Goal: Task Accomplishment & Management: Manage account settings

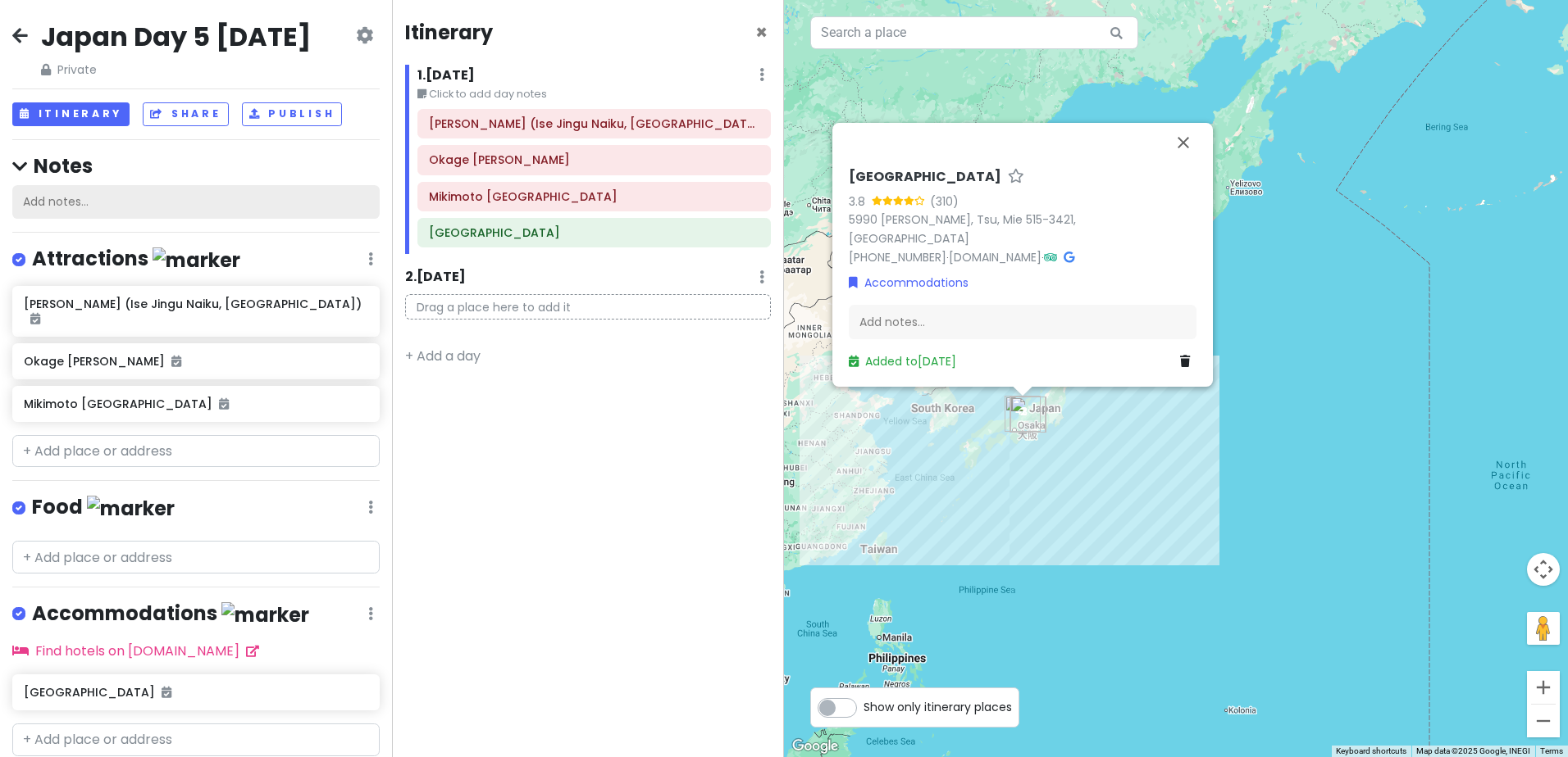
scroll to position [50, 0]
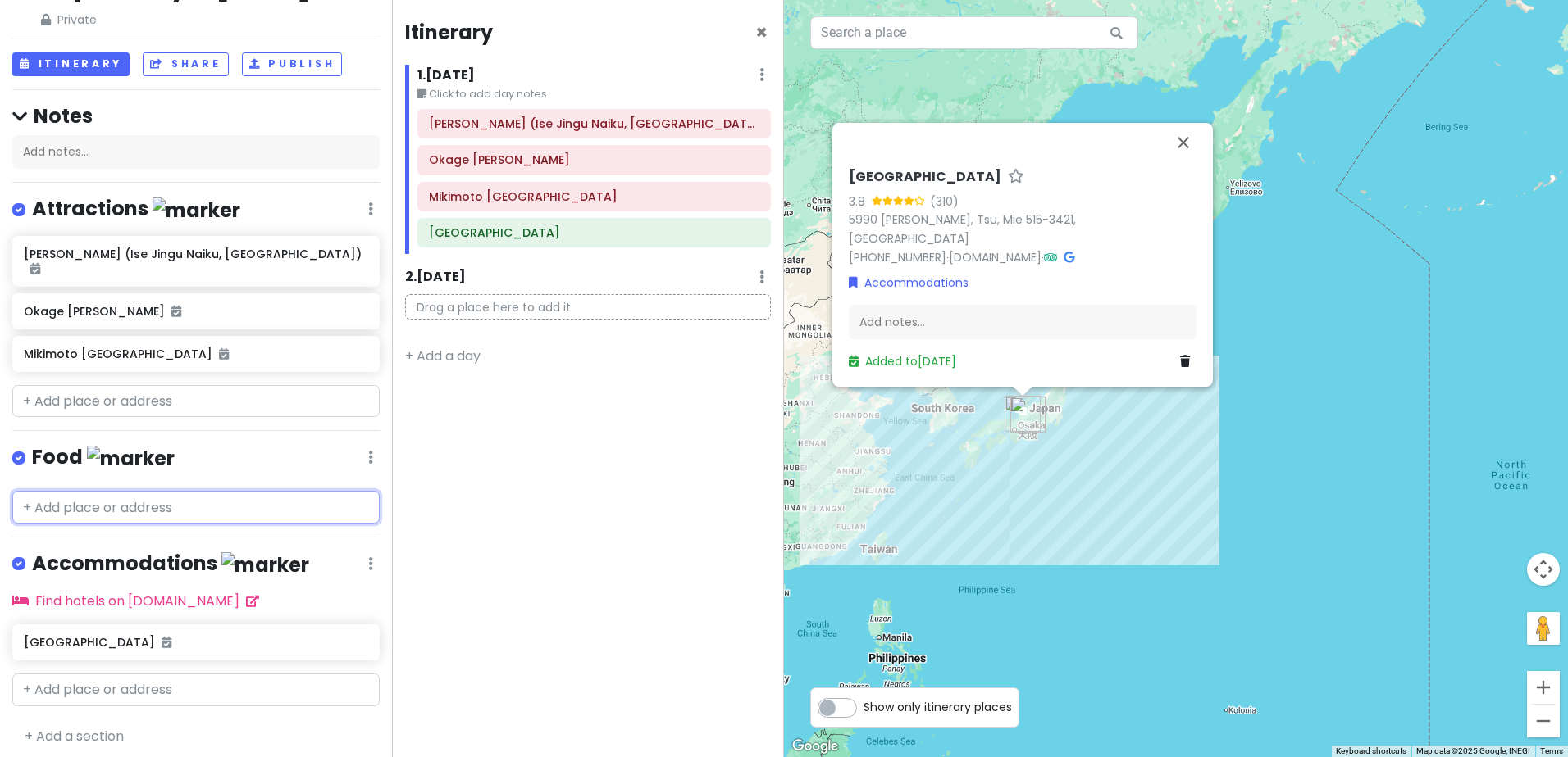
click at [191, 519] on input "text" at bounding box center [196, 507] width 368 height 33
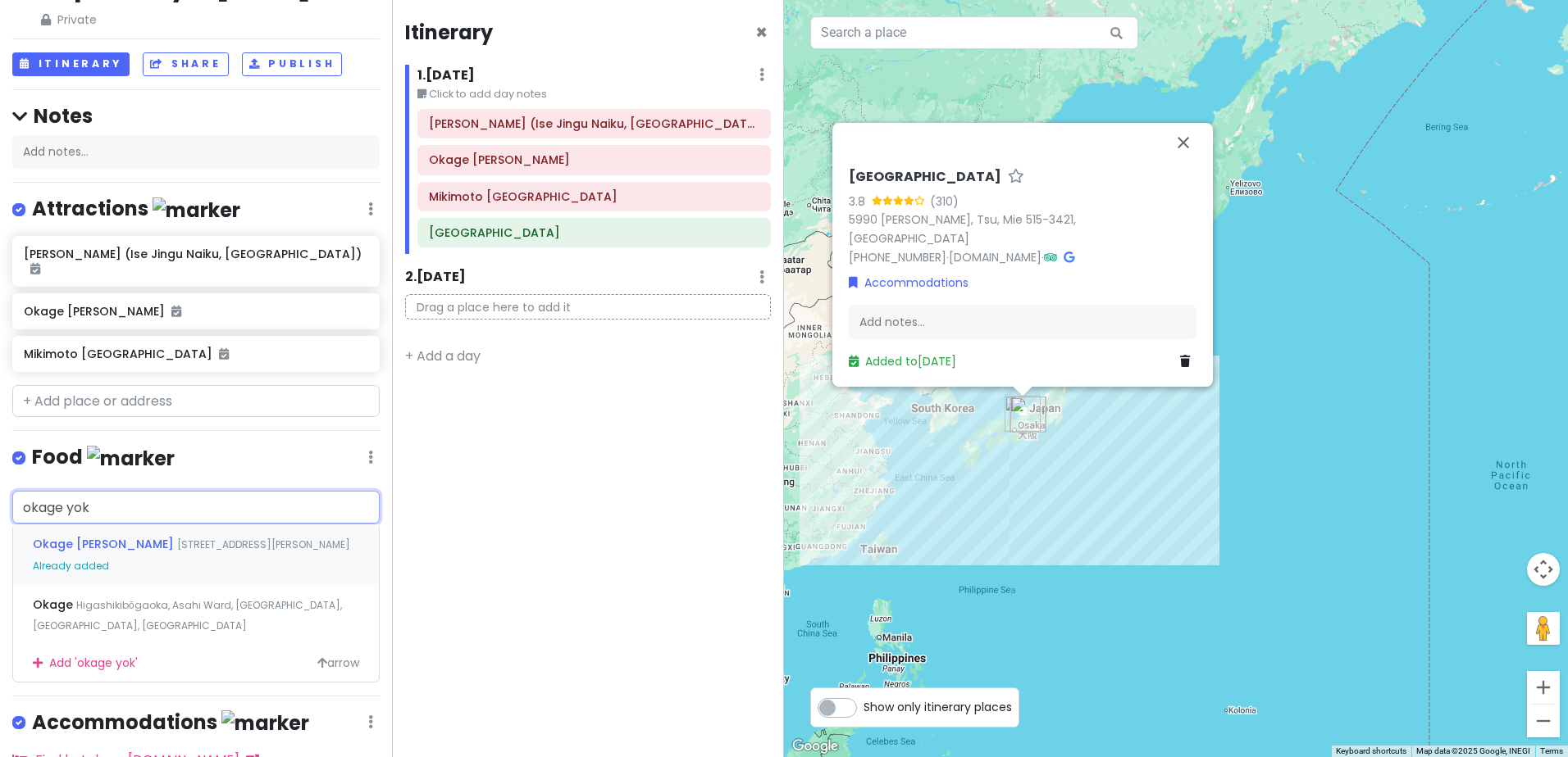
type input "[PERSON_NAME]"
click at [251, 551] on span "[STREET_ADDRESS][PERSON_NAME]" at bounding box center [263, 544] width 173 height 14
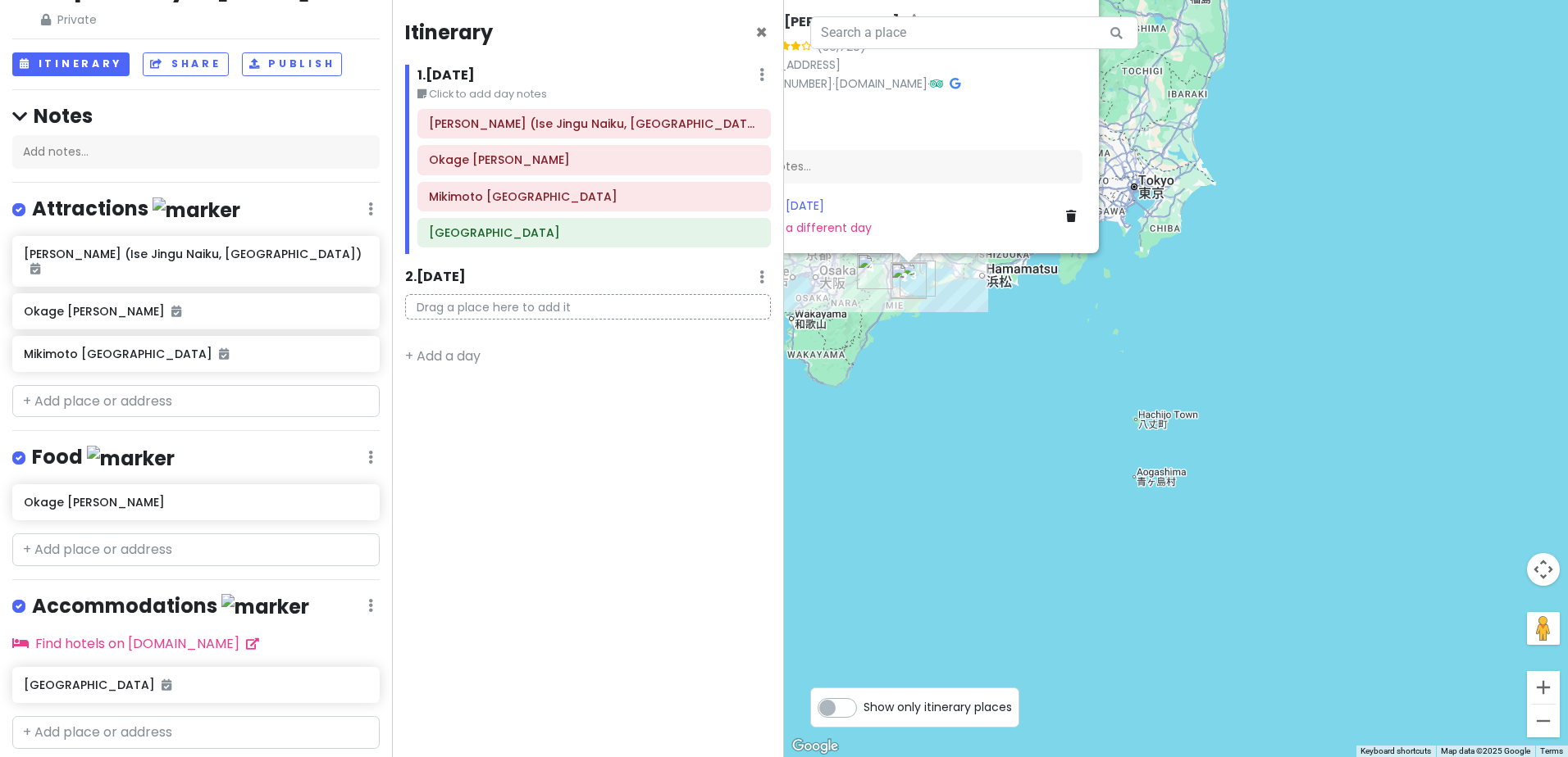
drag, startPoint x: 986, startPoint y: 355, endPoint x: 1567, endPoint y: 546, distance: 611.6
click at [1567, 545] on html "Japan Day 5 [DATE] Private Change Dates Make a Copy Delete Trip Go Pro ⚡️ Give …" at bounding box center [784, 378] width 1568 height 757
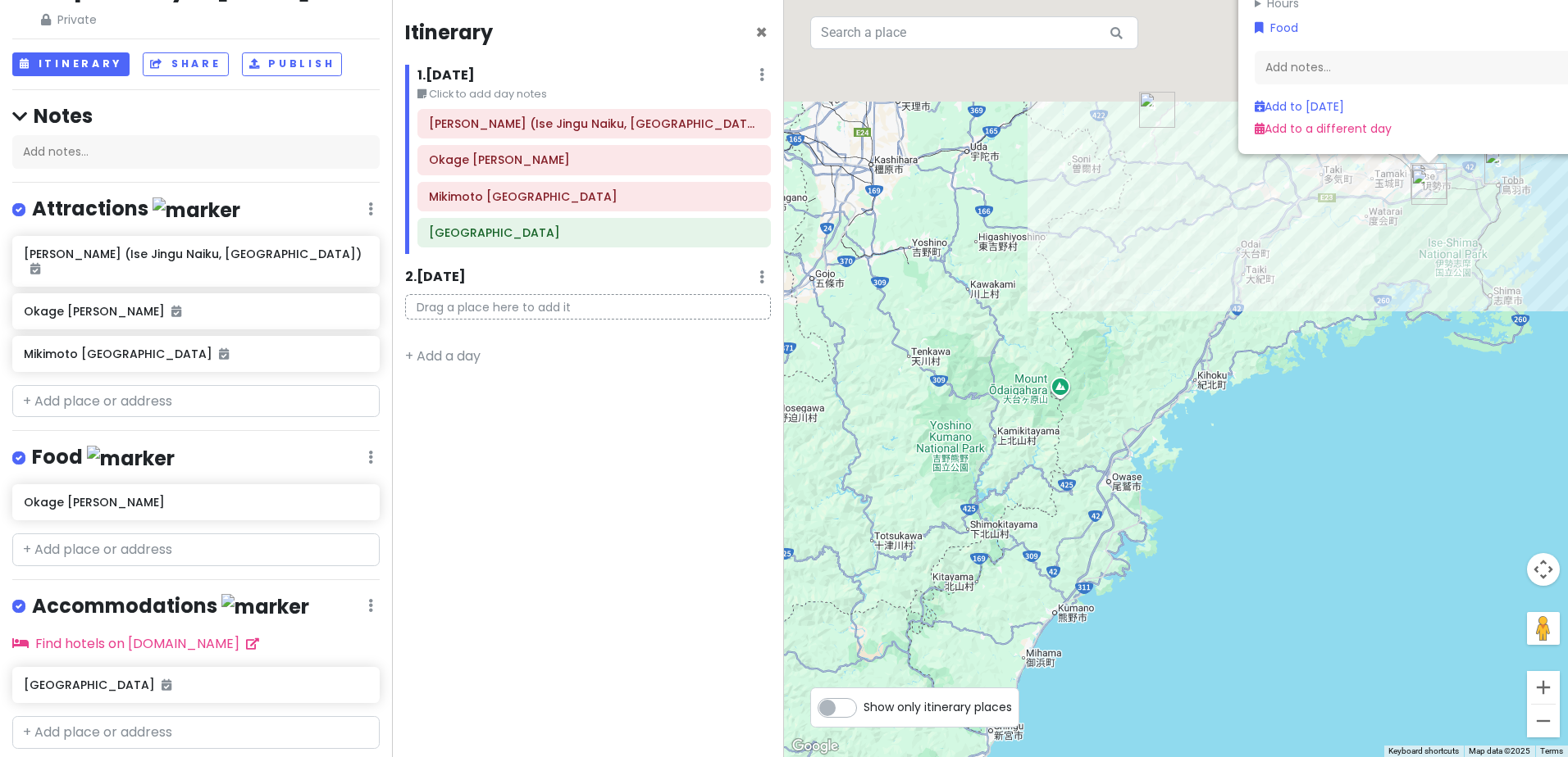
drag, startPoint x: 1279, startPoint y: 400, endPoint x: 1015, endPoint y: 641, distance: 357.5
click at [1015, 639] on div "Okage Yokocho 4.2 (36,728) [GEOGRAPHIC_DATA] 516-8558, [GEOGRAPHIC_DATA] [PHONE…" at bounding box center [1175, 378] width 784 height 757
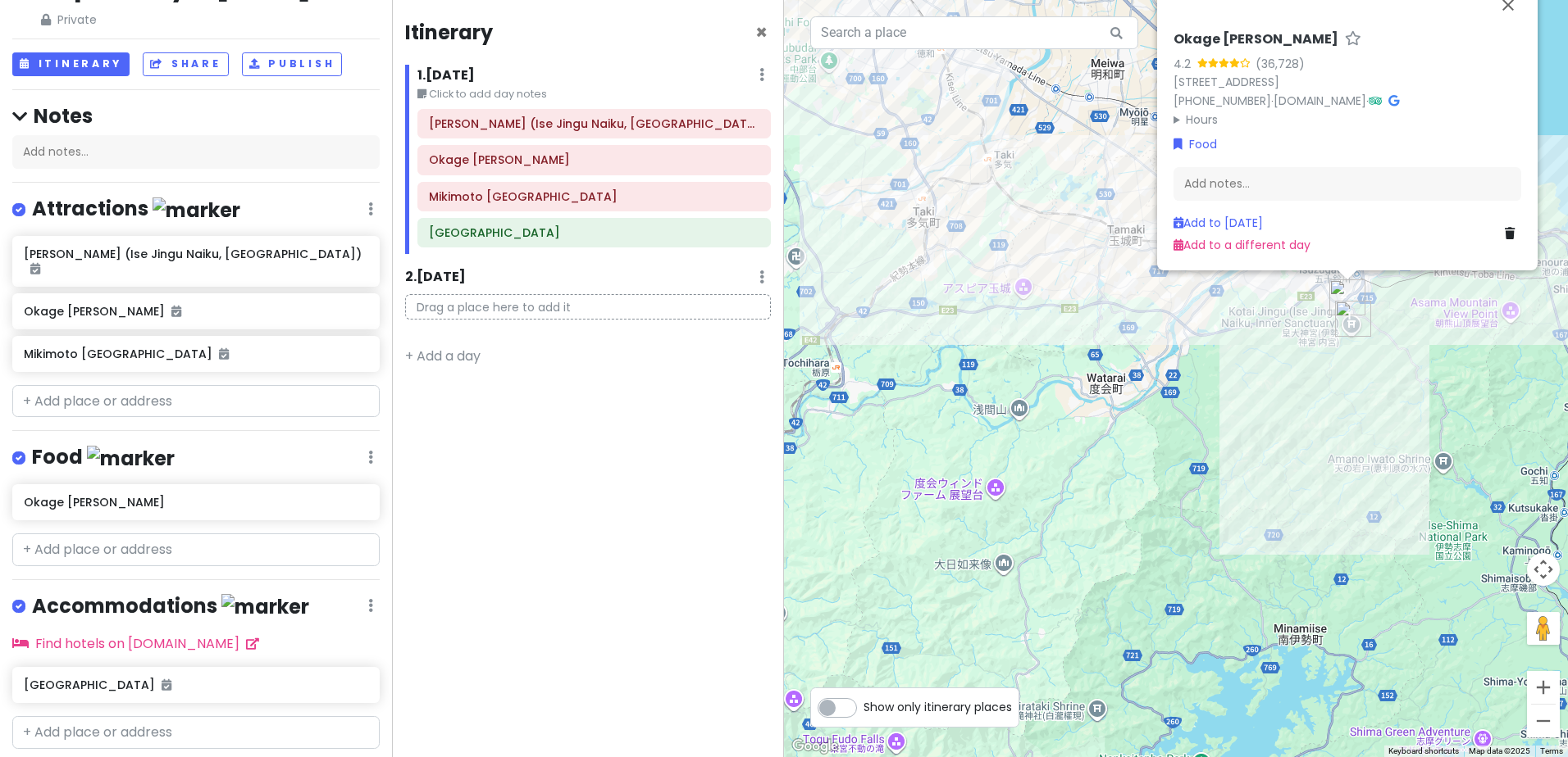
drag, startPoint x: 1168, startPoint y: 399, endPoint x: 979, endPoint y: 589, distance: 268.0
click at [980, 588] on div "Okage Yokocho 4.2 (36,728) [GEOGRAPHIC_DATA] 516-8558, [GEOGRAPHIC_DATA] [PHONE…" at bounding box center [1175, 378] width 784 height 757
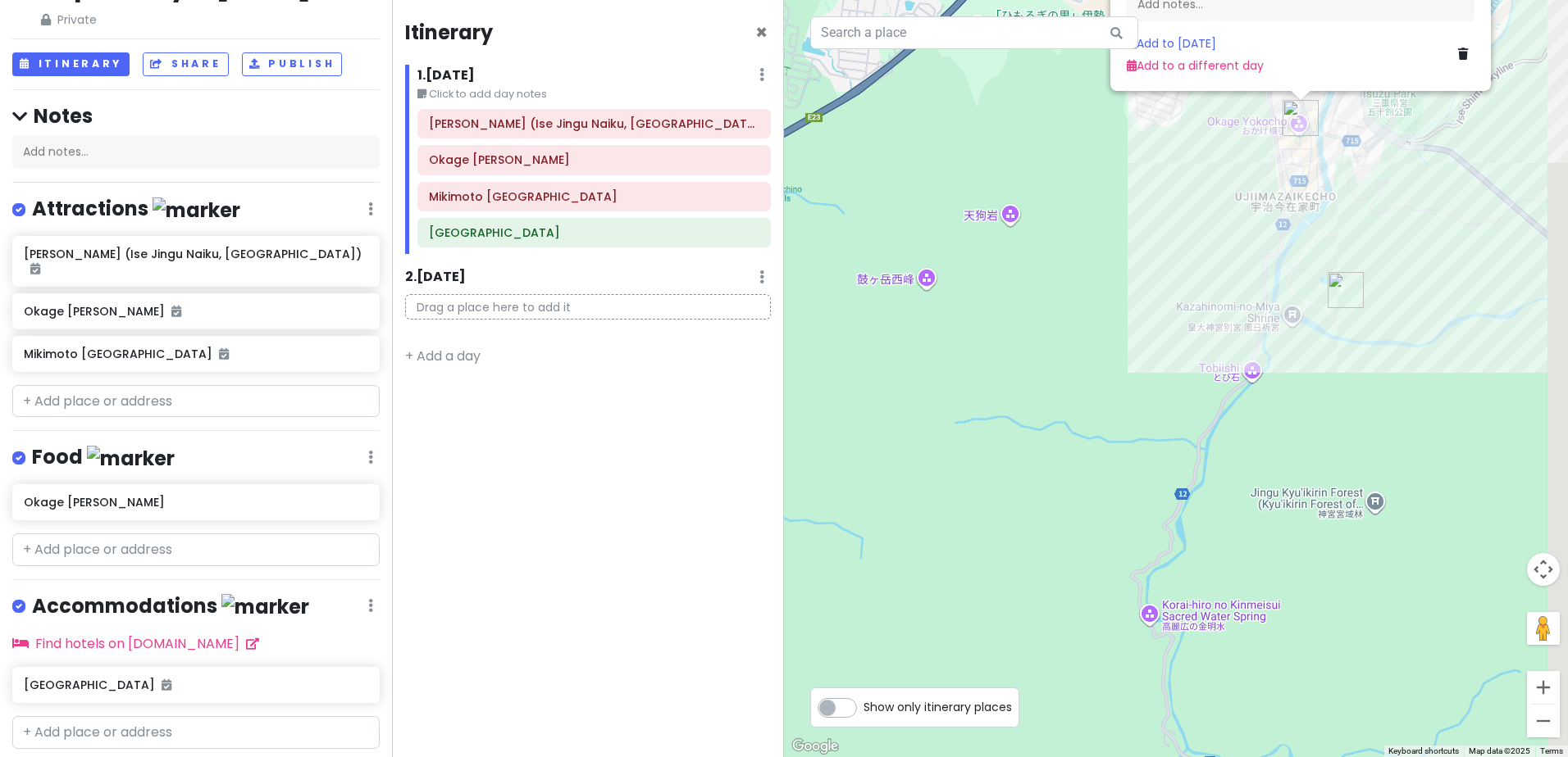
drag, startPoint x: 1143, startPoint y: 374, endPoint x: 987, endPoint y: 624, distance: 294.7
click at [987, 623] on div "Okage Yokocho 4.2 (36,728) [GEOGRAPHIC_DATA] 516-8558, [GEOGRAPHIC_DATA] [PHONE…" at bounding box center [1175, 378] width 784 height 757
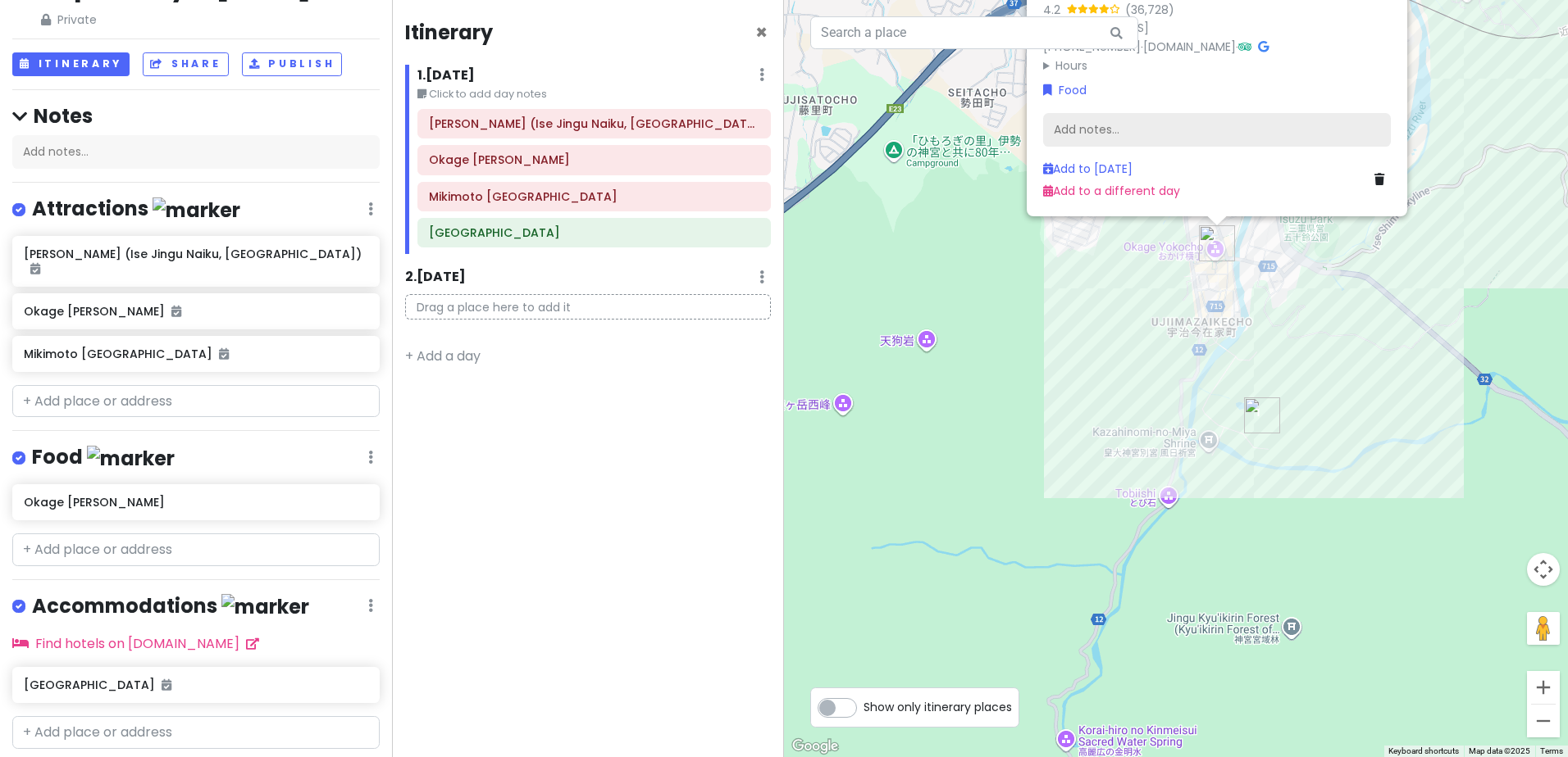
click at [1159, 128] on div "Add notes..." at bounding box center [1216, 130] width 348 height 35
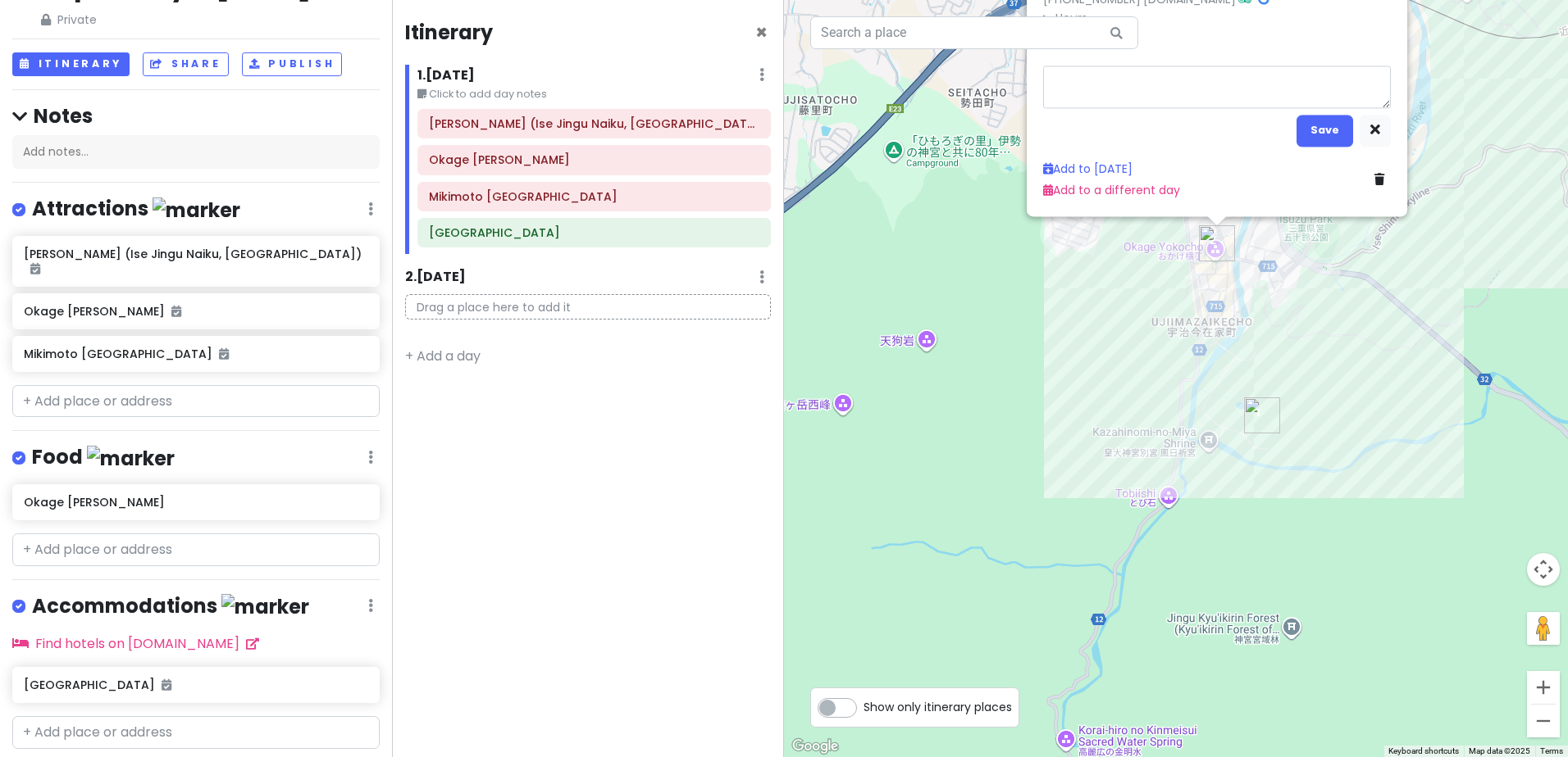
type textarea "x"
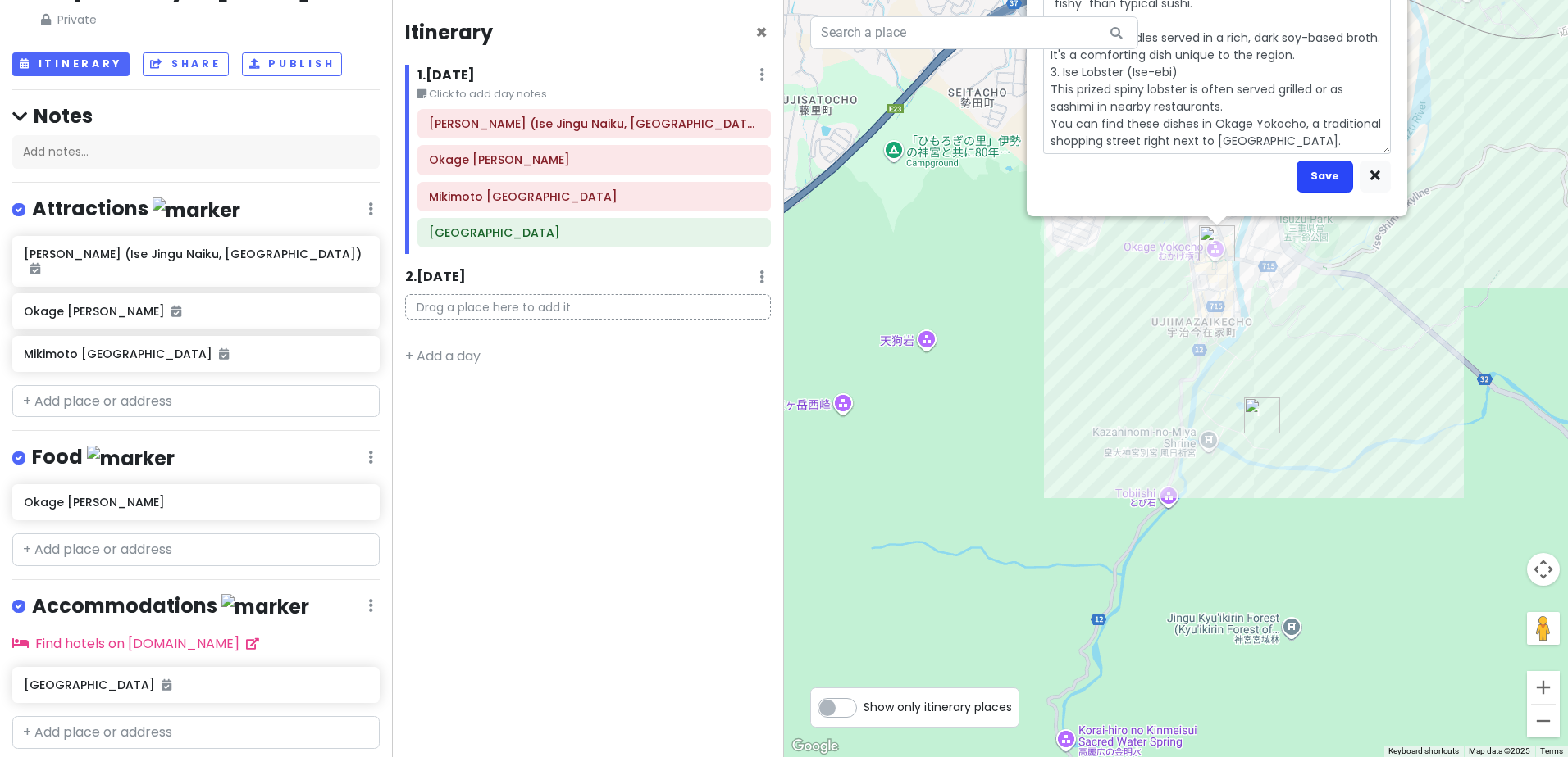
type textarea "1. Tekonezushi A local specialty made with marinated sashimi (often bonito or t…"
click at [1312, 179] on button "Save" at bounding box center [1325, 176] width 57 height 32
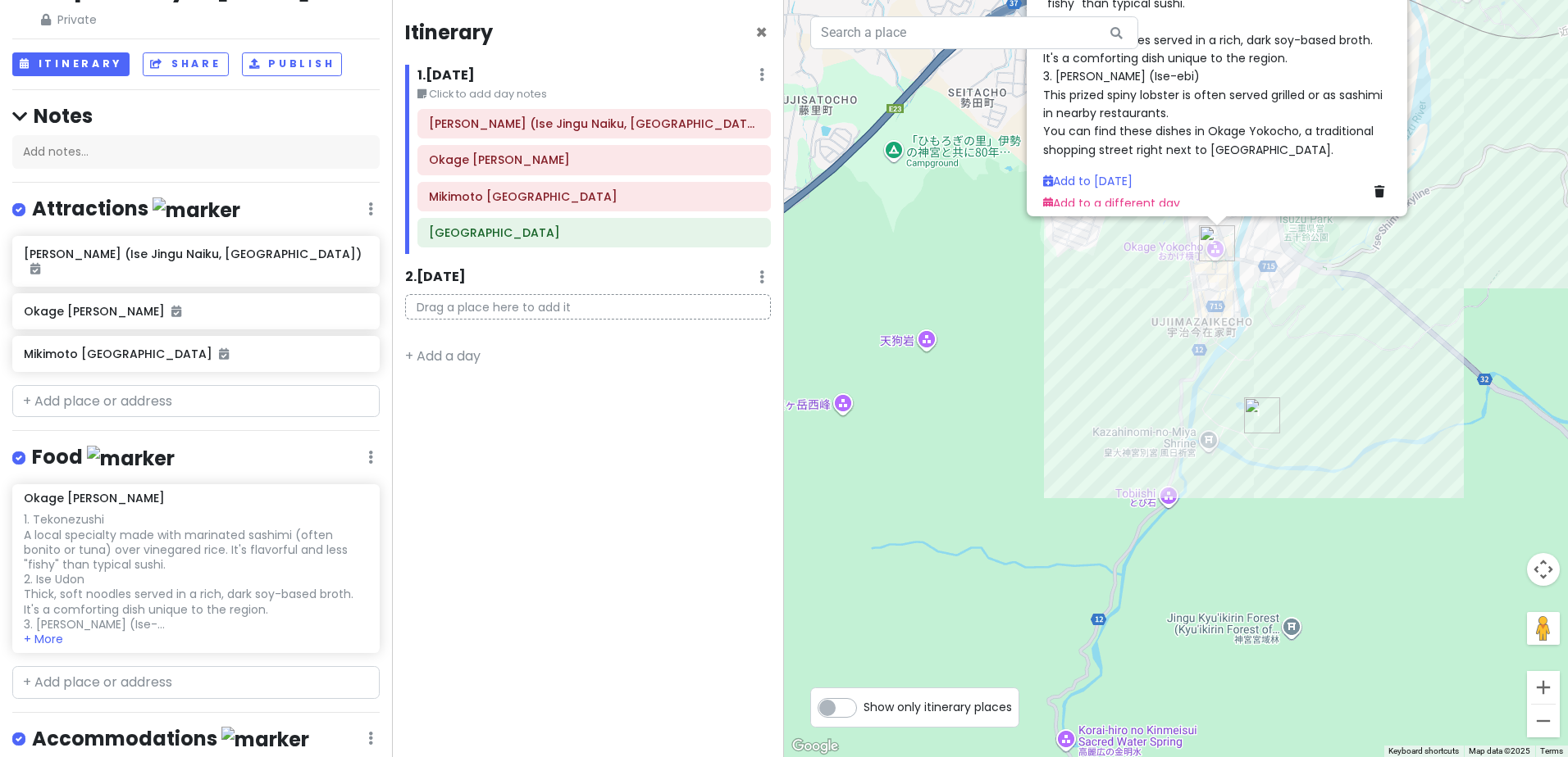
scroll to position [249, 0]
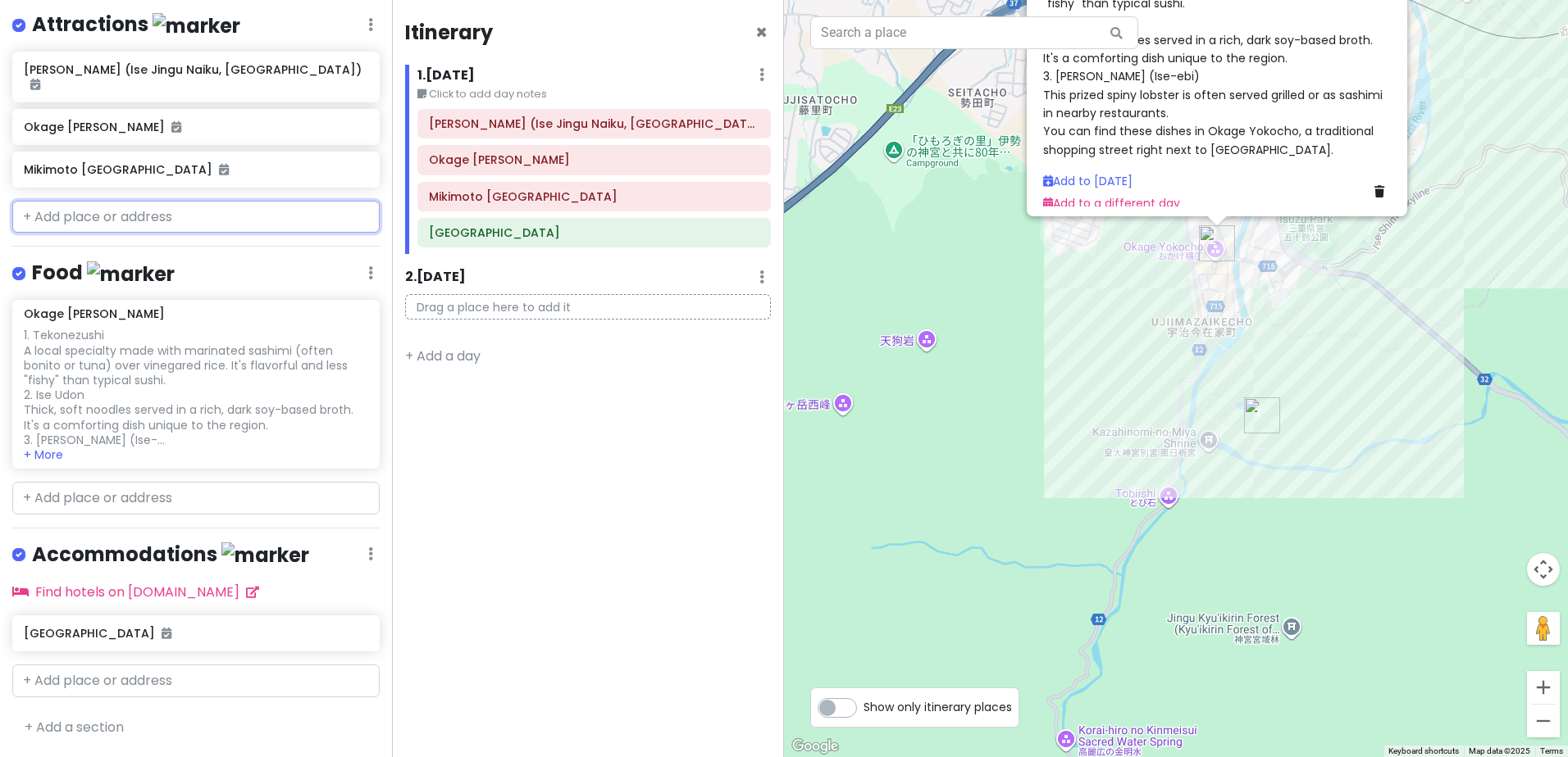
click at [163, 217] on input "text" at bounding box center [196, 217] width 368 height 33
paste input "[PERSON_NAME] Camphor Tree"
type input "[PERSON_NAME] Camphor Tree"
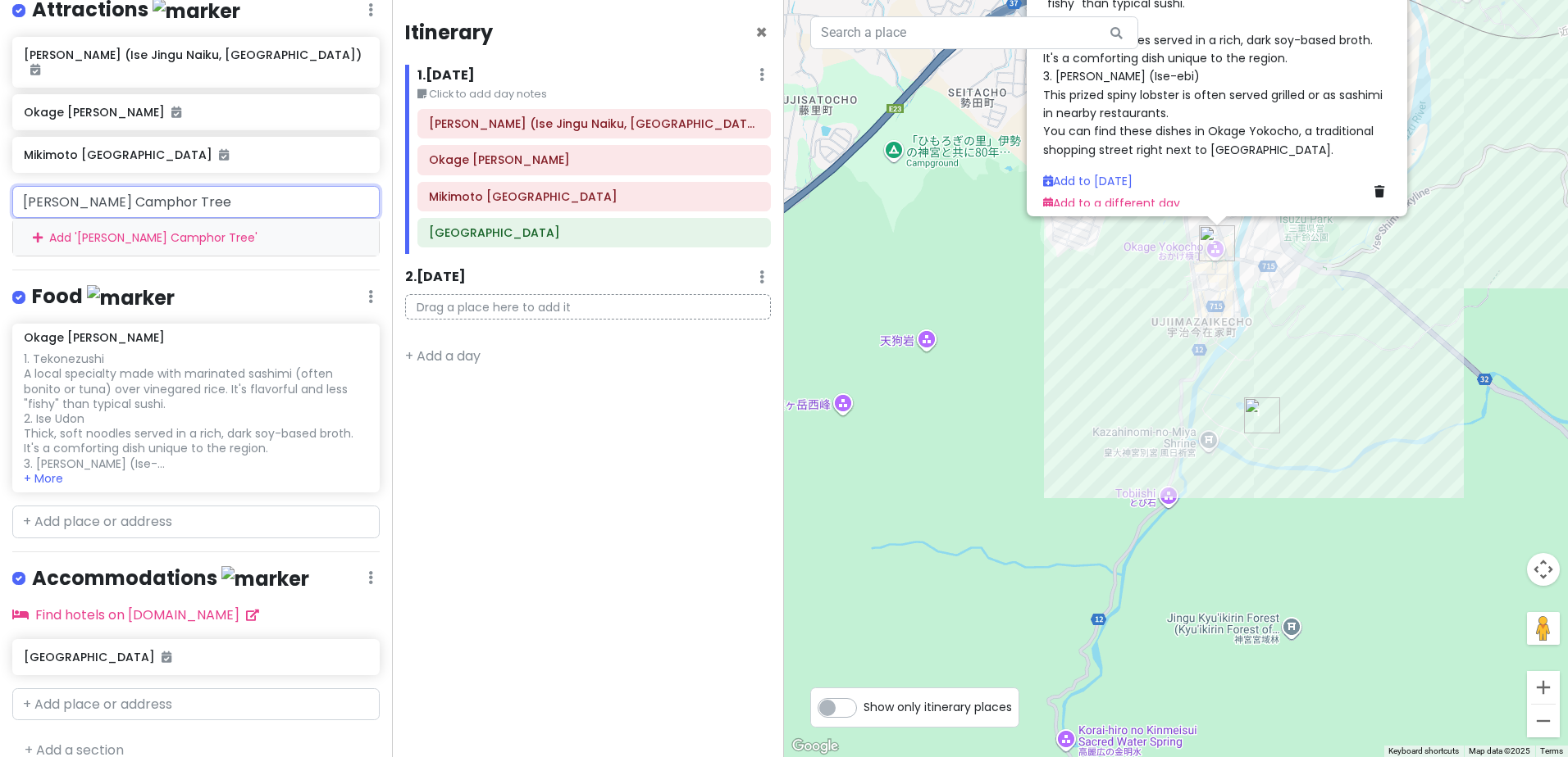
drag, startPoint x: 243, startPoint y: 217, endPoint x: -118, endPoint y: 225, distance: 361.1
click at [0, 225] on html "Japan Day 5 [DATE] Private Change Dates Make a Copy Delete Trip Go Pro ⚡️ Give …" at bounding box center [784, 378] width 1568 height 757
click at [267, 219] on input "[PERSON_NAME] Camphor Tree" at bounding box center [196, 202] width 368 height 33
drag, startPoint x: 273, startPoint y: 216, endPoint x: -72, endPoint y: 208, distance: 345.1
click at [0, 208] on html "Japan Day 5 [DATE] Private Change Dates Make a Copy Delete Trip Go Pro ⚡️ Give …" at bounding box center [784, 378] width 1568 height 757
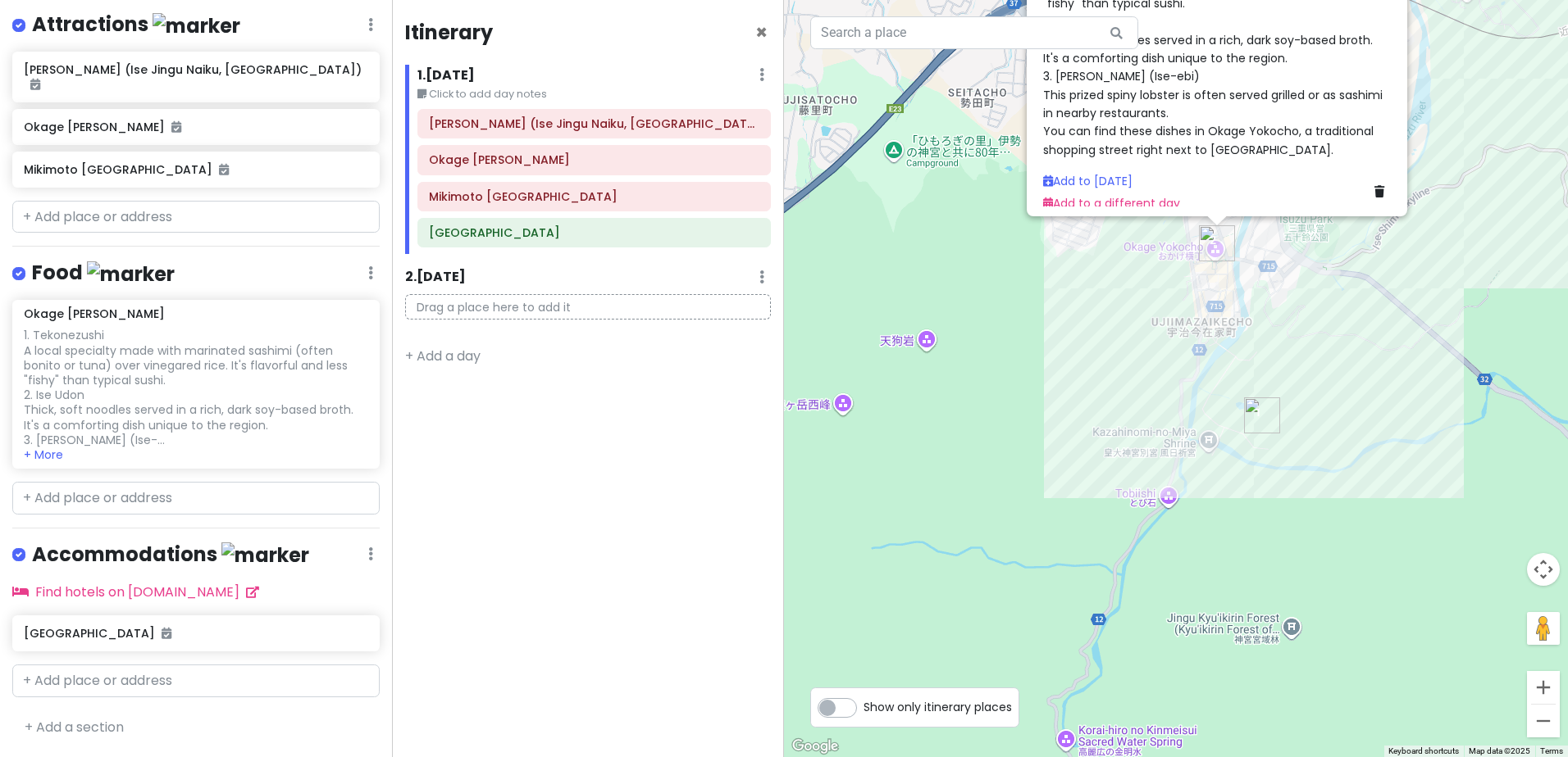
click at [76, 281] on h4 "Food" at bounding box center [103, 273] width 142 height 27
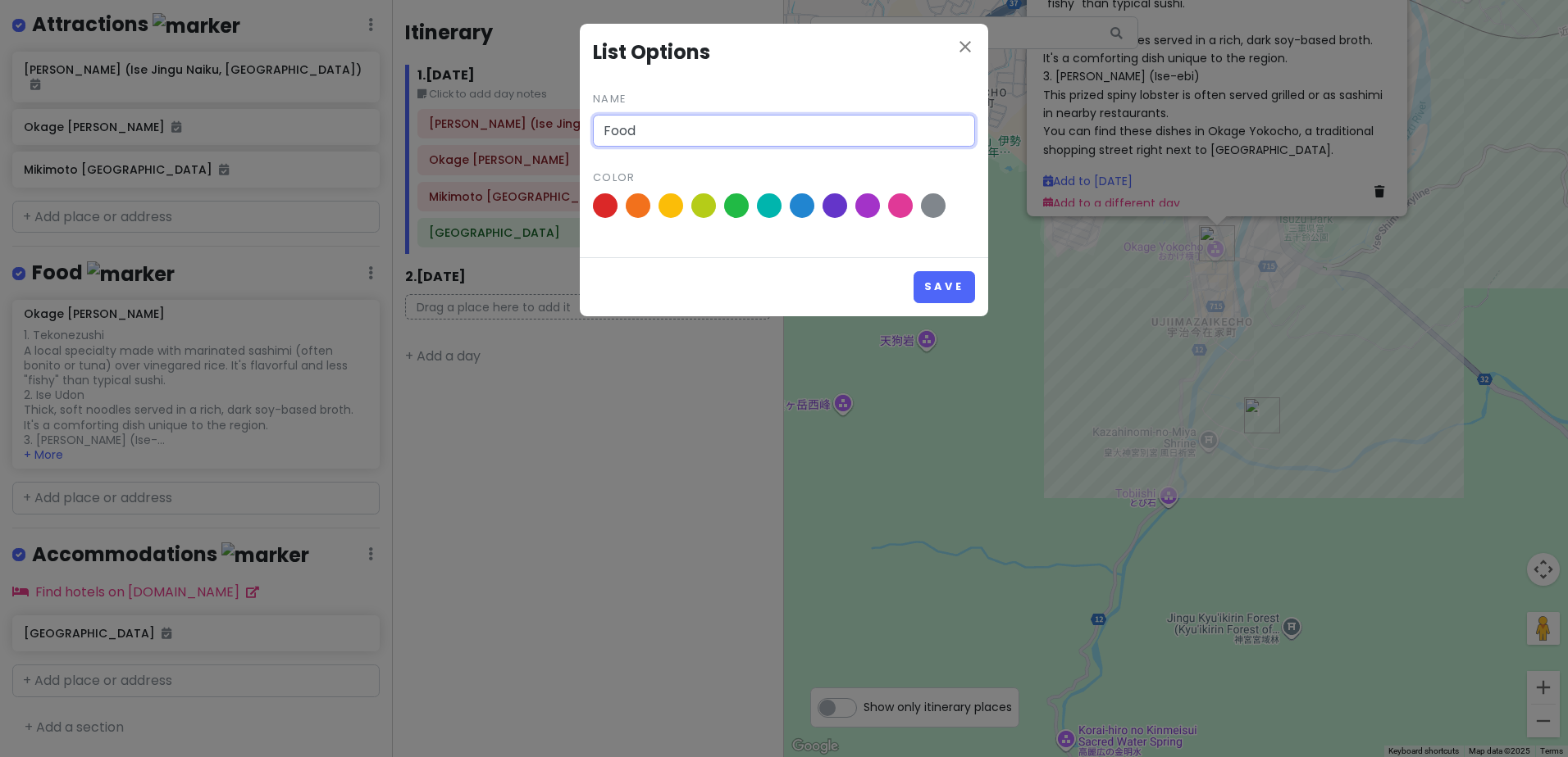
drag, startPoint x: 719, startPoint y: 135, endPoint x: 411, endPoint y: 115, distance: 308.6
click at [412, 117] on div "close List Options Name Food Color Save" at bounding box center [784, 378] width 1568 height 757
type input "Food at Ise Jingu Naiku"
click at [939, 280] on button "Save" at bounding box center [944, 288] width 61 height 32
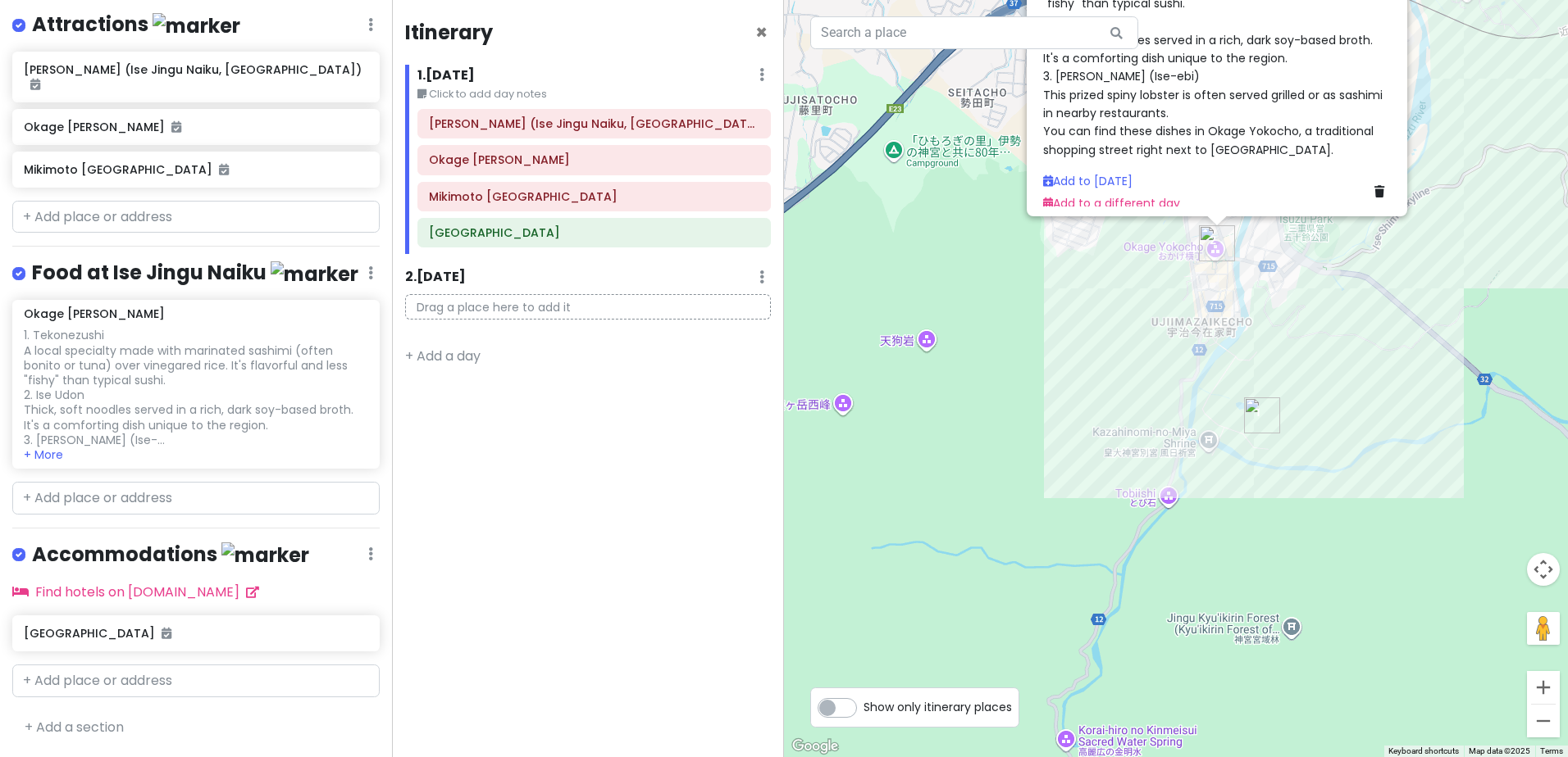
click at [280, 537] on div "Japan Day 5 [DATE] Private Change Dates Make a Copy Delete Trip Go Pro ⚡️ Give …" at bounding box center [196, 378] width 392 height 757
click at [203, 139] on div "Okage [PERSON_NAME]" at bounding box center [190, 127] width 332 height 23
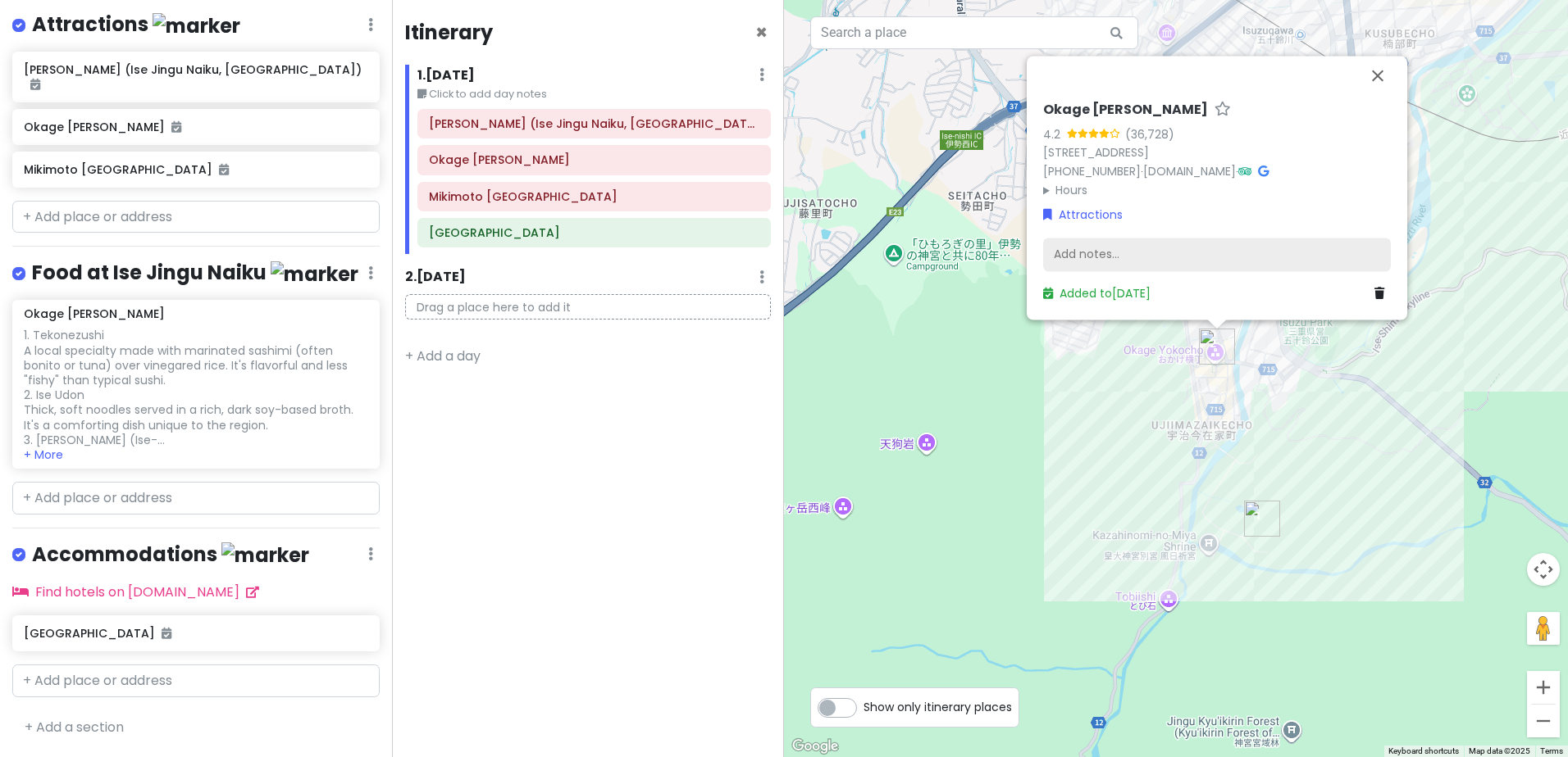
click at [1179, 249] on div "Add notes..." at bounding box center [1216, 255] width 348 height 35
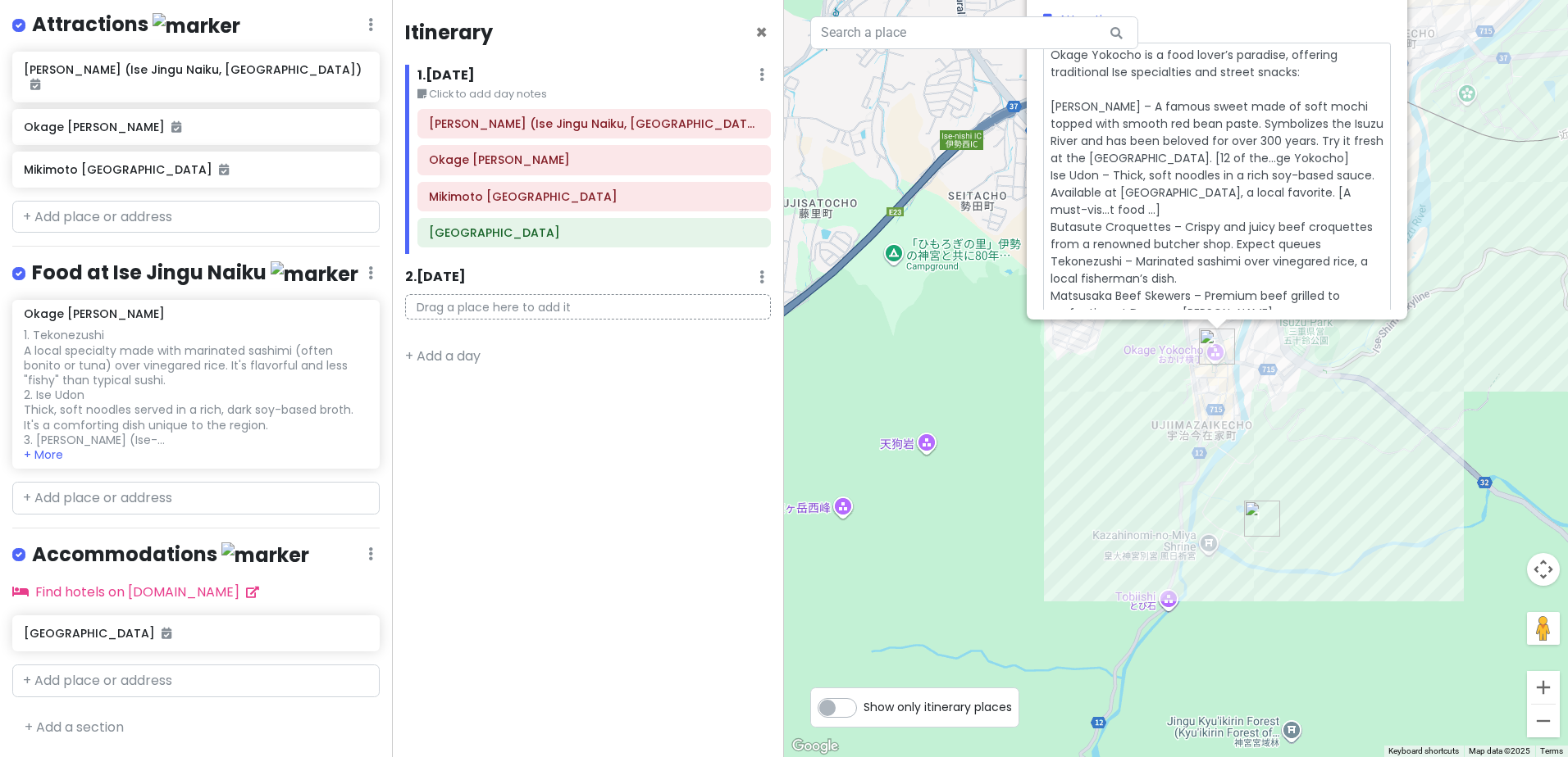
type textarea "x"
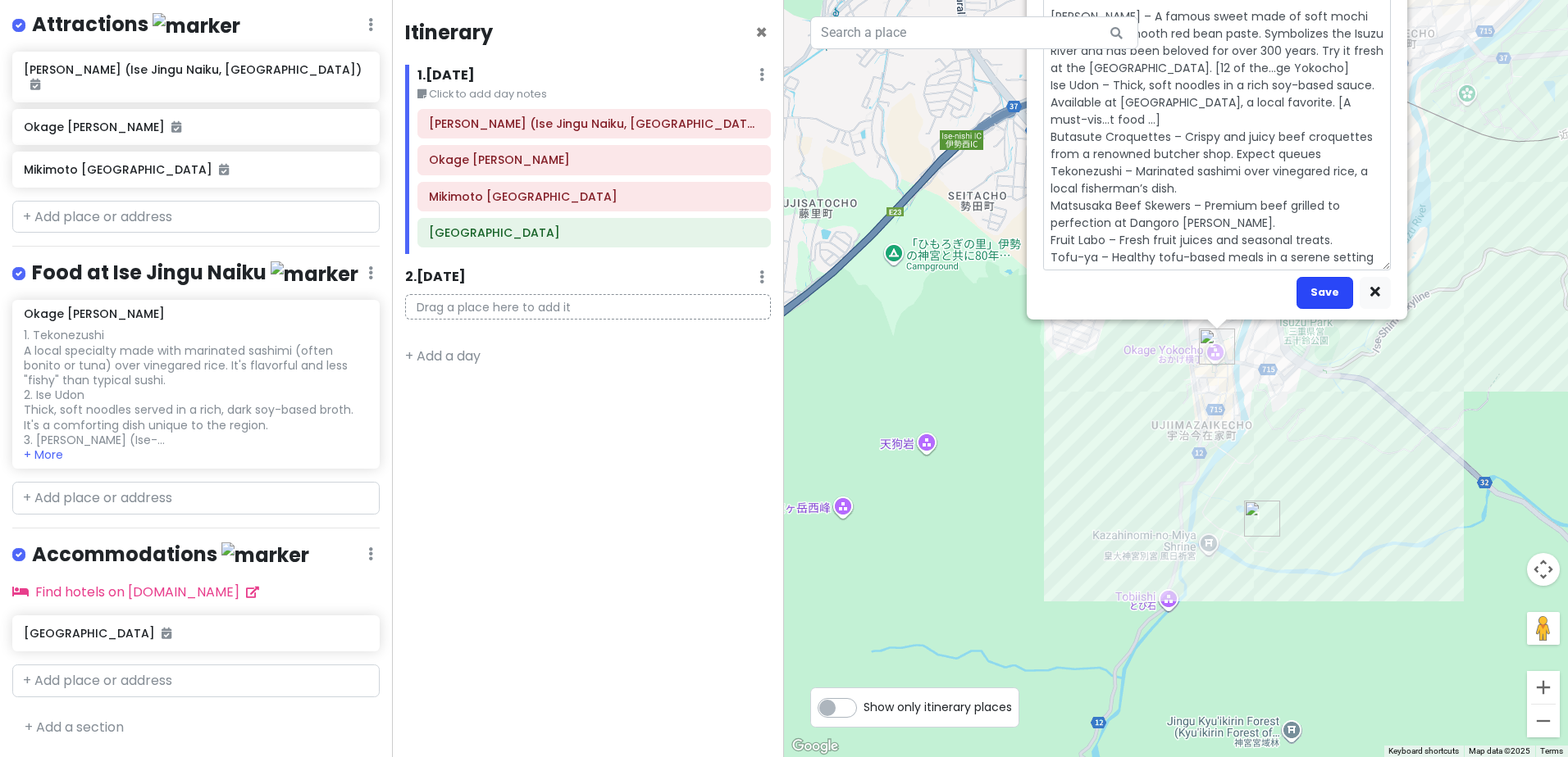
scroll to position [121, 0]
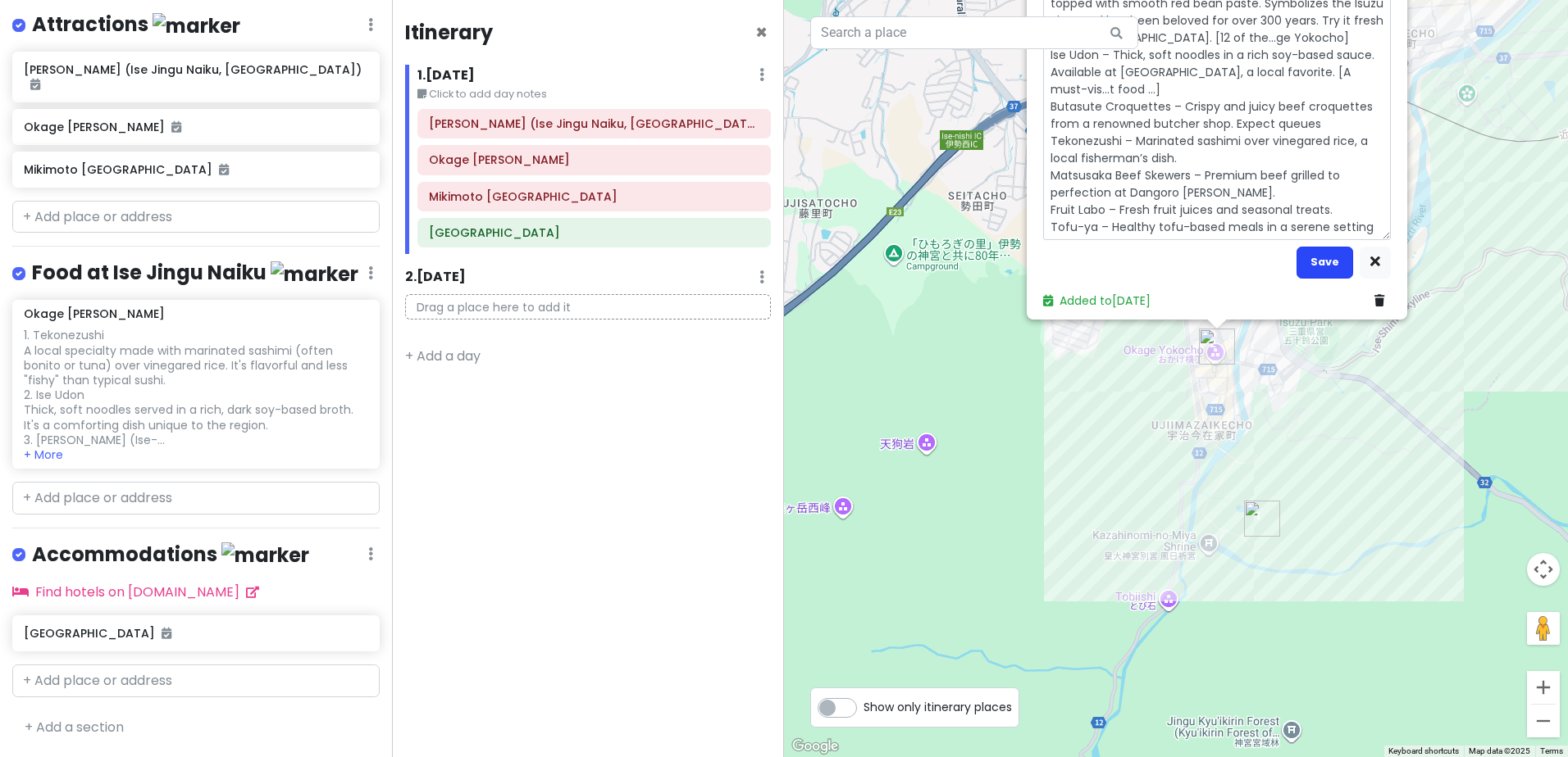
type textarea "Okage Yokocho is a food lover’s paradise, offering traditional Ise specialties …"
click at [1325, 262] on button "Save" at bounding box center [1325, 263] width 57 height 32
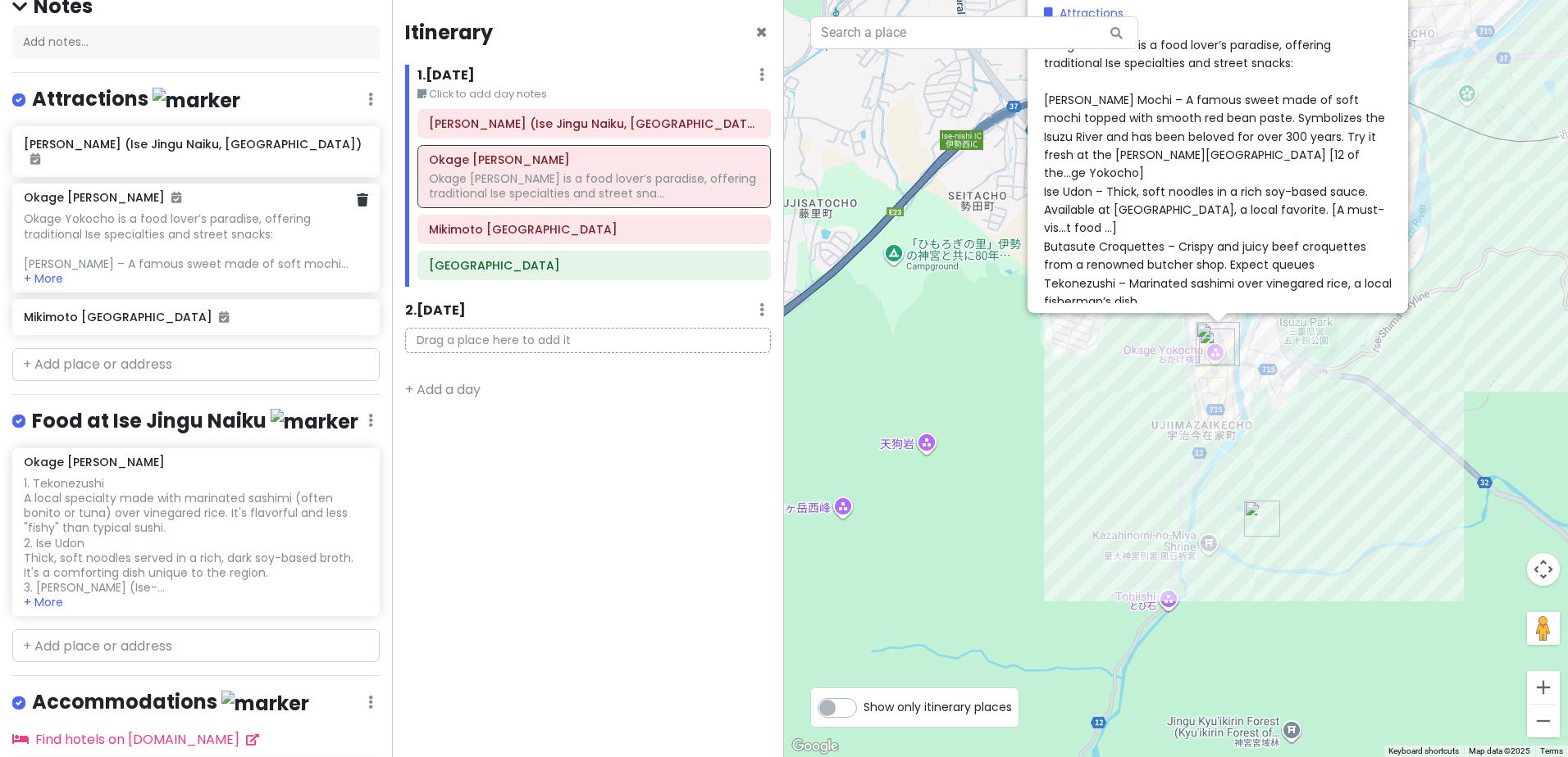
scroll to position [159, 0]
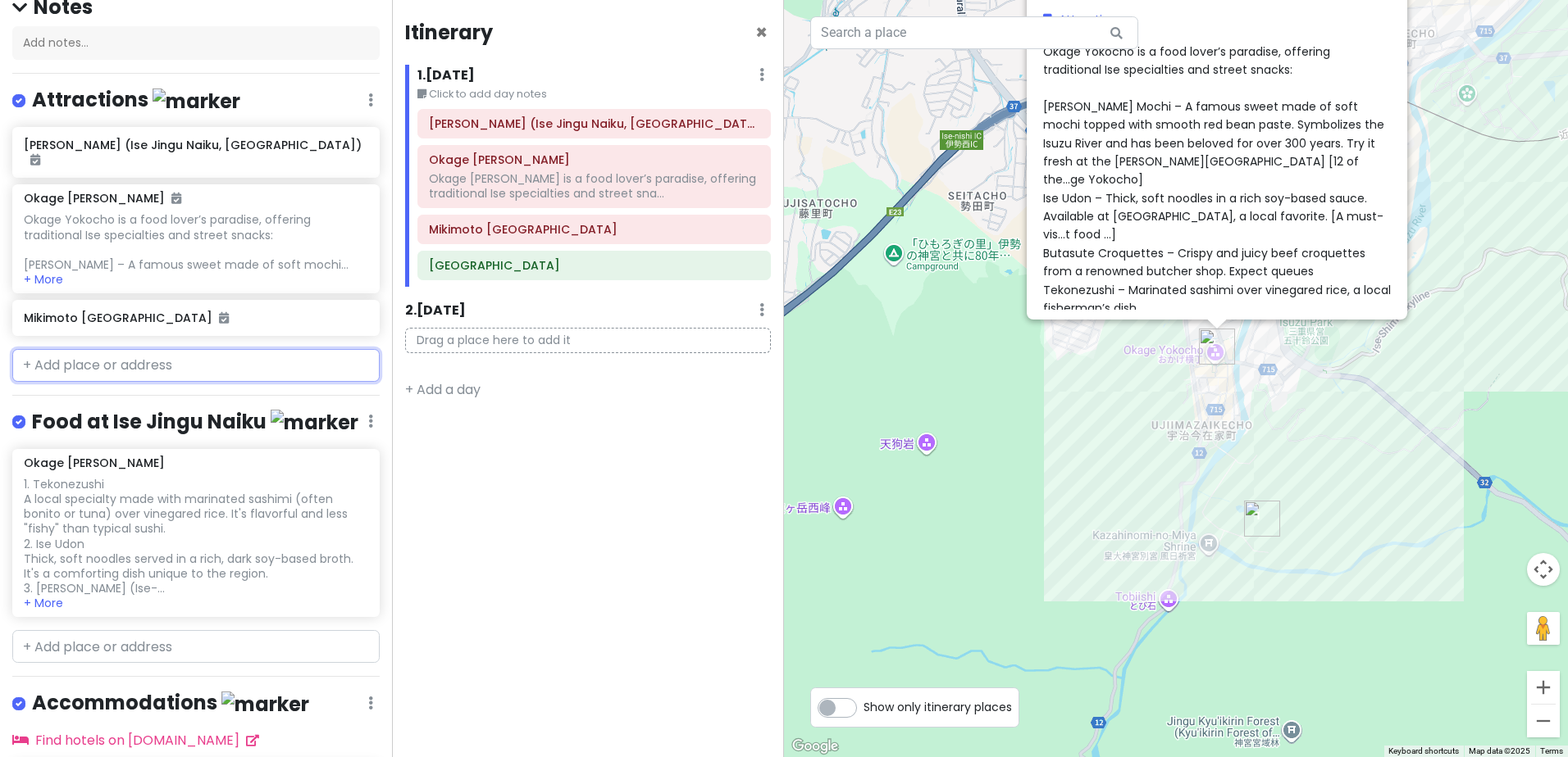
click at [199, 382] on input "text" at bounding box center [196, 365] width 368 height 33
paste input "[GEOGRAPHIC_DATA]"
type input "[GEOGRAPHIC_DATA]"
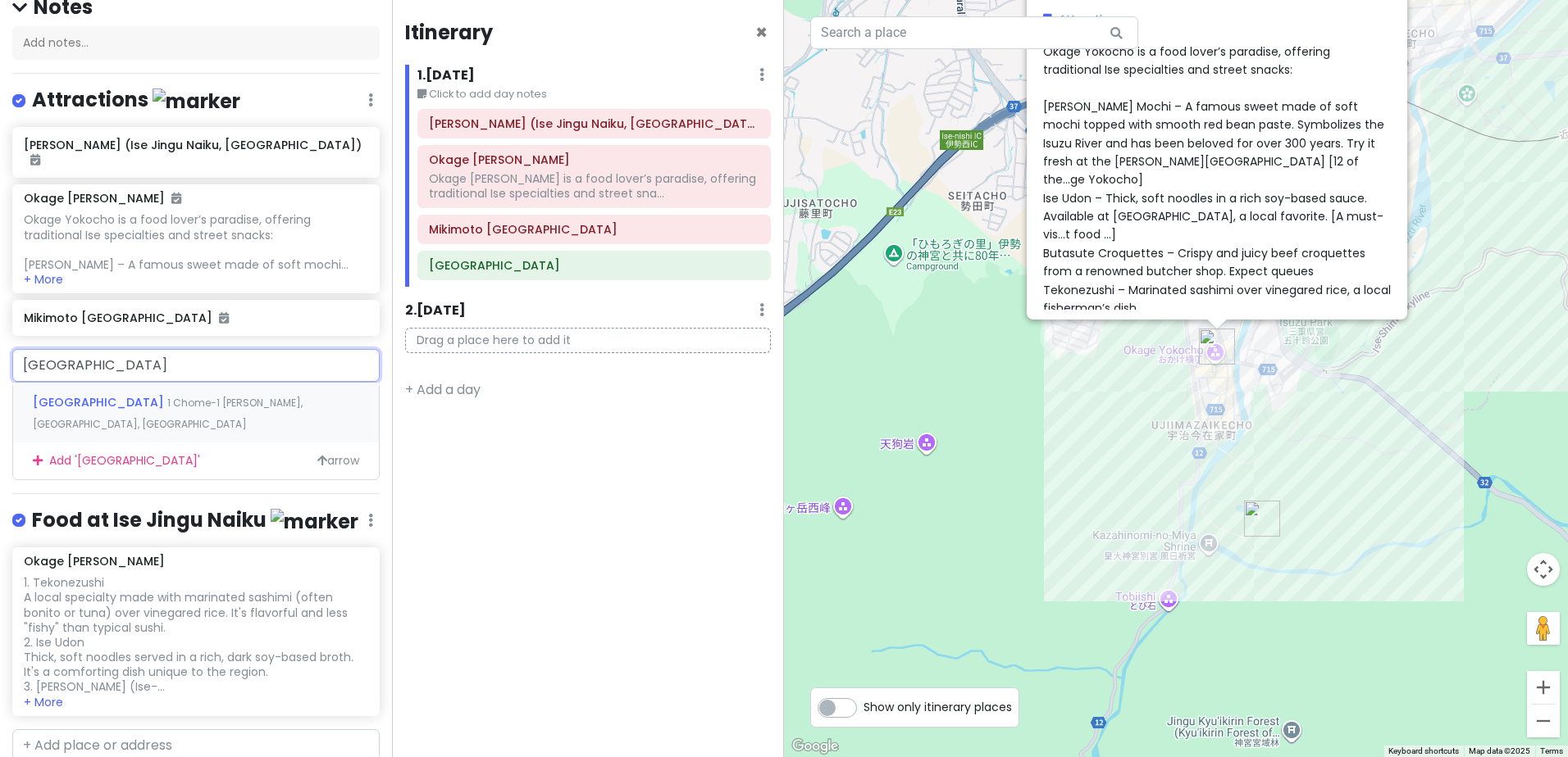
click at [223, 418] on span "1 Chome-1 [PERSON_NAME], [GEOGRAPHIC_DATA], [GEOGRAPHIC_DATA]" at bounding box center [168, 413] width 270 height 35
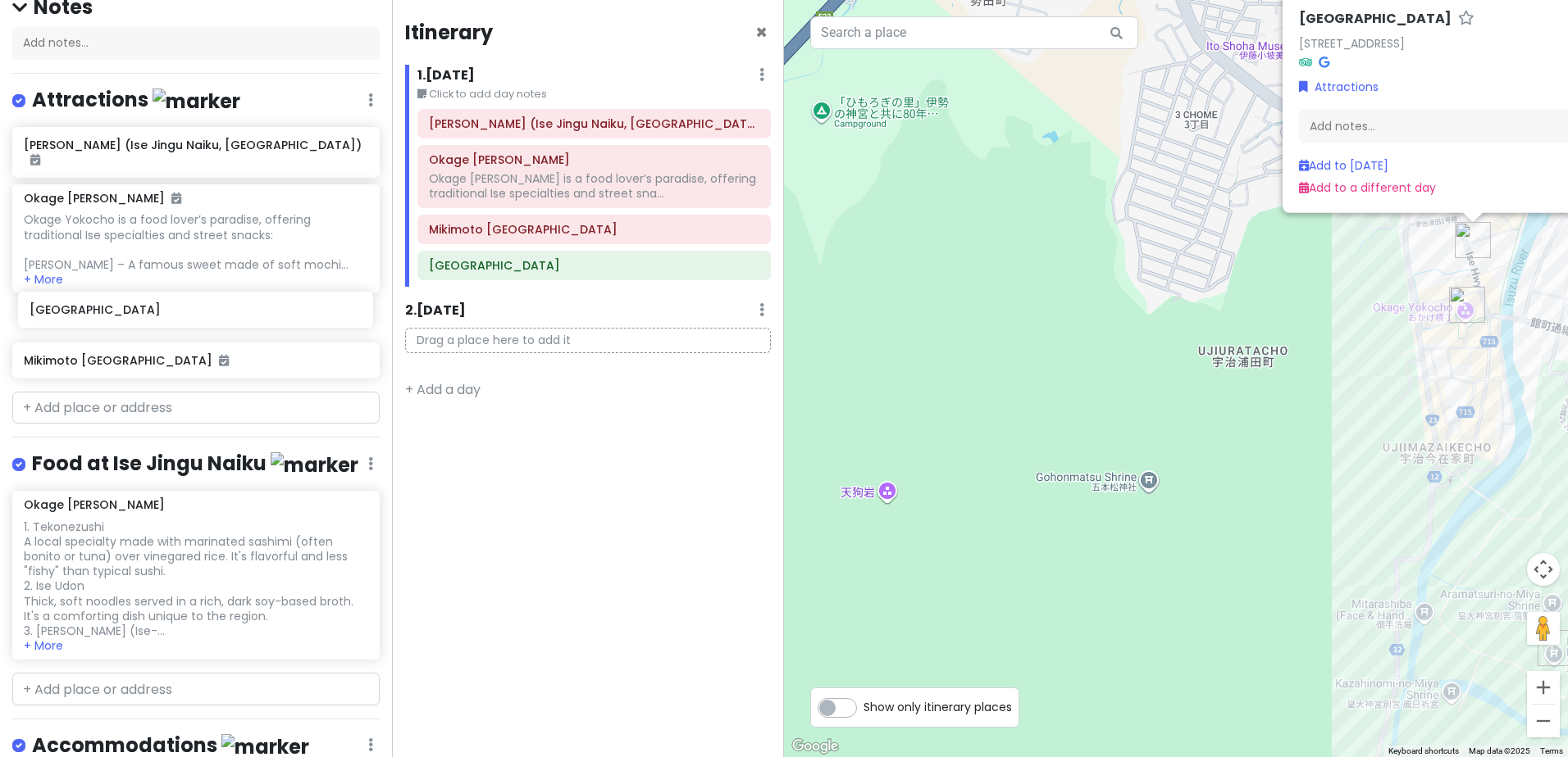
drag, startPoint x: 125, startPoint y: 383, endPoint x: 162, endPoint y: 321, distance: 72.2
click at [130, 315] on div "Kotai Jingu (Ise Jingu Naiku, Inner Sanctuary) Okage Yokocho Okage Yokocho is a…" at bounding box center [196, 256] width 392 height 258
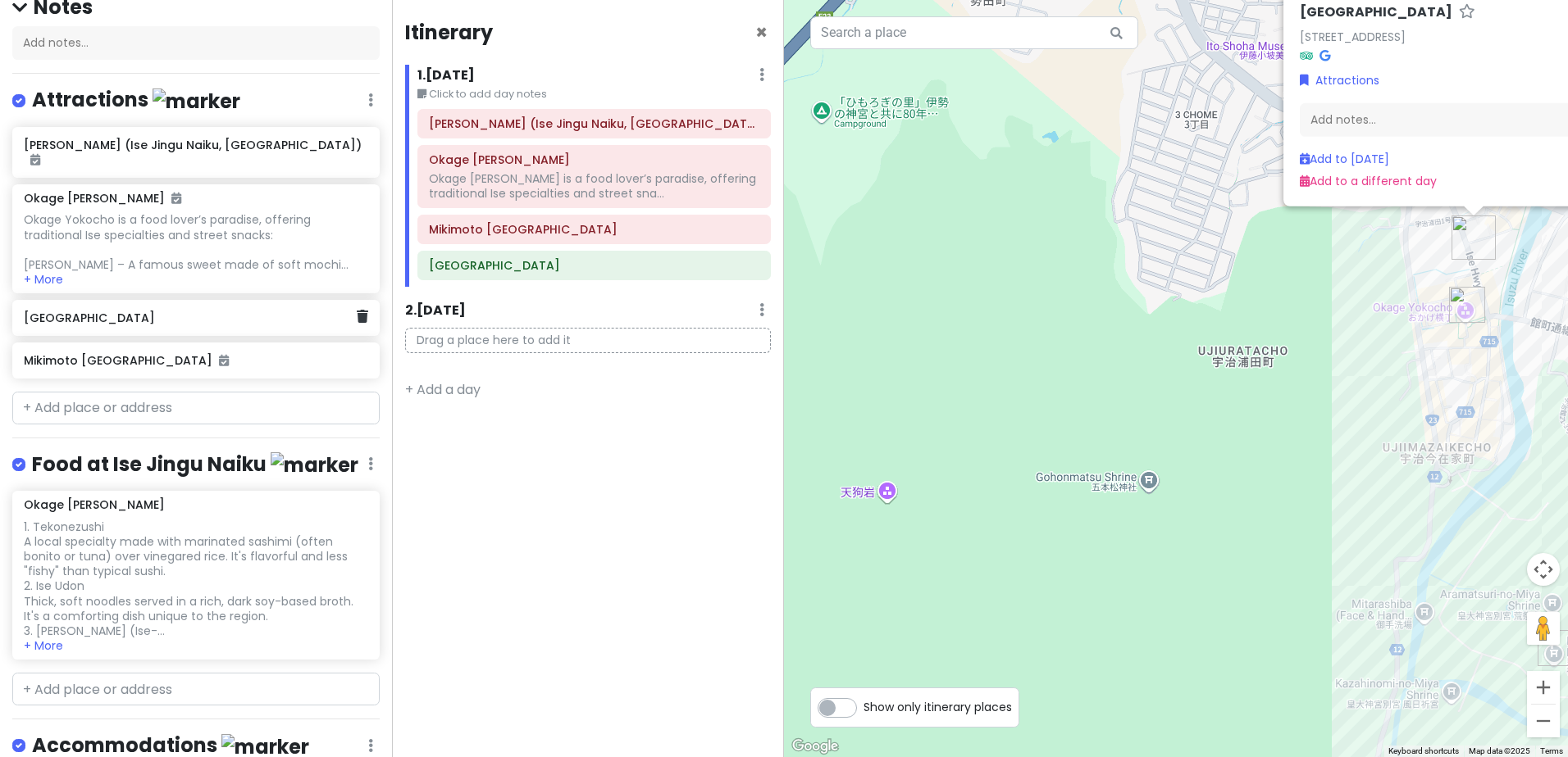
click at [199, 330] on div "[GEOGRAPHIC_DATA]" at bounding box center [190, 318] width 332 height 23
click at [188, 424] on input "text" at bounding box center [196, 408] width 368 height 33
paste input "[PERSON_NAME]"
type input "[PERSON_NAME]"
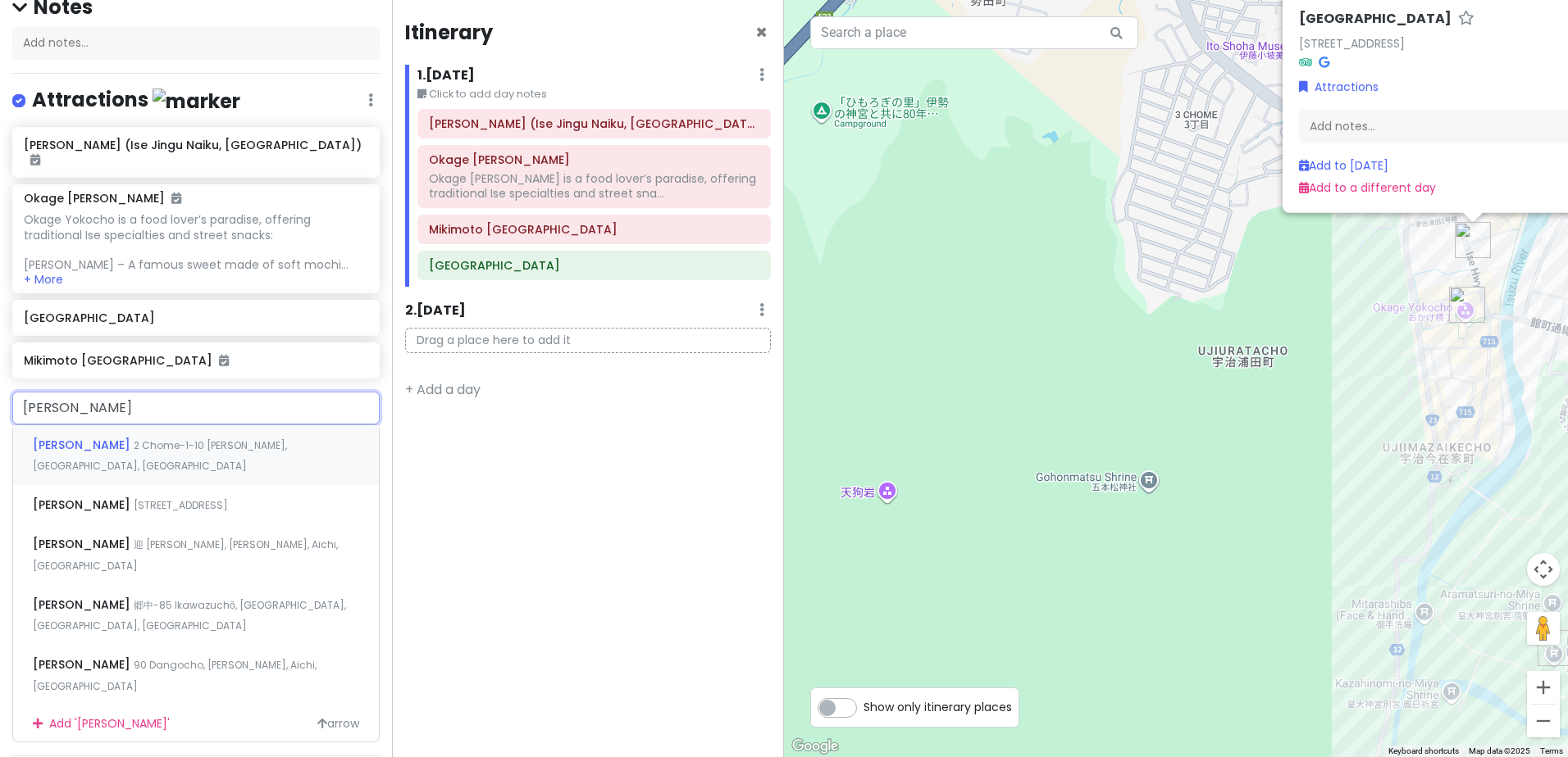
click at [134, 453] on span "[PERSON_NAME]" at bounding box center [83, 444] width 101 height 16
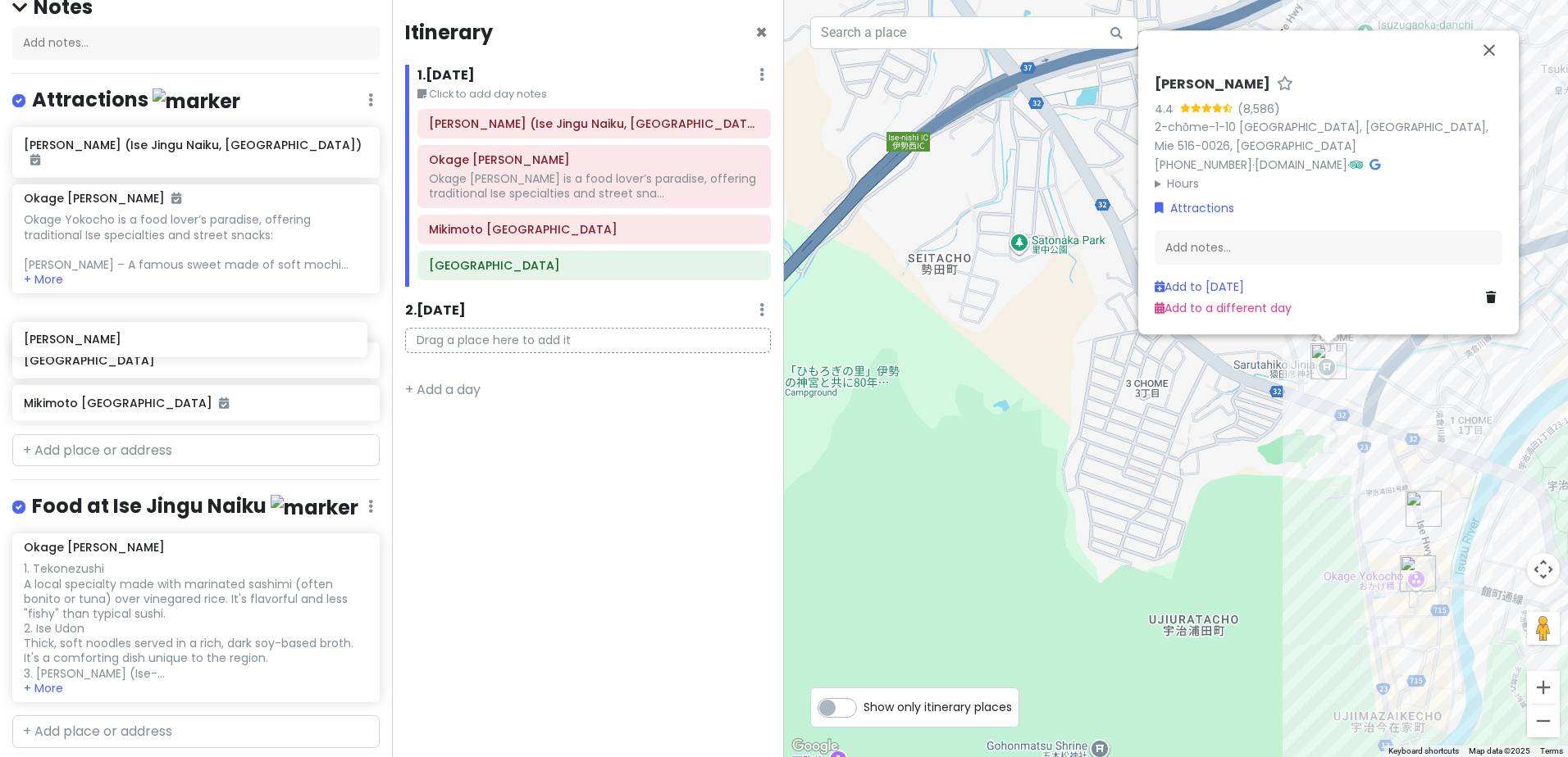
drag, startPoint x: 135, startPoint y: 425, endPoint x: 135, endPoint y: 344, distance: 81.0
click at [135, 344] on div "Kotai Jingu (Ise Jingu Naiku, Inner Sanctuary) Okage Yokocho Okage Yokocho is a…" at bounding box center [196, 277] width 392 height 300
drag, startPoint x: 154, startPoint y: 339, endPoint x: 153, endPoint y: 387, distance: 48.0
click at [153, 387] on div "Kotai Jingu (Ise Jingu Naiku, Inner Sanctuary) Okage Yokocho Okage Yokocho is a…" at bounding box center [196, 277] width 392 height 300
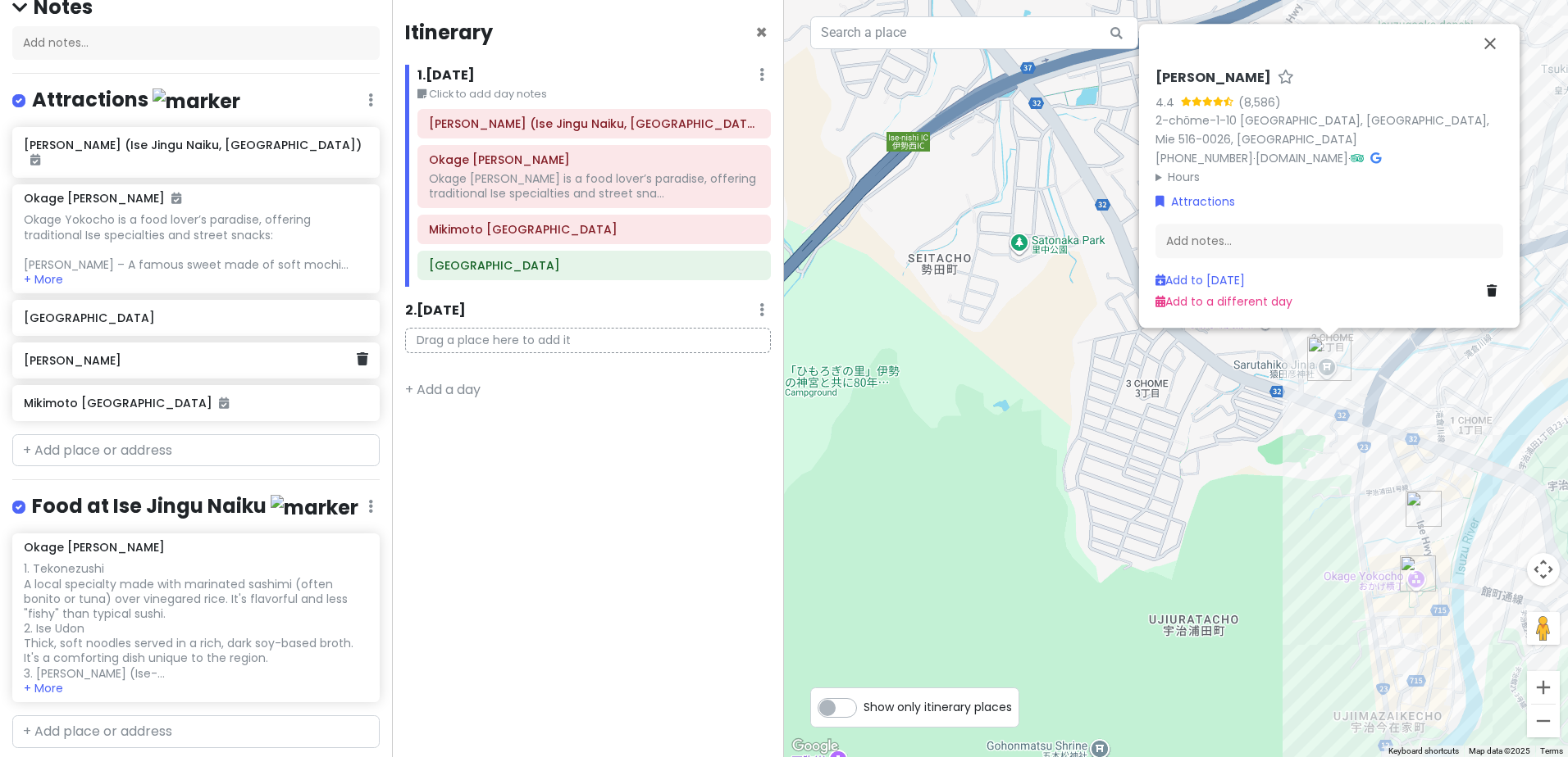
click at [255, 368] on h6 "[PERSON_NAME]" at bounding box center [190, 361] width 332 height 15
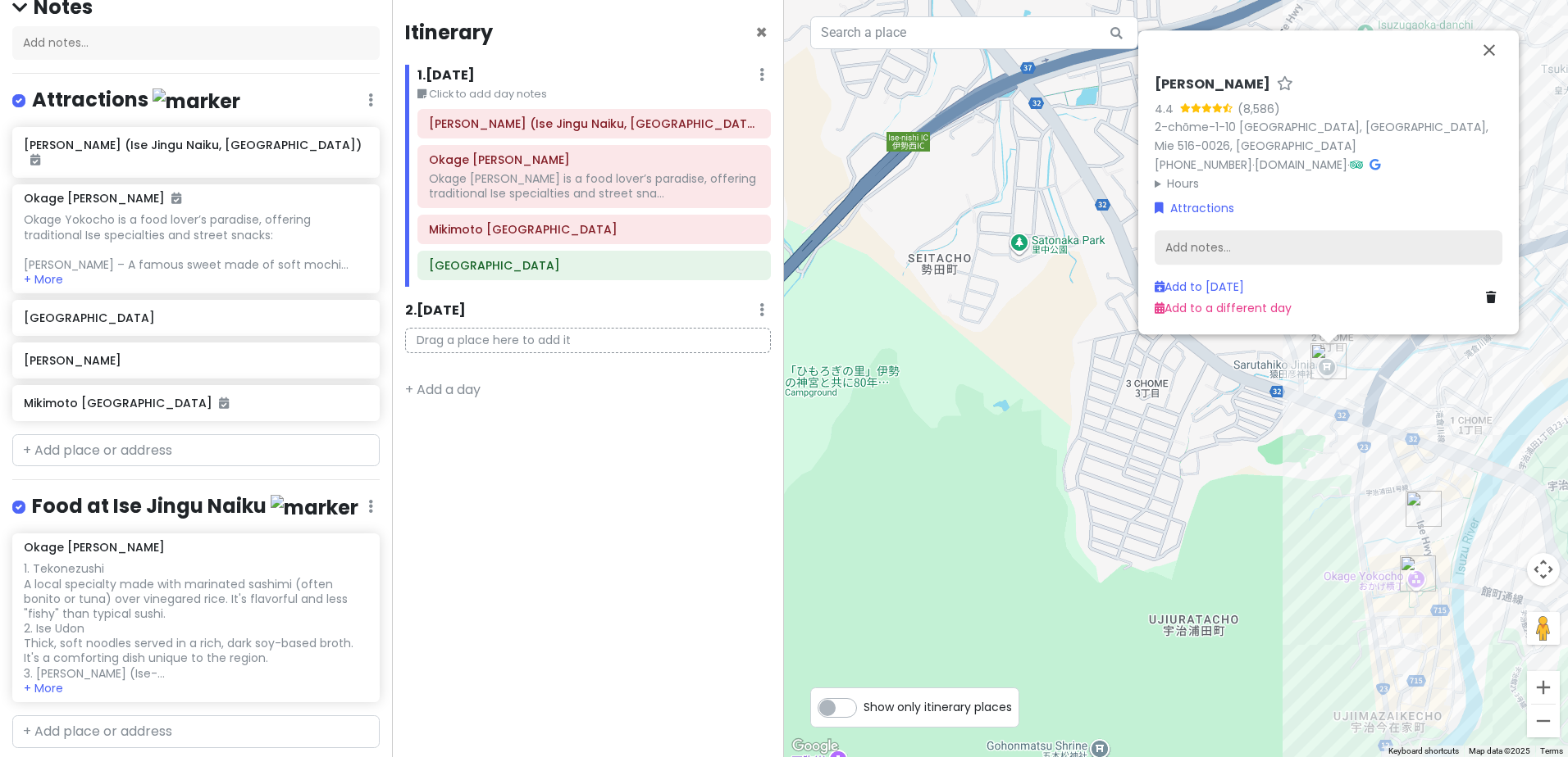
click at [1241, 240] on div "Add notes..." at bounding box center [1328, 248] width 348 height 35
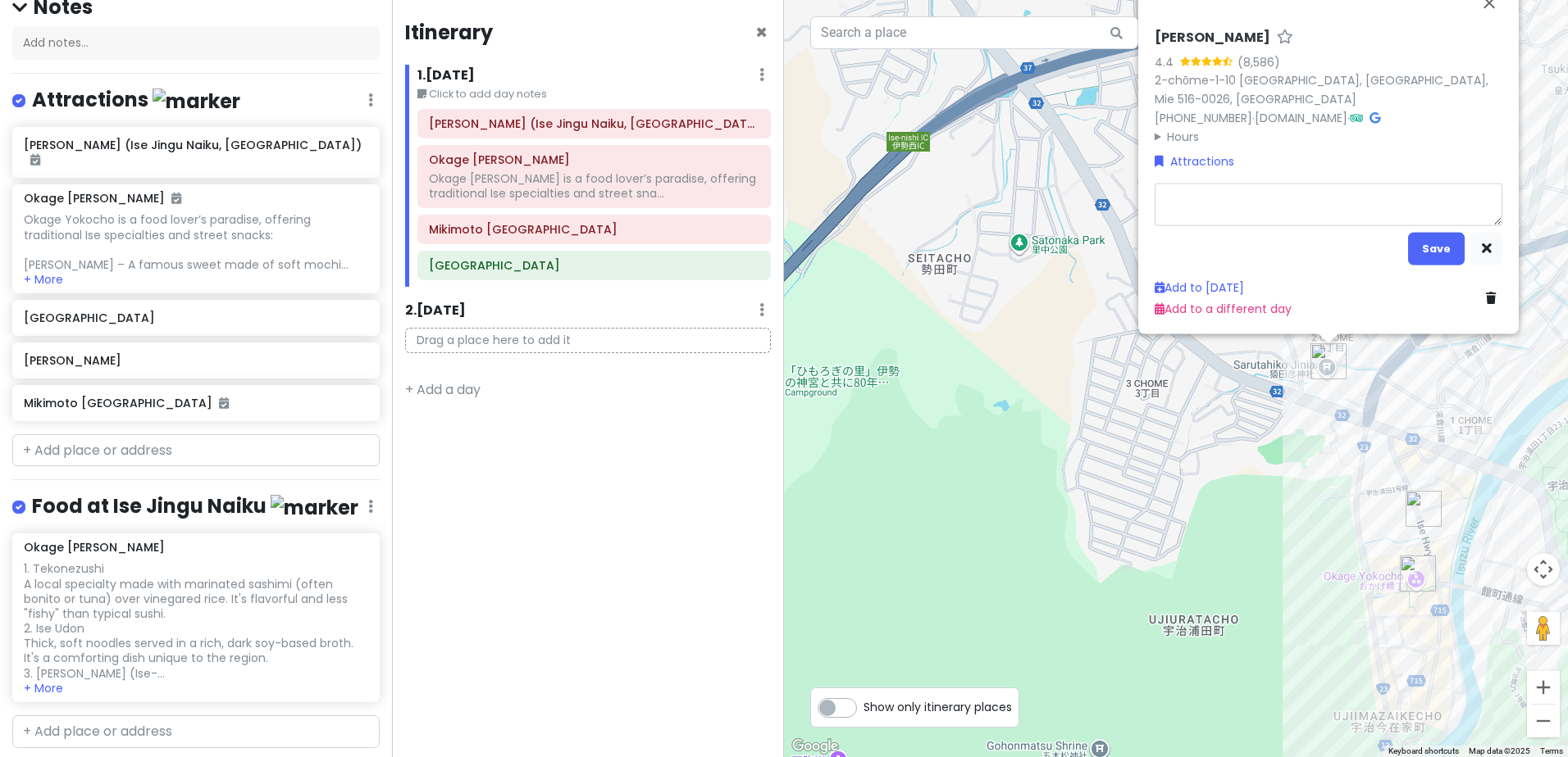
type textarea "x"
type textarea "s"
type textarea "x"
type textarea "sh"
type textarea "x"
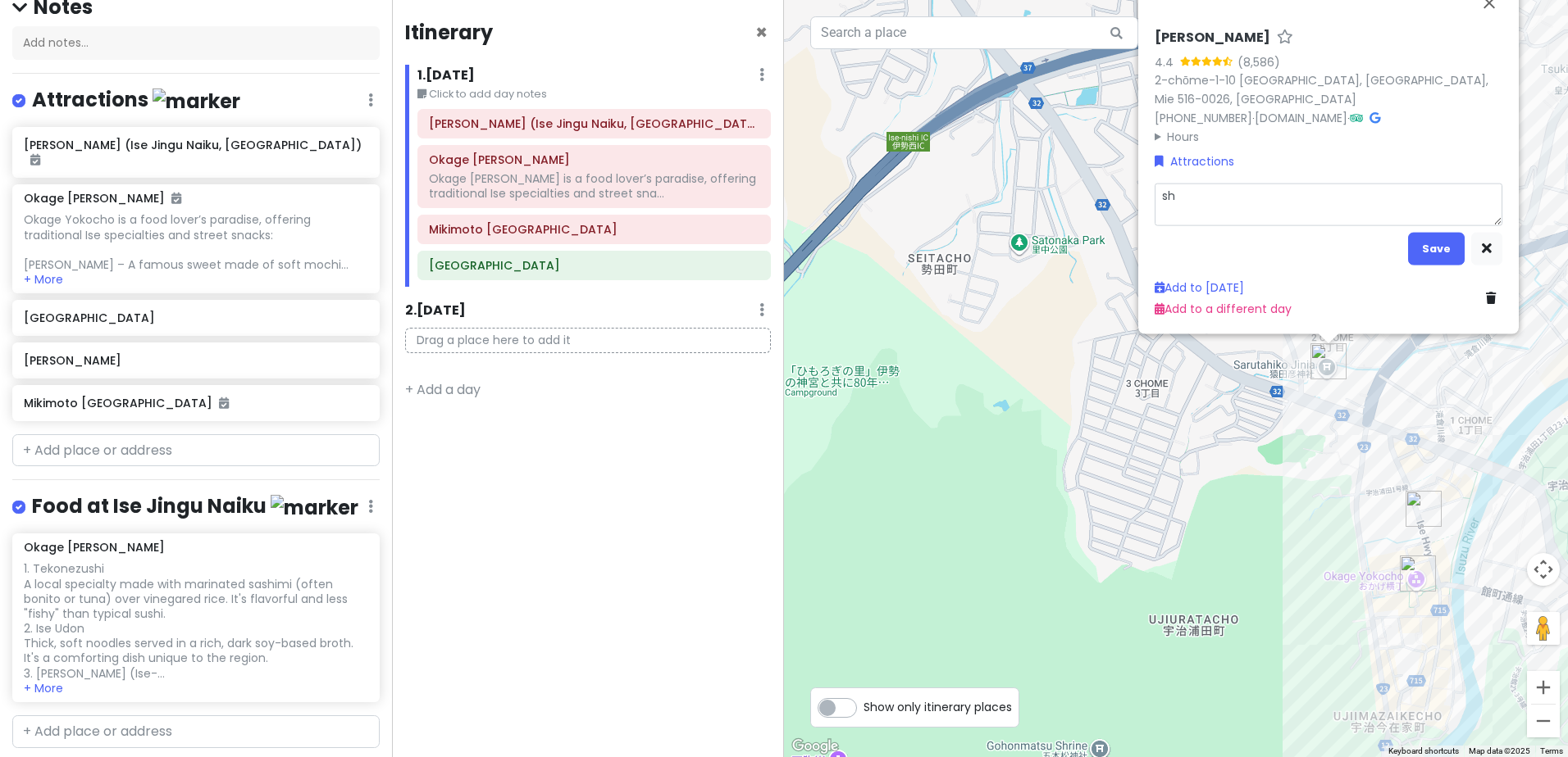
type textarea "shr"
type textarea "x"
type textarea "shri"
type textarea "x"
type textarea "shrin"
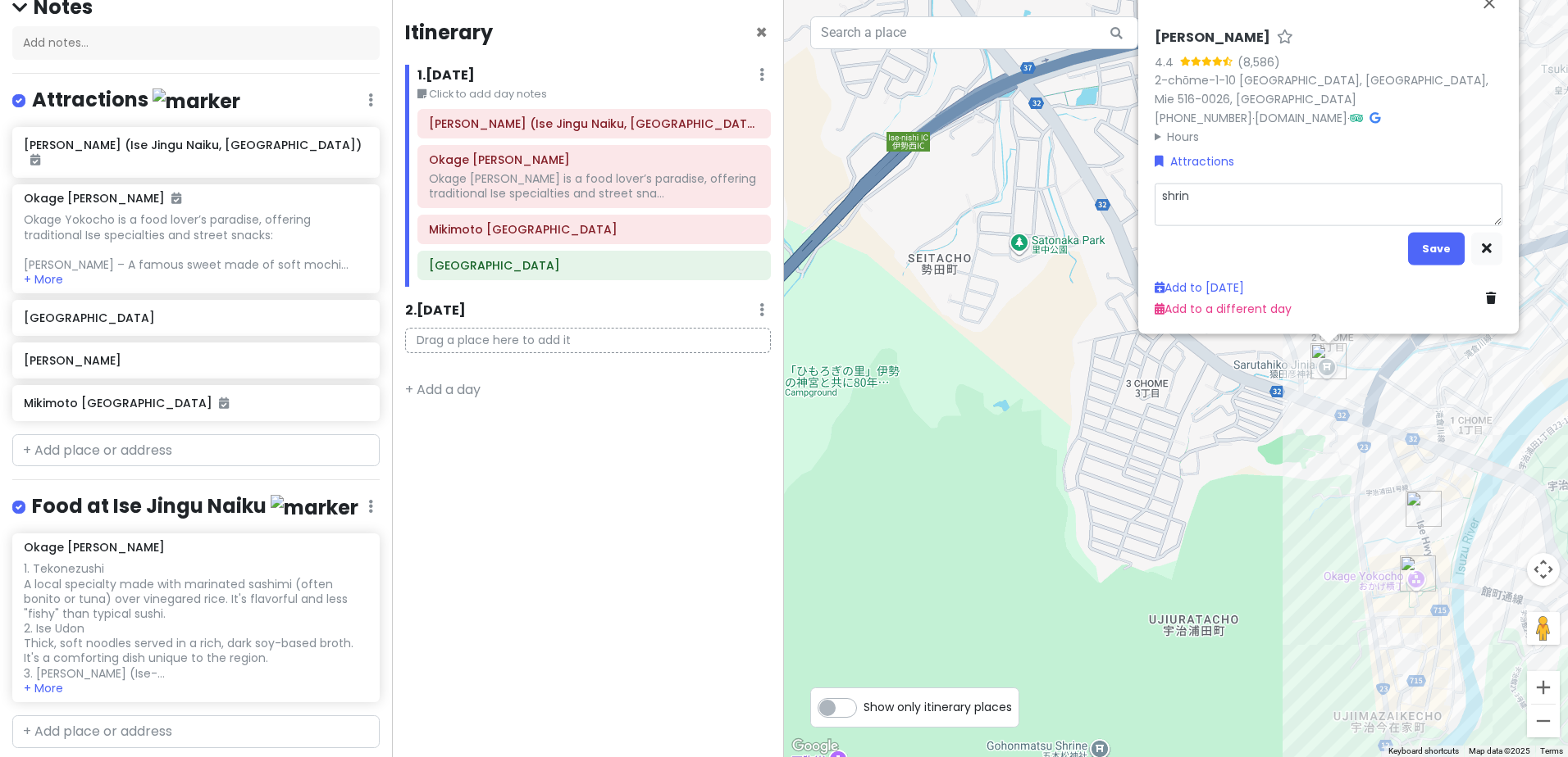
type textarea "x"
type textarea "shrine"
type textarea "x"
type textarea "shrine"
type textarea "x"
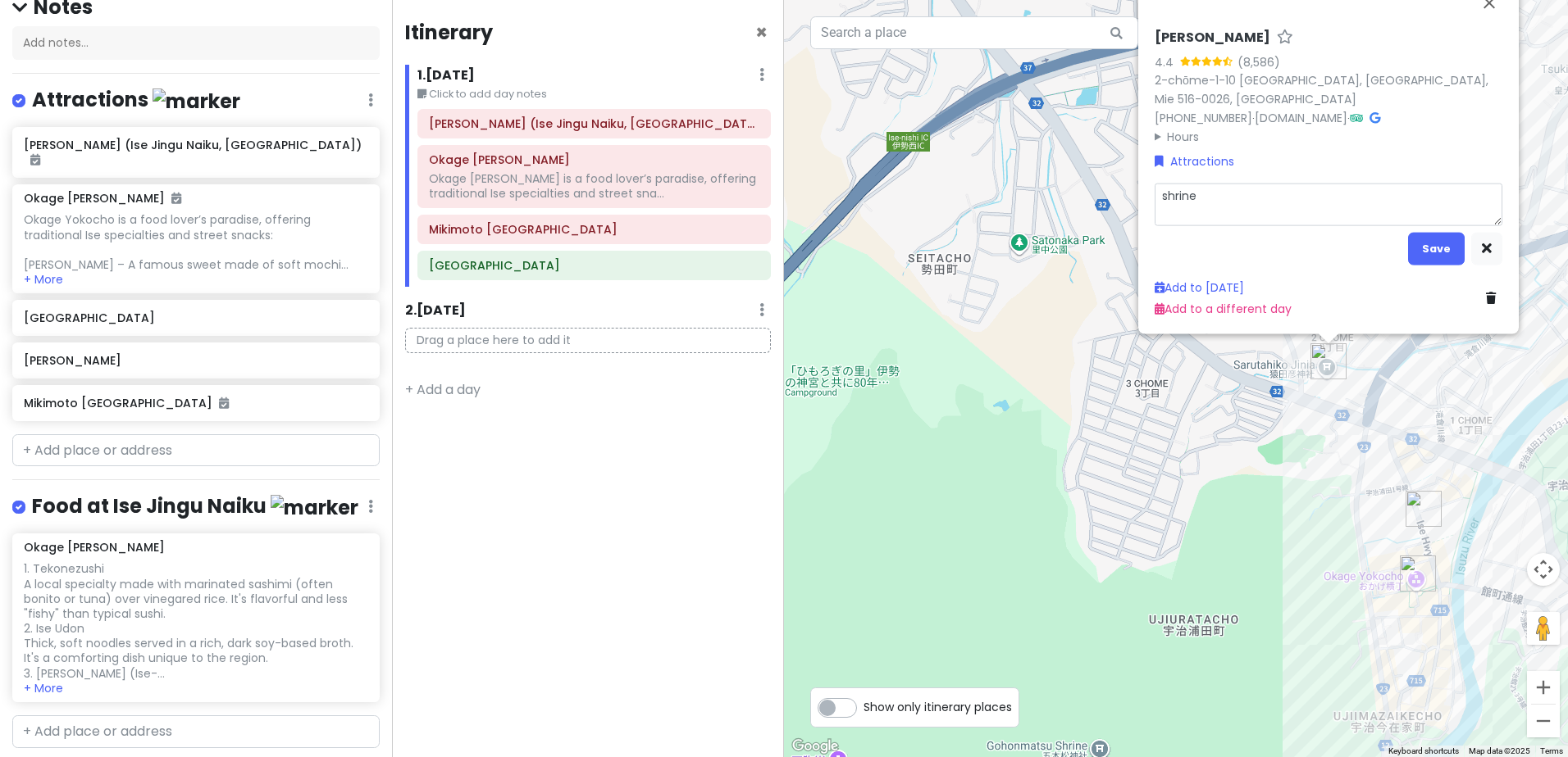
type textarea "shrine a"
type textarea "x"
type textarea "shrine at"
type textarea "x"
type textarea "shrine at"
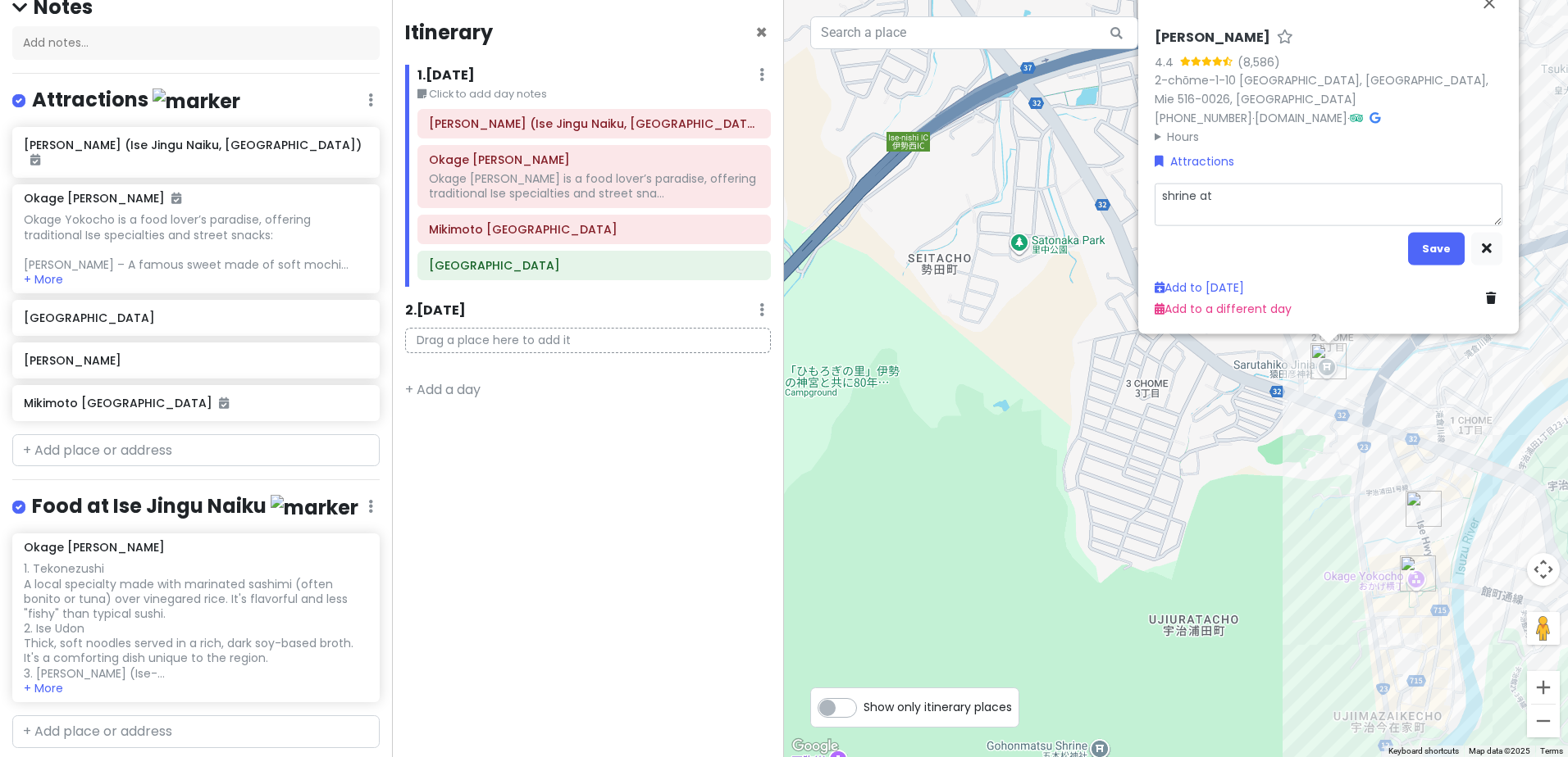
type textarea "x"
type textarea "shrine at t"
type textarea "x"
type textarea "shrine at th"
type textarea "x"
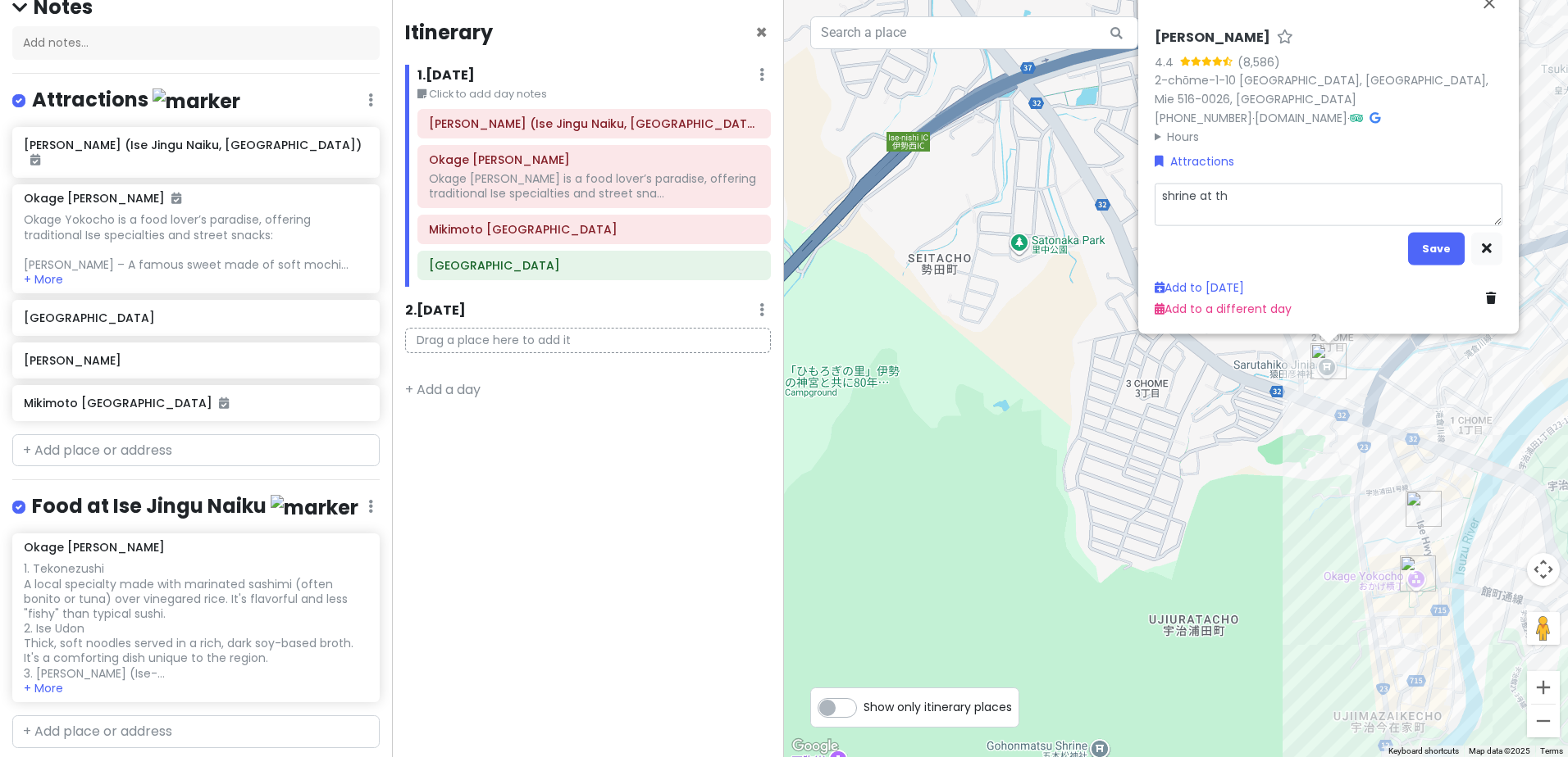
type textarea "shrine at the"
type textarea "x"
type textarea "shrine at the"
type textarea "x"
type textarea "shrine at the e"
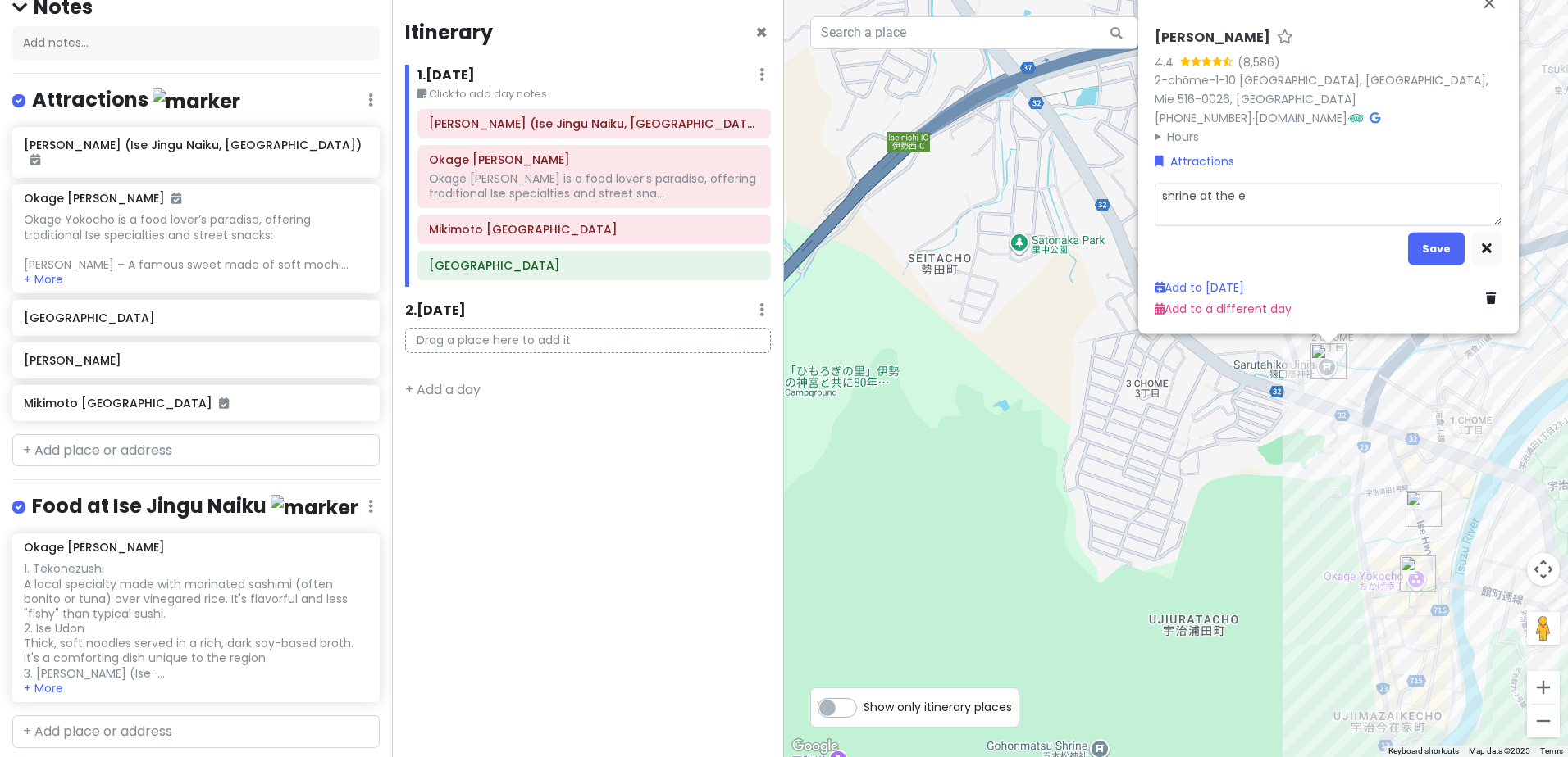
type textarea "x"
type textarea "shrine at the en"
type textarea "x"
type textarea "shrine at the end"
type textarea "x"
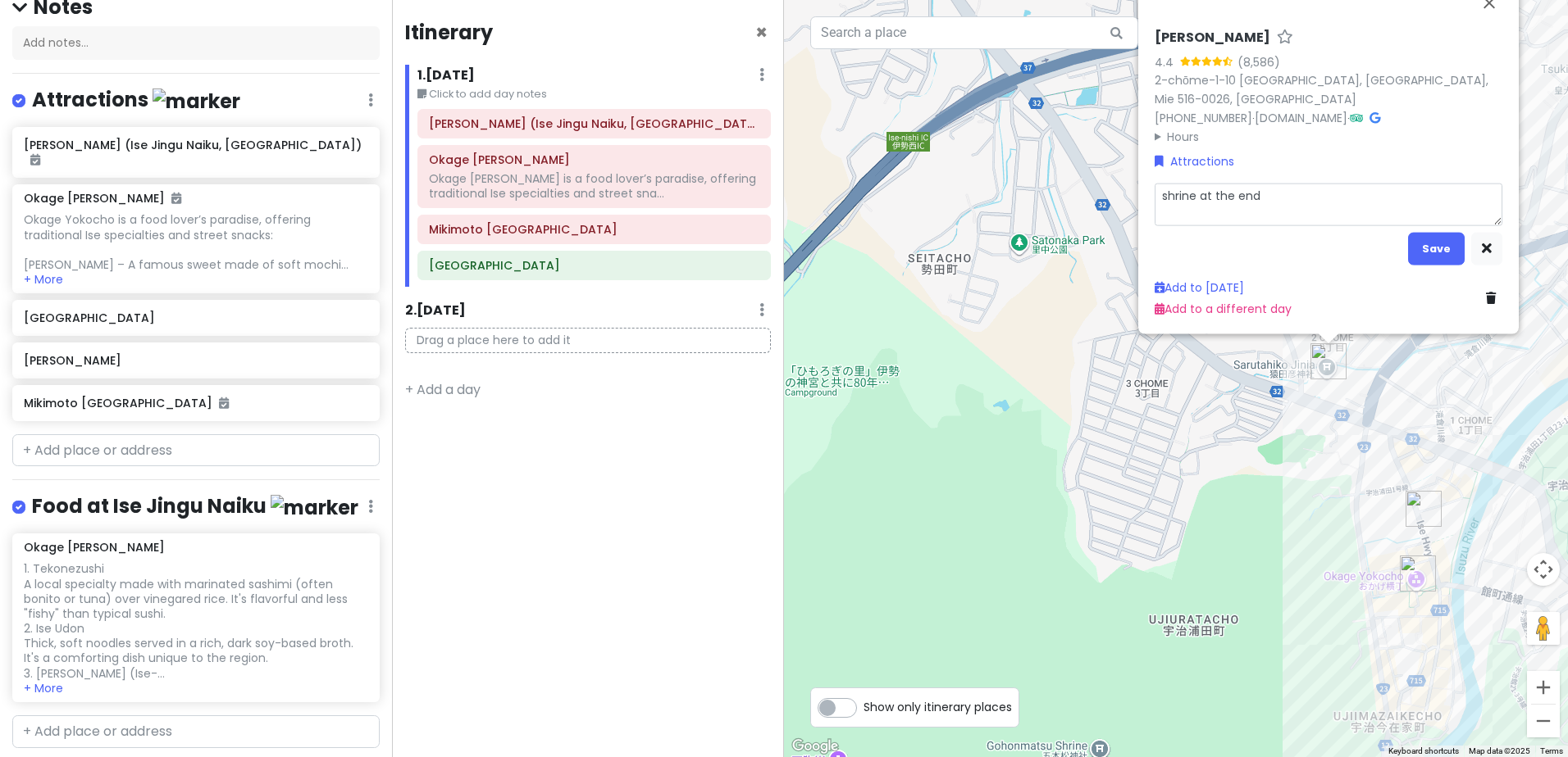
type textarea "shrine at the end"
type textarea "x"
type textarea "shrine at the end o"
type textarea "x"
type textarea "shrine at the end of"
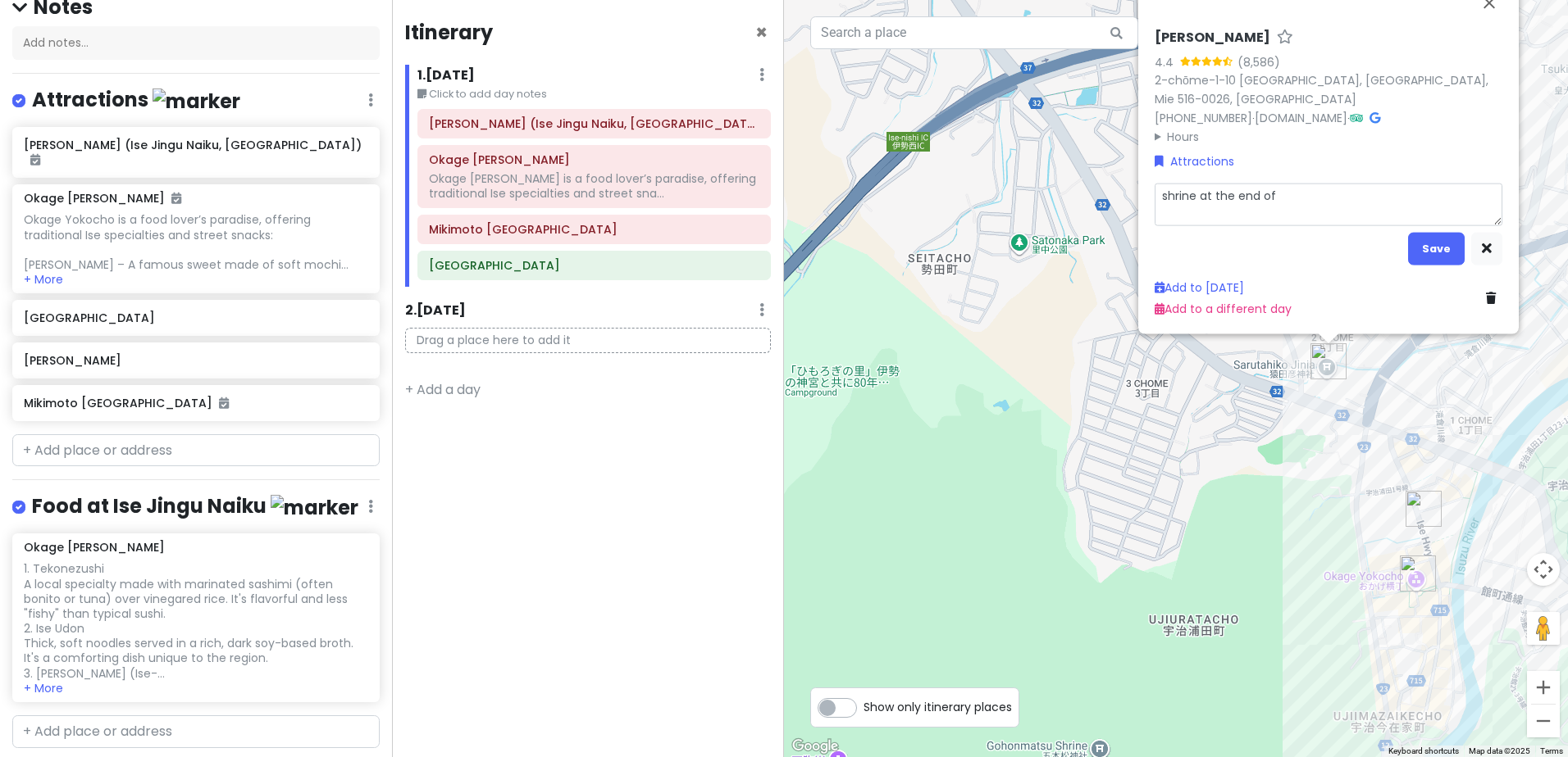
type textarea "x"
type textarea "shrine at the end of"
type textarea "x"
type textarea "shrine at the end of t"
type textarea "x"
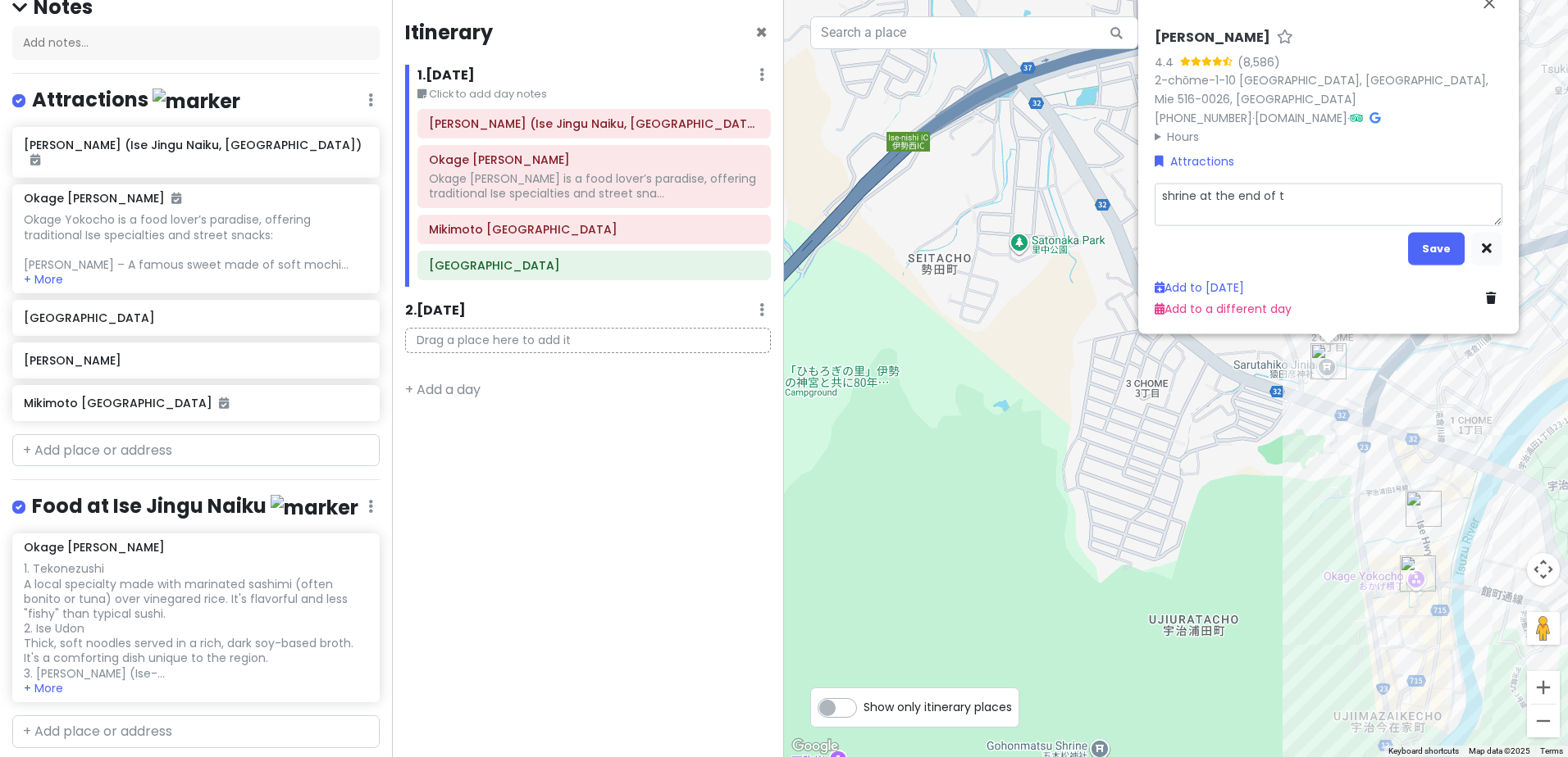
type textarea "shrine at the end of th"
type textarea "x"
type textarea "shrine at the end of the"
type textarea "x"
type textarea "shrine at the end of the"
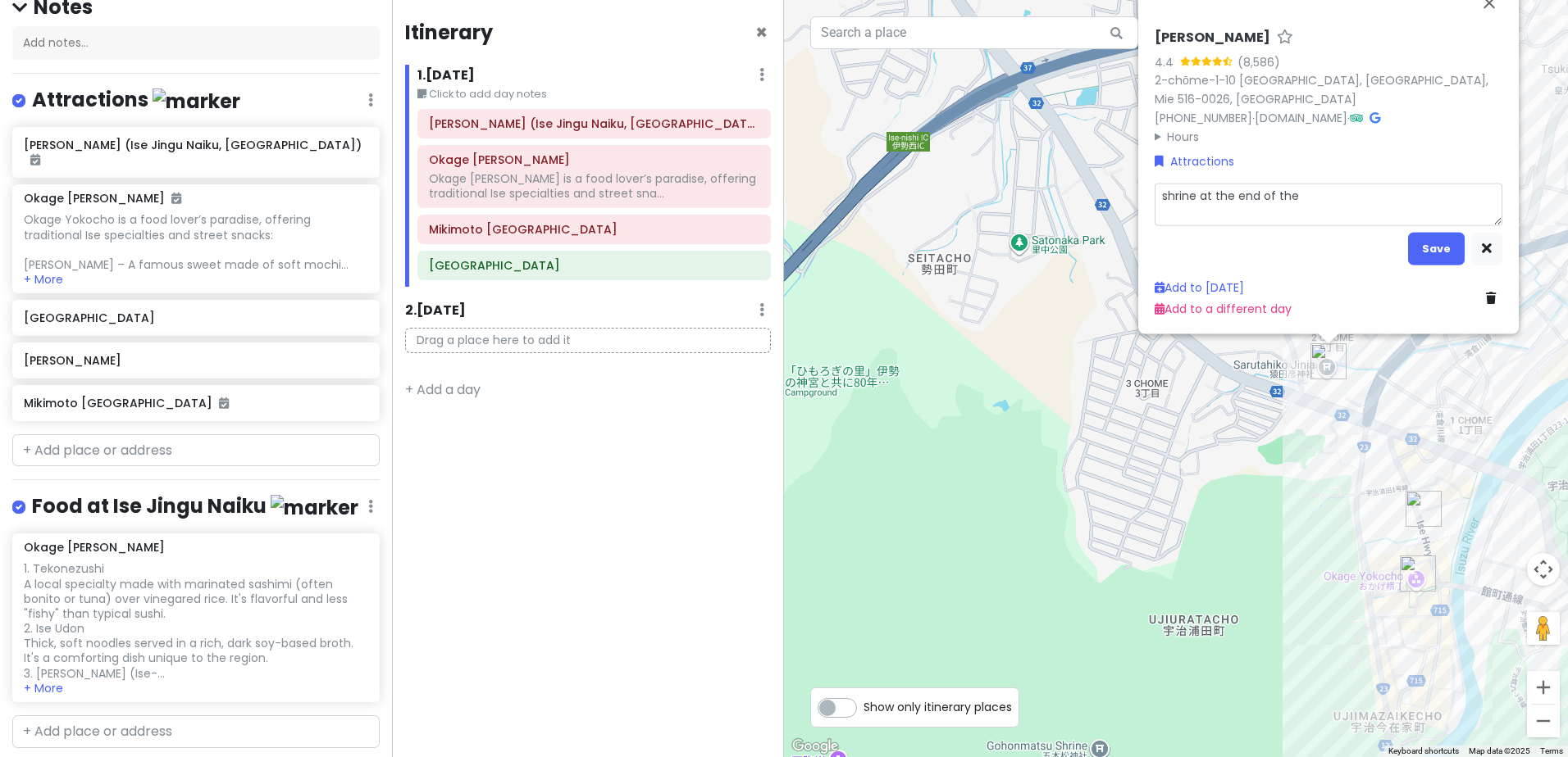
type textarea "x"
type textarea "shrine at the end of the s"
type textarea "x"
type textarea "shrine at the end of the st"
type textarea "x"
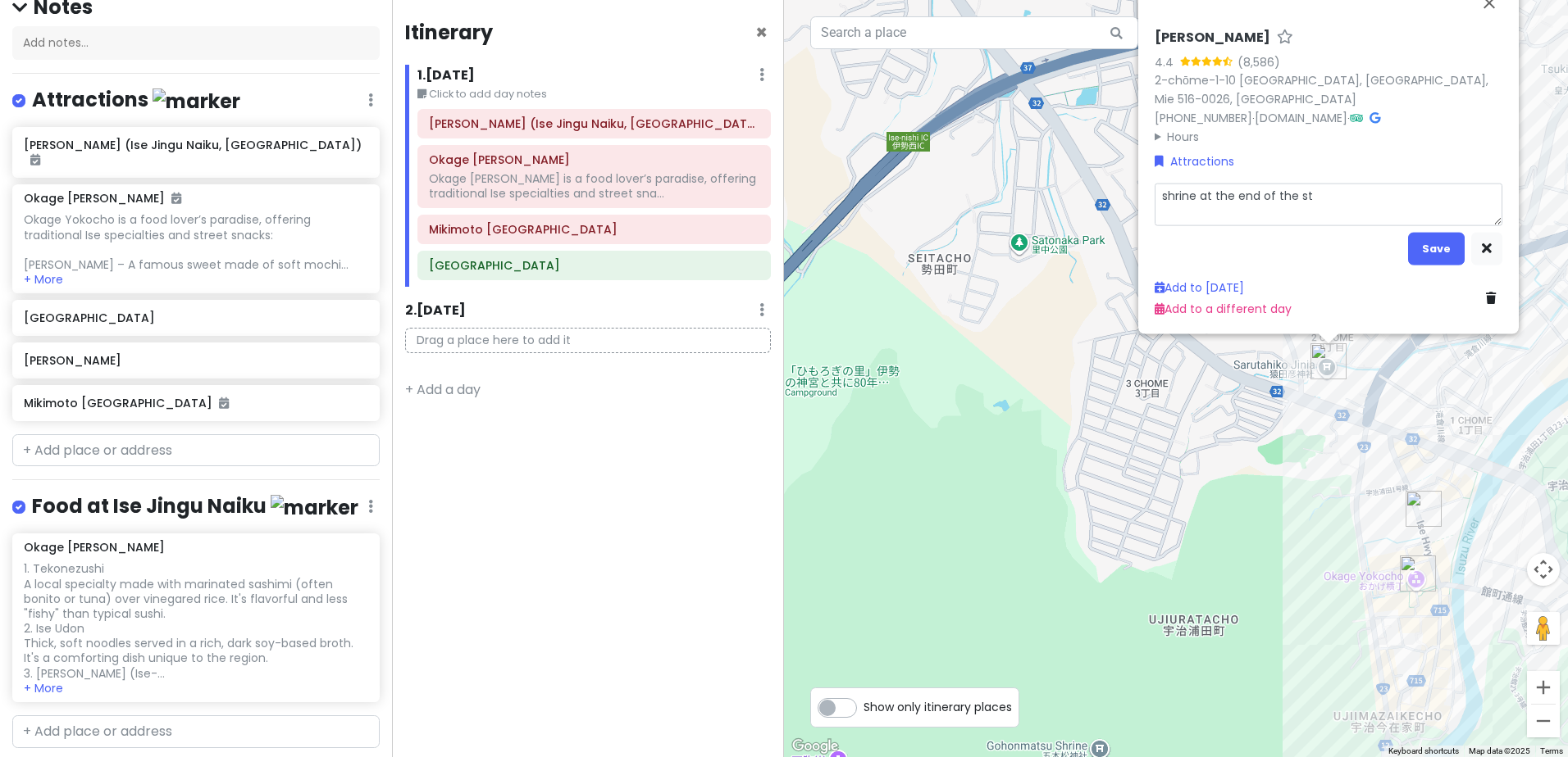
type textarea "shrine at the end of the str"
type textarea "x"
type textarea "shrine at the end of the stre"
type textarea "x"
type textarea "shrine at the end of the stree"
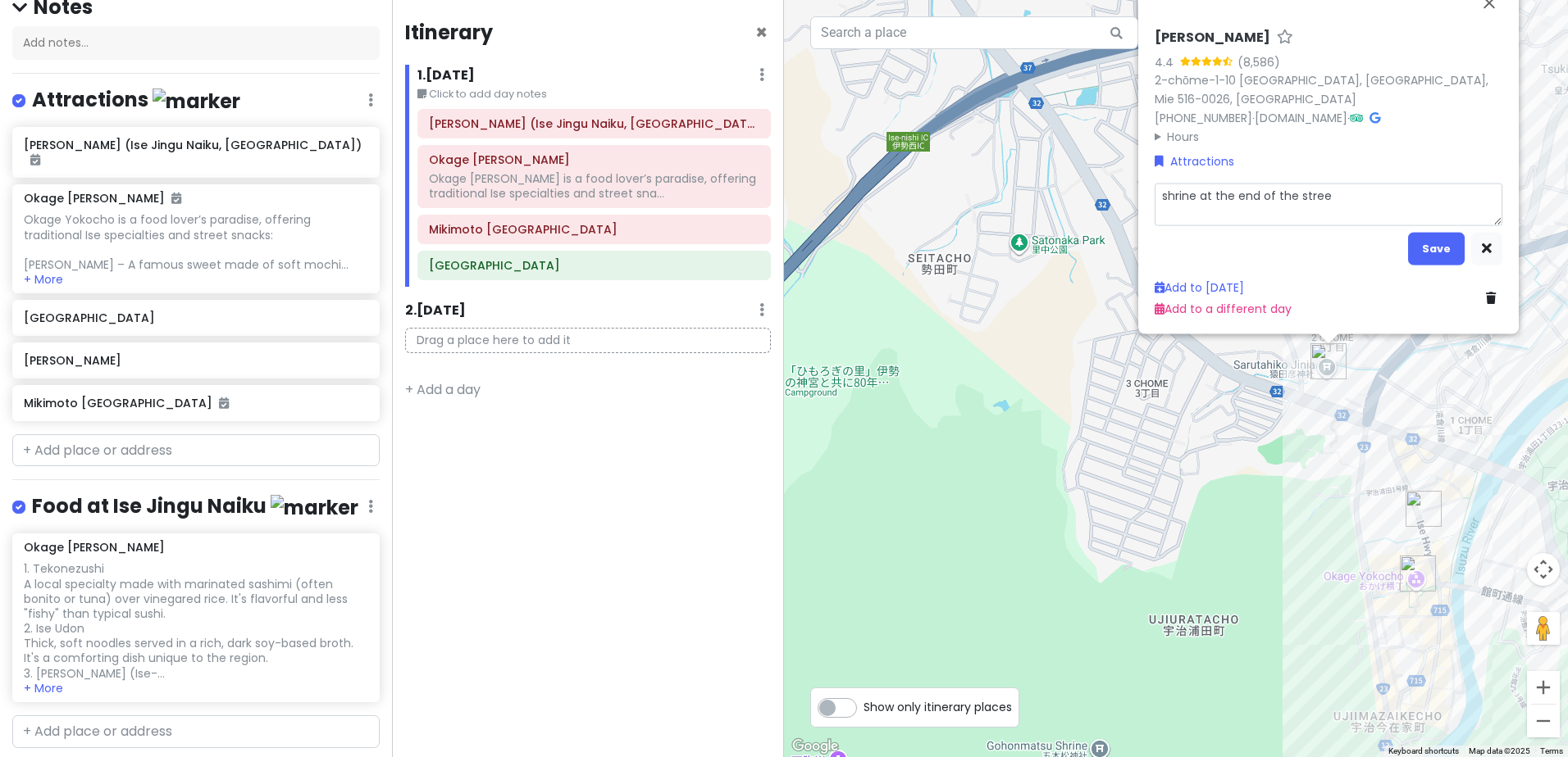
type textarea "x"
type textarea "shrine at the end of the street"
click at [1435, 246] on button "Save" at bounding box center [1436, 249] width 57 height 32
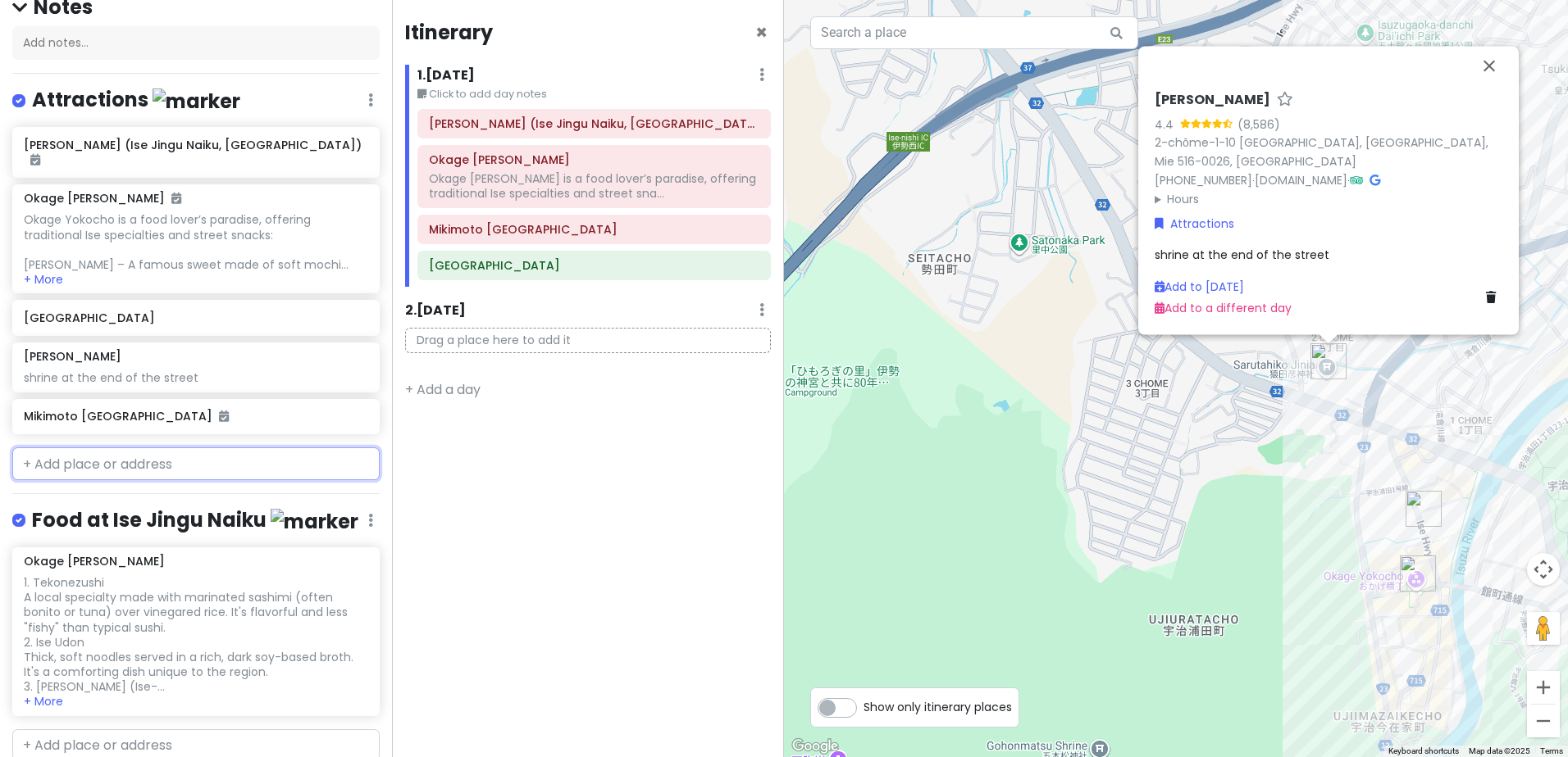
click at [135, 474] on input "text" at bounding box center [196, 464] width 368 height 33
paste input "Uji Bridge & Isuzugawa River"
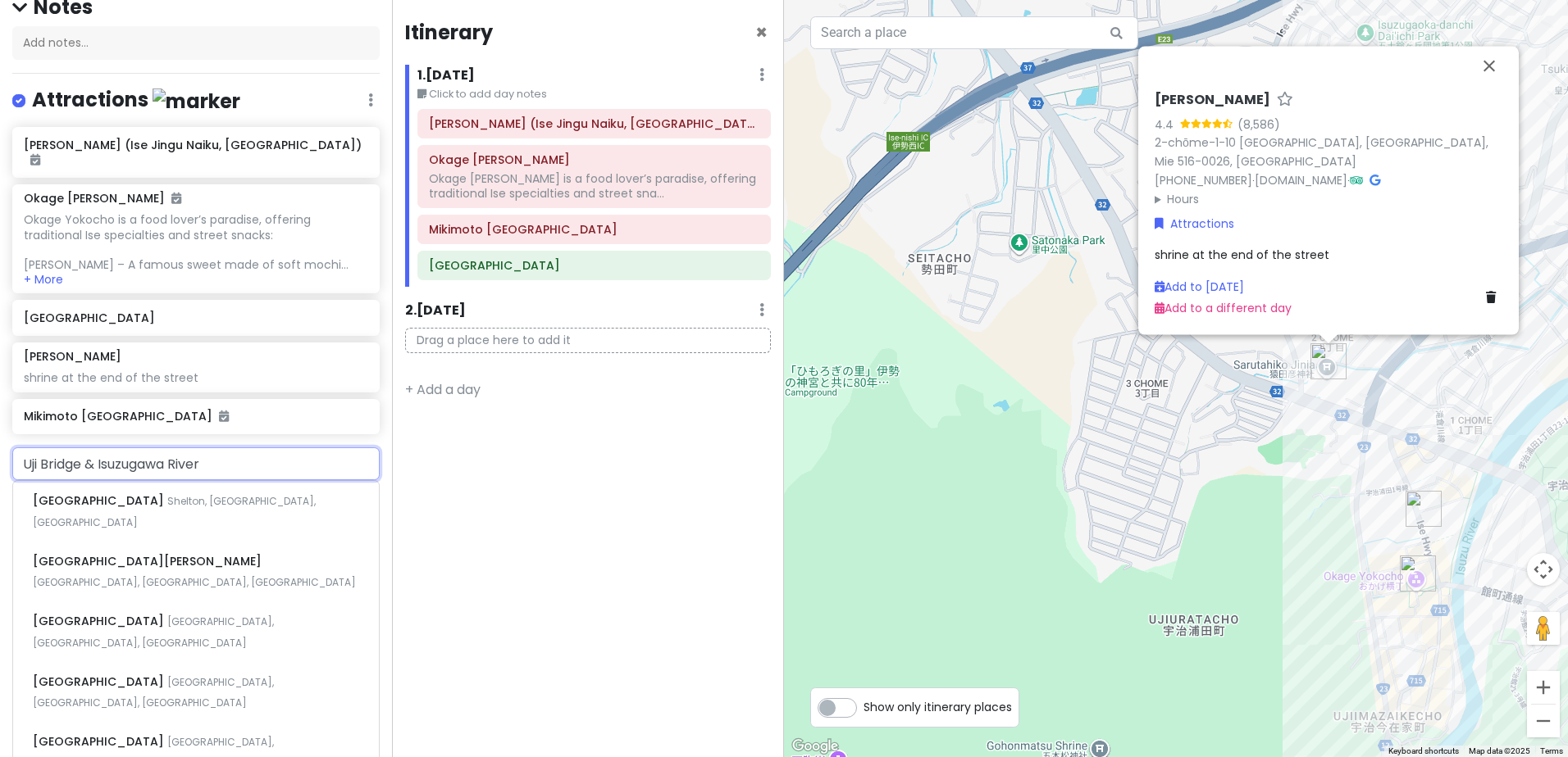
drag, startPoint x: 90, startPoint y: 483, endPoint x: 173, endPoint y: 478, distance: 83.2
click at [92, 481] on input "Uji Bridge & Isuzugawa River" at bounding box center [196, 464] width 368 height 33
type input "[GEOGRAPHIC_DATA]"
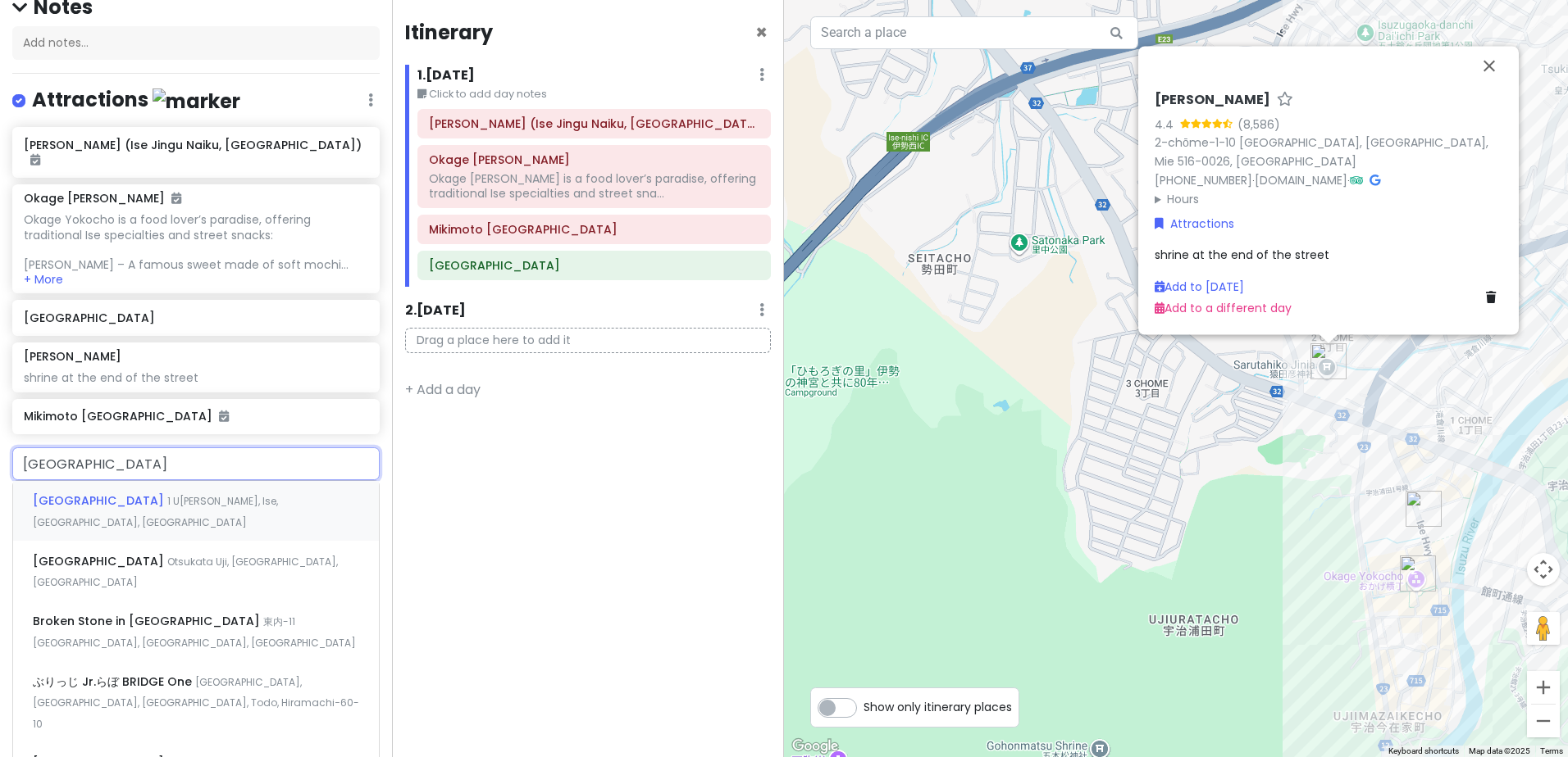
click at [129, 517] on span "1 U[PERSON_NAME], Ise, [GEOGRAPHIC_DATA], [GEOGRAPHIC_DATA]" at bounding box center [156, 511] width 245 height 35
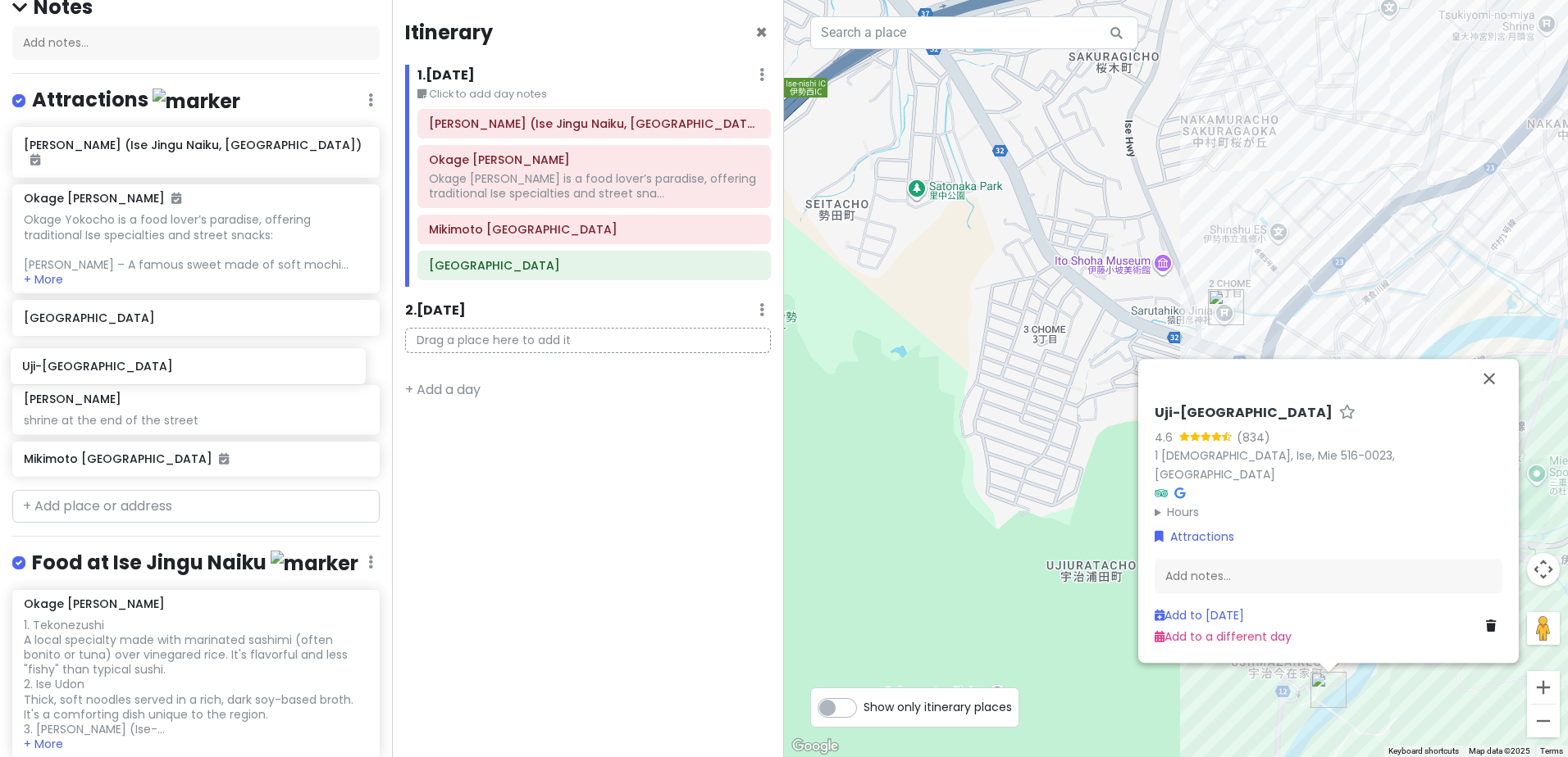
drag, startPoint x: 115, startPoint y: 486, endPoint x: 113, endPoint y: 375, distance: 111.0
click at [113, 375] on div "Kotai Jingu (Ise Jingu Naiku, Inner Sanctuary) Okage Yokocho Okage Yokocho is a…" at bounding box center [196, 305] width 392 height 356
drag, startPoint x: 1381, startPoint y: 387, endPoint x: 1261, endPoint y: 286, distance: 156.8
click at [1260, 286] on div "Uji-[GEOGRAPHIC_DATA] 4.6 (834) 1 Ujitachichō, Ise, Mie 516-0023, [GEOGRAPHIC_D…" at bounding box center [1175, 378] width 784 height 757
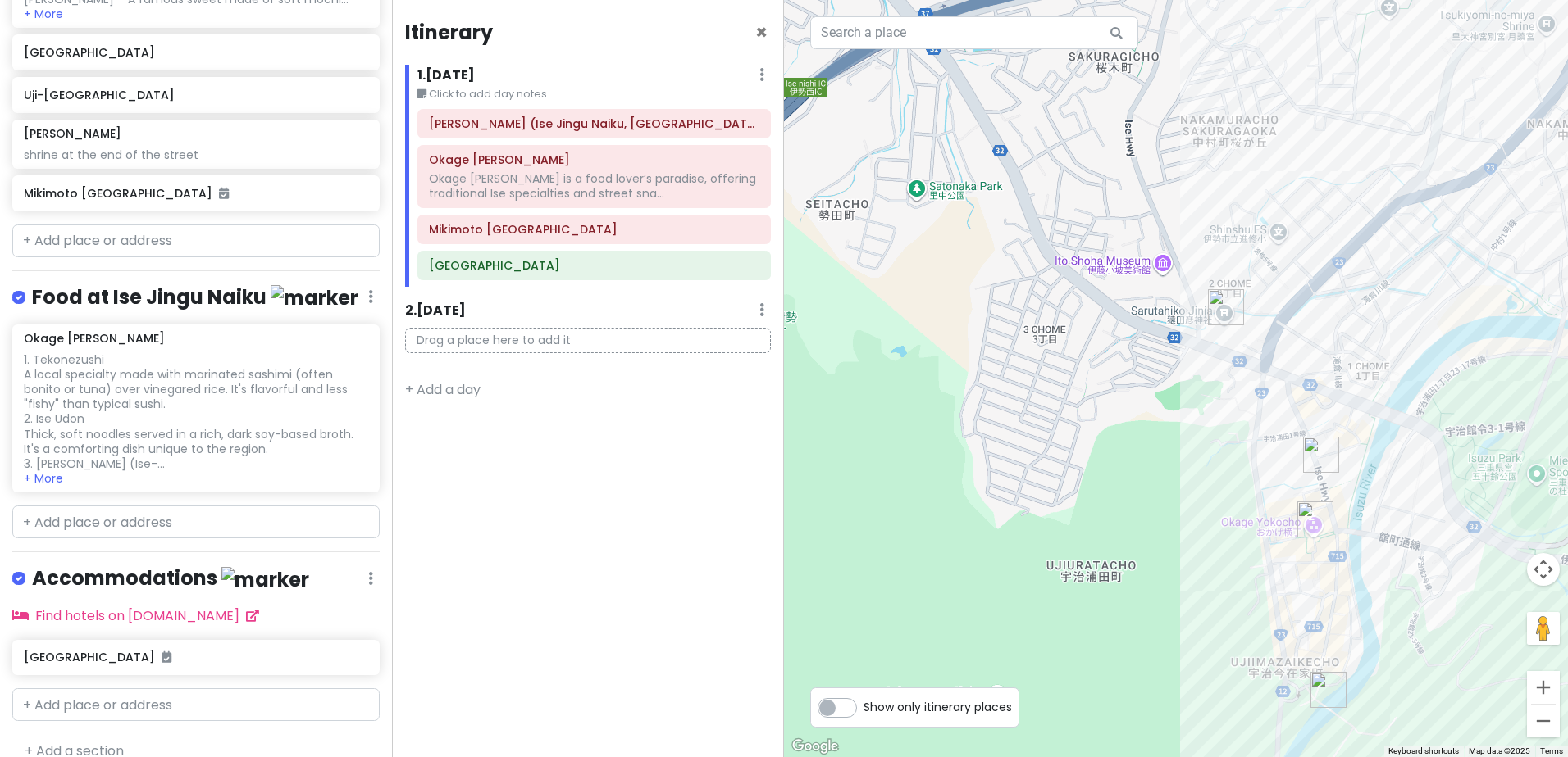
scroll to position [464, 0]
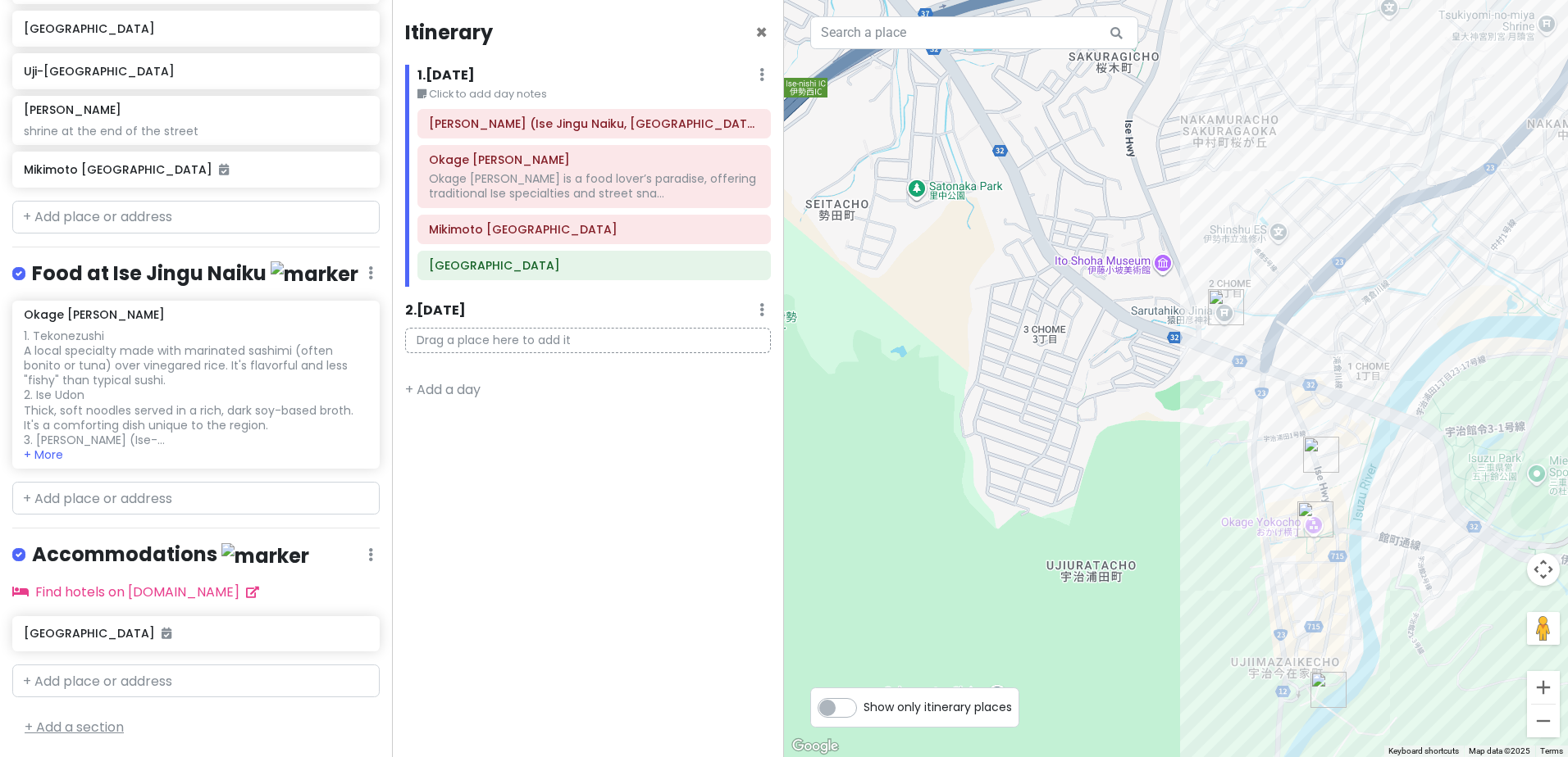
click at [112, 723] on link "+ Add a section" at bounding box center [74, 728] width 99 height 19
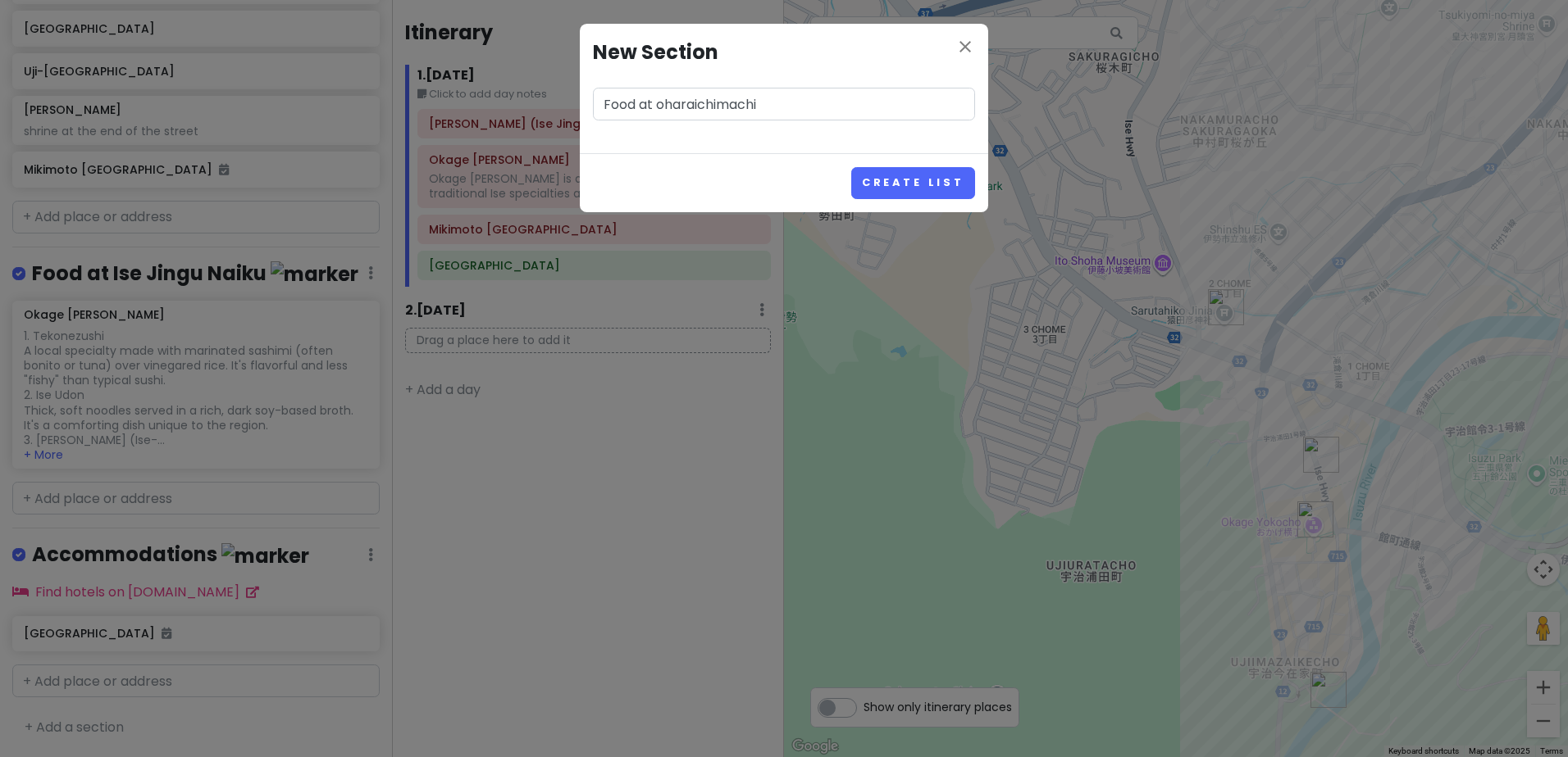
type input "Food at oharaichimachi"
click at [851, 167] on button "Create List" at bounding box center [913, 183] width 124 height 32
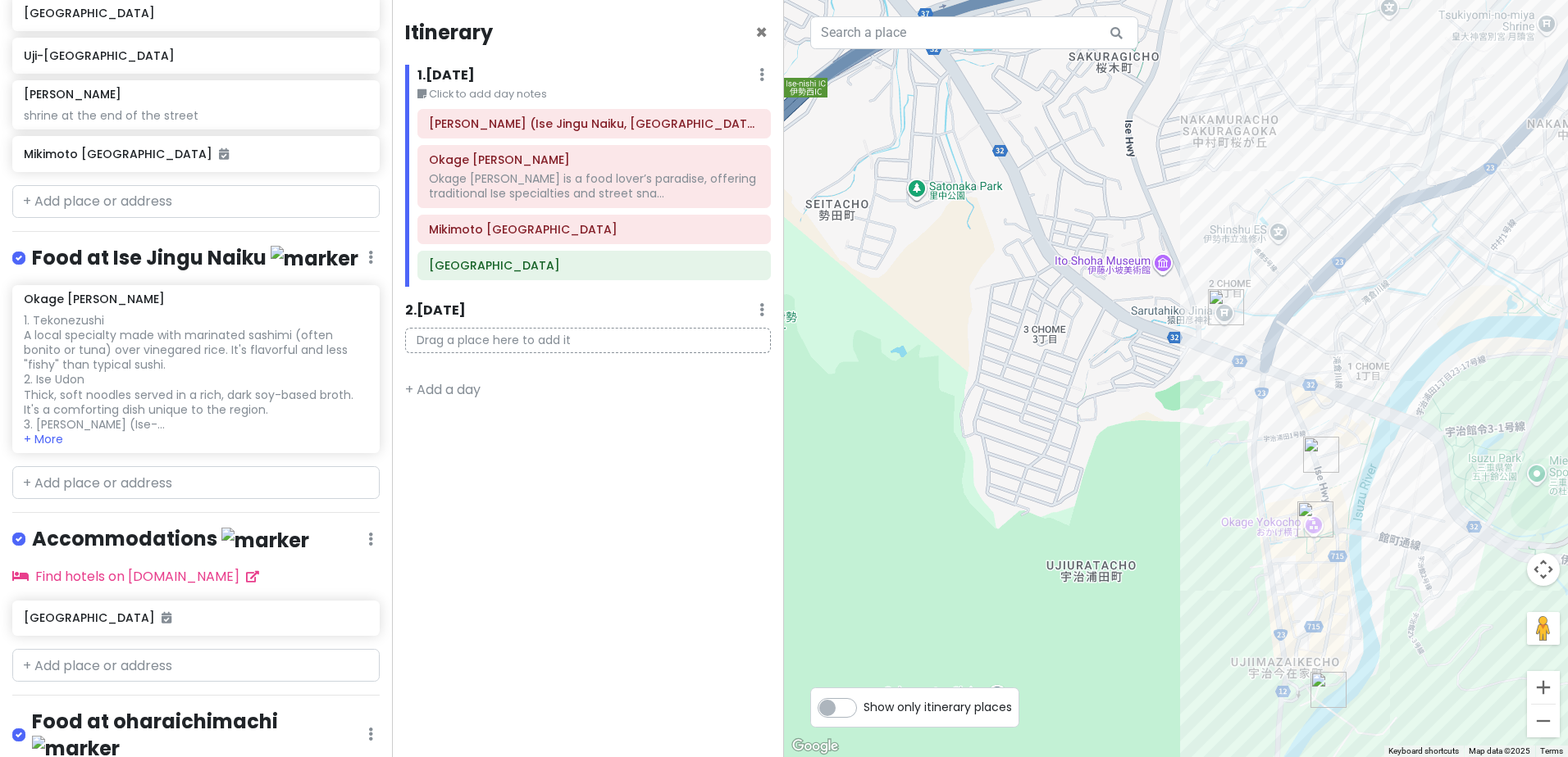
scroll to position [568, 0]
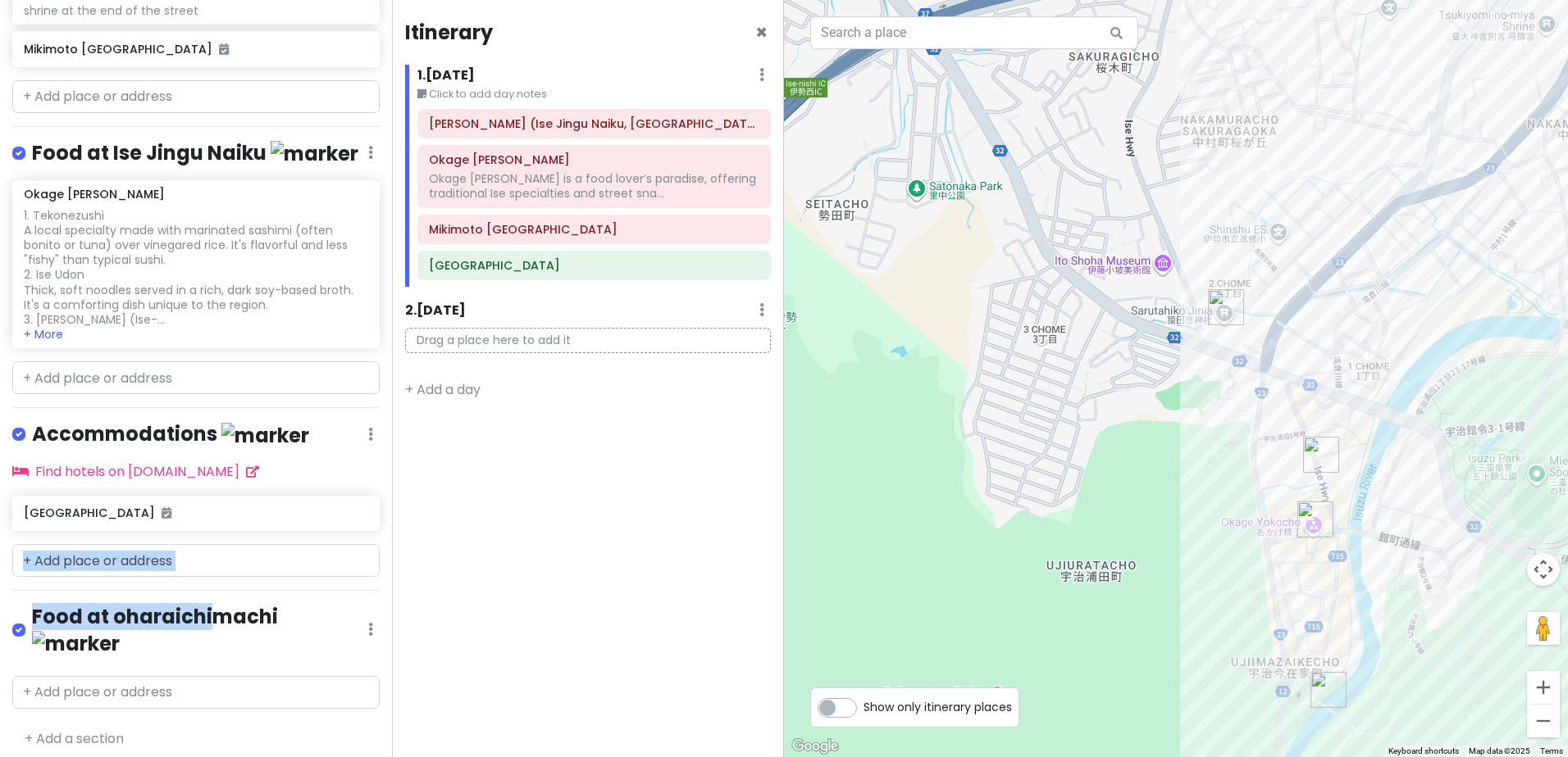
drag, startPoint x: 209, startPoint y: 626, endPoint x: 260, endPoint y: 597, distance: 58.7
click at [260, 597] on div "Japan Day 5 [DATE] Private Change Dates Make a Copy Delete Trip Go Pro ⚡️ Give …" at bounding box center [196, 378] width 392 height 757
drag, startPoint x: 260, startPoint y: 597, endPoint x: 359, endPoint y: 632, distance: 105.0
click at [368, 632] on icon at bounding box center [370, 630] width 5 height 13
click at [316, 556] on link "Reorder" at bounding box center [322, 555] width 131 height 40
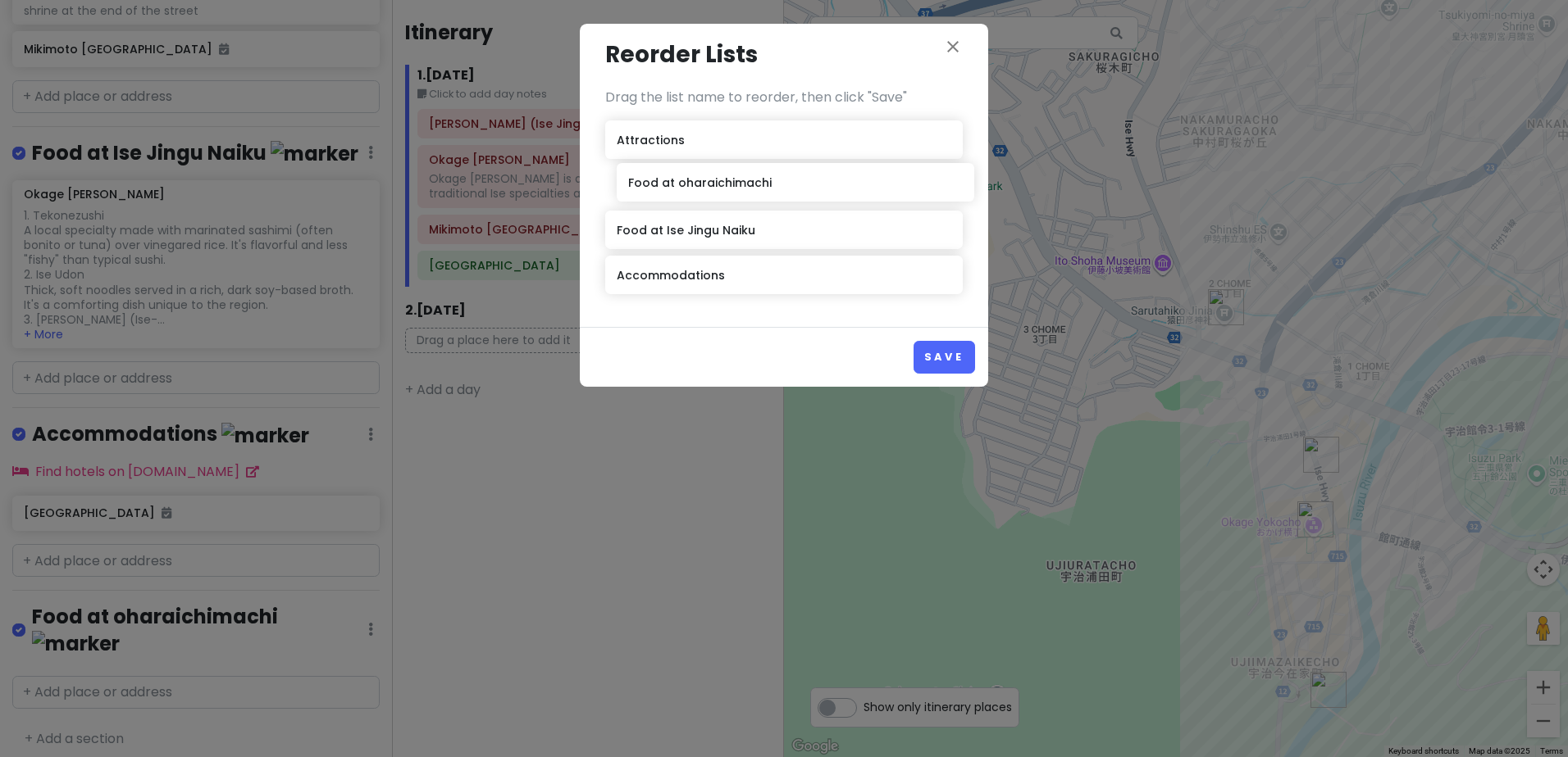
drag, startPoint x: 720, startPoint y: 280, endPoint x: 732, endPoint y: 187, distance: 93.8
click at [732, 187] on div "Attractions Food at Ise Jingu Naiku Accommodations Food at oharaichimachi" at bounding box center [784, 210] width 357 height 180
drag, startPoint x: 772, startPoint y: 193, endPoint x: 779, endPoint y: 244, distance: 51.5
click at [779, 244] on div "Attractions Food at oharaichimachi Food at [GEOGRAPHIC_DATA] Jingu Naiku Accomm…" at bounding box center [784, 210] width 357 height 180
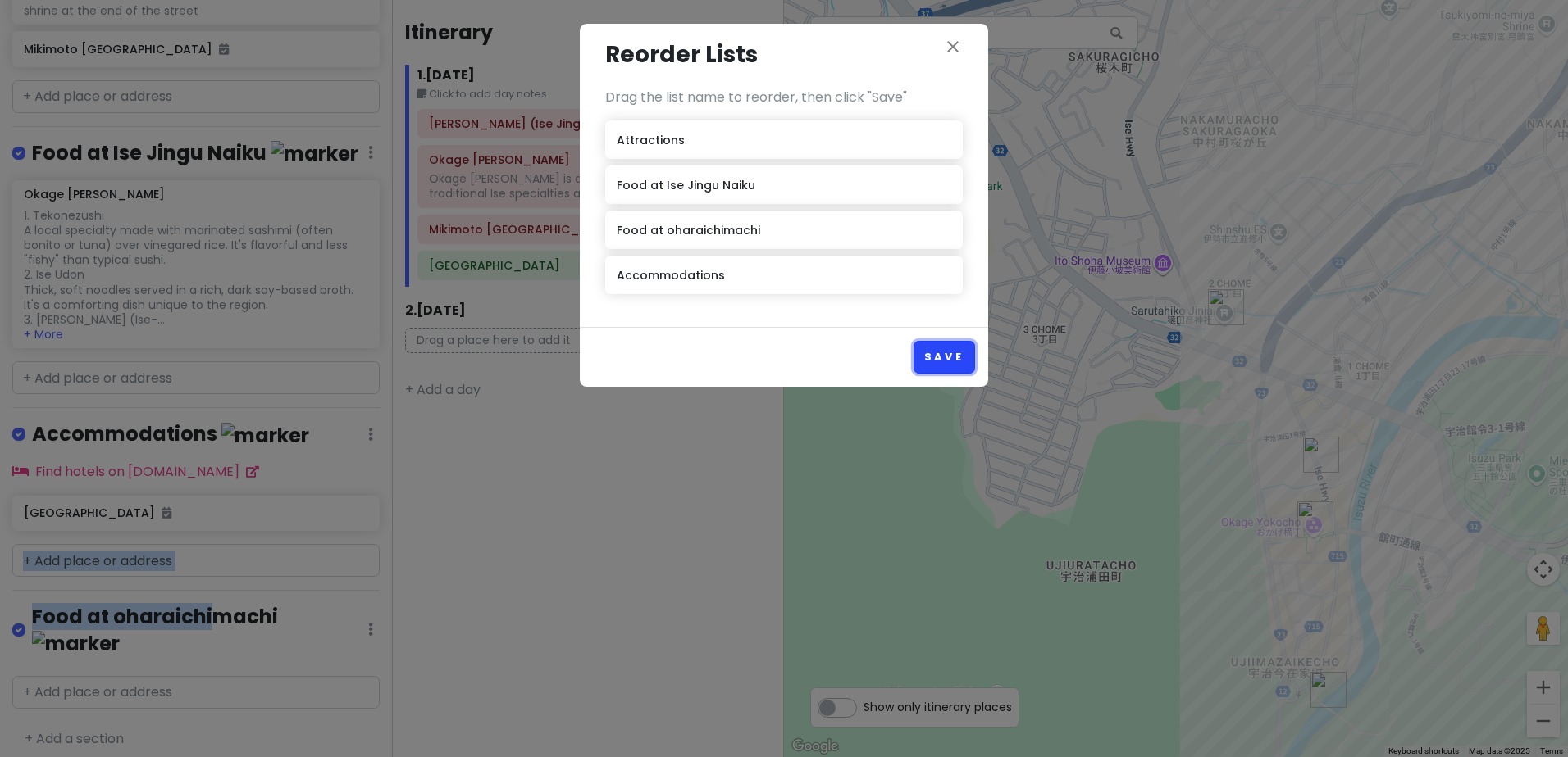
click at [945, 354] on button "Save" at bounding box center [944, 357] width 61 height 32
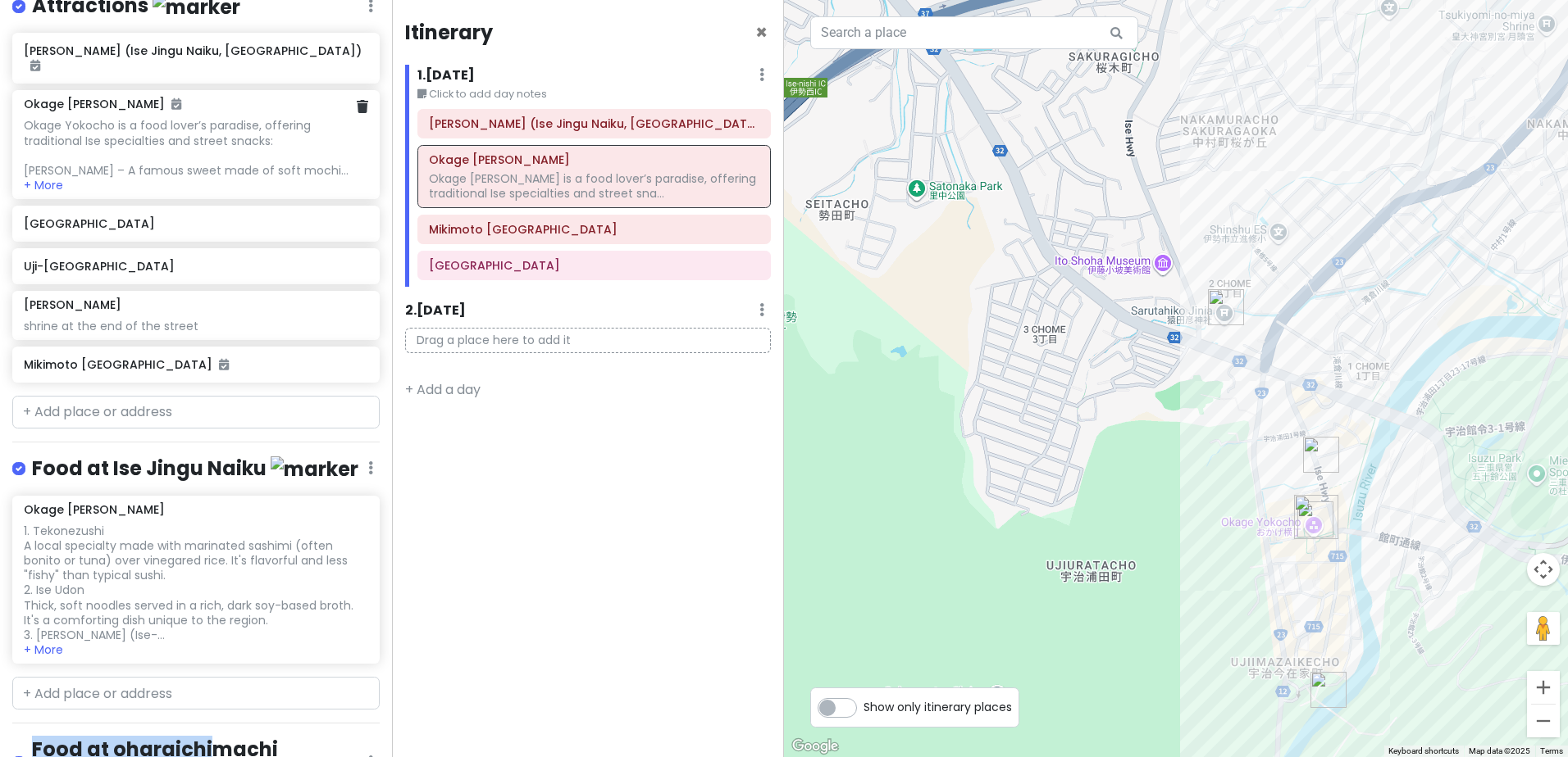
scroll to position [159, 0]
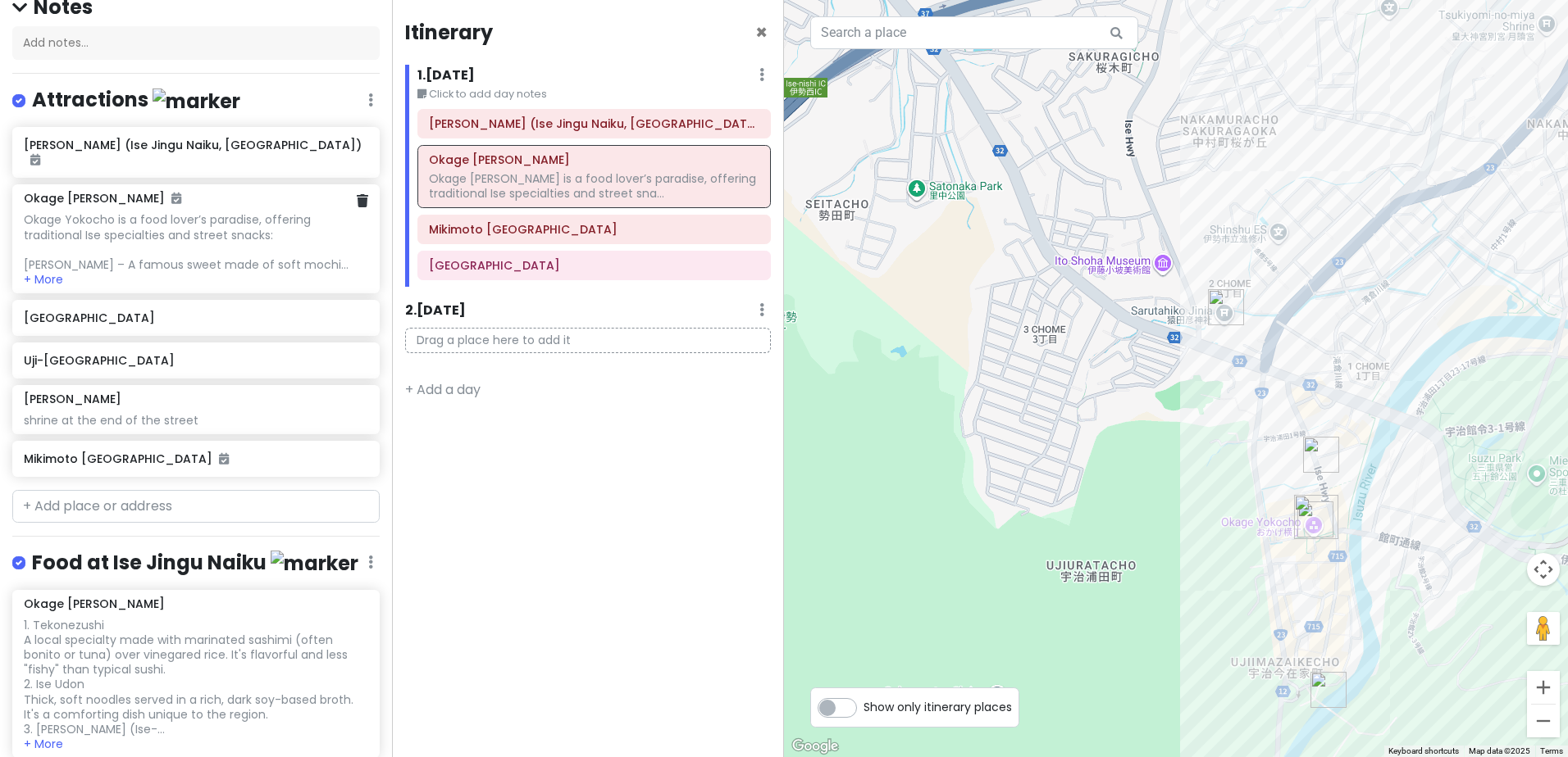
click at [224, 259] on div "Okage Yokocho is a food lover’s paradise, offering traditional Ise specialties …" at bounding box center [195, 241] width 343 height 59
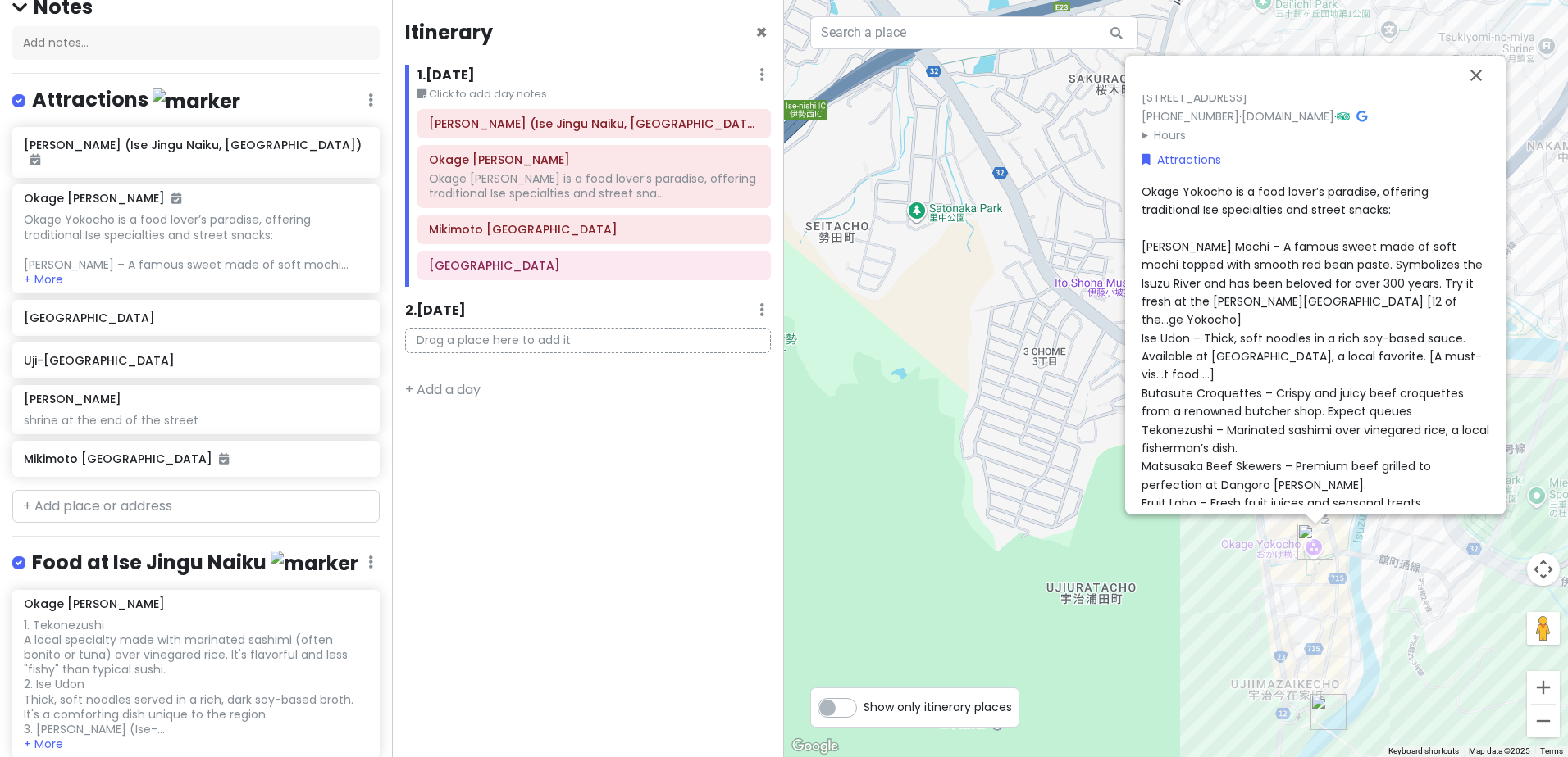
scroll to position [76, 0]
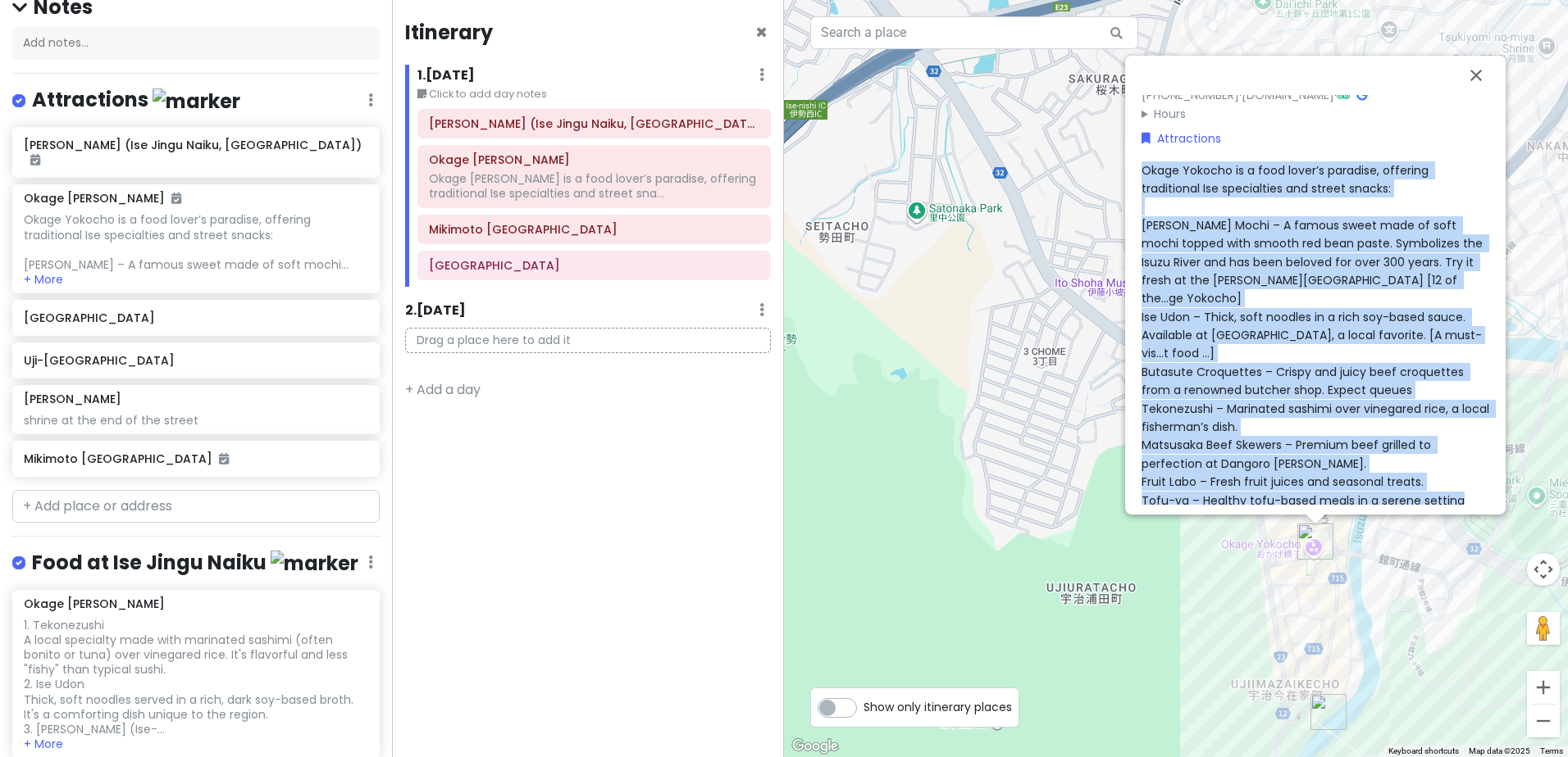
drag, startPoint x: 1461, startPoint y: 472, endPoint x: 1136, endPoint y: 171, distance: 443.0
click at [1141, 171] on div "Okage Yokocho is a food lover’s paradise, offering traditional Ise specialties …" at bounding box center [1314, 336] width 348 height 349
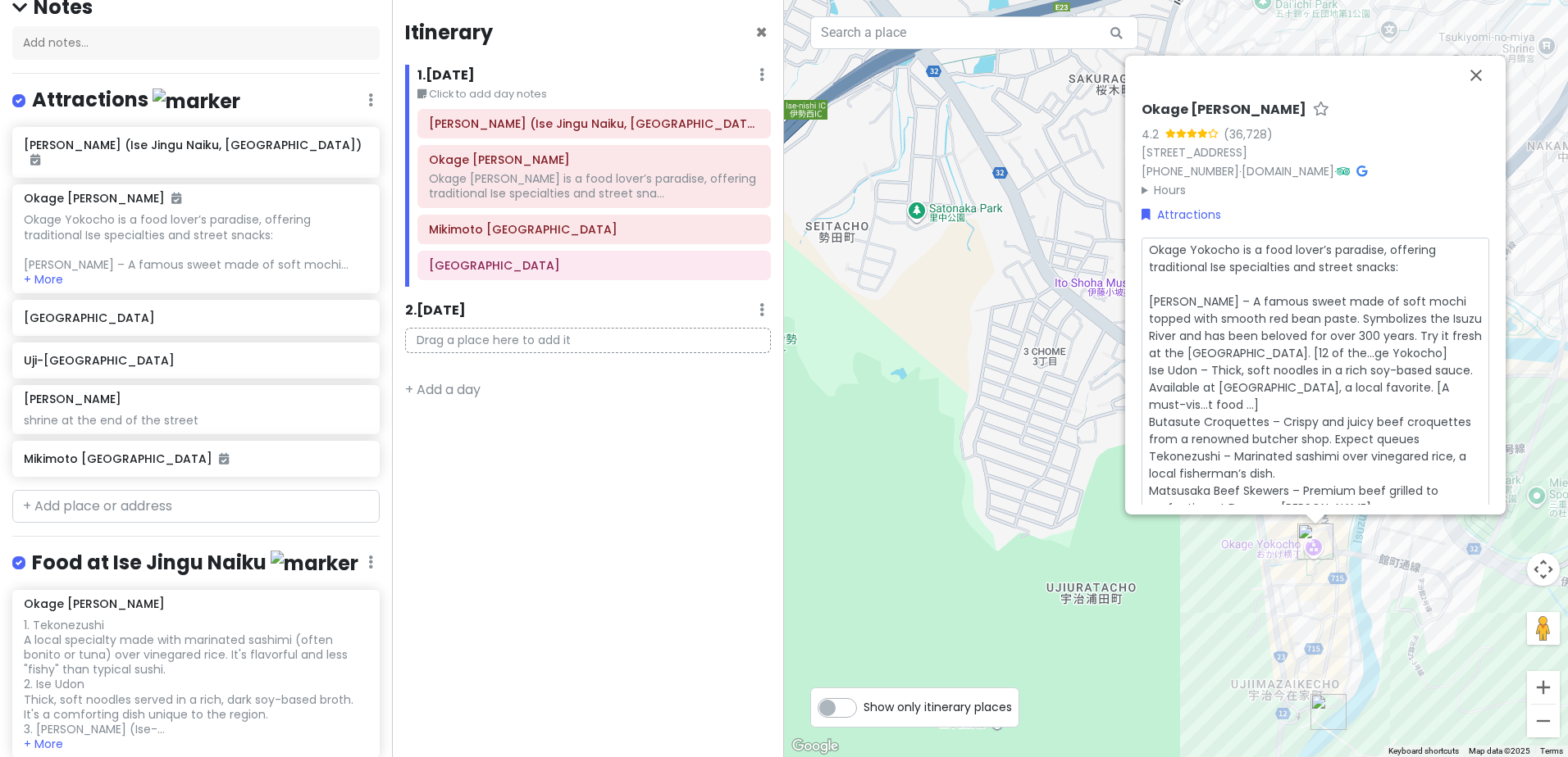
scroll to position [3, 0]
click at [1206, 267] on textarea "Okage Yokocho is a food lover’s paradise, offering traditional Ise specialties …" at bounding box center [1314, 396] width 348 height 318
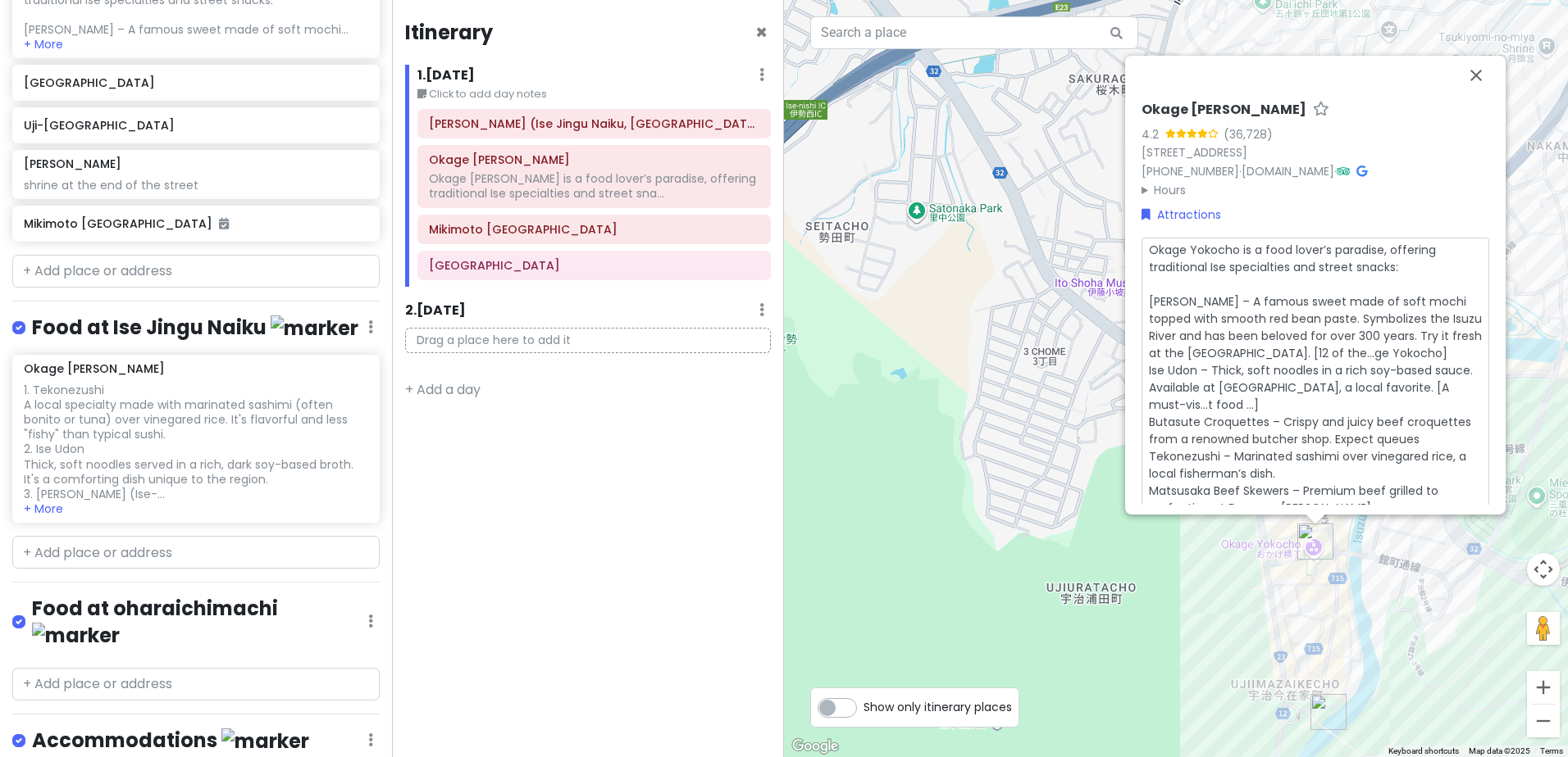
scroll to position [405, 0]
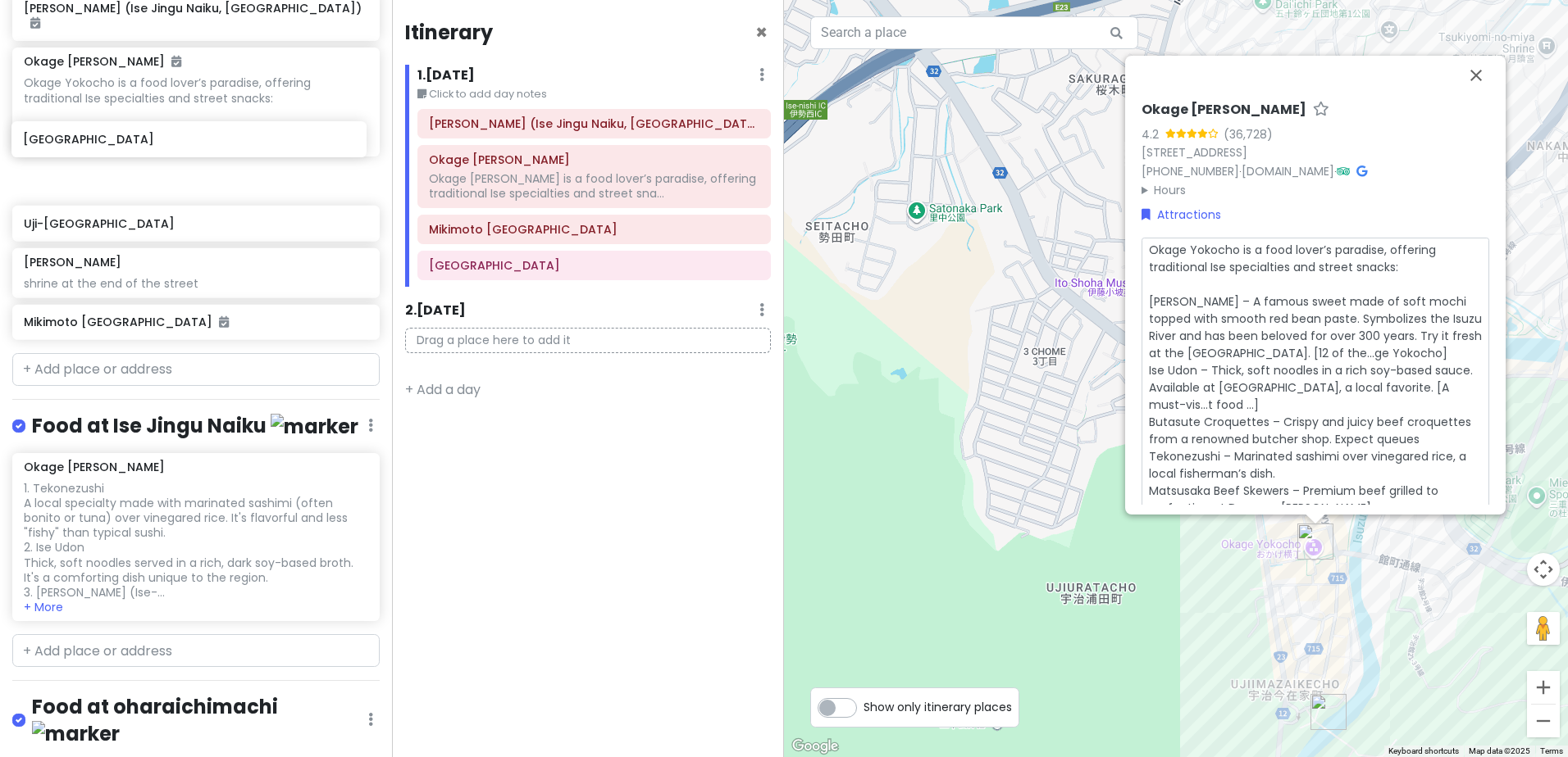
drag, startPoint x: 178, startPoint y: 98, endPoint x: 177, endPoint y: 148, distance: 50.0
click at [177, 148] on div "Kotai Jingu (Ise Jingu Naiku, Inner Sanctuary) Okage Yokocho Okage Yokocho is a…" at bounding box center [196, 169] width 392 height 356
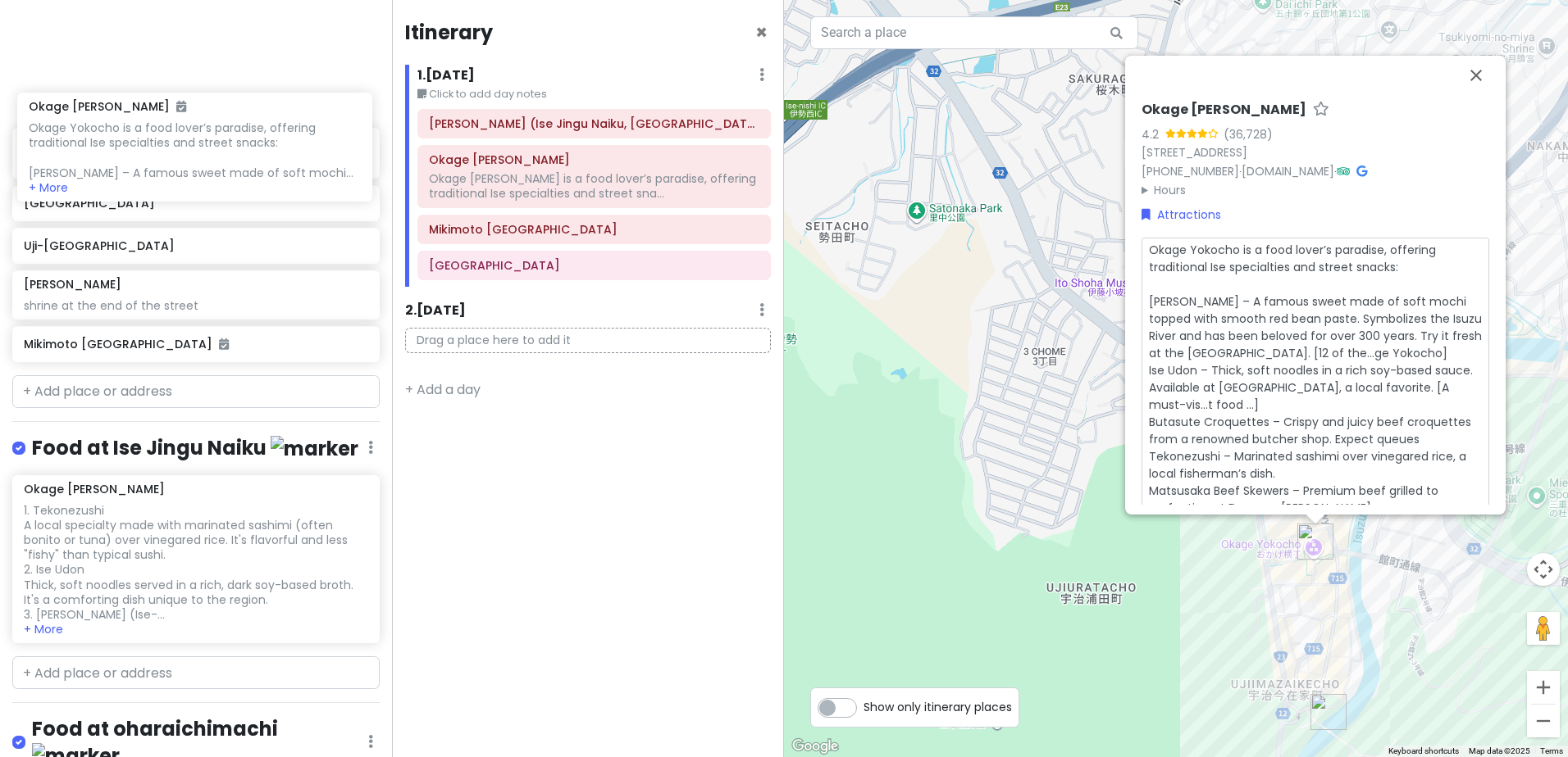
click at [185, 164] on div "Kotai Jingu (Ise Jingu Naiku, Inner Sanctuary) Okage Yokocho Okage Yokocho is a…" at bounding box center [196, 190] width 392 height 356
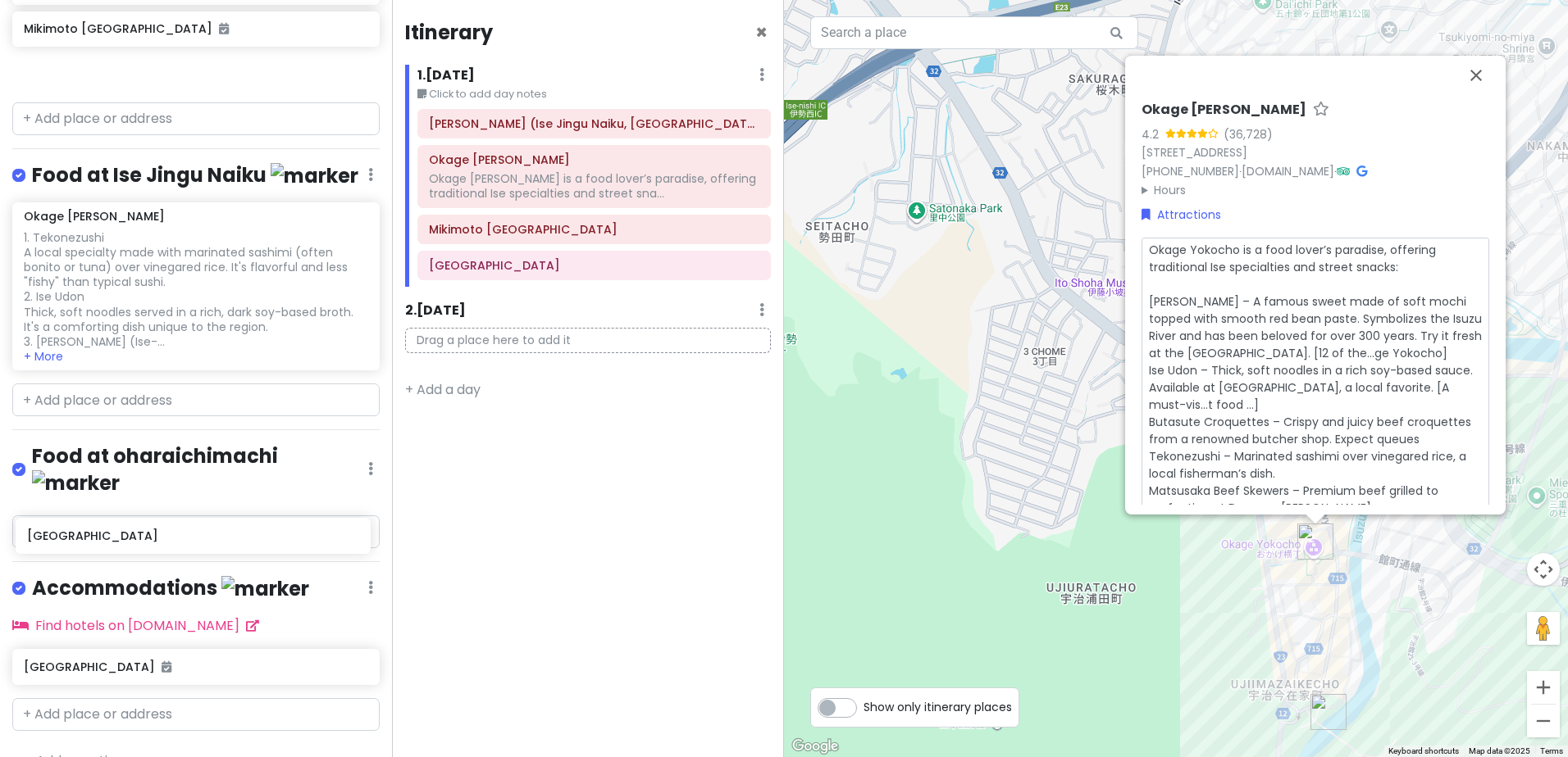
scroll to position [552, 0]
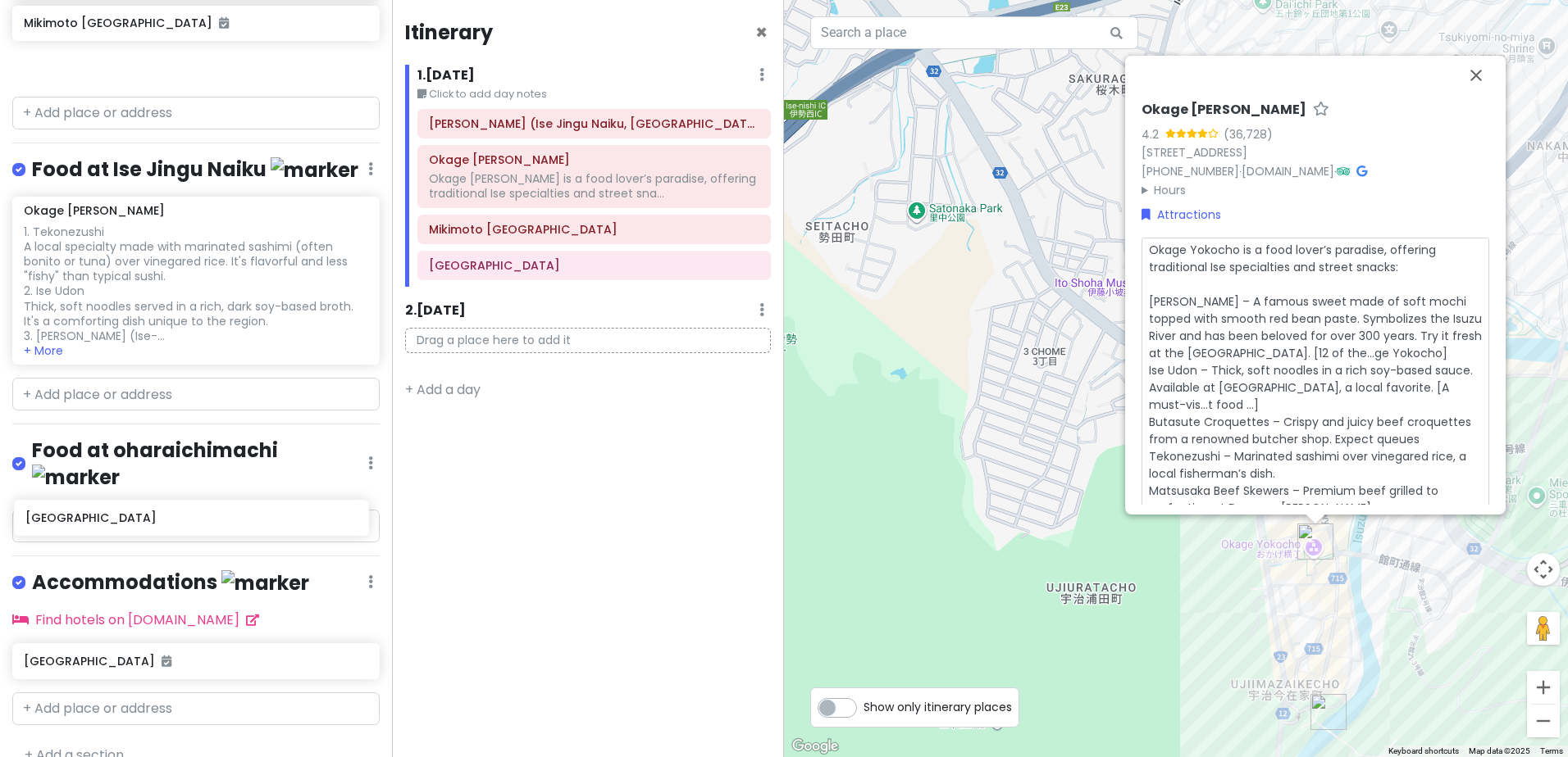
drag, startPoint x: 141, startPoint y: 228, endPoint x: 141, endPoint y: 521, distance: 293.0
click at [141, 522] on div "Japan Day 5 [DATE] Private Change Dates Make a Copy Delete Trip Go Pro ⚡️ Give …" at bounding box center [196, 378] width 392 height 757
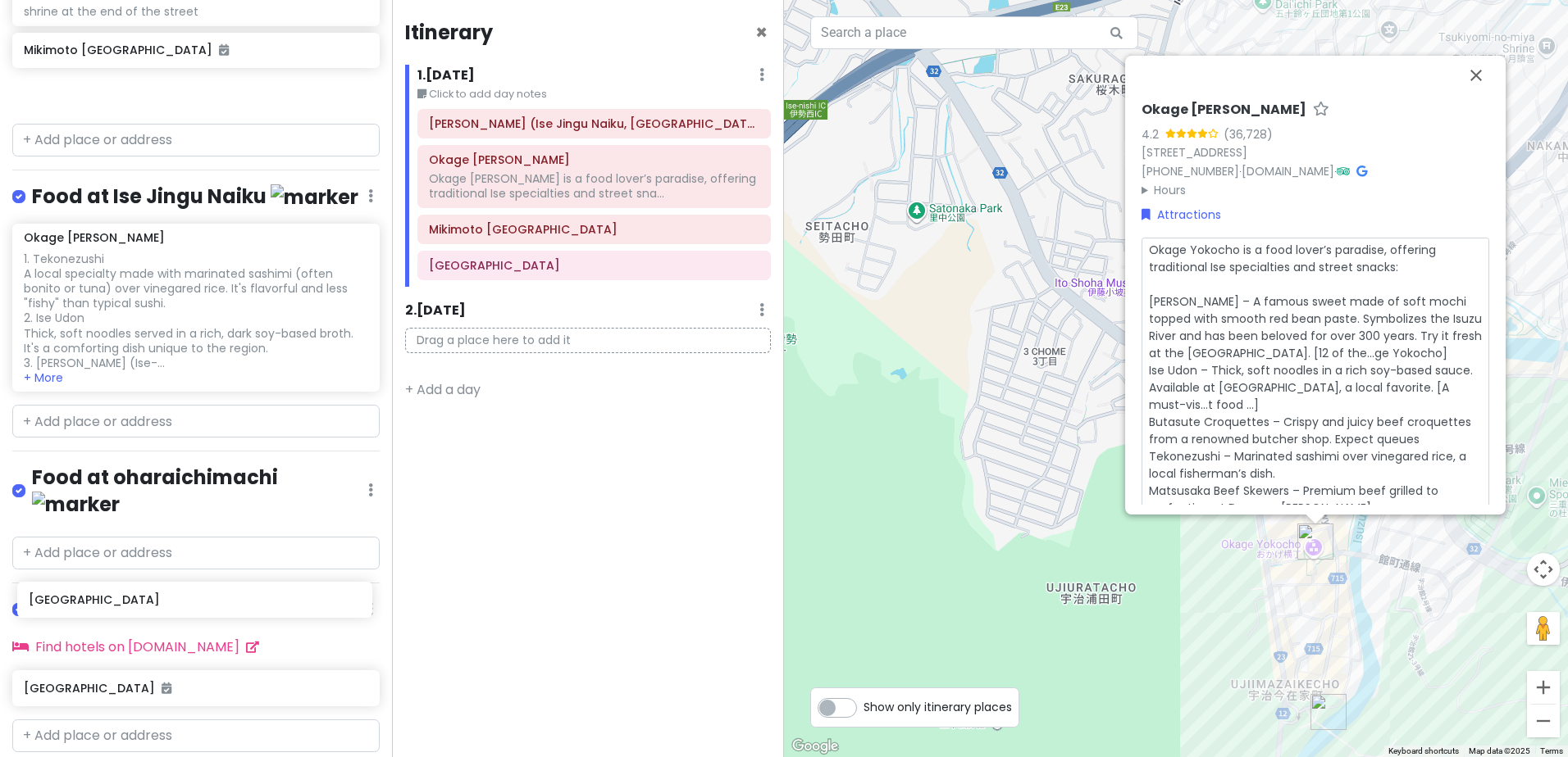
scroll to position [528, 0]
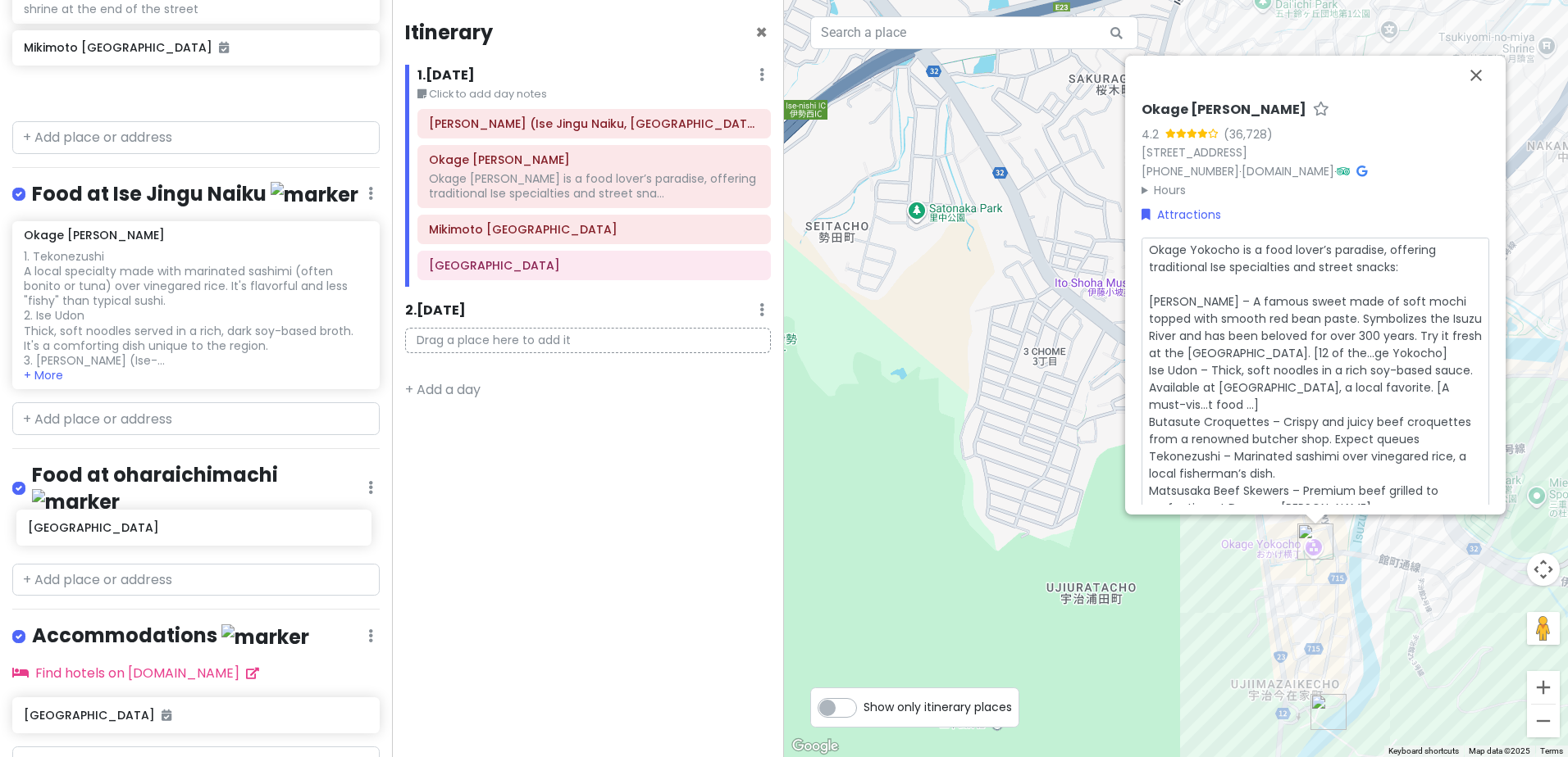
drag, startPoint x: 149, startPoint y: 108, endPoint x: 151, endPoint y: 530, distance: 422.0
click at [153, 530] on div "Japan Day 5 [DATE] Private Change Dates Make a Copy Delete Trip Go Pro ⚡️ Give …" at bounding box center [196, 378] width 392 height 757
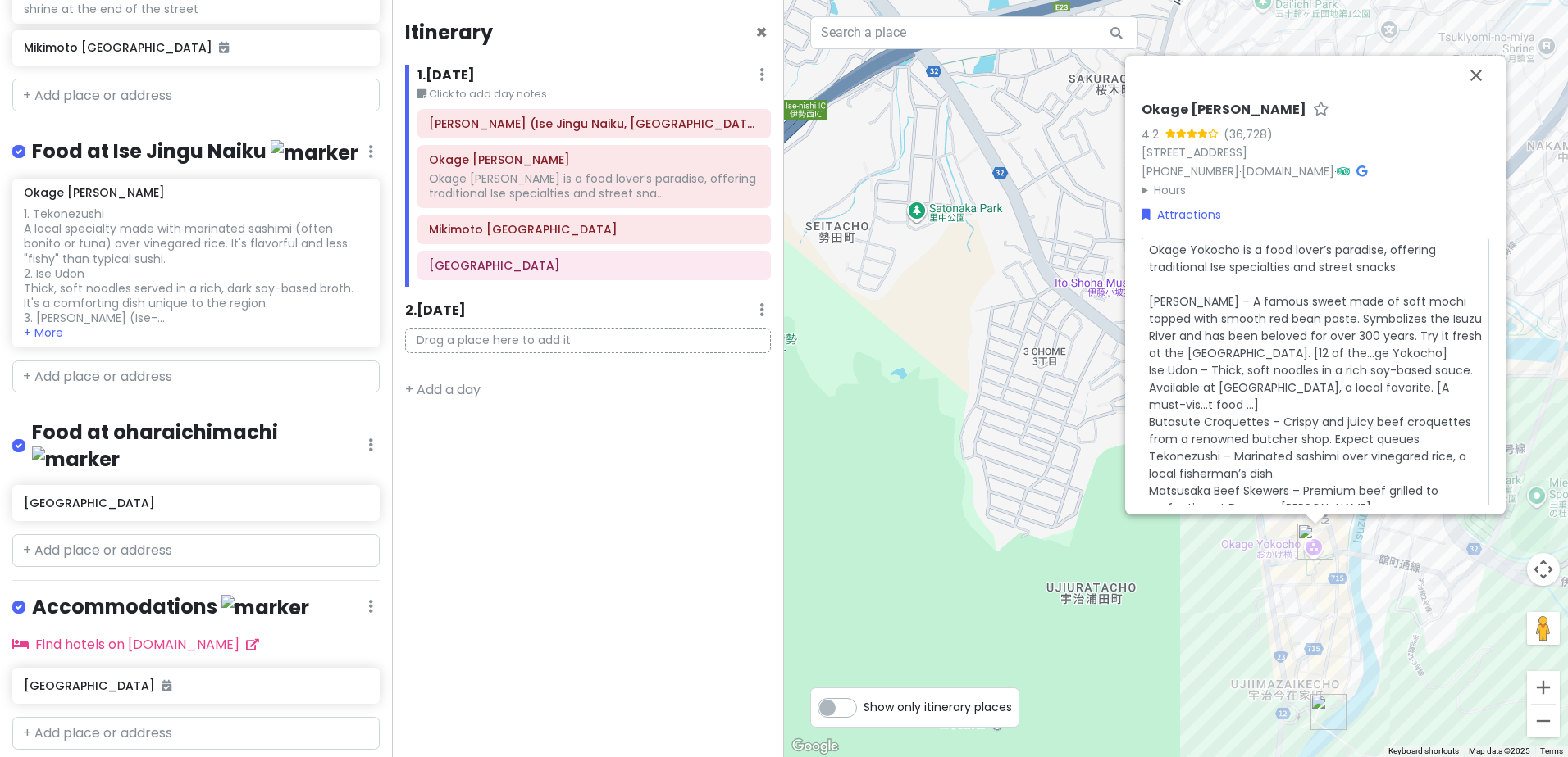
scroll to position [443, 0]
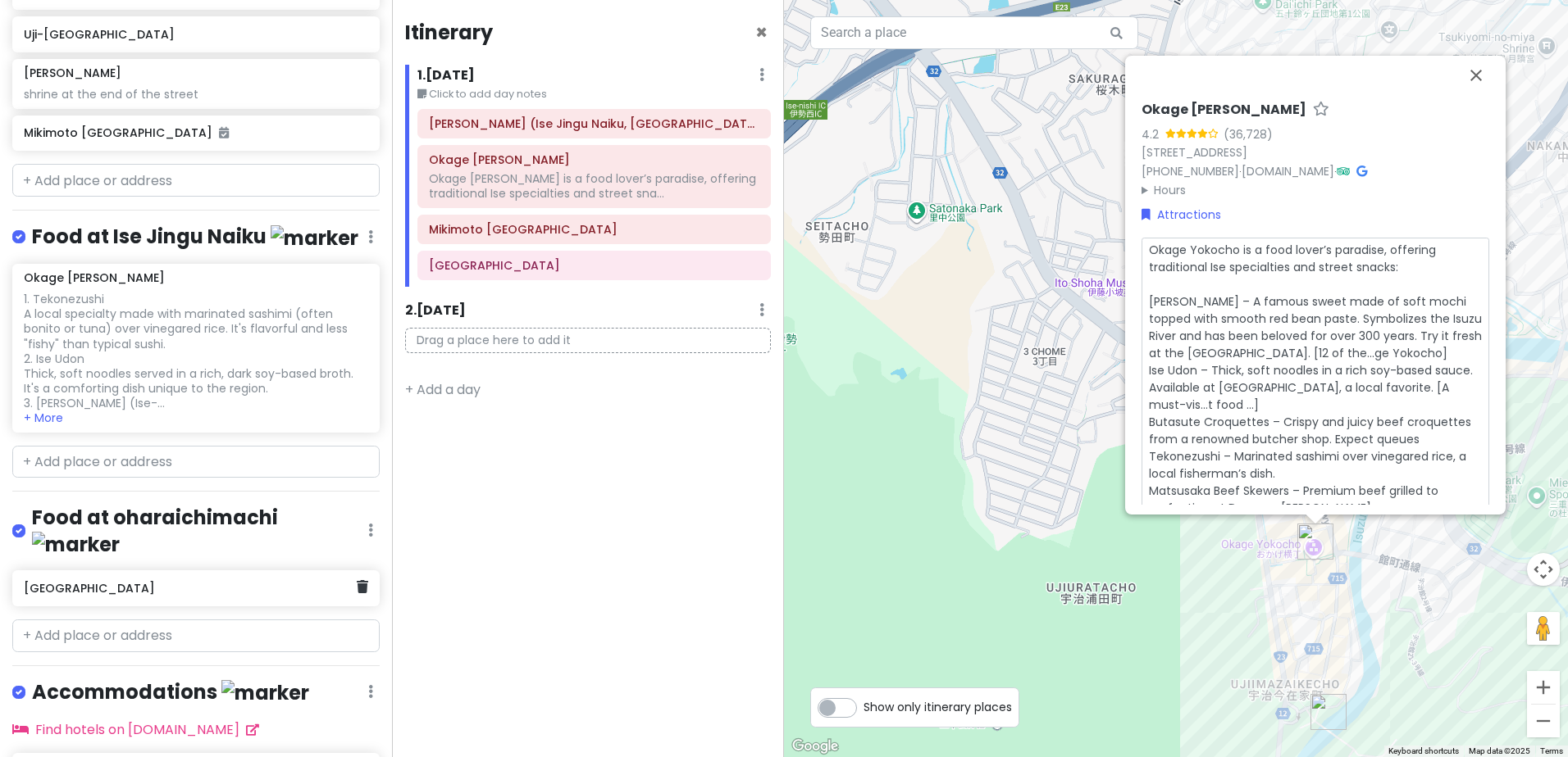
click at [200, 590] on div "[GEOGRAPHIC_DATA]" at bounding box center [196, 588] width 368 height 36
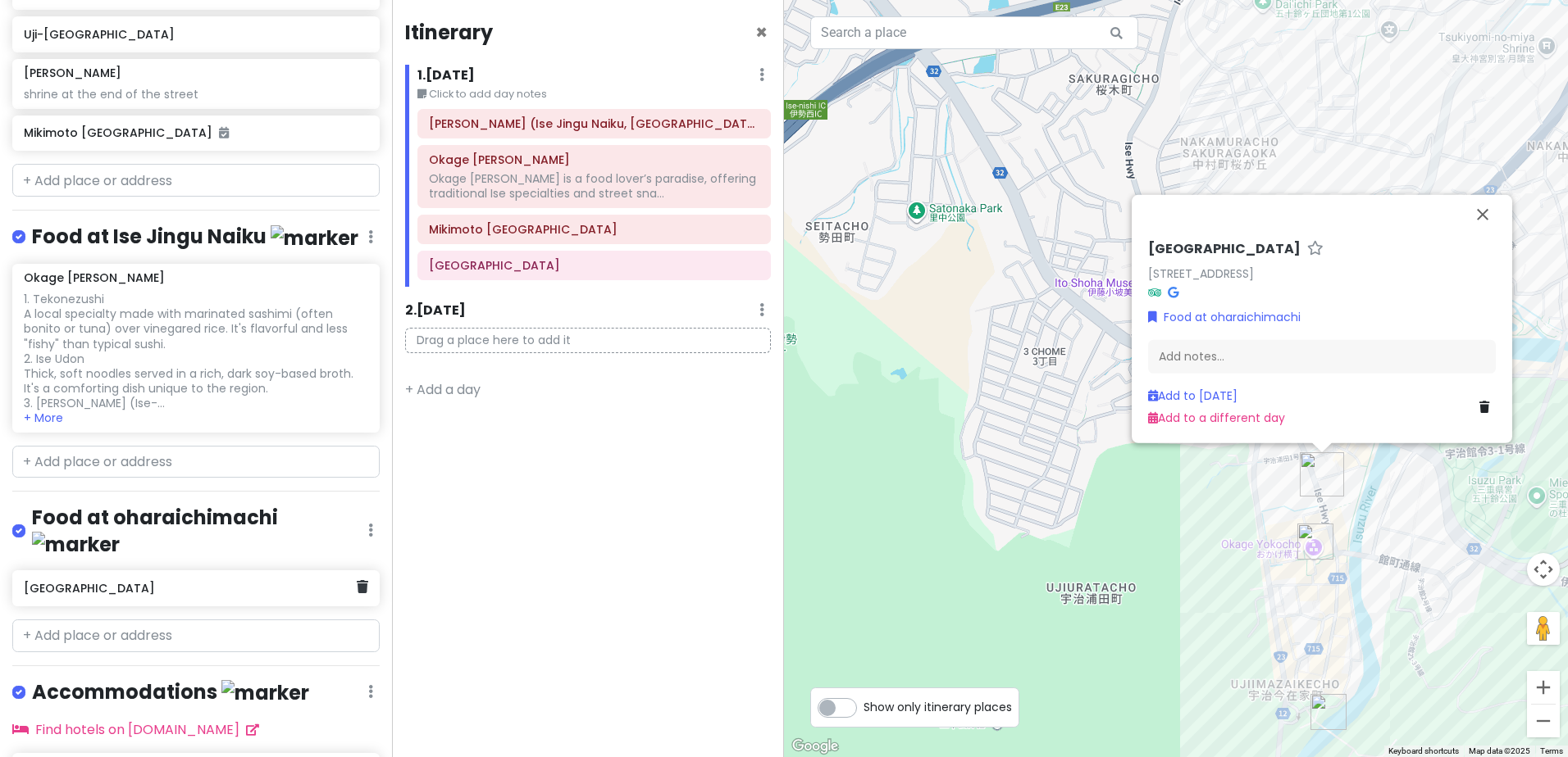
click at [141, 584] on h6 "[GEOGRAPHIC_DATA]" at bounding box center [190, 588] width 332 height 15
click at [141, 583] on h6 "[GEOGRAPHIC_DATA]" at bounding box center [190, 588] width 332 height 15
click at [1210, 358] on div "Add notes..." at bounding box center [1320, 364] width 348 height 35
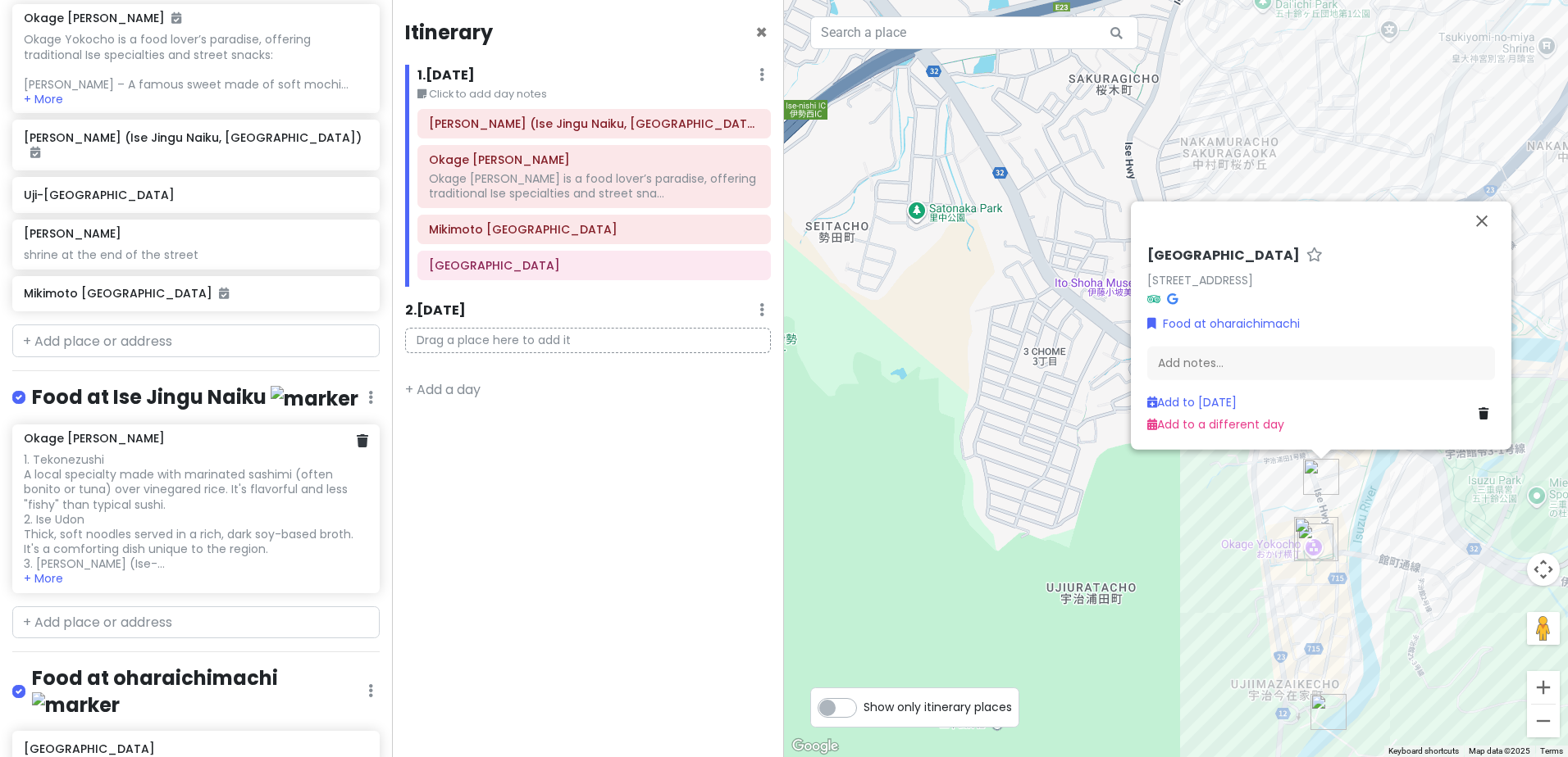
scroll to position [279, 0]
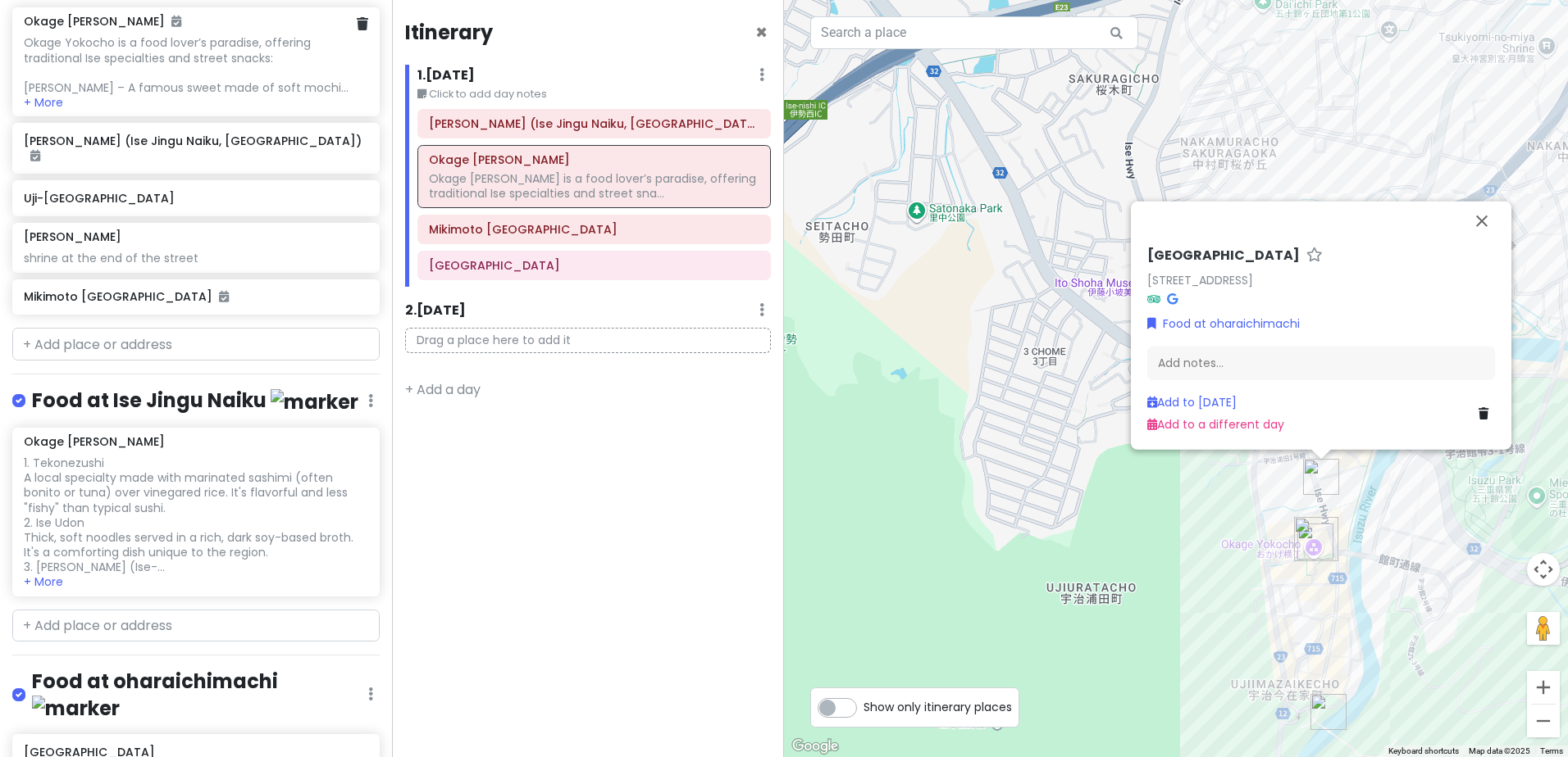
click at [182, 95] on div "Okage Yokocho is a food lover’s paradise, offering traditional Ise specialties …" at bounding box center [195, 64] width 343 height 59
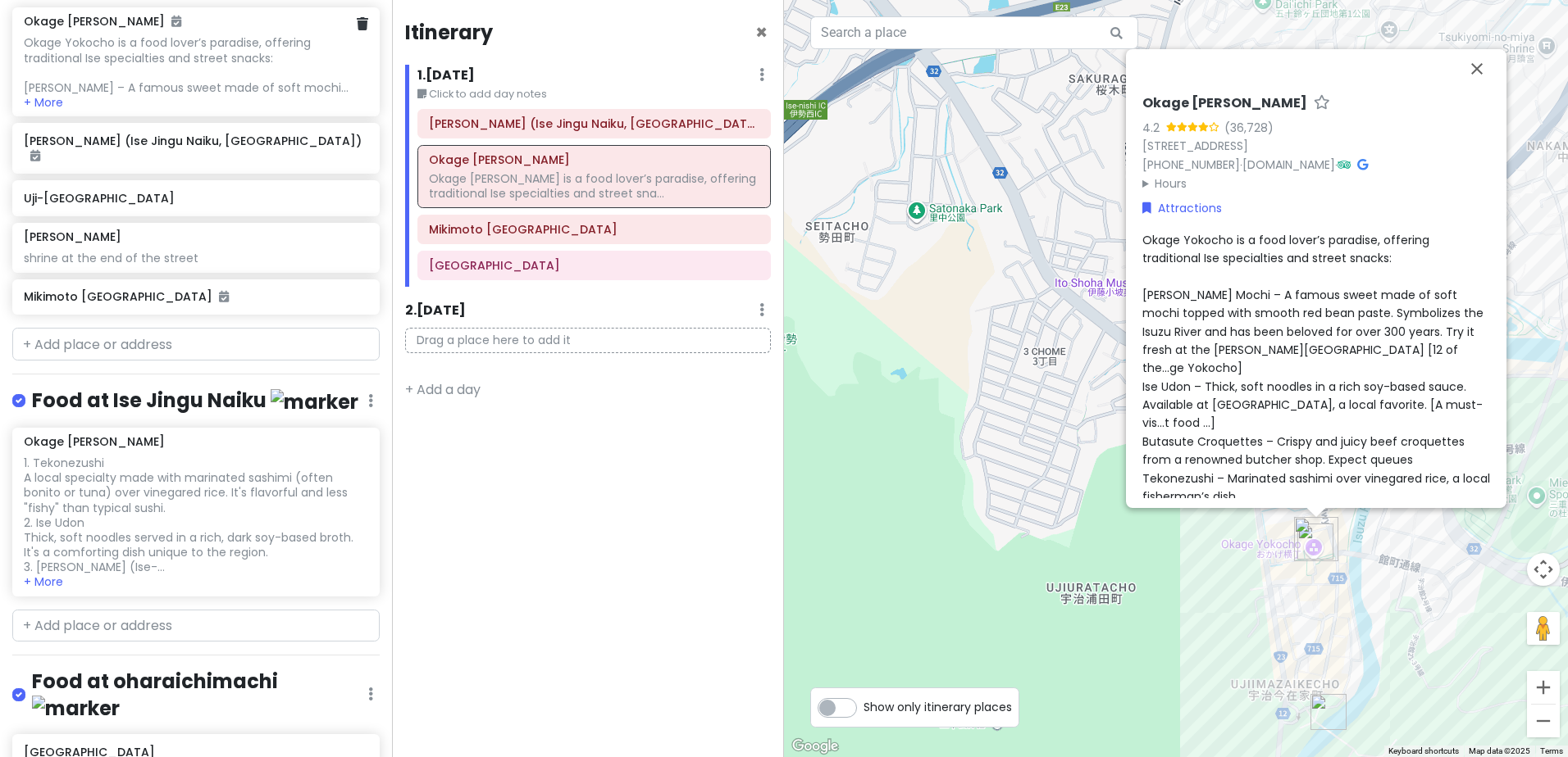
click at [182, 95] on div "Okage Yokocho is a food lover’s paradise, offering traditional Ise specialties …" at bounding box center [195, 64] width 343 height 59
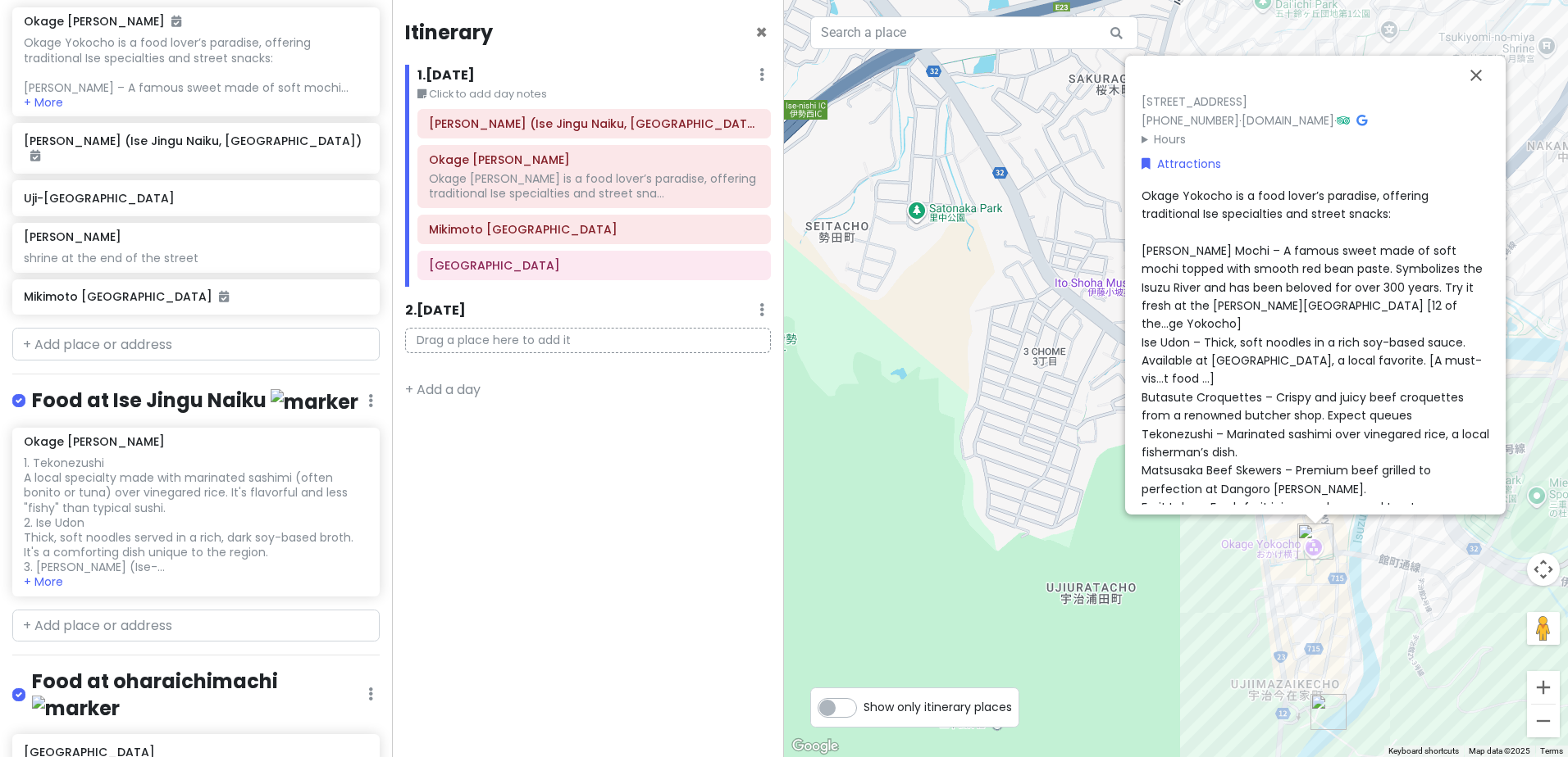
scroll to position [76, 0]
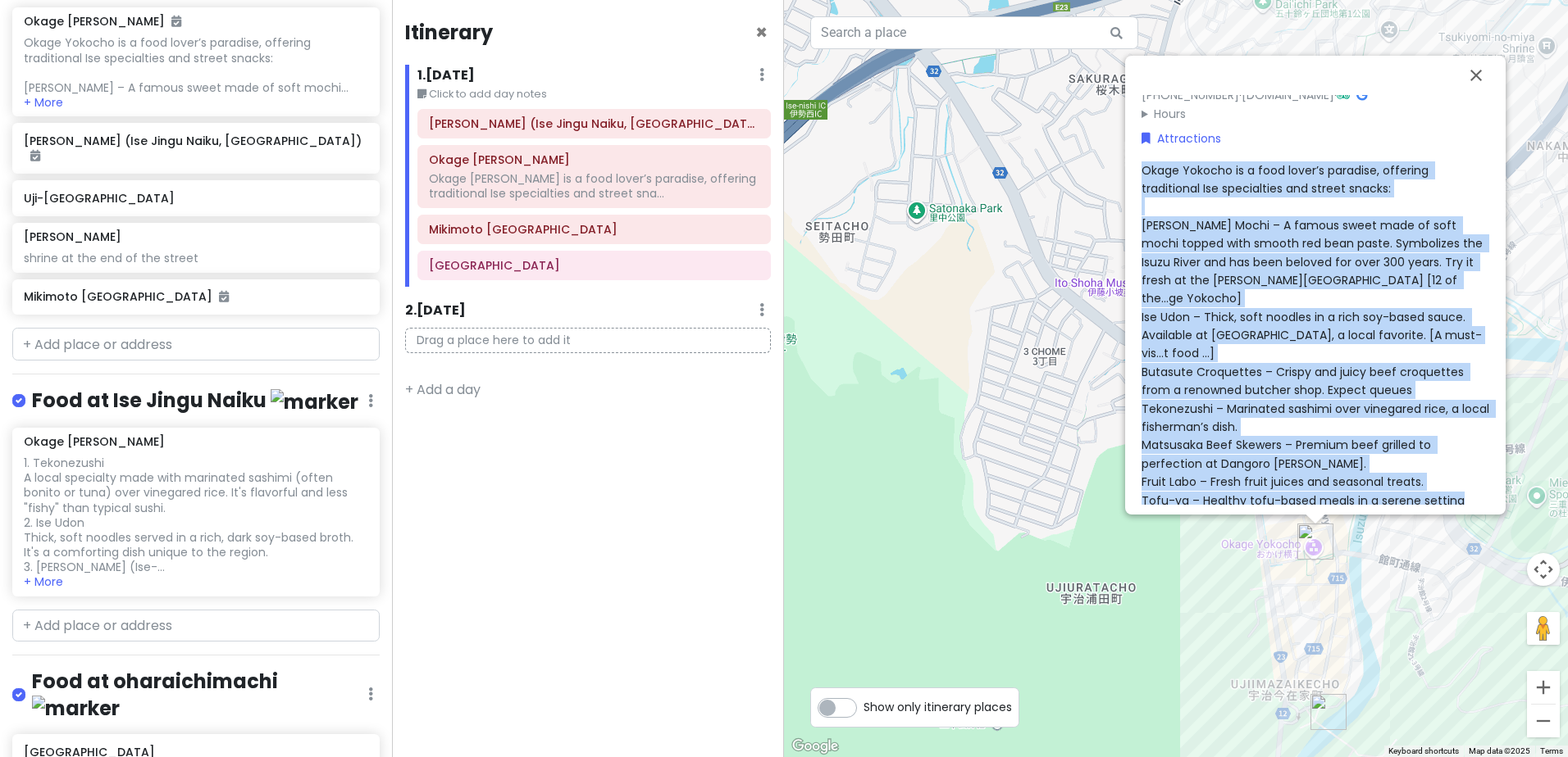
drag, startPoint x: 1457, startPoint y: 464, endPoint x: 1138, endPoint y: 173, distance: 431.8
click at [1141, 173] on div "Okage Yokocho is a food lover’s paradise, offering traditional Ise specialties …" at bounding box center [1314, 336] width 348 height 349
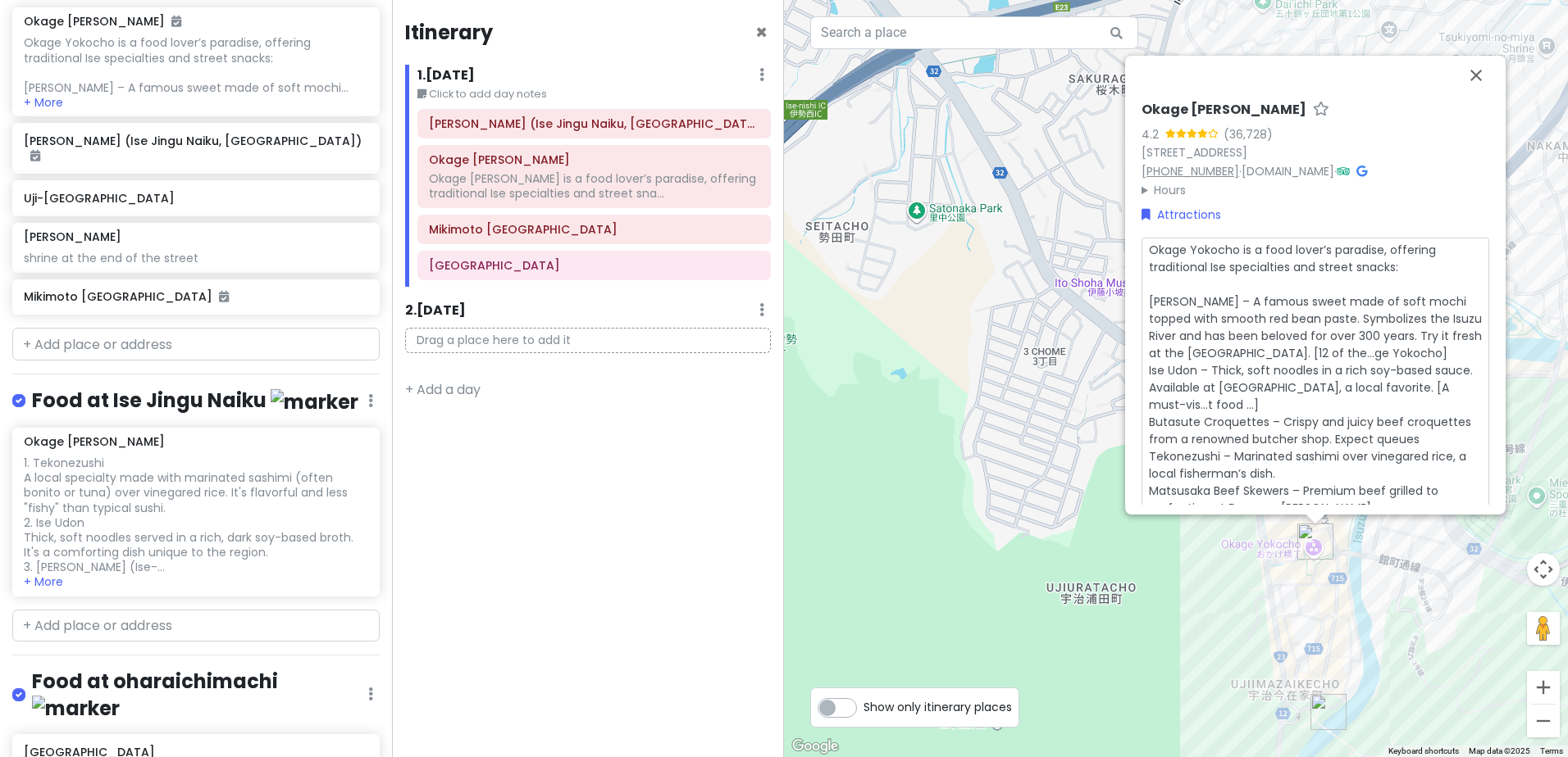
scroll to position [3, 0]
click at [1215, 270] on textarea "Okage Yokocho is a food lover’s paradise, offering traditional Ise specialties …" at bounding box center [1314, 396] width 348 height 318
click at [1321, 275] on textarea "Okage Yokocho is a food lover’s paradise, offering traditional Ise specialties …" at bounding box center [1314, 396] width 348 height 318
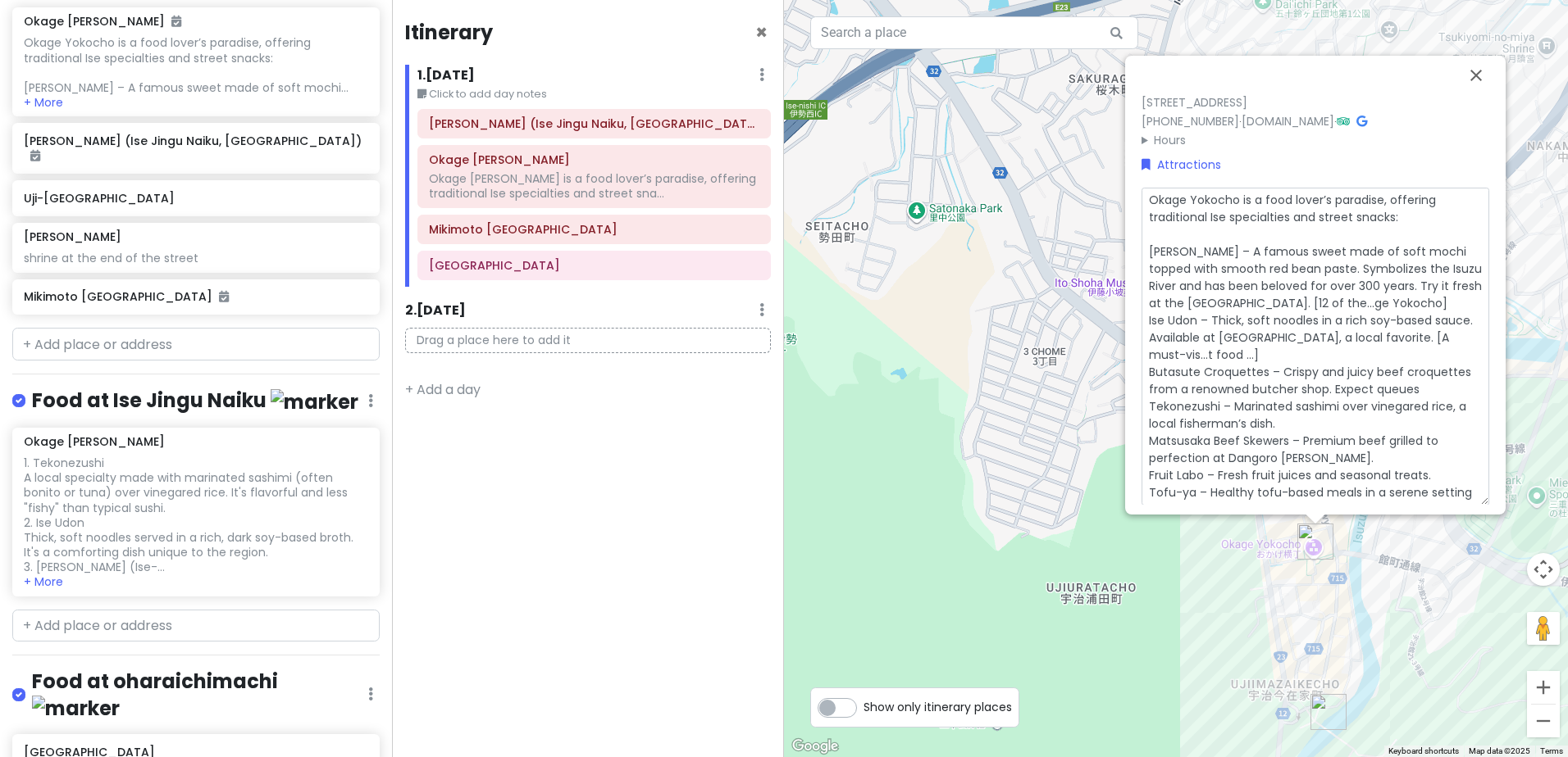
type textarea "x"
type textarea "Okage Yokocho is a food lover’s paradise, offering traditional Ise specialties …"
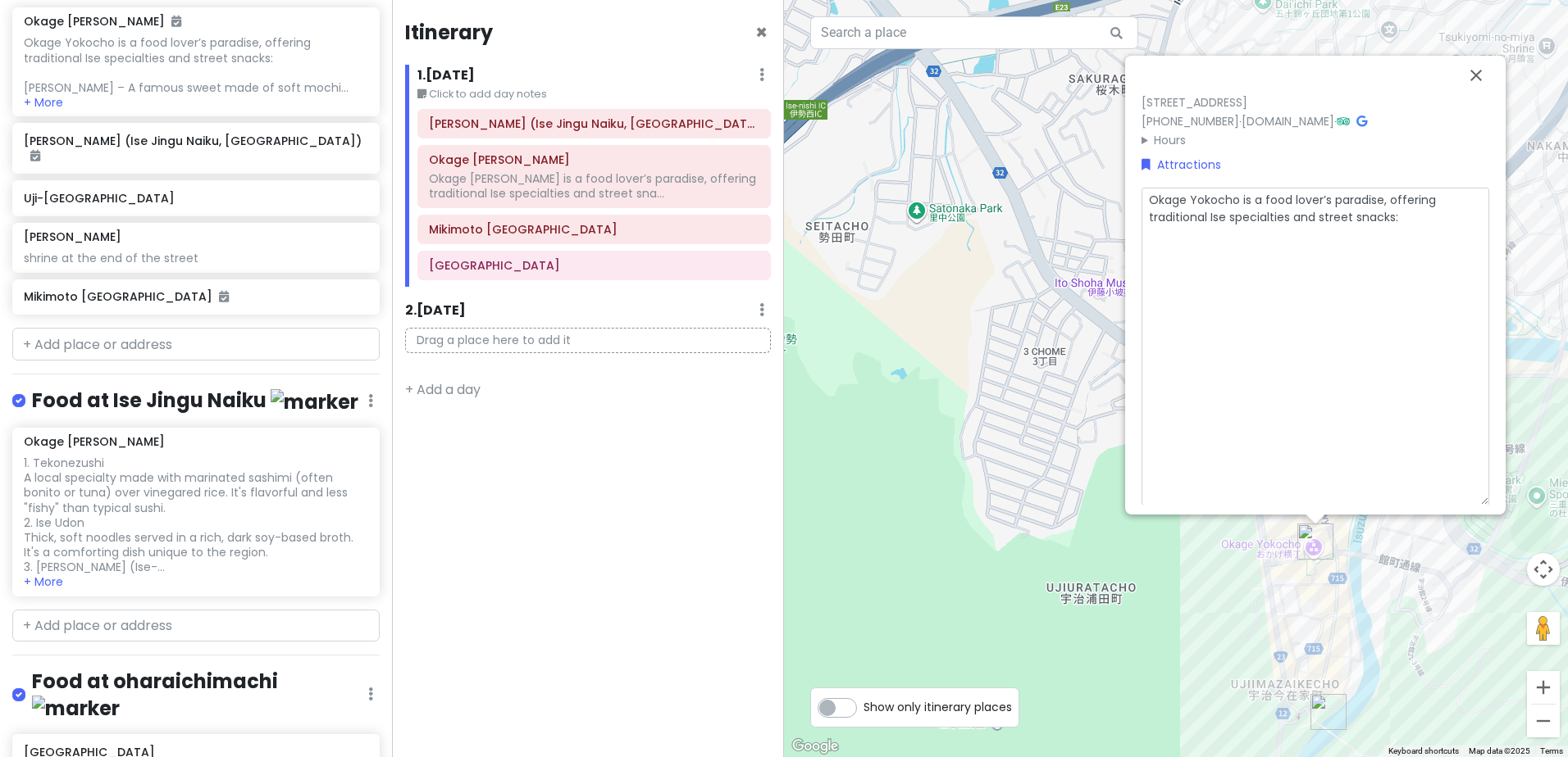
scroll to position [0, 0]
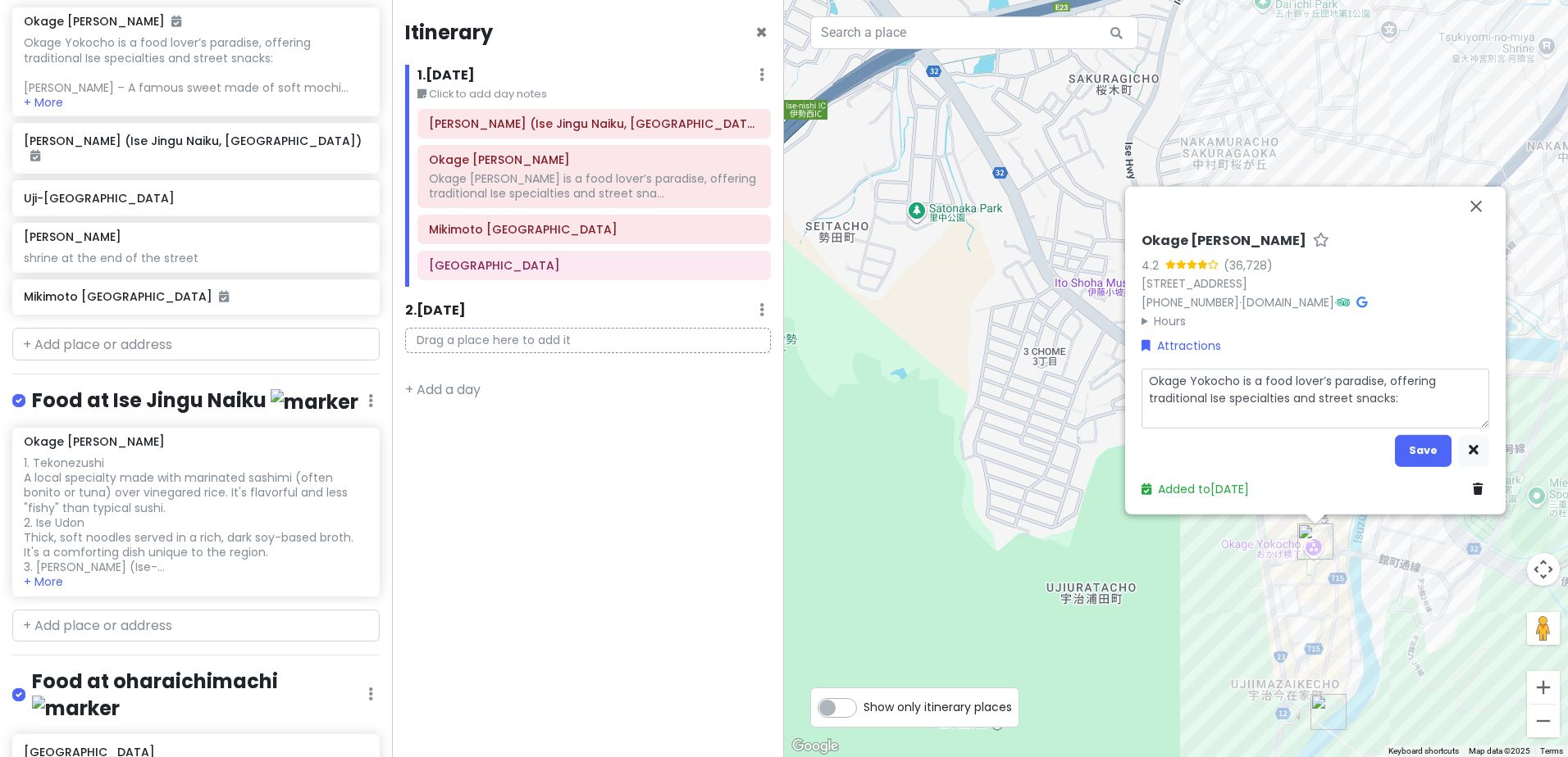
type textarea "x"
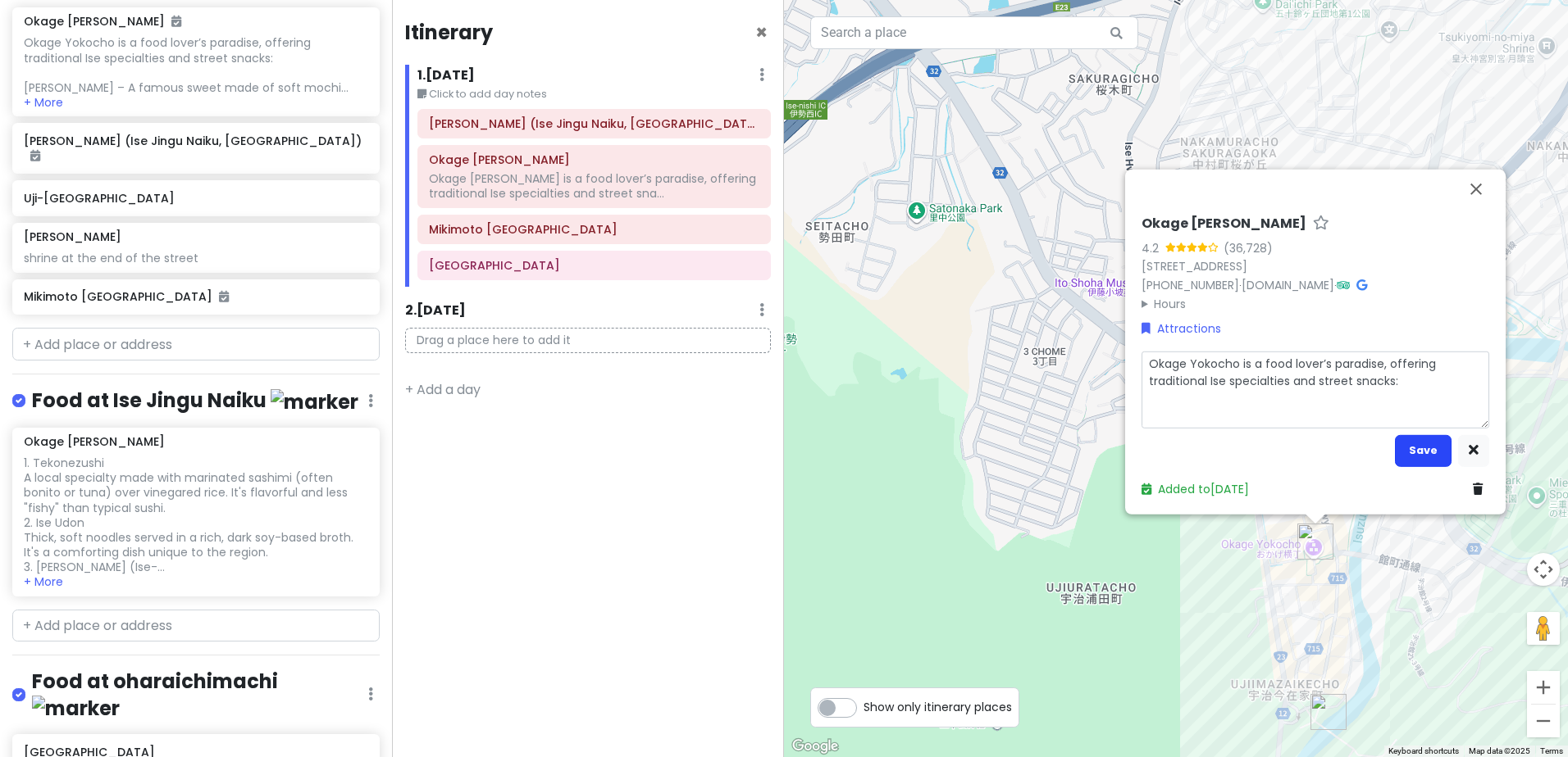
type textarea "Okage Yokocho is a food lover’s paradise, offering traditional Ise specialties …"
click at [1429, 452] on button "Save" at bounding box center [1423, 451] width 57 height 32
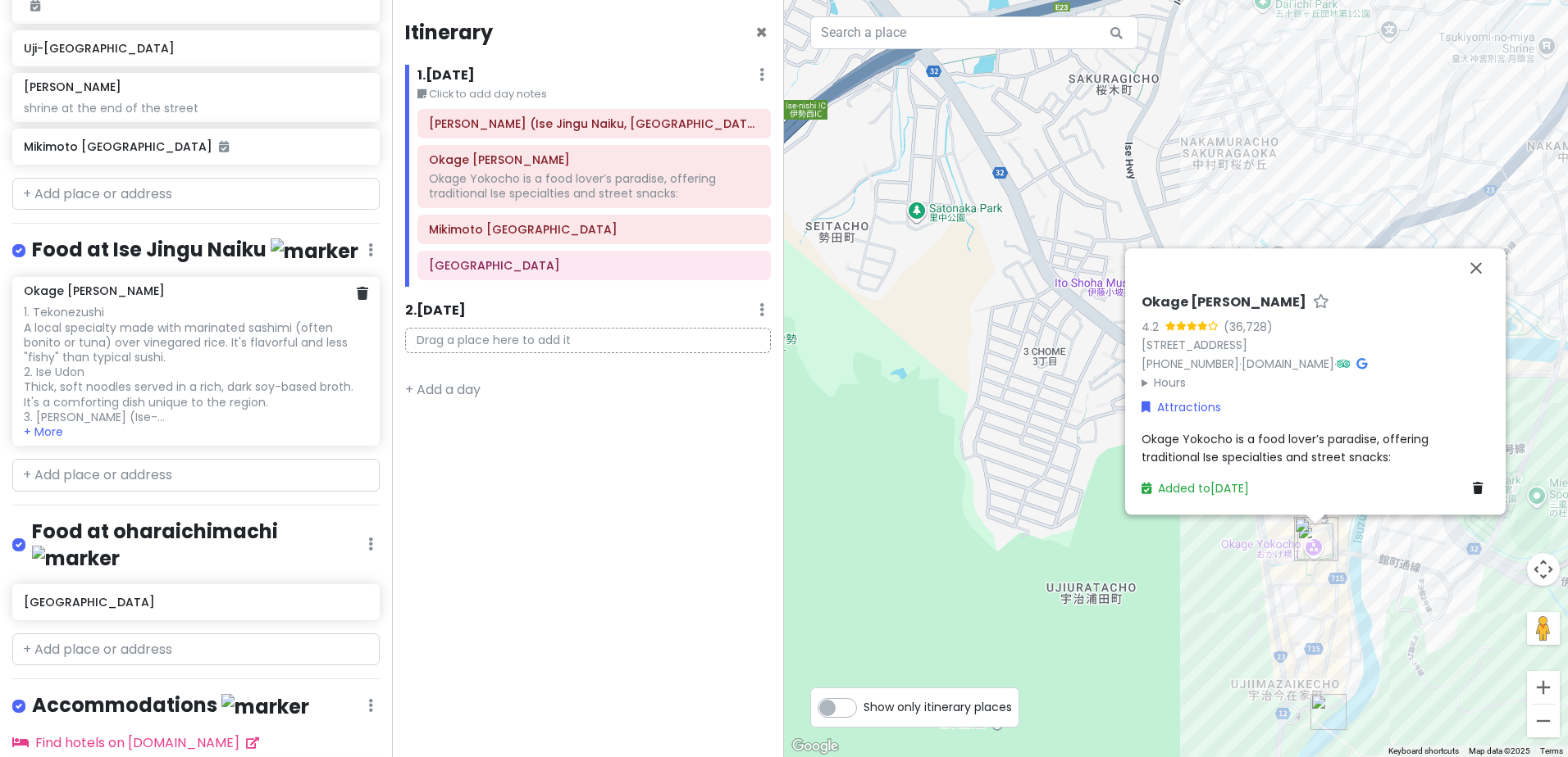
scroll to position [524, 0]
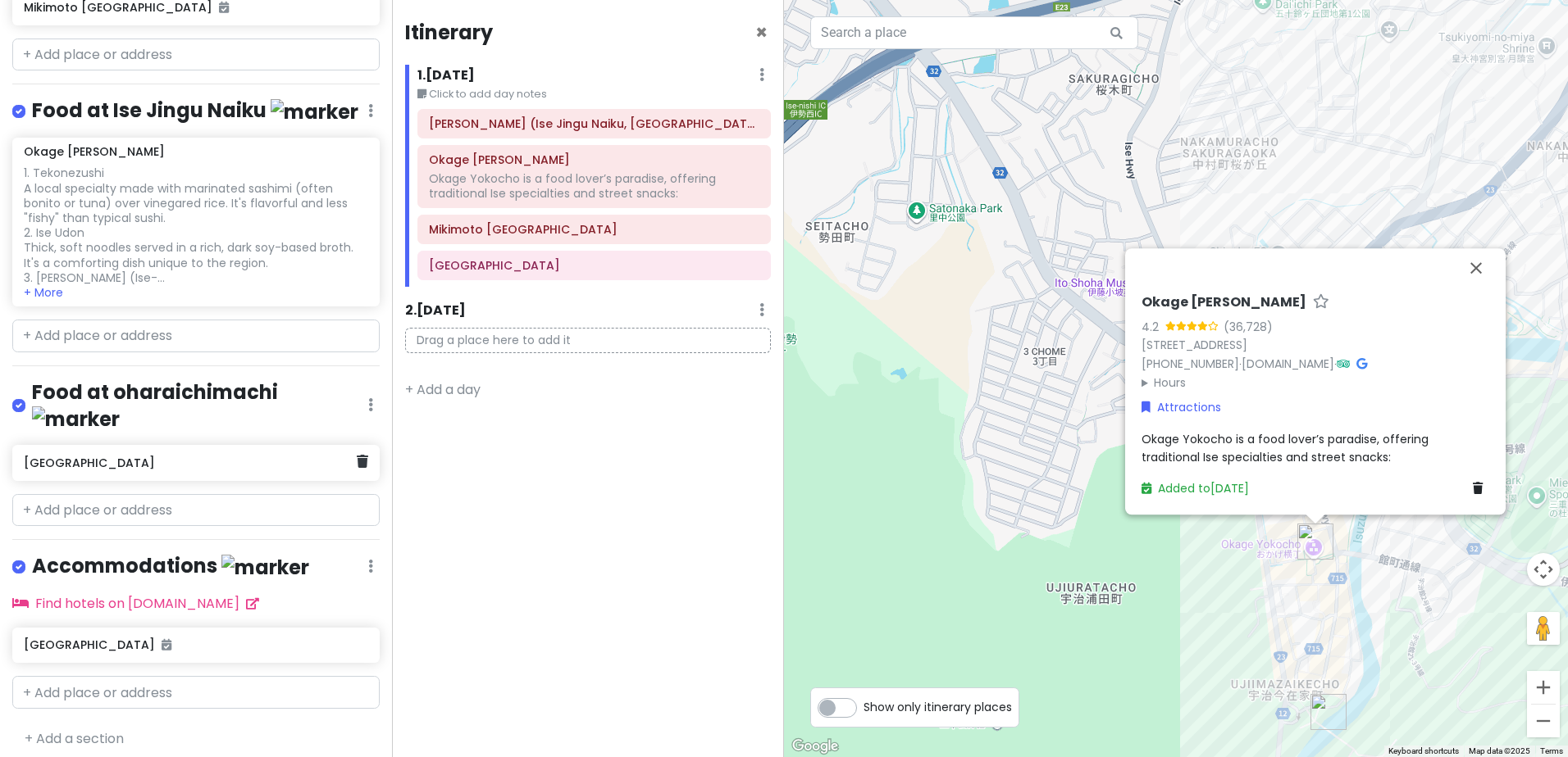
click at [186, 466] on div "[GEOGRAPHIC_DATA]" at bounding box center [196, 463] width 368 height 36
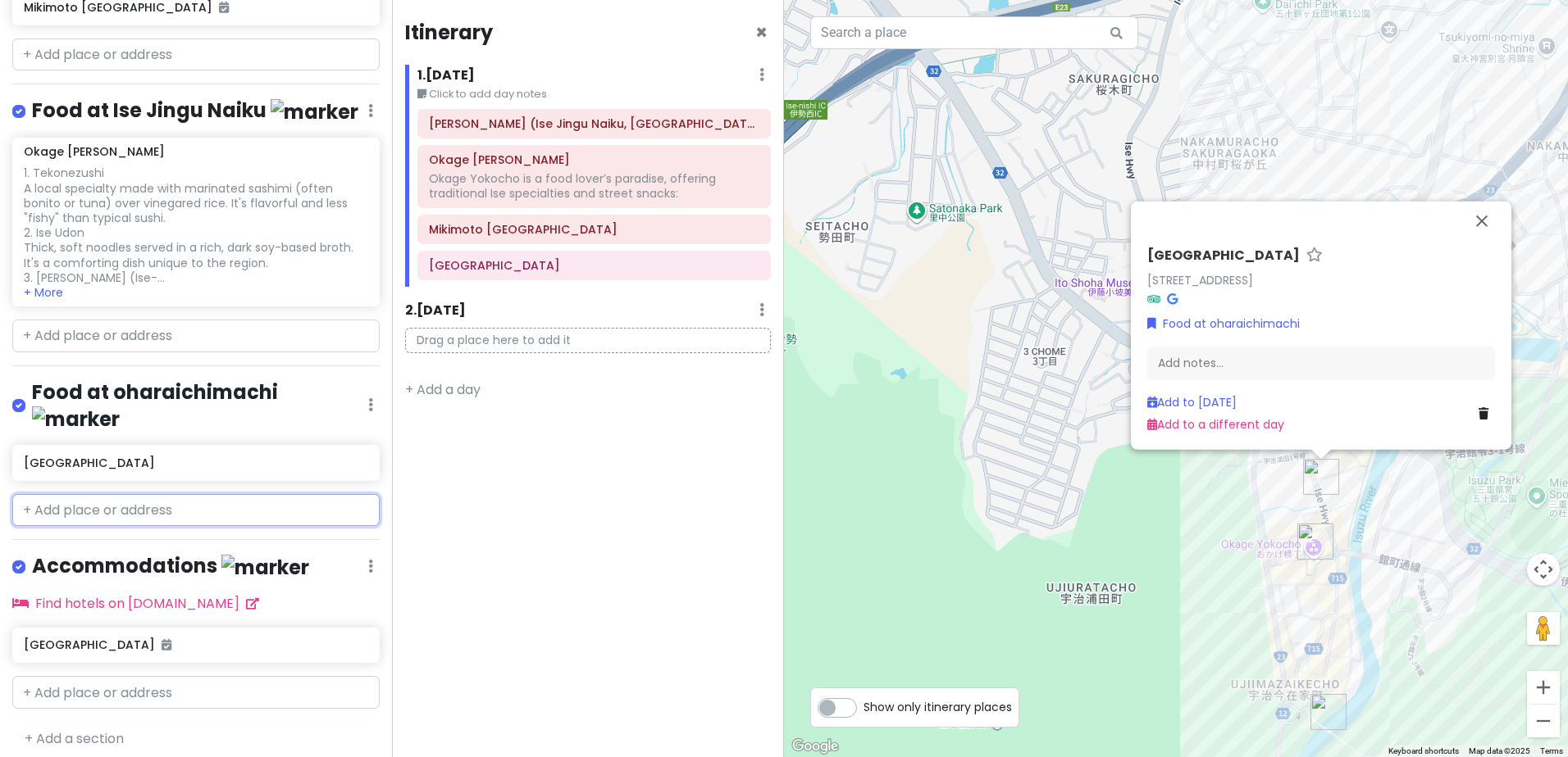
click at [156, 500] on input "text" at bounding box center [196, 510] width 368 height 33
paste input "Okage Yokocho is a food lover’s paradise, offering traditional Ise specialties …"
type input "Okage Yokocho is a food lover’s paradise, offering traditional Ise specialties …"
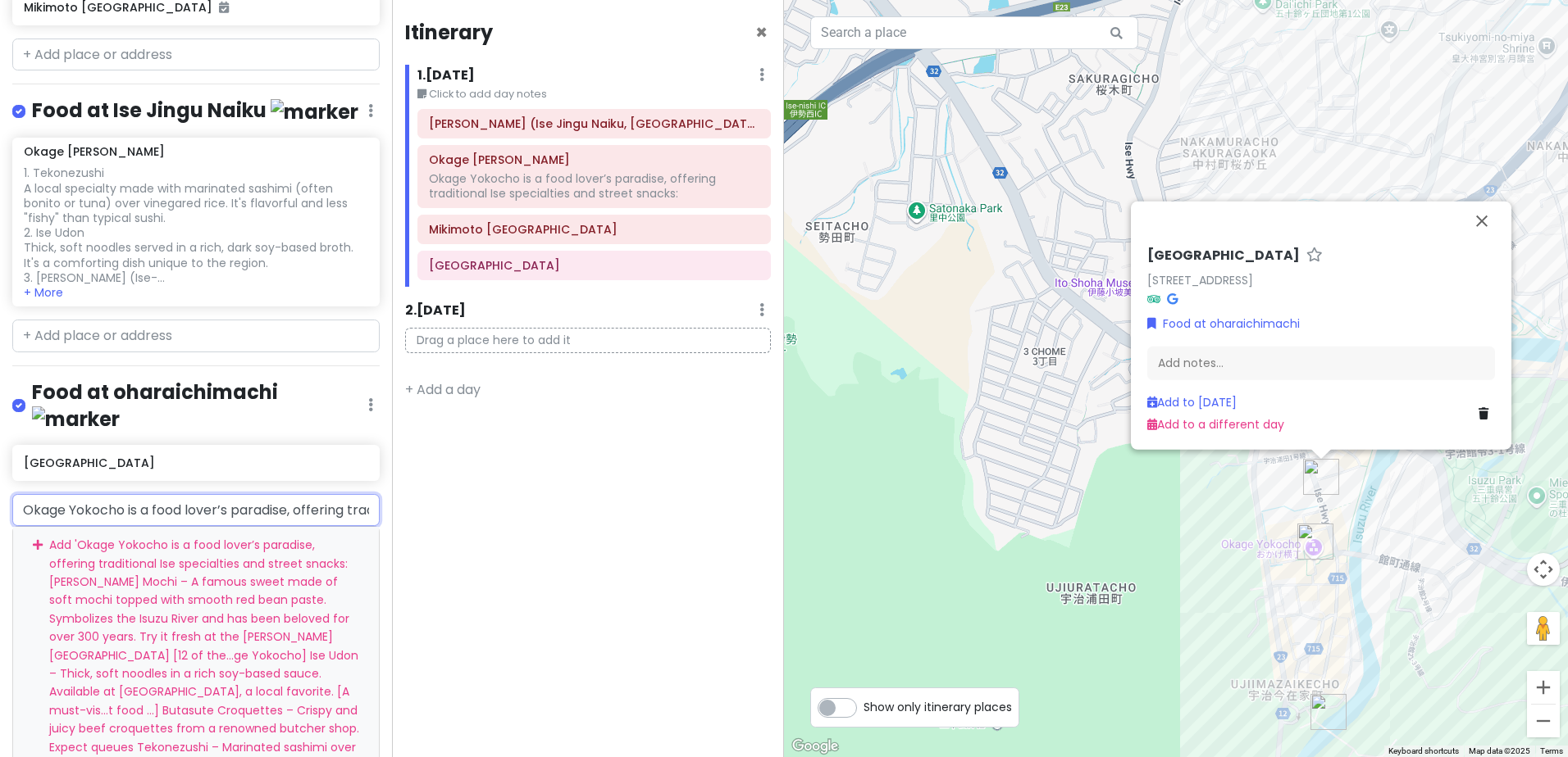
scroll to position [0, 4902]
click at [217, 580] on div "Add ' Okage Yokocho is a food lover’s paradise, offering traditional Ise specia…" at bounding box center [196, 692] width 366 height 330
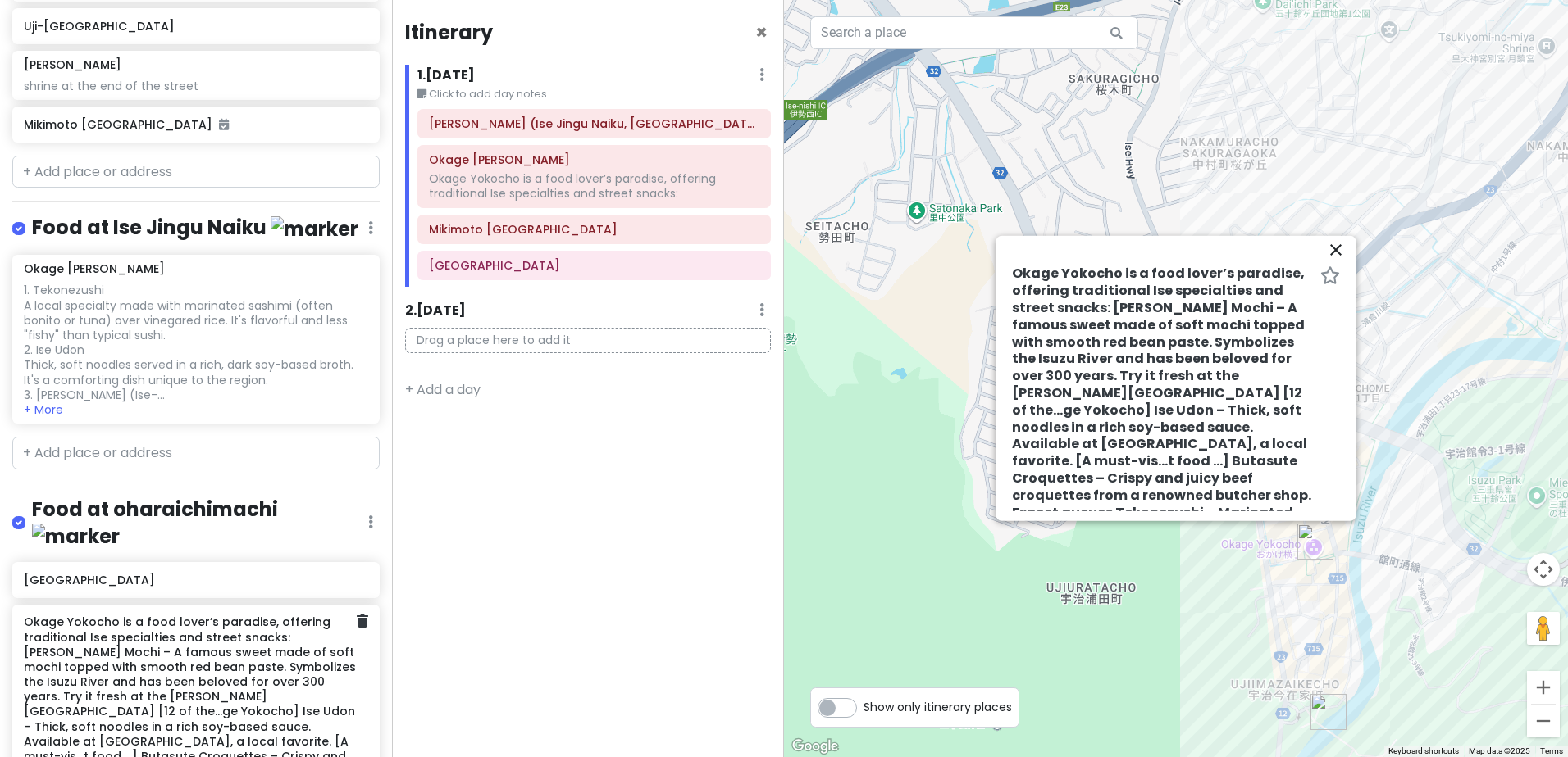
scroll to position [446, 0]
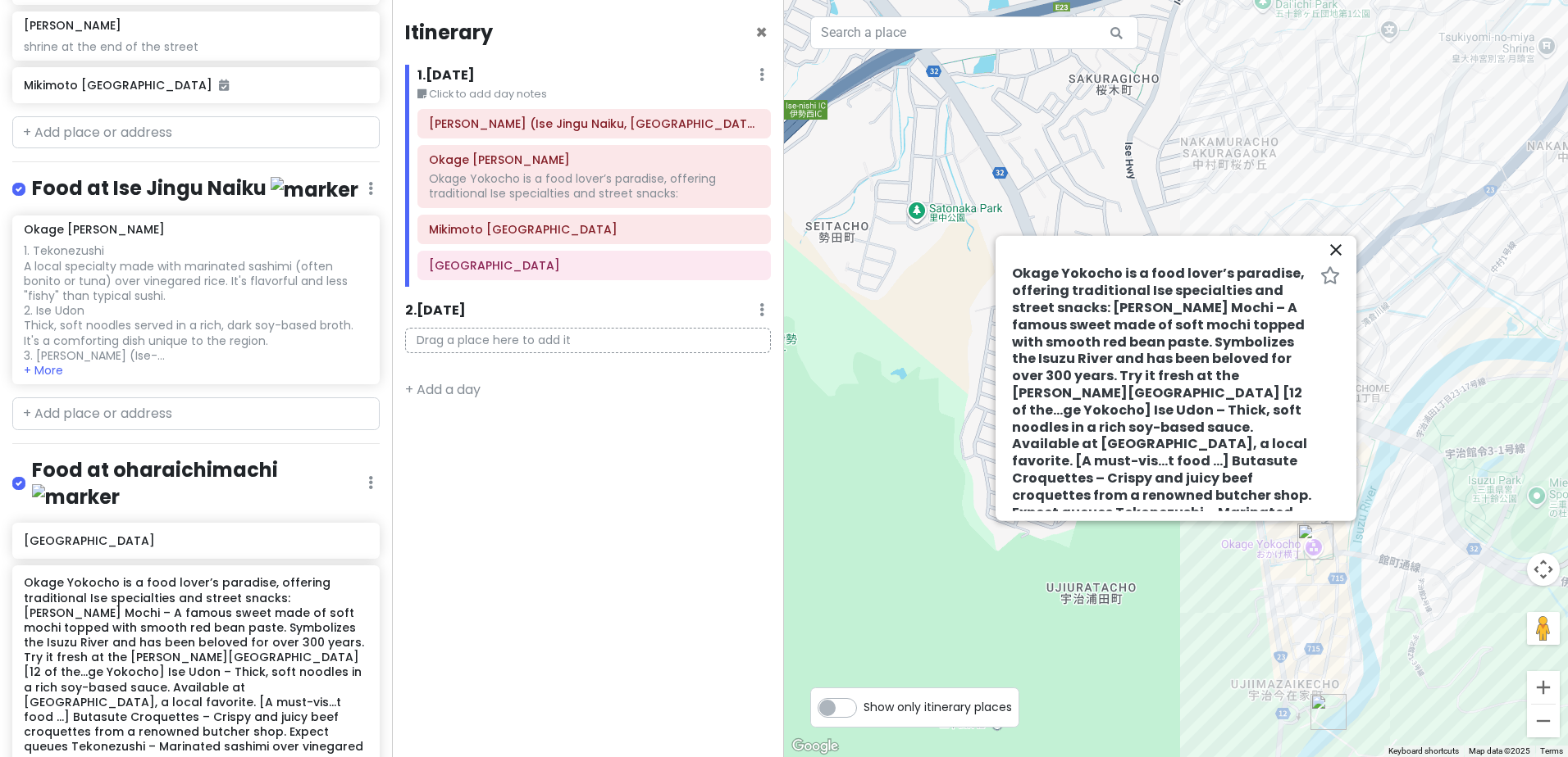
click at [216, 485] on h4 "Food at oharaichimachi" at bounding box center [200, 484] width 337 height 53
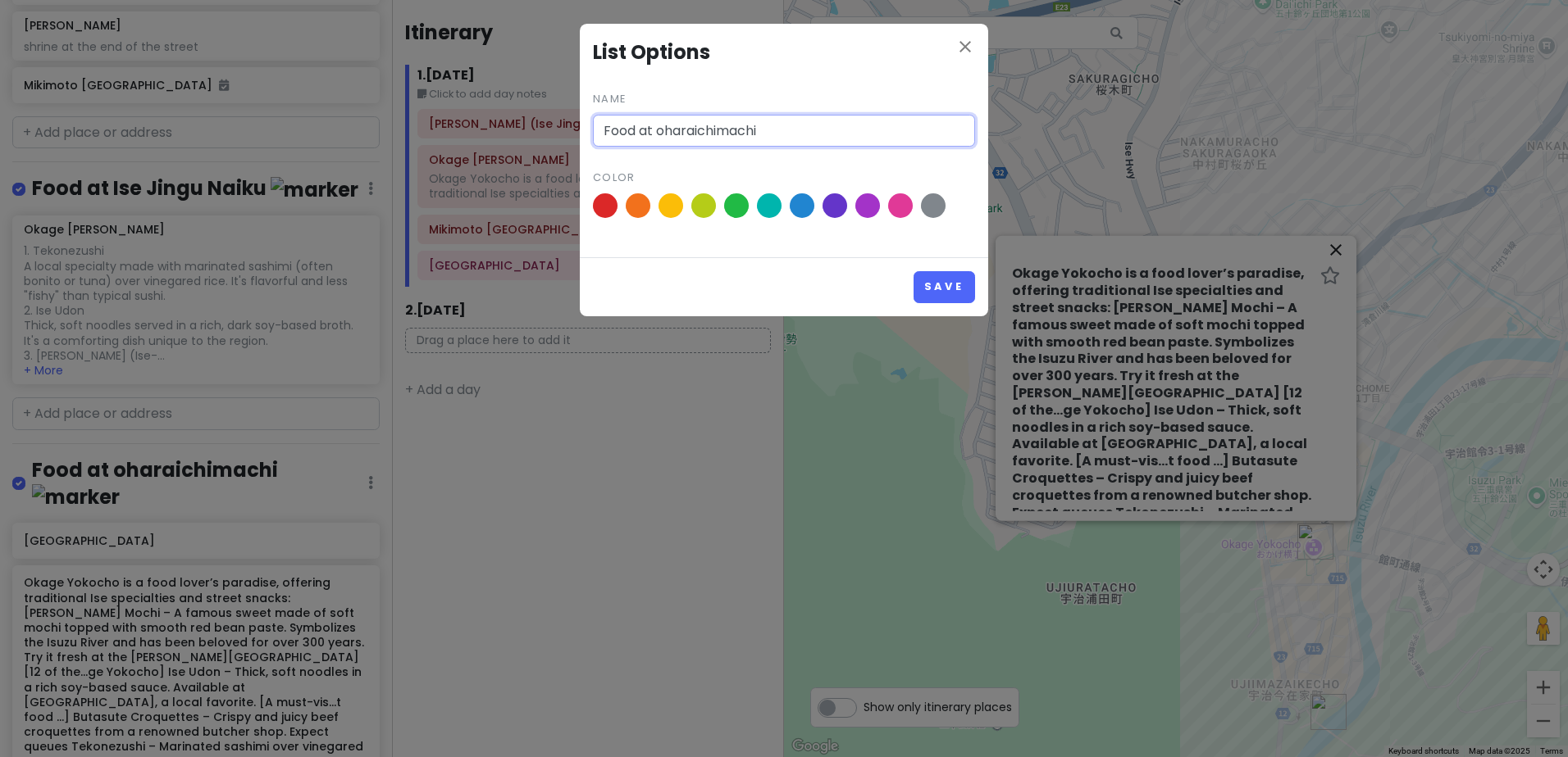
drag, startPoint x: 834, startPoint y: 129, endPoint x: 652, endPoint y: 124, distance: 182.1
click at [652, 124] on input "Food at oharaichimachi" at bounding box center [784, 131] width 382 height 33
type input "Food at Okage Yokocho"
click at [949, 280] on button "Save" at bounding box center [944, 288] width 61 height 32
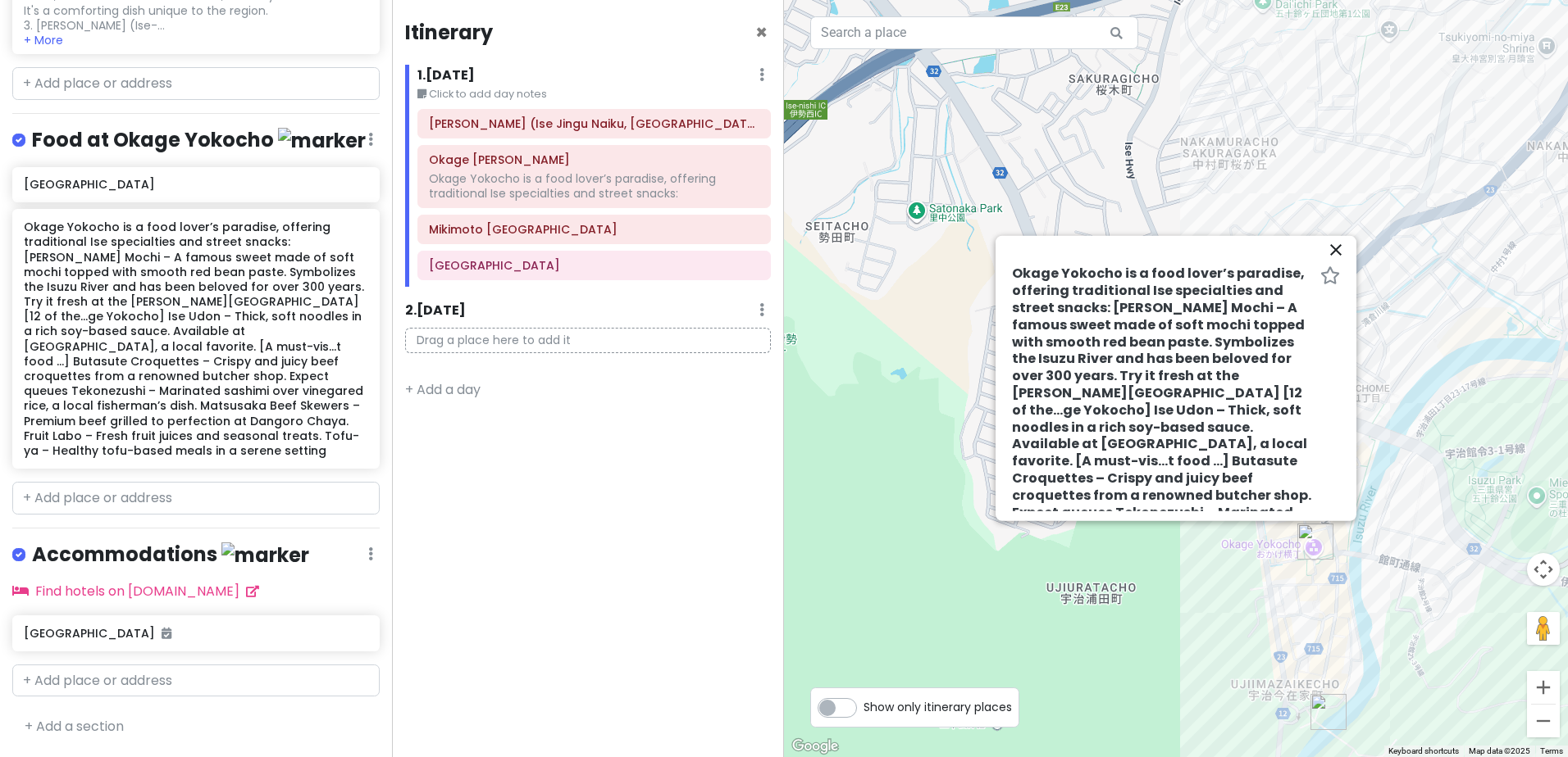
scroll to position [775, 0]
click at [80, 724] on link "+ Add a section" at bounding box center [74, 729] width 99 height 19
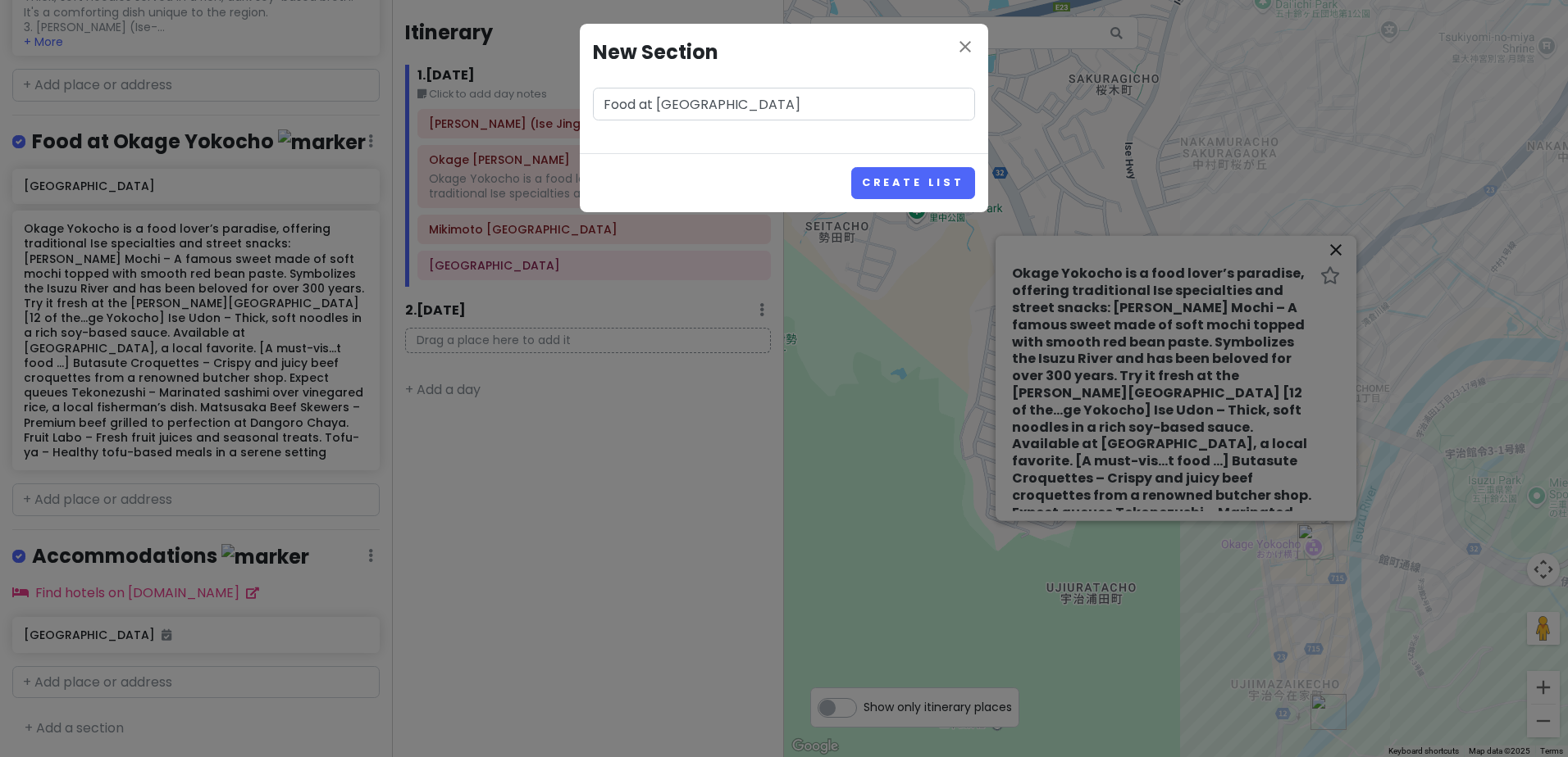
type input "Food at [GEOGRAPHIC_DATA]"
click at [851, 167] on button "Create List" at bounding box center [913, 183] width 124 height 32
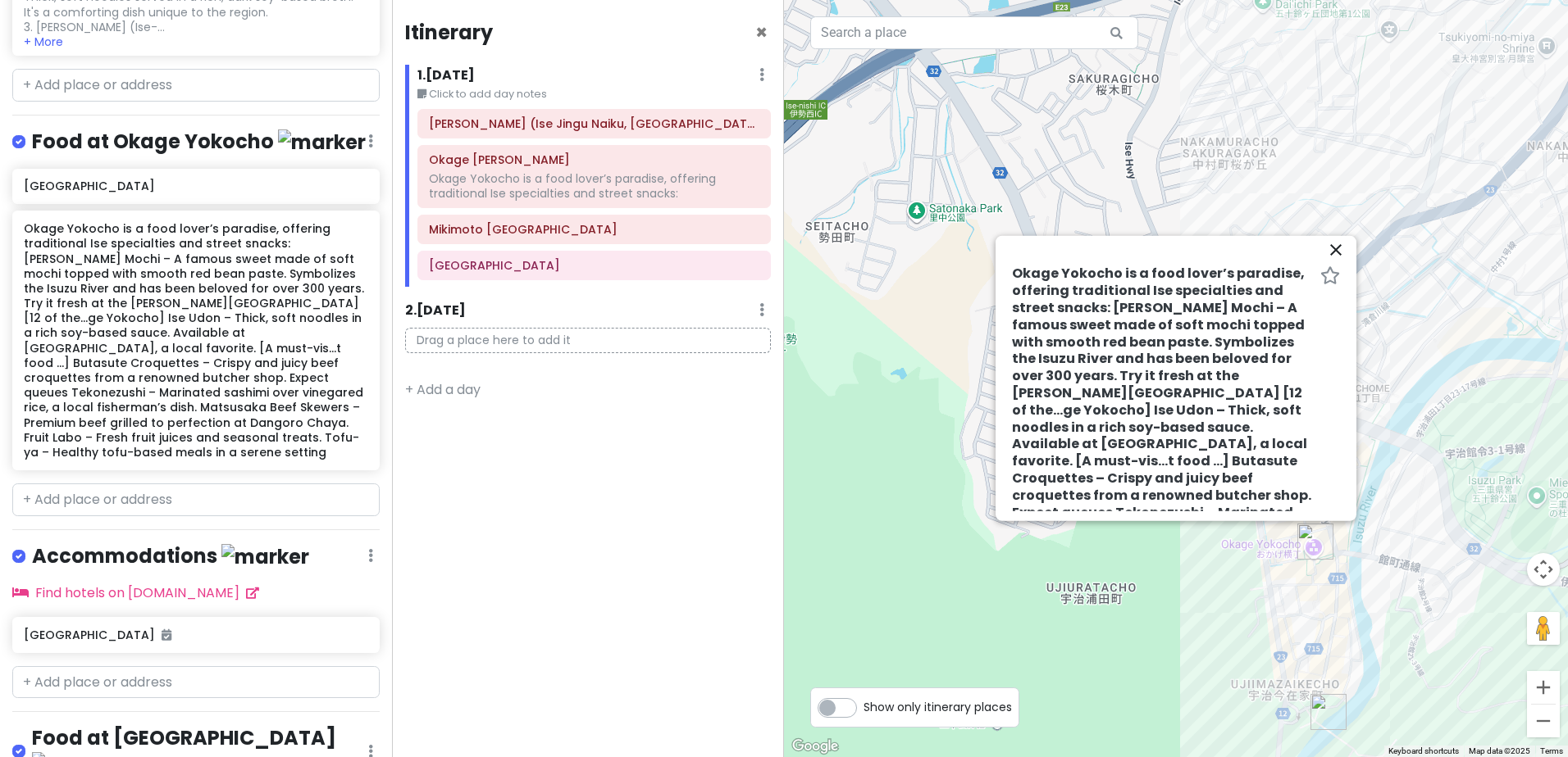
scroll to position [880, 0]
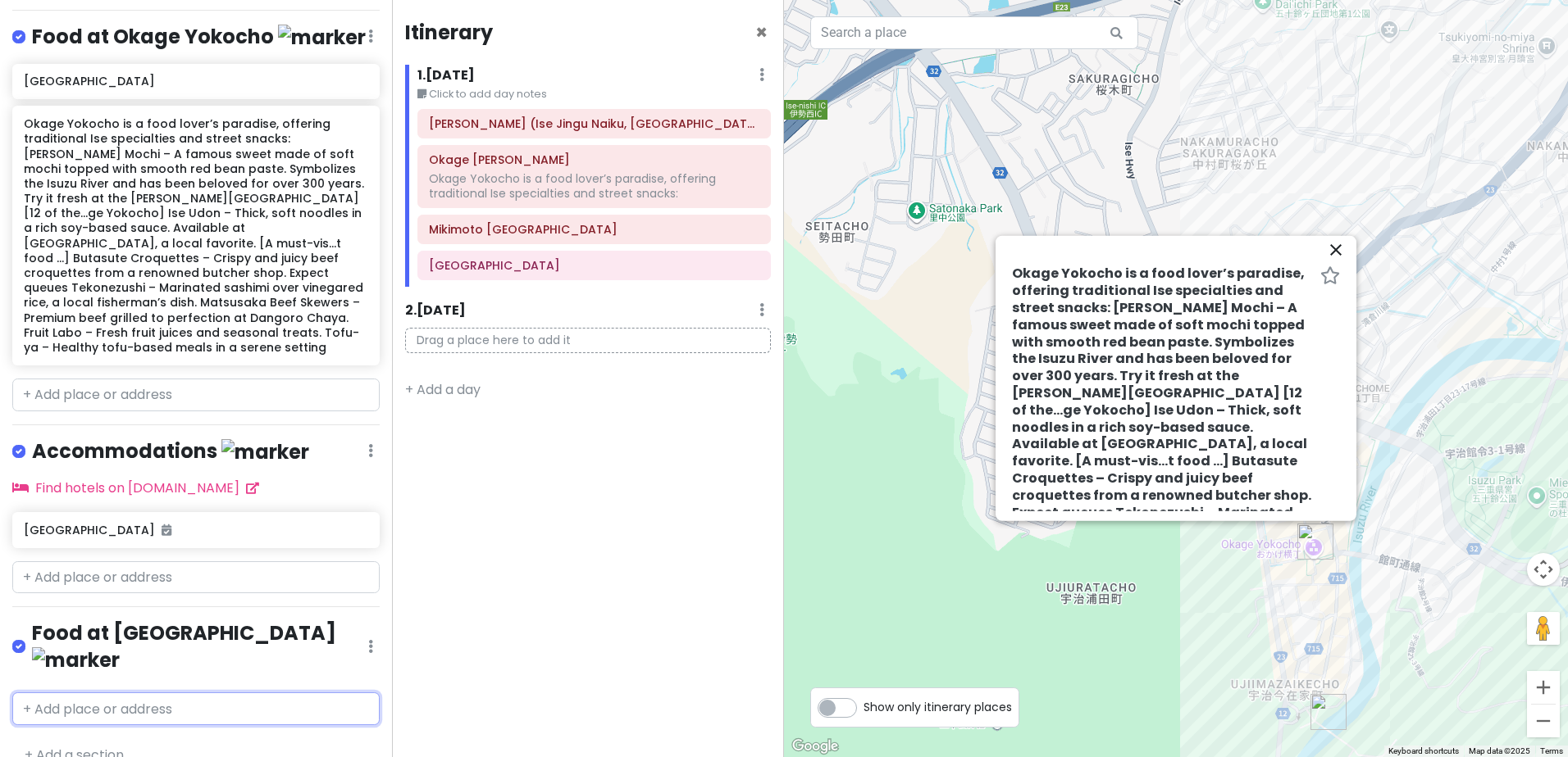
click at [175, 693] on input "text" at bounding box center [196, 709] width 368 height 33
paste input "Ise-[PERSON_NAME] (Spiny Lobster) – Served grilled or as sashimi in nearby rest…"
type input "Ise-[PERSON_NAME] (Spiny Lobster) – Served grilled or as sashimi in nearby rest…"
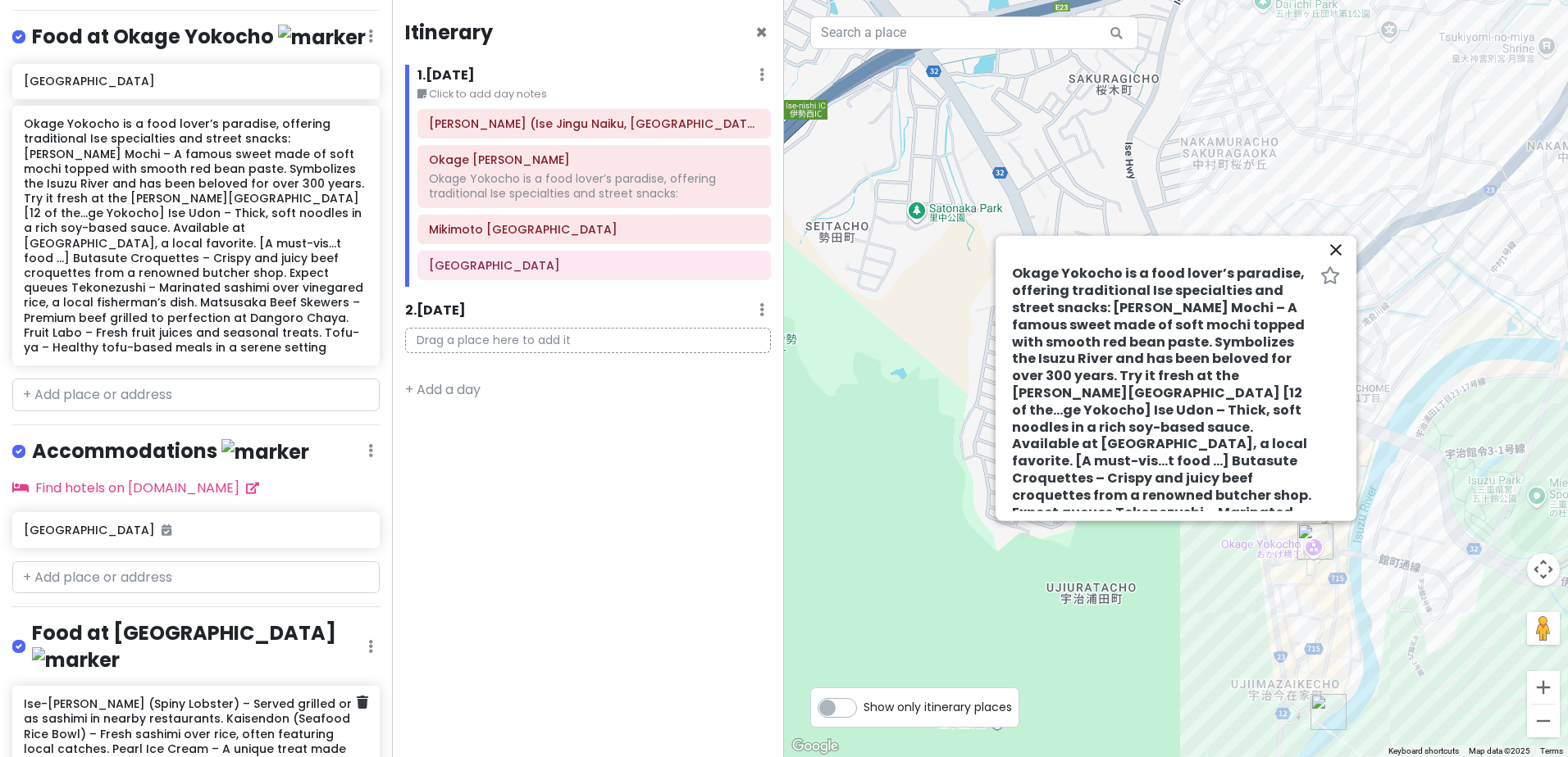
scroll to position [0, 0]
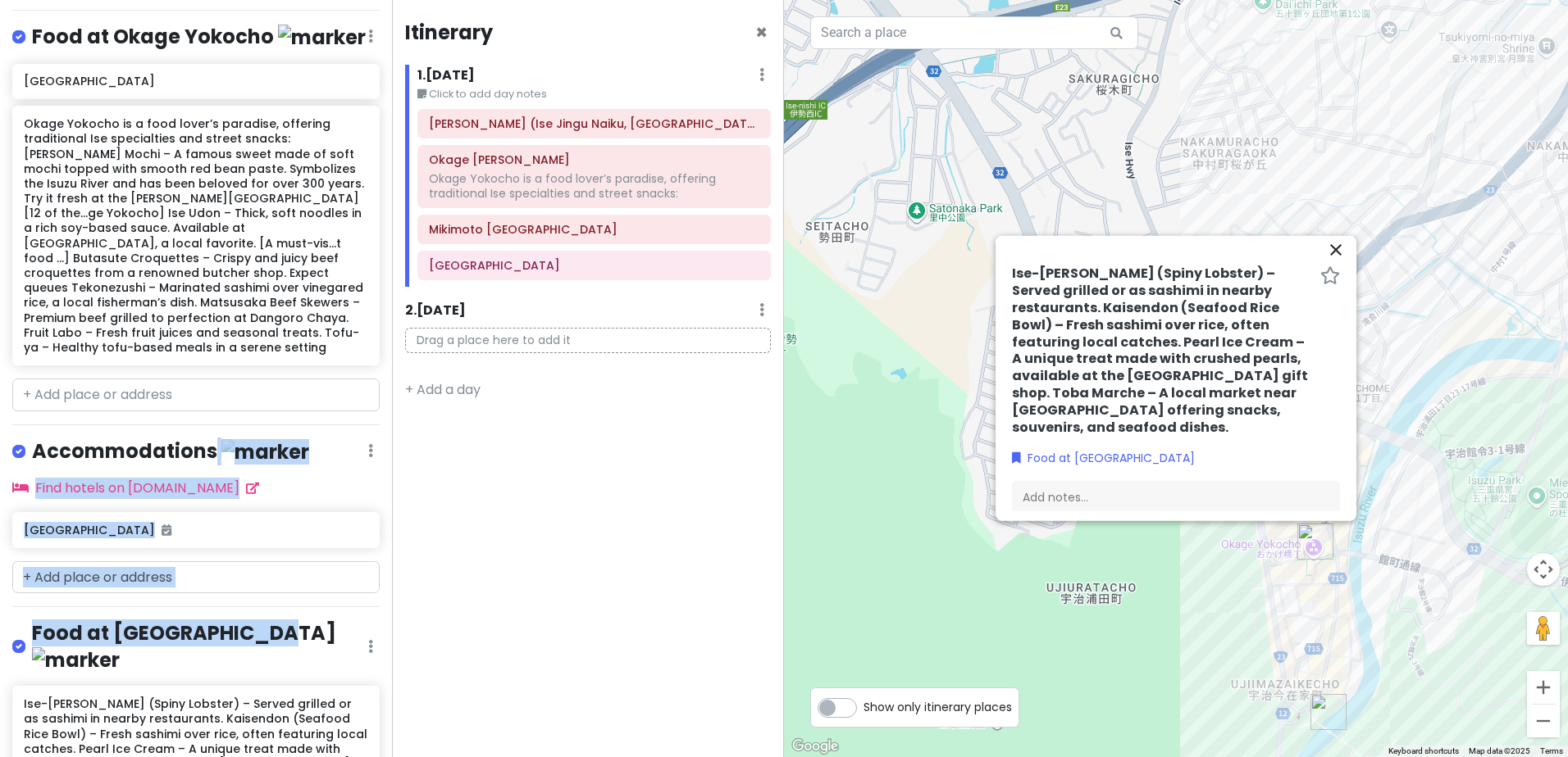
drag, startPoint x: 265, startPoint y: 639, endPoint x: 241, endPoint y: 427, distance: 213.4
click at [241, 427] on div "Japan Day 5 [DATE] Private Change Dates Make a Copy Delete Trip Go Pro ⚡️ Give …" at bounding box center [196, 378] width 392 height 757
click at [368, 640] on icon at bounding box center [370, 647] width 5 height 13
click at [338, 567] on link "Reorder" at bounding box center [322, 572] width 131 height 40
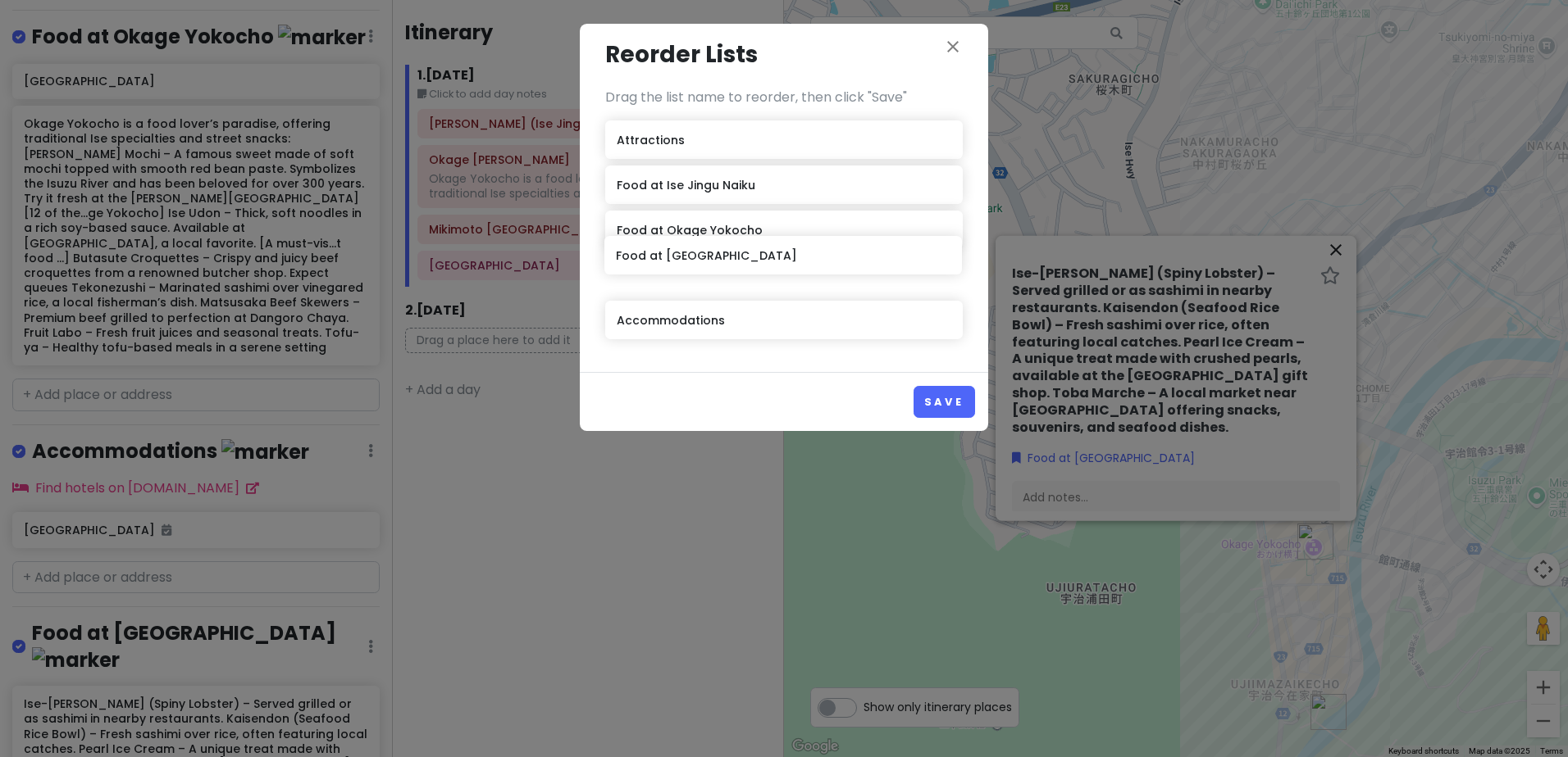
drag, startPoint x: 737, startPoint y: 329, endPoint x: 736, endPoint y: 264, distance: 65.0
click at [736, 264] on div "Attractions Food at Ise Jingu Naiku Food at Okage Yokocho Accommodations Food a…" at bounding box center [784, 233] width 357 height 225
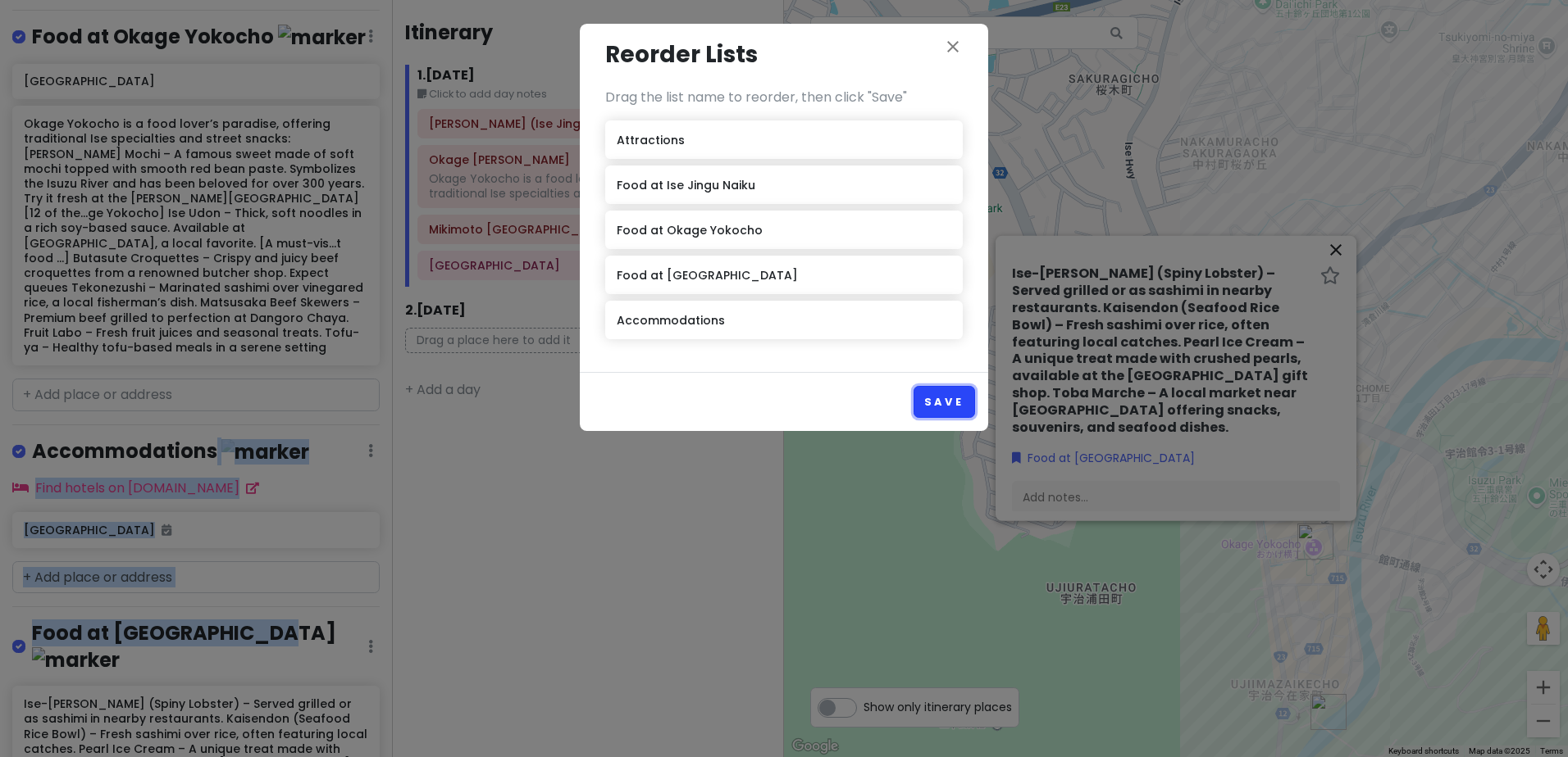
click at [939, 398] on button "Save" at bounding box center [944, 403] width 61 height 32
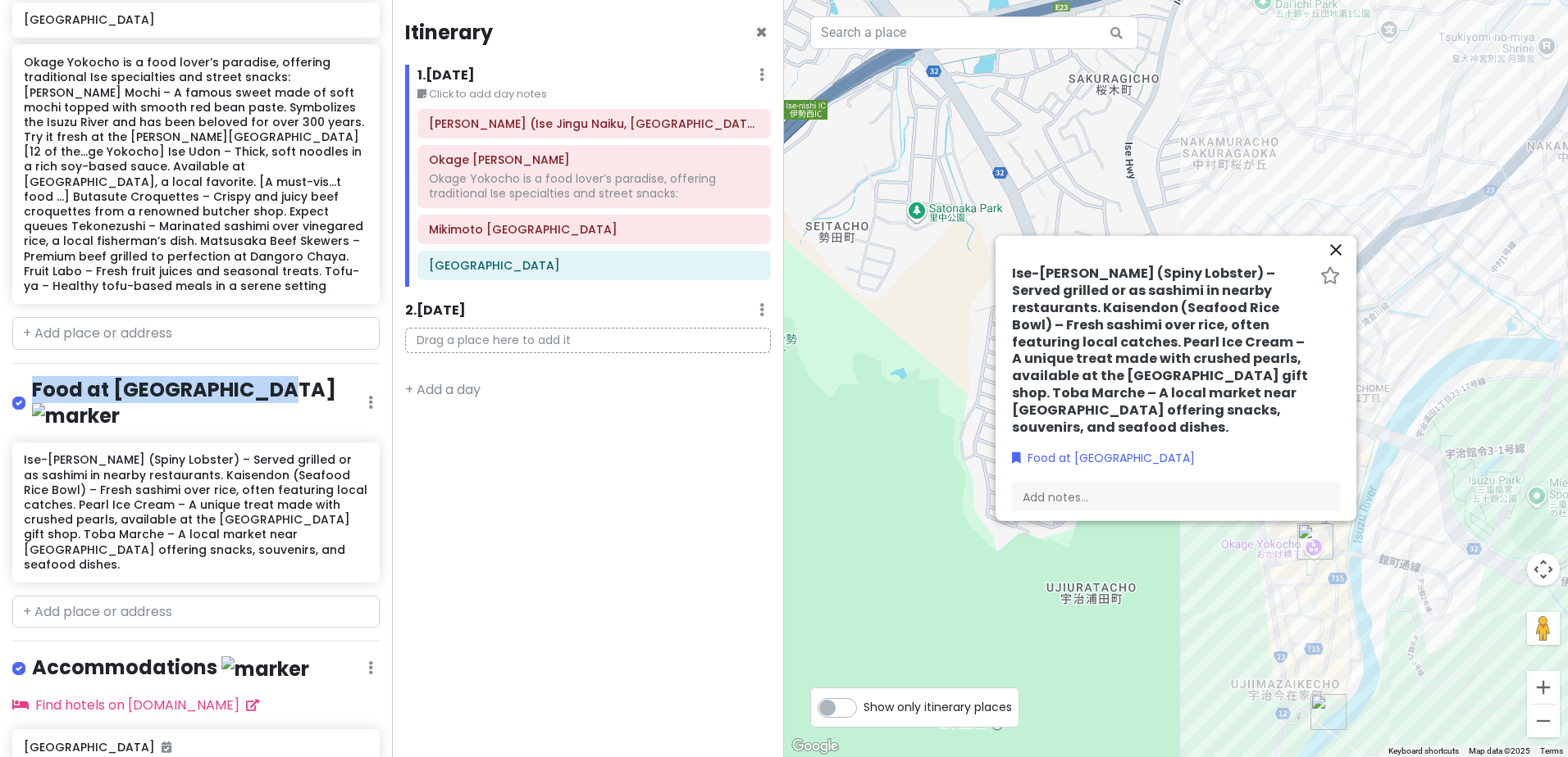
scroll to position [1012, 0]
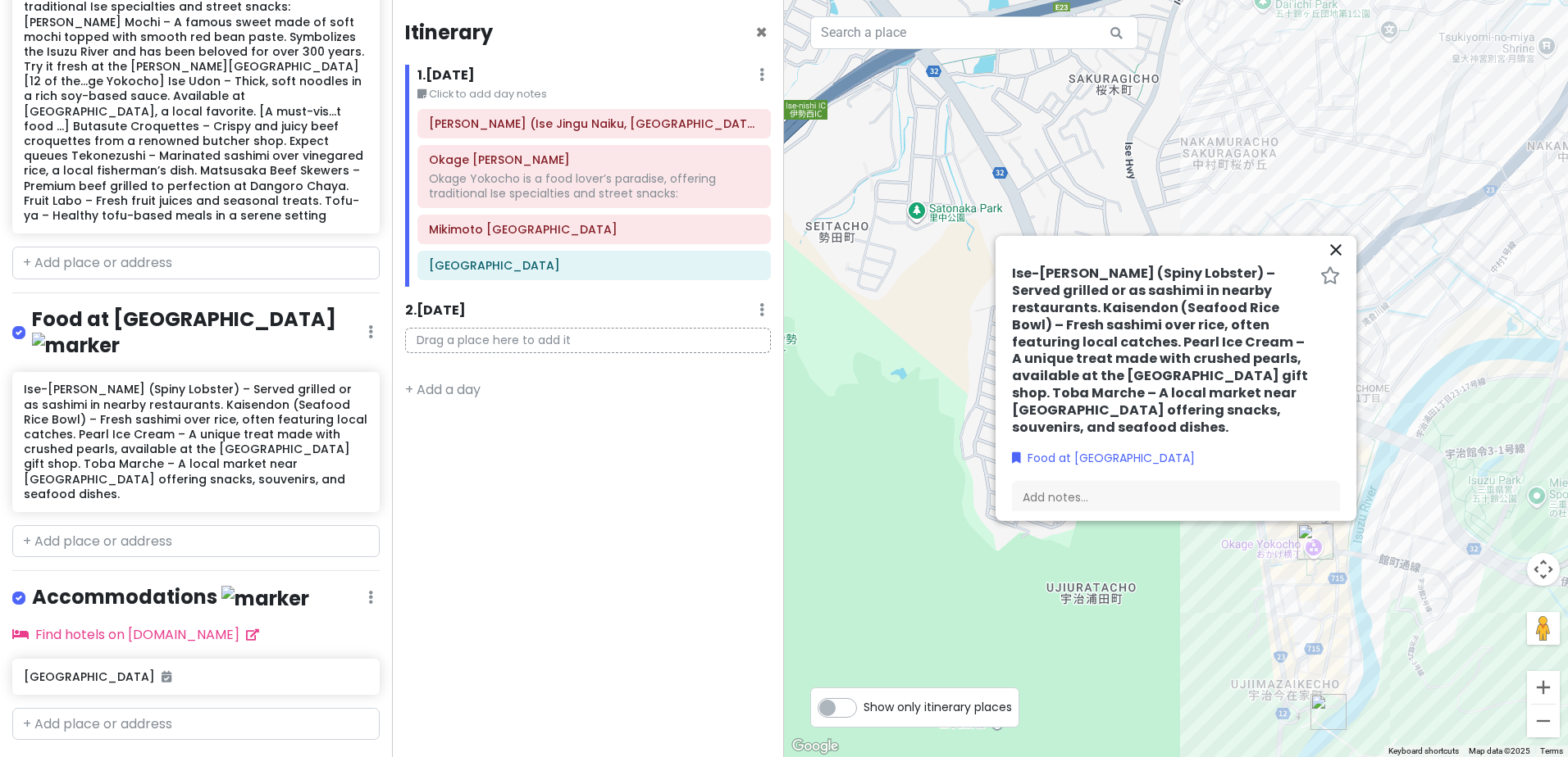
click at [179, 584] on h4 "Accommodations" at bounding box center [171, 598] width 277 height 27
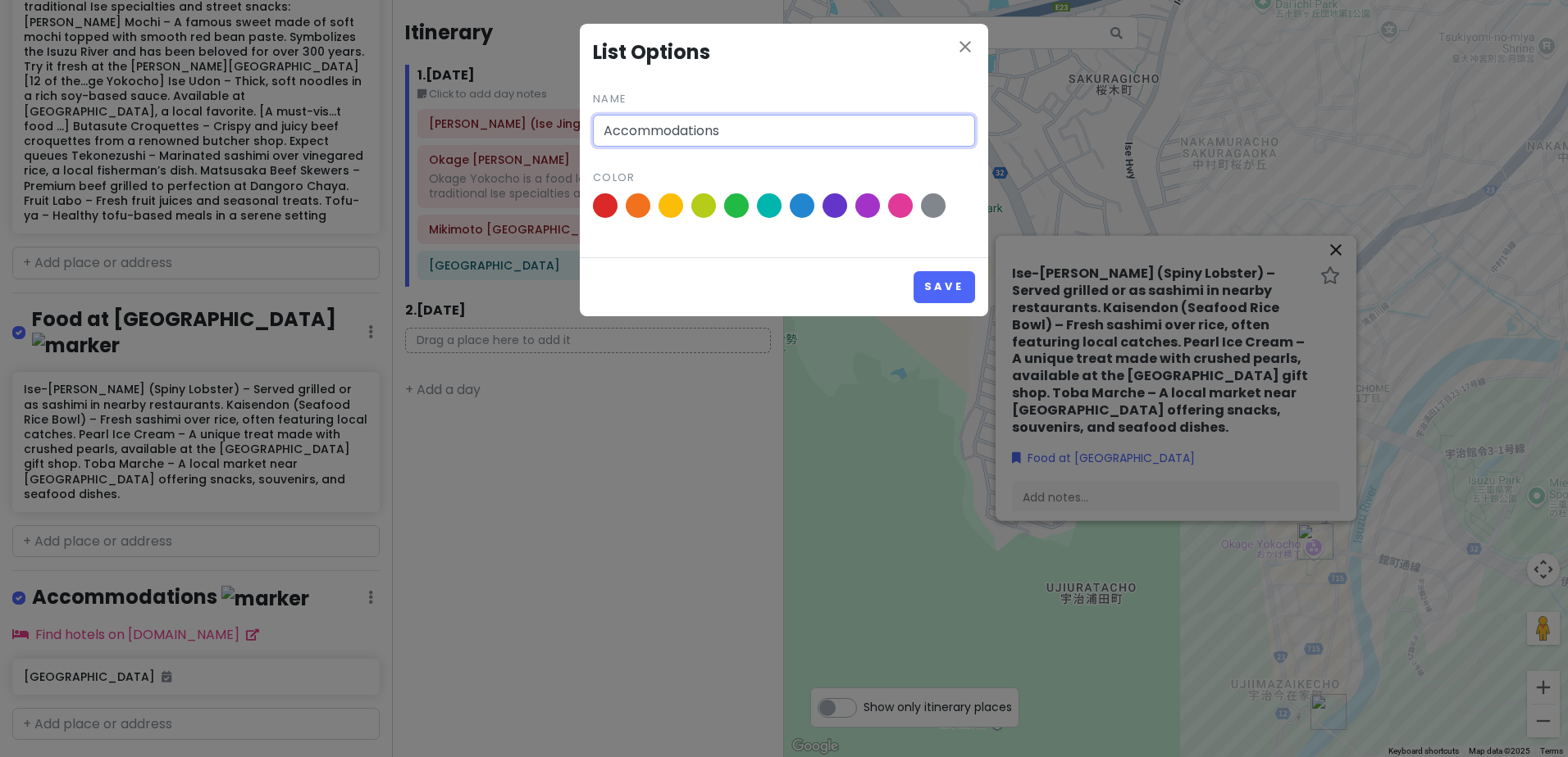
drag, startPoint x: 757, startPoint y: 128, endPoint x: 344, endPoint y: 56, distance: 419.2
click at [345, 56] on div "close List Options Name Accommodations Color Save" at bounding box center [784, 378] width 1568 height 757
type input "Day 5 Hotel and nearby"
click at [939, 286] on button "Save" at bounding box center [944, 288] width 61 height 32
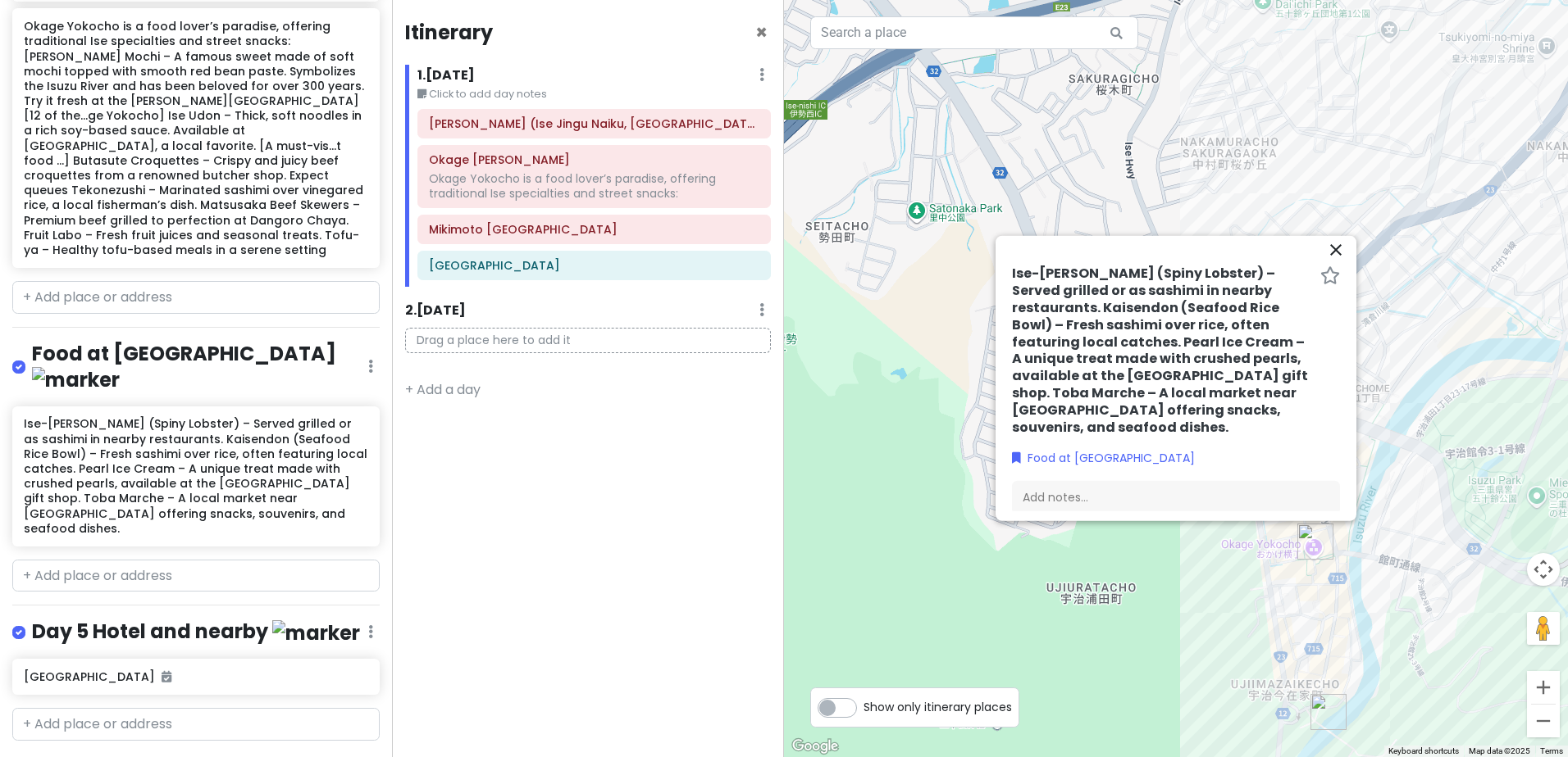
scroll to position [977, 0]
click at [227, 708] on input "text" at bounding box center [196, 724] width 368 height 33
type input "family [PERSON_NAME]"
click at [273, 755] on span "[STREET_ADDRESS][PERSON_NAME]" at bounding box center [188, 762] width 173 height 14
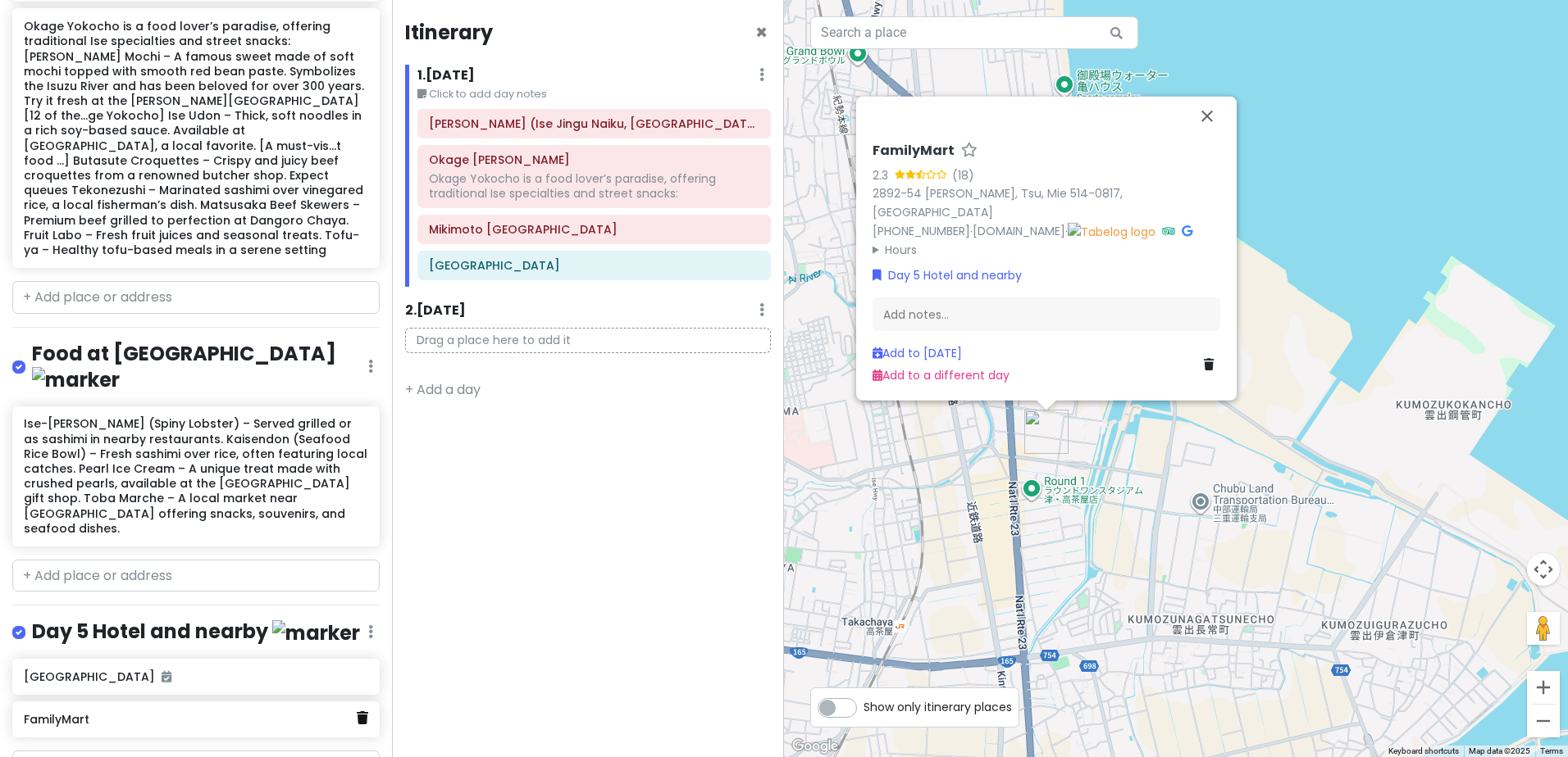
click at [356, 712] on icon at bounding box center [362, 718] width 11 height 13
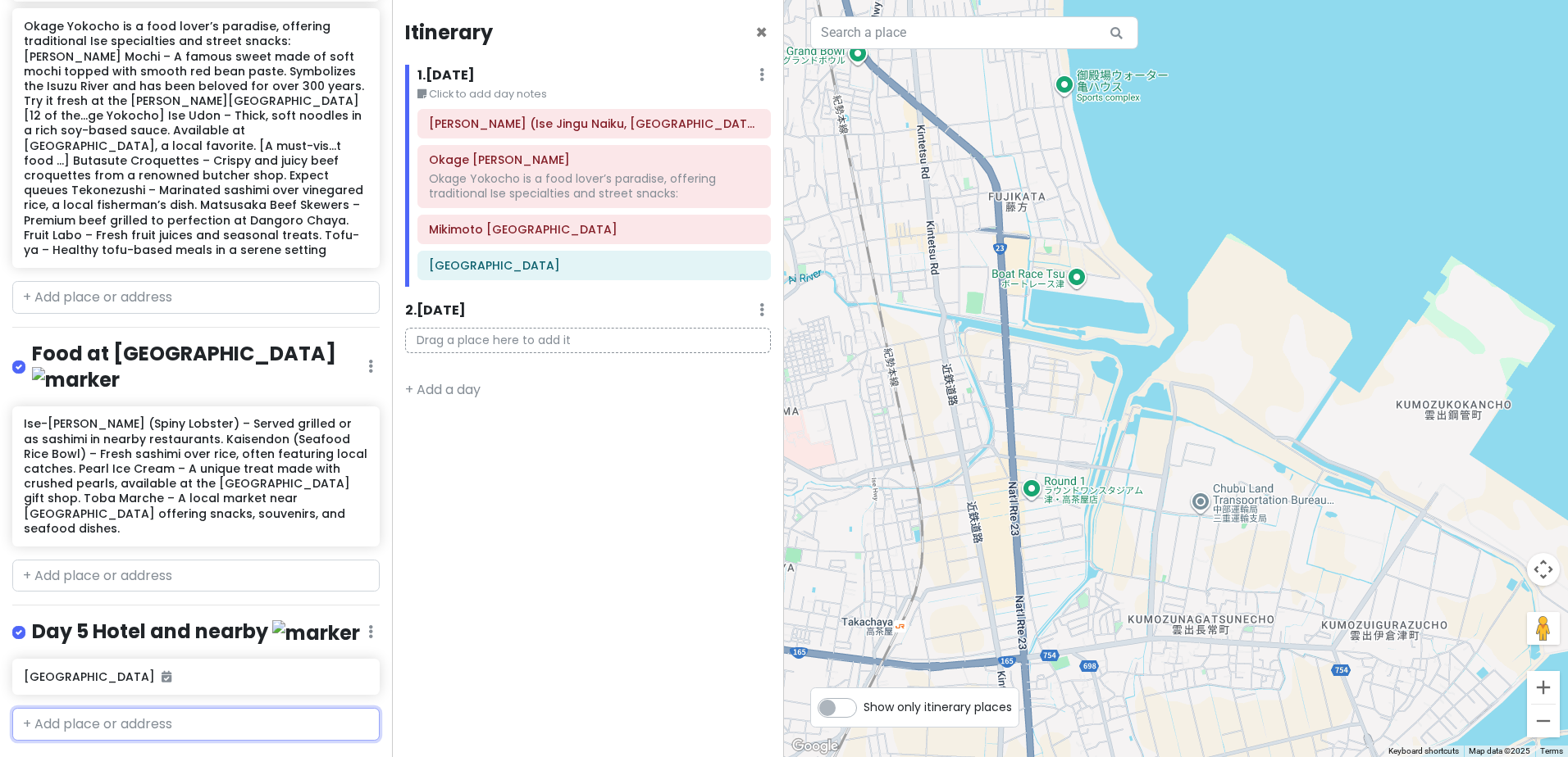
click at [280, 708] on input "text" at bounding box center [196, 724] width 368 height 33
type input "family [PERSON_NAME]"
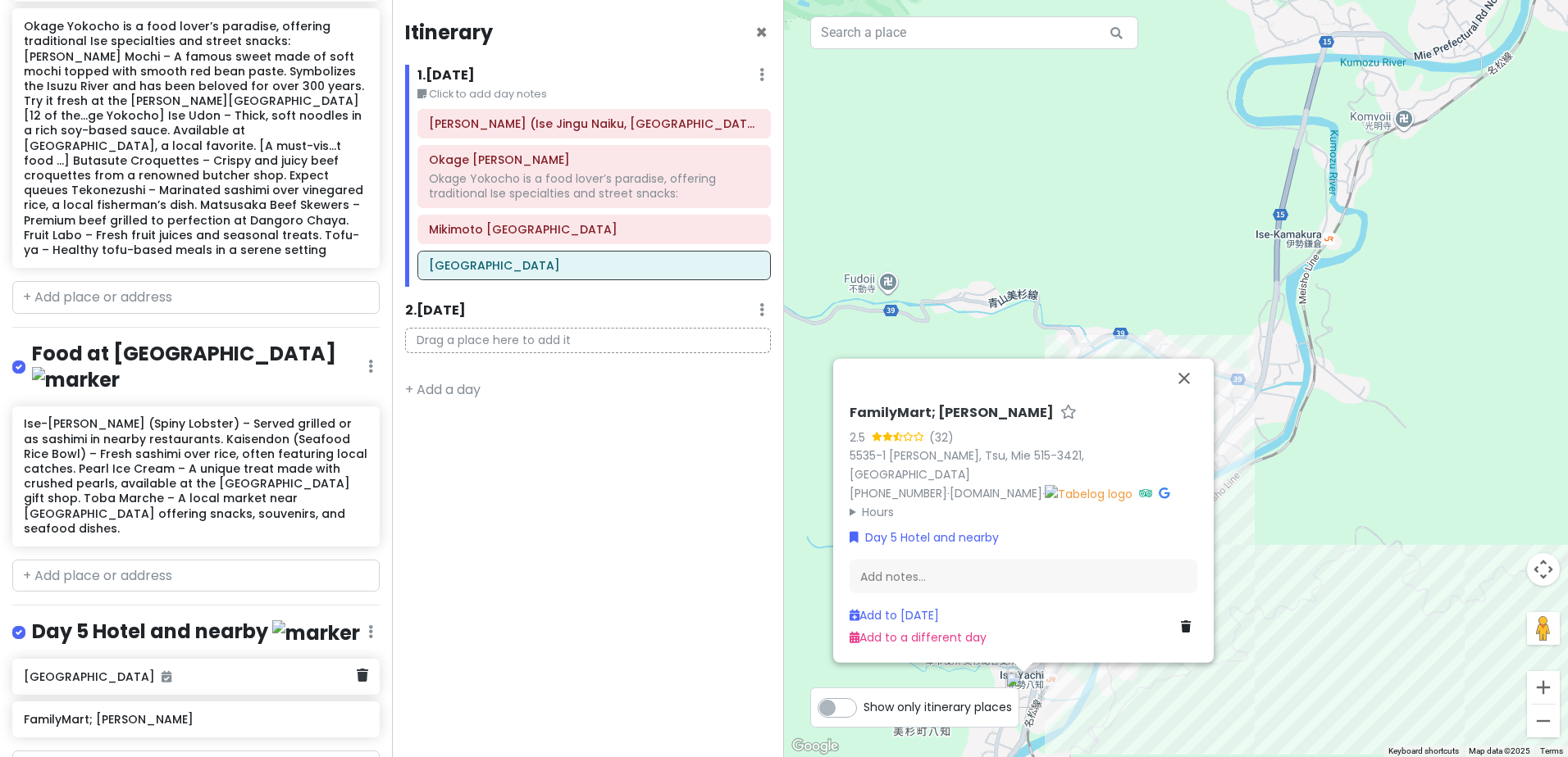
click at [259, 659] on div "[GEOGRAPHIC_DATA]" at bounding box center [196, 677] width 368 height 36
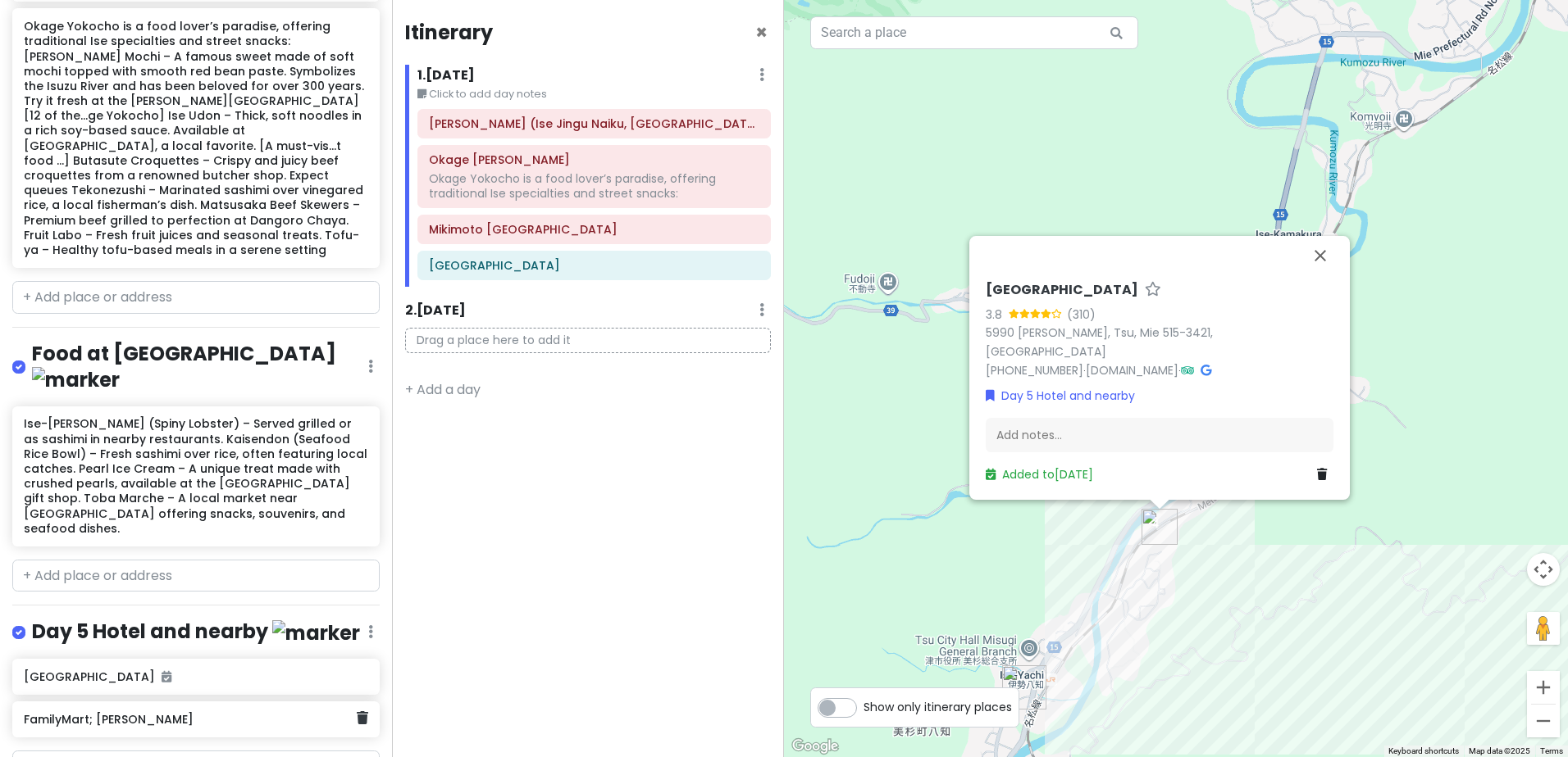
click at [237, 713] on h6 "FamilyMart; [PERSON_NAME]" at bounding box center [190, 720] width 332 height 15
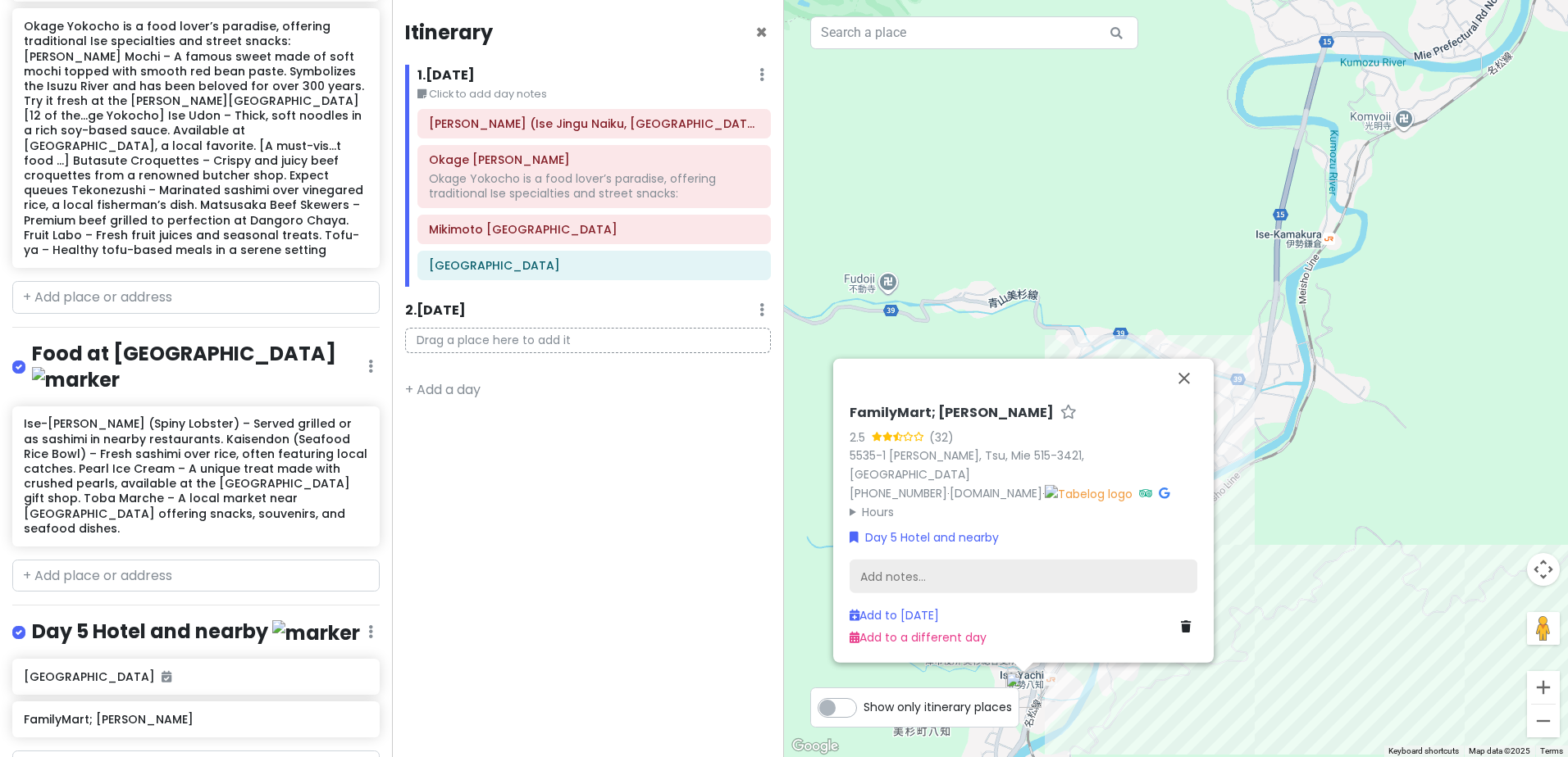
click at [889, 575] on div "Add notes..." at bounding box center [1023, 577] width 348 height 35
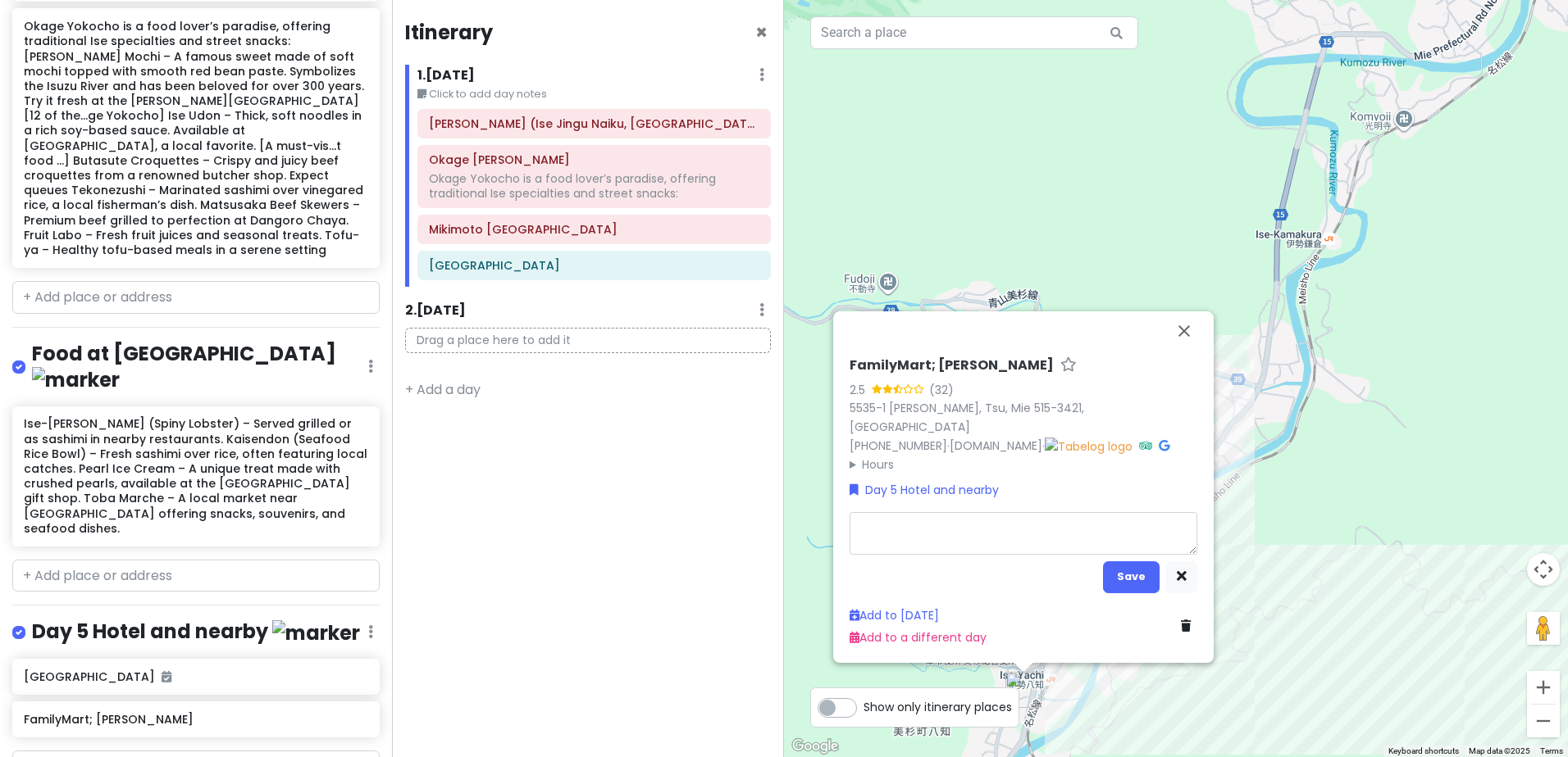
type textarea "x"
type textarea "1"
type textarea "x"
type textarea "15"
type textarea "x"
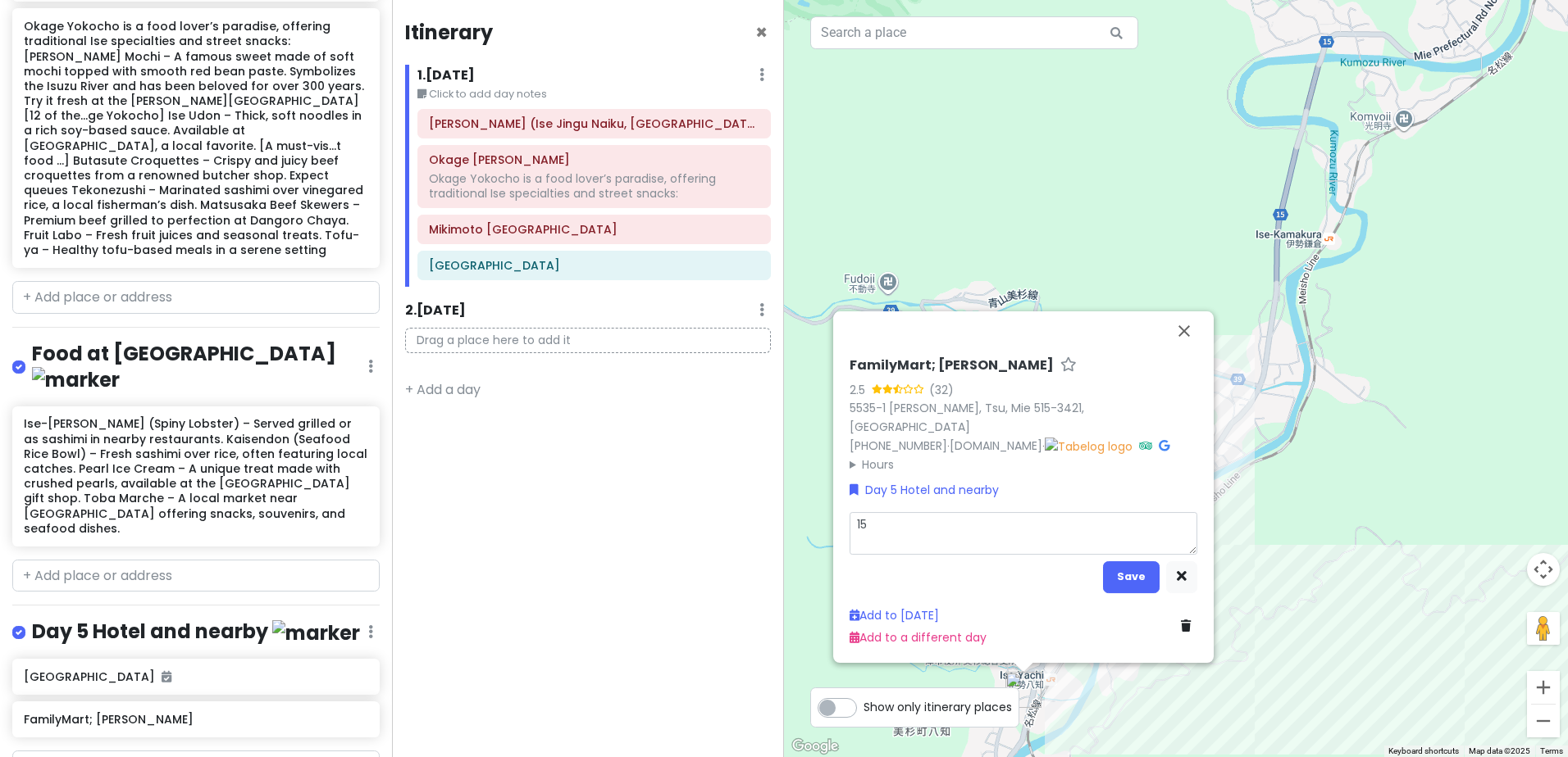
type textarea "15"
type textarea "x"
type textarea "15 m"
type textarea "x"
type textarea "15 mi"
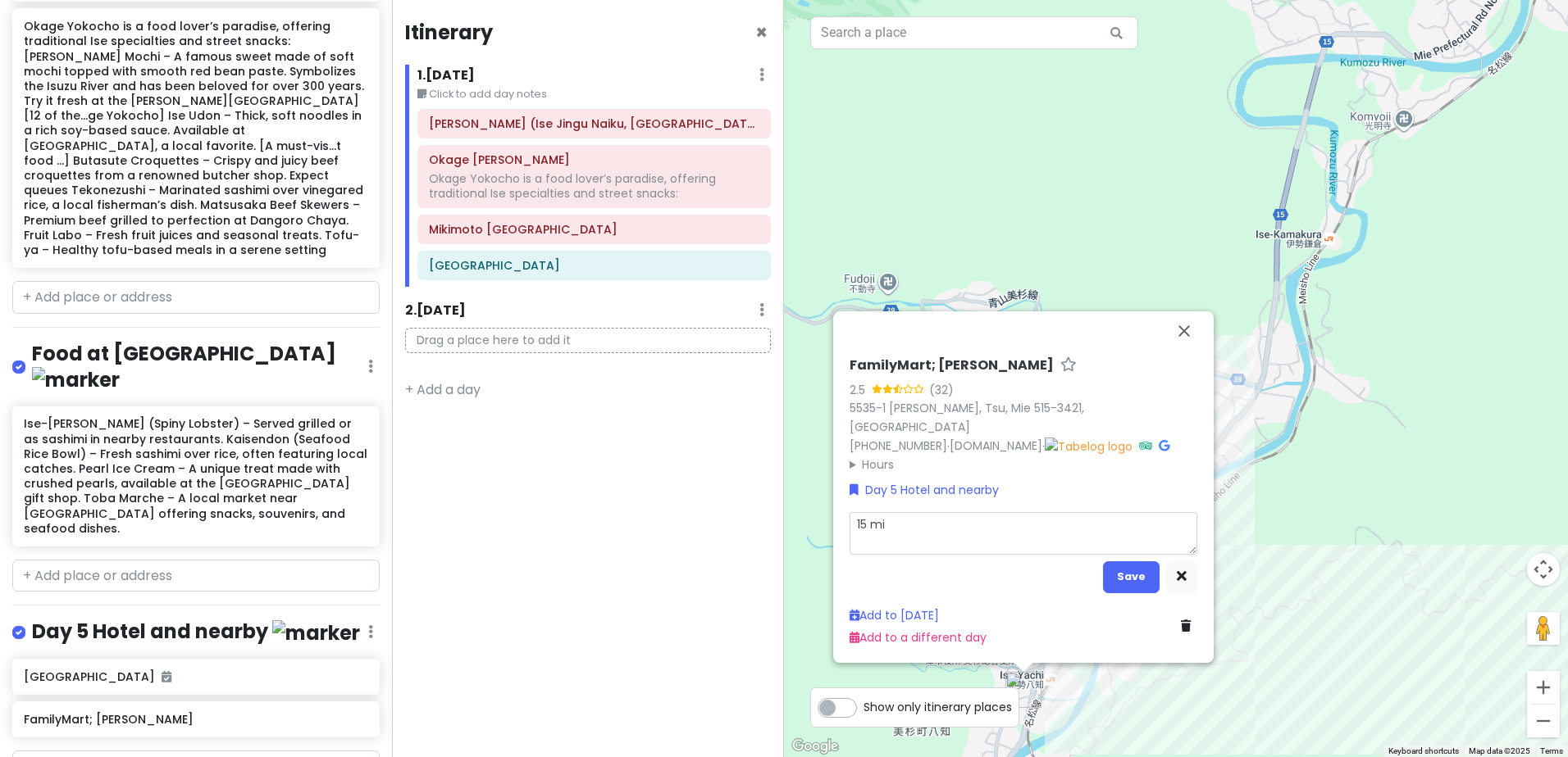
type textarea "x"
type textarea "15 min"
type textarea "x"
type textarea "15 minu"
type textarea "x"
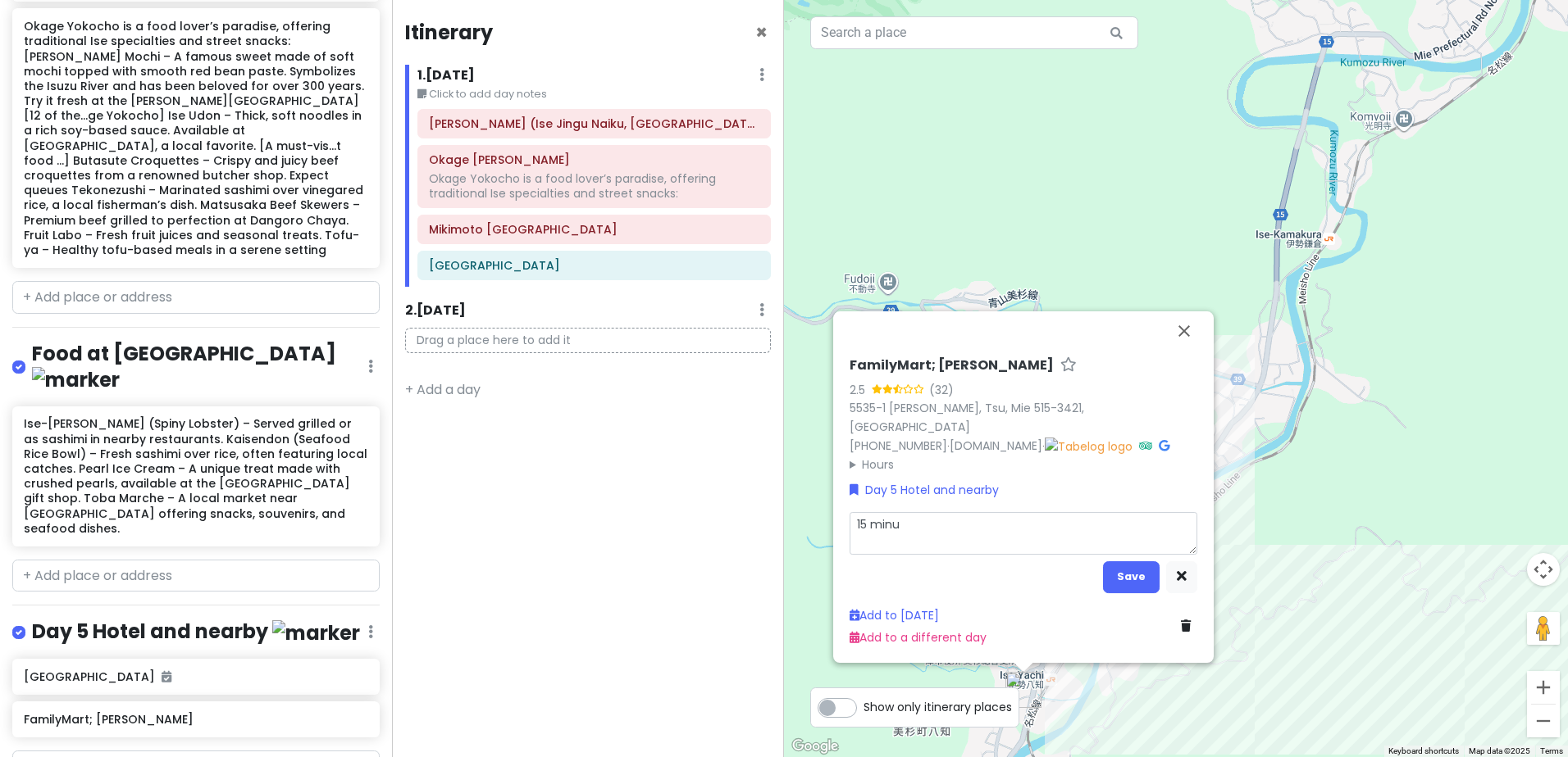
type textarea "15 minut"
type textarea "x"
type textarea "15 minute"
type textarea "x"
type textarea "15 minutes"
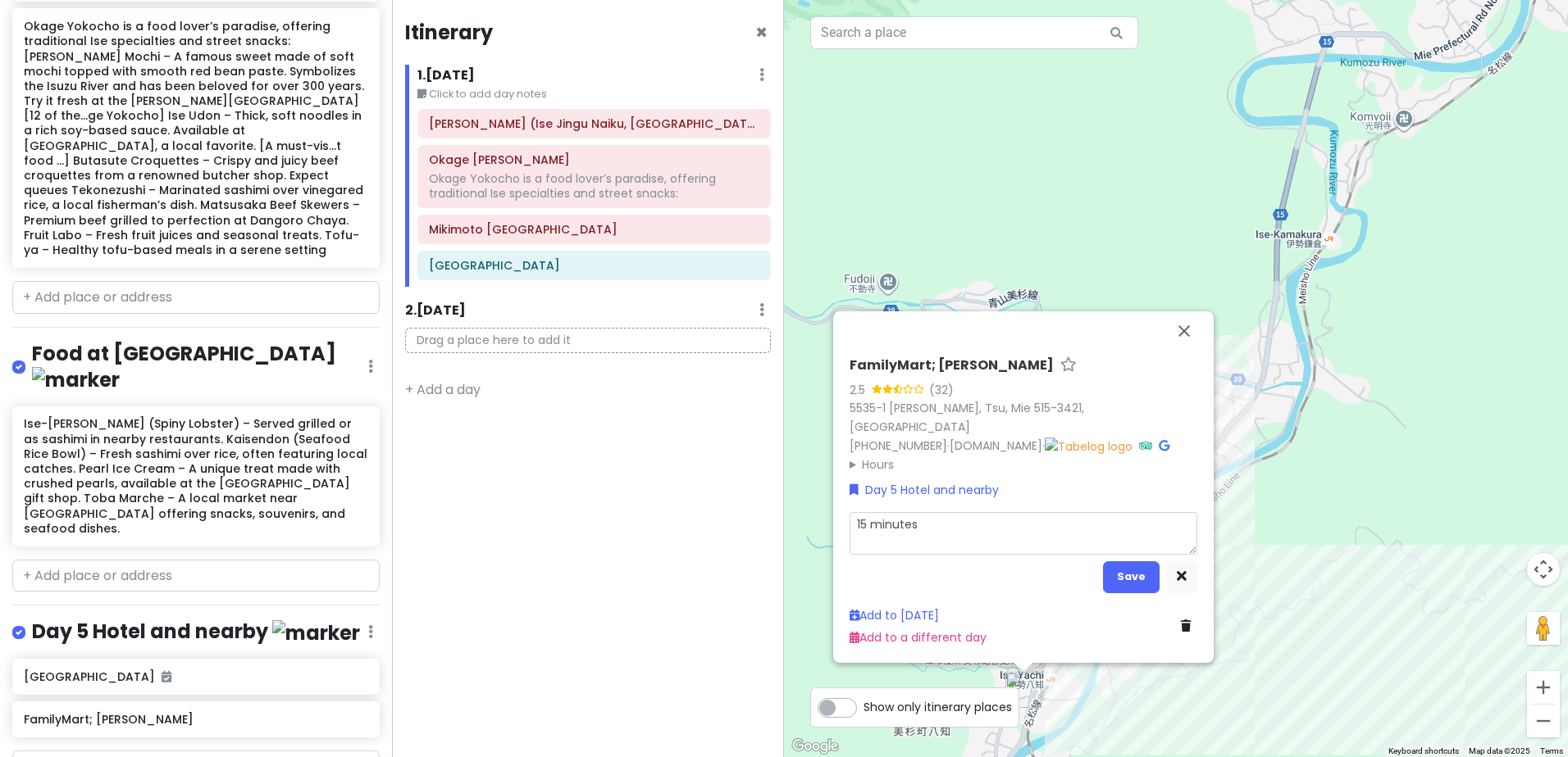
type textarea "x"
type textarea "15 minutes"
type textarea "x"
type textarea "15 minutes w"
type textarea "x"
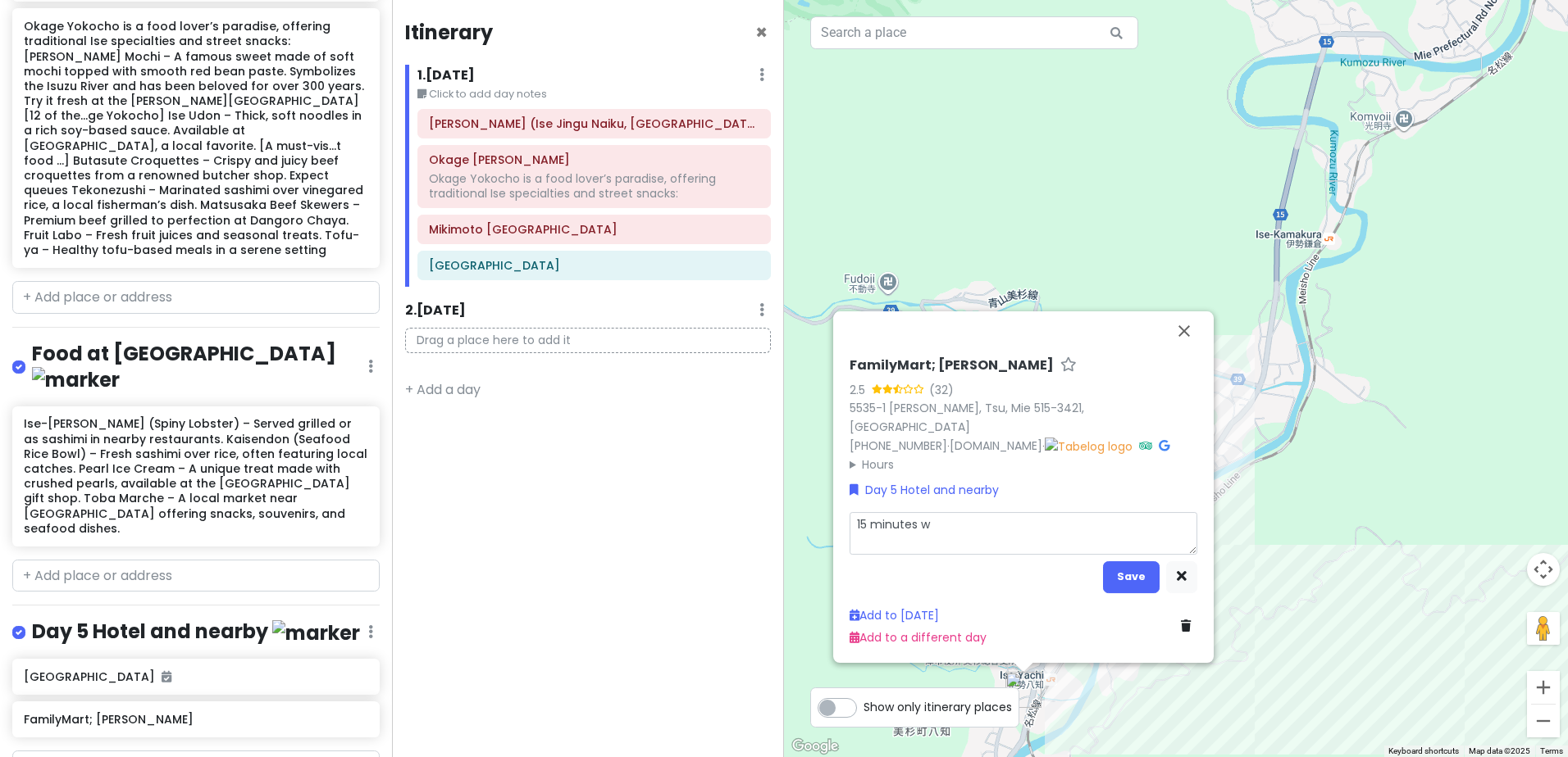
type textarea "15 minutes wa"
type textarea "x"
type textarea "15 minutes wal"
type textarea "x"
type textarea "15 minutes walk"
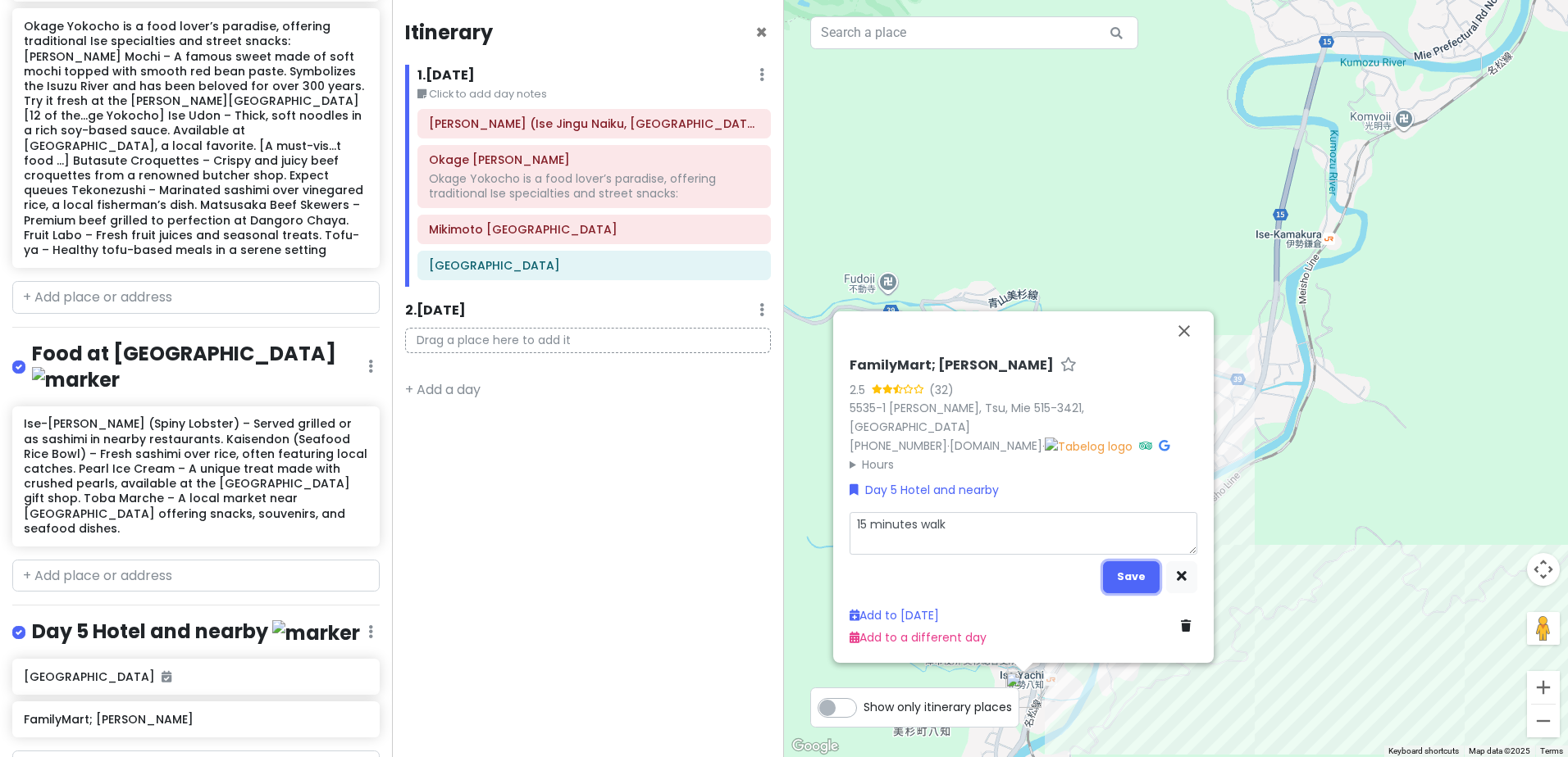
click at [1132, 575] on button "Save" at bounding box center [1131, 578] width 57 height 32
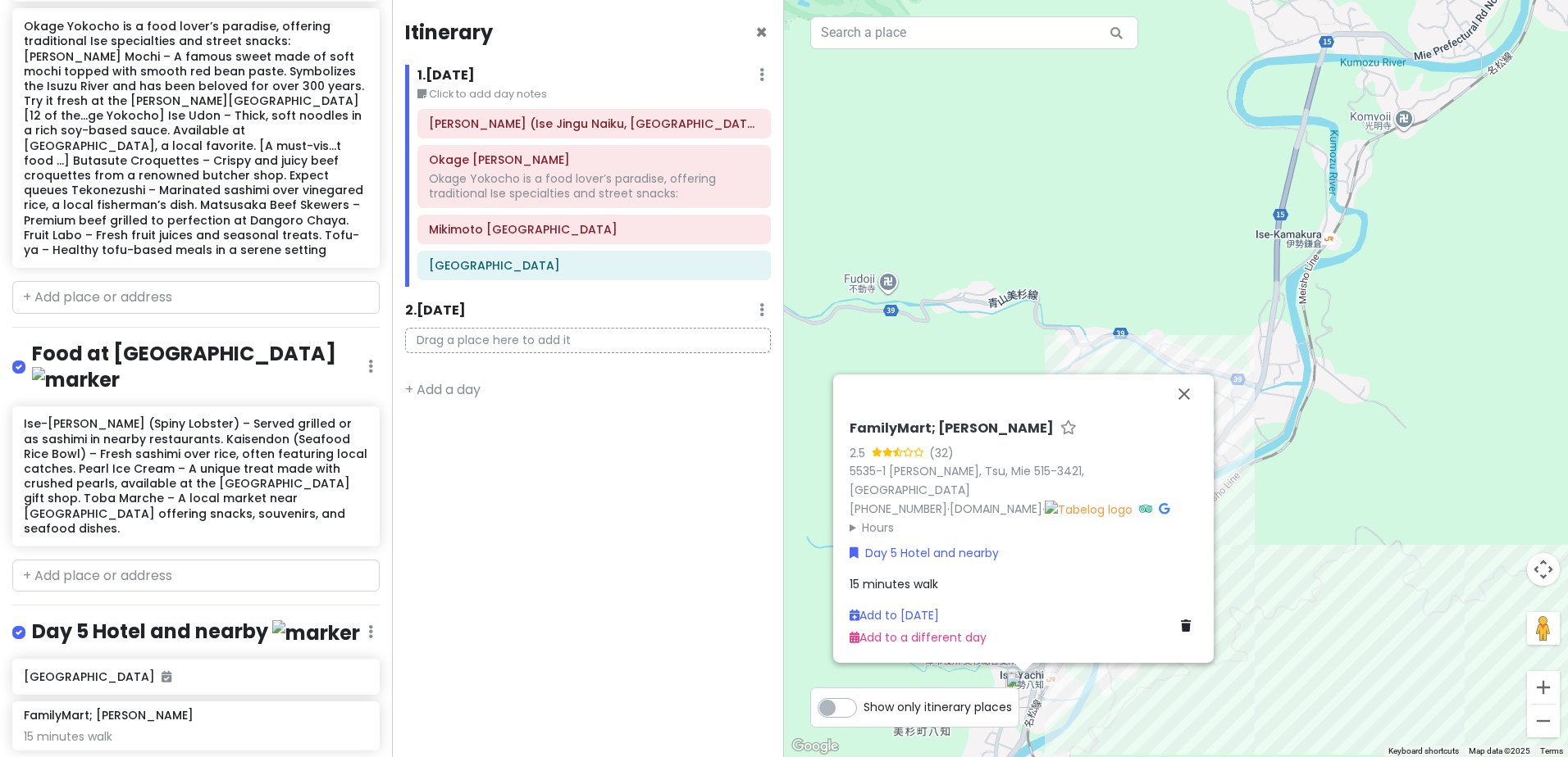
click at [674, 486] on div "Itinerary × 1 . [DATE] Edit Day Notes Delete Day Click to add day notes Kotai J…" at bounding box center [588, 378] width 392 height 757
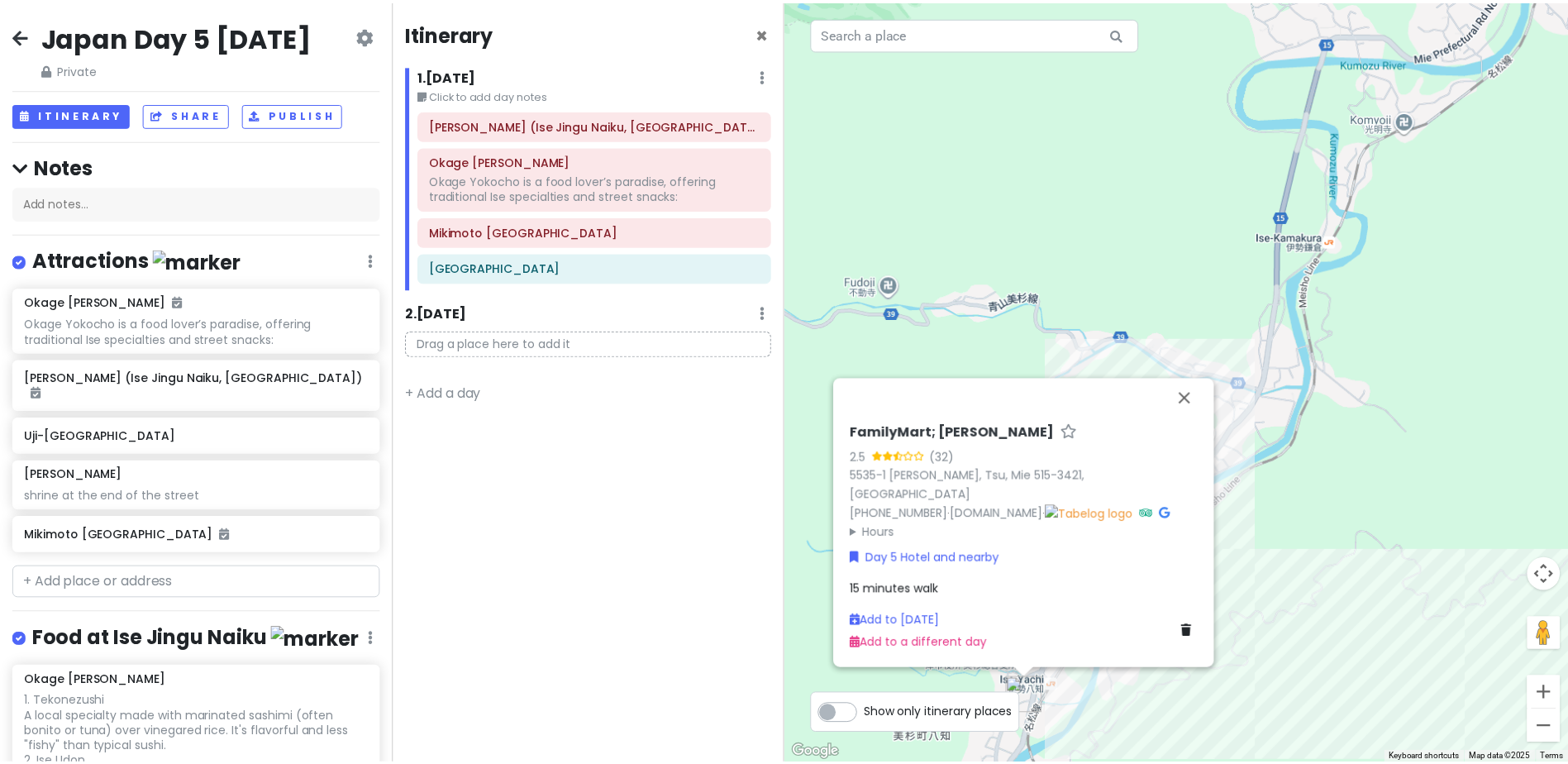
scroll to position [0, 0]
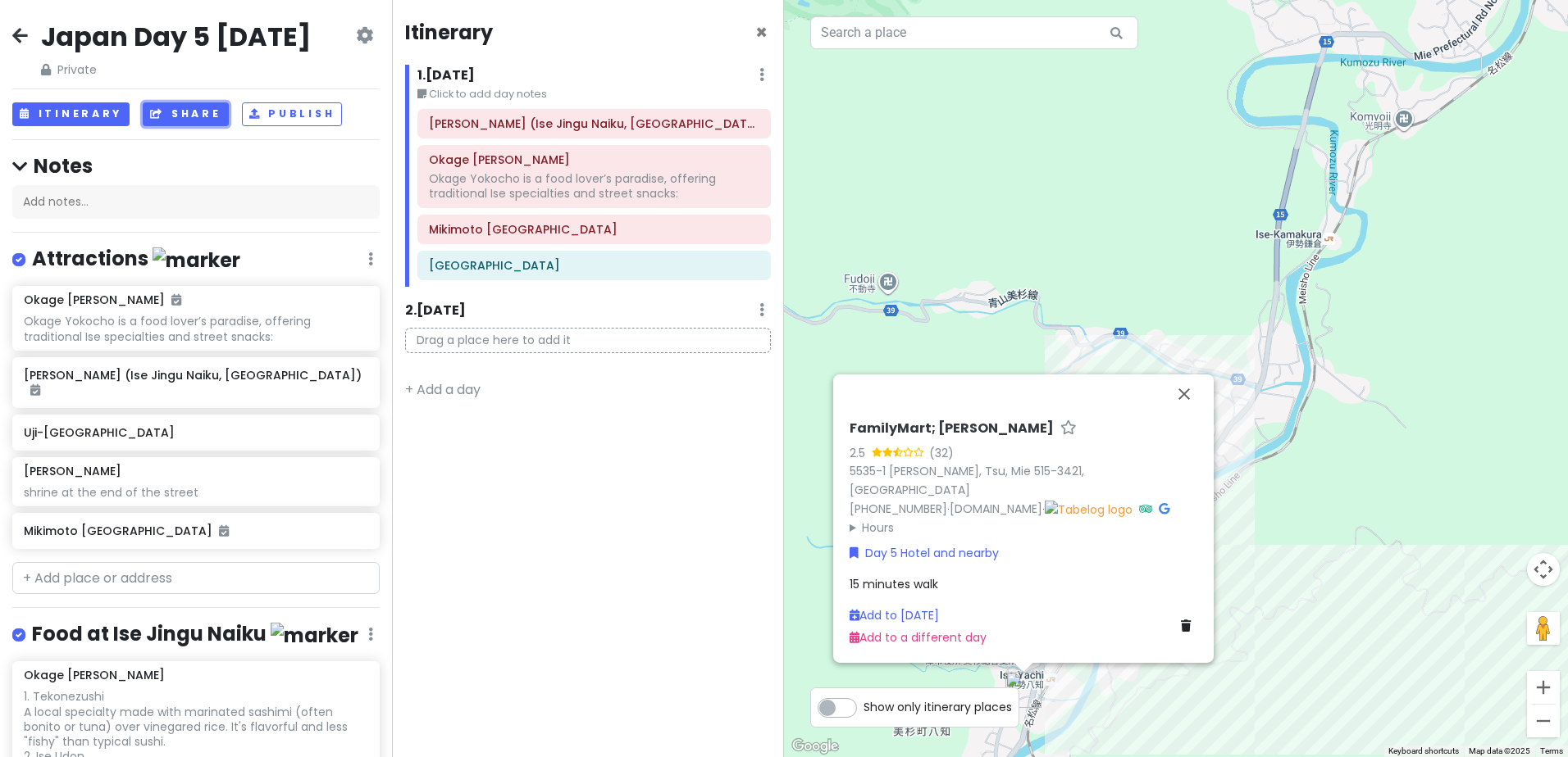
click at [194, 126] on button "Share" at bounding box center [185, 114] width 85 height 24
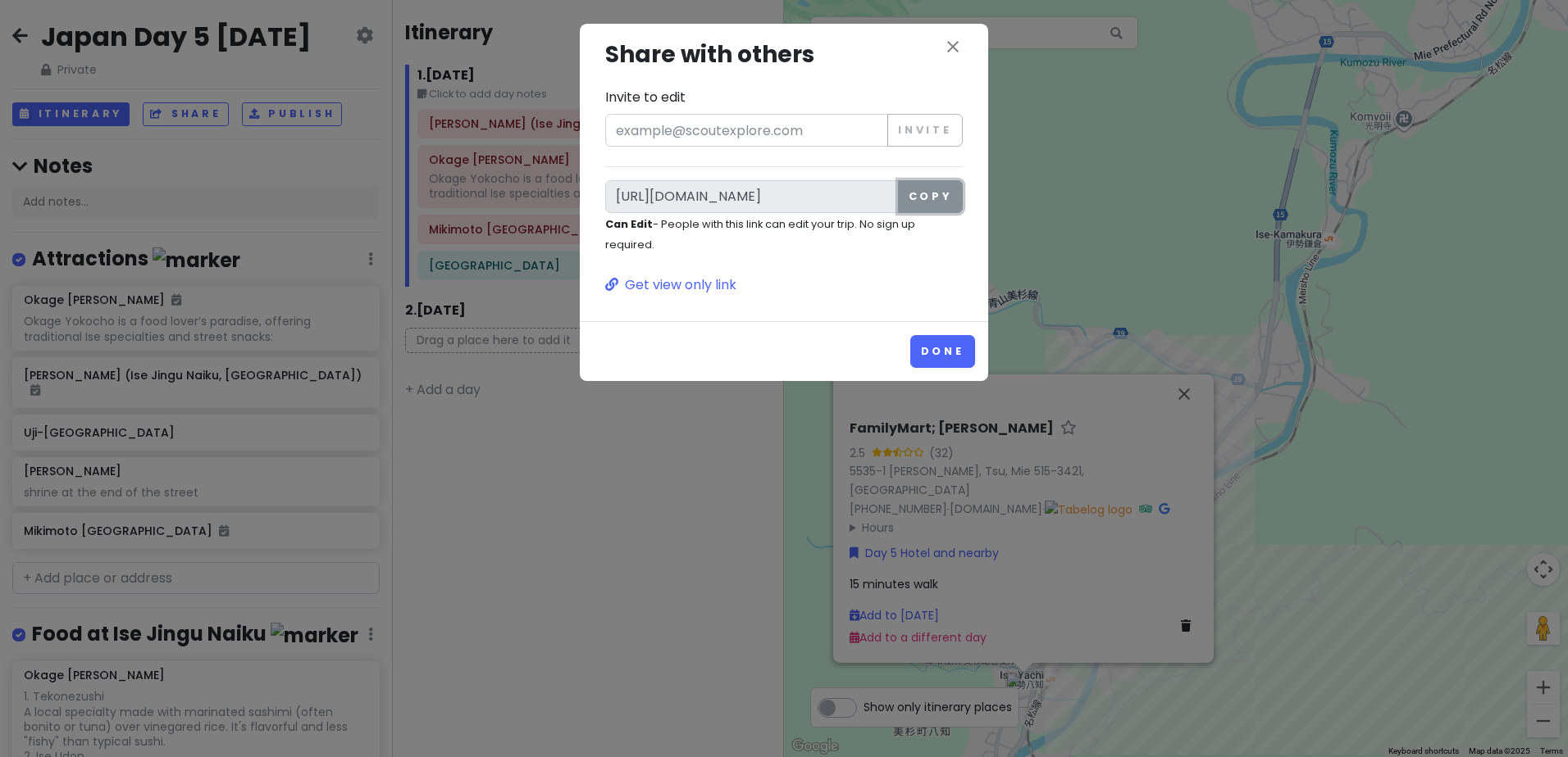
click at [933, 204] on button "Copy" at bounding box center [930, 196] width 65 height 33
click at [942, 344] on button "Done" at bounding box center [942, 352] width 65 height 32
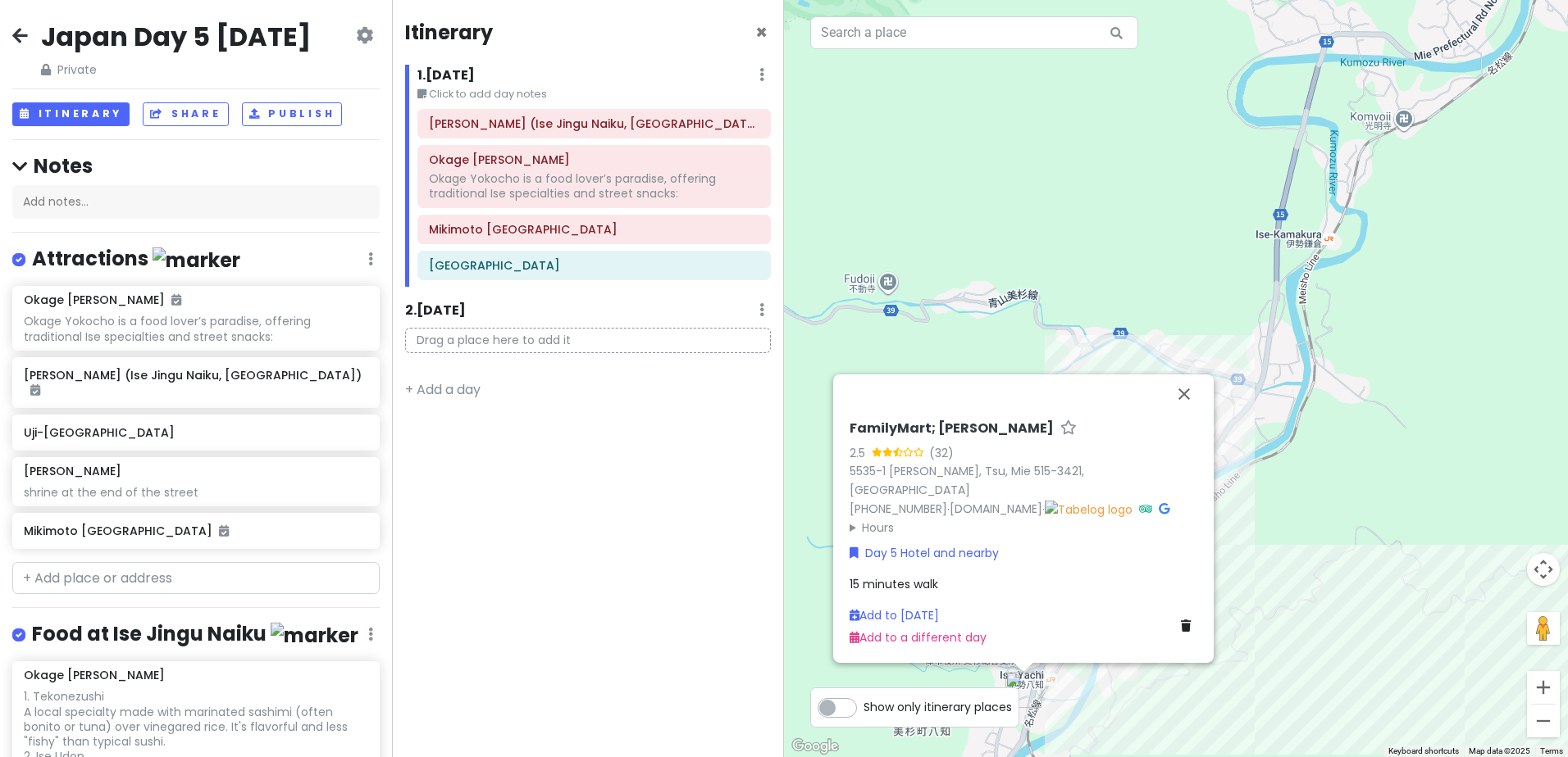
click at [23, 39] on icon at bounding box center [20, 35] width 16 height 13
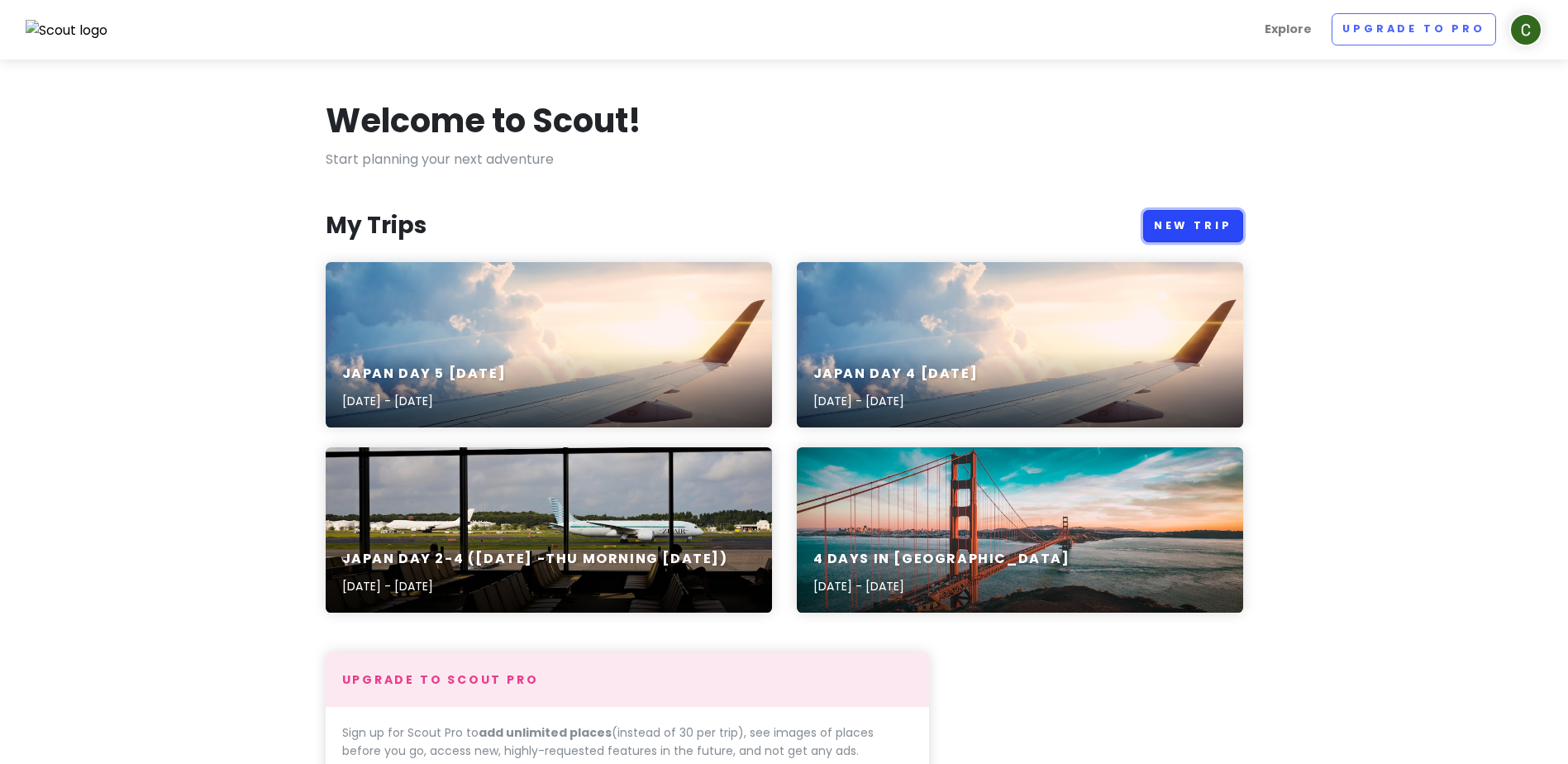
click at [1210, 219] on link "New Trip" at bounding box center [1193, 226] width 100 height 32
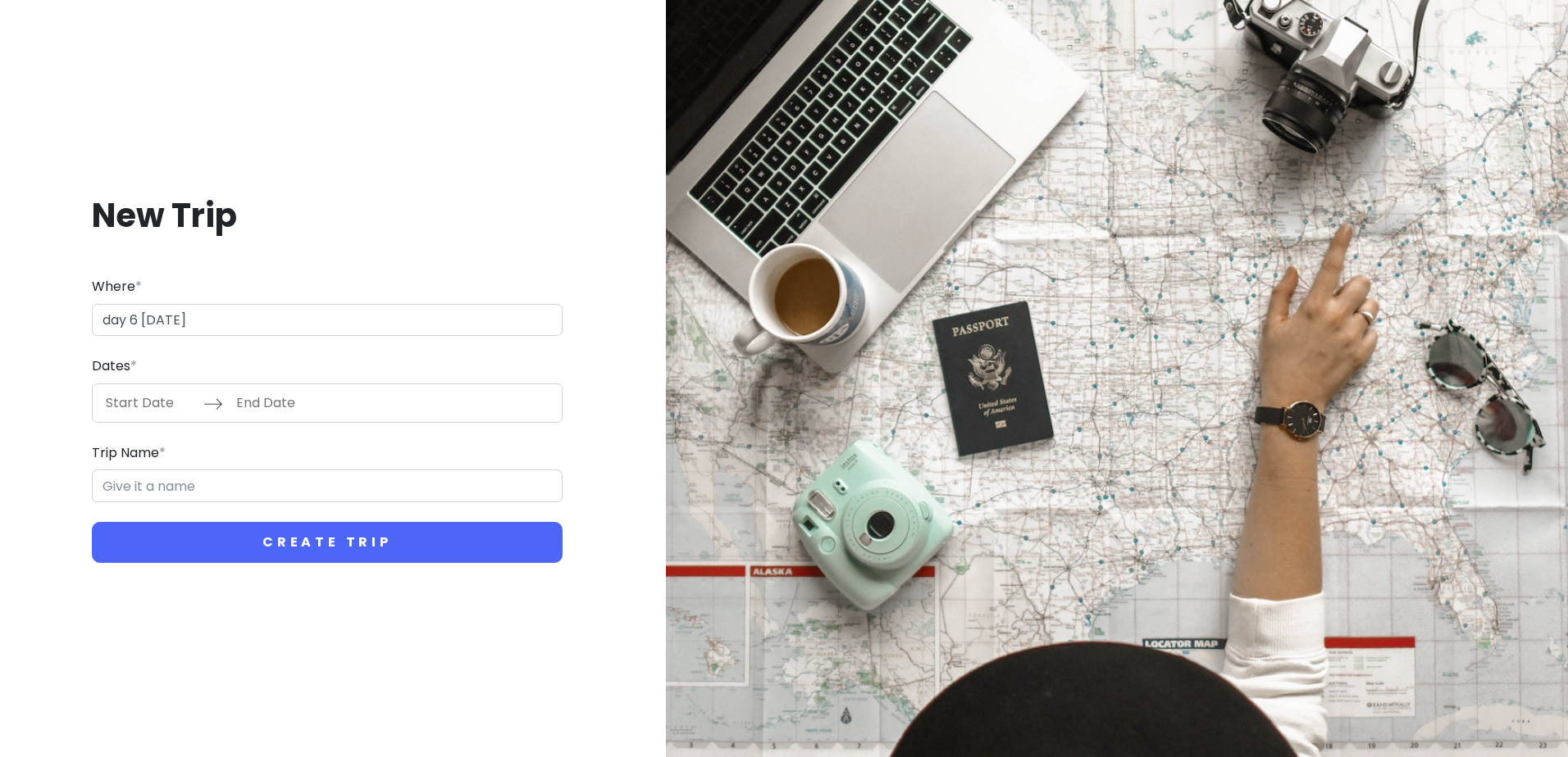
type input "day 6 [DATE]"
click at [332, 490] on input "Trip Name *" at bounding box center [326, 485] width 470 height 33
paste input "day 6 [DATE]"
type input "day 6 [DATE]"
click at [217, 403] on icon at bounding box center [213, 403] width 20 height 20
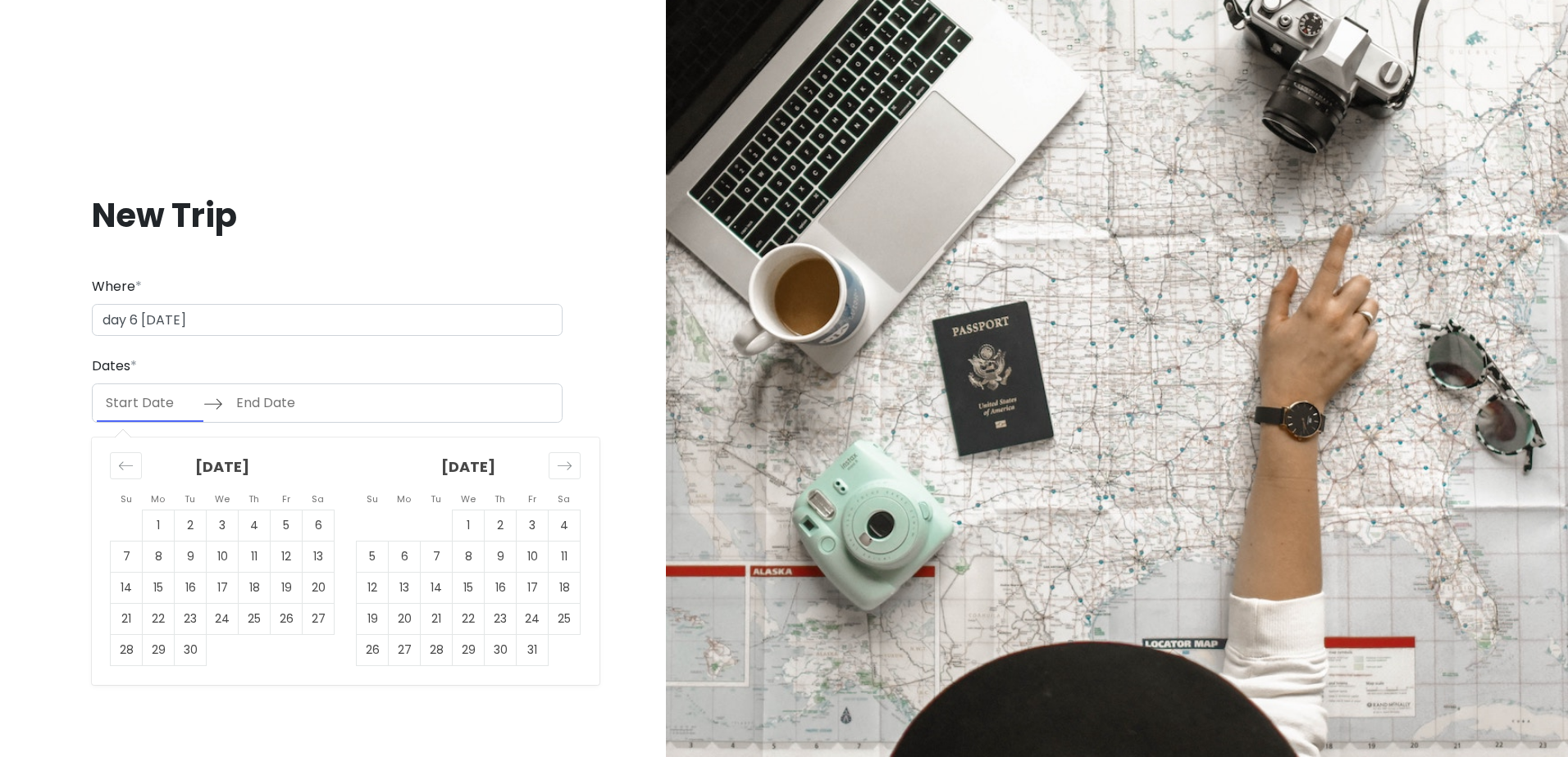
click at [156, 395] on input "Start Date" at bounding box center [150, 403] width 107 height 38
click at [559, 463] on icon "Move forward to switch to the next month." at bounding box center [564, 466] width 16 height 16
click at [565, 462] on icon "Move forward to switch to the next month." at bounding box center [564, 466] width 16 height 16
click at [569, 592] on td "20" at bounding box center [565, 587] width 32 height 31
type input "[DATE]"
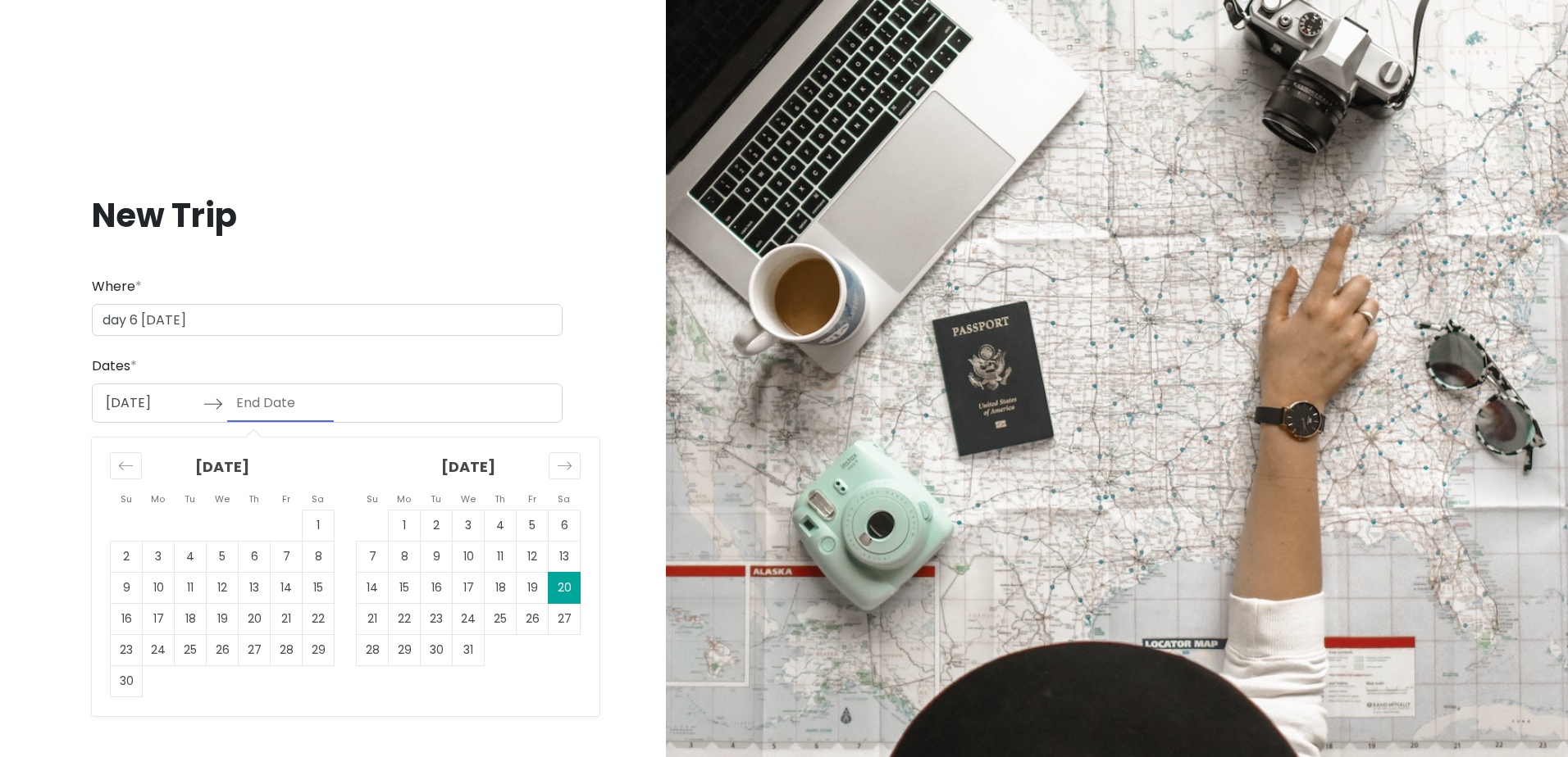
click at [421, 399] on div "[DATE] Navigate forward to interact with the calendar and select a date. Press …" at bounding box center [326, 403] width 470 height 40
click at [267, 402] on input "End Date" at bounding box center [280, 403] width 107 height 38
click at [374, 616] on td "21" at bounding box center [372, 618] width 32 height 31
type input "[DATE]"
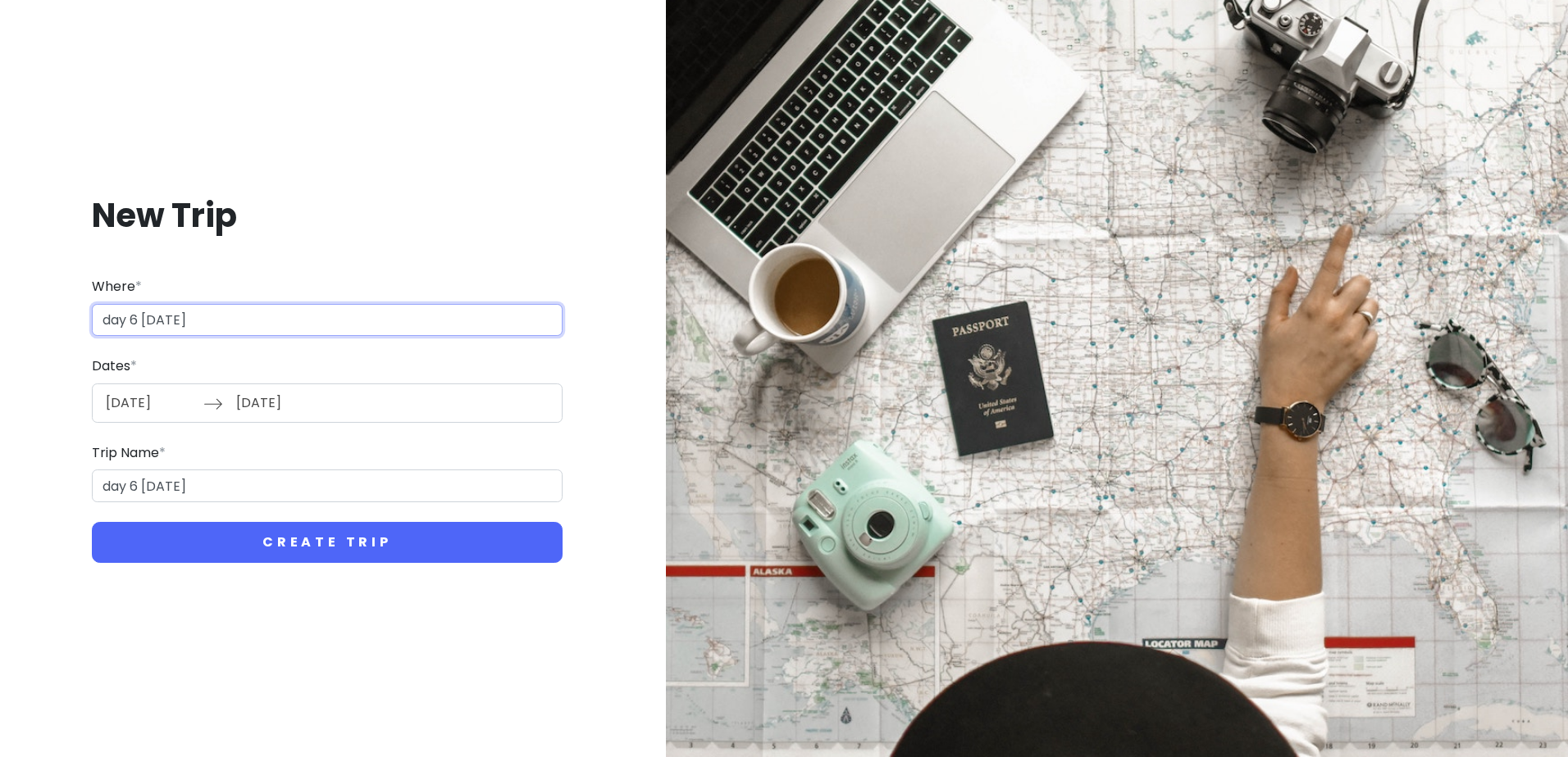
click at [267, 318] on input "day 6 [DATE]" at bounding box center [326, 321] width 470 height 33
drag, startPoint x: 269, startPoint y: 320, endPoint x: 16, endPoint y: 313, distance: 253.1
click at [16, 313] on div "New Trip Where * day 6 [DATE] Dates * [DATE] Navigate forward to interact with …" at bounding box center [327, 378] width 628 height 448
type input "day 6 [DATE]"
drag, startPoint x: 258, startPoint y: 488, endPoint x: -113, endPoint y: 468, distance: 371.5
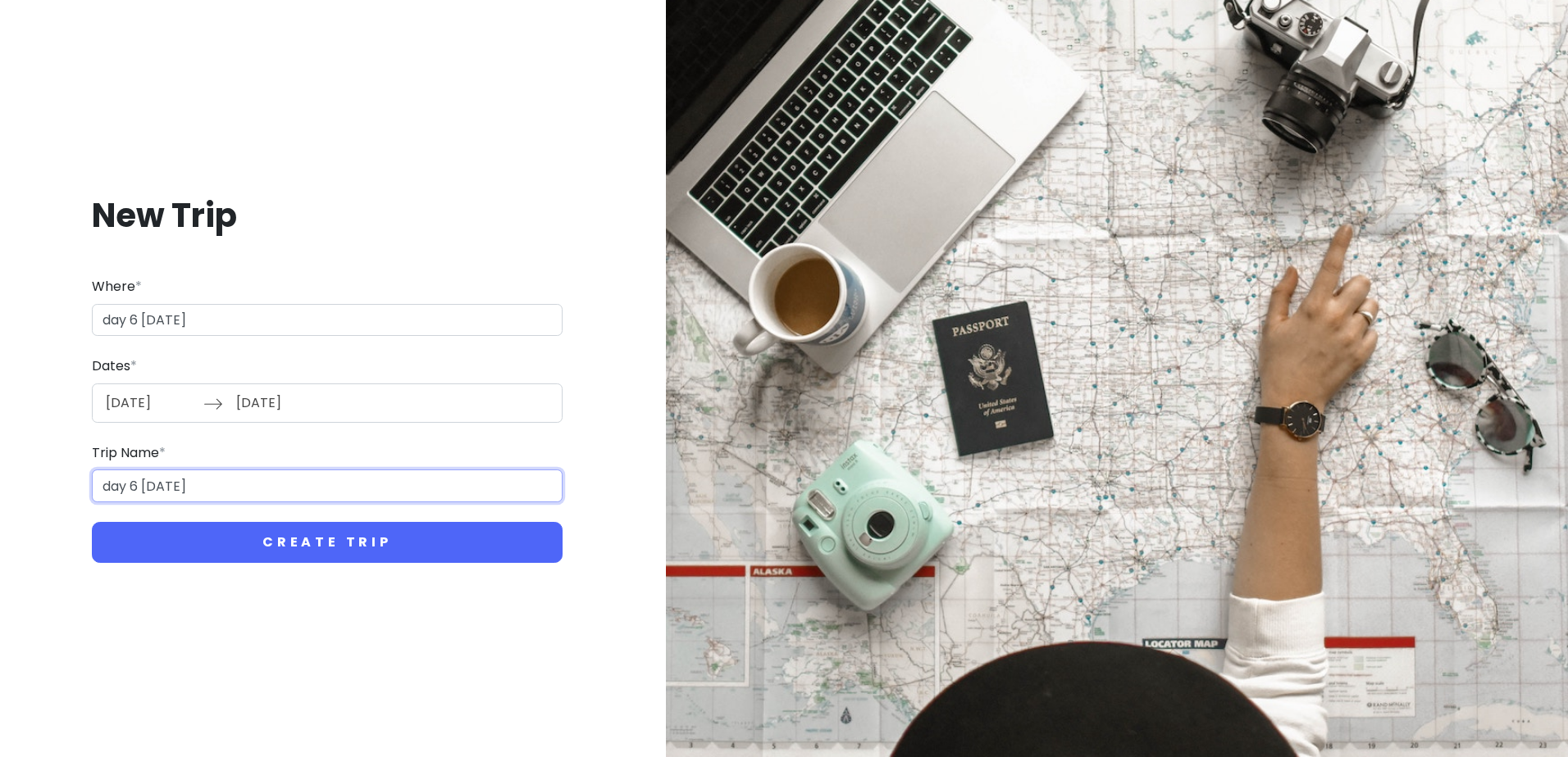
click at [0, 468] on html "New Trip Where * day 6 [DATE] Dates * [DATE] Navigate forward to interact with …" at bounding box center [784, 378] width 1568 height 757
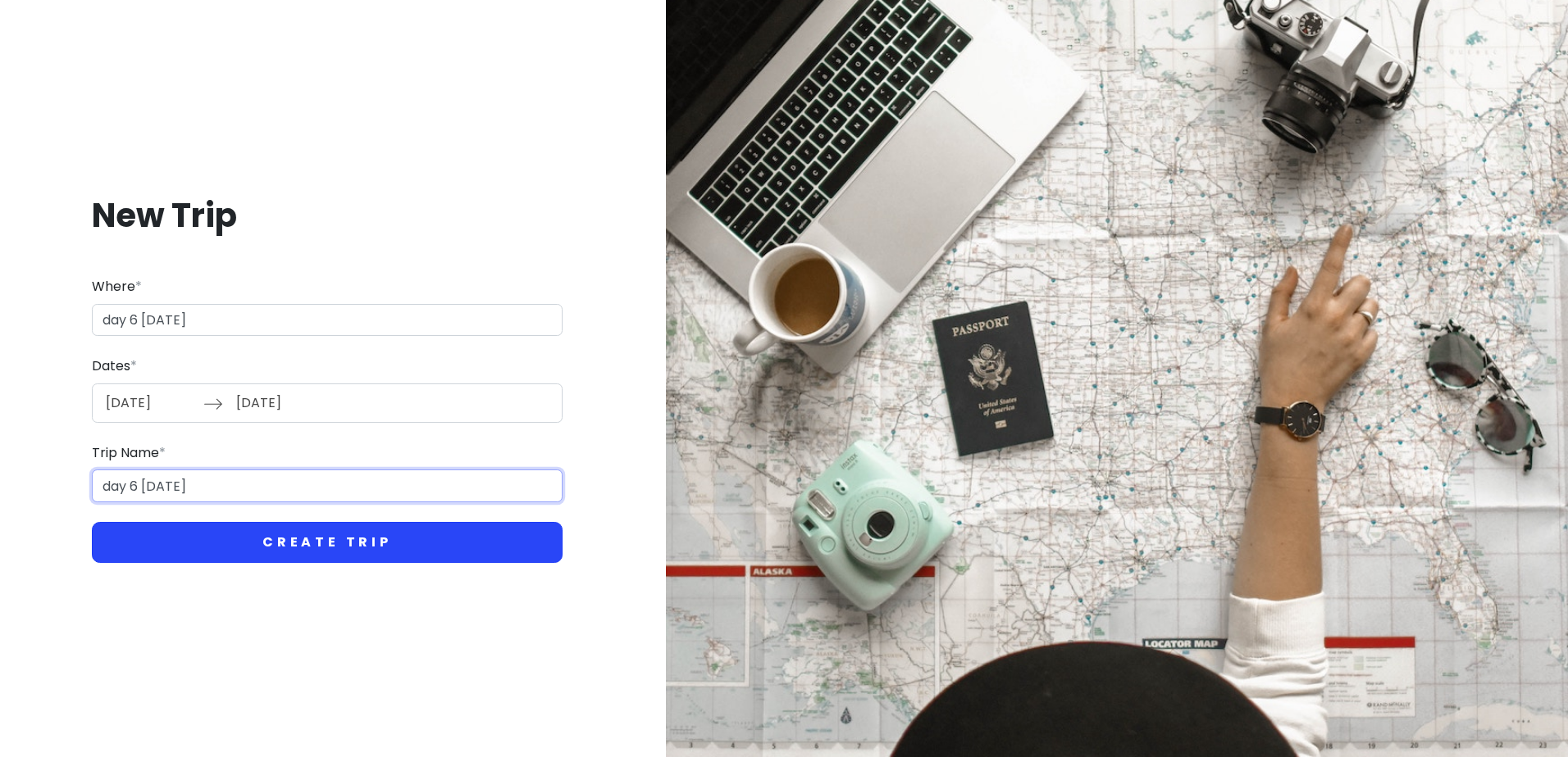
paste input "[DATE]"
type input "day 6 [DATE]"
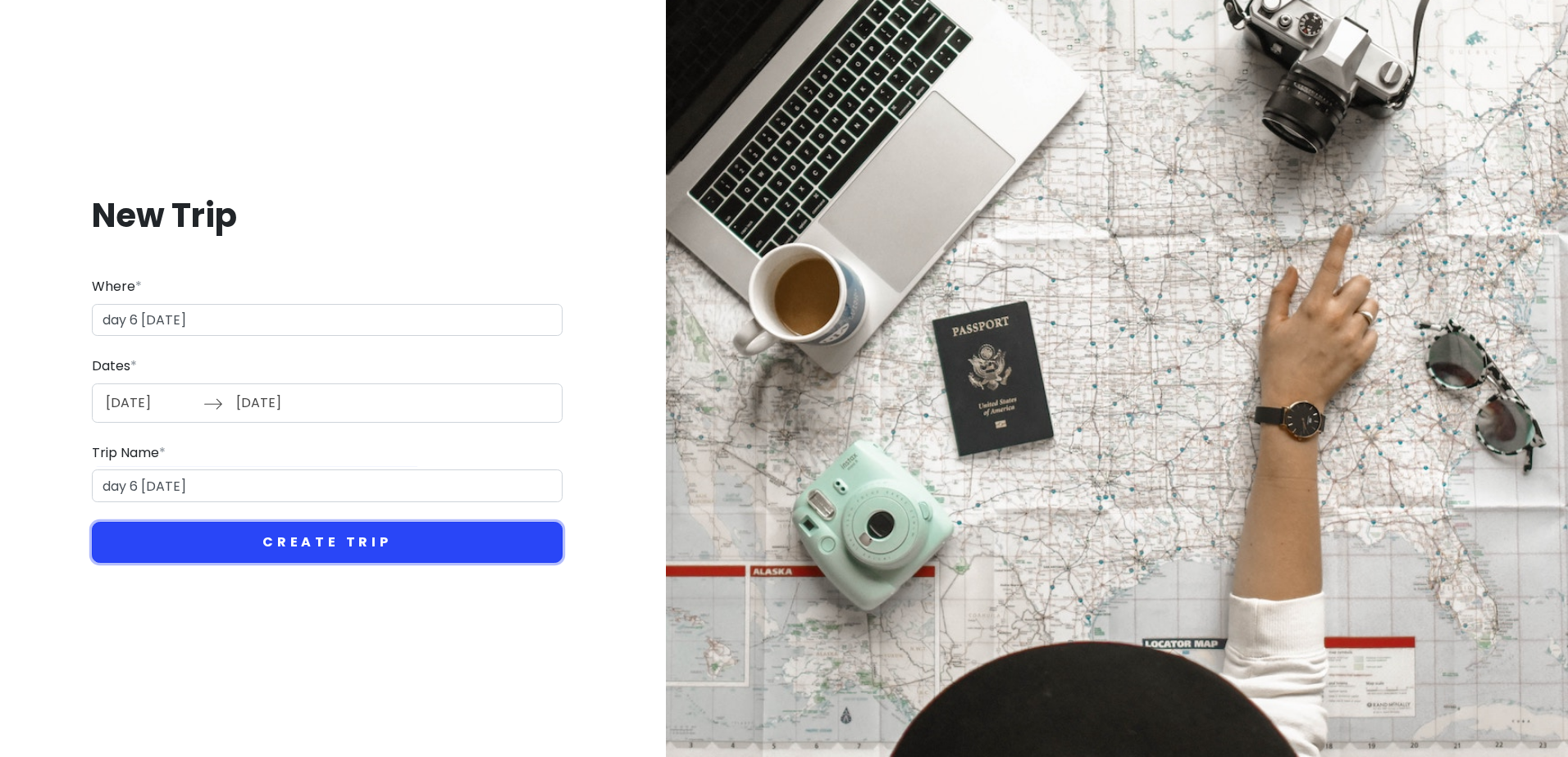
click at [324, 545] on button "Create Trip" at bounding box center [326, 542] width 470 height 41
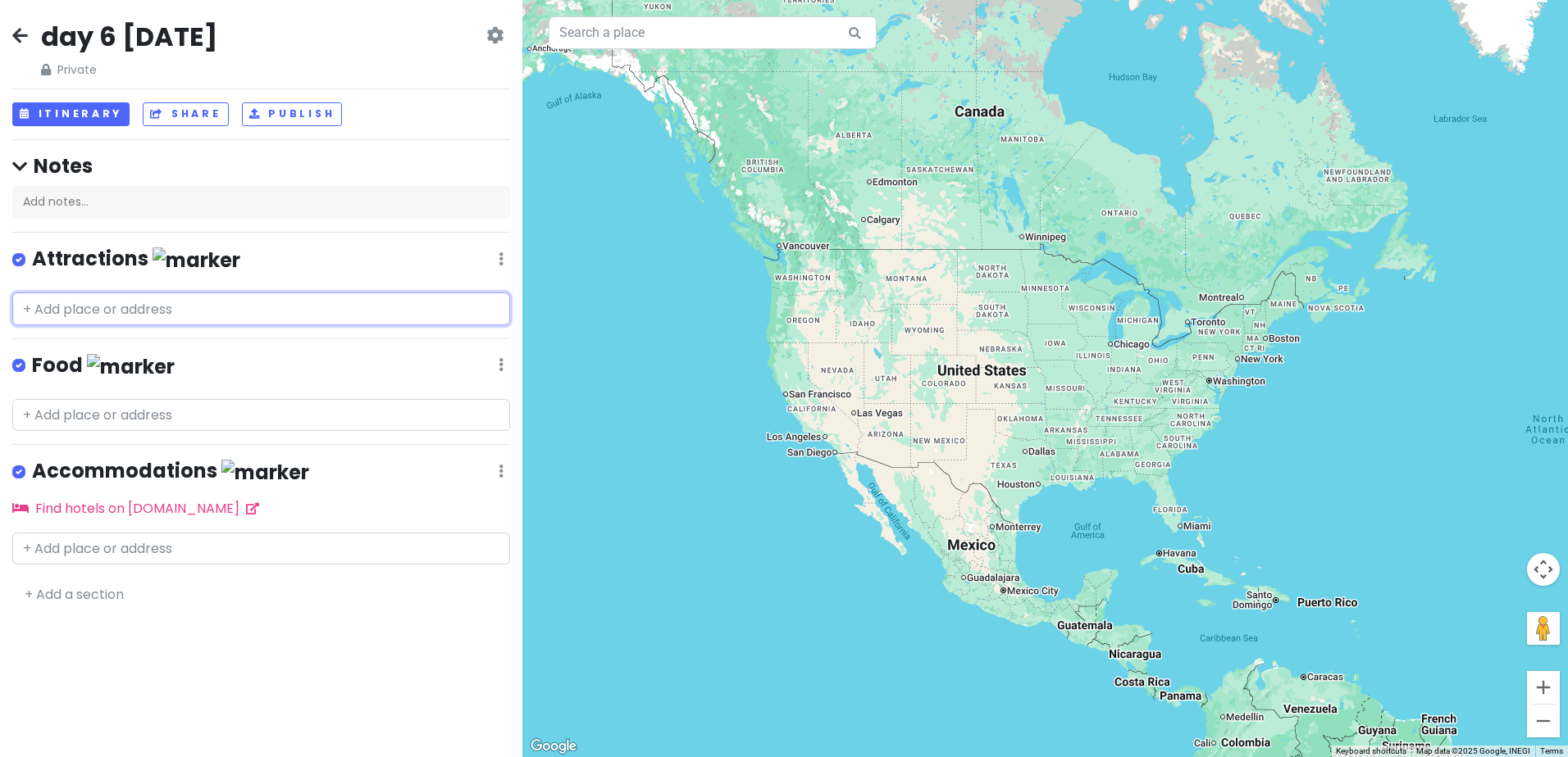
click at [154, 304] on input "text" at bounding box center [261, 308] width 498 height 33
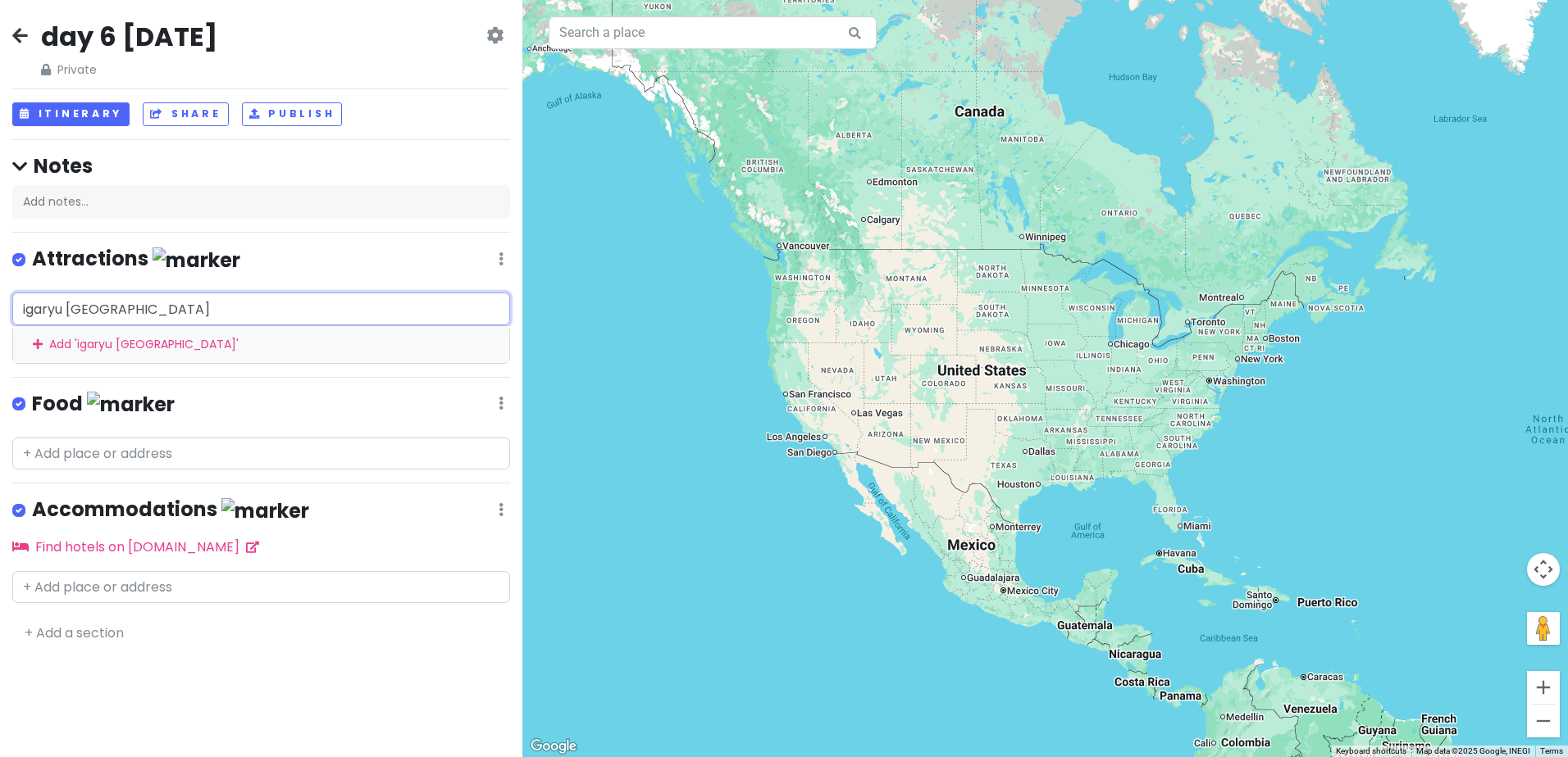
type input "igaryu ninja"
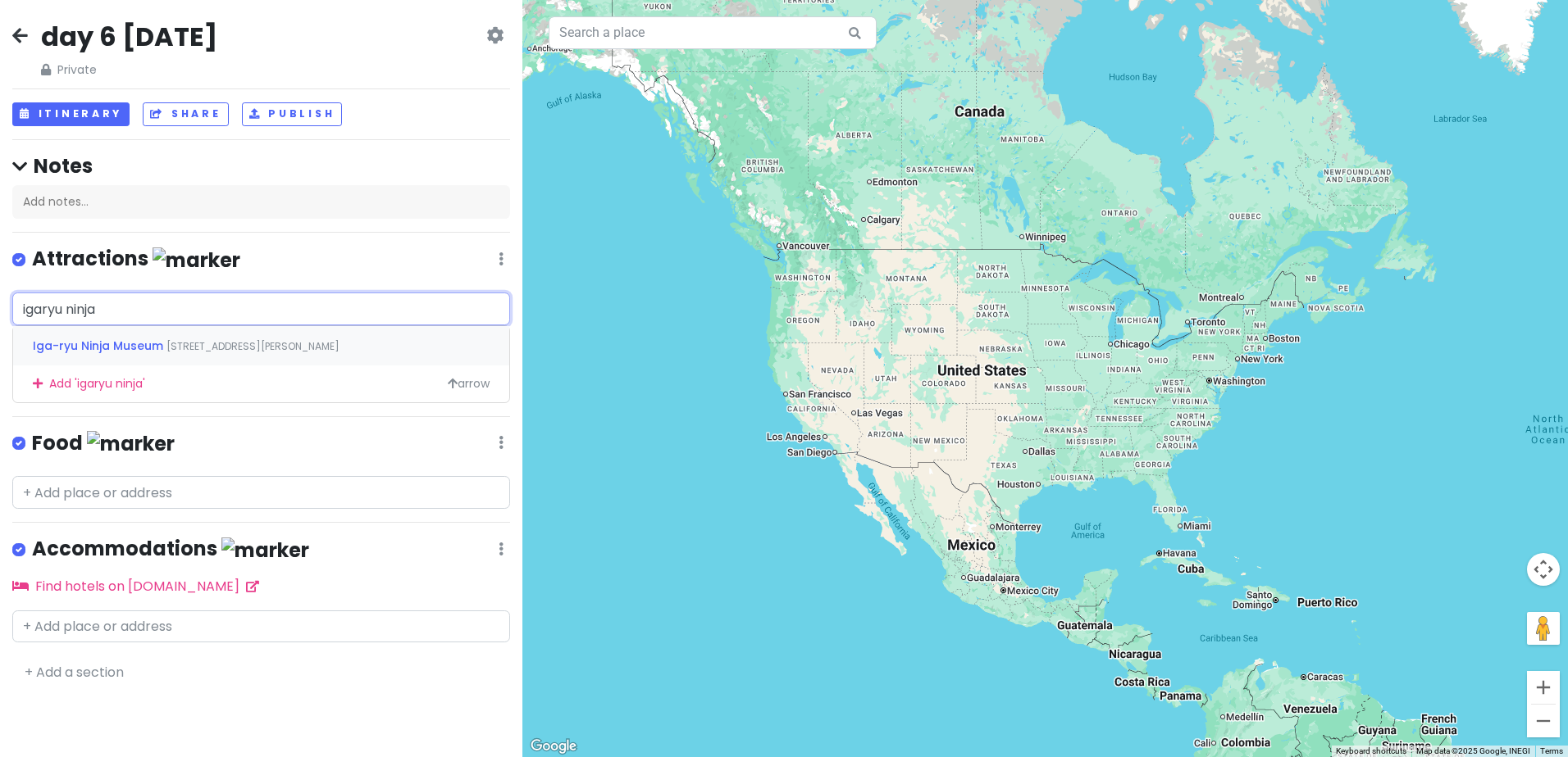
click at [286, 342] on span "[STREET_ADDRESS][PERSON_NAME]" at bounding box center [253, 346] width 173 height 14
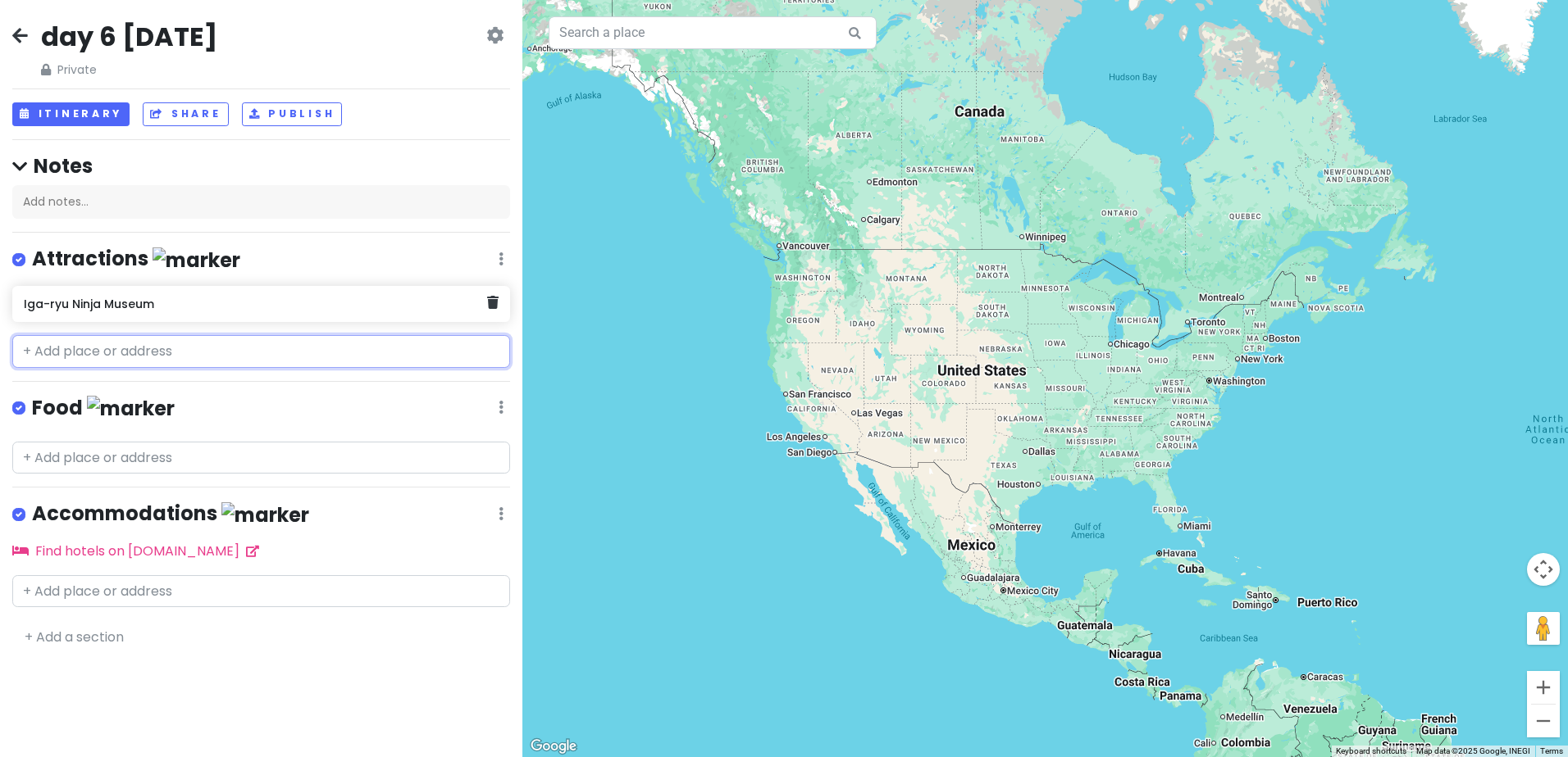
click at [276, 310] on div "Iga-ryu Ninja Museum" at bounding box center [255, 304] width 463 height 23
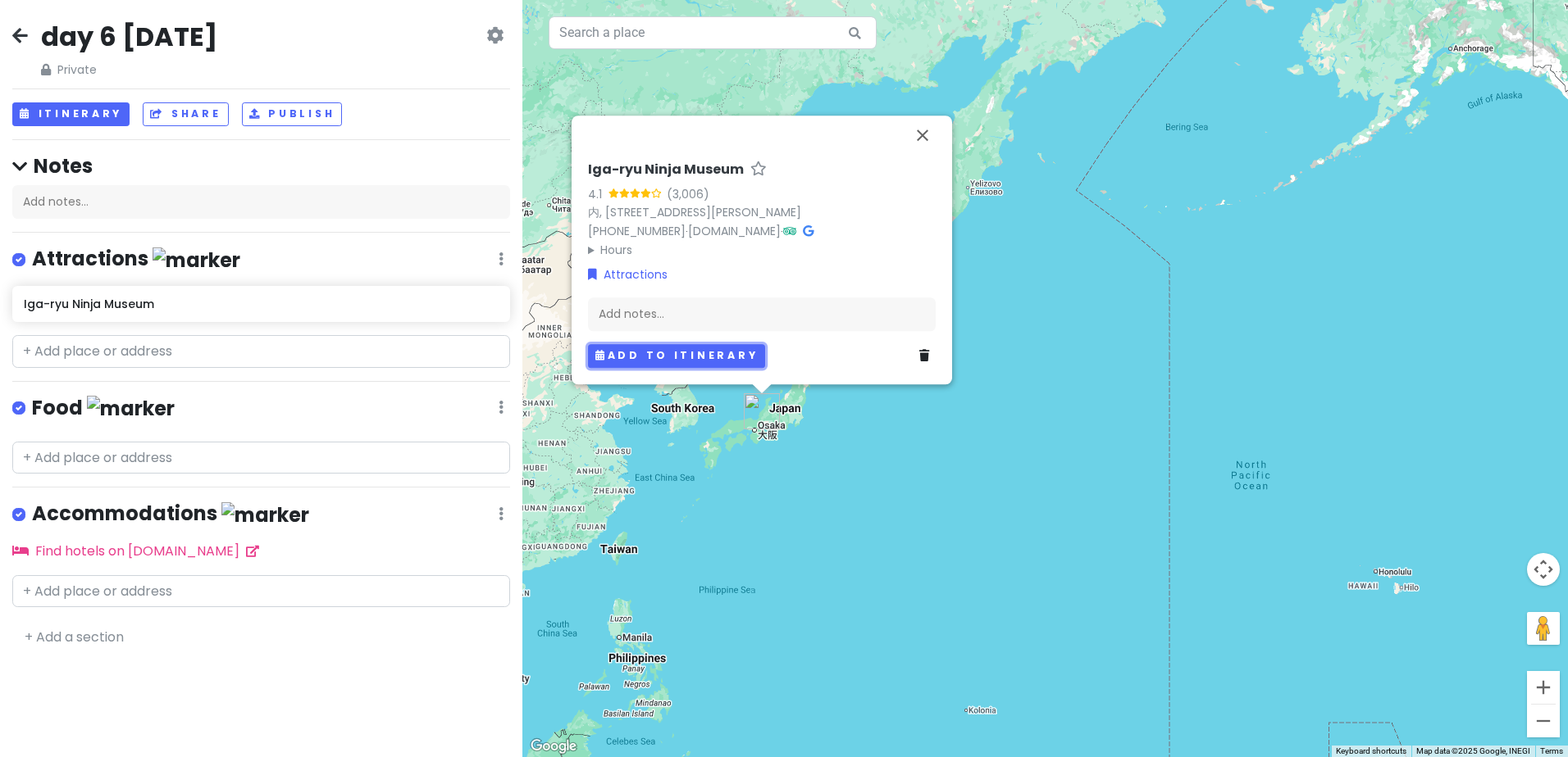
click at [695, 348] on button "Add to itinerary" at bounding box center [676, 355] width 177 height 24
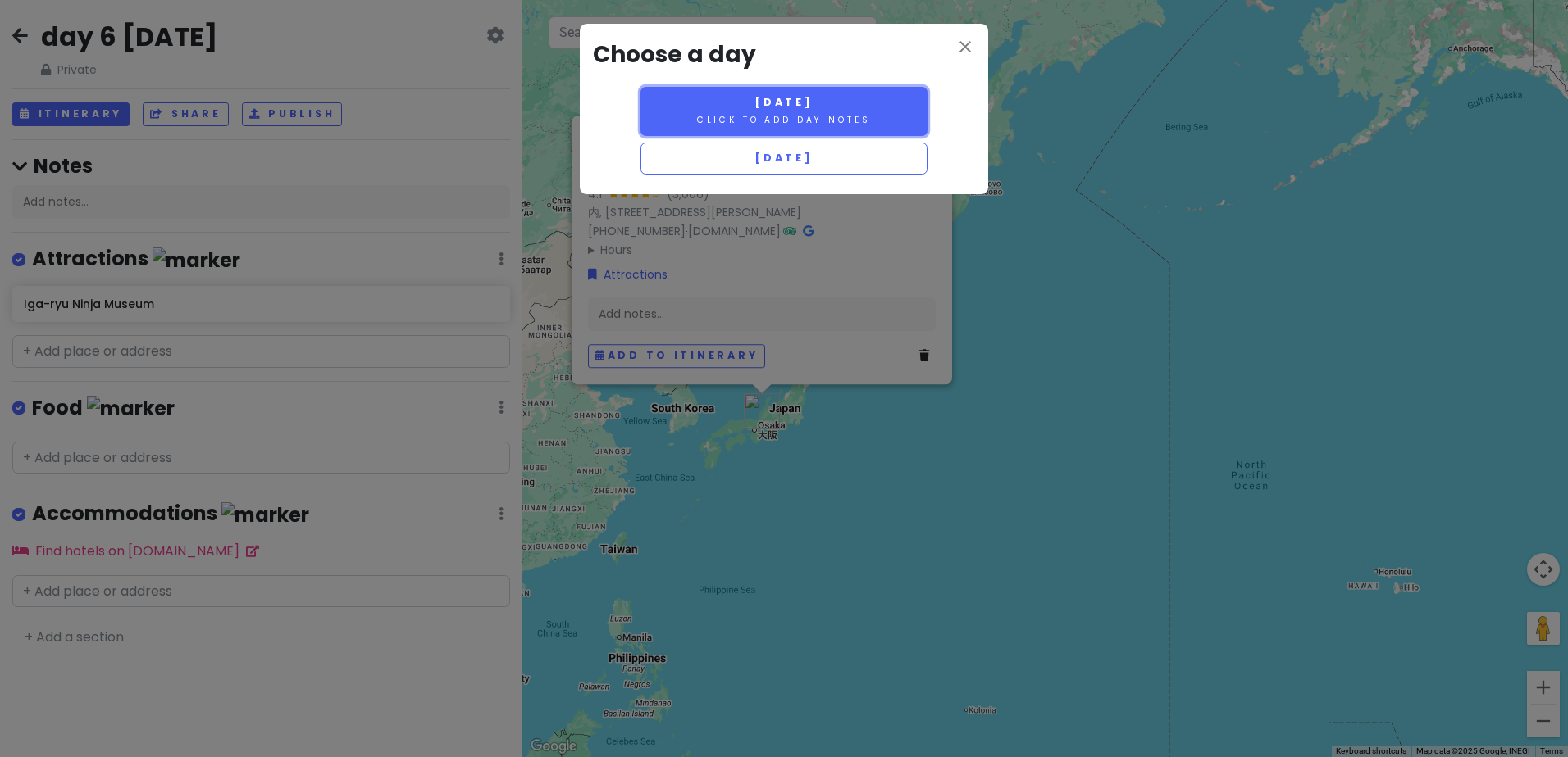
click at [804, 104] on span "[DATE]" at bounding box center [784, 102] width 59 height 14
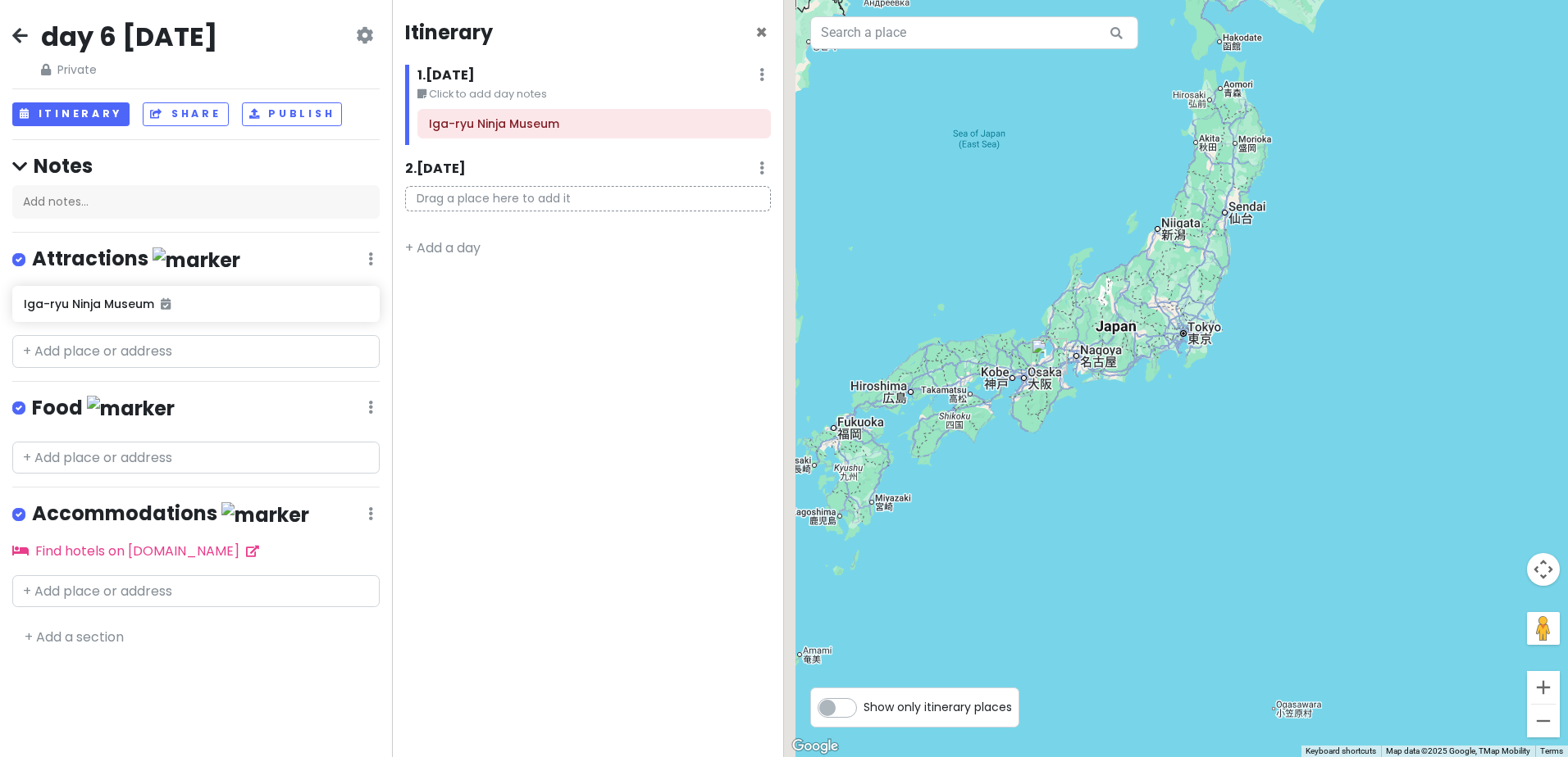
drag, startPoint x: 898, startPoint y: 373, endPoint x: 1197, endPoint y: 448, distance: 308.3
click at [1197, 448] on div at bounding box center [1175, 378] width 784 height 757
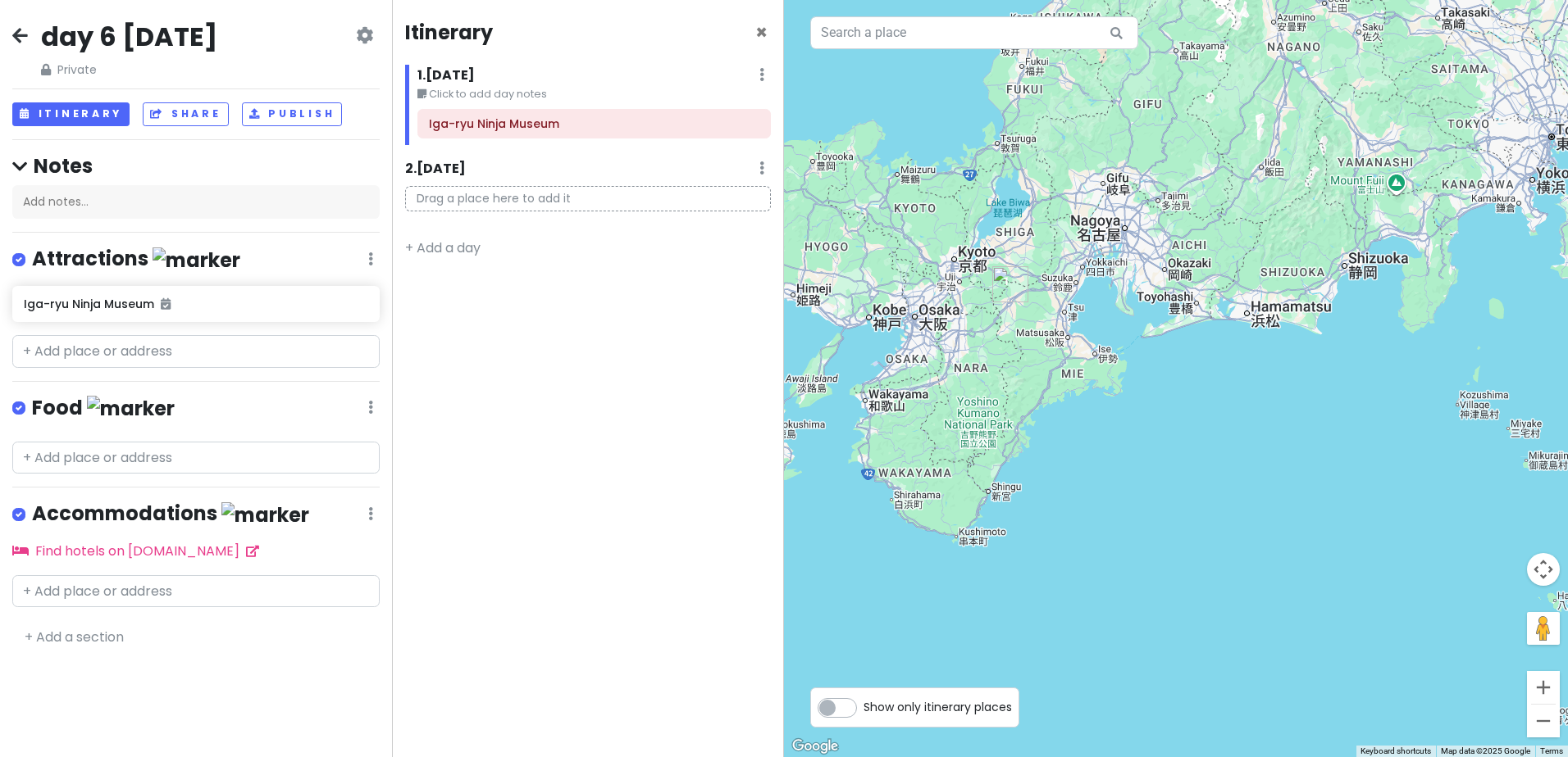
drag, startPoint x: 992, startPoint y: 334, endPoint x: 1159, endPoint y: 488, distance: 227.2
click at [1163, 488] on div at bounding box center [1175, 378] width 784 height 757
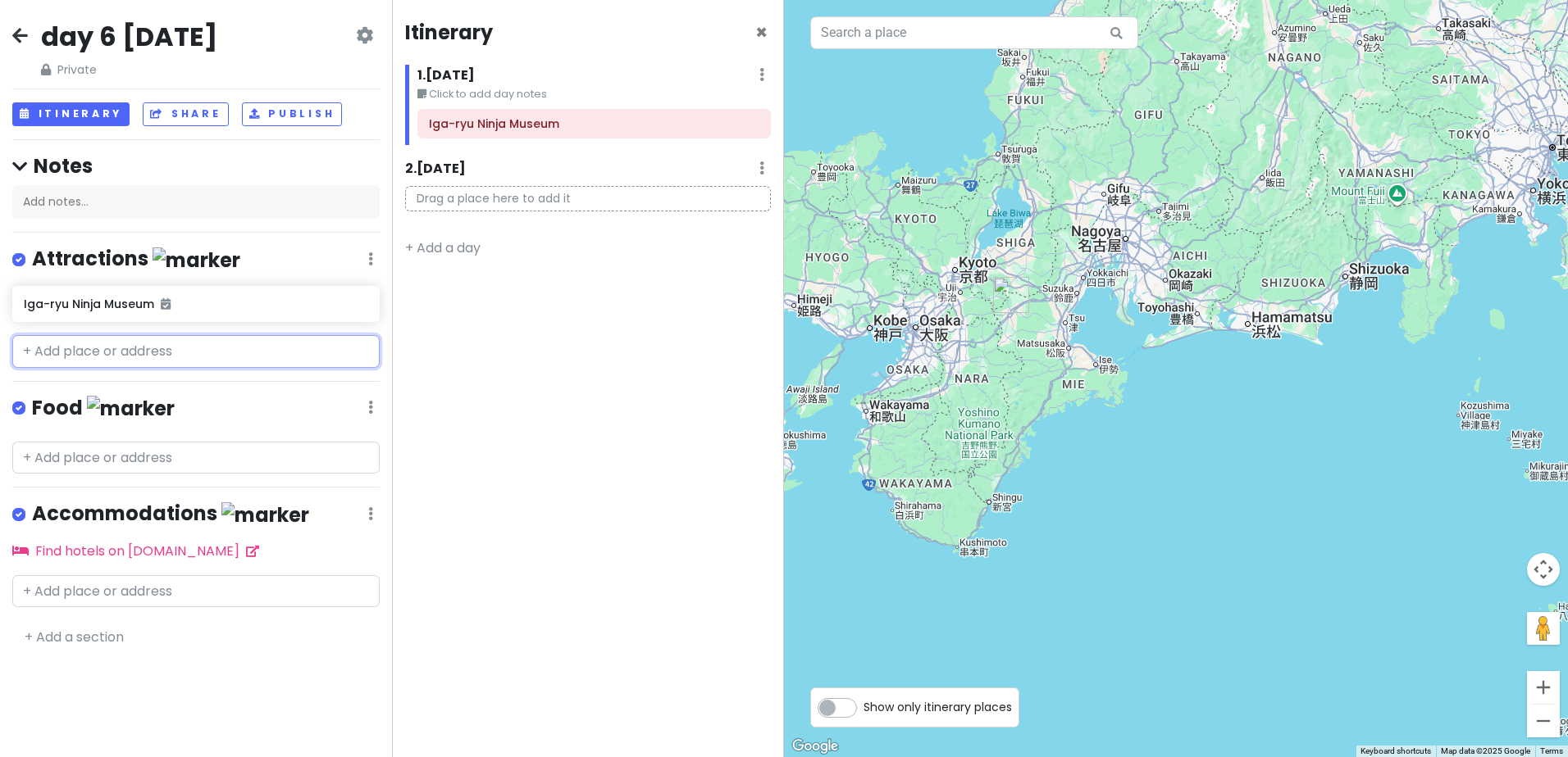
click at [140, 351] on input "text" at bounding box center [196, 352] width 368 height 33
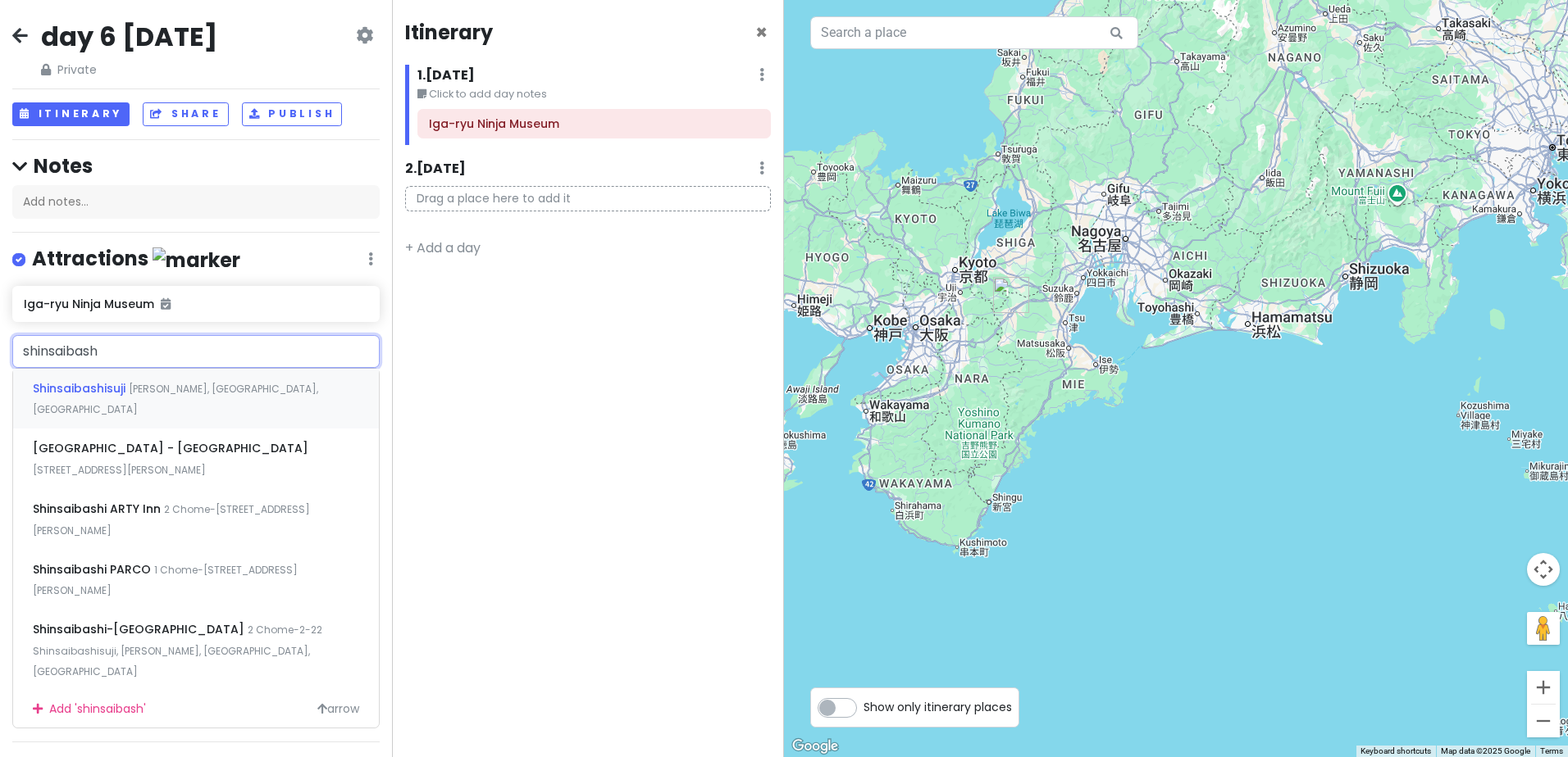
type input "shinsaibashi"
click at [191, 621] on span "Shinsaibashi-[GEOGRAPHIC_DATA]" at bounding box center [140, 629] width 215 height 16
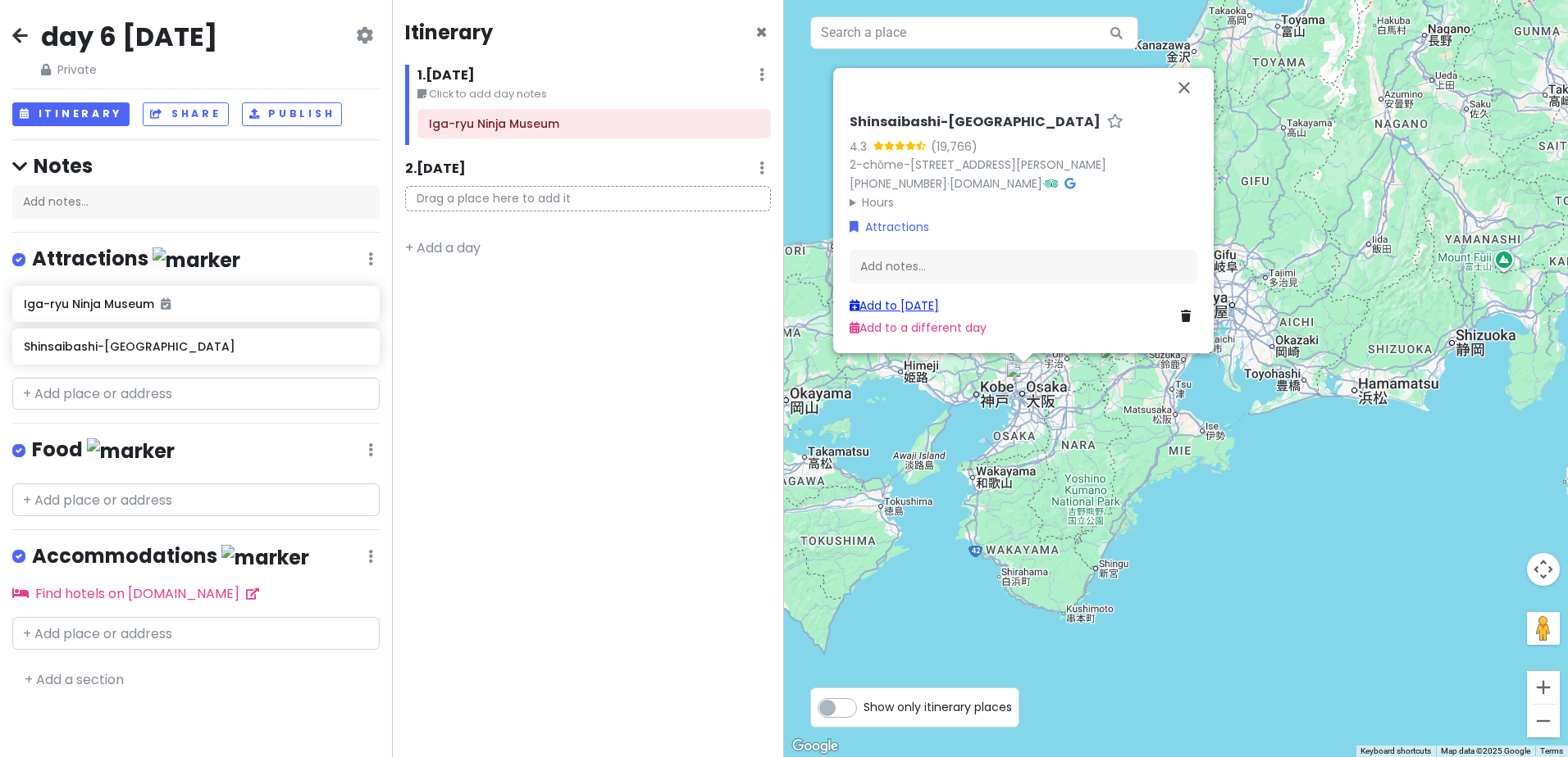
click at [913, 300] on link "Add to [DATE]" at bounding box center [894, 305] width 90 height 16
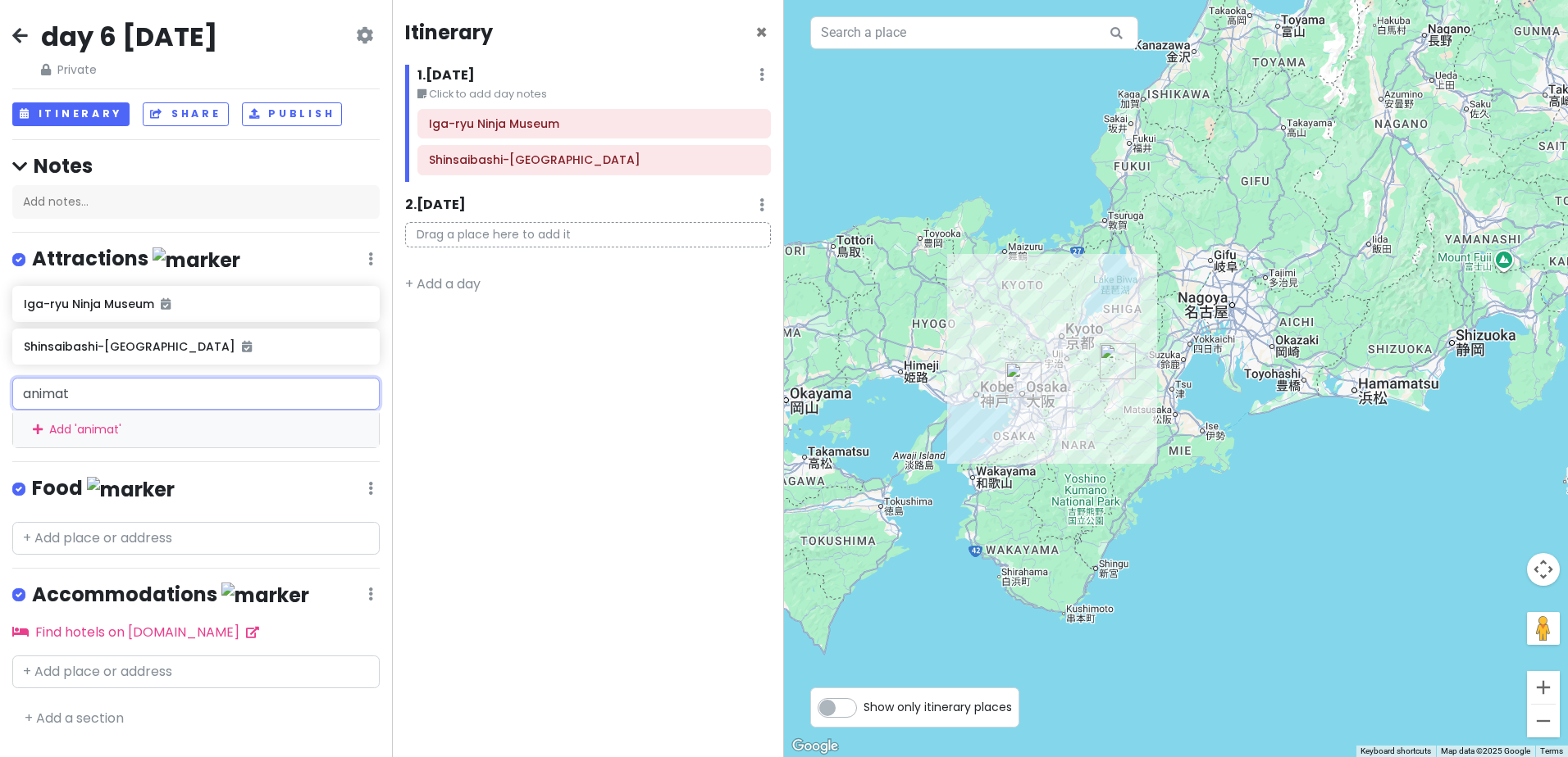
type input "animate"
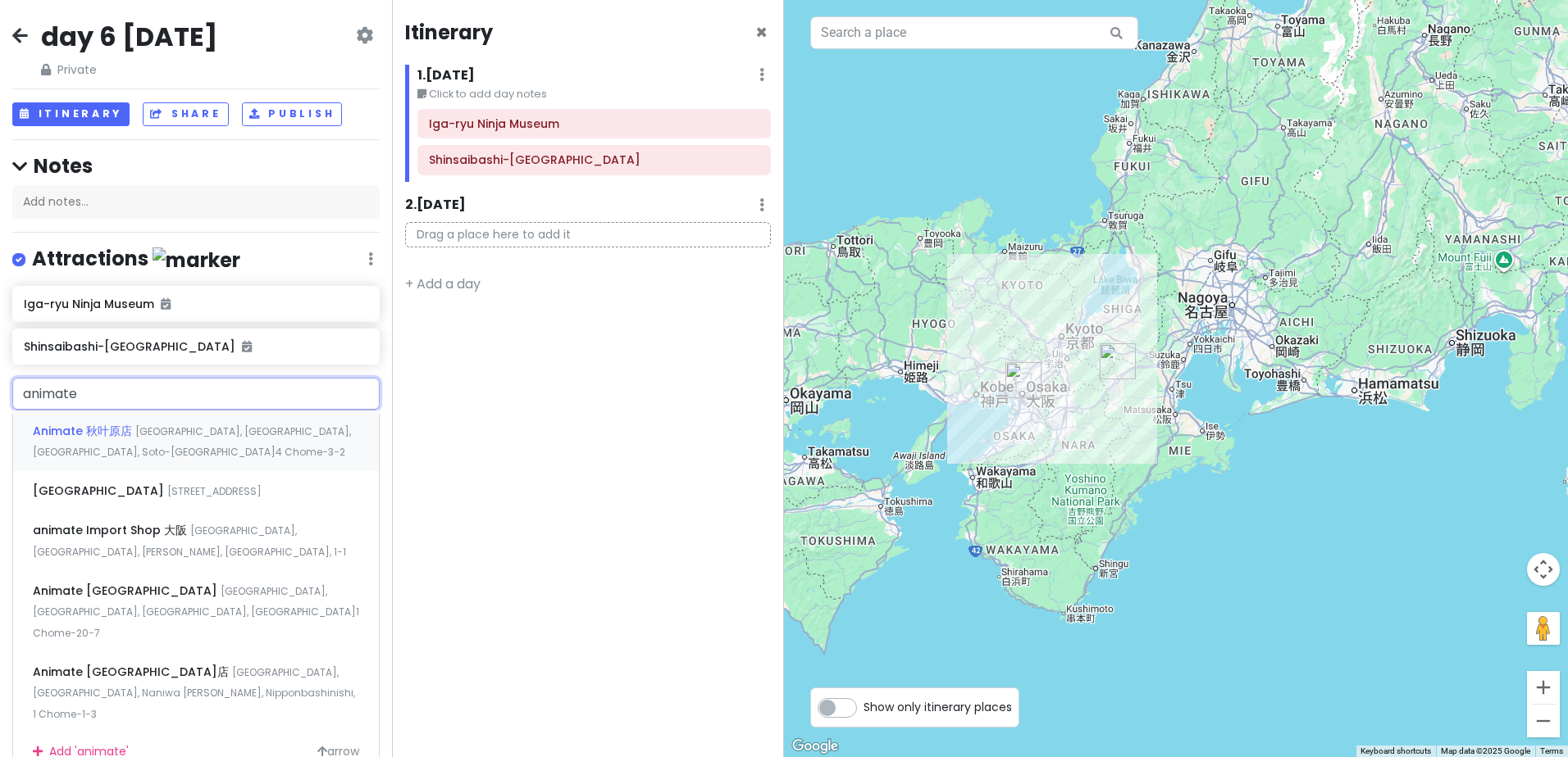
click at [232, 444] on div "Animate [GEOGRAPHIC_DATA]店 [GEOGRAPHIC_DATA], [GEOGRAPHIC_DATA], [GEOGRAPHIC_DA…" at bounding box center [196, 441] width 366 height 60
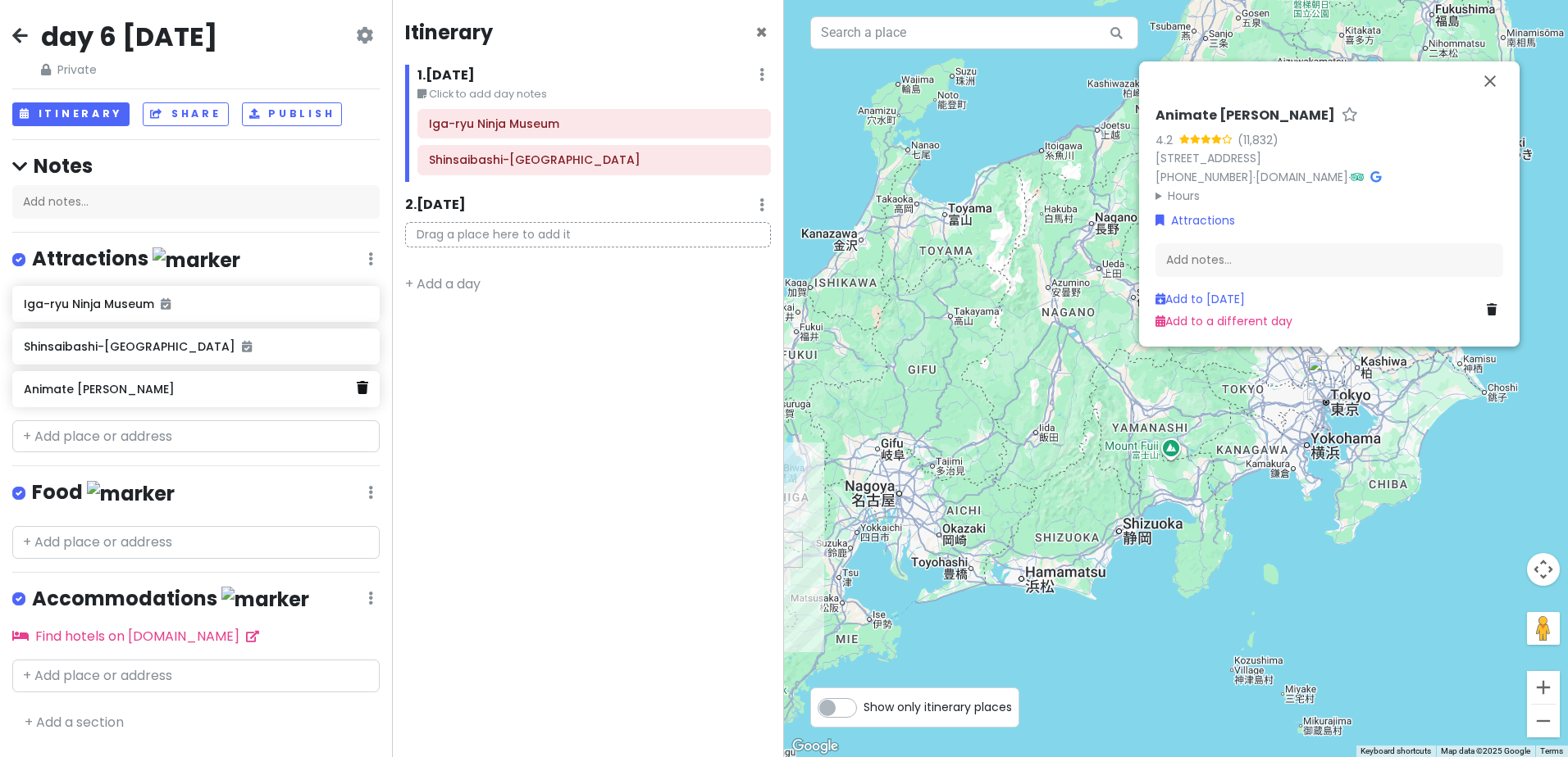
click at [360, 387] on icon at bounding box center [362, 387] width 11 height 13
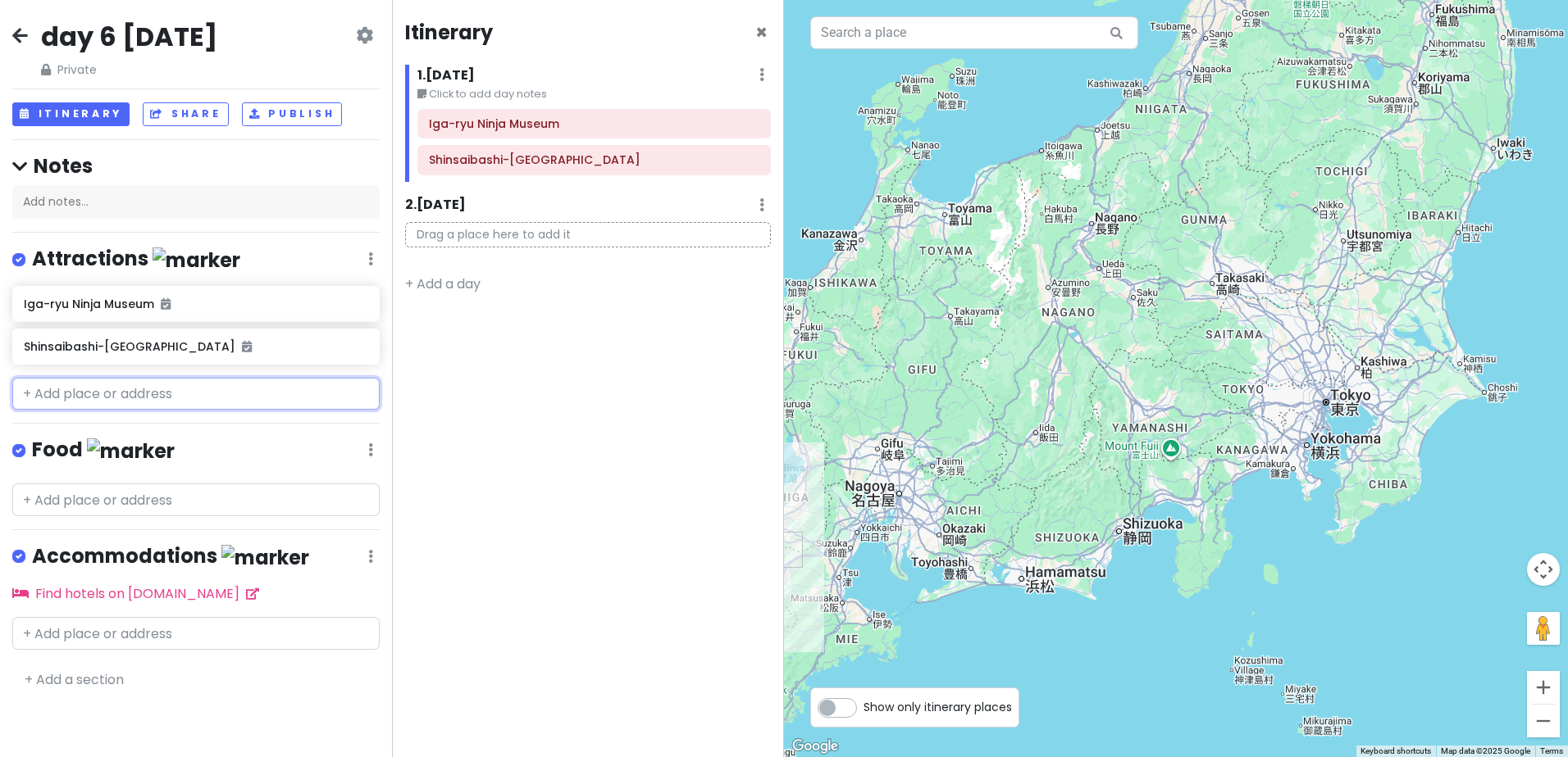
click at [221, 399] on input "text" at bounding box center [196, 394] width 368 height 33
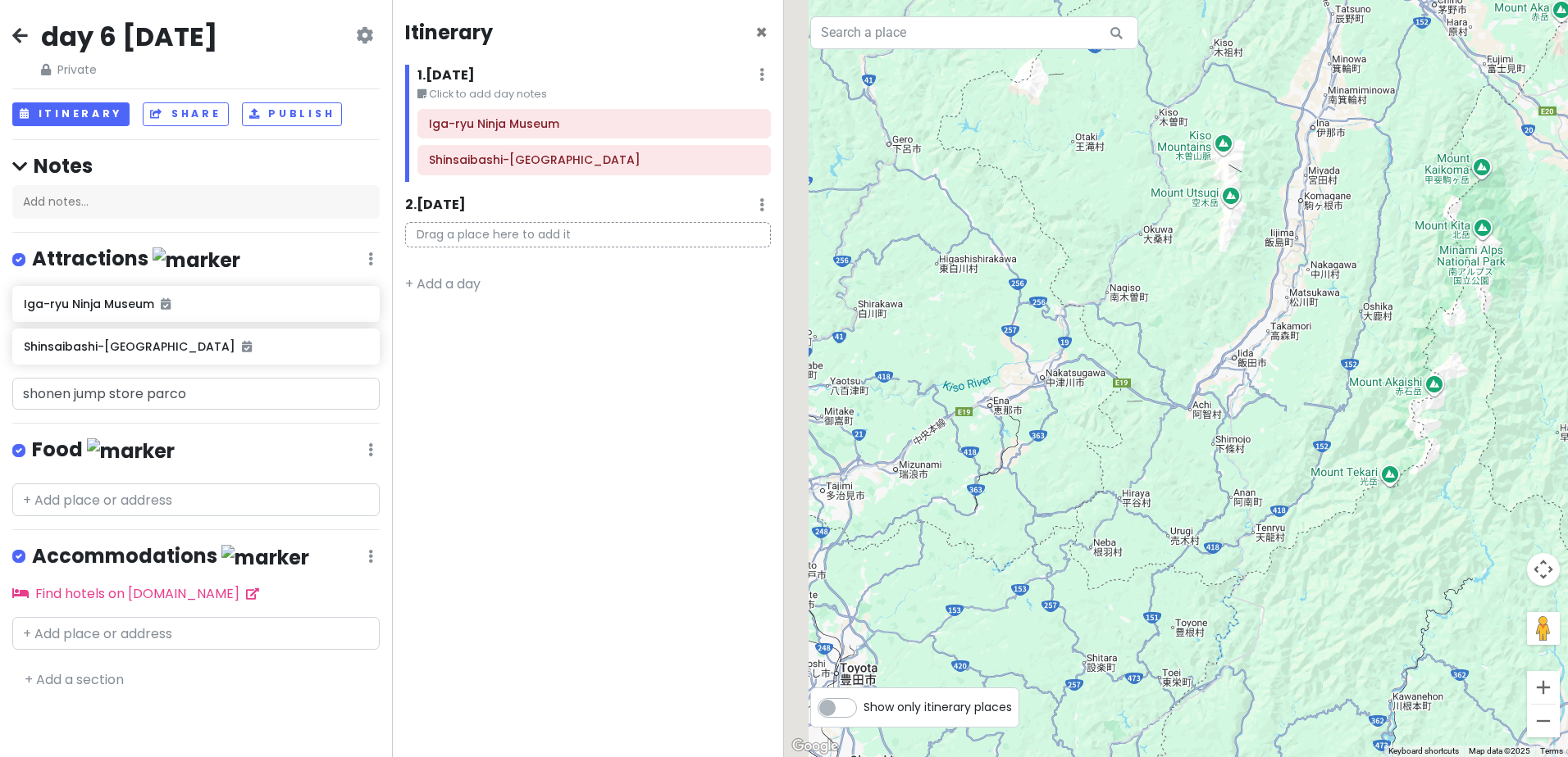
drag, startPoint x: 939, startPoint y: 492, endPoint x: 1272, endPoint y: 358, distance: 358.9
click at [1269, 360] on div at bounding box center [1175, 378] width 784 height 757
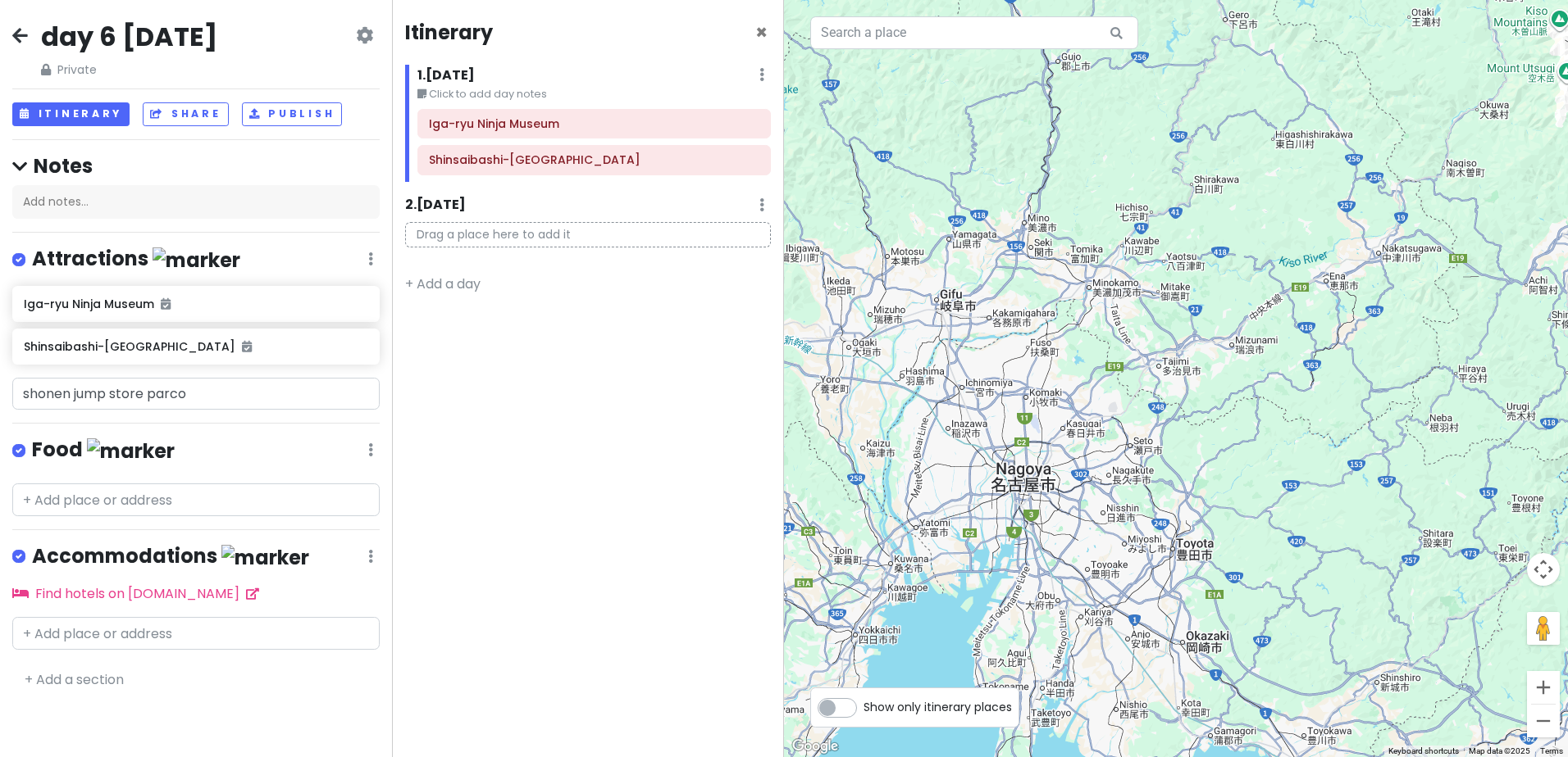
drag, startPoint x: 1022, startPoint y: 525, endPoint x: 1227, endPoint y: 418, distance: 231.2
click at [1225, 419] on div at bounding box center [1175, 378] width 784 height 757
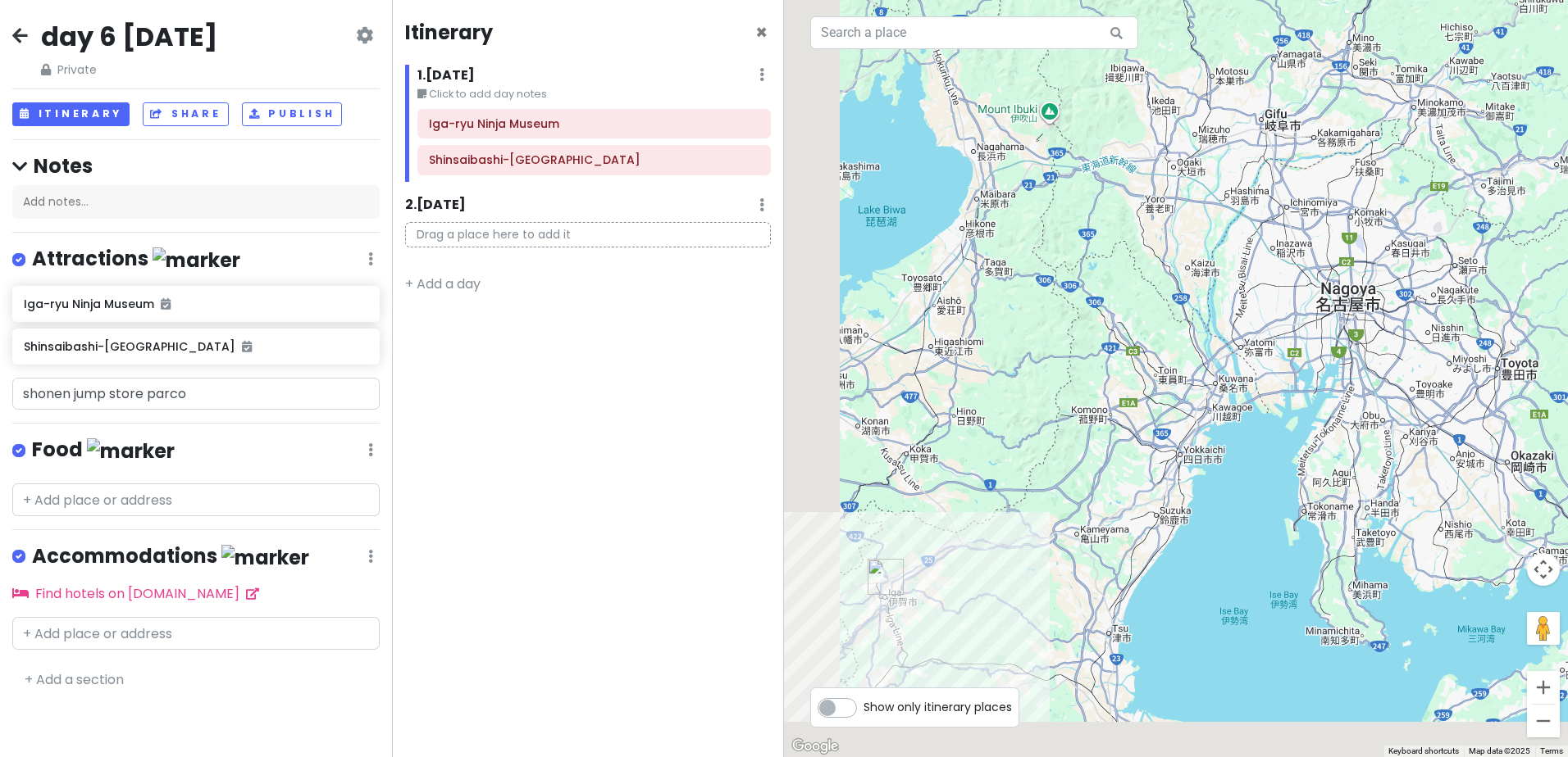
drag, startPoint x: 1025, startPoint y: 539, endPoint x: 1284, endPoint y: 418, distance: 285.9
click at [1287, 417] on div at bounding box center [1175, 378] width 784 height 757
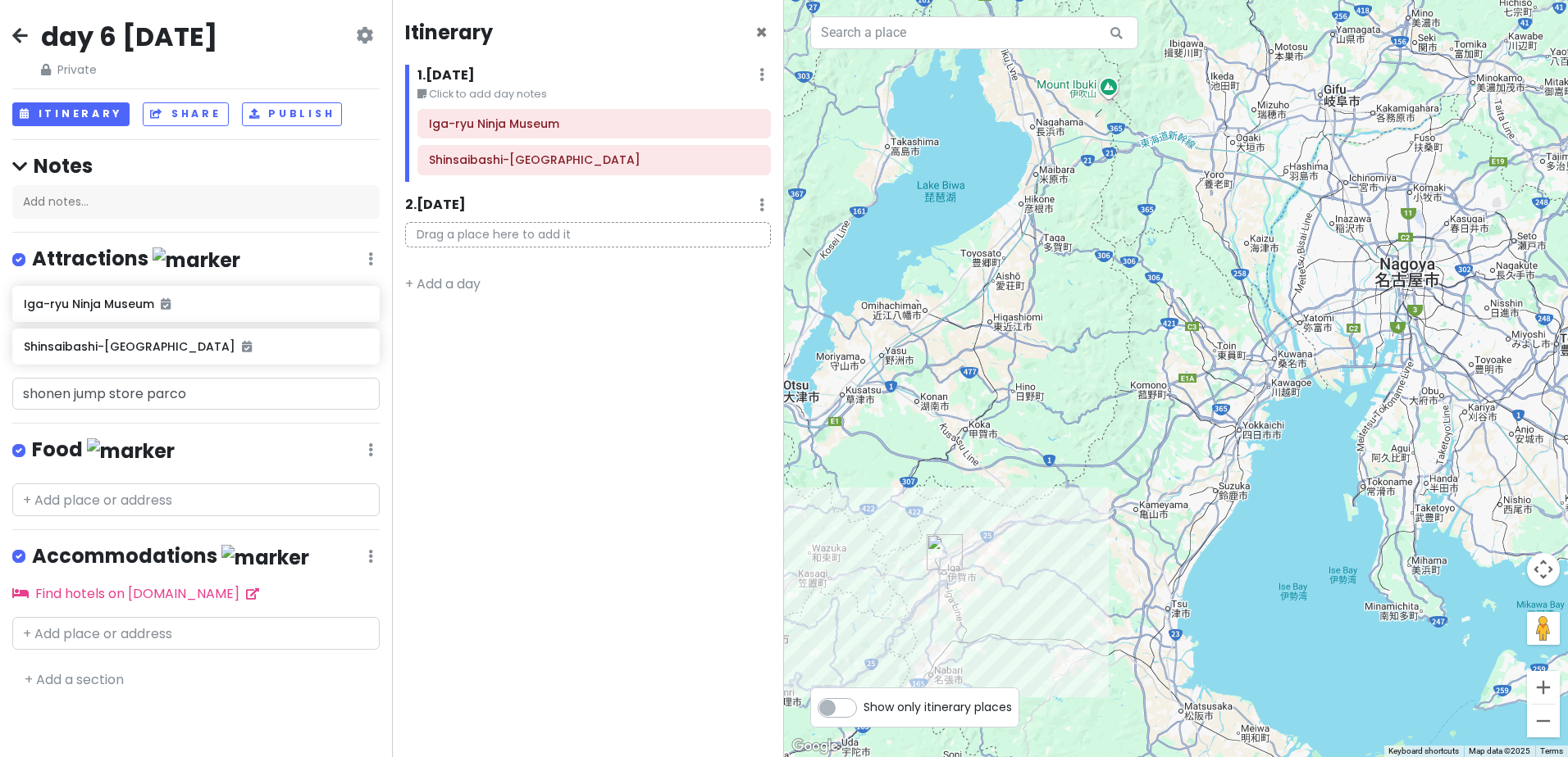
drag, startPoint x: 1046, startPoint y: 515, endPoint x: 1133, endPoint y: 492, distance: 90.0
click at [1133, 492] on div at bounding box center [1175, 378] width 784 height 757
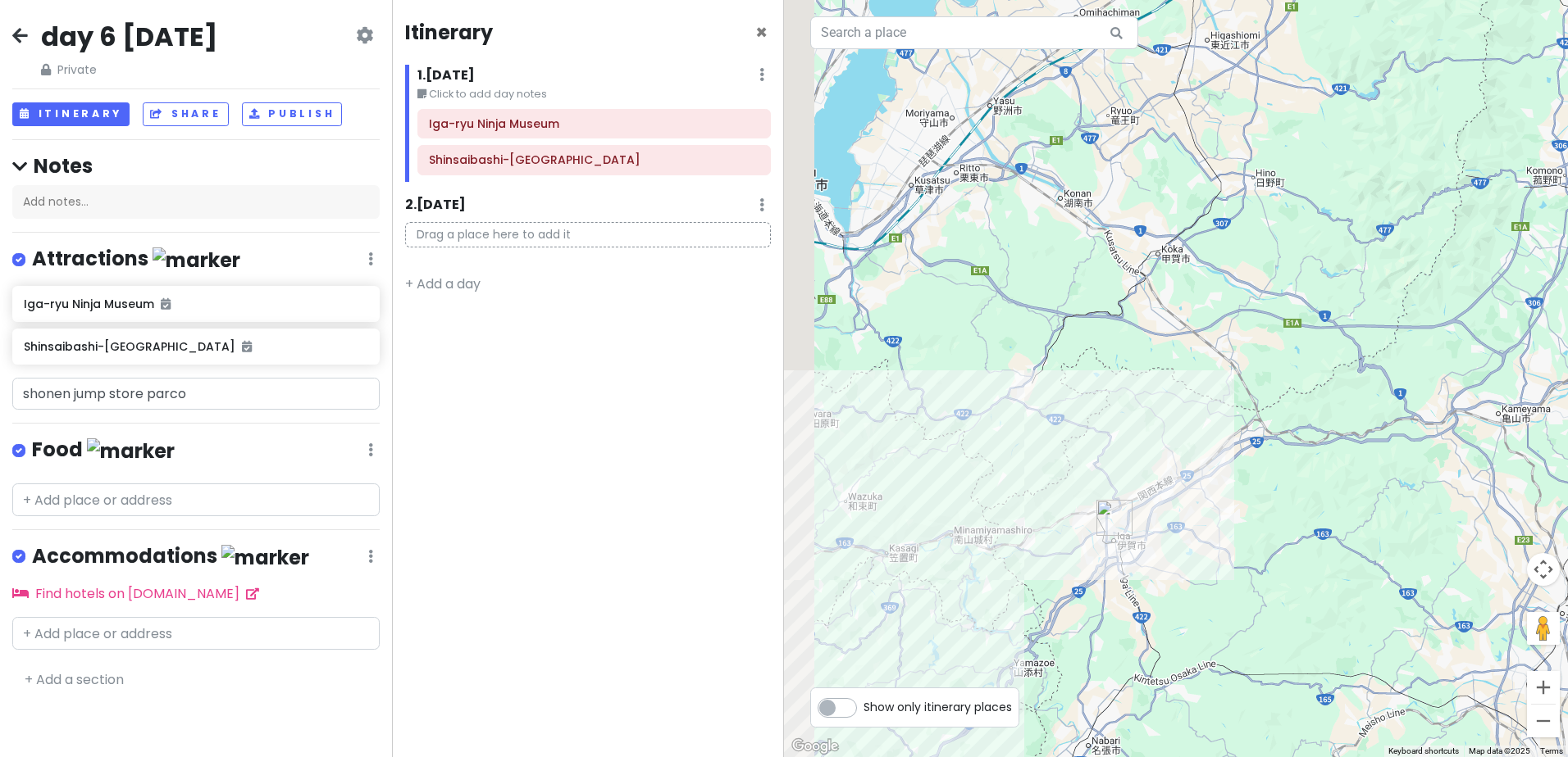
drag, startPoint x: 967, startPoint y: 564, endPoint x: 1301, endPoint y: 403, distance: 370.8
click at [1304, 400] on div at bounding box center [1175, 378] width 784 height 757
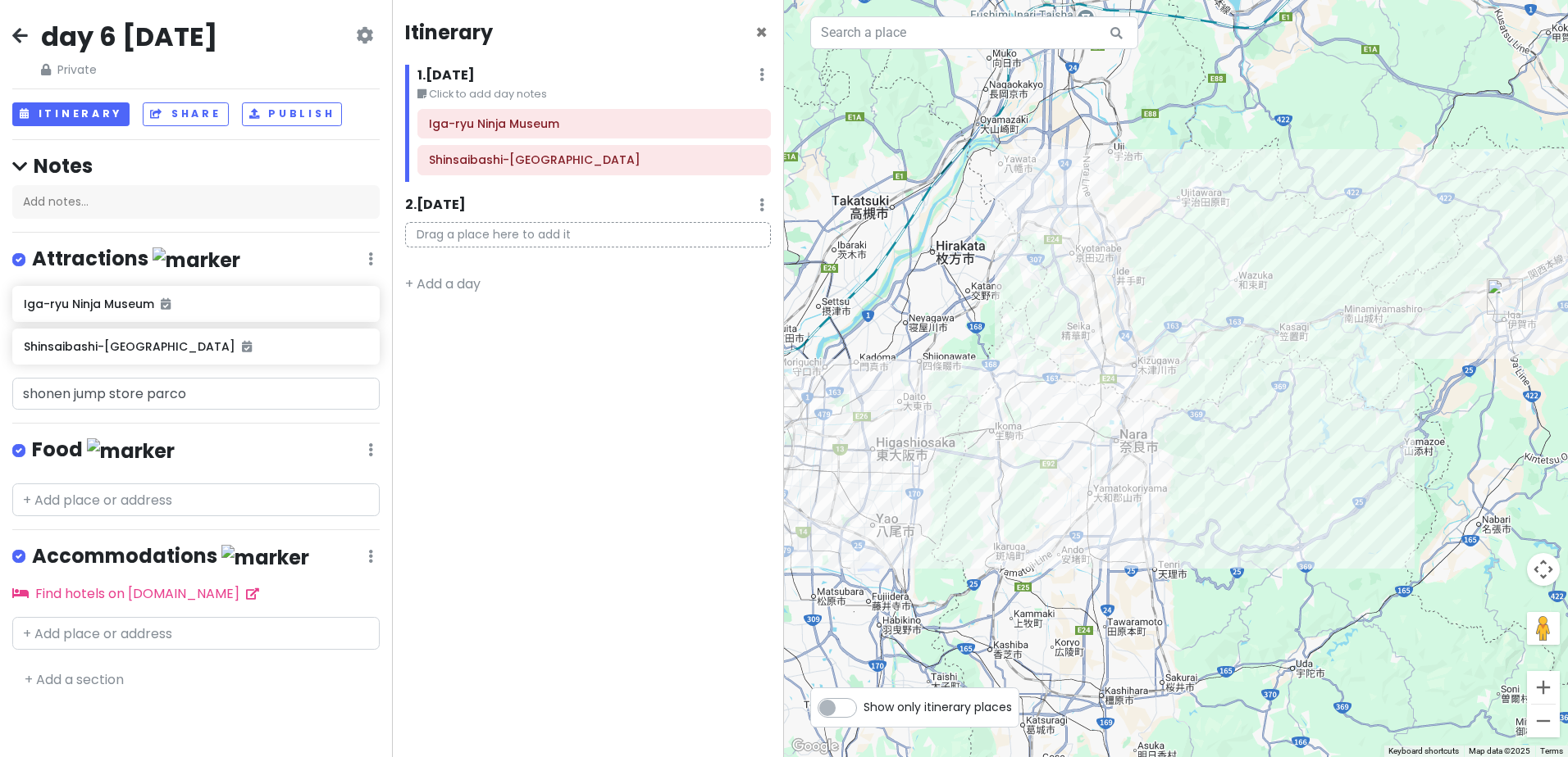
drag, startPoint x: 1004, startPoint y: 511, endPoint x: 1239, endPoint y: 501, distance: 235.2
click at [1242, 501] on div at bounding box center [1175, 378] width 784 height 757
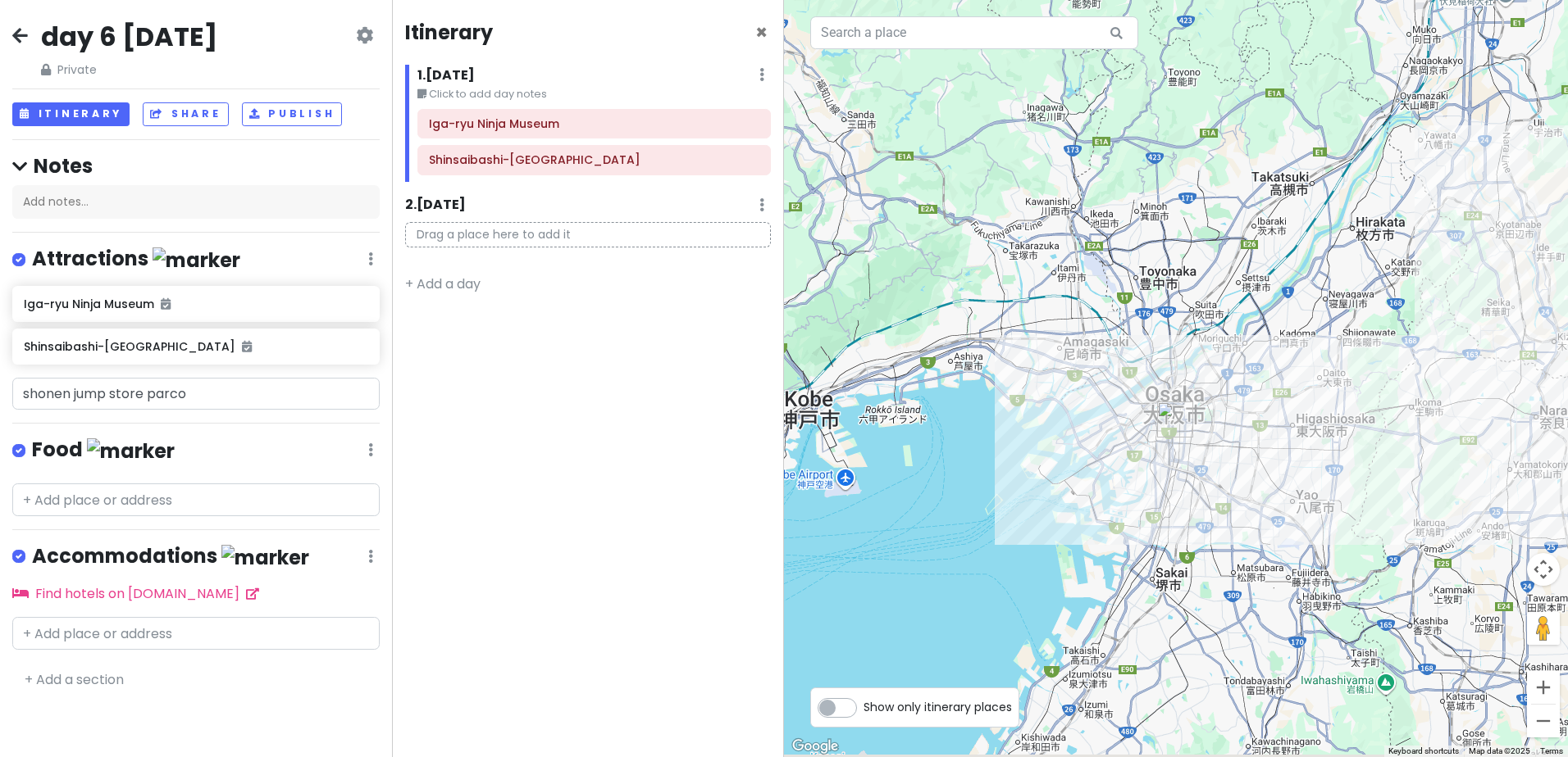
drag, startPoint x: 1045, startPoint y: 500, endPoint x: 1030, endPoint y: 494, distance: 16.2
click at [1030, 494] on div at bounding box center [1175, 378] width 784 height 757
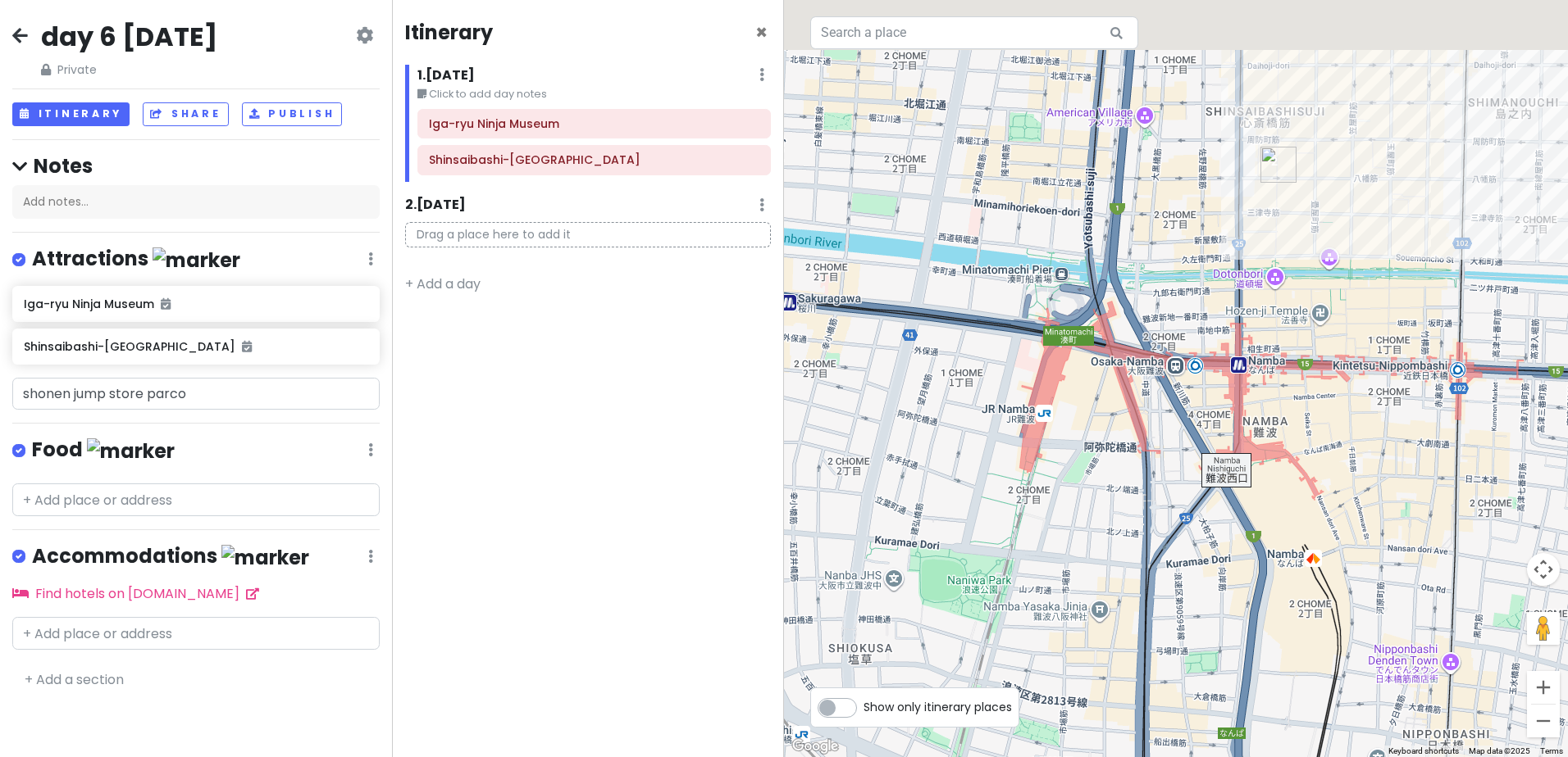
drag, startPoint x: 1191, startPoint y: 299, endPoint x: 1074, endPoint y: 568, distance: 293.3
click at [1074, 568] on div at bounding box center [1175, 378] width 784 height 757
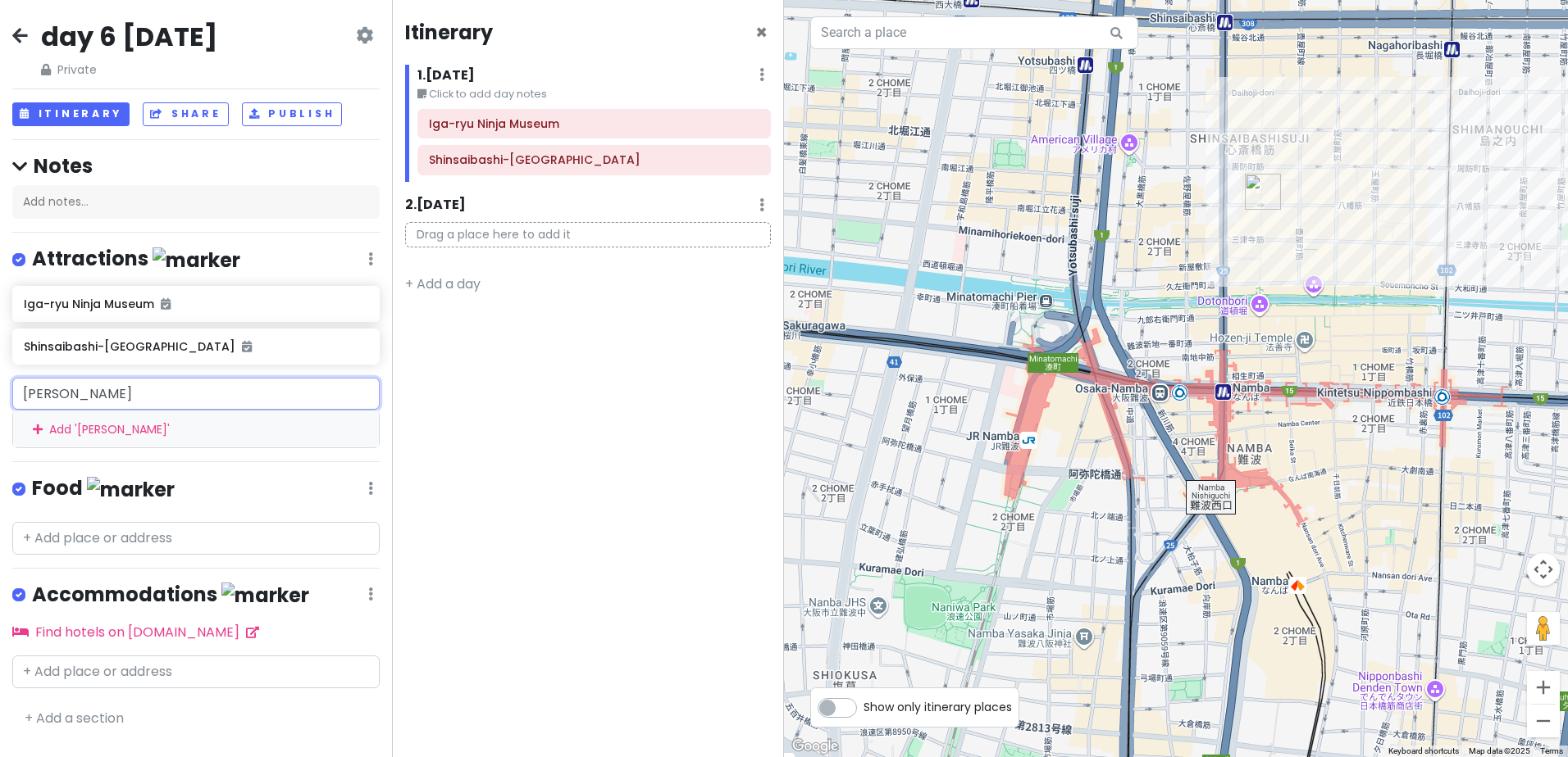
drag, startPoint x: 136, startPoint y: 391, endPoint x: -59, endPoint y: 365, distance: 196.7
click at [0, 365] on html "day 6 [DATE] Private Change Dates Make a Copy Delete Trip Go Pro ⚡️ Give Feedba…" at bounding box center [784, 378] width 1568 height 757
paste input "[GEOGRAPHIC_DATA]"
type input "[GEOGRAPHIC_DATA]"
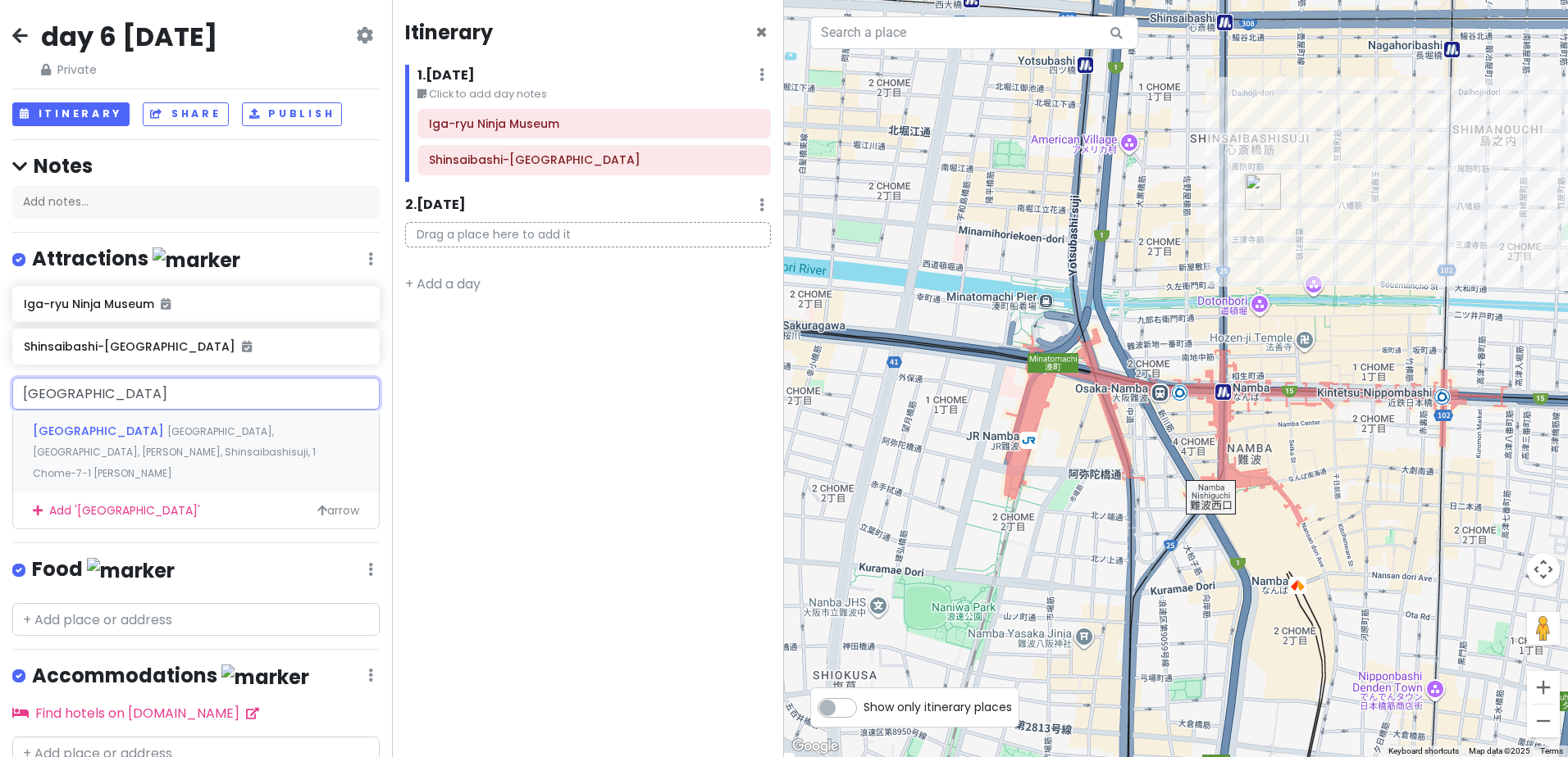
click at [205, 430] on span "[GEOGRAPHIC_DATA], [GEOGRAPHIC_DATA], [PERSON_NAME], Shinsaibashisuji, 1 Chome−…" at bounding box center [174, 452] width 283 height 56
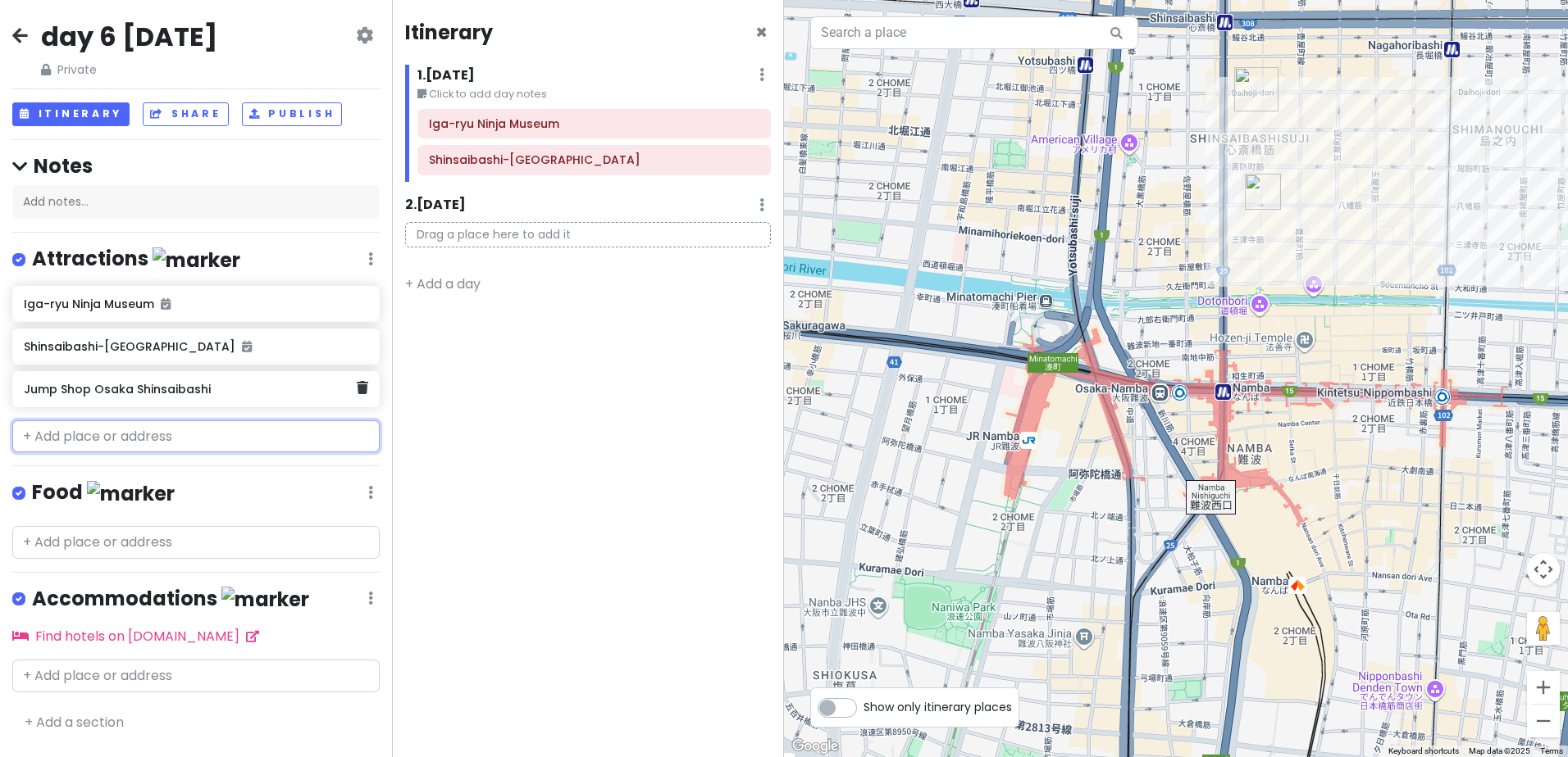
click at [253, 393] on h6 "Jump Shop Osaka Shinsaibashi" at bounding box center [190, 389] width 332 height 15
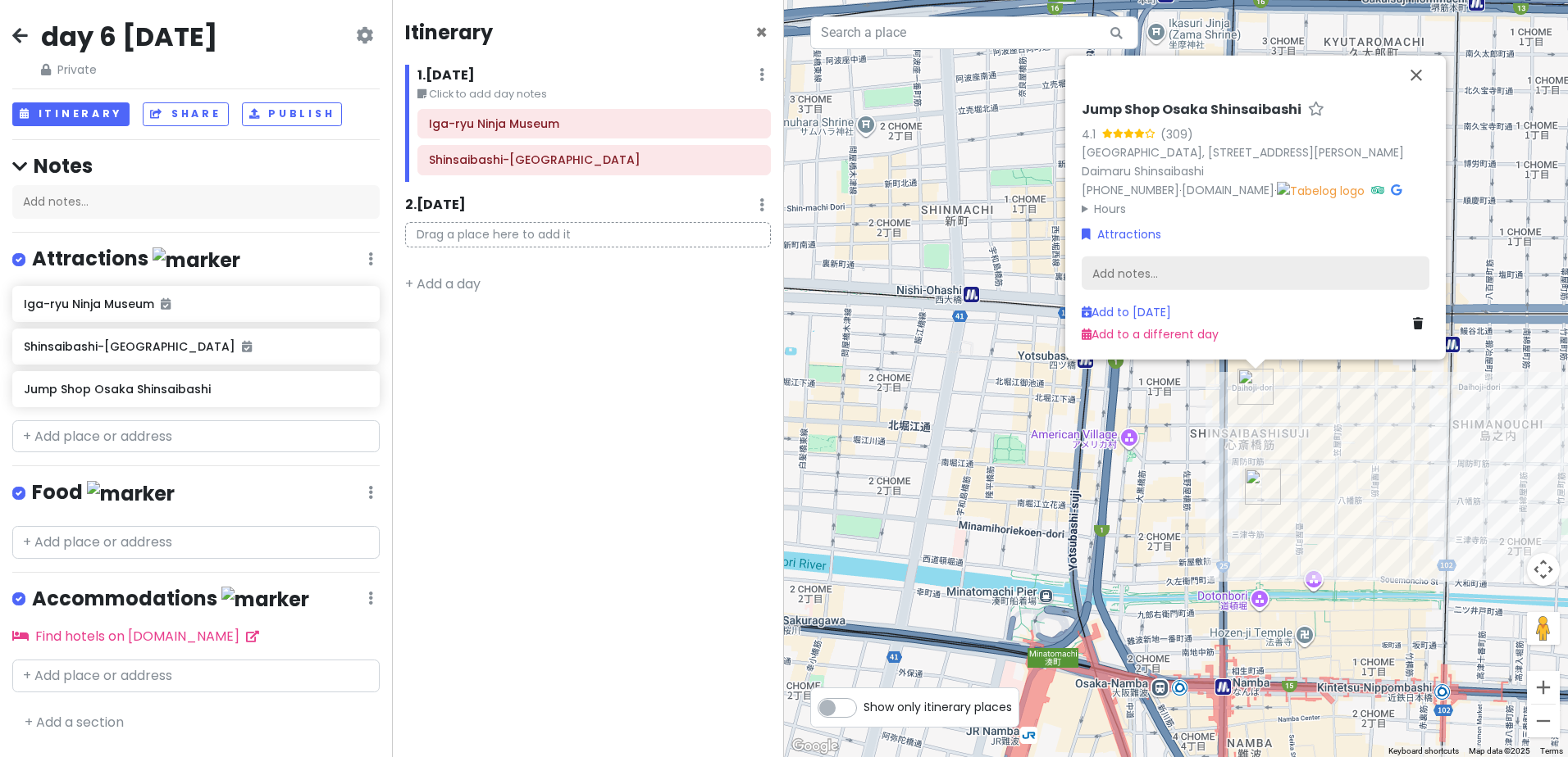
click at [1147, 267] on div "Add notes..." at bounding box center [1255, 273] width 348 height 35
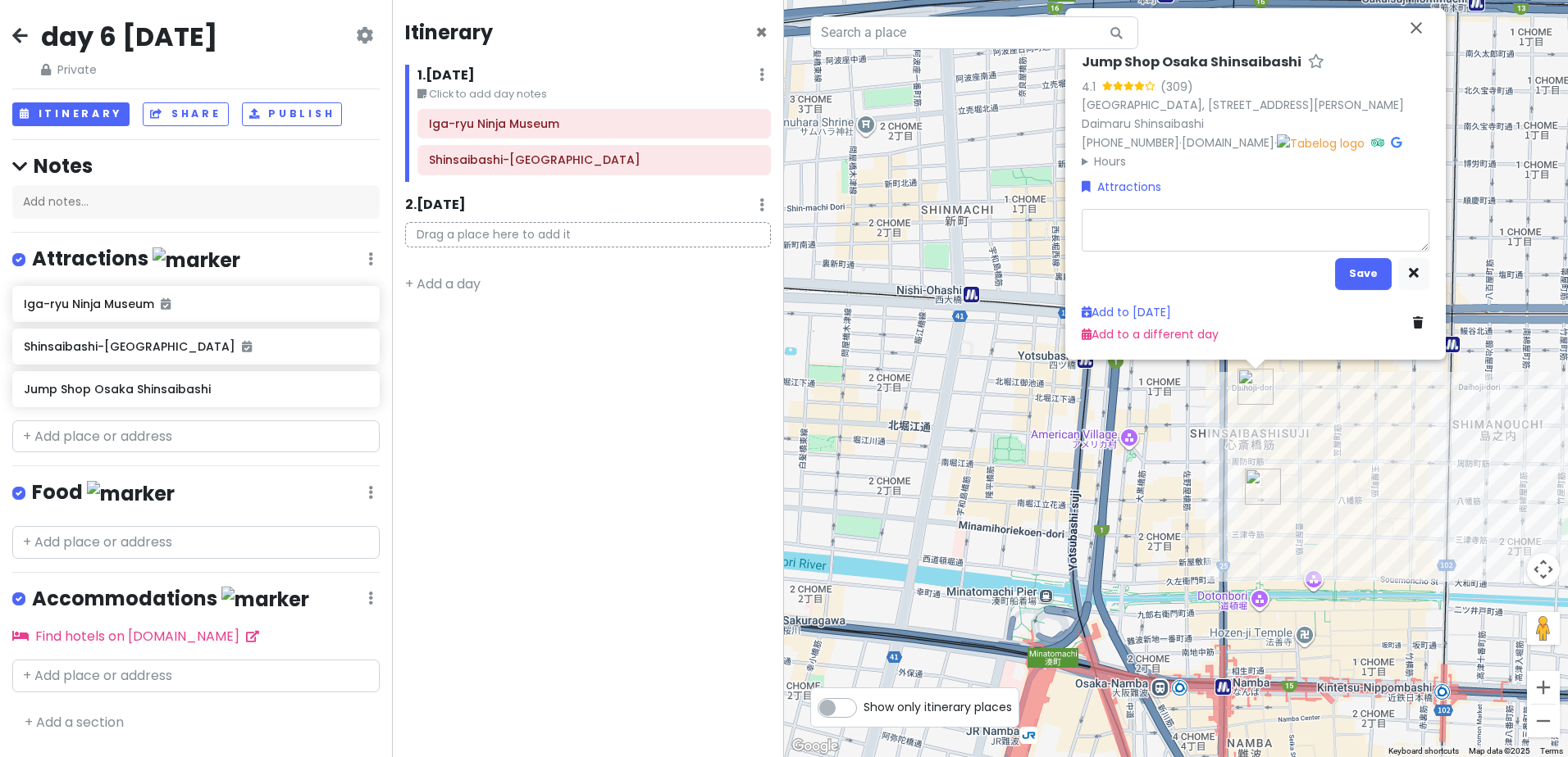
type textarea "x"
type textarea "A"
type textarea "x"
type textarea "An"
type textarea "x"
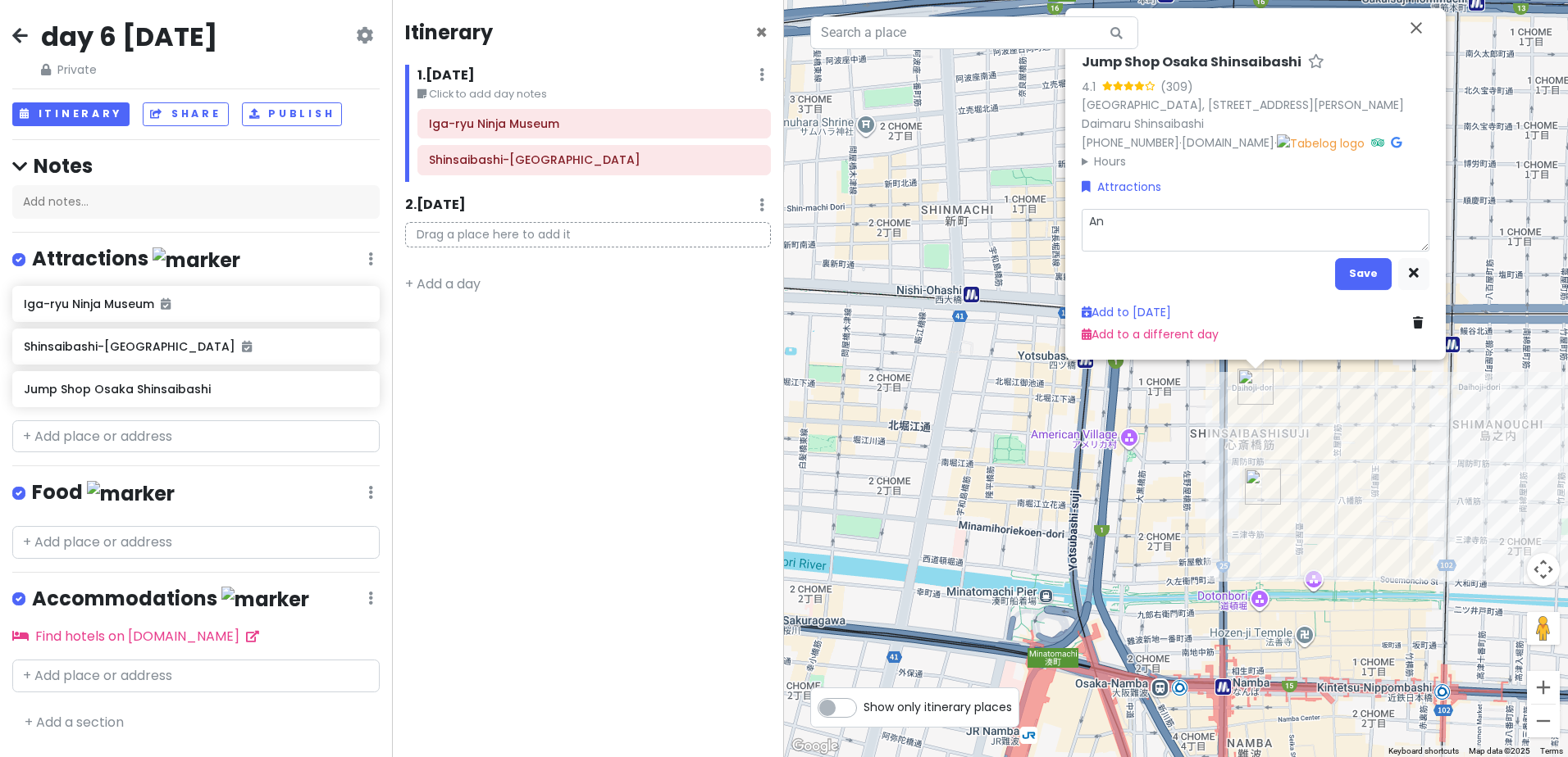
type textarea "[PERSON_NAME]"
type textarea "x"
type textarea "Anim"
type textarea "x"
type textarea "Anime"
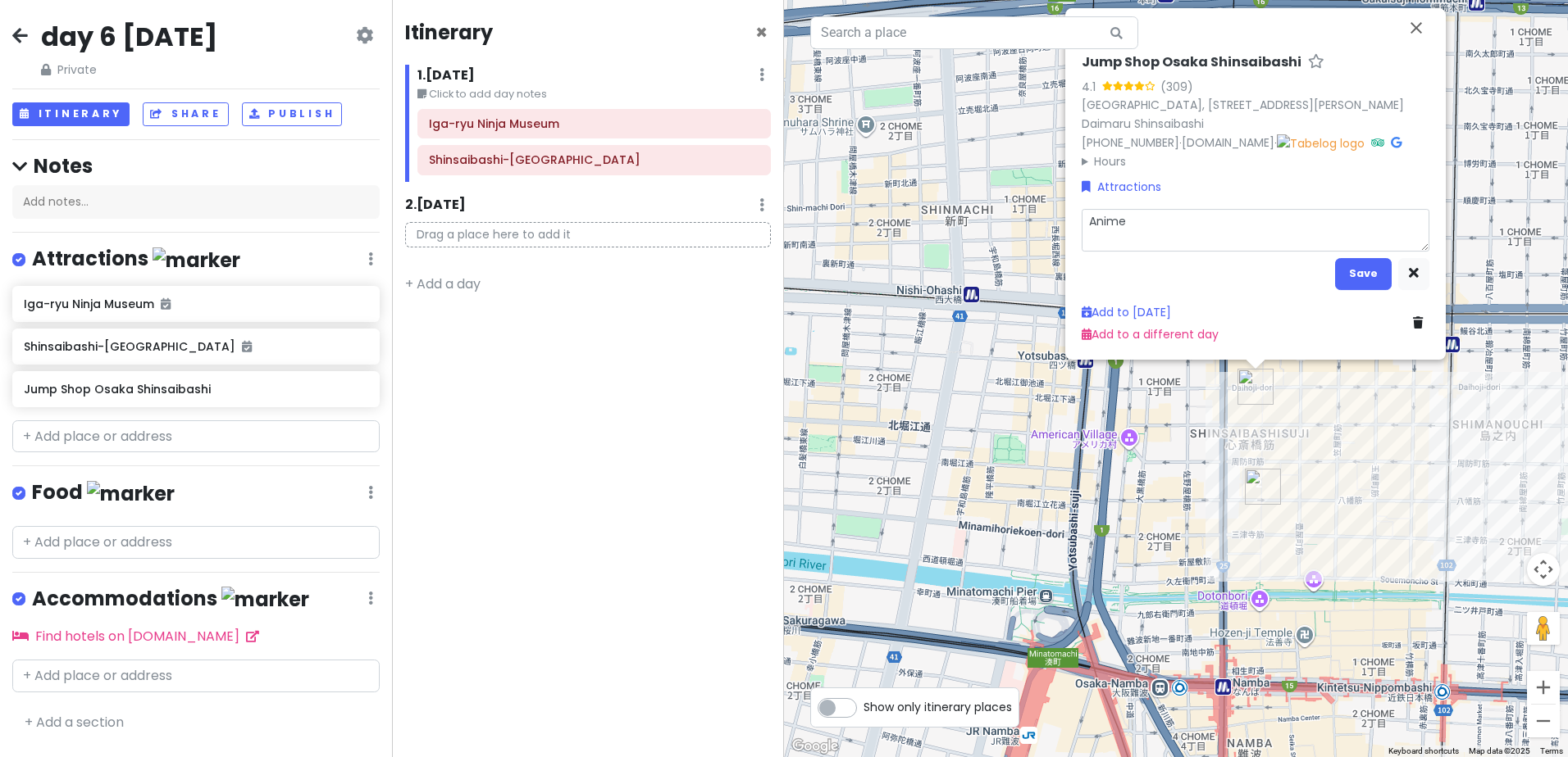
type textarea "x"
type textarea "Anime"
type textarea "x"
type textarea "Anime s"
type textarea "x"
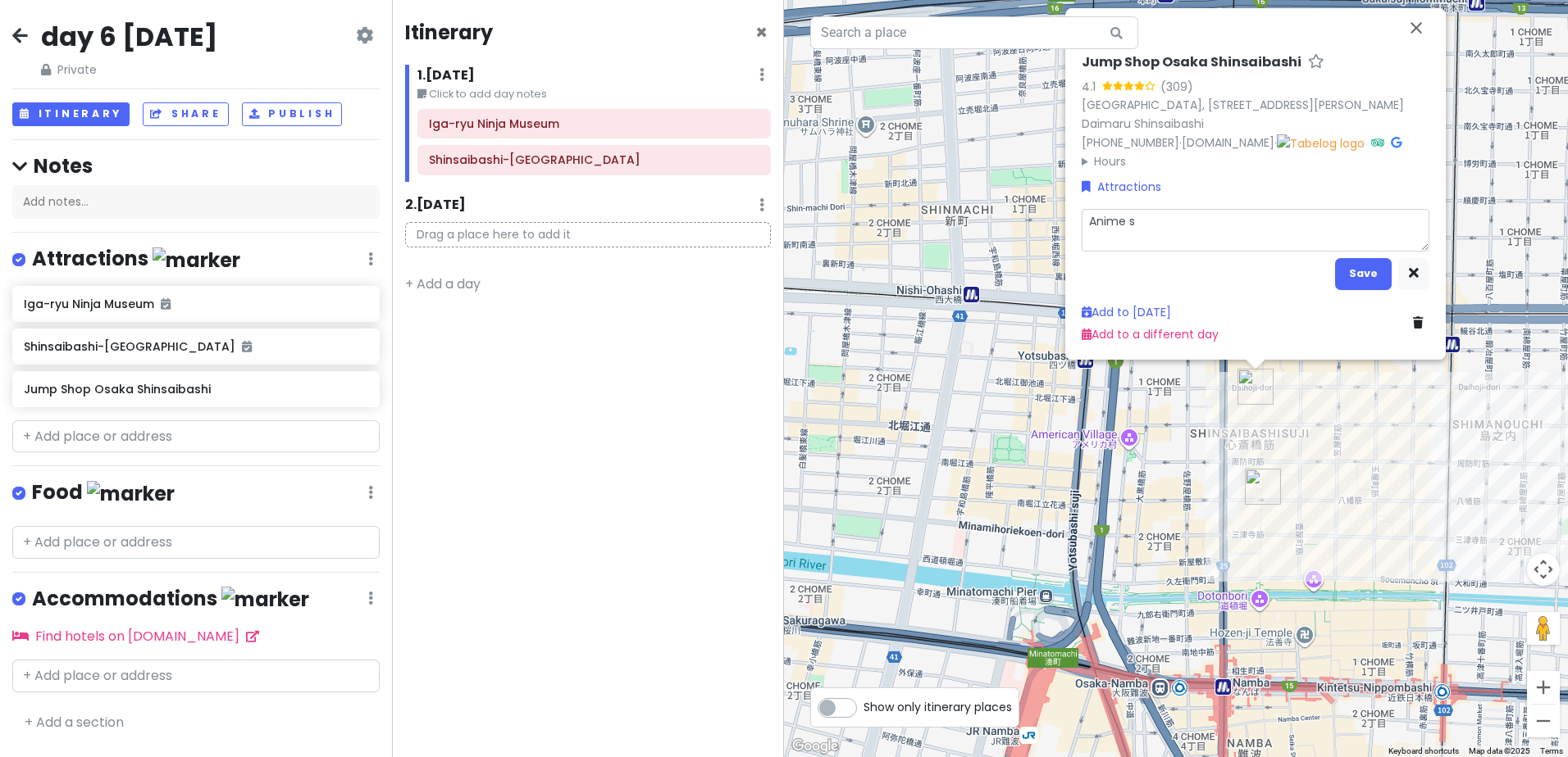
type textarea "Anime st"
type textarea "x"
type textarea "Anime stu"
type textarea "x"
type textarea "Anime stuf"
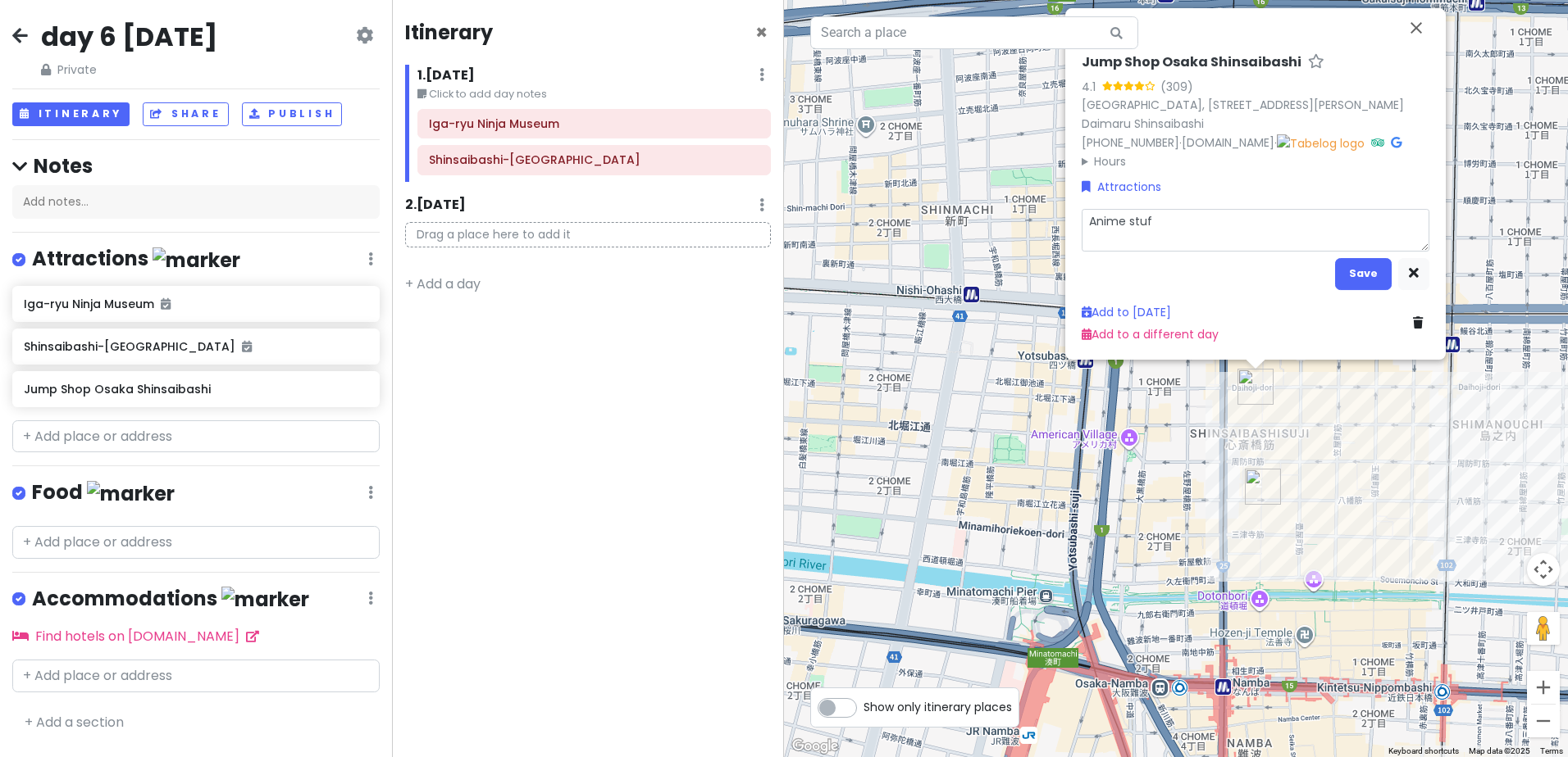
type textarea "x"
type textarea "Anime stuff"
click at [1354, 273] on button "Save" at bounding box center [1363, 274] width 57 height 32
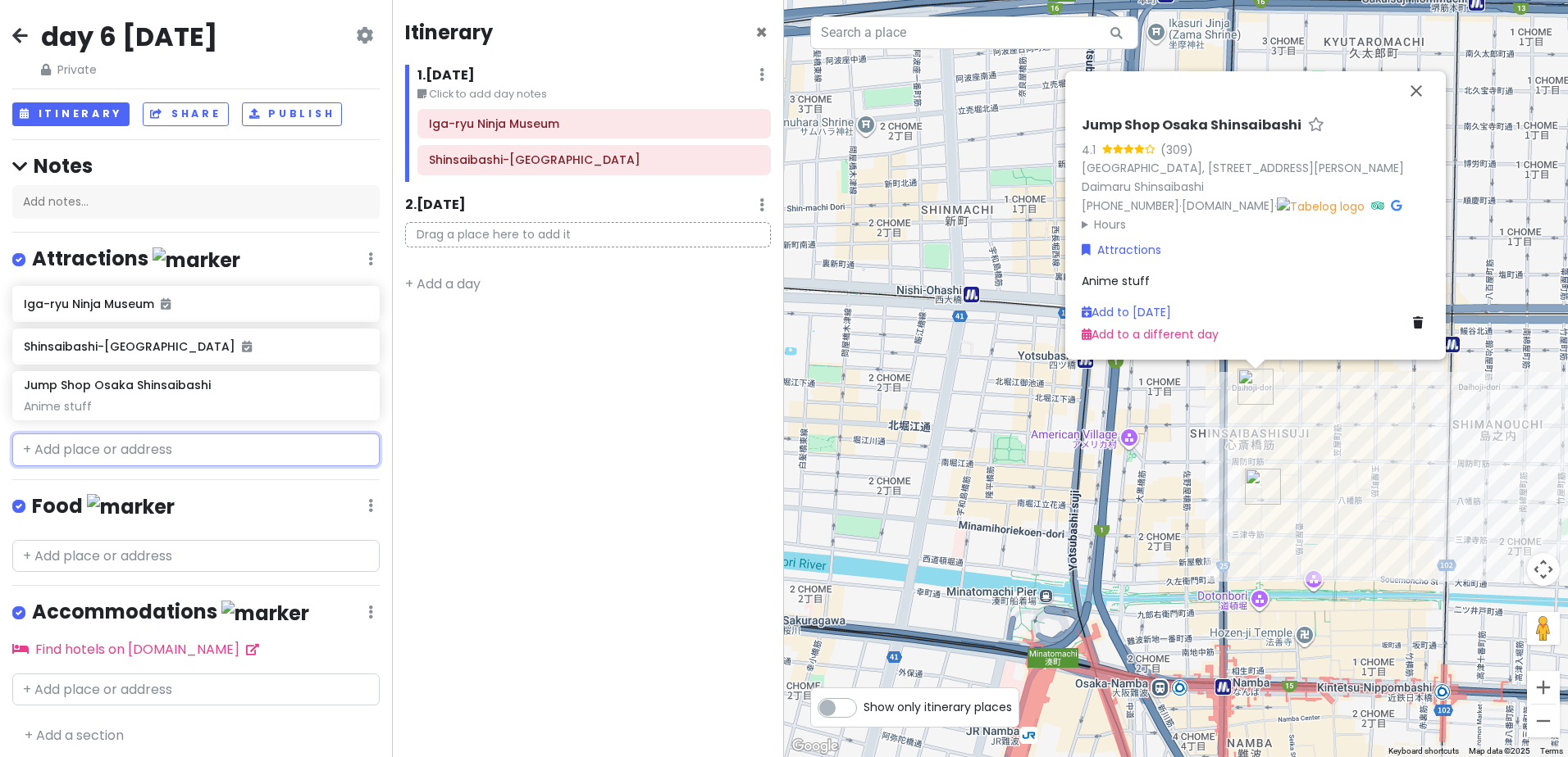
click at [140, 445] on input "text" at bounding box center [196, 450] width 368 height 33
click at [147, 445] on input "text" at bounding box center [196, 450] width 368 height 33
paste input "Animate Osaka Nipponbashi"
type input "Animate Osaka Nipponbashi"
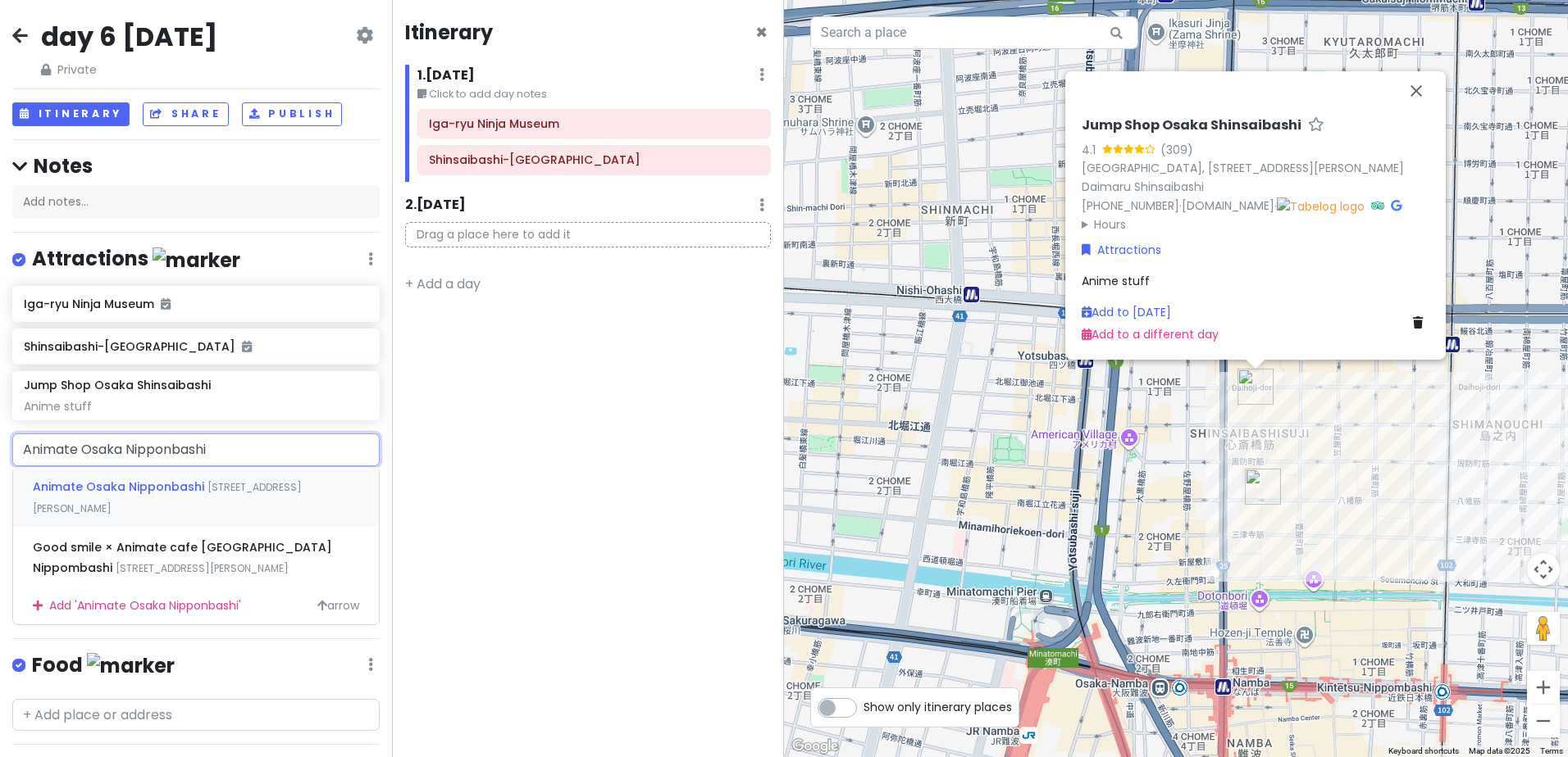
click at [146, 492] on span "Animate Osaka Nipponbashi" at bounding box center [120, 486] width 174 height 16
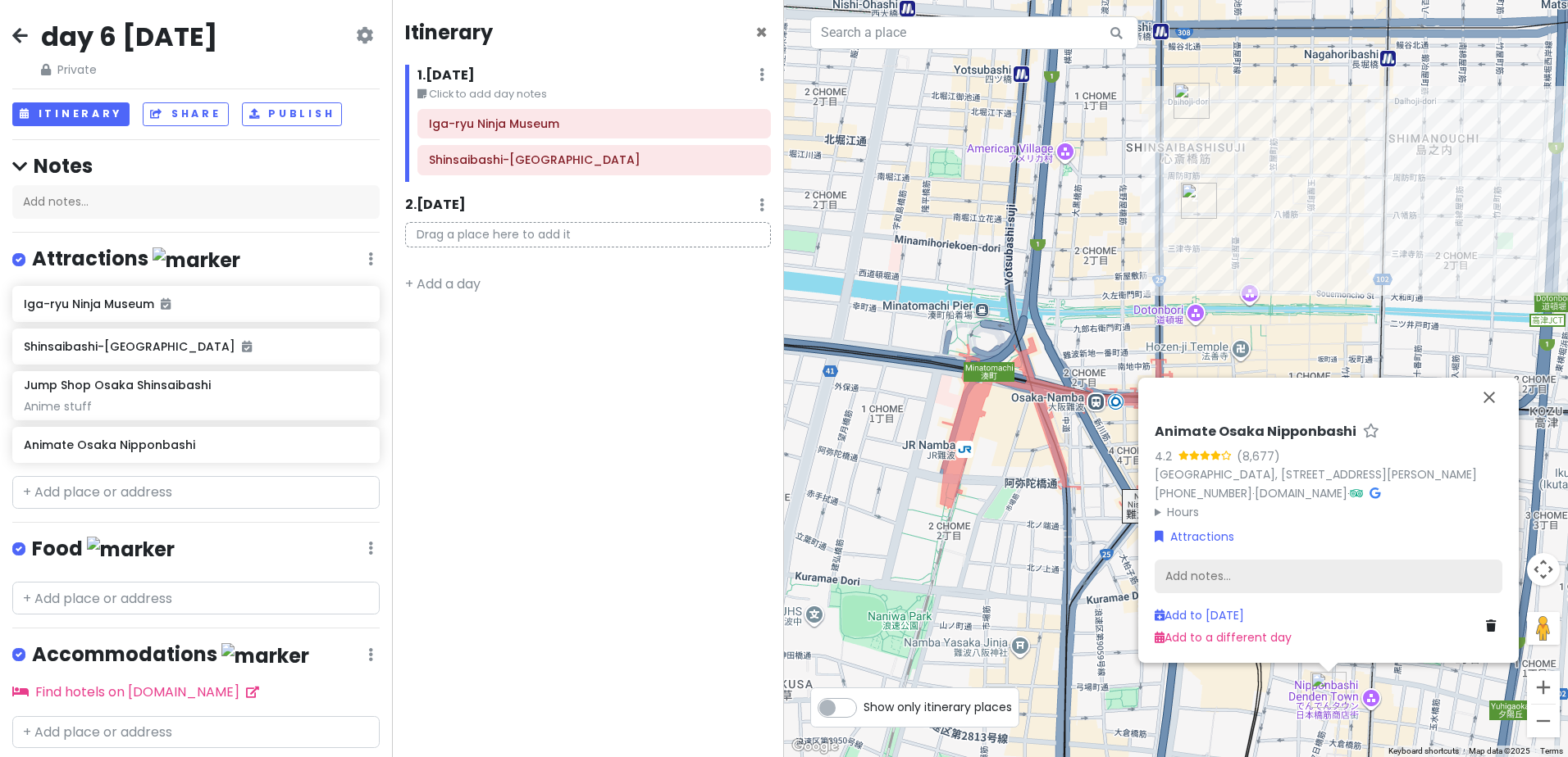
click at [1262, 572] on div "Add notes..." at bounding box center [1328, 577] width 348 height 35
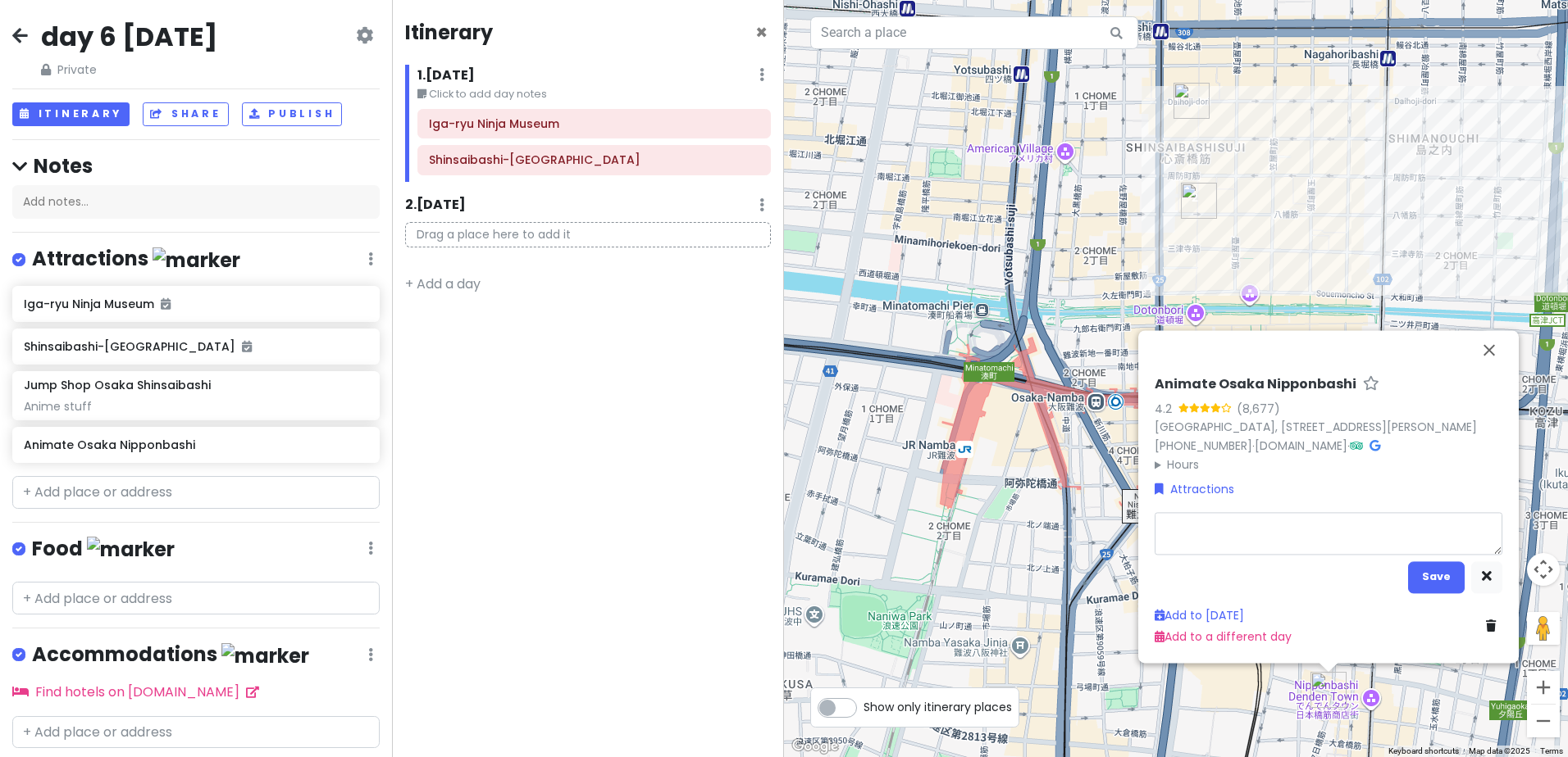
type textarea "x"
type textarea "p"
type textarea "x"
type textarea "pr"
type textarea "x"
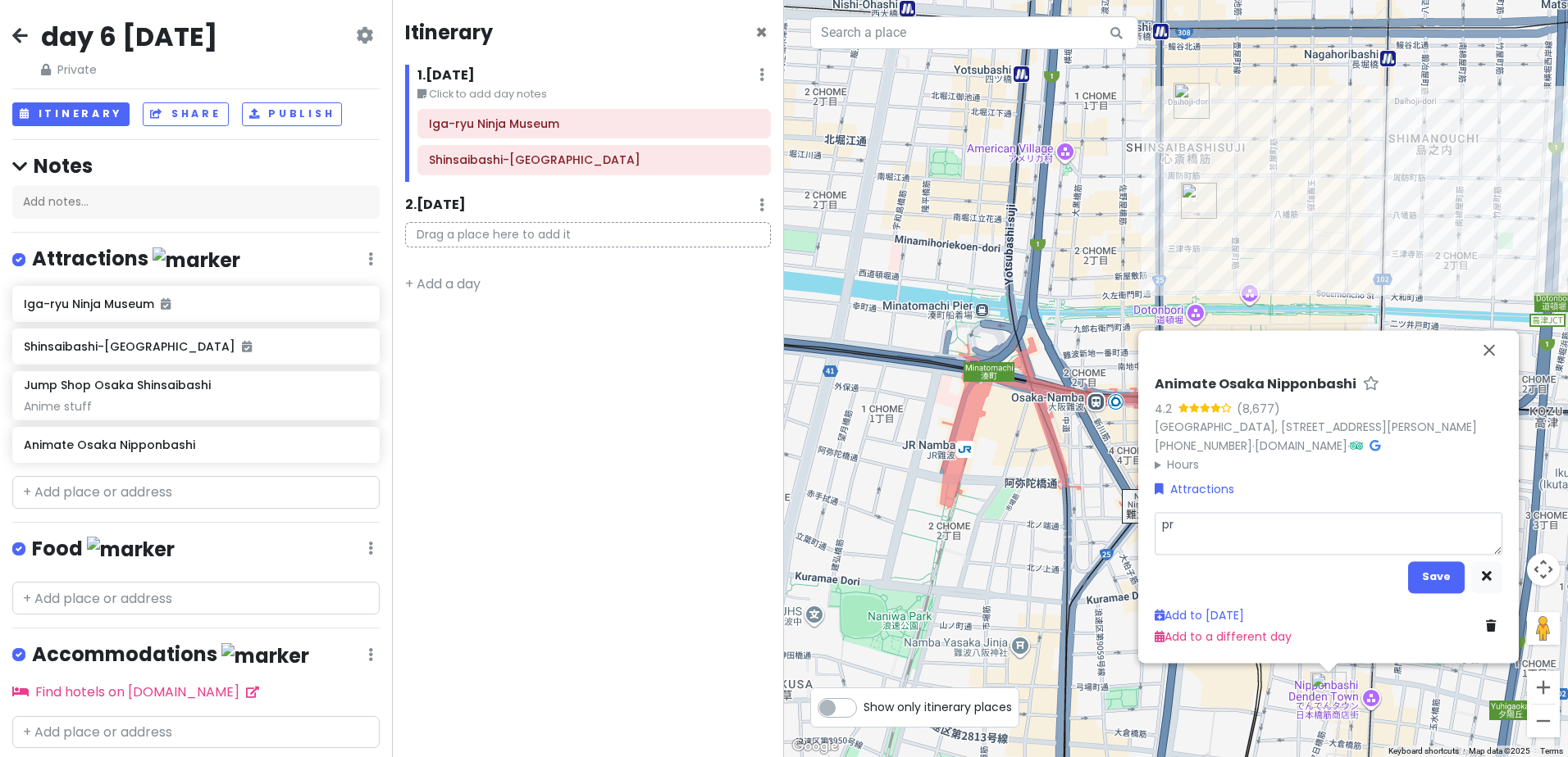
type textarea "pro"
type textarea "x"
type textarea "prob"
type textarea "x"
type textarea "proba"
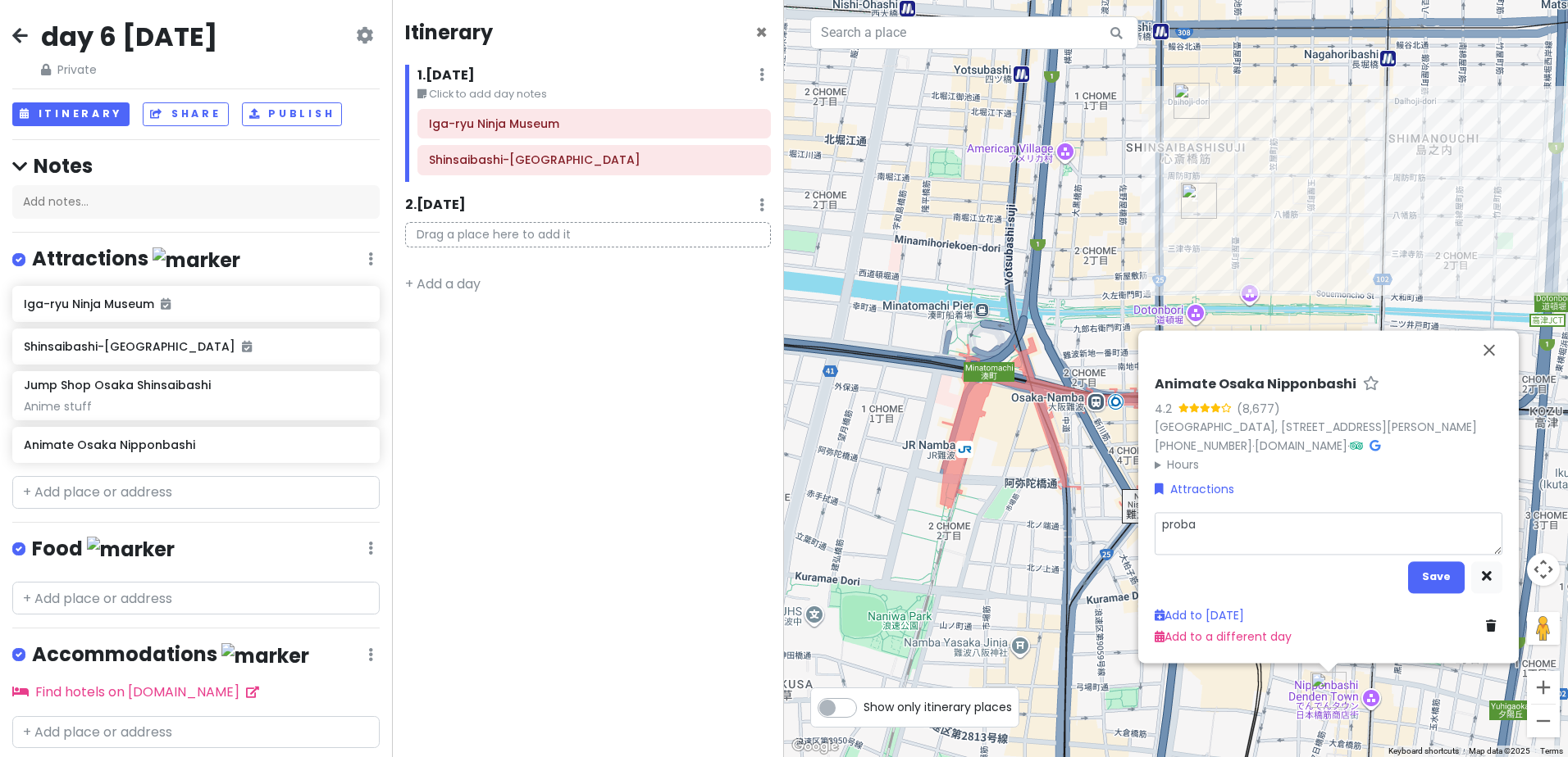
type textarea "x"
type textarea "probab"
type textarea "x"
type textarea "probabl"
type textarea "x"
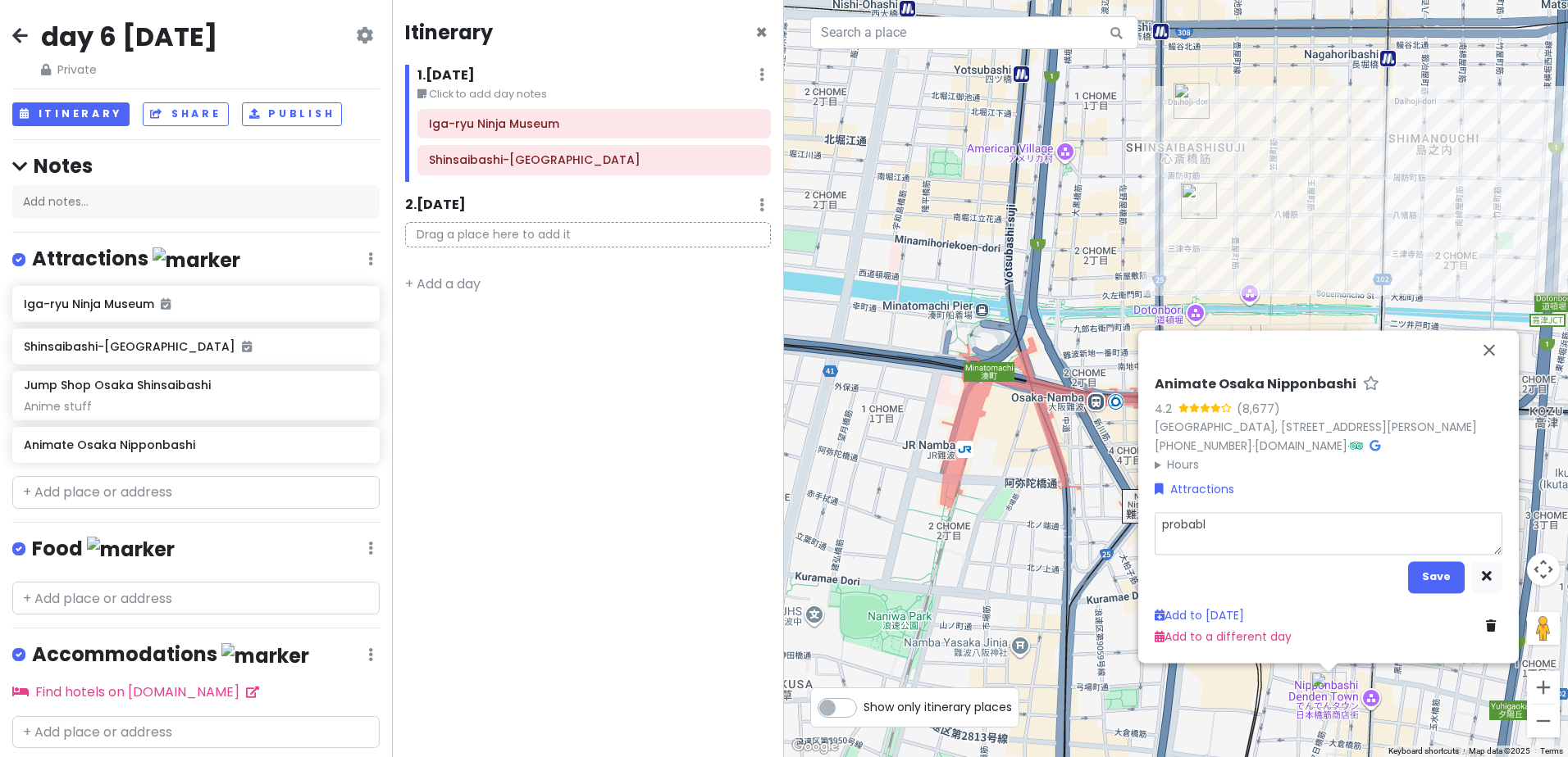
type textarea "probably"
type textarea "x"
type textarea "probably"
type textarea "x"
type textarea "probably to"
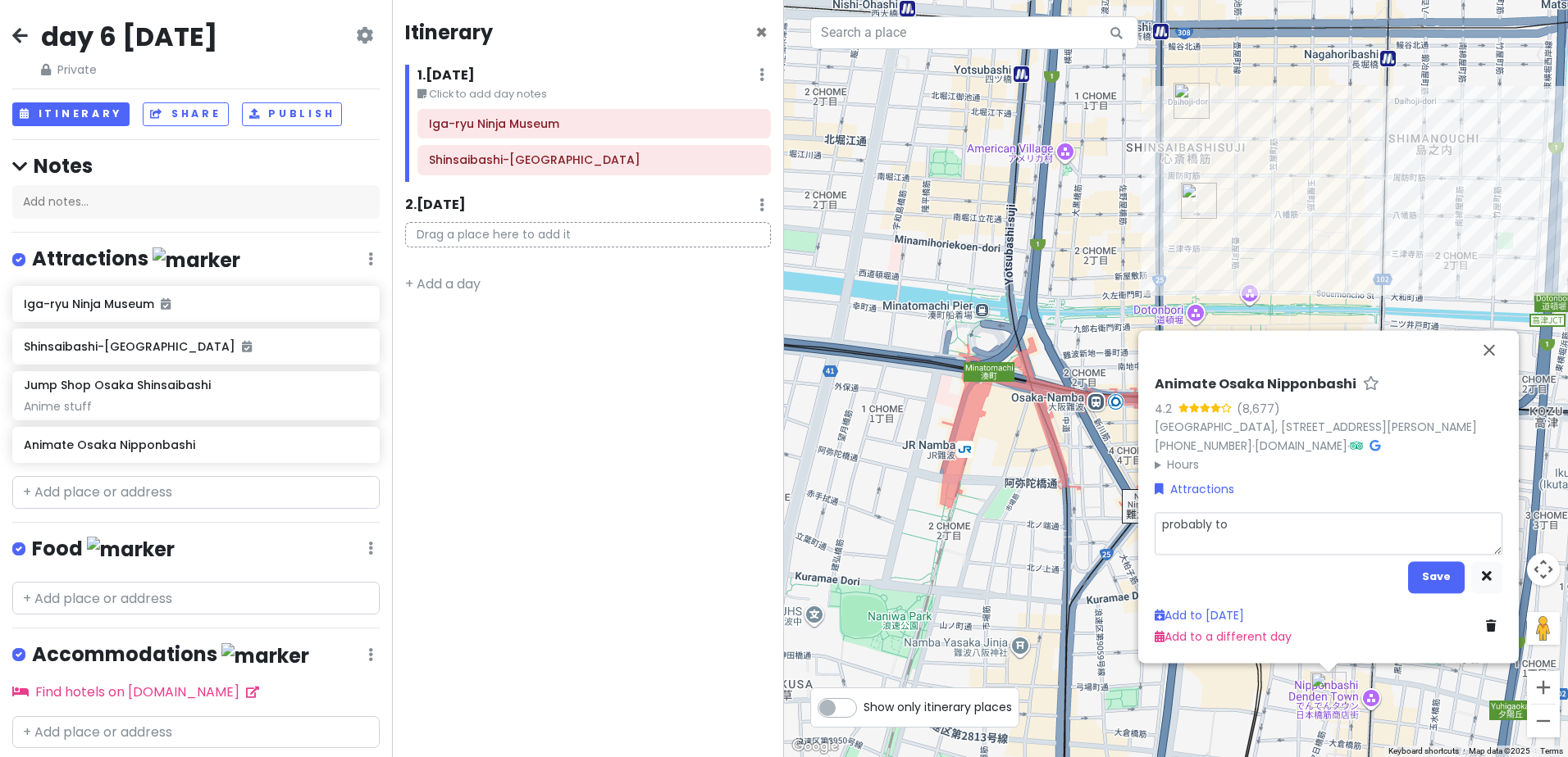
type textarea "x"
type textarea "probably too"
type textarea "x"
type textarea "probably too"
type textarea "x"
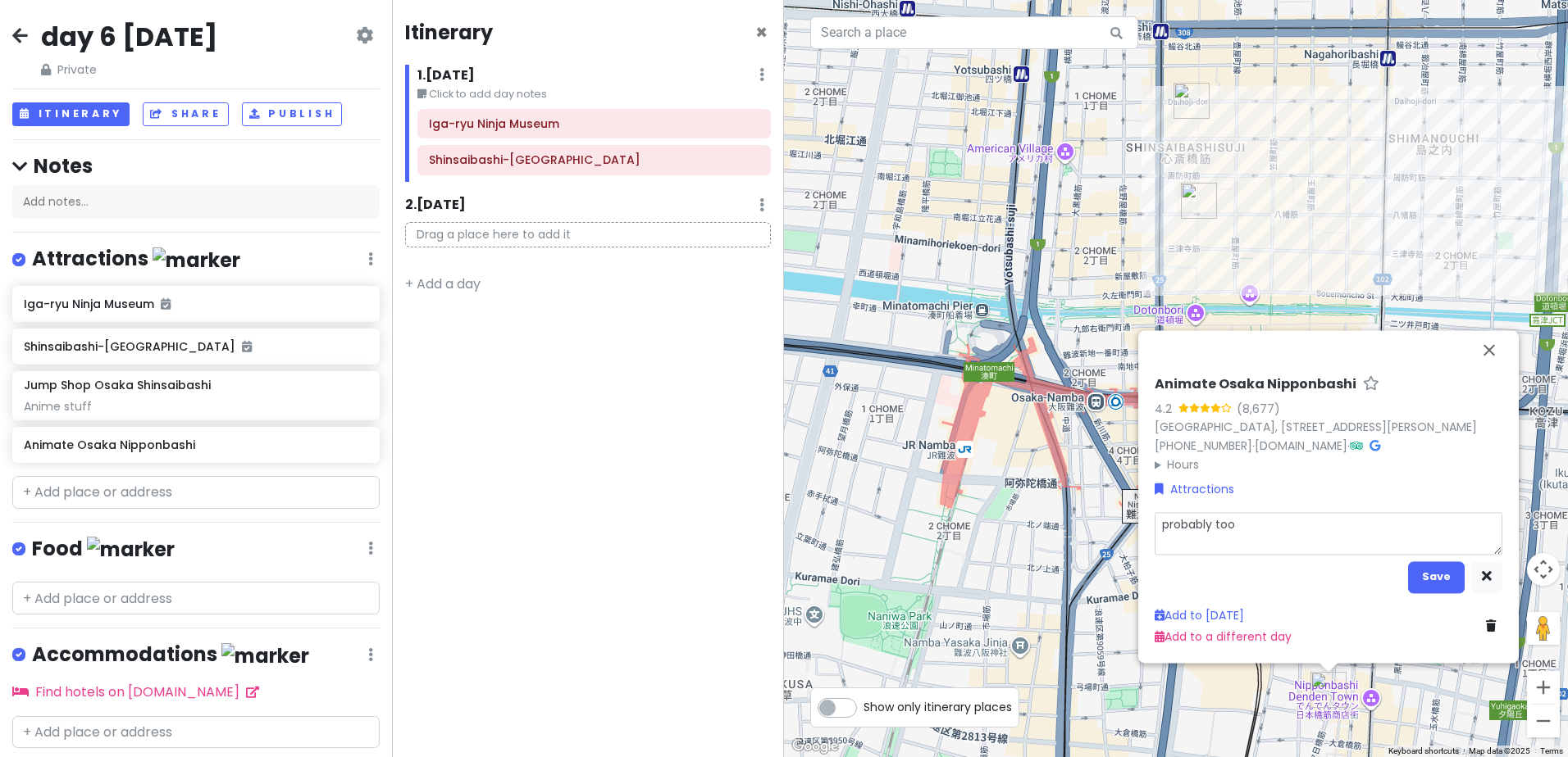
type textarea "probably too f"
type textarea "x"
type textarea "probably too fa"
type textarea "x"
type textarea "probably too far"
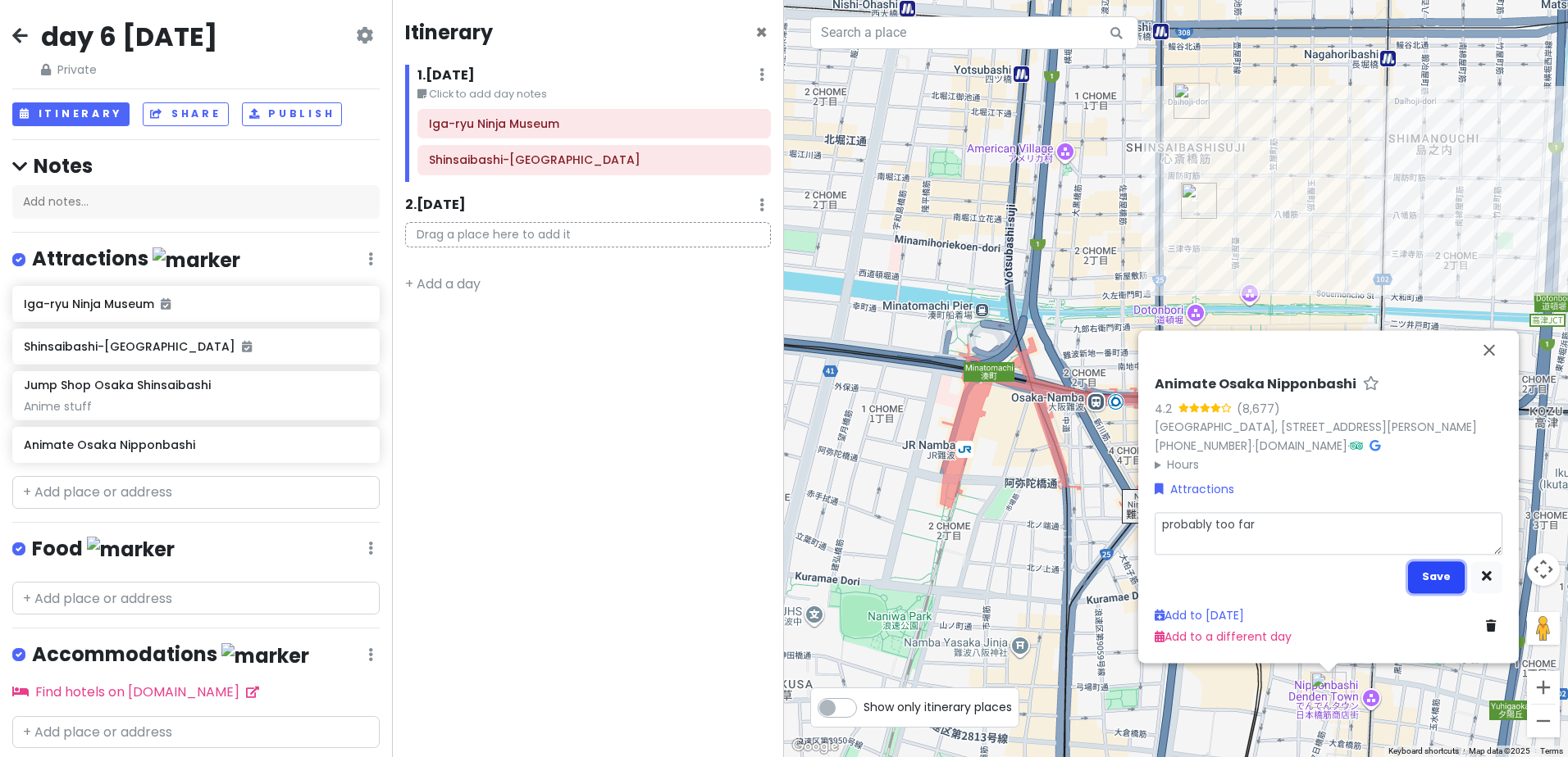
click at [1429, 575] on button "Save" at bounding box center [1436, 578] width 57 height 32
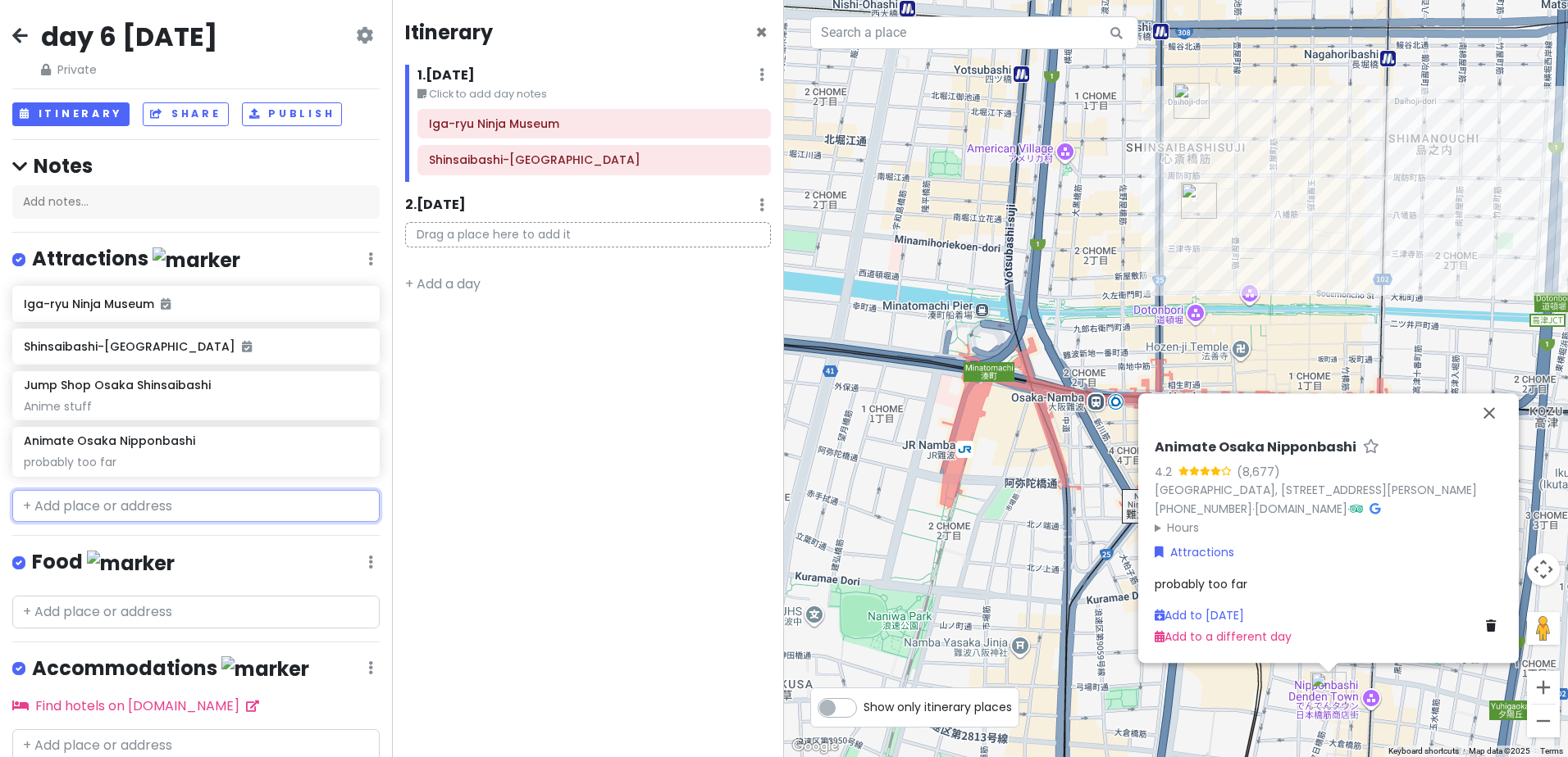
click at [163, 508] on input "text" at bounding box center [196, 506] width 368 height 33
paste input "Mandarake Grandchaos"
type input "Mandarake Grandchaos"
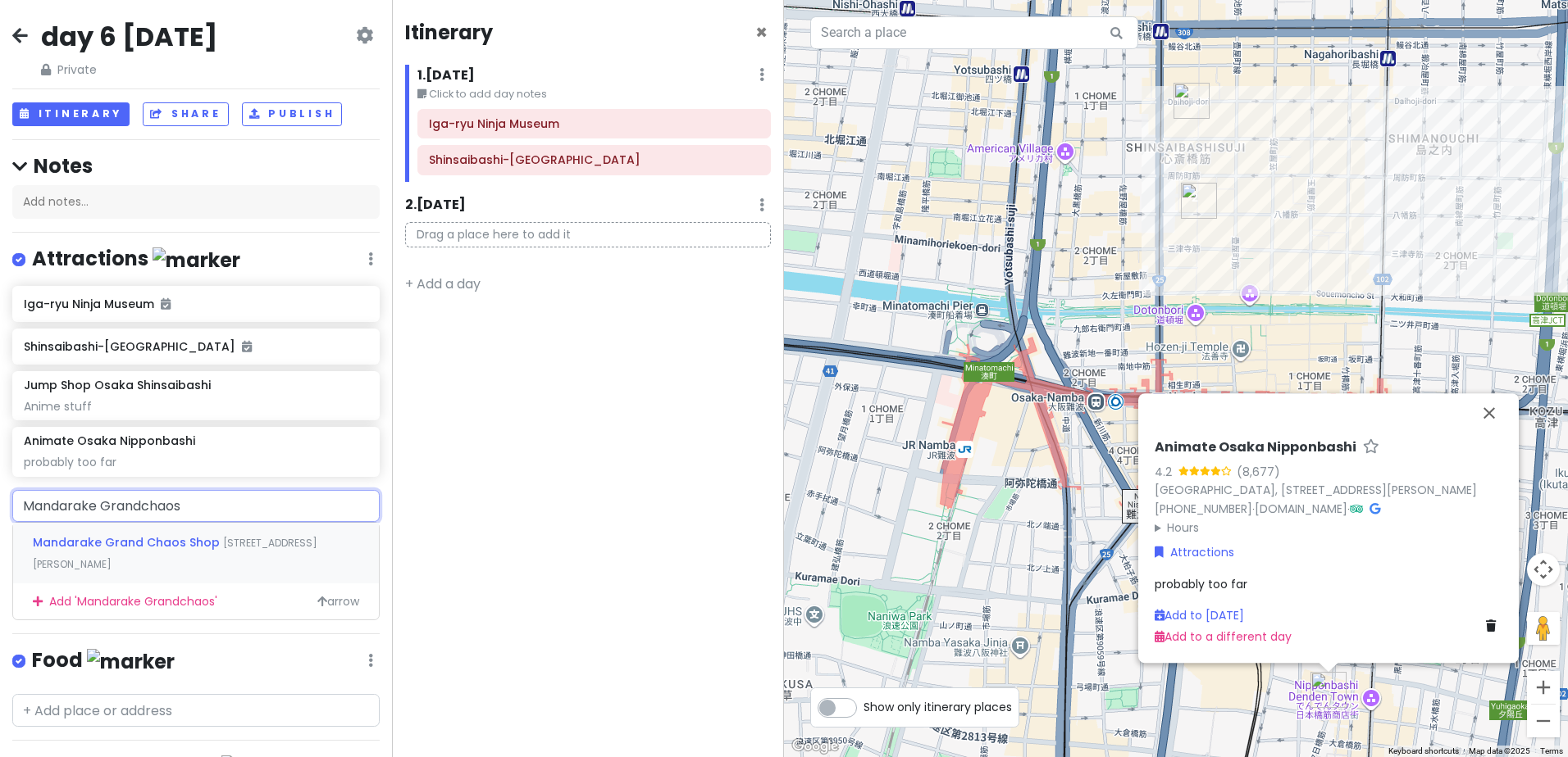
click at [141, 542] on span "Mandarake Grand Chaos Shop" at bounding box center [128, 542] width 190 height 16
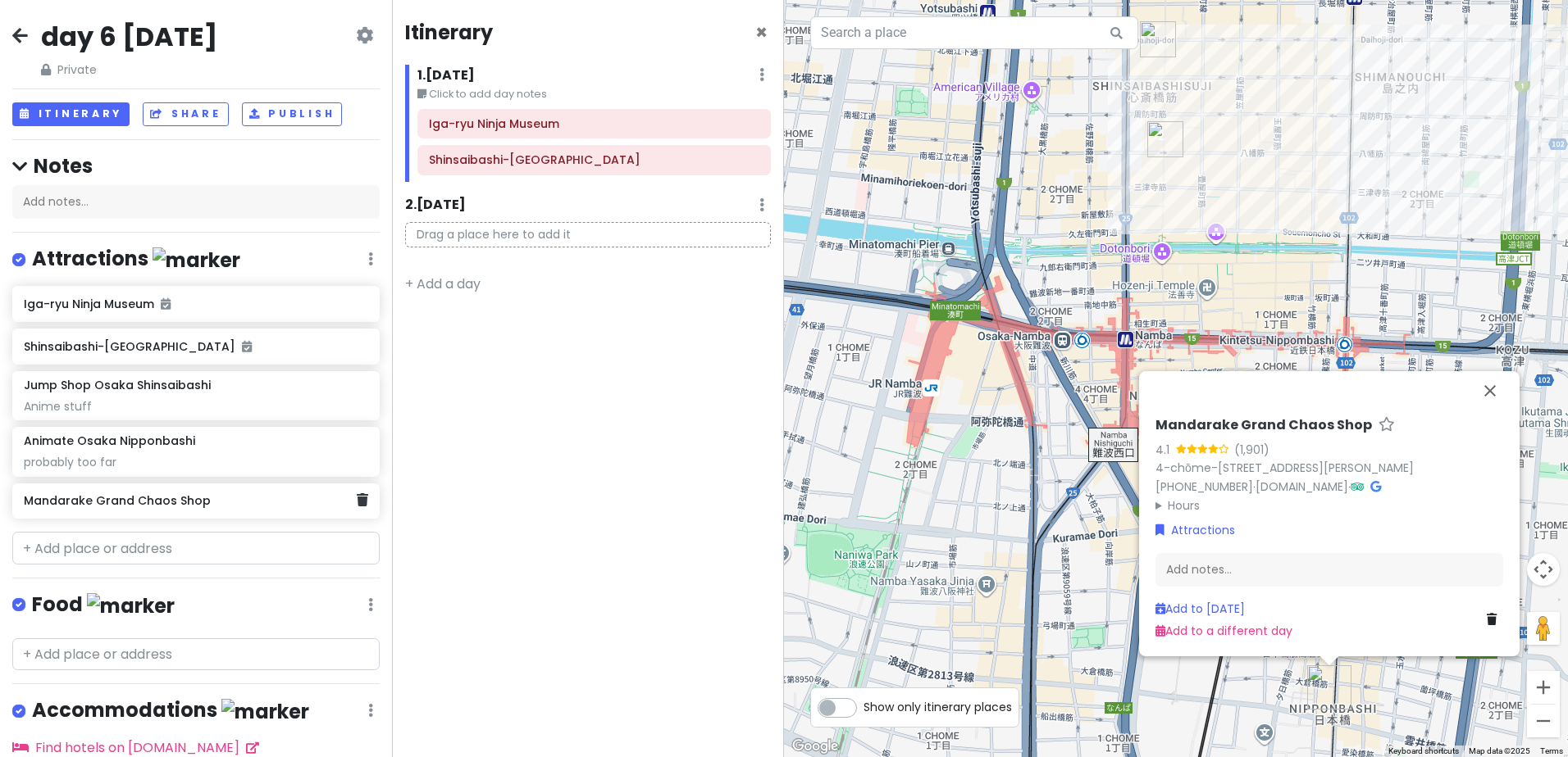
click at [254, 509] on div "Mandarake Grand Chaos Shop" at bounding box center [190, 502] width 332 height 23
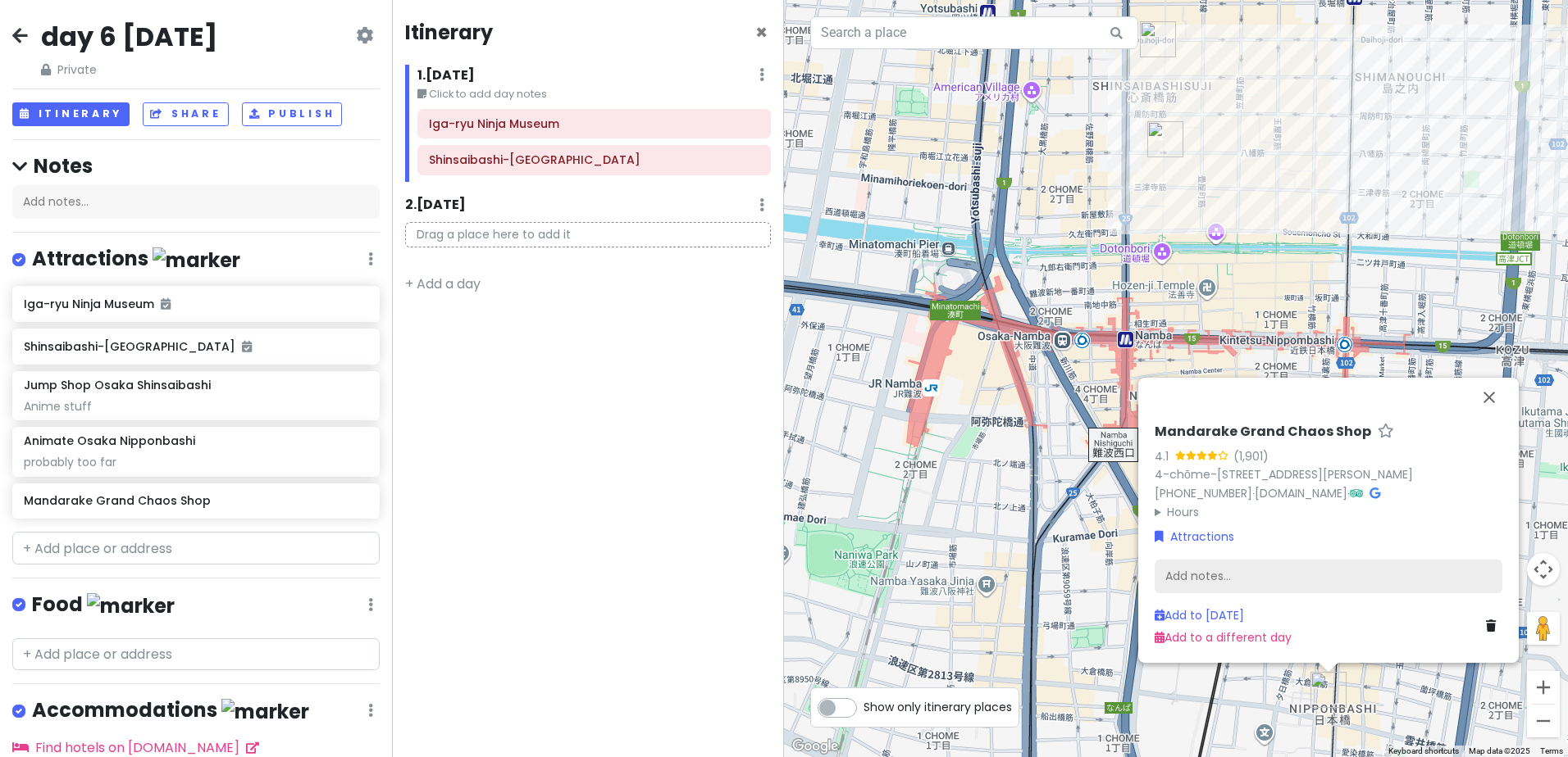
click at [1207, 575] on div "Add notes..." at bounding box center [1328, 577] width 348 height 35
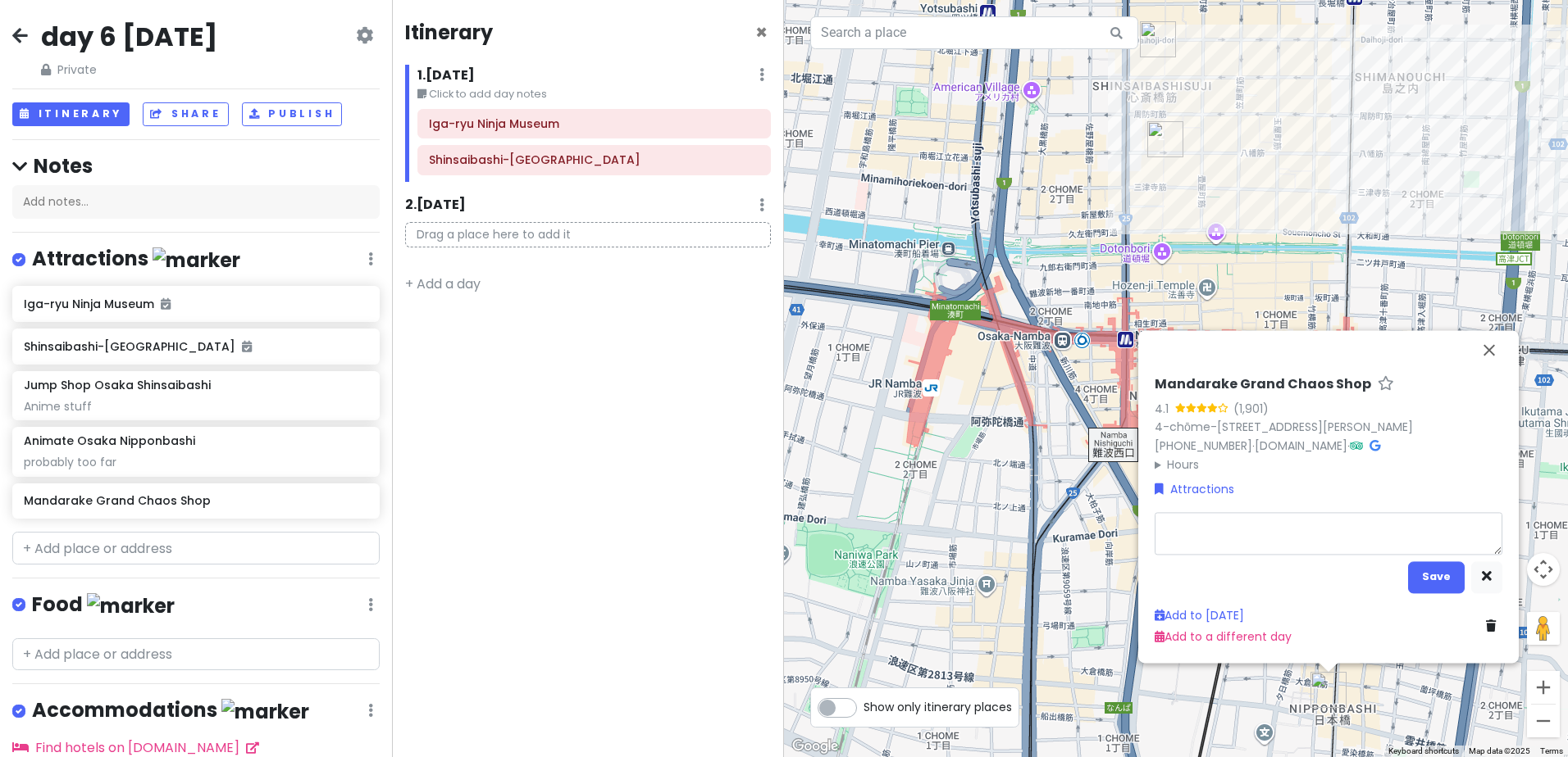
type textarea "x"
type textarea "p"
type textarea "x"
type textarea "pr"
type textarea "x"
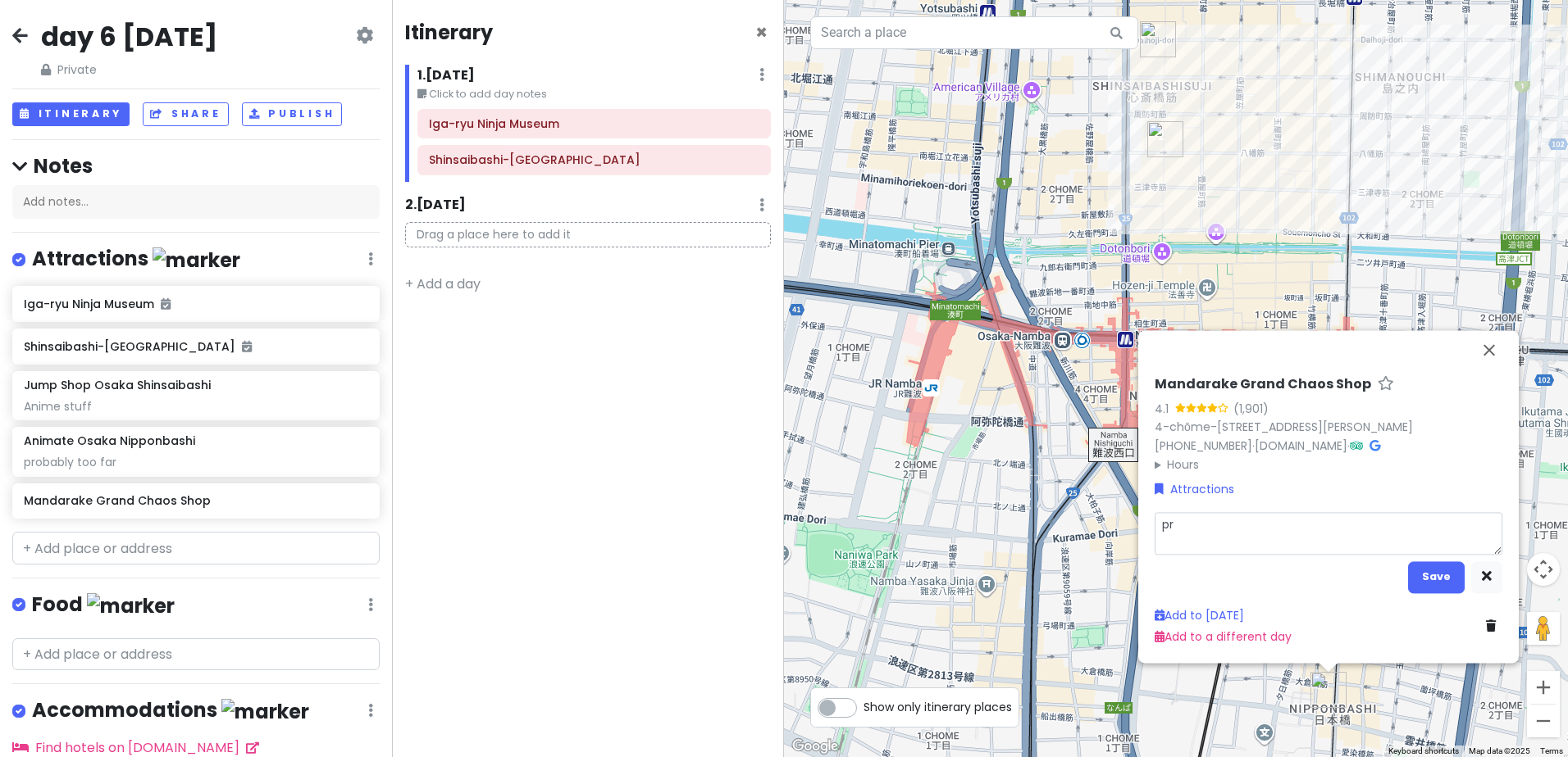
type textarea "pro"
type textarea "x"
click at [1440, 572] on button "Save" at bounding box center [1436, 578] width 57 height 32
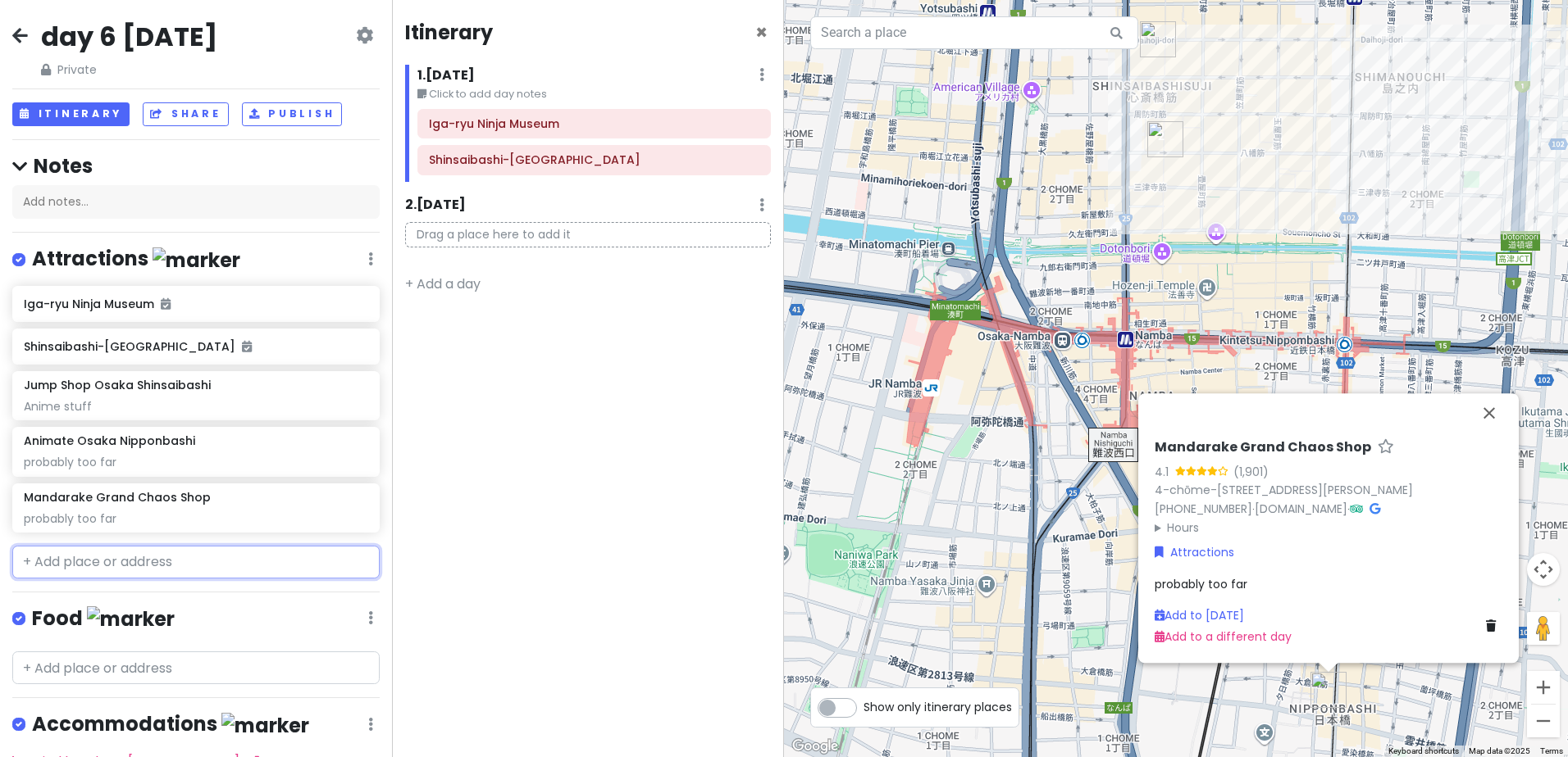
click at [149, 565] on input "text" at bounding box center [196, 562] width 368 height 33
paste input "Fudo Myo-o Statue"
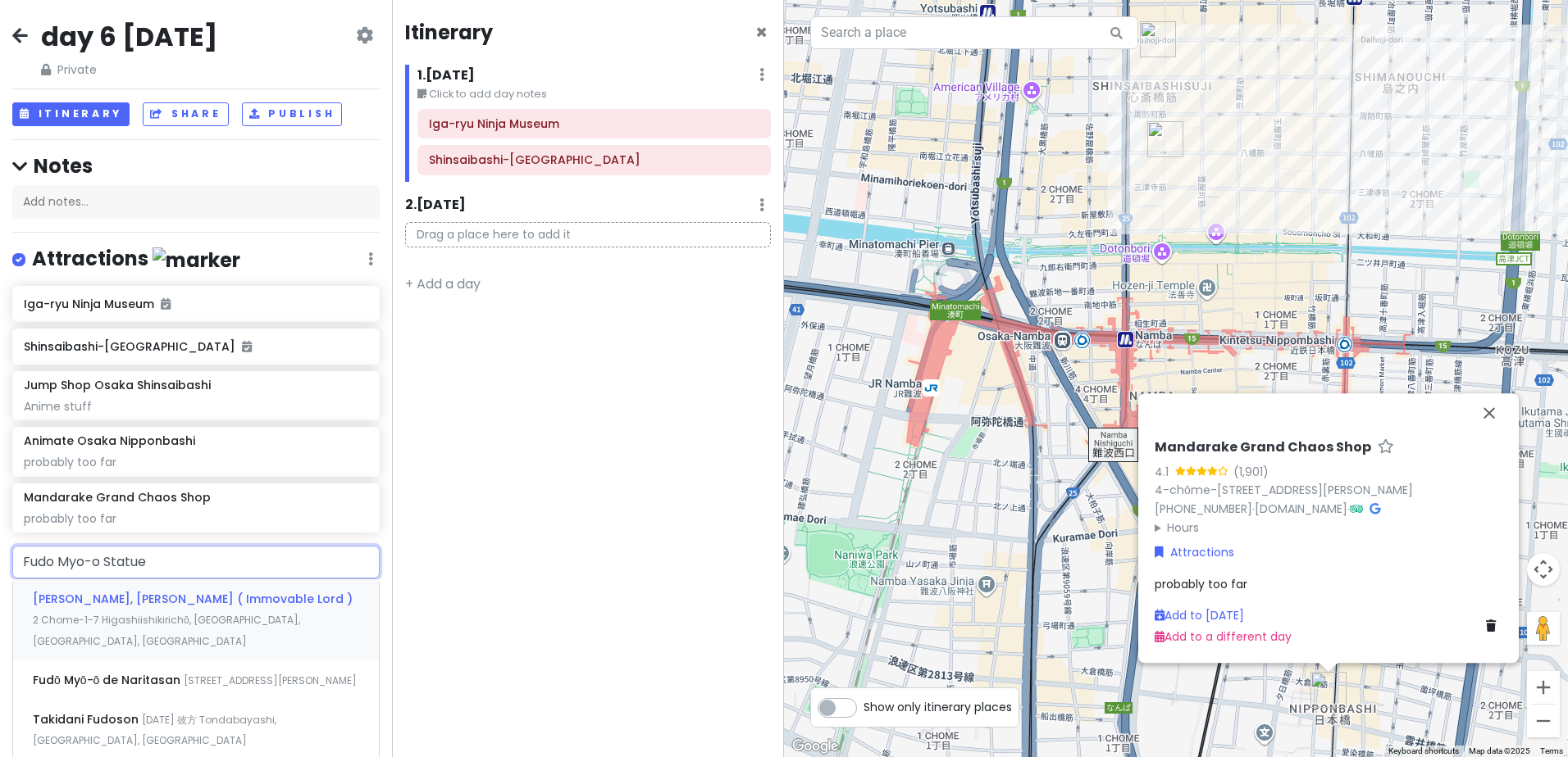
click at [279, 597] on span "[PERSON_NAME], [PERSON_NAME] ( Immovable Lord )" at bounding box center [192, 599] width 320 height 16
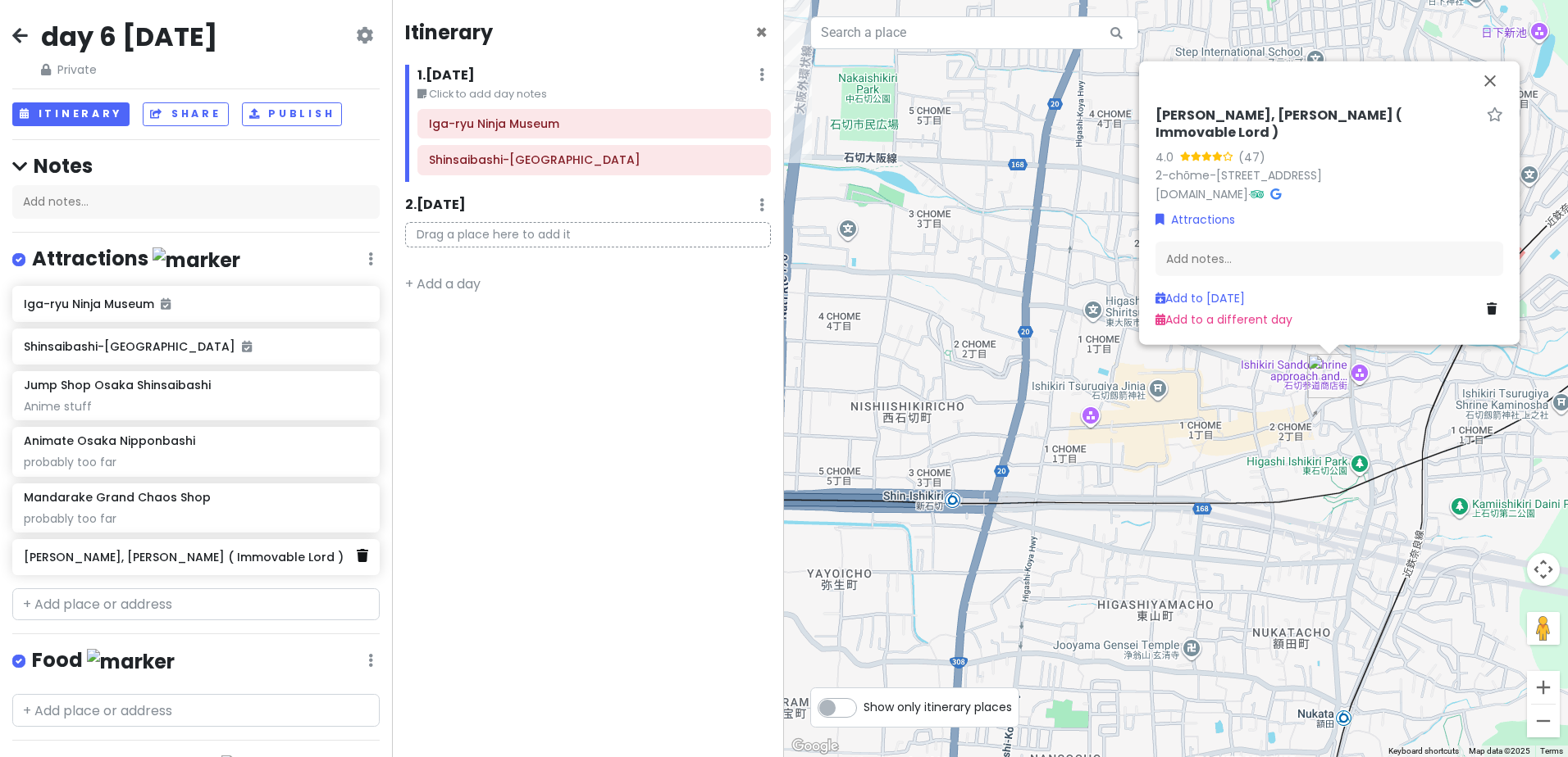
click at [356, 562] on link at bounding box center [362, 556] width 11 height 22
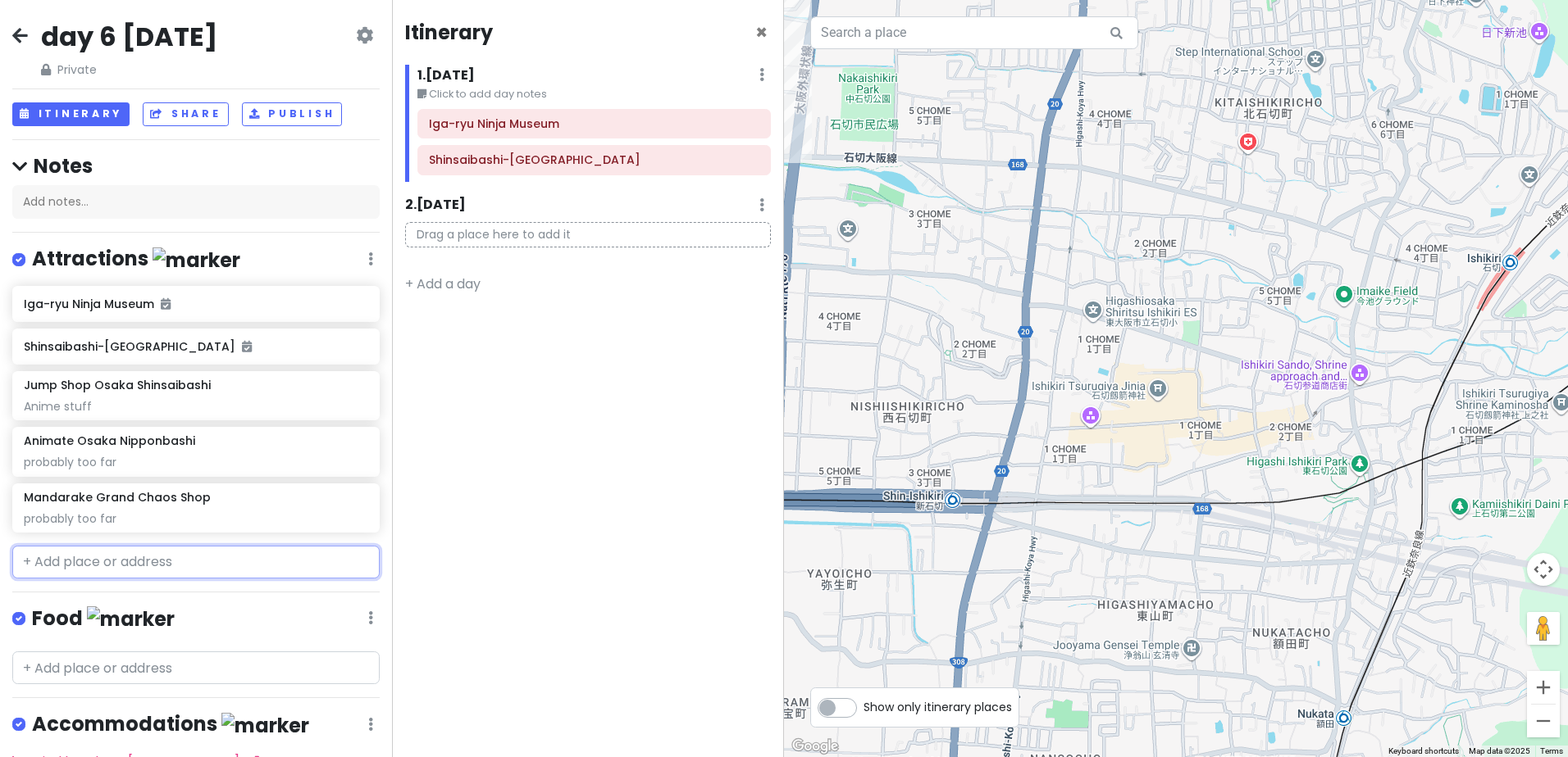
click at [160, 556] on input "text" at bounding box center [196, 562] width 368 height 33
paste input "Tomb of the Nue"
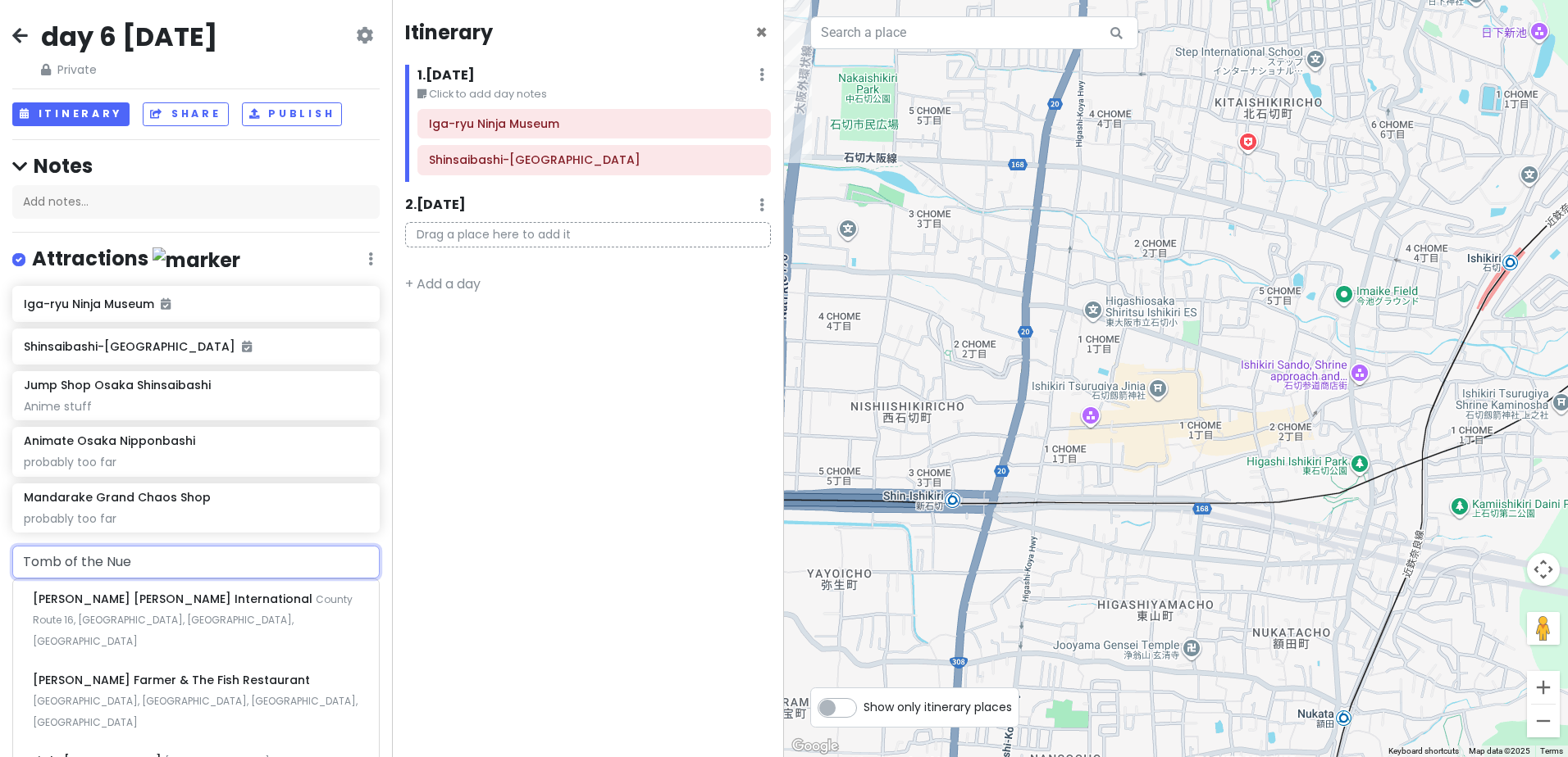
drag, startPoint x: 206, startPoint y: 557, endPoint x: -73, endPoint y: 524, distance: 280.9
click at [0, 524] on html "day 6 [DATE] Private Change Dates Make a Copy Delete Trip Go Pro ⚡️ Give Feedba…" at bounding box center [784, 378] width 1568 height 757
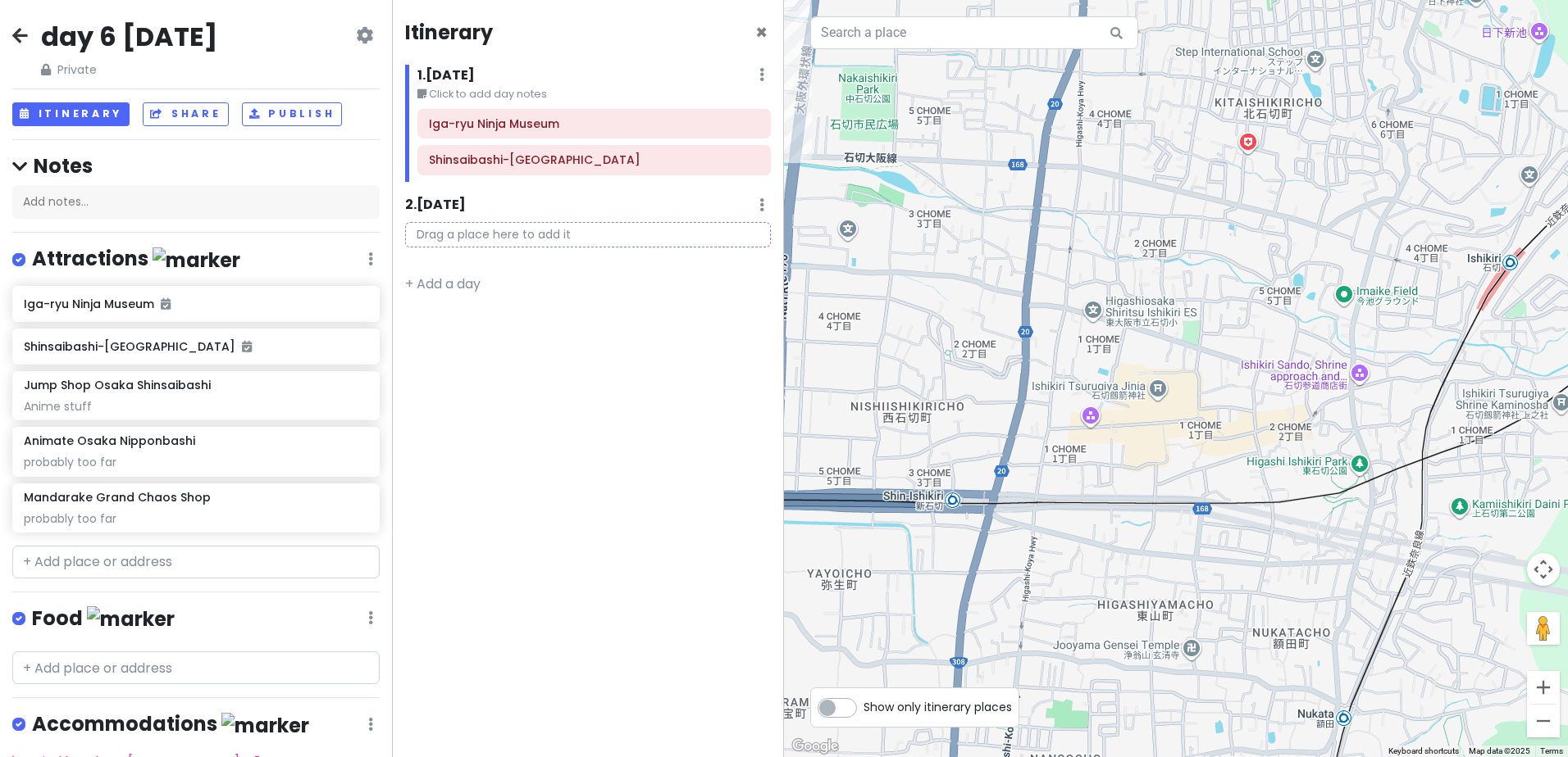
click at [65, 612] on h4 "Food" at bounding box center [103, 619] width 142 height 27
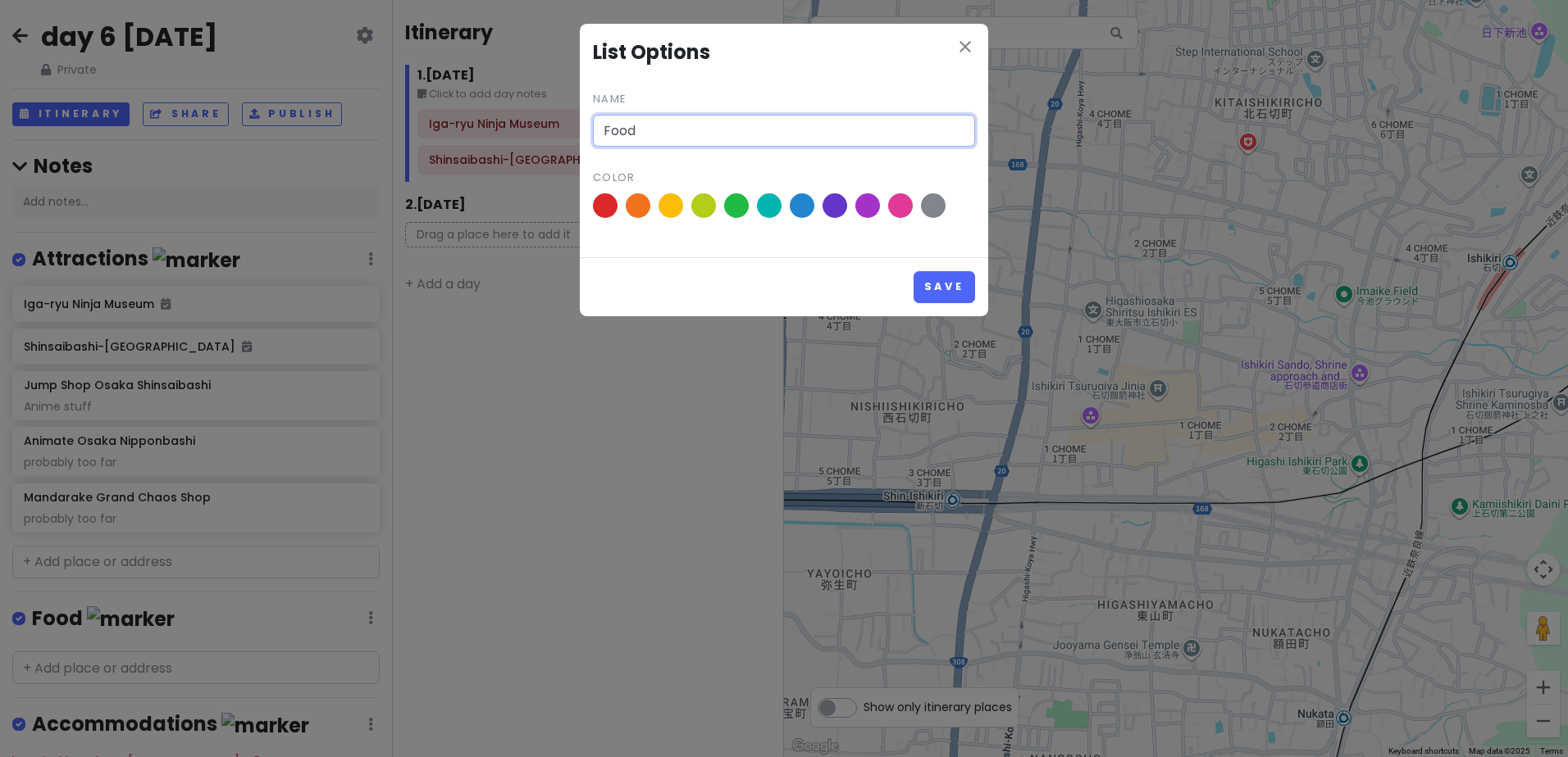
click at [764, 127] on input "Food" at bounding box center [784, 131] width 382 height 33
drag, startPoint x: 941, startPoint y: 287, endPoint x: 933, endPoint y: 288, distance: 8.1
click at [941, 288] on button "Save" at bounding box center [944, 288] width 61 height 32
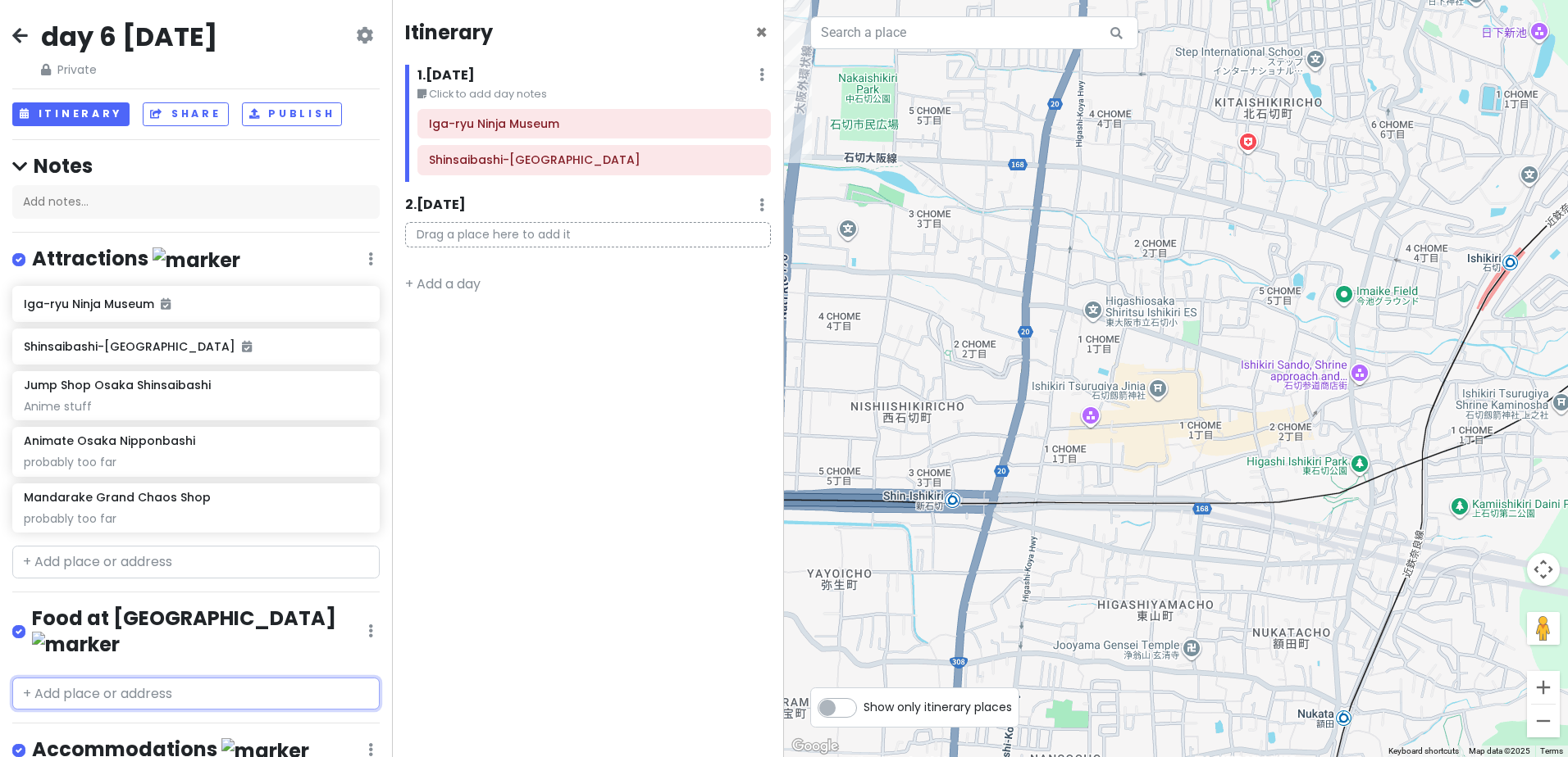
click at [235, 678] on input "text" at bounding box center [196, 694] width 368 height 33
click at [157, 722] on span "Kani Doraku Dotombori Nakamise" at bounding box center [136, 730] width 206 height 16
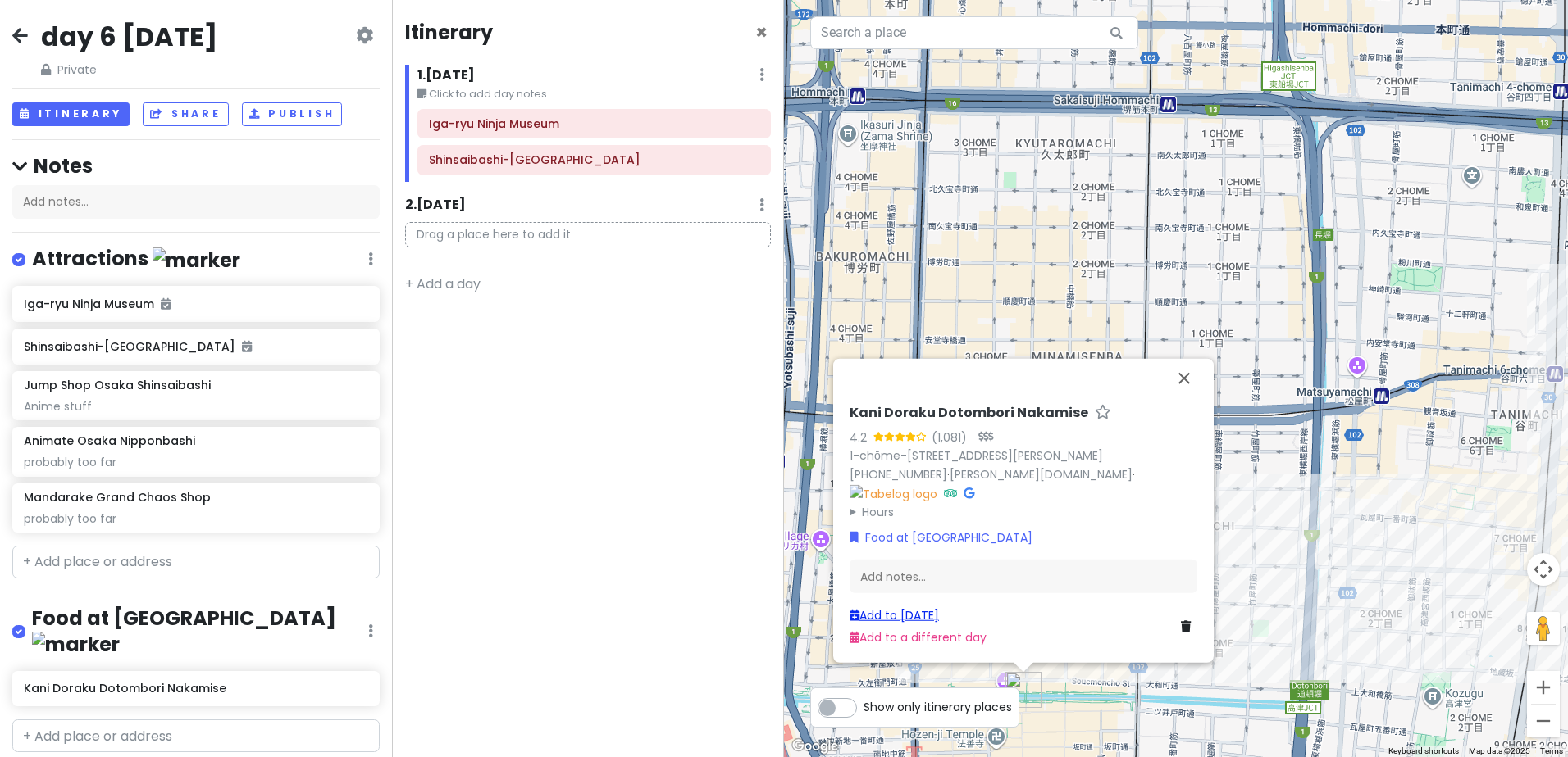
click at [930, 617] on link "Add to [DATE]" at bounding box center [894, 615] width 90 height 16
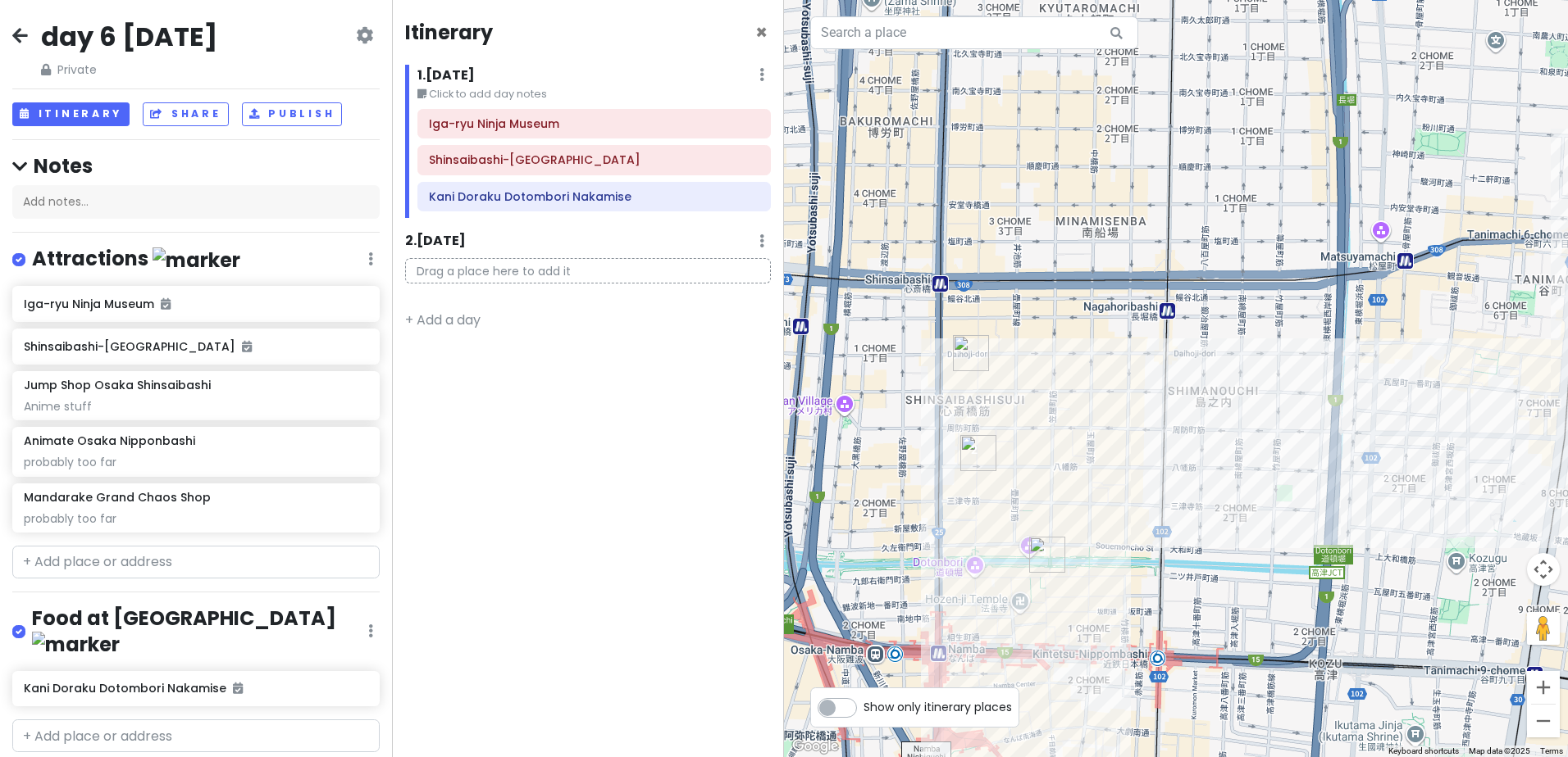
drag, startPoint x: 1106, startPoint y: 634, endPoint x: 1130, endPoint y: 497, distance: 139.1
click at [1130, 497] on div at bounding box center [1175, 378] width 784 height 757
click at [299, 682] on h6 "Kani Doraku Dotombori Nakamise" at bounding box center [190, 689] width 332 height 15
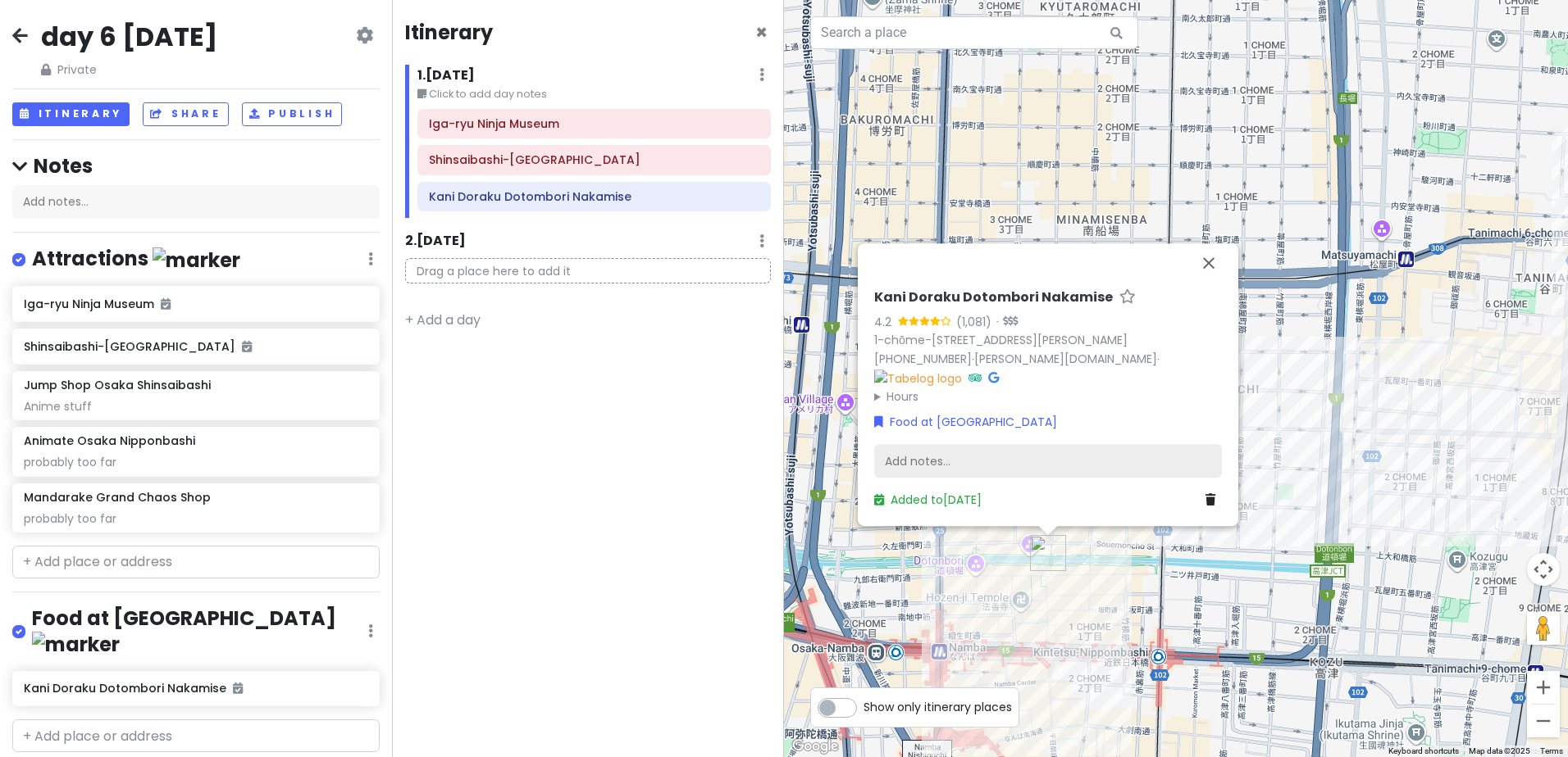
click at [1006, 459] on div "Add notes..." at bounding box center [1048, 461] width 348 height 35
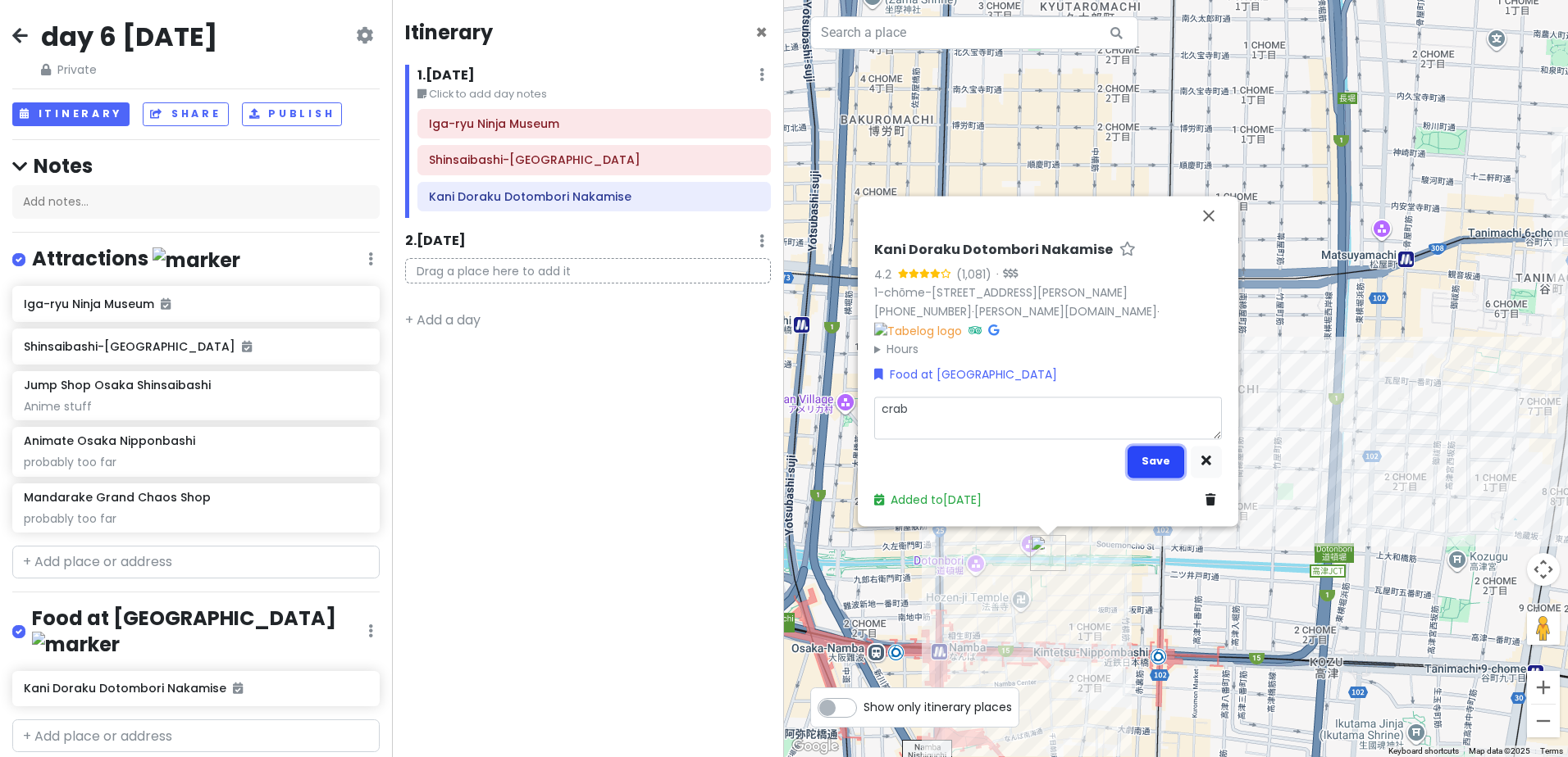
click at [1153, 474] on button "Save" at bounding box center [1156, 462] width 57 height 32
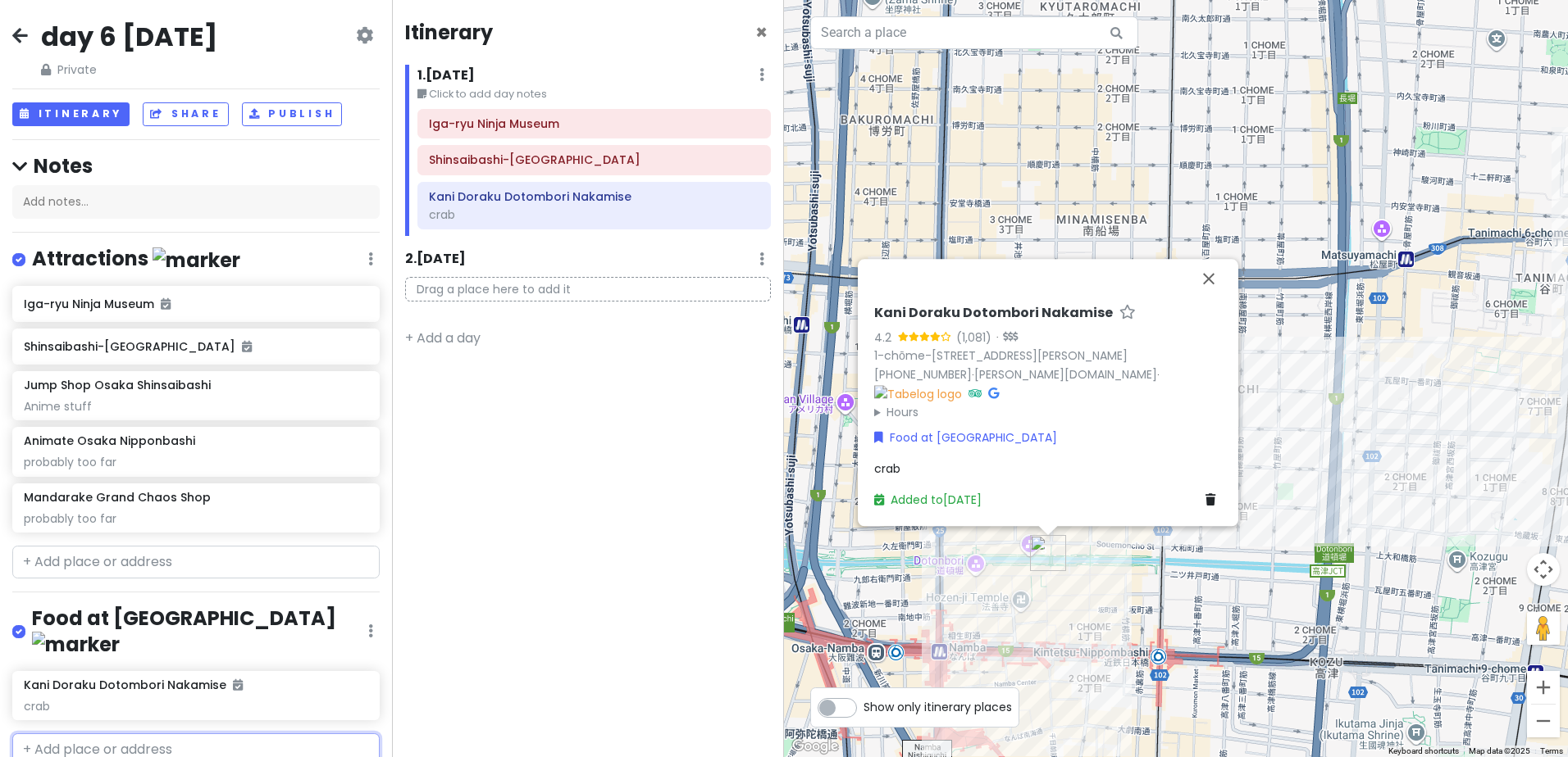
click at [206, 733] on input "text" at bounding box center [196, 749] width 368 height 33
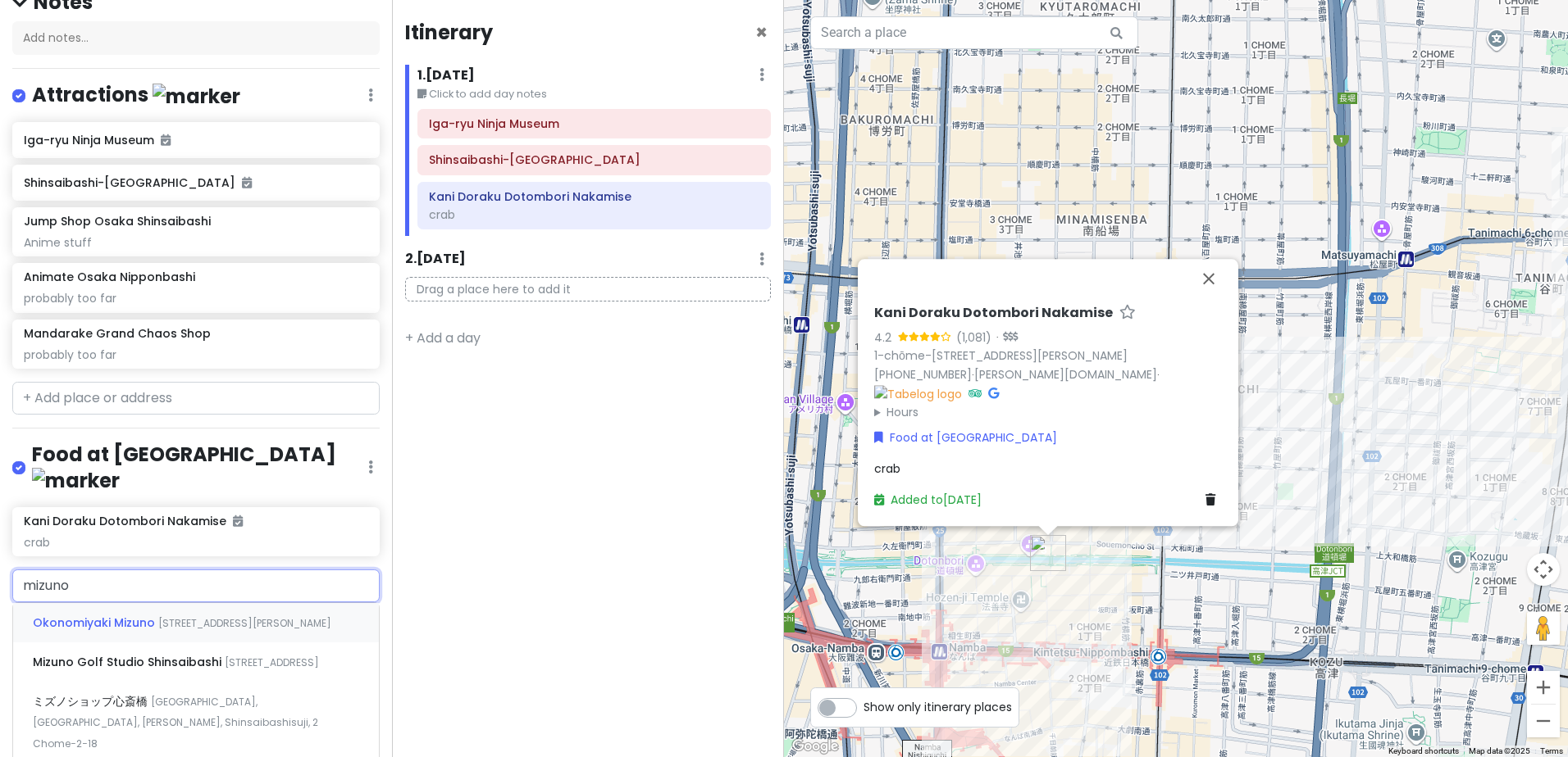
click at [279, 617] on span "[STREET_ADDRESS][PERSON_NAME]" at bounding box center [244, 623] width 173 height 14
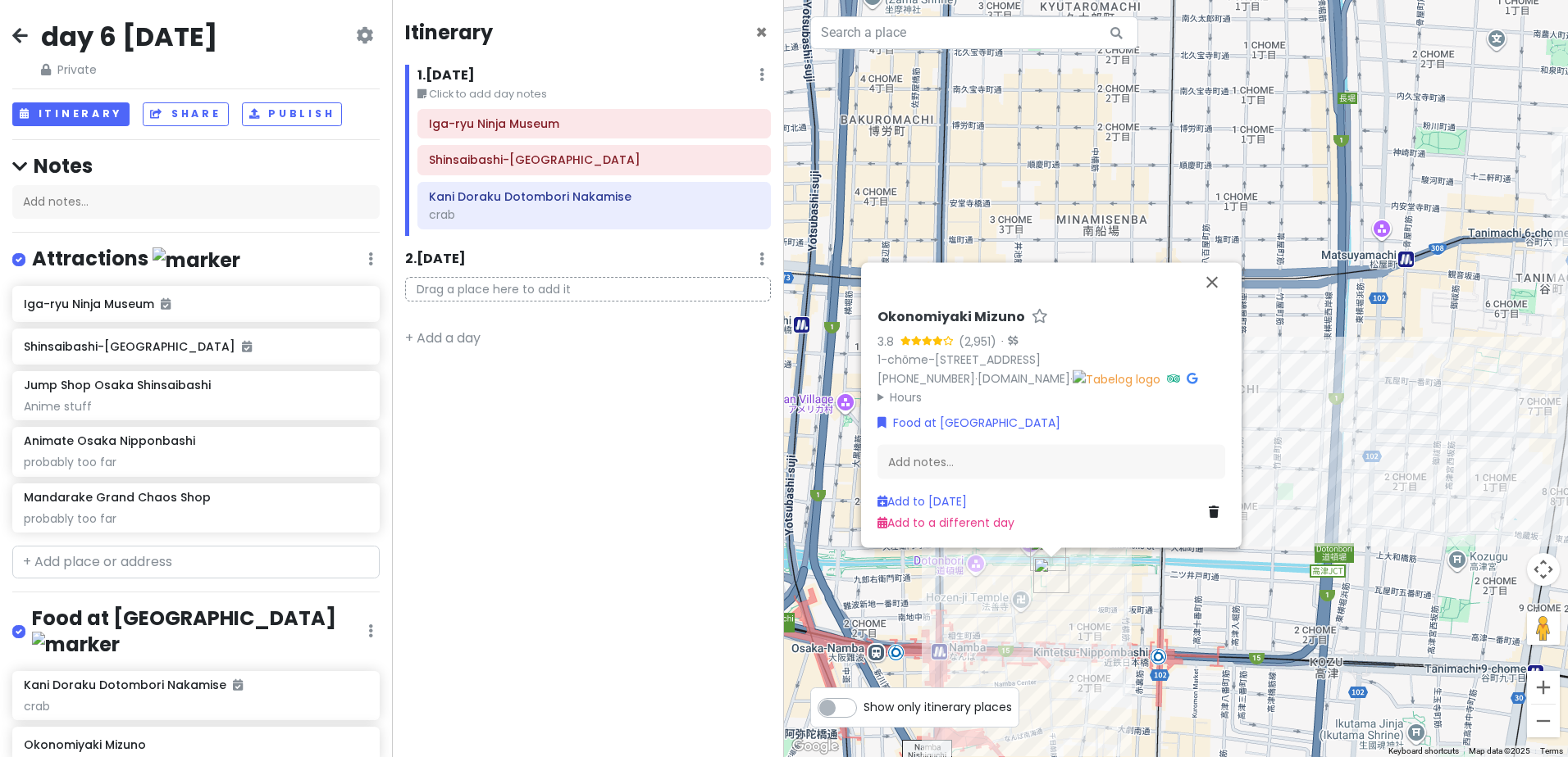
scroll to position [216, 0]
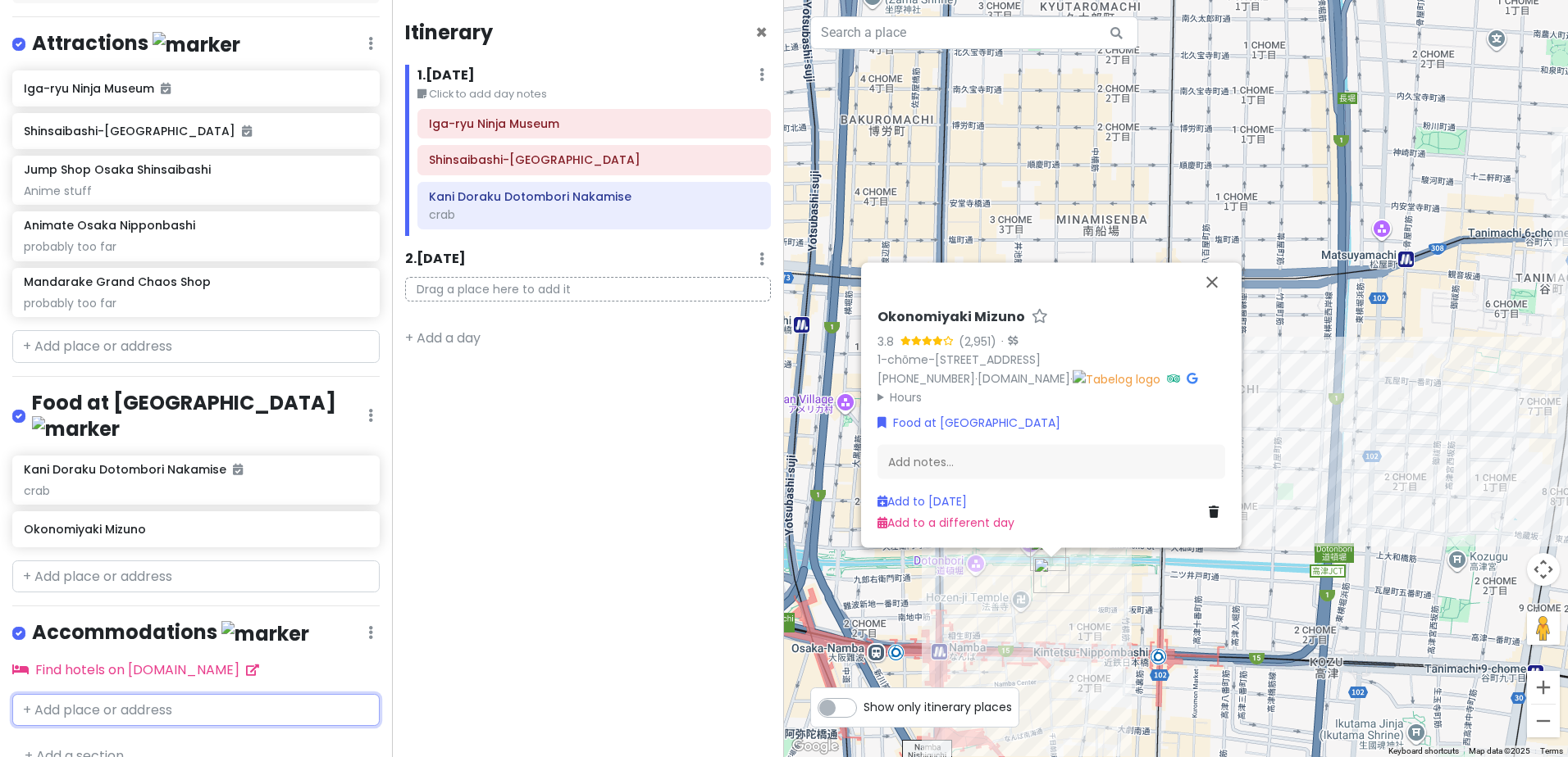
click at [262, 694] on input "text" at bounding box center [196, 710] width 368 height 33
click at [221, 741] on span "[STREET_ADDRESS][PERSON_NAME]" at bounding box center [253, 748] width 173 height 14
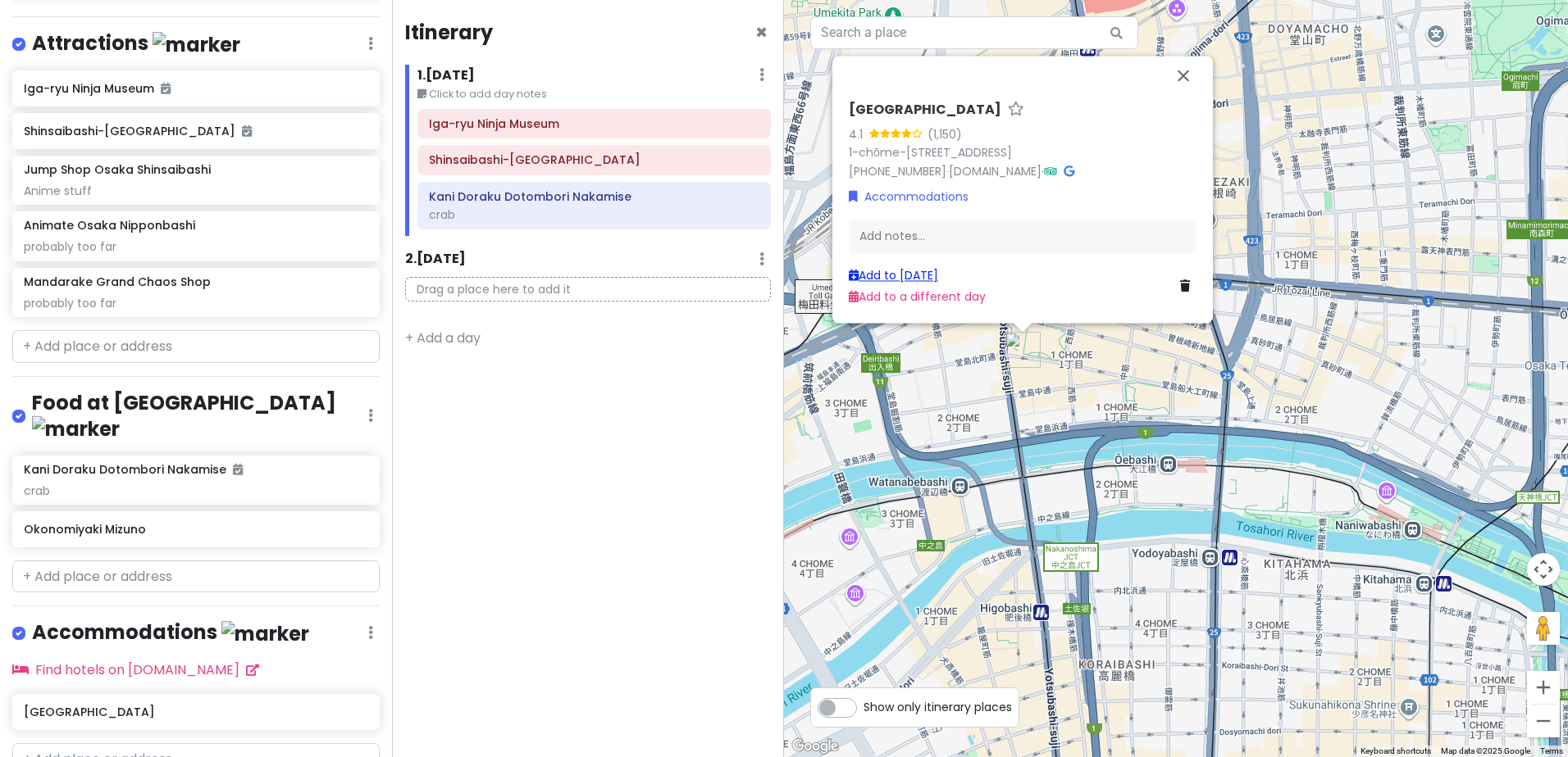
click at [920, 274] on link "Add to [DATE]" at bounding box center [893, 274] width 90 height 16
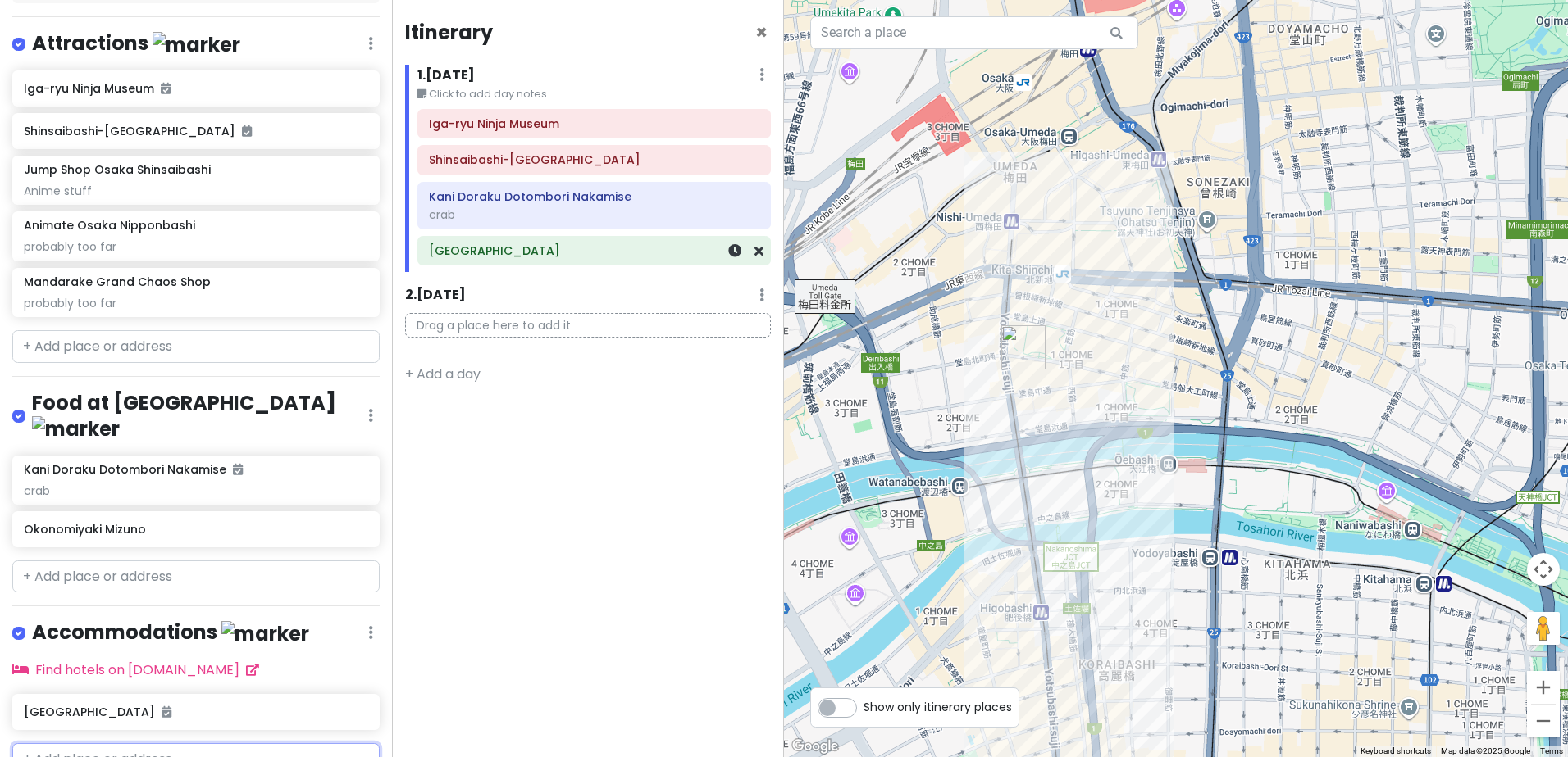
click at [625, 259] on div "[GEOGRAPHIC_DATA]" at bounding box center [594, 251] width 330 height 23
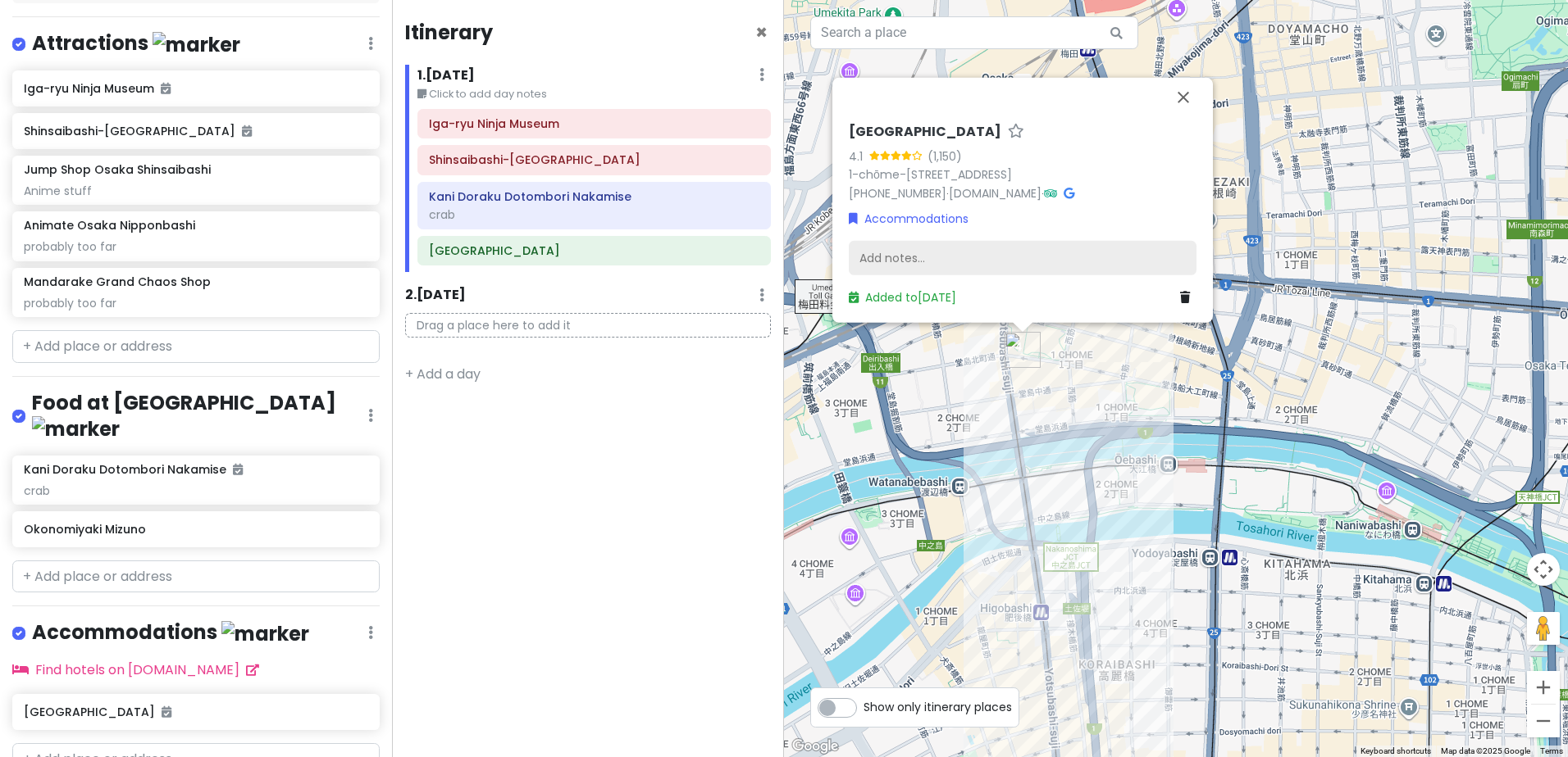
click at [933, 261] on div "Add notes..." at bounding box center [1022, 258] width 348 height 35
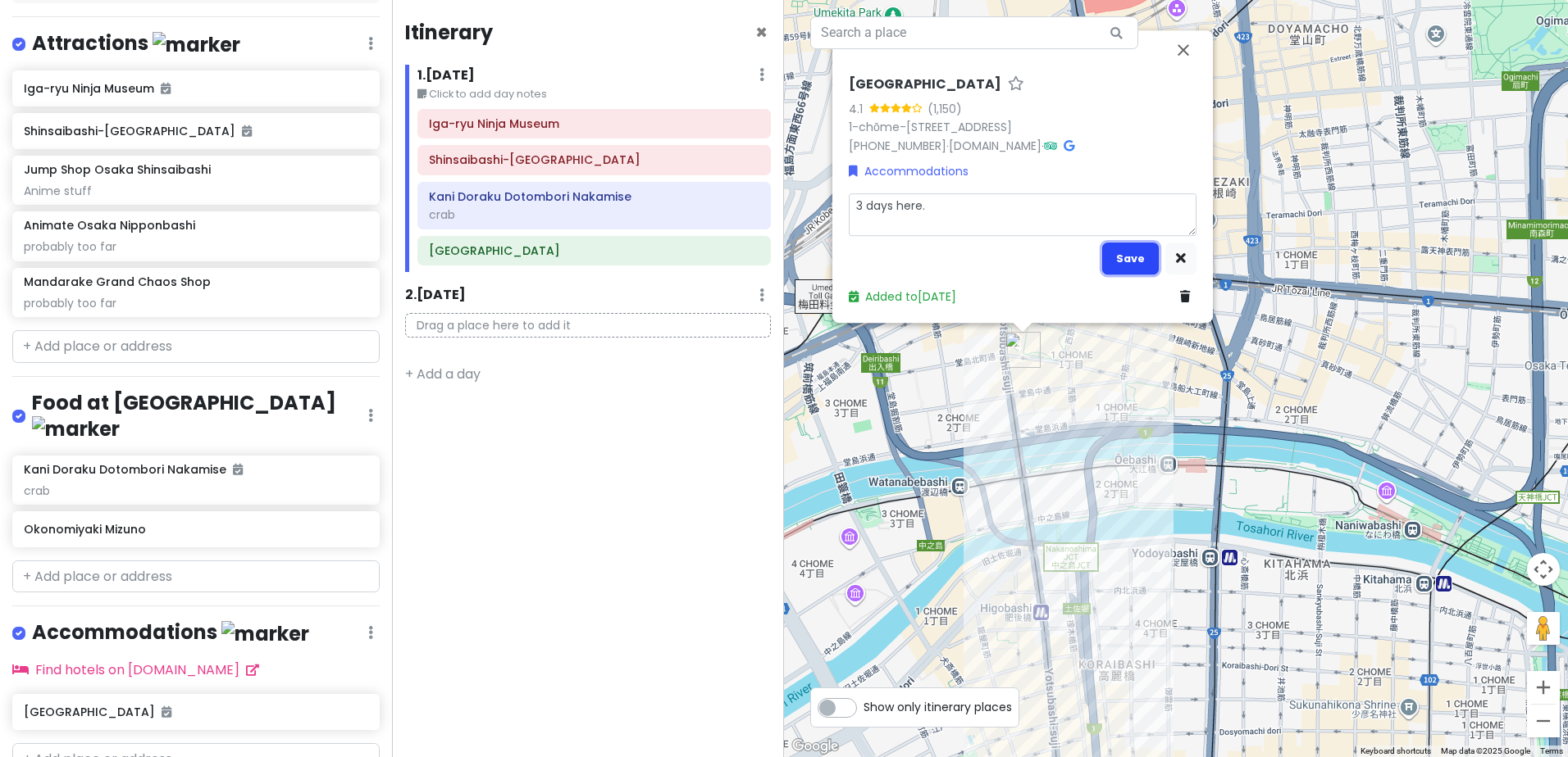
click at [1125, 267] on button "Save" at bounding box center [1131, 258] width 57 height 32
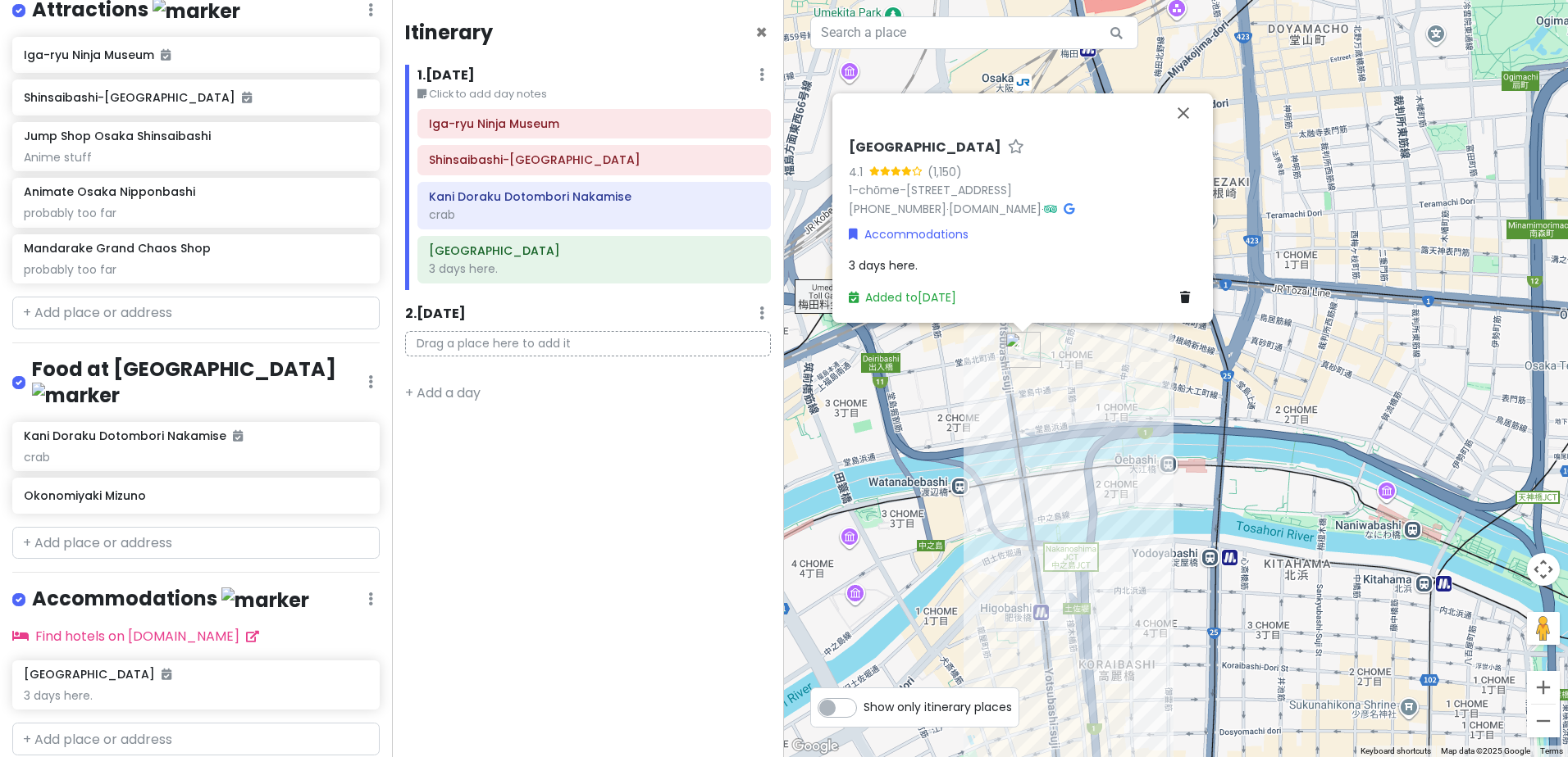
scroll to position [278, 0]
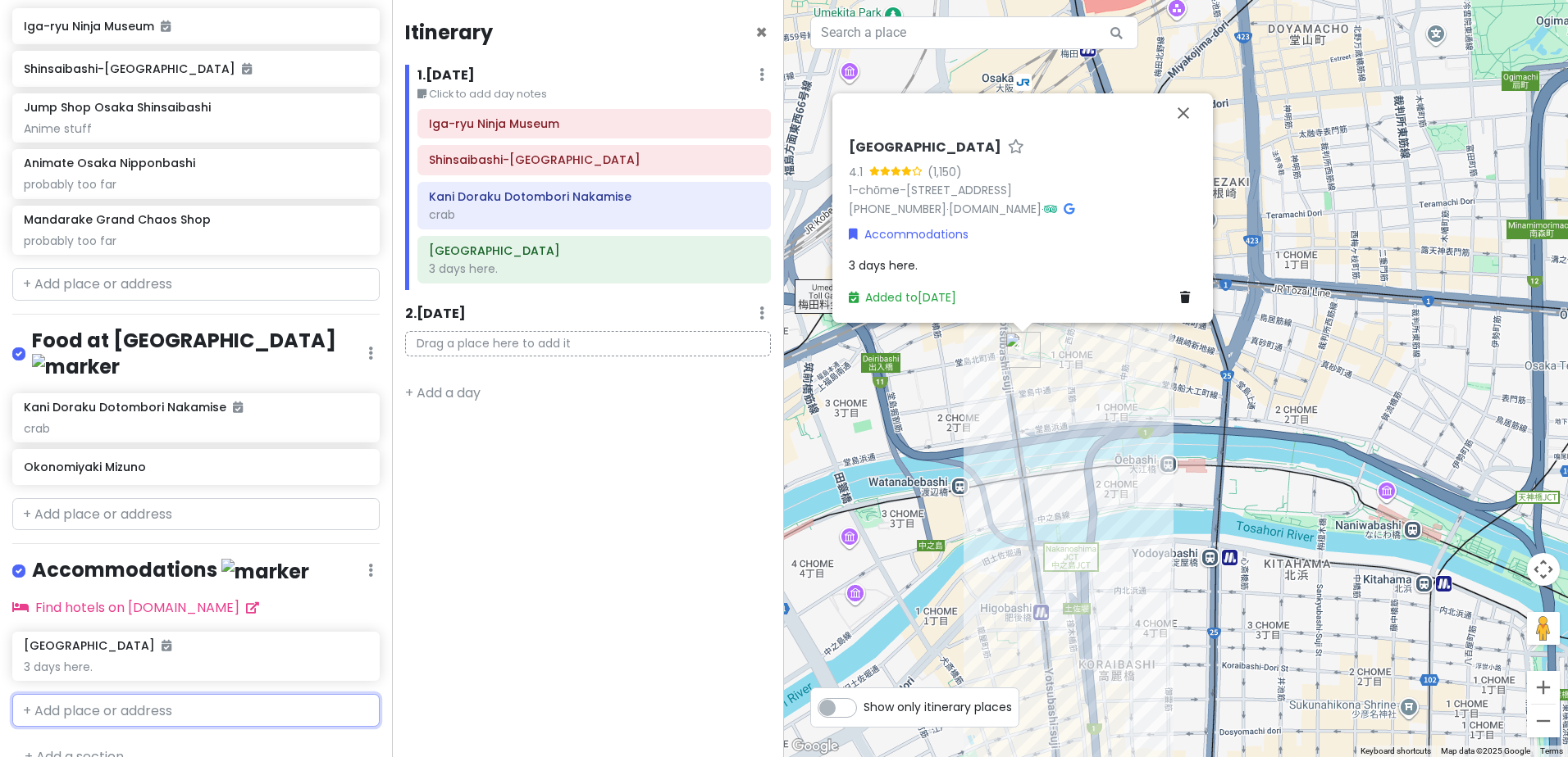
click at [157, 694] on input "text" at bounding box center [196, 710] width 368 height 33
paste input "[PERSON_NAME] (Umeda)"
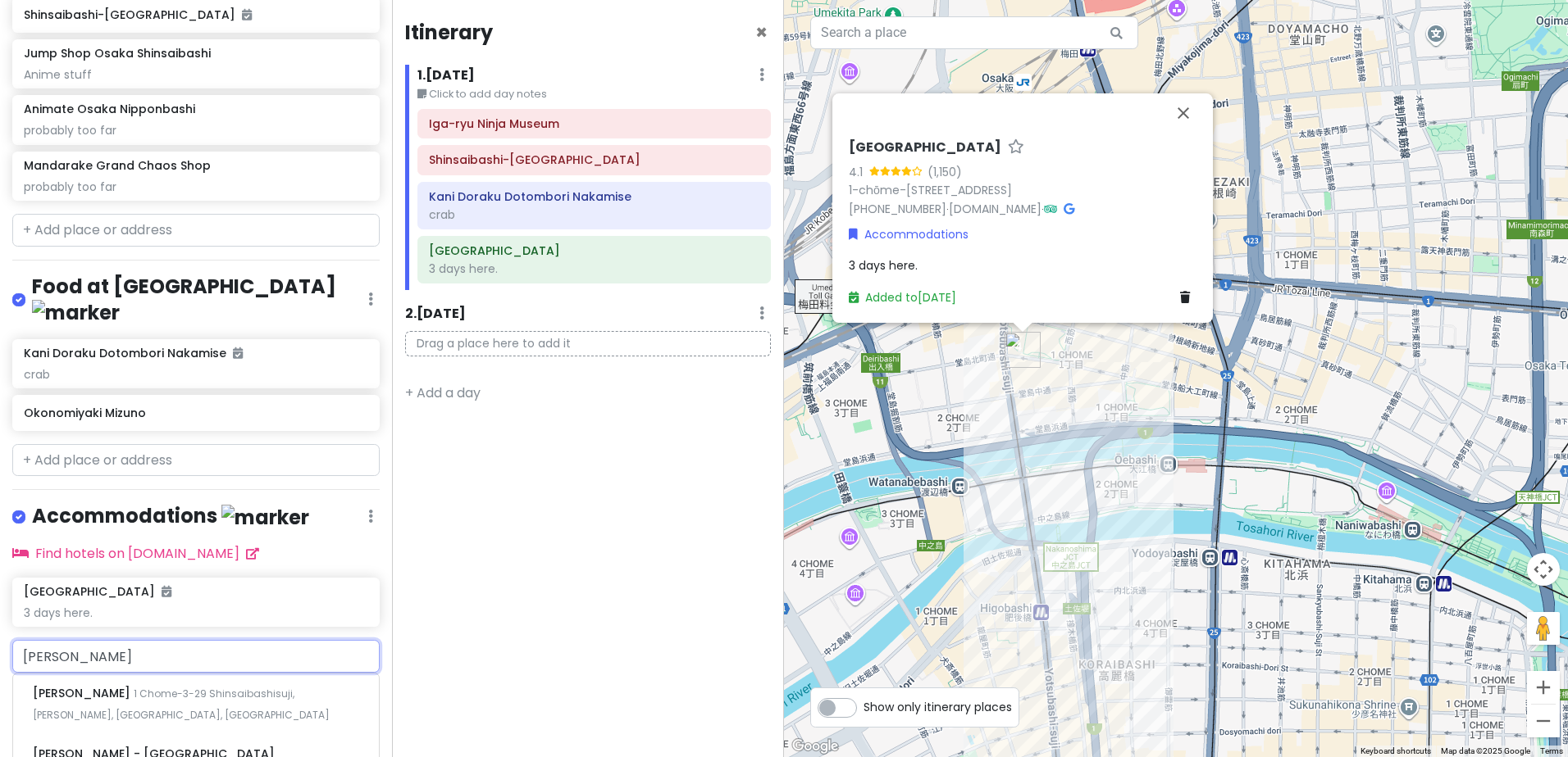
scroll to position [360, 0]
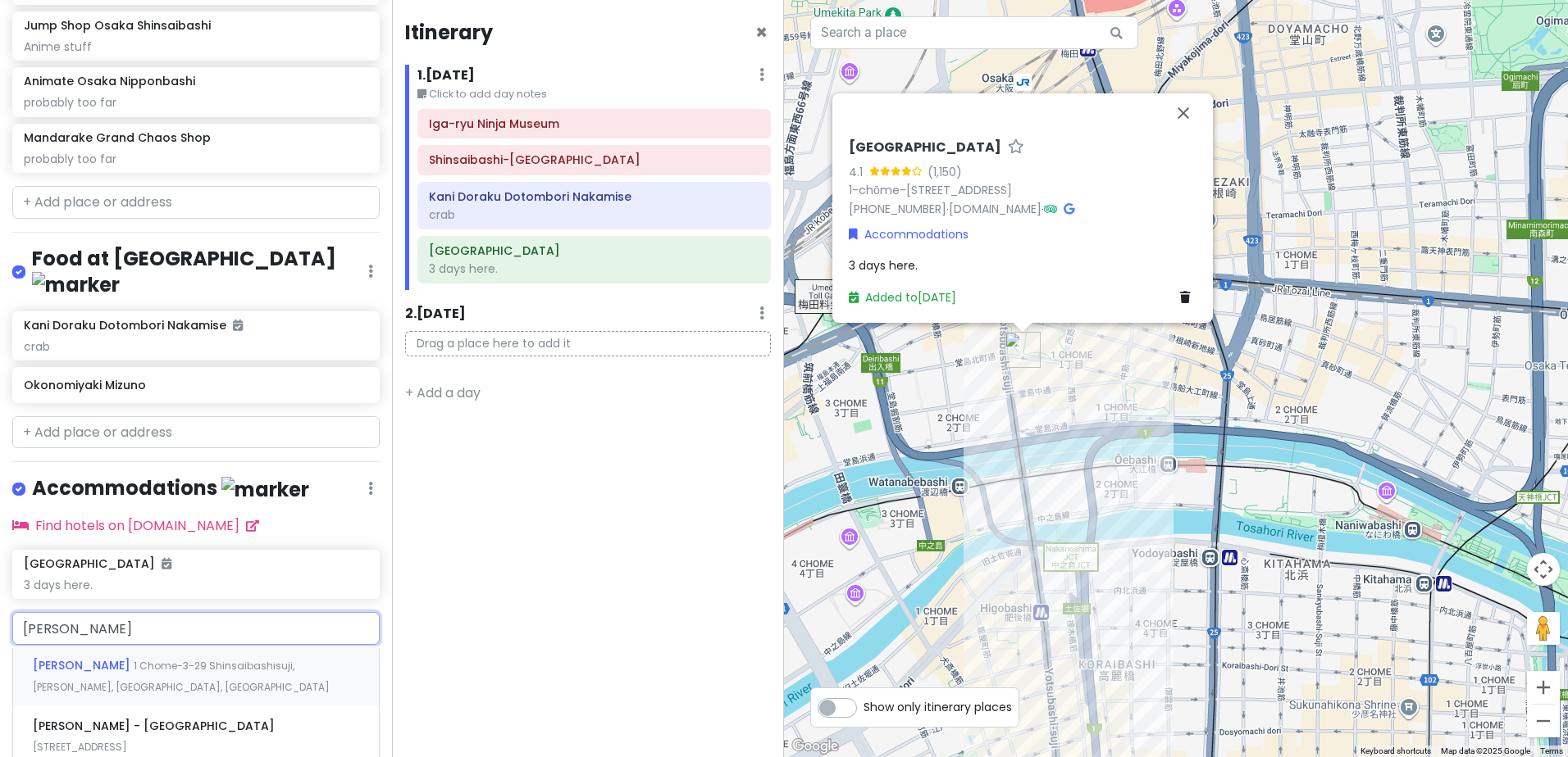
click at [259, 647] on div "[PERSON_NAME] [STREET_ADDRESS]" at bounding box center [196, 676] width 366 height 60
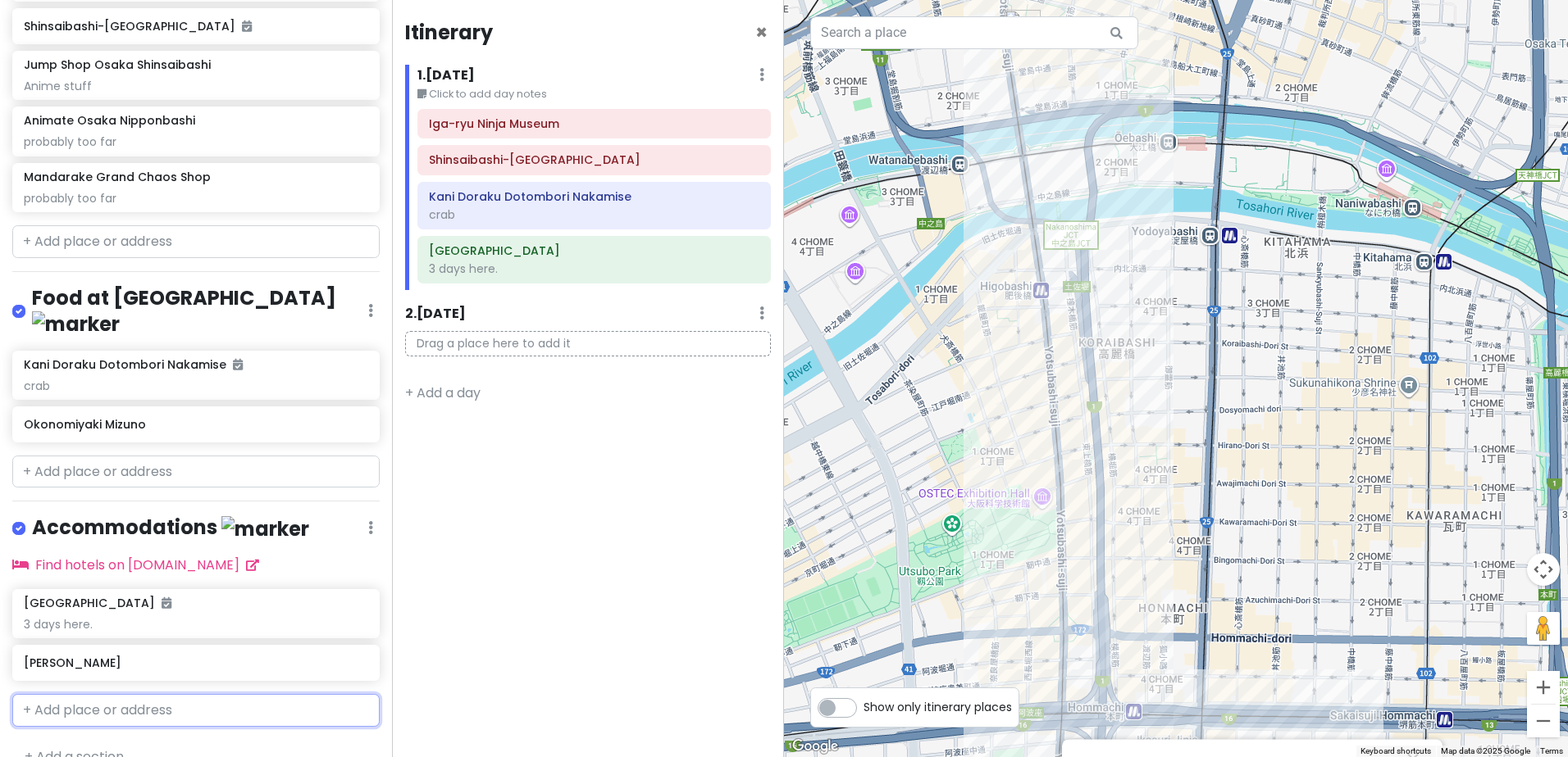
click at [229, 694] on input "text" at bounding box center [196, 710] width 368 height 33
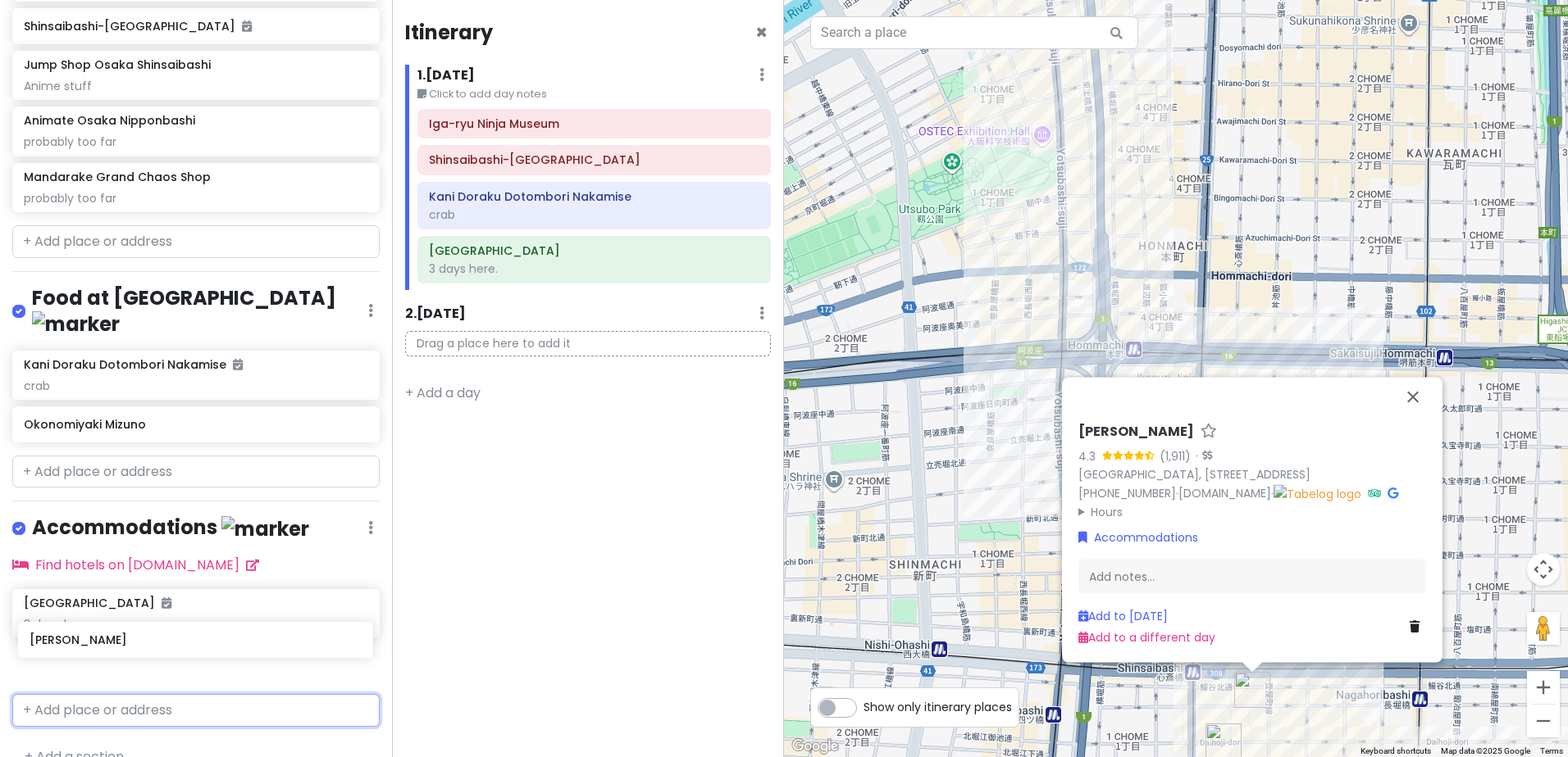
click at [204, 647] on div "[GEOGRAPHIC_DATA] 3 days here. [PERSON_NAME]" at bounding box center [196, 638] width 392 height 98
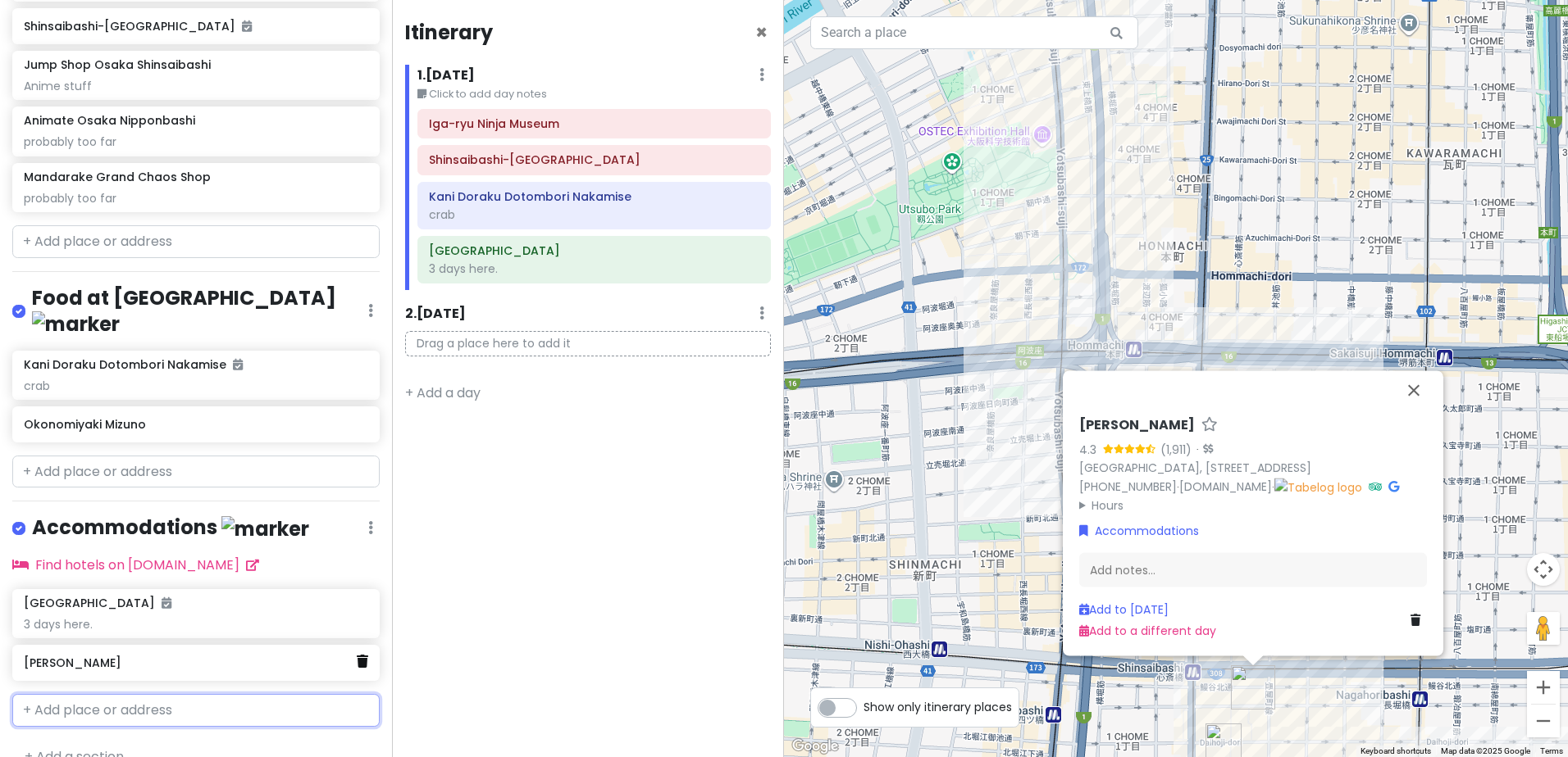
click at [356, 655] on icon at bounding box center [362, 662] width 11 height 13
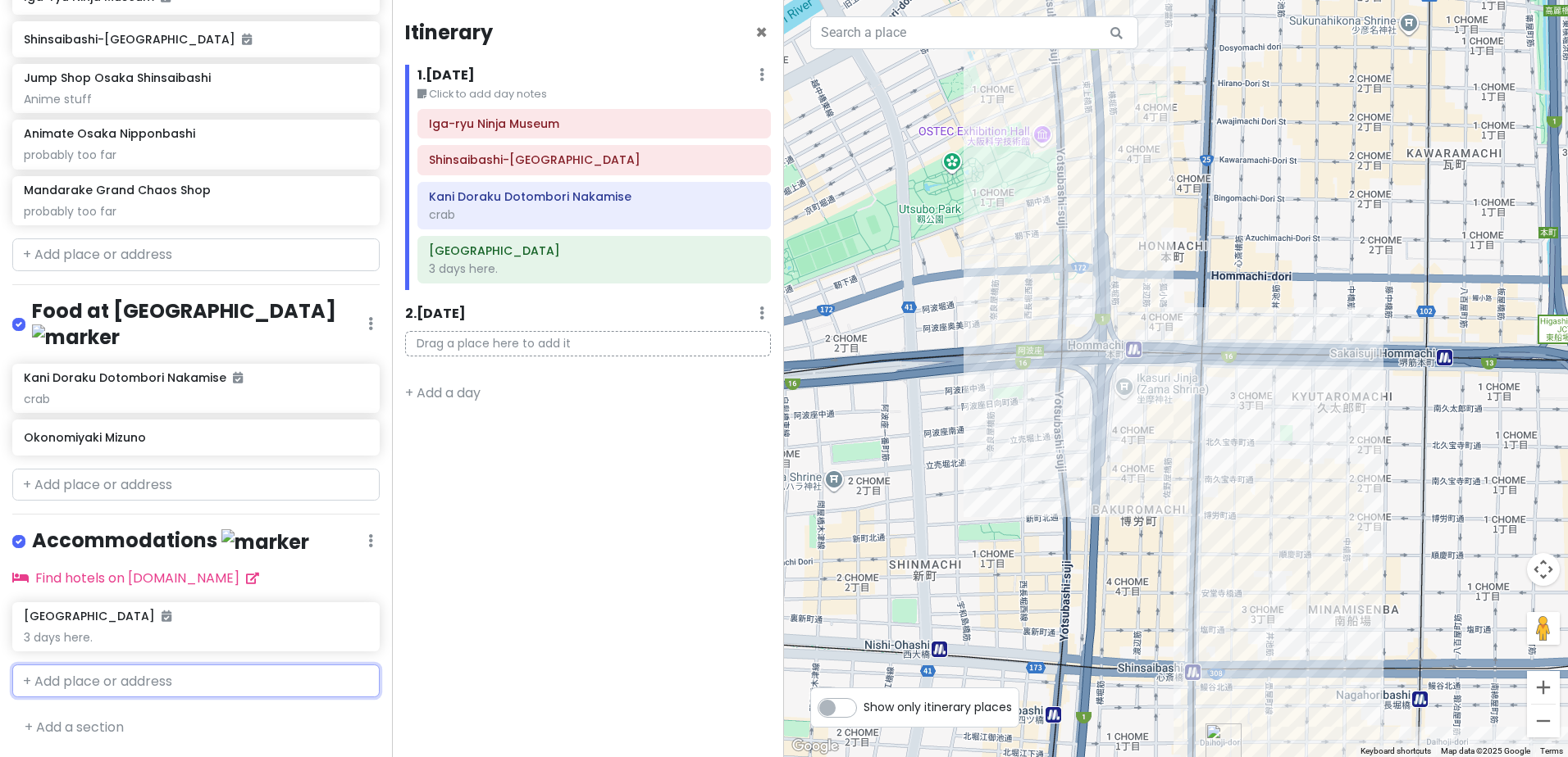
scroll to position [278, 0]
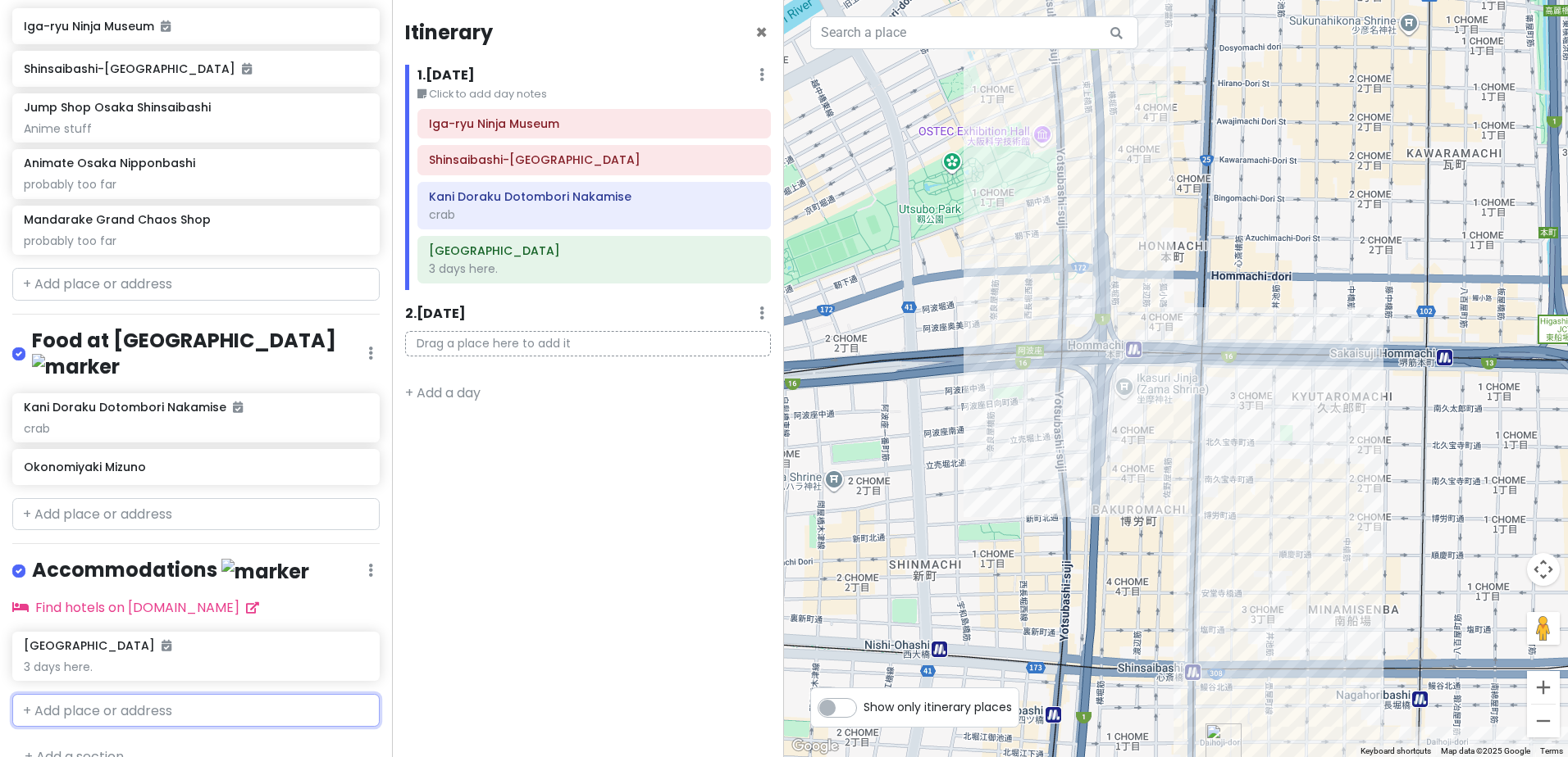
click at [194, 694] on input "text" at bounding box center [196, 710] width 368 height 33
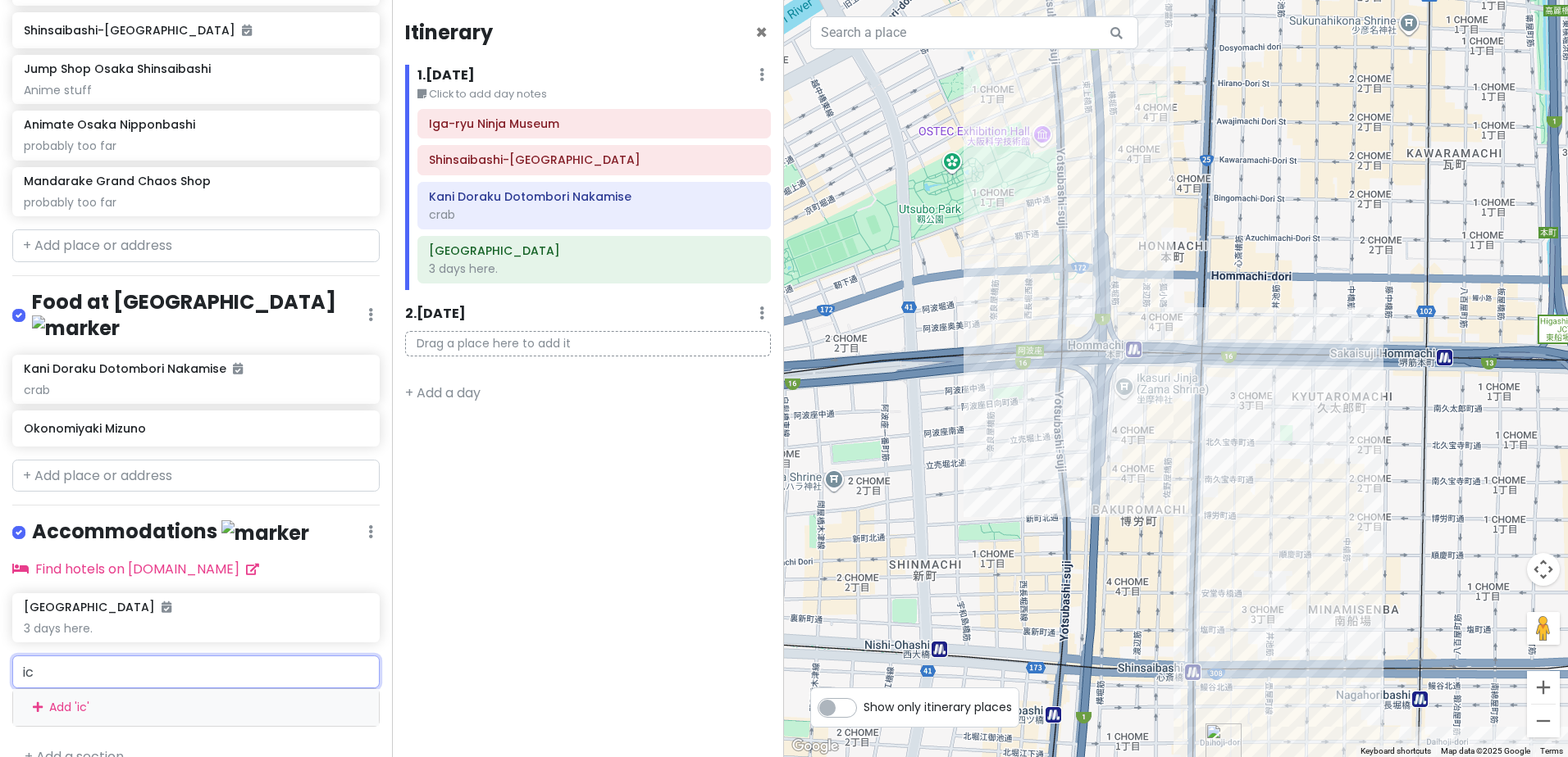
scroll to position [321, 0]
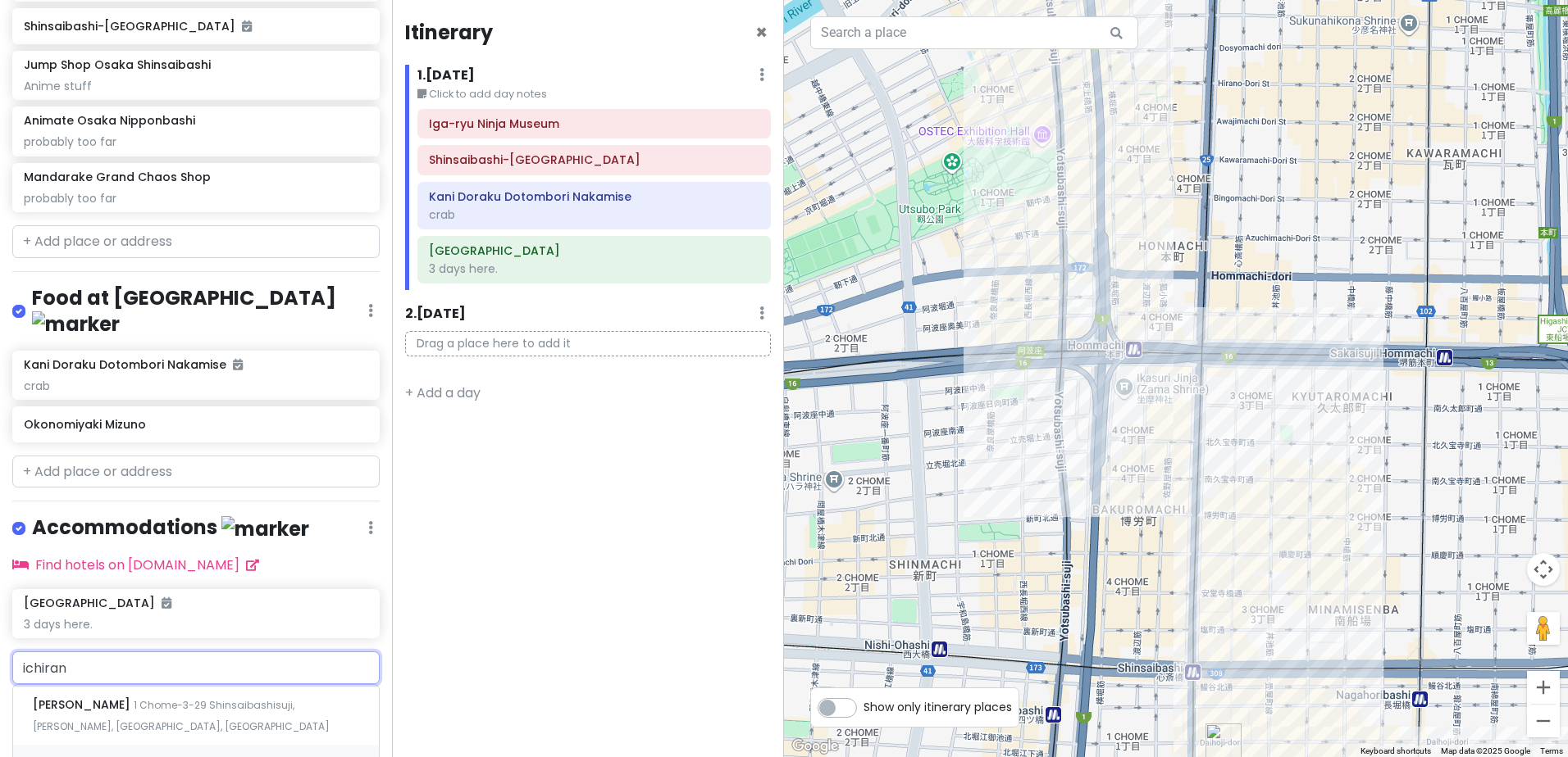
click at [217, 757] on span "[PERSON_NAME] - [GEOGRAPHIC_DATA]" at bounding box center [154, 765] width 242 height 16
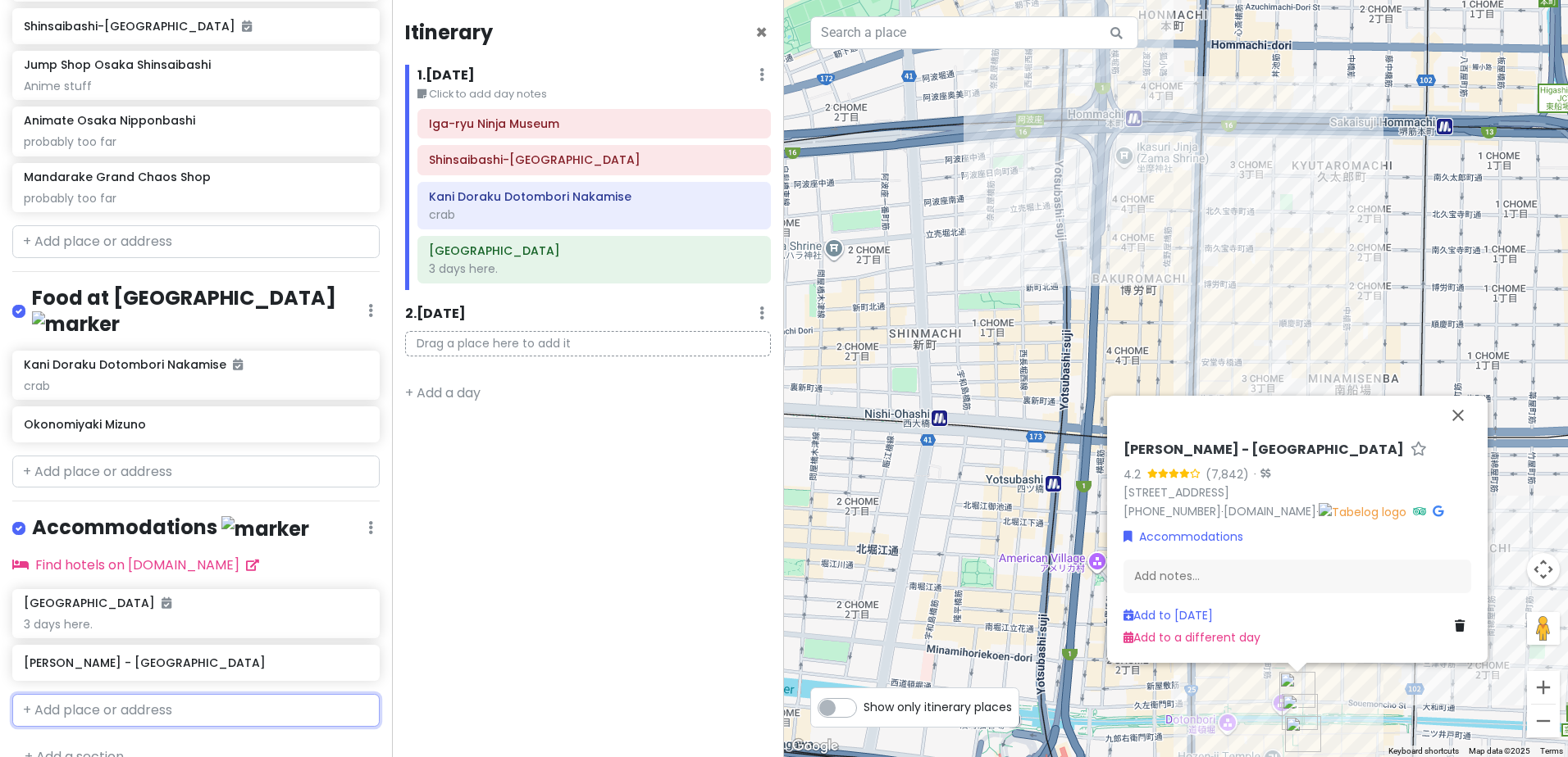
click at [179, 694] on input "text" at bounding box center [196, 710] width 368 height 33
click at [211, 741] on span "1 Chome-3-29 Shinsaibashisuji, [PERSON_NAME], [GEOGRAPHIC_DATA], [GEOGRAPHIC_DA…" at bounding box center [181, 758] width 297 height 35
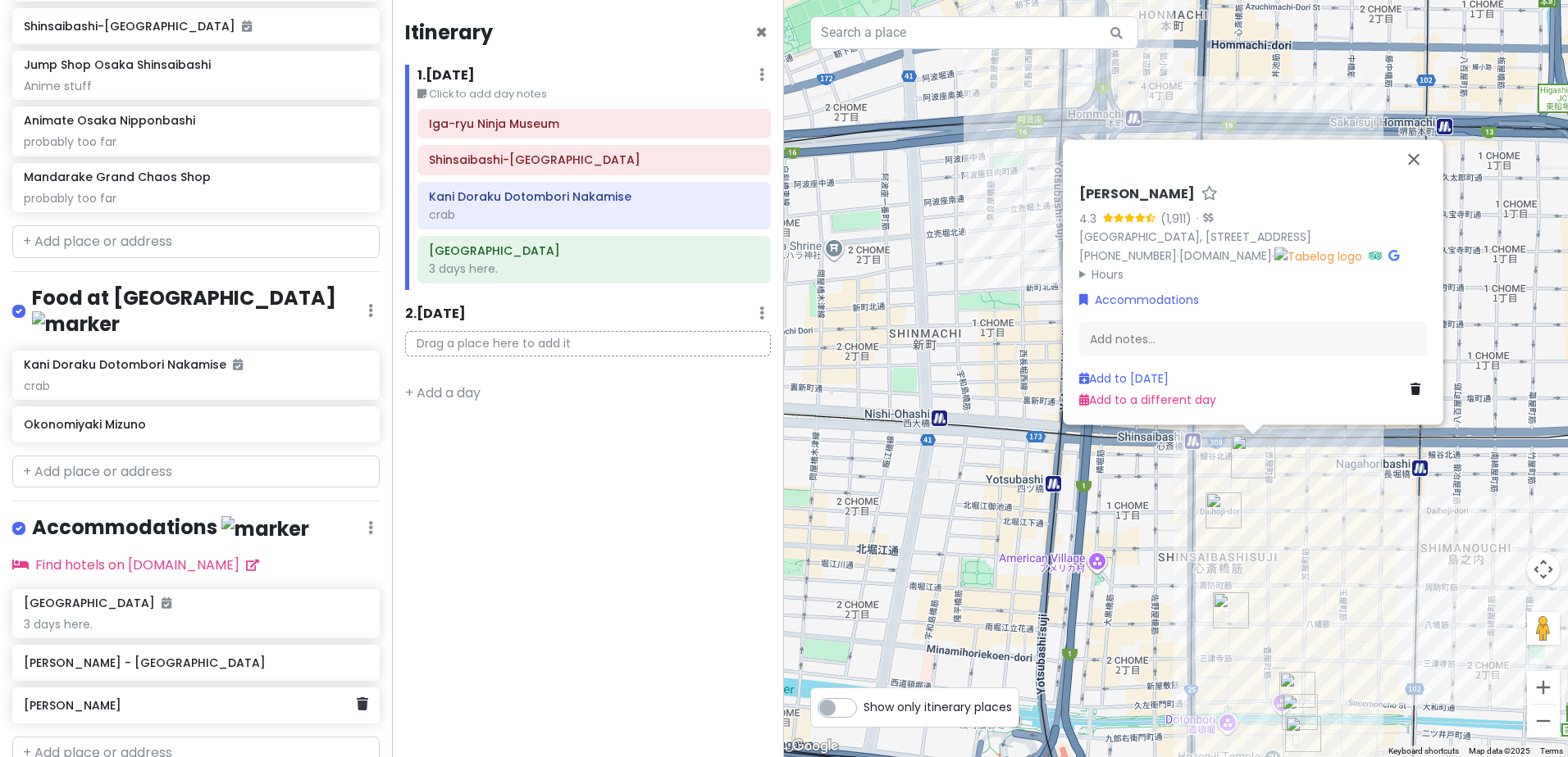
scroll to position [363, 0]
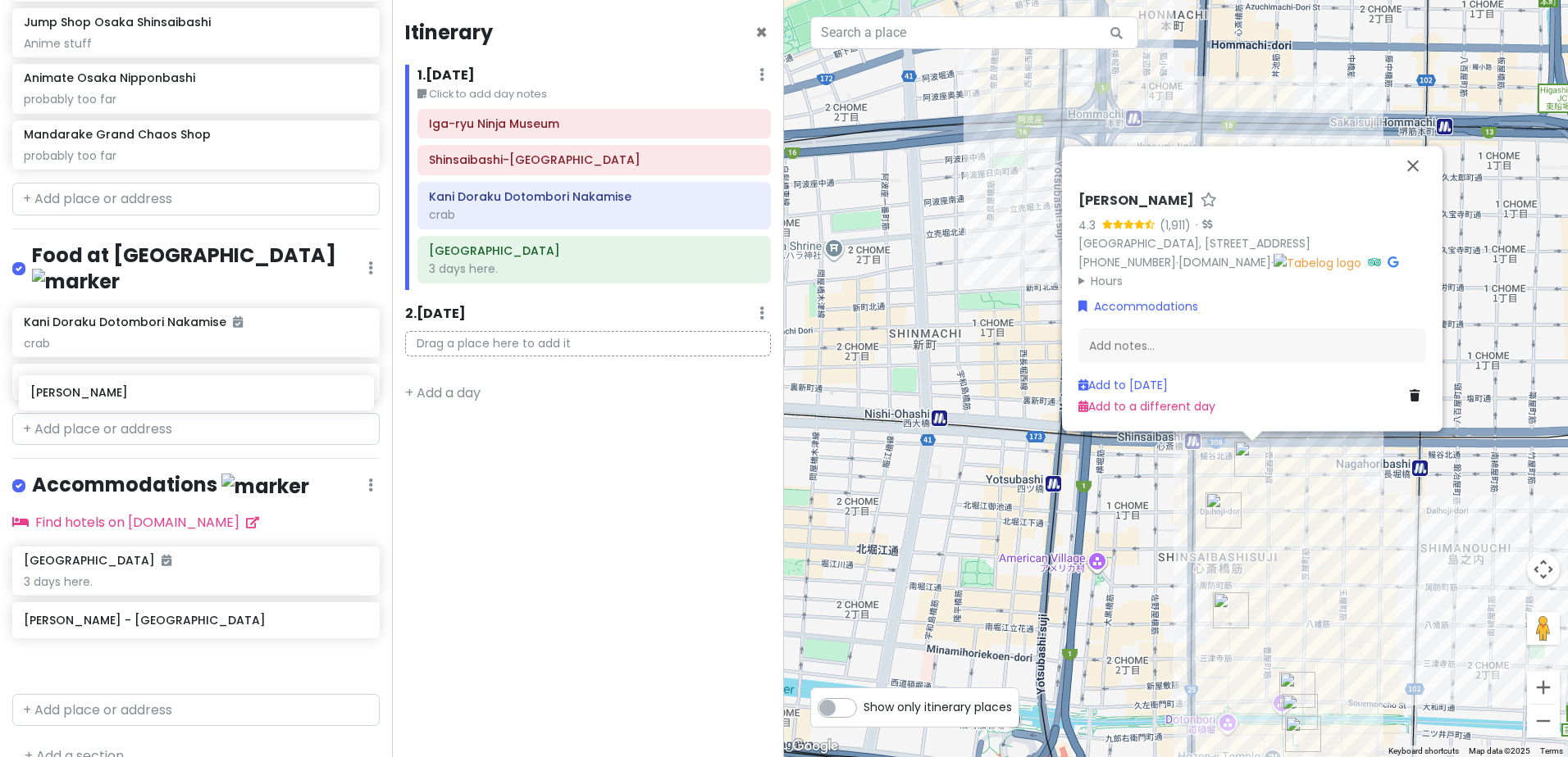
drag, startPoint x: 238, startPoint y: 644, endPoint x: 246, endPoint y: 398, distance: 246.1
click at [246, 398] on div "day 6 [DATE] Private Change Dates Make a Copy Delete Trip Go Pro ⚡️ Give Feedba…" at bounding box center [196, 378] width 392 height 757
drag, startPoint x: 190, startPoint y: 644, endPoint x: 162, endPoint y: 392, distance: 253.6
click at [162, 392] on div "day 6 [DATE] Private Change Dates Make a Copy Delete Trip Go Pro ⚡️ Give Feedba…" at bounding box center [196, 378] width 392 height 757
drag, startPoint x: 199, startPoint y: 637, endPoint x: 222, endPoint y: 416, distance: 222.2
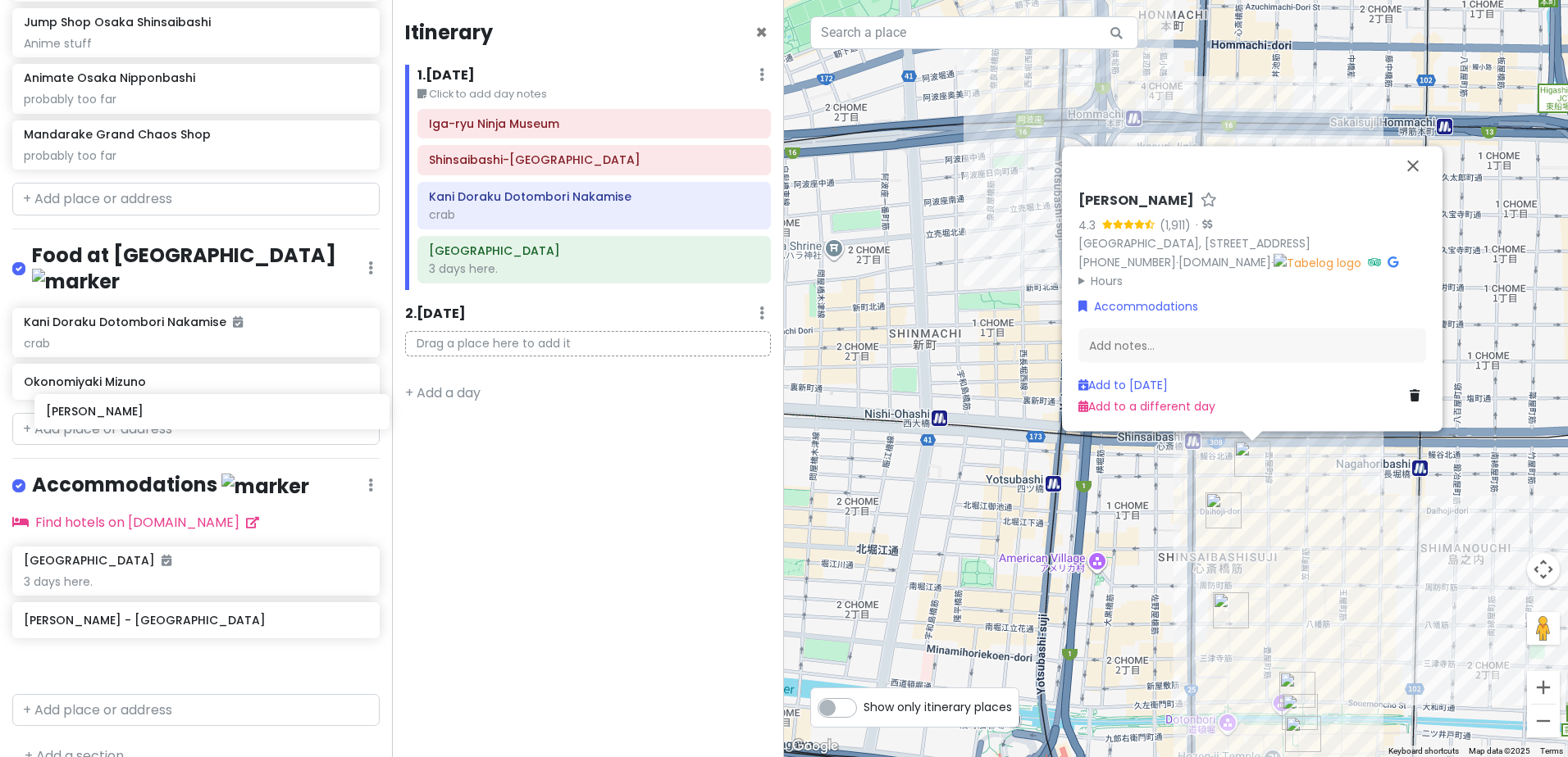
click at [222, 416] on div "day 6 [DATE] Private Change Dates Make a Copy Delete Trip Go Pro ⚡️ Give Feedba…" at bounding box center [196, 378] width 392 height 757
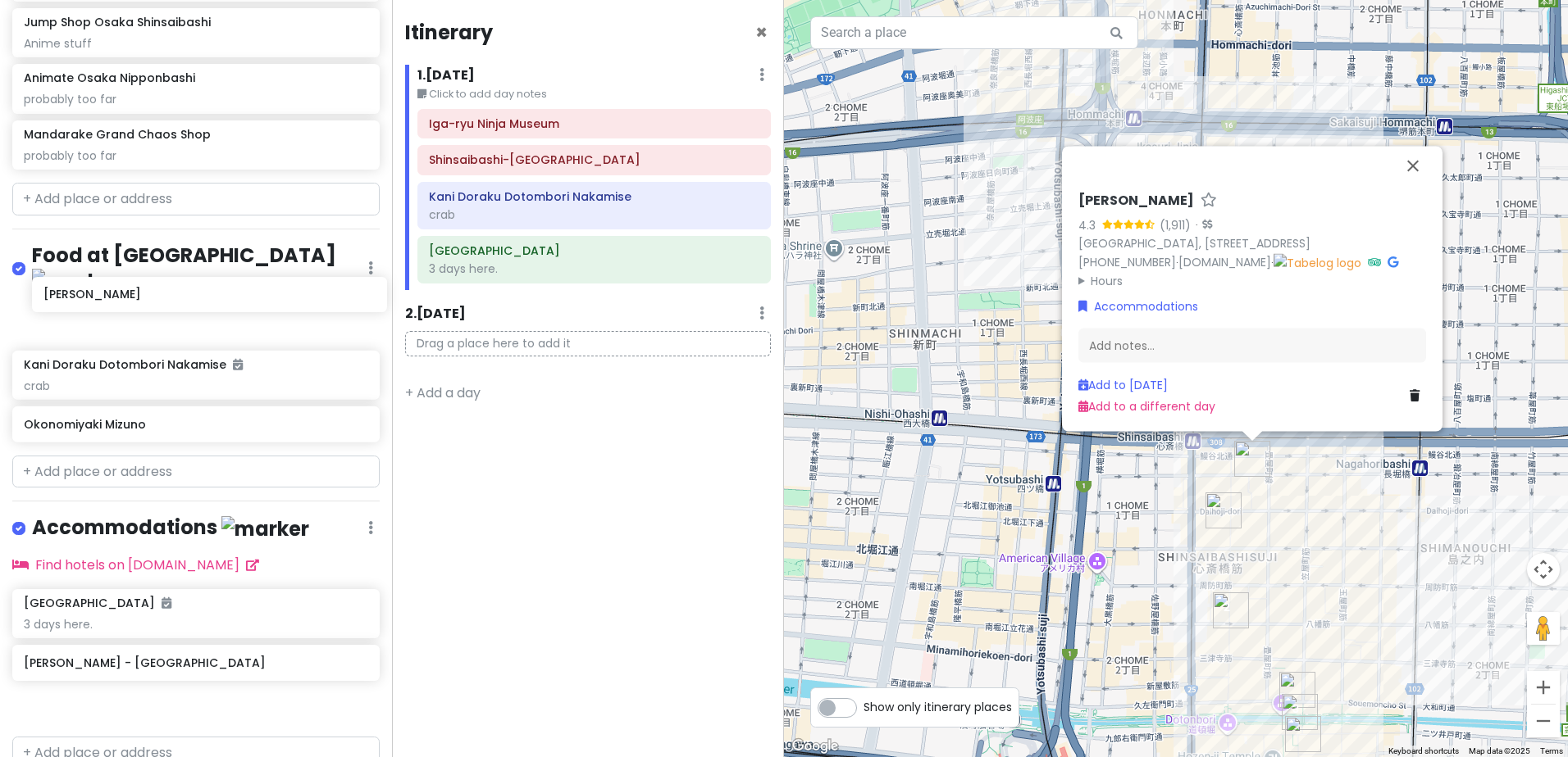
drag, startPoint x: 184, startPoint y: 635, endPoint x: 203, endPoint y: 297, distance: 338.5
click at [203, 297] on div "day 6 [DATE] Private Change Dates Make a Copy Delete Trip Go Pro ⚡️ Give Feedba…" at bounding box center [196, 378] width 392 height 757
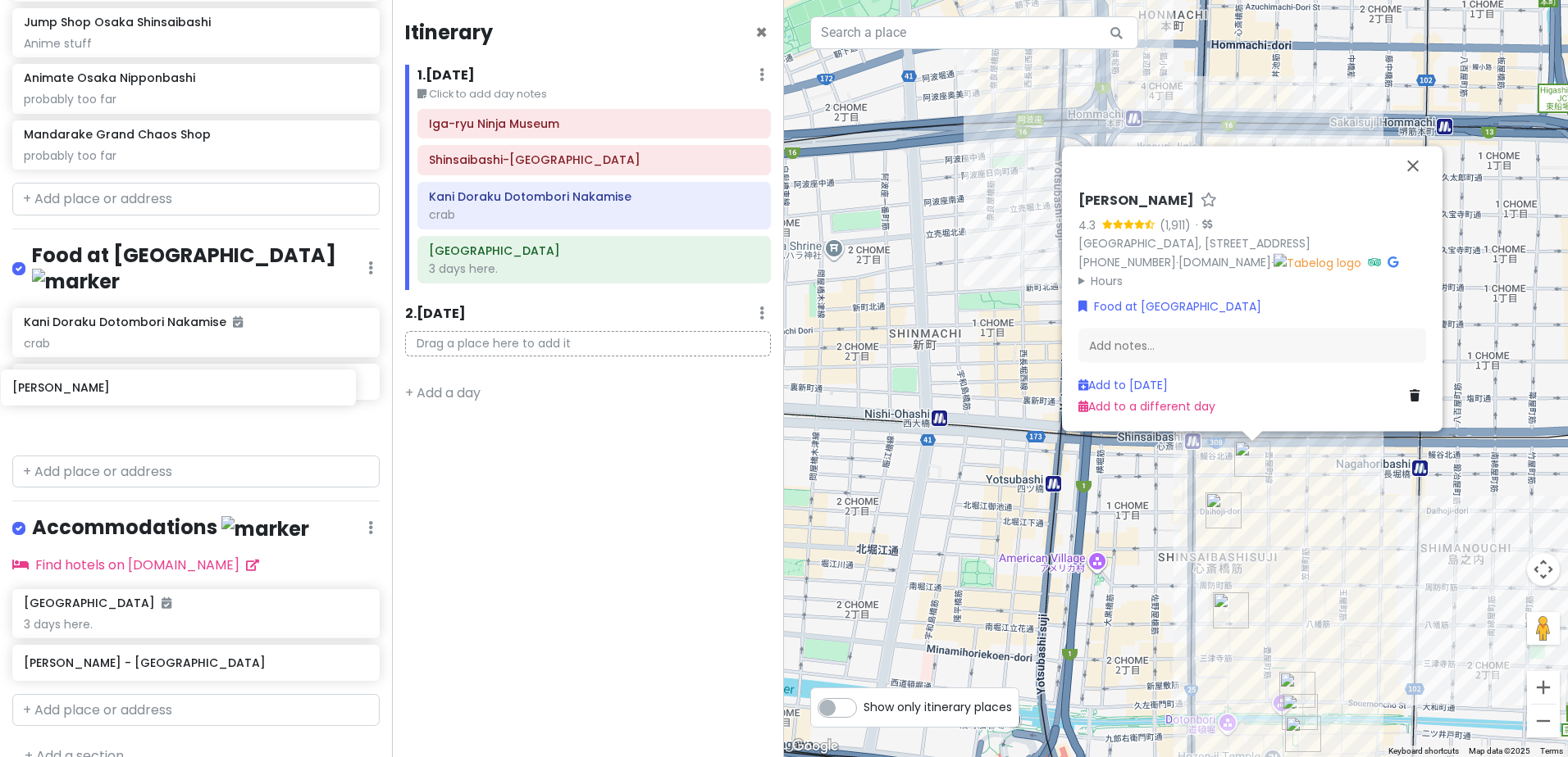
drag, startPoint x: 205, startPoint y: 302, endPoint x: 192, endPoint y: 387, distance: 86.0
click at [192, 390] on div "ICHIRAN Shinsaibashi Kani Doraku Dotombori Nakamise crab Okonomiyaki Mizuno" at bounding box center [196, 379] width 392 height 141
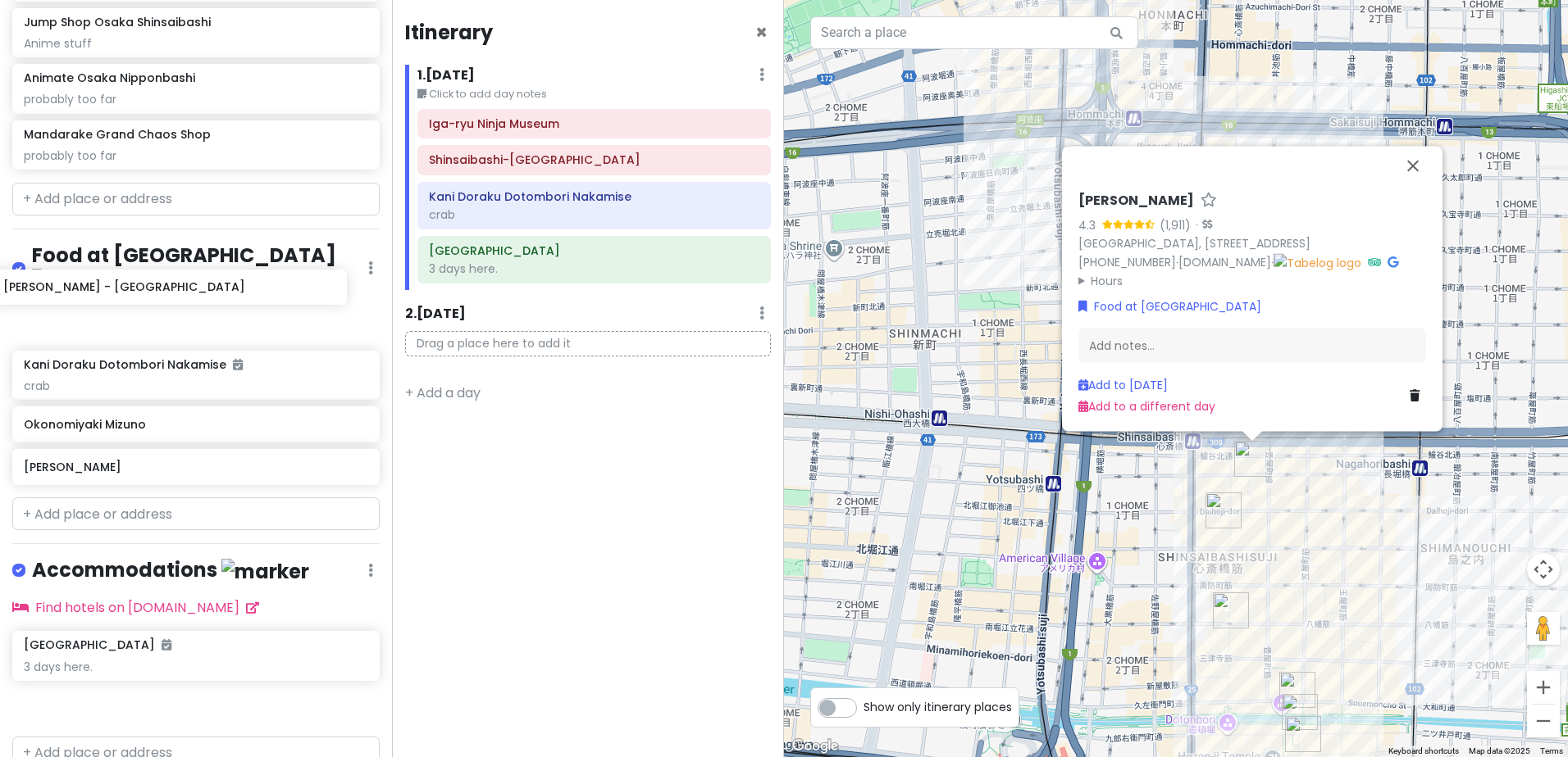
drag, startPoint x: 241, startPoint y: 640, endPoint x: 221, endPoint y: 294, distance: 346.6
click at [221, 294] on div "day 6 [DATE] Private Change Dates Make a Copy Delete Trip Go Pro ⚡️ Give Feedba…" at bounding box center [196, 378] width 392 height 757
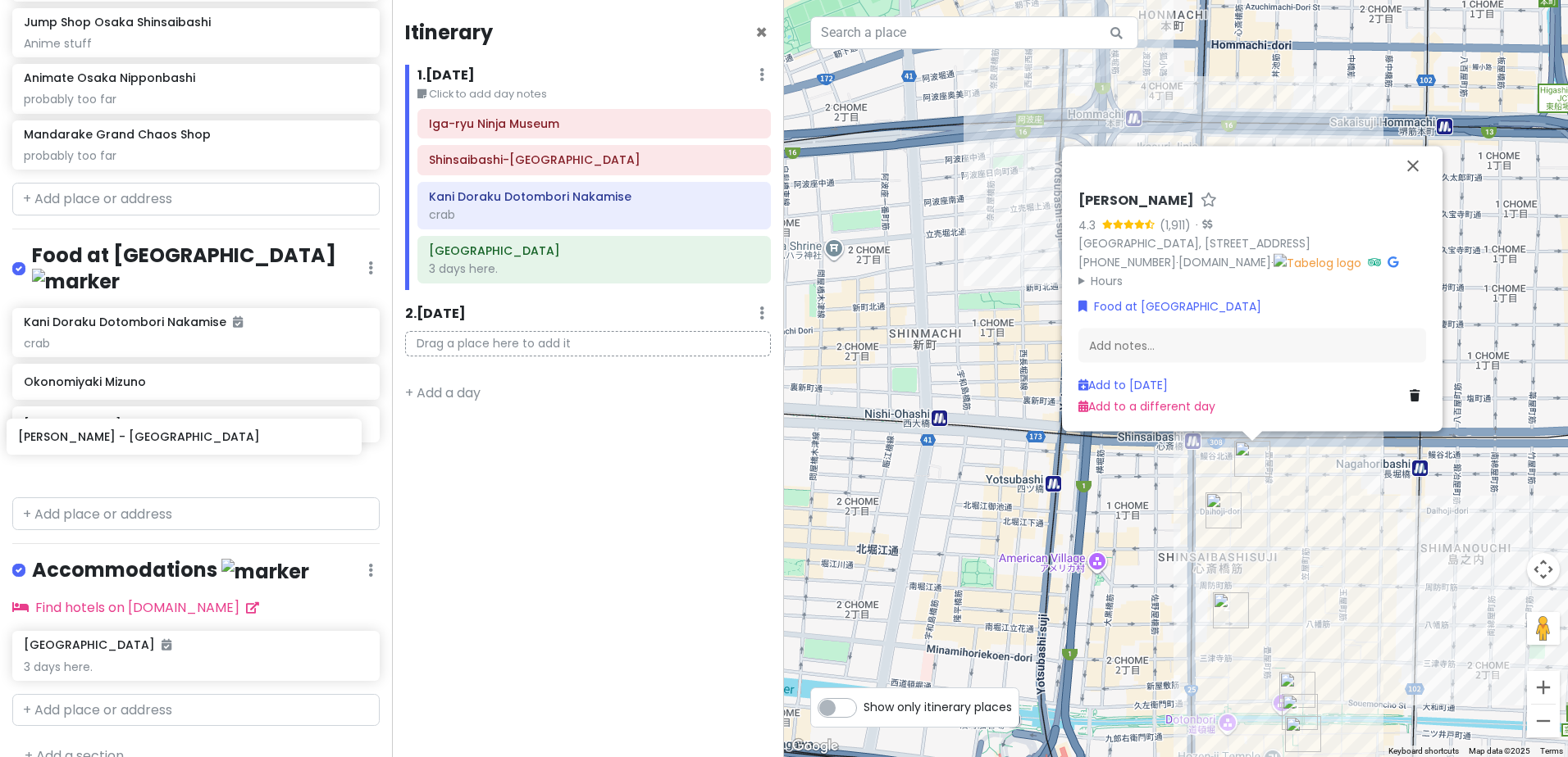
drag, startPoint x: 239, startPoint y: 299, endPoint x: 232, endPoint y: 438, distance: 139.2
click at [232, 438] on div "Ichiran [PERSON_NAME] - [GEOGRAPHIC_DATA] Kani Doraku Dotombori Nakamise crab O…" at bounding box center [196, 400] width 392 height 184
click at [201, 694] on input "text" at bounding box center [196, 710] width 368 height 33
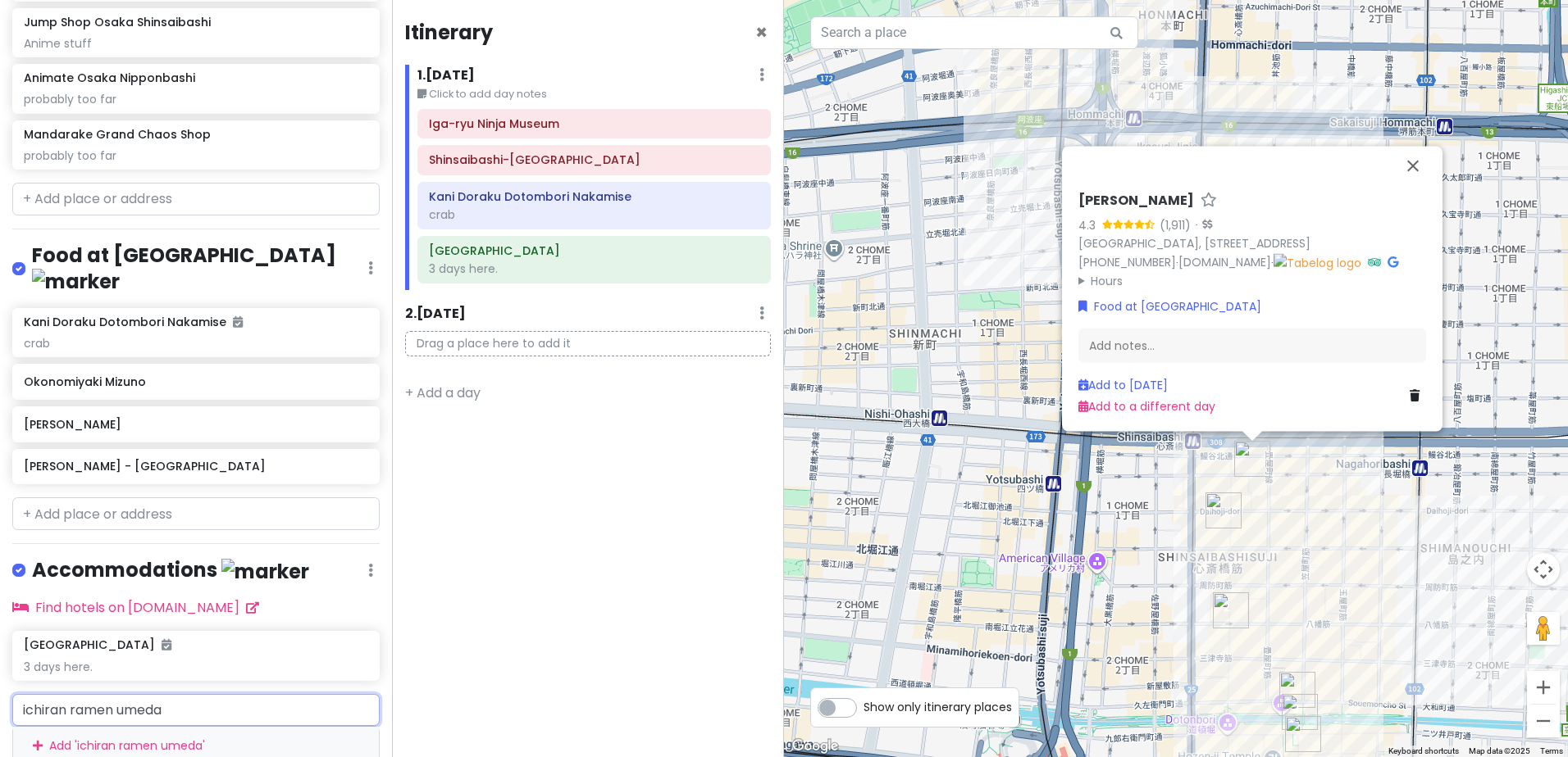
drag, startPoint x: 186, startPoint y: 675, endPoint x: -28, endPoint y: 676, distance: 214.0
click at [0, 676] on html "day 6 [DATE] Private Change Dates Make a Copy Delete Trip Go Pro ⚡️ Give Feedba…" at bounding box center [784, 378] width 1568 height 757
paste input "一蘭 梅田芝田店"
click at [229, 741] on span "[GEOGRAPHIC_DATA], [GEOGRAPHIC_DATA], [PERSON_NAME], Shibata, 1 Chome−3−1" at bounding box center [184, 758] width 303 height 35
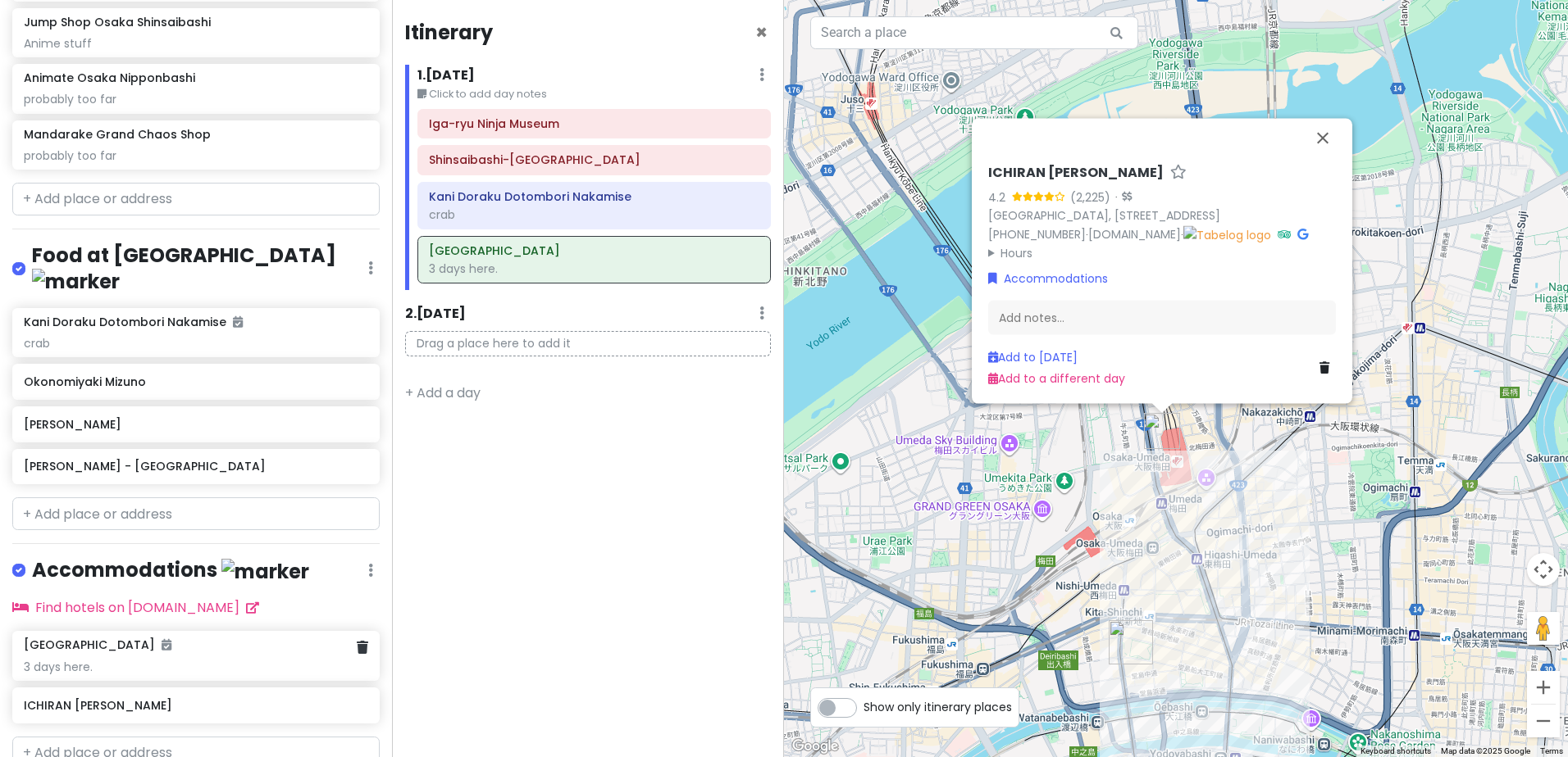
click at [189, 660] on div "3 days here." at bounding box center [195, 667] width 343 height 15
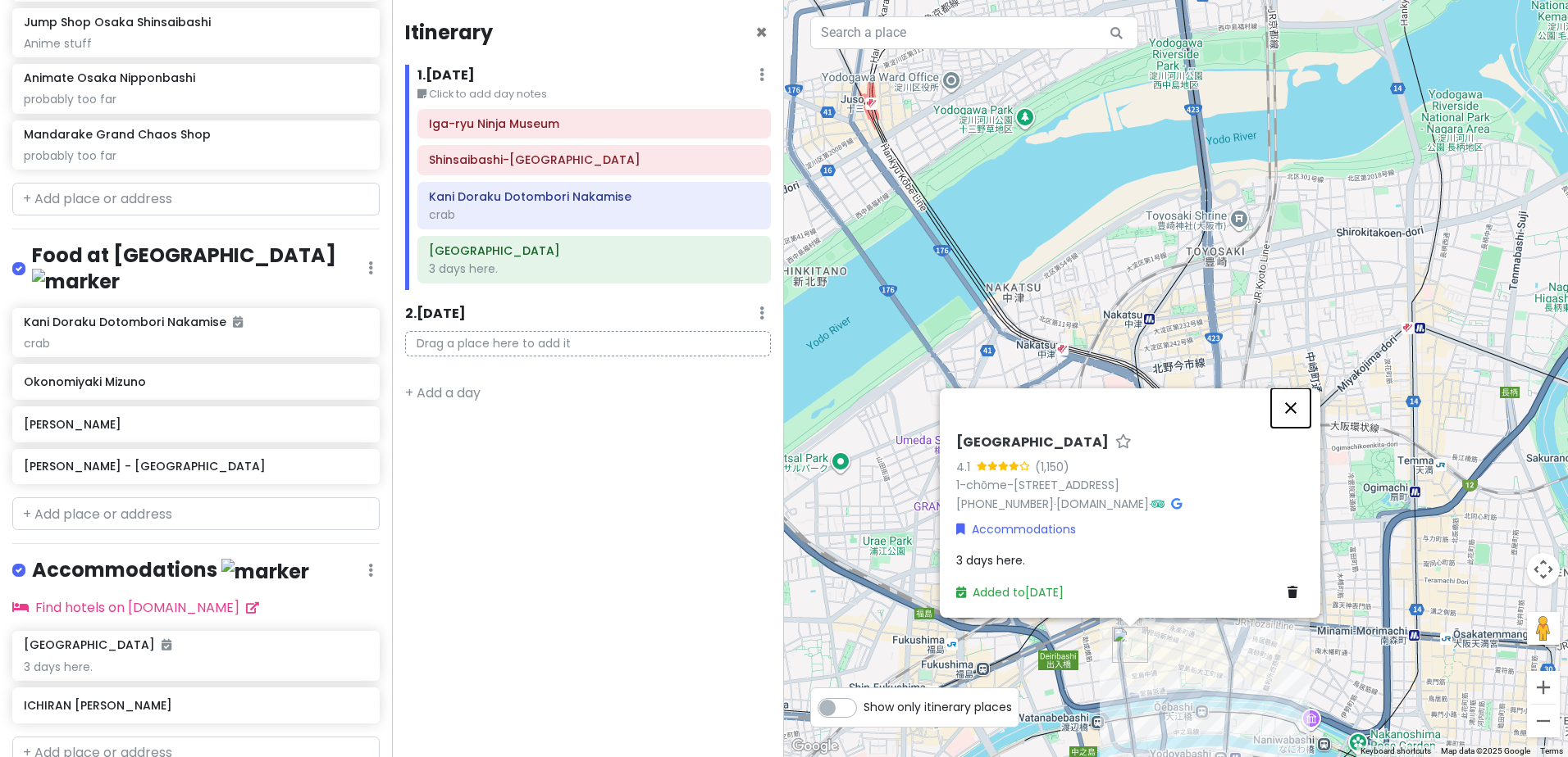
click at [1286, 402] on button "Close" at bounding box center [1291, 408] width 40 height 40
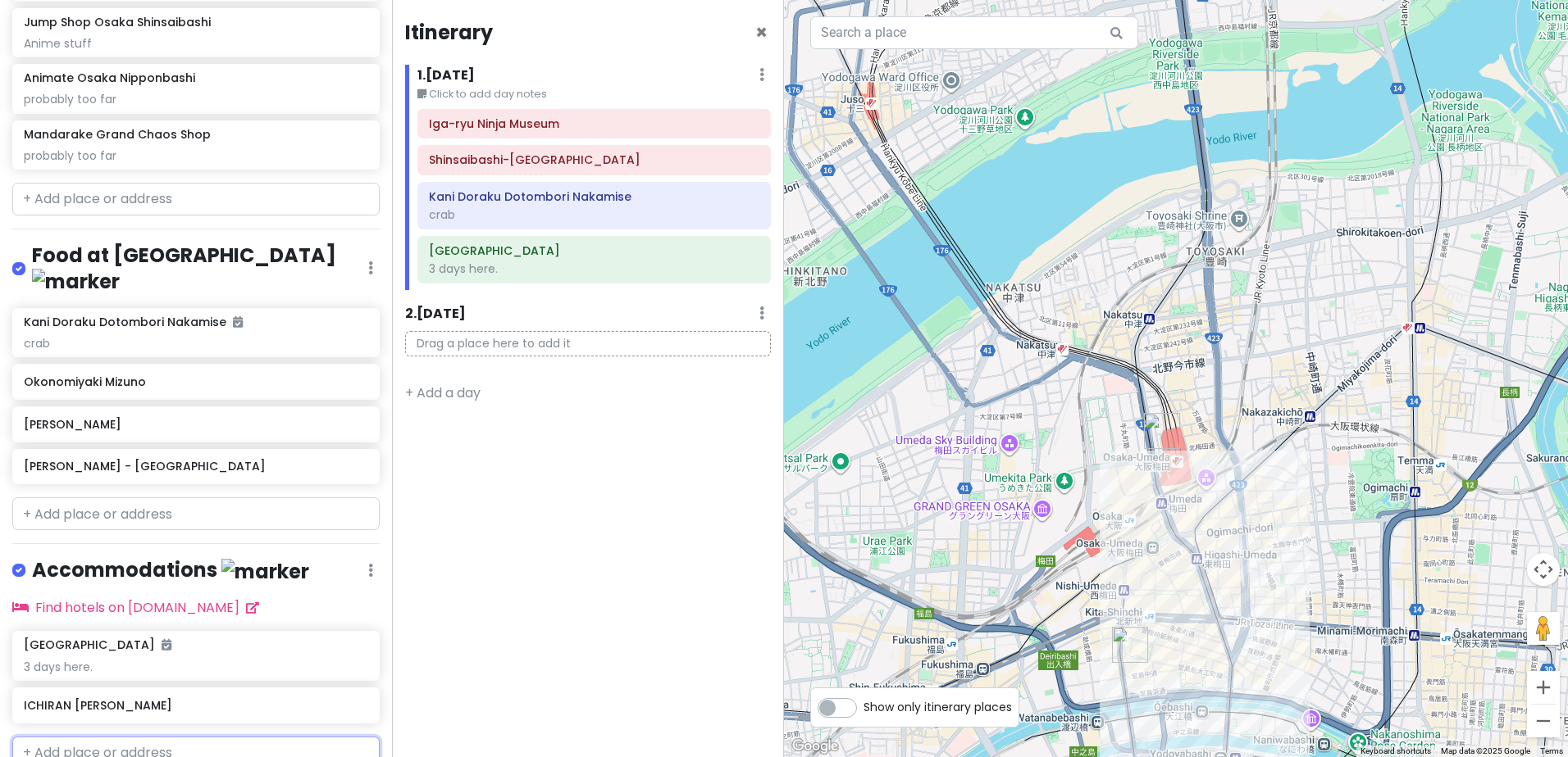
click at [166, 737] on input "text" at bounding box center [196, 753] width 368 height 33
paste input "[PERSON_NAME]"
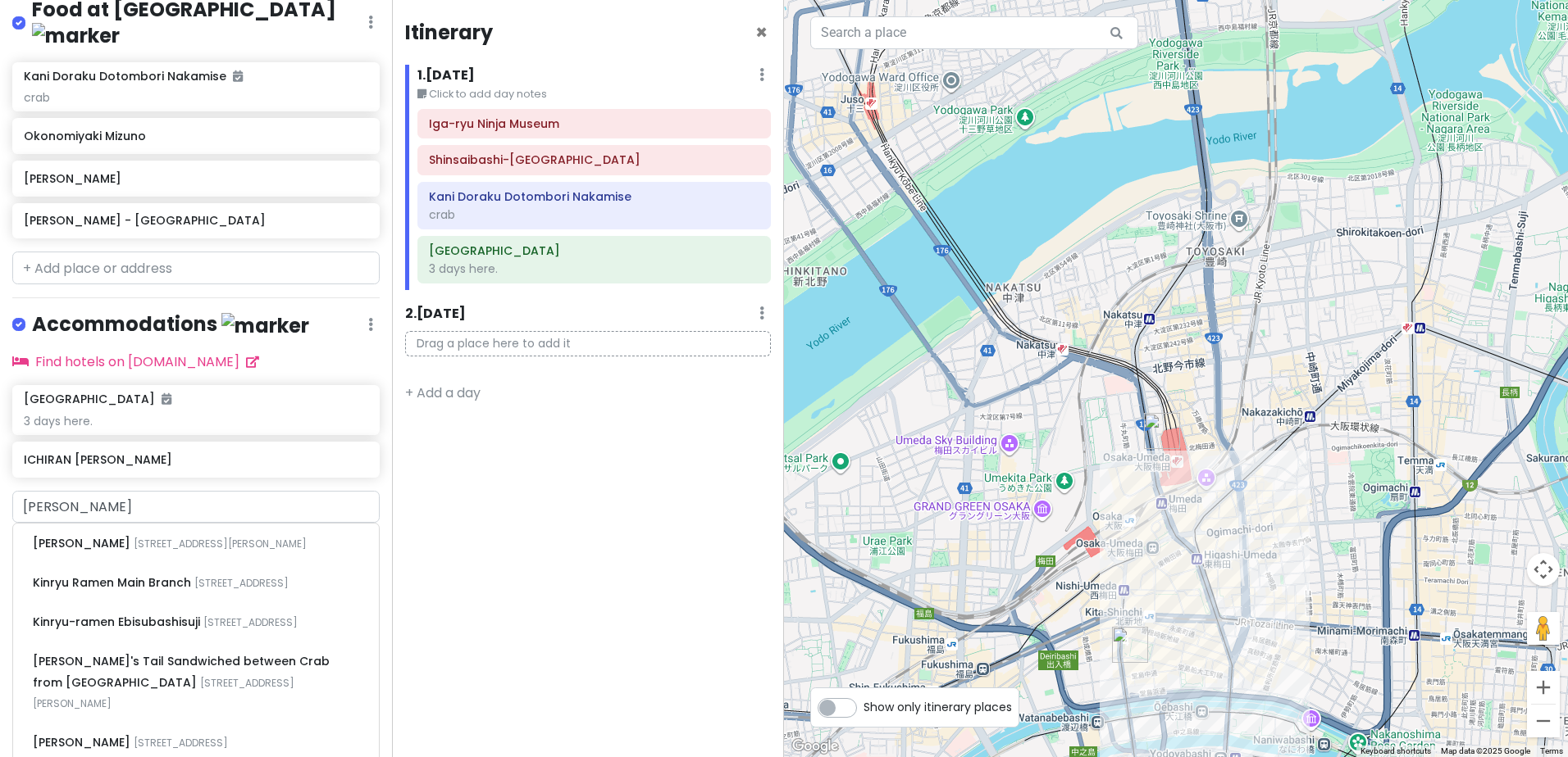
scroll to position [405, 0]
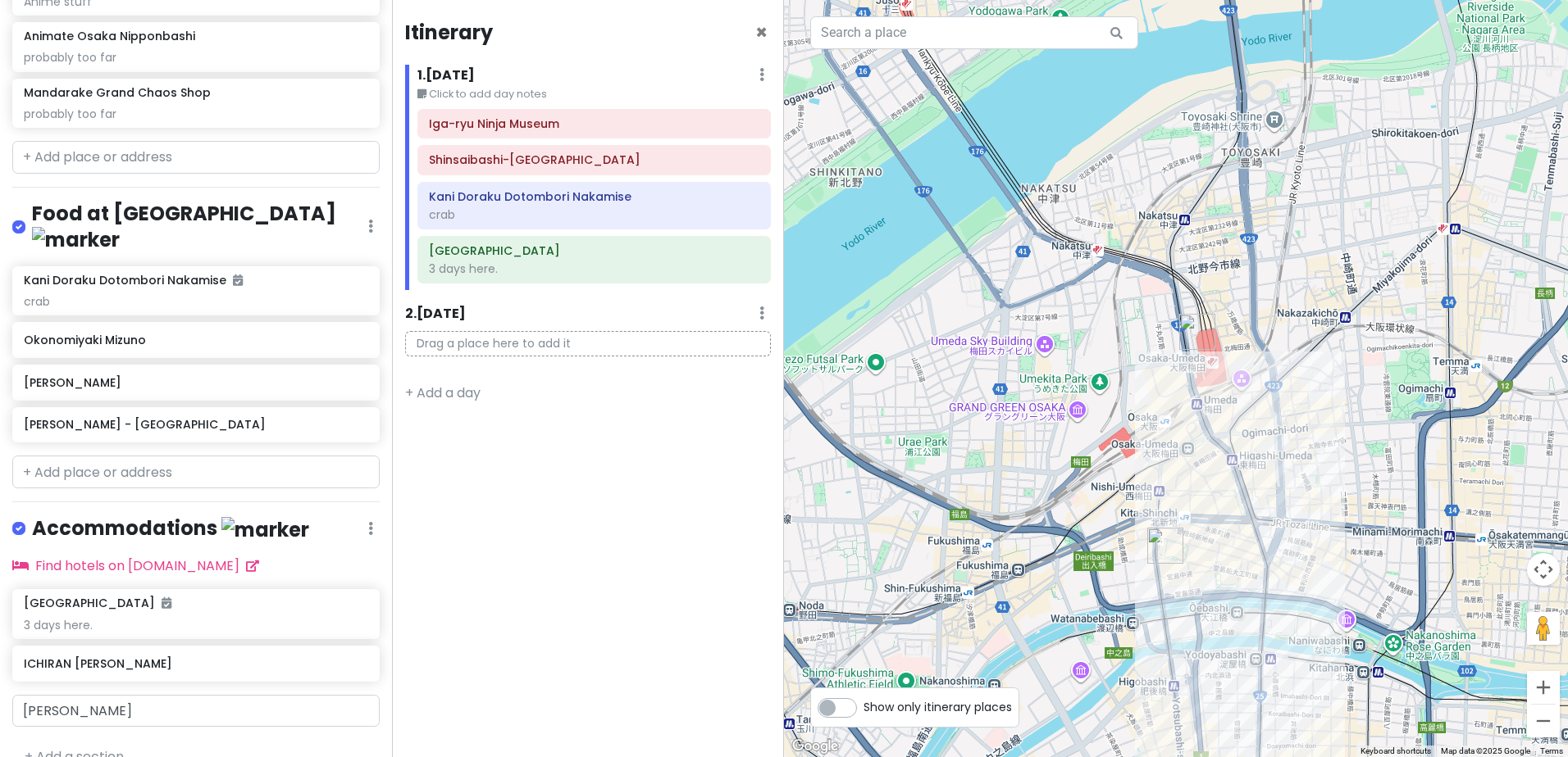
drag, startPoint x: 1275, startPoint y: 594, endPoint x: 1253, endPoint y: 502, distance: 94.6
click at [1306, 493] on div at bounding box center [1175, 378] width 784 height 757
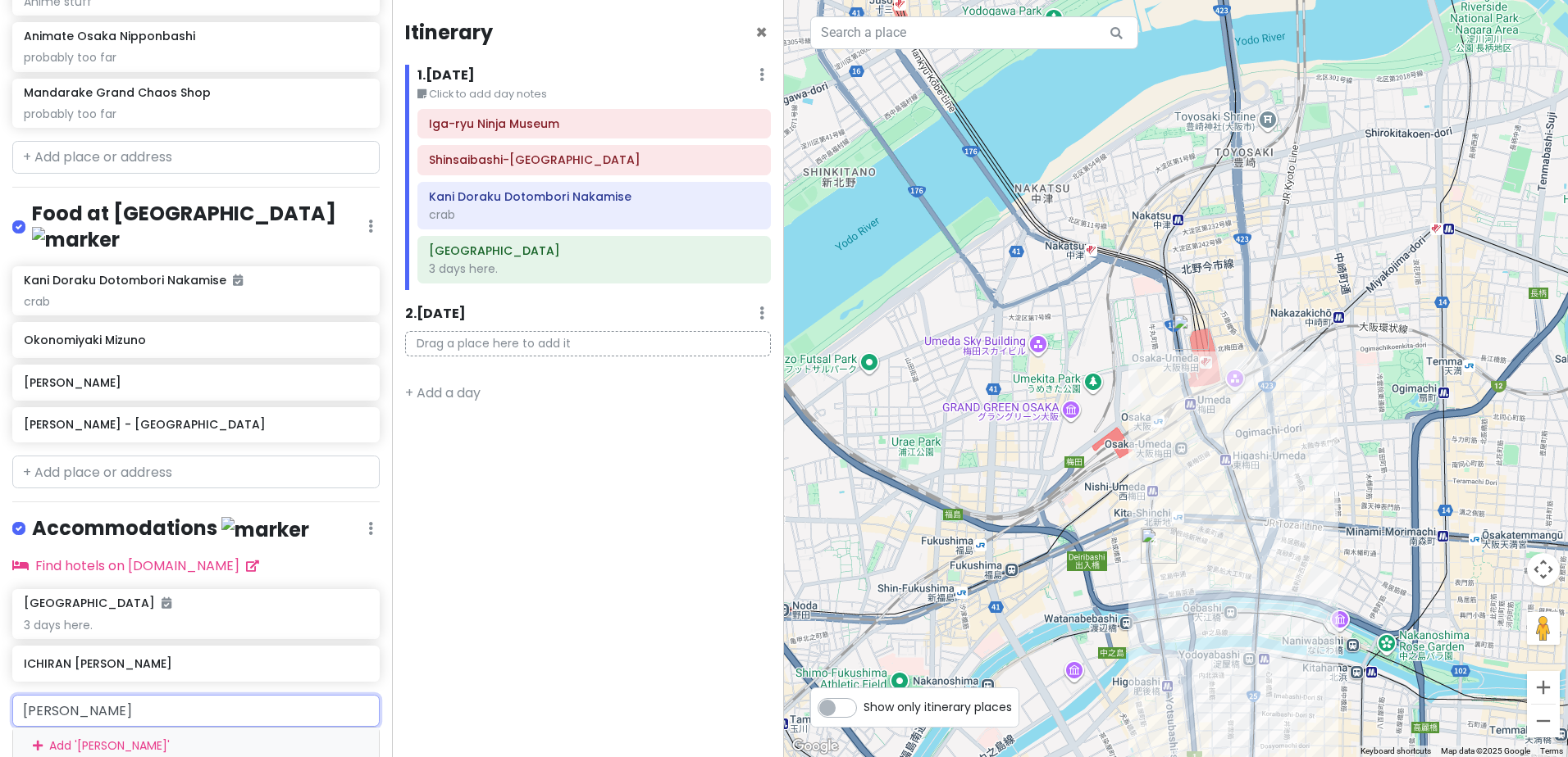
click at [161, 695] on input "[PERSON_NAME]" at bounding box center [196, 711] width 368 height 33
drag, startPoint x: 124, startPoint y: 677, endPoint x: -137, endPoint y: 650, distance: 262.4
click at [0, 650] on html "day 6 [DATE] Private Change Dates Make a Copy Delete Trip Go Pro ⚡️ Give Feedba…" at bounding box center [784, 378] width 1568 height 757
paste input "[PERSON_NAME]"
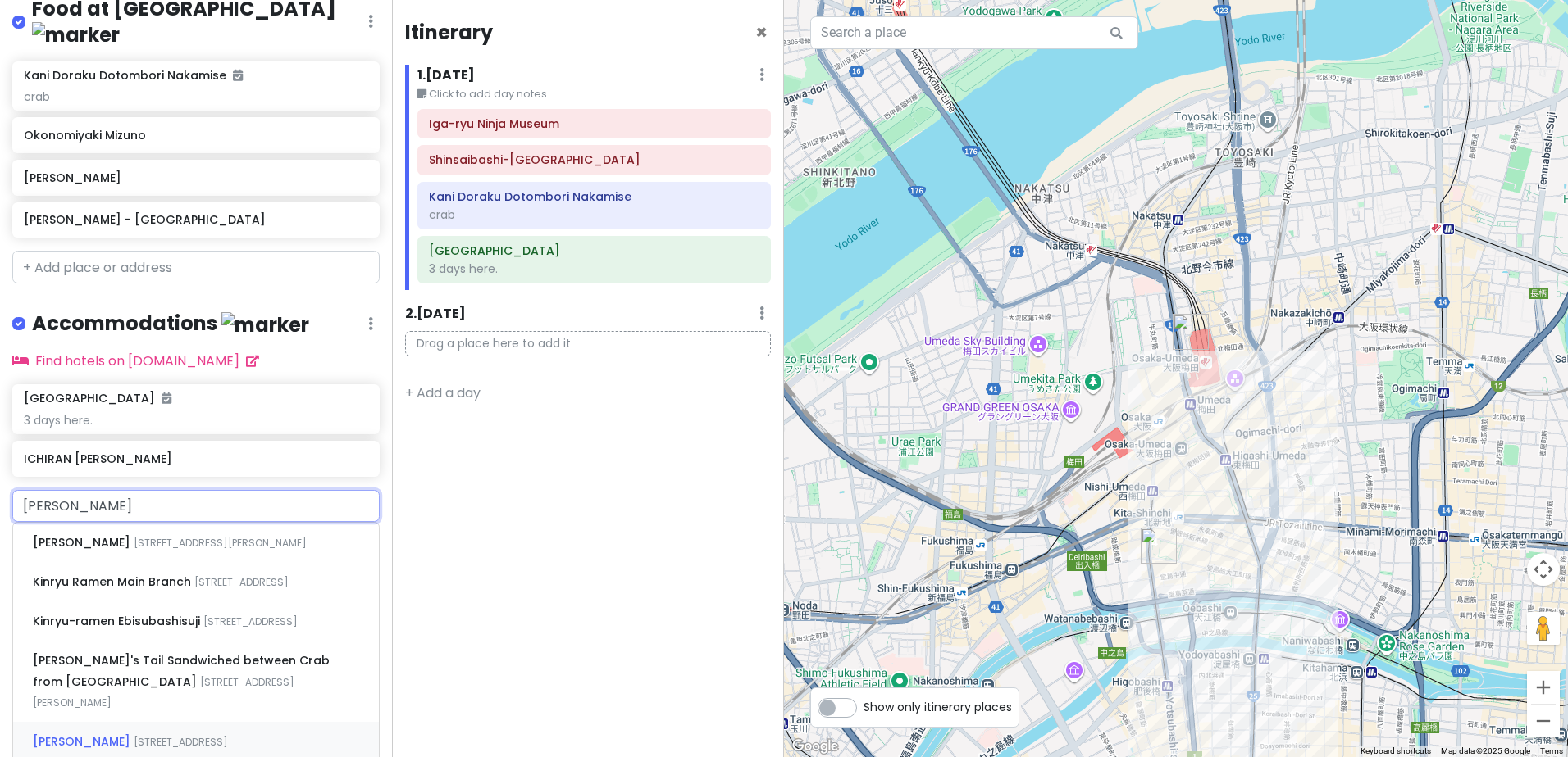
scroll to position [650, 0]
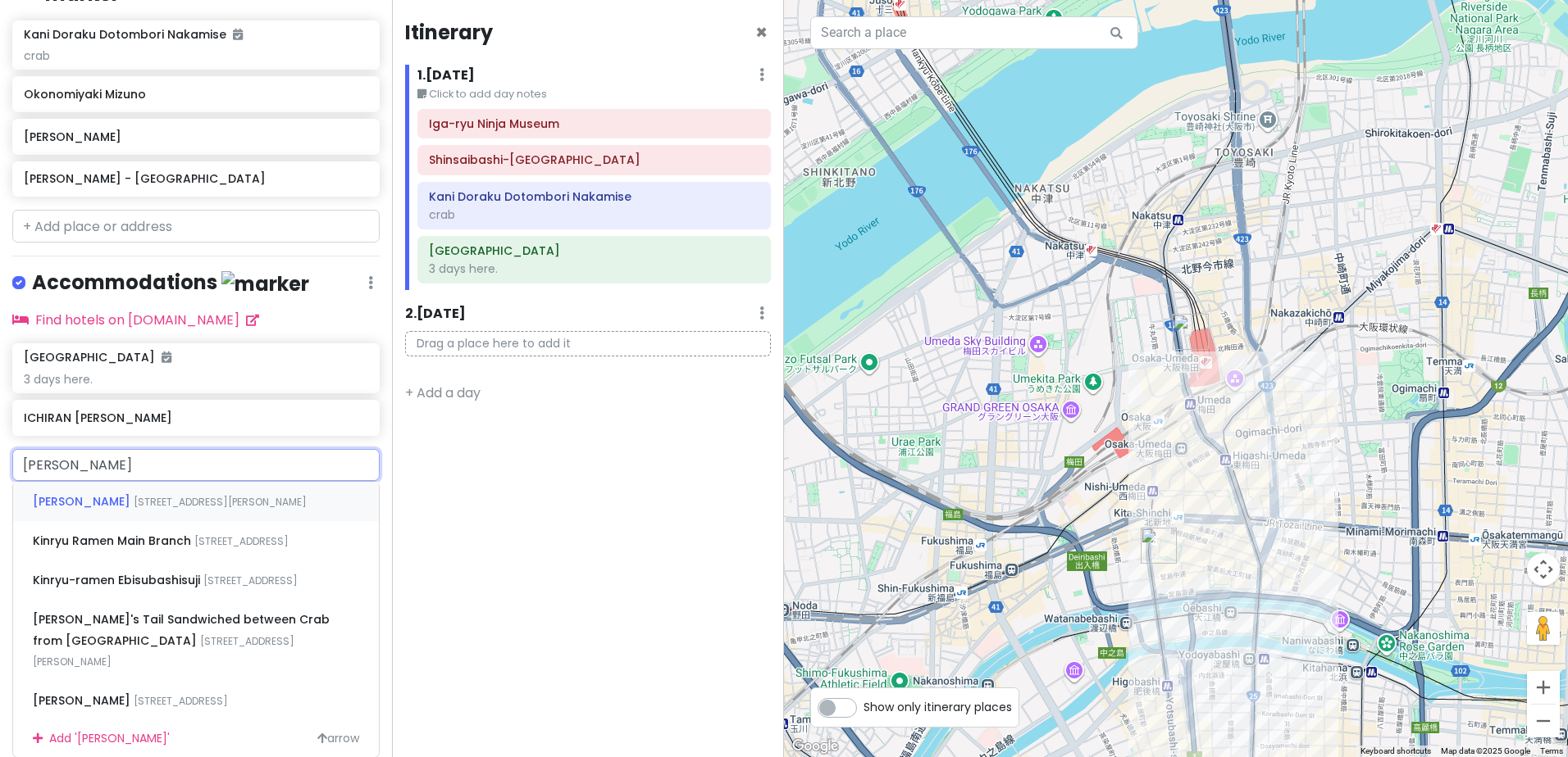
click at [267, 486] on div "Kinryu Ramen [STREET_ADDRESS][PERSON_NAME]" at bounding box center [196, 502] width 366 height 40
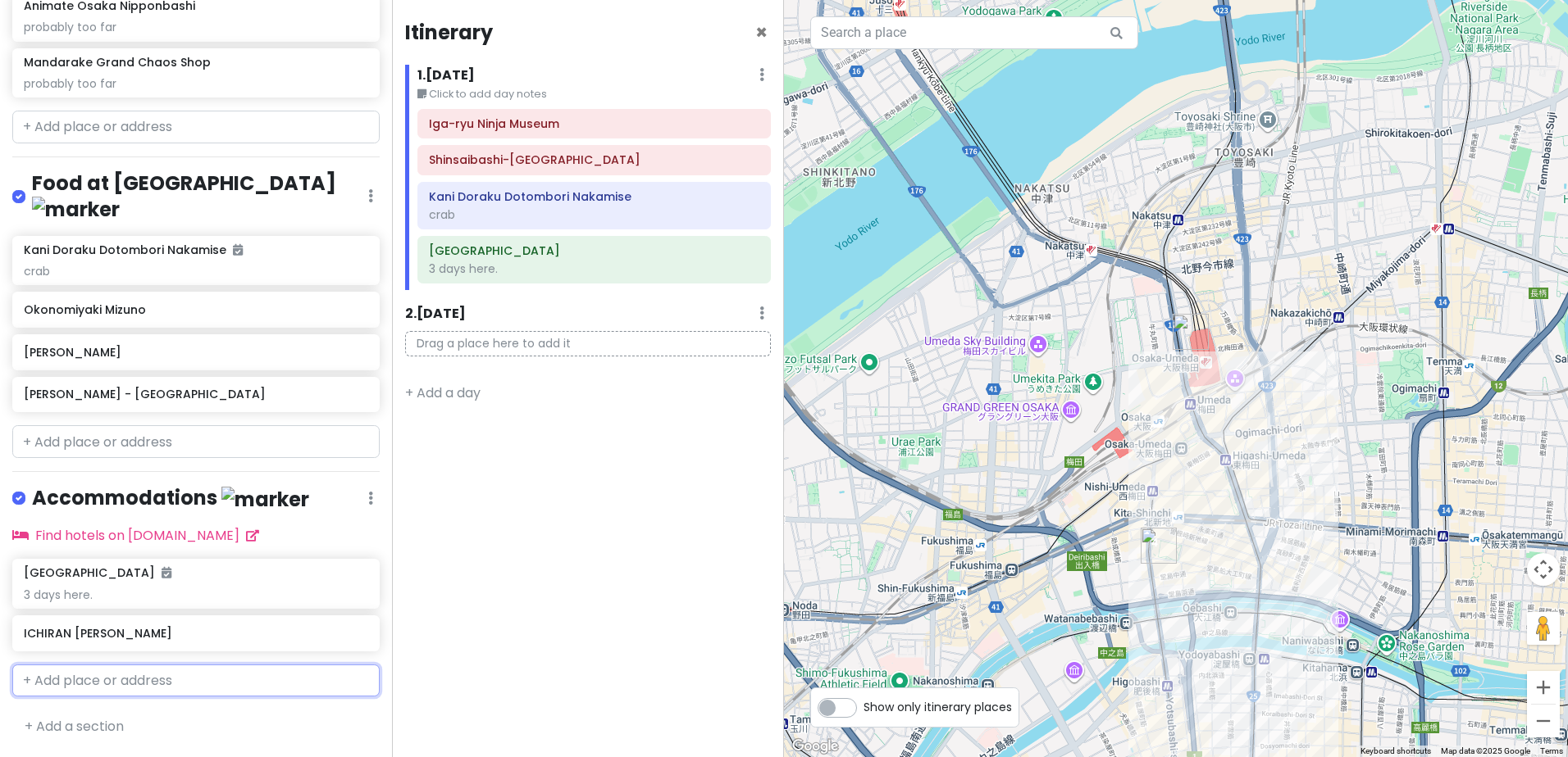
scroll to position [448, 0]
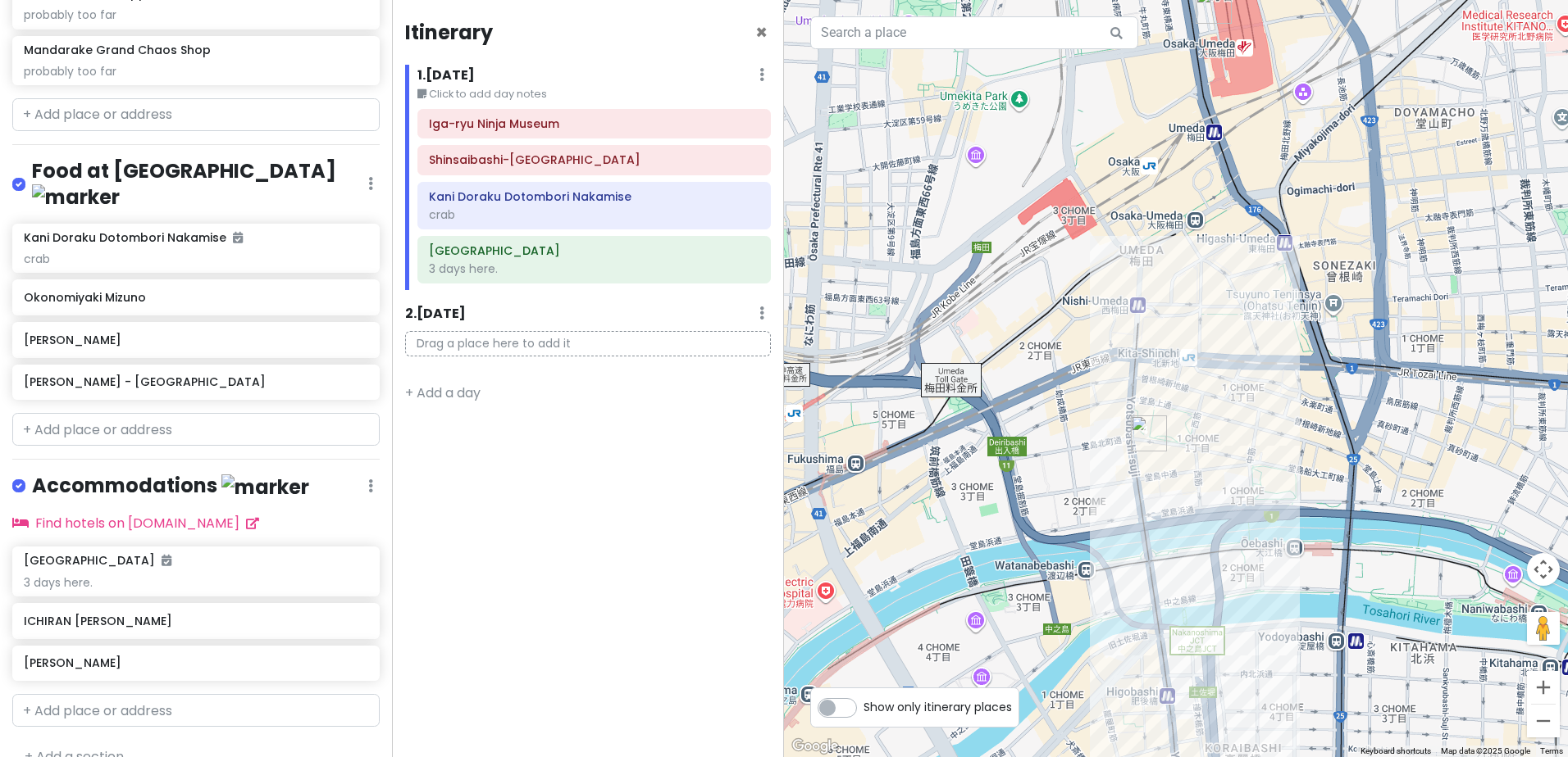
drag, startPoint x: 1091, startPoint y: 463, endPoint x: 938, endPoint y: 506, distance: 158.9
click at [938, 506] on div "Kinryu [PERSON_NAME] 3.7 (3,880) · 1-chōme-[STREET_ADDRESS][PERSON_NAME] [PHONE…" at bounding box center [1175, 378] width 784 height 757
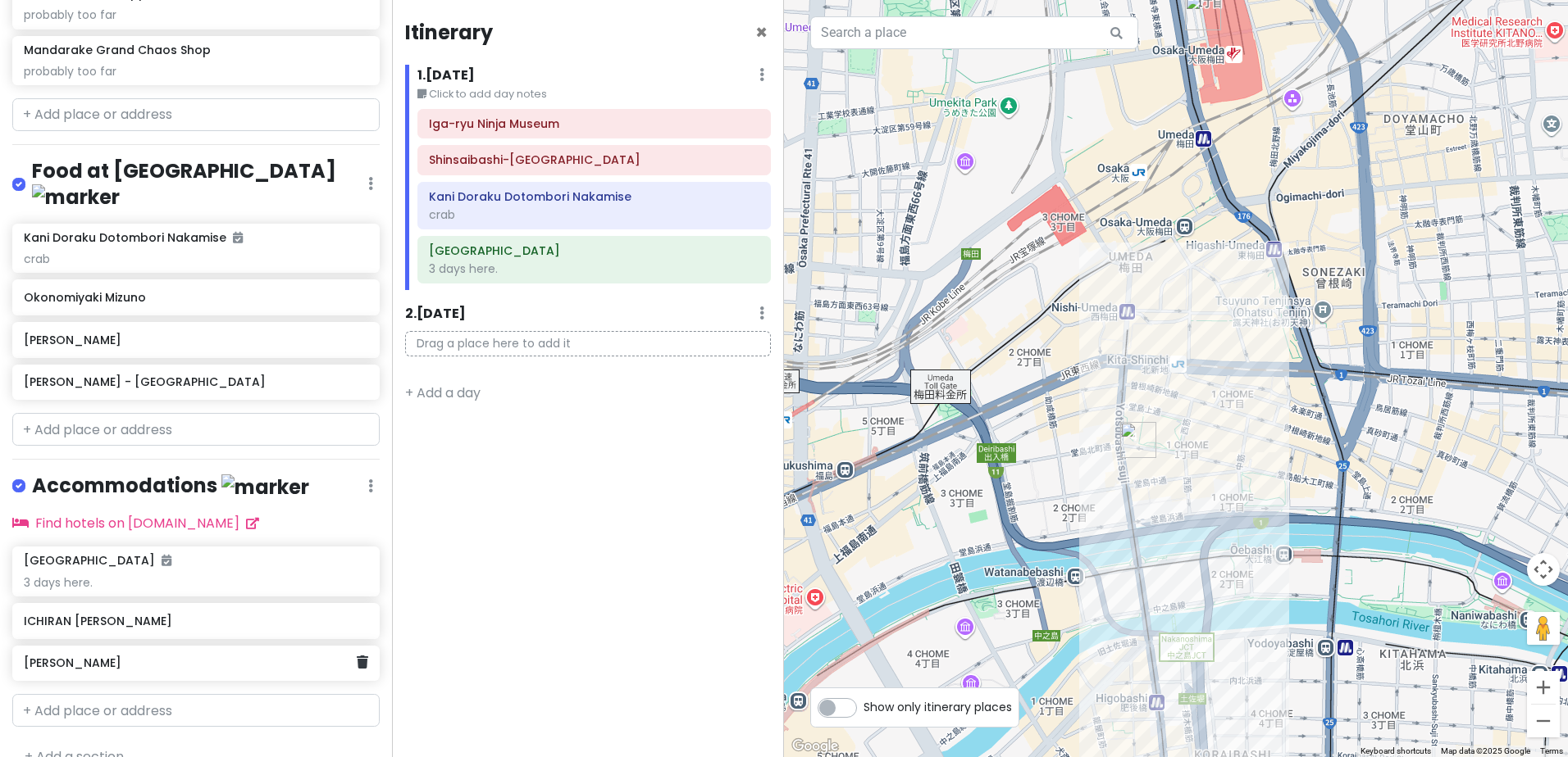
click at [177, 656] on h6 "[PERSON_NAME]" at bounding box center [190, 664] width 332 height 15
click at [130, 656] on h6 "[PERSON_NAME]" at bounding box center [190, 664] width 332 height 15
click at [191, 652] on div "[PERSON_NAME]" at bounding box center [190, 664] width 332 height 23
click at [114, 652] on div "[PERSON_NAME]" at bounding box center [190, 664] width 332 height 23
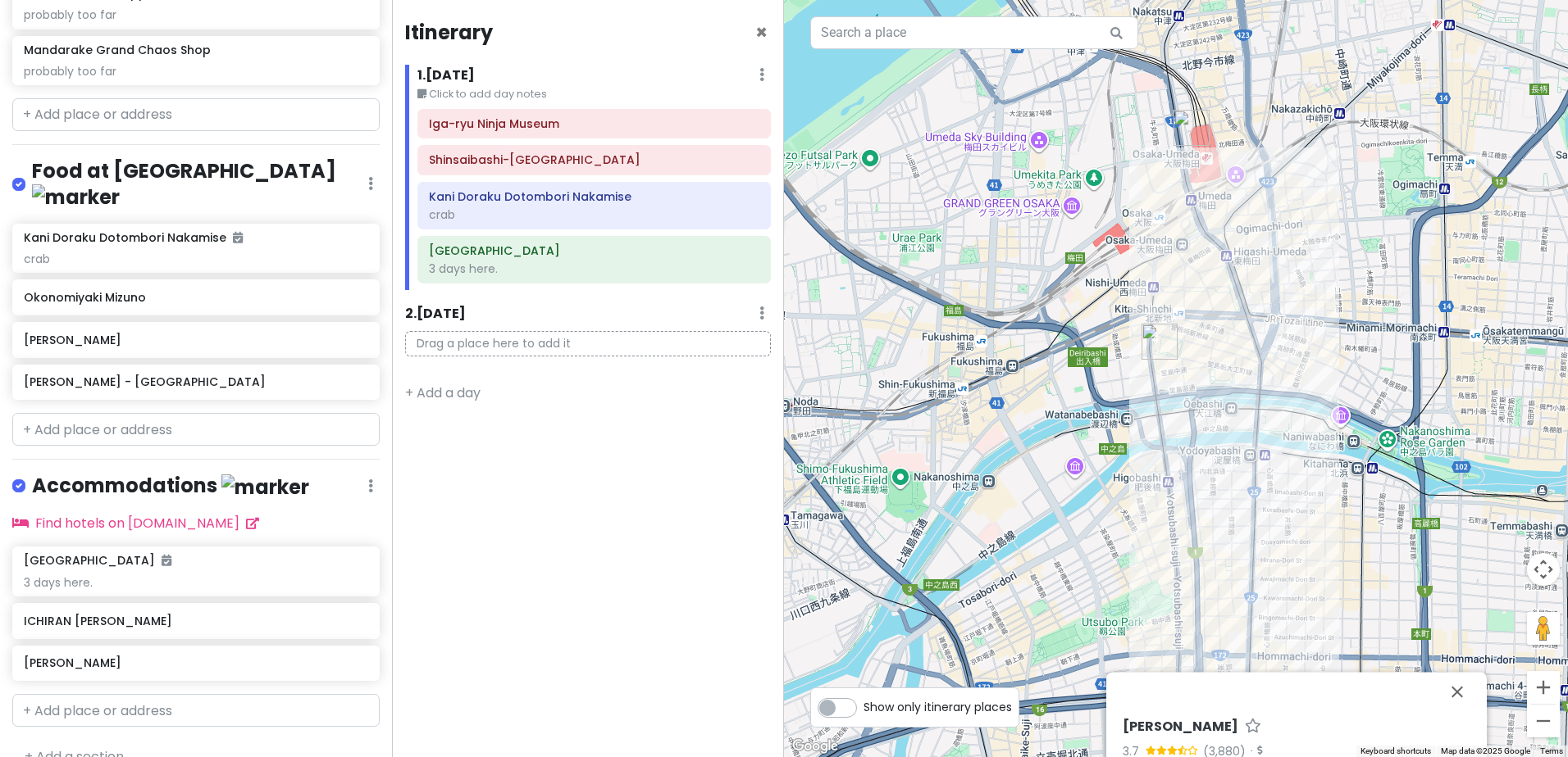
drag, startPoint x: 1252, startPoint y: 600, endPoint x: 1220, endPoint y: 355, distance: 247.1
click at [1222, 363] on div "Kinryu [PERSON_NAME] 3.7 (3,880) · 1-chōme-[STREET_ADDRESS][PERSON_NAME] [PHONE…" at bounding box center [1175, 378] width 784 height 757
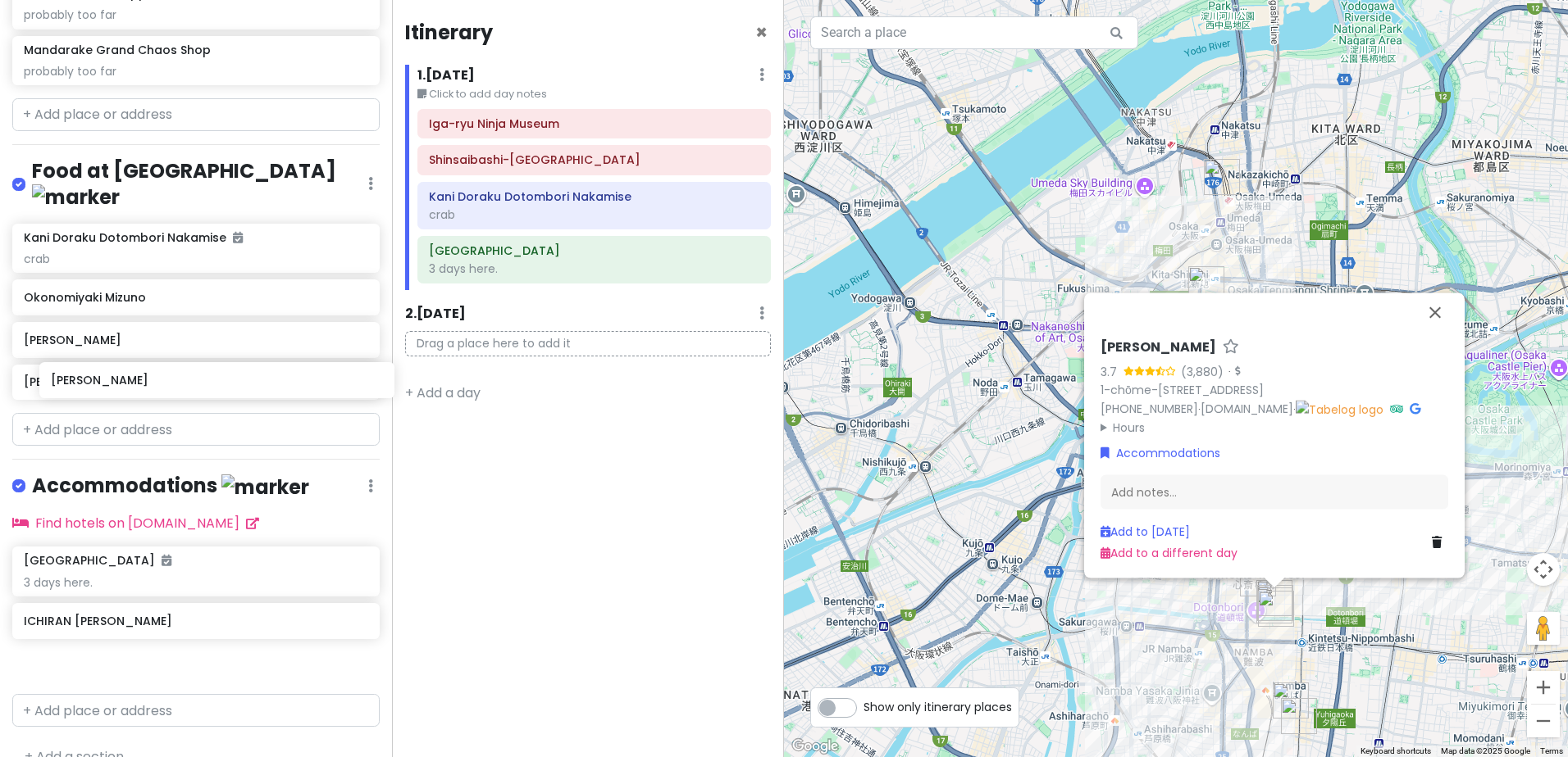
drag, startPoint x: 157, startPoint y: 644, endPoint x: 179, endPoint y: 392, distance: 253.0
click at [179, 392] on div "day 6 [DATE] Private Change Dates Make a Copy Delete Trip Go Pro ⚡️ Give Feedba…" at bounding box center [196, 378] width 392 height 757
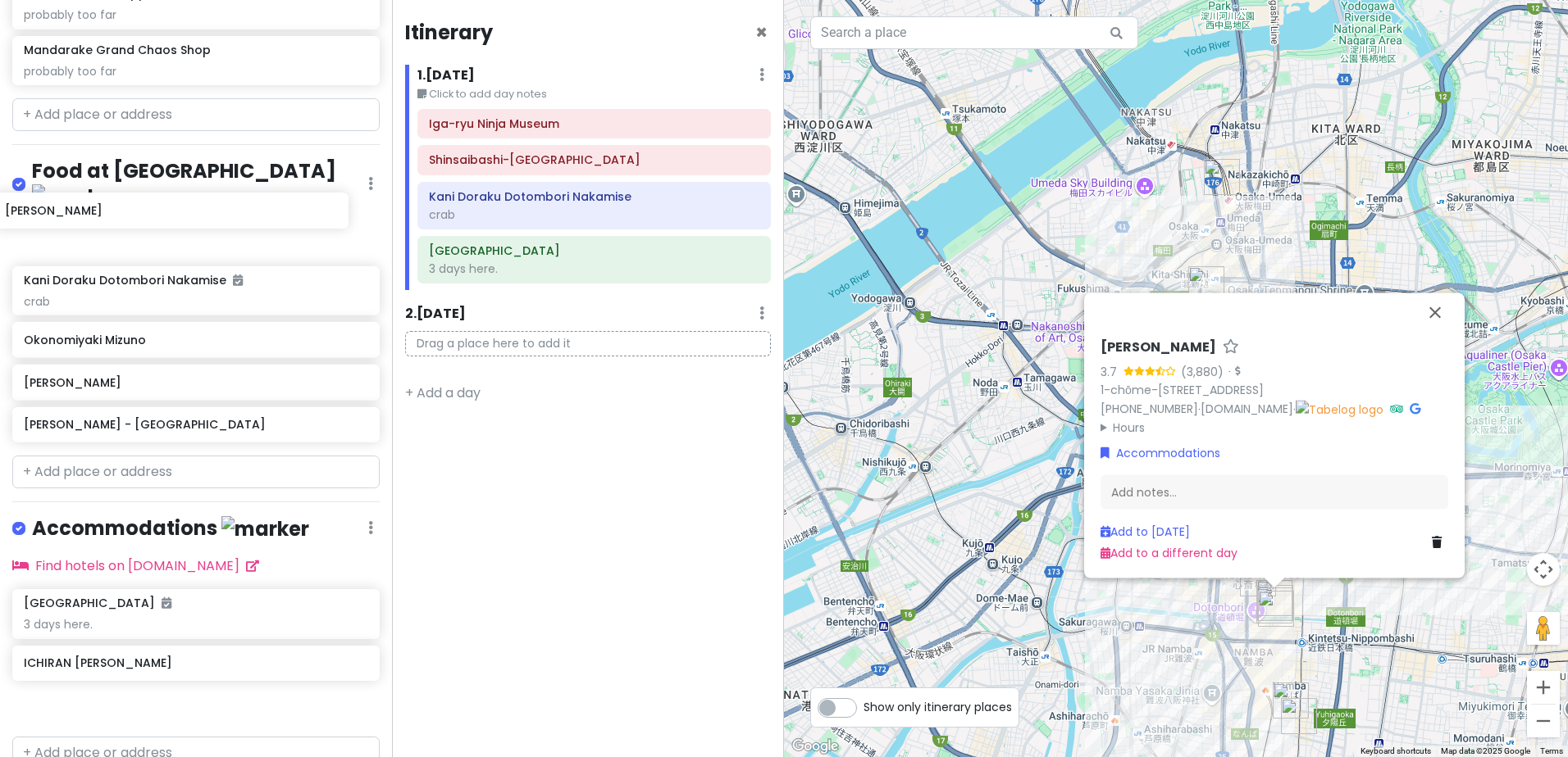
drag, startPoint x: 183, startPoint y: 634, endPoint x: 164, endPoint y: 211, distance: 423.4
click at [164, 211] on div "day 6 [DATE] Private Change Dates Make a Copy Delete Trip Go Pro ⚡️ Give Feedba…" at bounding box center [196, 378] width 392 height 757
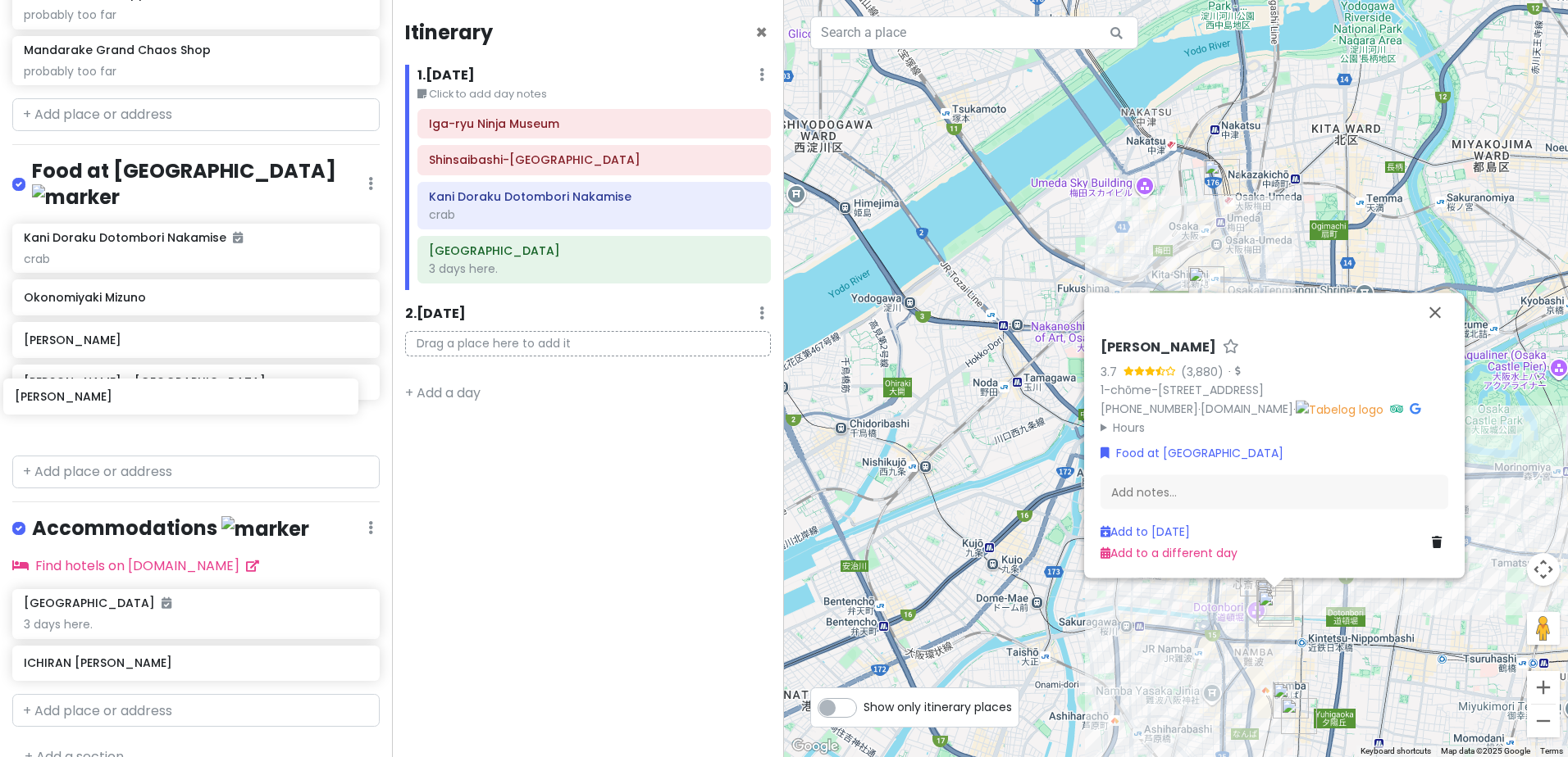
drag, startPoint x: 218, startPoint y: 221, endPoint x: 208, endPoint y: 401, distance: 180.3
click at [208, 401] on div "Kinryu Ramen Dotonbori Kani Doraku Dotombori Nakamise crab Okonomiyaki Mizuno I…" at bounding box center [196, 336] width 392 height 225
click at [157, 694] on input "text" at bounding box center [196, 710] width 368 height 33
paste input "[PERSON_NAME]"
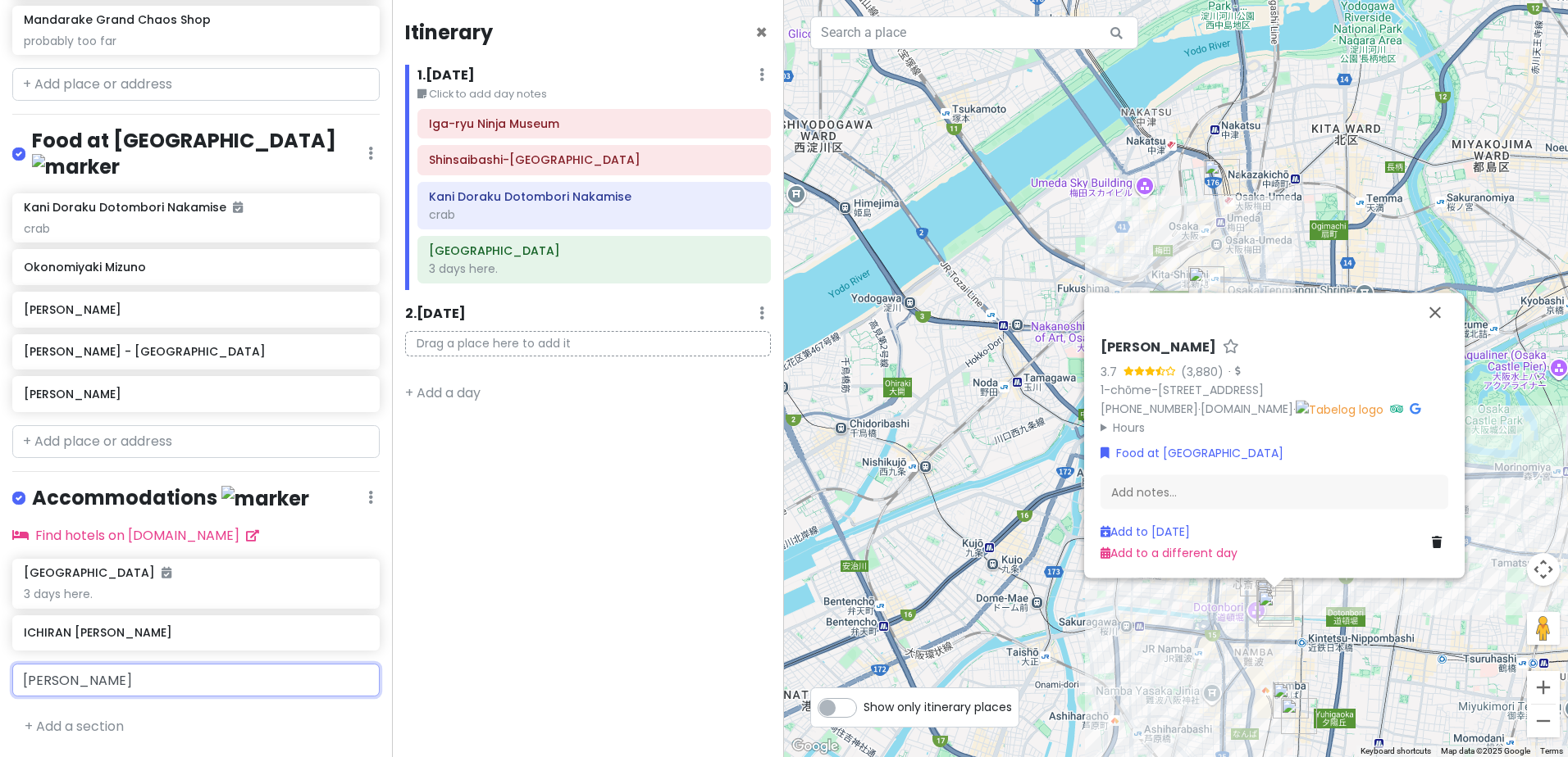
scroll to position [486, 0]
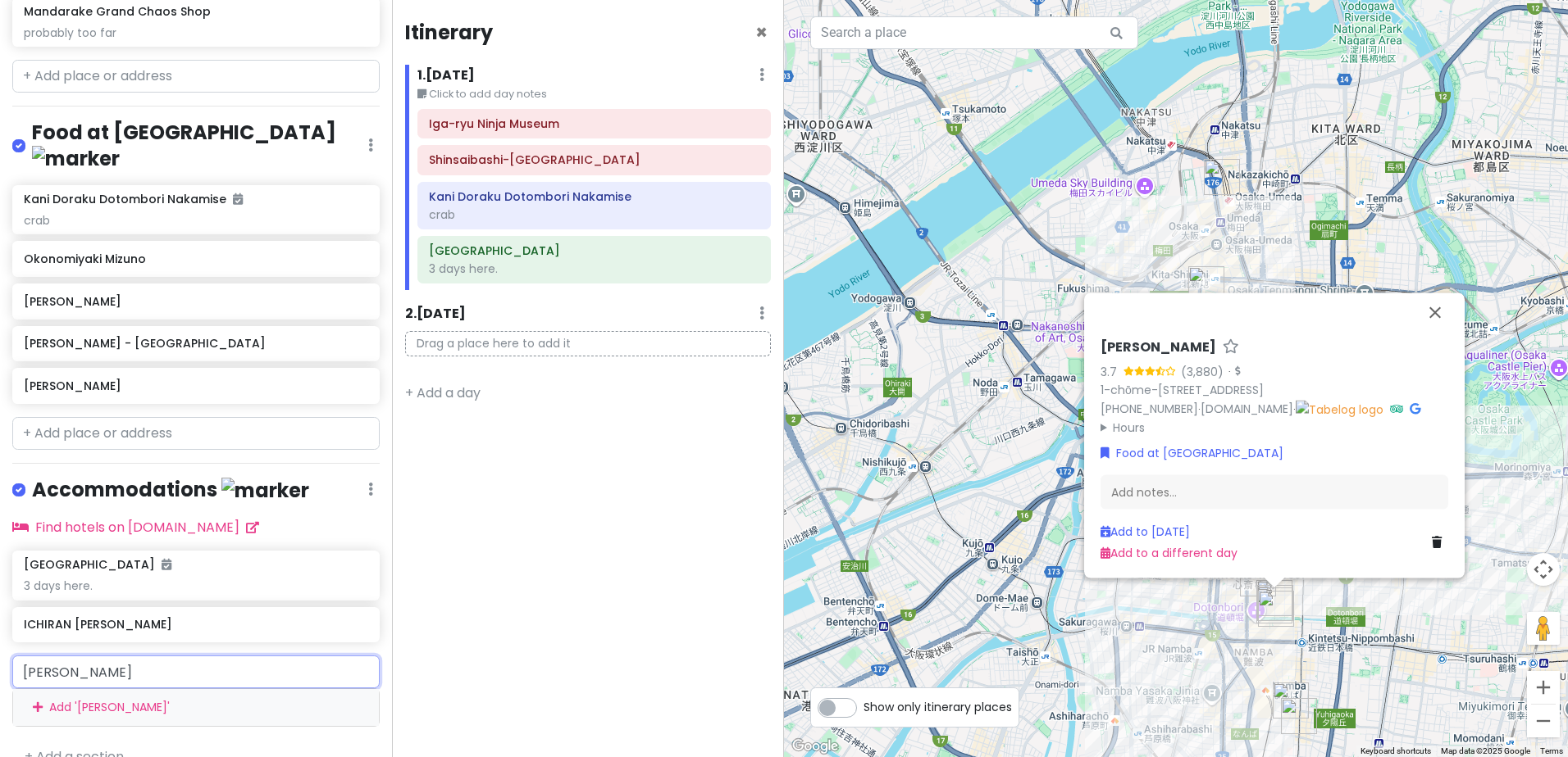
drag, startPoint x: 181, startPoint y: 645, endPoint x: -82, endPoint y: 621, distance: 264.1
click at [0, 621] on html "day 6 [DATE] Private Change Dates Make a Copy Delete Trip Go Pro ⚡️ Give Feedba…" at bounding box center [784, 378] width 1568 height 757
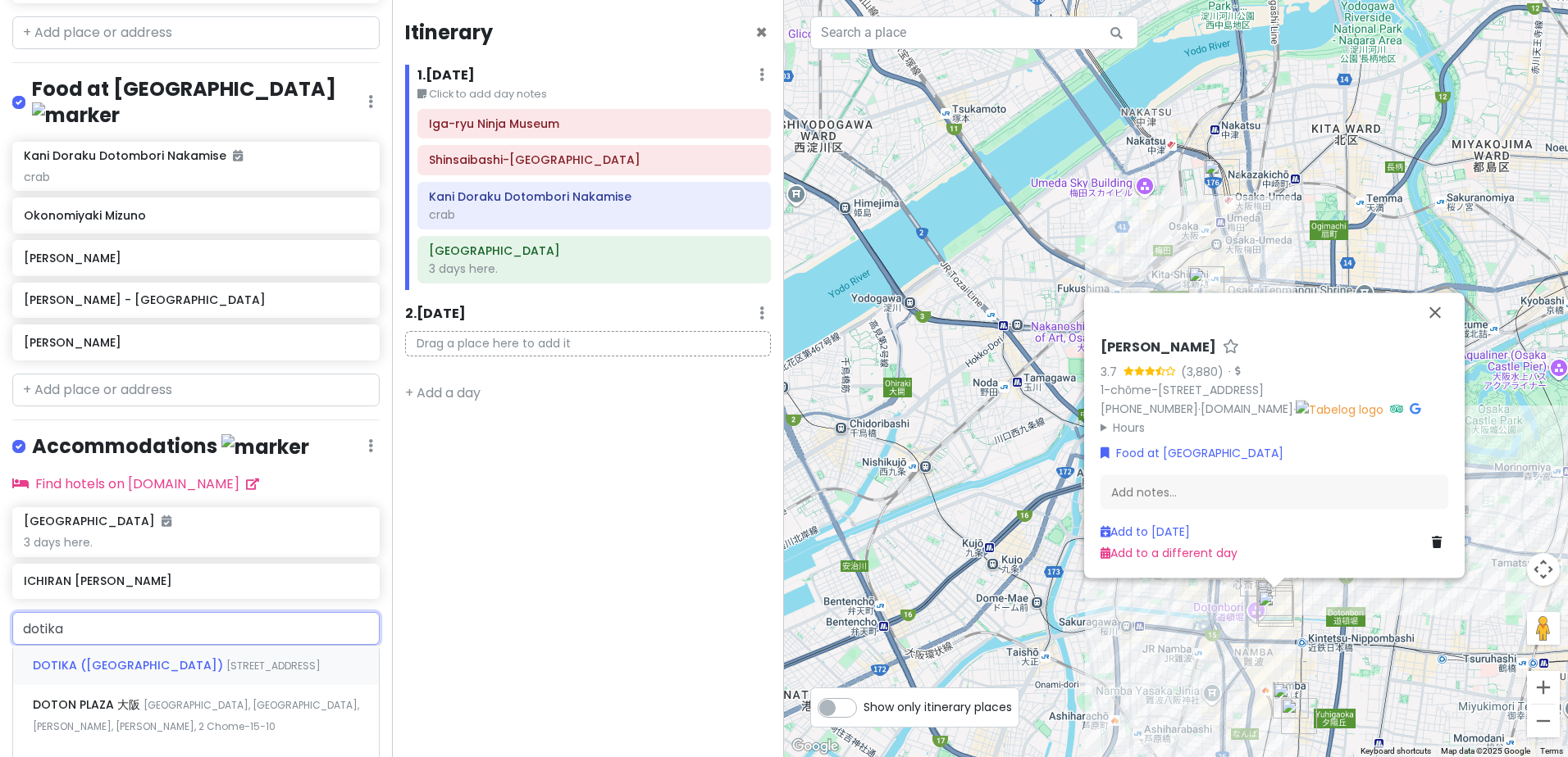
click at [210, 657] on span "DOTIKA ([GEOGRAPHIC_DATA])" at bounding box center [129, 665] width 193 height 16
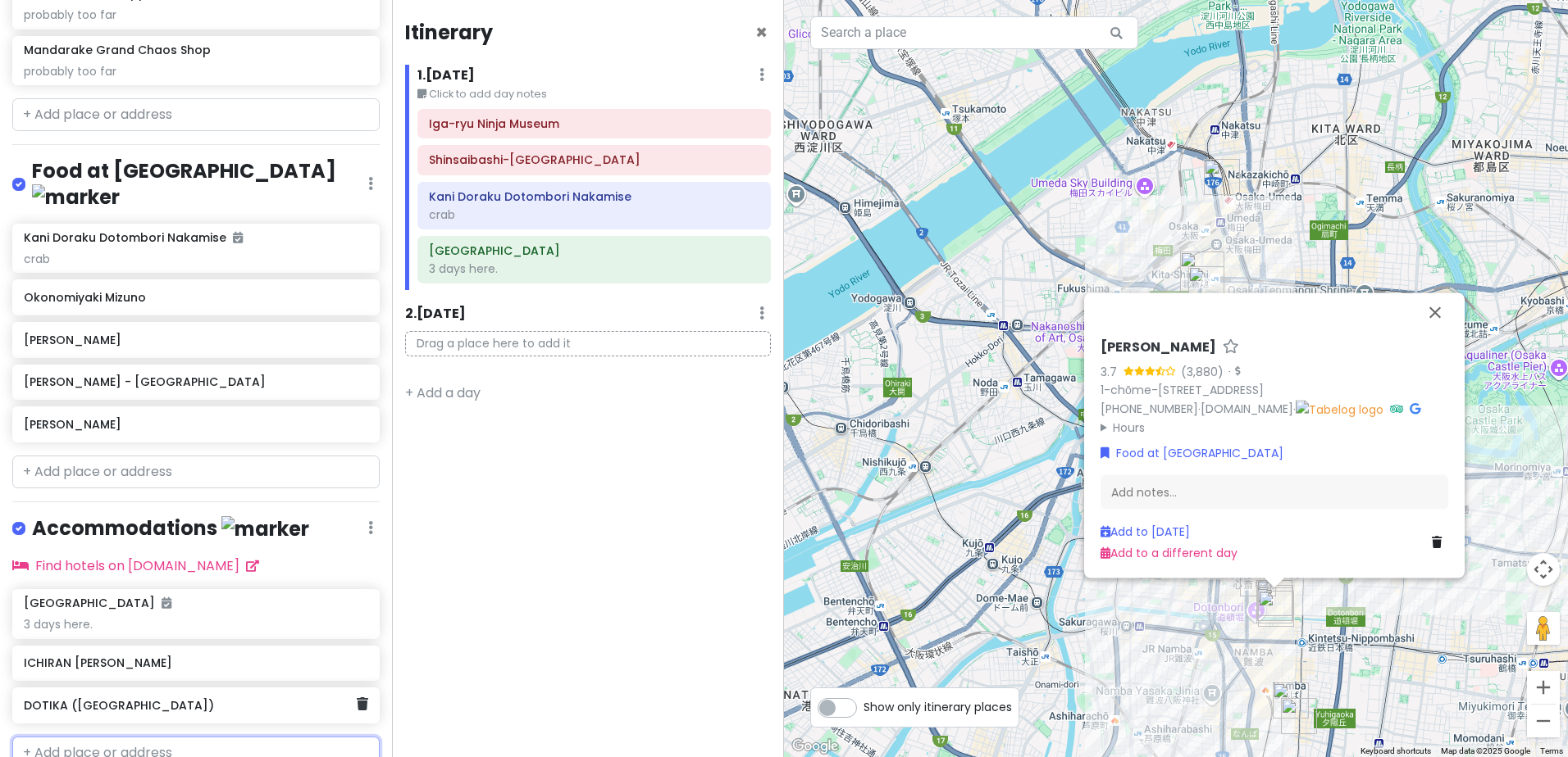
scroll to position [490, 0]
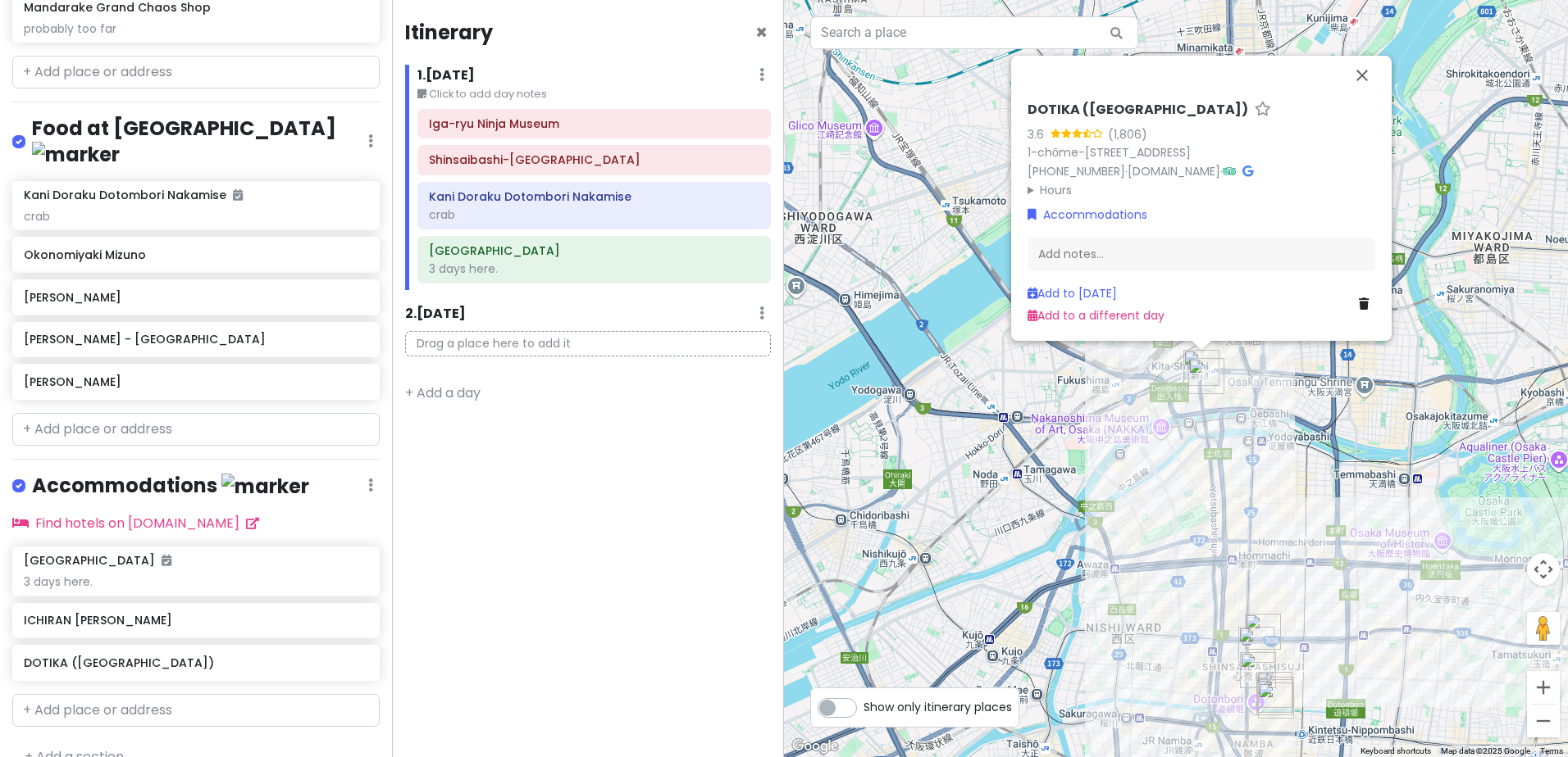
click at [1030, 187] on summary "Hours" at bounding box center [1201, 189] width 348 height 18
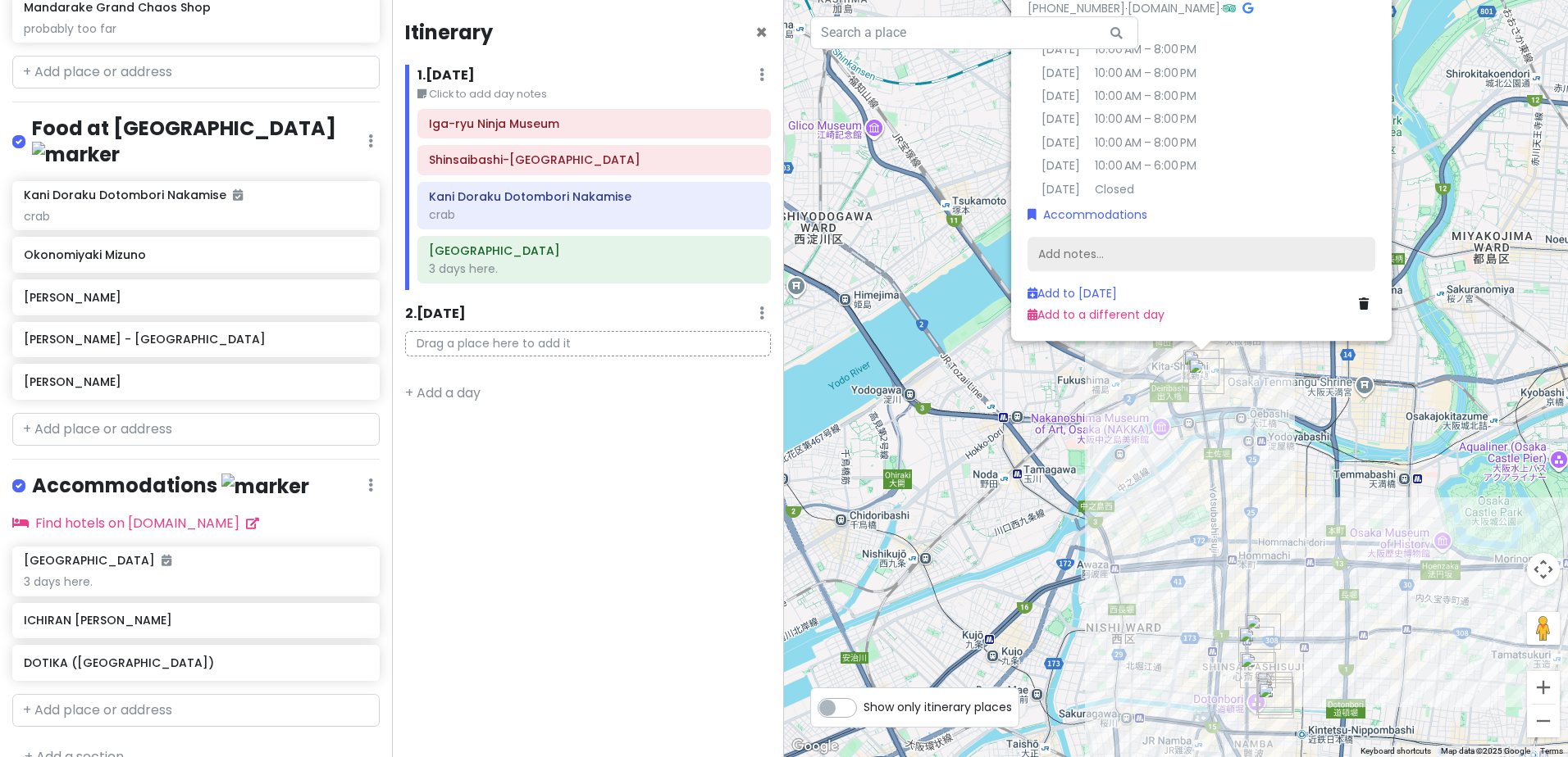
click at [1142, 259] on div "Add notes..." at bounding box center [1201, 255] width 348 height 35
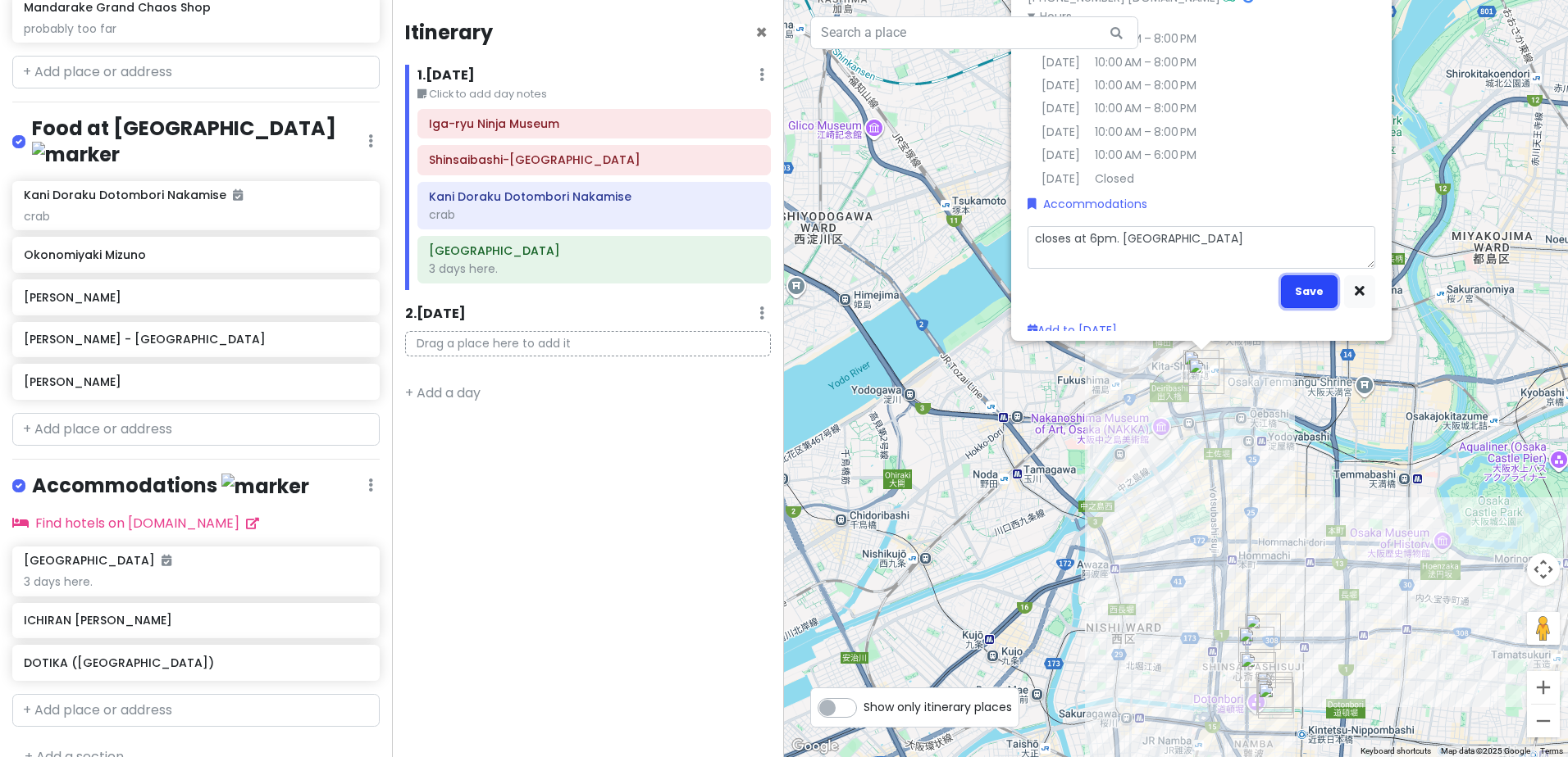
click at [1302, 292] on button "Save" at bounding box center [1309, 291] width 57 height 32
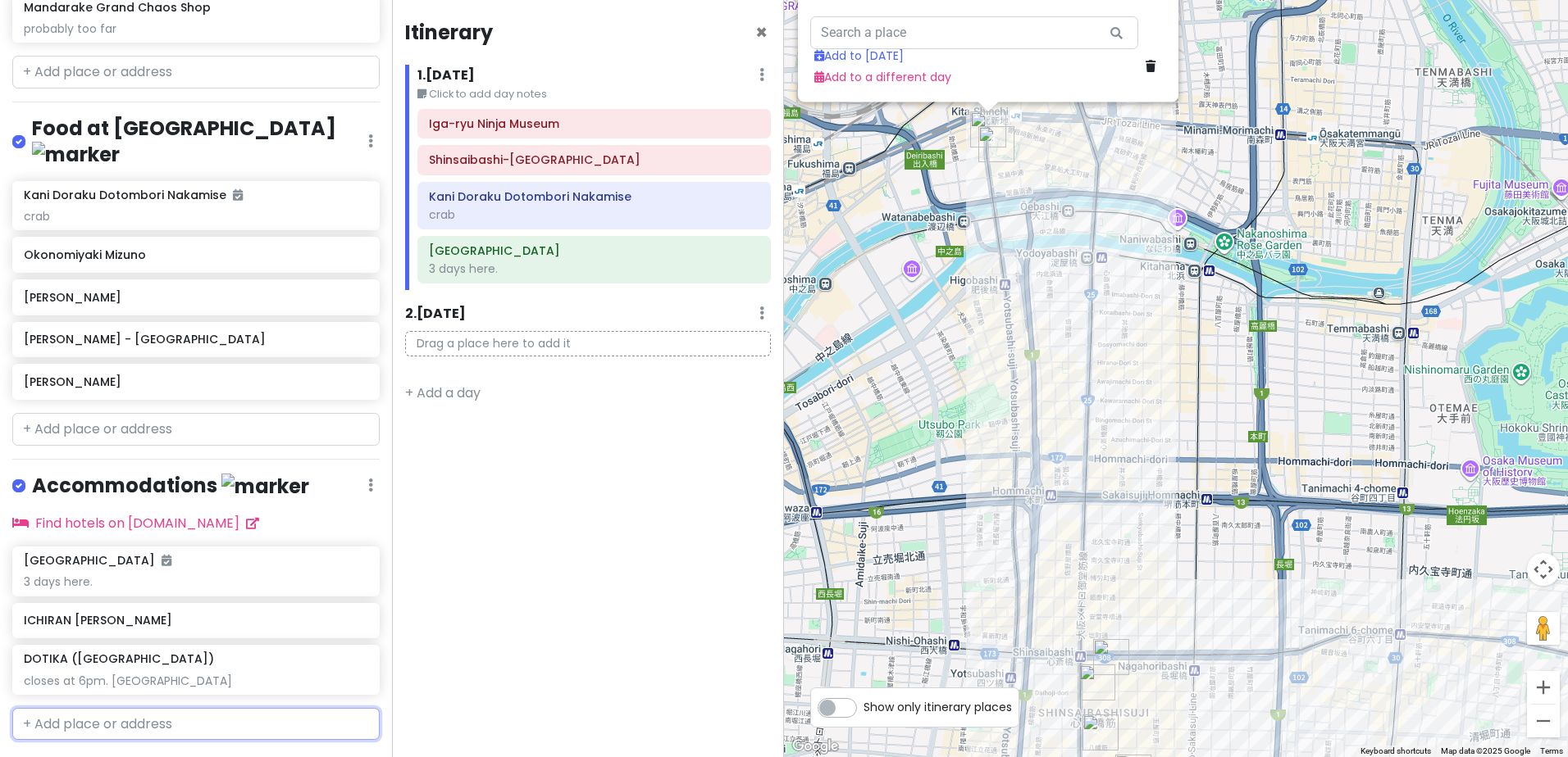
click at [154, 708] on input "text" at bounding box center [196, 724] width 368 height 33
paste input "Chidoriyasoke Dojima"
click at [238, 755] on span "[STREET_ADDRESS]" at bounding box center [214, 762] width 94 height 14
click at [230, 708] on div "Chidoriyasoke Dojima" at bounding box center [190, 719] width 332 height 23
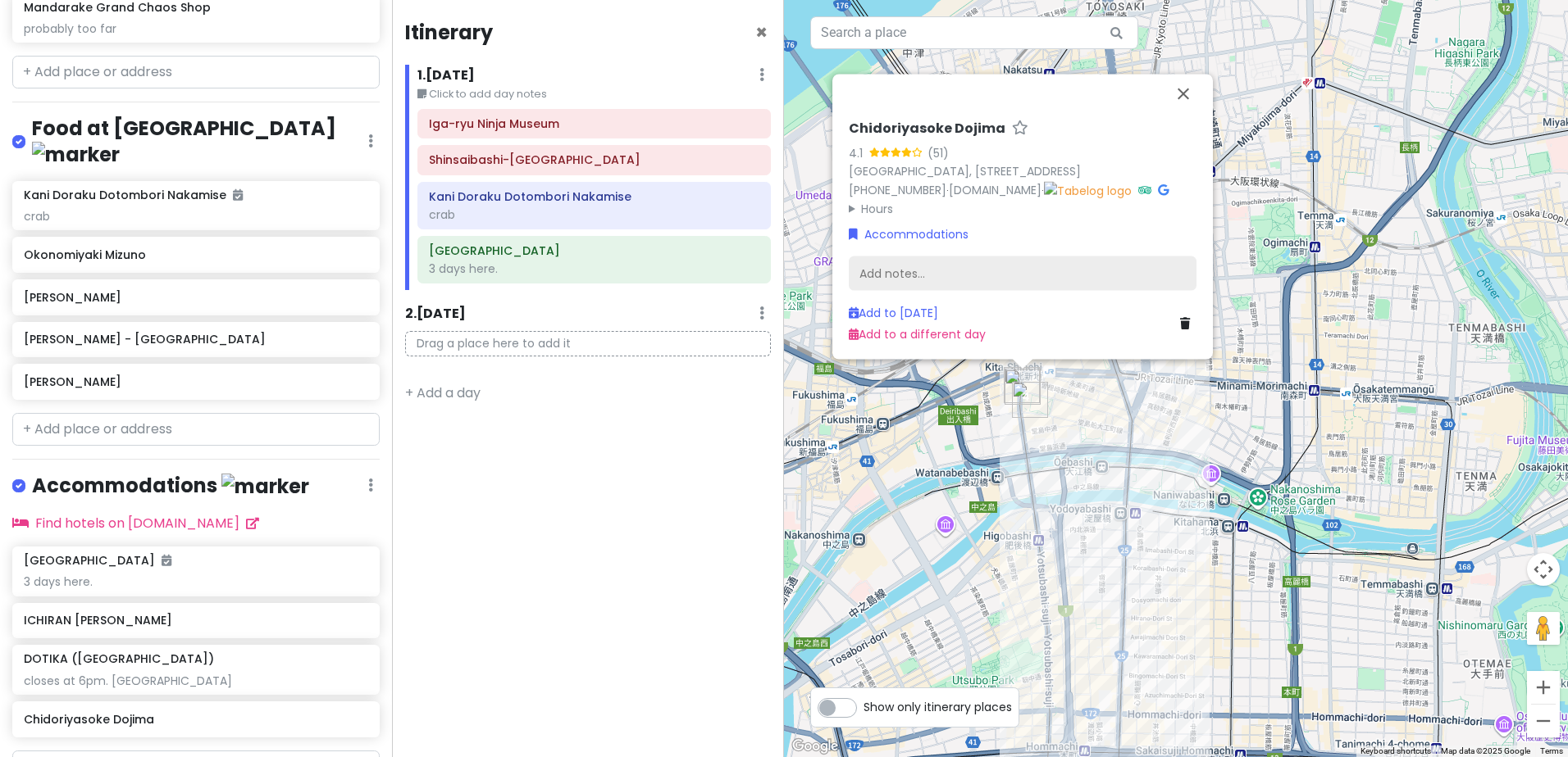
click at [1009, 278] on div "Add notes..." at bounding box center [1022, 273] width 348 height 35
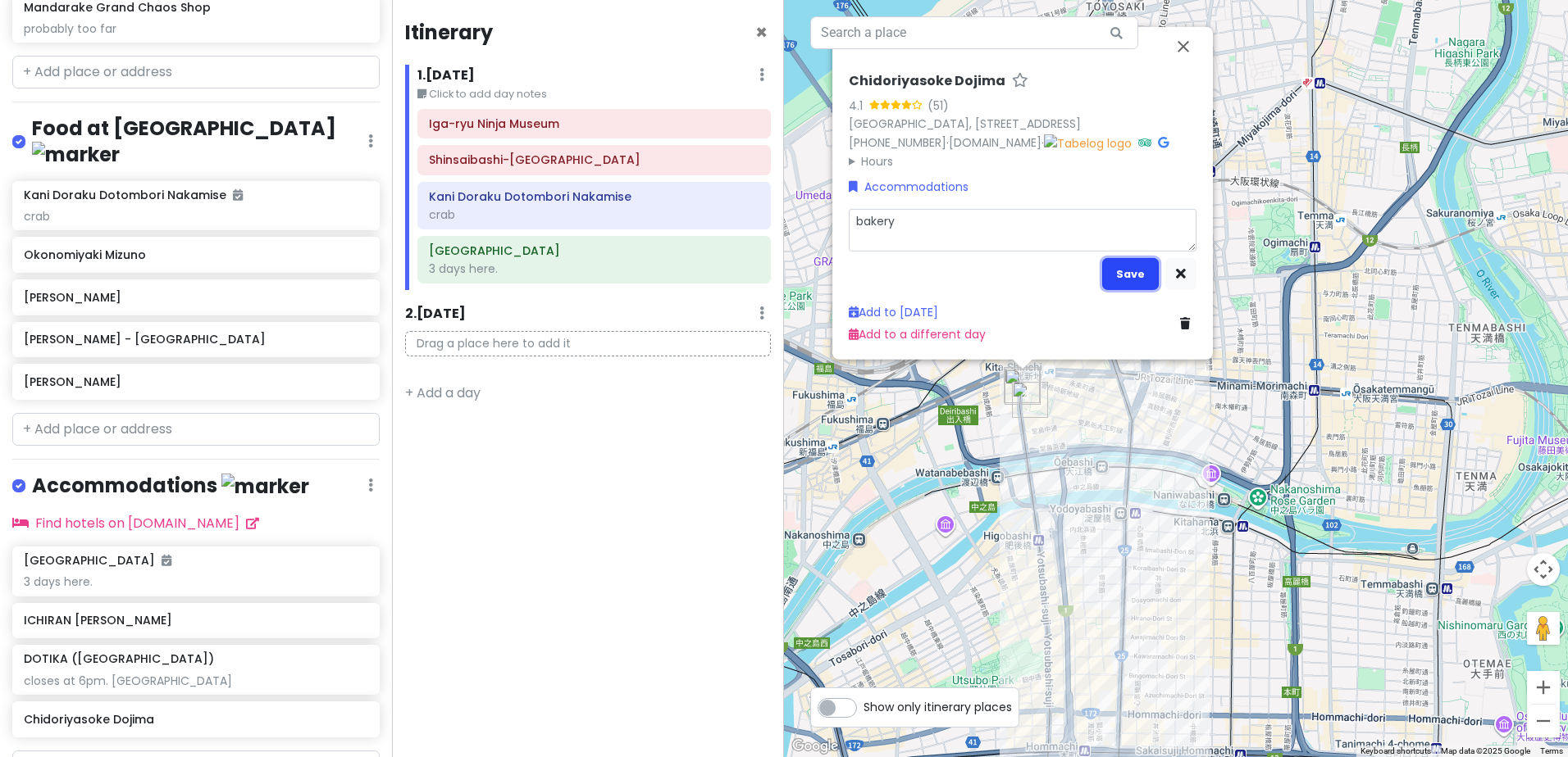
click at [1131, 276] on button "Save" at bounding box center [1131, 274] width 57 height 32
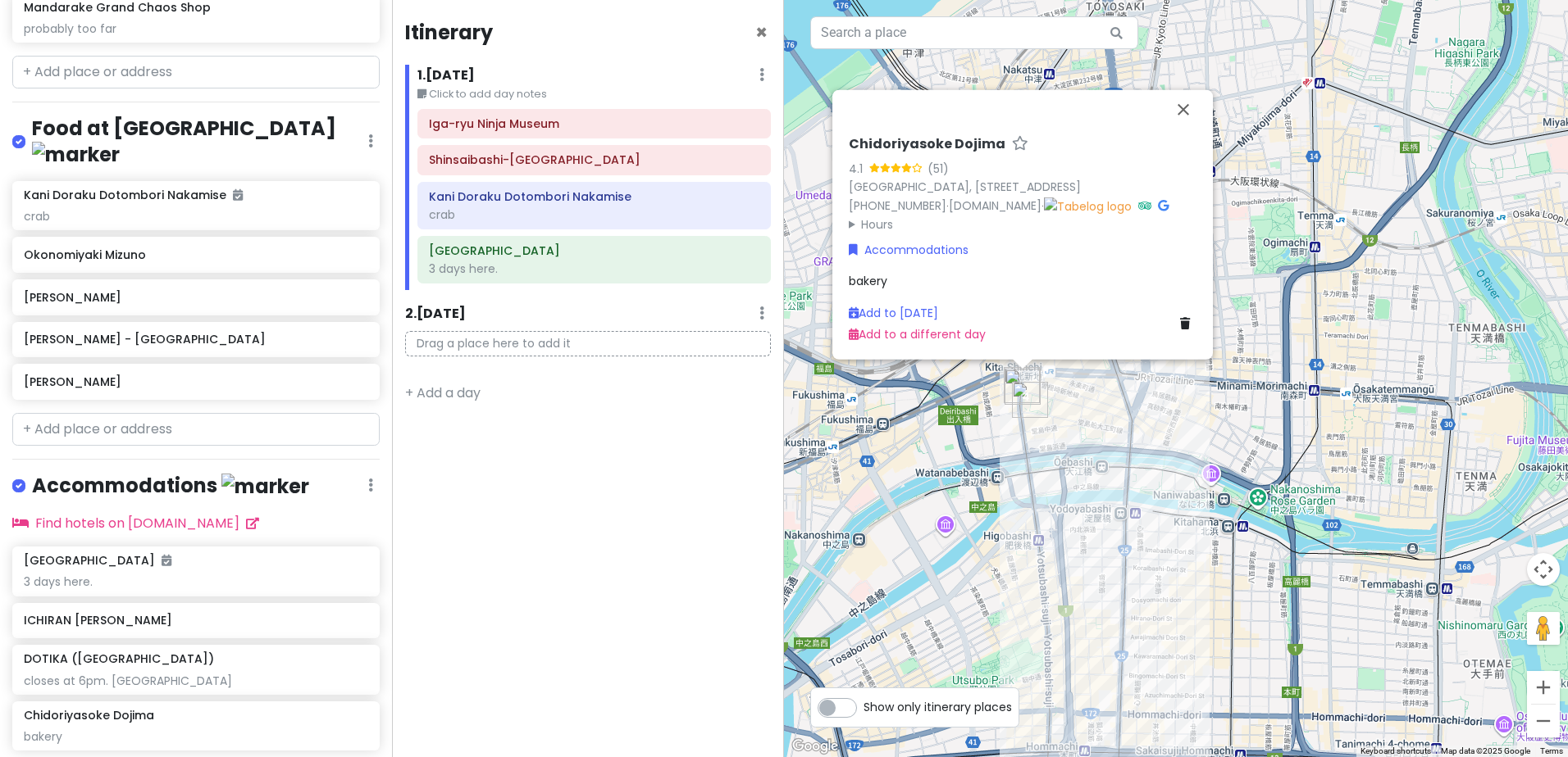
paste input "ファミリーマート [GEOGRAPHIC_DATA]店"
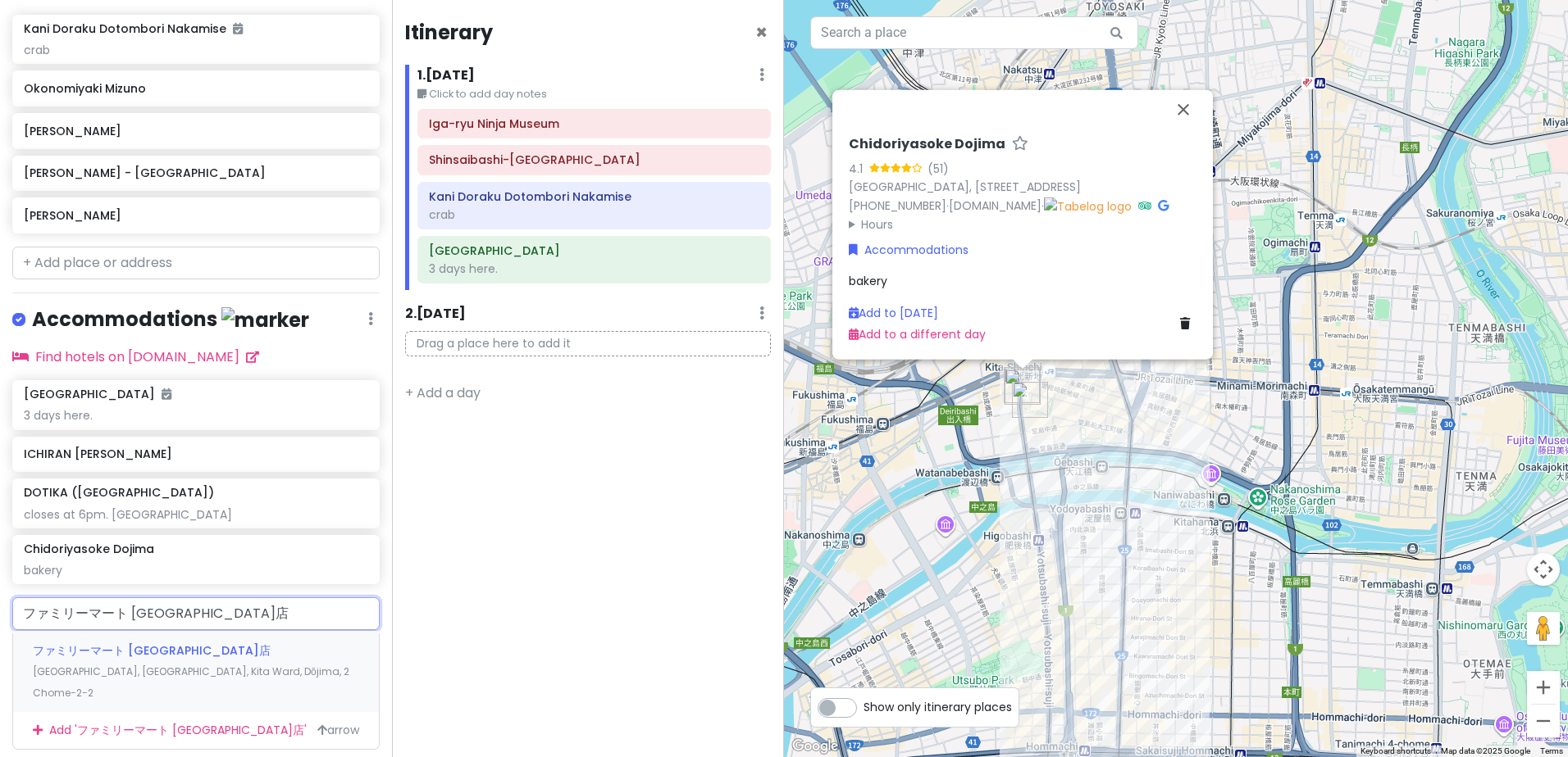
click at [223, 632] on div "ファミリーマート [GEOGRAPHIC_DATA]店 [GEOGRAPHIC_DATA], [GEOGRAPHIC_DATA], [GEOGRAPHIC_D…" at bounding box center [196, 672] width 366 height 81
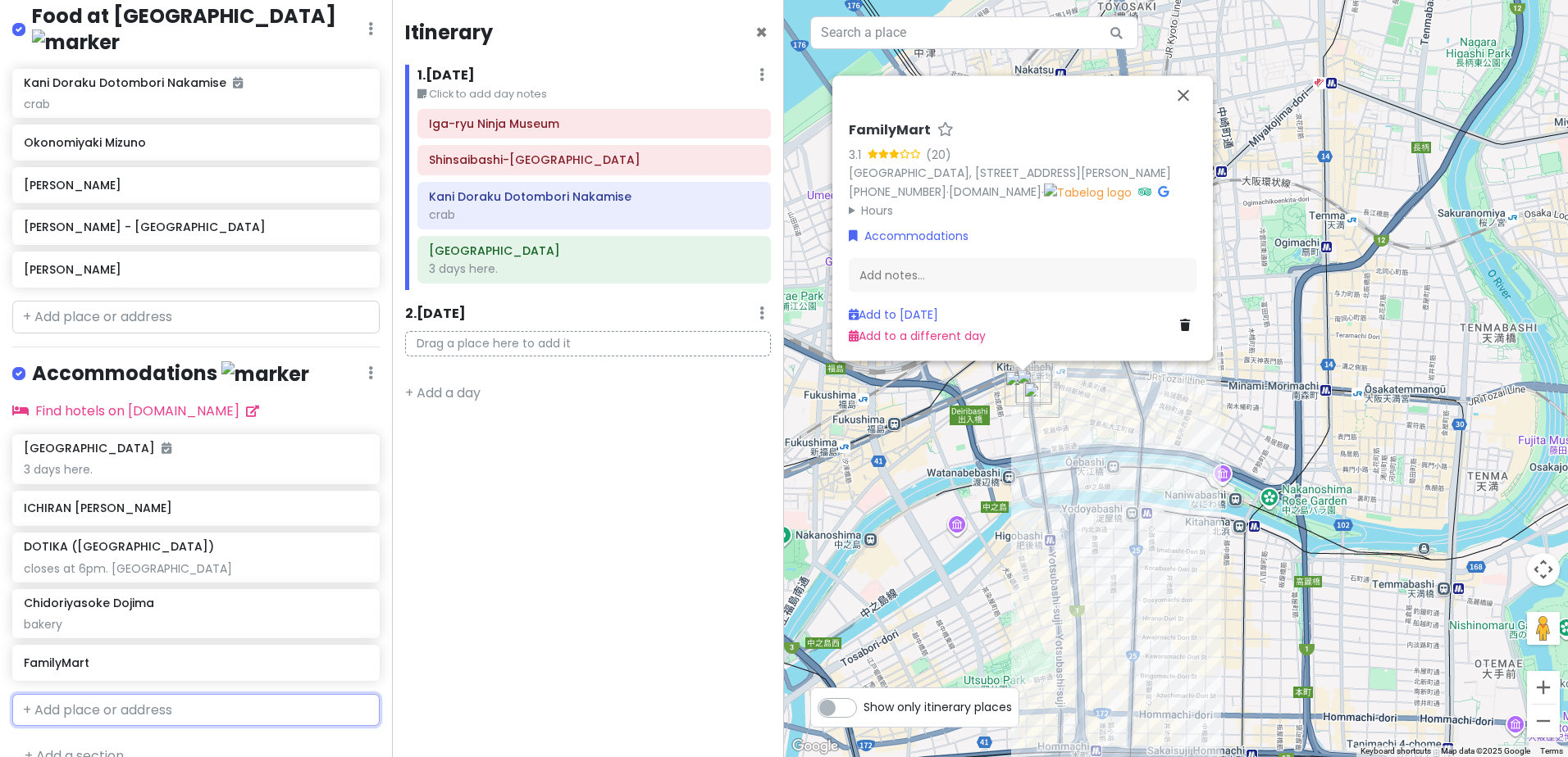
click at [175, 694] on input "text" at bounding box center [196, 710] width 368 height 33
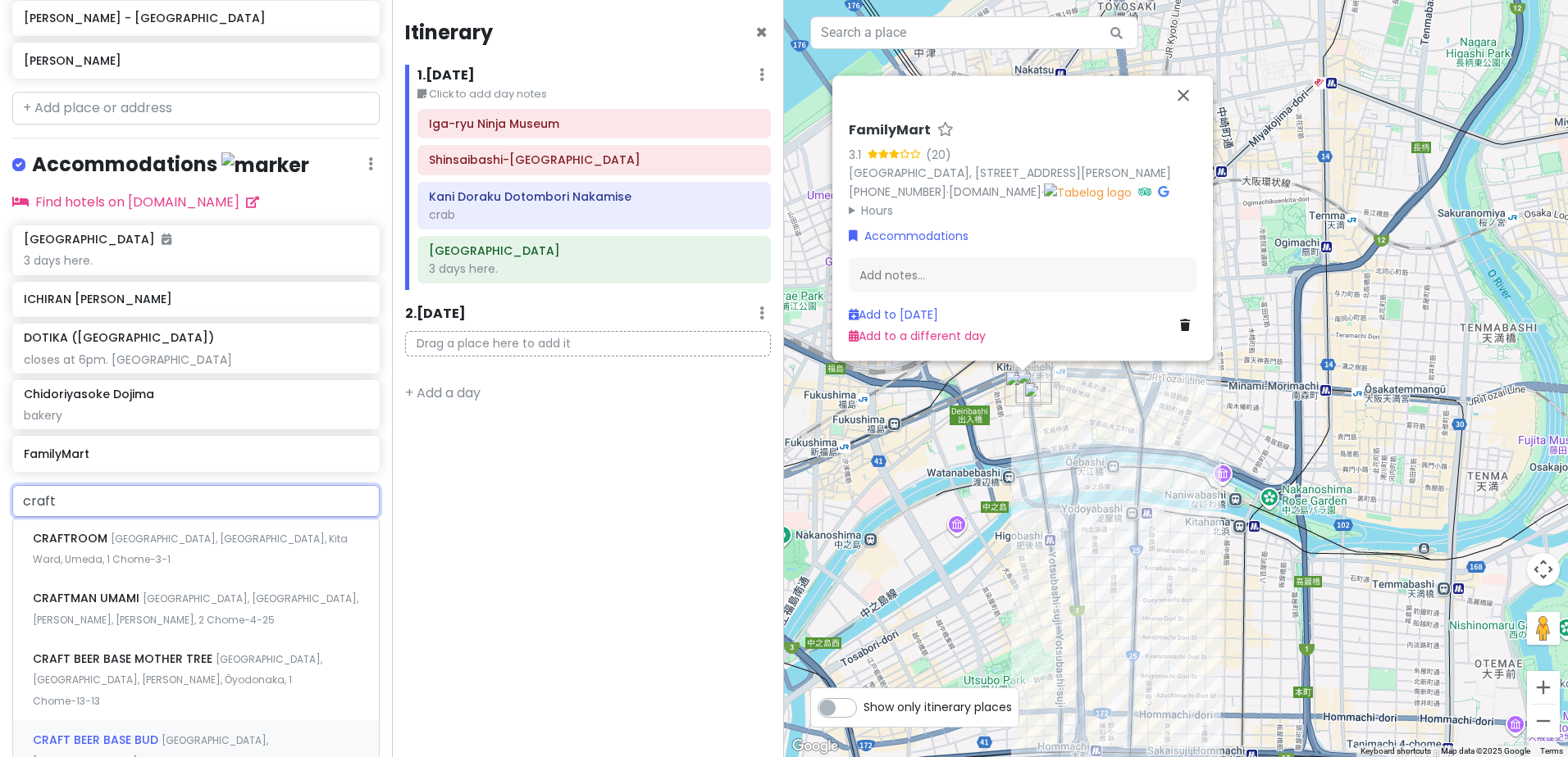
scroll to position [848, 0]
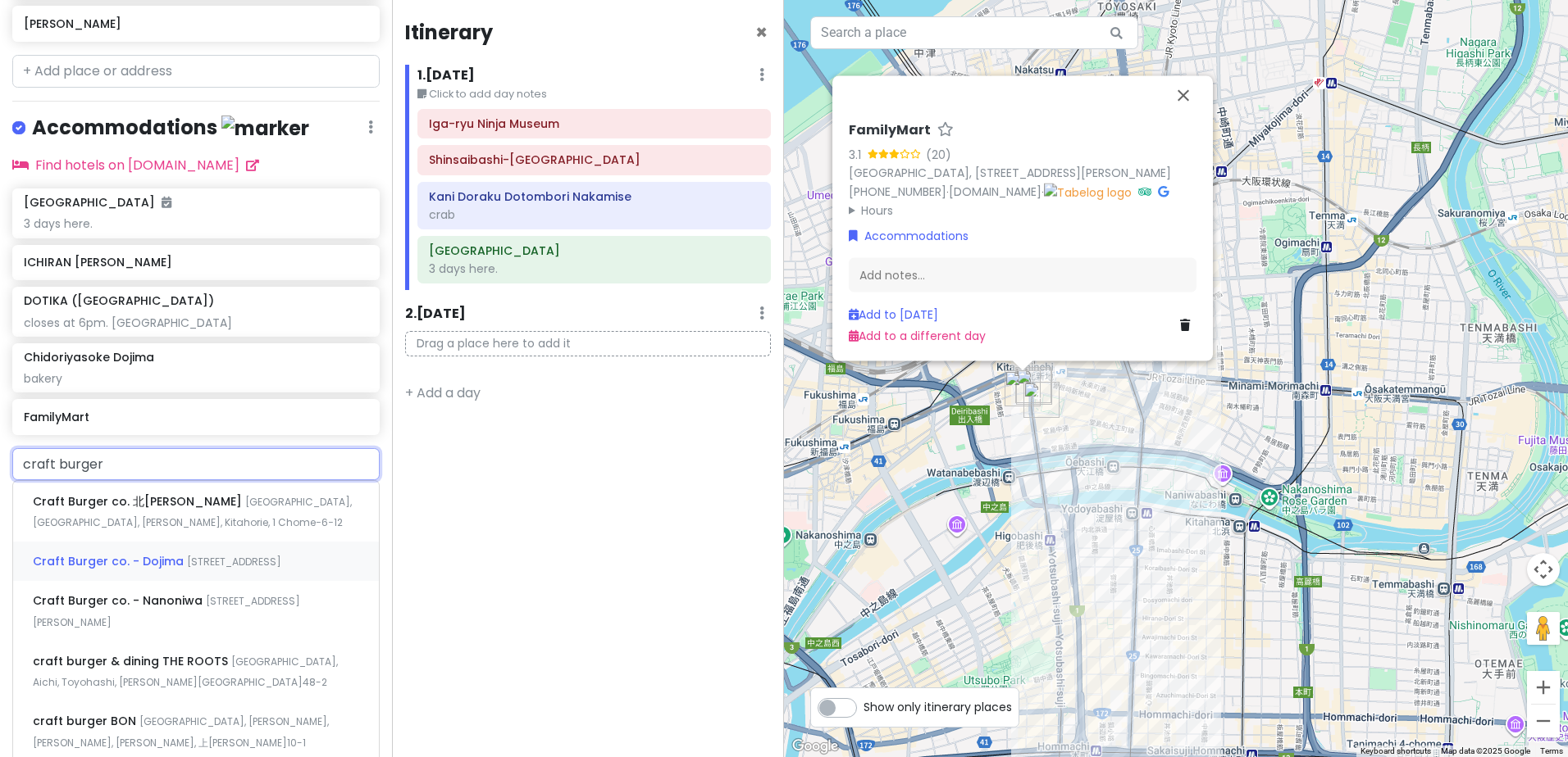
click at [293, 542] on div "Craft Burger co. - [STREET_ADDRESS][PERSON_NAME]" at bounding box center [196, 562] width 366 height 40
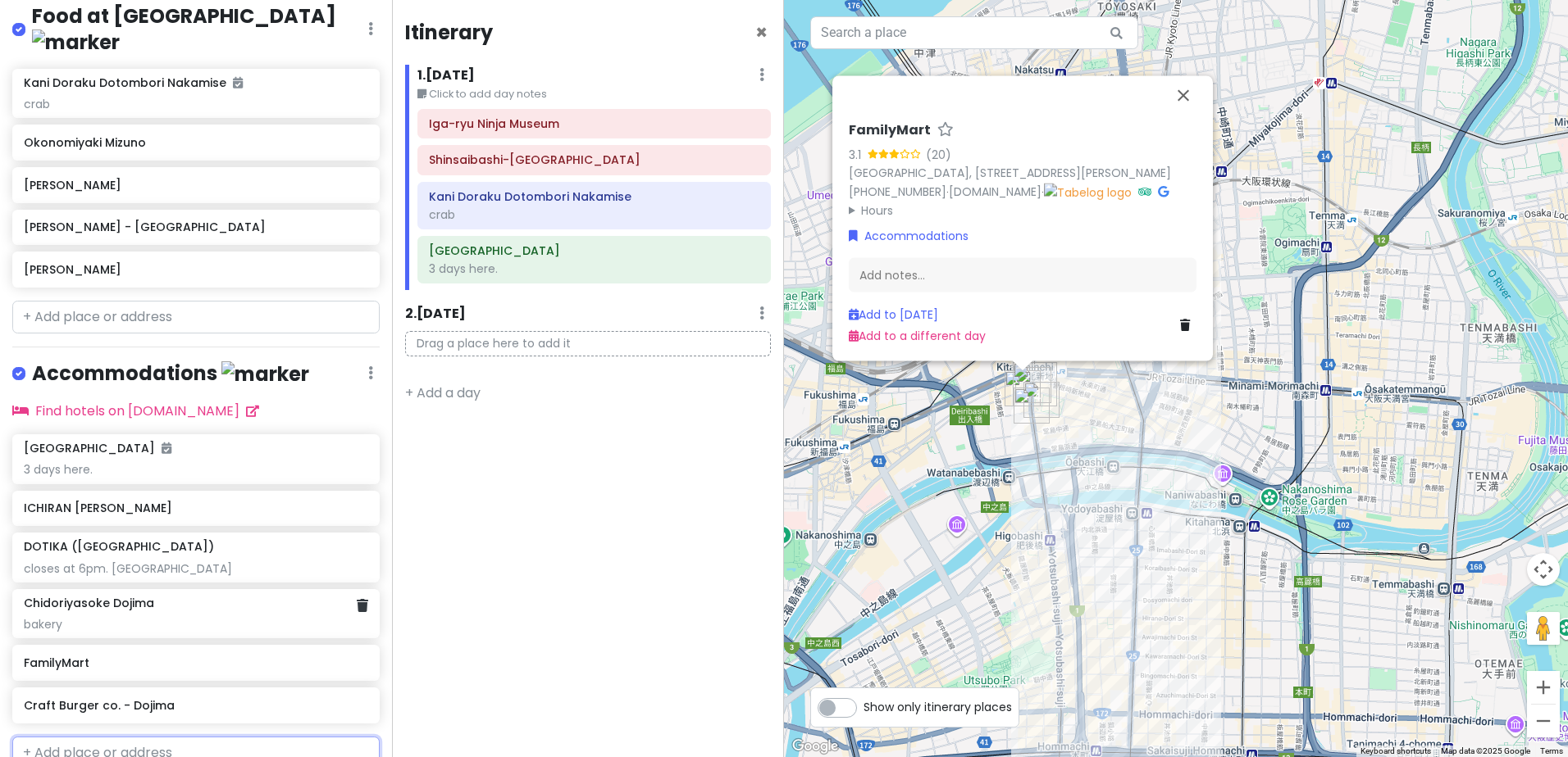
scroll to position [645, 0]
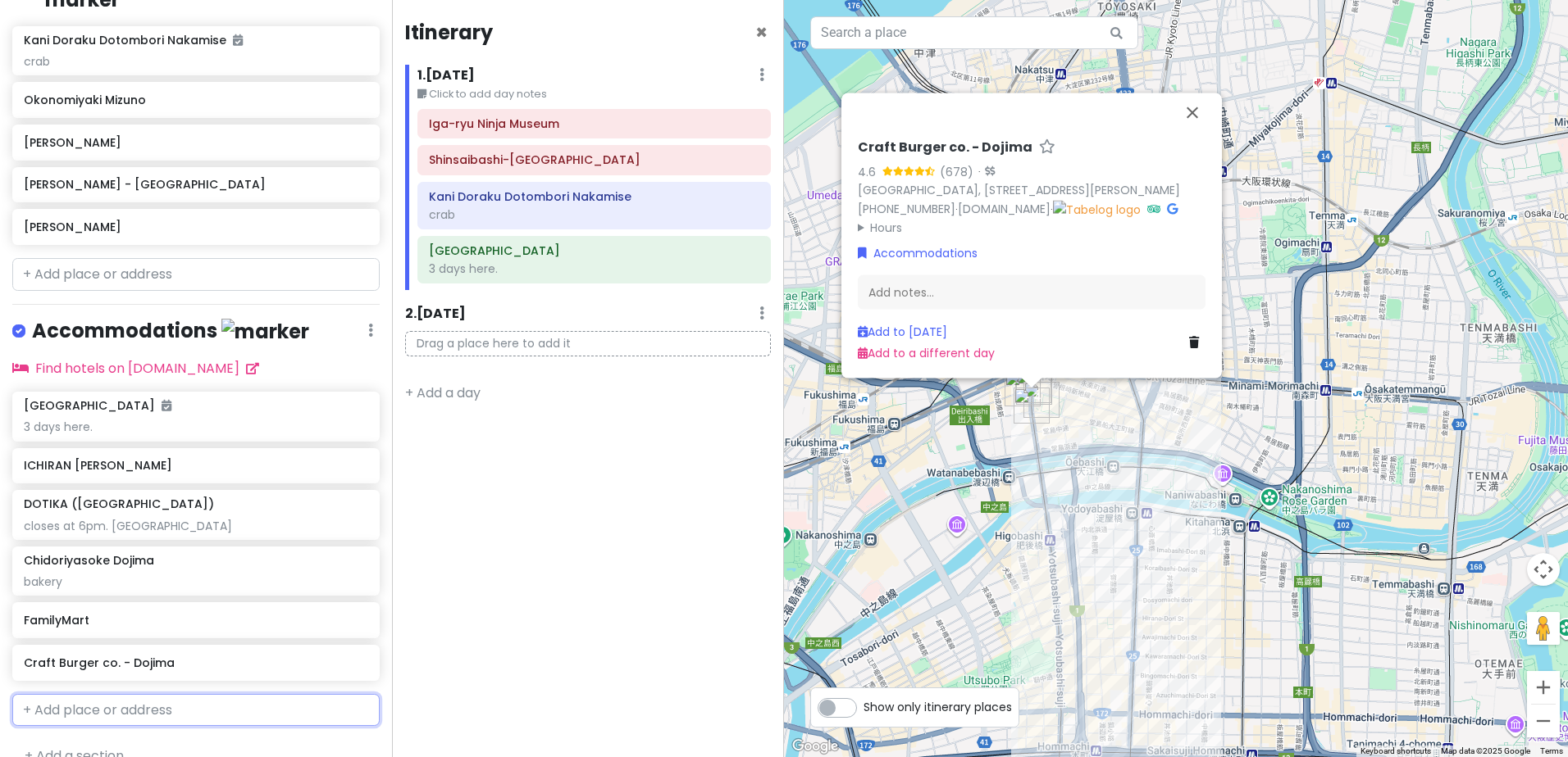
click at [165, 694] on input "text" at bounding box center [196, 710] width 368 height 33
paste input "Kobe Beef Ishida [GEOGRAPHIC_DATA]"
click at [272, 727] on div "Sukiyaki Shabu-Shabu Kobe beef Ishida [STREET_ADDRESS][PERSON_NAME]" at bounding box center [196, 767] width 366 height 81
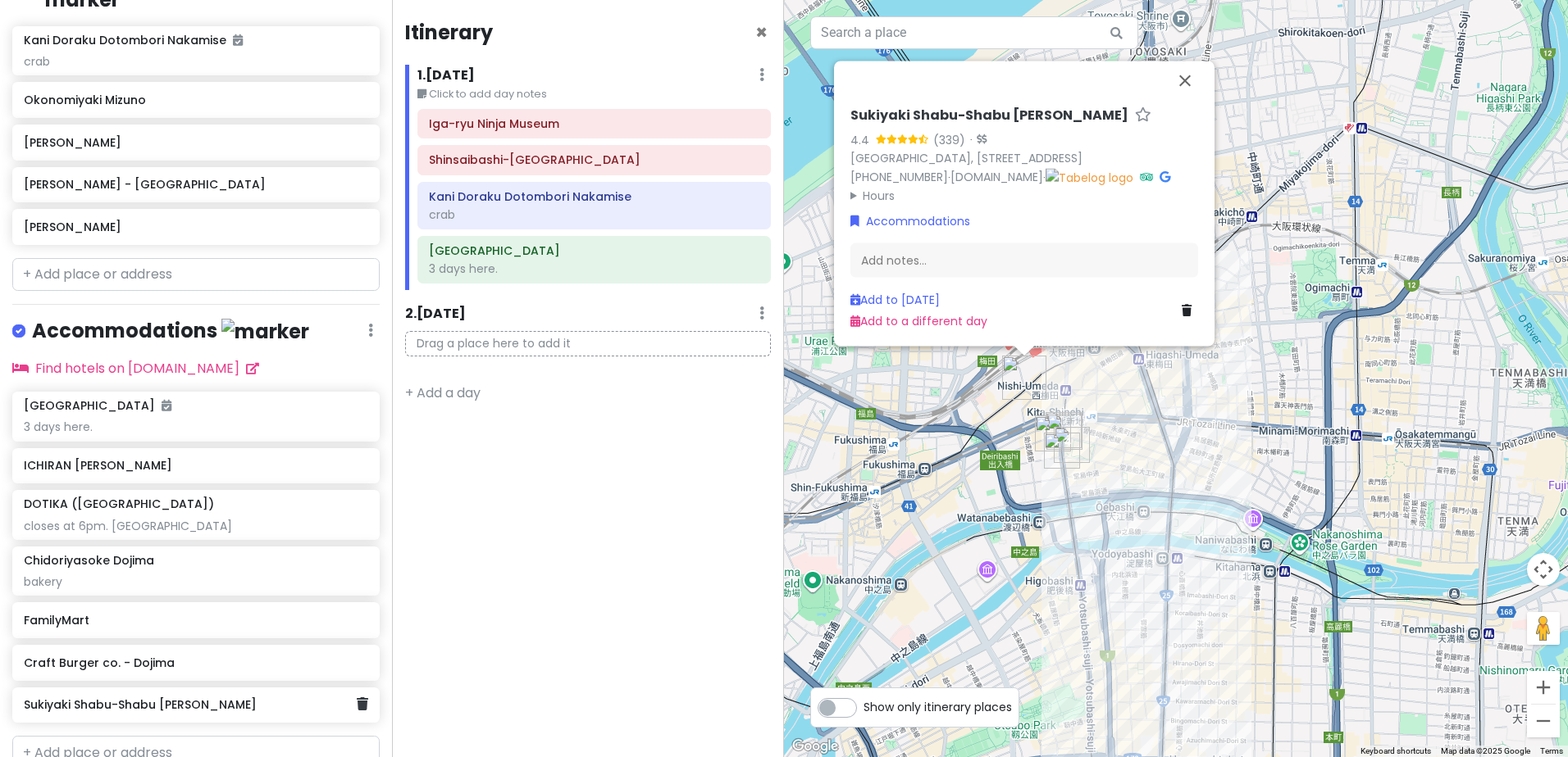
scroll to position [687, 0]
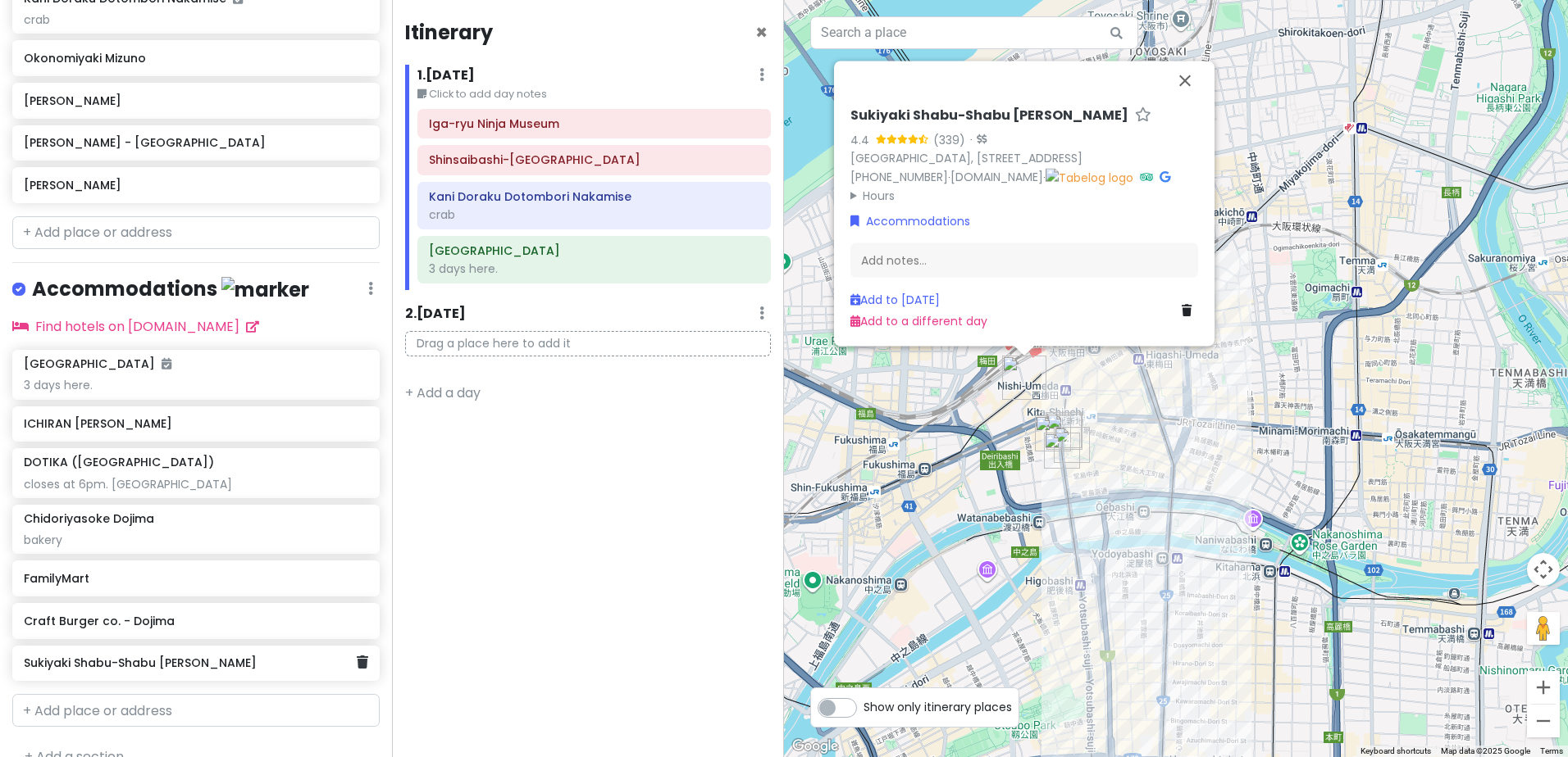
click at [275, 656] on h6 "Sukiyaki Shabu-Shabu [PERSON_NAME]" at bounding box center [190, 664] width 332 height 15
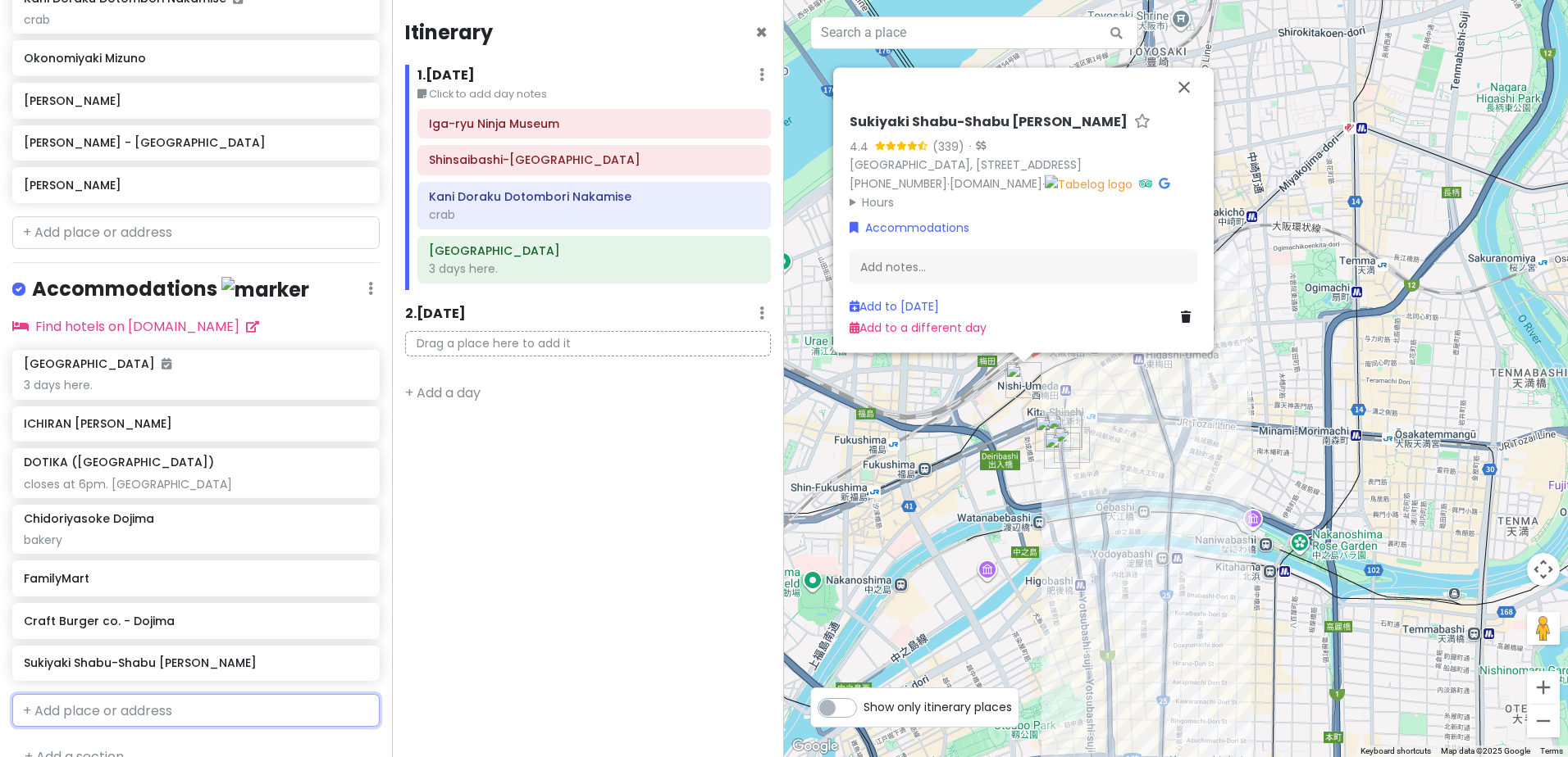
click at [190, 694] on input "text" at bounding box center [196, 710] width 368 height 33
paste input "Kobe Beef Ishida [GEOGRAPHIC_DATA]"
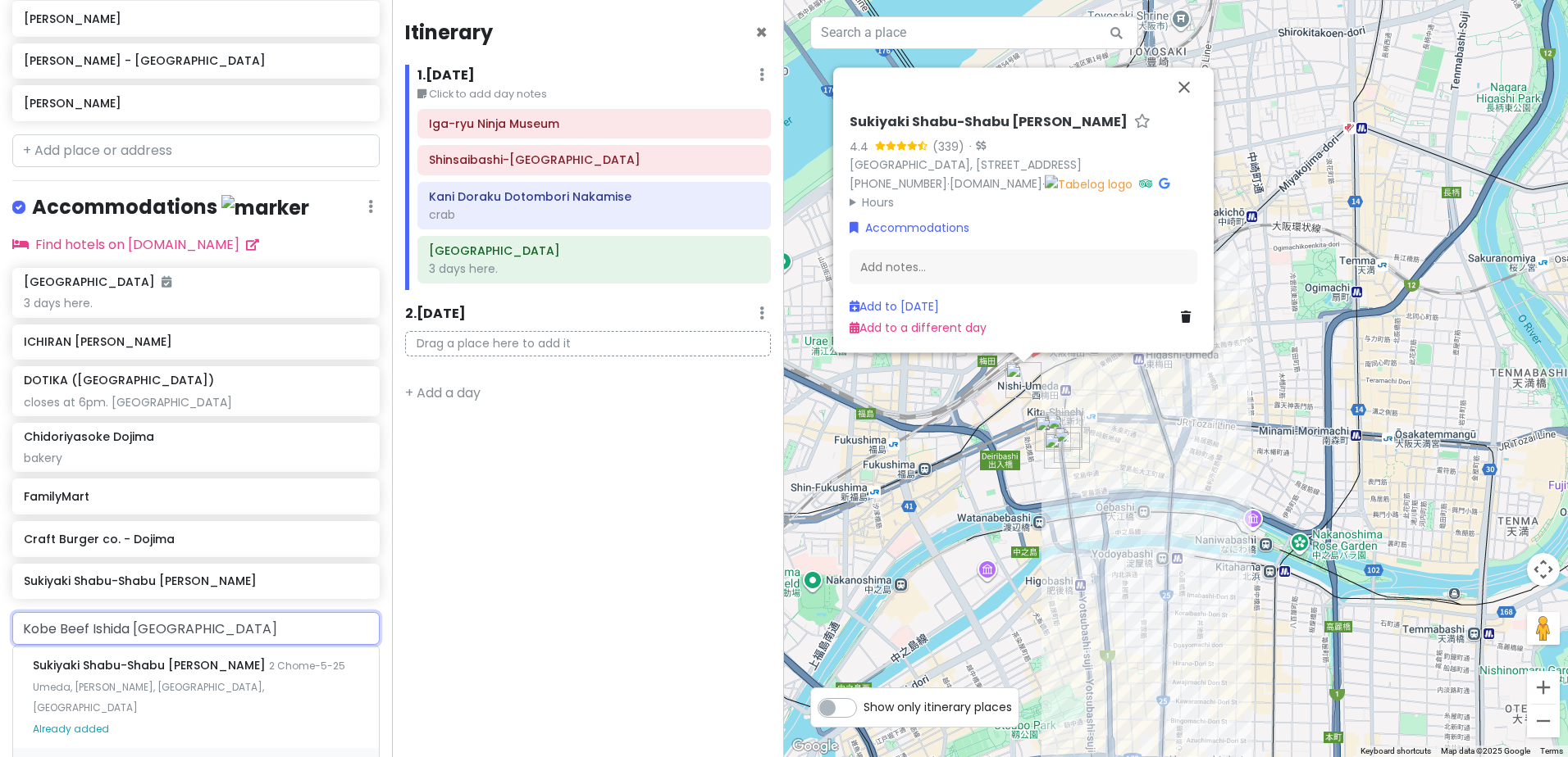
click at [210, 757] on span "Kobe Beef Steak house [PERSON_NAME]" at bounding box center [153, 767] width 239 height 16
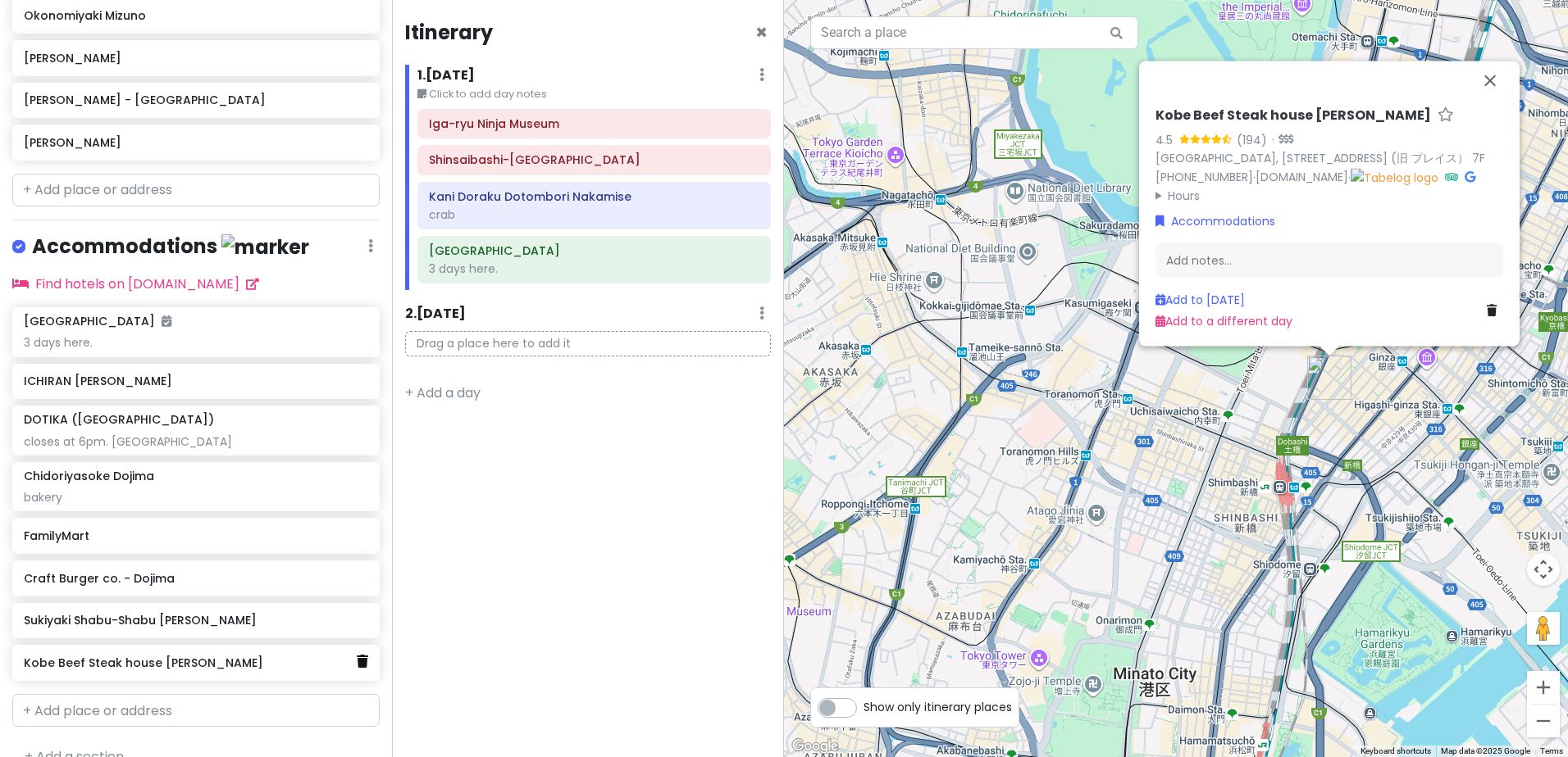
click at [356, 655] on icon at bounding box center [362, 662] width 11 height 13
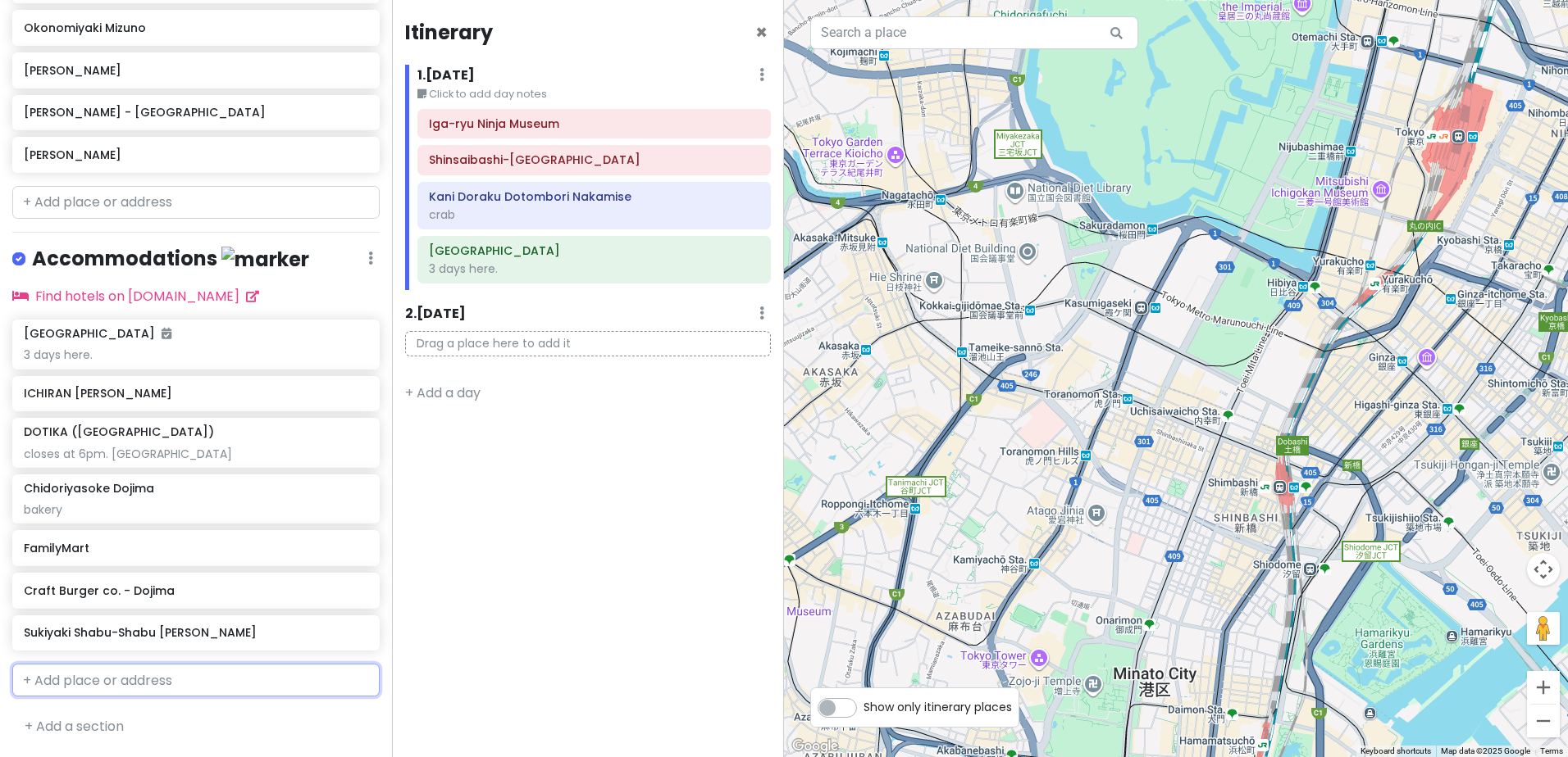
scroll to position [687, 0]
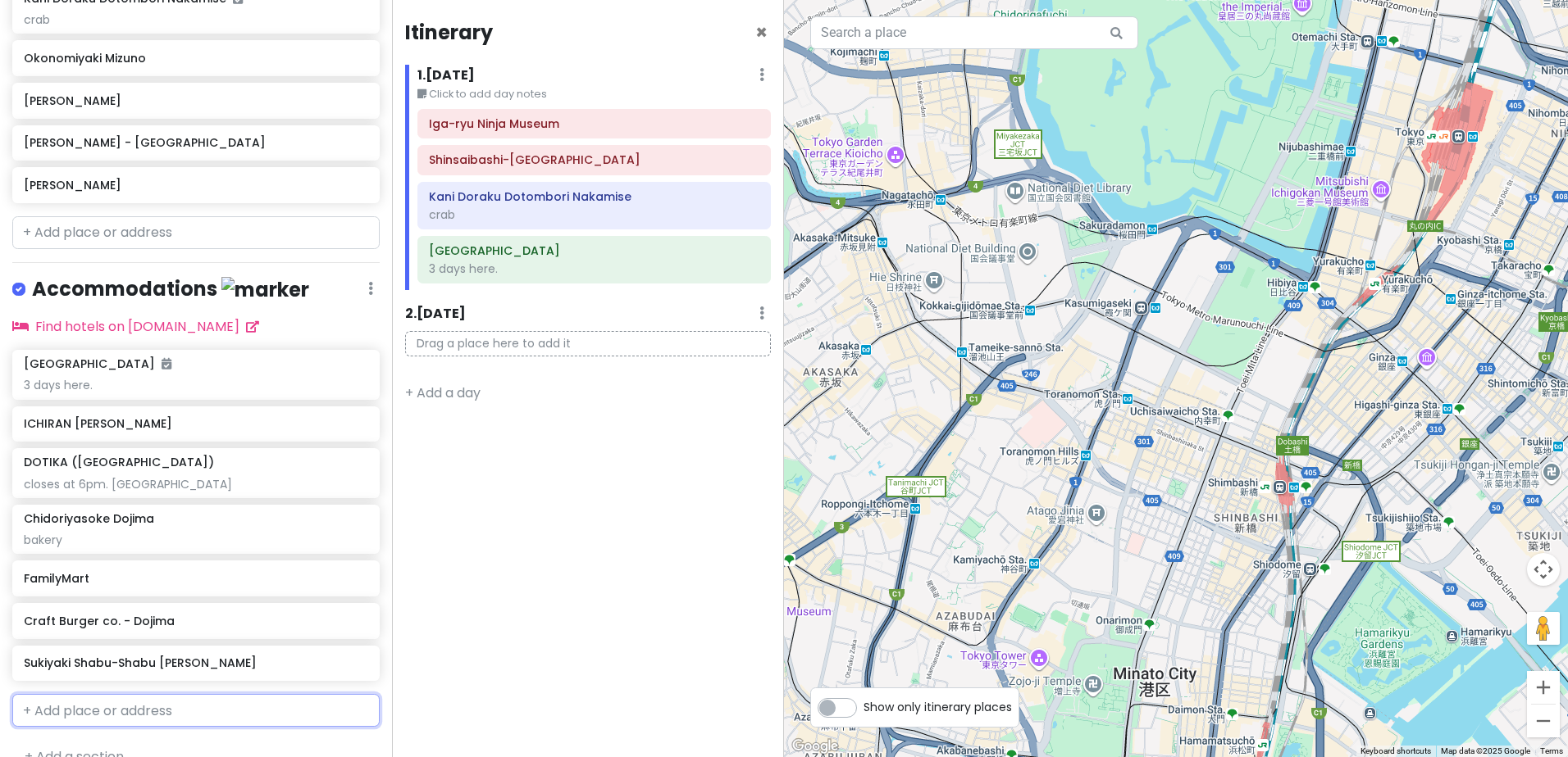
click at [210, 694] on input "text" at bounding box center [196, 710] width 368 height 33
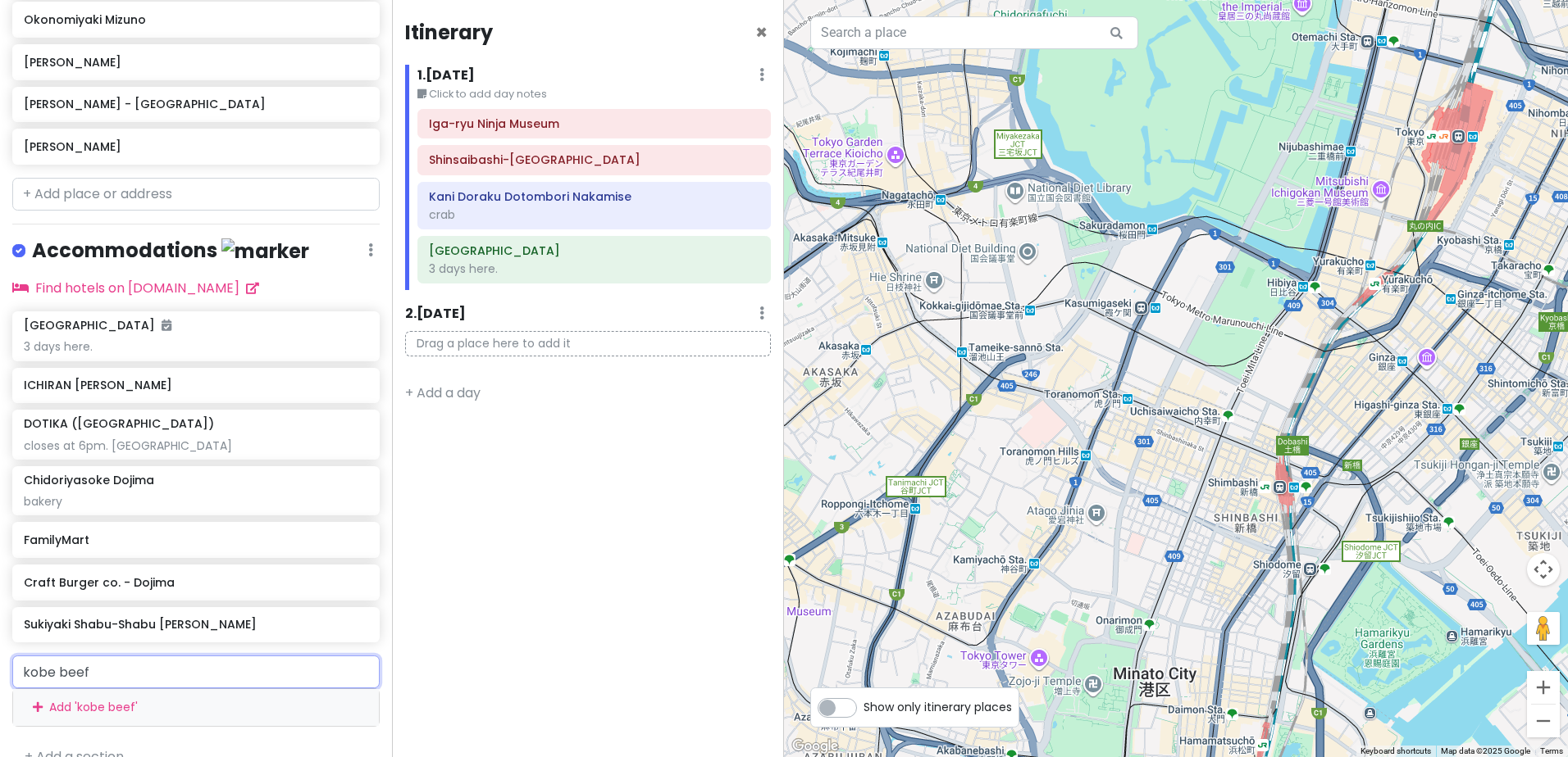
drag, startPoint x: 152, startPoint y: 640, endPoint x: -25, endPoint y: 638, distance: 177.0
click at [0, 638] on html "day 6 [DATE] Private Change Dates Make a Copy Delete Trip Go Pro ⚡️ Give Feedba…" at bounding box center [784, 378] width 1568 height 757
paste input "[PERSON_NAME]"
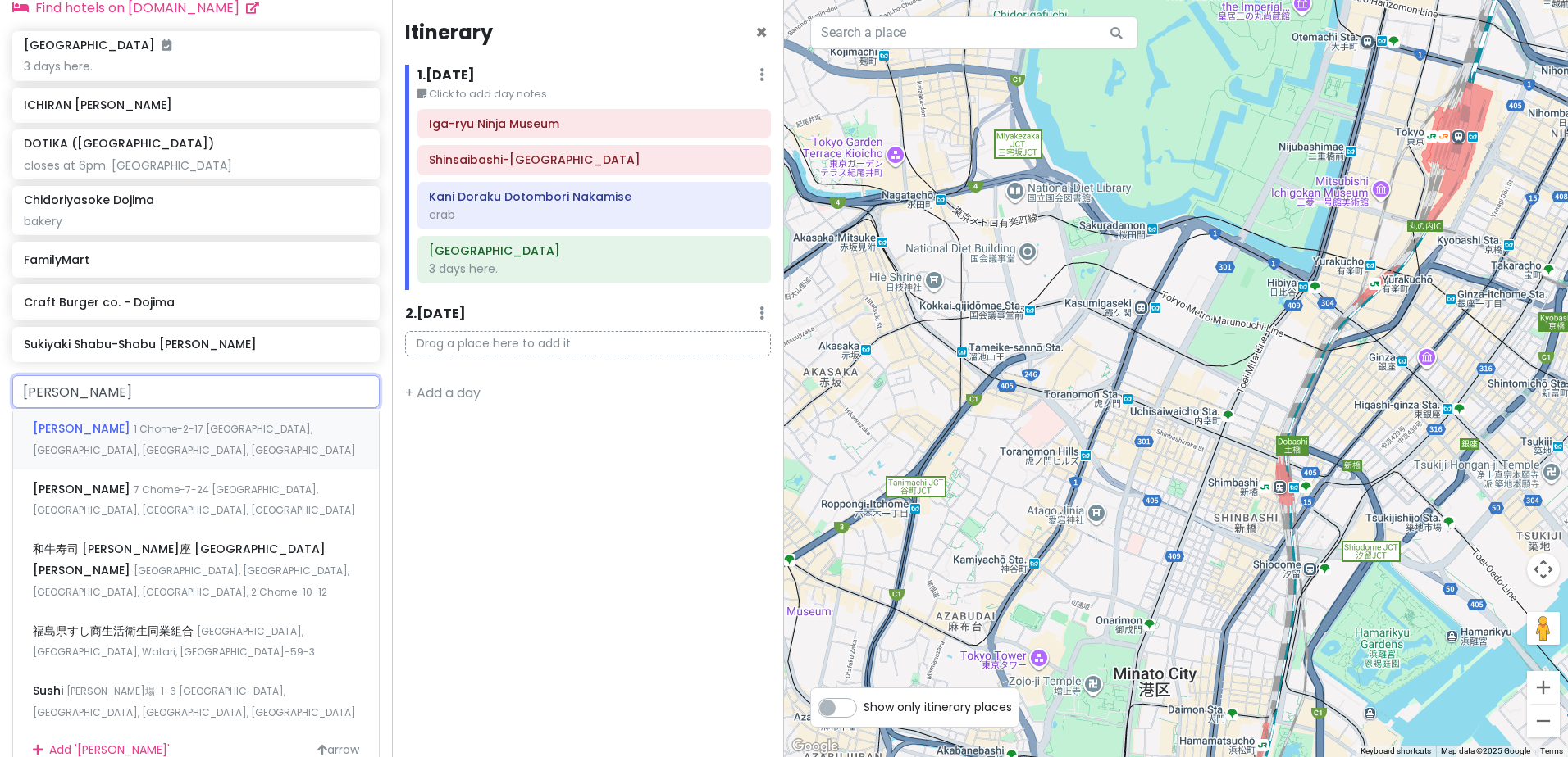
click at [223, 409] on div "[PERSON_NAME] [STREET_ADDRESS]" at bounding box center [196, 439] width 366 height 60
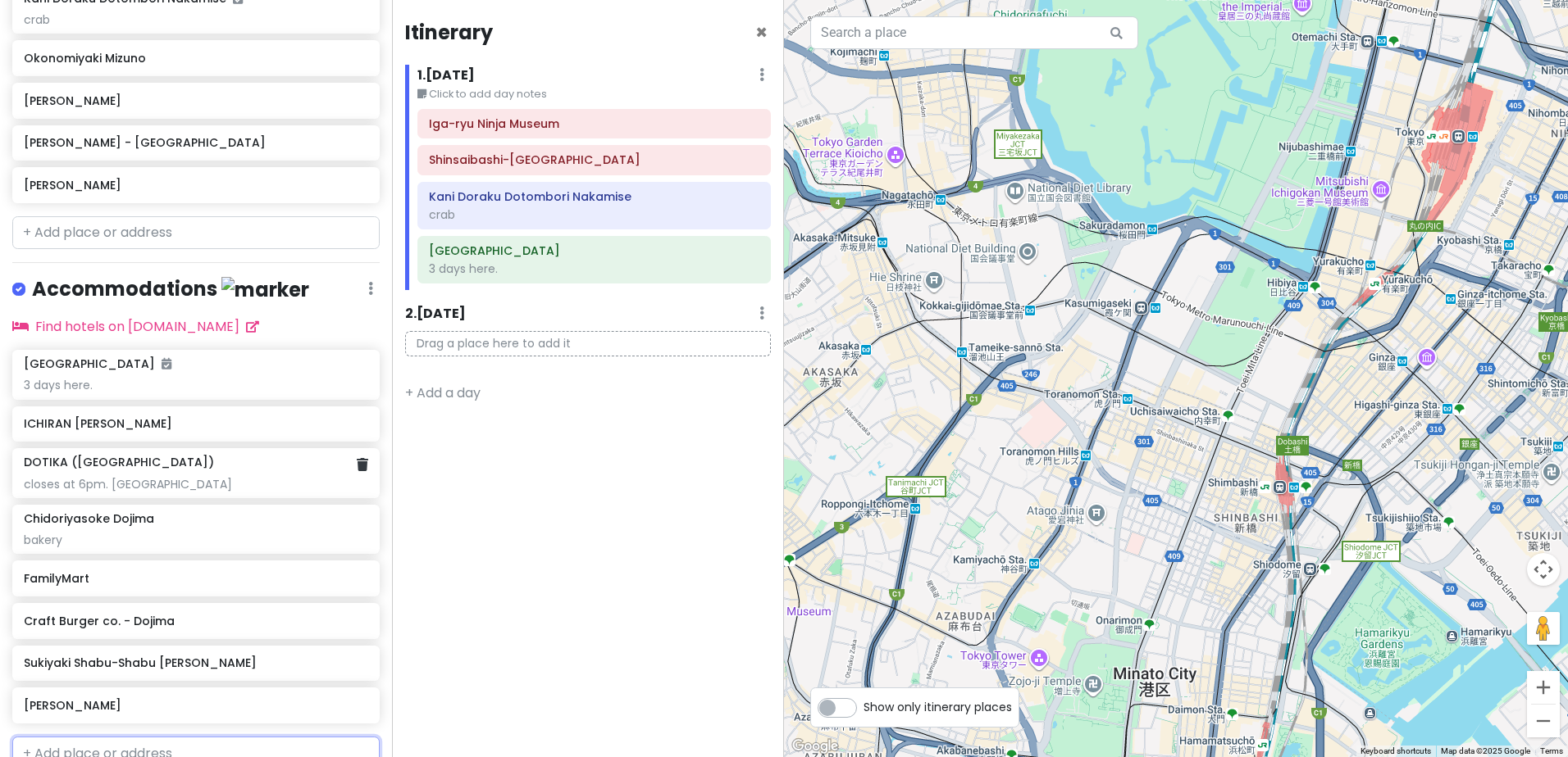
scroll to position [730, 0]
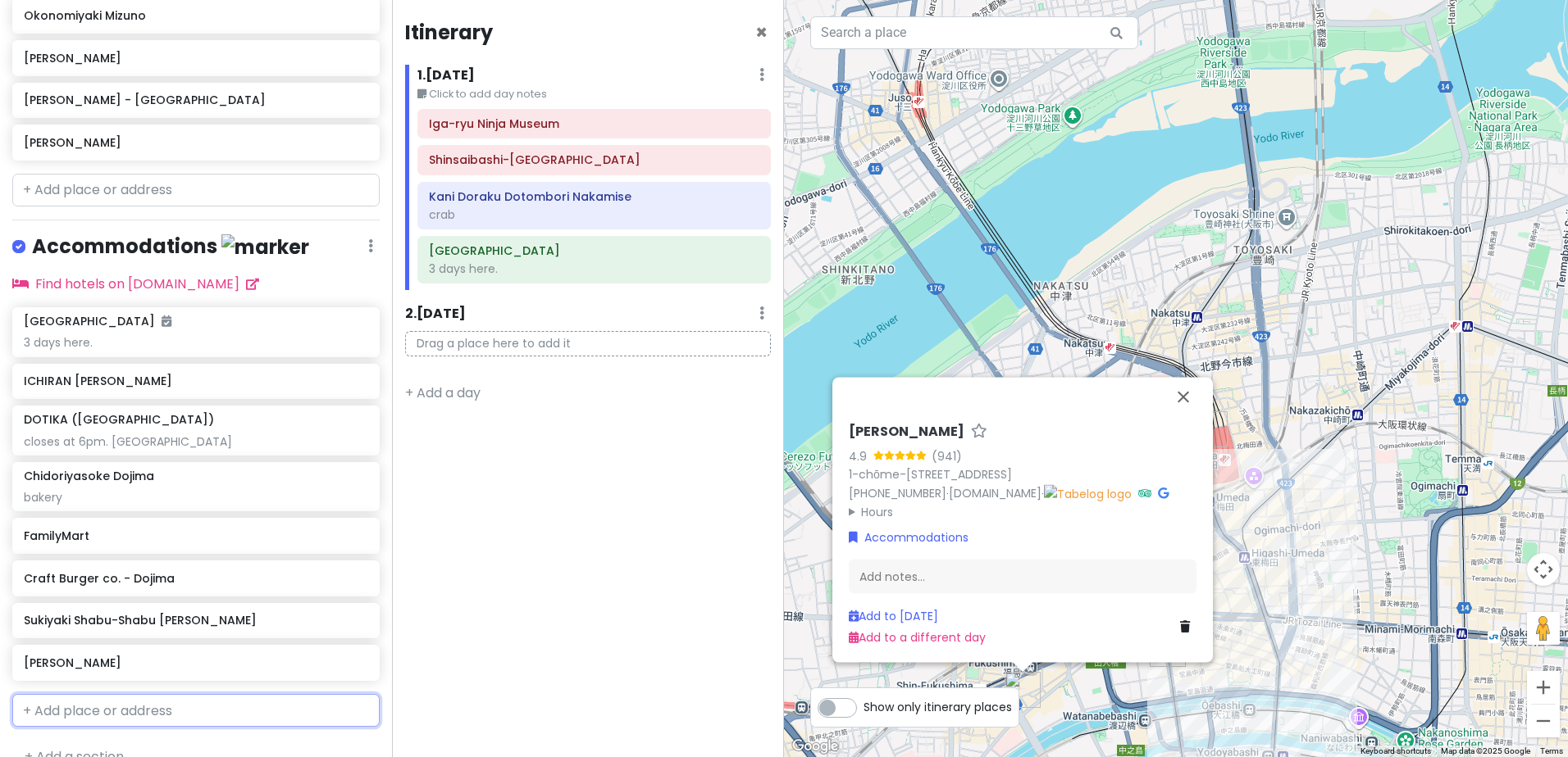
click at [181, 694] on input "text" at bounding box center [196, 710] width 368 height 33
click at [167, 694] on input "text" at bounding box center [196, 710] width 368 height 33
paste input "マクドナルド [GEOGRAPHIC_DATA]店"
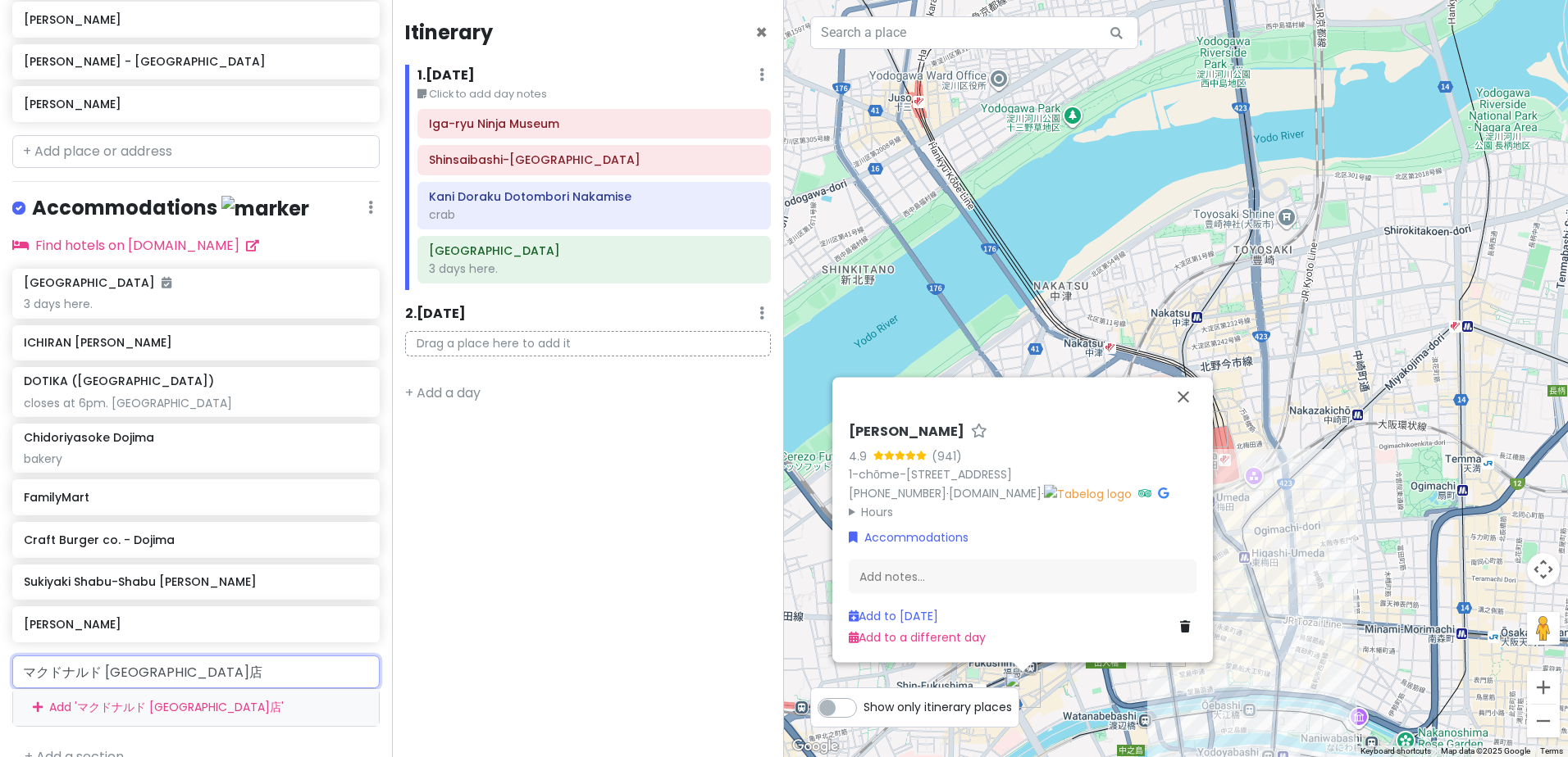
scroll to position [828, 0]
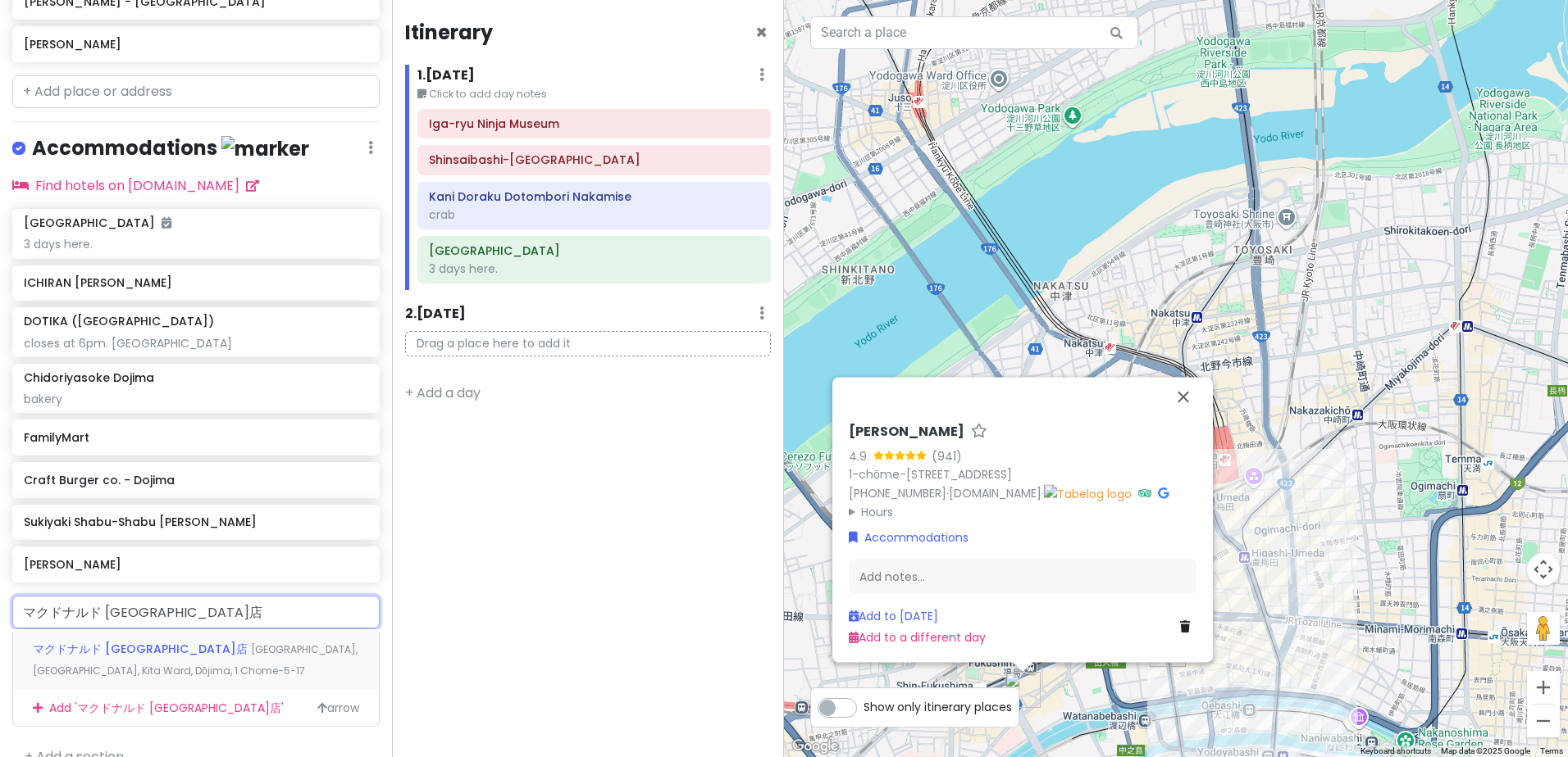
click at [229, 643] on span "[GEOGRAPHIC_DATA], [GEOGRAPHIC_DATA], Kita Ward, Dōjima, 1 Chome−5−17" at bounding box center [195, 660] width 324 height 35
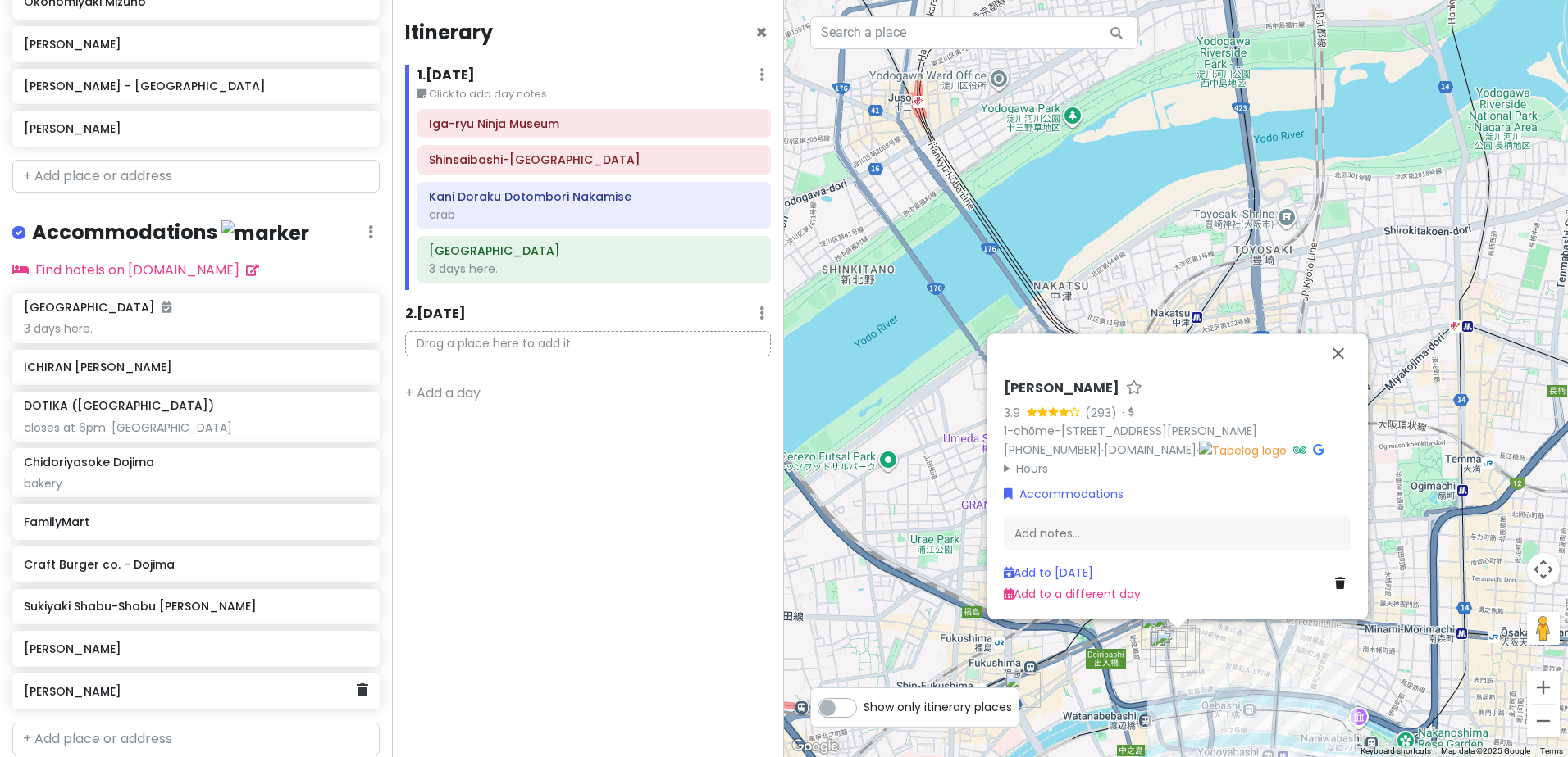
scroll to position [772, 0]
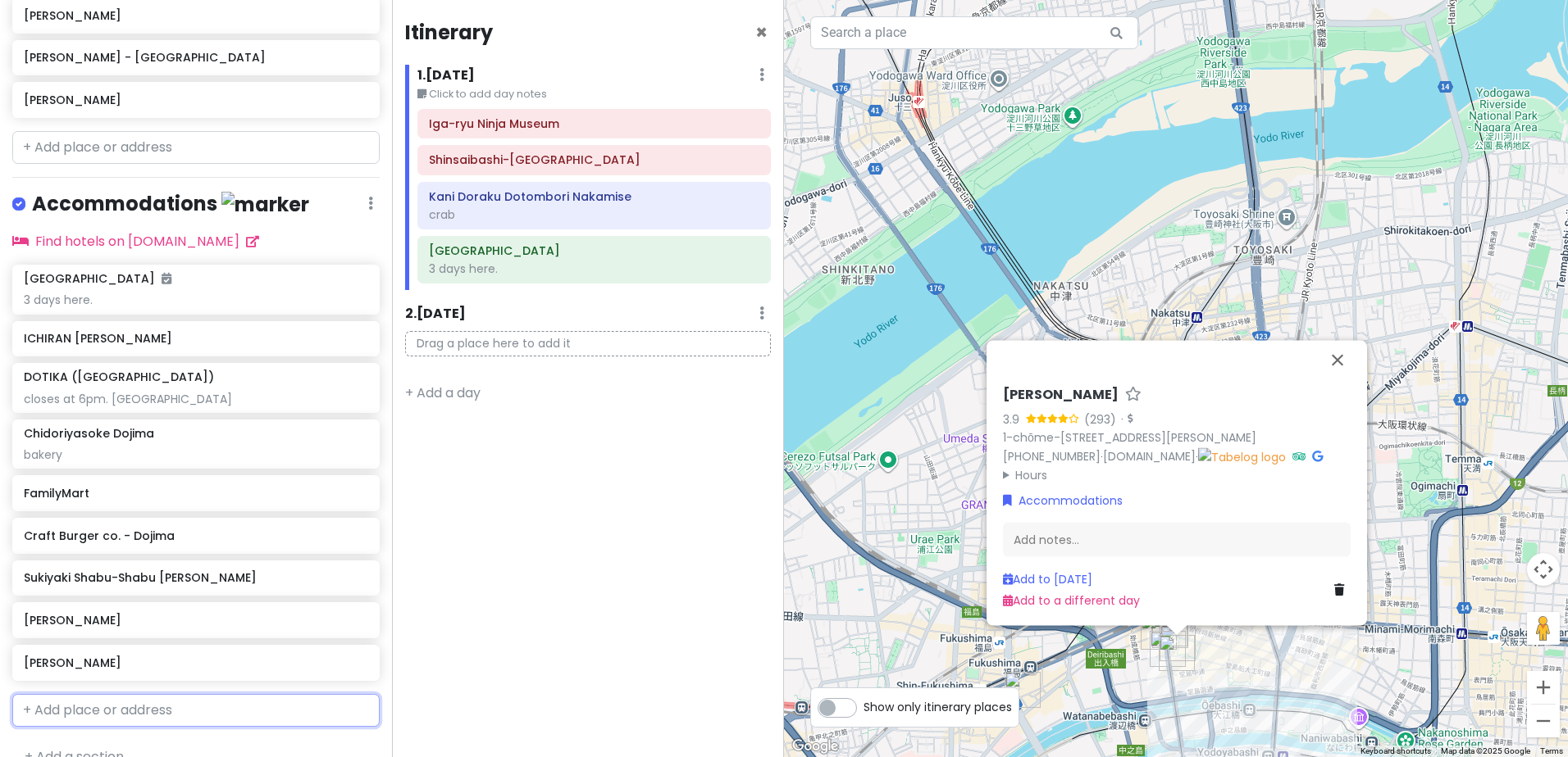
click at [169, 694] on input "text" at bounding box center [196, 710] width 368 height 33
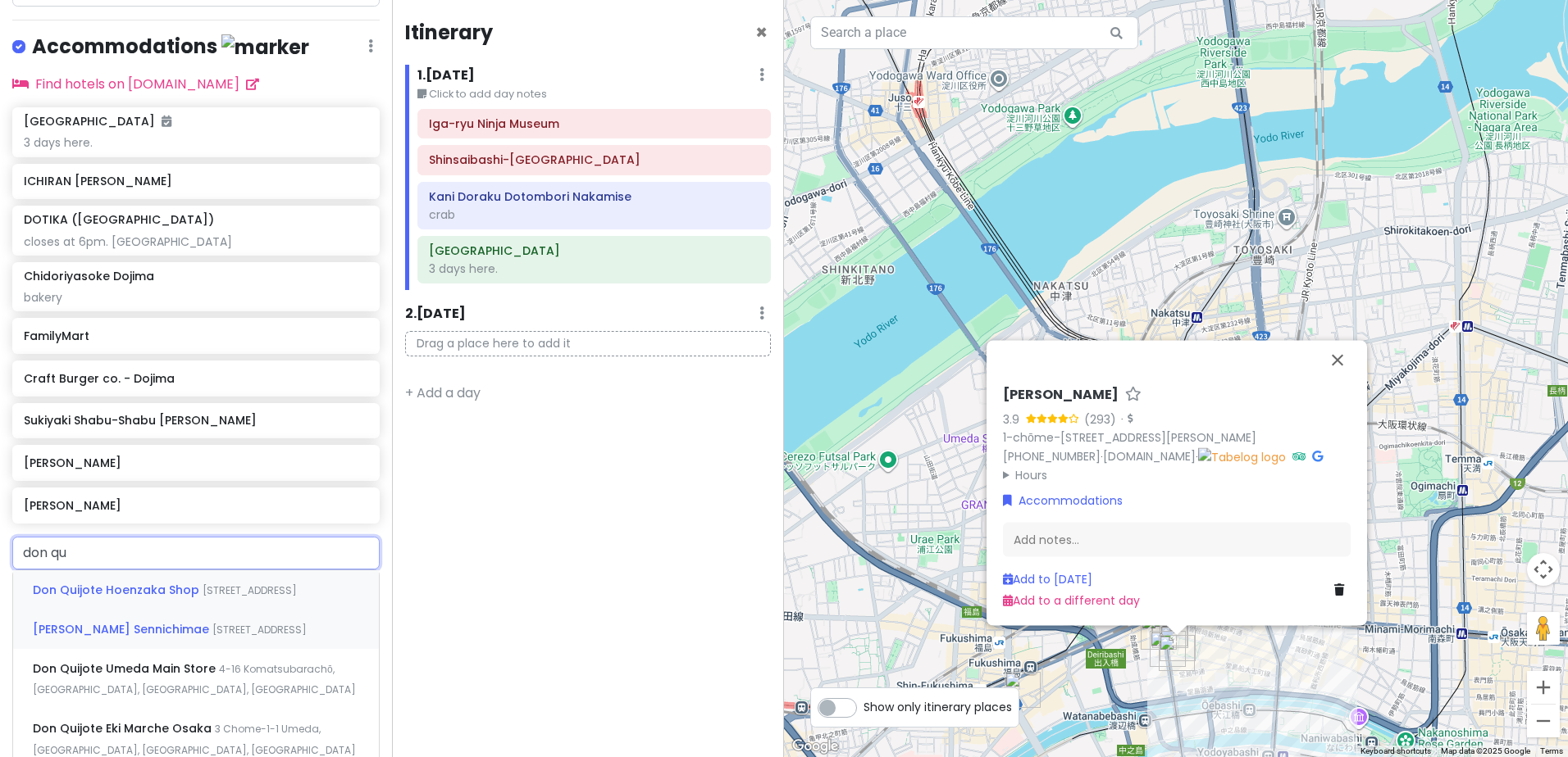
scroll to position [936, 0]
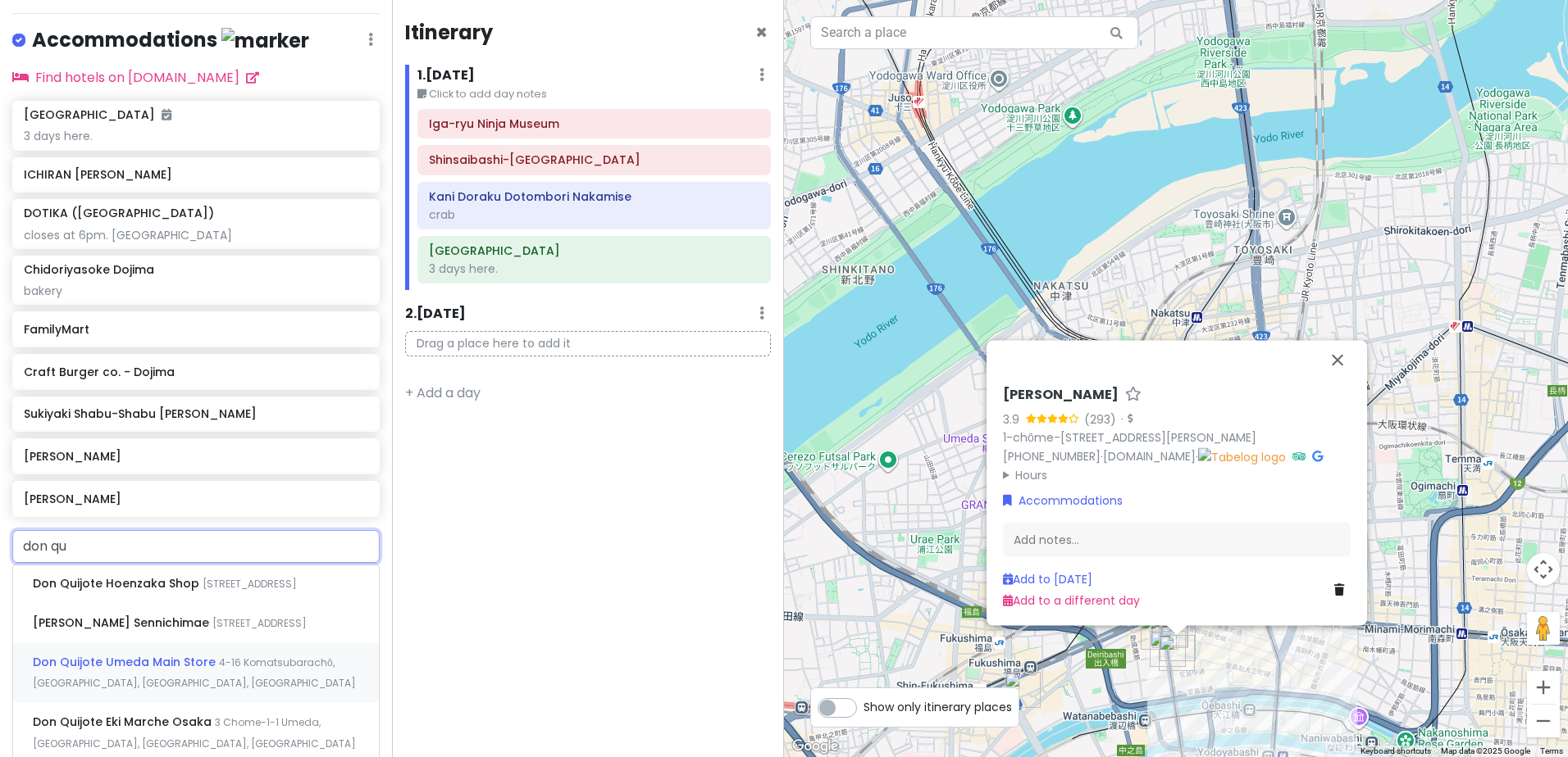
click at [229, 675] on span "4-16 Komatsubarachō, [GEOGRAPHIC_DATA], [GEOGRAPHIC_DATA], [GEOGRAPHIC_DATA]" at bounding box center [194, 673] width 323 height 35
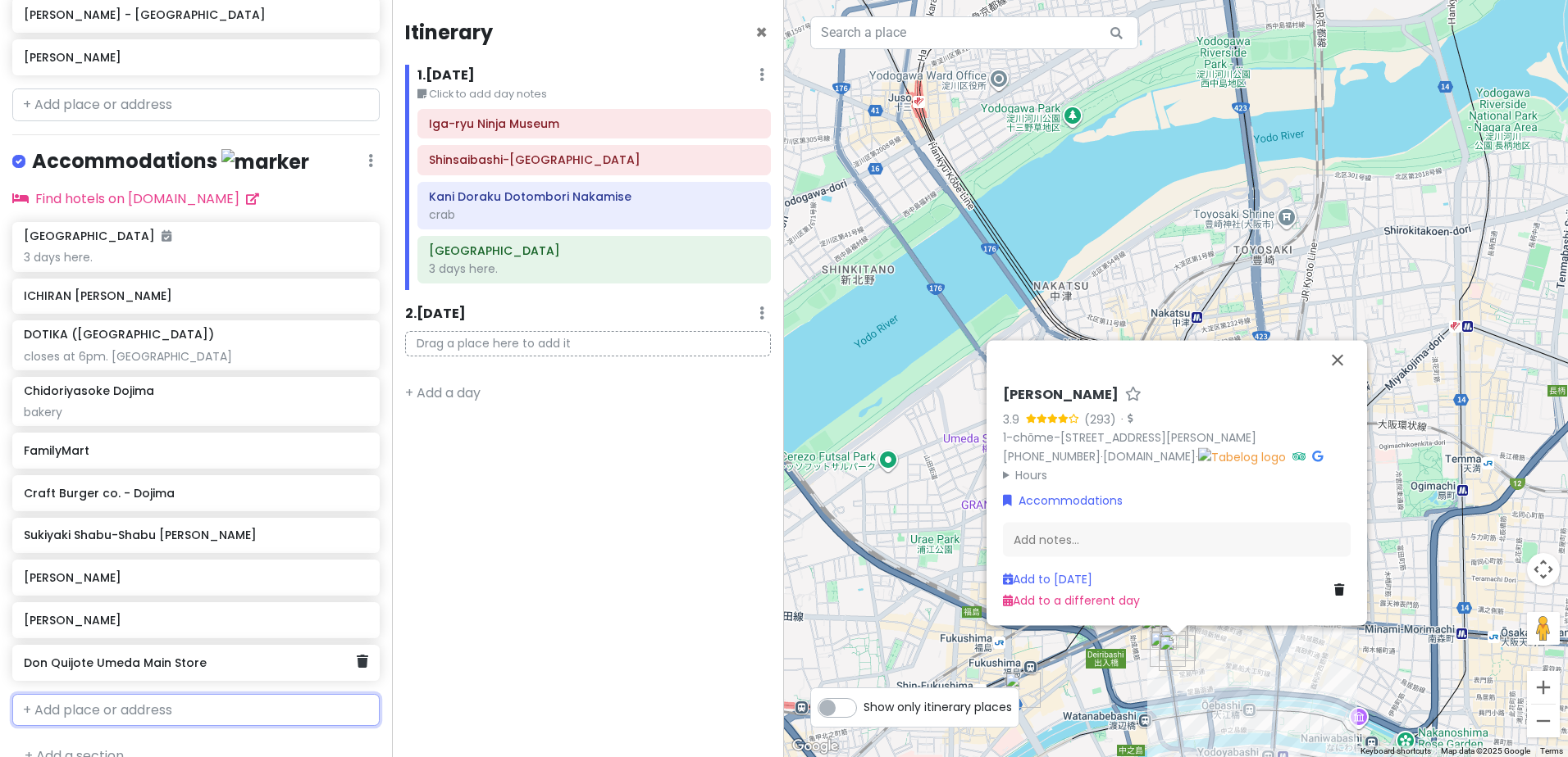
click at [230, 656] on h6 "Don Quijote Umeda Main Store" at bounding box center [190, 664] width 332 height 15
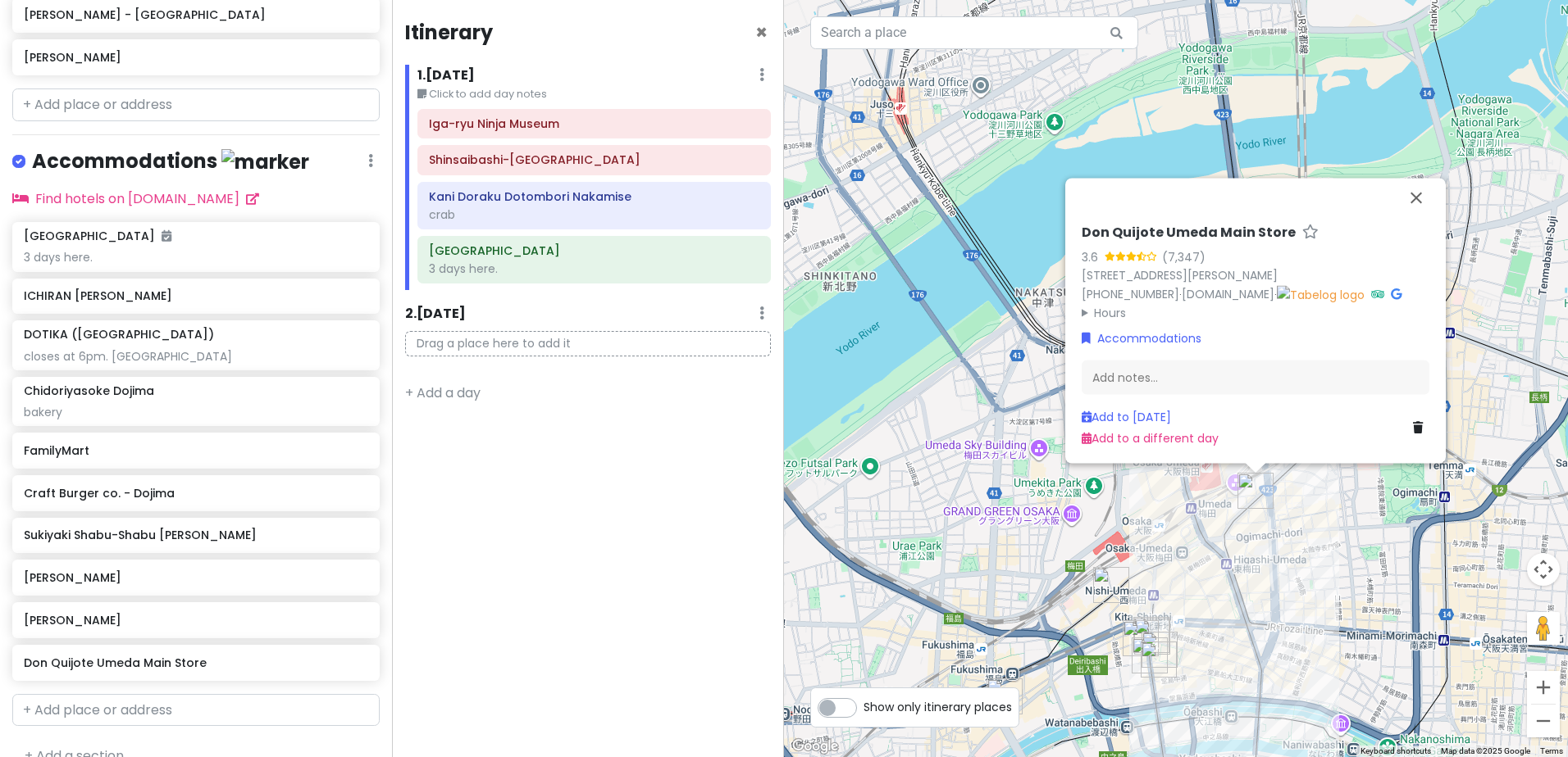
drag, startPoint x: 1417, startPoint y: 591, endPoint x: 1342, endPoint y: 656, distance: 99.2
click at [1342, 656] on div "Don Quijote Umeda Main Store 3.6 (7,347) 4-16 Komatsubarachō, [PERSON_NAME][GEO…" at bounding box center [1175, 378] width 784 height 757
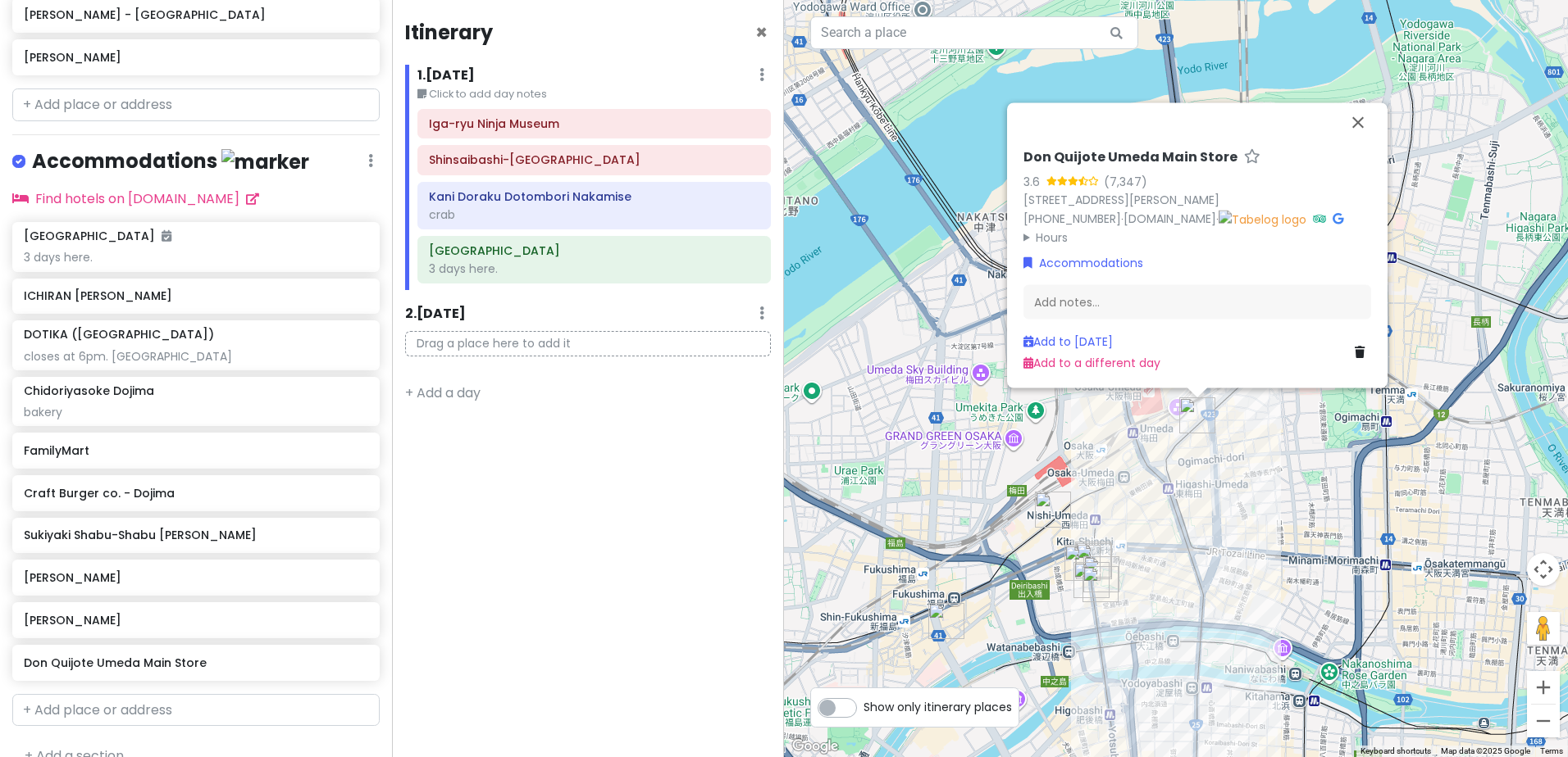
drag, startPoint x: 1263, startPoint y: 659, endPoint x: 1297, endPoint y: 492, distance: 170.4
click at [1296, 495] on div "Don Quijote Umeda Main Store 3.6 (7,347) 4-16 Komatsubarachō, [PERSON_NAME][GEO…" at bounding box center [1175, 378] width 784 height 757
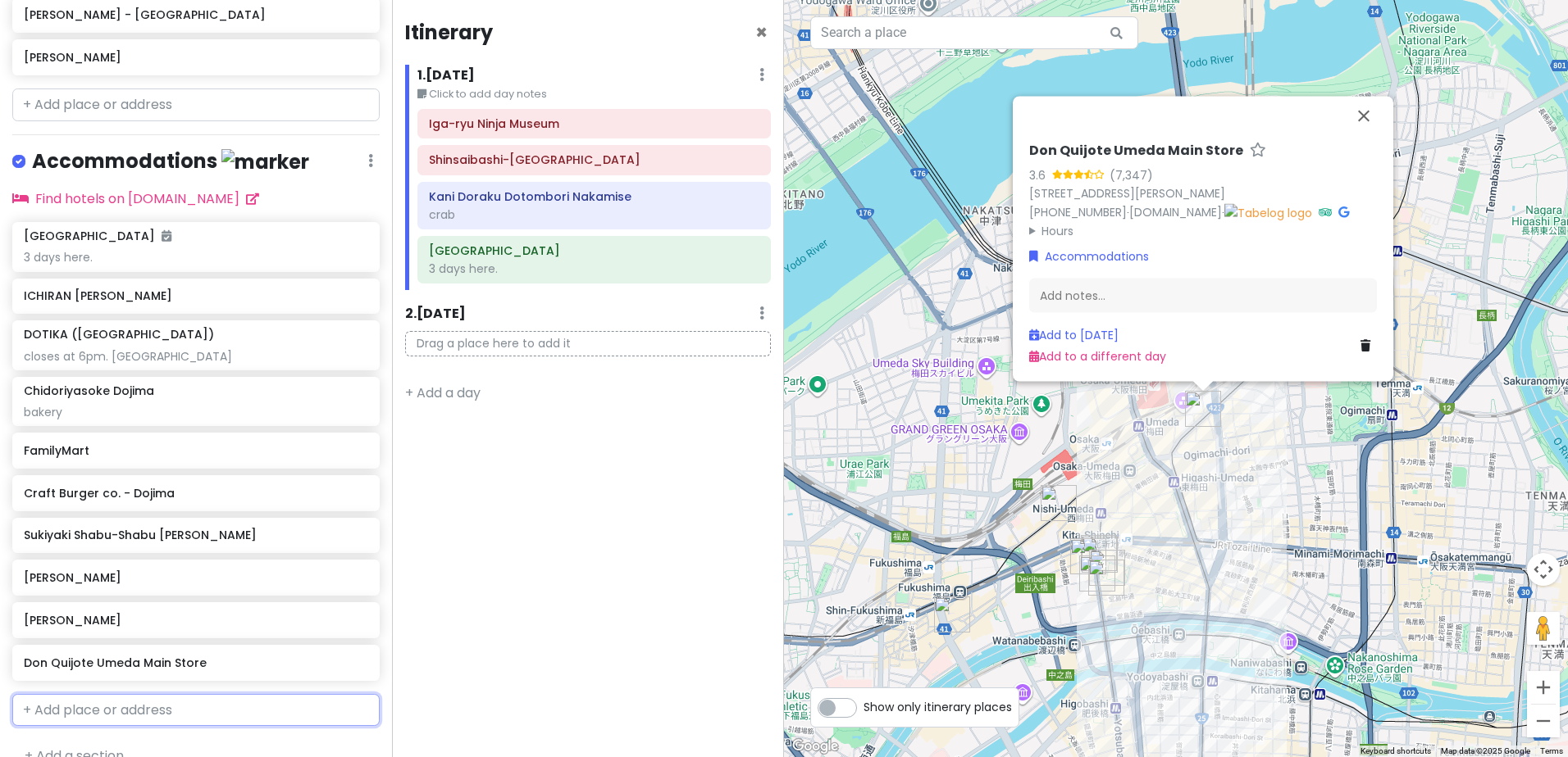
click at [199, 694] on input "text" at bounding box center [196, 710] width 368 height 33
click at [238, 739] on span "ケンタッキーフライドチキン梅田HEP通り店" at bounding box center [146, 747] width 227 height 16
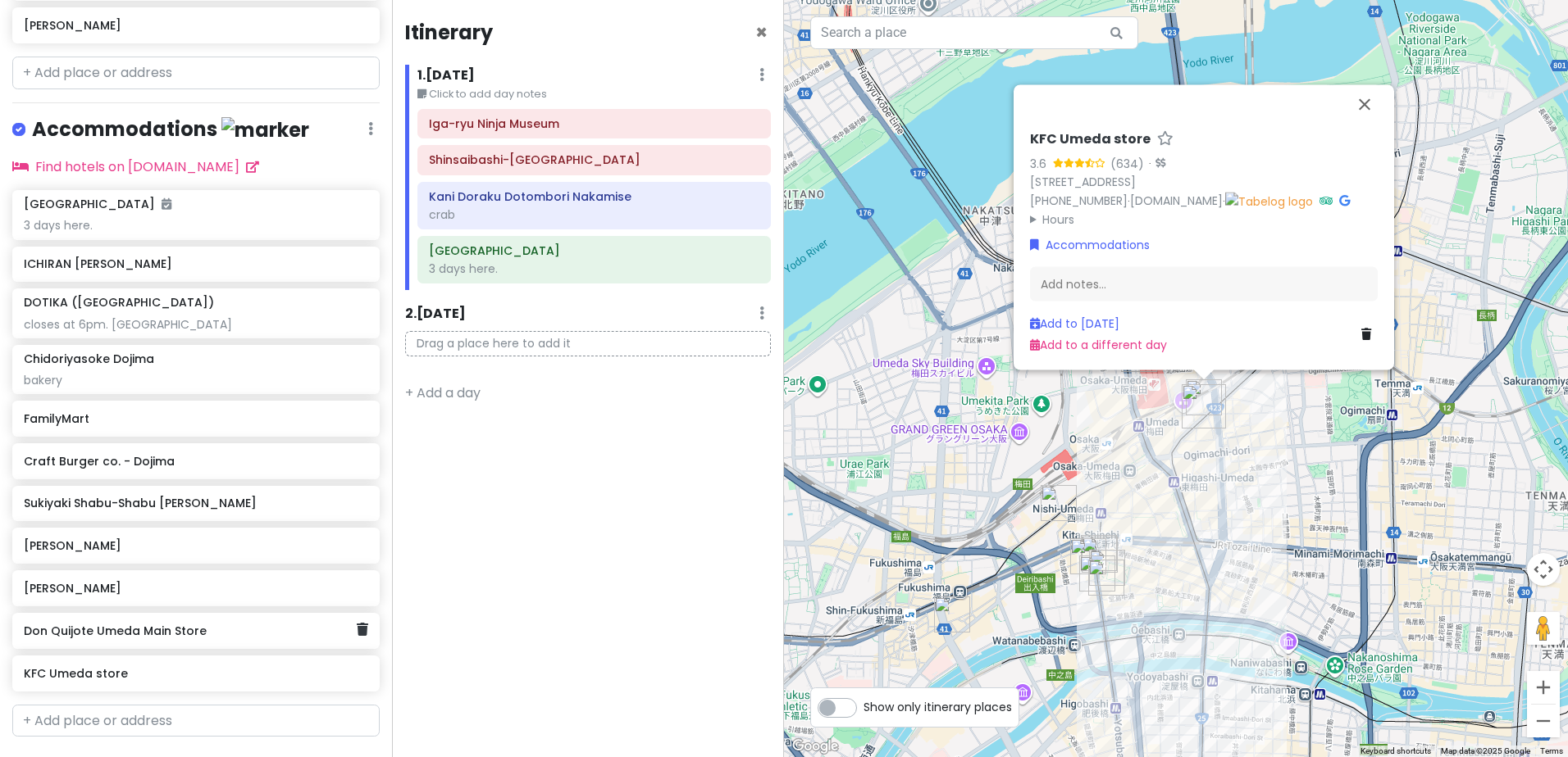
scroll to position [857, 0]
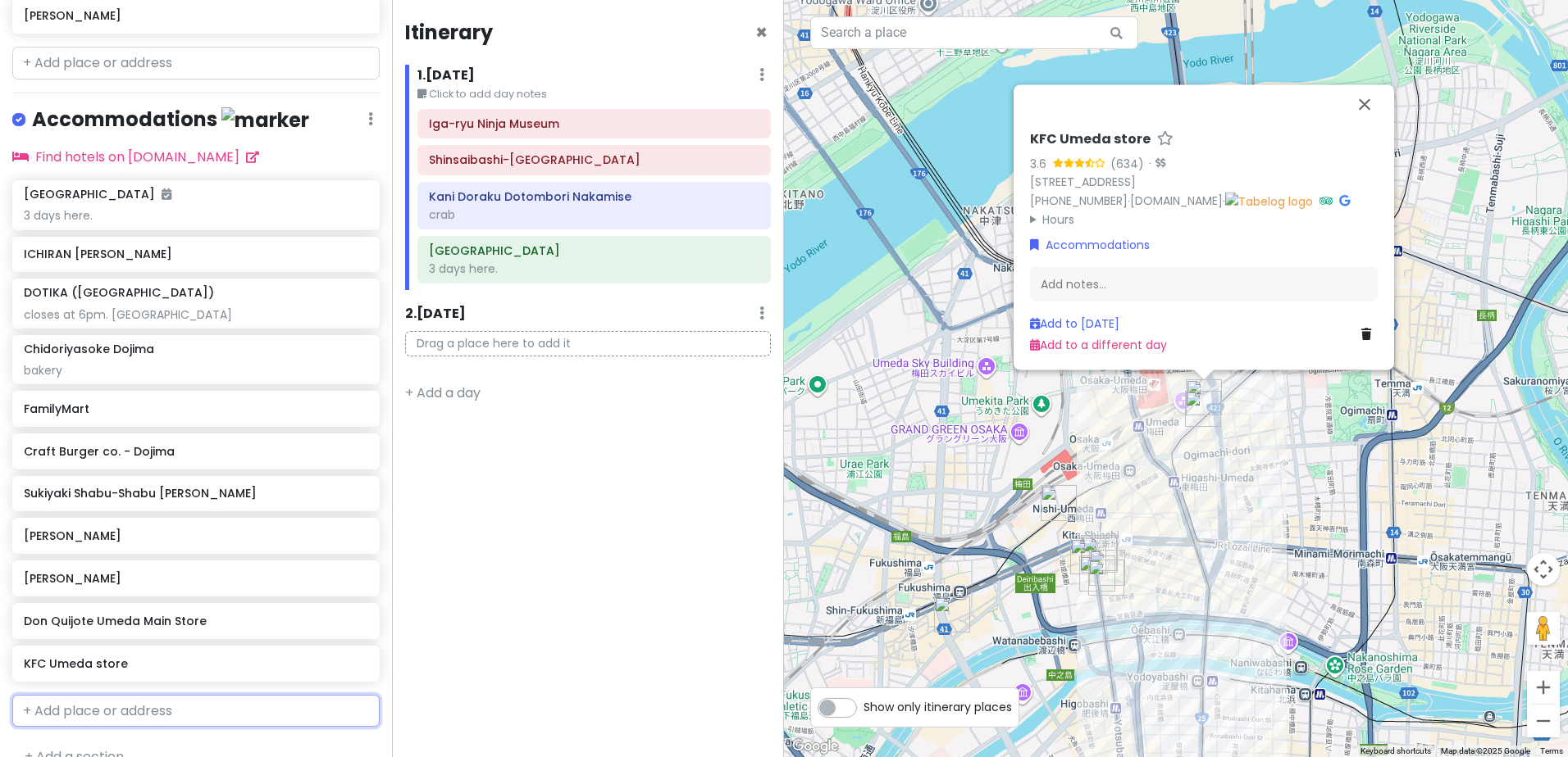
click at [243, 695] on input "text" at bounding box center [196, 711] width 368 height 33
paste input "Okonomiyaki Kiji – Umeda Sky Building"
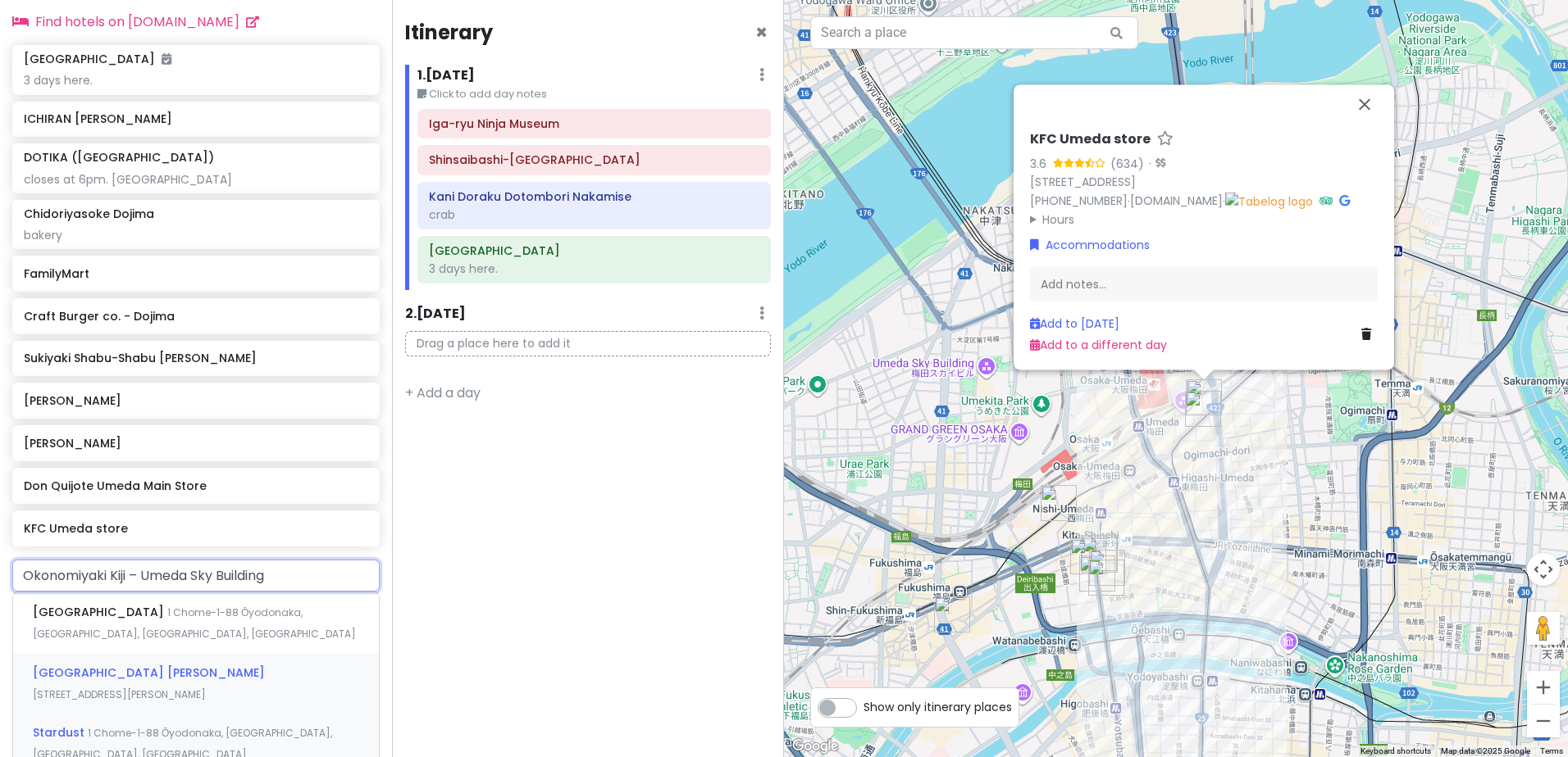
scroll to position [1021, 0]
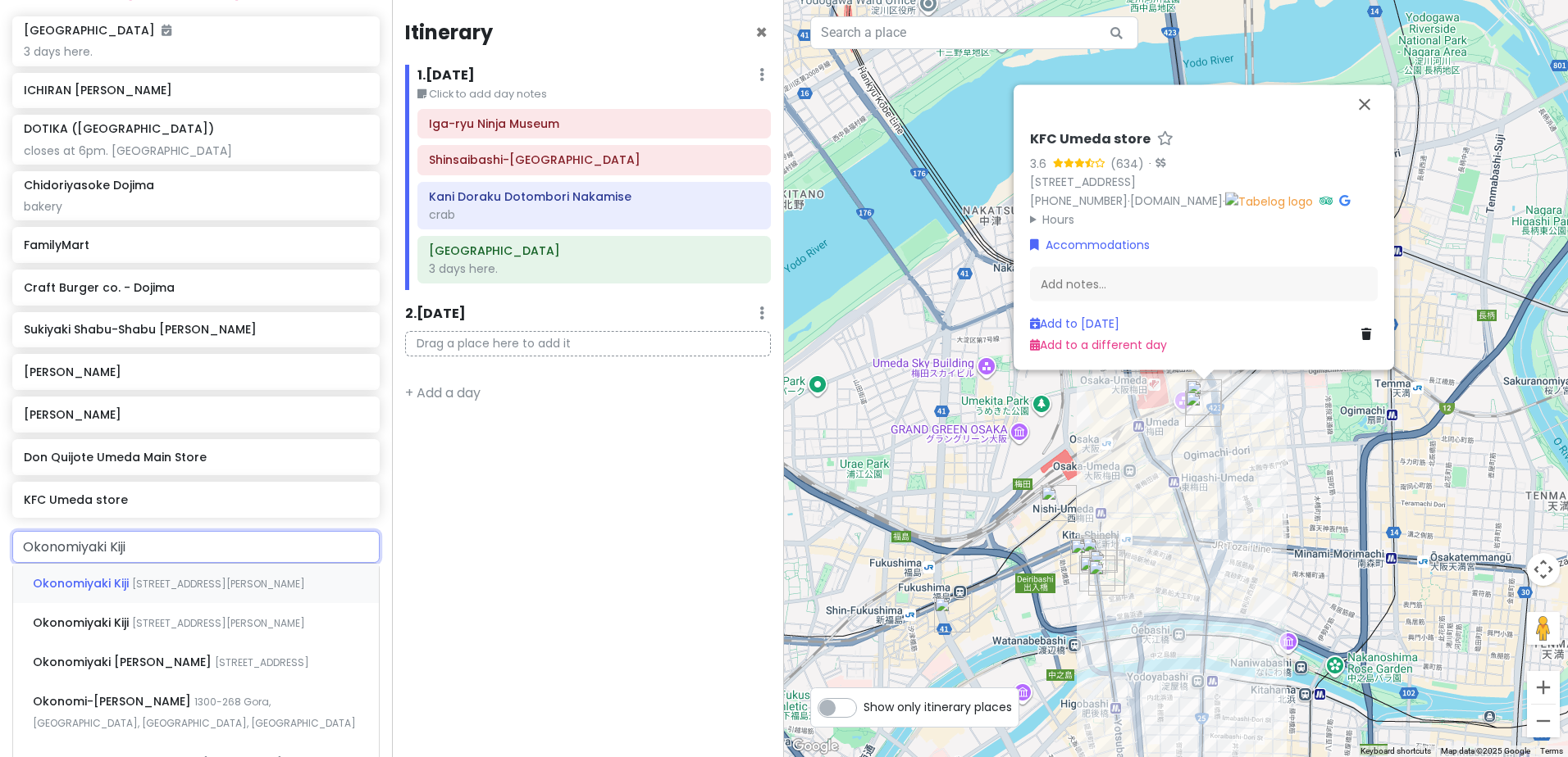
click at [248, 577] on span "[STREET_ADDRESS][PERSON_NAME]" at bounding box center [218, 584] width 173 height 14
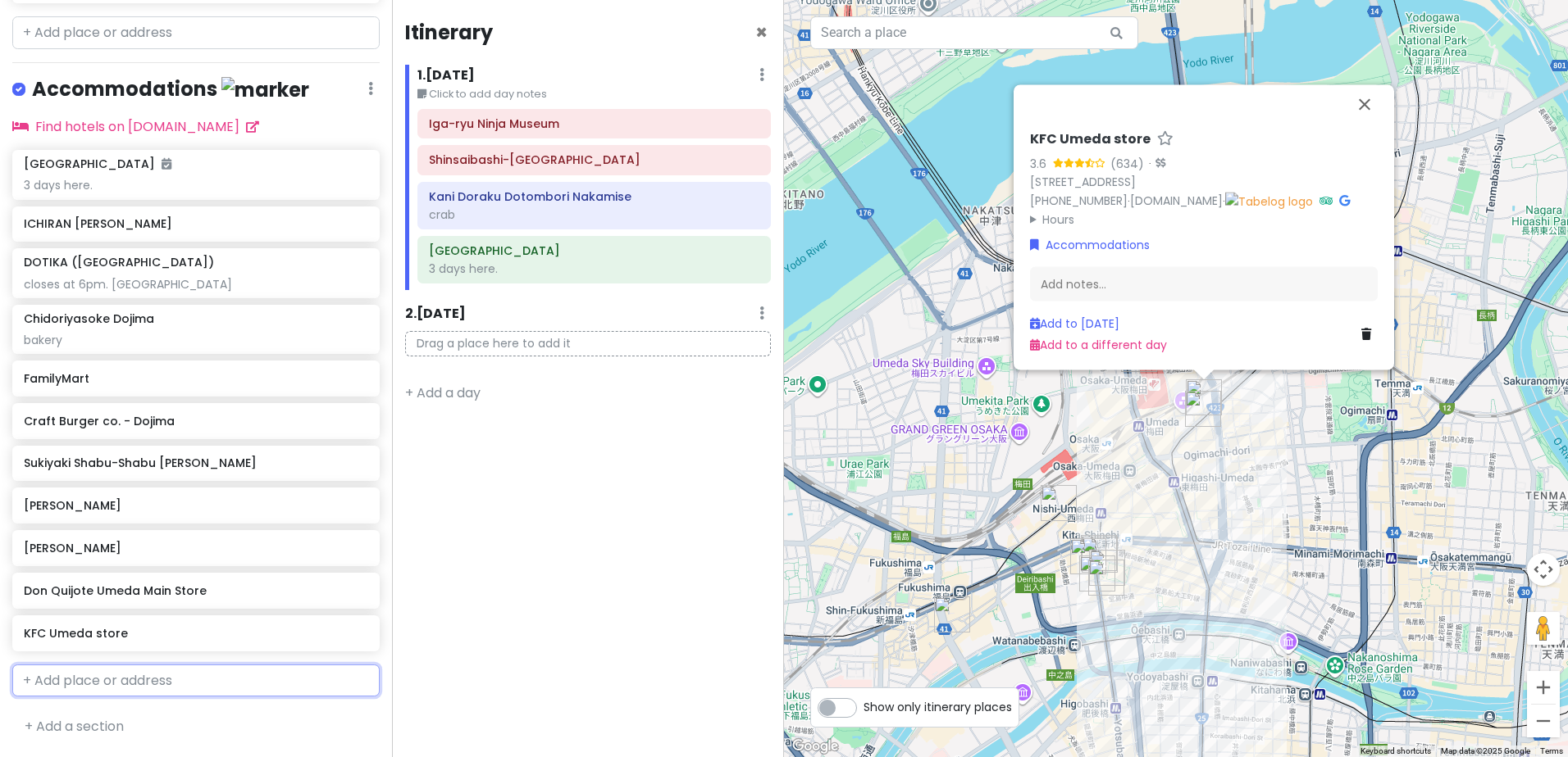
scroll to position [899, 0]
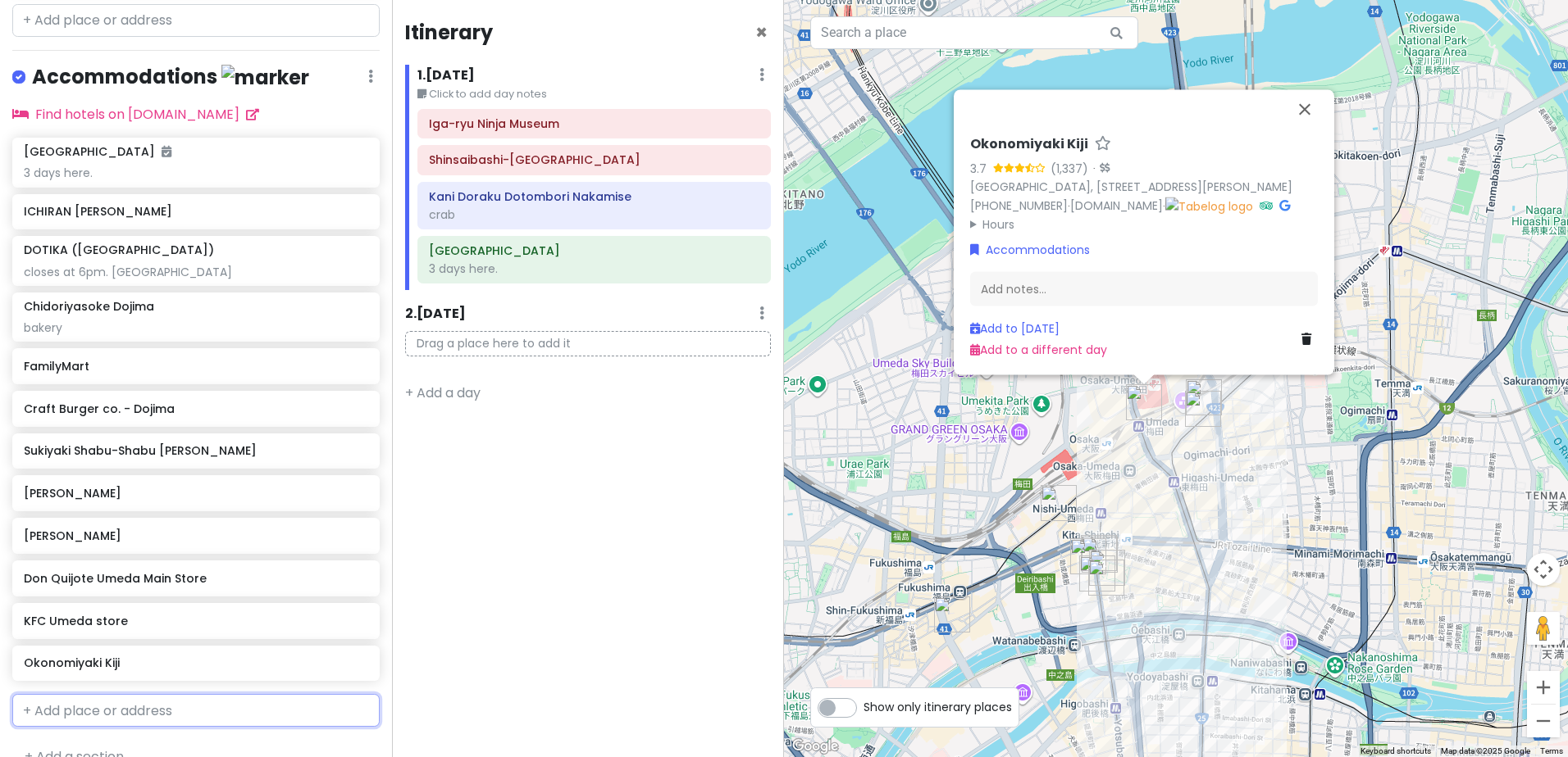
click at [135, 694] on input "text" at bounding box center [196, 710] width 368 height 33
paste input "Tempura Shunrakuan Obata"
click at [260, 694] on input "Tempura Shunrakuan Obata" at bounding box center [196, 710] width 368 height 33
paste input "天ぷら おばた"
click at [199, 741] on span "[GEOGRAPHIC_DATA], [GEOGRAPHIC_DATA], Kita Ward, Dōjima, 1 Chome−3−36" at bounding box center [189, 758] width 312 height 35
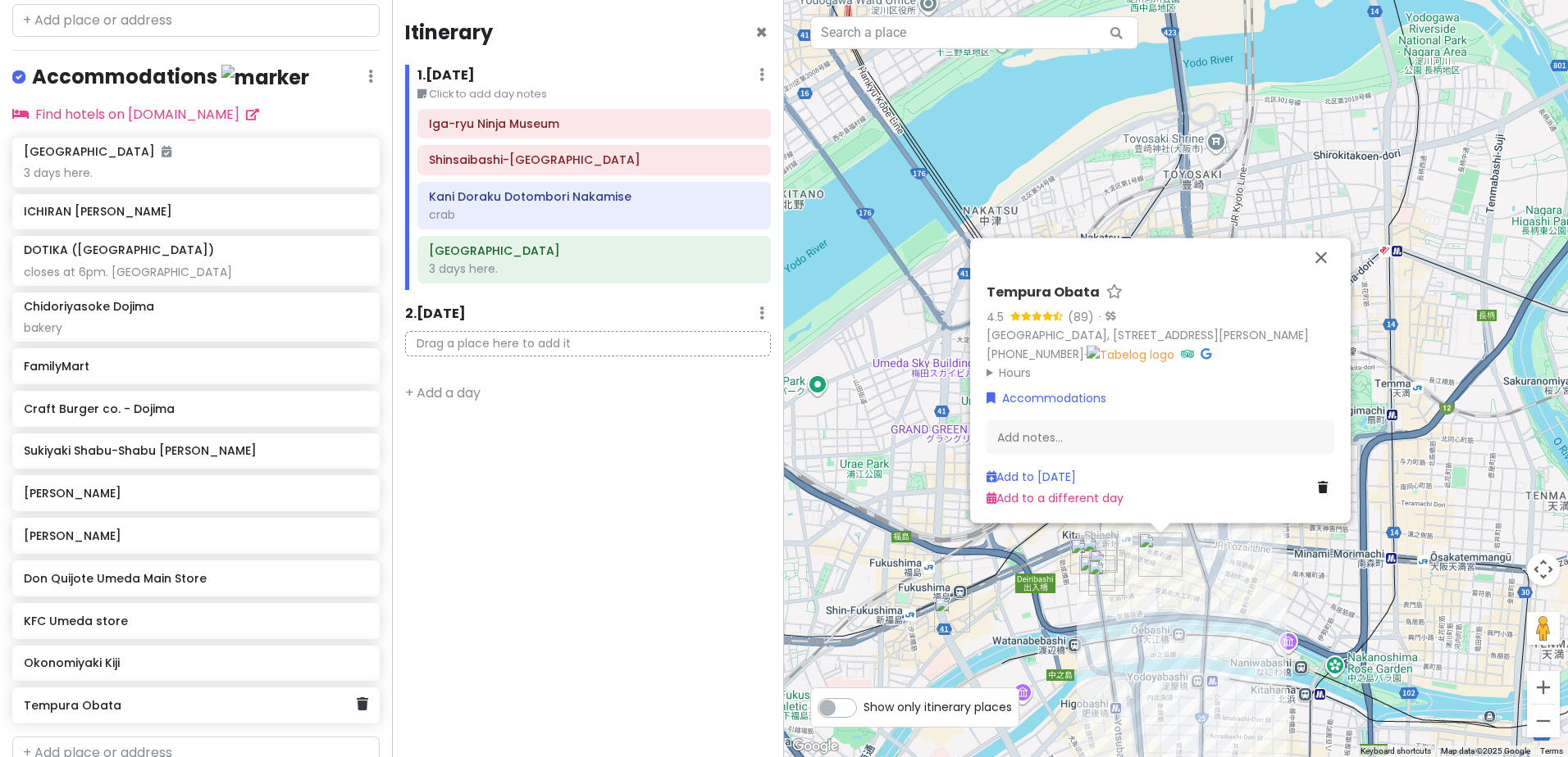
click at [228, 699] on h6 "Tempura Obata" at bounding box center [190, 706] width 332 height 15
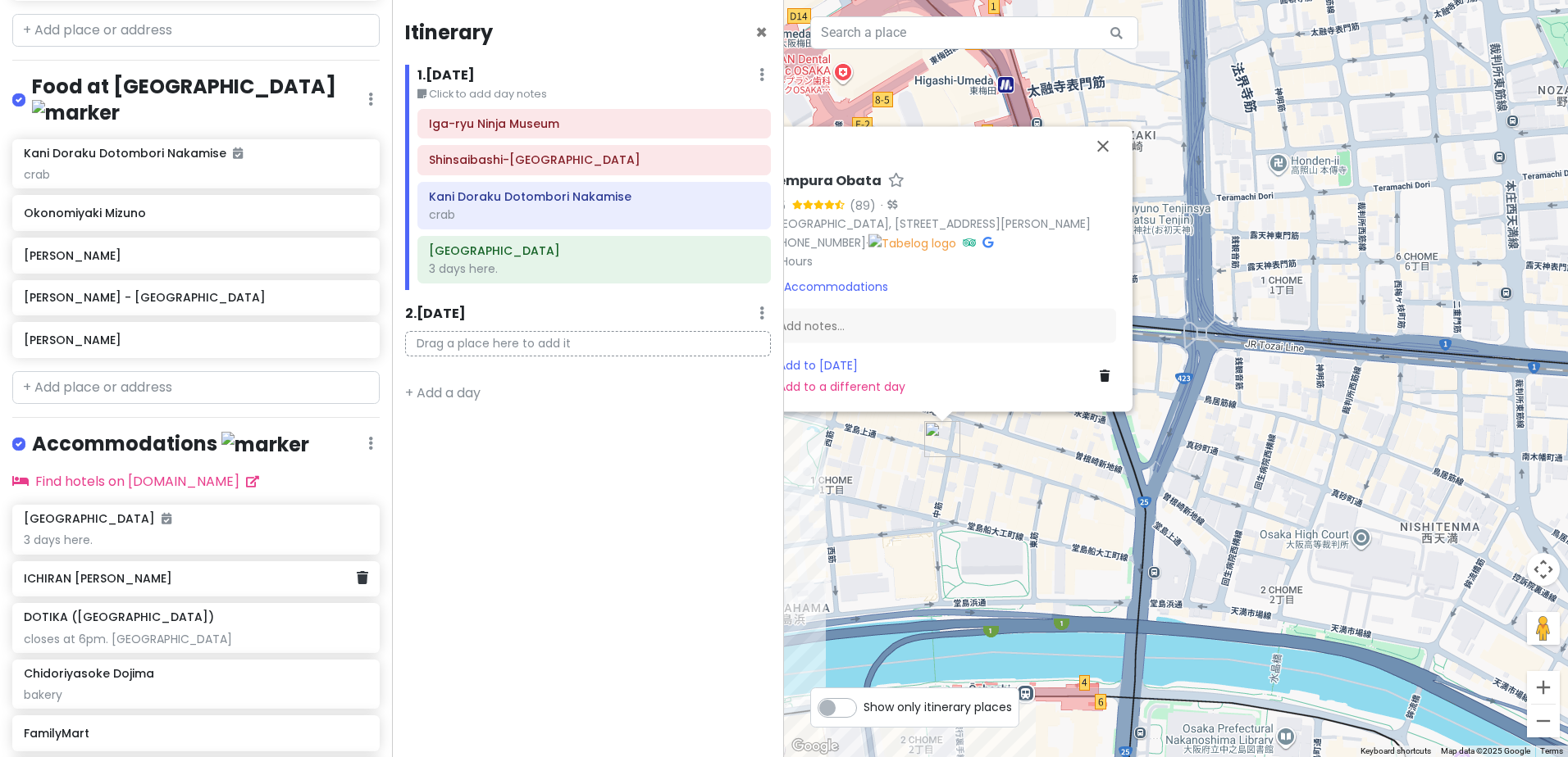
scroll to position [407, 0]
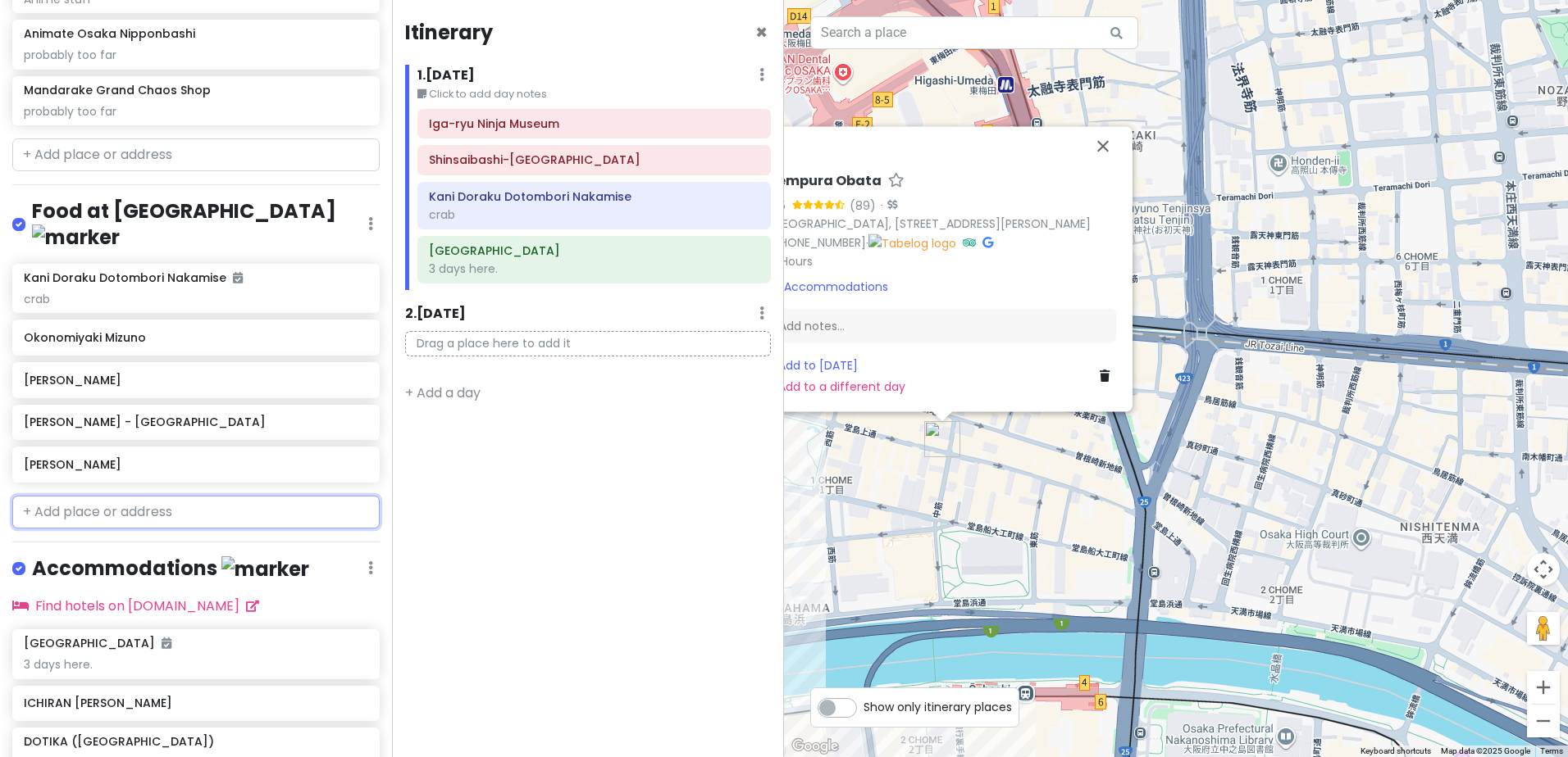
click at [186, 496] on input "text" at bounding box center [196, 512] width 368 height 33
paste input "Takoyaki: Try [PERSON_NAME] or Creo-Ru for authentic octopus balls. Okonomiyaki…"
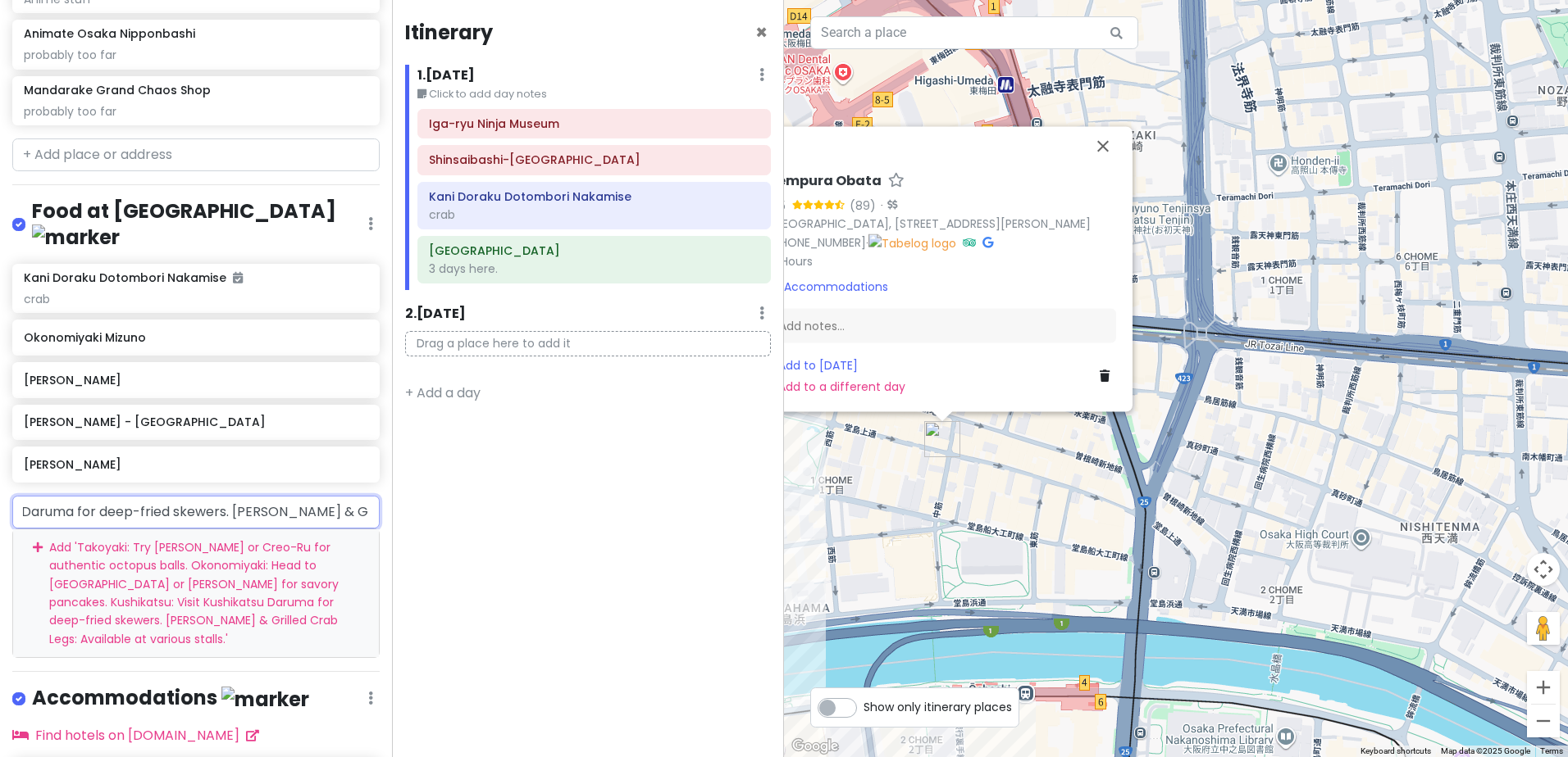
click at [103, 541] on div "Add ' Takoyaki: Try [PERSON_NAME] or Creo-Ru for authentic octopus balls. Okono…" at bounding box center [196, 594] width 366 height 129
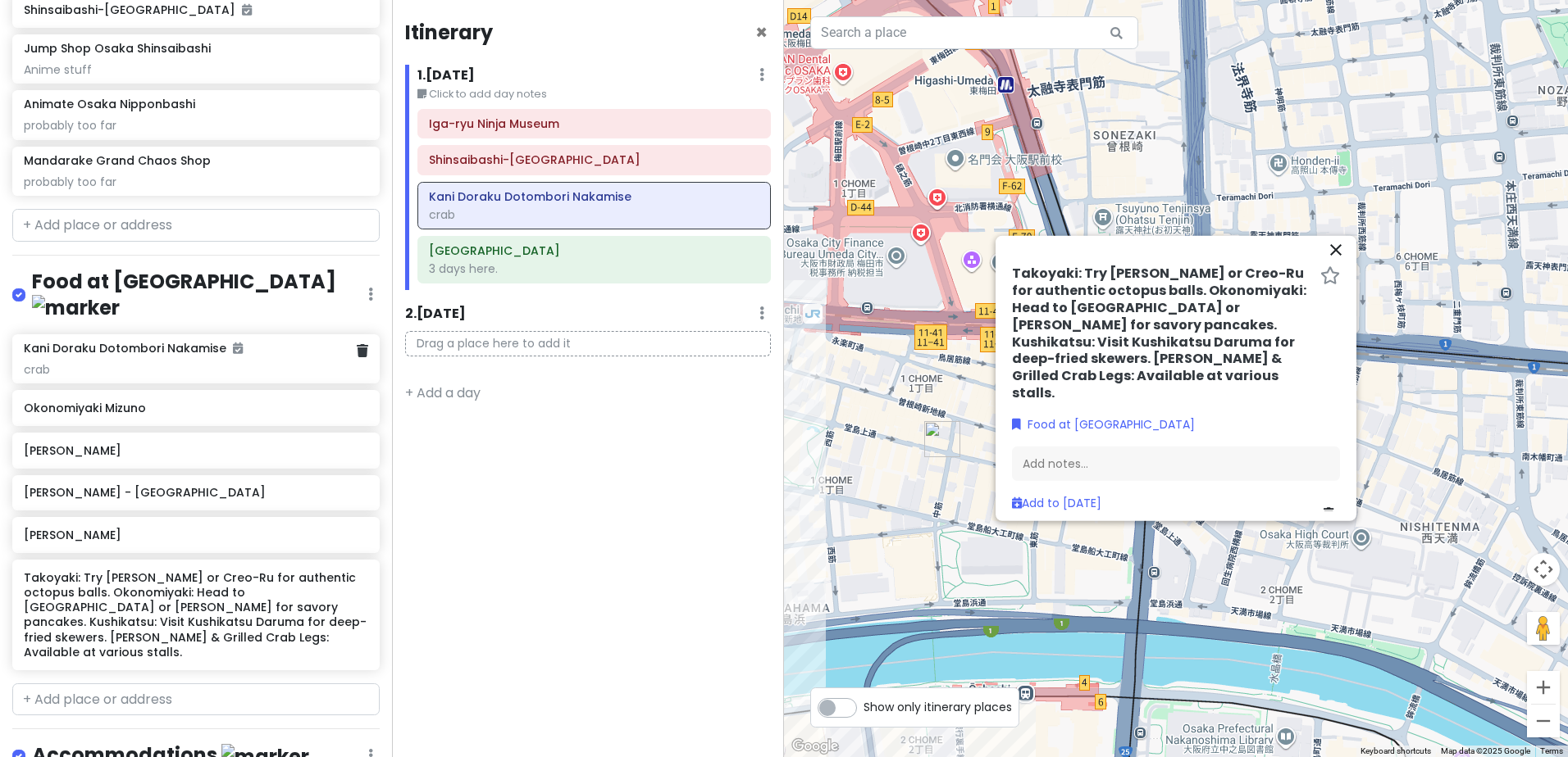
scroll to position [79, 0]
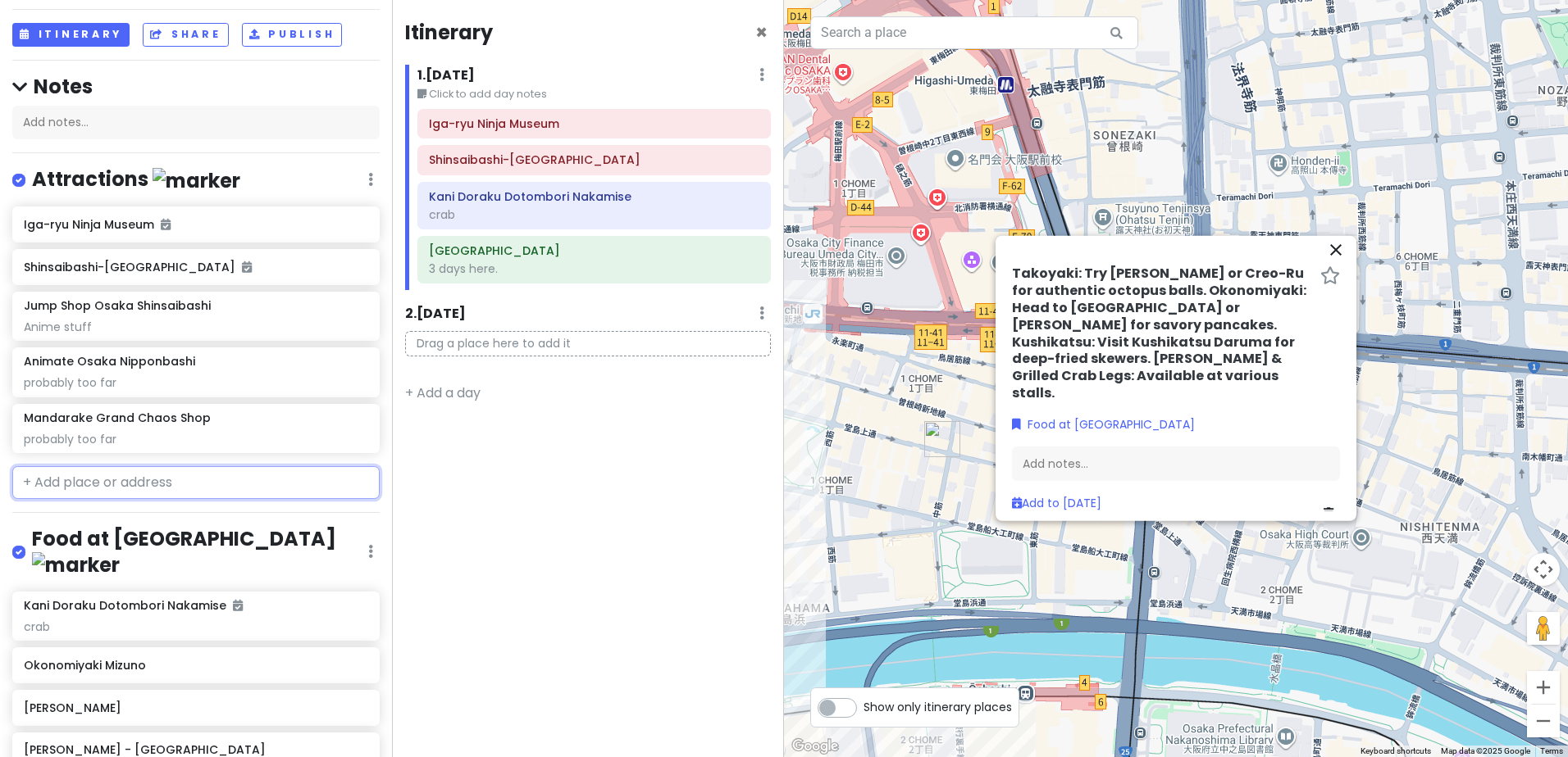
click at [204, 475] on input "text" at bounding box center [196, 483] width 368 height 33
paste input "Kuromon Ichiba Market"
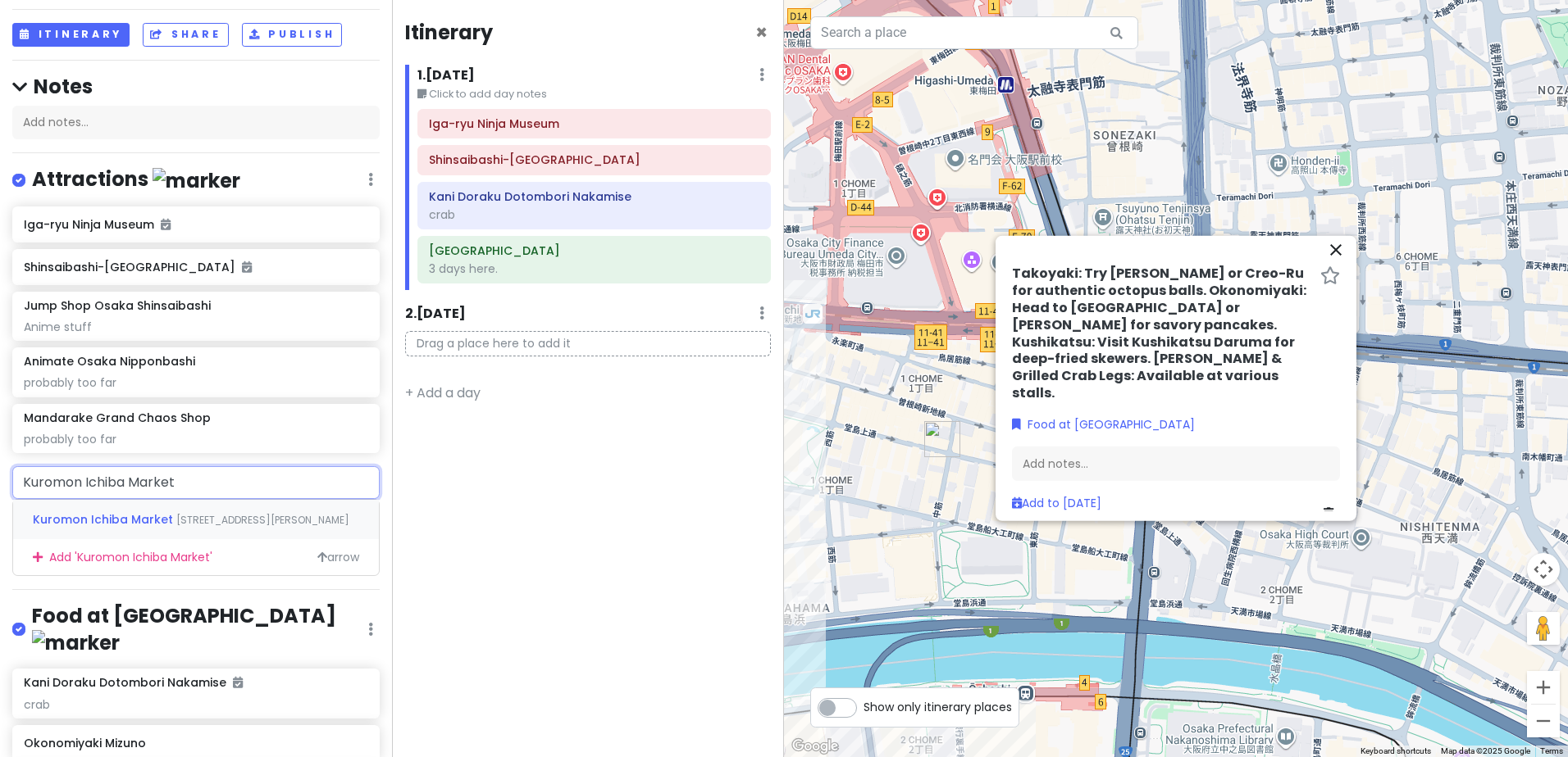
click at [238, 518] on span "[STREET_ADDRESS][PERSON_NAME]" at bounding box center [262, 519] width 173 height 14
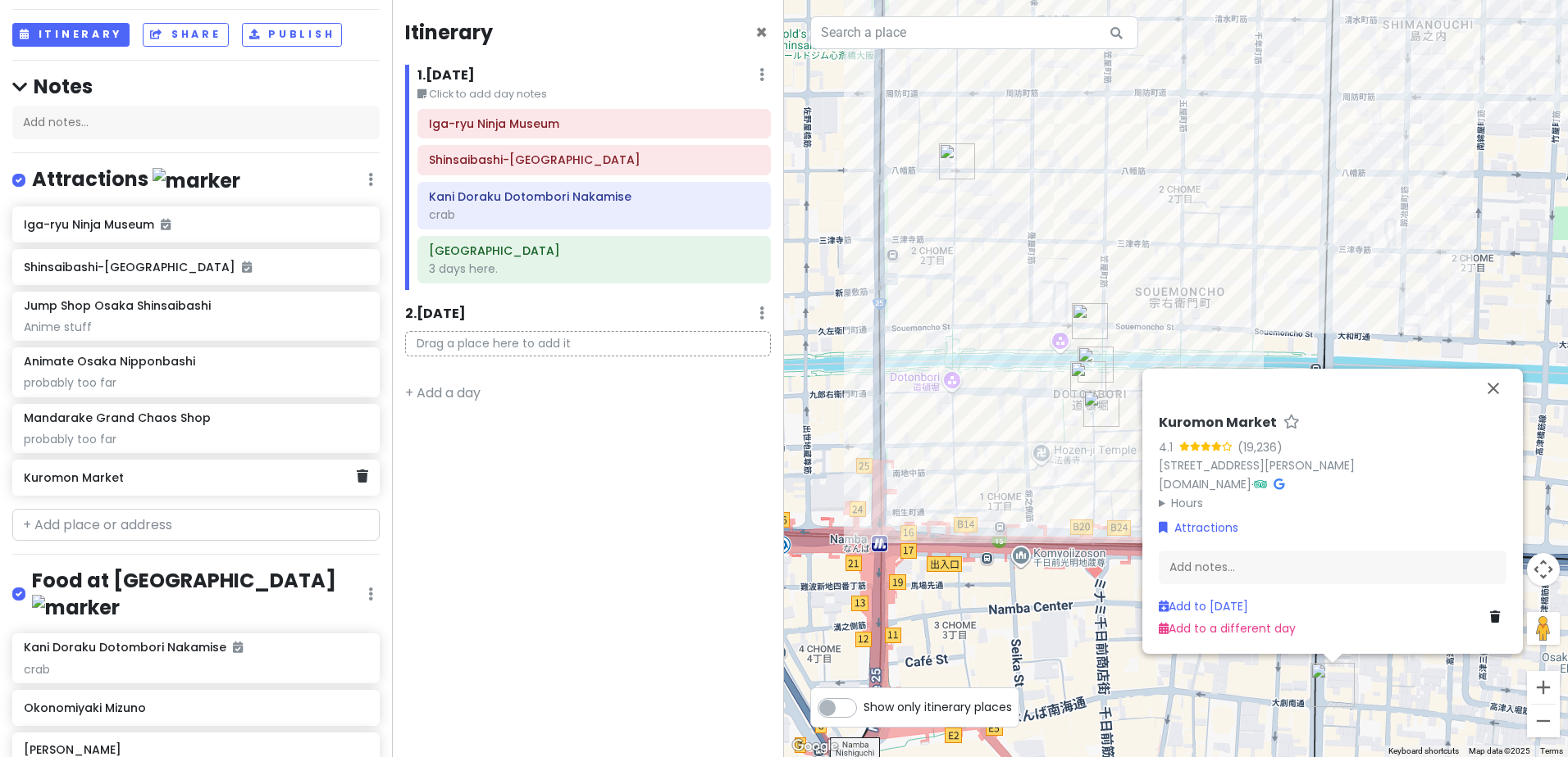
click at [256, 481] on h6 "Kuromon Market" at bounding box center [190, 478] width 332 height 15
click at [124, 481] on h6 "Kuromon Market" at bounding box center [190, 478] width 332 height 15
click at [132, 482] on h6 "Kuromon Market" at bounding box center [190, 478] width 332 height 15
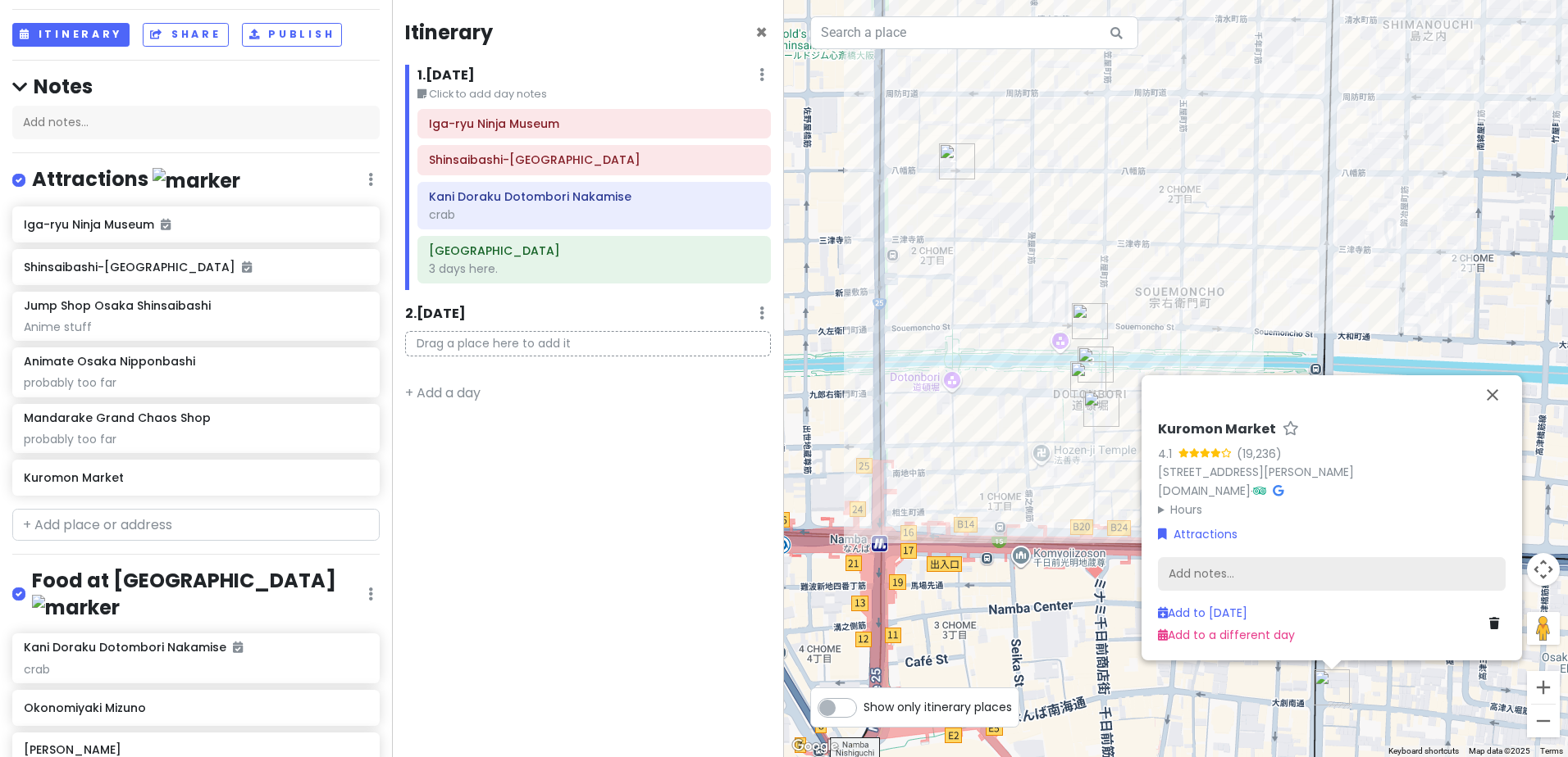
click at [1191, 581] on div "Add notes..." at bounding box center [1331, 574] width 348 height 35
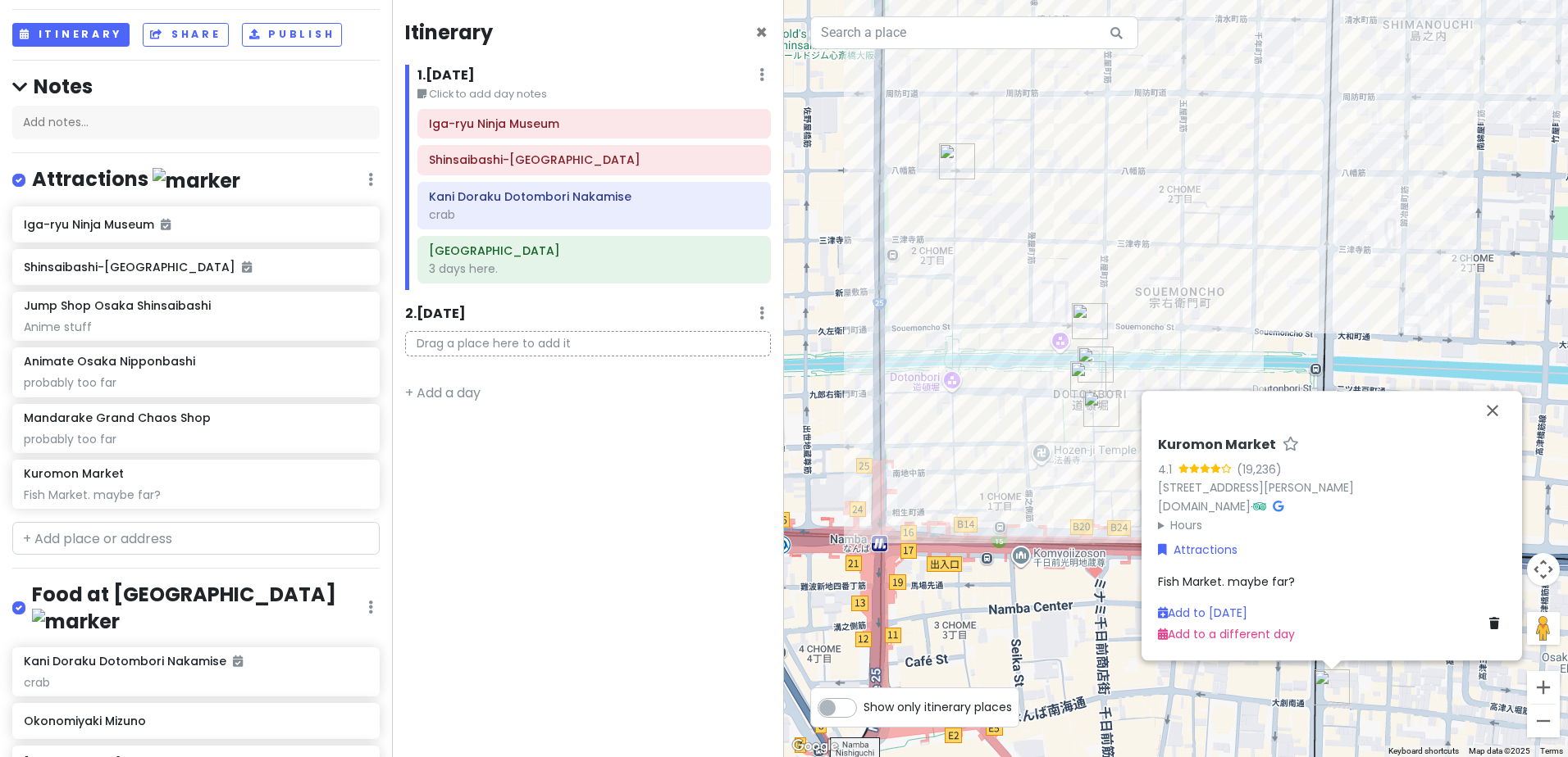
click at [1320, 579] on div "Fish Market. maybe far?" at bounding box center [1331, 582] width 348 height 18
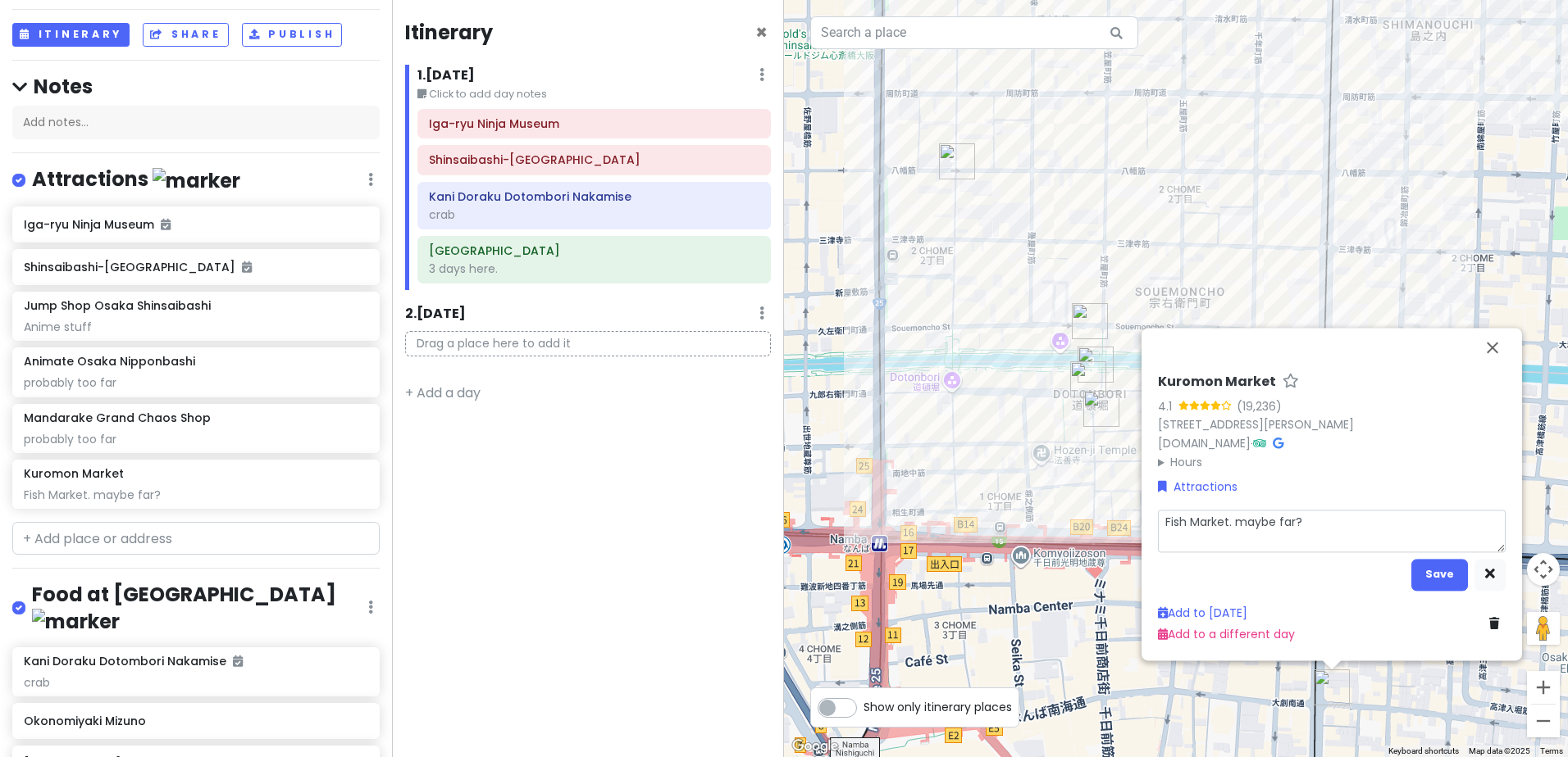
click at [1327, 522] on textarea "Fish Market. maybe far?" at bounding box center [1331, 531] width 348 height 42
drag, startPoint x: 1327, startPoint y: 522, endPoint x: 1087, endPoint y: 504, distance: 240.7
click at [1087, 504] on div "Kuromon Market 4.1 (19,236) 2 Chome-21 Nipponbashi, [GEOGRAPHIC_DATA][PERSON_NA…" at bounding box center [1175, 378] width 784 height 757
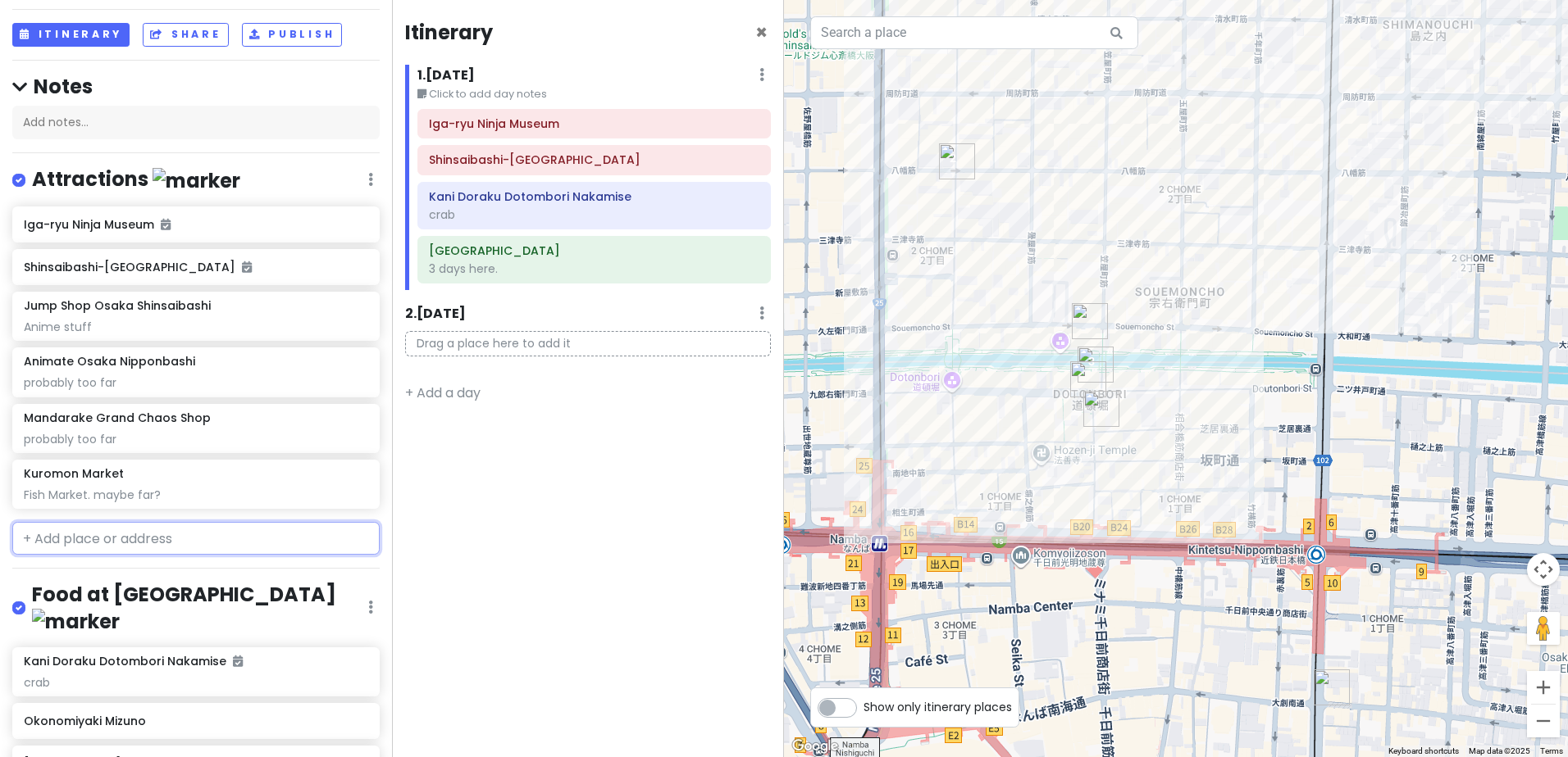
paste input "Seafood Heaven: Grilled [PERSON_NAME], uni, and [PERSON_NAME] on the go. Season…"
click at [1333, 682] on img "Kuromon Market" at bounding box center [1331, 687] width 49 height 49
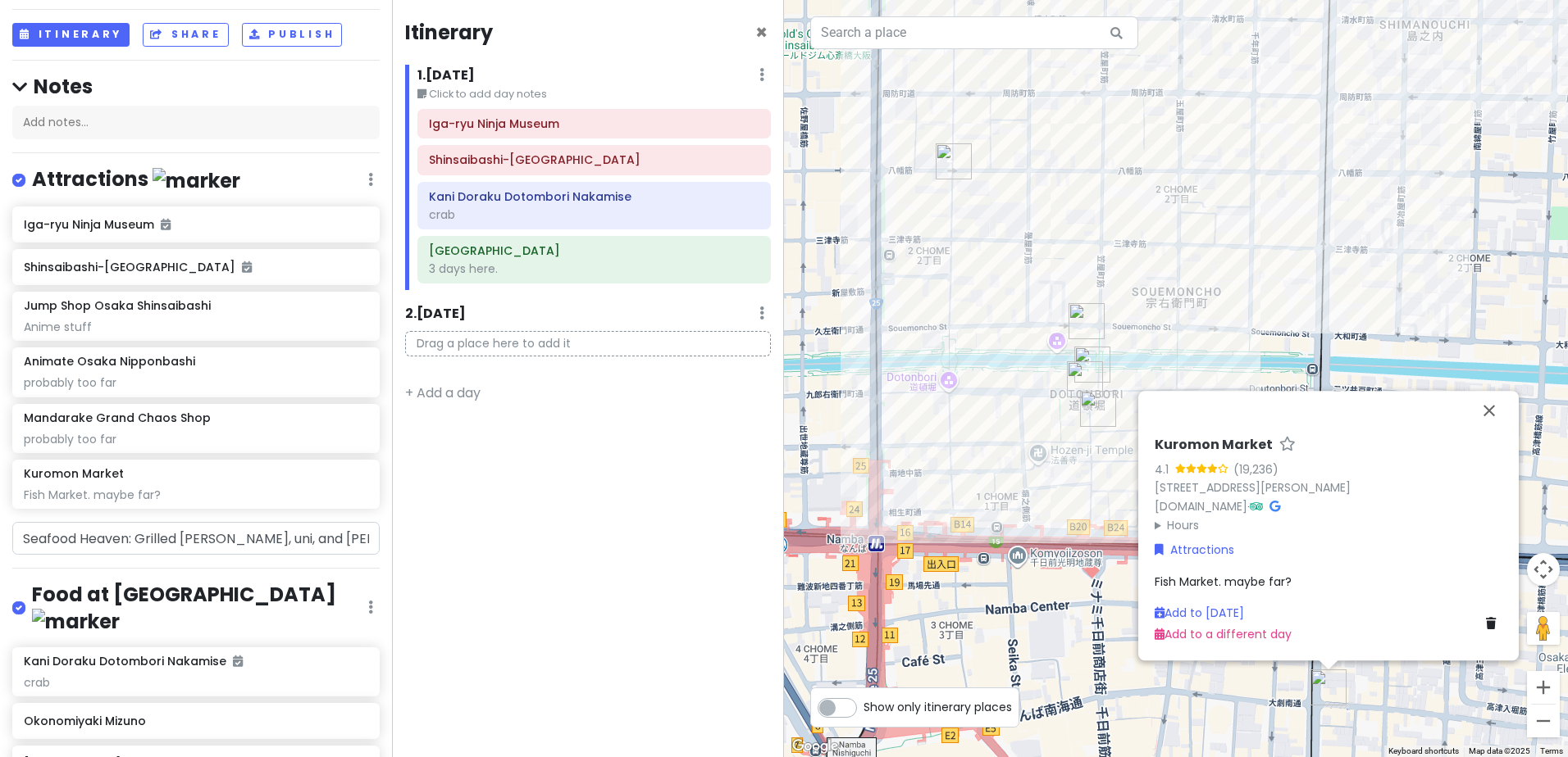
click at [1293, 577] on div "Fish Market. maybe far?" at bounding box center [1328, 582] width 348 height 18
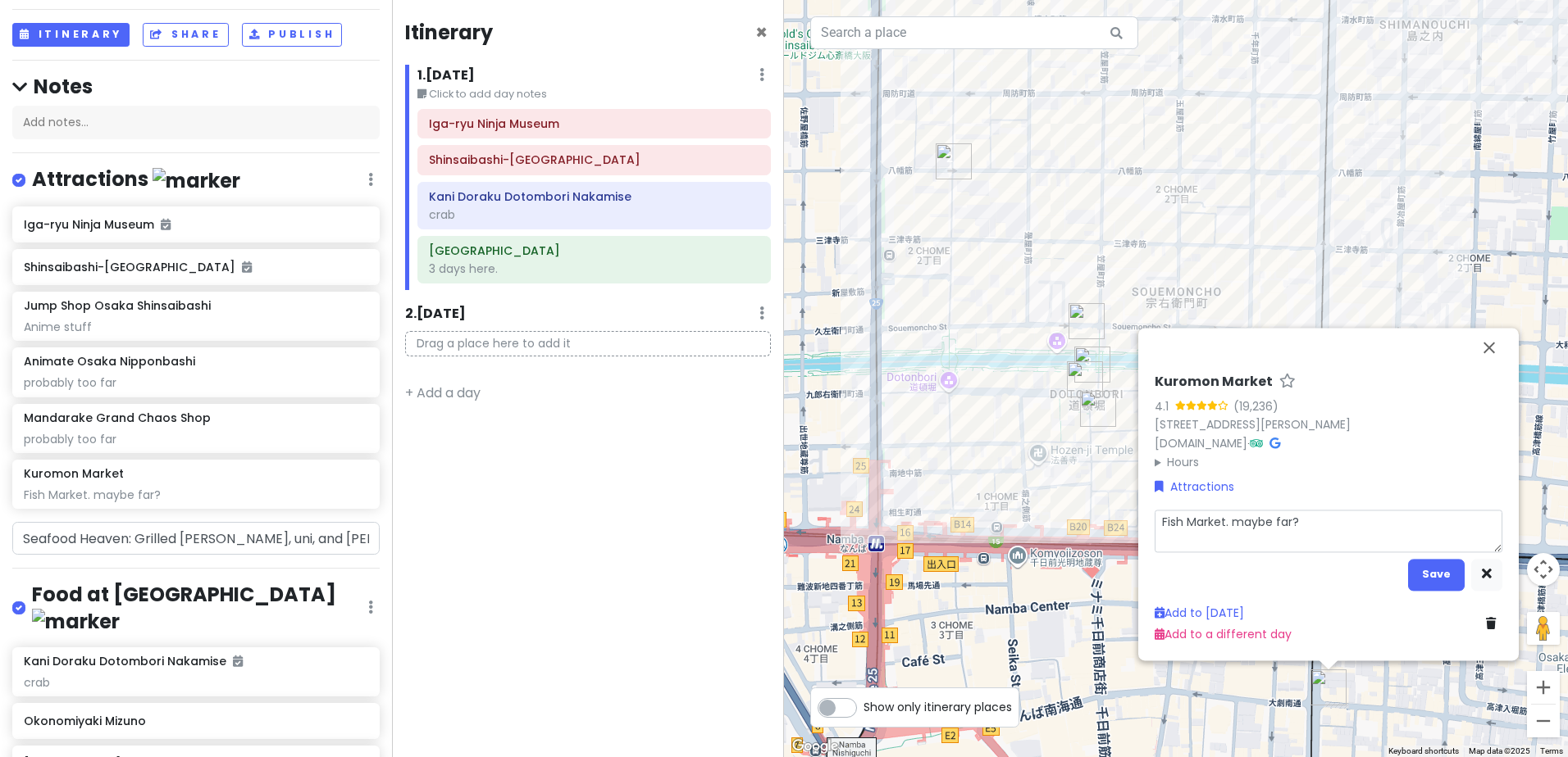
click at [1344, 531] on textarea "Fish Market. maybe far?" at bounding box center [1328, 531] width 348 height 42
drag, startPoint x: 1344, startPoint y: 531, endPoint x: 1138, endPoint y: 507, distance: 207.4
click at [1122, 506] on div "Kuromon Market 4.1 (19,236) 2 Chome-21 Nipponbashi, [GEOGRAPHIC_DATA][PERSON_NA…" at bounding box center [1175, 378] width 784 height 757
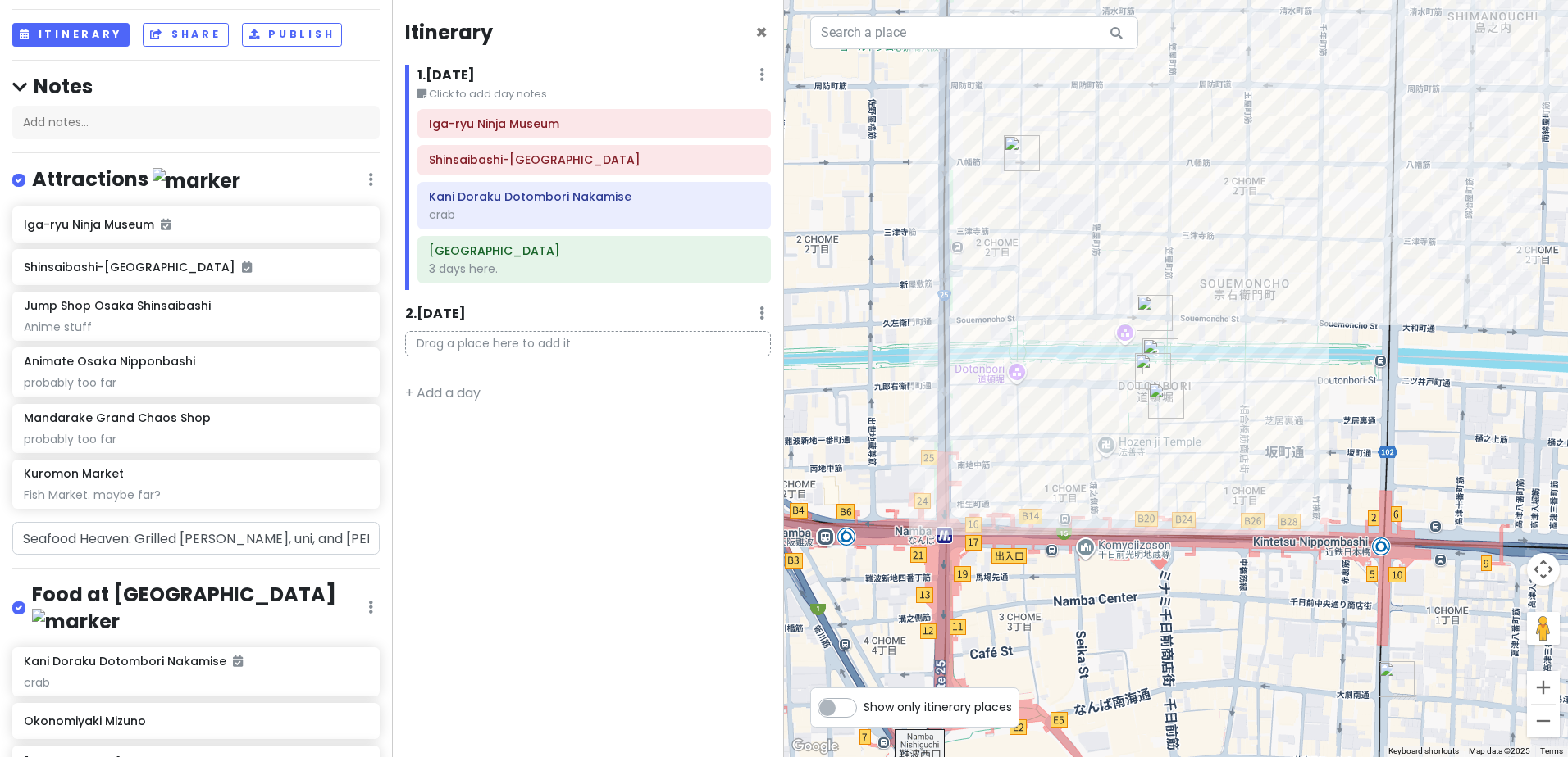
click at [1398, 672] on img "Kuromon Market" at bounding box center [1396, 680] width 49 height 49
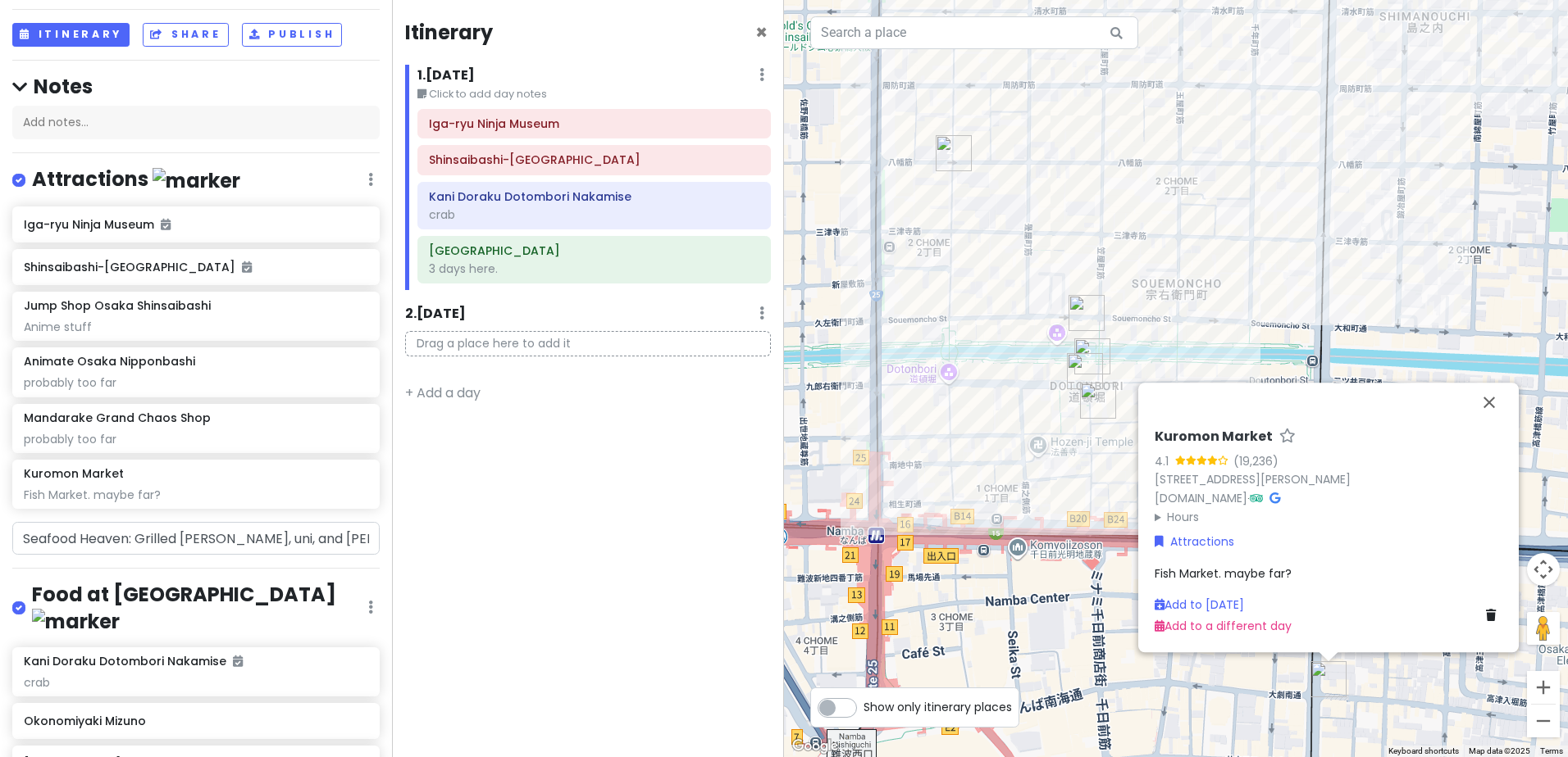
click at [1268, 574] on span "Fish Market. maybe far?" at bounding box center [1222, 573] width 137 height 16
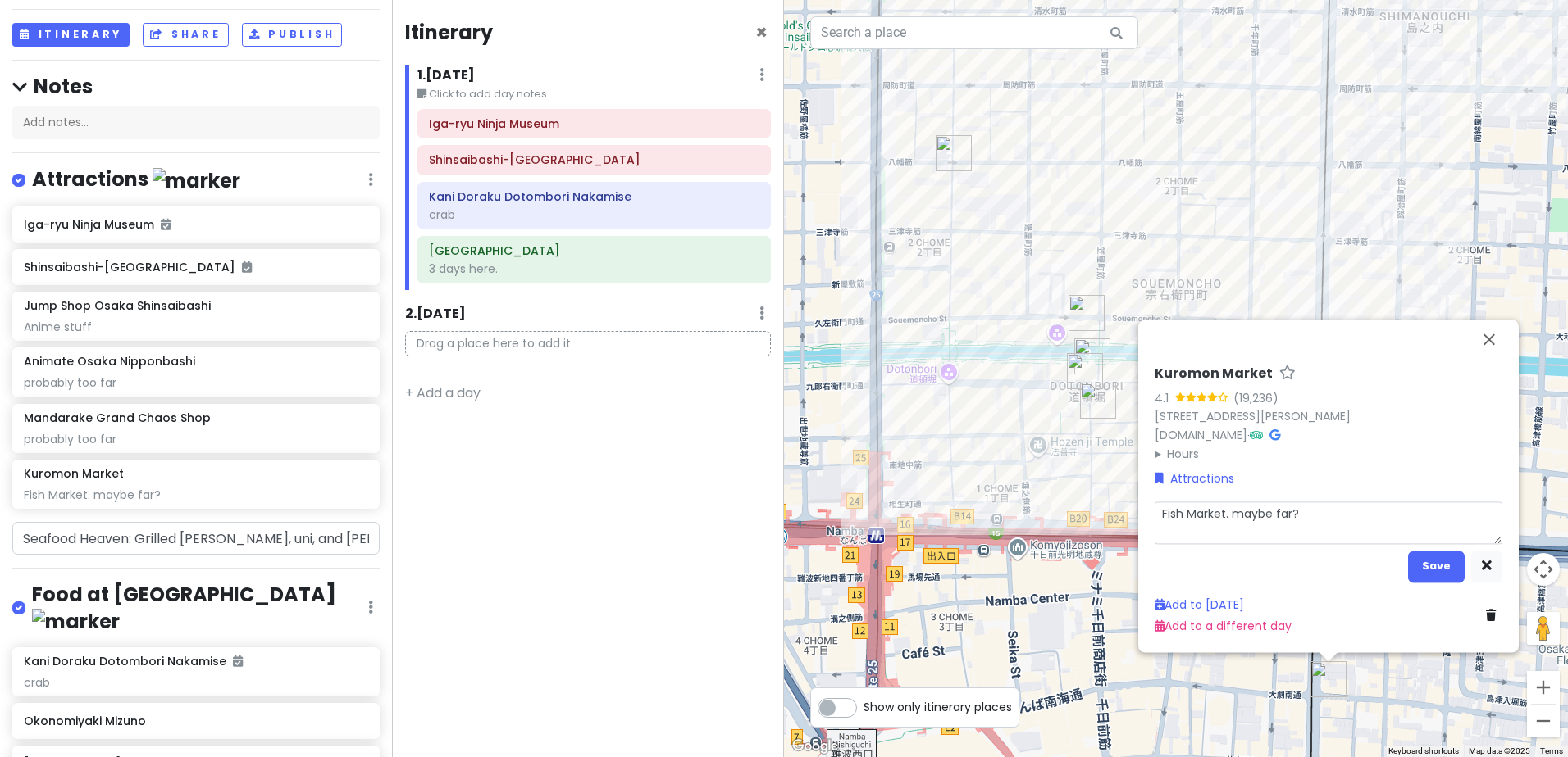
click at [1329, 518] on textarea "Fish Market. maybe far?" at bounding box center [1328, 522] width 348 height 42
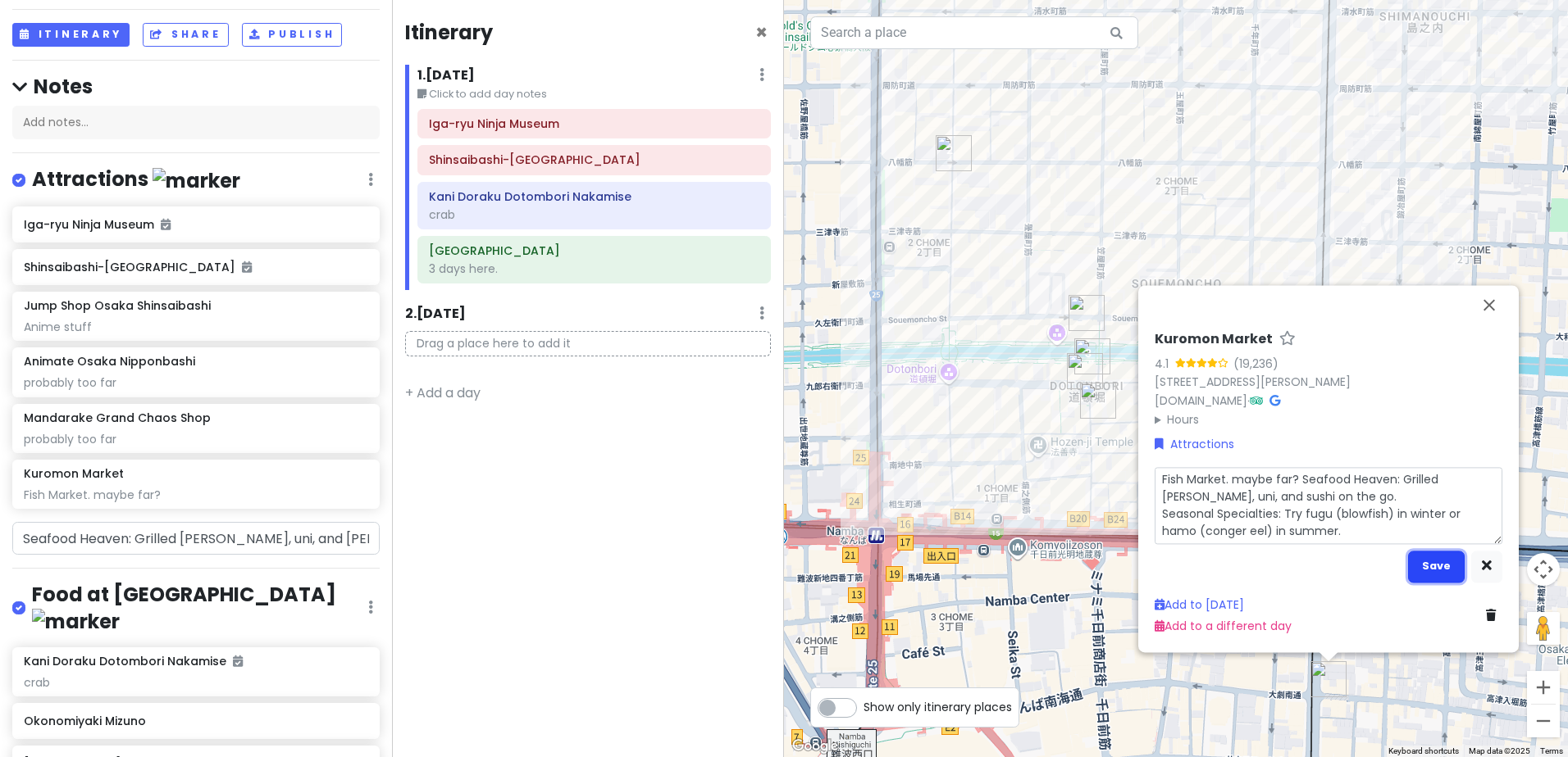
click at [1440, 567] on button "Save" at bounding box center [1436, 567] width 57 height 32
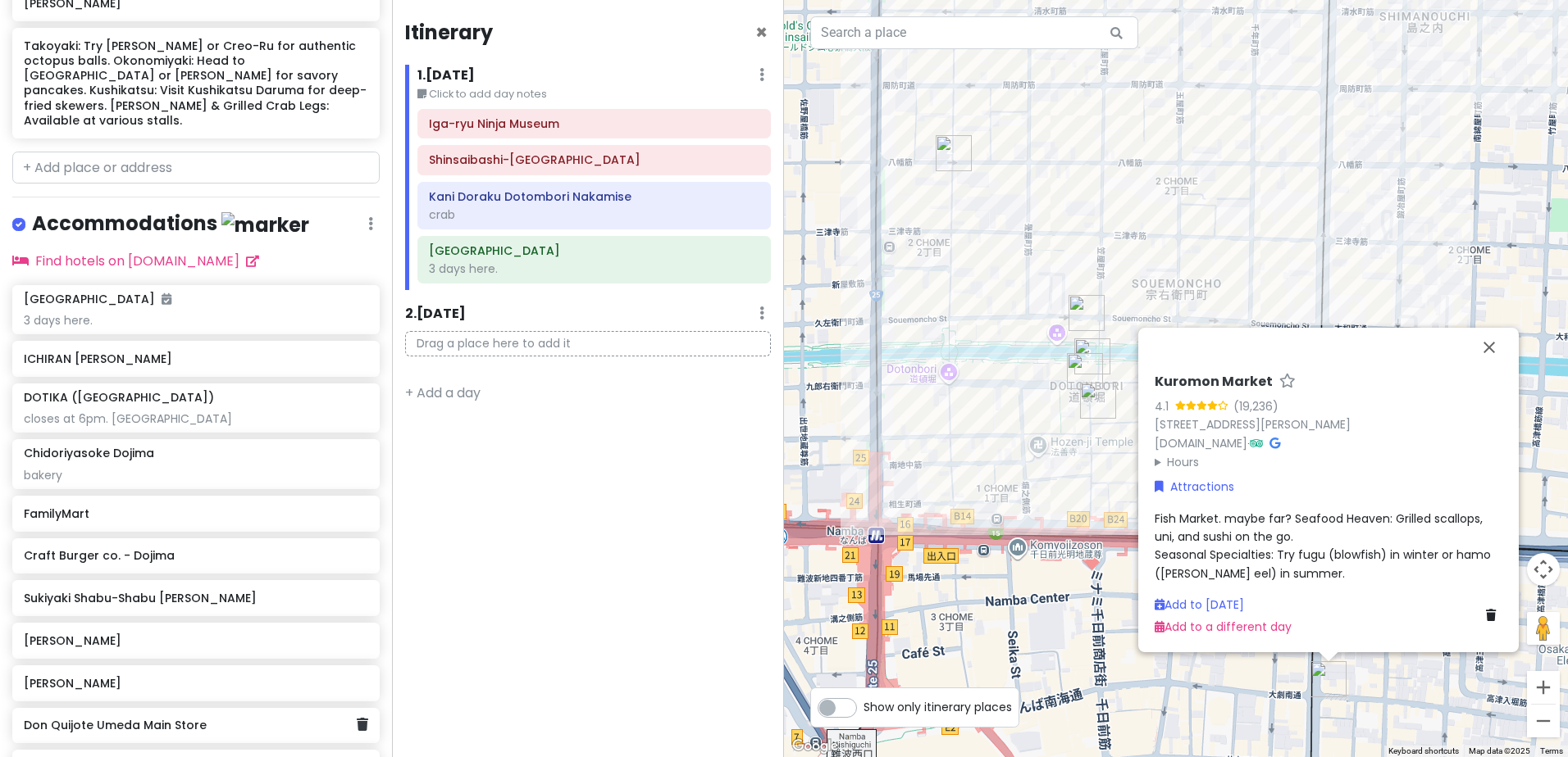
scroll to position [1144, 0]
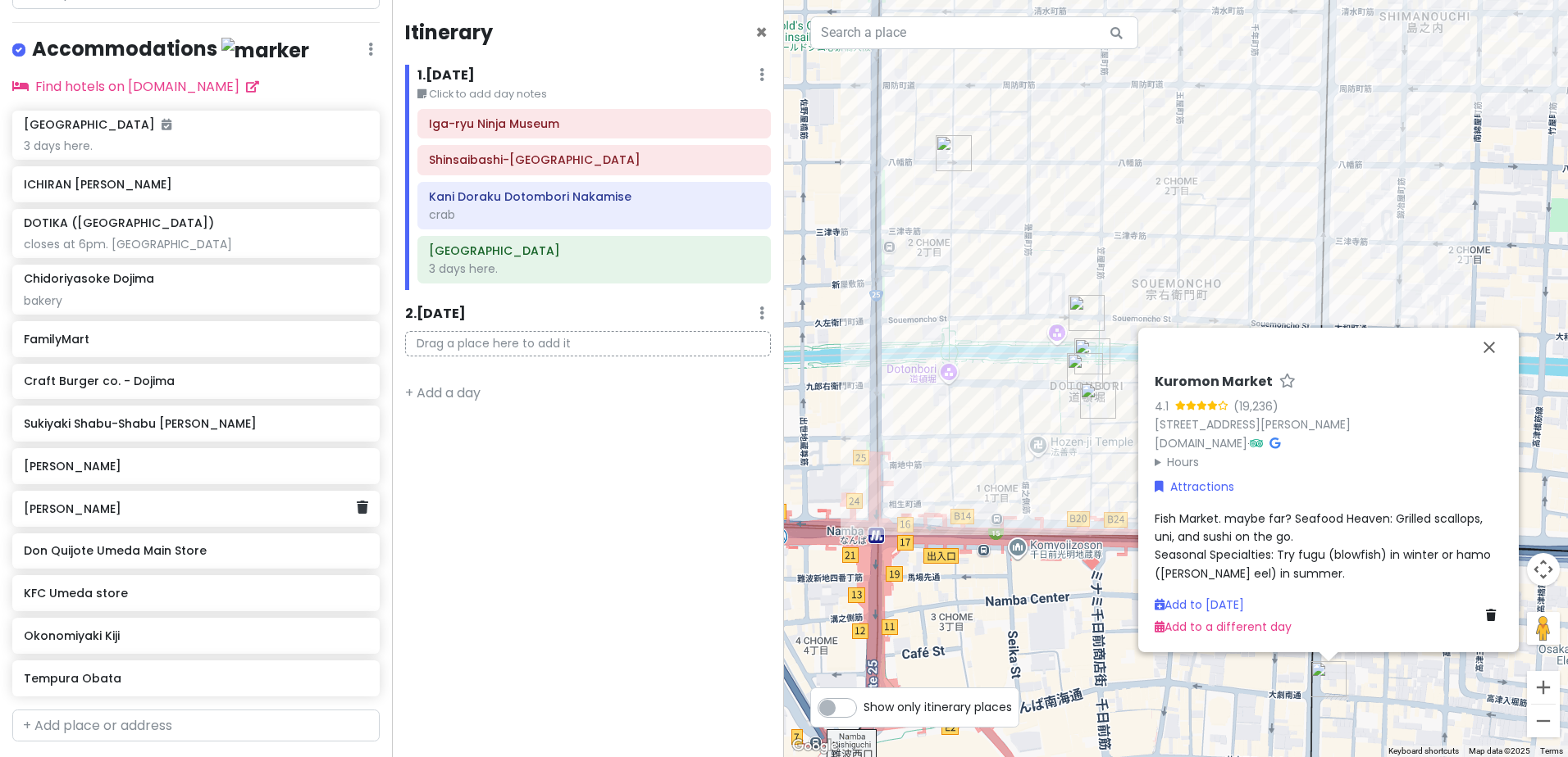
drag, startPoint x: 246, startPoint y: 469, endPoint x: 197, endPoint y: 470, distance: 49.0
click at [197, 502] on h6 "[PERSON_NAME]" at bounding box center [190, 509] width 332 height 15
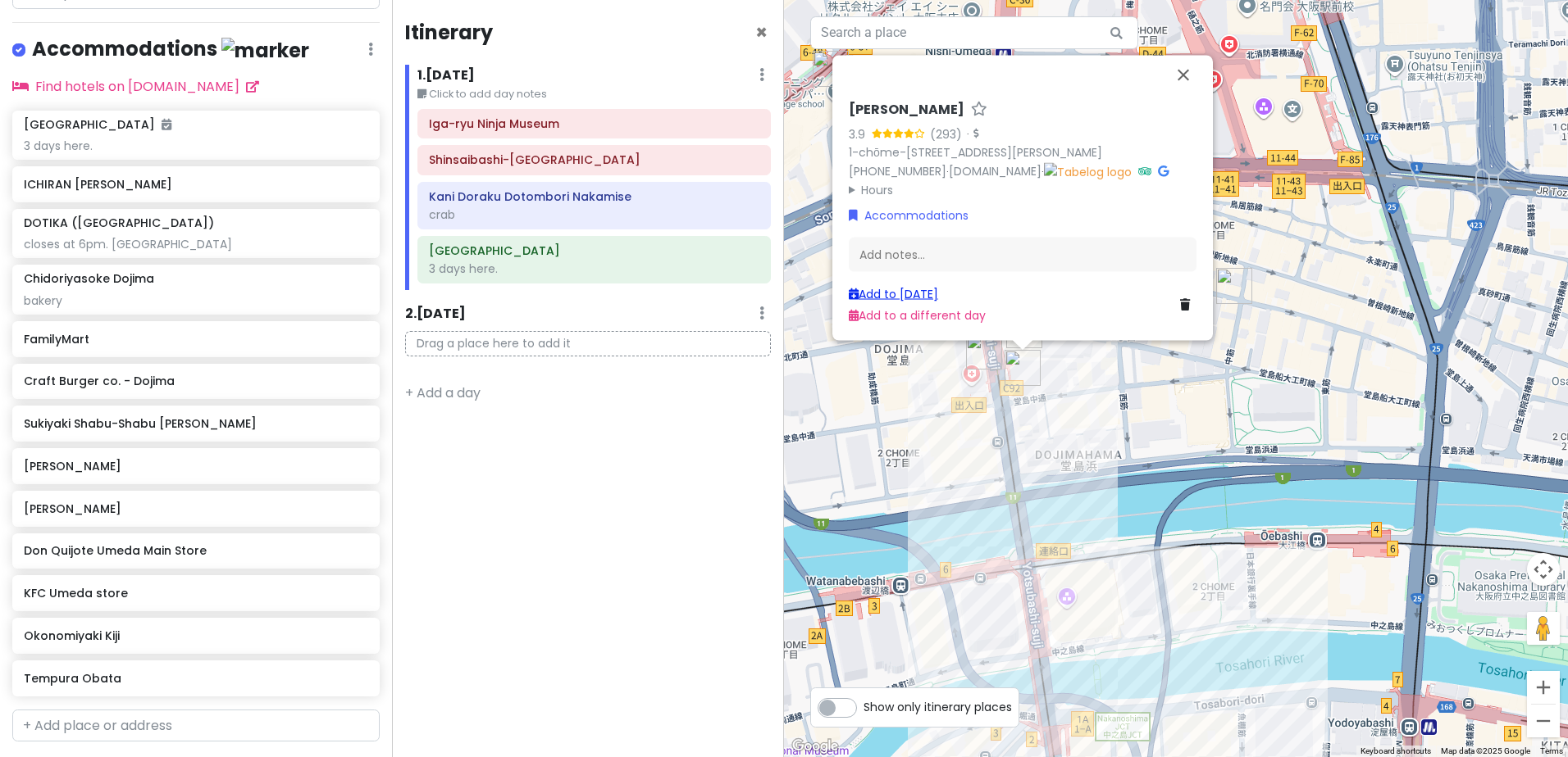
click at [900, 289] on link "Add to [DATE]" at bounding box center [893, 293] width 90 height 16
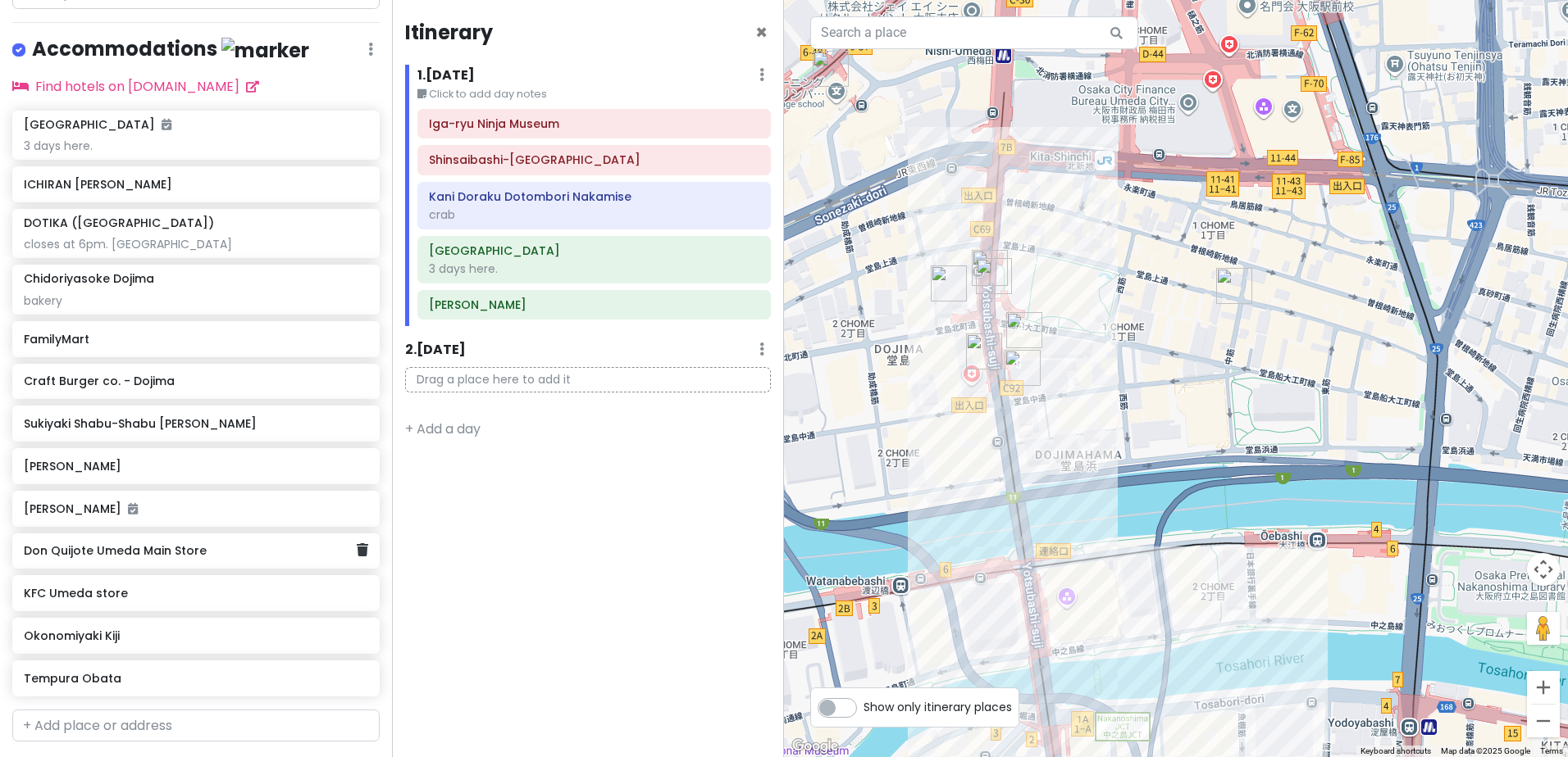
click at [186, 534] on div "Don Quijote Umeda Main Store" at bounding box center [196, 551] width 368 height 36
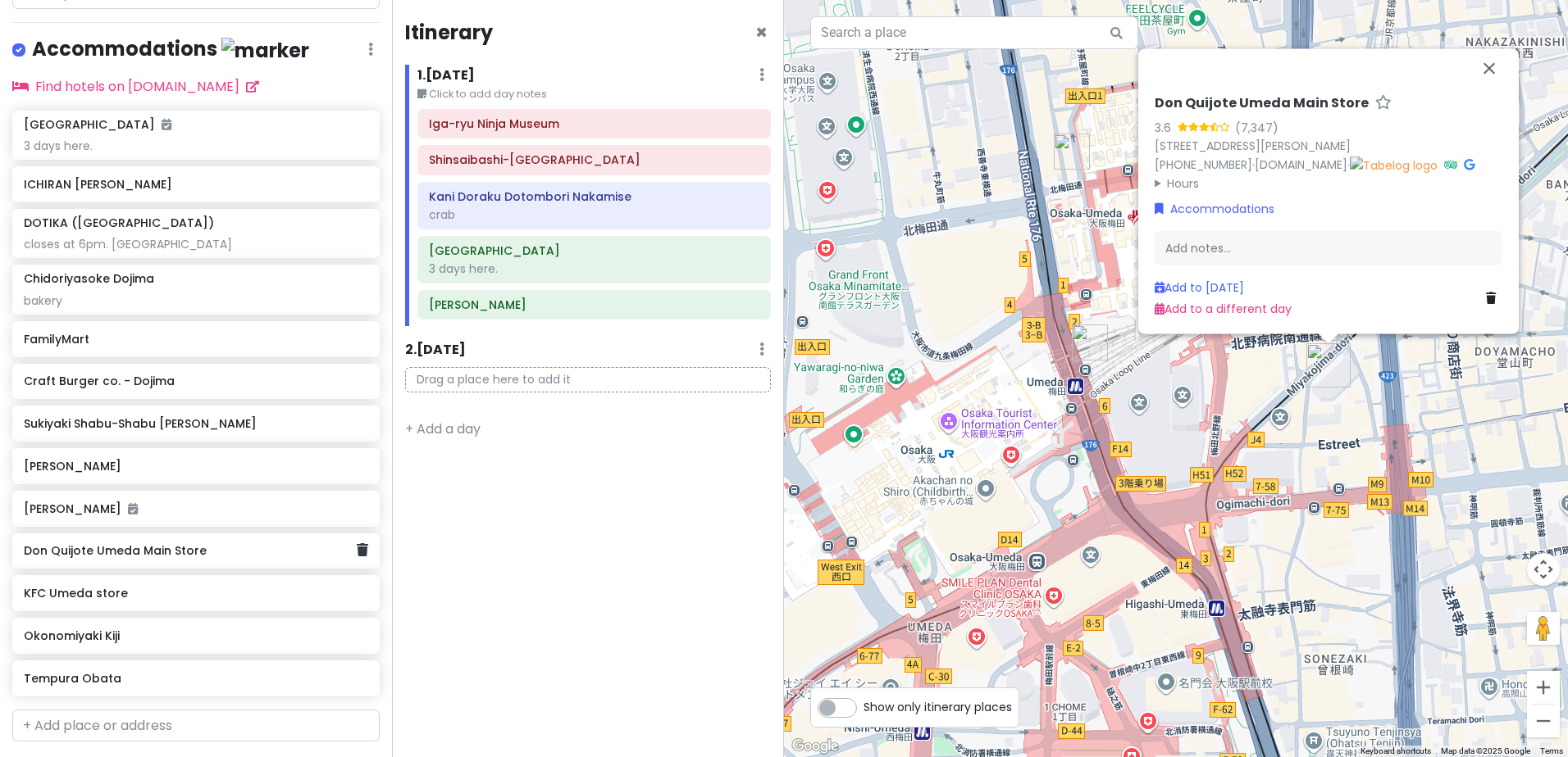
click at [248, 540] on div "Don Quijote Umeda Main Store" at bounding box center [190, 551] width 332 height 23
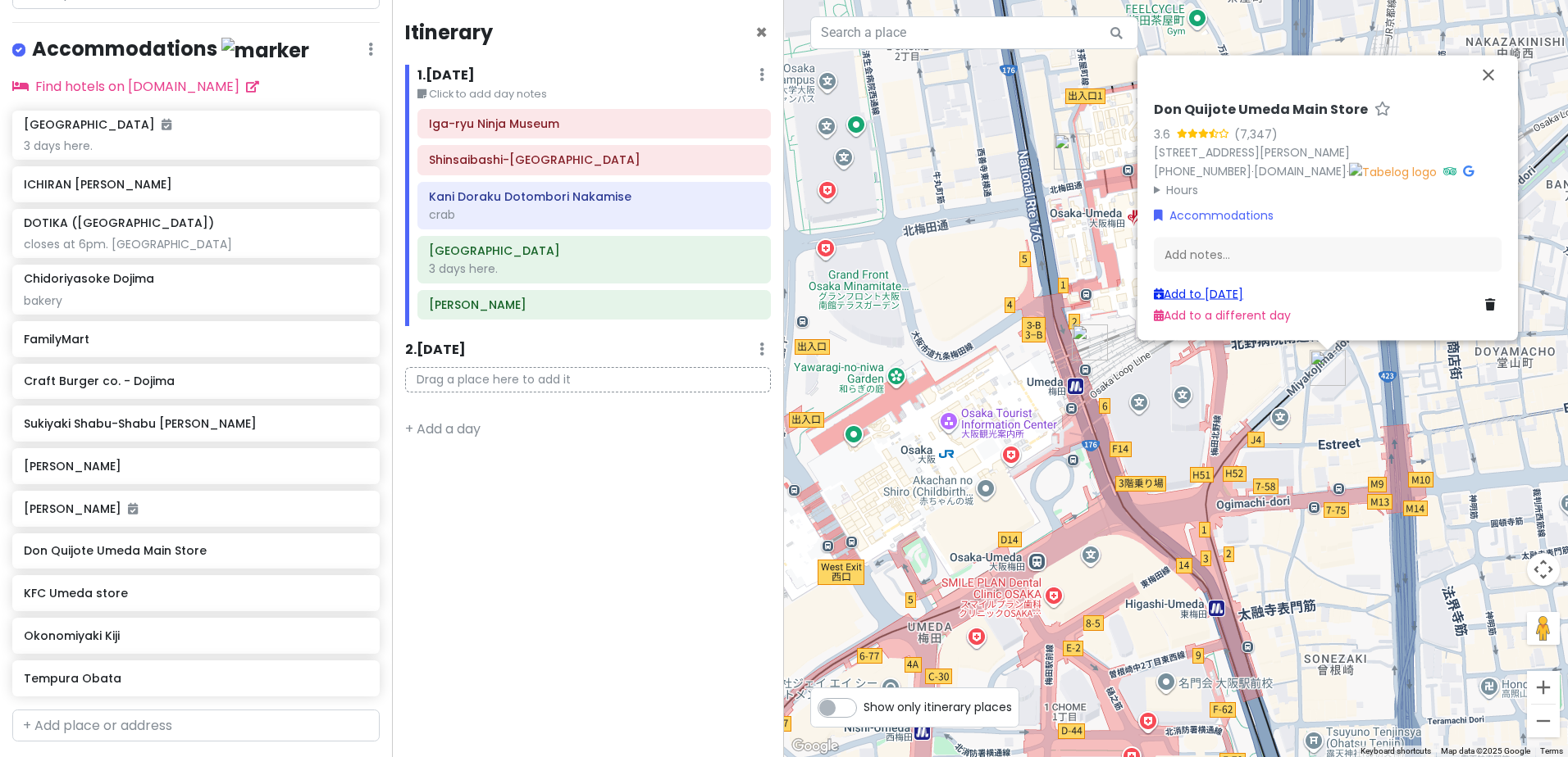
click at [1180, 292] on link "Add to [DATE]" at bounding box center [1197, 293] width 90 height 16
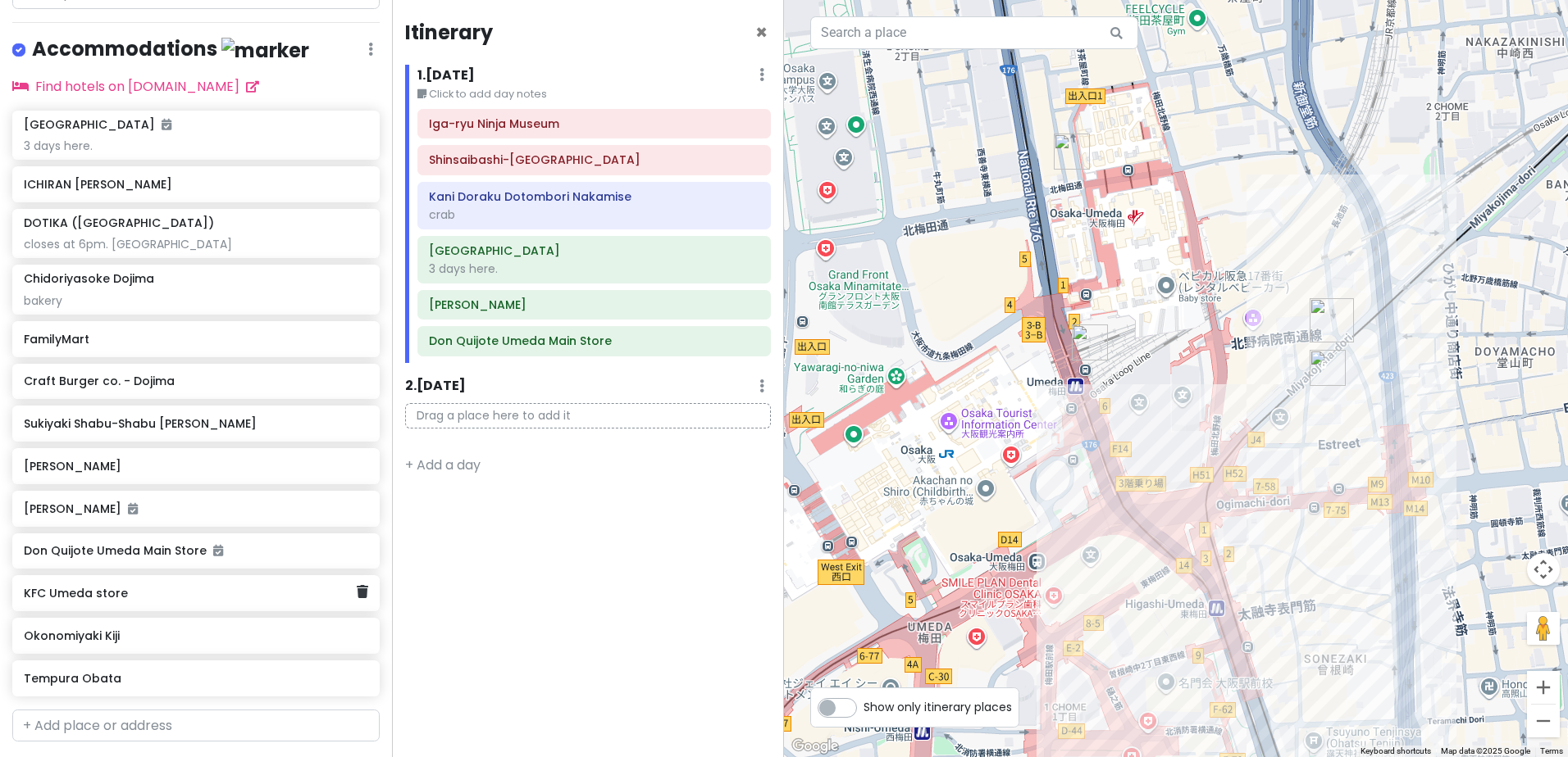
click at [239, 575] on div "KFC Umeda store" at bounding box center [196, 593] width 368 height 36
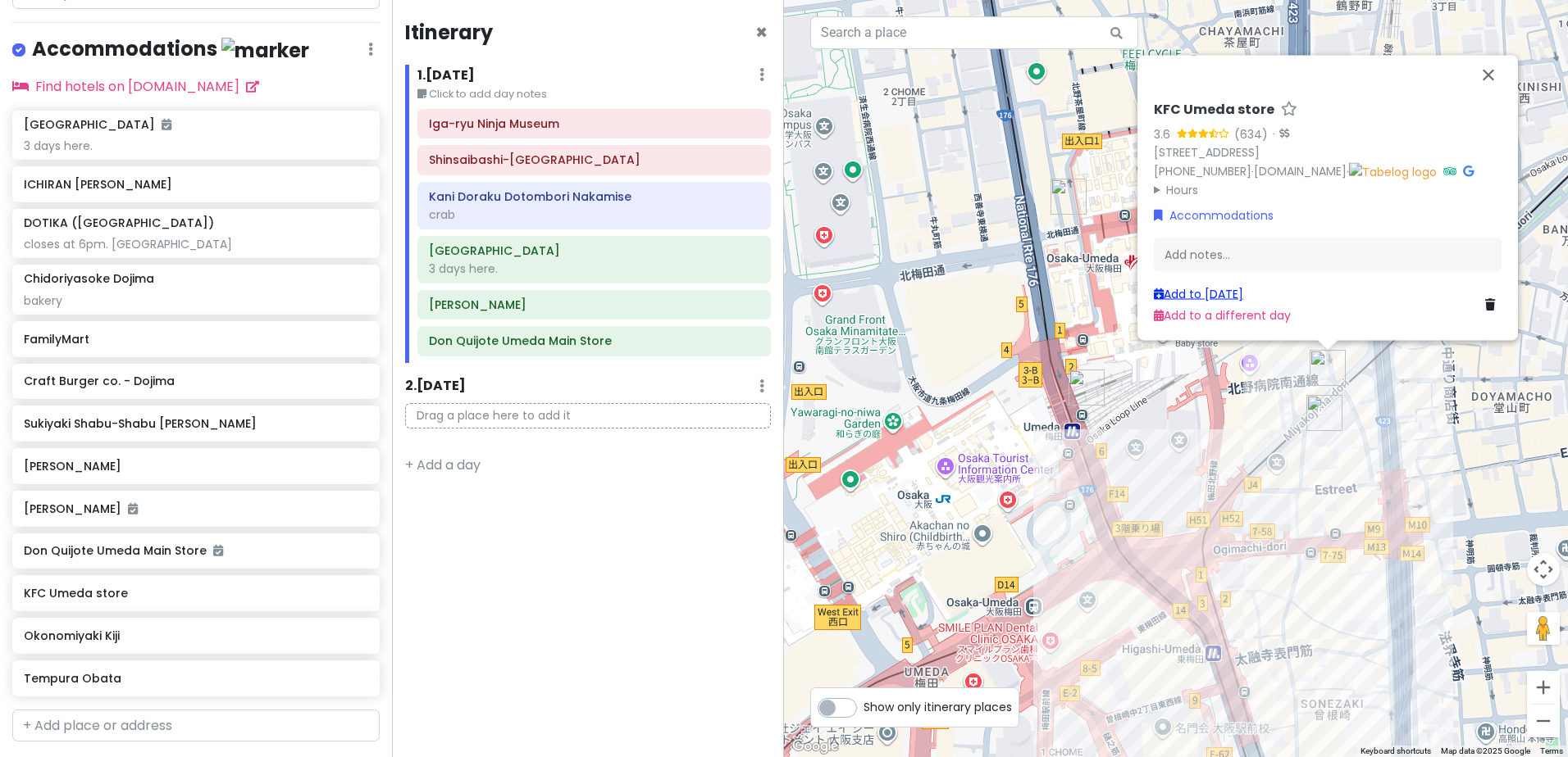
click at [1226, 292] on link "Add to [DATE]" at bounding box center [1197, 293] width 90 height 16
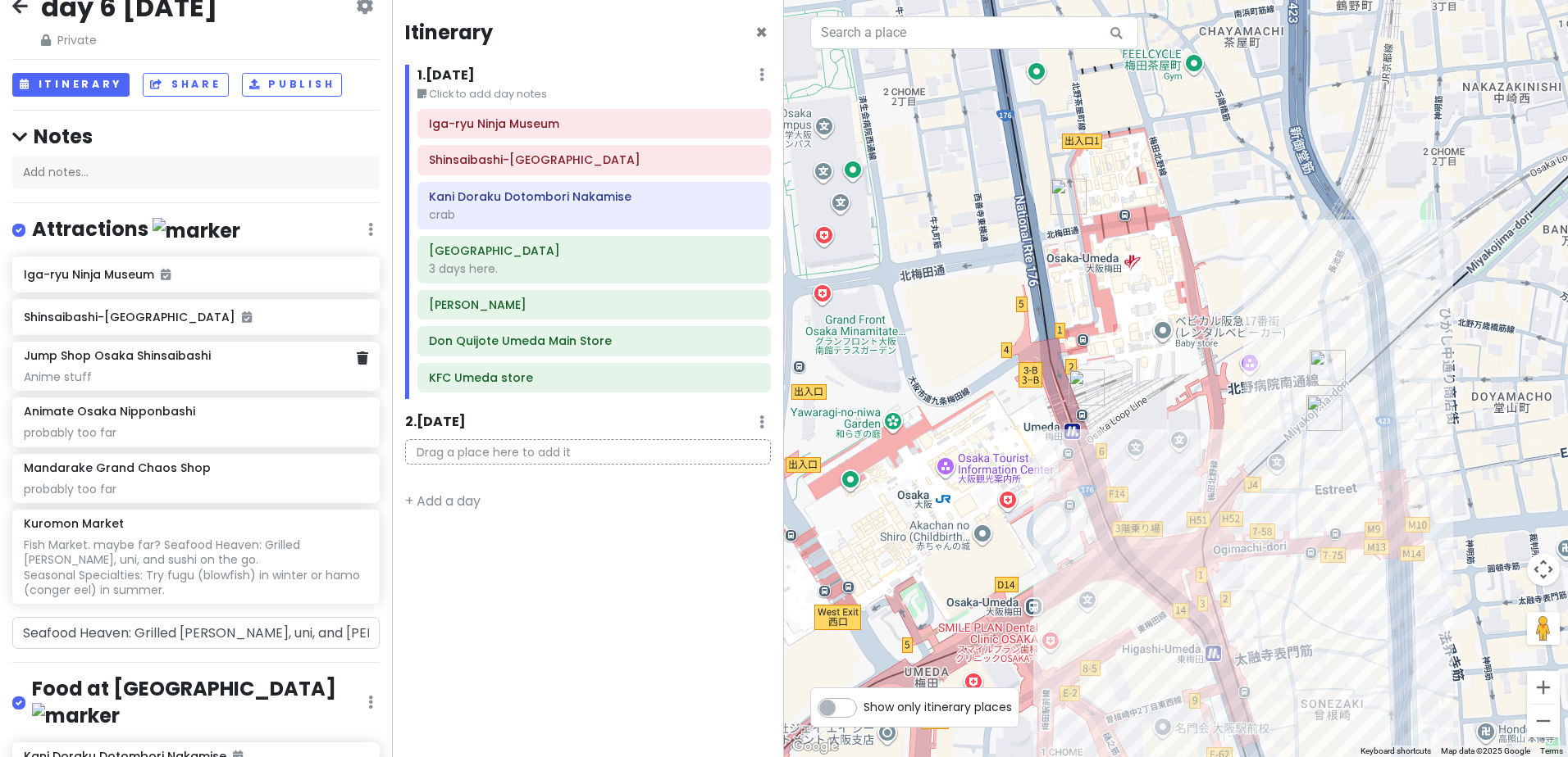
scroll to position [0, 0]
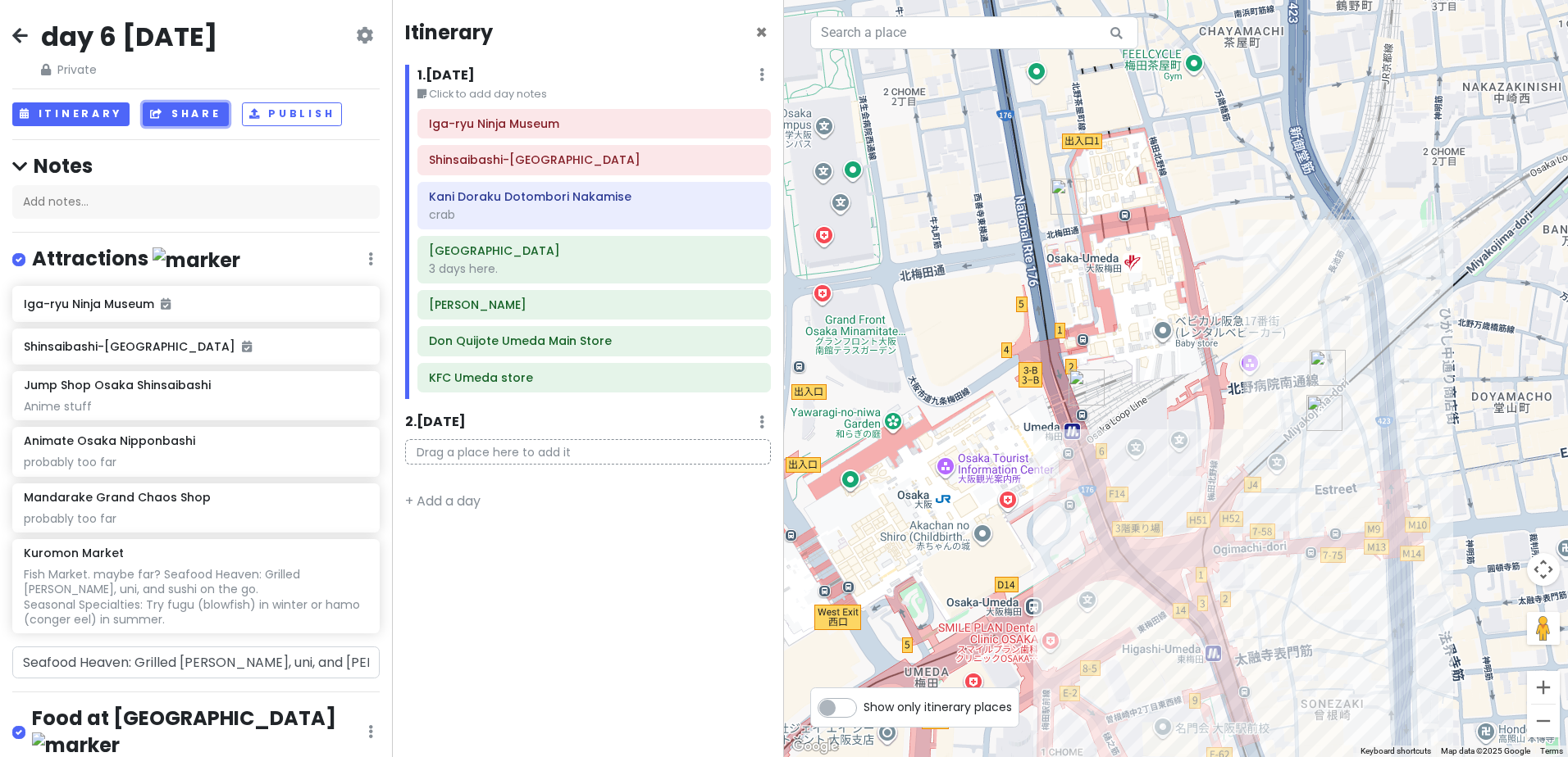
click at [198, 117] on button "Share" at bounding box center [185, 114] width 85 height 24
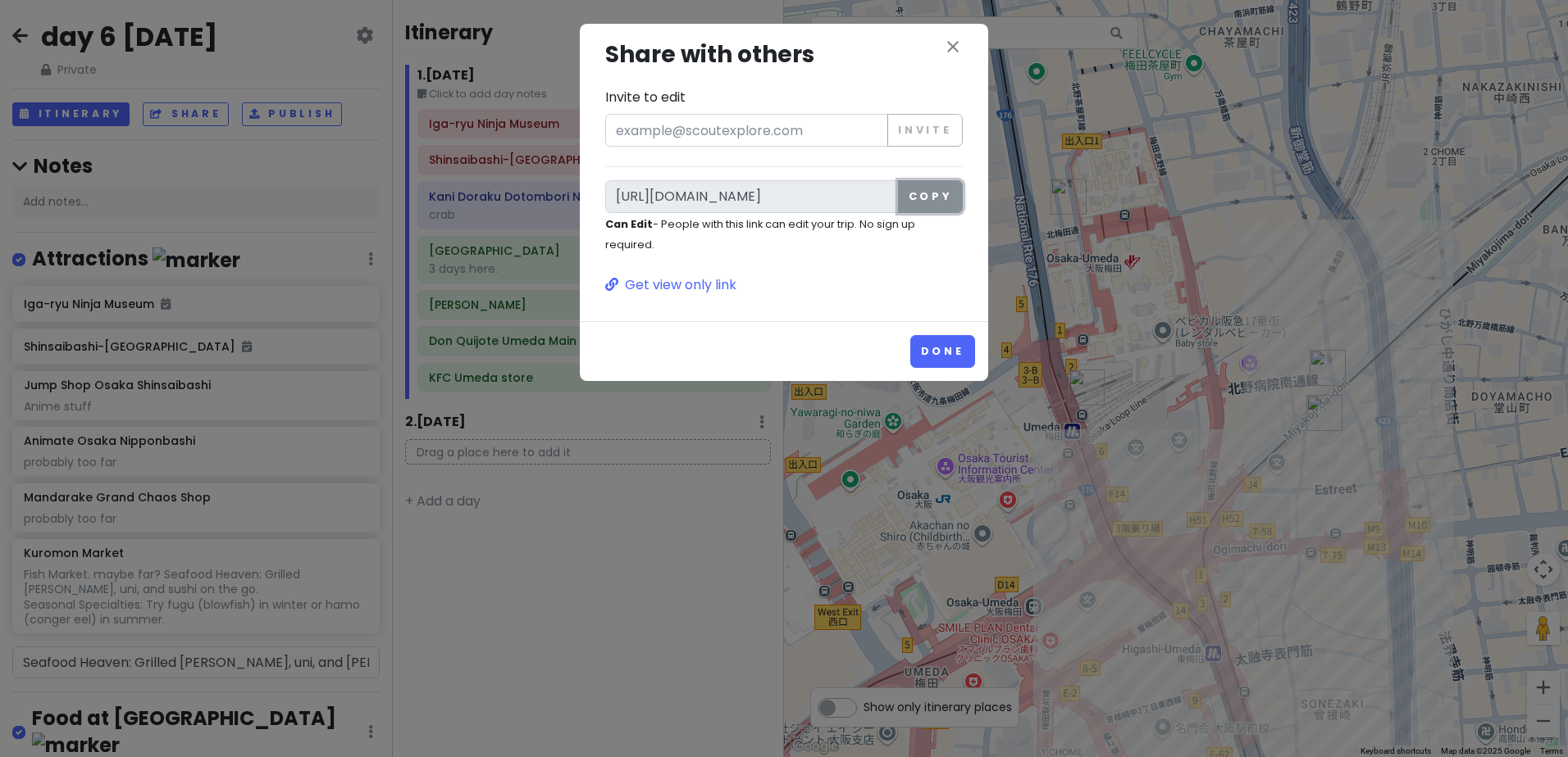
click at [933, 198] on button "Copy" at bounding box center [930, 196] width 65 height 33
click at [409, 600] on div "close Share with others Invite to edit Invite [URL][DOMAIN_NAME] Copy Can Edit …" at bounding box center [784, 378] width 1568 height 757
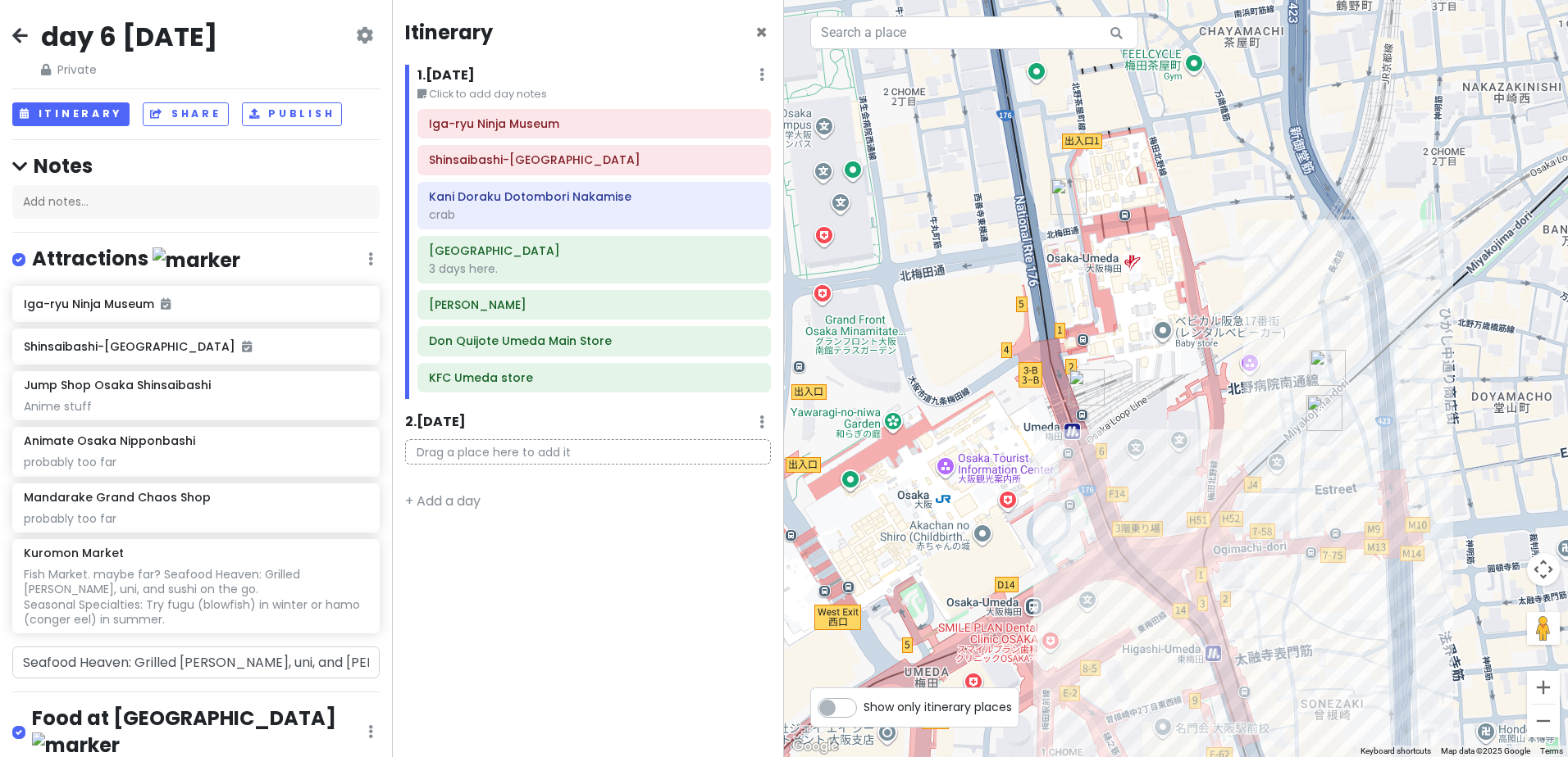
click at [16, 32] on icon at bounding box center [20, 35] width 16 height 13
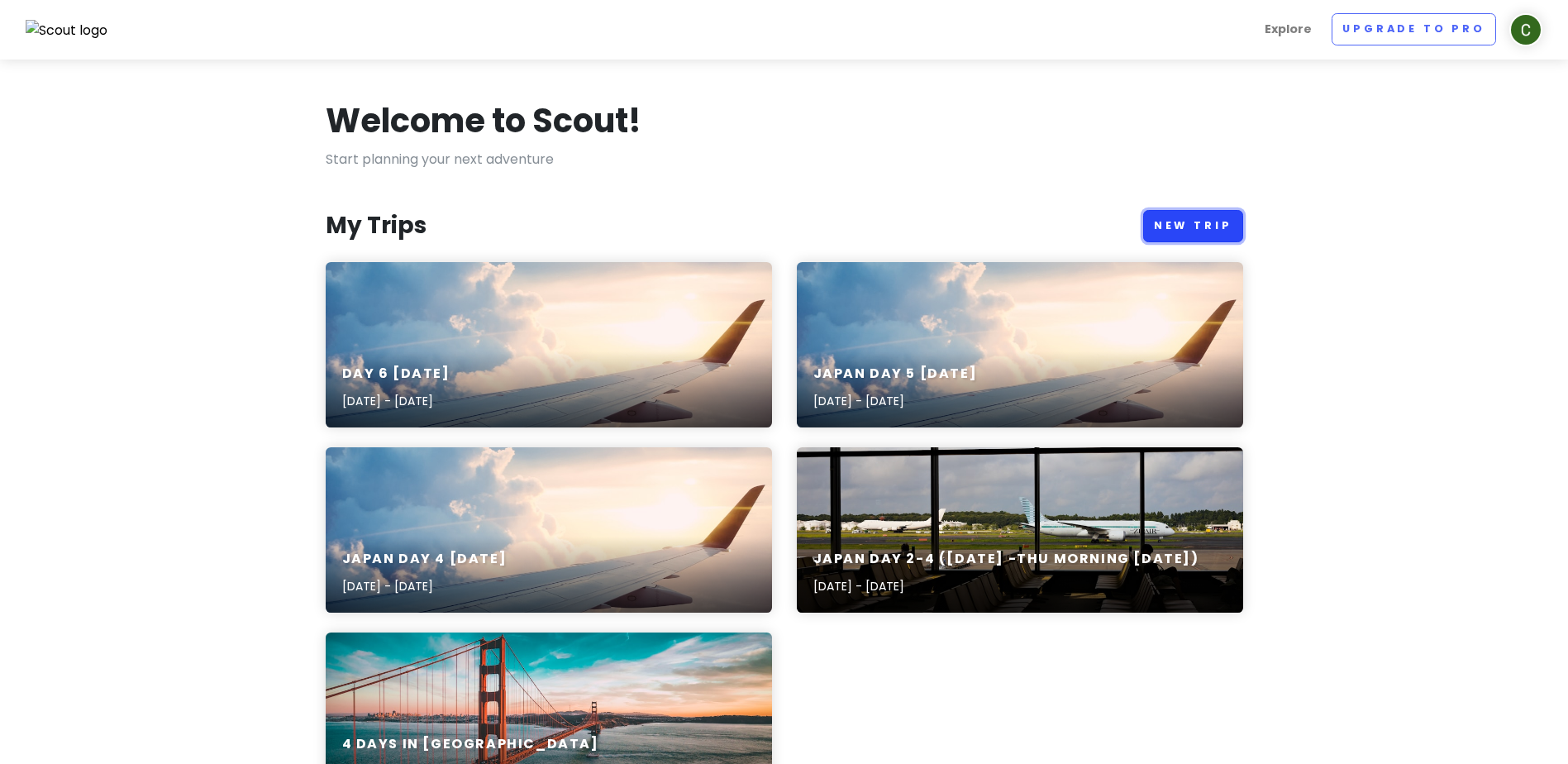
click at [1186, 217] on link "New Trip" at bounding box center [1193, 226] width 100 height 32
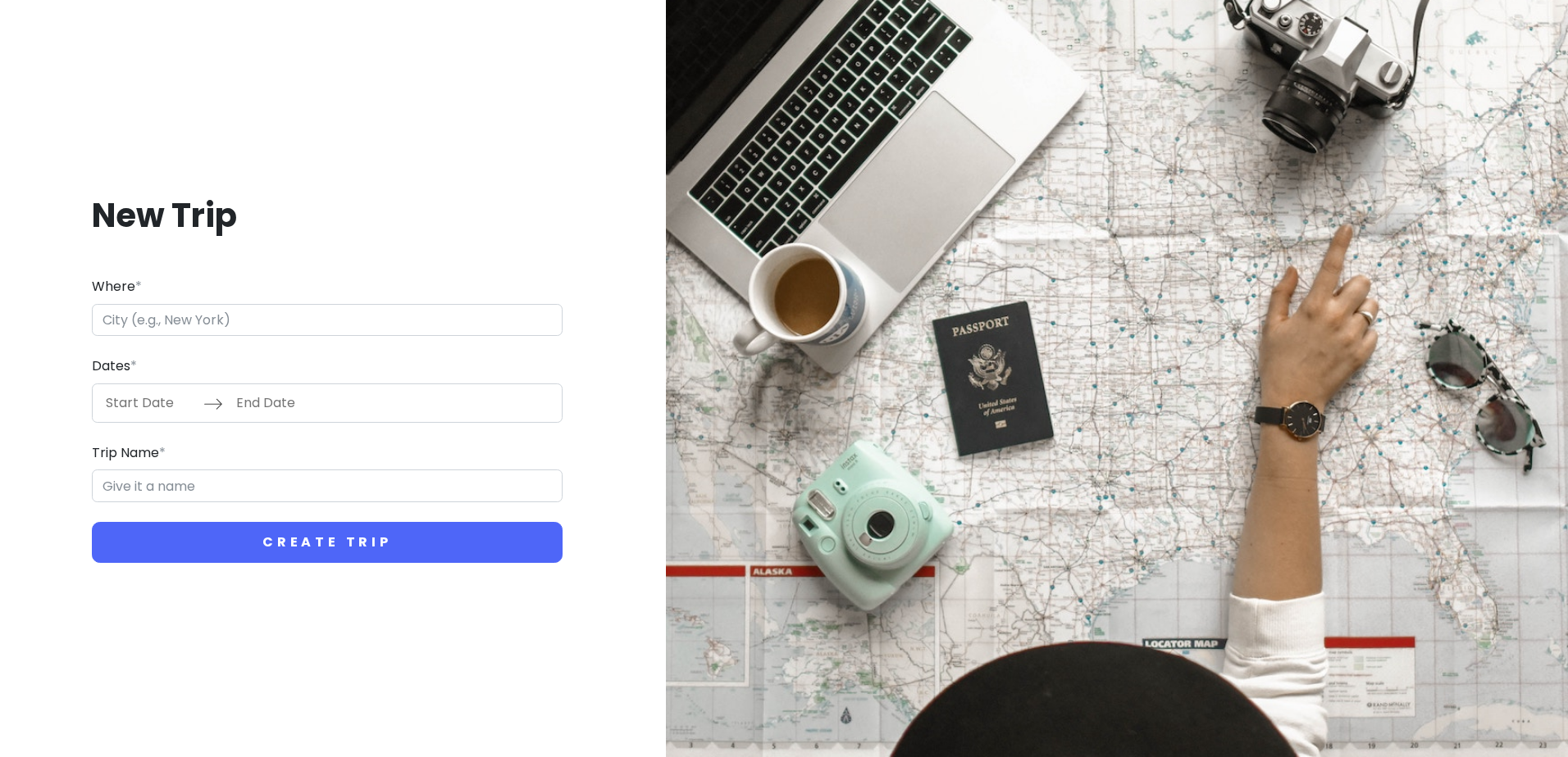
click at [364, 318] on input "Where *" at bounding box center [326, 321] width 470 height 33
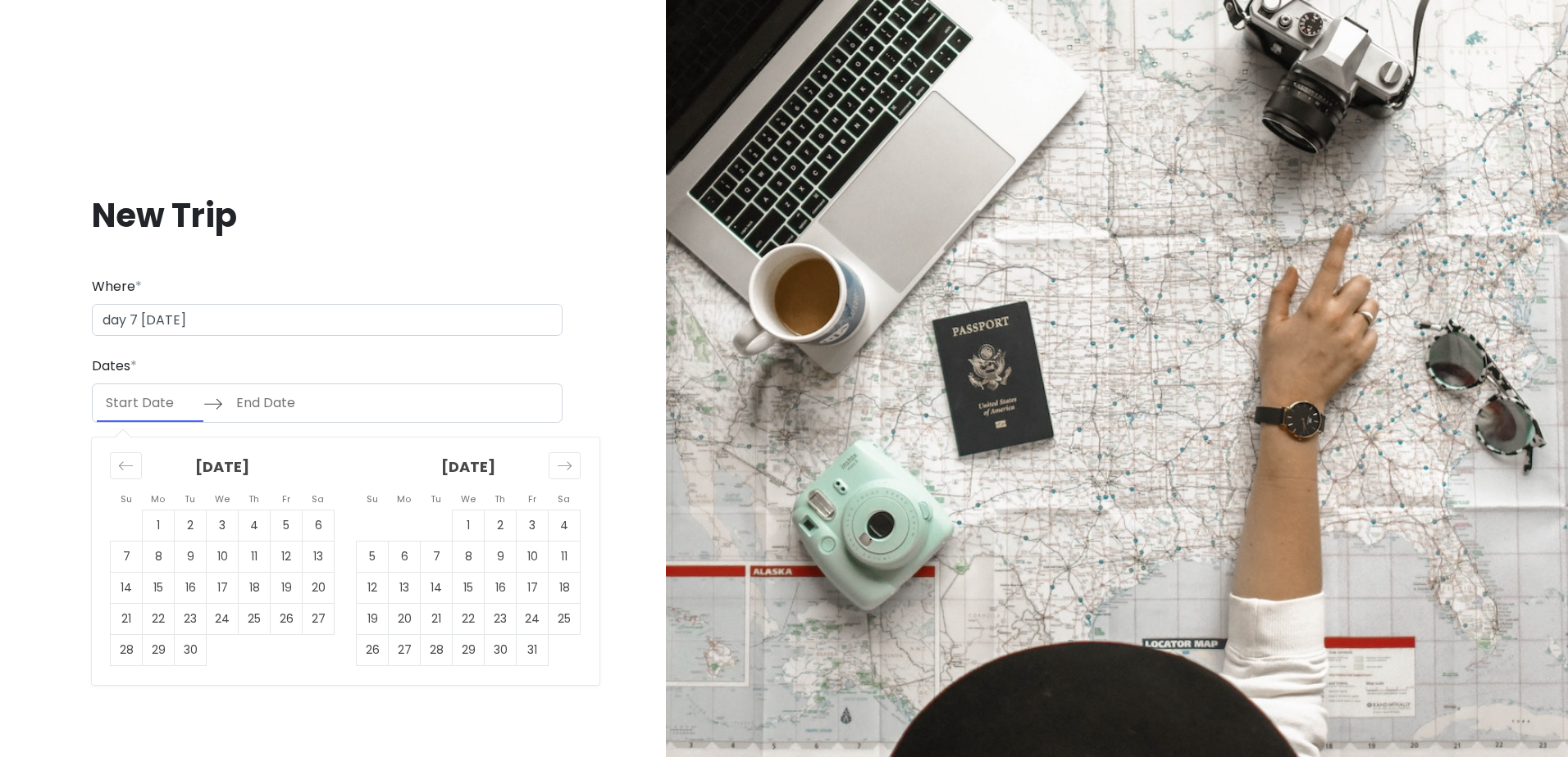
click at [148, 411] on input "Start Date" at bounding box center [150, 403] width 107 height 38
click at [569, 465] on icon "Move forward to switch to the next month." at bounding box center [564, 466] width 16 height 16
click at [569, 464] on icon "Move forward to switch to the next month." at bounding box center [564, 466] width 14 height 8
click at [569, 471] on icon "Move forward to switch to the next month." at bounding box center [564, 466] width 16 height 16
click at [123, 621] on td "21" at bounding box center [126, 618] width 32 height 31
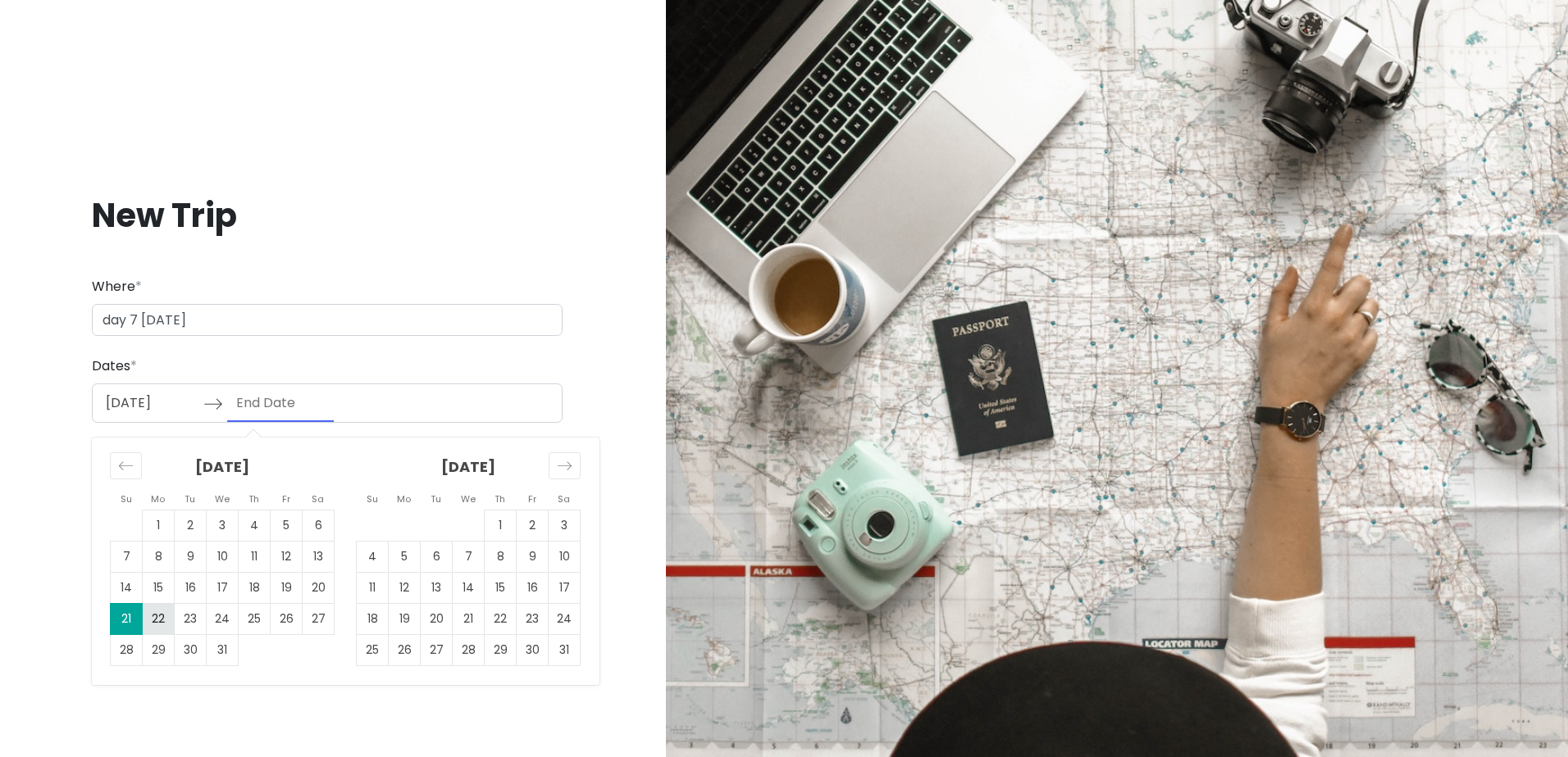
click at [163, 622] on td "22" at bounding box center [158, 618] width 32 height 31
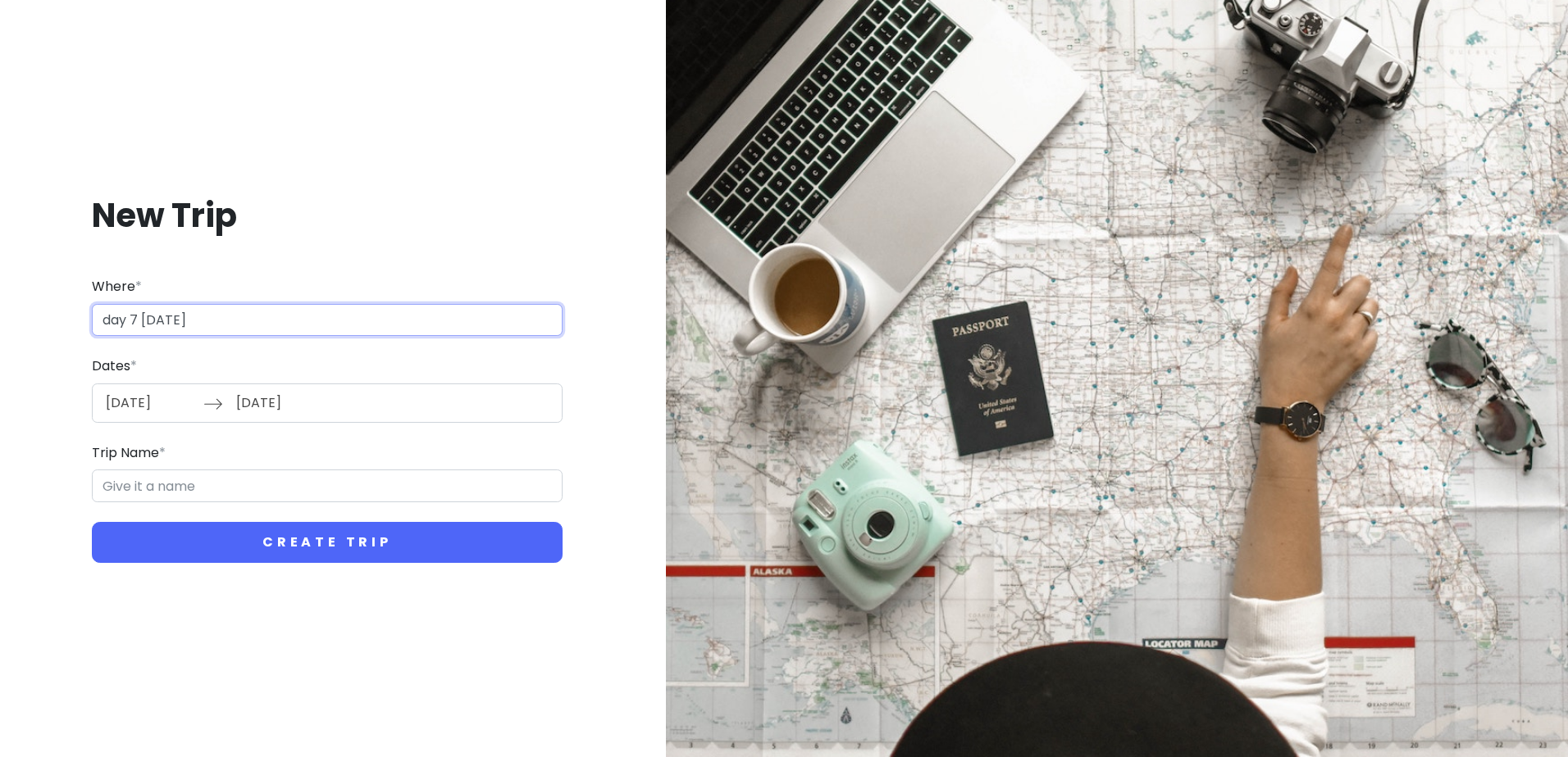
click at [249, 318] on input "day 7 [DATE]" at bounding box center [326, 321] width 470 height 33
click at [299, 488] on input "Trip Name *" at bounding box center [326, 485] width 470 height 33
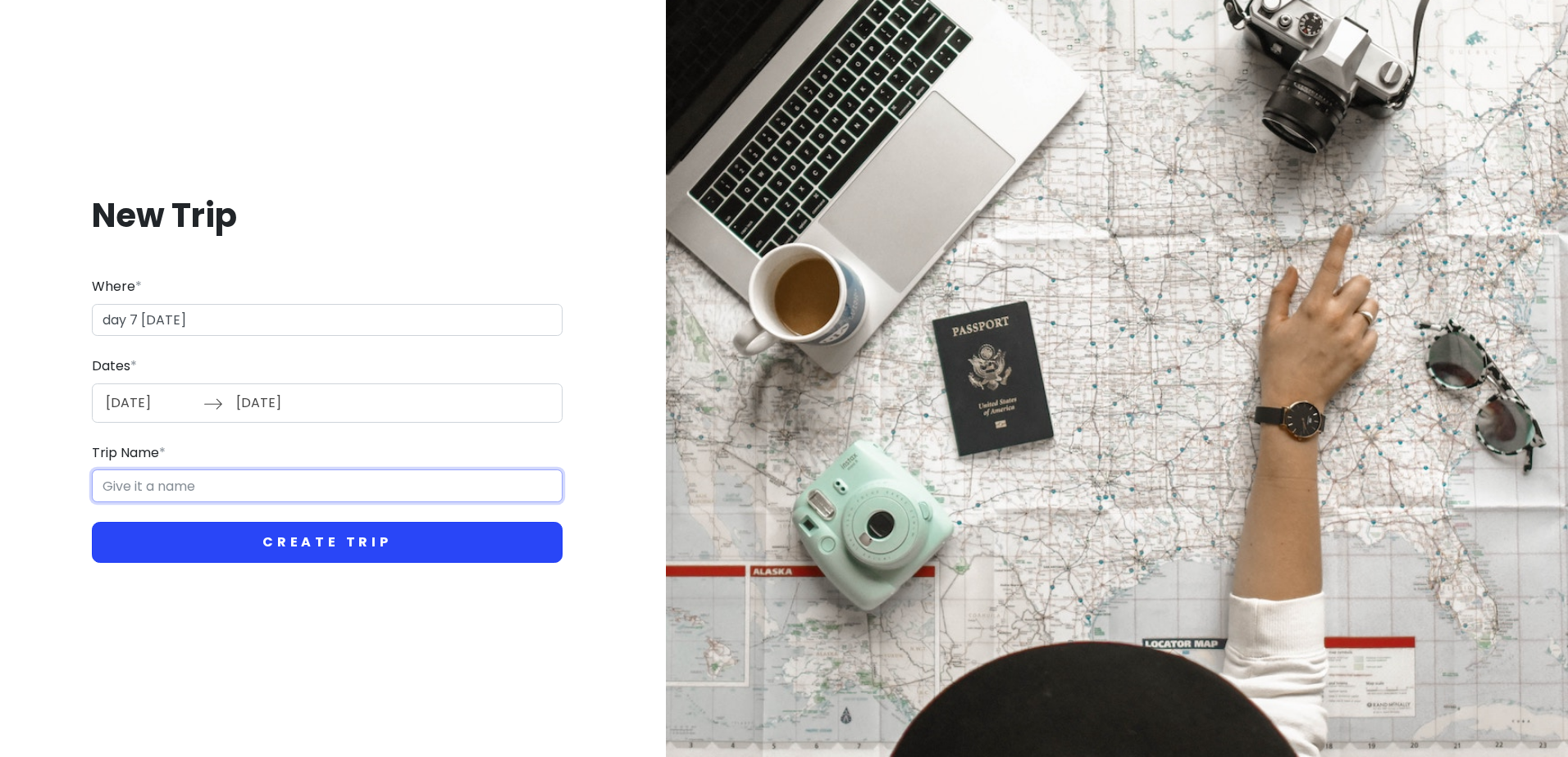
paste input "day 7 [DATE]"
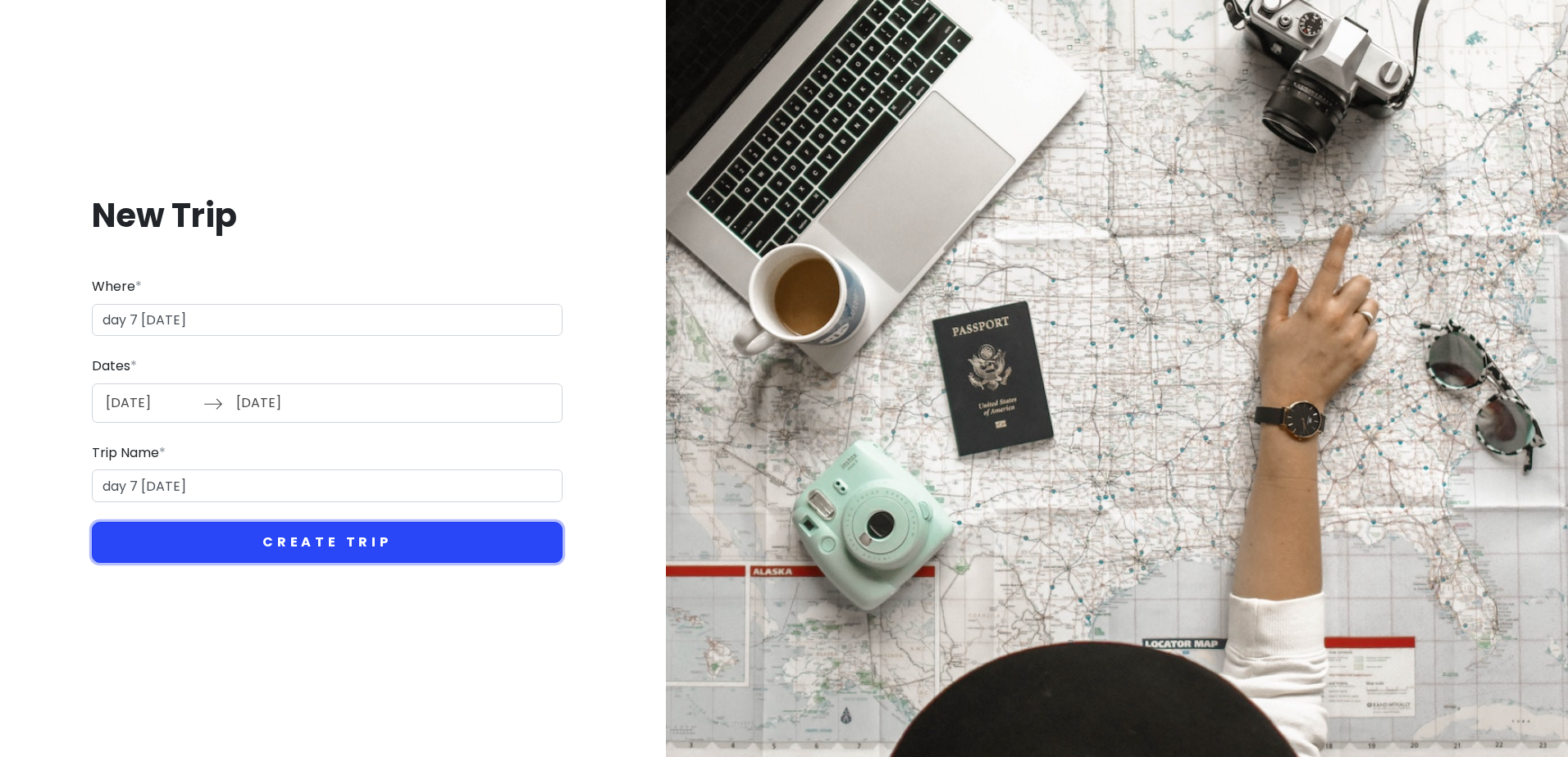
click at [383, 540] on button "Create Trip" at bounding box center [326, 542] width 470 height 41
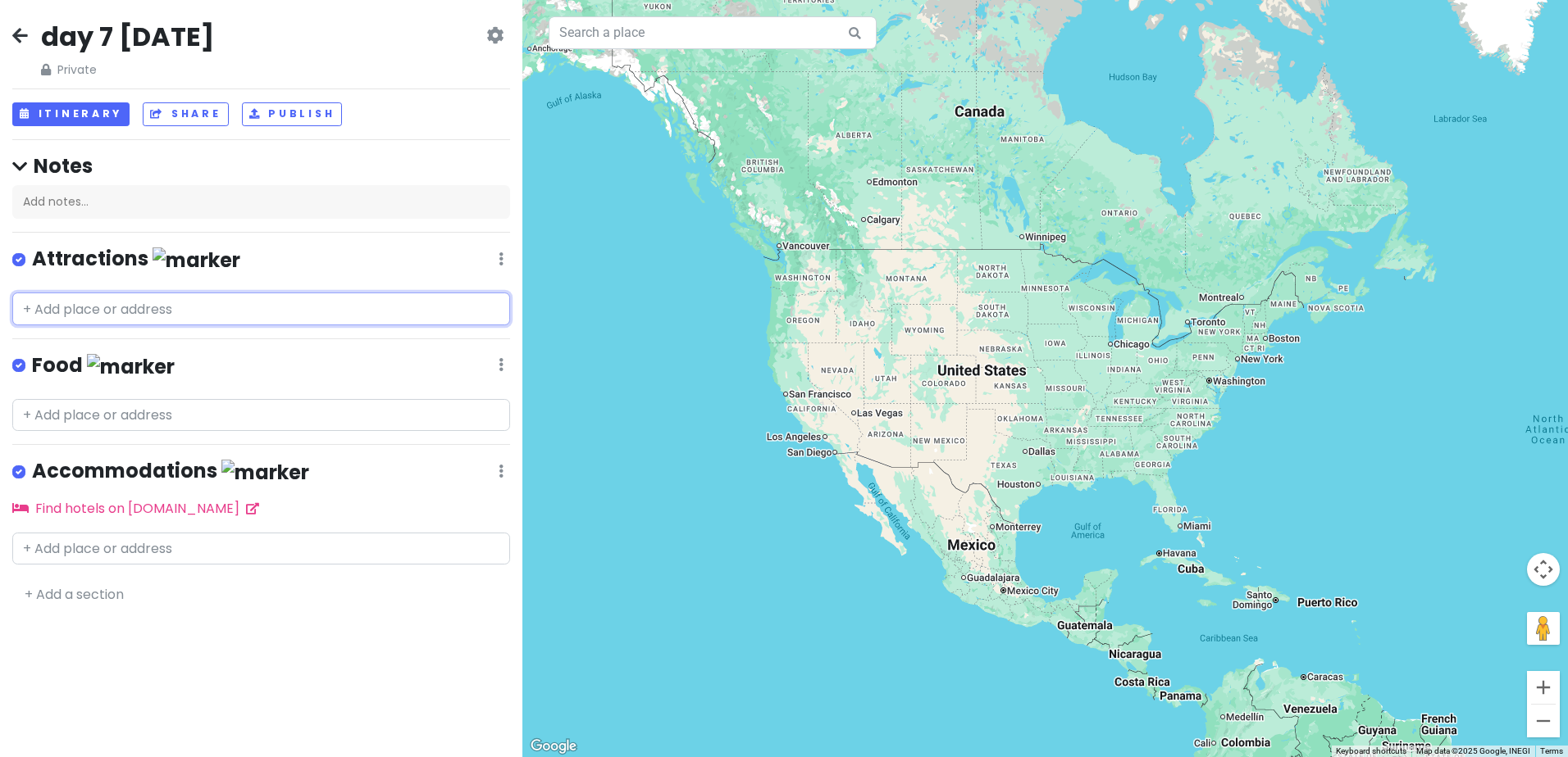
click at [162, 310] on input "text" at bounding box center [261, 308] width 498 height 33
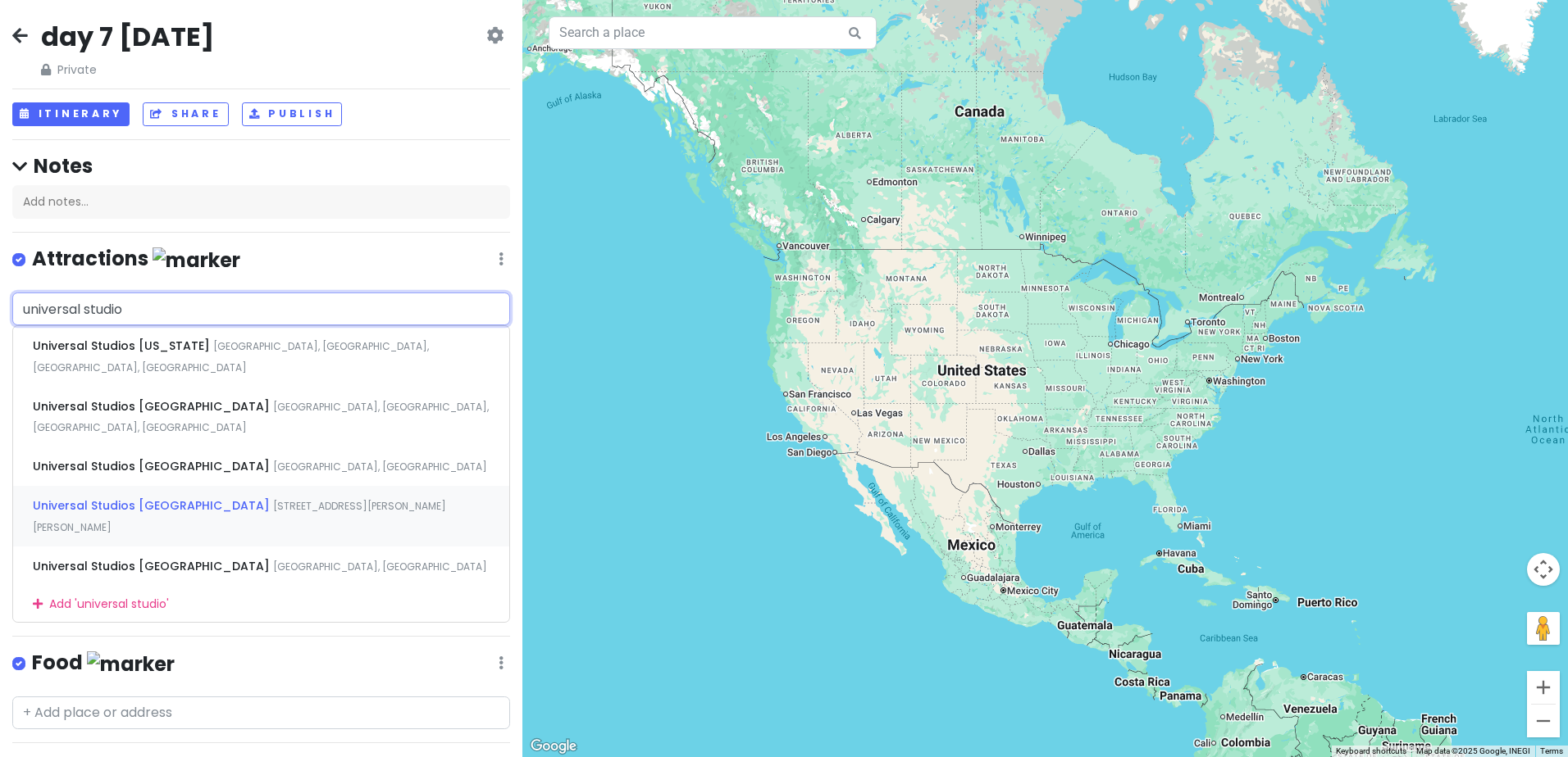
click at [240, 500] on span "[STREET_ADDRESS][PERSON_NAME][PERSON_NAME]" at bounding box center [239, 517] width 413 height 35
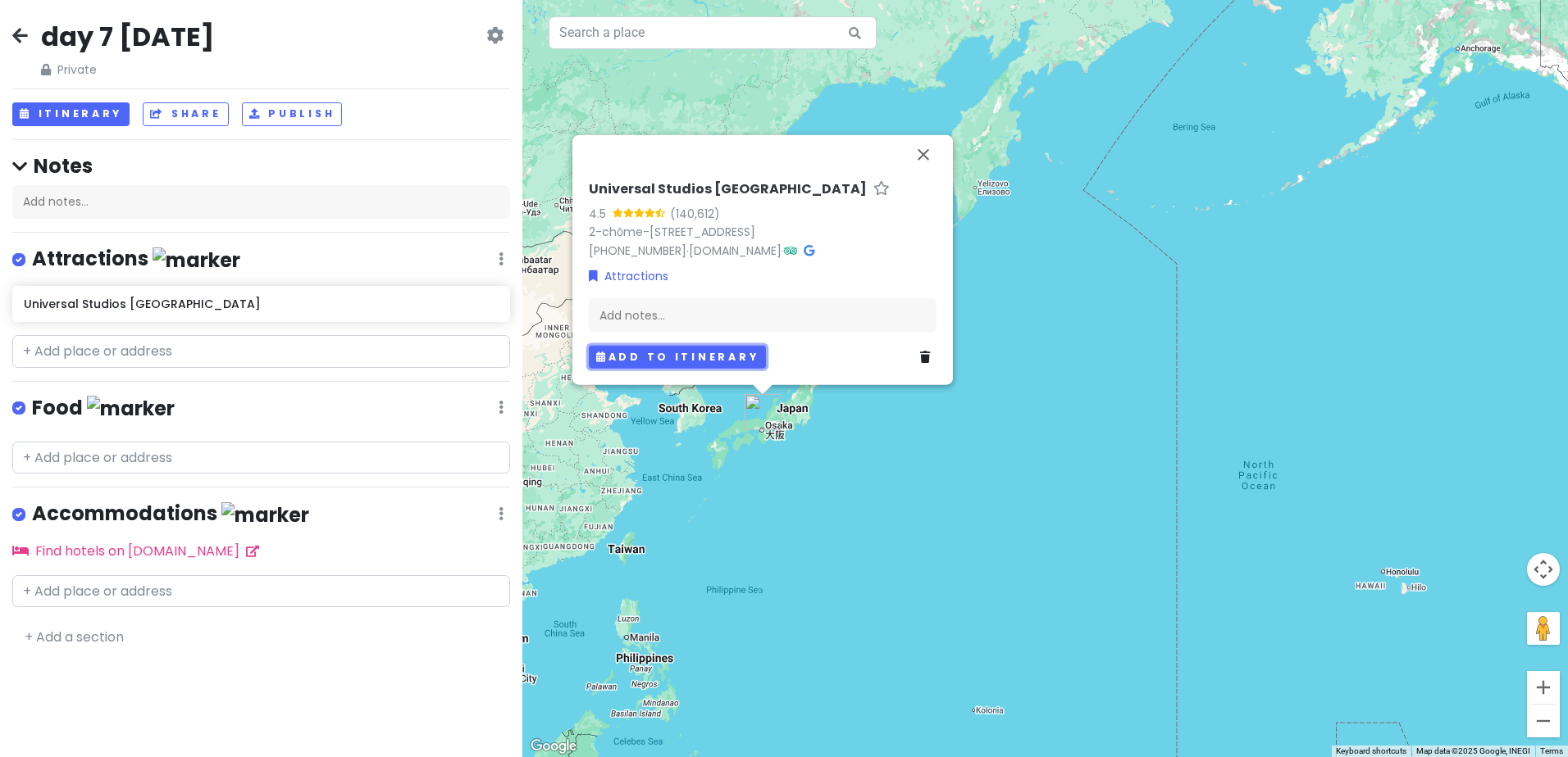
click at [654, 354] on button "Add to itinerary" at bounding box center [677, 356] width 177 height 24
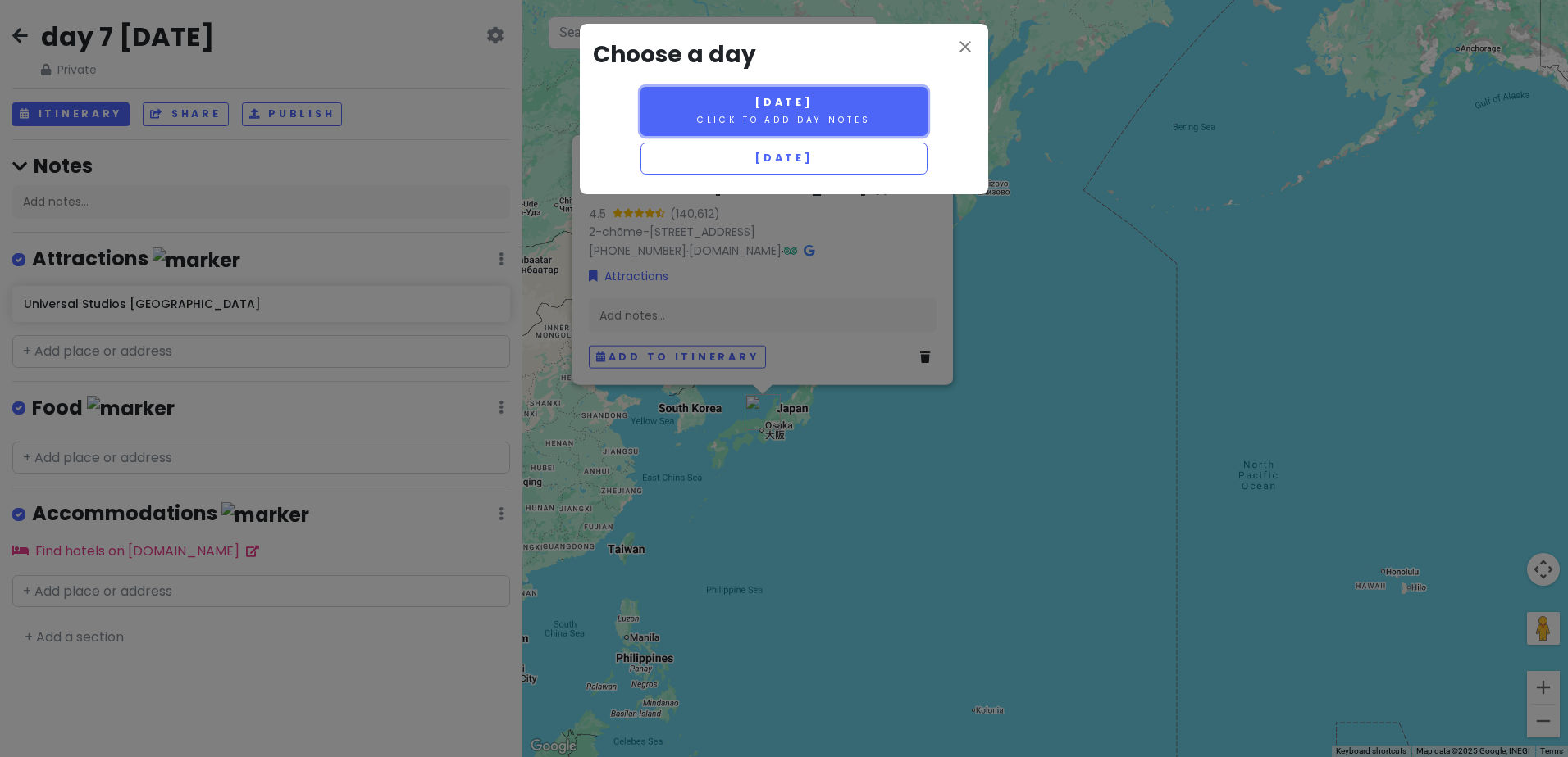
click at [814, 101] on span "[DATE]" at bounding box center [784, 102] width 59 height 14
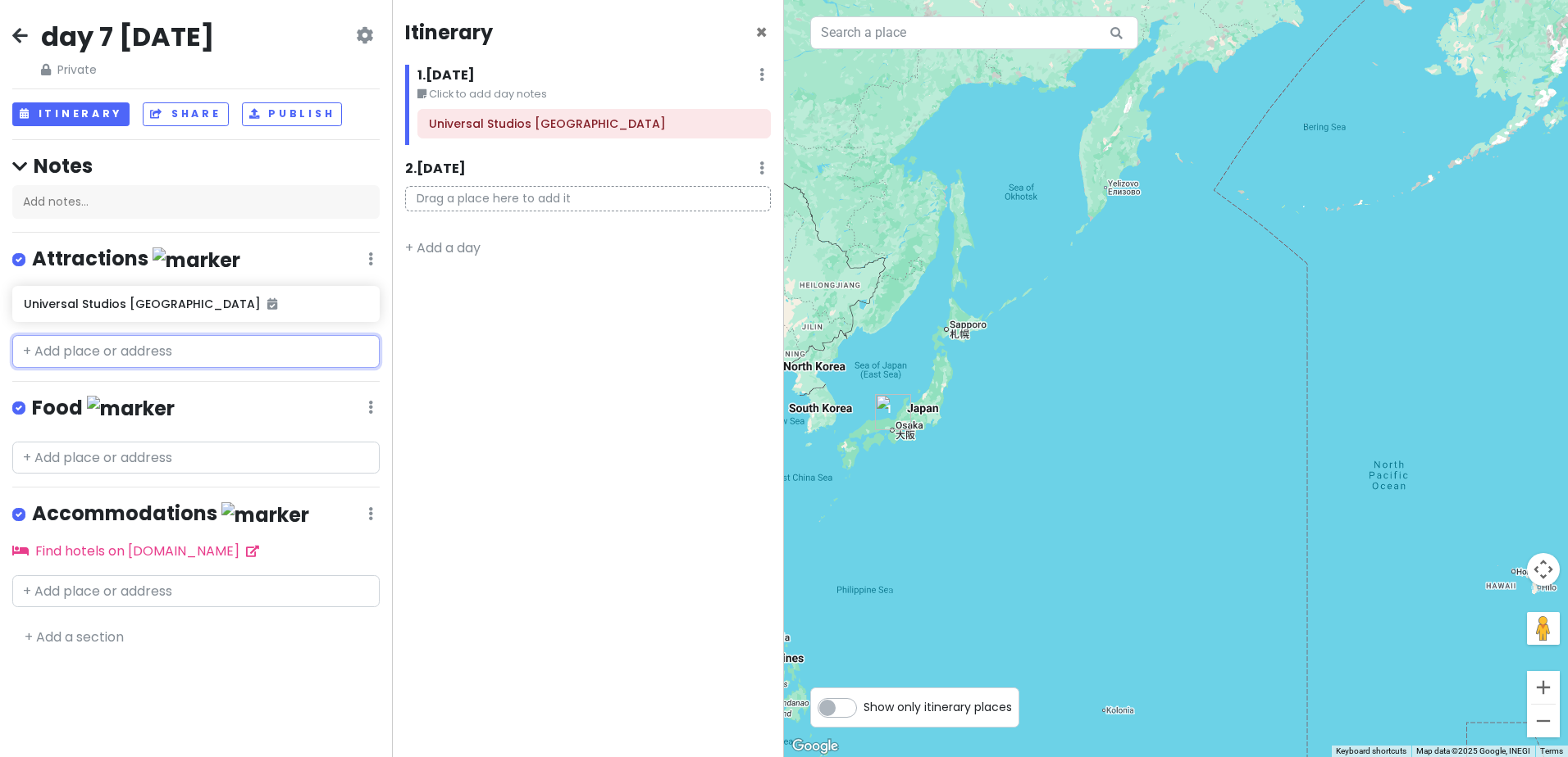
click at [159, 342] on input "text" at bounding box center [196, 352] width 368 height 33
paste input "Super Nintendo World Mario Kart: Koopa’s Challenge – An AR-enhanced ride that p…"
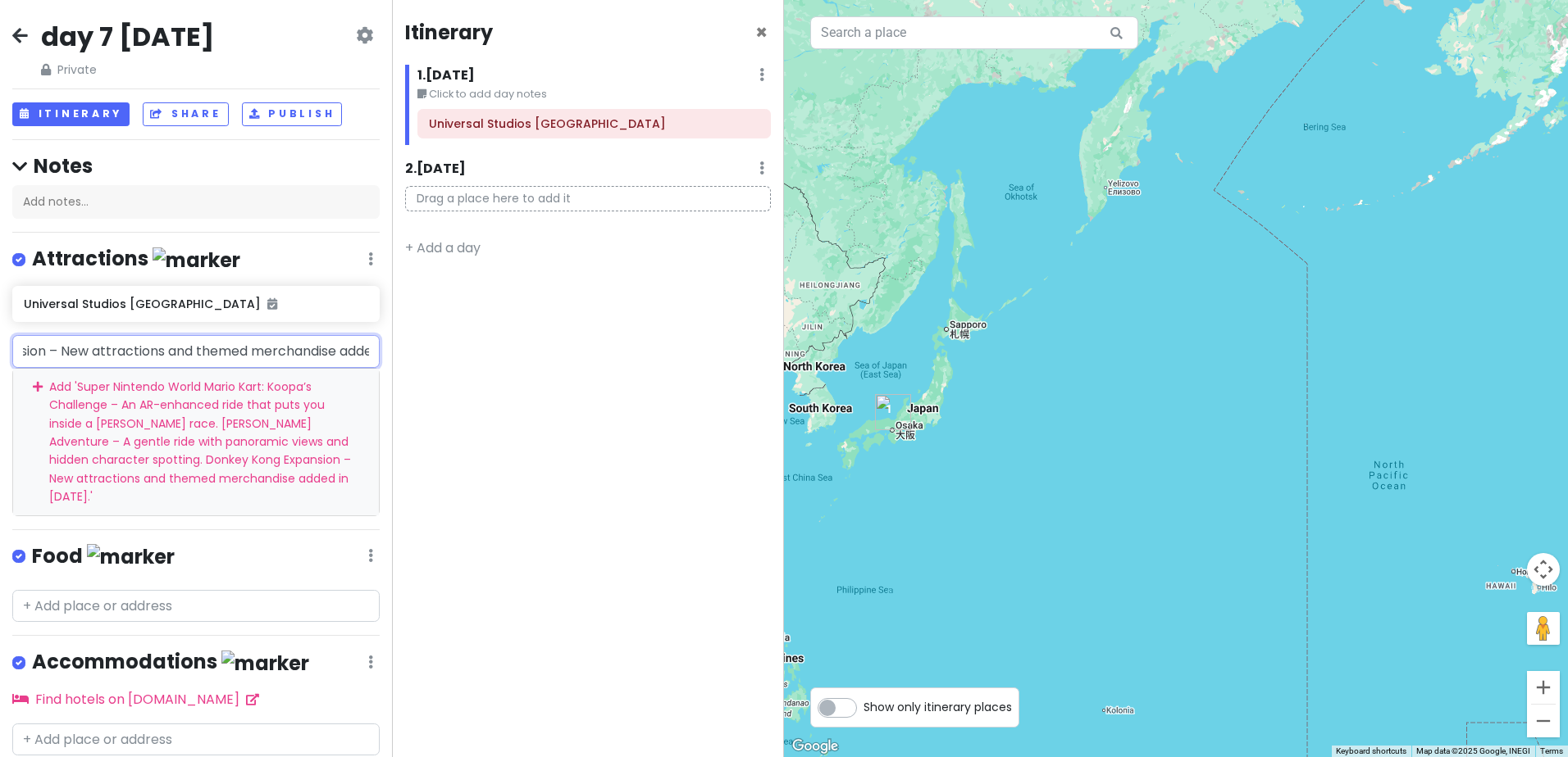
click at [174, 429] on div "Add ' Super Nintendo World Mario Kart: [PERSON_NAME] Challenge – An AR-enhanced…" at bounding box center [196, 442] width 366 height 147
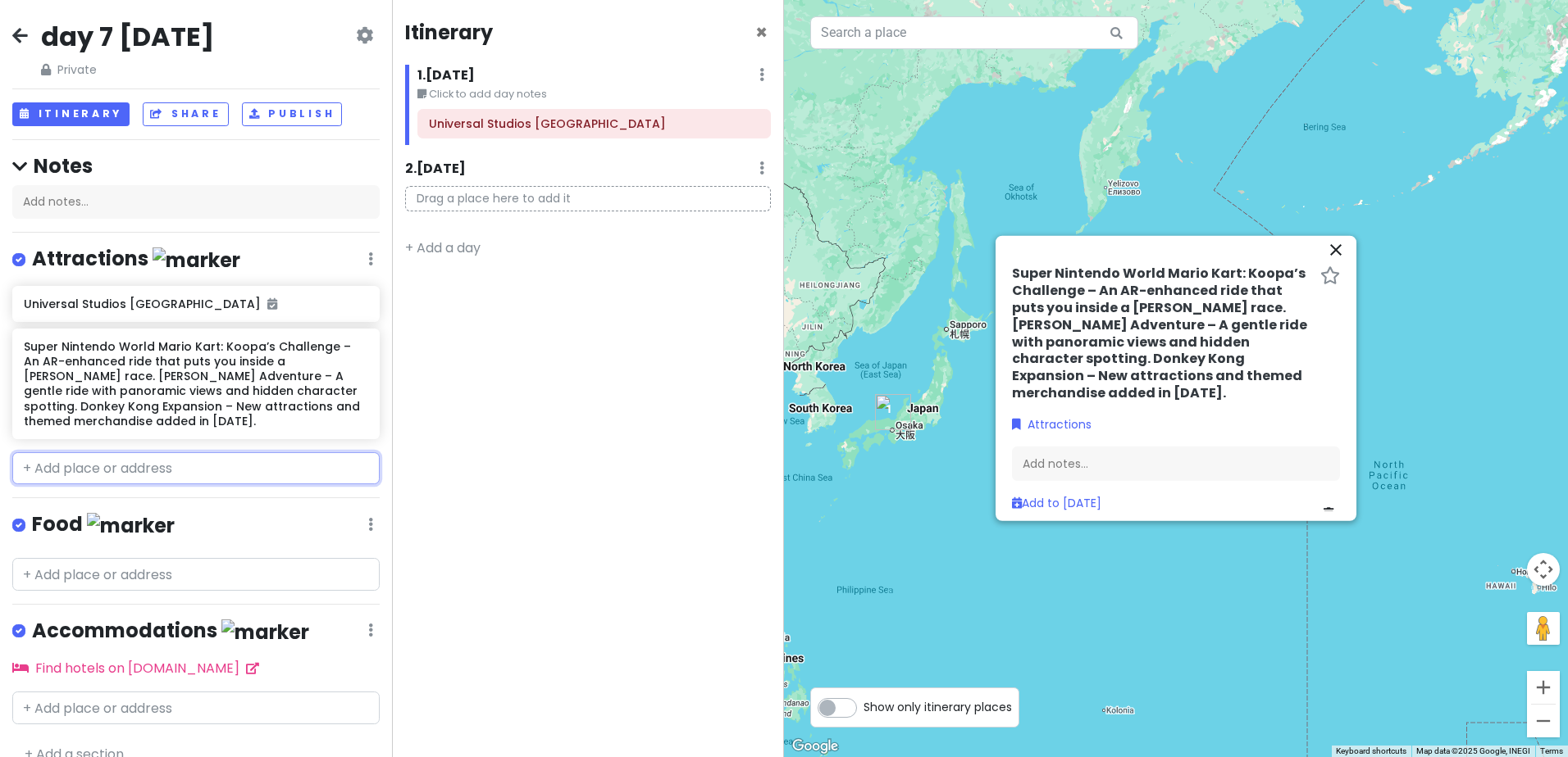
click at [190, 479] on input "text" at bounding box center [196, 469] width 368 height 33
paste input "The Wizarding World of [PERSON_NAME] [PERSON_NAME] and the Forbidden Journey – …"
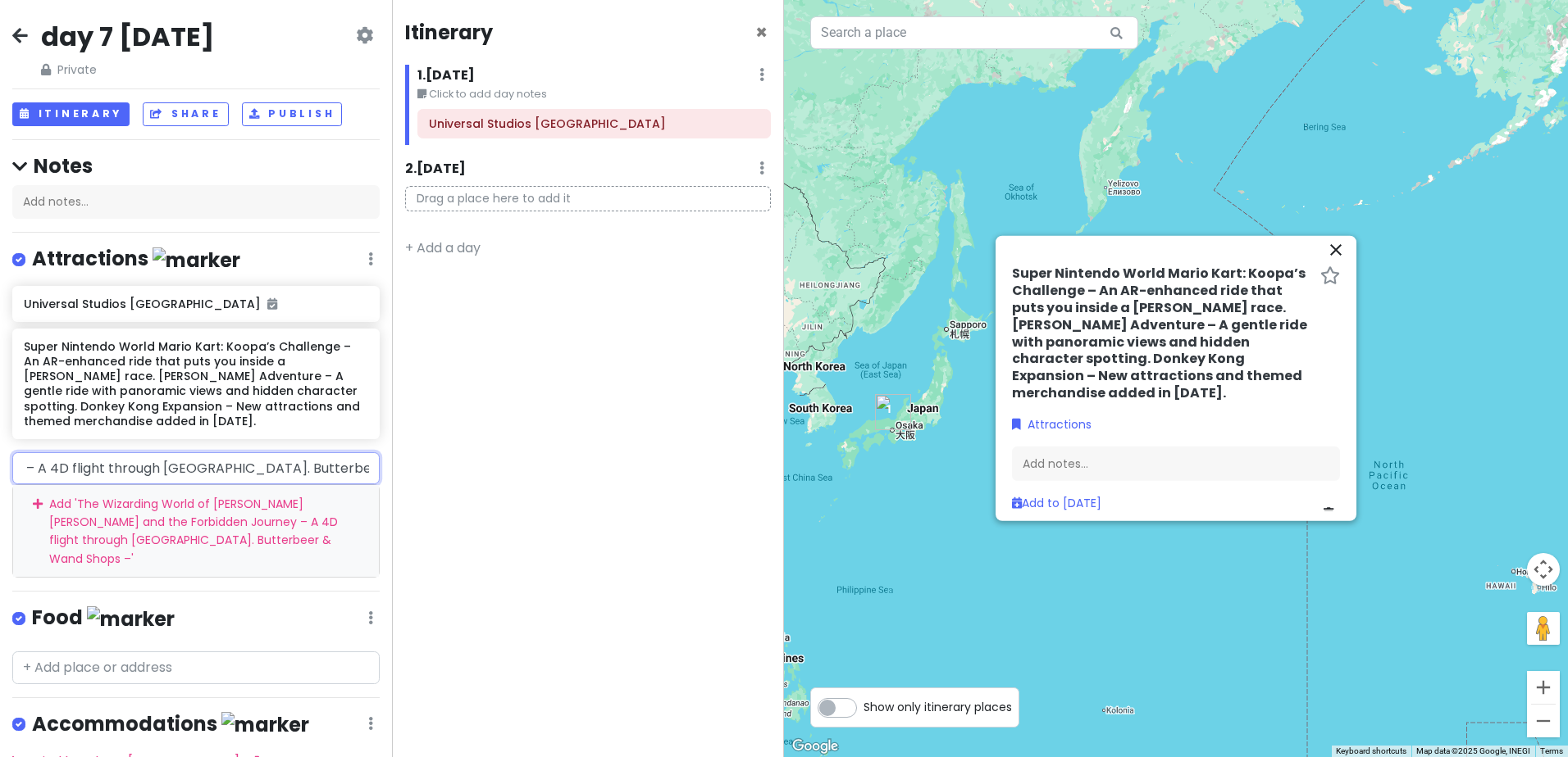
click at [174, 514] on div "Add ' The Wizarding World of [PERSON_NAME] [PERSON_NAME] and the Forbidden Jour…" at bounding box center [196, 531] width 366 height 91
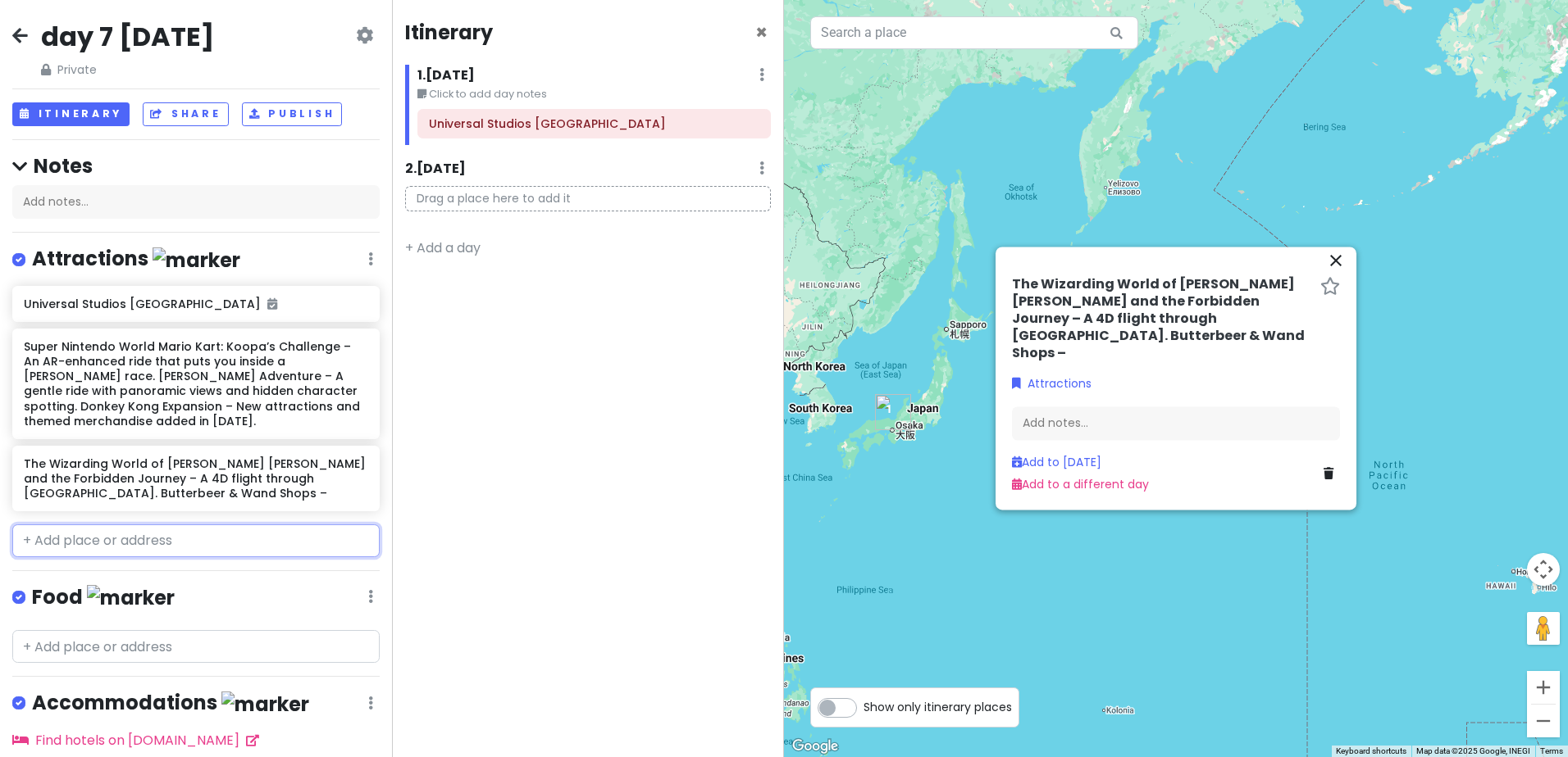
click at [154, 543] on input "text" at bounding box center [196, 540] width 368 height 33
paste input "Jurassic Park & Hollywood Zones The Flying Dinosaur – A thrilling inverted roll…"
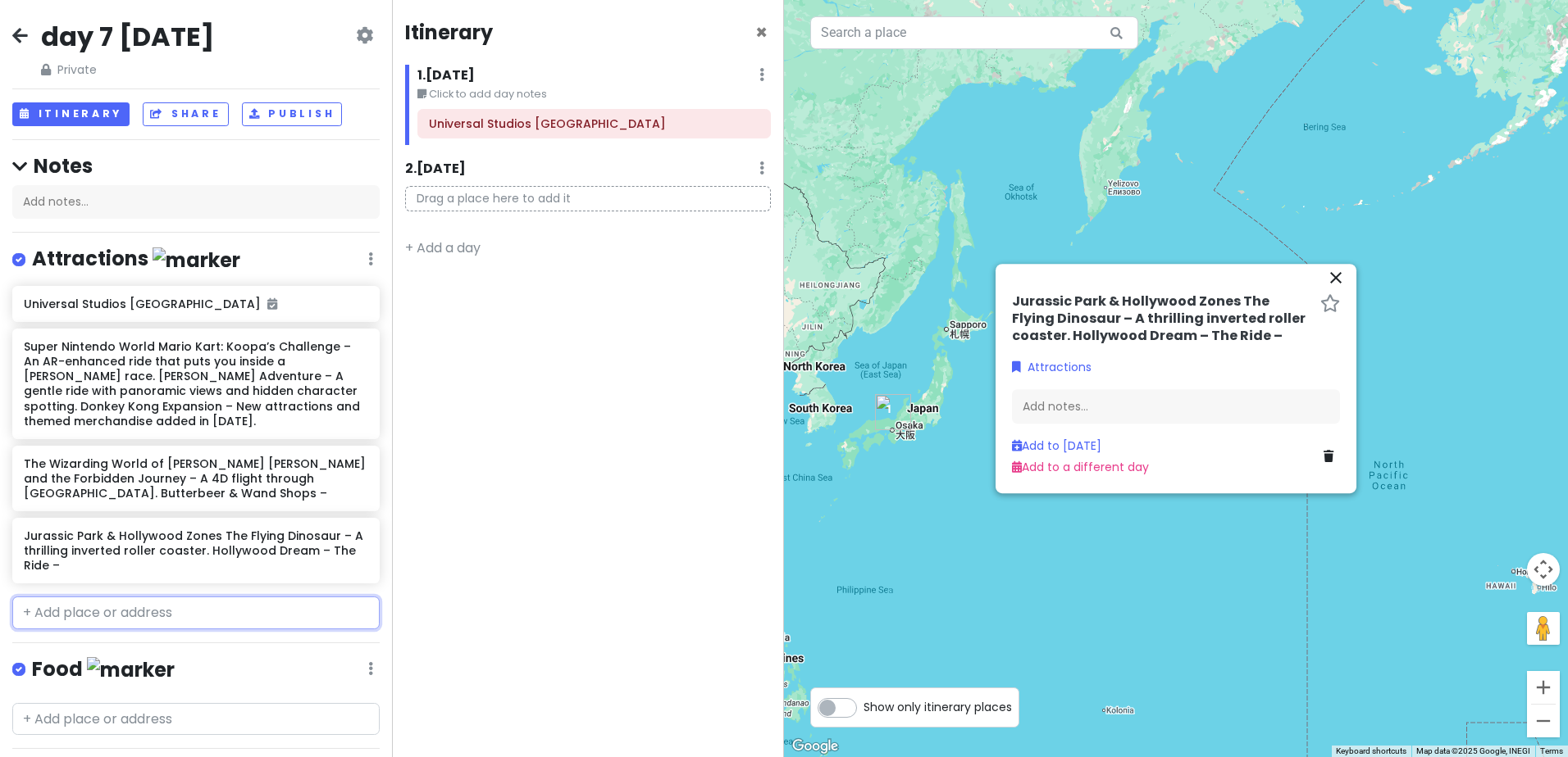
click at [97, 606] on input "text" at bounding box center [196, 613] width 368 height 33
paste input "Anime & Pop Culture Collaborations Jujutsu Kaisen Event – Interactive zones, th…"
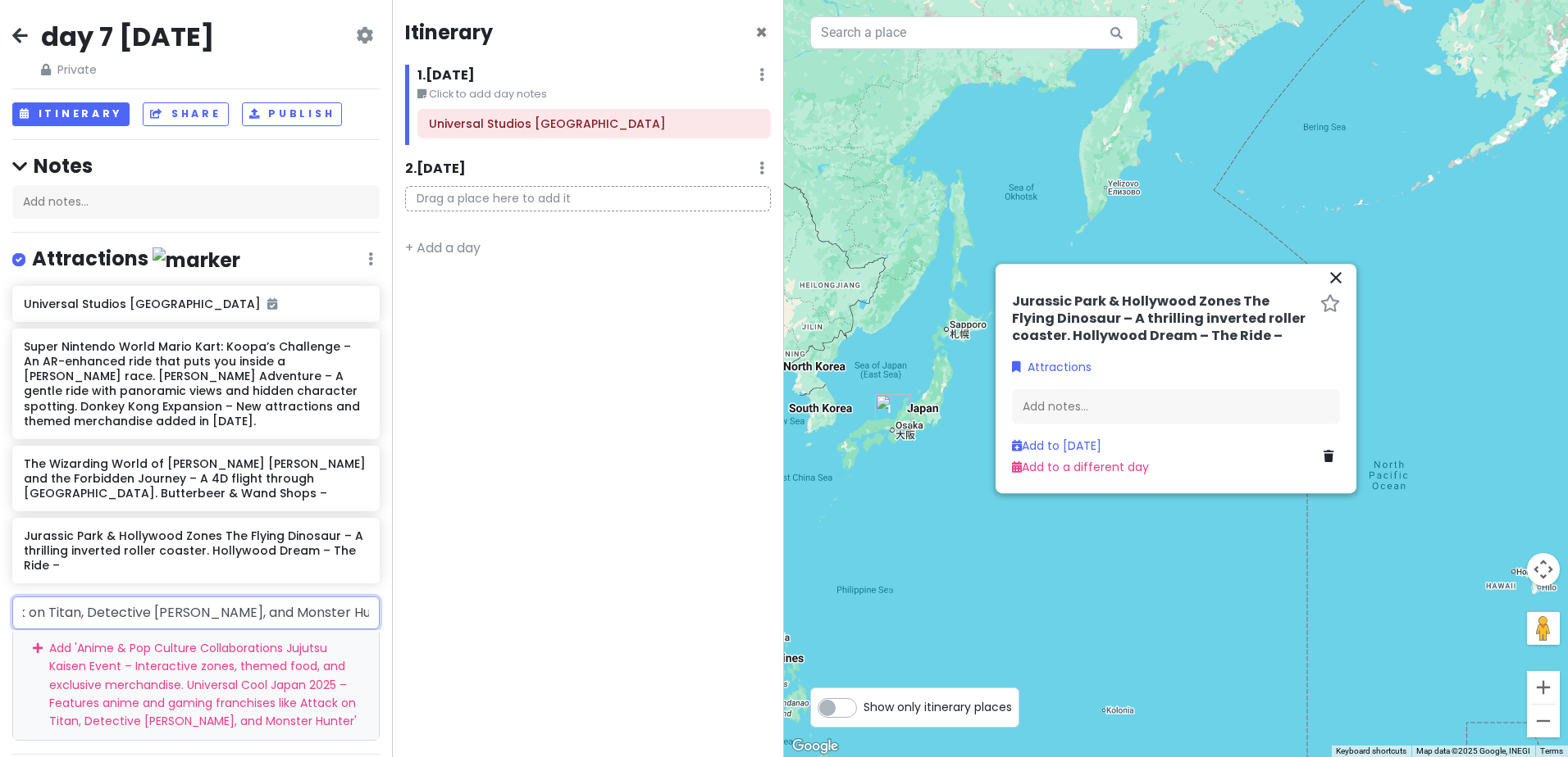
click at [99, 670] on div "Add ' Anime & Pop Culture Collaborations Jujutsu Kaisen Event – Interactive zon…" at bounding box center [196, 685] width 366 height 110
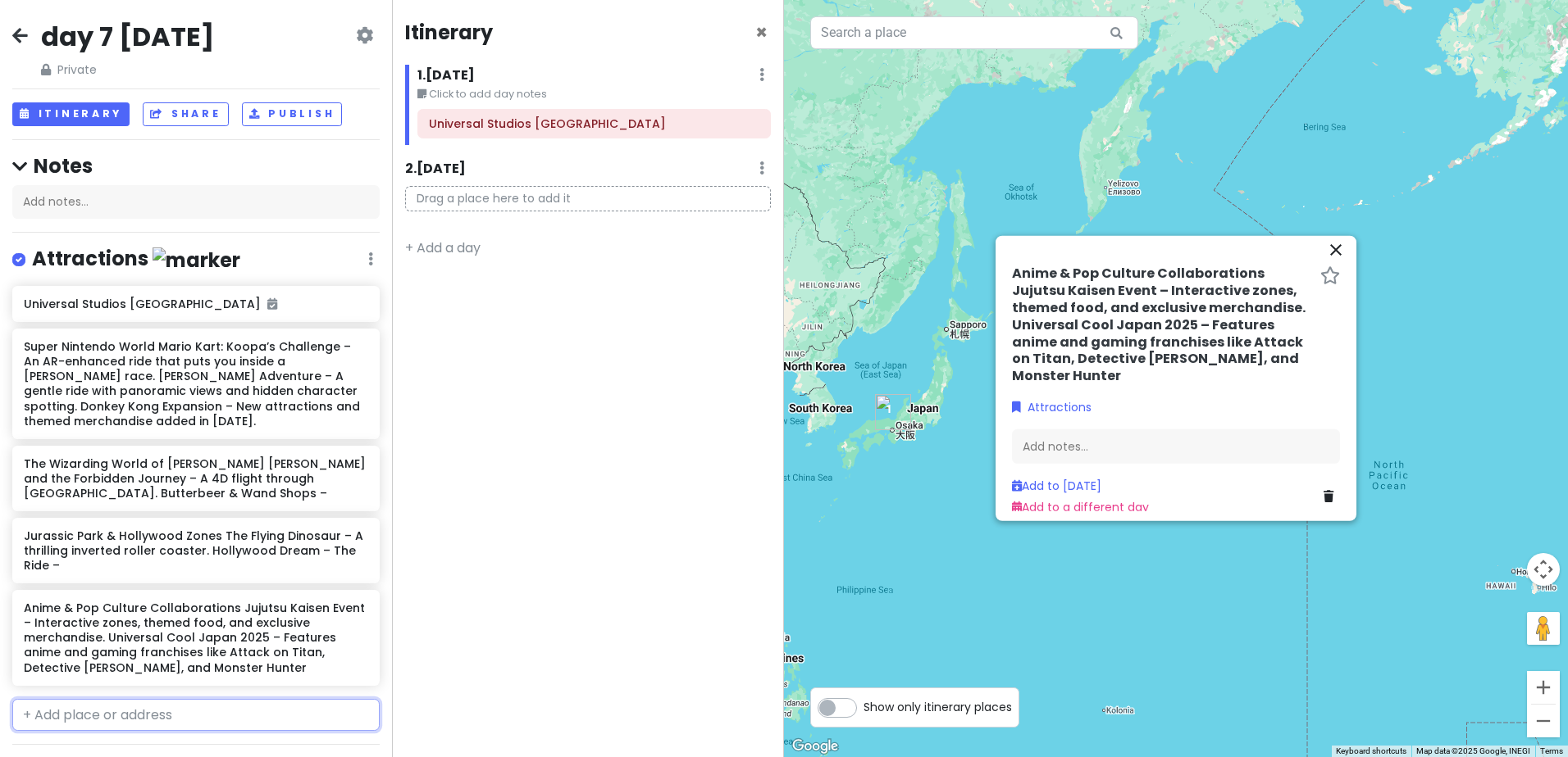
click at [198, 717] on input "text" at bounding box center [196, 716] width 368 height 33
paste input "easonal Events in [DATE] Spring Bloom Spectacle – Parades, floral illuminations…"
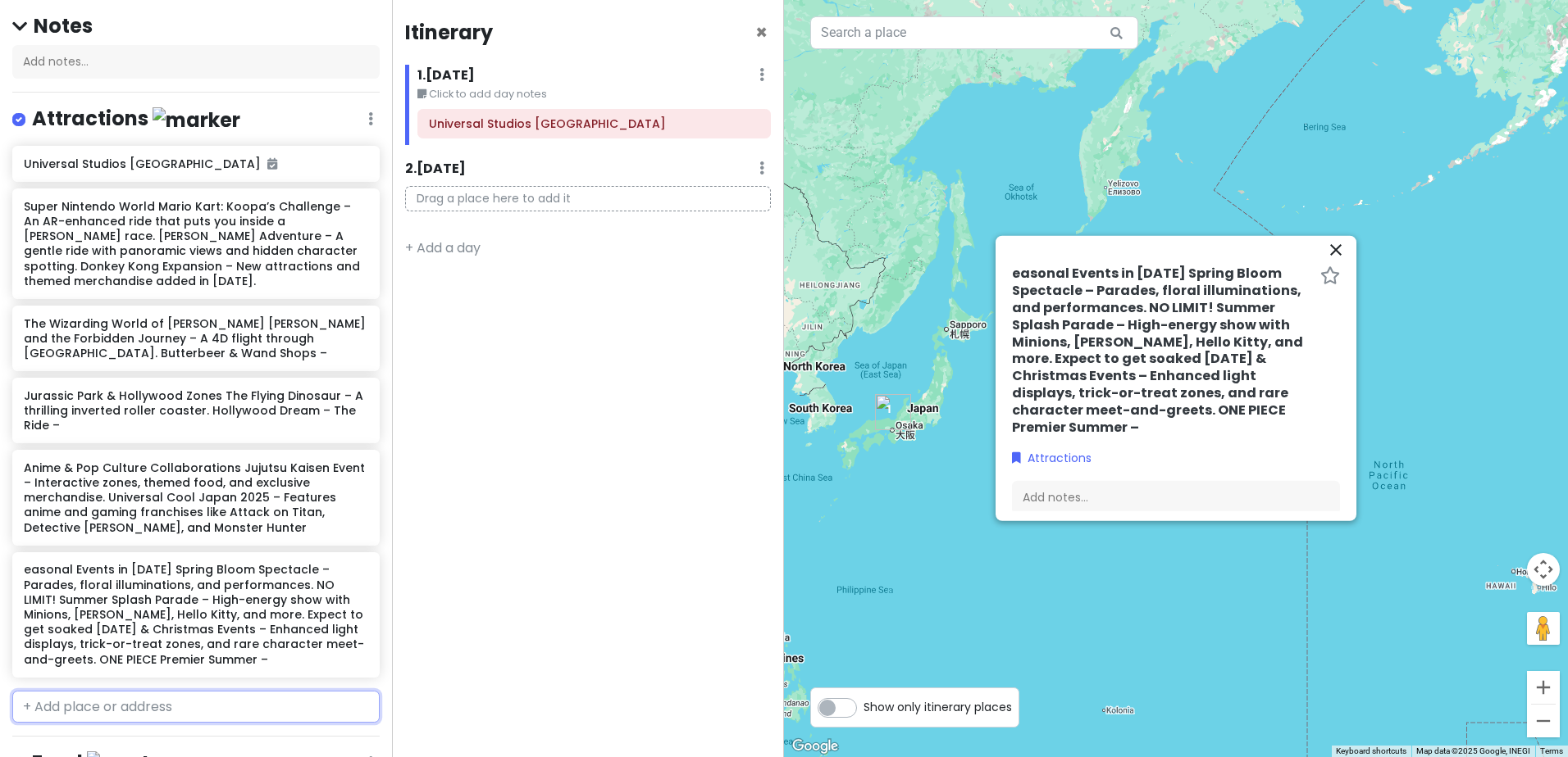
scroll to position [246, 0]
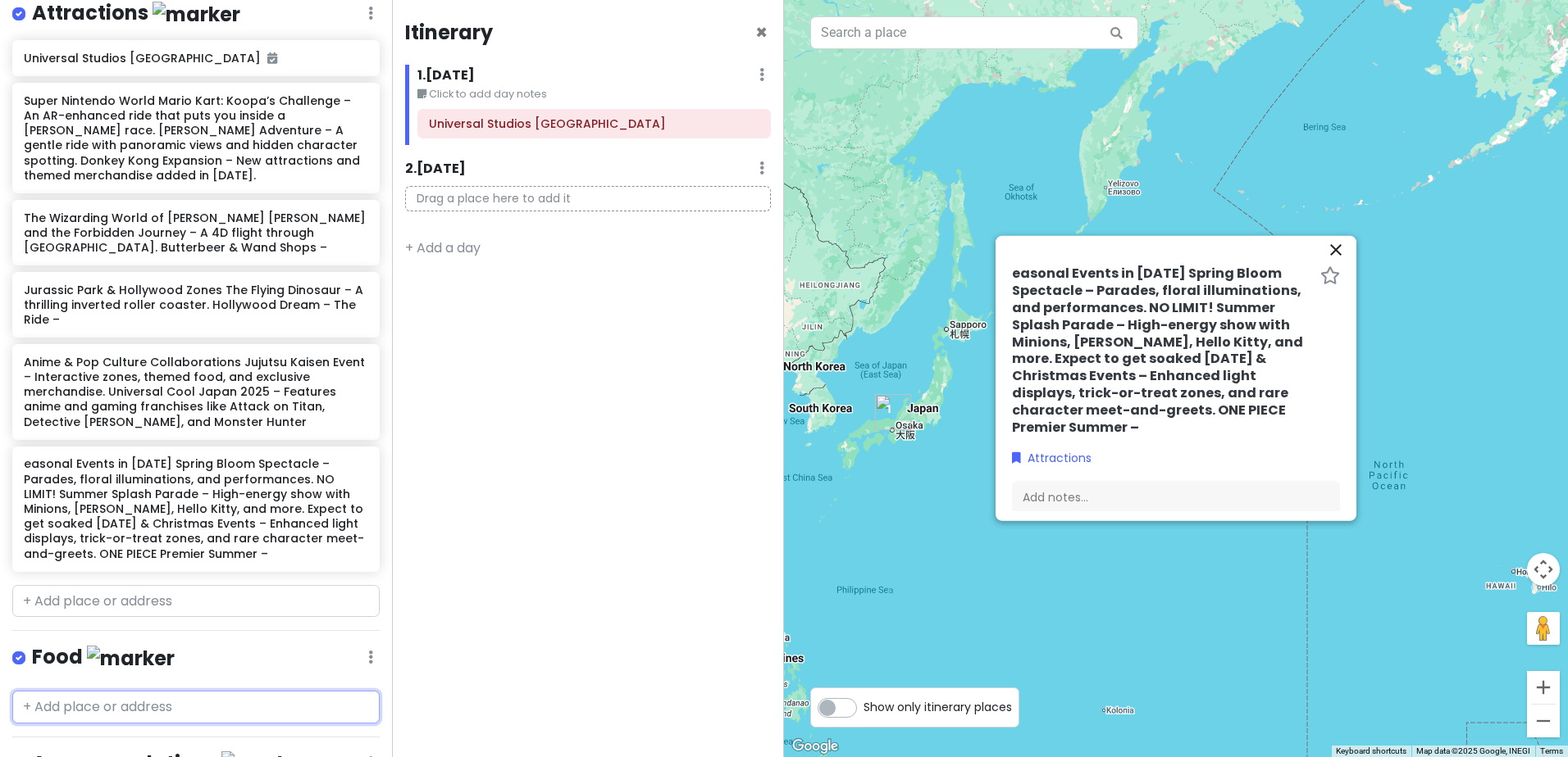
click at [135, 708] on input "text" at bounding box center [196, 707] width 368 height 33
paste input "Themed Dining Kinopio’s Café – Mario-themed meals and desserts. Minion Park Sna…"
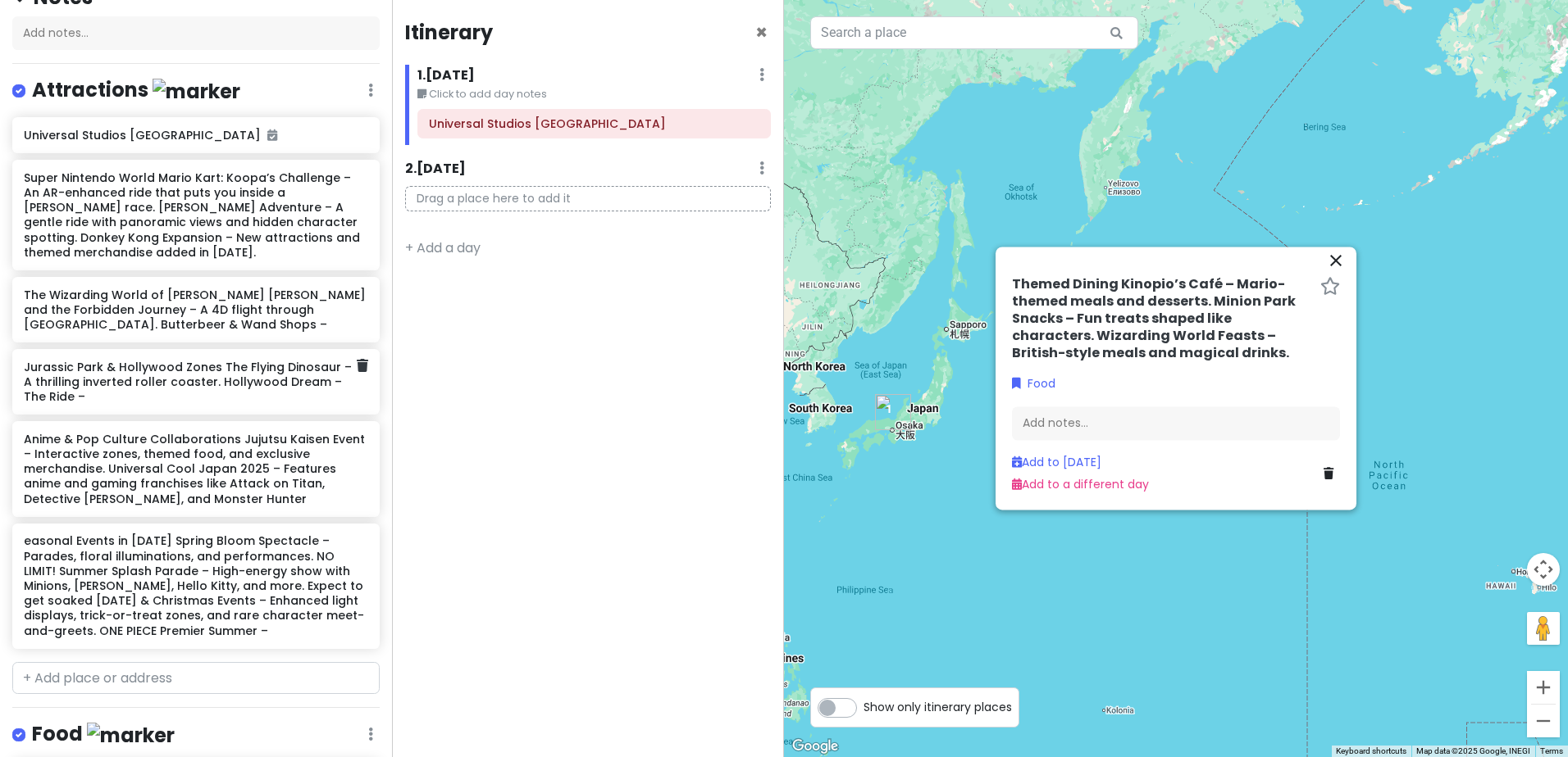
scroll to position [160, 0]
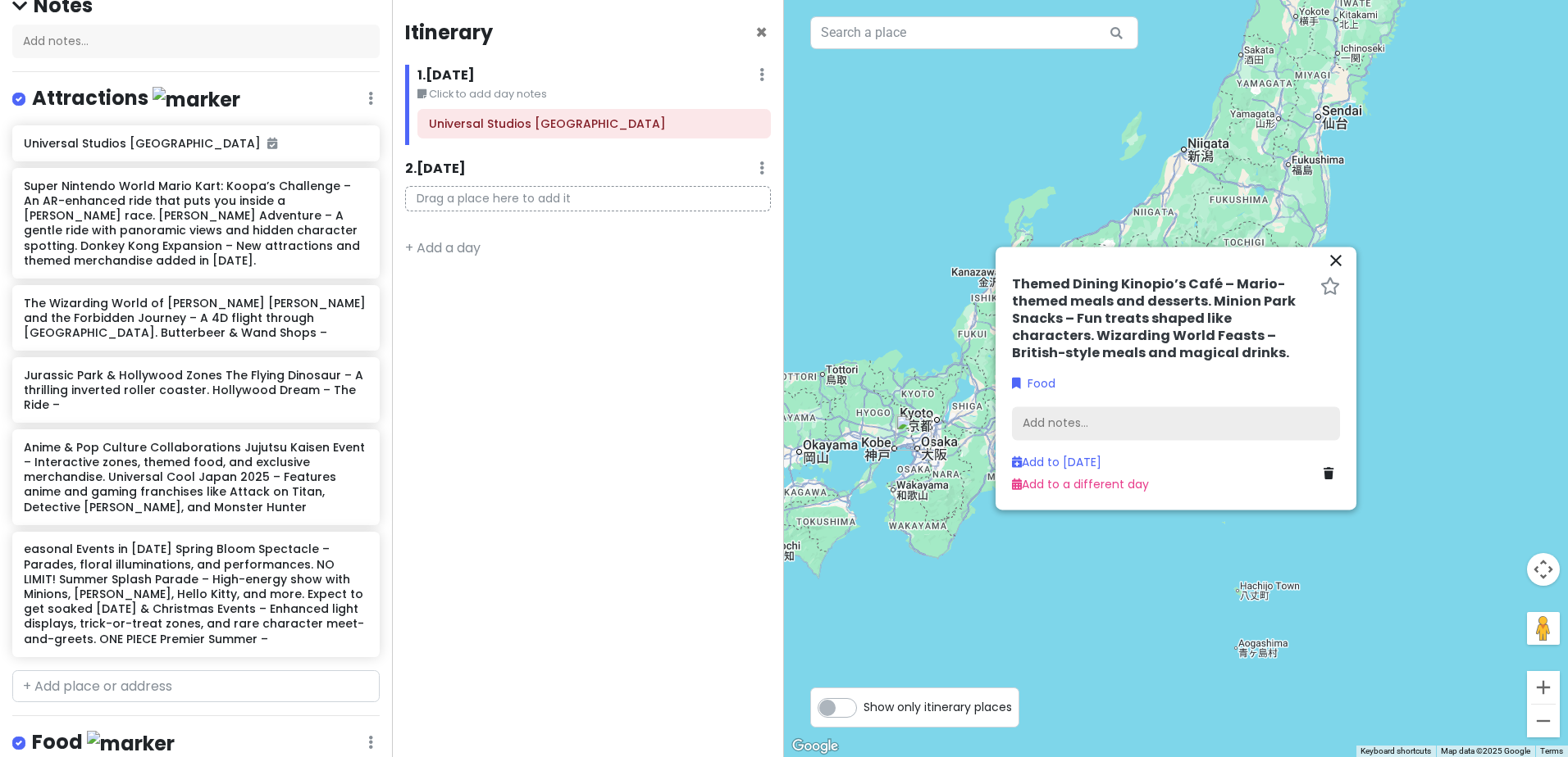
drag, startPoint x: 866, startPoint y: 462, endPoint x: 1167, endPoint y: 407, distance: 306.0
click at [1167, 407] on div "To navigate the map with touch gestures double-tap and hold your finger on the …" at bounding box center [1175, 378] width 784 height 757
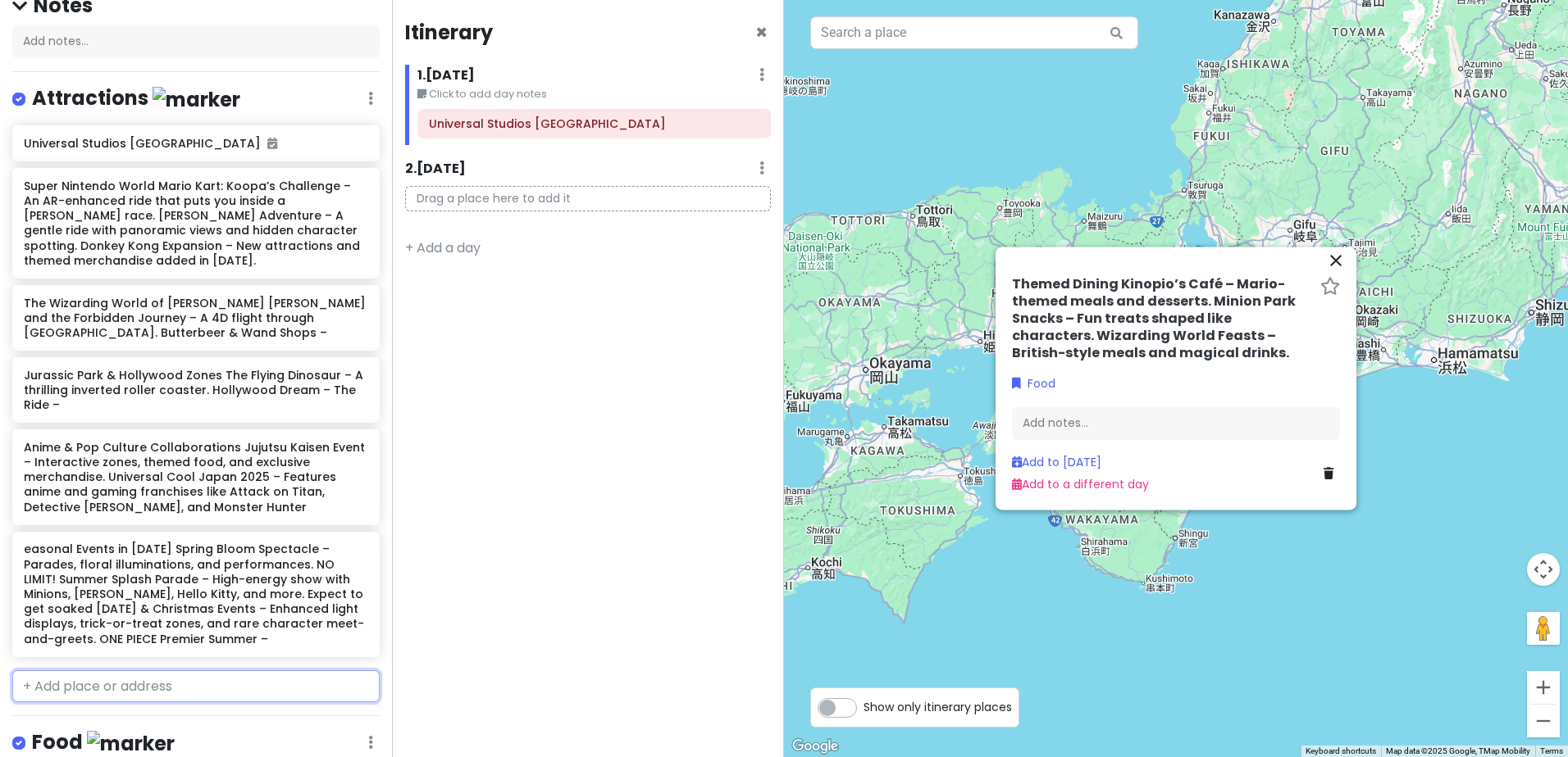
click at [133, 683] on input "text" at bounding box center [196, 686] width 368 height 33
click at [143, 724] on span "[GEOGRAPHIC_DATA]" at bounding box center [100, 722] width 135 height 16
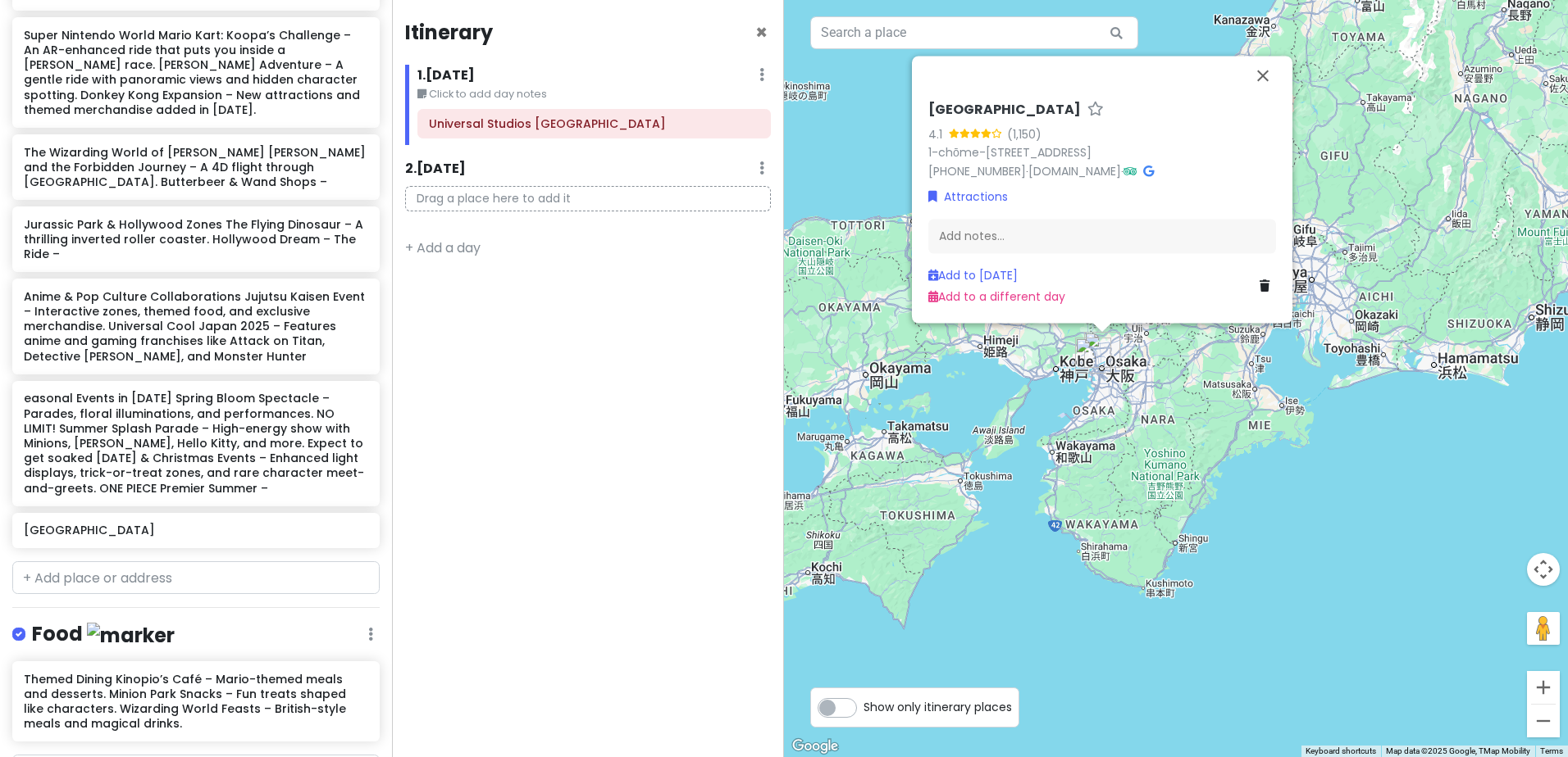
scroll to position [324, 0]
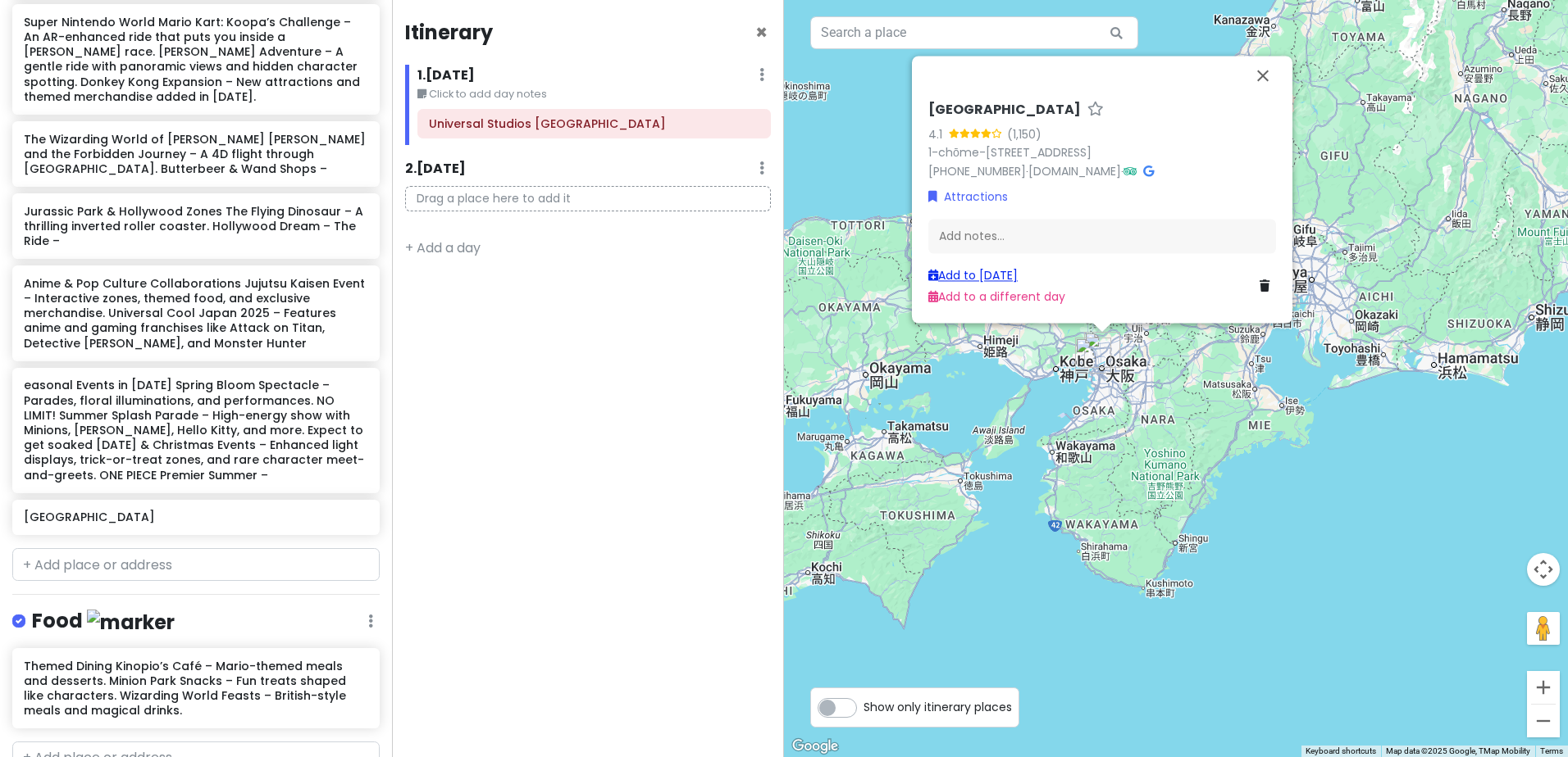
click at [1012, 268] on link "Add to [DATE]" at bounding box center [972, 274] width 90 height 16
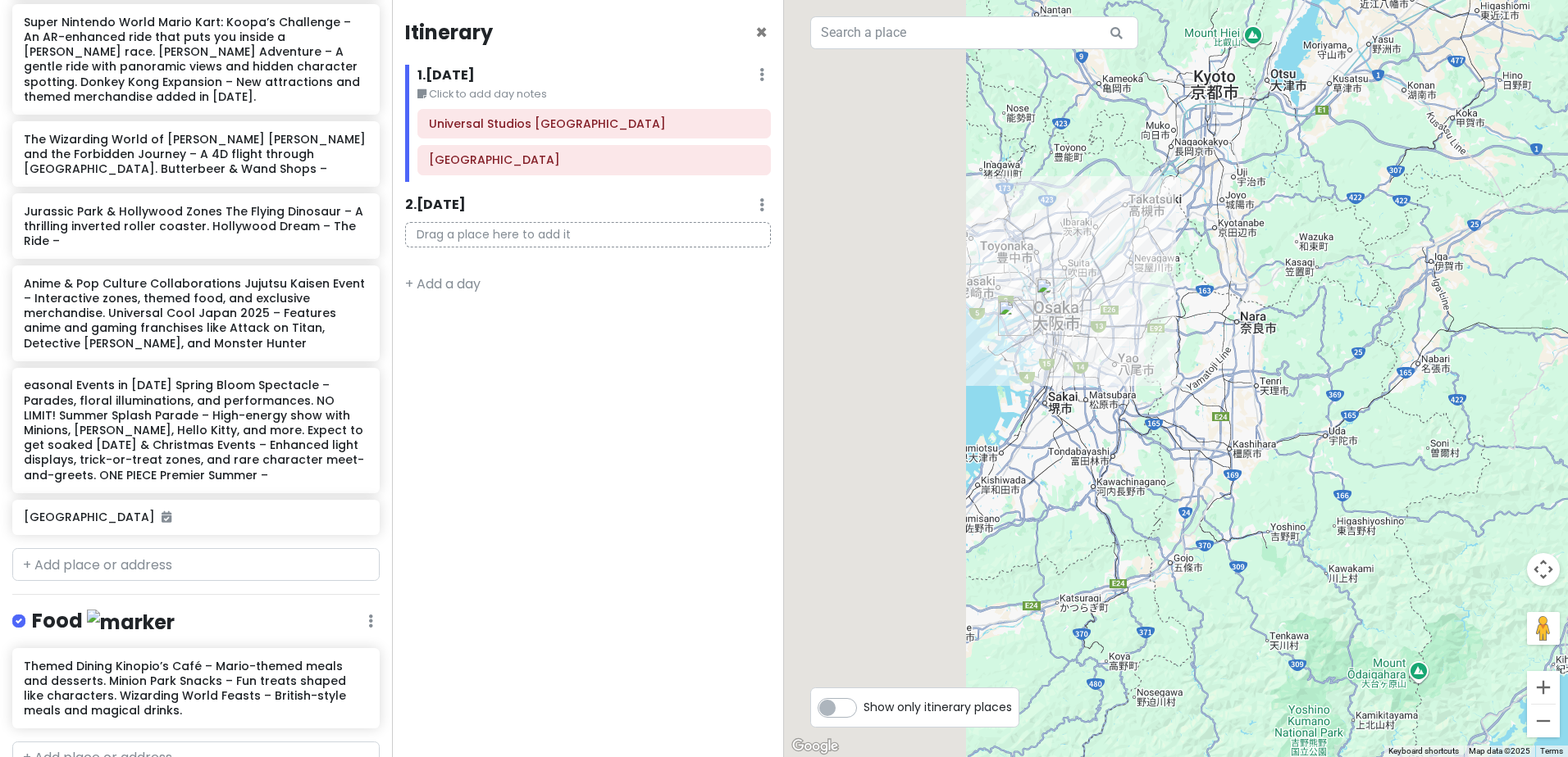
drag, startPoint x: 1114, startPoint y: 358, endPoint x: 1477, endPoint y: 518, distance: 396.7
click at [1538, 508] on div at bounding box center [1175, 378] width 784 height 757
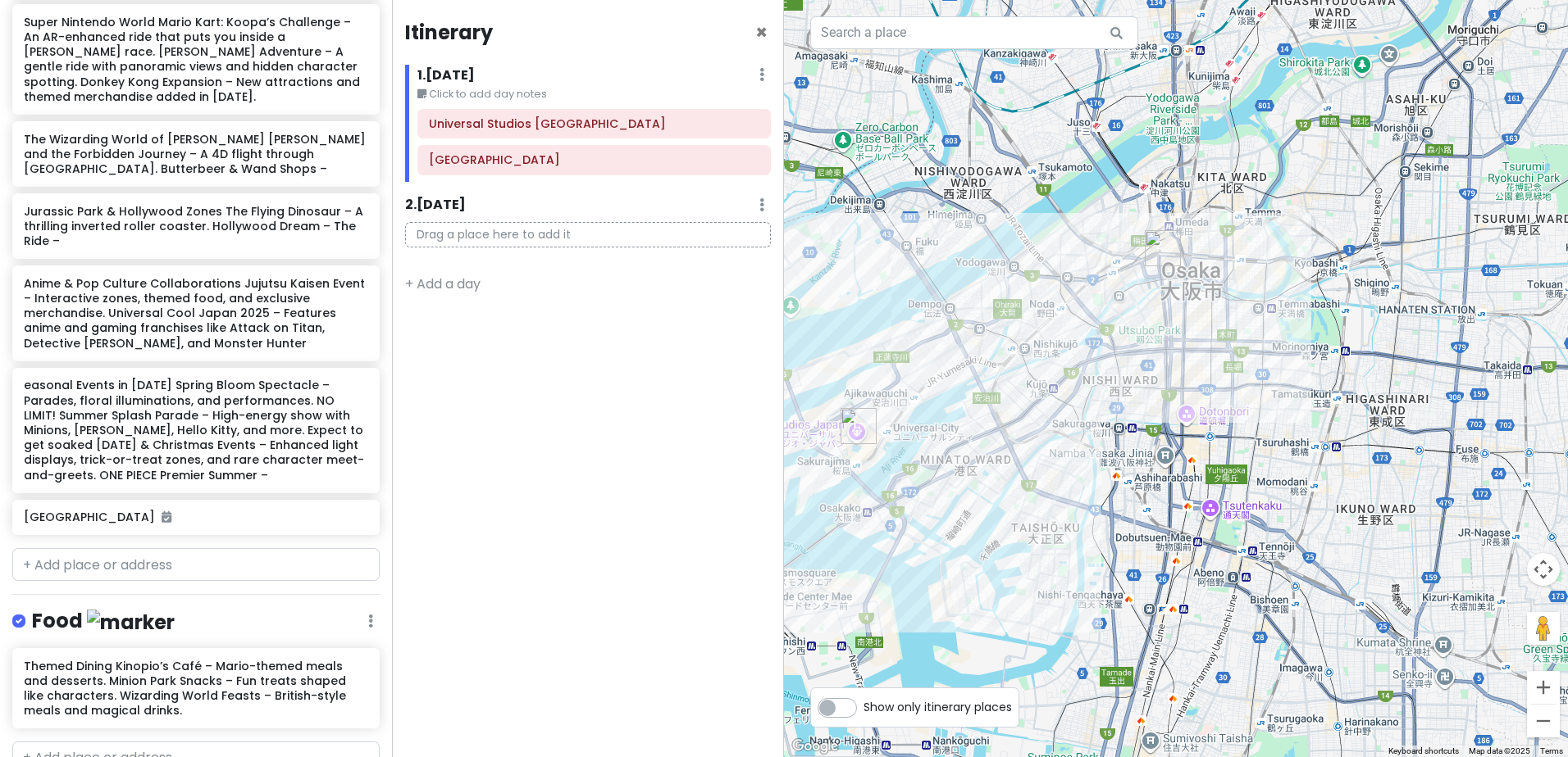
drag, startPoint x: 1199, startPoint y: 312, endPoint x: 1385, endPoint y: 328, distance: 186.7
click at [1385, 328] on div at bounding box center [1175, 378] width 784 height 757
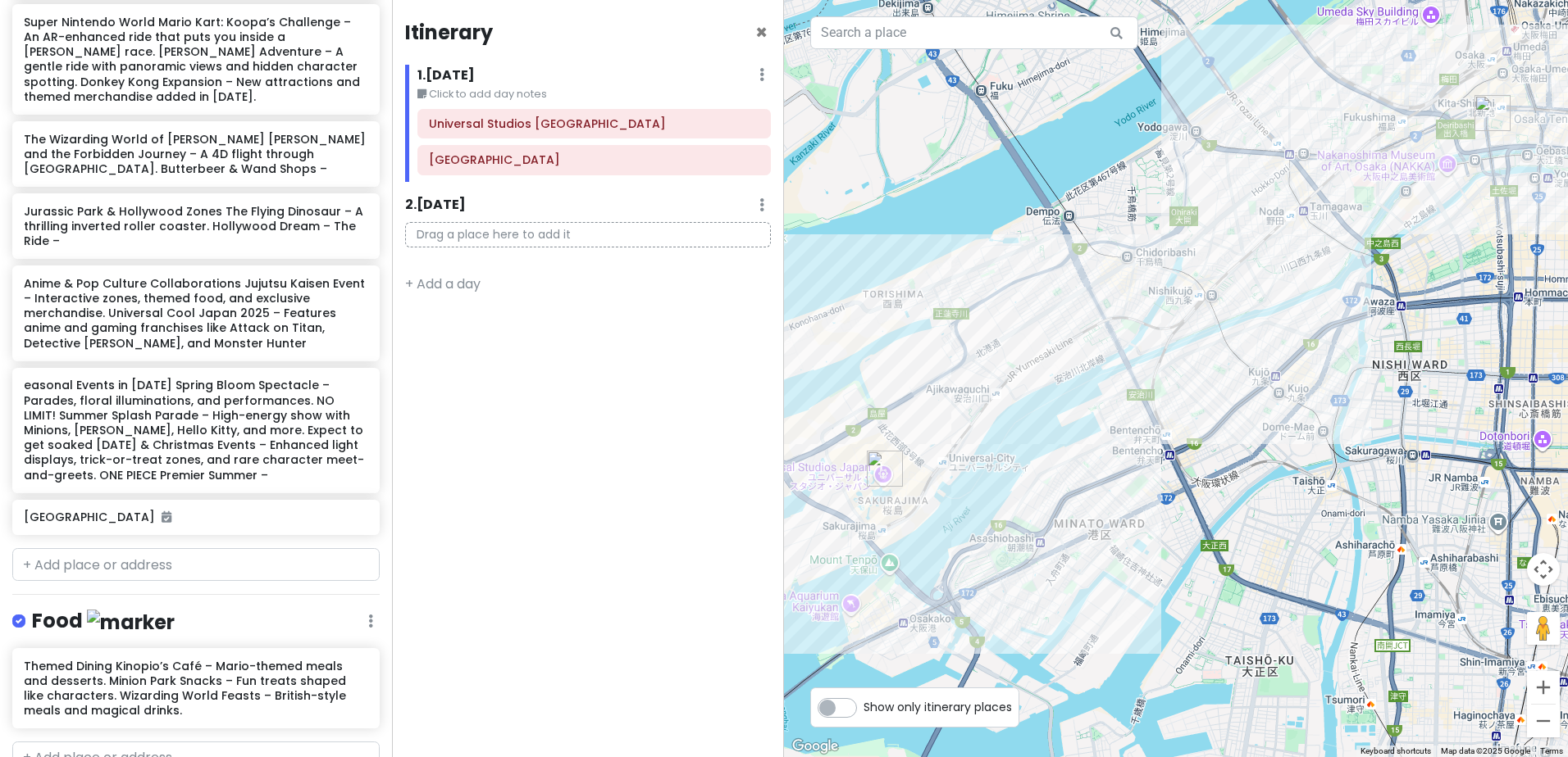
drag, startPoint x: 993, startPoint y: 346, endPoint x: 1329, endPoint y: 361, distance: 336.3
click at [1329, 361] on div at bounding box center [1175, 378] width 784 height 757
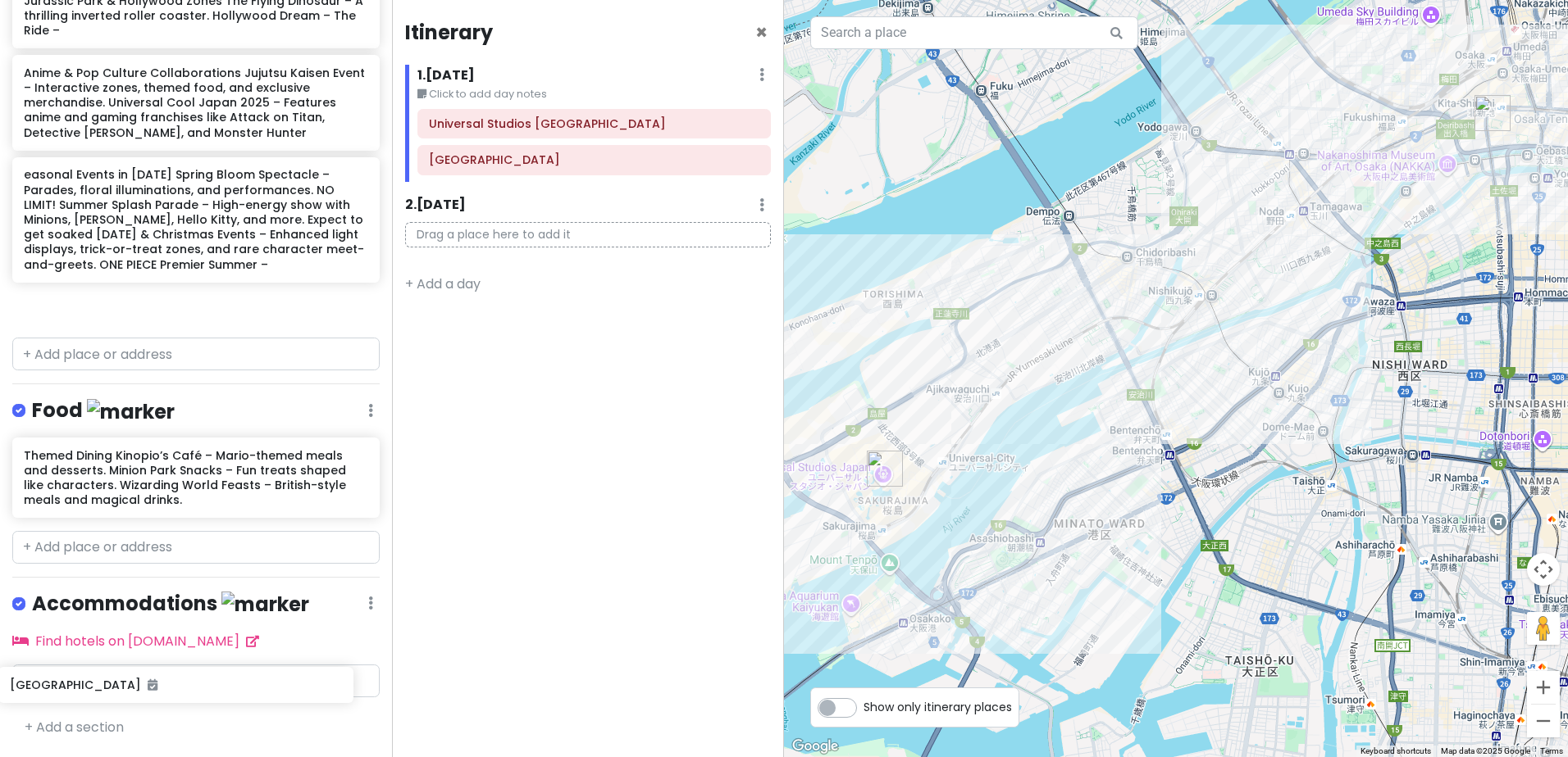
scroll to position [531, 0]
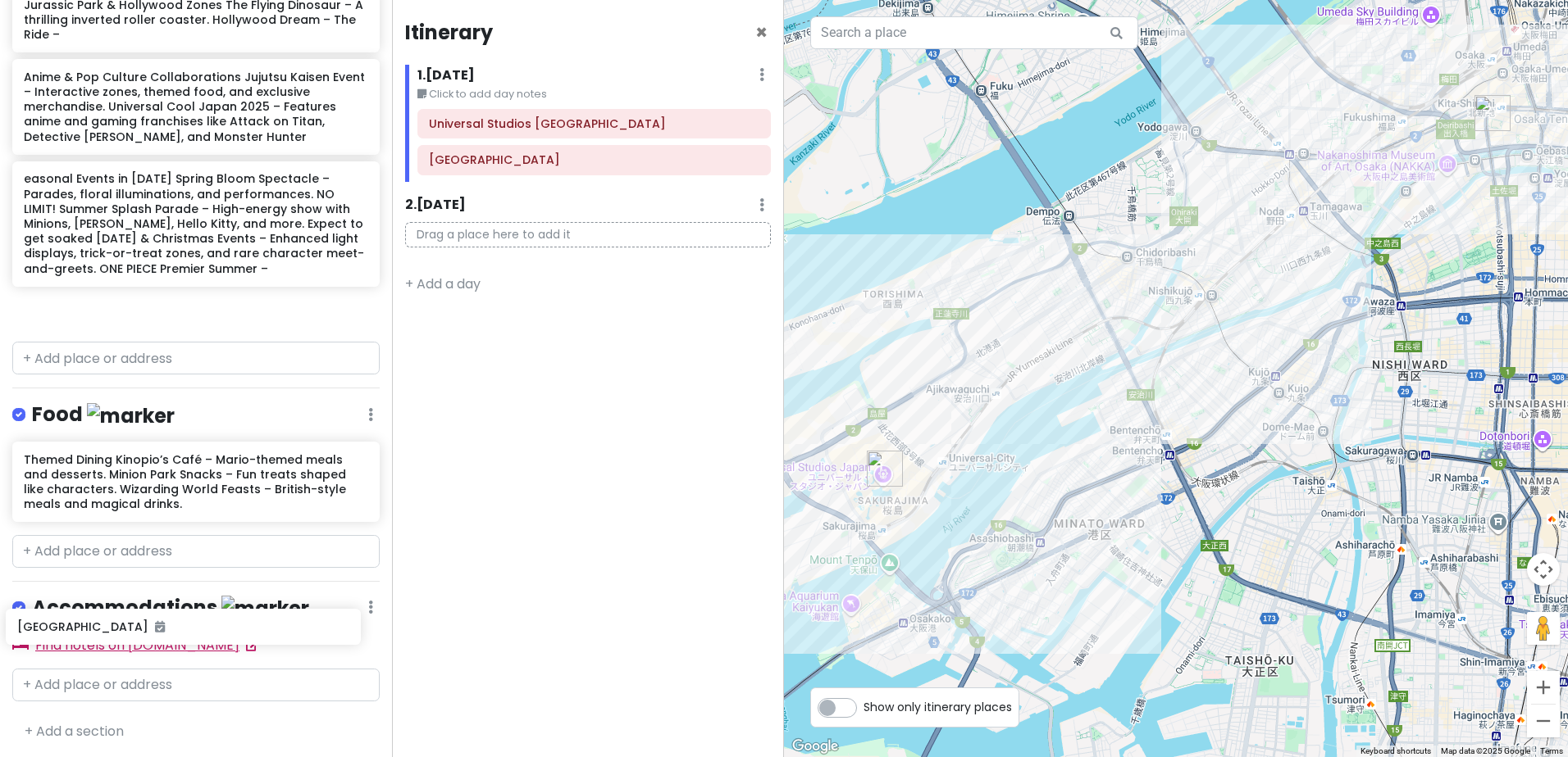
drag, startPoint x: 205, startPoint y: 355, endPoint x: 198, endPoint y: 632, distance: 277.1
click at [198, 632] on div "day 7 [DATE] Private Change Dates Make a Copy Delete Trip Go Pro ⚡️ Give Feedba…" at bounding box center [196, 378] width 392 height 757
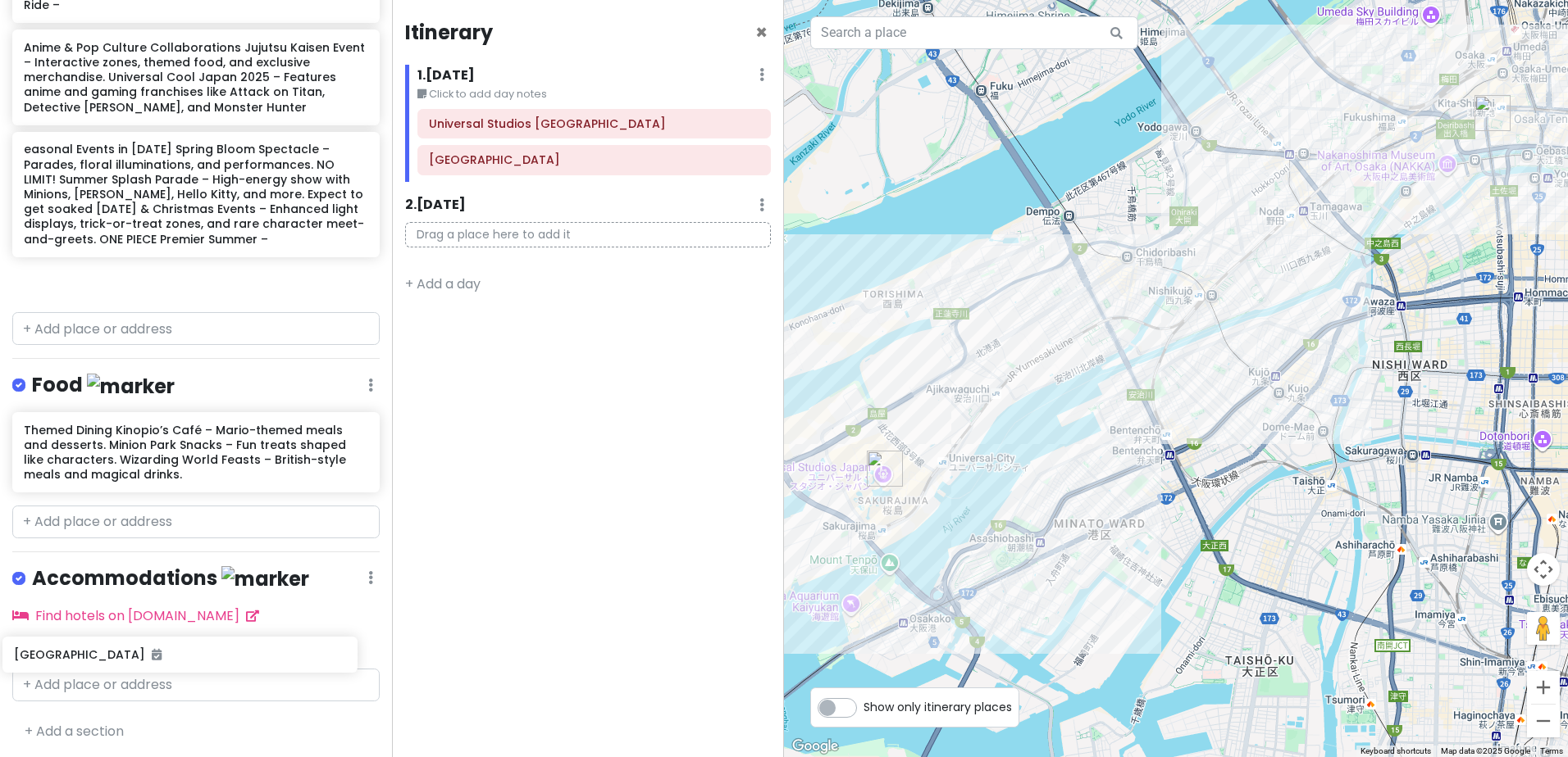
drag, startPoint x: 226, startPoint y: 317, endPoint x: 217, endPoint y: 662, distance: 345.1
click at [217, 662] on div "day 7 [DATE] Private Change Dates Make a Copy Delete Trip Go Pro ⚡️ Give Feedba…" at bounding box center [196, 378] width 392 height 757
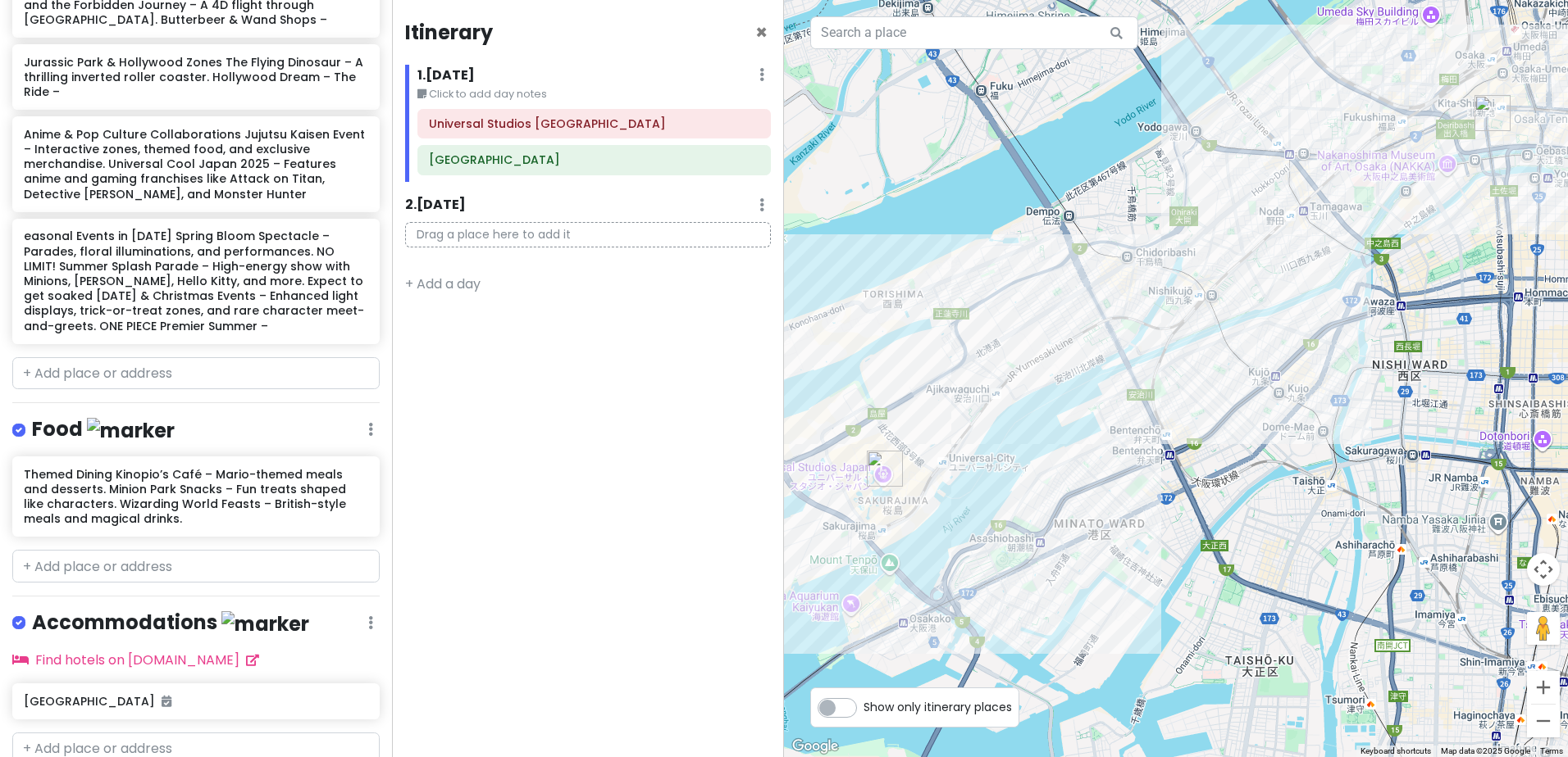
scroll to position [537, 0]
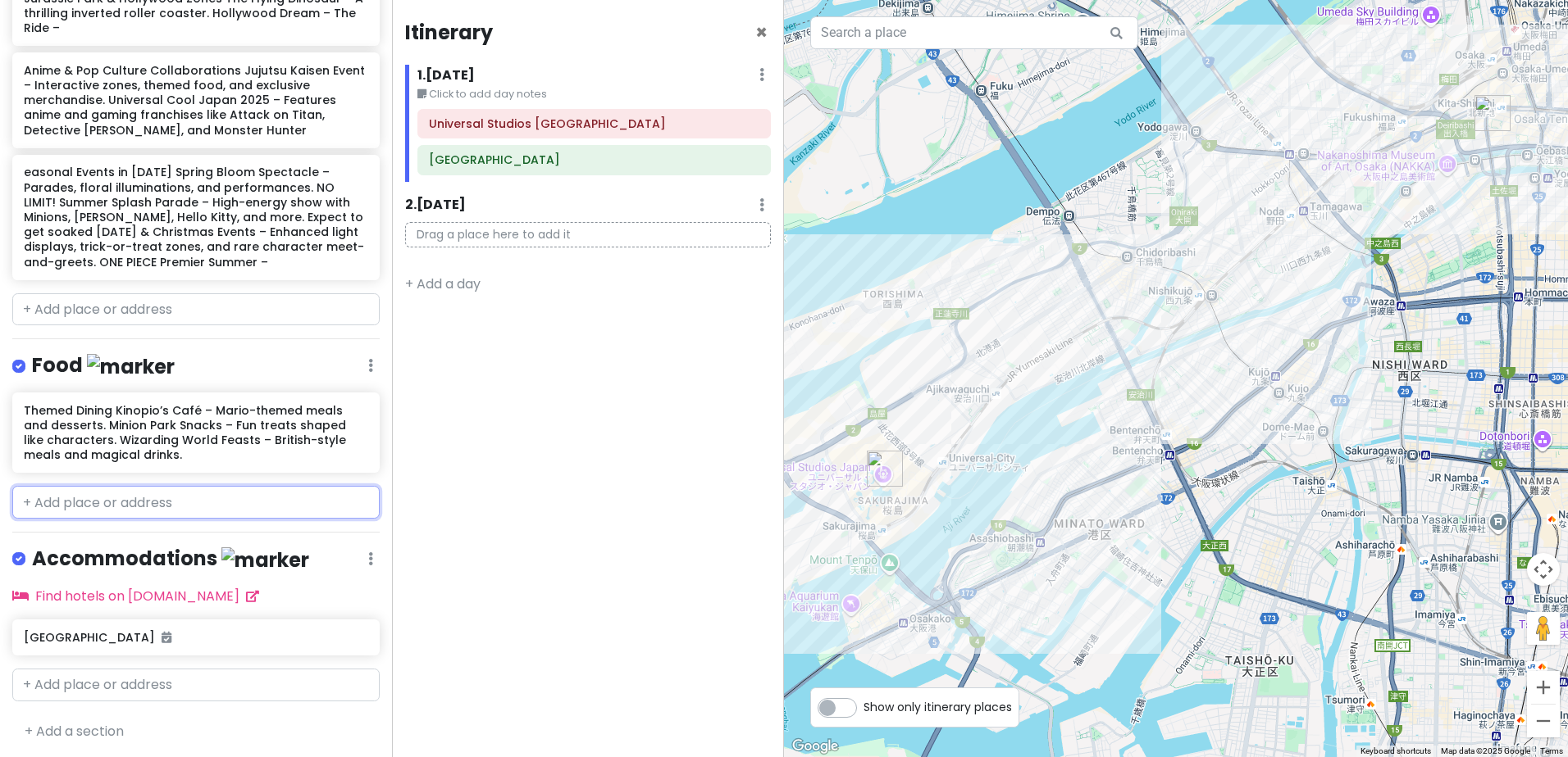
click at [189, 499] on input "text" at bounding box center [196, 502] width 368 height 33
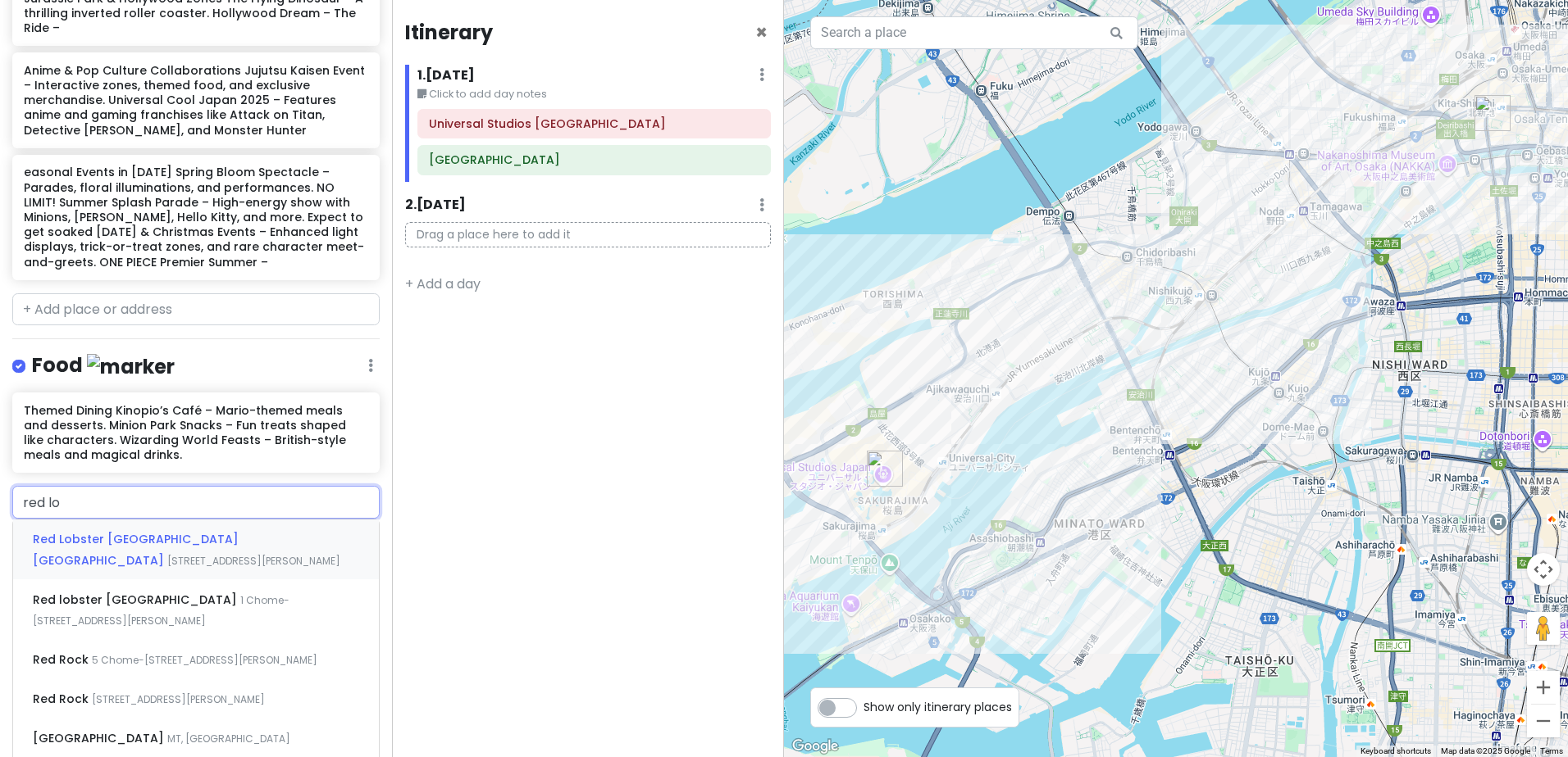
click at [167, 554] on span "[STREET_ADDRESS][PERSON_NAME]" at bounding box center [253, 561] width 173 height 14
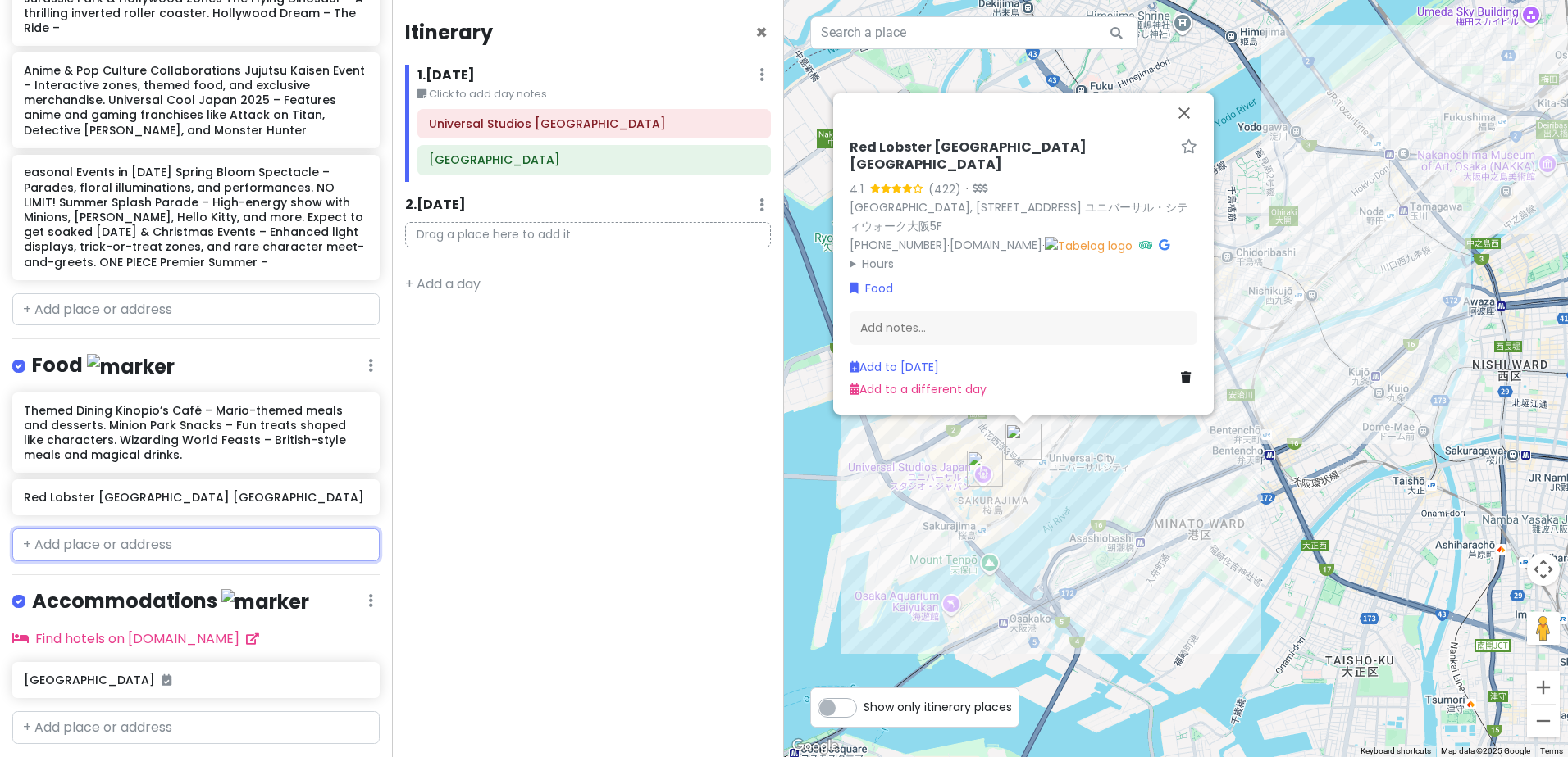
click at [188, 541] on input "text" at bounding box center [196, 545] width 368 height 33
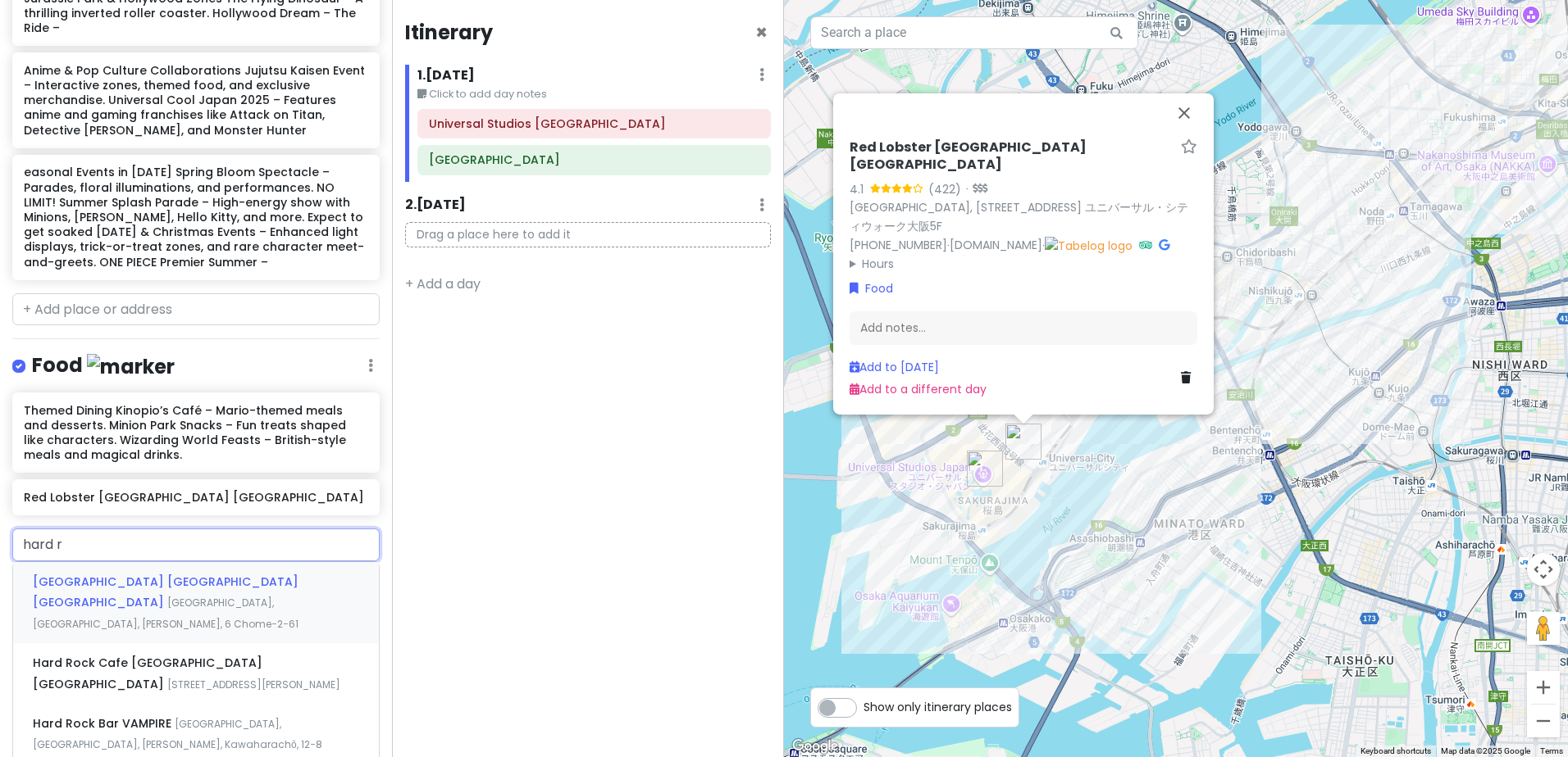
click at [208, 585] on span "[GEOGRAPHIC_DATA] [GEOGRAPHIC_DATA] [GEOGRAPHIC_DATA]" at bounding box center [166, 593] width 266 height 38
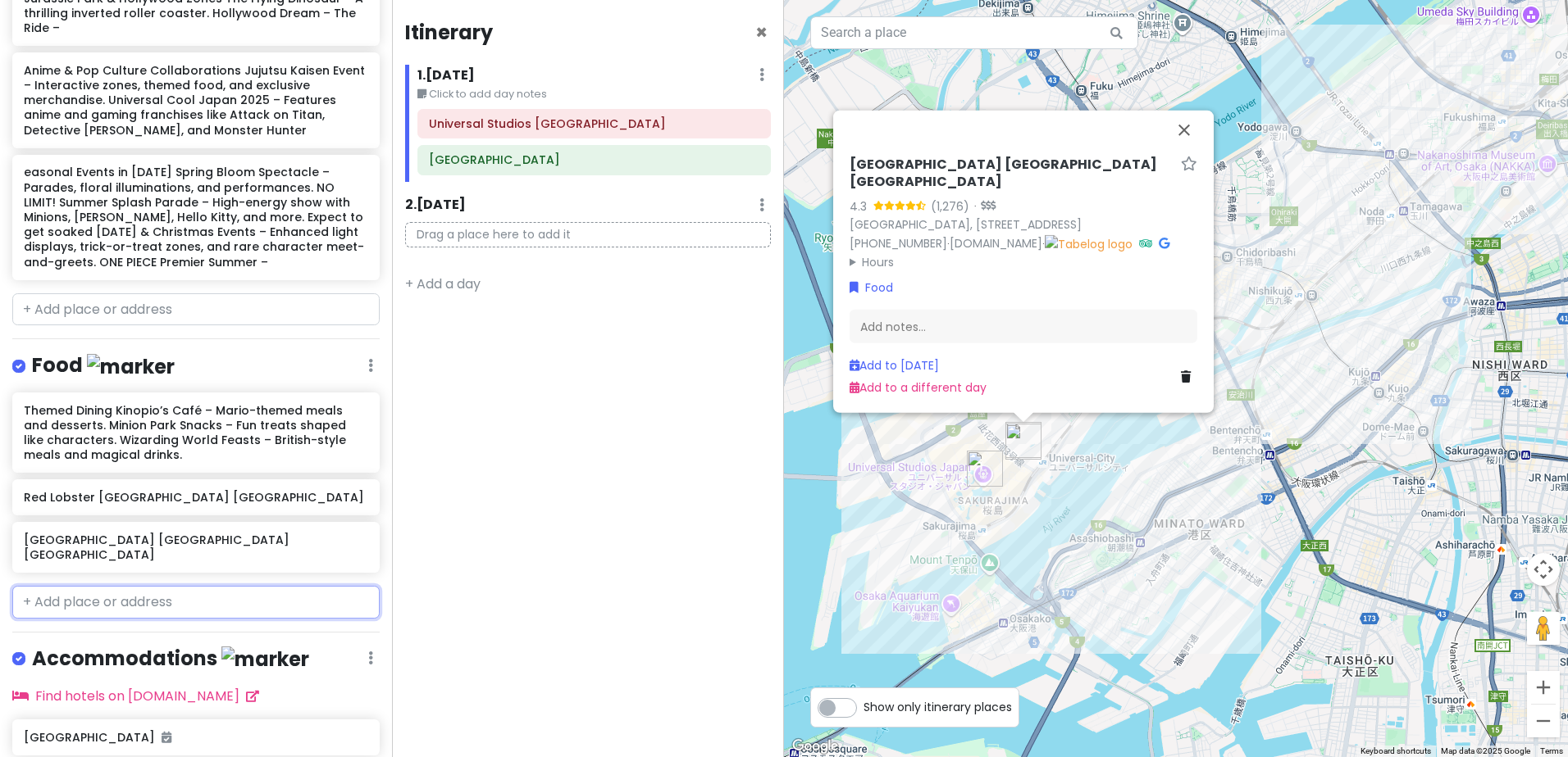
click at [214, 586] on input "text" at bounding box center [196, 602] width 368 height 33
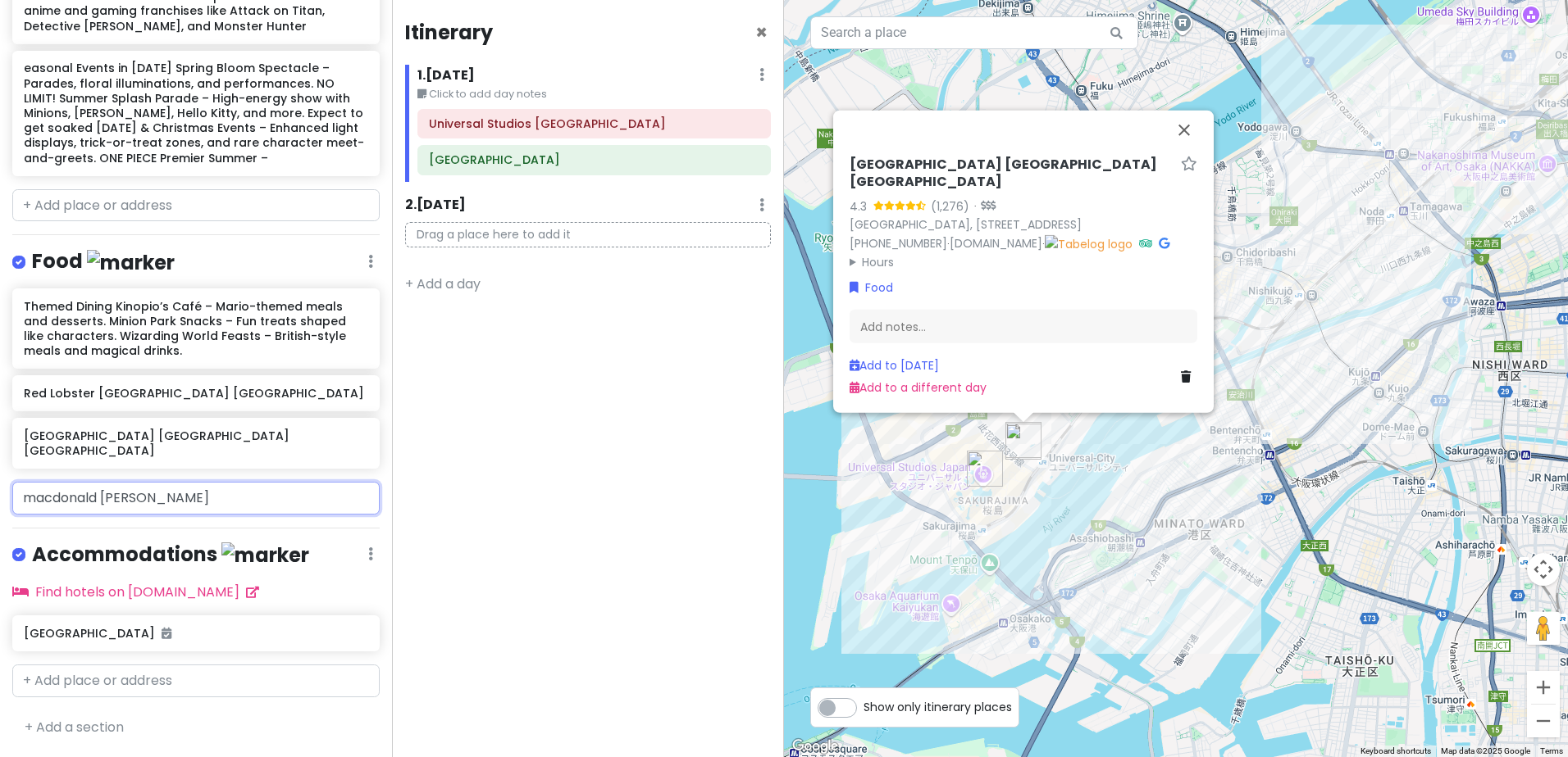
scroll to position [662, 0]
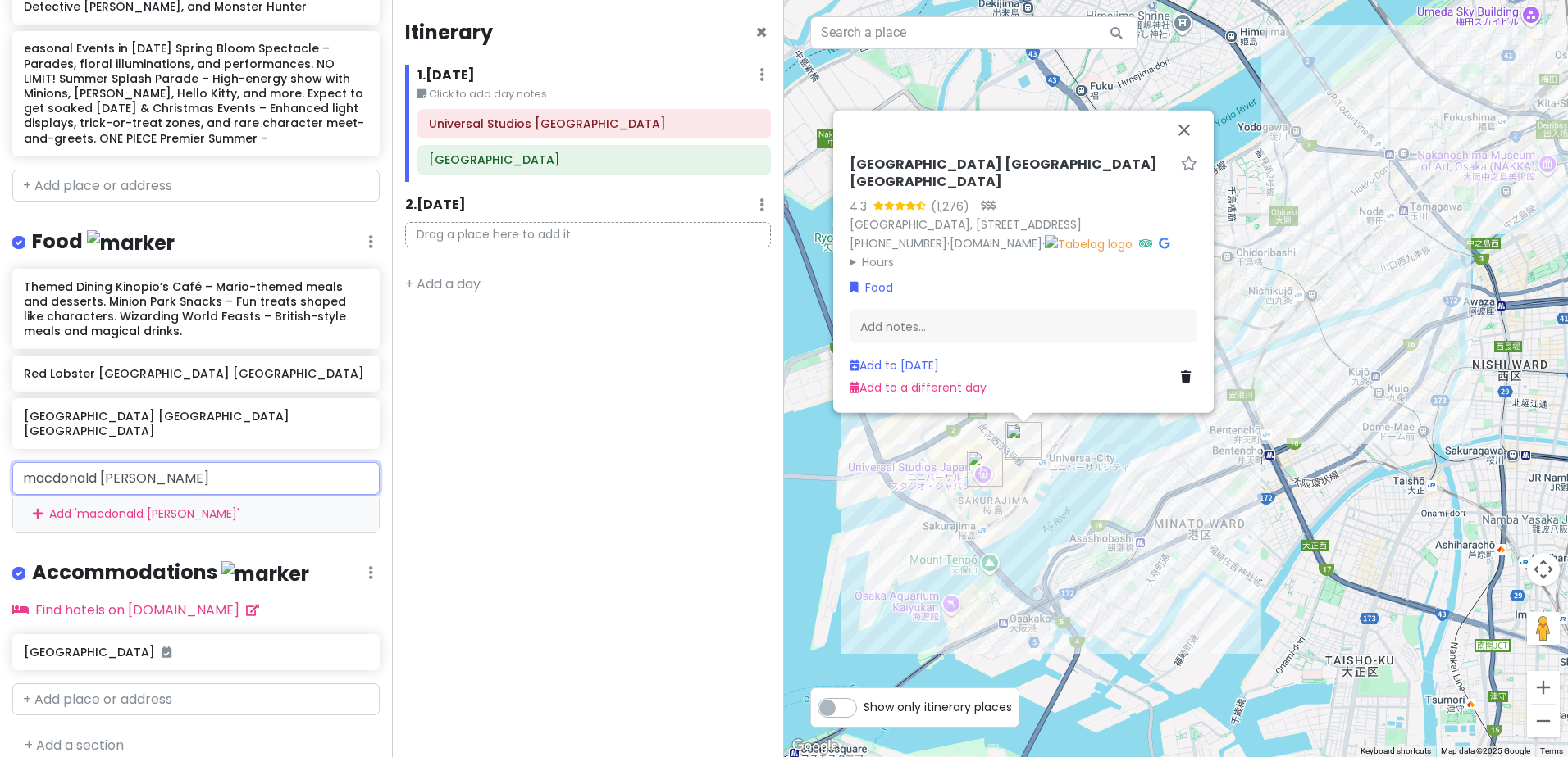
drag, startPoint x: 207, startPoint y: 467, endPoint x: -69, endPoint y: 442, distance: 277.1
click at [0, 442] on html "day 7 [DATE] Private Change Dates Make a Copy Delete Trip Go Pro ⚡️ Give Feedba…" at bounding box center [784, 378] width 1568 height 757
paste input "マクドナルド ホテル近鉄ユニバーサル・シティ店"
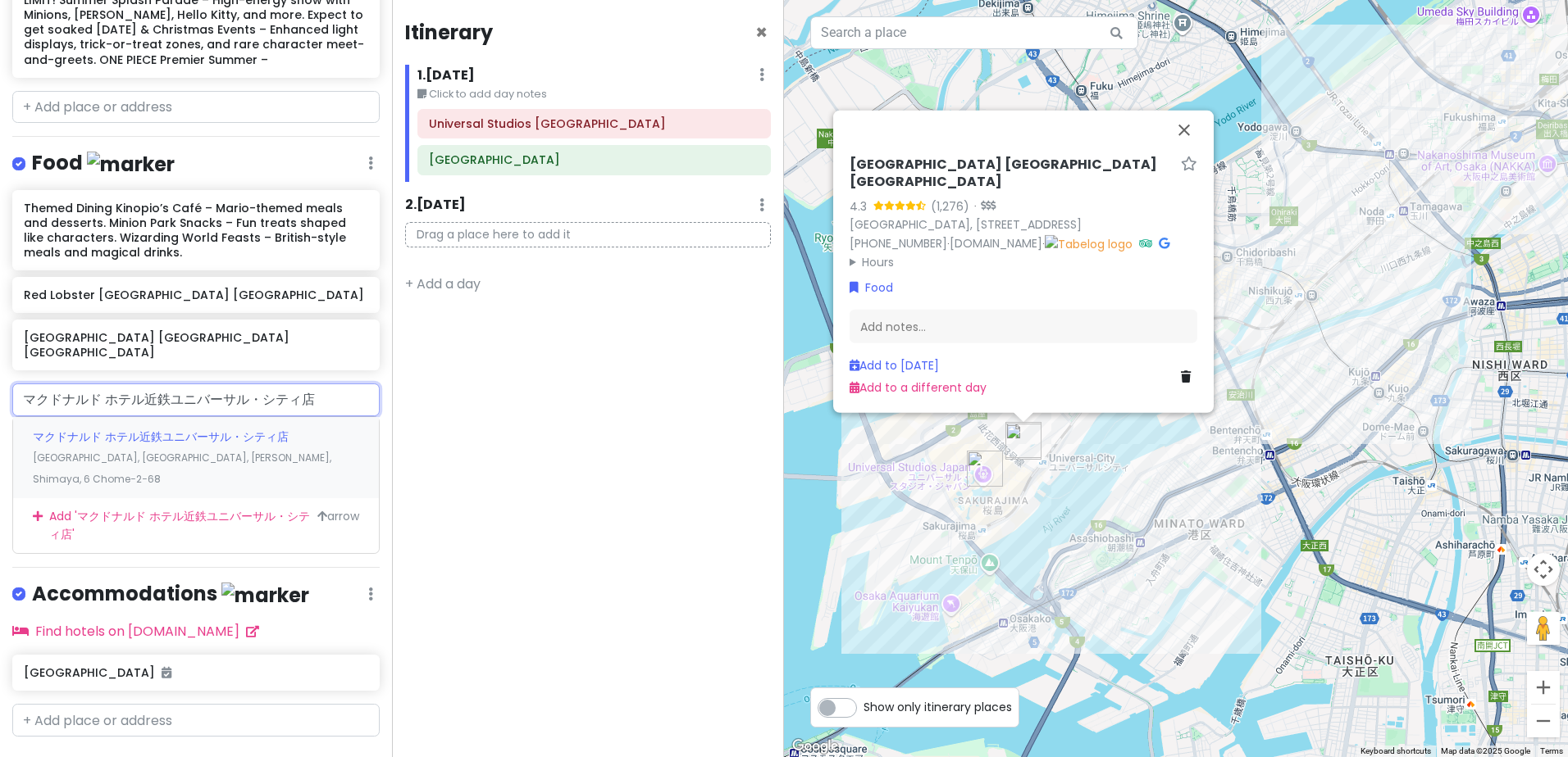
click at [199, 429] on span "マクドナルド ホテル近鉄ユニバーサル・シティ店" at bounding box center [160, 436] width 256 height 16
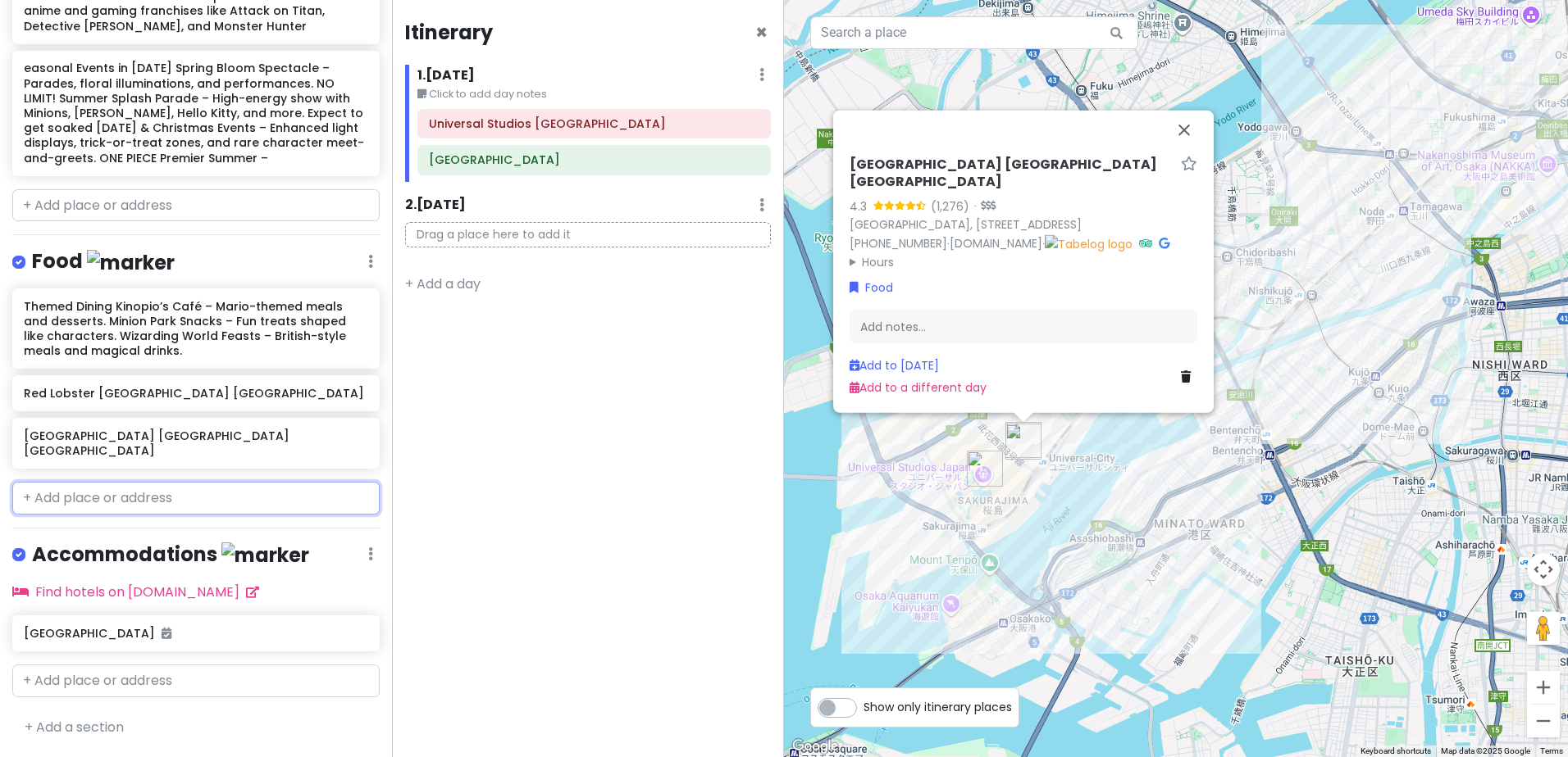
scroll to position [666, 0]
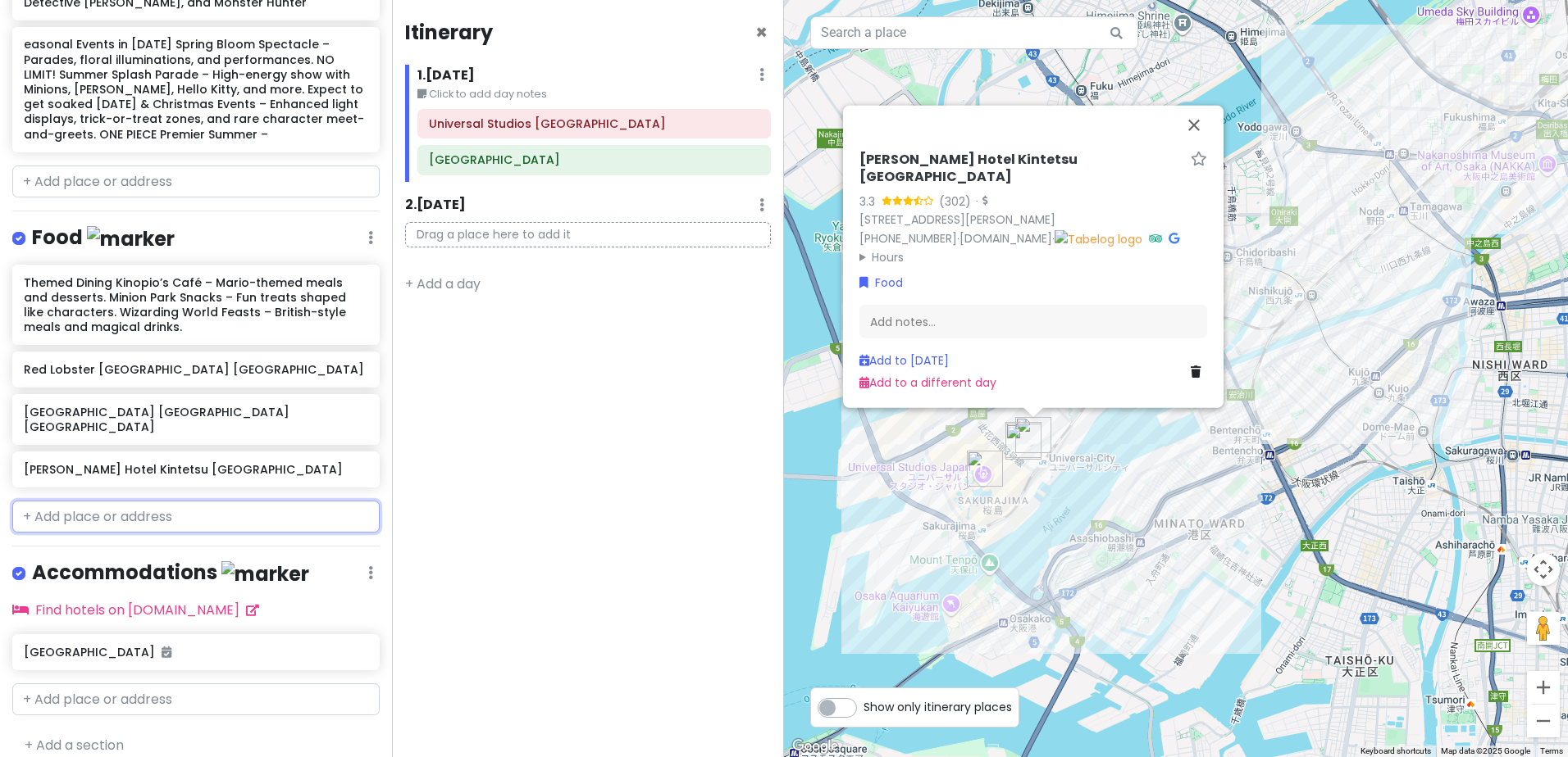
click at [219, 501] on input "text" at bounding box center [196, 517] width 368 height 33
paste input "モスバーガーユニバーサル・シティウォーク大阪(TM)店"
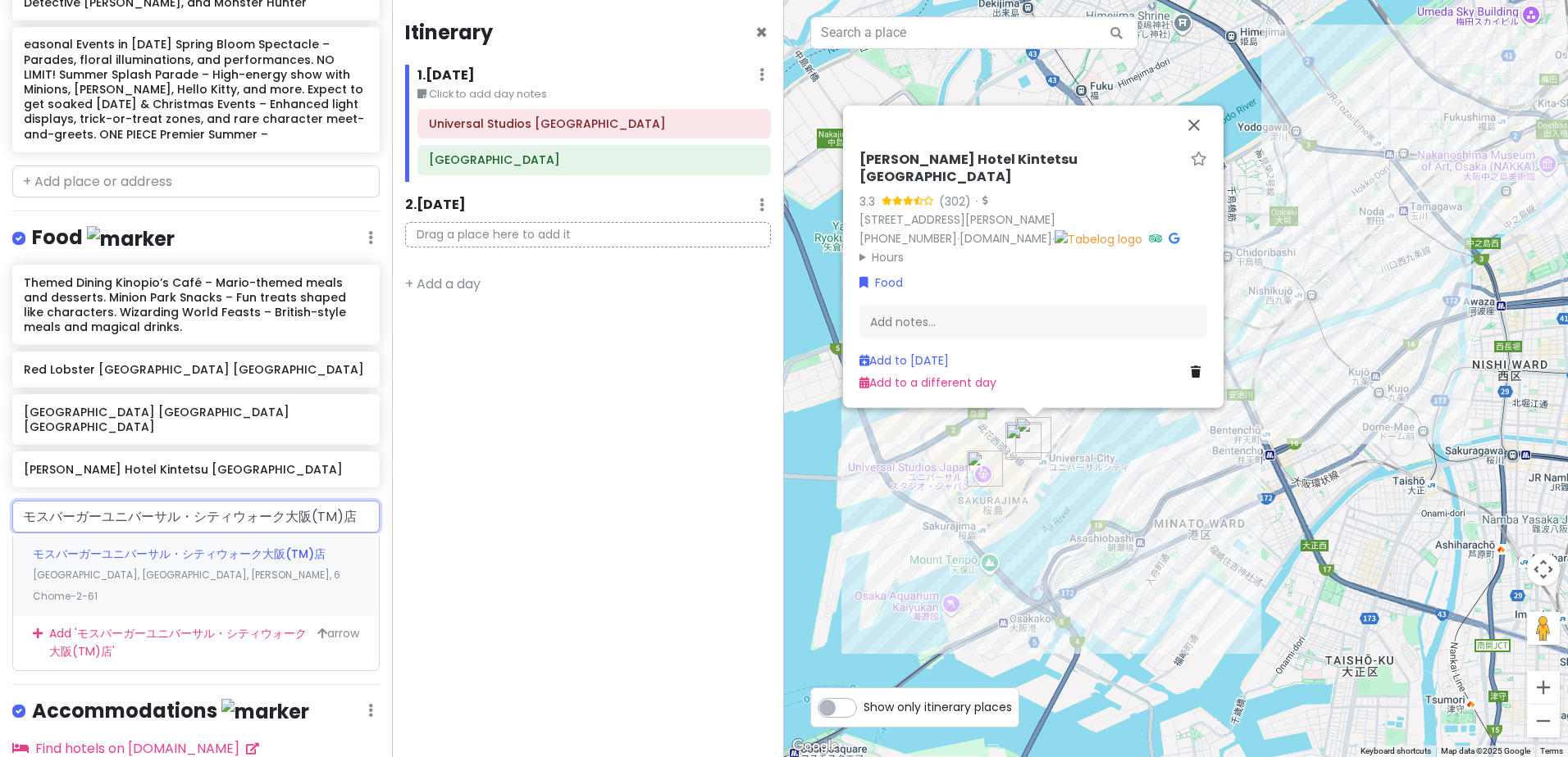
click at [261, 546] on span "モスバーガーユニバーサル・シティウォーク大阪(TM)店" at bounding box center [179, 553] width 292 height 16
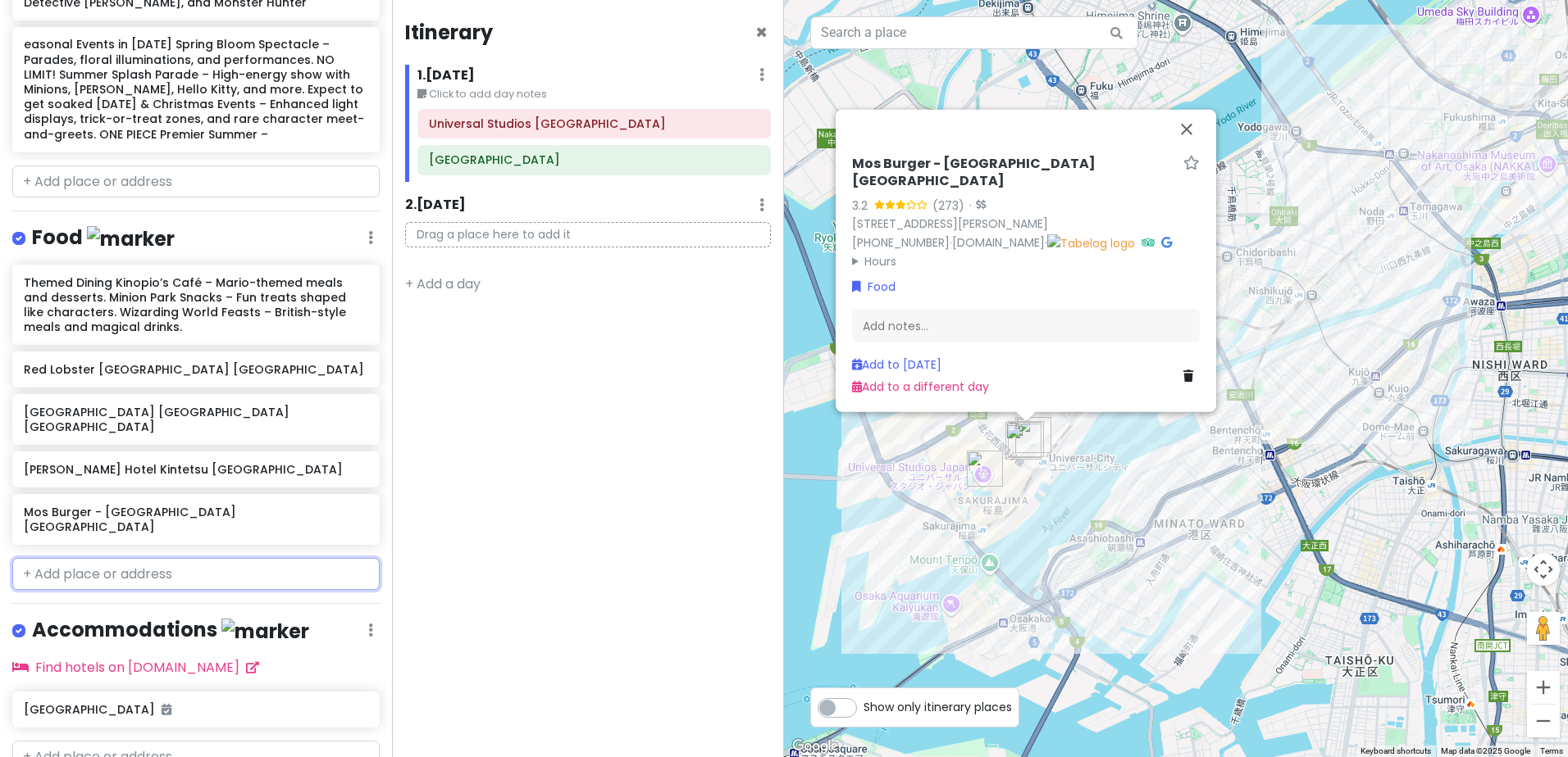
click at [190, 558] on input "text" at bounding box center [196, 574] width 368 height 33
paste input "[DATE][STREET_ADDRESS]"
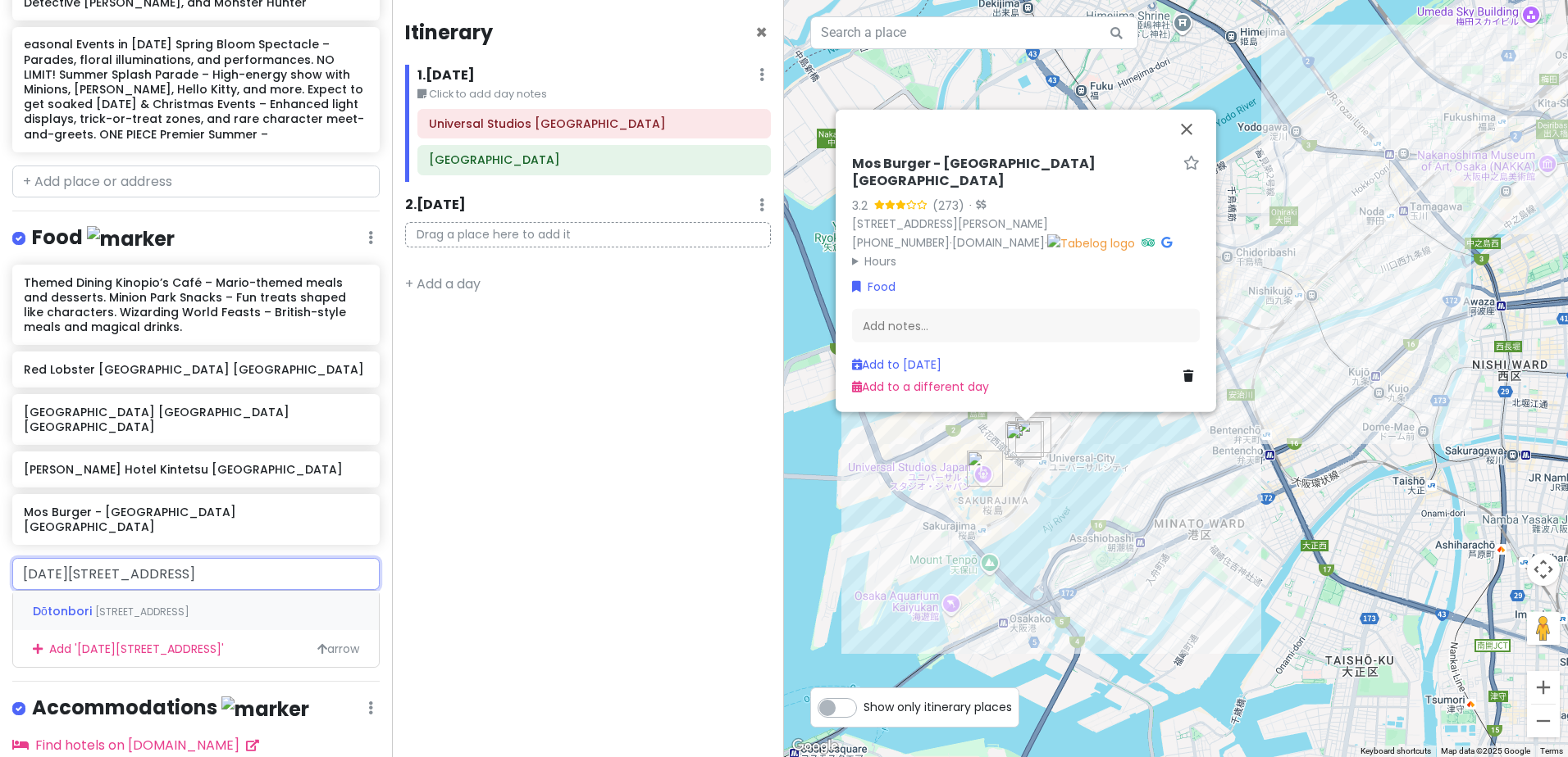
click at [190, 605] on span "[STREET_ADDRESS]" at bounding box center [142, 612] width 94 height 14
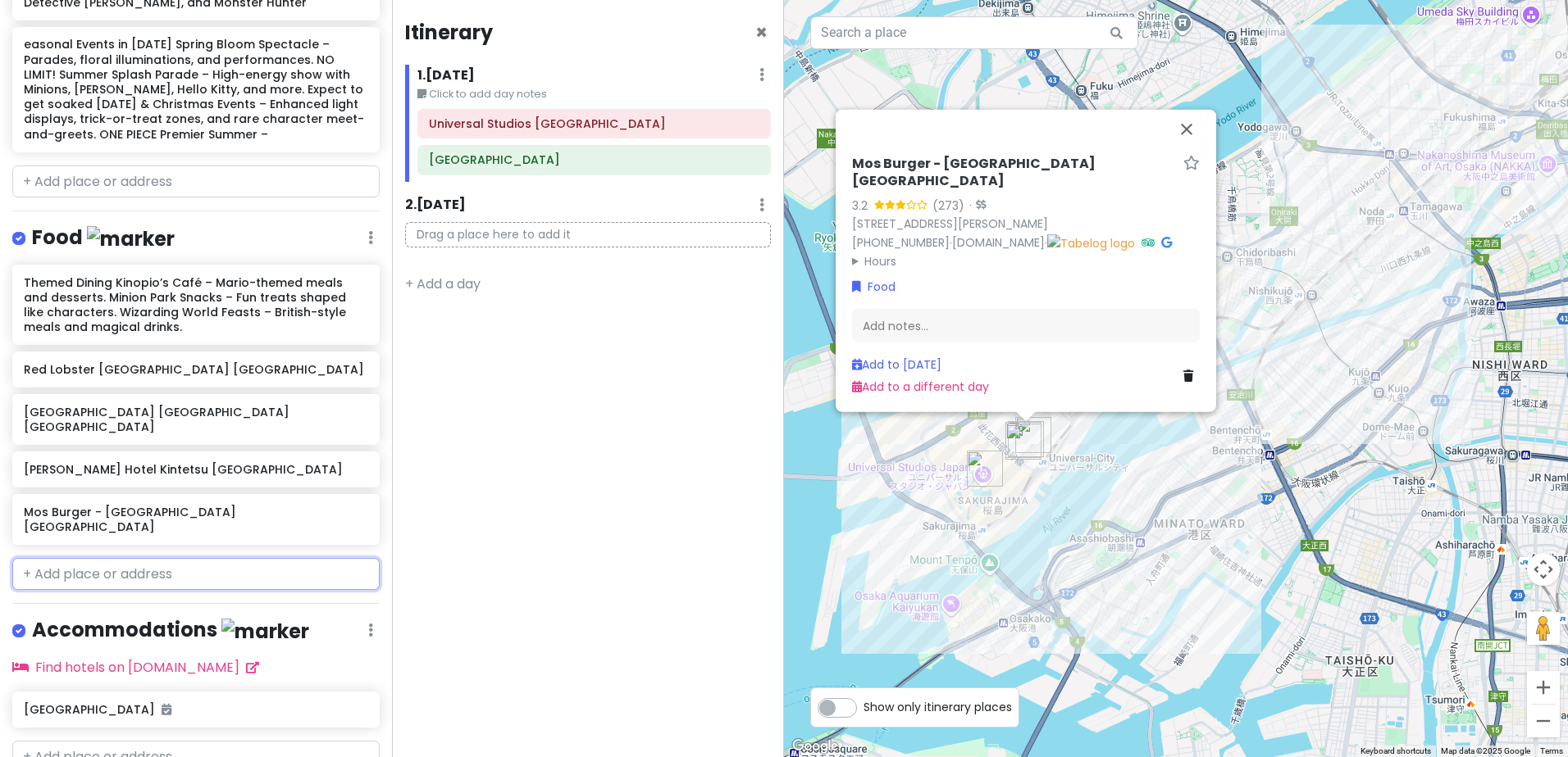
scroll to position [0, 0]
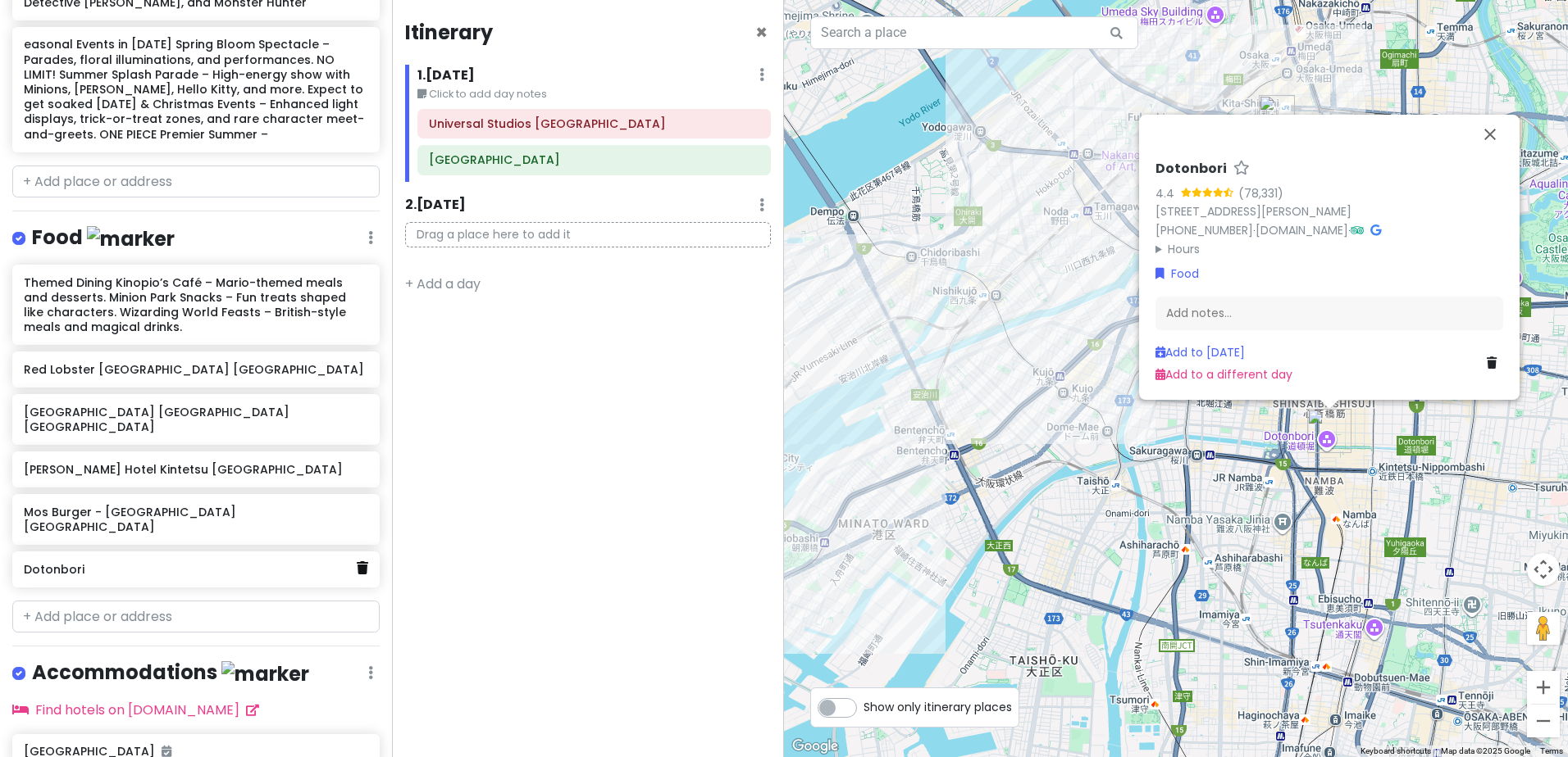
click at [356, 562] on icon at bounding box center [362, 568] width 11 height 13
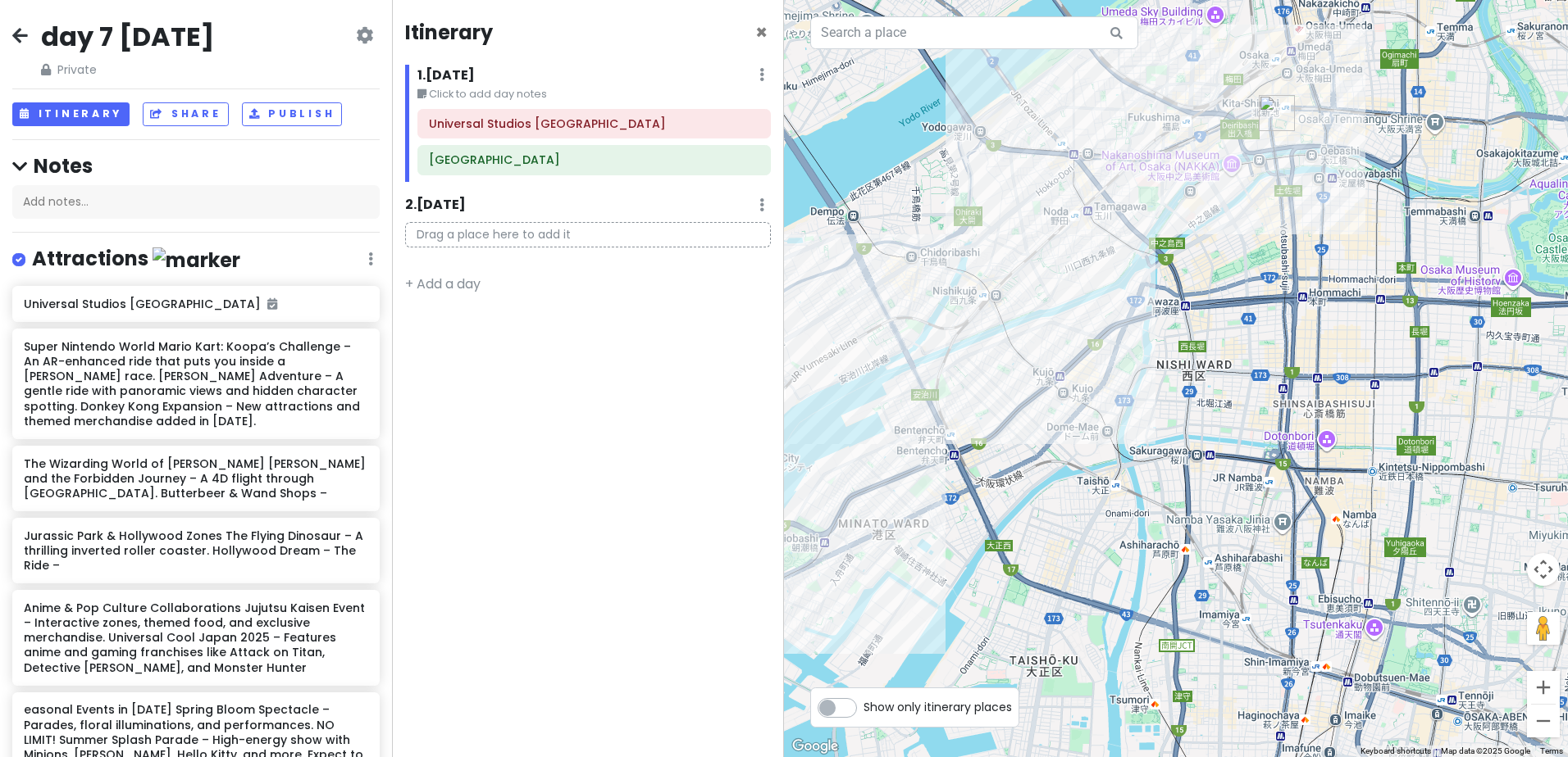
click at [15, 41] on icon at bounding box center [20, 35] width 16 height 13
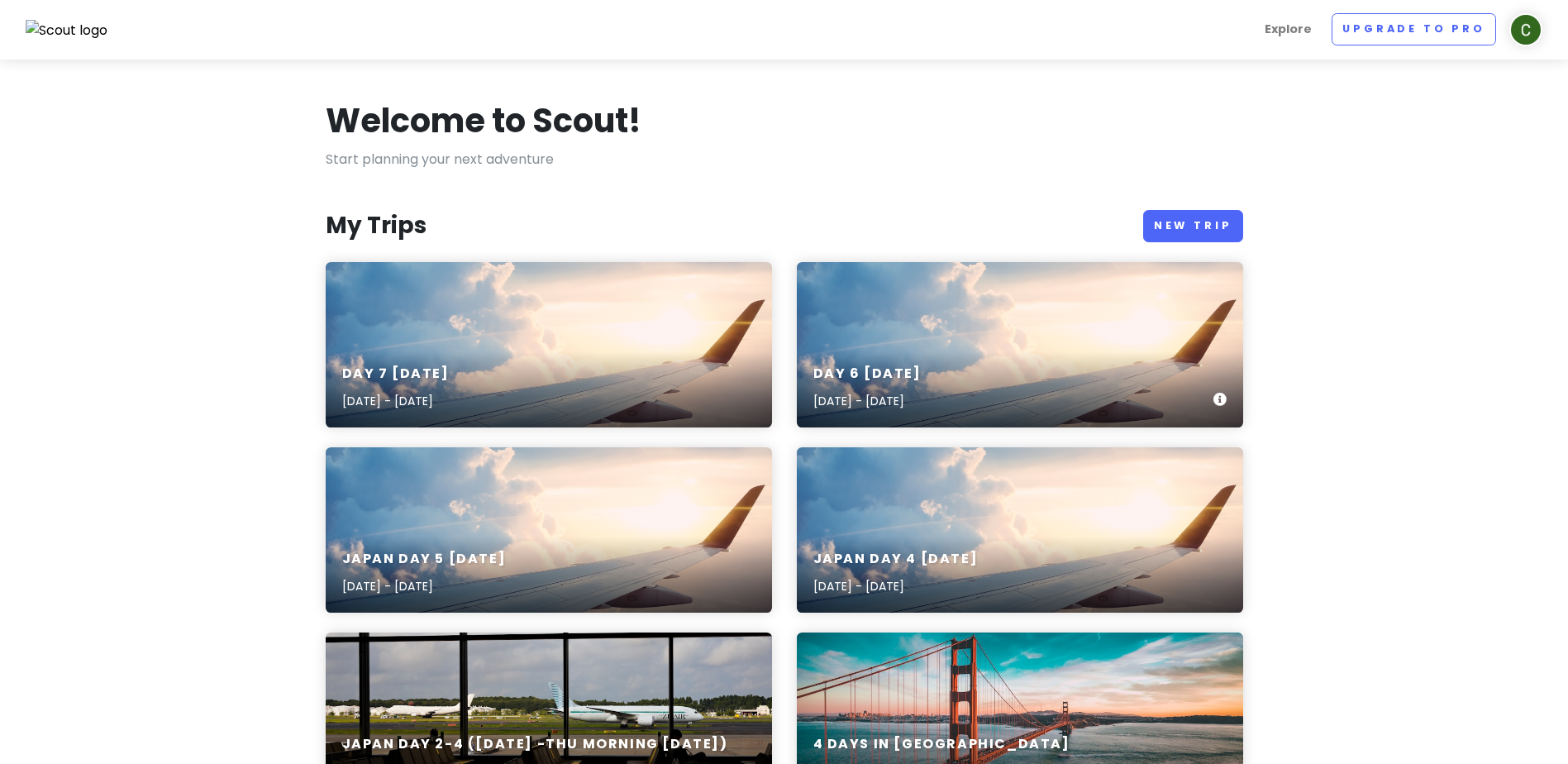
click at [922, 375] on h6 "day 6 [DATE]" at bounding box center [868, 374] width 108 height 17
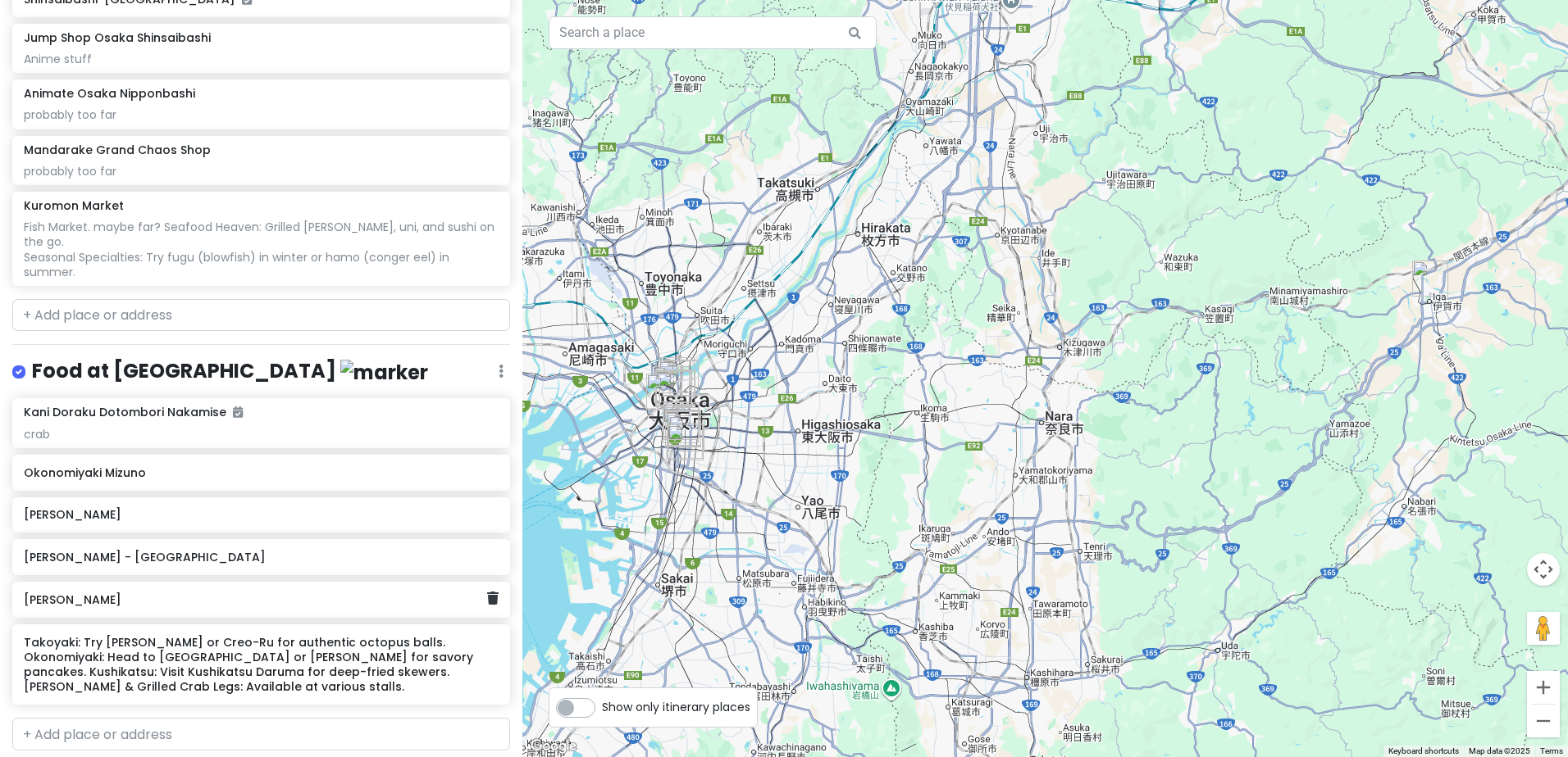
scroll to position [410, 0]
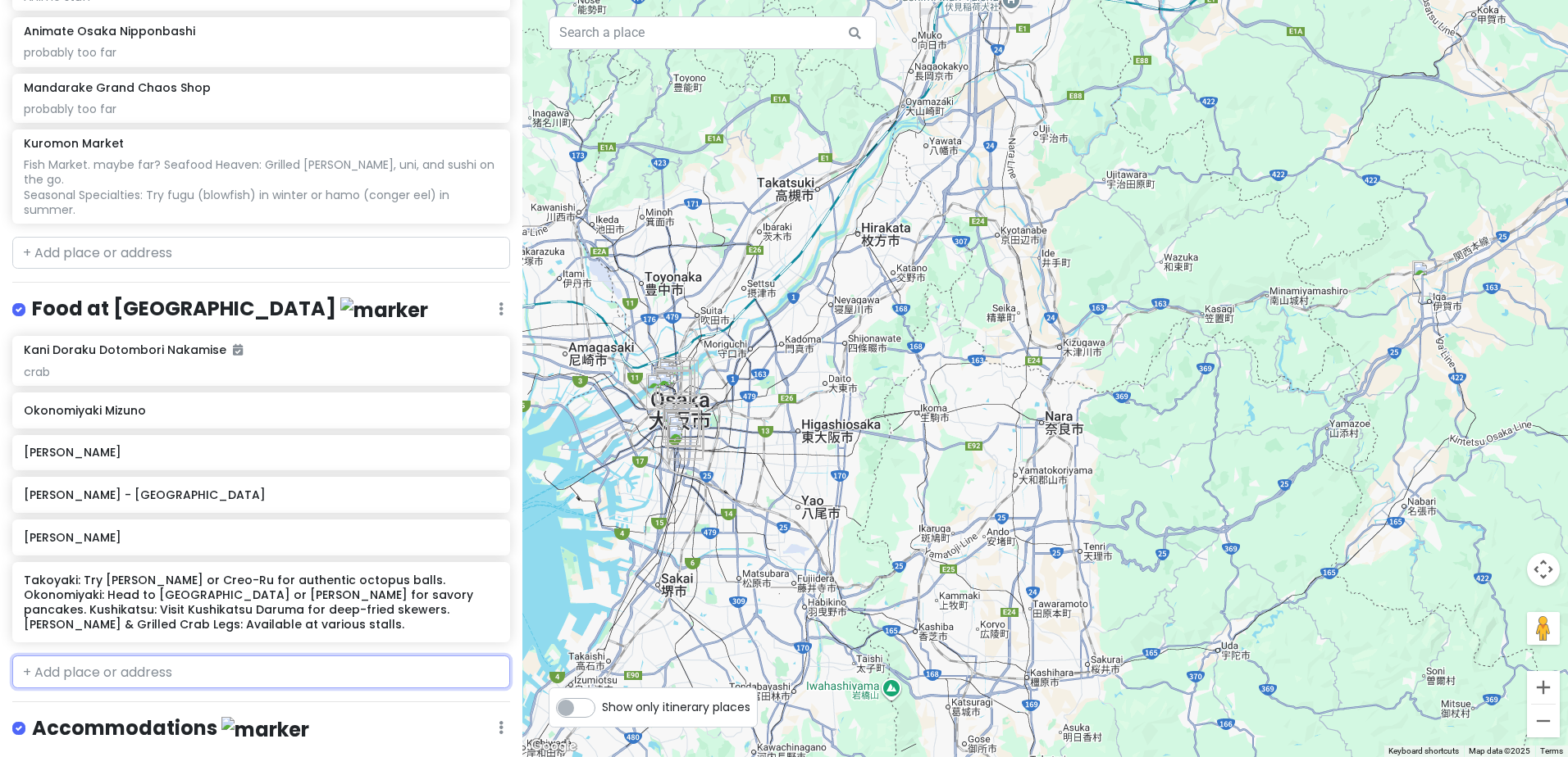
click at [164, 656] on input "text" at bounding box center [261, 672] width 498 height 33
paste input "Shinsekai Kushikatsu Ittoku Dotombori"
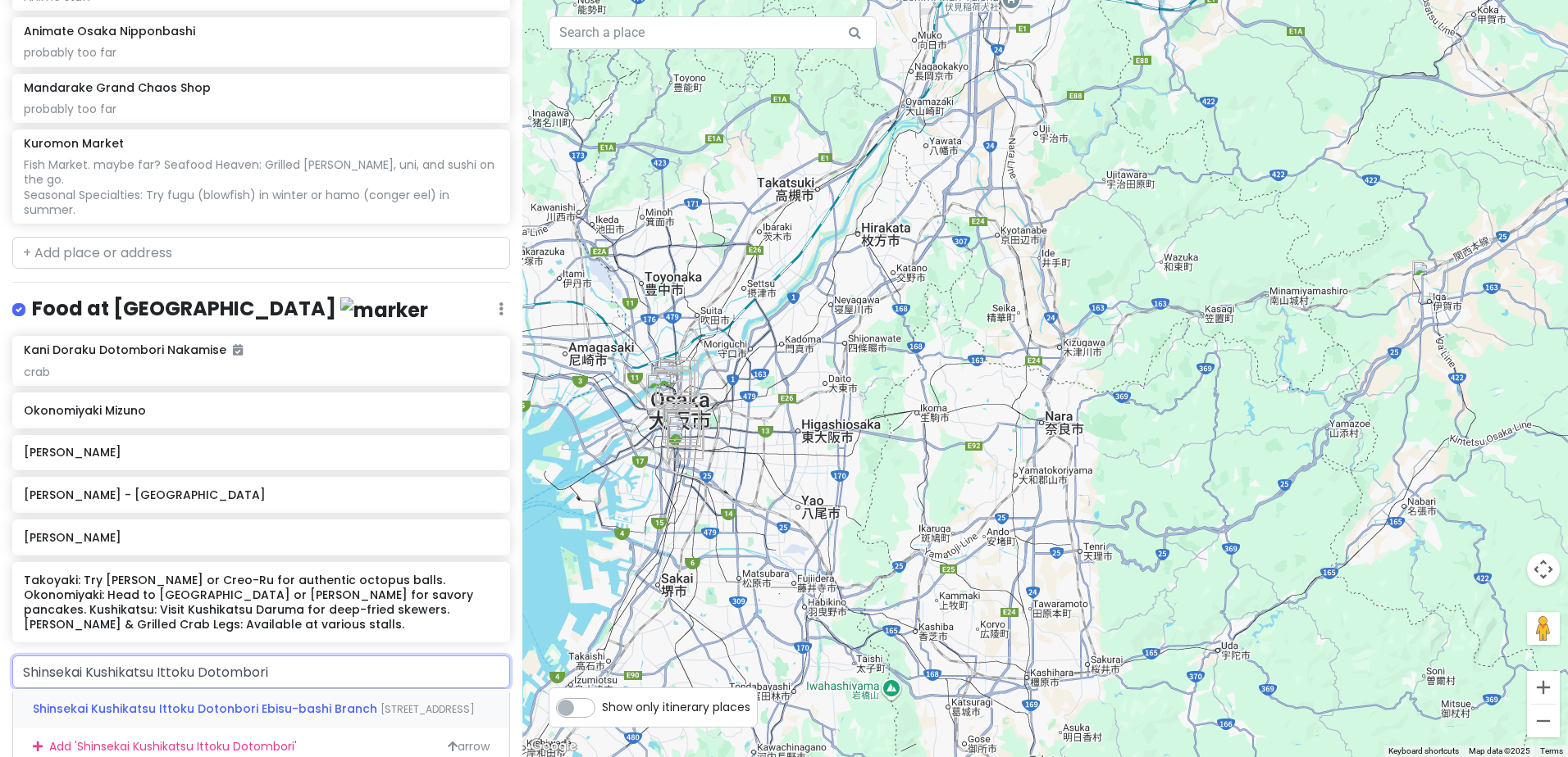
click at [294, 700] on span "Shinsekai Kushikatsu Ittoku Dotonbori Ebisu-bashi Branch" at bounding box center [206, 708] width 348 height 16
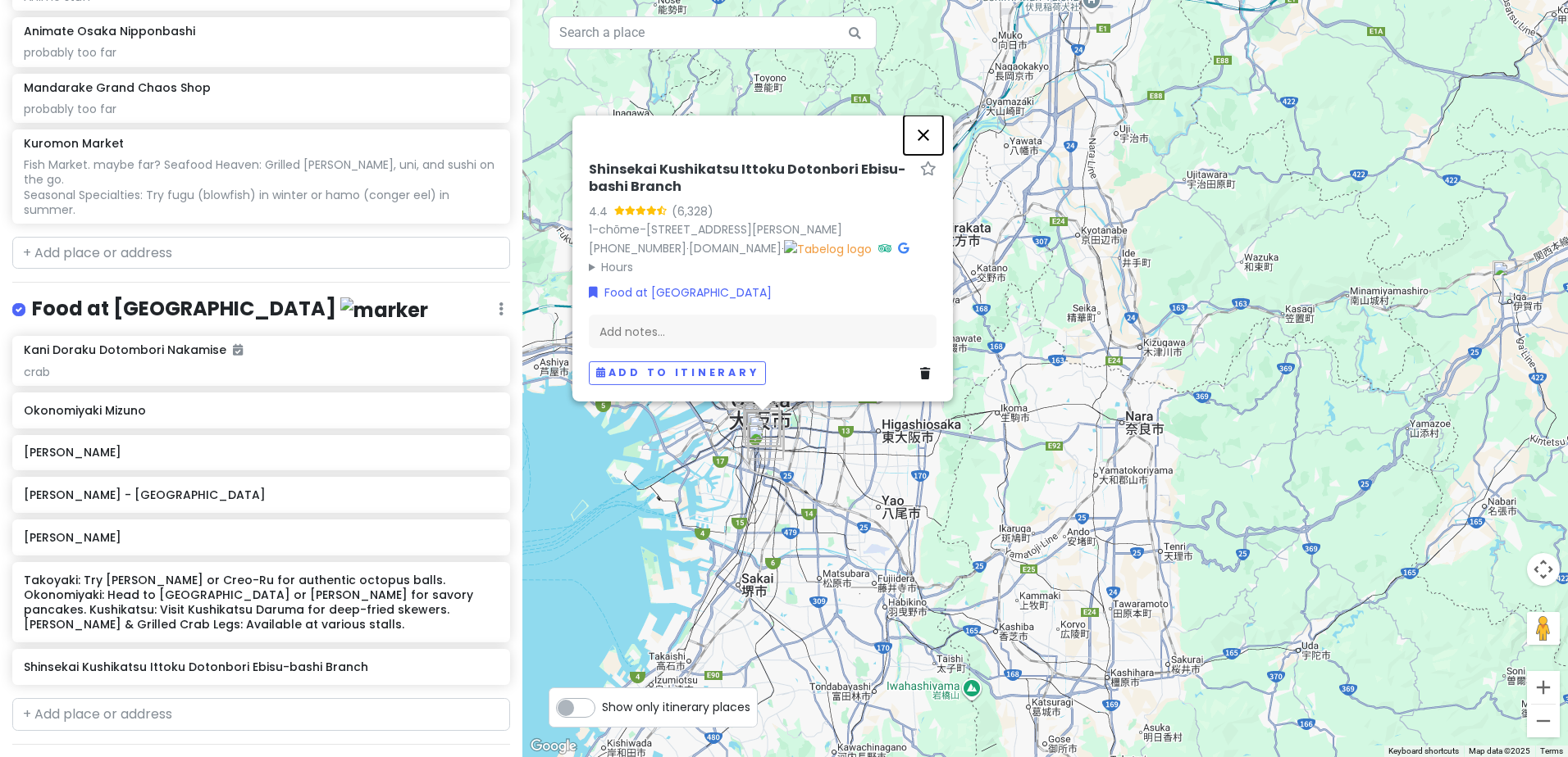
click at [922, 118] on button "Close" at bounding box center [923, 136] width 40 height 40
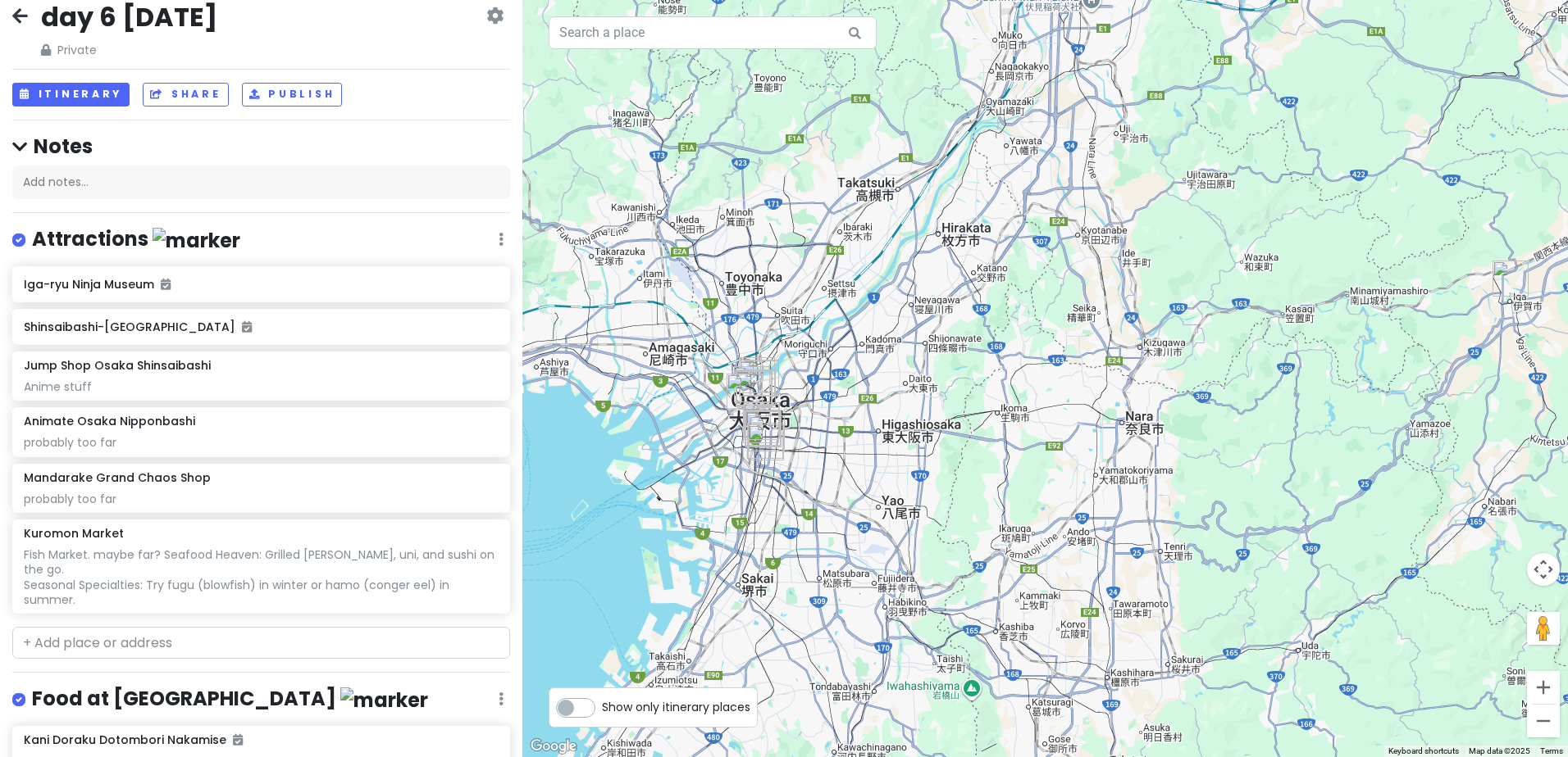
scroll to position [0, 0]
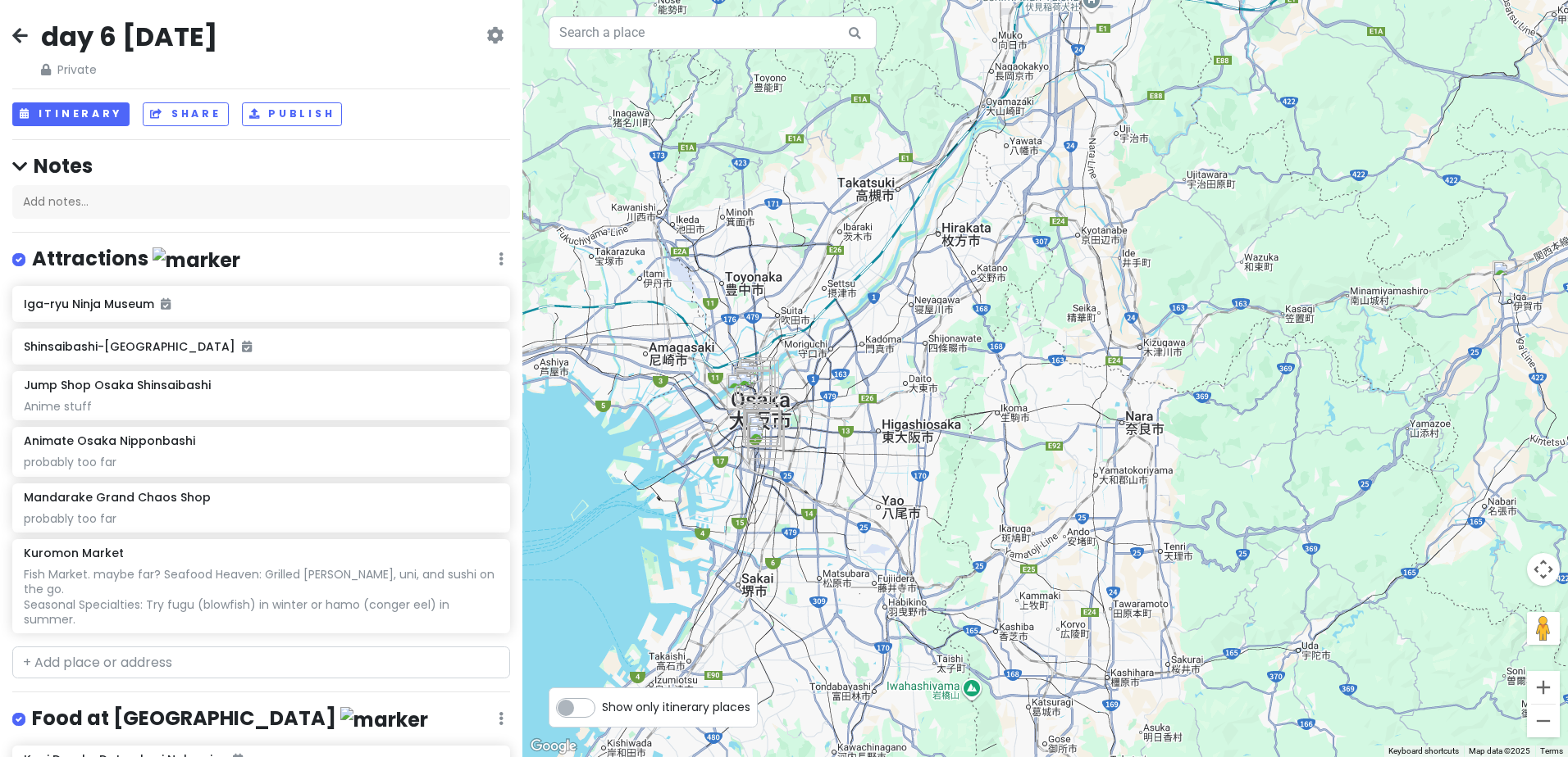
click at [19, 38] on icon at bounding box center [20, 35] width 16 height 13
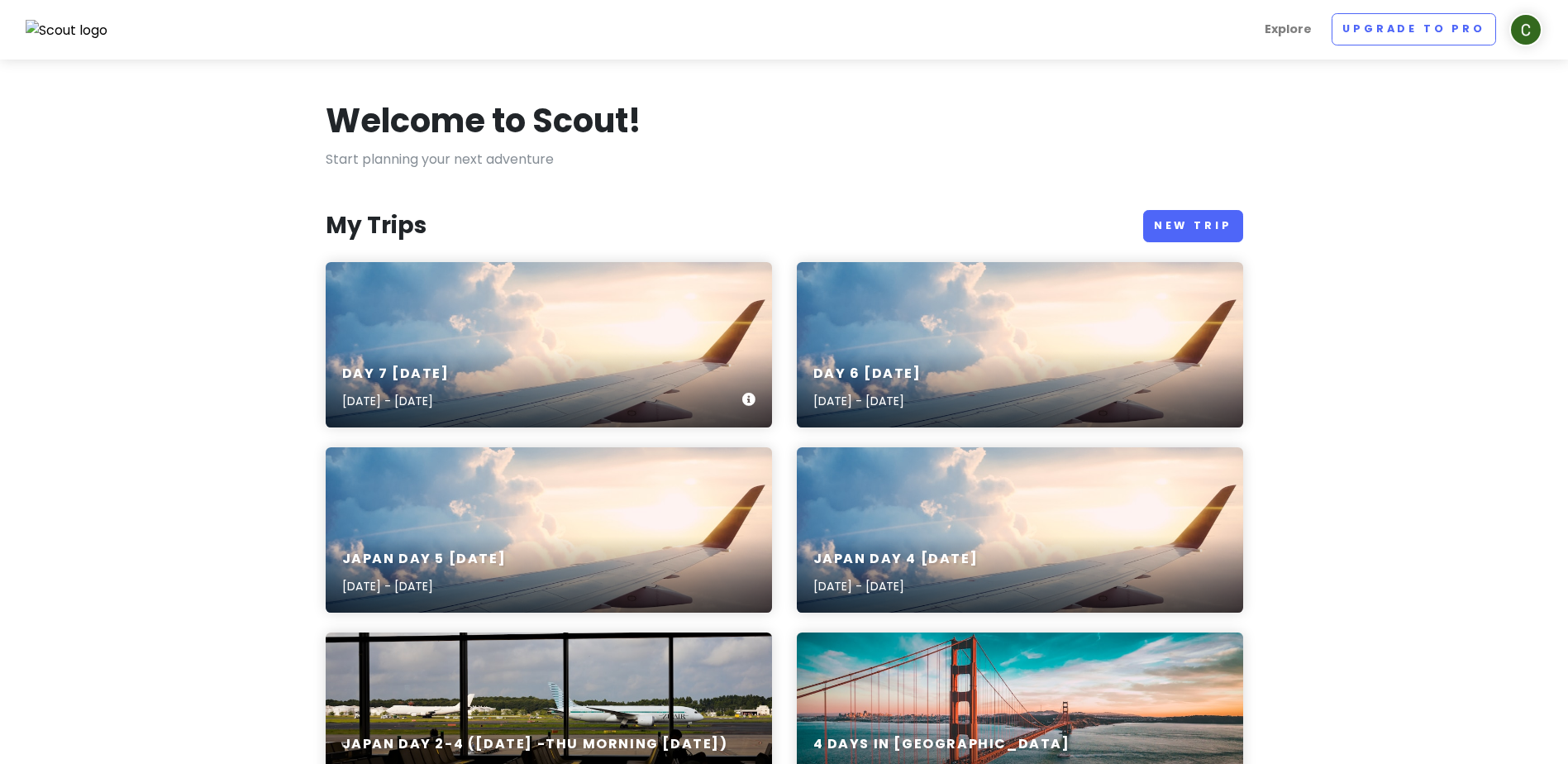
click at [660, 372] on div "day 7 [DATE] [DATE] - [DATE]" at bounding box center [550, 388] width 447 height 79
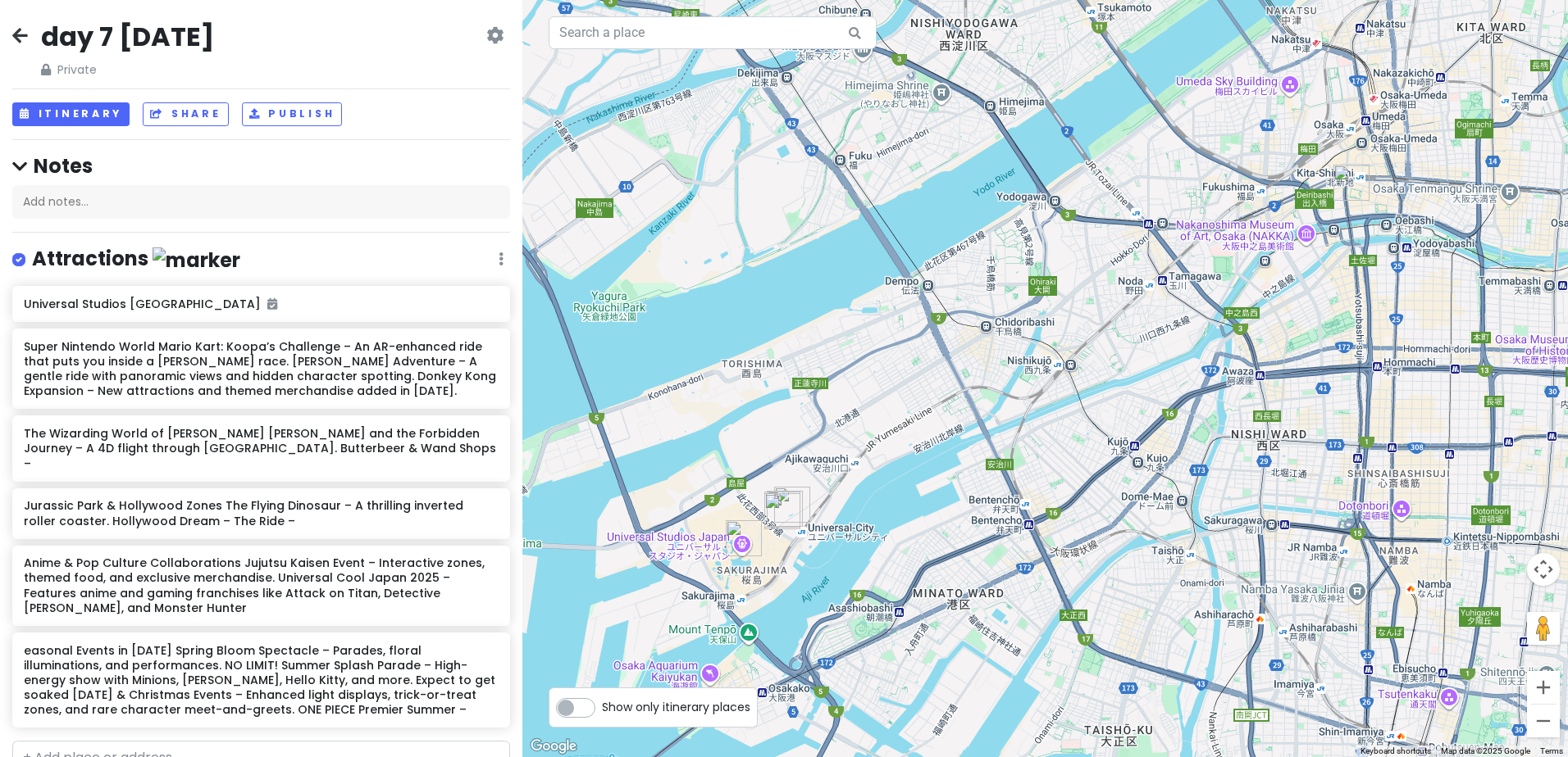
click at [337, 27] on div "day 7 [DATE] Private Change Dates Make a Copy Delete Trip Go Pro ⚡️ Give Feedba…" at bounding box center [261, 49] width 498 height 59
click at [214, 38] on h2 "day 7 [DATE]" at bounding box center [126, 37] width 173 height 35
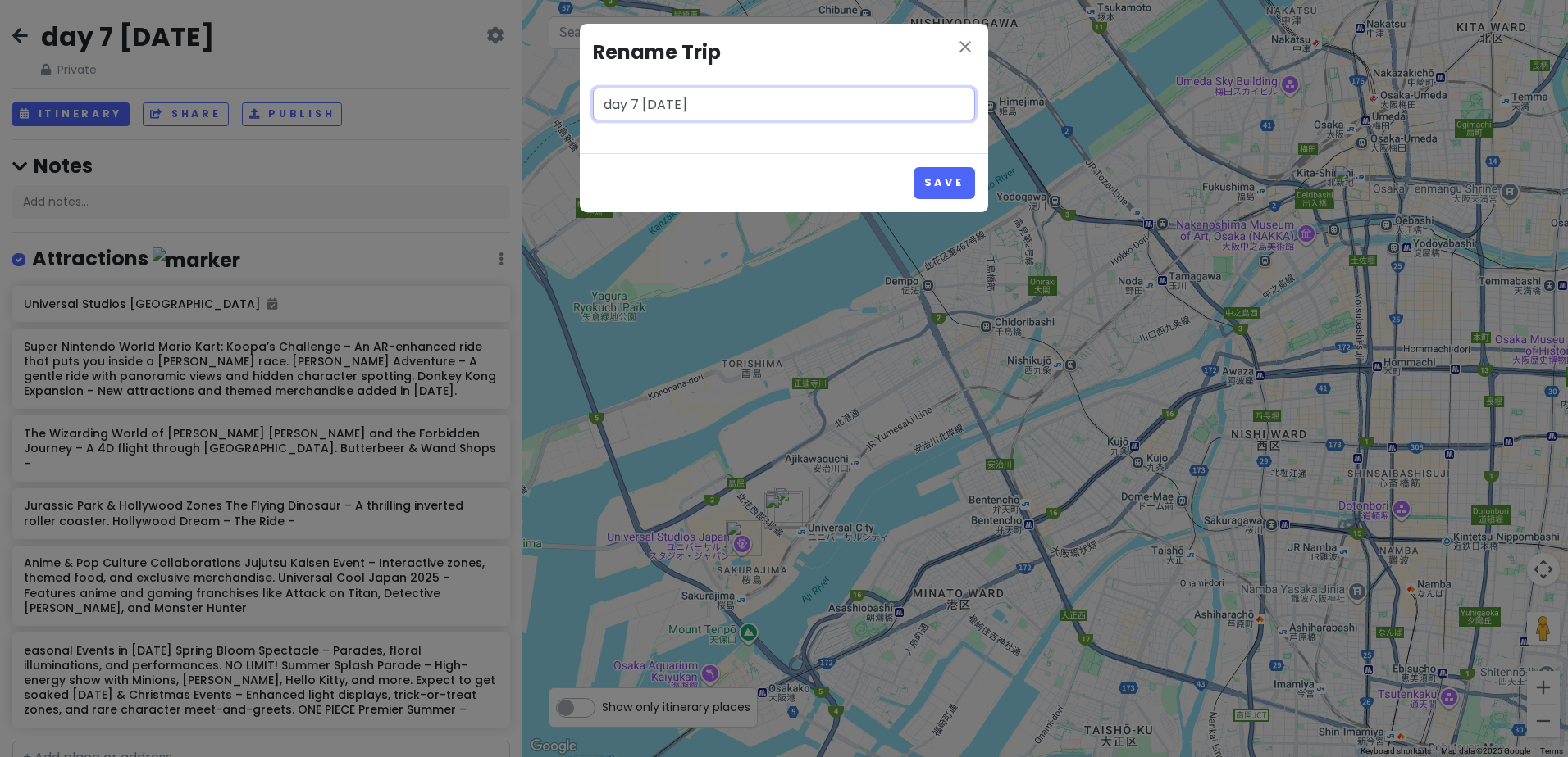
click at [779, 112] on input "day 7 [DATE]" at bounding box center [784, 104] width 382 height 33
click at [944, 189] on button "Save" at bounding box center [944, 183] width 61 height 32
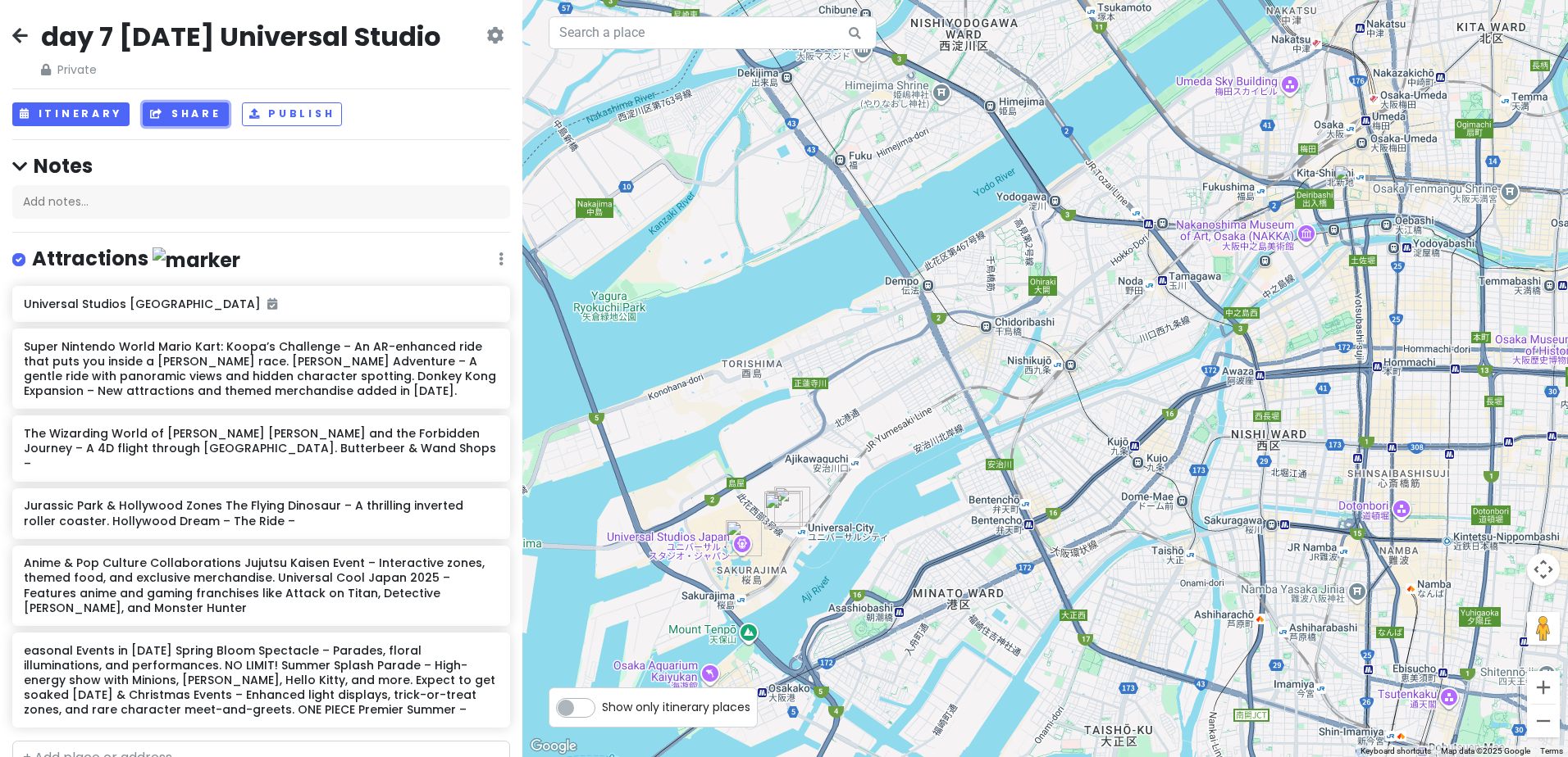
click at [190, 126] on button "Share" at bounding box center [185, 114] width 85 height 24
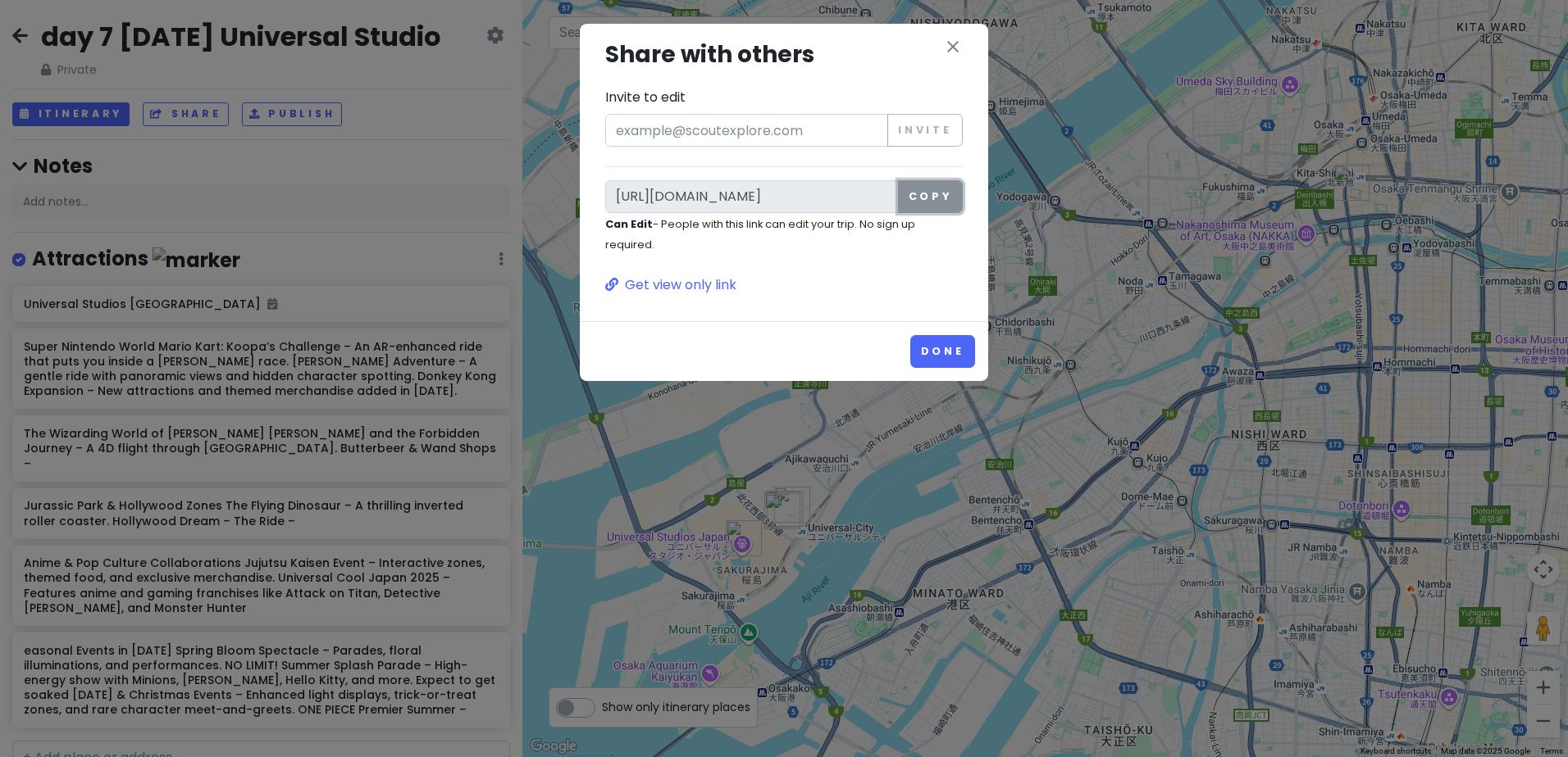
drag, startPoint x: 927, startPoint y: 203, endPoint x: 912, endPoint y: 205, distance: 15.1
click at [927, 203] on button "Copy" at bounding box center [930, 196] width 65 height 33
click at [951, 47] on icon "close" at bounding box center [952, 46] width 20 height 20
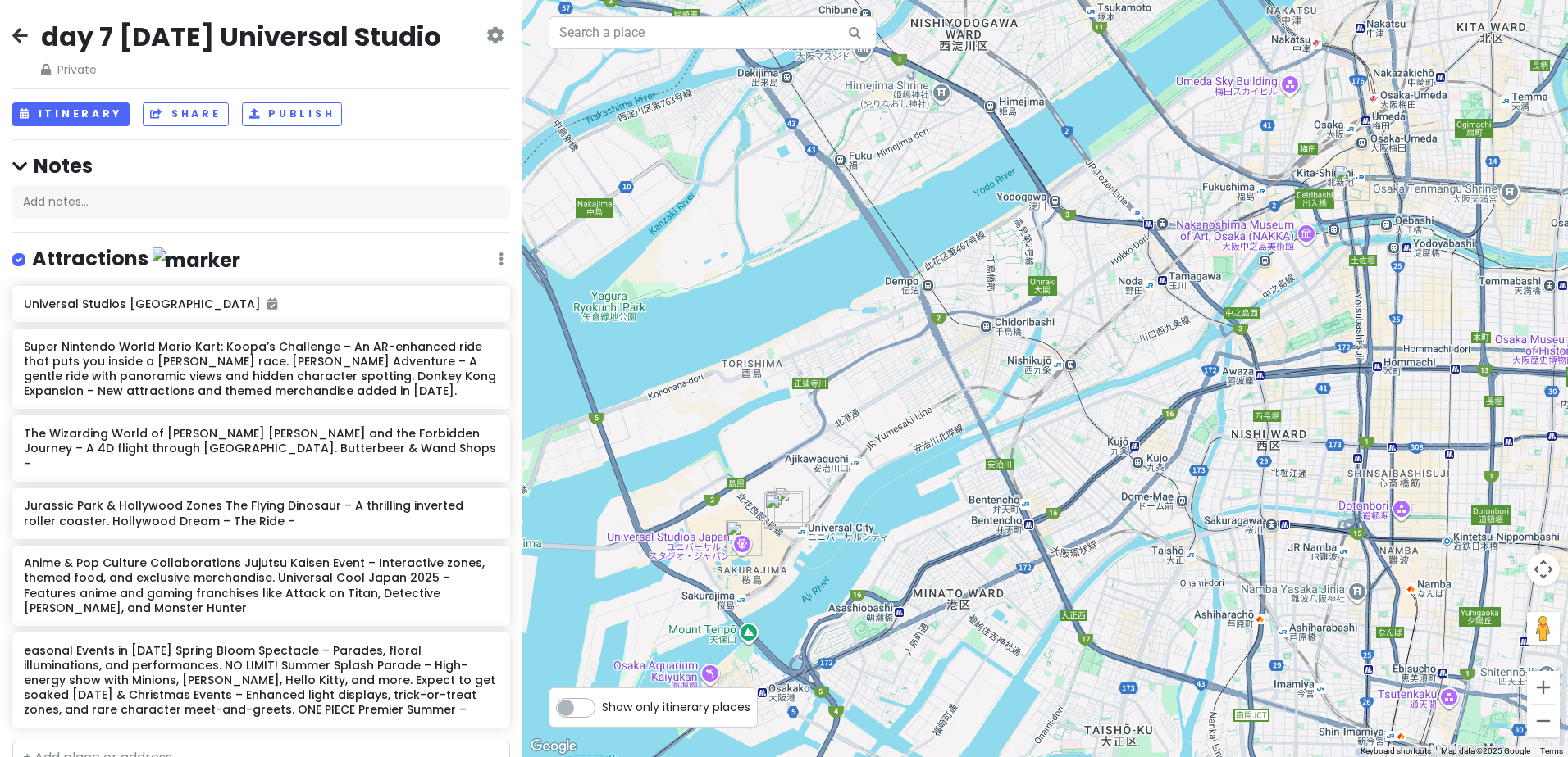
click at [17, 41] on icon at bounding box center [20, 35] width 16 height 13
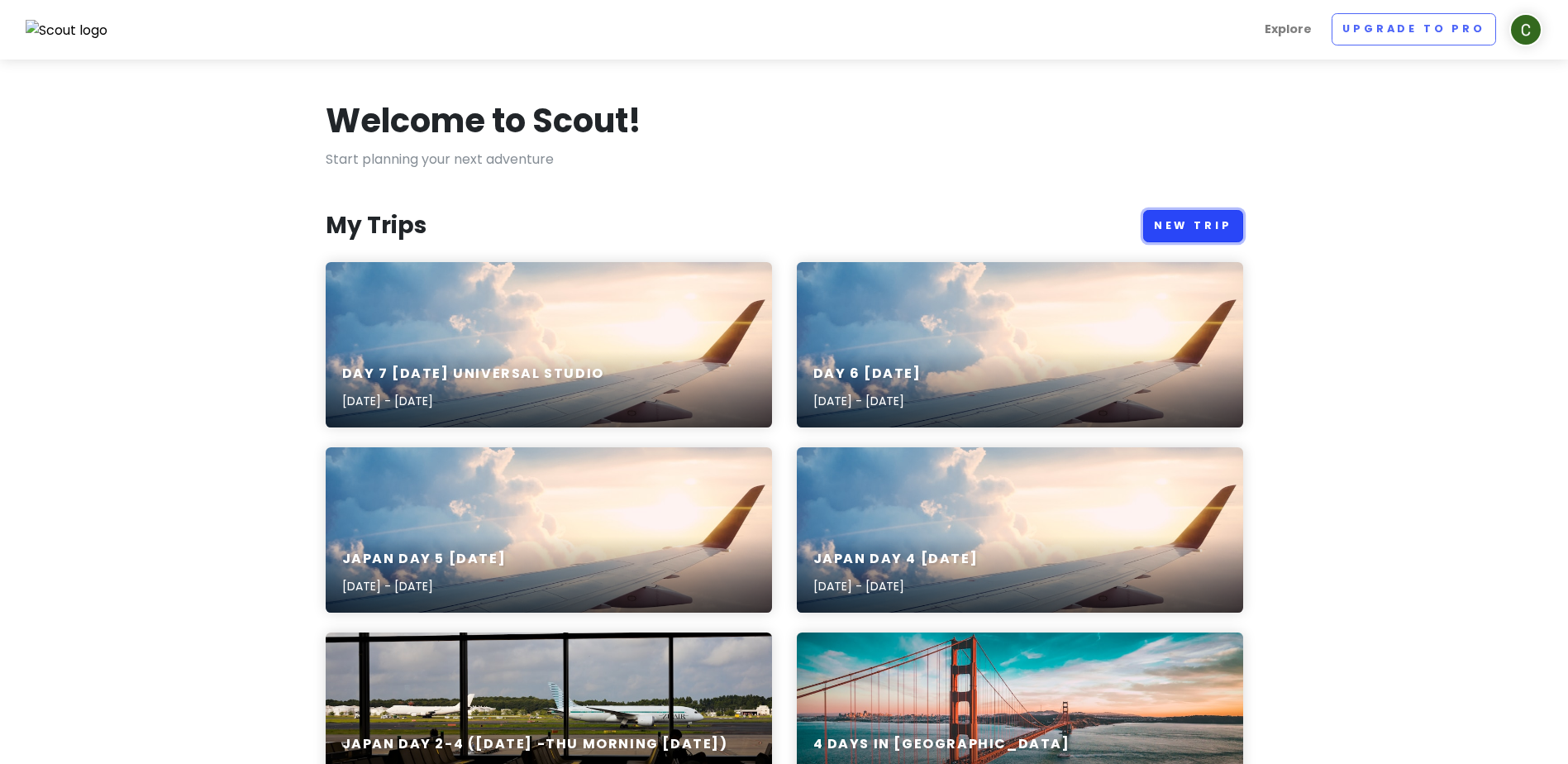
click at [1199, 219] on link "New Trip" at bounding box center [1193, 226] width 100 height 32
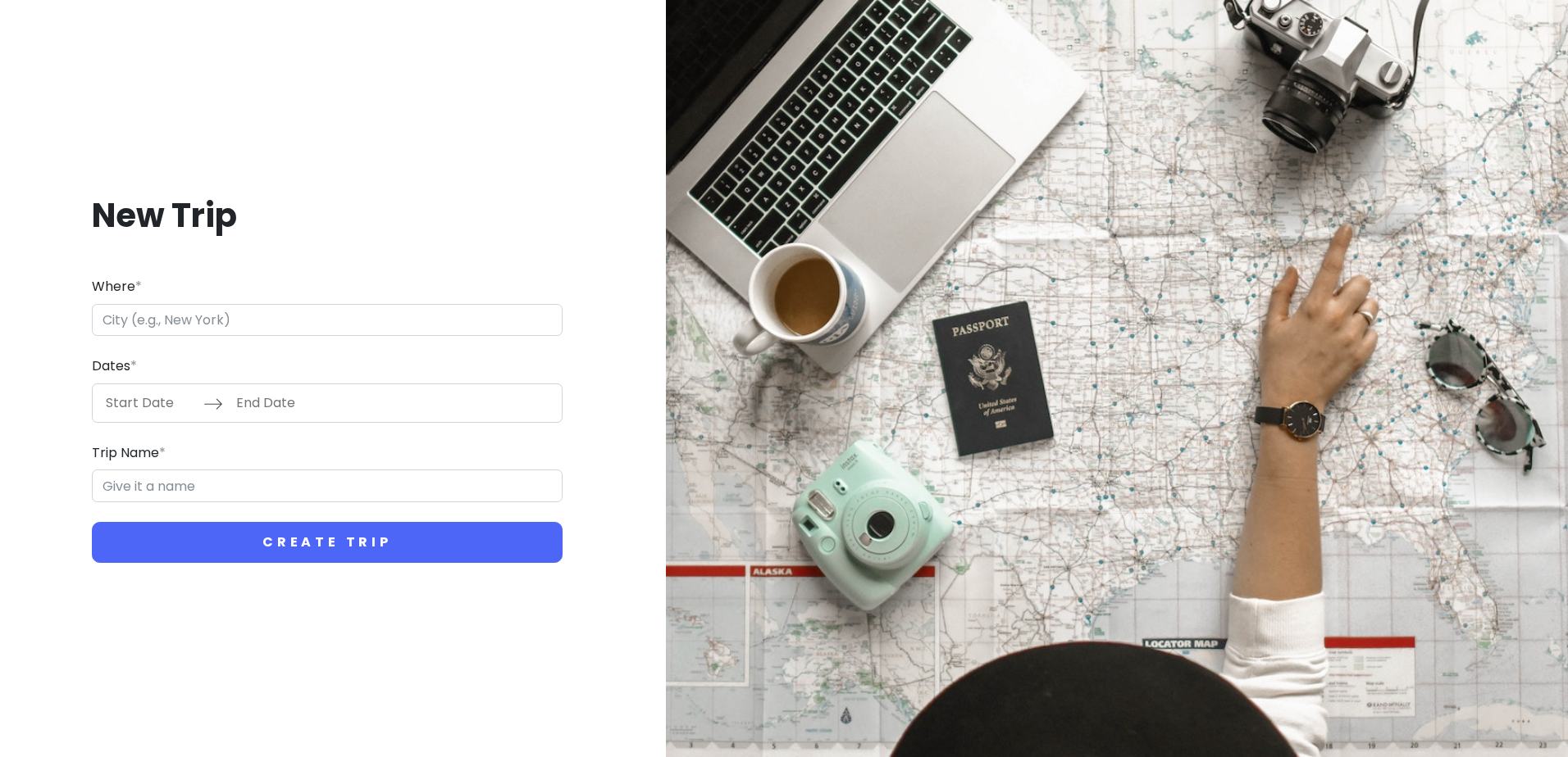
click at [243, 321] on input "Where *" at bounding box center [326, 321] width 470 height 33
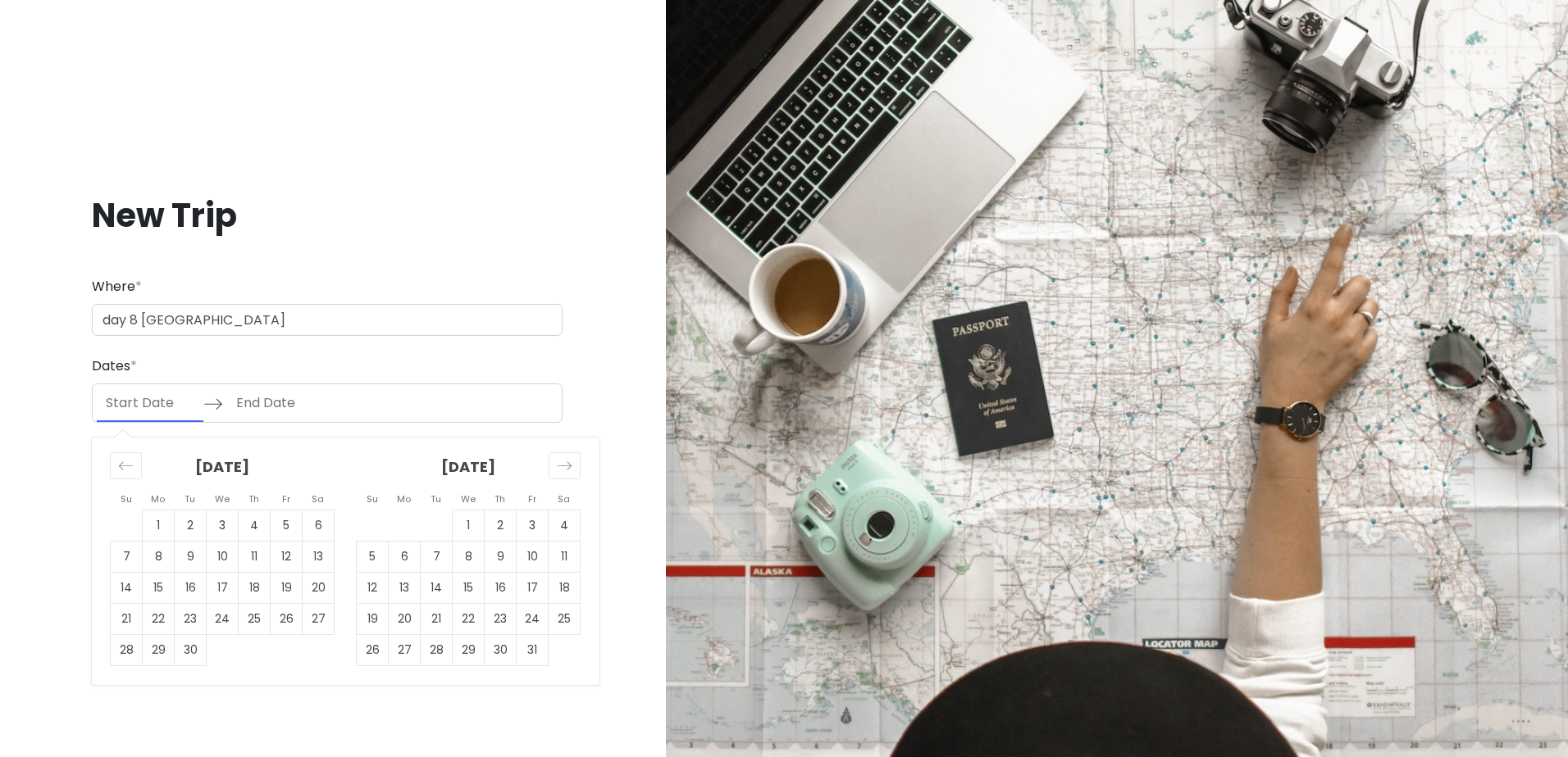
click at [153, 397] on input "Start Date" at bounding box center [150, 403] width 107 height 38
click at [554, 460] on div "Move forward to switch to the next month." at bounding box center [565, 466] width 32 height 27
click at [557, 459] on icon "Move forward to switch to the next month." at bounding box center [564, 466] width 16 height 16
click at [411, 623] on td "22" at bounding box center [404, 618] width 32 height 31
click at [267, 327] on input "day 8 [GEOGRAPHIC_DATA]" at bounding box center [326, 321] width 470 height 33
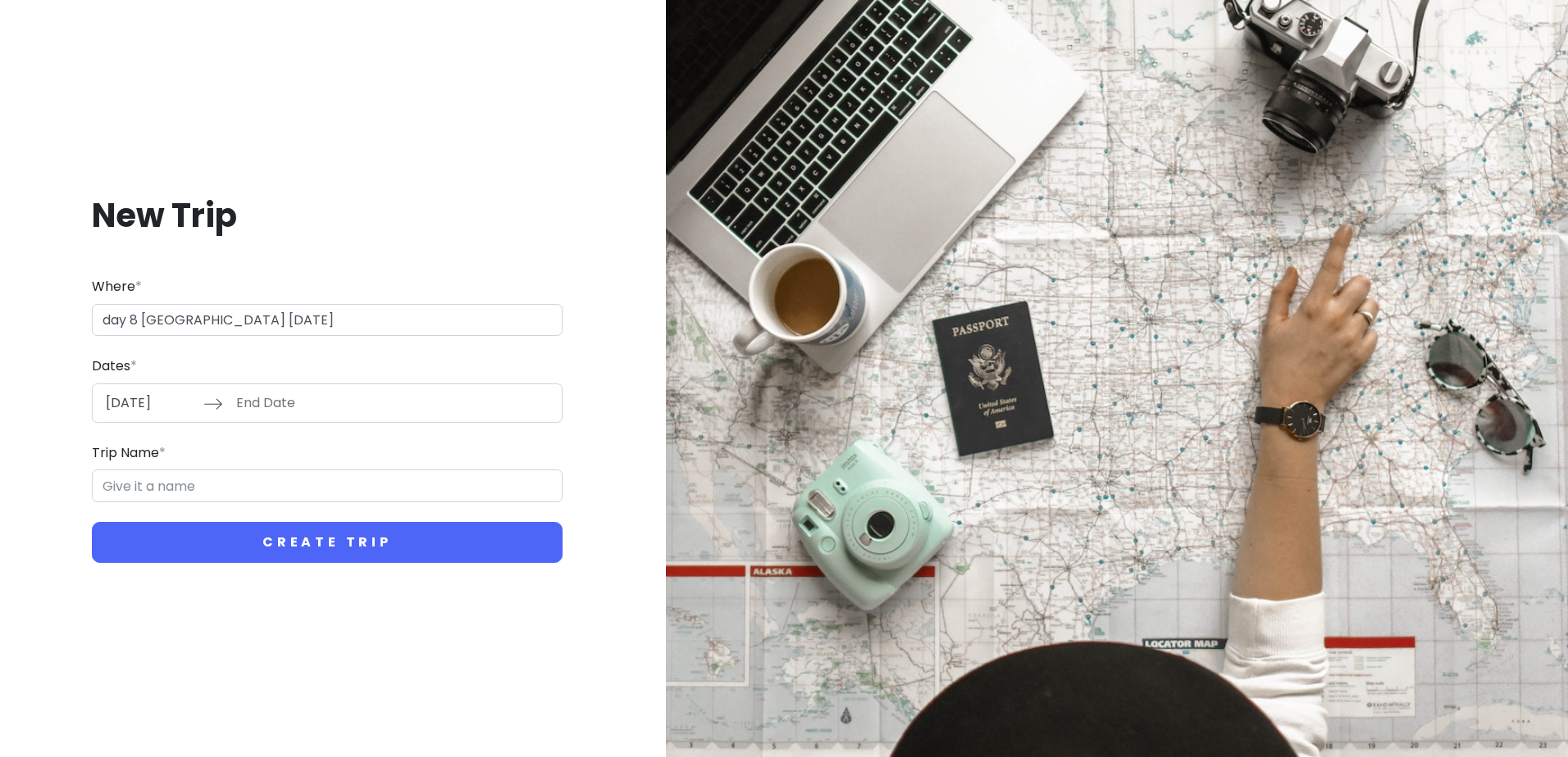
click at [248, 403] on input "End Date" at bounding box center [280, 403] width 107 height 38
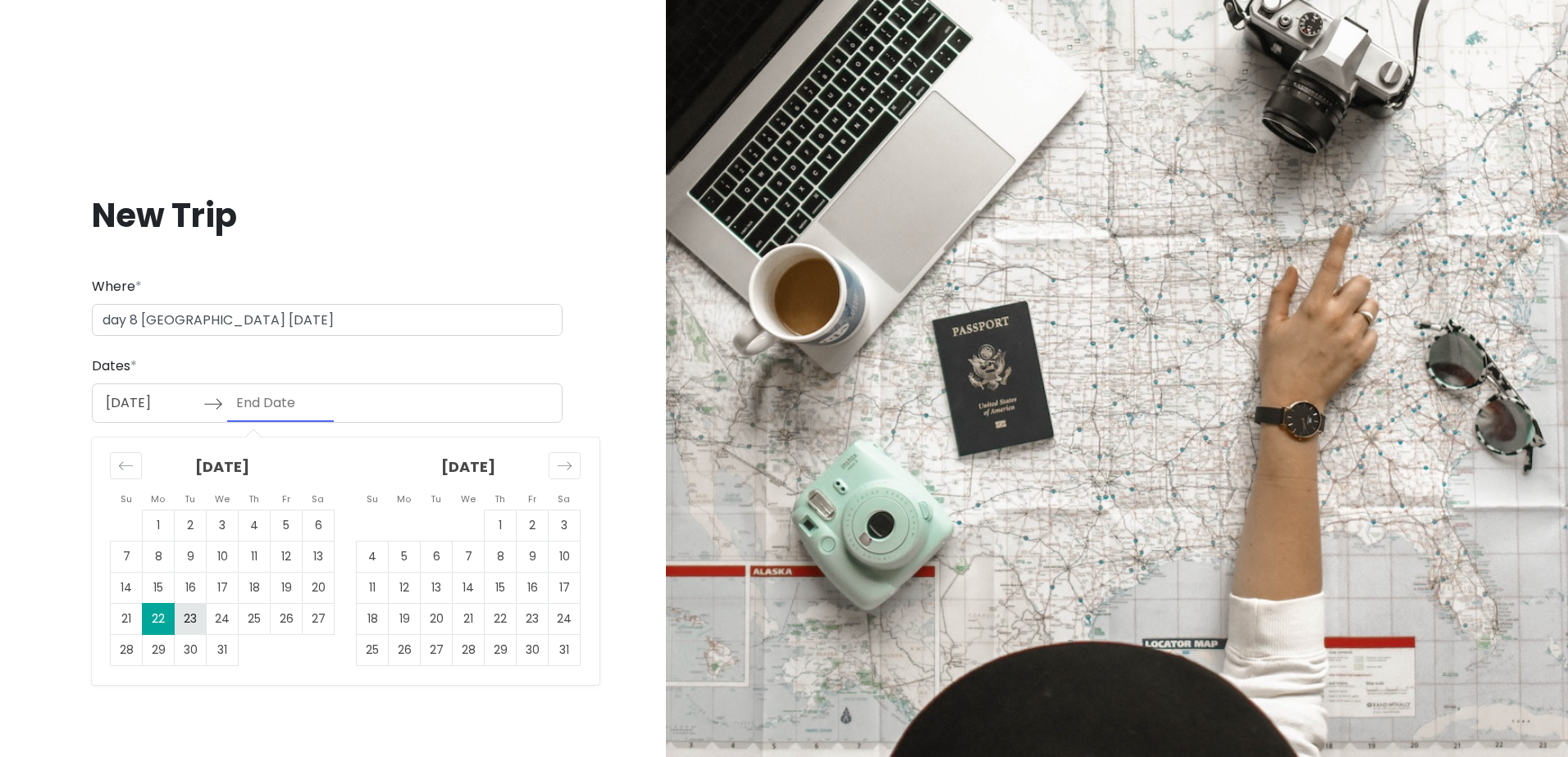
click at [191, 619] on td "23" at bounding box center [190, 618] width 32 height 31
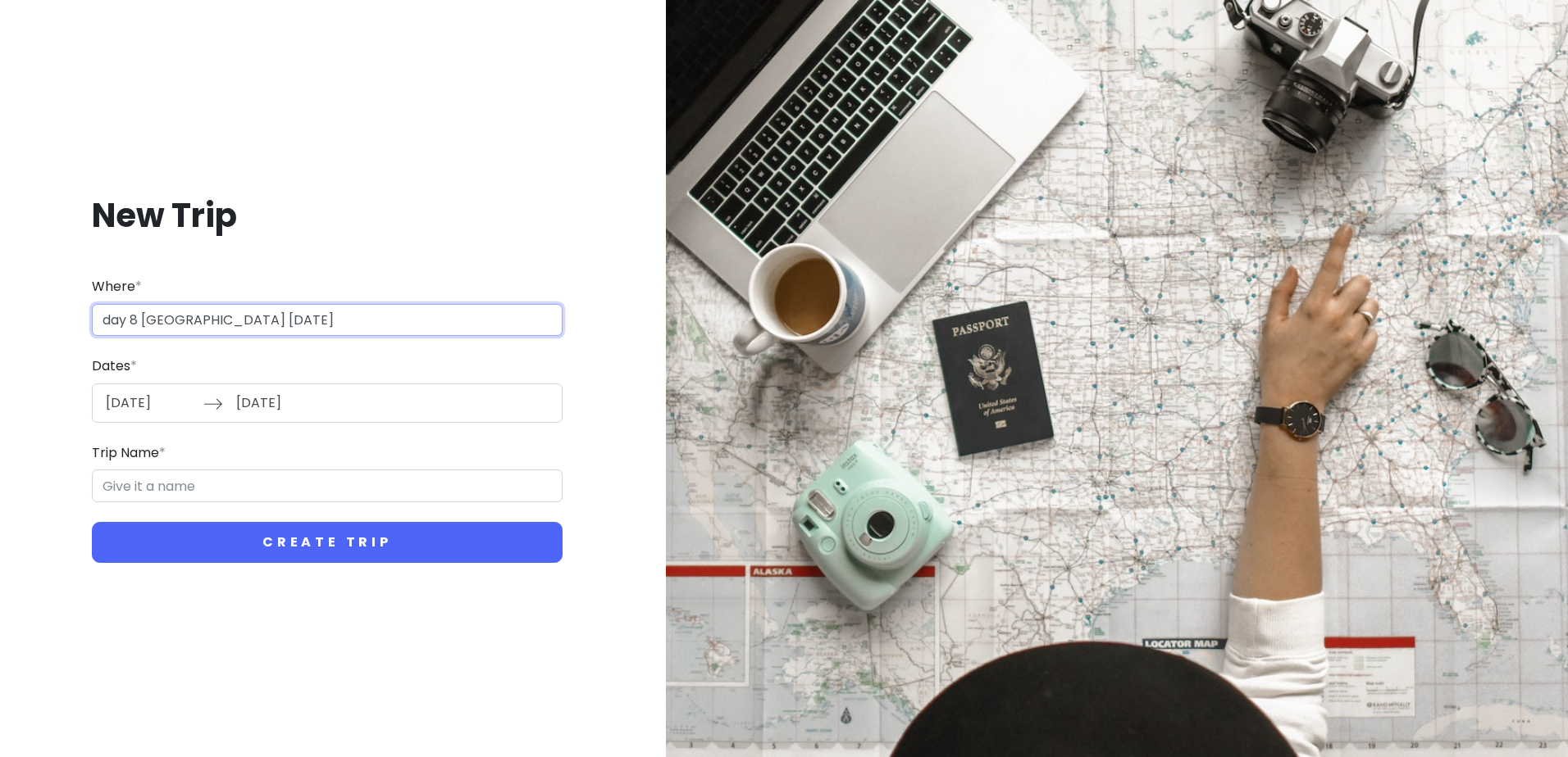
click at [305, 307] on input "day 8 [GEOGRAPHIC_DATA] [DATE]" at bounding box center [326, 321] width 470 height 33
drag, startPoint x: 305, startPoint y: 316, endPoint x: 63, endPoint y: 359, distance: 245.8
click at [7, 309] on div "New Trip Where * day 8 [GEOGRAPHIC_DATA] [DATE] Dates * [DATE] Navigate forward…" at bounding box center [327, 378] width 652 height 757
click at [194, 493] on input "Trip Name *" at bounding box center [326, 485] width 470 height 33
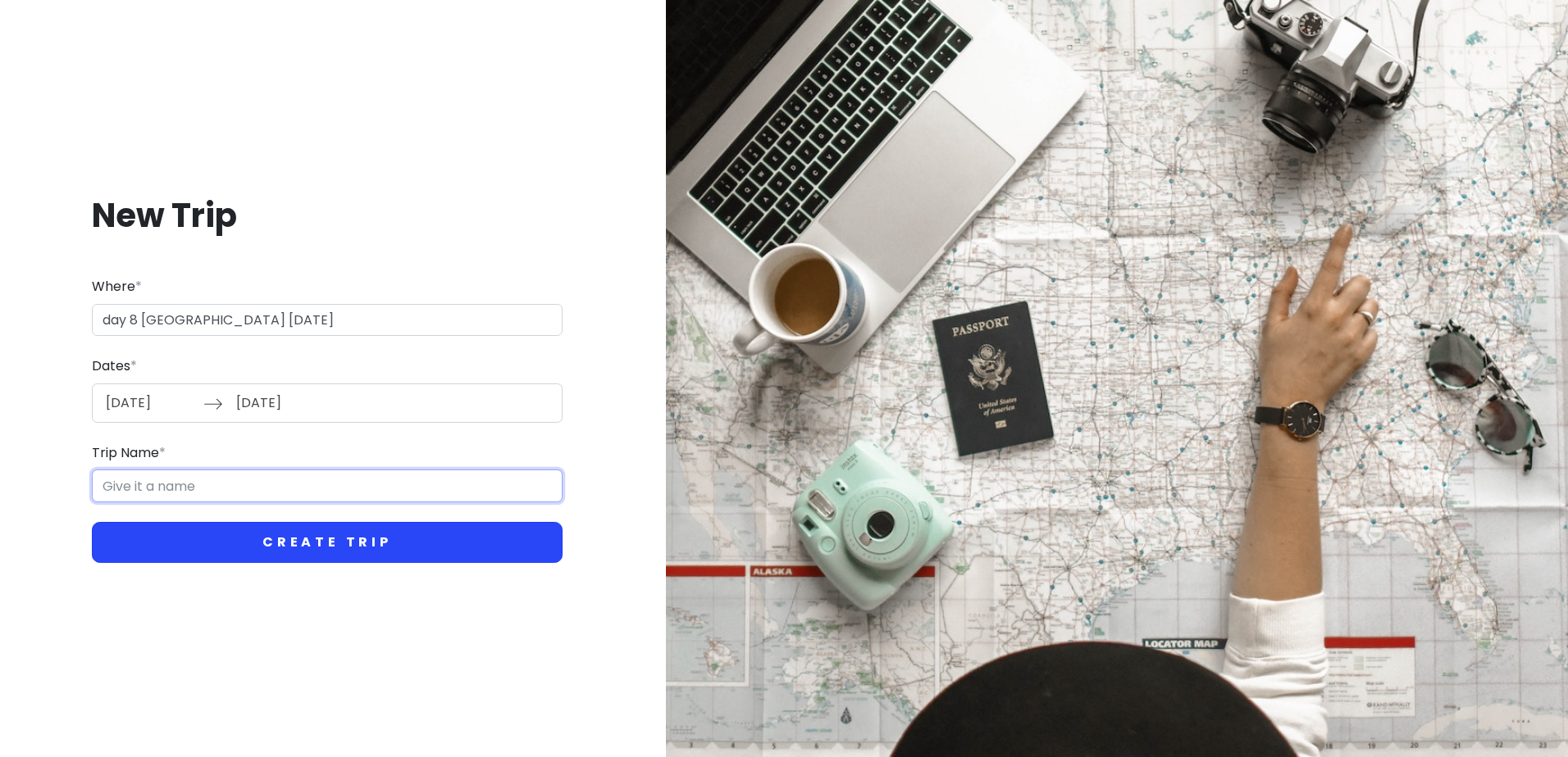
paste input "day 8 [GEOGRAPHIC_DATA] [DATE]"
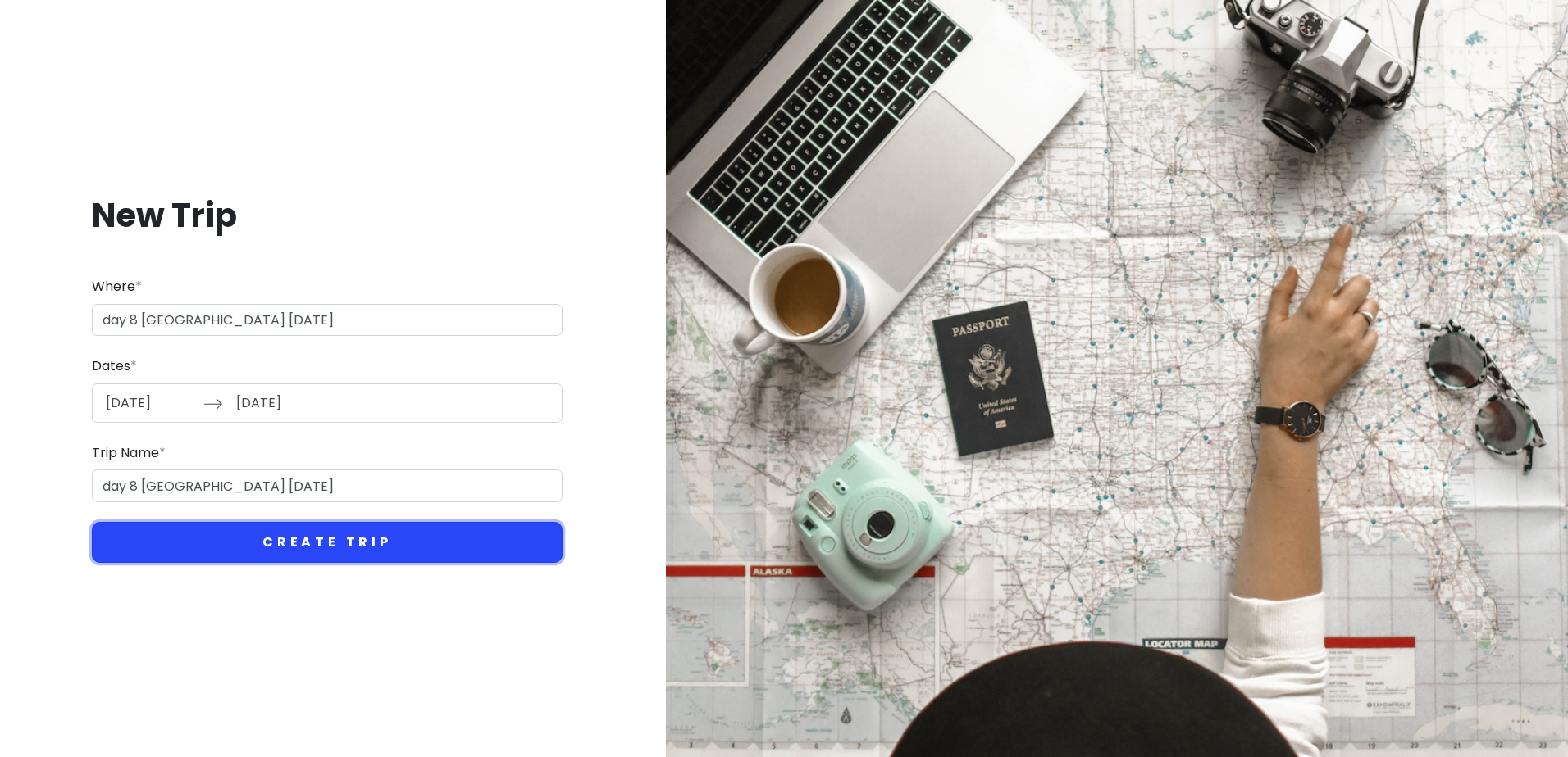
click at [280, 542] on button "Create Trip" at bounding box center [326, 542] width 470 height 41
click at [349, 540] on button "Create Trip" at bounding box center [326, 542] width 470 height 41
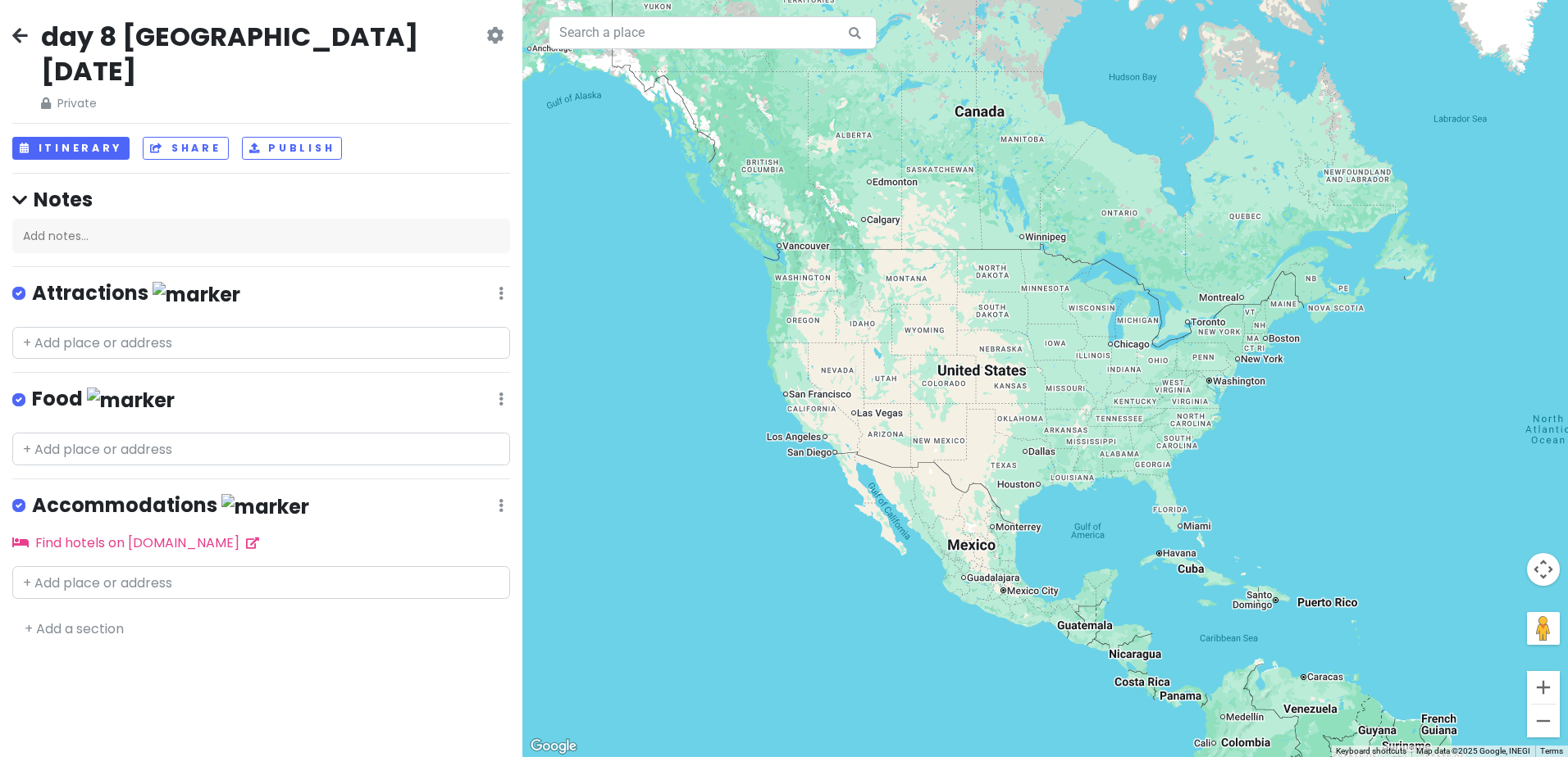
click at [16, 40] on icon at bounding box center [20, 35] width 16 height 13
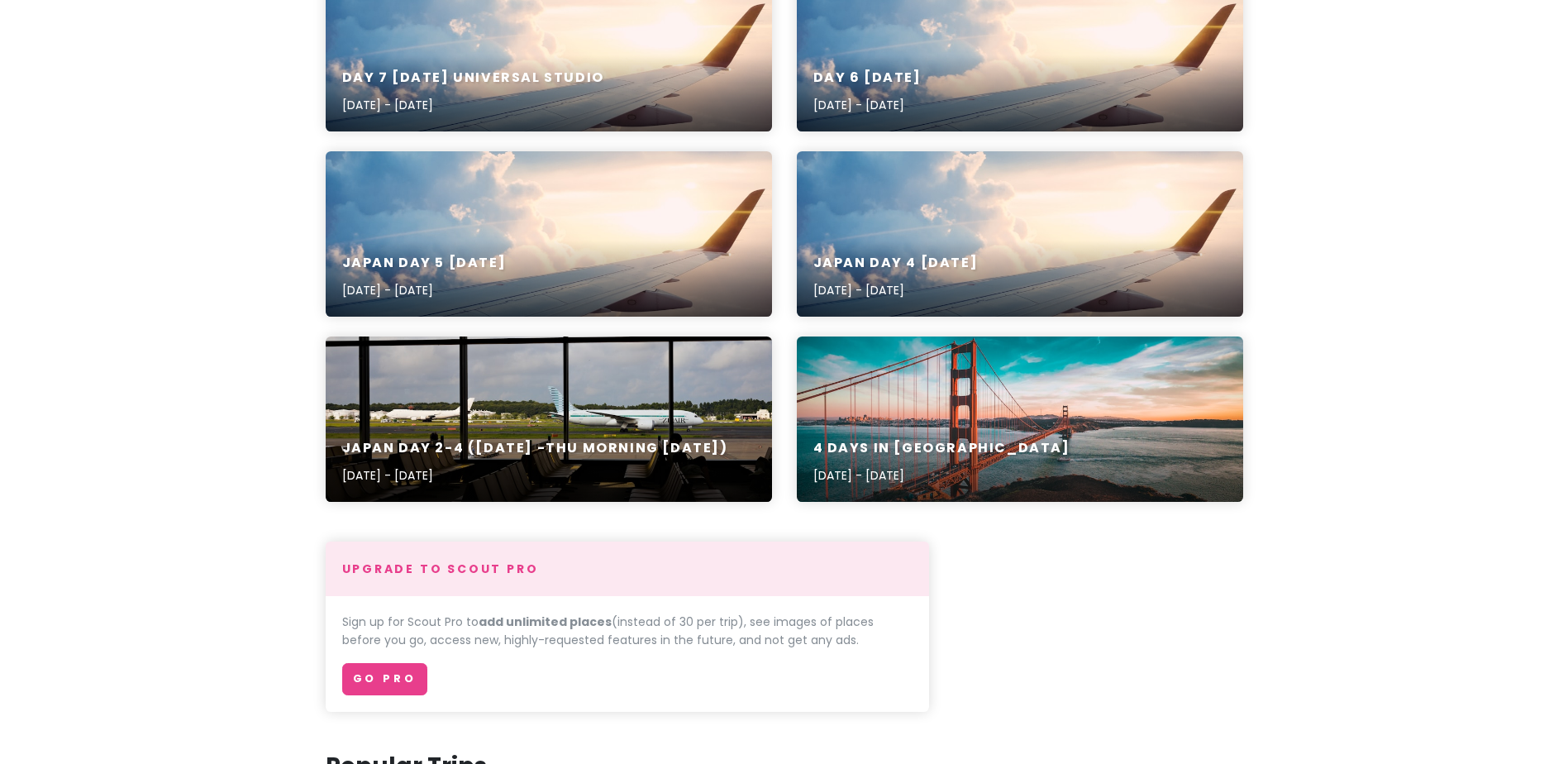
scroll to position [414, 0]
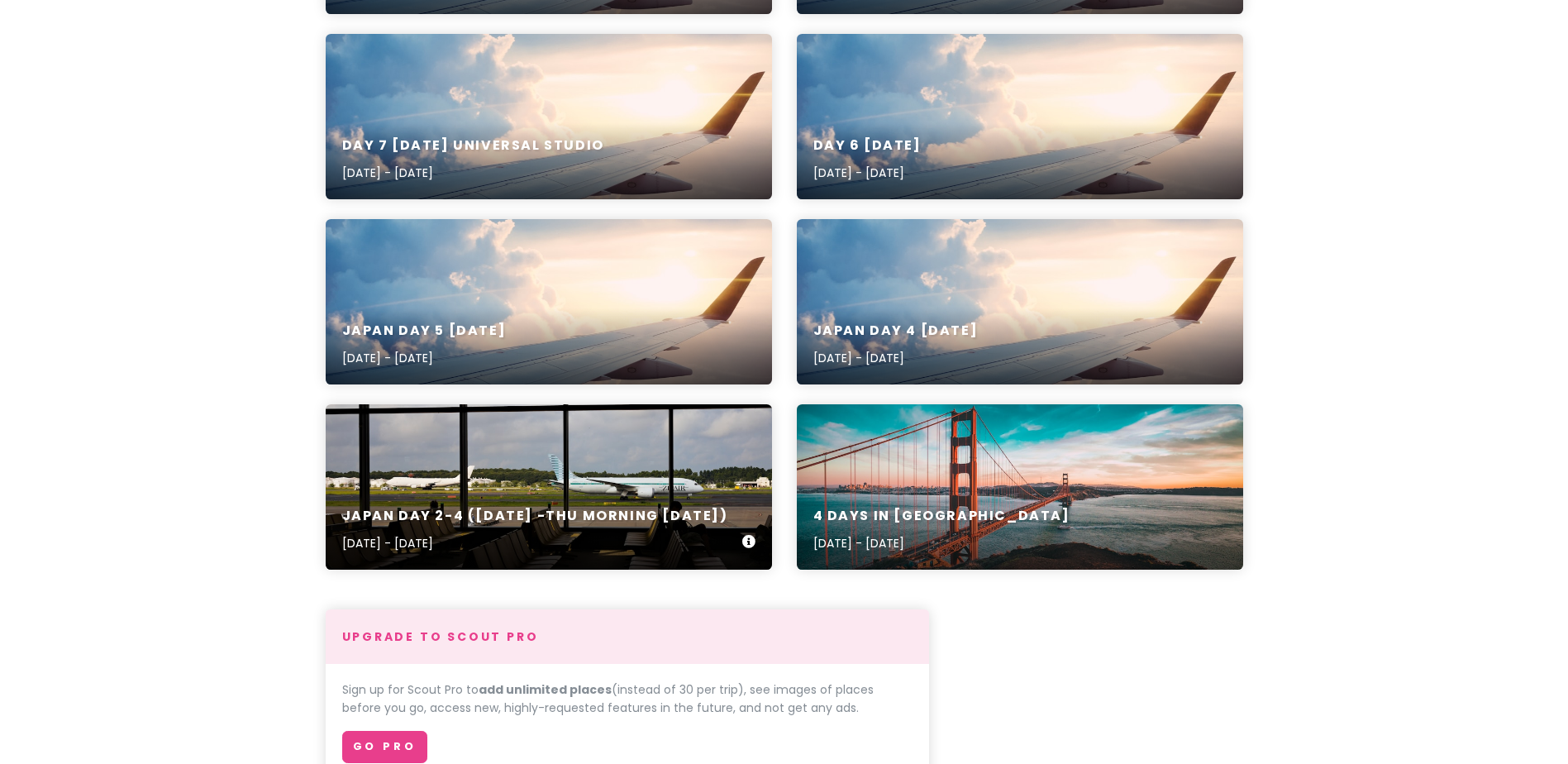
click at [649, 528] on div "Japan day 2-4 ([DATE] -Thu Morning [DATE]) [DATE] - [DATE]" at bounding box center [535, 531] width 386 height 46
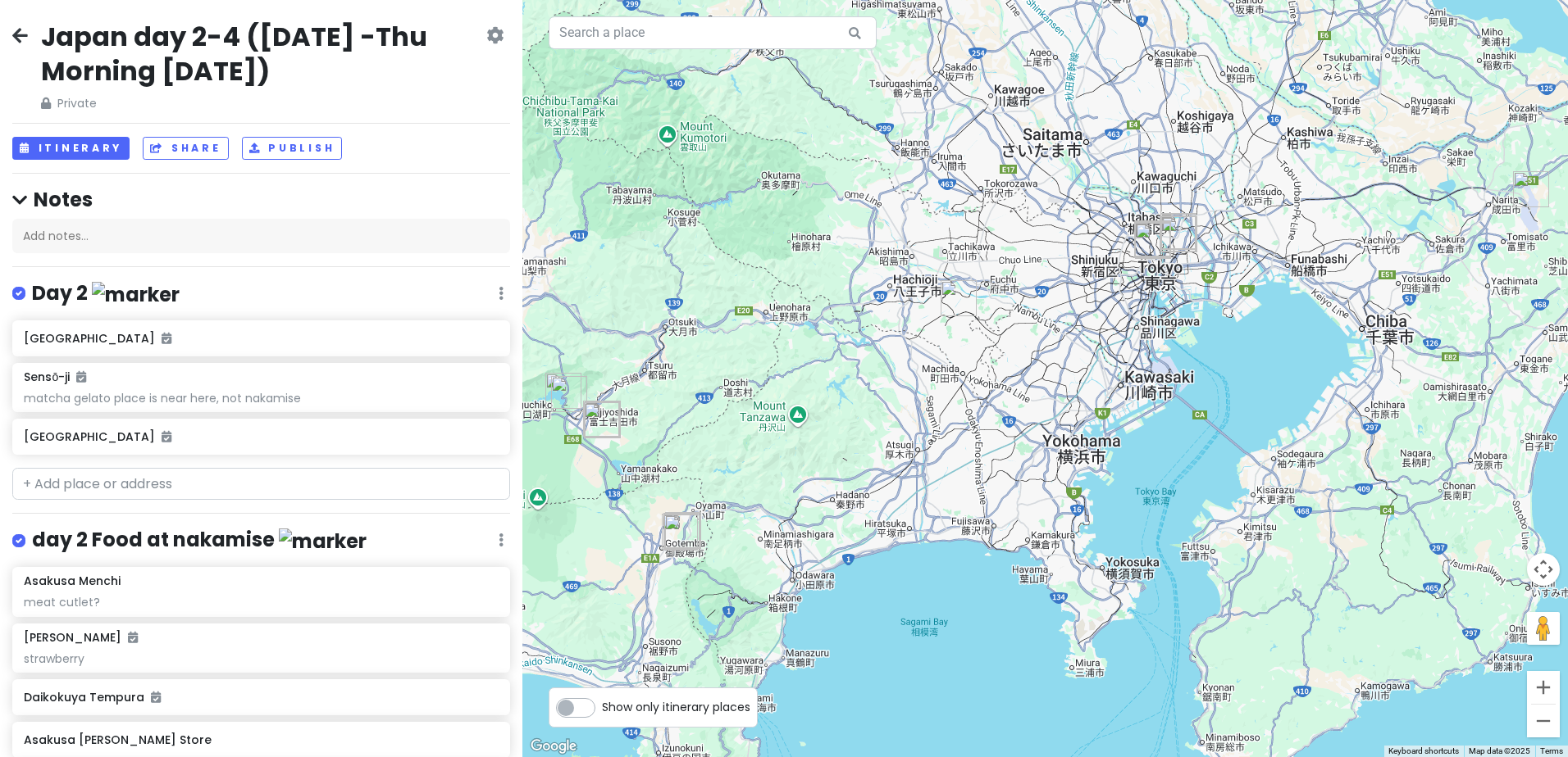
click at [20, 32] on icon at bounding box center [20, 35] width 16 height 13
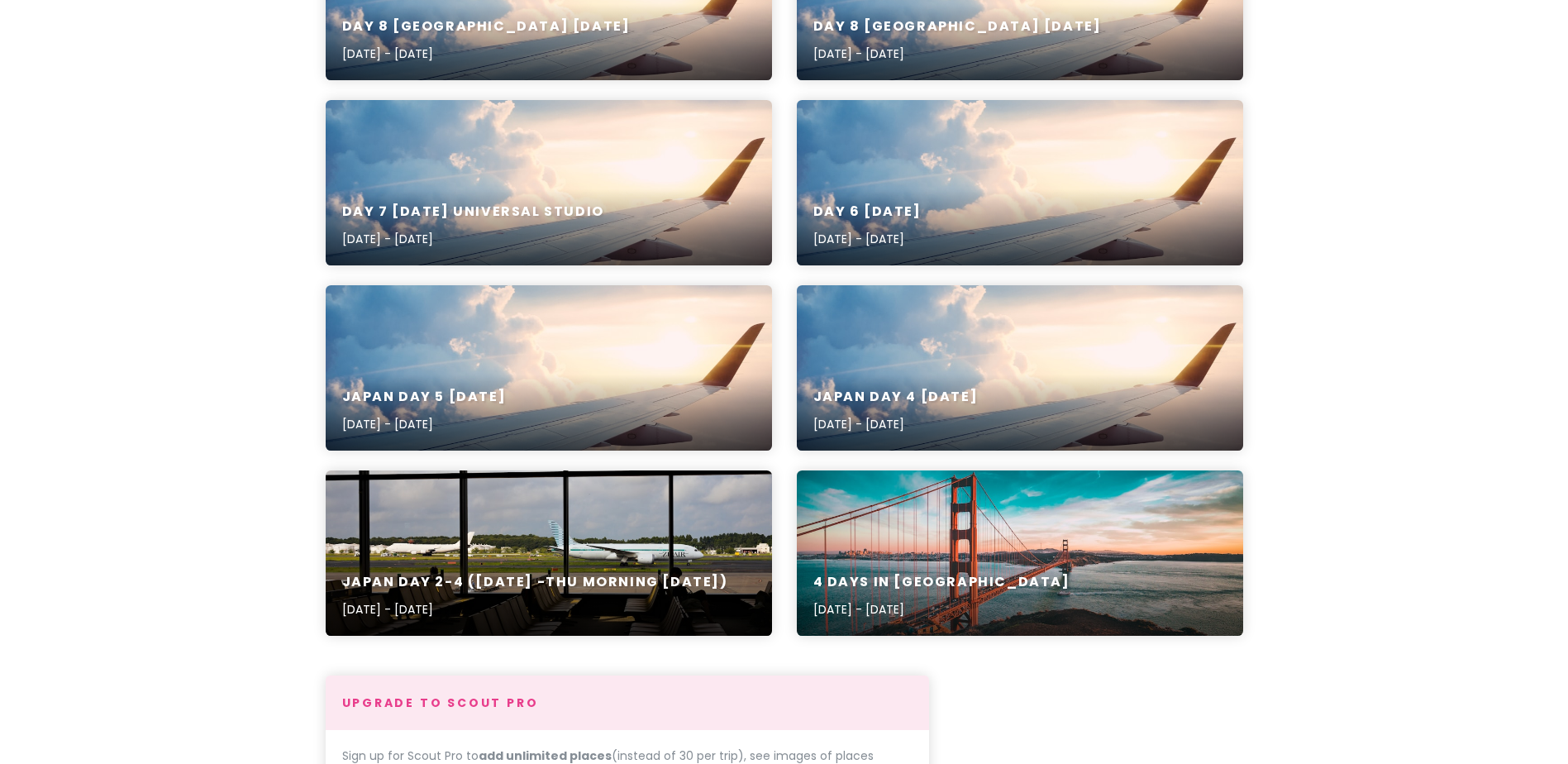
scroll to position [497, 0]
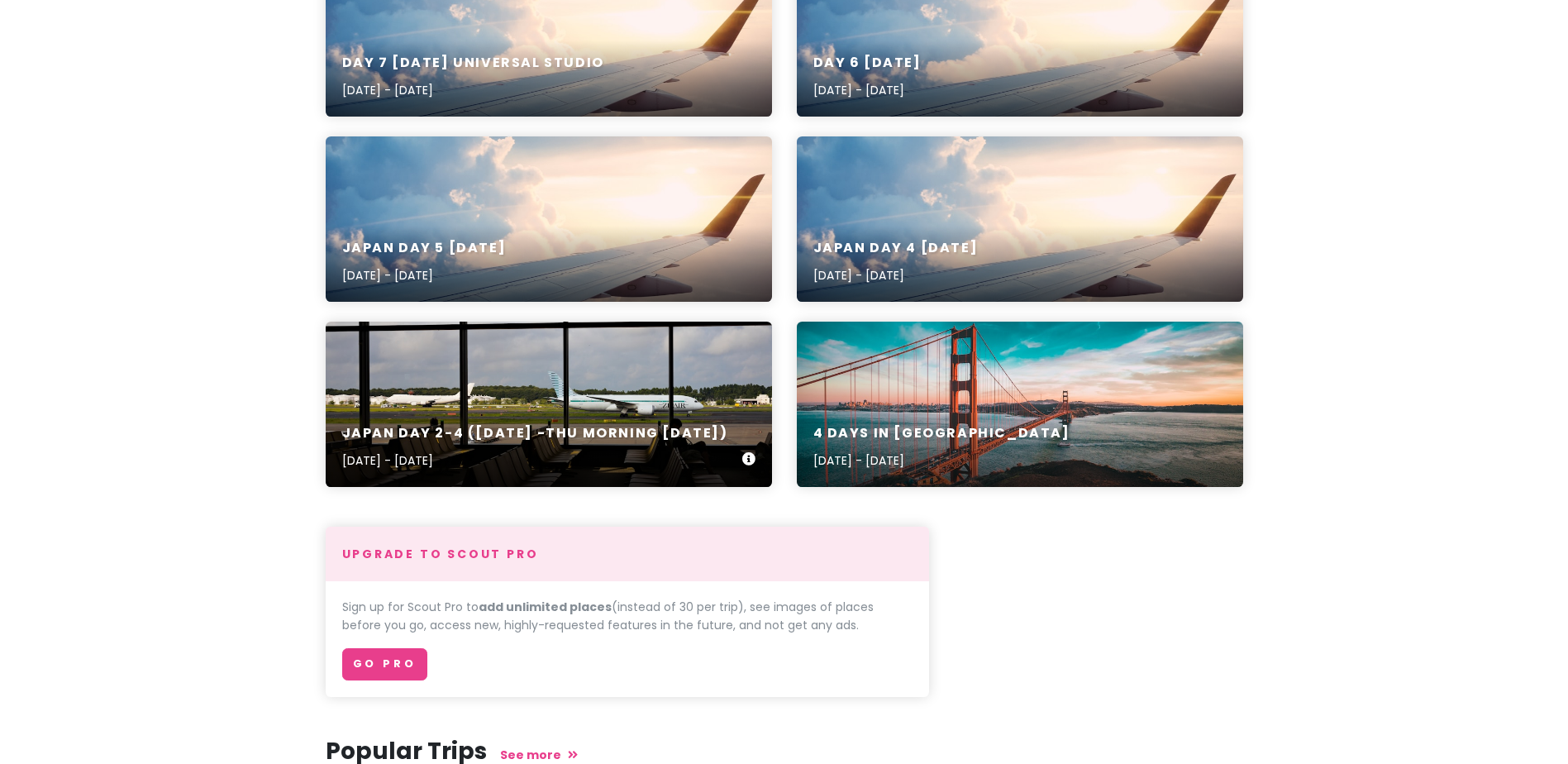
click at [687, 449] on div "Japan day 2-4 ([DATE] -Thu Morning [DATE]) [DATE] - [DATE]" at bounding box center [535, 448] width 386 height 46
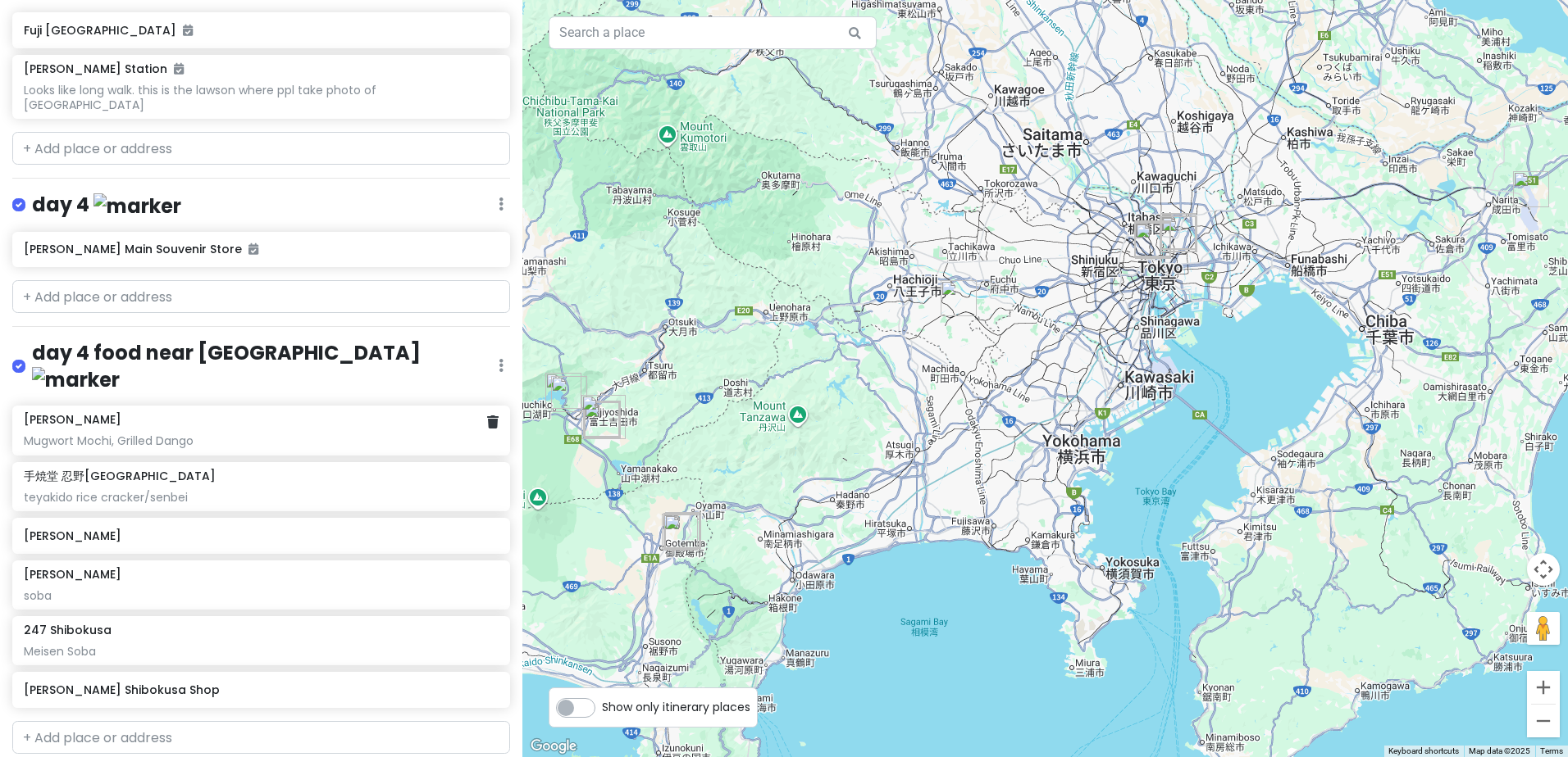
scroll to position [1759, 0]
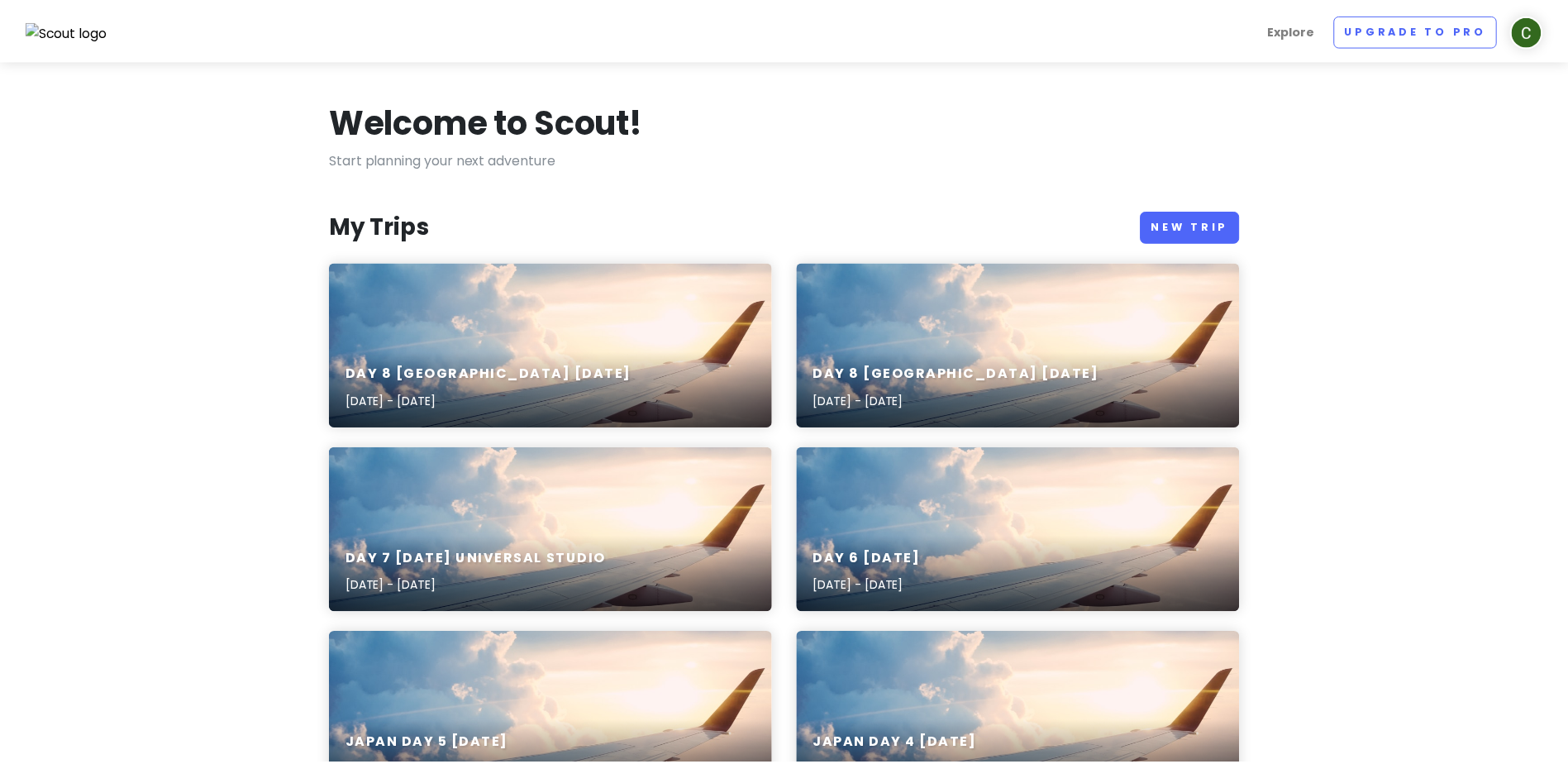
scroll to position [497, 0]
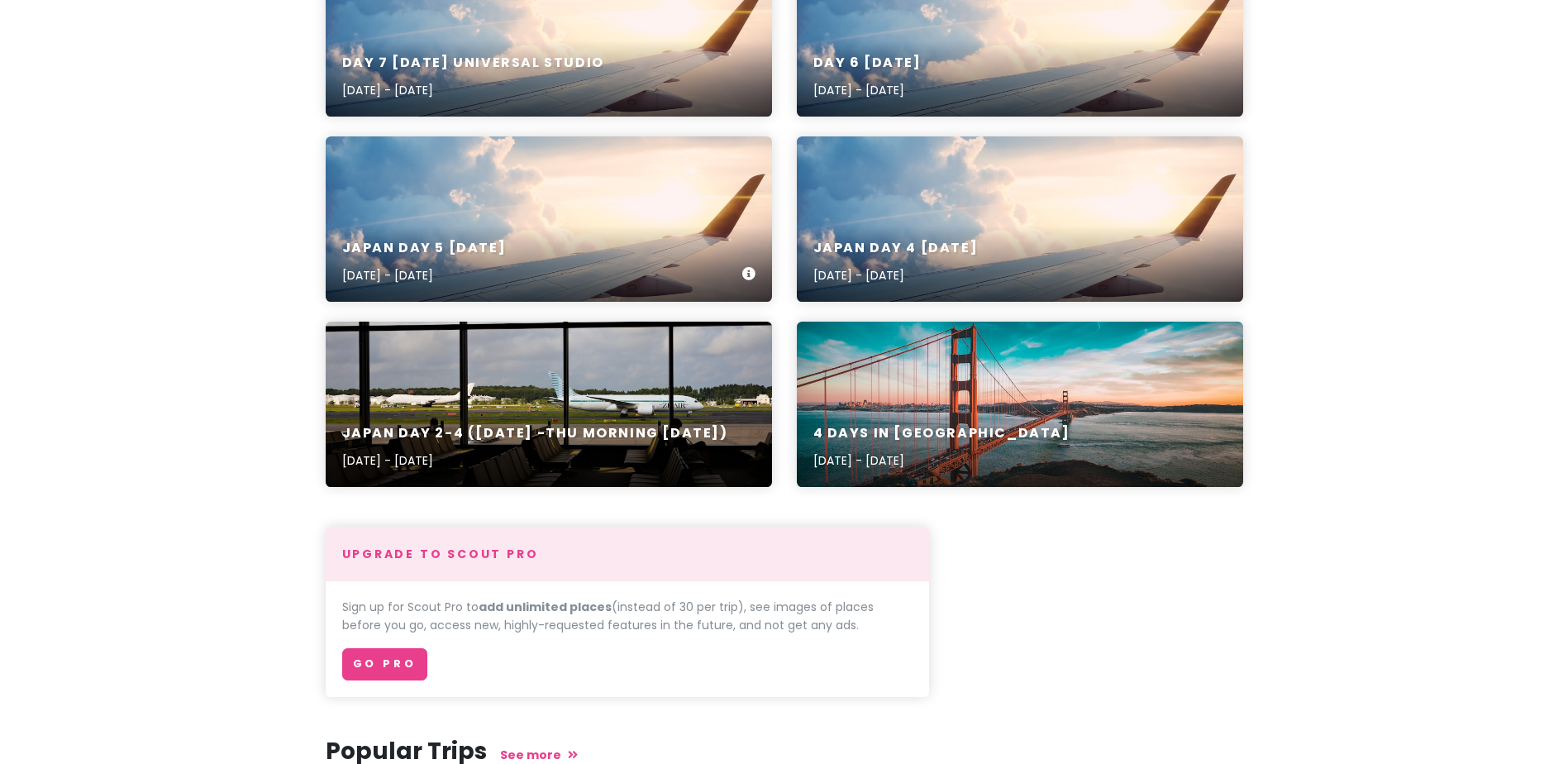
click at [629, 245] on div "Japan Day 5 [DATE] [DATE] - [DATE]" at bounding box center [550, 263] width 447 height 79
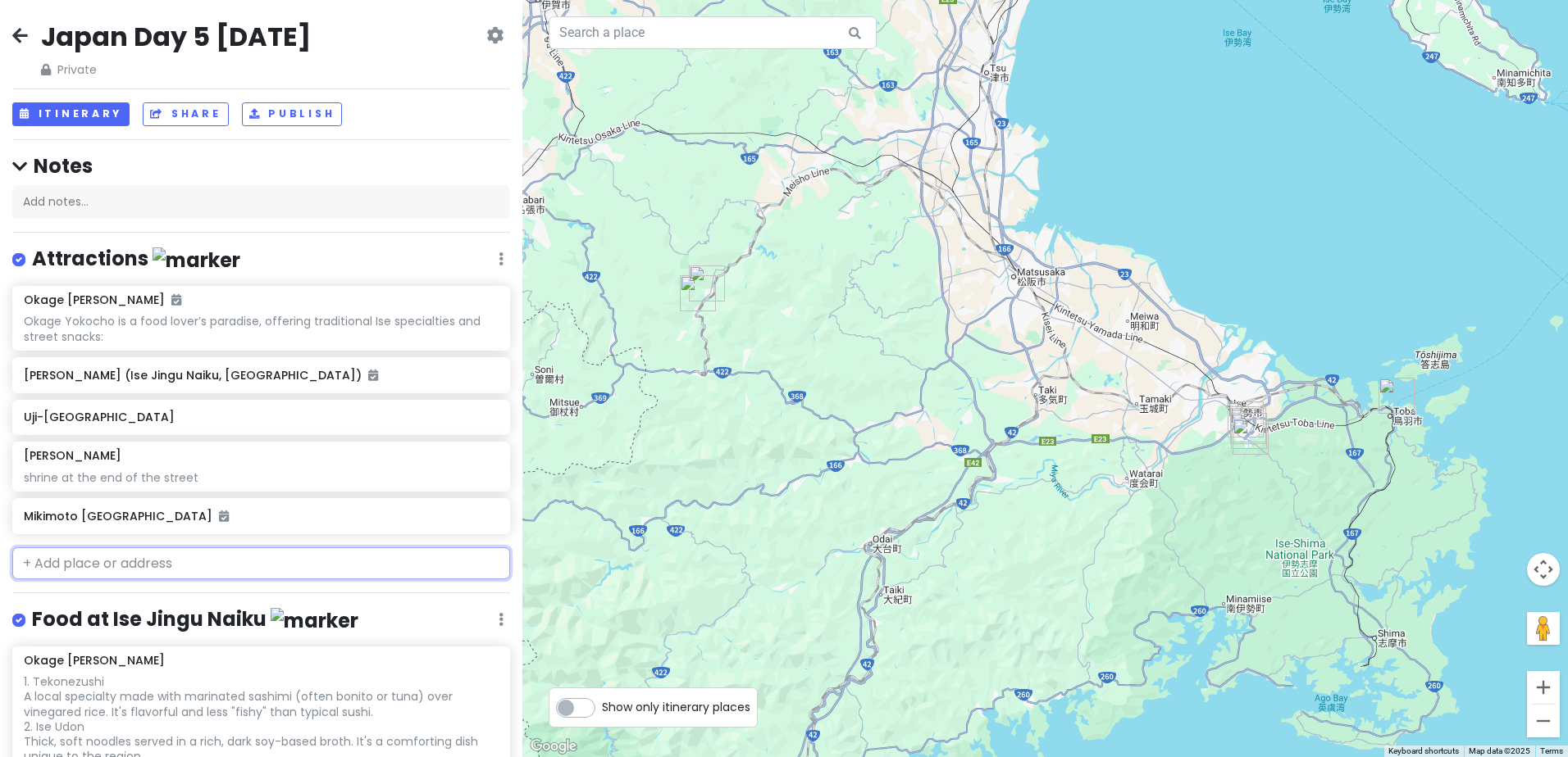
click at [204, 559] on input "text" at bounding box center [261, 564] width 498 height 33
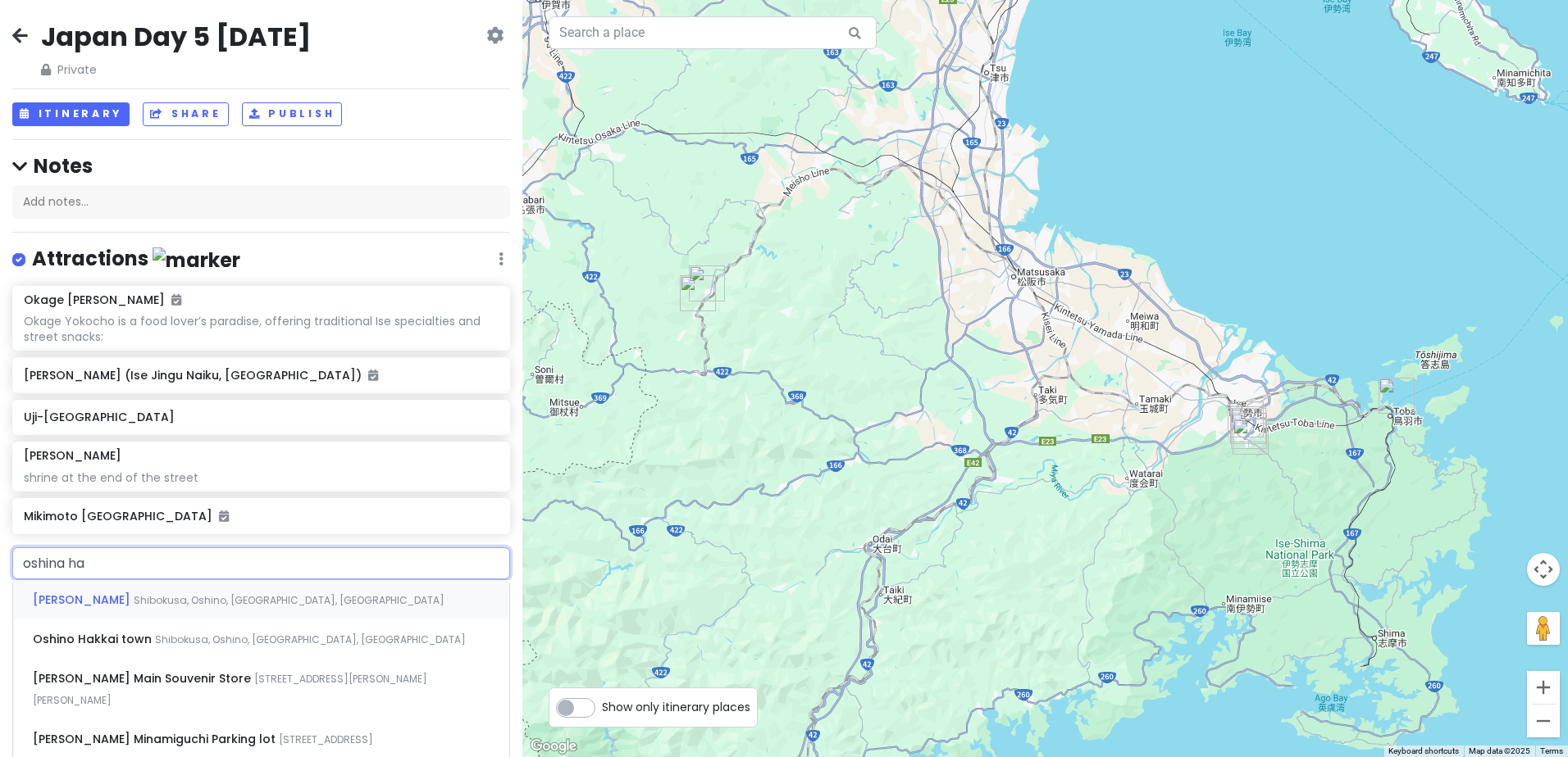
click at [149, 597] on span "Shibokusa, Oshino, [GEOGRAPHIC_DATA], [GEOGRAPHIC_DATA]" at bounding box center [289, 601] width 311 height 14
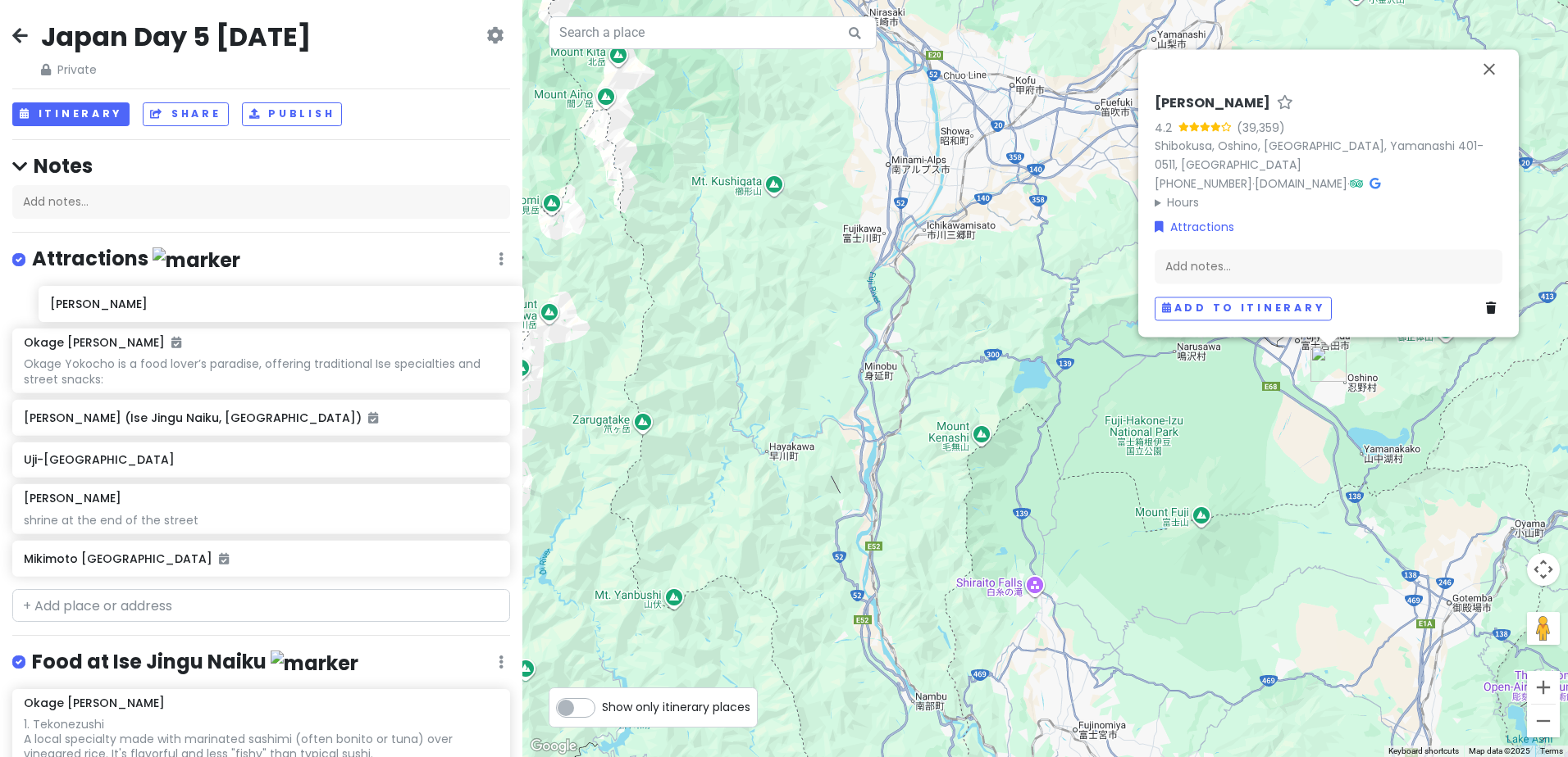
drag, startPoint x: 239, startPoint y: 564, endPoint x: 259, endPoint y: 309, distance: 255.8
click at [261, 310] on div "Okage [PERSON_NAME] Yokocho is a food lover’s paradise, offering traditional Is…" at bounding box center [261, 434] width 522 height 297
click at [1231, 308] on button "Add to itinerary" at bounding box center [1243, 308] width 177 height 24
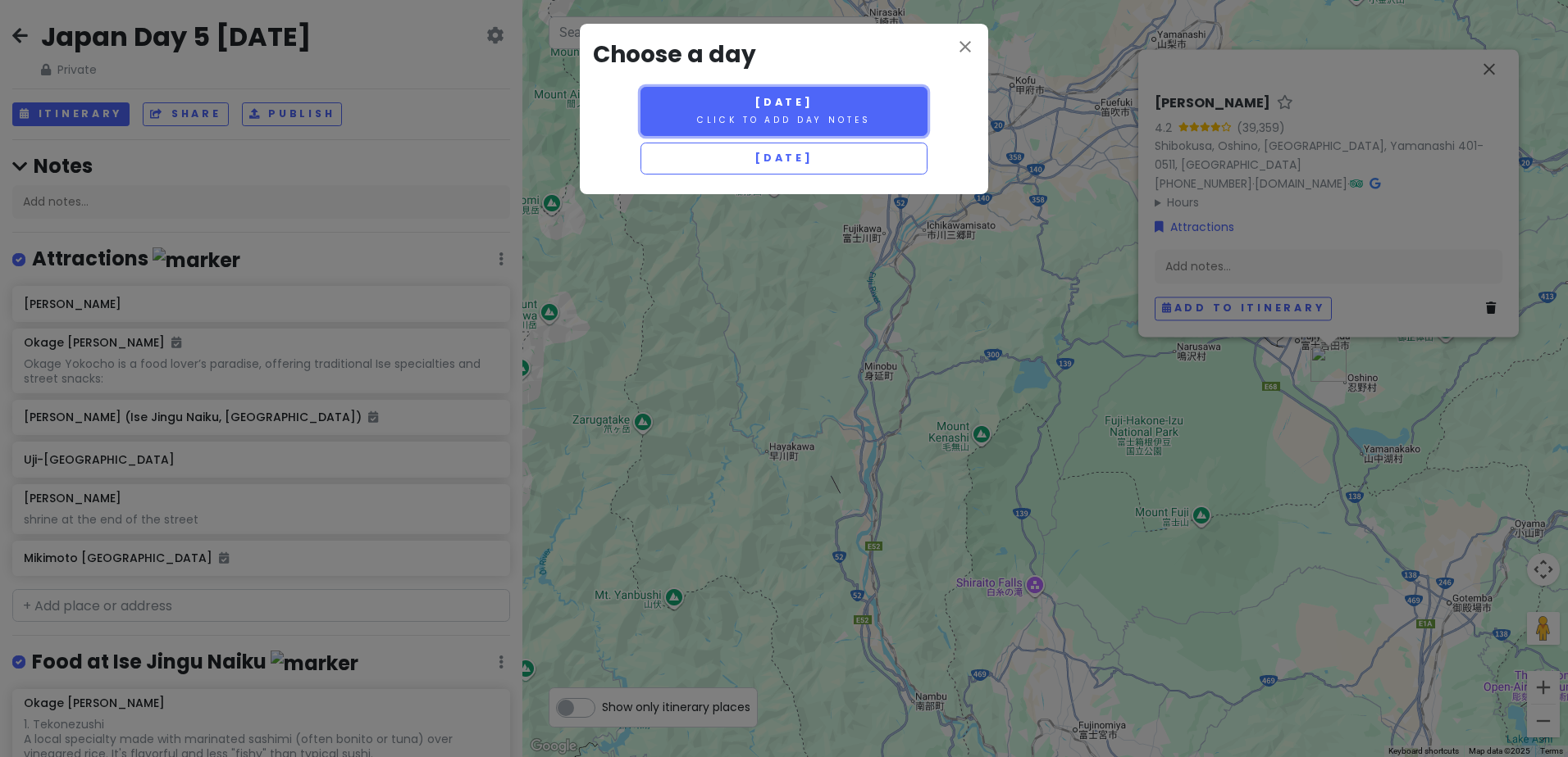
click at [814, 107] on span "[DATE]" at bounding box center [784, 102] width 59 height 14
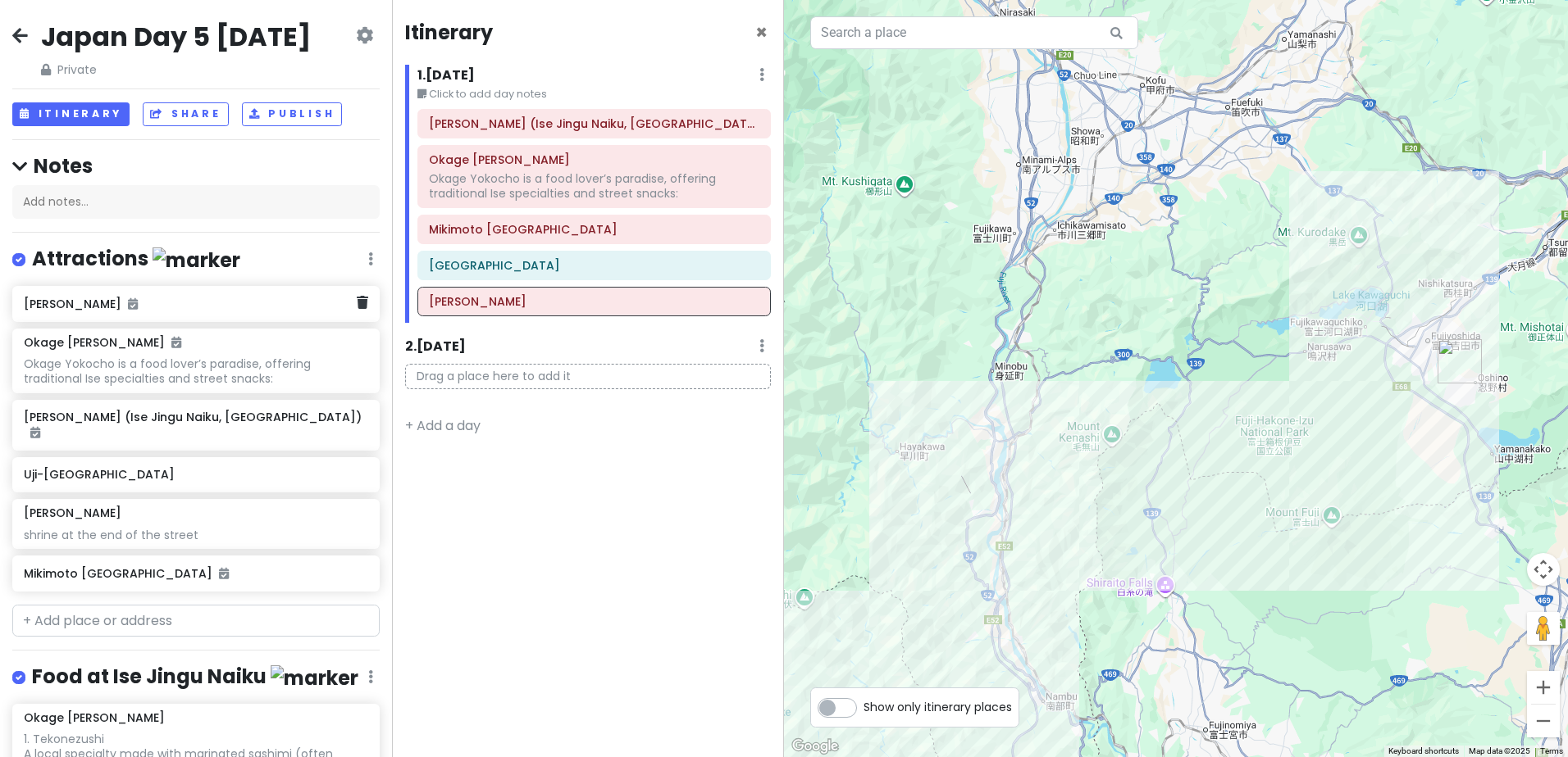
click at [179, 322] on div "[PERSON_NAME]" at bounding box center [196, 304] width 368 height 36
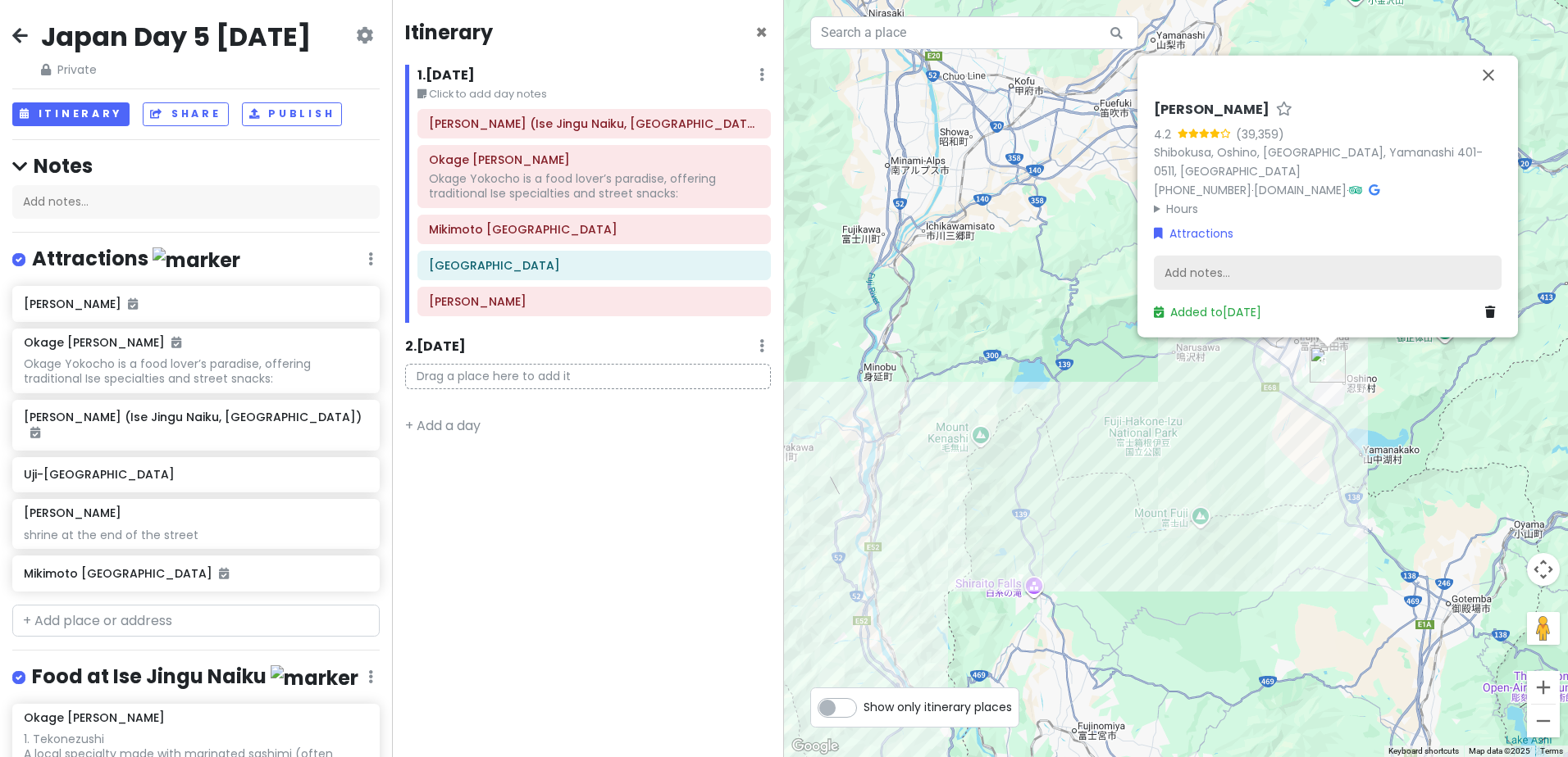
click at [1317, 267] on div "Add notes..." at bounding box center [1327, 272] width 348 height 35
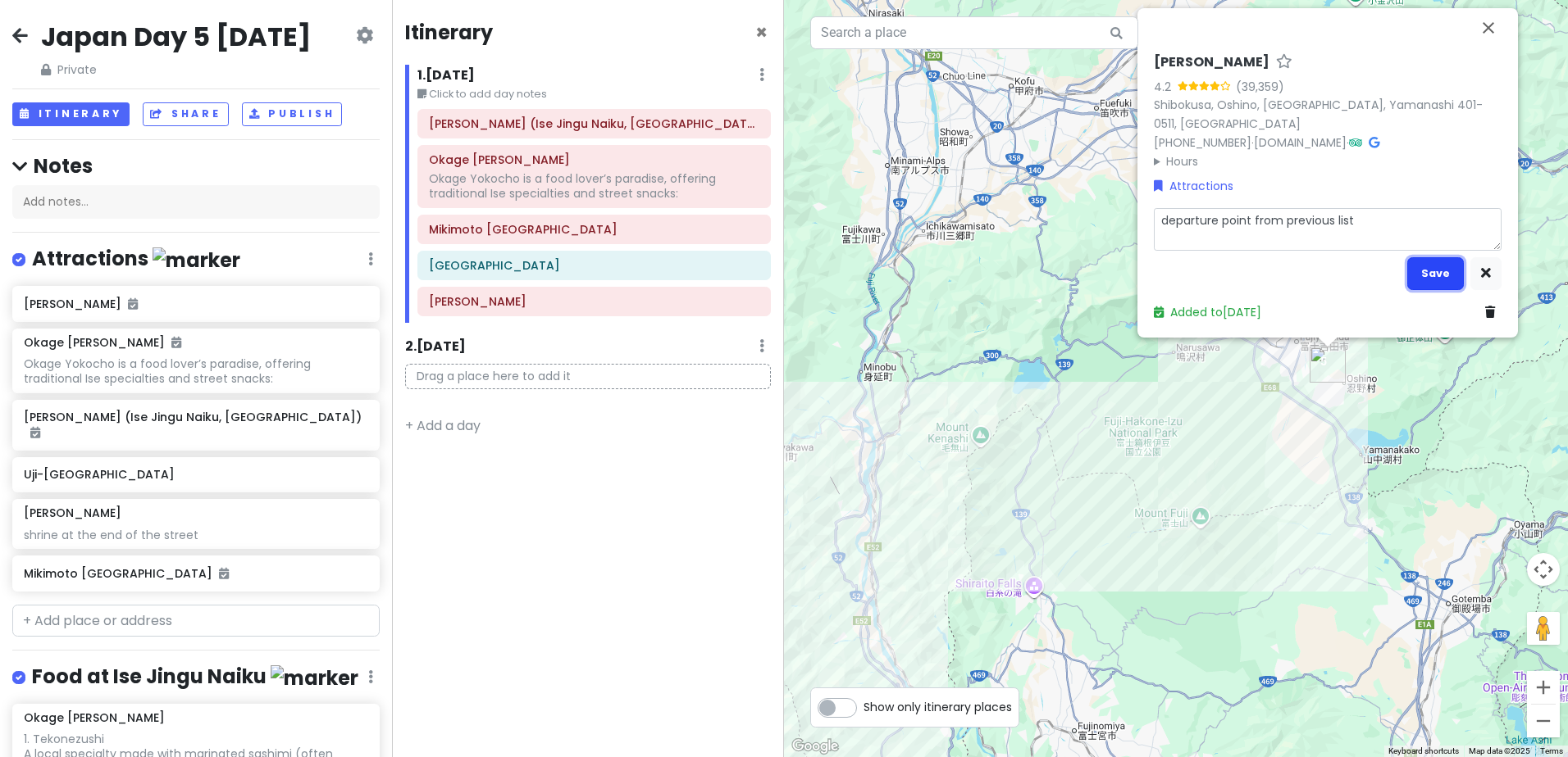
click at [1433, 268] on button "Save" at bounding box center [1435, 273] width 57 height 32
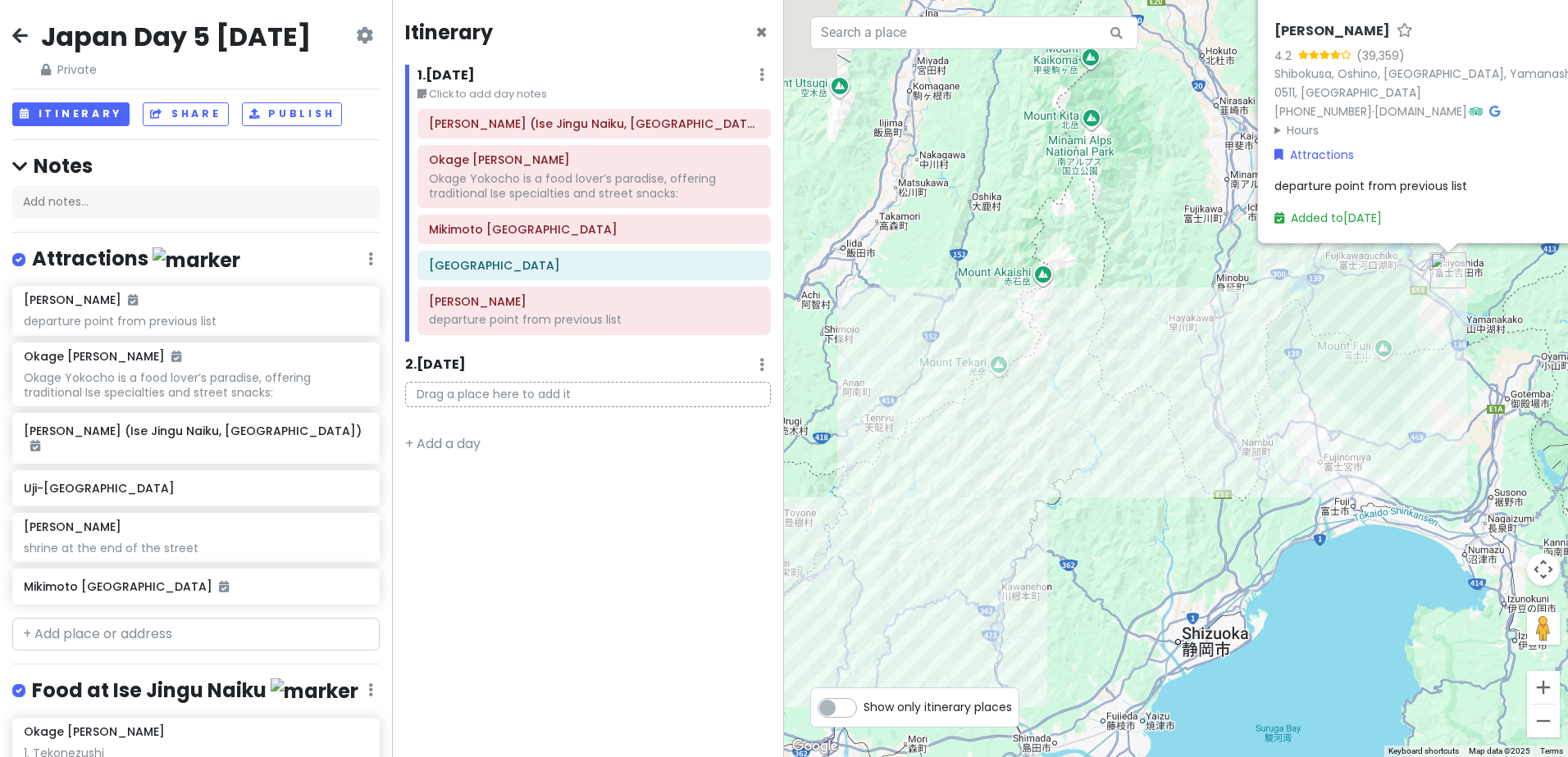
drag, startPoint x: 1088, startPoint y: 550, endPoint x: 1322, endPoint y: 418, distance: 268.7
click at [1358, 410] on div "[PERSON_NAME] 4.2 (39,359) [GEOGRAPHIC_DATA], Oshino, [GEOGRAPHIC_DATA], Yamana…" at bounding box center [1175, 378] width 784 height 757
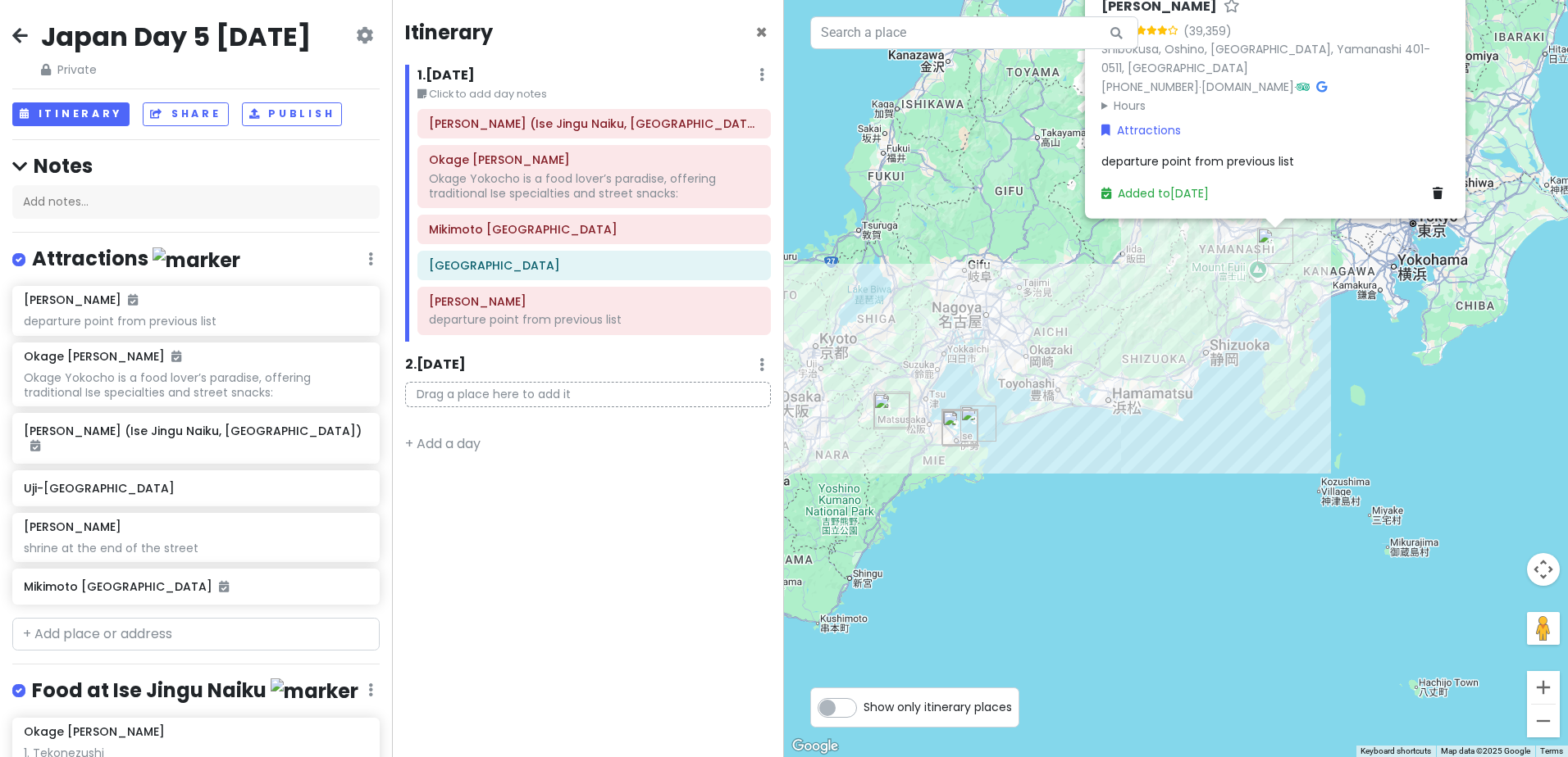
drag, startPoint x: 985, startPoint y: 581, endPoint x: 1060, endPoint y: 368, distance: 225.8
click at [1060, 368] on div "[PERSON_NAME] 4.2 (39,359) [GEOGRAPHIC_DATA], Oshino, [GEOGRAPHIC_DATA], Yamana…" at bounding box center [1175, 378] width 784 height 757
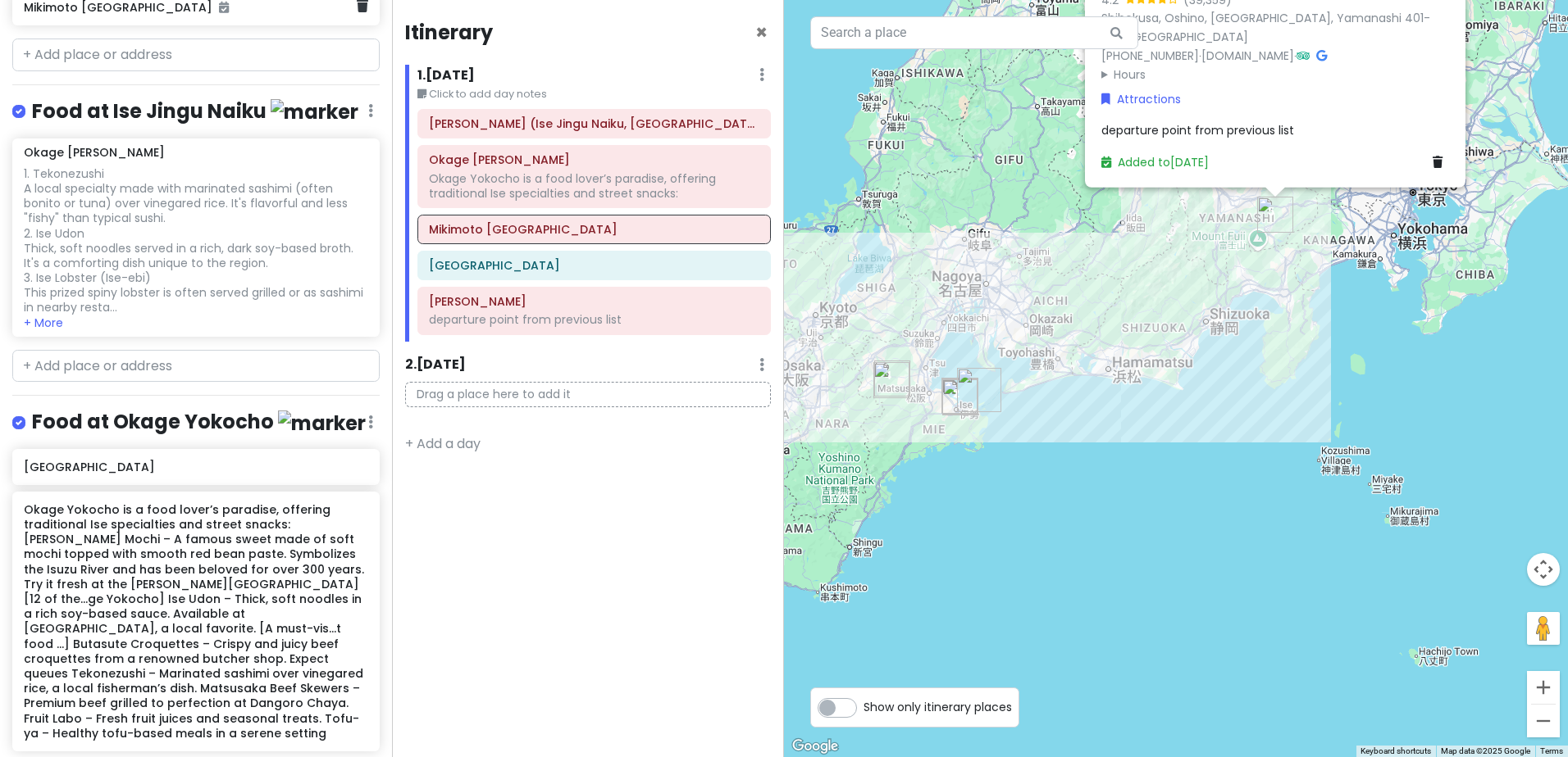
scroll to position [561, 0]
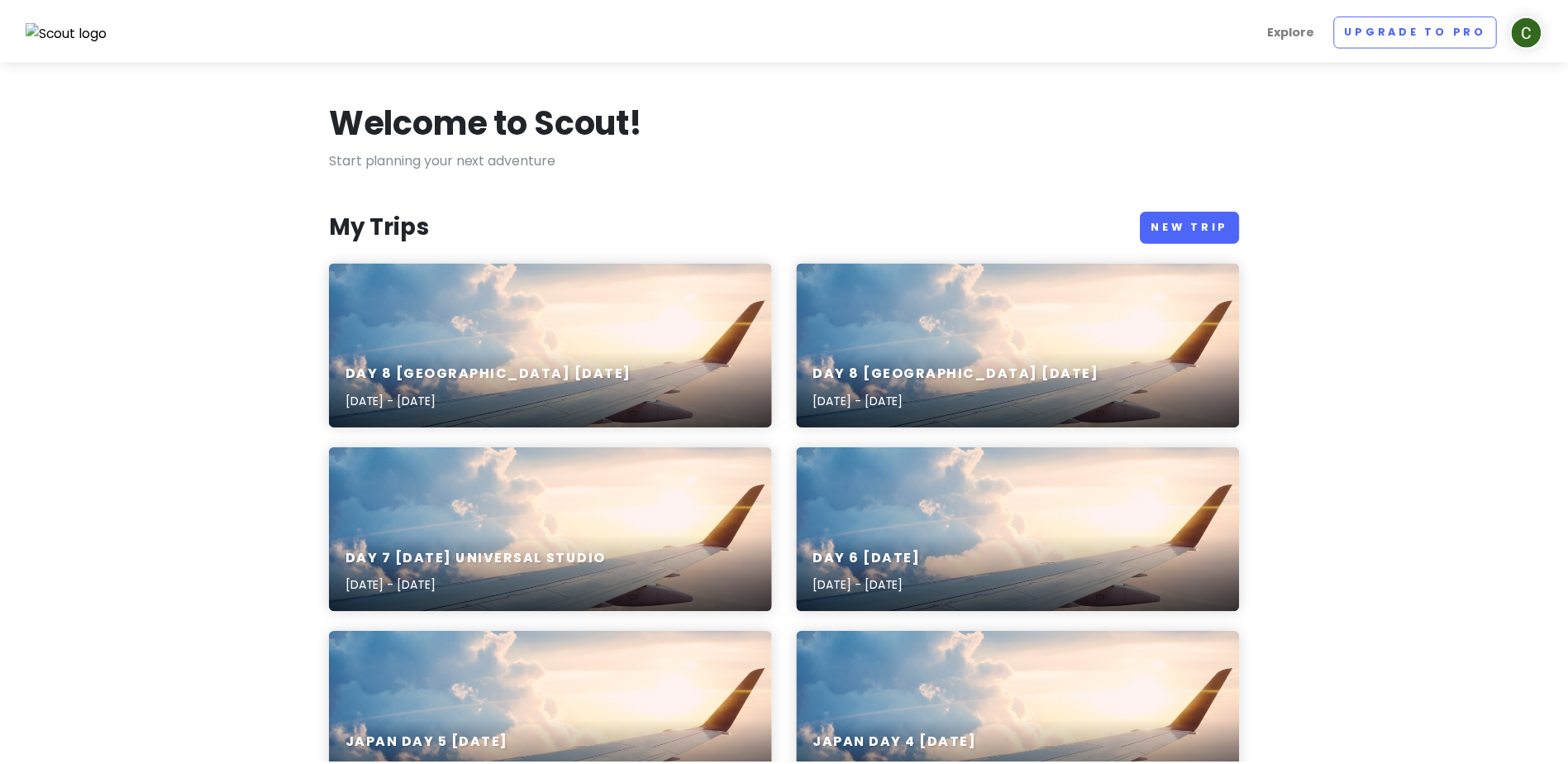
scroll to position [497, 0]
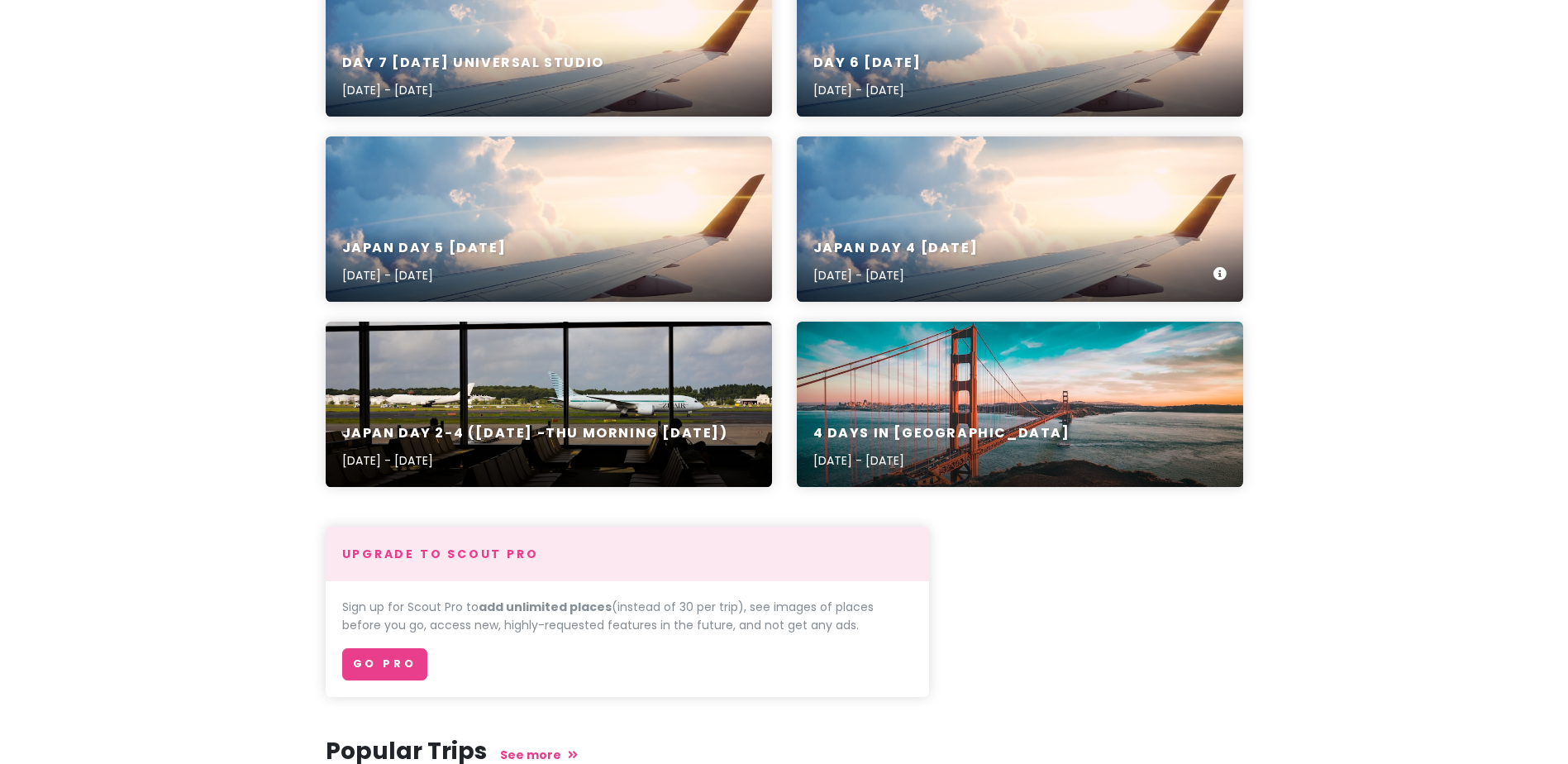
click at [901, 193] on div "Japan Day 4 [DATE] [DATE] - [DATE]" at bounding box center [1020, 219] width 447 height 166
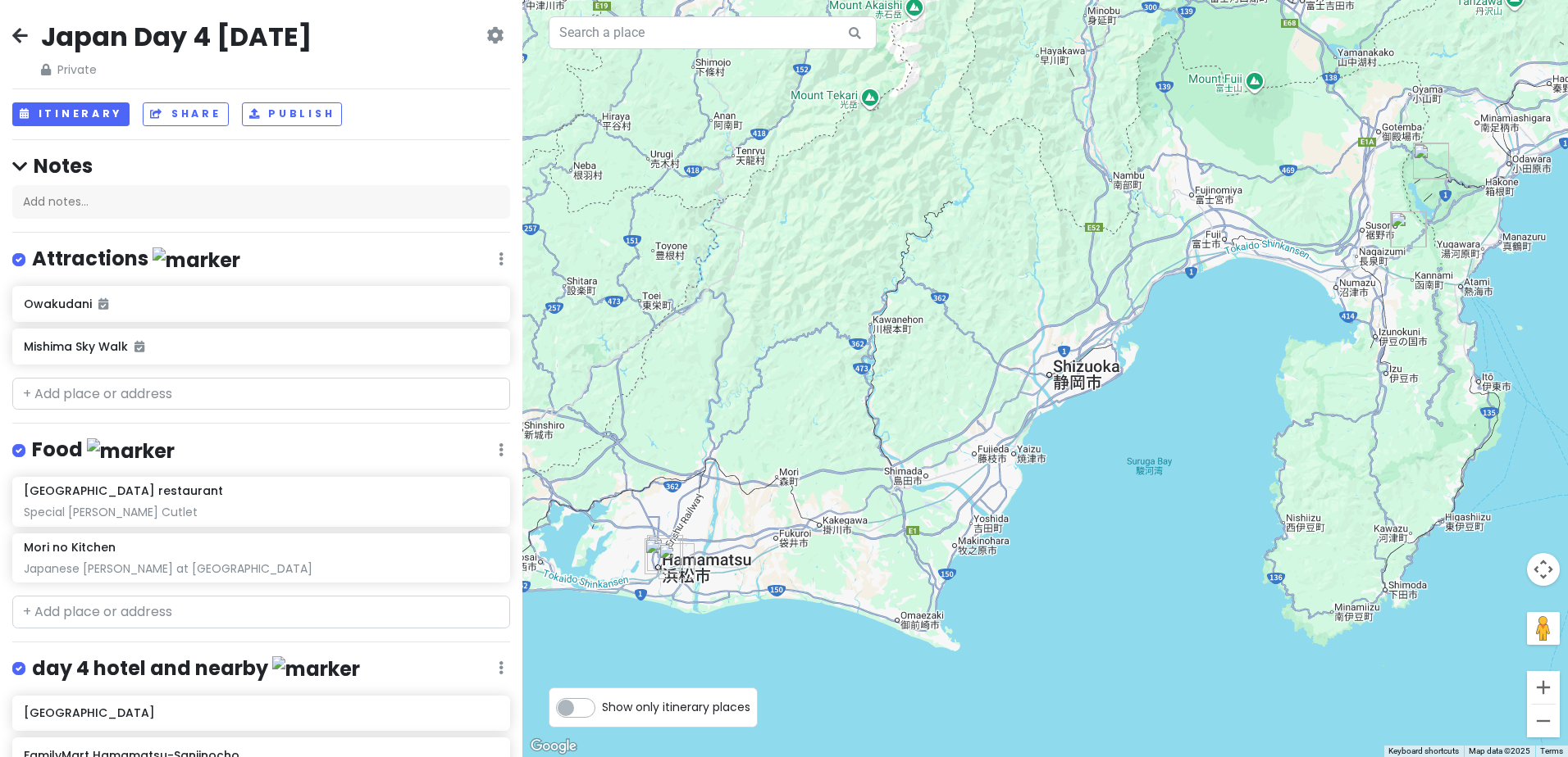
click at [20, 37] on icon at bounding box center [20, 35] width 16 height 13
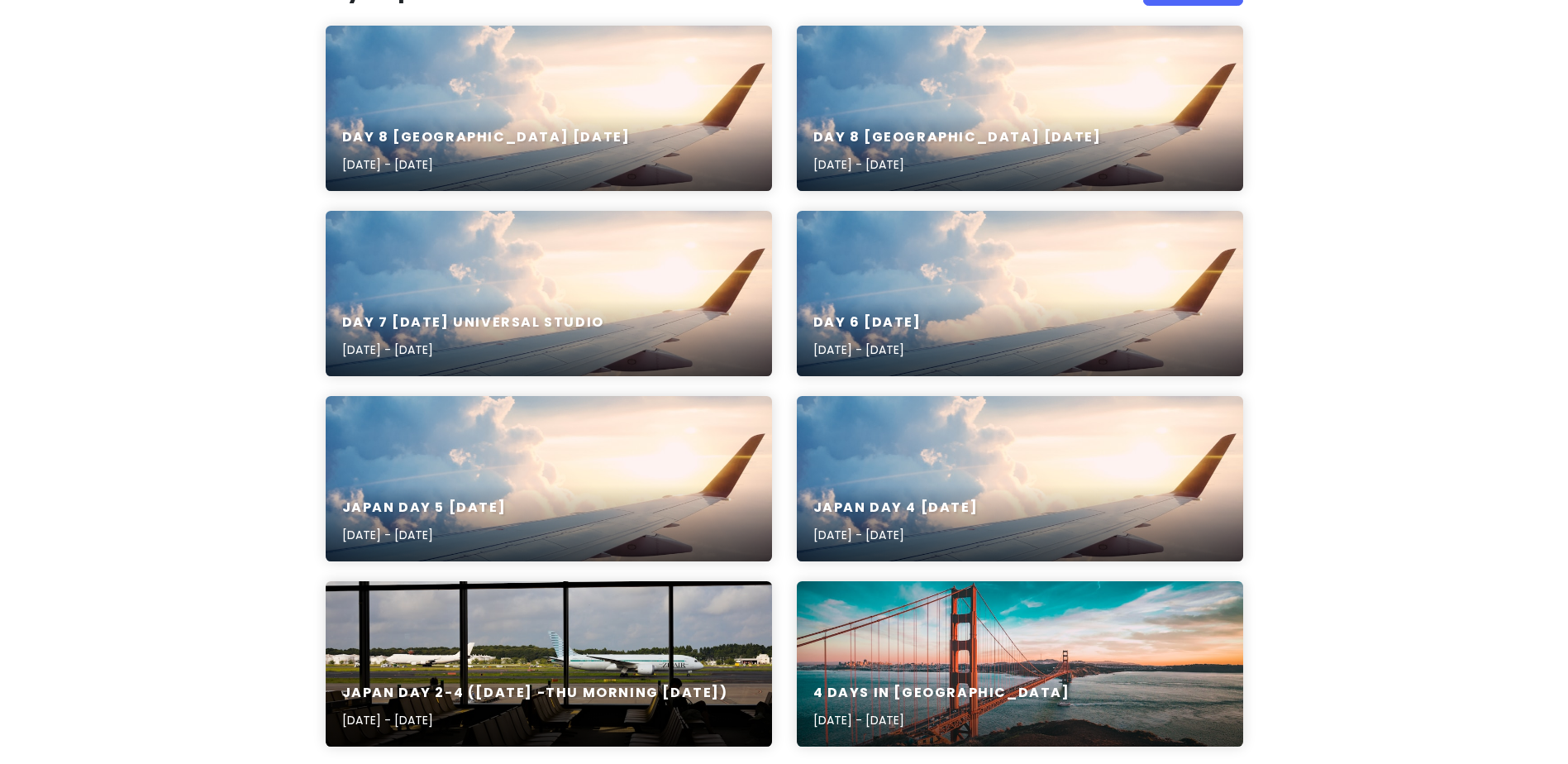
scroll to position [331, 0]
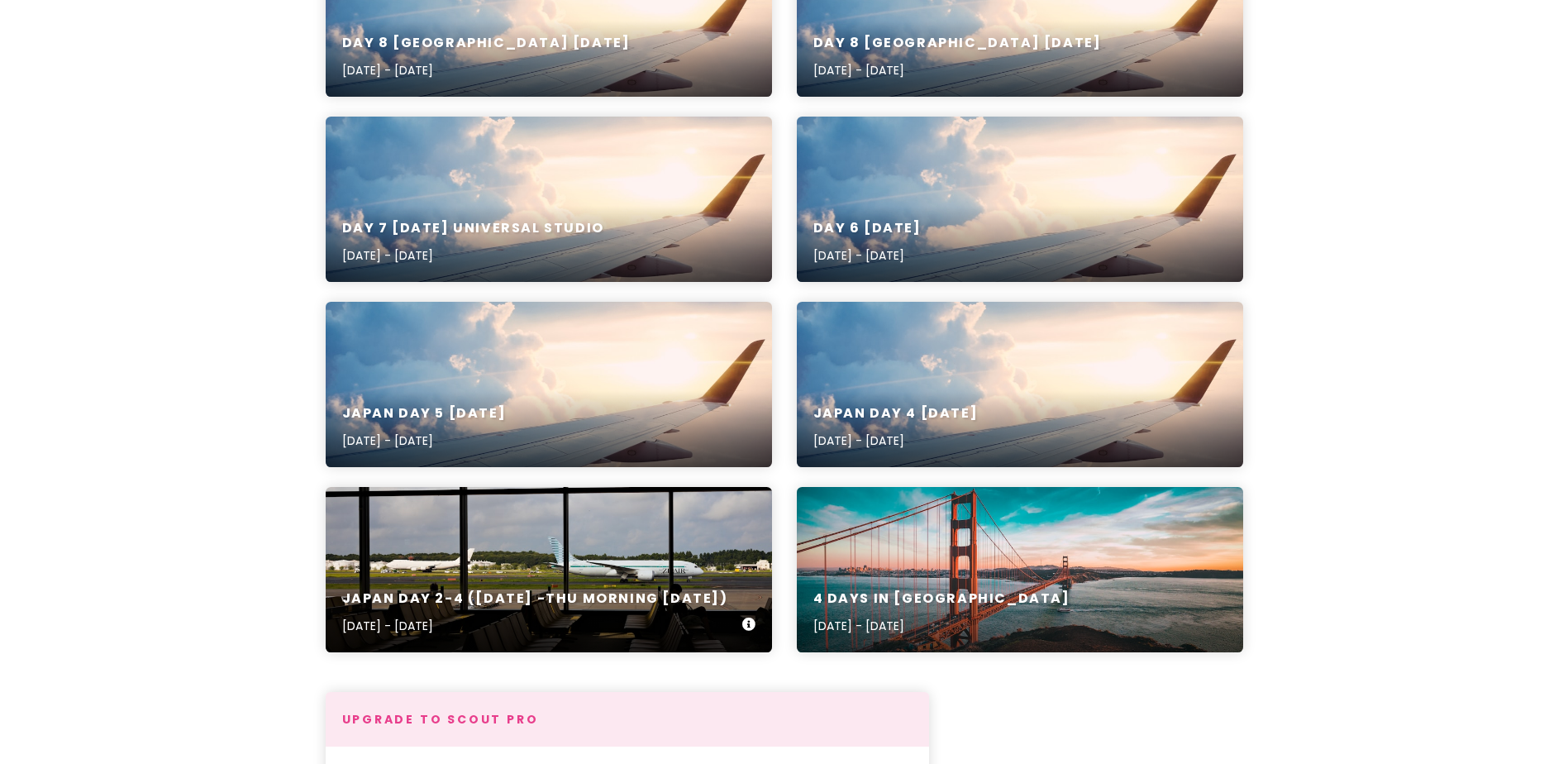
click at [630, 540] on div "Japan day 2-4 ([DATE] -Thu Morning [DATE]) [DATE] - [DATE]" at bounding box center [550, 570] width 447 height 166
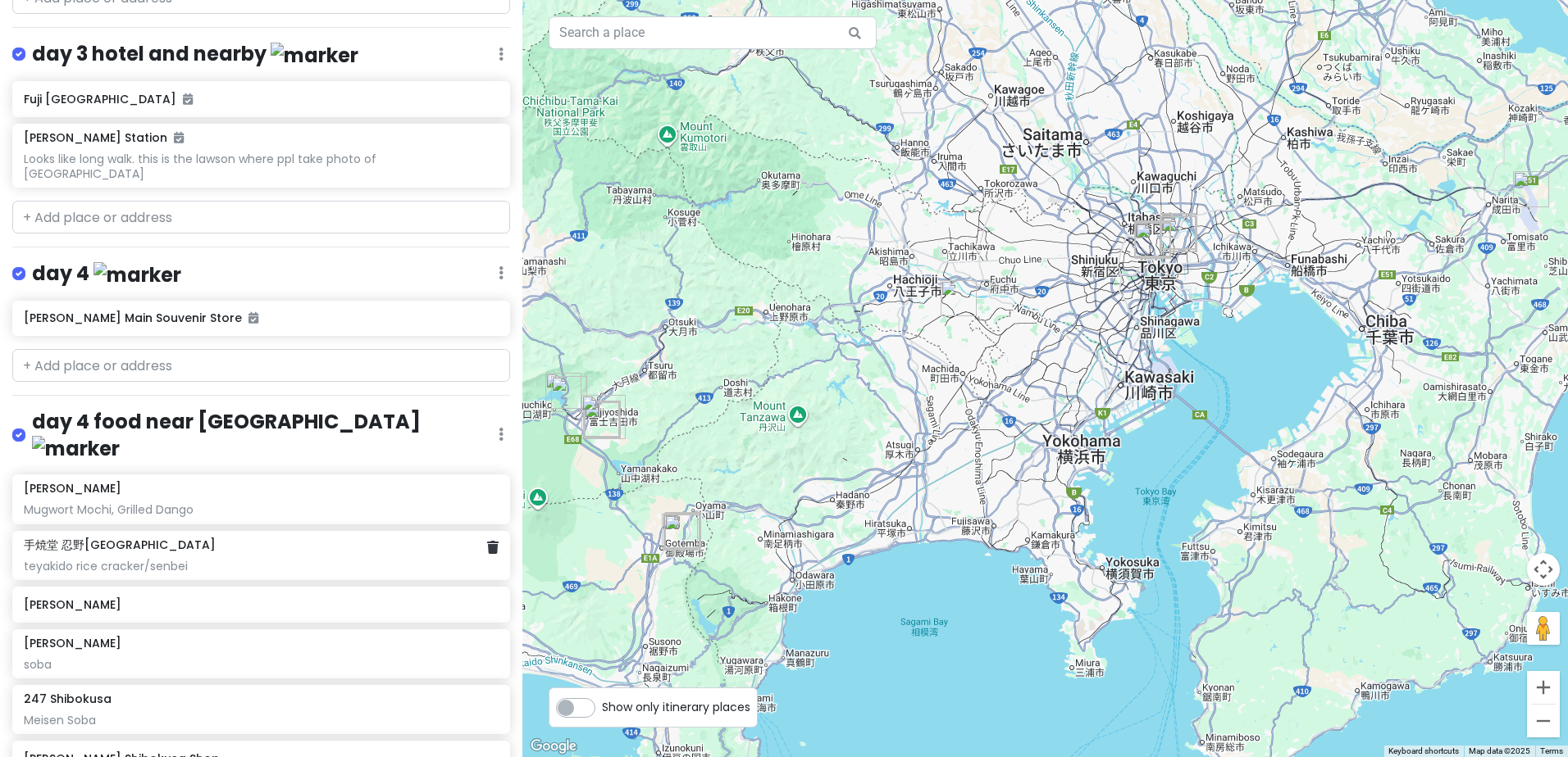
scroll to position [1759, 0]
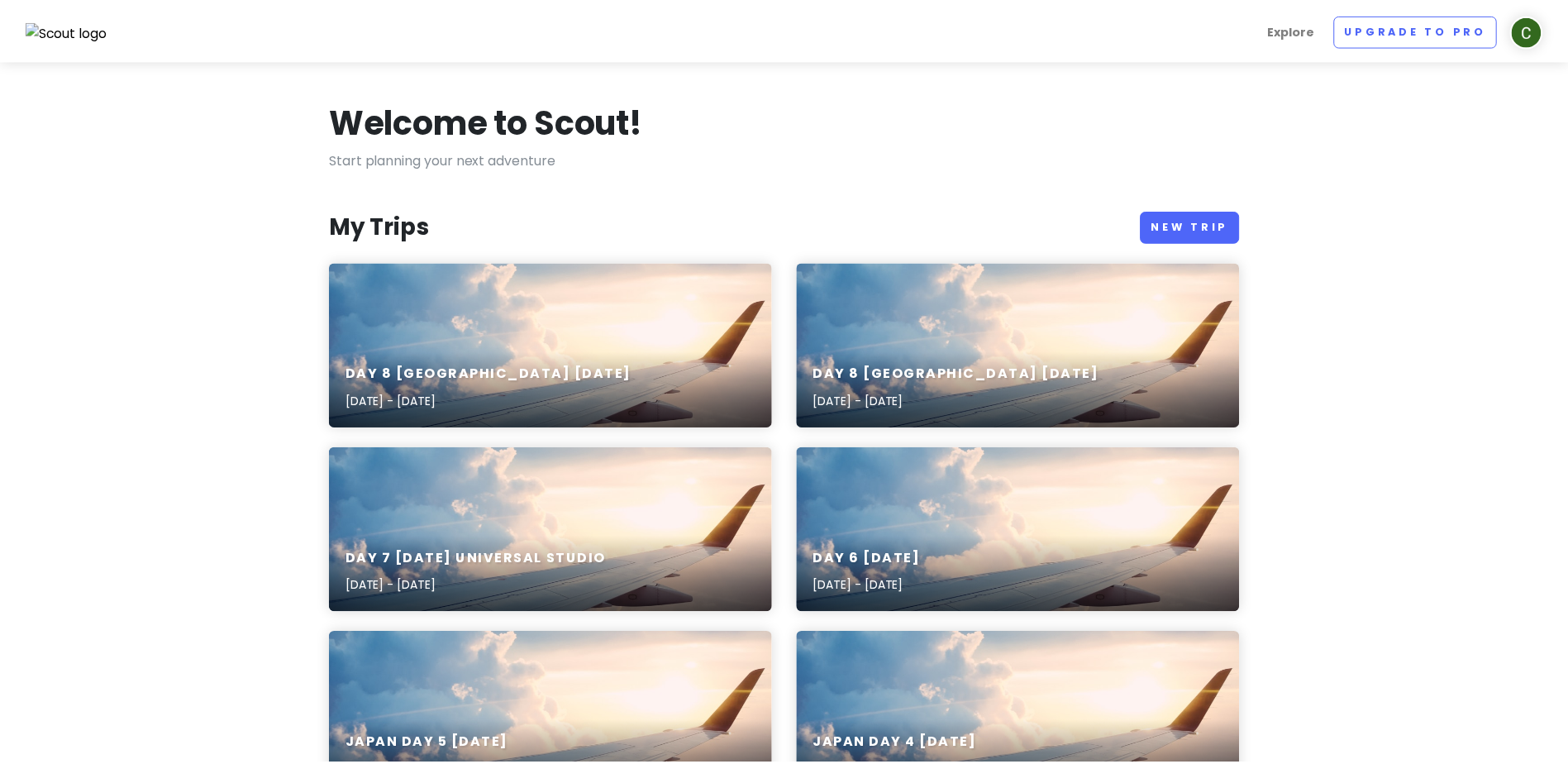
scroll to position [331, 0]
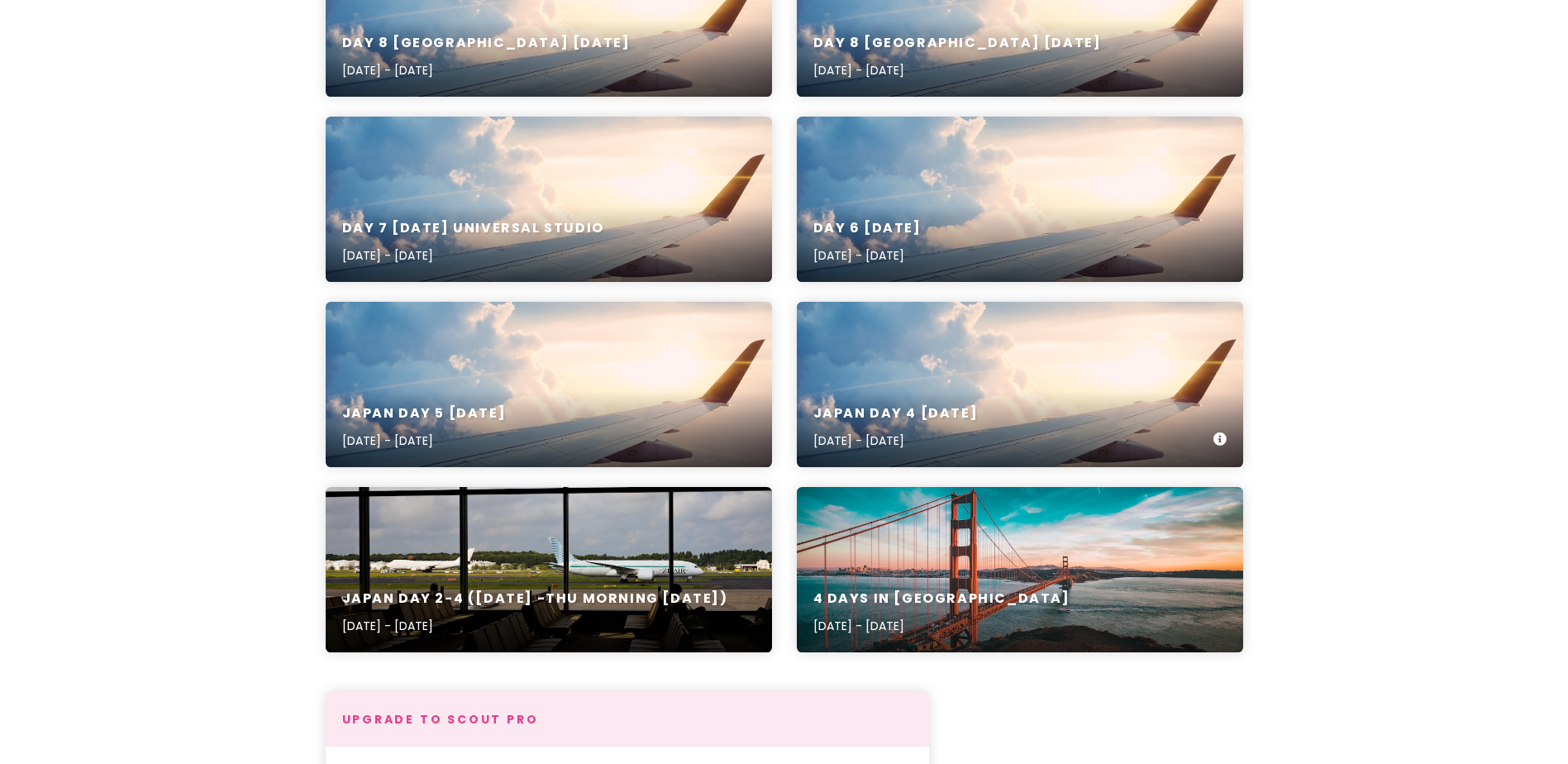
click at [962, 351] on div "Japan Day 4 [DATE] [DATE] - [DATE]" at bounding box center [1020, 384] width 447 height 166
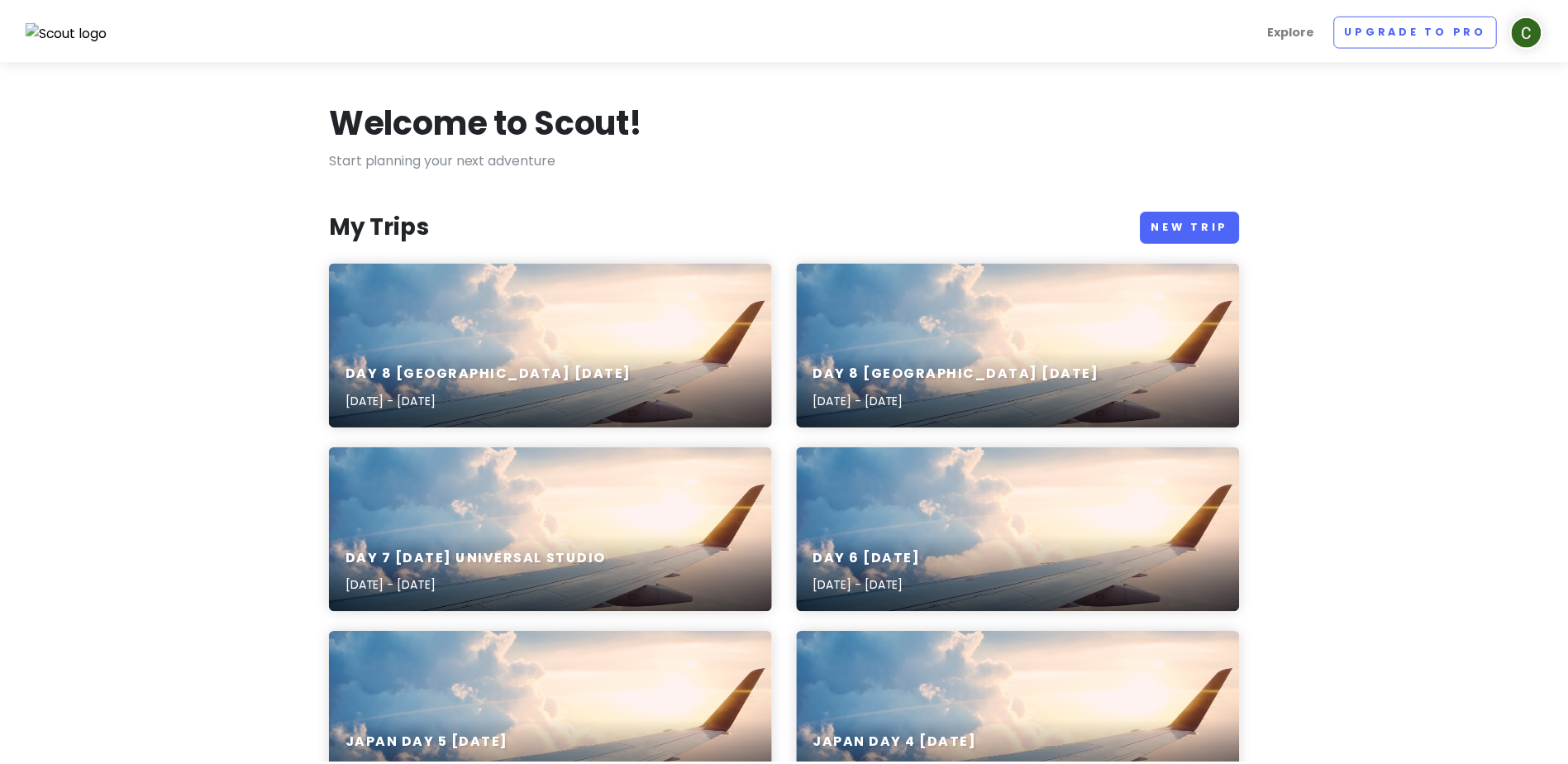
scroll to position [331, 0]
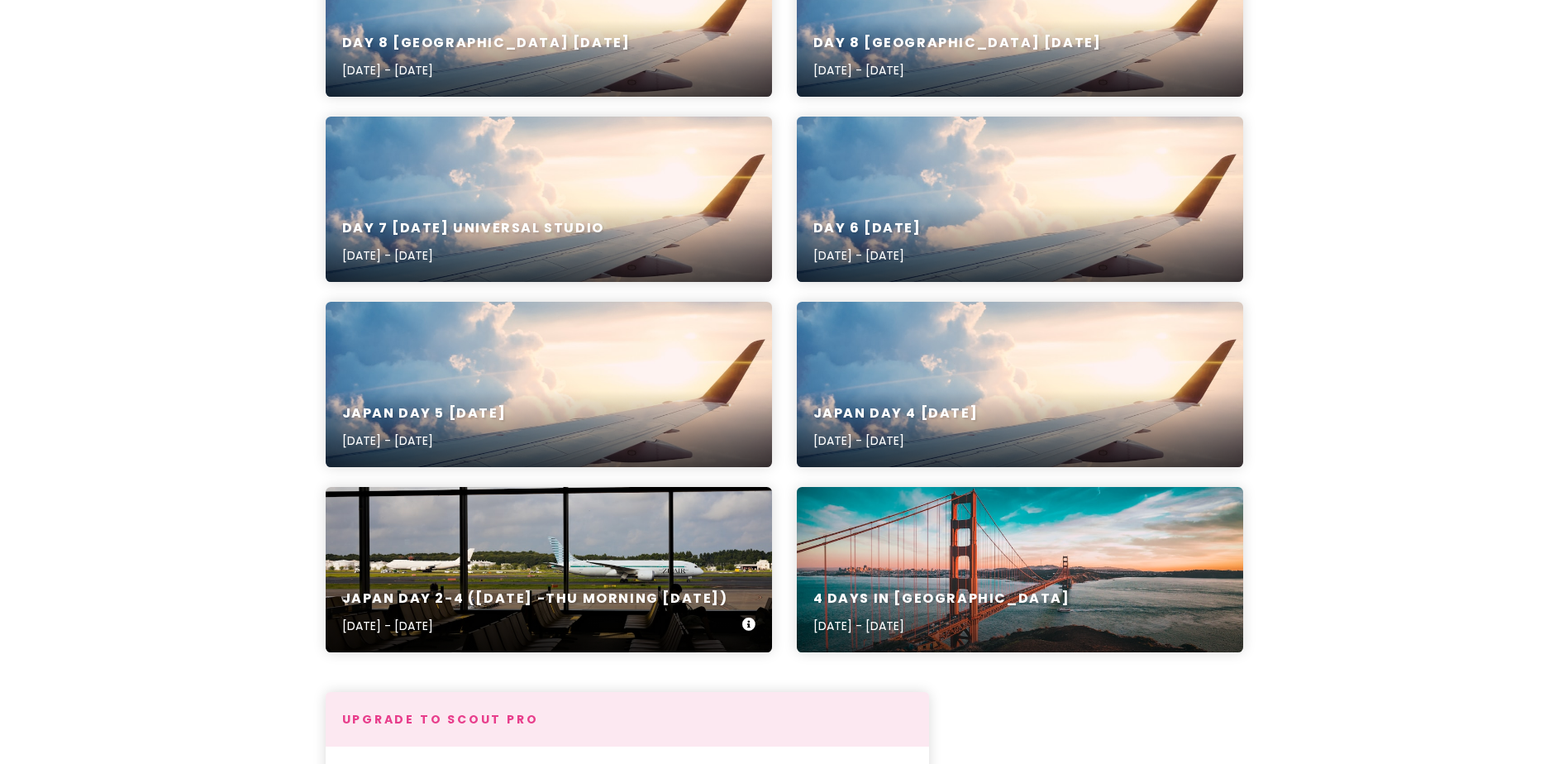
click at [652, 620] on p "[DATE] - [DATE]" at bounding box center [535, 626] width 386 height 18
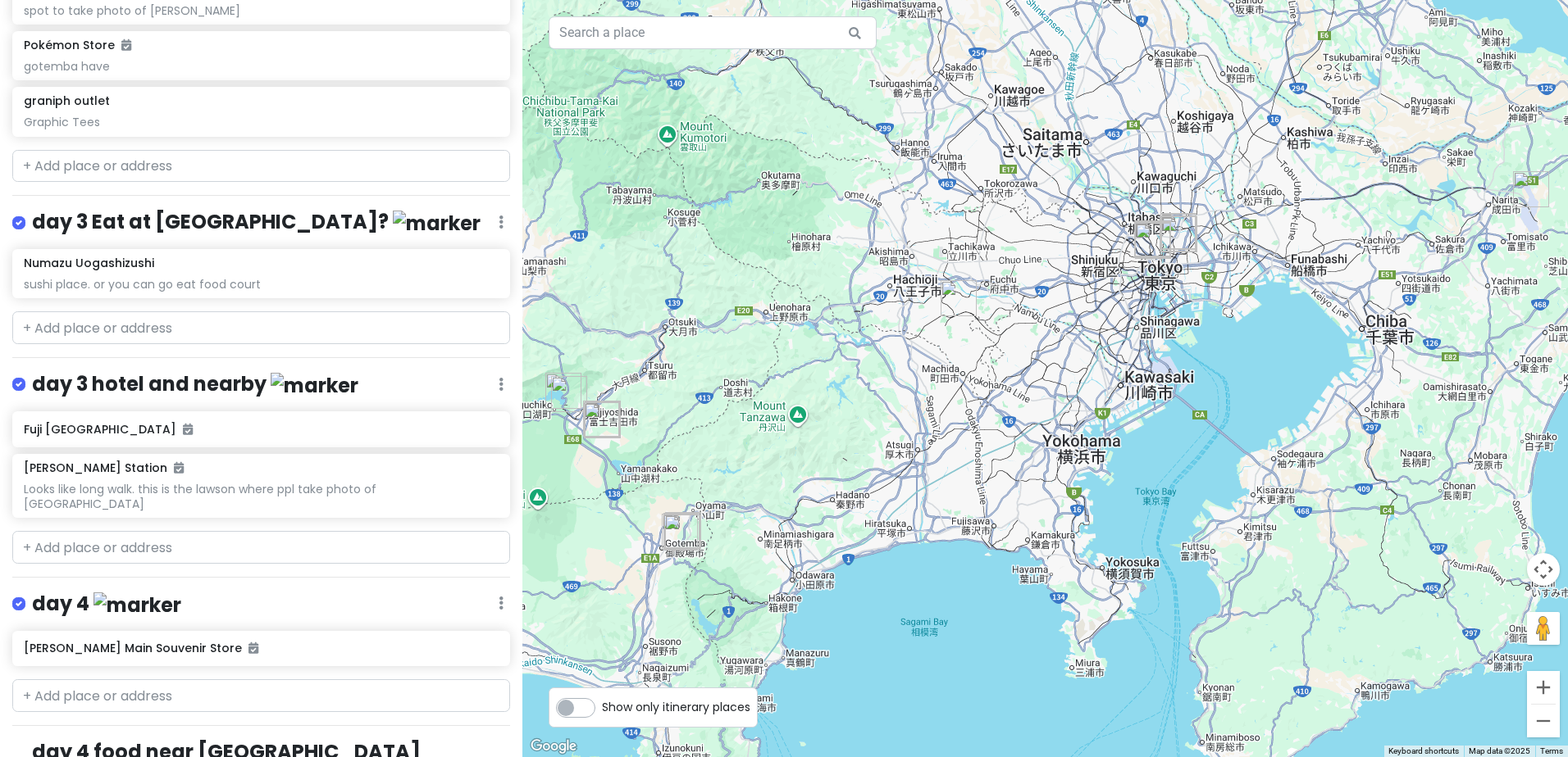
scroll to position [1349, 0]
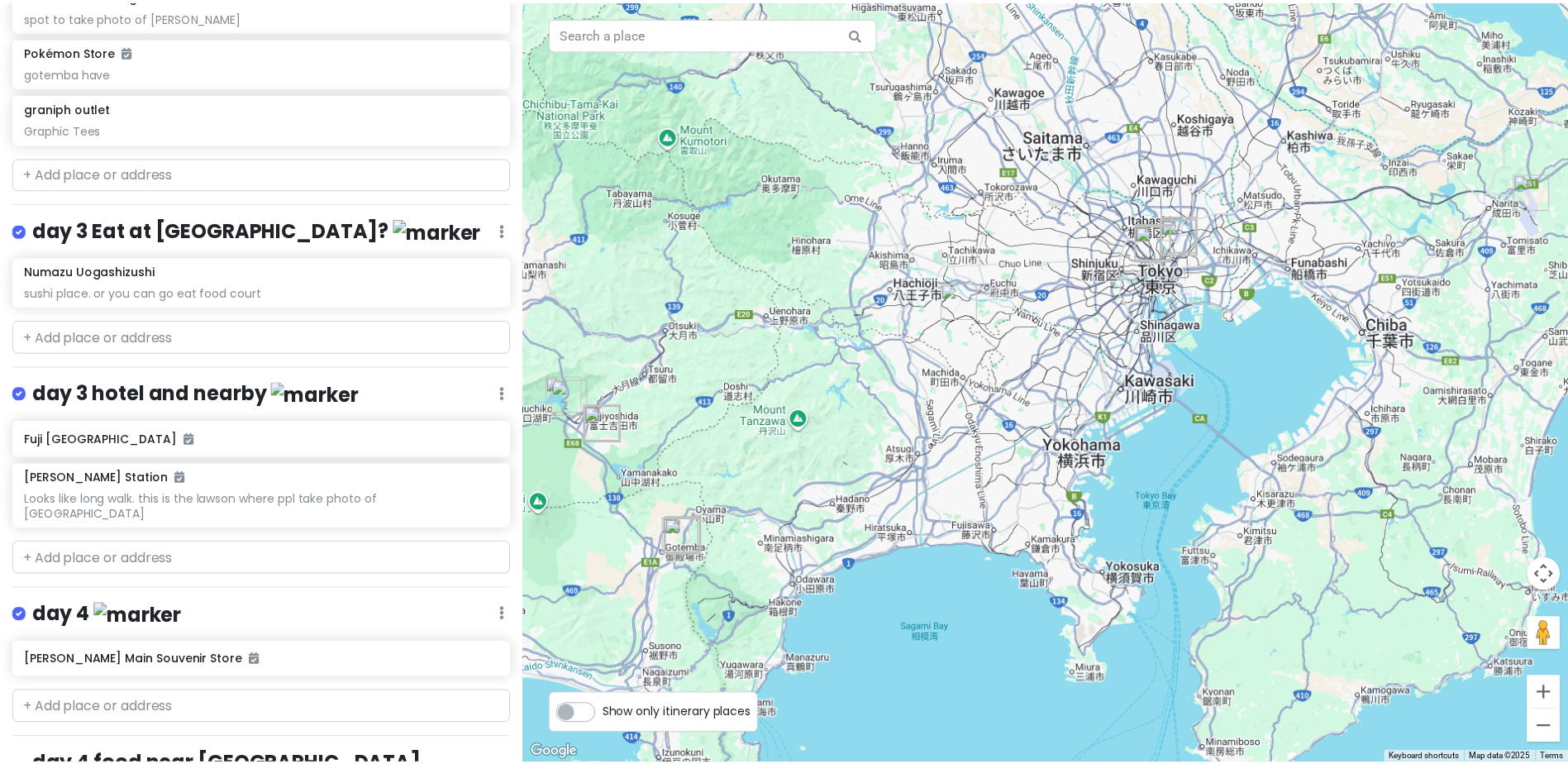
scroll to position [331, 0]
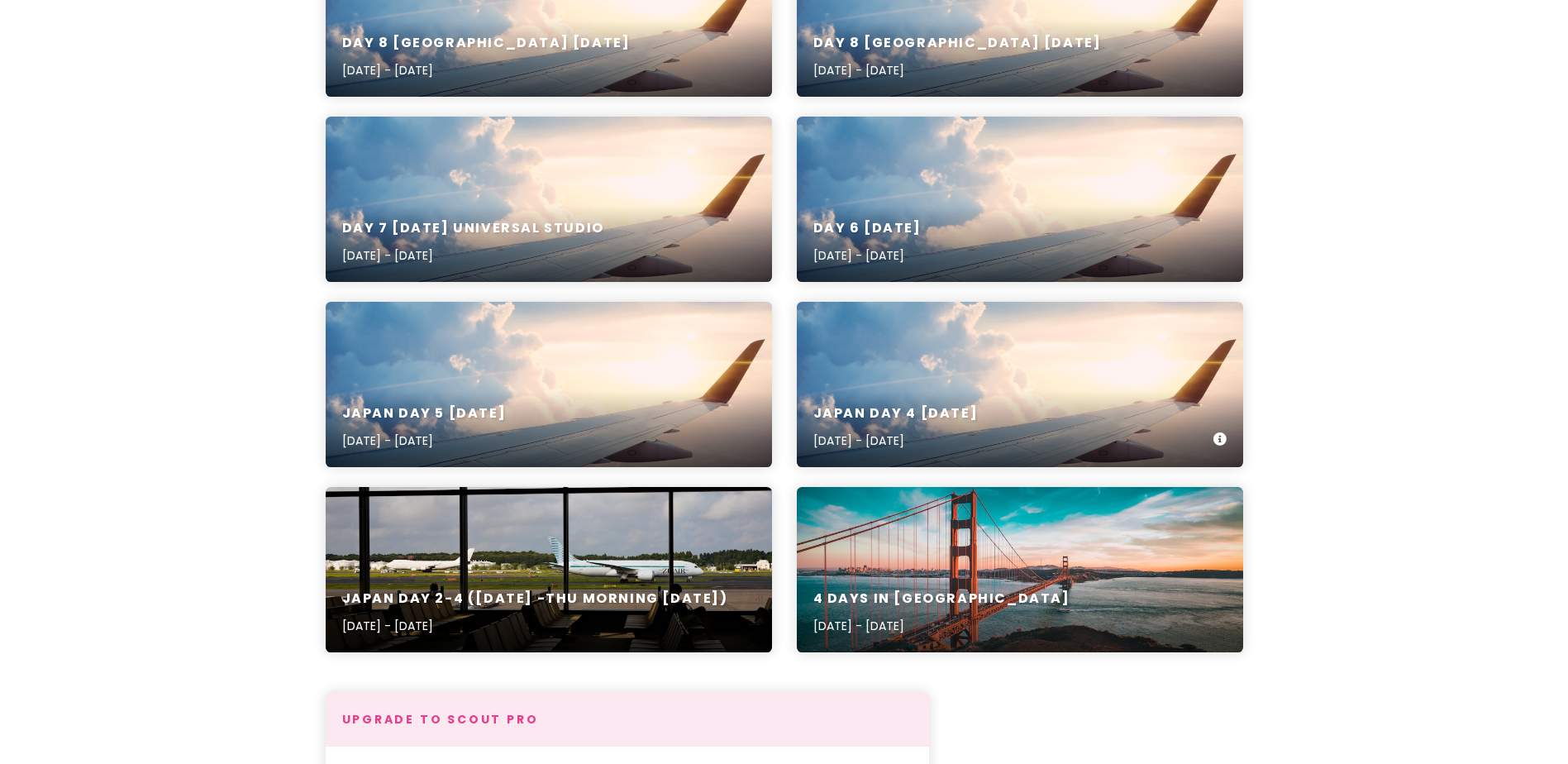
click at [1045, 383] on div "Japan Day 4 [DATE] [DATE] - [DATE]" at bounding box center [1020, 384] width 447 height 166
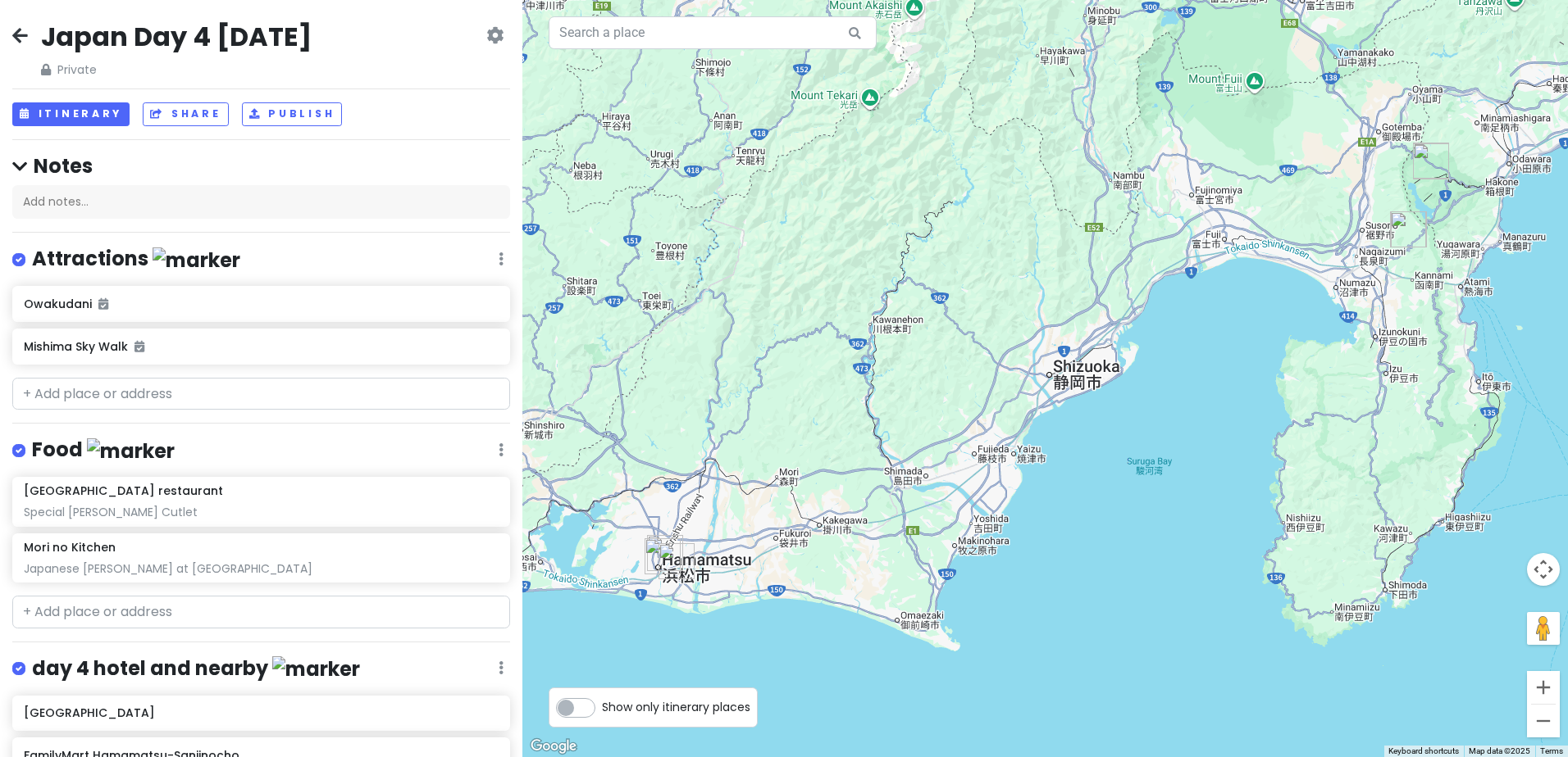
click at [18, 31] on icon at bounding box center [20, 35] width 16 height 13
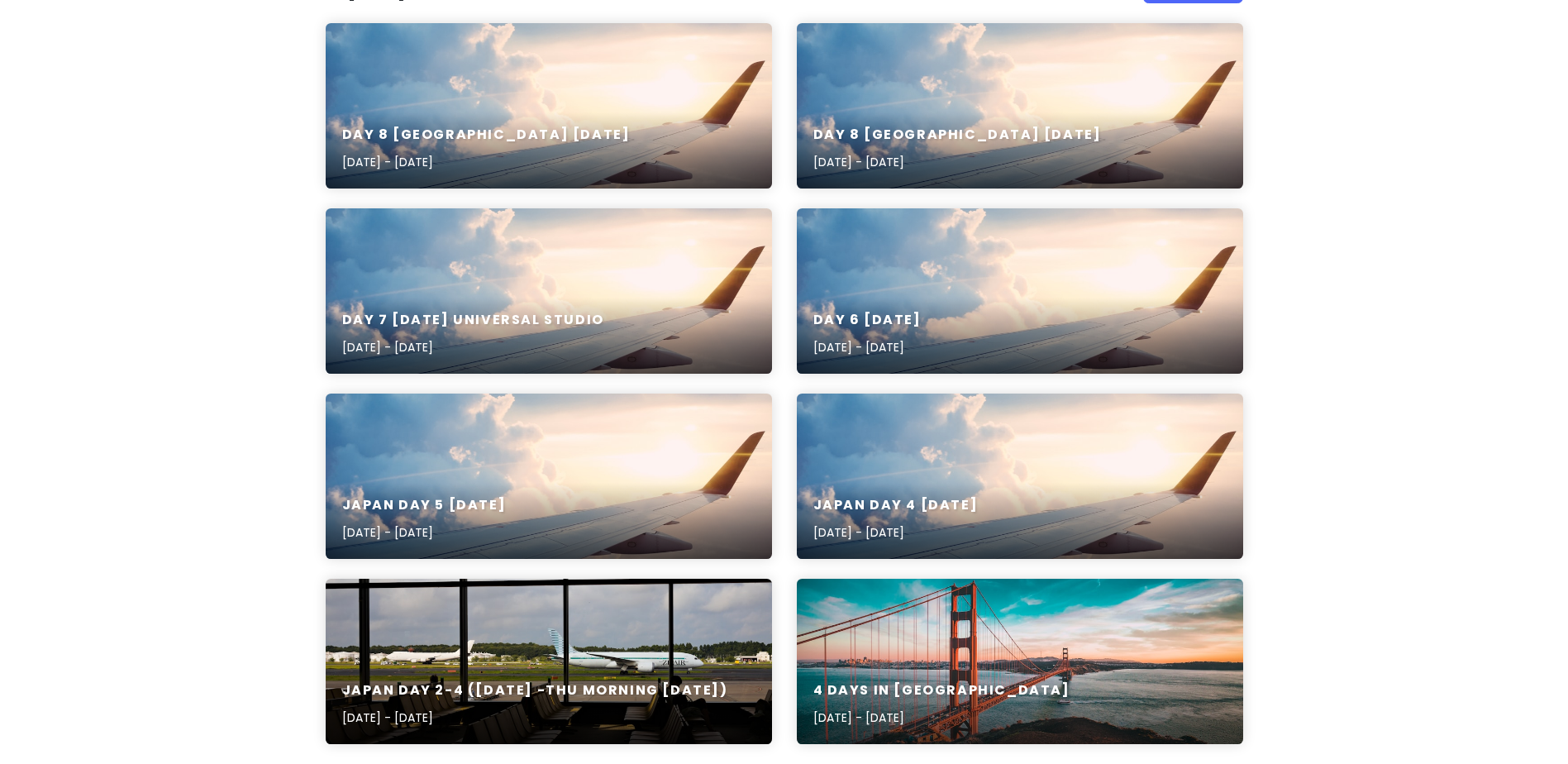
scroll to position [248, 0]
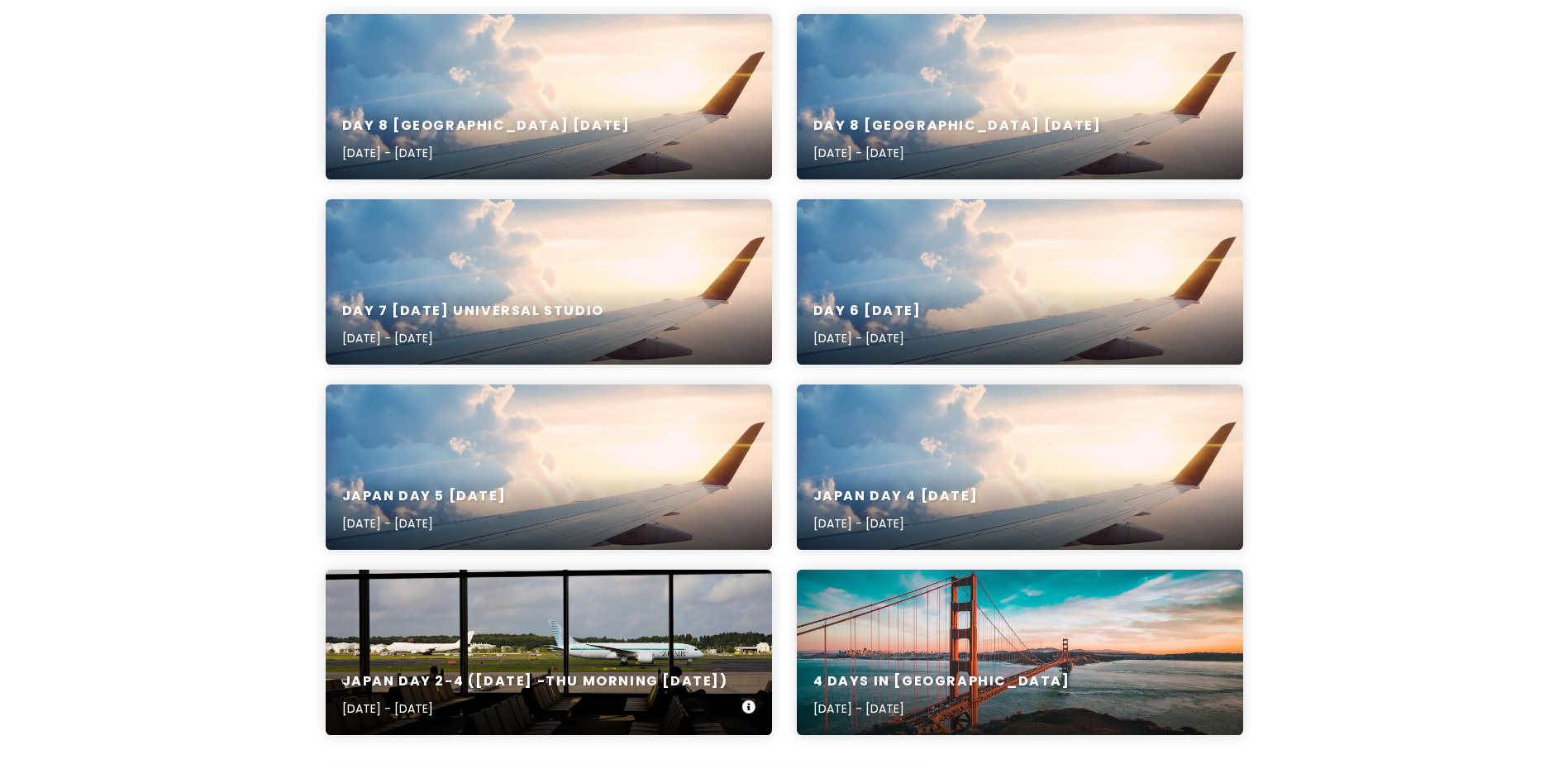
click at [662, 626] on div "Japan day 2-4 ([DATE] -Thu Morning [DATE]) [DATE] - [DATE]" at bounding box center [550, 653] width 447 height 166
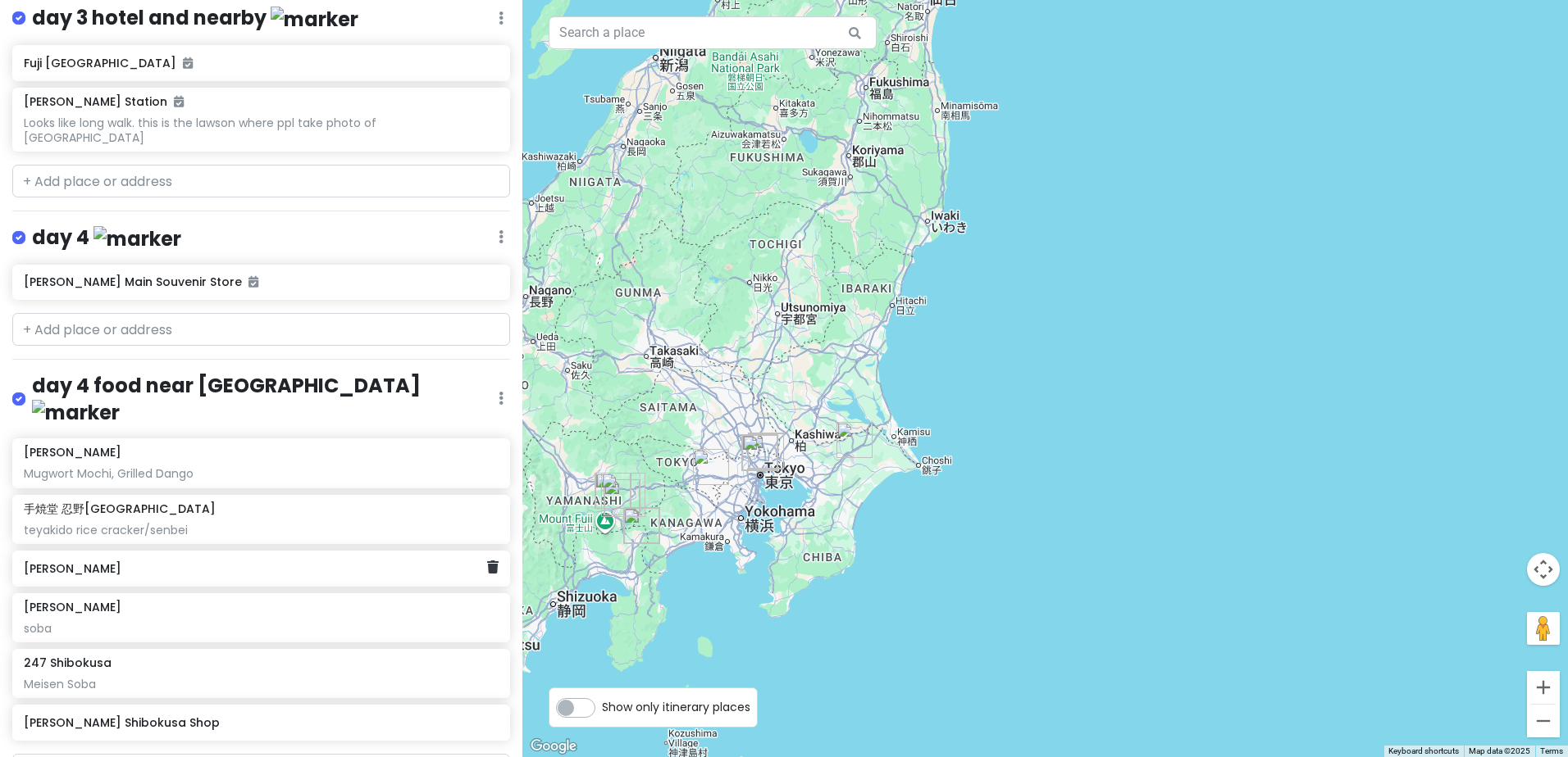
scroll to position [1759, 0]
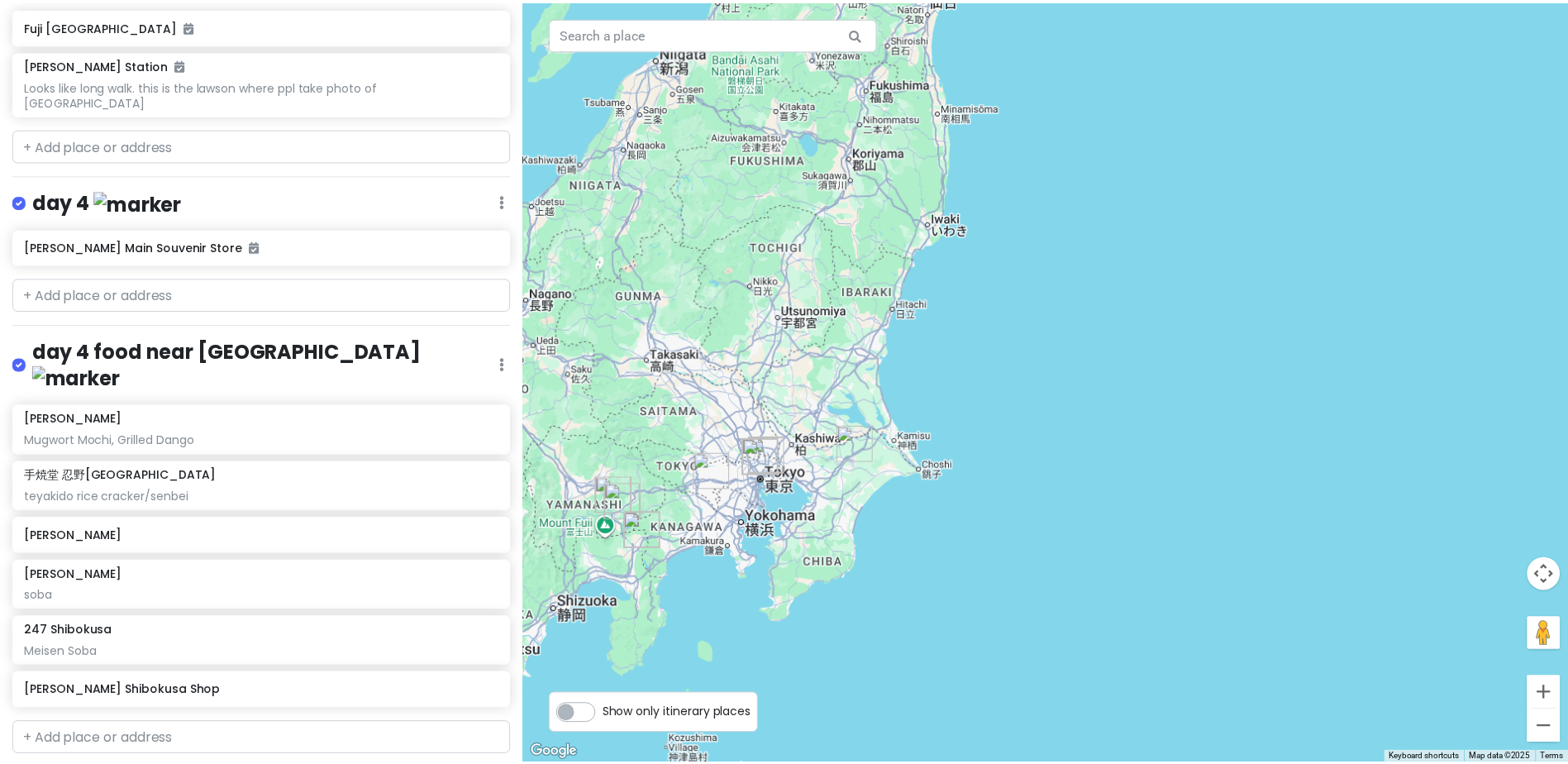
scroll to position [248, 0]
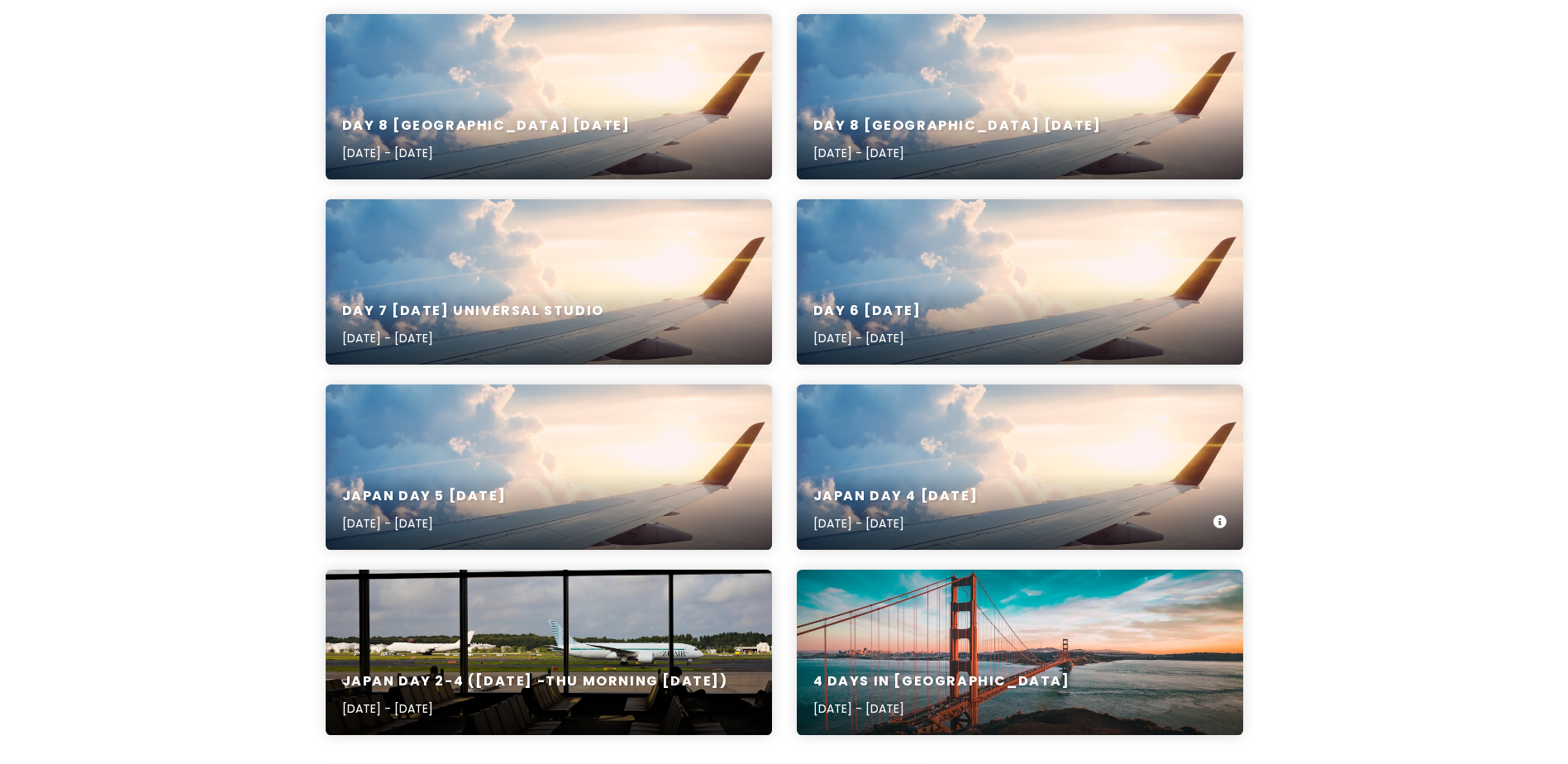
click at [1097, 447] on div "Japan Day 4 [DATE] [DATE] - [DATE]" at bounding box center [1020, 467] width 447 height 166
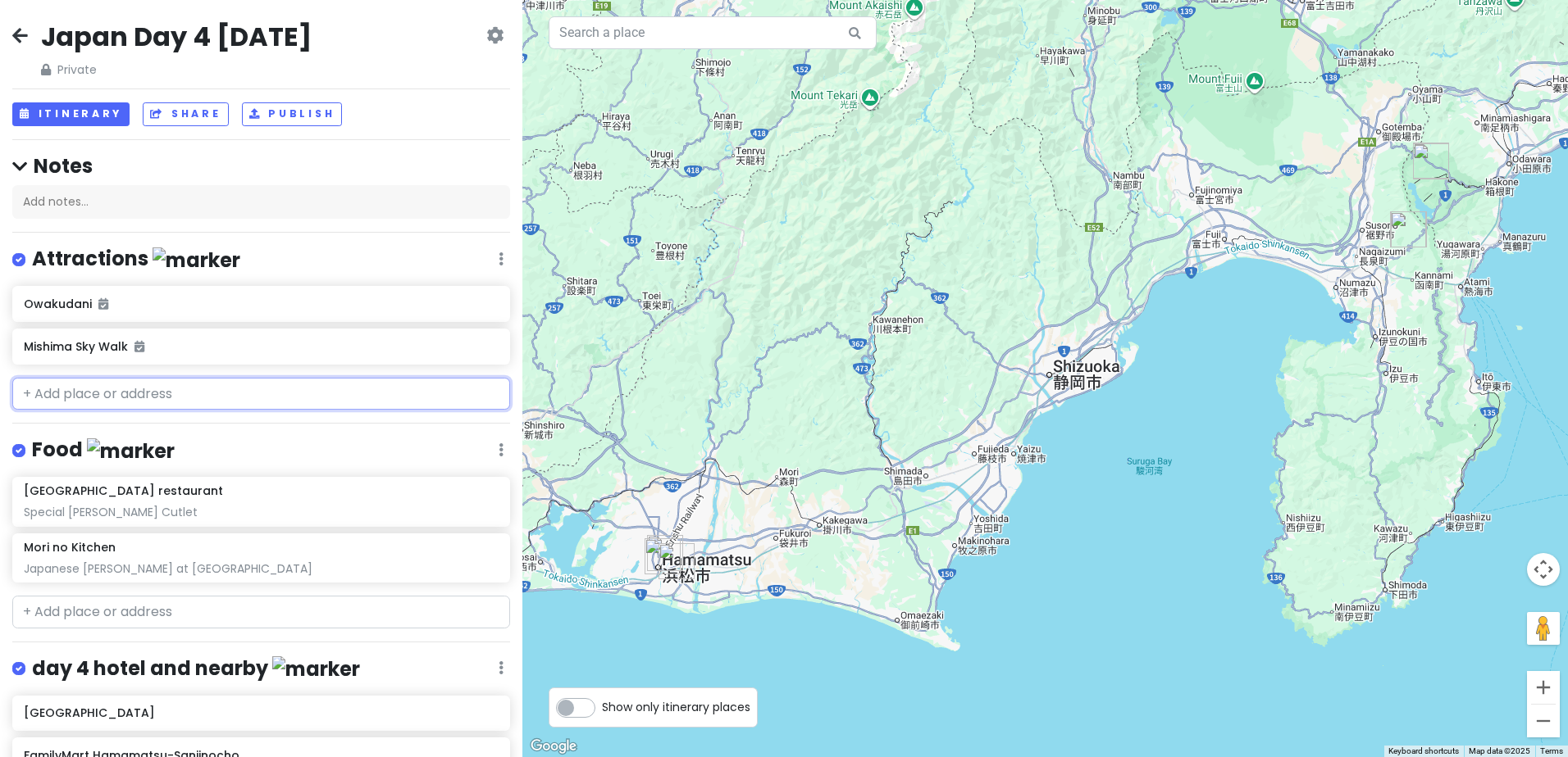
click at [197, 391] on input "text" at bounding box center [261, 394] width 498 height 33
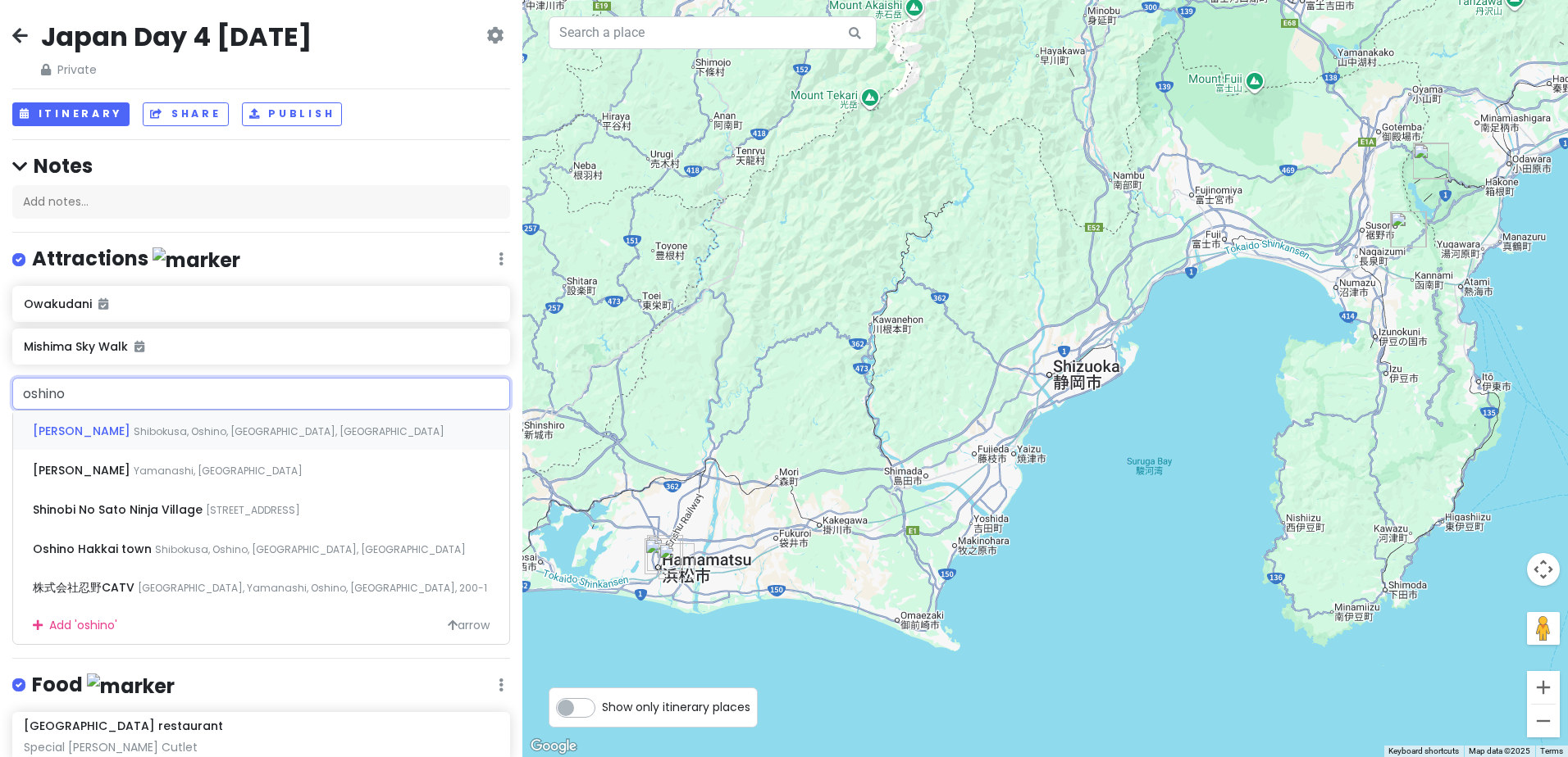
click at [204, 436] on span "Shibokusa, Oshino, [GEOGRAPHIC_DATA], [GEOGRAPHIC_DATA]" at bounding box center [289, 431] width 311 height 14
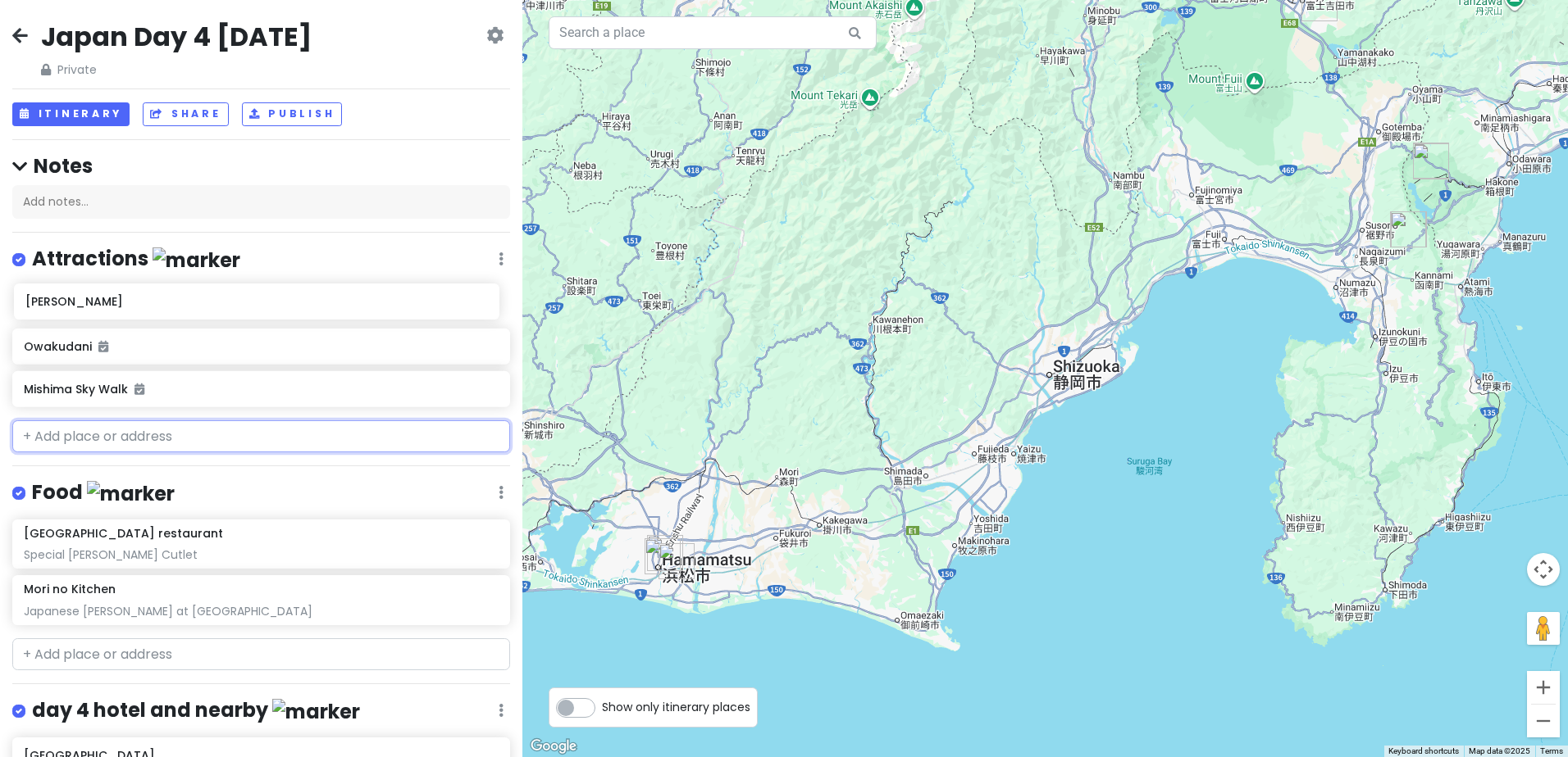
drag, startPoint x: 203, startPoint y: 392, endPoint x: 206, endPoint y: 298, distance: 94.0
click at [206, 298] on div "Owakudani Mishima Sky Walk Oshino hakkai" at bounding box center [261, 349] width 522 height 127
click at [292, 305] on h6 "[PERSON_NAME]" at bounding box center [255, 304] width 463 height 15
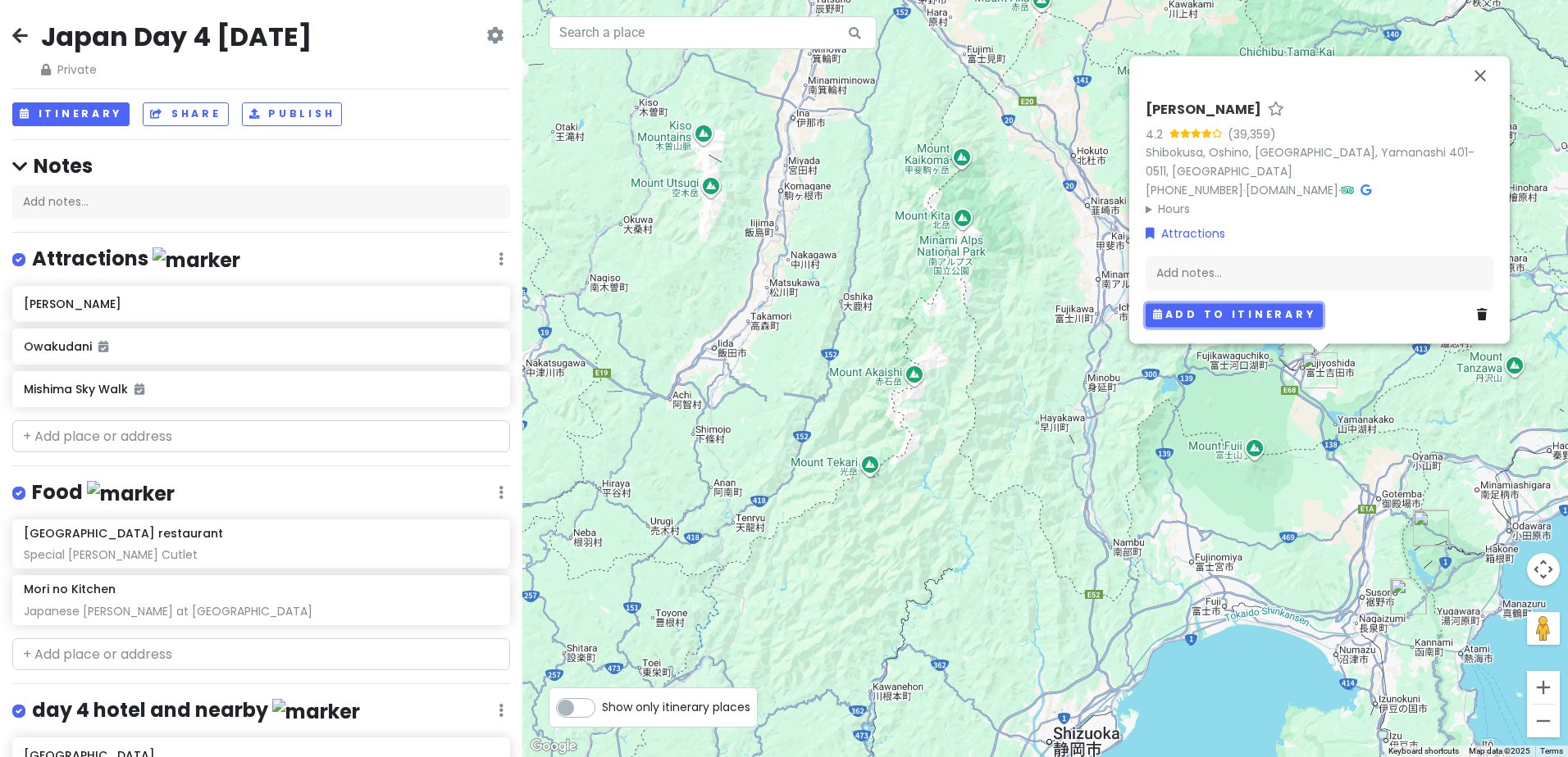
click at [1184, 304] on button "Add to itinerary" at bounding box center [1234, 315] width 177 height 24
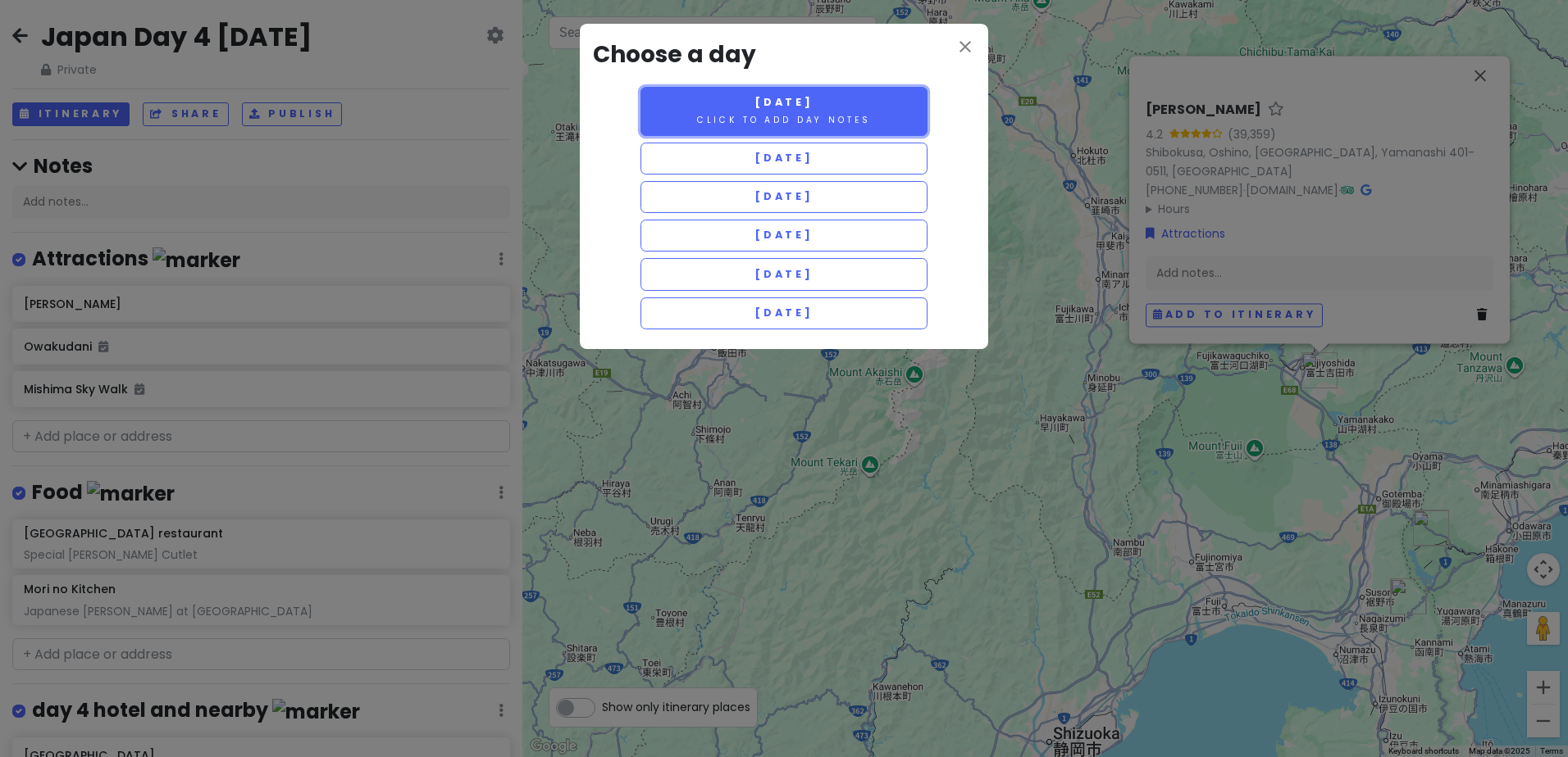
click at [833, 115] on small "Click to add day notes" at bounding box center [784, 120] width 173 height 12
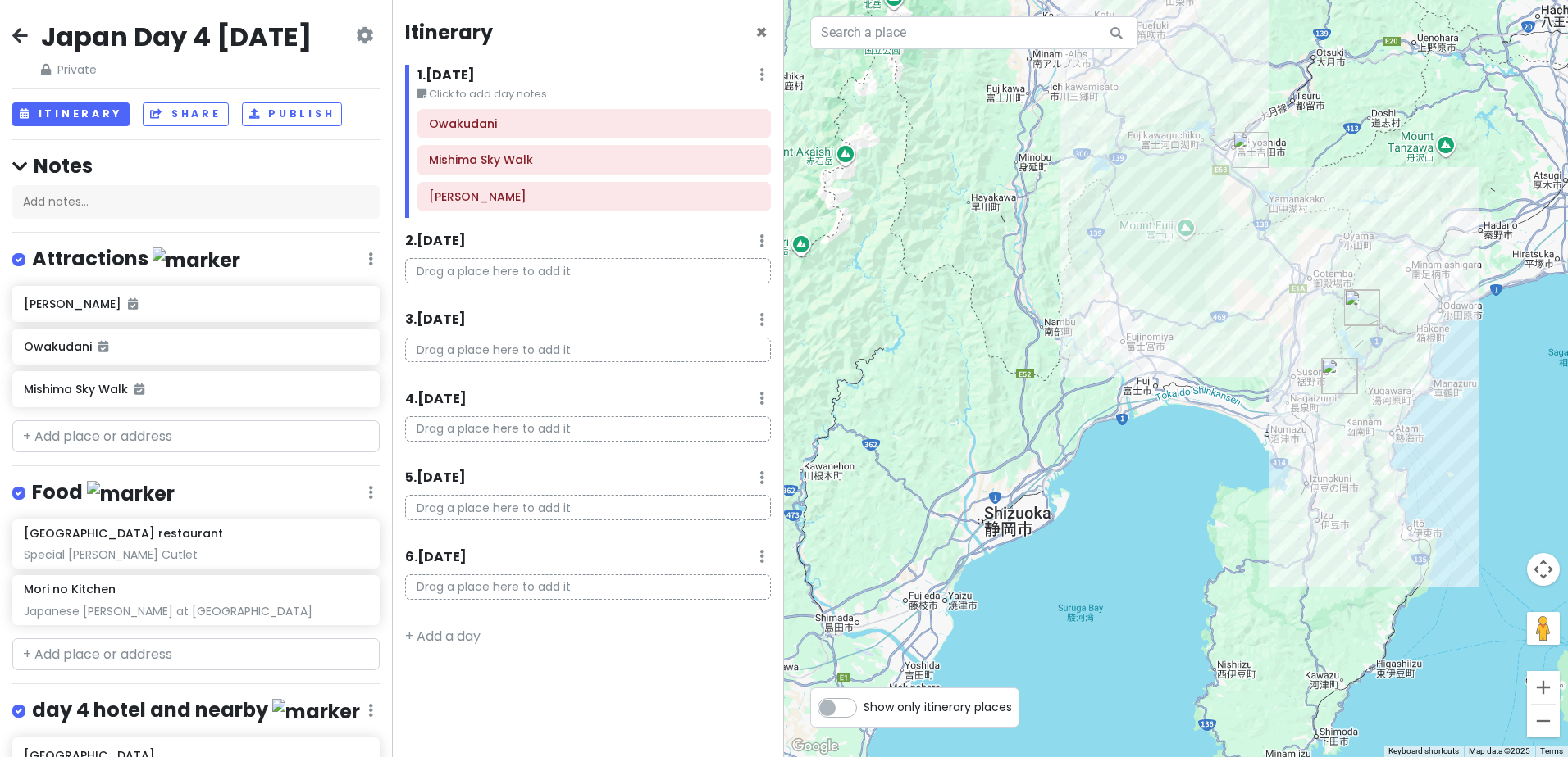
drag, startPoint x: 1199, startPoint y: 516, endPoint x: 995, endPoint y: 302, distance: 295.7
click at [999, 289] on div at bounding box center [1175, 378] width 784 height 757
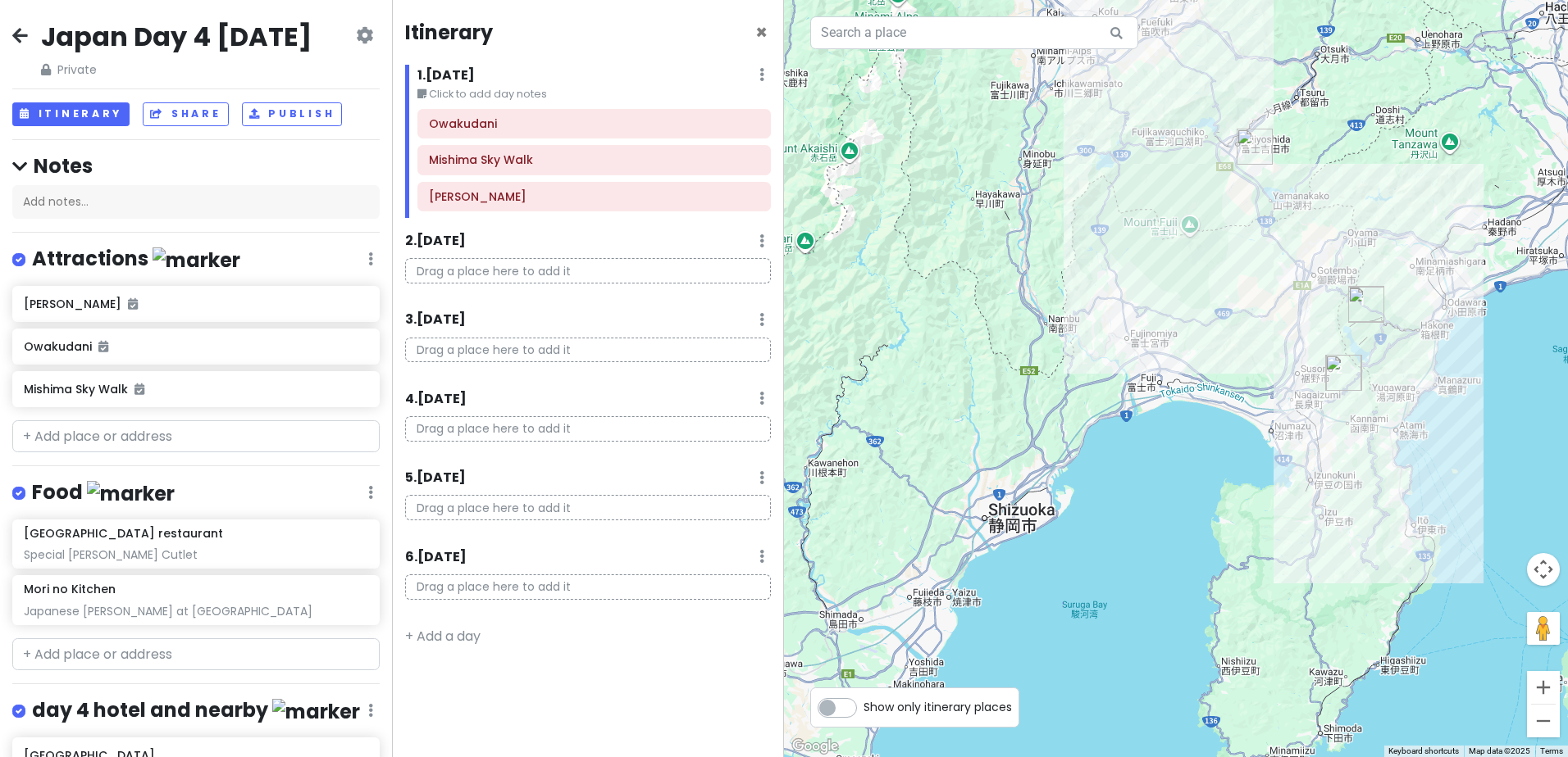
click at [1361, 295] on img "Owakudani" at bounding box center [1366, 304] width 49 height 49
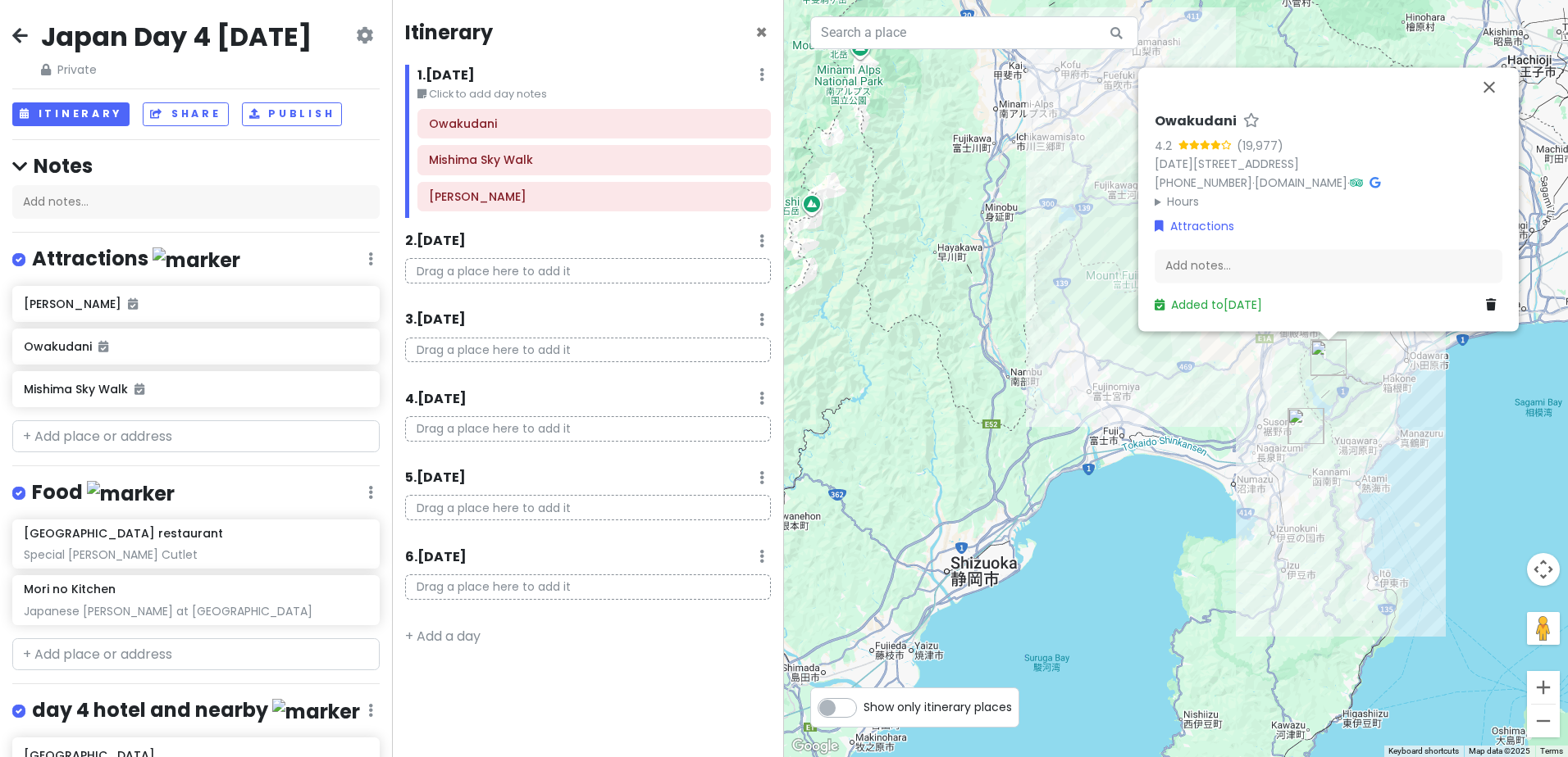
click at [351, 280] on div "Attractions Edit Reorder Delete List" at bounding box center [196, 263] width 368 height 34
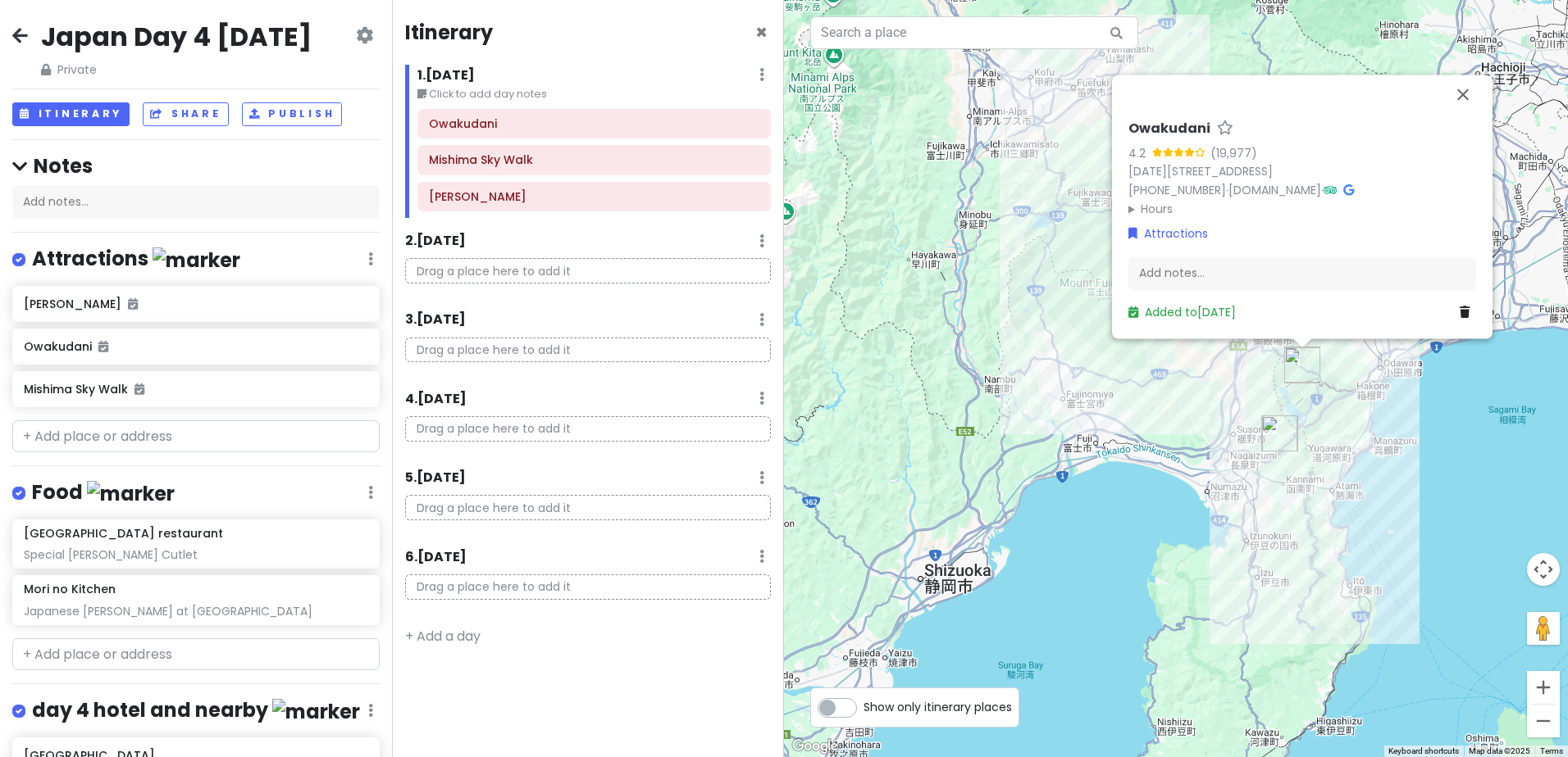
drag, startPoint x: 1137, startPoint y: 491, endPoint x: 957, endPoint y: 550, distance: 189.4
click at [957, 550] on div "Owakudani 4.2 (19,977) [DATE][STREET_ADDRESS] [PHONE_NUMBER] · [DOMAIN_NAME] · …" at bounding box center [1175, 378] width 784 height 757
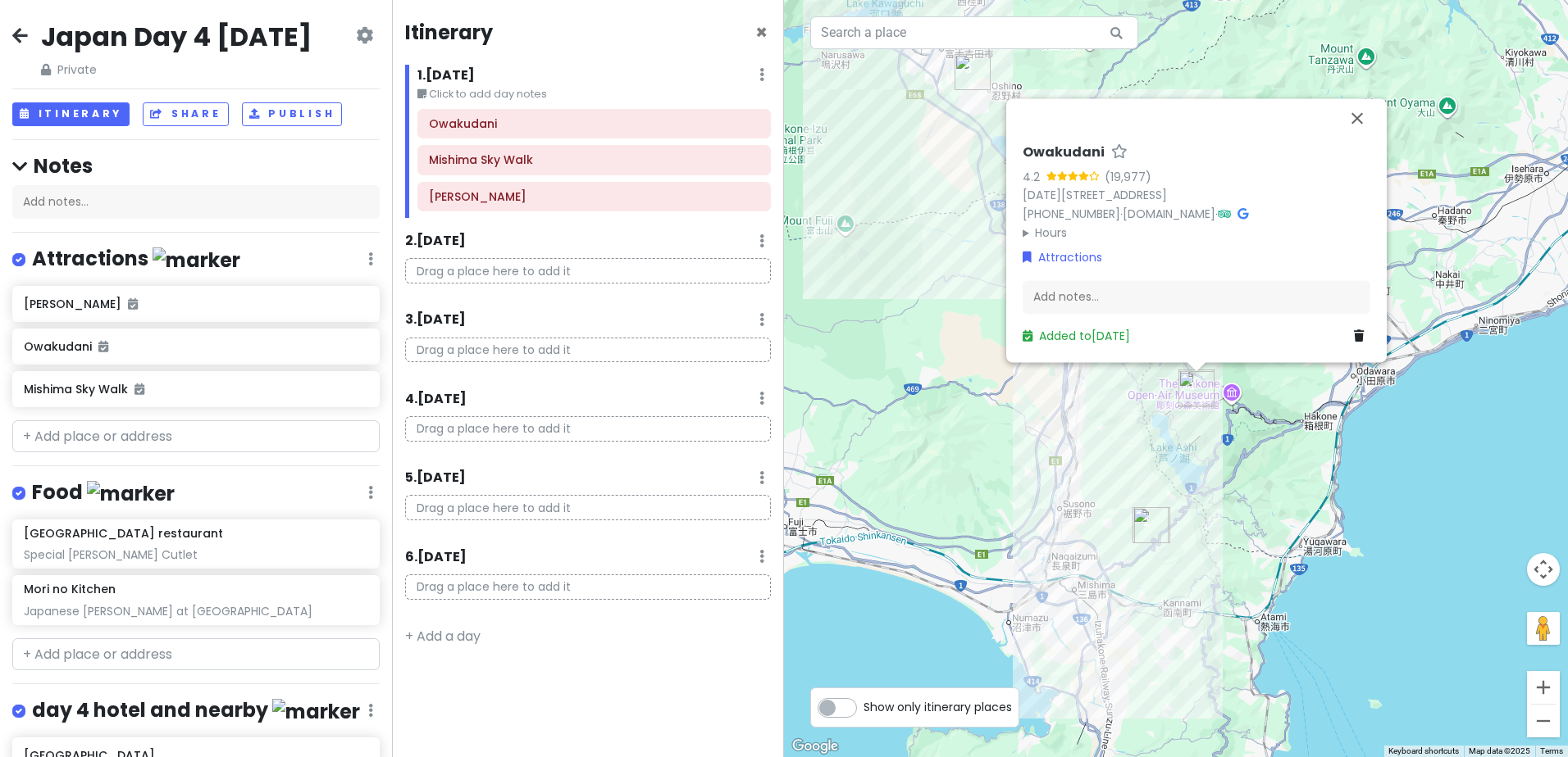
click at [1147, 529] on img "Mishima Sky Walk" at bounding box center [1150, 525] width 49 height 49
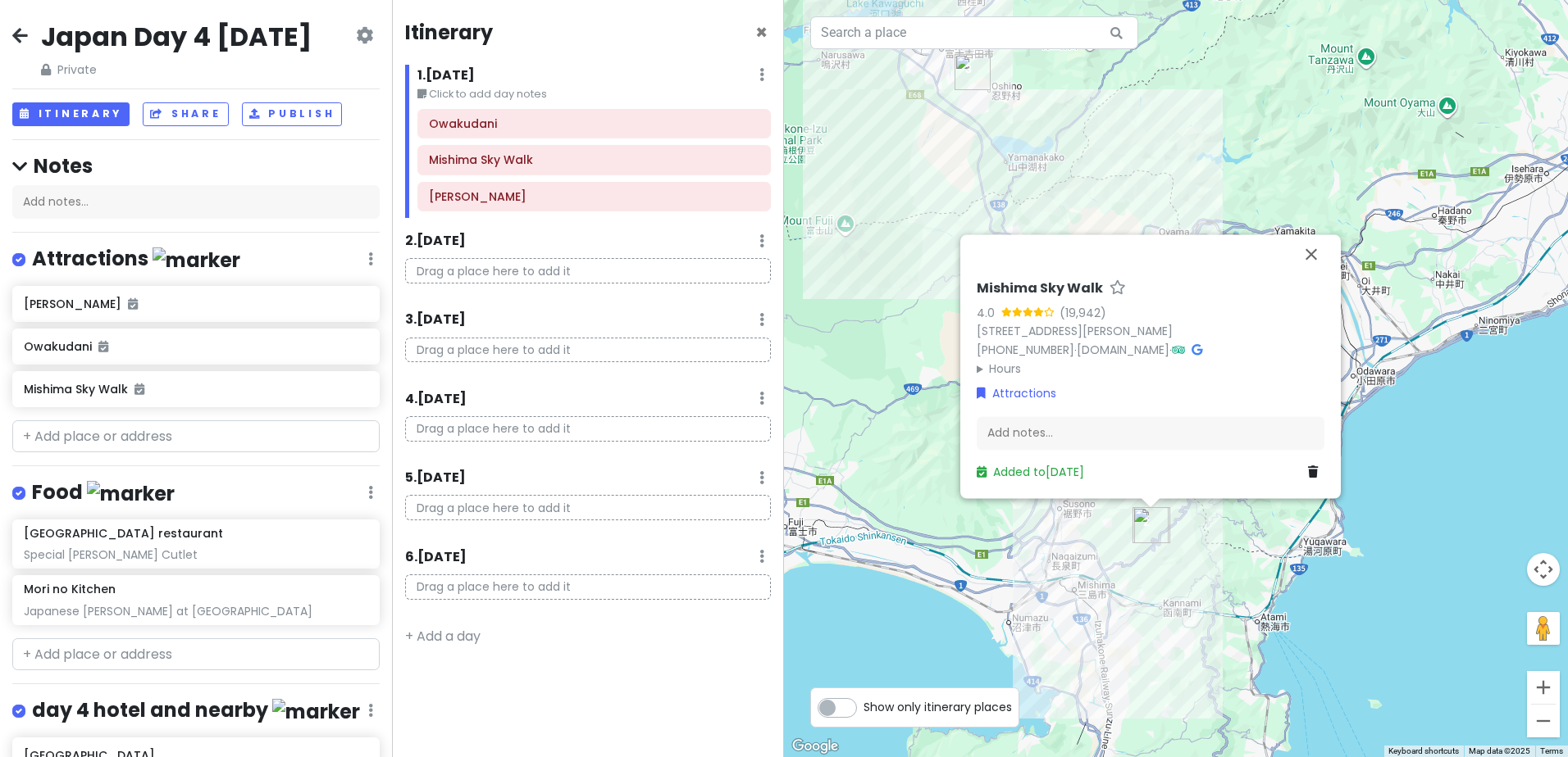
click at [976, 73] on img "Oshino hakkai" at bounding box center [972, 72] width 49 height 49
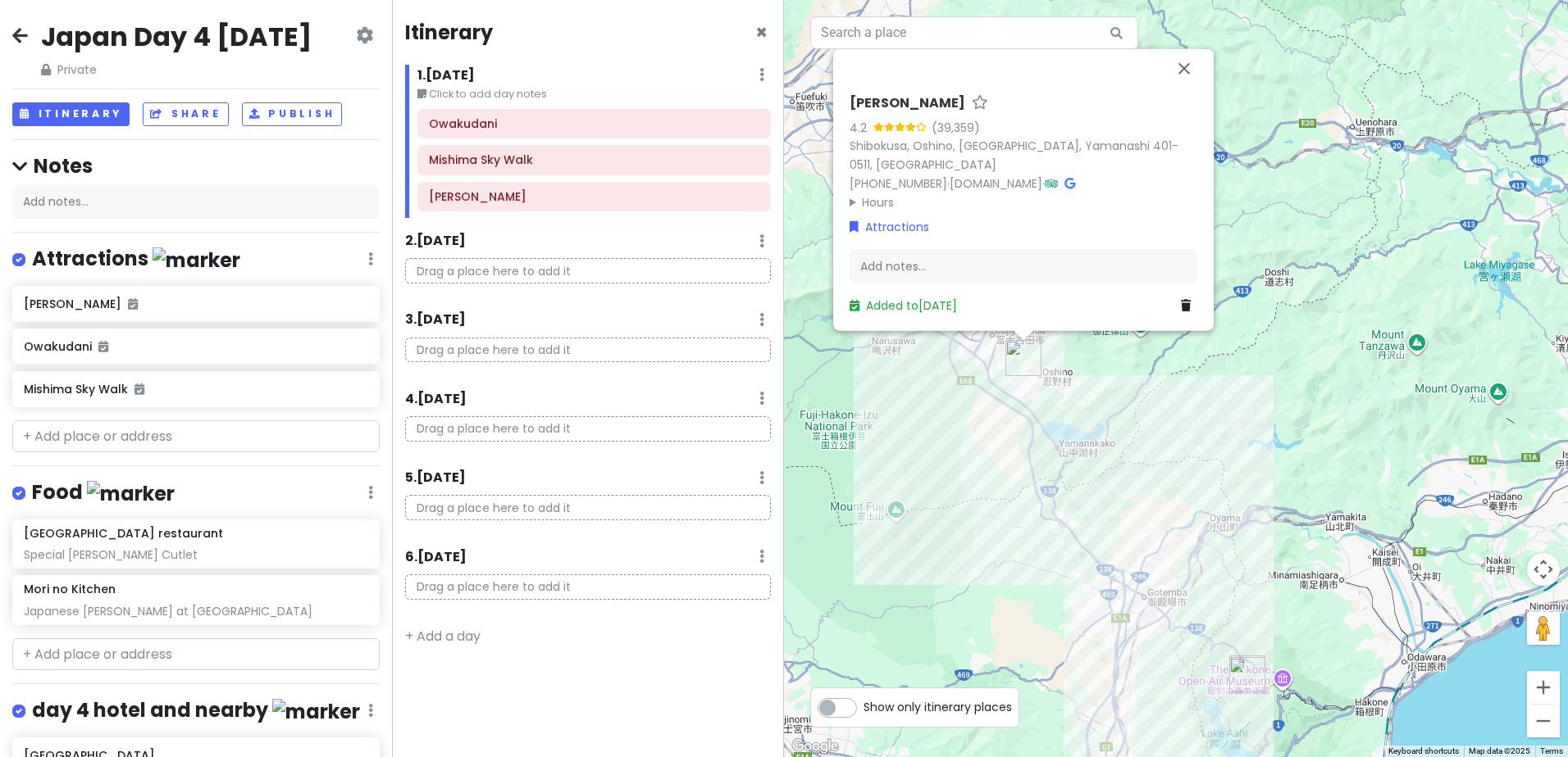
click at [230, 354] on div "[PERSON_NAME] Owakudani Mishima Sky Walk" at bounding box center [196, 349] width 392 height 127
click at [244, 311] on h6 "[PERSON_NAME]" at bounding box center [190, 304] width 332 height 15
click at [368, 266] on icon at bounding box center [370, 259] width 5 height 13
click at [304, 368] on link "Reorder" at bounding box center [322, 348] width 131 height 40
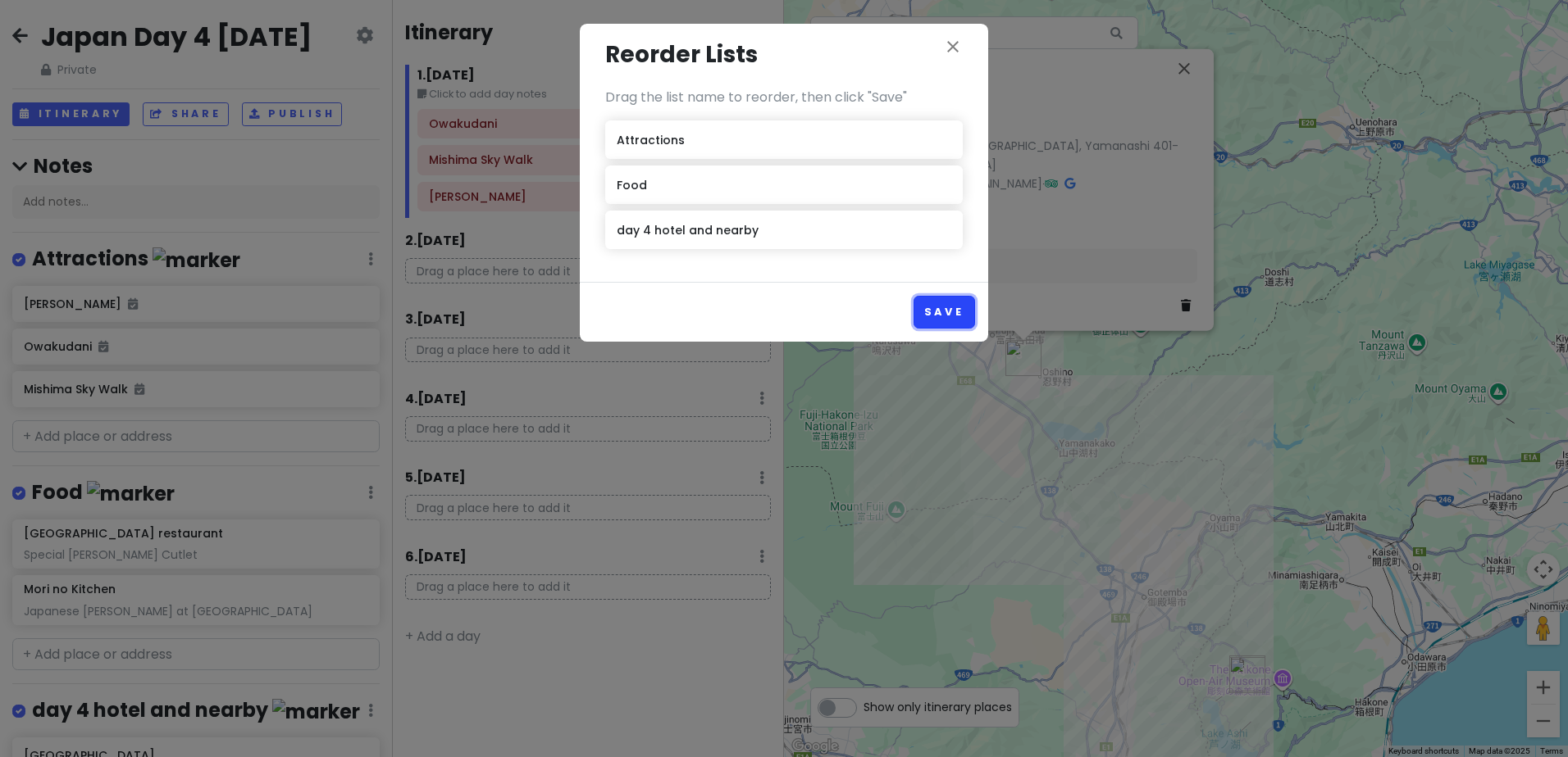
click at [959, 318] on button "Save" at bounding box center [944, 312] width 61 height 32
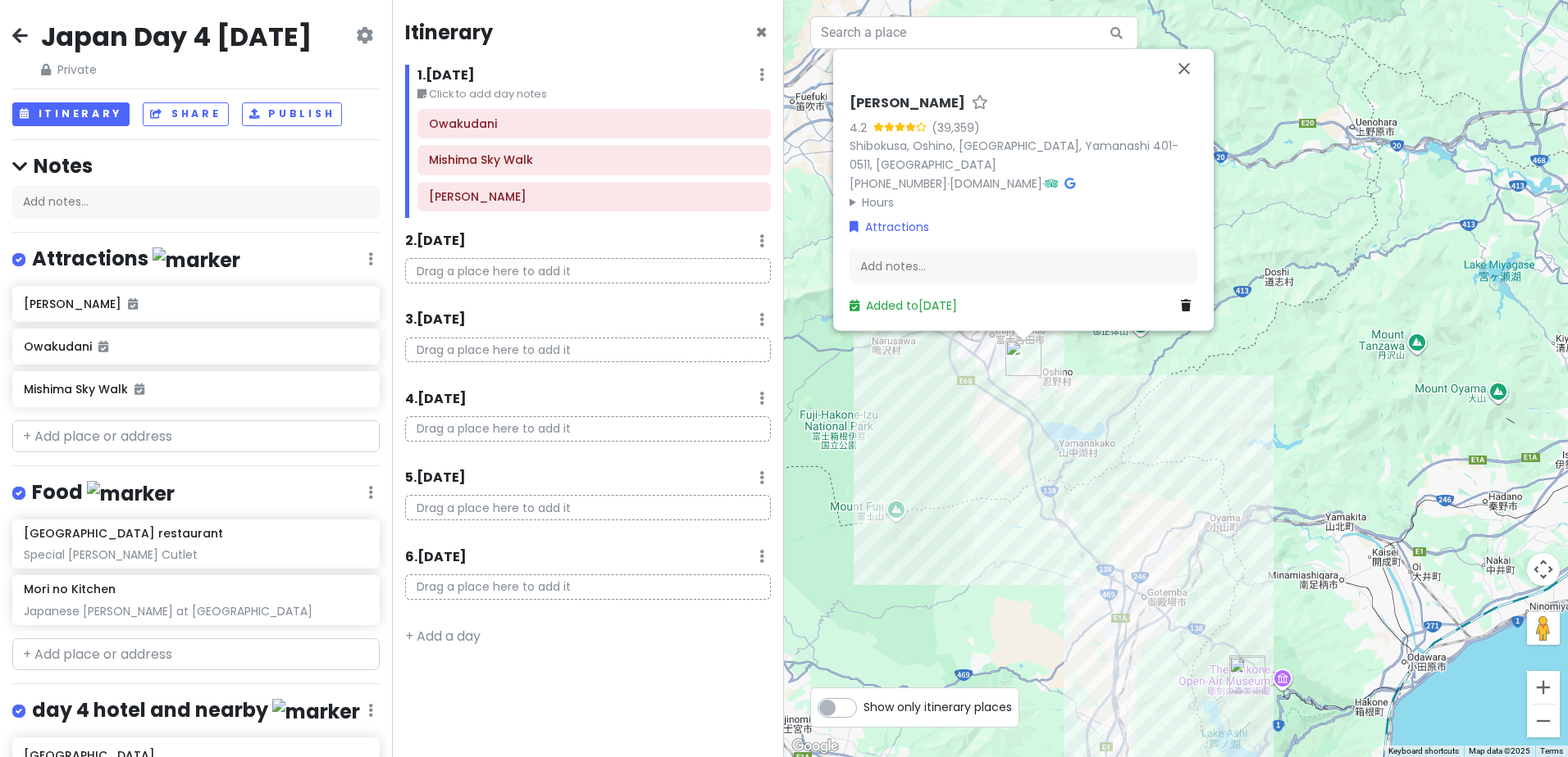
click at [1025, 351] on img "Oshino hakkai" at bounding box center [1023, 358] width 49 height 49
drag, startPoint x: 190, startPoint y: 393, endPoint x: 195, endPoint y: 443, distance: 50.2
click at [195, 413] on div "[PERSON_NAME] Owakudani Mishima Sky Walk" at bounding box center [196, 349] width 392 height 127
drag, startPoint x: 186, startPoint y: 430, endPoint x: 182, endPoint y: 386, distance: 44.2
click at [182, 386] on div "[PERSON_NAME] Mishima Sky Walk Owakudani" at bounding box center [196, 349] width 392 height 127
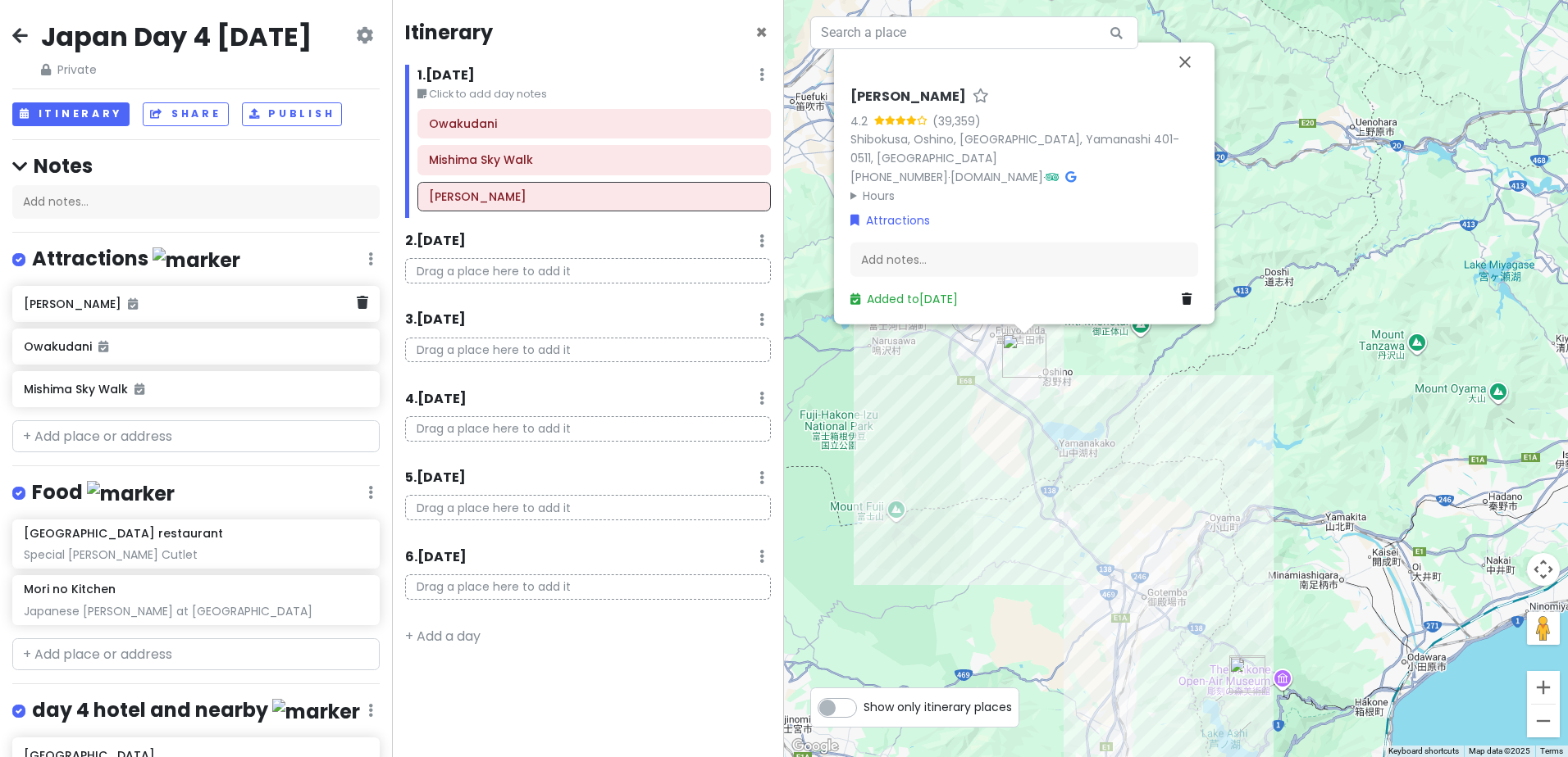
click at [178, 311] on h6 "[PERSON_NAME]" at bounding box center [190, 304] width 332 height 15
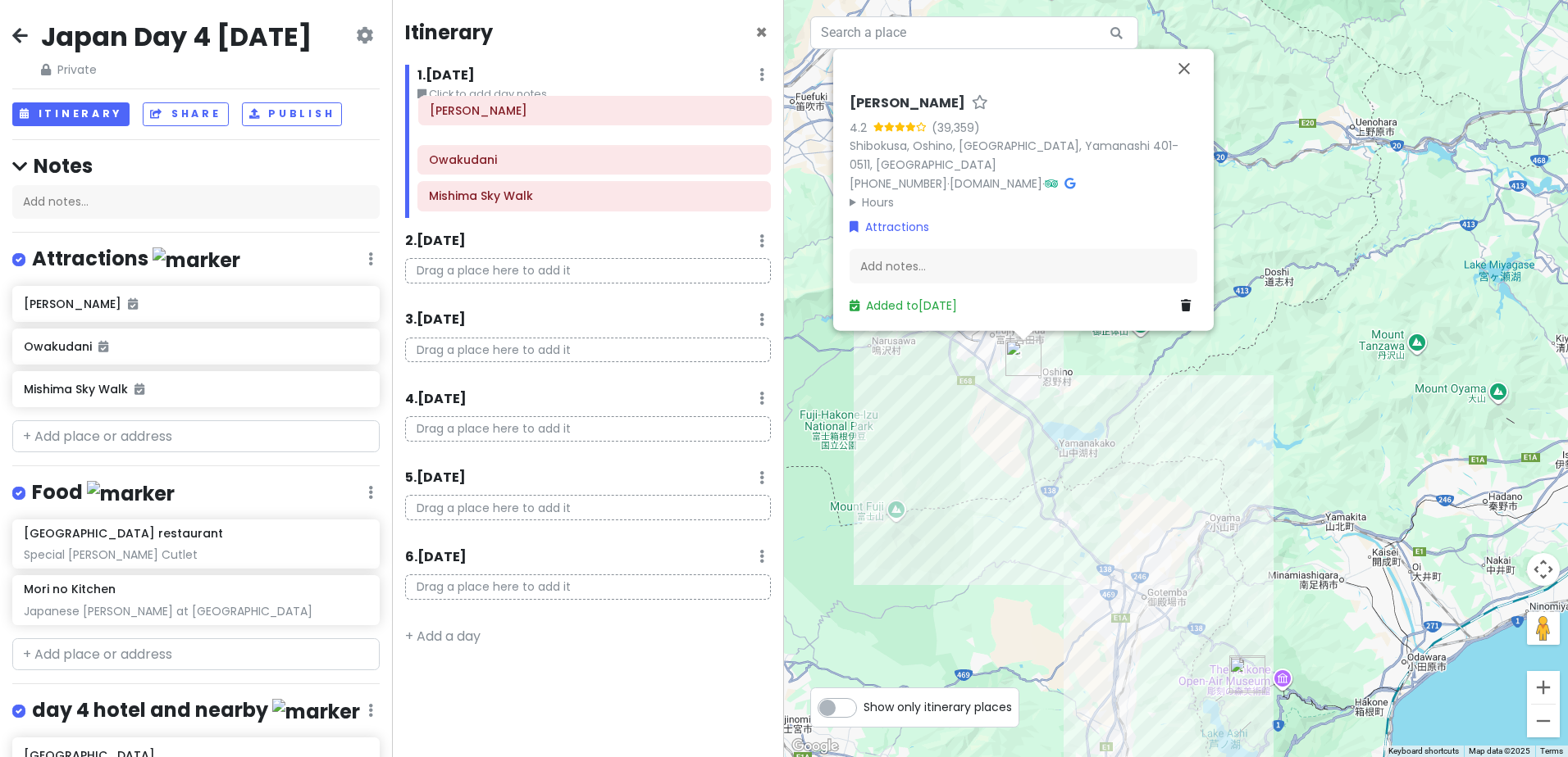
drag, startPoint x: 536, startPoint y: 198, endPoint x: 536, endPoint y: 111, distance: 87.0
click at [536, 111] on div "Owakudani Mishima Sky Walk Oshino hakkai" at bounding box center [594, 163] width 378 height 108
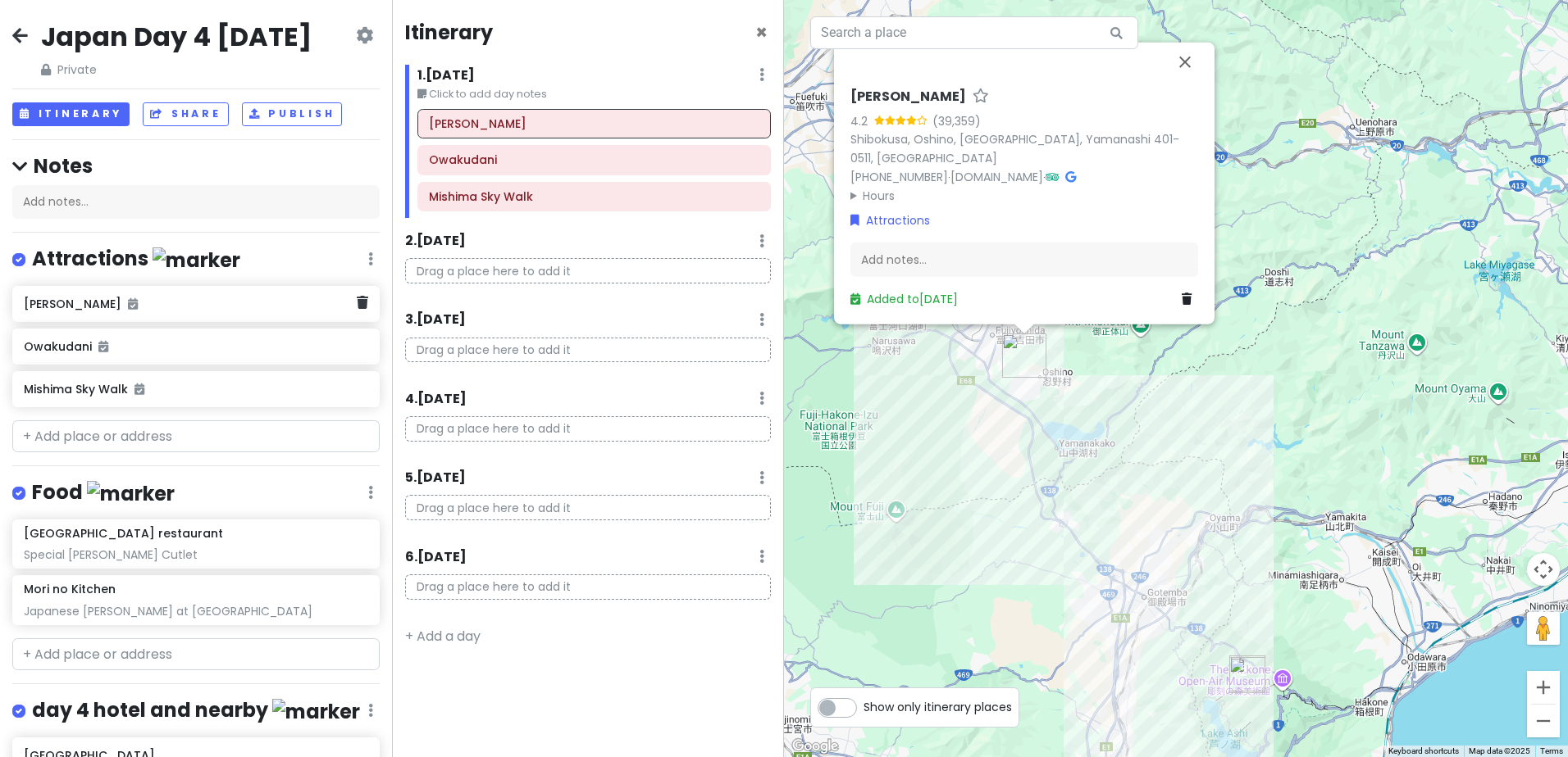
click at [179, 311] on h6 "[PERSON_NAME]" at bounding box center [190, 304] width 332 height 15
drag, startPoint x: 932, startPoint y: 236, endPoint x: 933, endPoint y: 244, distance: 8.1
click at [933, 244] on div "[PERSON_NAME] 4.2 (39,359) Shibokusa, Oshino, [GEOGRAPHIC_DATA], Yamanashi 401-…" at bounding box center [1023, 205] width 361 height 233
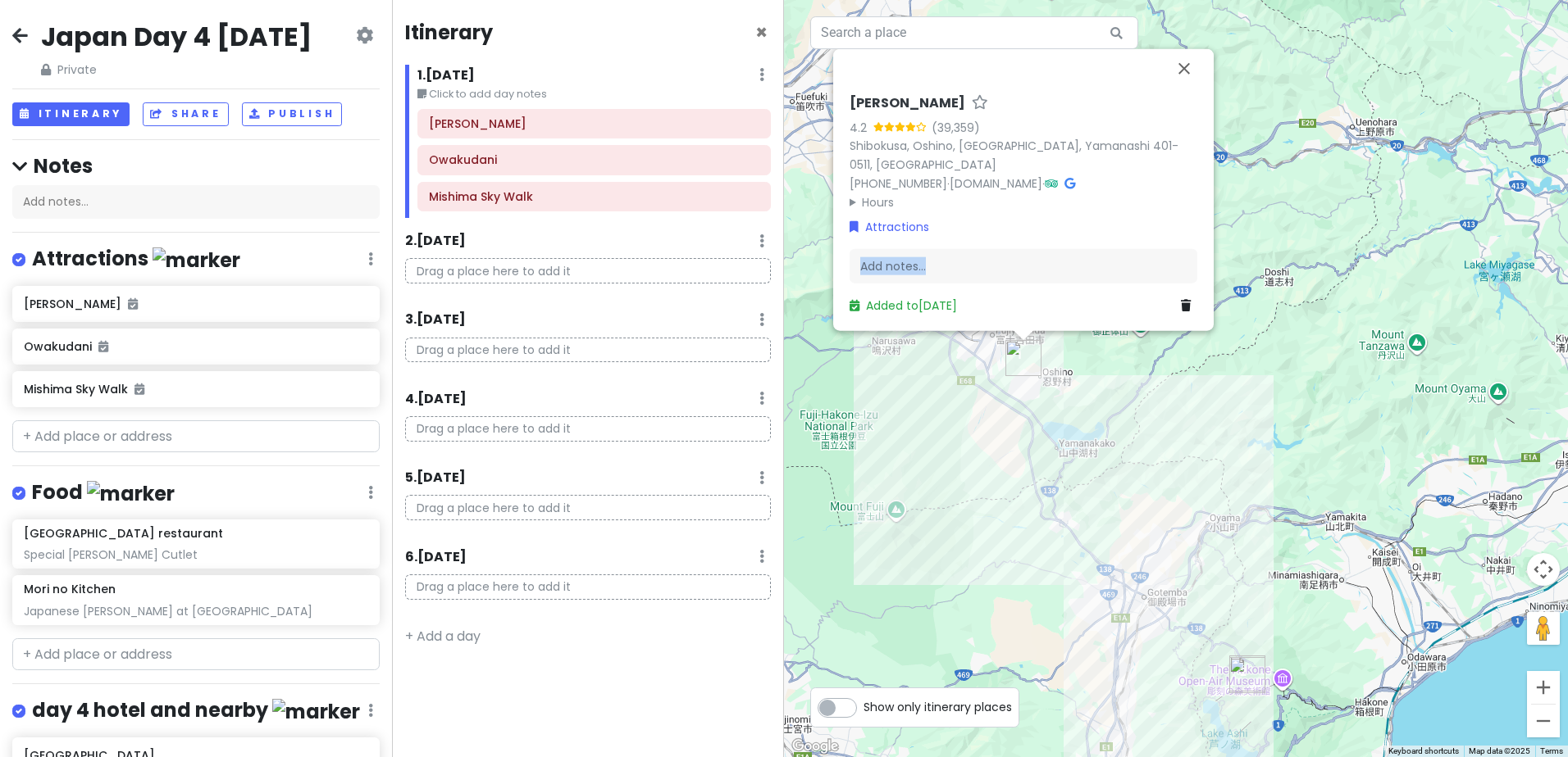
click at [933, 248] on div "[PERSON_NAME] 4.2 (39,359) Shibokusa, Oshino, [GEOGRAPHIC_DATA], Yamanashi 401-…" at bounding box center [1023, 205] width 361 height 233
click at [952, 261] on div "Add notes..." at bounding box center [1023, 266] width 348 height 35
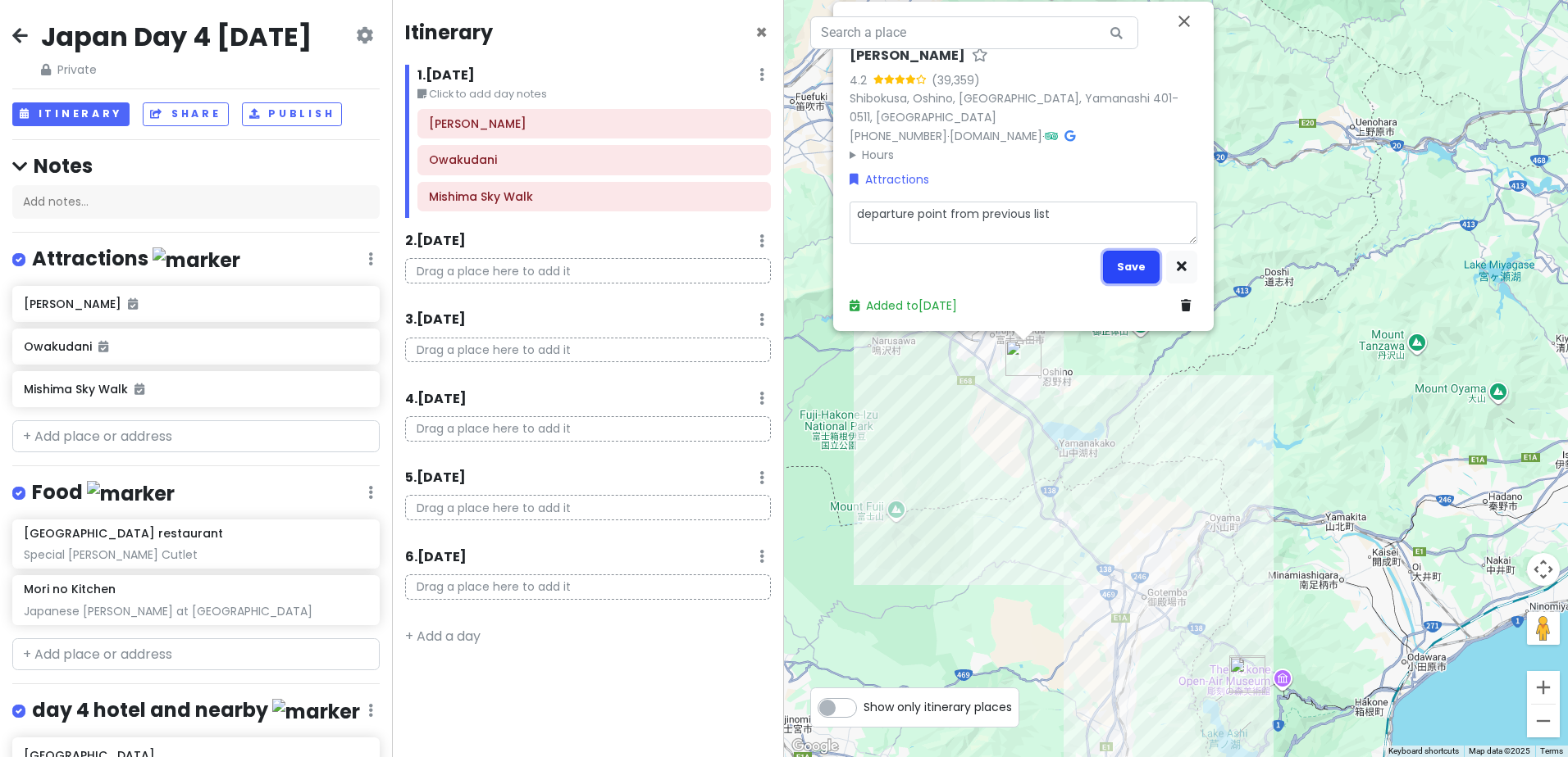
click at [1122, 266] on button "Save" at bounding box center [1131, 267] width 57 height 32
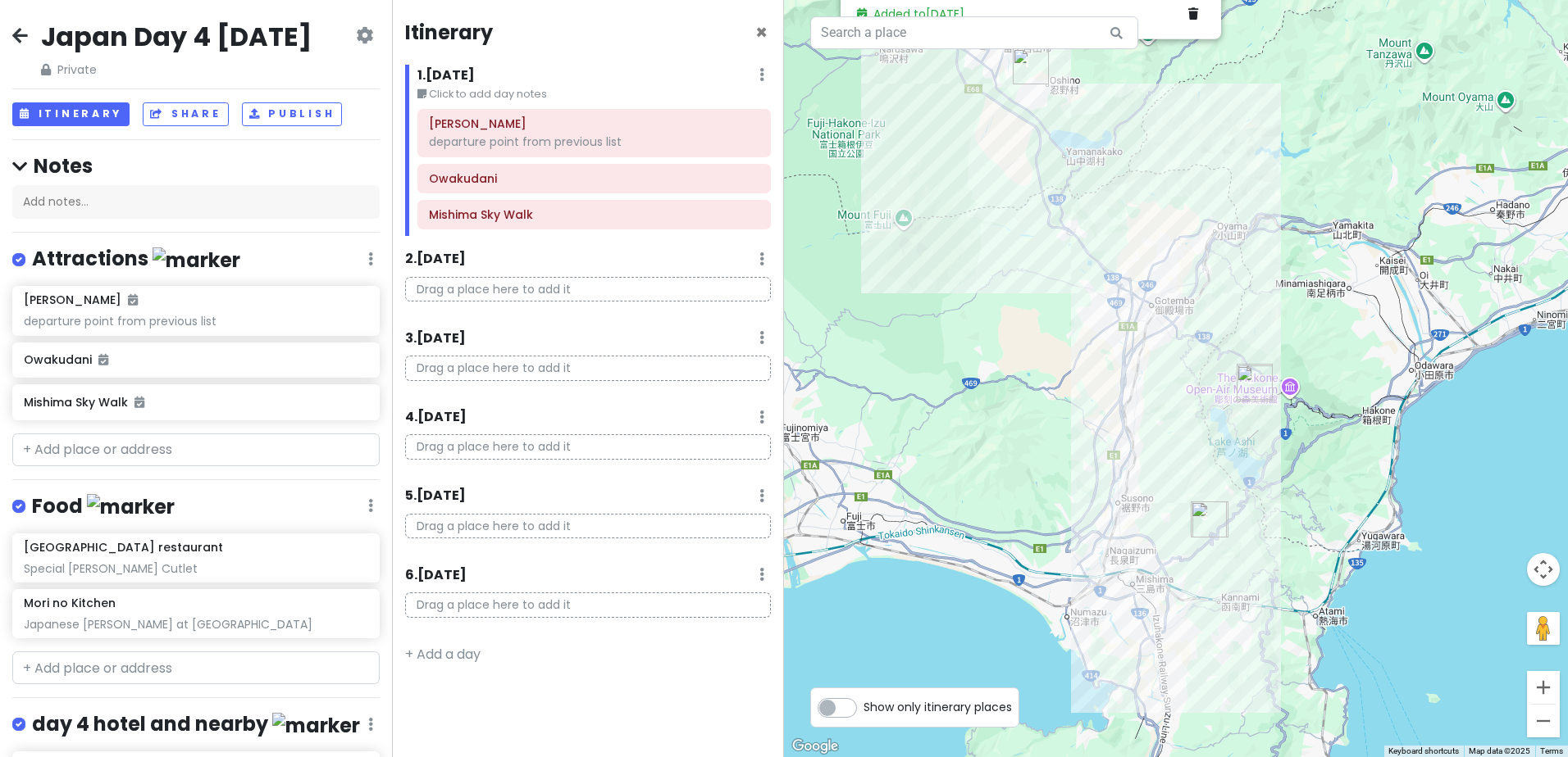
drag, startPoint x: 896, startPoint y: 542, endPoint x: 946, endPoint y: 223, distance: 322.9
click at [946, 223] on div "[PERSON_NAME] 4.2 (39,359) [GEOGRAPHIC_DATA], Oshino, [GEOGRAPHIC_DATA], Yamana…" at bounding box center [1175, 378] width 784 height 757
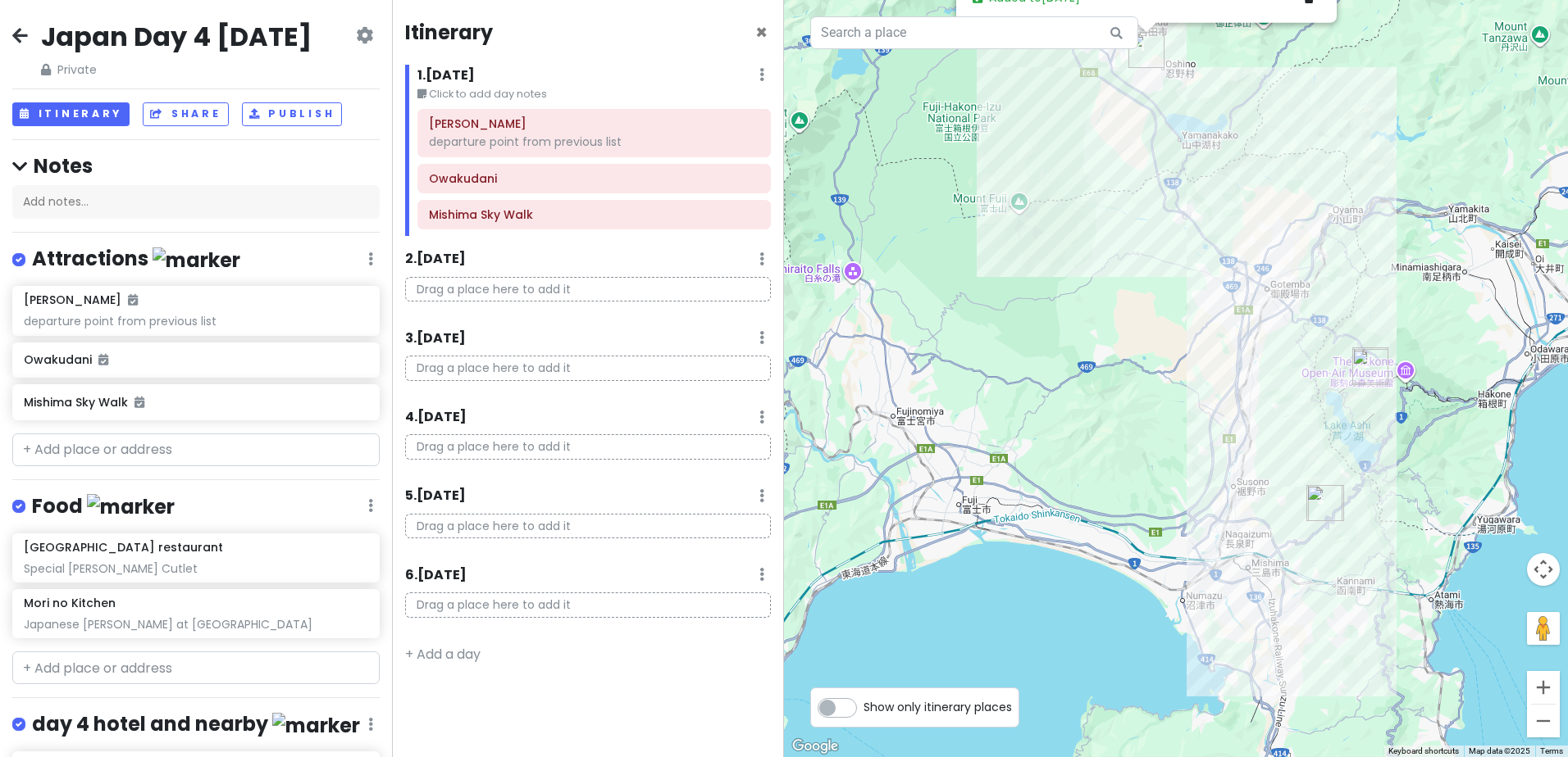
drag, startPoint x: 979, startPoint y: 375, endPoint x: 1015, endPoint y: 383, distance: 36.9
click at [1015, 383] on div "[PERSON_NAME] 4.2 (39,359) [GEOGRAPHIC_DATA], Oshino, [GEOGRAPHIC_DATA], Yamana…" at bounding box center [1175, 378] width 784 height 757
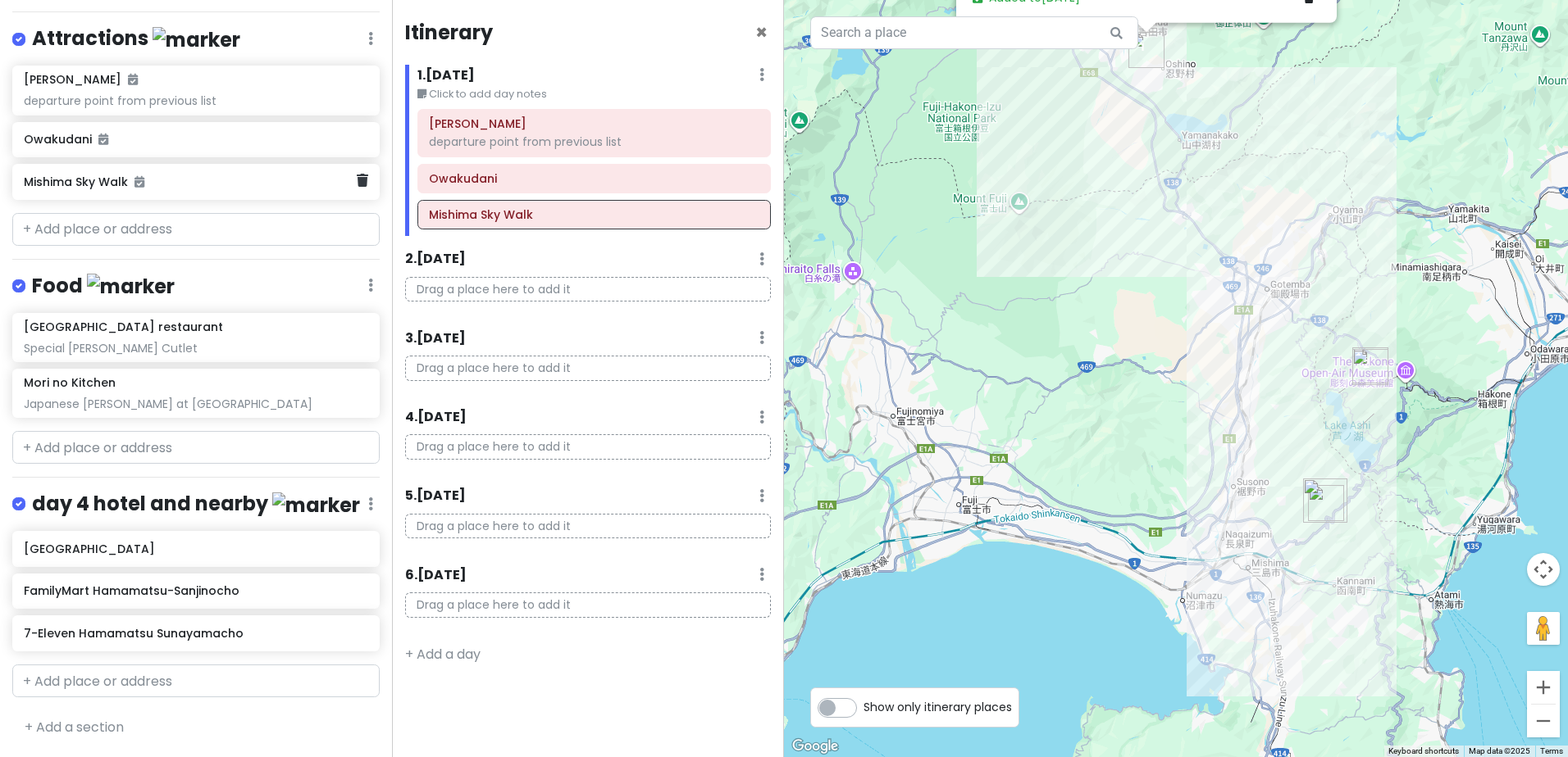
scroll to position [251, 0]
click at [273, 556] on div "[GEOGRAPHIC_DATA]" at bounding box center [190, 549] width 332 height 23
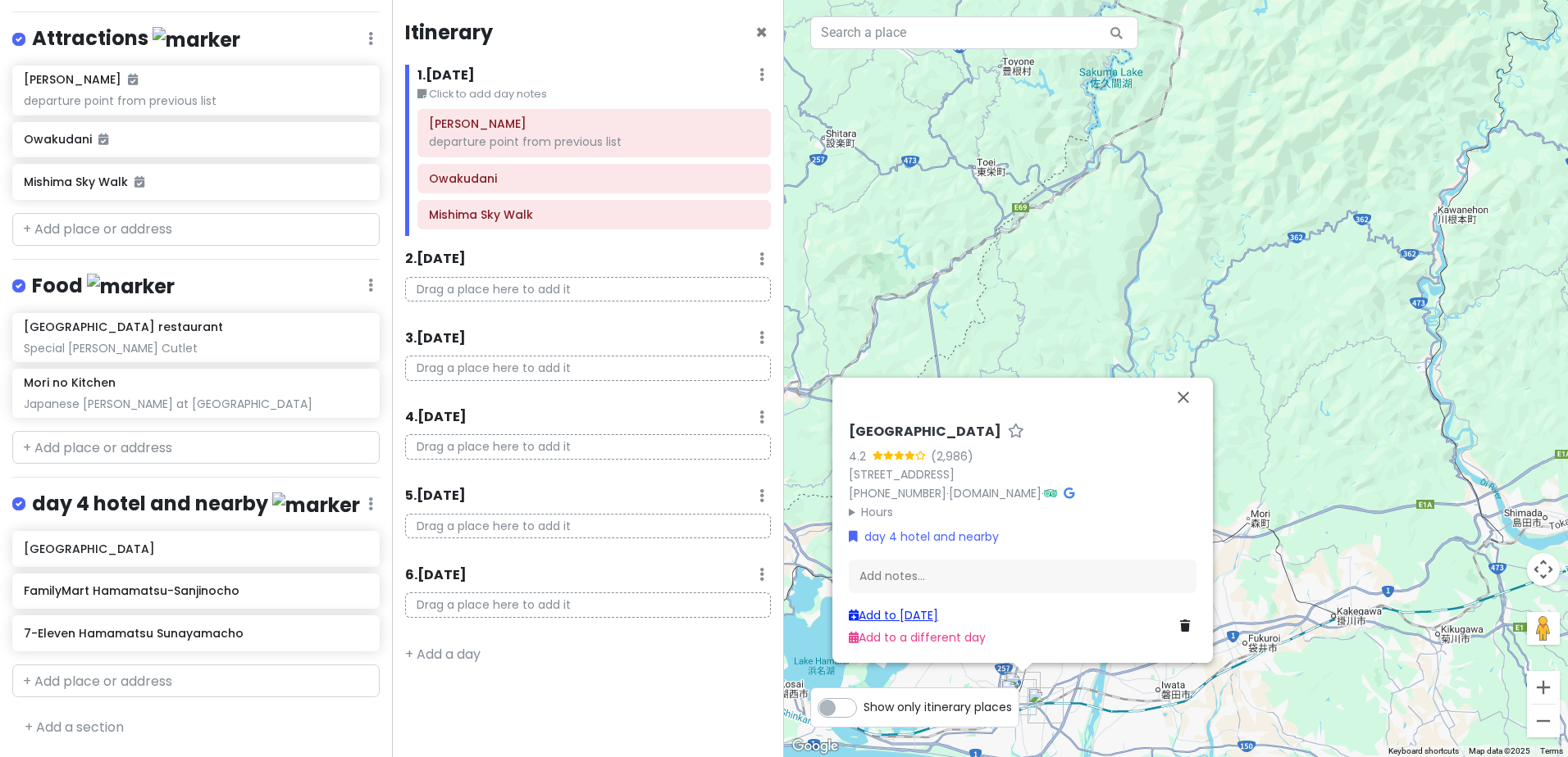
click at [905, 610] on link "Add to [DATE]" at bounding box center [893, 615] width 90 height 16
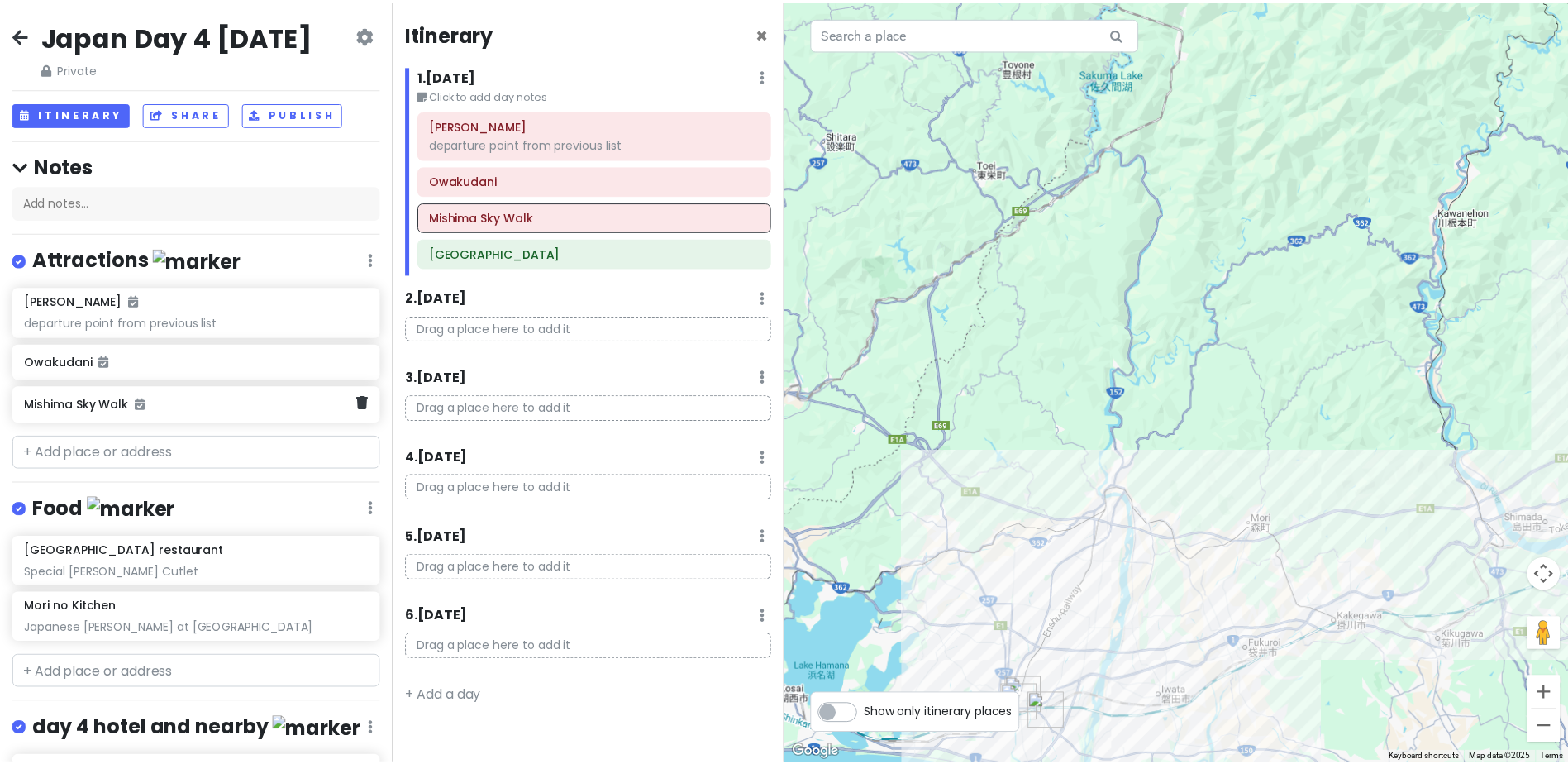
scroll to position [0, 0]
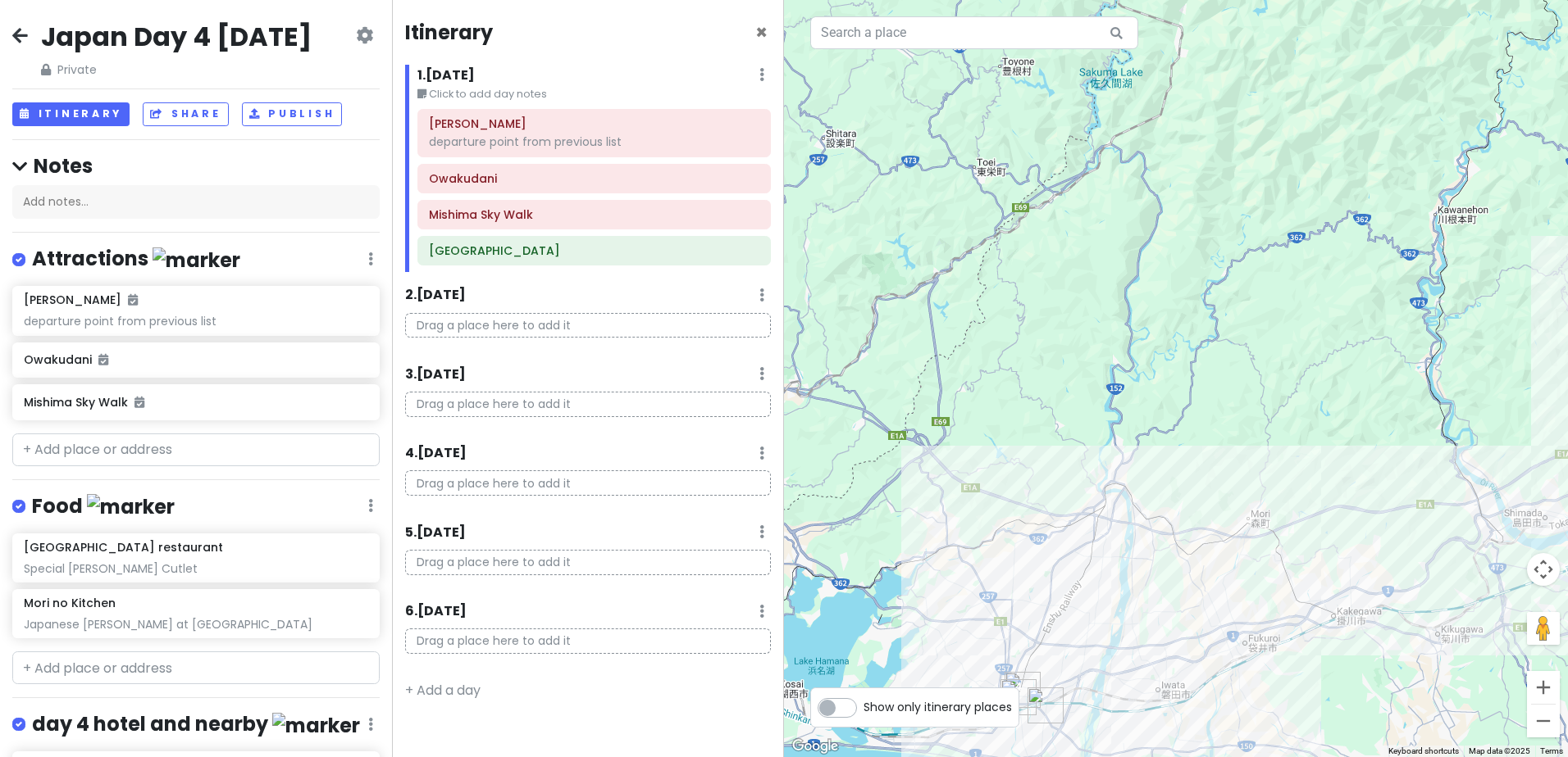
click at [20, 36] on icon at bounding box center [20, 35] width 16 height 13
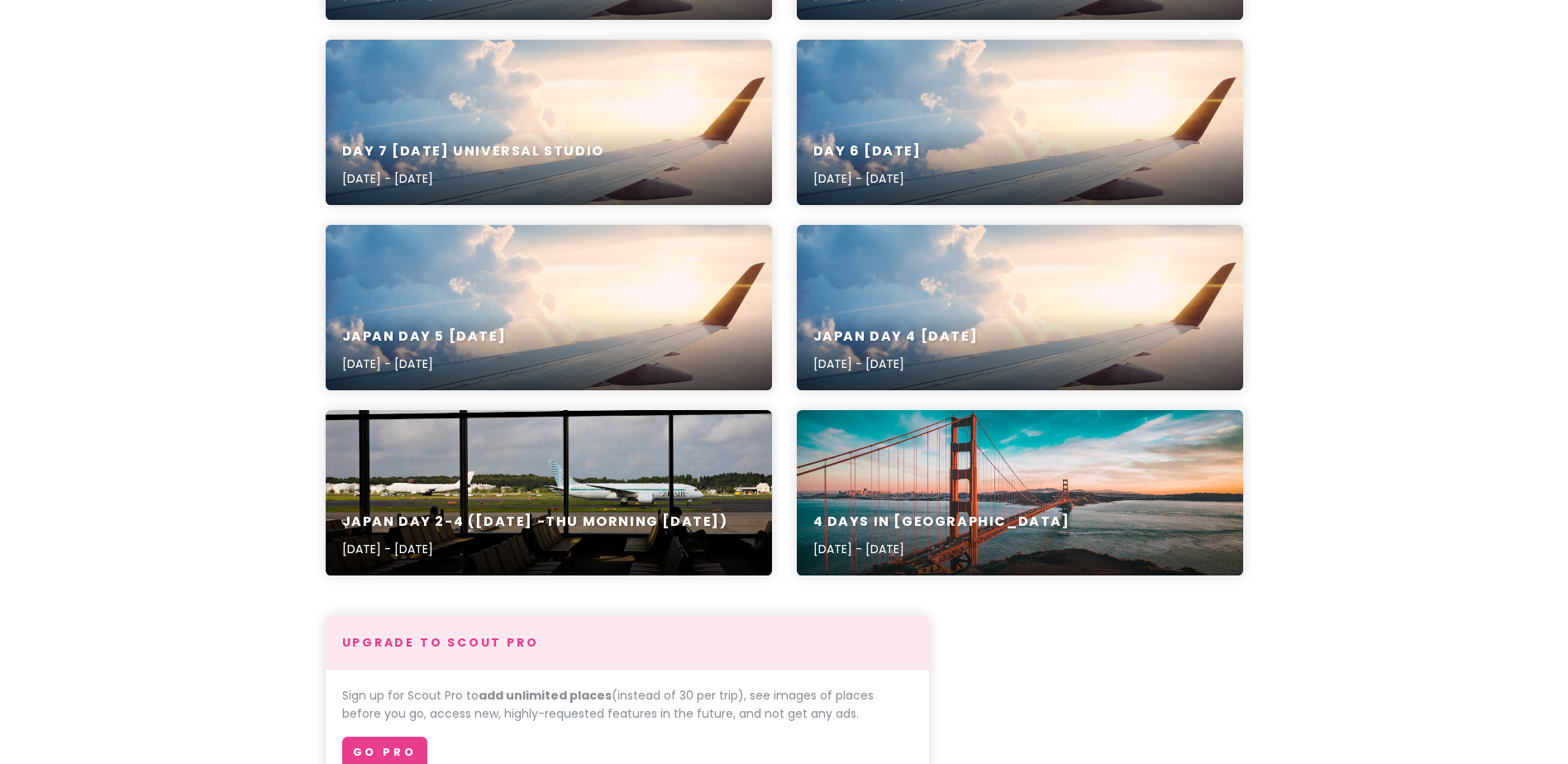
scroll to position [414, 0]
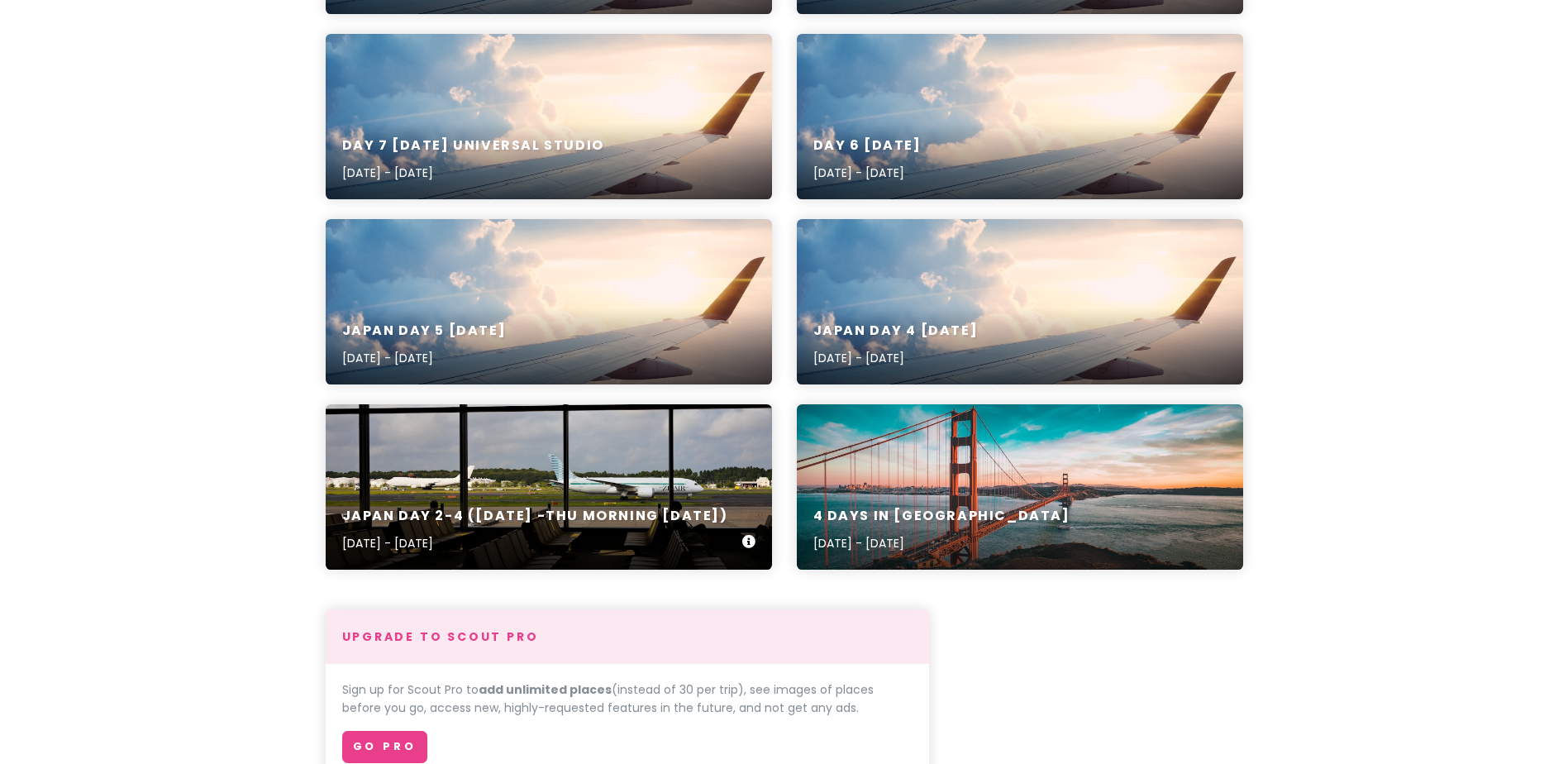
click at [630, 453] on div "Japan day 2-4 ([DATE] -Thu Morning [DATE]) [DATE] - [DATE]" at bounding box center [550, 487] width 447 height 166
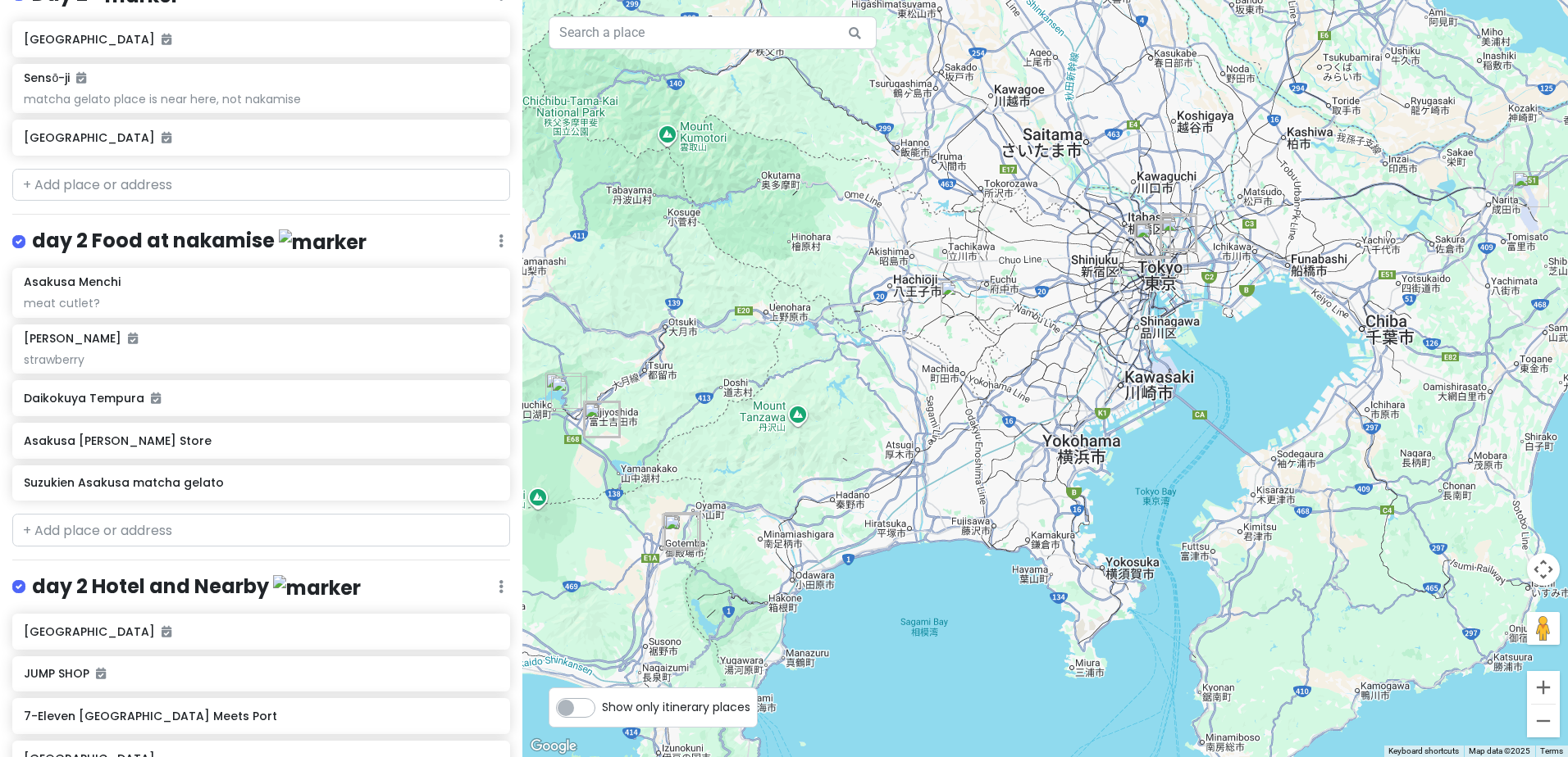
scroll to position [328, 0]
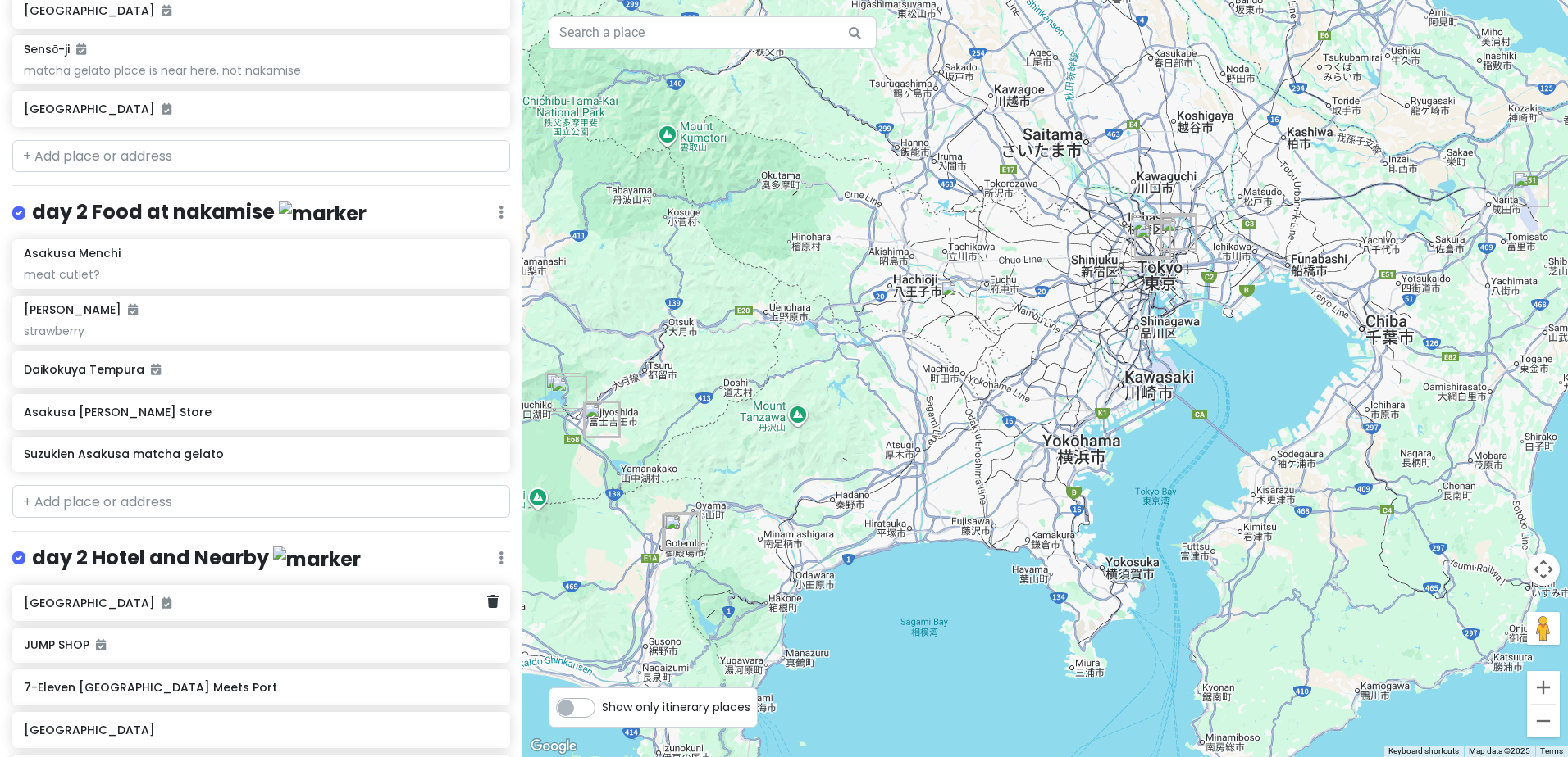
click at [361, 611] on div "[GEOGRAPHIC_DATA]" at bounding box center [261, 603] width 498 height 36
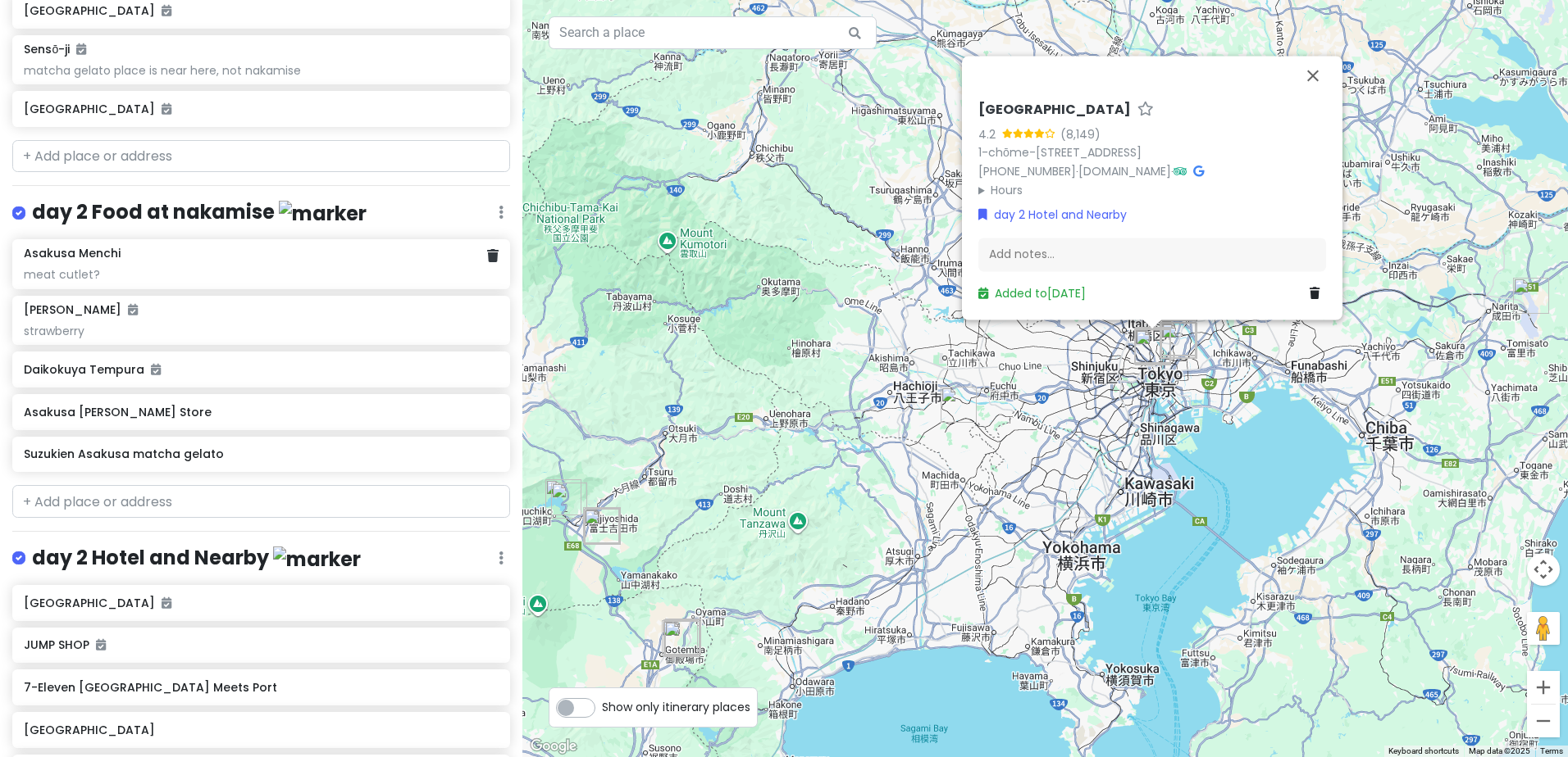
scroll to position [0, 0]
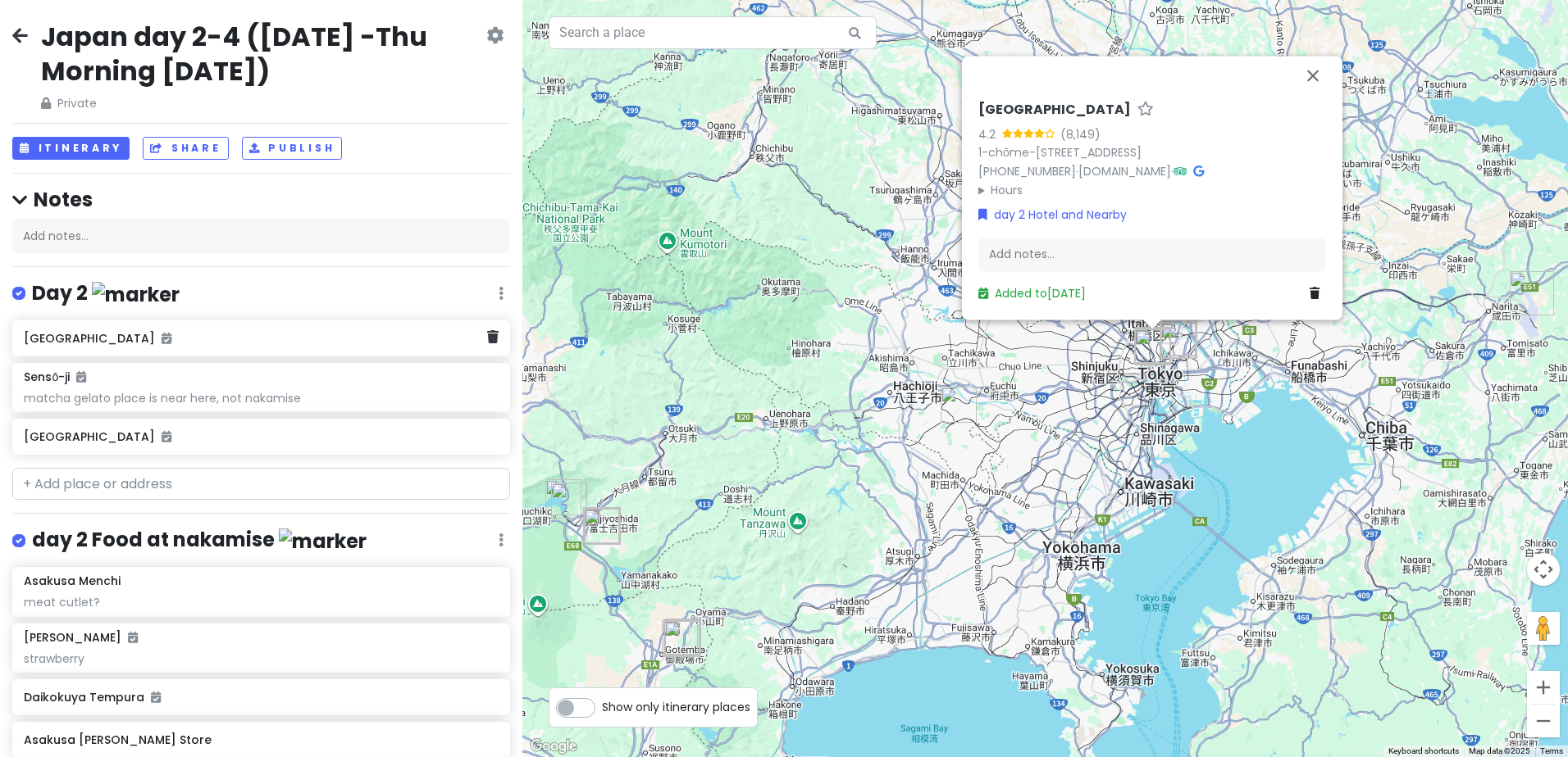
click at [271, 349] on div "[GEOGRAPHIC_DATA]" at bounding box center [261, 338] width 498 height 36
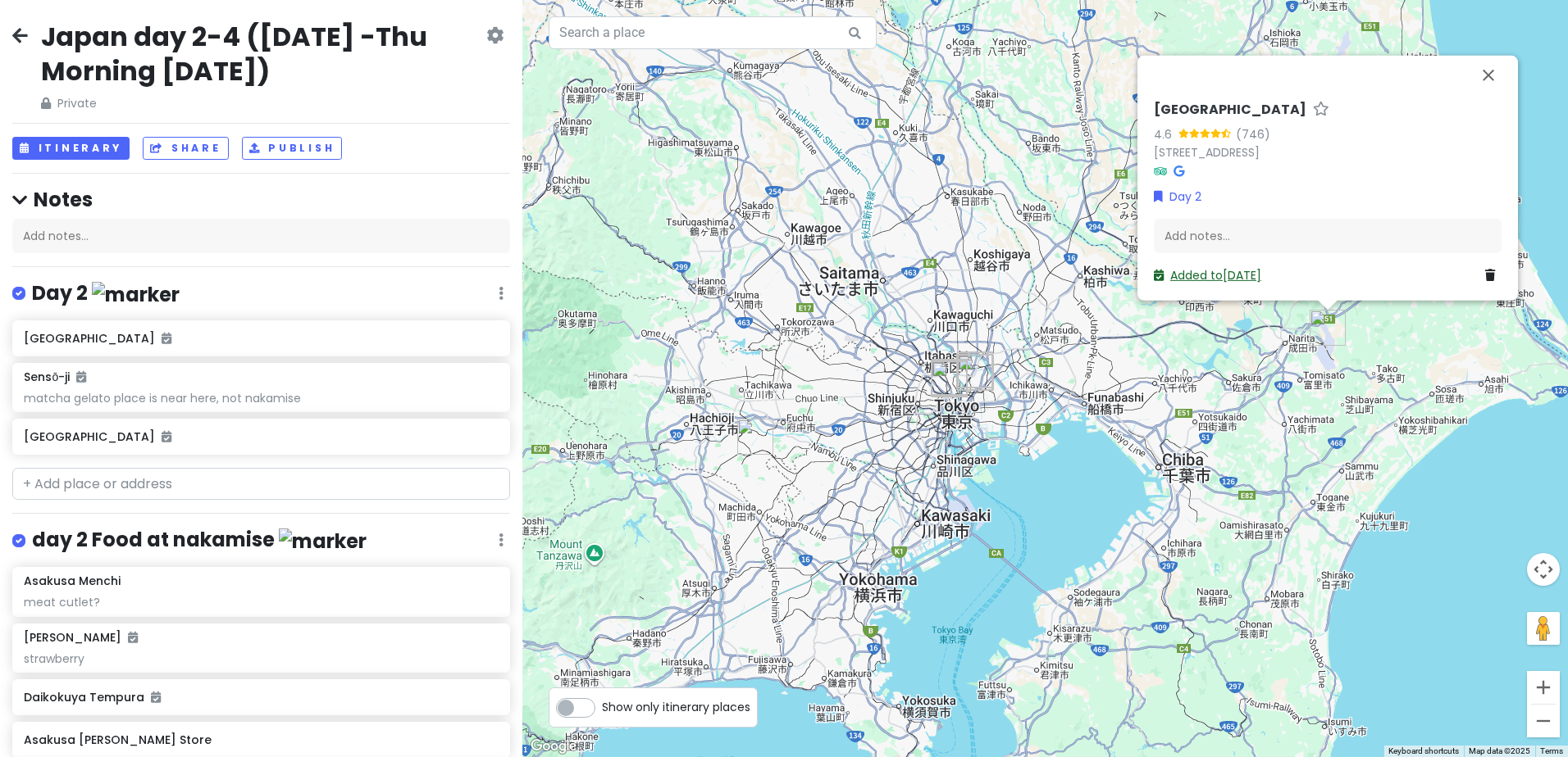
click at [1207, 273] on link "Added to [DATE]" at bounding box center [1207, 274] width 107 height 16
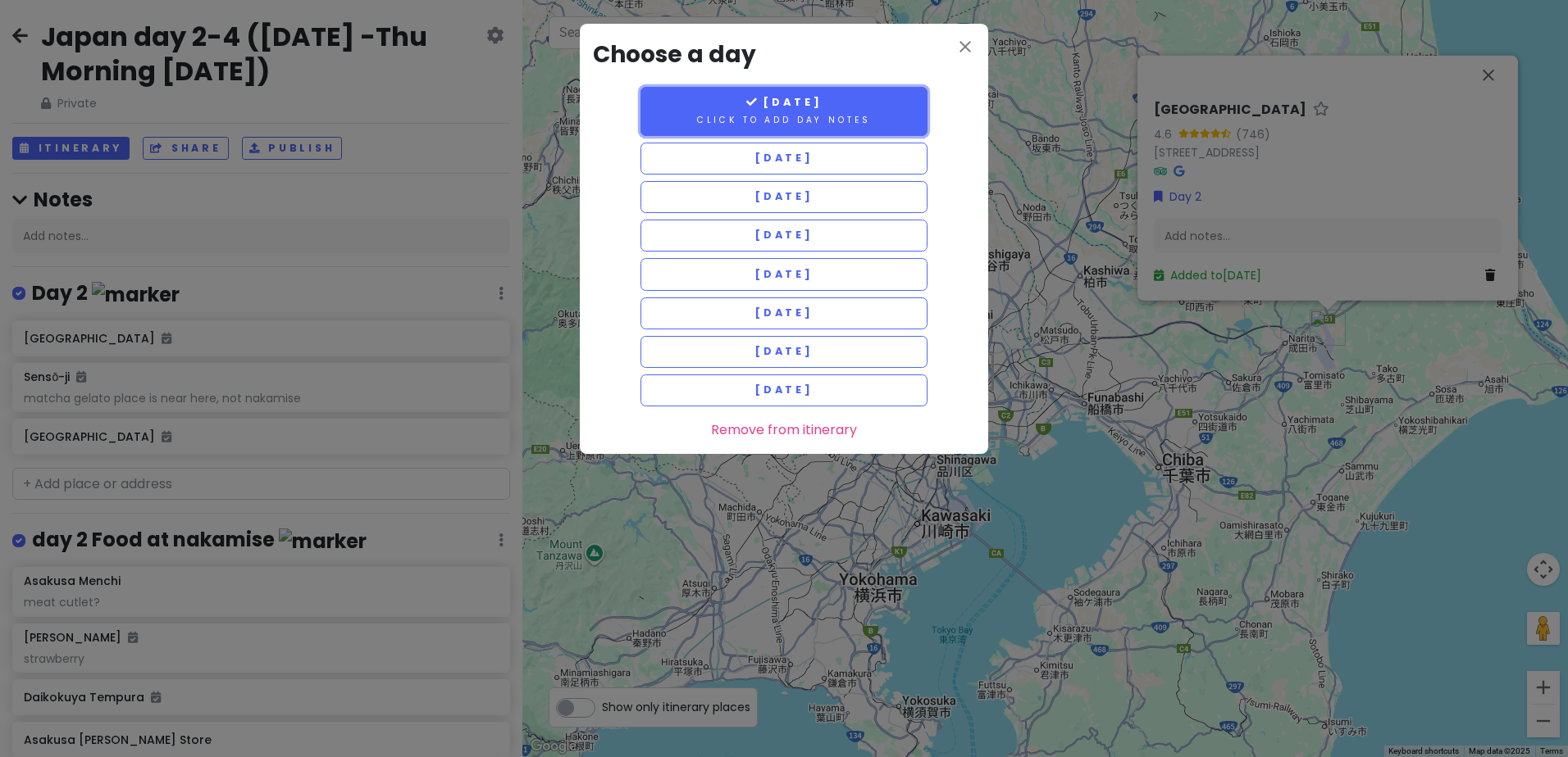
click at [869, 123] on small "Click to add day notes" at bounding box center [784, 120] width 173 height 12
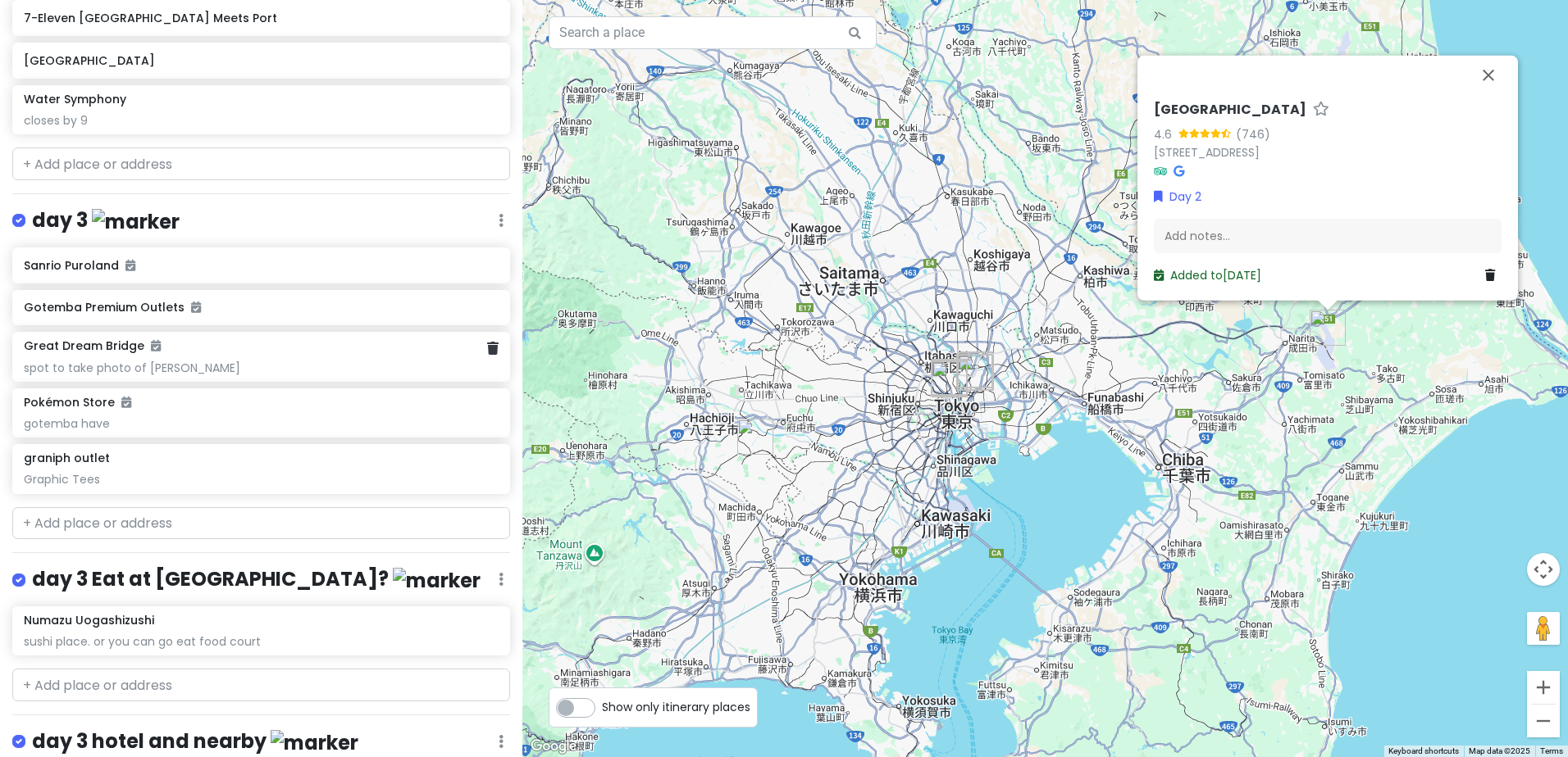
scroll to position [1147, 0]
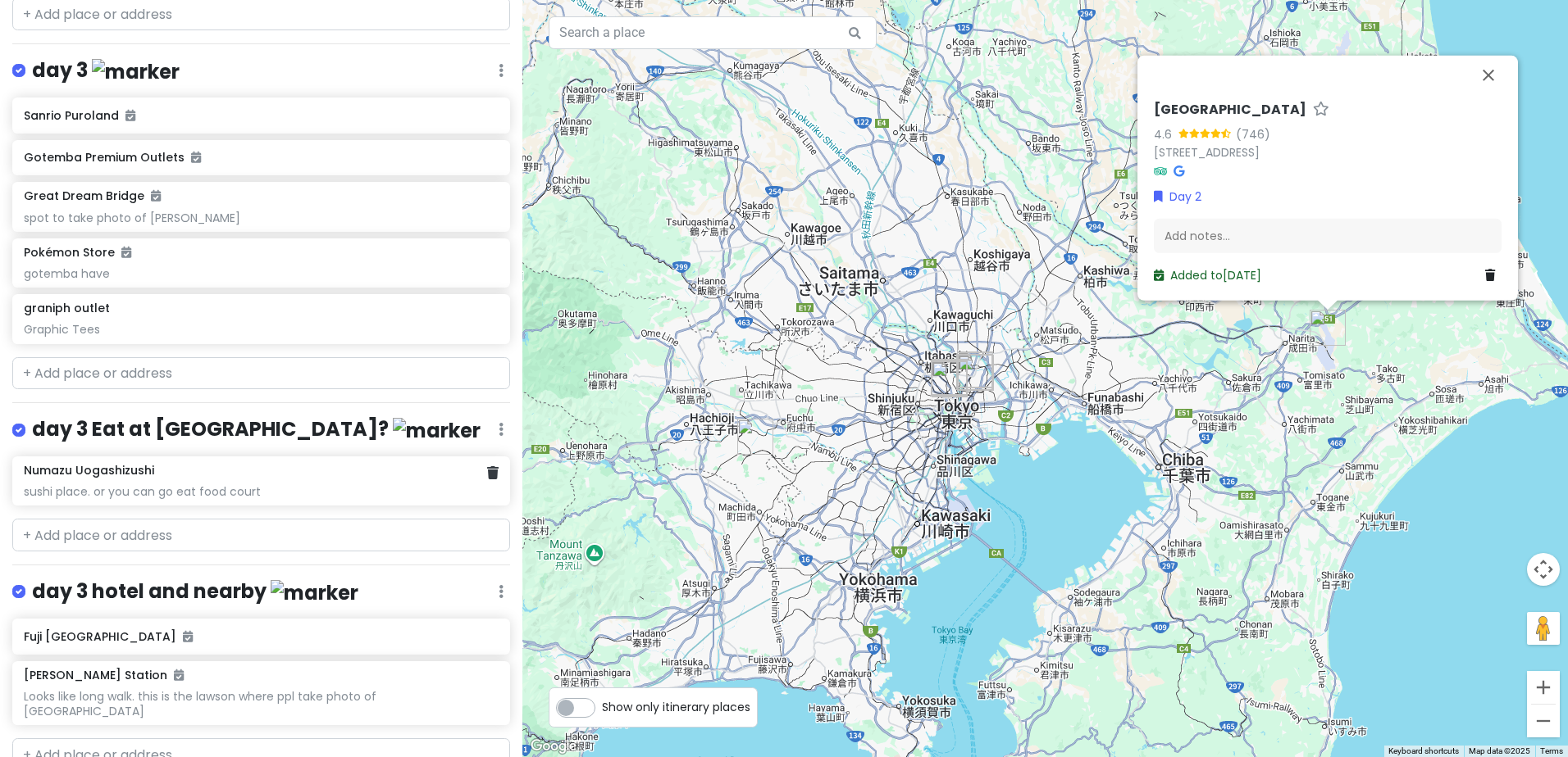
click at [321, 474] on div "Numazu Uogashizushi sushi place. or you can go eat food court" at bounding box center [260, 481] width 474 height 36
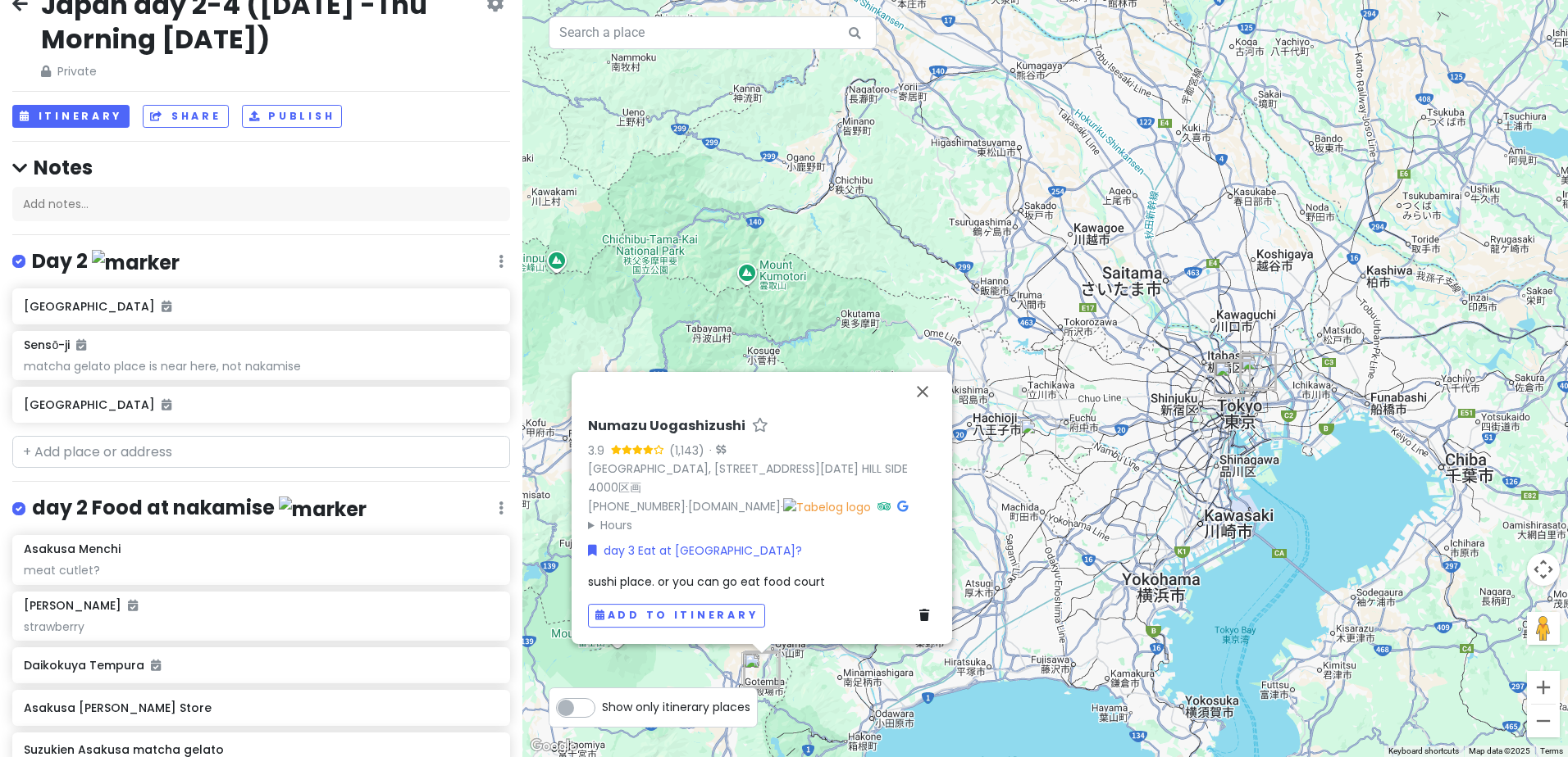
scroll to position [0, 0]
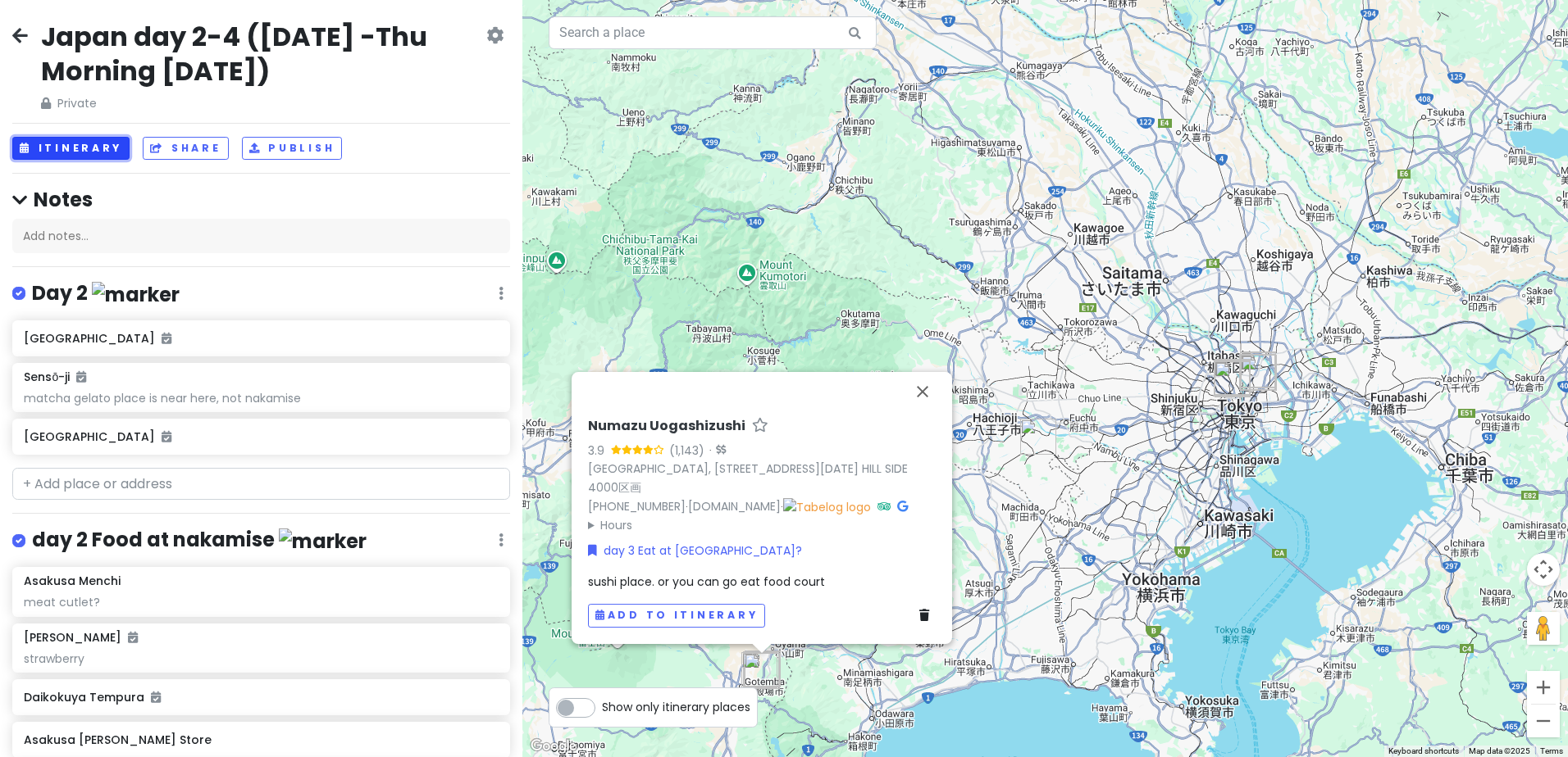
click at [90, 143] on button "Itinerary" at bounding box center [71, 148] width 117 height 24
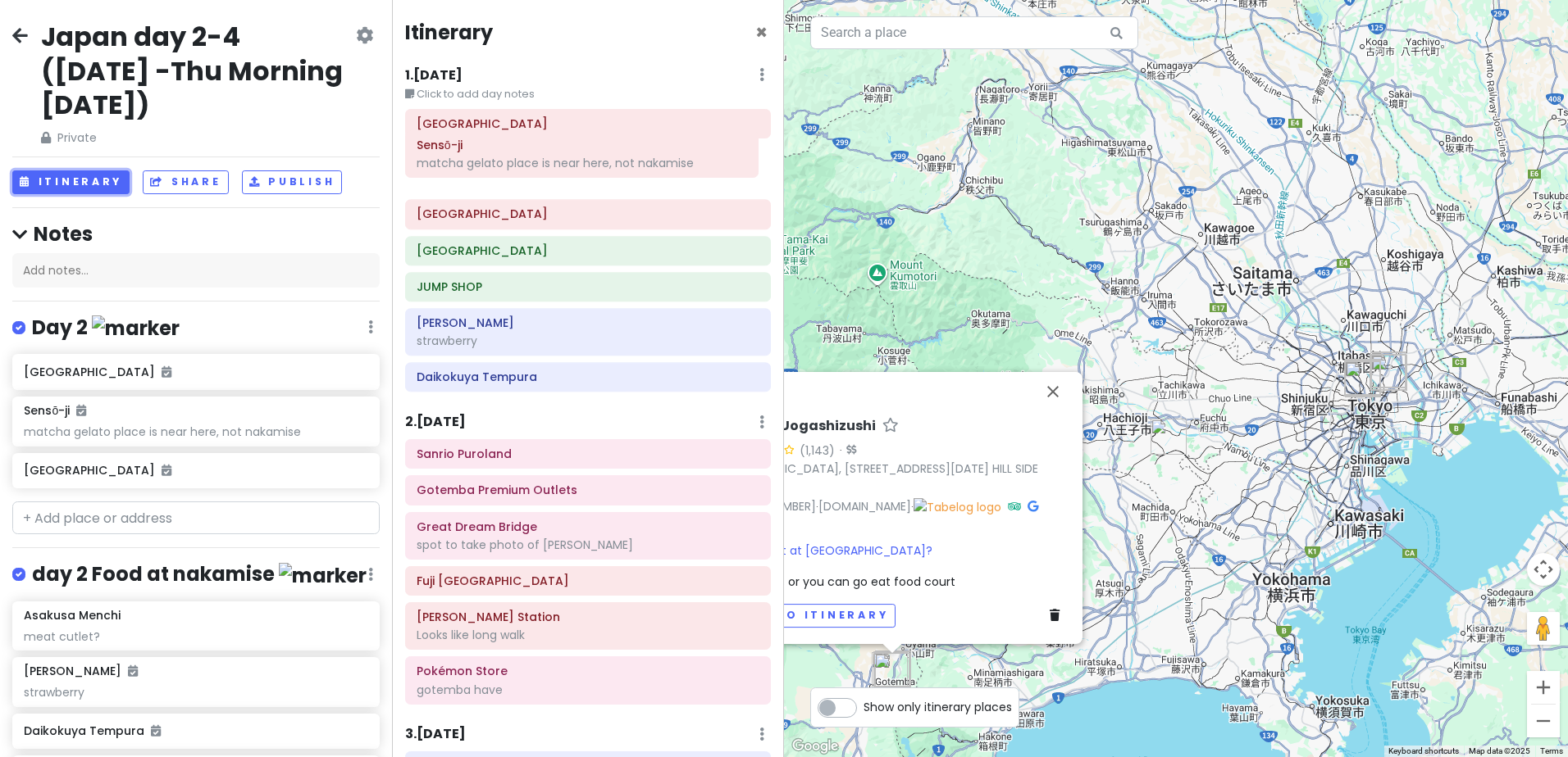
drag, startPoint x: 564, startPoint y: 212, endPoint x: 564, endPoint y: 160, distance: 52.0
click at [564, 160] on div "[GEOGRAPHIC_DATA] [GEOGRAPHIC_DATA] Sensō-ji matcha gelato place is near here, …" at bounding box center [587, 254] width 390 height 289
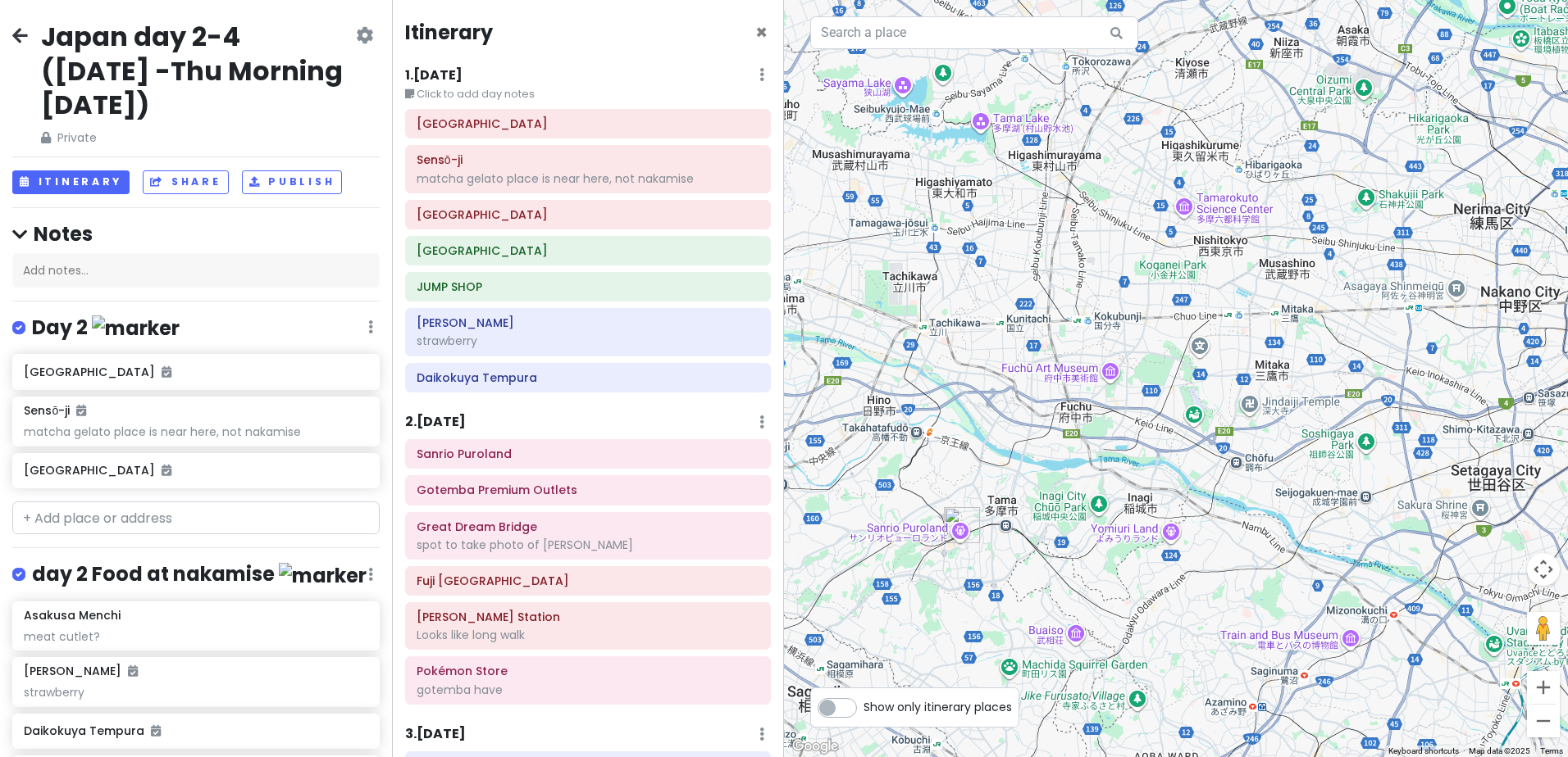
drag, startPoint x: 1373, startPoint y: 335, endPoint x: 883, endPoint y: 405, distance: 495.0
click at [894, 404] on div "Numazu Uogashizushi 3.9 (1,143) · [GEOGRAPHIC_DATA], [STREET_ADDRESS][DATE] HIL…" at bounding box center [1175, 378] width 784 height 757
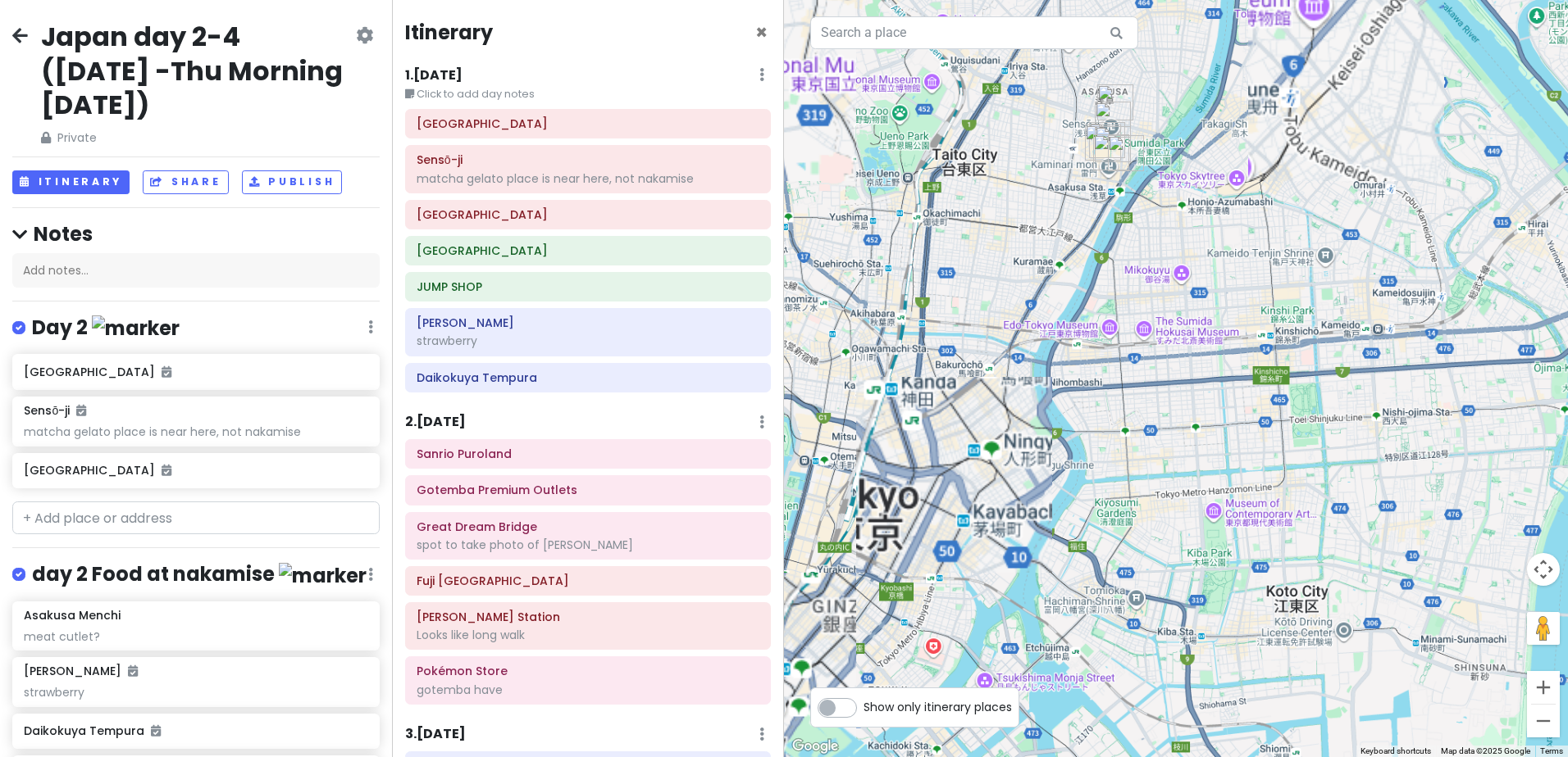
drag, startPoint x: 1185, startPoint y: 535, endPoint x: 1182, endPoint y: 547, distance: 12.4
click at [1183, 544] on div "Numazu Uogashizushi 3.9 (1,143) · [GEOGRAPHIC_DATA], [STREET_ADDRESS][DATE] HIL…" at bounding box center [1175, 378] width 784 height 757
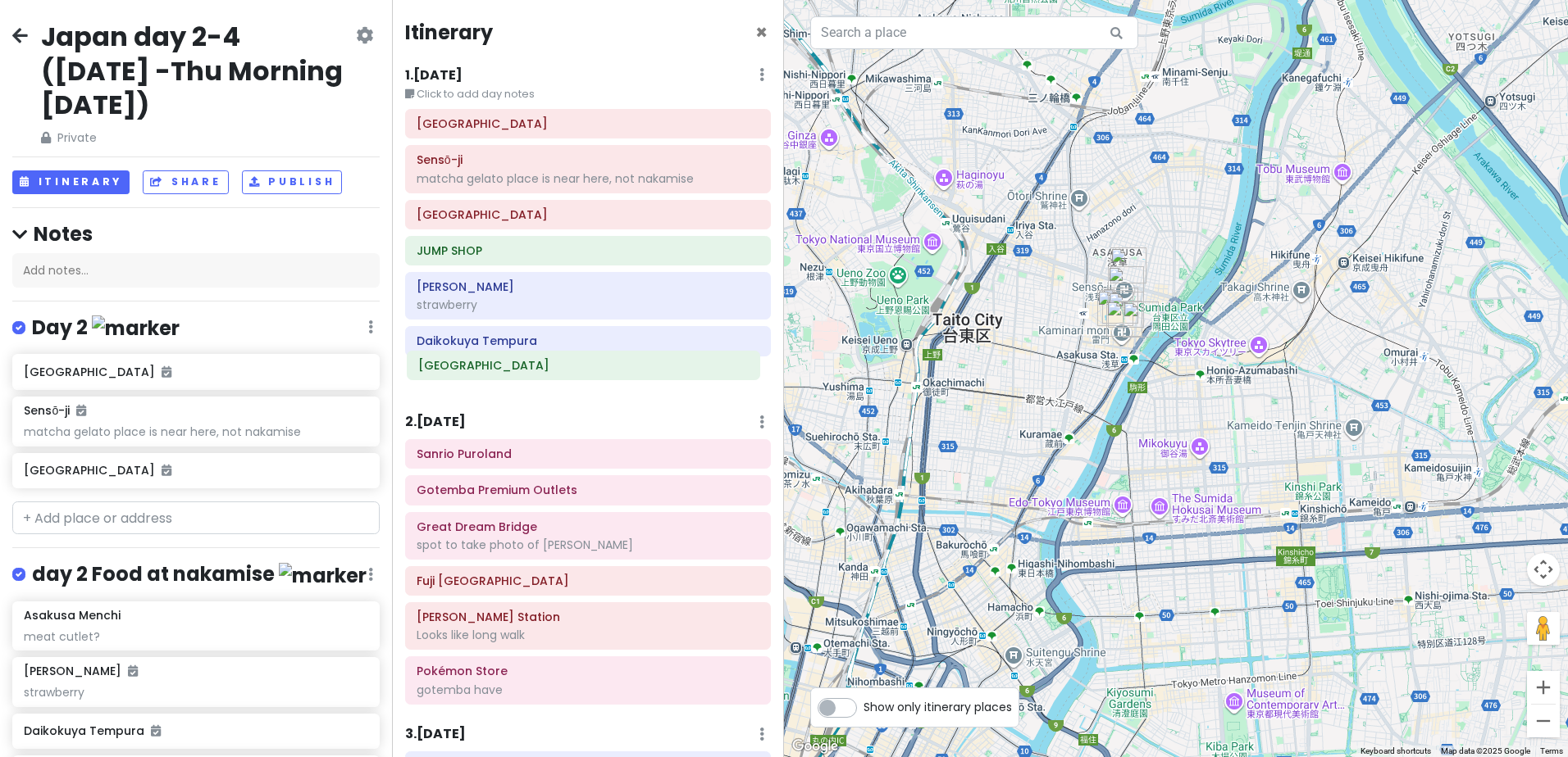
drag, startPoint x: 531, startPoint y: 258, endPoint x: 535, endPoint y: 349, distance: 91.1
click at [533, 371] on div "[GEOGRAPHIC_DATA] 2 Sensō-ji matcha gelato place is near here, not [GEOGRAPHIC_…" at bounding box center [587, 254] width 390 height 289
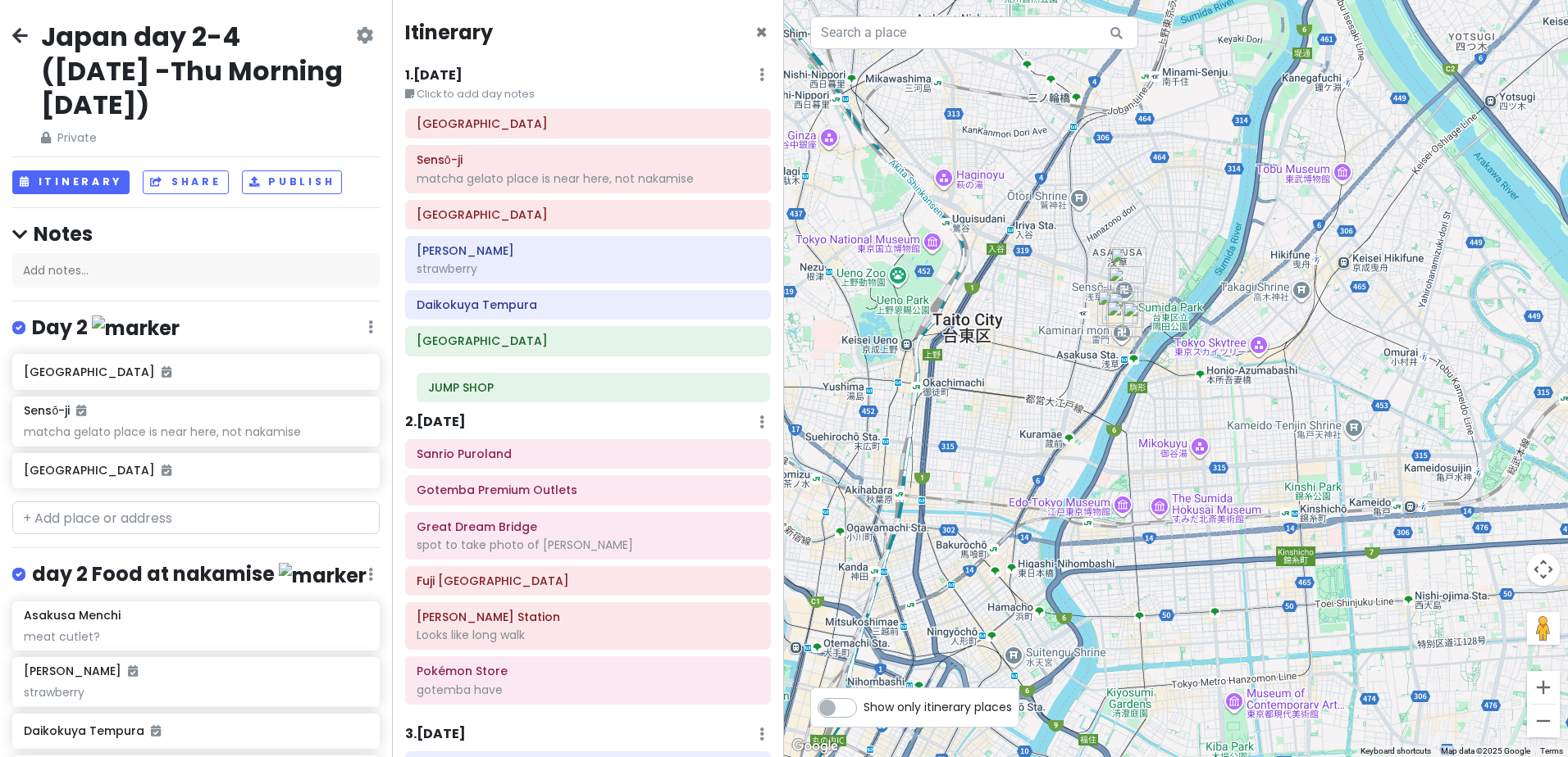
drag, startPoint x: 525, startPoint y: 255, endPoint x: 536, endPoint y: 381, distance: 126.5
click at [536, 385] on div "[GEOGRAPHIC_DATA] 2 Sensō-ji matcha gelato place is near here, not [GEOGRAPHIC_…" at bounding box center [587, 254] width 390 height 289
click at [569, 383] on h6 "JUMP SHOP" at bounding box center [587, 378] width 342 height 15
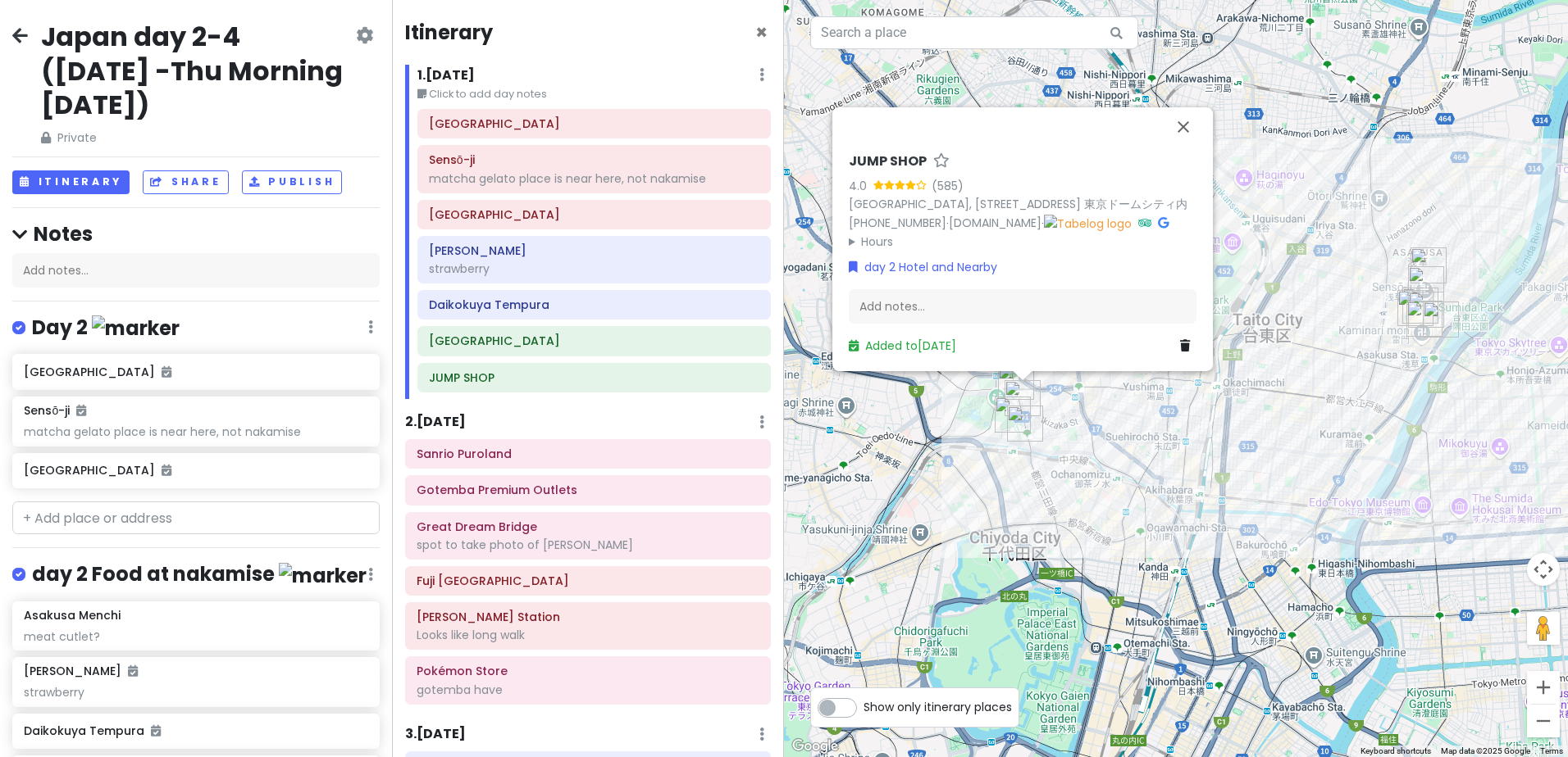
click at [581, 355] on div "[GEOGRAPHIC_DATA]" at bounding box center [594, 340] width 354 height 29
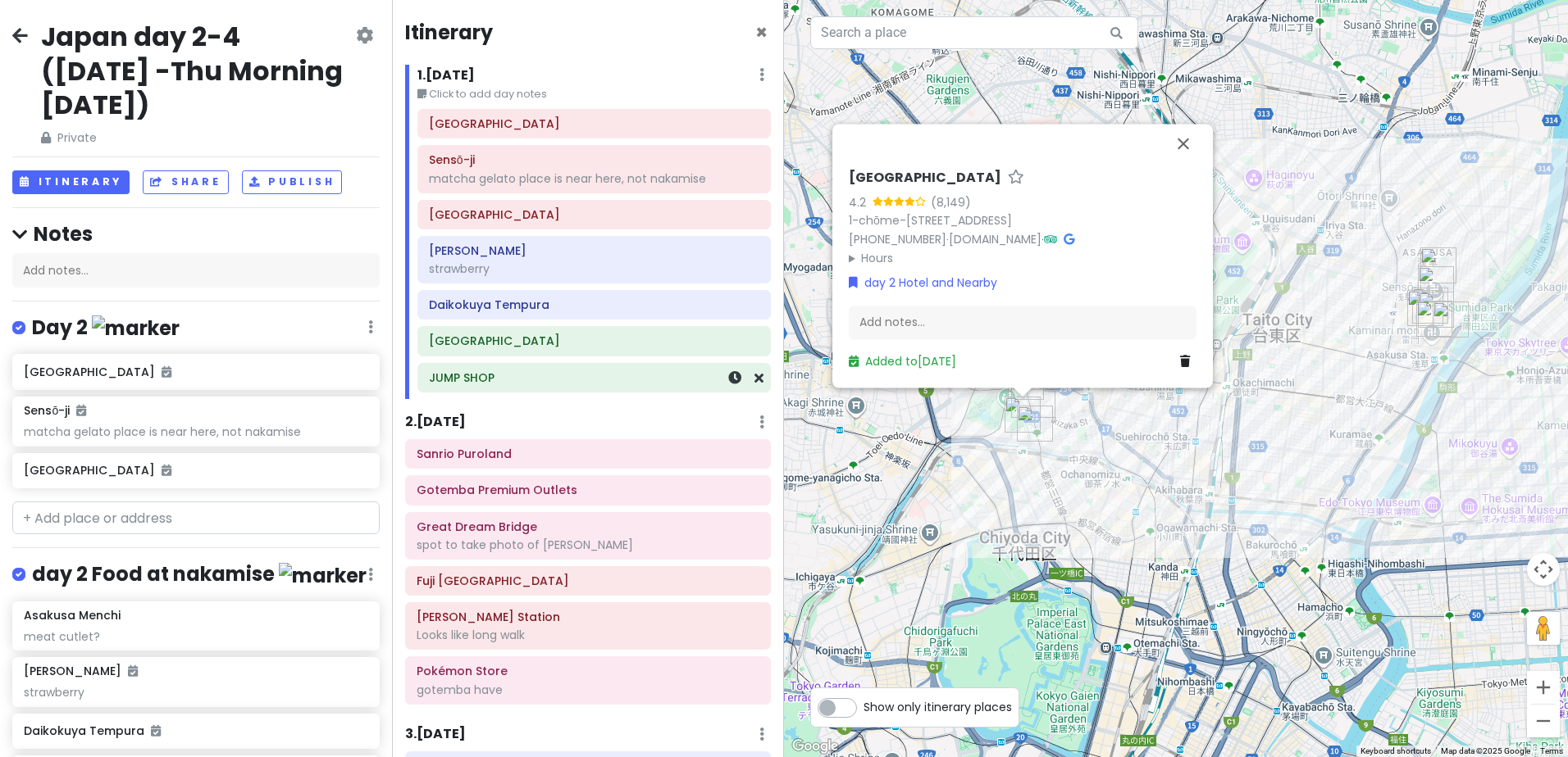
click at [569, 377] on h6 "JUMP SHOP" at bounding box center [594, 378] width 330 height 15
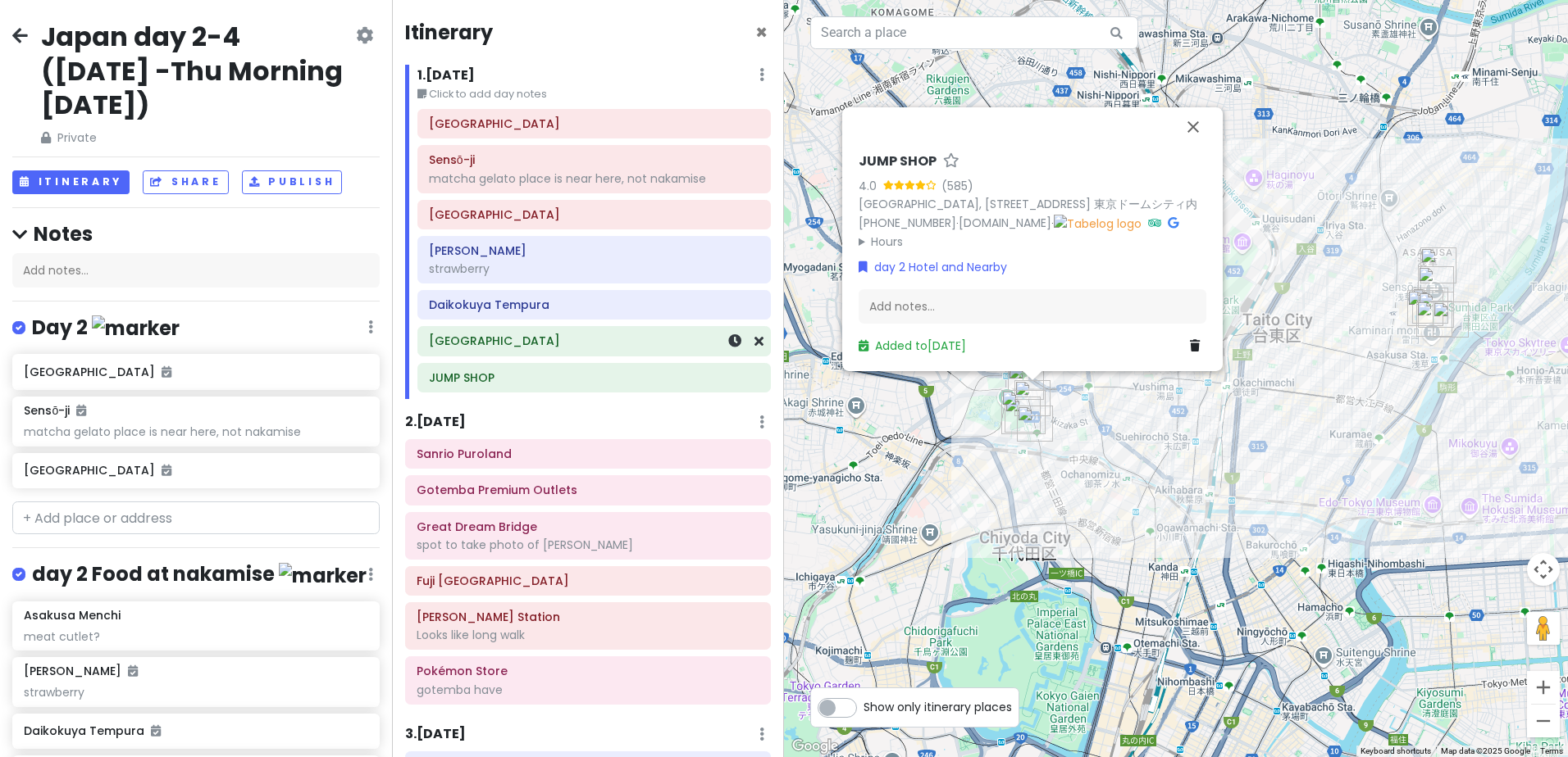
click at [571, 352] on div "[GEOGRAPHIC_DATA]" at bounding box center [594, 341] width 330 height 23
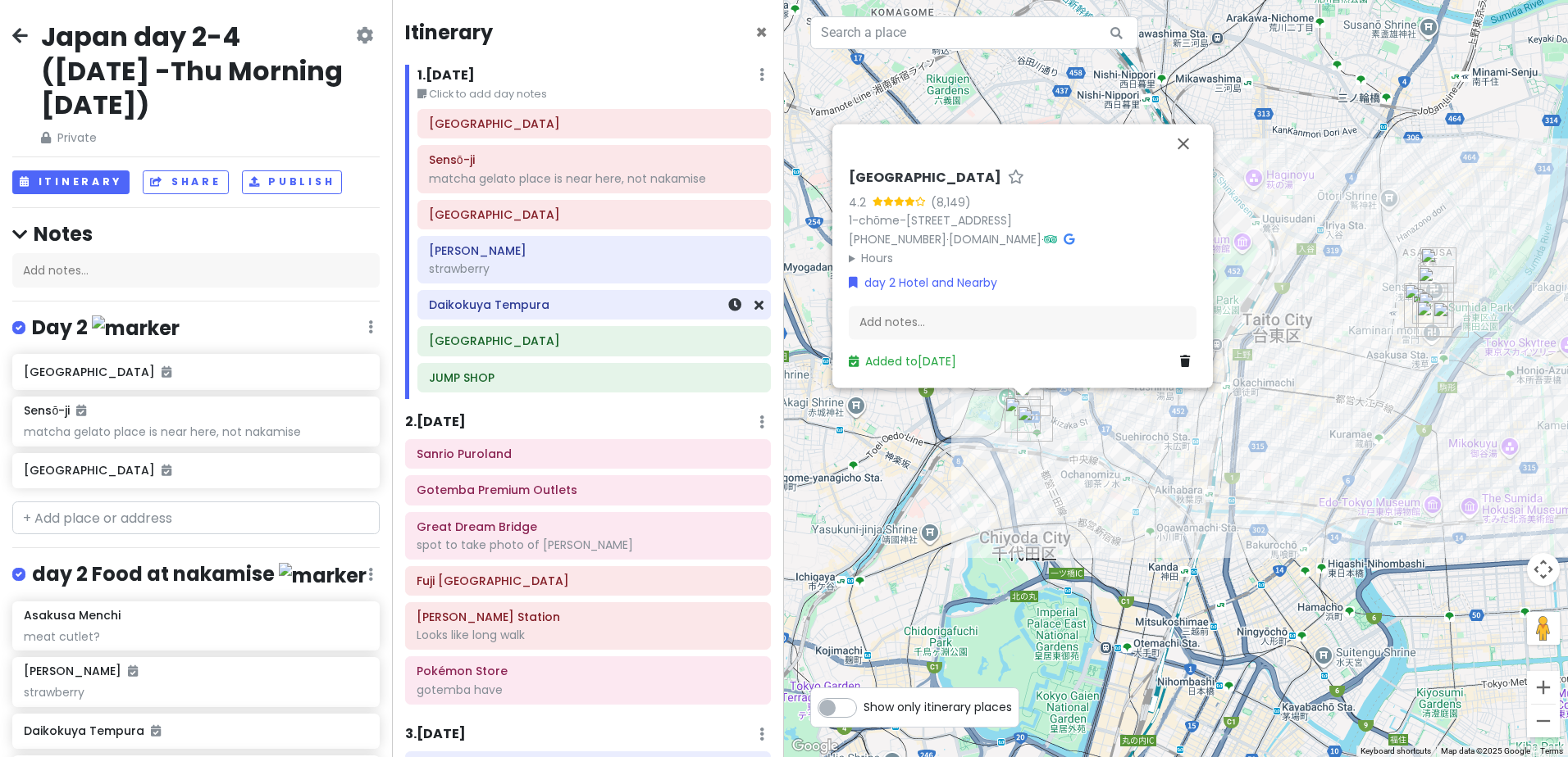
click at [576, 311] on h6 "Daikokuya Tempura" at bounding box center [594, 305] width 330 height 15
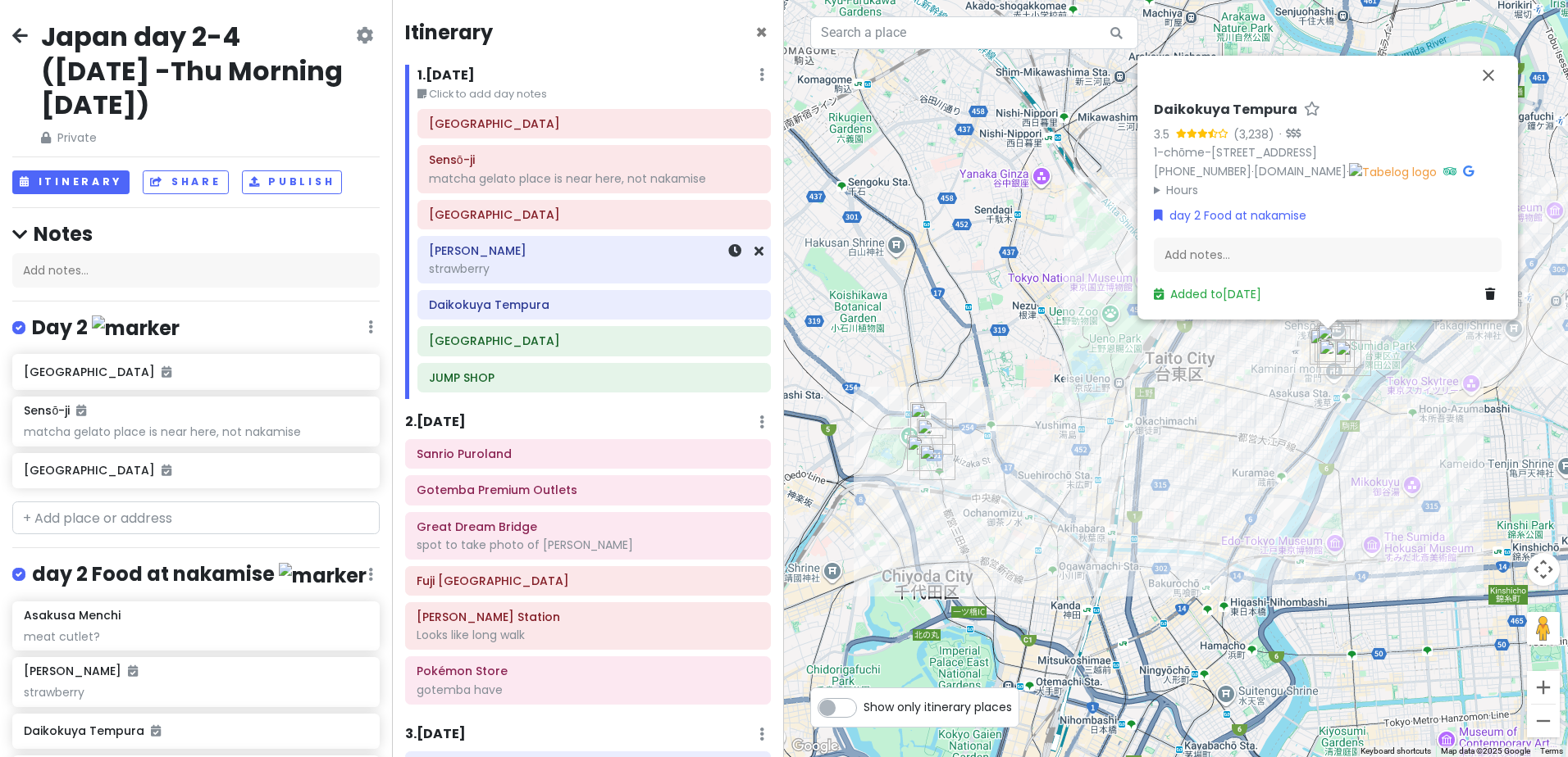
click at [579, 269] on div "strawberry" at bounding box center [594, 269] width 330 height 15
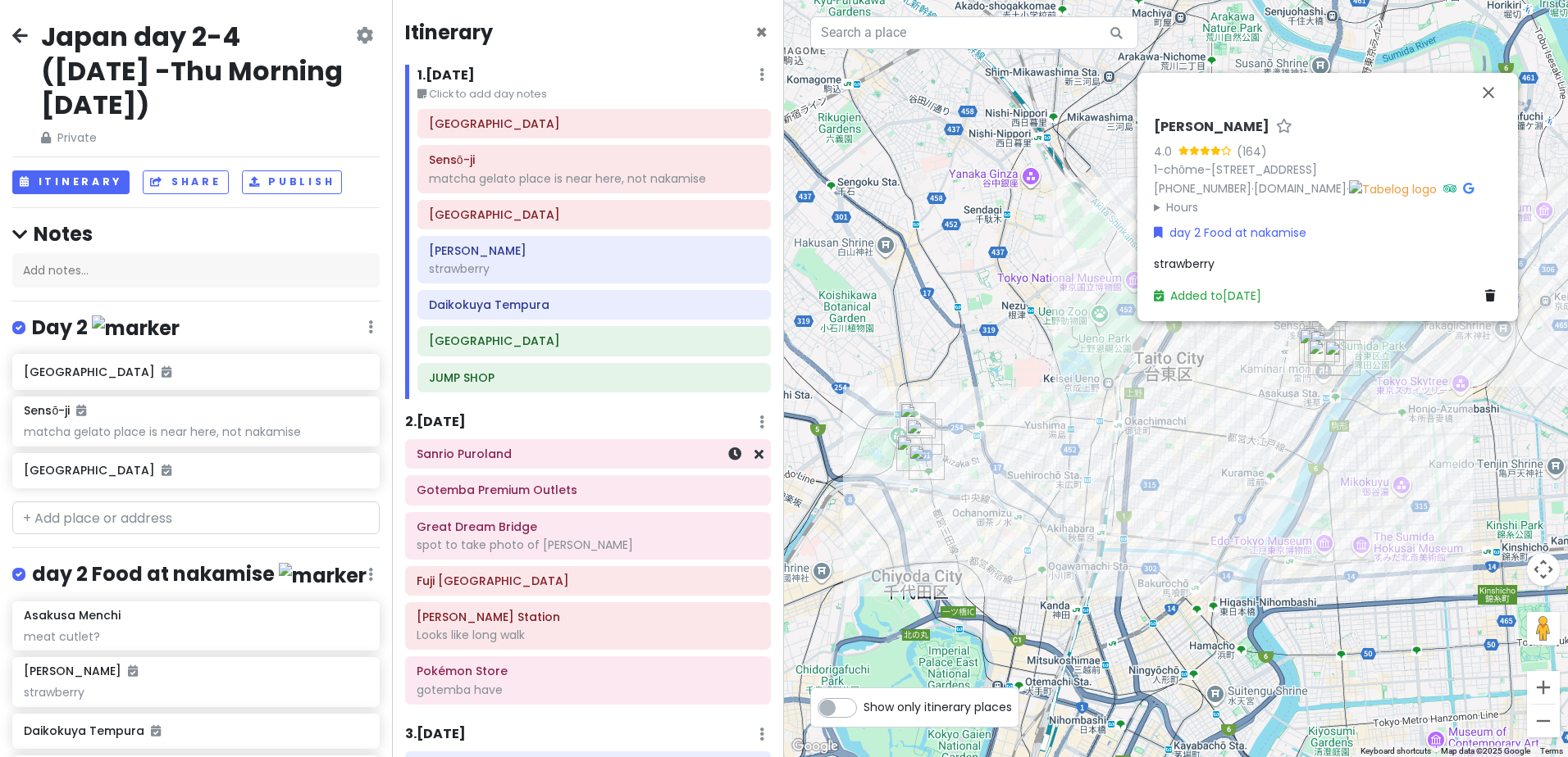
click at [545, 457] on h6 "Sanrio Puroland" at bounding box center [587, 454] width 342 height 15
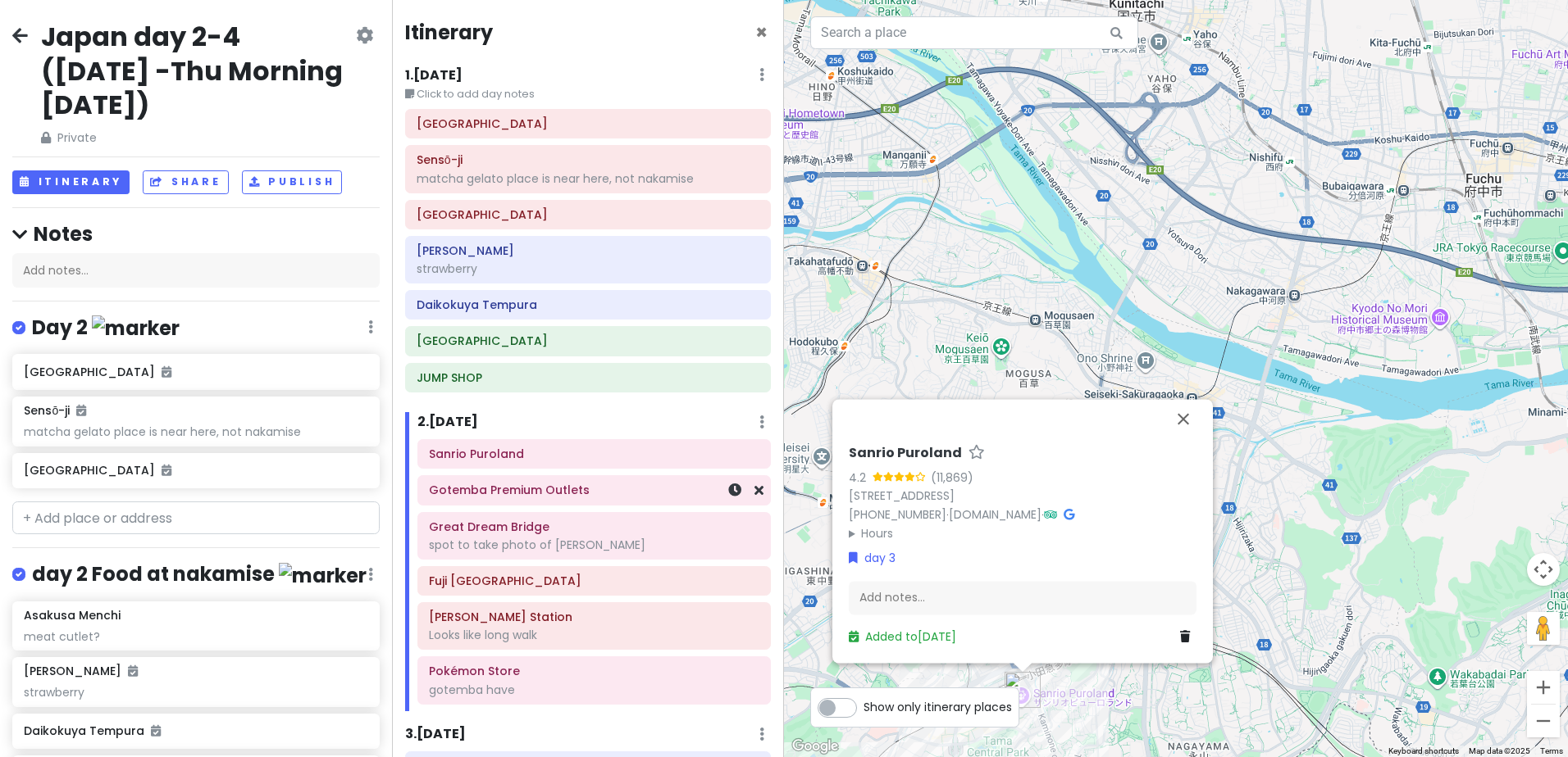
click at [543, 493] on h6 "Gotemba Premium Outlets" at bounding box center [594, 490] width 330 height 15
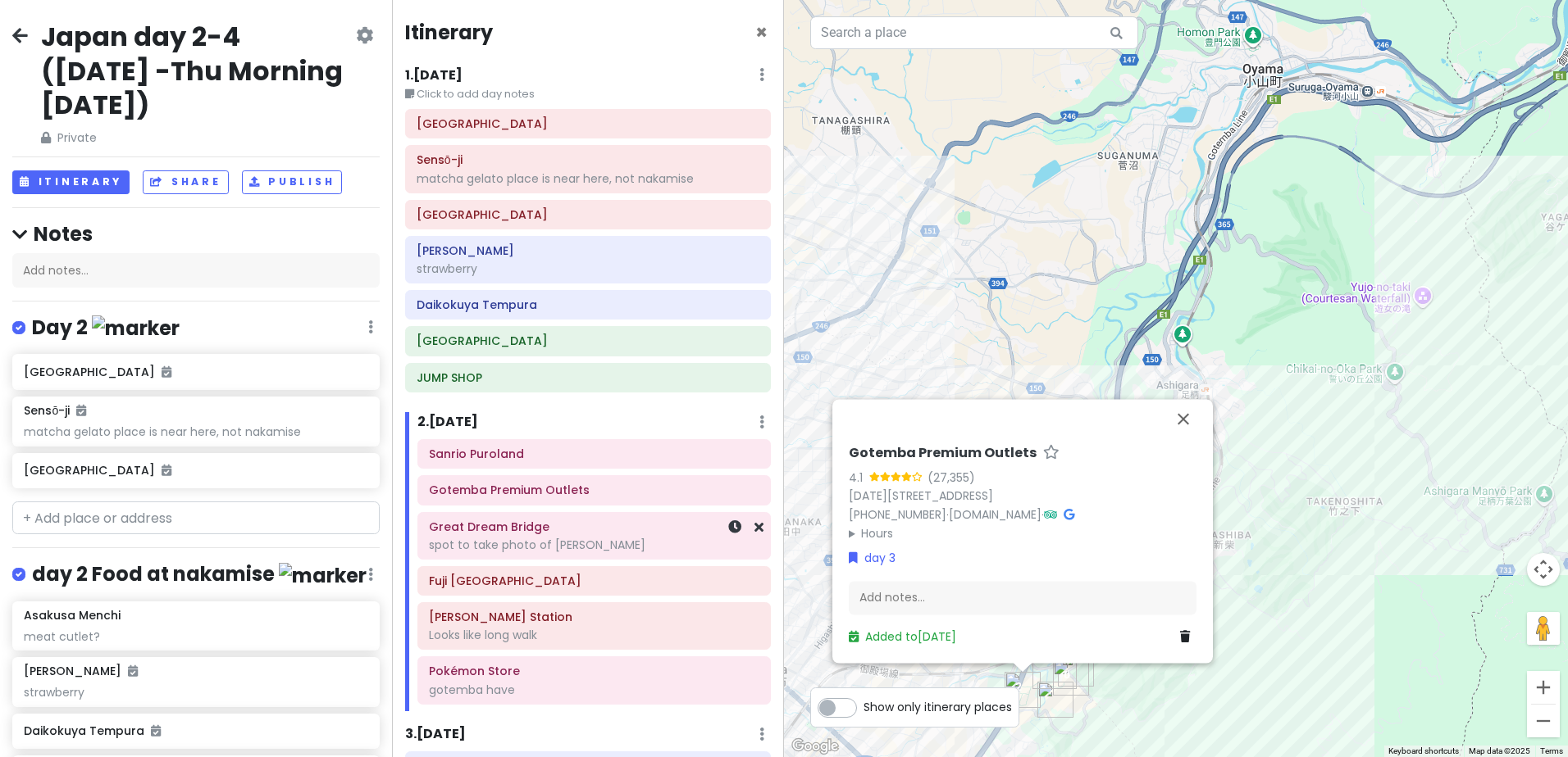
click at [594, 539] on div "spot to take photo of [PERSON_NAME]" at bounding box center [594, 545] width 330 height 15
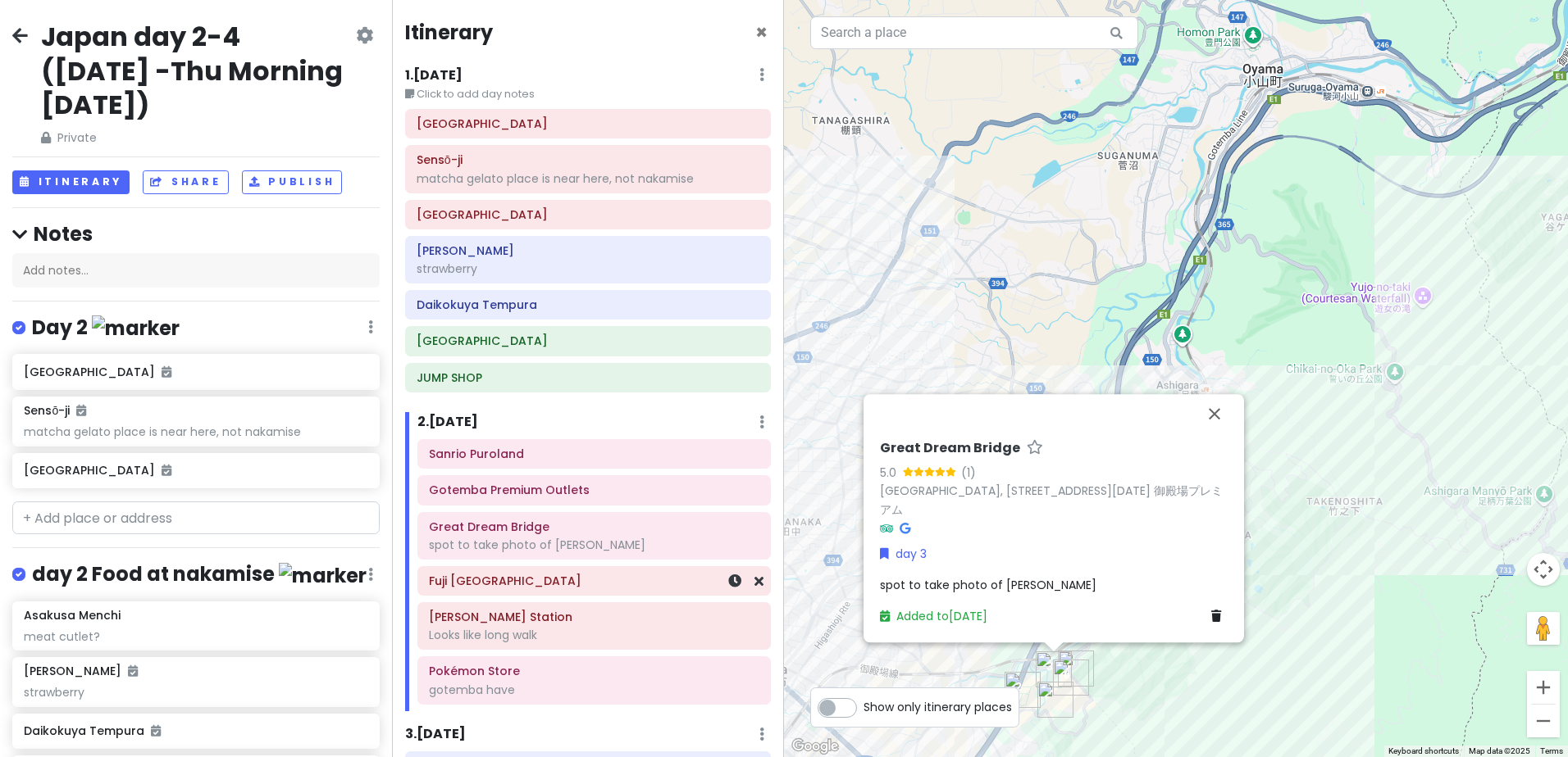
click at [596, 584] on h6 "Fuji [GEOGRAPHIC_DATA]" at bounding box center [594, 582] width 330 height 15
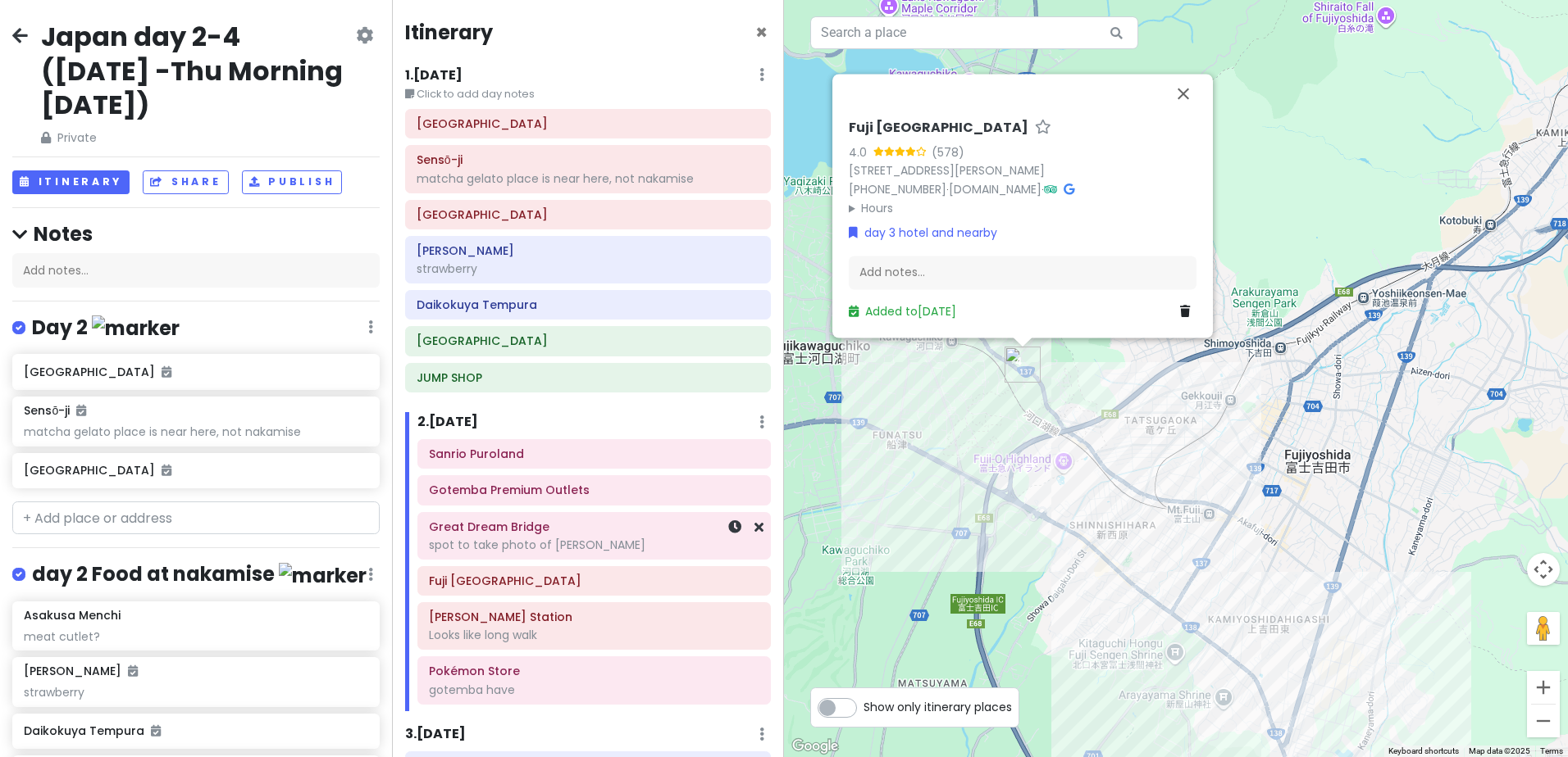
click at [619, 543] on div "spot to take photo of [PERSON_NAME]" at bounding box center [594, 545] width 330 height 15
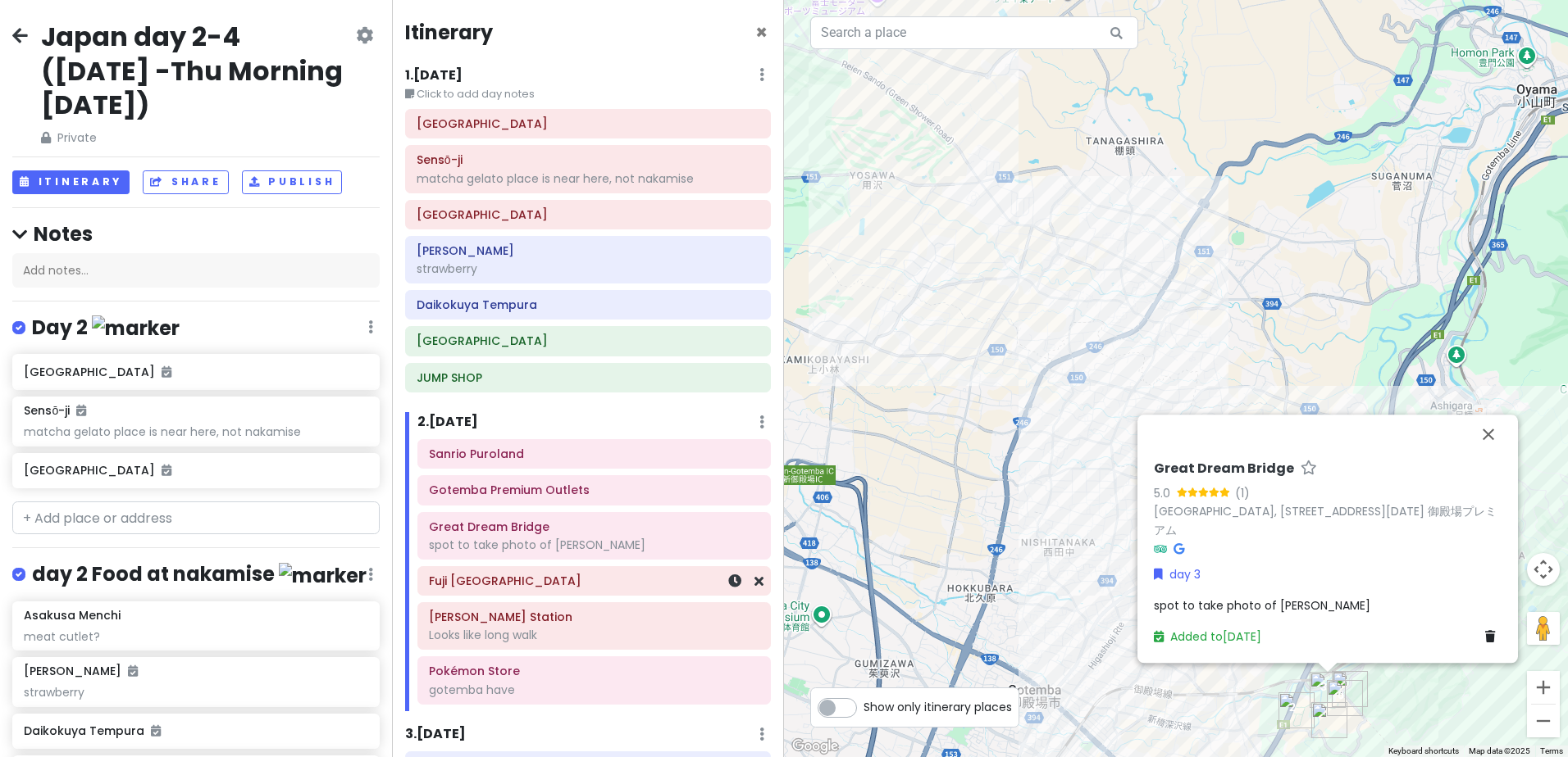
click at [607, 583] on h6 "Fuji [GEOGRAPHIC_DATA]" at bounding box center [594, 582] width 330 height 15
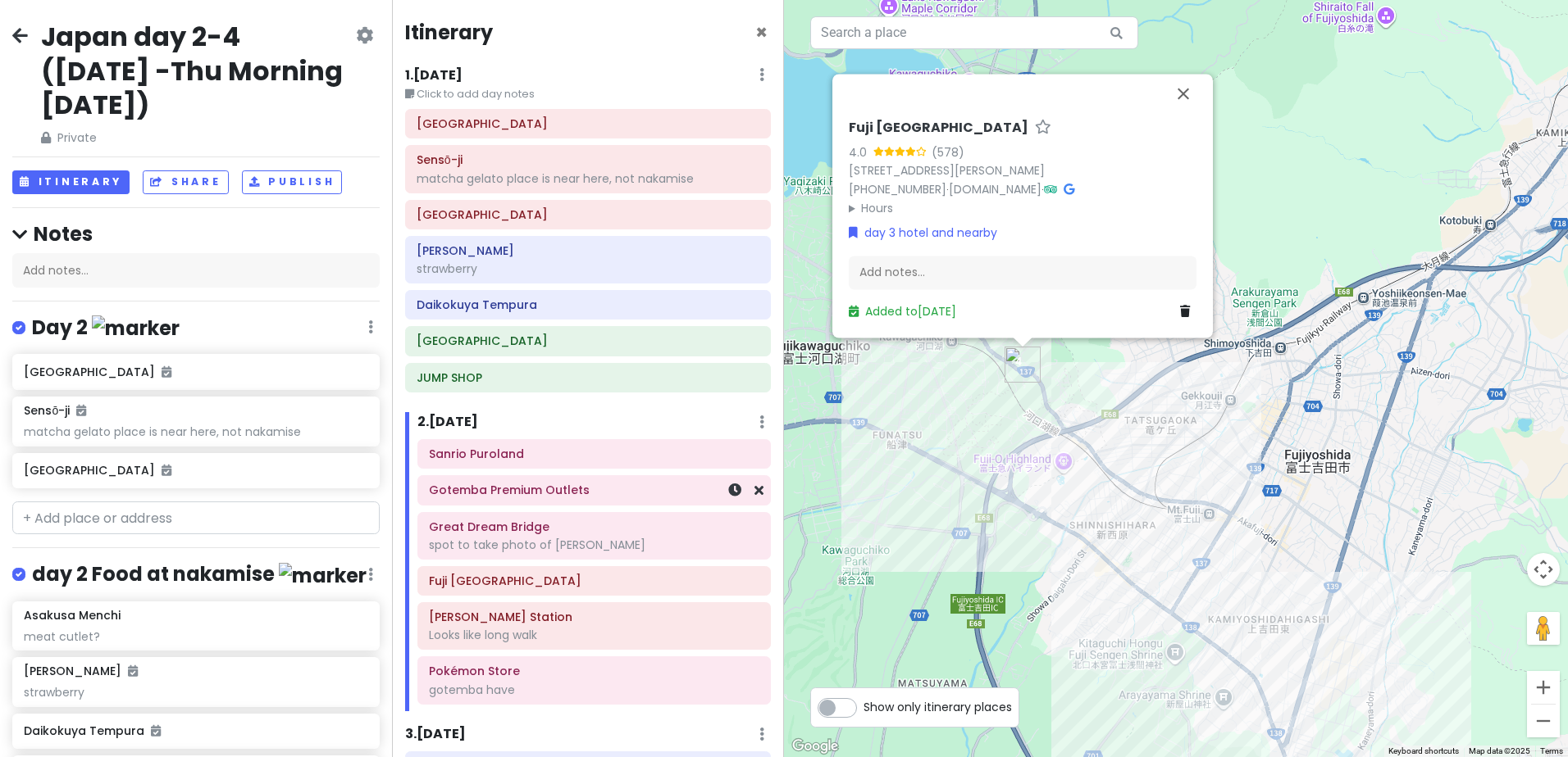
click at [615, 493] on h6 "Gotemba Premium Outlets" at bounding box center [594, 490] width 330 height 15
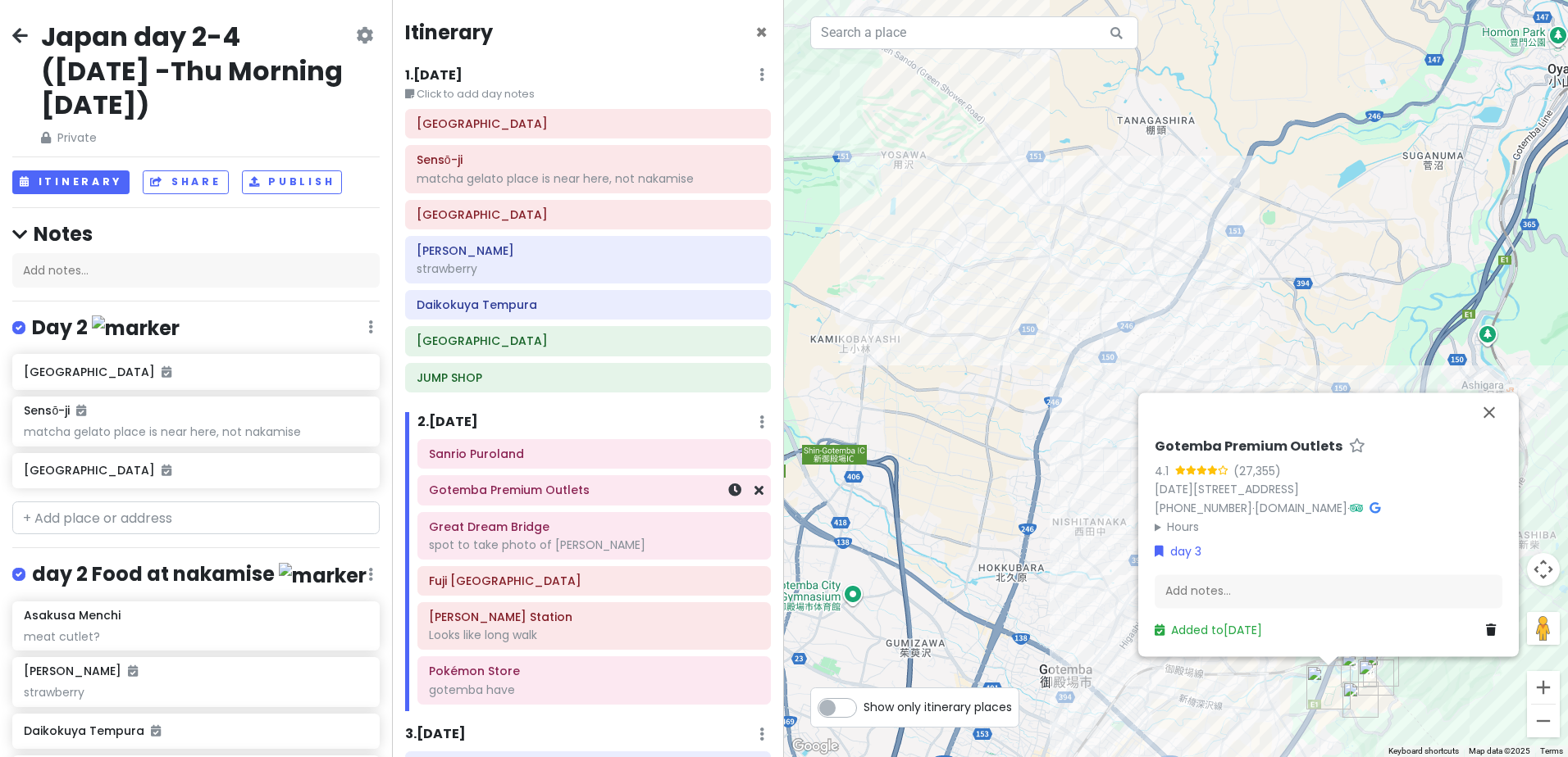
click at [615, 497] on h6 "Gotemba Premium Outlets" at bounding box center [594, 490] width 330 height 15
click at [613, 542] on div "spot to take photo of [PERSON_NAME]" at bounding box center [594, 545] width 330 height 15
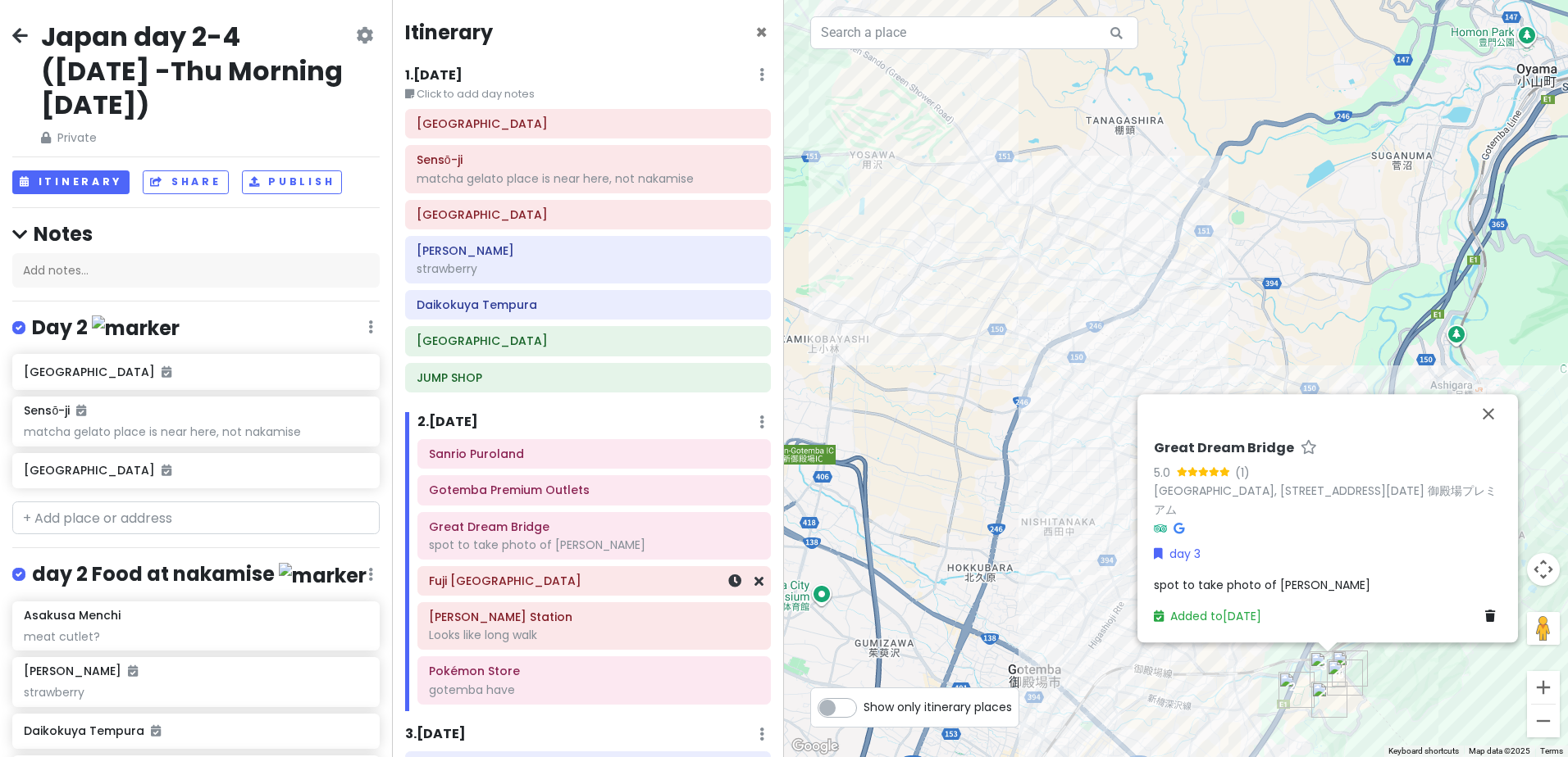
click at [628, 586] on h6 "Fuji [GEOGRAPHIC_DATA]" at bounding box center [594, 582] width 330 height 15
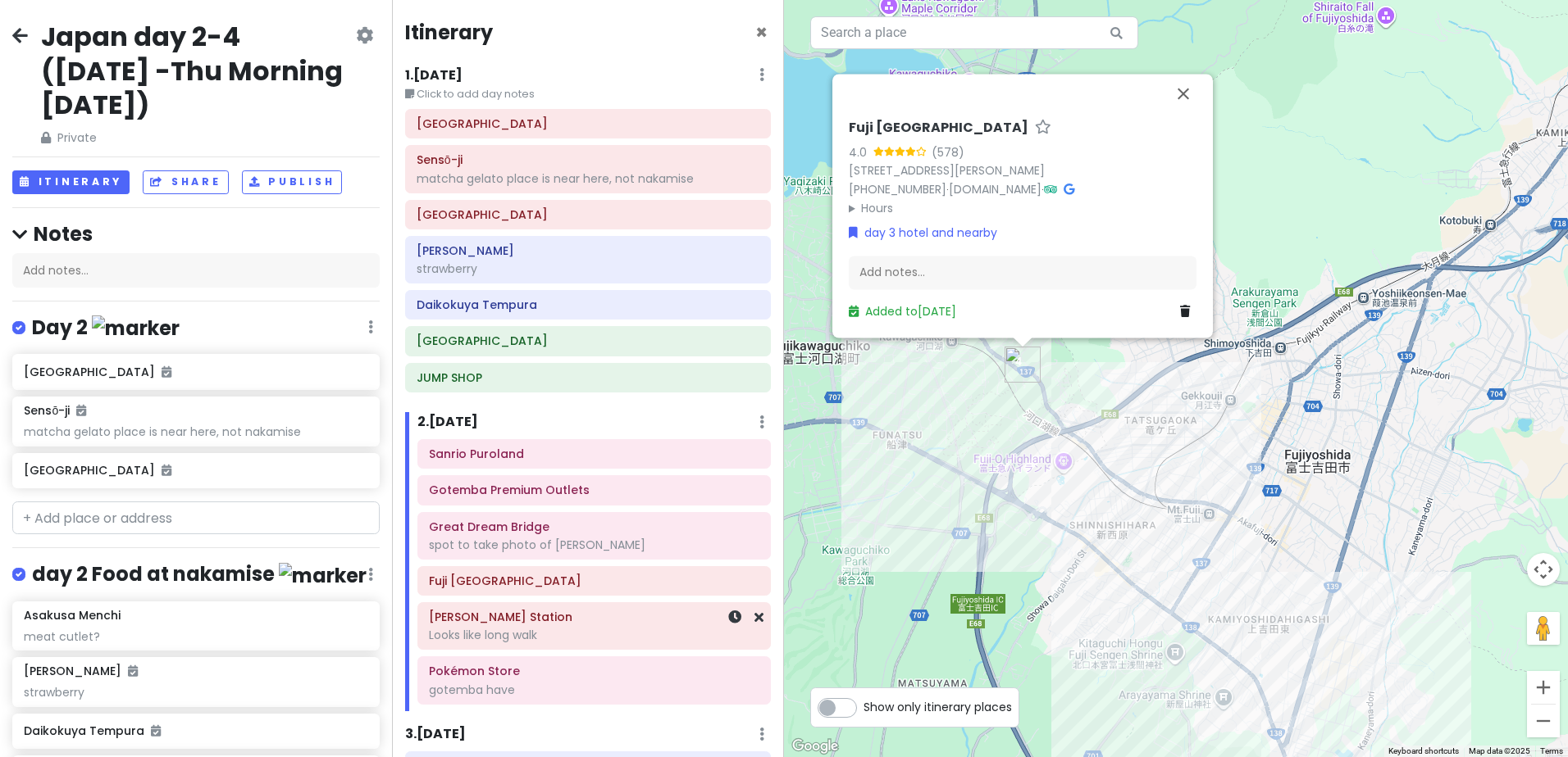
click at [632, 637] on div "Looks like long walk" at bounding box center [594, 635] width 330 height 15
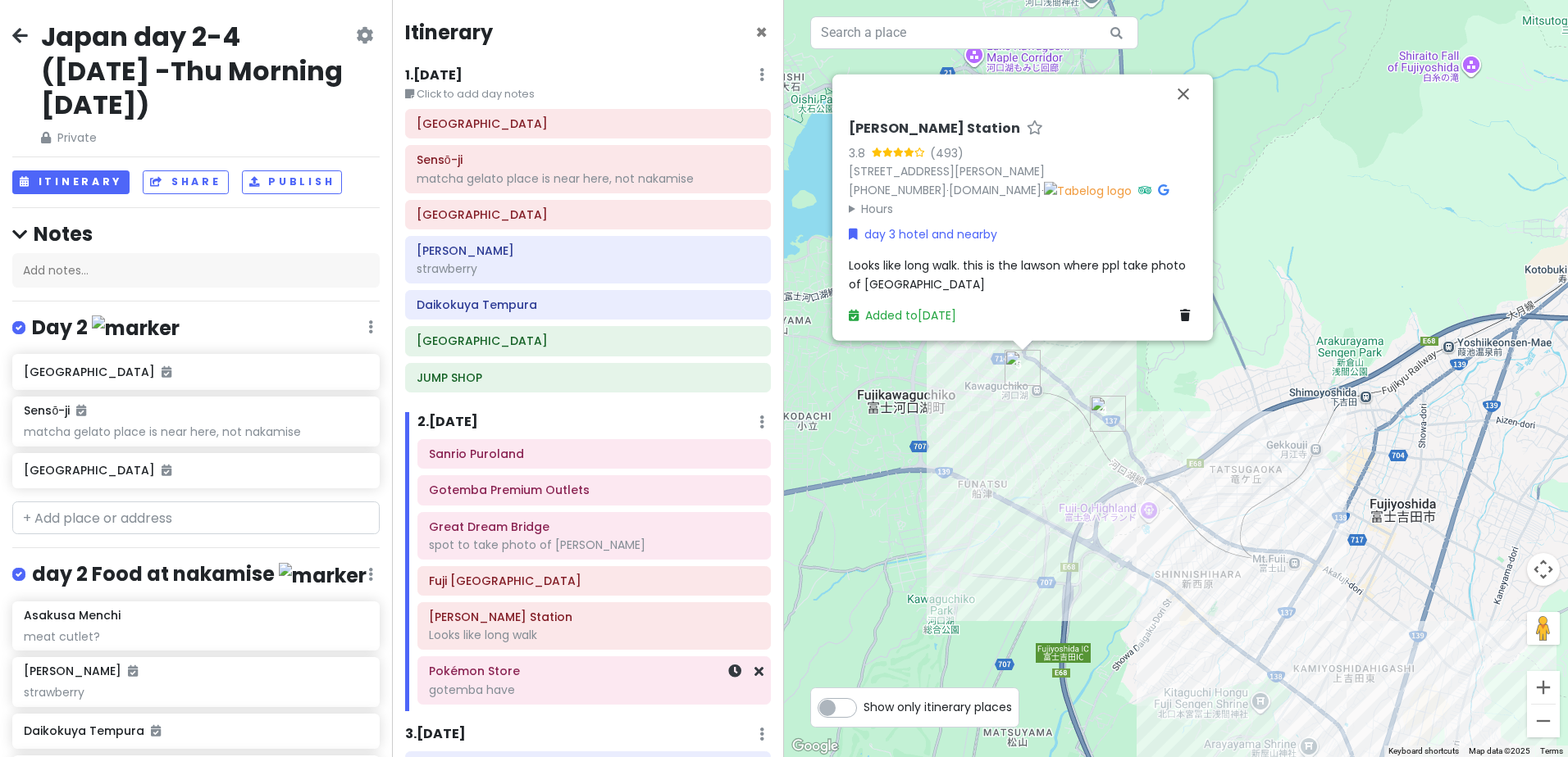
click at [624, 682] on div "Pokémon Store gotemba have" at bounding box center [594, 681] width 330 height 41
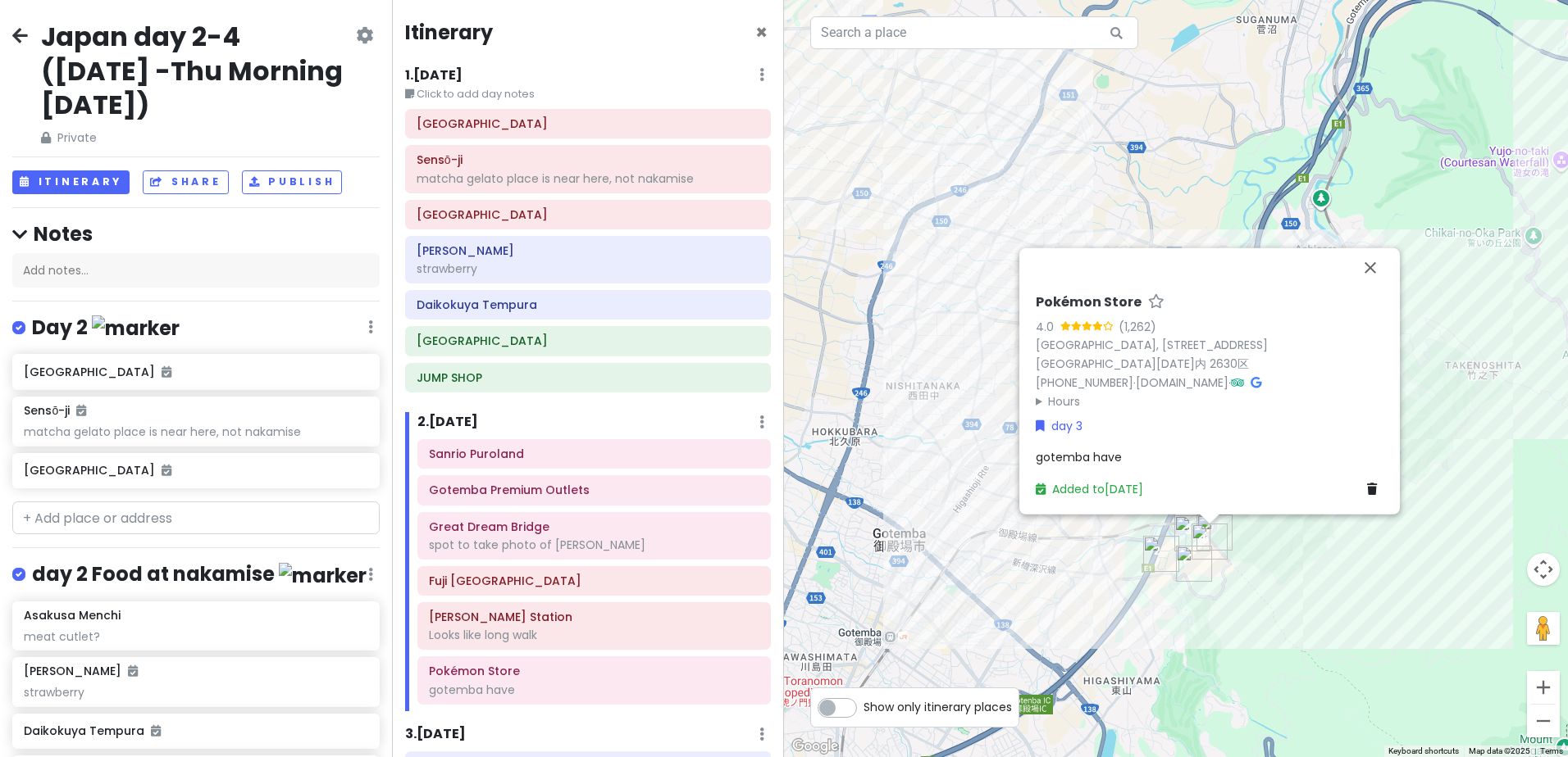
drag, startPoint x: 1024, startPoint y: 615, endPoint x: 914, endPoint y: 479, distance: 174.9
click at [914, 479] on div "Pokémon Store 4.0 (1,262) Japan, 〒412-0023 Shizuoka, Gotemba, Fukasawa, １３１２ 御殿…" at bounding box center [1175, 378] width 784 height 757
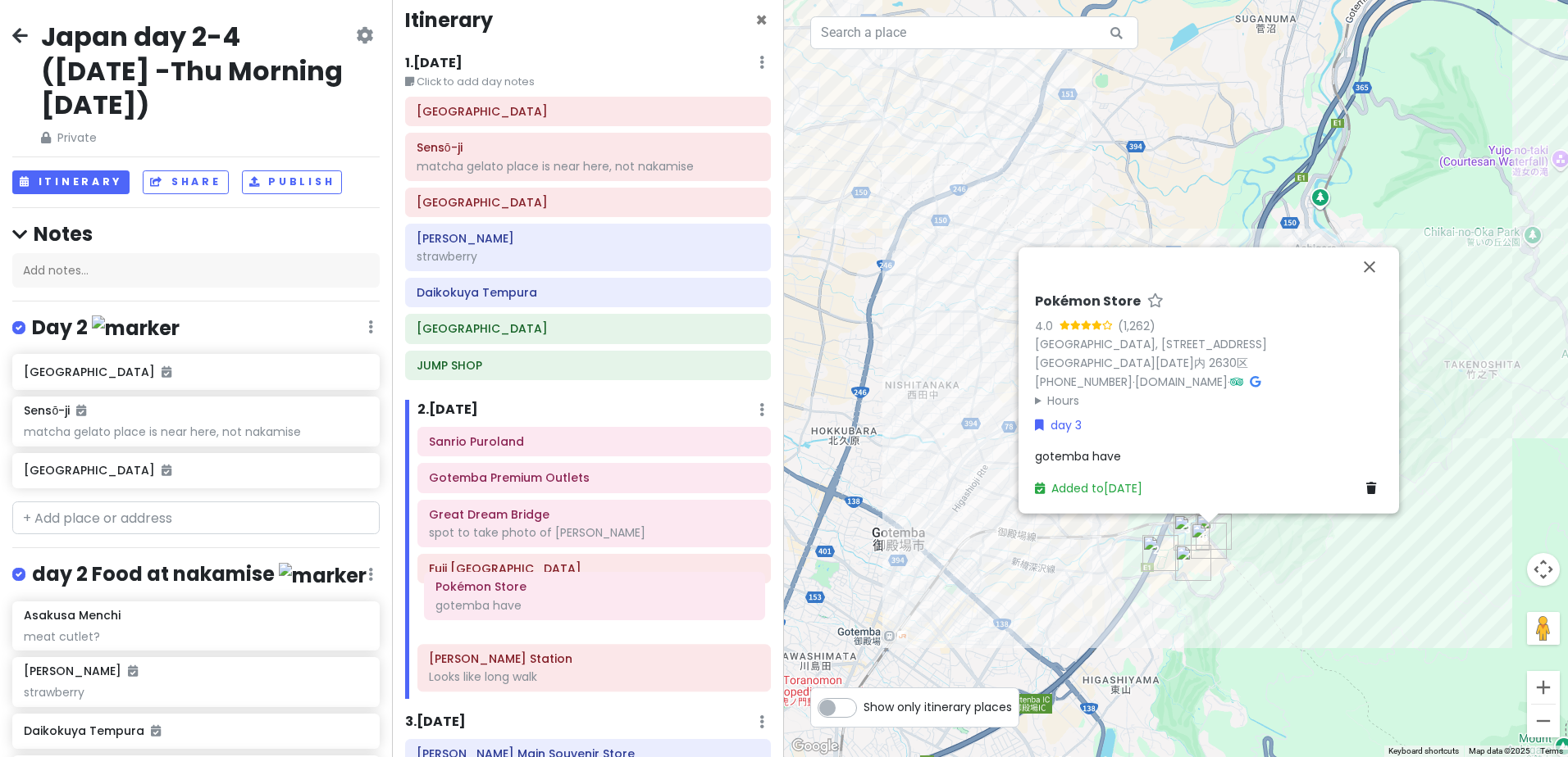
scroll to position [12, 0]
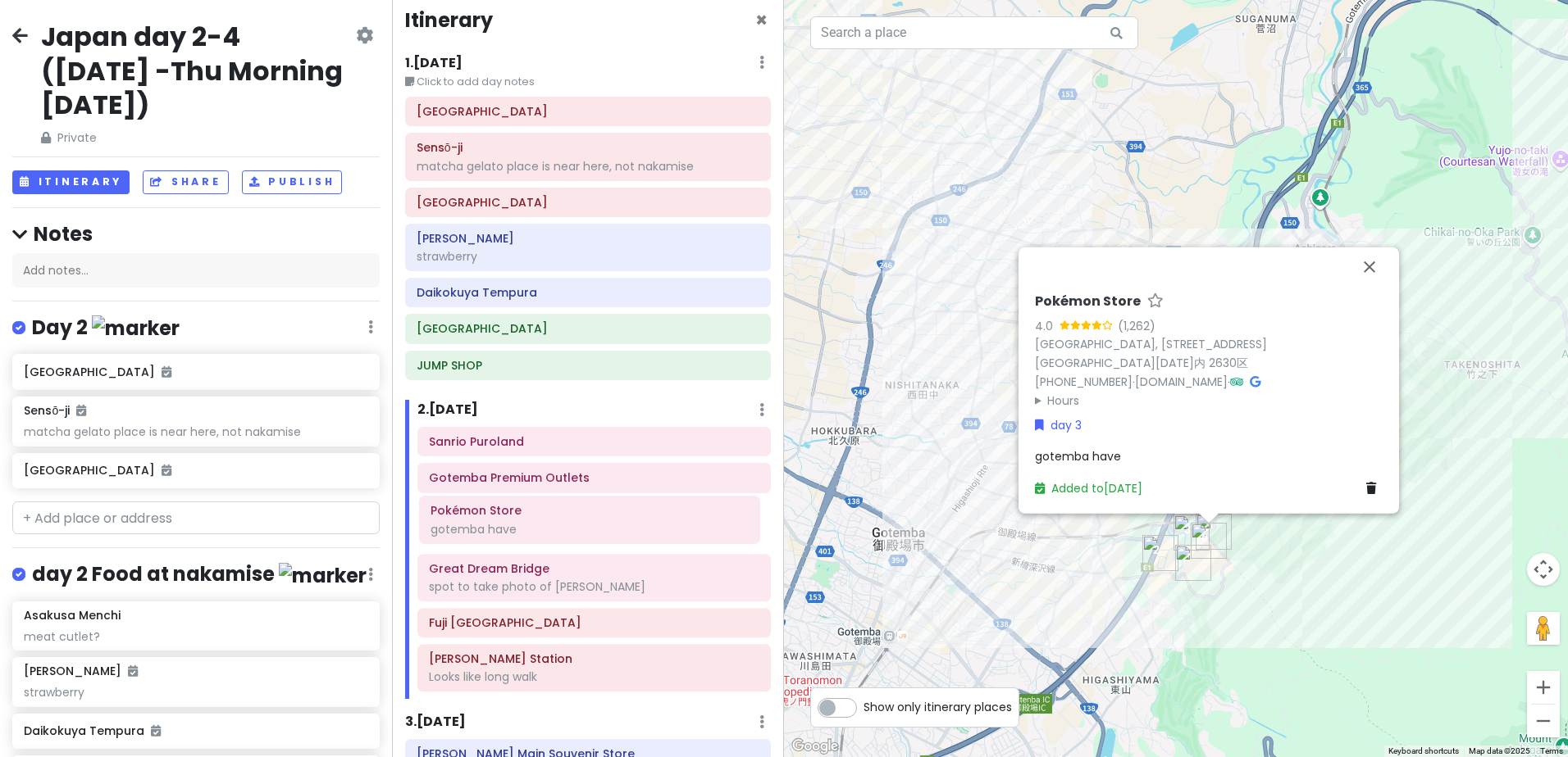
drag, startPoint x: 579, startPoint y: 687, endPoint x: 578, endPoint y: 532, distance: 155.0
click at [578, 532] on div "Sanrio Puroland Gotemba Premium Outlets Great Dream Bridge spot to take photo o…" at bounding box center [594, 563] width 378 height 272
click at [624, 525] on div "gotemba have" at bounding box center [594, 533] width 330 height 15
click at [613, 483] on h6 "Gotemba Premium Outlets" at bounding box center [594, 478] width 330 height 15
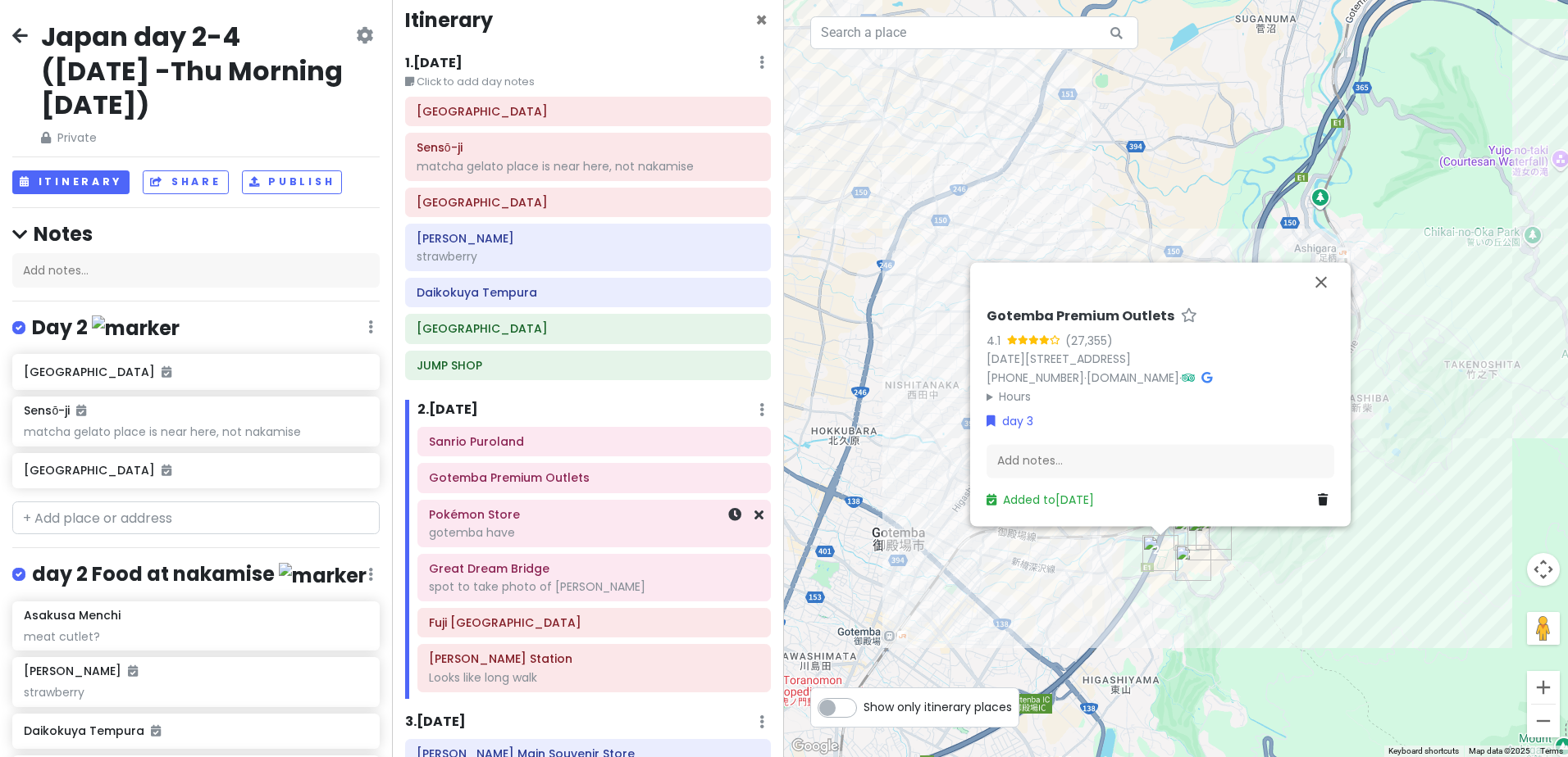
drag, startPoint x: 604, startPoint y: 536, endPoint x: 599, endPoint y: 572, distance: 36.3
click at [604, 537] on div "gotemba have" at bounding box center [594, 533] width 330 height 15
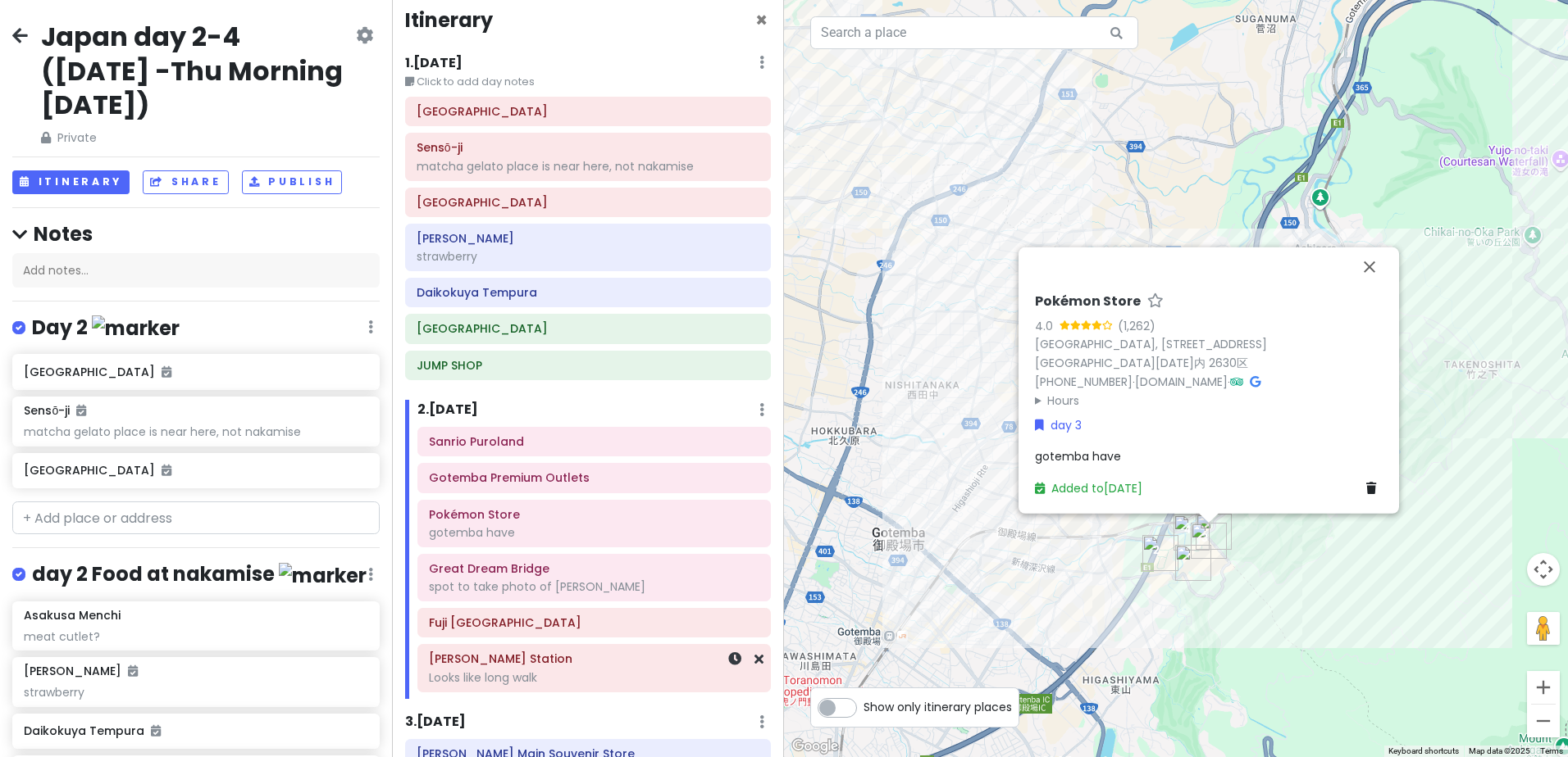
click at [624, 666] on h6 "[PERSON_NAME] Station" at bounding box center [594, 659] width 330 height 15
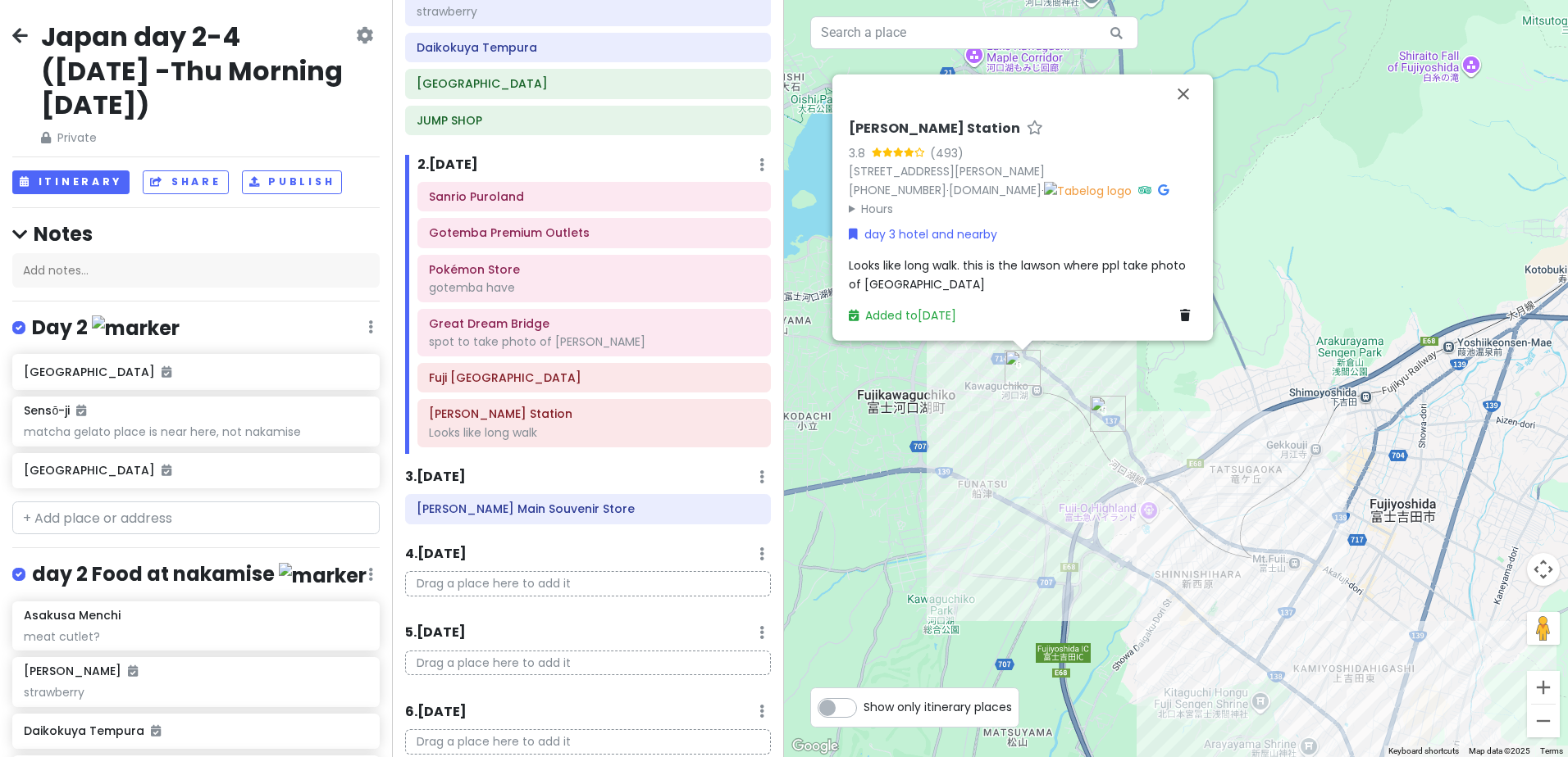
scroll to position [258, 0]
click at [653, 515] on h6 "[PERSON_NAME] Main Souvenir Store" at bounding box center [587, 508] width 342 height 15
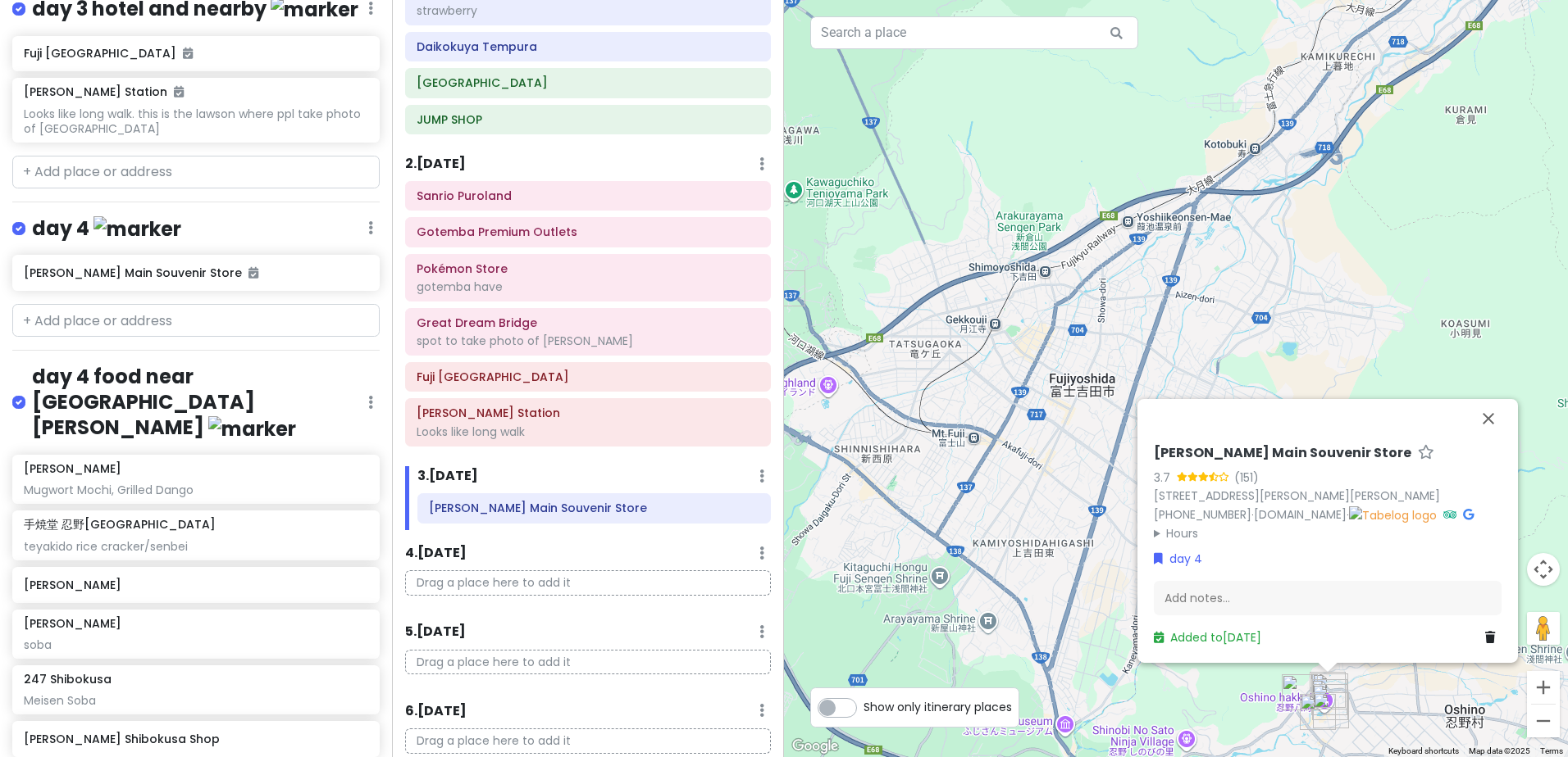
scroll to position [1803, 0]
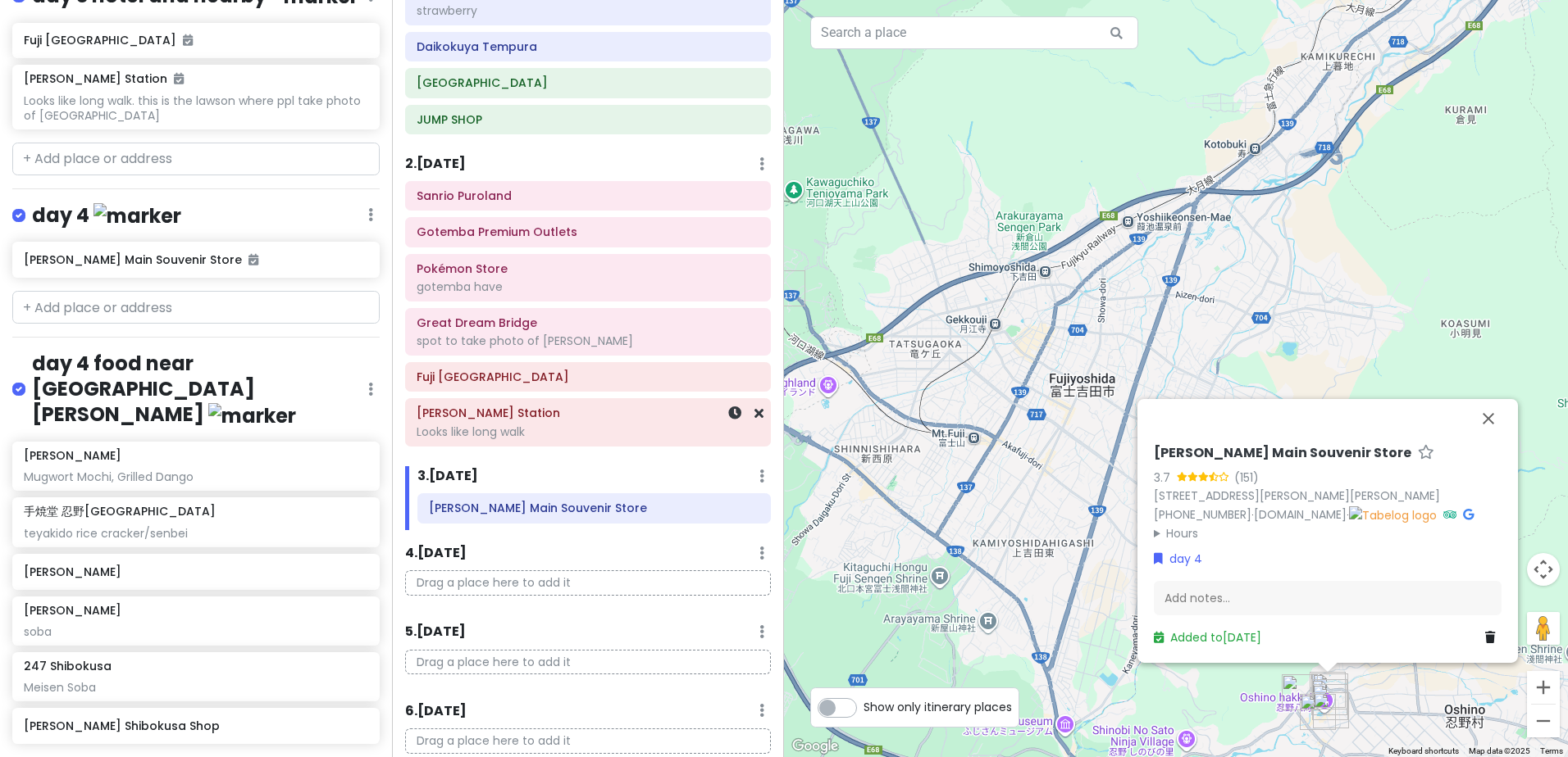
click at [609, 430] on div "Looks like long walk" at bounding box center [587, 432] width 342 height 15
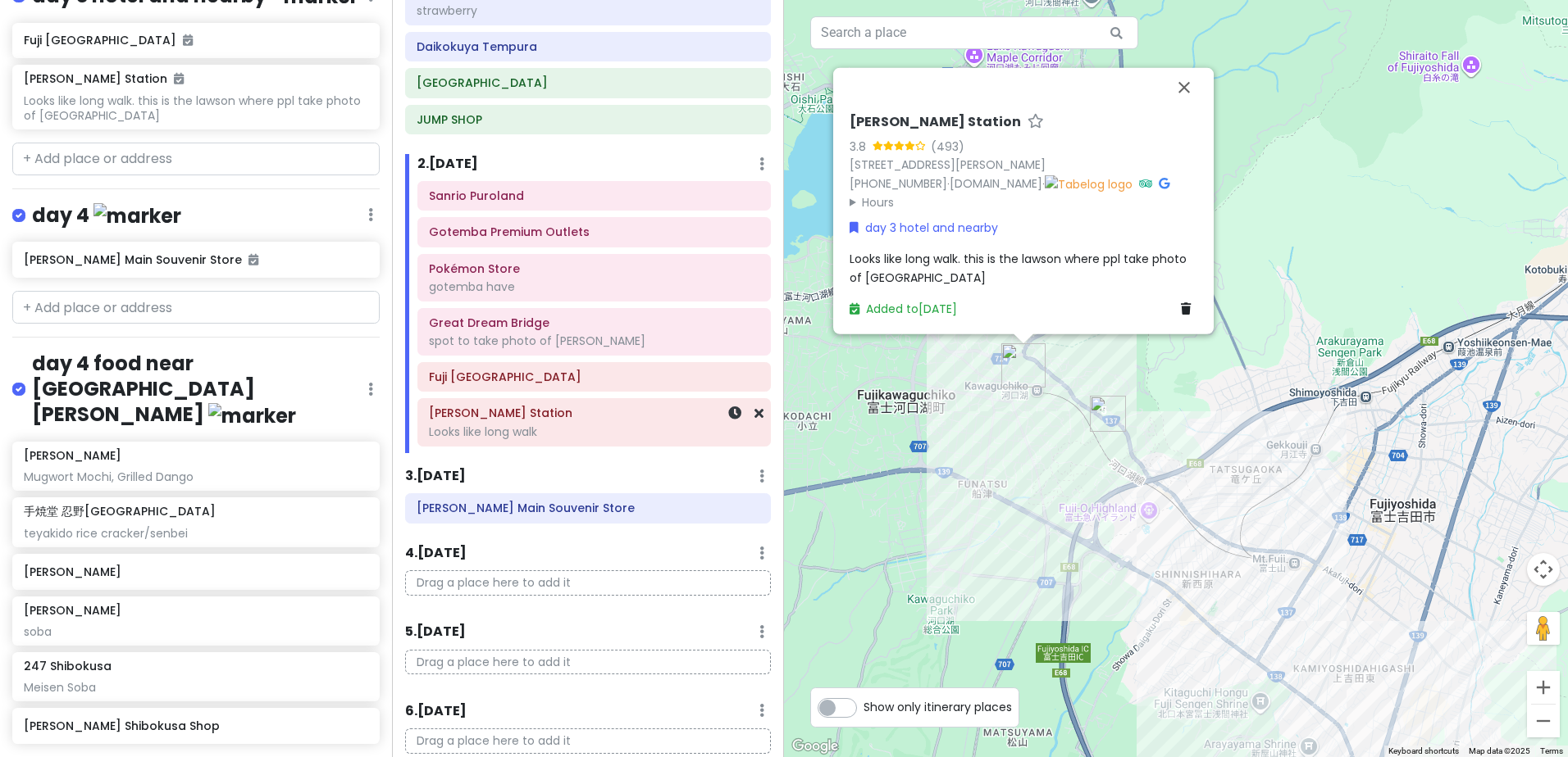
drag, startPoint x: 609, startPoint y: 430, endPoint x: 587, endPoint y: 426, distance: 22.4
click at [587, 426] on div "Looks like long walk" at bounding box center [594, 432] width 330 height 15
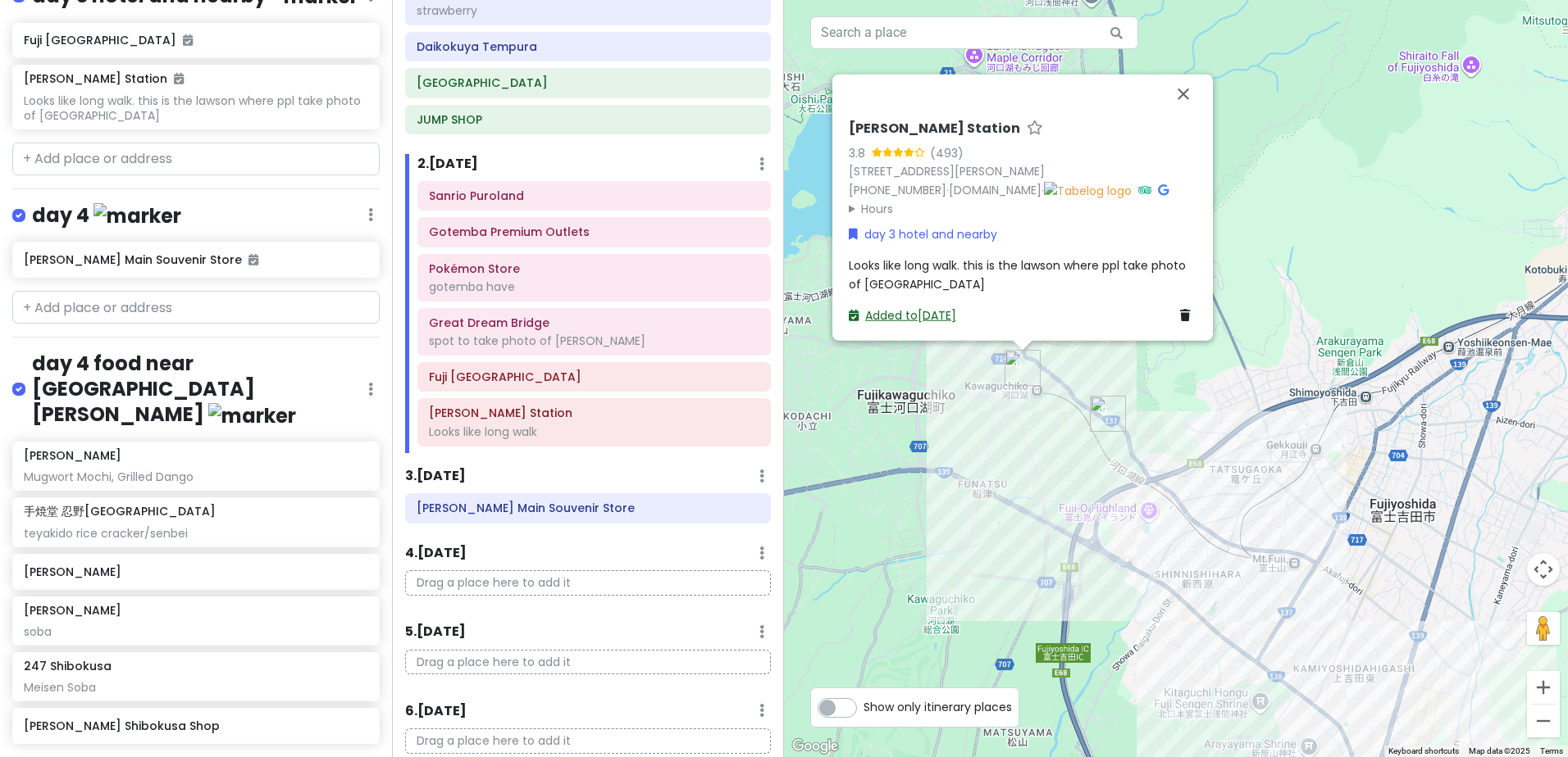
click at [947, 311] on link "Added to Wed 12/17" at bounding box center [902, 315] width 107 height 16
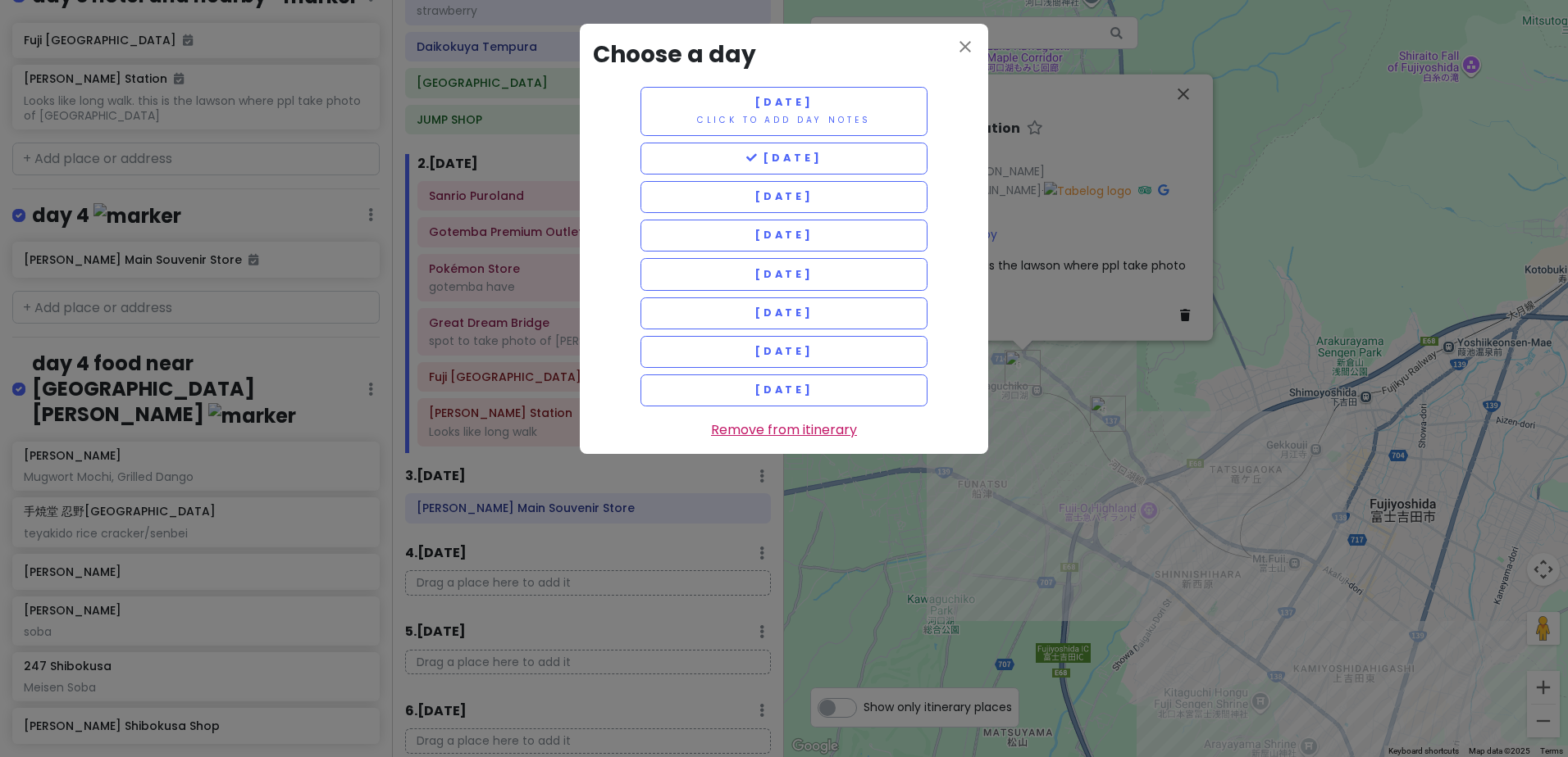
click at [797, 433] on link "Remove from itinerary" at bounding box center [784, 430] width 146 height 22
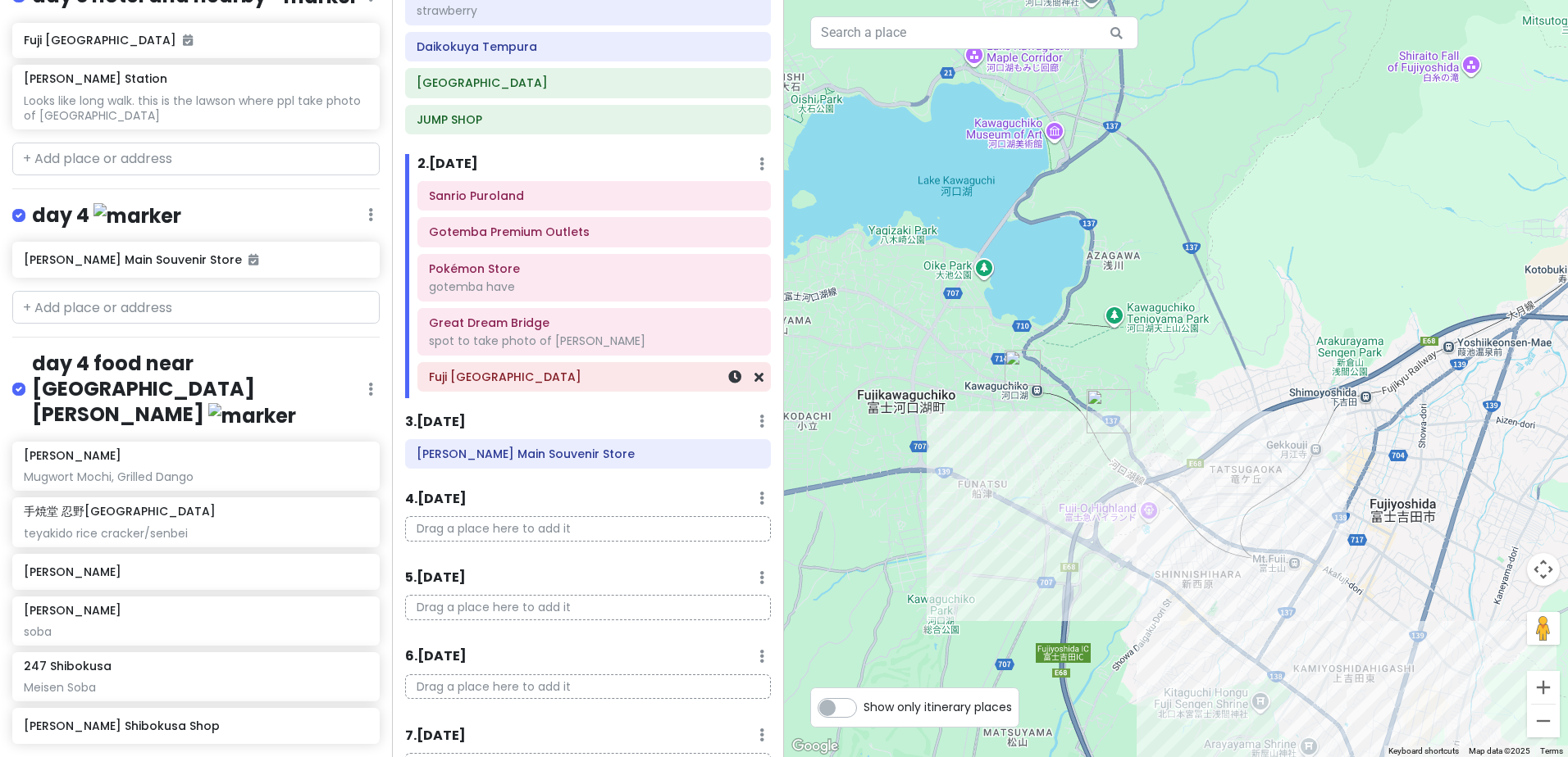
click at [634, 382] on h6 "Fuji [GEOGRAPHIC_DATA]" at bounding box center [594, 377] width 330 height 15
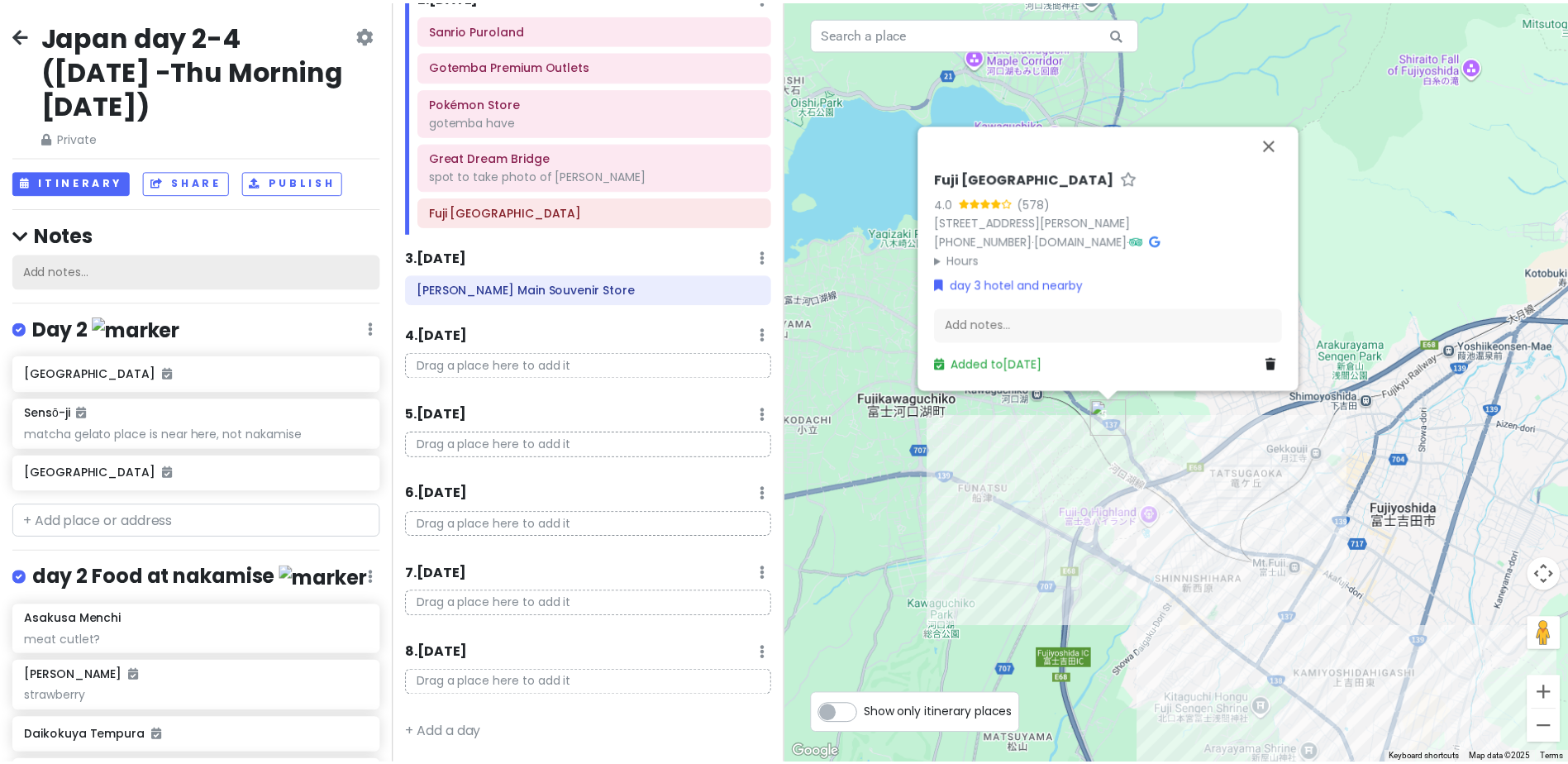
scroll to position [0, 0]
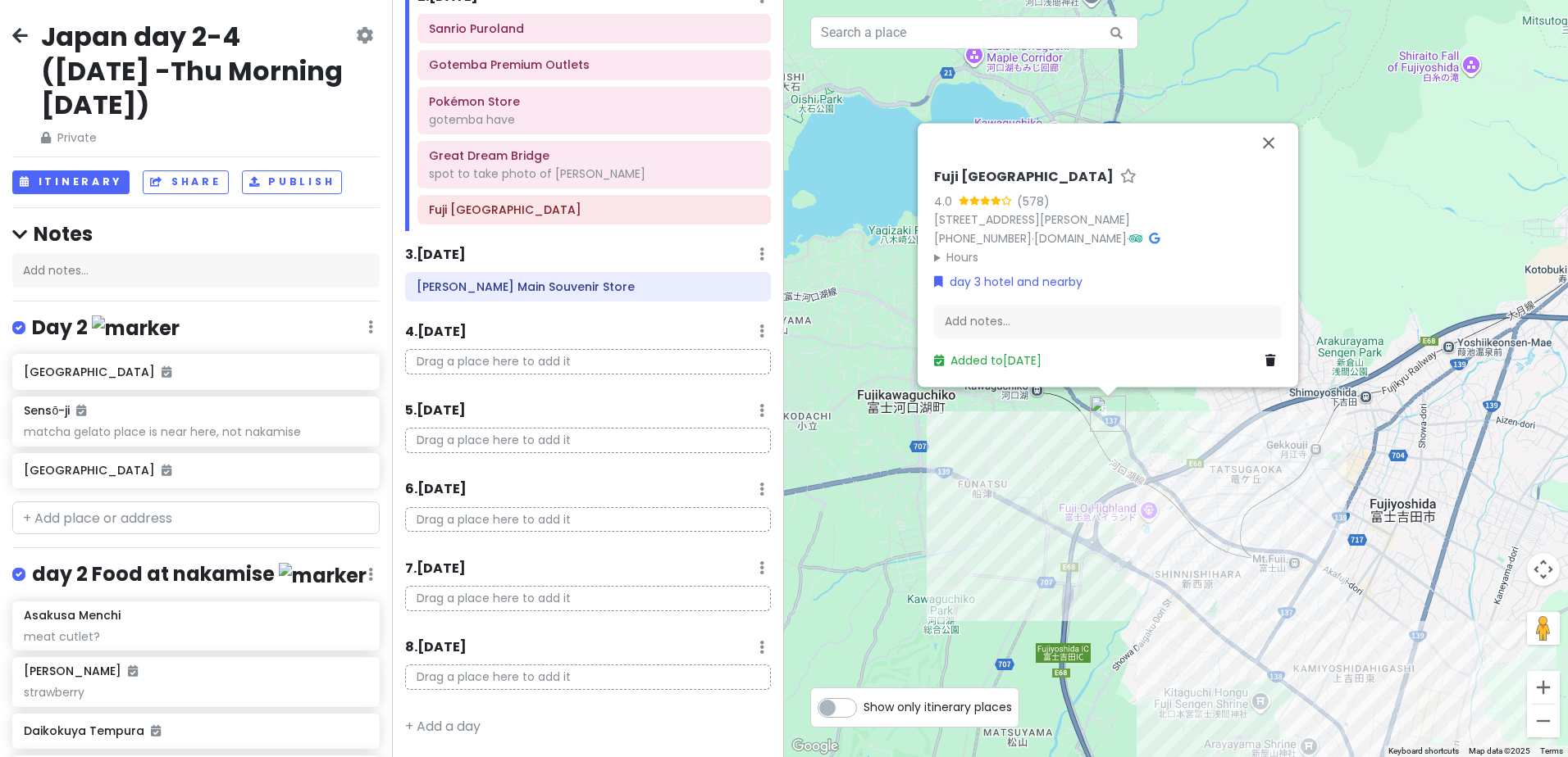
click at [23, 34] on icon at bounding box center [20, 35] width 16 height 13
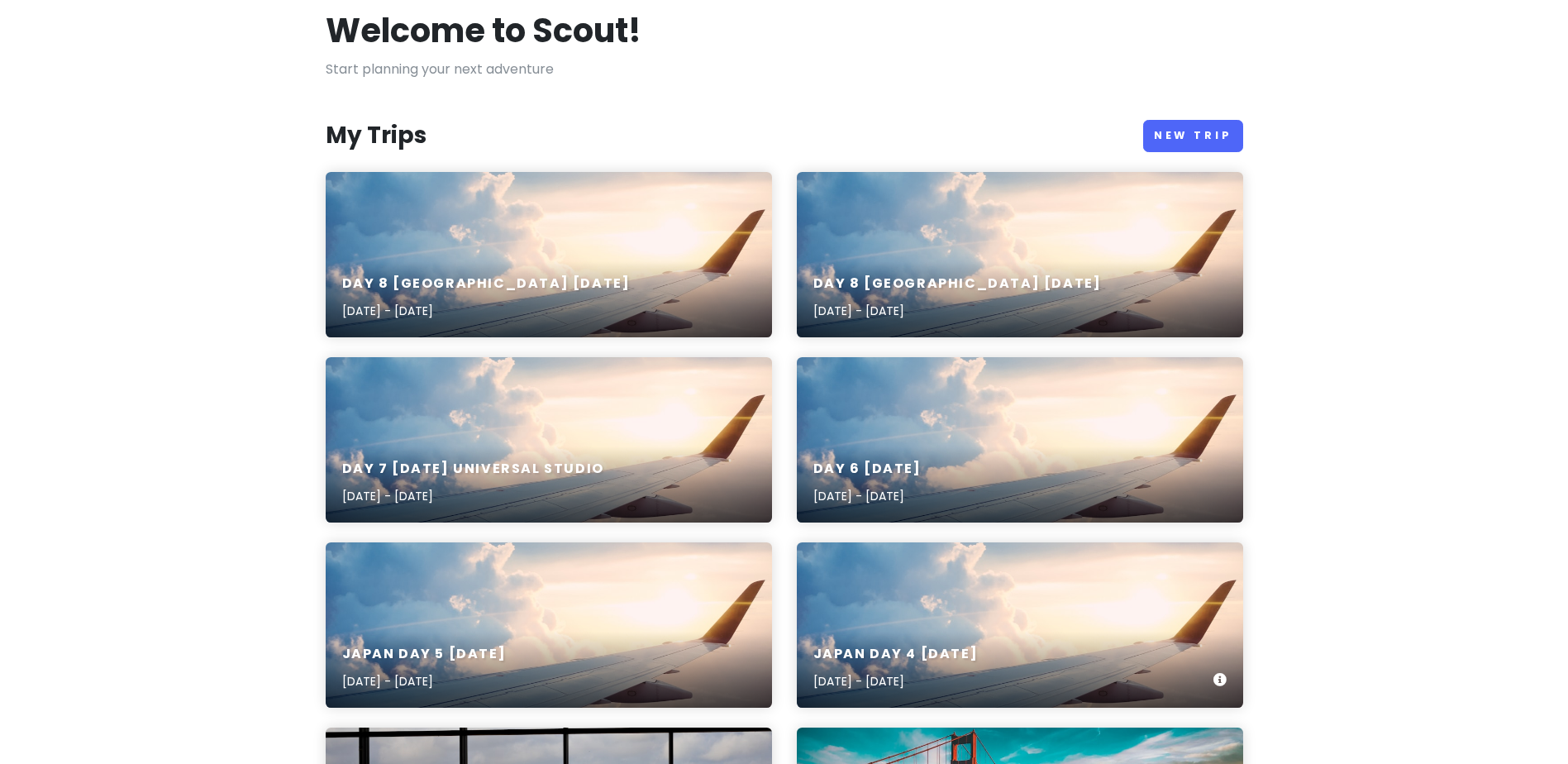
scroll to position [248, 0]
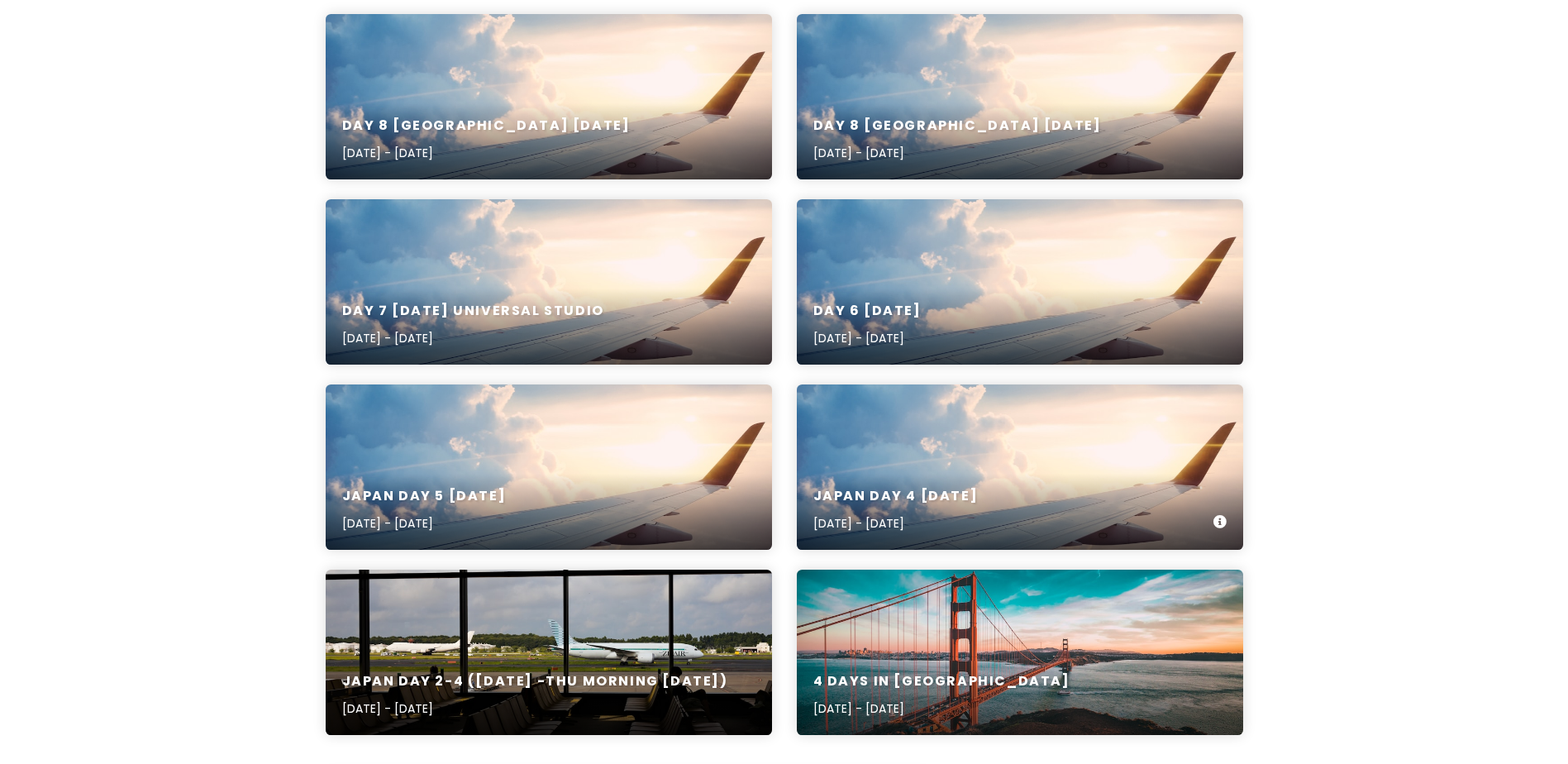
click at [997, 466] on div "Japan Day 4 [DATE] [DATE] - [DATE]" at bounding box center [1020, 467] width 447 height 166
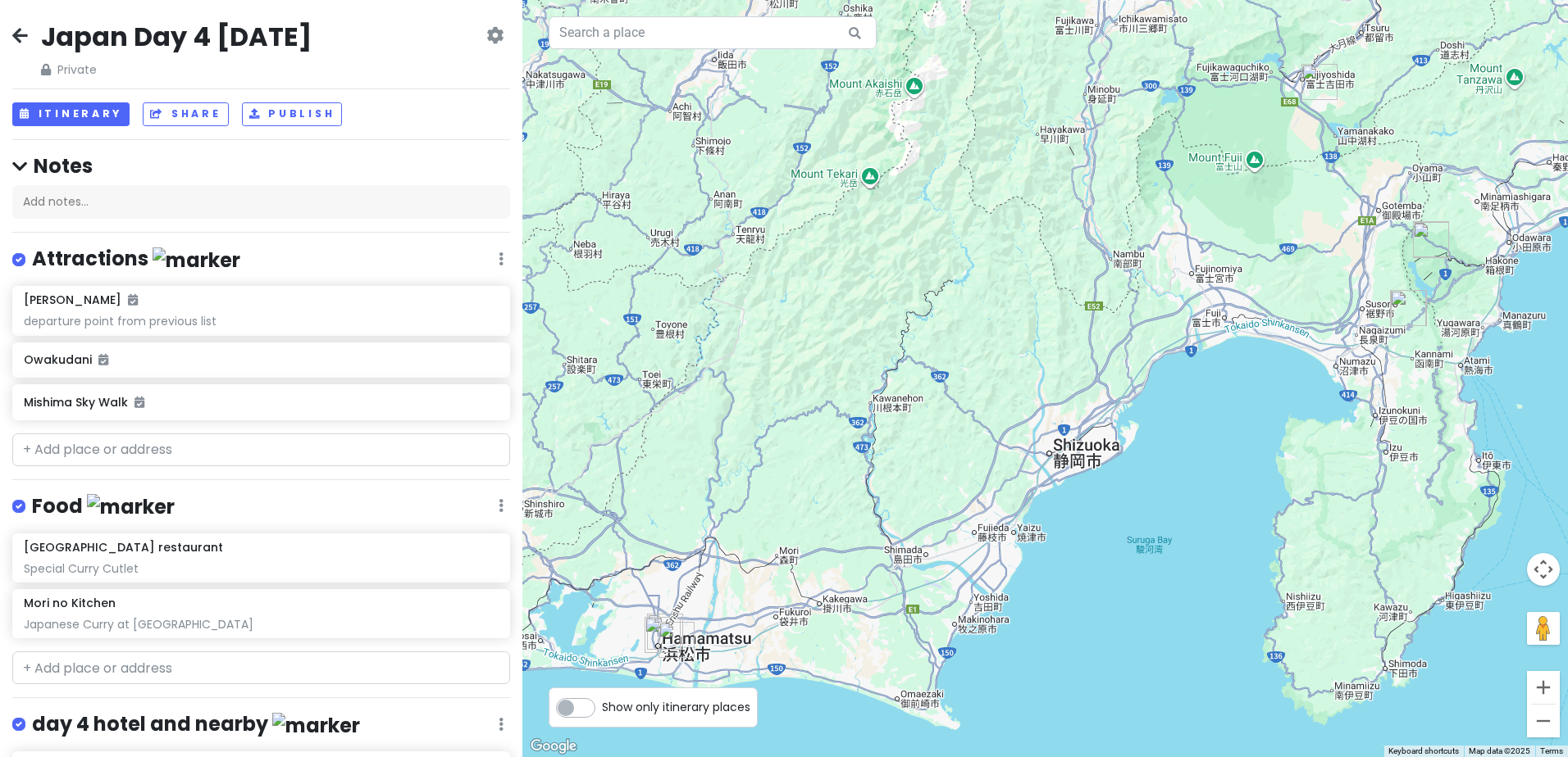
click at [19, 34] on icon at bounding box center [20, 35] width 16 height 13
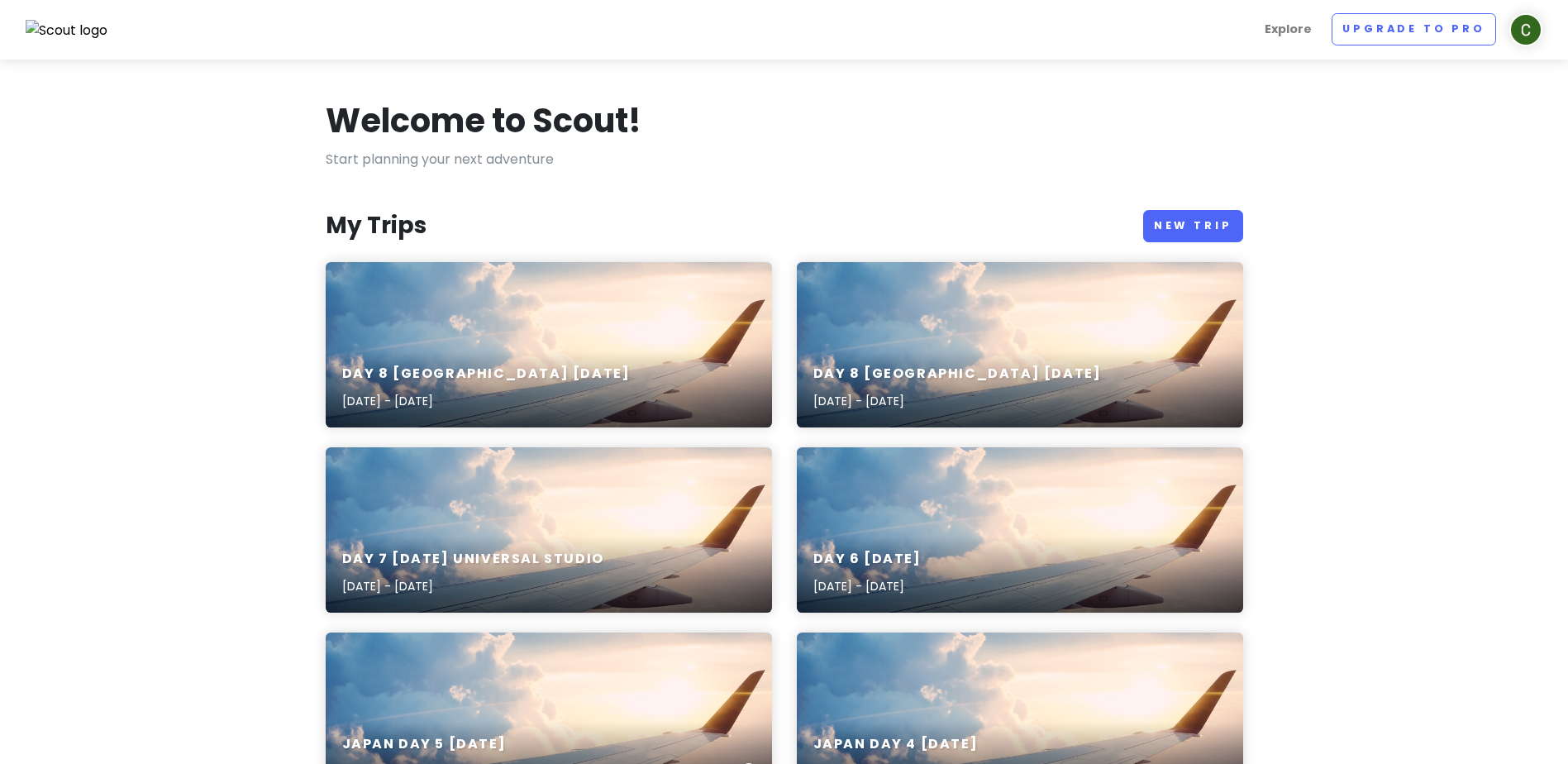
click at [660, 676] on div "Japan Day 5 [DATE] [DATE] - [DATE]" at bounding box center [550, 715] width 447 height 166
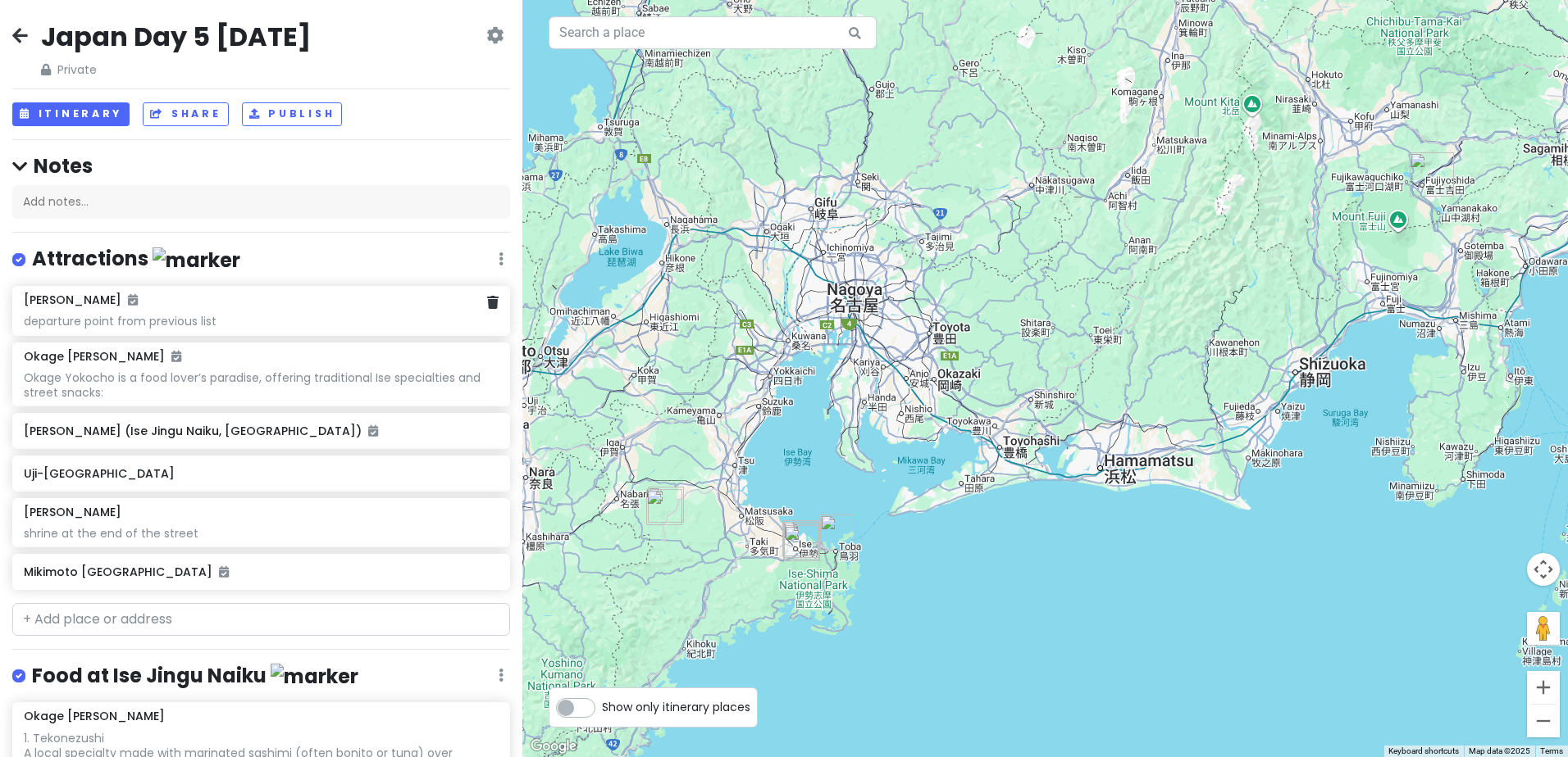
click at [347, 320] on div "departure point from previous list" at bounding box center [260, 321] width 474 height 15
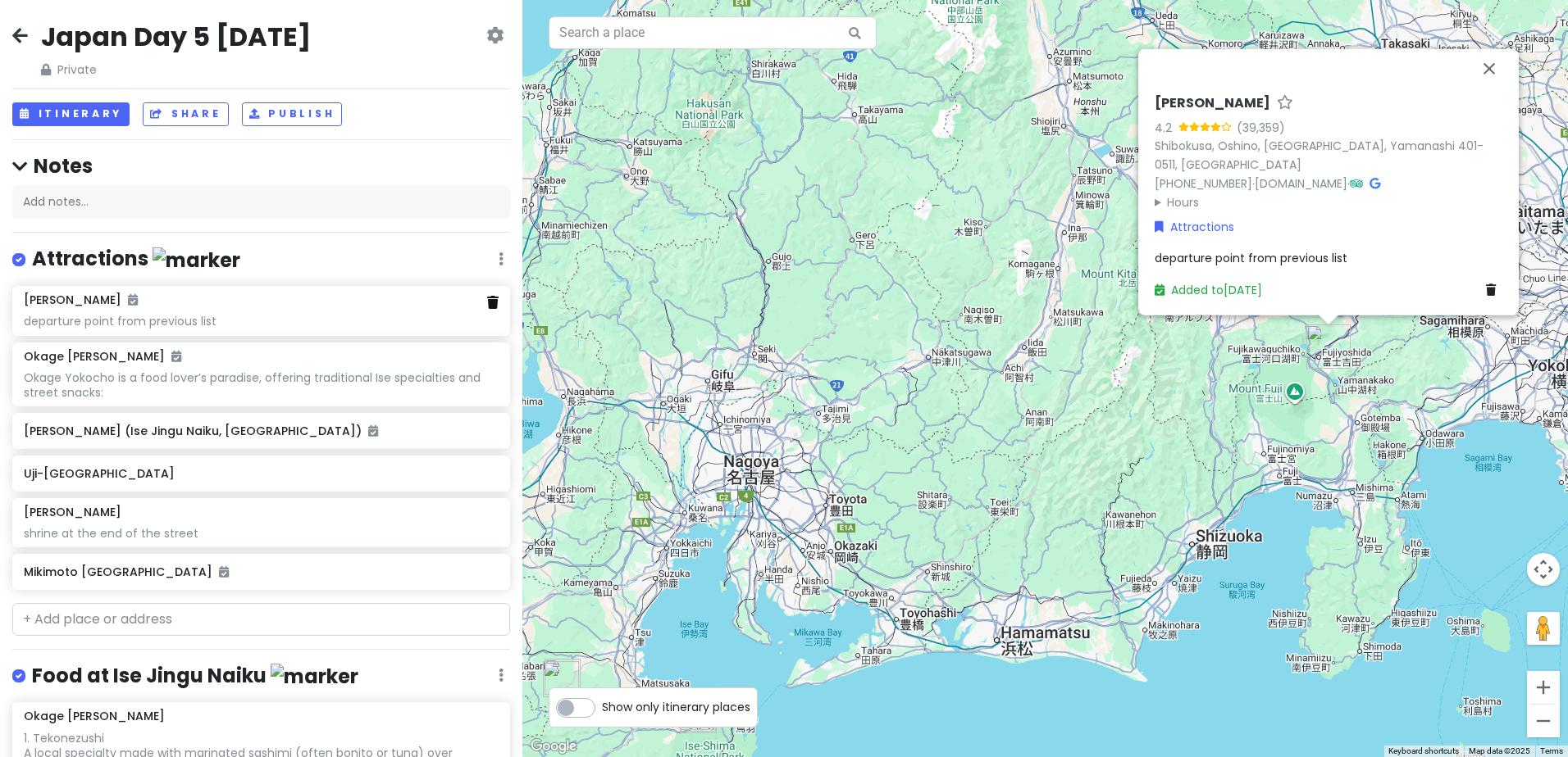
click at [487, 302] on icon at bounding box center [492, 303] width 11 height 13
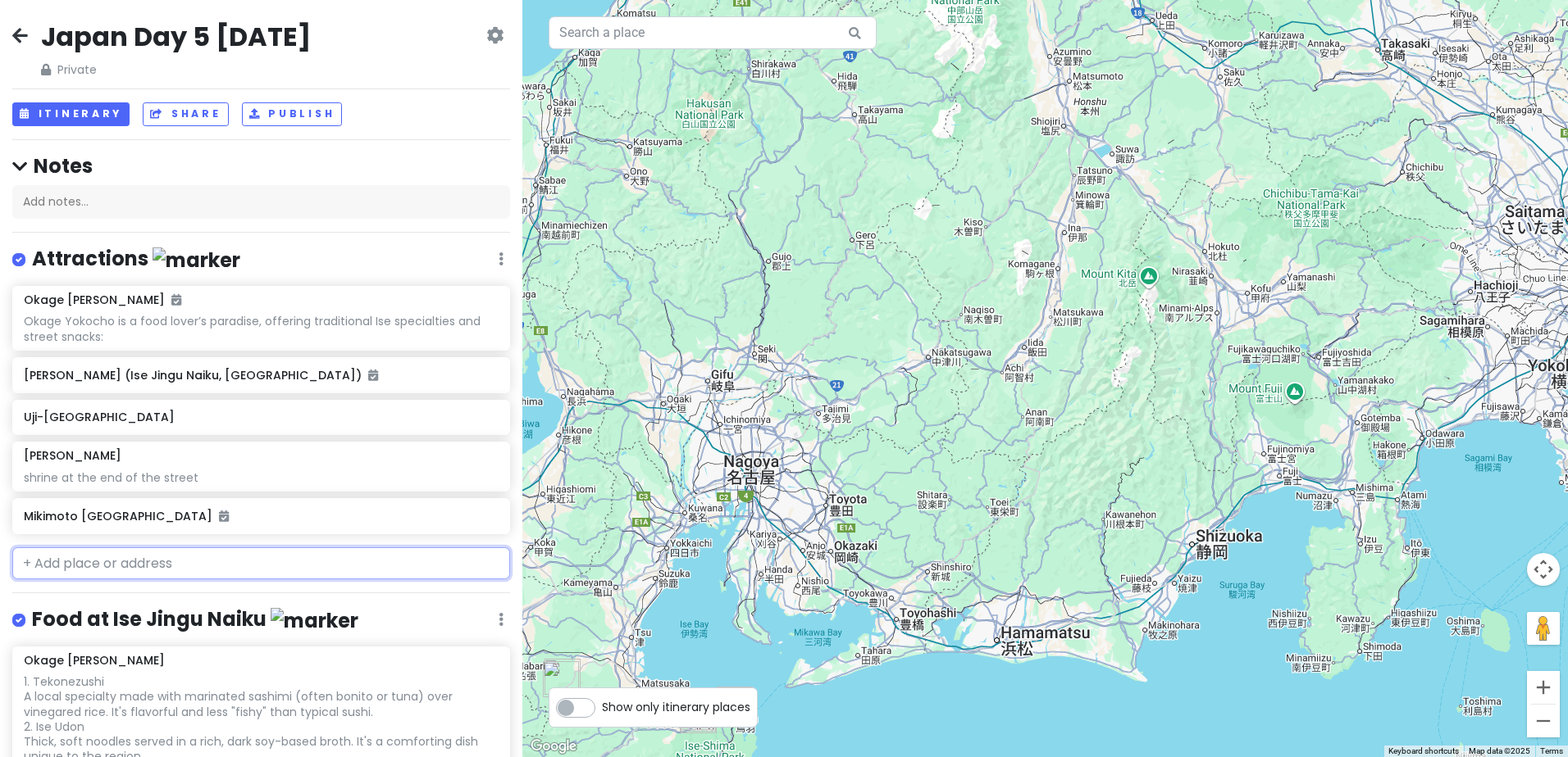
click at [208, 558] on input "text" at bounding box center [261, 564] width 498 height 33
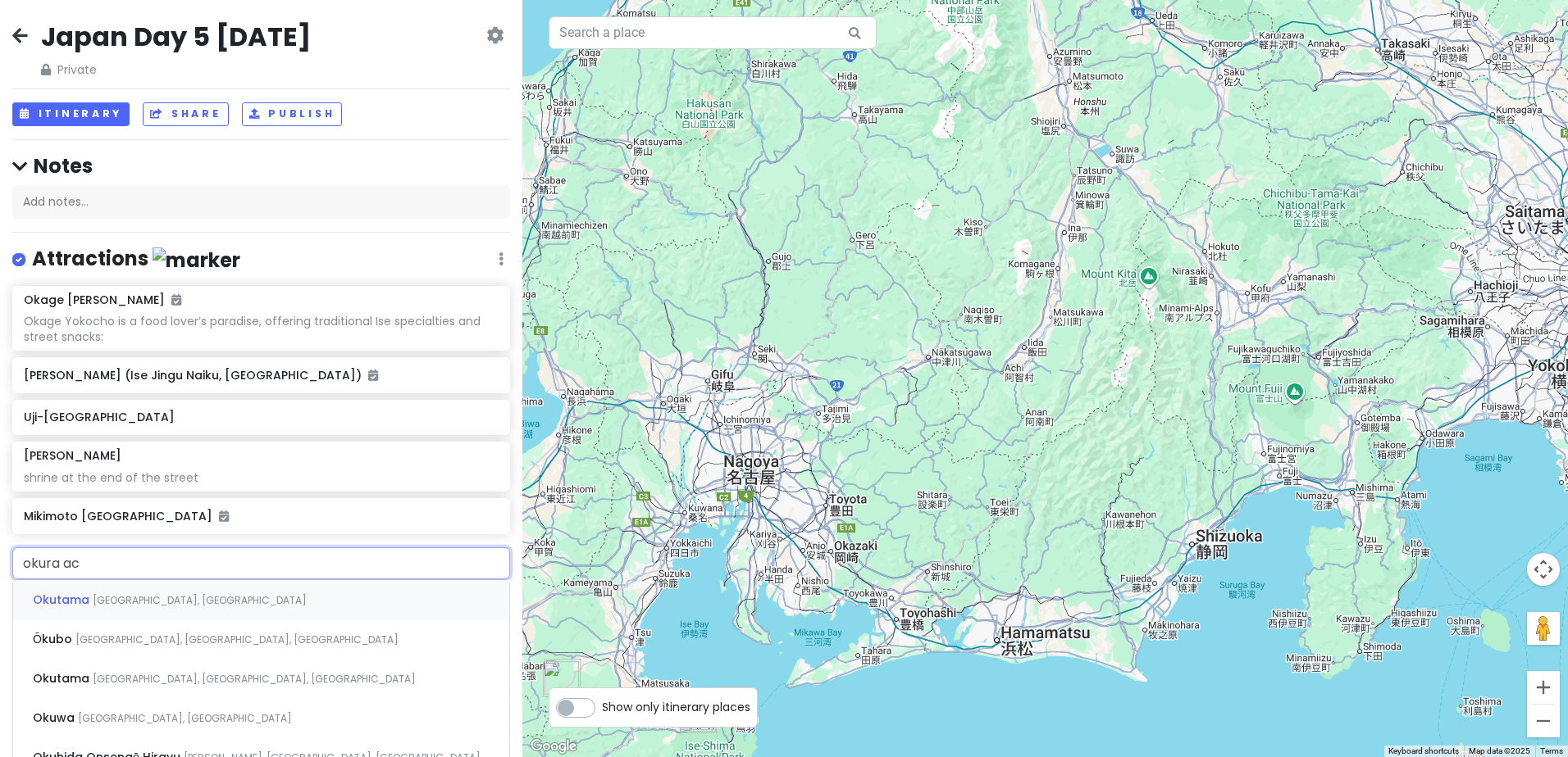
type input "okura act"
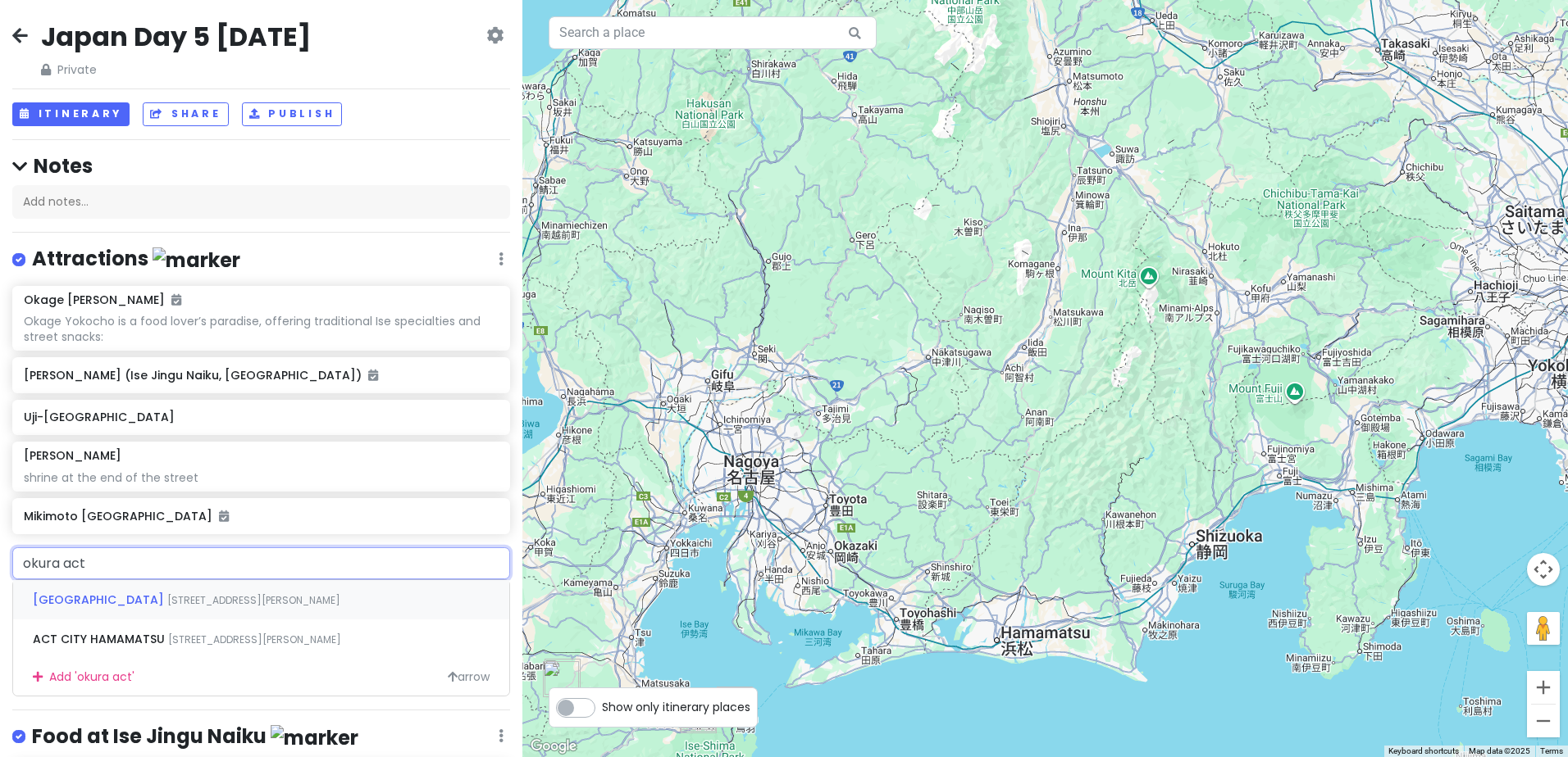
click at [167, 600] on span "[GEOGRAPHIC_DATA]" at bounding box center [100, 600] width 135 height 16
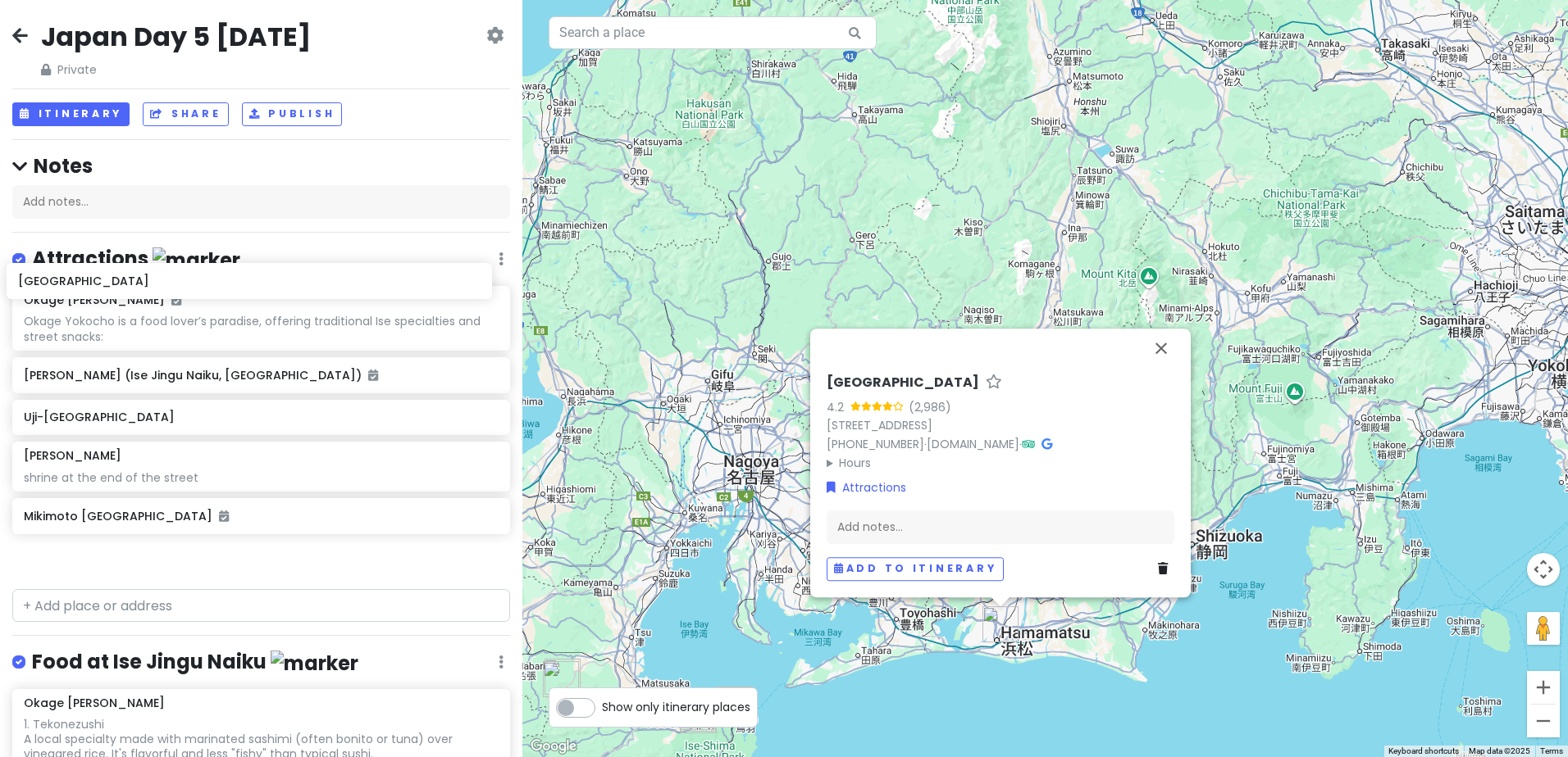
drag, startPoint x: 262, startPoint y: 563, endPoint x: 256, endPoint y: 287, distance: 276.1
click at [256, 287] on div "Okage Yokocho Okage Yokocho is a food lover’s paradise, offering traditional Is…" at bounding box center [261, 434] width 522 height 297
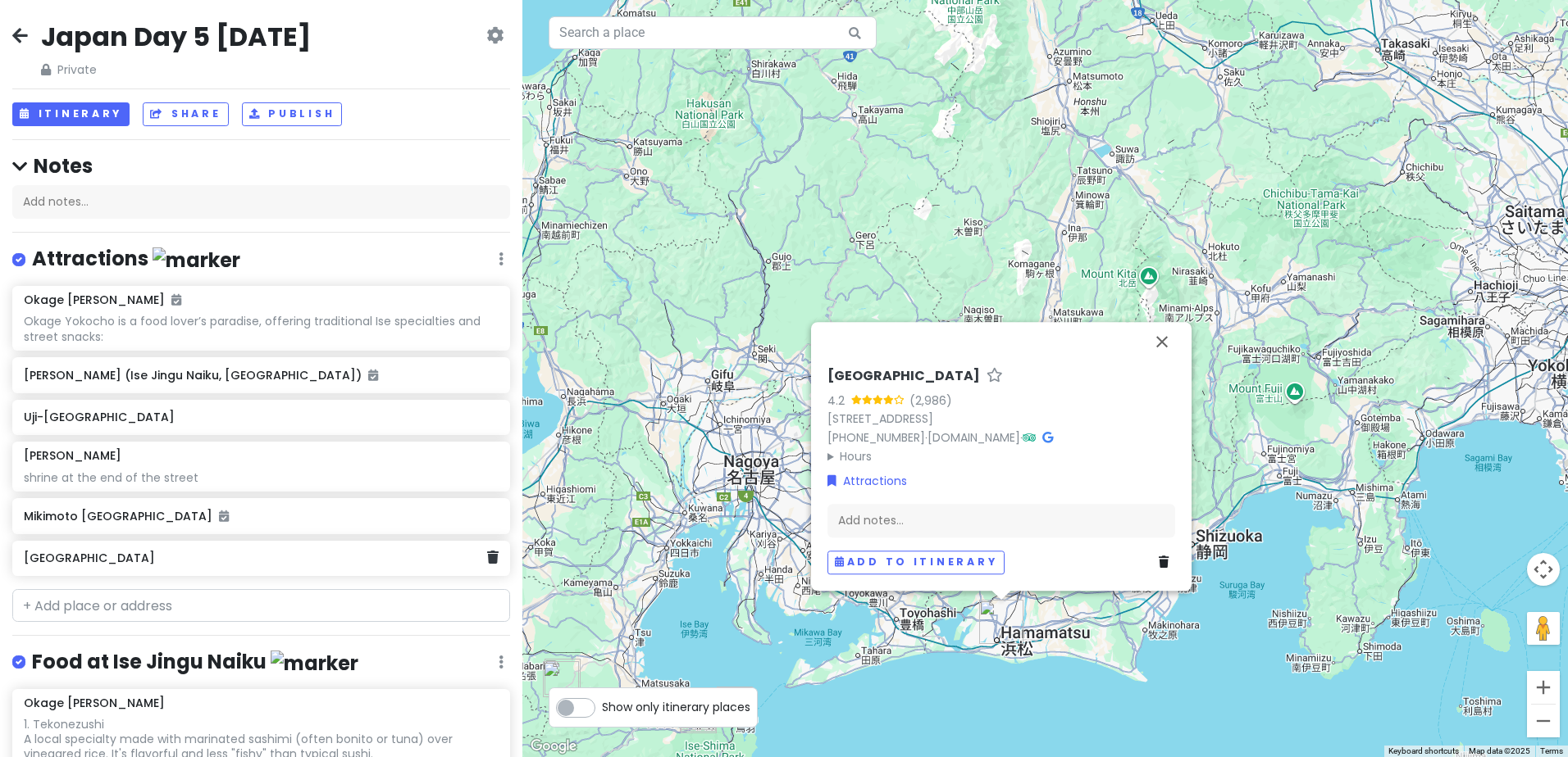
scroll to position [1, 0]
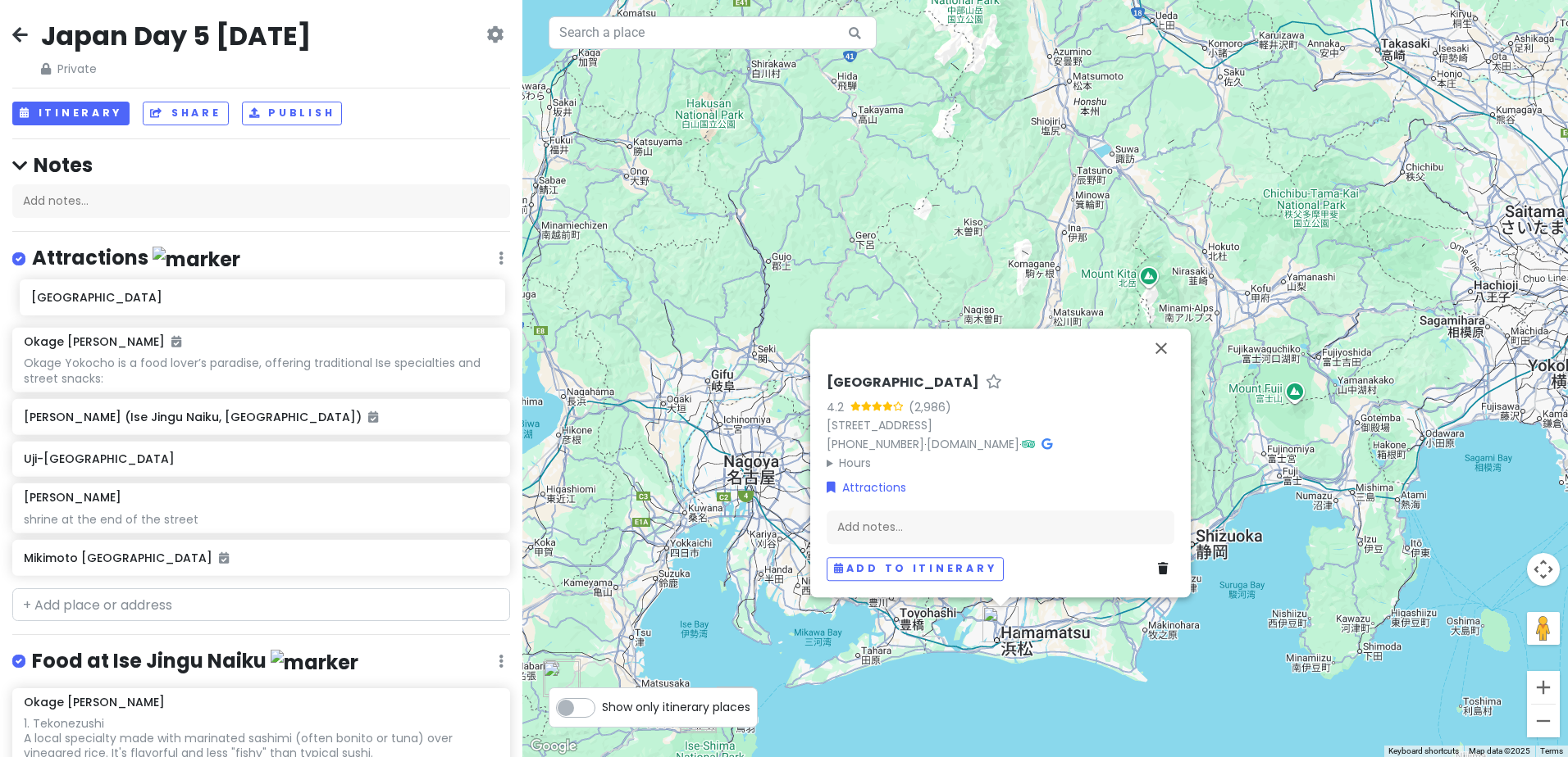
drag, startPoint x: 237, startPoint y: 568, endPoint x: 244, endPoint y: 309, distance: 259.1
click at [244, 309] on div "Okage Yokocho Okage Yokocho is a food lover’s paradise, offering traditional Is…" at bounding box center [261, 434] width 522 height 297
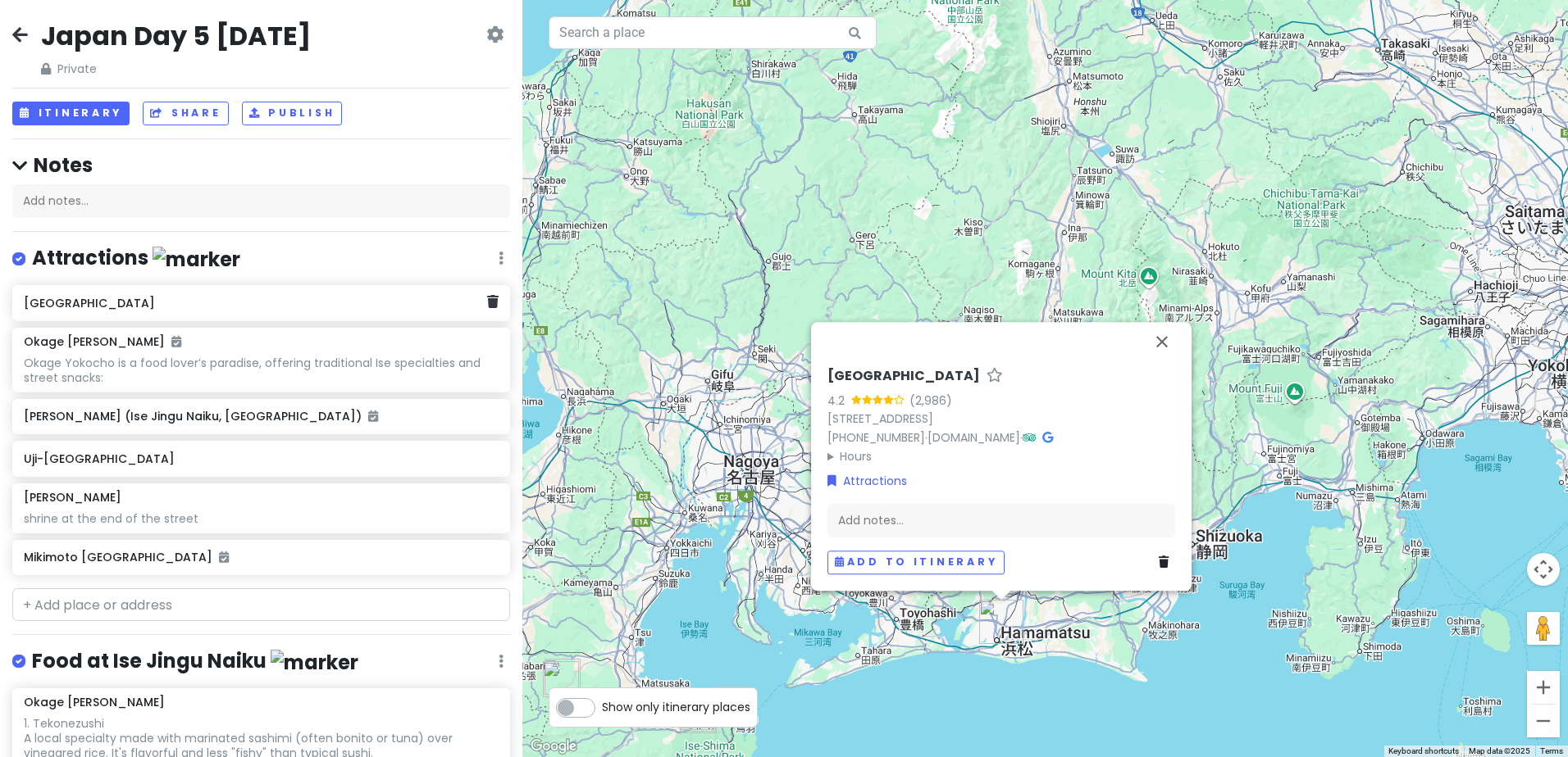
click at [284, 310] on div "[GEOGRAPHIC_DATA]" at bounding box center [255, 304] width 463 height 23
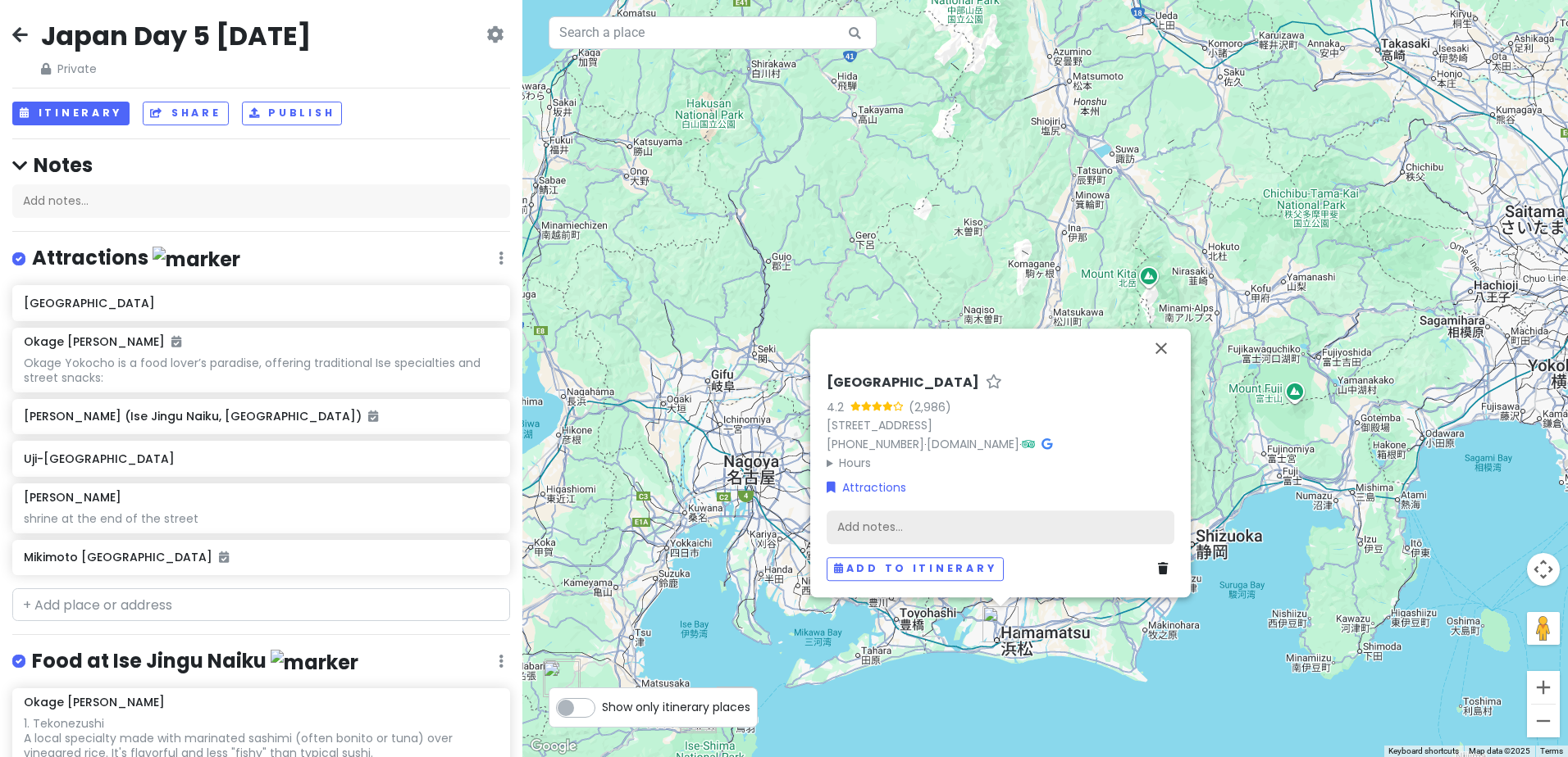
click at [883, 530] on div "Add notes..." at bounding box center [999, 528] width 348 height 35
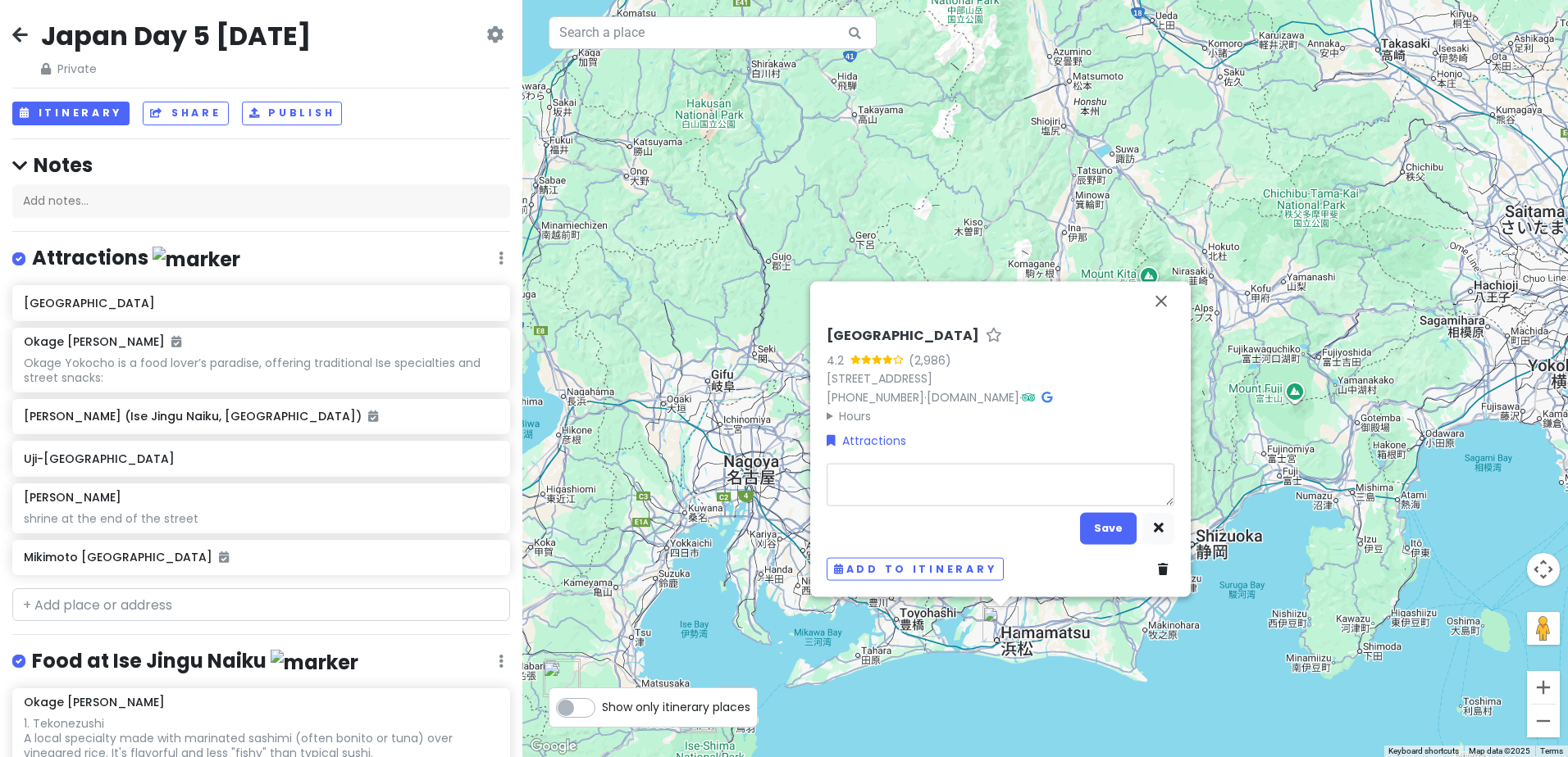
type textarea "x"
type textarea "d"
type textarea "x"
type textarea "de"
type textarea "x"
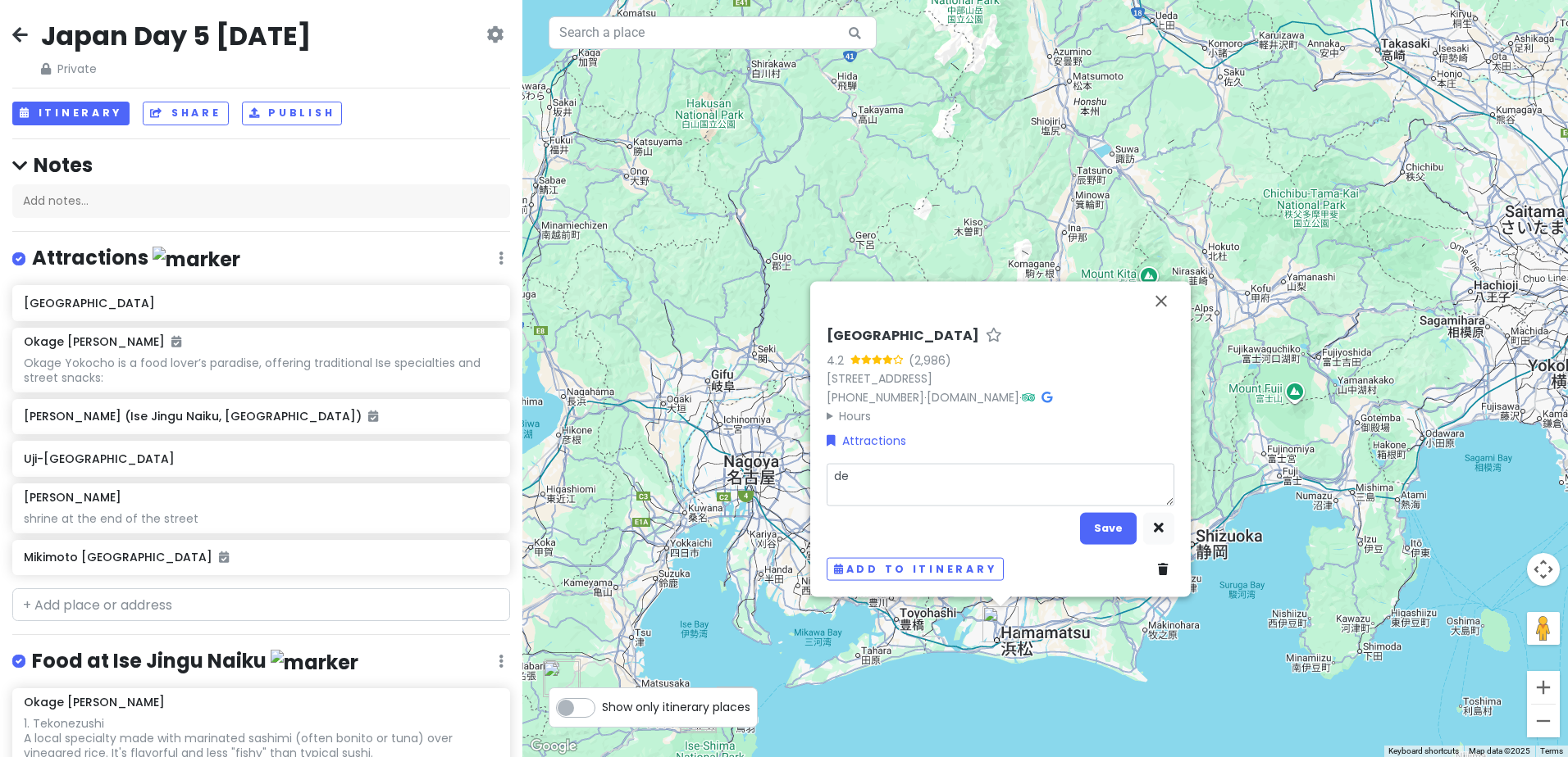
type textarea "dep"
type textarea "x"
type textarea "depa"
type textarea "x"
type textarea "depar"
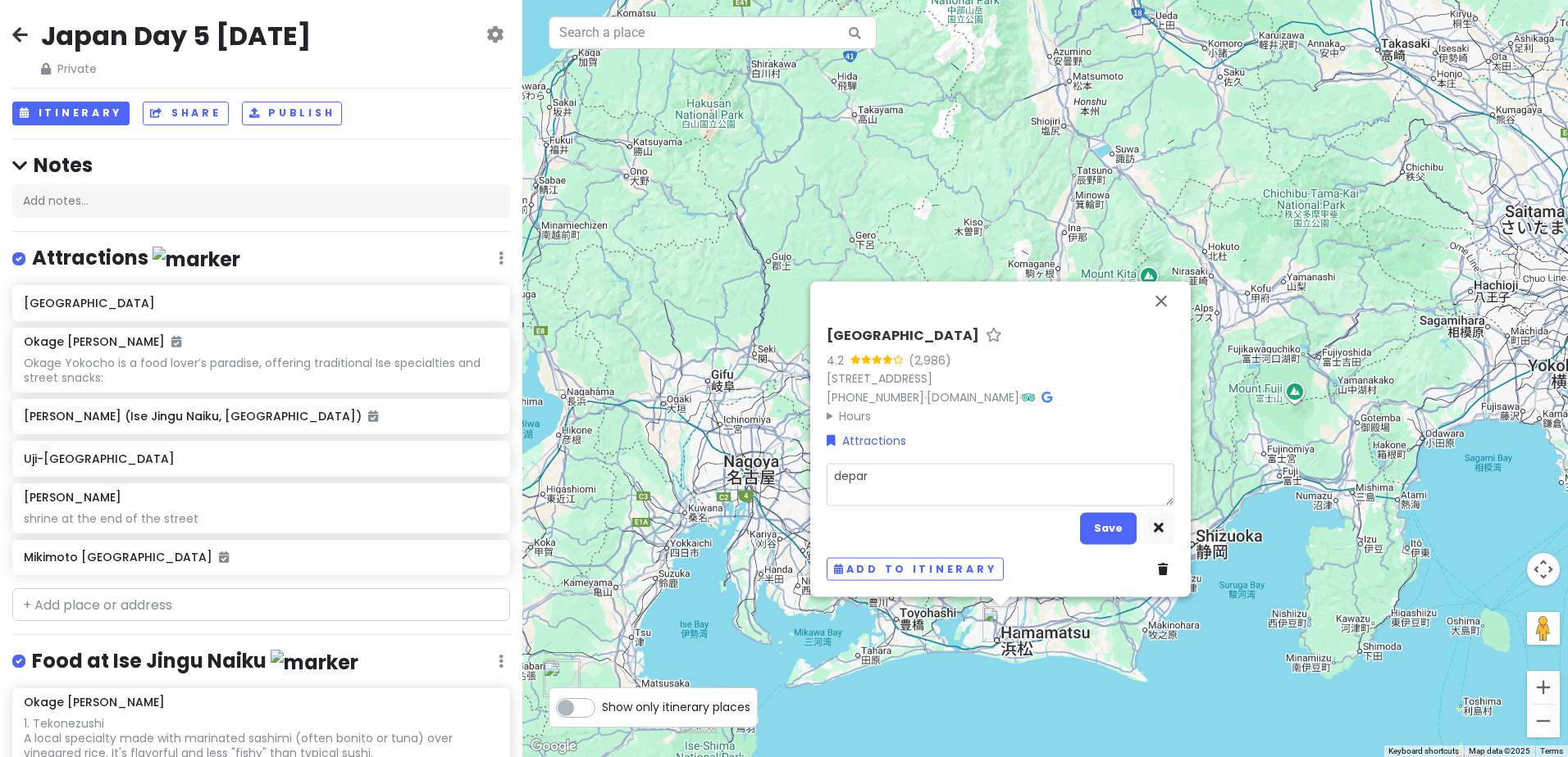
type textarea "x"
type textarea "depart"
type textarea "x"
type textarea "departu"
type textarea "x"
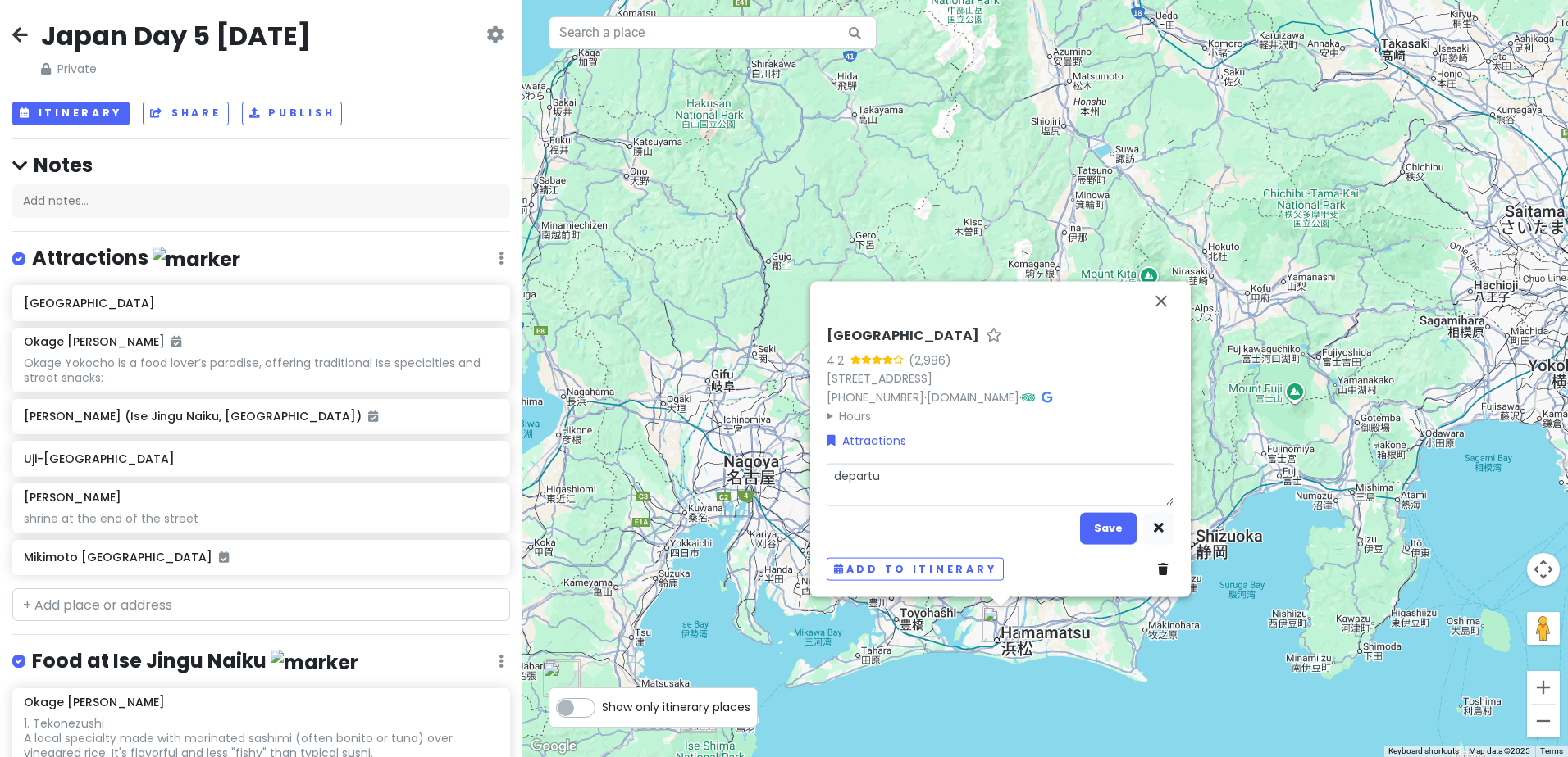
type textarea "departur"
type textarea "x"
type textarea "departure"
type textarea "x"
type textarea "departure"
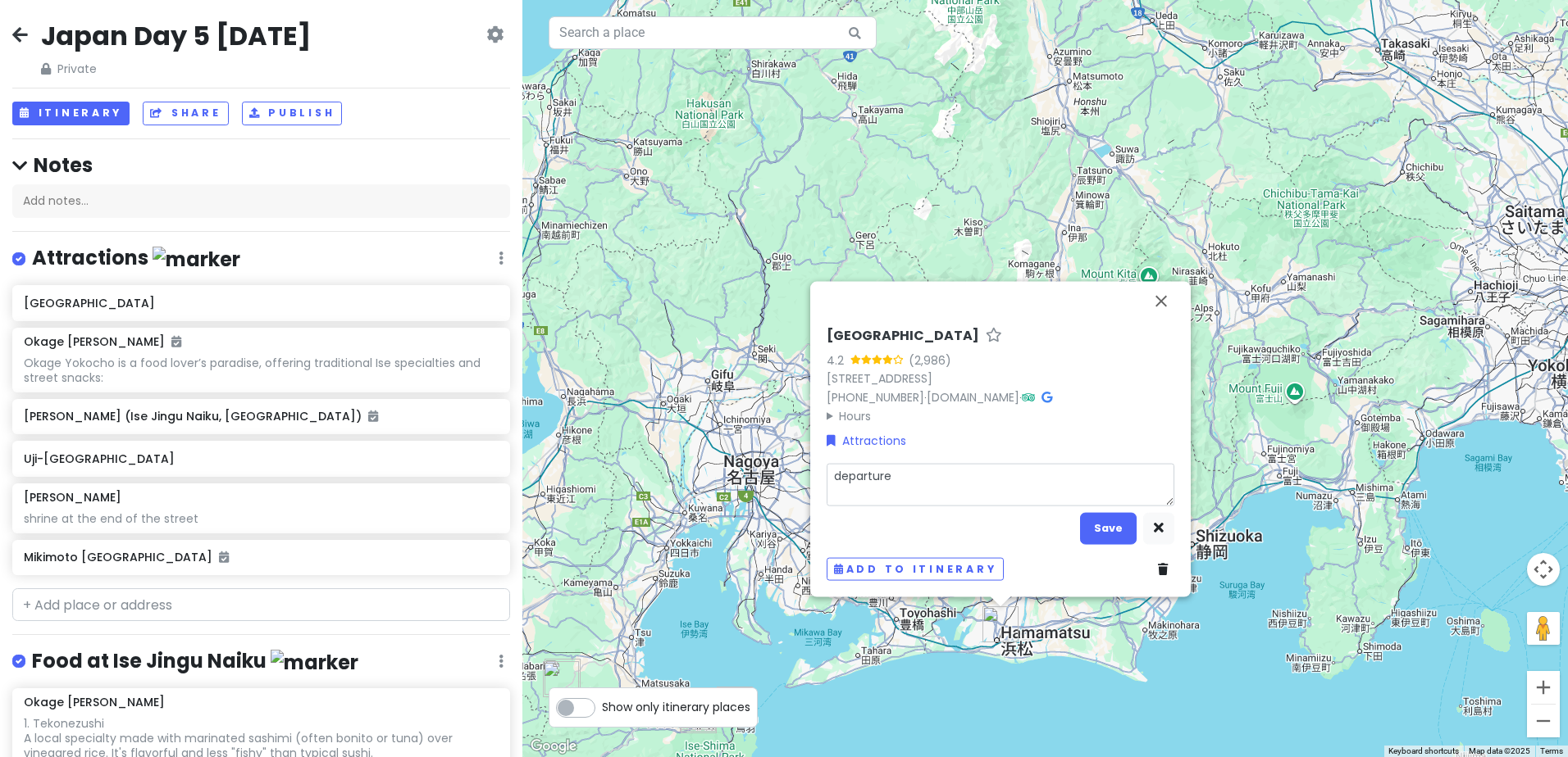
type textarea "x"
type textarea "departure p"
type textarea "x"
type textarea "departure po"
type textarea "x"
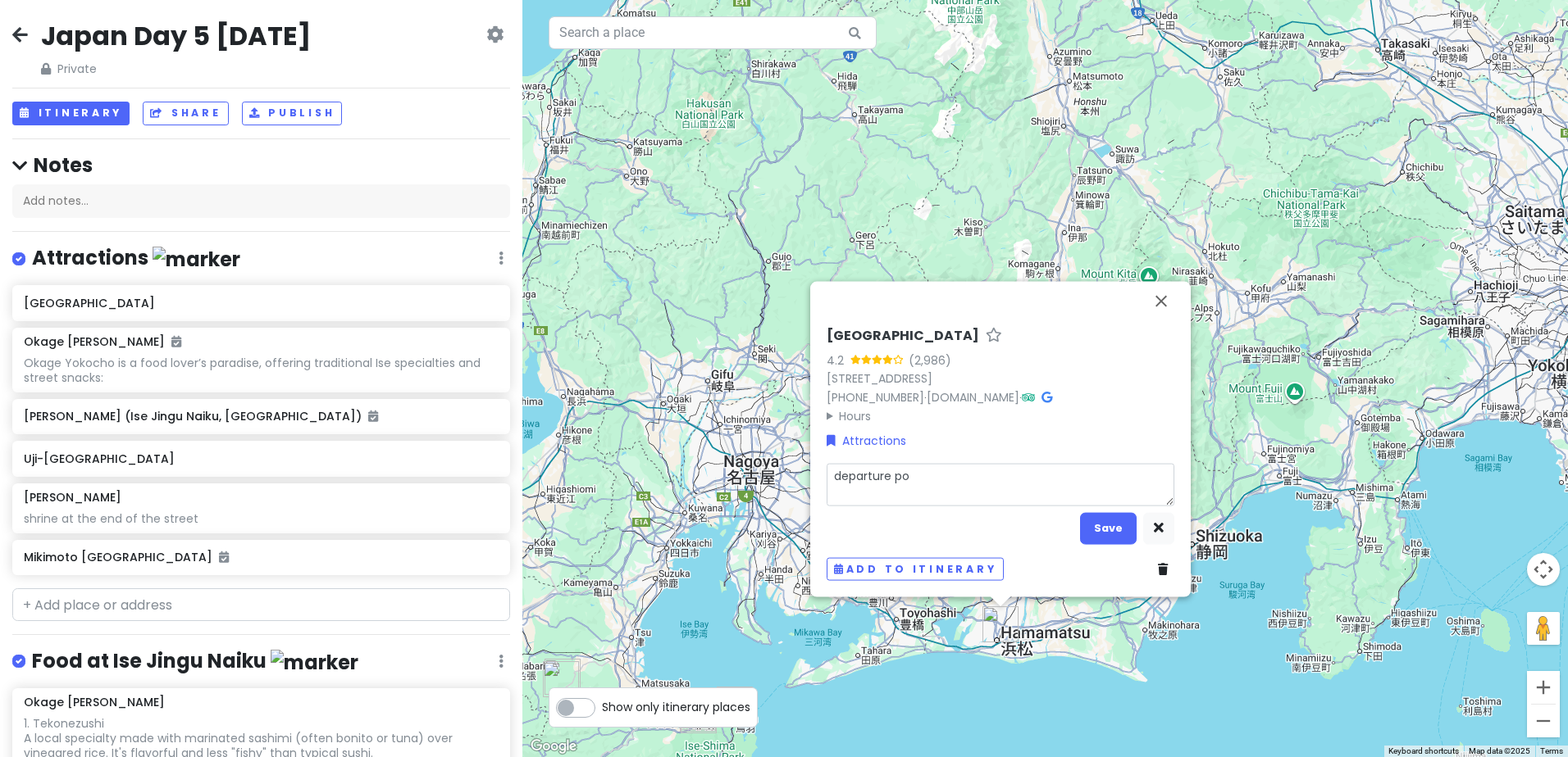
type textarea "departure poi"
type textarea "x"
type textarea "departure poin"
type textarea "x"
type textarea "departure point"
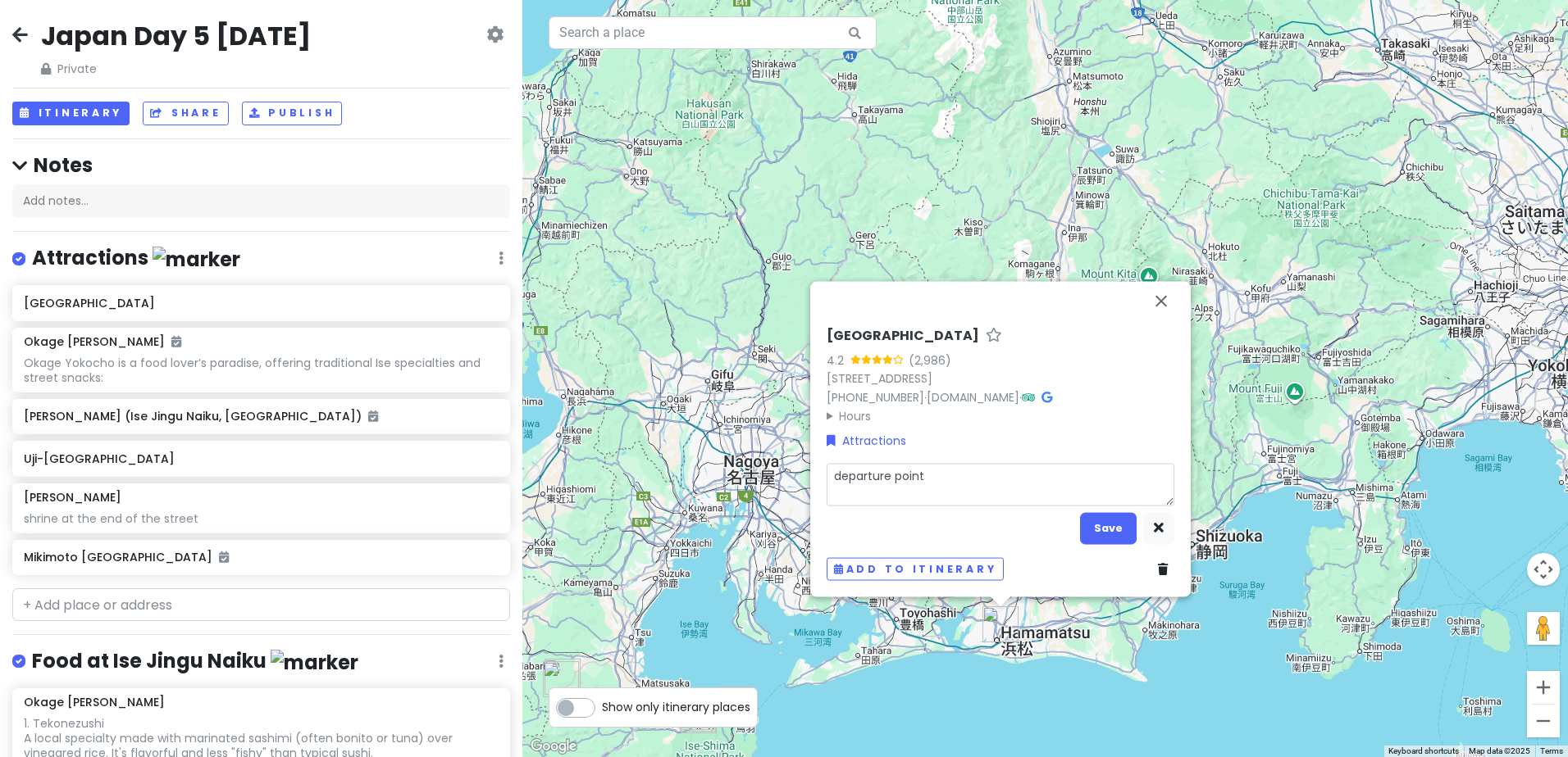
type textarea "x"
type textarea "departure point"
type textarea "x"
type textarea "departure point f"
type textarea "x"
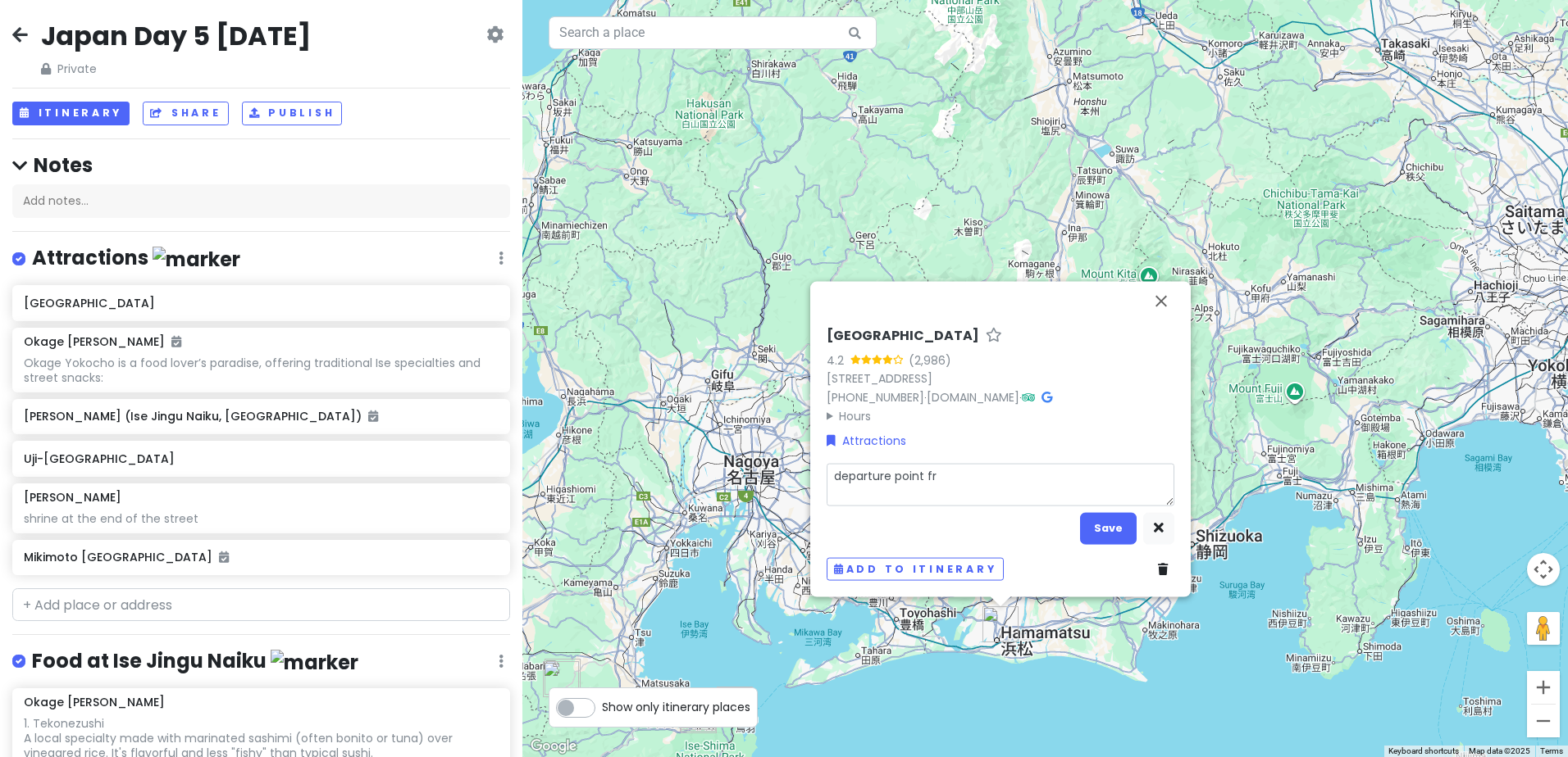
type textarea "departure point fro"
type textarea "x"
type textarea "departure point from"
type textarea "x"
type textarea "departure point from"
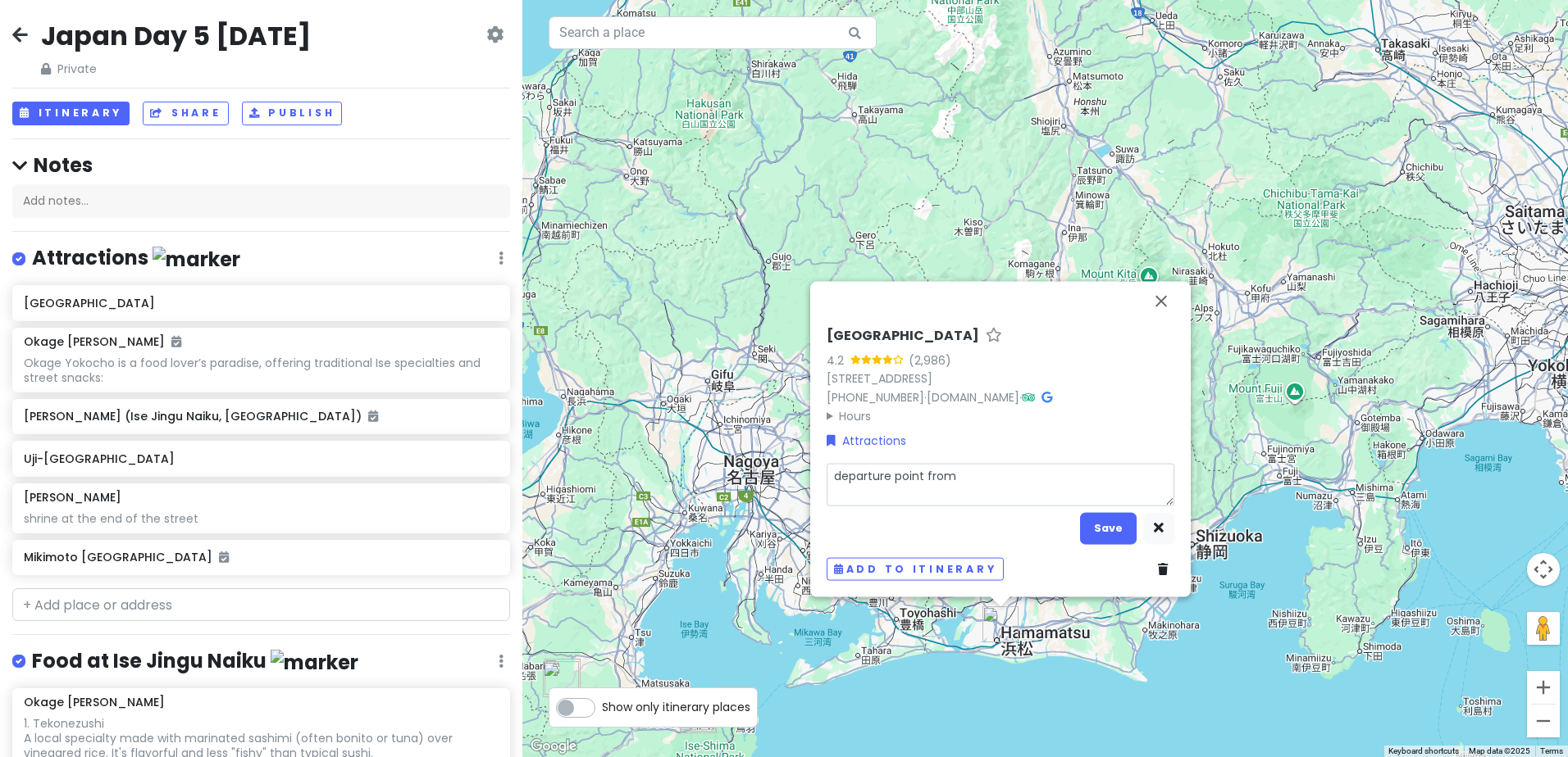
type textarea "x"
type textarea "departure point from p"
type textarea "x"
type textarea "departure point from pr"
type textarea "x"
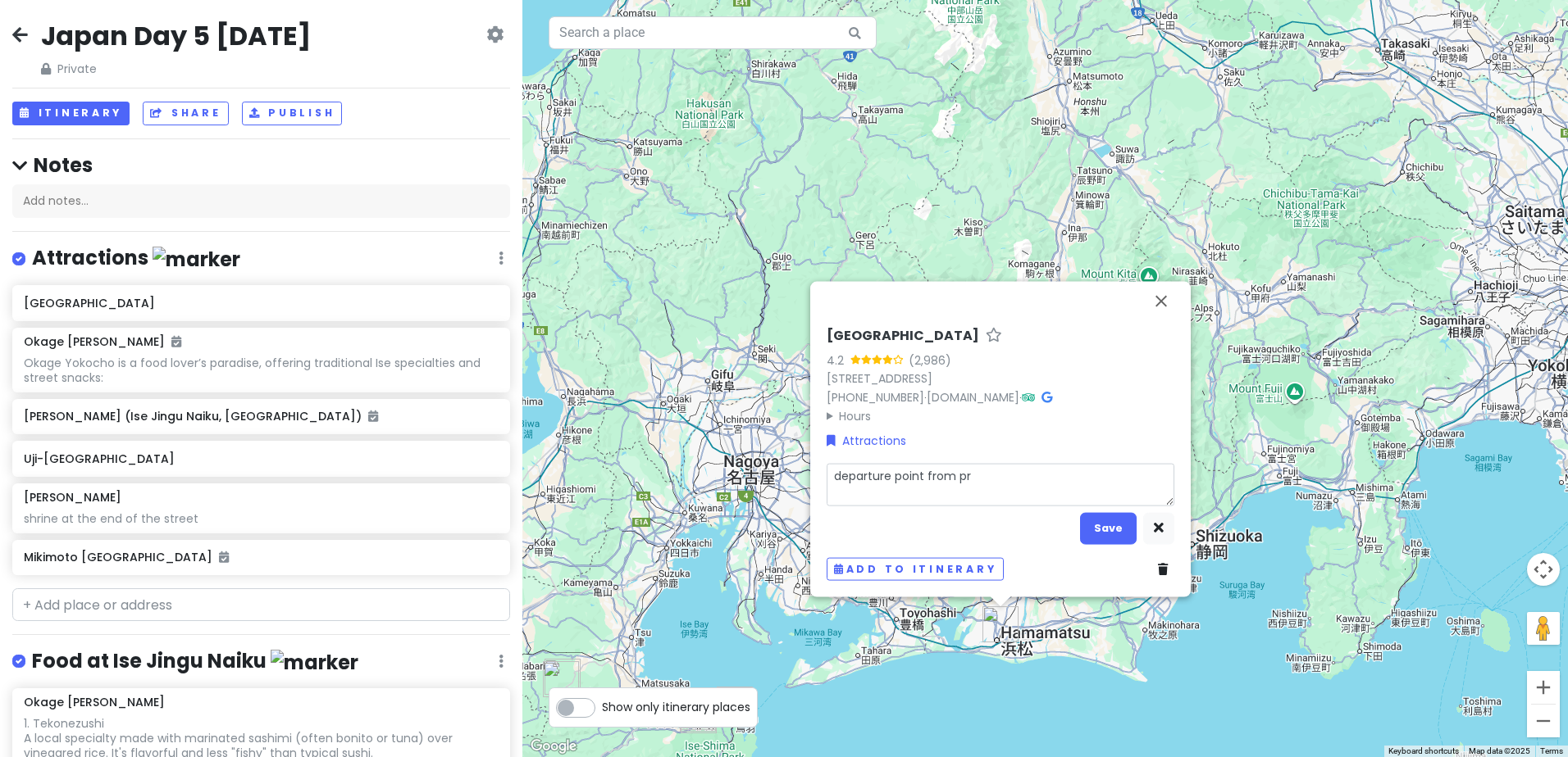
type textarea "departure point from pre"
type textarea "x"
type textarea "departure point from prev"
type textarea "x"
type textarea "departure point from previ"
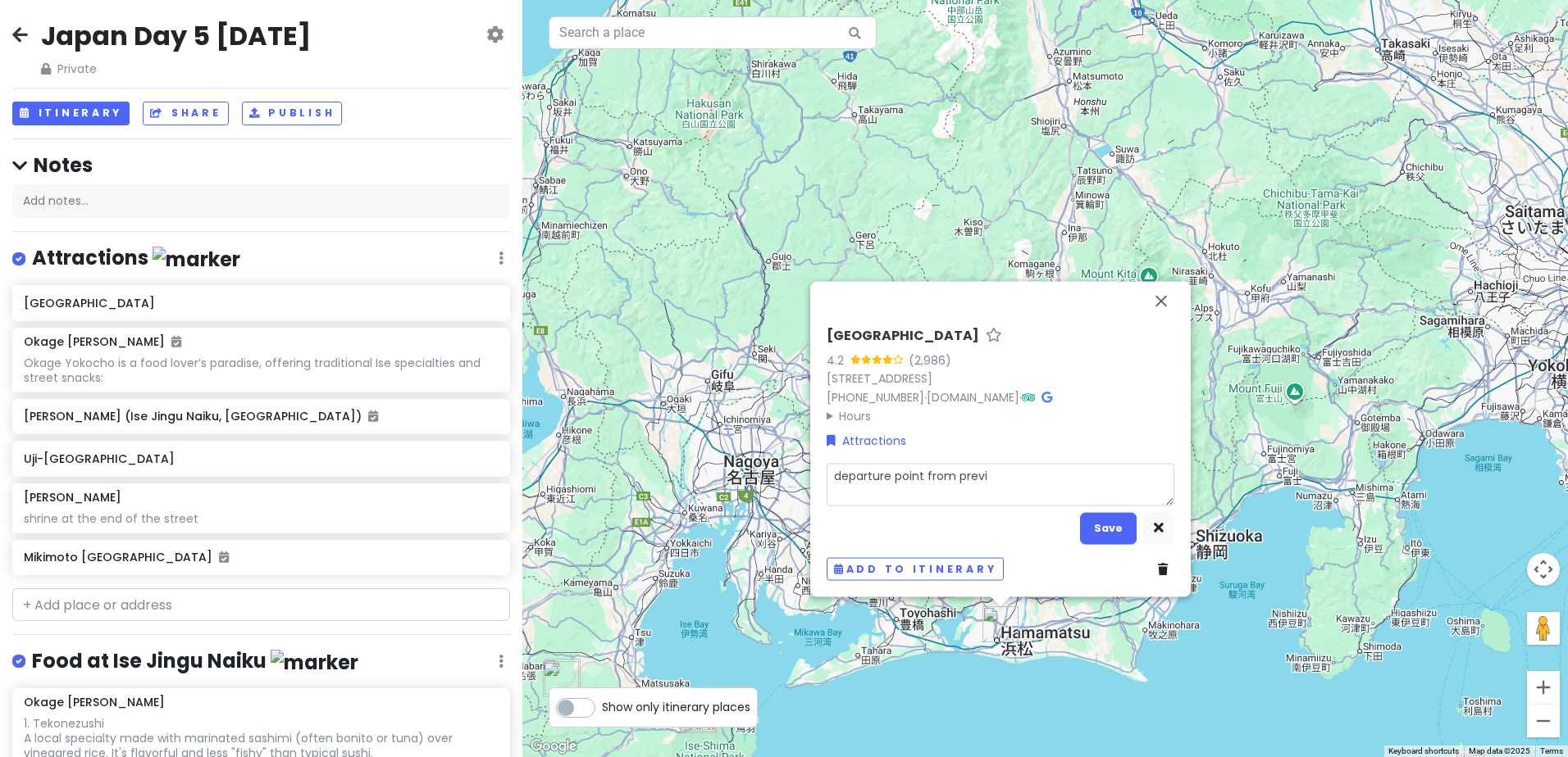
type textarea "x"
type textarea "departure point from previo"
type textarea "x"
type textarea "departure point from previou"
type textarea "x"
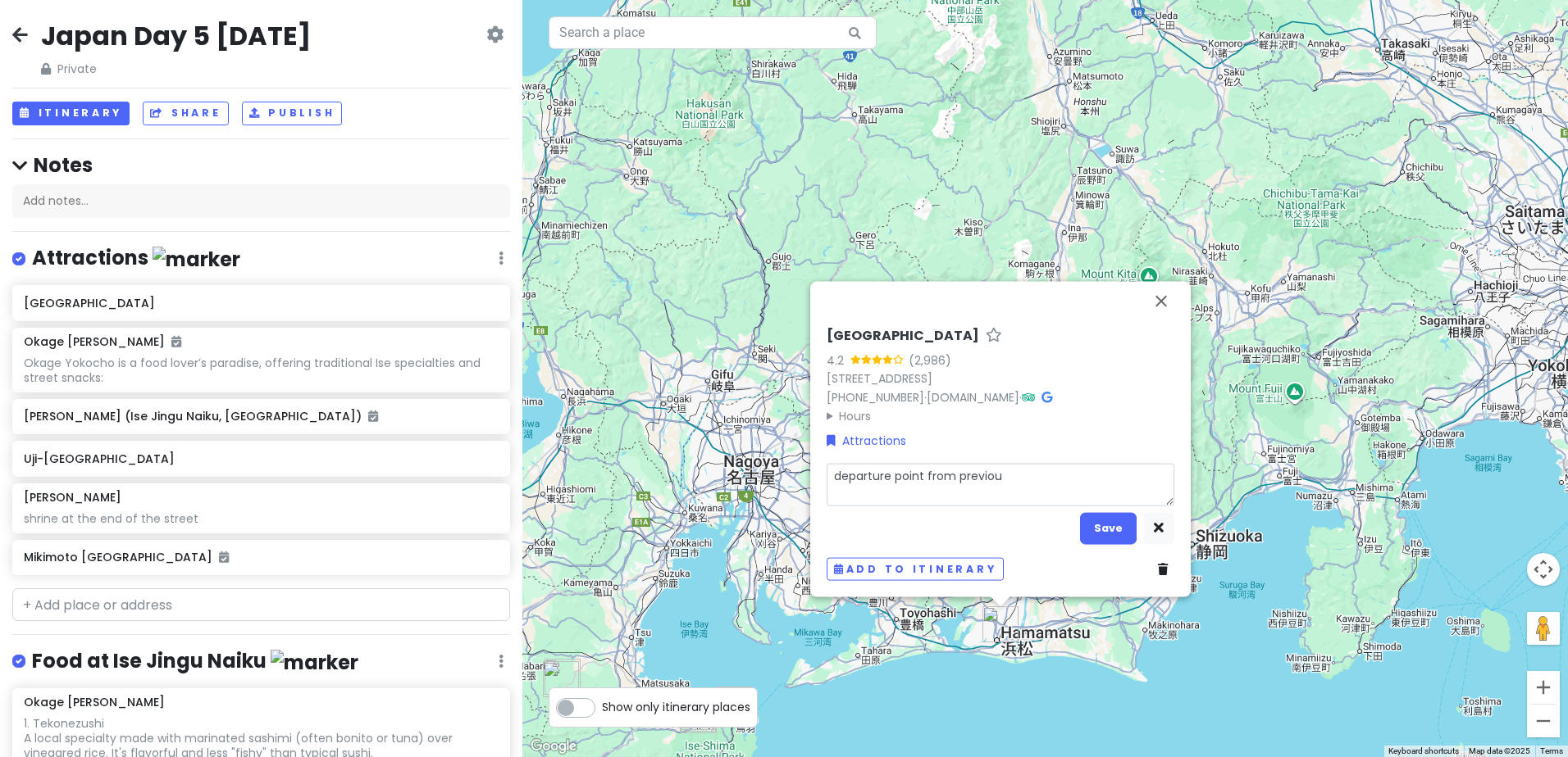
type textarea "departure point from previous"
type textarea "x"
type textarea "departure point from previous"
type textarea "x"
type textarea "departure point from previous d"
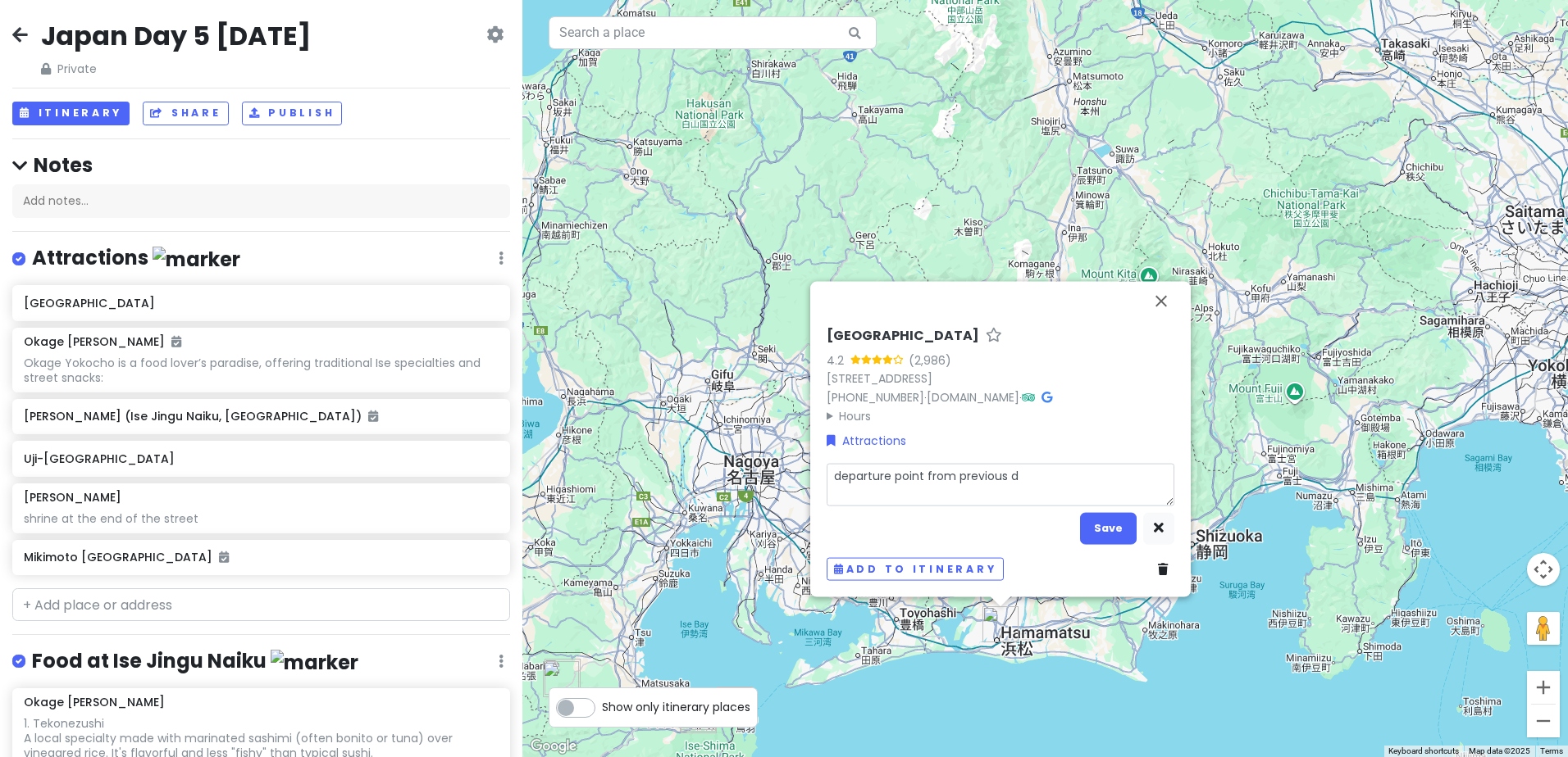
type textarea "x"
type textarea "departure point from previous da"
type textarea "x"
type textarea "departure point from previous day"
click at [1100, 527] on button "Save" at bounding box center [1108, 528] width 57 height 32
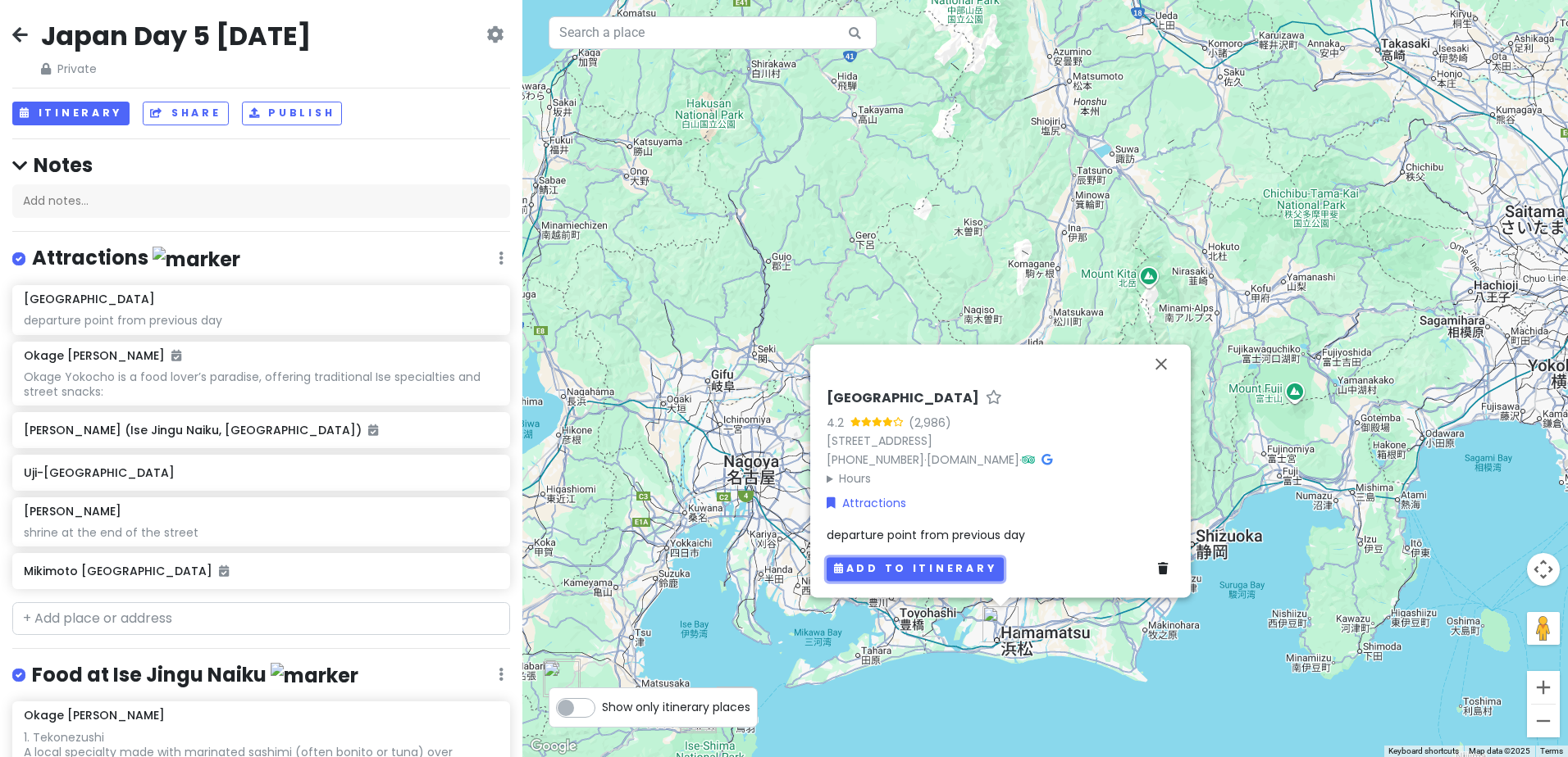
click at [945, 567] on button "Add to itinerary" at bounding box center [915, 568] width 177 height 24
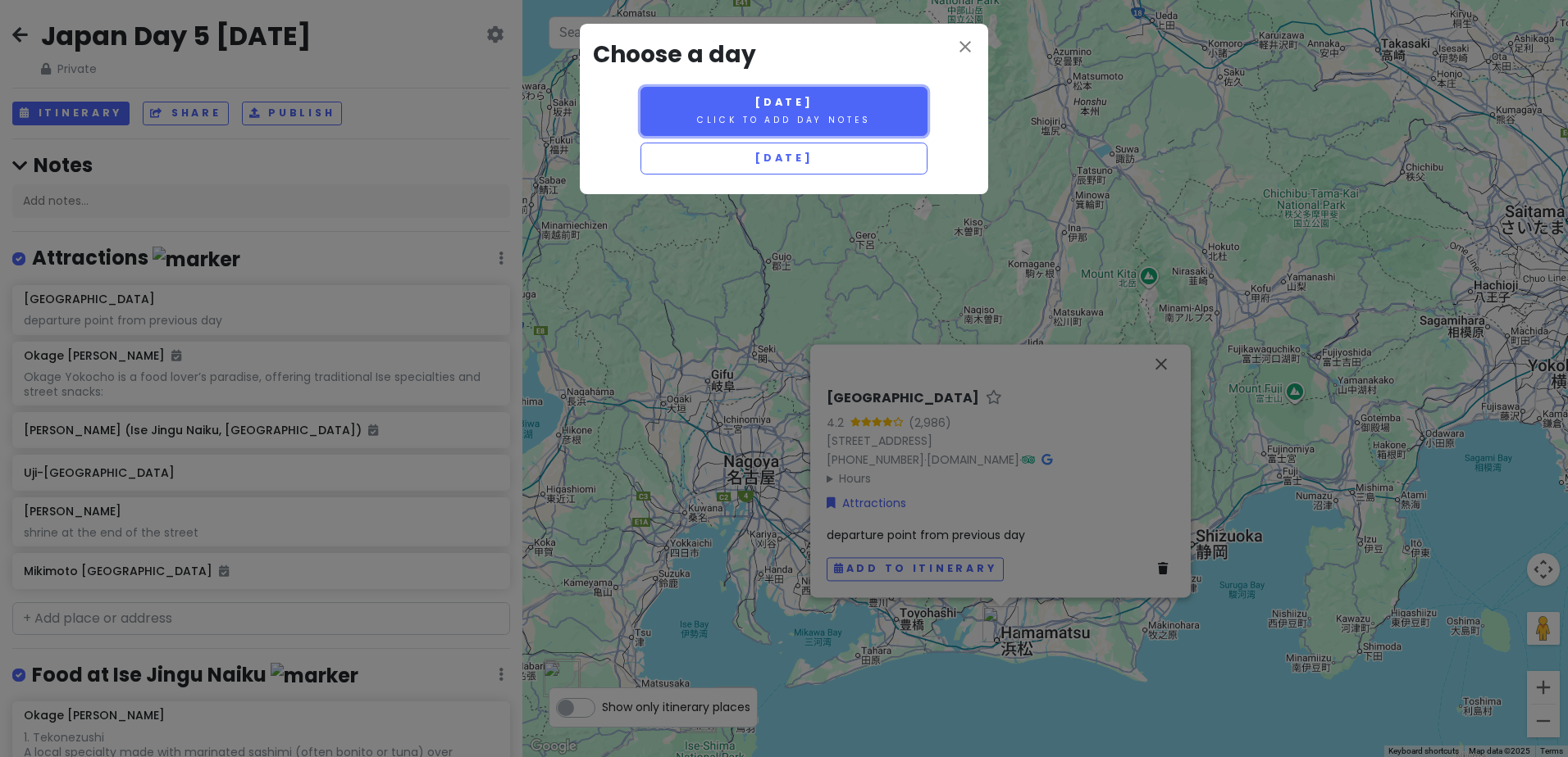
click at [827, 123] on small "Click to add day notes" at bounding box center [784, 120] width 173 height 12
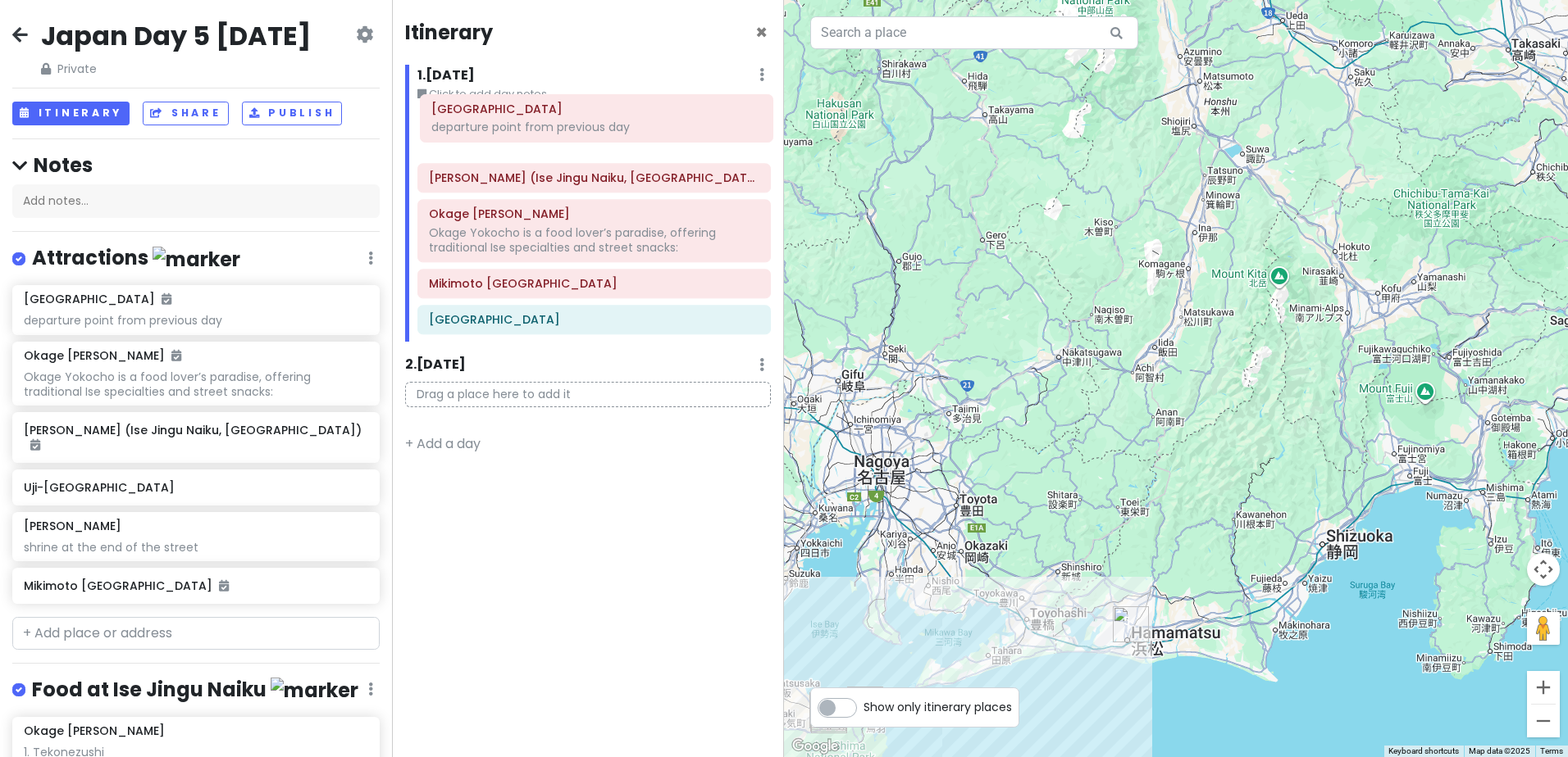
drag, startPoint x: 567, startPoint y: 315, endPoint x: 569, endPoint y: 123, distance: 192.0
click at [569, 123] on div "Kotai Jingu (Ise Jingu Naiku, Inner Sanctuary) Okage Yokocho Okage Yokocho is a…" at bounding box center [594, 225] width 378 height 232
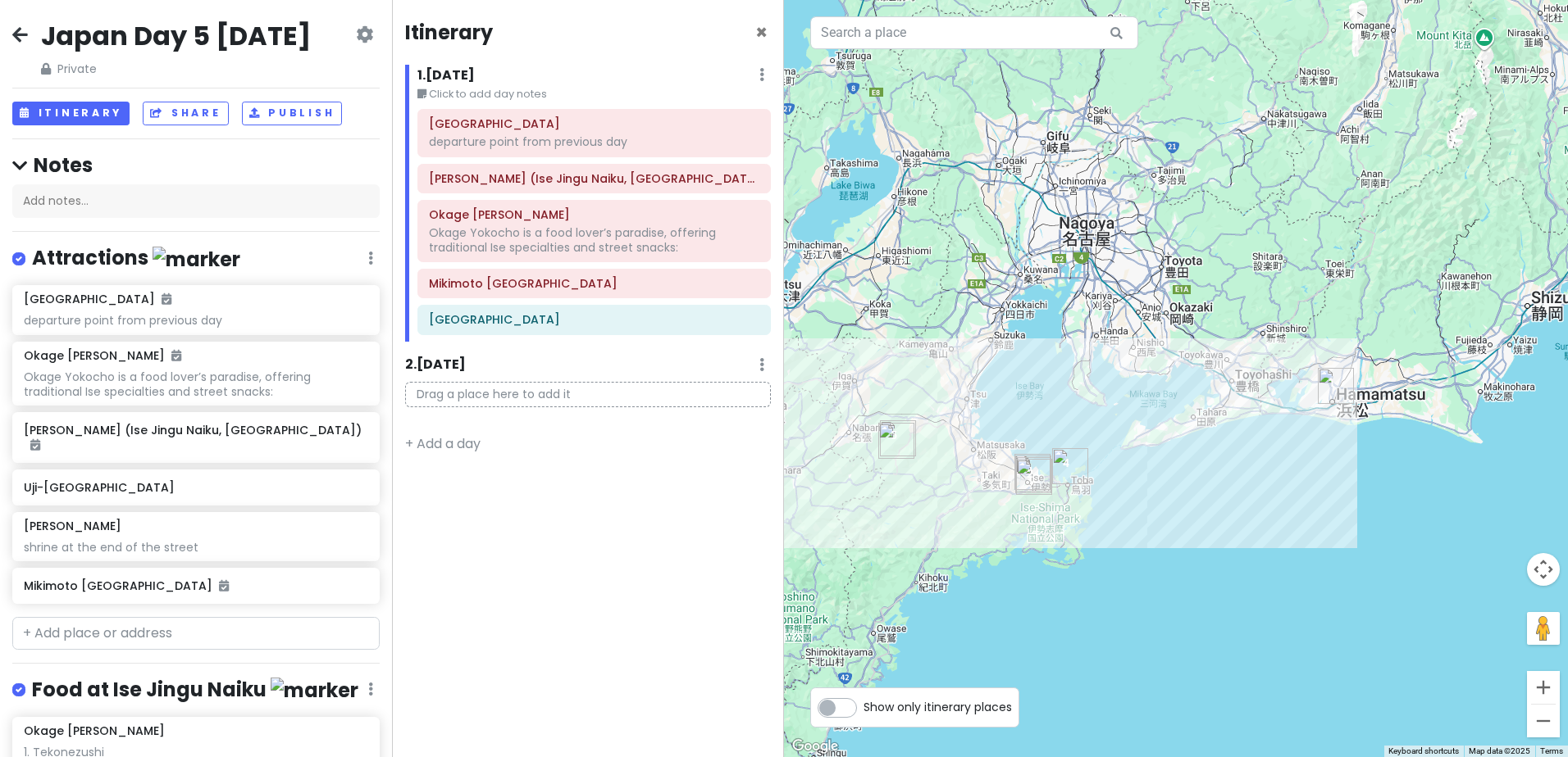
drag, startPoint x: 1140, startPoint y: 535, endPoint x: 1328, endPoint y: 323, distance: 283.4
click at [1328, 323] on div at bounding box center [1175, 378] width 784 height 757
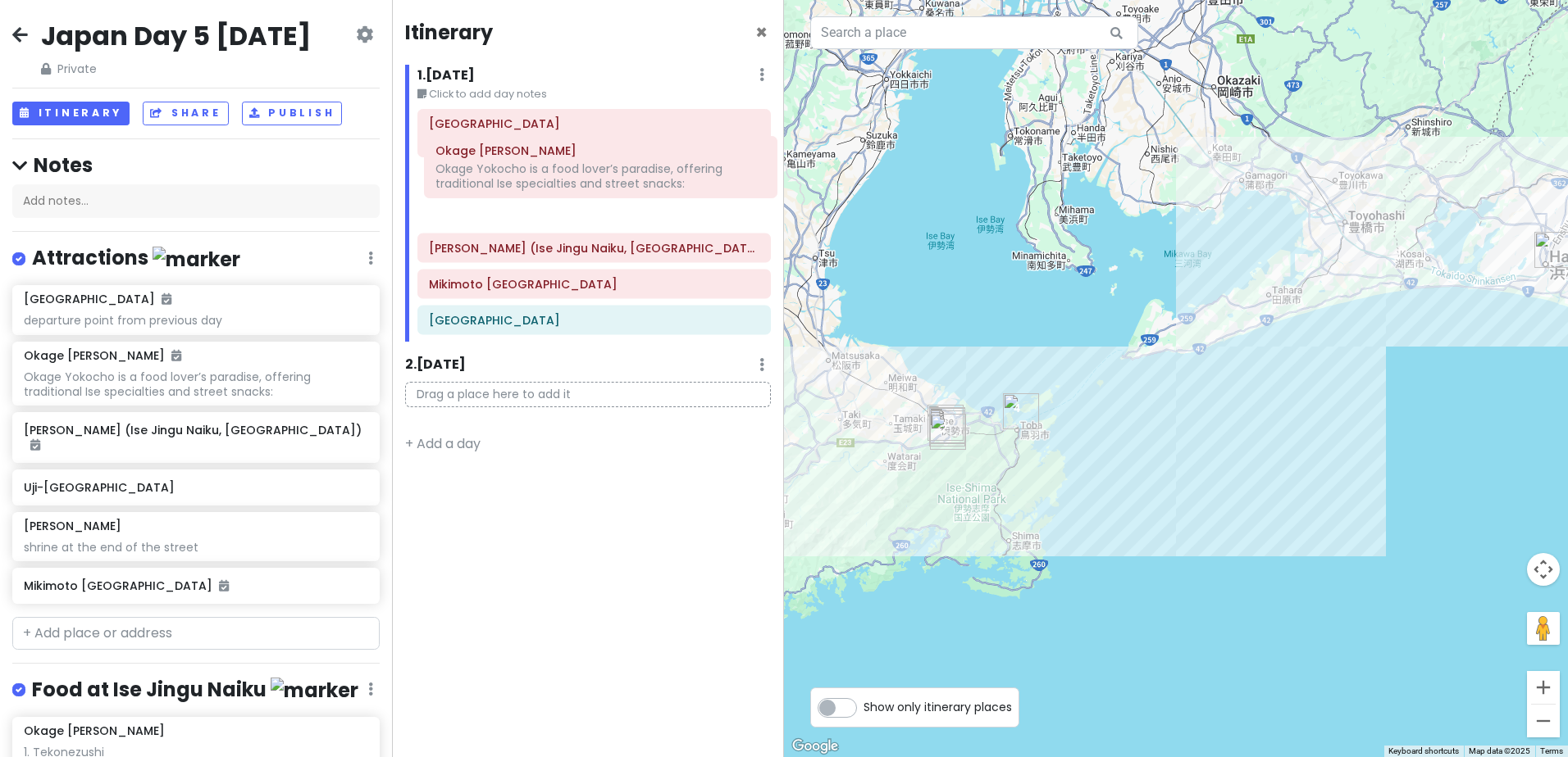
drag, startPoint x: 536, startPoint y: 239, endPoint x: 542, endPoint y: 175, distance: 64.3
click at [542, 175] on div "Okura Act City Hotel Hamamatsu departure point from previous day Kotai Jingu (I…" at bounding box center [594, 225] width 378 height 232
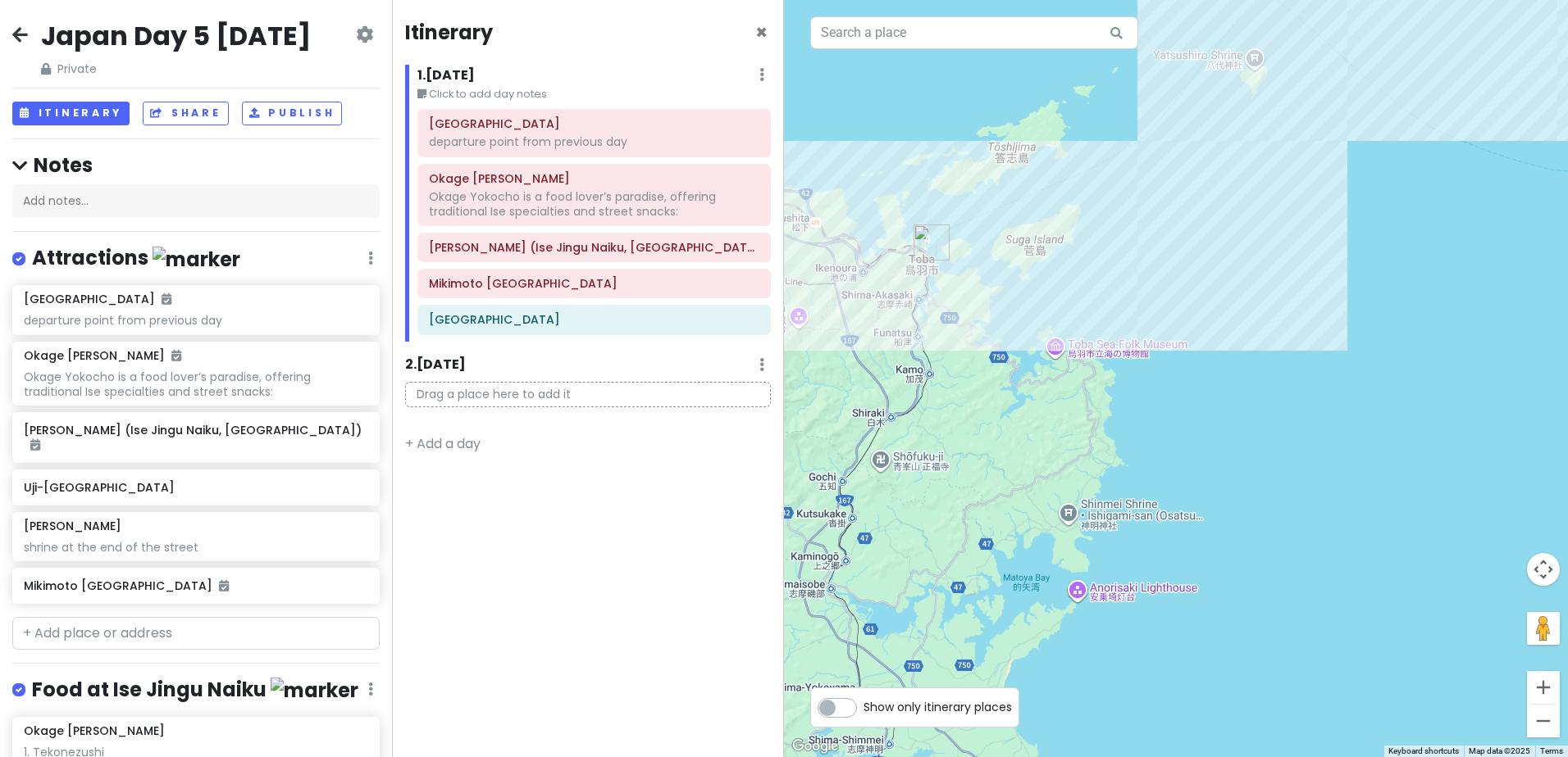
drag, startPoint x: 945, startPoint y: 332, endPoint x: 1293, endPoint y: 488, distance: 381.4
click at [1294, 488] on div at bounding box center [1175, 378] width 784 height 757
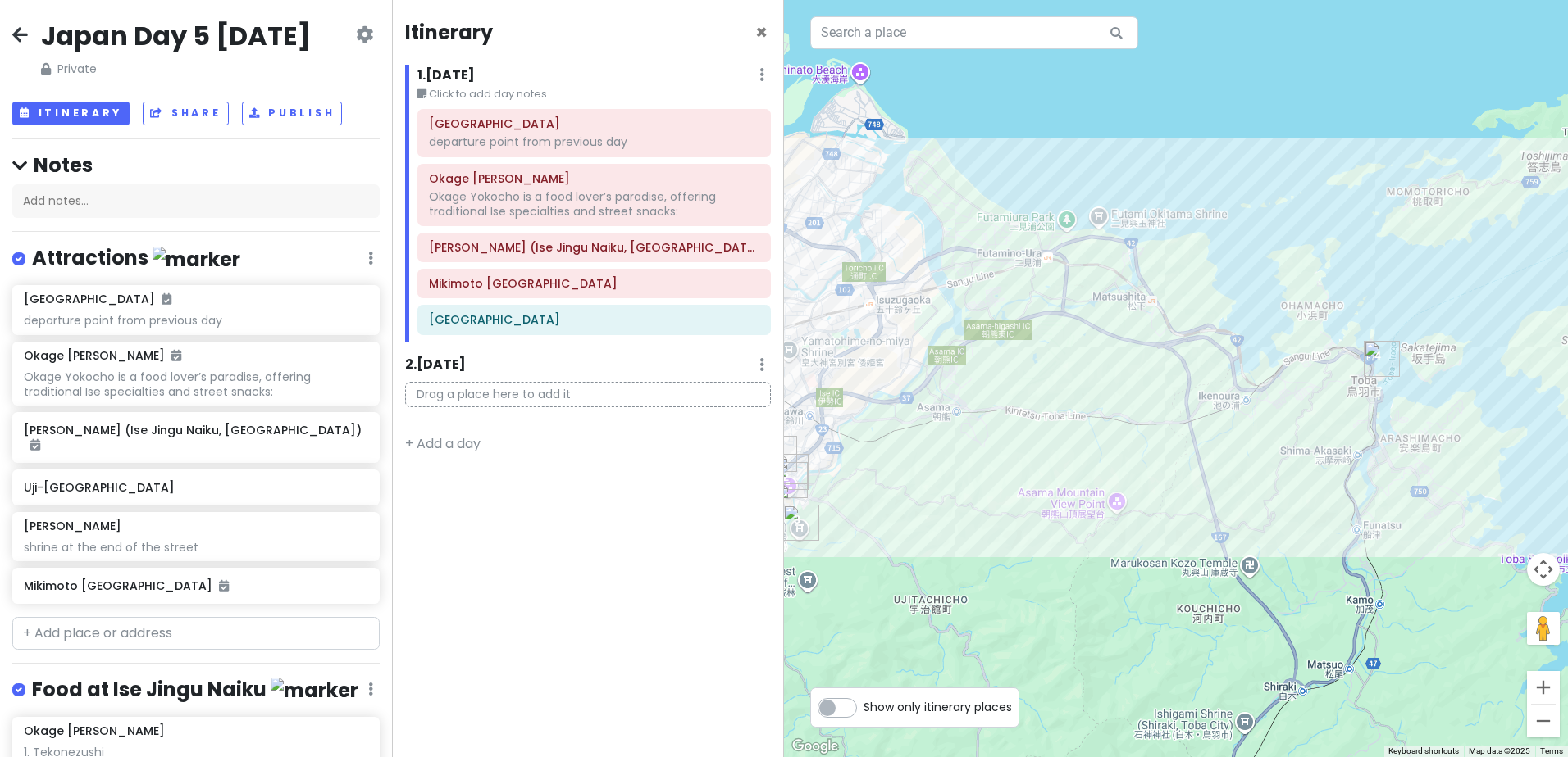
drag, startPoint x: 1124, startPoint y: 523, endPoint x: 1231, endPoint y: 469, distance: 119.9
click at [1239, 469] on div at bounding box center [1175, 378] width 784 height 757
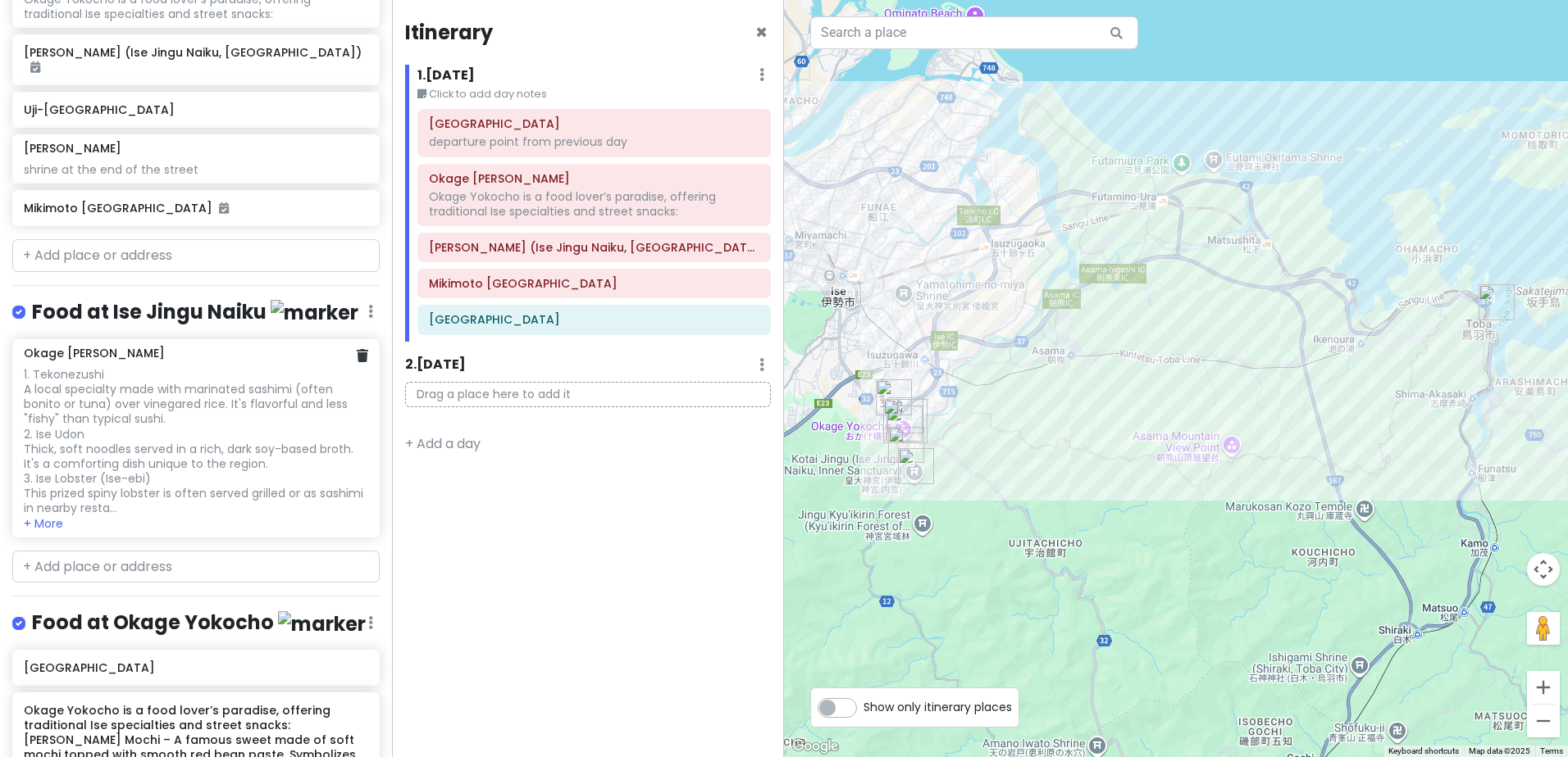
scroll to position [411, 0]
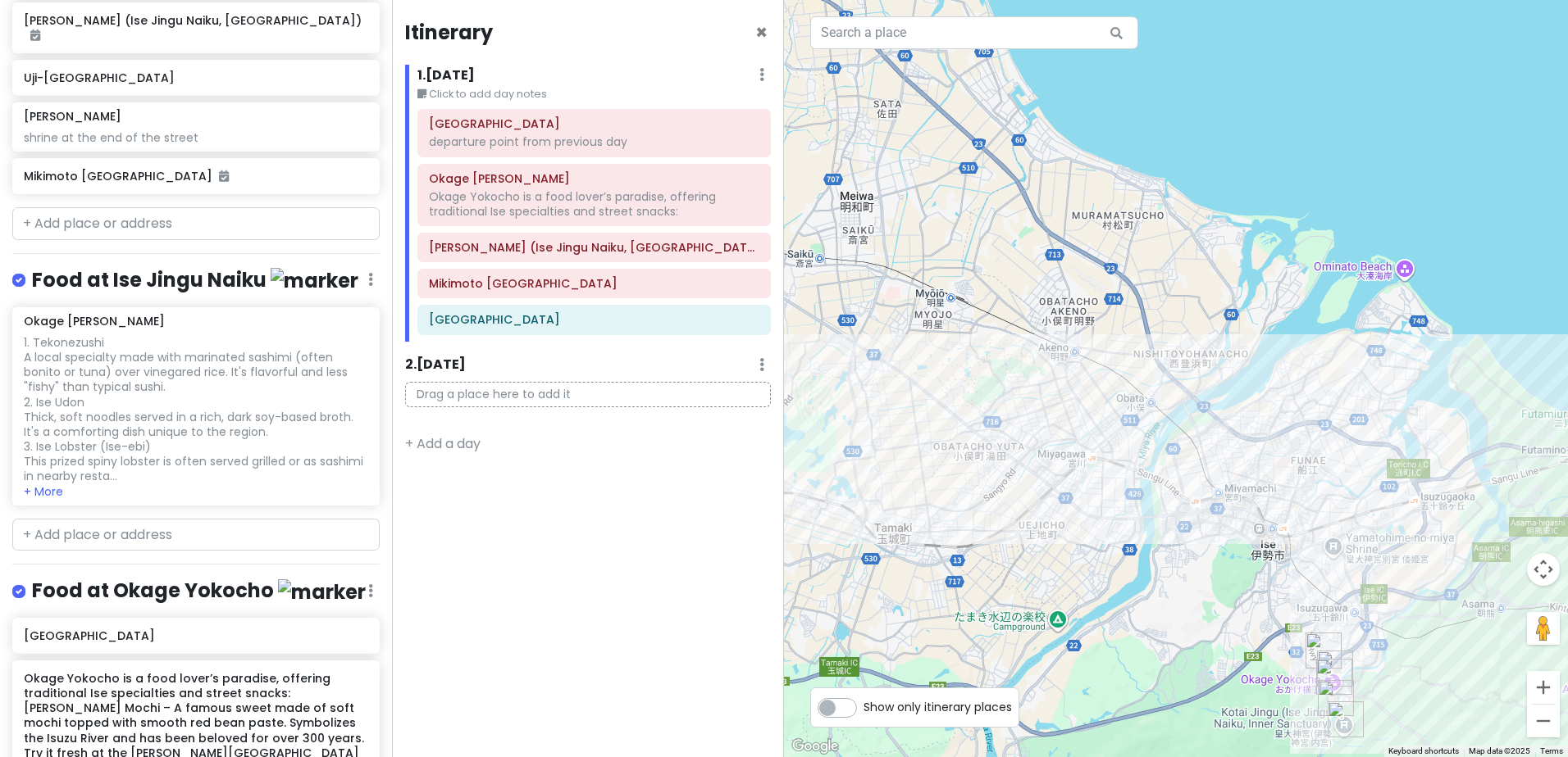
drag, startPoint x: 948, startPoint y: 279, endPoint x: 1403, endPoint y: 537, distance: 523.1
click at [1403, 537] on div at bounding box center [1175, 378] width 784 height 757
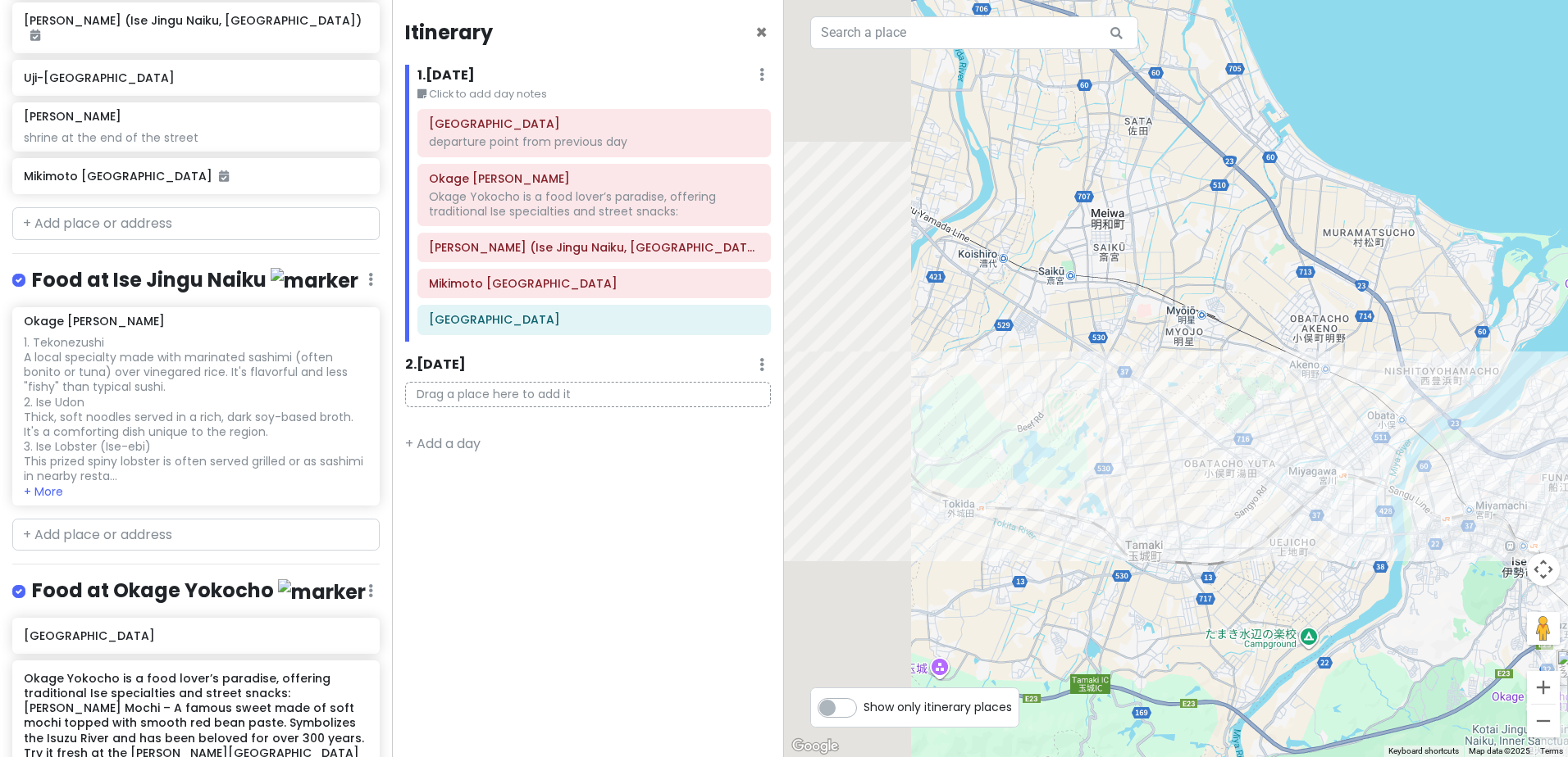
drag, startPoint x: 996, startPoint y: 493, endPoint x: 1274, endPoint y: 509, distance: 278.5
click at [1280, 507] on div at bounding box center [1175, 378] width 784 height 757
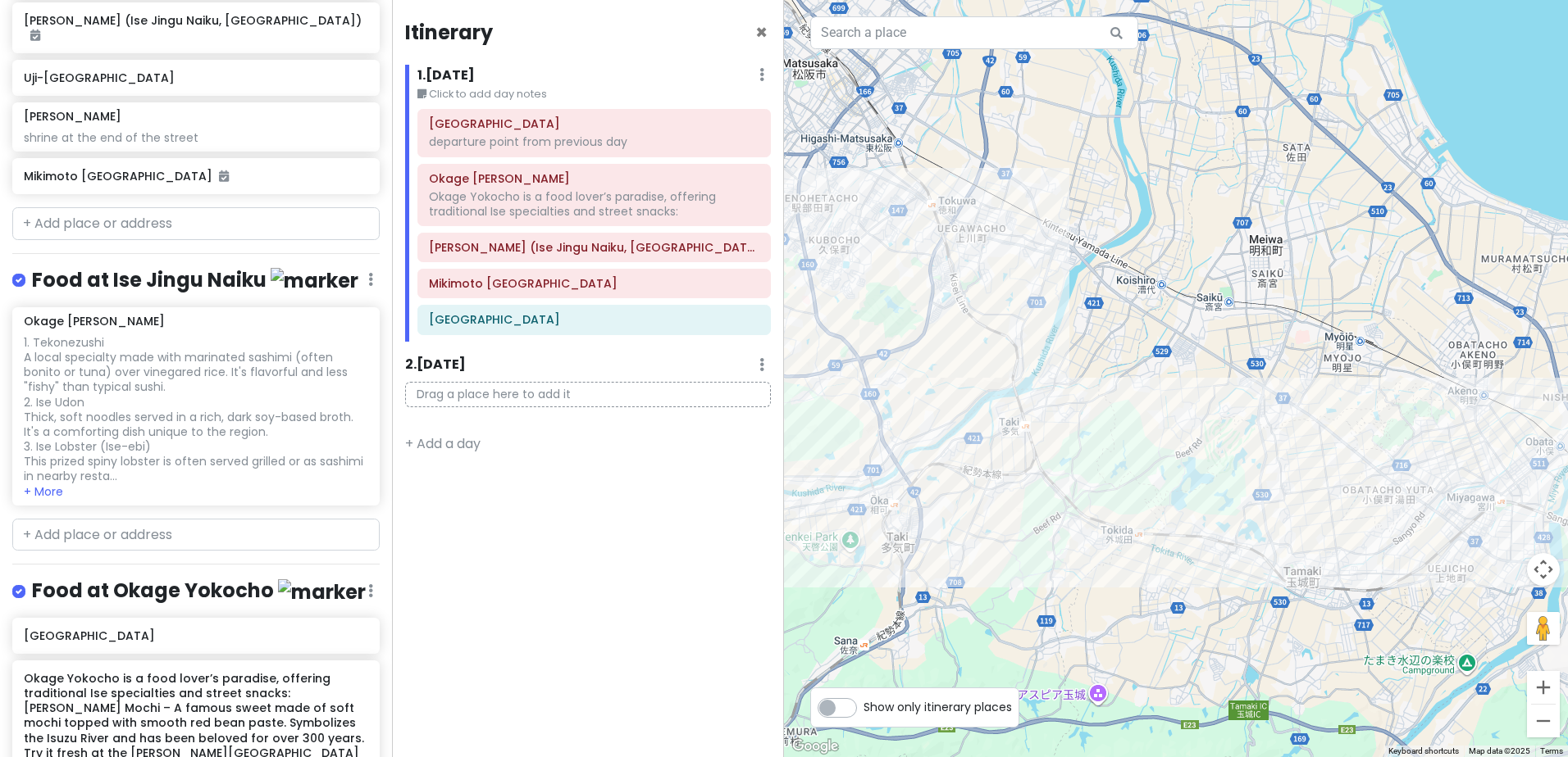
drag, startPoint x: 913, startPoint y: 455, endPoint x: 1235, endPoint y: 518, distance: 328.1
click at [1234, 518] on div at bounding box center [1175, 378] width 784 height 757
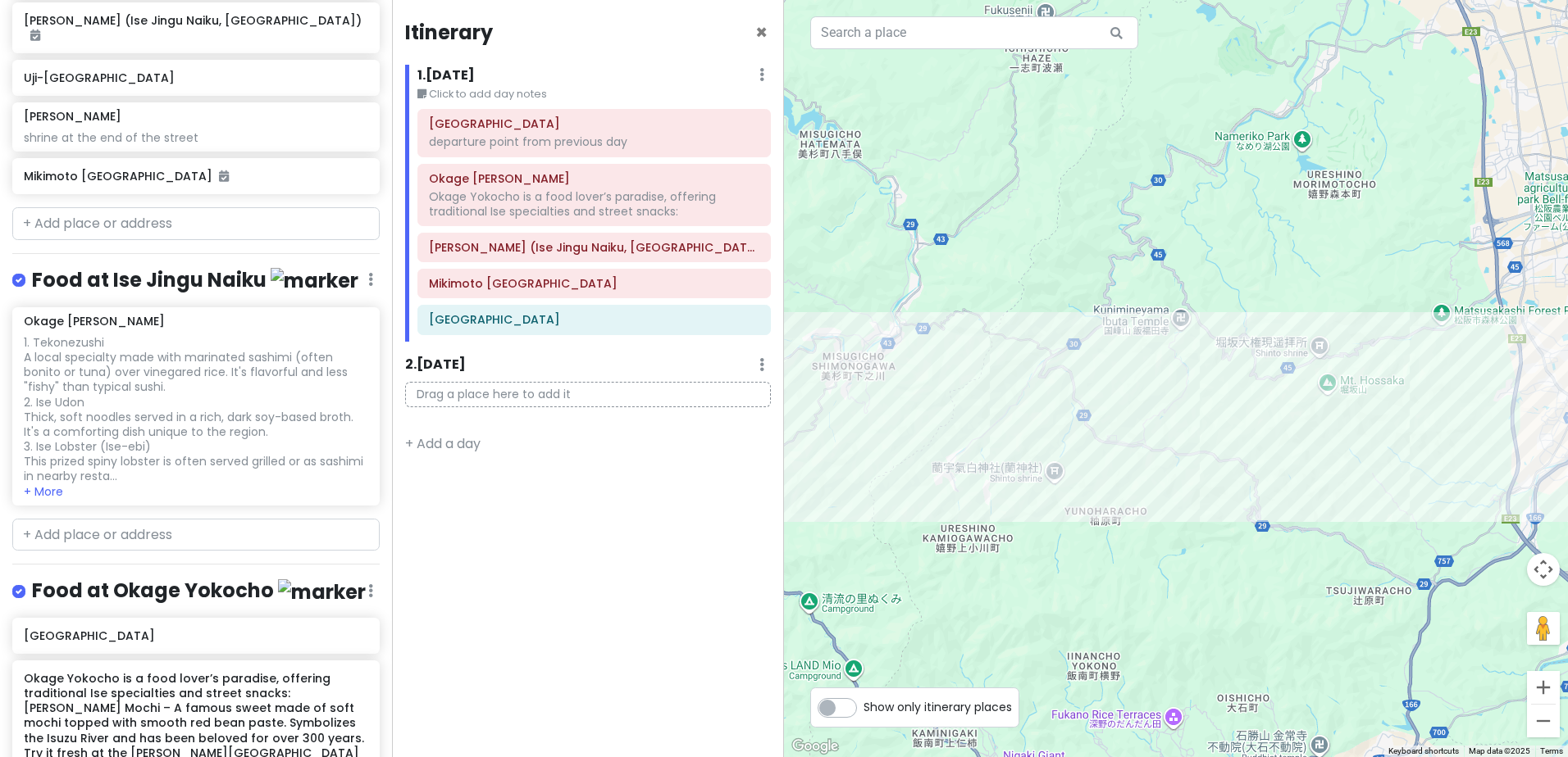
drag, startPoint x: 1185, startPoint y: 492, endPoint x: 1274, endPoint y: 501, distance: 89.5
click at [1274, 501] on div at bounding box center [1175, 378] width 784 height 757
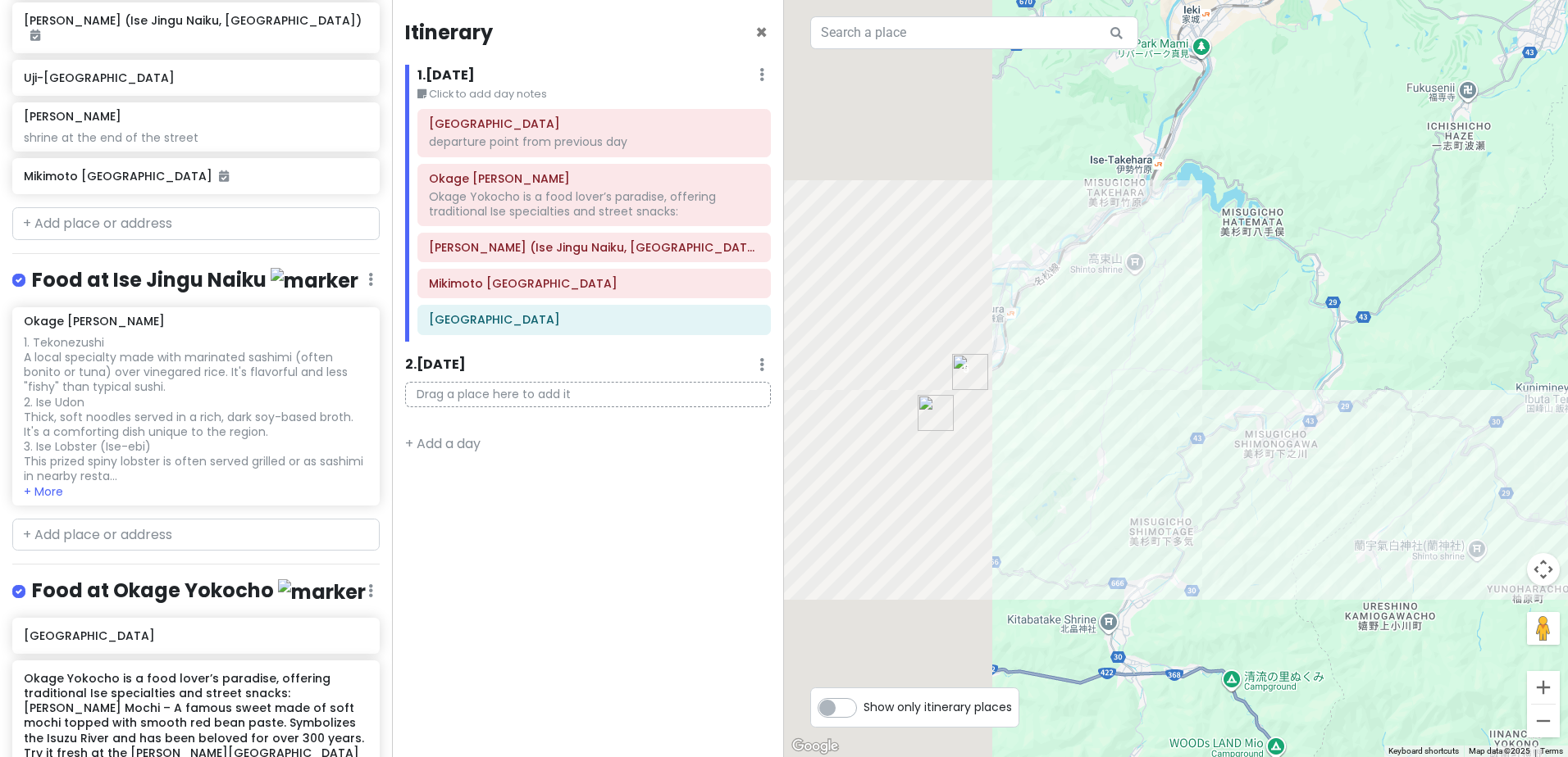
drag, startPoint x: 965, startPoint y: 443, endPoint x: 1358, endPoint y: 540, distance: 404.8
click at [1397, 538] on div at bounding box center [1175, 378] width 784 height 757
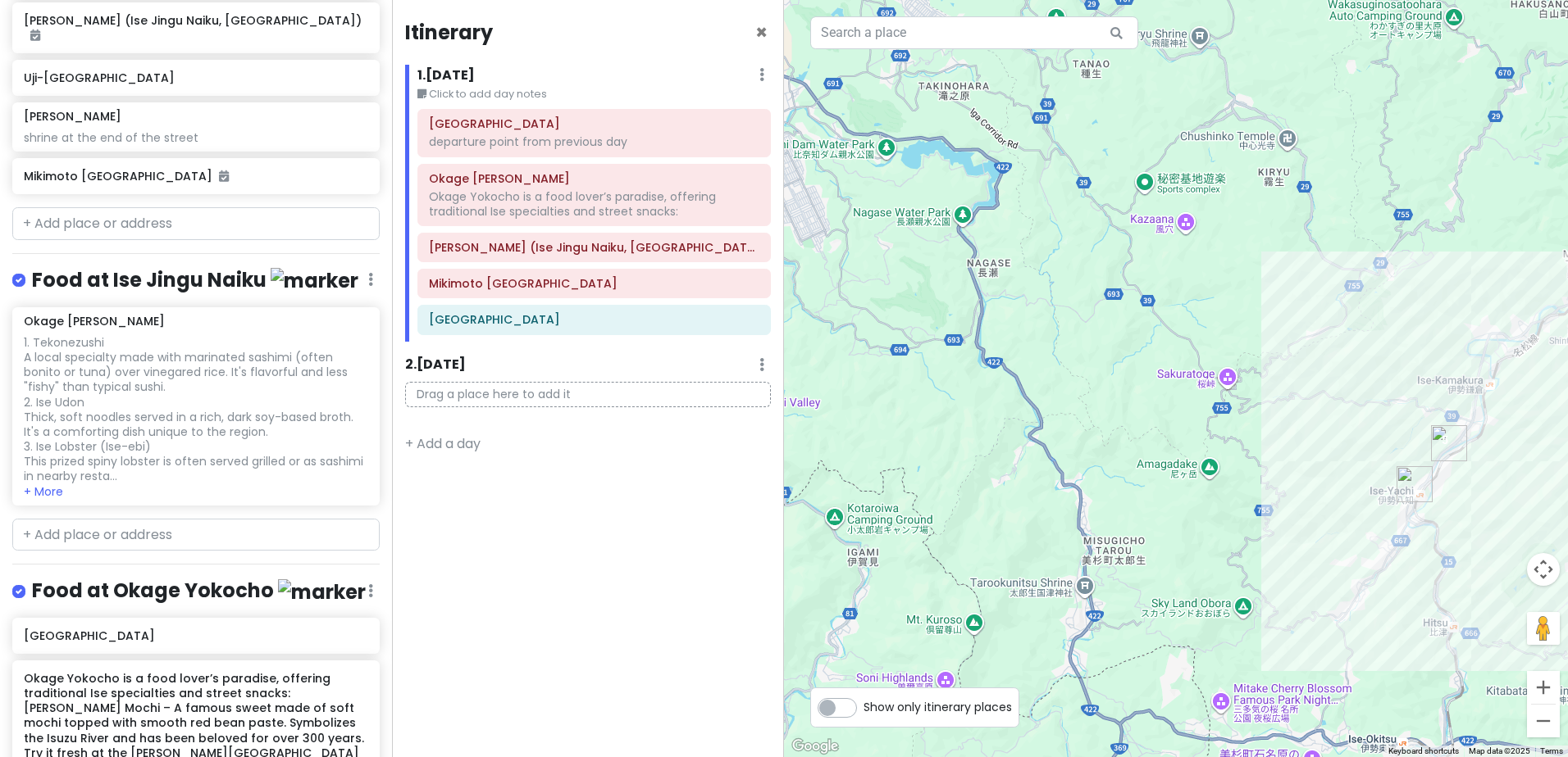
drag, startPoint x: 1260, startPoint y: 487, endPoint x: 1102, endPoint y: 441, distance: 164.6
click at [1102, 442] on div at bounding box center [1175, 378] width 784 height 757
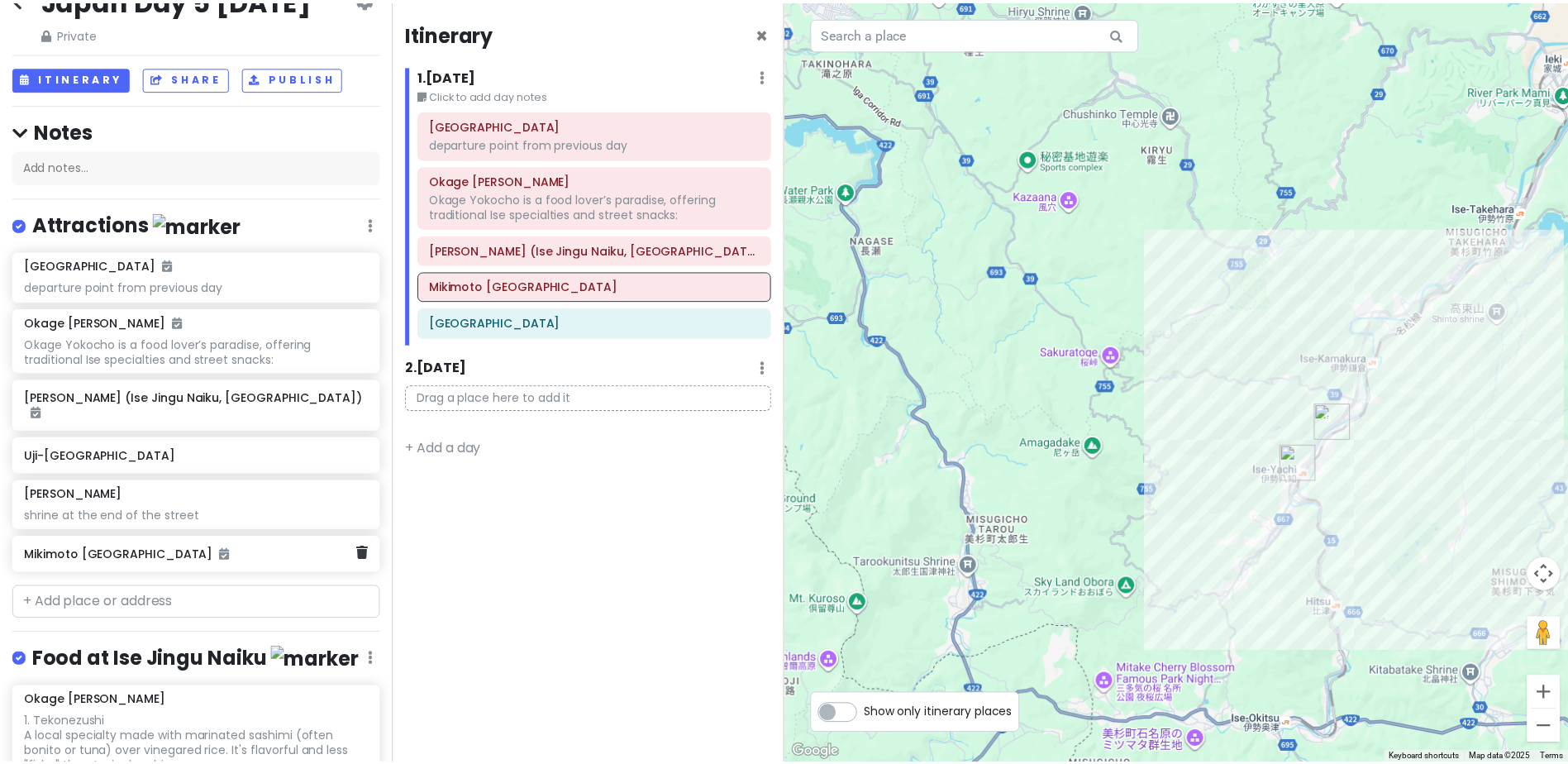
scroll to position [0, 0]
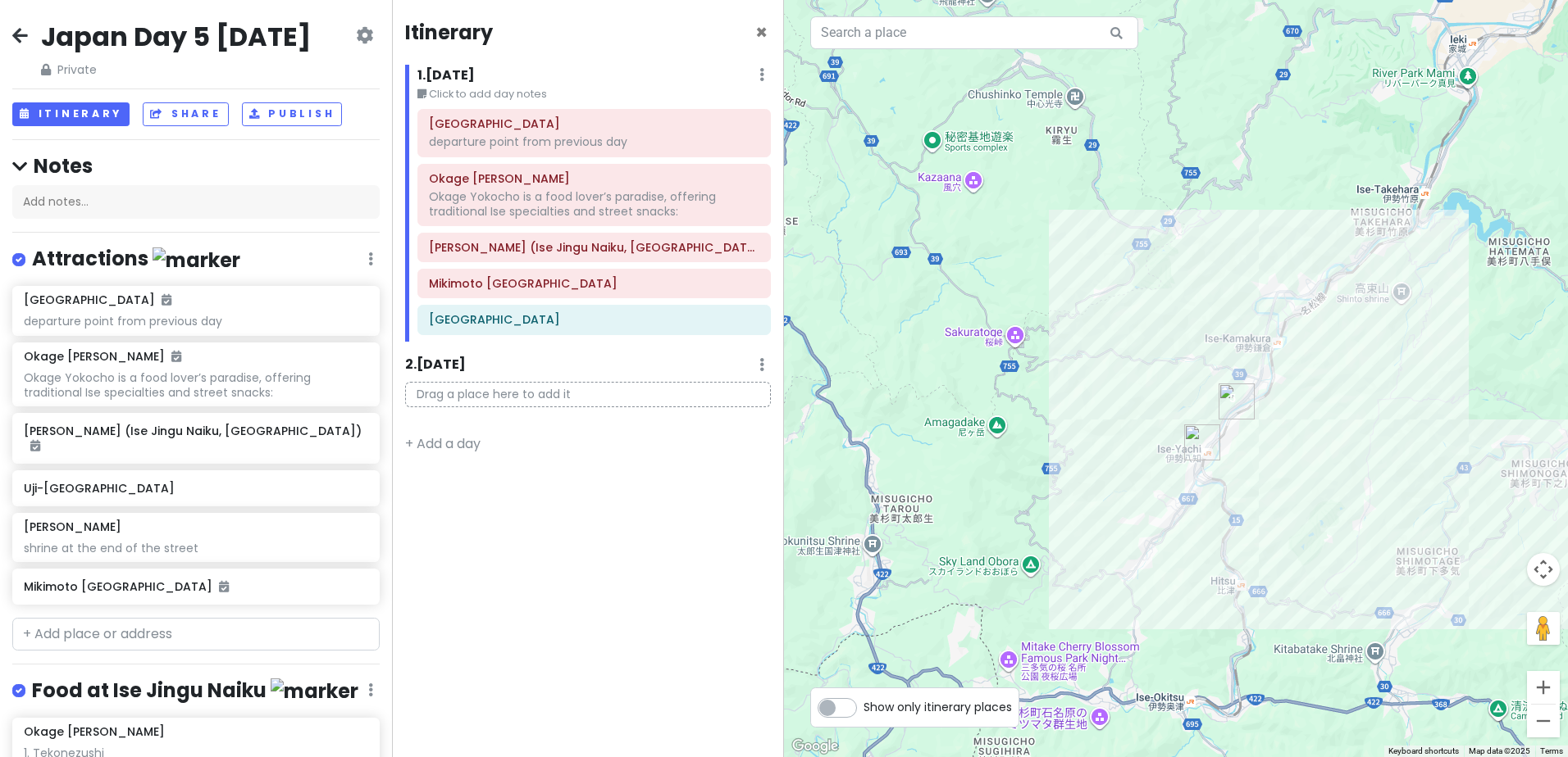
drag, startPoint x: 1391, startPoint y: 551, endPoint x: 1300, endPoint y: 536, distance: 92.2
click at [1300, 536] on div at bounding box center [1175, 378] width 784 height 757
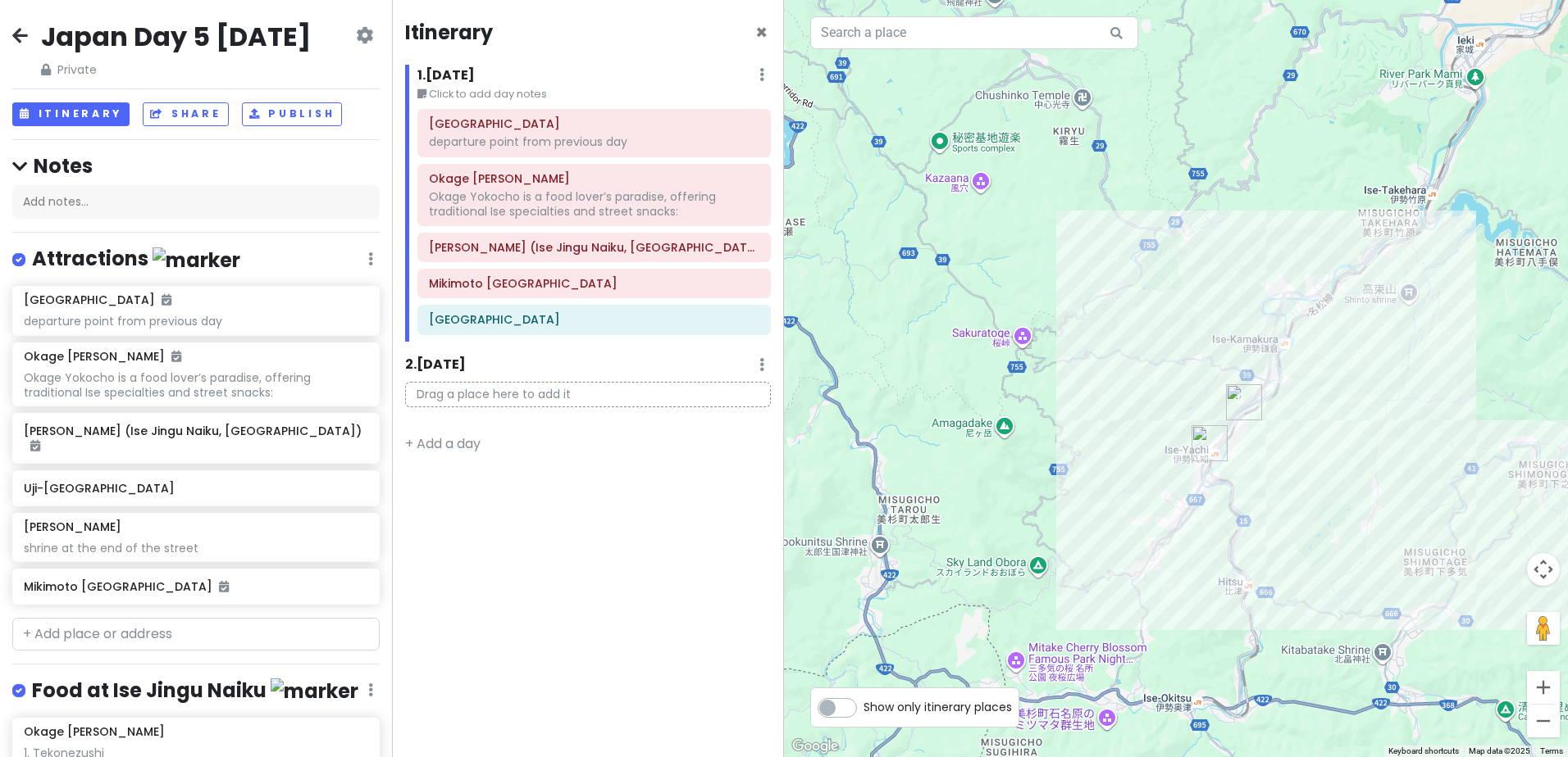
click at [295, 28] on h2 "Japan Day 5 [DATE]" at bounding box center [175, 37] width 270 height 35
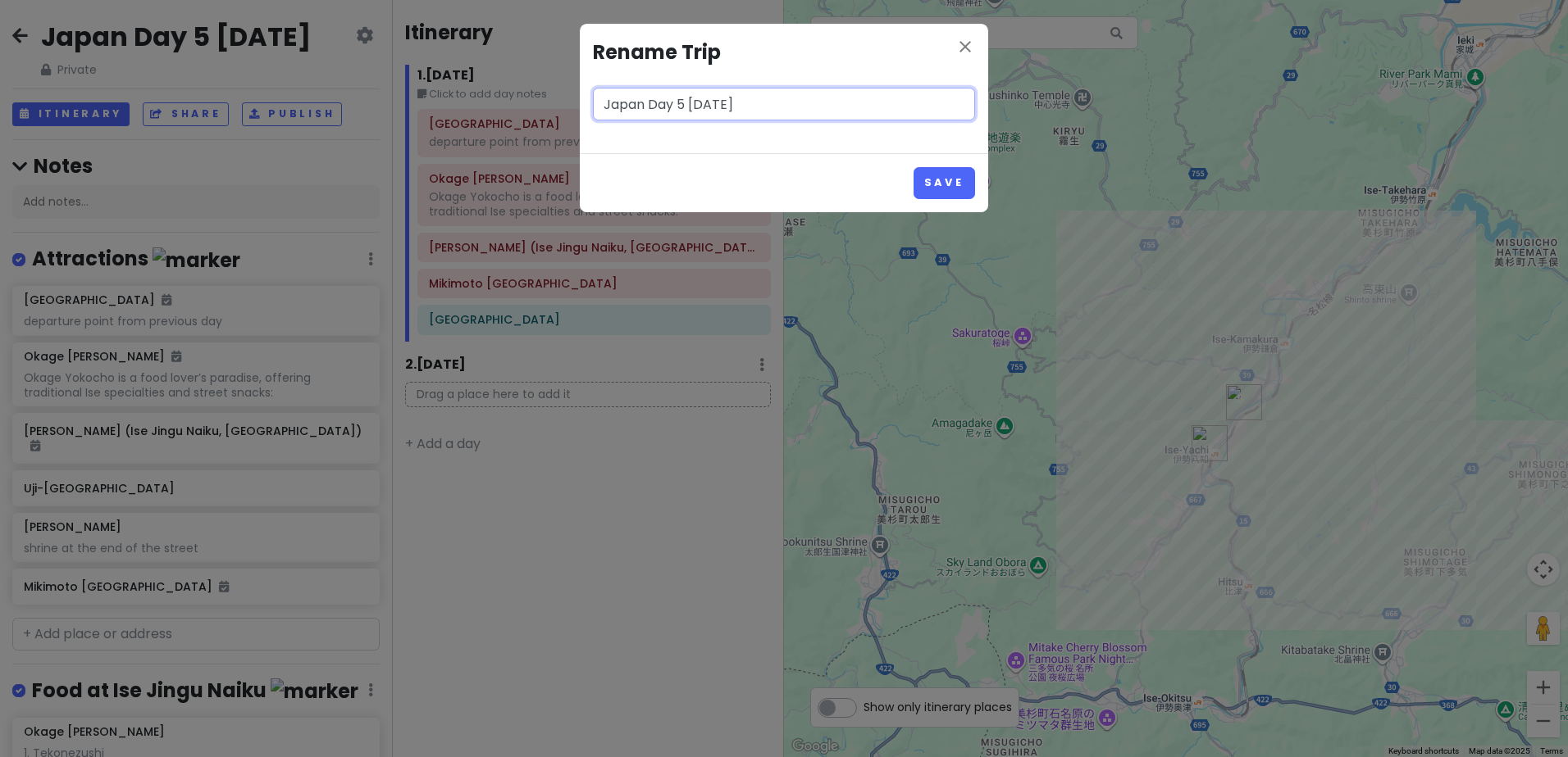
click at [675, 109] on input "Japan Day 5 [DATE]" at bounding box center [784, 104] width 382 height 33
type input "Japan Day 5 Ise Friday 19 Dec"
click at [953, 182] on button "Save" at bounding box center [944, 183] width 61 height 32
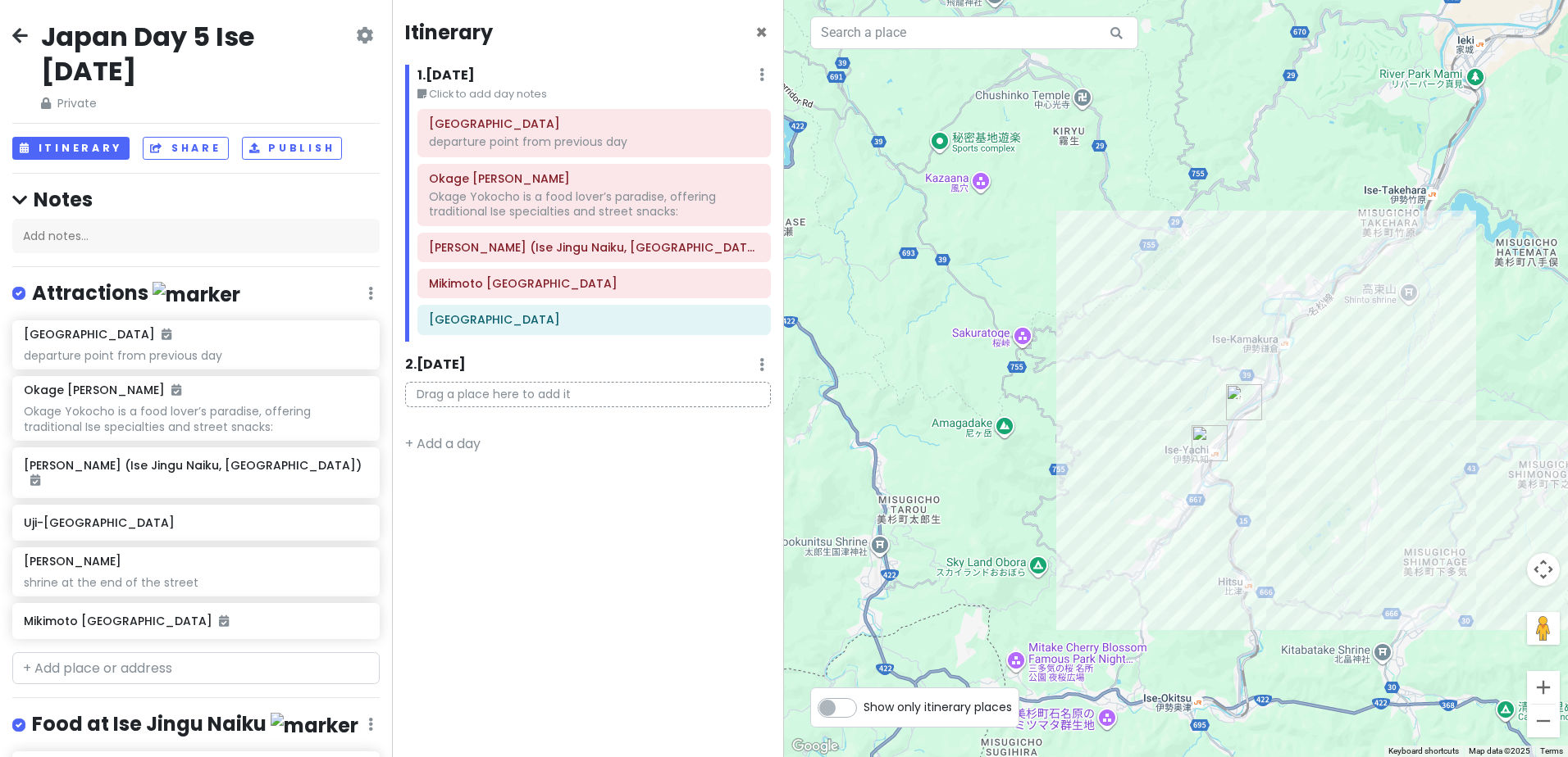
click at [19, 36] on icon at bounding box center [20, 35] width 16 height 13
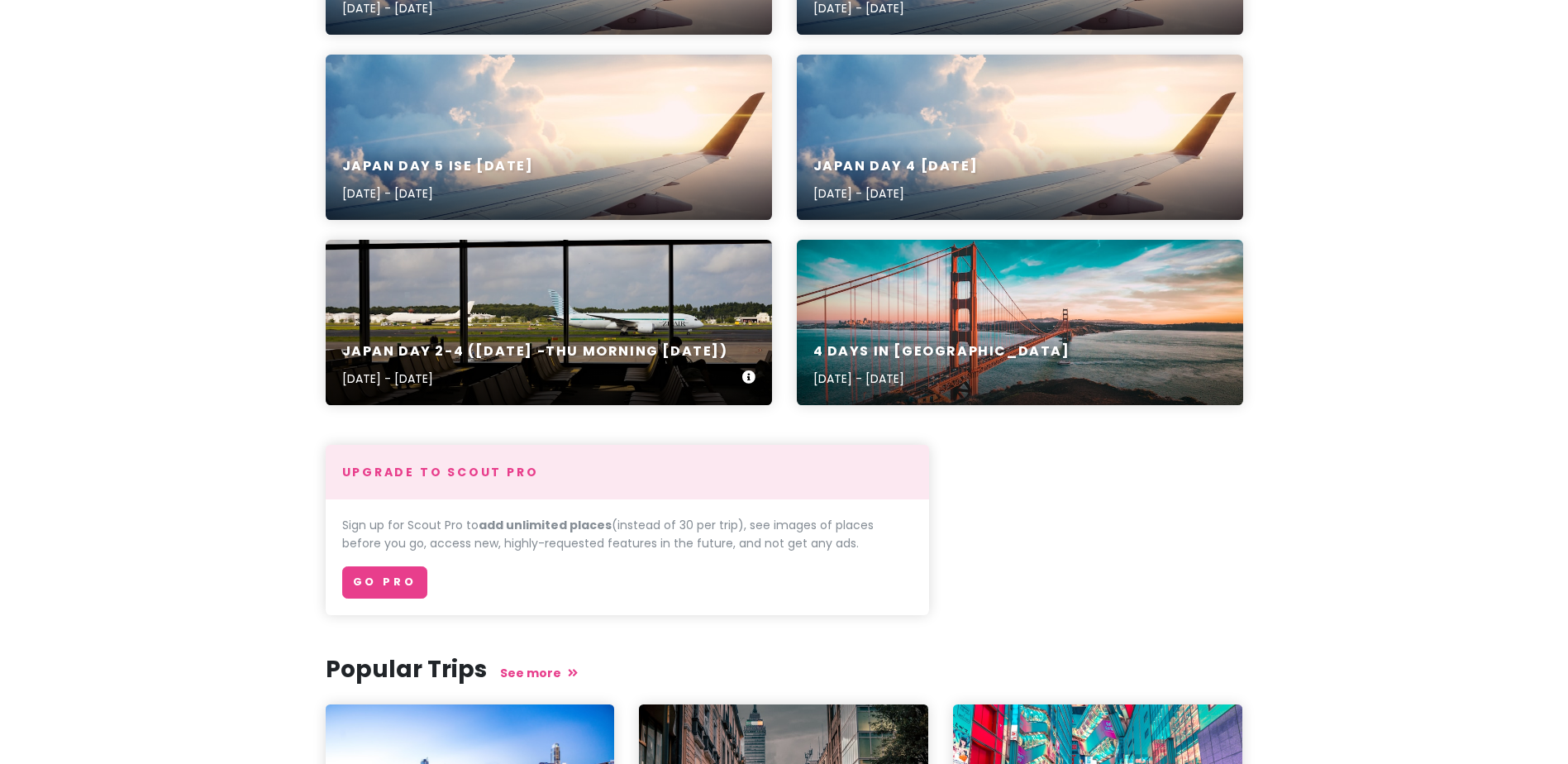
scroll to position [579, 0]
click at [662, 284] on div "Japan day 2-4 ([DATE] -Thu Morning [DATE]) [DATE] - [DATE]" at bounding box center [550, 322] width 447 height 166
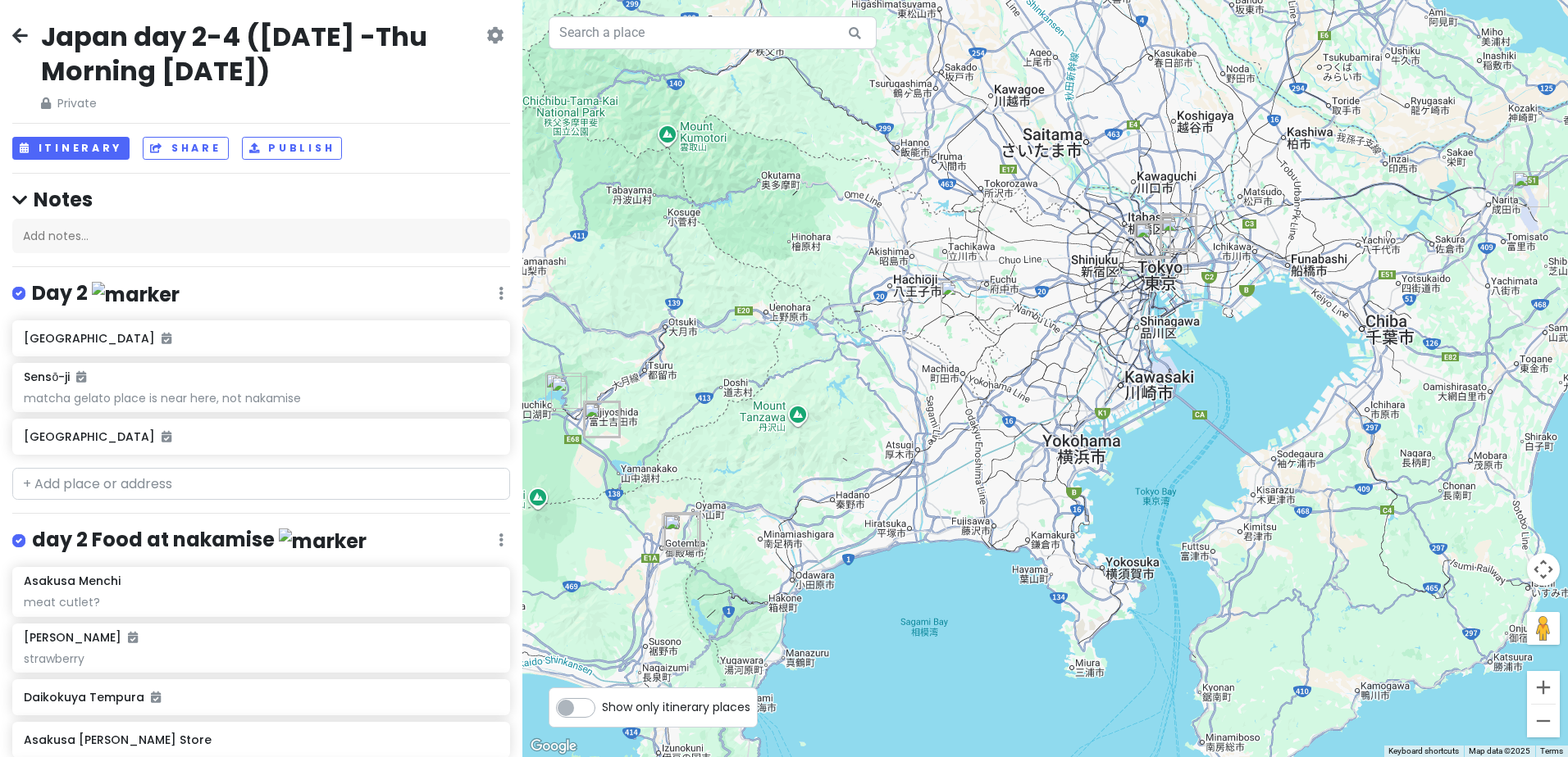
drag, startPoint x: 1286, startPoint y: 368, endPoint x: 825, endPoint y: 462, distance: 470.5
click at [833, 459] on div at bounding box center [1045, 378] width 1046 height 757
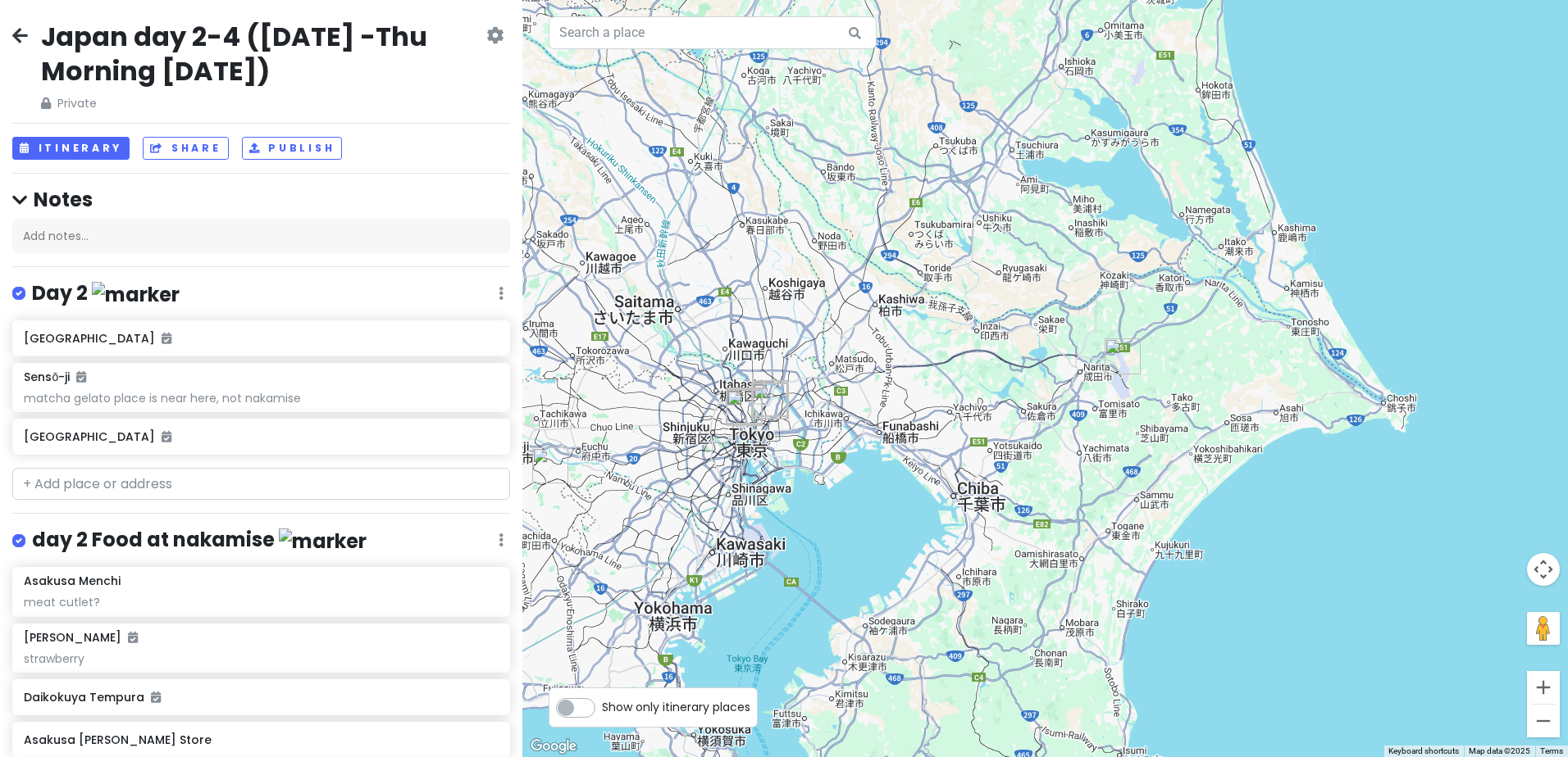
drag, startPoint x: 880, startPoint y: 429, endPoint x: 1296, endPoint y: 387, distance: 418.1
click at [1296, 387] on div at bounding box center [1045, 378] width 1046 height 757
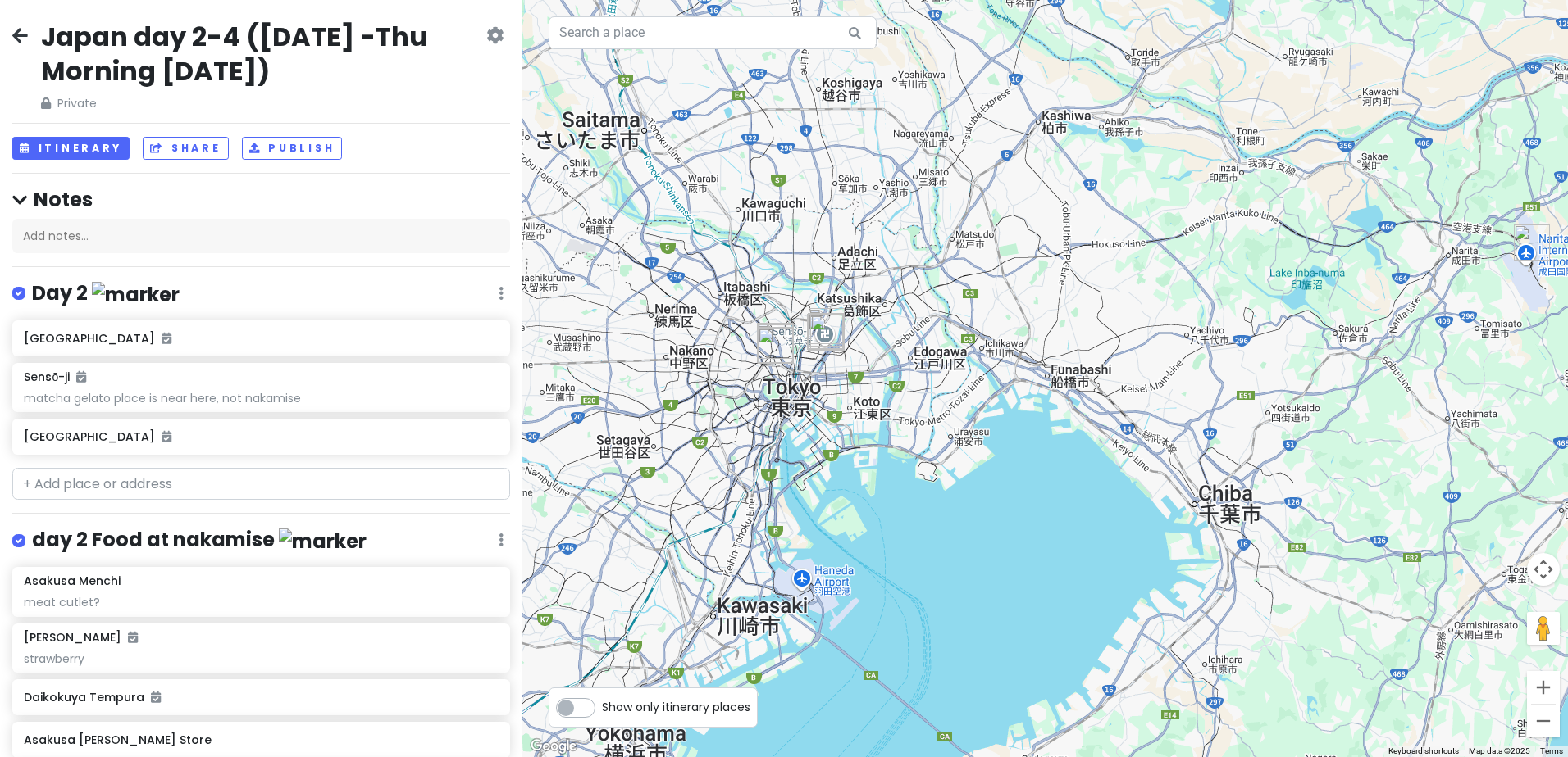
click at [175, 28] on h2 "Japan day 2-4 ([DATE] -Thu Morning [DATE])" at bounding box center [261, 54] width 442 height 68
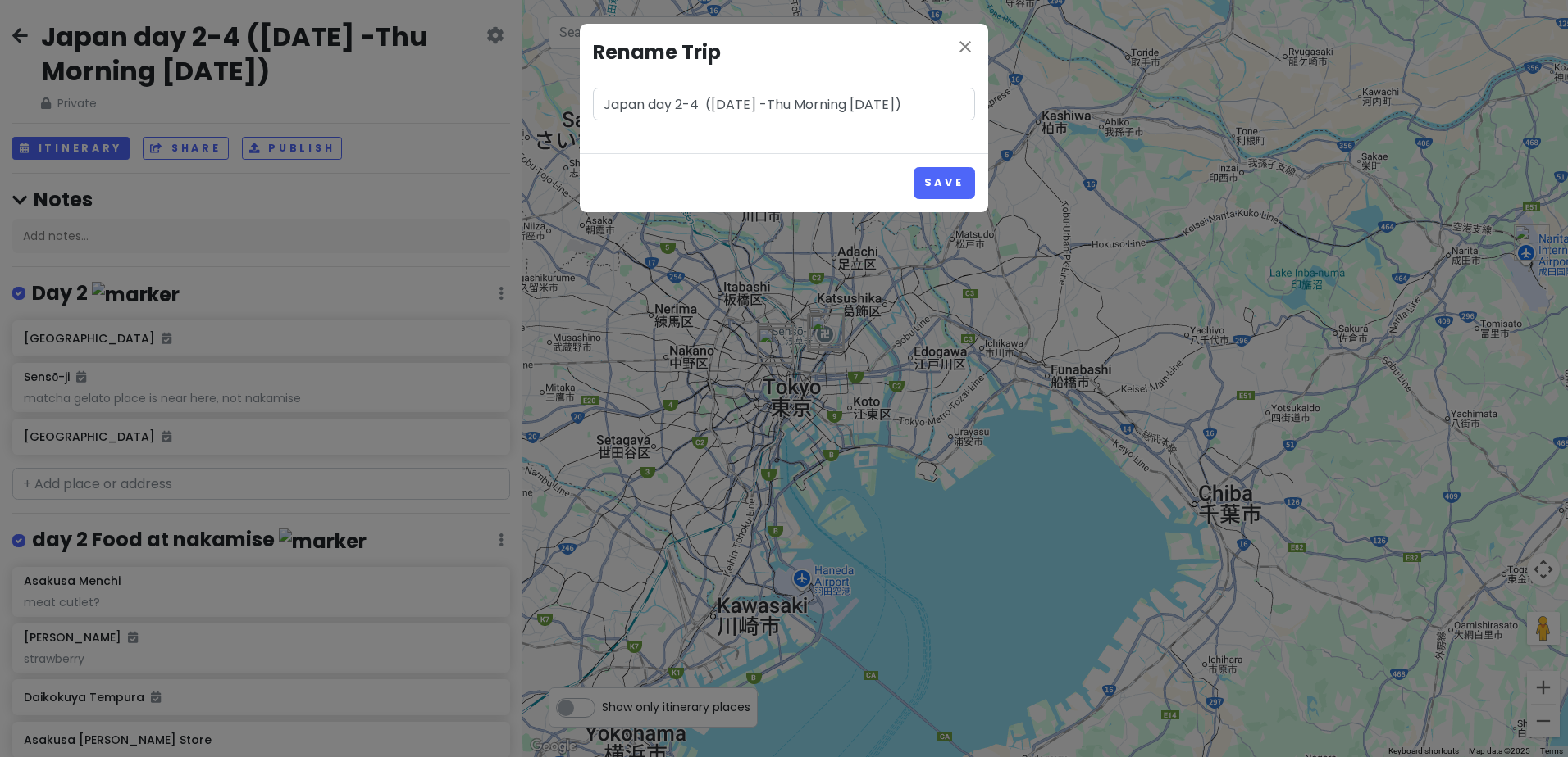
drag, startPoint x: 676, startPoint y: 97, endPoint x: 787, endPoint y: 126, distance: 114.7
click at [682, 101] on input "Japan day 2-4 ([DATE] -Thu Morning [DATE])" at bounding box center [784, 104] width 382 height 33
type input "Japan day 2-4 Tokyo (Tue 16 Dec -Thu Morning 18 Dec)"
click at [935, 184] on button "Save" at bounding box center [944, 183] width 61 height 32
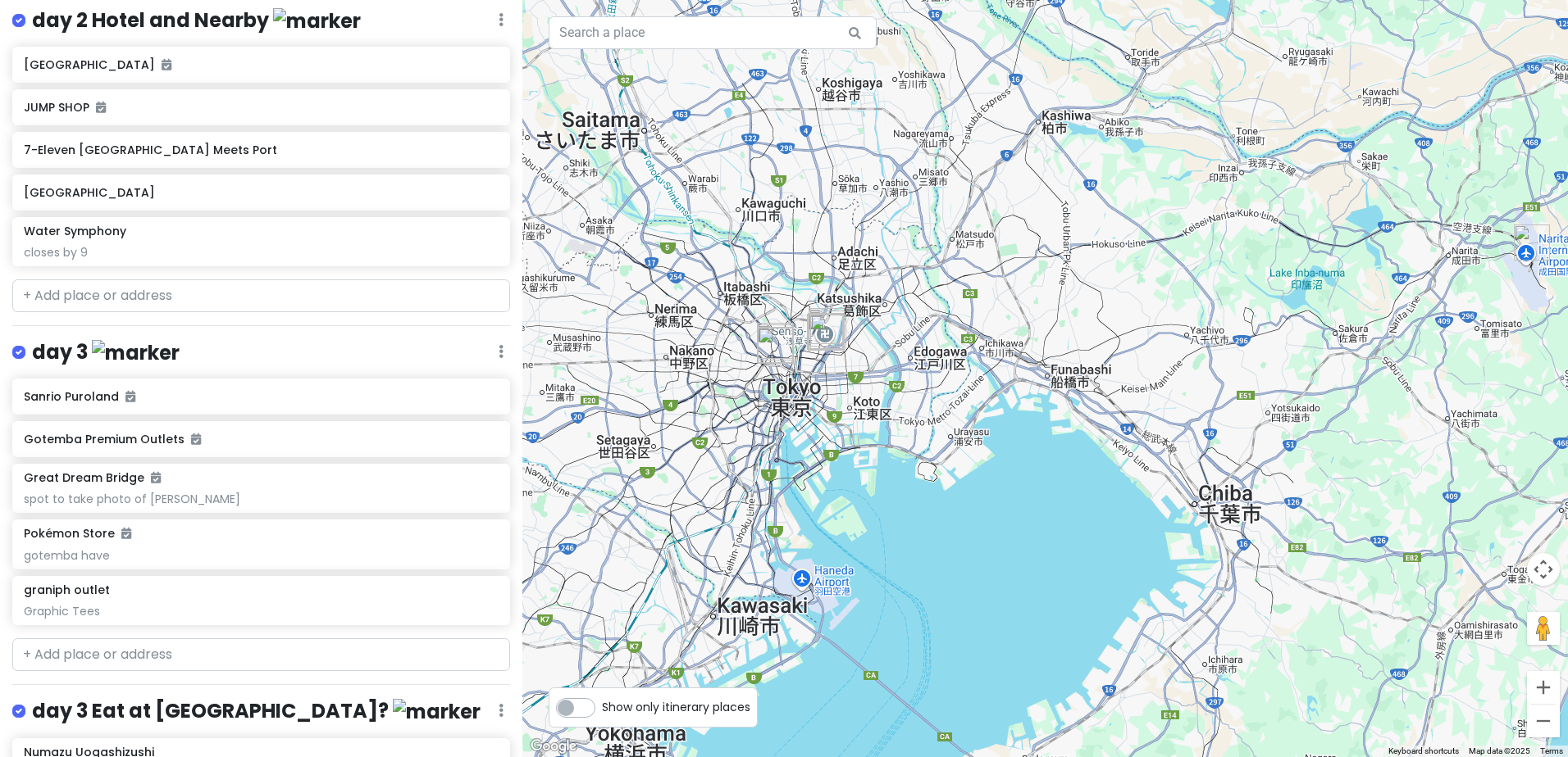
scroll to position [901, 0]
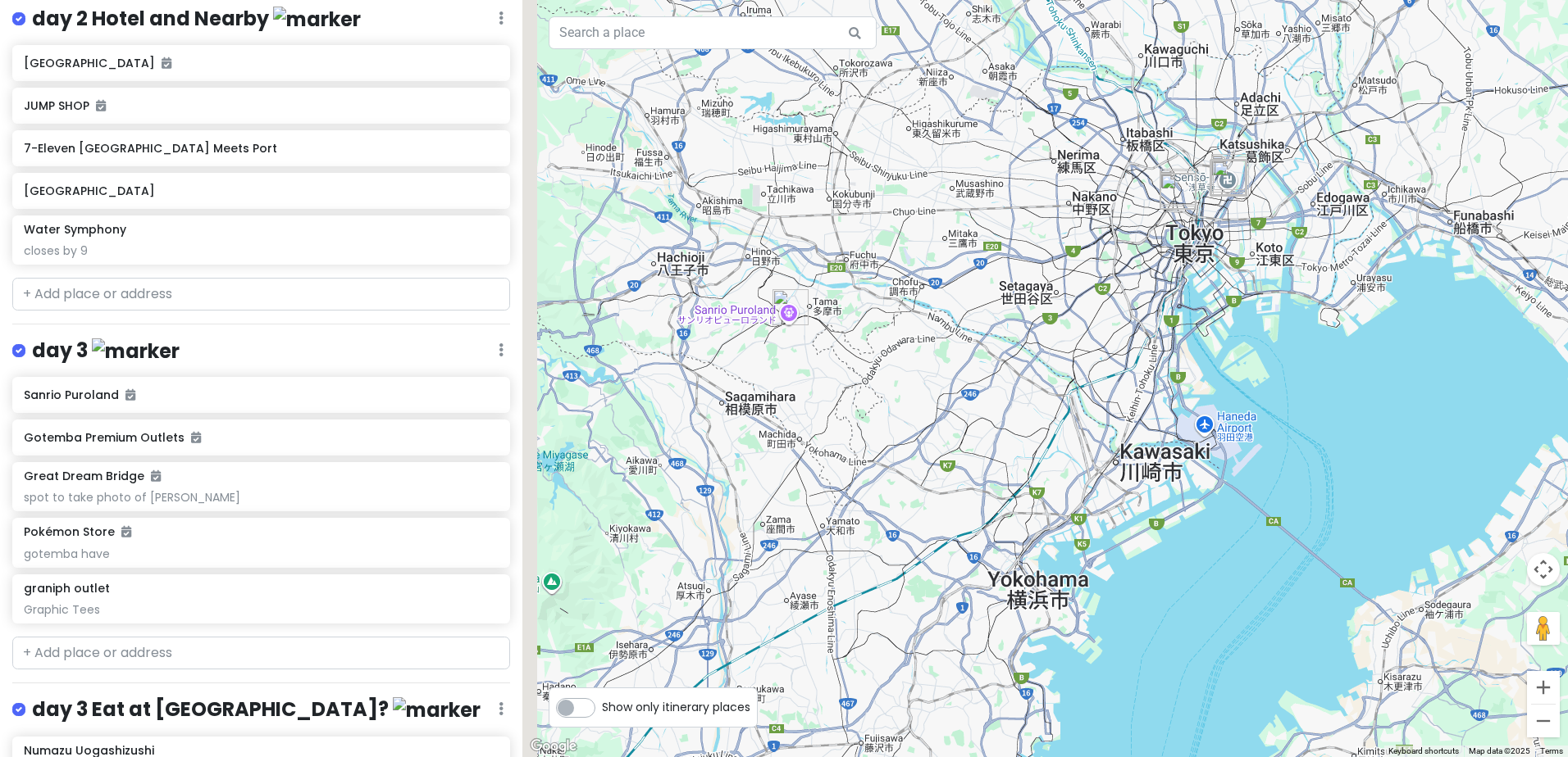
drag, startPoint x: 805, startPoint y: 549, endPoint x: 1207, endPoint y: 380, distance: 436.1
click at [1207, 380] on div at bounding box center [1045, 378] width 1046 height 757
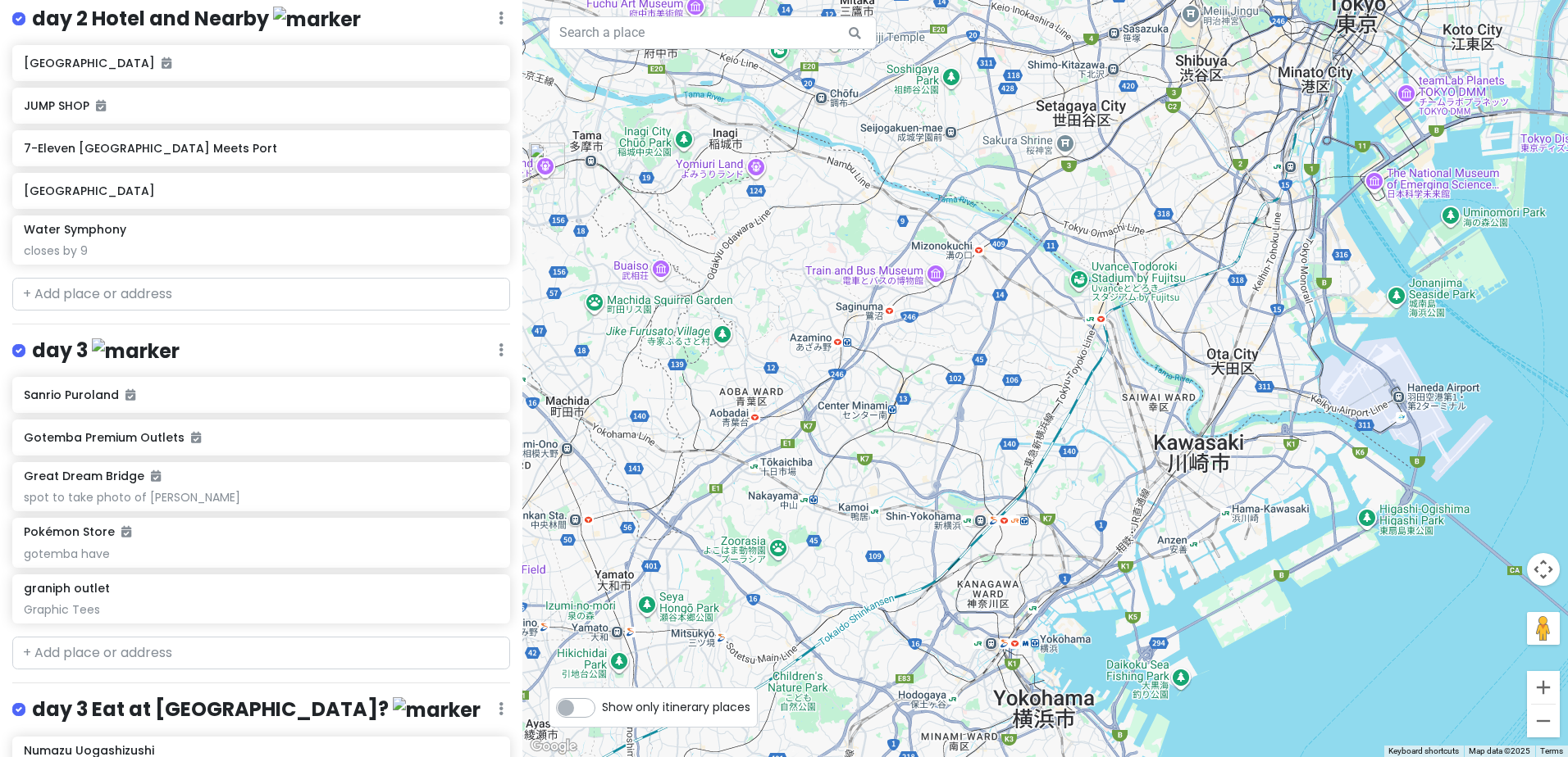
click at [271, 377] on div "Sanrio Puroland Gotemba Premium Outlets Great Dream Bridge spot to take photo o…" at bounding box center [261, 503] width 522 height 254
click at [285, 387] on h6 "Sanrio Puroland" at bounding box center [255, 395] width 463 height 15
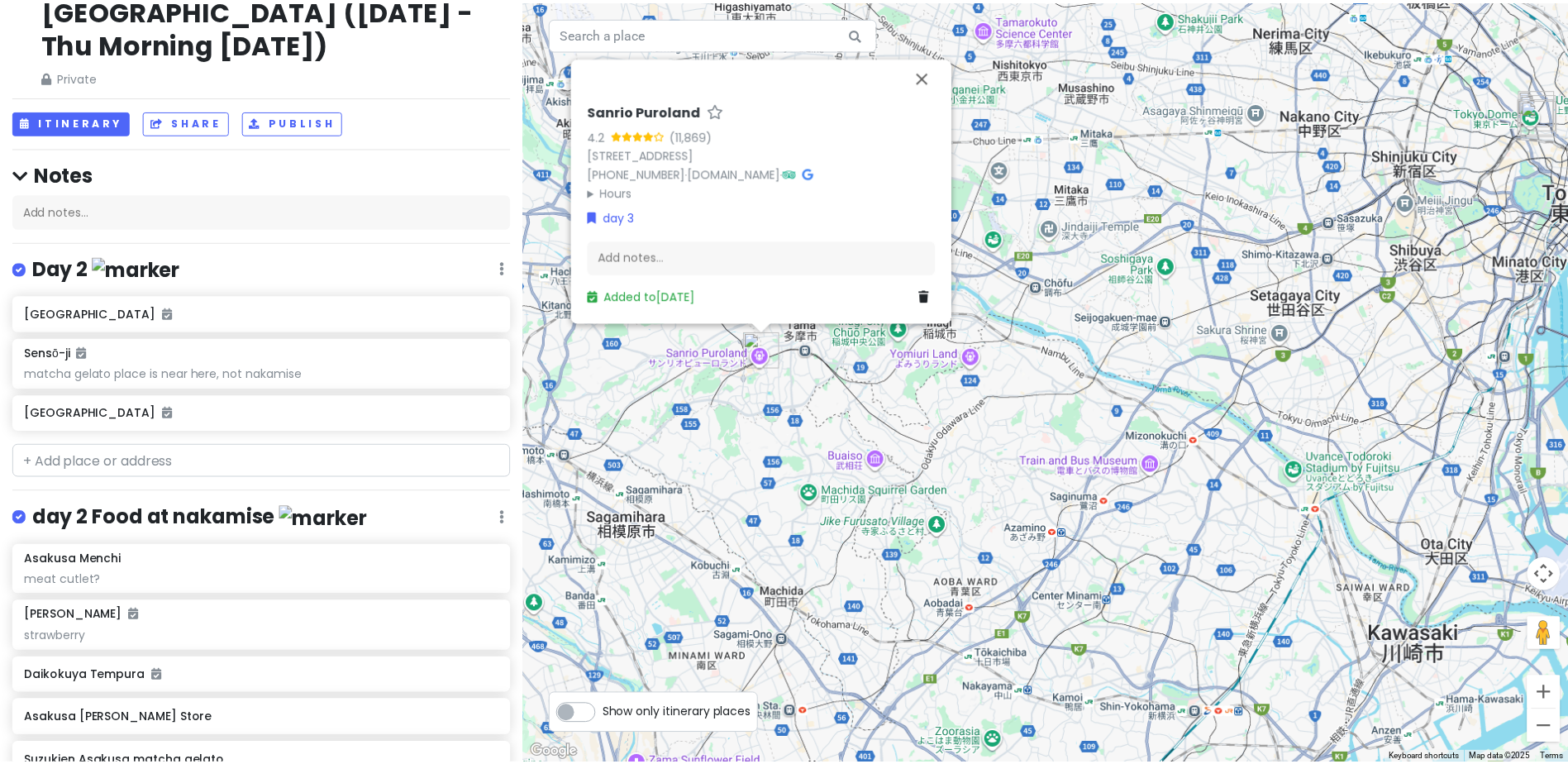
scroll to position [0, 0]
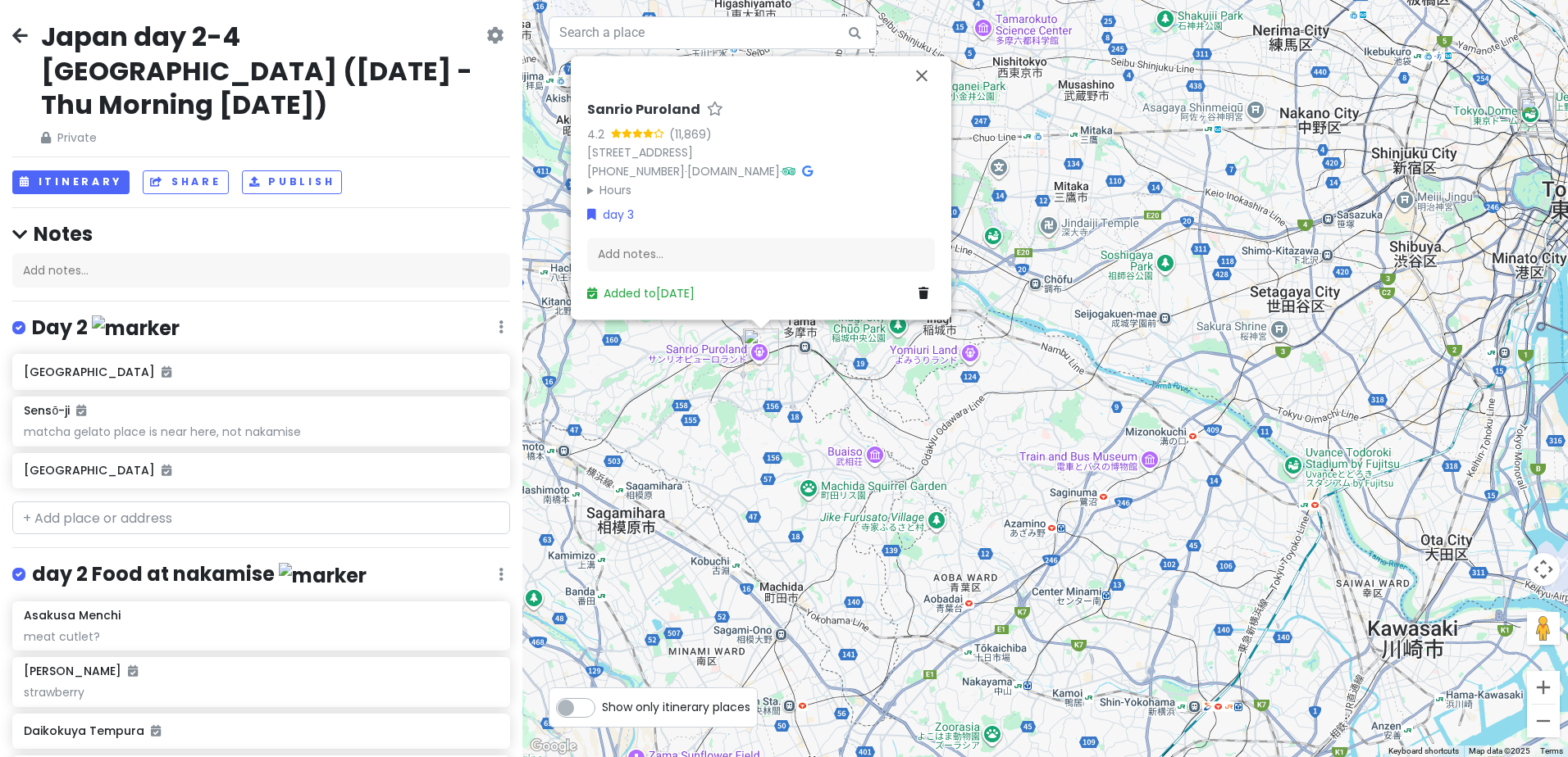
click at [54, 161] on div "Japan day 2-4 Tokyo (Tue 16 Dec -Thu Morning 18 Dec) Private Change Dates Make …" at bounding box center [261, 378] width 522 height 757
click at [62, 171] on button "Itinerary" at bounding box center [71, 182] width 117 height 24
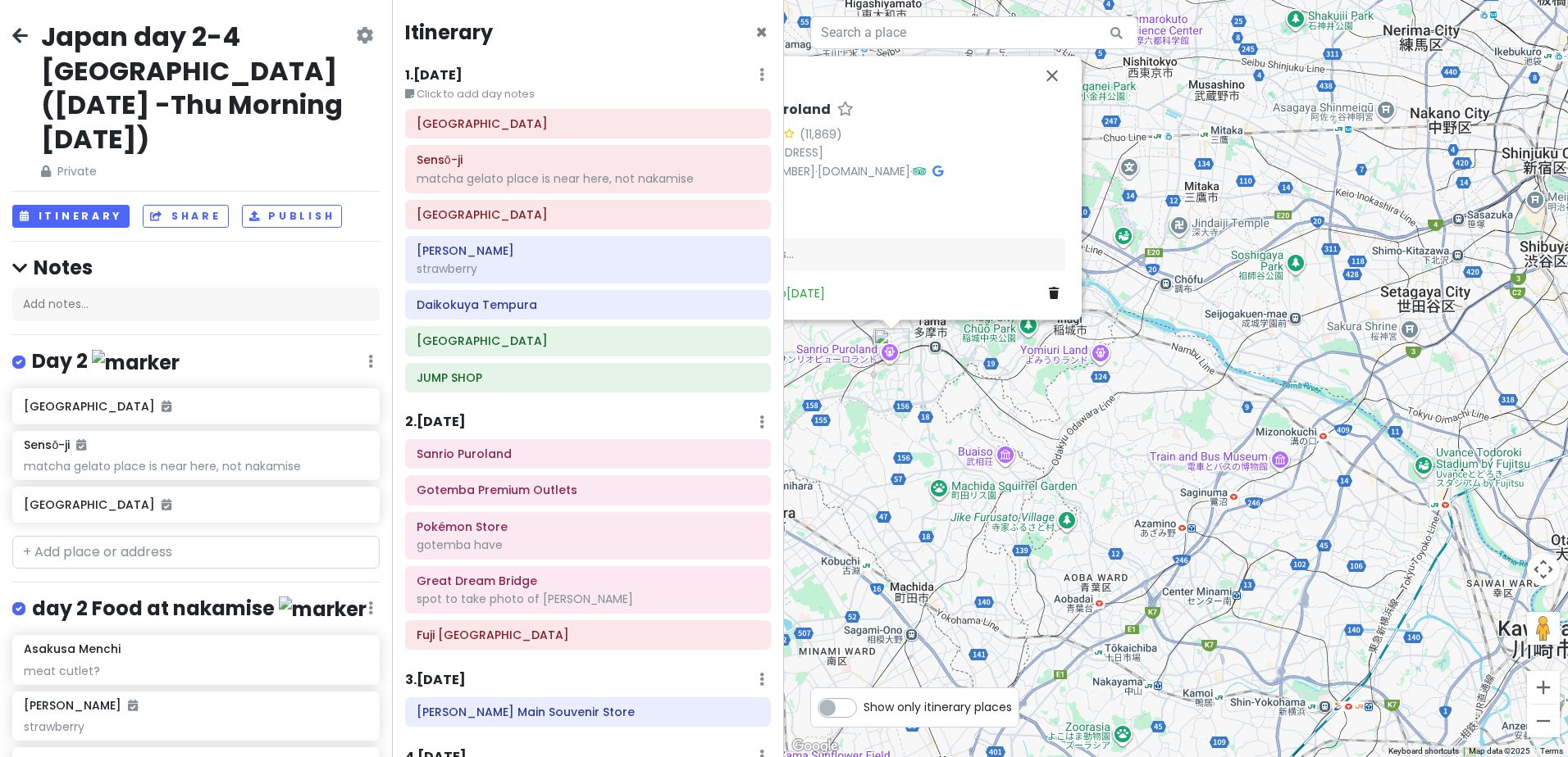
click at [901, 453] on div "Sanrio Puroland 4.2 (11,869) 1-chōme-31 Ochiai, Tama, Tokyo 206-8588, Japan +81…" at bounding box center [1175, 378] width 784 height 757
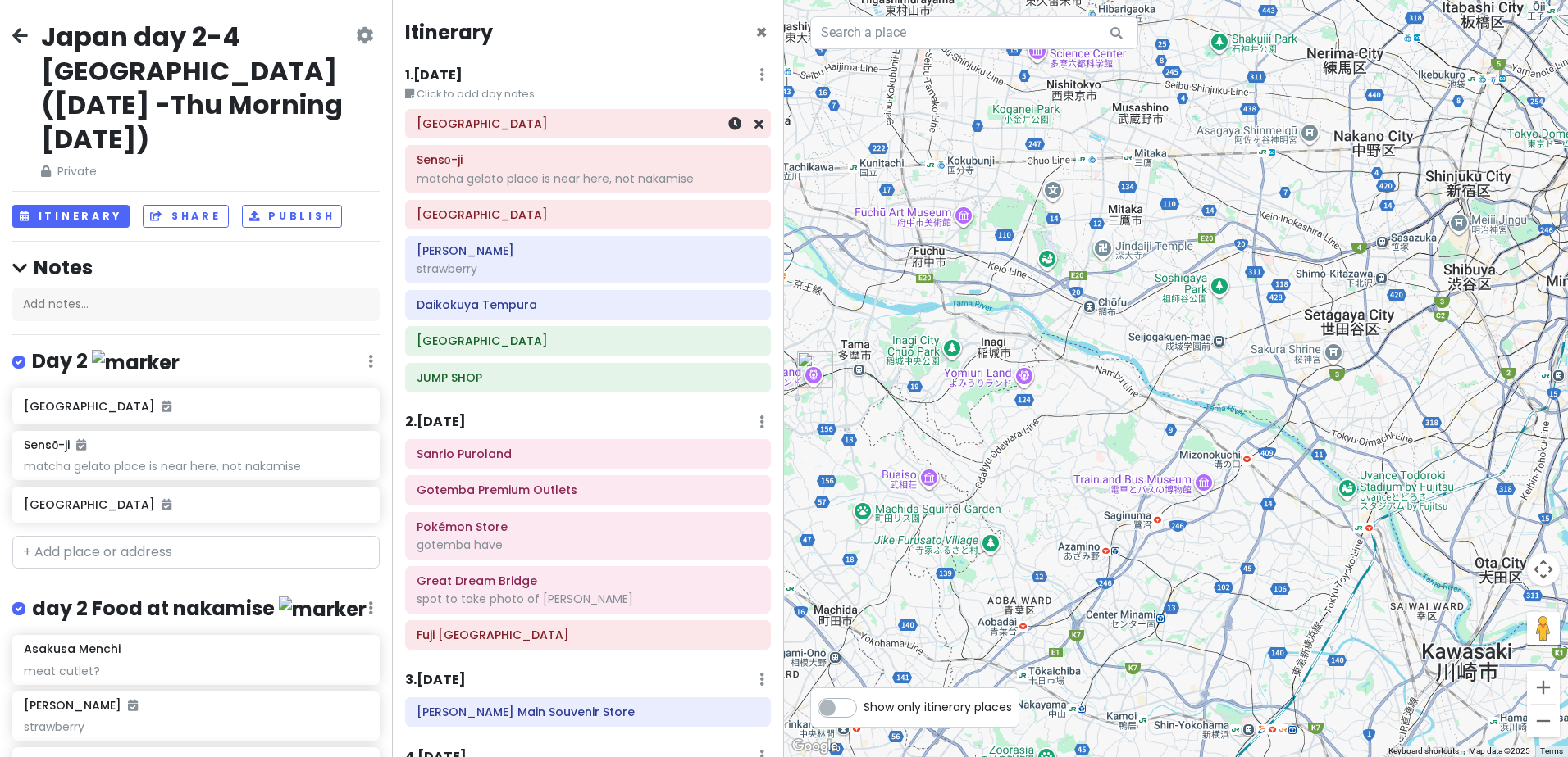
click at [606, 134] on div "[GEOGRAPHIC_DATA]" at bounding box center [587, 123] width 342 height 23
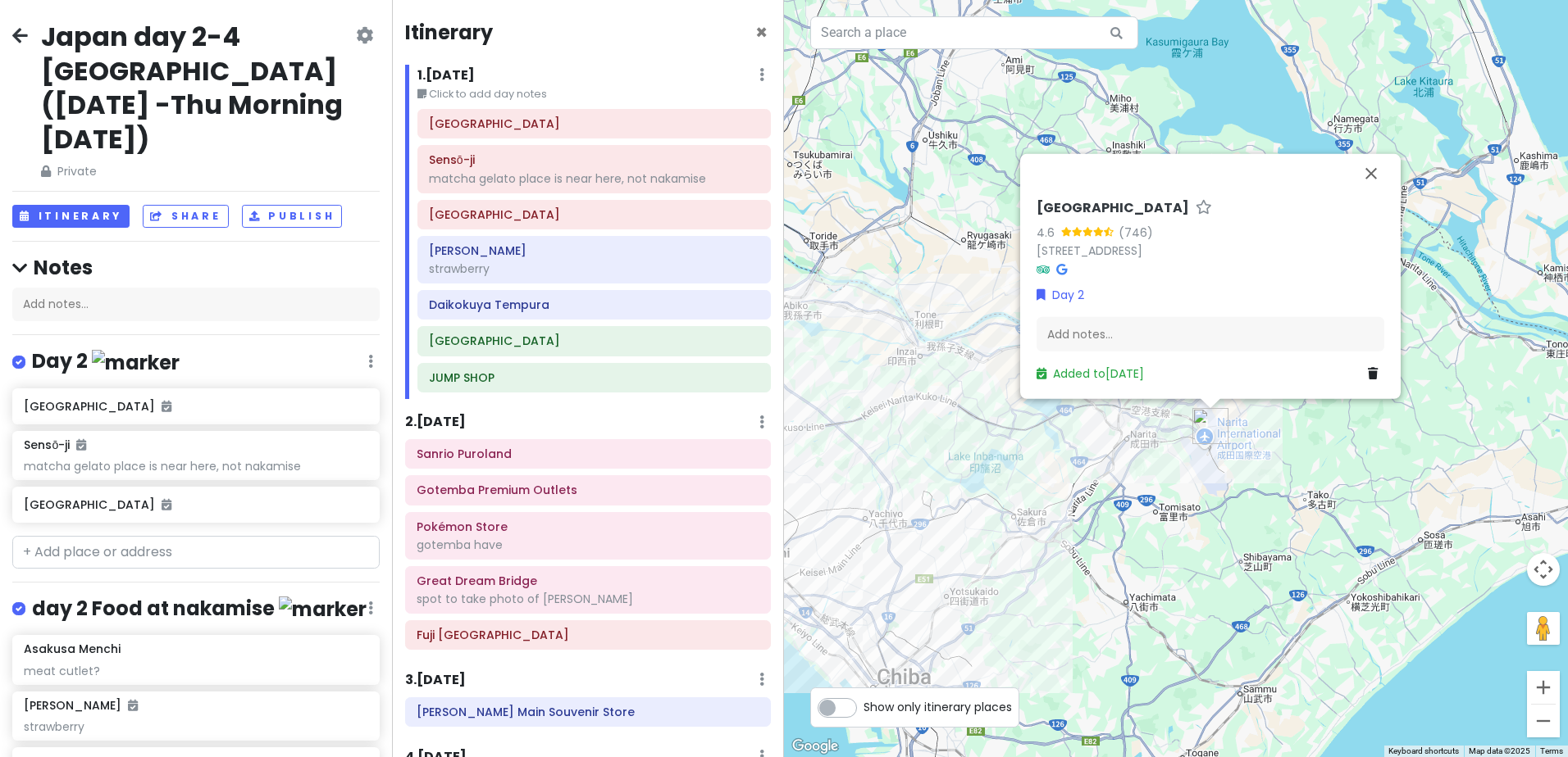
drag, startPoint x: 981, startPoint y: 572, endPoint x: 1356, endPoint y: 507, distance: 380.6
click at [1355, 507] on div "Narita Airport Terminal 2 4.6 (746) 1, 1, Furukome, Furugome, Narita, Chiba 286…" at bounding box center [1175, 378] width 784 height 757
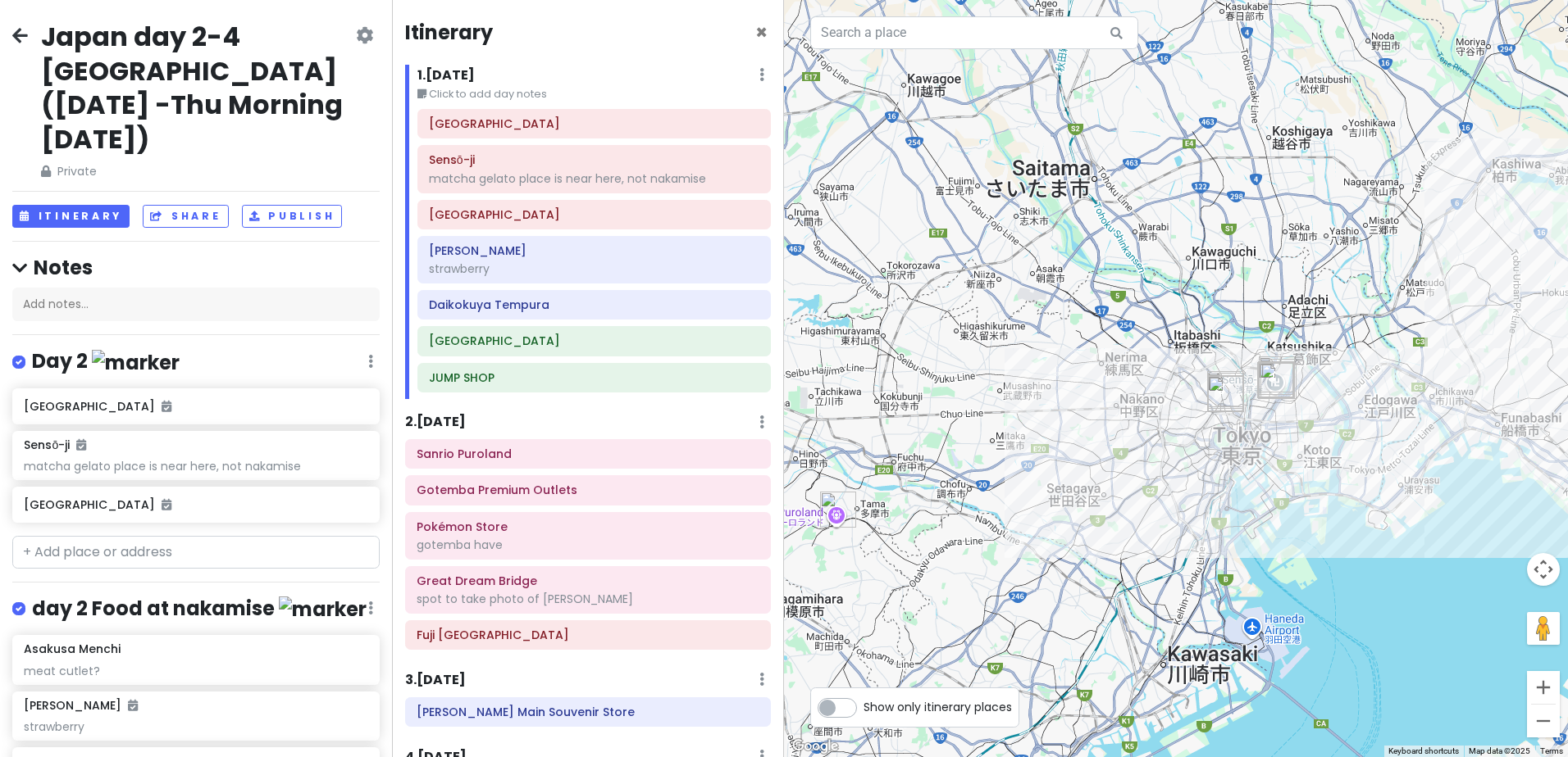
click at [25, 35] on icon at bounding box center [20, 35] width 16 height 13
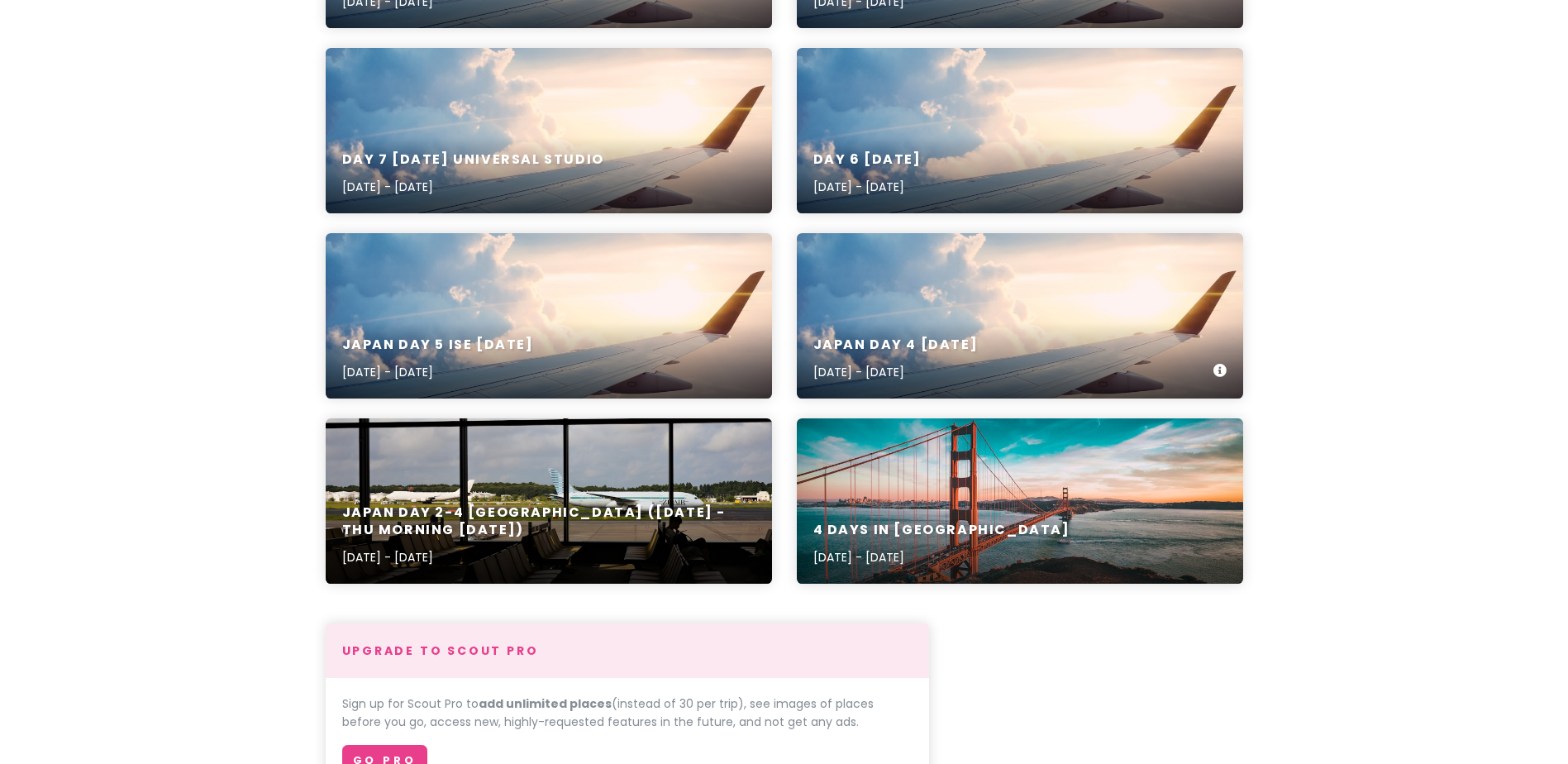
scroll to position [414, 0]
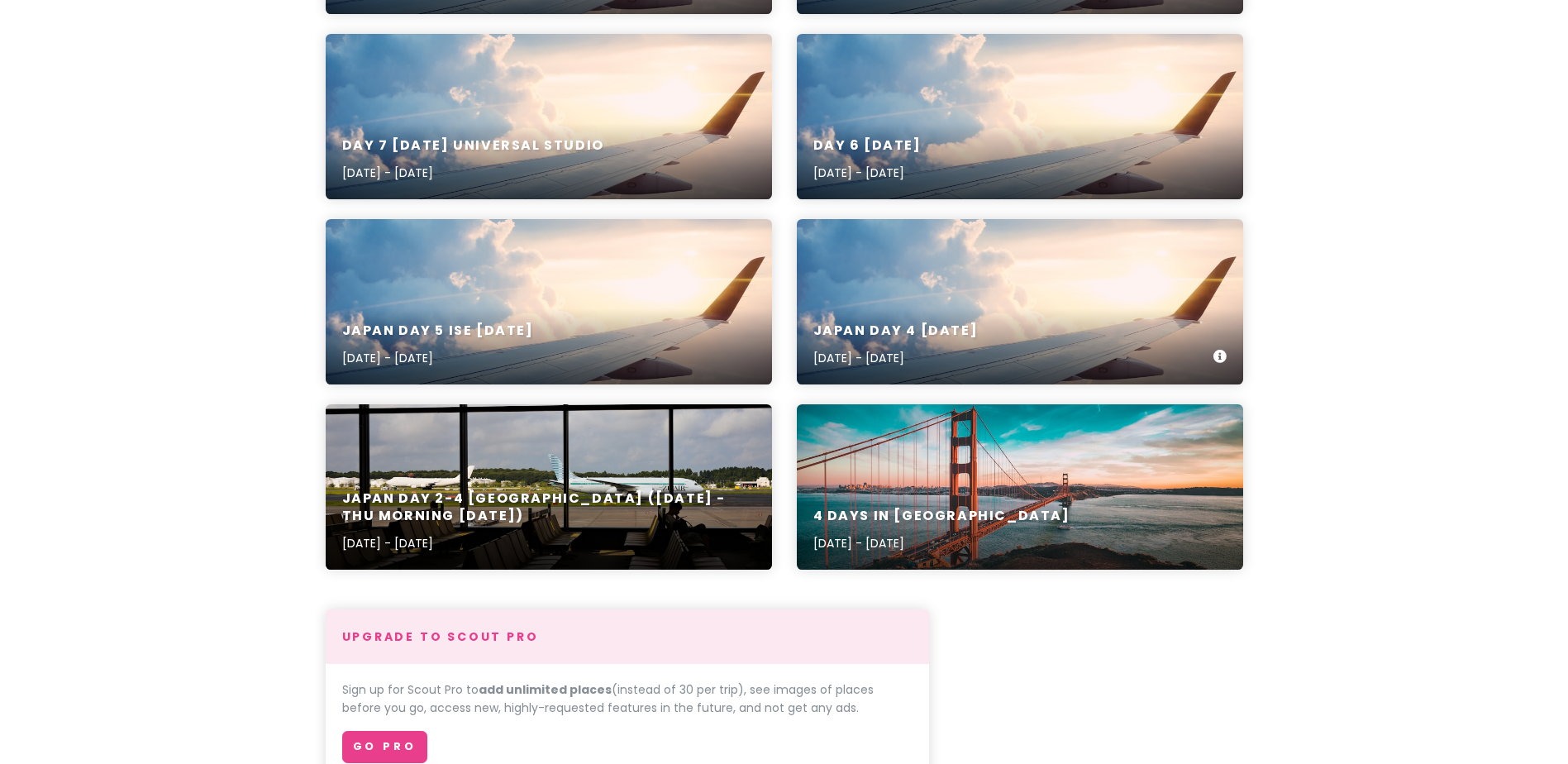
click at [979, 345] on div "Japan Day 4 [DATE] [DATE] - [DATE]" at bounding box center [897, 345] width 165 height 46
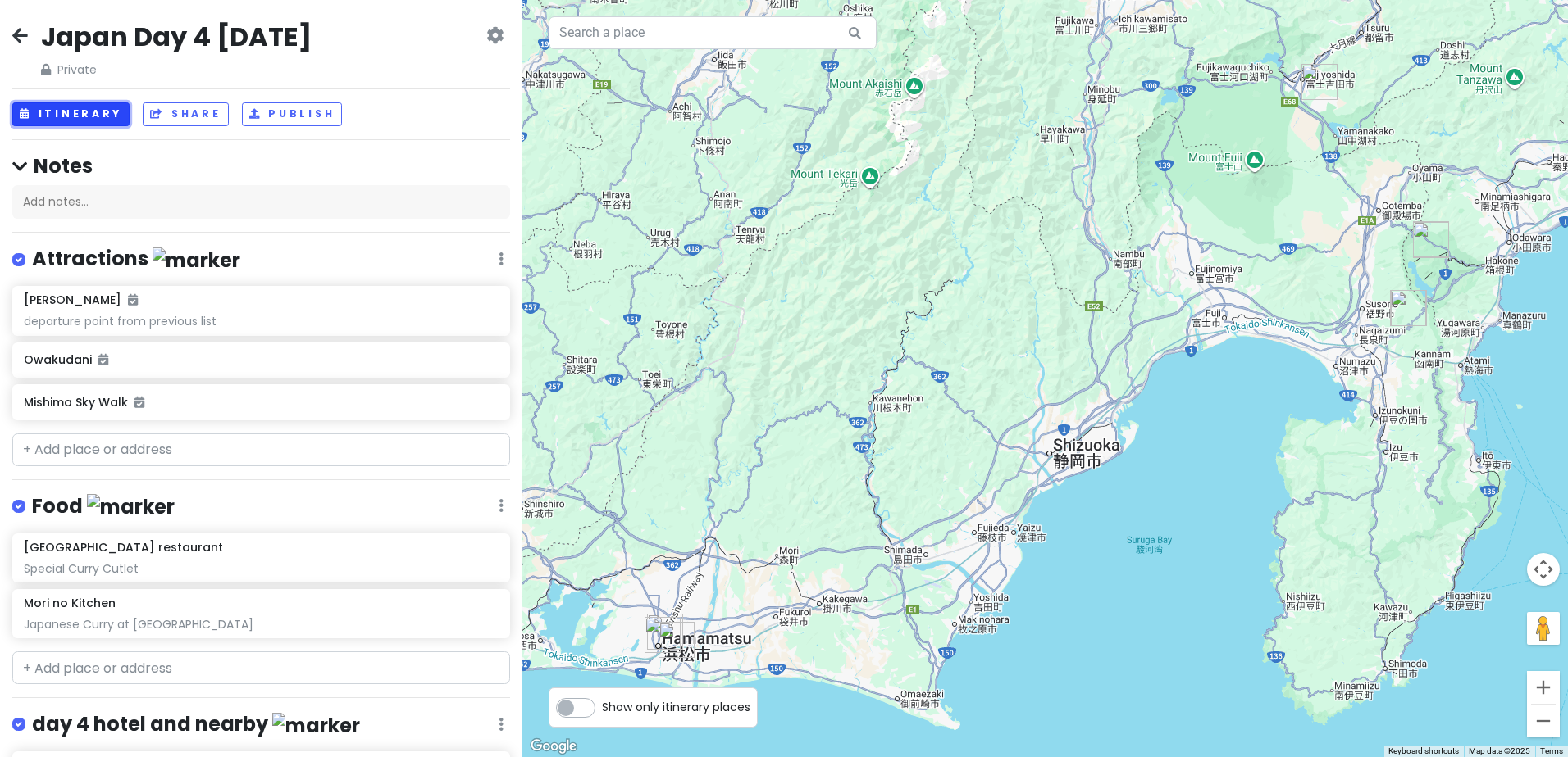
click at [85, 114] on button "Itinerary" at bounding box center [71, 114] width 117 height 24
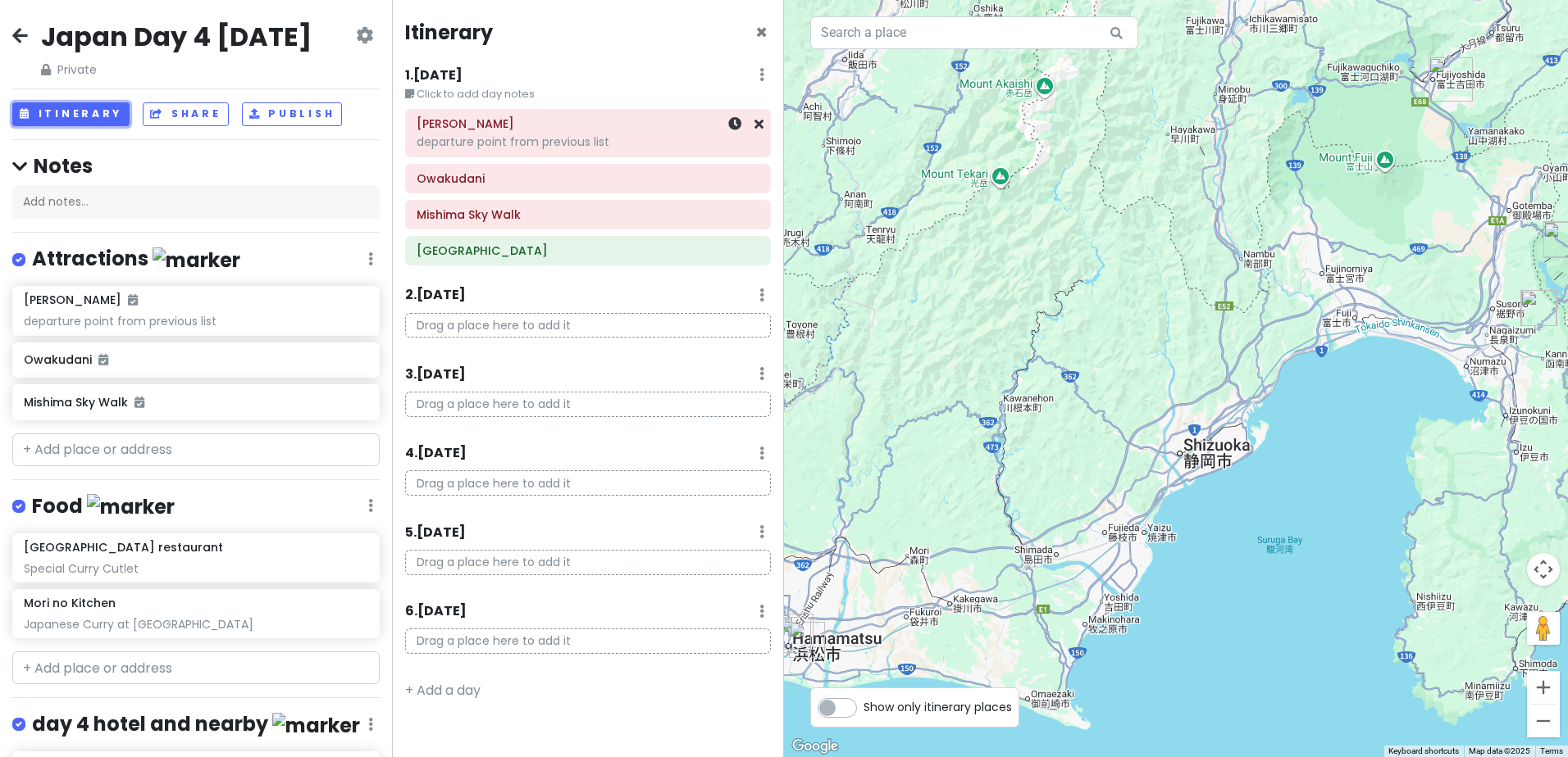
click at [633, 146] on div "departure point from previous list" at bounding box center [587, 142] width 342 height 15
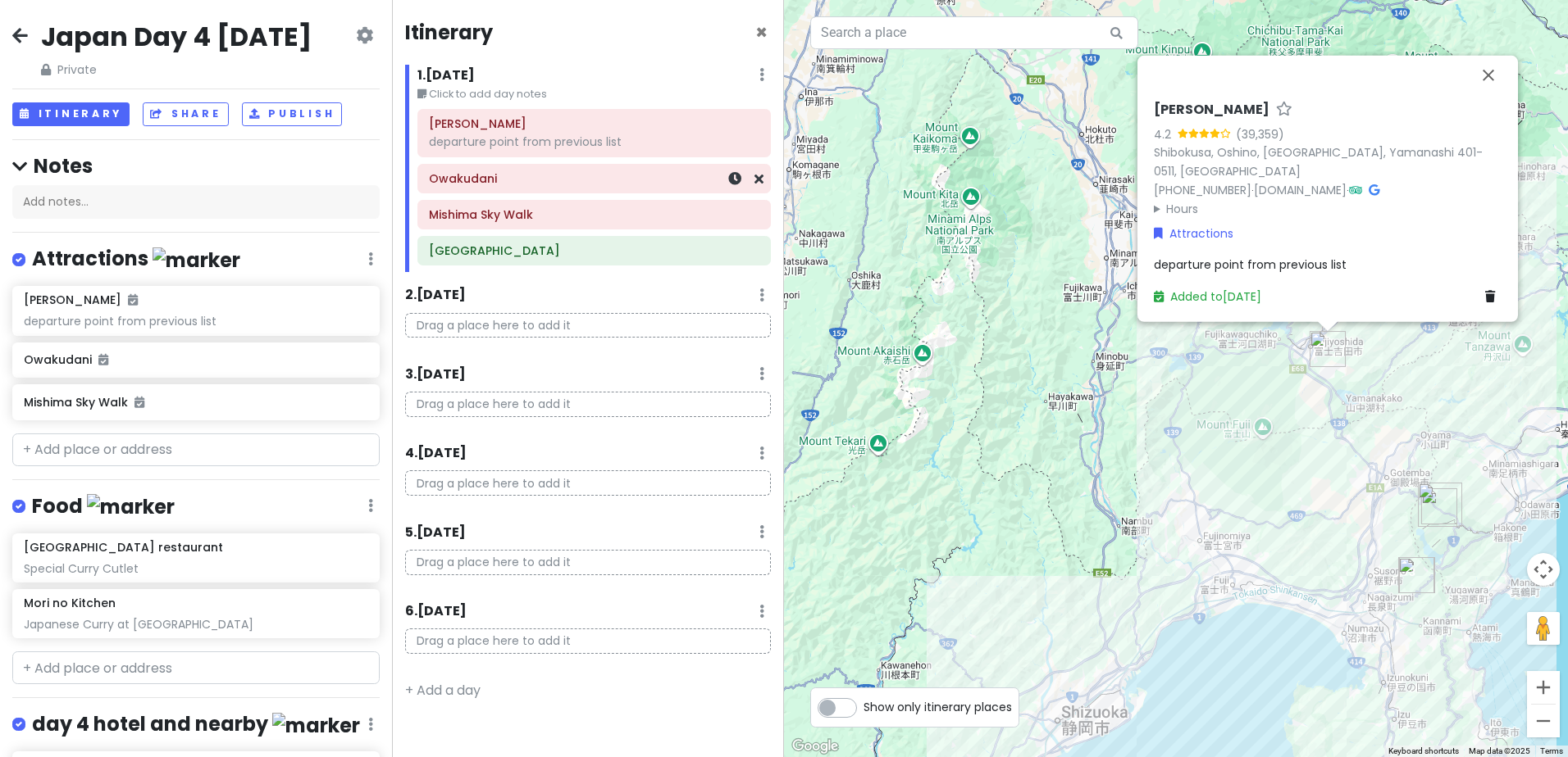
click at [562, 184] on h6 "Owakudani" at bounding box center [594, 179] width 330 height 15
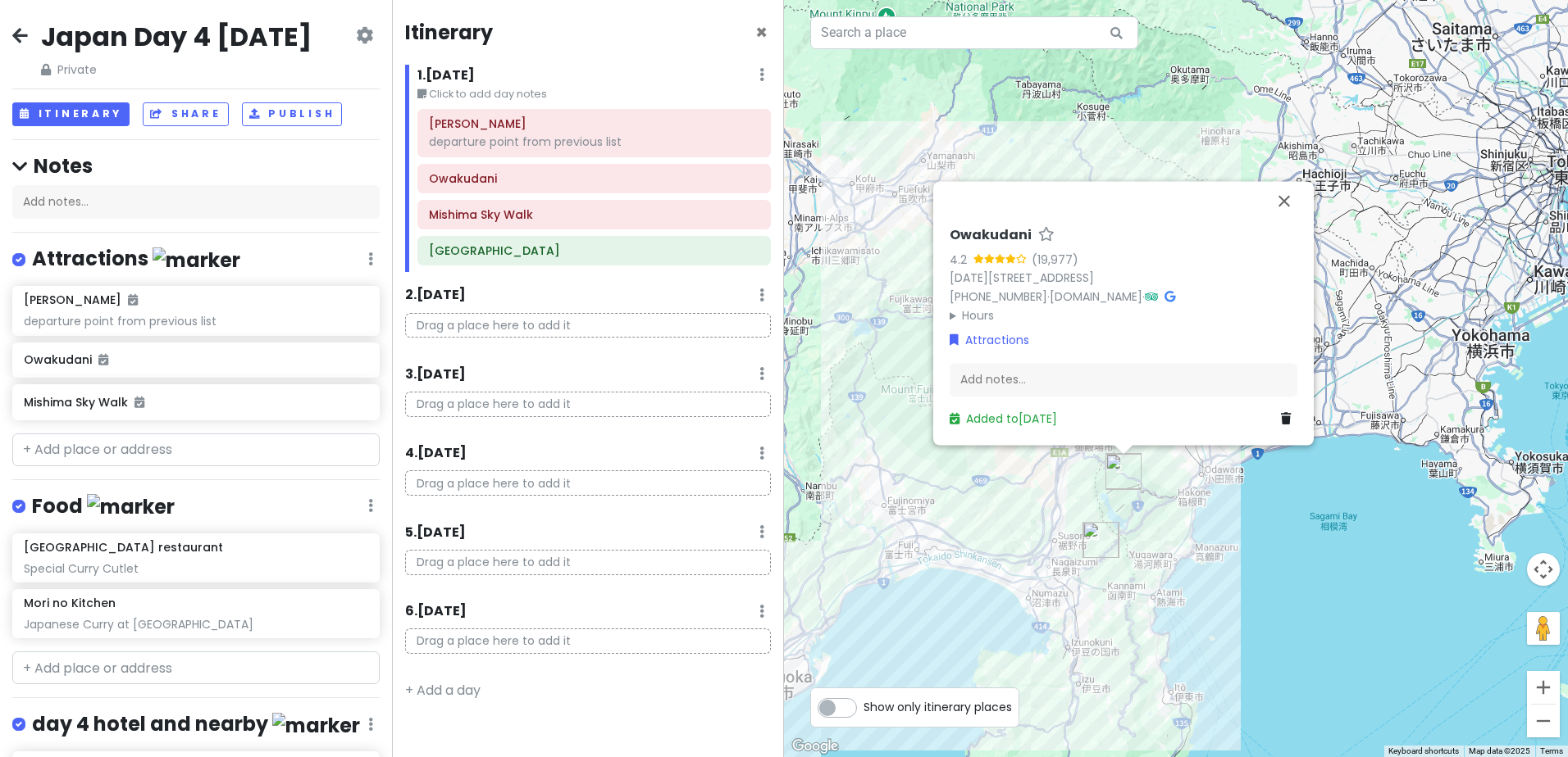
drag, startPoint x: 1025, startPoint y: 571, endPoint x: 866, endPoint y: 558, distance: 159.5
click at [866, 558] on div "Owakudani 4.2 (19,977) [DATE][STREET_ADDRESS] [PHONE_NUMBER] · [DOMAIN_NAME] · …" at bounding box center [1175, 378] width 784 height 757
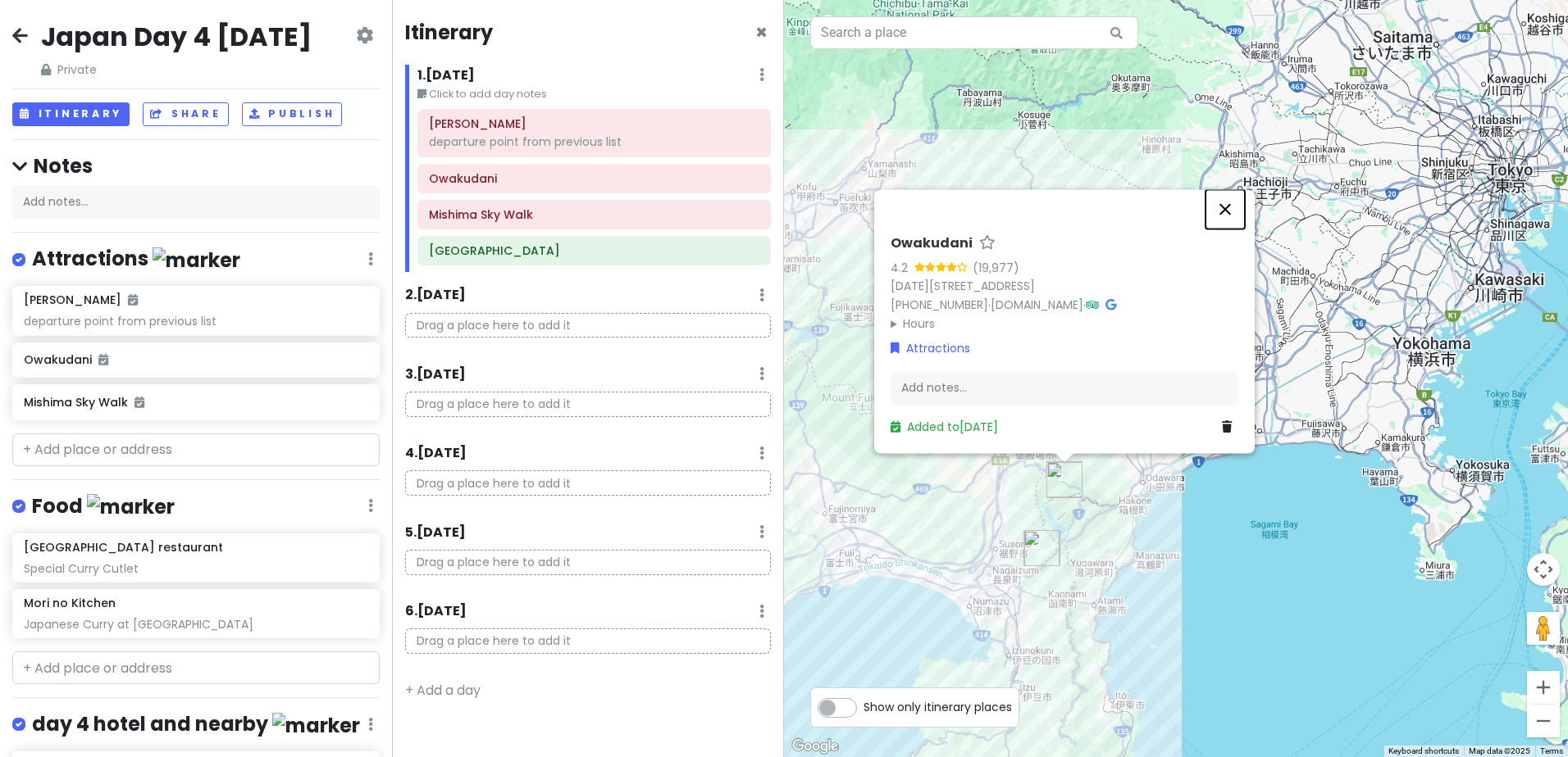
click at [1219, 196] on button "Close" at bounding box center [1225, 209] width 40 height 40
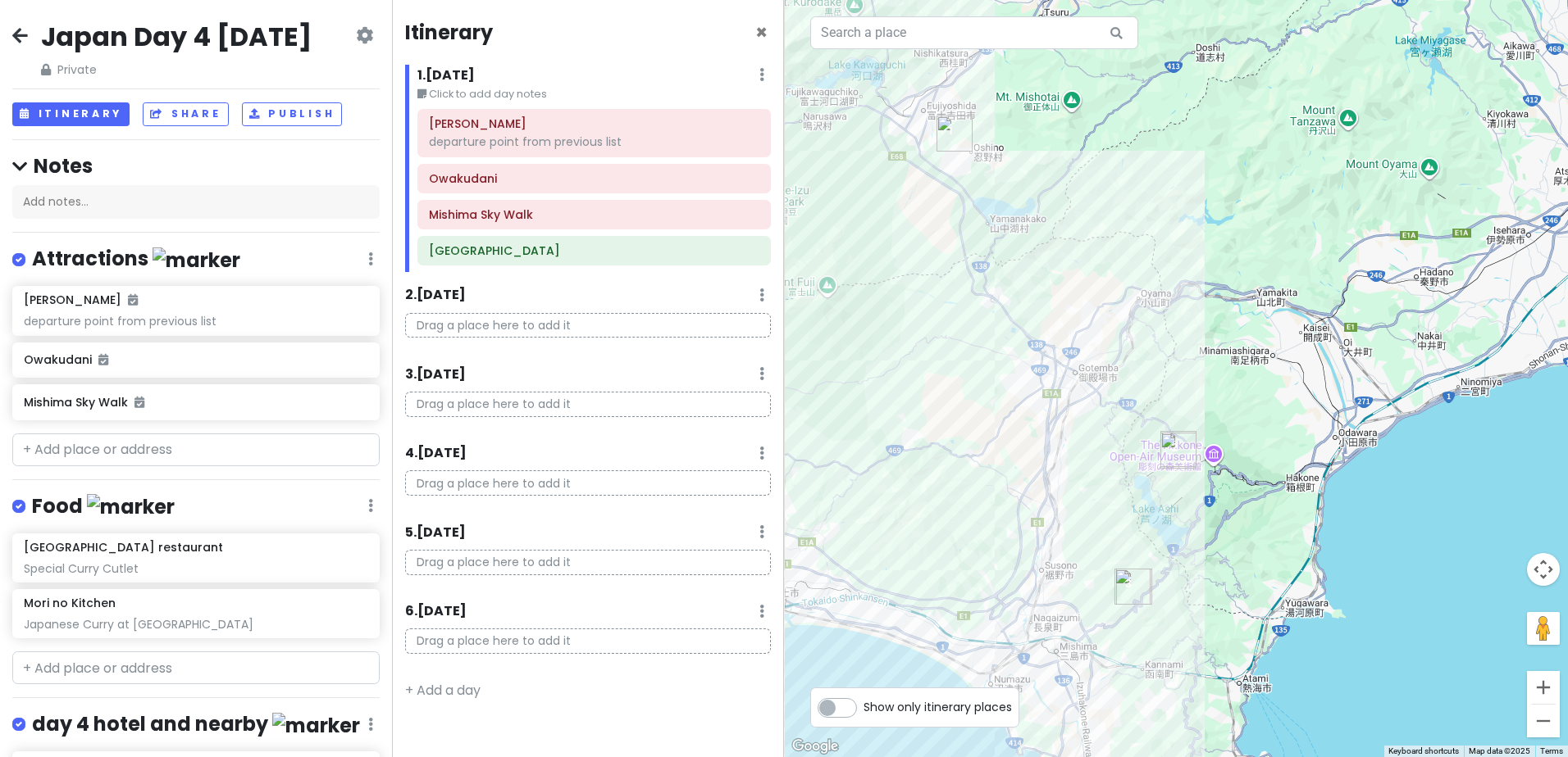
drag, startPoint x: 1006, startPoint y: 417, endPoint x: 1272, endPoint y: 438, distance: 266.8
click at [1272, 438] on div at bounding box center [1175, 378] width 784 height 757
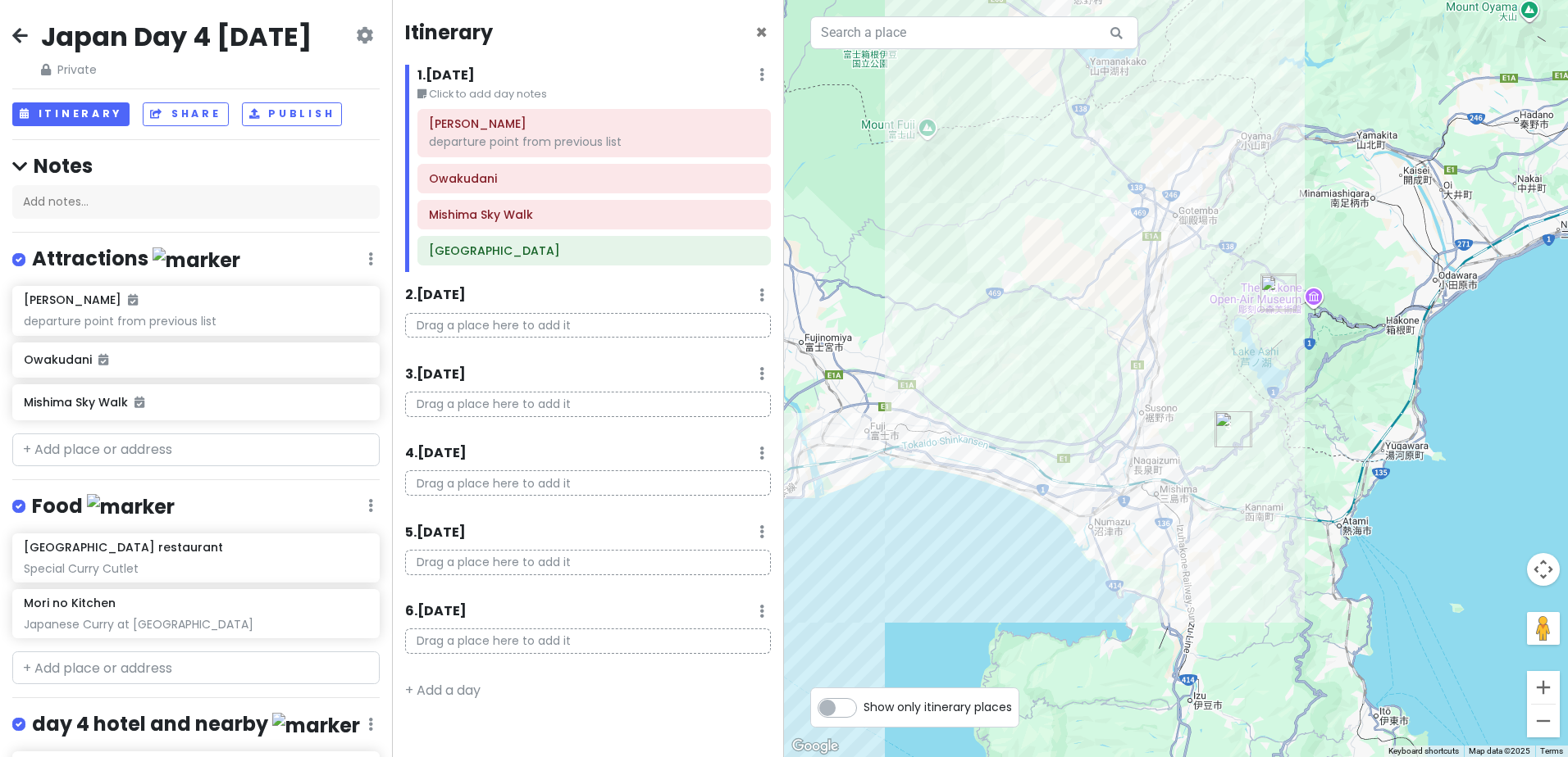
drag, startPoint x: 1310, startPoint y: 490, endPoint x: 1386, endPoint y: 342, distance: 166.4
click at [1391, 342] on div at bounding box center [1175, 378] width 784 height 757
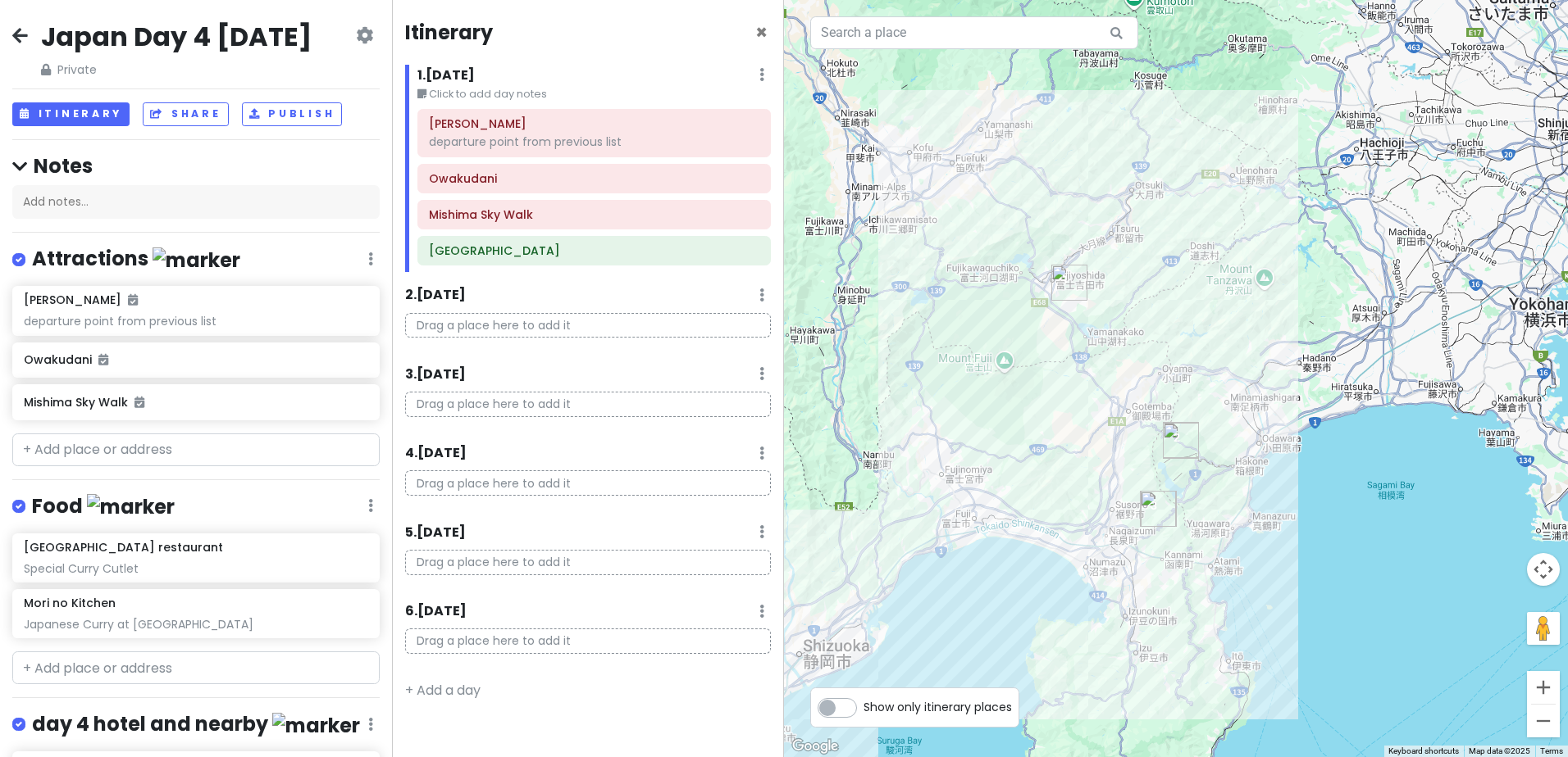
click at [219, 33] on h2 "Japan Day 4 [DATE]" at bounding box center [175, 37] width 271 height 35
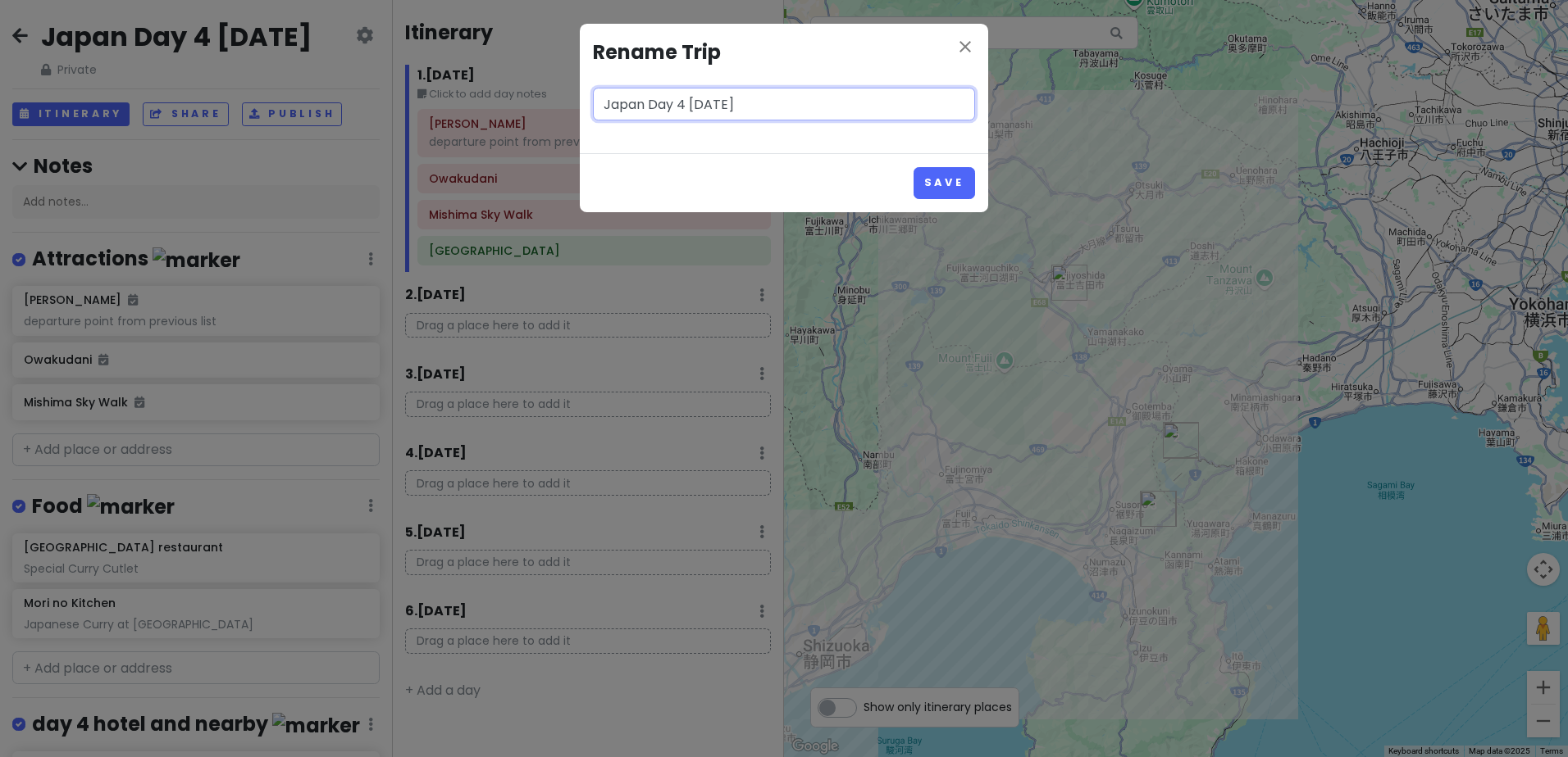
click at [696, 101] on input "Japan Day 4 [DATE]" at bounding box center [784, 104] width 382 height 33
type input "Japan Day 4 Around Fuji Thu 18 Dec"
click at [928, 182] on button "Save" at bounding box center [944, 183] width 61 height 32
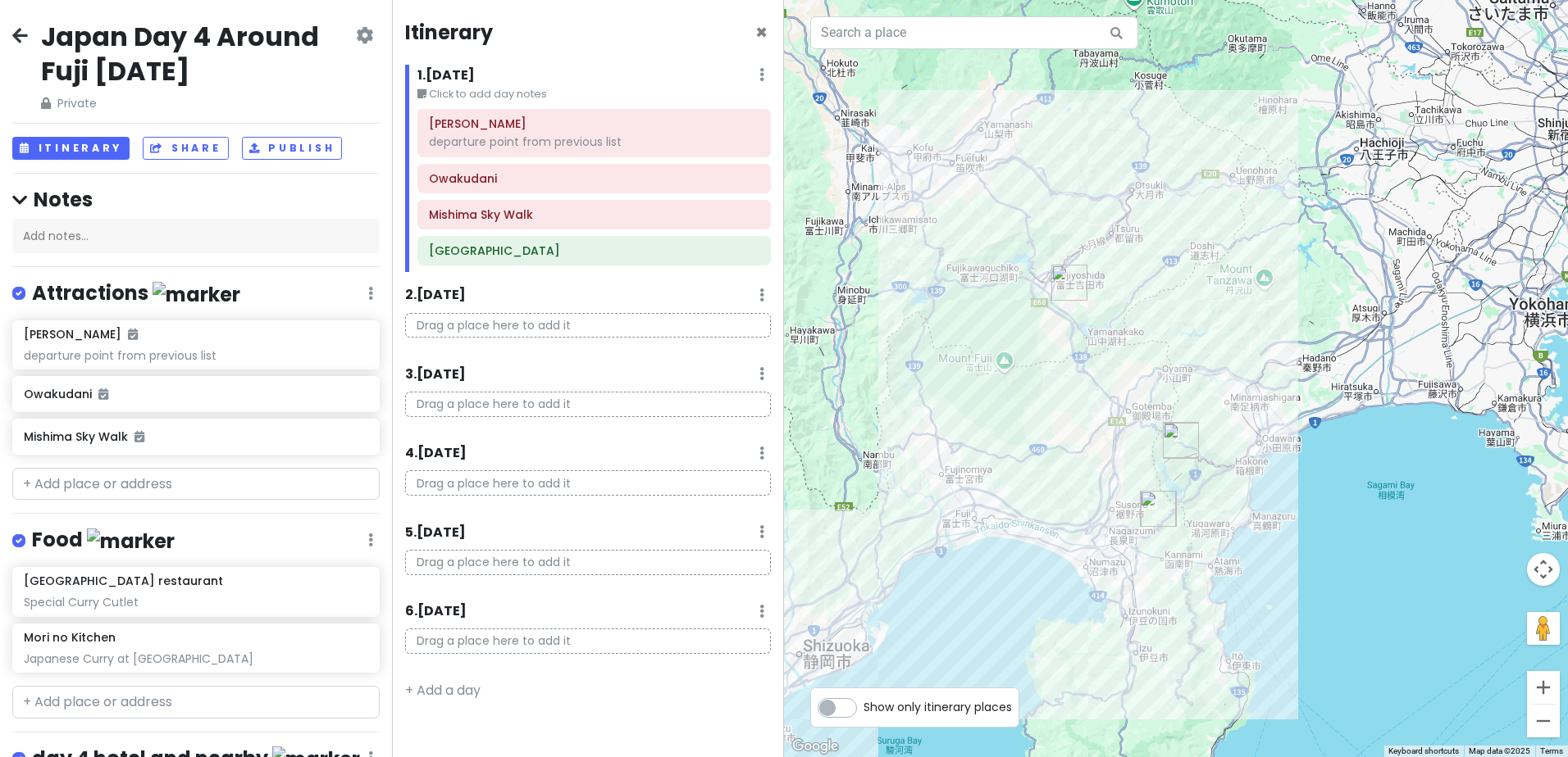
click at [68, 67] on h2 "Japan Day 4 Around Fuji Thu 18 Dec" at bounding box center [196, 54] width 311 height 68
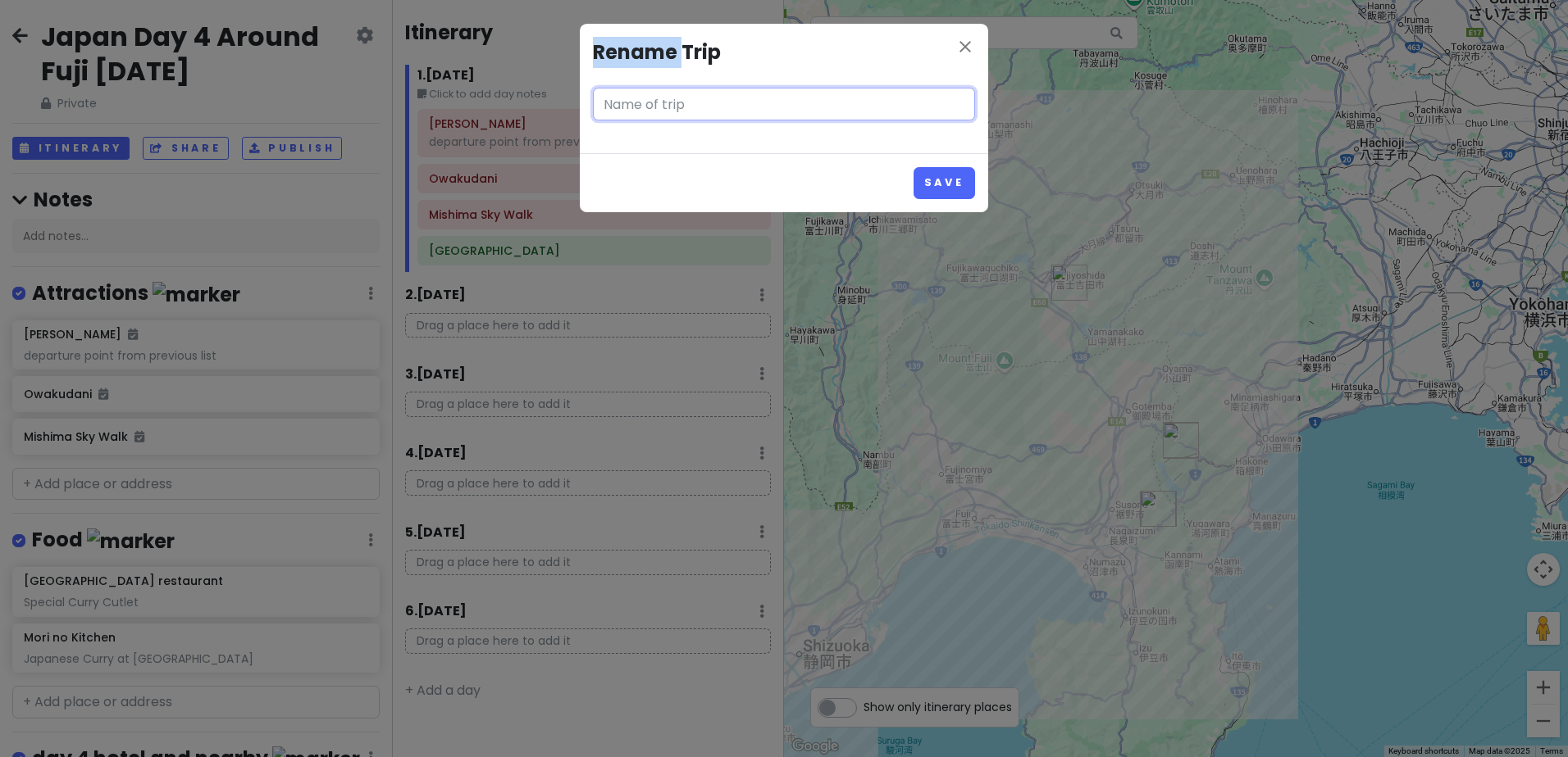
type input "Japan Day 4 Around Fuji Thu 18 Dec"
click at [68, 67] on div "close Rename Trip Japan Day 4 Around Fuji Thu 18 Dec Save" at bounding box center [784, 378] width 1568 height 757
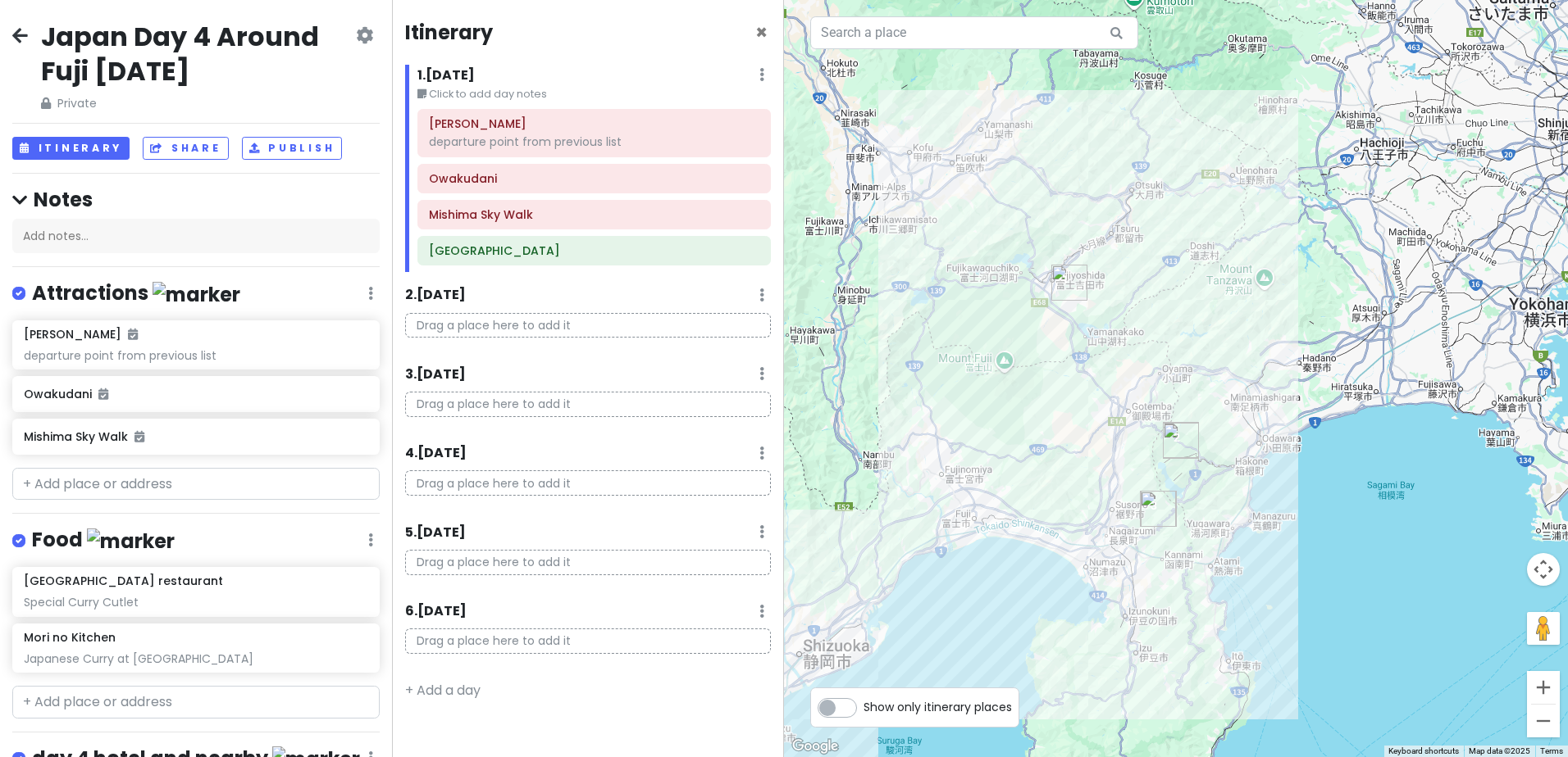
click at [71, 73] on h2 "Japan Day 4 Around Fuji Thu 18 Dec" at bounding box center [196, 54] width 311 height 68
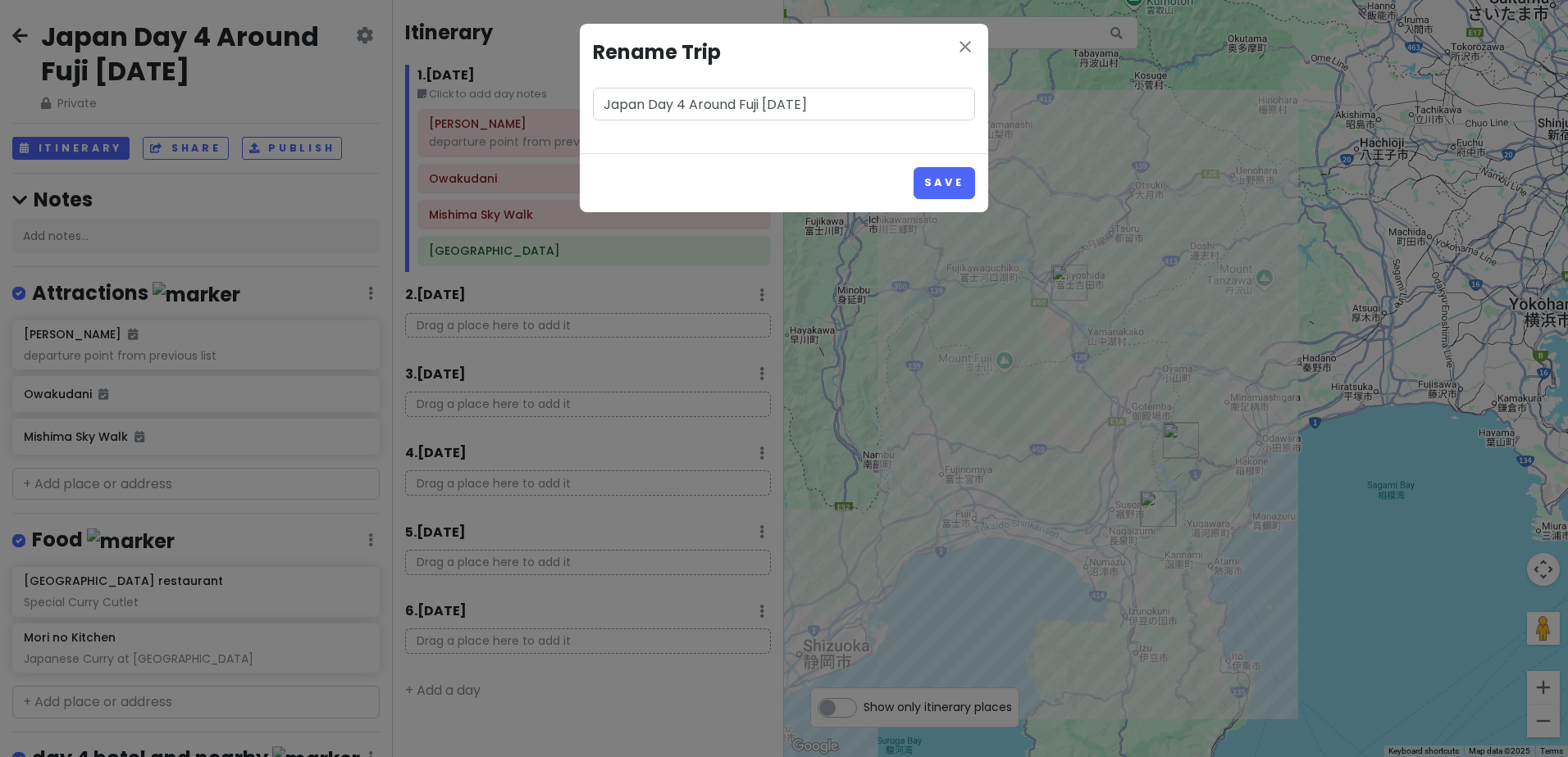
click at [725, 104] on input "Japan Day 4 Around Fuji Thu 18 Dec" at bounding box center [784, 104] width 382 height 33
type input "Japan Day 4 Mt Fuji Region Thu 18 Dec"
click at [952, 185] on button "Save" at bounding box center [944, 183] width 61 height 32
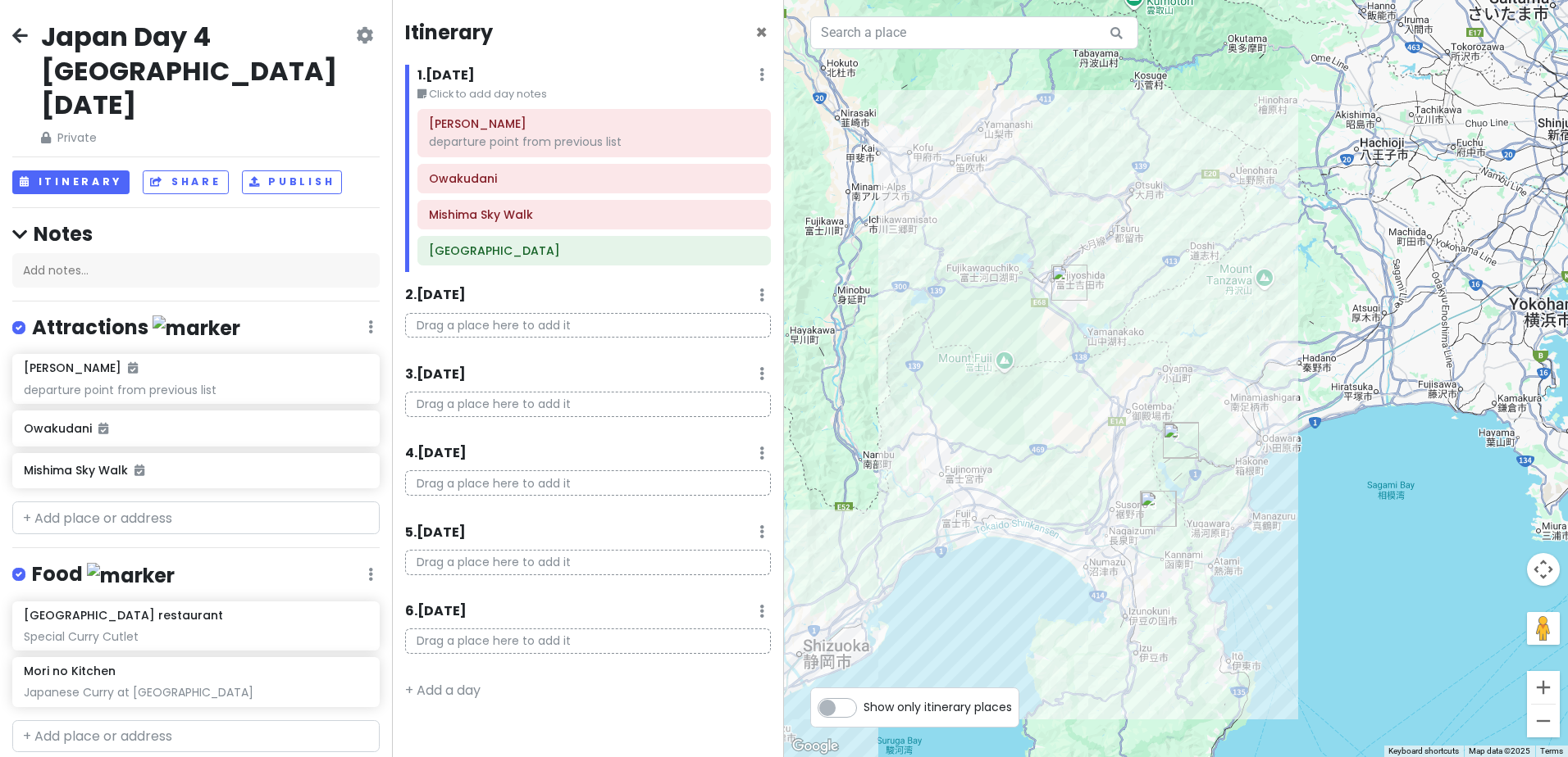
click at [22, 36] on icon at bounding box center [20, 35] width 16 height 13
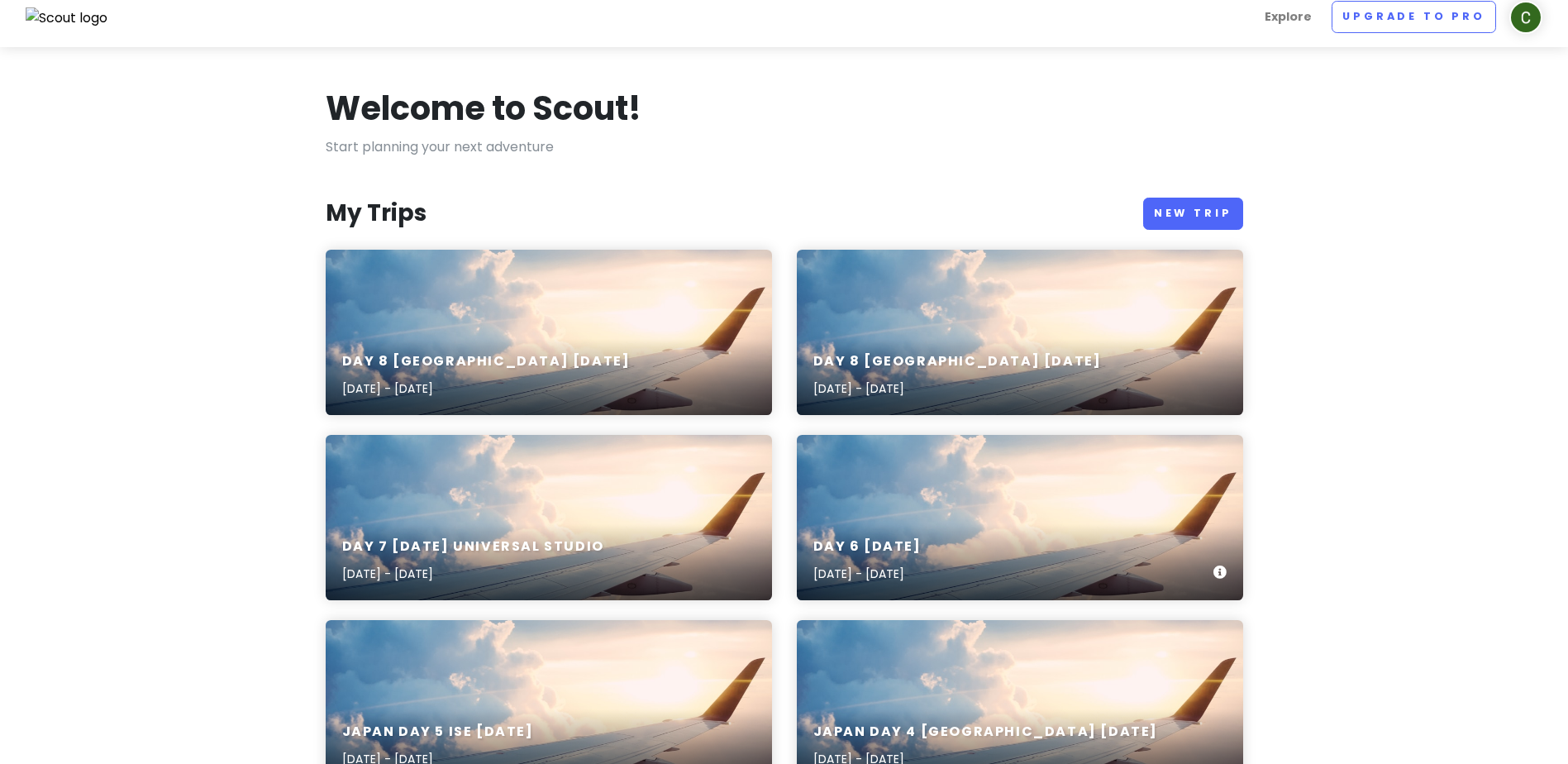
scroll to position [248, 0]
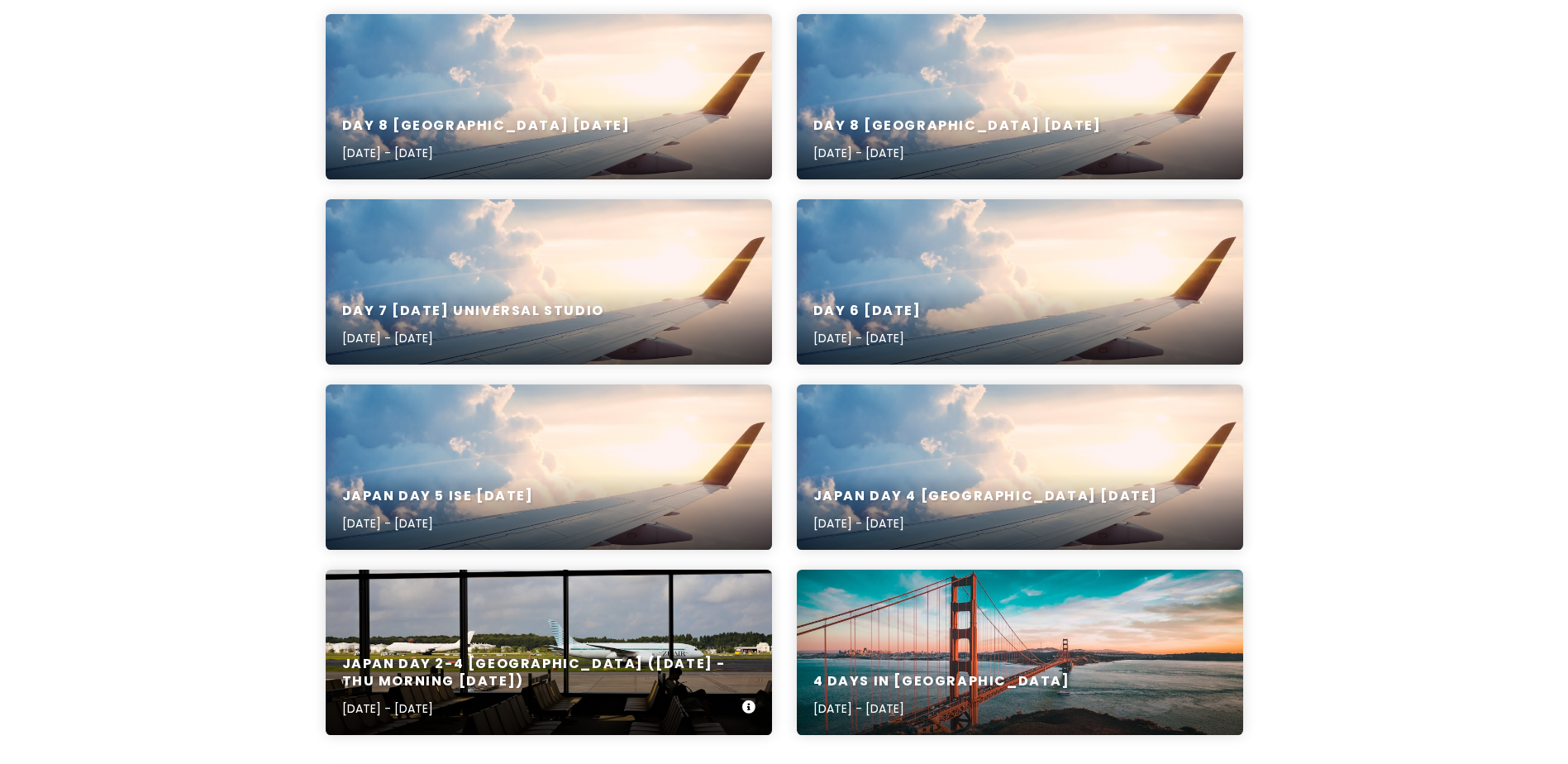
click at [635, 684] on h6 "Japan day 2-4 Tokyo (Tue 16 Dec -Thu Morning 18 Dec)" at bounding box center [542, 674] width 400 height 35
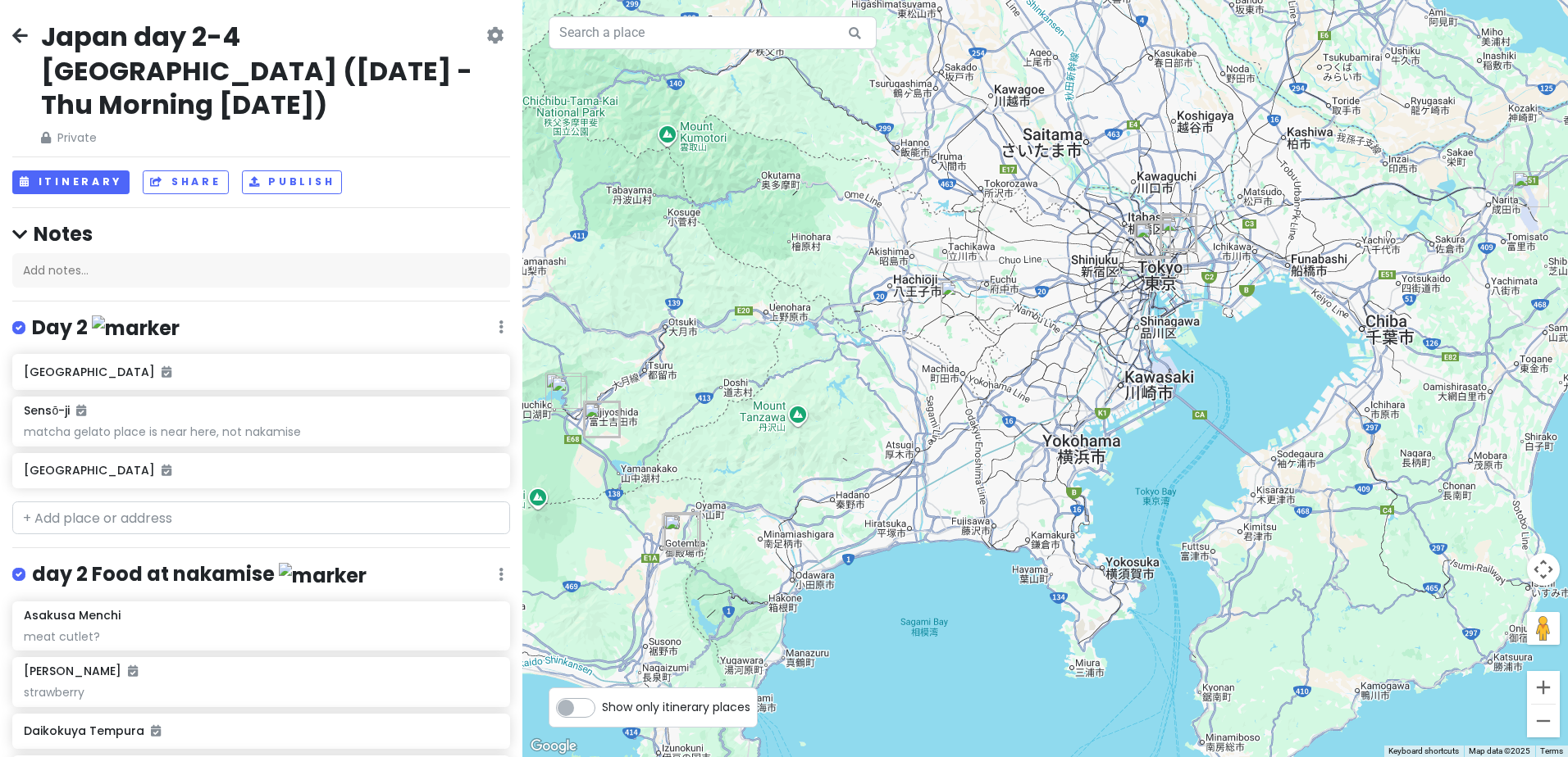
click at [310, 41] on h2 "Japan day 2-4 Tokyo (Tue 16 Dec -Thu Morning 18 Dec)" at bounding box center [261, 71] width 442 height 103
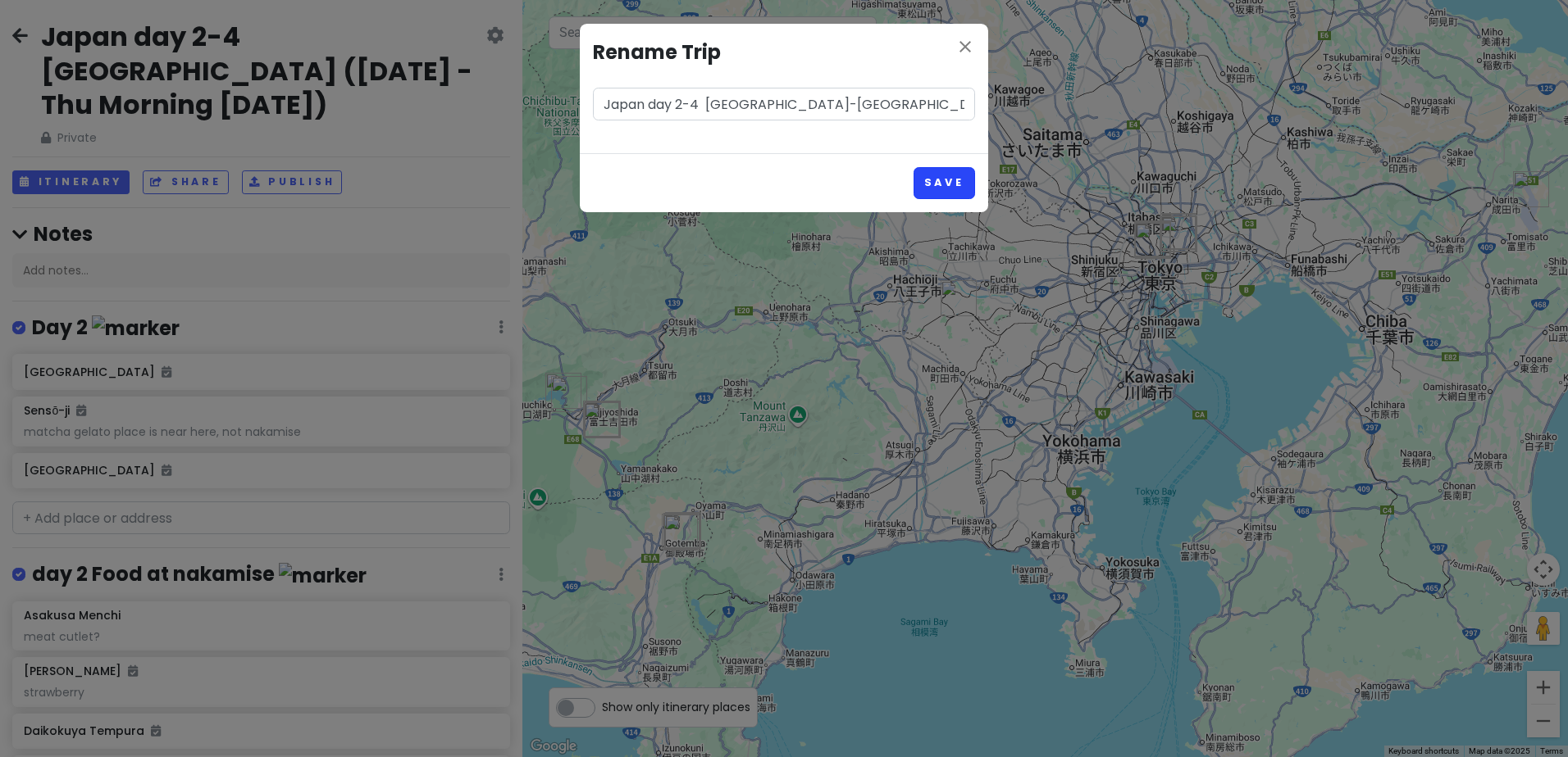
type input "Japan day 2-4 Tokyo-Yokohama (Tue 16 Dec -Thu Morning 18 Dec)"
click at [944, 181] on button "Save" at bounding box center [944, 183] width 61 height 32
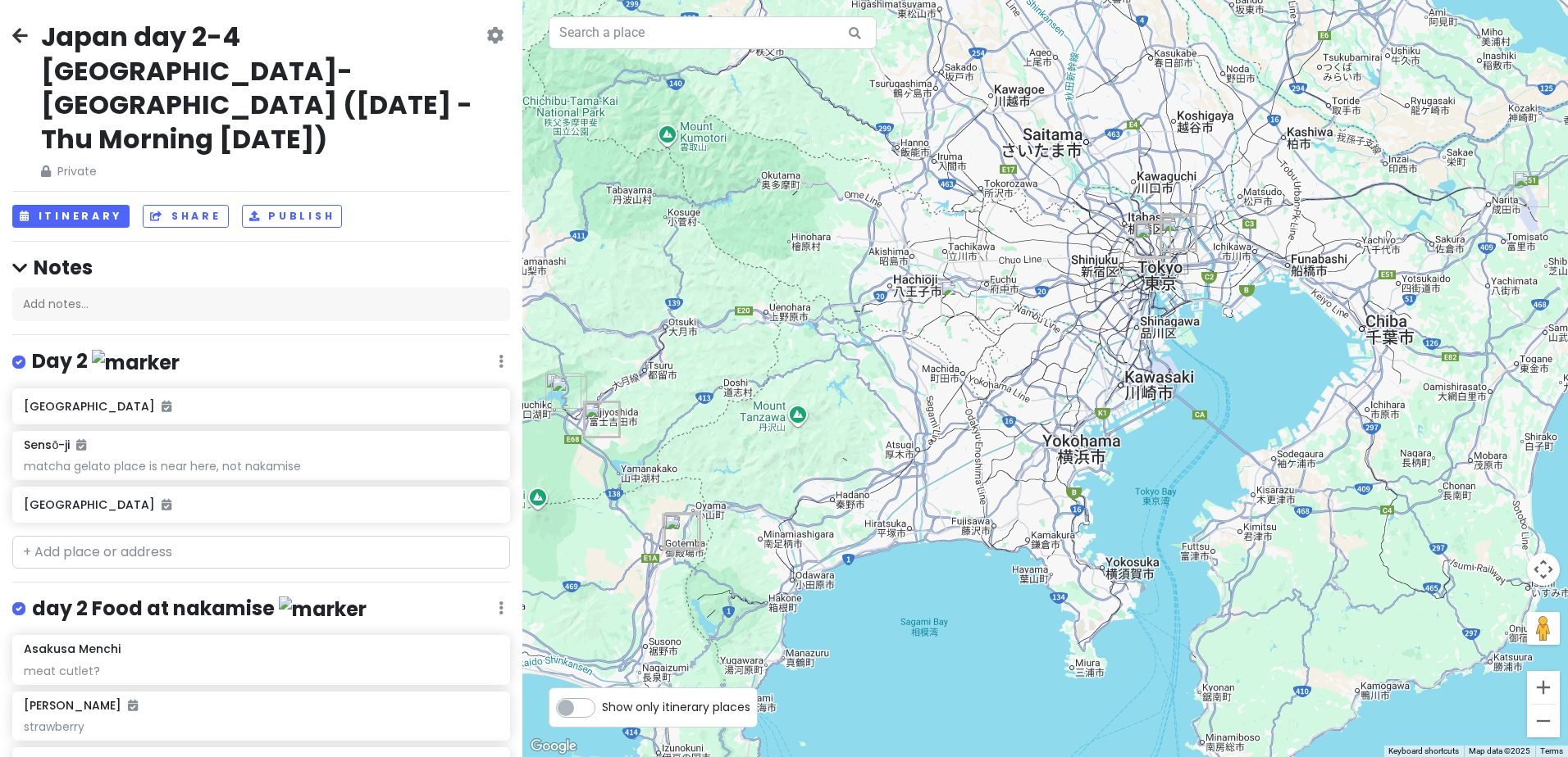
click at [22, 29] on icon at bounding box center [20, 35] width 16 height 13
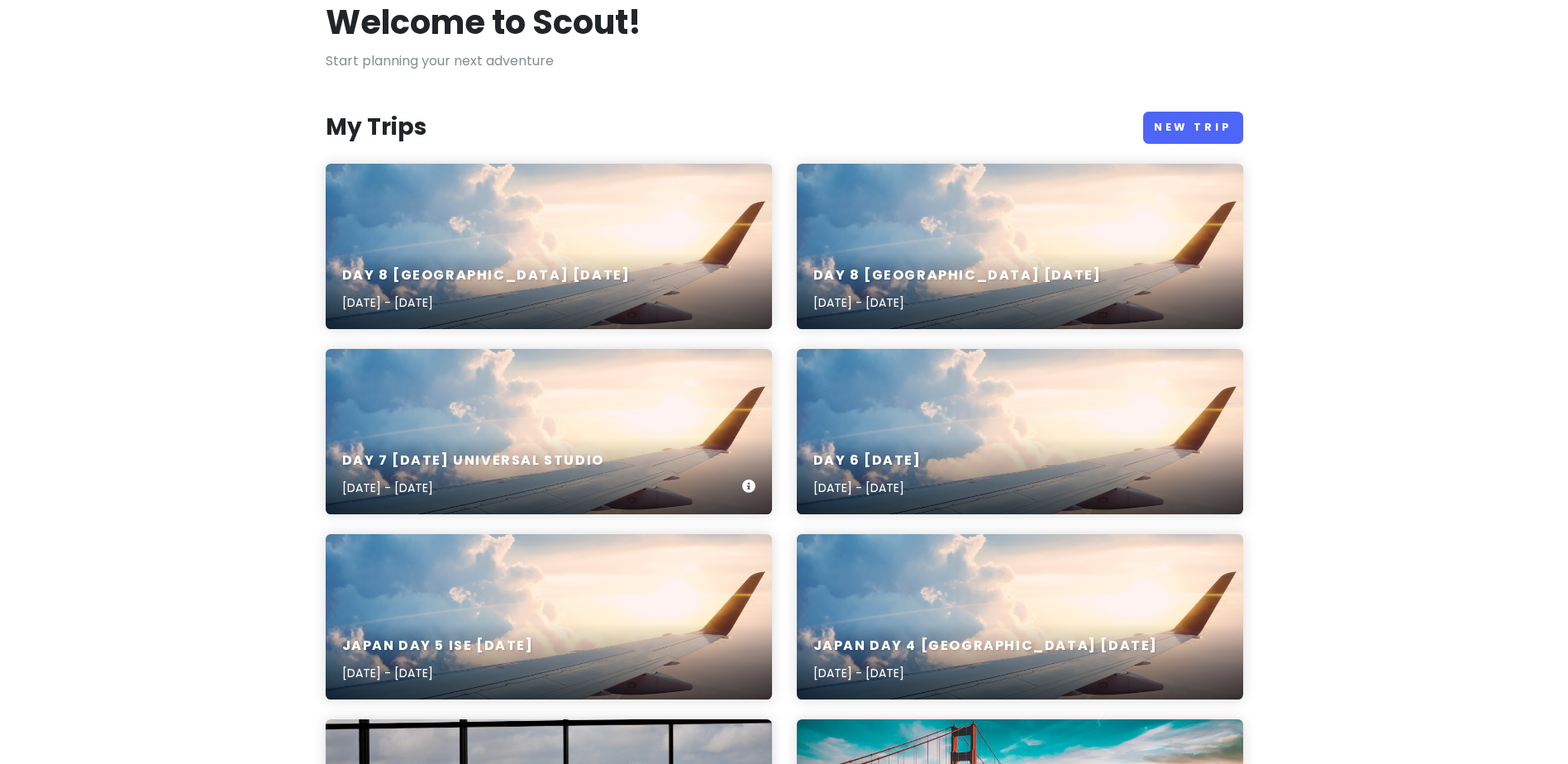
scroll to position [331, 0]
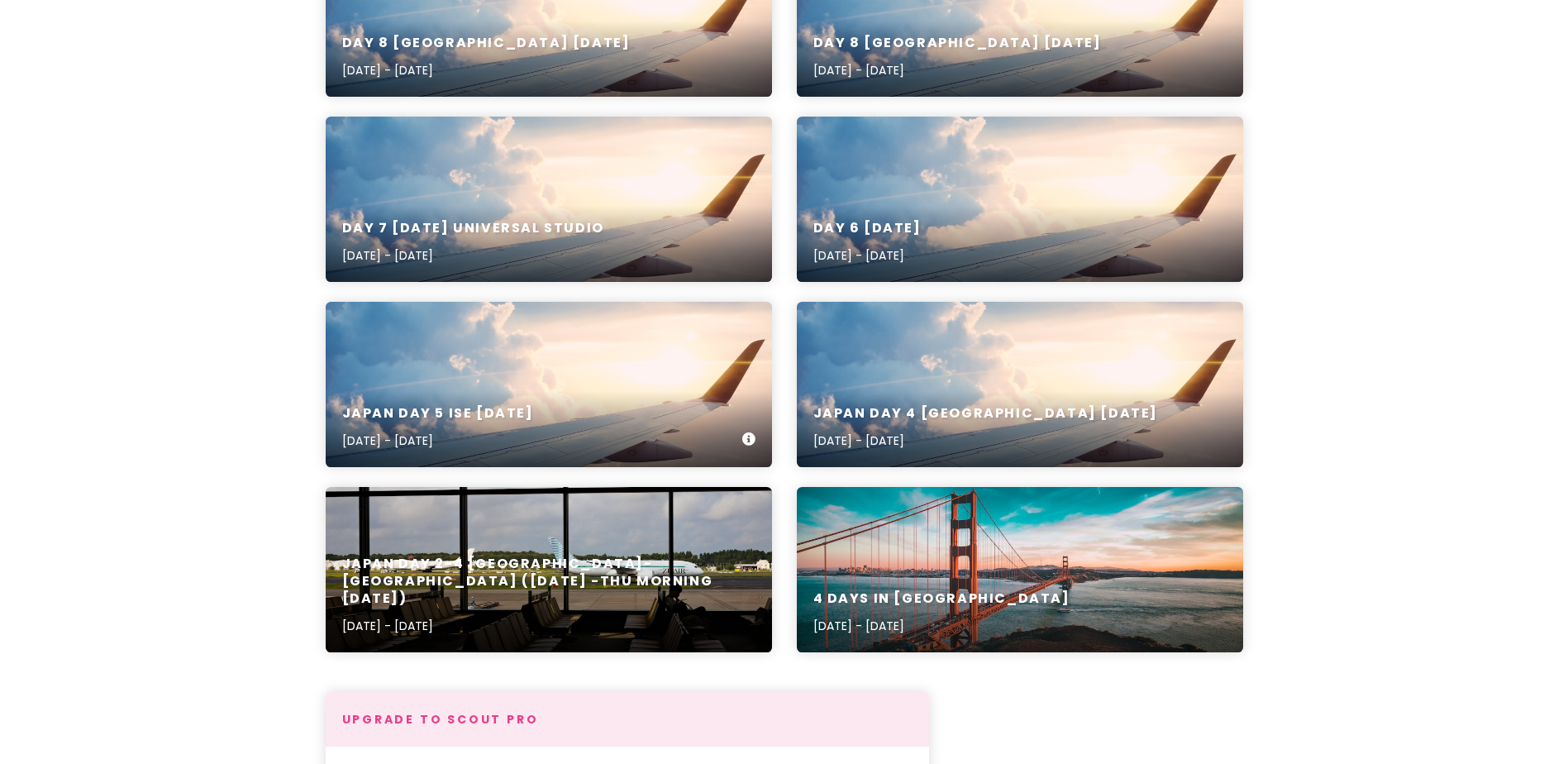
click at [617, 395] on div "Japan Day 5 Ise Friday 19 Dec Dec 19, 2025 - Dec 20, 2025" at bounding box center [550, 428] width 447 height 79
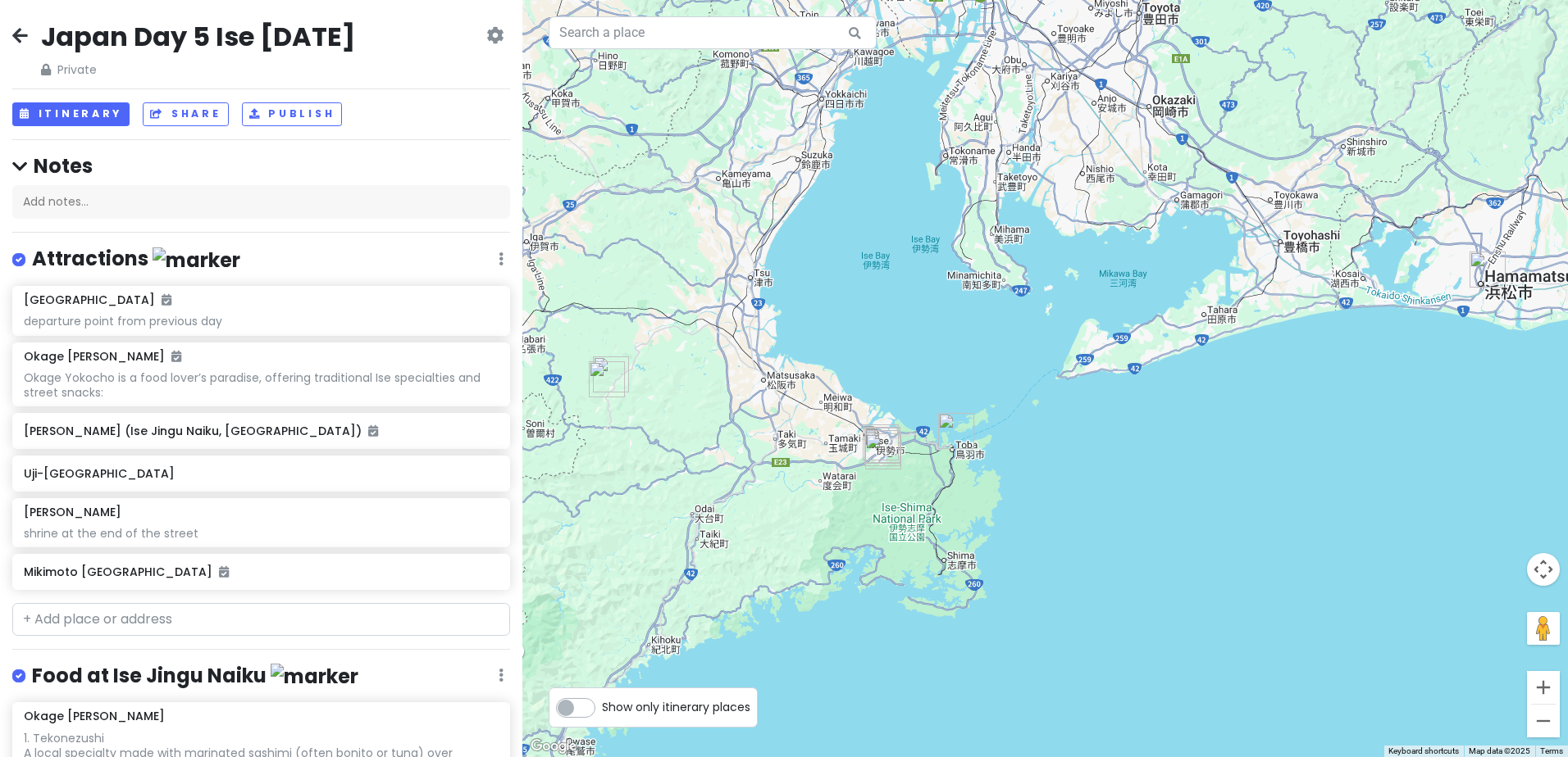
click at [239, 30] on h2 "Japan Day 5 Ise Friday 19 Dec" at bounding box center [197, 37] width 314 height 35
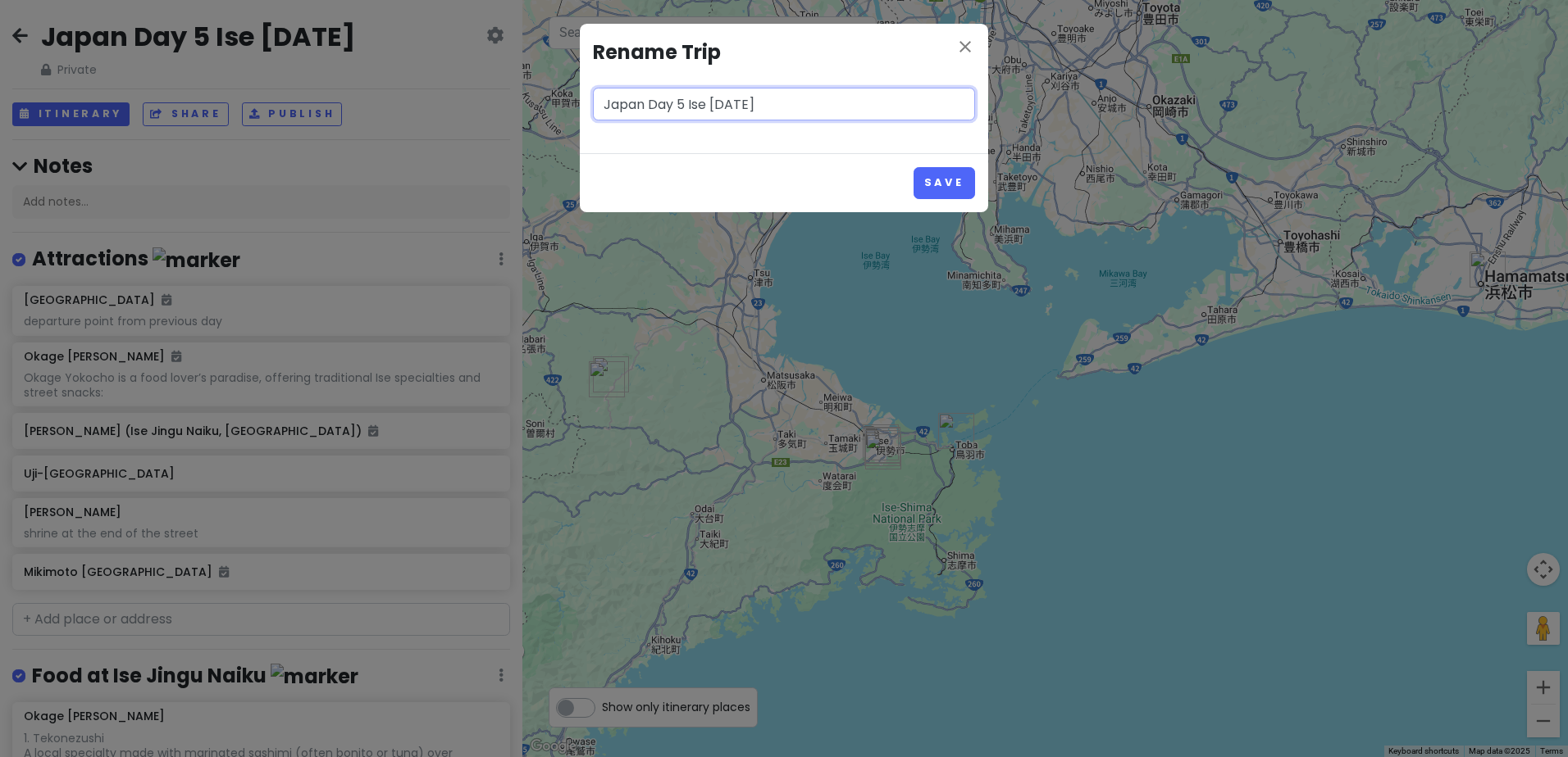
click at [689, 105] on input "Japan Day 5 Ise Friday 19 Dec" at bounding box center [784, 104] width 382 height 33
type input "Japan Day 5 Shizuka-Mie Fri 19 Dec"
click at [927, 185] on button "Save" at bounding box center [944, 183] width 61 height 32
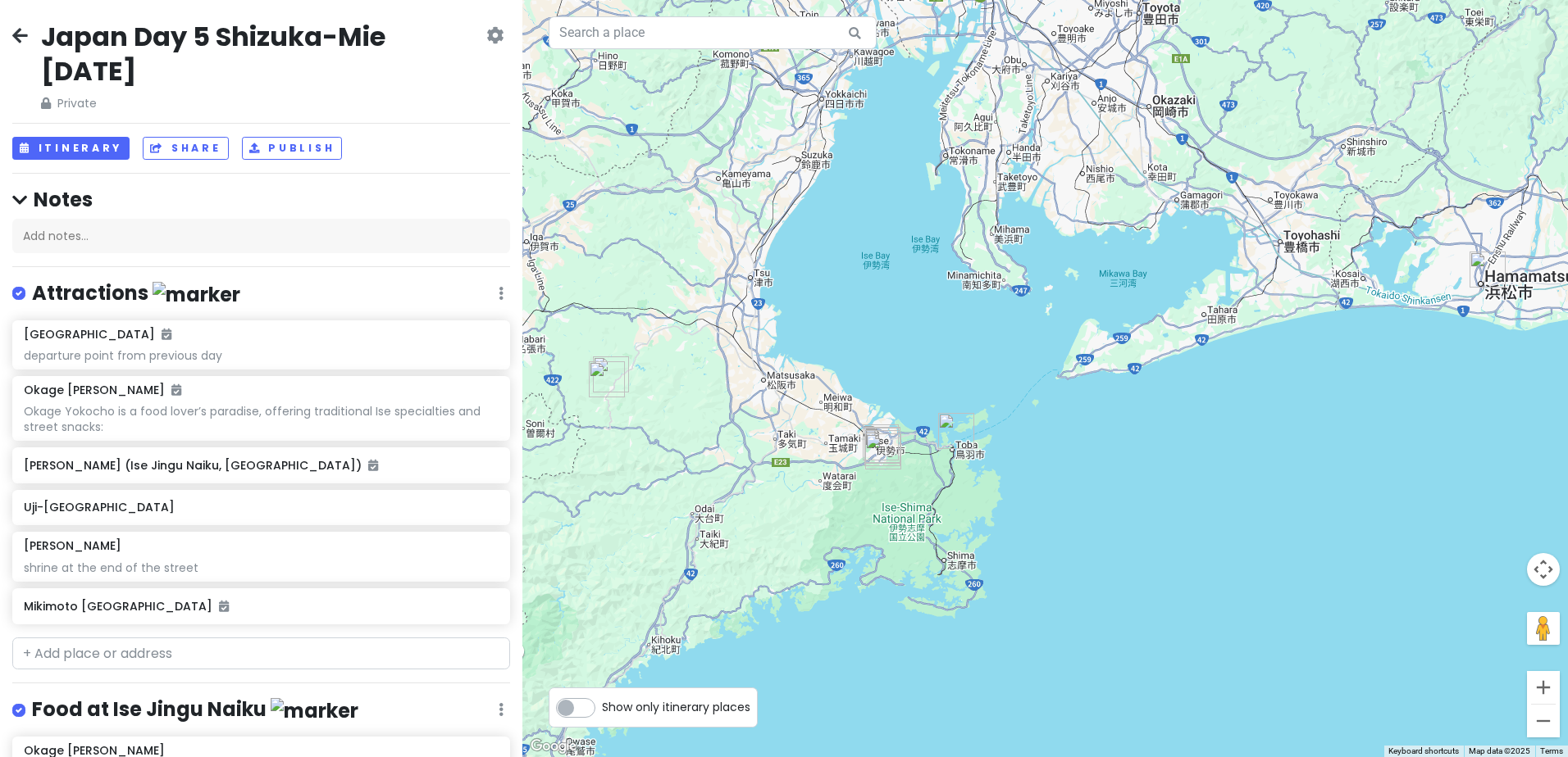
click at [21, 38] on icon at bounding box center [20, 35] width 16 height 13
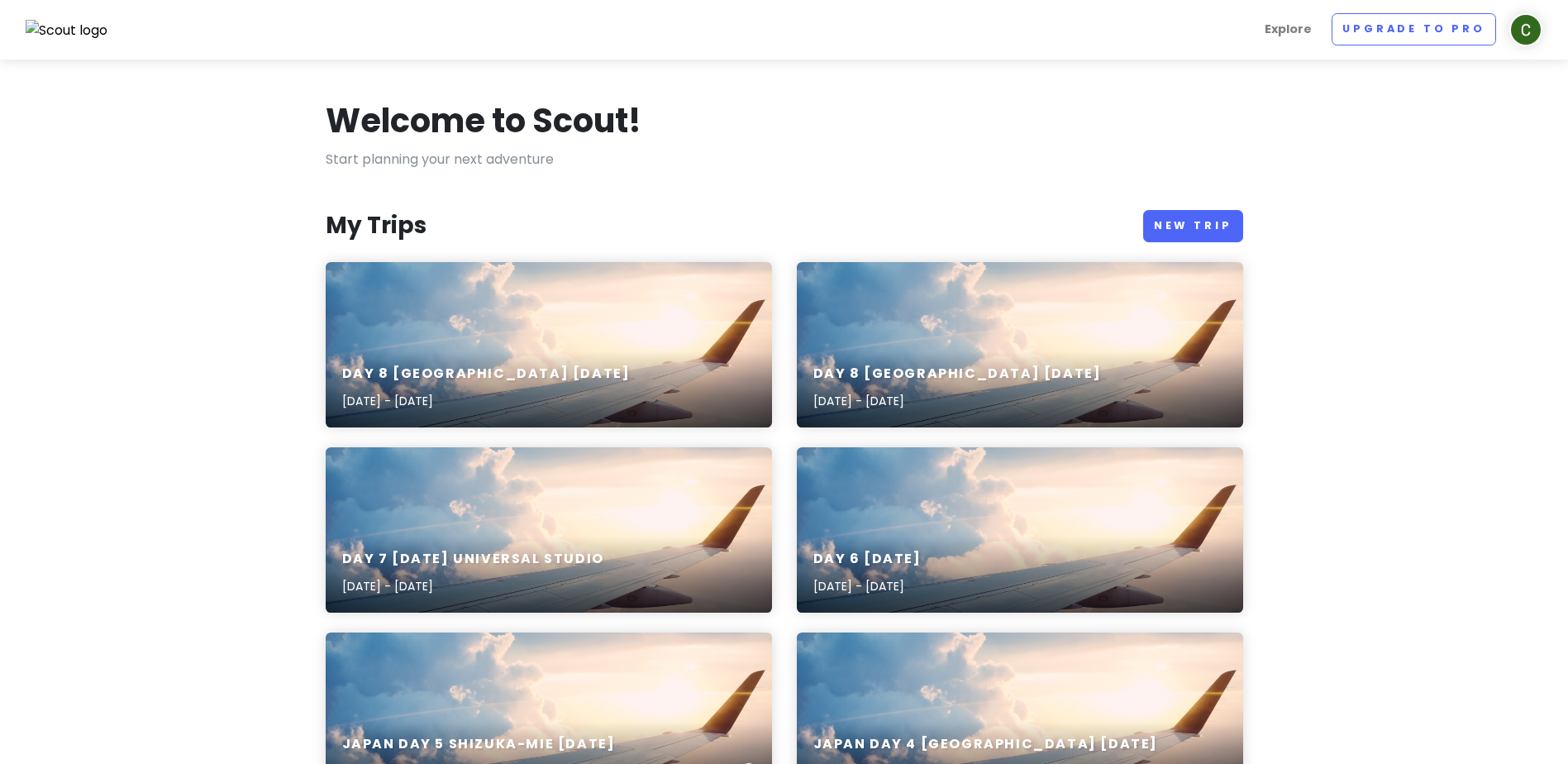
click at [617, 720] on div "Japan Day 5 Shizuka-Mie Fri 19 Dec Dec 19, 2025 - Dec 20, 2025" at bounding box center [550, 758] width 447 height 79
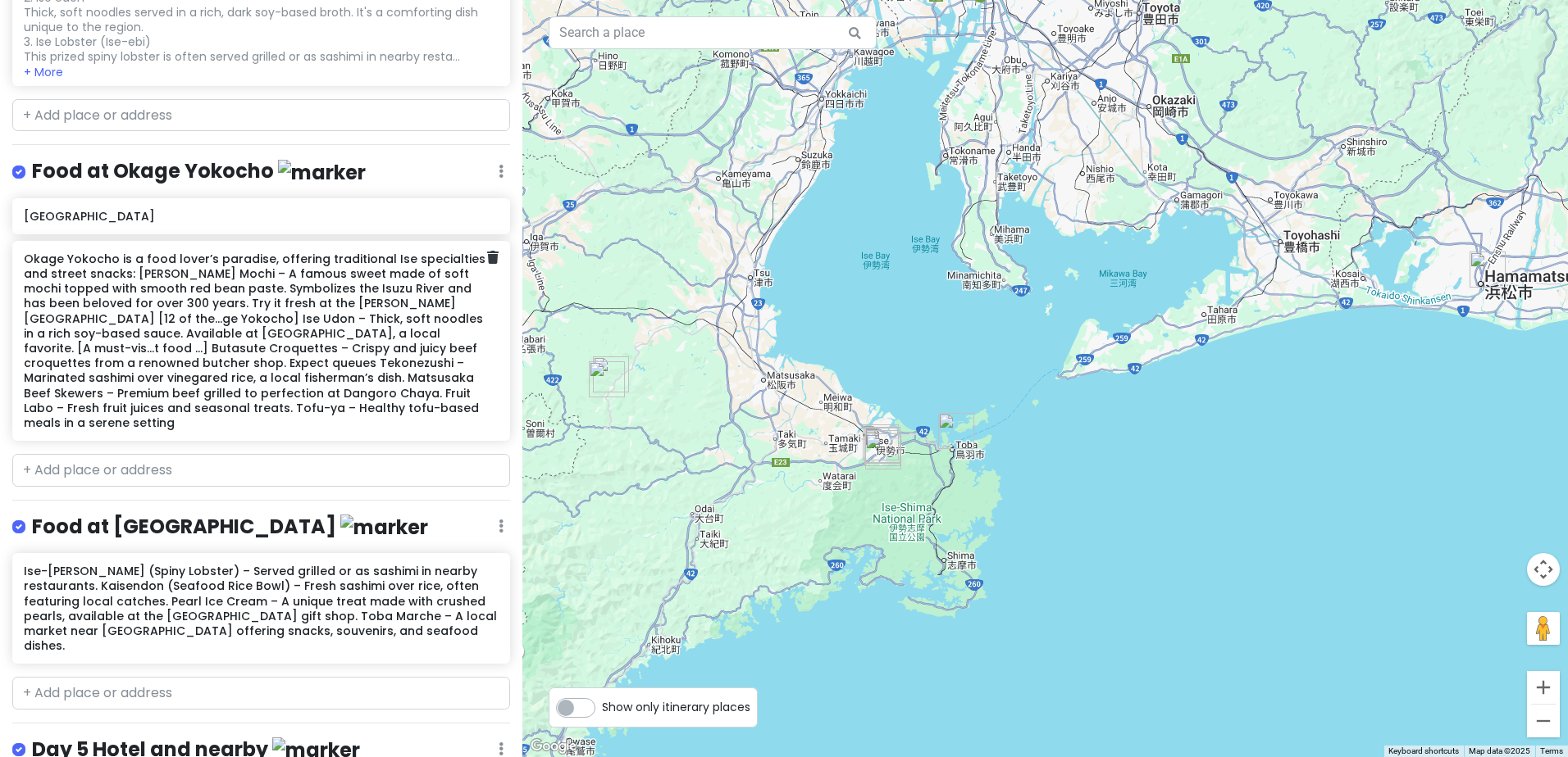
scroll to position [1000, 0]
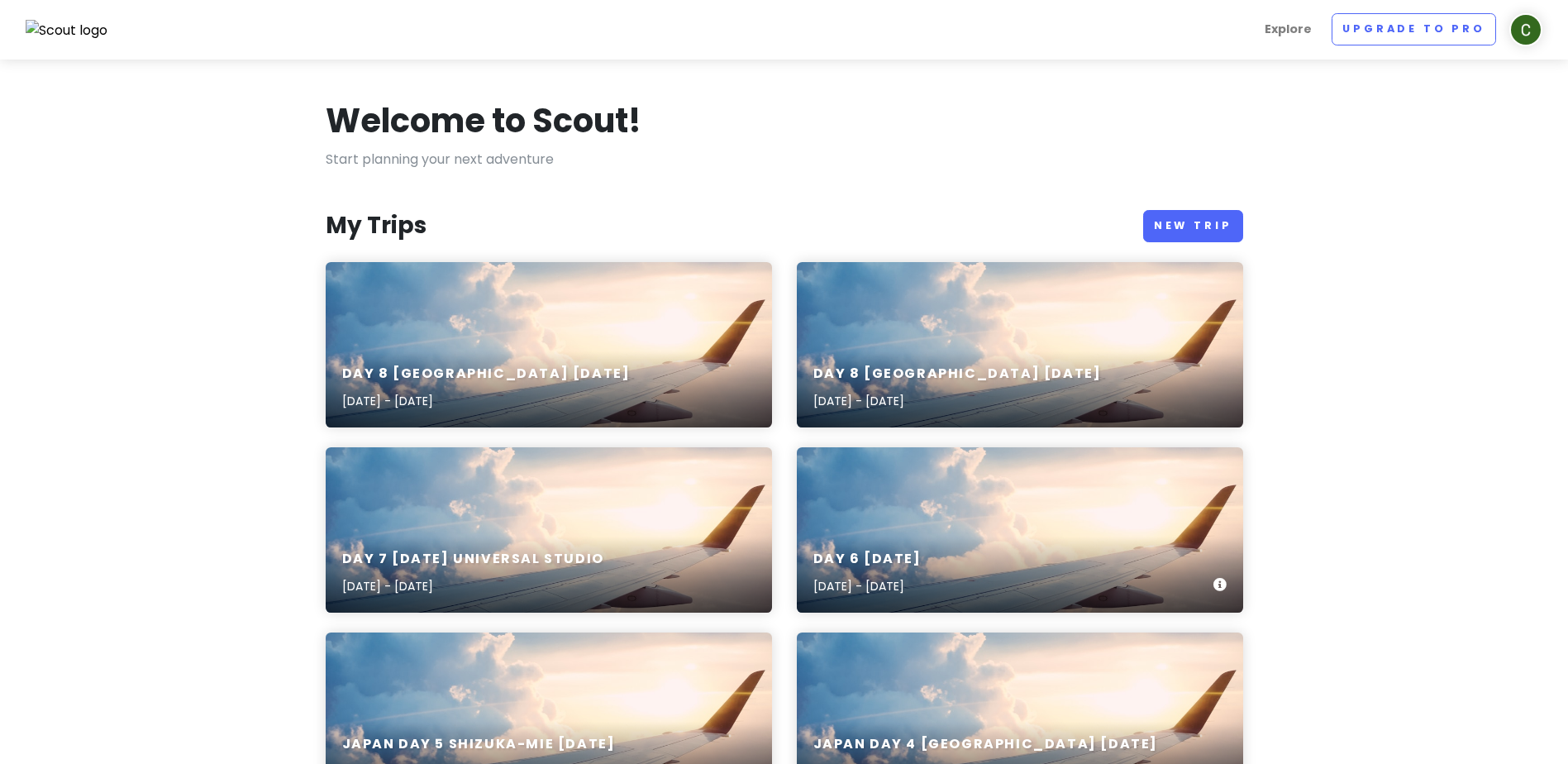
click at [1024, 523] on div "day 6 [DATE] [DATE] - [DATE]" at bounding box center [1020, 530] width 447 height 166
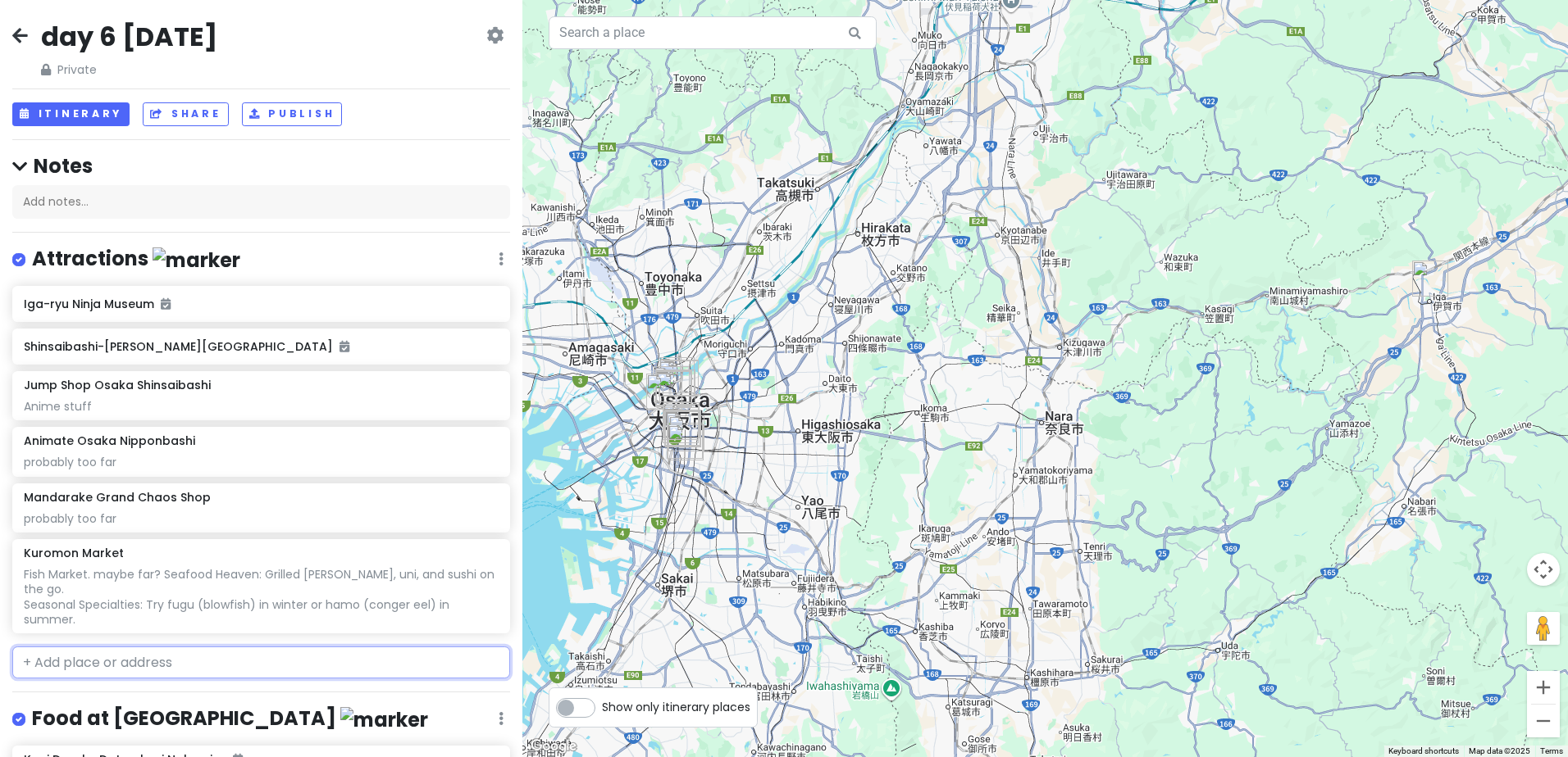
click at [198, 666] on input "text" at bounding box center [261, 663] width 498 height 33
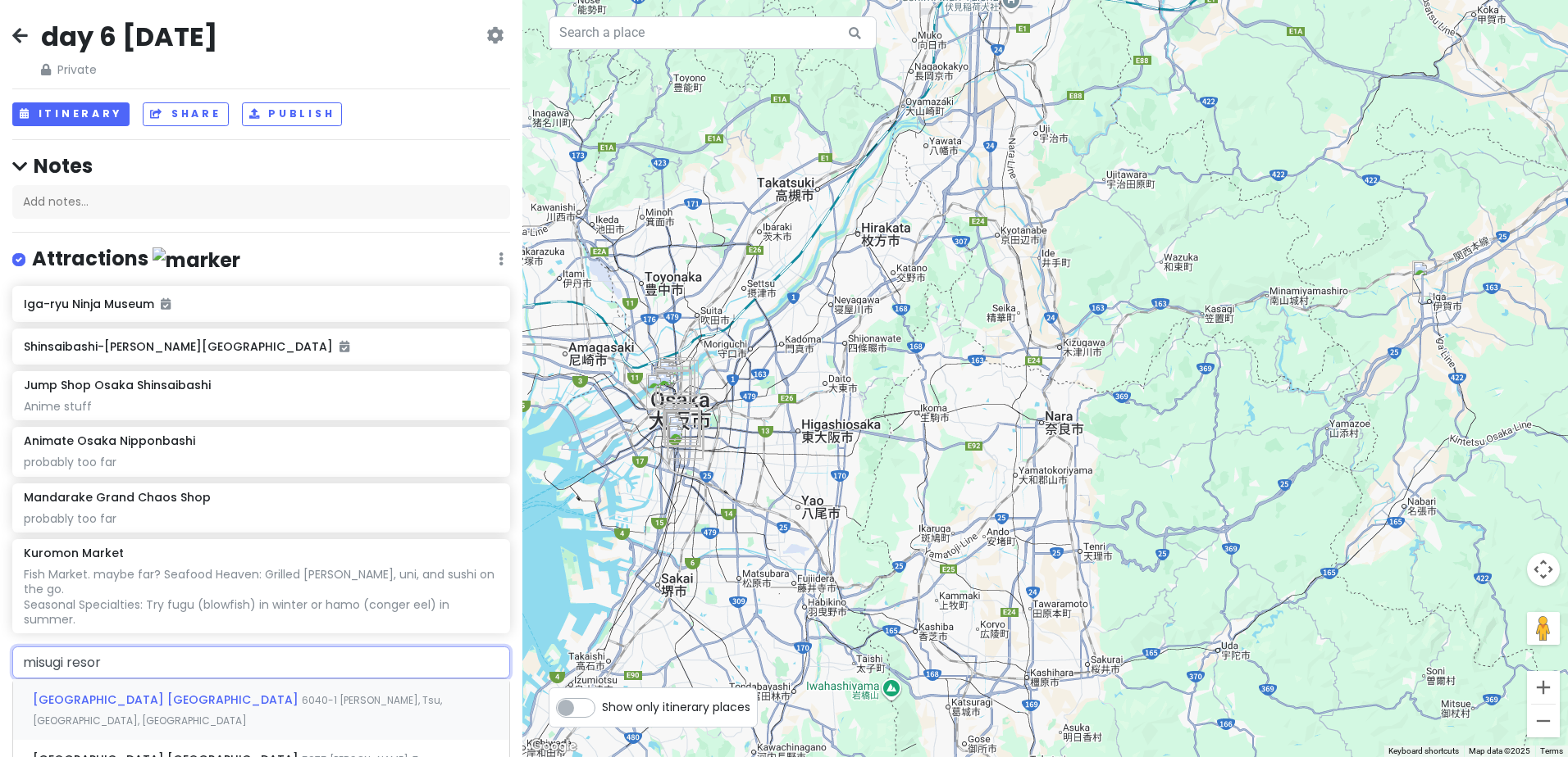
type input "misugi resort"
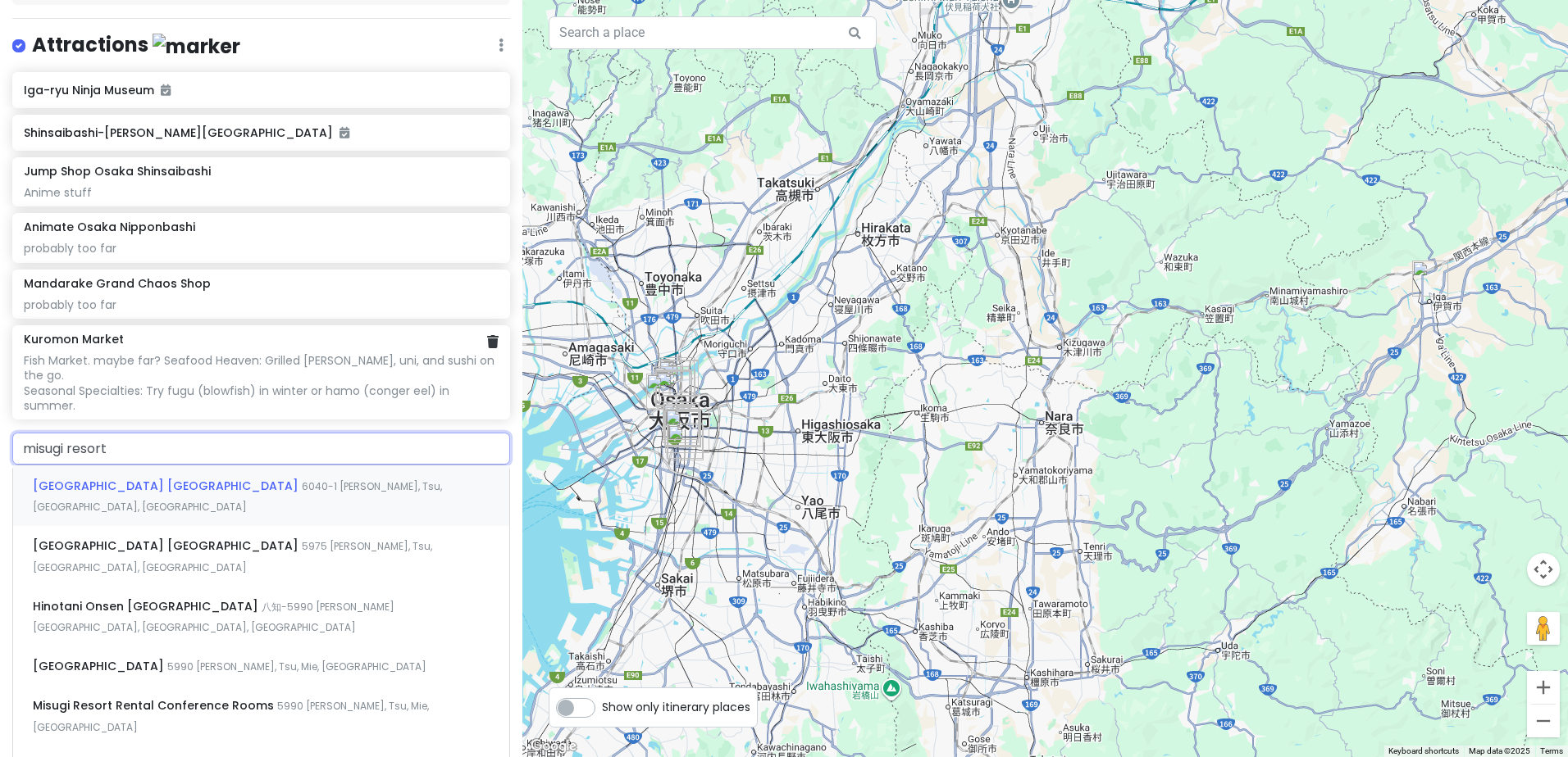
scroll to position [246, 0]
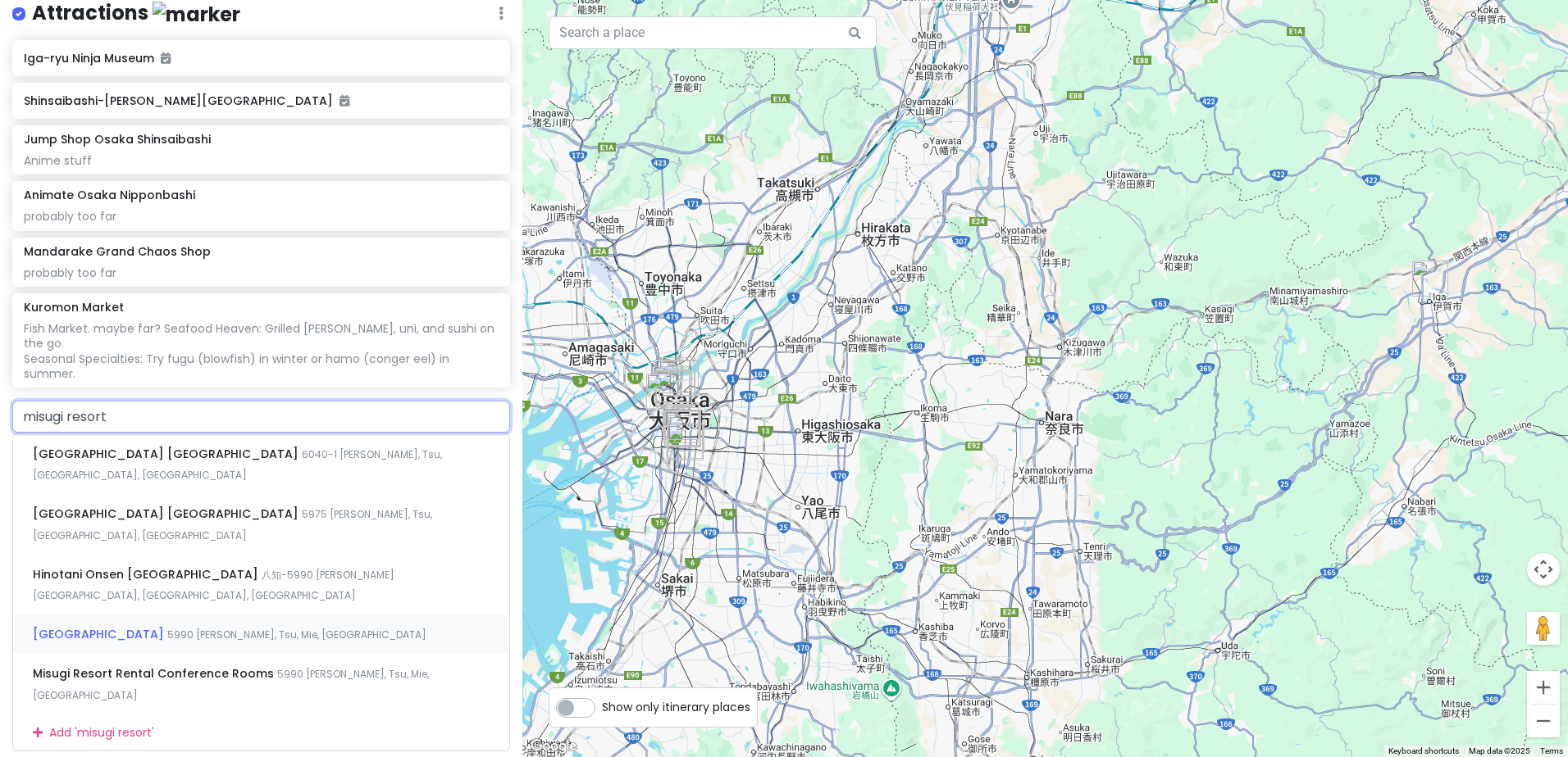
click at [186, 615] on div "Misugi Resort Hotel Annex 5990 Misugichō Yachi, Tsu, Mie, Japan" at bounding box center [261, 634] width 496 height 40
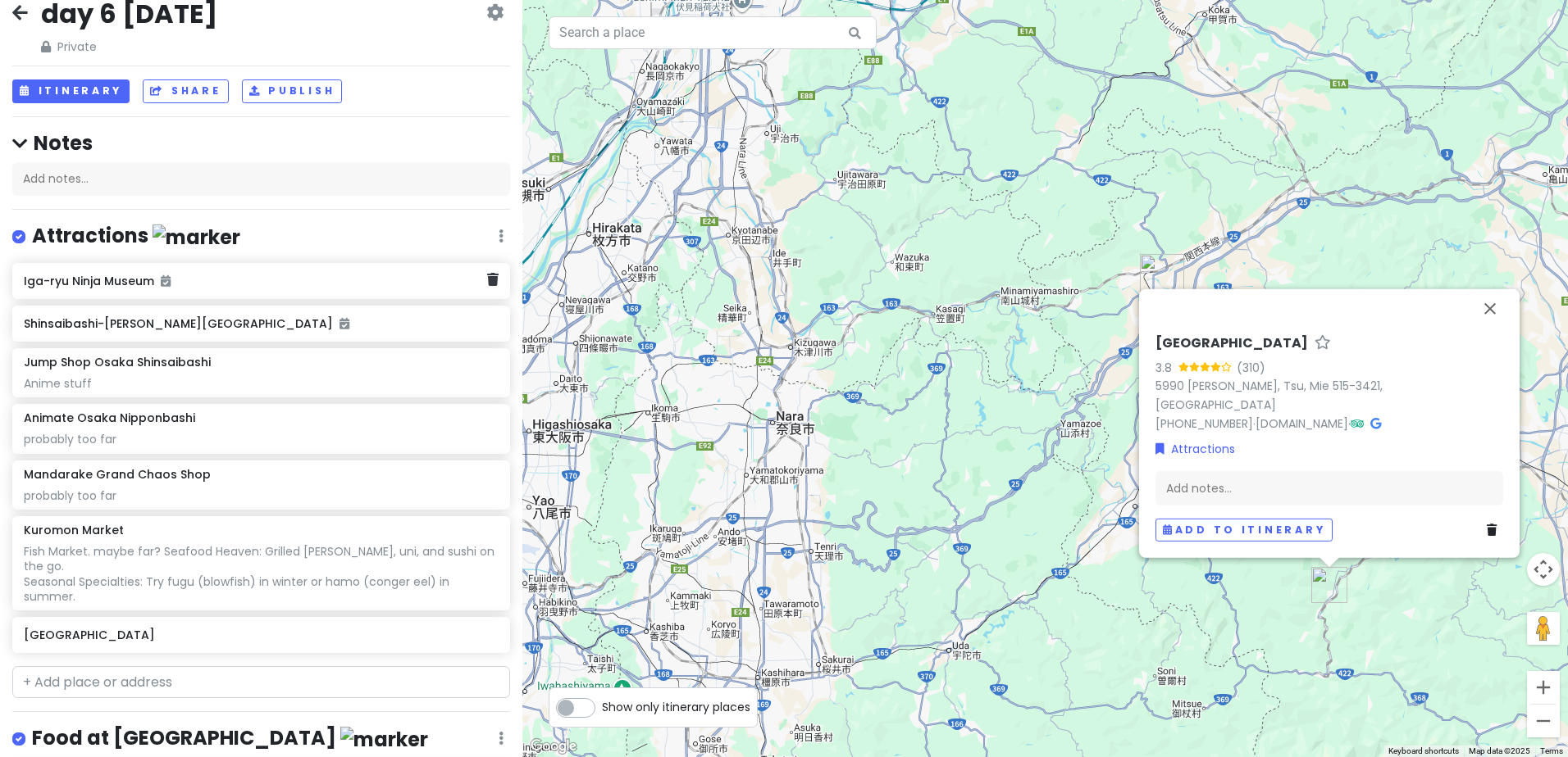
scroll to position [0, 0]
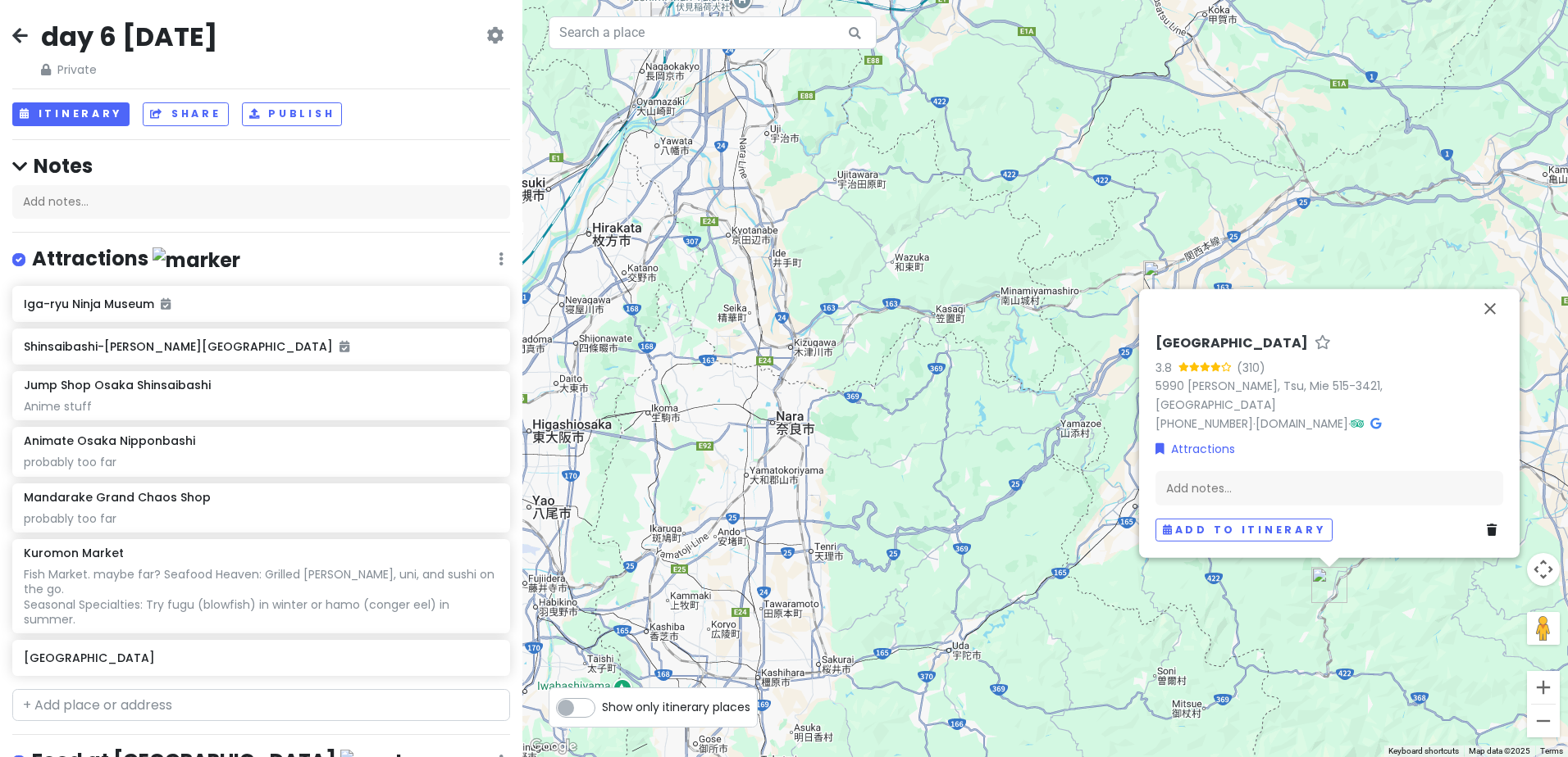
click at [72, 98] on div "day 6 saturday 20 Dec Private Change Dates Make a Copy Delete Trip Go Pro ⚡️ Gi…" at bounding box center [261, 378] width 522 height 757
click at [1215, 492] on div "Add notes..." at bounding box center [1329, 488] width 348 height 35
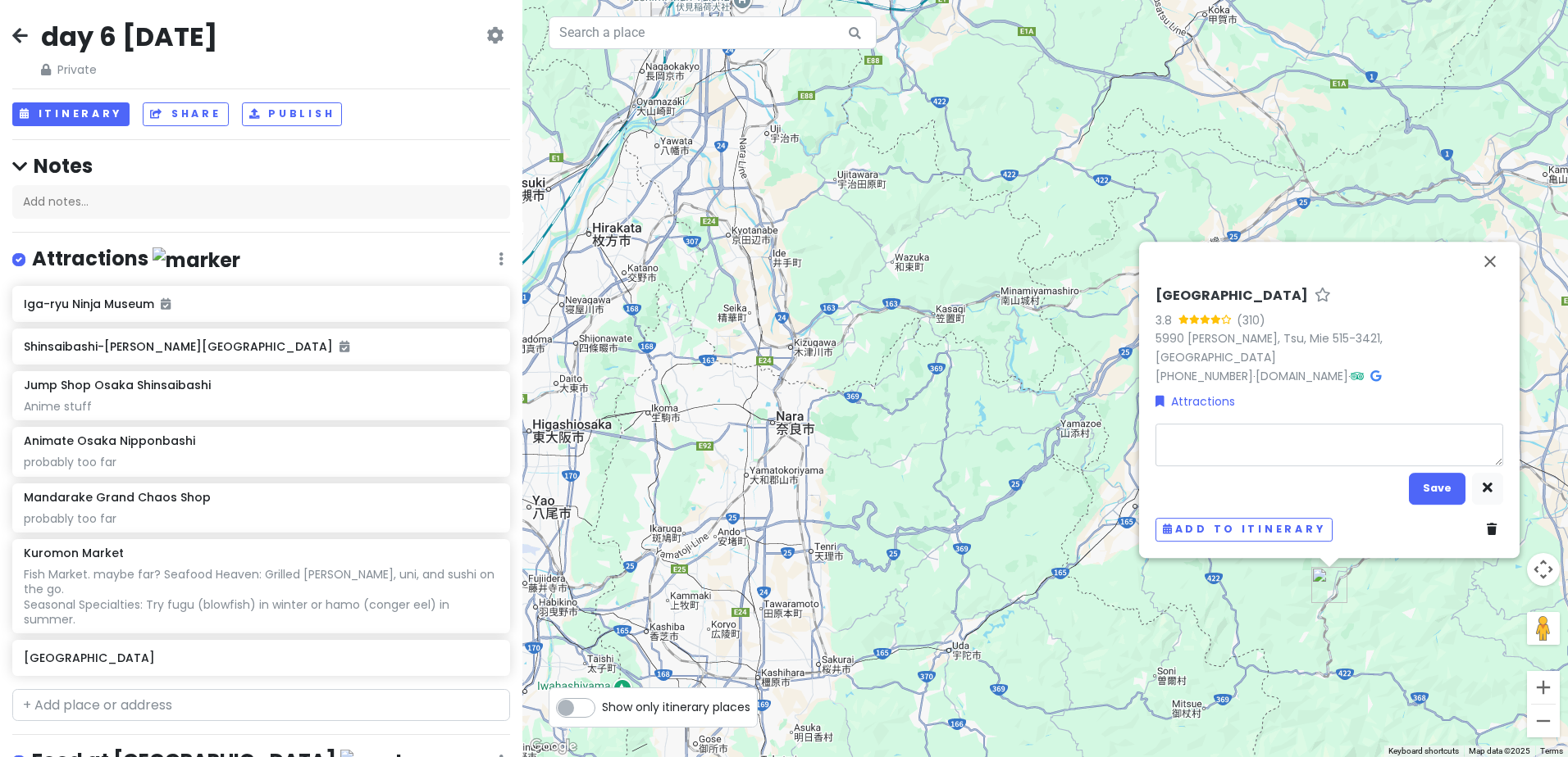
type textarea "x"
type textarea "p"
type textarea "x"
type textarea "pr"
type textarea "x"
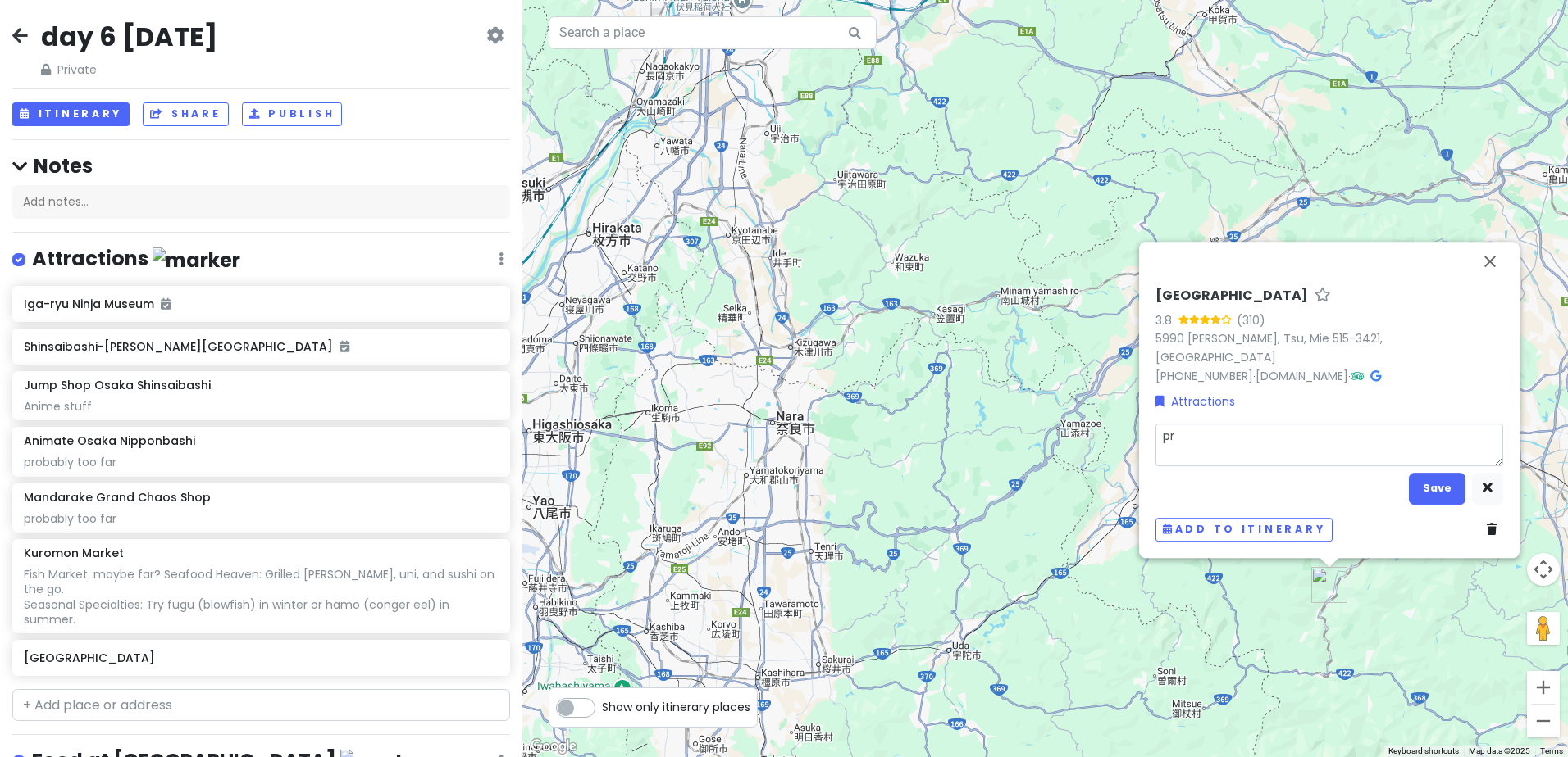
type textarea "pre"
type textarea "x"
type textarea "prev"
type textarea "x"
type textarea "previ"
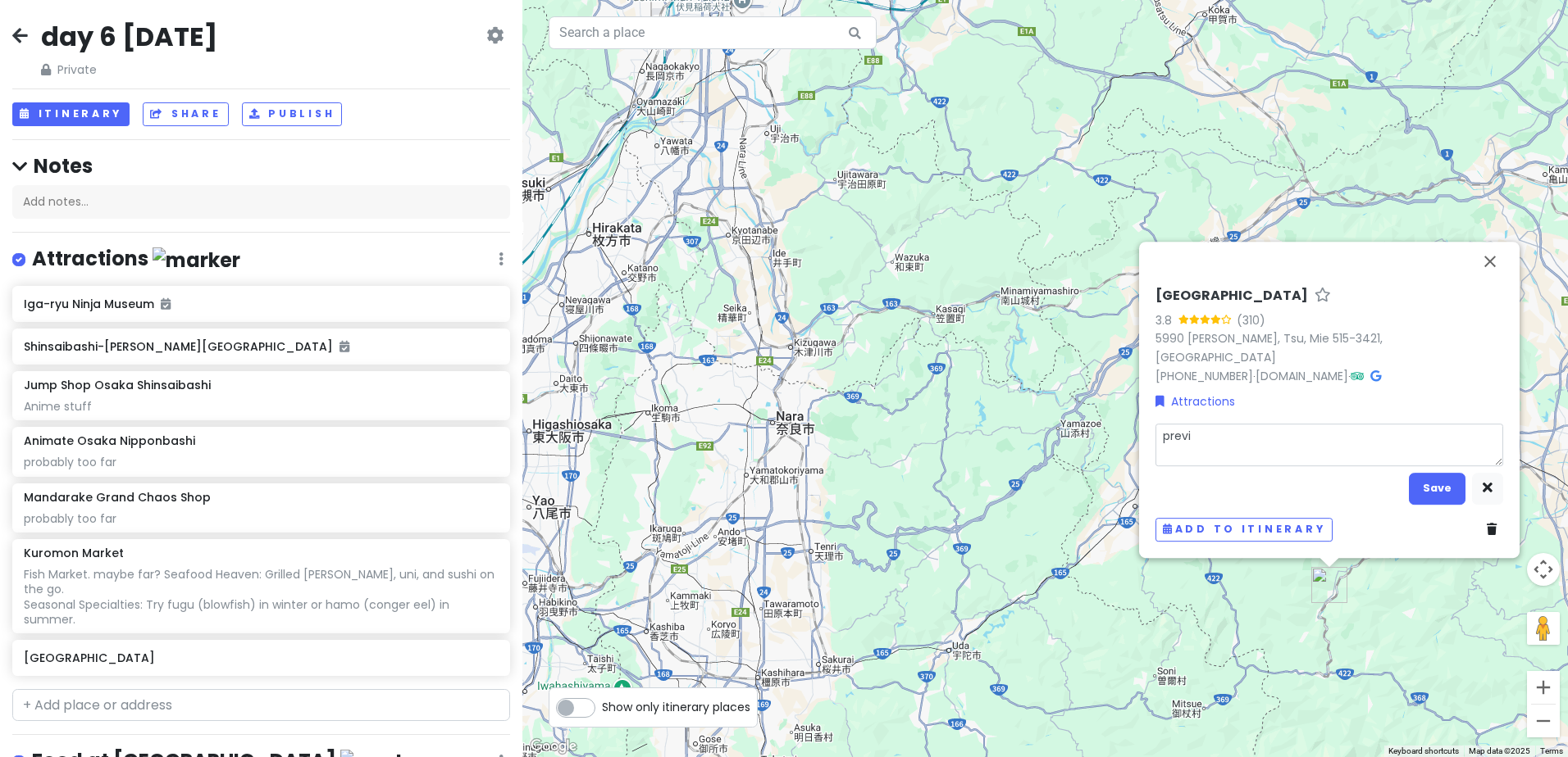
type textarea "x"
type textarea "previo"
type textarea "x"
type textarea "previou"
type textarea "x"
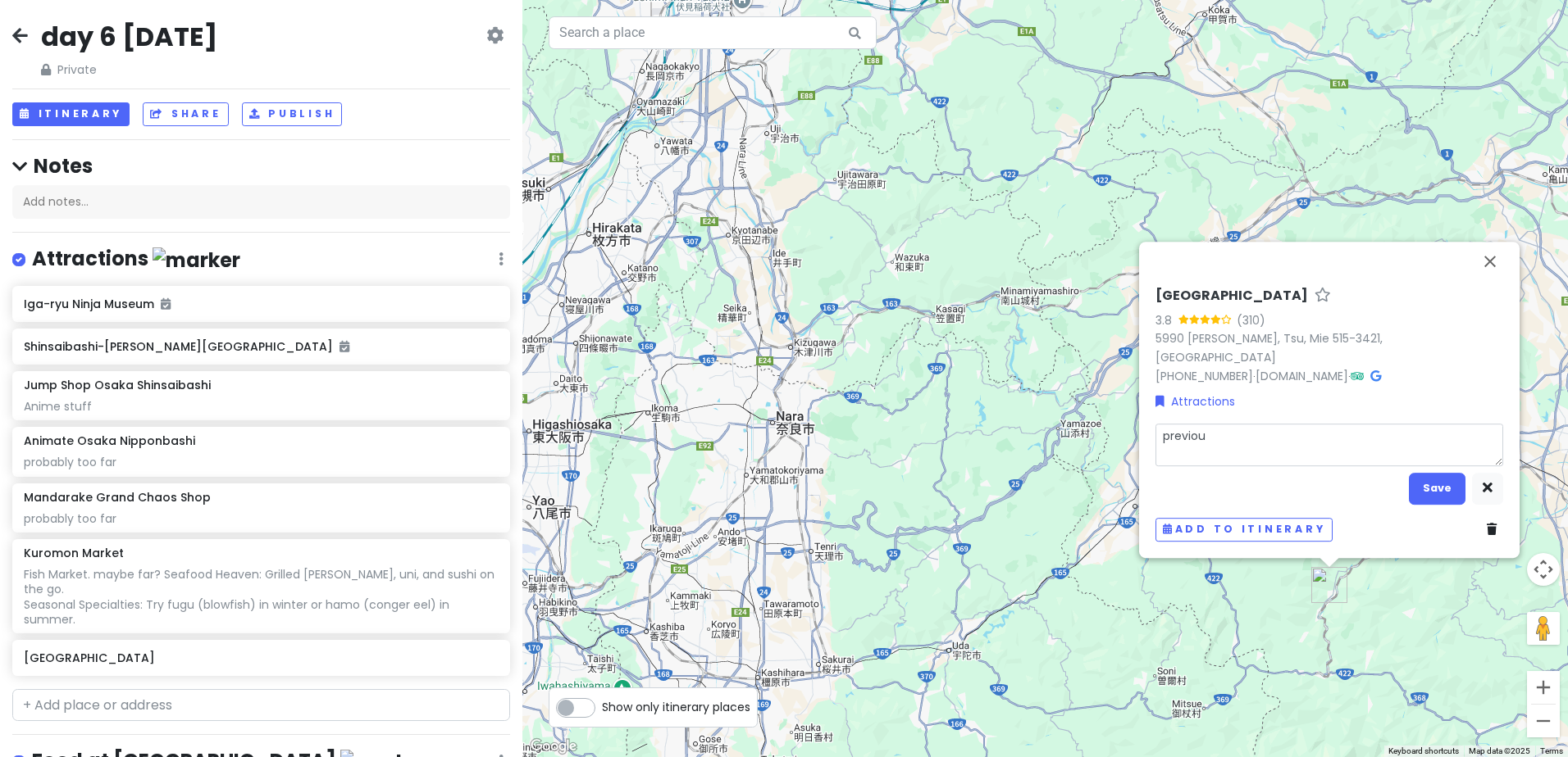
type textarea "previous"
type textarea "x"
type textarea "previous"
type textarea "x"
type textarea "previous d"
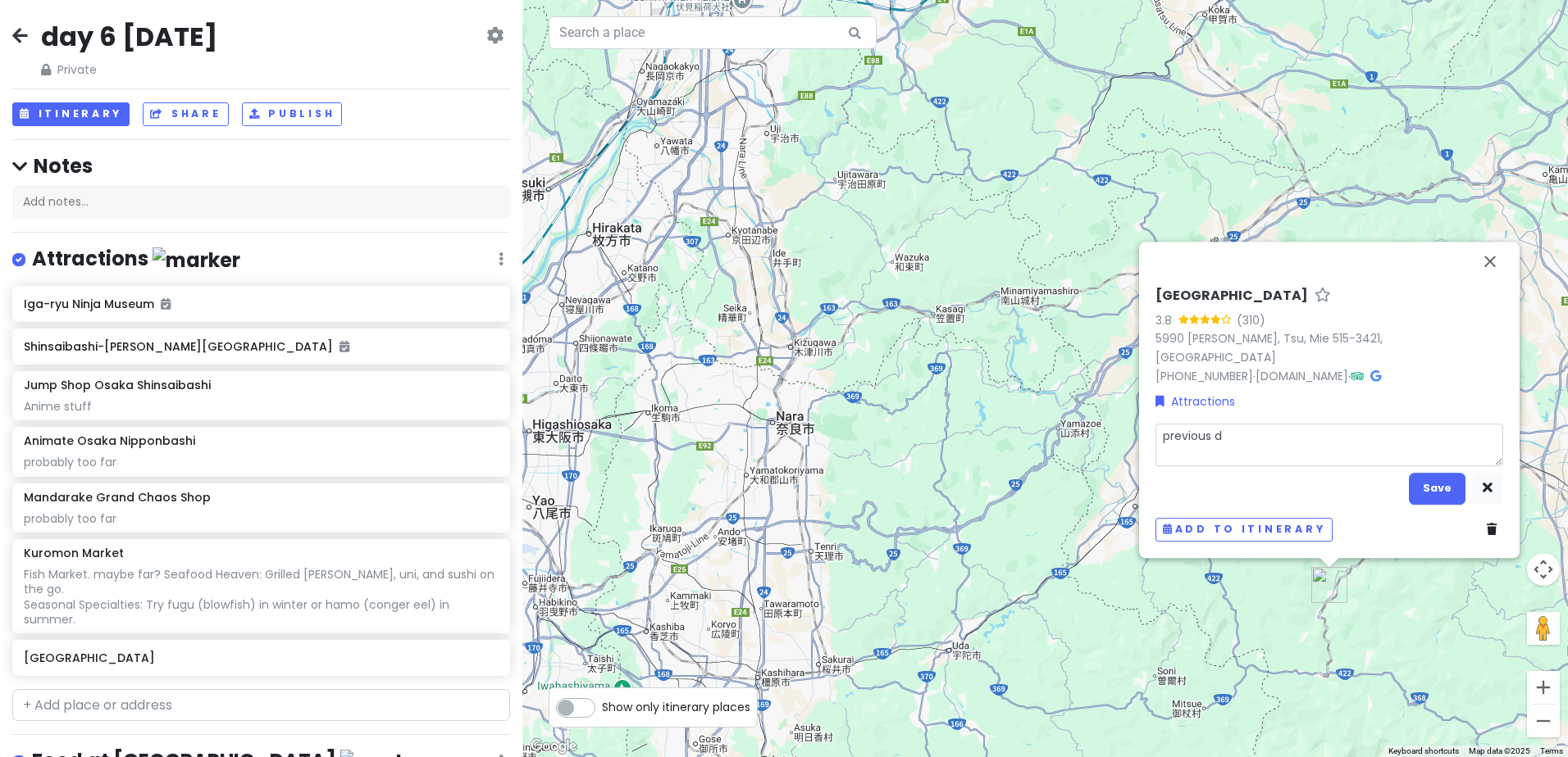
type textarea "x"
type textarea "previous da"
type textarea "x"
type textarea "previous day"
type textarea "x"
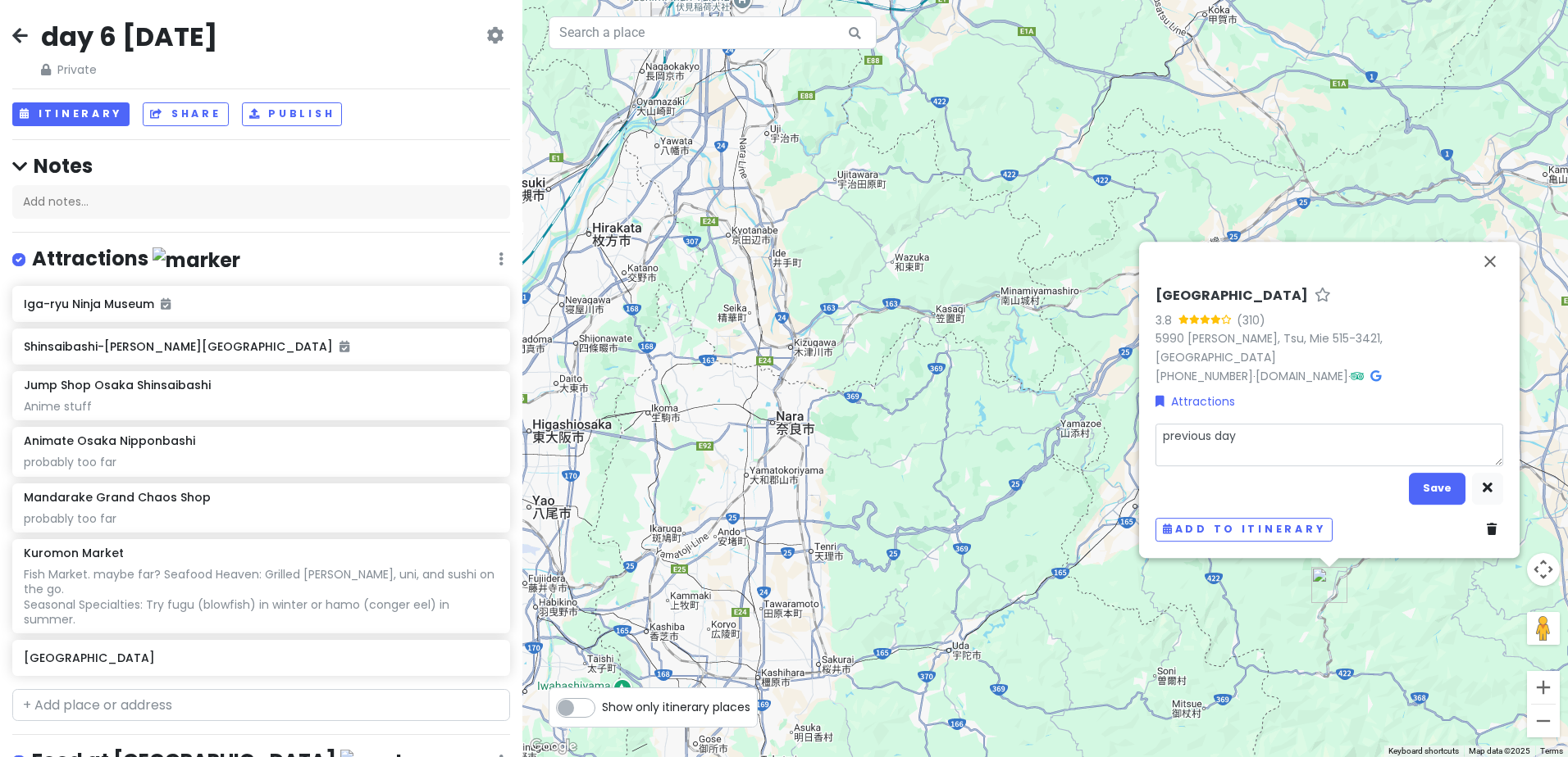
type textarea "previous day"
type textarea "x"
type textarea "previous day d"
type textarea "x"
type textarea "previous day dep"
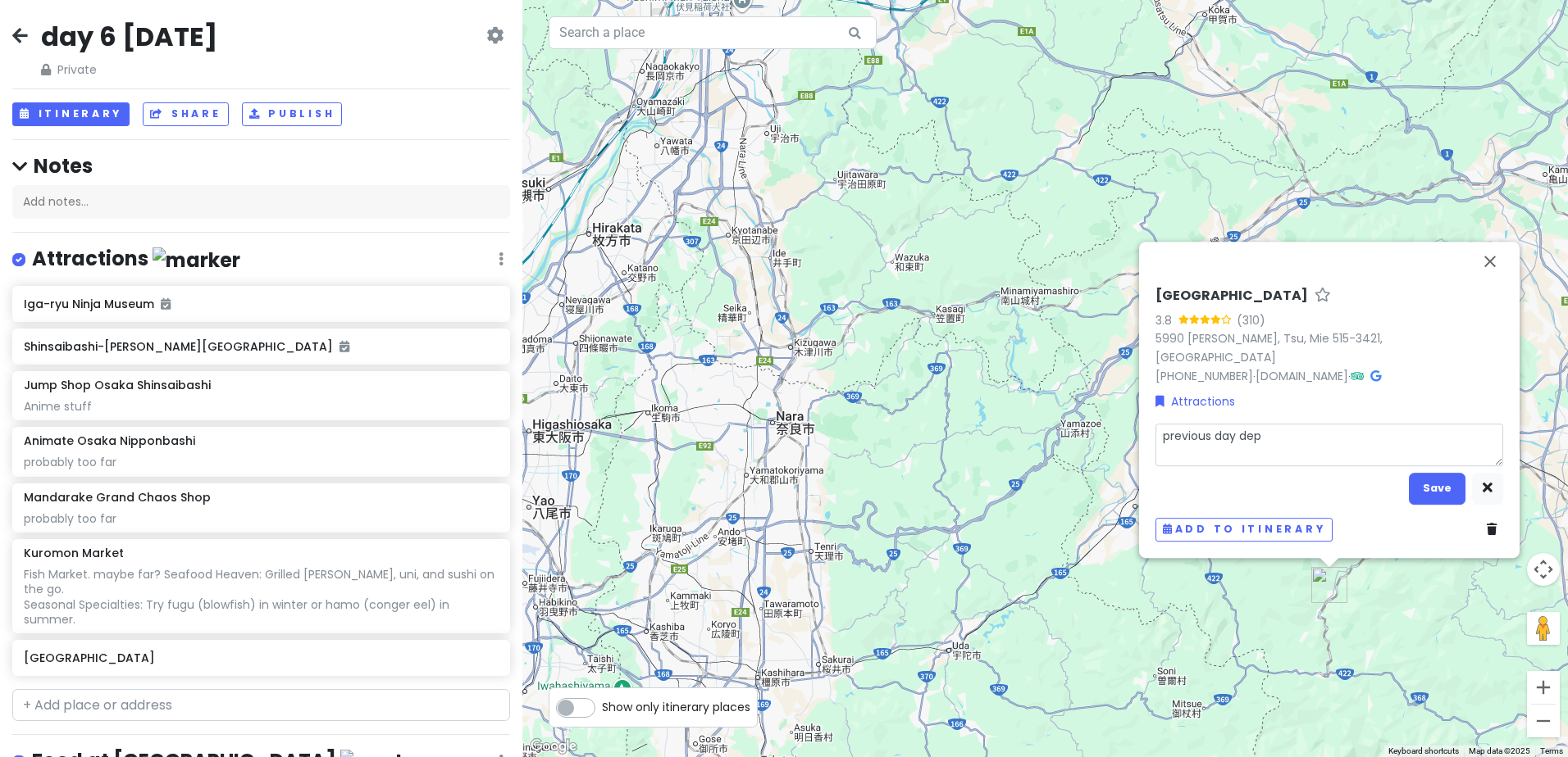
type textarea "x"
type textarea "previous day depa"
type textarea "x"
type textarea "previous day depar"
type textarea "x"
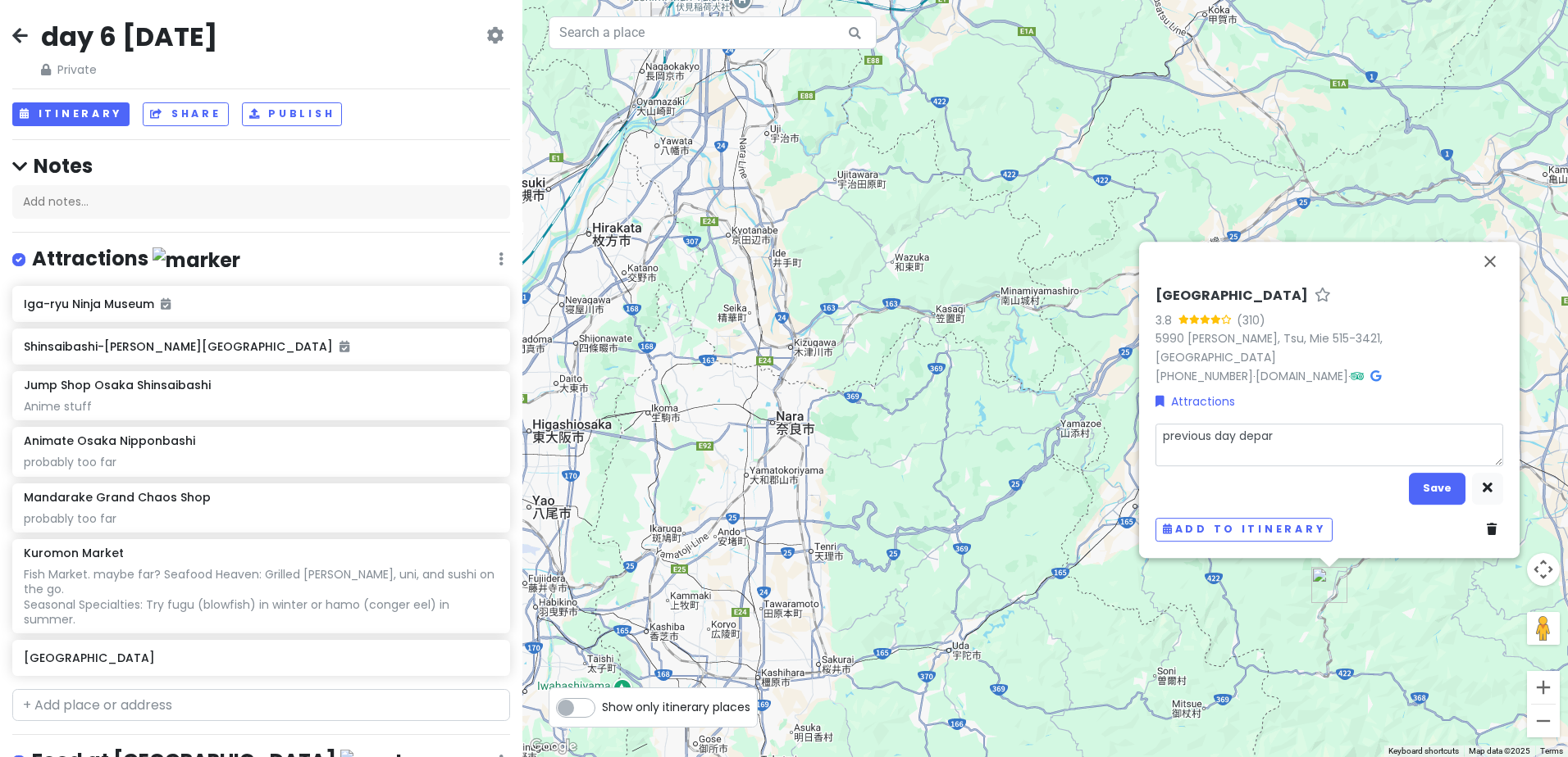
type textarea "previous day depart"
type textarea "x"
type textarea "previous day departu"
type textarea "x"
type textarea "previous day departur"
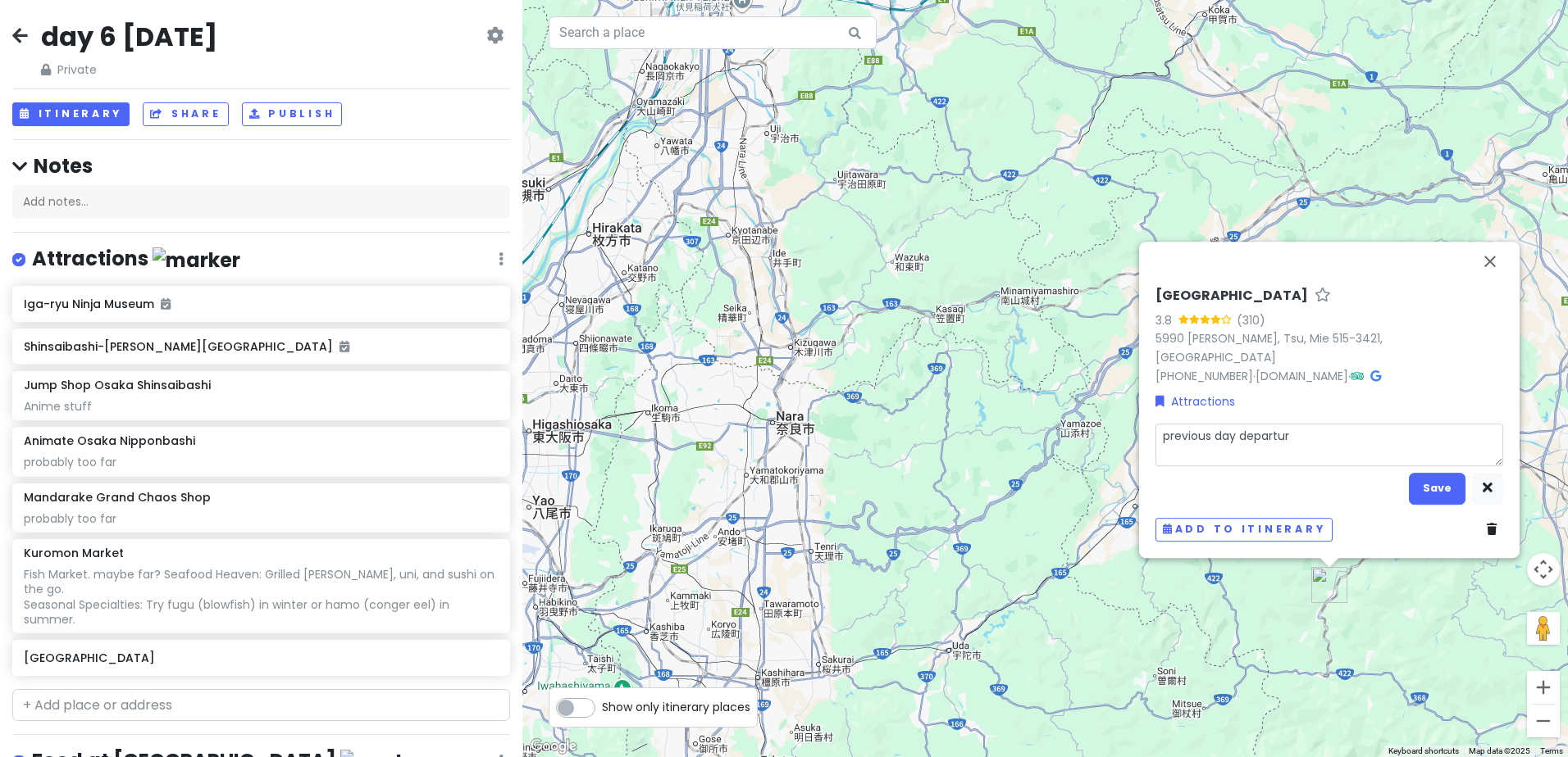
type textarea "x"
type textarea "previous day departure"
click at [1423, 493] on button "Save" at bounding box center [1437, 489] width 57 height 32
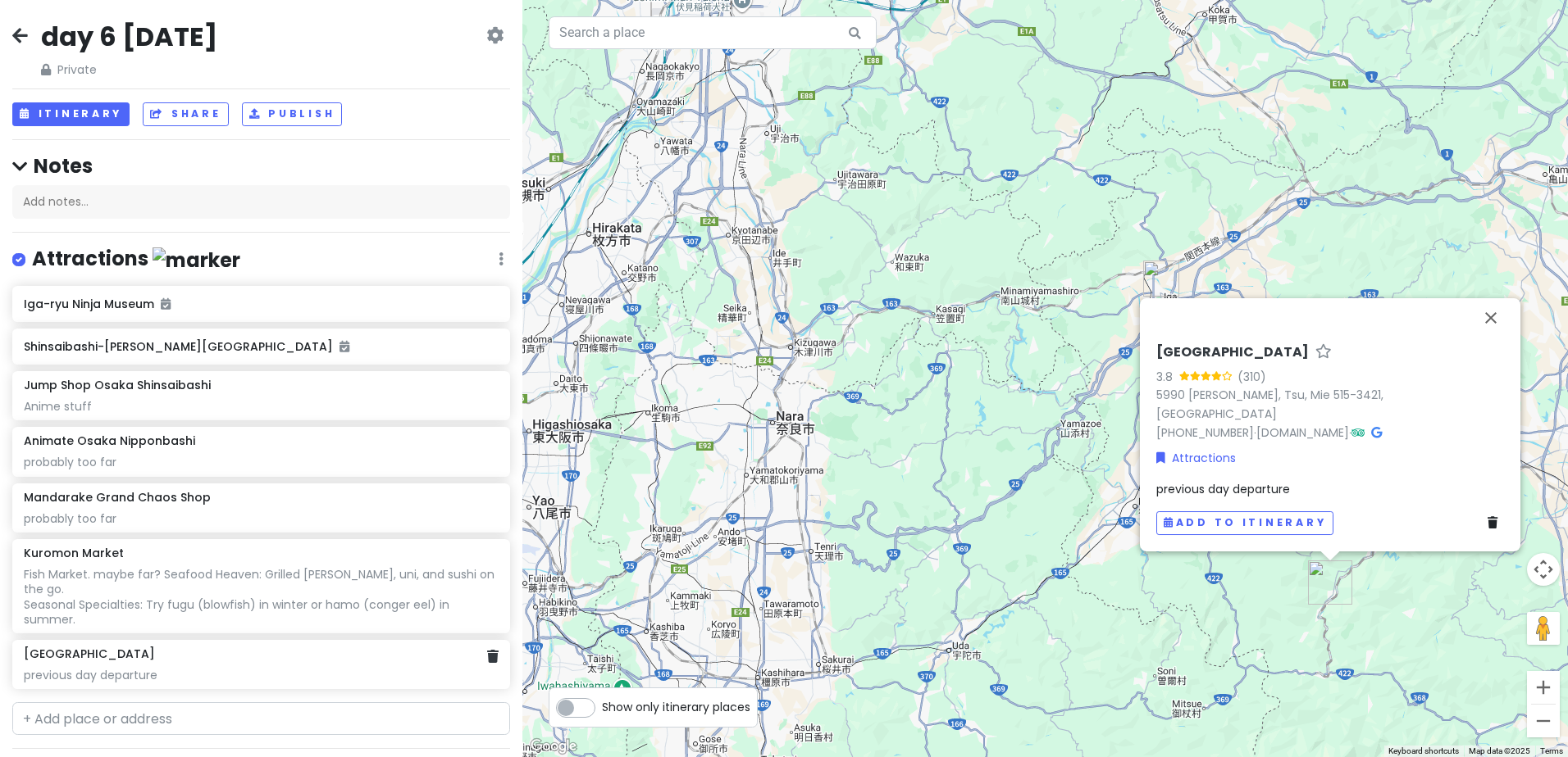
scroll to position [5, 0]
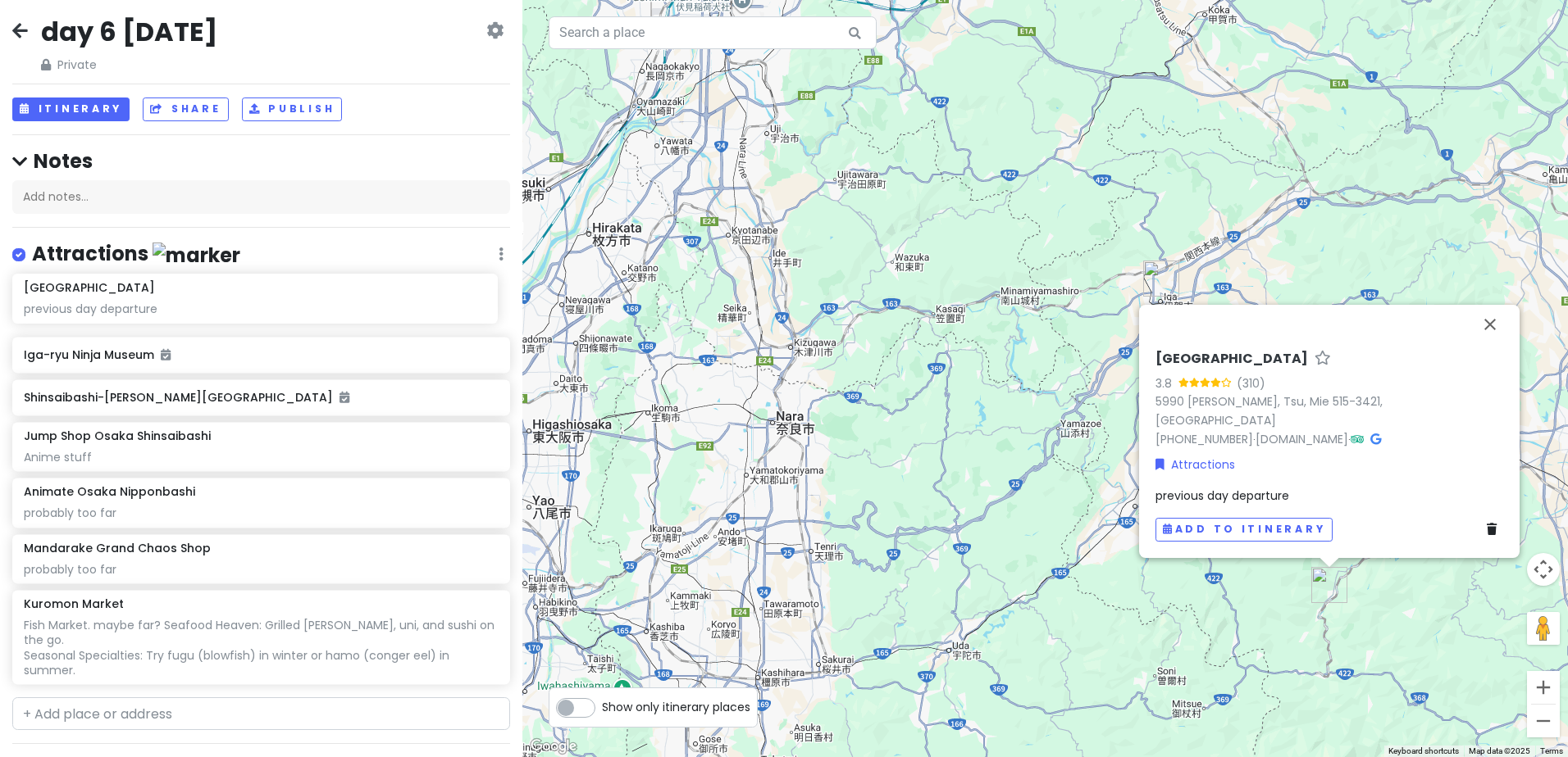
drag, startPoint x: 182, startPoint y: 669, endPoint x: 181, endPoint y: 304, distance: 365.0
click at [181, 304] on div "Iga-ryu Ninja Museum Shinsaibashi-Suji Shopping Street Jump Shop Osaka Shinsaib…" at bounding box center [261, 485] width 522 height 410
click at [79, 101] on button "Itinerary" at bounding box center [71, 108] width 117 height 24
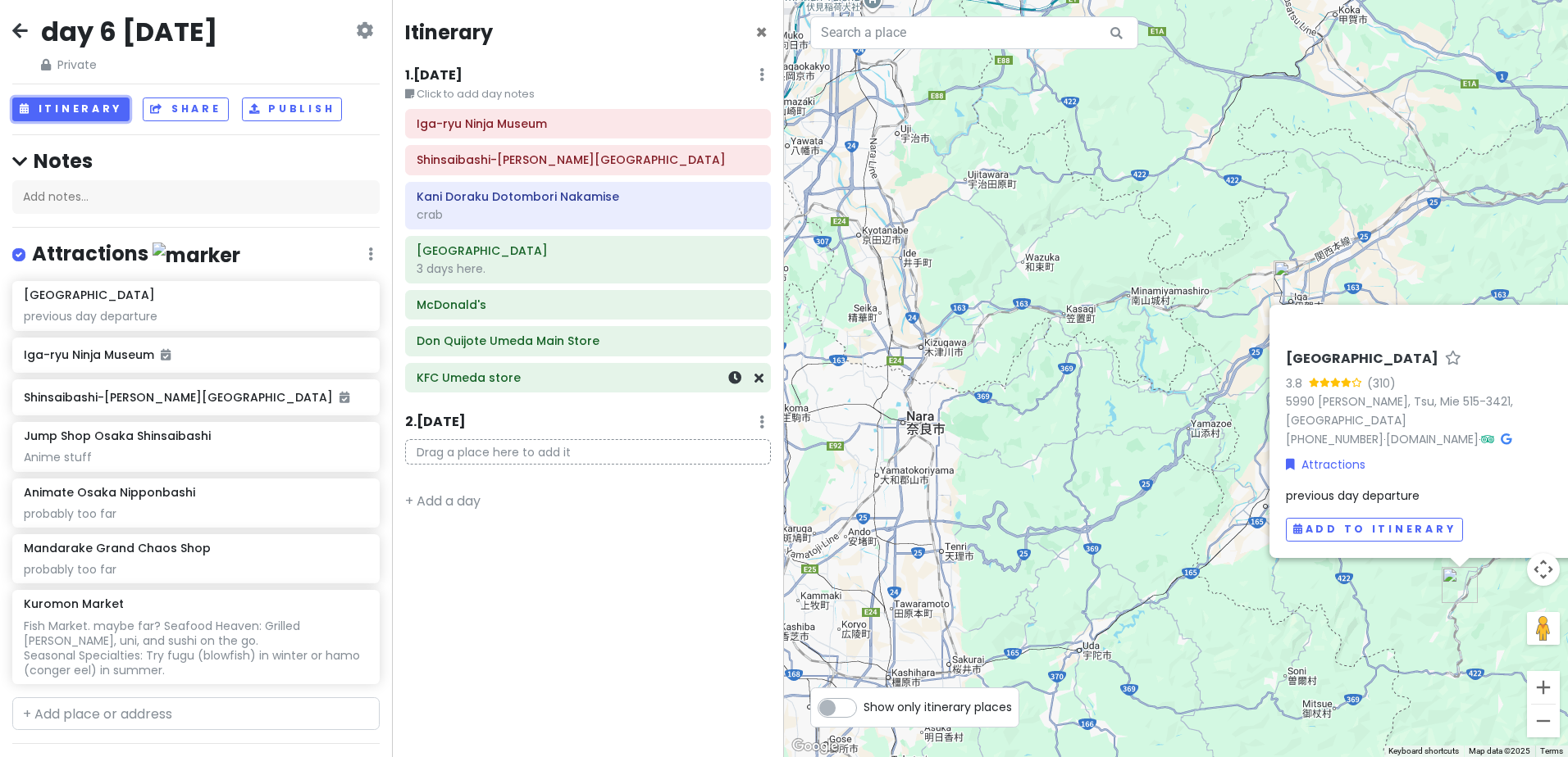
click at [549, 381] on h6 "KFC Umeda store" at bounding box center [587, 378] width 342 height 15
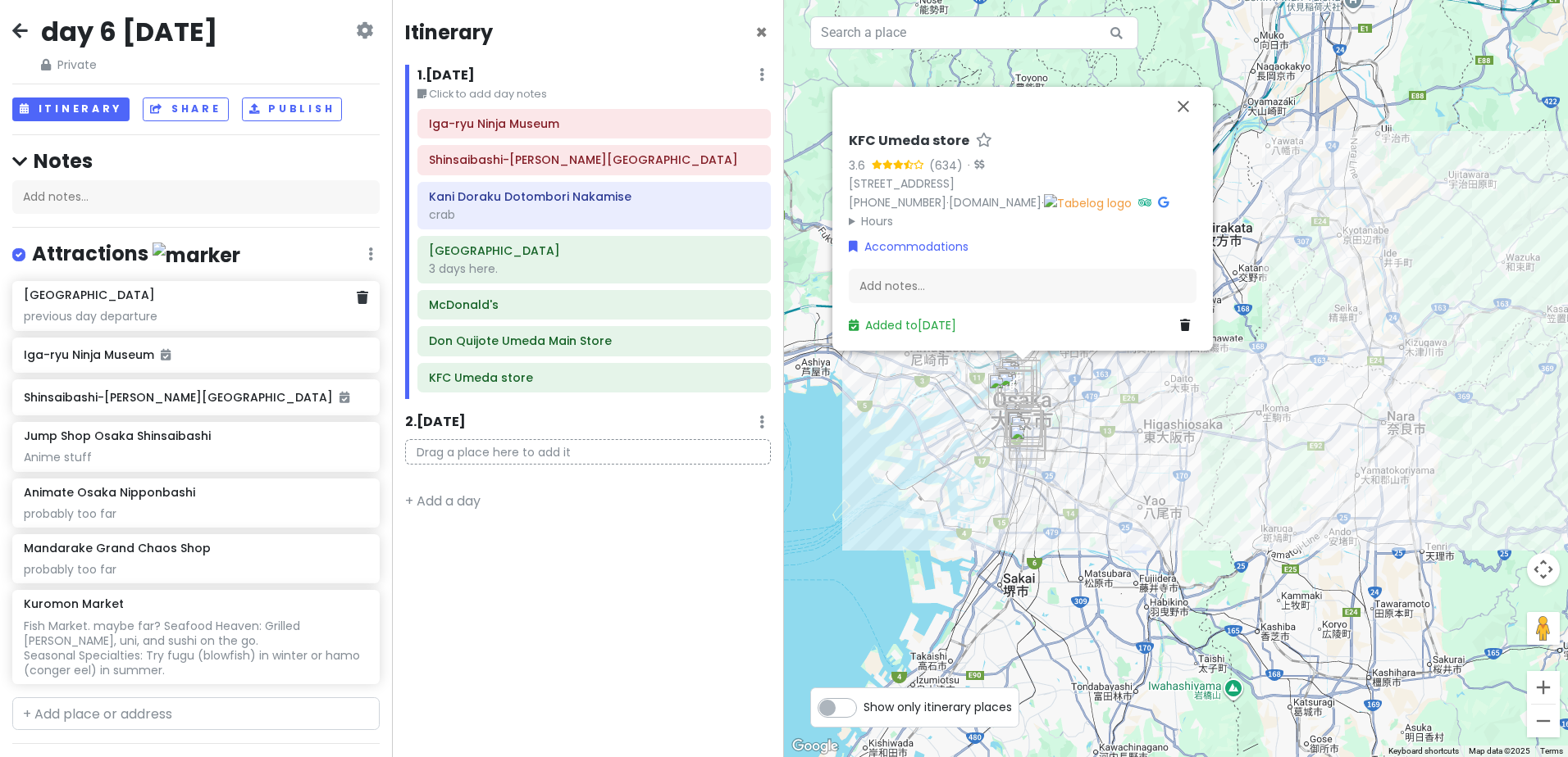
click at [232, 319] on div "previous day departure" at bounding box center [195, 317] width 343 height 15
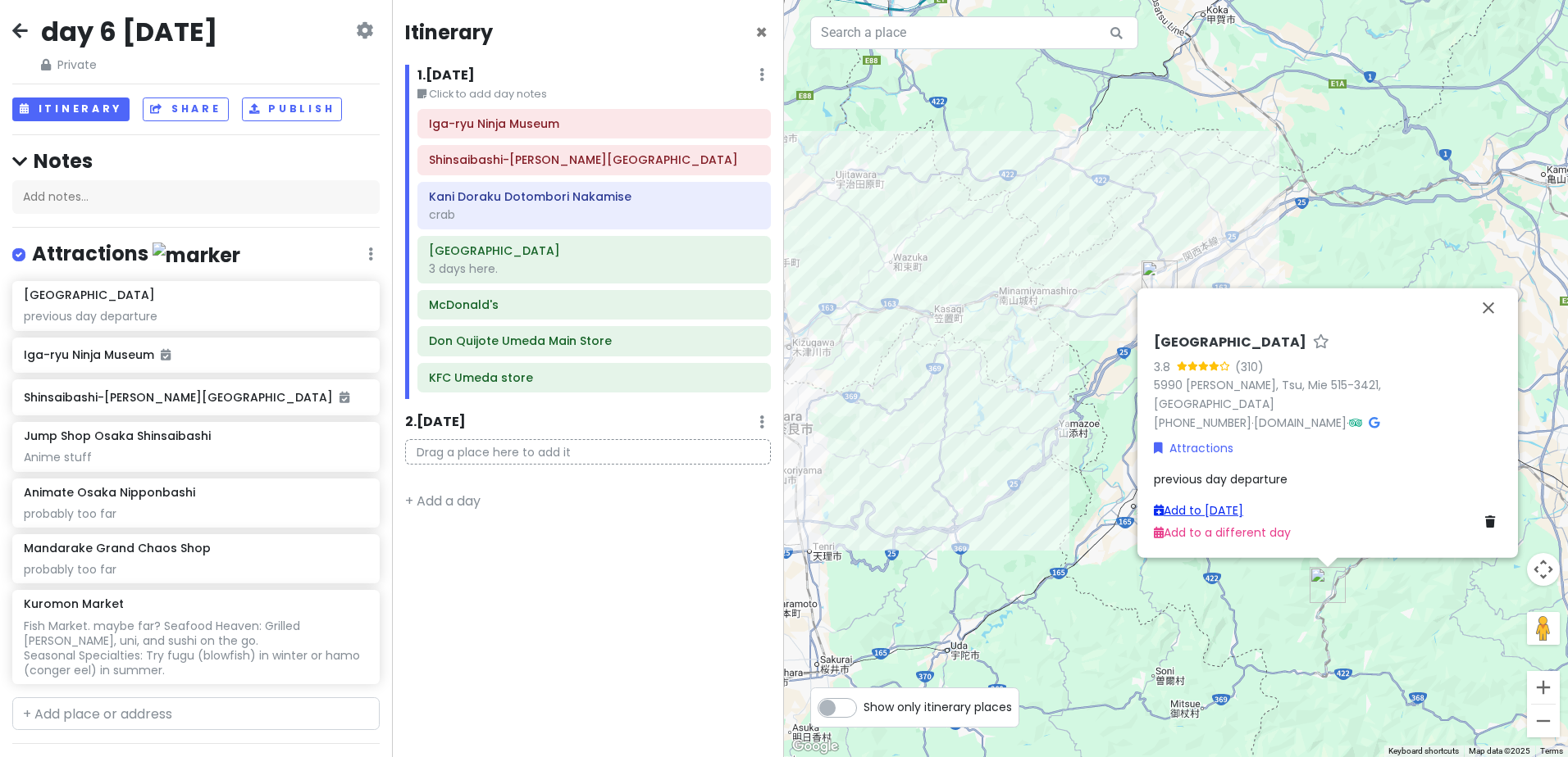
click at [1233, 514] on link "Add to [DATE]" at bounding box center [1197, 510] width 90 height 16
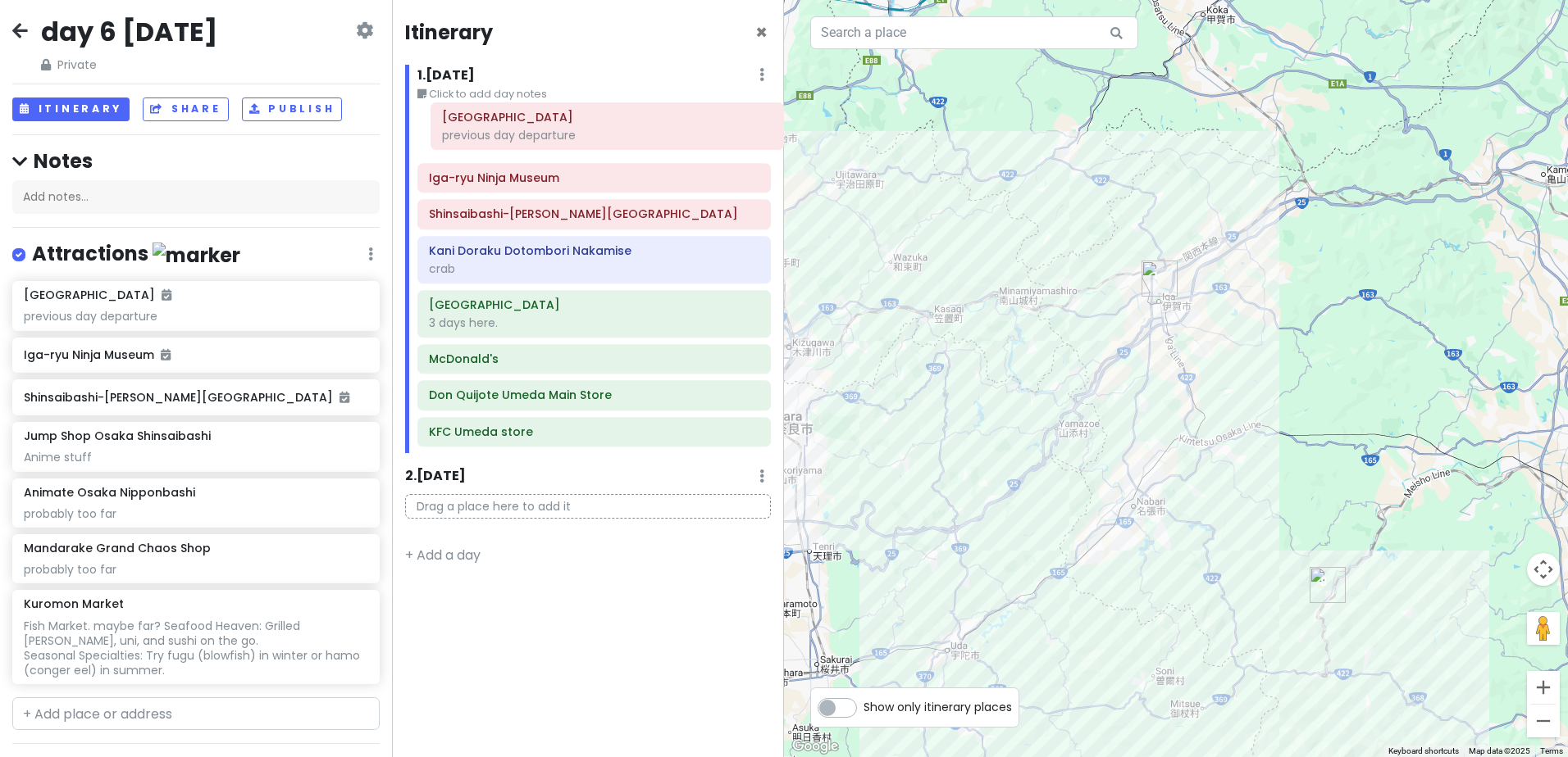
drag, startPoint x: 549, startPoint y: 428, endPoint x: 555, endPoint y: 130, distance: 298.1
click at [555, 130] on div "Iga-ryu Ninja Museum Shinsaibashi-Suji Shopping Street Kani Doraku Dotombori Na…" at bounding box center [594, 281] width 378 height 344
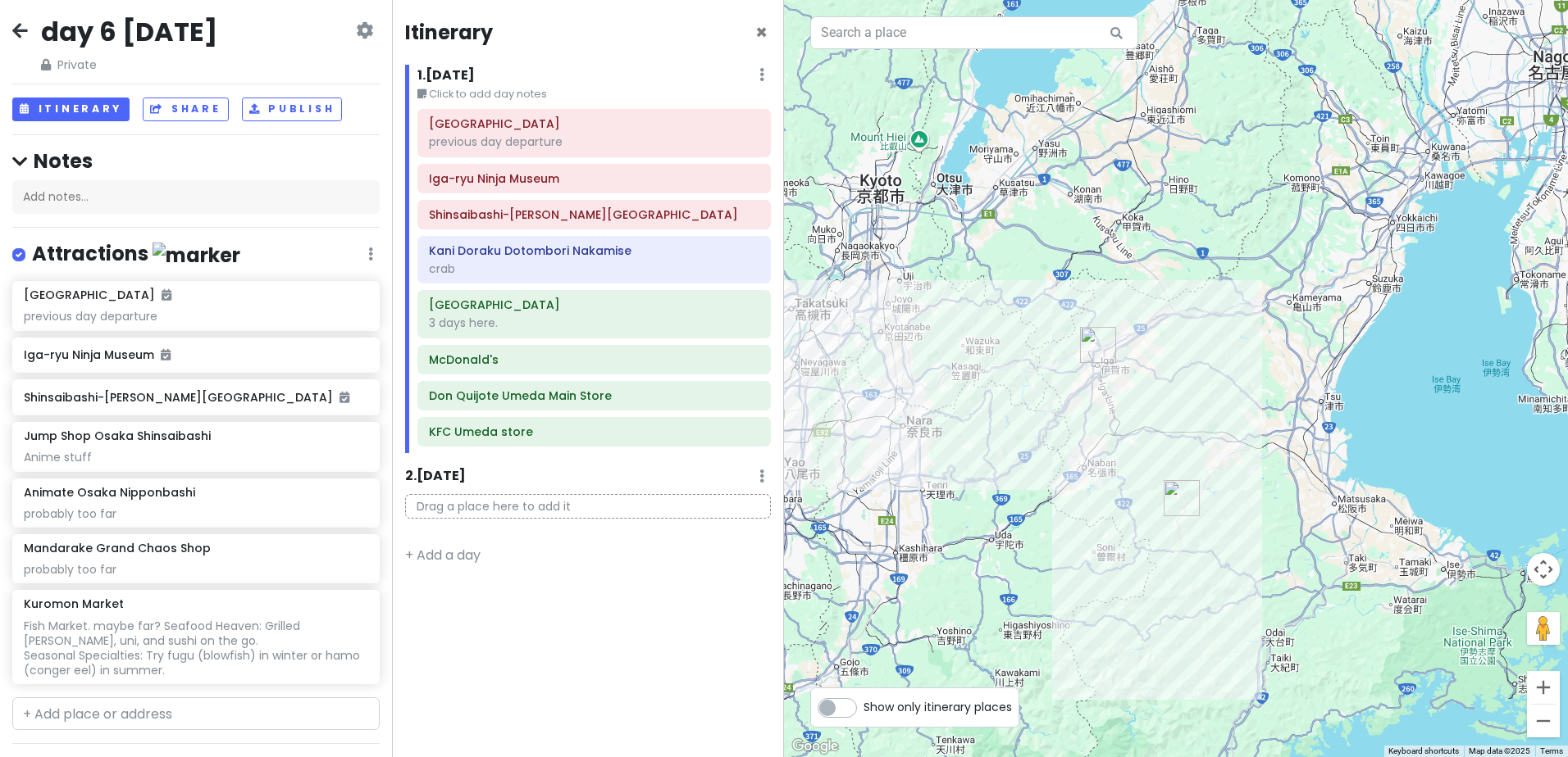
click at [217, 25] on h2 "day 6 [DATE]" at bounding box center [128, 32] width 176 height 35
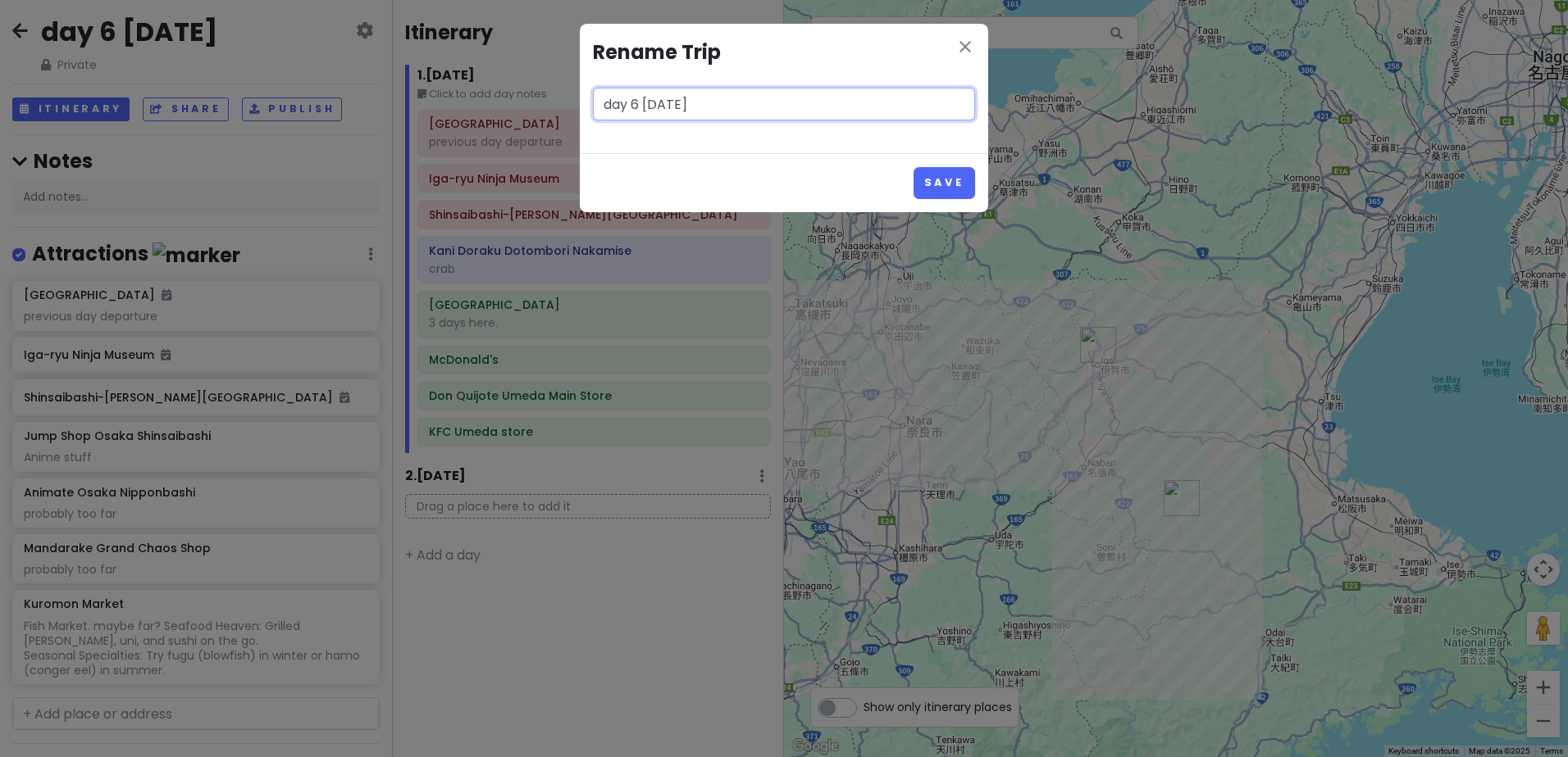
drag, startPoint x: 669, startPoint y: 104, endPoint x: 682, endPoint y: 111, distance: 14.8
click at [669, 104] on input "day 6 [DATE]" at bounding box center [784, 104] width 382 height 33
type input "day 6 Mie Osaka Sat 20 Dec"
drag, startPoint x: 939, startPoint y: 178, endPoint x: 941, endPoint y: 187, distance: 9.2
click at [943, 178] on button "Save" at bounding box center [944, 183] width 61 height 32
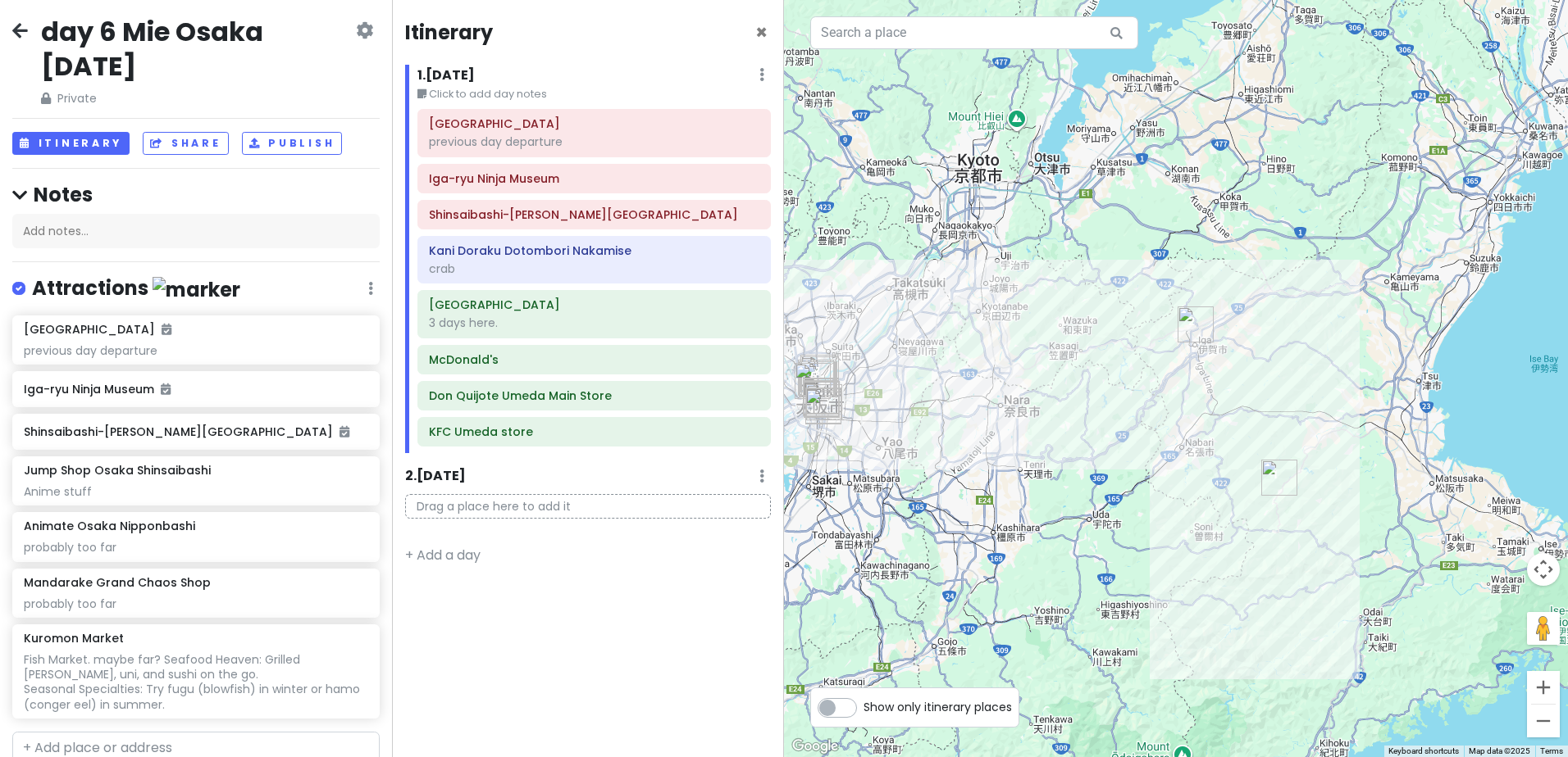
drag, startPoint x: 1078, startPoint y: 444, endPoint x: 1329, endPoint y: 392, distance: 256.3
click at [1329, 392] on div at bounding box center [1175, 378] width 784 height 757
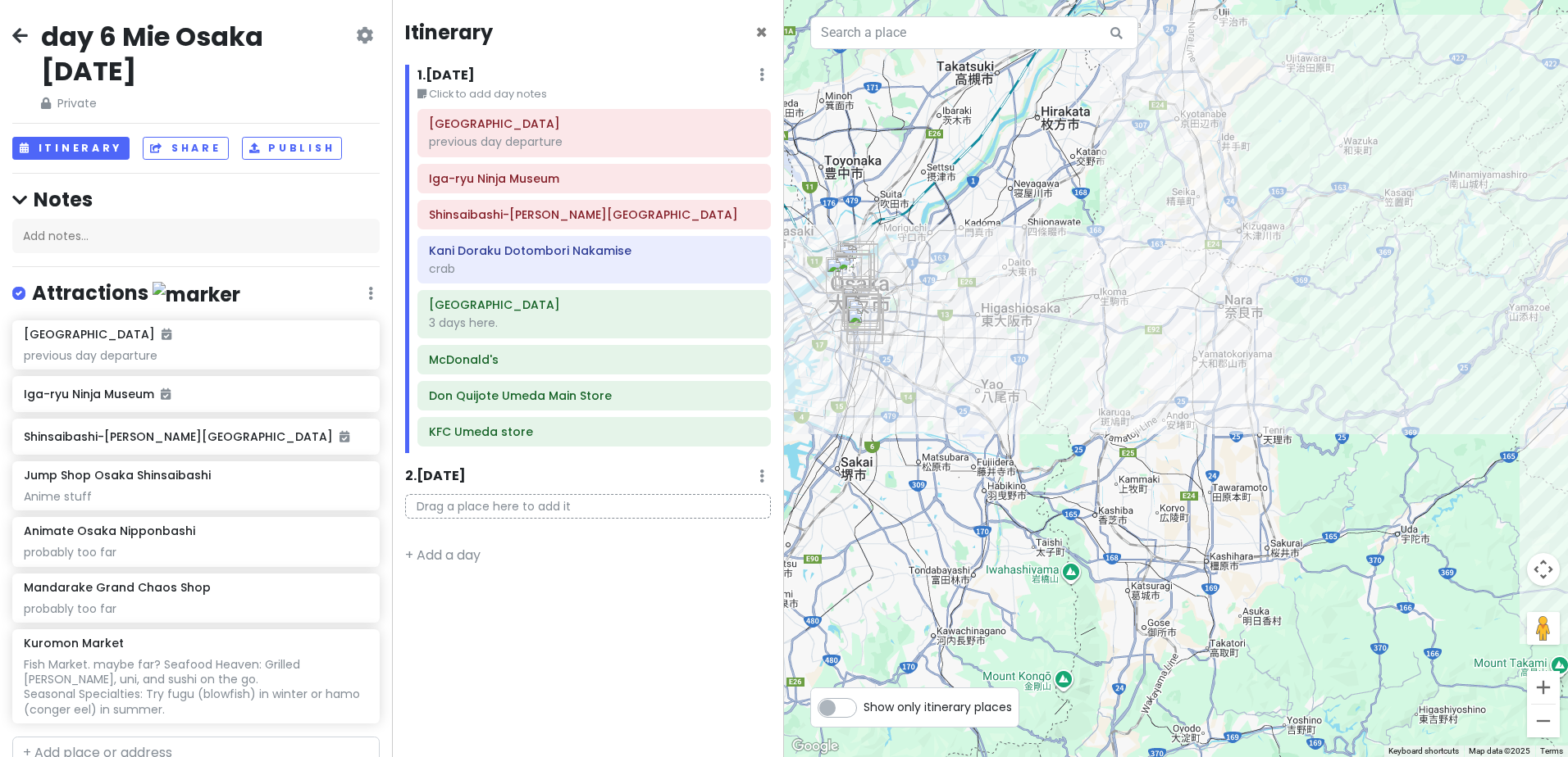
click at [17, 29] on icon at bounding box center [20, 35] width 16 height 13
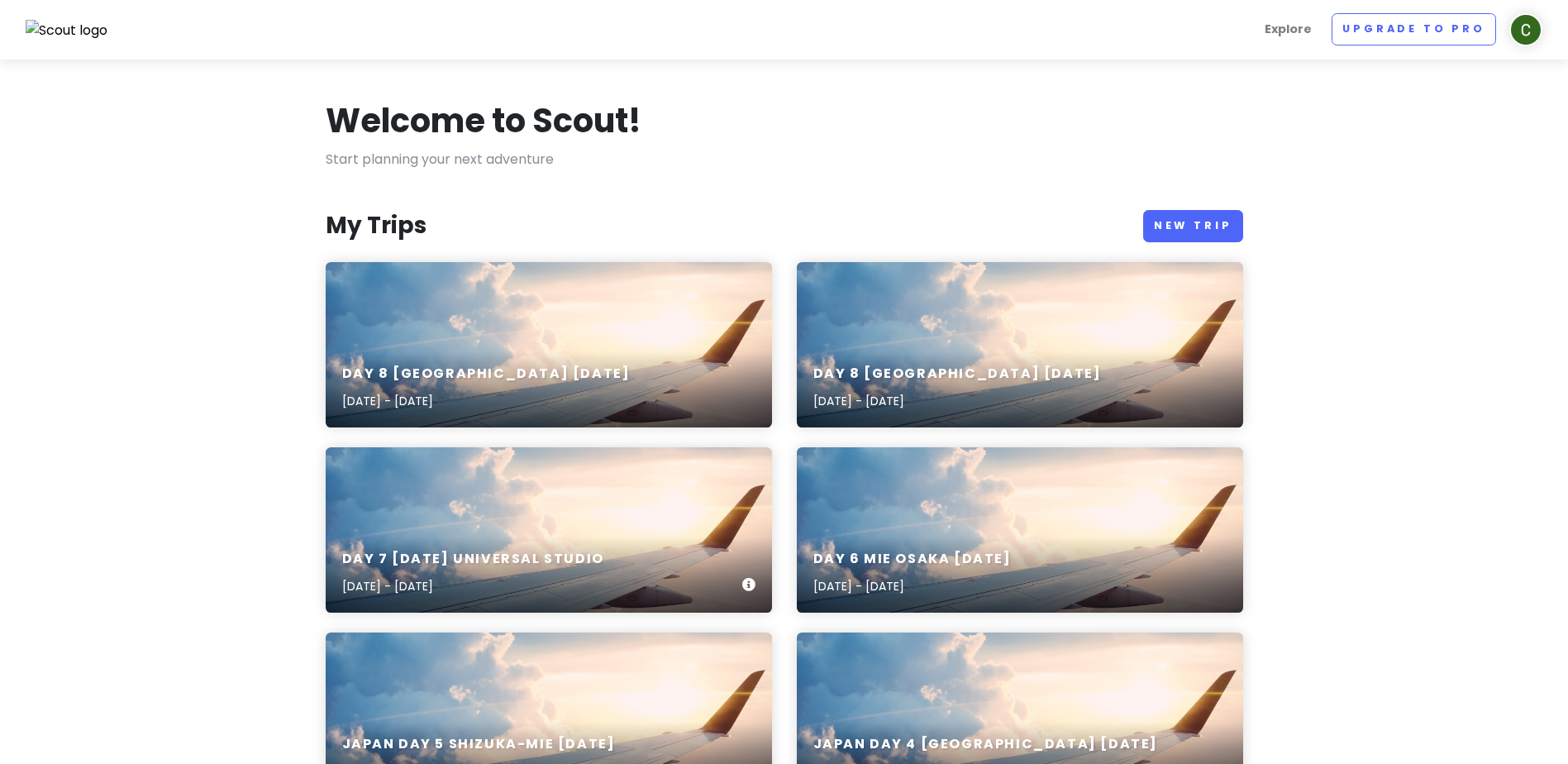
click at [605, 574] on div "day 7 Sunday 21 Dec Universal Studio Dec 21, 2025 - Dec 22, 2025" at bounding box center [474, 574] width 262 height 46
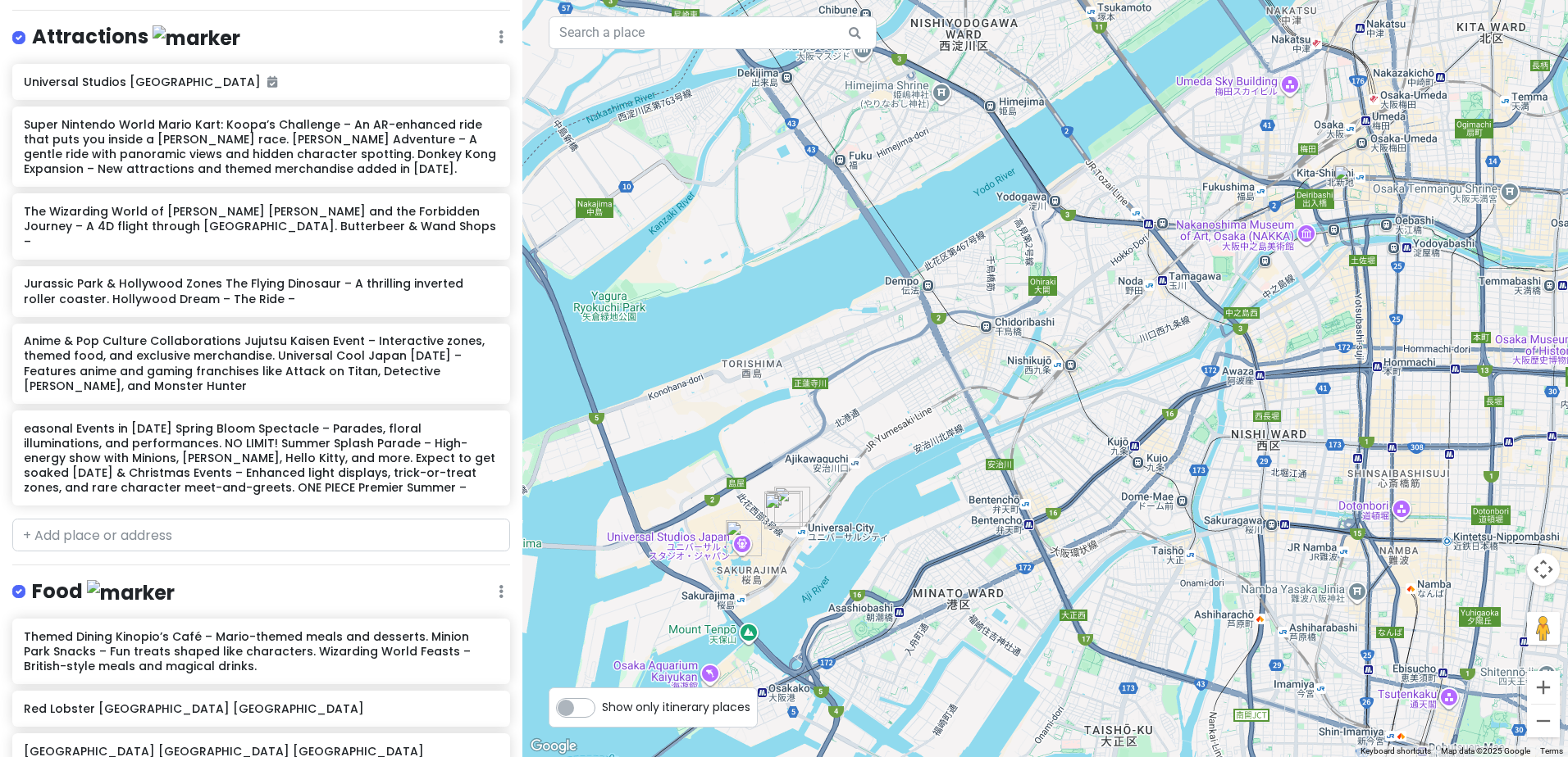
scroll to position [246, 0]
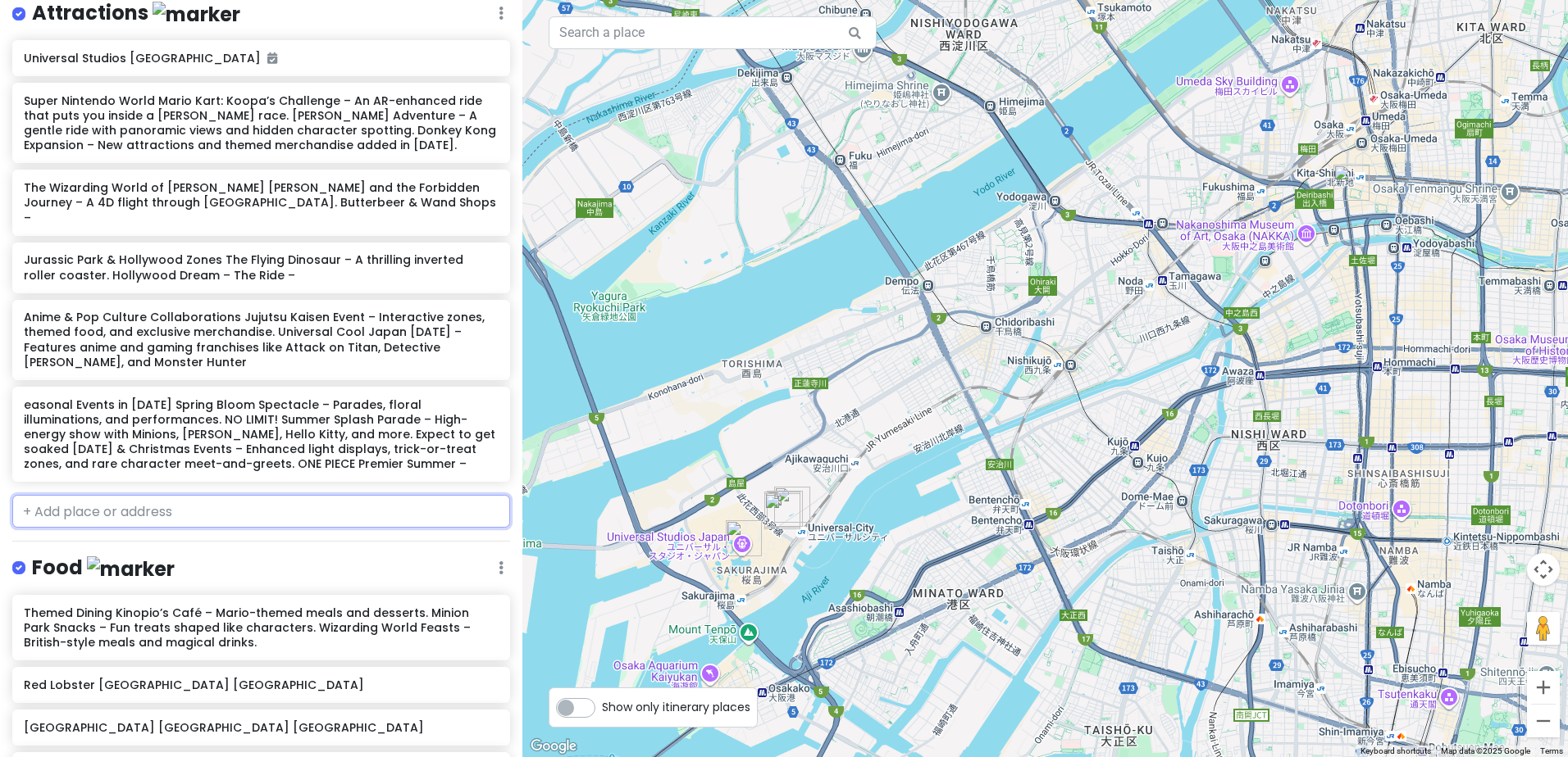
click at [197, 528] on input "text" at bounding box center [261, 511] width 498 height 33
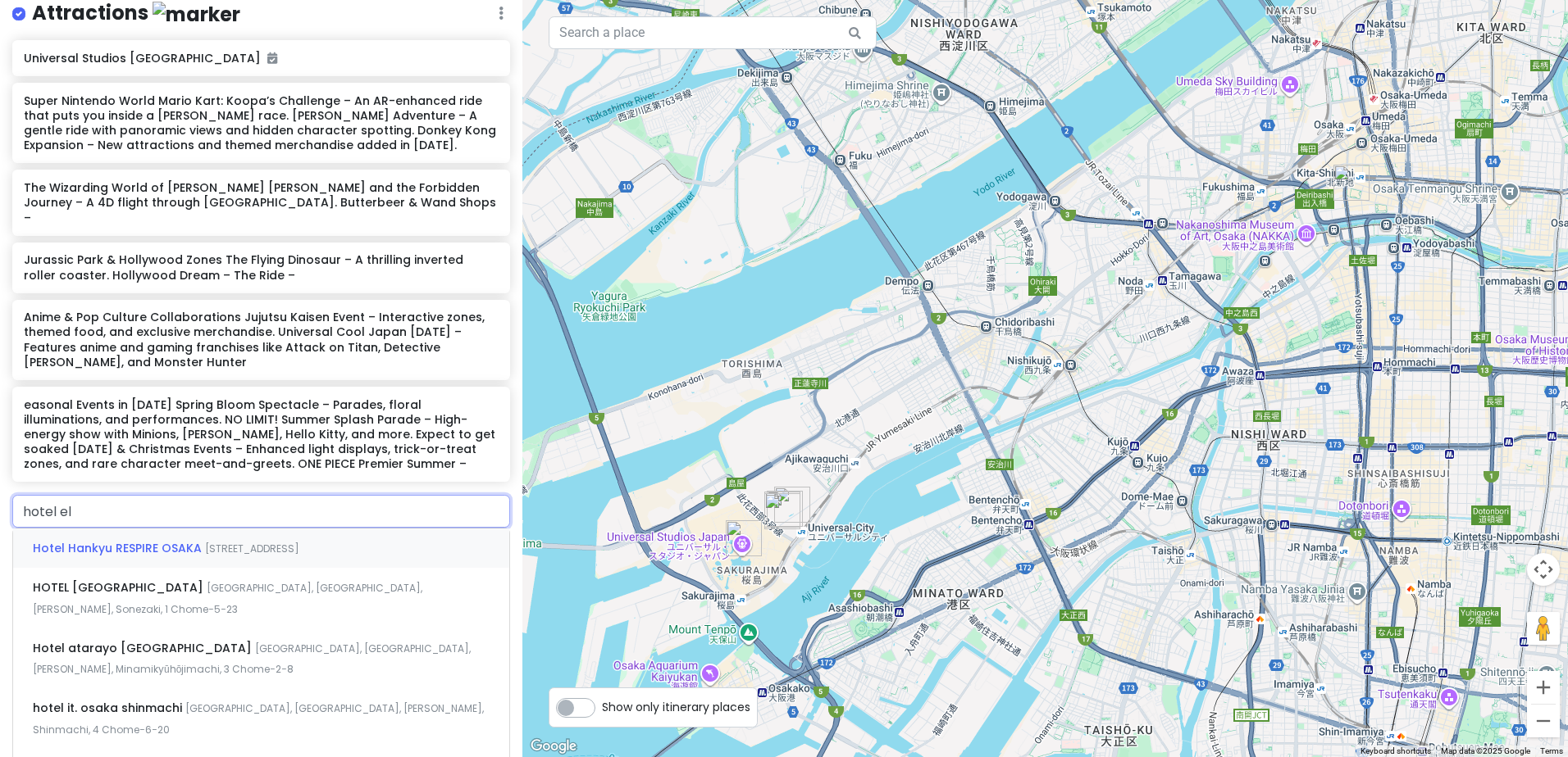
type input "hotel els"
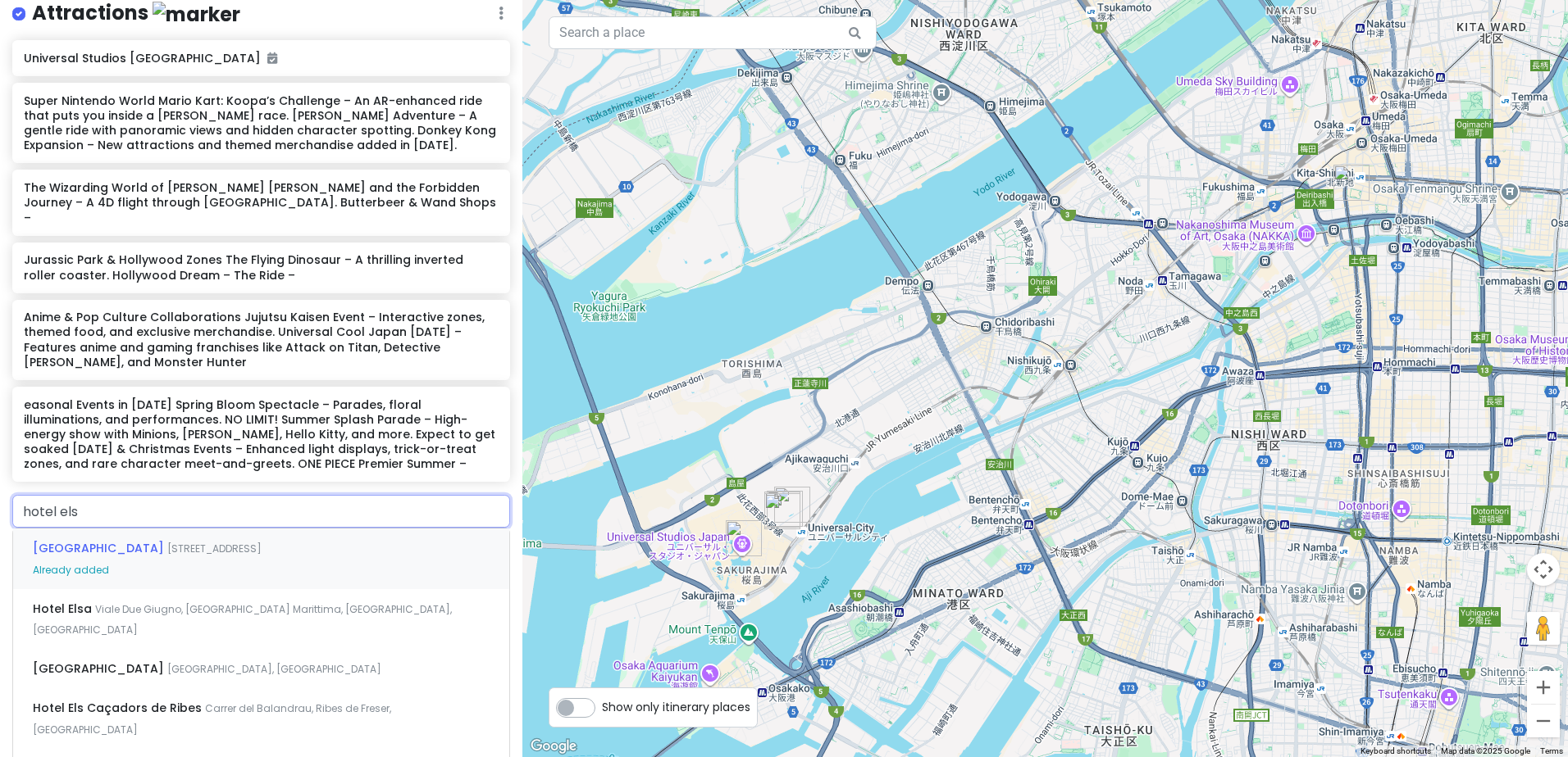
click at [183, 556] on span "[STREET_ADDRESS][PERSON_NAME]" at bounding box center [214, 549] width 94 height 14
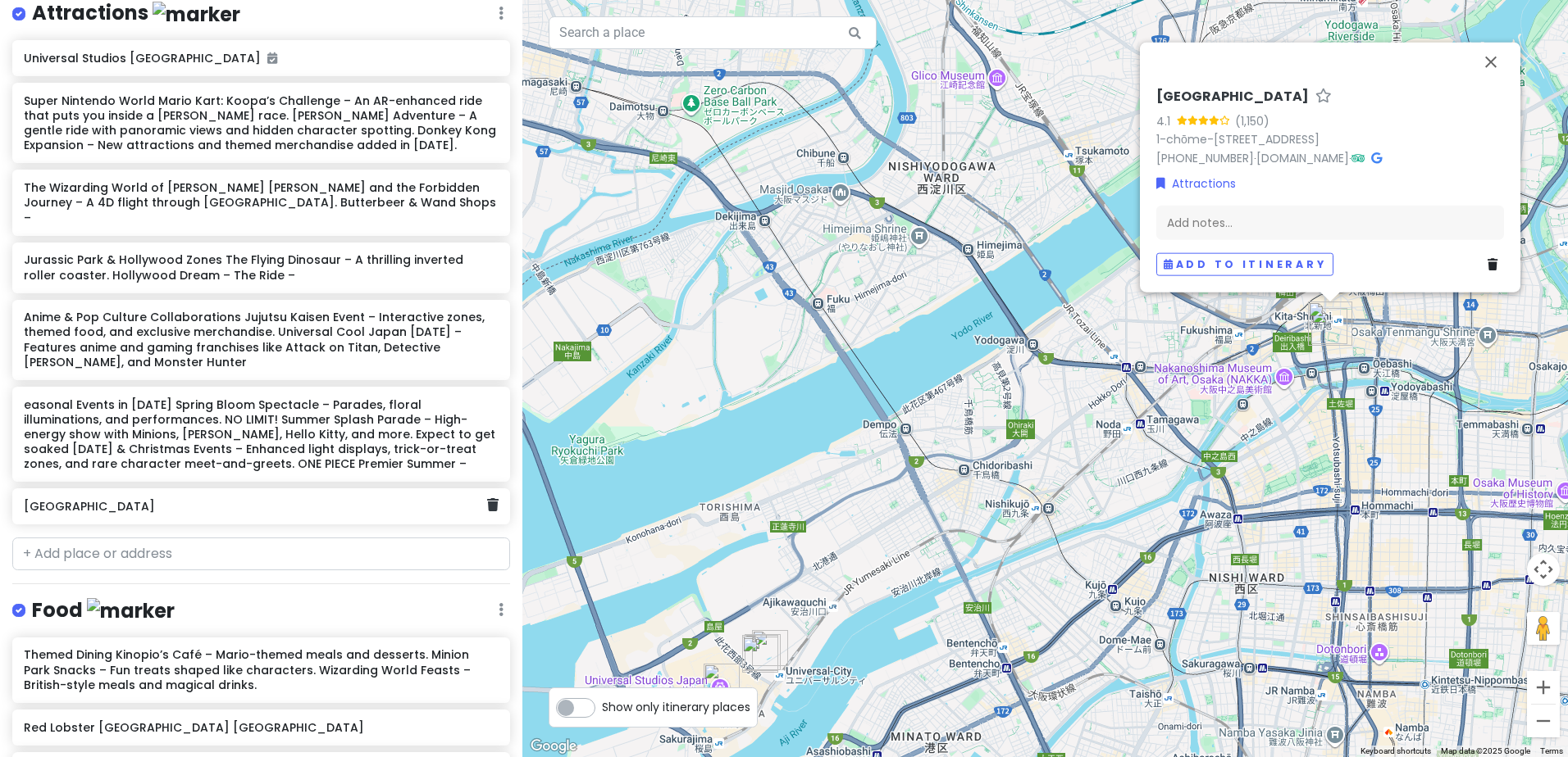
click at [342, 514] on h6 "[GEOGRAPHIC_DATA]" at bounding box center [255, 507] width 463 height 15
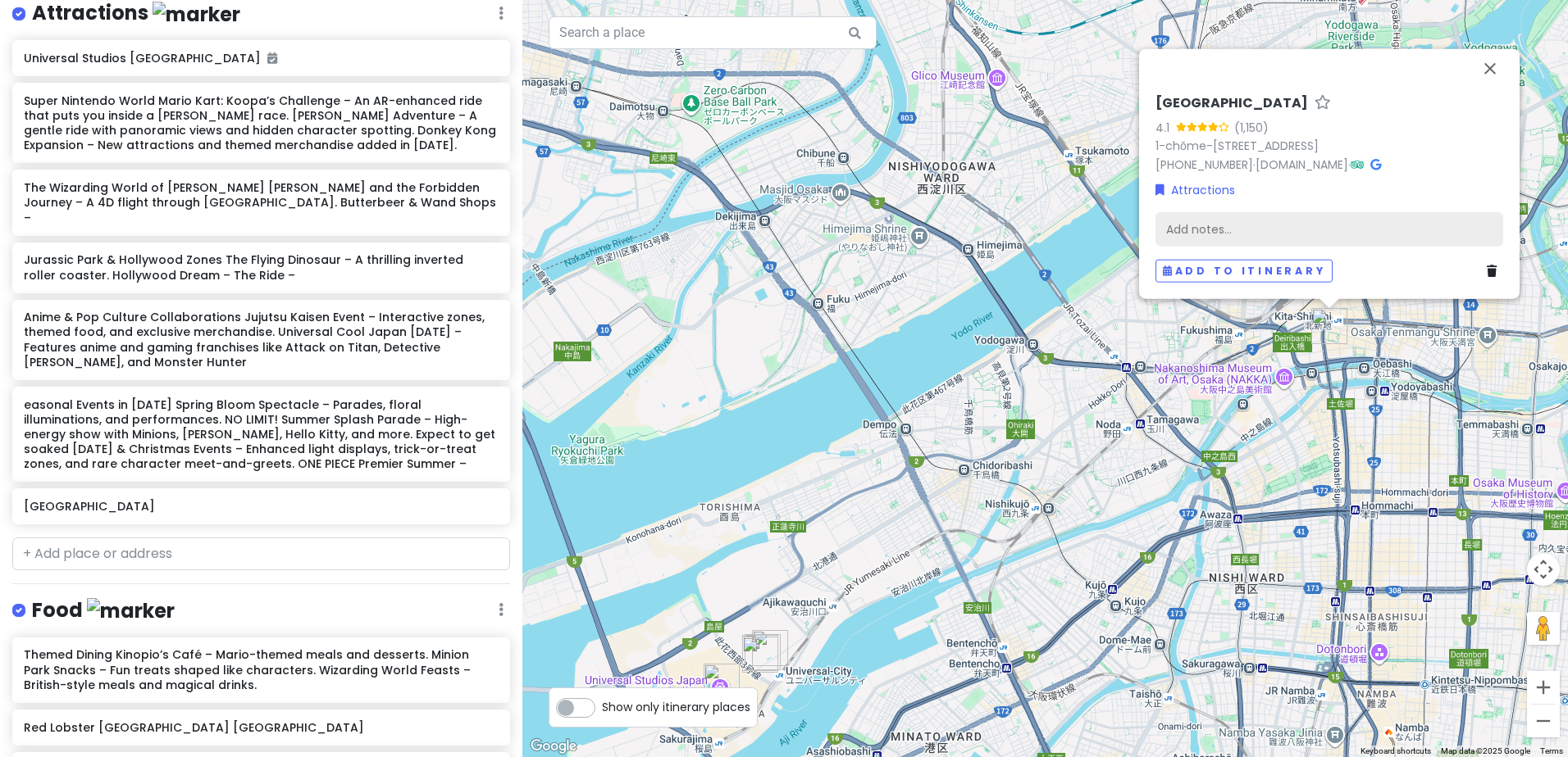
click at [1227, 217] on div "Add notes..." at bounding box center [1329, 229] width 348 height 35
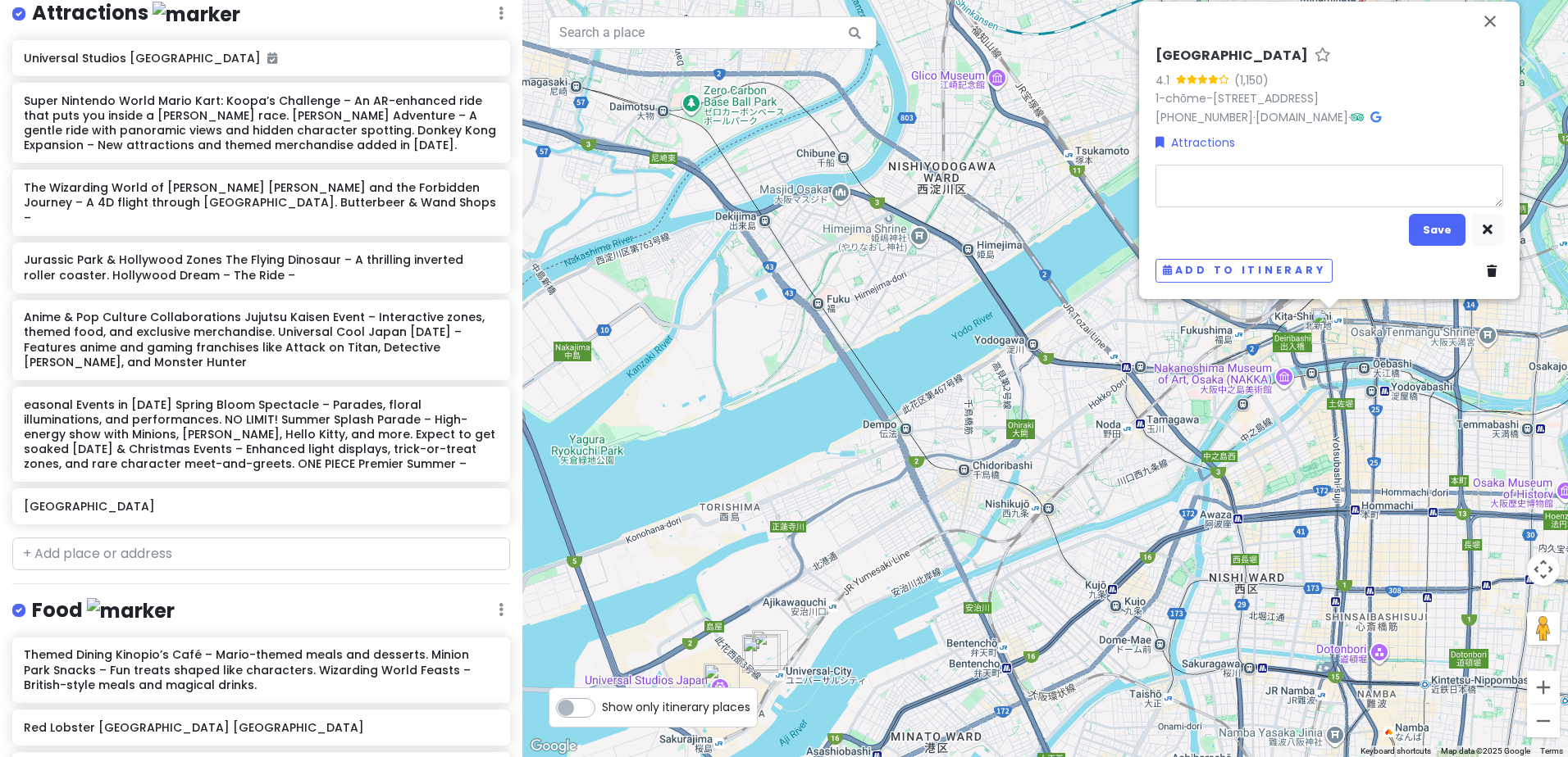
type textarea "x"
type textarea "f"
type textarea "x"
type textarea "fr"
type textarea "x"
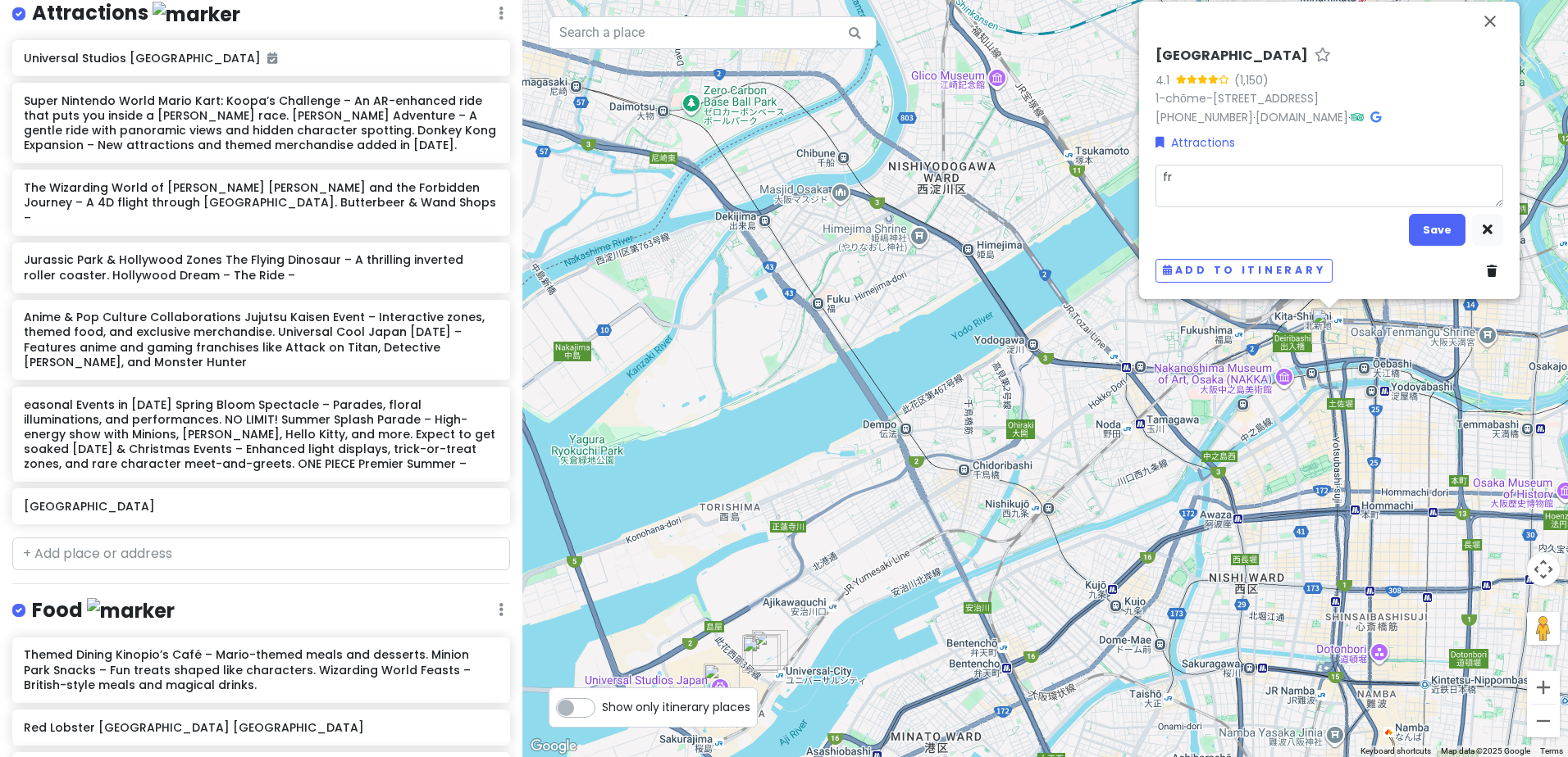
type textarea "frp"
type textarea "x"
type textarea "frp,"
type textarea "x"
type textarea "frp,"
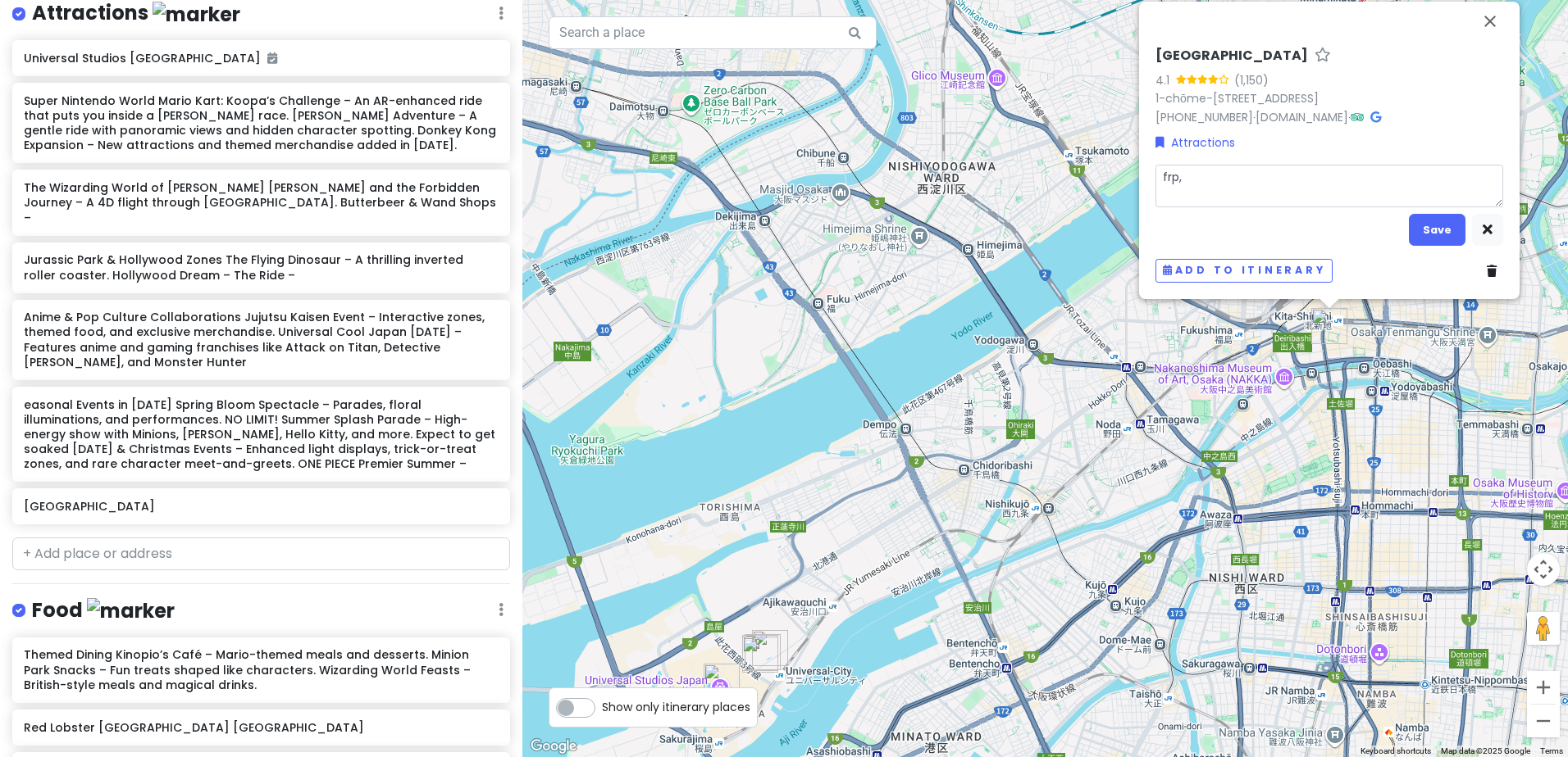
type textarea "x"
type textarea "frp, h"
type textarea "x"
type textarea "frp, hp"
type textarea "x"
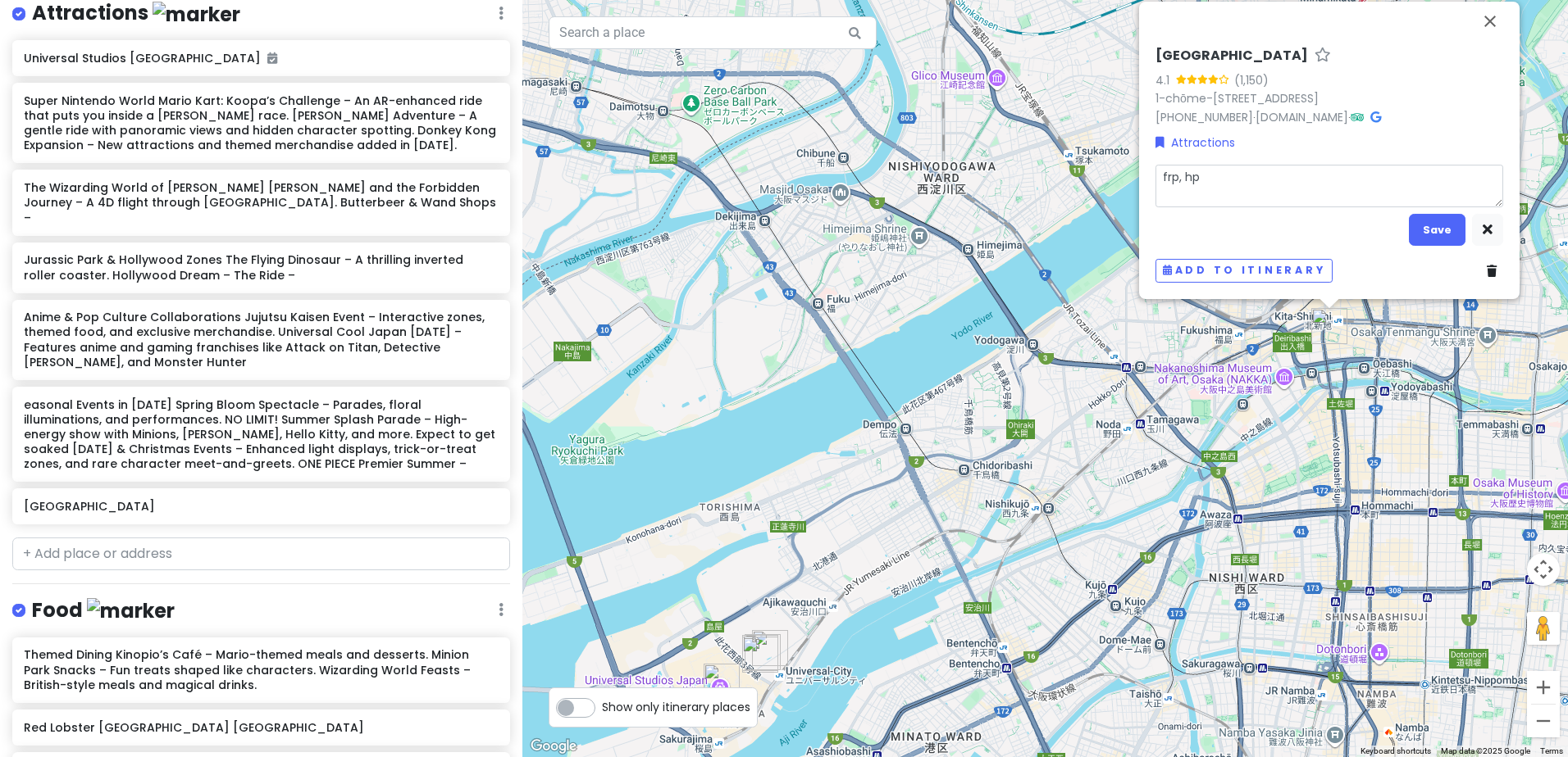
type textarea "f"
type textarea "x"
type textarea "fr"
type textarea "x"
type textarea "fro"
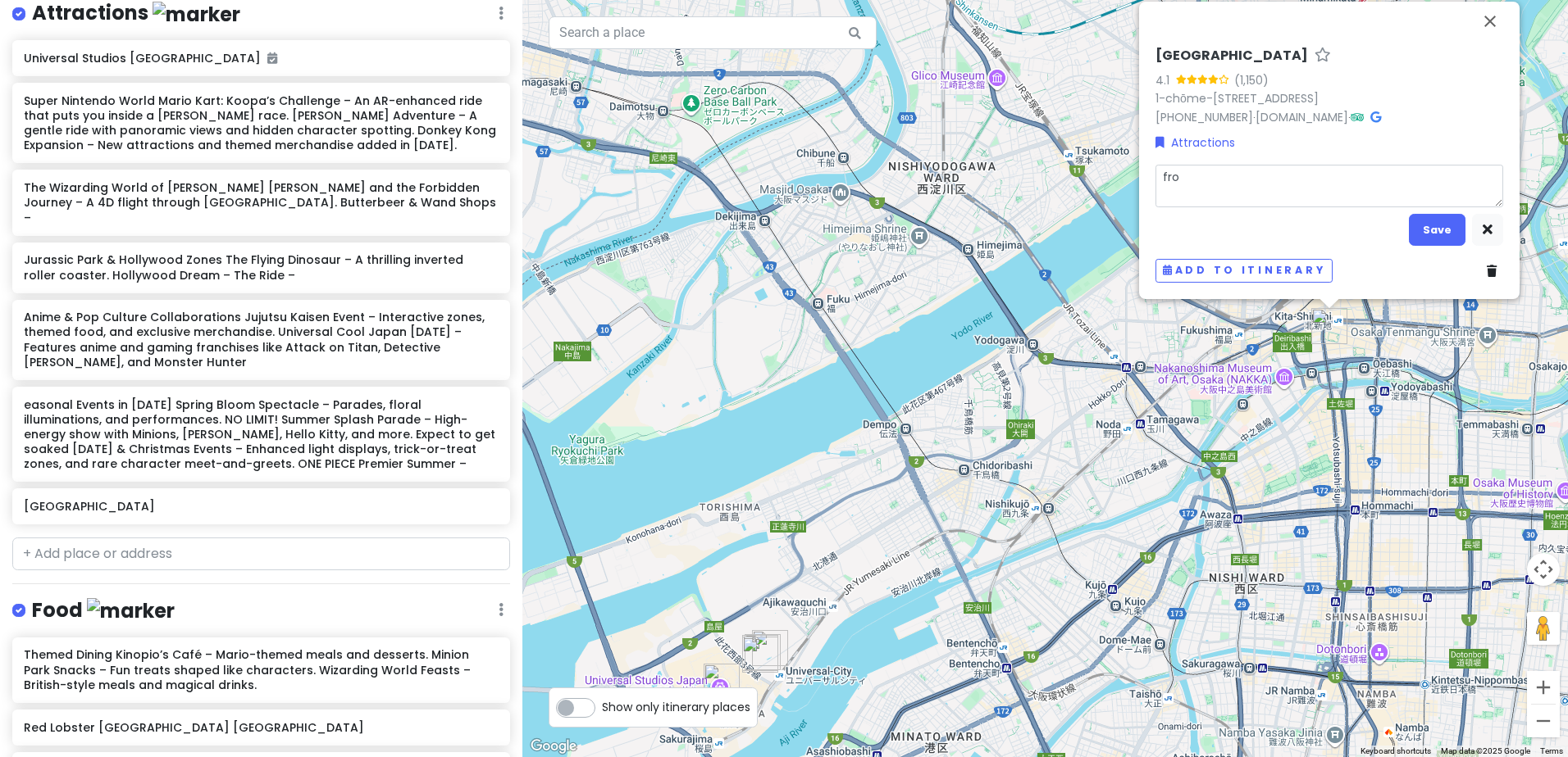
type textarea "x"
type textarea "from"
type textarea "x"
type textarea "from"
type textarea "x"
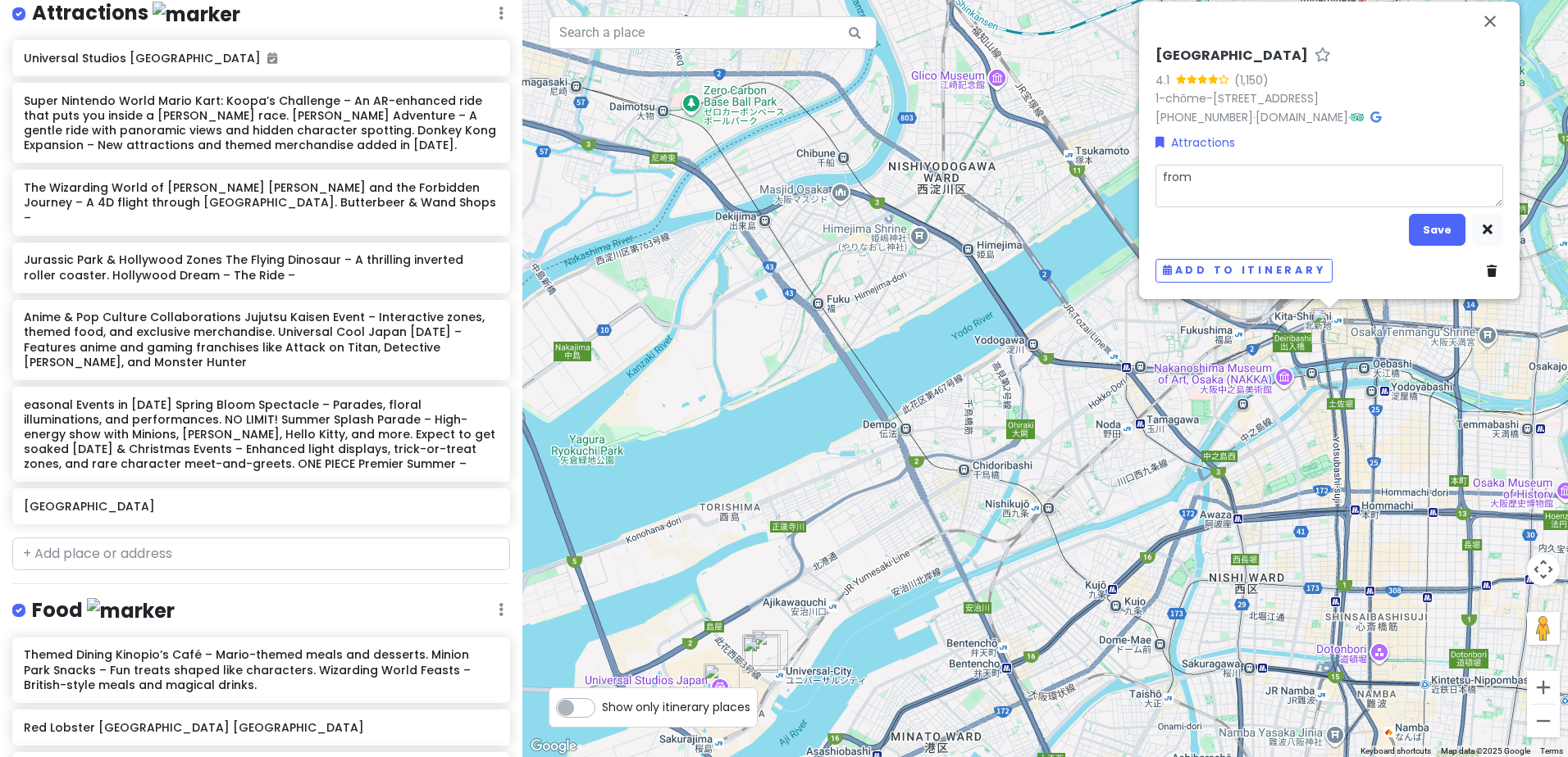
type textarea "from h"
type textarea "x"
type textarea "from ho"
type textarea "x"
type textarea "from hot"
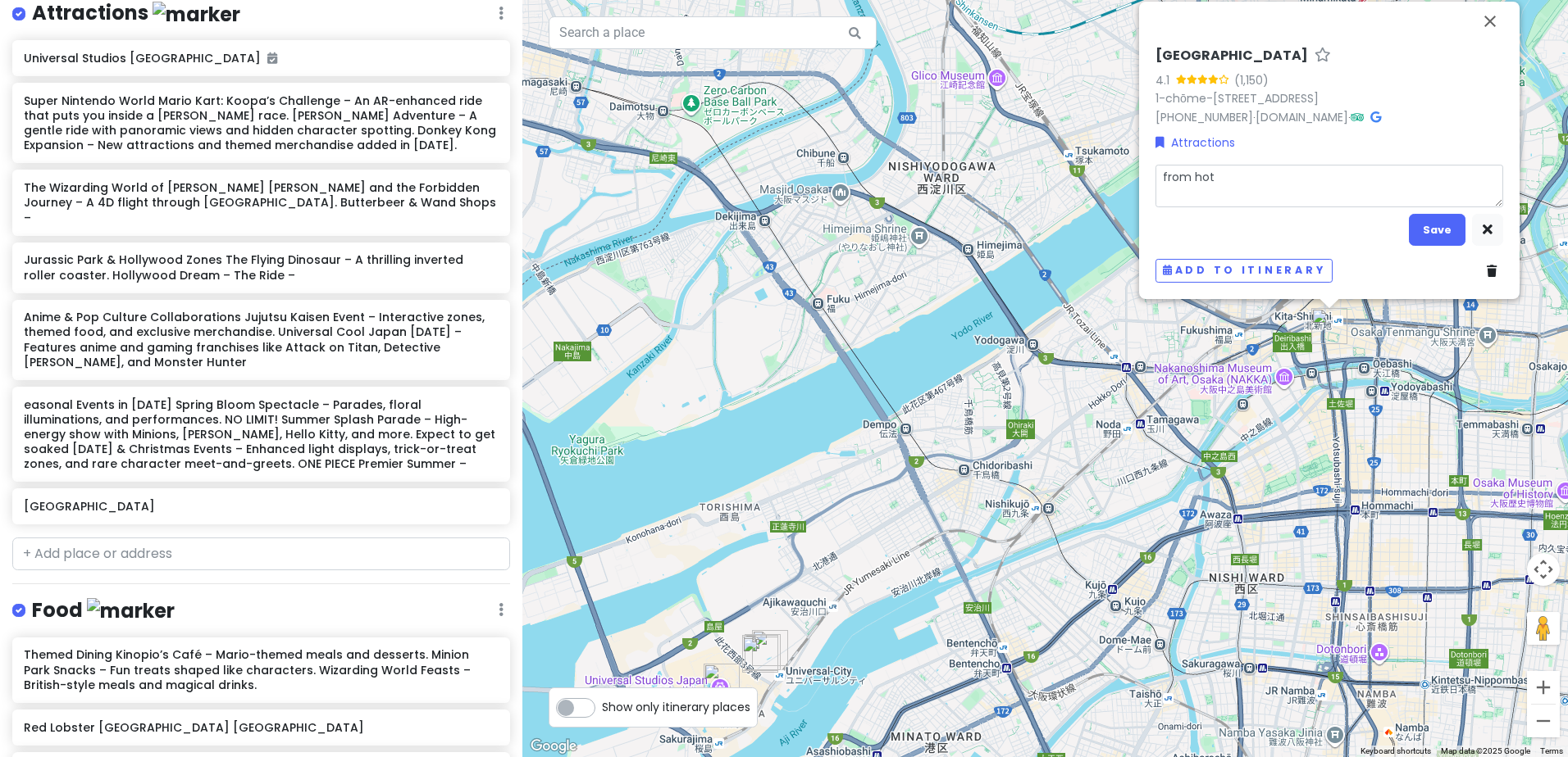
type textarea "x"
type textarea "from hote"
type textarea "x"
type textarea "from hotel"
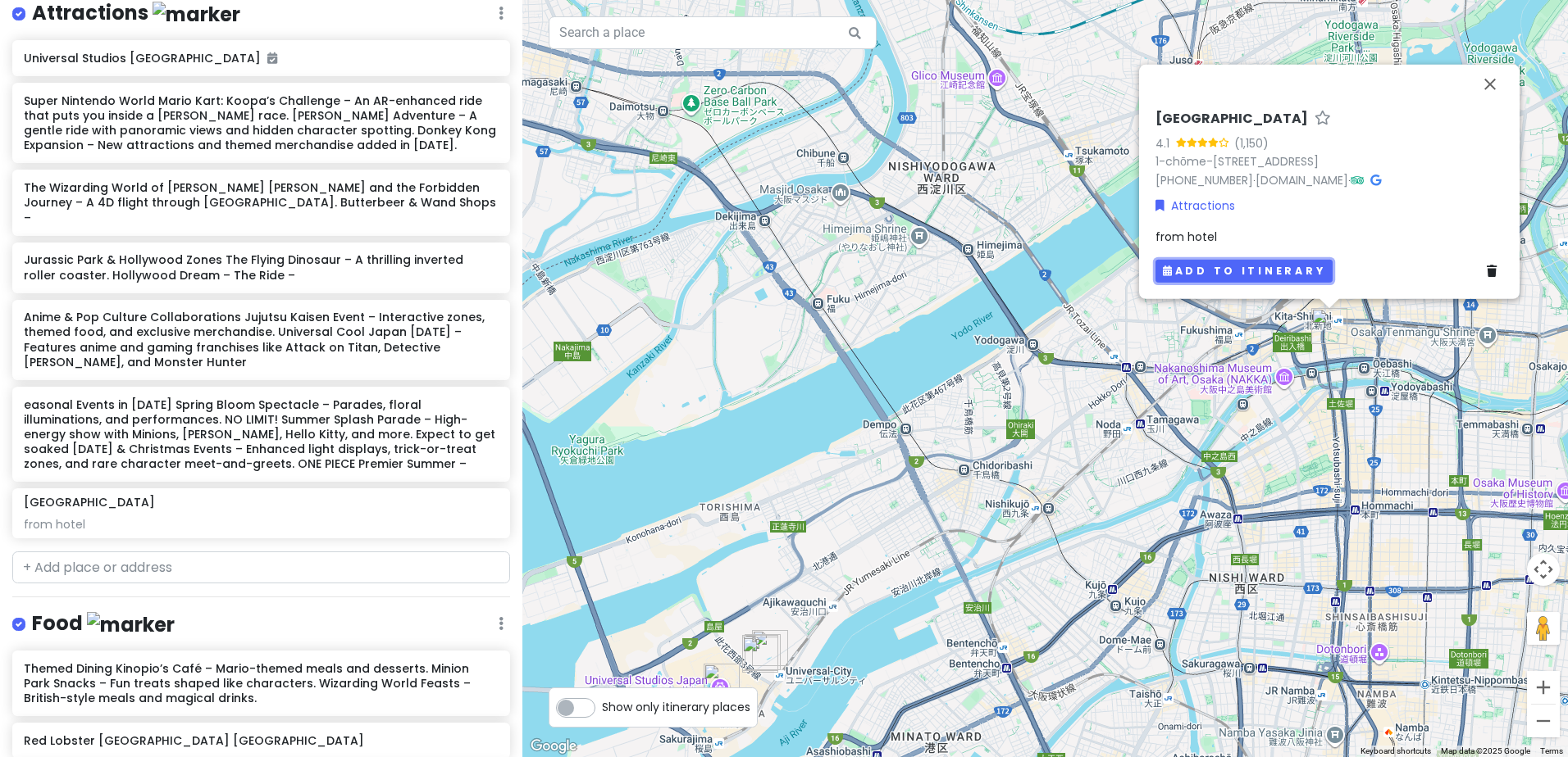
click at [1296, 269] on button "Add to itinerary" at bounding box center [1244, 271] width 177 height 24
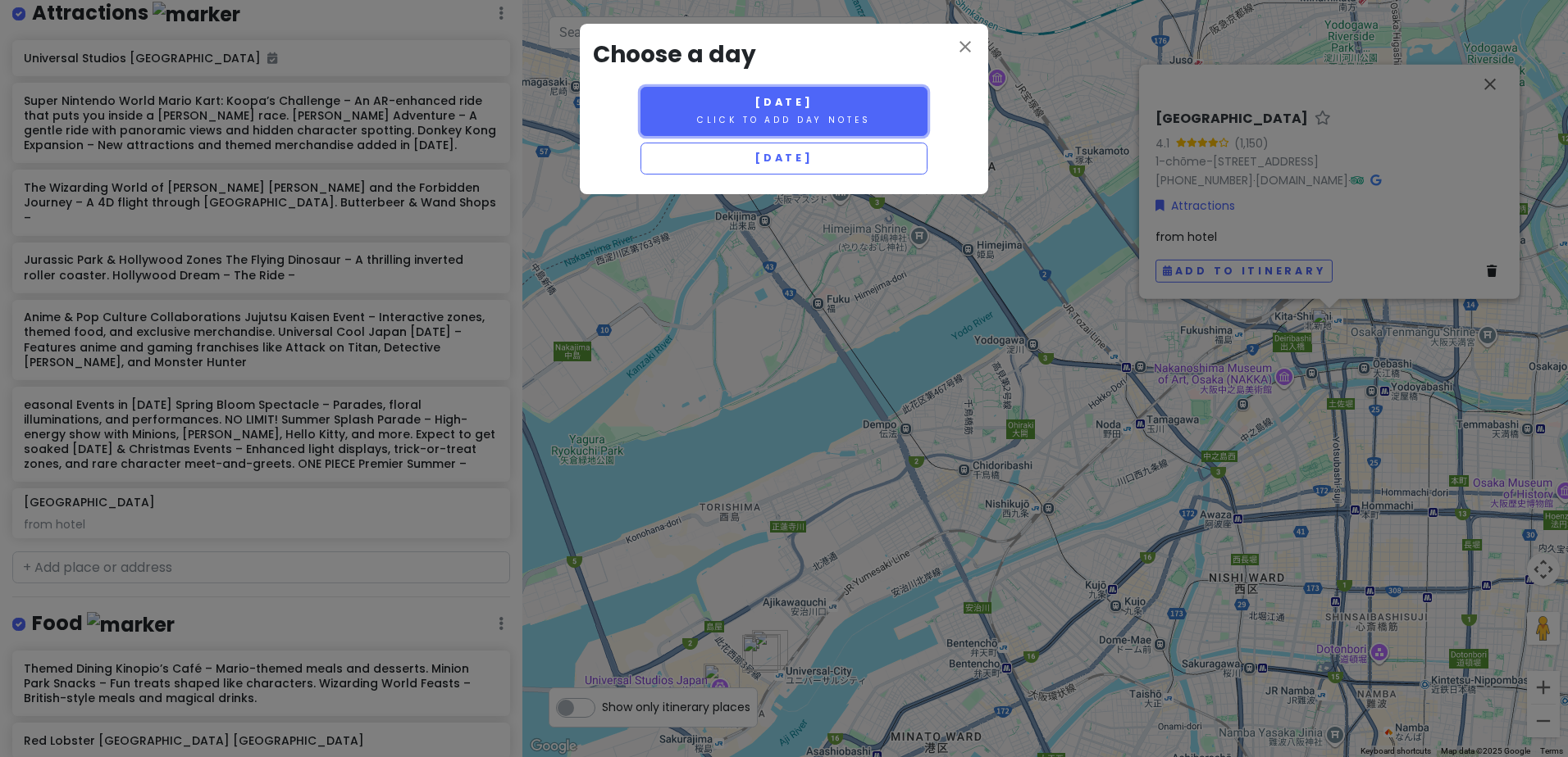
click at [858, 116] on small "Click to add day notes" at bounding box center [784, 120] width 173 height 12
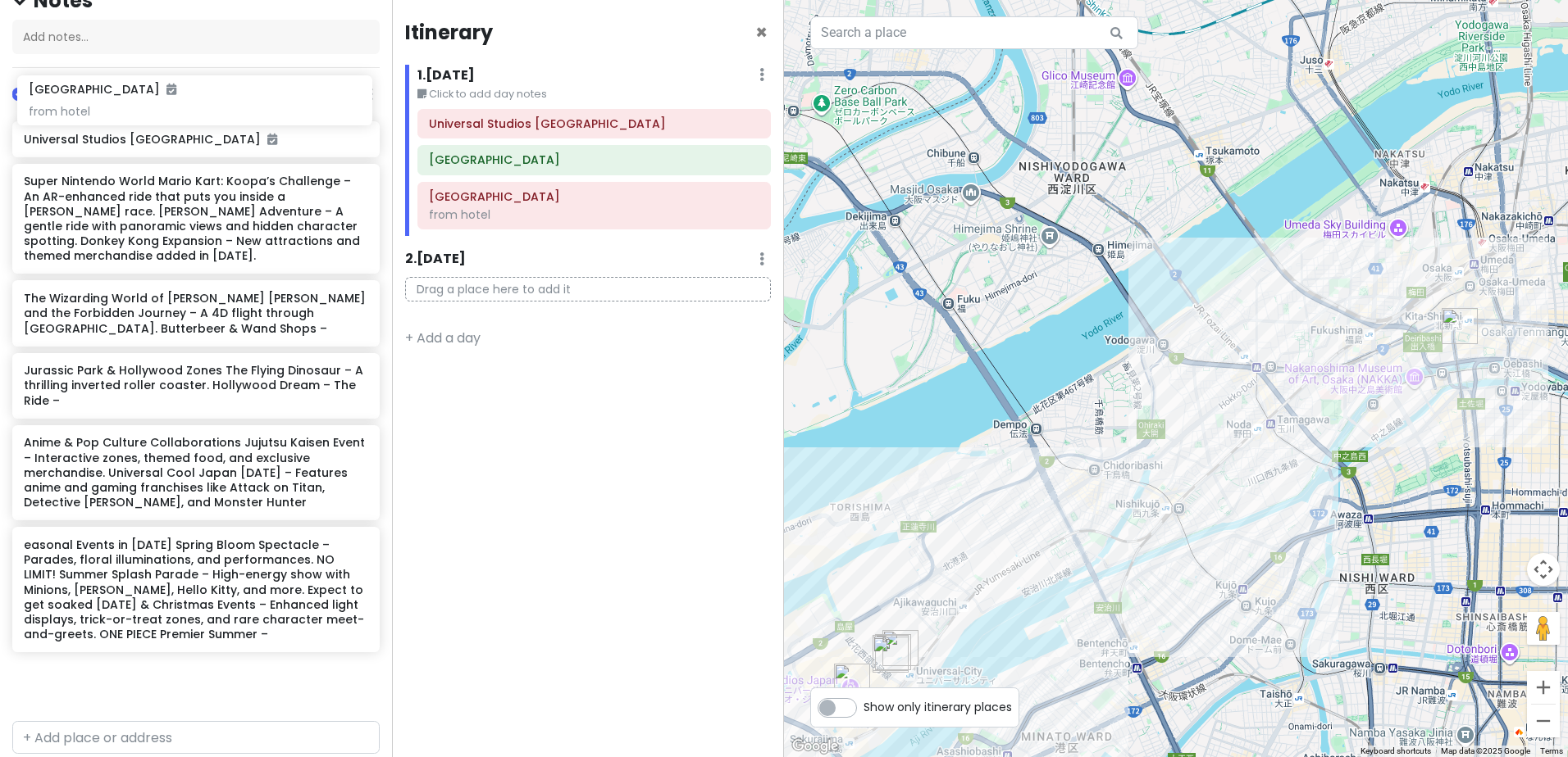
scroll to position [153, 0]
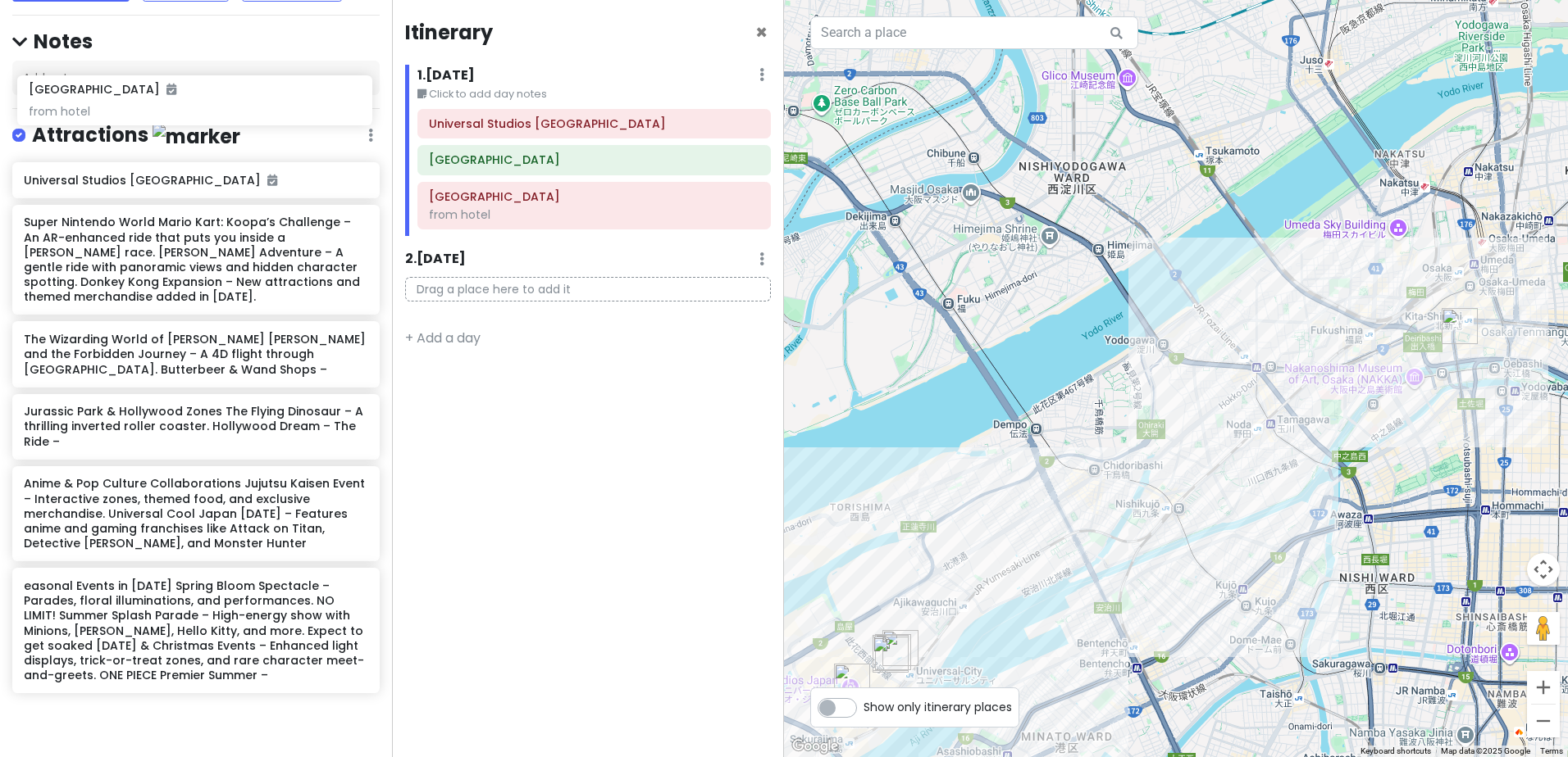
drag, startPoint x: 210, startPoint y: 640, endPoint x: 215, endPoint y: 105, distance: 535.0
click at [215, 105] on div "day 7 Sunday 21 Dec Universal Studio Private Change Dates Make a Copy Delete Tr…" at bounding box center [196, 378] width 392 height 757
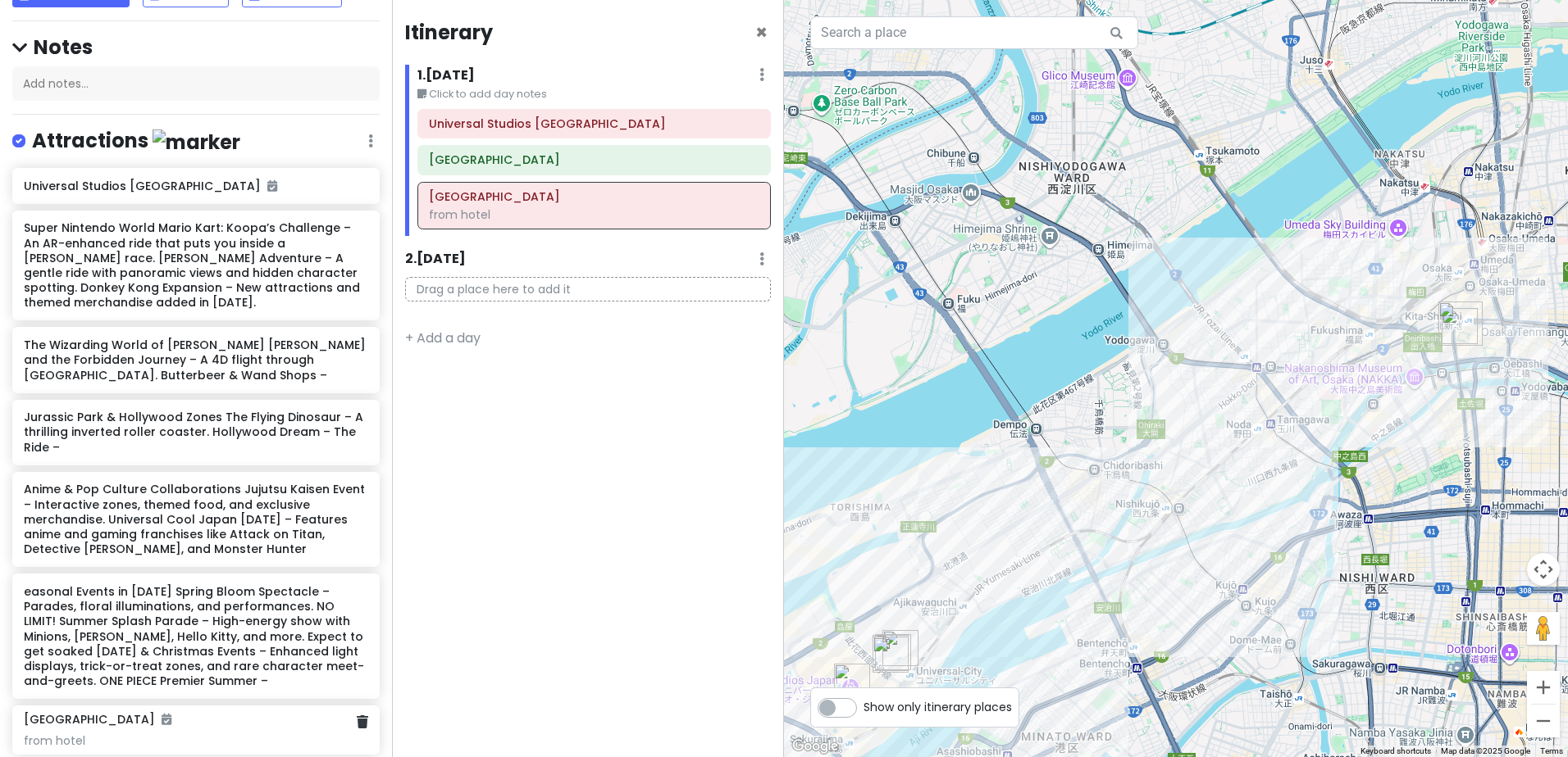
scroll to position [157, 0]
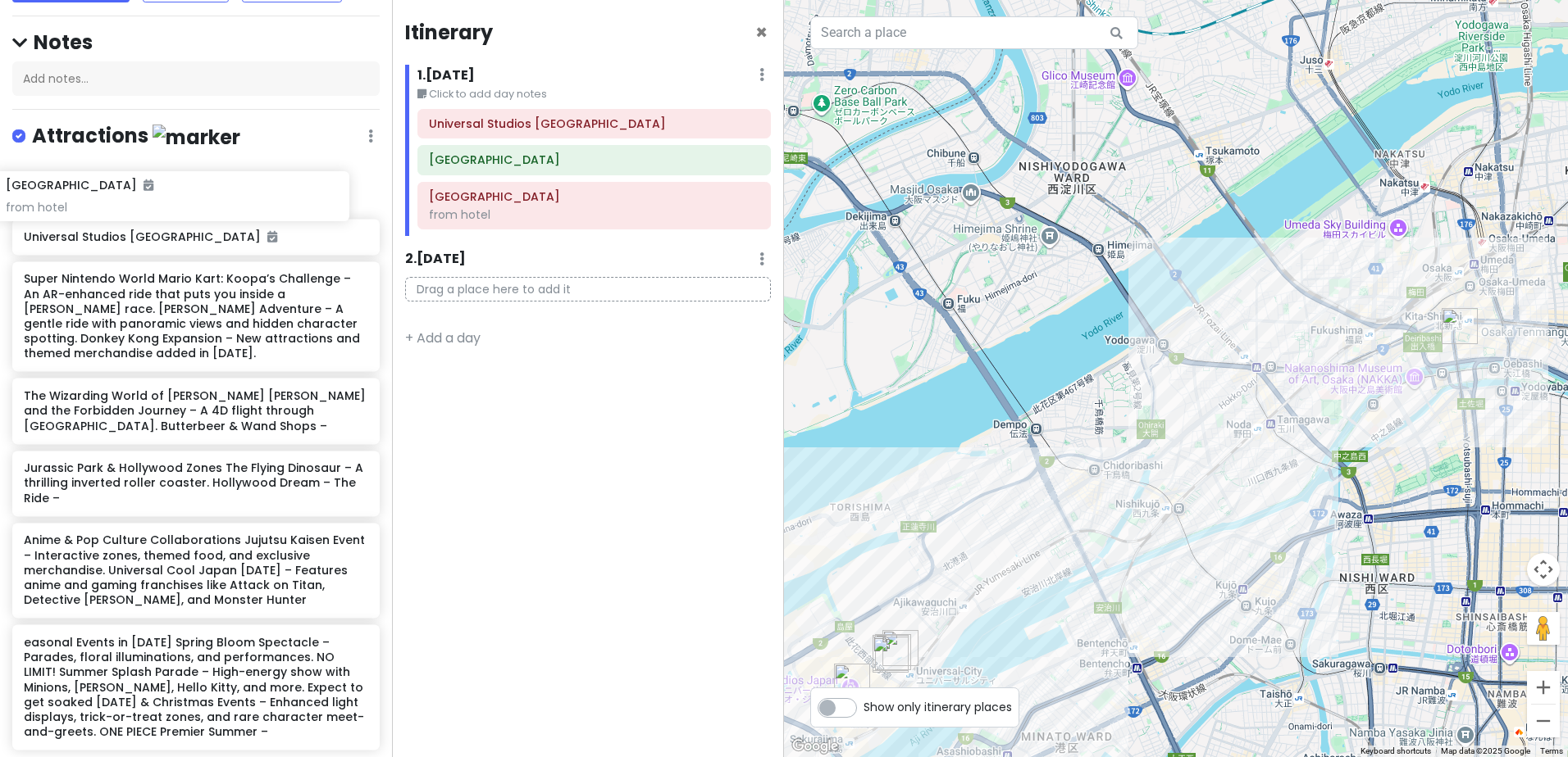
drag, startPoint x: 209, startPoint y: 732, endPoint x: 193, endPoint y: 195, distance: 537.2
click at [193, 195] on div "Universal Studios Japan Super Nintendo World Mario Kart: Koopa’s Challenge – An…" at bounding box center [196, 460] width 392 height 594
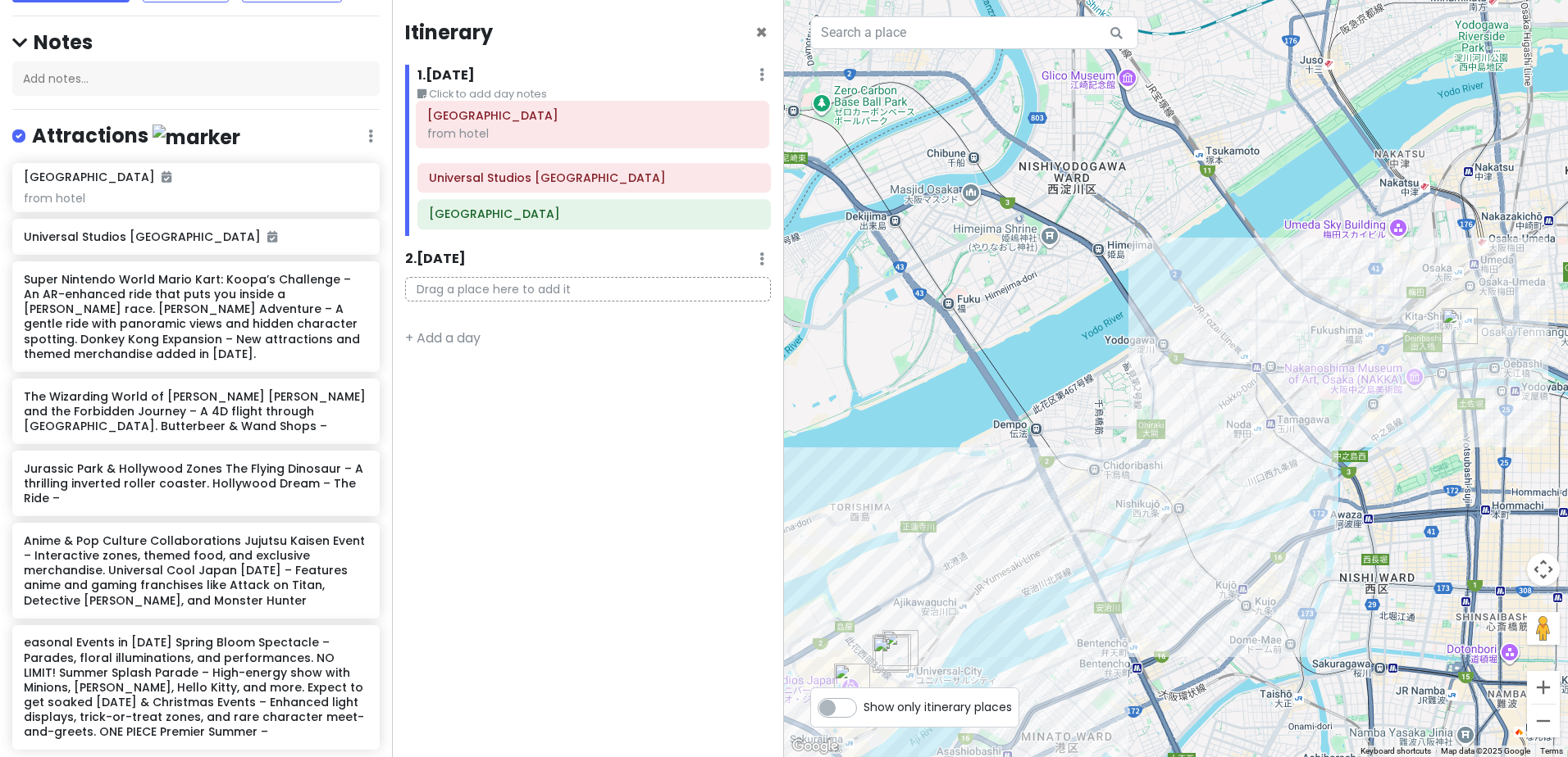
drag, startPoint x: 598, startPoint y: 214, endPoint x: 596, endPoint y: 133, distance: 81.0
click at [596, 133] on div "Universal Studios Japan Hotel Elsereine Osaka Hotel Elsereine Osaka from hotel" at bounding box center [594, 173] width 378 height 127
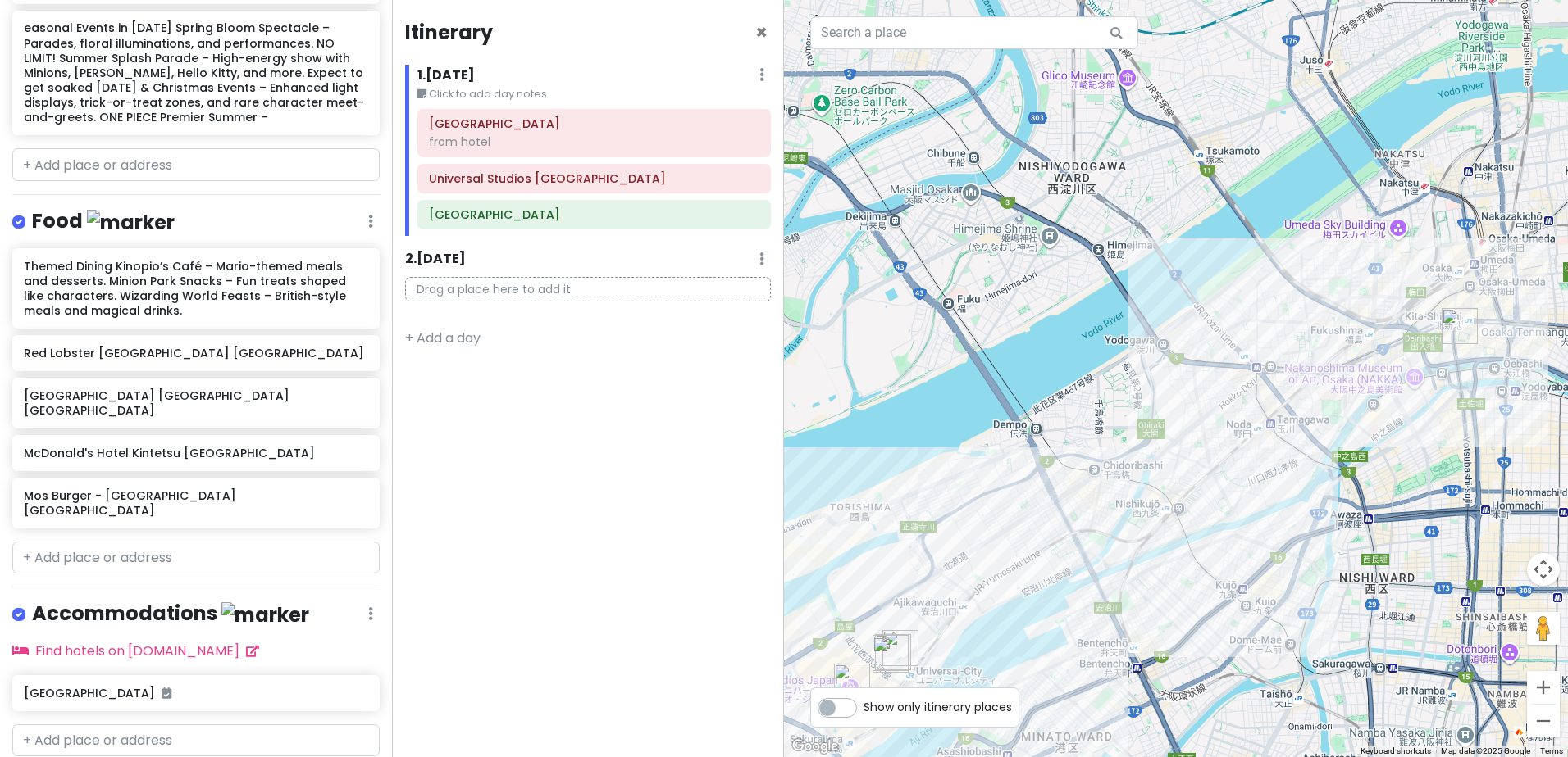
scroll to position [798, 0]
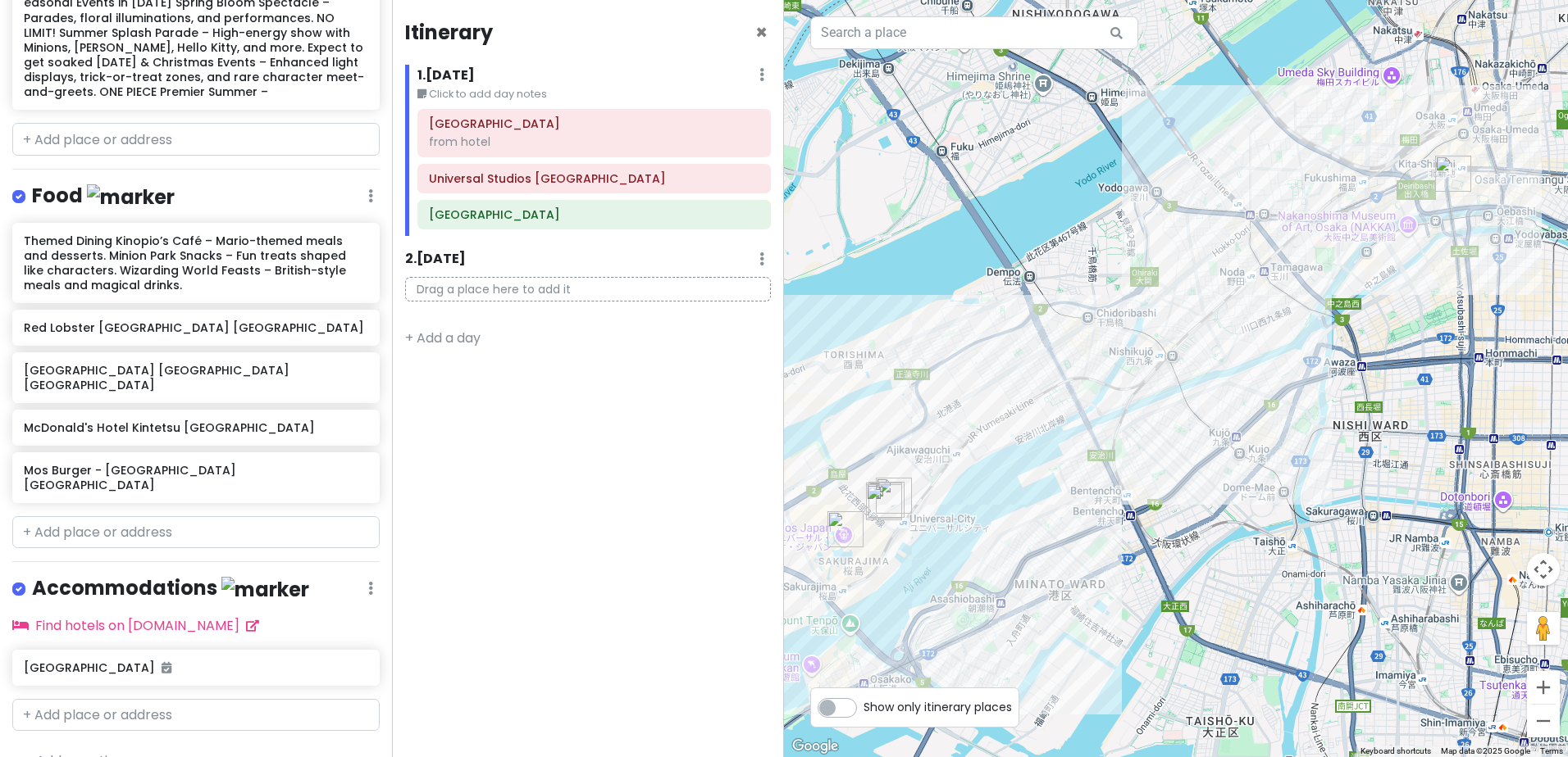
drag, startPoint x: 1164, startPoint y: 605, endPoint x: 1165, endPoint y: 443, distance: 162.0
click at [1165, 443] on div at bounding box center [1175, 378] width 784 height 757
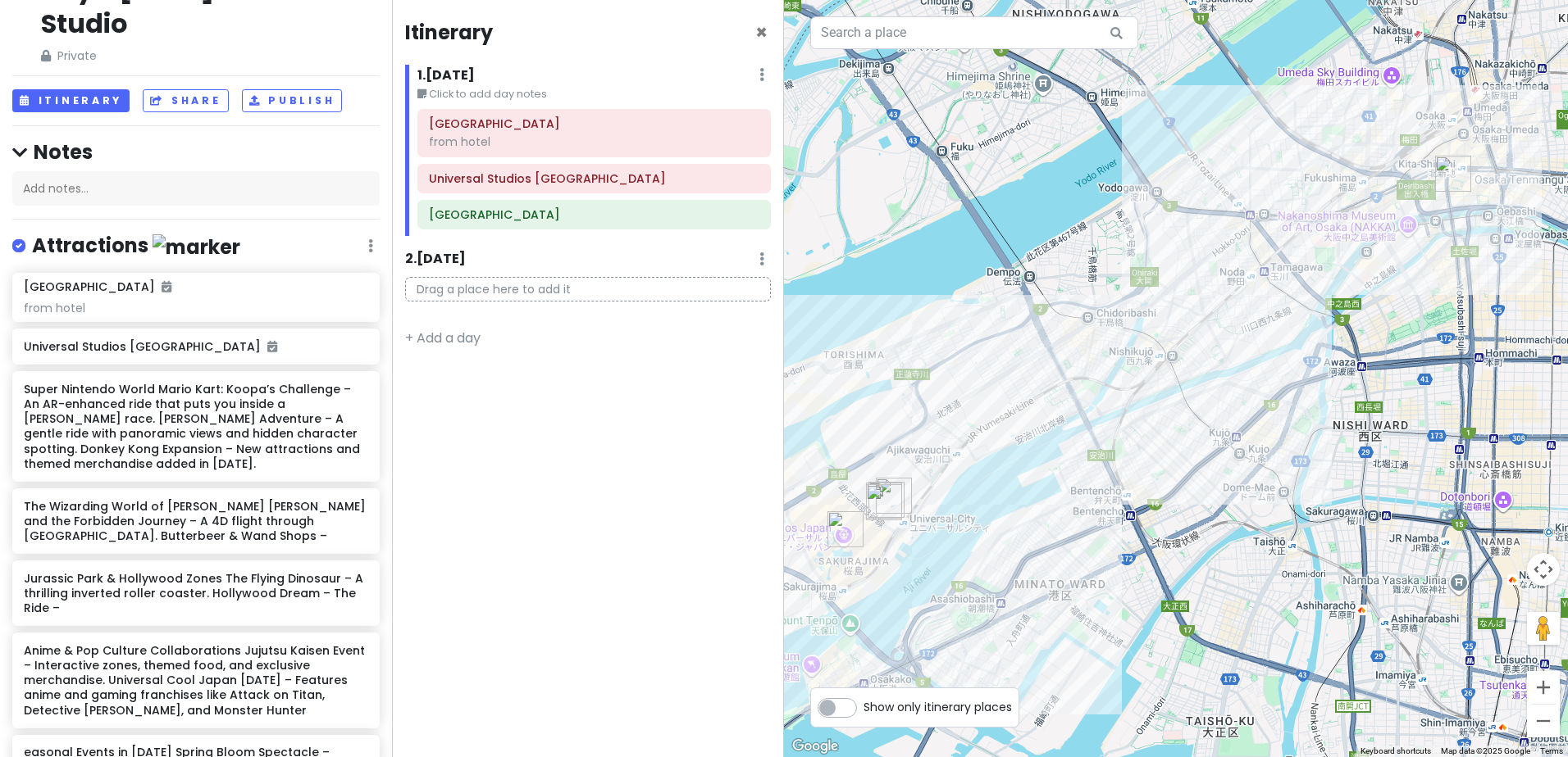
scroll to position [0, 0]
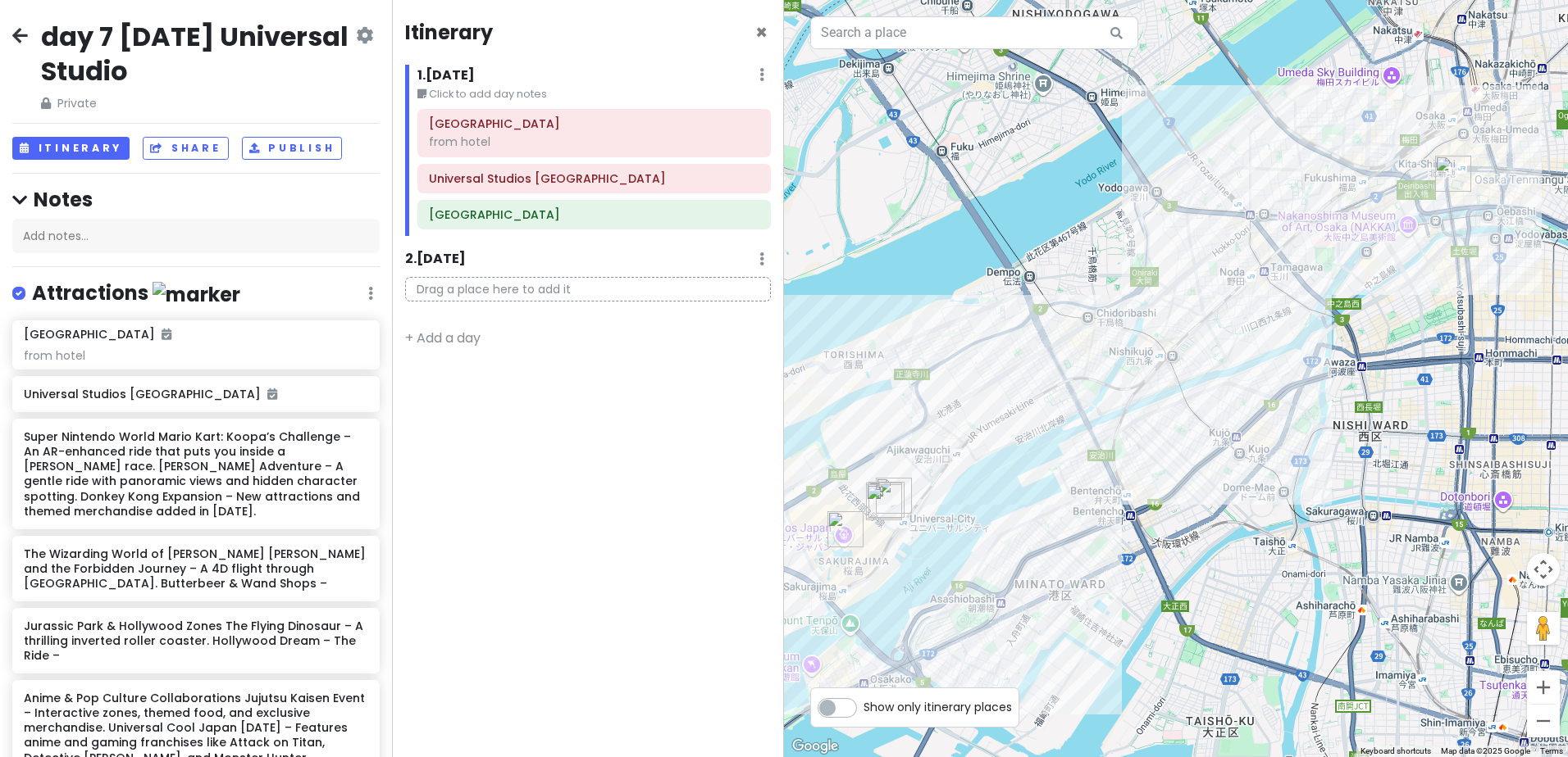
click at [190, 41] on h2 "day 7 [DATE] Universal Studio" at bounding box center [196, 54] width 311 height 68
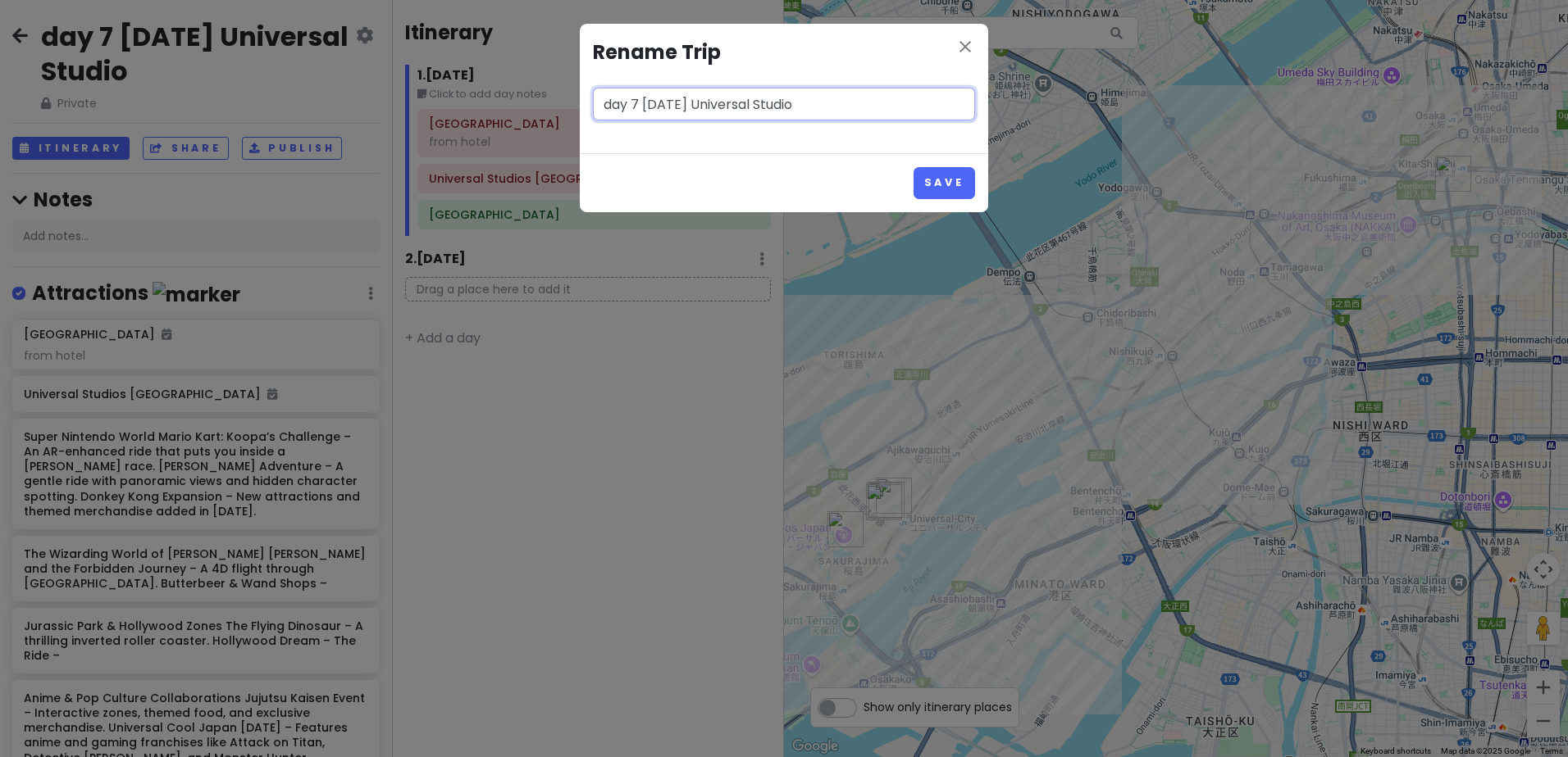
click at [694, 109] on input "day 7 [DATE] Universal Studio" at bounding box center [784, 104] width 382 height 33
paste input "Universal Studio"
type input "day 7 Universal Studio Sun 21 Dec"
click at [952, 178] on button "Save" at bounding box center [944, 183] width 61 height 32
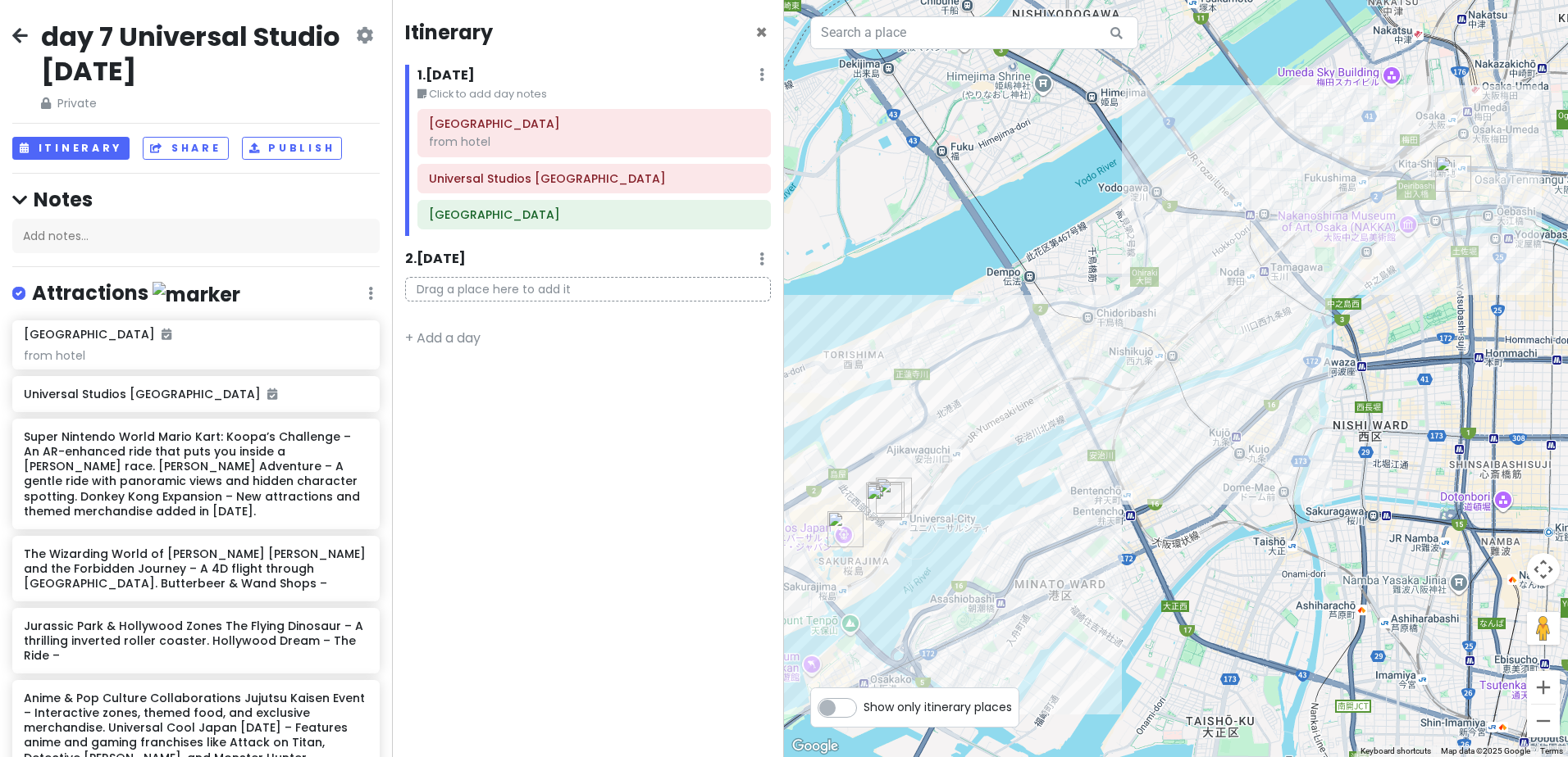
click at [16, 32] on icon at bounding box center [20, 35] width 16 height 13
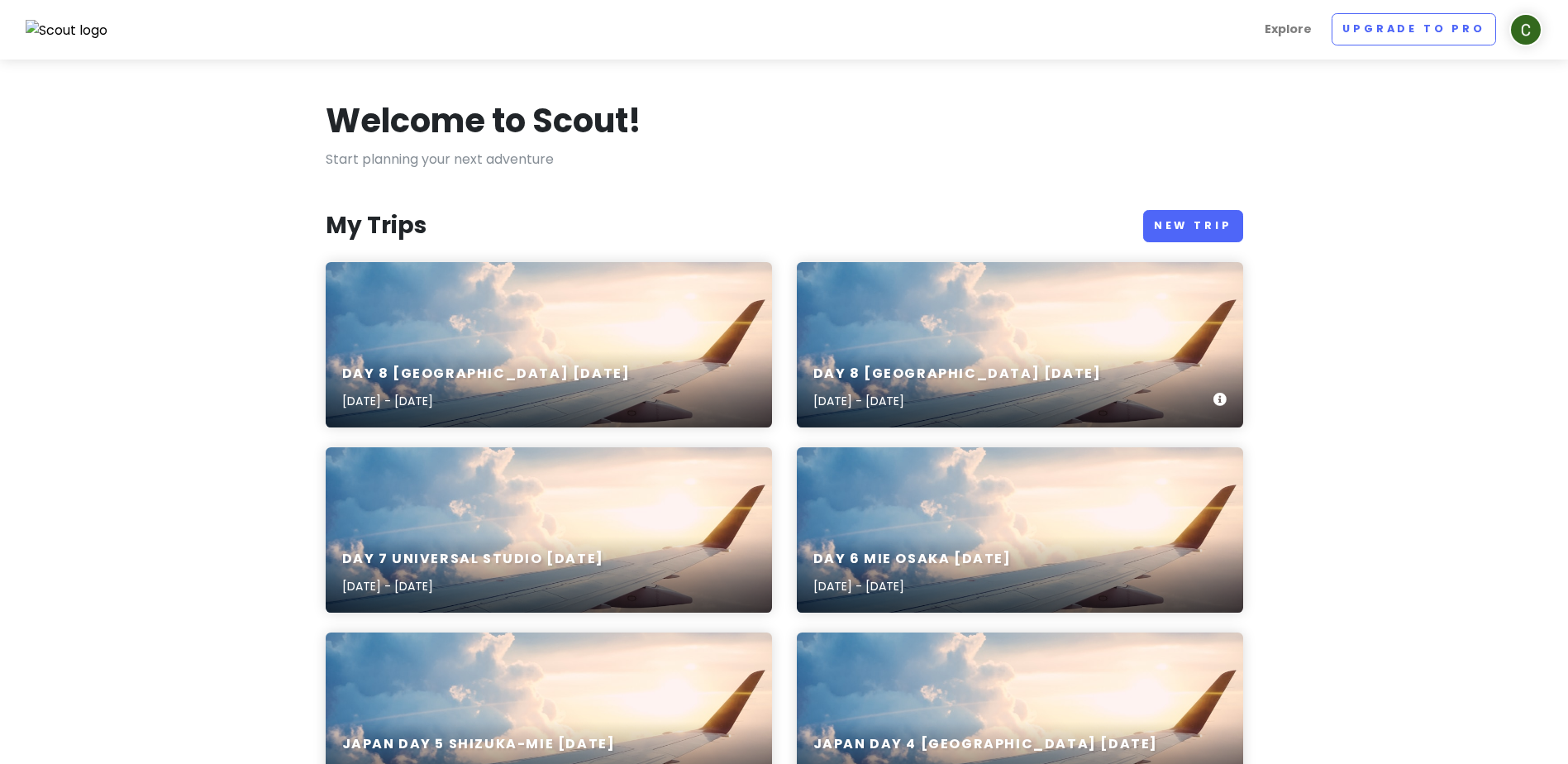
click at [1074, 370] on div "day 8 Kyoto Dec 22nd Dec 22, 2025 - Dec 23, 2025" at bounding box center [1020, 388] width 447 height 79
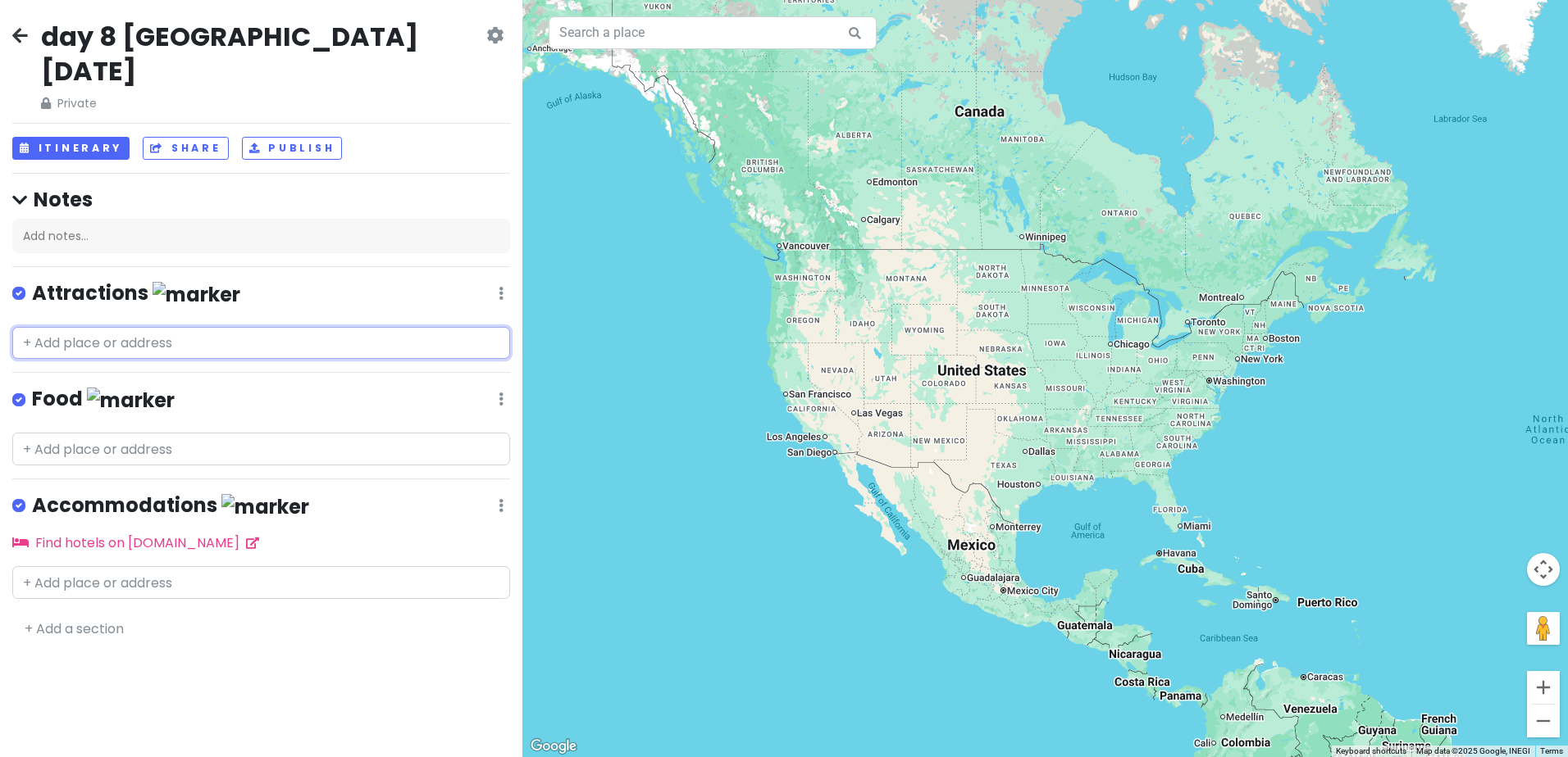
click at [234, 327] on input "text" at bounding box center [261, 343] width 498 height 33
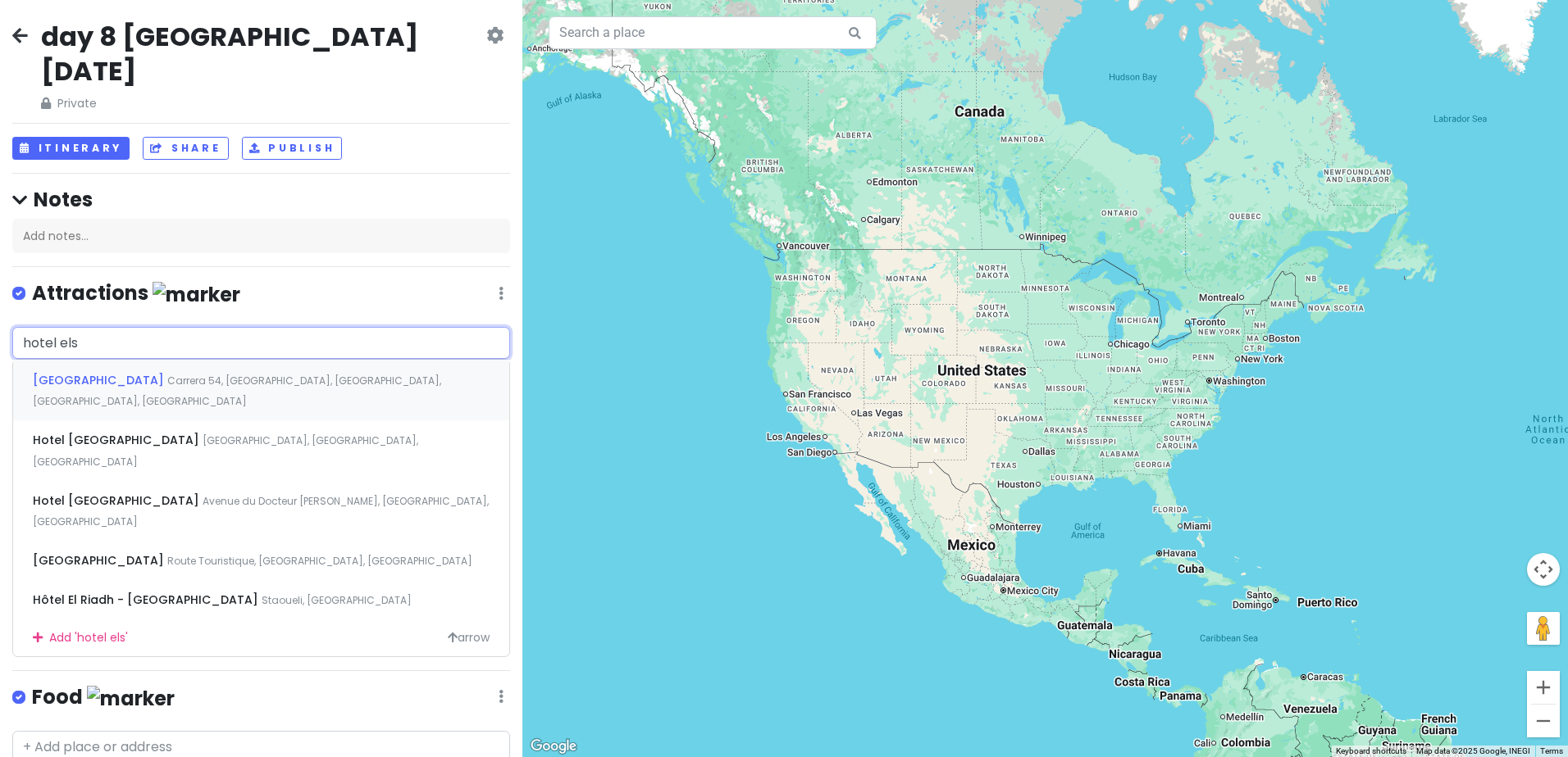
type input "hotel else"
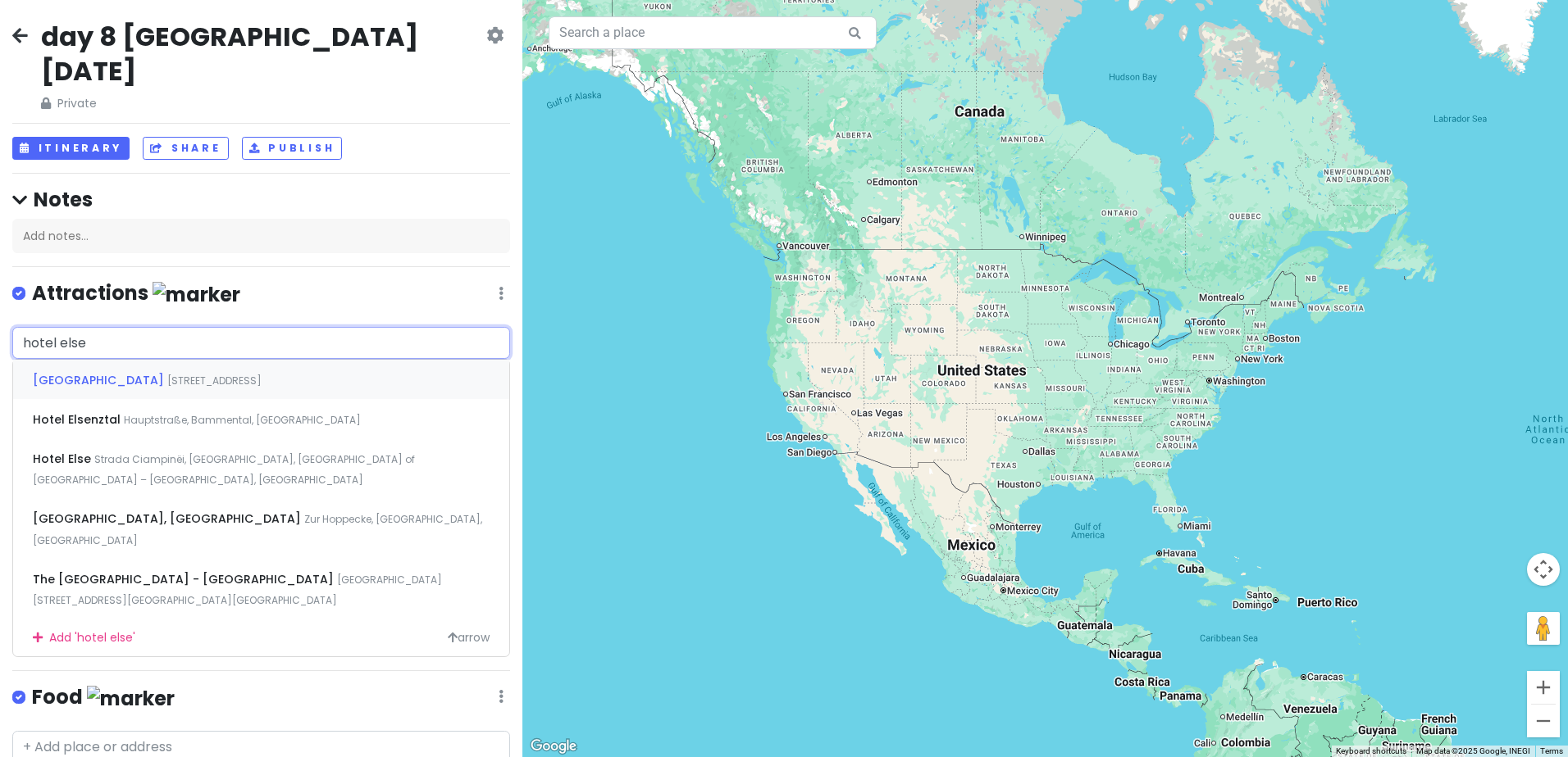
click at [225, 373] on span "[STREET_ADDRESS][PERSON_NAME]" at bounding box center [214, 380] width 94 height 14
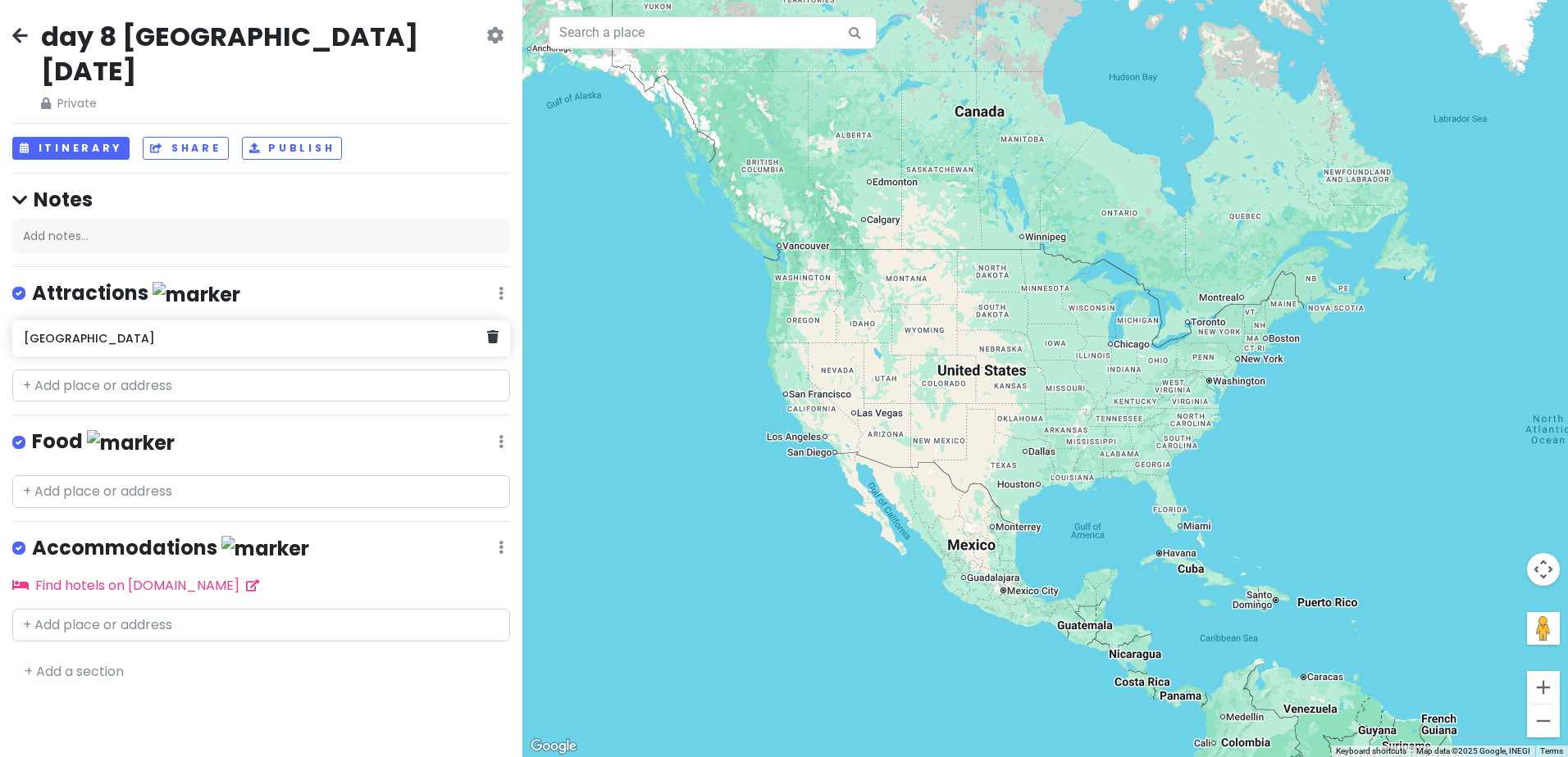
click at [310, 331] on h6 "[GEOGRAPHIC_DATA]" at bounding box center [255, 338] width 463 height 15
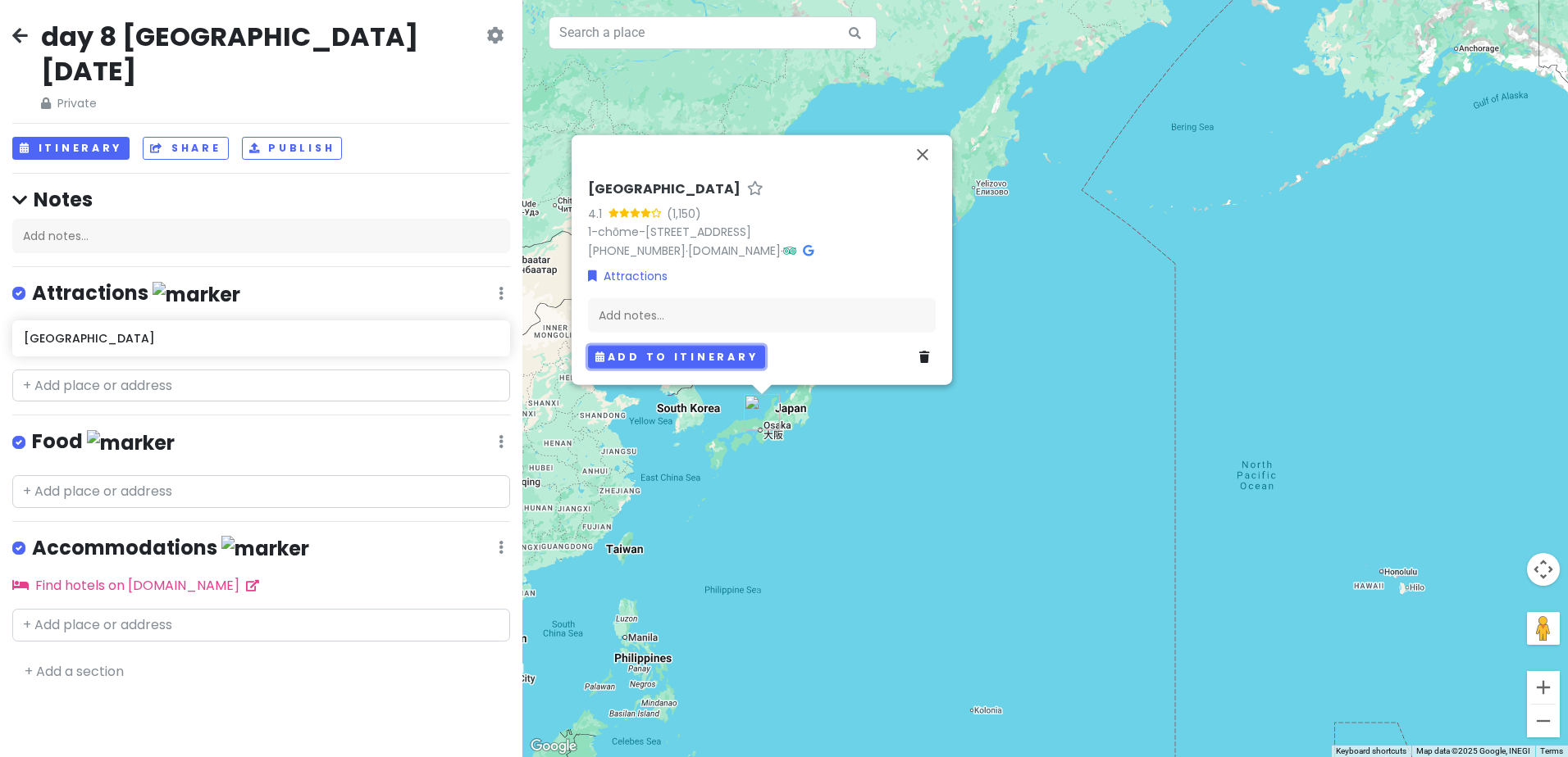
click at [684, 364] on button "Add to itinerary" at bounding box center [676, 356] width 177 height 24
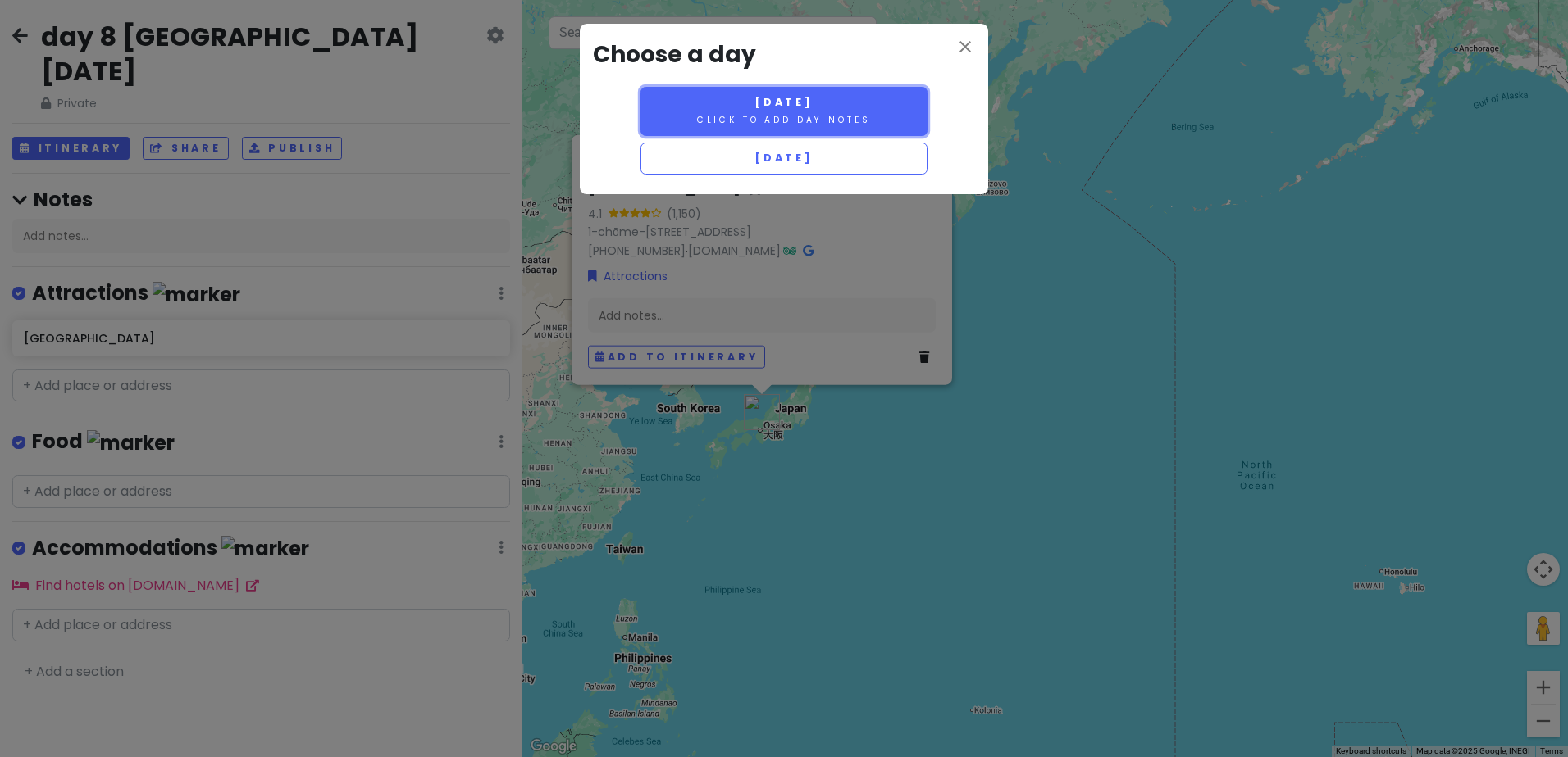
click at [853, 119] on small "Click to add day notes" at bounding box center [784, 120] width 173 height 12
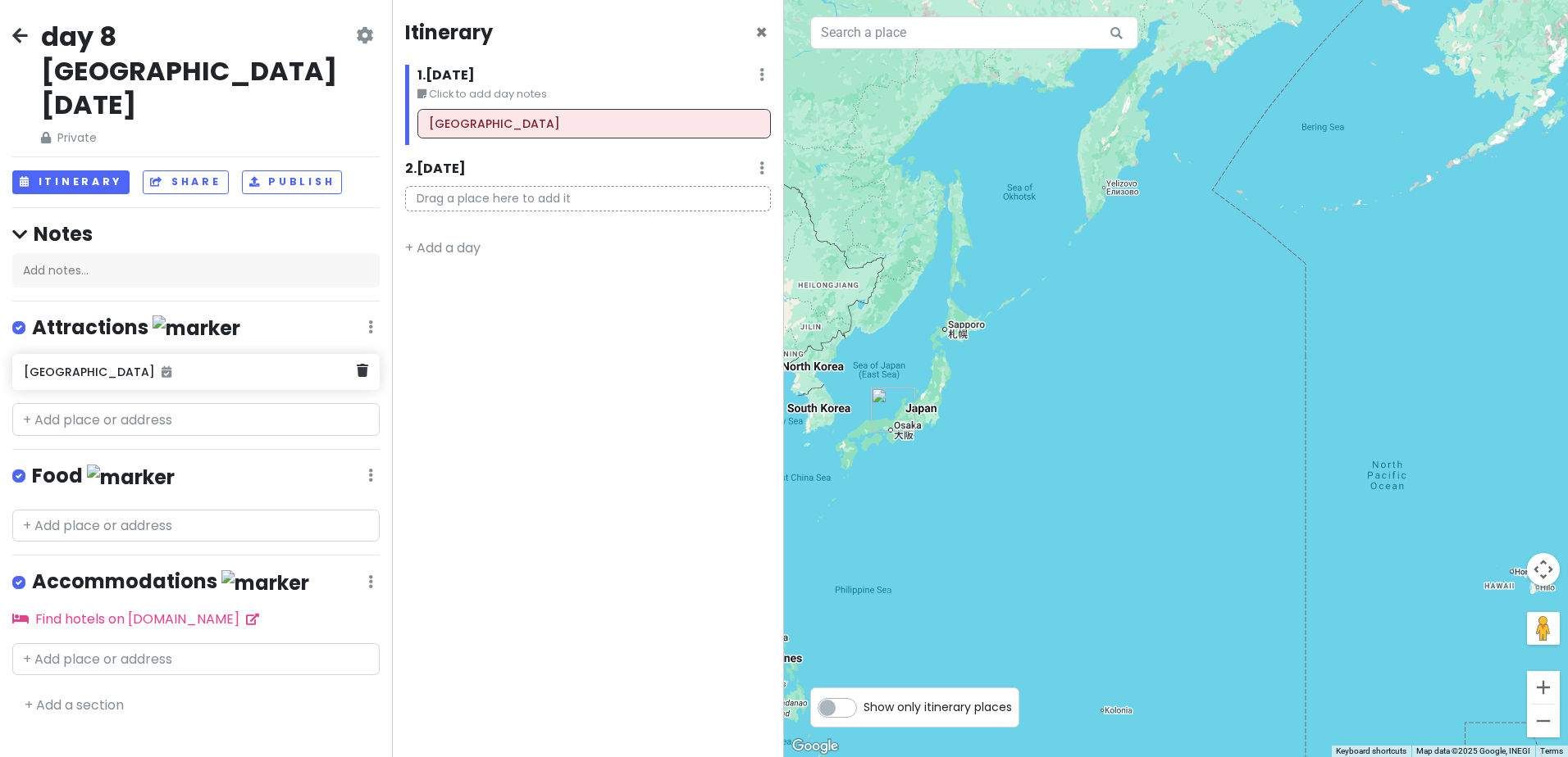
click at [255, 365] on h6 "[GEOGRAPHIC_DATA]" at bounding box center [190, 372] width 332 height 15
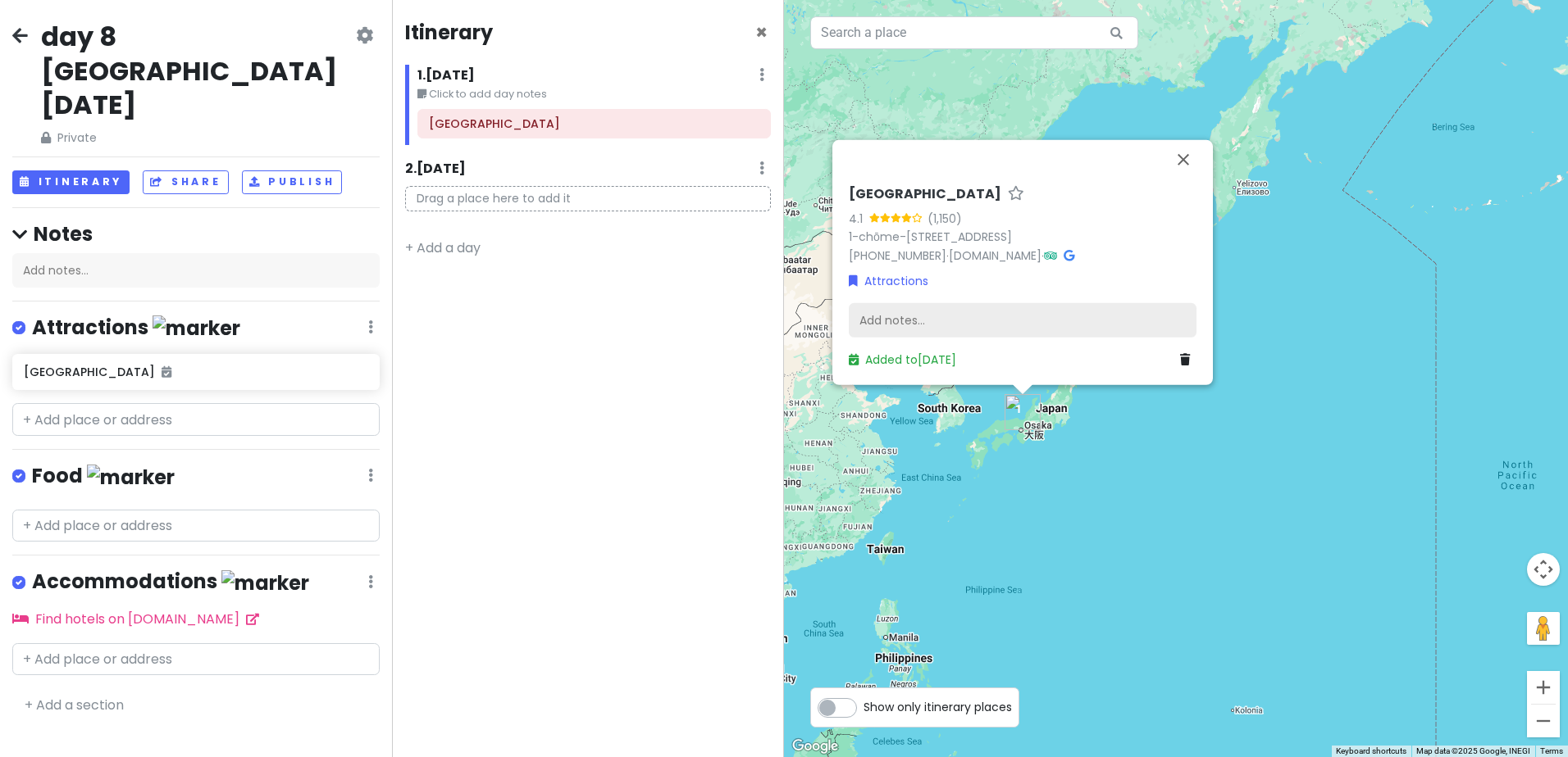
click at [964, 321] on div "Add notes..." at bounding box center [1022, 321] width 348 height 35
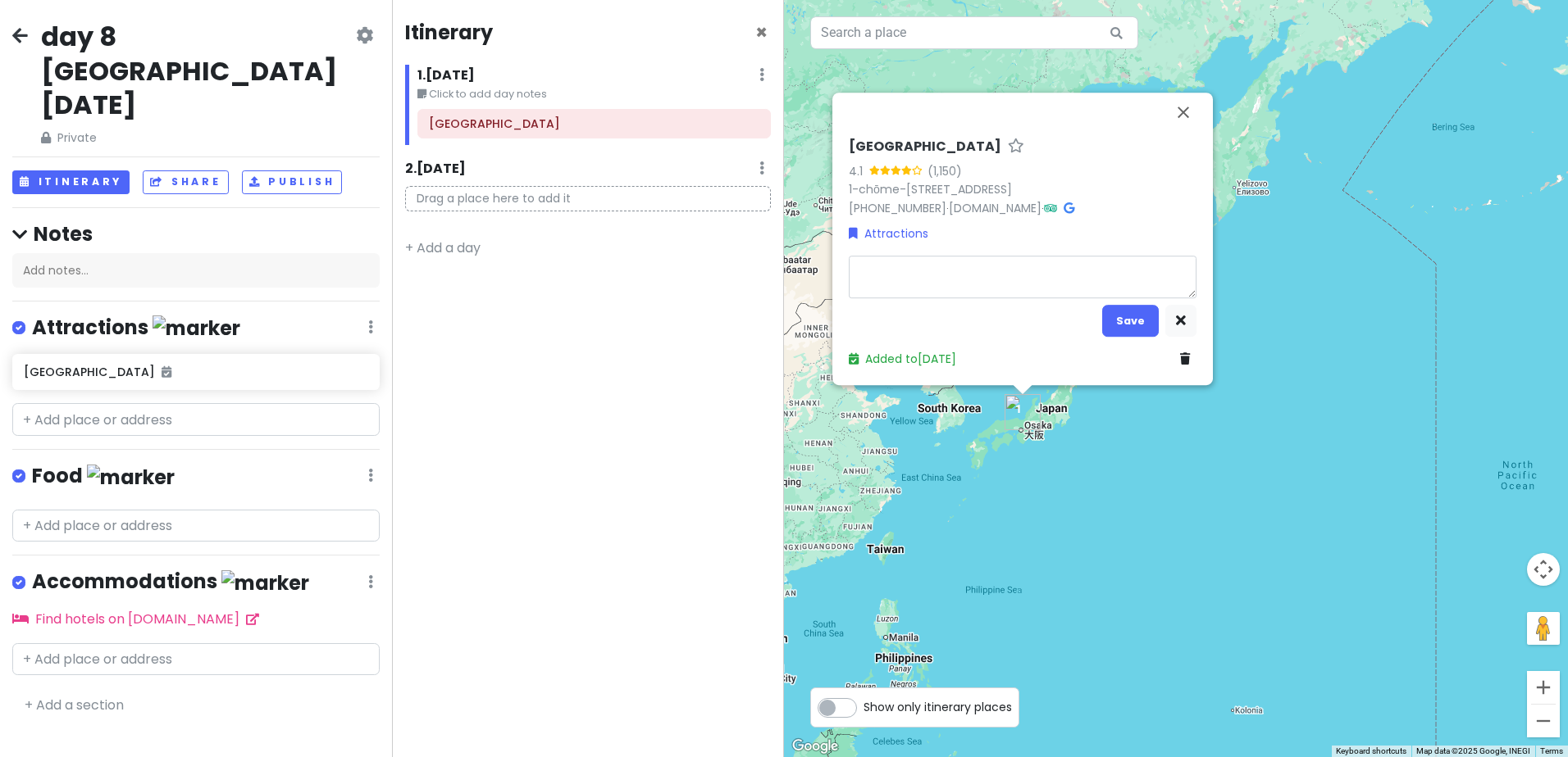
type textarea "x"
type textarea "d"
type textarea "x"
type textarea "de"
type textarea "x"
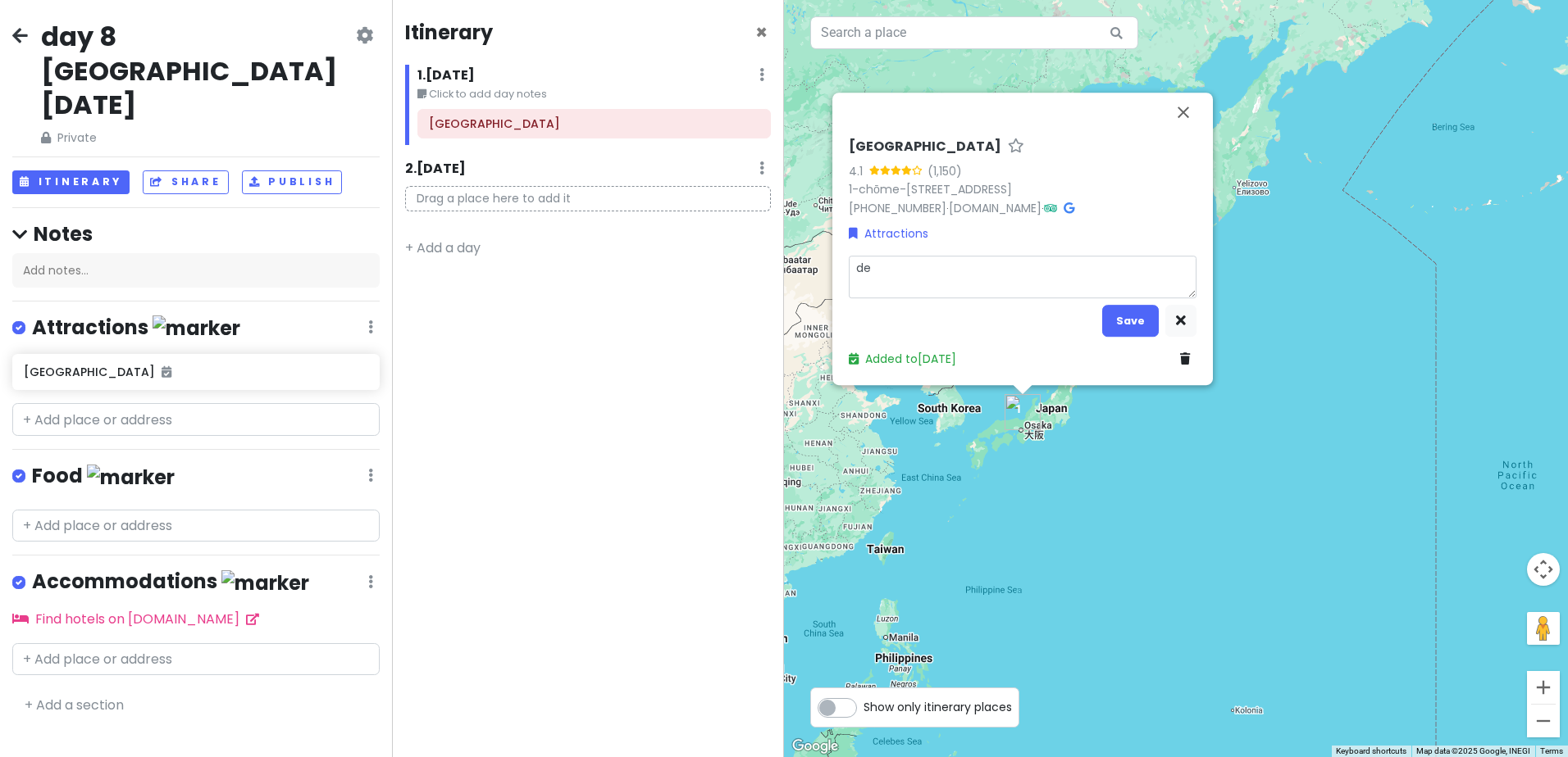
type textarea "dep"
type textarea "x"
type textarea "depa"
type textarea "x"
type textarea "depar"
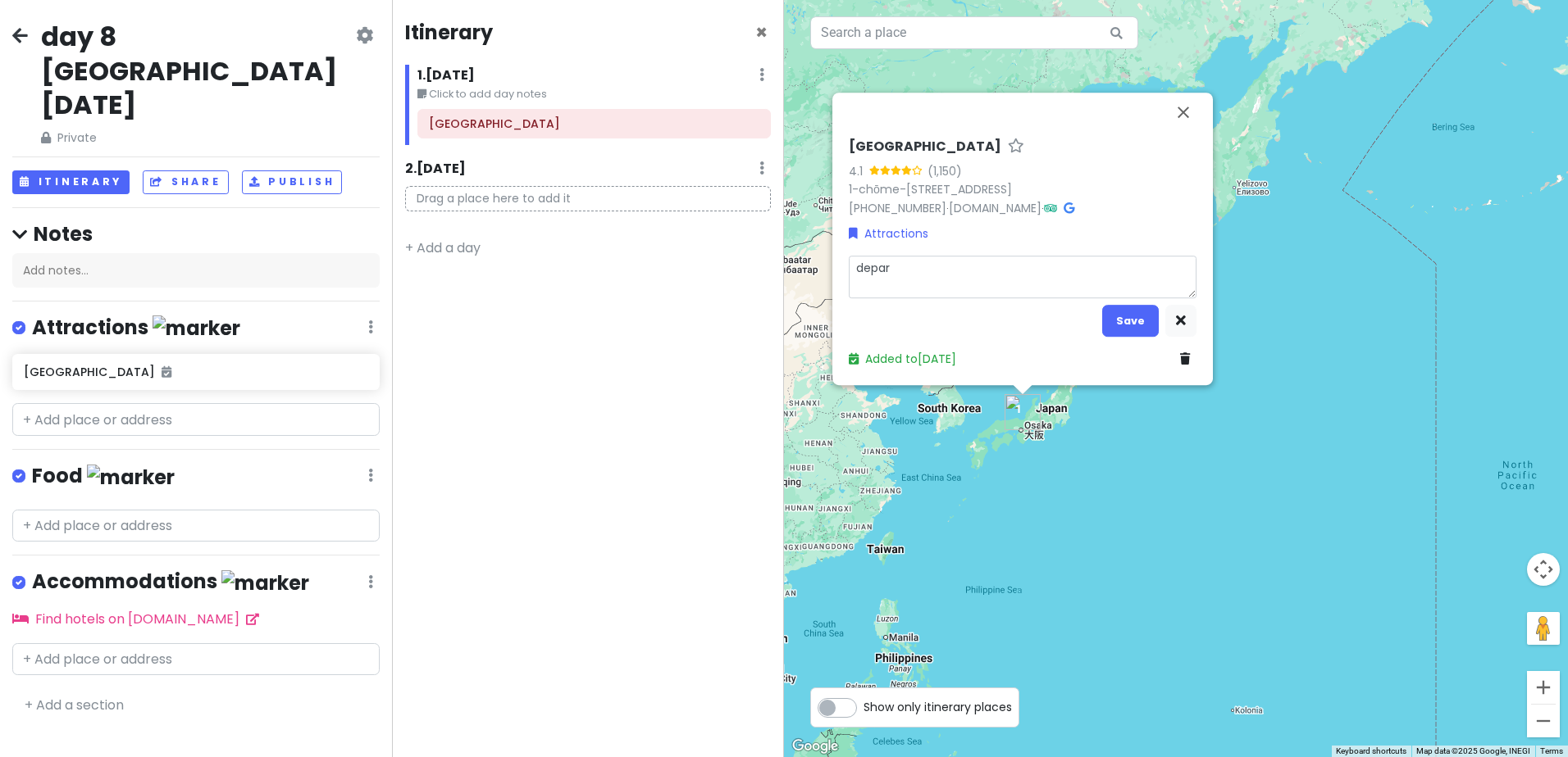
type textarea "x"
type textarea "depart"
type textarea "x"
type textarea "departu"
type textarea "x"
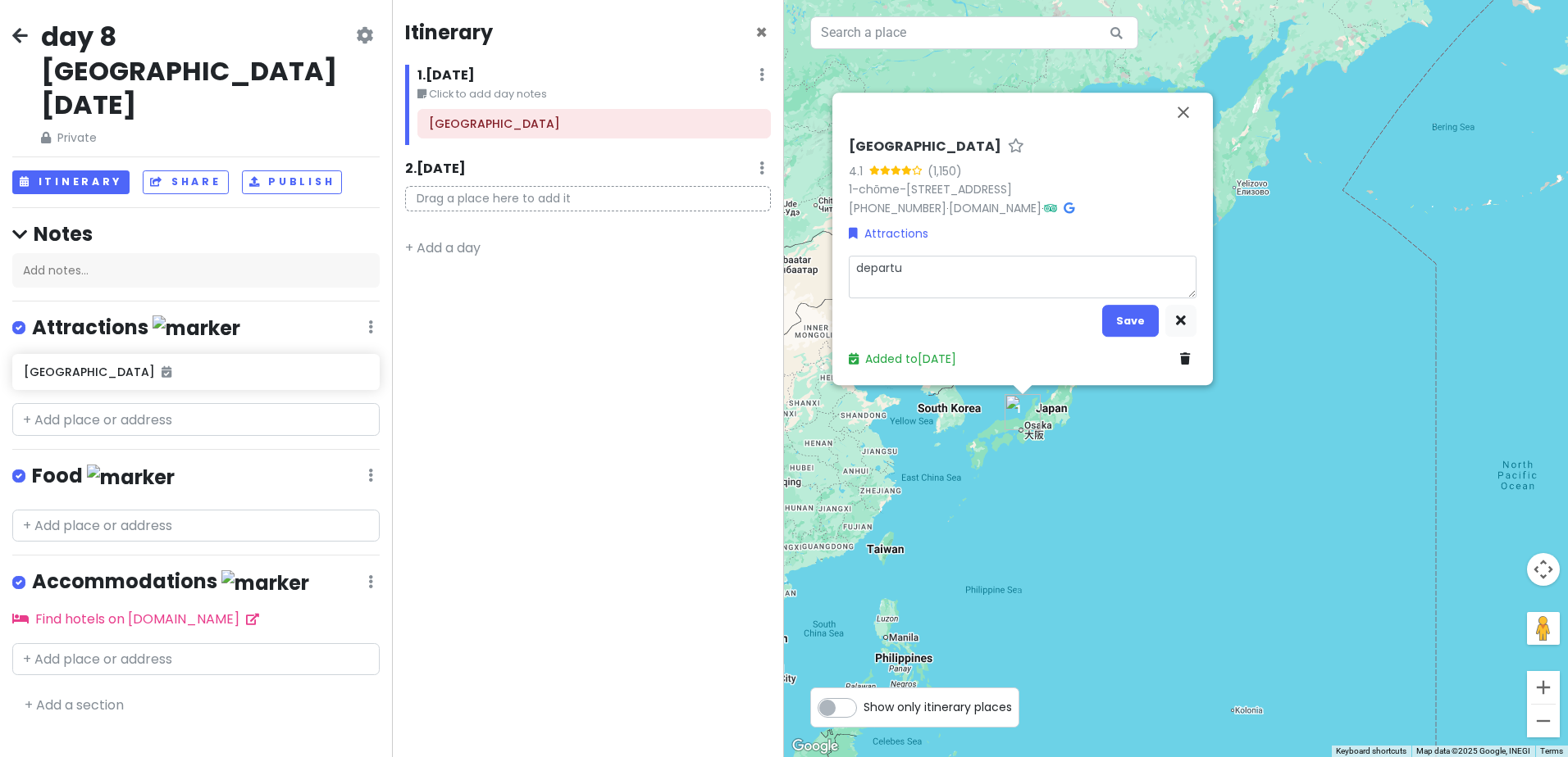
type textarea "departur"
type textarea "x"
type textarea "departure"
type textarea "x"
type textarea "departure"
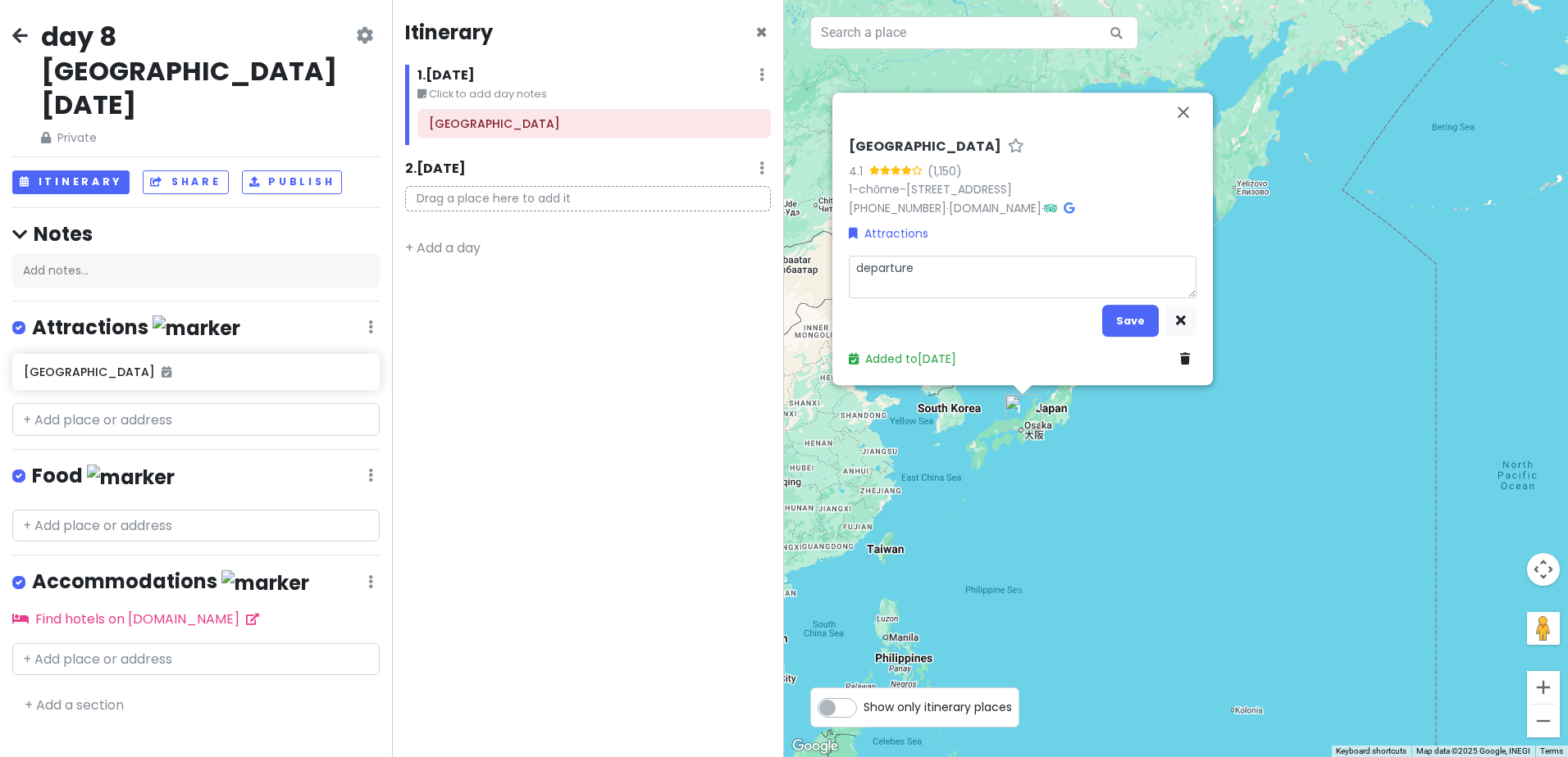
type textarea "x"
type textarea "departure f"
type textarea "x"
type textarea "departure fr"
type textarea "x"
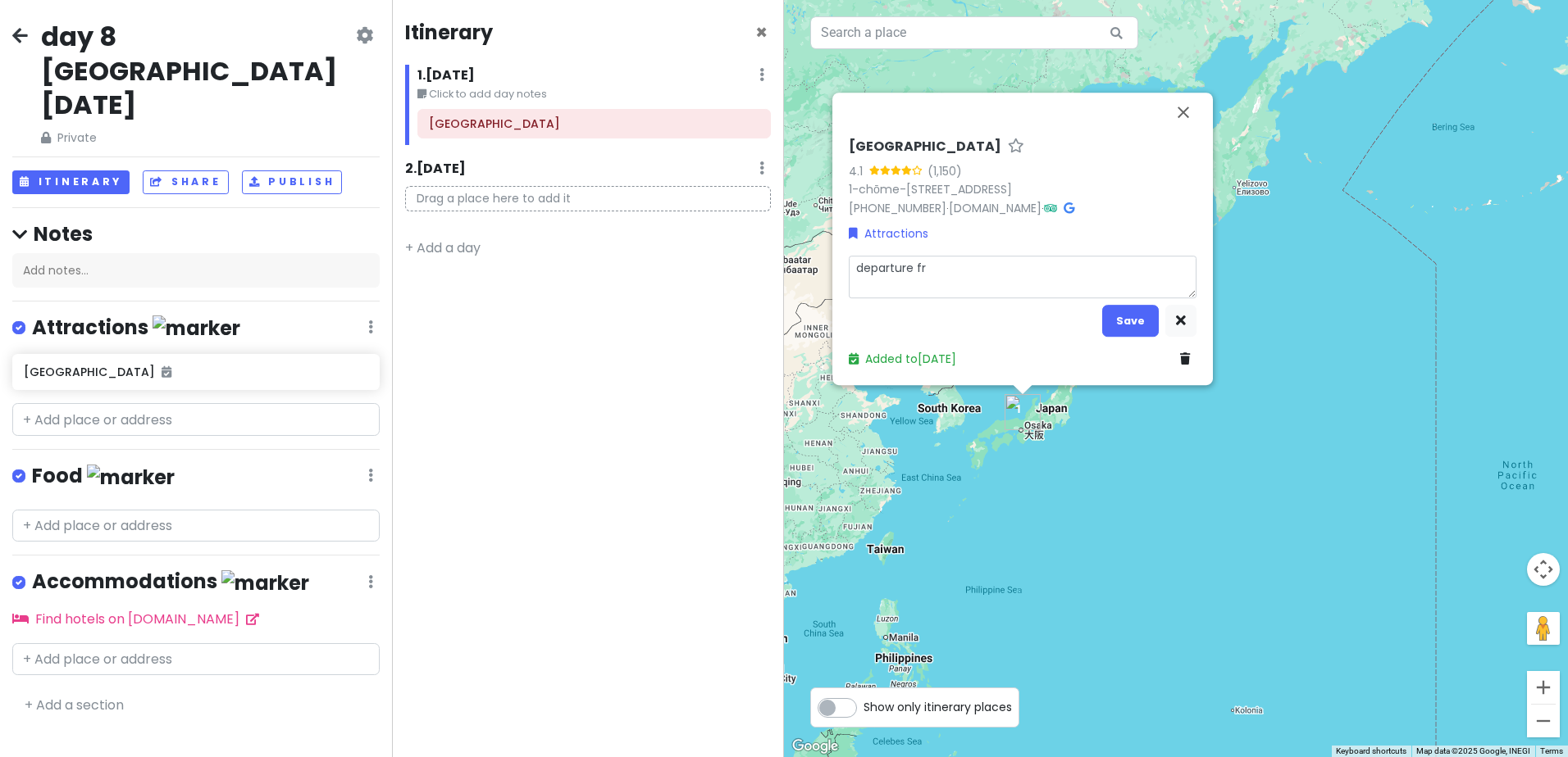
type textarea "departure fro"
type textarea "x"
type textarea "departure from"
type textarea "x"
type textarea "departure from"
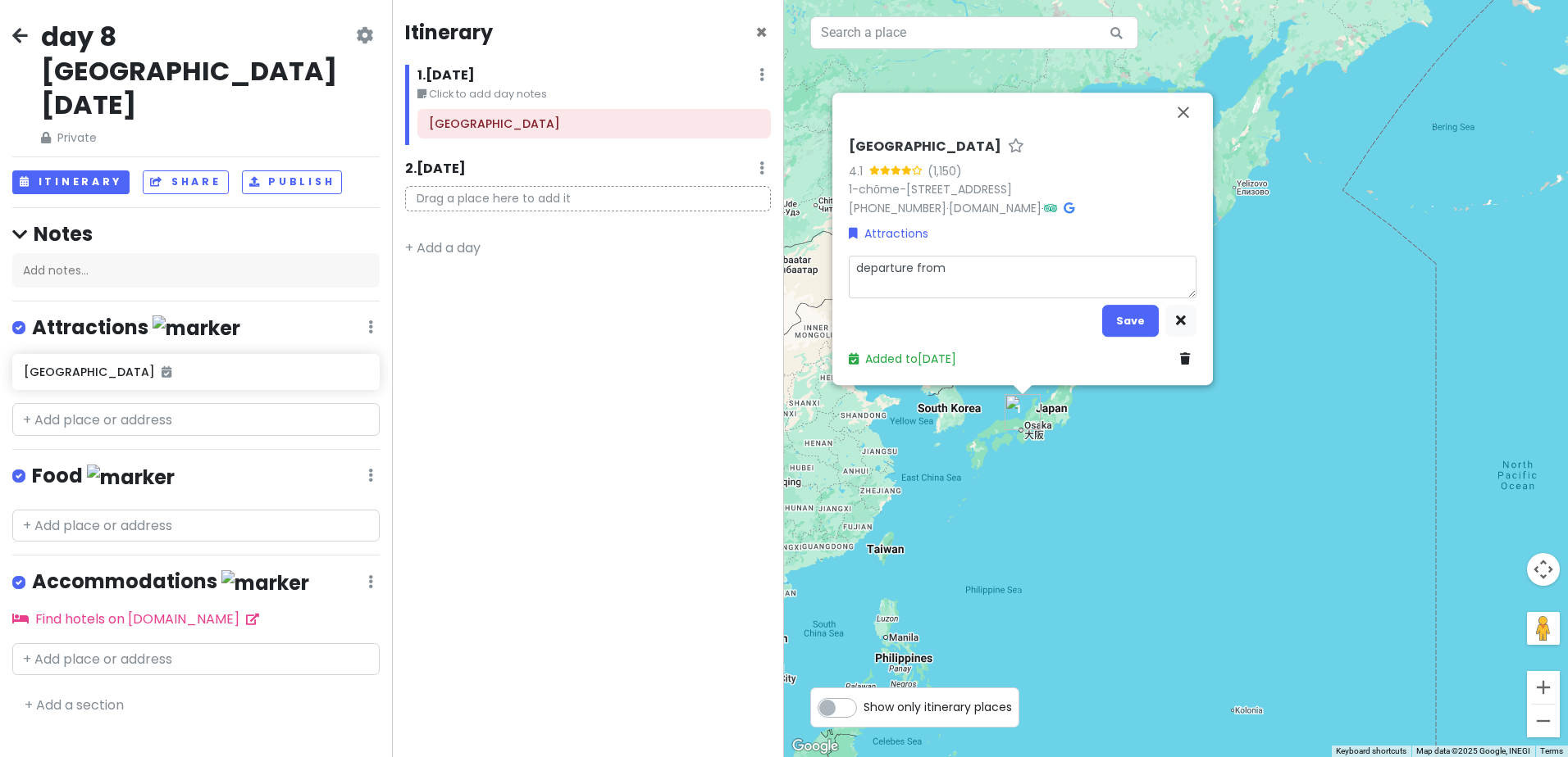
type textarea "x"
type textarea "departure from h"
type textarea "x"
type textarea "departure from ho"
click at [1120, 317] on button "Save" at bounding box center [1131, 321] width 57 height 32
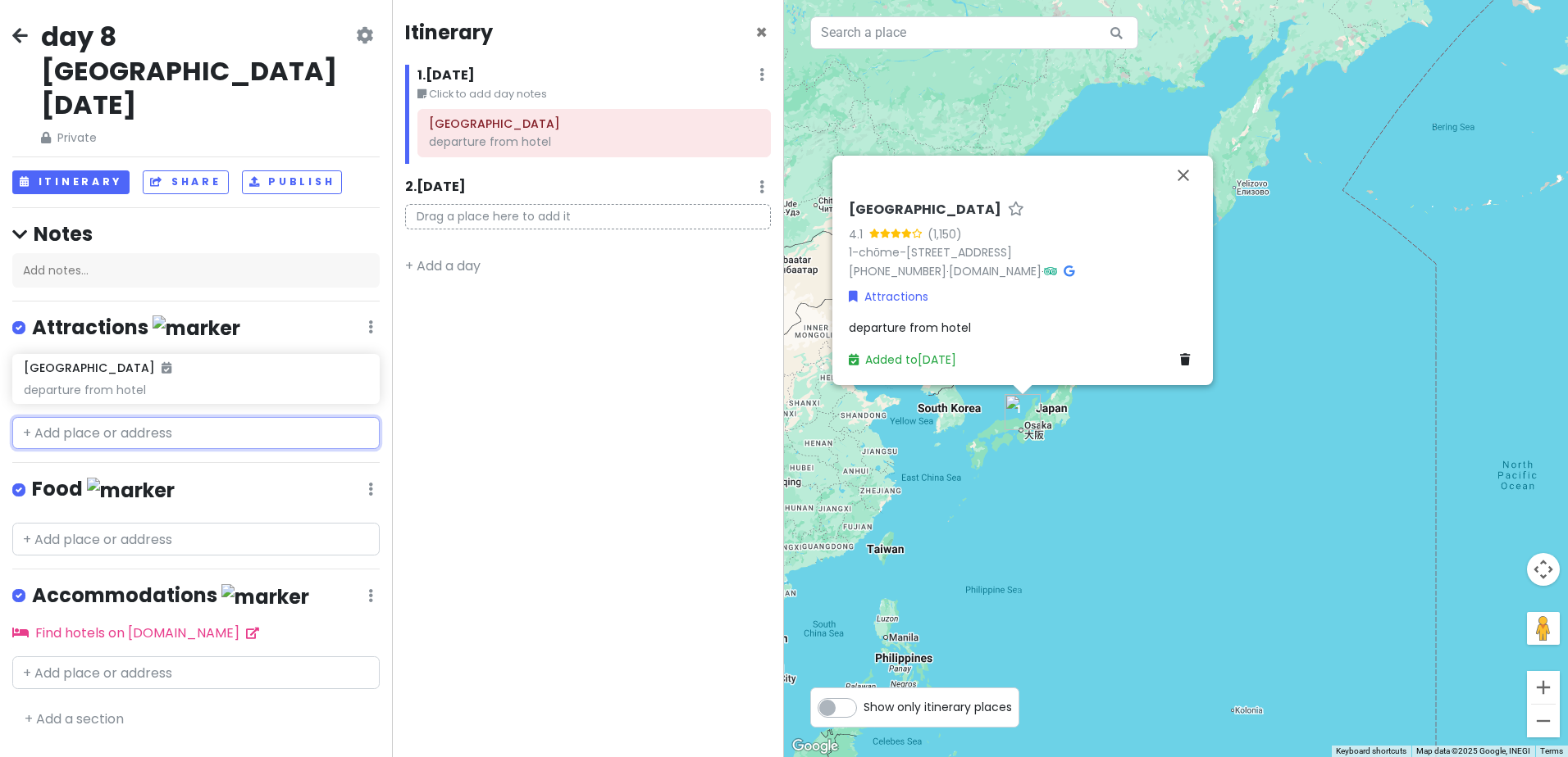
click at [216, 418] on input "text" at bounding box center [196, 434] width 368 height 33
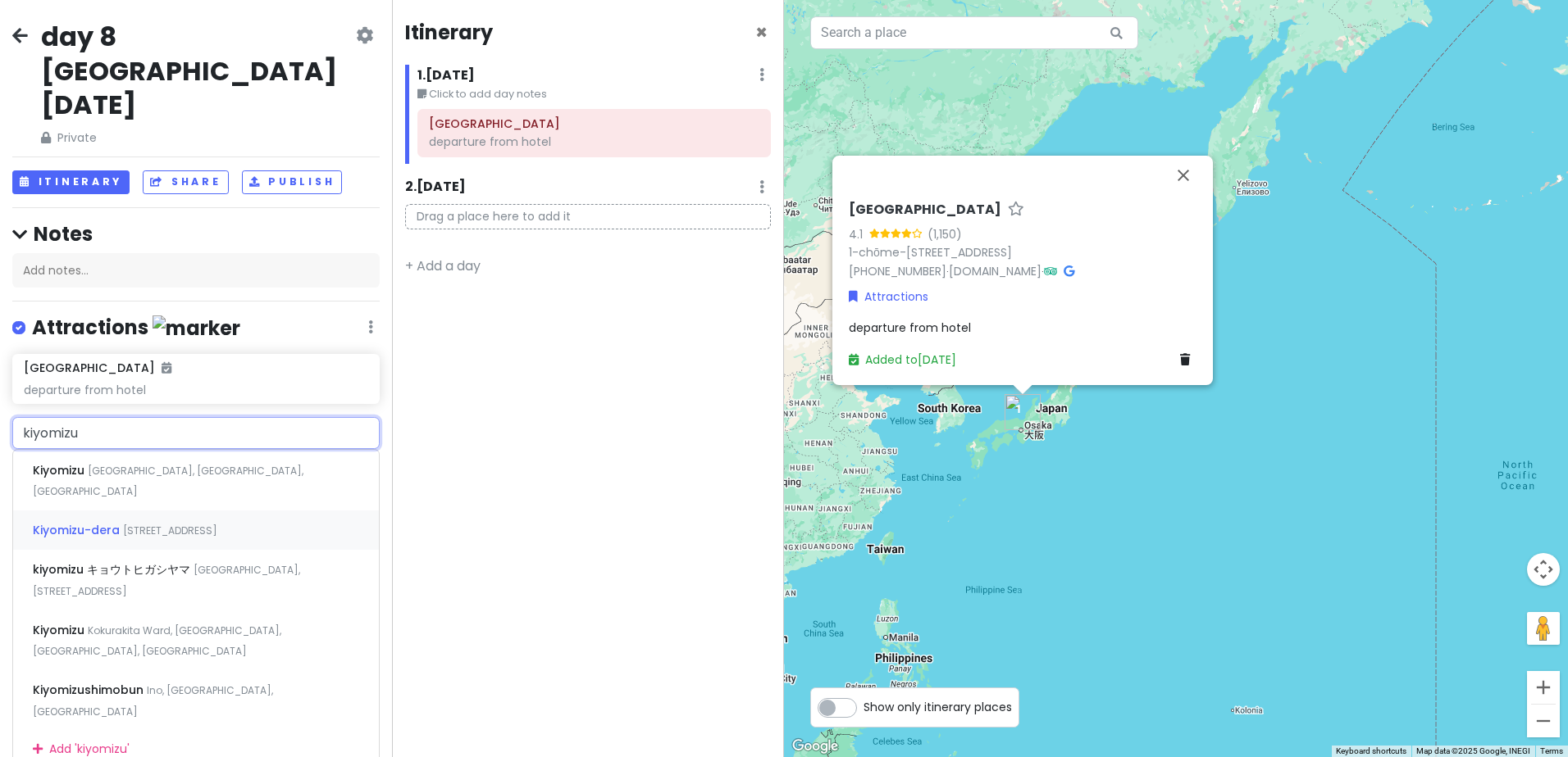
click at [211, 524] on span "1 Chome-294 Kiyomizu, Higashiyama Ward, Kyoto, Japan" at bounding box center [170, 531] width 94 height 14
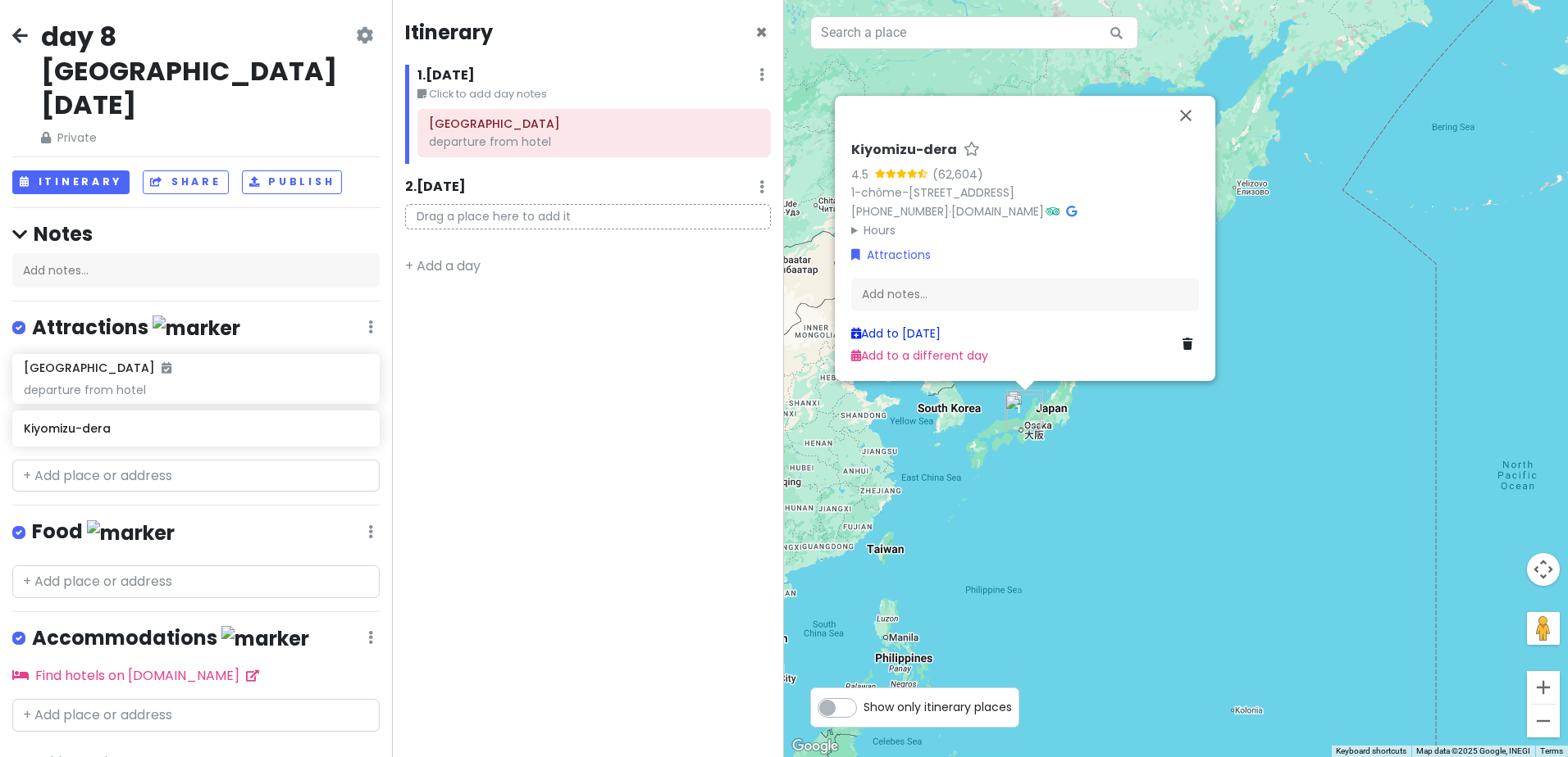
click at [938, 330] on link "Add to Mon 12/22" at bounding box center [896, 333] width 90 height 16
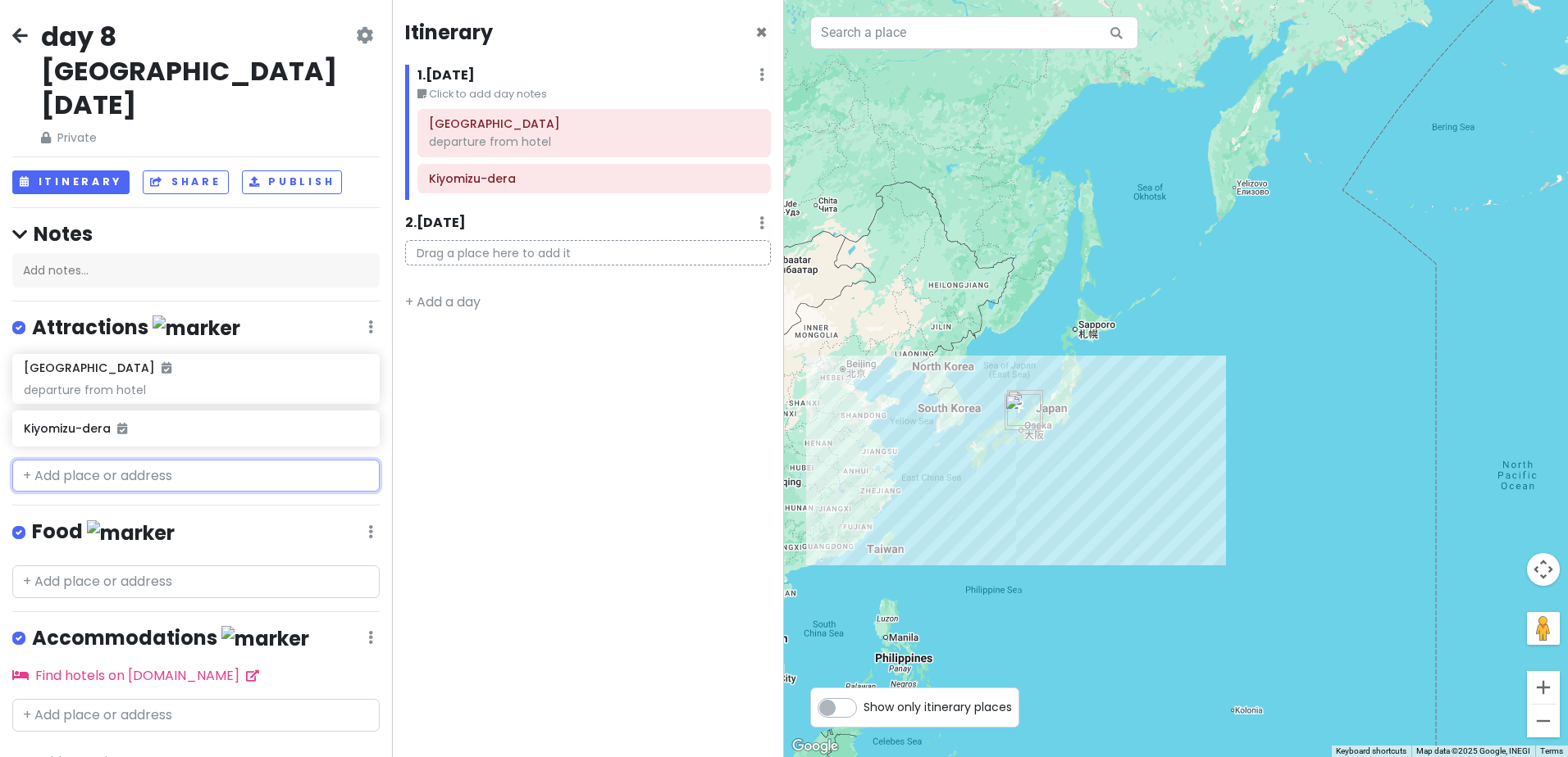
click at [161, 460] on input "text" at bounding box center [196, 476] width 368 height 33
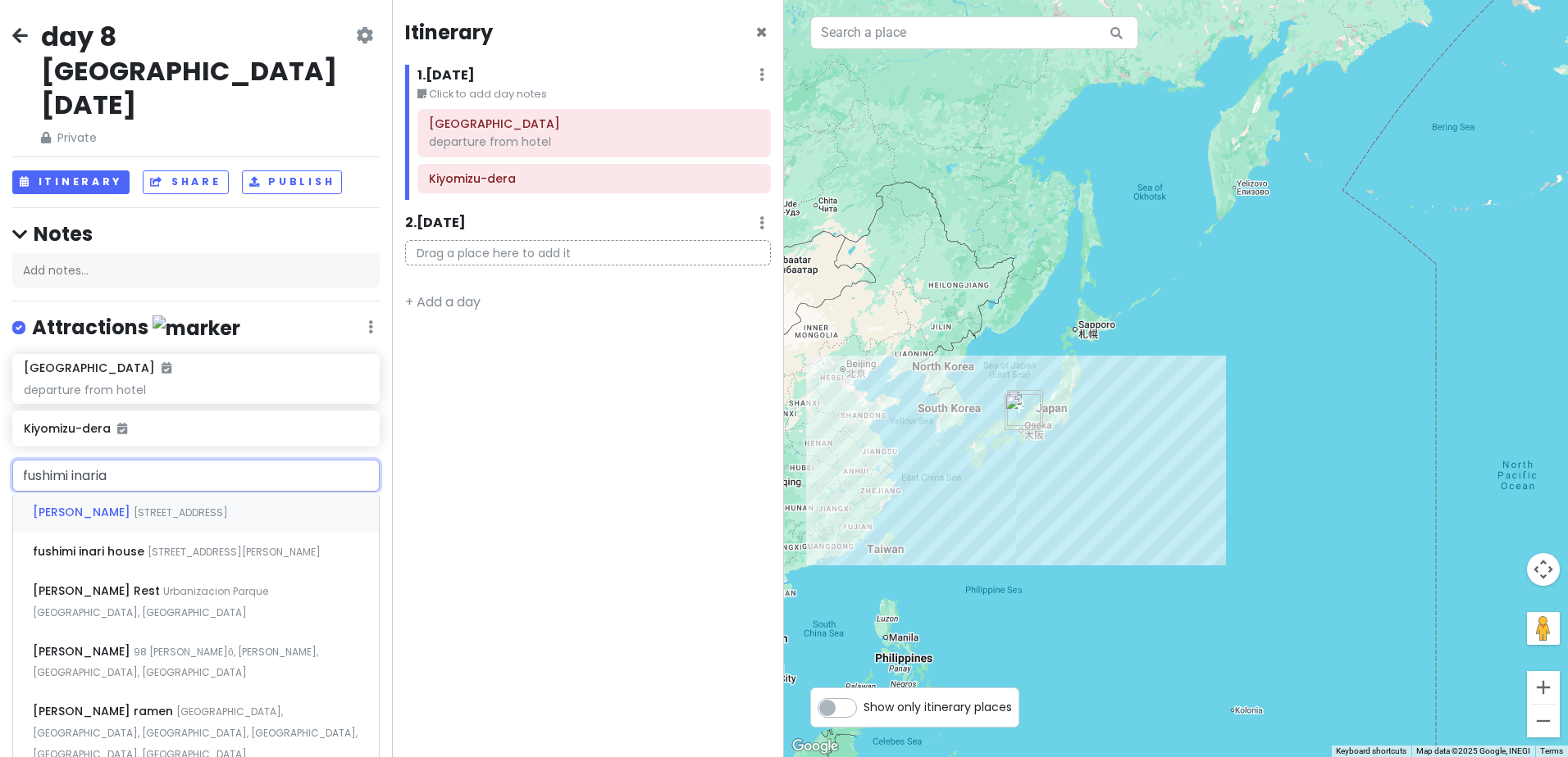
click at [179, 505] on span "68 Fukakusa Yabunouchichō, Fushimi Ward, Kyoto, Japan" at bounding box center [181, 512] width 94 height 14
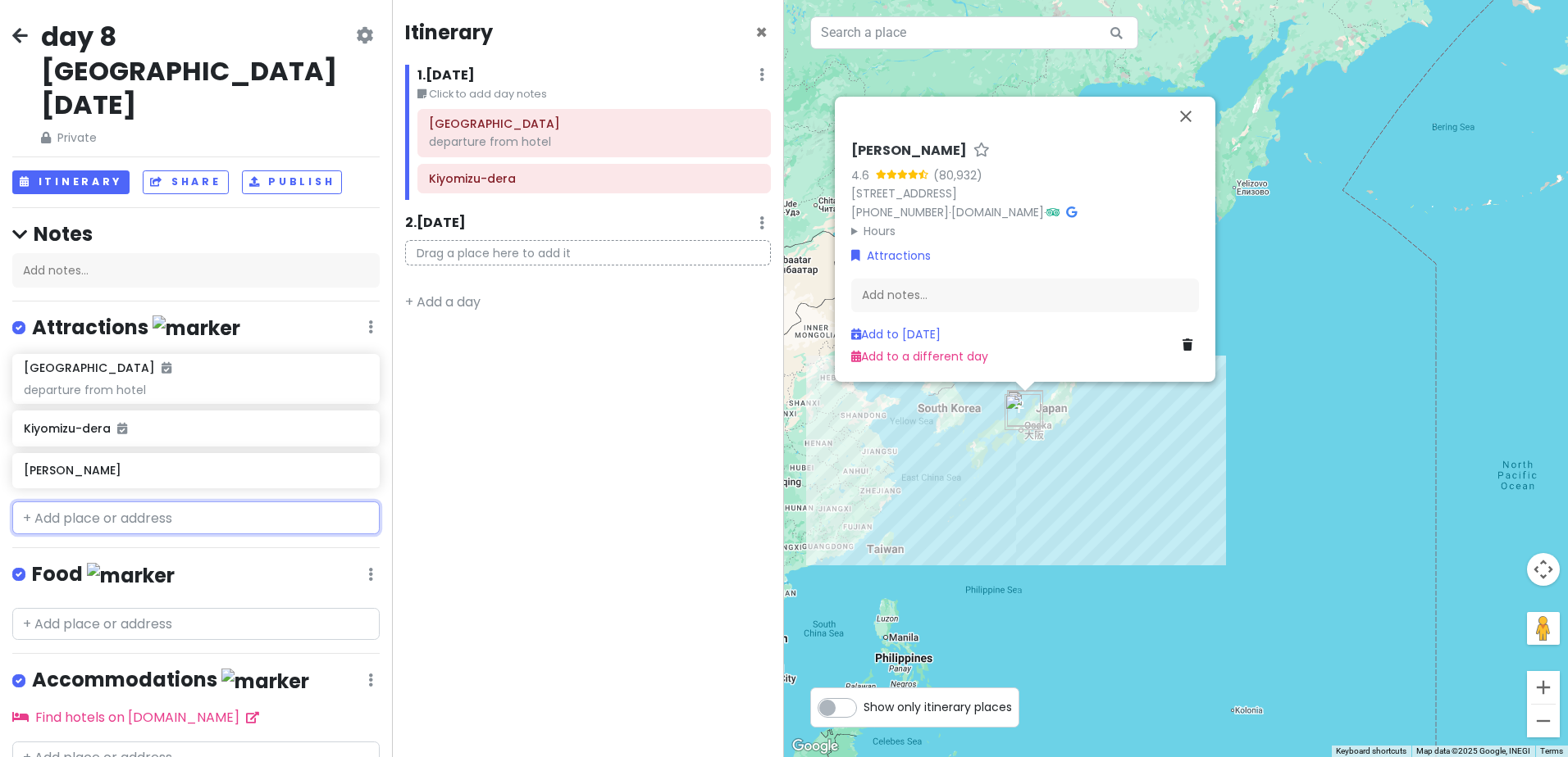
click at [173, 502] on input "text" at bounding box center [196, 518] width 368 height 33
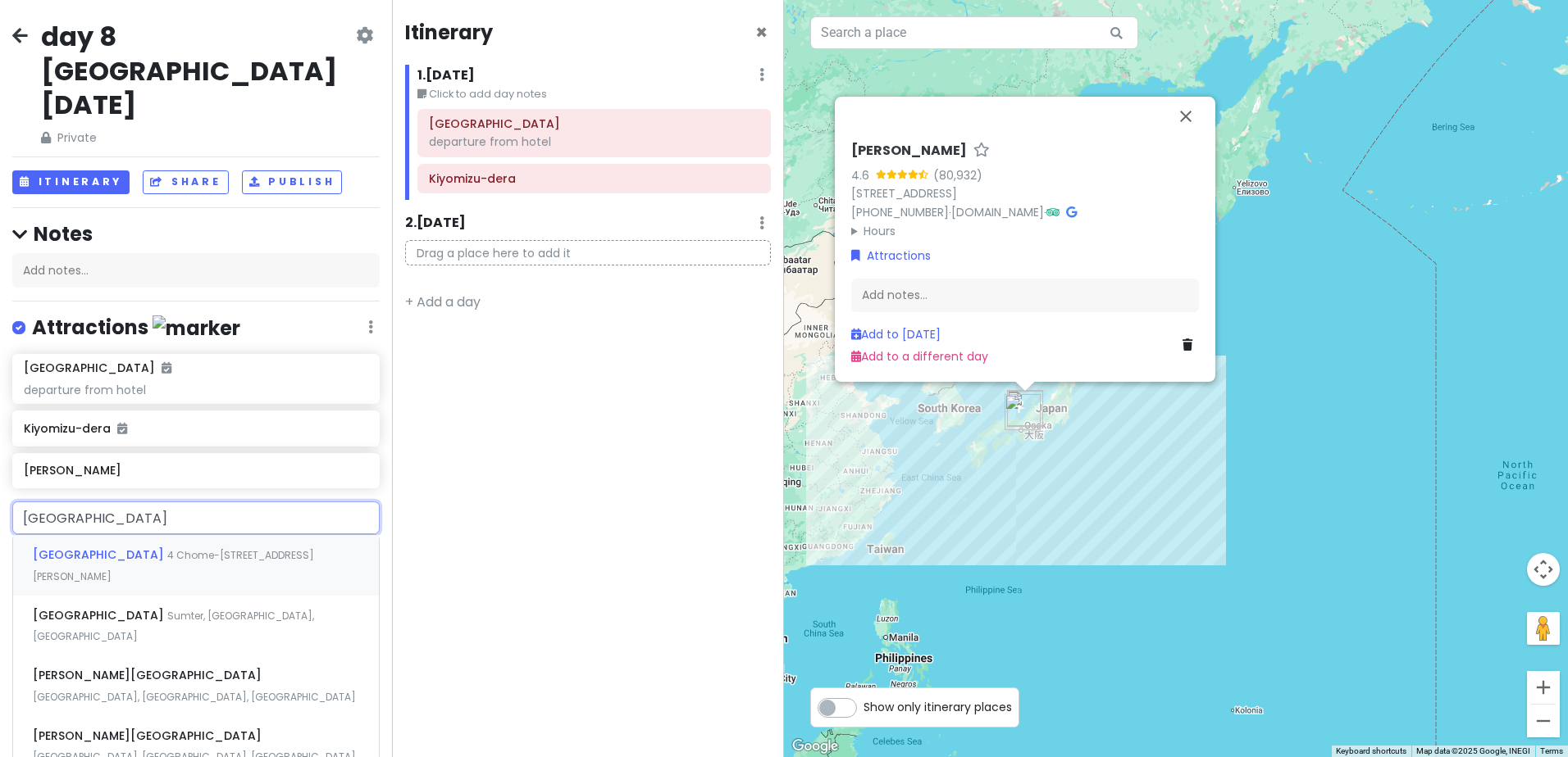
click at [141, 549] on span "4 Chome-1 三国町北本町 Sakai, Fukui, Japan" at bounding box center [173, 566] width 281 height 35
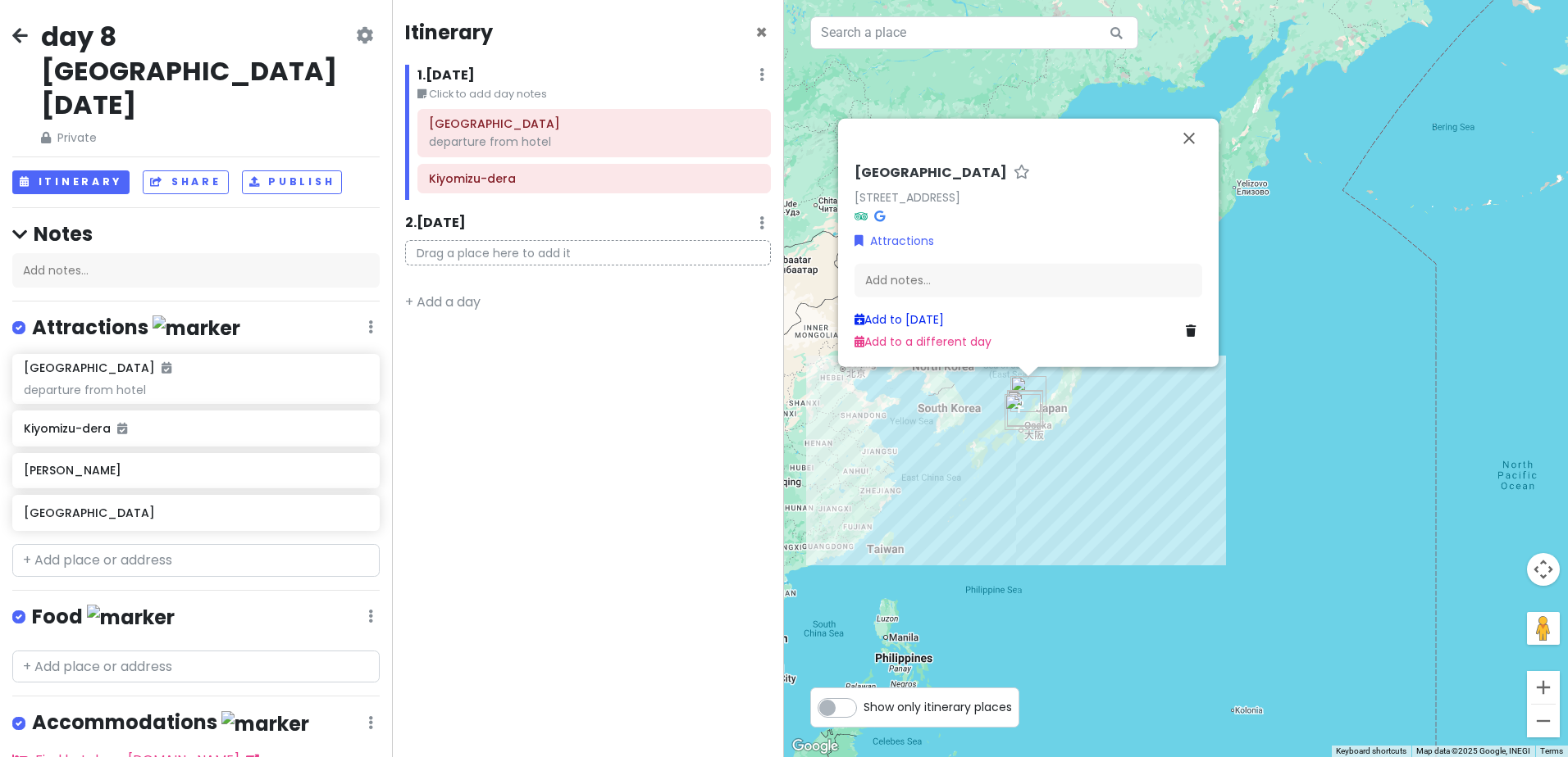
click at [911, 319] on link "Add to Mon 12/22" at bounding box center [899, 319] width 90 height 16
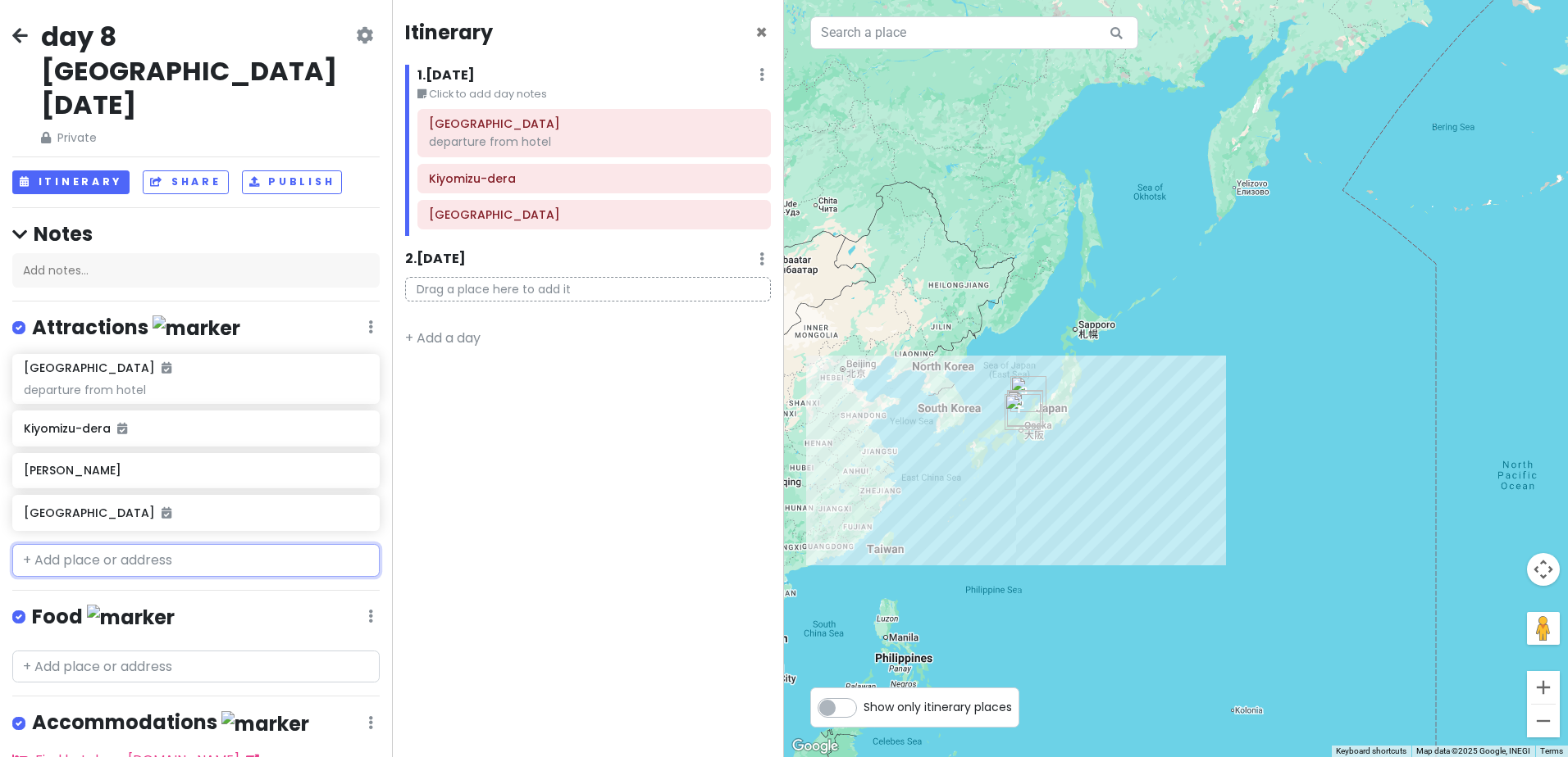
scroll to position [47, 0]
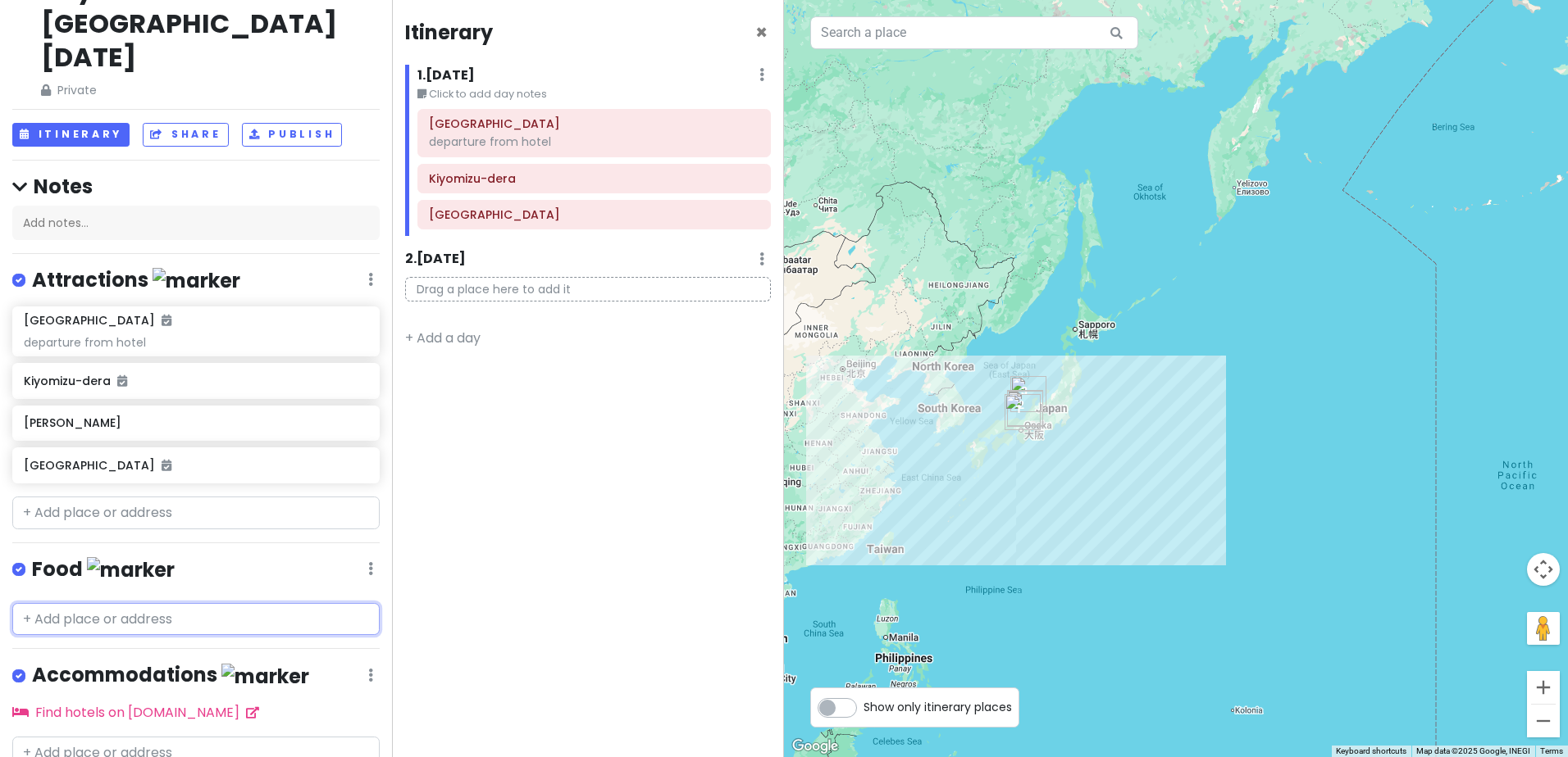
click at [162, 603] on input "text" at bounding box center [196, 619] width 368 height 33
paste input "Chubokuchaya"
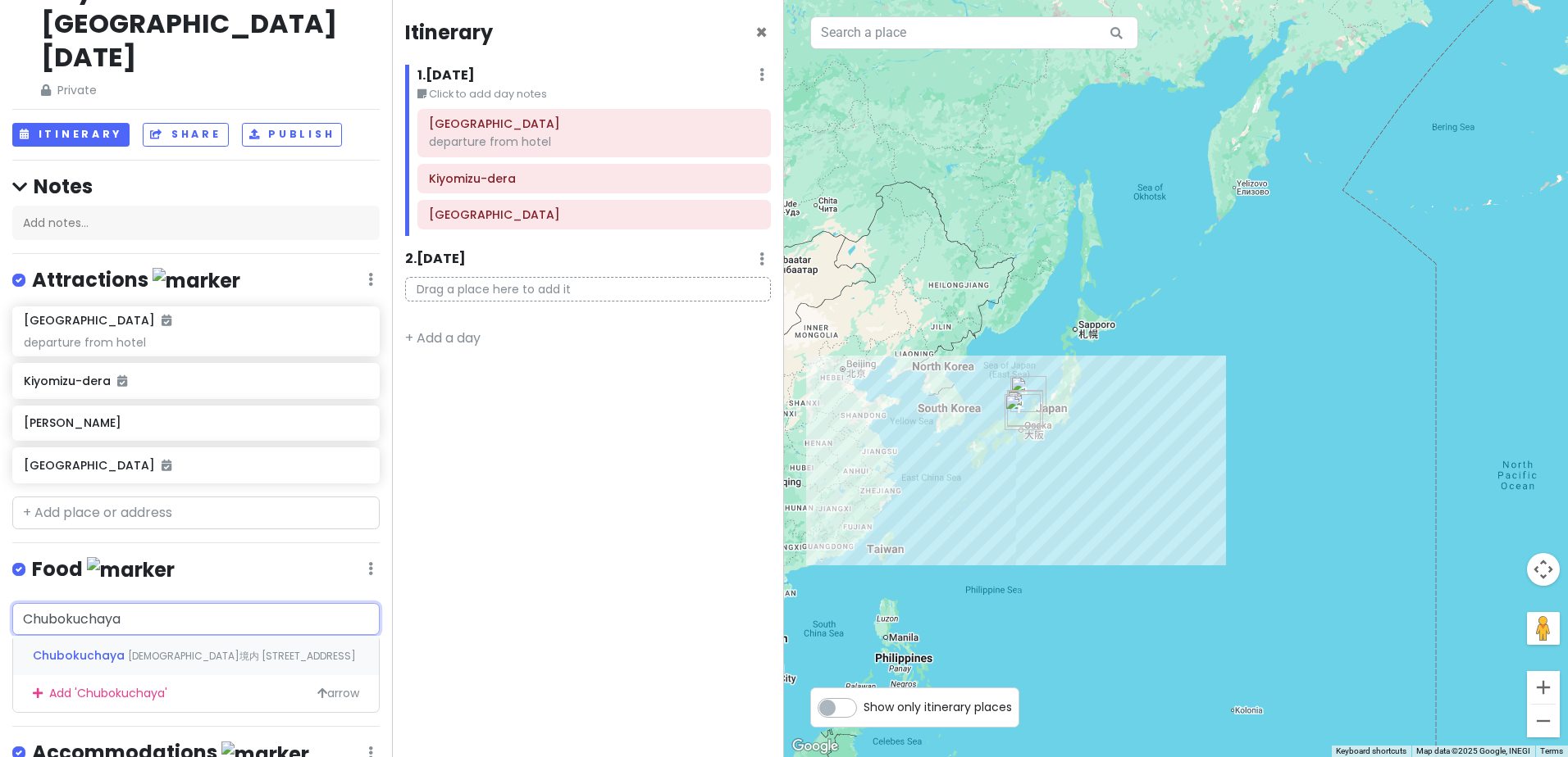
click at [189, 650] on span "清水寺境内 1 Chome Kiyomizu, Higashiyama Ward, Kyoto, Japan" at bounding box center [242, 656] width 228 height 14
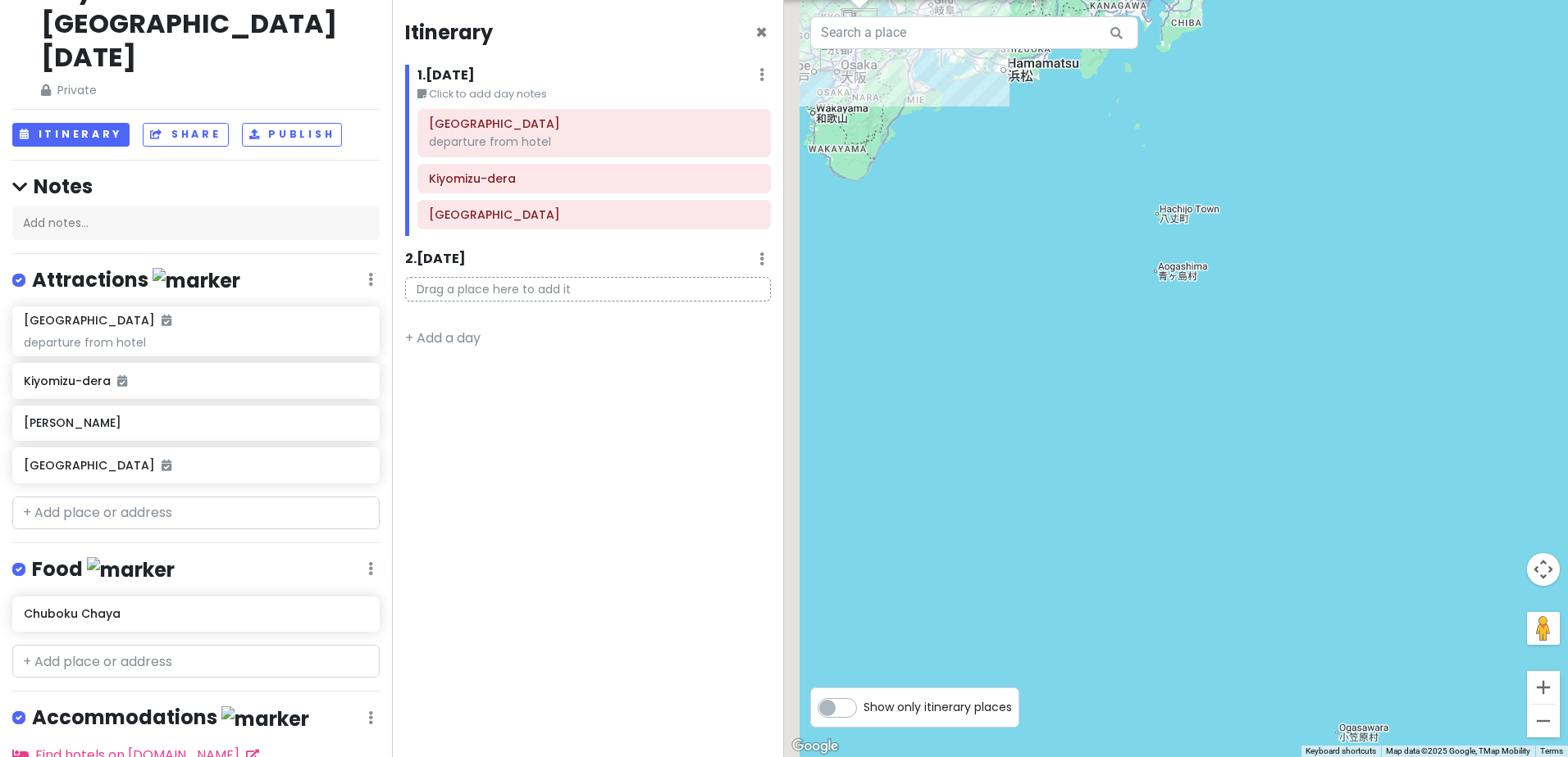
drag, startPoint x: 976, startPoint y: 239, endPoint x: 1249, endPoint y: 603, distance: 455.0
click at [1253, 613] on div "Chuboku Chaya 4.3 (92) Japan, 〒605-0862 Kyoto, Higashiyama Ward, Kiyomizu, 1-ch…" at bounding box center [1175, 378] width 784 height 757
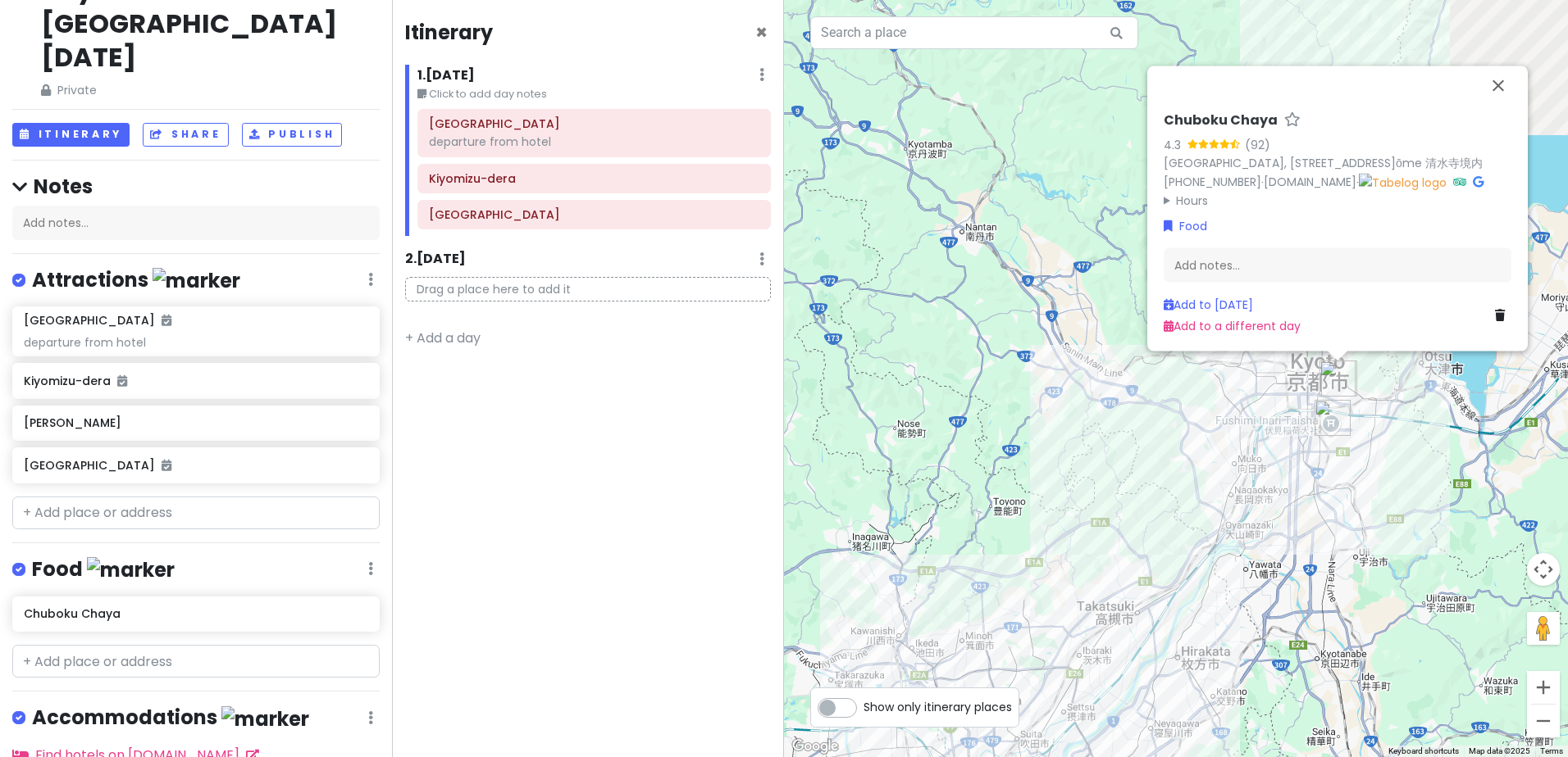
drag, startPoint x: 1191, startPoint y: 478, endPoint x: 1078, endPoint y: 474, distance: 113.1
click at [863, 436] on div "Chuboku Chaya 4.3 (92) Japan, 〒605-0862 Kyoto, Higashiyama Ward, Kiyomizu, 1-ch…" at bounding box center [1175, 378] width 784 height 757
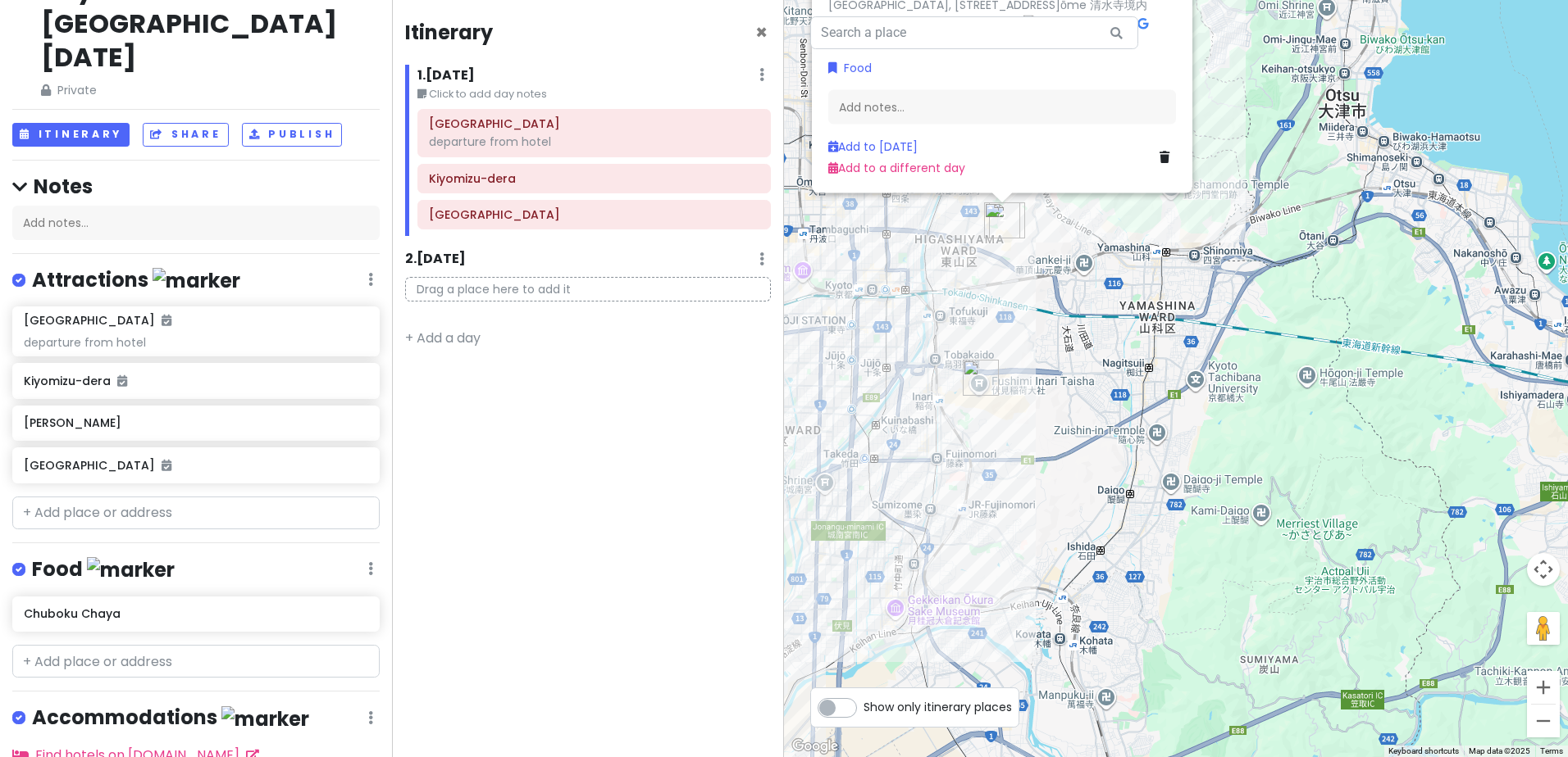
drag, startPoint x: 1032, startPoint y: 371, endPoint x: 1083, endPoint y: 453, distance: 96.6
click at [1083, 453] on div "Chuboku Chaya 4.3 (92) Japan, 〒605-0862 Kyoto, Higashiyama Ward, Kiyomizu, 1-ch…" at bounding box center [1175, 378] width 784 height 757
click at [356, 606] on icon at bounding box center [362, 613] width 11 height 13
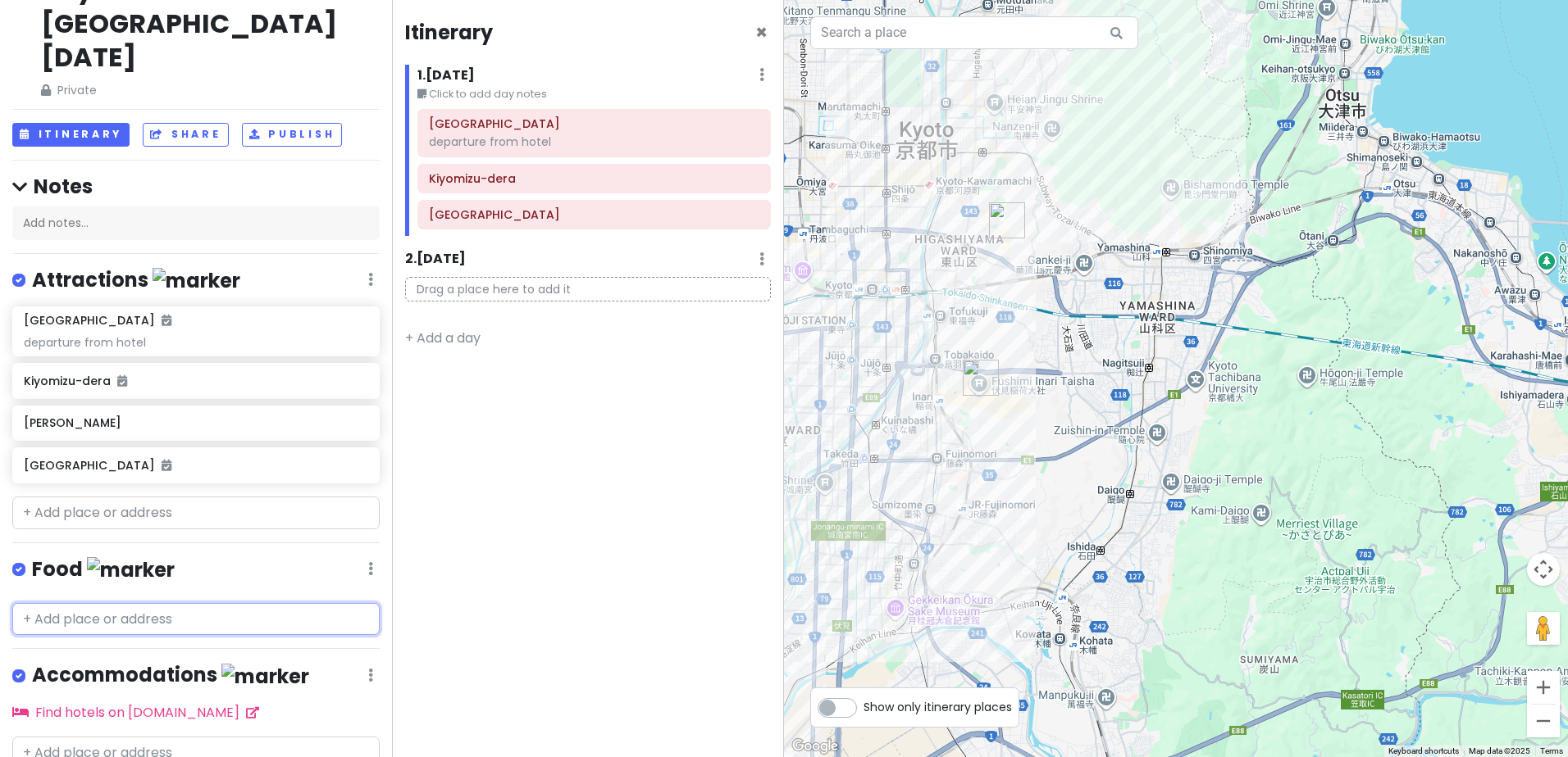
click at [115, 603] on input "text" at bounding box center [196, 619] width 368 height 33
paste input "Rokkatei"
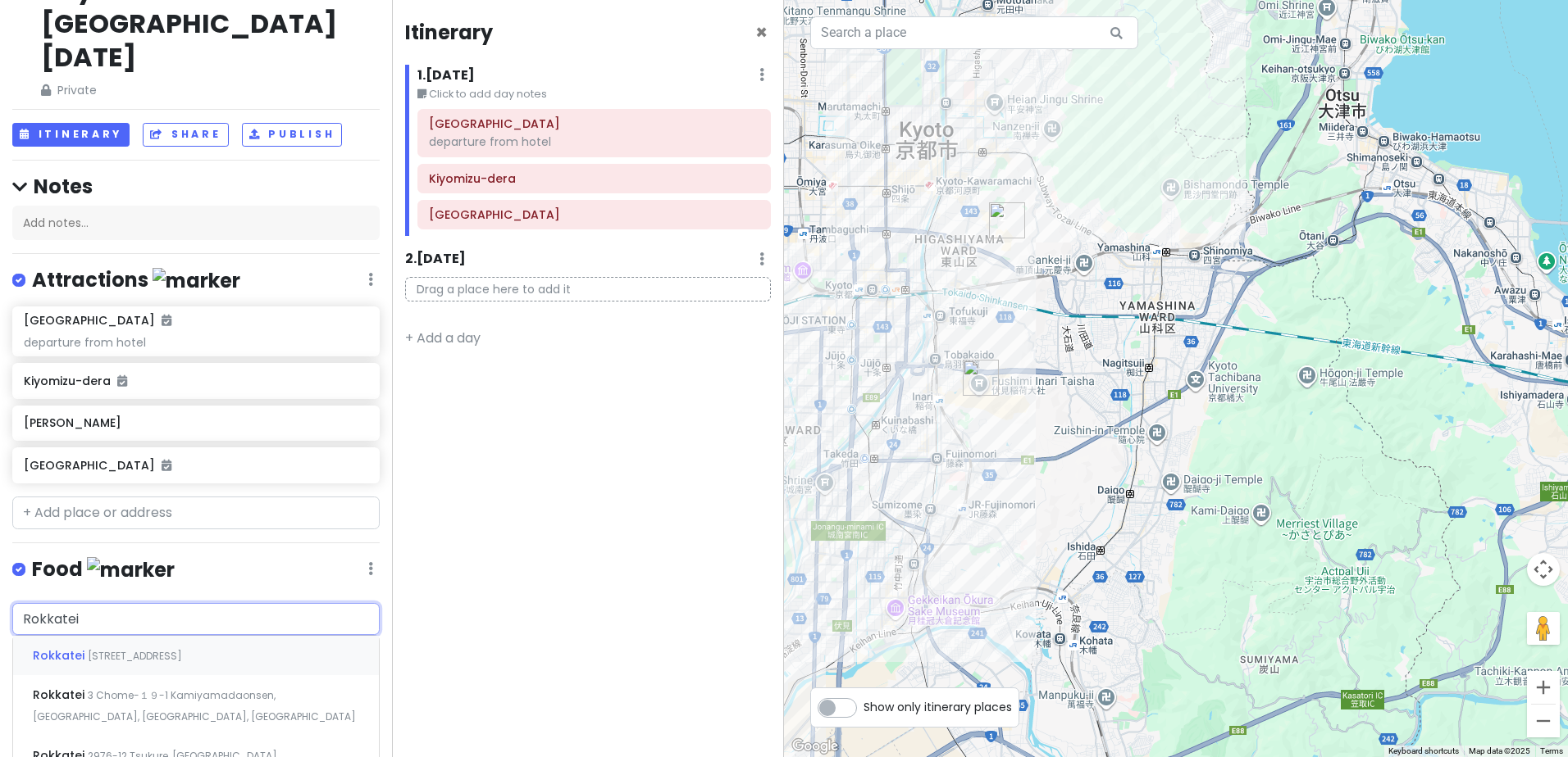
click at [153, 650] on span "1 Chome-294 Kiyomizu, Higashiyama Ward, Kyoto, Japan" at bounding box center [135, 656] width 94 height 14
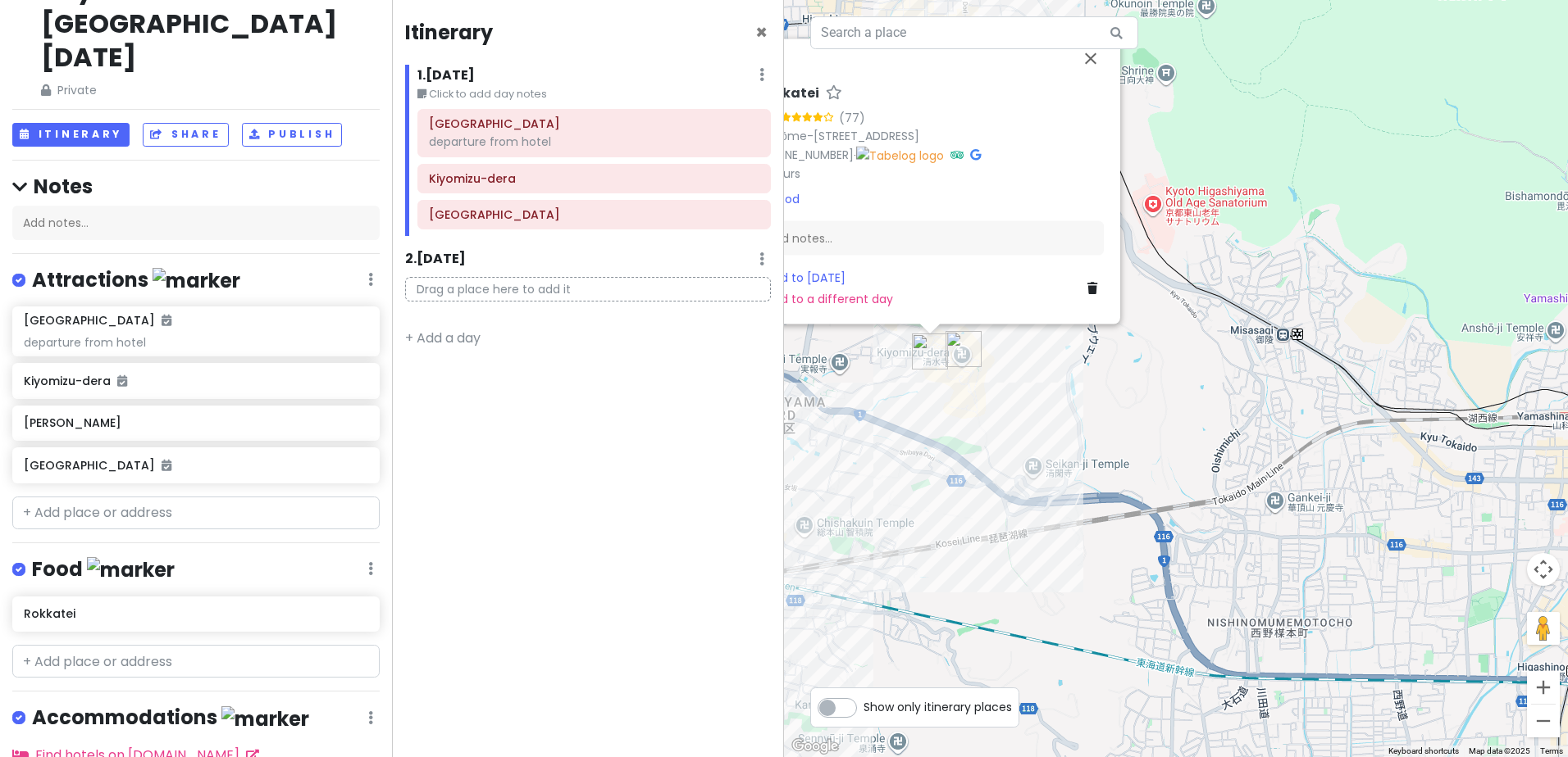
click at [73, 556] on h4 "Food" at bounding box center [103, 569] width 142 height 27
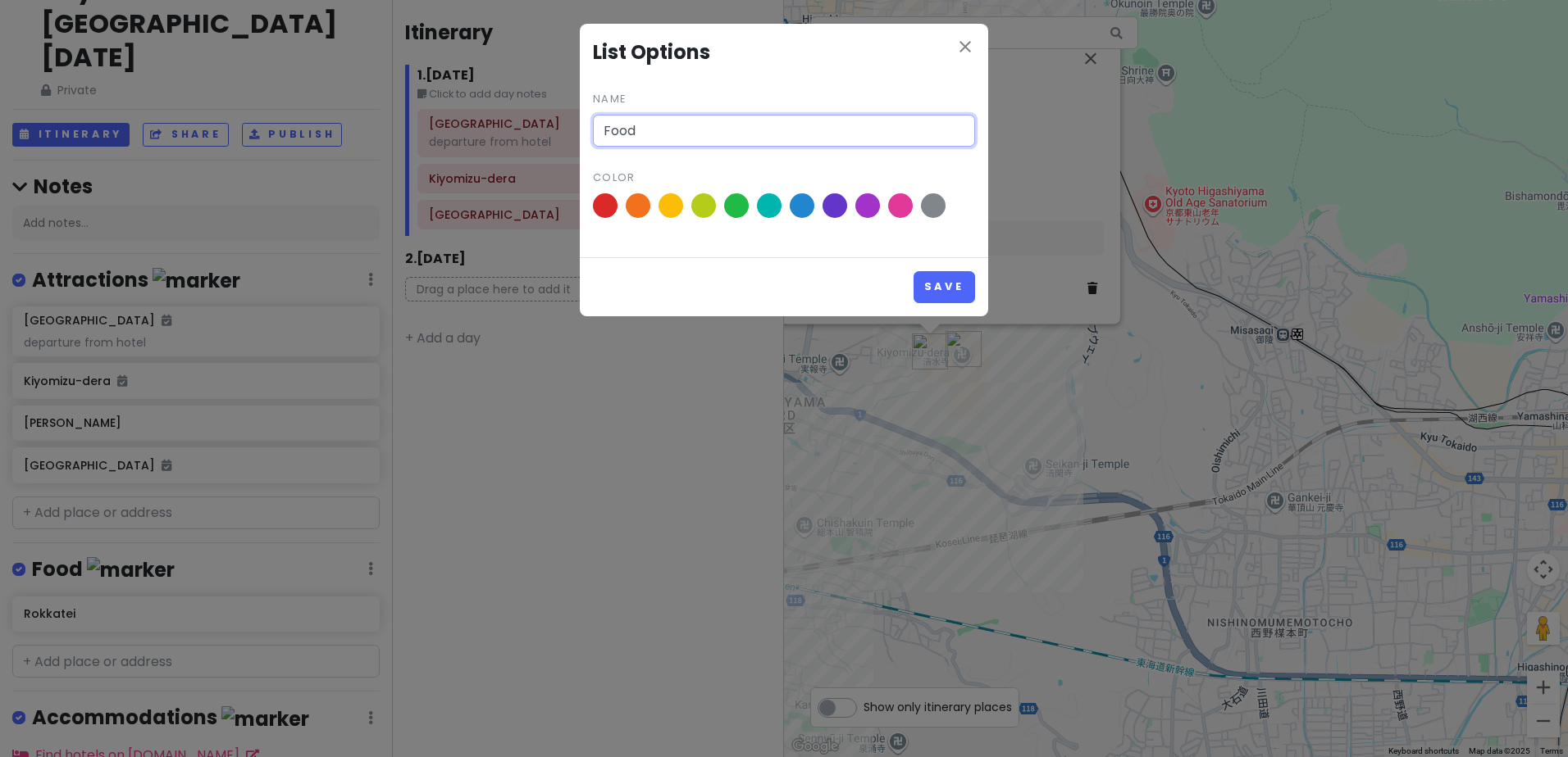
click at [688, 134] on input "Food" at bounding box center [784, 131] width 382 height 33
click at [935, 276] on button "Save" at bounding box center [944, 288] width 61 height 32
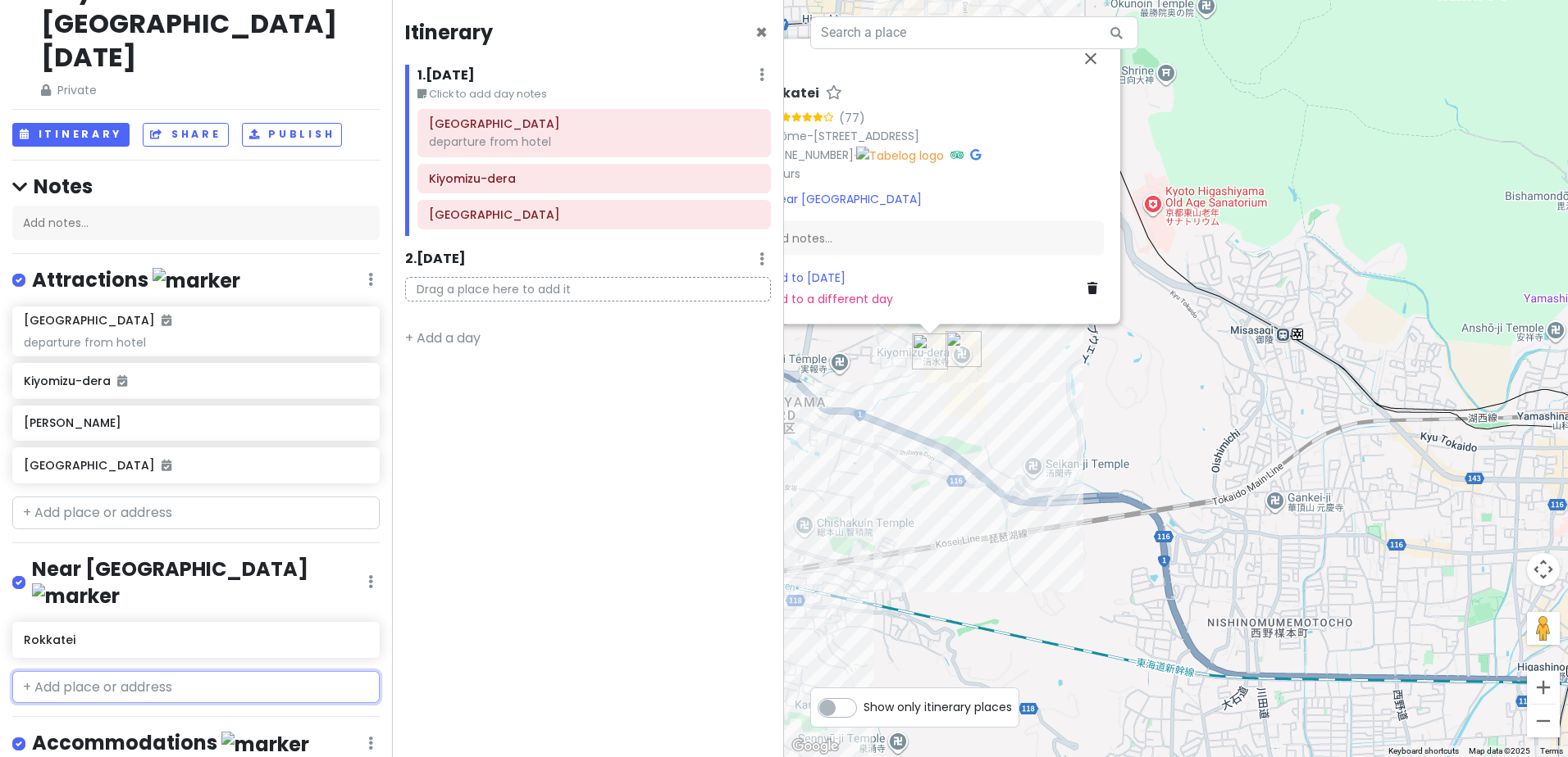
click at [141, 671] on input "text" at bounding box center [196, 687] width 368 height 33
paste input "Chubokuchaya"
click at [272, 717] on span "清水寺境内 1 Chome Kiyomizu, Higashiyama Ward, Kyoto, Japan" at bounding box center [242, 724] width 228 height 14
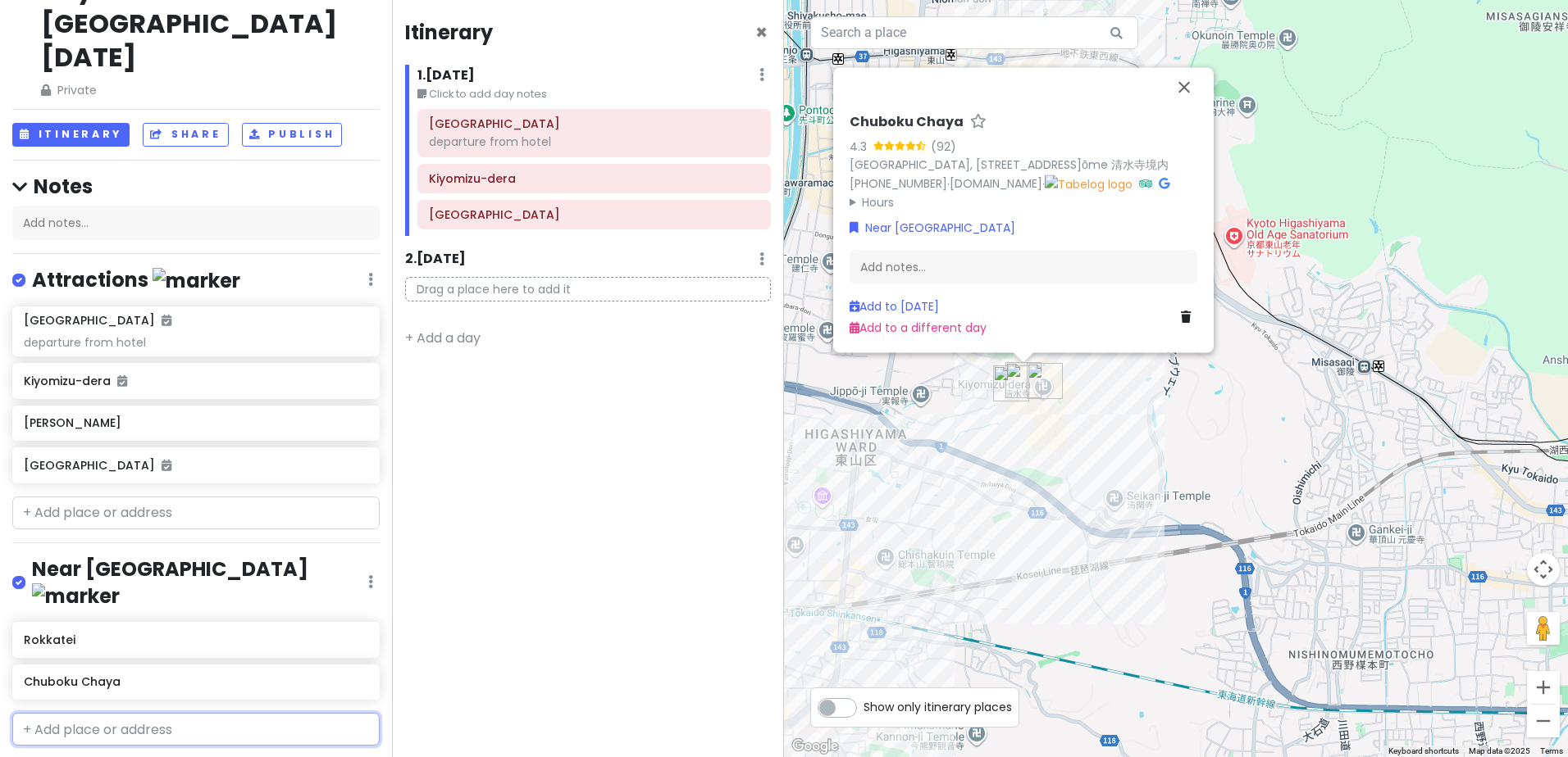
click at [240, 713] on input "text" at bounding box center [196, 729] width 368 height 33
paste input "Kawakatsu Sohonke"
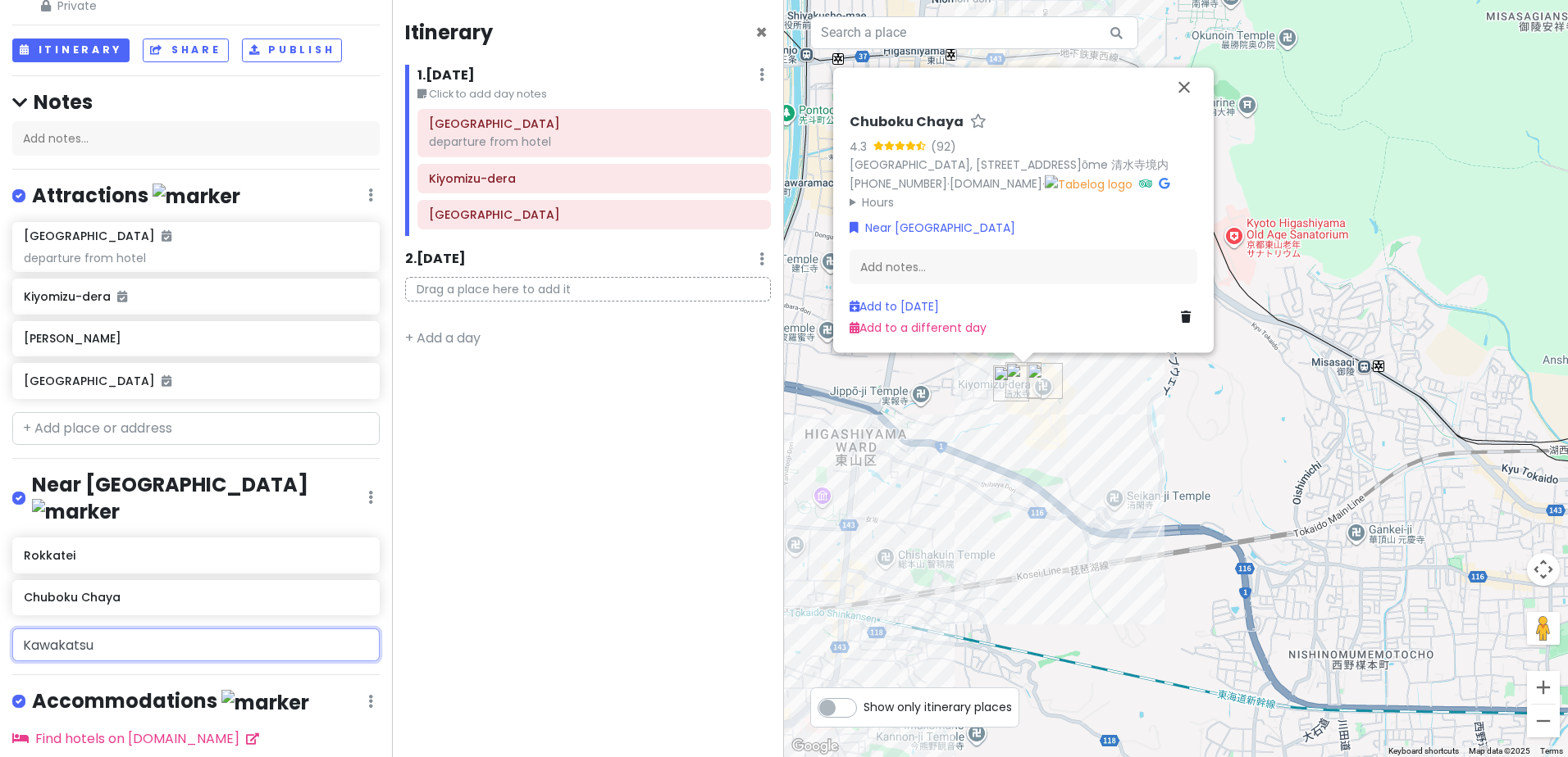
scroll to position [171, 0]
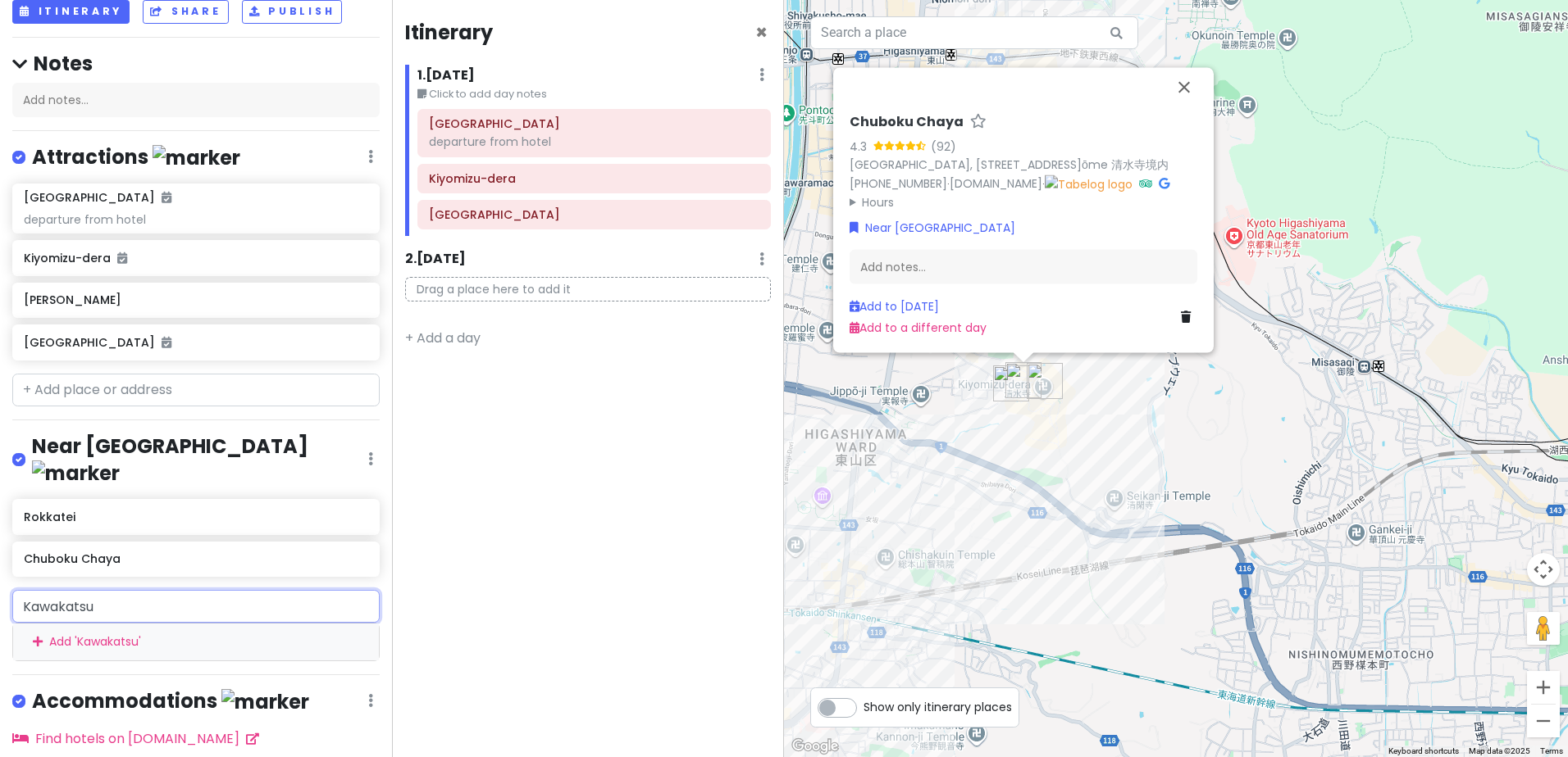
click at [0, 538] on html "day 8 Kyoto Dec 22nd Private Change Dates Make a Copy Delete Trip Go Pro ⚡️ Giv…" at bounding box center [784, 378] width 1568 height 757
drag, startPoint x: 145, startPoint y: 514, endPoint x: -26, endPoint y: 486, distance: 173.3
click at [0, 486] on html "day 8 Kyoto Dec 22nd Private Change Dates Make a Copy Delete Trip Go Pro ⚡️ Giv…" at bounding box center [784, 378] width 1568 height 757
paste input "Chigiriya"
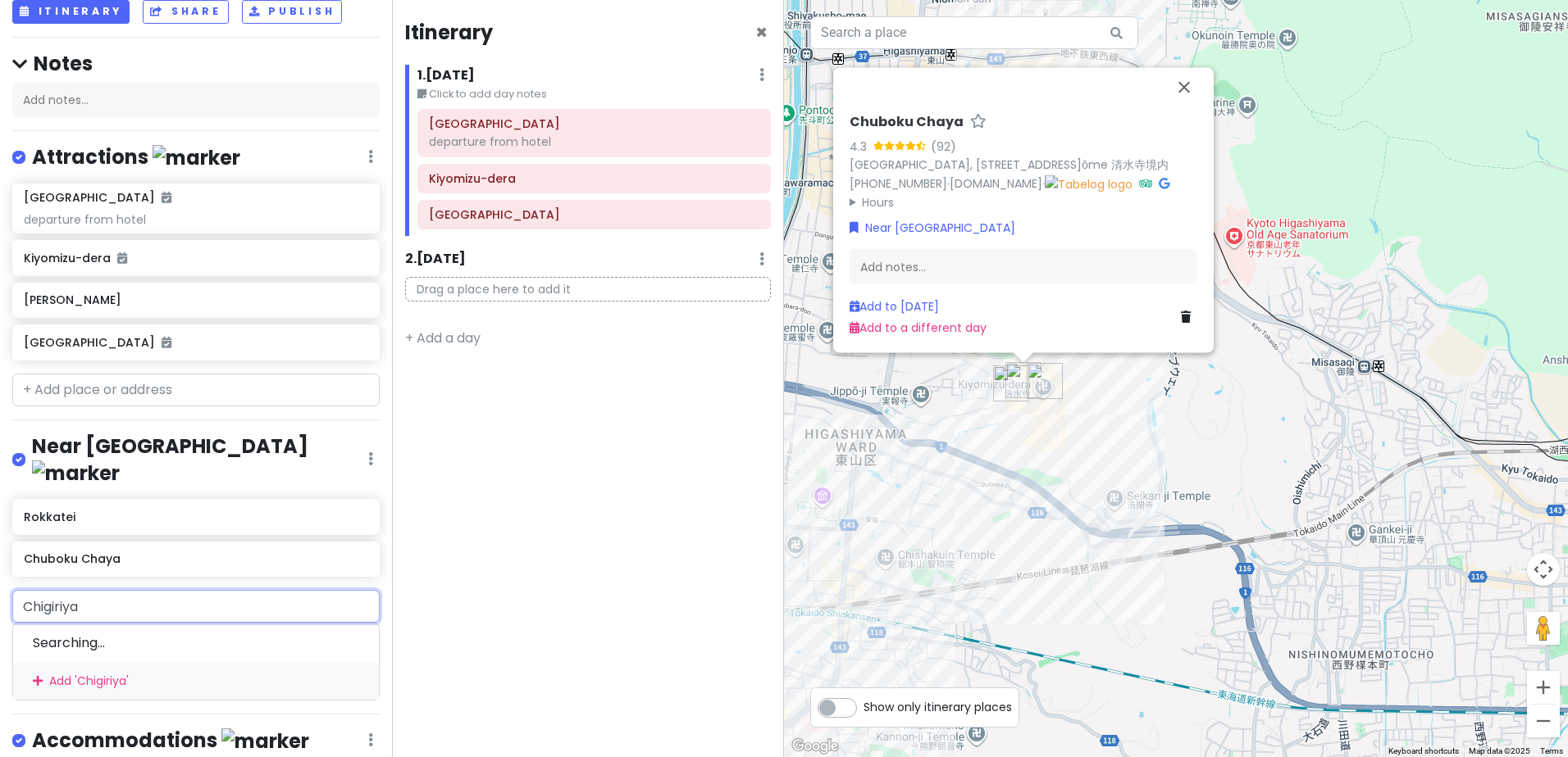
scroll to position [211, 0]
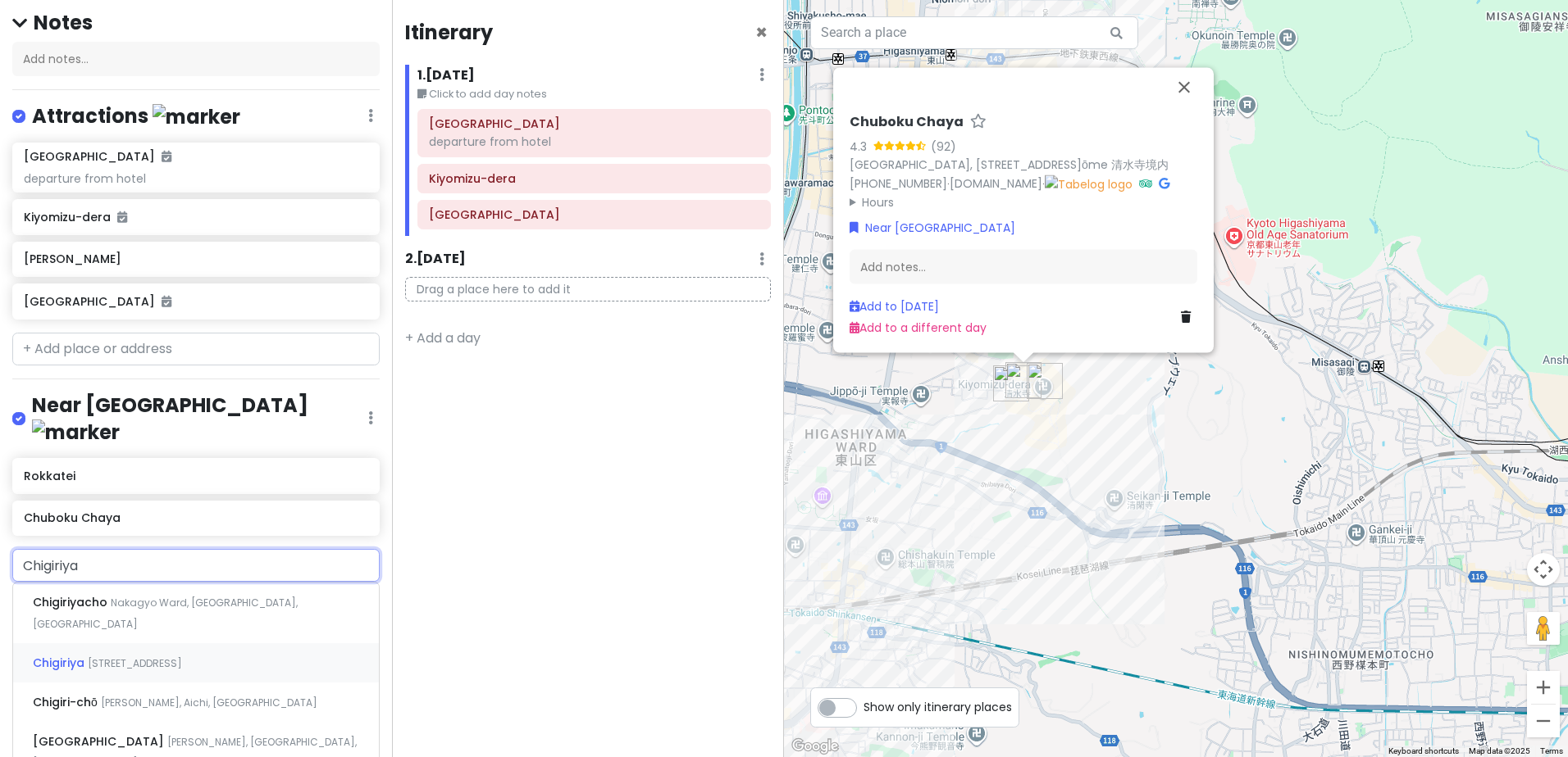
click at [281, 644] on div "Chigiriya 2 Chome-208-9 Kiyomizu, Higashiyama Ward, Kyoto, Japan" at bounding box center [196, 664] width 366 height 40
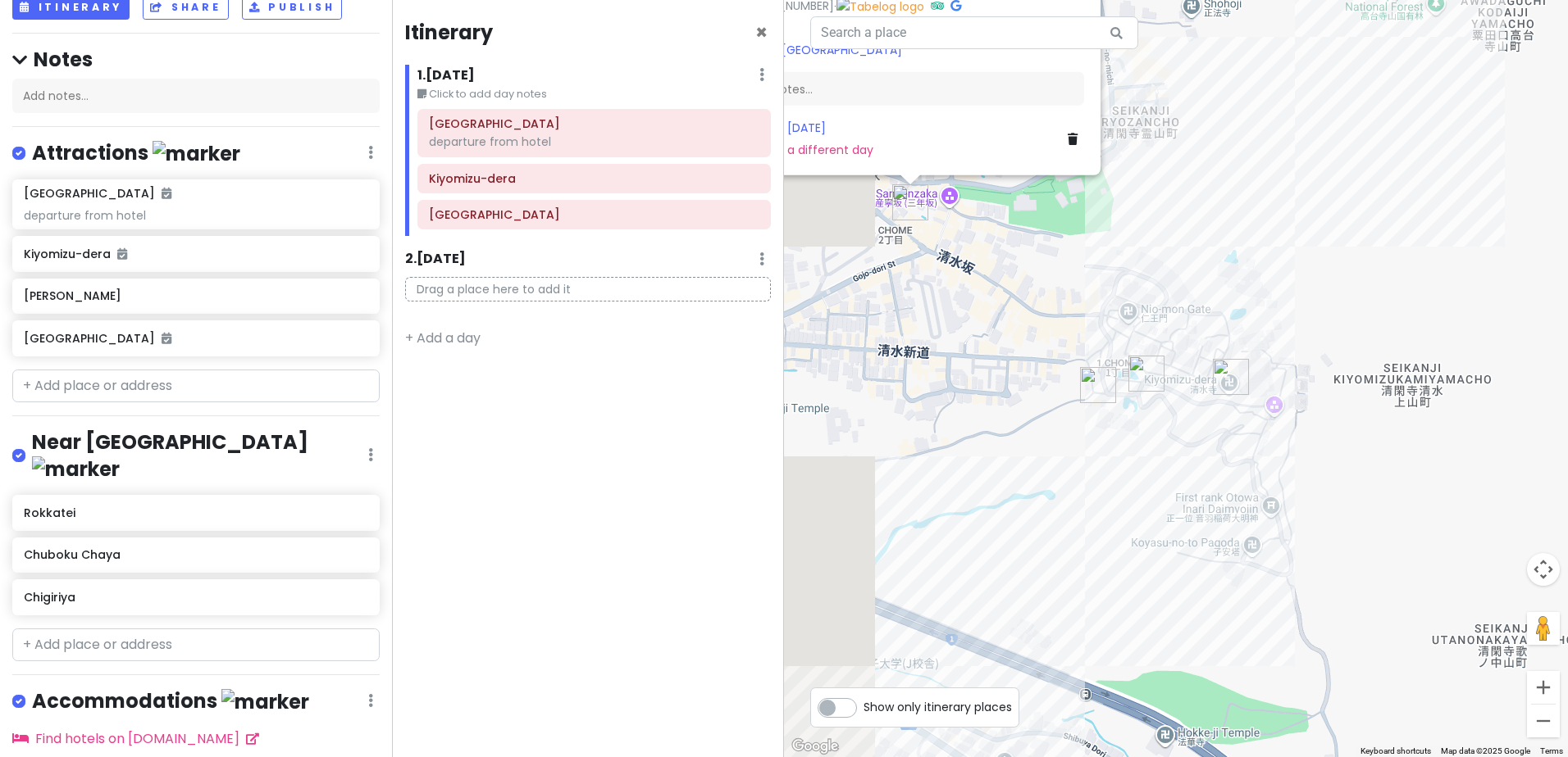
drag, startPoint x: 1035, startPoint y: 364, endPoint x: 1309, endPoint y: 497, distance: 304.6
click at [1309, 497] on div "Chigiriya 2.7 (55) Japan, 〒605-0862 Kyoto, Higashiyama Ward, Kiyomizu, 2-chōme−…" at bounding box center [1175, 378] width 784 height 757
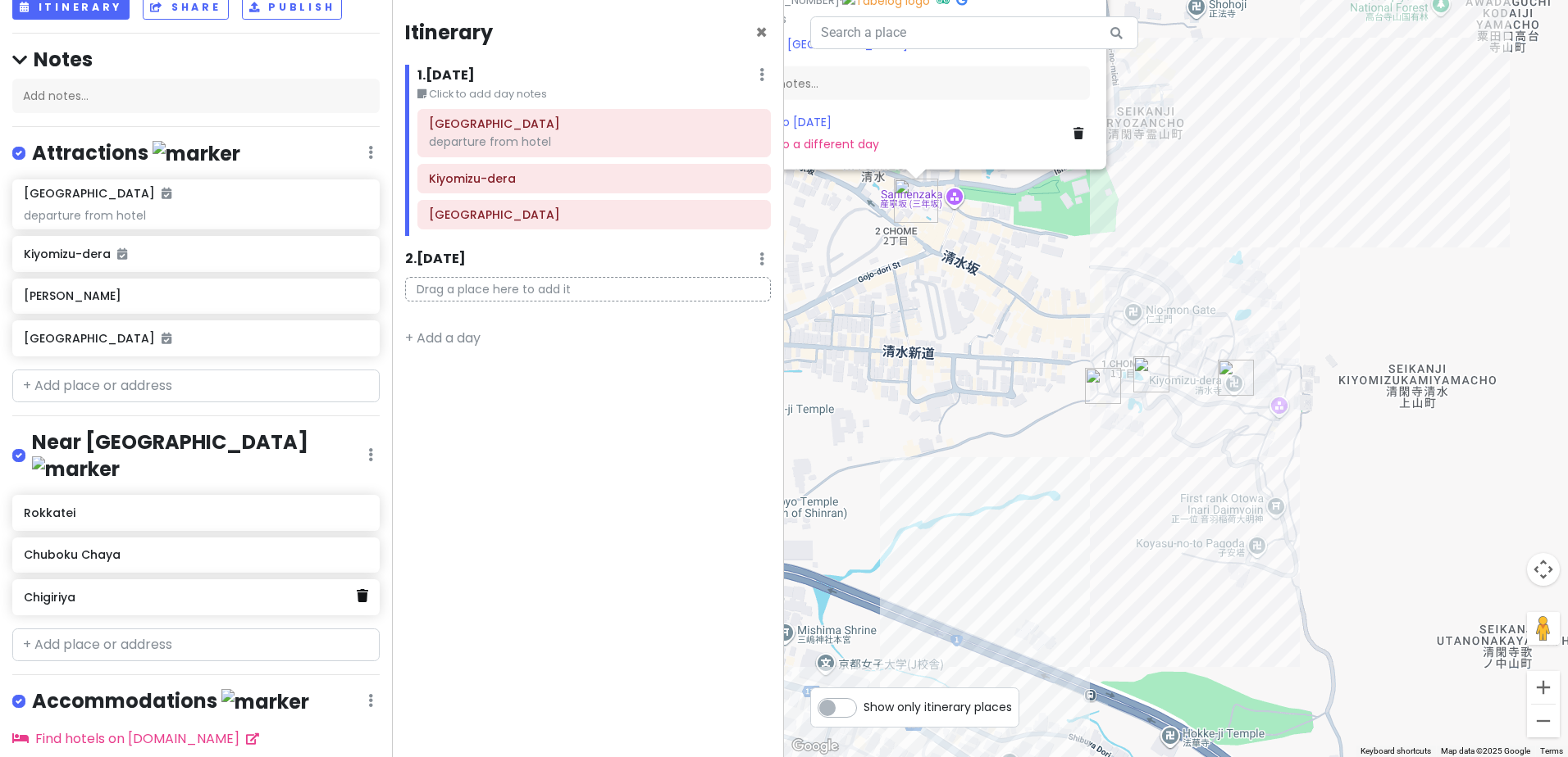
click at [355, 580] on div "Chigiriya" at bounding box center [196, 598] width 368 height 36
click at [356, 589] on icon at bounding box center [362, 596] width 11 height 13
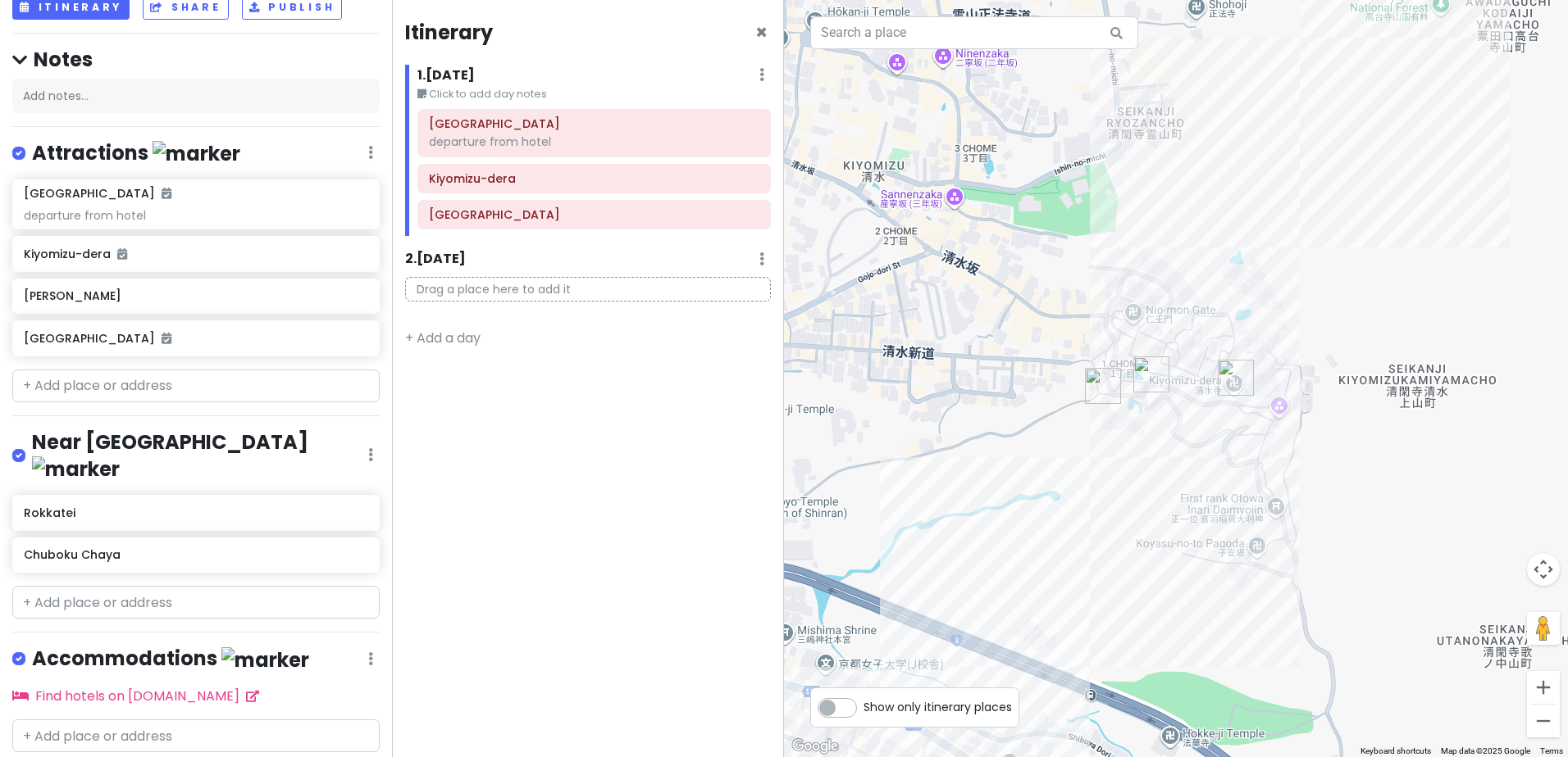
scroll to position [132, 0]
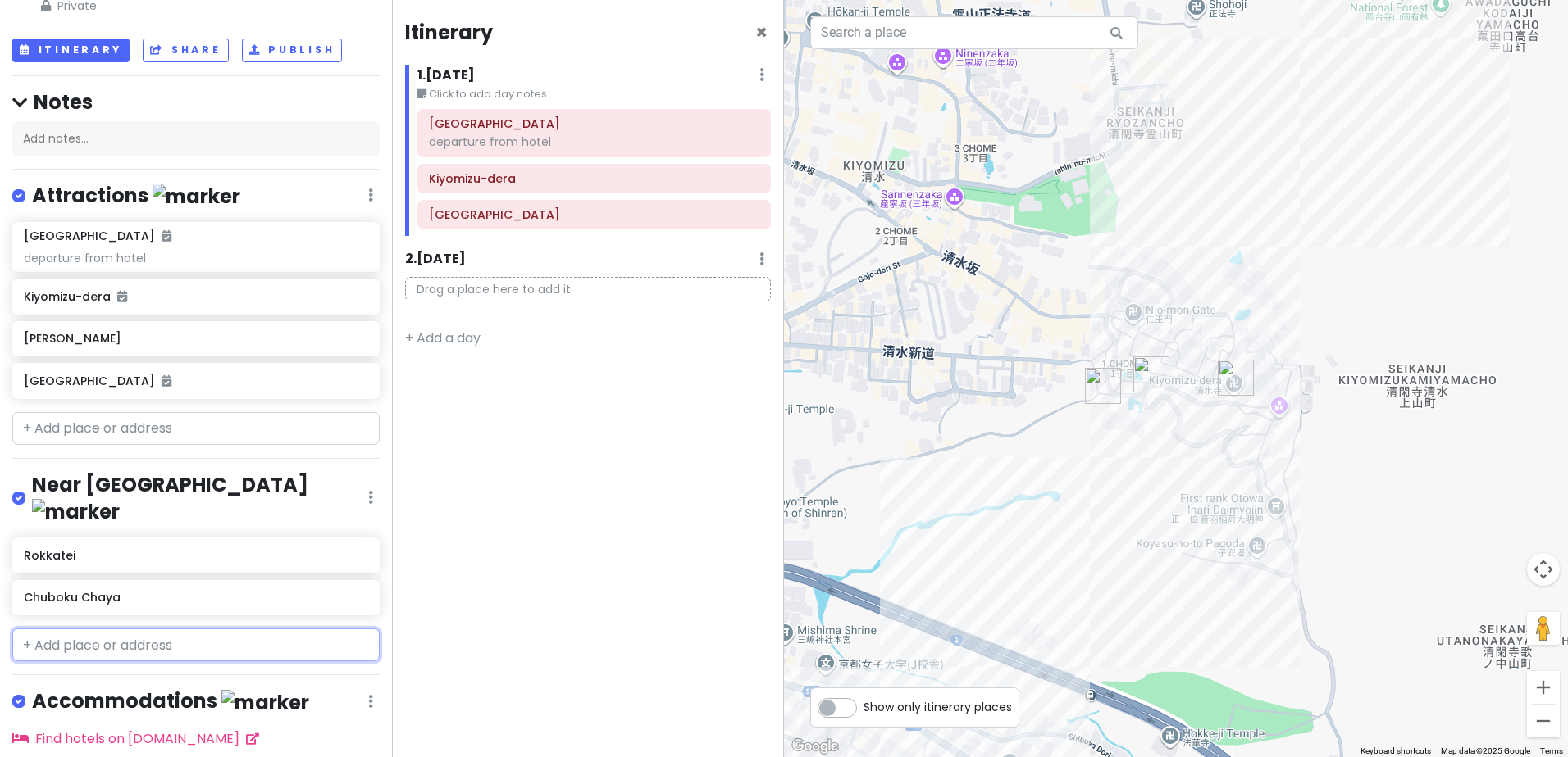
click at [92, 629] on input "text" at bounding box center [196, 645] width 368 height 33
paste input "Akoya Chaya"
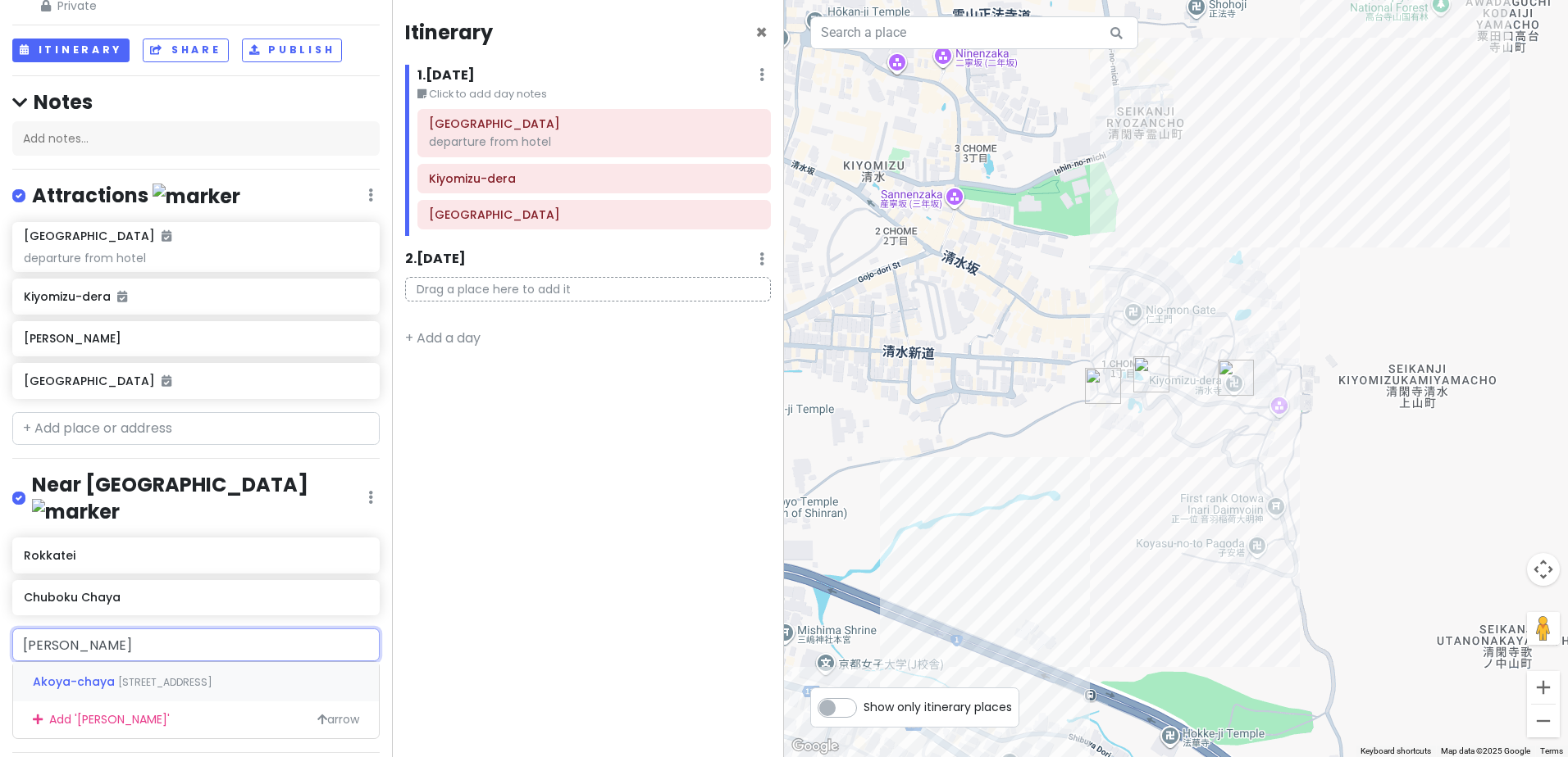
click at [212, 675] on span "3 Chome-343 Kiyomizu, Higashiyama Ward, Kyoto, Japan" at bounding box center [165, 682] width 94 height 14
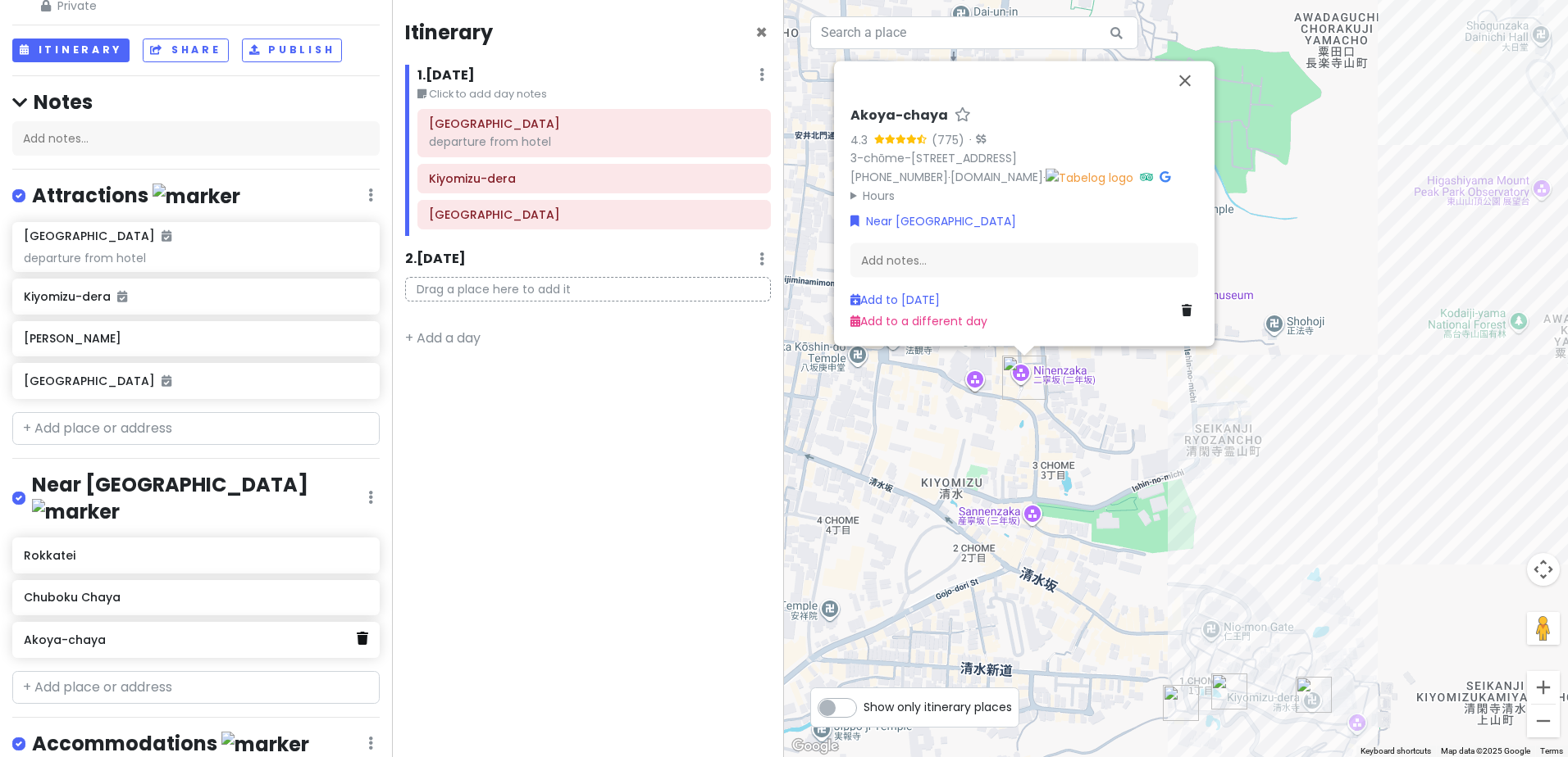
click at [356, 632] on icon at bounding box center [362, 638] width 11 height 13
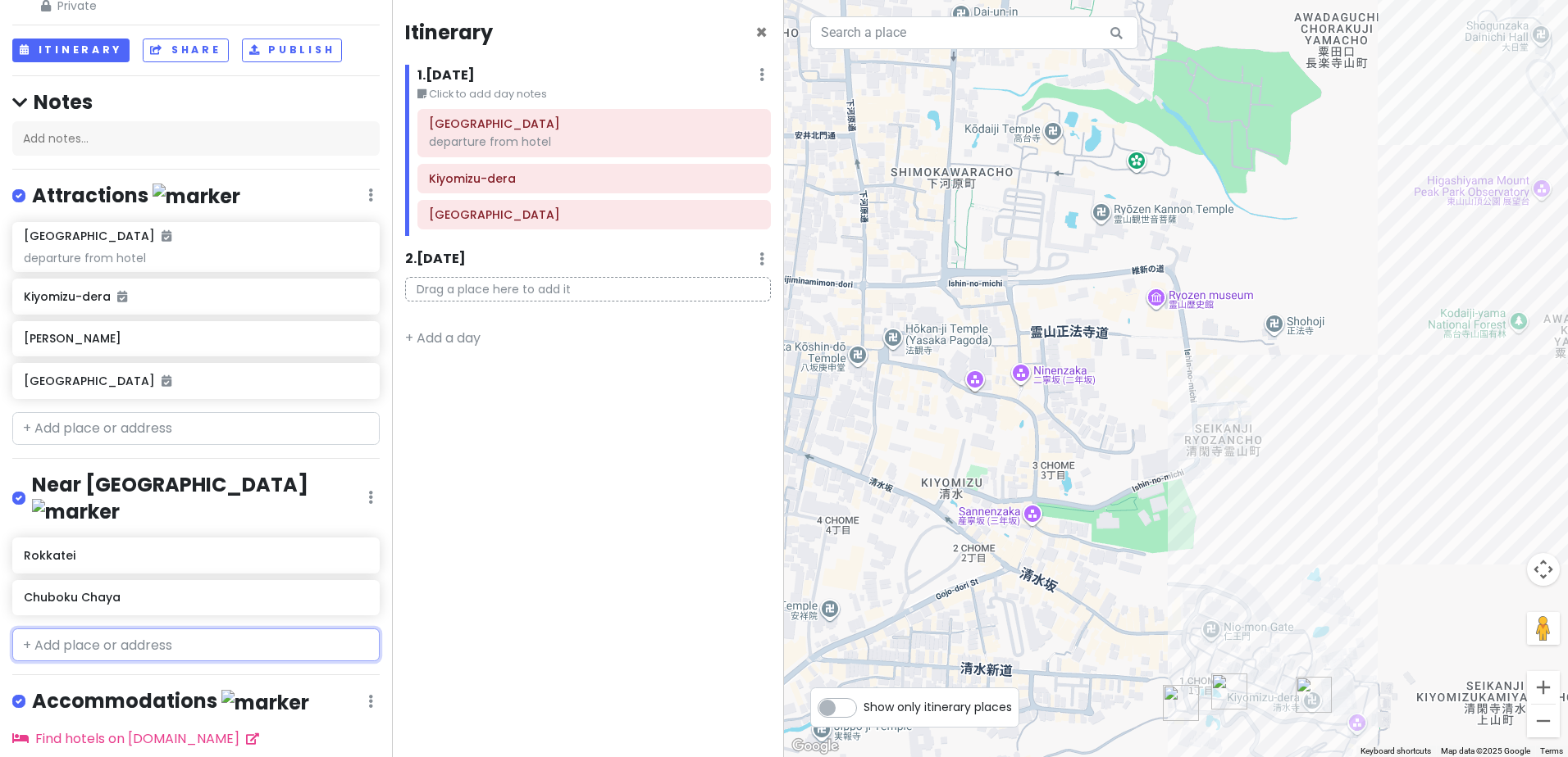
click at [179, 629] on input "text" at bounding box center [196, 645] width 368 height 33
paste input "Smile Burger Kiyomizu Store"
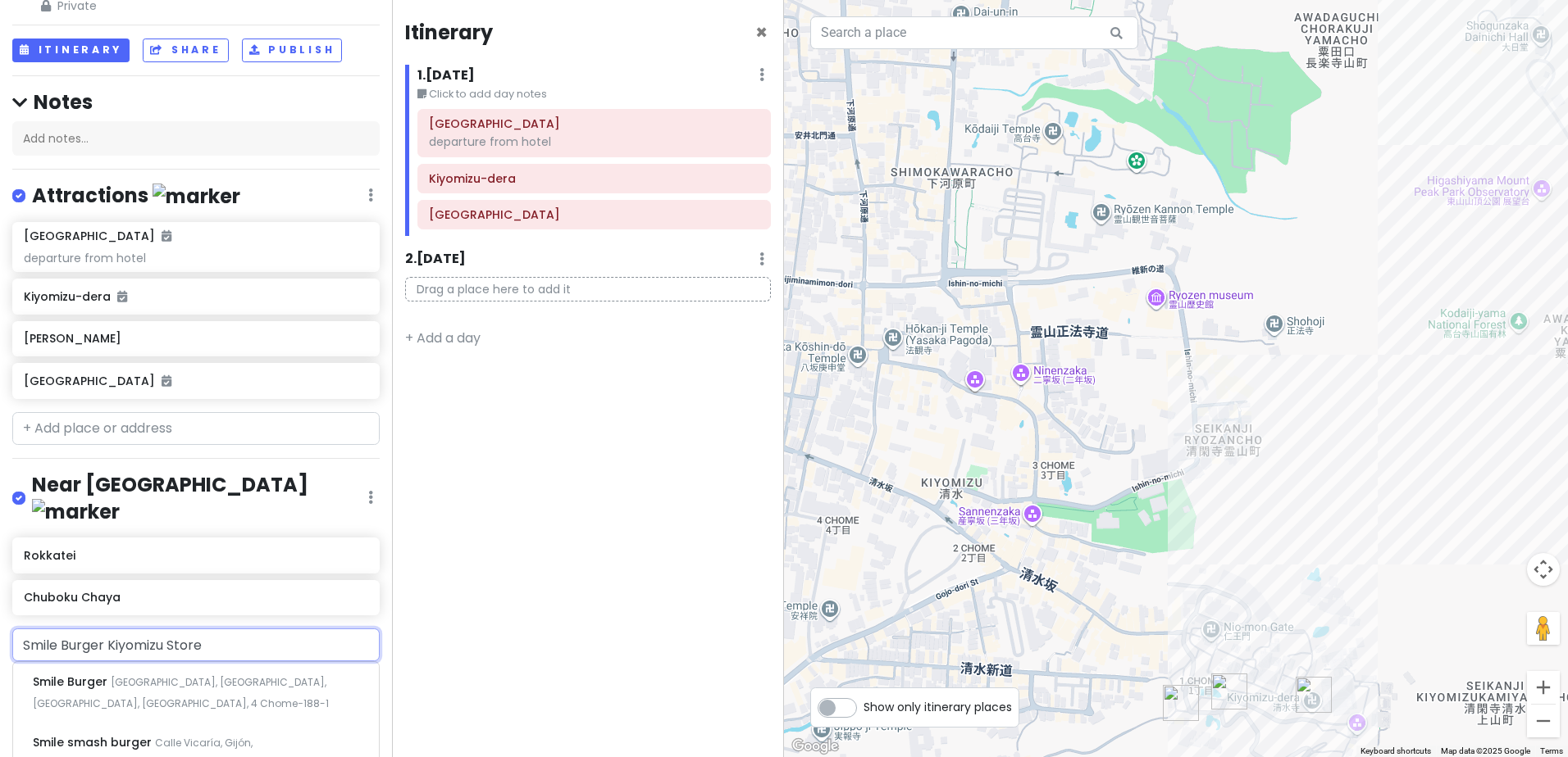
scroll to position [214, 0]
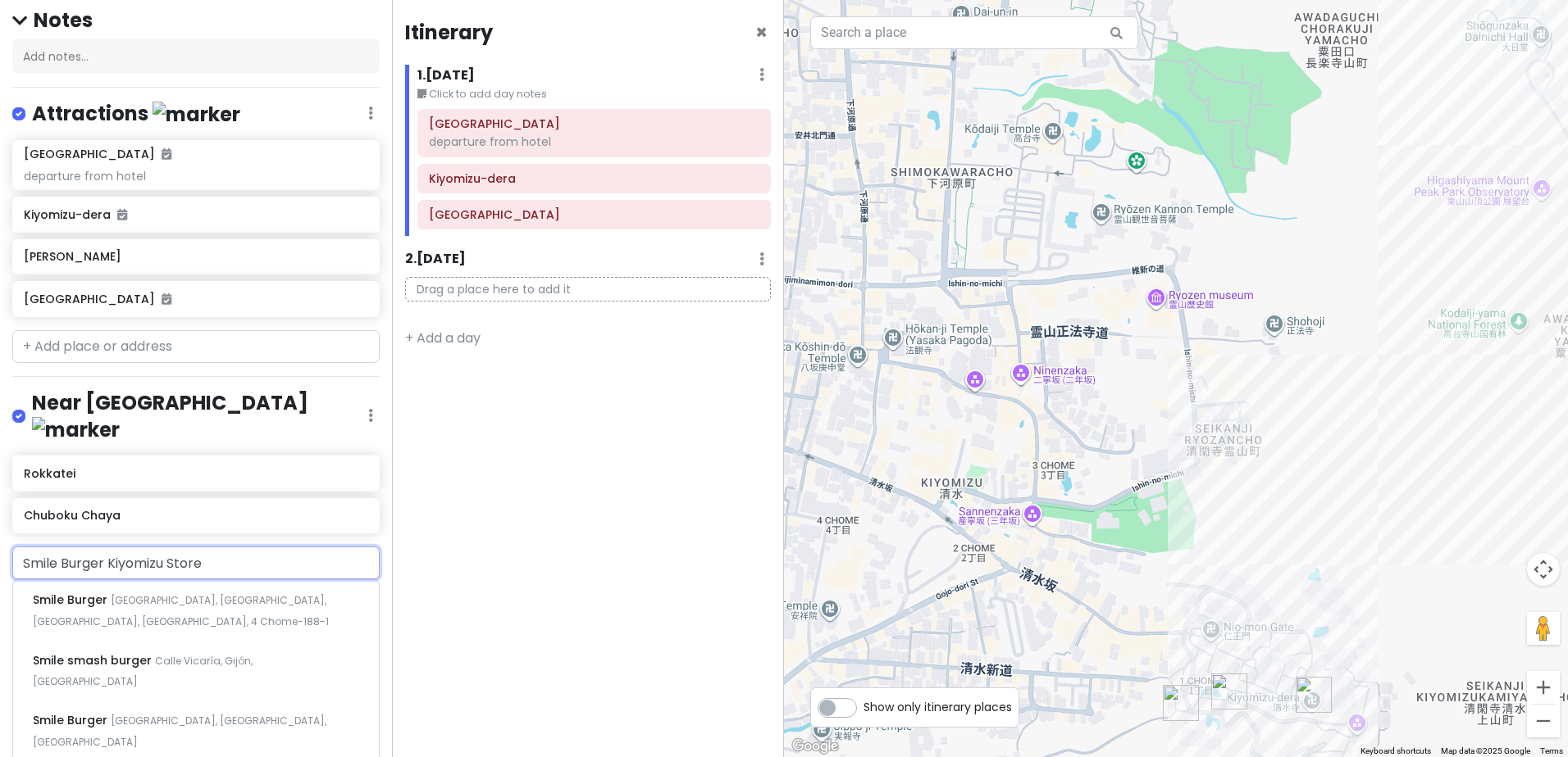
drag, startPoint x: 232, startPoint y: 469, endPoint x: 106, endPoint y: 466, distance: 126.0
click at [106, 547] on input "Smile Burger Kiyomizu Store" at bounding box center [196, 563] width 368 height 33
click at [273, 581] on div "Smile Burger Japan, Kyoto, Higashiyama Ward, Kiyomizu, 4 Chome−188-1" at bounding box center [196, 611] width 366 height 60
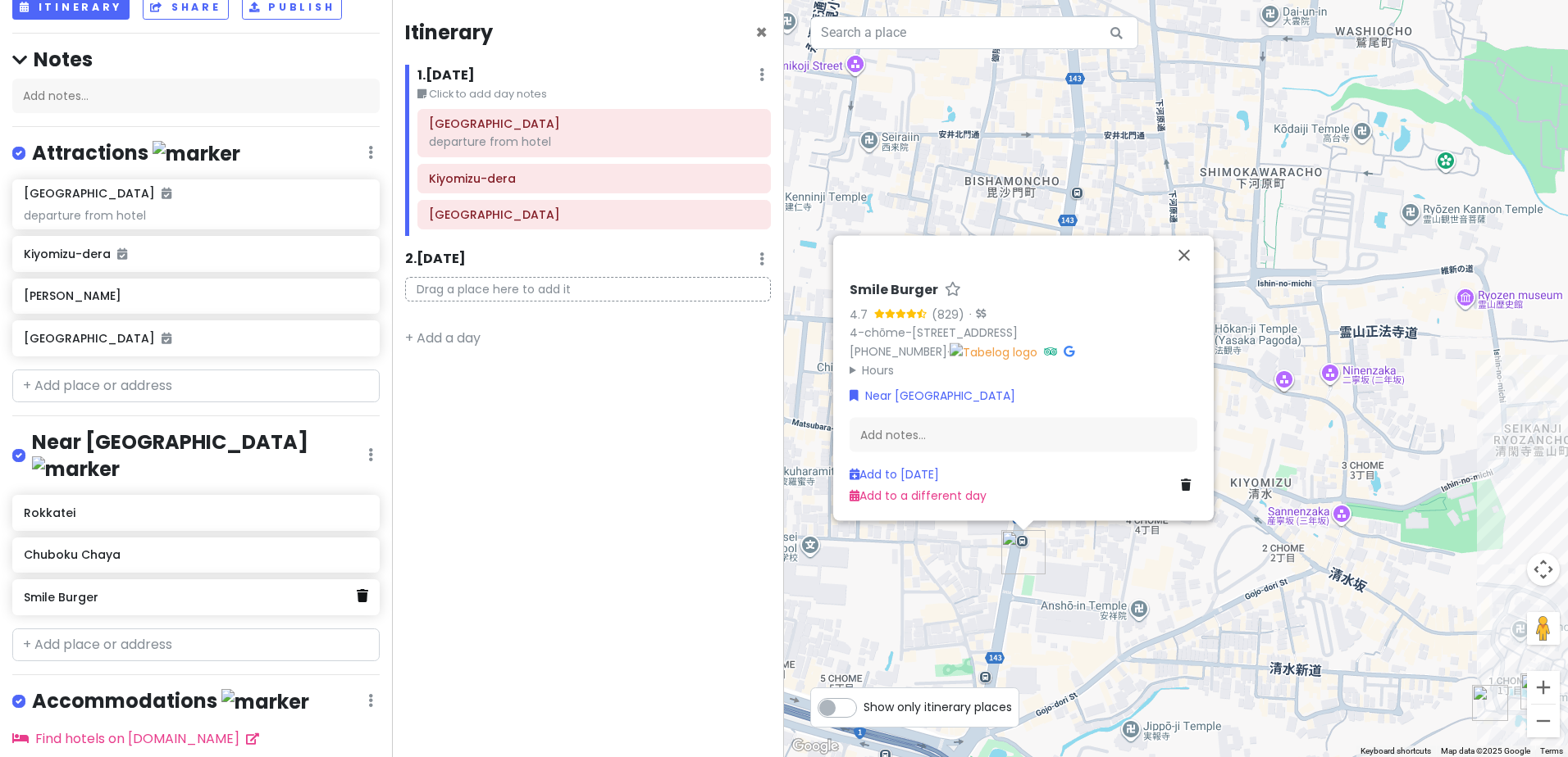
click at [356, 586] on link at bounding box center [362, 597] width 11 height 22
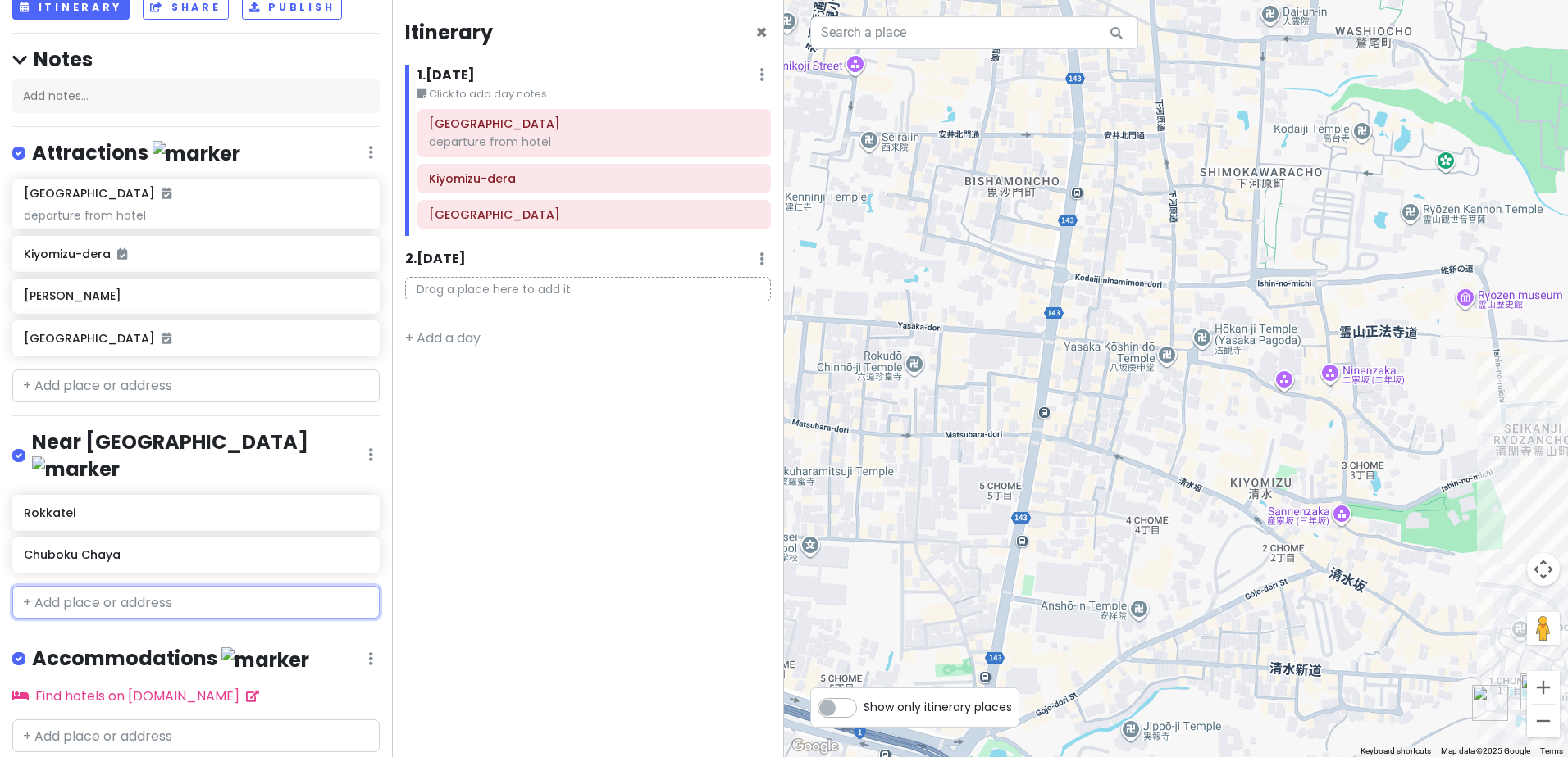
scroll to position [132, 0]
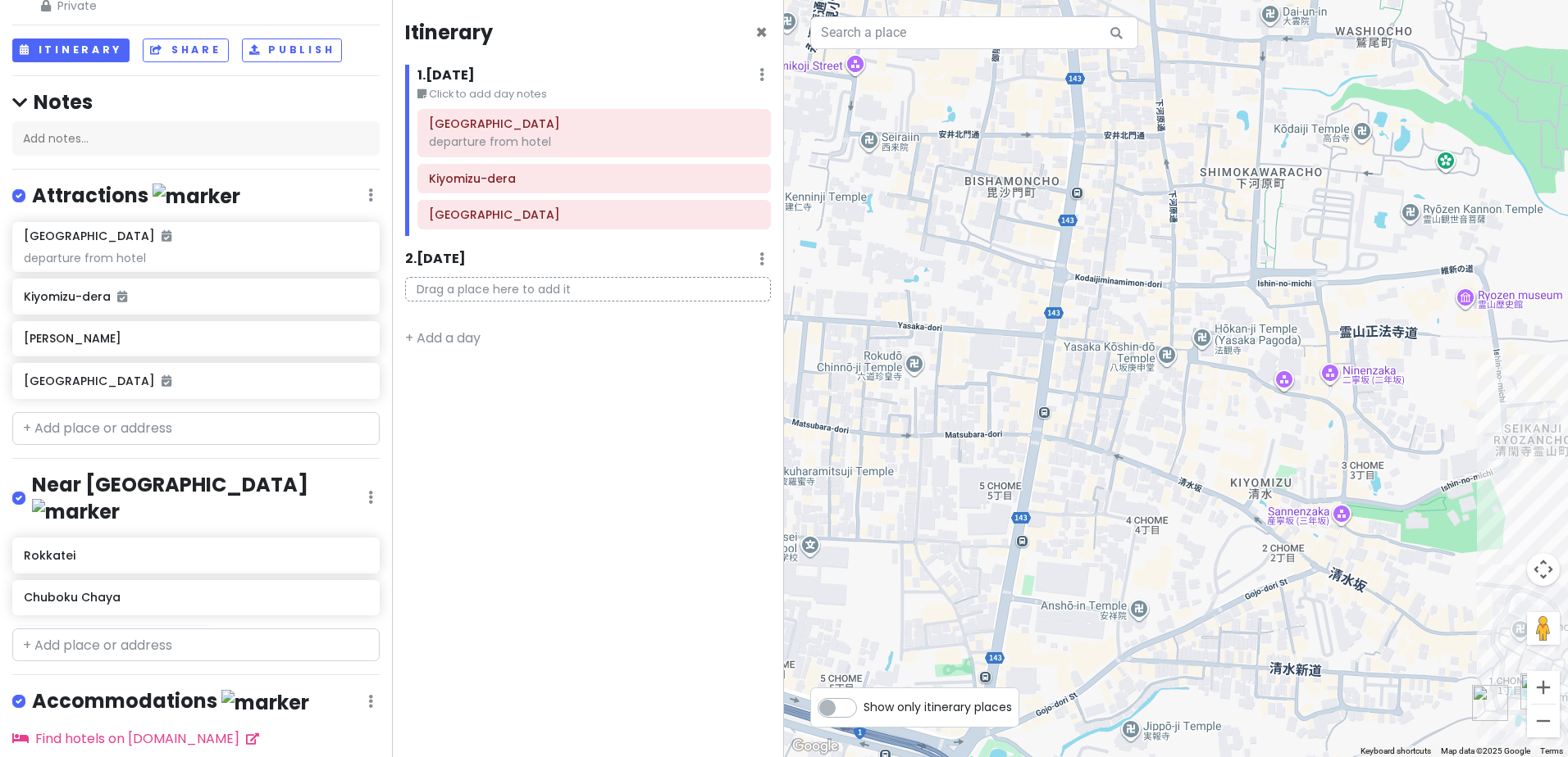
click at [122, 472] on h4 "Near Kkiyomizu-dera" at bounding box center [200, 499] width 337 height 53
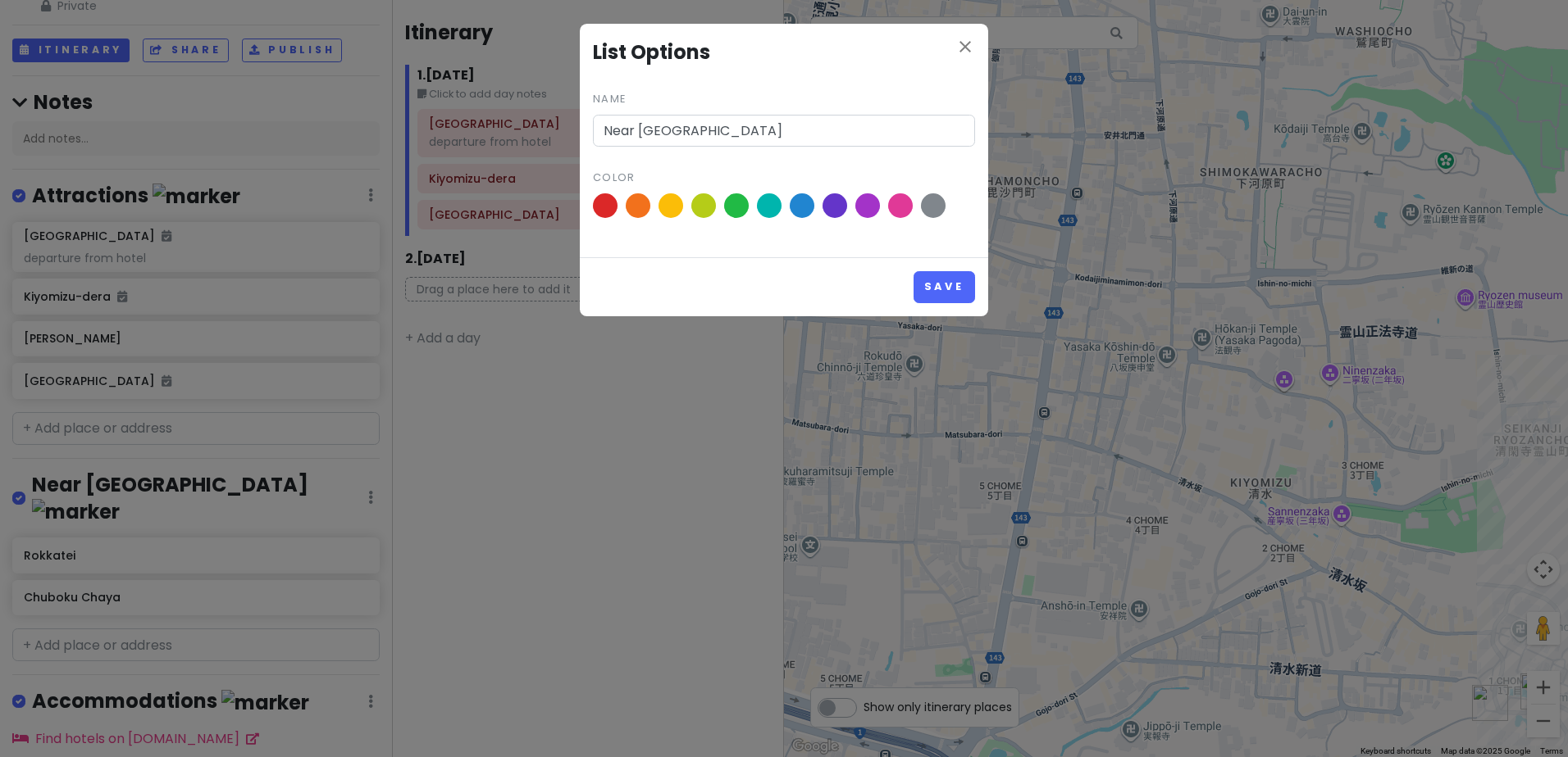
click at [122, 418] on div "close List Options Name Near Kkiyomizu-dera Color Save" at bounding box center [784, 378] width 1568 height 757
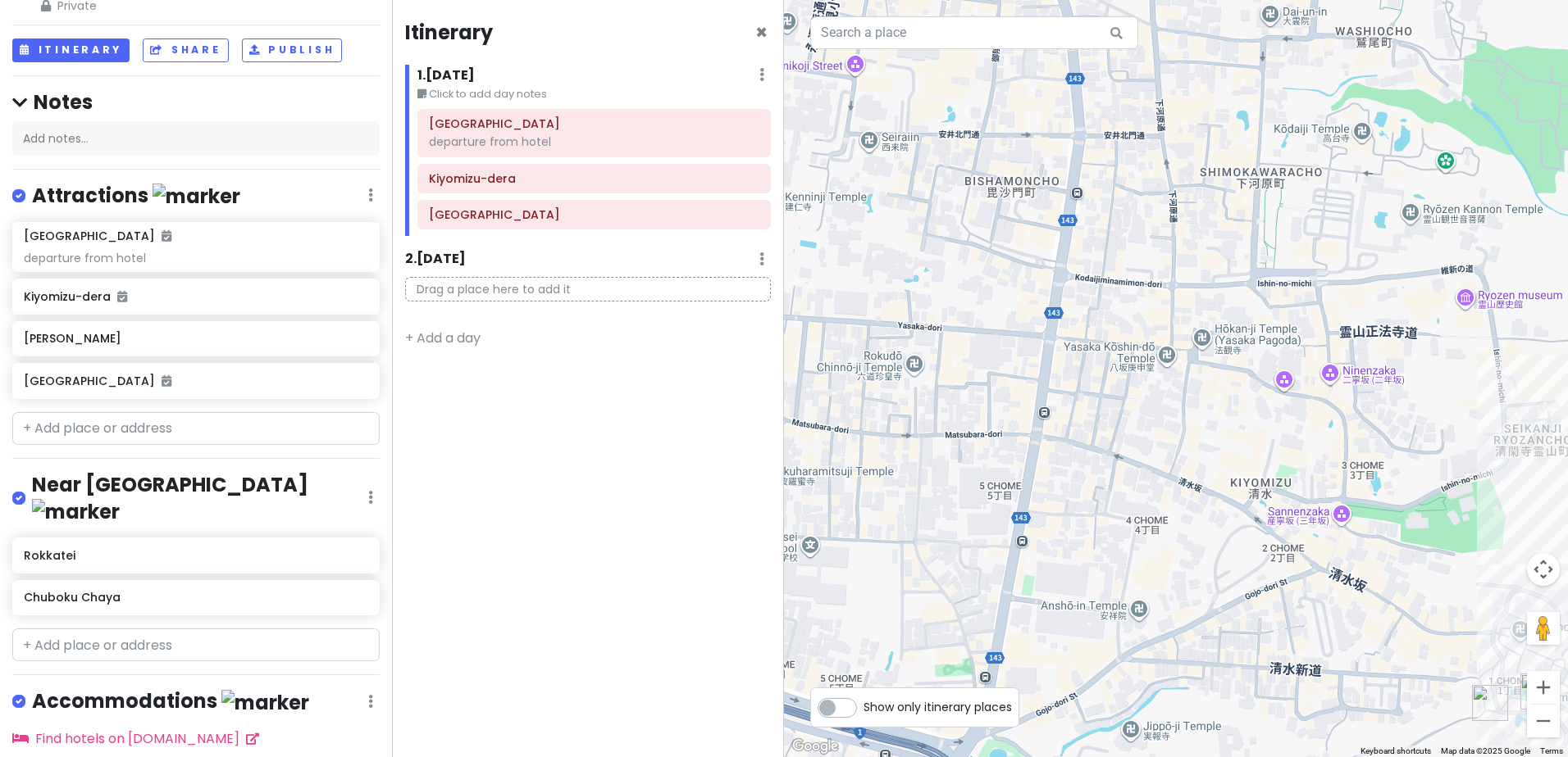
click at [104, 472] on h4 "Near Kkiyomizu-dera" at bounding box center [200, 499] width 337 height 53
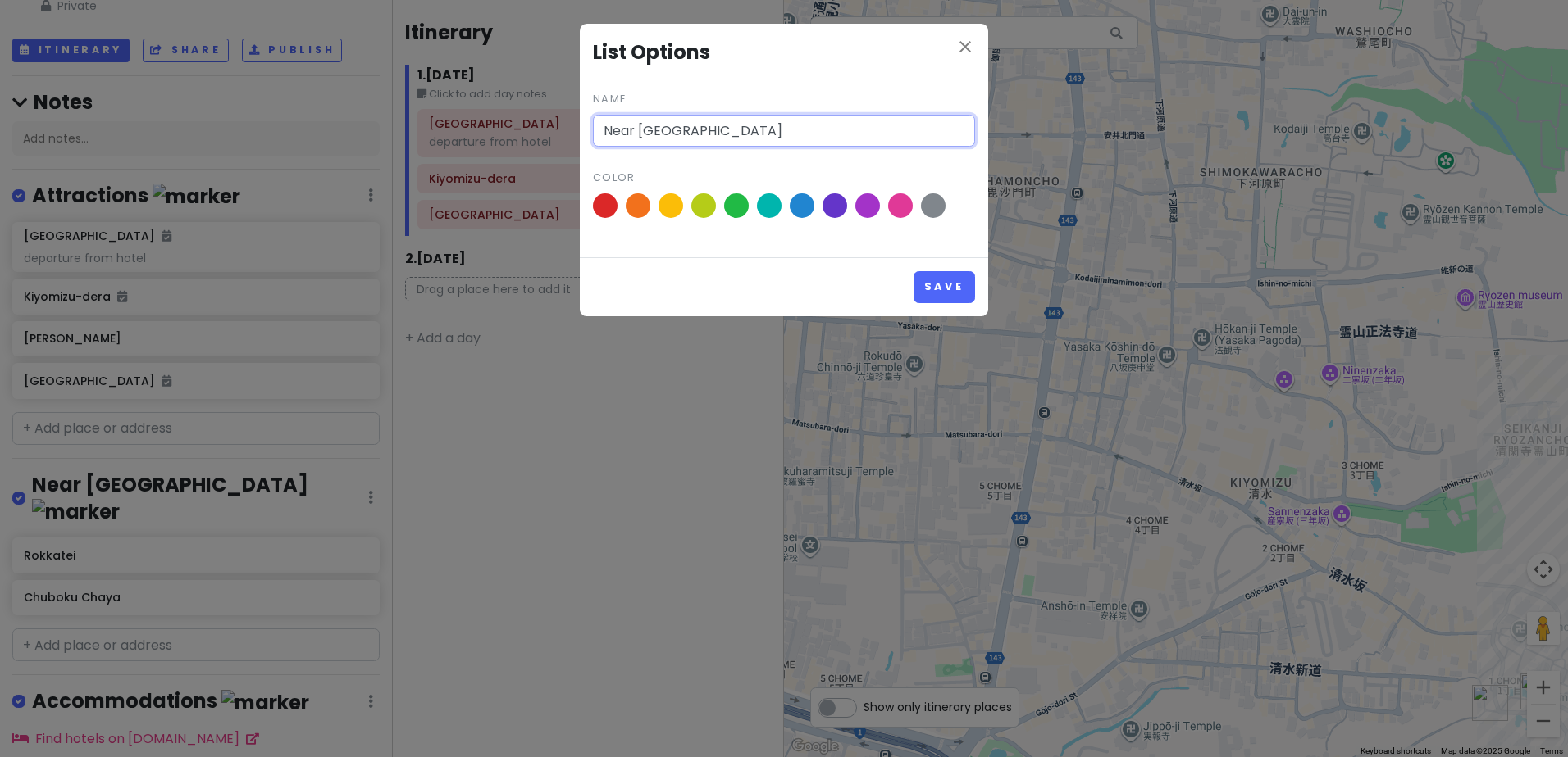
drag, startPoint x: 615, startPoint y: 136, endPoint x: 769, endPoint y: 102, distance: 157.7
click at [619, 139] on input "Near Kkiyomizu-dera" at bounding box center [784, 131] width 382 height 33
click at [947, 287] on button "Save" at bounding box center [944, 288] width 61 height 32
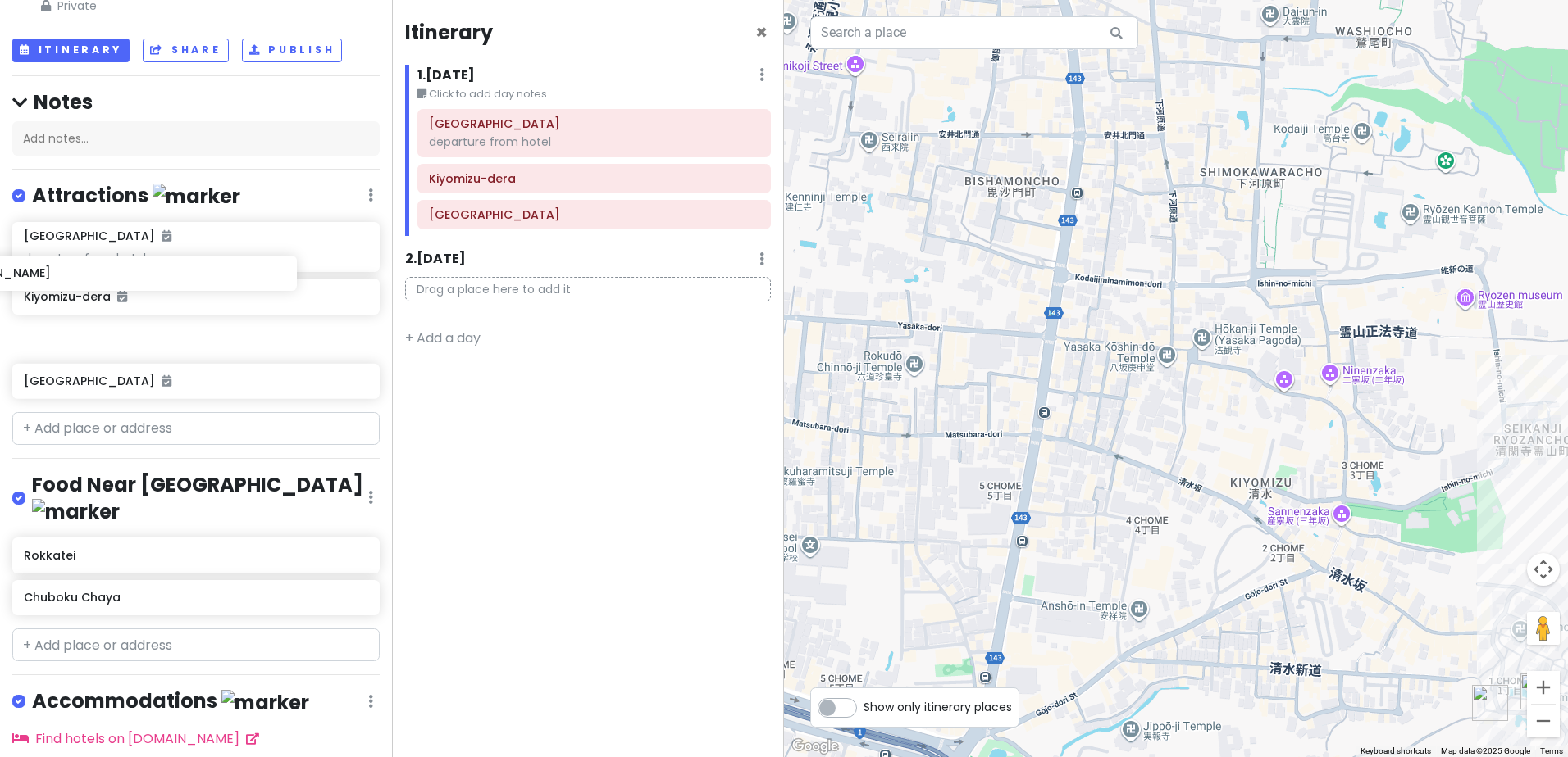
drag, startPoint x: 164, startPoint y: 273, endPoint x: 267, endPoint y: 287, distance: 103.9
click at [267, 287] on div "Hotel Elsereine Osaka departure from hotel Kiyomizu-dera Fushimi Inari Taisha G…" at bounding box center [196, 314] width 392 height 184
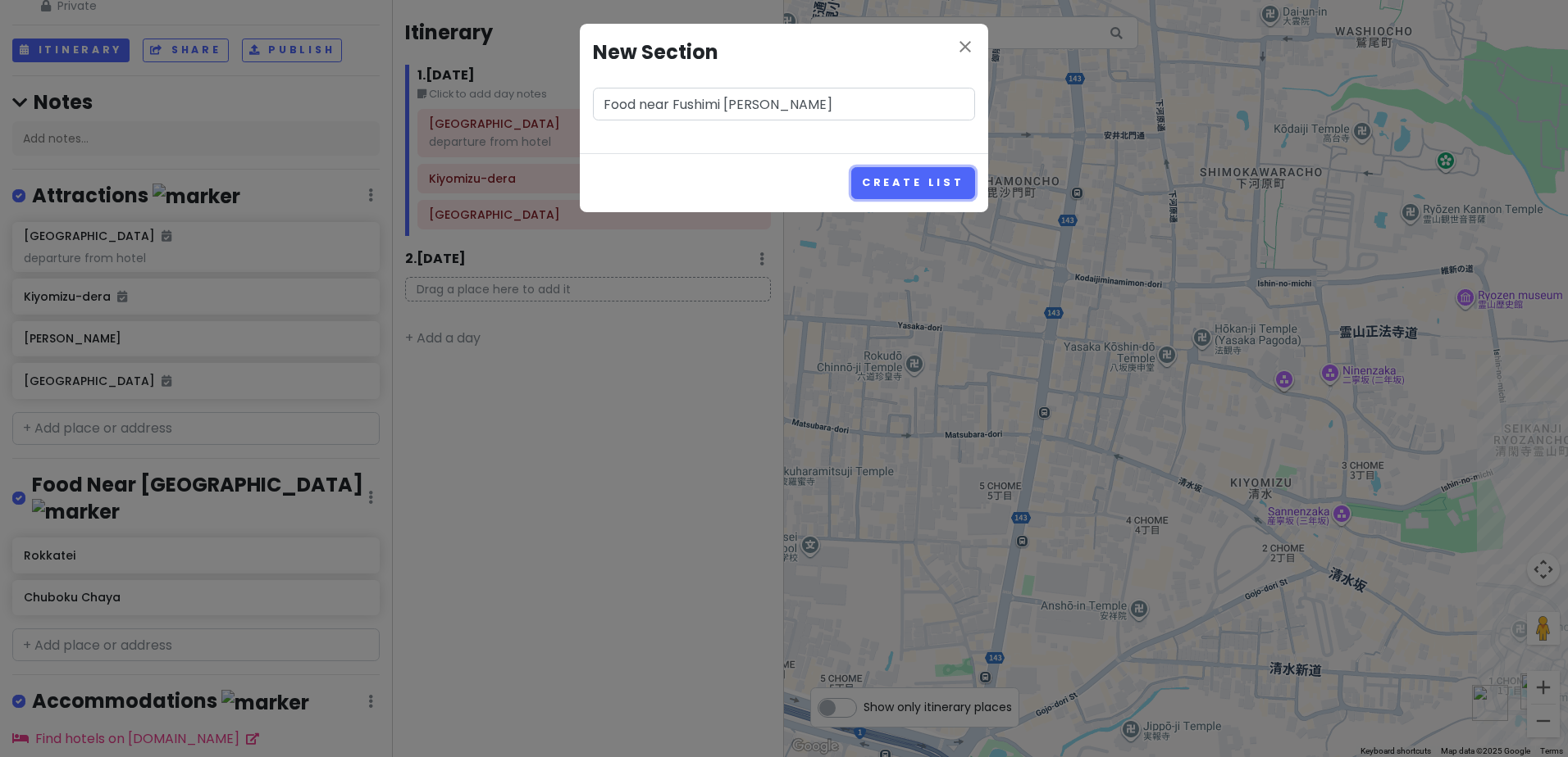
drag, startPoint x: 938, startPoint y: 193, endPoint x: 934, endPoint y: 186, distance: 8.1
click at [937, 193] on button "Create List" at bounding box center [913, 183] width 124 height 32
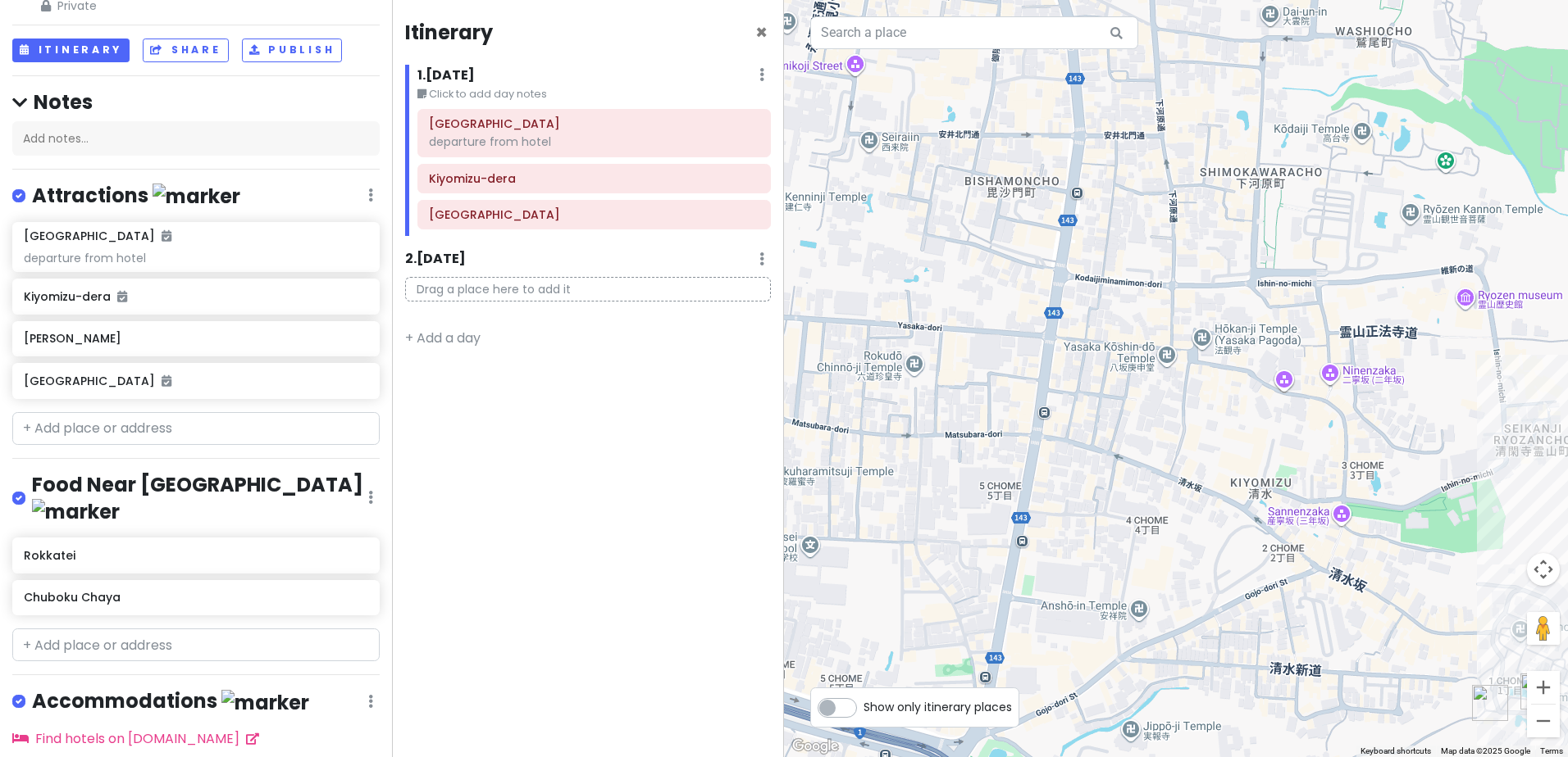
scroll to position [262, 0]
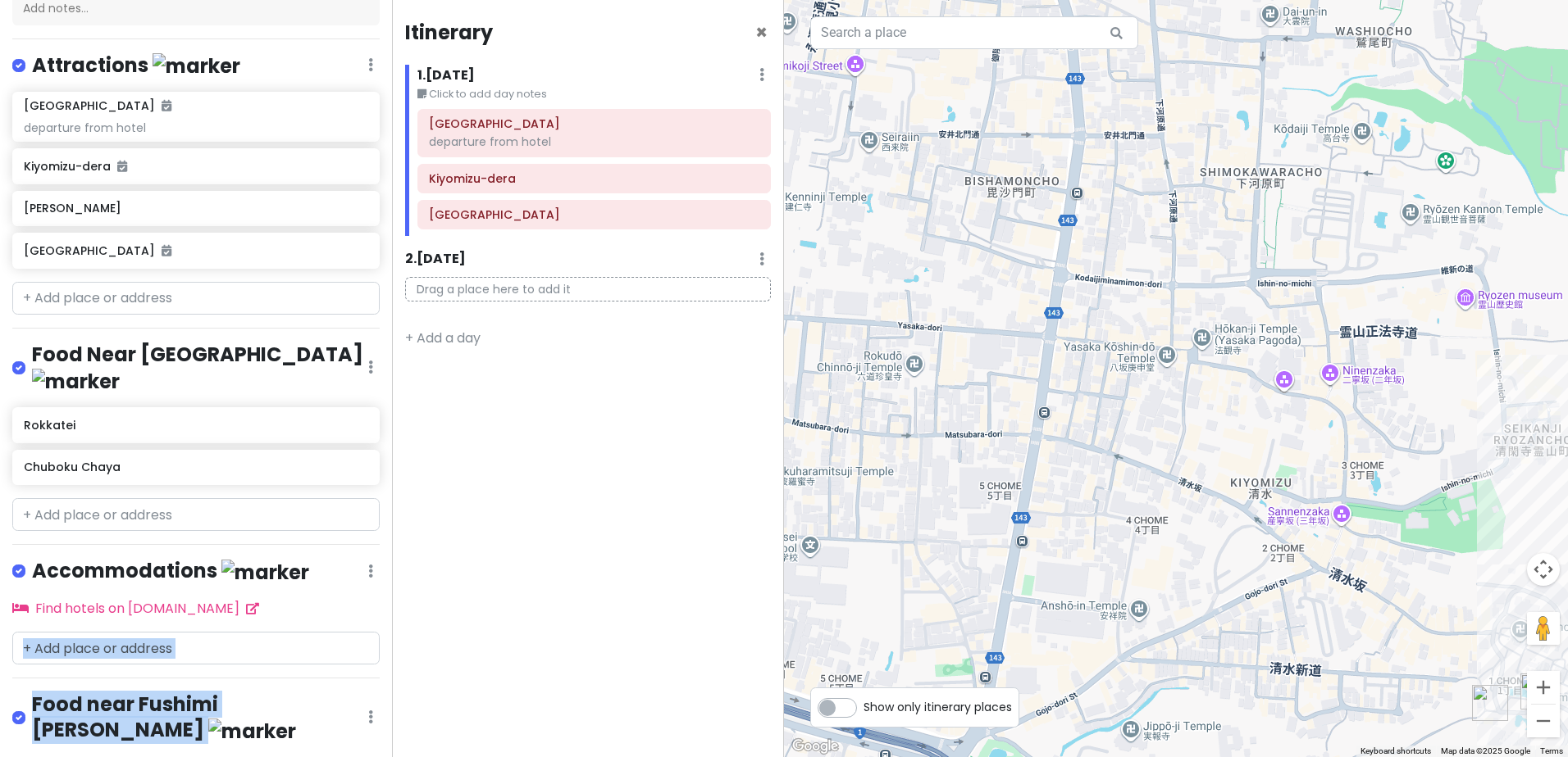
drag, startPoint x: 247, startPoint y: 627, endPoint x: 248, endPoint y: 545, distance: 82.0
click at [248, 543] on div "day 8 Kyoto Dec 22nd Private Change Dates Make a Copy Delete Trip Go Pro ⚡️ Giv…" at bounding box center [196, 378] width 392 height 757
click at [355, 692] on h4 "Food near Fushimi Inari Taisha" at bounding box center [200, 718] width 337 height 53
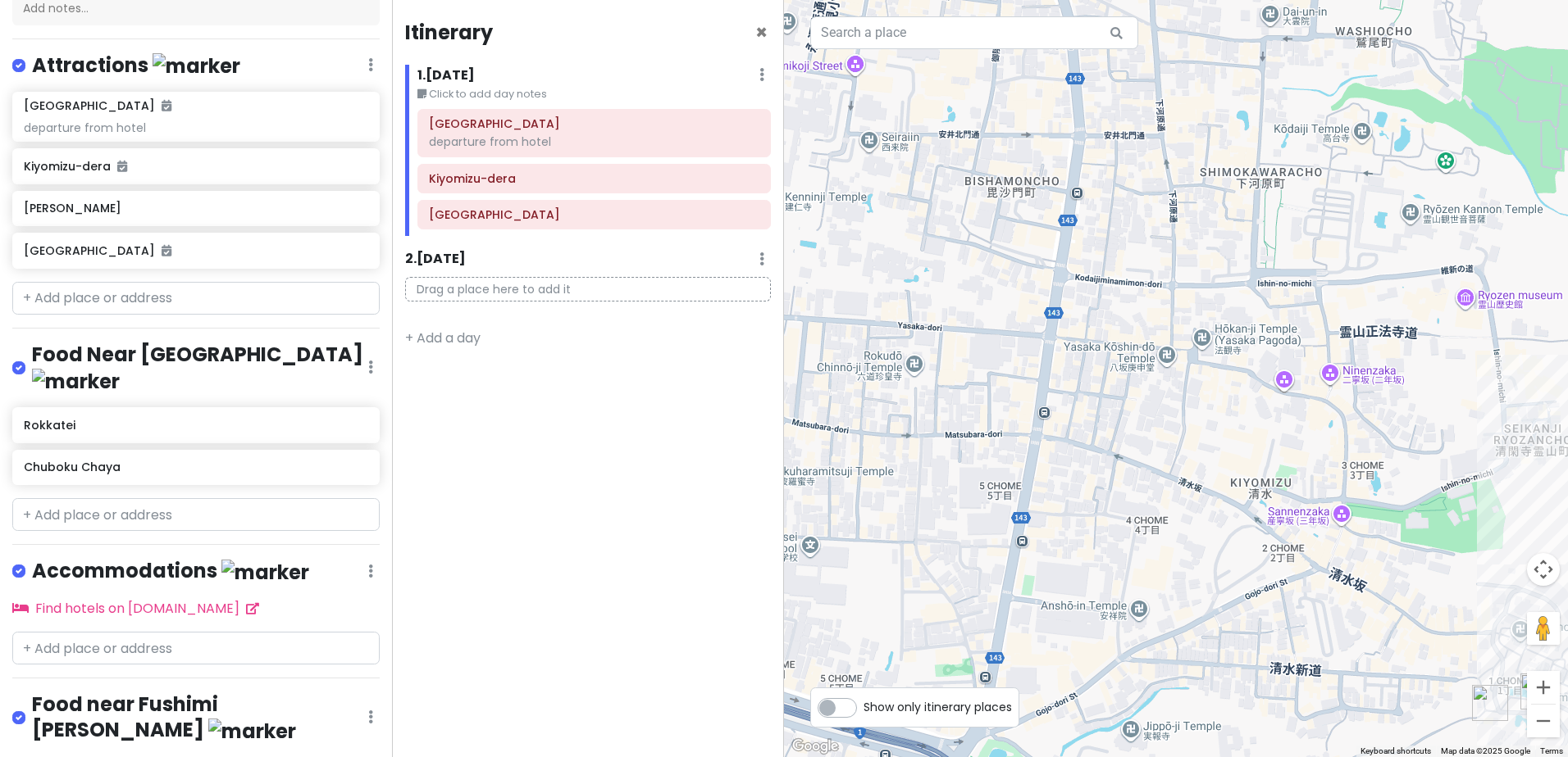
click at [368, 711] on icon at bounding box center [370, 717] width 5 height 13
click at [342, 623] on link "Reorder" at bounding box center [322, 643] width 131 height 40
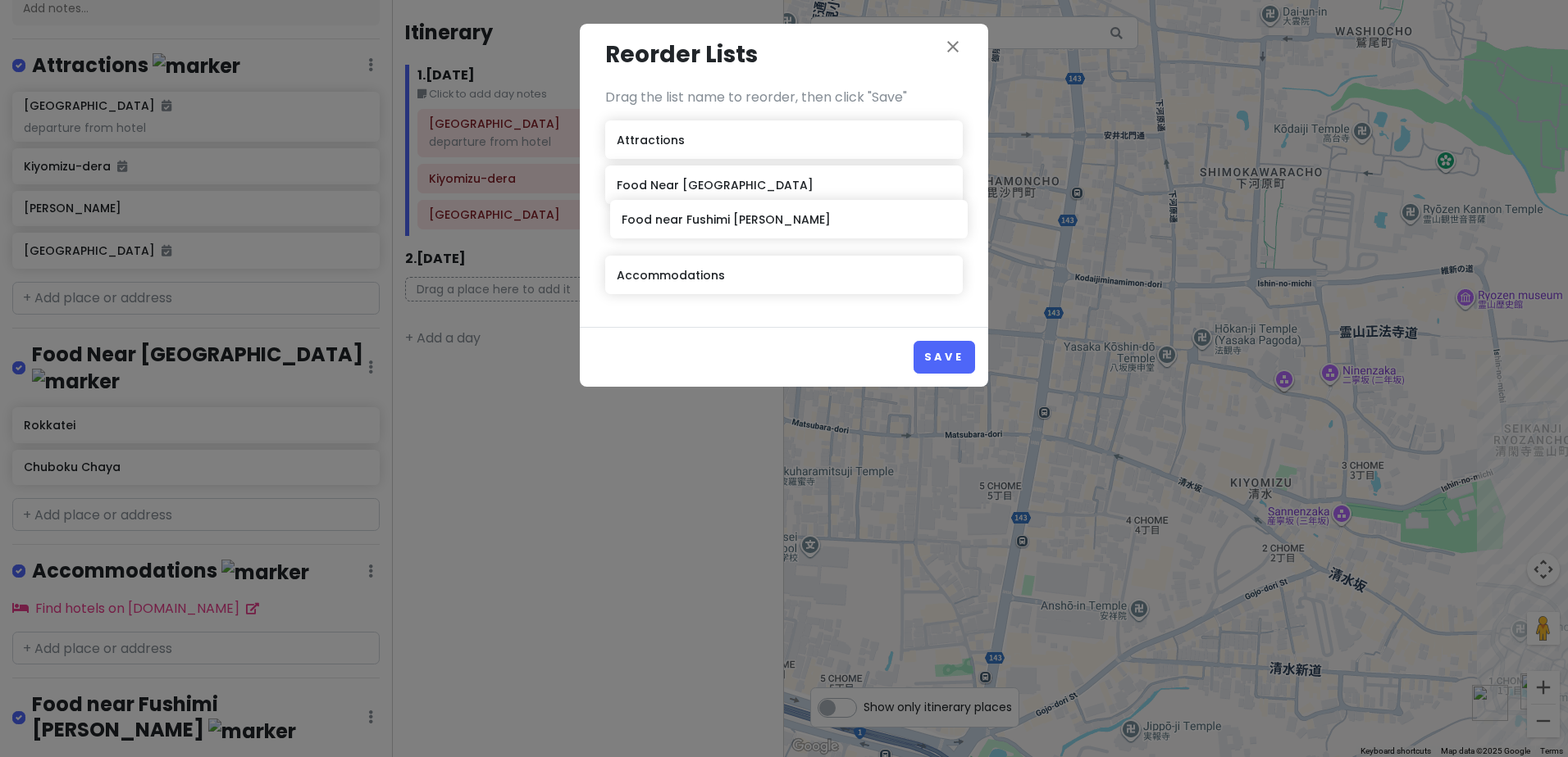
drag, startPoint x: 788, startPoint y: 278, endPoint x: 794, endPoint y: 220, distance: 58.3
click at [794, 220] on div "Attractions Food Near Kiyomizu-dera Accommodations Food near Fushimi Inari Tais…" at bounding box center [784, 210] width 357 height 180
click at [947, 354] on button "Save" at bounding box center [944, 357] width 61 height 32
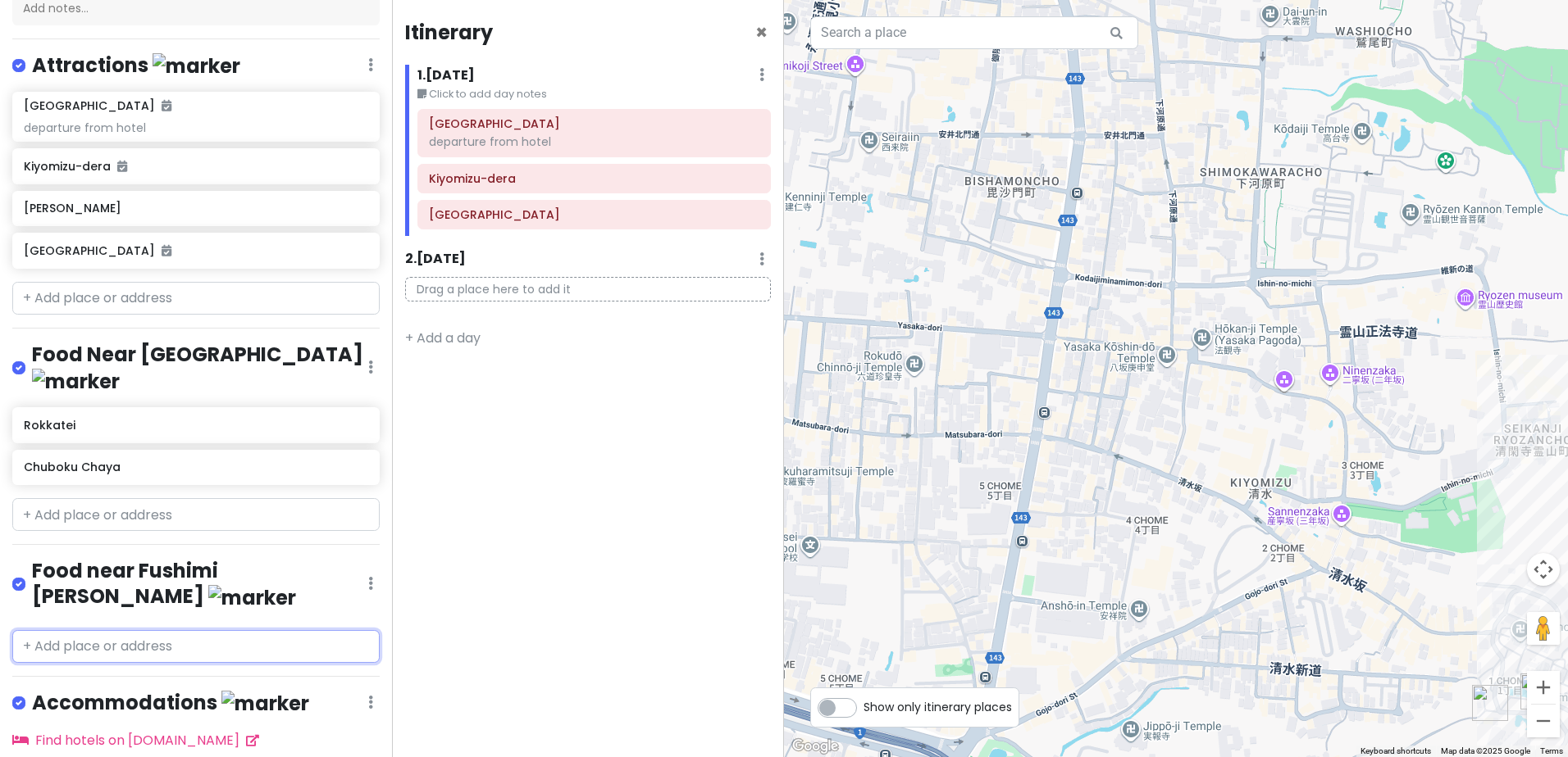
click at [160, 631] on input "text" at bounding box center [196, 647] width 368 height 33
paste input "Oshokujidokoro Inafuku"
click at [176, 631] on input "text" at bounding box center [196, 647] width 368 height 33
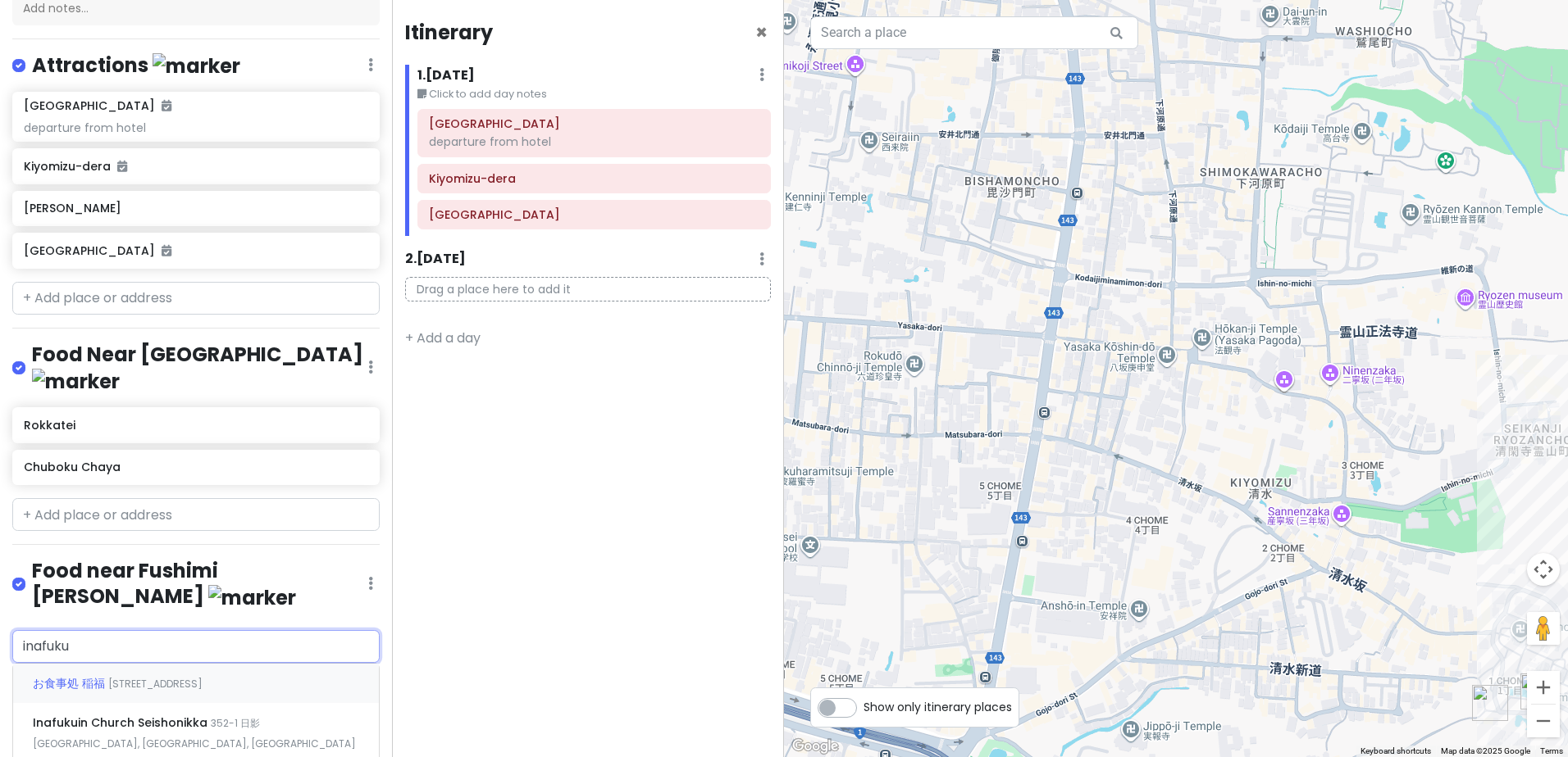
click at [180, 677] on span "Japan, Kyoto, Fushimi Ward, 深草開土町2-4" at bounding box center [156, 683] width 94 height 14
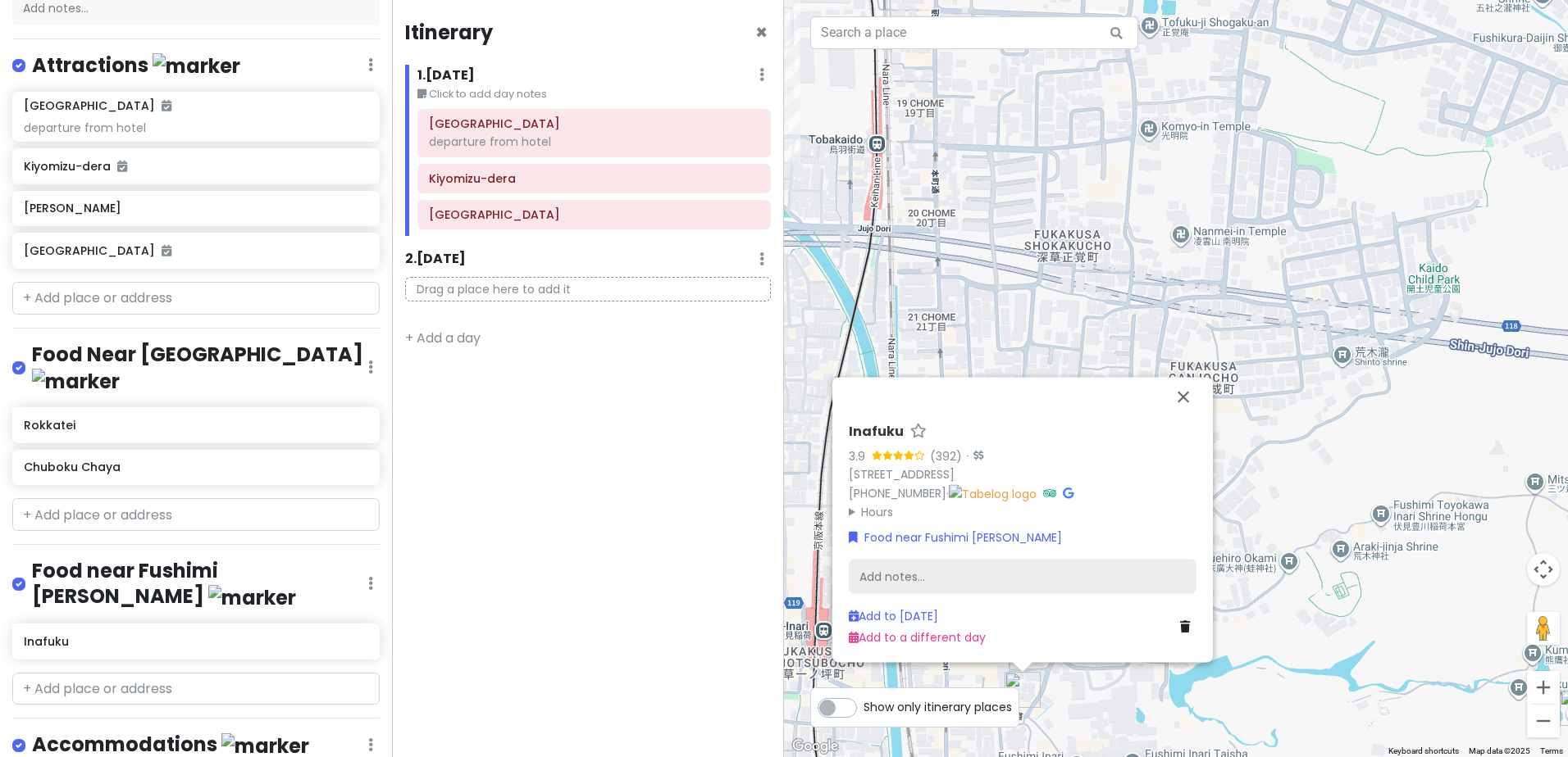
click at [924, 573] on div "Add notes..." at bounding box center [1022, 577] width 348 height 35
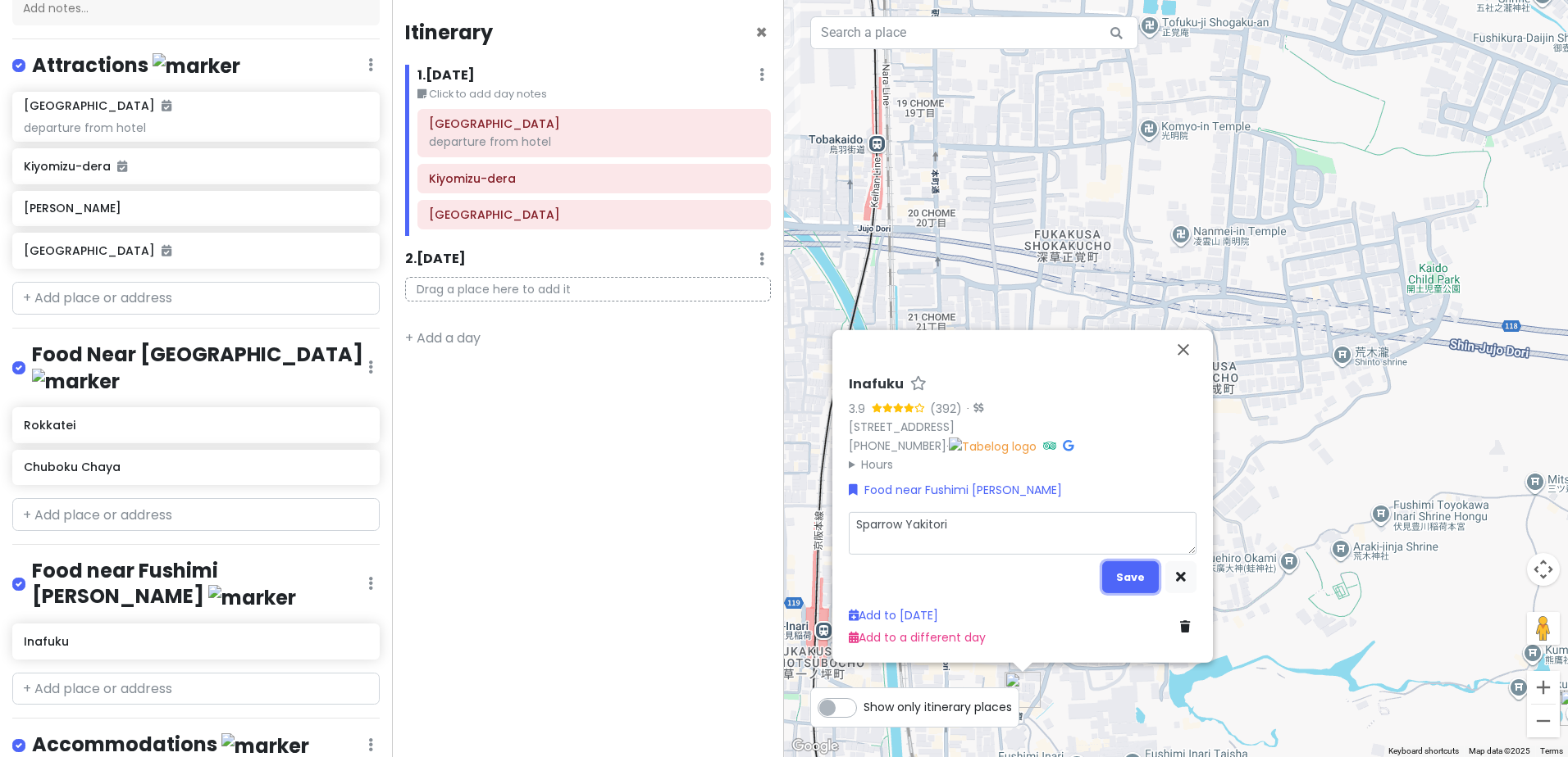
click at [1134, 574] on button "Save" at bounding box center [1131, 578] width 57 height 32
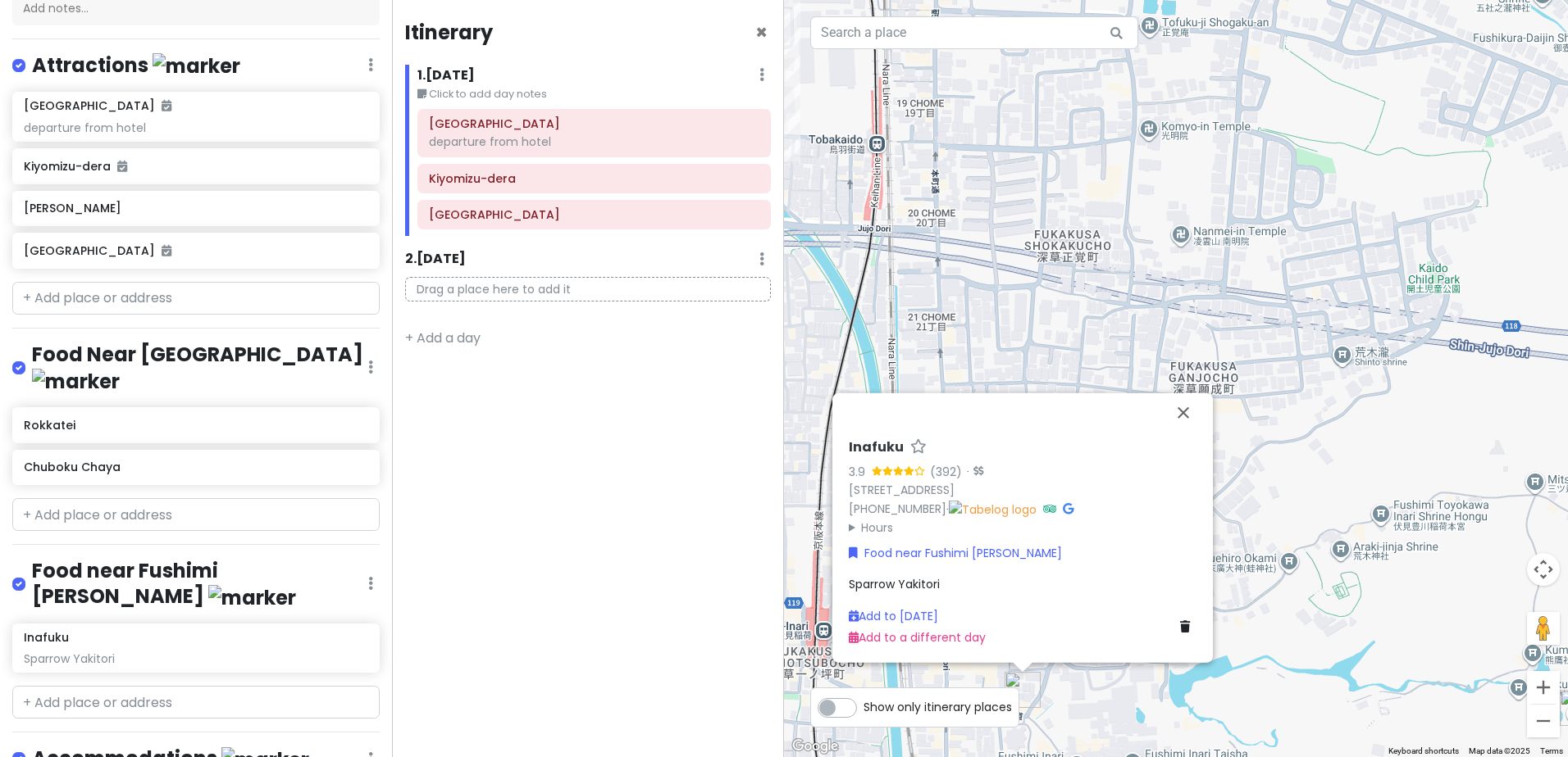
click at [1059, 306] on div "Inafuku 3.9 (392) · 2-4 Fukakusa Kaidochō, Fushimi Ward, Kyoto, 612-0806, Japan…" at bounding box center [1175, 378] width 784 height 757
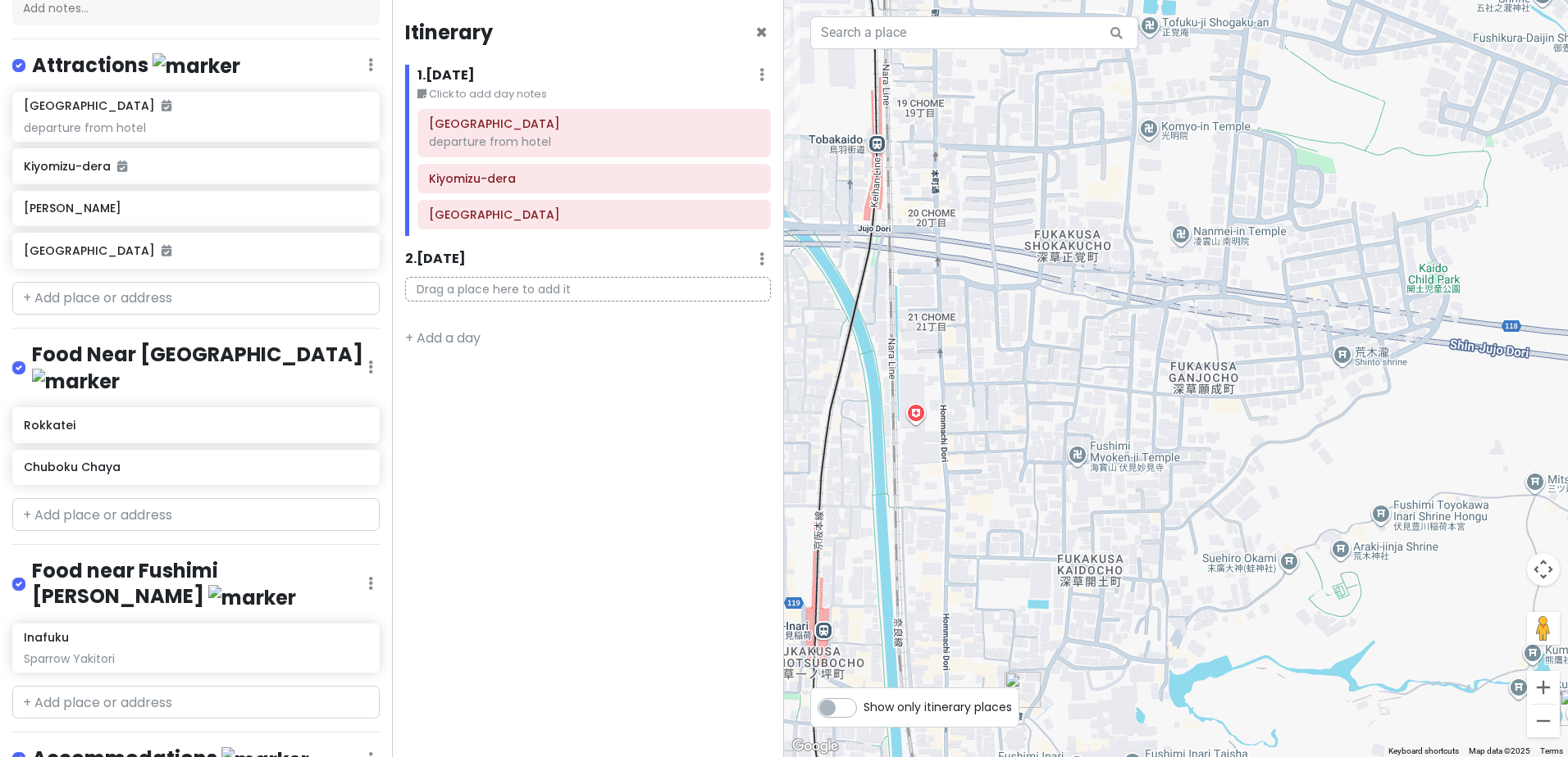
drag, startPoint x: 1001, startPoint y: 529, endPoint x: 1343, endPoint y: 474, distance: 346.4
click at [1343, 474] on div at bounding box center [1175, 378] width 784 height 757
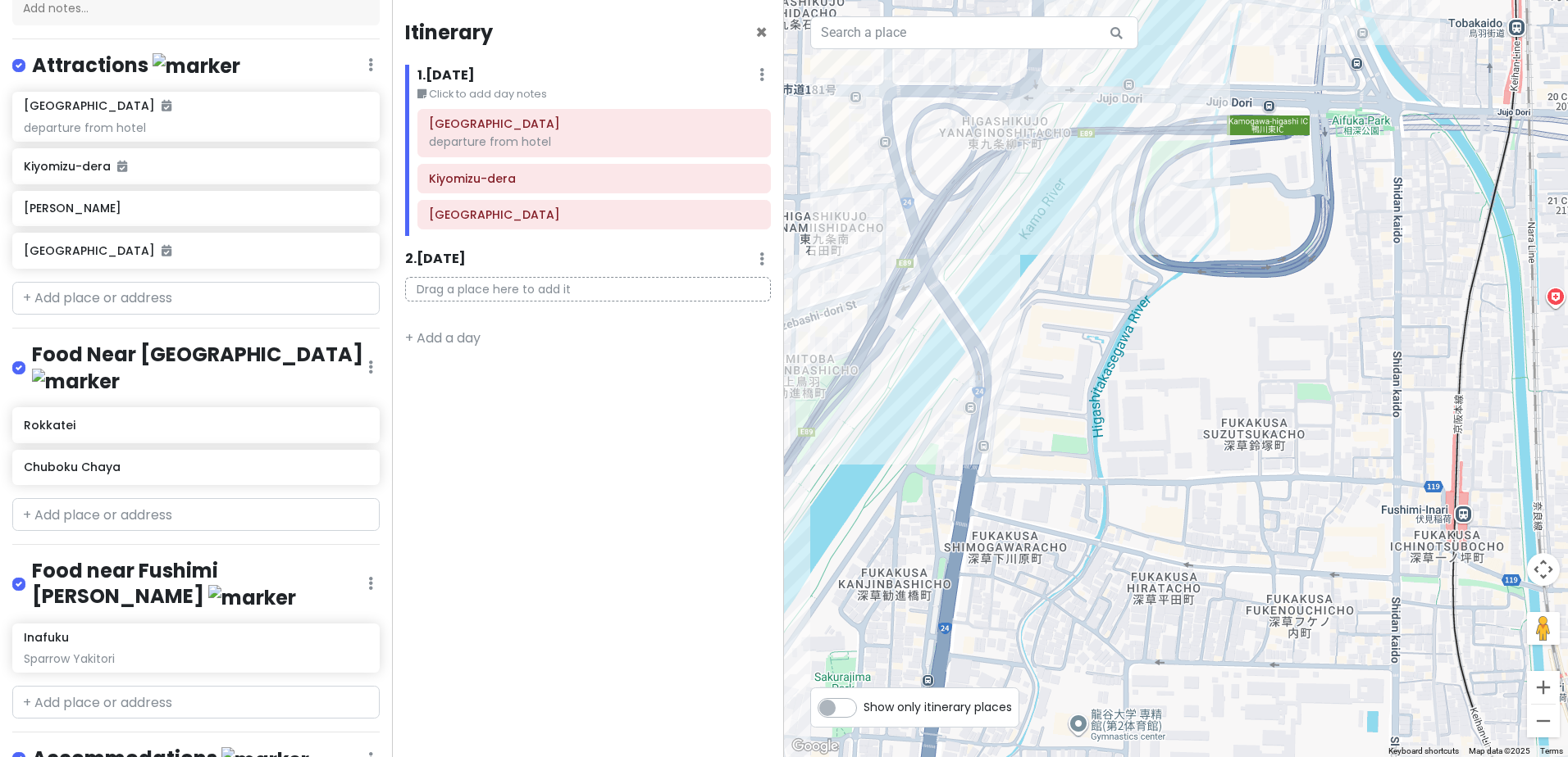
drag, startPoint x: 1252, startPoint y: 468, endPoint x: 1056, endPoint y: 429, distance: 199.8
click at [1056, 430] on div at bounding box center [1175, 378] width 784 height 757
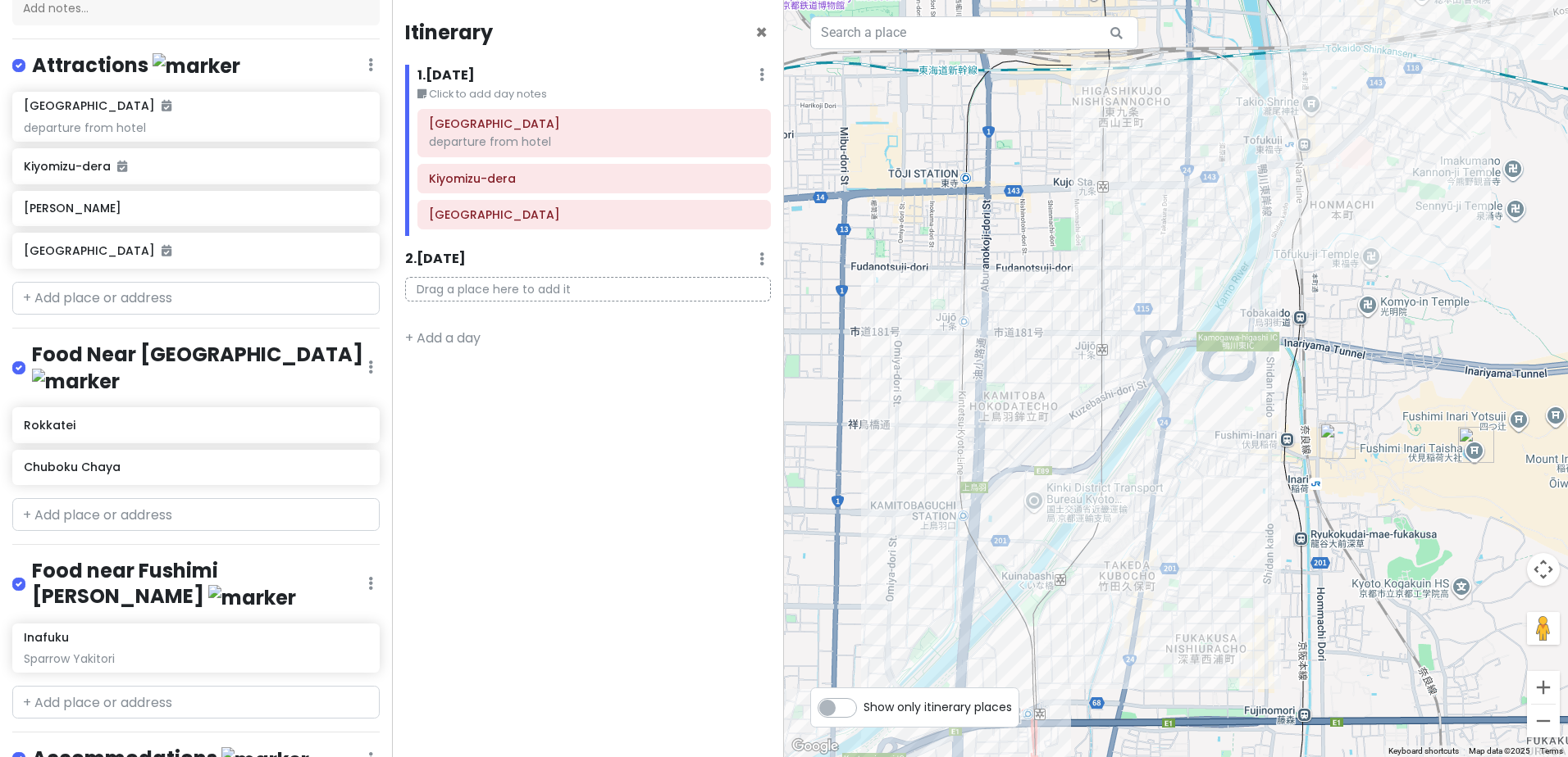
drag, startPoint x: 1421, startPoint y: 523, endPoint x: 1309, endPoint y: 529, distance: 112.2
click at [1309, 529] on div at bounding box center [1175, 378] width 784 height 757
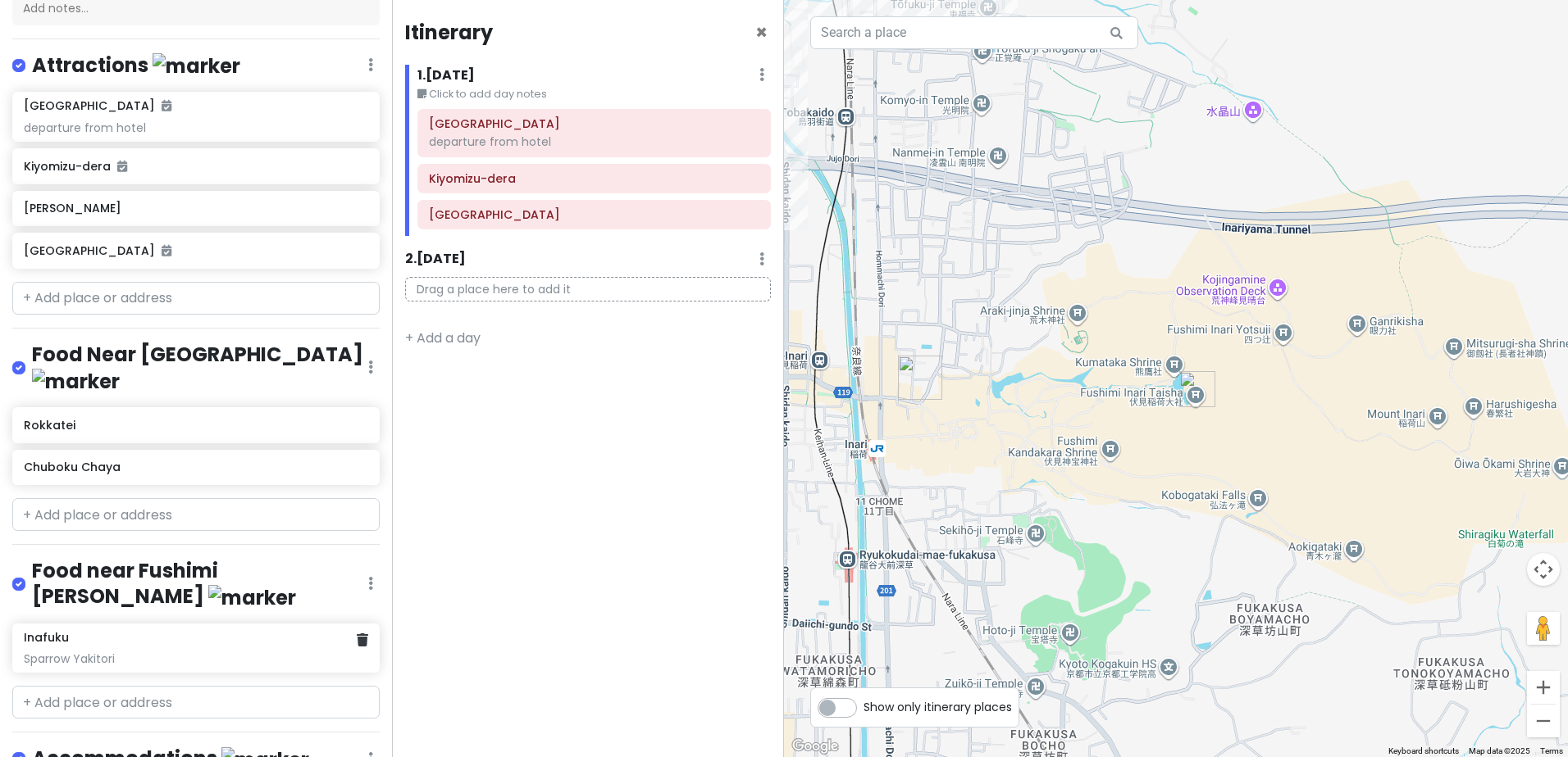
click at [225, 651] on div "Sparrow Yakitori" at bounding box center [195, 659] width 343 height 15
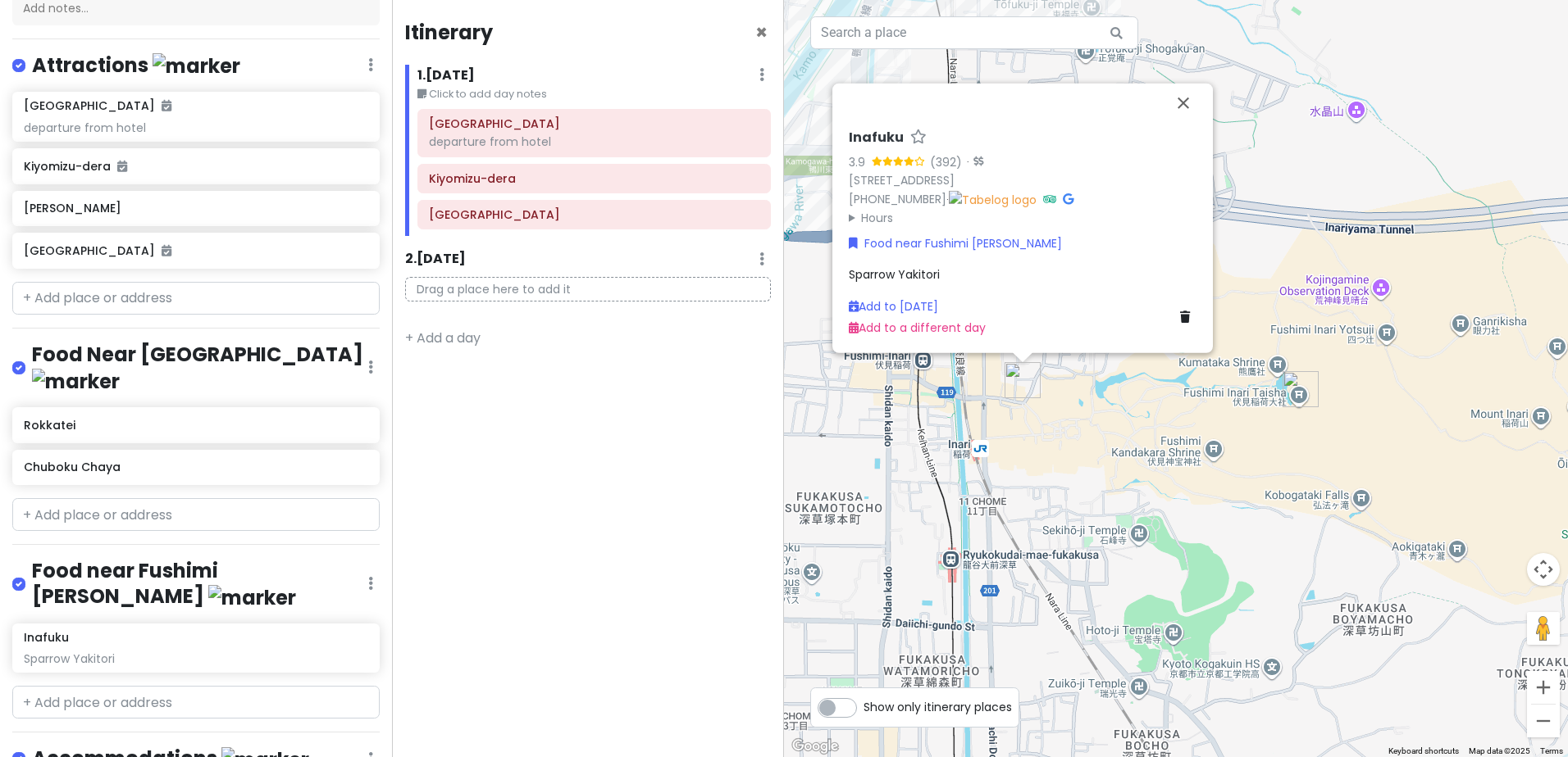
click at [948, 270] on div "Sparrow Yakitori" at bounding box center [1022, 274] width 348 height 18
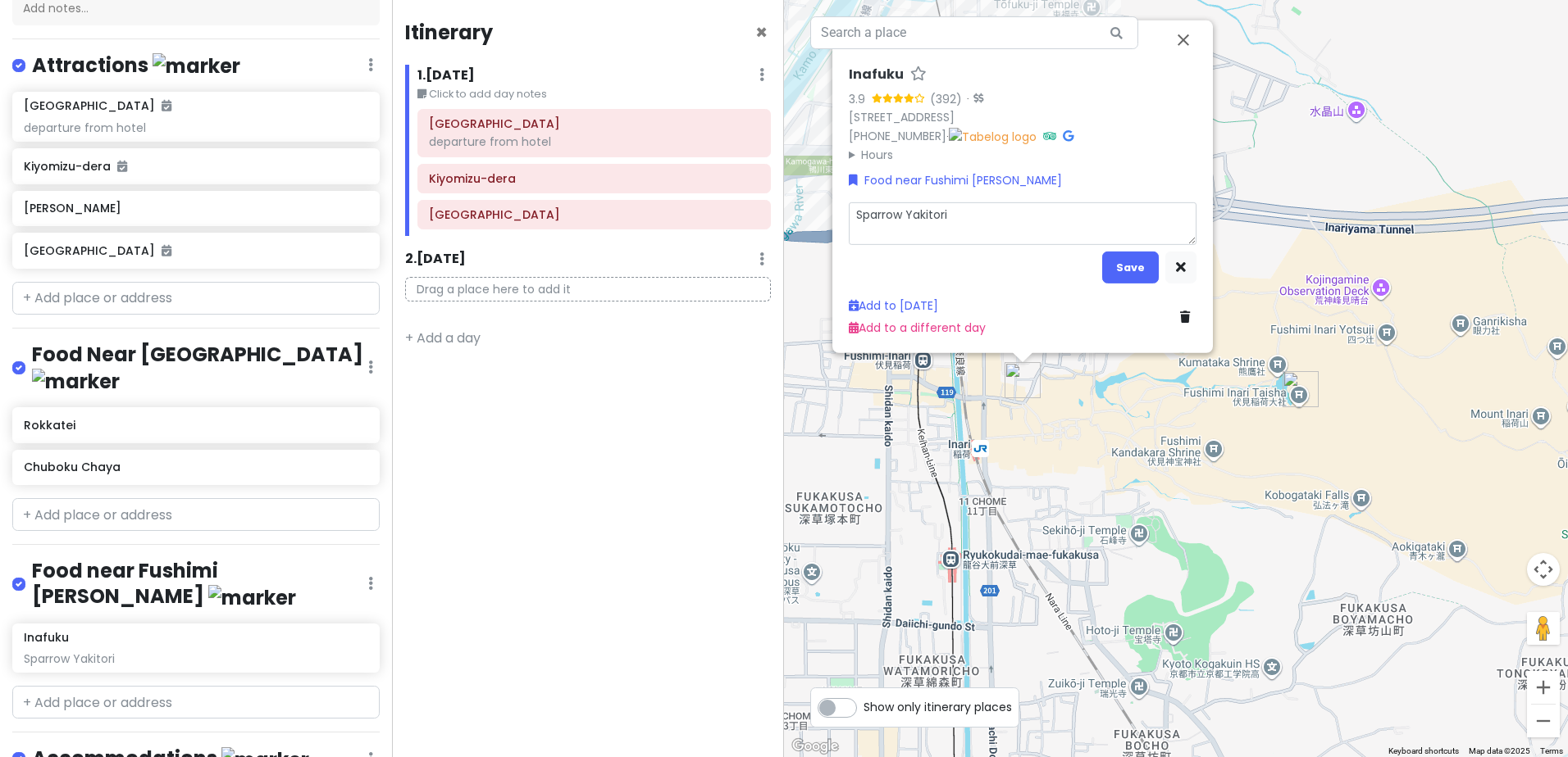
click at [1002, 225] on textarea "Sparrow Yakitori" at bounding box center [1022, 223] width 348 height 42
click at [1123, 260] on button "Save" at bounding box center [1131, 268] width 57 height 32
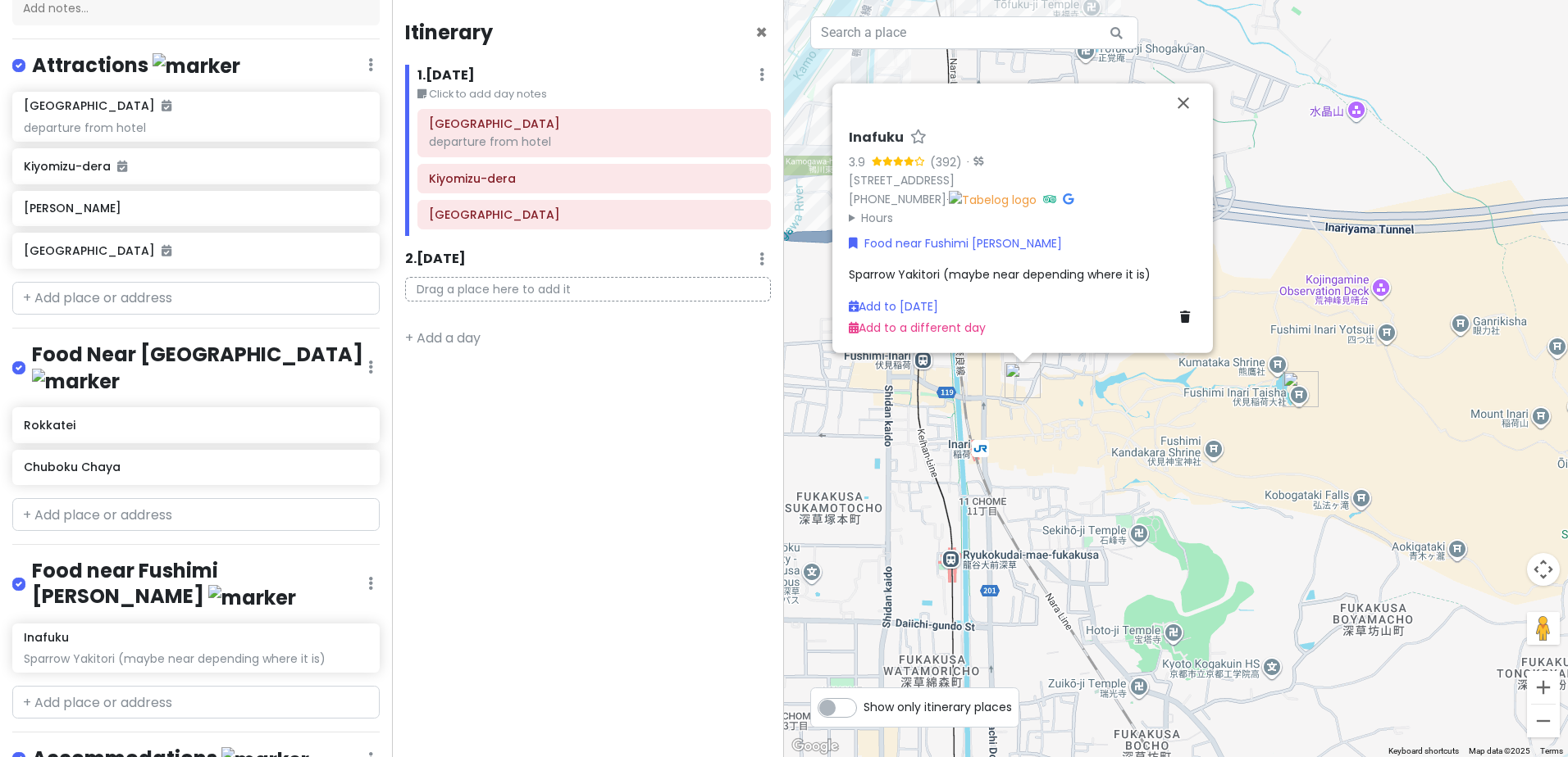
click at [338, 558] on h4 "Food near Fushimi Inari Taisha" at bounding box center [200, 584] width 337 height 53
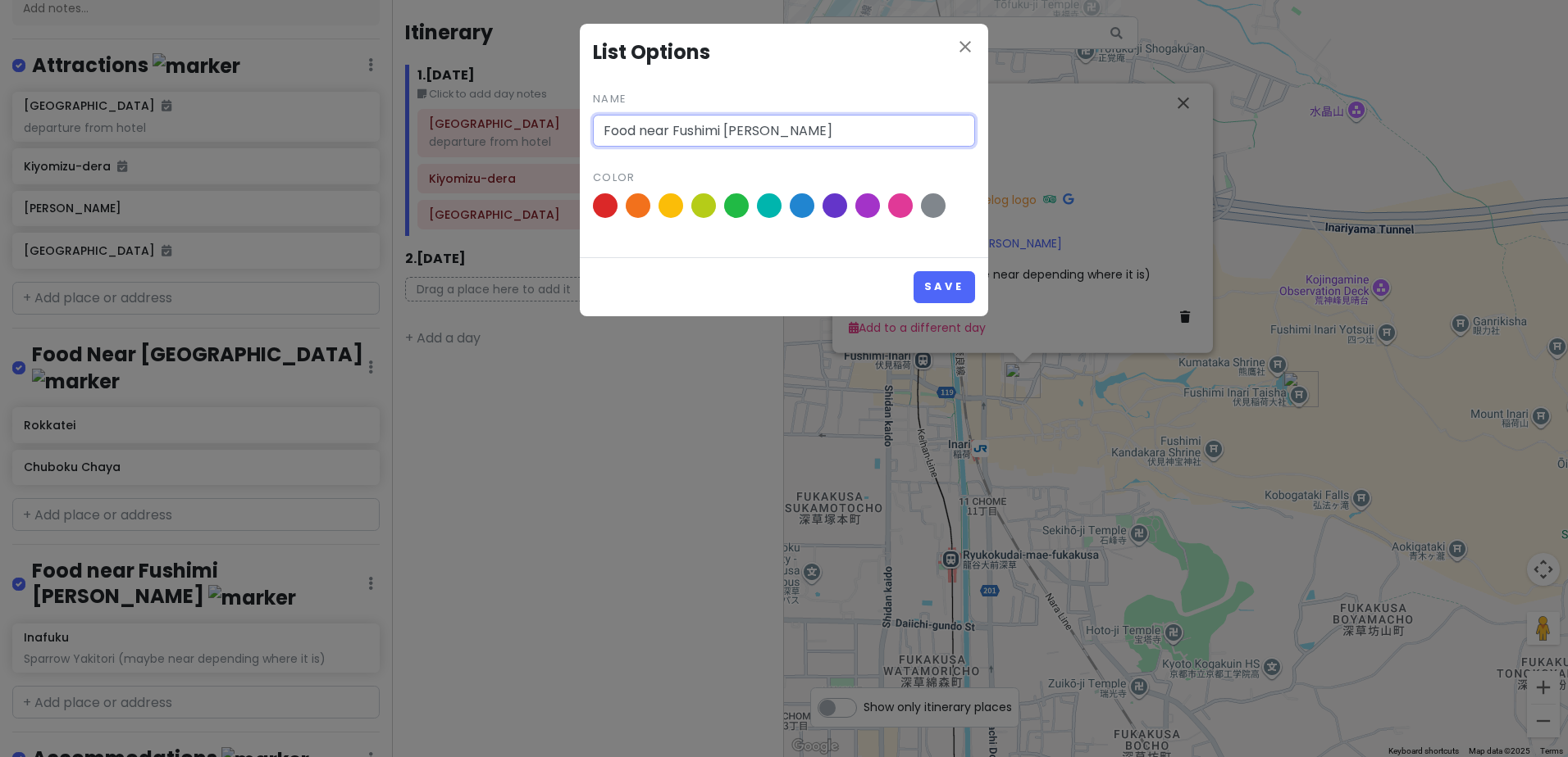
drag, startPoint x: 824, startPoint y: 126, endPoint x: 551, endPoint y: 129, distance: 273.0
click at [551, 129] on div "close List Options Name Food near Fushimi Inari Taisha Color Save" at bounding box center [784, 378] width 1568 height 757
click at [945, 289] on button "Save" at bounding box center [944, 288] width 61 height 32
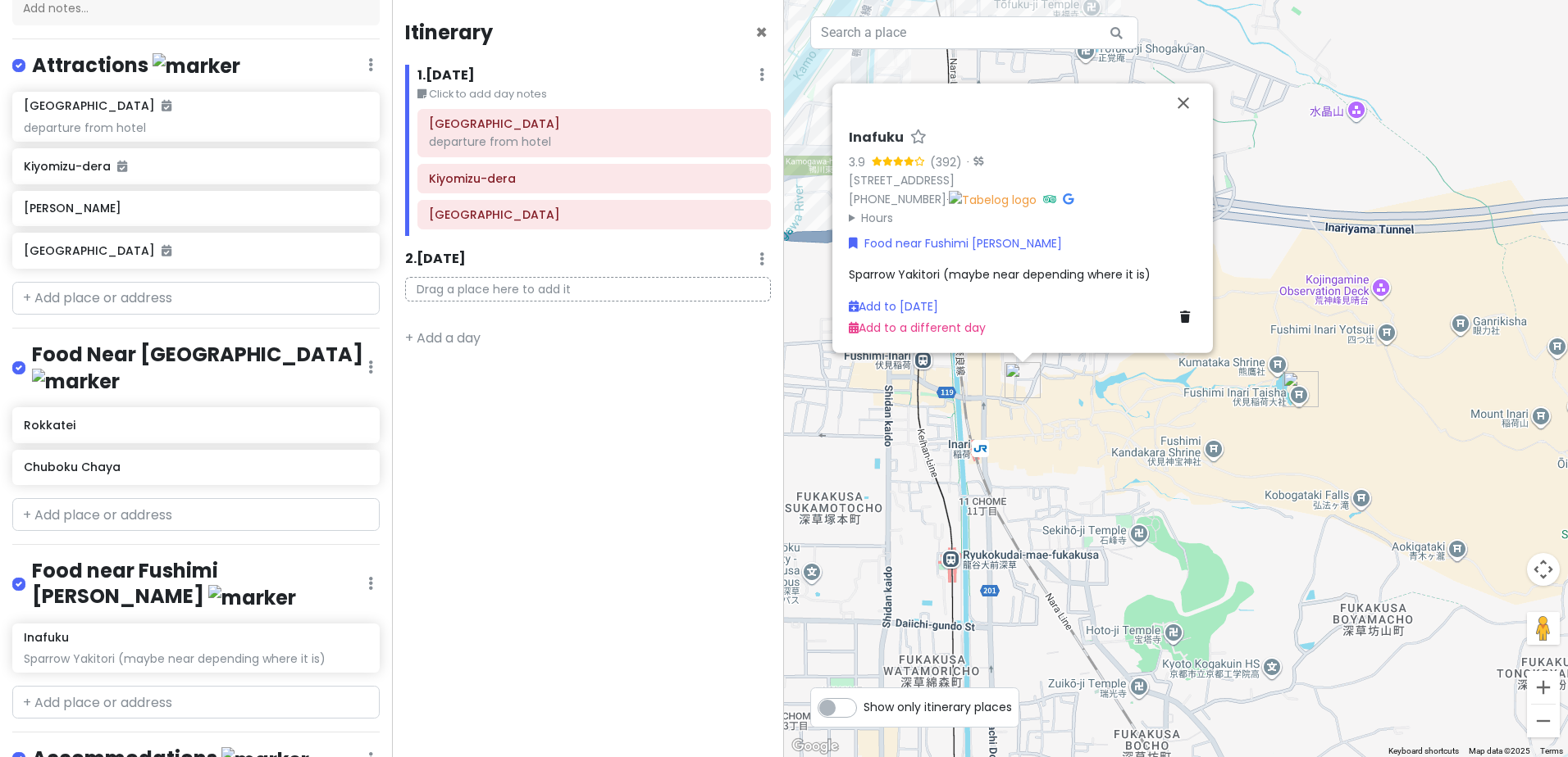
click at [409, 512] on div "Itinerary × 1 . Mon 12/22 Edit Day Notes Delete Day Click to add day notes Hote…" at bounding box center [588, 378] width 392 height 757
click at [1203, 392] on div "Inafuku 3.9 (392) · 2-4 Fukakusa Kaidochō, Fushimi Ward, Kyoto, 612-0806, Japan…" at bounding box center [1175, 378] width 784 height 757
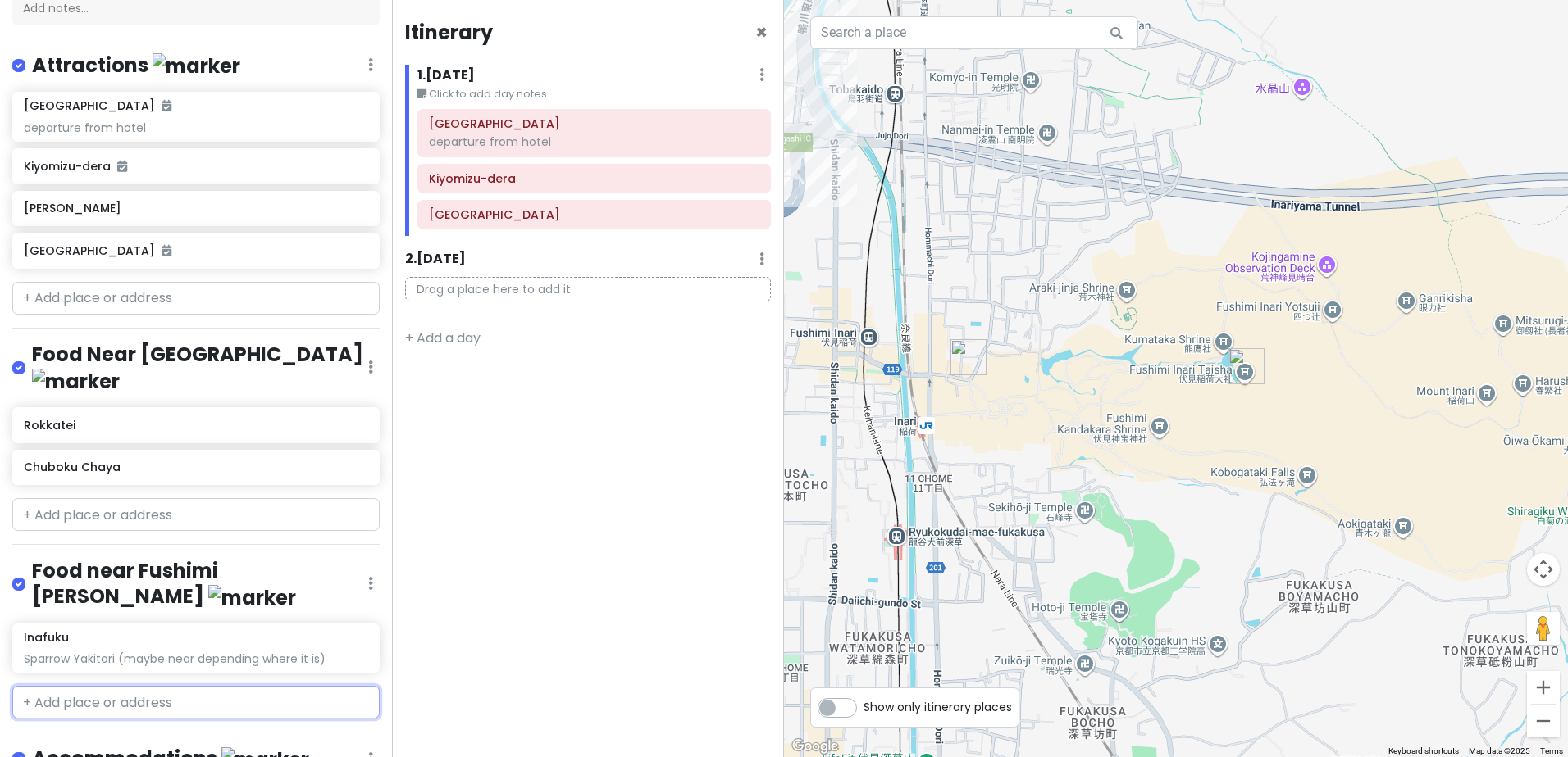
click at [121, 686] on input "text" at bounding box center [196, 702] width 368 height 33
paste input "Nishimura-tei"
click at [250, 719] on div "Nishimura-tei 四ッ辻 Inariyamakanyuchi, Fushimi Ward, Kyoto, Japan" at bounding box center [196, 749] width 366 height 60
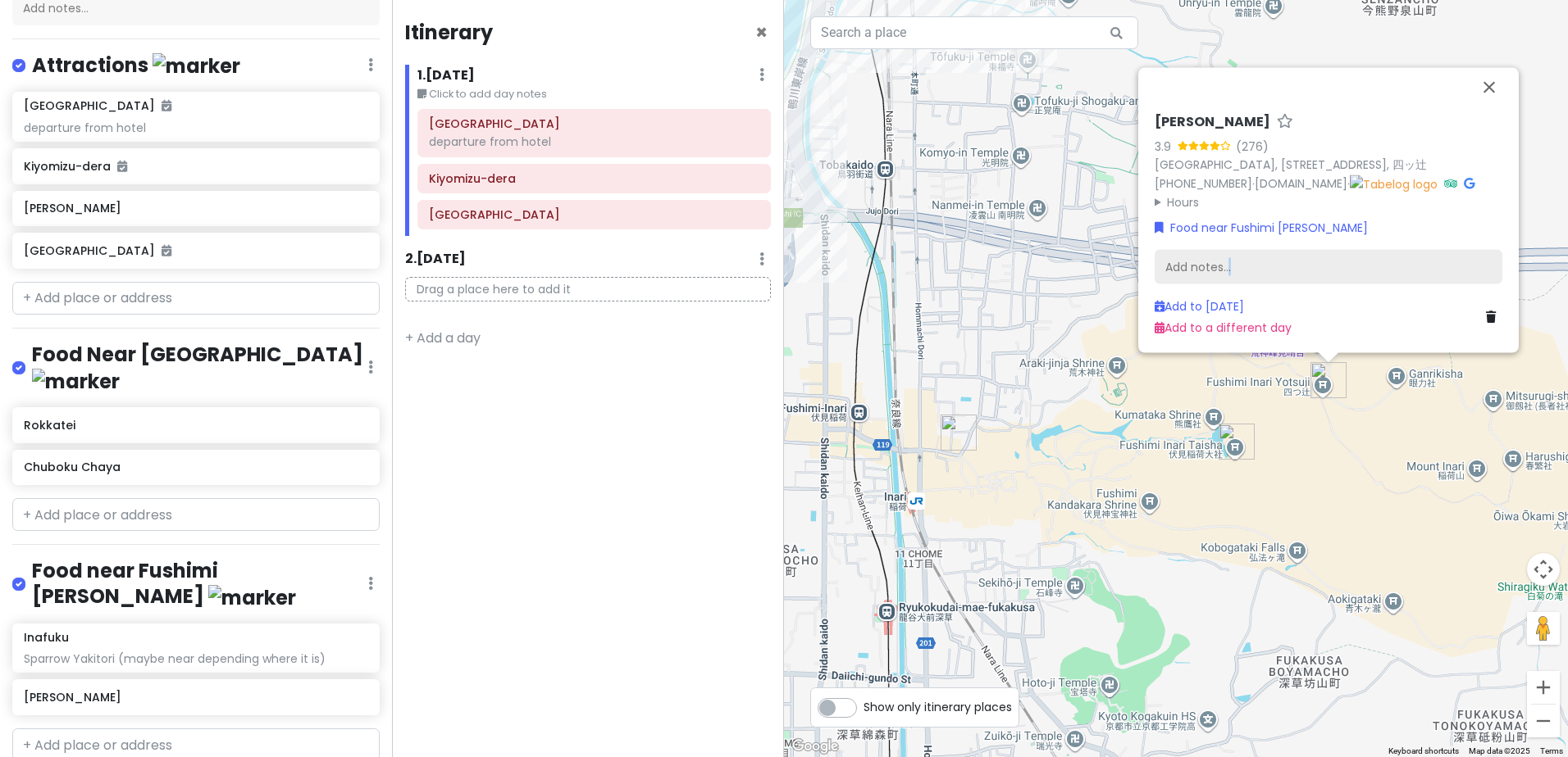
click at [1230, 271] on div "Add notes..." at bounding box center [1328, 267] width 348 height 35
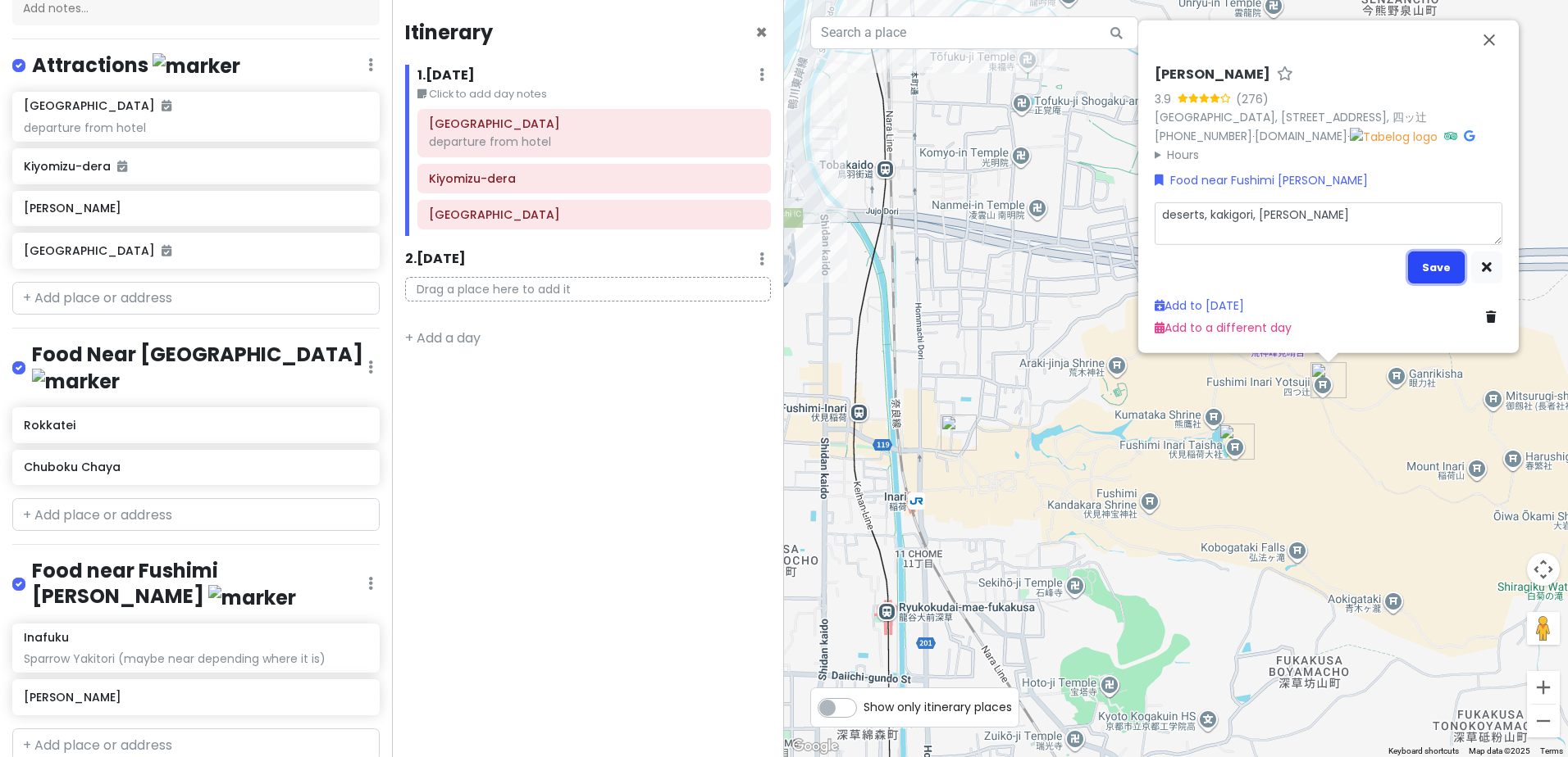
click at [1432, 261] on button "Save" at bounding box center [1436, 268] width 57 height 32
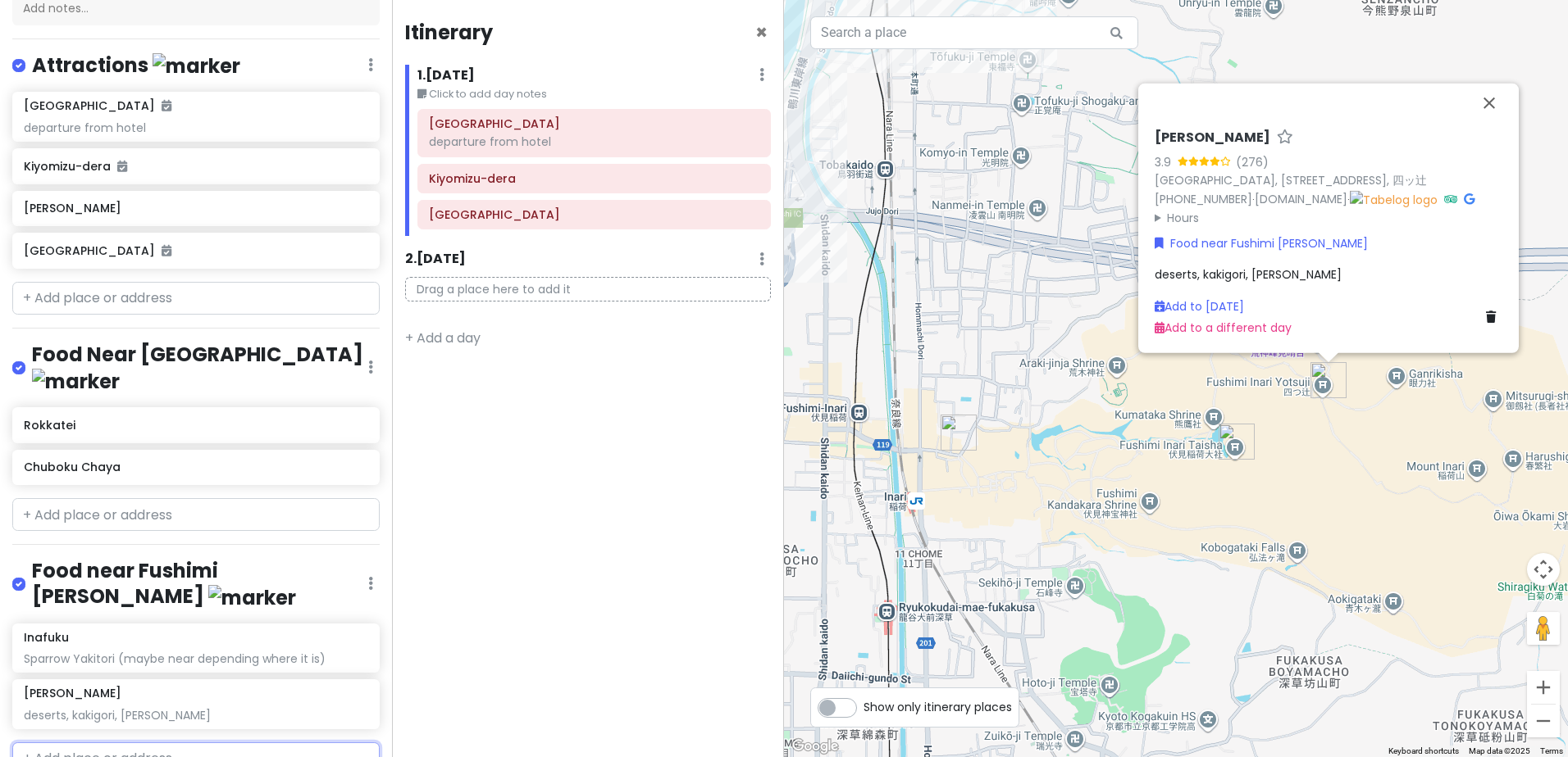
click at [133, 743] on input "text" at bounding box center [196, 759] width 368 height 33
paste input "Dragon Burger Fushimiinari"
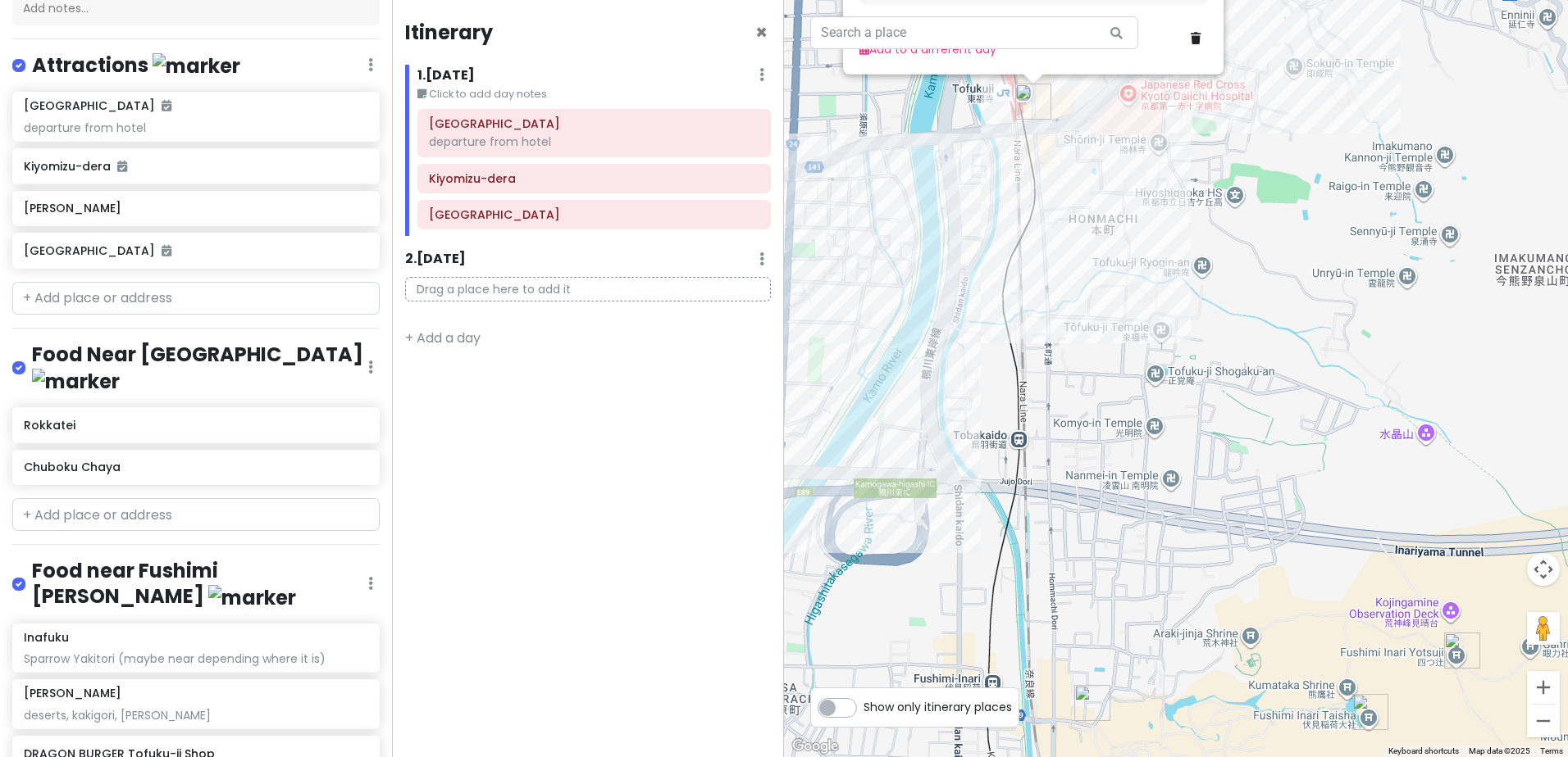
drag, startPoint x: 966, startPoint y: 340, endPoint x: 974, endPoint y: 60, distance: 280.1
click at [974, 60] on div "DRAGON BURGER Tofuku-ji Shop 4.4 (2,251) · Japan, 〒605-0981 Kyoto, Higashiyama …" at bounding box center [1175, 378] width 784 height 757
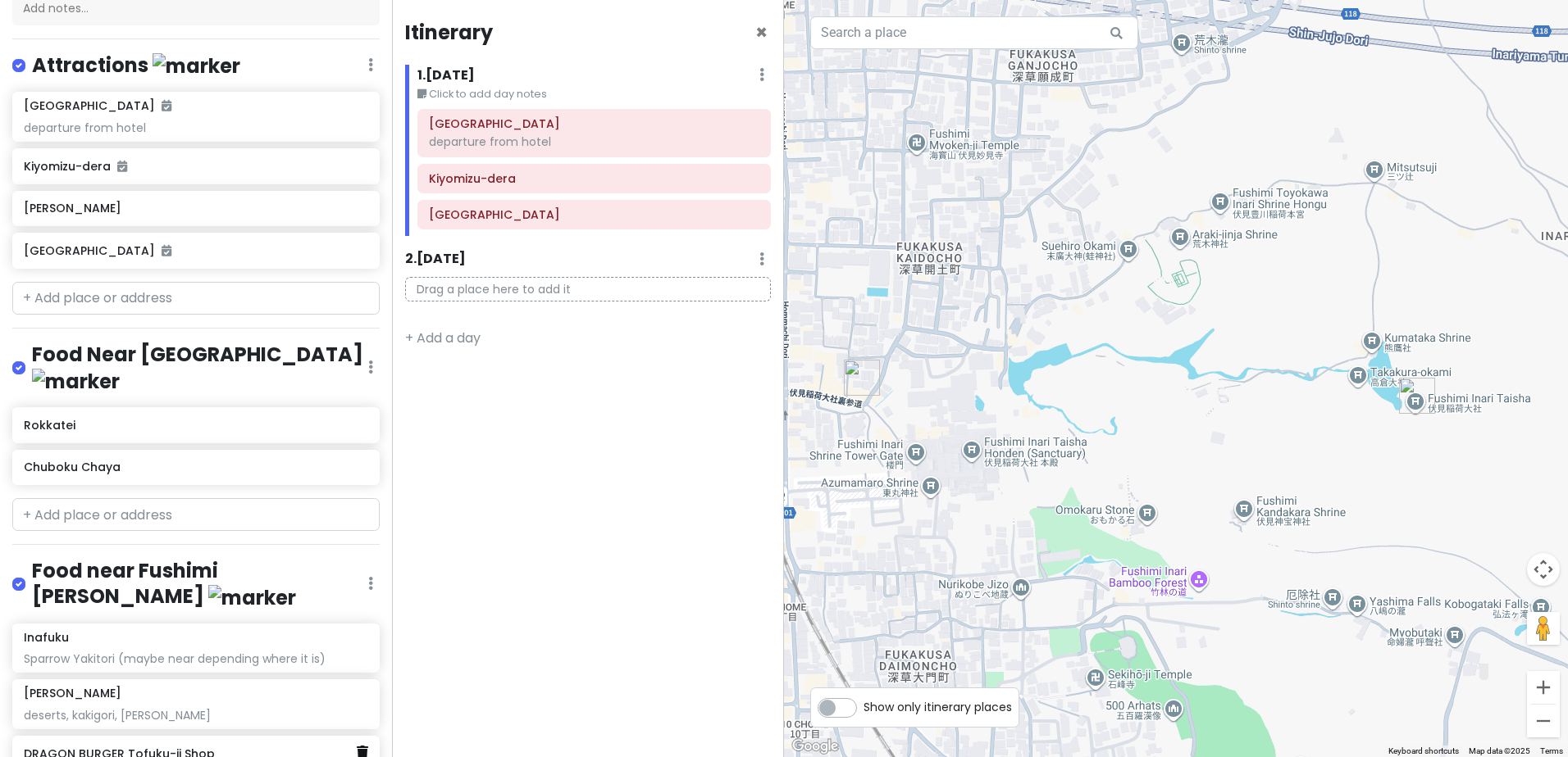
click at [356, 746] on icon at bounding box center [362, 752] width 11 height 13
click at [215, 743] on input "text" at bounding box center [196, 759] width 368 height 33
paste input "DRAGON BURGER ドラゴンバーガー 伏見稲荷店"
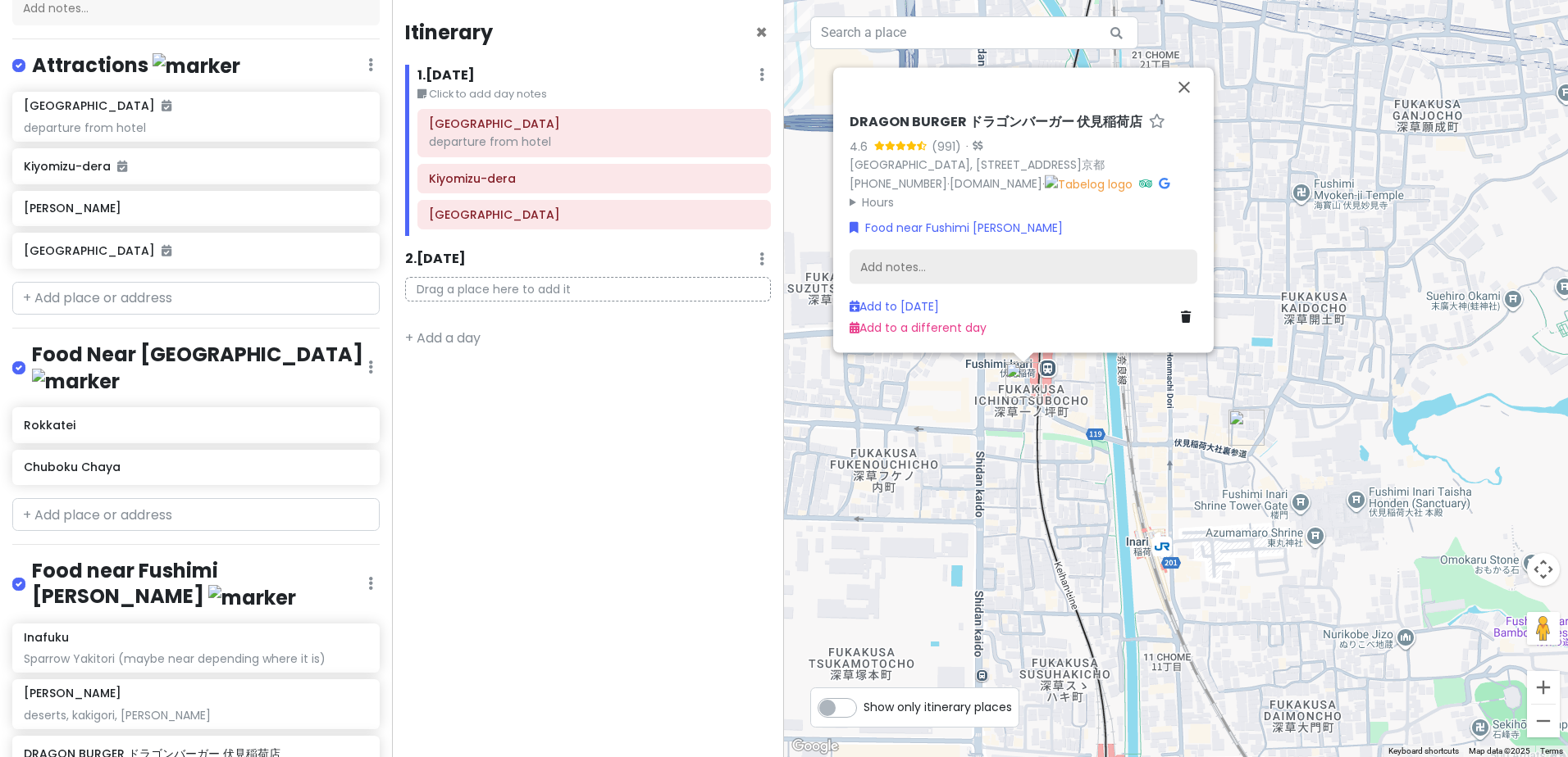
click at [950, 255] on div "Add notes..." at bounding box center [1023, 267] width 348 height 35
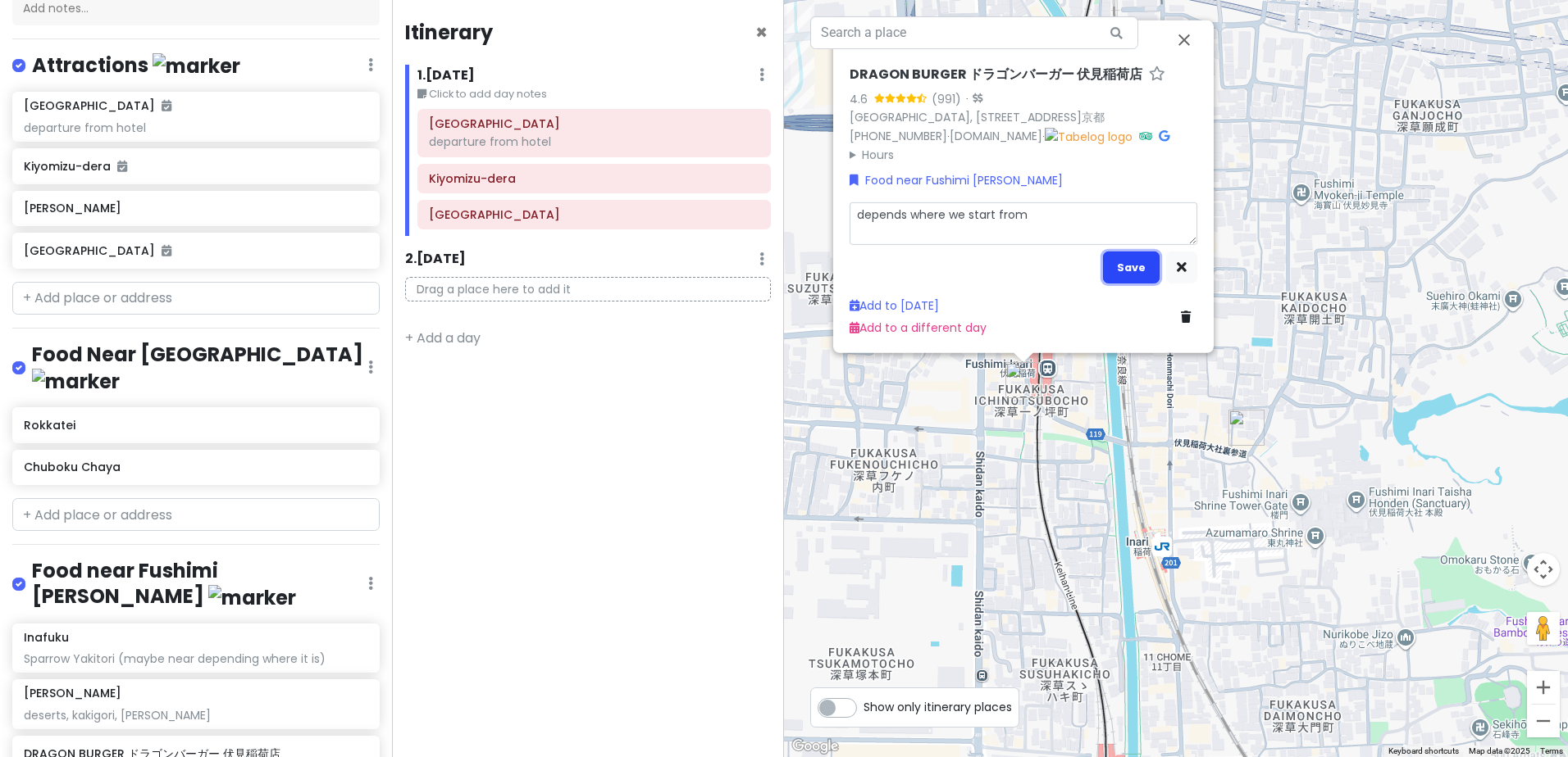
click at [1120, 271] on button "Save" at bounding box center [1131, 268] width 57 height 32
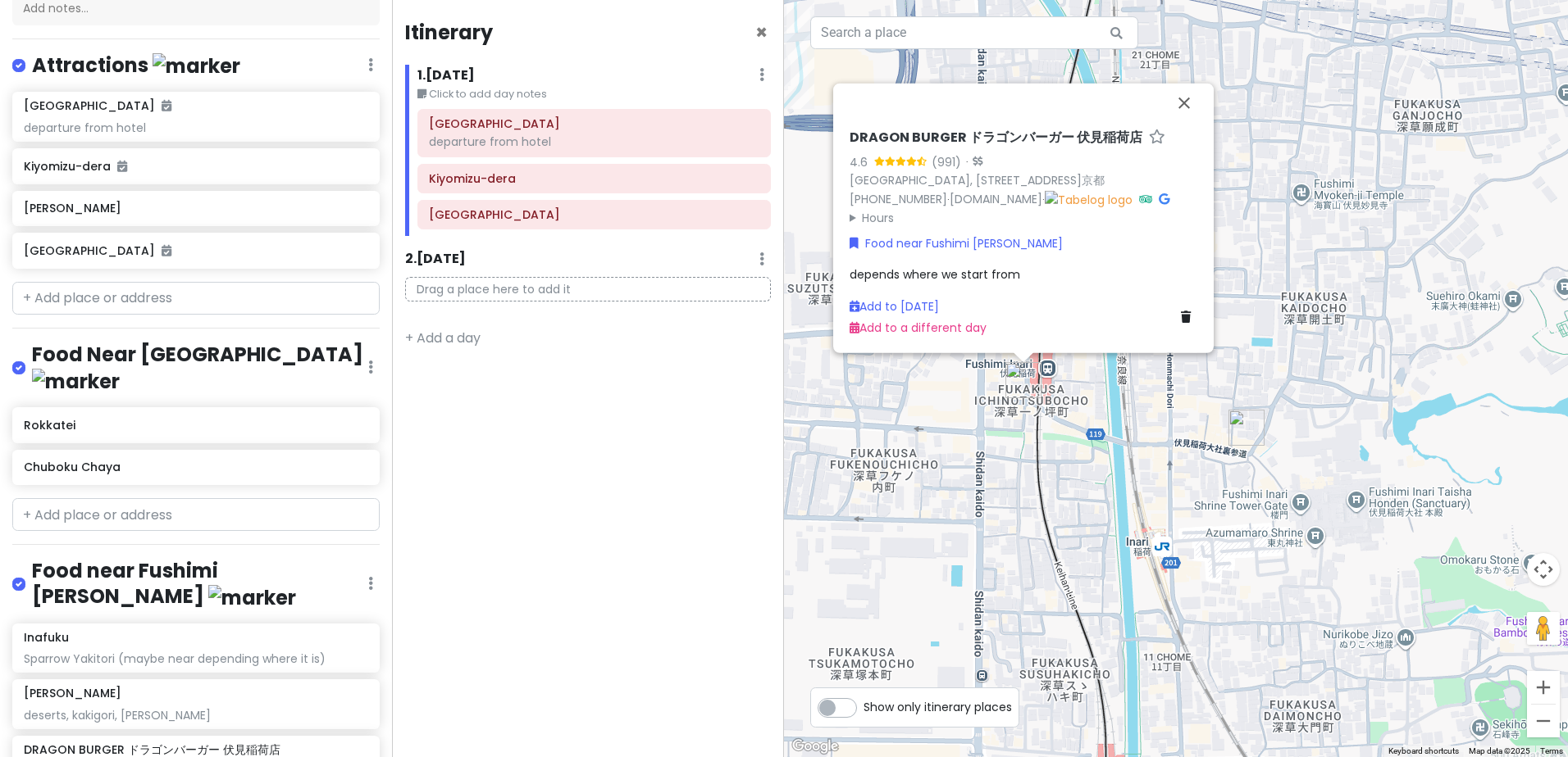
click at [590, 544] on div "Itinerary × 1 . Mon 12/22 Edit Day Notes Delete Day Click to add day notes Hote…" at bounding box center [588, 378] width 392 height 757
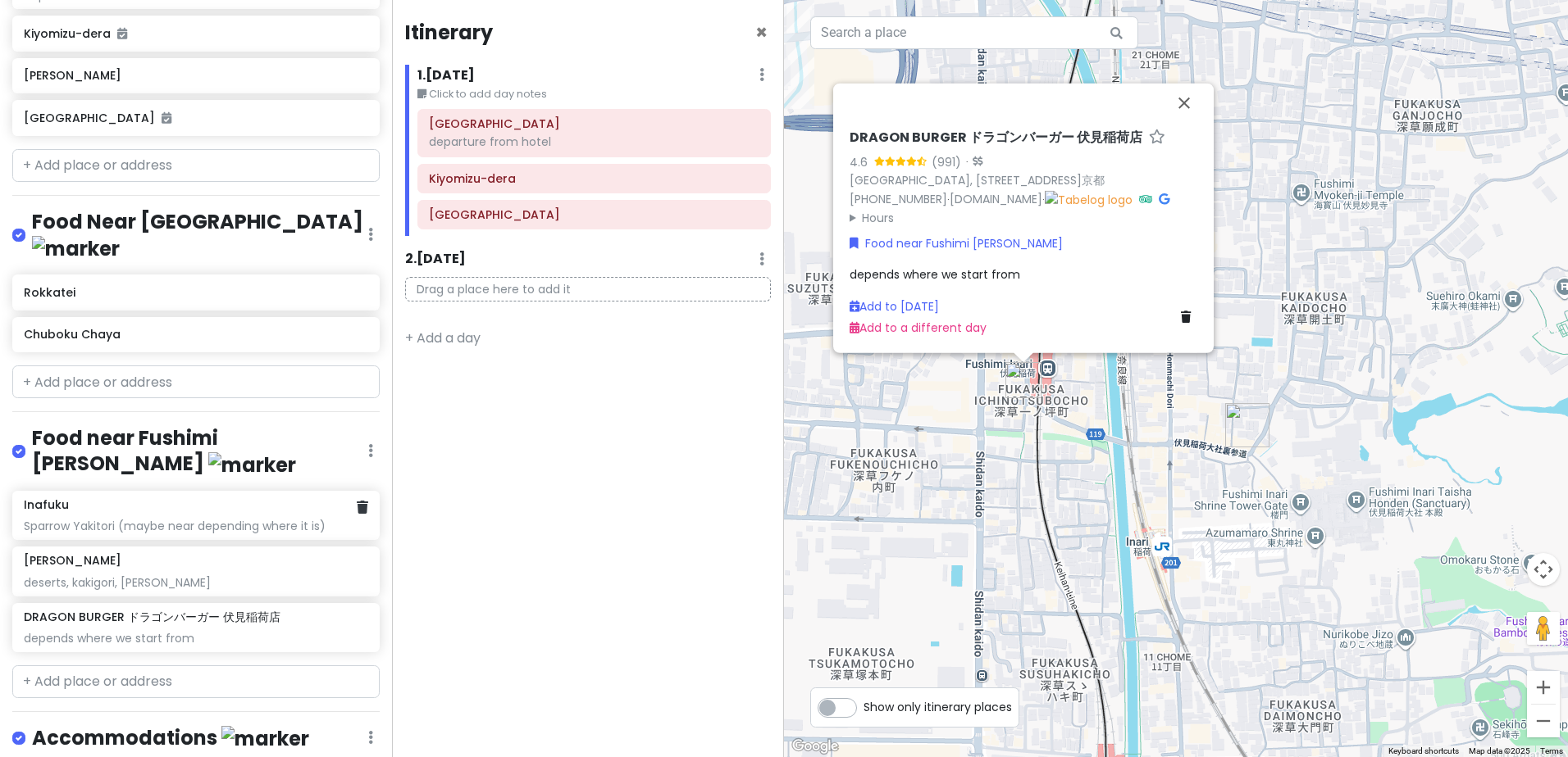
scroll to position [426, 0]
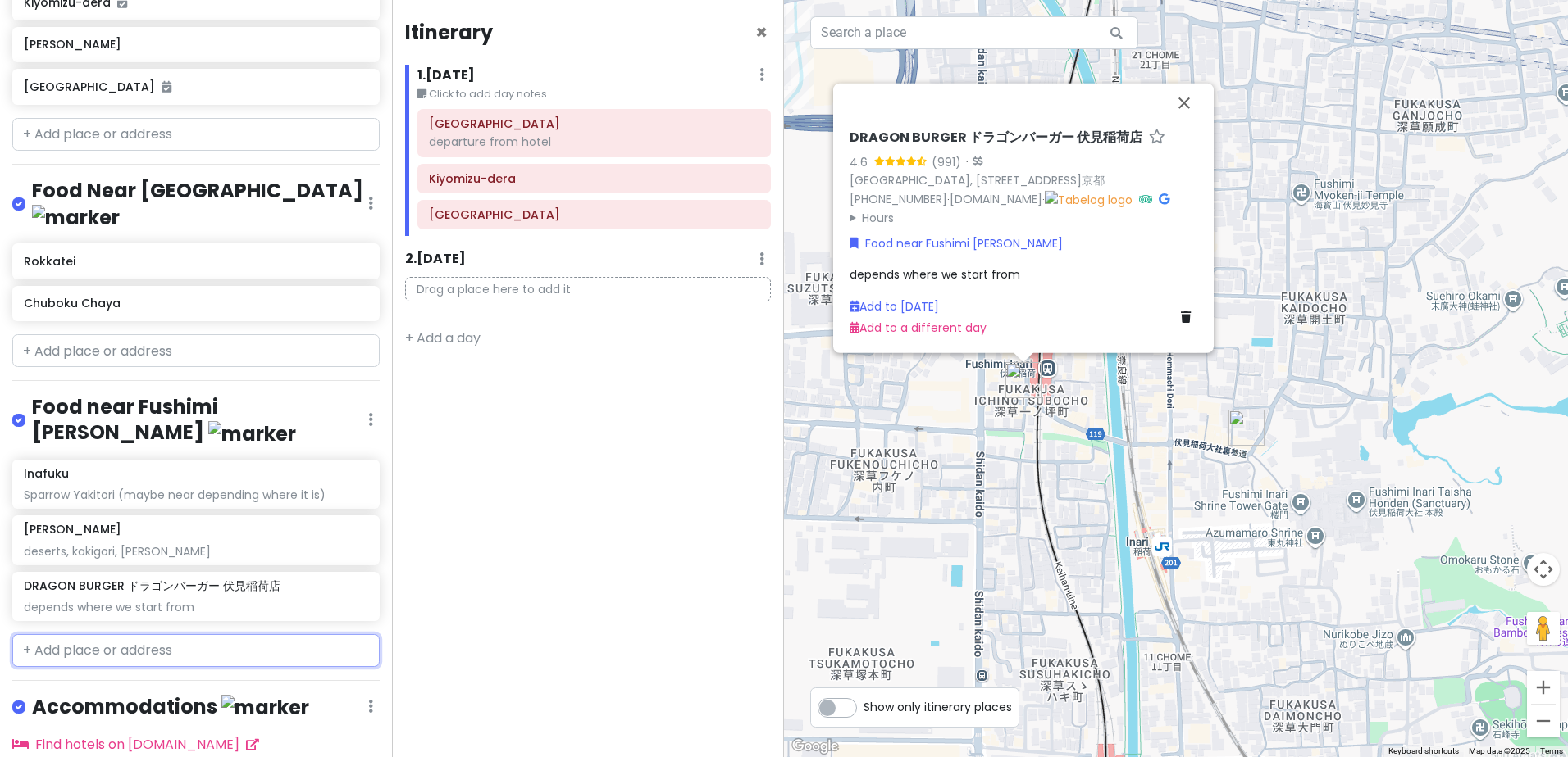
click at [202, 634] on input "text" at bounding box center [196, 650] width 368 height 33
paste input "Wagyu Sushi Roll"
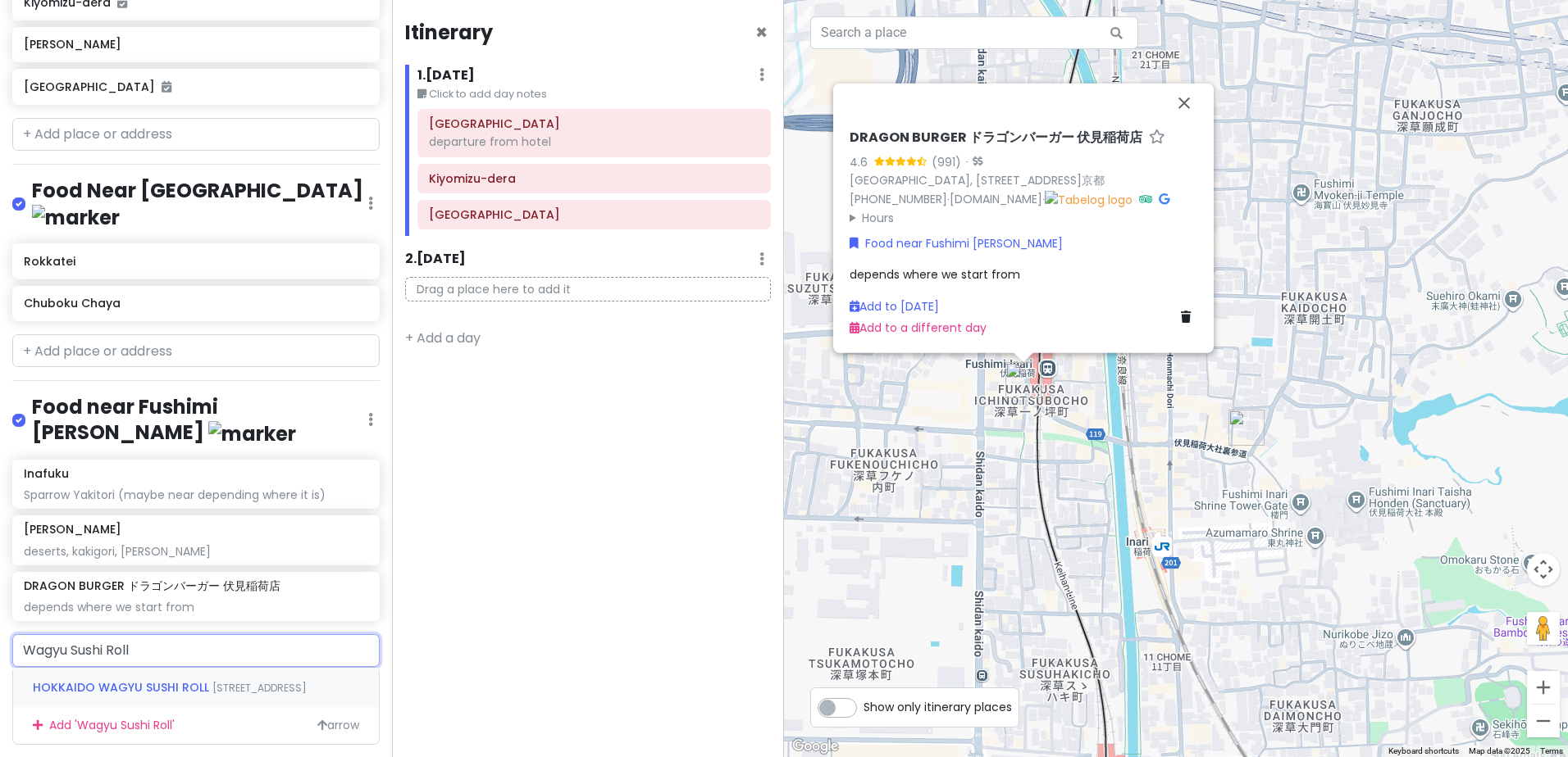
click at [160, 680] on span "HOKKAIDO WAGYU SUSHI ROLL" at bounding box center [123, 687] width 179 height 16
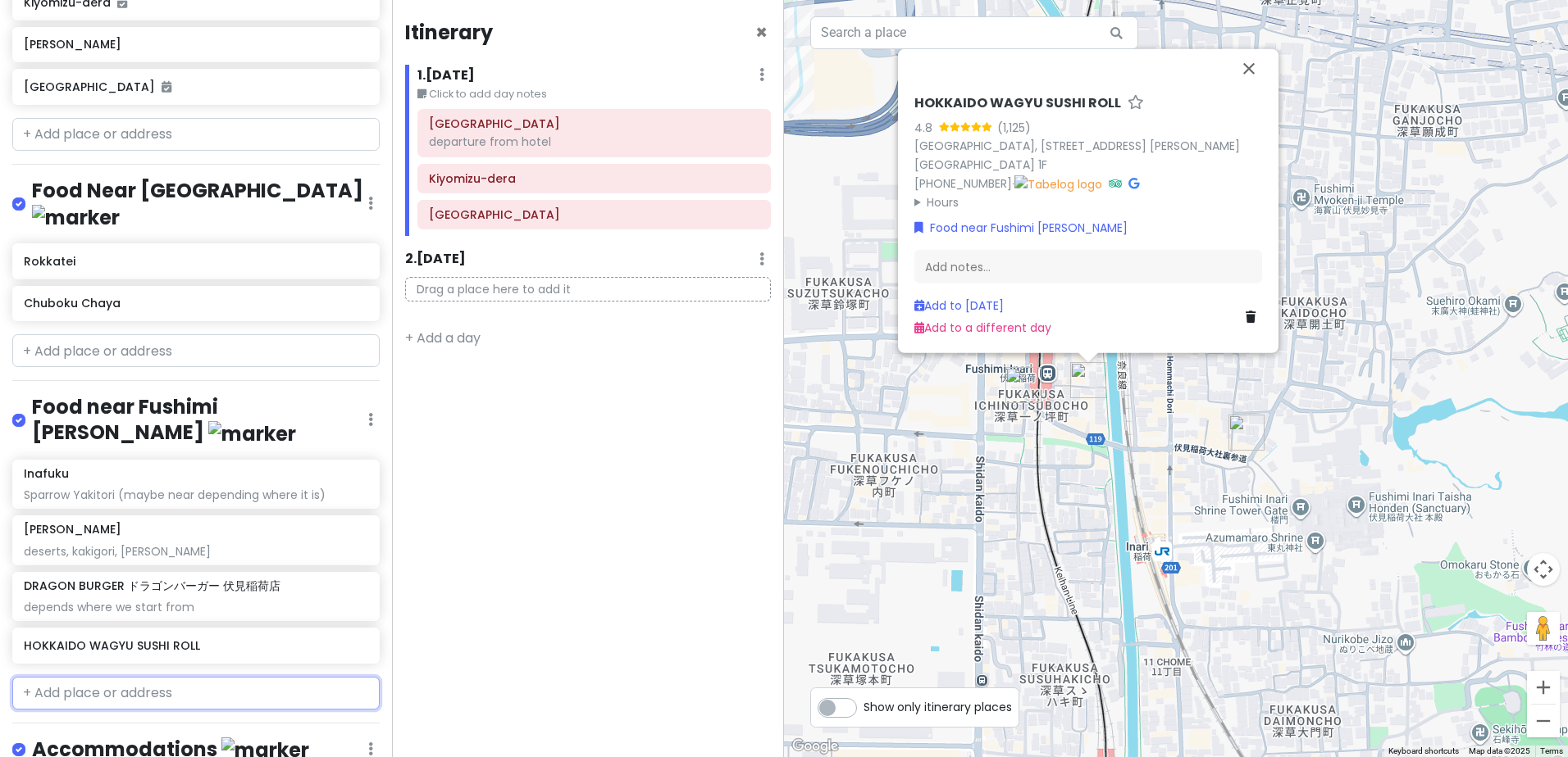
click at [191, 677] on input "text" at bounding box center [196, 693] width 368 height 33
click at [157, 722] on span "AMAZAKE HOUSE 自家製生甘酒専門店" at bounding box center [136, 730] width 206 height 16
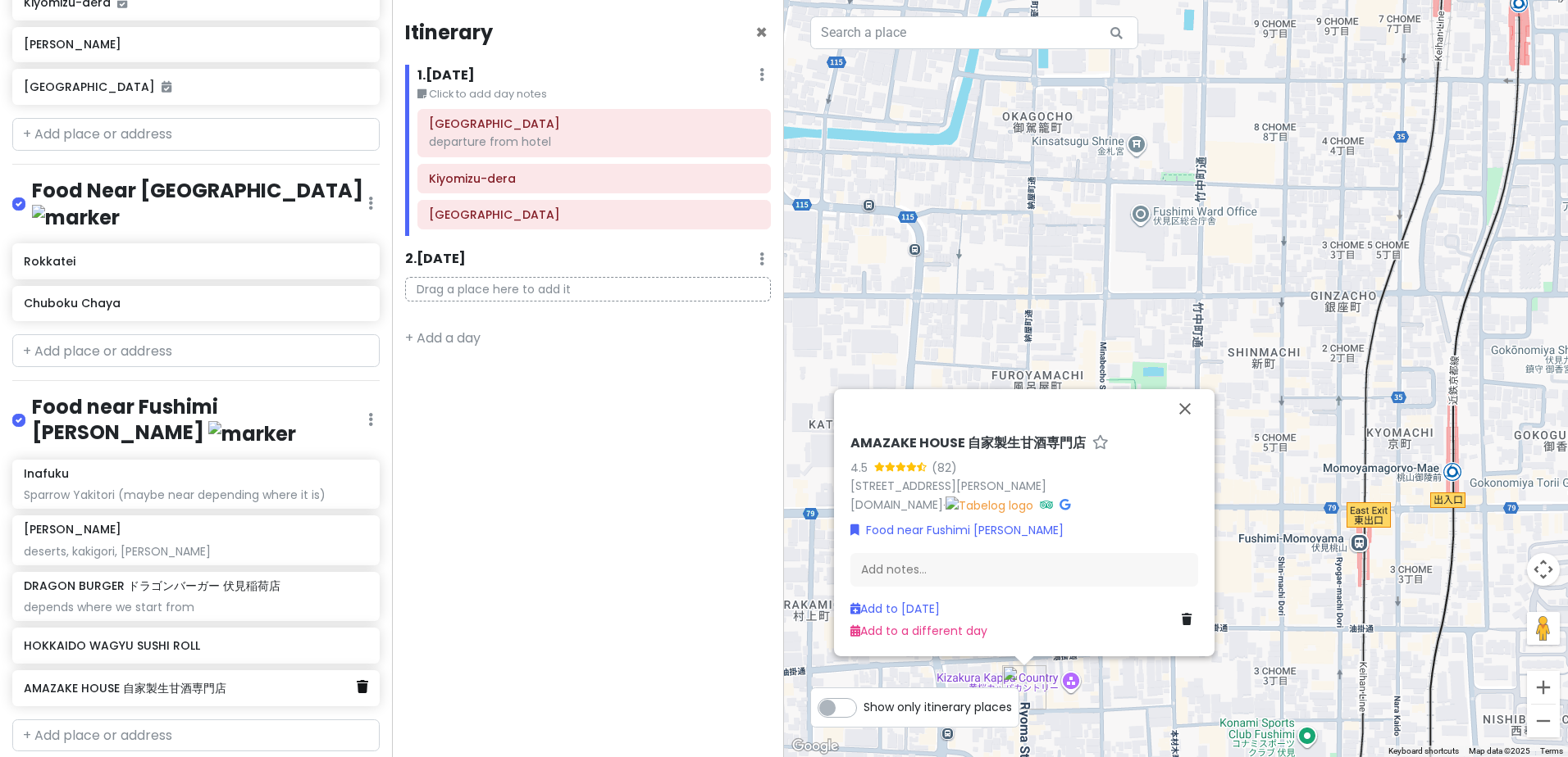
click at [356, 681] on icon at bounding box center [362, 687] width 11 height 13
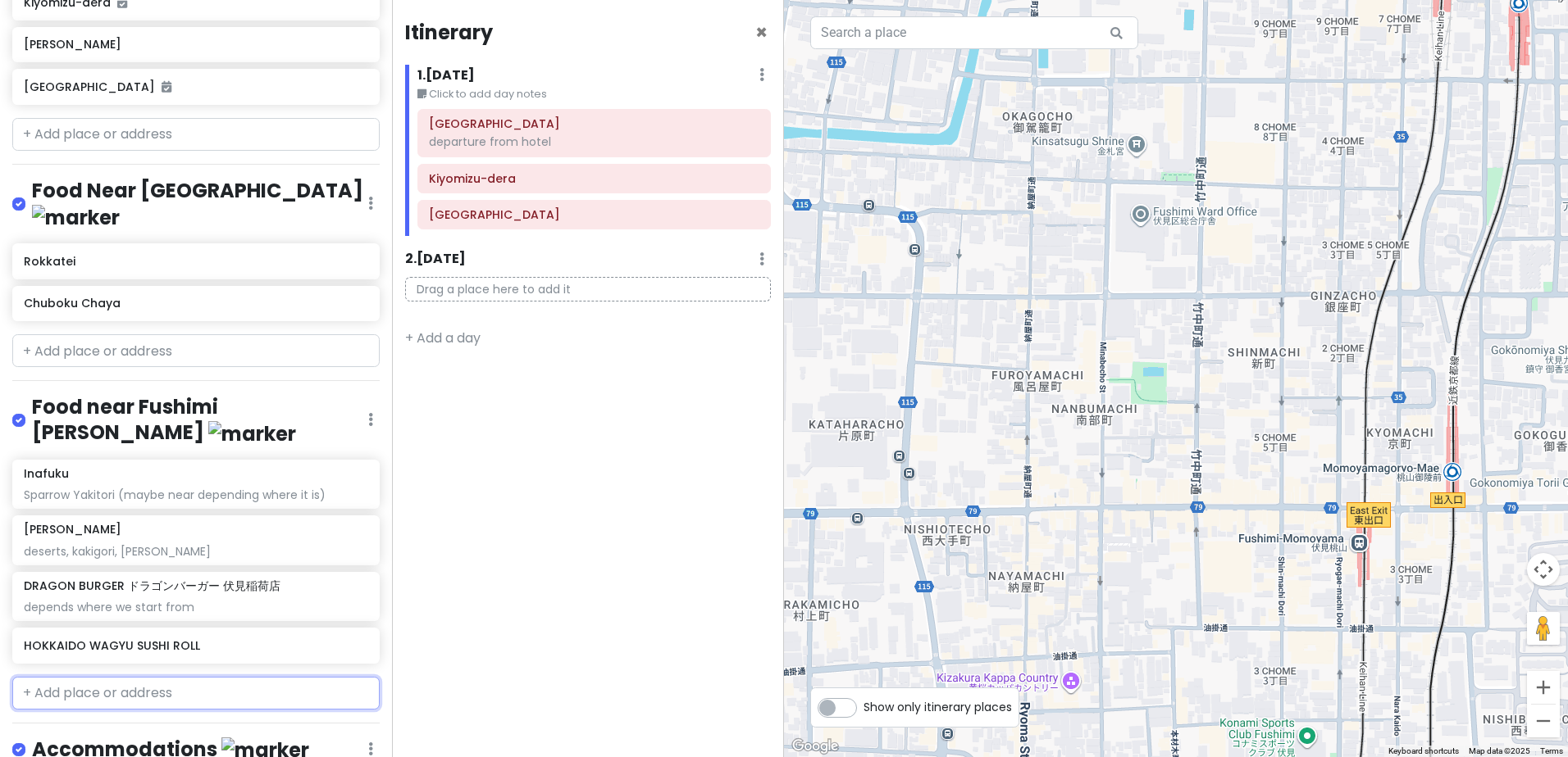
click at [184, 677] on input "text" at bounding box center [196, 693] width 368 height 33
paste input "あまざけ末富亭"
click at [171, 724] on span "Japan, Kyoto, Fushimi Ward, Fukakusa Kaidoguchichō, 5-12" at bounding box center [194, 751] width 322 height 56
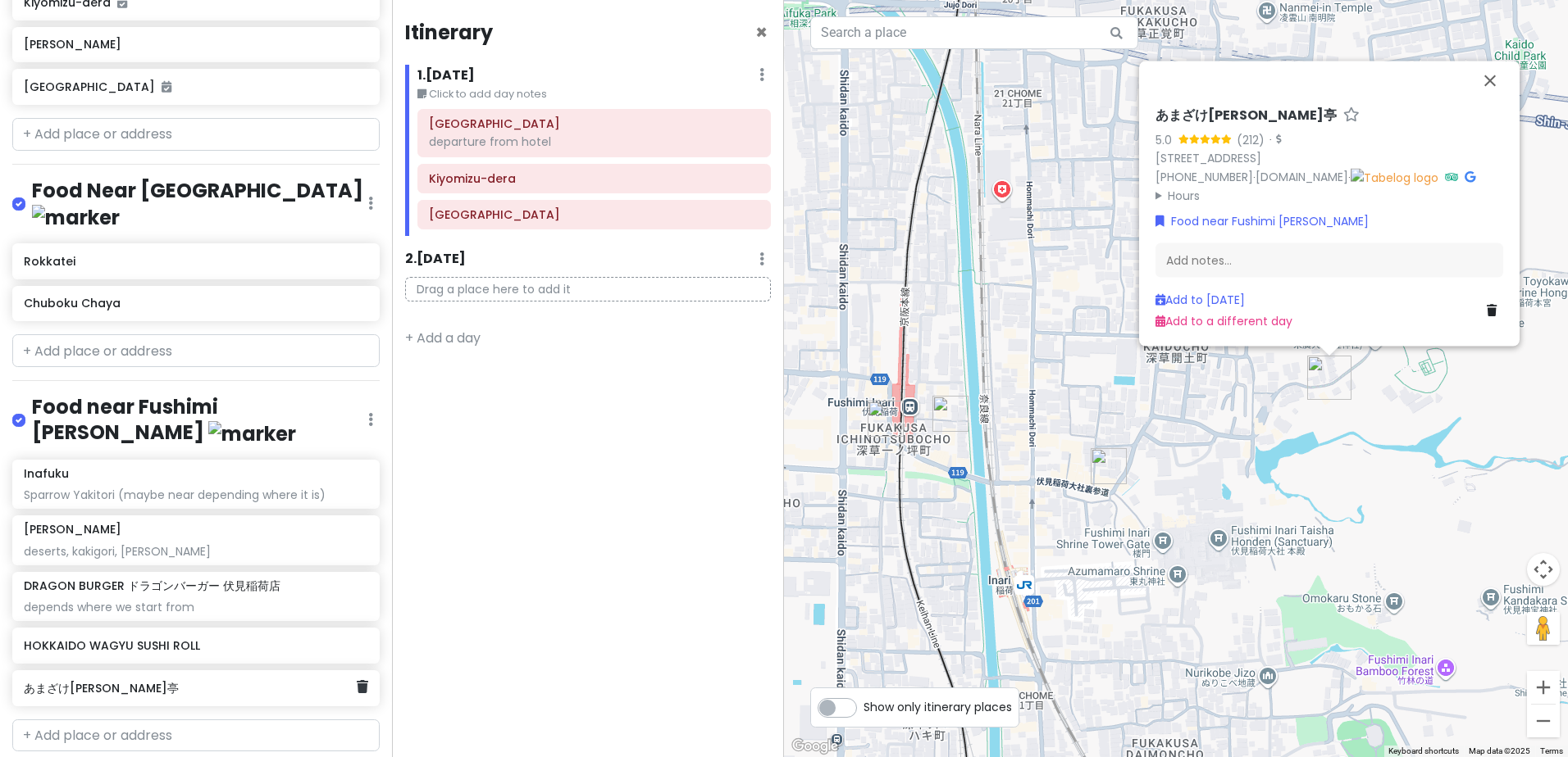
click at [209, 677] on div "あまざけ末富亭" at bounding box center [190, 688] width 332 height 23
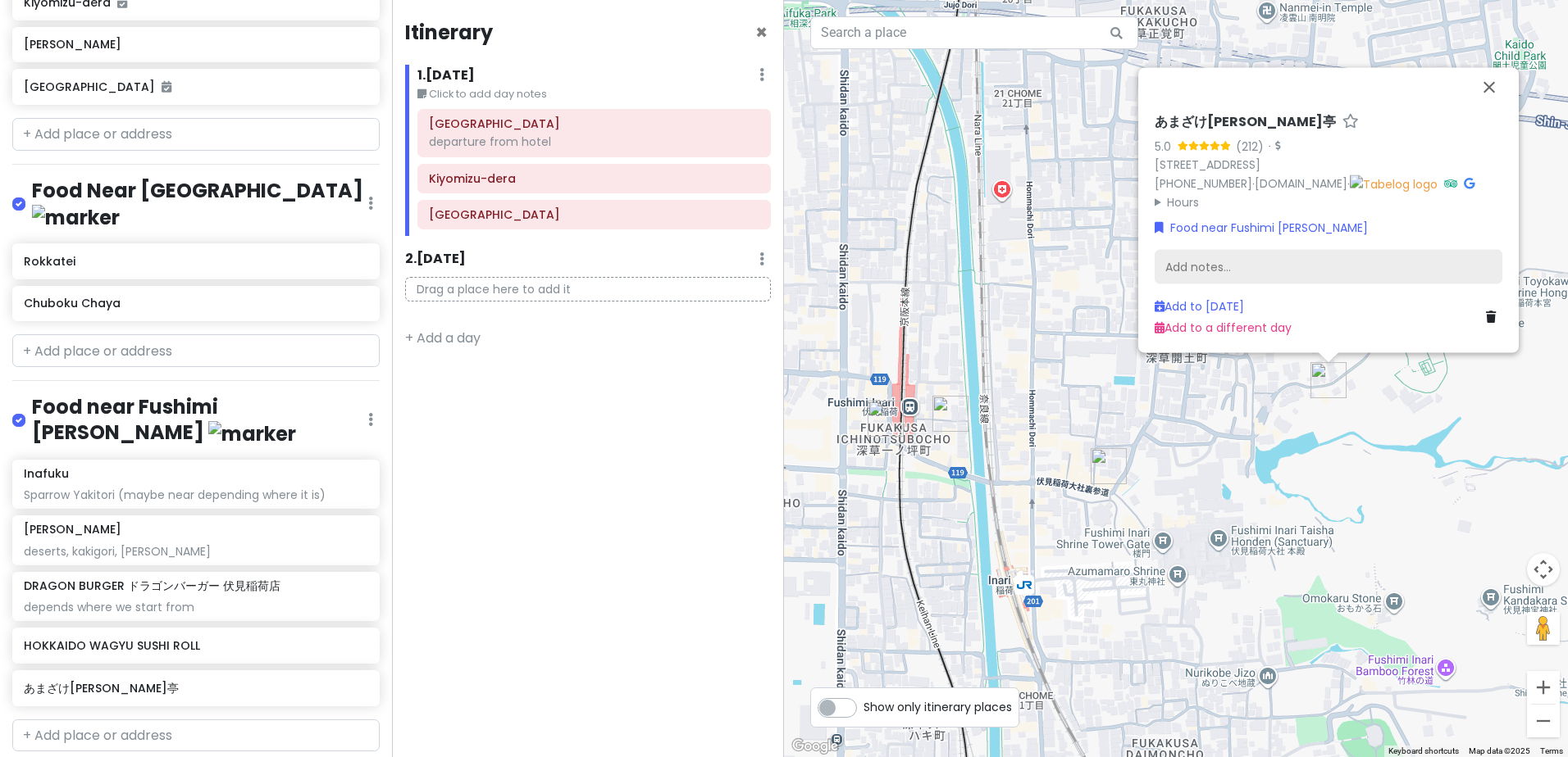
click at [1237, 267] on div "Add notes..." at bounding box center [1328, 267] width 348 height 35
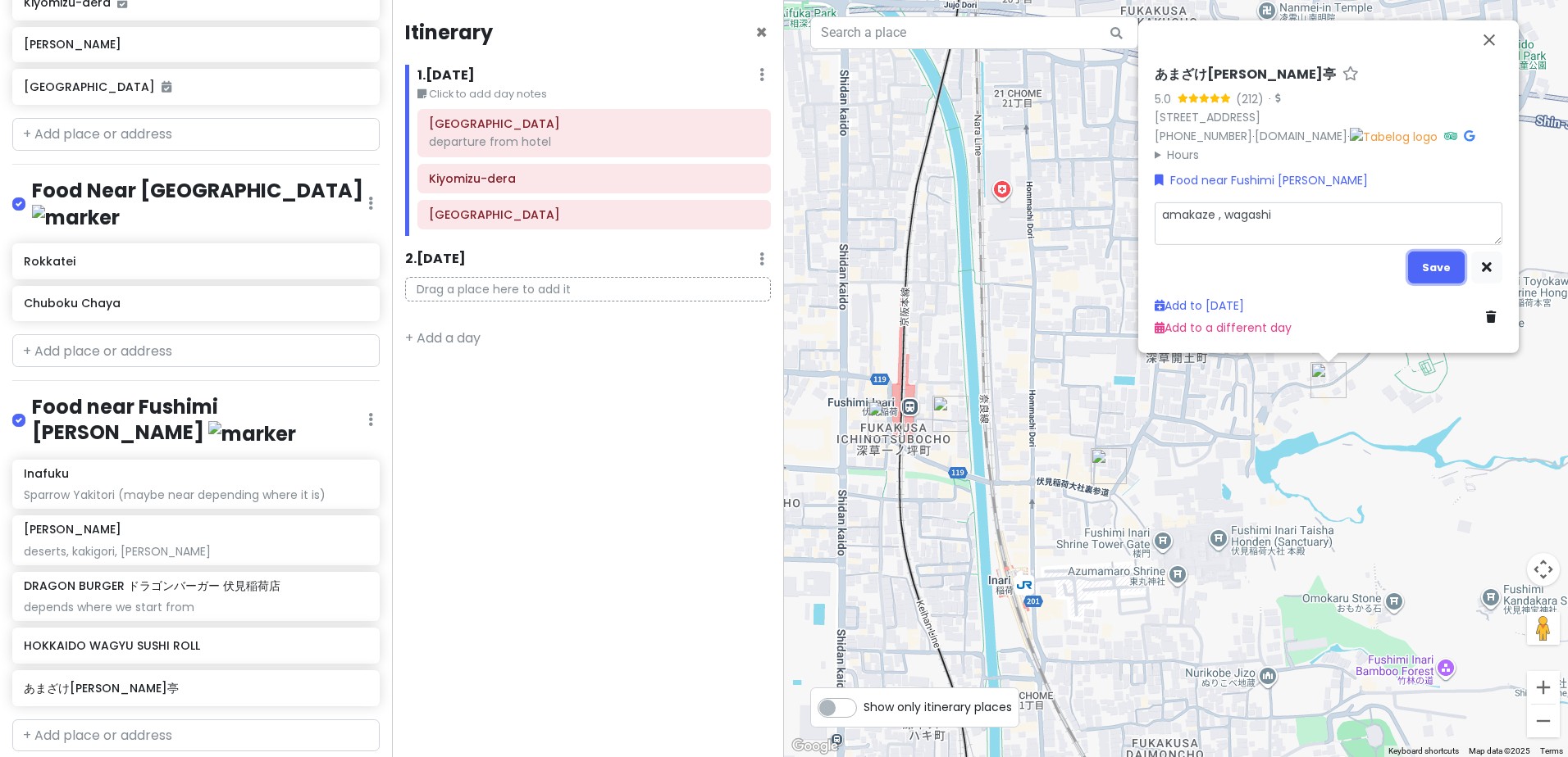
click at [1429, 260] on button "Save" at bounding box center [1436, 268] width 57 height 32
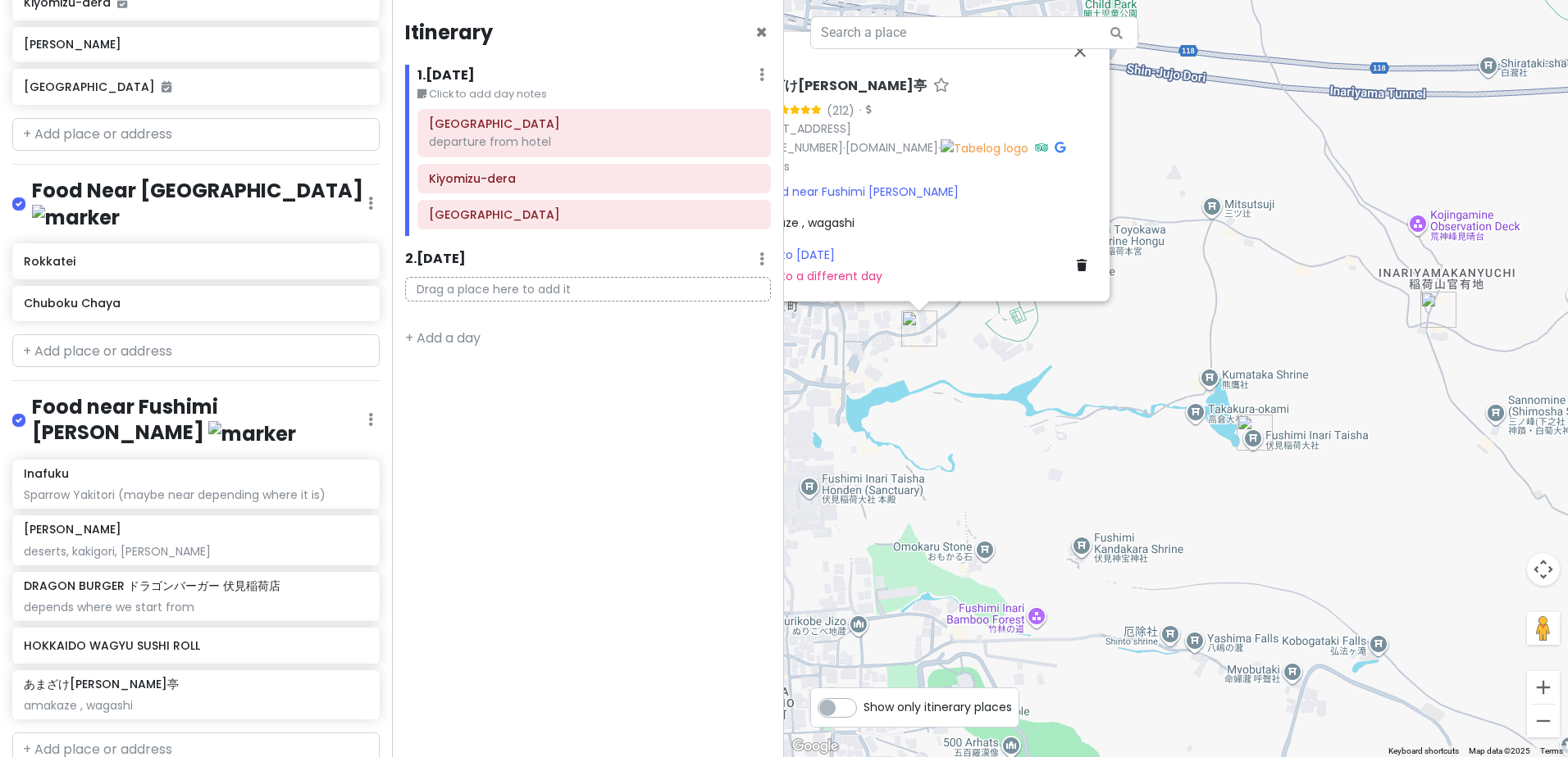
drag, startPoint x: 1209, startPoint y: 417, endPoint x: 797, endPoint y: 365, distance: 415.3
click at [797, 365] on div "あまざけ末富亭 5.0 (212) · 5-12 Fukakusa Kaidoguchichō, Fushimi Ward, Kyoto, 612-0805,…" at bounding box center [1175, 378] width 784 height 757
click at [1436, 310] on img "Nishimura-tei" at bounding box center [1438, 310] width 49 height 49
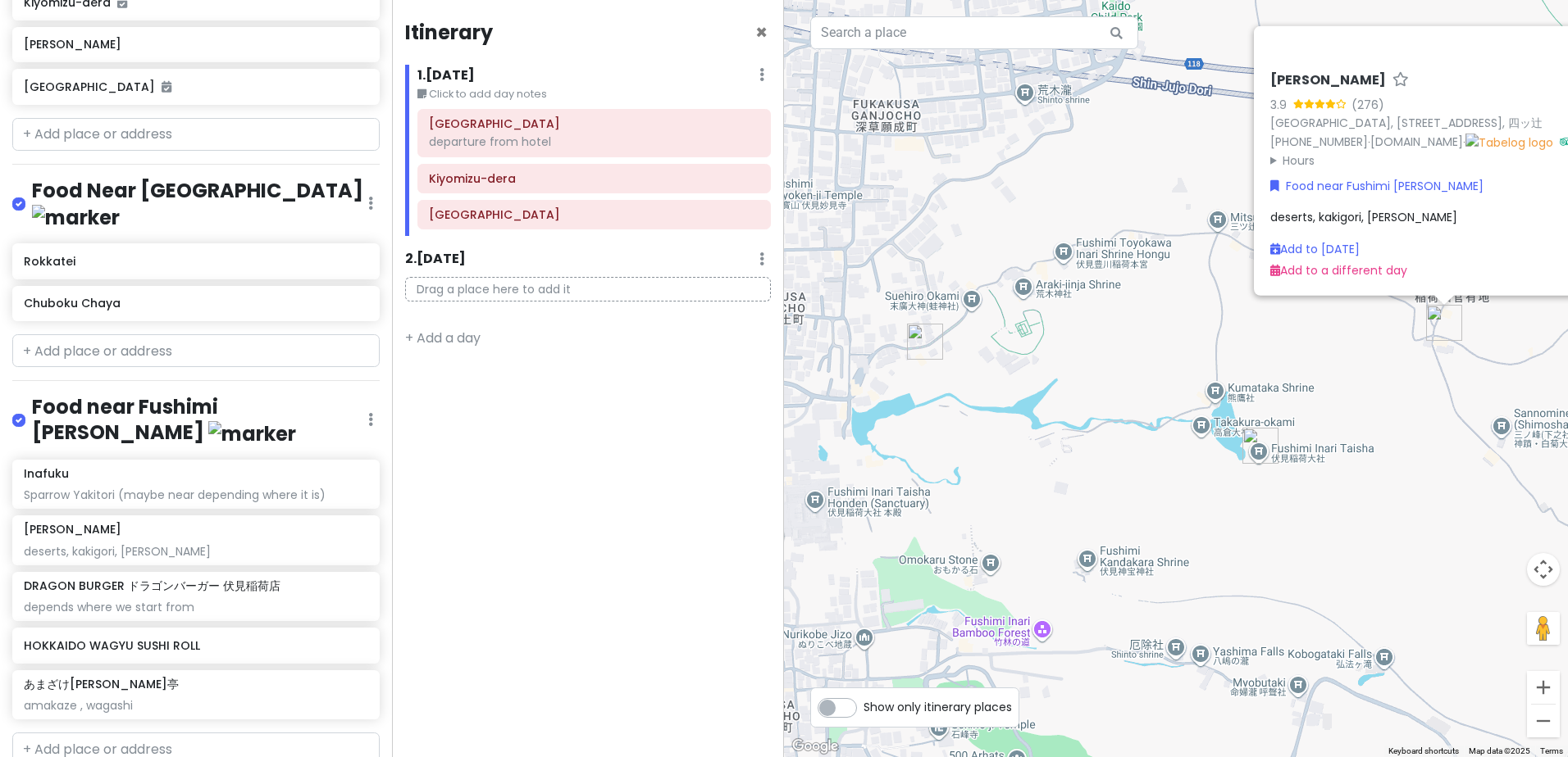
drag, startPoint x: 1260, startPoint y: 451, endPoint x: 1399, endPoint y: 388, distance: 152.6
click at [1399, 389] on div "Nishimura-tei 3.9 (276) Japan, 〒612-0804 Kyoto, Fushimi Ward, Inariyamakanyūchi…" at bounding box center [1175, 378] width 784 height 757
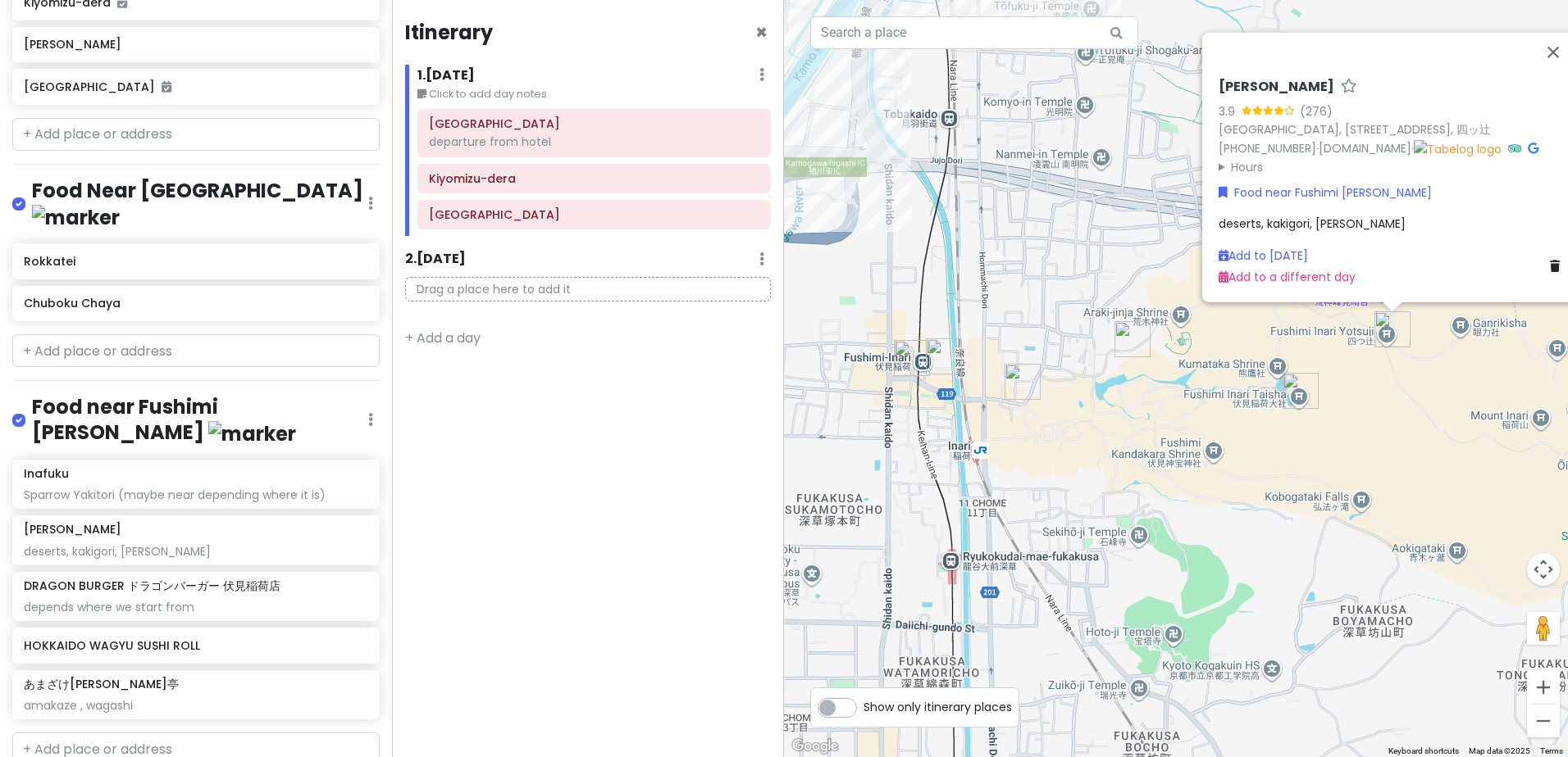
drag, startPoint x: 993, startPoint y: 426, endPoint x: 1126, endPoint y: 391, distance: 137.5
click at [1128, 391] on div "Nishimura-tei 3.9 (276) Japan, 〒612-0804 Kyoto, Fushimi Ward, Inariyamakanyūchi…" at bounding box center [1175, 378] width 784 height 757
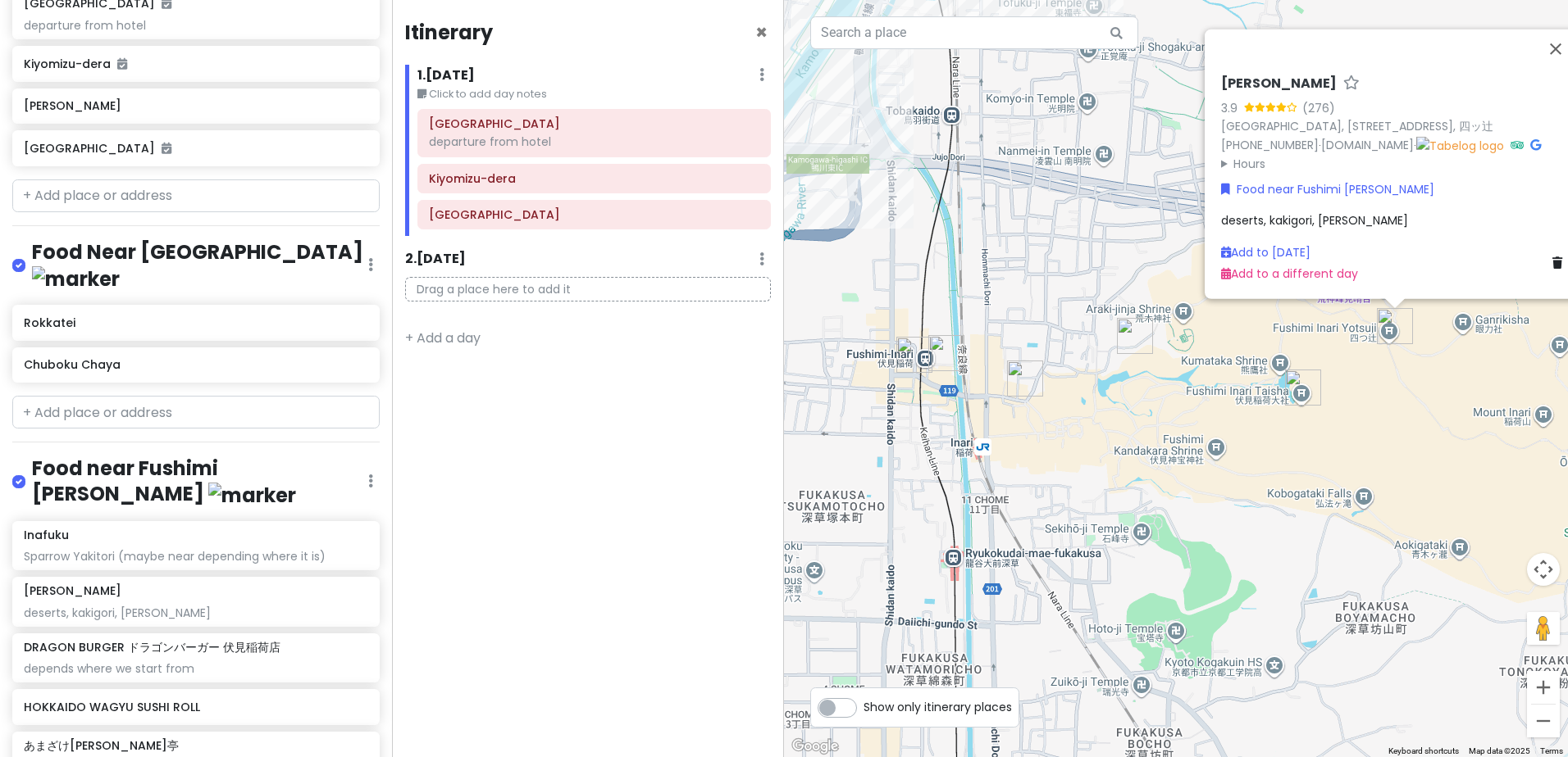
scroll to position [529, 0]
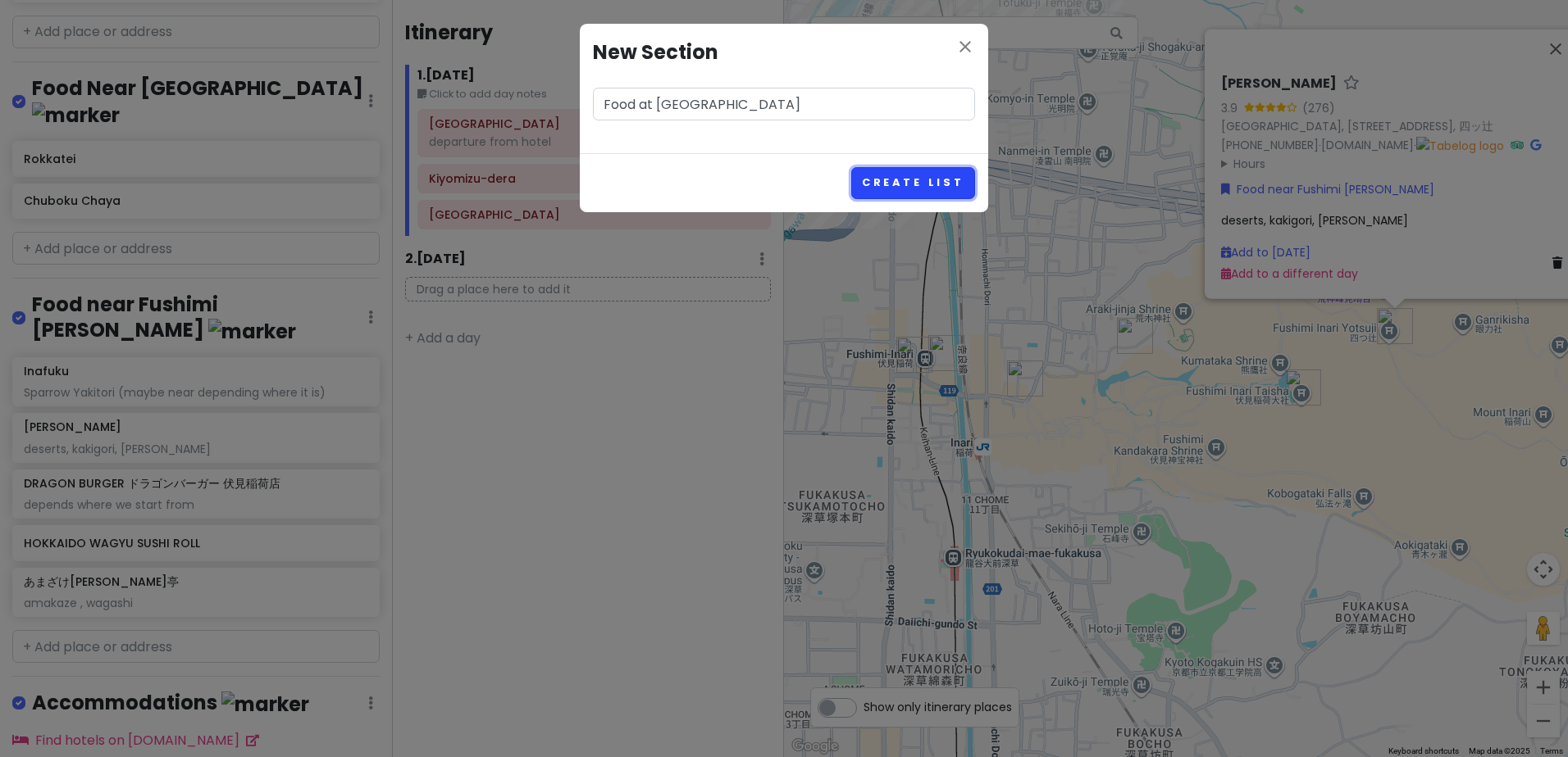
click at [903, 187] on button "Create List" at bounding box center [913, 183] width 124 height 32
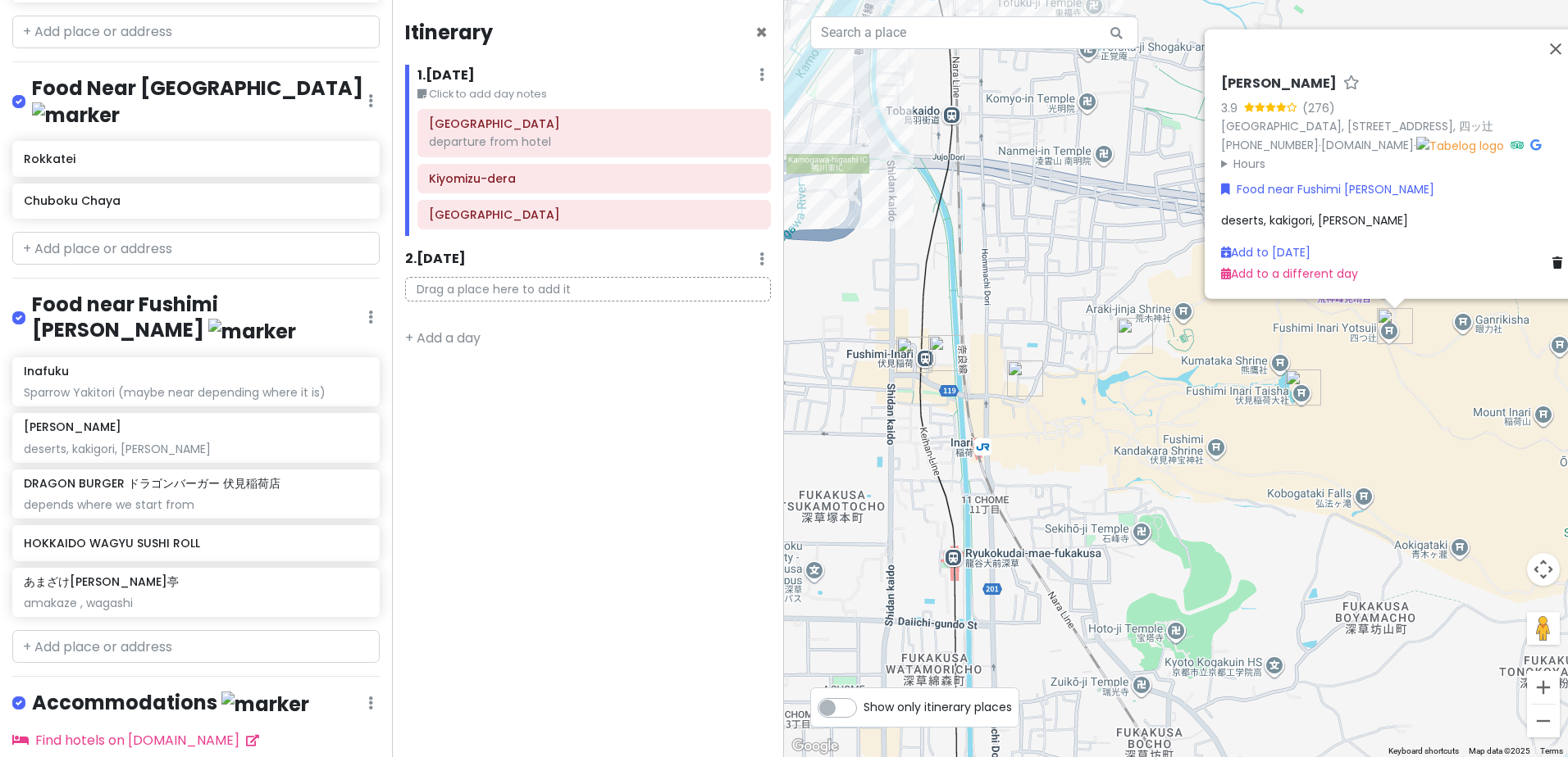
scroll to position [634, 0]
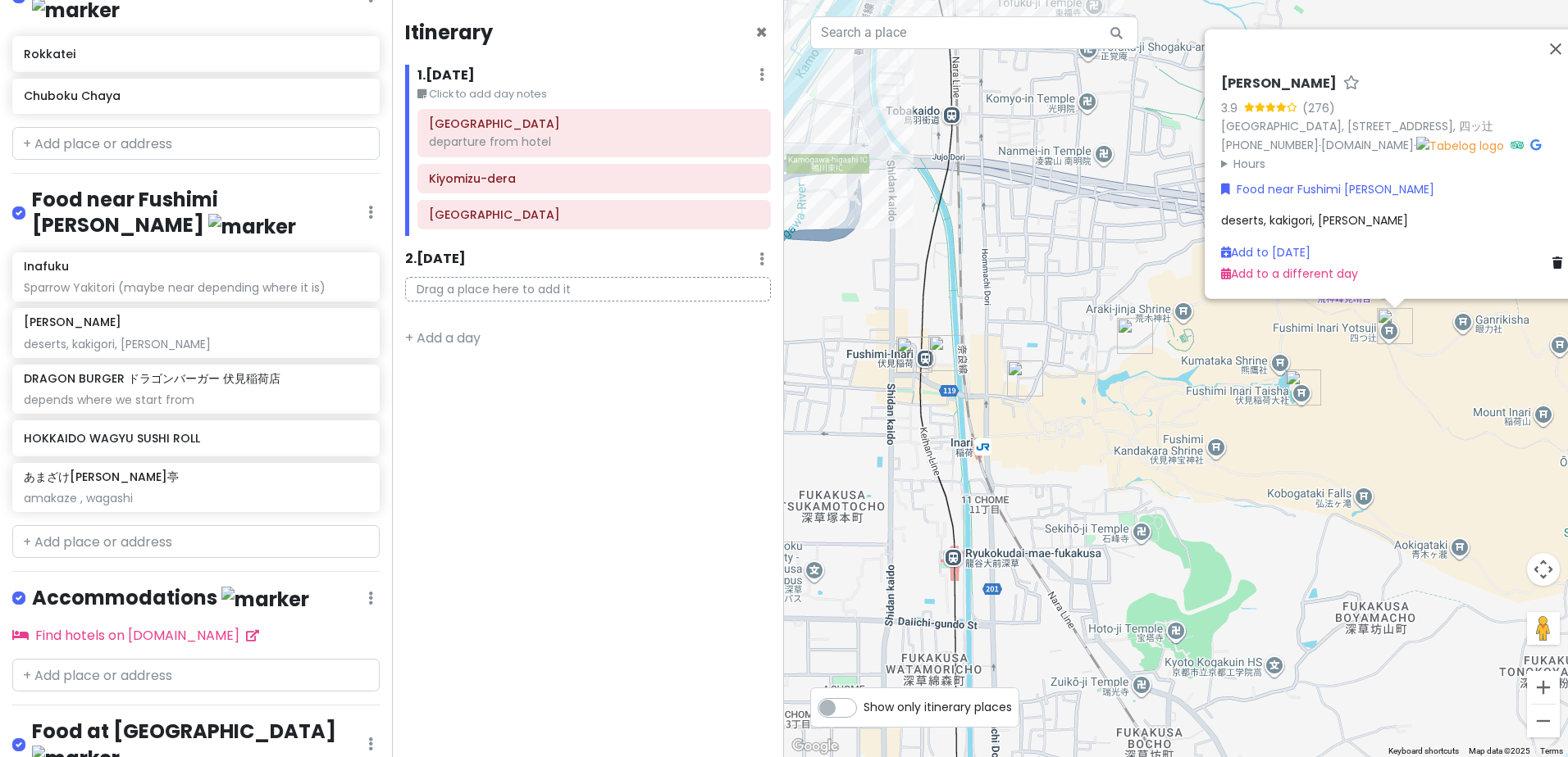
click at [355, 719] on div "Food at Gion Streets Edit Reorder Delete List" at bounding box center [196, 749] width 368 height 59
click at [368, 738] on icon at bounding box center [370, 745] width 5 height 13
click at [322, 650] on link "Reorder" at bounding box center [322, 670] width 131 height 40
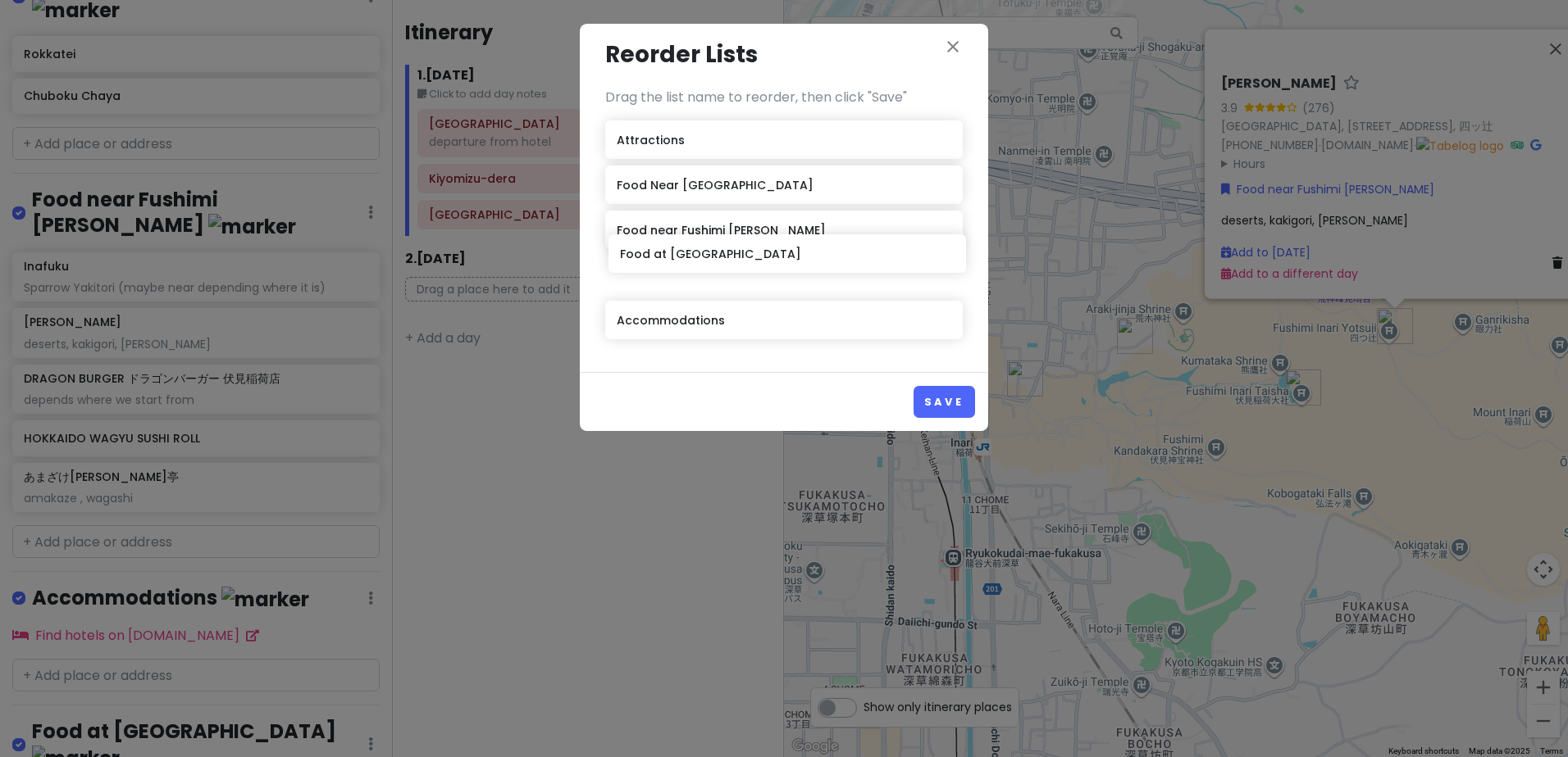
drag, startPoint x: 772, startPoint y: 339, endPoint x: 773, endPoint y: 283, distance: 56.0
click at [774, 282] on div "Attractions Food Near Kiyomizu-dera Food near Fushimi Inari Taisha Accommodatio…" at bounding box center [784, 233] width 357 height 225
click at [950, 398] on button "Save" at bounding box center [944, 403] width 61 height 32
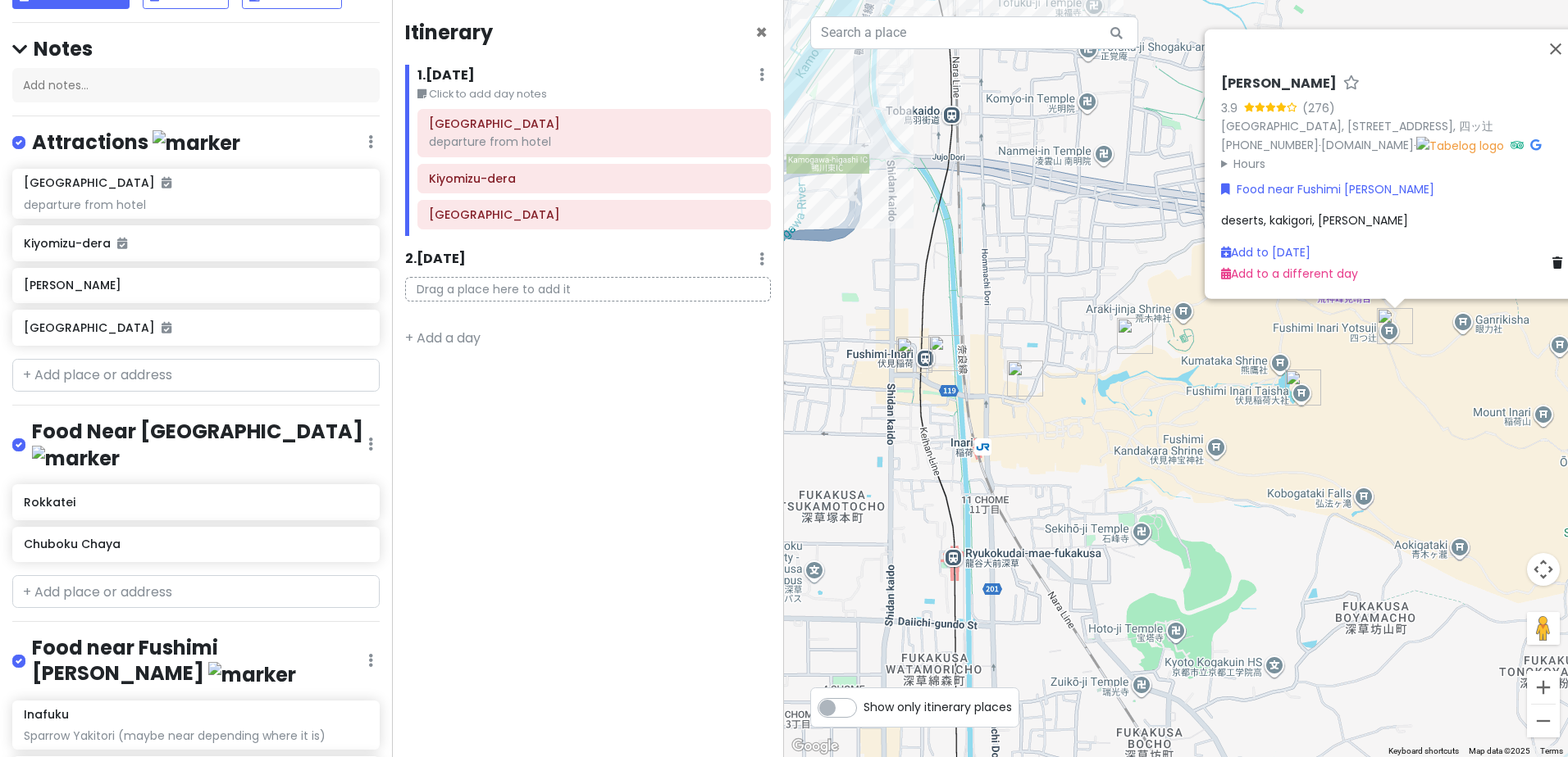
scroll to position [141, 0]
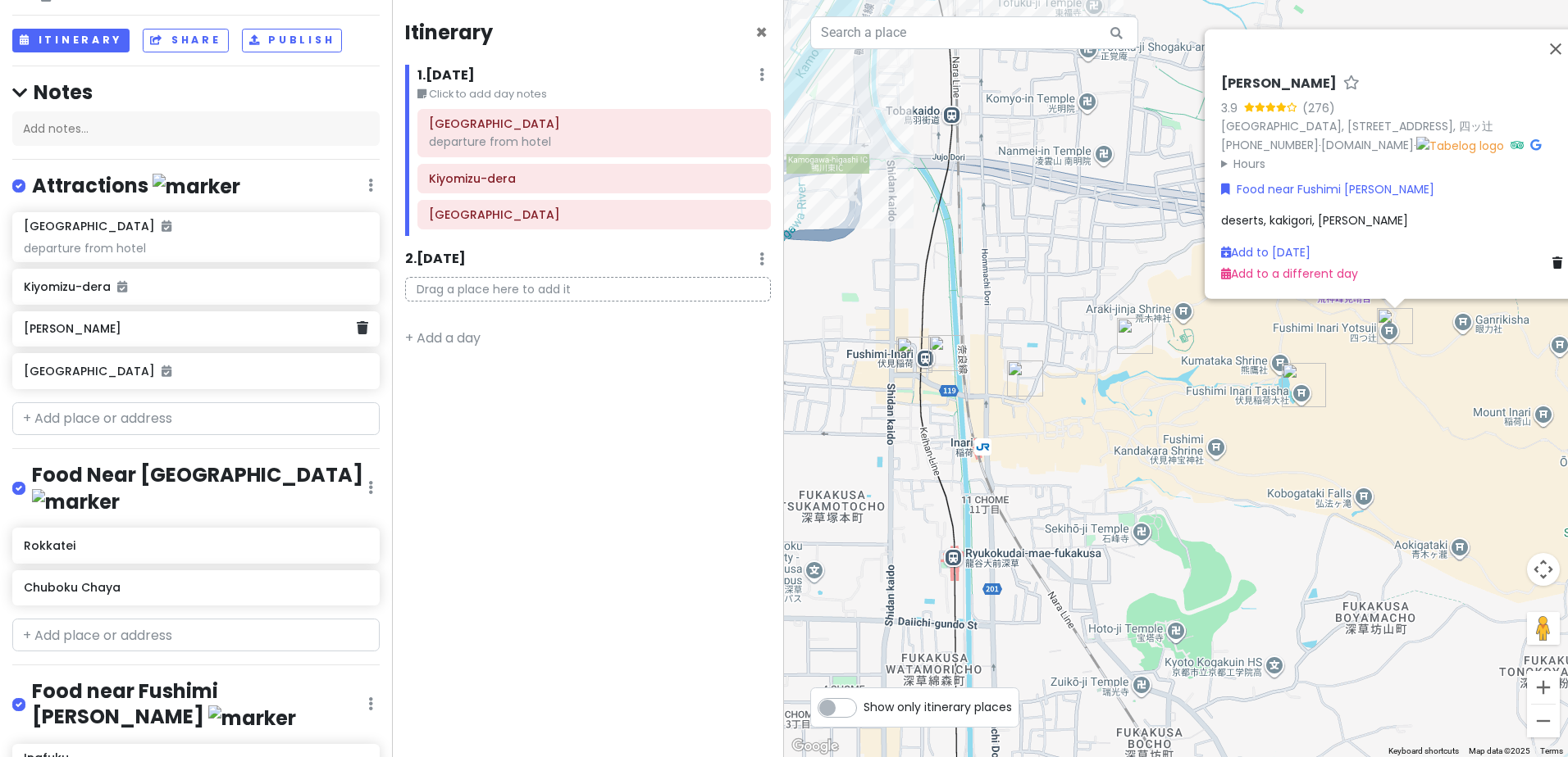
click at [215, 321] on h6 "Fushimi Inari Taisha" at bounding box center [190, 329] width 332 height 15
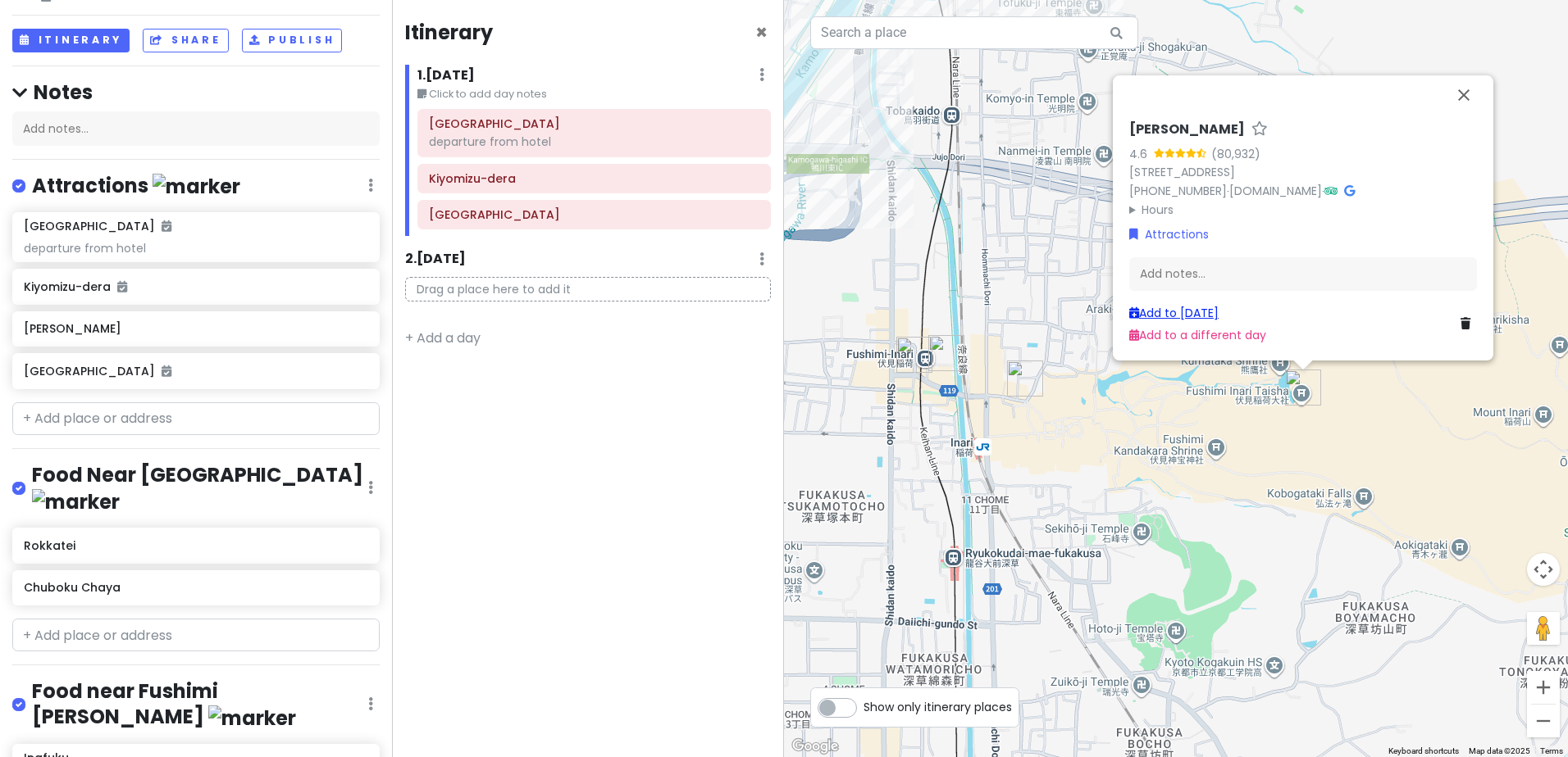
click at [1202, 316] on link "Add to Mon 12/22" at bounding box center [1173, 312] width 90 height 16
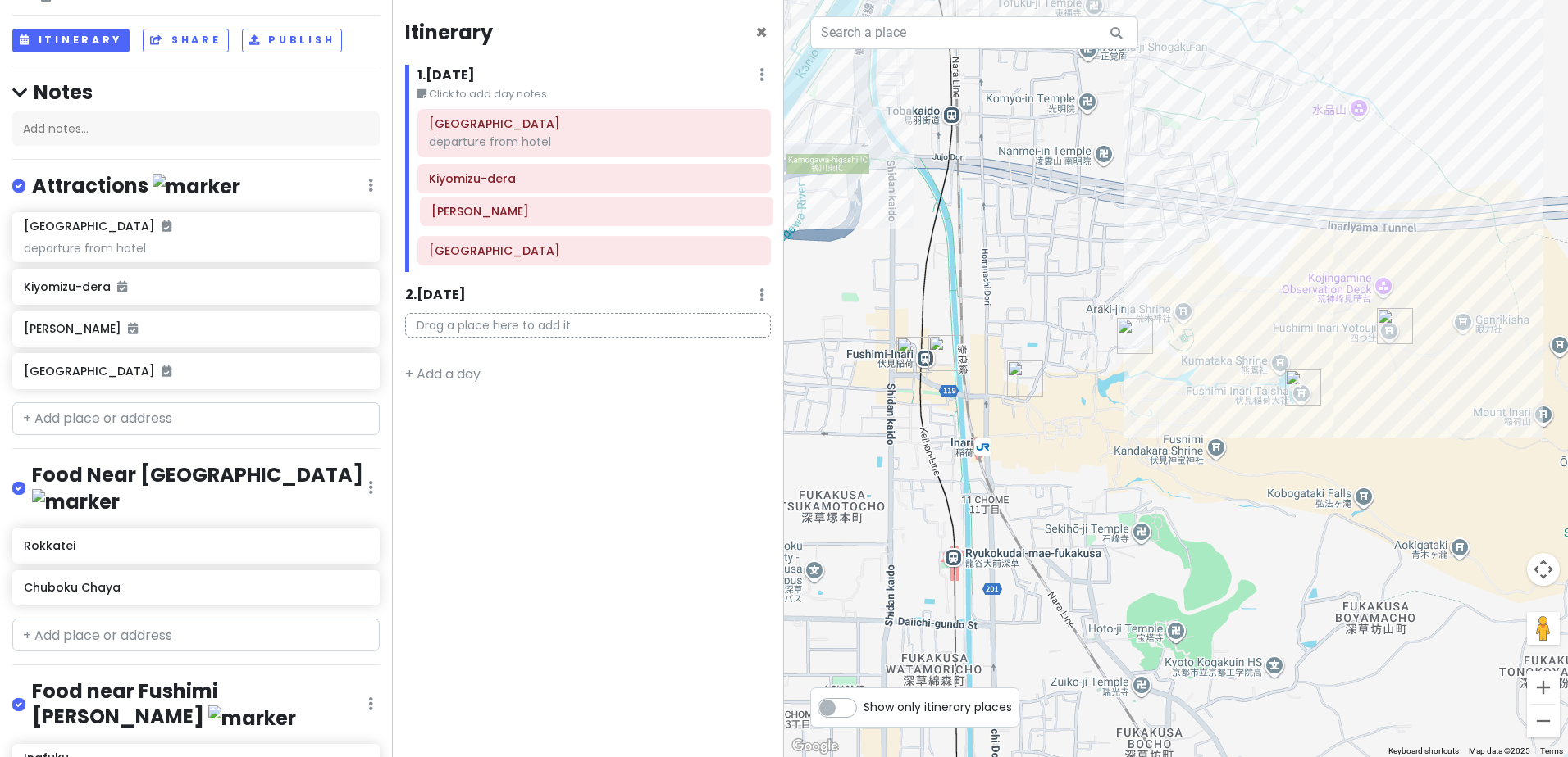
drag, startPoint x: 542, startPoint y: 249, endPoint x: 544, endPoint y: 210, distance: 39.1
click at [544, 210] on div "Hotel Elsereine Osaka departure from hotel Kiyomizu-dera Gion Street Fushimi In…" at bounding box center [594, 190] width 378 height 163
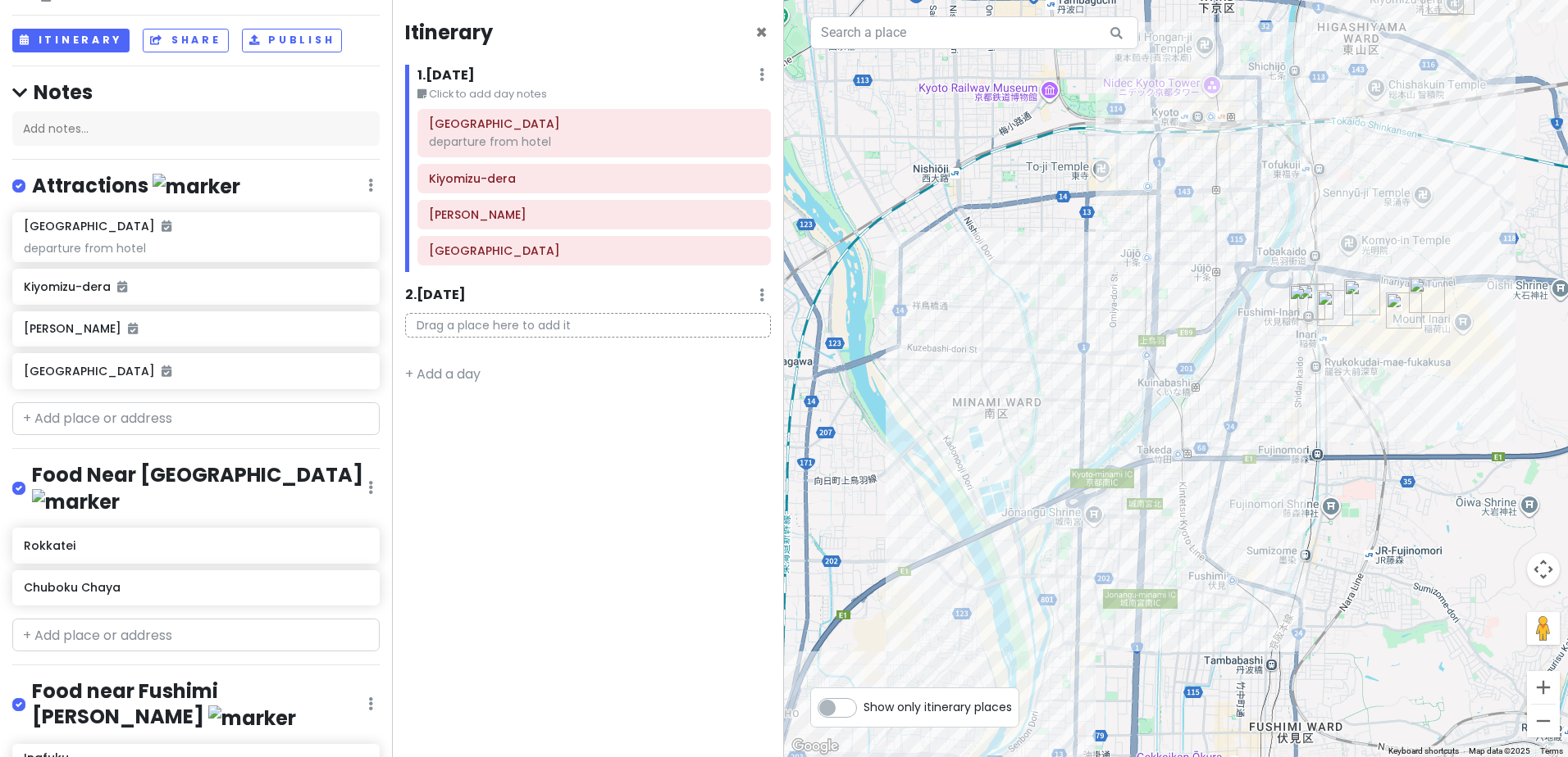
drag, startPoint x: 1239, startPoint y: 474, endPoint x: 1357, endPoint y: 111, distance: 381.7
click at [1357, 111] on div at bounding box center [1175, 378] width 784 height 757
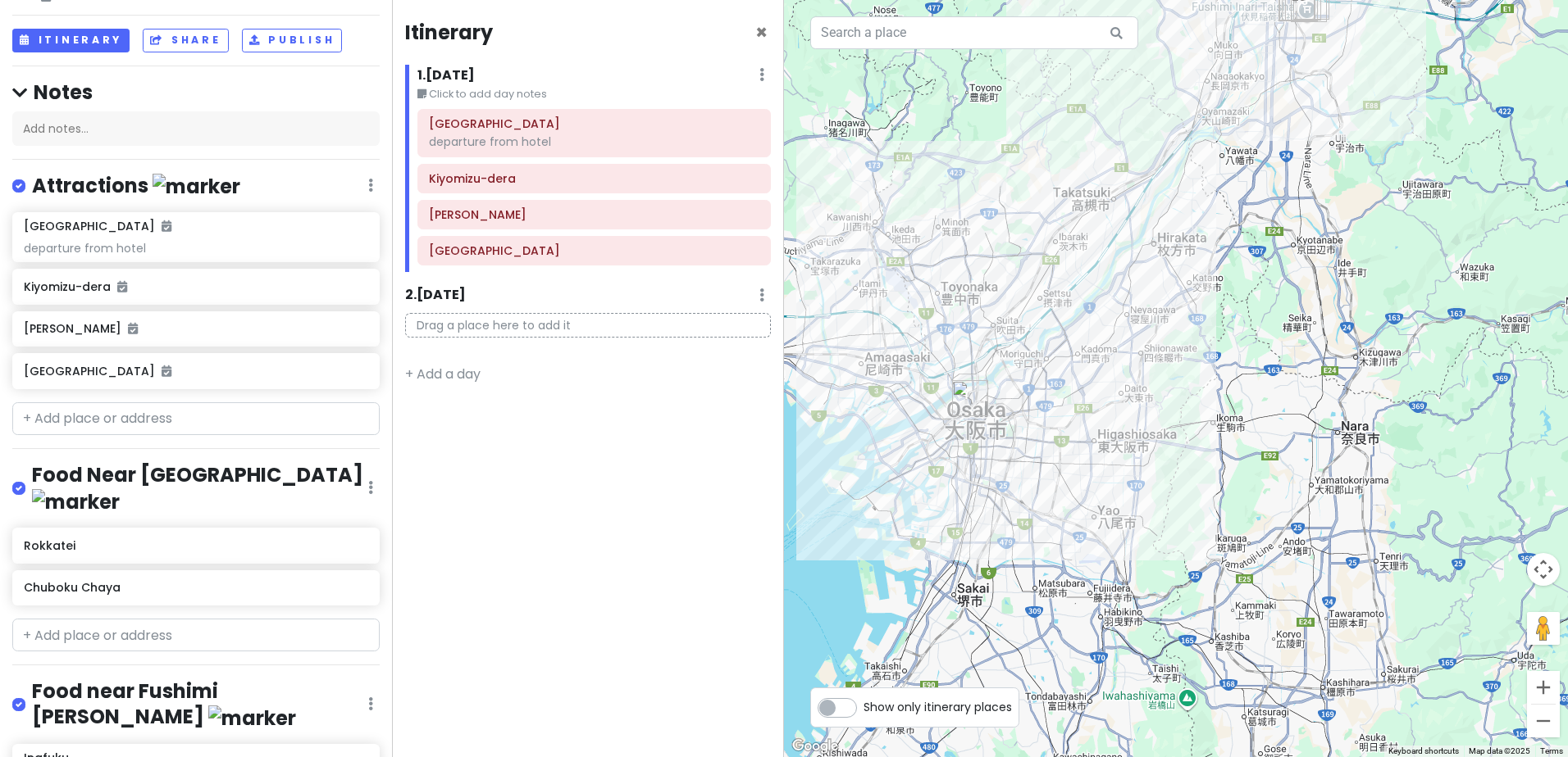
drag, startPoint x: 1040, startPoint y: 647, endPoint x: 1224, endPoint y: 287, distance: 404.3
click at [1225, 287] on div at bounding box center [1175, 378] width 784 height 757
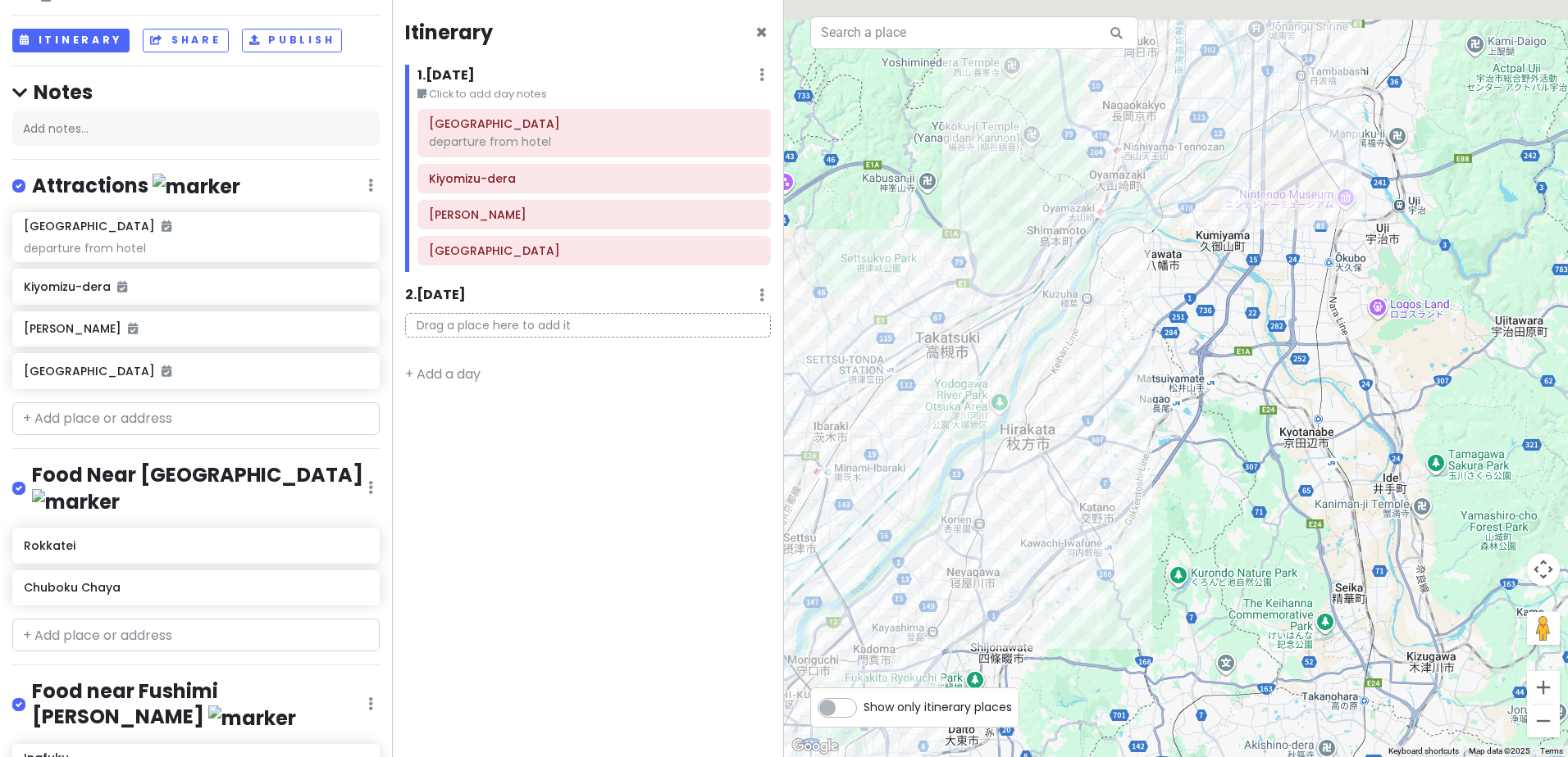
drag, startPoint x: 1314, startPoint y: 188, endPoint x: 1171, endPoint y: 455, distance: 302.9
click at [1125, 551] on div at bounding box center [1175, 378] width 784 height 757
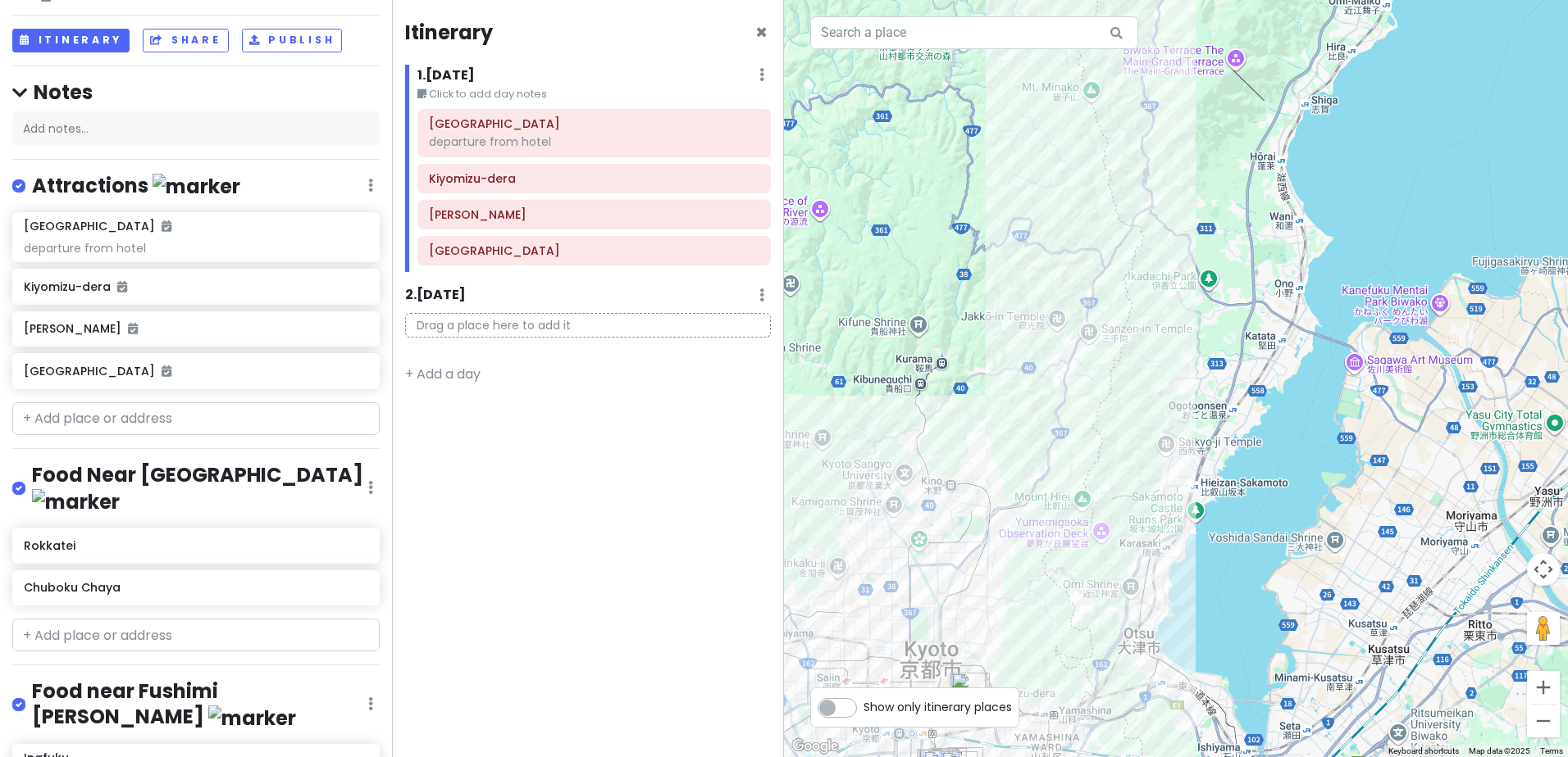
drag, startPoint x: 1247, startPoint y: 334, endPoint x: 1239, endPoint y: 439, distance: 105.3
click at [1247, 428] on div at bounding box center [1175, 378] width 784 height 757
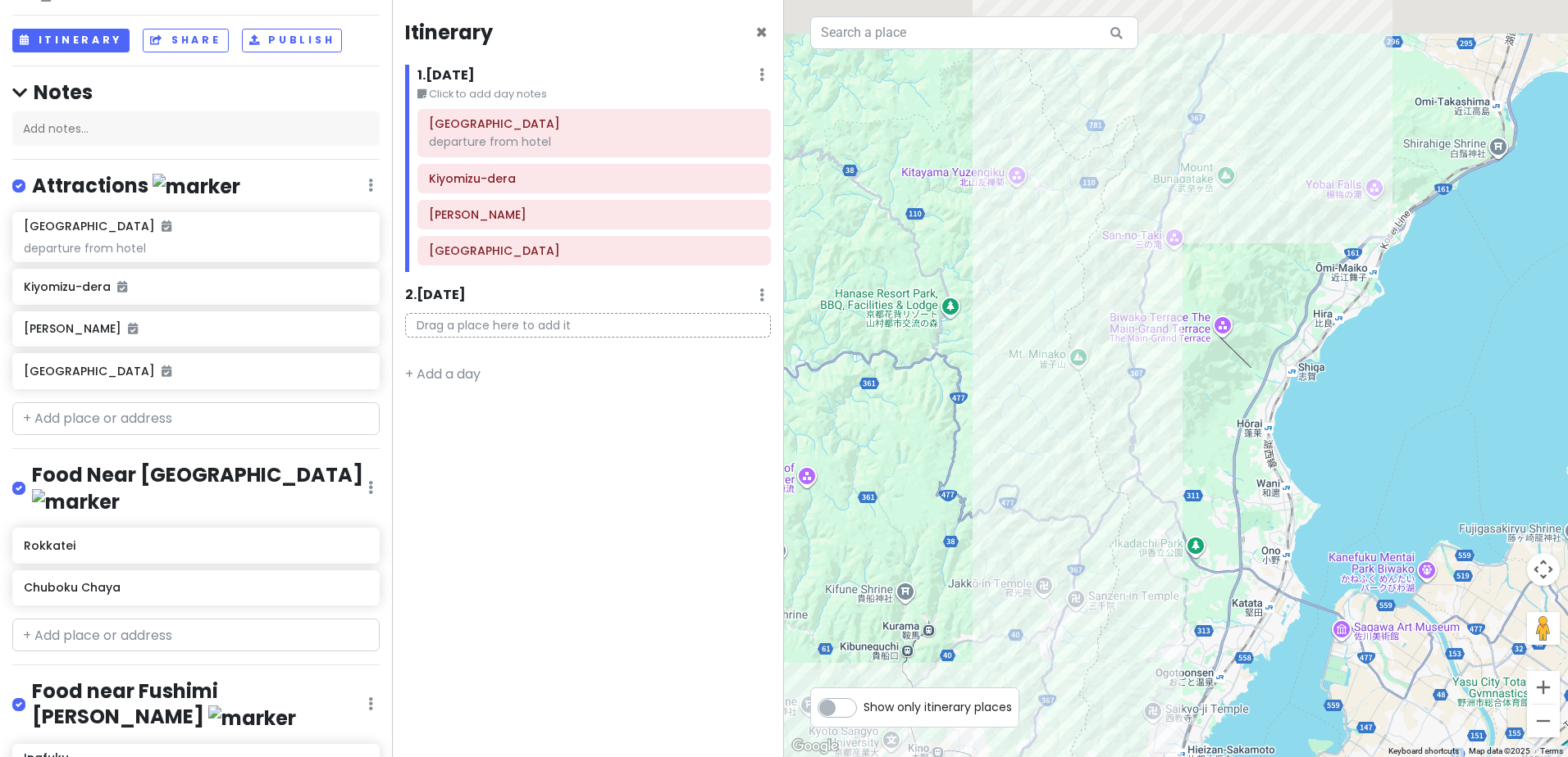
drag, startPoint x: 1229, startPoint y: 212, endPoint x: 1168, endPoint y: 527, distance: 320.9
click at [1176, 514] on div at bounding box center [1175, 378] width 784 height 757
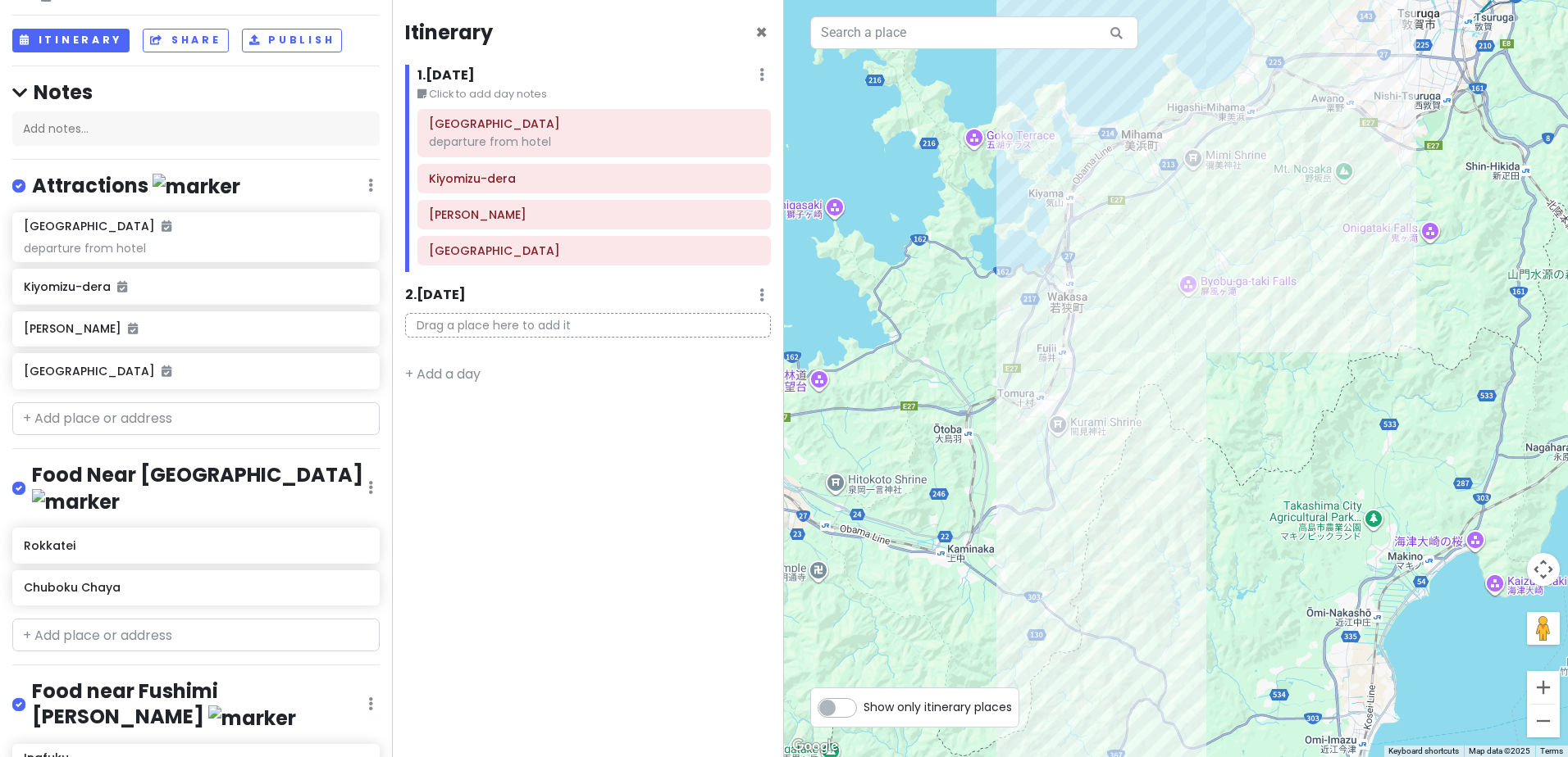
drag, startPoint x: 1244, startPoint y: 349, endPoint x: 1147, endPoint y: 551, distance: 224.1
click at [1148, 551] on div at bounding box center [1175, 378] width 784 height 757
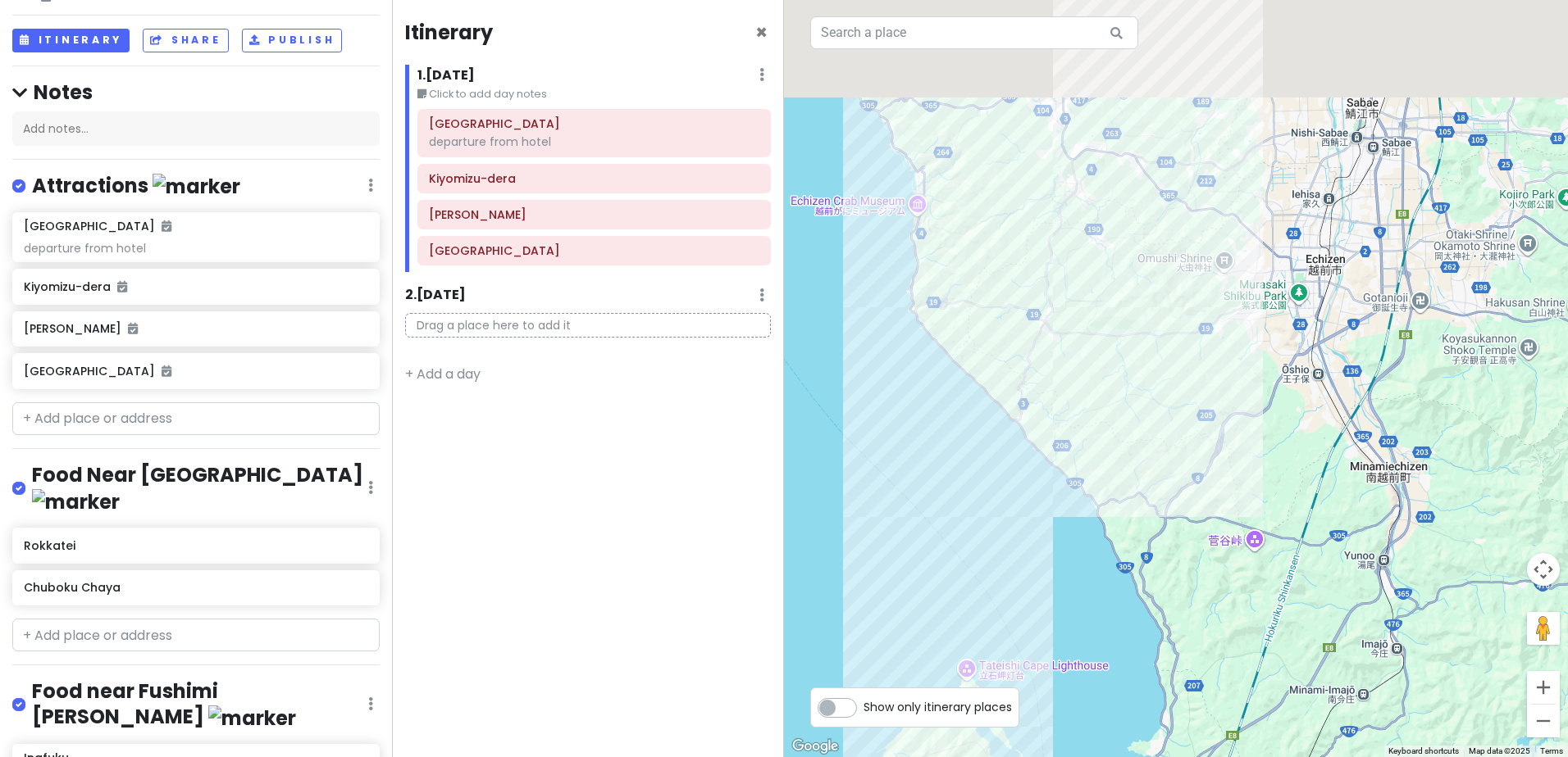
drag, startPoint x: 1217, startPoint y: 281, endPoint x: 1212, endPoint y: 568, distance: 287.0
click at [1213, 568] on div at bounding box center [1175, 378] width 784 height 757
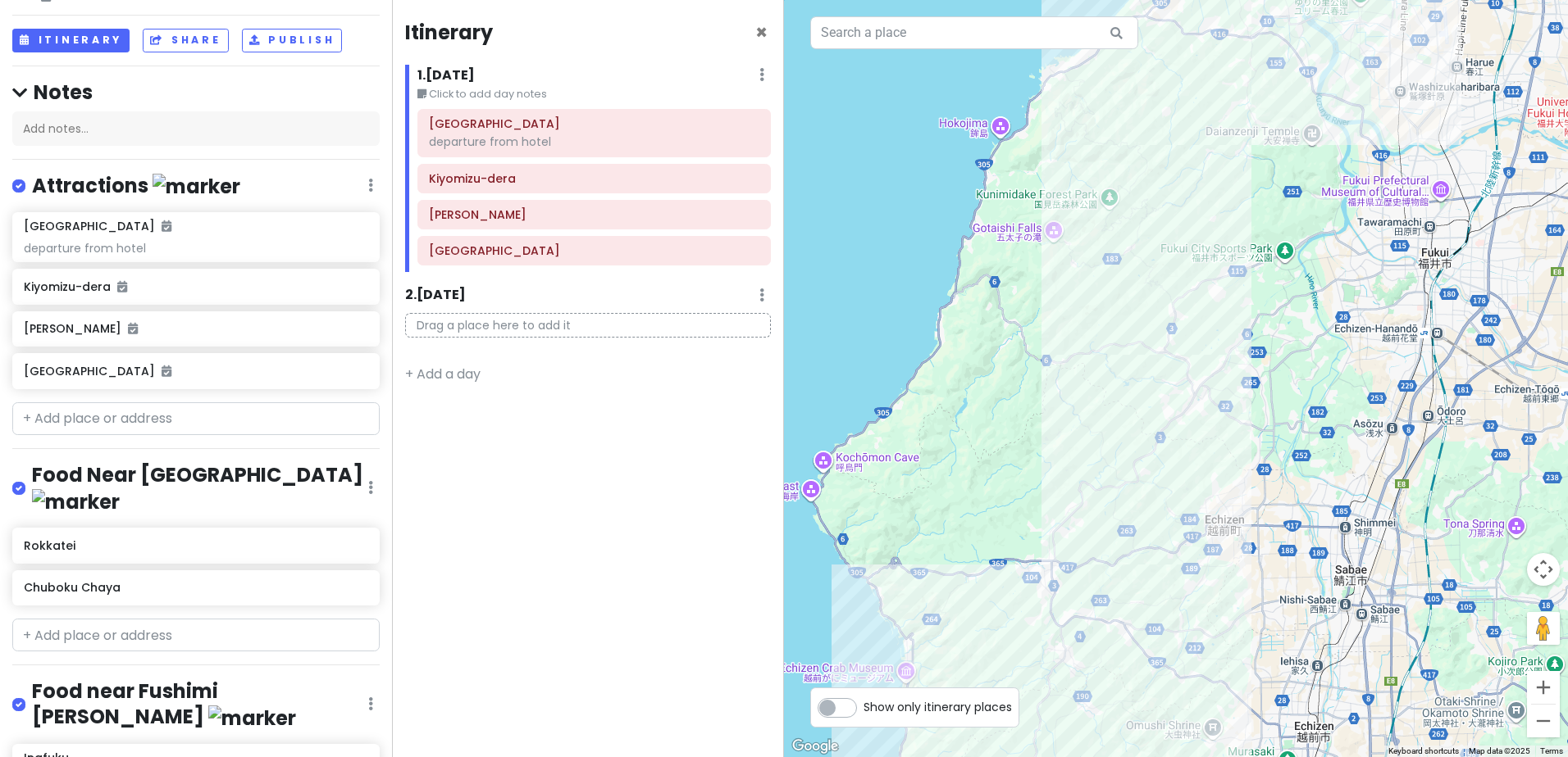
drag, startPoint x: 1213, startPoint y: 386, endPoint x: 1156, endPoint y: 598, distance: 219.5
click at [1159, 603] on div at bounding box center [1175, 378] width 784 height 757
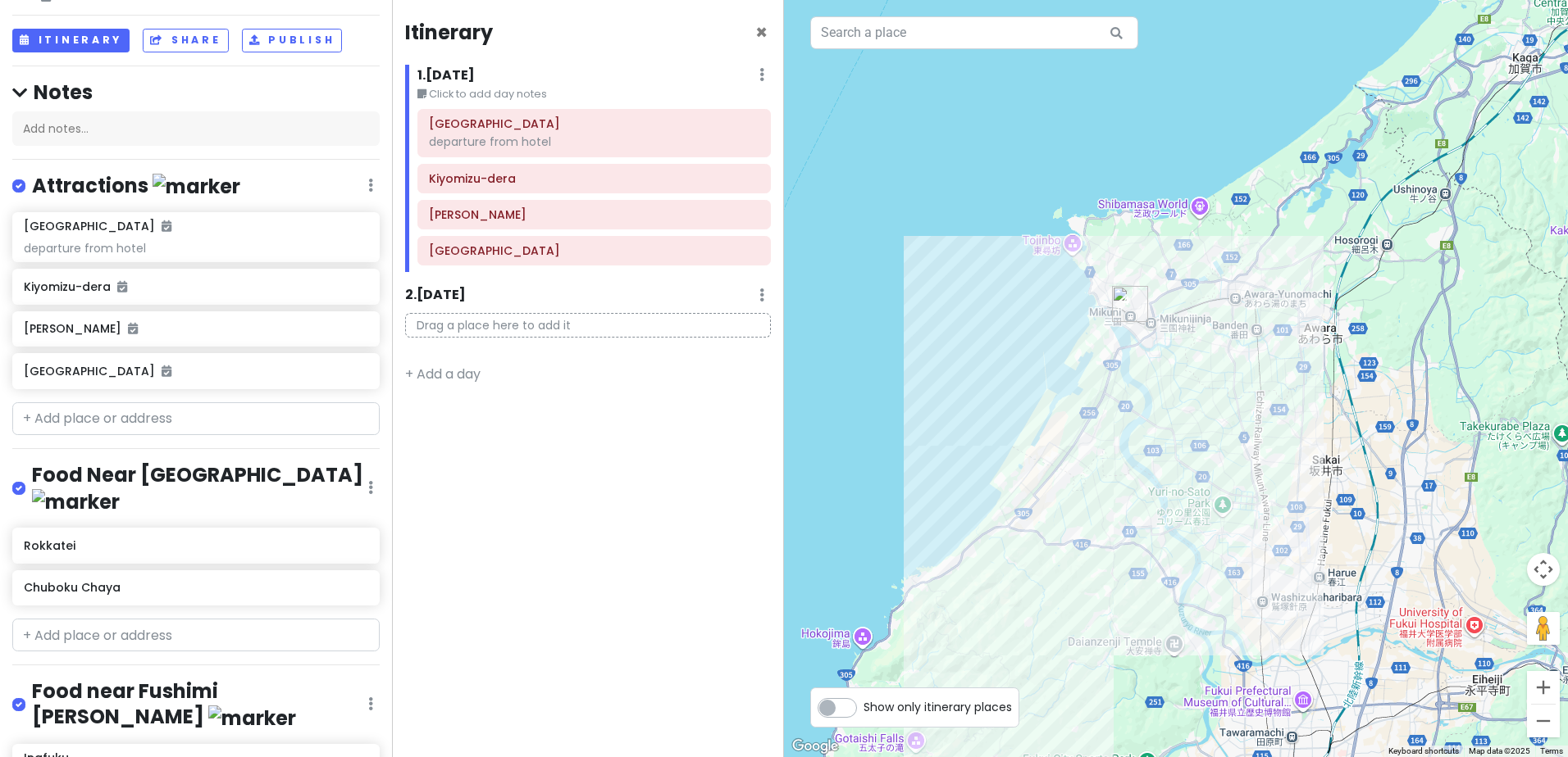
click at [1132, 299] on img "Gion Street" at bounding box center [1130, 304] width 49 height 49
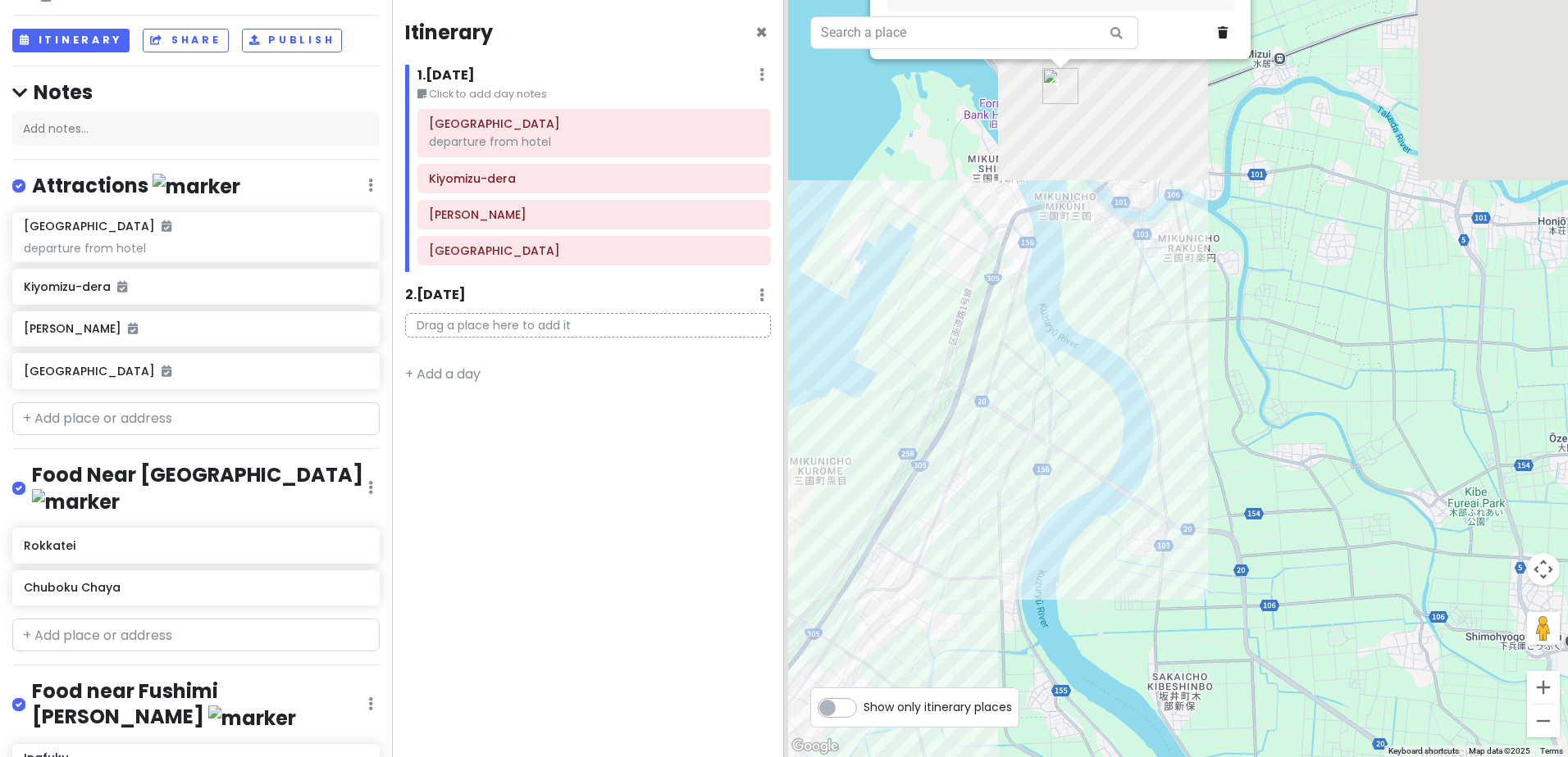
drag, startPoint x: 1137, startPoint y: 318, endPoint x: 1159, endPoint y: 504, distance: 187.3
click at [1159, 510] on div "Gion Street Gion St, 4-chōme-1 Mikunichō Kitahonmachi, Sakai, Fukui 913-0046, J…" at bounding box center [1175, 378] width 784 height 757
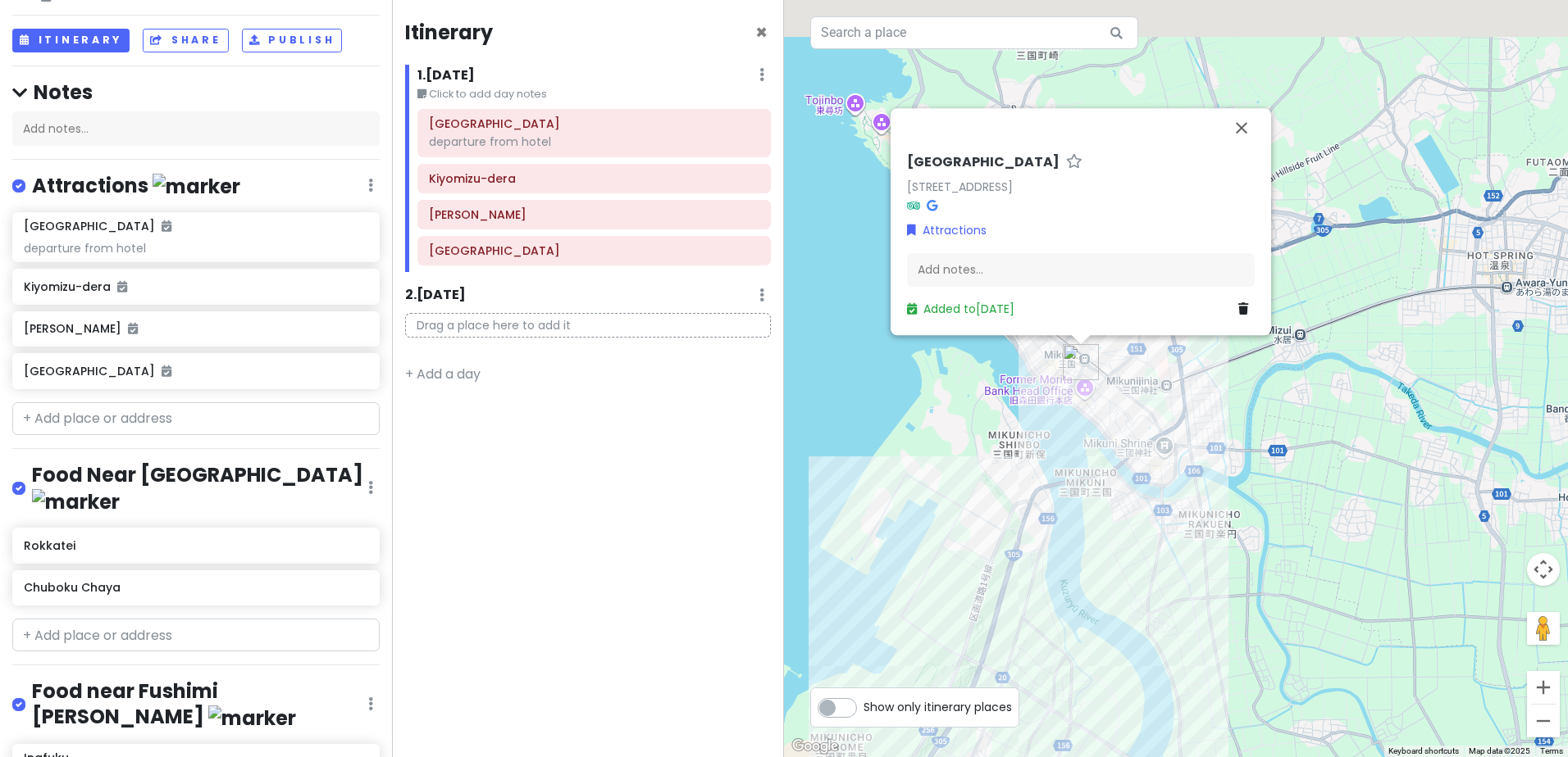
drag, startPoint x: 1167, startPoint y: 340, endPoint x: 1178, endPoint y: 529, distance: 189.3
click at [1178, 529] on div "Gion Street Gion St, 4-chōme-1 Mikunichō Kitahonmachi, Sakai, Fukui 913-0046, J…" at bounding box center [1175, 378] width 784 height 757
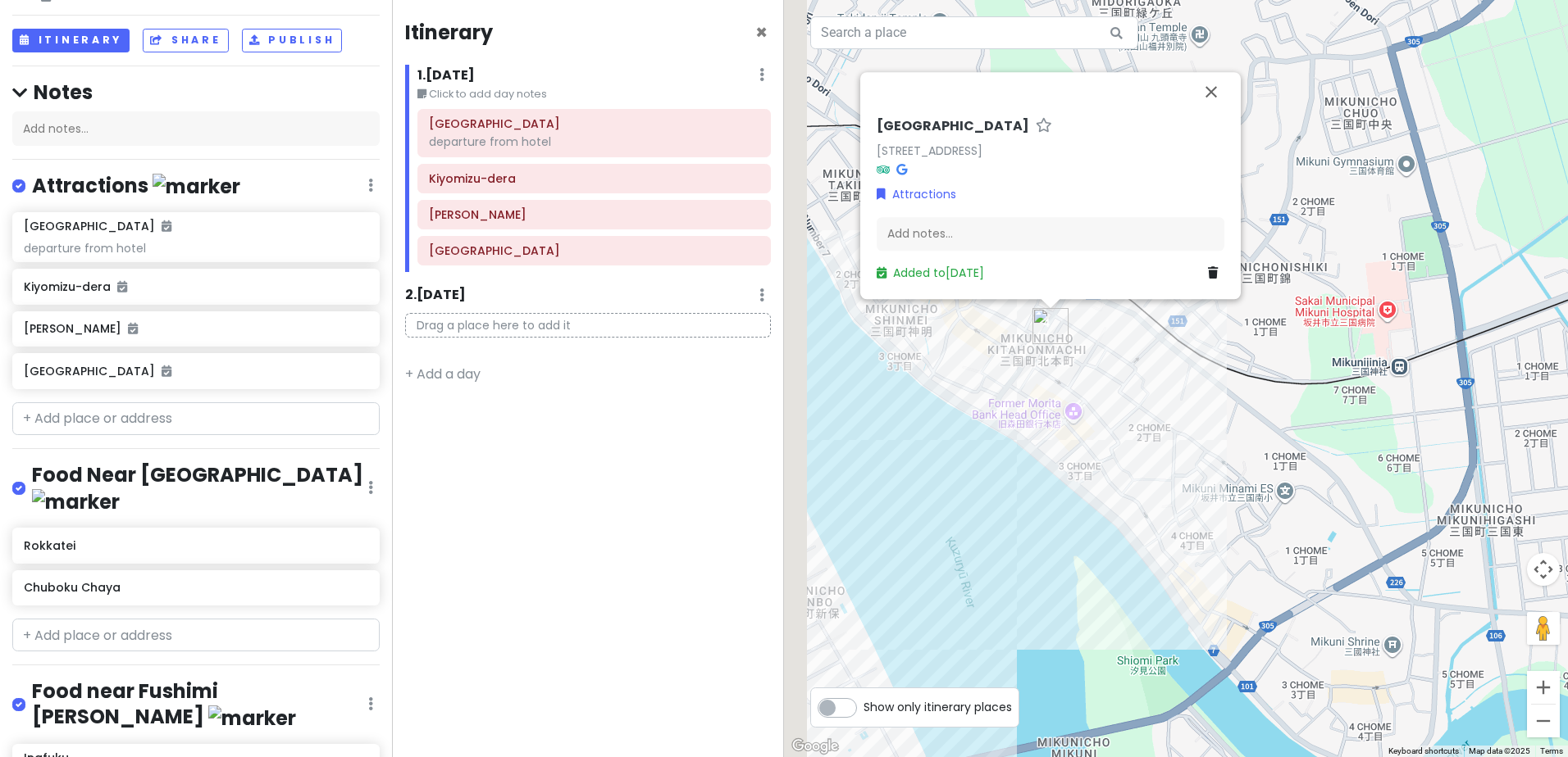
drag, startPoint x: 1058, startPoint y: 422, endPoint x: 1168, endPoint y: 444, distance: 112.2
click at [1168, 444] on div "Gion Street Gion St, 4-chōme-1 Mikunichō Kitahonmachi, Sakai, Fukui 913-0046, J…" at bounding box center [1175, 378] width 784 height 757
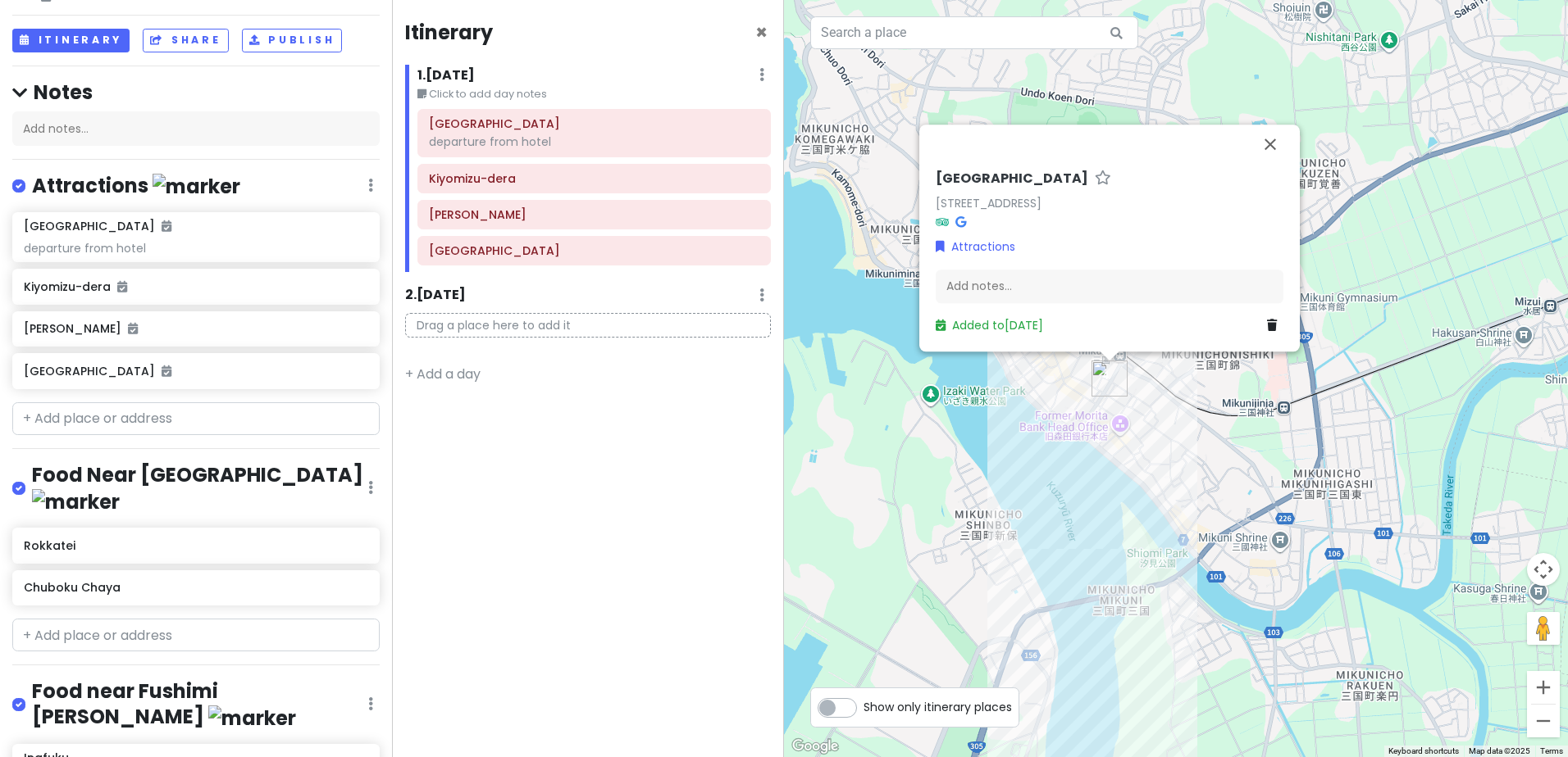
drag, startPoint x: 1134, startPoint y: 431, endPoint x: 1241, endPoint y: 205, distance: 250.0
click at [1227, 236] on div "Gion Street Gion St, 4-chōme-1 Mikunichō Kitahonmachi, Sakai, Fukui 913-0046, J…" at bounding box center [1175, 378] width 784 height 757
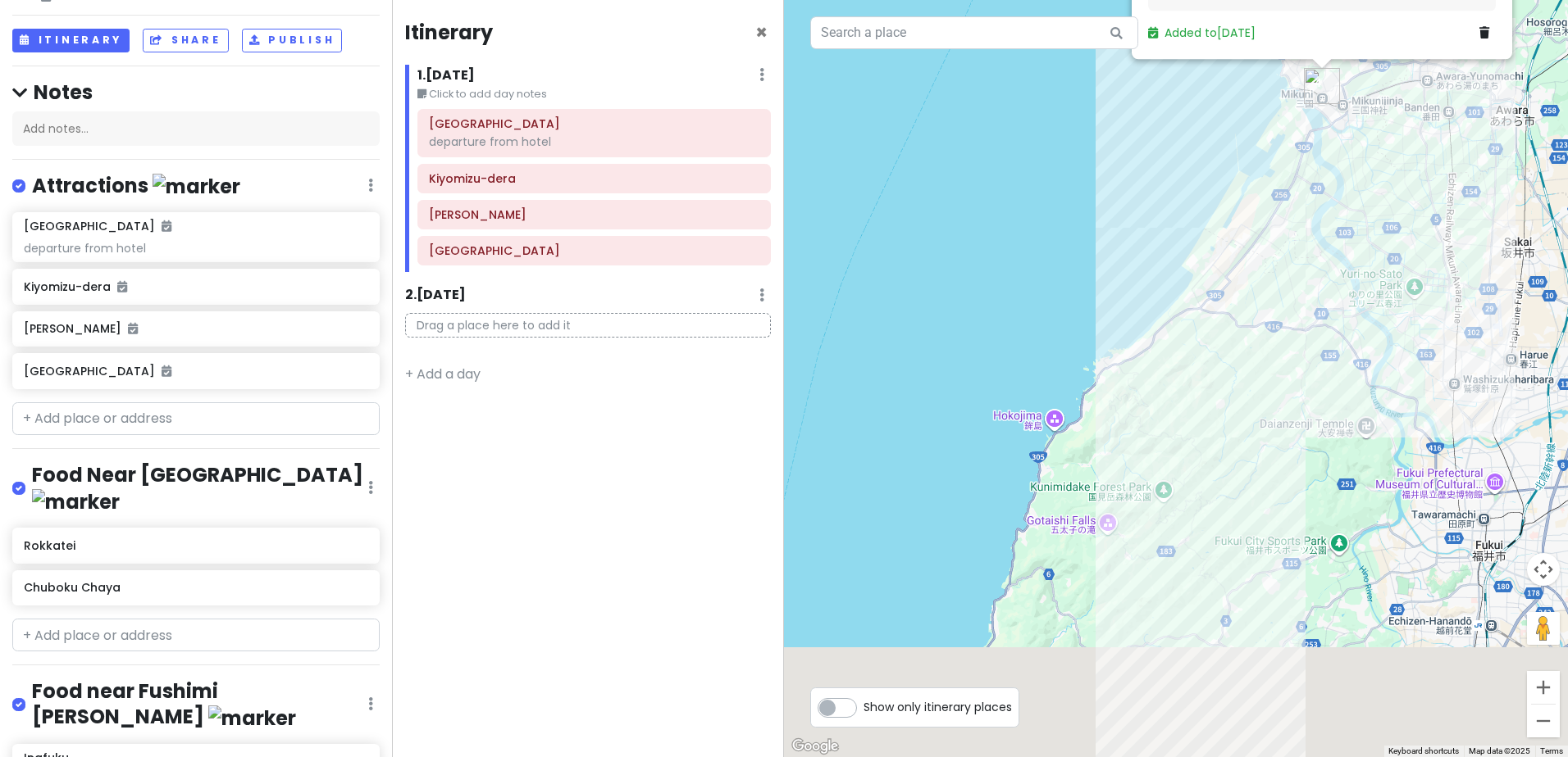
drag, startPoint x: 1246, startPoint y: 586, endPoint x: 1291, endPoint y: 173, distance: 415.4
click at [1291, 173] on div "Gion Street Gion St, 4-chōme-1 Mikunichō Kitahonmachi, Sakai, Fukui 913-0046, J…" at bounding box center [1175, 378] width 784 height 757
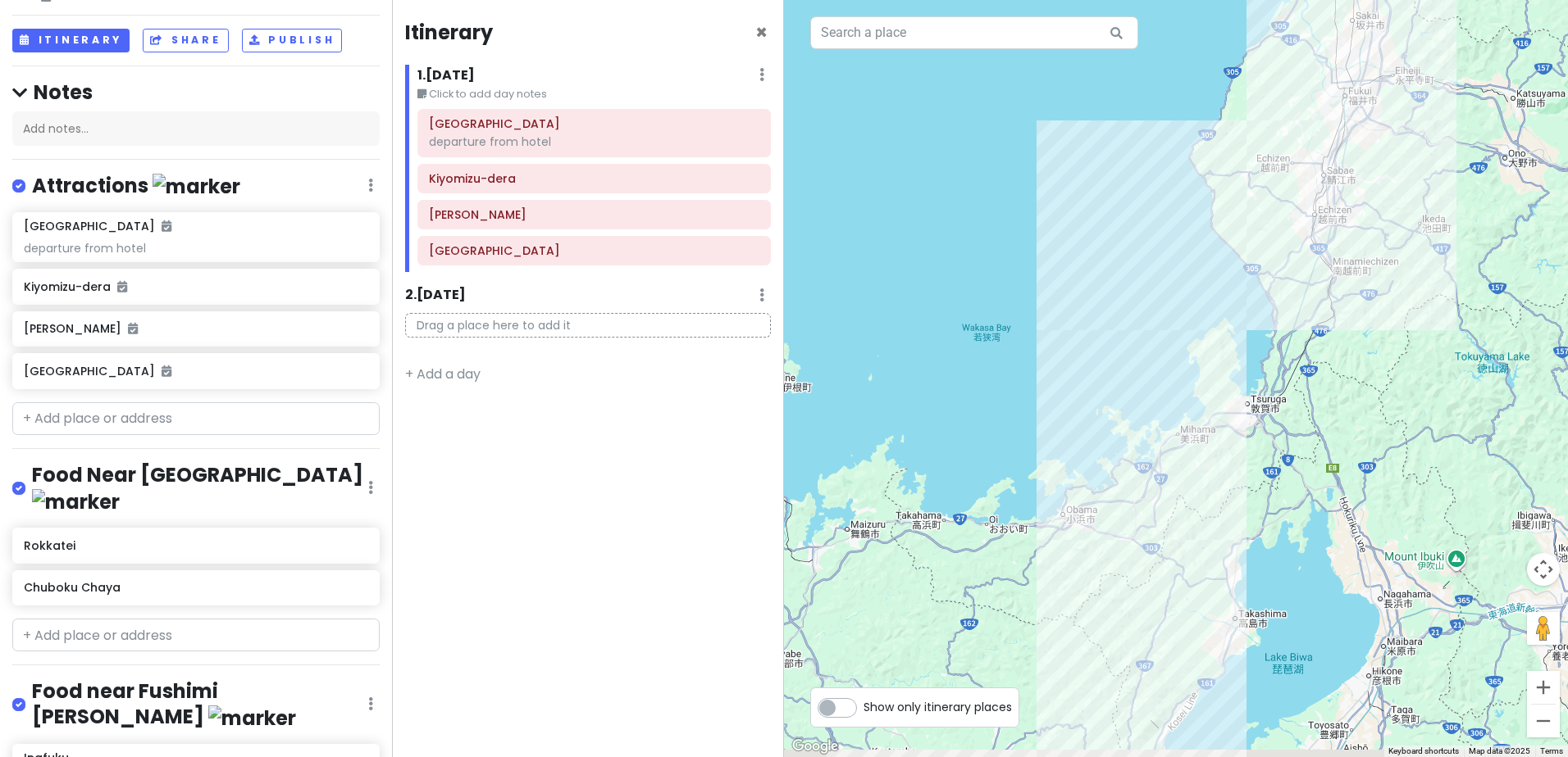
drag, startPoint x: 1293, startPoint y: 481, endPoint x: 1294, endPoint y: 308, distance: 173.0
click at [1294, 308] on div "Gion Street Gion St, 4-chōme-1 Mikunichō Kitahonmachi, Sakai, Fukui 913-0046, J…" at bounding box center [1175, 378] width 784 height 757
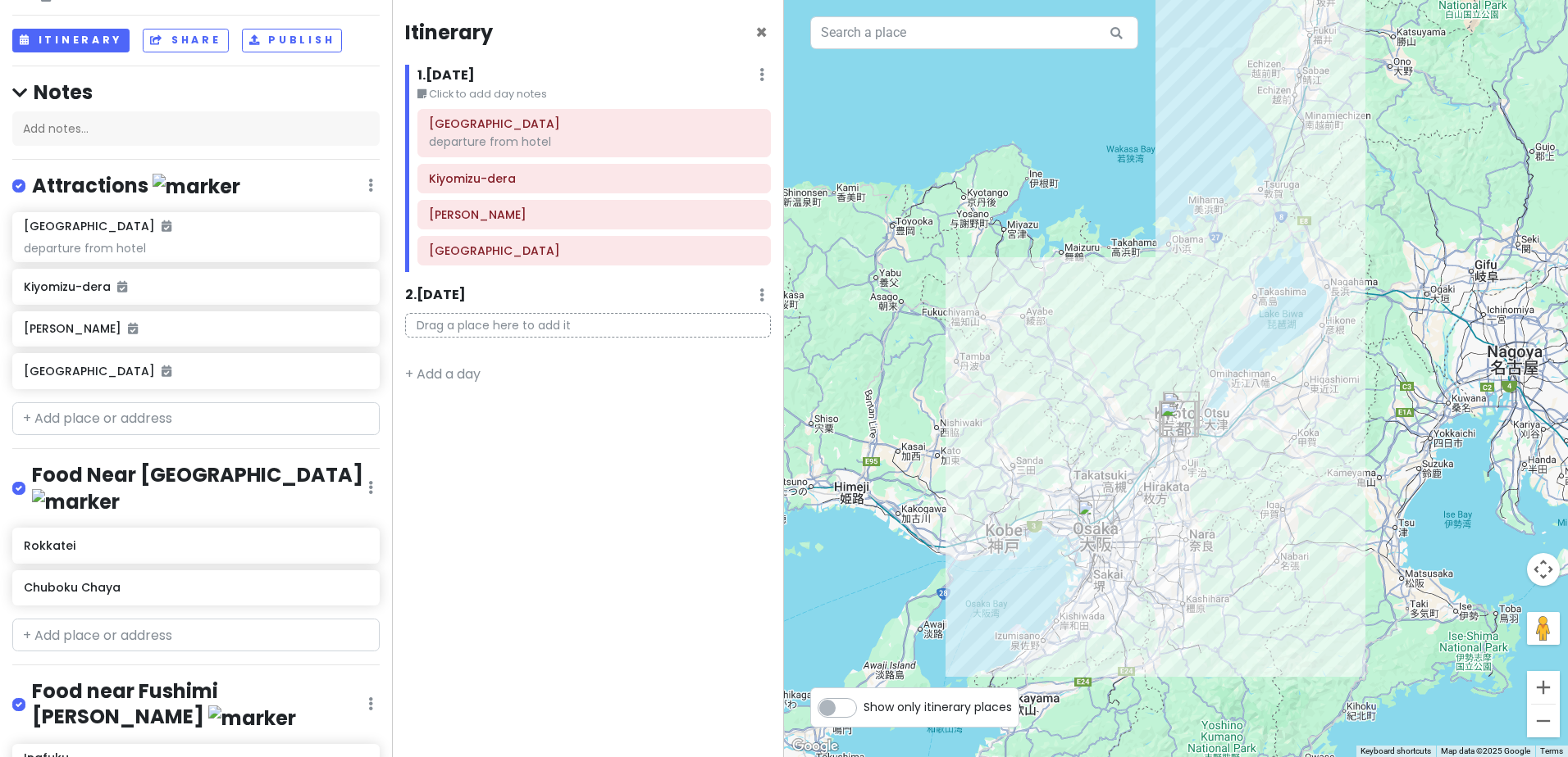
drag, startPoint x: 1279, startPoint y: 582, endPoint x: 1268, endPoint y: 351, distance: 231.3
click at [1271, 328] on div "Gion Street Gion St, 4-chōme-1 Mikunichō Kitahonmachi, Sakai, Fukui 913-0046, J…" at bounding box center [1175, 378] width 784 height 757
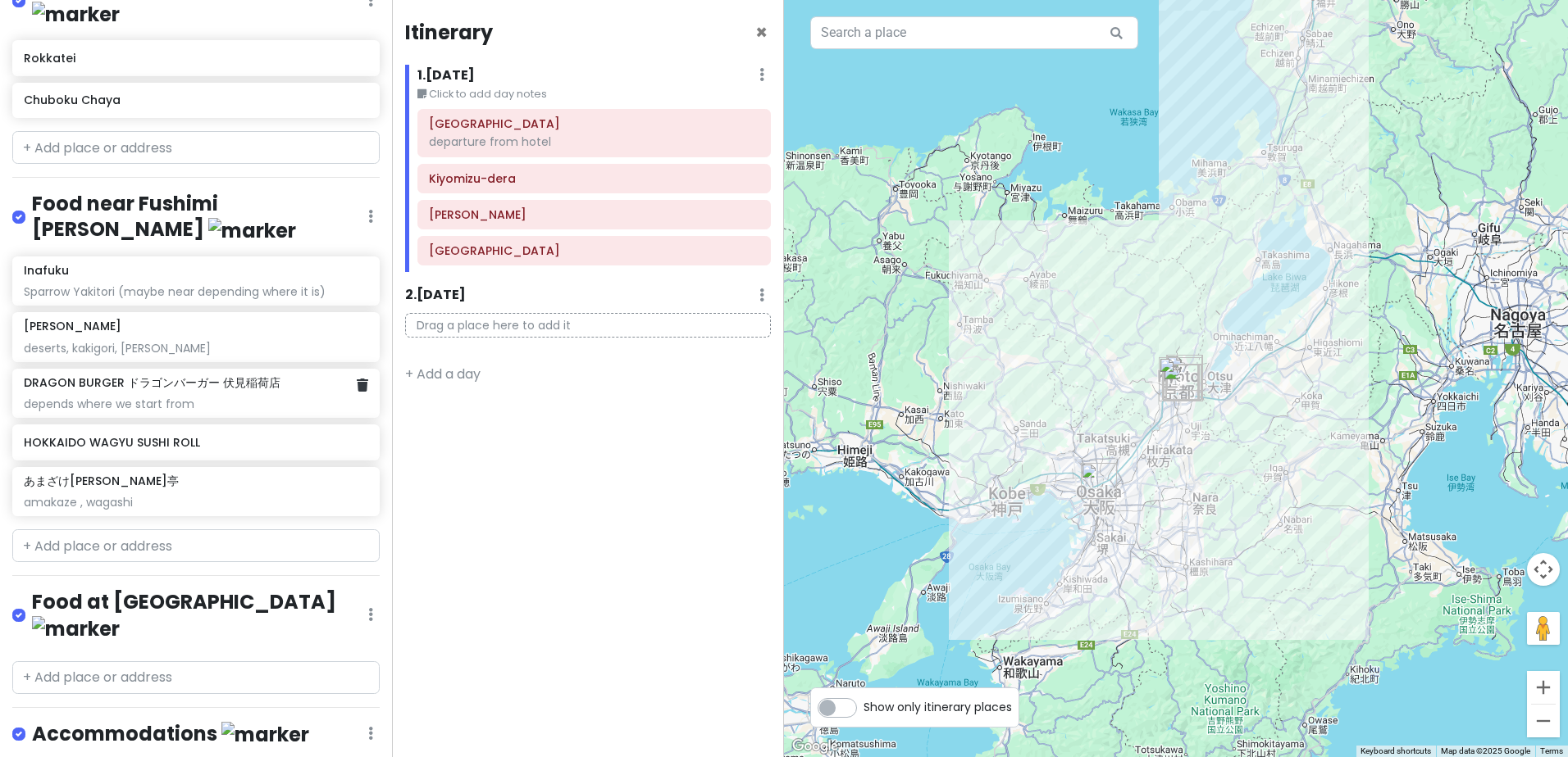
scroll to position [634, 0]
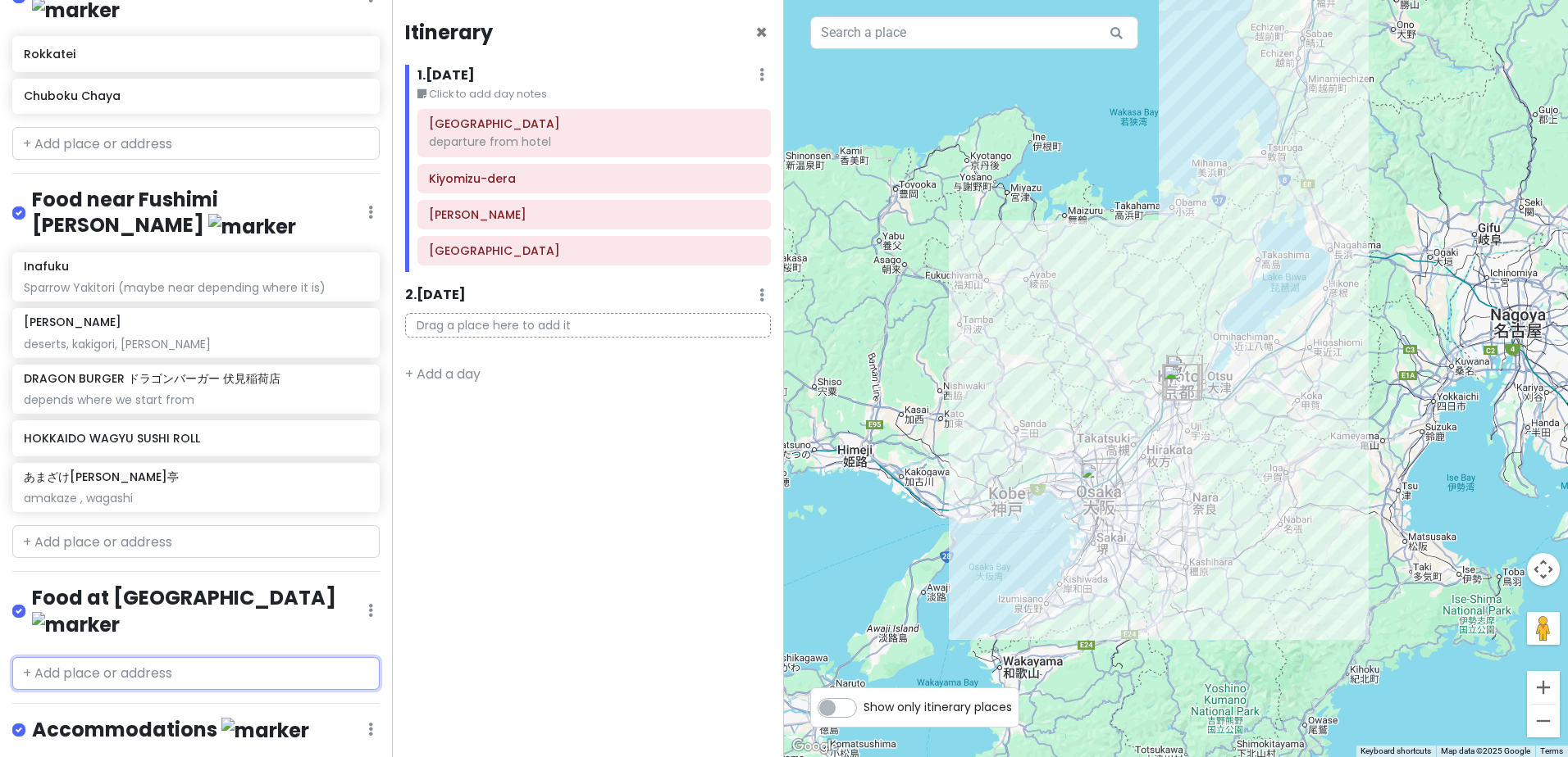
click at [143, 657] on input "text" at bounding box center [196, 673] width 368 height 33
paste input "Yatsuhashi Soft Ice Cream"
click at [127, 702] on span "ICE CREAM UNITED アイスクリームユナイテッド" at bounding box center [162, 710] width 258 height 16
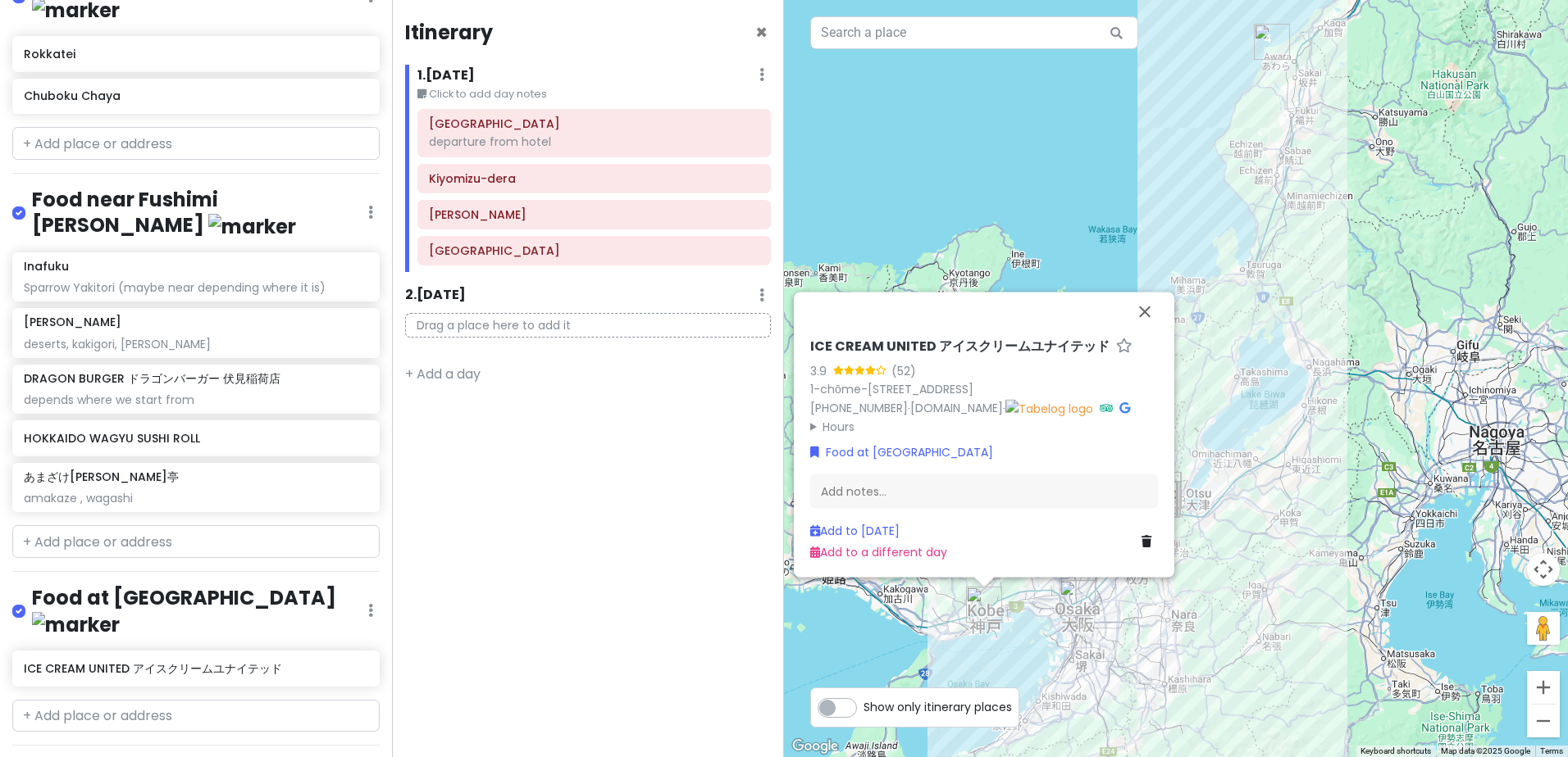
drag, startPoint x: 1279, startPoint y: 257, endPoint x: 1260, endPoint y: 370, distance: 114.6
click at [1260, 370] on div "ICE CREAM UNITED アイスクリームユナイテッド 3.9 (52) 1-chōme-6-1 Higashikawasakichō, Chuo Wa…" at bounding box center [1175, 378] width 784 height 757
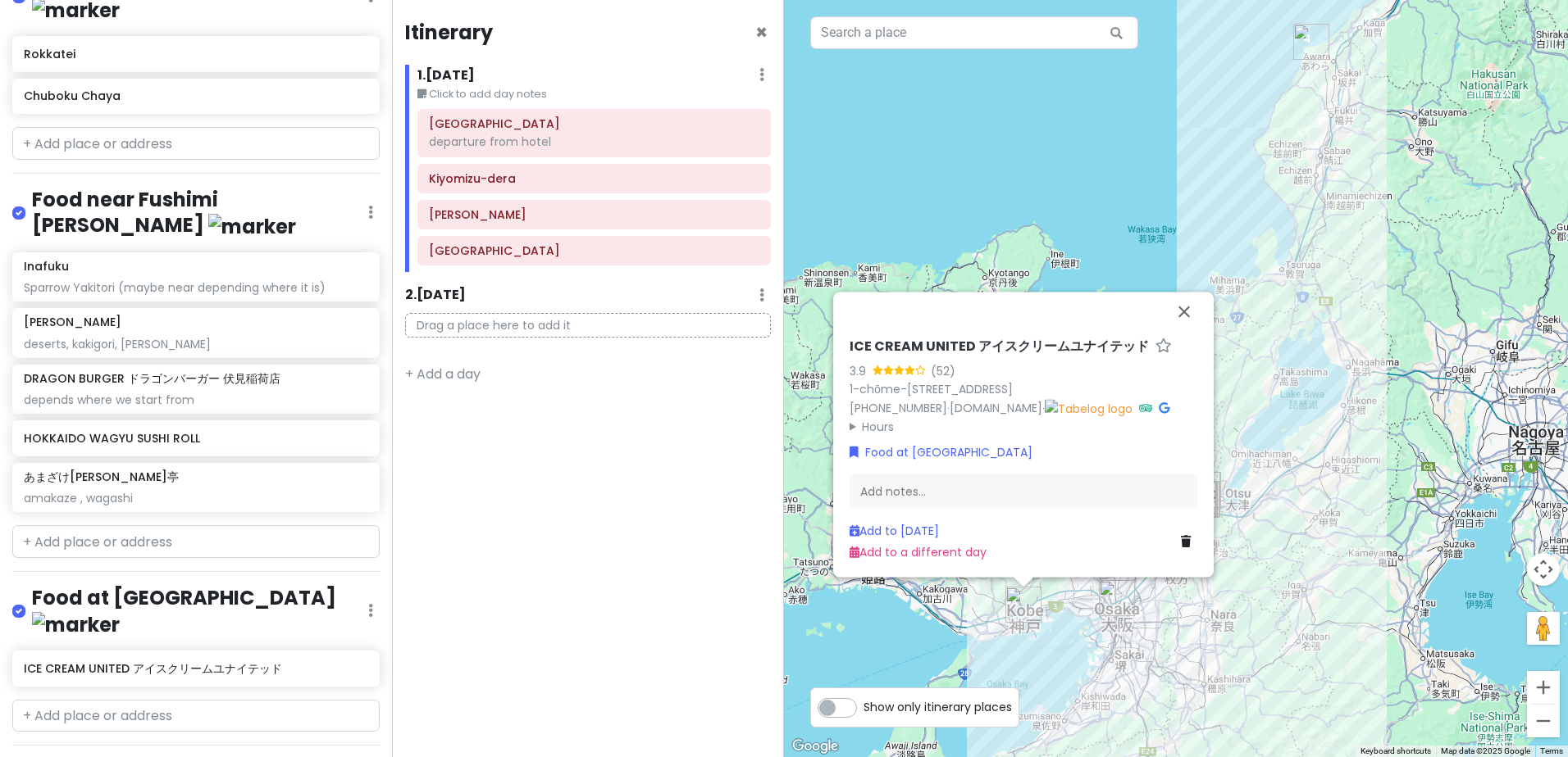
click at [1184, 535] on icon at bounding box center [1185, 541] width 9 height 11
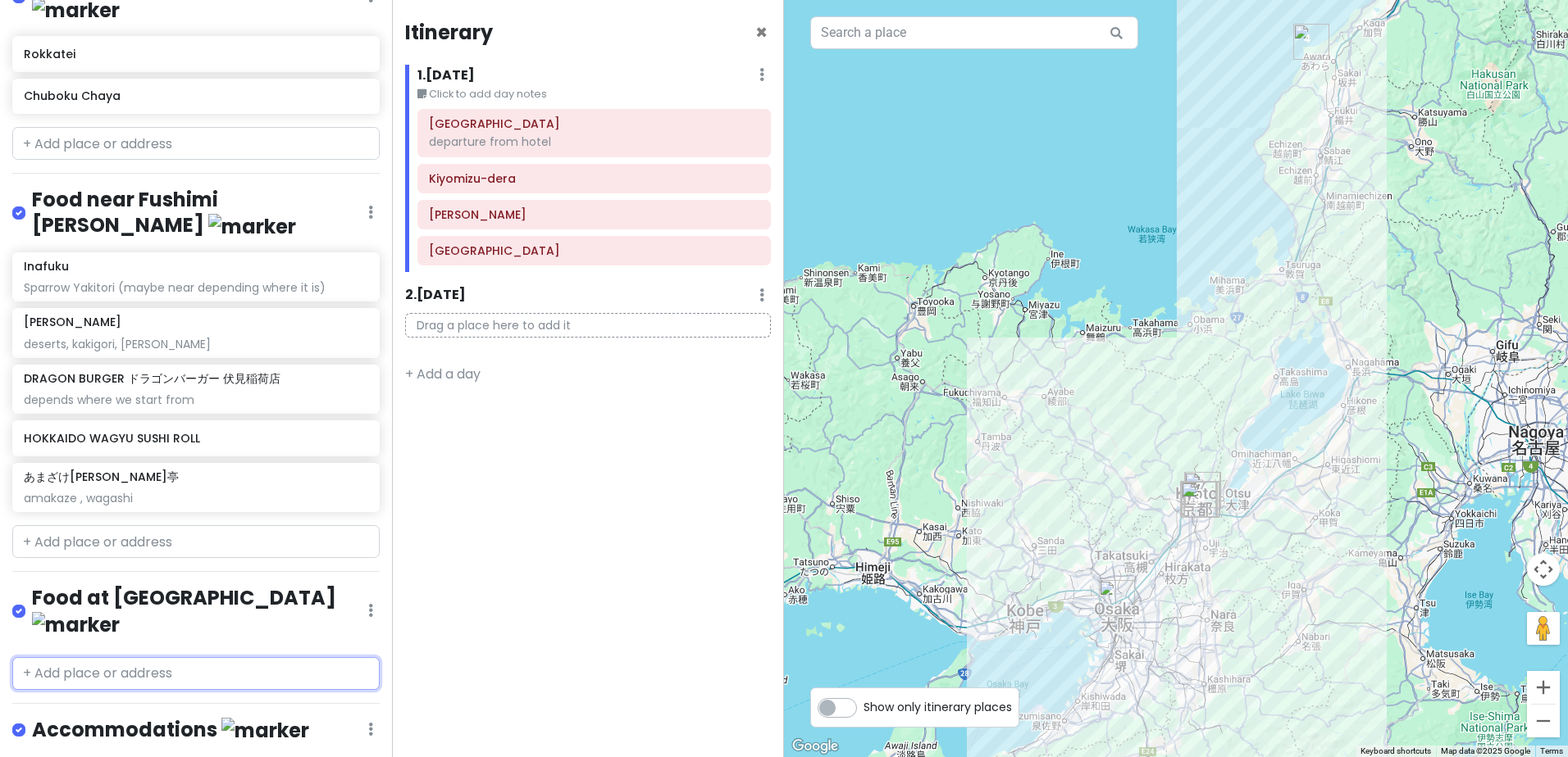
click at [177, 657] on input "text" at bounding box center [196, 673] width 368 height 33
click at [234, 742] on span "Izutsu Yatsuhashi Honpo - Kyoto Gion Main Store" at bounding box center [192, 761] width 320 height 38
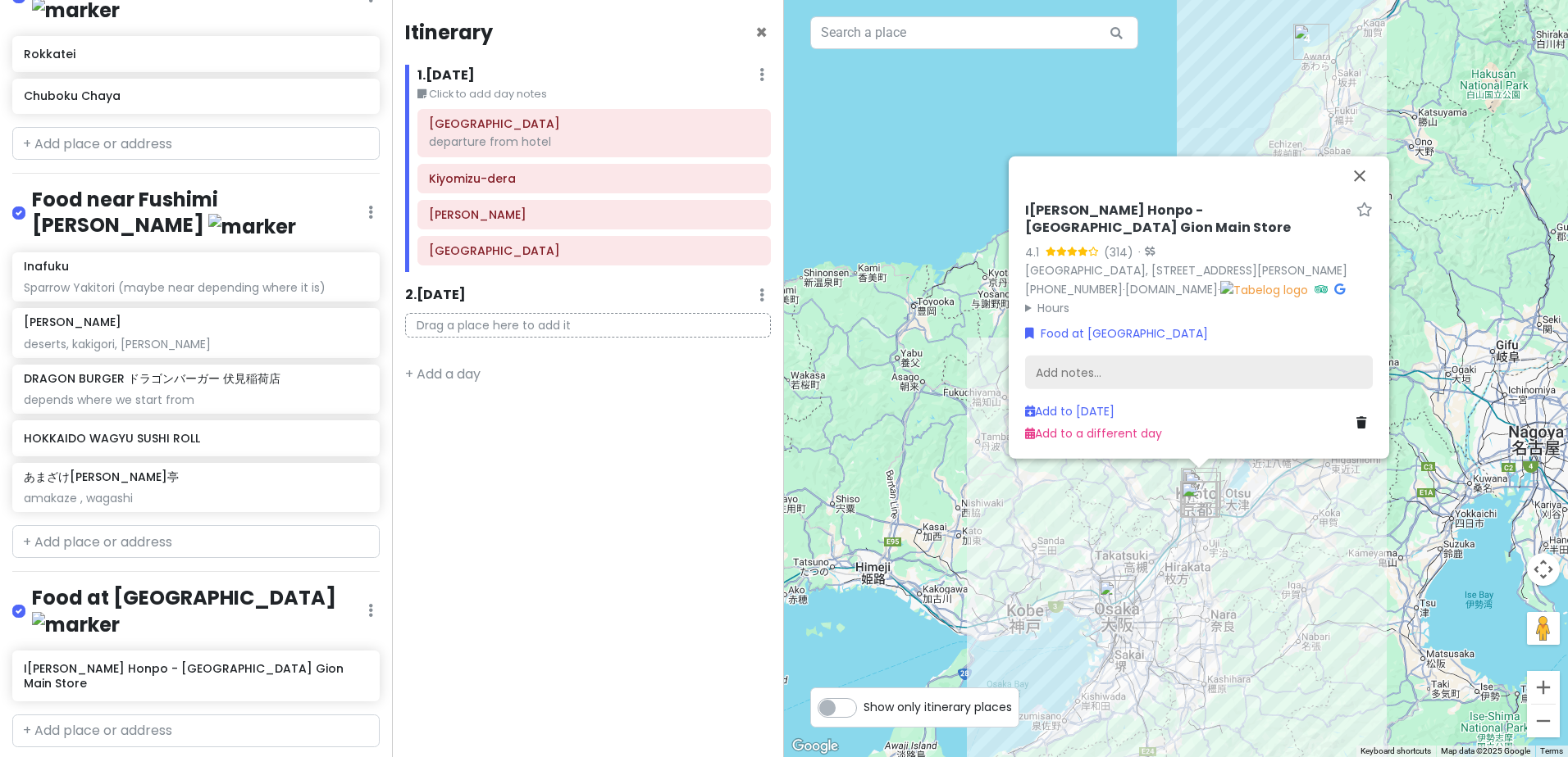
click at [1137, 361] on div "Add notes..." at bounding box center [1198, 372] width 348 height 35
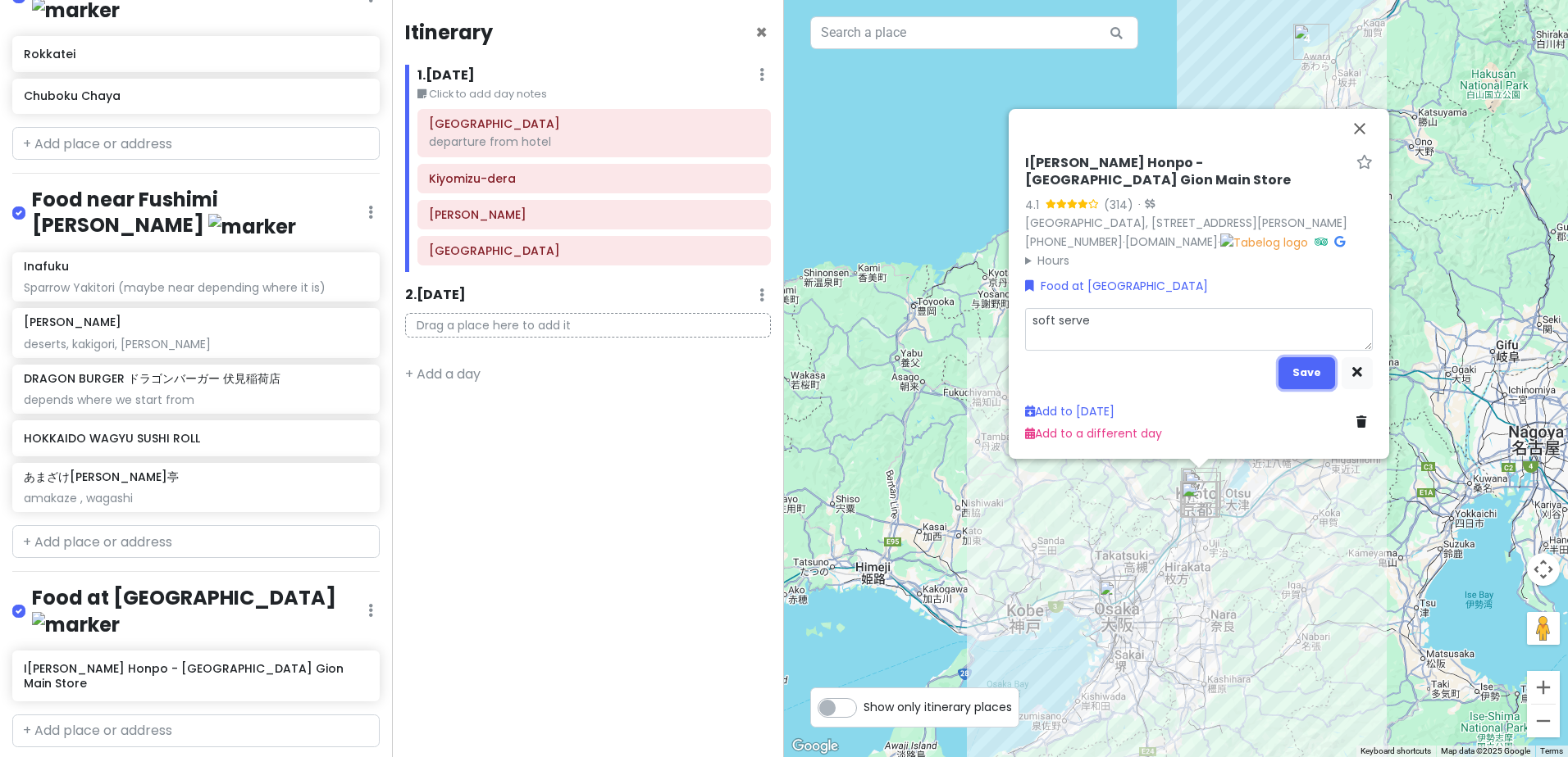
click at [1315, 376] on button "Save" at bounding box center [1307, 373] width 57 height 32
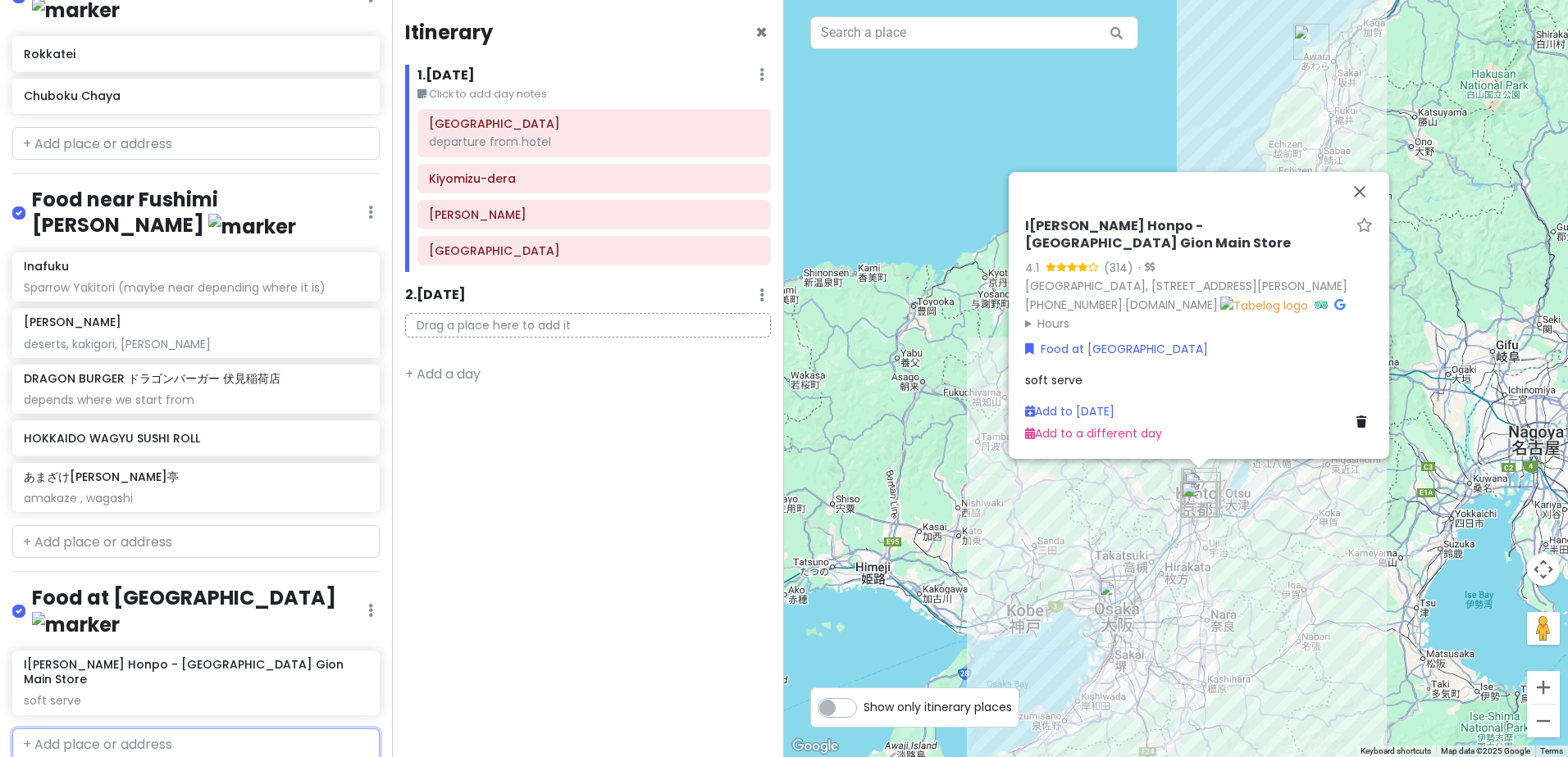
click at [188, 729] on input "text" at bounding box center [196, 745] width 368 height 33
paste input "Gion Tanto"
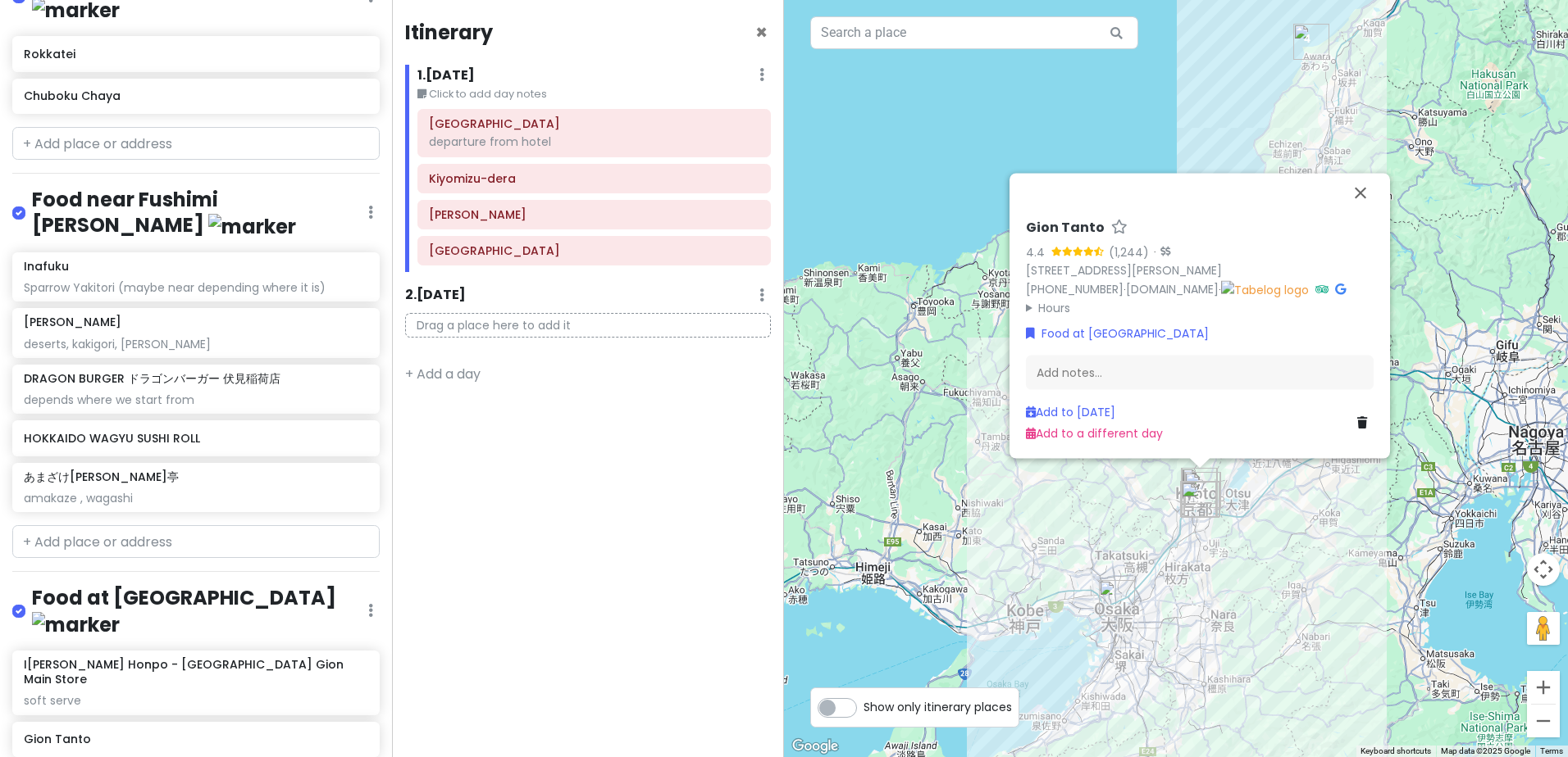
click at [145, 650] on div "Izutsu Yatsuhashi Honpo - Kyoto Gion Main Store soft serve Gion Tanto" at bounding box center [196, 707] width 392 height 113
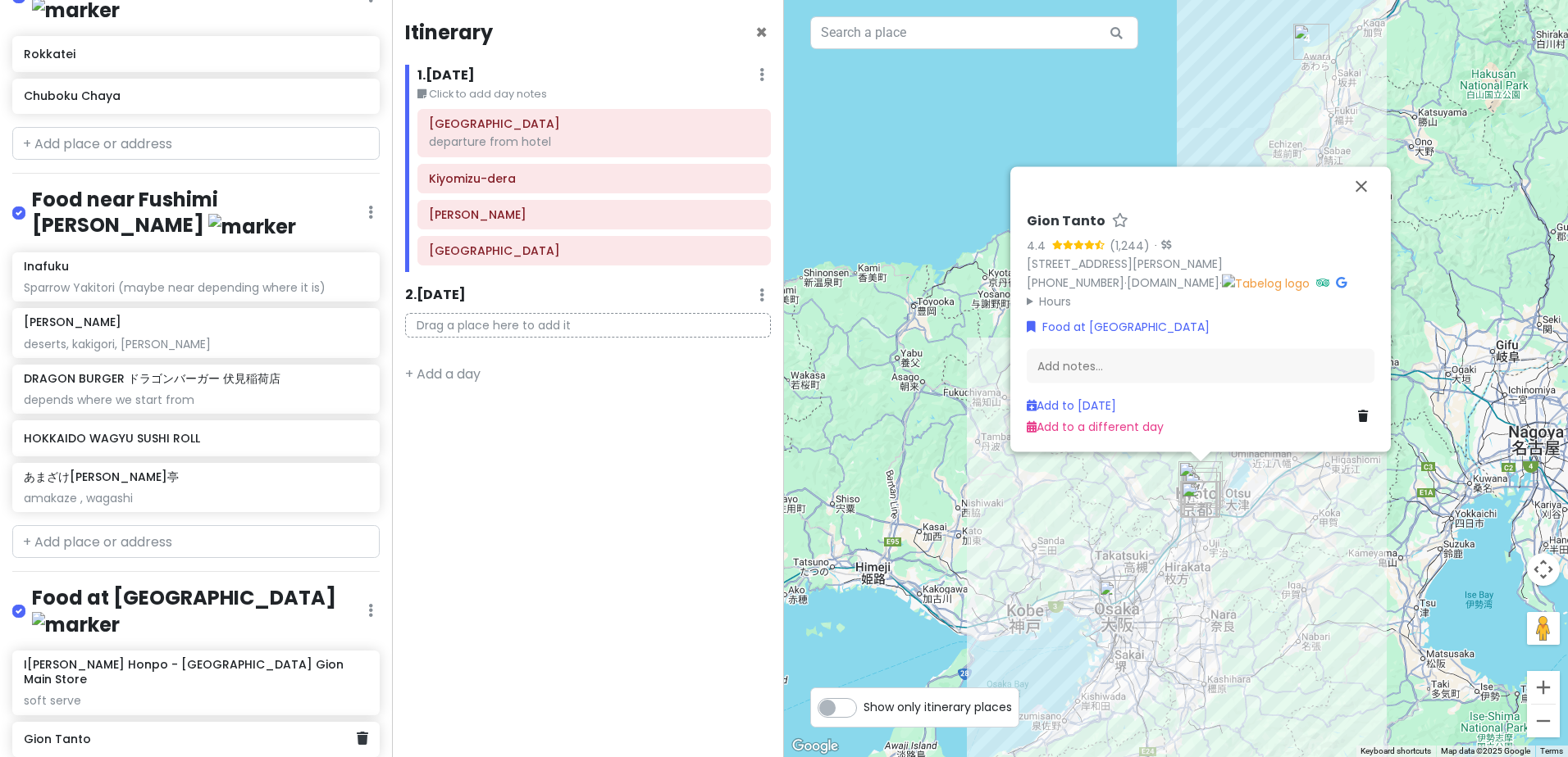
click at [166, 732] on h6 "Gion Tanto" at bounding box center [190, 739] width 332 height 15
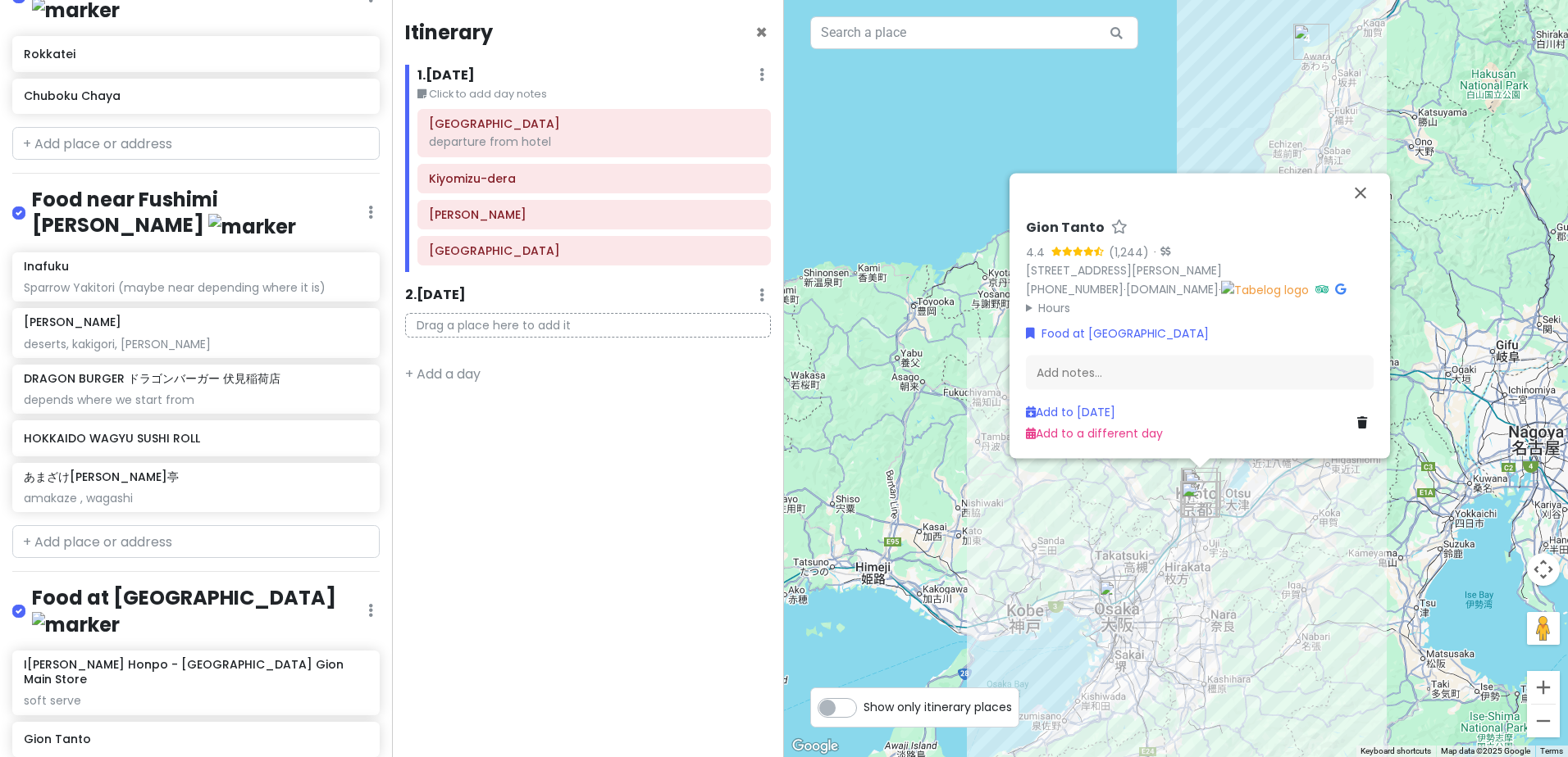
click at [1146, 361] on div "Gion Tanto 4.4 (1,244) · 372 Kiyomotochō, Higashiyama Ward, Kyoto, 605-0084, Ja…" at bounding box center [1199, 331] width 361 height 236
click at [1140, 370] on div "Add notes..." at bounding box center [1199, 372] width 348 height 35
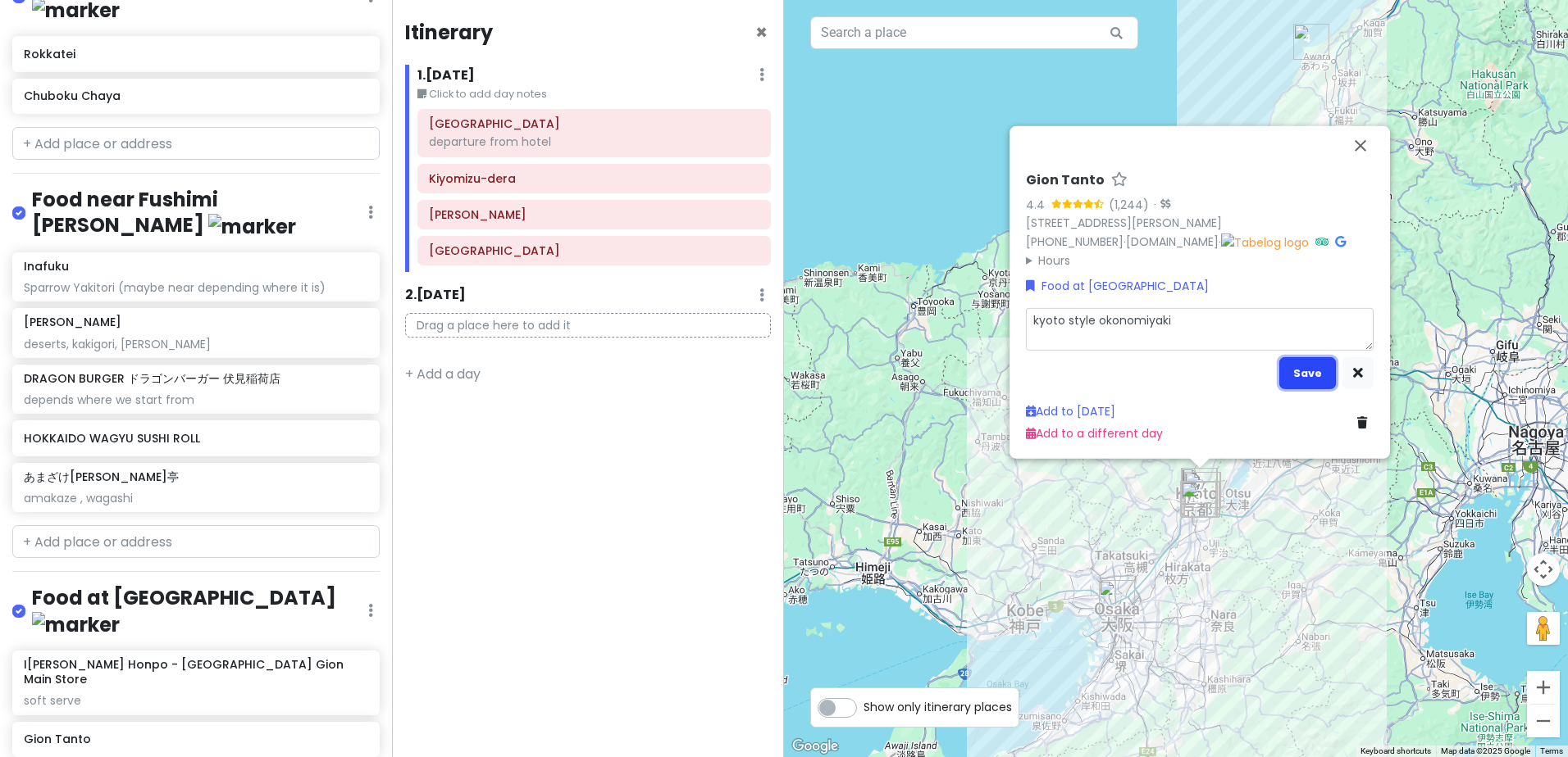
click at [1298, 369] on button "Save" at bounding box center [1307, 373] width 57 height 32
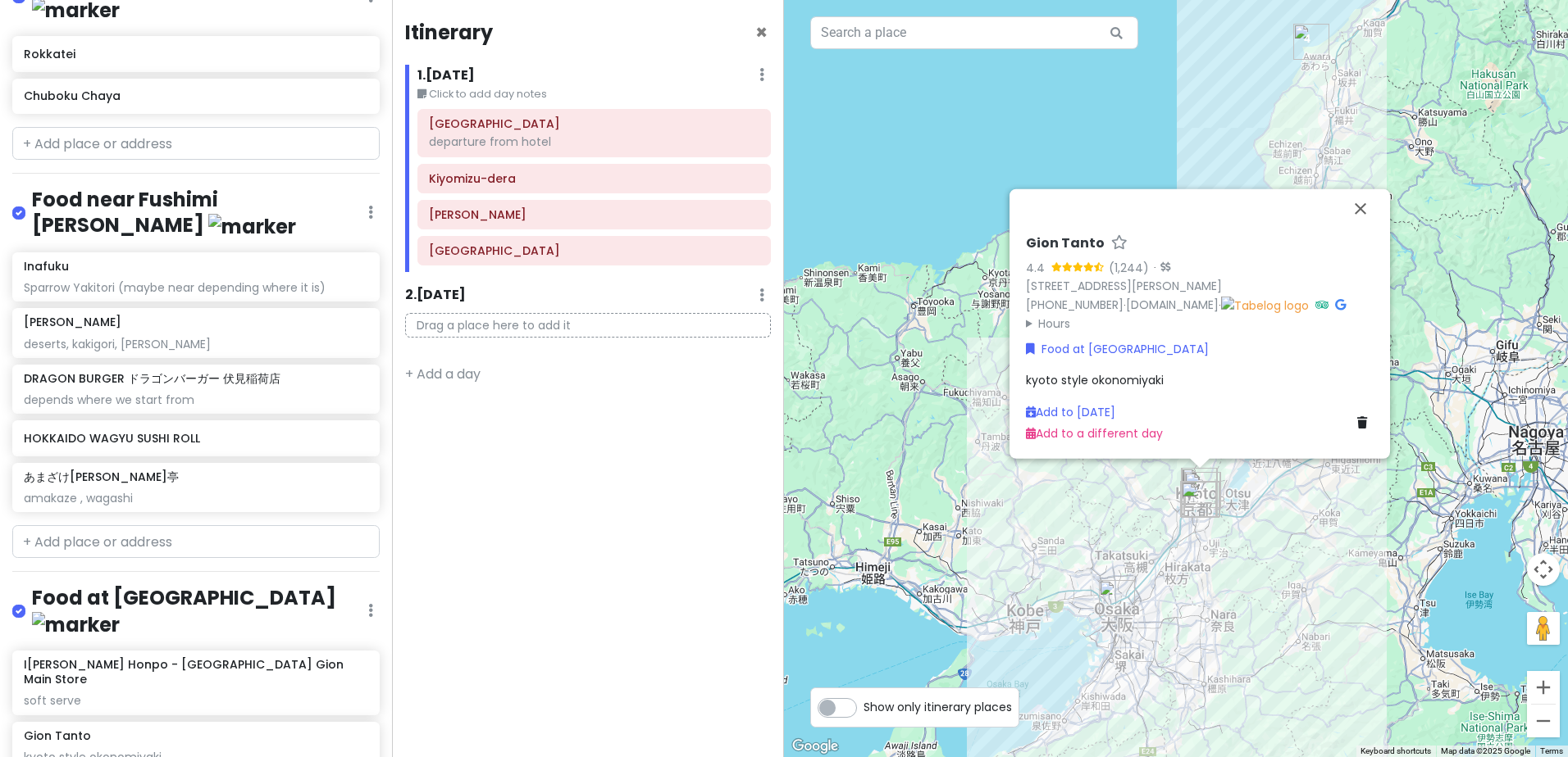
click at [169, 525] on input "text" at bounding box center [196, 541] width 368 height 33
paste input "Izuju"
drag, startPoint x: 161, startPoint y: 438, endPoint x: -46, endPoint y: 412, distance: 208.6
click at [0, 412] on html "day 8 Kyoto Dec 22nd Private Change Dates Make a Copy Delete Trip Go Pro ⚡️ Giv…" at bounding box center [784, 378] width 1568 height 757
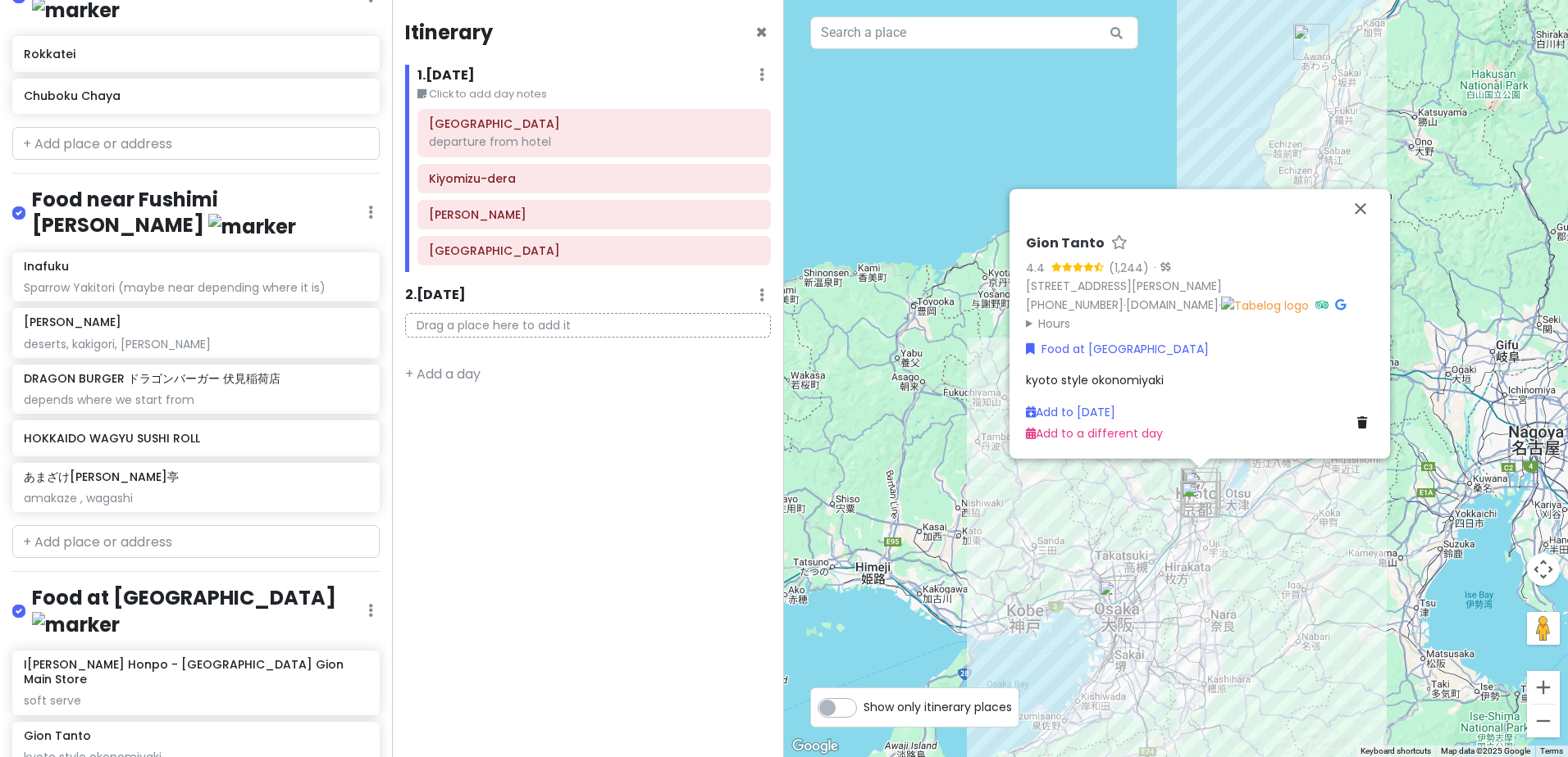
paste input "Izuju"
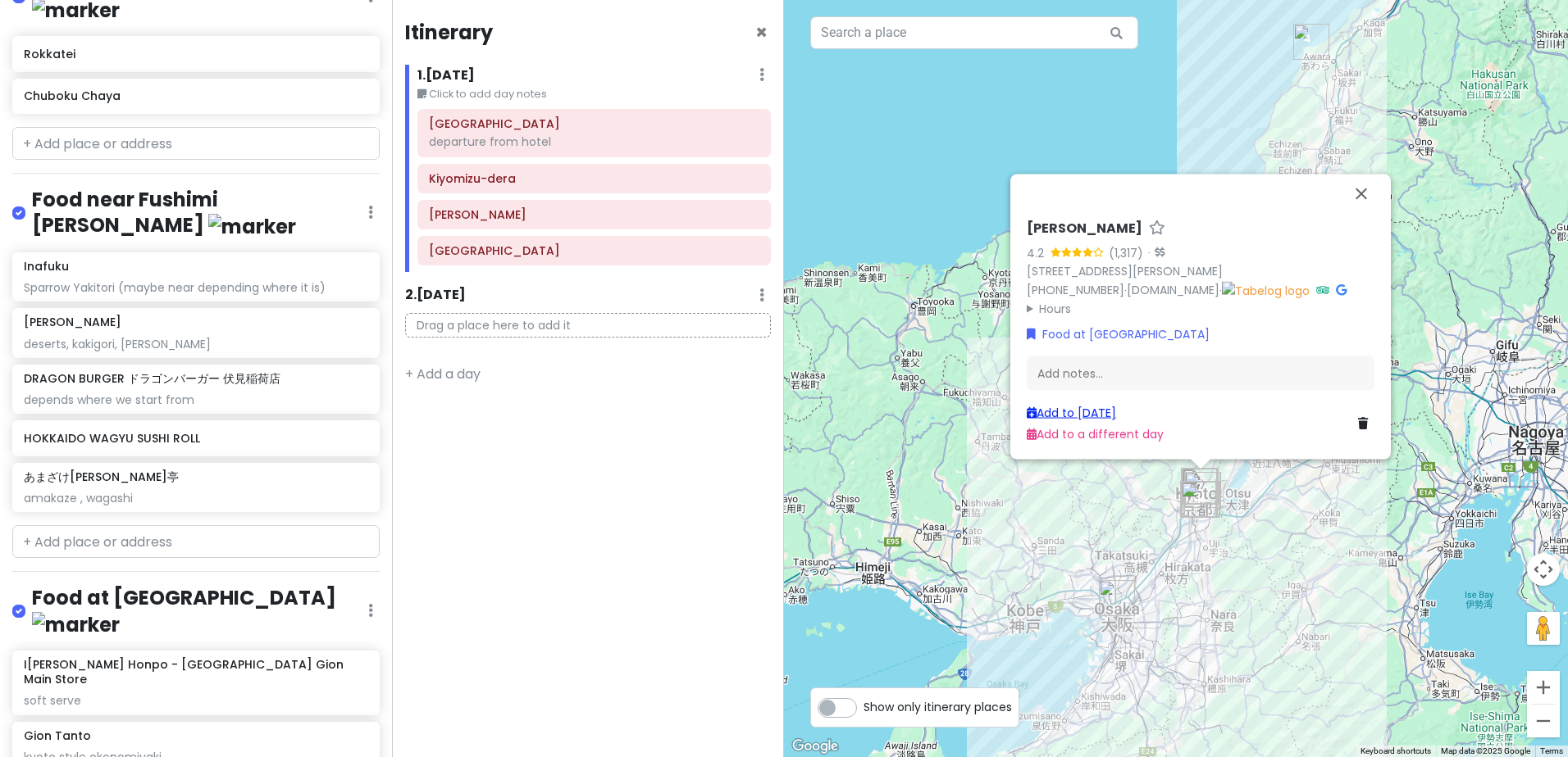
click at [1081, 409] on link "Add to Mon 12/22" at bounding box center [1071, 412] width 90 height 16
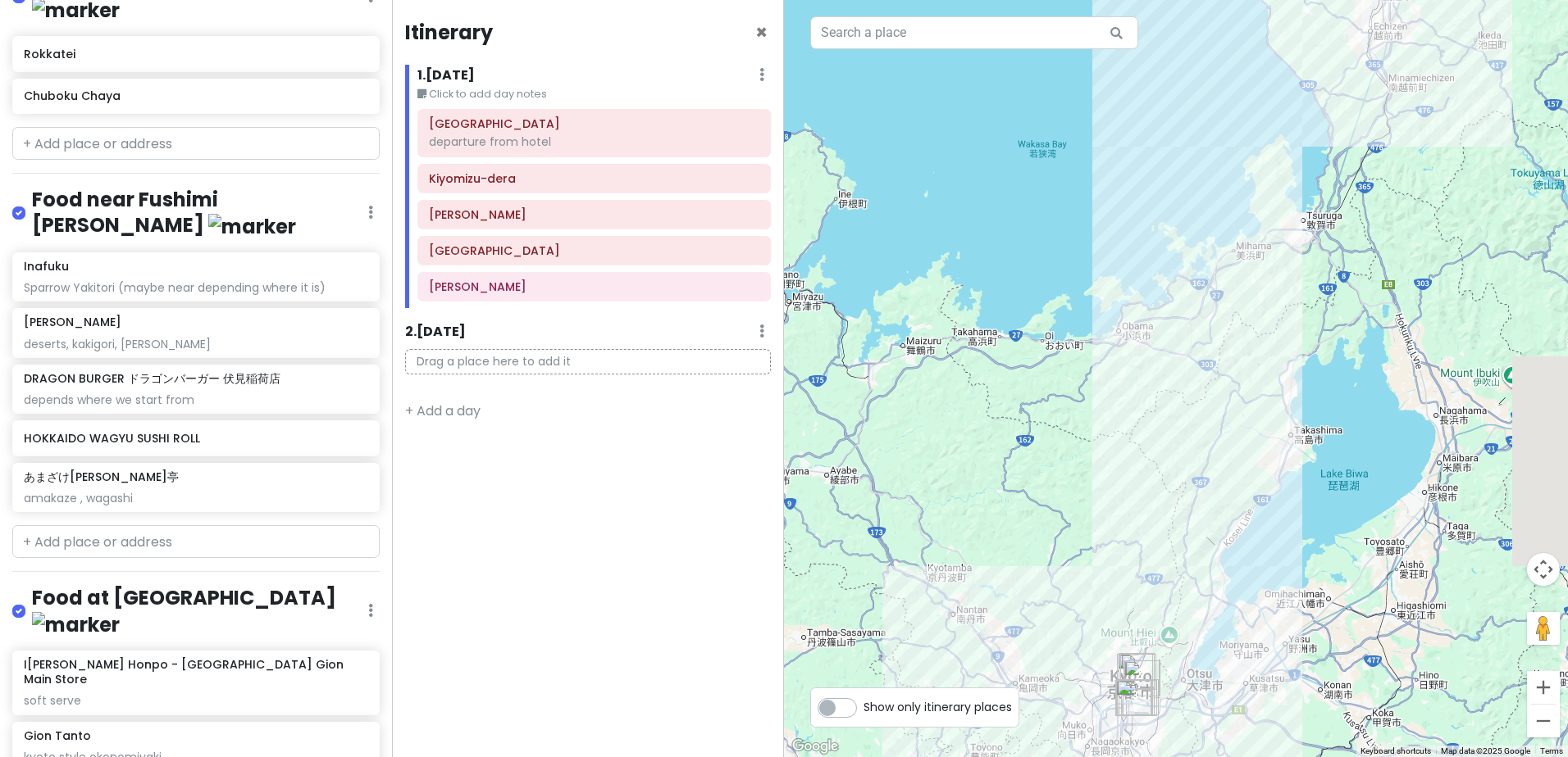
drag, startPoint x: 867, startPoint y: 527, endPoint x: 794, endPoint y: 591, distance: 97.1
click at [785, 603] on div at bounding box center [1175, 378] width 784 height 757
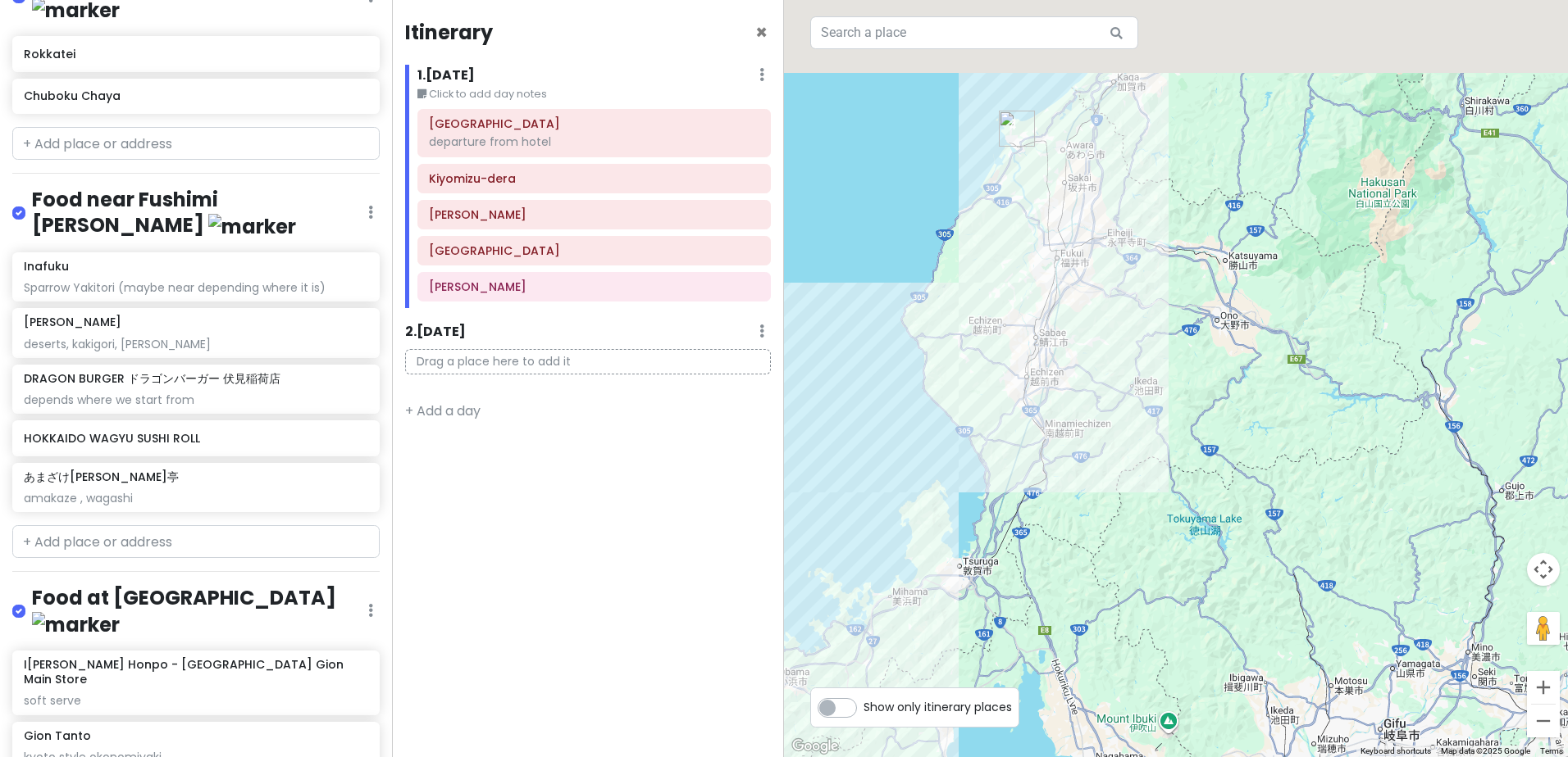
drag, startPoint x: 1266, startPoint y: 189, endPoint x: 1191, endPoint y: 466, distance: 287.0
click at [1213, 484] on div at bounding box center [1175, 378] width 784 height 757
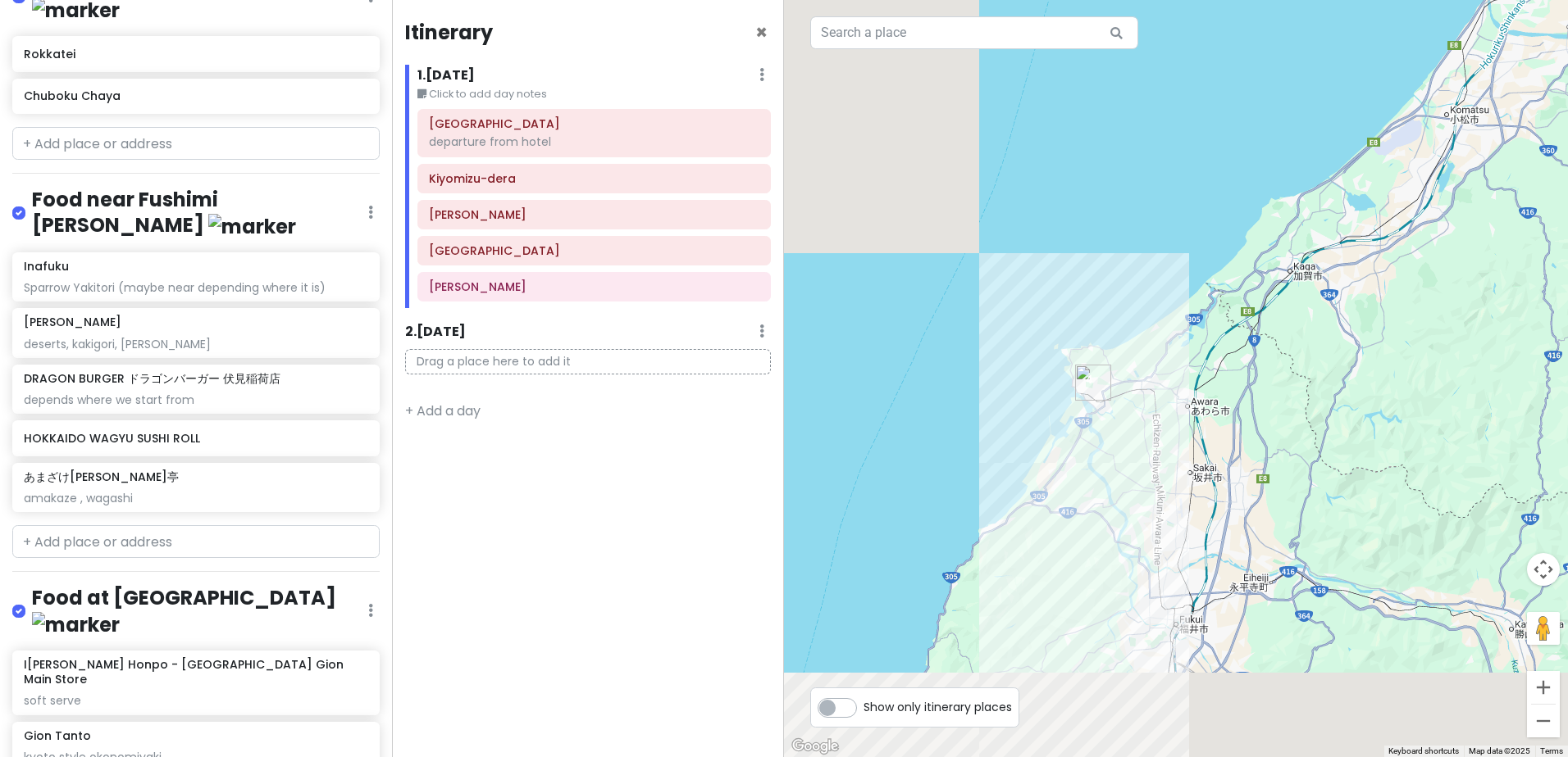
drag, startPoint x: 984, startPoint y: 481, endPoint x: 1303, endPoint y: 166, distance: 448.3
click at [1303, 166] on div at bounding box center [1175, 378] width 784 height 757
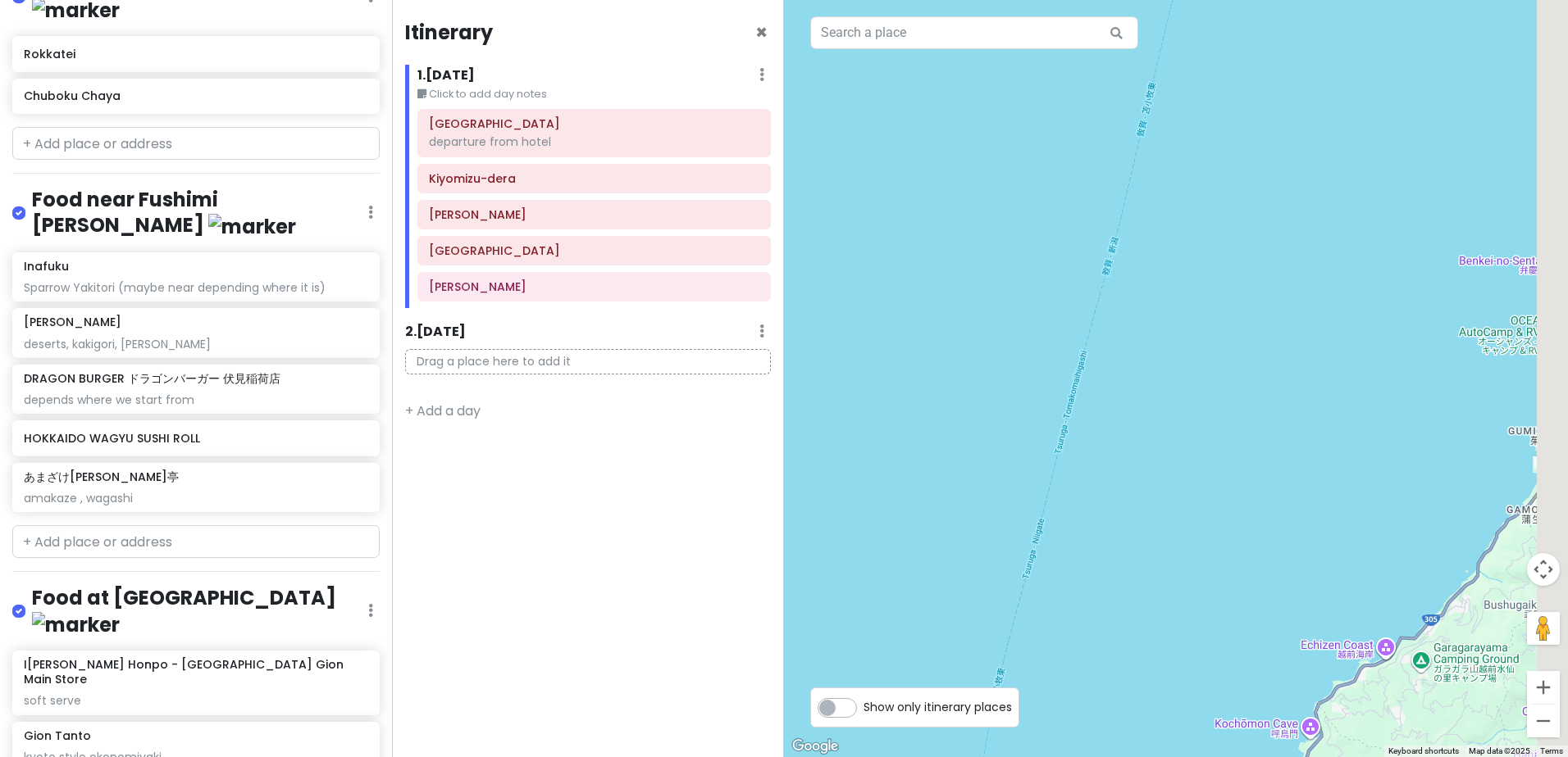
drag, startPoint x: 1222, startPoint y: 222, endPoint x: 925, endPoint y: 313, distance: 310.6
click at [926, 313] on div at bounding box center [1175, 378] width 784 height 757
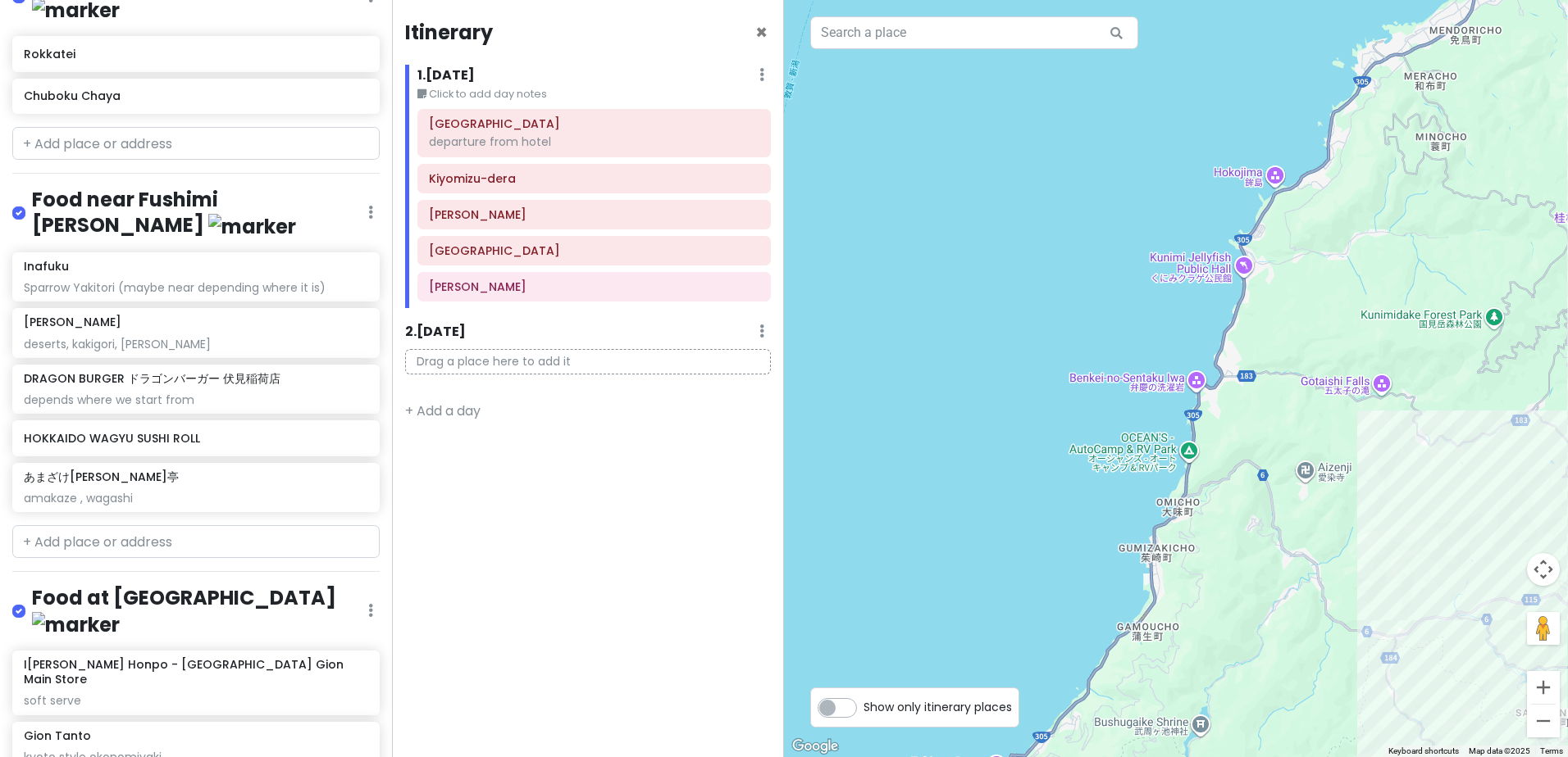
drag, startPoint x: 1331, startPoint y: 231, endPoint x: 931, endPoint y: 524, distance: 495.8
click at [931, 524] on div at bounding box center [1175, 378] width 784 height 757
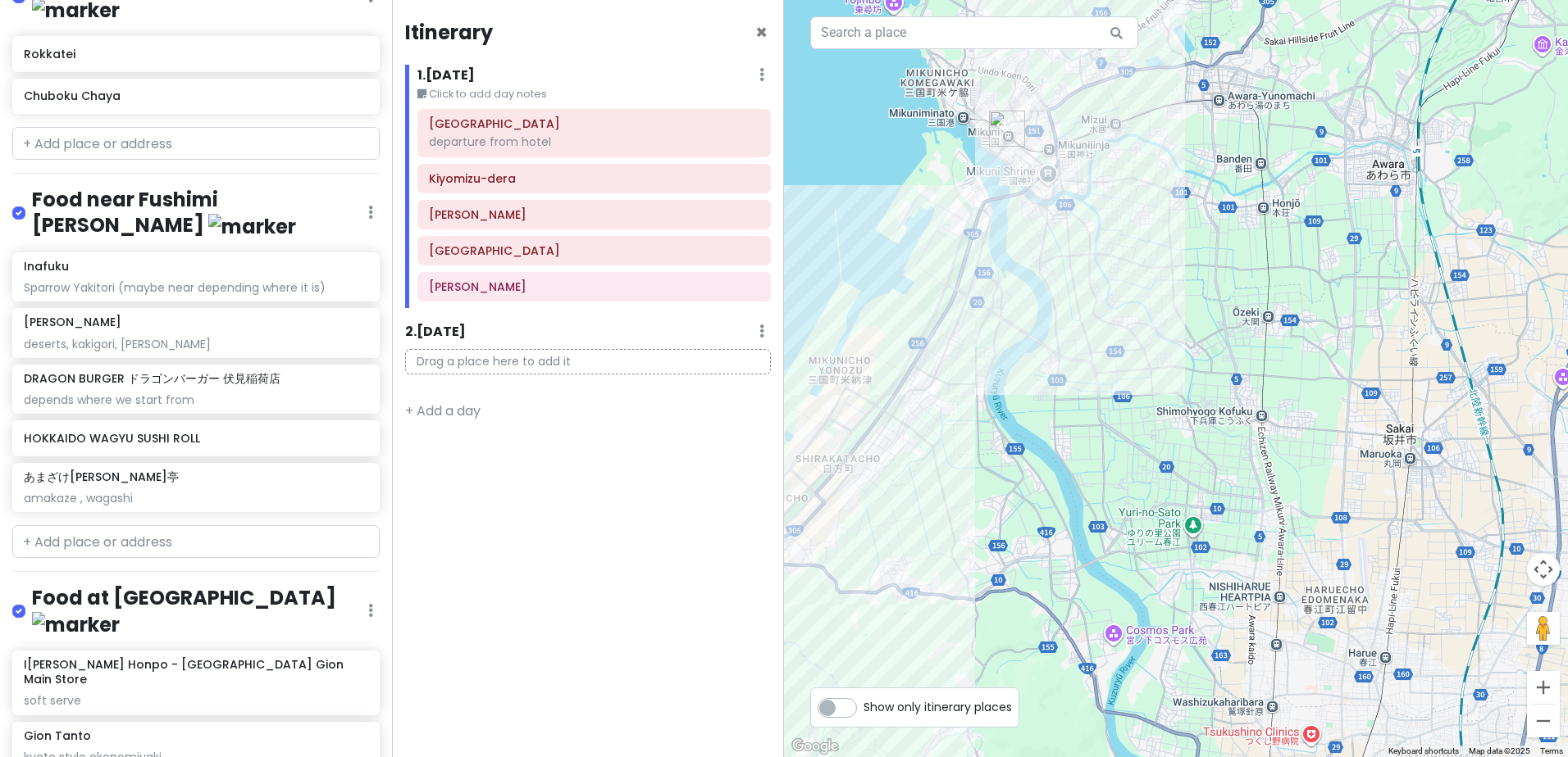
click at [1147, 296] on div at bounding box center [1175, 378] width 784 height 757
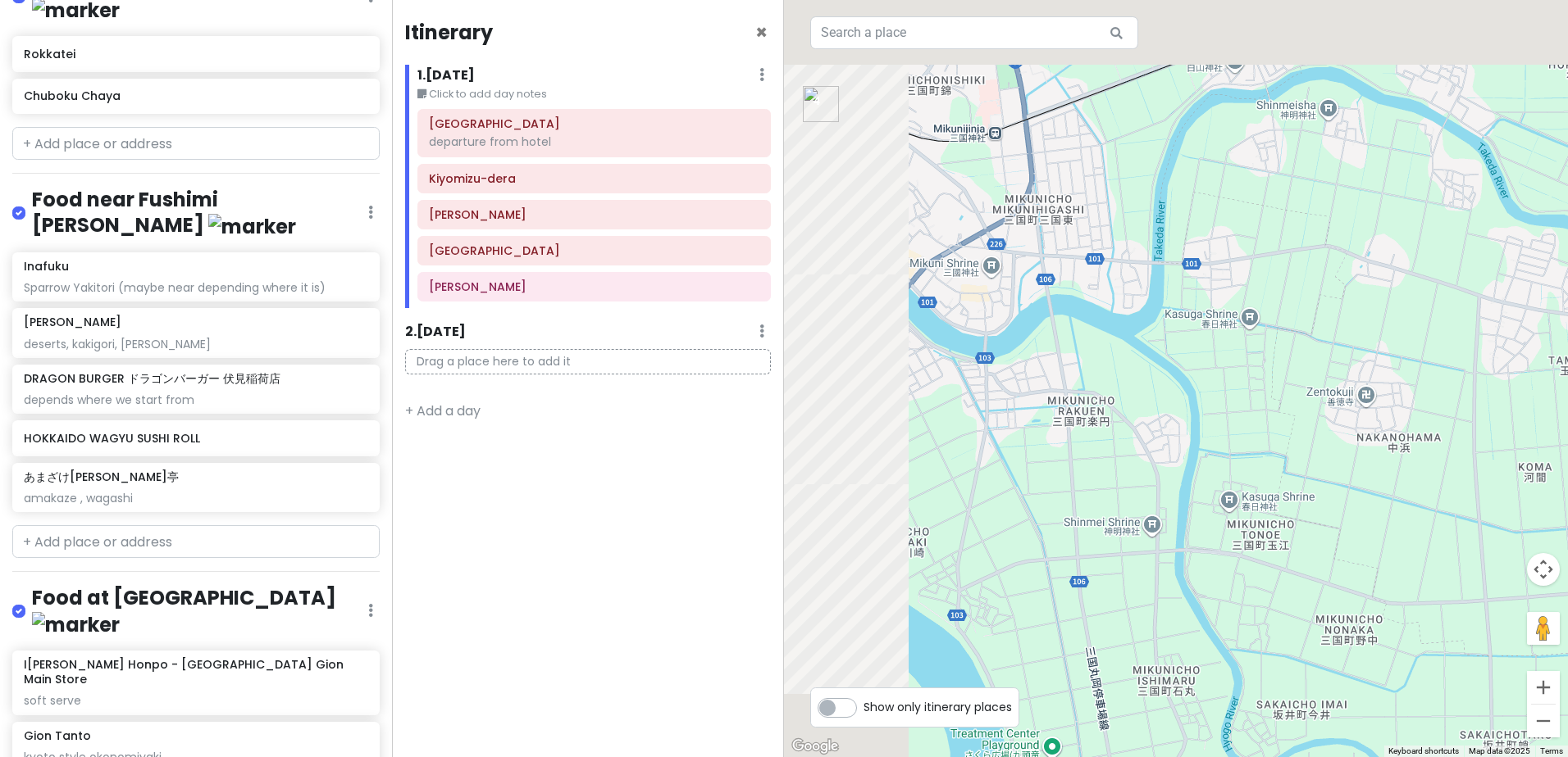
drag, startPoint x: 1040, startPoint y: 225, endPoint x: 1261, endPoint y: 362, distance: 260.0
click at [1337, 411] on div at bounding box center [1175, 378] width 784 height 757
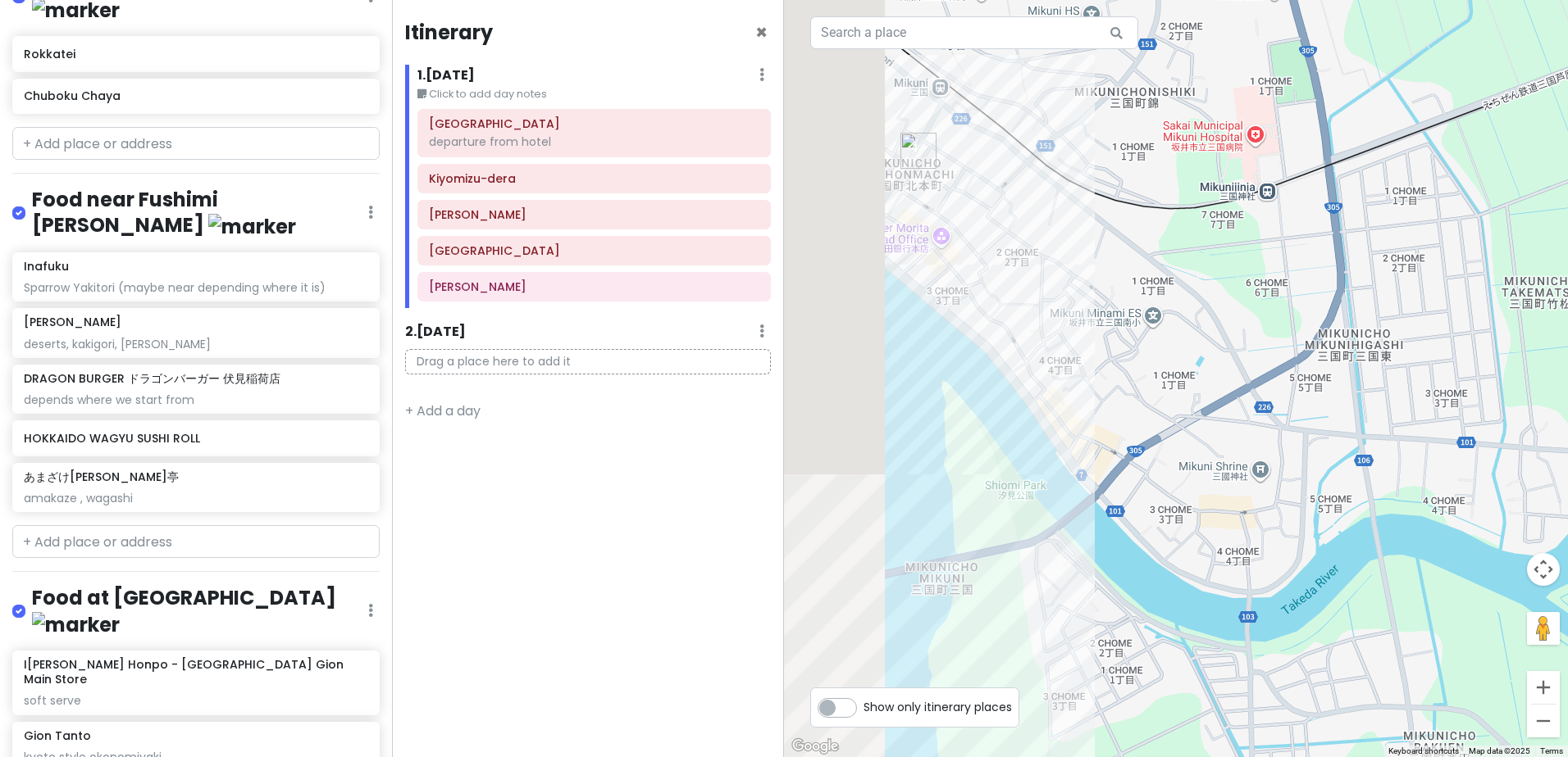
drag, startPoint x: 1103, startPoint y: 288, endPoint x: 1316, endPoint y: 344, distance: 220.2
click at [1316, 343] on div at bounding box center [1175, 378] width 784 height 757
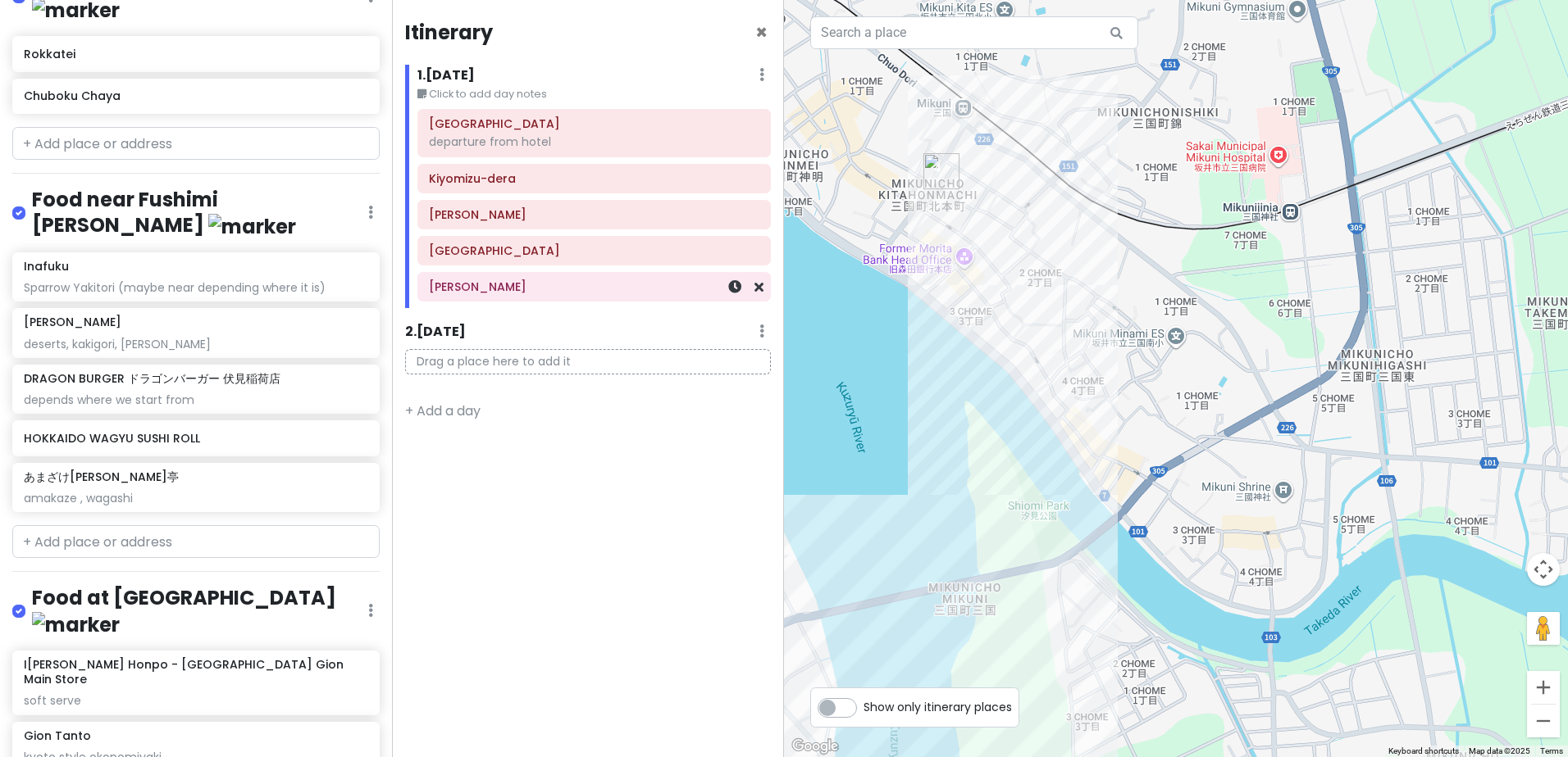
click at [547, 288] on h6 "Izuju Sushi" at bounding box center [594, 288] width 330 height 15
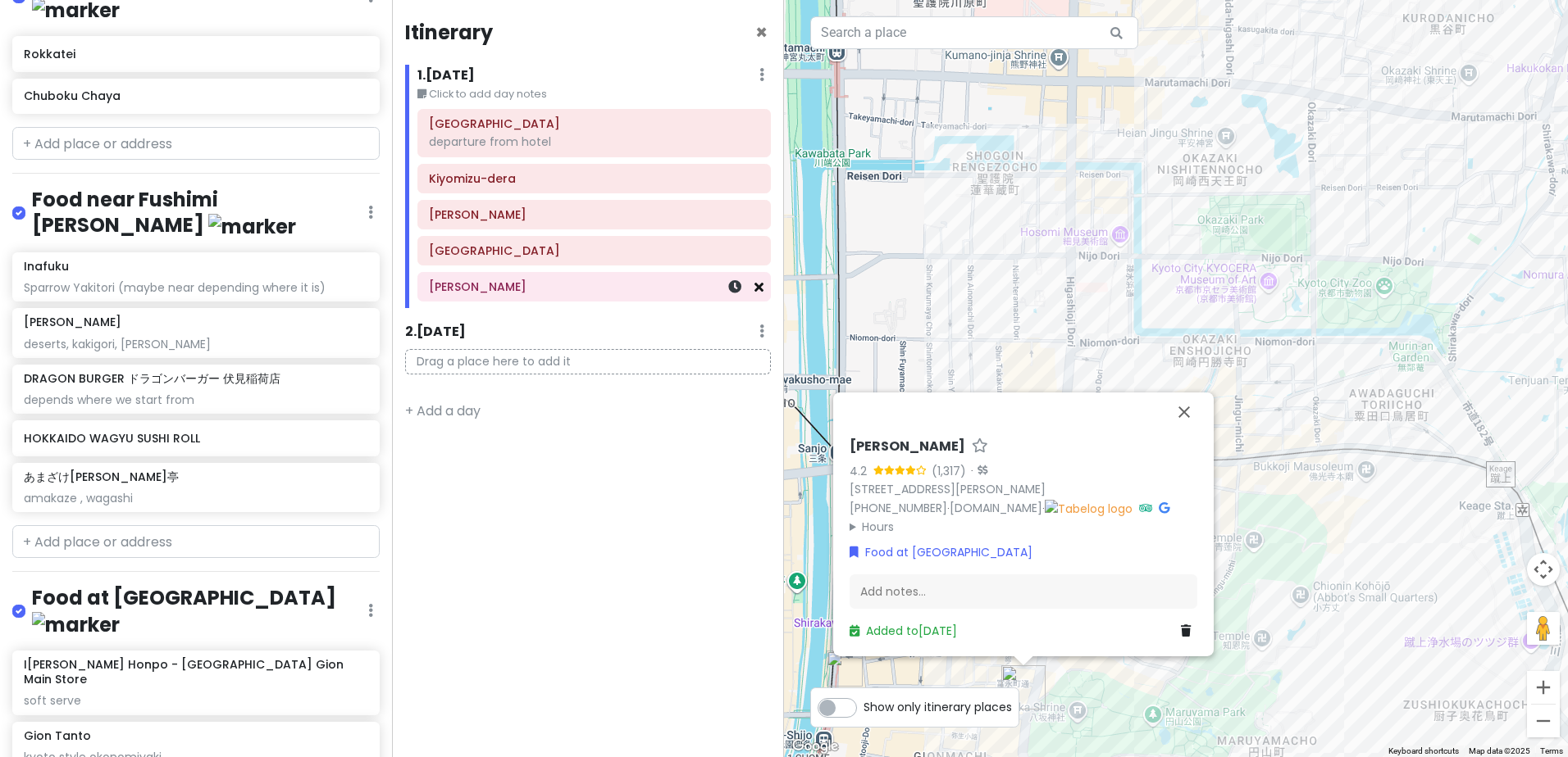
click at [758, 287] on icon at bounding box center [759, 287] width 9 height 13
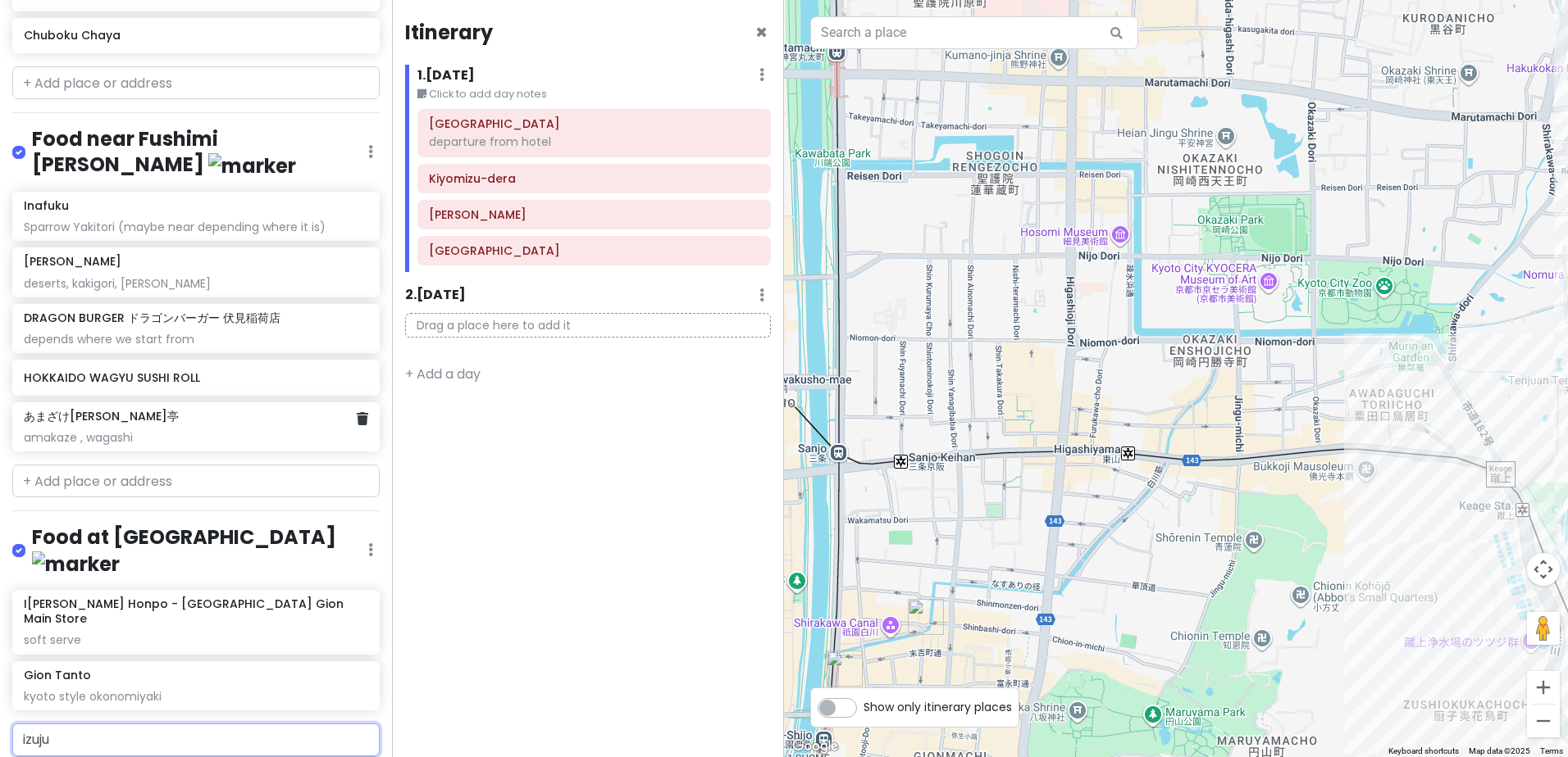
scroll to position [716, 0]
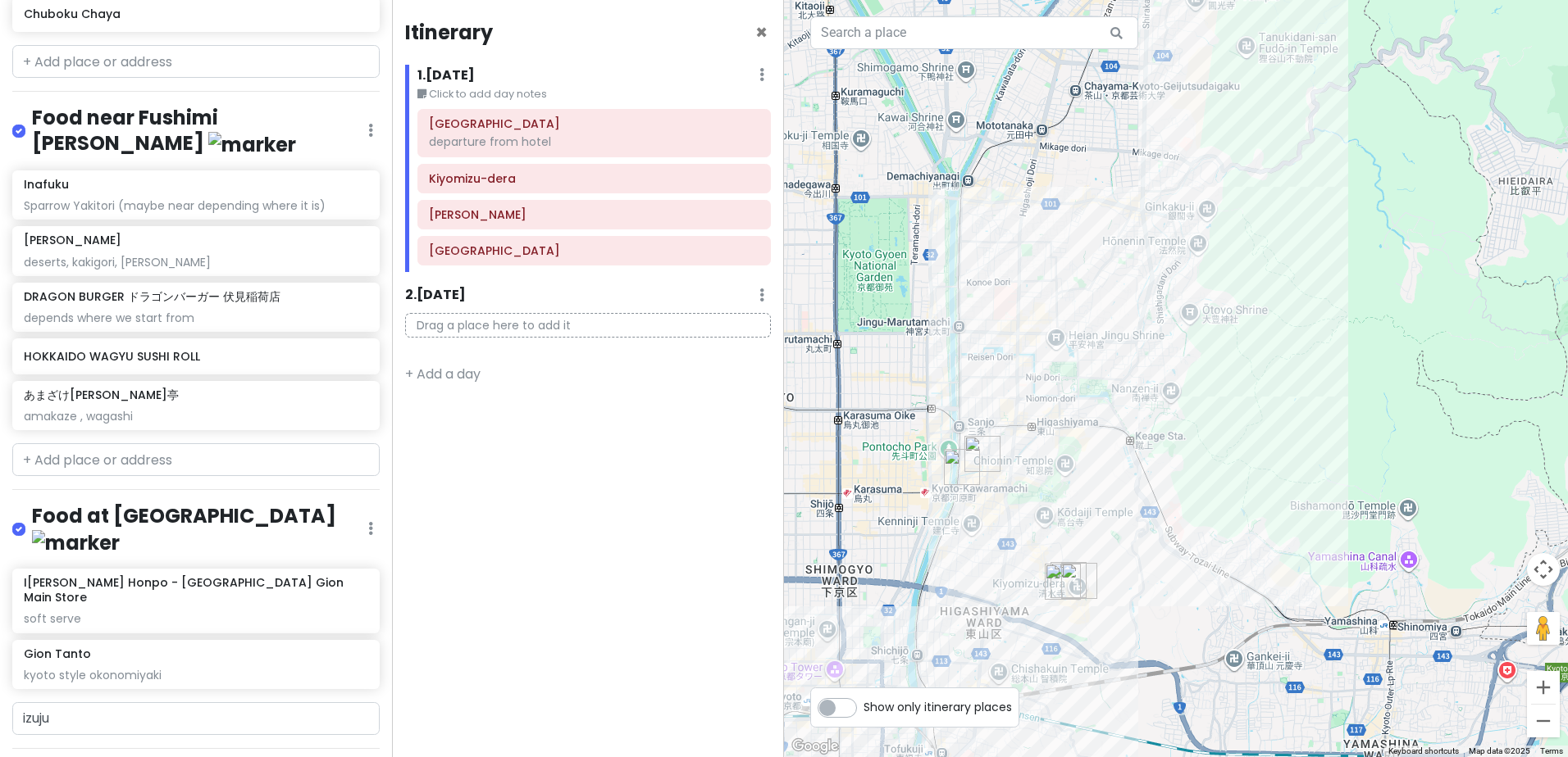
drag, startPoint x: 1216, startPoint y: 304, endPoint x: 1096, endPoint y: 640, distance: 356.8
click at [1104, 634] on div at bounding box center [1175, 378] width 784 height 757
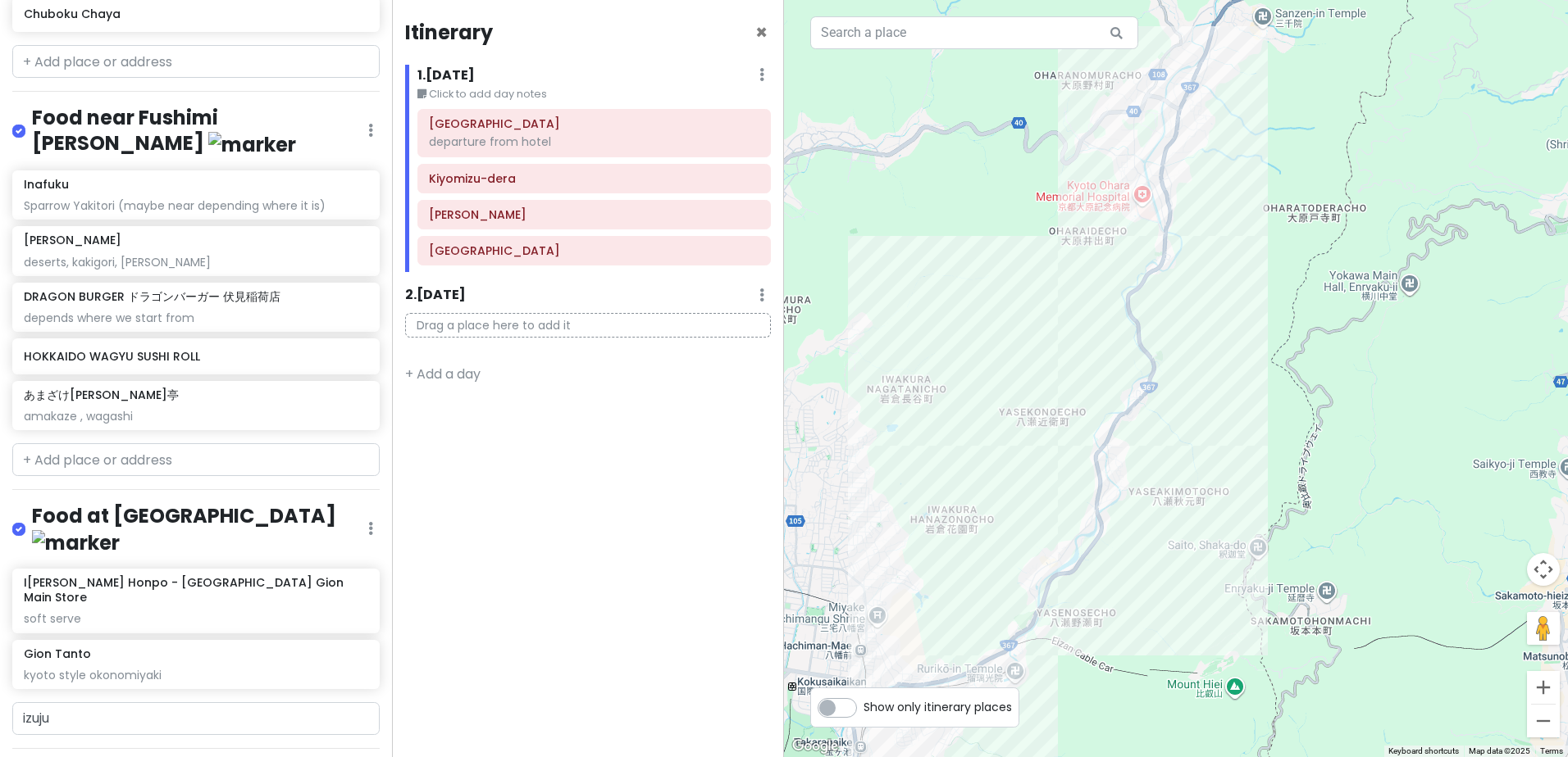
drag, startPoint x: 1132, startPoint y: 368, endPoint x: 1128, endPoint y: 518, distance: 150.1
click at [1129, 507] on div at bounding box center [1175, 378] width 784 height 757
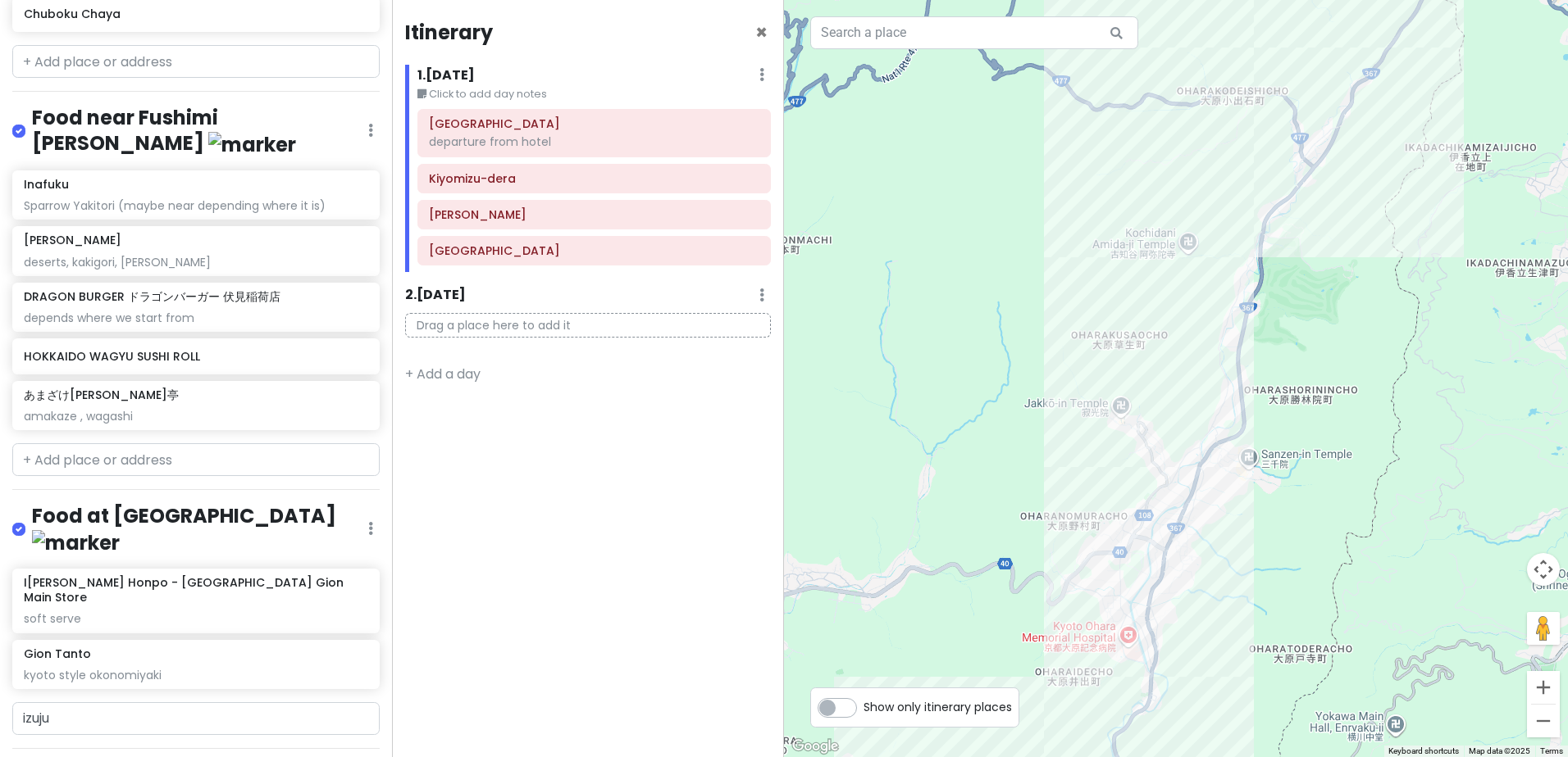
drag, startPoint x: 1121, startPoint y: 260, endPoint x: 1021, endPoint y: 535, distance: 292.6
click at [1029, 528] on div at bounding box center [1175, 378] width 784 height 757
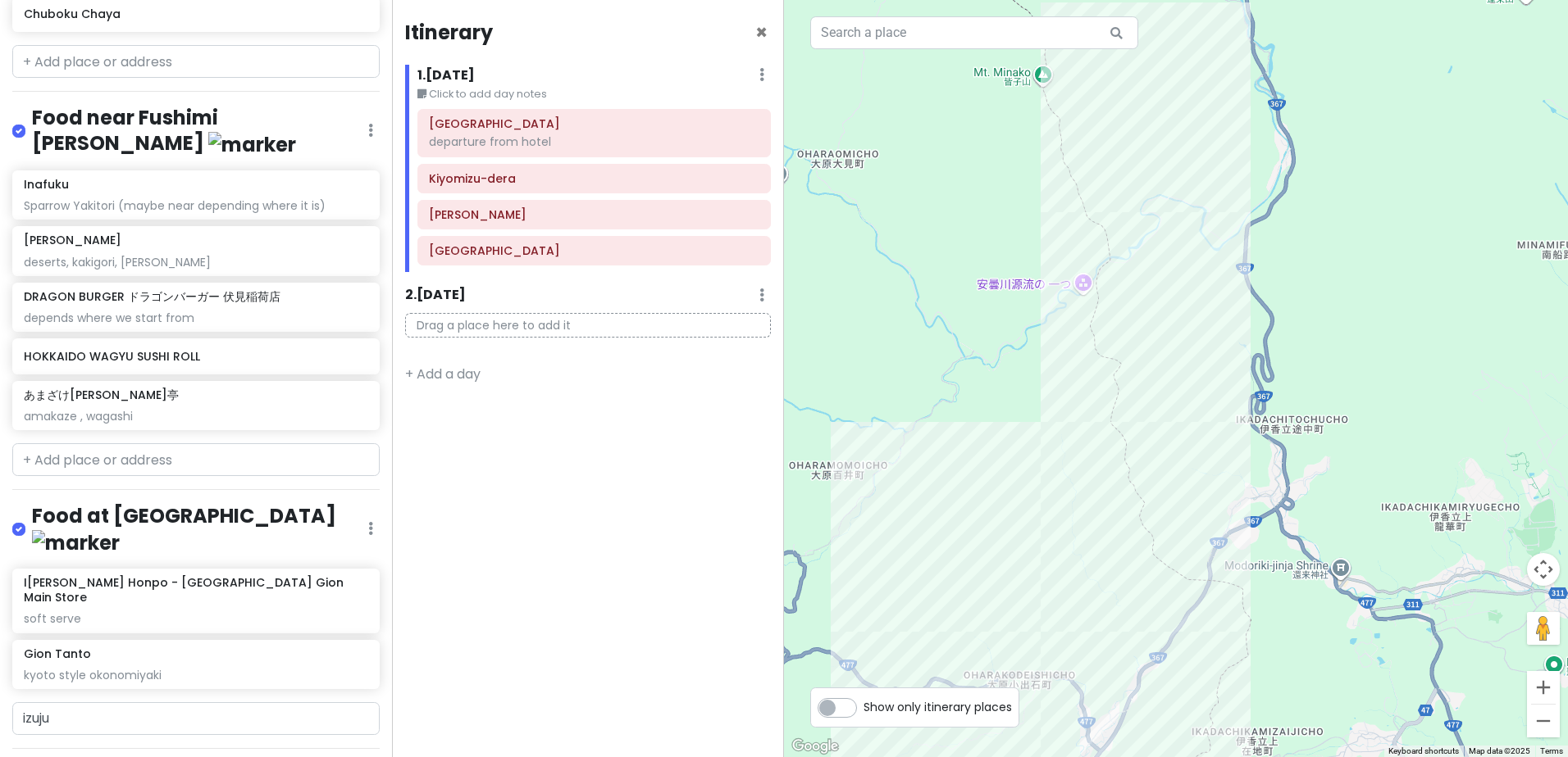
drag, startPoint x: 1121, startPoint y: 232, endPoint x: 1079, endPoint y: 532, distance: 302.9
click at [1079, 533] on div at bounding box center [1175, 378] width 784 height 757
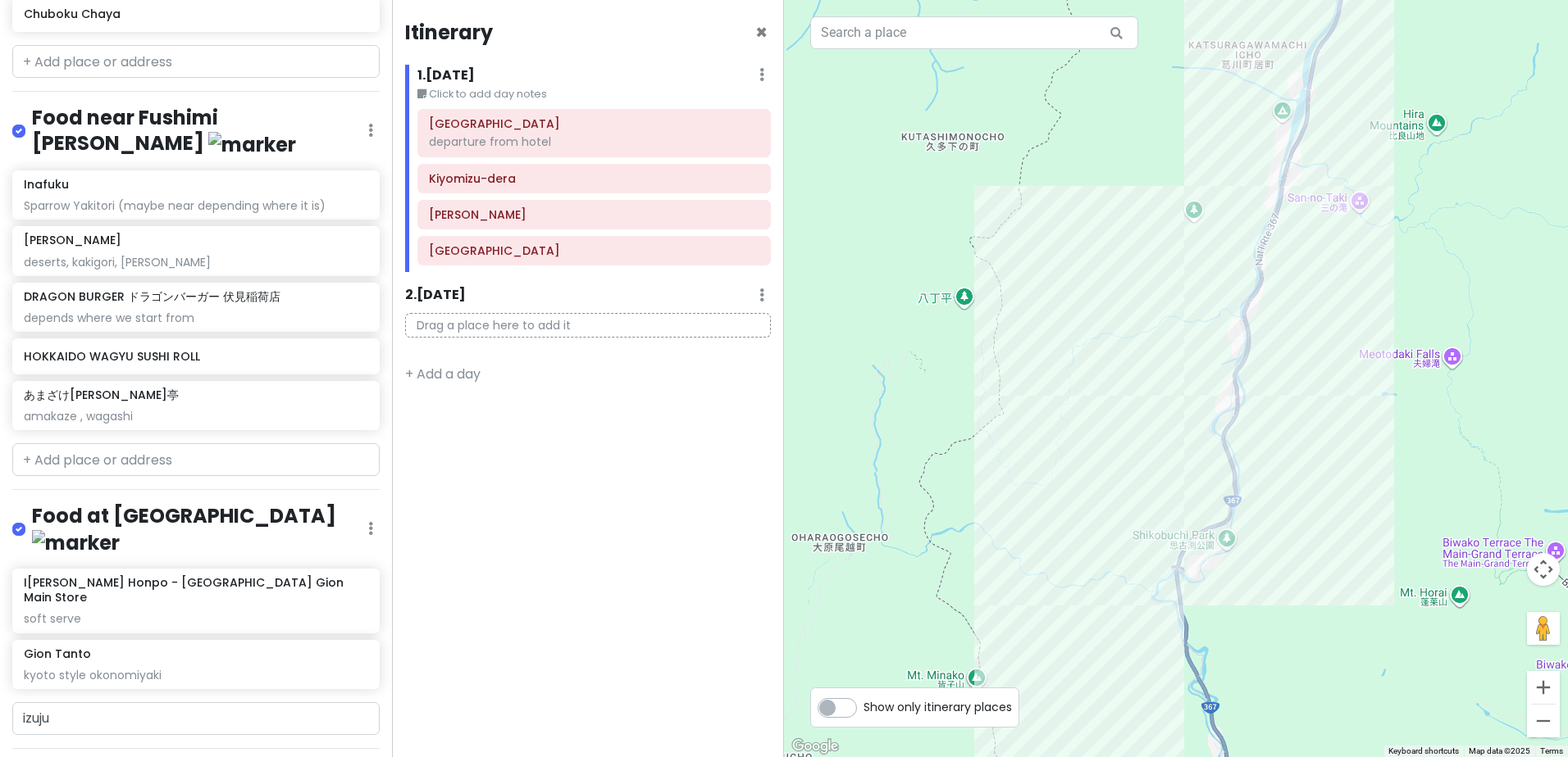
drag, startPoint x: 1090, startPoint y: 313, endPoint x: 994, endPoint y: 575, distance: 279.0
click at [992, 594] on div at bounding box center [1175, 378] width 784 height 757
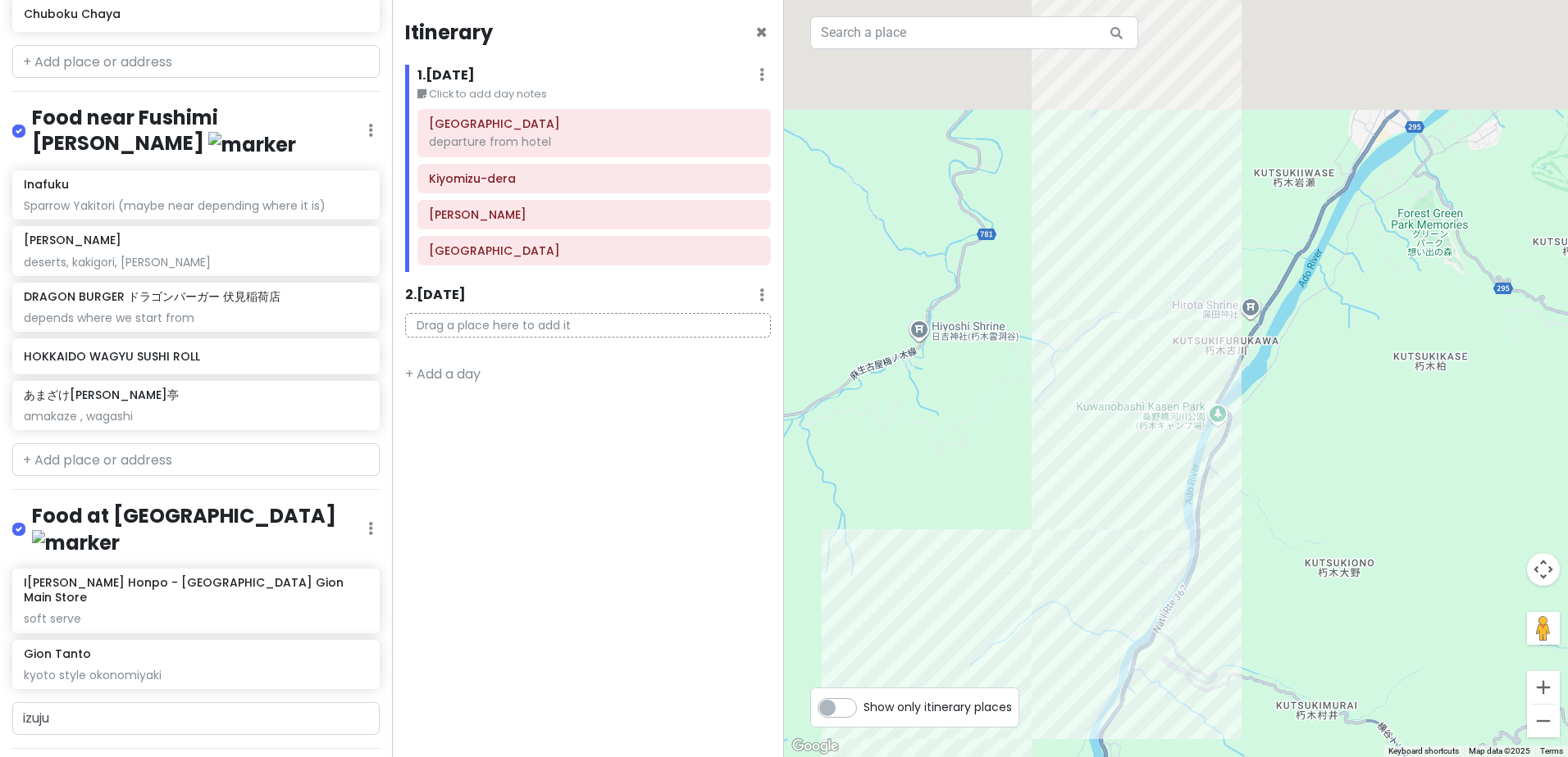
drag, startPoint x: 1071, startPoint y: 350, endPoint x: 1044, endPoint y: 578, distance: 229.6
click at [1044, 613] on div at bounding box center [1175, 378] width 784 height 757
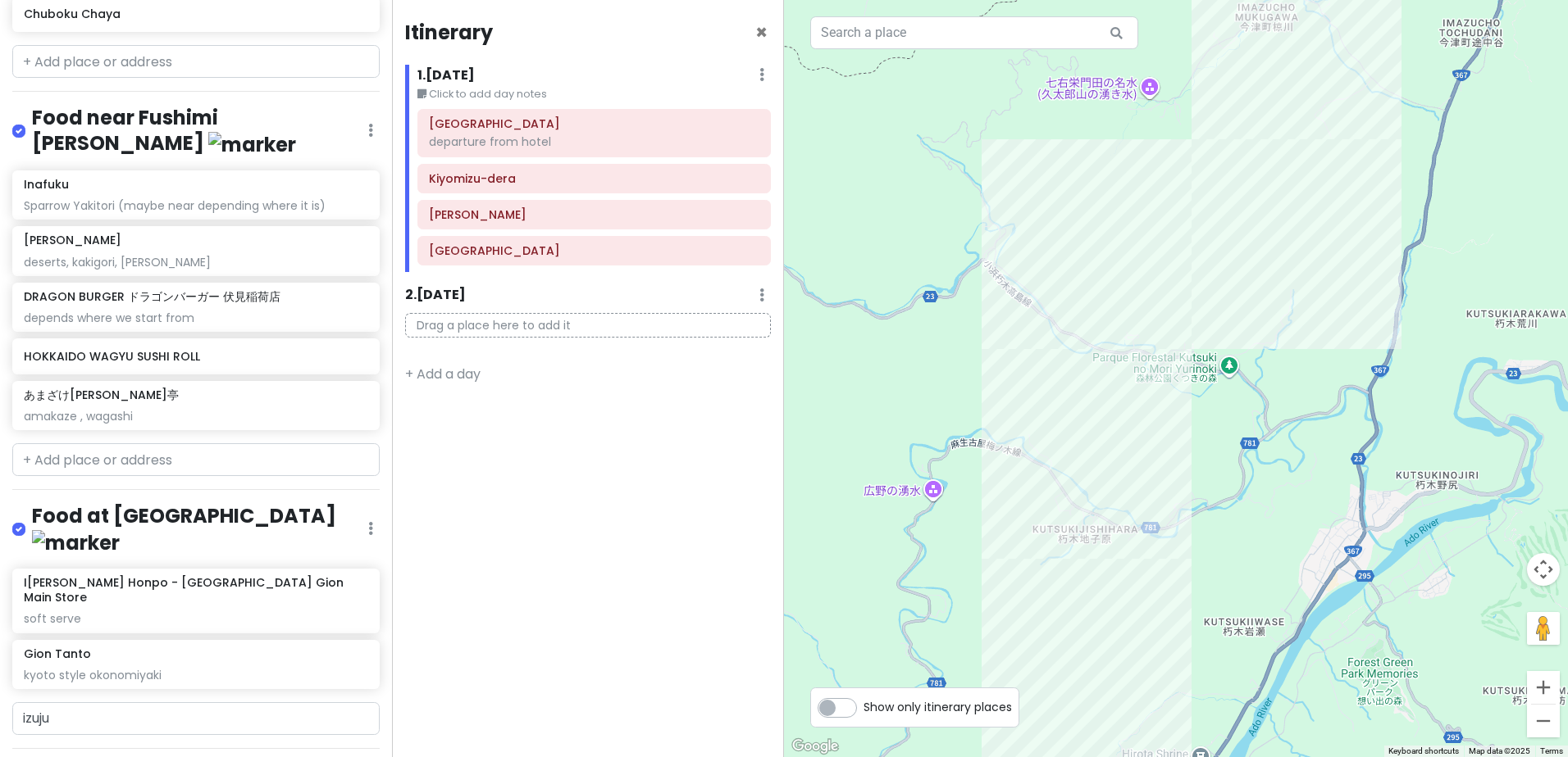
drag, startPoint x: 1094, startPoint y: 338, endPoint x: 948, endPoint y: 750, distance: 437.1
click at [949, 750] on div at bounding box center [1175, 378] width 784 height 757
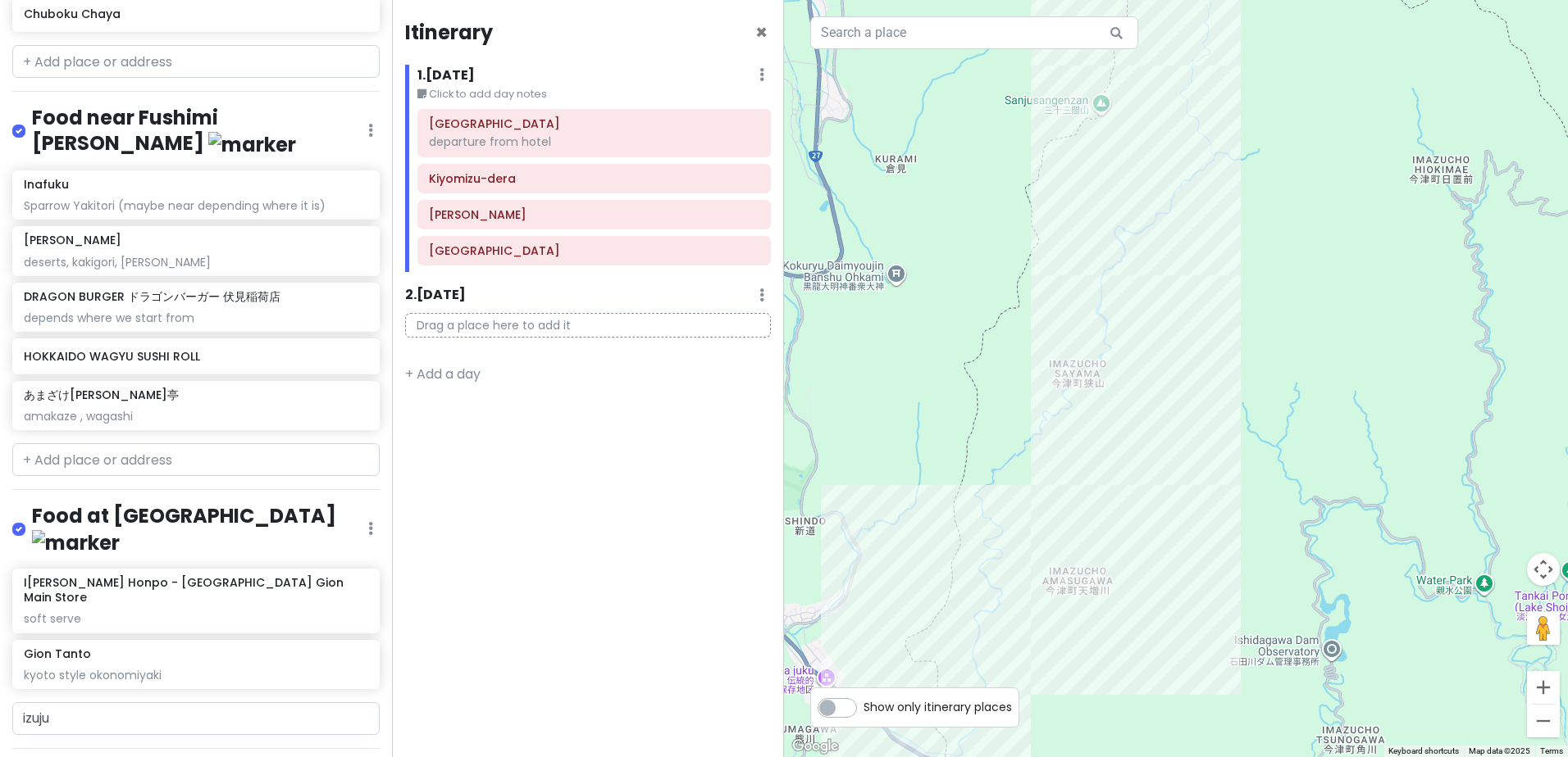
drag, startPoint x: 1134, startPoint y: 271, endPoint x: 1138, endPoint y: 669, distance: 398.0
click at [1141, 676] on div at bounding box center [1175, 378] width 784 height 757
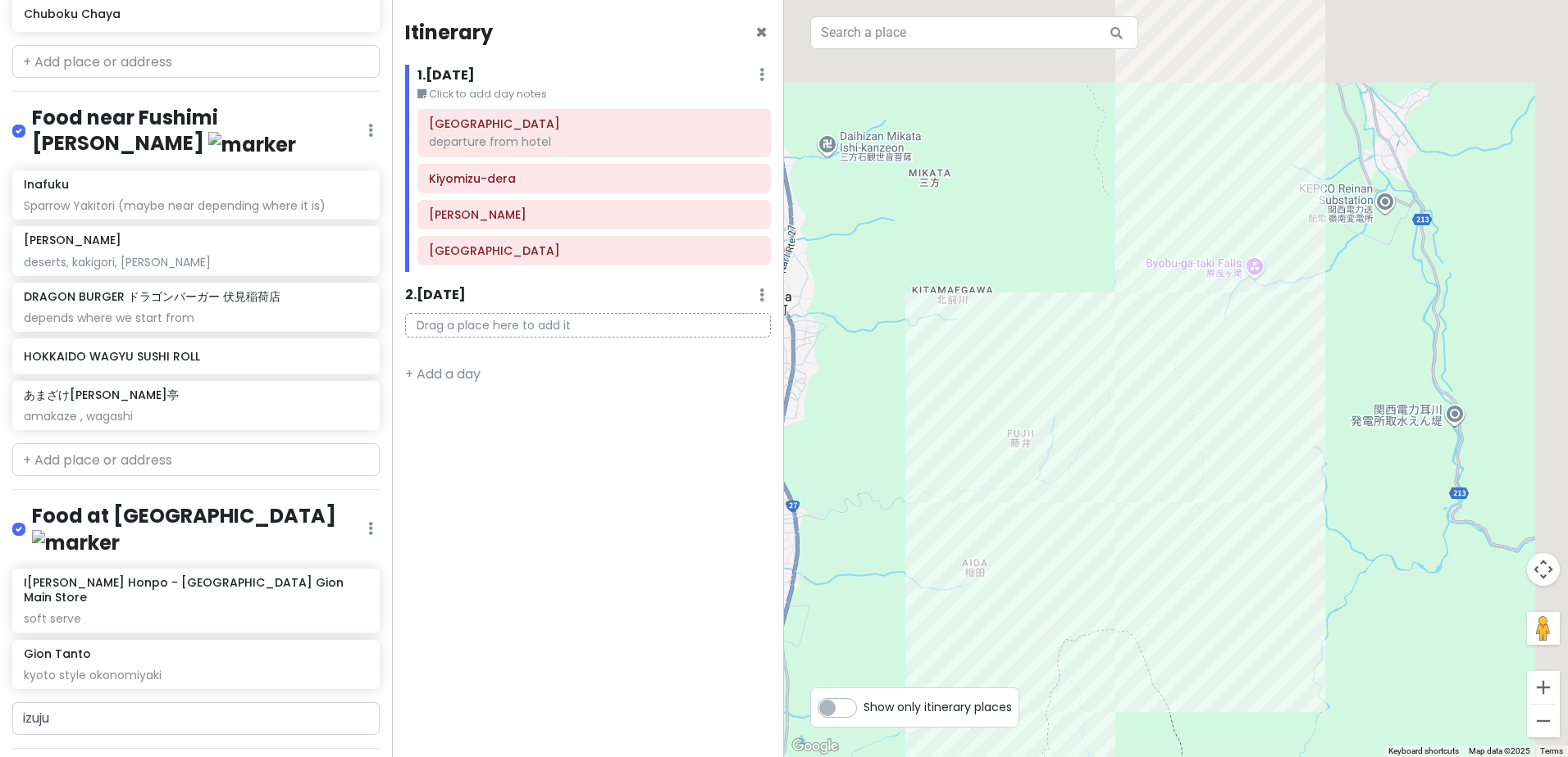
drag, startPoint x: 1170, startPoint y: 270, endPoint x: 982, endPoint y: 639, distance: 414.1
click at [969, 667] on div at bounding box center [1175, 378] width 784 height 757
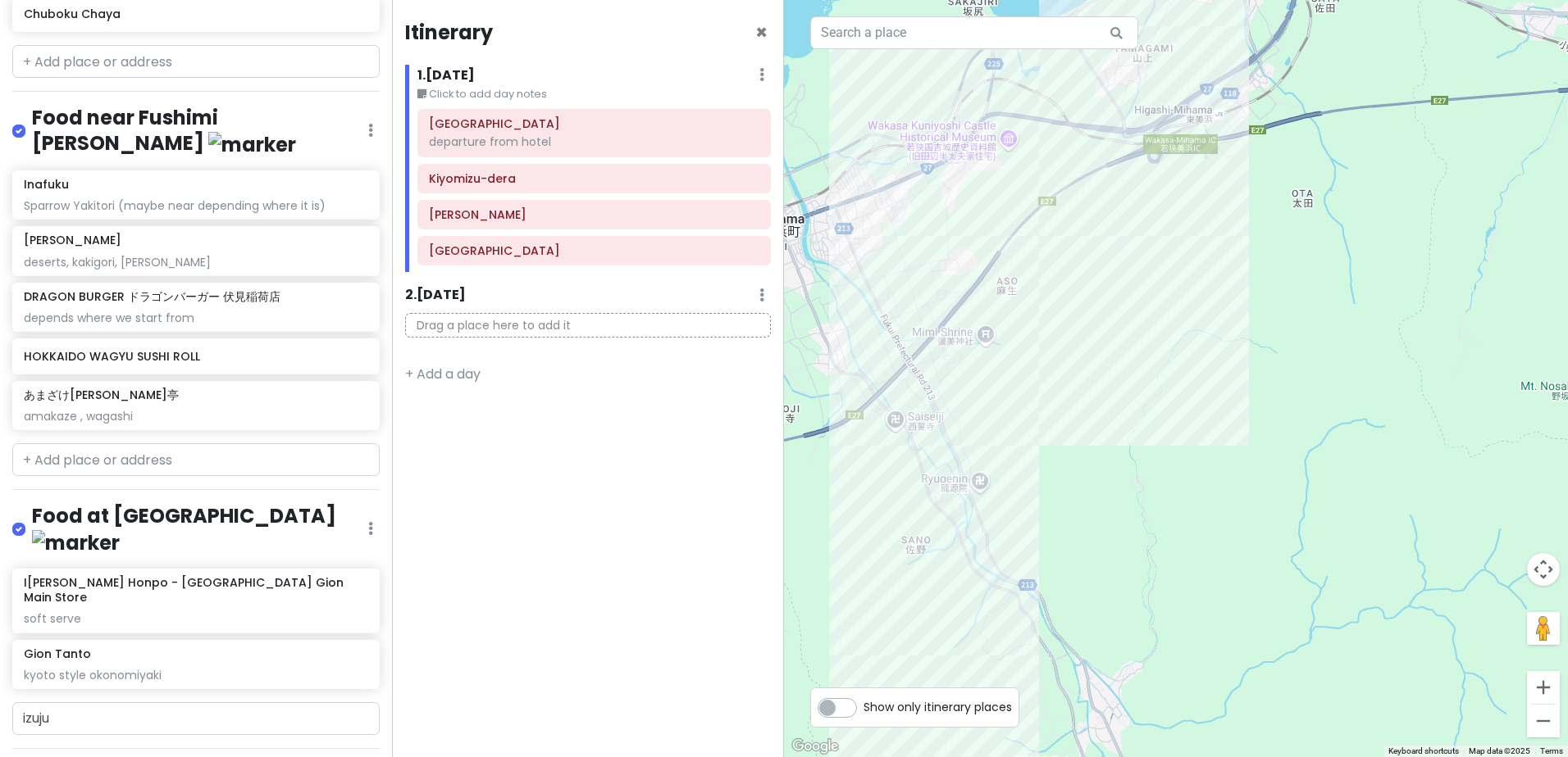
drag, startPoint x: 1117, startPoint y: 550, endPoint x: 1117, endPoint y: 613, distance: 63.0
click at [1117, 613] on div at bounding box center [1175, 378] width 784 height 757
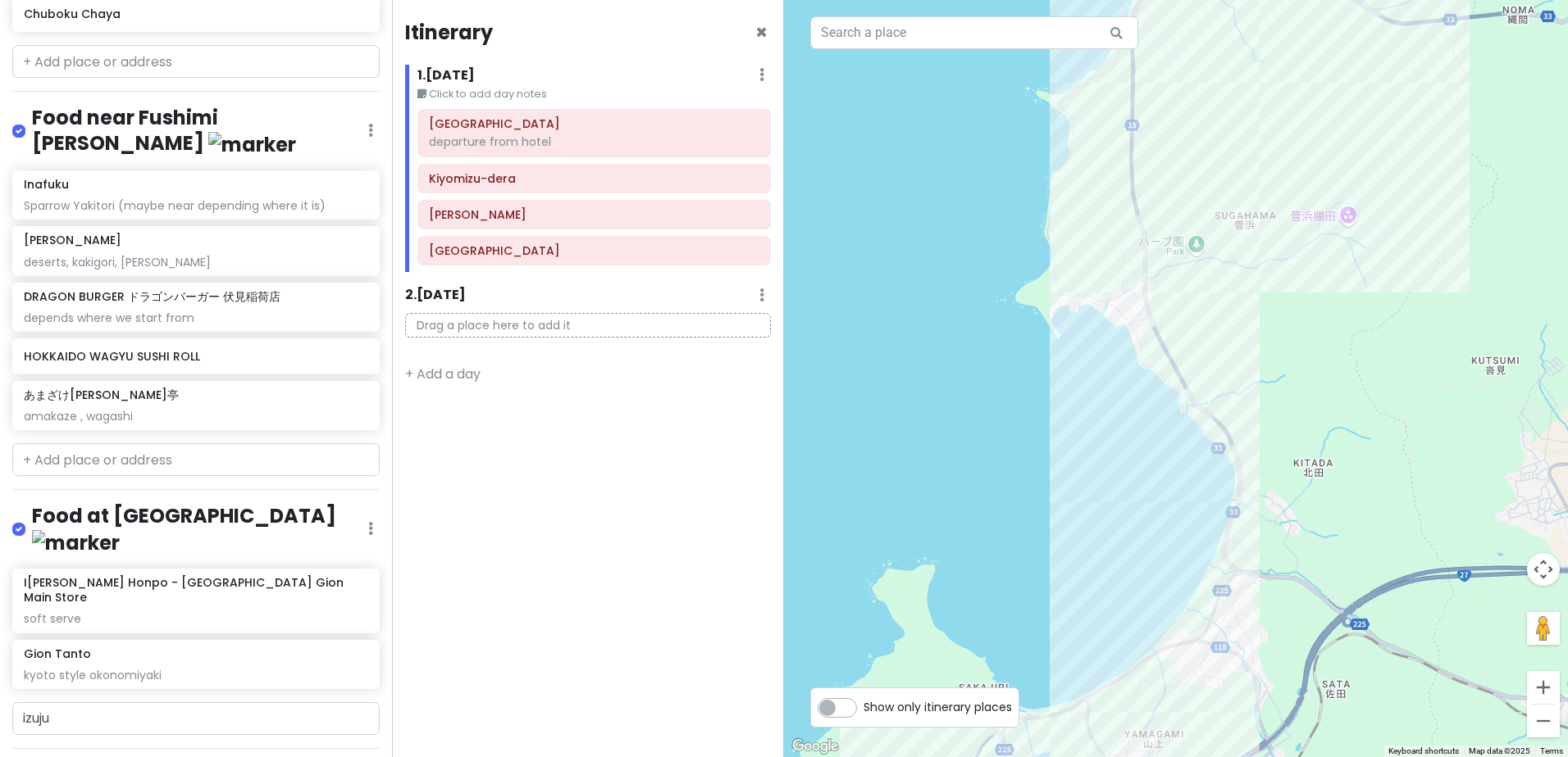
drag, startPoint x: 1262, startPoint y: 162, endPoint x: 1115, endPoint y: 459, distance: 331.4
click at [1124, 436] on div at bounding box center [1175, 378] width 784 height 757
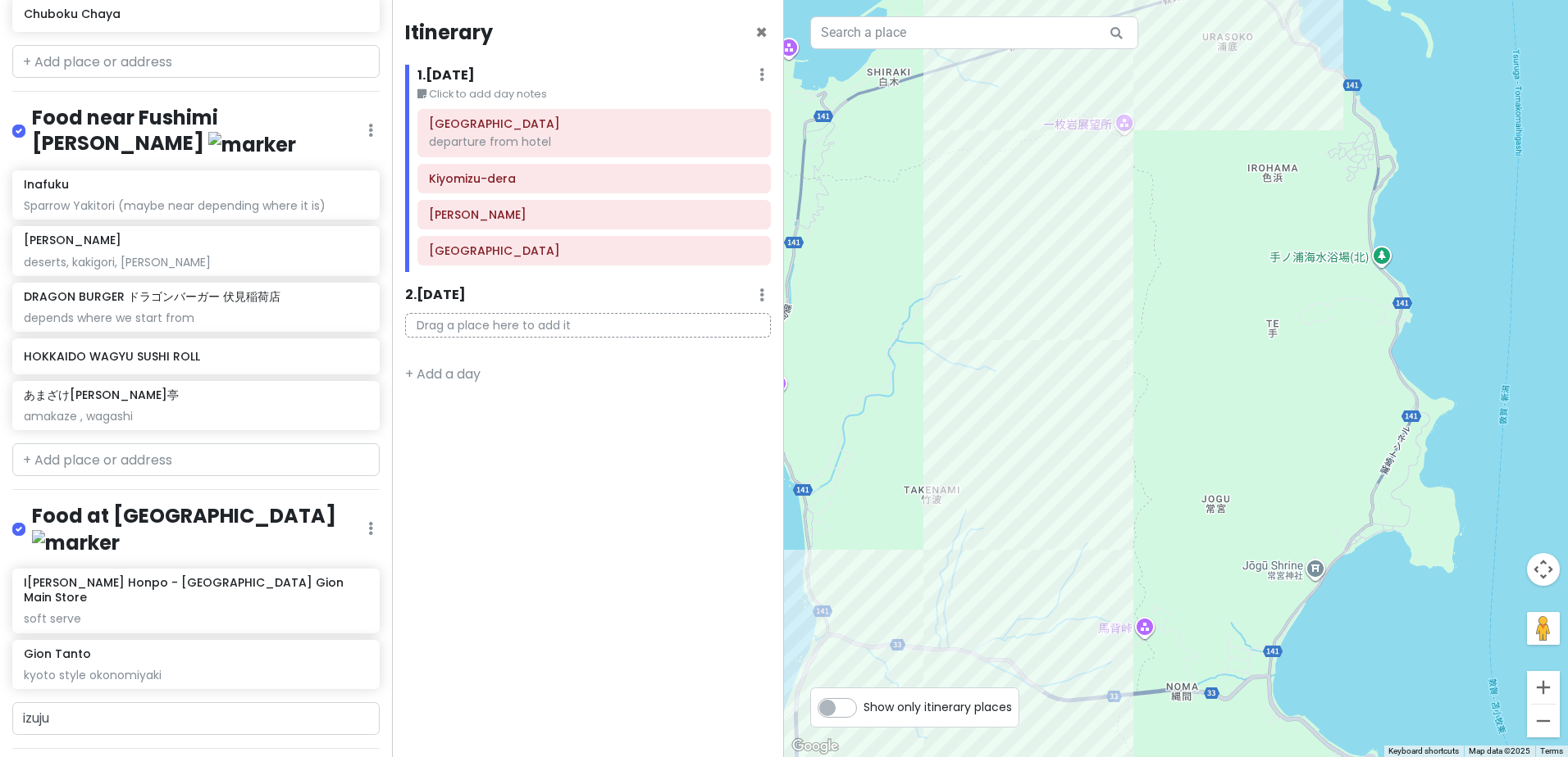
drag, startPoint x: 1197, startPoint y: 343, endPoint x: 1188, endPoint y: 443, distance: 100.4
click at [1189, 438] on div at bounding box center [1175, 378] width 784 height 757
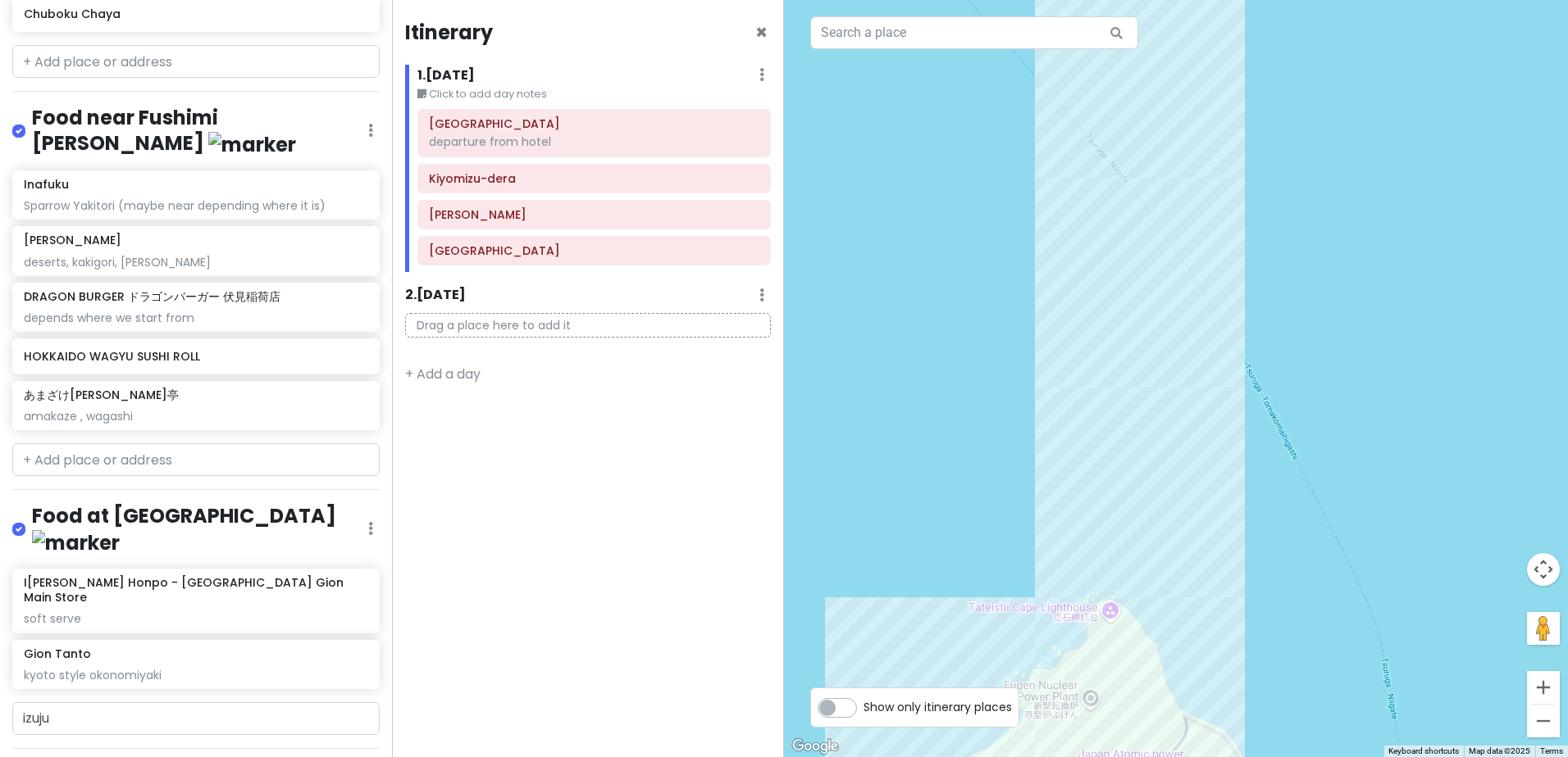
drag, startPoint x: 1179, startPoint y: 213, endPoint x: 1065, endPoint y: 590, distance: 393.9
click at [1067, 606] on div at bounding box center [1175, 378] width 784 height 757
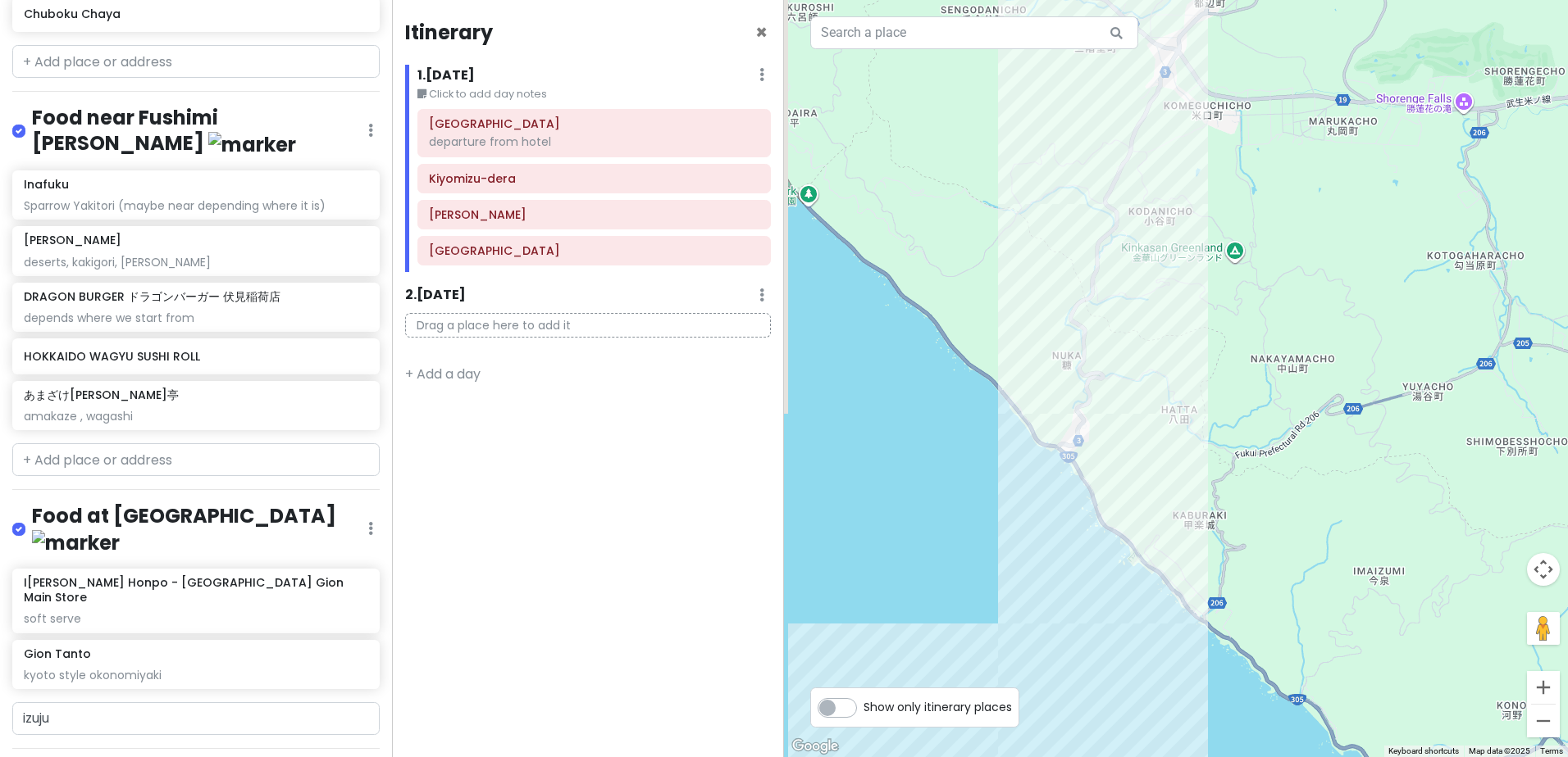
drag, startPoint x: 1144, startPoint y: 305, endPoint x: 1112, endPoint y: 583, distance: 279.8
click at [1112, 583] on div at bounding box center [1175, 378] width 784 height 757
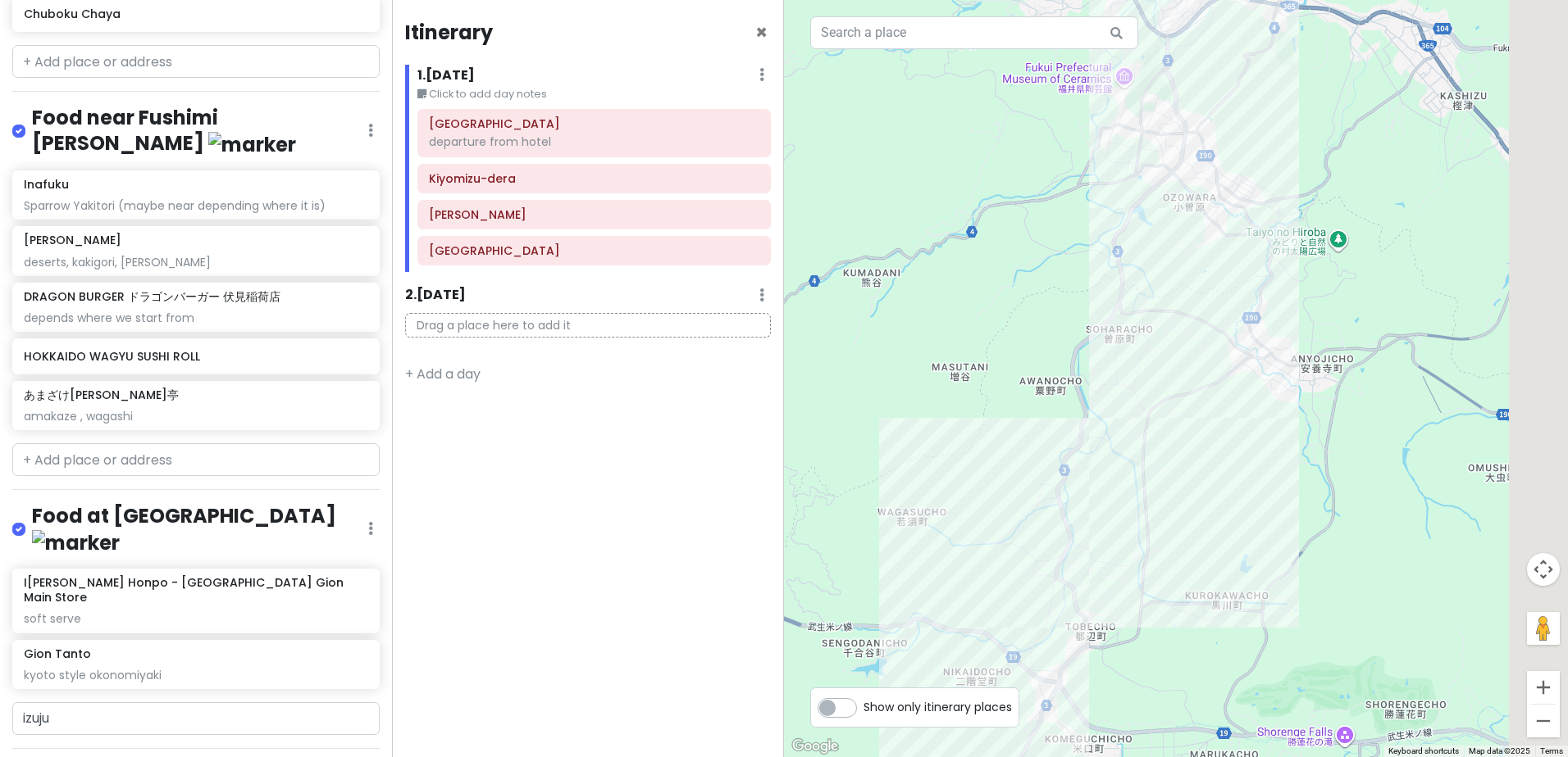
drag, startPoint x: 1202, startPoint y: 289, endPoint x: 1071, endPoint y: 622, distance: 357.8
click at [1072, 620] on div at bounding box center [1175, 378] width 784 height 757
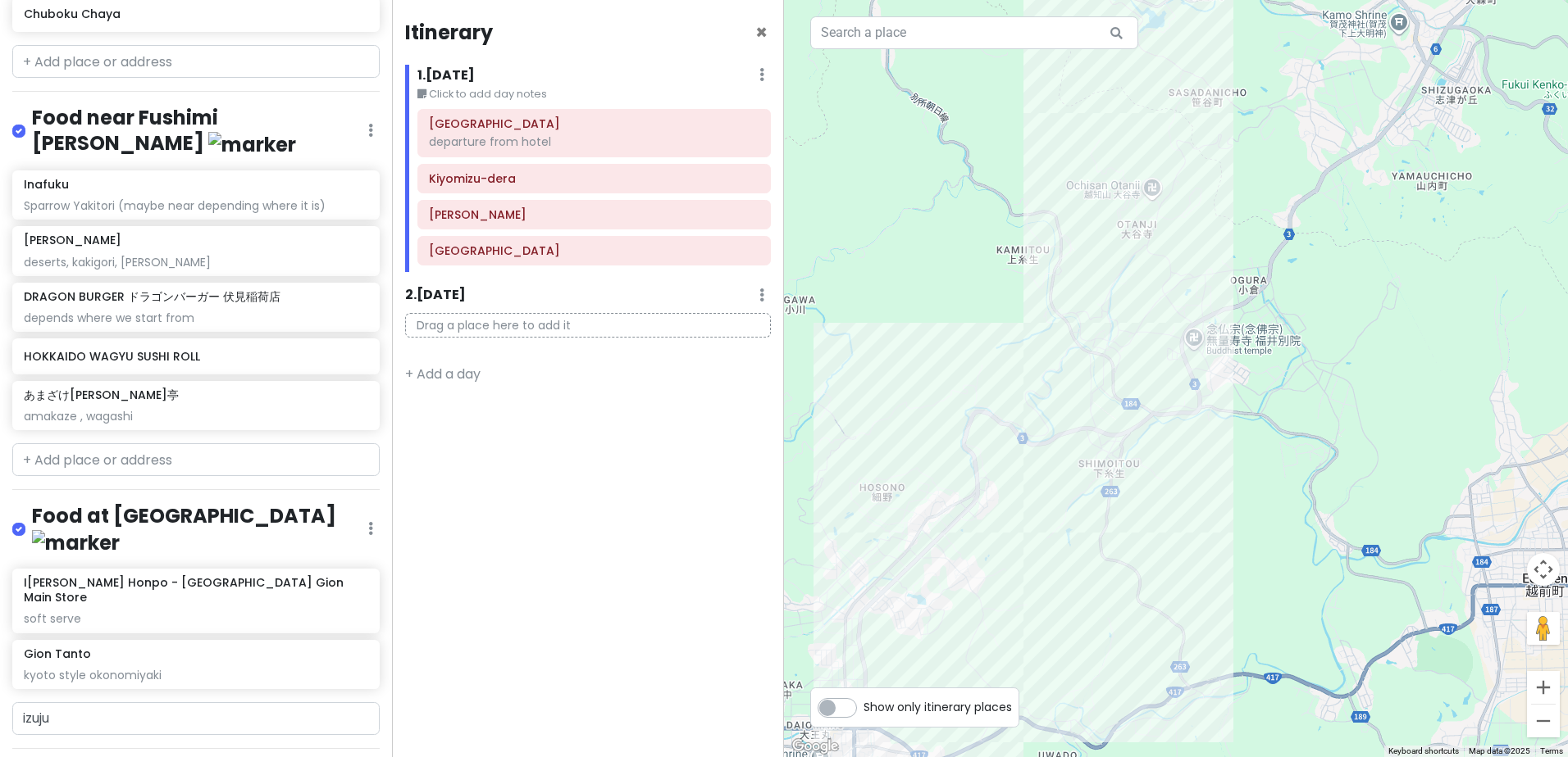
drag, startPoint x: 1147, startPoint y: 443, endPoint x: 1205, endPoint y: 401, distance: 71.6
click at [1205, 404] on div at bounding box center [1175, 378] width 784 height 757
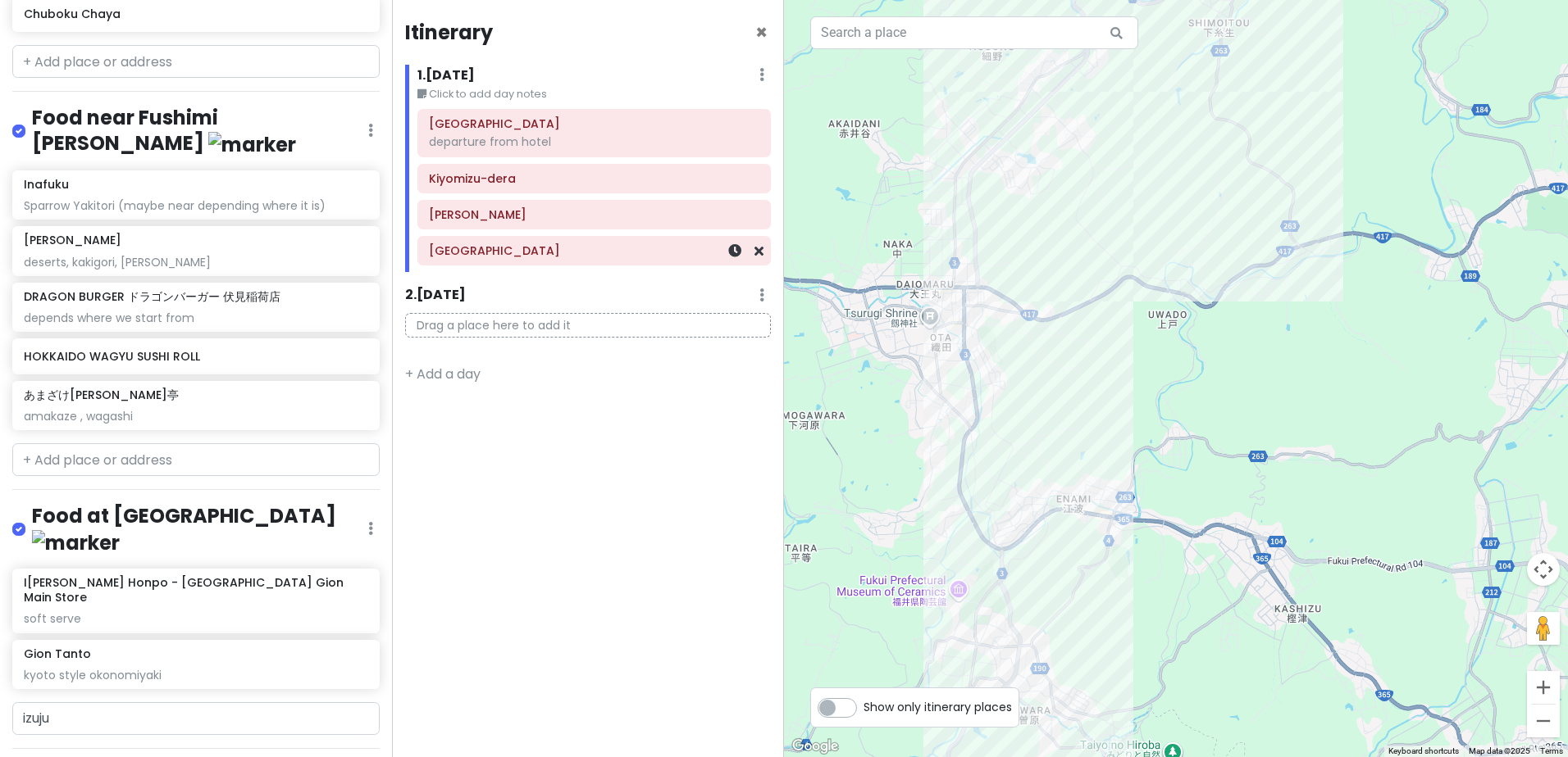
click at [533, 249] on h6 "Gion Street" at bounding box center [594, 251] width 330 height 15
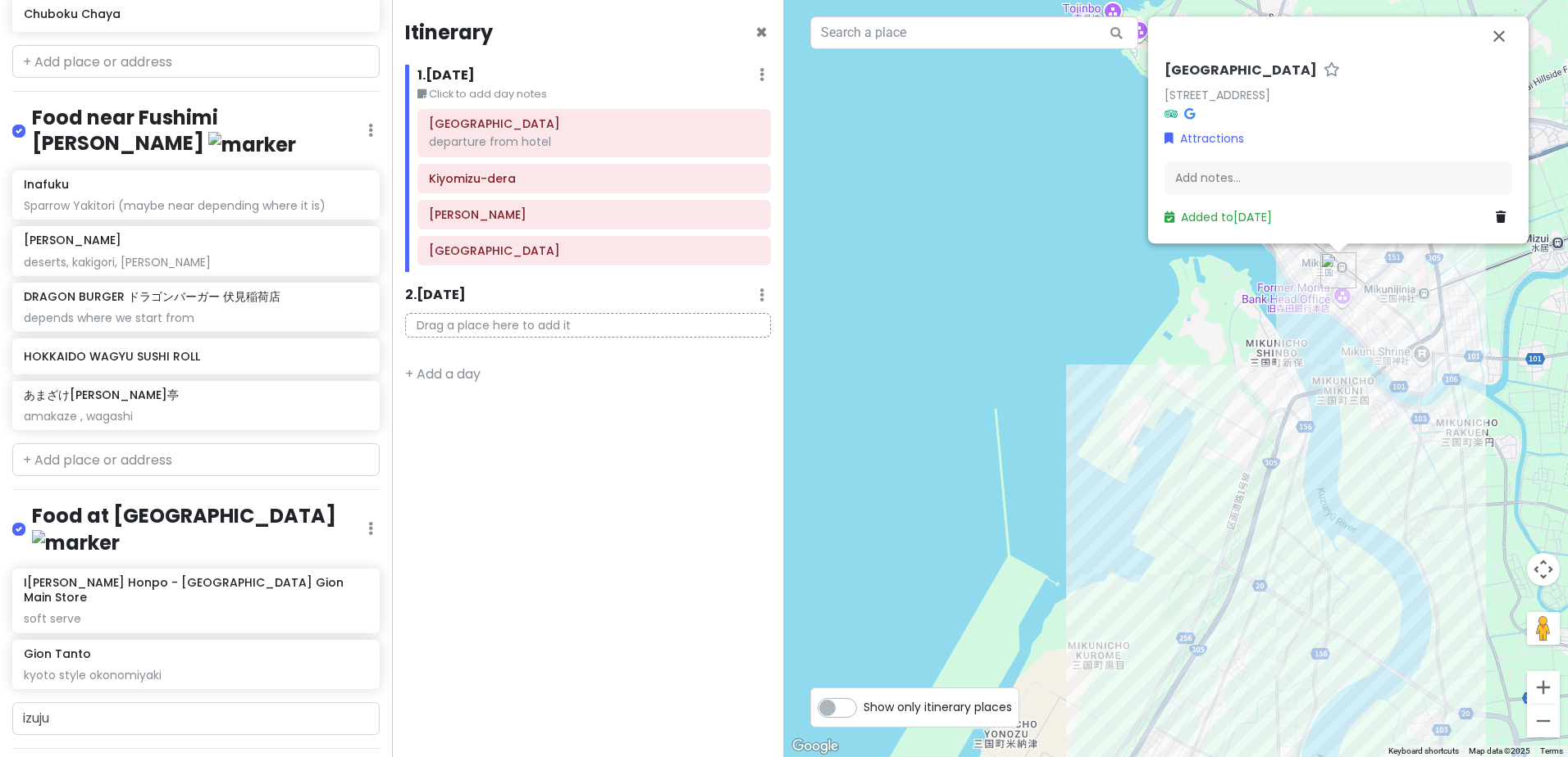
drag, startPoint x: 1291, startPoint y: 520, endPoint x: 1281, endPoint y: 41, distance: 479.1
click at [1282, 46] on div "Gion Street Gion St, 4-chōme-1 Mikunichō Kitahonmachi, Sakai, Fukui 913-0046, J…" at bounding box center [1175, 378] width 784 height 757
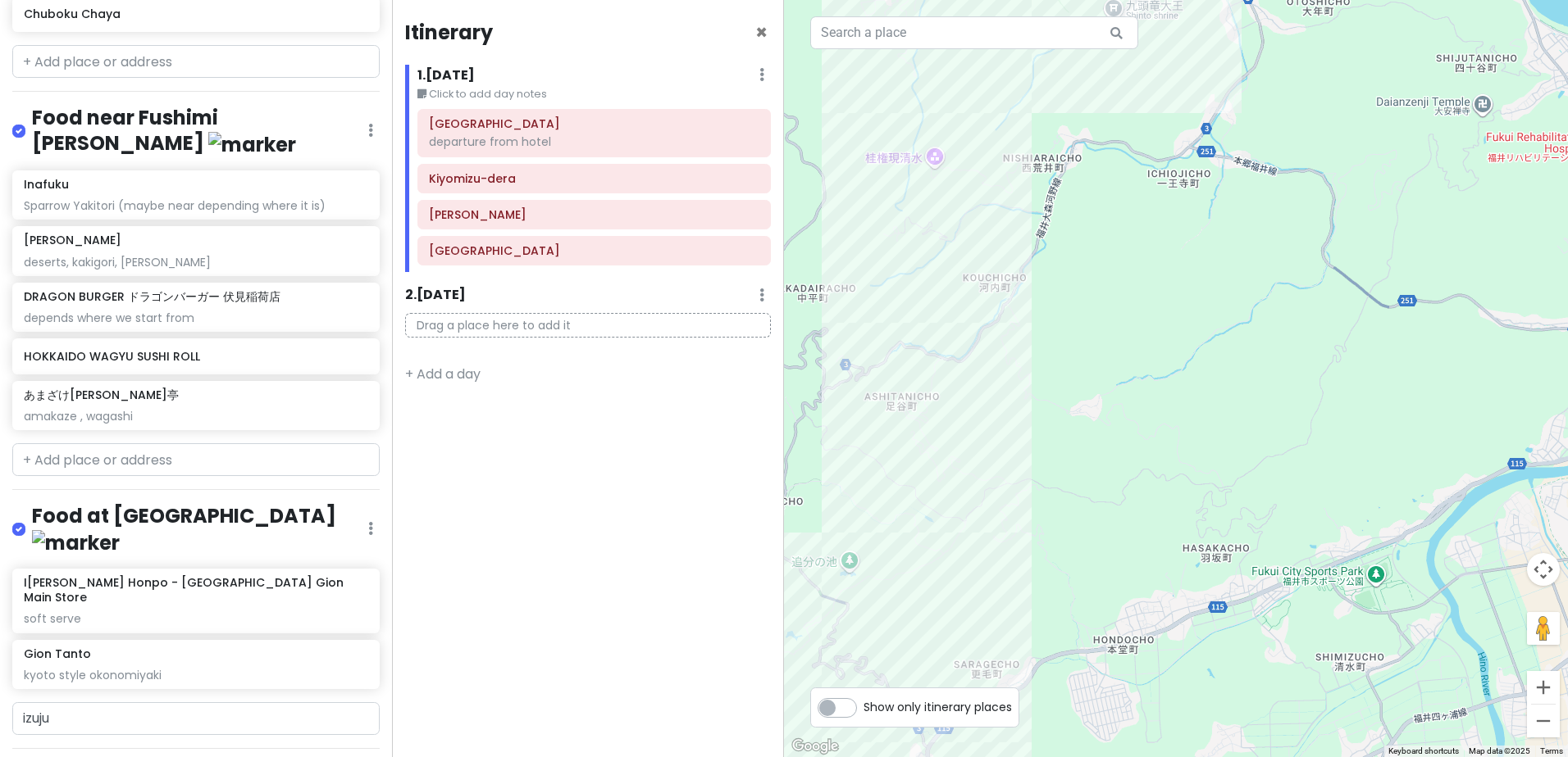
drag, startPoint x: 1150, startPoint y: 485, endPoint x: 1356, endPoint y: 236, distance: 323.2
click at [1352, 242] on div "Gion Street Gion St, 4-chōme-1 Mikunichō Kitahonmachi, Sakai, Fukui 913-0046, J…" at bounding box center [1175, 378] width 784 height 757
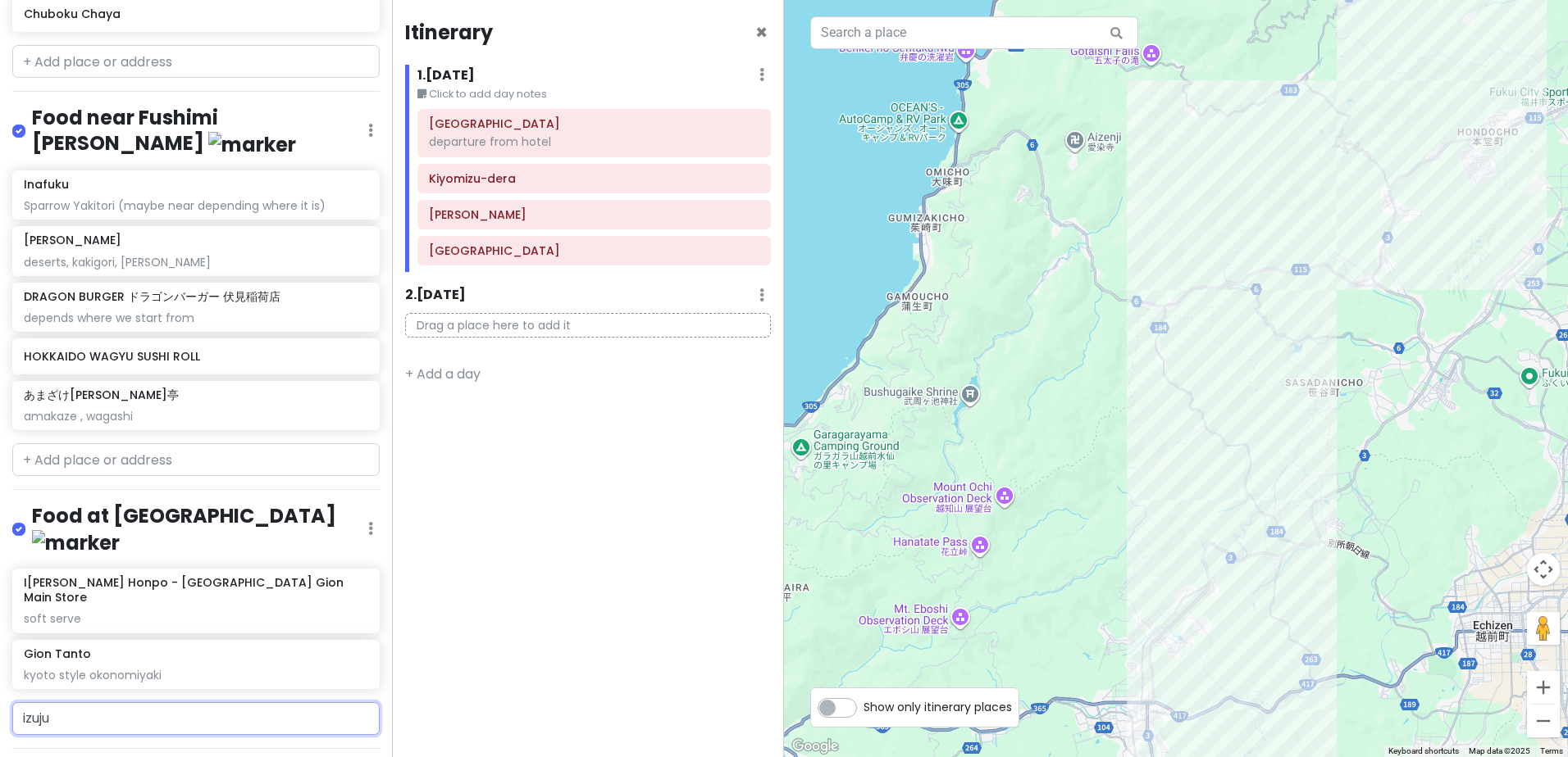
click at [140, 702] on input "izuju" at bounding box center [196, 718] width 368 height 33
click at [214, 749] on span "292-1 Gionmachi Kitagawa, Higashiyama Ward, Kyoto, Japan" at bounding box center [220, 756] width 173 height 14
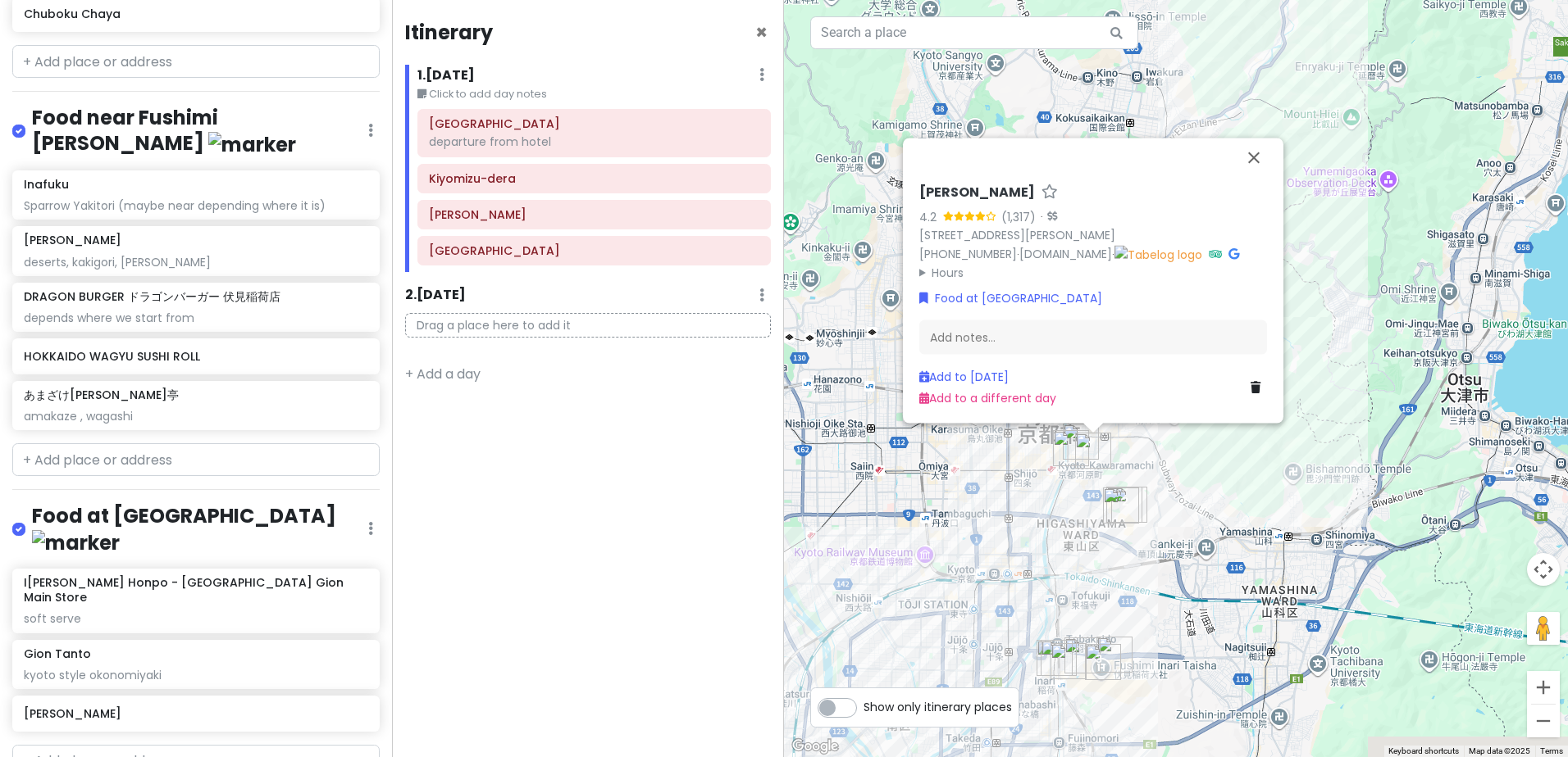
drag, startPoint x: 1279, startPoint y: 443, endPoint x: 1312, endPoint y: 281, distance: 165.3
click at [1312, 281] on div "Izuju Sushi 4.2 (1,317) · 292-1 Gionmachi Kitagawa, Higashiyama Ward, Kyoto, 60…" at bounding box center [1175, 378] width 784 height 757
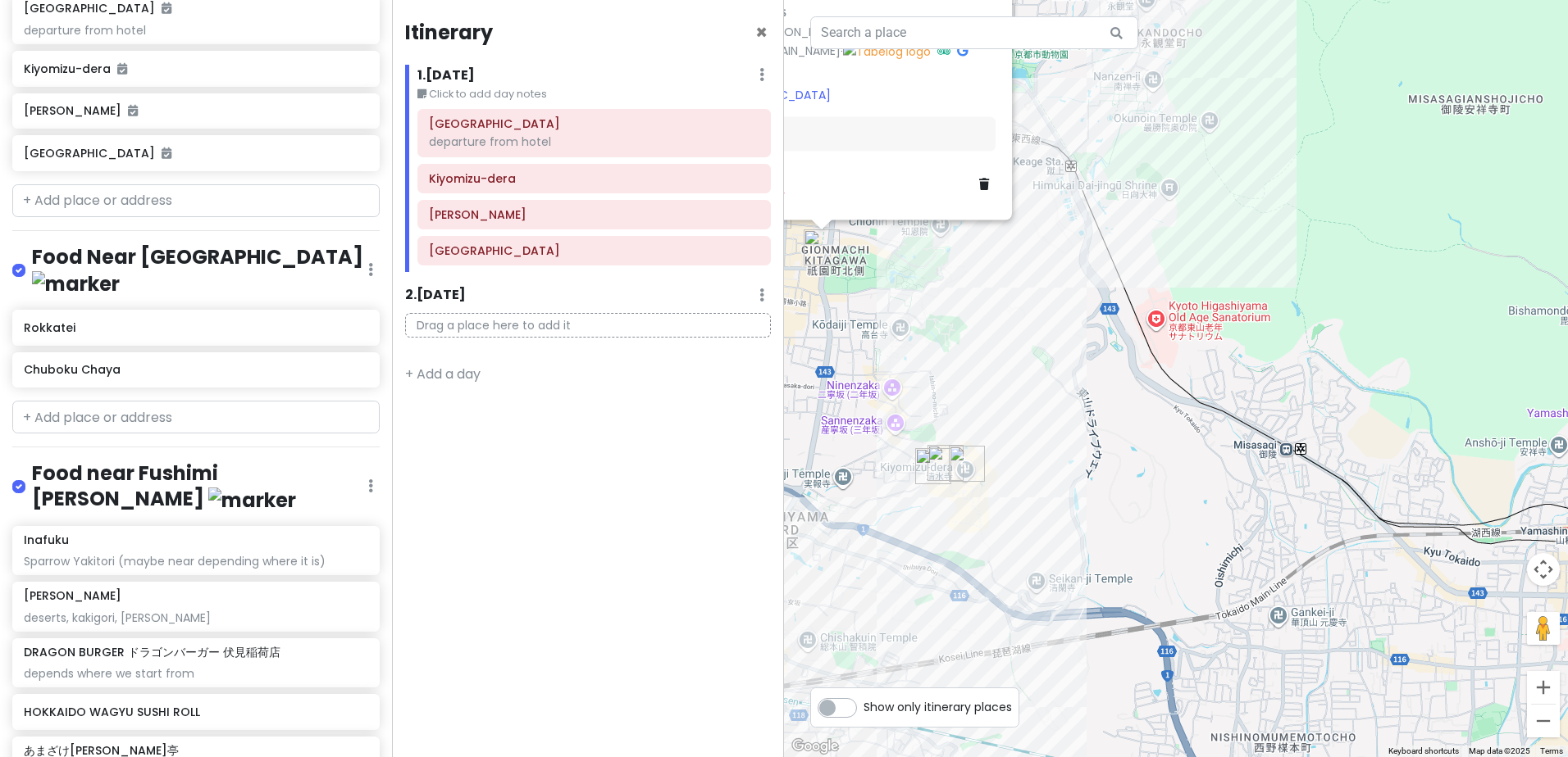
scroll to position [223, 0]
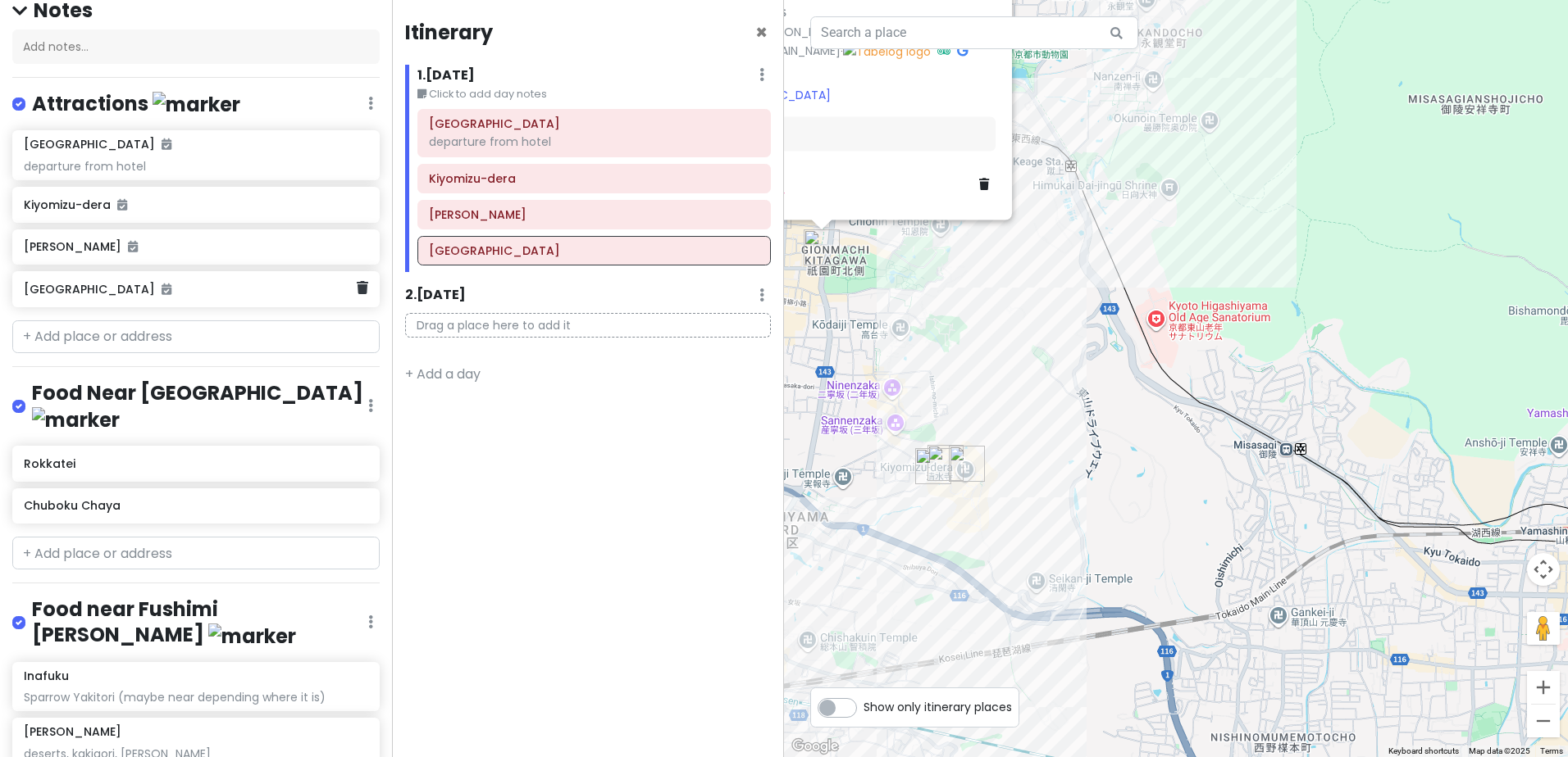
click at [356, 272] on div "Gion Street" at bounding box center [196, 289] width 368 height 36
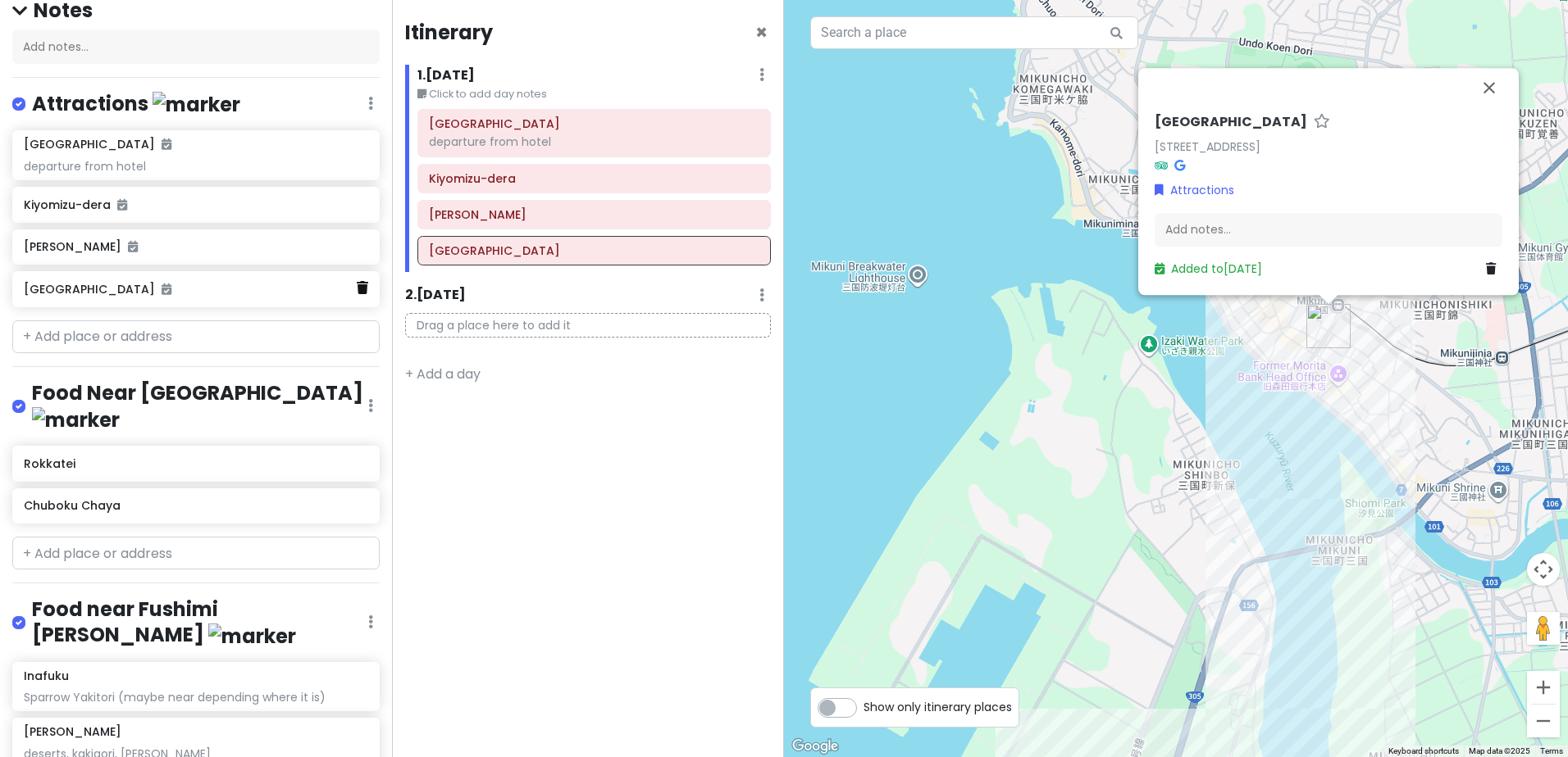
click at [356, 281] on icon at bounding box center [362, 288] width 11 height 13
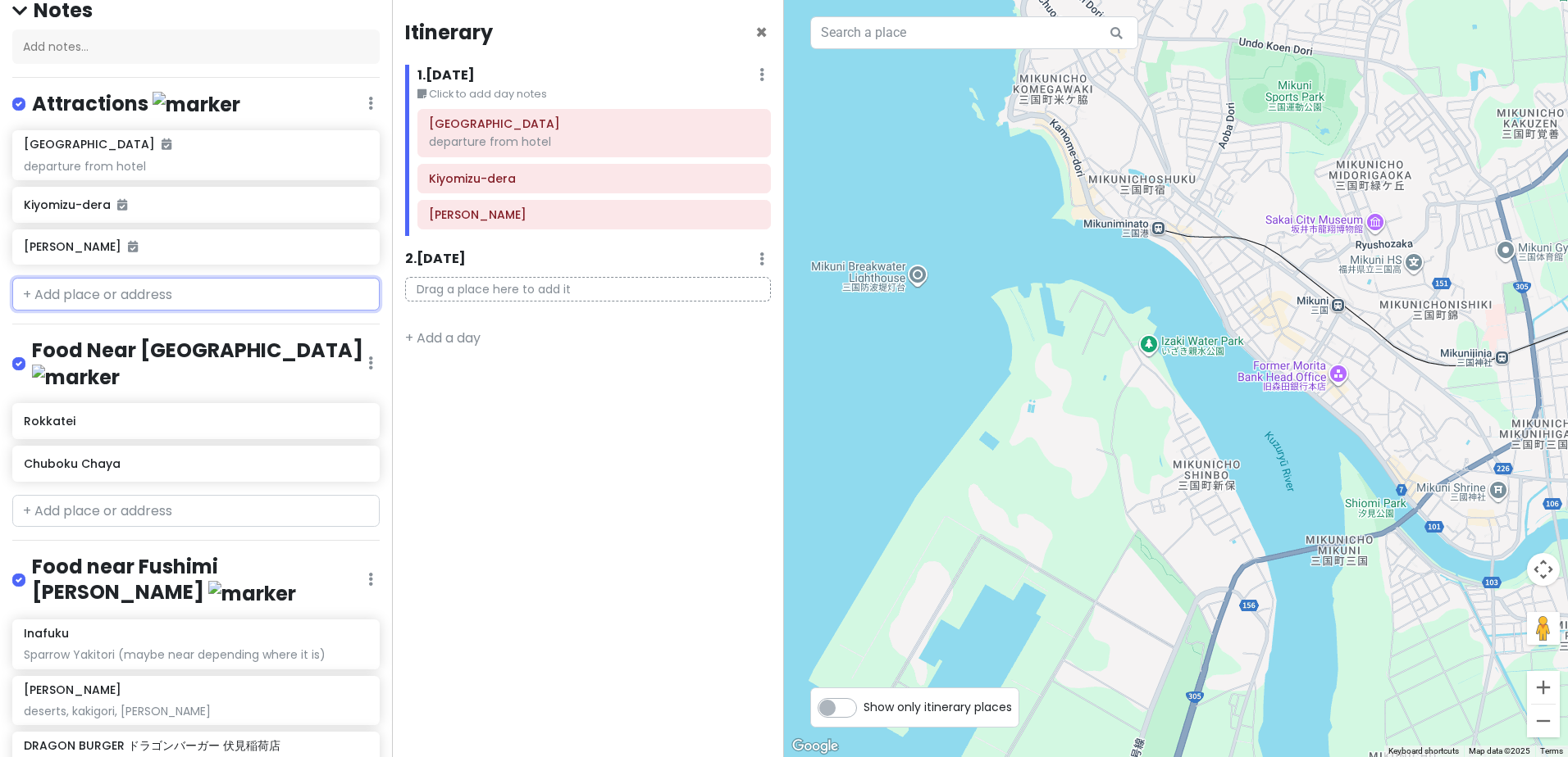
click at [252, 278] on input "text" at bounding box center [196, 294] width 368 height 33
paste input "初音小路, Gionmachi Minamigawa, Higashiyama Ward, Kyoto, 605-0074, Japan"
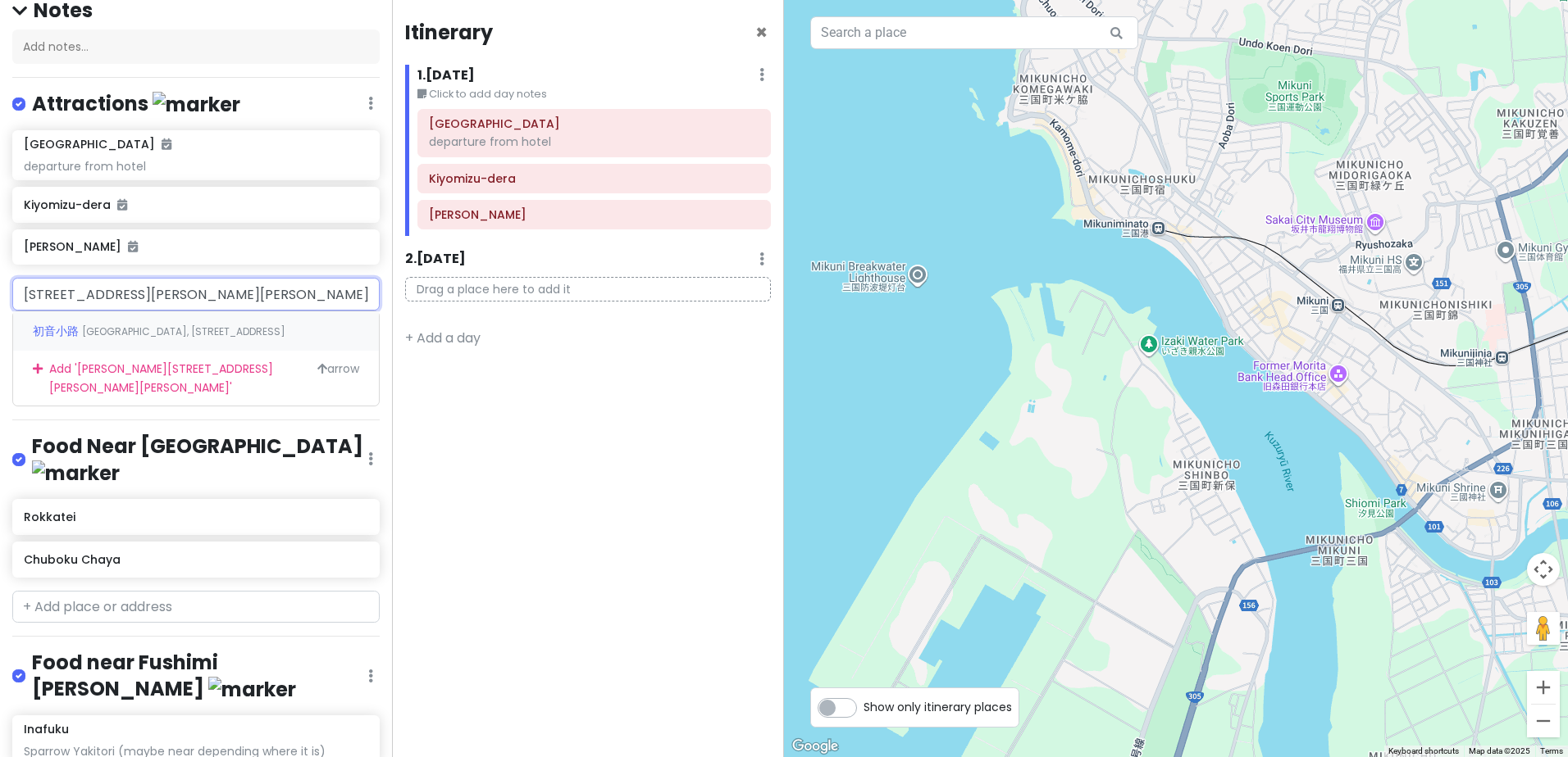
click at [218, 324] on span "Japan, 〒605-0074 Kyoto, Higashiyama Ward, Gionmachi Minamigawa" at bounding box center [184, 331] width 204 height 14
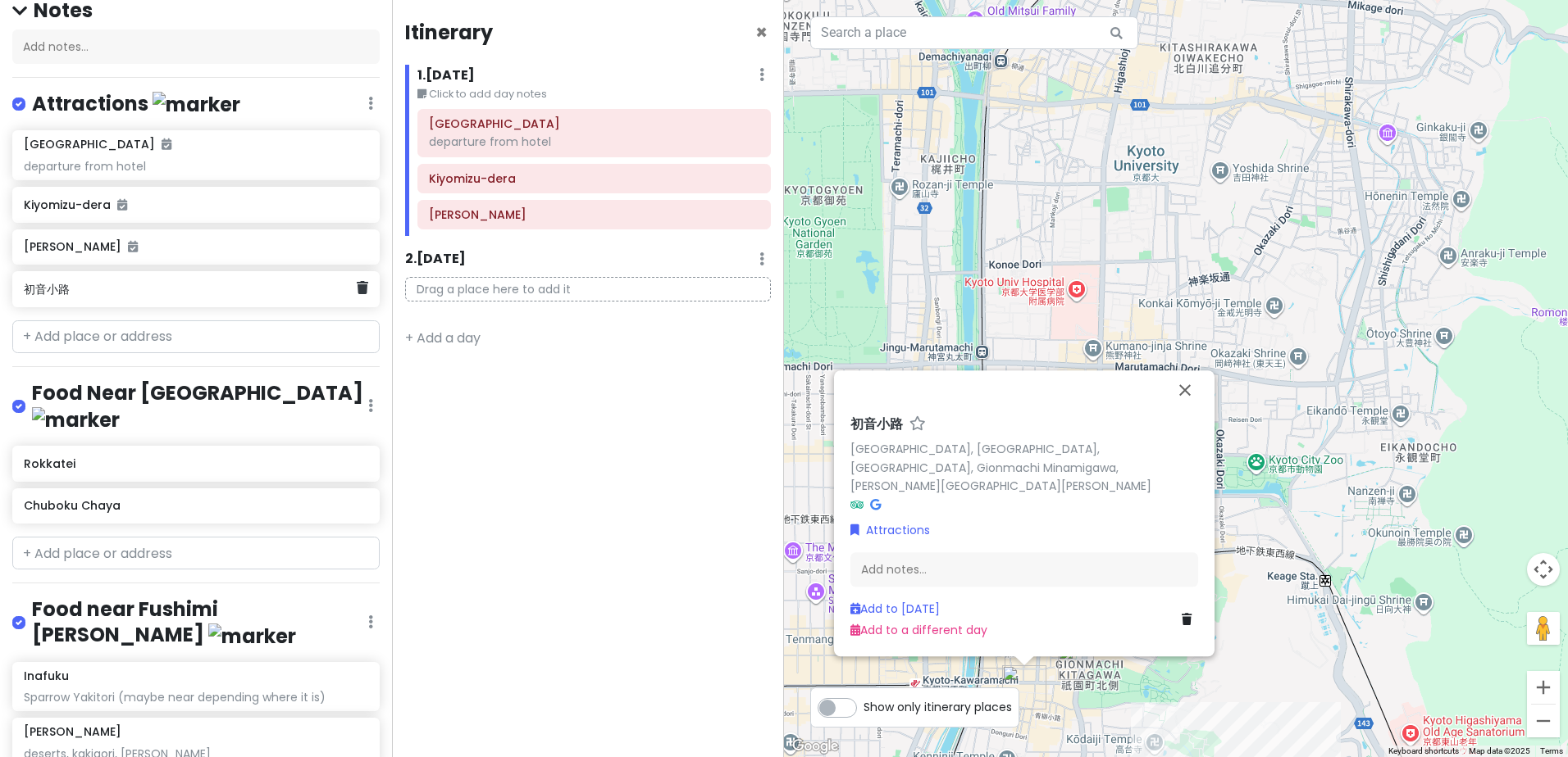
click at [240, 278] on div "初音小路" at bounding box center [190, 289] width 332 height 23
click at [30, 282] on h6 "初音小路" at bounding box center [190, 289] width 332 height 15
click at [925, 577] on div "Add notes..." at bounding box center [1023, 577] width 348 height 35
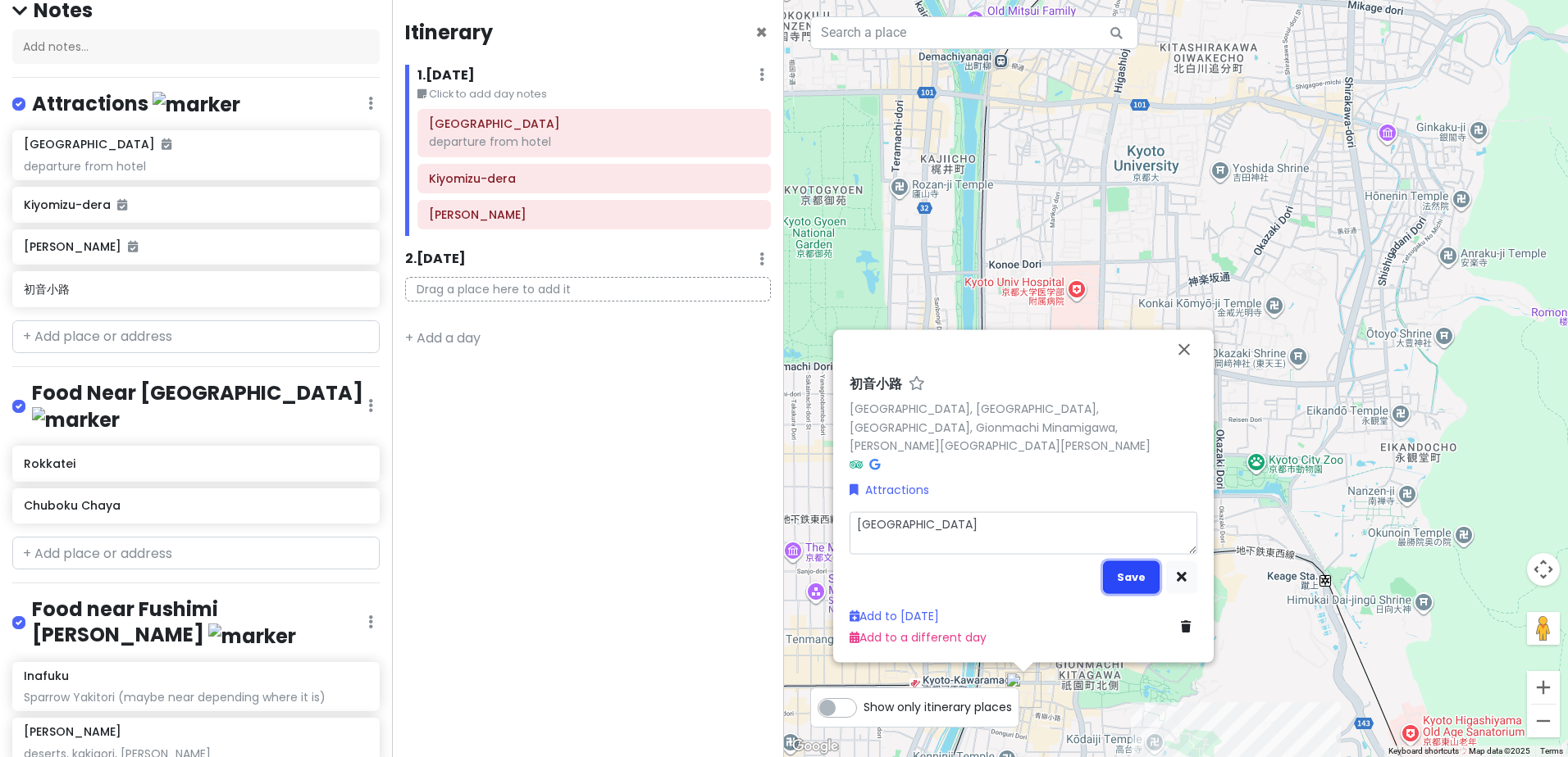
click at [1120, 571] on button "Save" at bounding box center [1131, 578] width 57 height 32
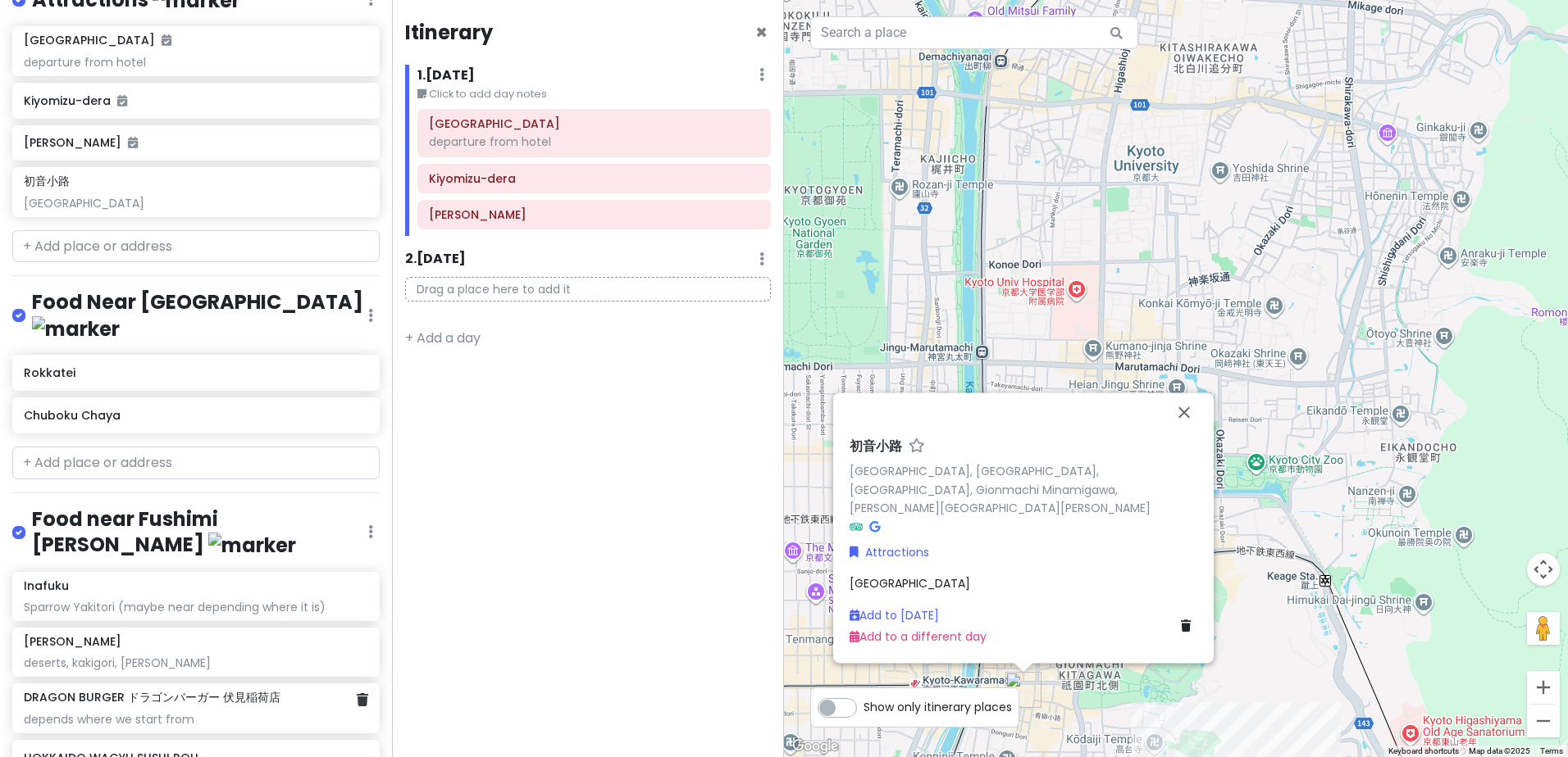
scroll to position [469, 0]
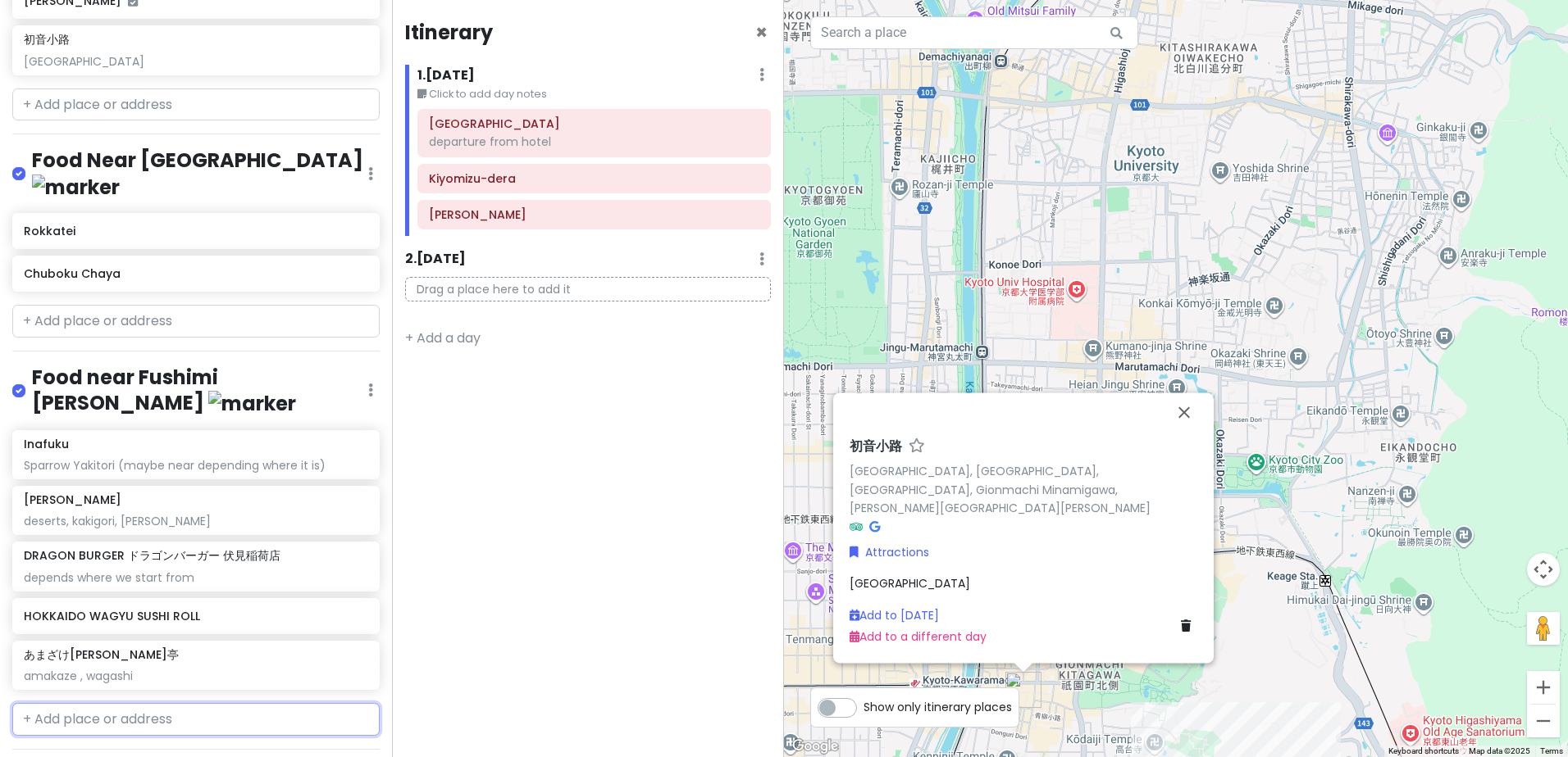
click at [190, 703] on input "text" at bounding box center [196, 719] width 368 height 33
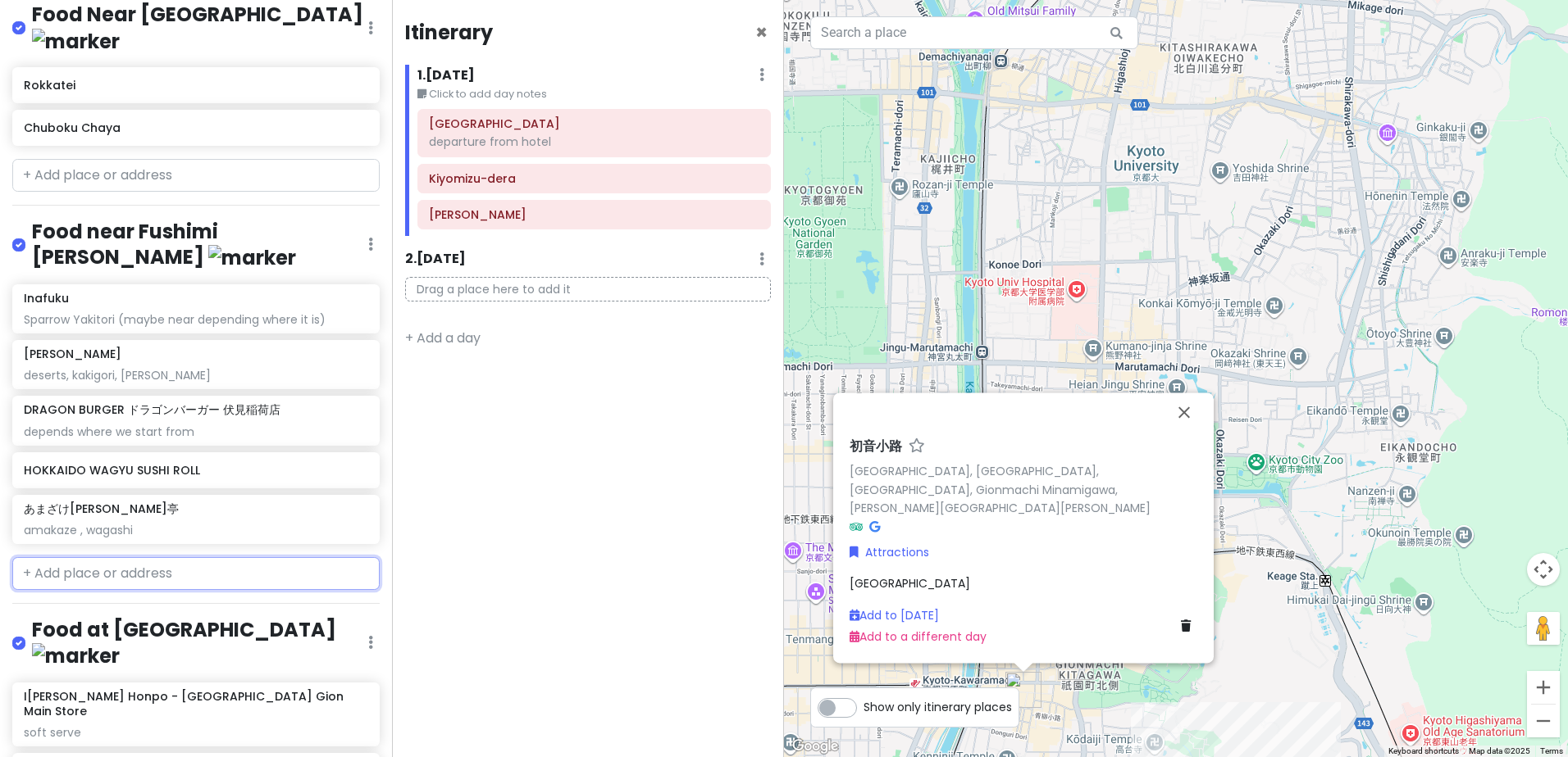
scroll to position [716, 0]
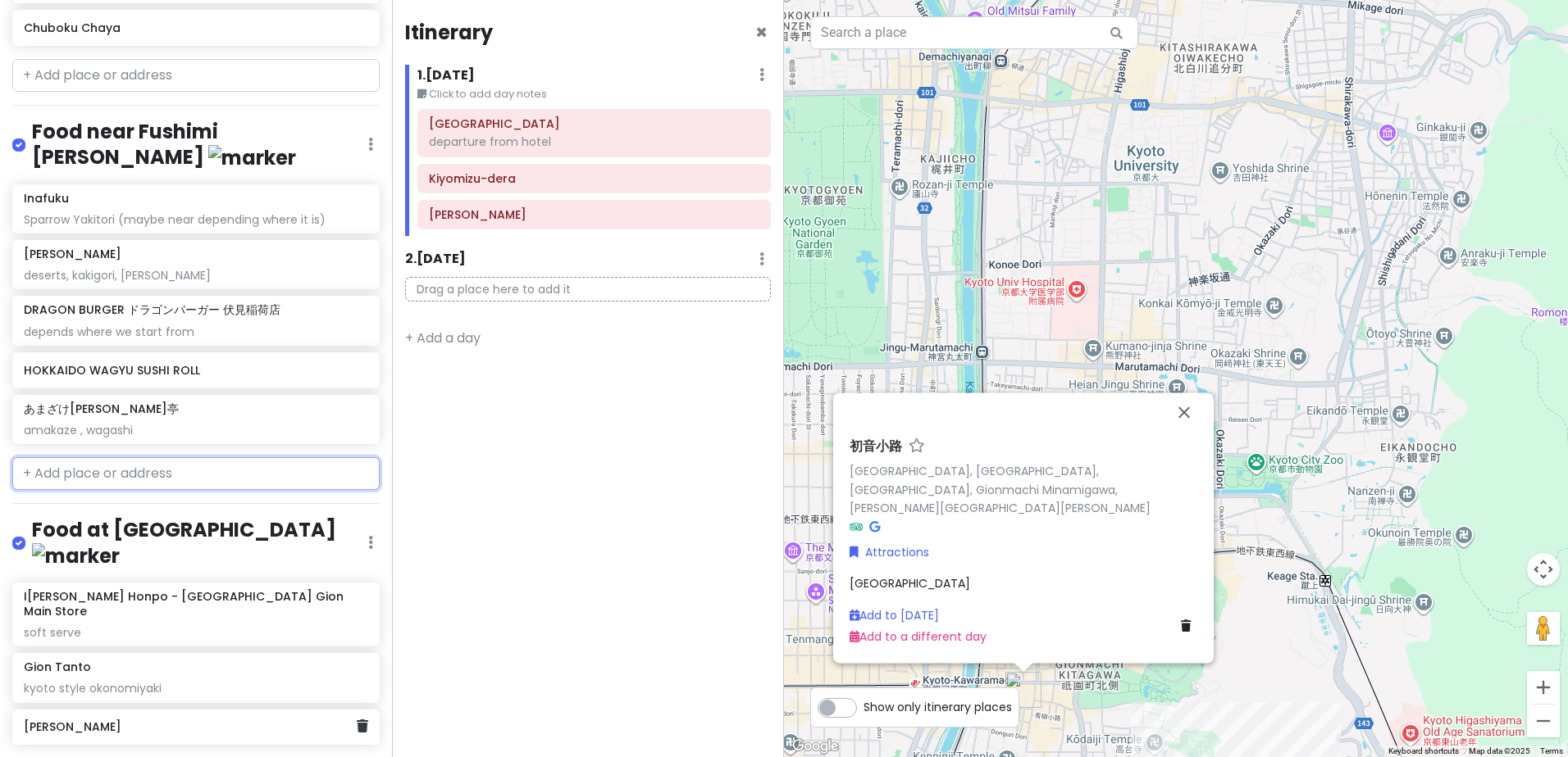
click at [186, 719] on h6 "Izuju Sushi" at bounding box center [190, 727] width 332 height 15
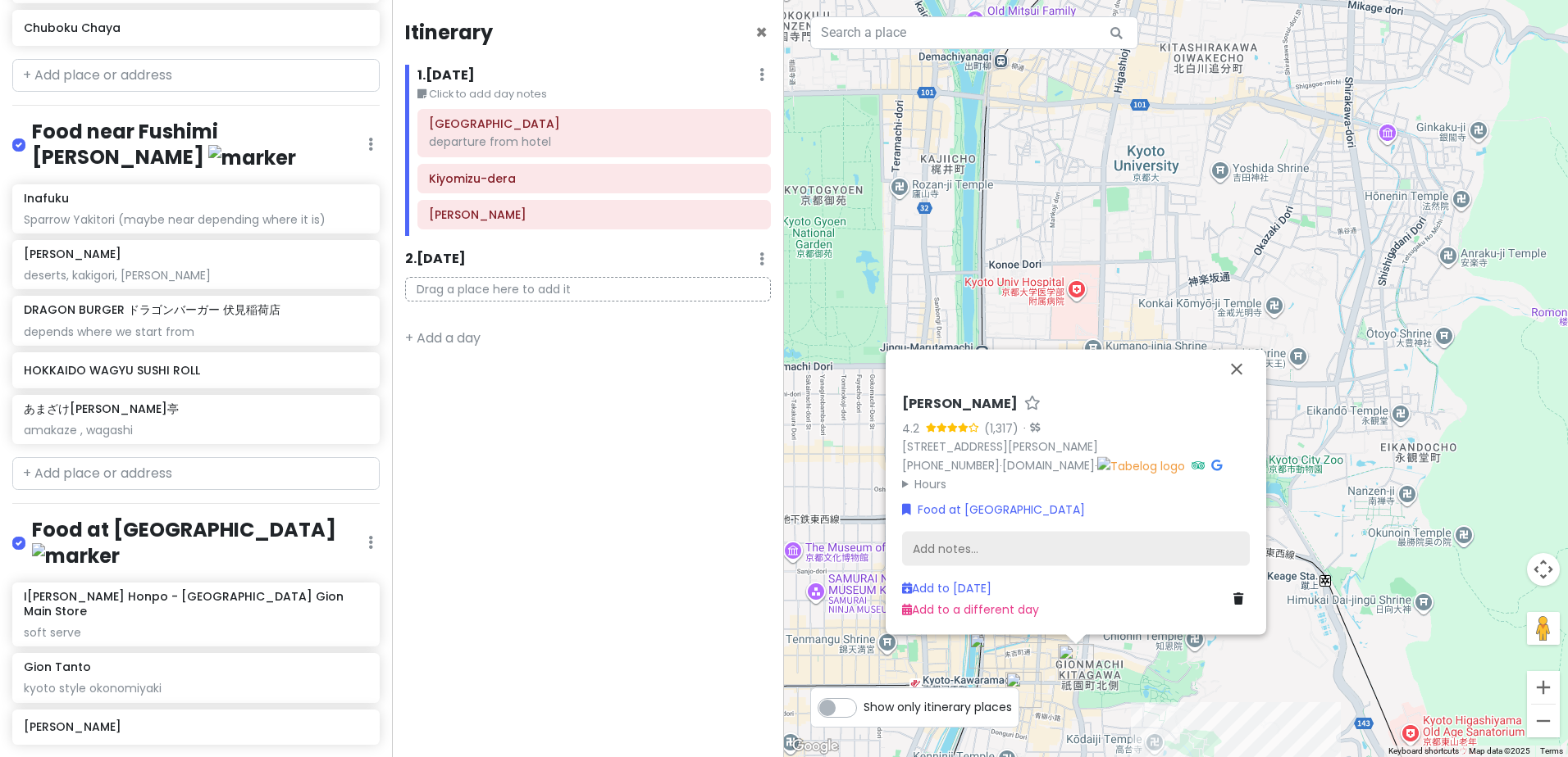
click at [980, 544] on div "Add notes..." at bounding box center [1075, 549] width 348 height 35
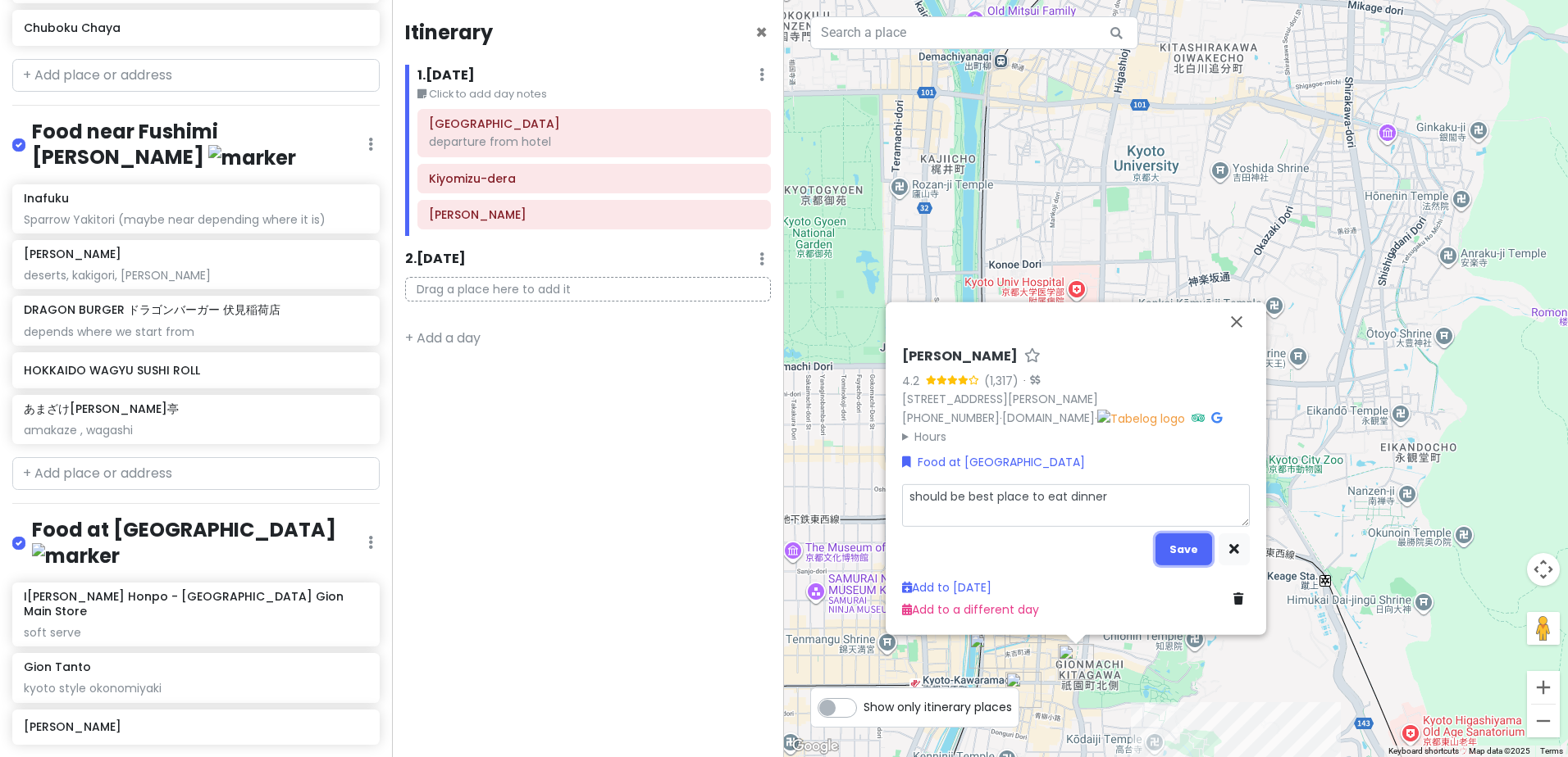
click at [1171, 540] on button "Save" at bounding box center [1183, 550] width 57 height 32
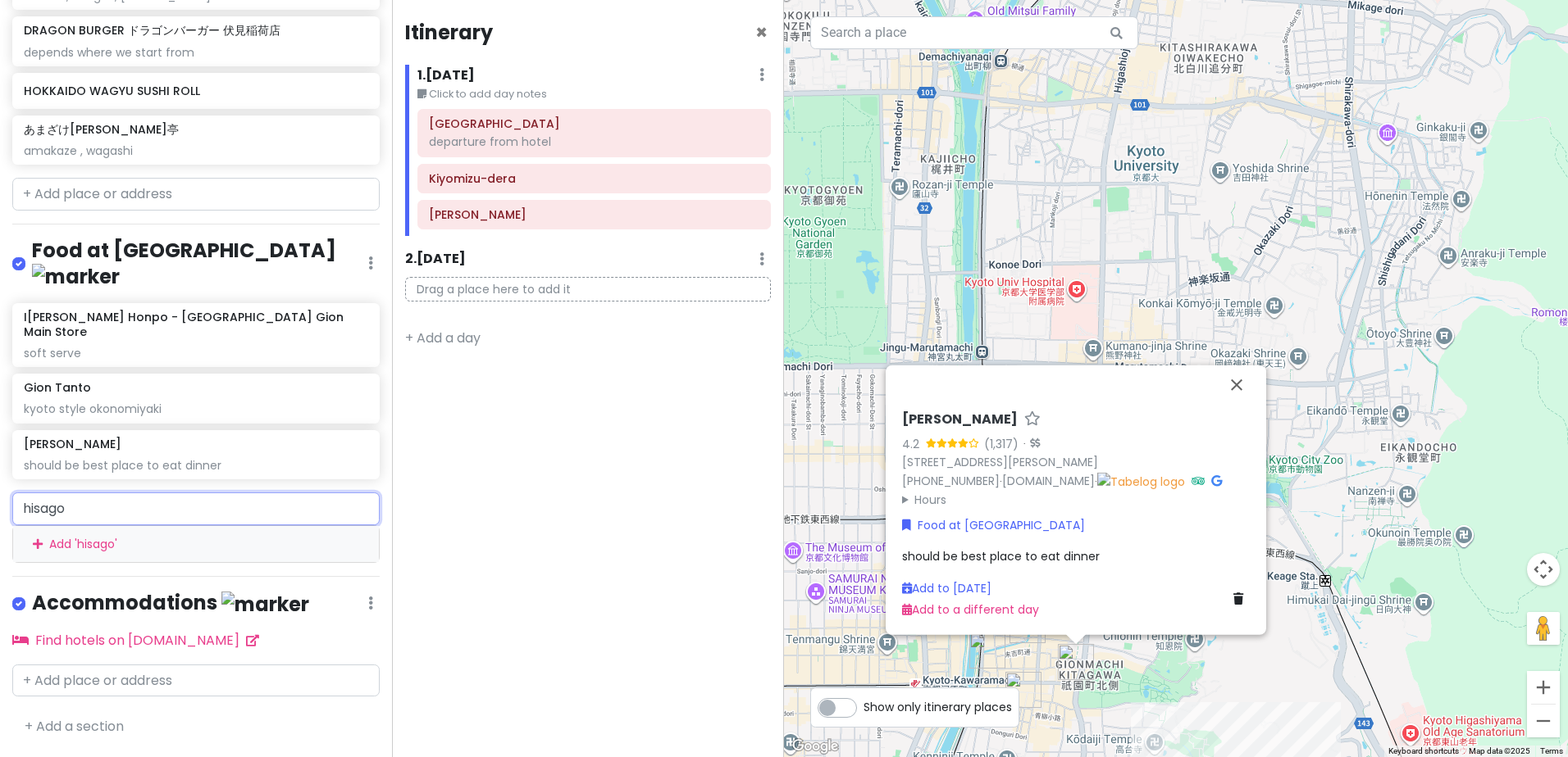
scroll to position [854, 0]
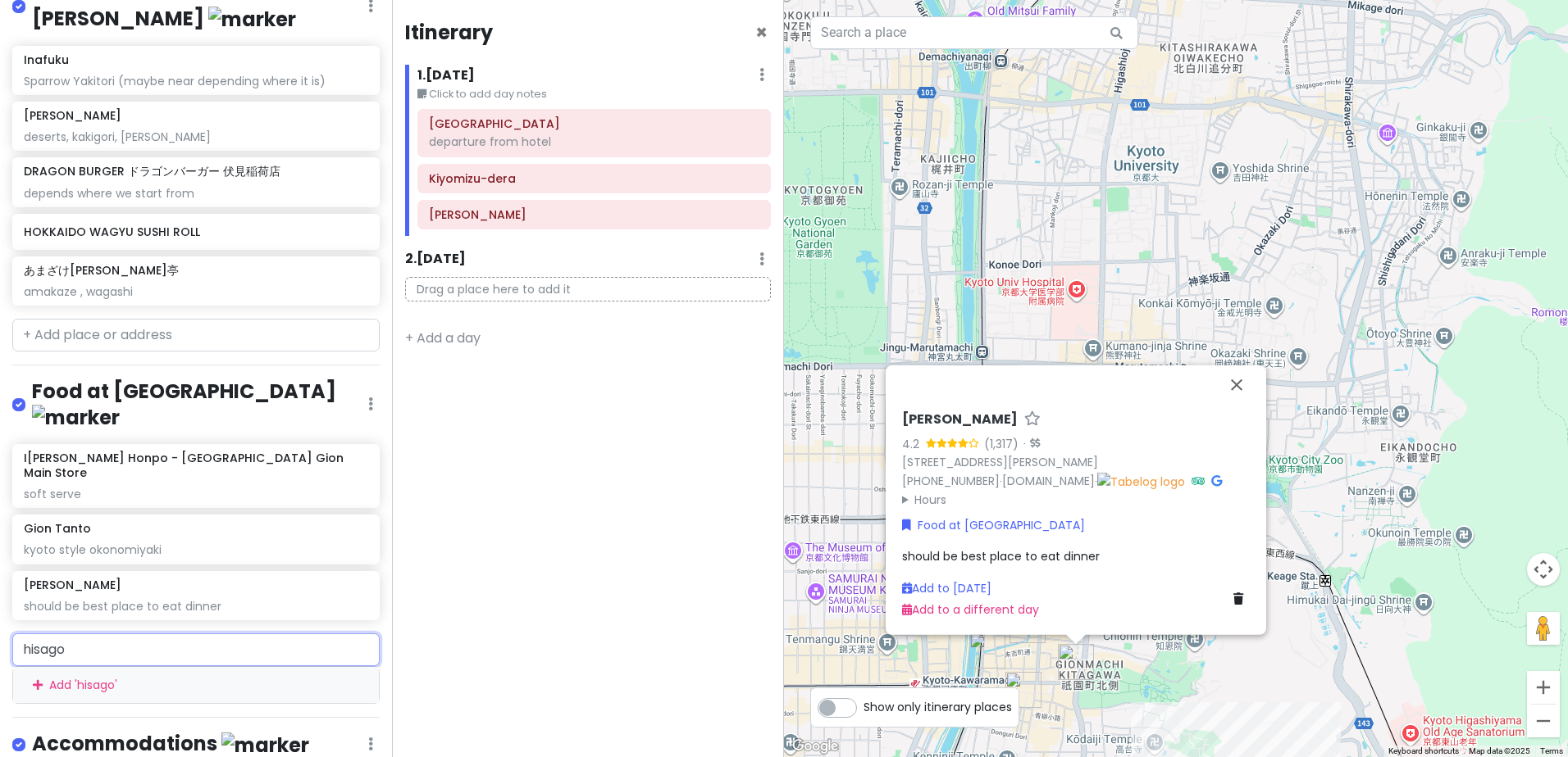
drag, startPoint x: 128, startPoint y: 505, endPoint x: -38, endPoint y: 503, distance: 166.0
click at [0, 503] on html "day 8 Kyoto Dec 22nd Private Change Dates Make a Copy Delete Trip Go Pro ⚡️ Giv…" at bounding box center [784, 378] width 1568 height 757
paste input "Gion Unagi Kawat"
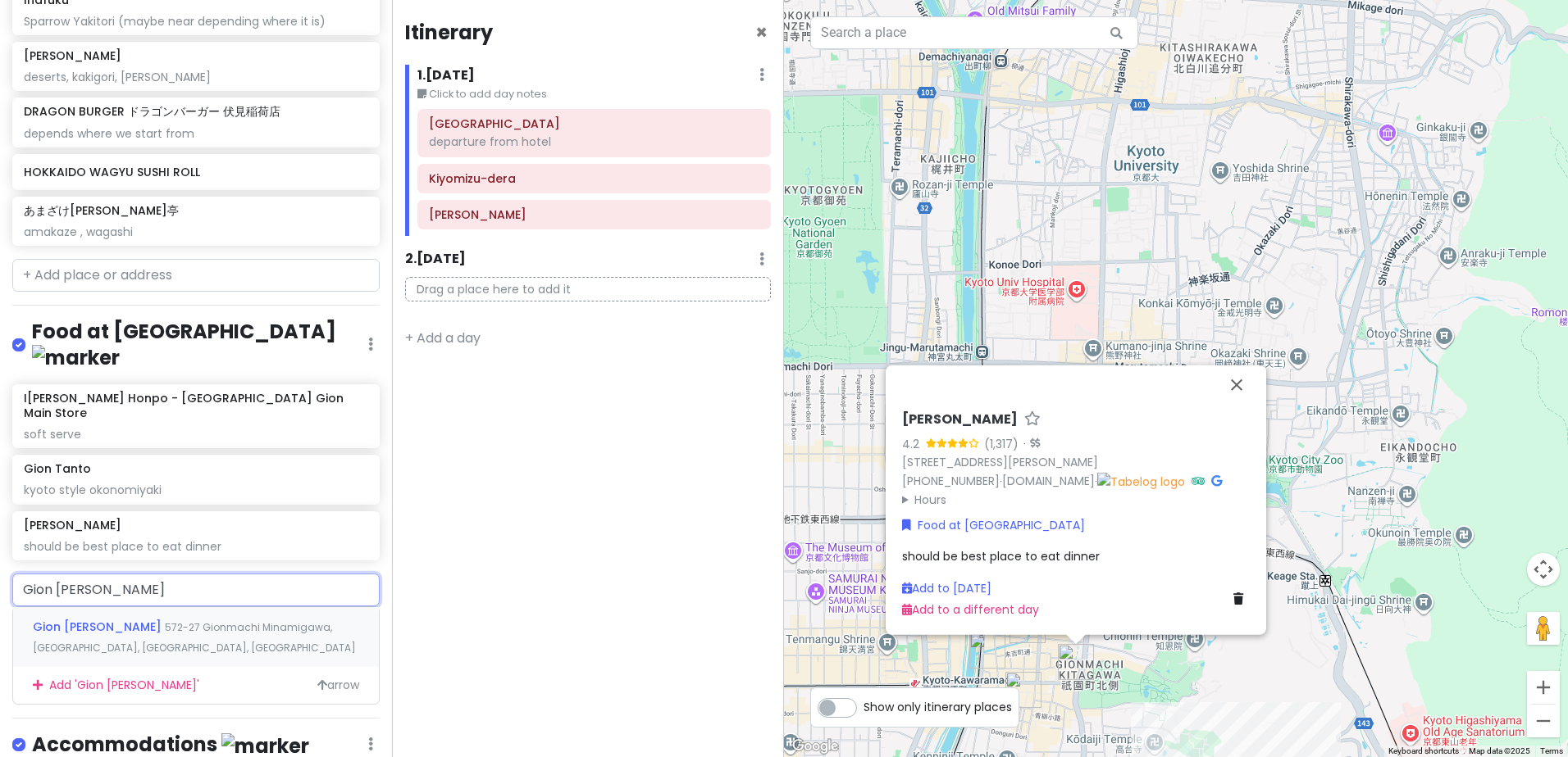
click at [168, 620] on span "572-27 Gionmachi Minamigawa, Higashiyama Ward, Kyoto, Japan" at bounding box center [194, 637] width 323 height 35
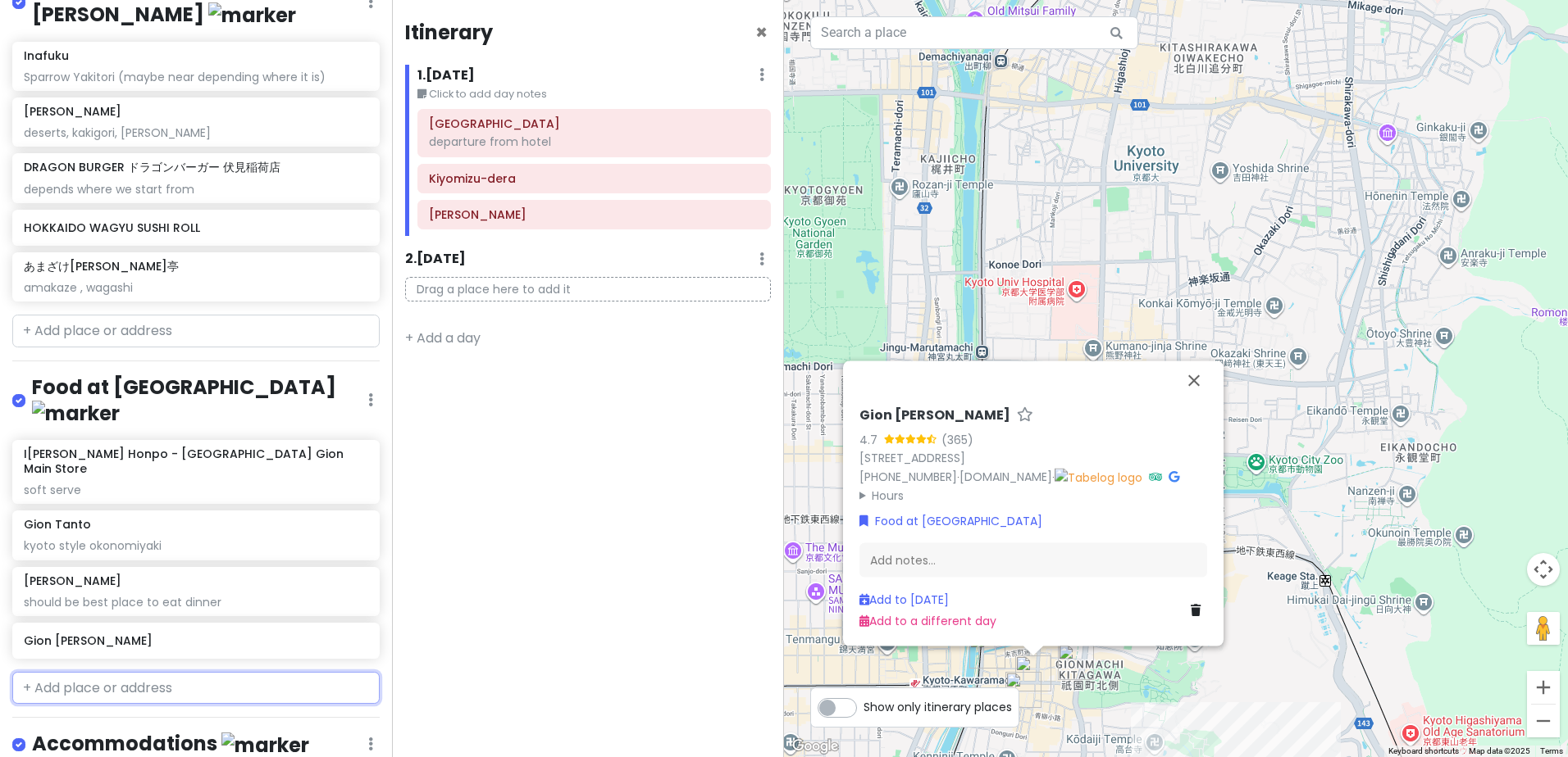
click at [203, 672] on input "text" at bounding box center [196, 688] width 368 height 33
paste input "Korin Gion"
click at [192, 672] on input "text" at bounding box center [196, 688] width 368 height 33
paste input "285 Miyagawasuji, Higashiyama Ward, Kyoto, 605-0801"
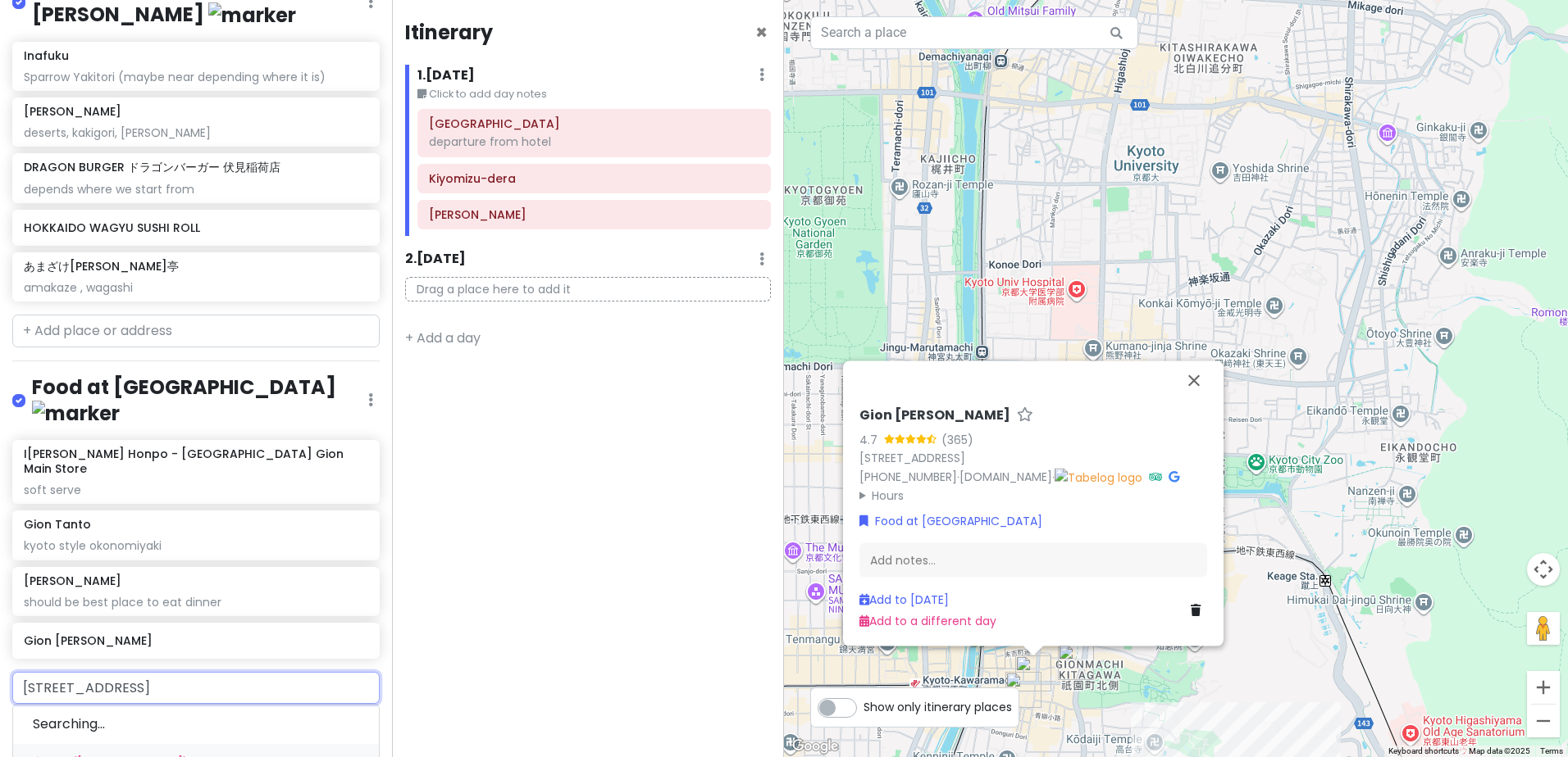
click at [215, 745] on div "Add ' 285 Miyagawasuji, Higashiyama Ward, Kyoto, 605-0801 '" at bounding box center [196, 763] width 366 height 37
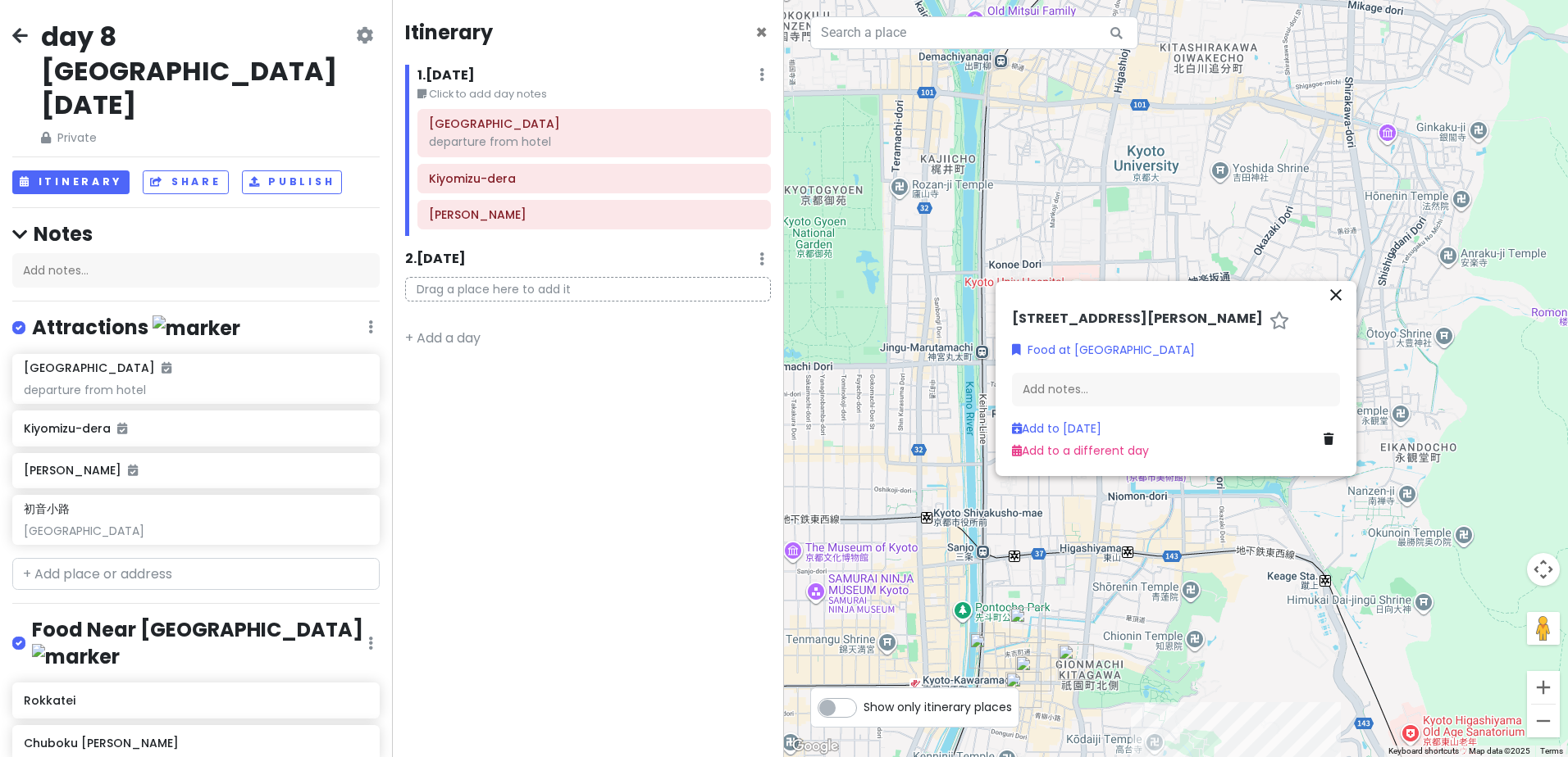
scroll to position [858, 0]
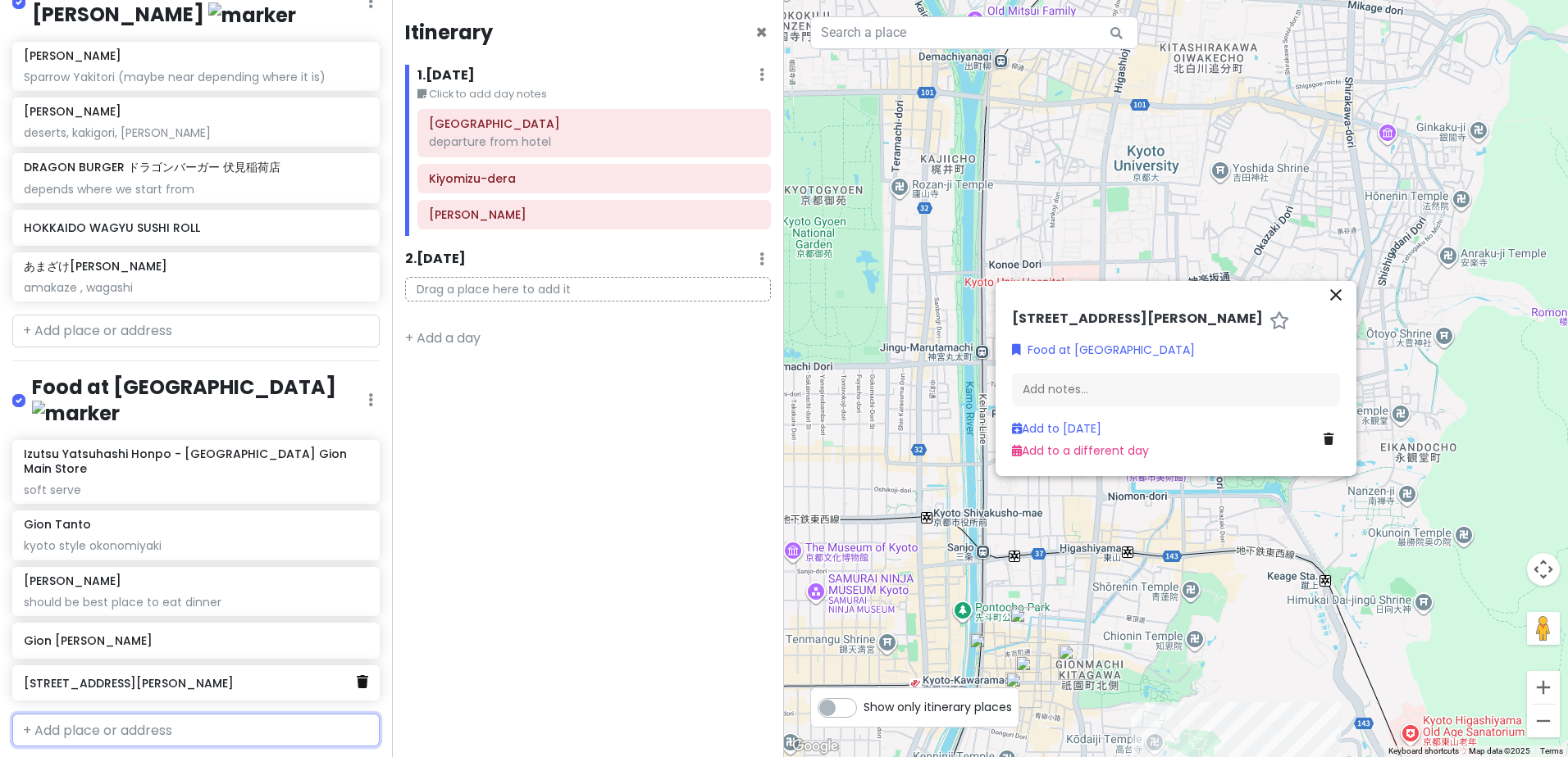
click at [356, 666] on div "285 Miyagawasuji, Higashiyama Ward, Kyoto, 605-0801" at bounding box center [196, 683] width 368 height 36
click at [356, 675] on icon at bounding box center [362, 682] width 11 height 13
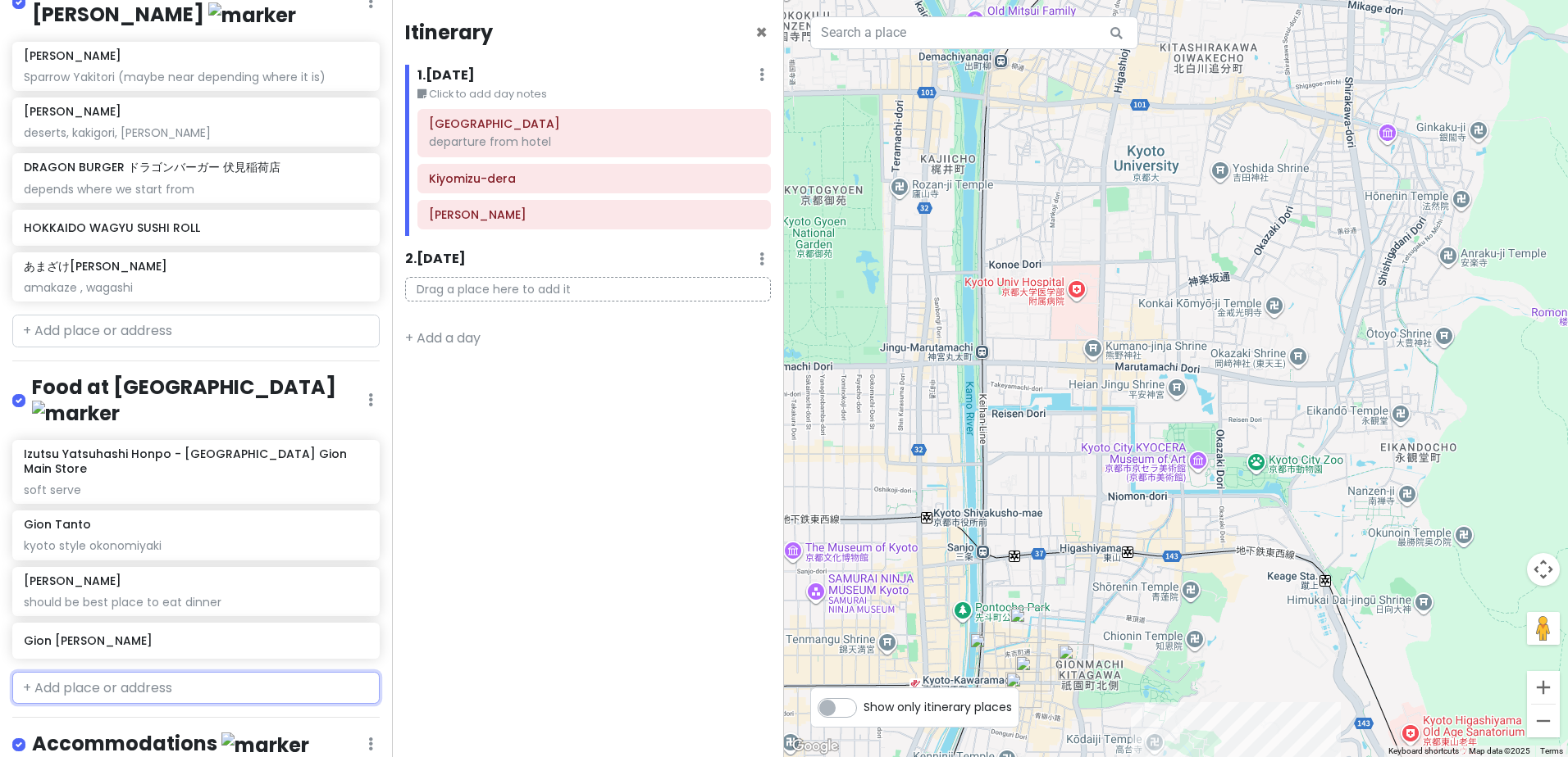
click at [273, 672] on input "text" at bounding box center [196, 688] width 368 height 33
paste input "光琳"
type input "光琳"
click at [263, 718] on span "Japan, Kyoto, Higashiyama Ward, Miyagawasuji, 3 Chome−285" at bounding box center [184, 746] width 303 height 56
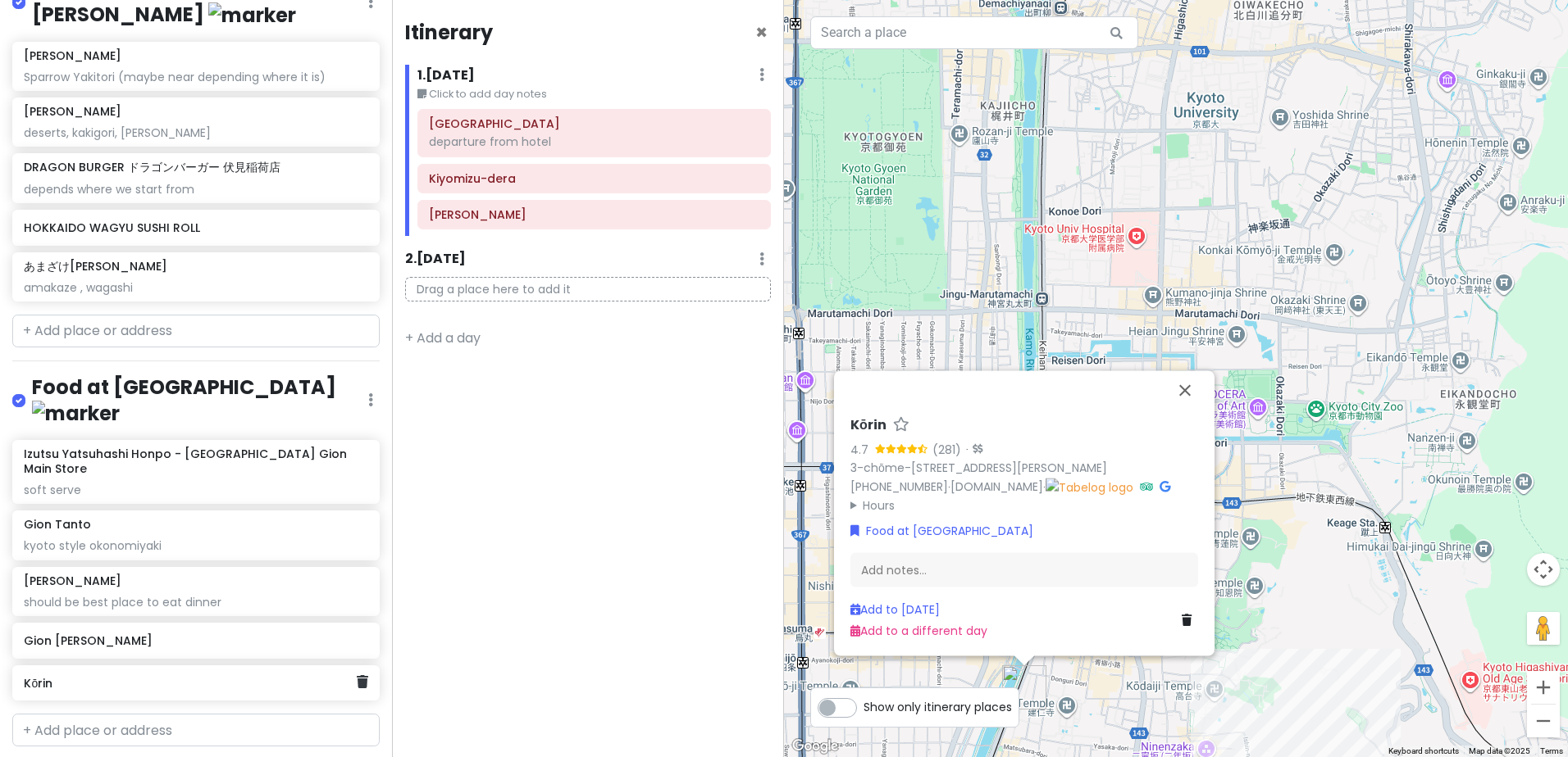
click at [271, 676] on h6 "Kōrin" at bounding box center [190, 683] width 332 height 15
click at [102, 676] on h6 "Kōrin" at bounding box center [190, 683] width 332 height 15
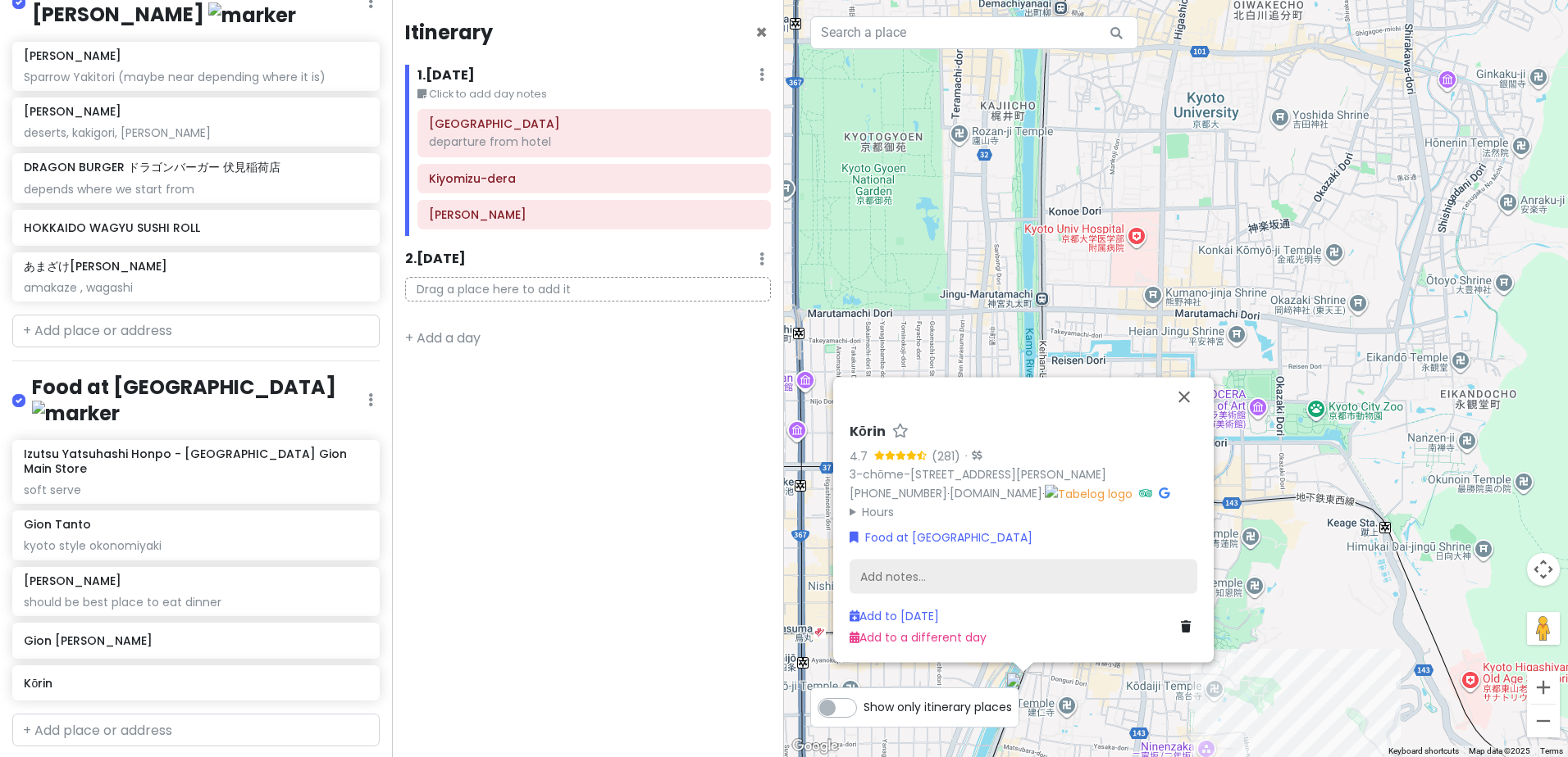
click at [885, 568] on div "Add notes..." at bounding box center [1023, 577] width 348 height 35
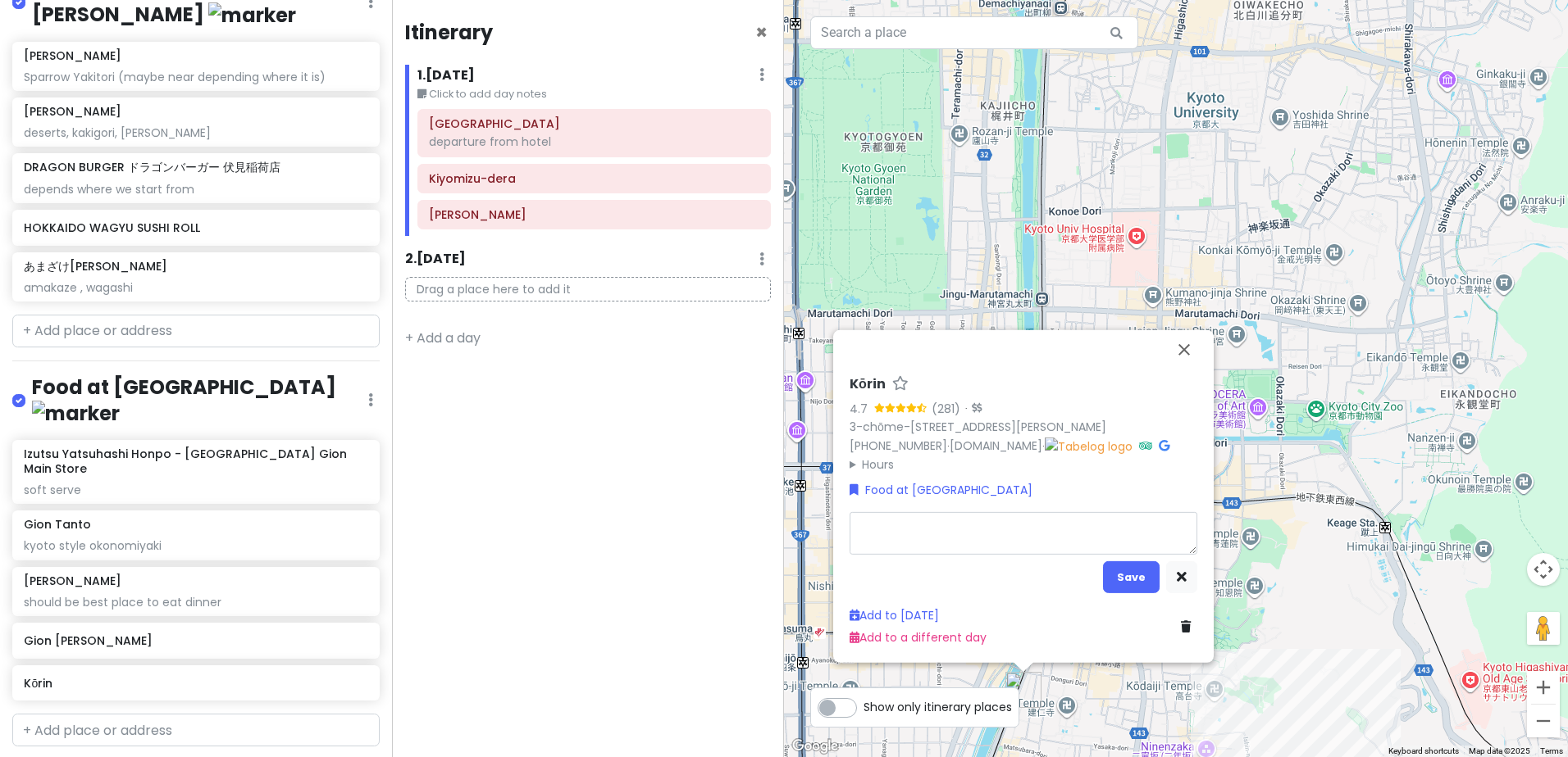
type textarea "x"
type textarea "a"
type textarea "x"
type textarea "al"
type textarea "x"
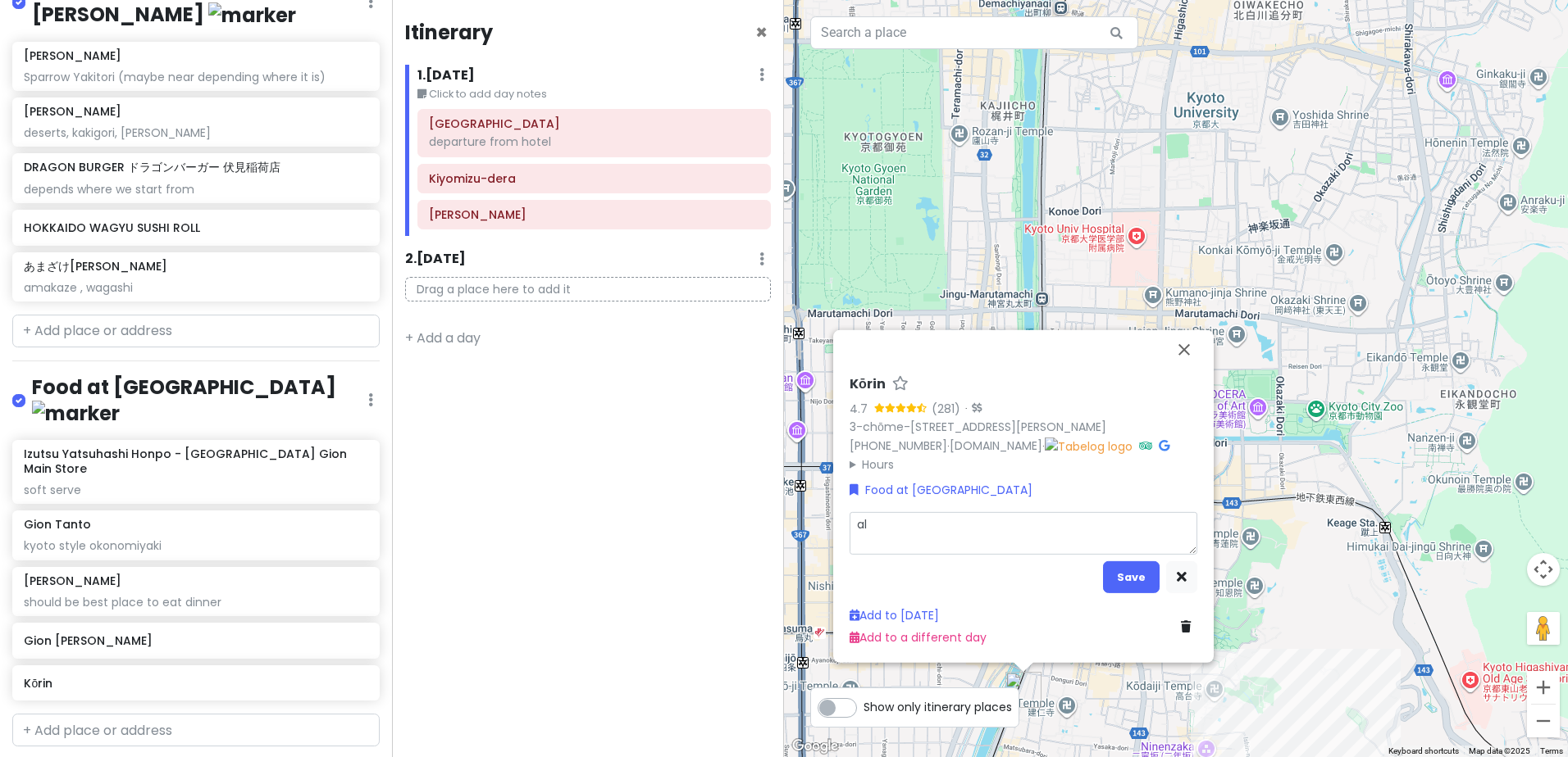
type textarea "als"
type textarea "x"
type textarea "also"
type textarea "x"
type textarea "also"
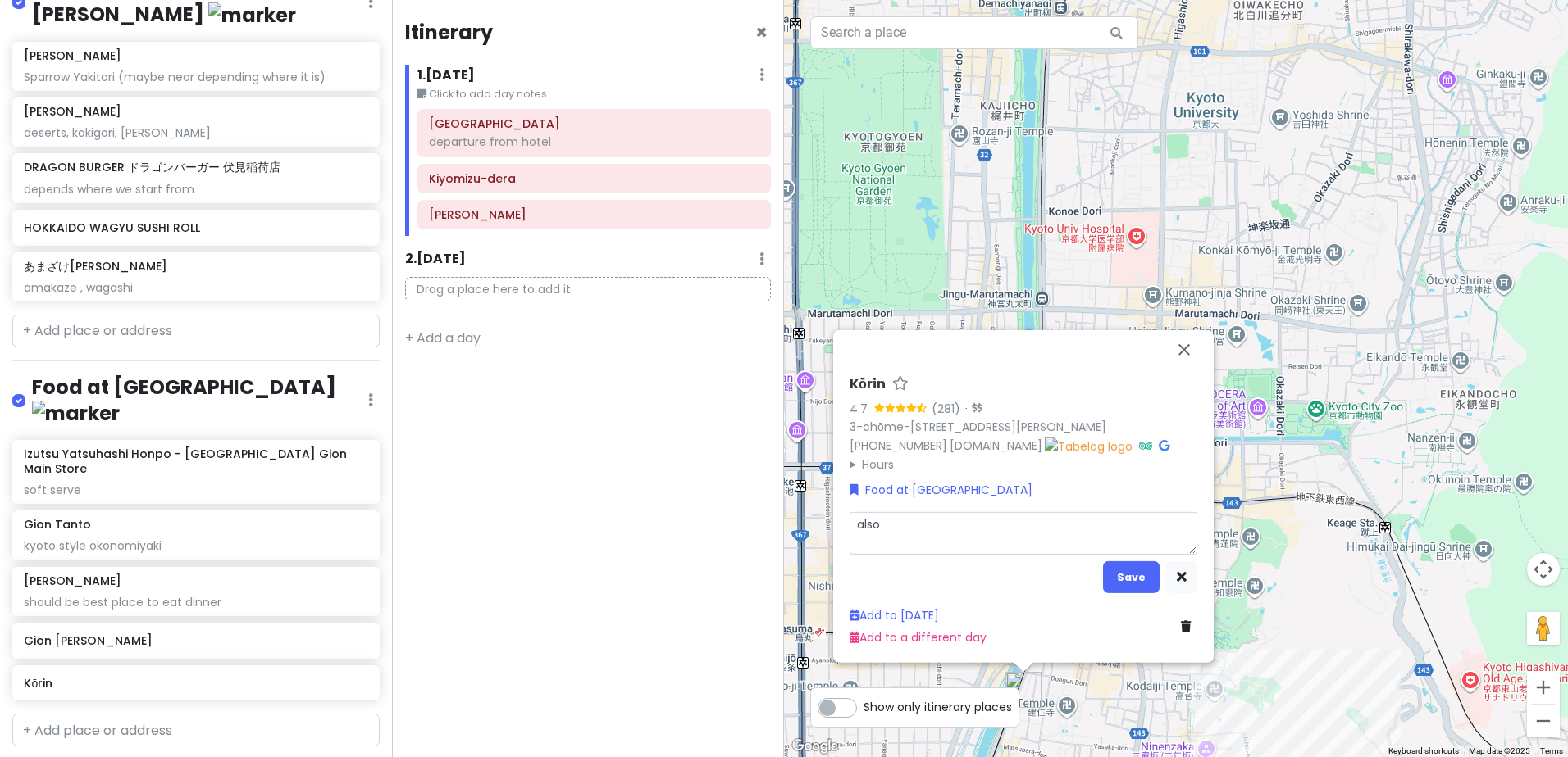
type textarea "x"
type textarea "also g"
type textarea "x"
type textarea "also go"
type textarea "x"
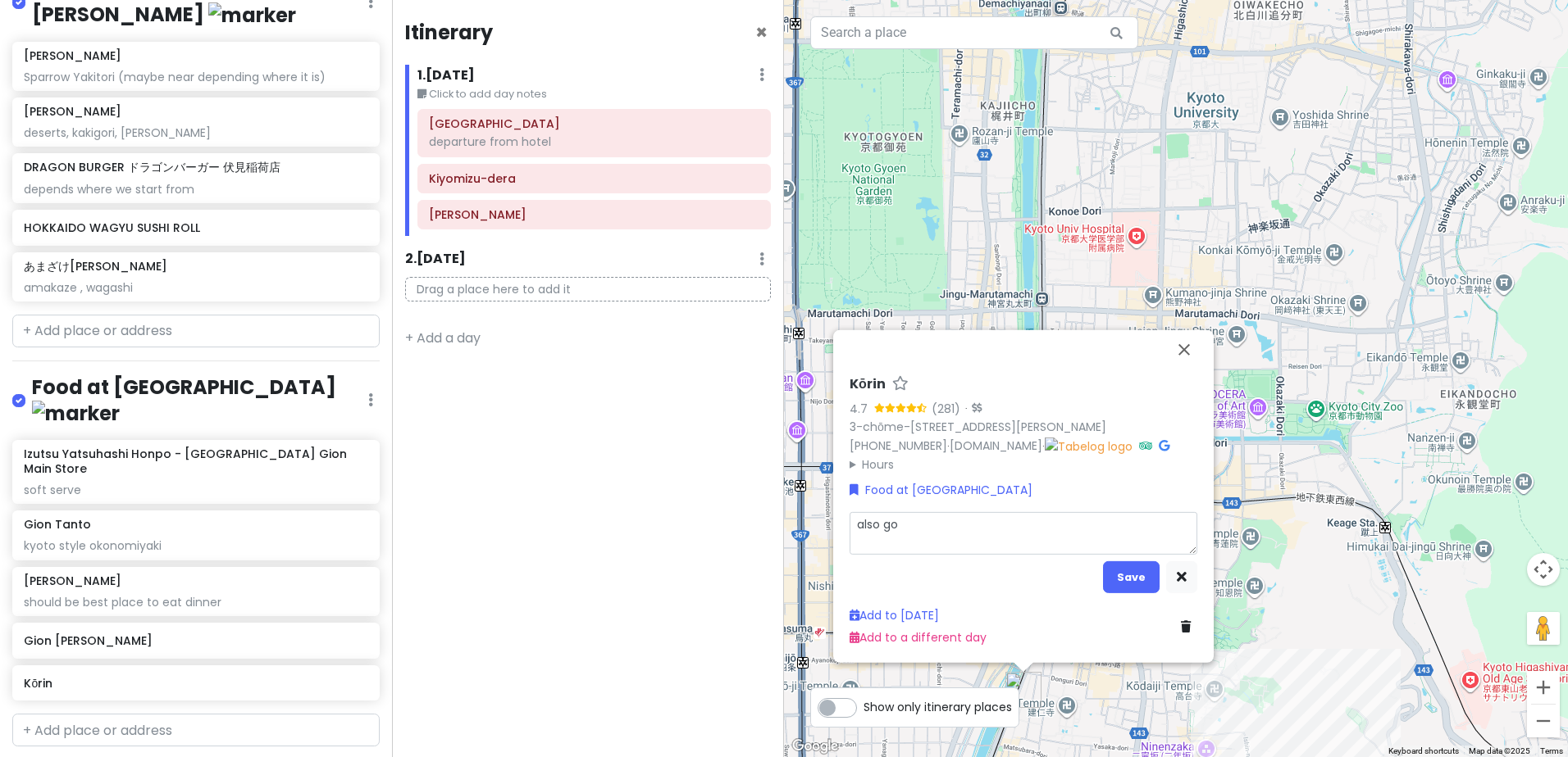
type textarea "also goo"
type textarea "x"
type textarea "also good"
type textarea "x"
type textarea "also good"
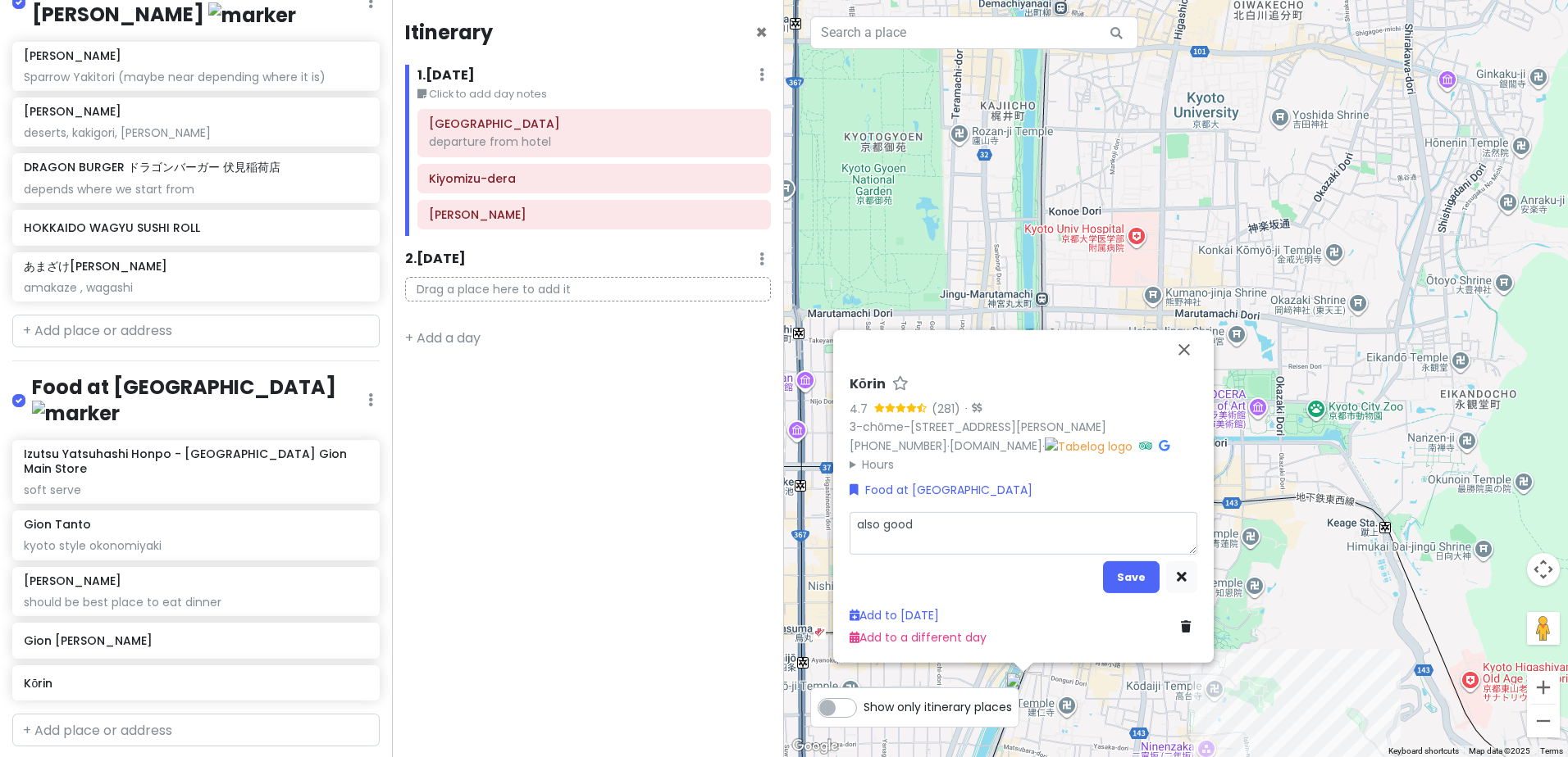
type textarea "x"
type textarea "also good f"
type textarea "x"
type textarea "also good fo"
type textarea "x"
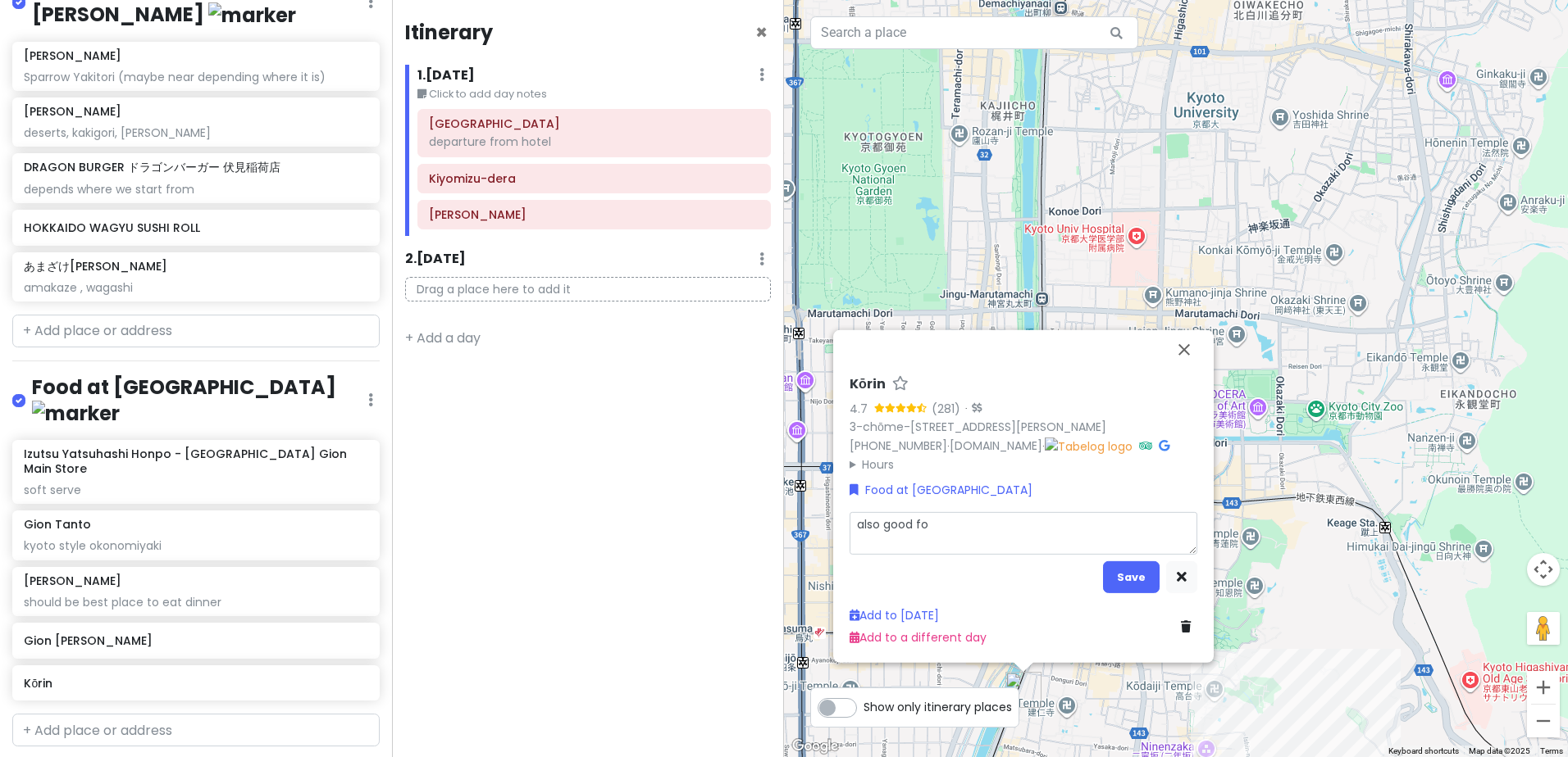
type textarea "also good for"
type textarea "x"
type textarea "also good for"
type textarea "x"
type textarea "also good for d"
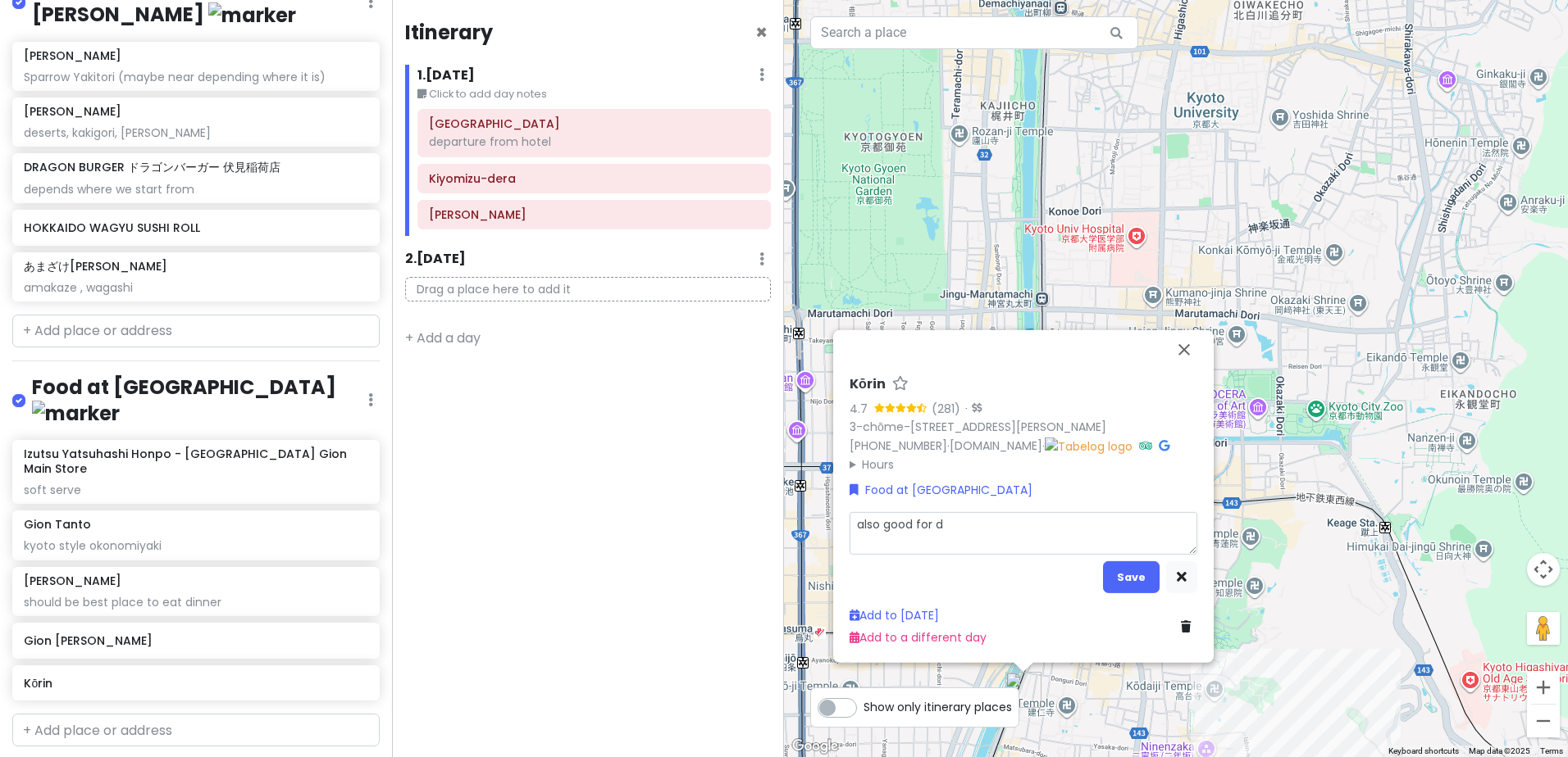
type textarea "x"
type textarea "also good for di"
type textarea "x"
type textarea "also good for din"
type textarea "x"
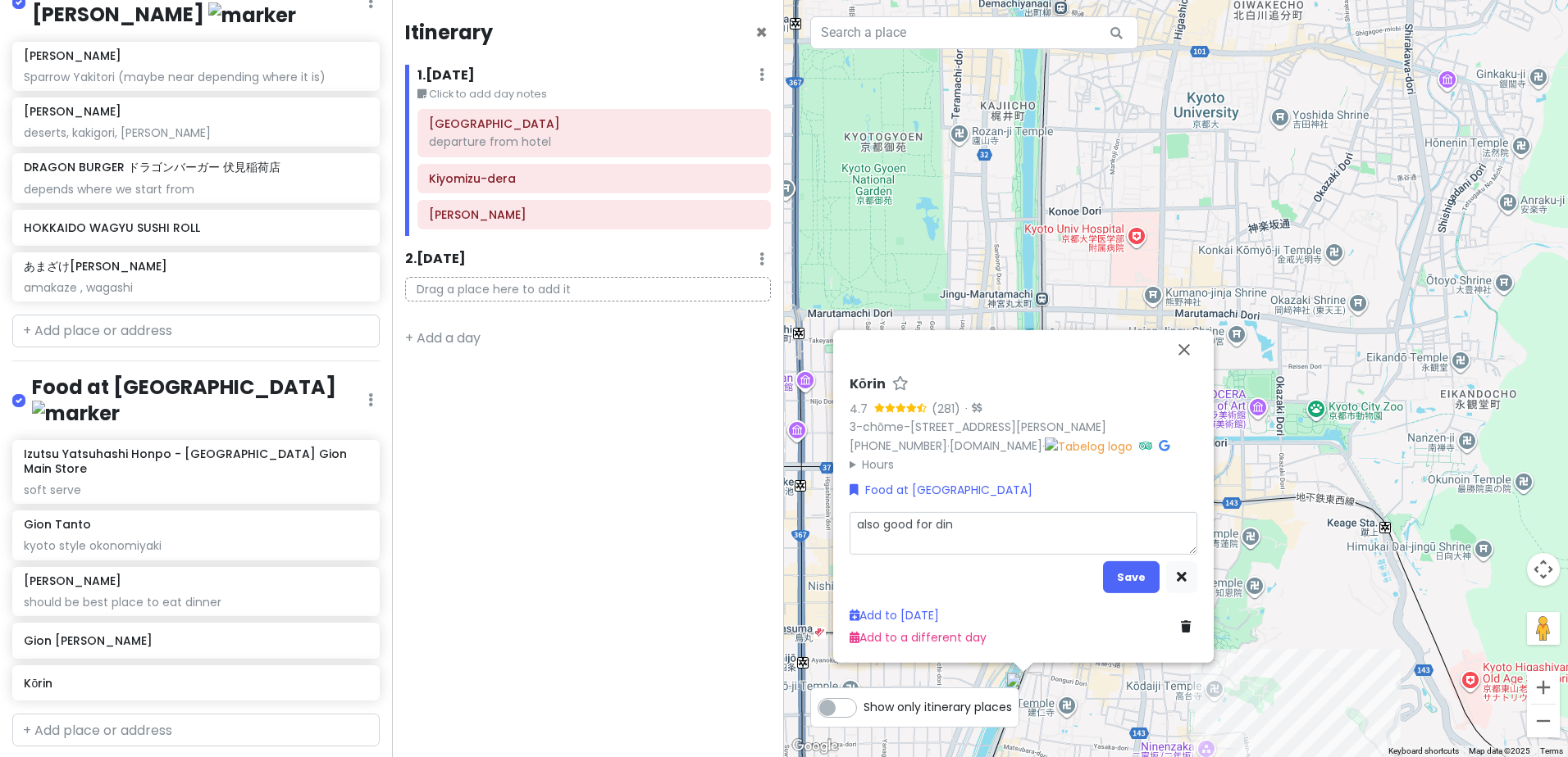
type textarea "also good for dinn"
type textarea "x"
type textarea "also good for dinne"
type textarea "x"
type textarea "also good for dinner"
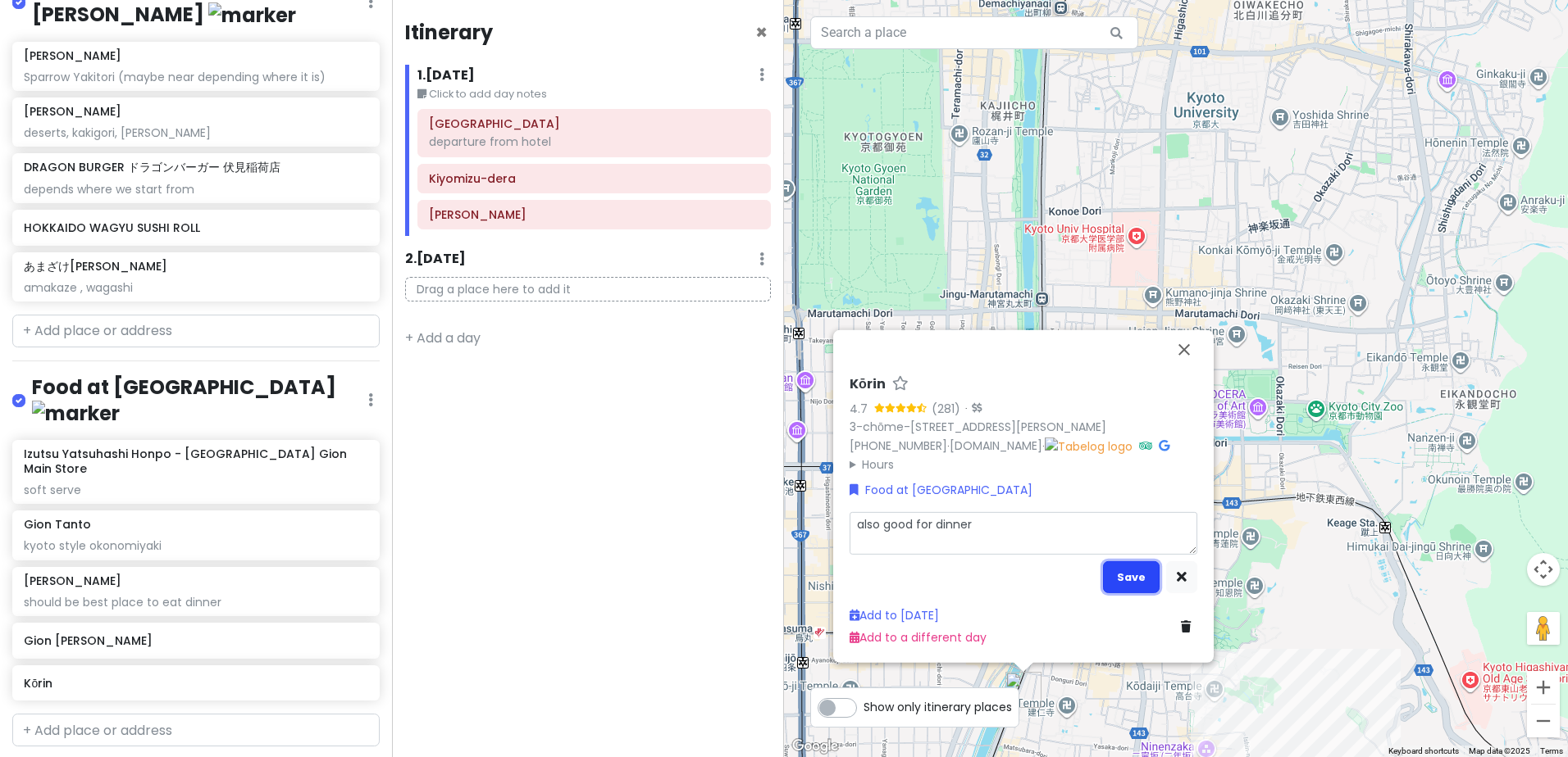
click at [1131, 582] on button "Save" at bounding box center [1131, 578] width 57 height 32
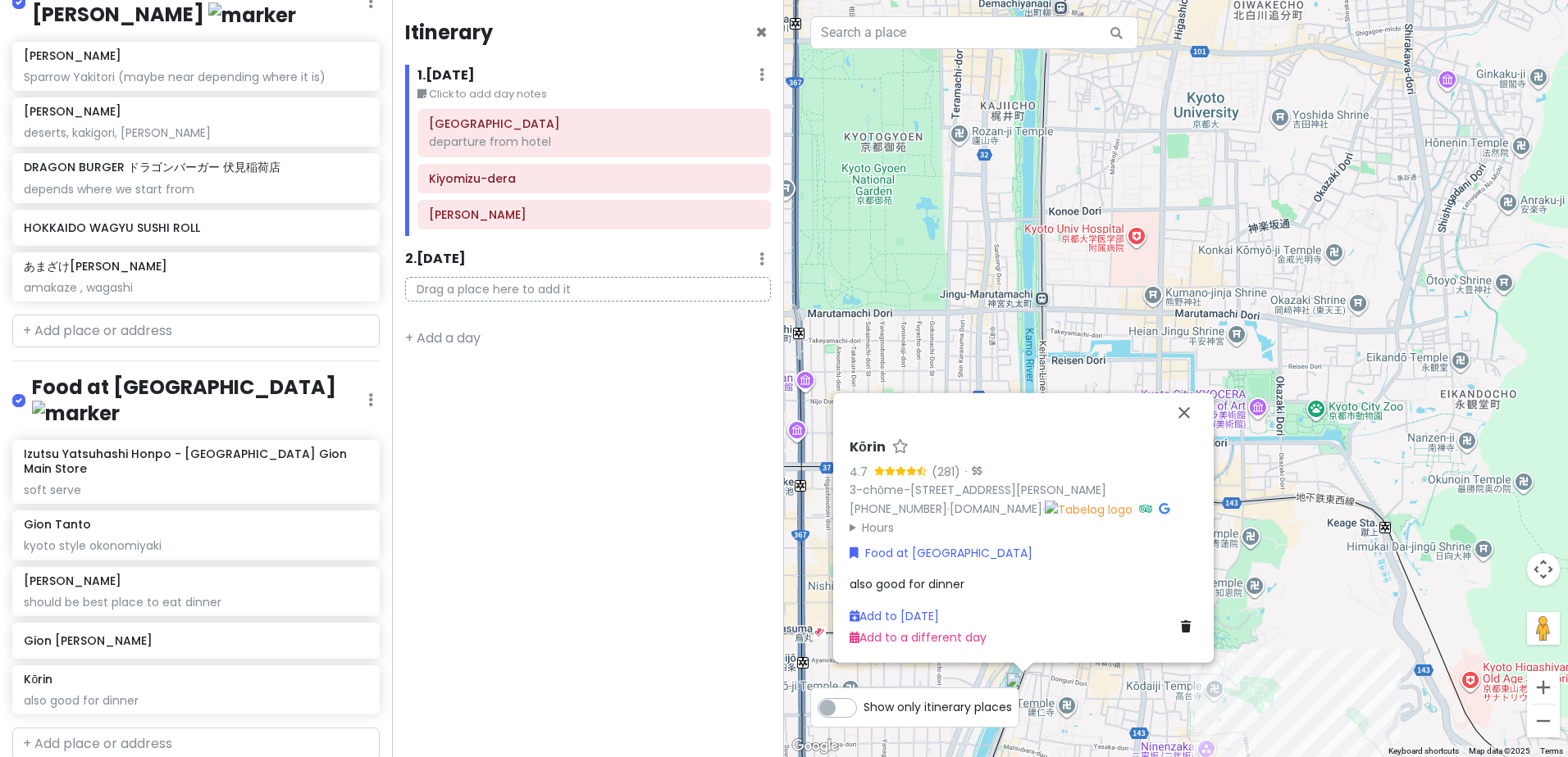
click at [186, 521] on div "Izutsu Yatsuhashi Honpo - Kyoto Gion Main Store soft serve Gion Tanto kyoto sty…" at bounding box center [196, 581] width 392 height 281
click at [183, 630] on div "Gion Unagi Kawato" at bounding box center [190, 641] width 332 height 23
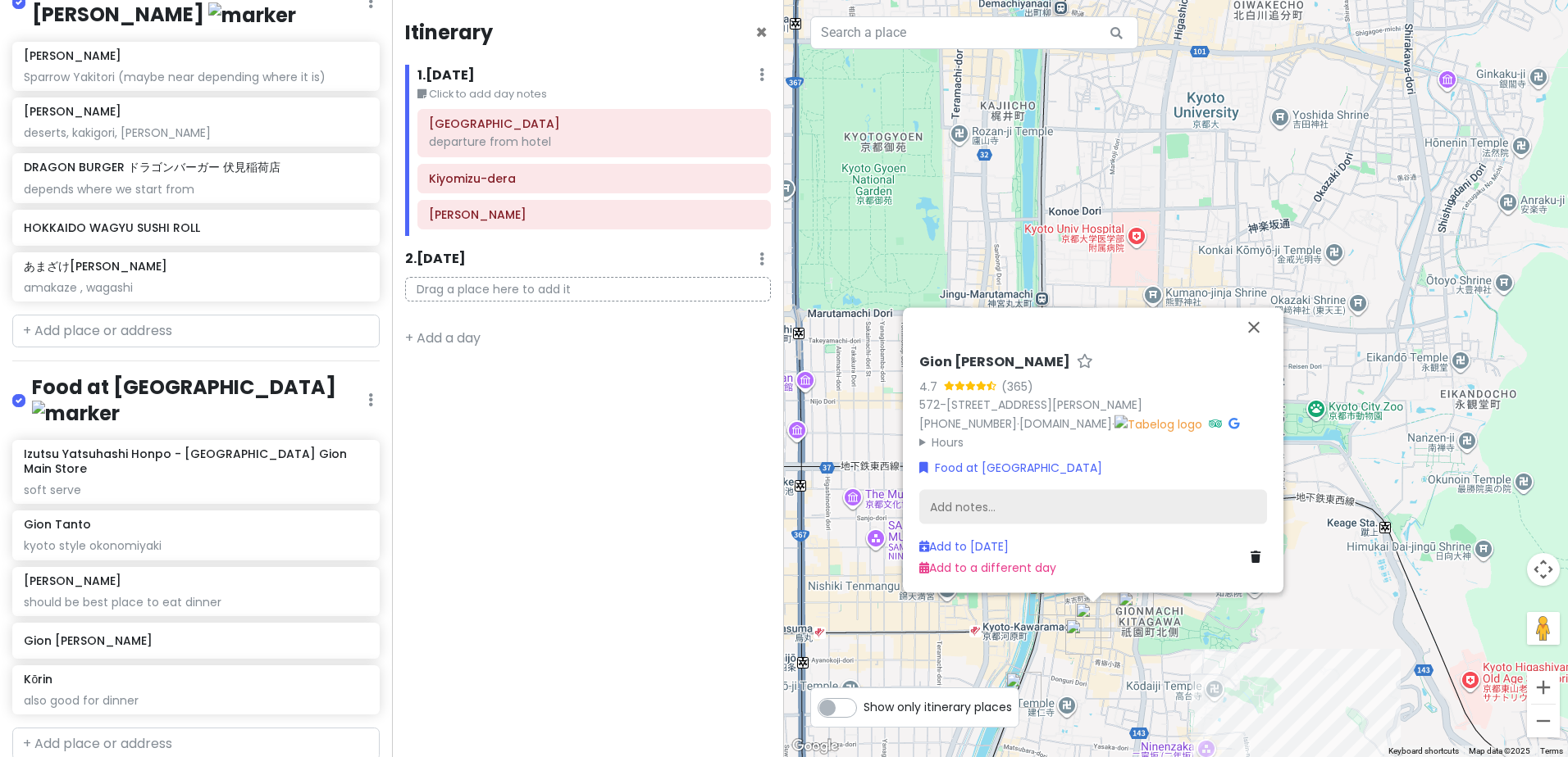
click at [992, 498] on div "Add notes..." at bounding box center [1093, 507] width 348 height 35
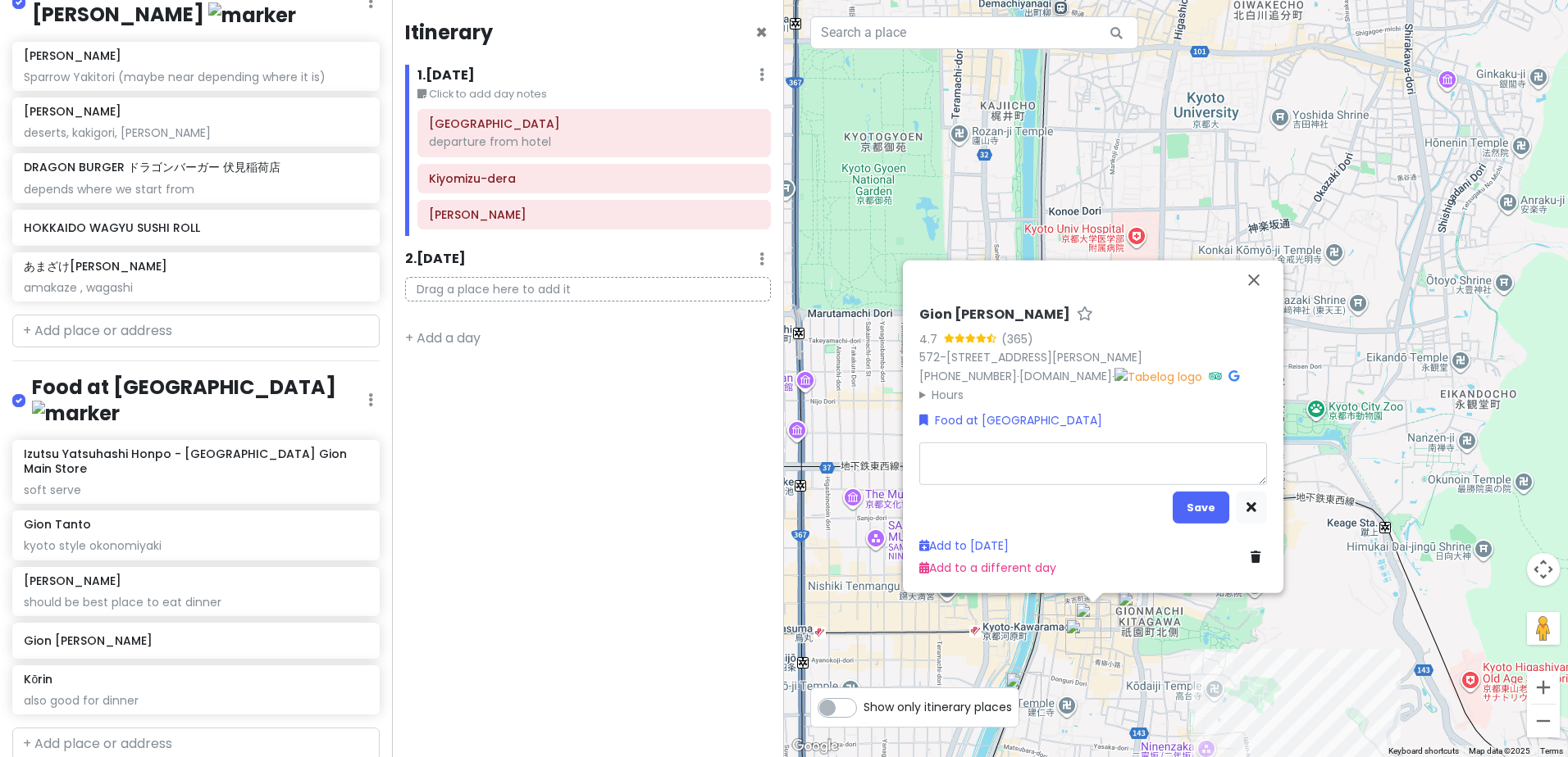
type textarea "x"
type textarea "u"
type textarea "x"
type textarea "un"
type textarea "x"
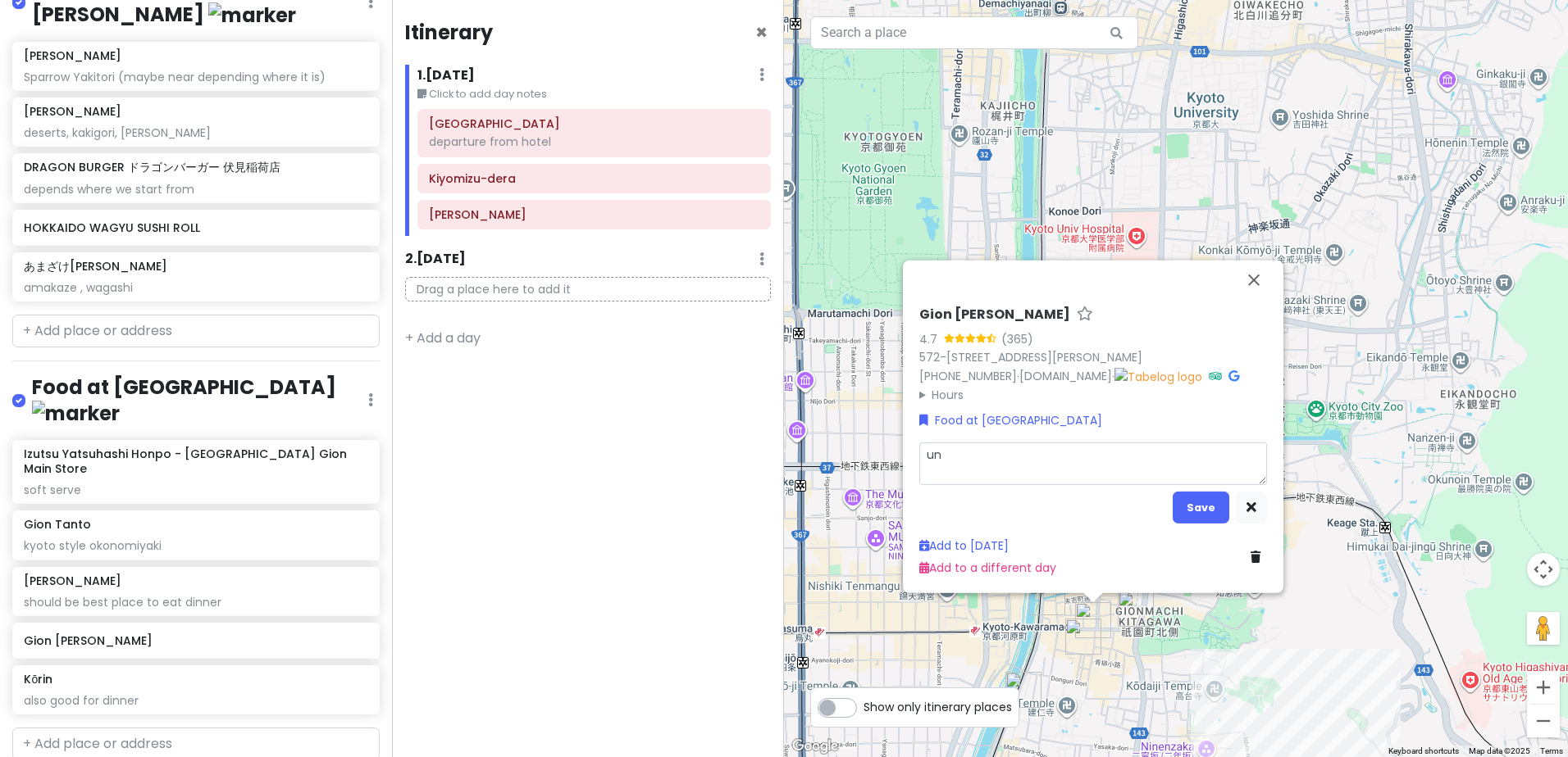
type textarea "una"
type textarea "x"
type textarea "unag"
type textarea "x"
type textarea "unagi"
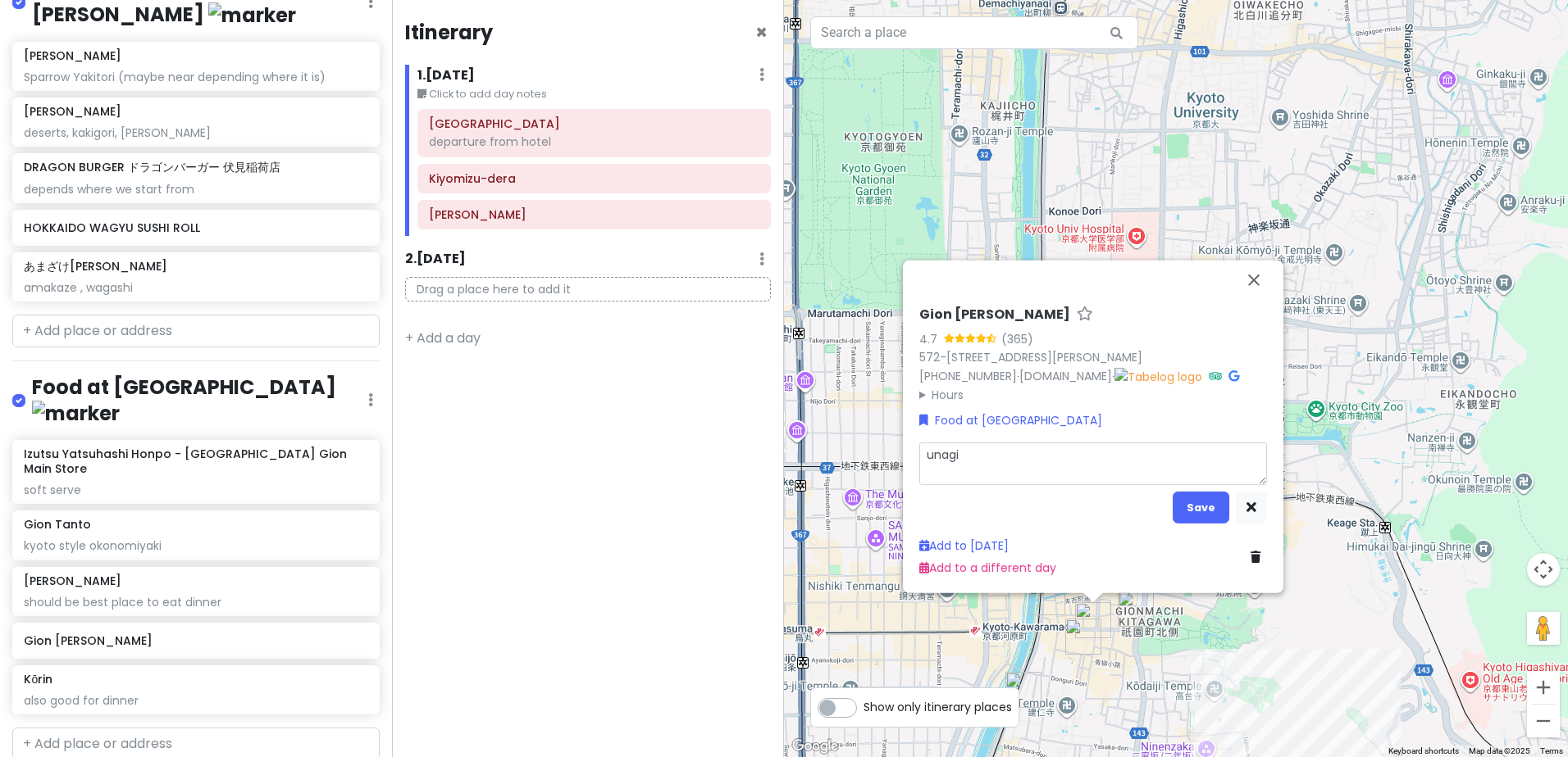
type textarea "x"
type textarea "unagi d"
type textarea "x"
type textarea "unagi do"
type textarea "x"
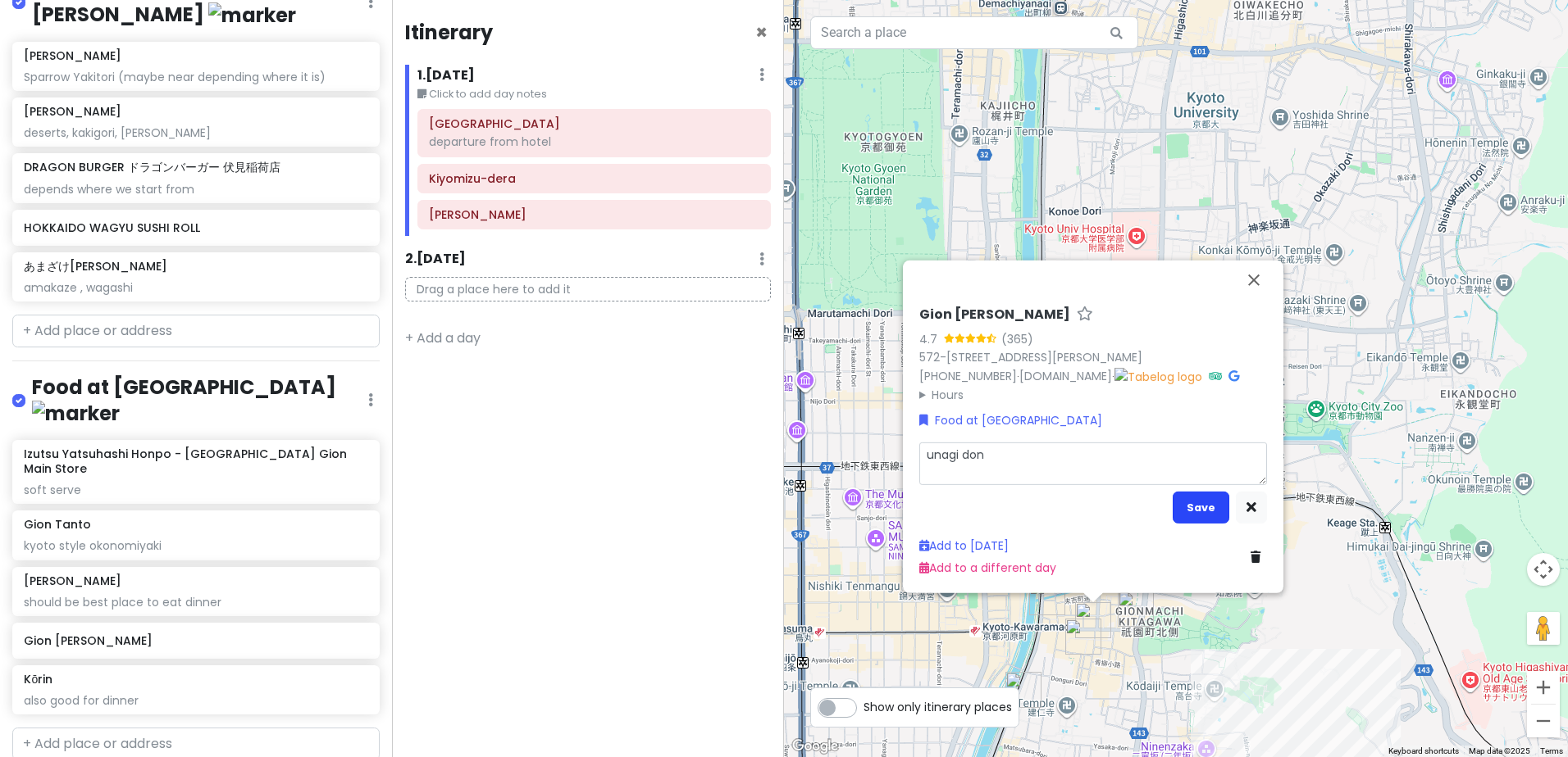
type textarea "unagi don"
click at [1197, 513] on button "Save" at bounding box center [1200, 508] width 57 height 32
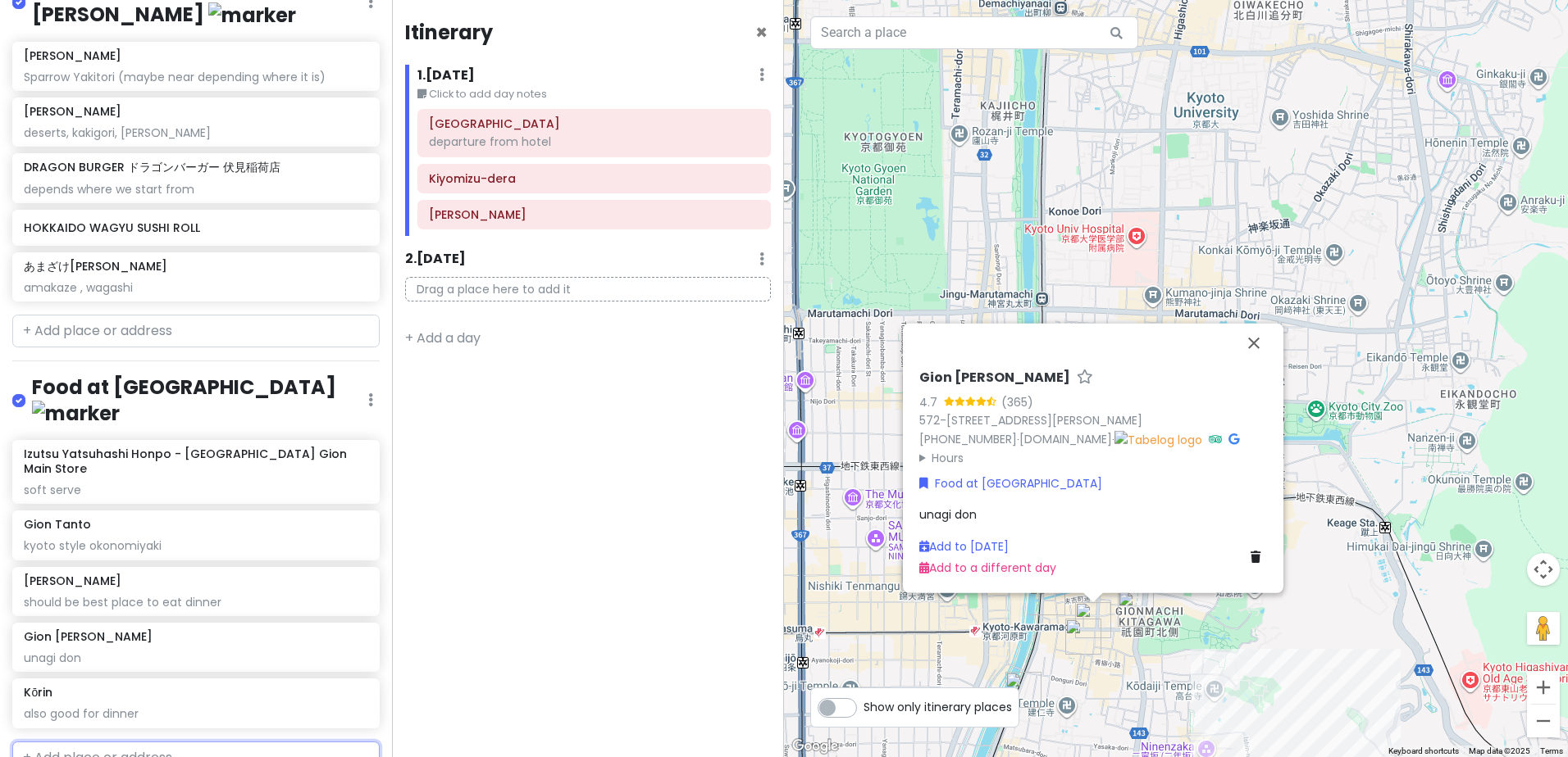
click at [218, 742] on input "text" at bounding box center [196, 758] width 368 height 33
paste input "祇園きなな"
type input "祇園きなな"
click at [223, 745] on h6 "Gion Kinana" at bounding box center [190, 752] width 332 height 15
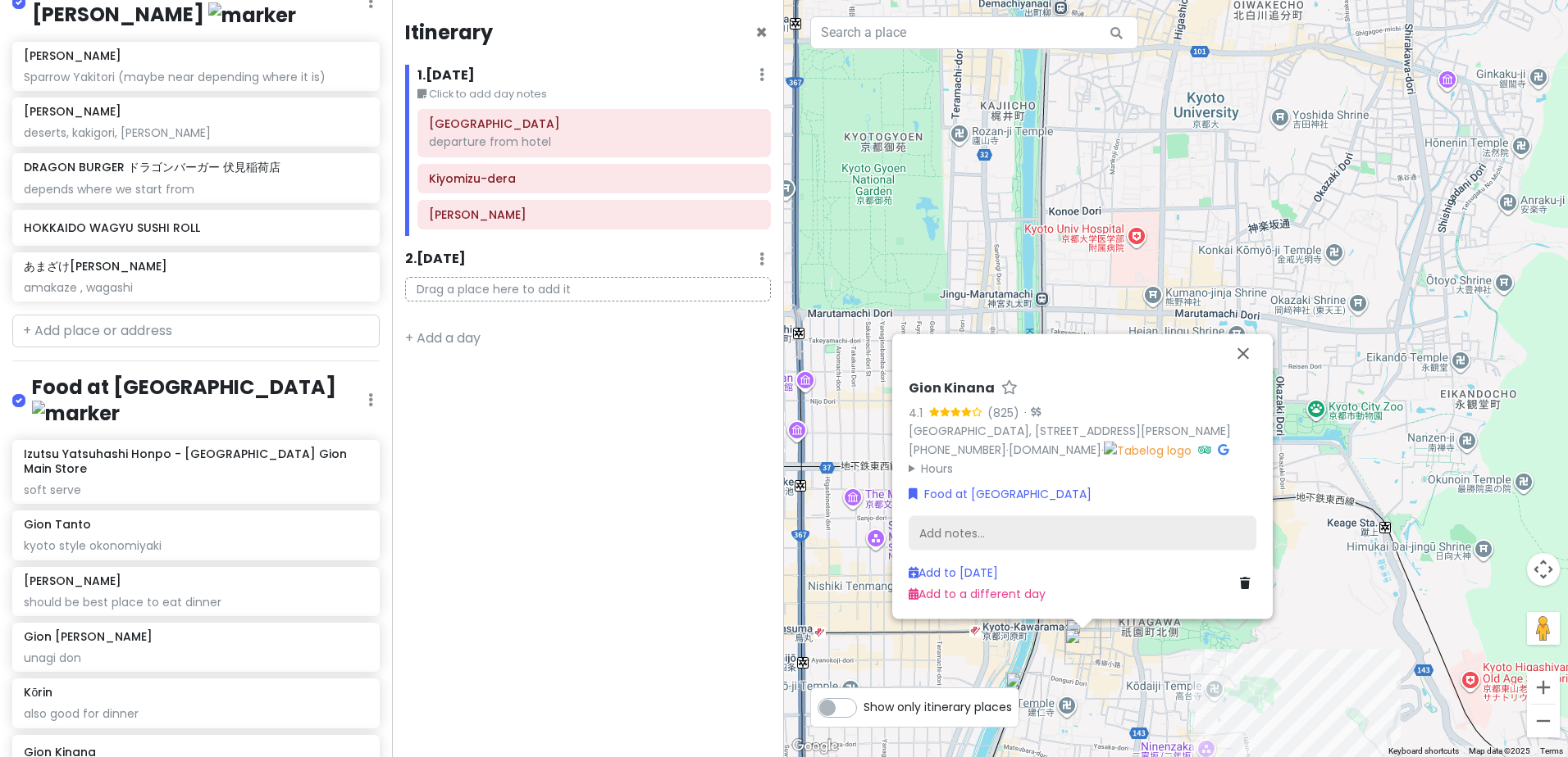
click at [1017, 530] on div "Add notes..." at bounding box center [1081, 534] width 348 height 35
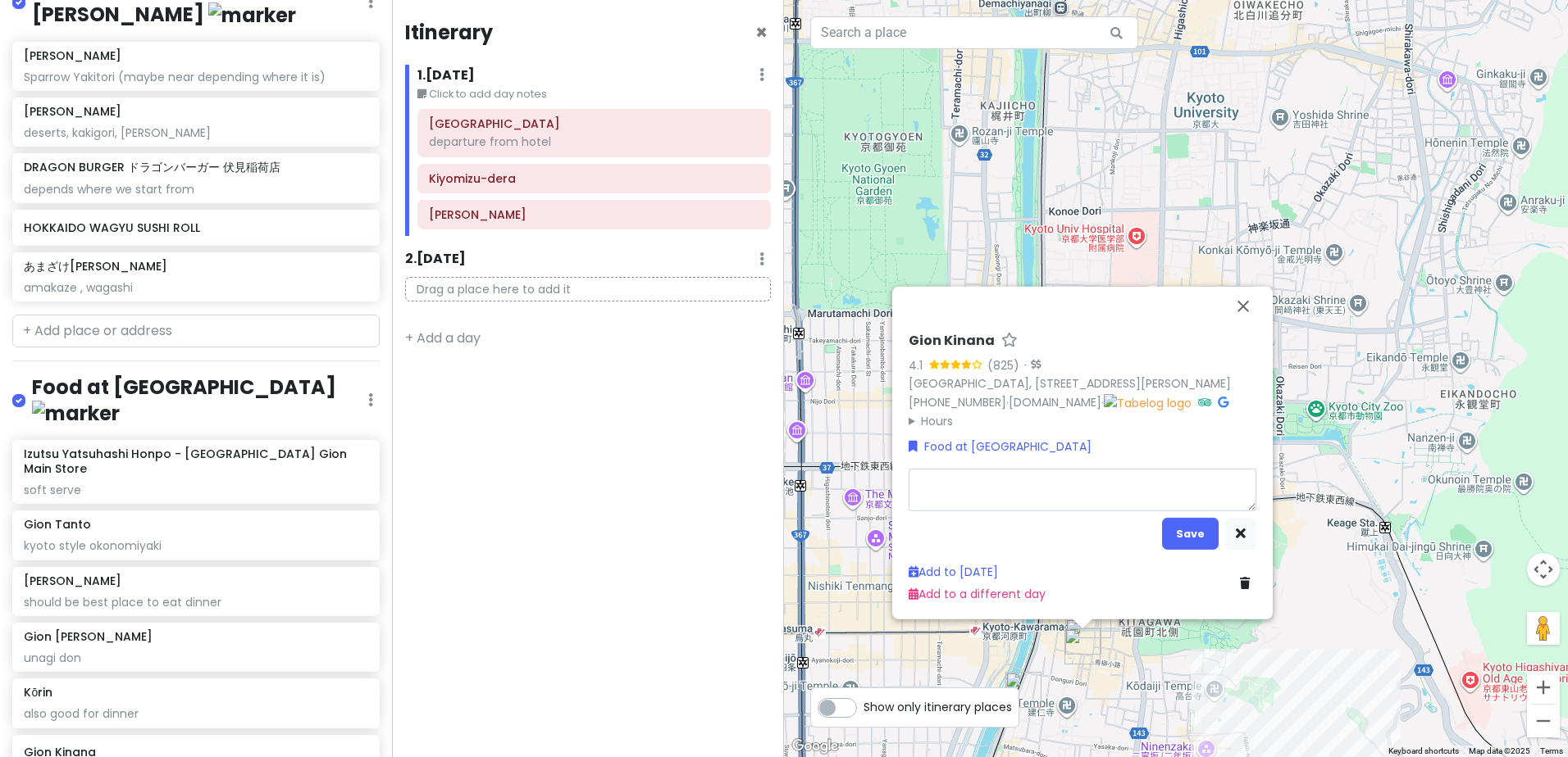
type textarea "x"
type textarea "i"
type textarea "x"
type textarea "ic"
type textarea "x"
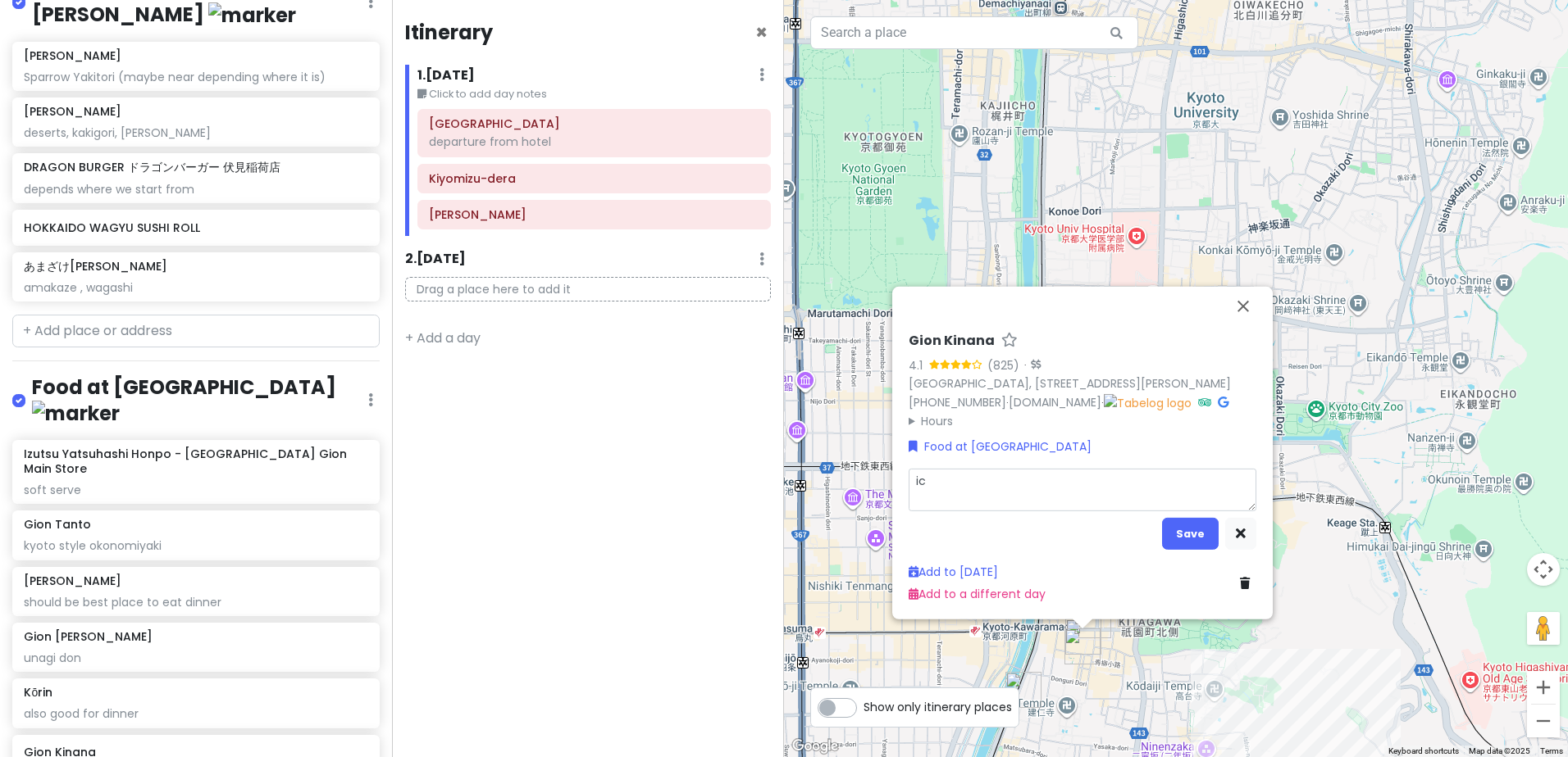
type textarea "ice"
type textarea "x"
type textarea "ice"
type textarea "x"
type textarea "ice c"
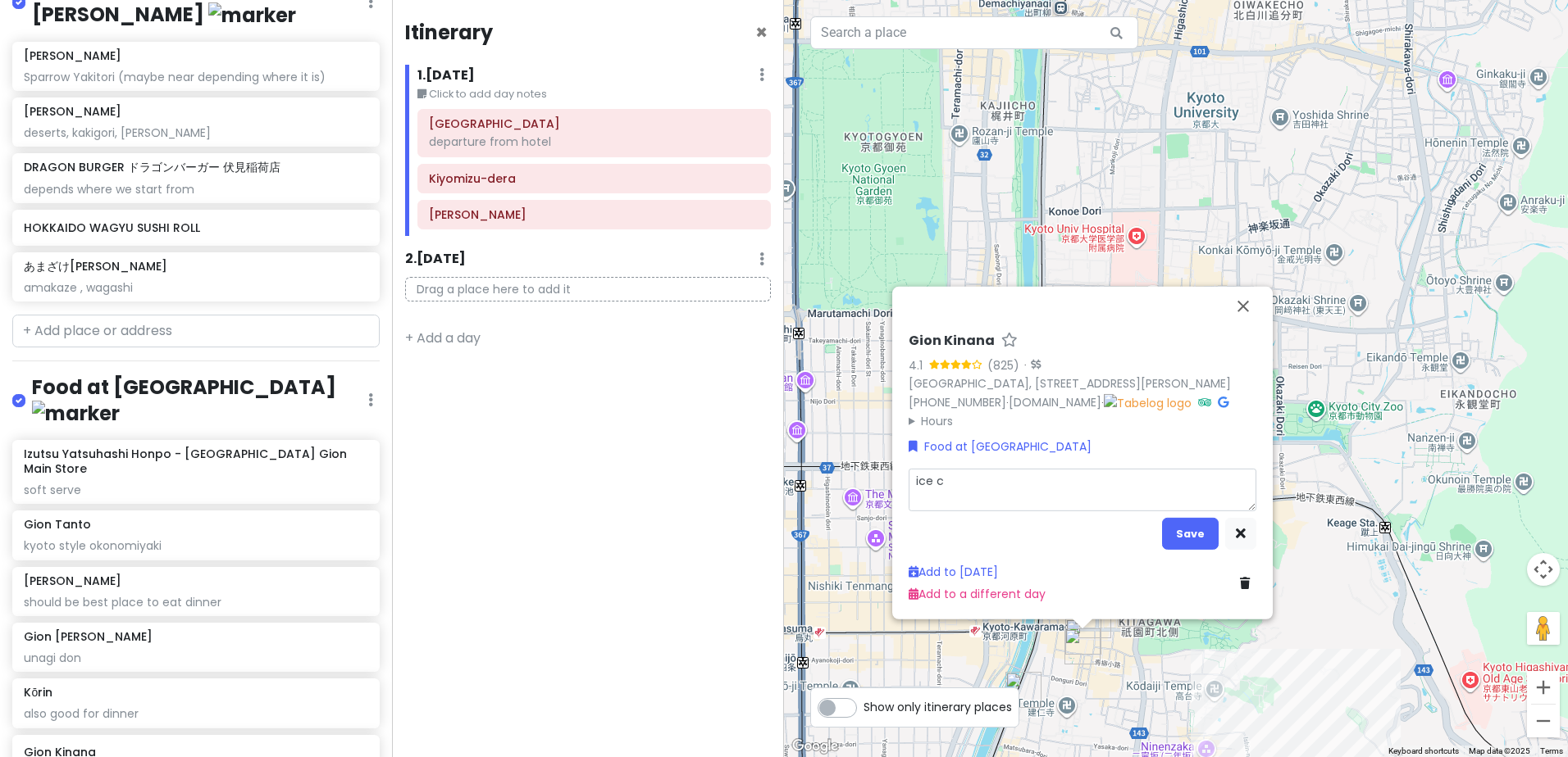
type textarea "x"
type textarea "ice cr"
type textarea "x"
type textarea "ice cre"
type textarea "x"
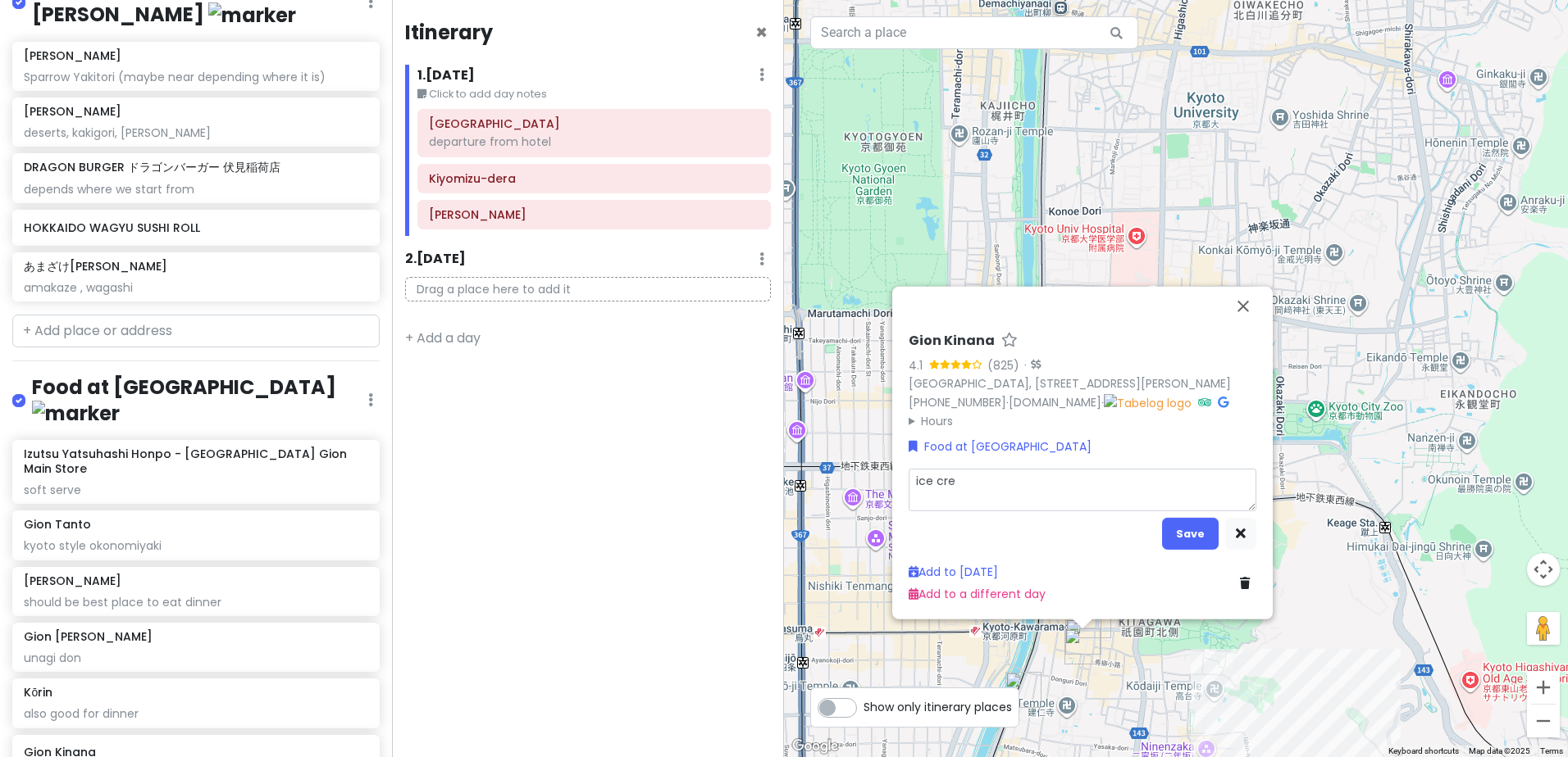
type textarea "ice crea"
type textarea "x"
type textarea "ice cream"
type textarea "x"
type textarea "ice cream"
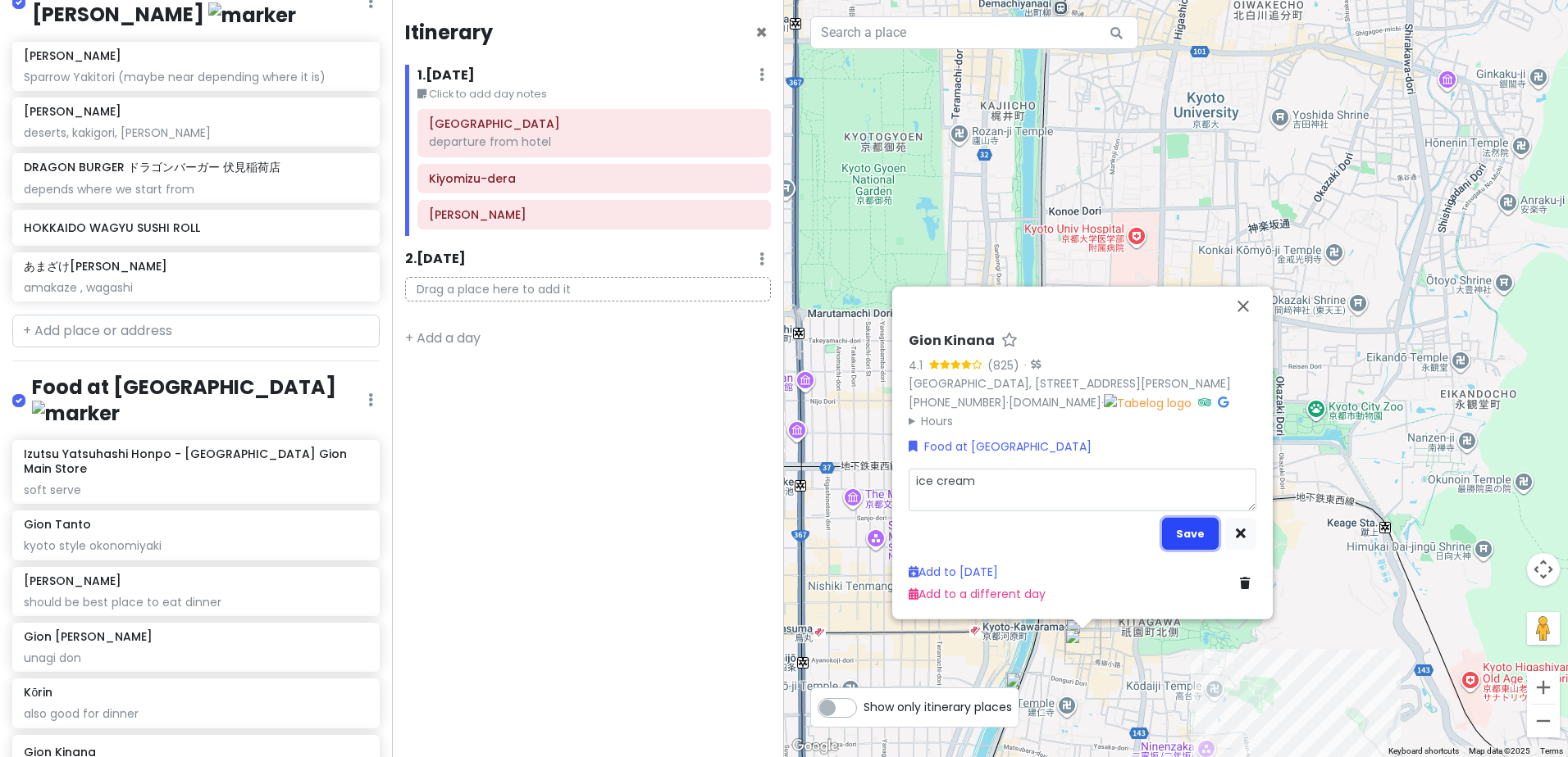
click at [1189, 535] on button "Save" at bounding box center [1190, 535] width 57 height 32
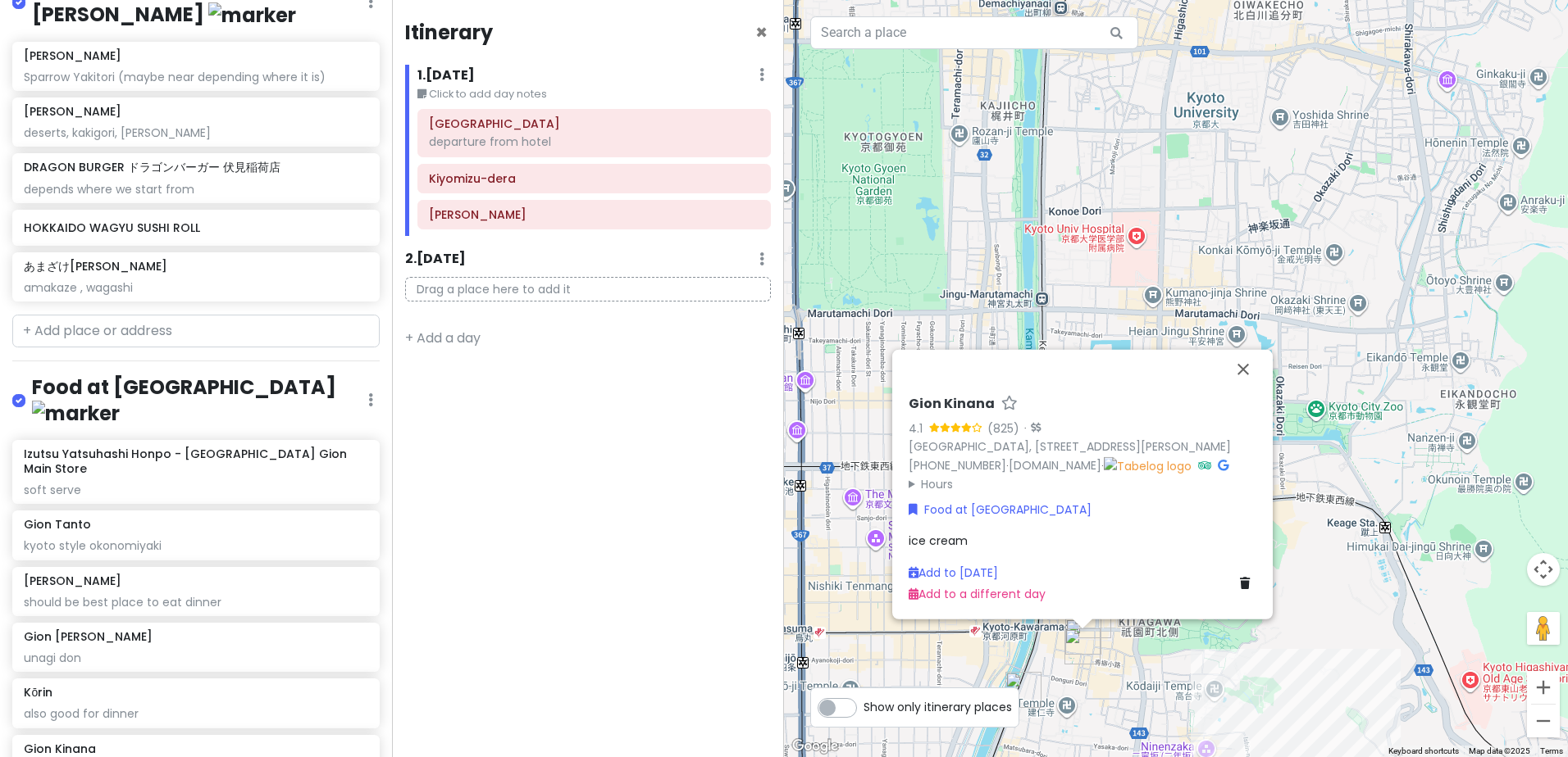
paste input "鍵善良房"
type input "鍵善良房"
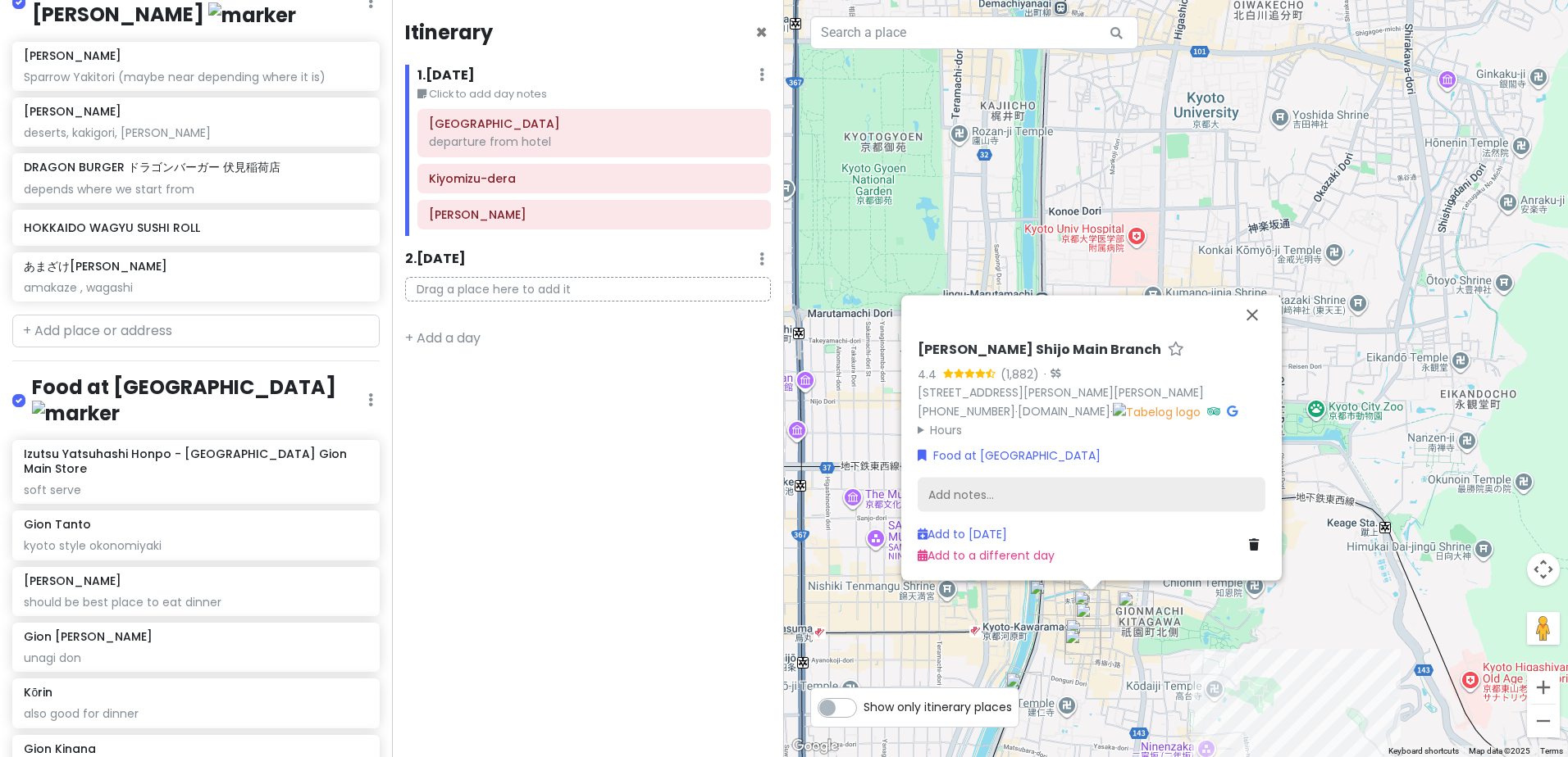
click at [947, 495] on div "Add notes..." at bounding box center [1091, 495] width 348 height 35
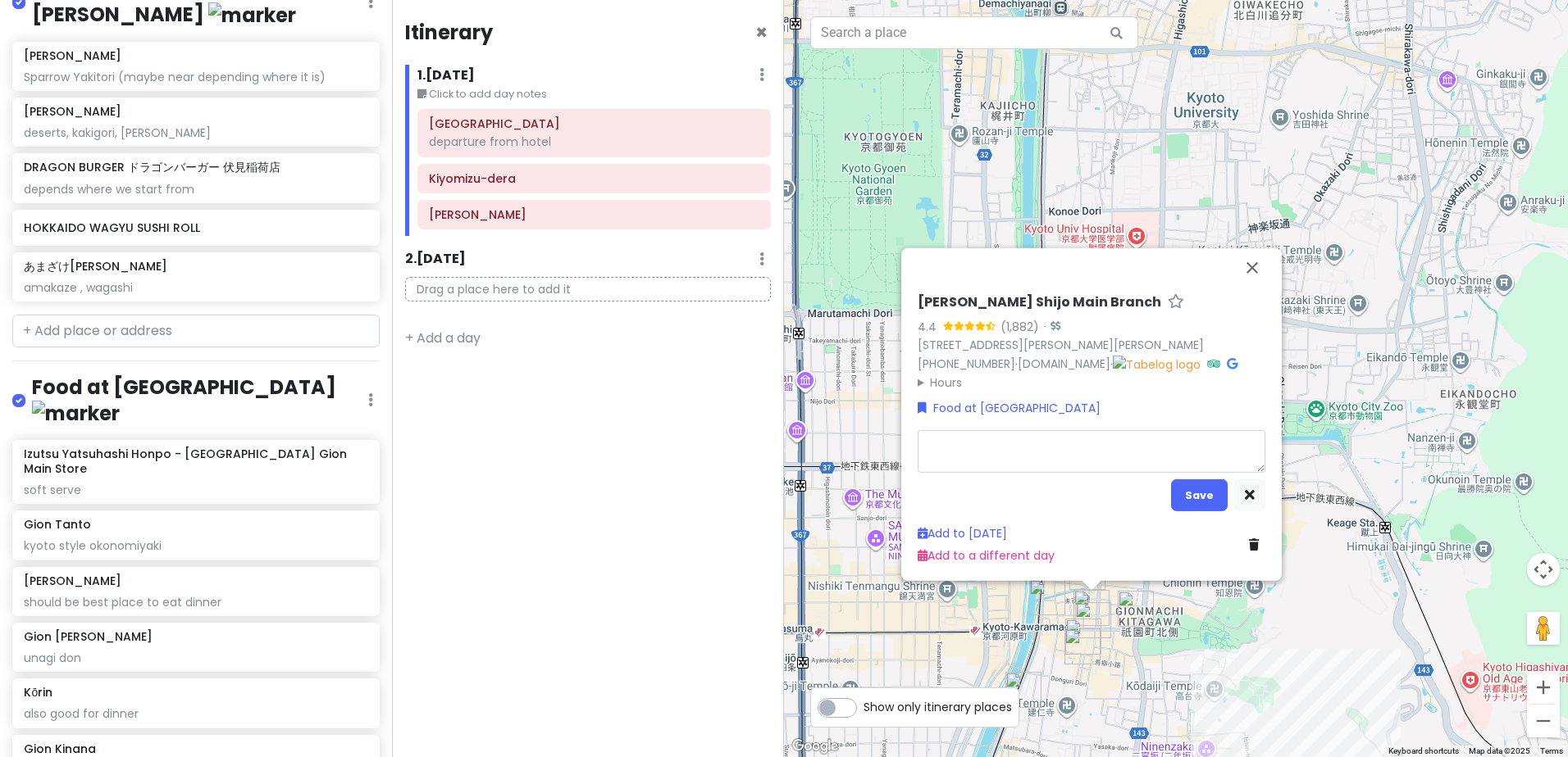
type textarea "x"
type textarea "a"
type textarea "x"
type textarea "k"
type textarea "x"
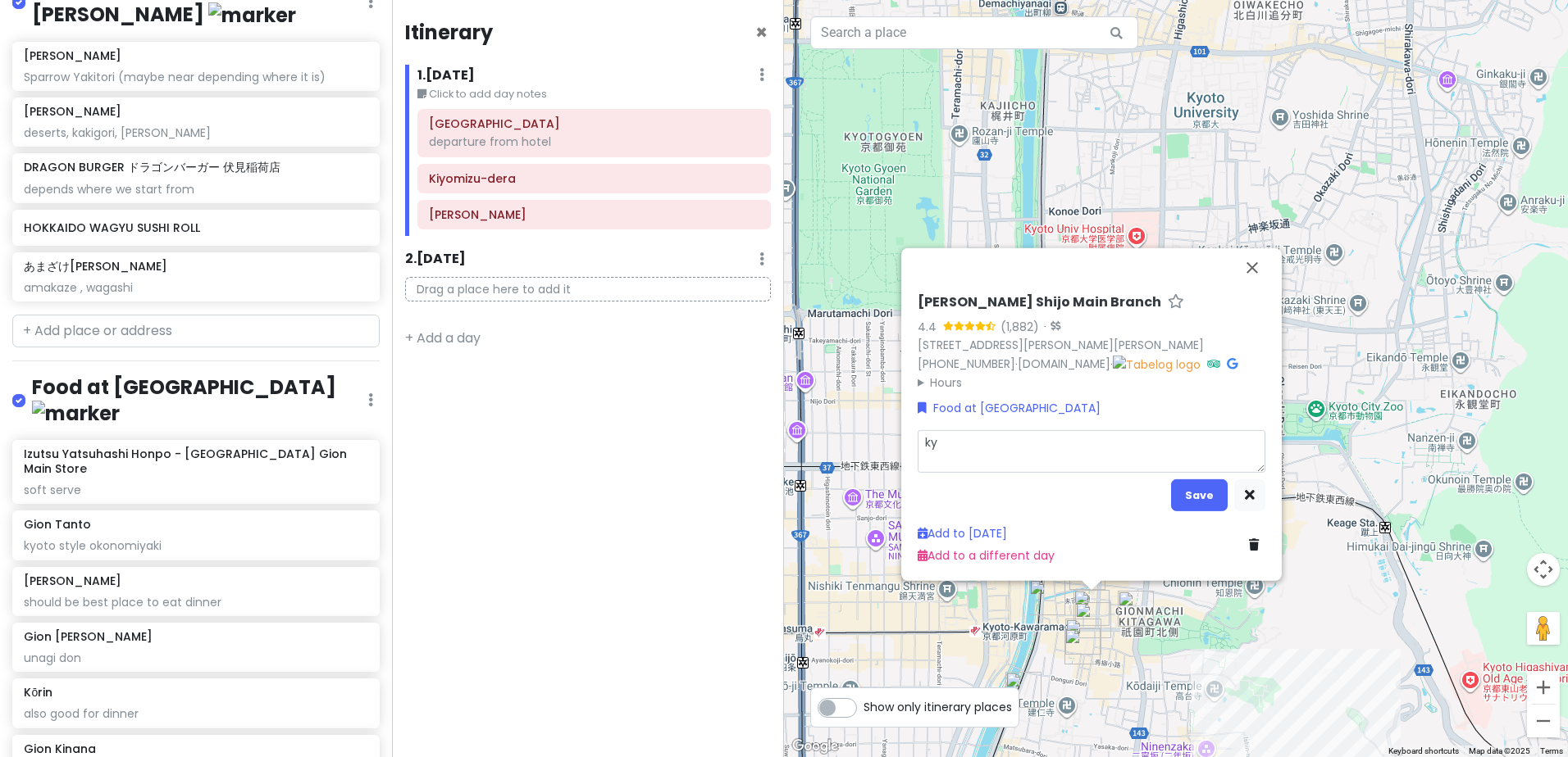
type textarea "kyo"
type textarea "x"
type textarea "kyot"
type textarea "x"
type textarea "kyoto"
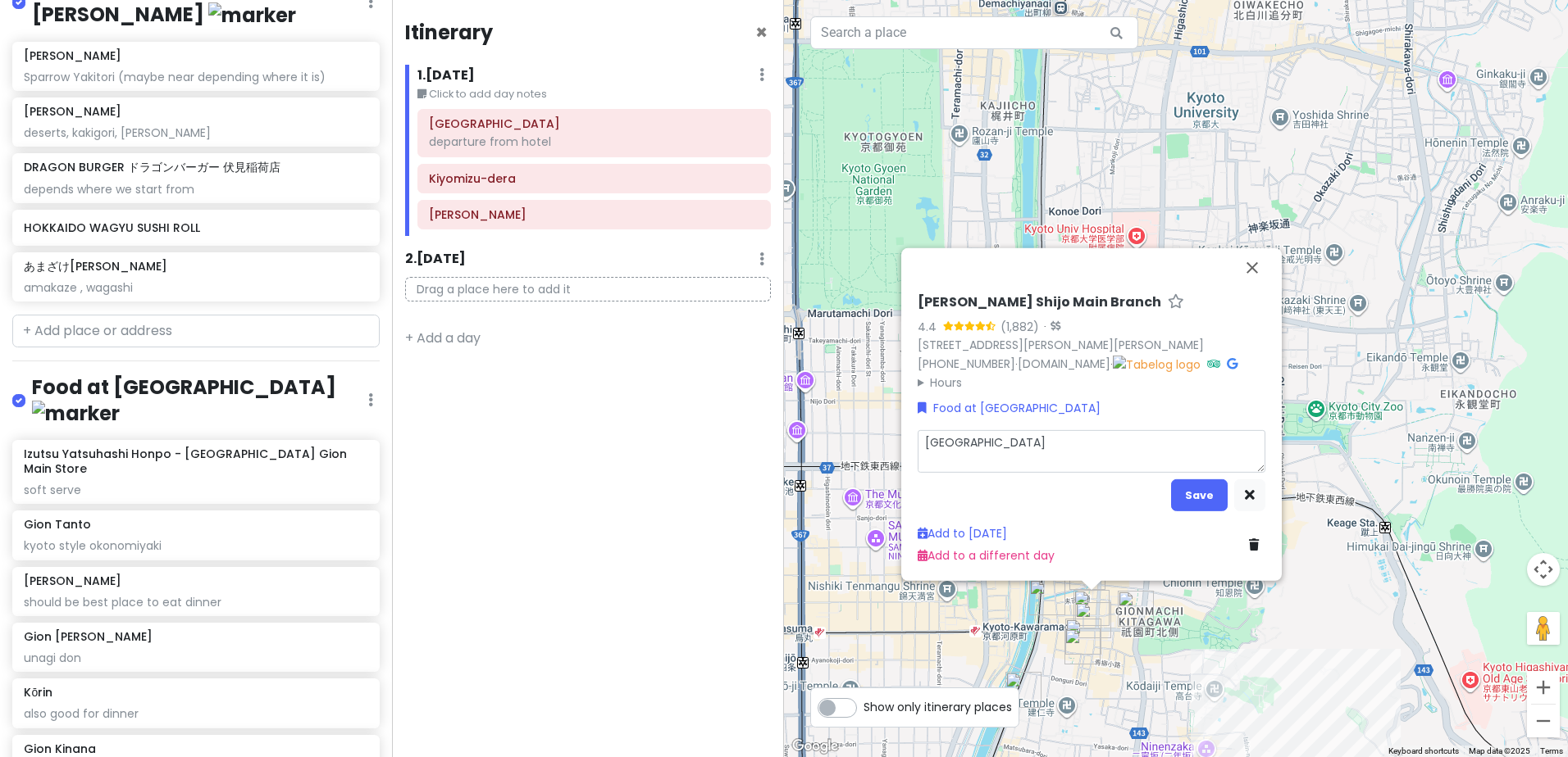
type textarea "x"
type textarea "kyoto"
type textarea "x"
type textarea "kyoto s"
type textarea "x"
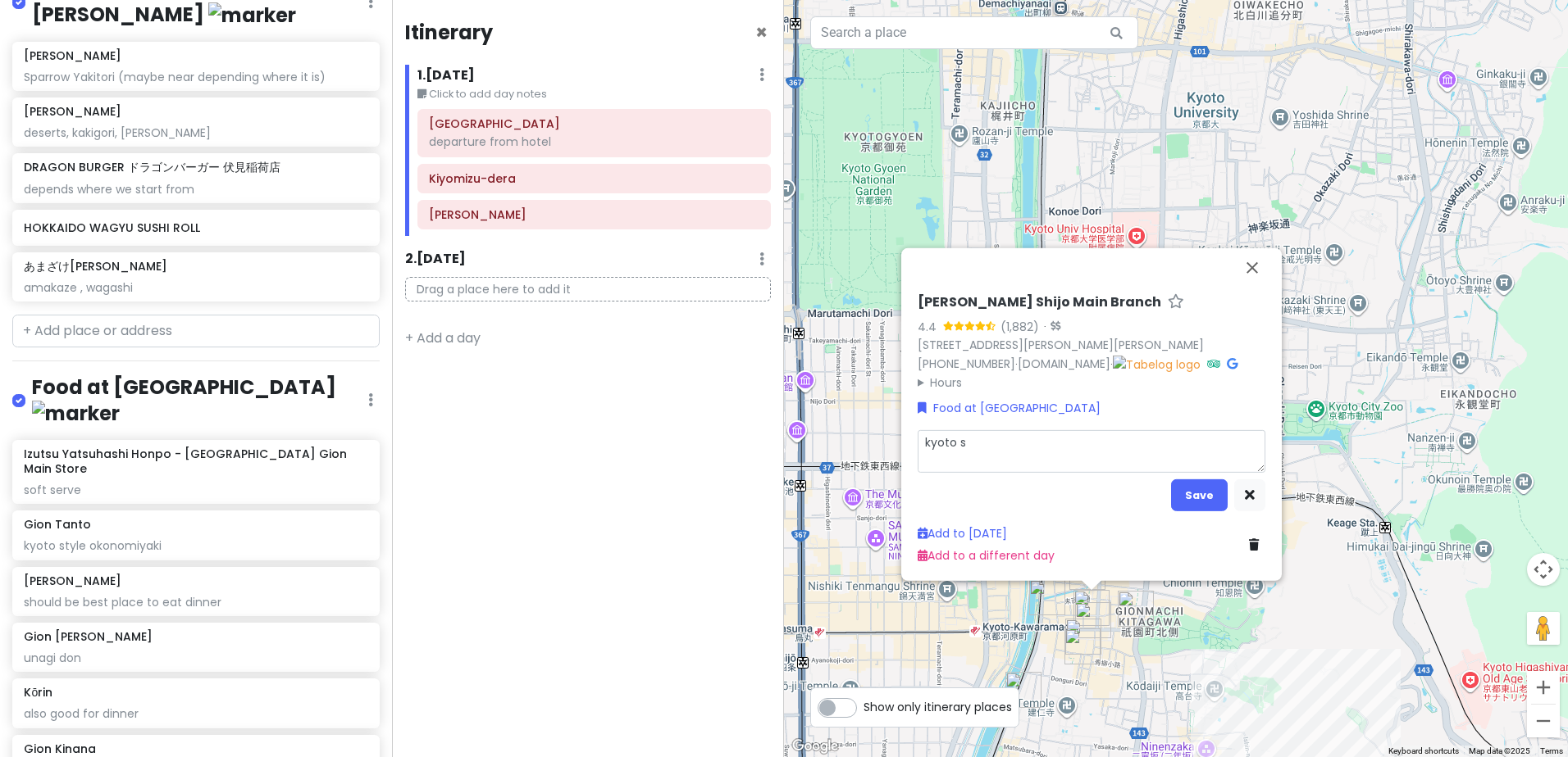
type textarea "kyoto sw"
type textarea "x"
type textarea "kyoto swe"
type textarea "x"
type textarea "kyoto swee"
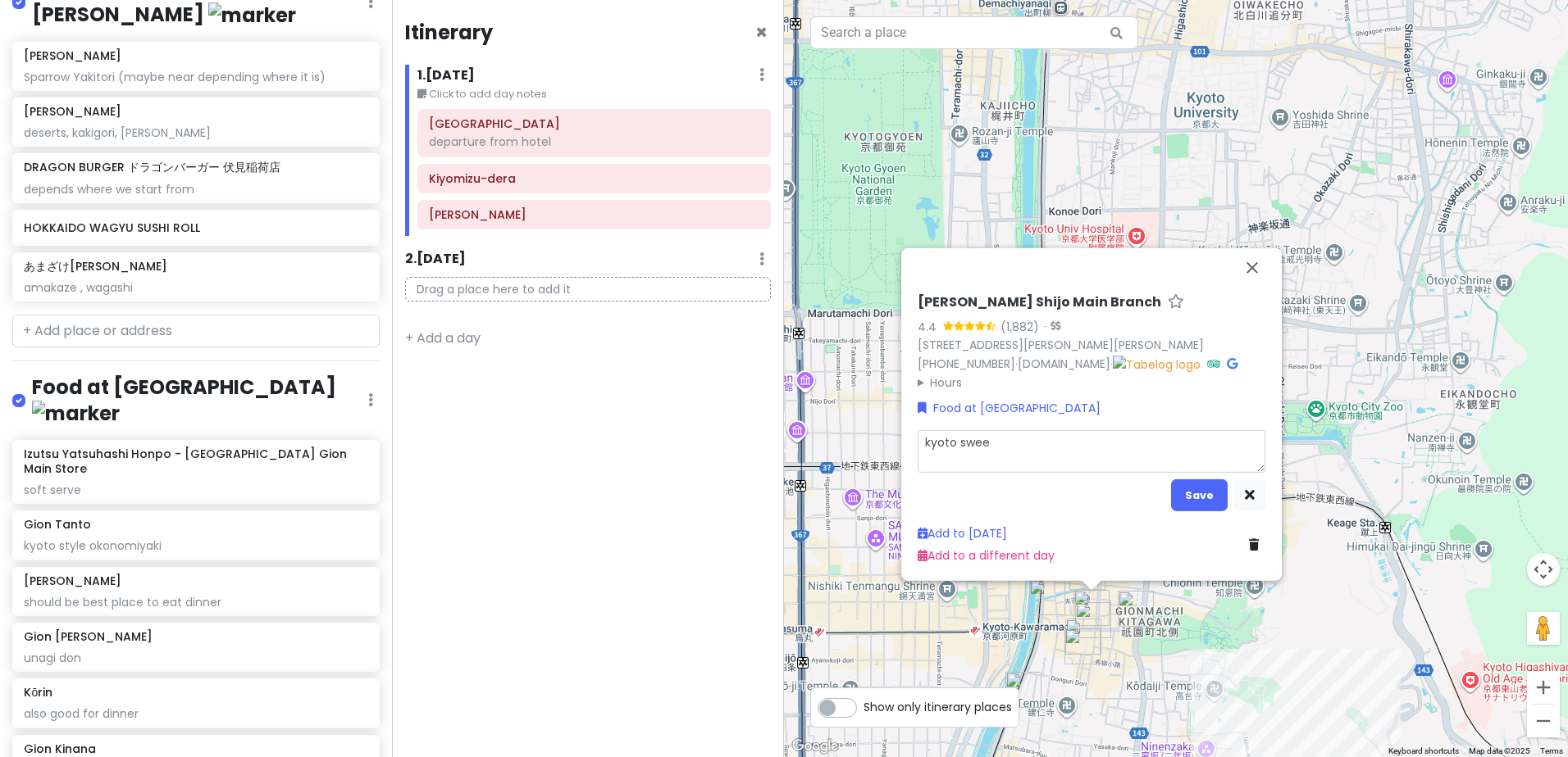
type textarea "x"
type textarea "kyoto sweets"
type textarea "x"
type textarea "kyoto sweets,"
type textarea "x"
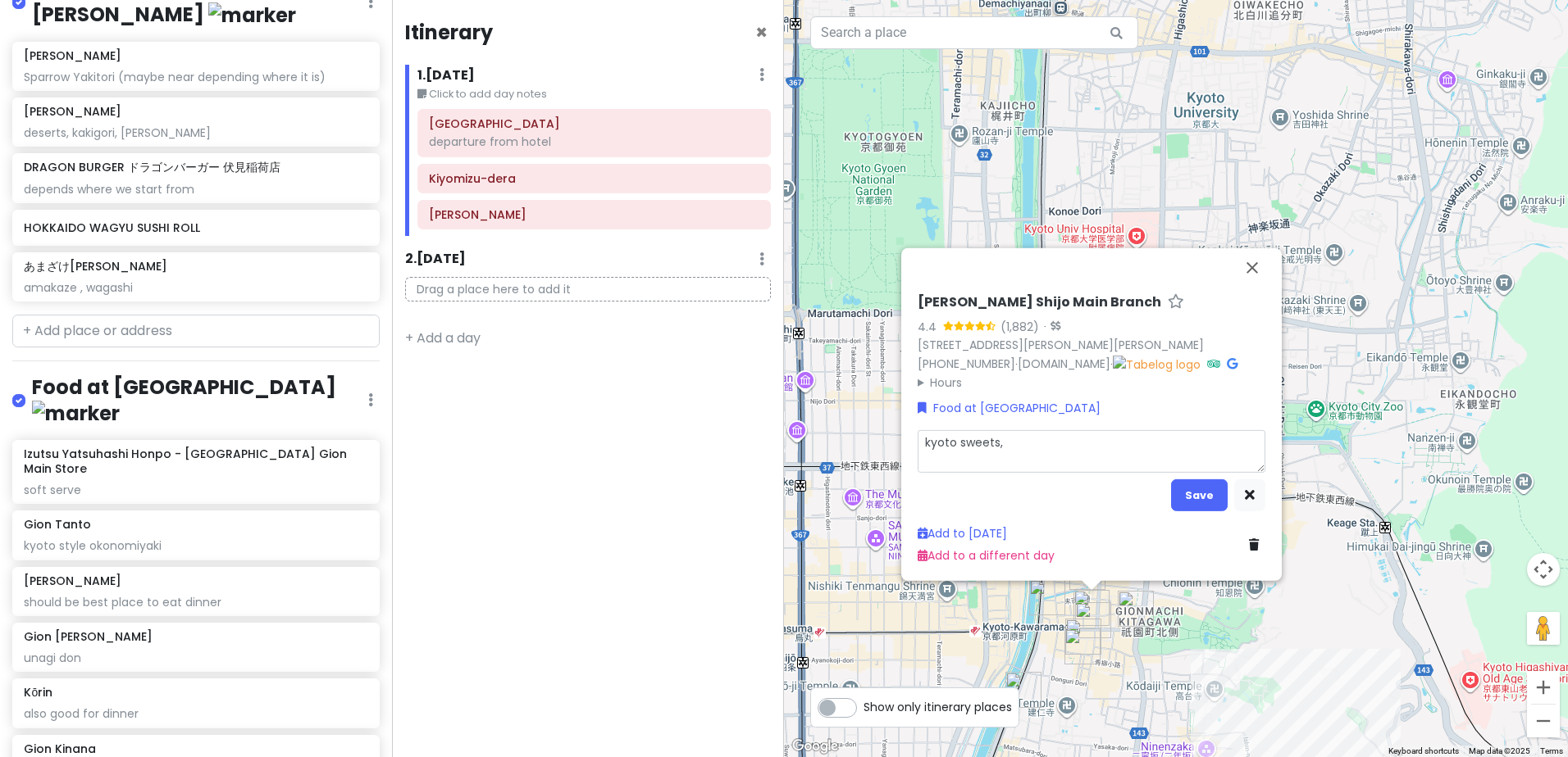
type textarea "kyoto sweets,"
type textarea "x"
type textarea "kyoto sweets, k"
type textarea "x"
type textarea "kyoto sweets, ku"
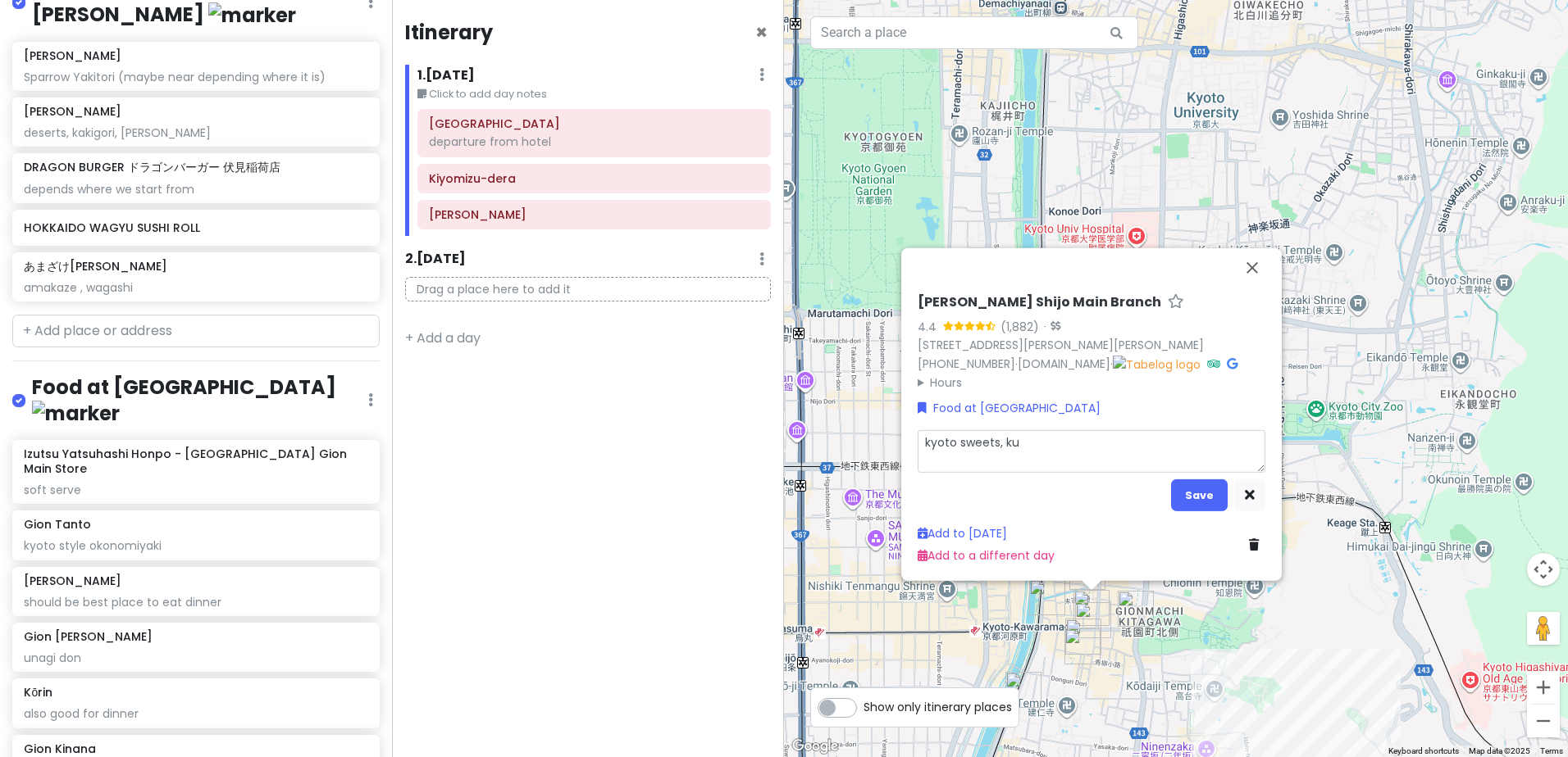
type textarea "x"
type textarea "kyoto sweets, kuz"
type textarea "x"
type textarea "kyoto sweets, kuzu"
type textarea "x"
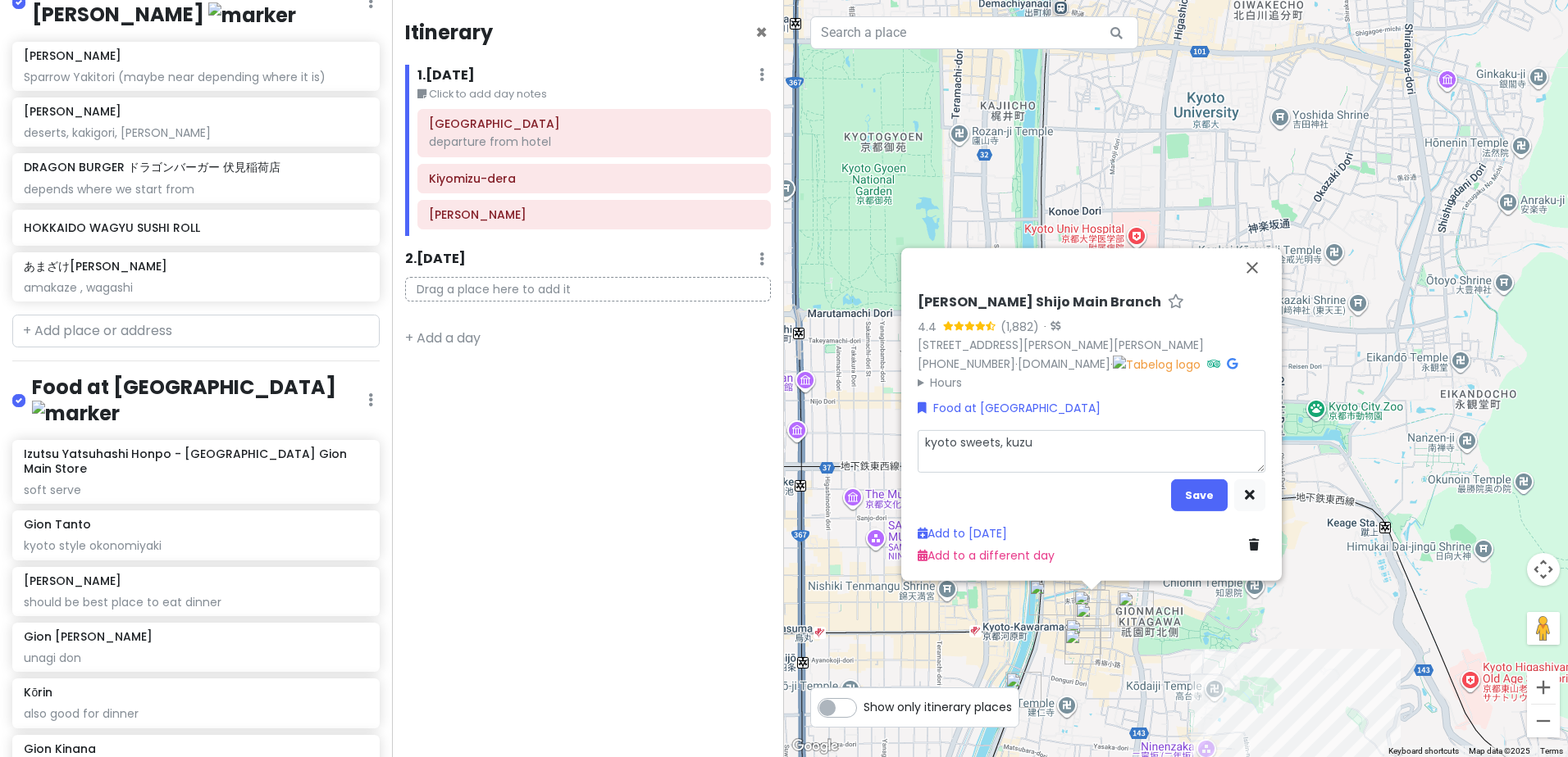
type textarea "kyoto sweets, kuzuk"
type textarea "x"
type textarea "kyoto sweets, kuzuki"
type textarea "x"
type textarea "kyoto sweets, kuzukir"
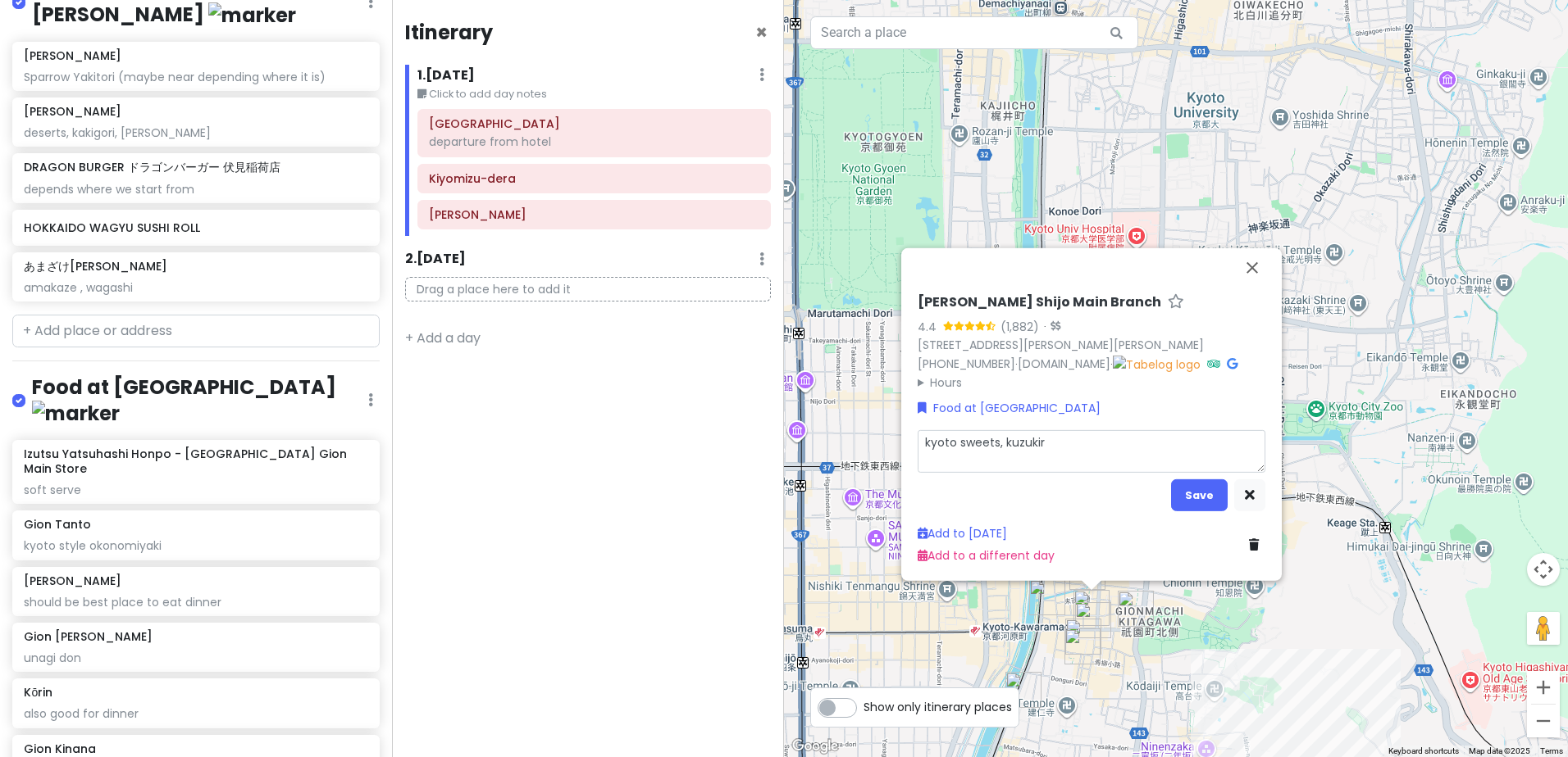
type textarea "x"
type textarea "kyoto sweets, kuzukiri"
type textarea "x"
type textarea "kyoto sweets, kuzukiri"
type textarea "x"
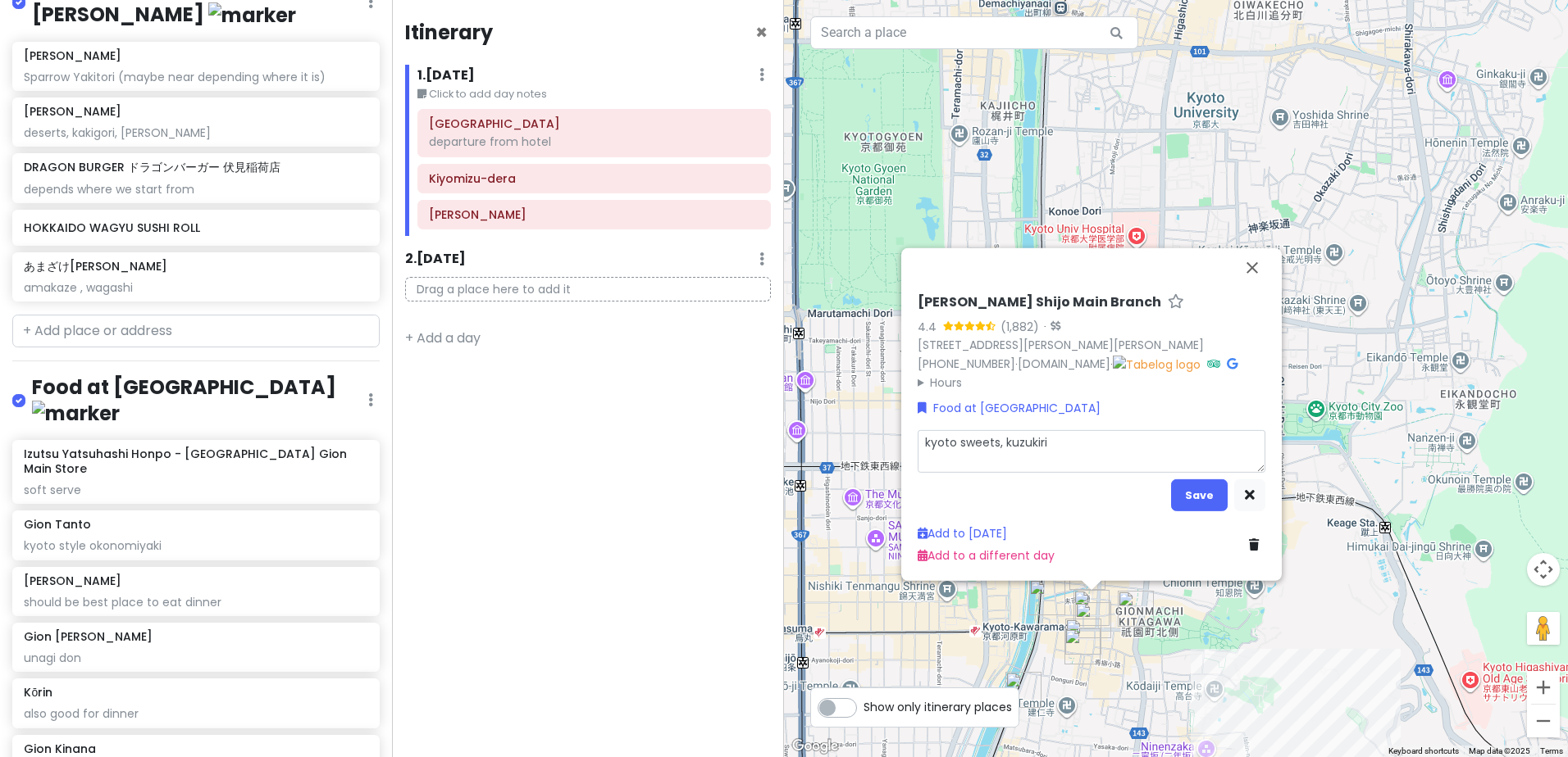
type textarea "kyoto sweets, kuzukiri ("
type textarea "x"
type textarea "kyoto sweets, kuzukiri (a"
type textarea "x"
type textarea "kyoto sweets, kuzukiri (ar"
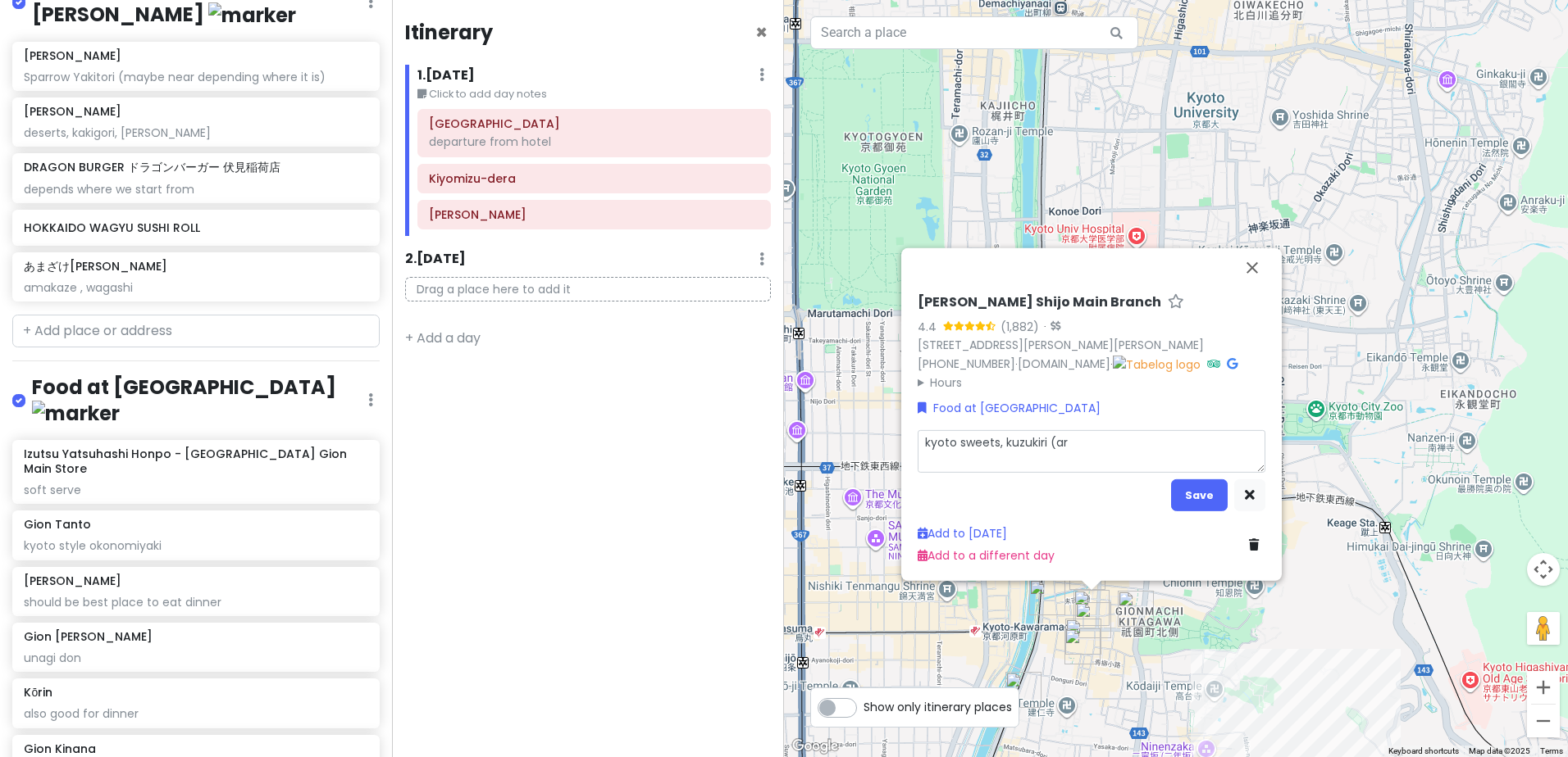
type textarea "x"
type textarea "kyoto sweets, kuzukiri (arr"
type textarea "x"
type textarea "kyoto sweets, kuzukiri (arro"
type textarea "x"
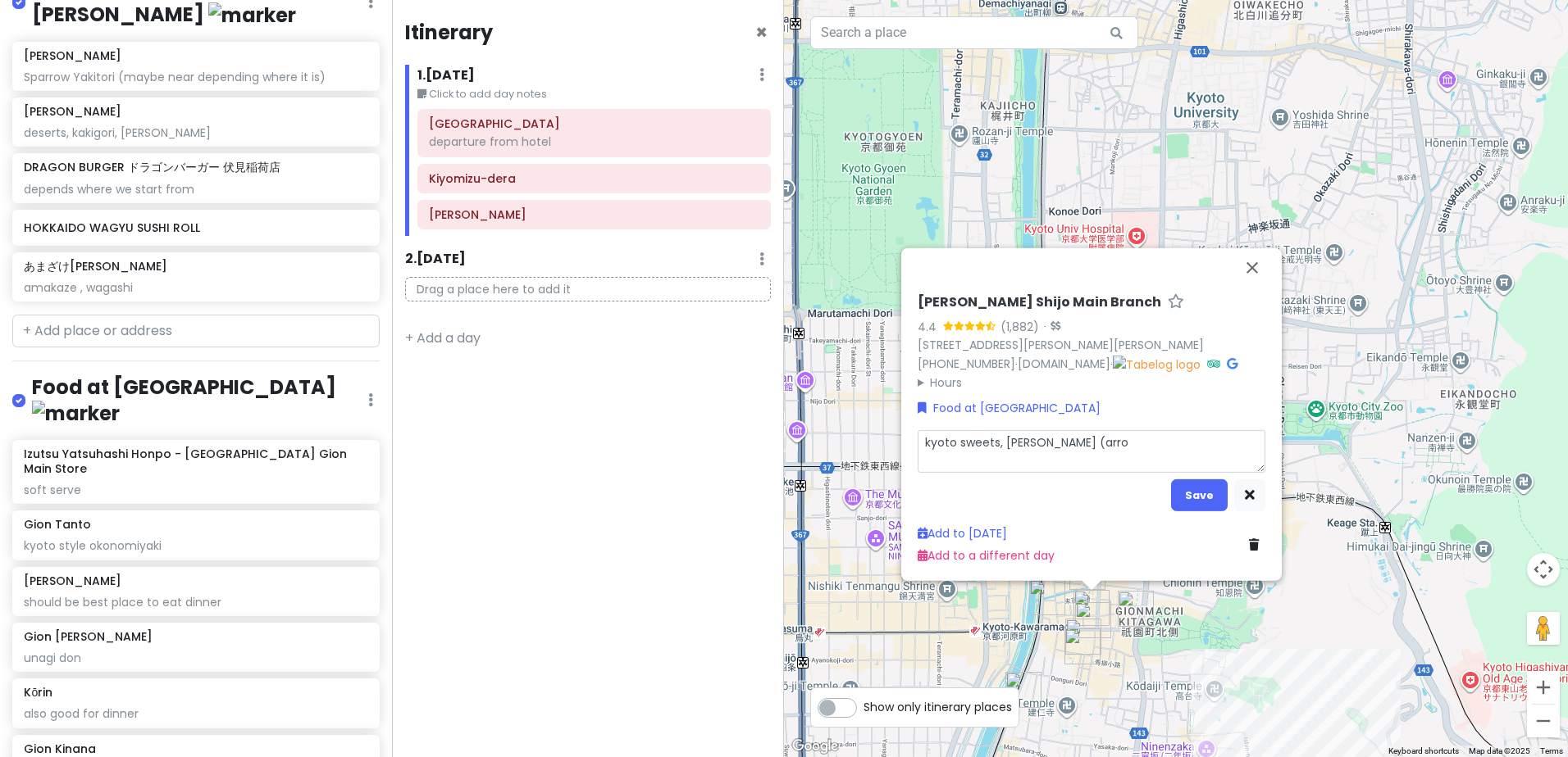
type textarea "kyoto sweets, kuzukiri (arrow"
type textarea "x"
type textarea "kyoto sweets, kuzukiri (arrow"
type textarea "x"
type textarea "kyoto sweets, kuzukiri (arrow n"
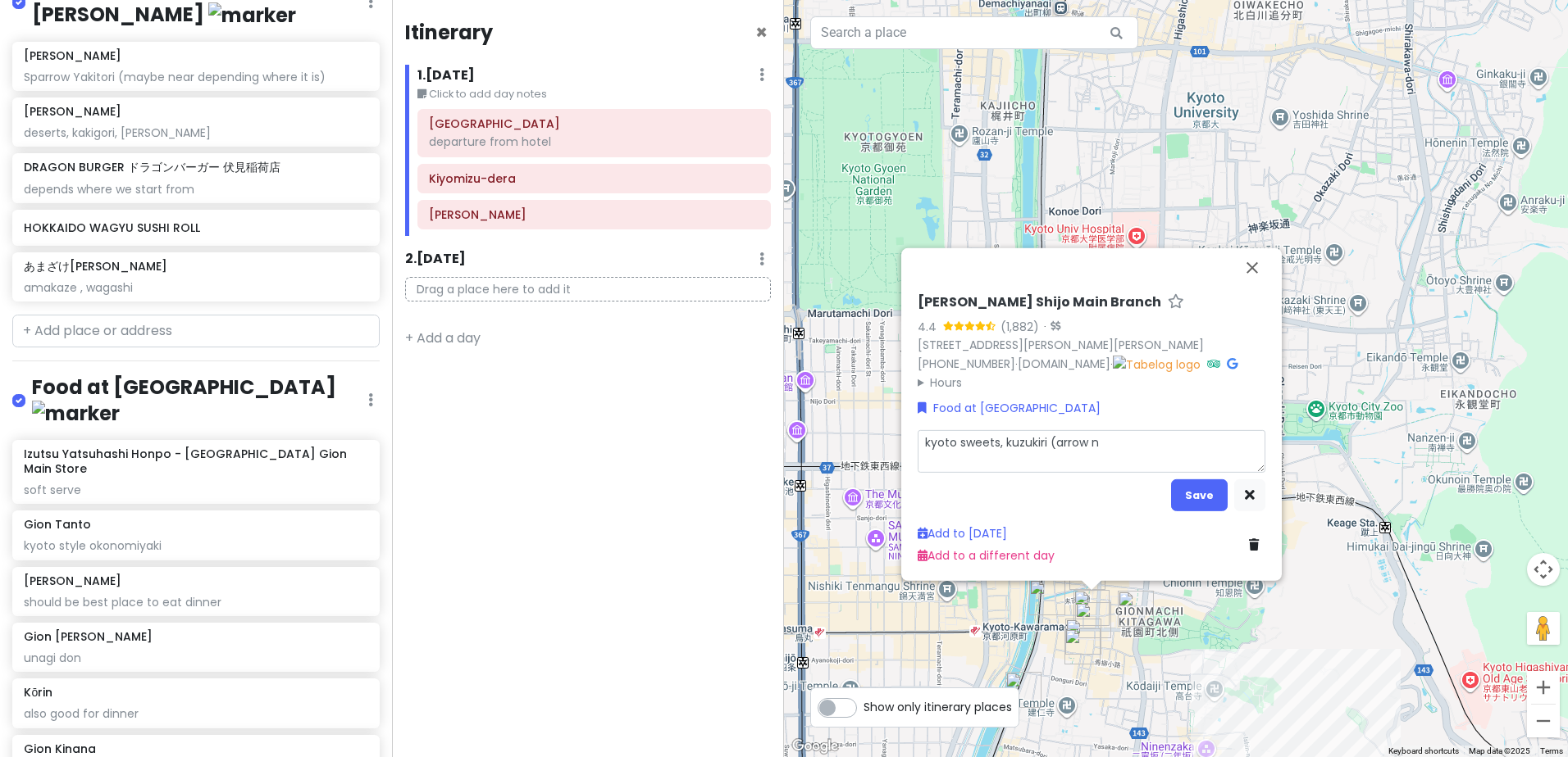
type textarea "x"
type textarea "kyoto sweets, kuzukiri (arrow no"
type textarea "x"
type textarea "kyoto sweets, kuzukiri (arrow noo"
type textarea "x"
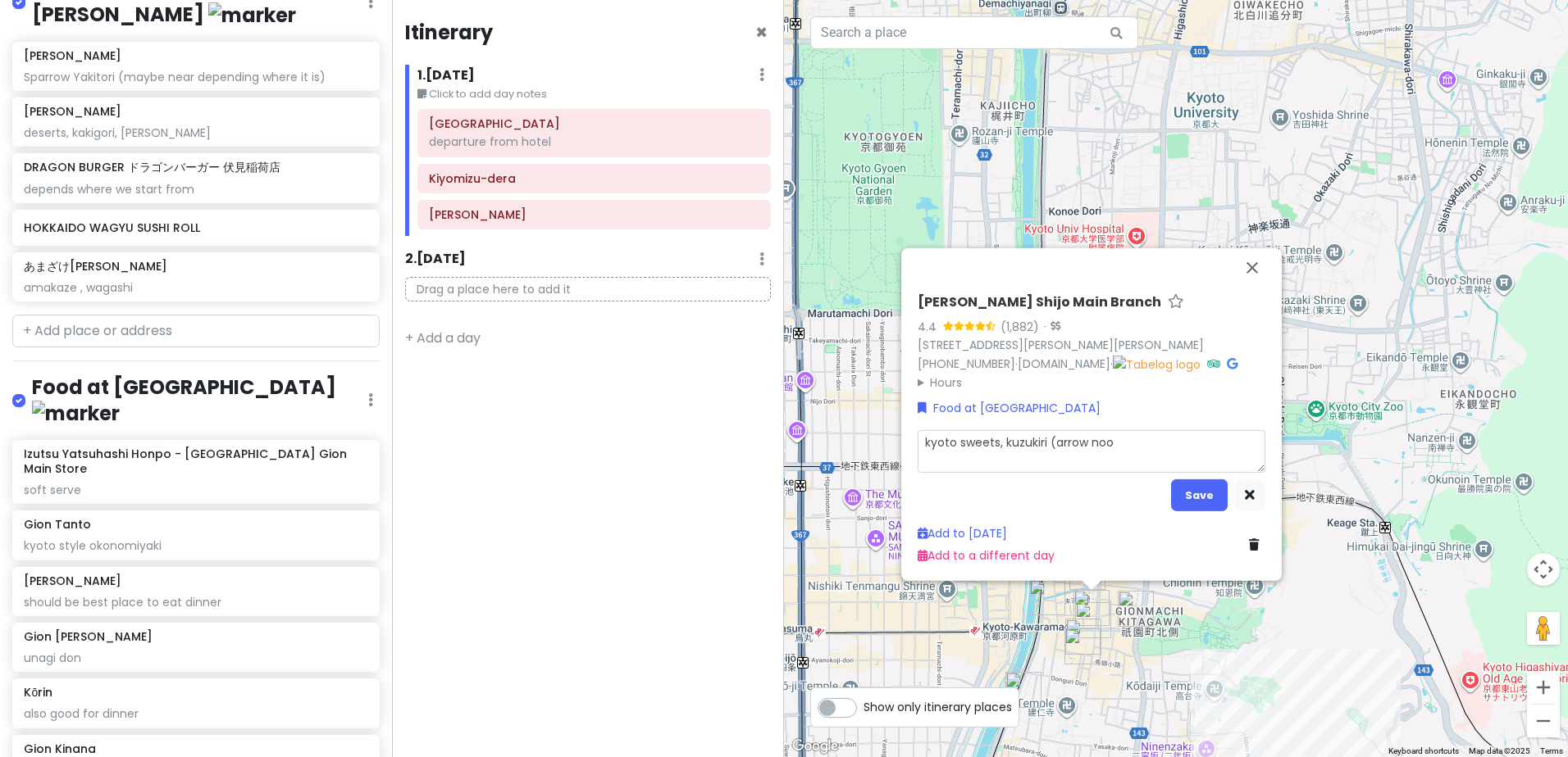
type textarea "kyoto sweets, kuzukiri (arrow nood"
type textarea "x"
type textarea "kyoto sweets, kuzukiri (arrow noodl"
type textarea "x"
type textarea "kyoto sweets, kuzukiri (arrow noodle"
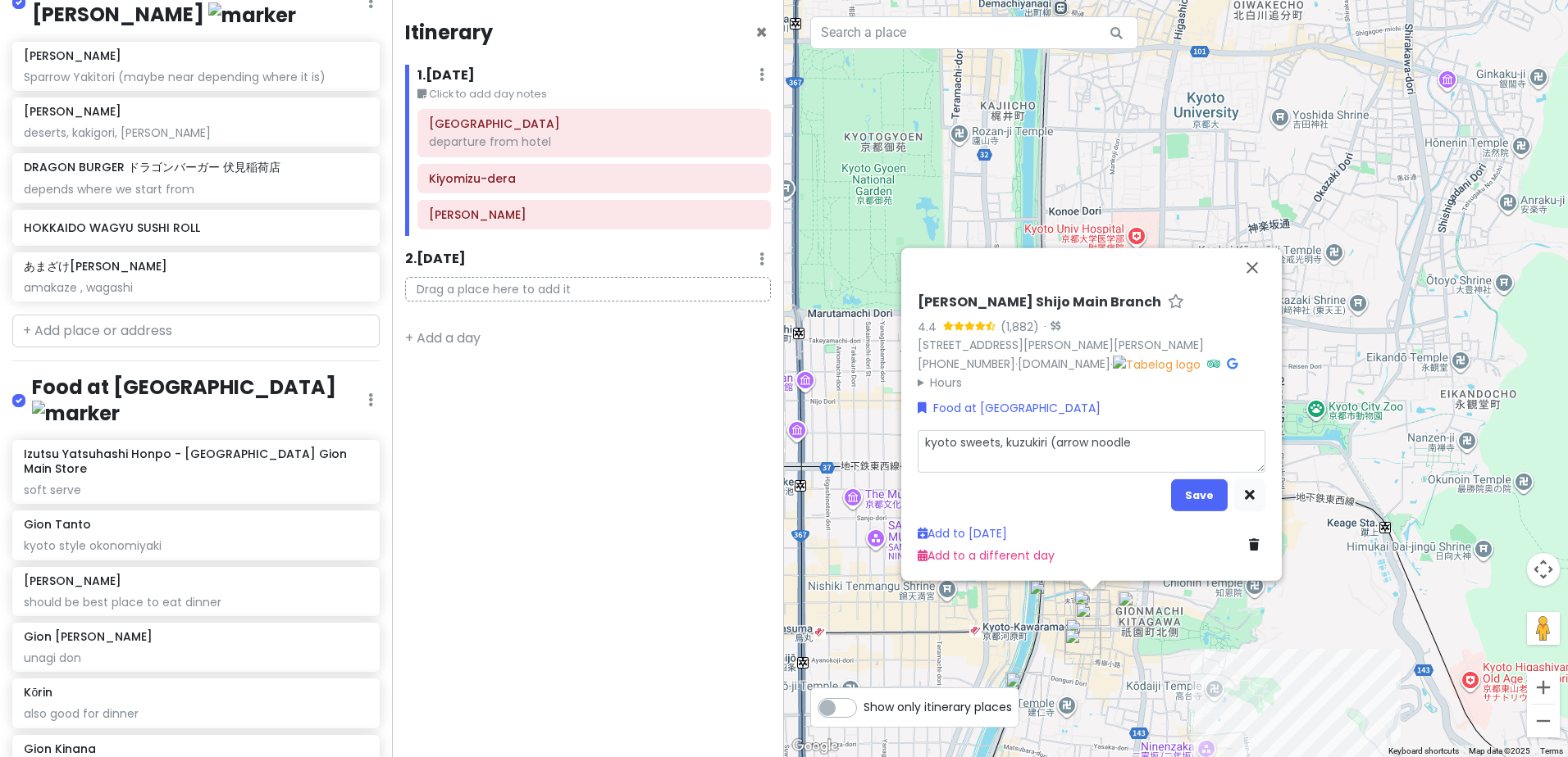
type textarea "x"
type textarea "kyoto sweets, kuzukiri (arrow noodles"
type textarea "x"
type textarea "kyoto sweets, kuzukiri (arrow noodles"
type textarea "x"
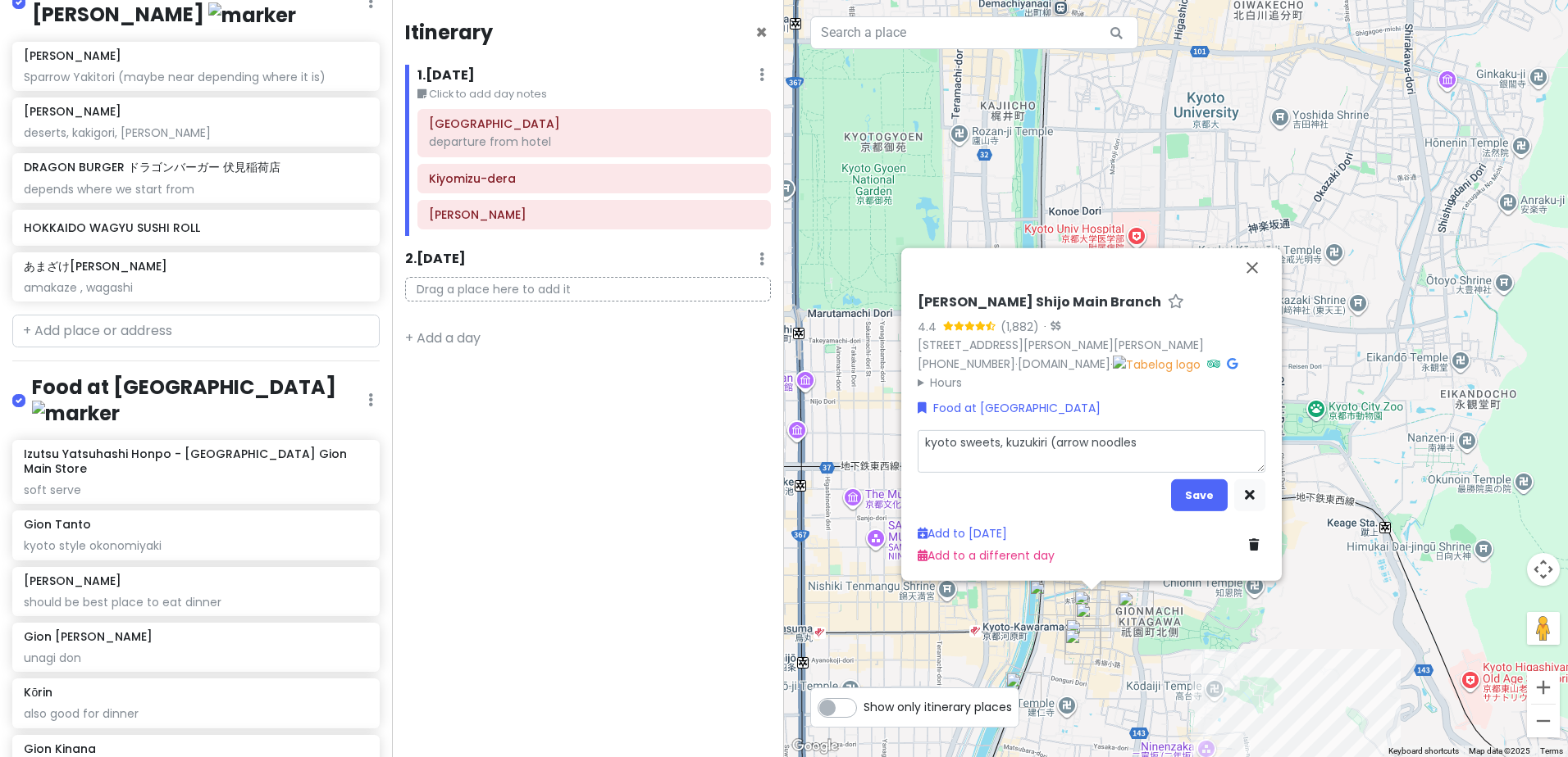
type textarea "kyoto sweets, kuzukiri (arrow noodles i"
type textarea "x"
type textarea "kyoto sweets, kuzukiri (arrow noodles in"
type textarea "x"
type textarea "kyoto sweets, kuzukiri (arrow noodles in"
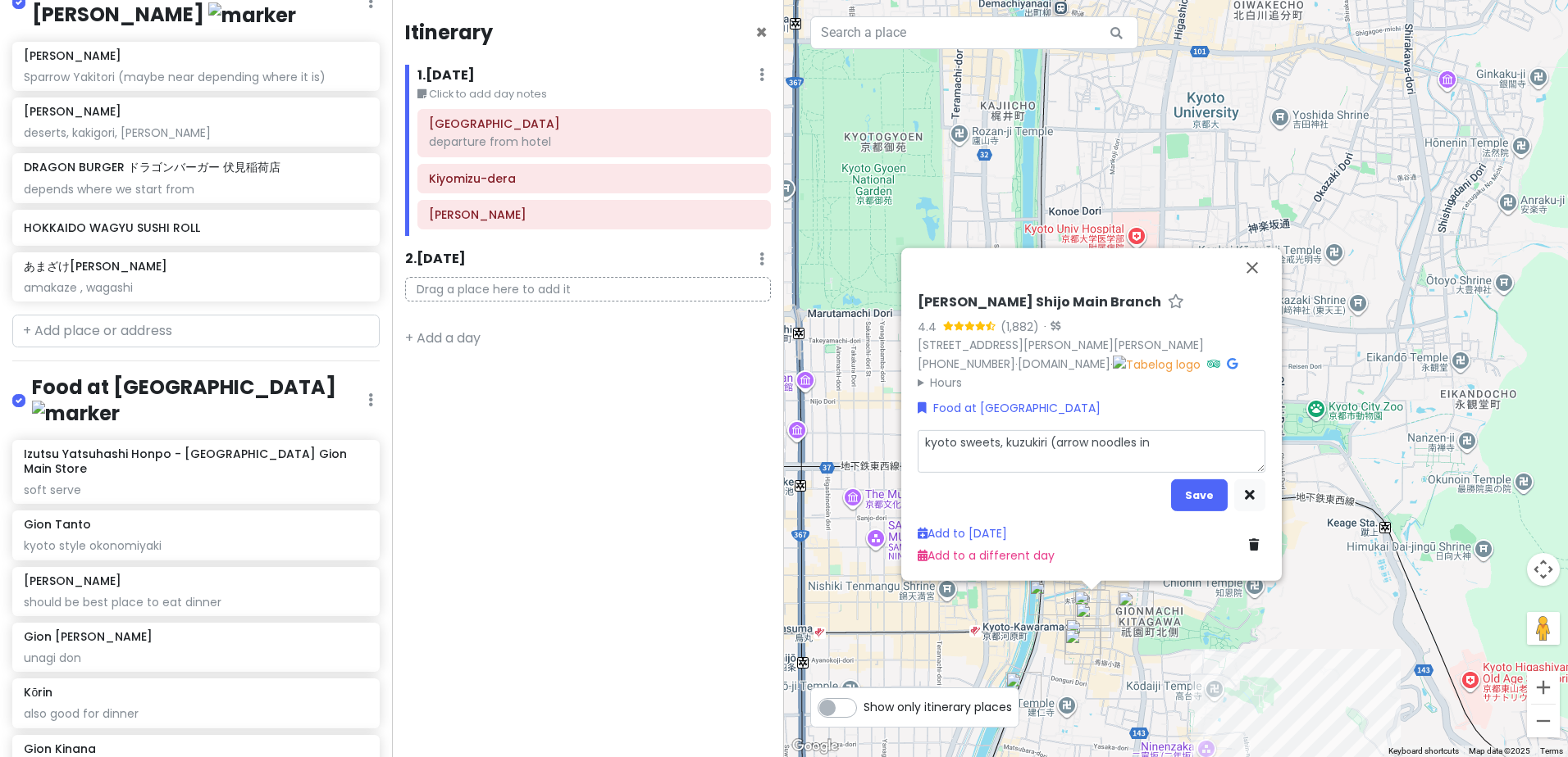
type textarea "x"
type textarea "kyoto sweets, kuzukiri (arrow noodles in s"
type textarea "x"
type textarea "kyoto sweets, kuzukiri (arrow noodles in sw"
type textarea "x"
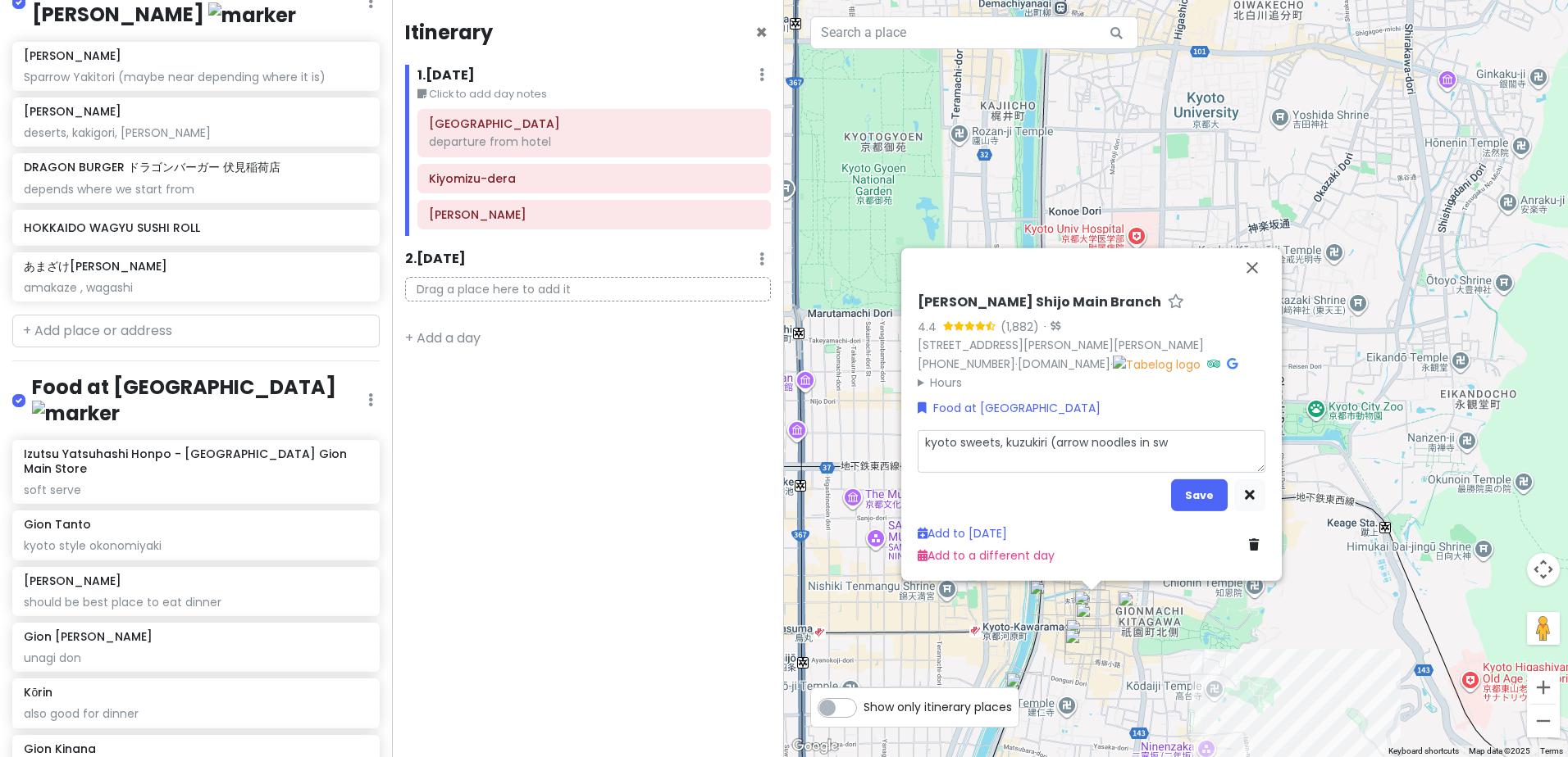
type textarea "kyoto sweets, kuzukiri (arrow noodles in swe"
type textarea "x"
type textarea "kyoto sweets, kuzukiri (arrow noodles in swee"
type textarea "x"
type textarea "kyoto sweets, kuzukiri (arrow noodles in sweet"
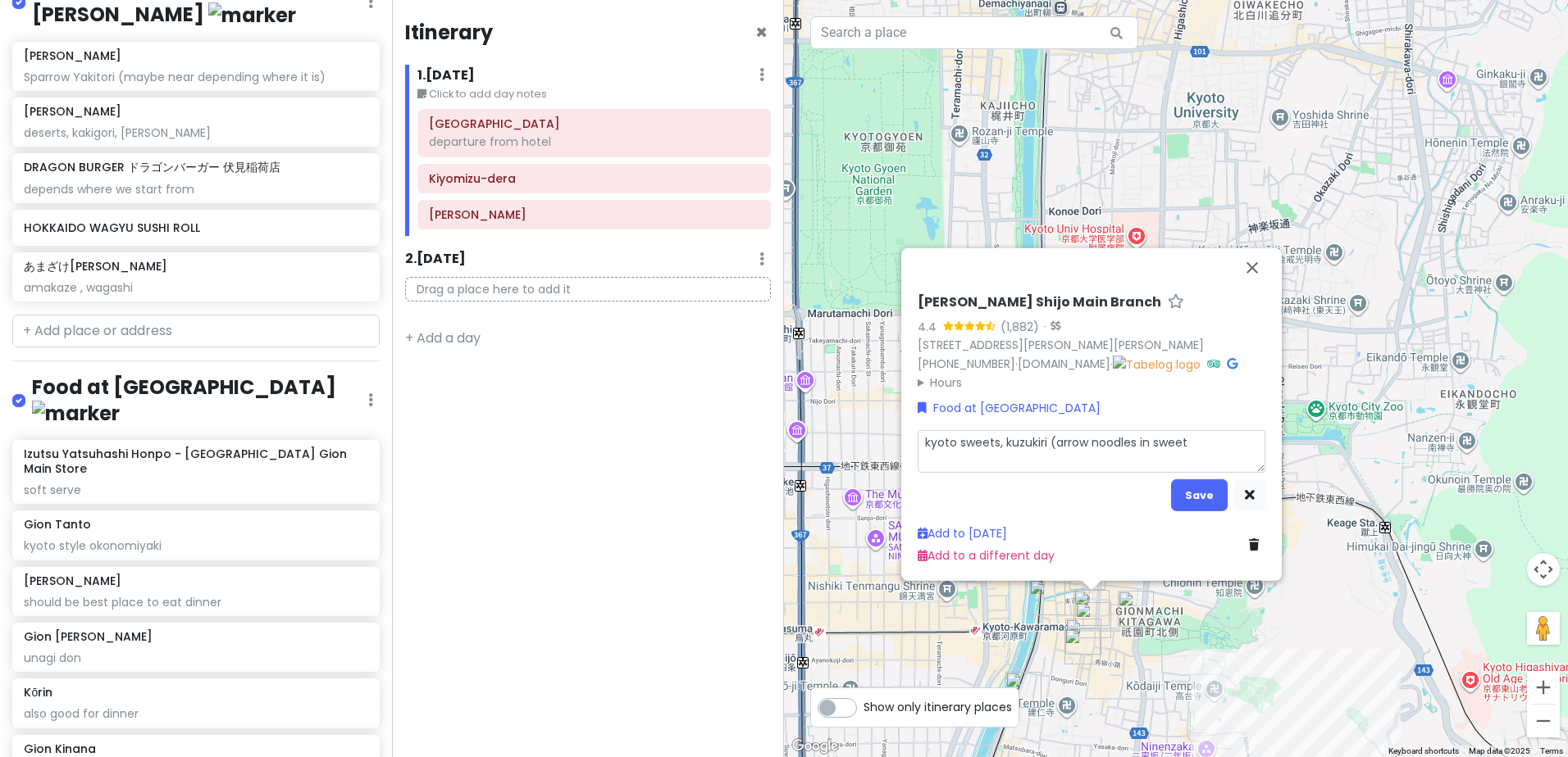
type textarea "x"
type textarea "kyoto sweets, kuzukiri (arrow noodles in sweet"
type textarea "x"
type textarea "kyoto sweets, kuzukiri (arrow noodles in sweet s"
type textarea "x"
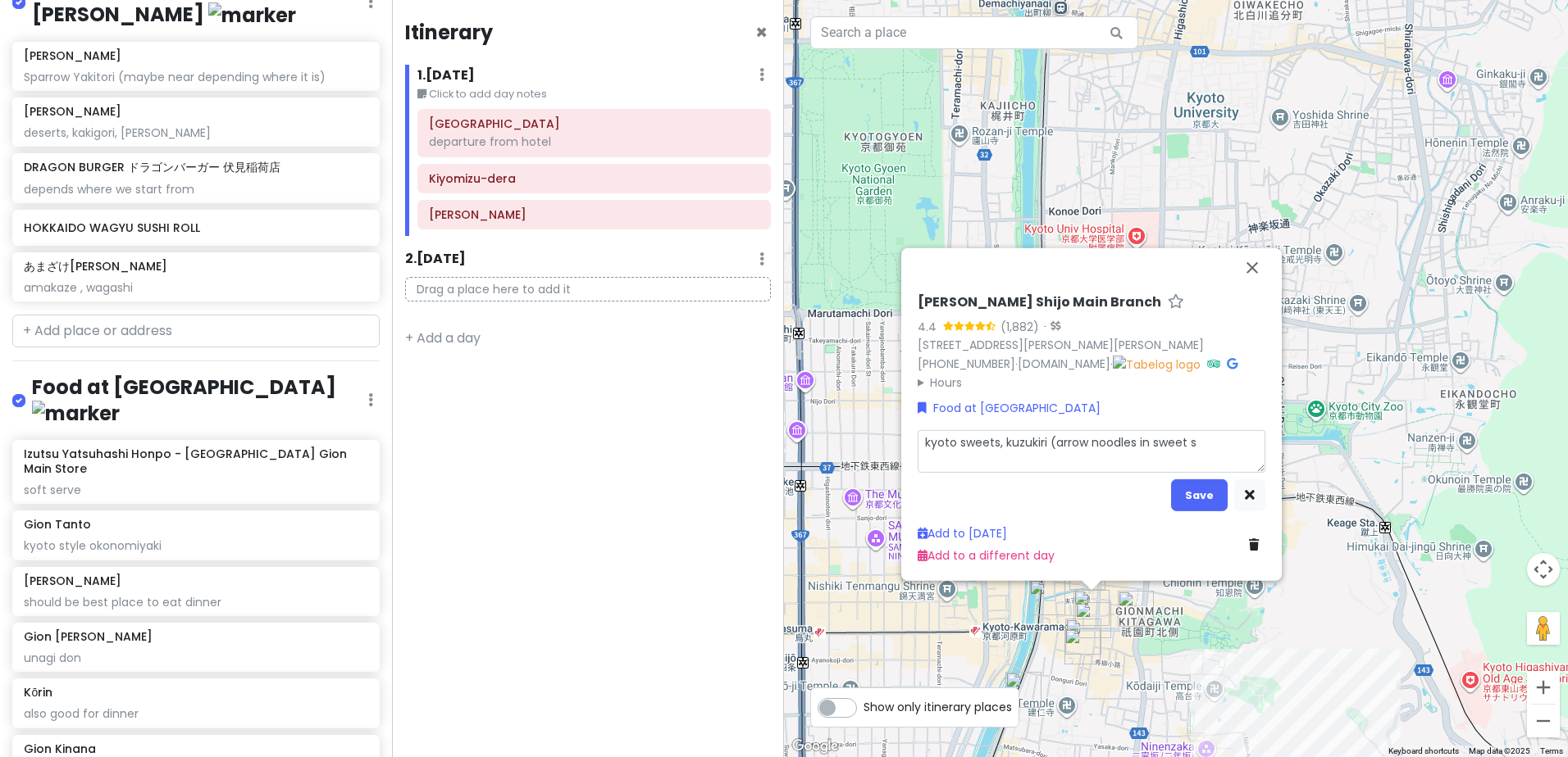
type textarea "kyoto sweets, kuzukiri (arrow noodles in sweet sy"
type textarea "x"
type textarea "kyoto sweets, kuzukiri (arrow noodles in sweet syr"
type textarea "x"
type textarea "kyoto sweets, kuzukiri (arrow noodles in sweet syru"
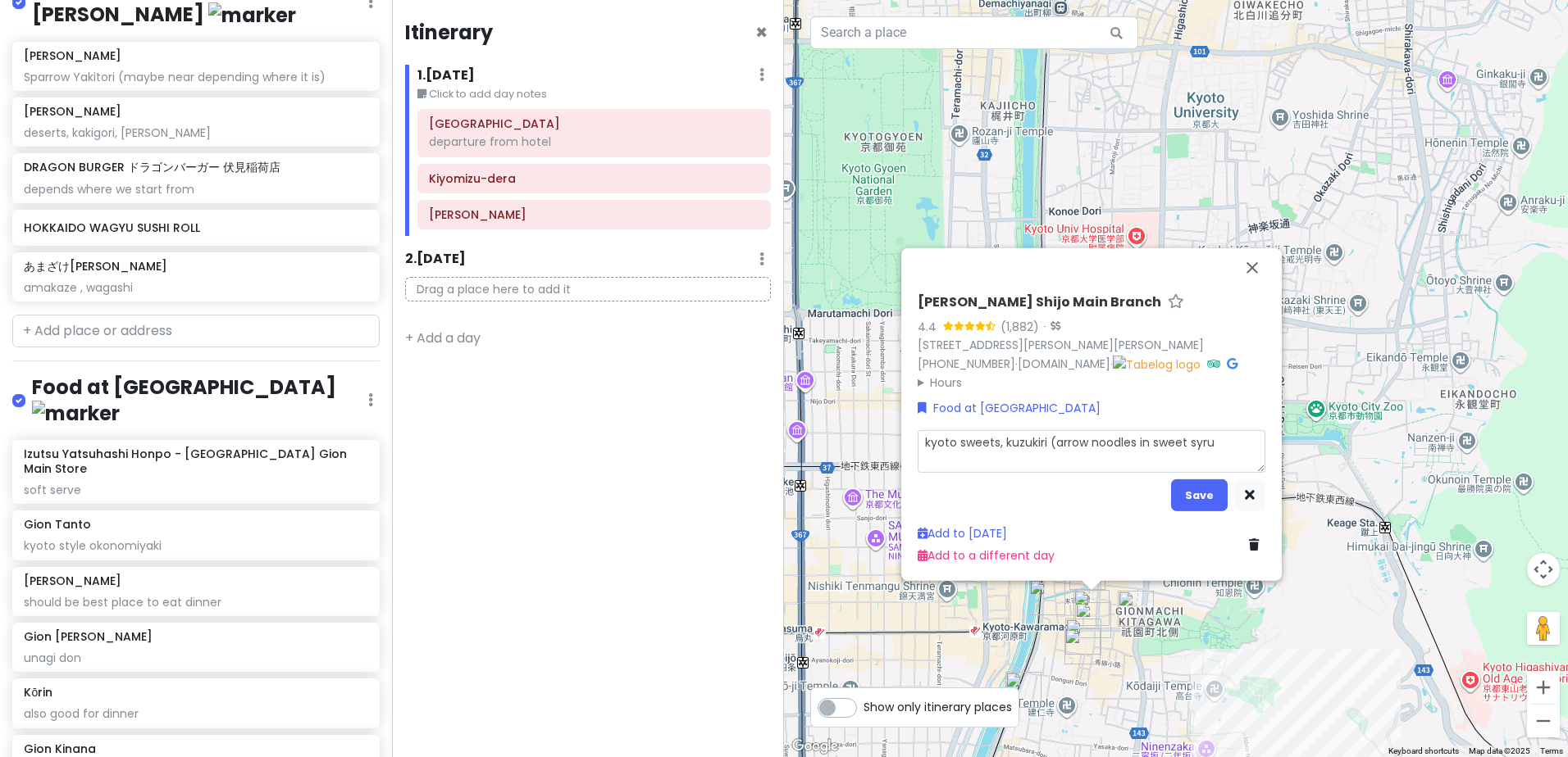
type textarea "x"
type textarea "kyoto sweets, kuzukiri (arrow noodles in sweet syrup"
type textarea "x"
type textarea "kyoto sweets, kuzukiri (arrow noodles in sweet syrup)"
click at [1223, 492] on button "Save" at bounding box center [1199, 496] width 57 height 32
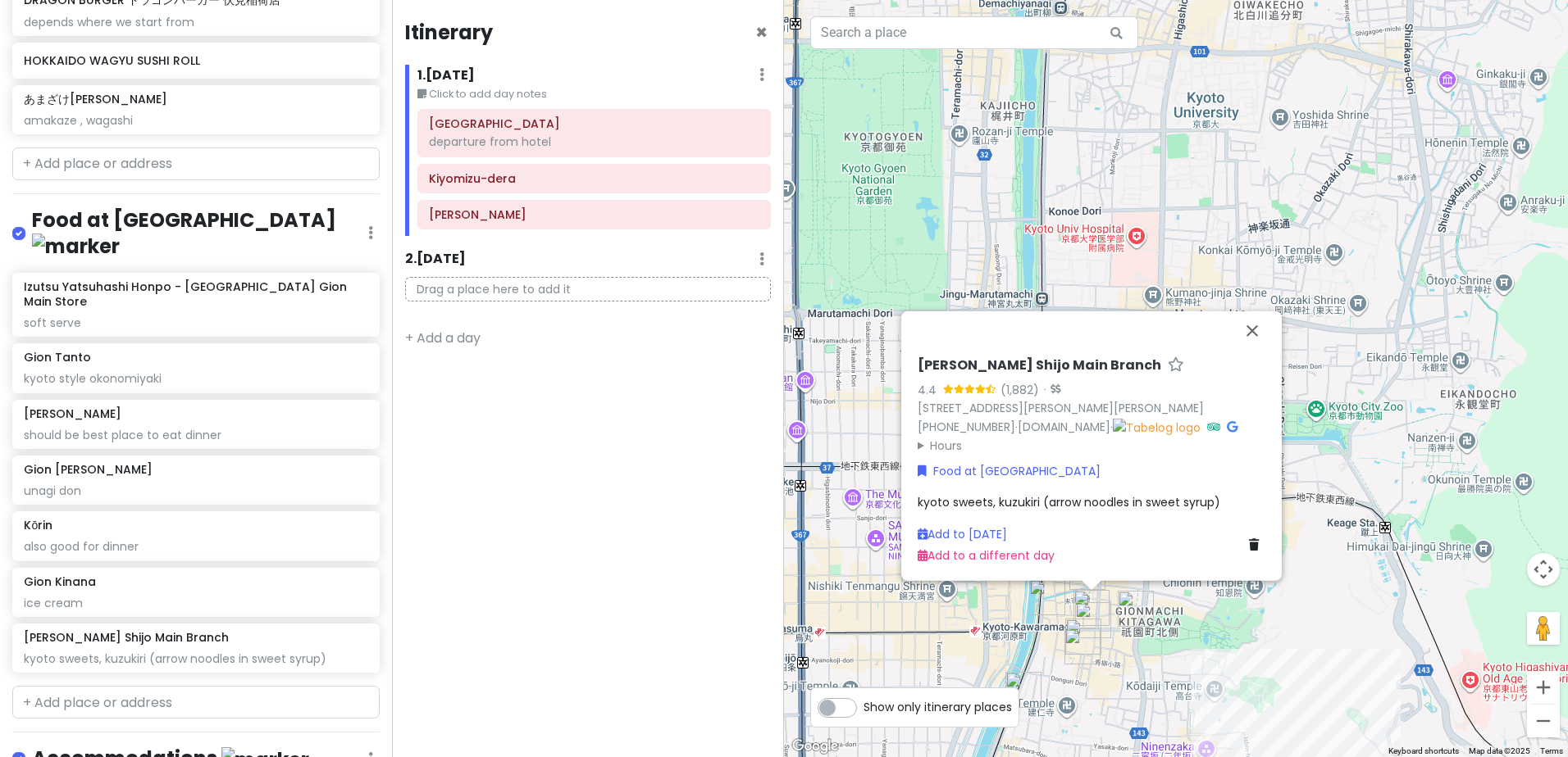
scroll to position [1040, 0]
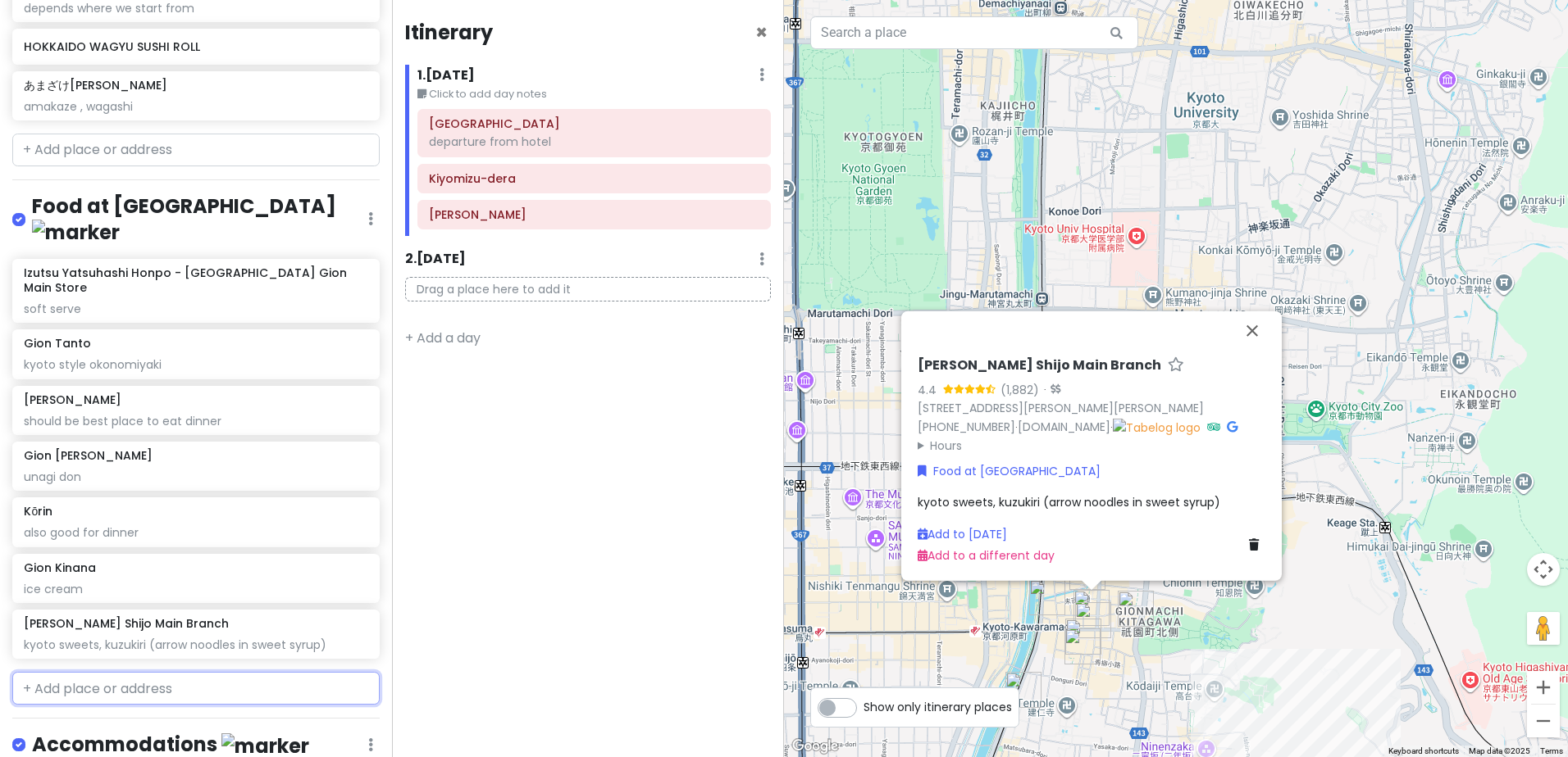
click at [141, 672] on input "text" at bounding box center [196, 688] width 368 height 33
paste input "Flip up!"
type input "Flip up!"
click at [198, 757] on span "Japan, Kyoto, Nakagyo Ward, 蛸薬師町292-2" at bounding box center [164, 765] width 173 height 14
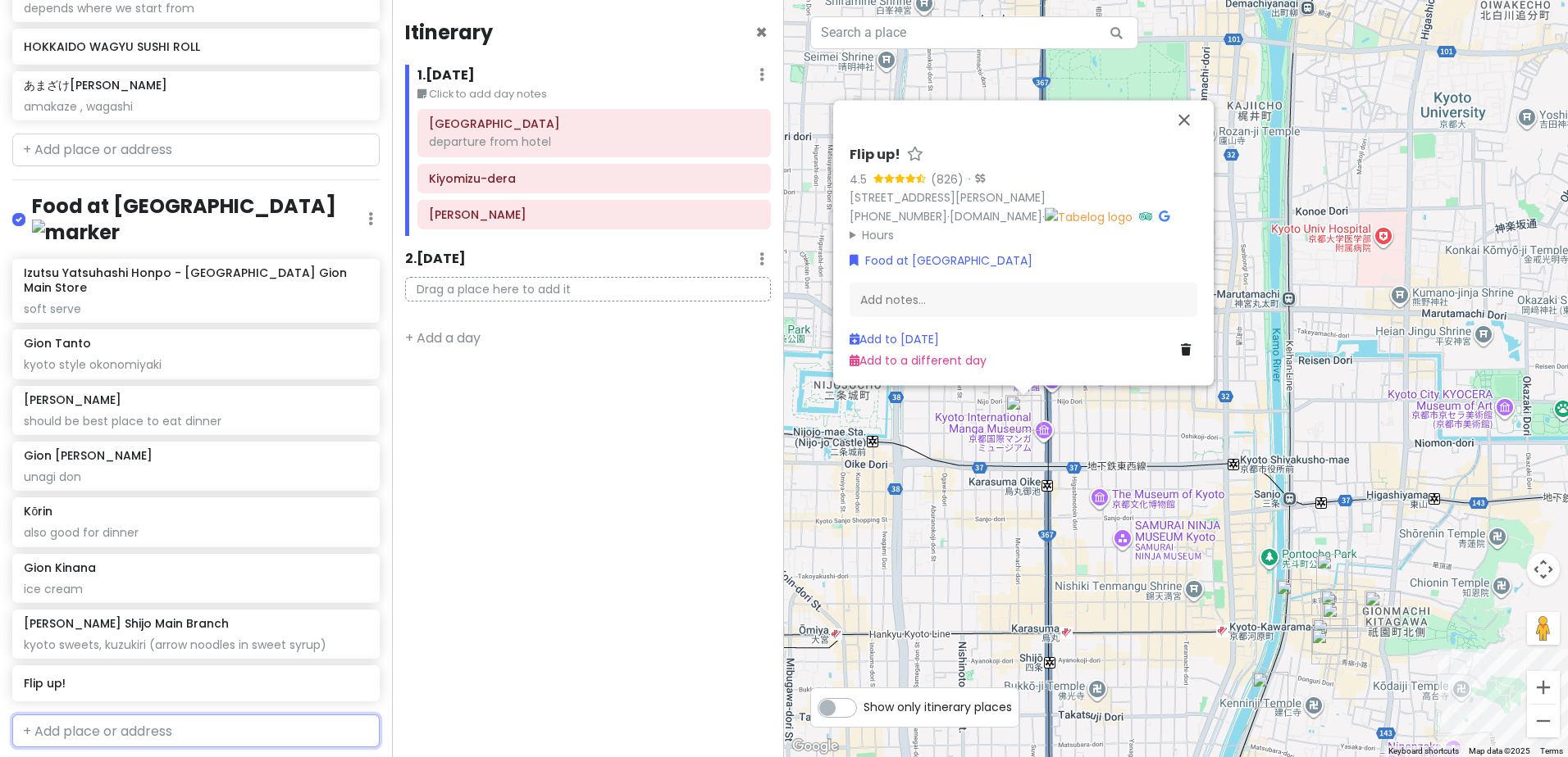
click at [187, 715] on input "text" at bounding box center [196, 731] width 368 height 33
paste input "Flip up!"
type input "Flip up!"
click at [165, 757] on span "Japan, Kyoto, Nakagyo Ward, 堀之上町105" at bounding box center [171, 768] width 173 height 14
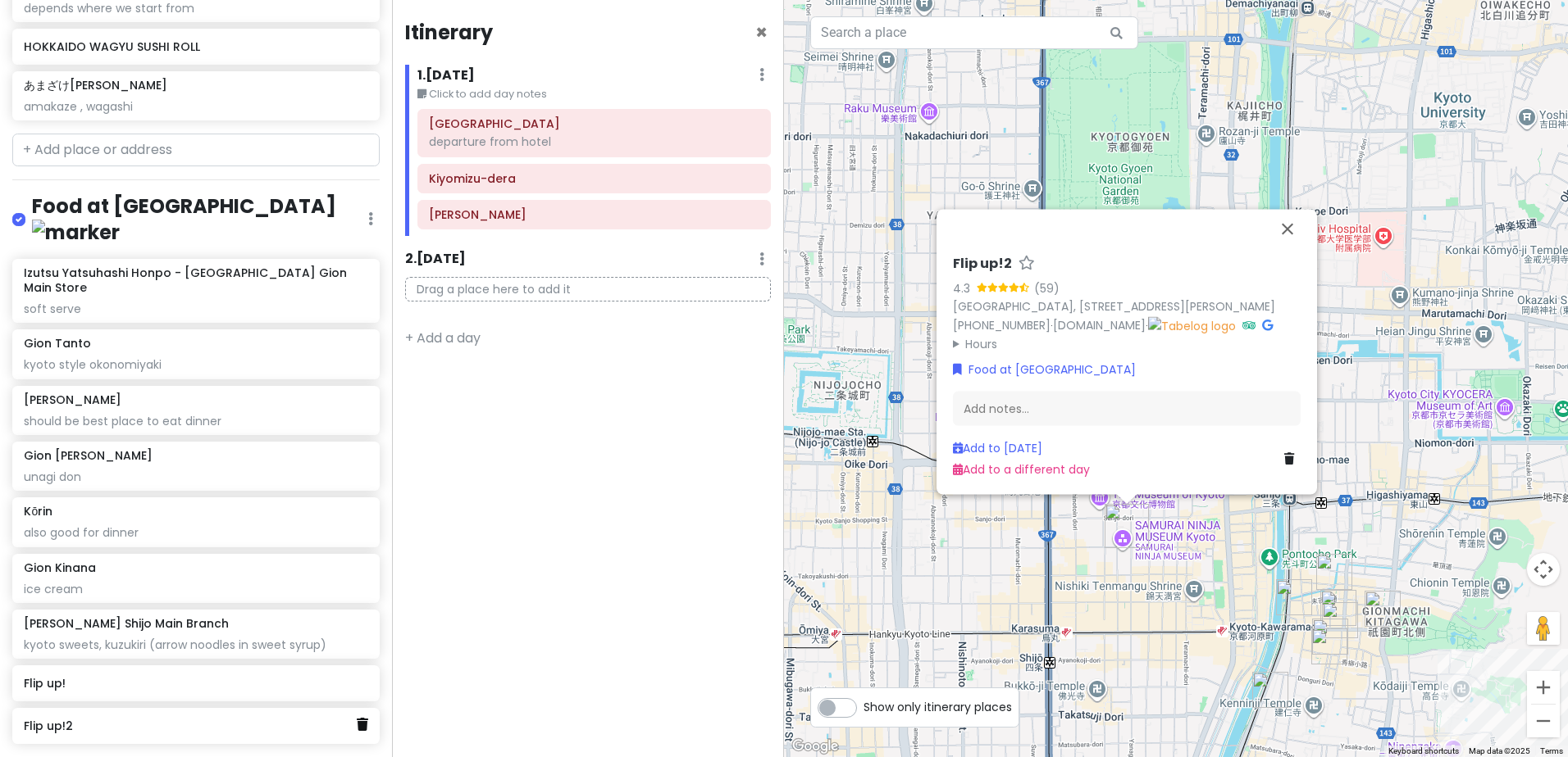
click at [356, 718] on icon at bounding box center [362, 725] width 11 height 13
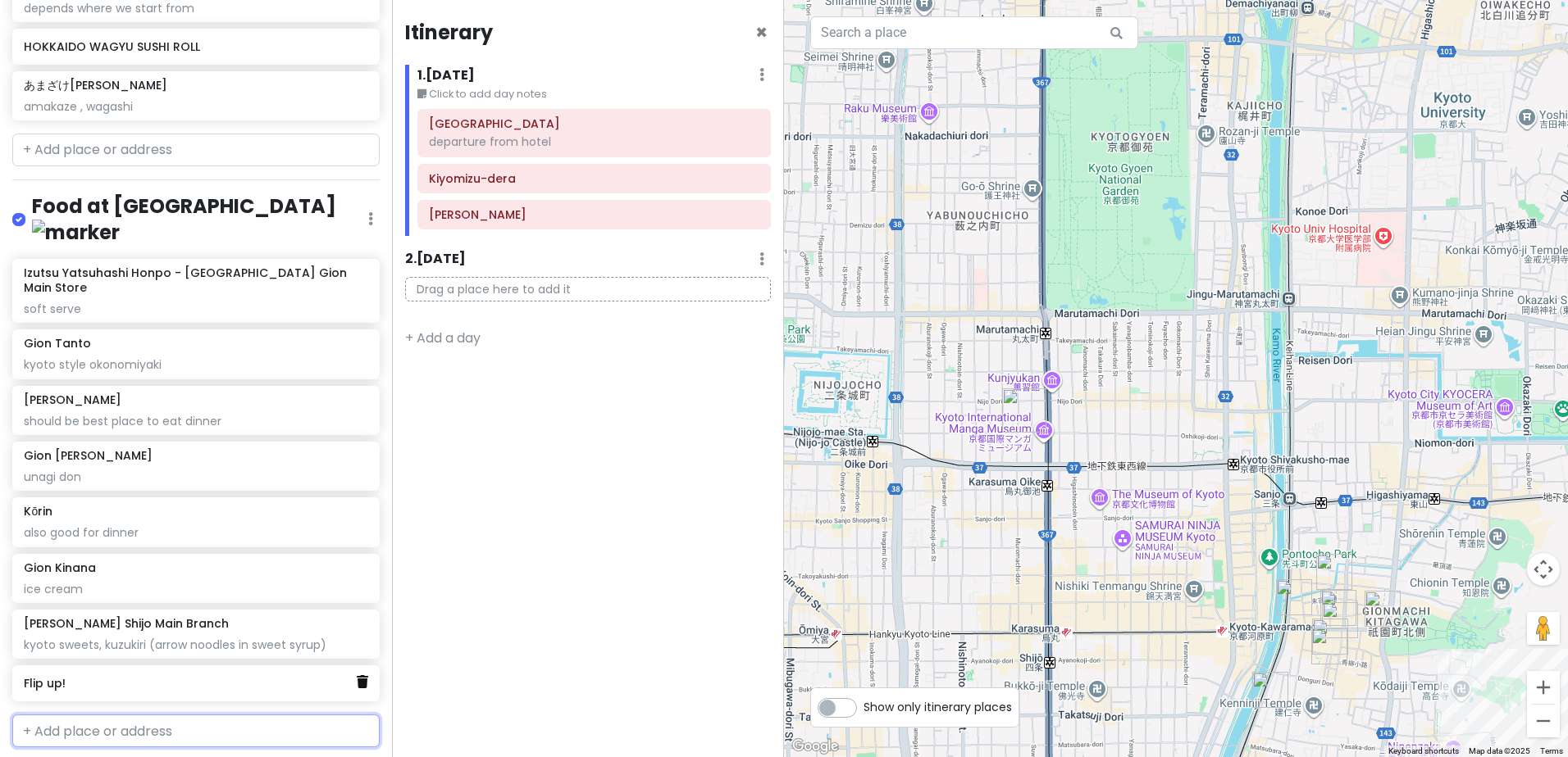
click at [356, 675] on icon at bounding box center [362, 682] width 11 height 13
click at [132, 672] on input "text" at bounding box center [196, 688] width 368 height 33
paste input "Annee"
type input "Annee"
click at [201, 719] on span "Japan, Kyoto, Nakagyo Ward, 突抜町139" at bounding box center [186, 726] width 173 height 14
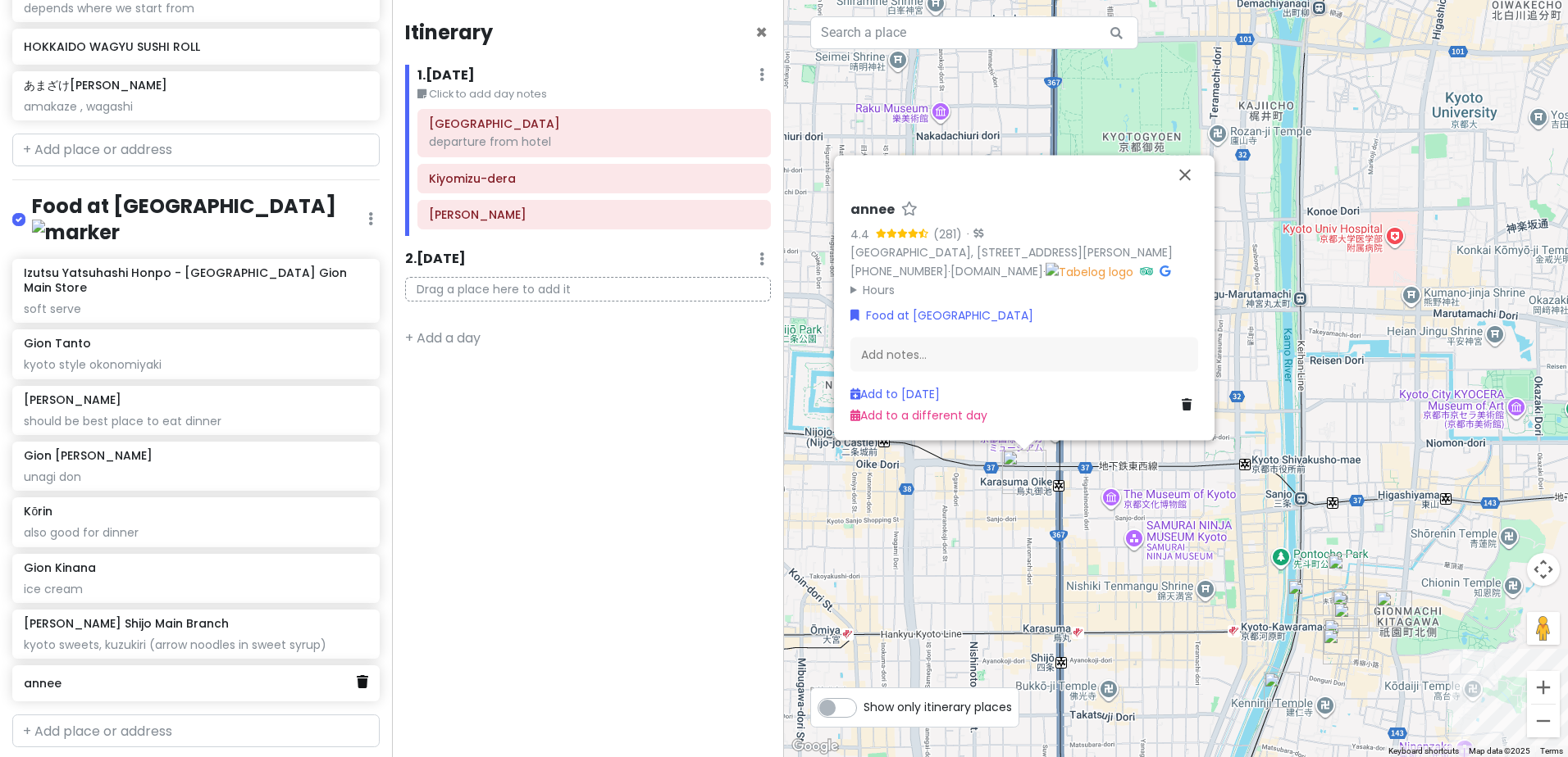
click at [356, 675] on icon at bounding box center [362, 682] width 11 height 13
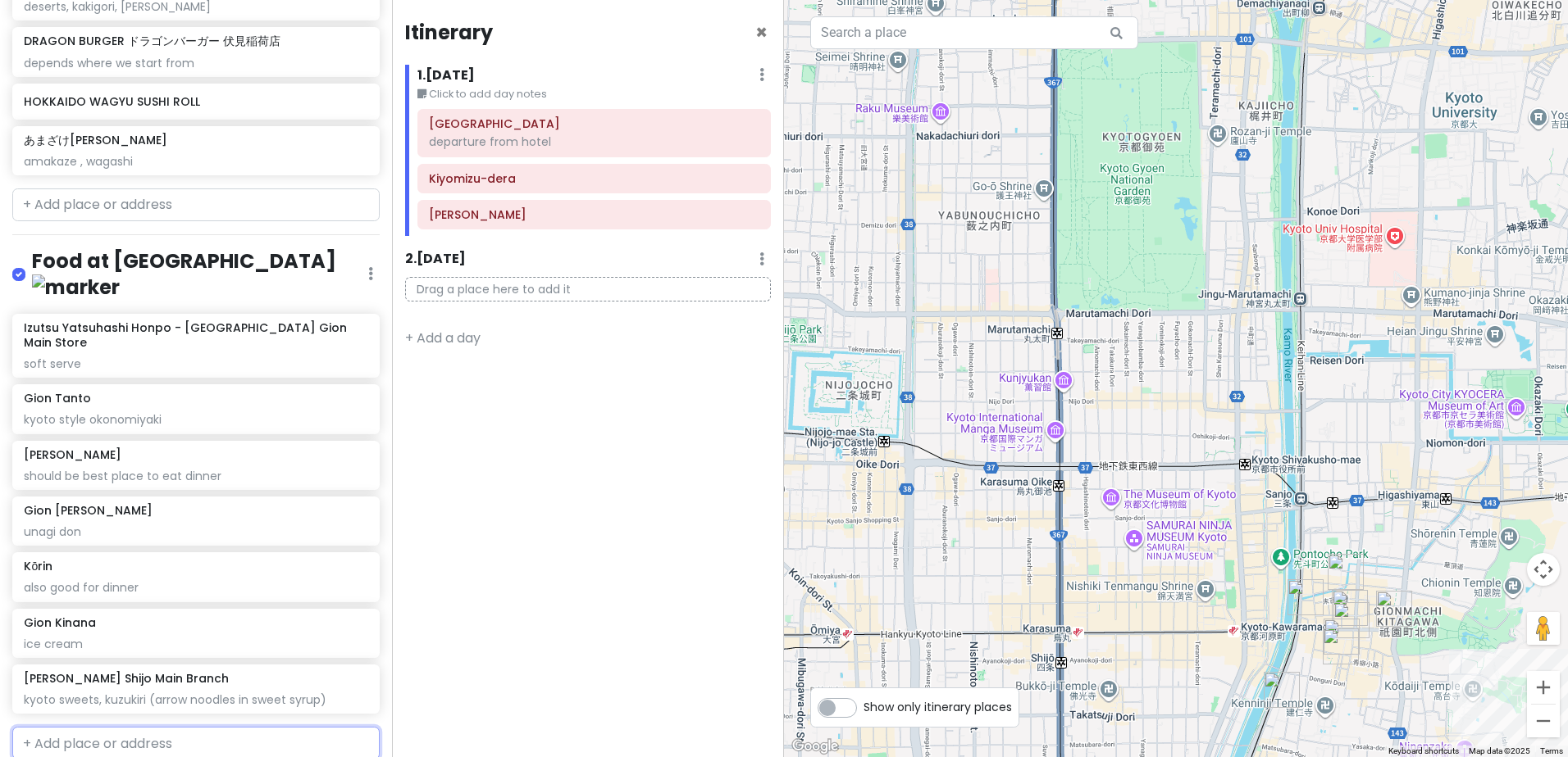
scroll to position [958, 0]
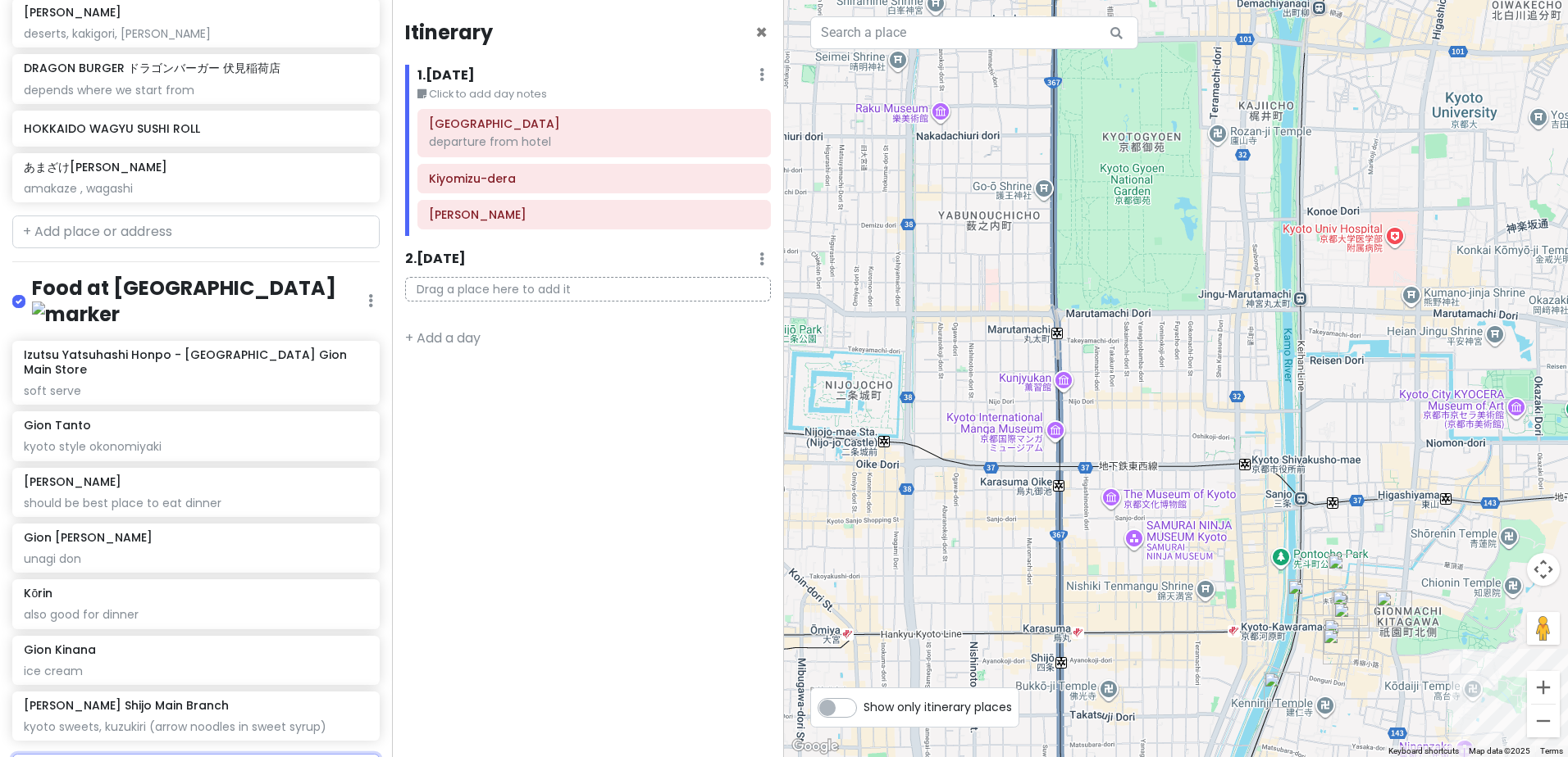
click at [175, 754] on input "text" at bounding box center [196, 770] width 368 height 33
paste input "Issen Yoshoku"
type input "Issen Yoshoku"
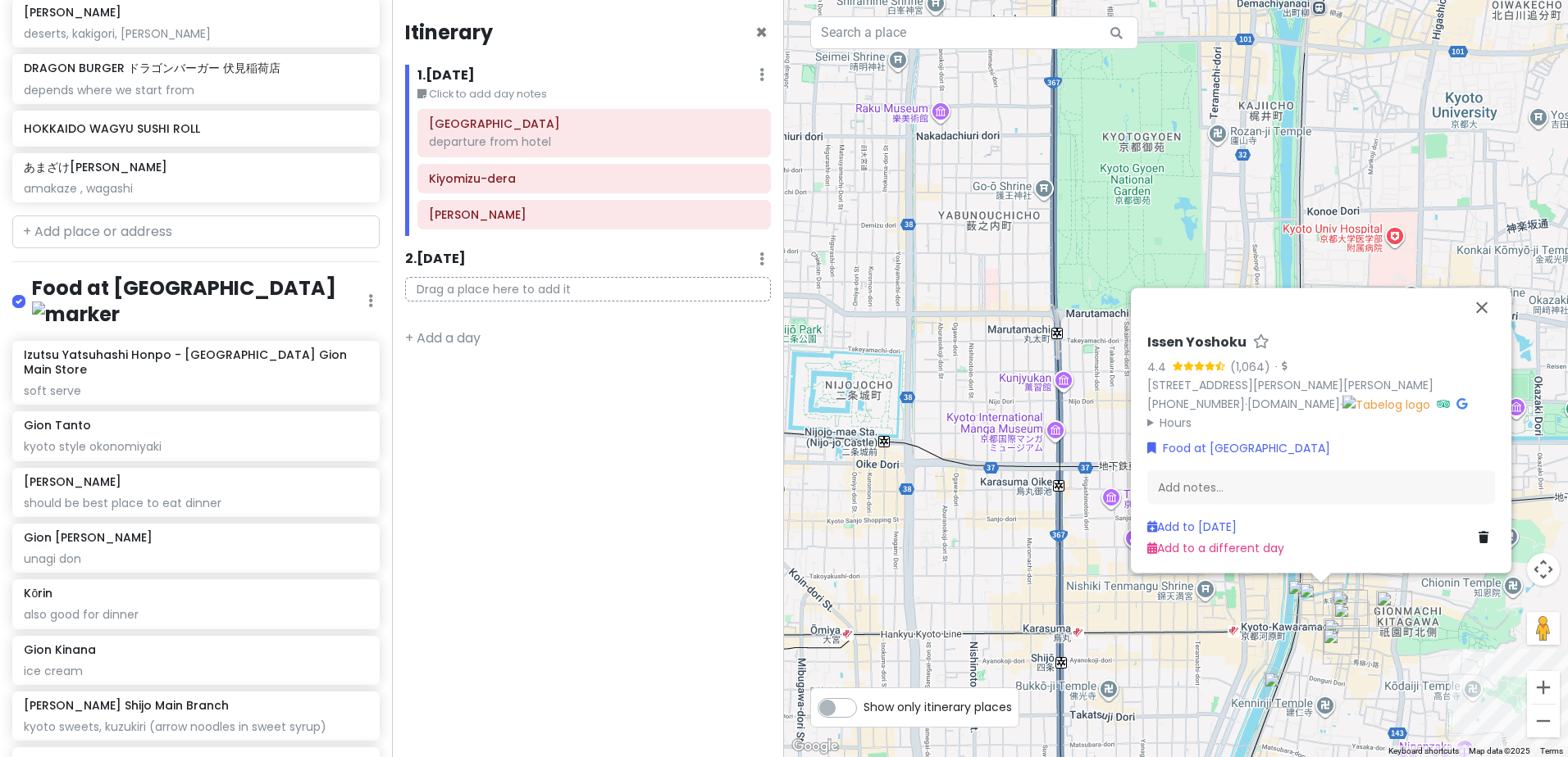
click at [140, 757] on h6 "Issen Yoshoku" at bounding box center [190, 765] width 332 height 15
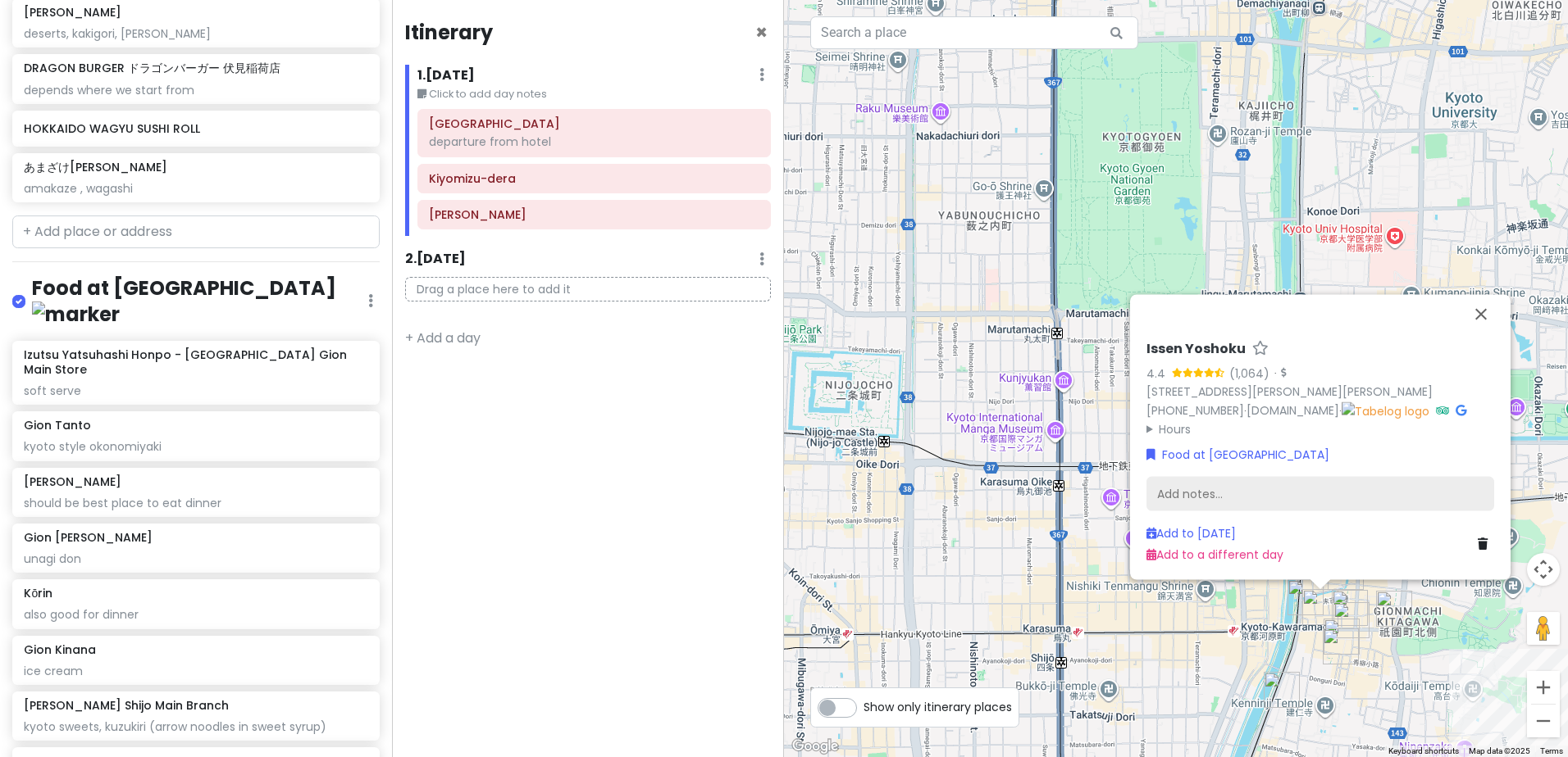
click at [1253, 498] on div "Add notes..." at bounding box center [1320, 494] width 348 height 35
click at [1201, 492] on div "Add notes..." at bounding box center [1320, 494] width 348 height 35
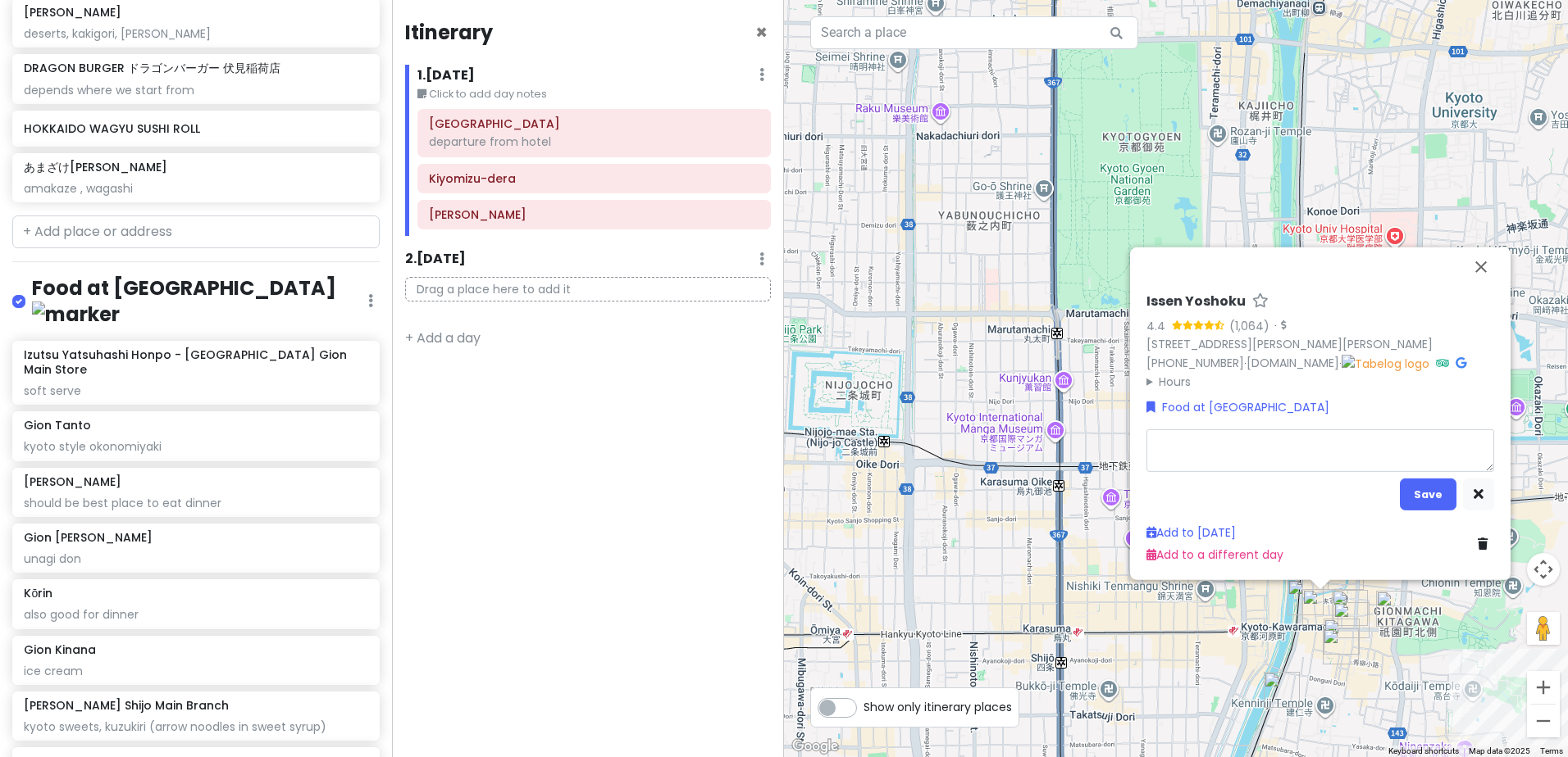
type textarea "x"
type textarea "unique okonomiyaki-like dish with beef, egg, and sauce."
click at [1418, 494] on button "Save" at bounding box center [1428, 495] width 57 height 32
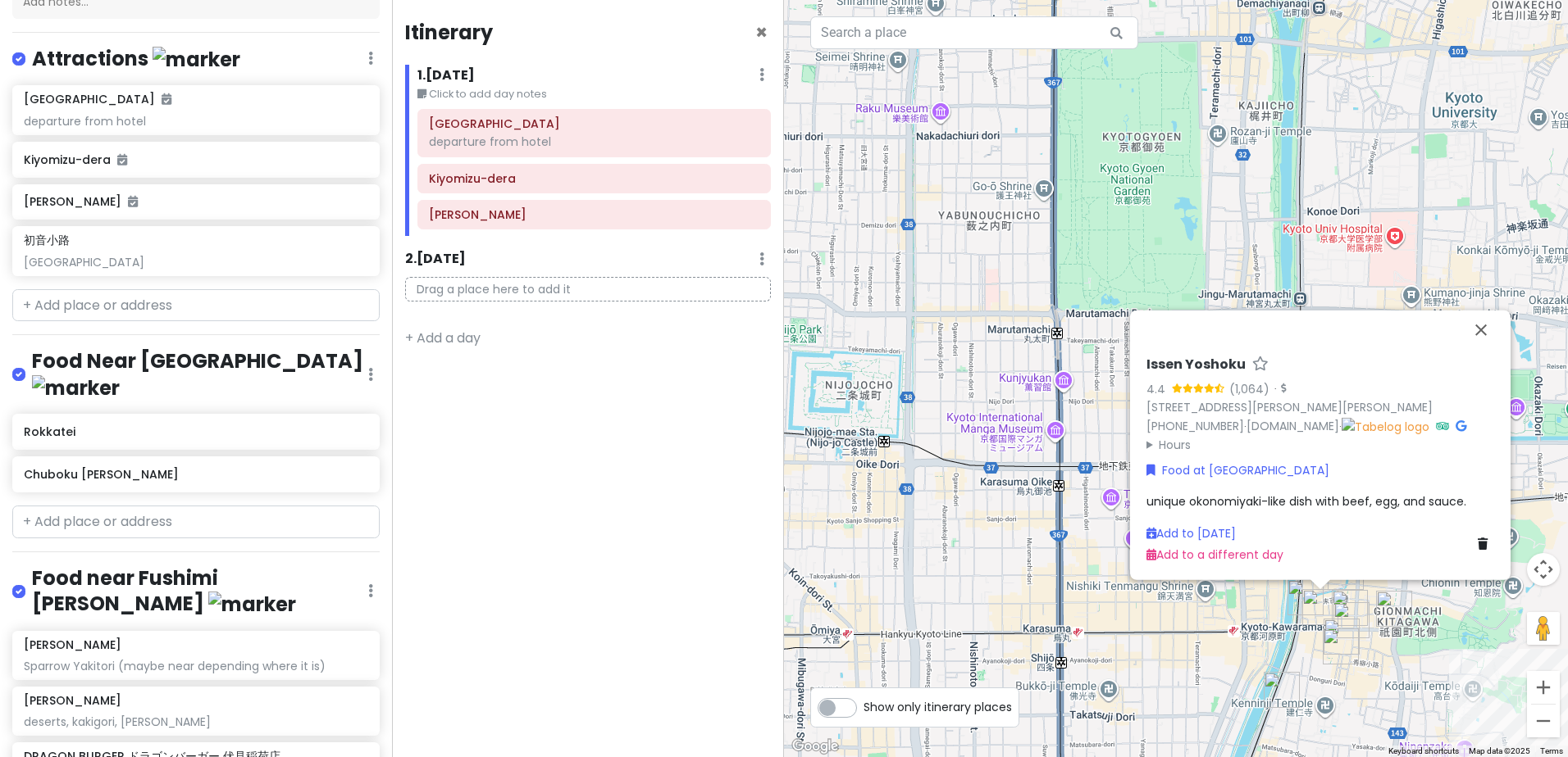
scroll to position [194, 0]
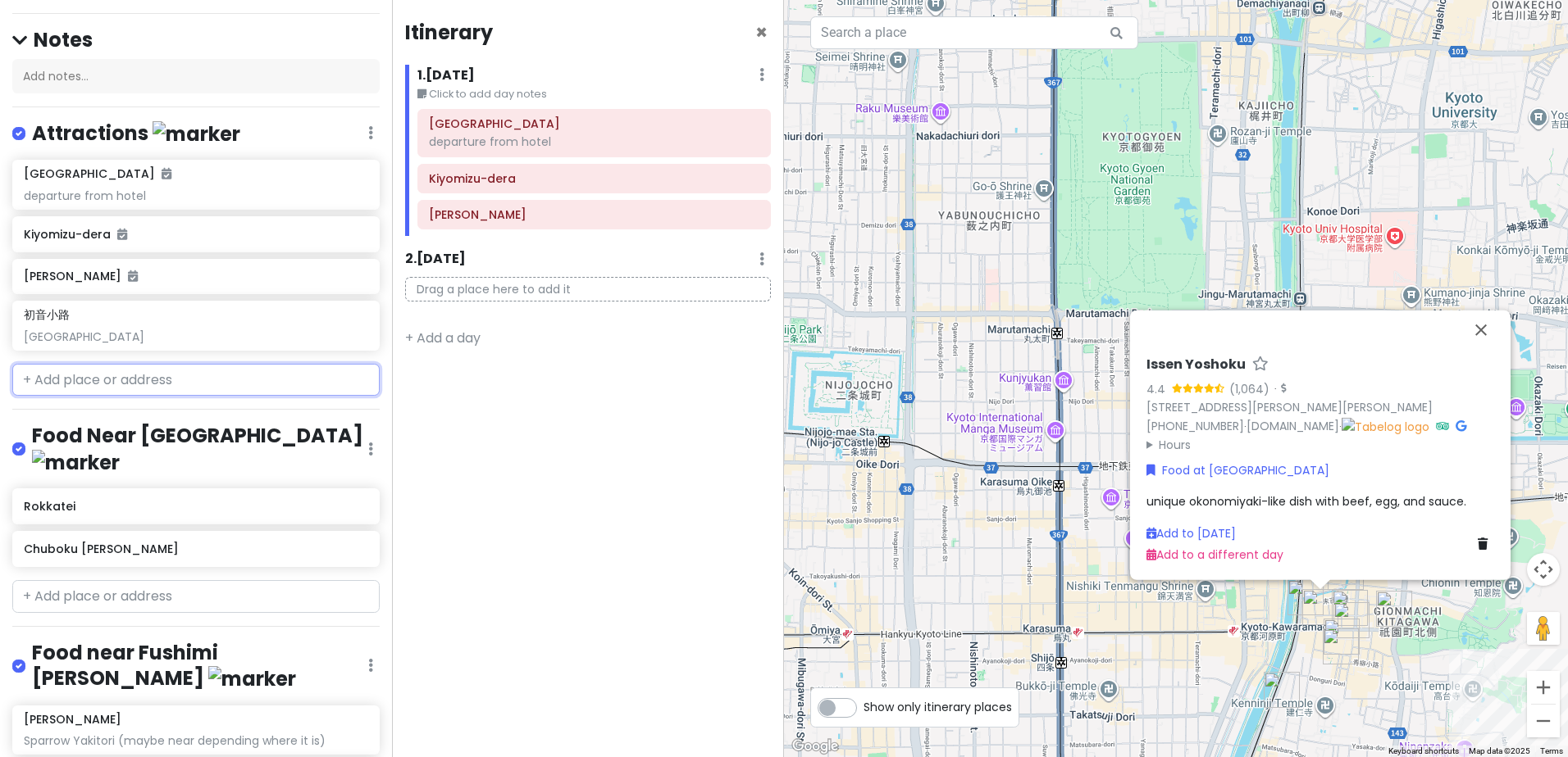
click at [132, 364] on input "text" at bounding box center [196, 380] width 368 height 33
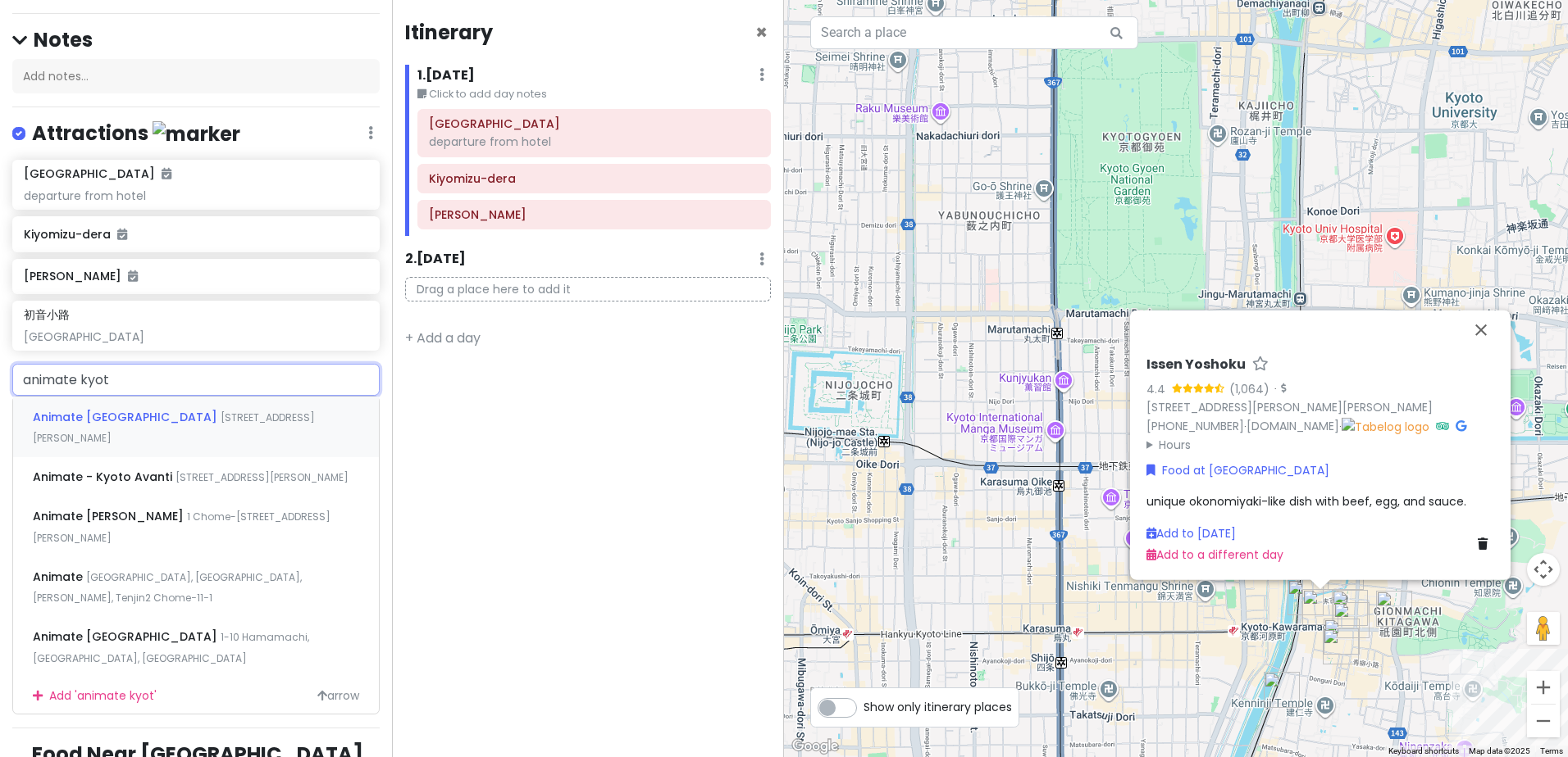
type input "animate kyoto"
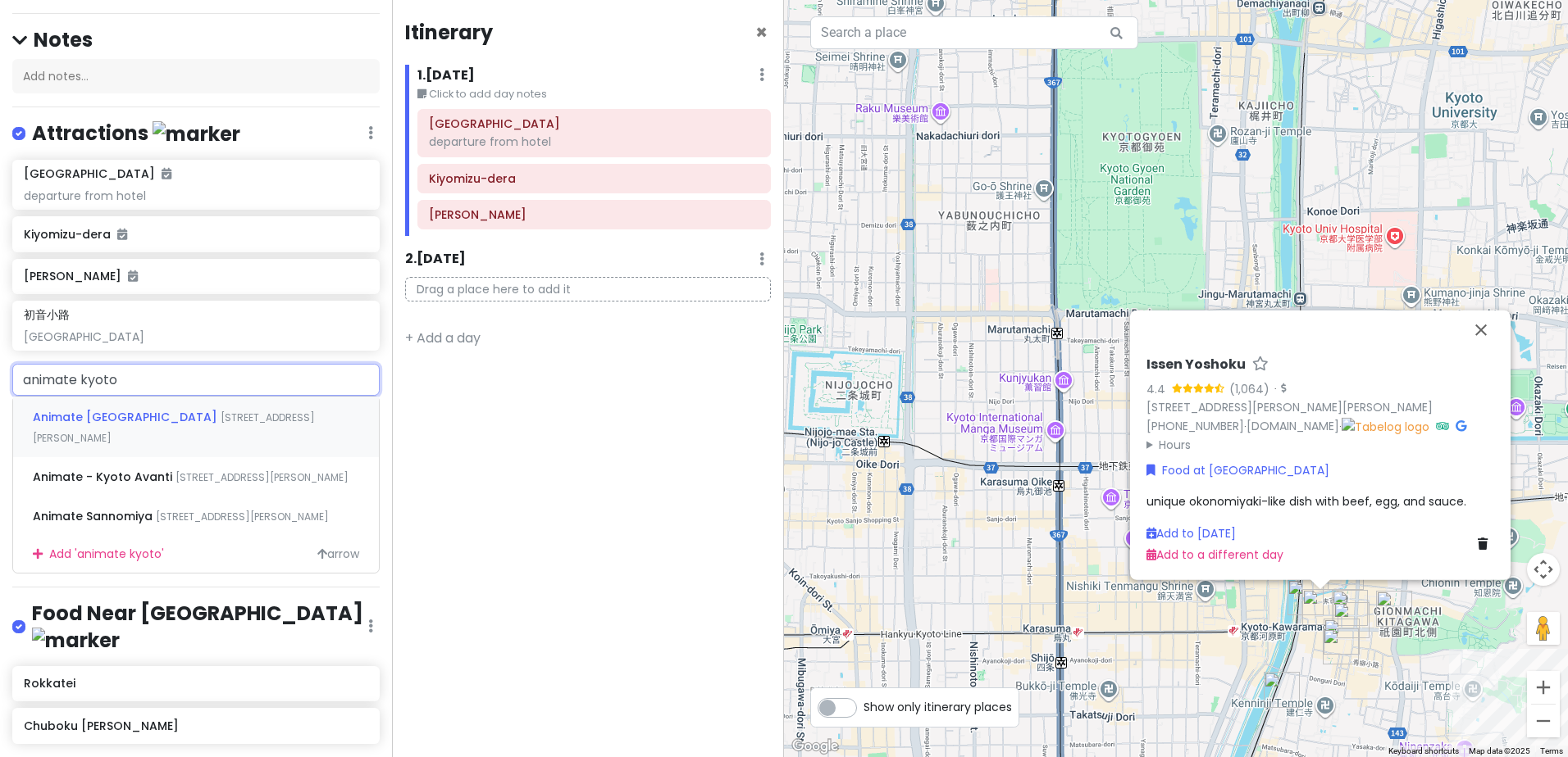
click at [250, 411] on span "525-1 Higashigawachō, Nakagyo Ward, Kyoto, Japan" at bounding box center [173, 428] width 282 height 35
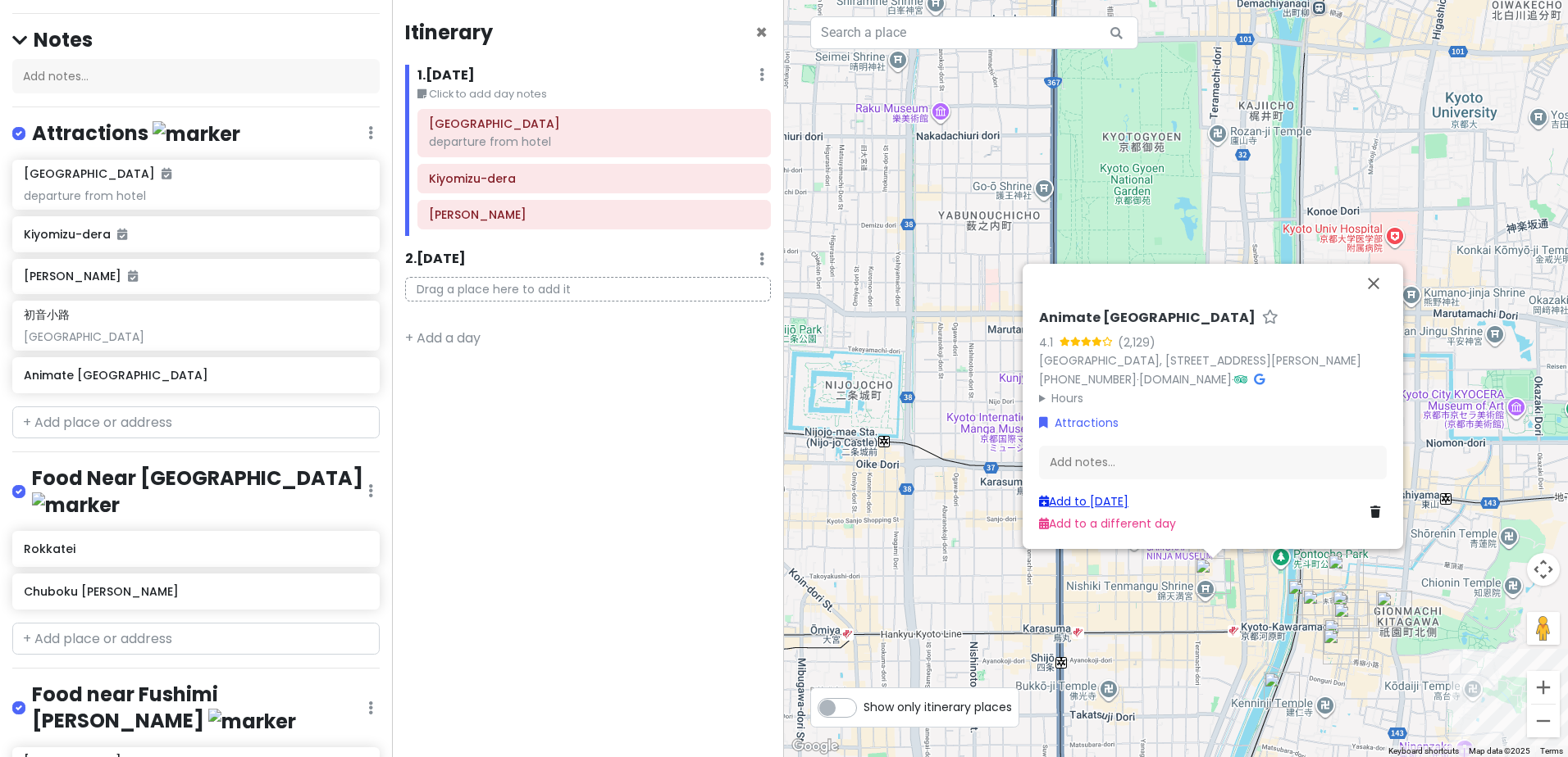
click at [1097, 500] on link "Add to Mon 12/22" at bounding box center [1083, 501] width 90 height 16
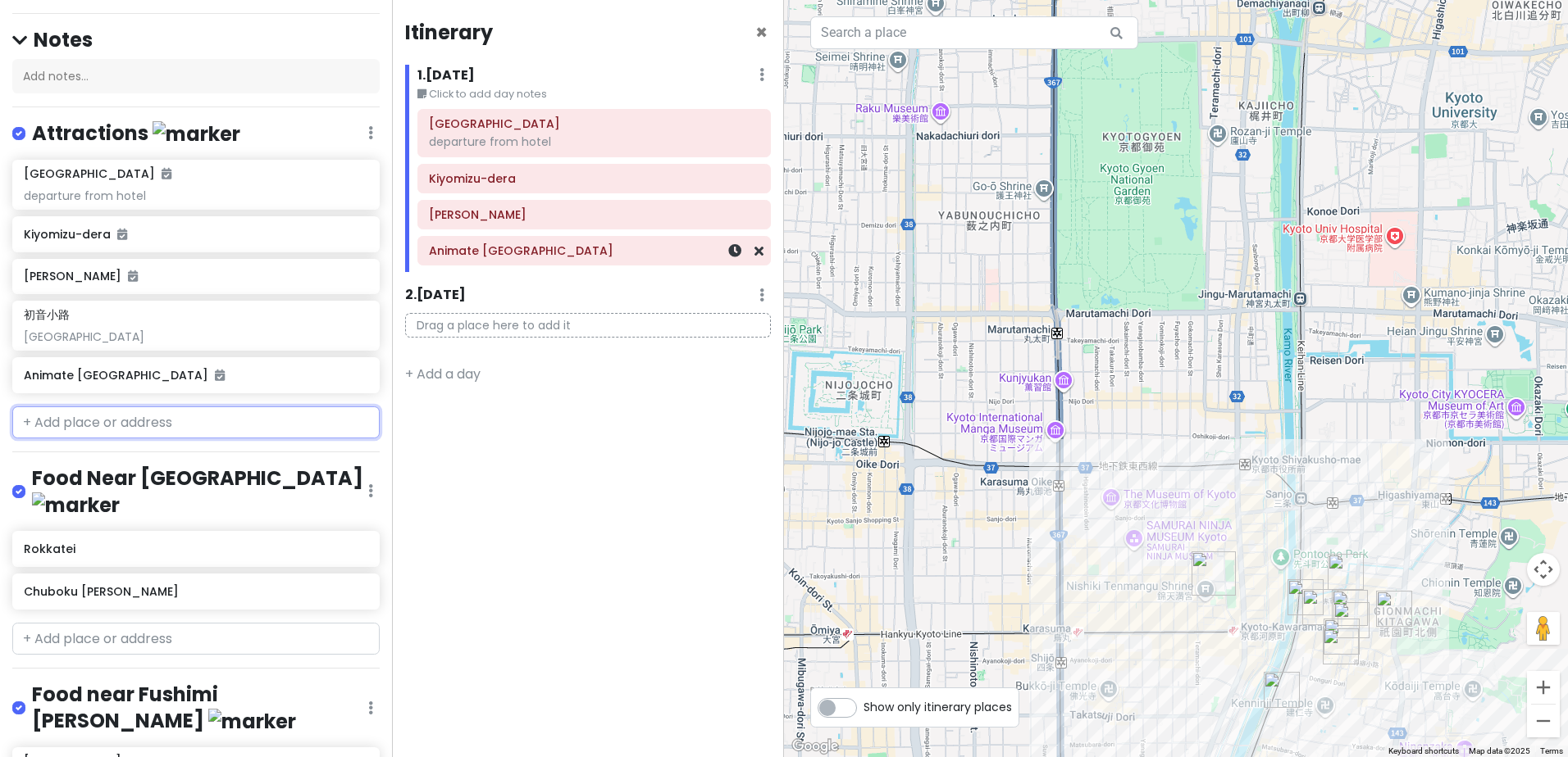
click at [566, 253] on h6 "Animate Kyoto" at bounding box center [594, 251] width 330 height 15
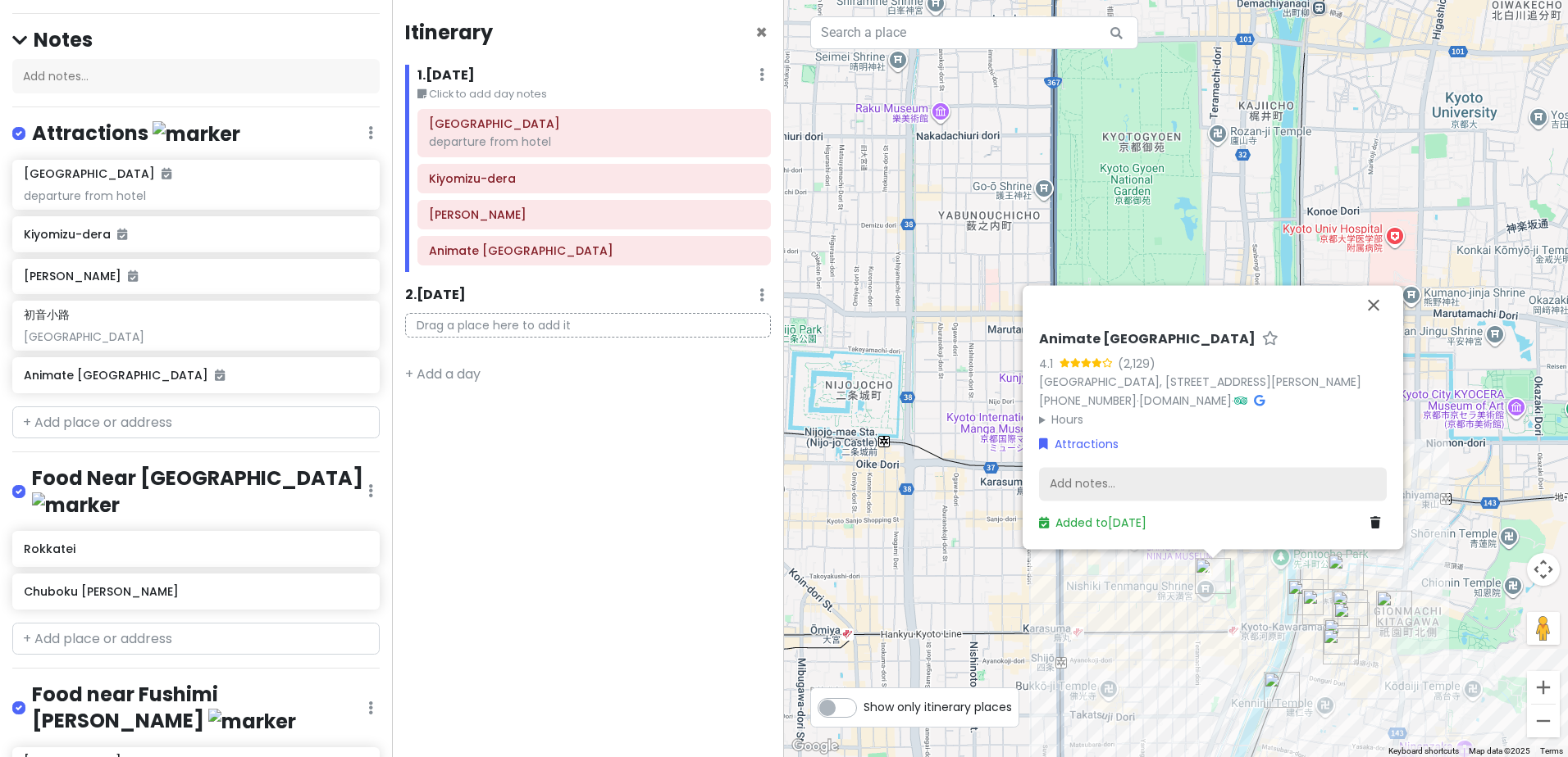
click at [1138, 481] on div "Add notes..." at bounding box center [1213, 485] width 348 height 35
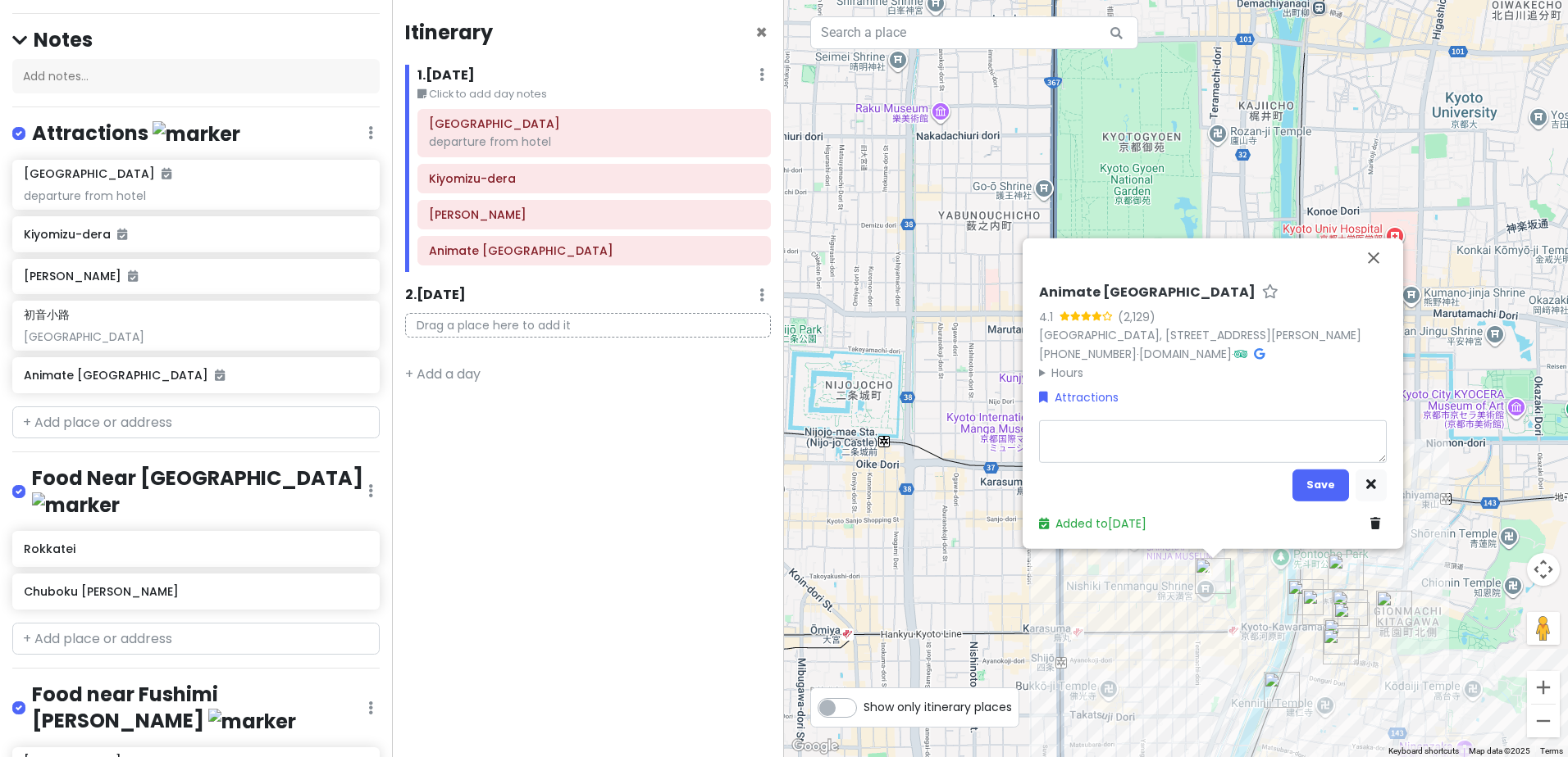
type textarea "x"
type textarea "mp"
type textarea "x"
type textarea "mpo"
click at [1318, 494] on button "Save" at bounding box center [1320, 485] width 57 height 32
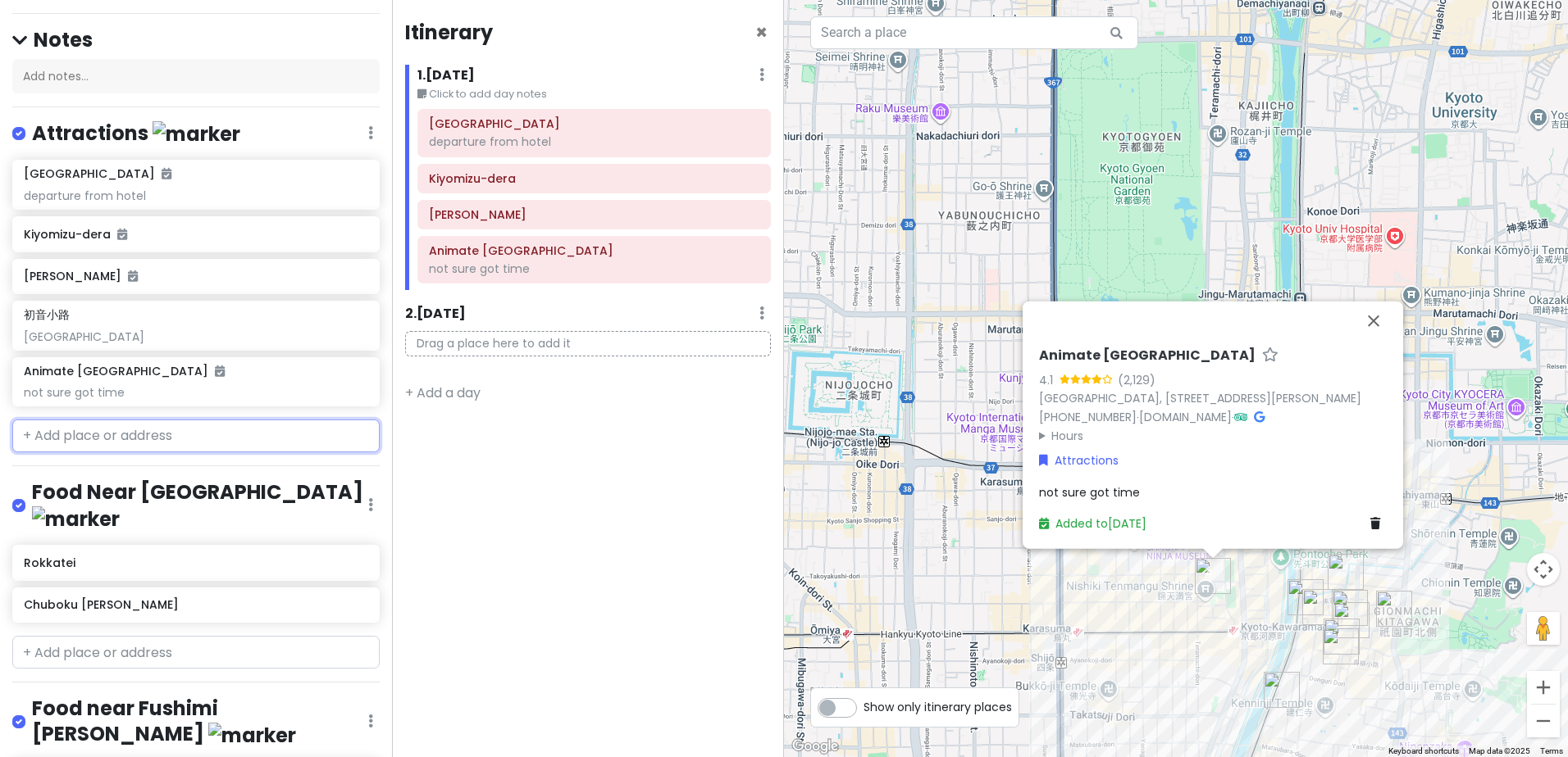
click at [167, 420] on input "text" at bounding box center [196, 436] width 368 height 33
paste input "Donguri Kyowakoku (Ghibli Official Shop)"
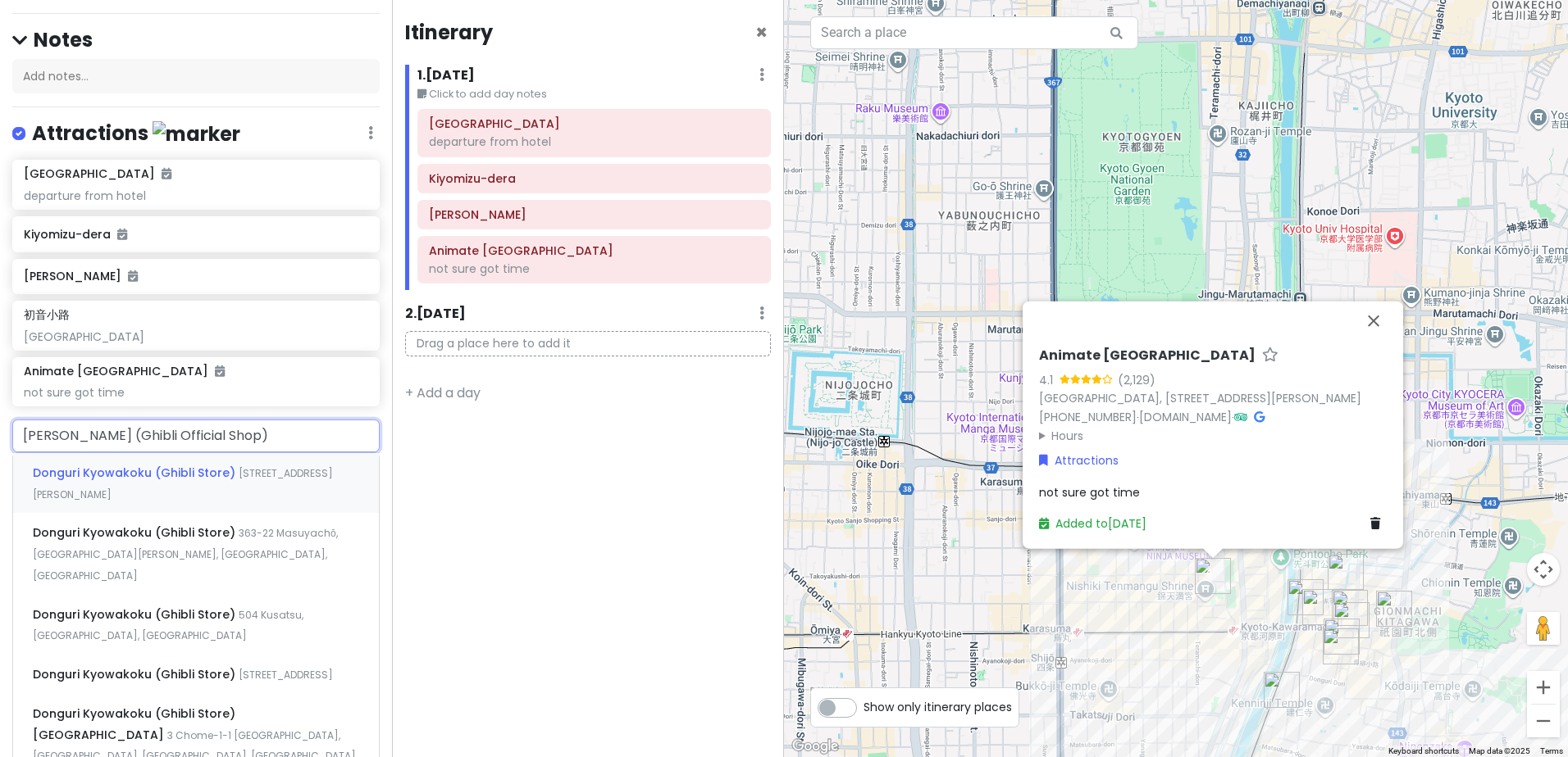
click at [165, 465] on span "Donguri Kyowakoku (Ghibli Store)" at bounding box center [136, 472] width 206 height 16
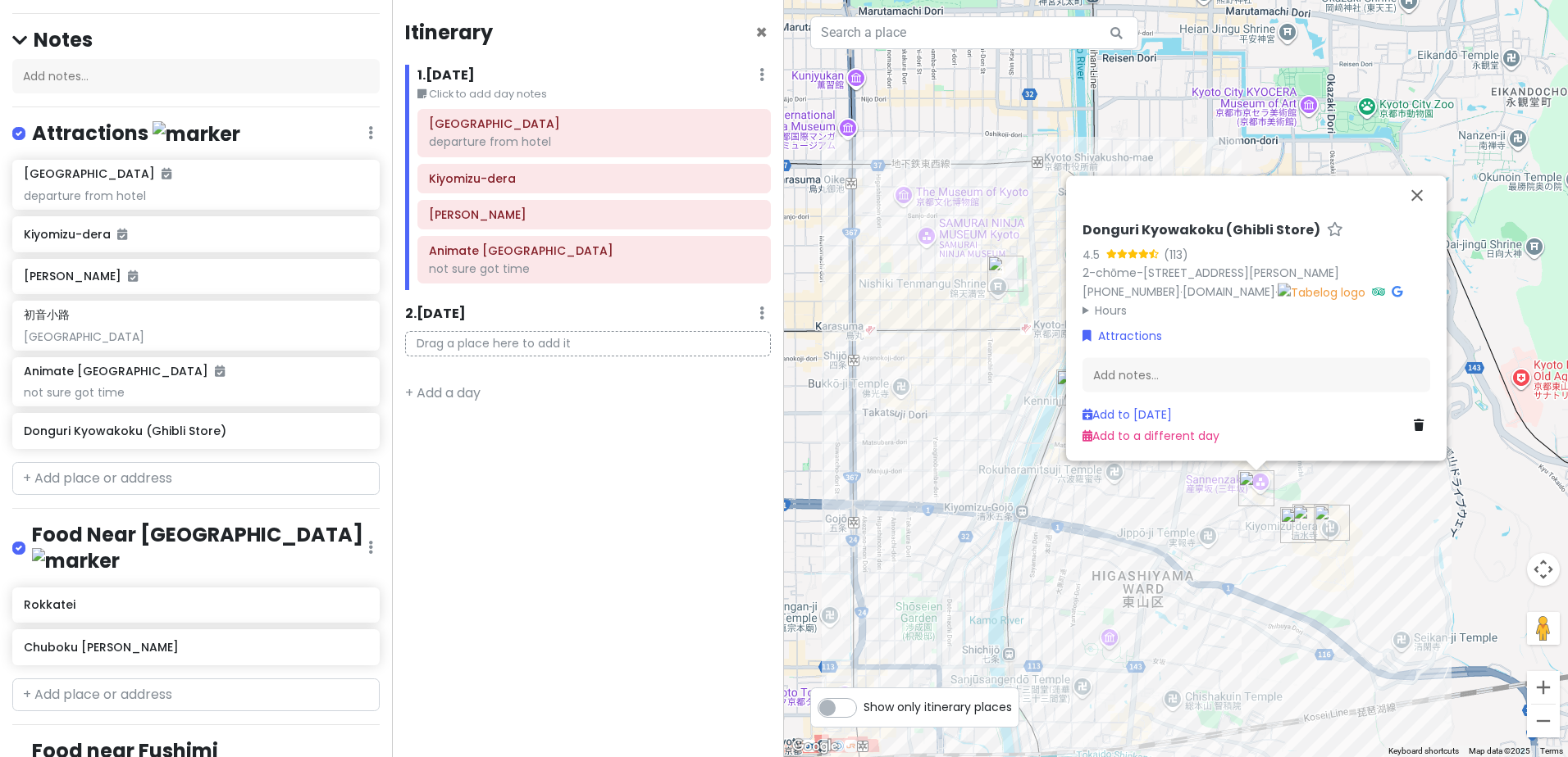
drag, startPoint x: 983, startPoint y: 613, endPoint x: 933, endPoint y: 442, distance: 178.2
click at [933, 442] on div "Donguri Kyowakoku (Ghibli Store) 4.5 (113) 2-chōme-218-1 Kiyomizu, Higashiyama …" at bounding box center [1175, 378] width 784 height 757
click at [113, 462] on input "text" at bounding box center [196, 478] width 368 height 33
paste input "Studio Ghibli Shop Kyoto (Masuyacho)"
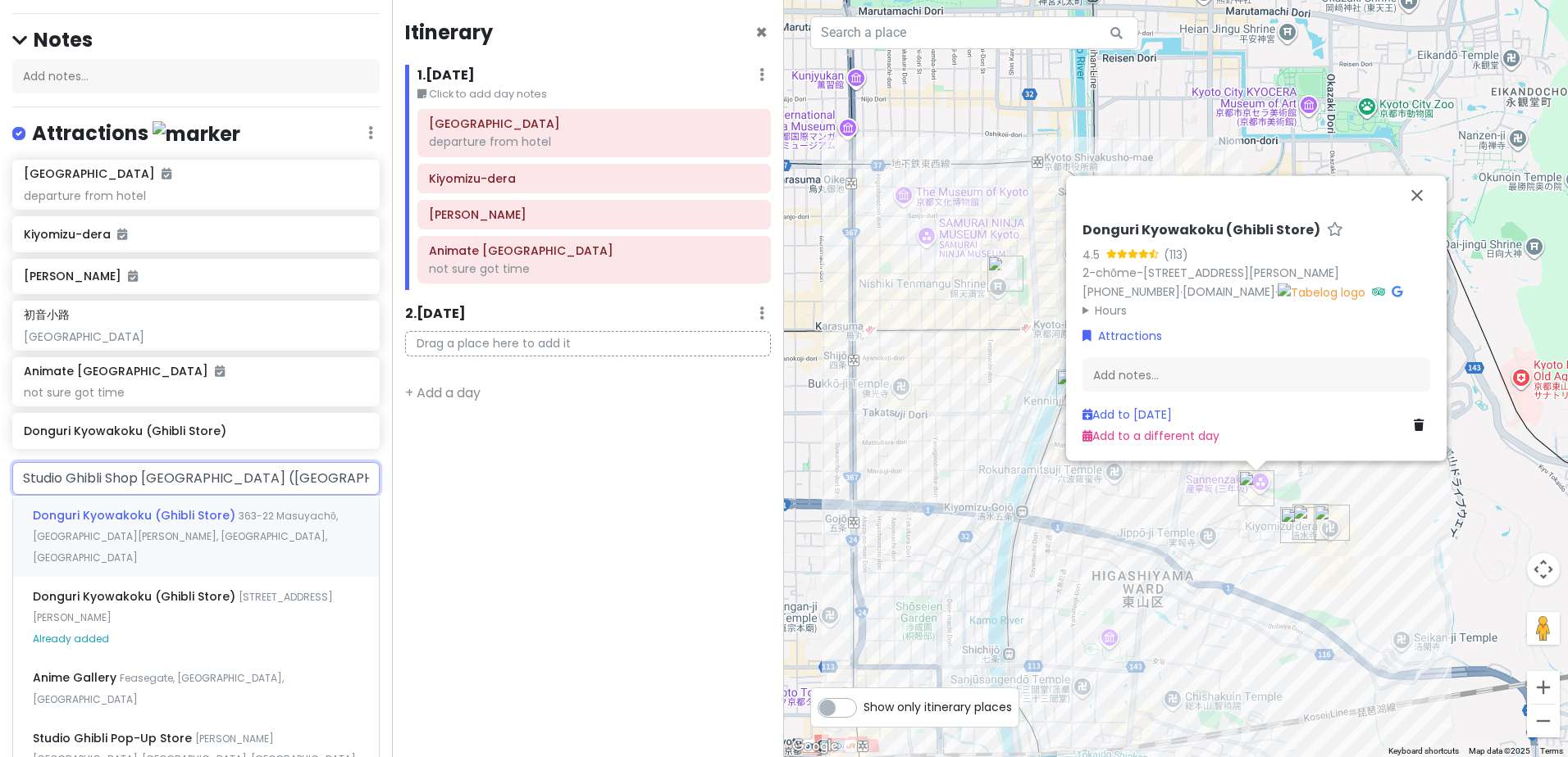
click at [227, 507] on span "Donguri Kyowakoku (Ghibli Store)" at bounding box center [136, 515] width 206 height 16
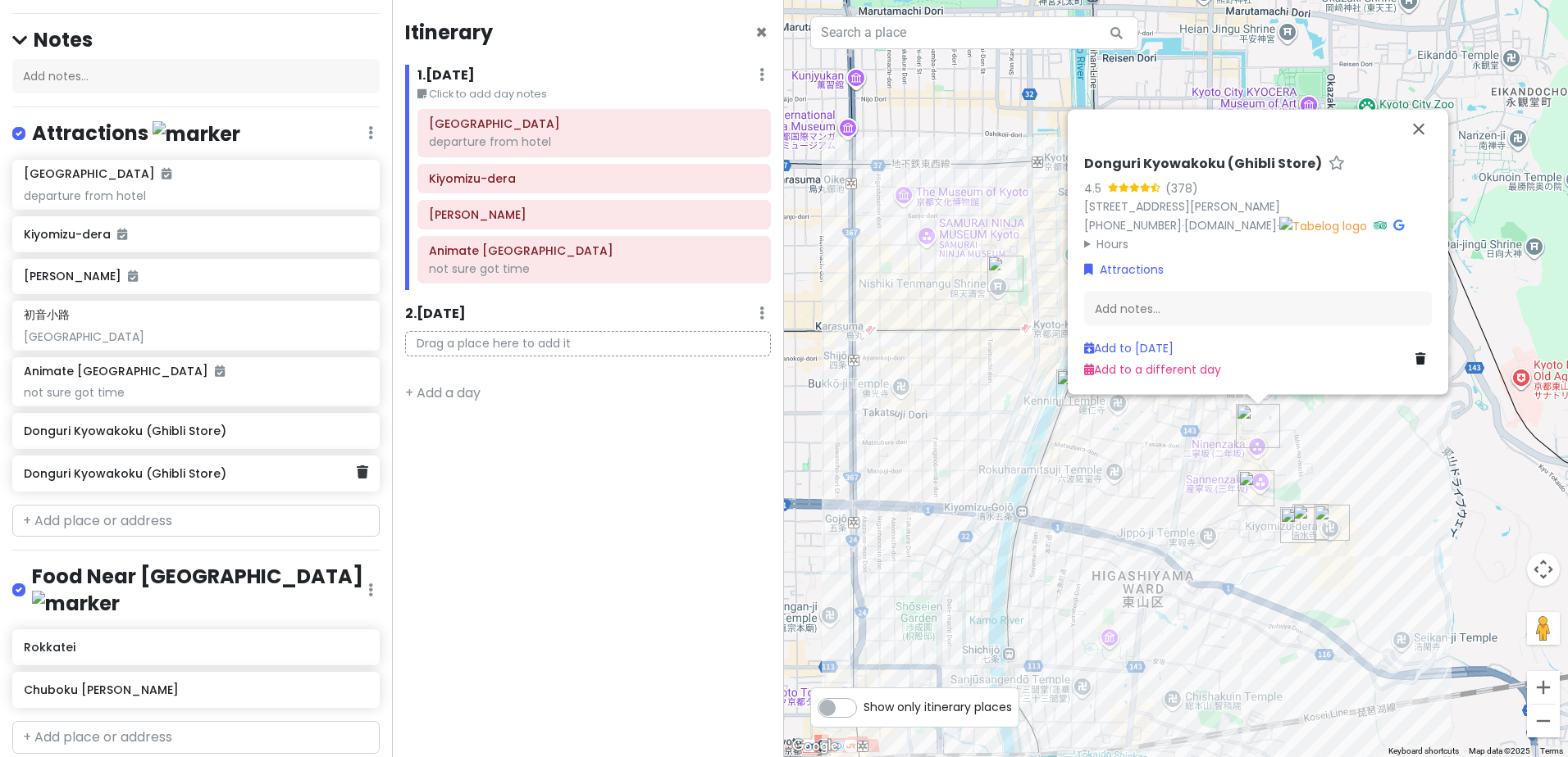
click at [267, 467] on h6 "Donguri Kyowakoku (Ghibli Store)" at bounding box center [190, 474] width 332 height 15
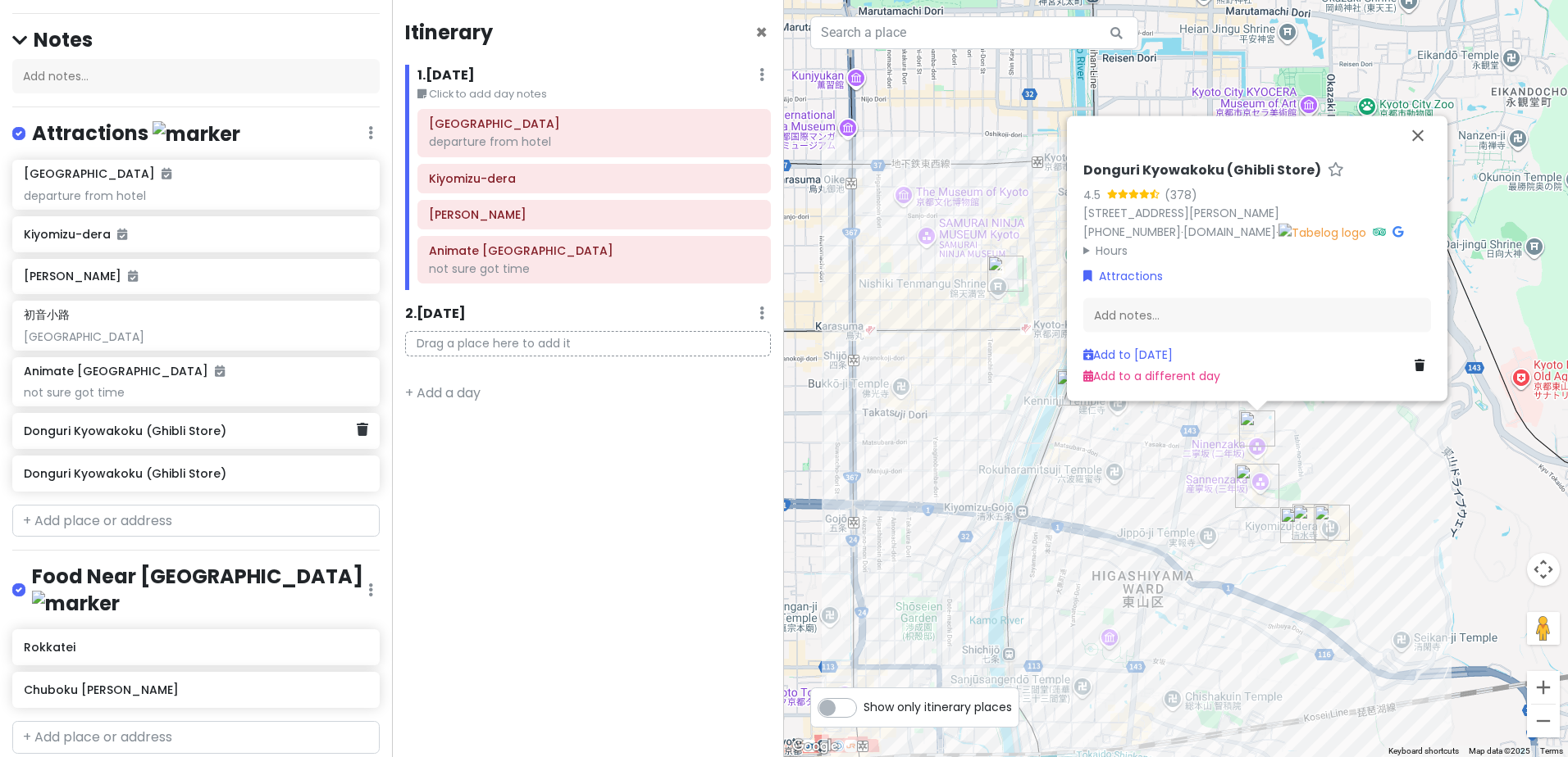
click at [267, 413] on div "Donguri Kyowakoku (Ghibli Store)" at bounding box center [196, 431] width 368 height 36
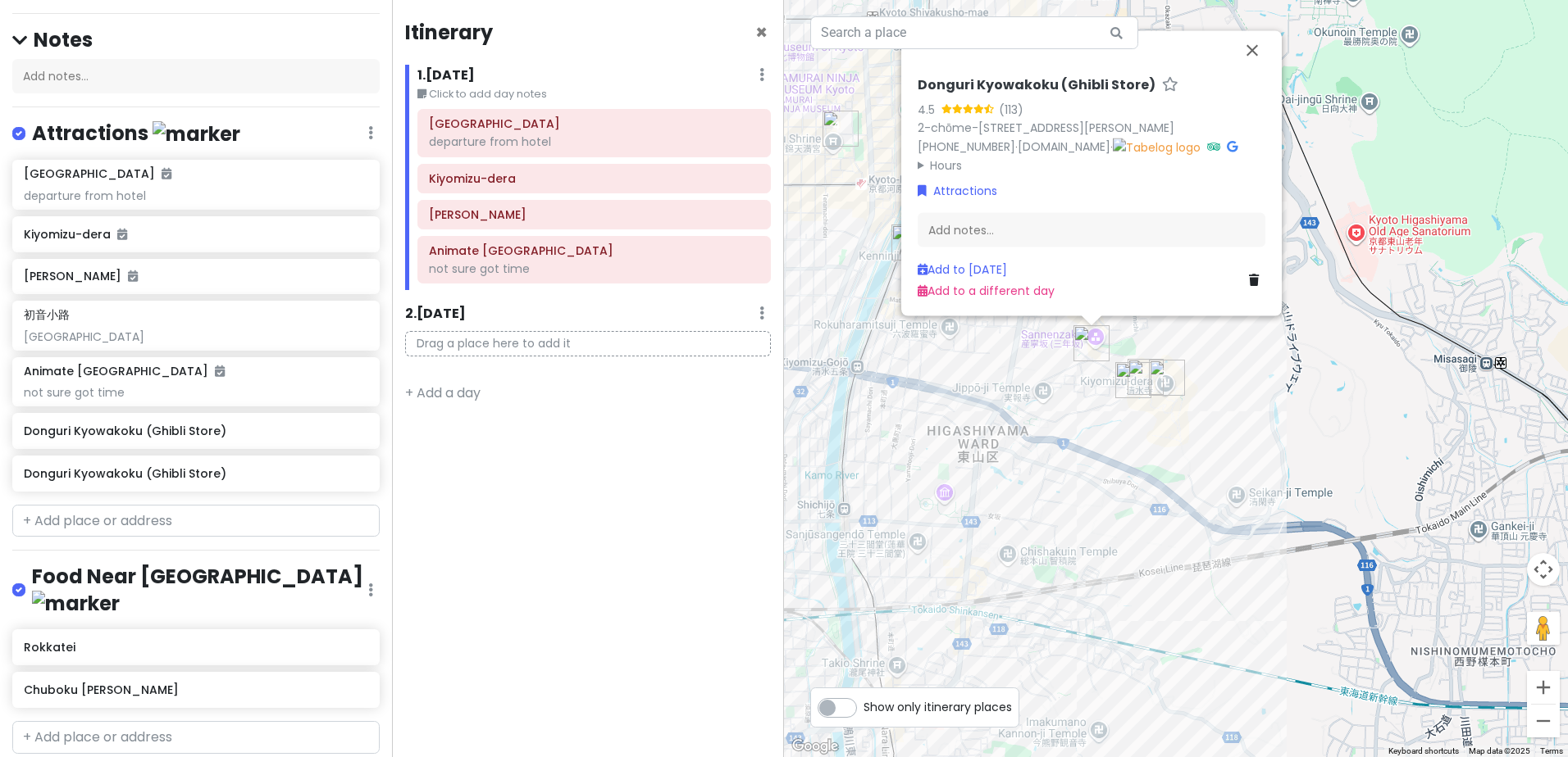
drag, startPoint x: 844, startPoint y: 531, endPoint x: 698, endPoint y: 421, distance: 182.8
click at [684, 402] on div "day 8 Kyoto Dec 22nd Private Change Dates Make a Copy Delete Trip Go Pro ⚡️ Giv…" at bounding box center [784, 378] width 1568 height 757
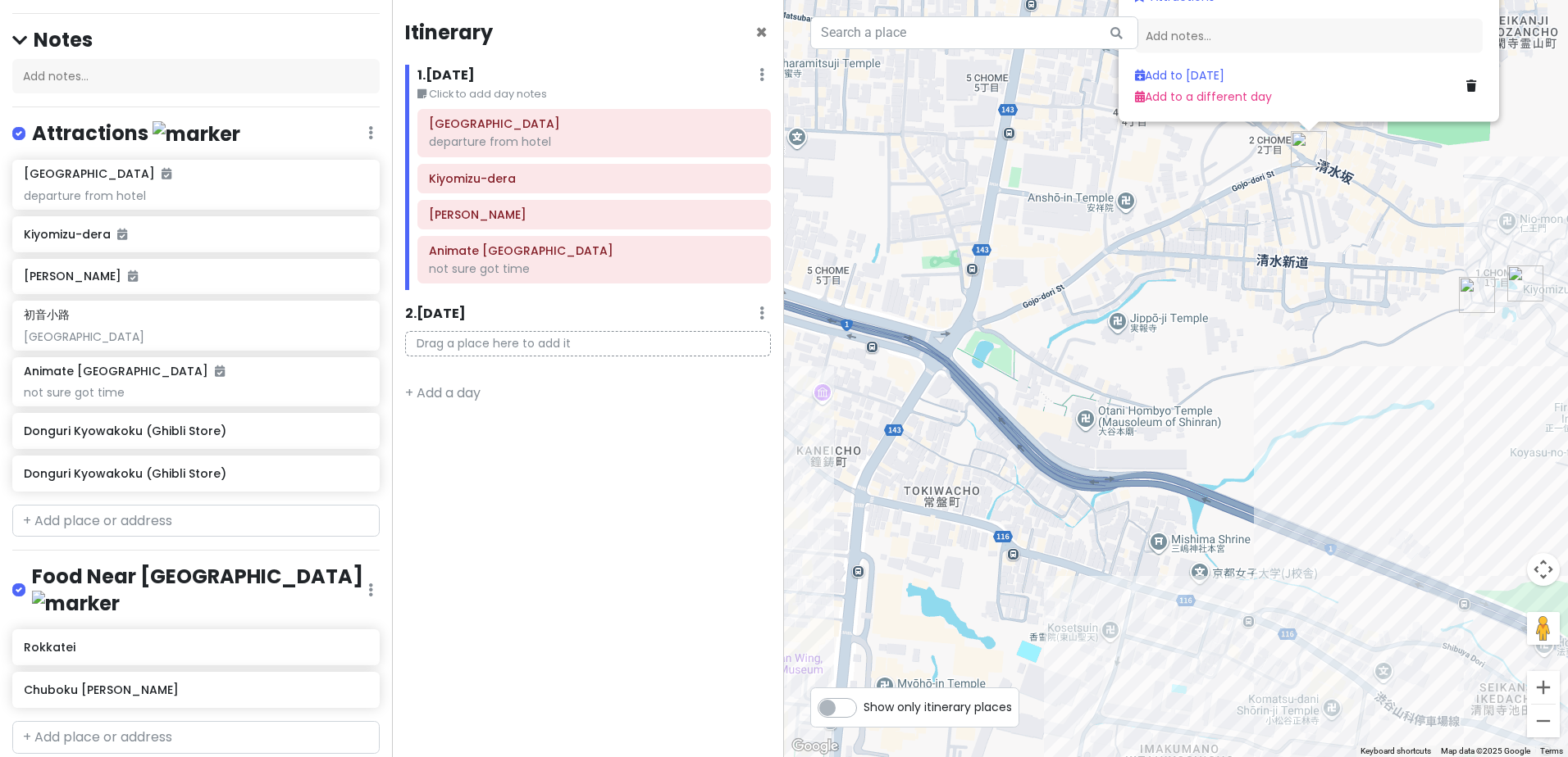
drag, startPoint x: 1203, startPoint y: 382, endPoint x: 949, endPoint y: 518, distance: 288.1
click at [951, 517] on div "Donguri Kyowakoku (Ghibli Store) 4.5 (113) 2-chōme-218-1 Kiyomizu, Higashiyama …" at bounding box center [1175, 378] width 784 height 757
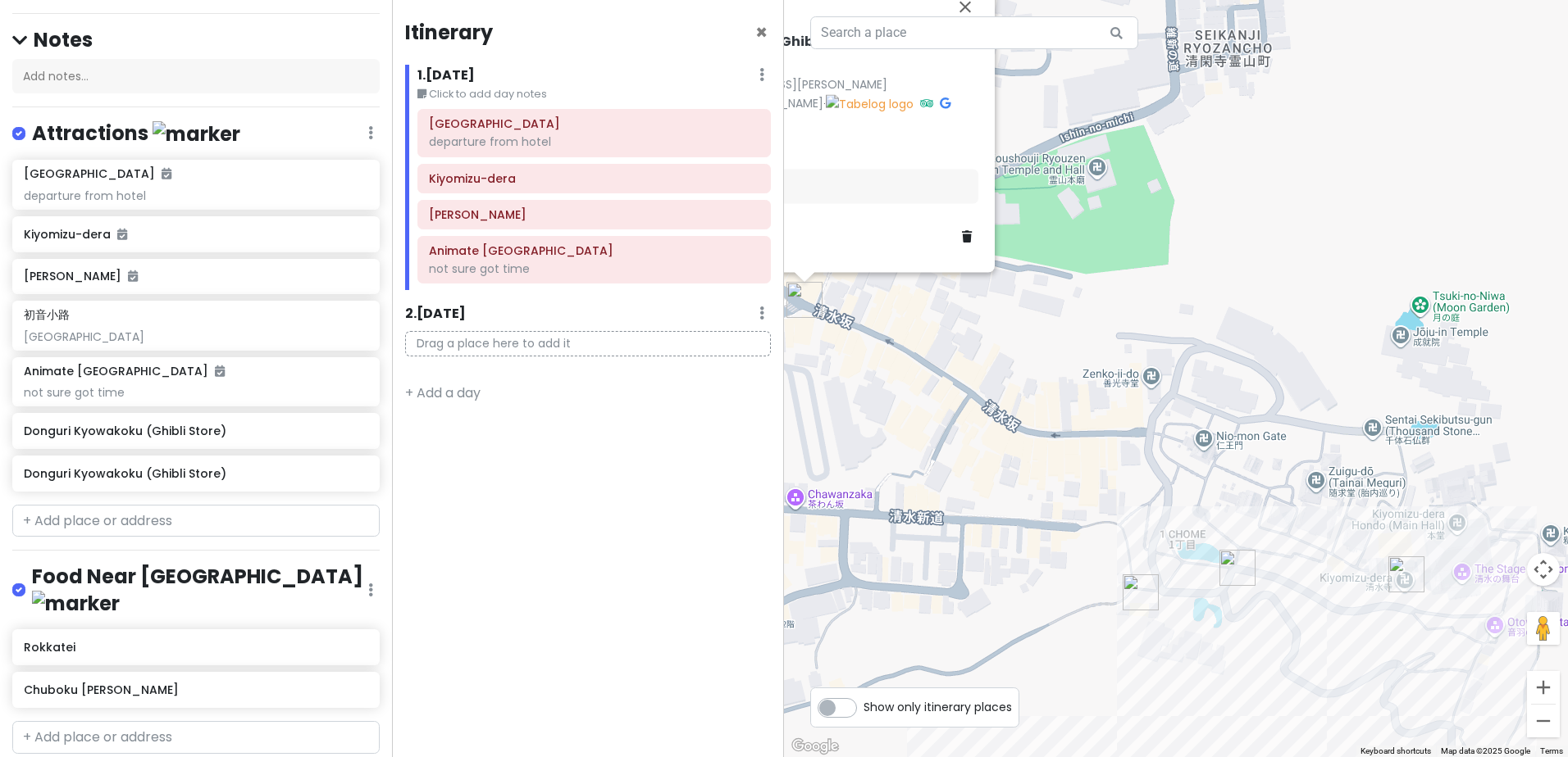
click at [1396, 567] on img "Kiyomizu-dera" at bounding box center [1406, 574] width 49 height 49
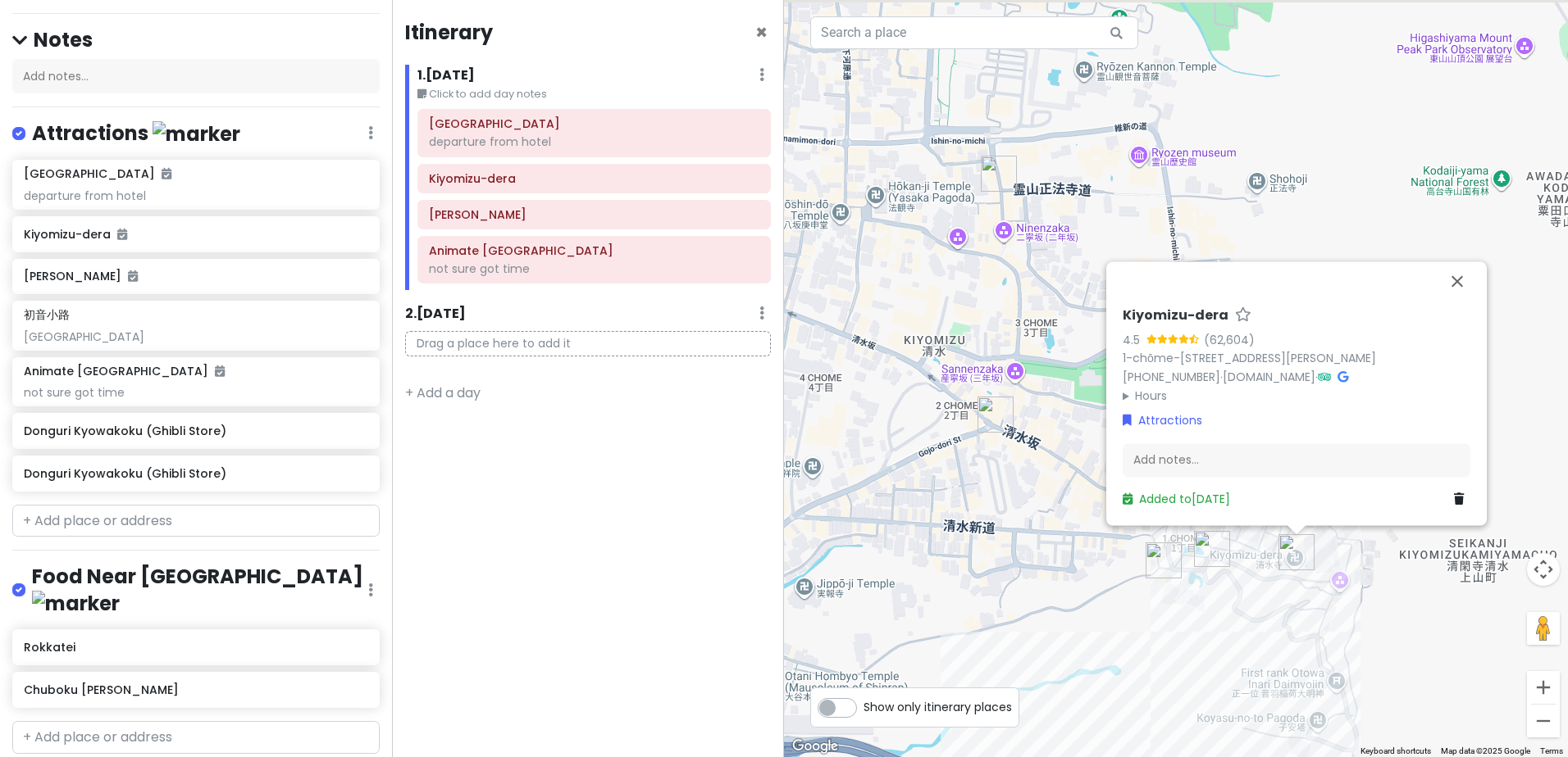
drag, startPoint x: 1002, startPoint y: 514, endPoint x: 1143, endPoint y: 568, distance: 151.0
click at [1143, 568] on div "Kiyomizu-dera 4.5 (62,604) 1-chōme-294 Kiyomizu, Higashiyama Ward, Kyoto, 605-0…" at bounding box center [1175, 378] width 784 height 757
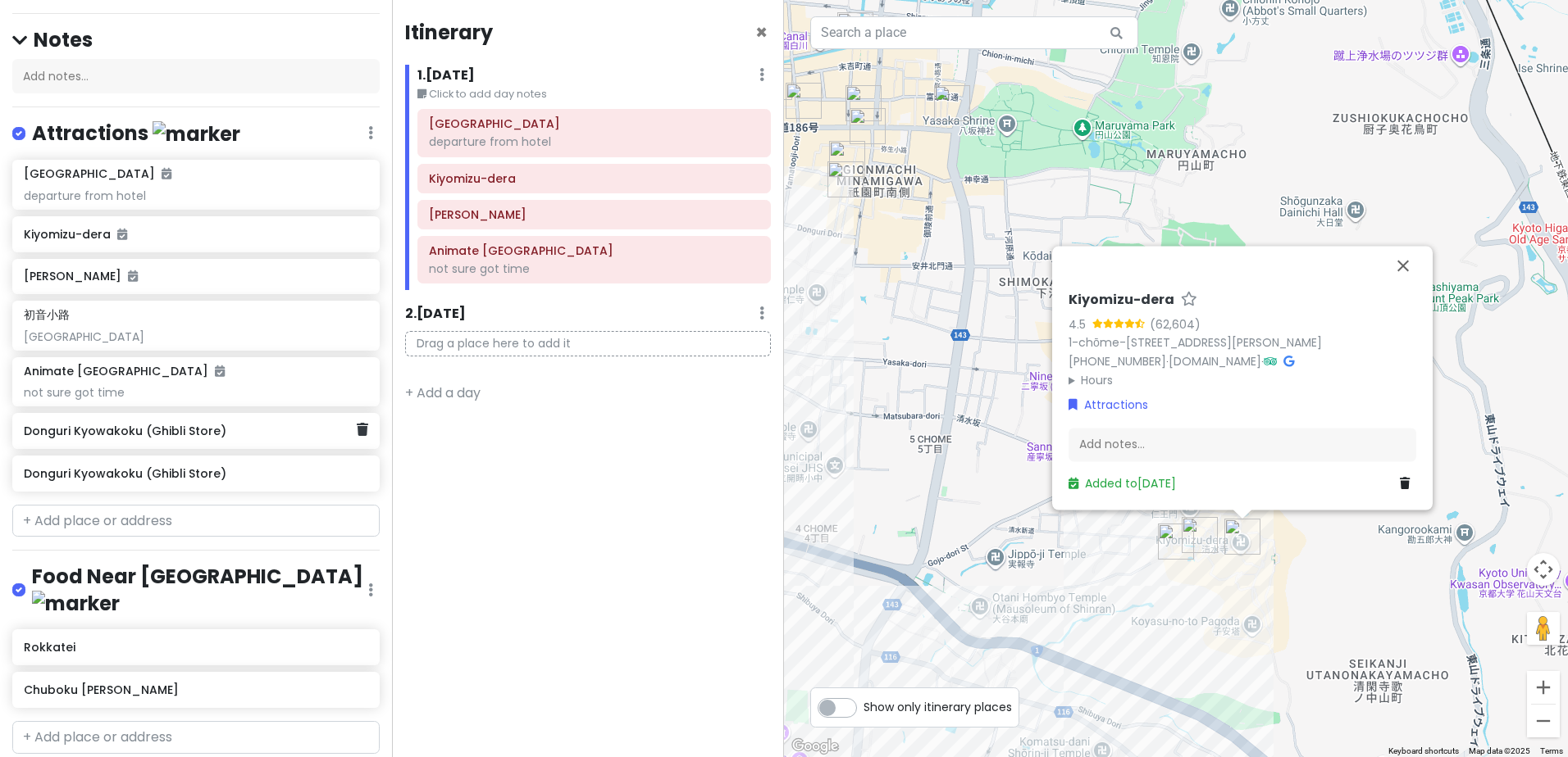
click at [251, 420] on div "Donguri Kyowakoku (Ghibli Store)" at bounding box center [190, 431] width 332 height 23
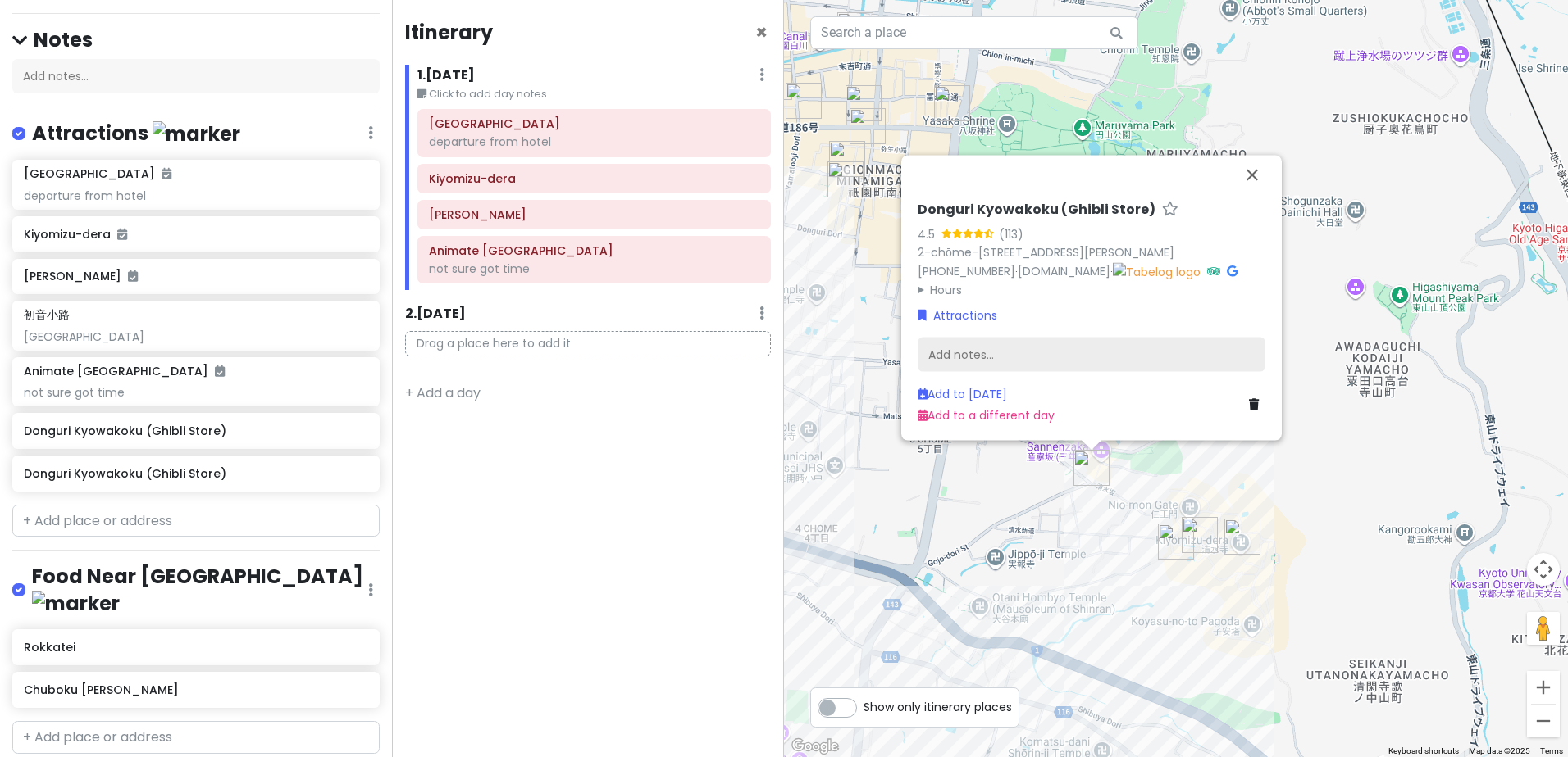
click at [971, 349] on div "Add notes..." at bounding box center [1091, 354] width 348 height 35
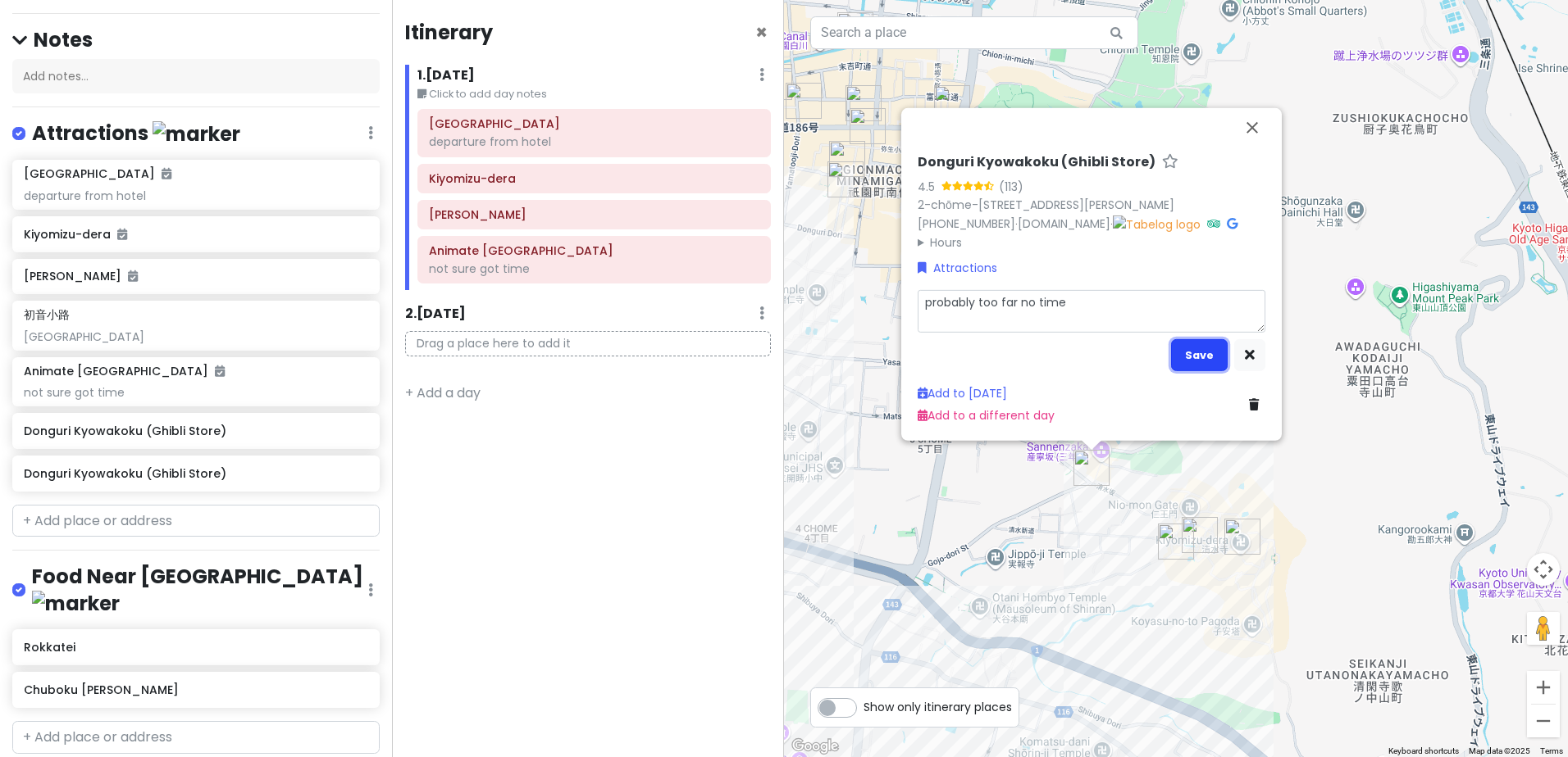
click at [1197, 358] on button "Save" at bounding box center [1199, 355] width 57 height 32
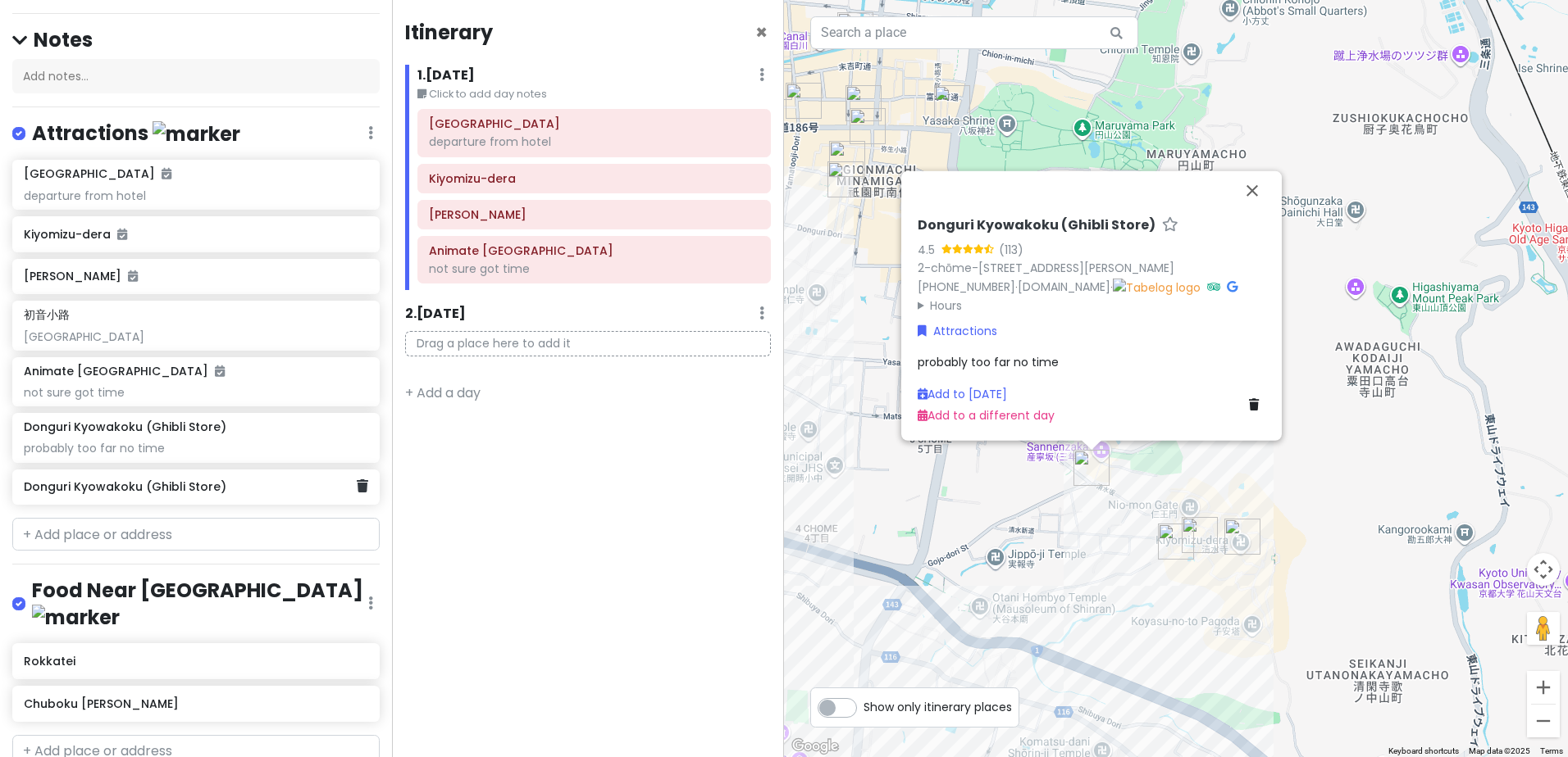
click at [223, 480] on h6 "Donguri Kyowakoku (Ghibli Store)" at bounding box center [190, 487] width 332 height 15
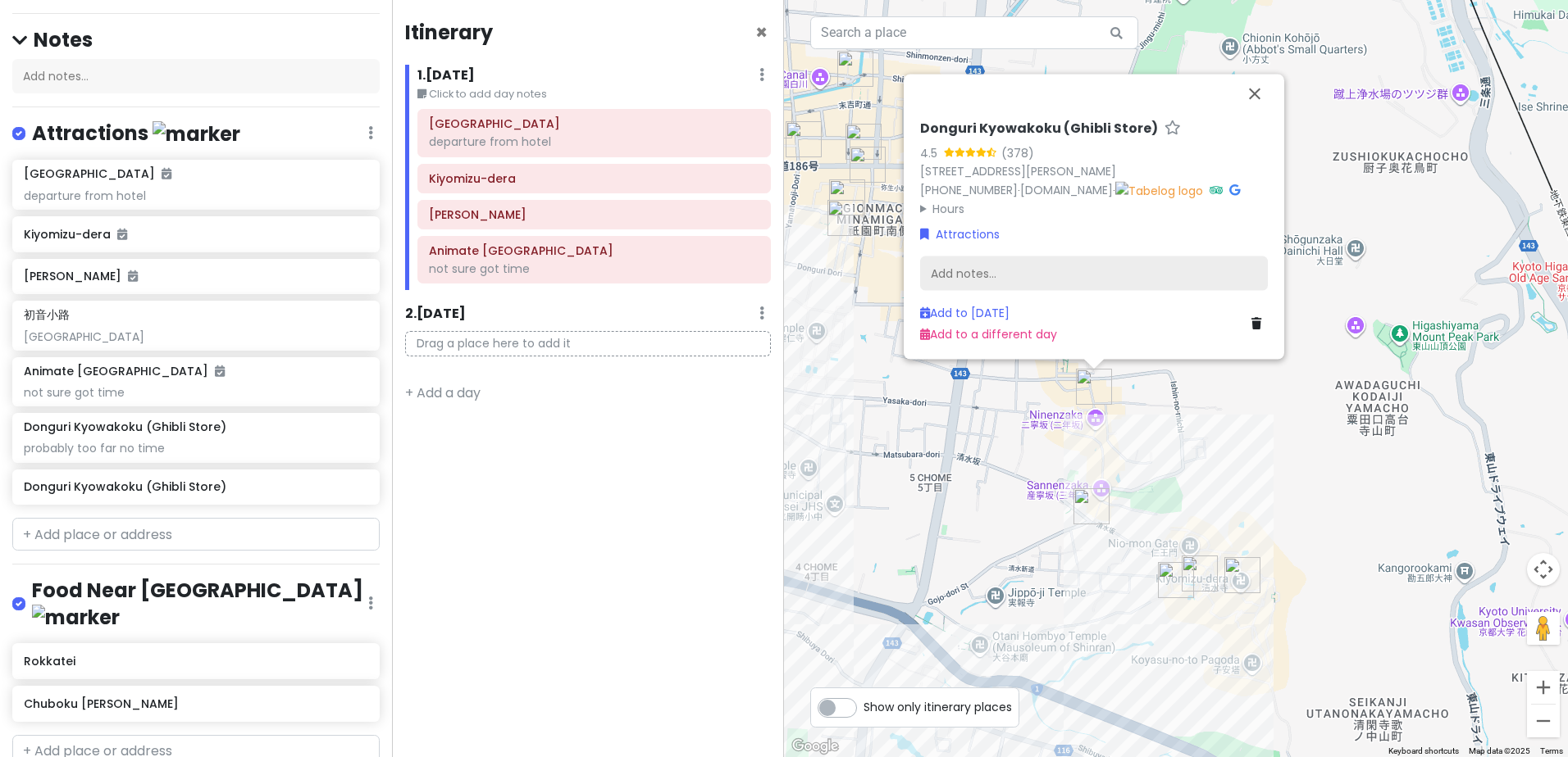
click at [981, 266] on div "Add notes..." at bounding box center [1094, 273] width 348 height 35
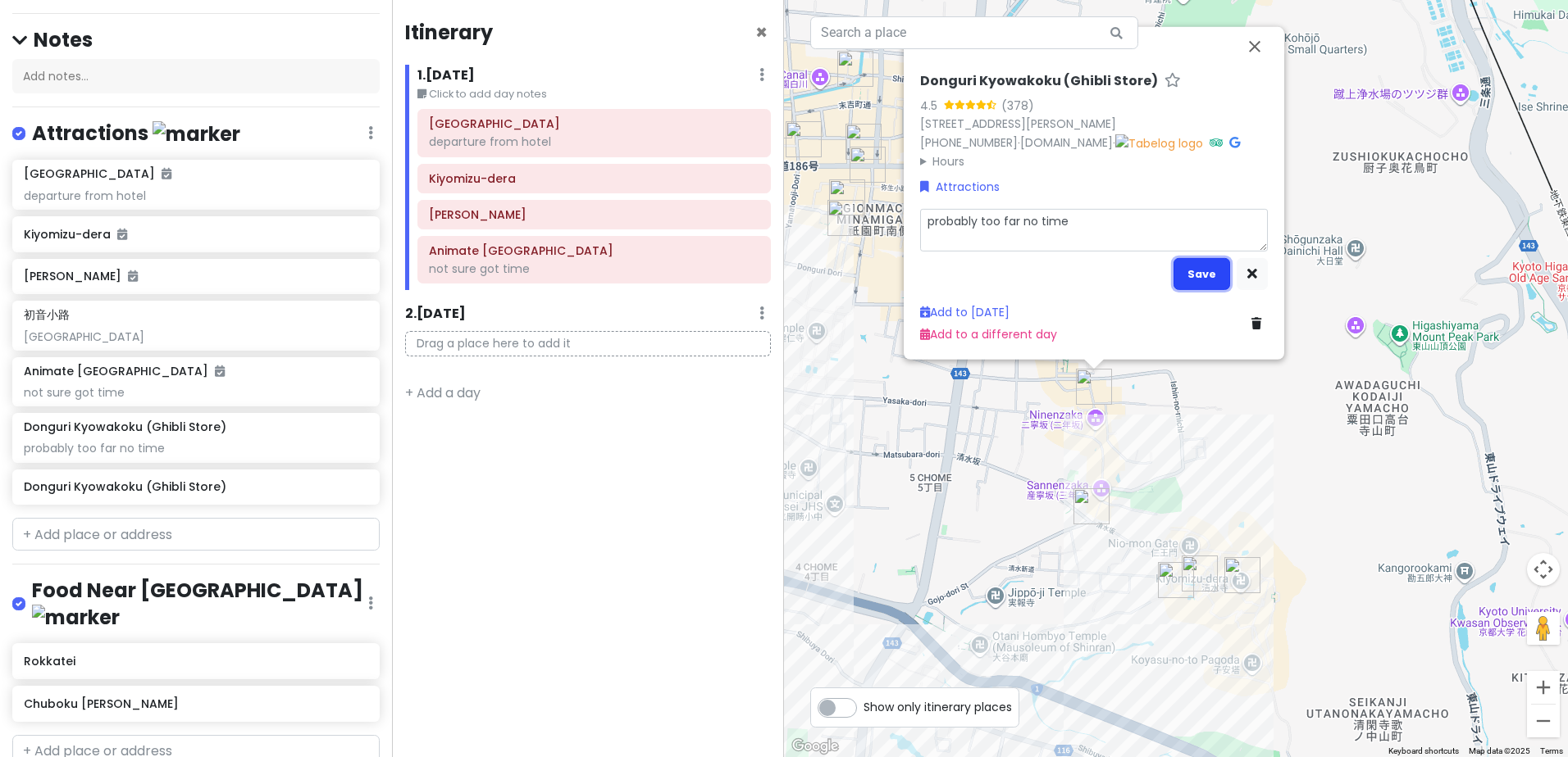
click at [1190, 271] on button "Save" at bounding box center [1201, 274] width 57 height 32
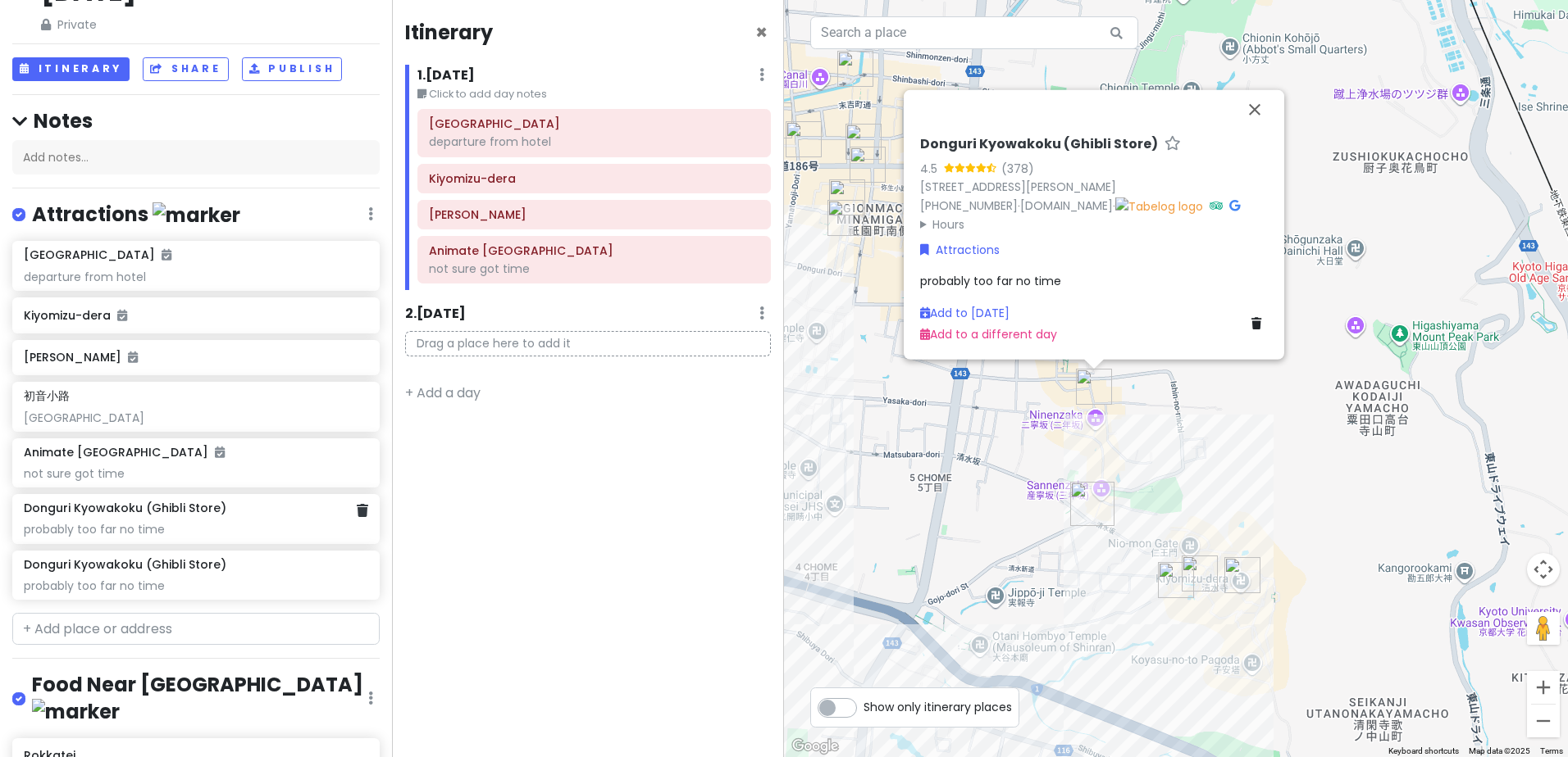
scroll to position [112, 0]
drag, startPoint x: 157, startPoint y: 559, endPoint x: 178, endPoint y: 558, distance: 21.0
click at [158, 614] on input "text" at bounding box center [196, 630] width 368 height 33
paste input "Shirakawa Canal"
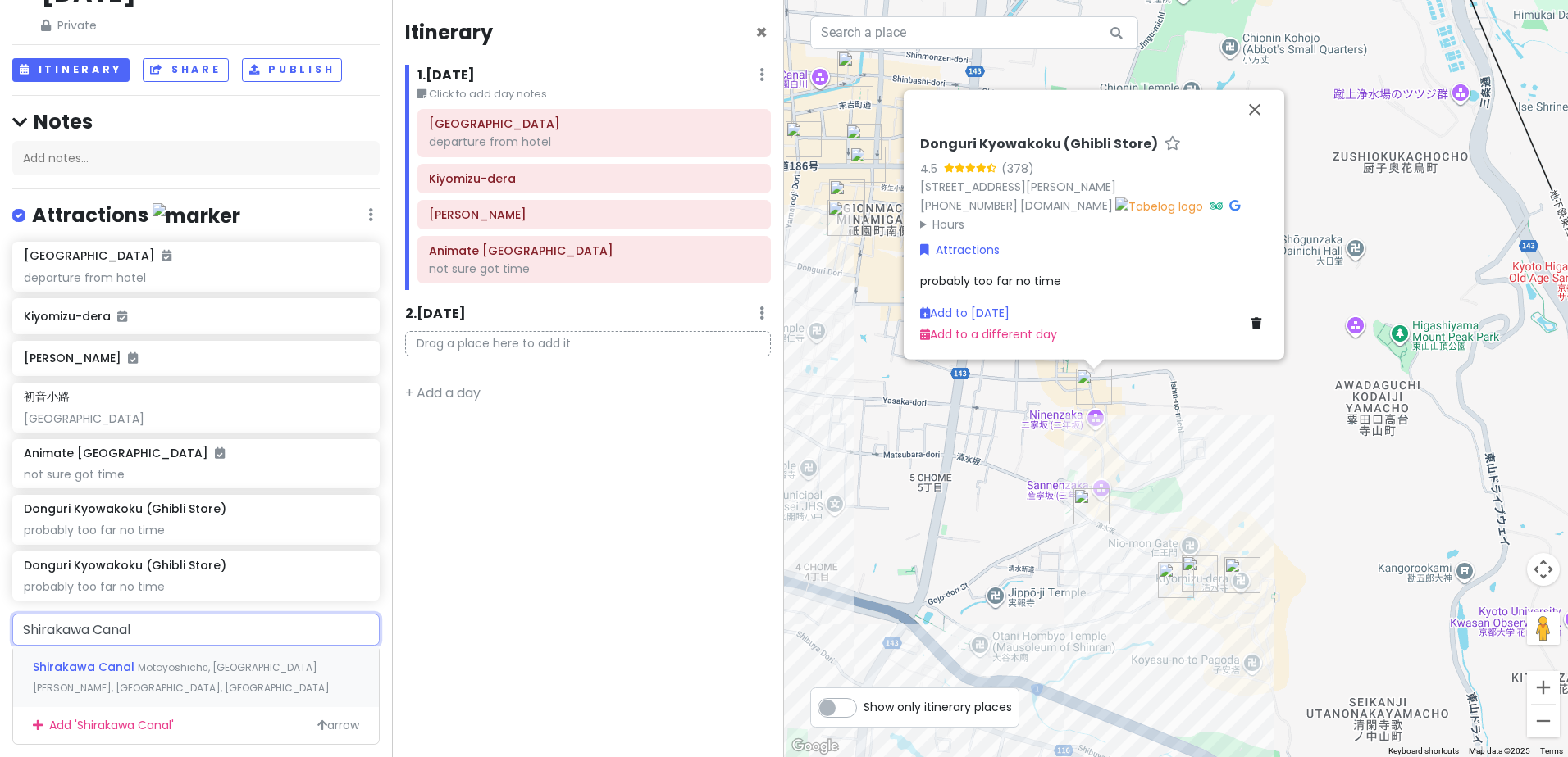
click at [200, 661] on span "Motoyoshichō, Higashiyama Ward, Kyoto, Japan" at bounding box center [181, 678] width 297 height 35
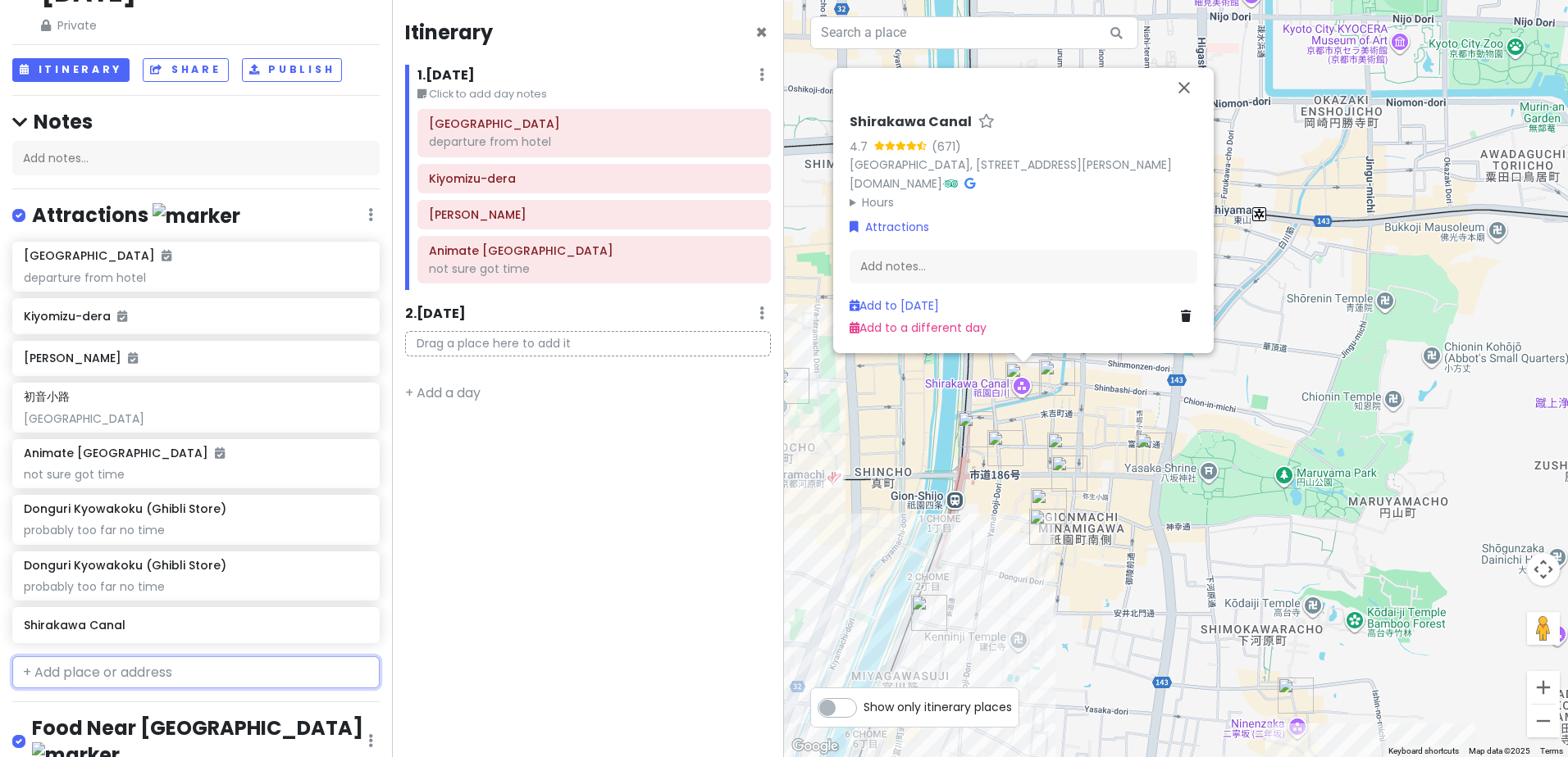
click at [157, 656] on input "text" at bounding box center [196, 672] width 368 height 33
paste input "Yasaka Shrine"
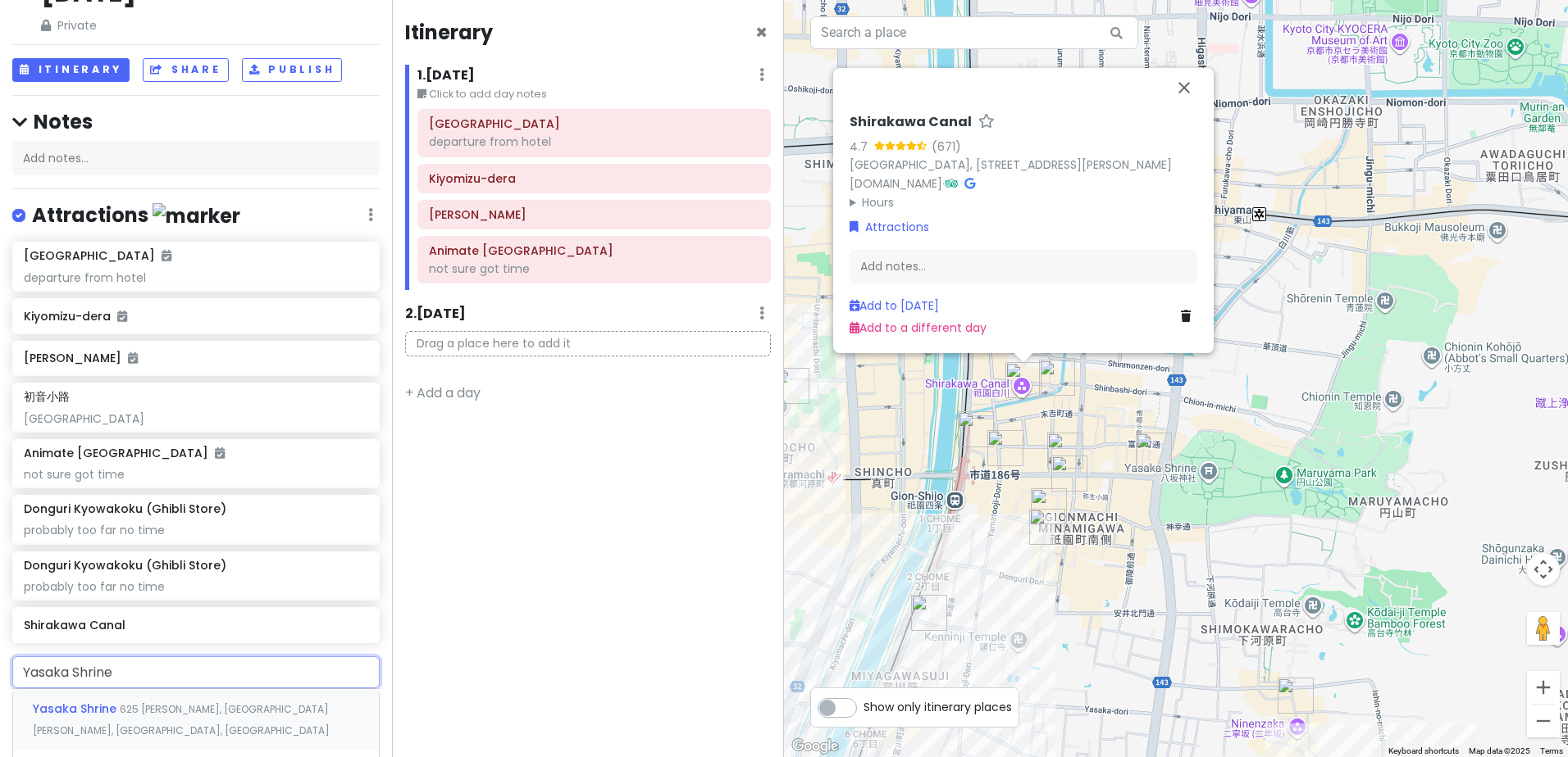
click at [188, 702] on span "625 Gionmachi Kitagawa, Higashiyama Ward, Kyoto, Japan" at bounding box center [181, 719] width 297 height 35
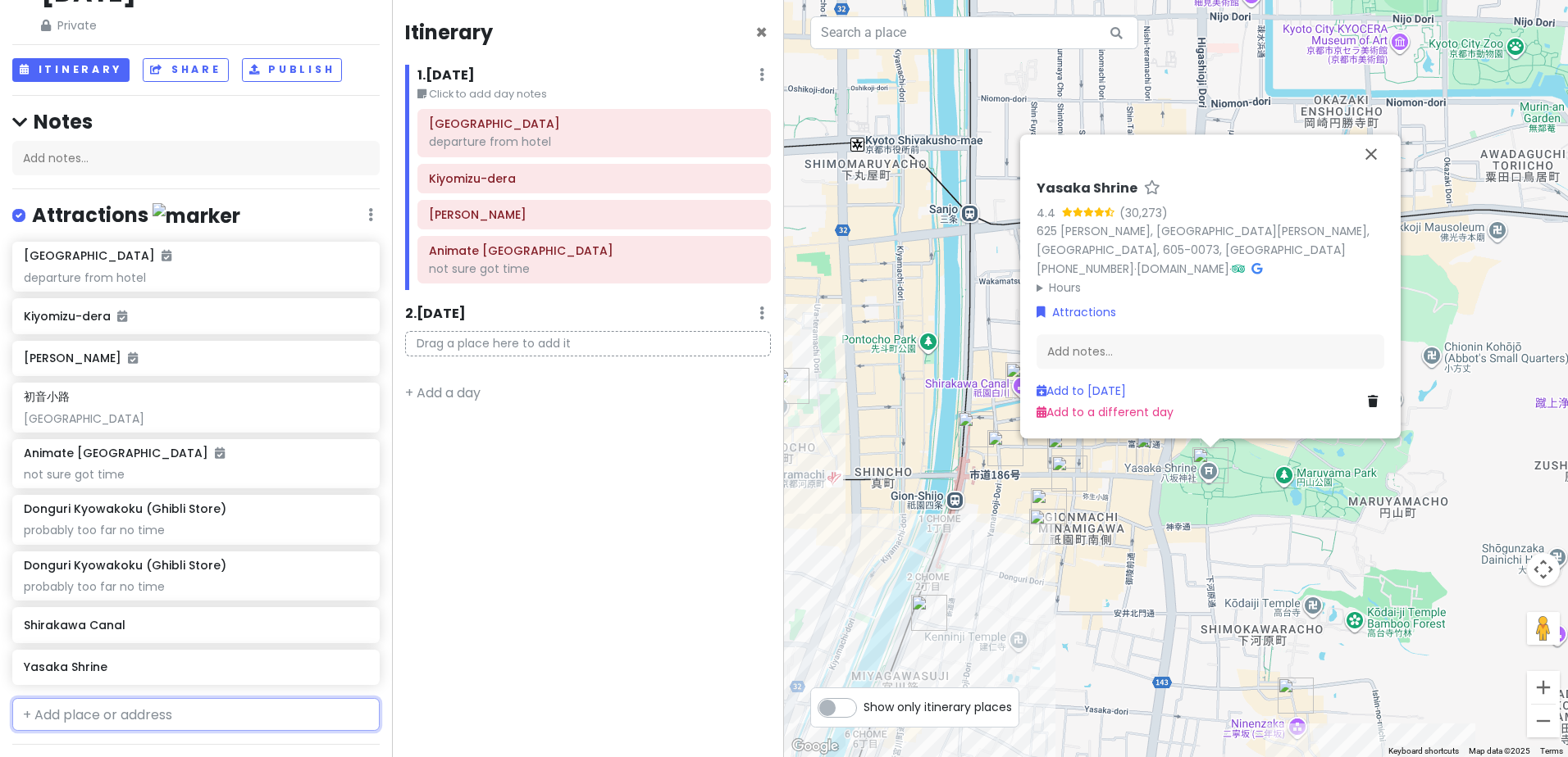
click at [179, 699] on input "text" at bounding box center [196, 715] width 368 height 33
paste input "Kenninji Temple"
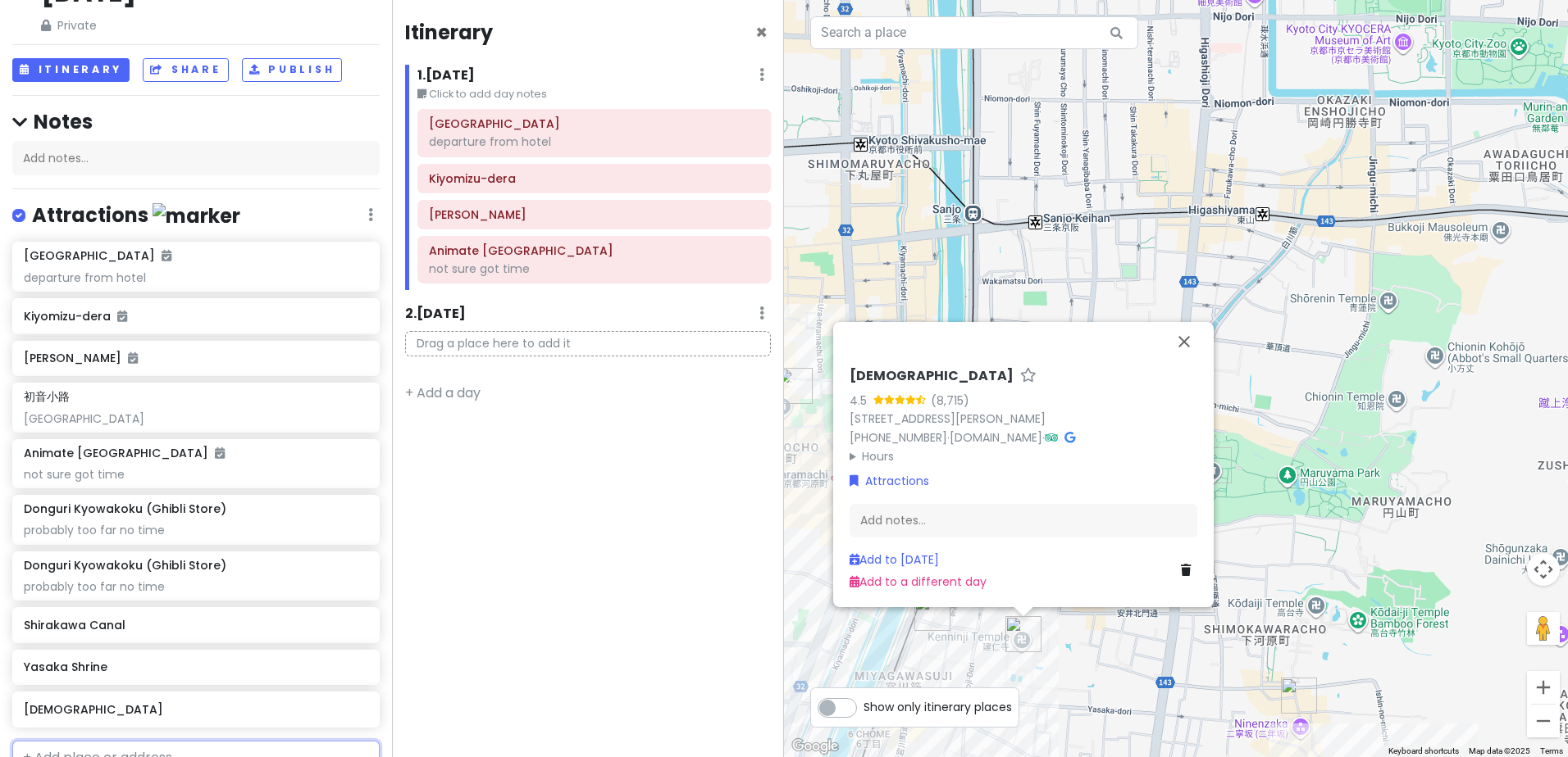
click at [245, 741] on input "text" at bounding box center [196, 757] width 368 height 33
paste input "Tatsumi Bridge"
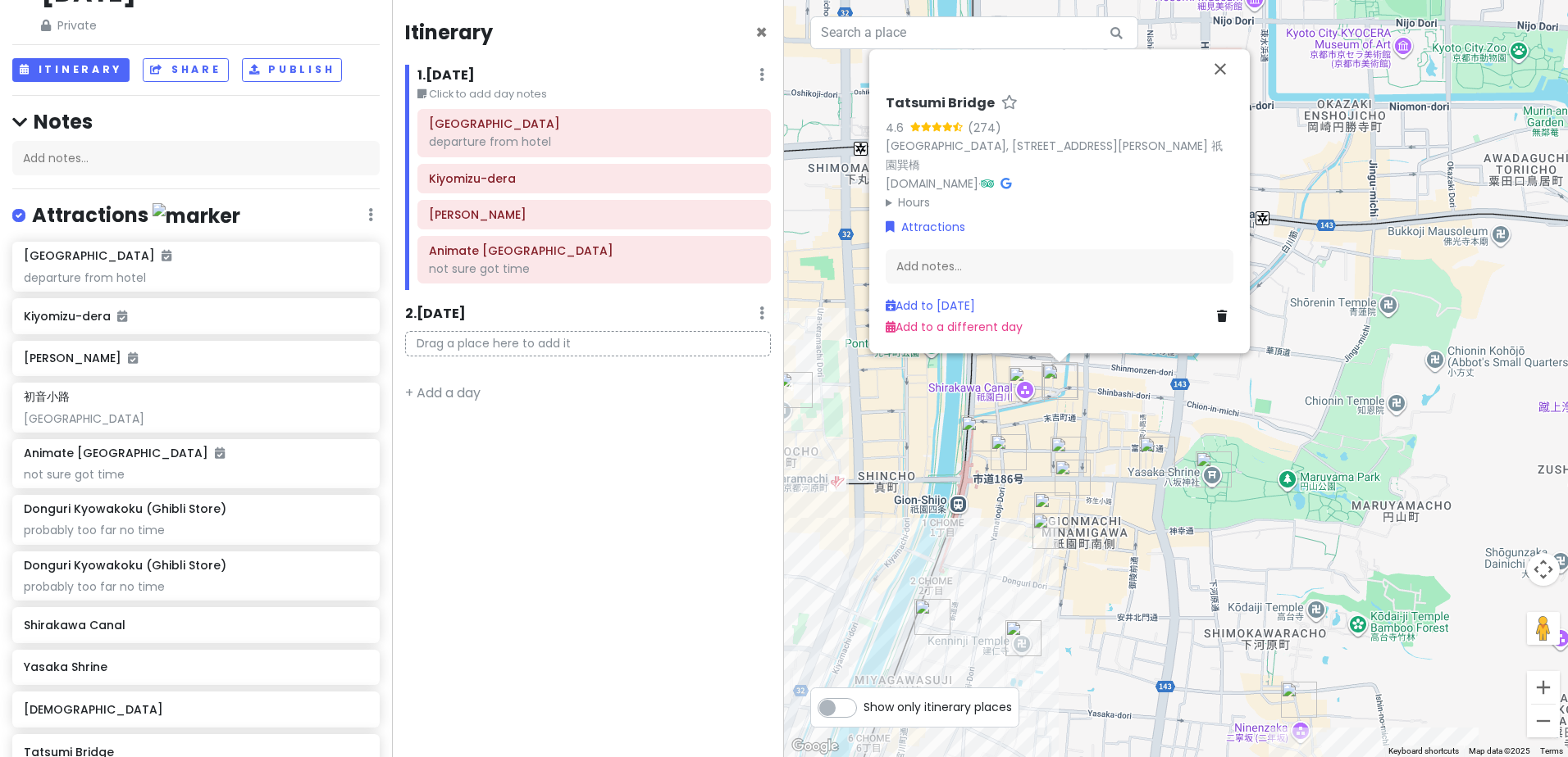
paste input "Ninenzaka"
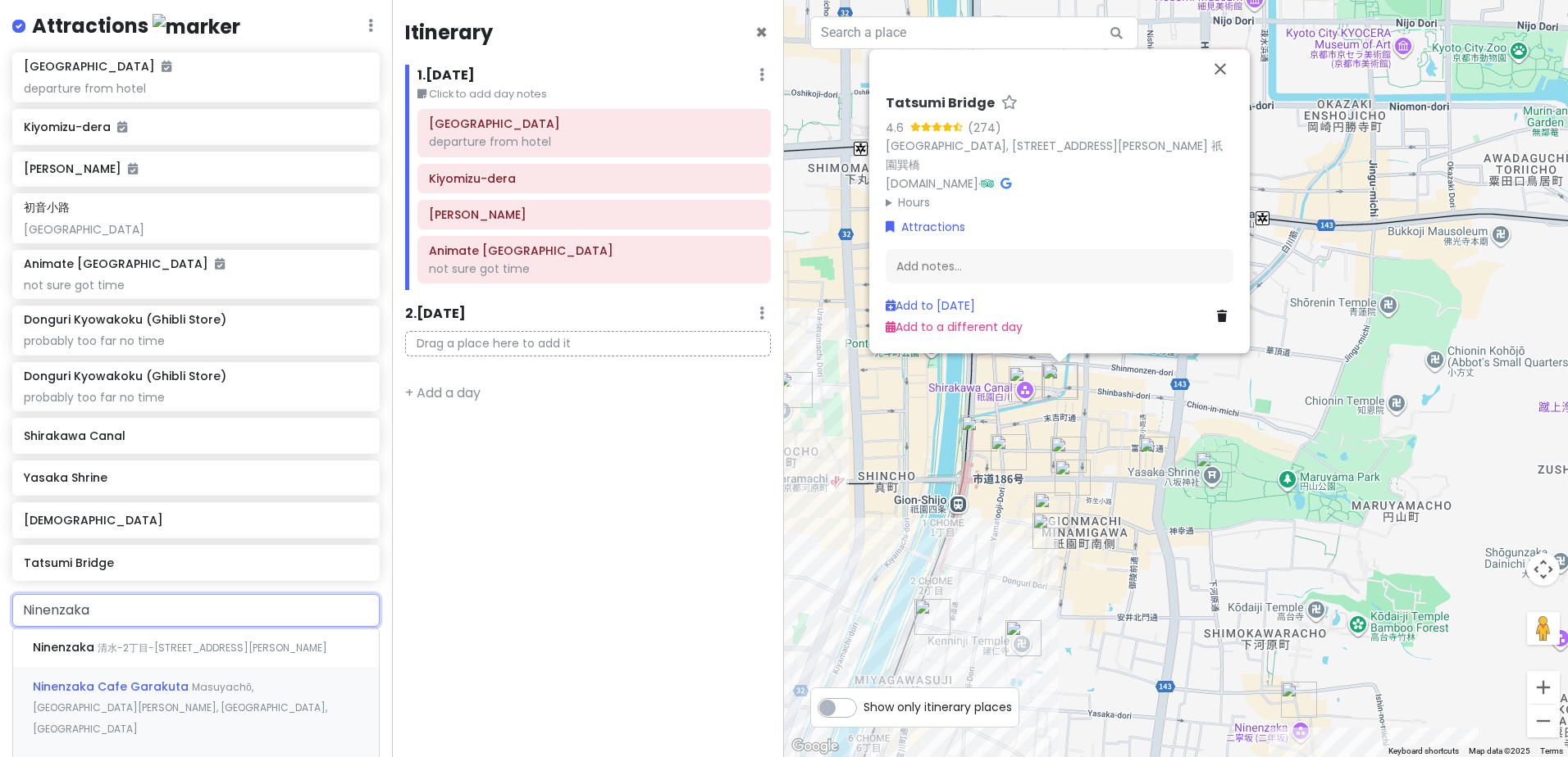
scroll to position [358, 0]
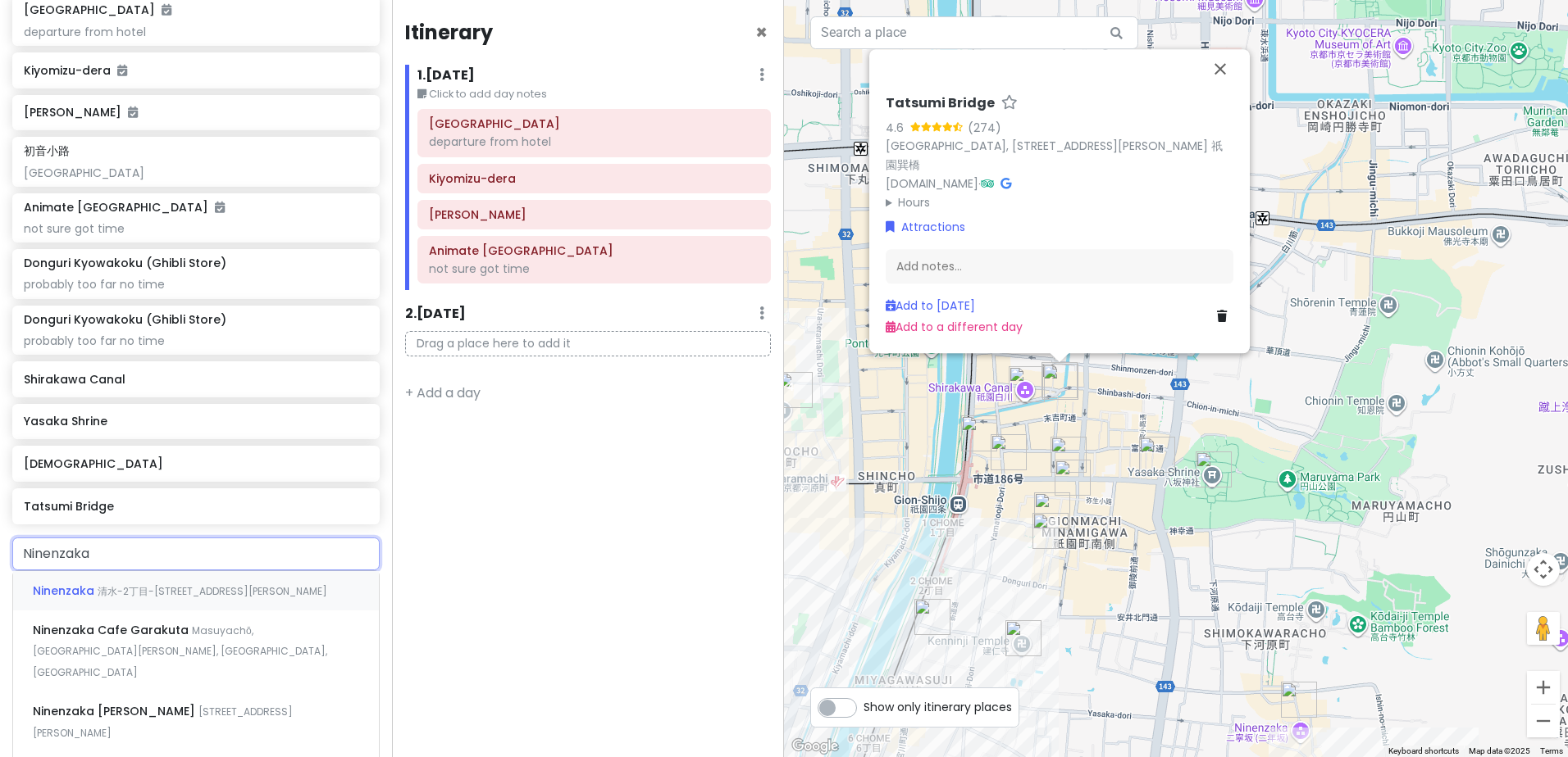
click at [174, 584] on span "清水-2丁目-363-12 Masuyachō, Higashiyama Ward, Kyoto, Japan" at bounding box center [211, 591] width 229 height 14
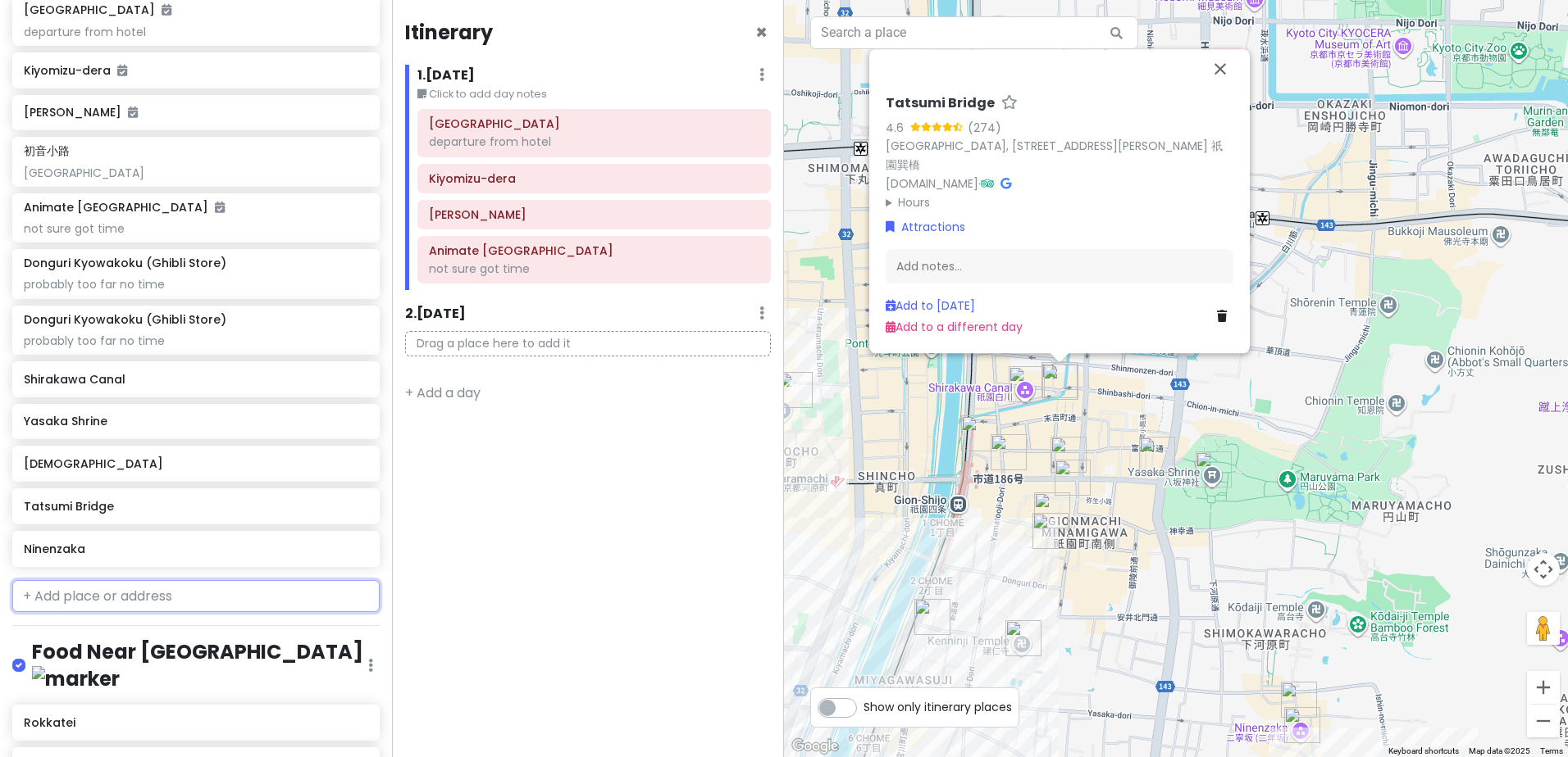
scroll to position [401, 0]
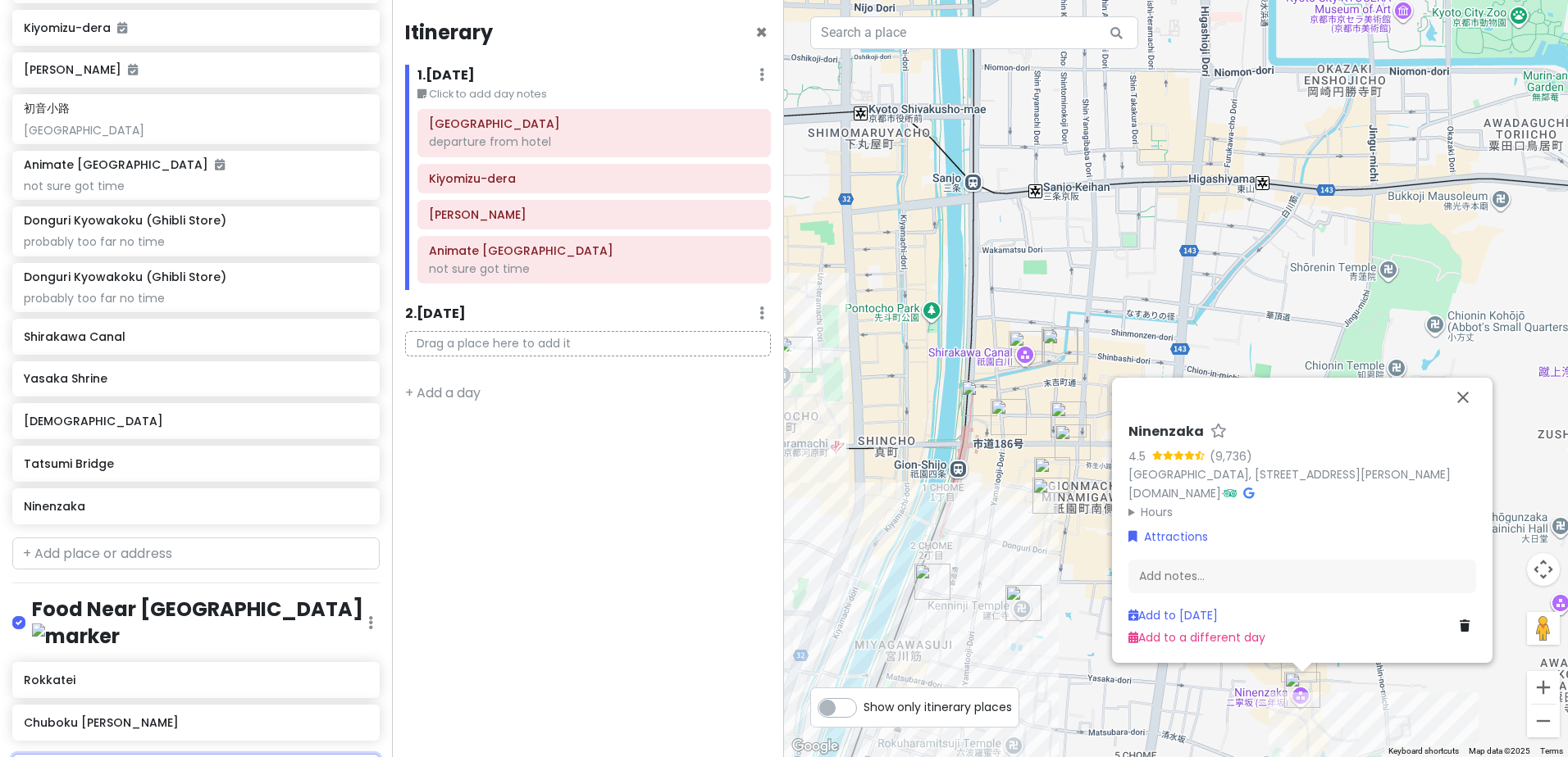
click at [223, 754] on input "text" at bounding box center [196, 770] width 368 height 33
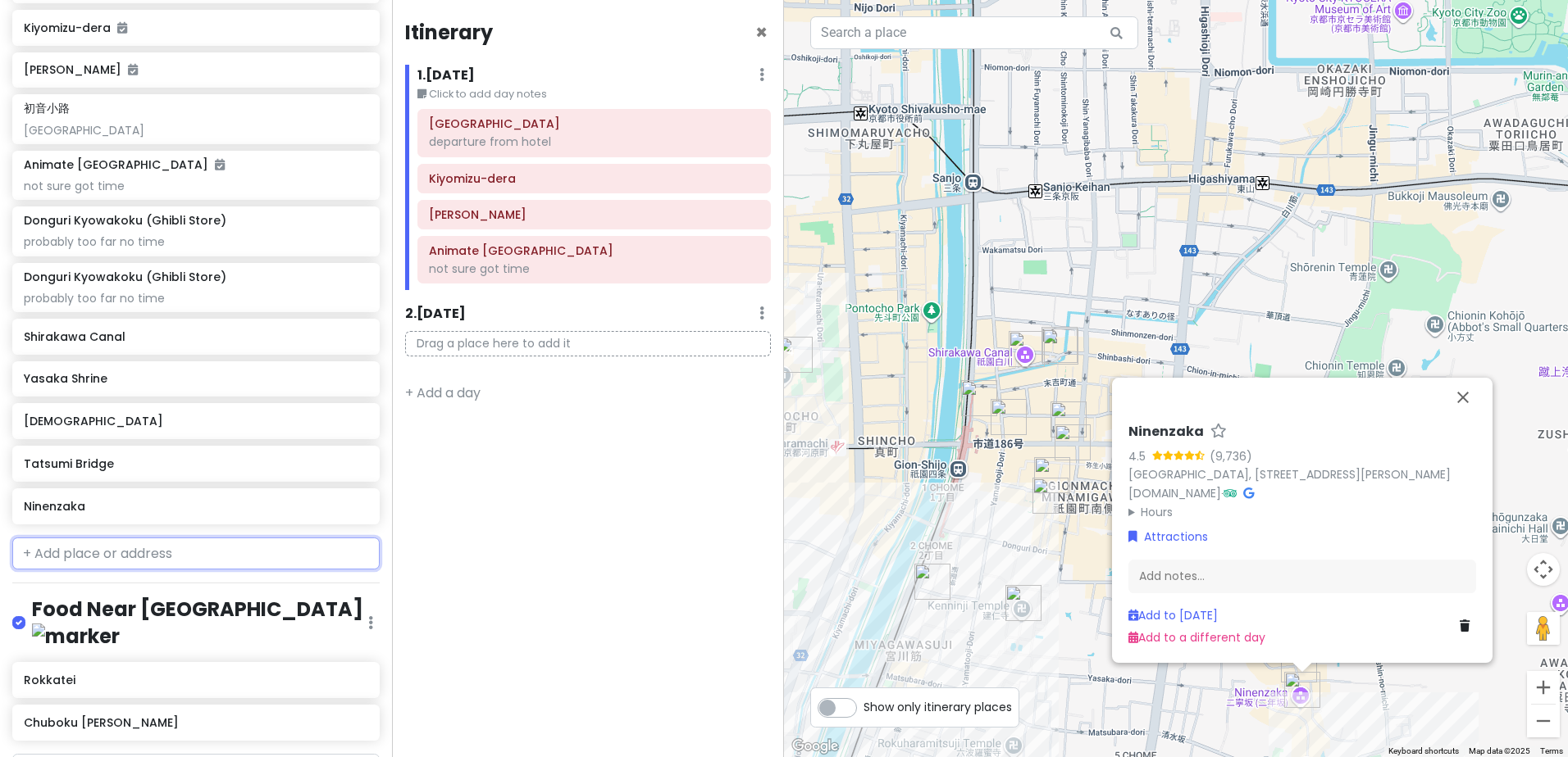
click at [155, 537] on input "text" at bounding box center [196, 553] width 368 height 33
paste input "Sannenzaka"
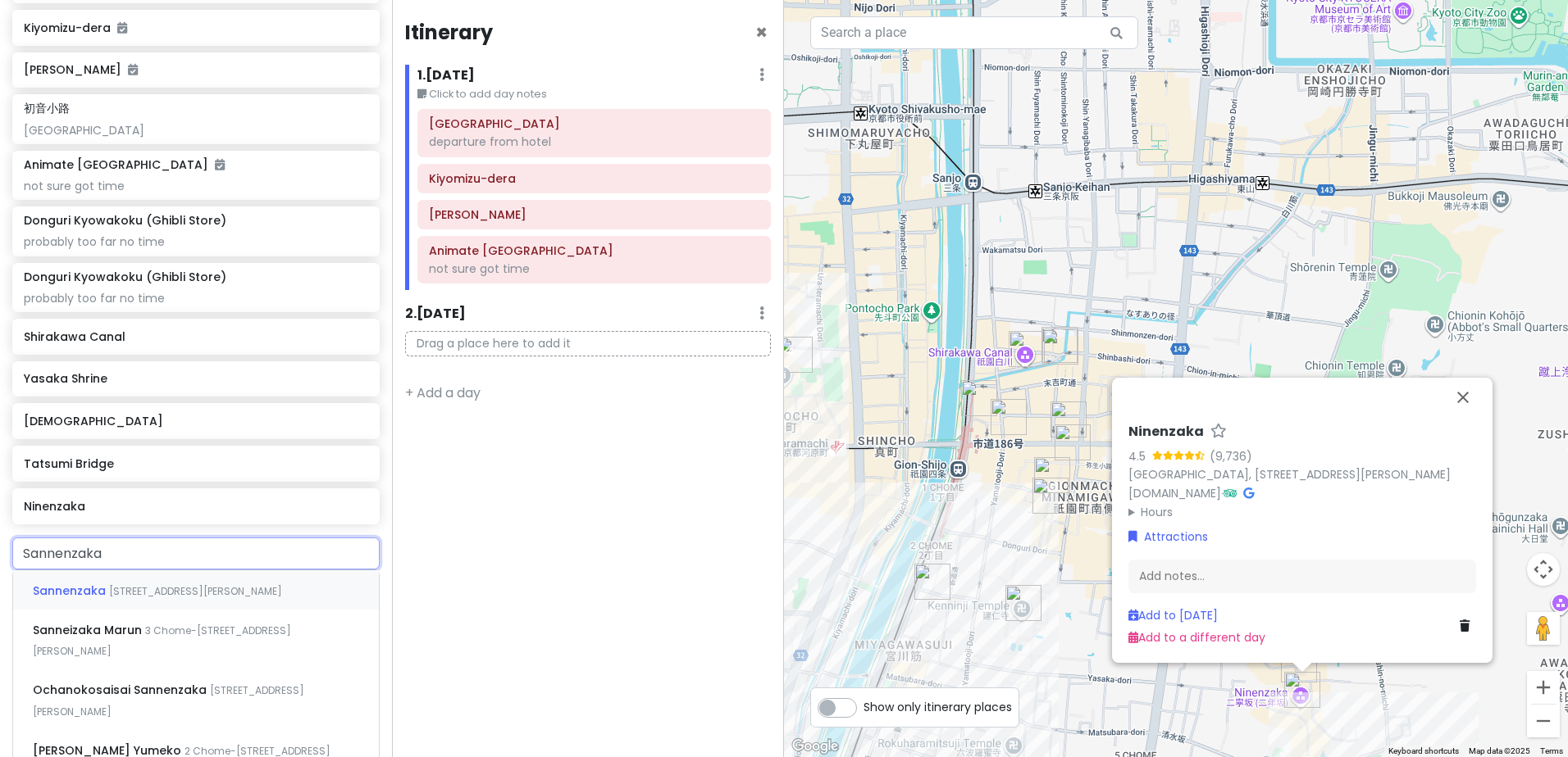
click at [166, 584] on span "2 Chome-211 Kiyomizu, Higashiyama Ward, Kyoto, Japan" at bounding box center [195, 591] width 173 height 14
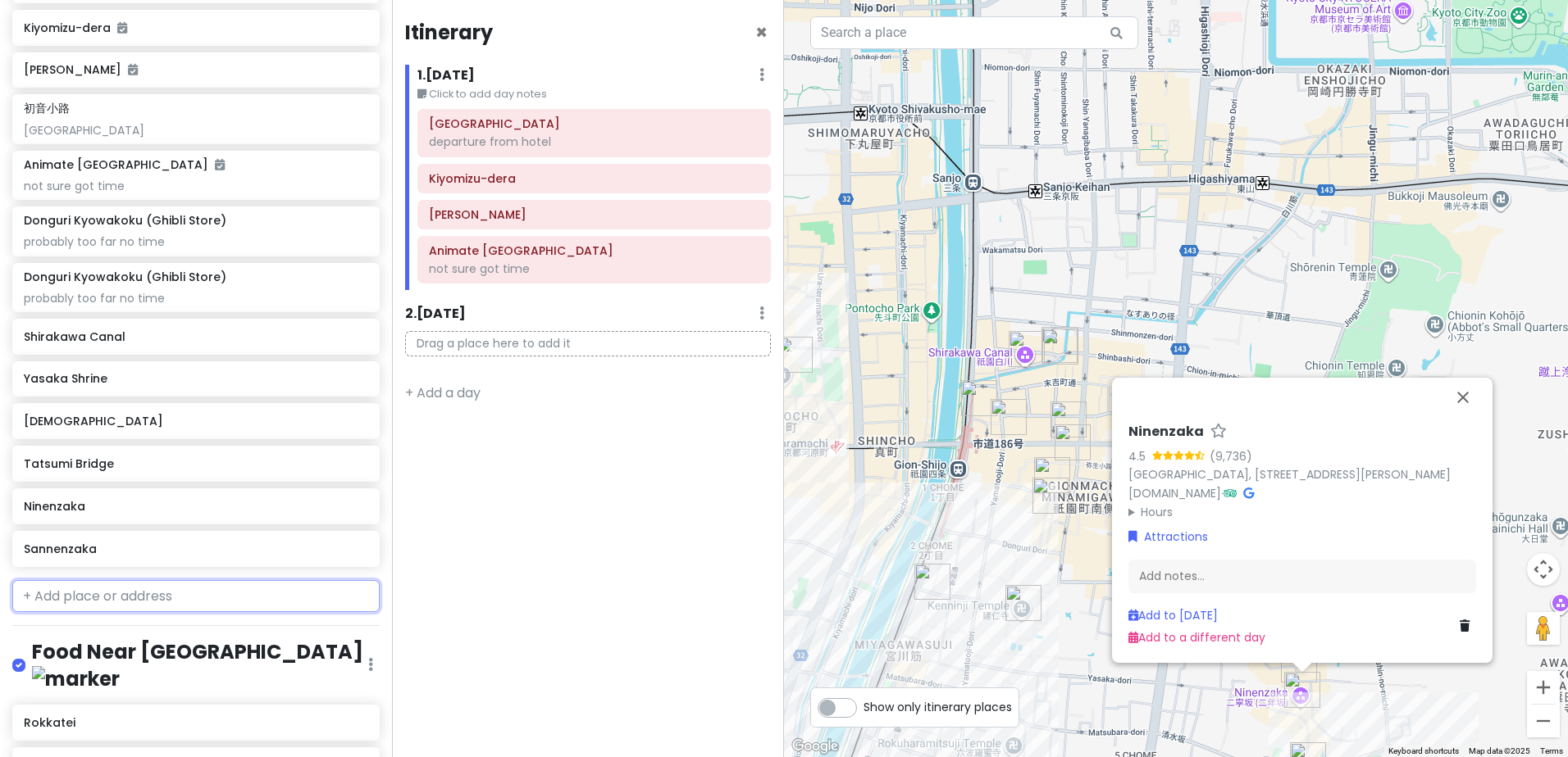
scroll to position [443, 0]
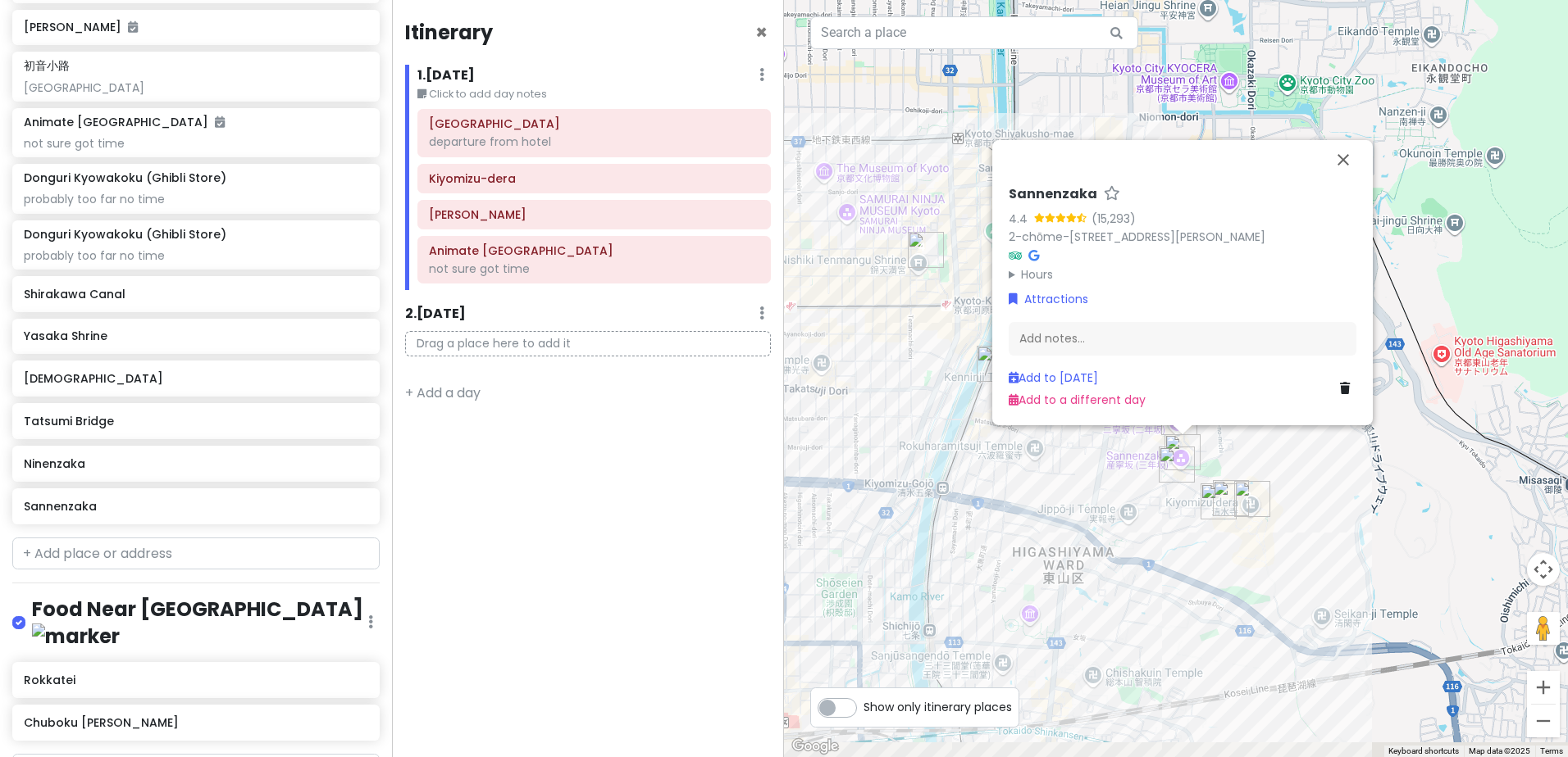
drag, startPoint x: 972, startPoint y: 624, endPoint x: 1098, endPoint y: 442, distance: 221.4
click at [1102, 442] on div "Sannenzaka 4.4 (15,293) 2-chōme-211 Kiyomizu, Higashiyama Ward, Kyoto, 605-0862…" at bounding box center [1175, 378] width 784 height 757
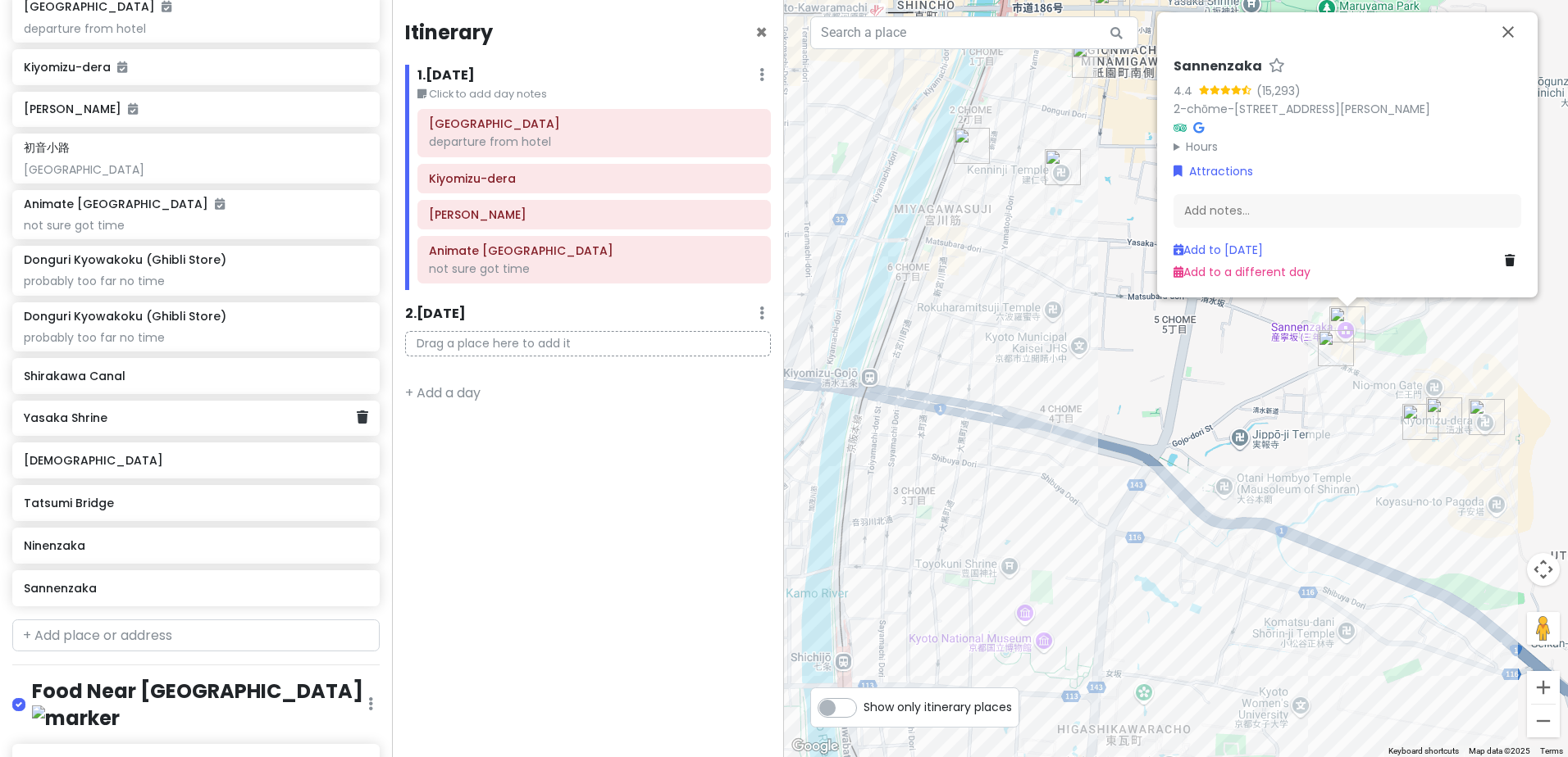
scroll to position [198, 0]
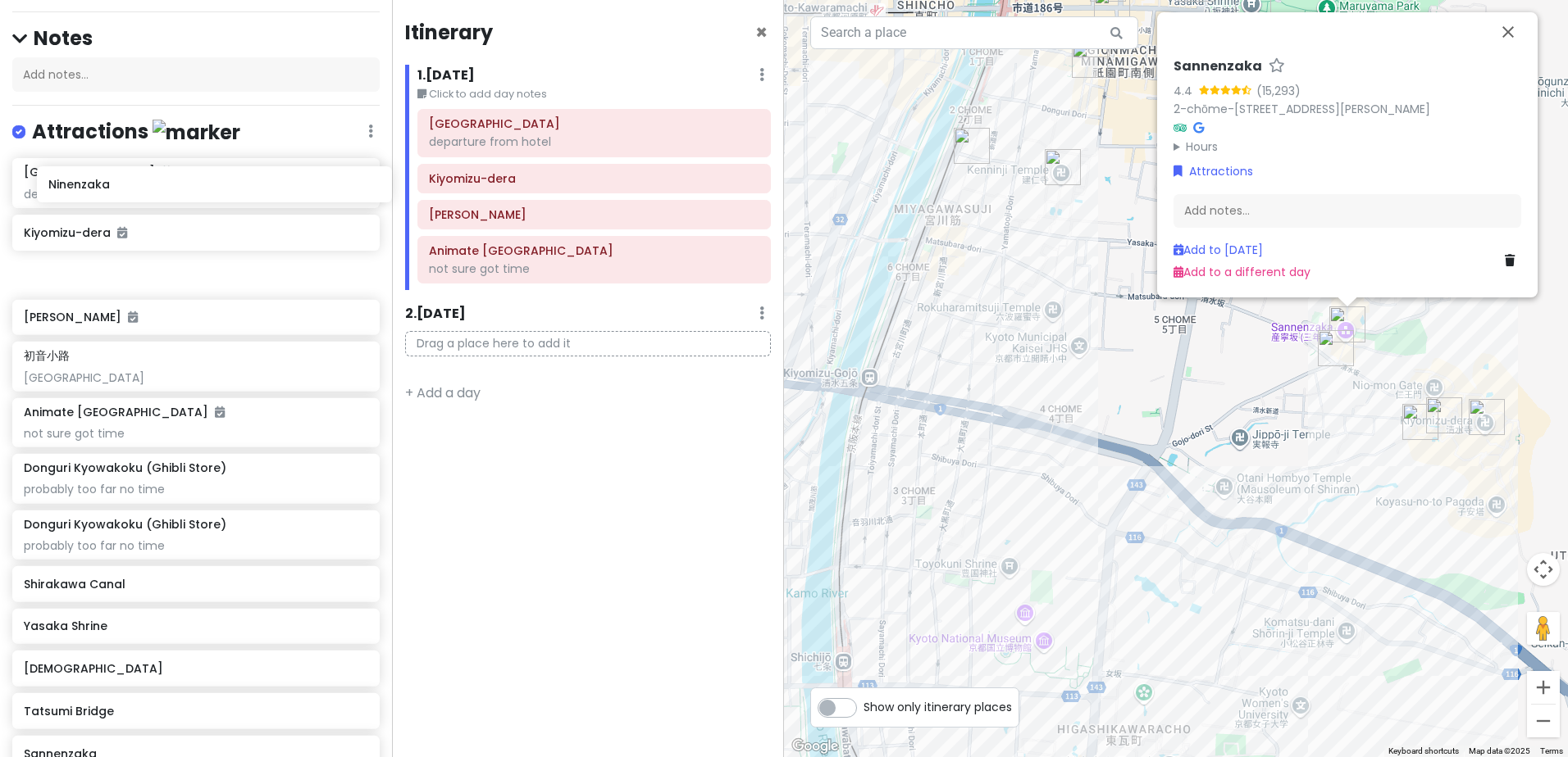
drag, startPoint x: 116, startPoint y: 638, endPoint x: 141, endPoint y: 183, distance: 455.7
click at [141, 183] on div "Hotel Elsereine Osaka departure from hotel Kiyomizu-dera Fushimi Inari Taisha 初…" at bounding box center [196, 468] width 392 height 619
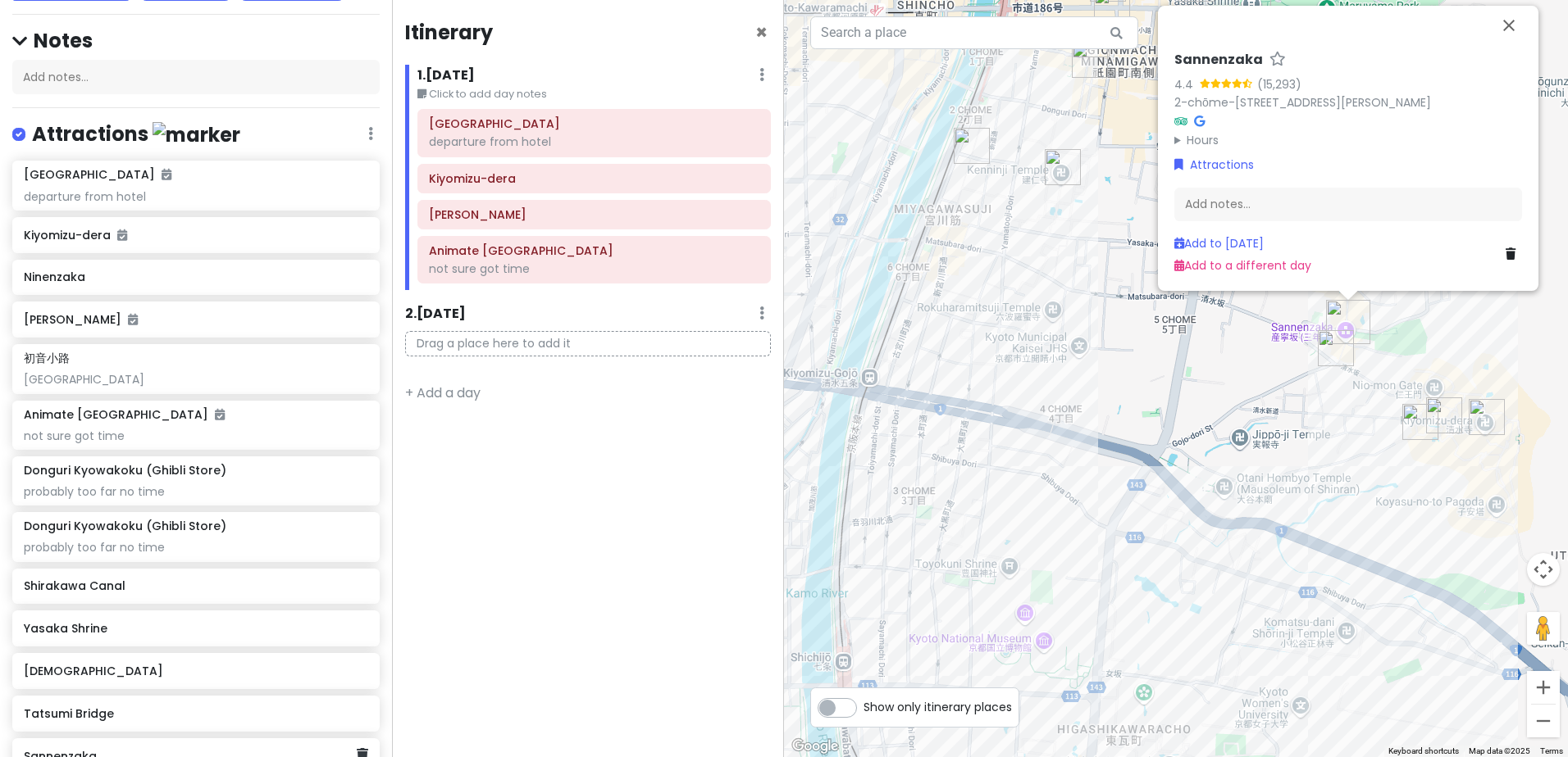
scroll to position [198, 0]
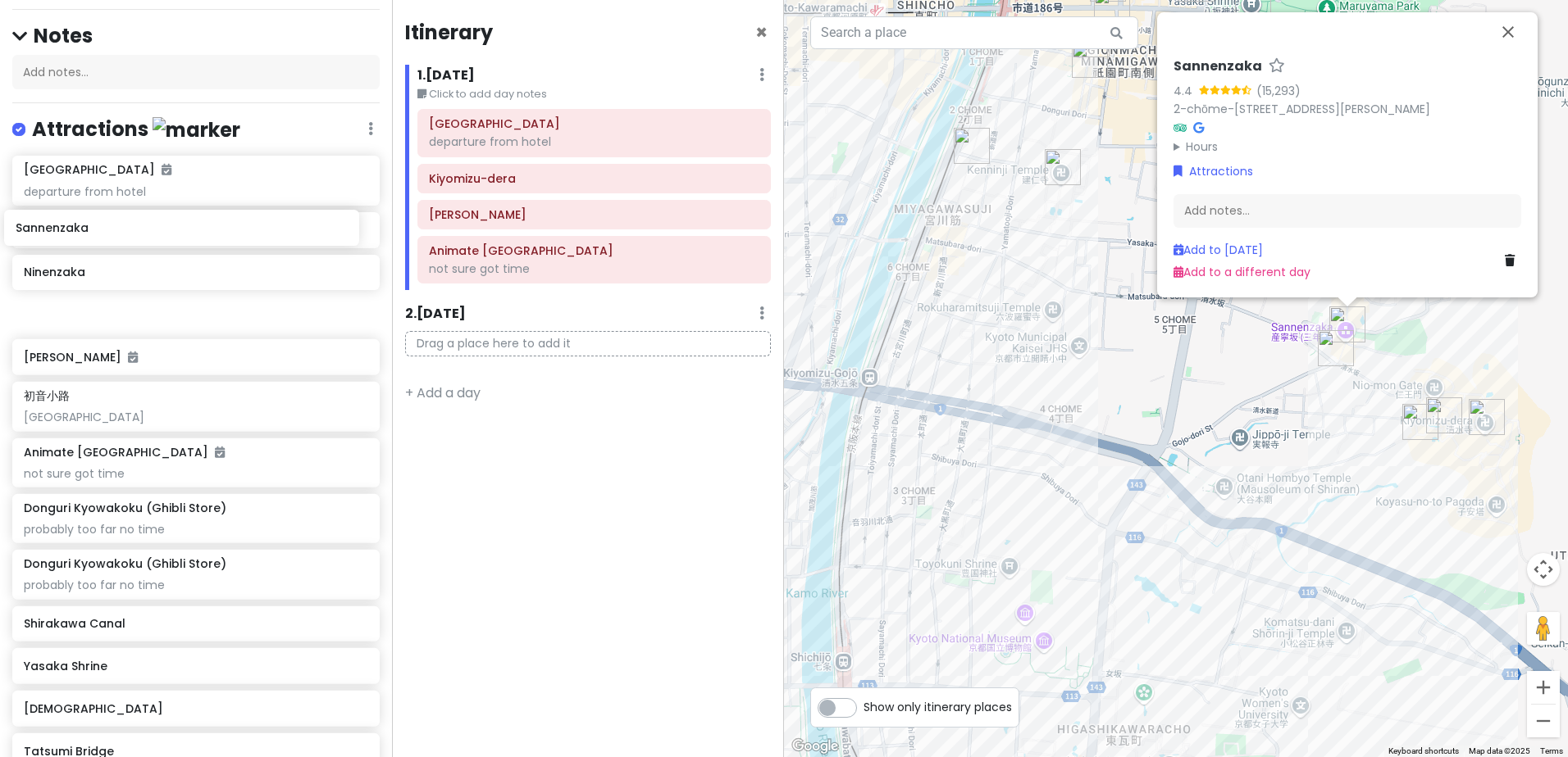
drag, startPoint x: 147, startPoint y: 700, endPoint x: 139, endPoint y: 242, distance: 458.1
click at [139, 242] on div "Hotel Elsereine Osaka departure from hotel Kiyomizu-dera Ninenzaka Fushimi Inar…" at bounding box center [196, 465] width 392 height 619
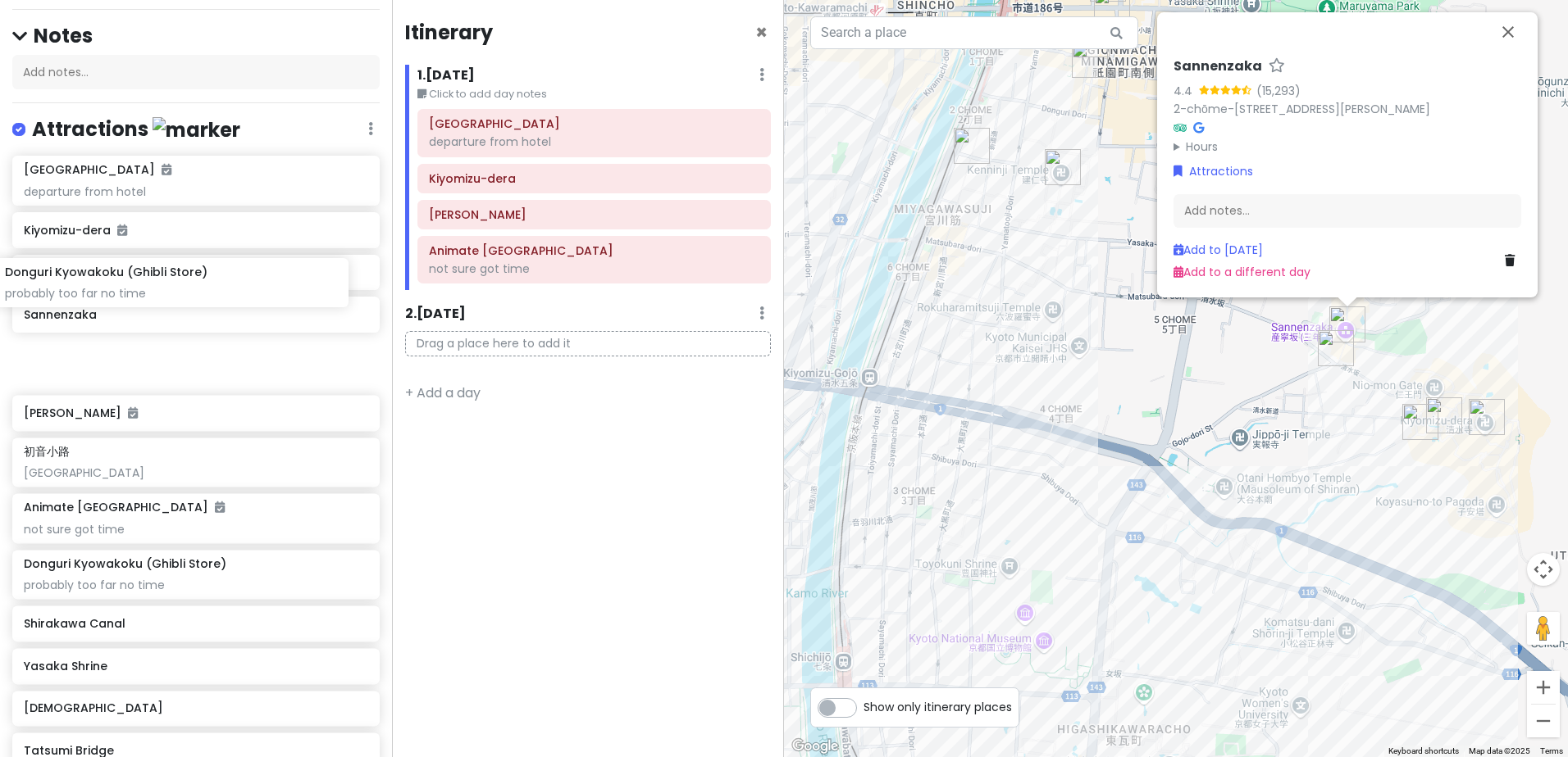
drag, startPoint x: 209, startPoint y: 456, endPoint x: 190, endPoint y: 290, distance: 167.1
click at [190, 290] on div "Hotel Elsereine Osaka departure from hotel Kiyomizu-dera Ninenzaka Sannenzaka F…" at bounding box center [196, 465] width 392 height 619
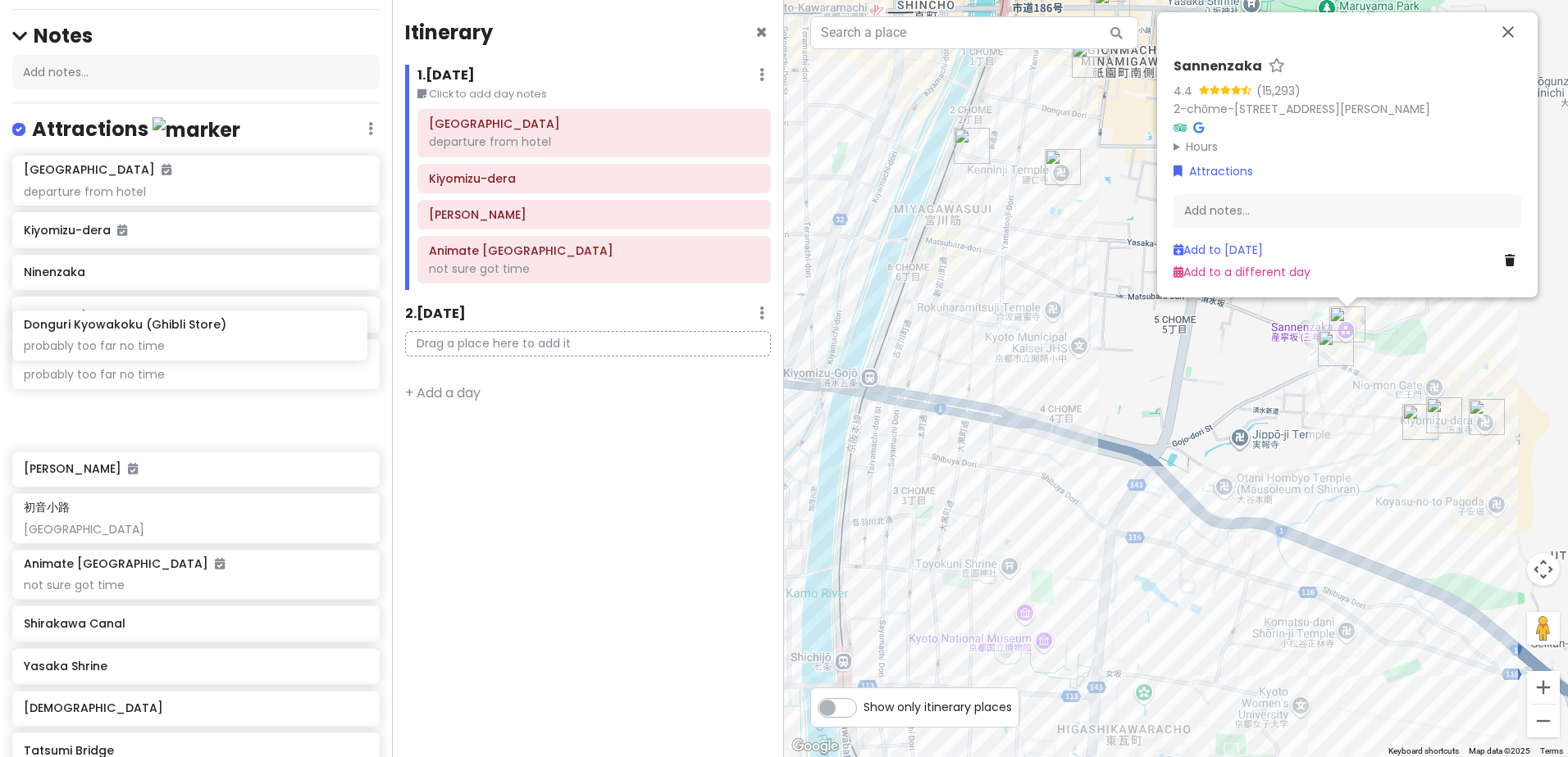
drag, startPoint x: 193, startPoint y: 505, endPoint x: 193, endPoint y: 337, distance: 168.0
click at [193, 337] on div "Hotel Elsereine Osaka departure from hotel Kiyomizu-dera Ninenzaka Sannenzaka D…" at bounding box center [196, 465] width 392 height 619
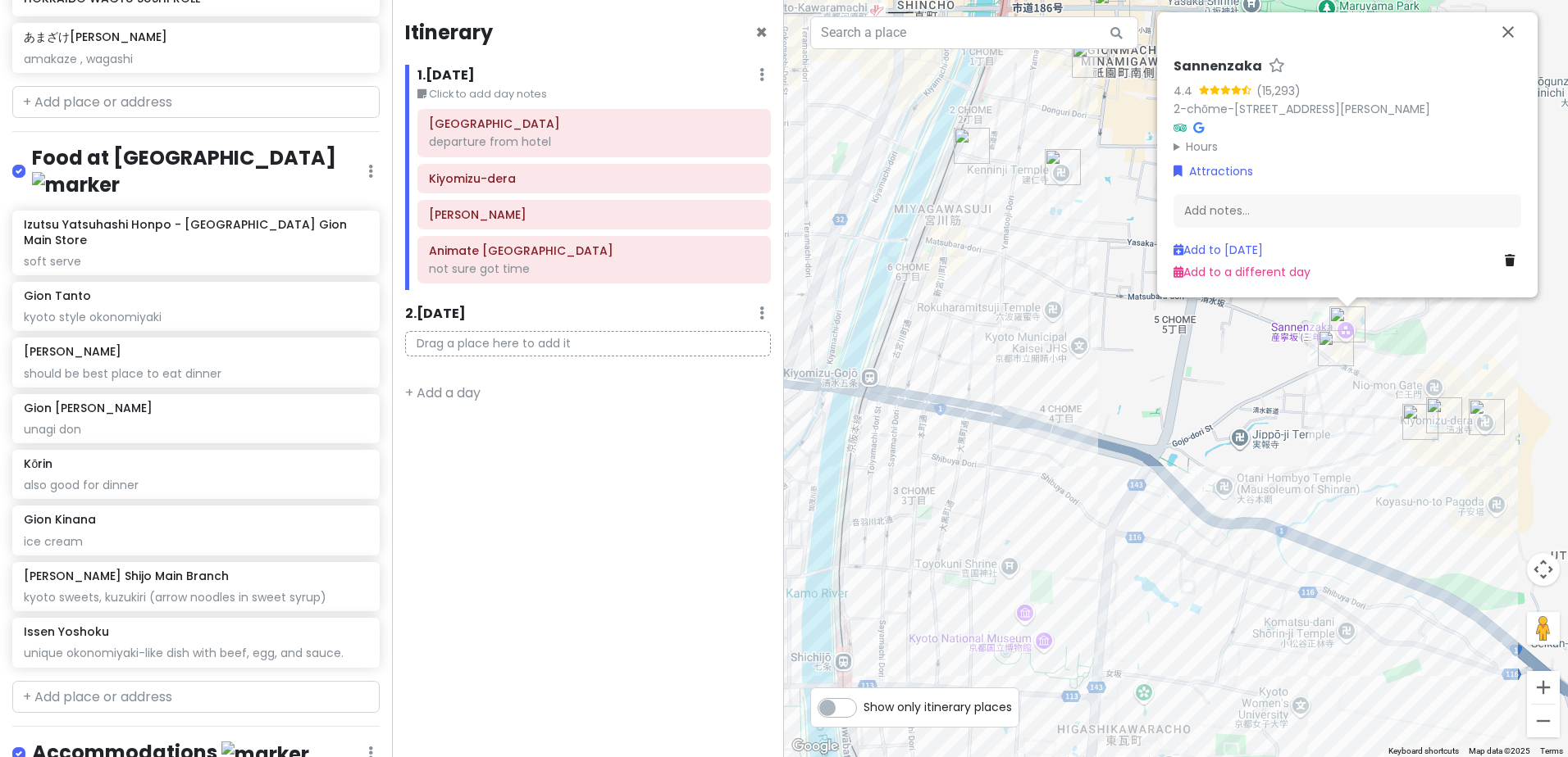
scroll to position [1519, 0]
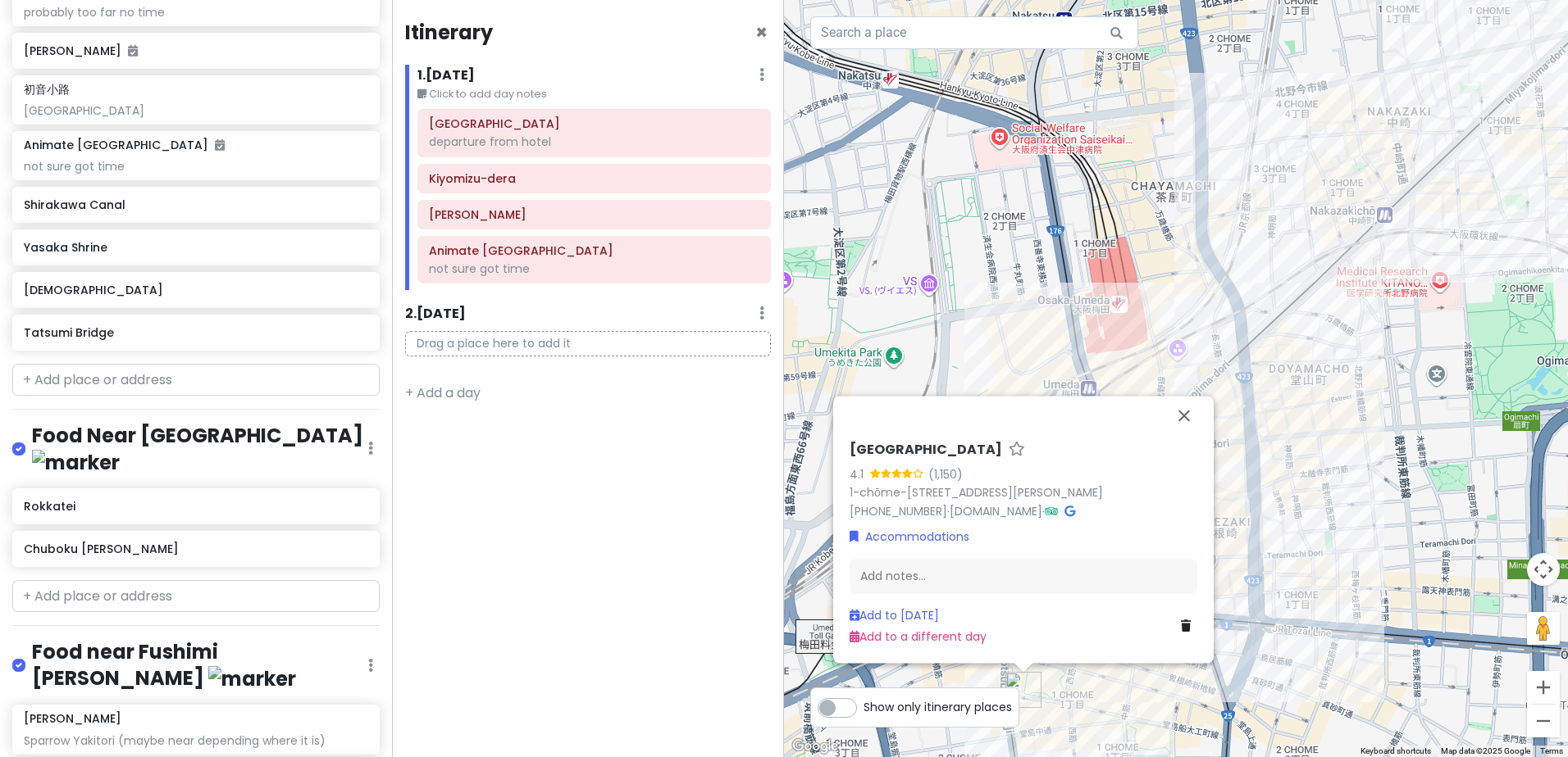
scroll to position [535, 0]
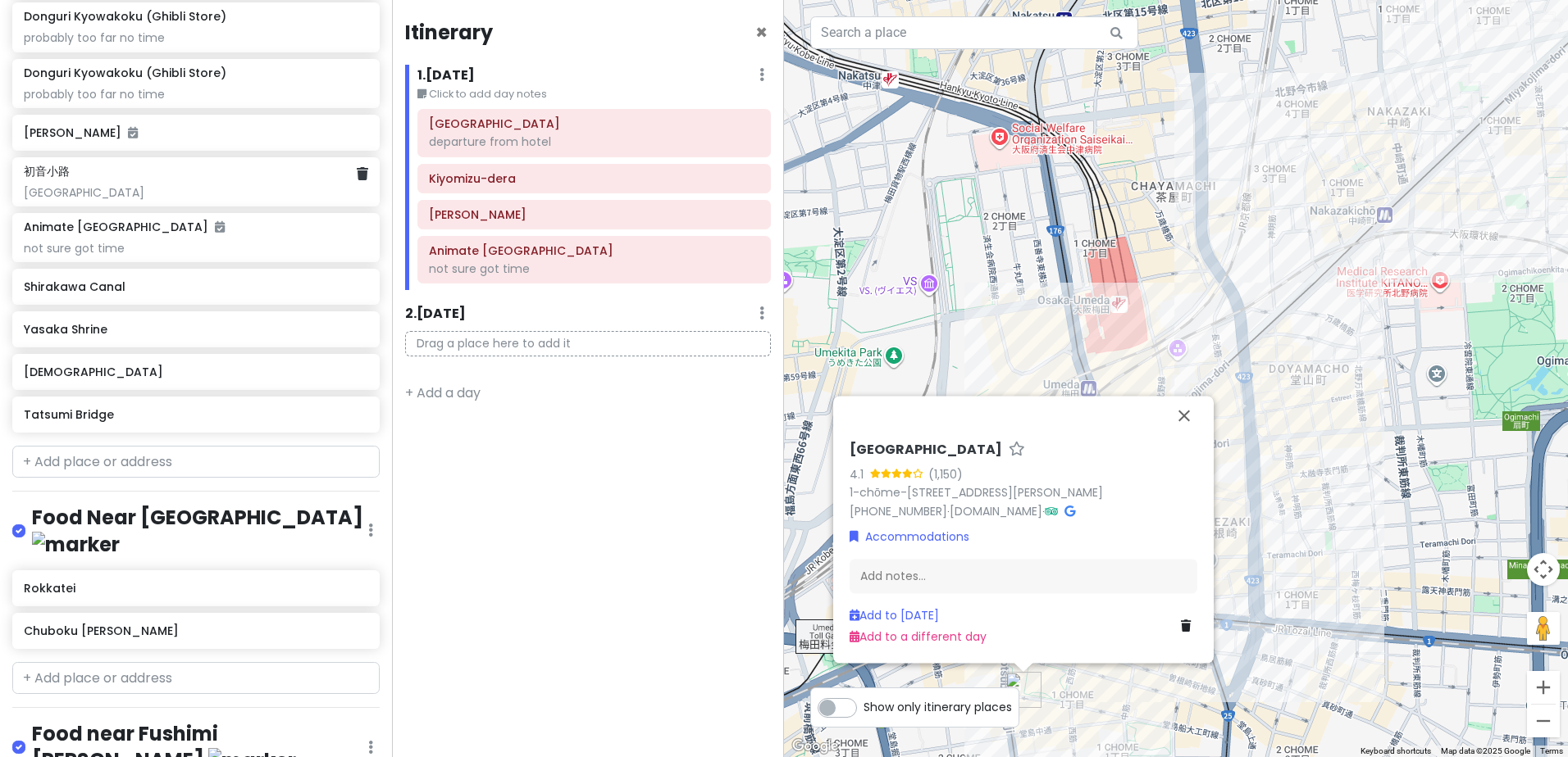
click at [203, 186] on div "Gion Street" at bounding box center [195, 193] width 343 height 15
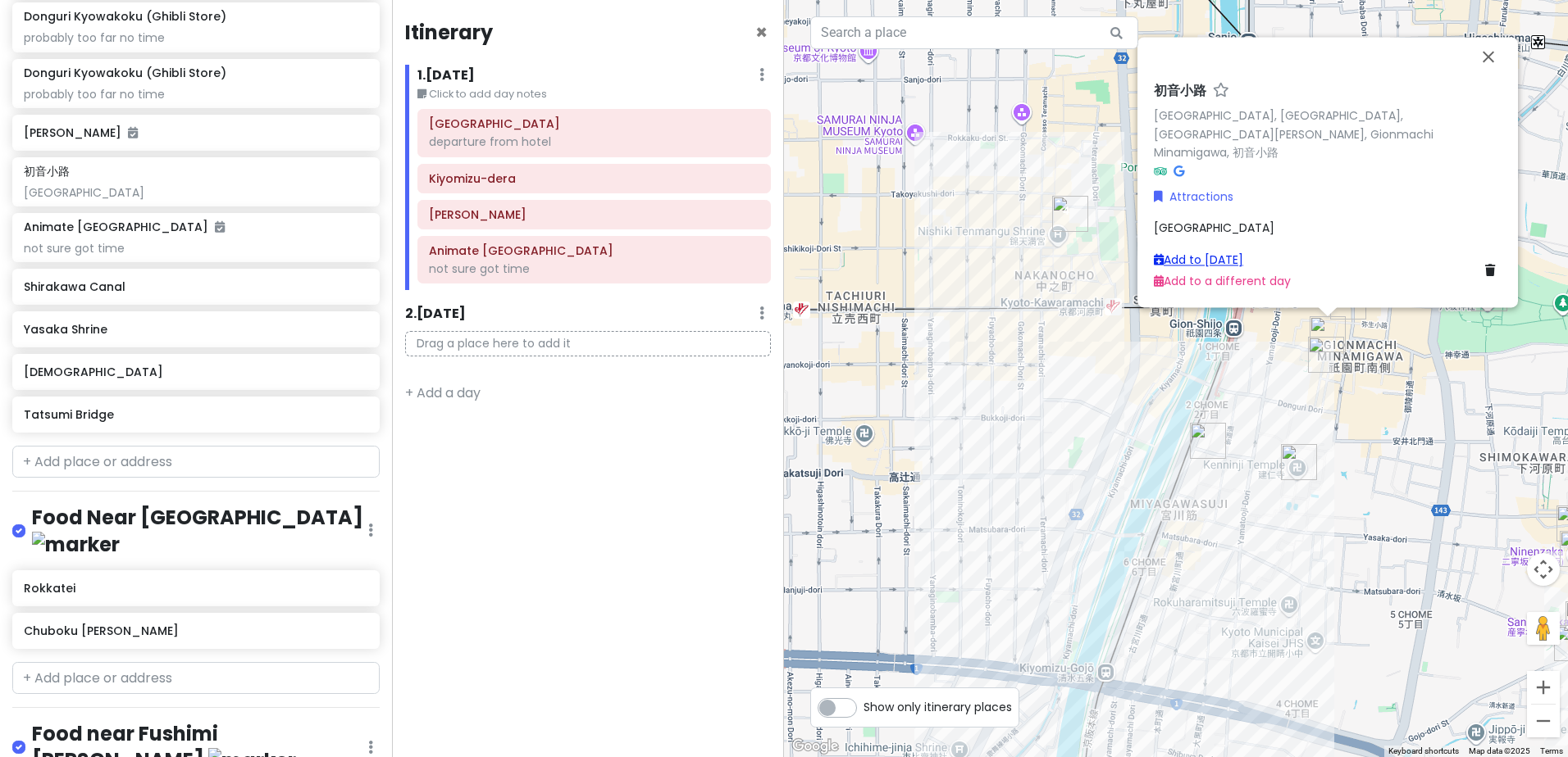
click at [1231, 260] on link "Add to Mon 12/22" at bounding box center [1197, 259] width 90 height 16
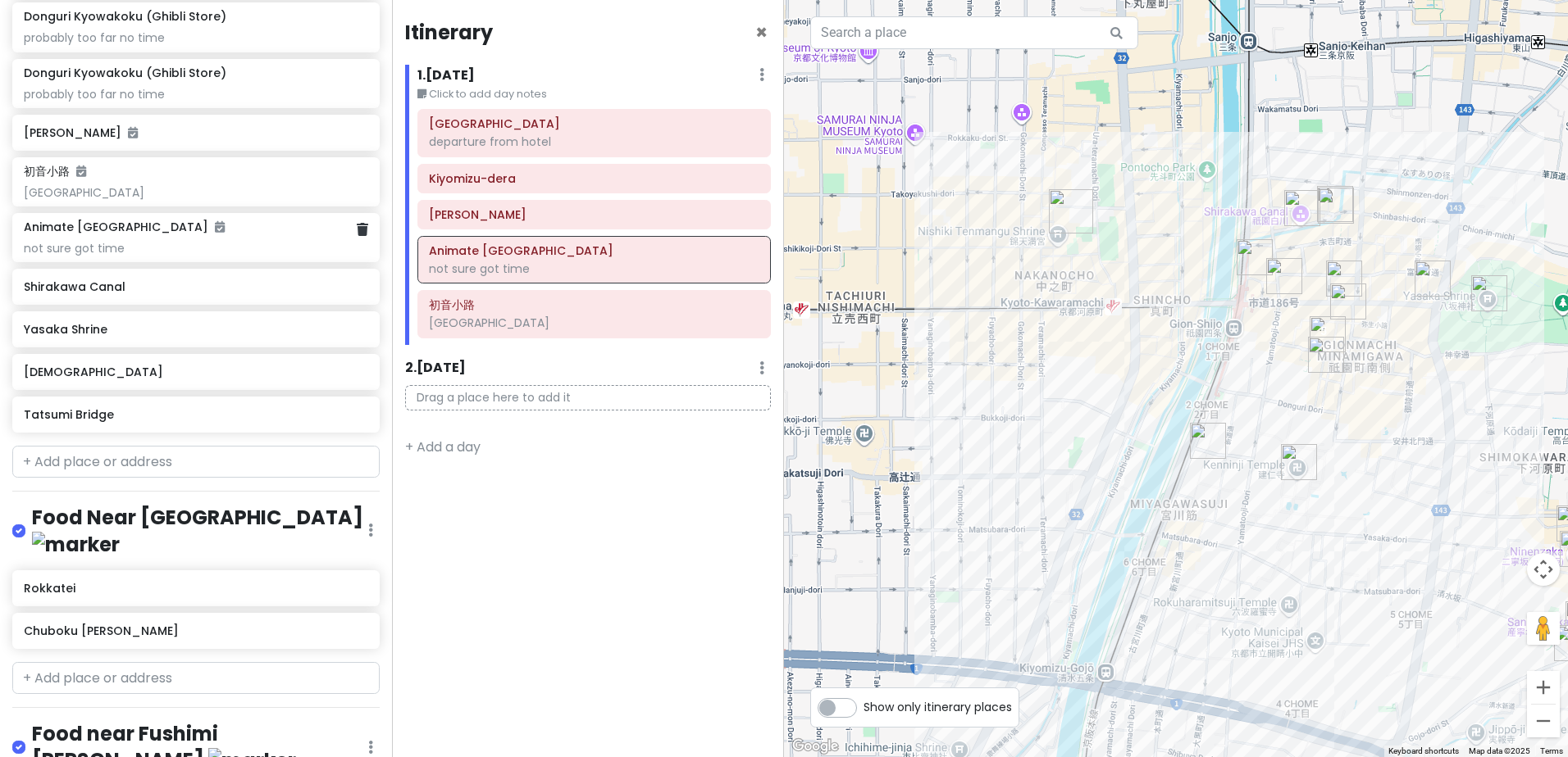
click at [216, 241] on div "not sure got time" at bounding box center [195, 249] width 343 height 15
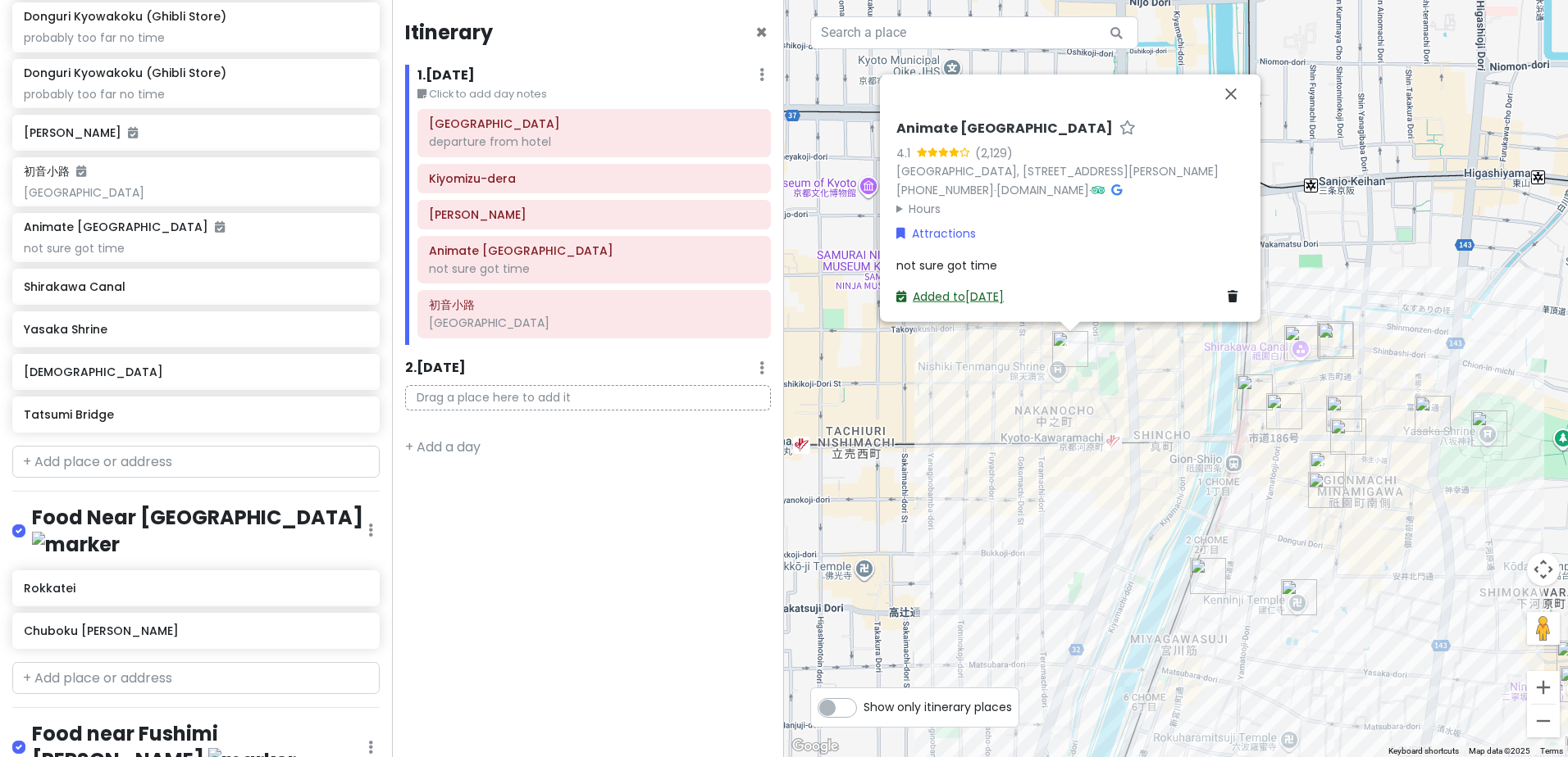
click at [965, 299] on link "Added to Mon 12/22" at bounding box center [949, 296] width 107 height 16
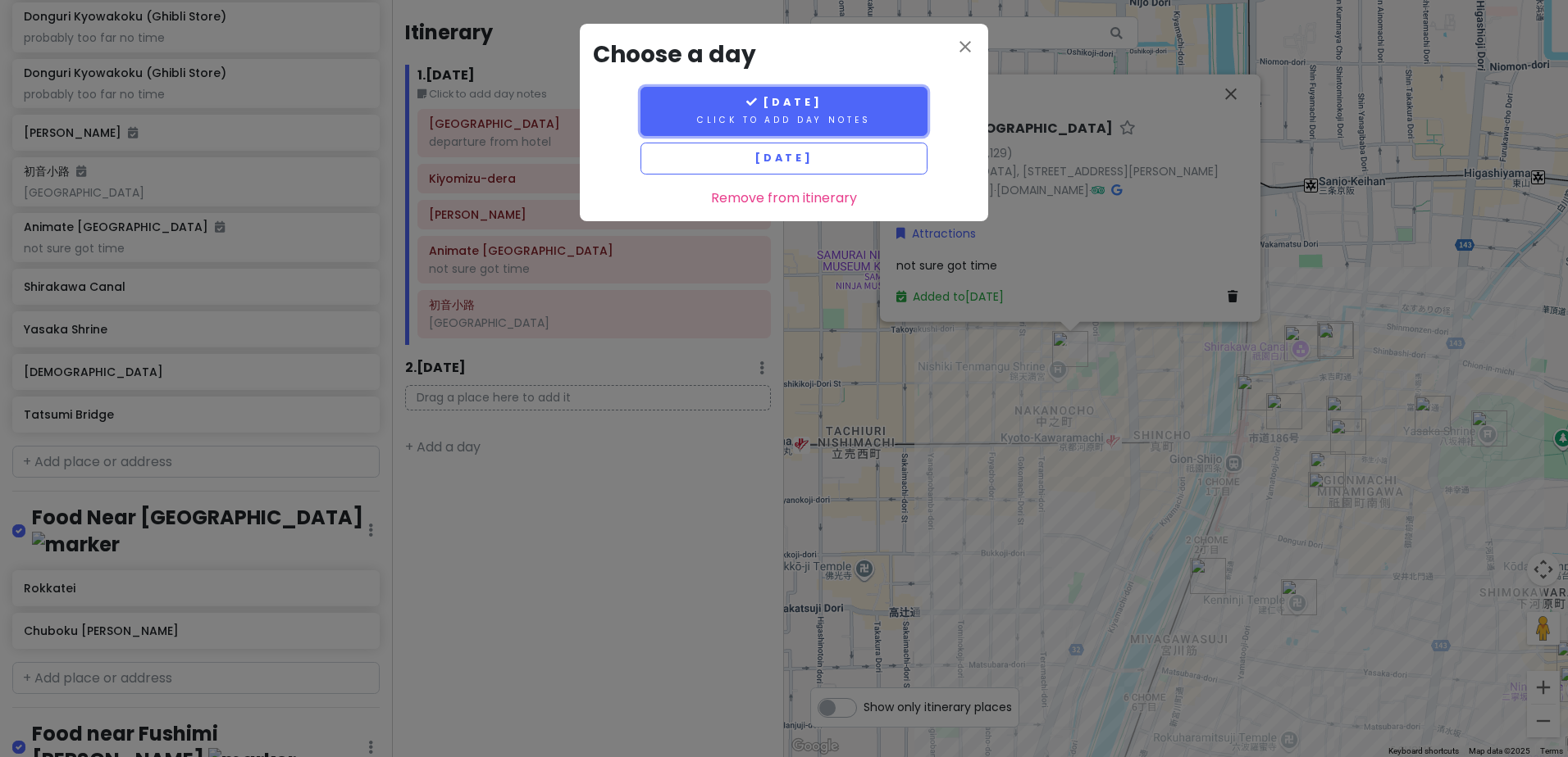
click at [794, 115] on small "Click to add day notes" at bounding box center [784, 120] width 173 height 12
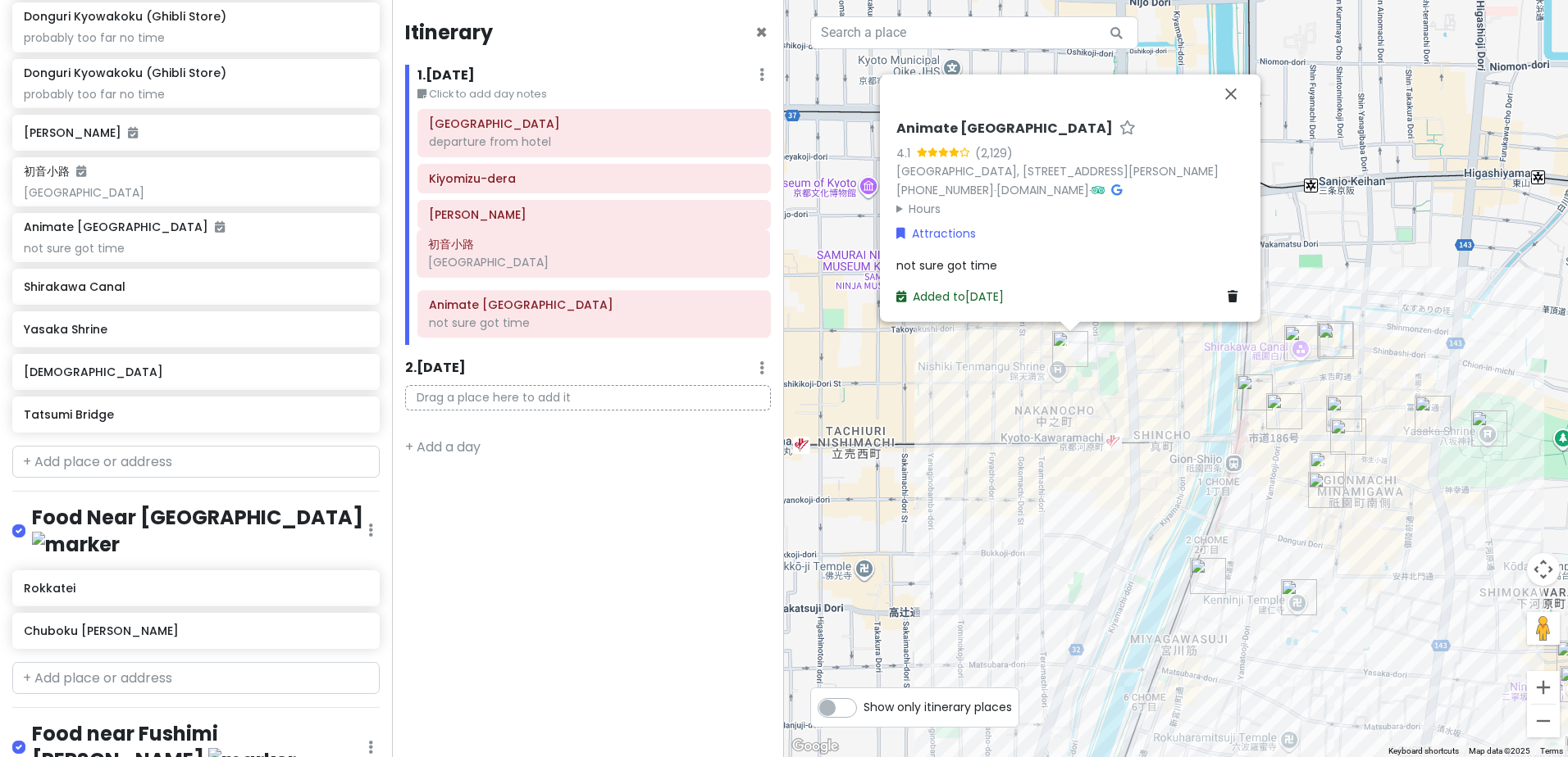
drag, startPoint x: 553, startPoint y: 328, endPoint x: 552, endPoint y: 267, distance: 61.0
click at [552, 267] on div "Hotel Elsereine Osaka departure from hotel Kiyomizu-dera Fushimi Inari Taisha A…" at bounding box center [594, 227] width 378 height 236
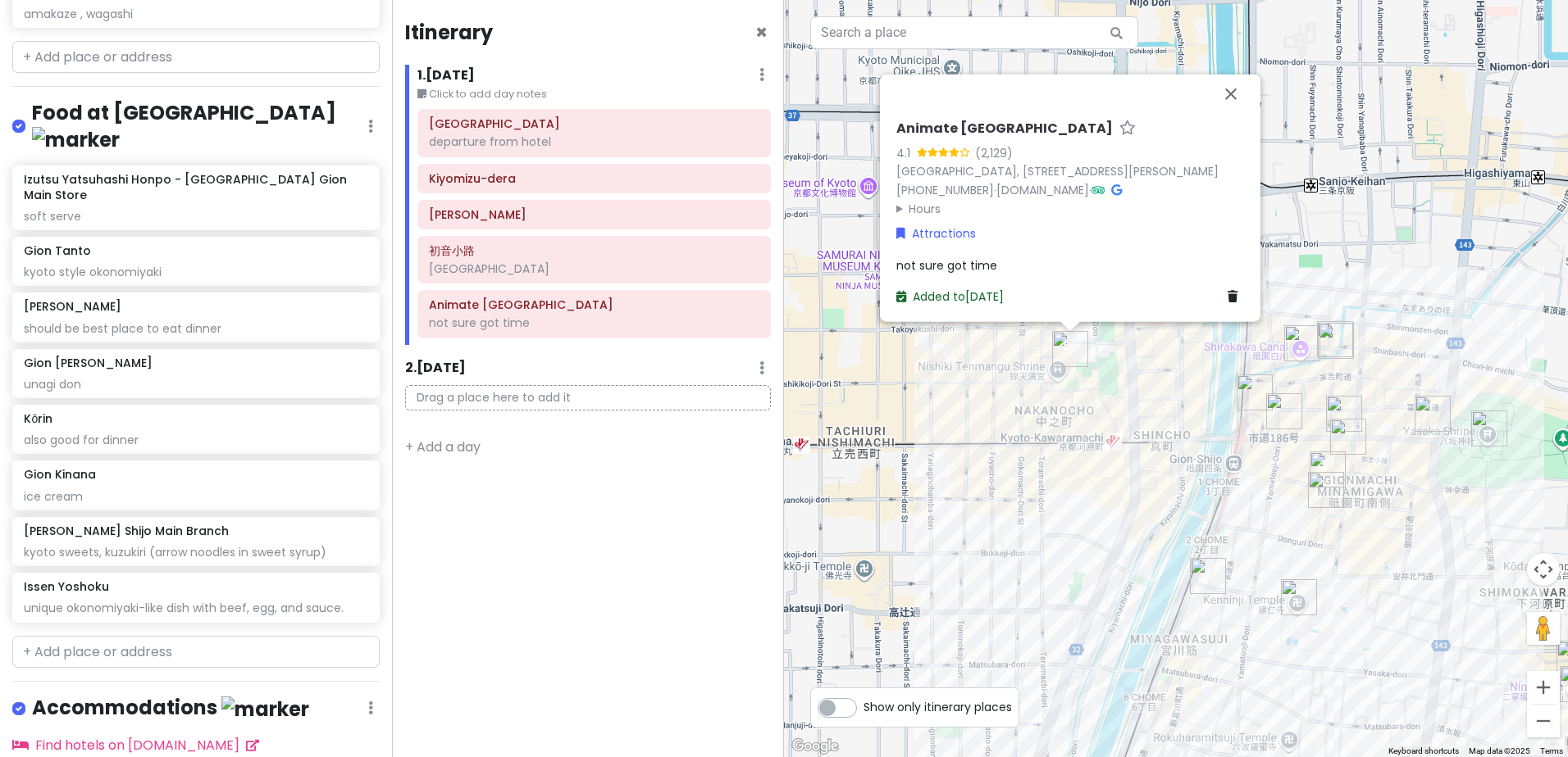
scroll to position [1568, 0]
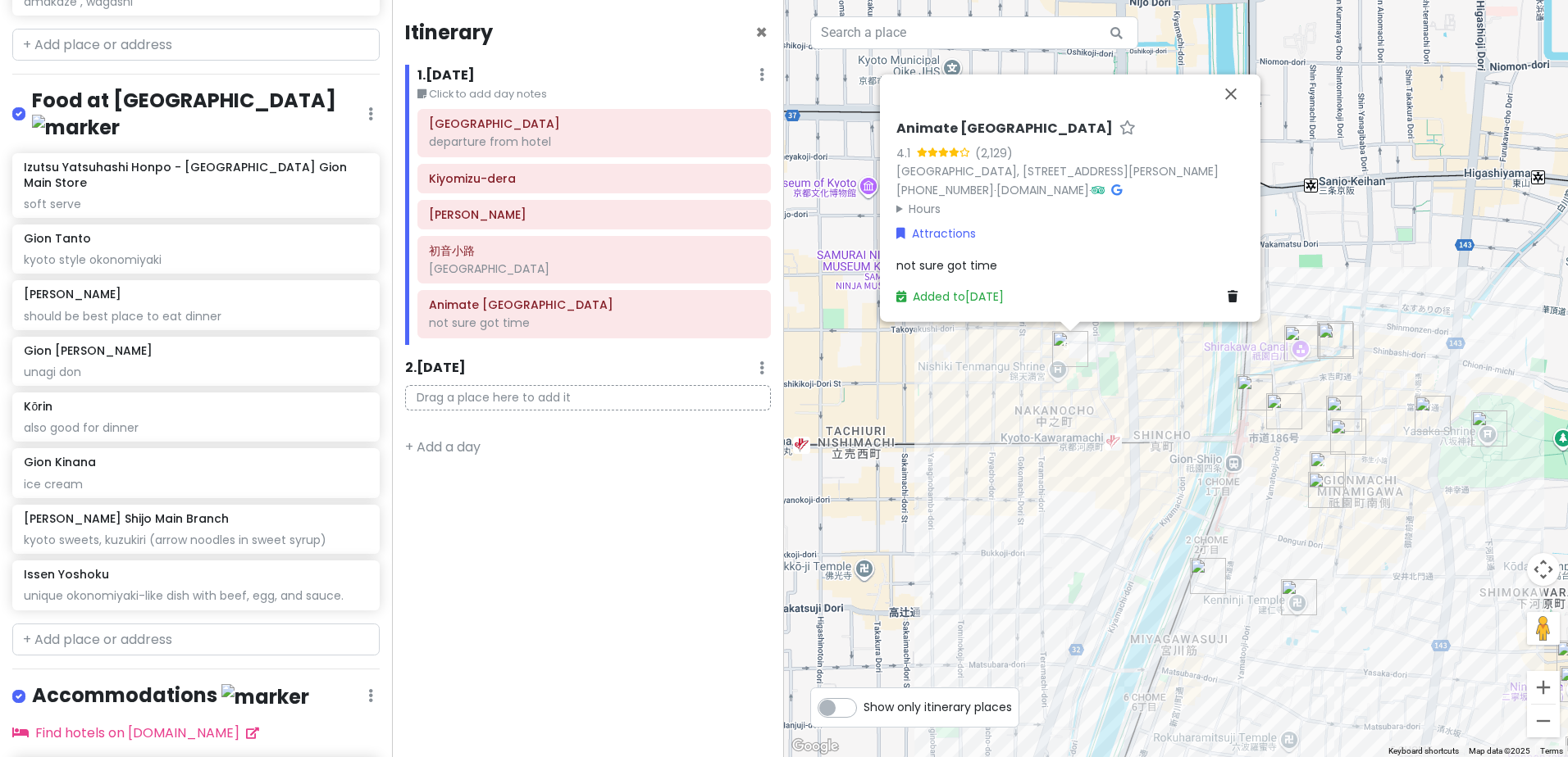
drag, startPoint x: 223, startPoint y: 637, endPoint x: 190, endPoint y: 638, distance: 33.0
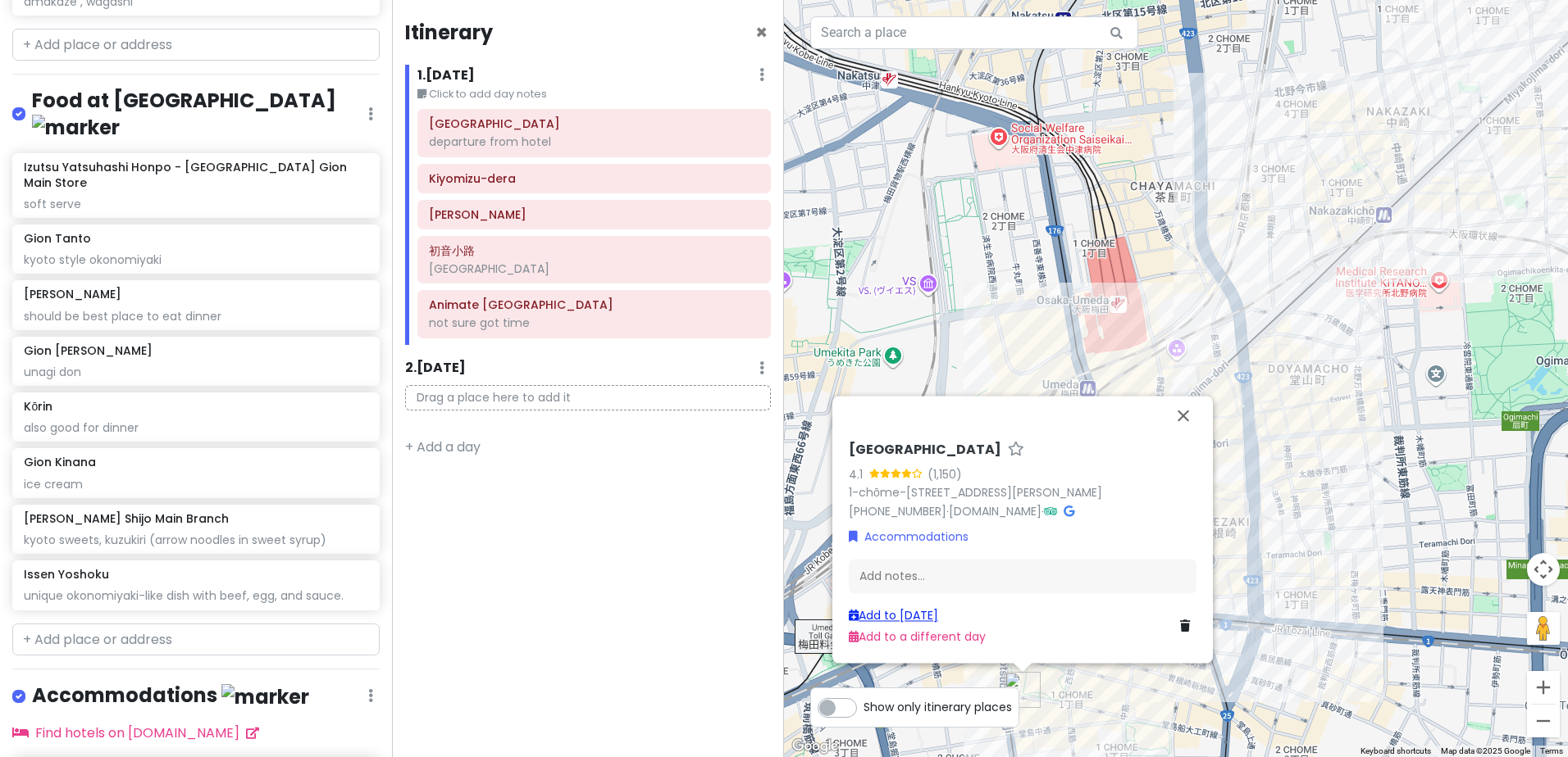
click at [938, 617] on link "Add to Mon 12/22" at bounding box center [893, 615] width 90 height 16
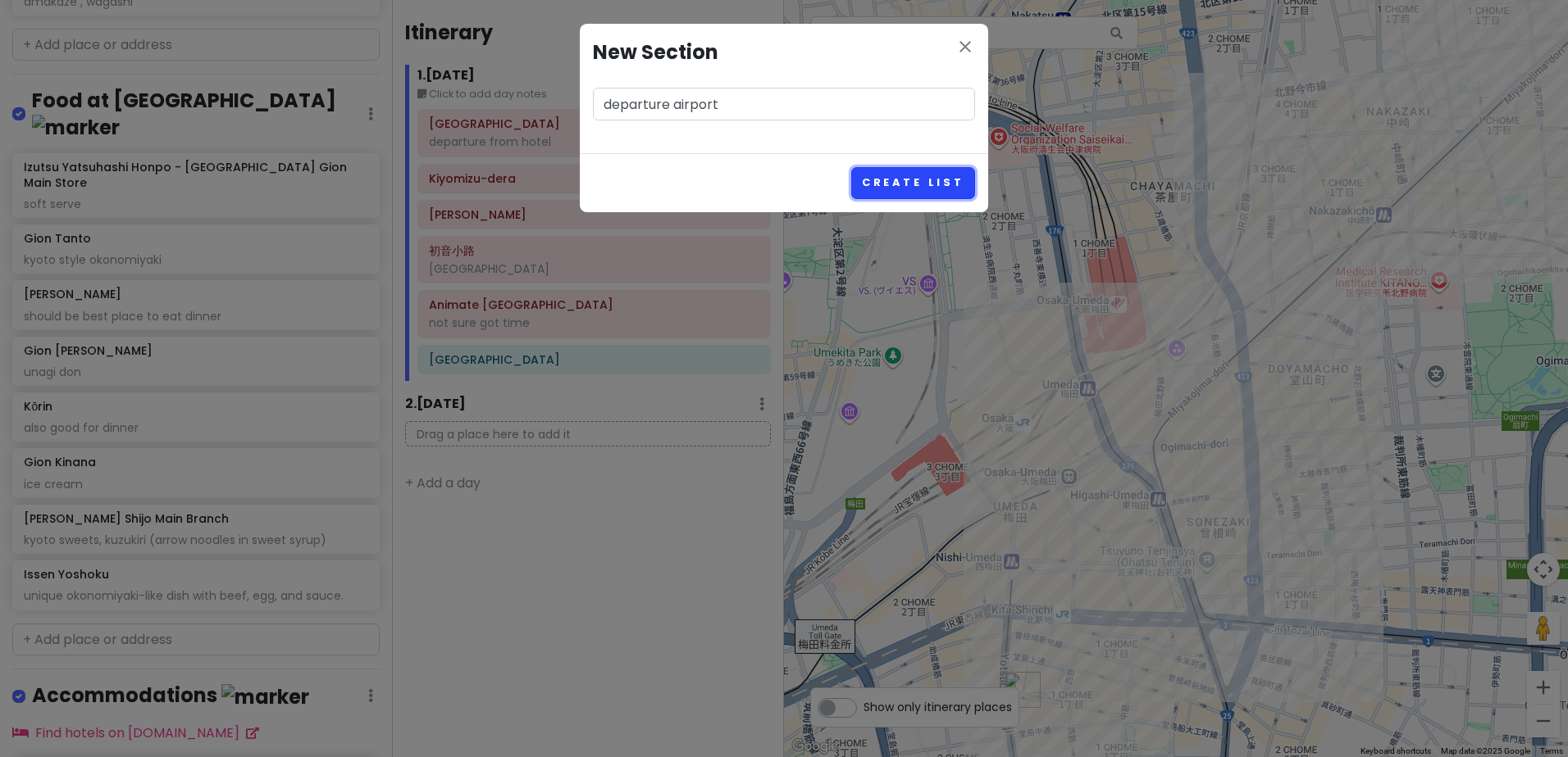
click at [889, 174] on button "Create List" at bounding box center [913, 183] width 124 height 32
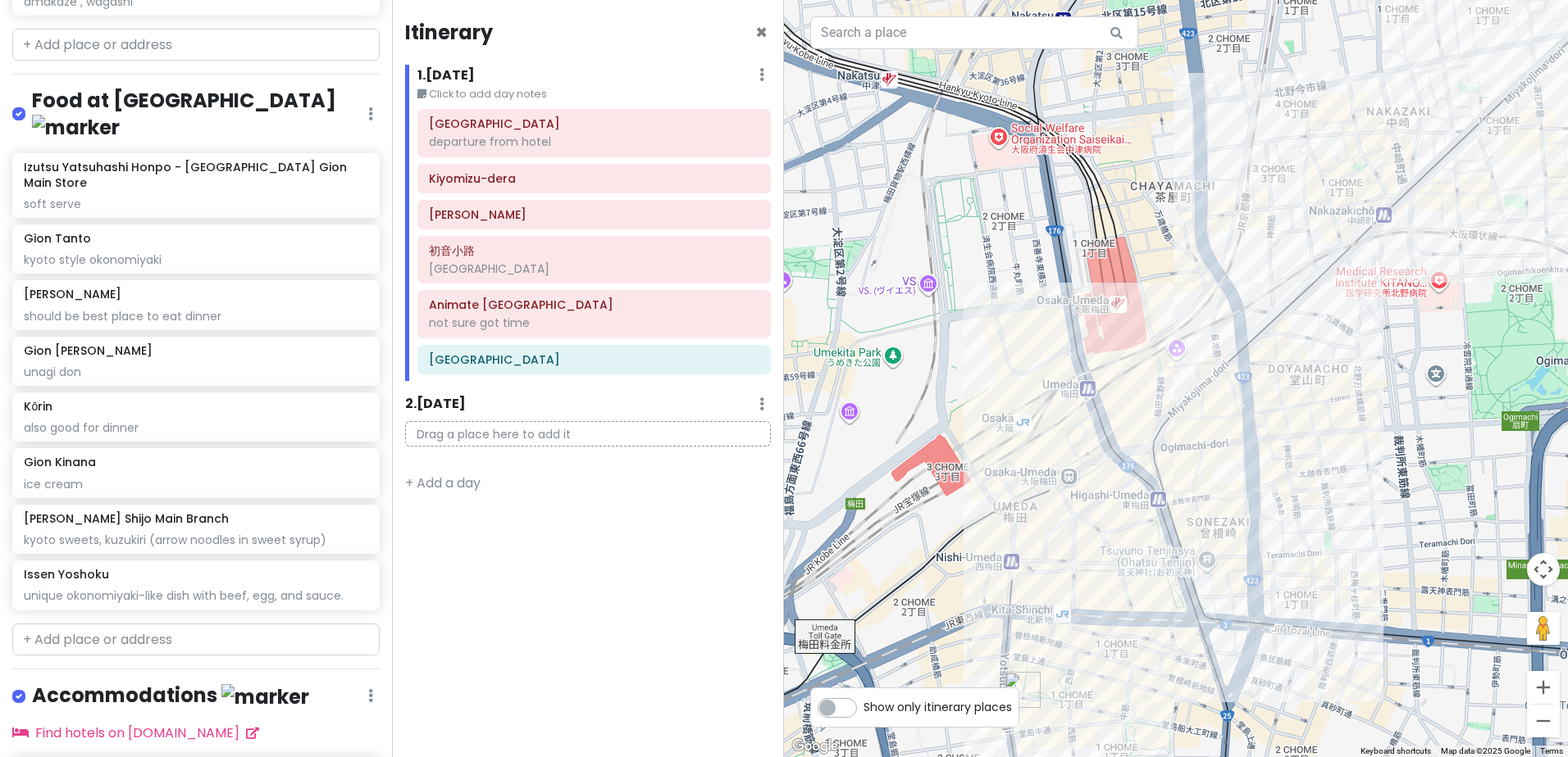
scroll to position [1672, 0]
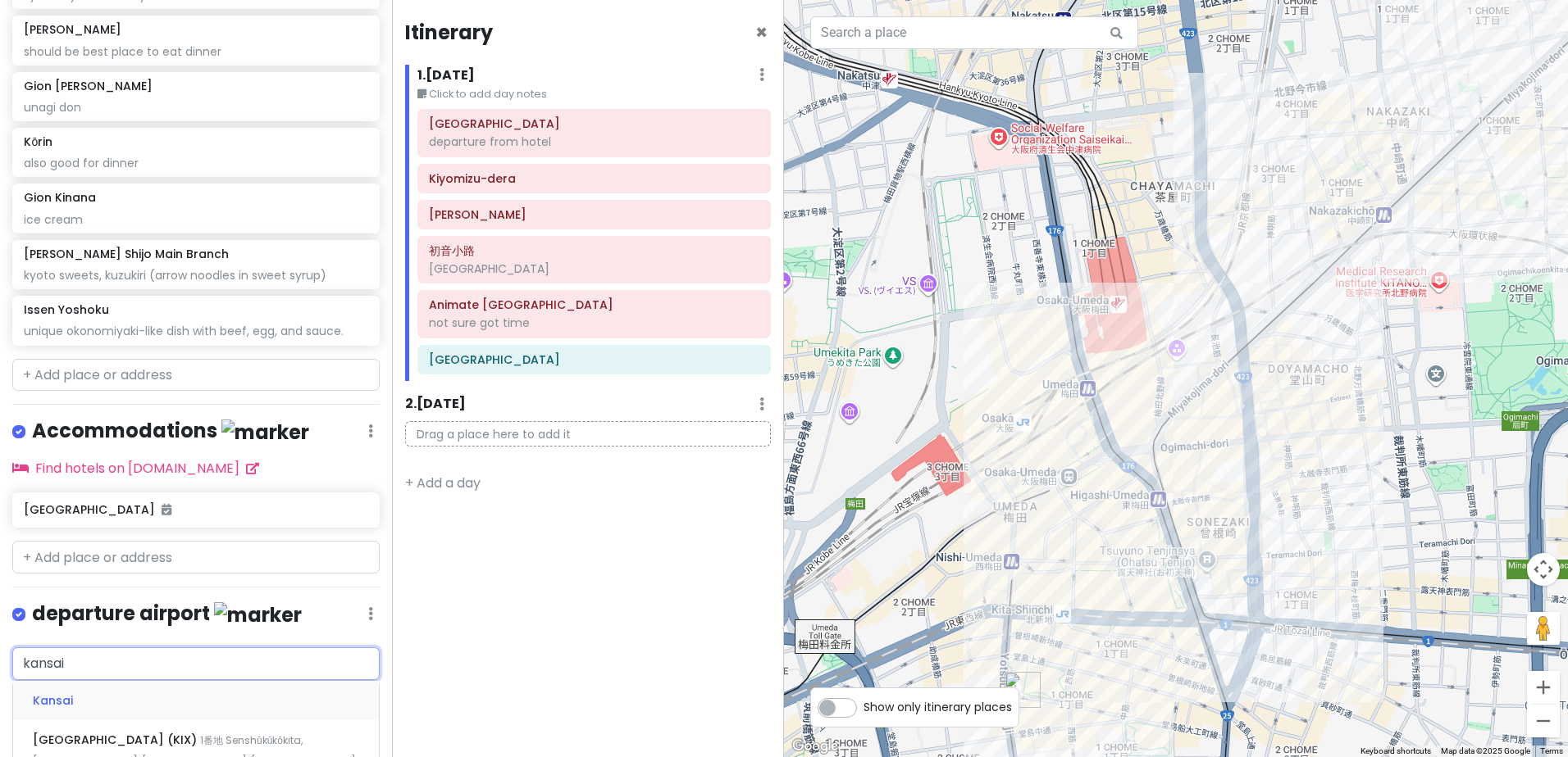
scroll to position [1836, 0]
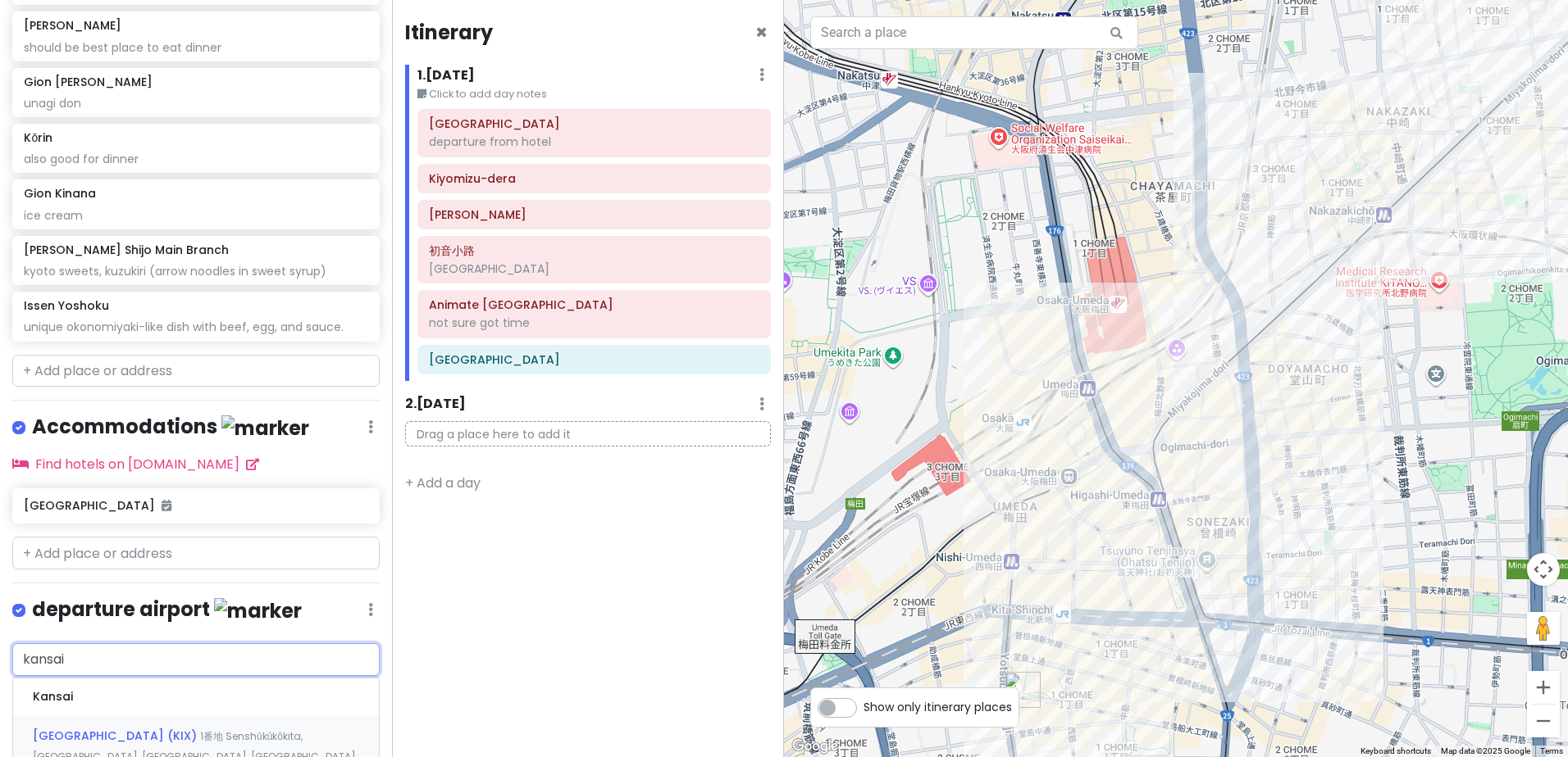
click at [271, 730] on span "1番地 Senshūkūkōkita, Izumisano, Osaka, Japan" at bounding box center [194, 747] width 323 height 35
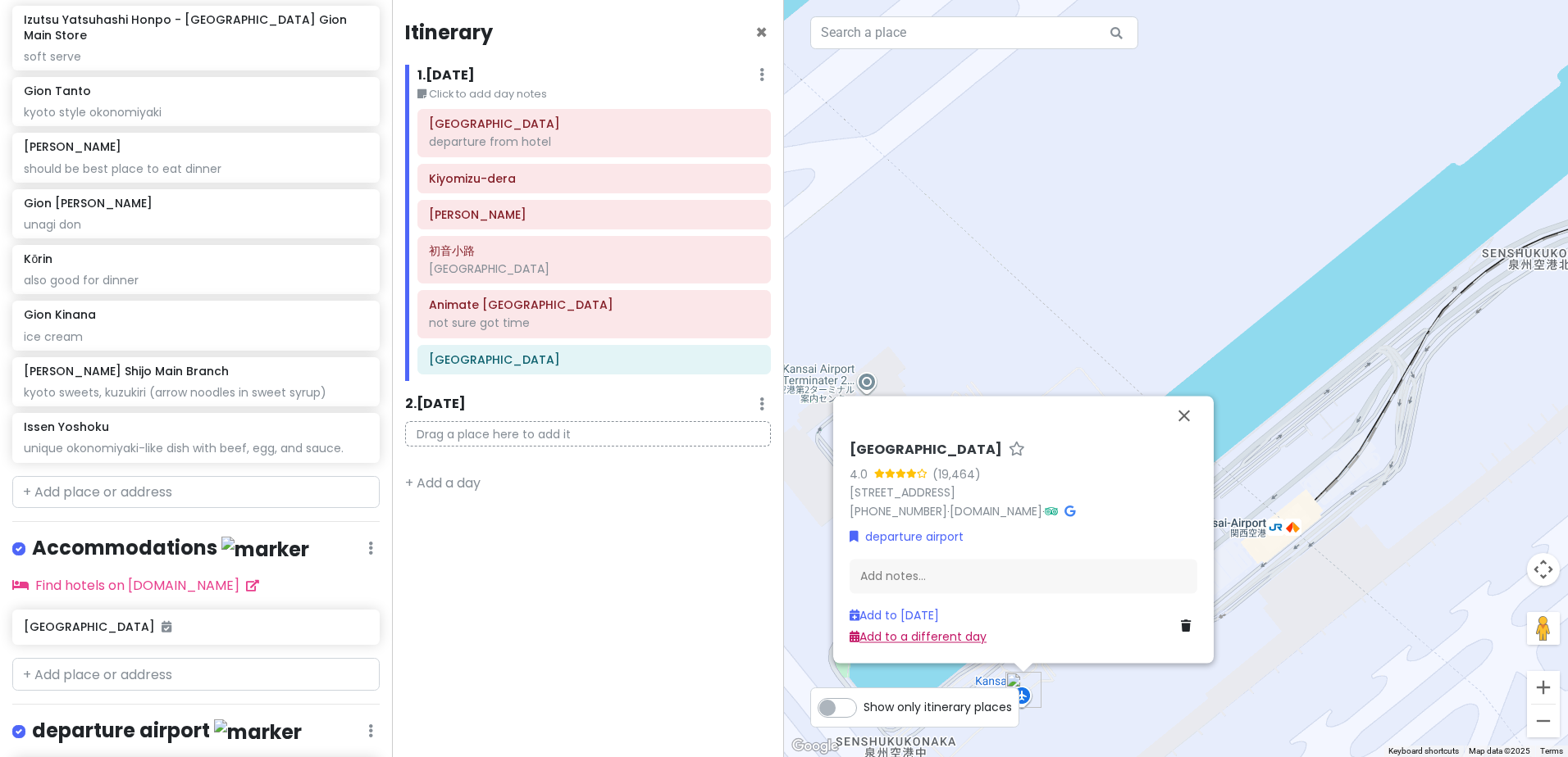
click at [927, 637] on link "Add to a different day" at bounding box center [917, 637] width 137 height 16
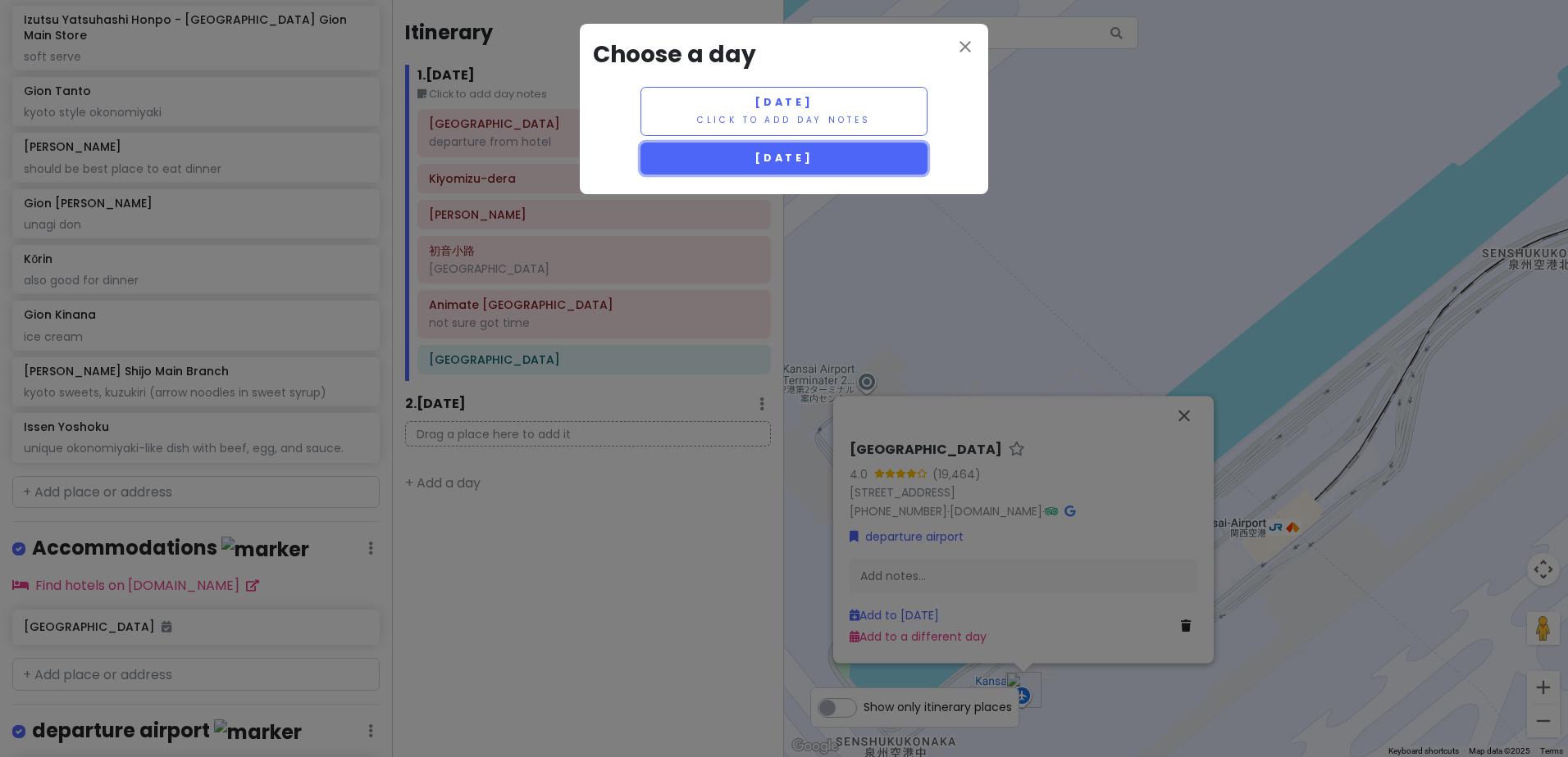
click at [797, 157] on span "[DATE]" at bounding box center [784, 157] width 59 height 14
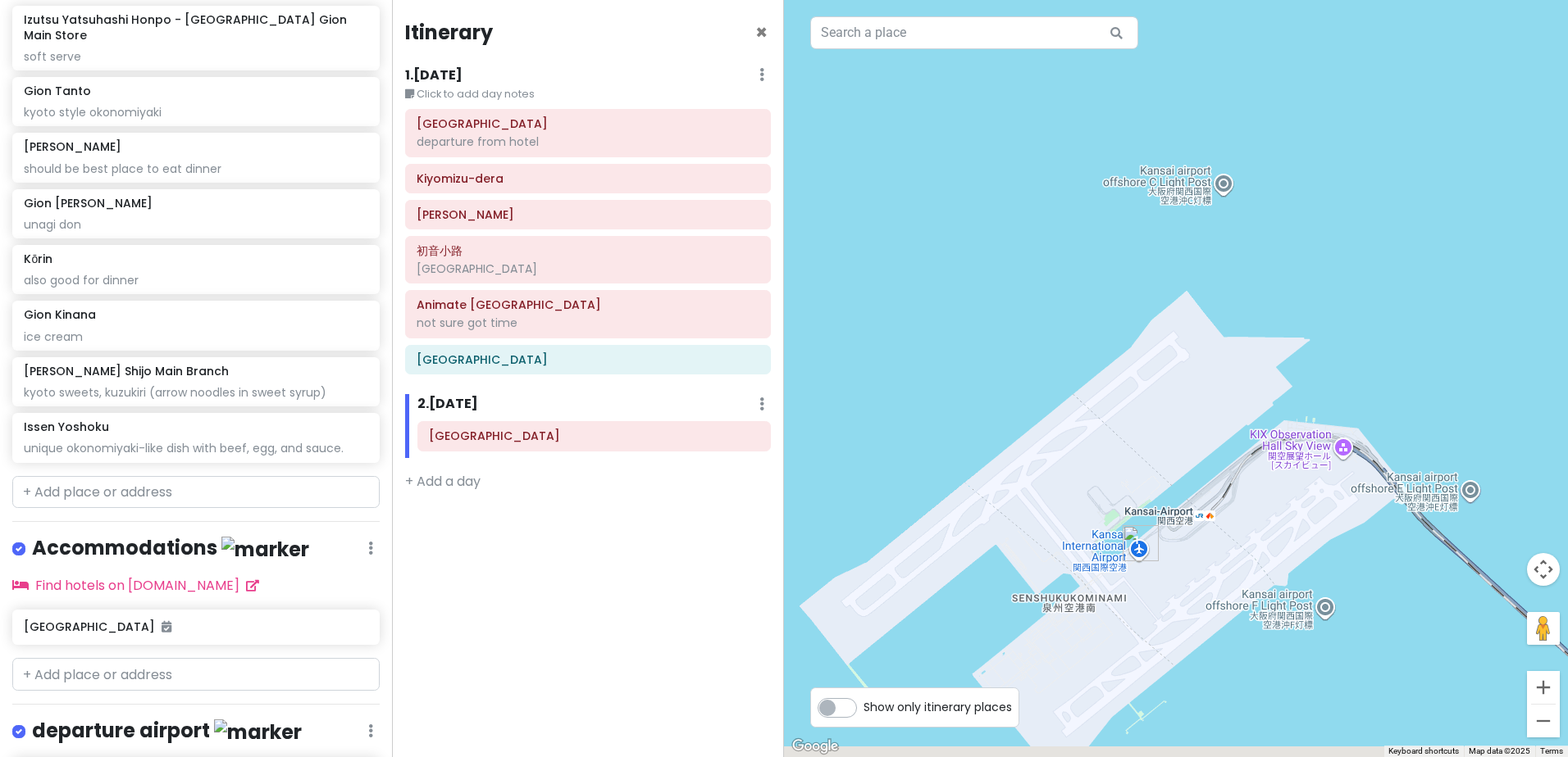
drag, startPoint x: 1290, startPoint y: 517, endPoint x: 1089, endPoint y: 197, distance: 377.9
click at [1095, 202] on div at bounding box center [1175, 378] width 784 height 757
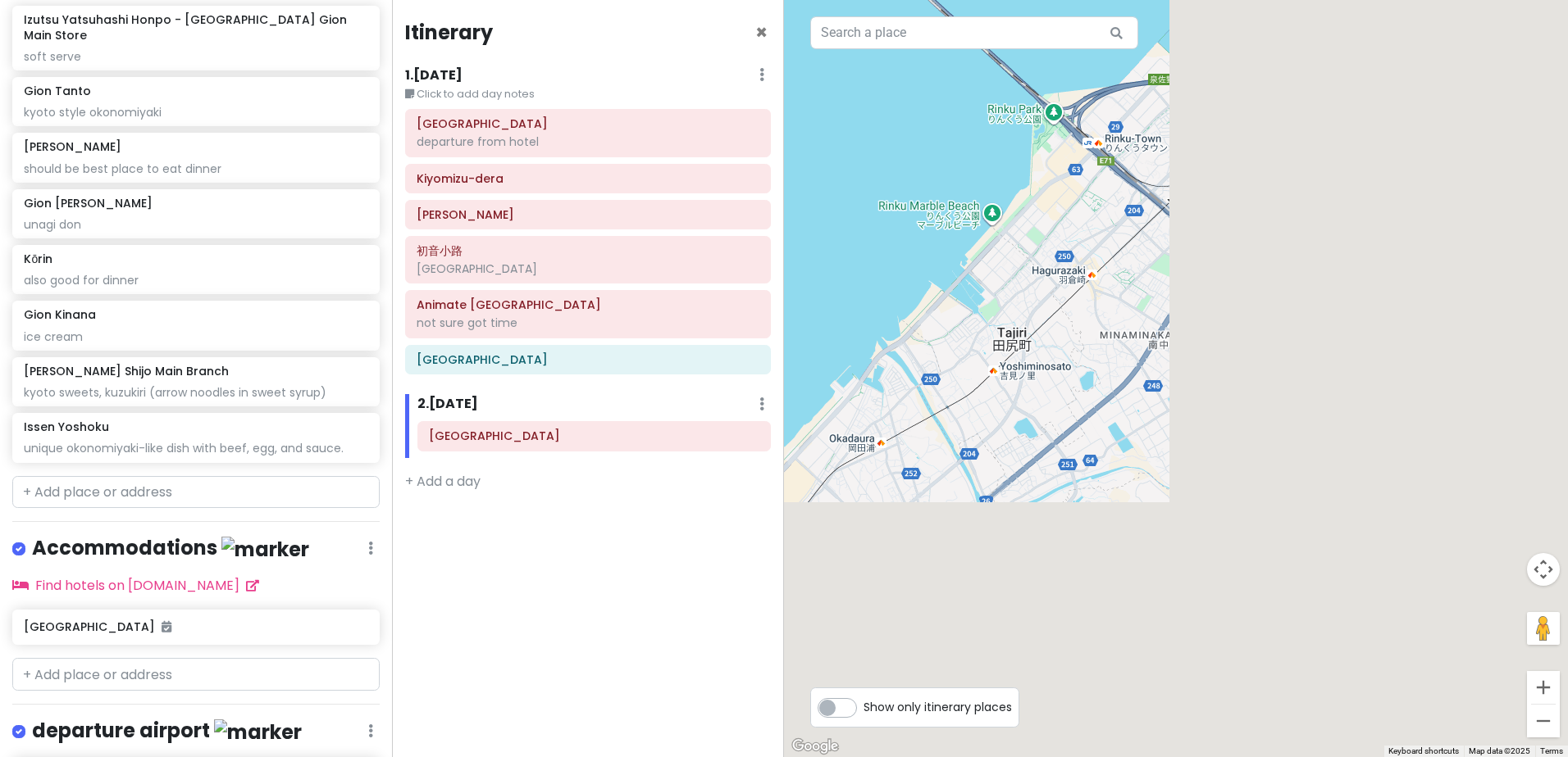
drag, startPoint x: 1333, startPoint y: 514, endPoint x: 917, endPoint y: 239, distance: 498.7
click at [901, 231] on div at bounding box center [1175, 378] width 784 height 757
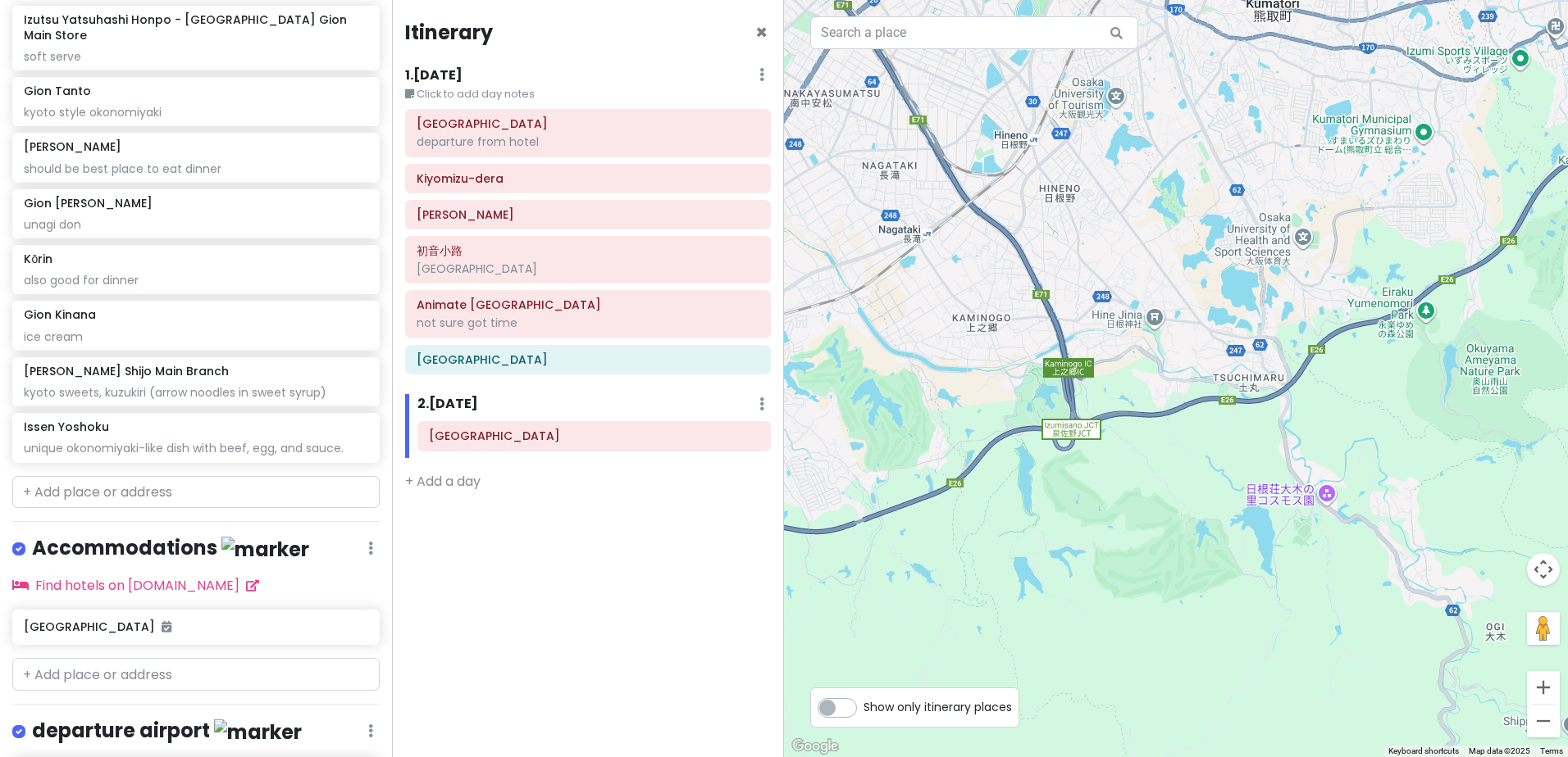
drag, startPoint x: 1098, startPoint y: 404, endPoint x: 1218, endPoint y: 368, distance: 125.3
click at [1245, 374] on div at bounding box center [1175, 378] width 784 height 757
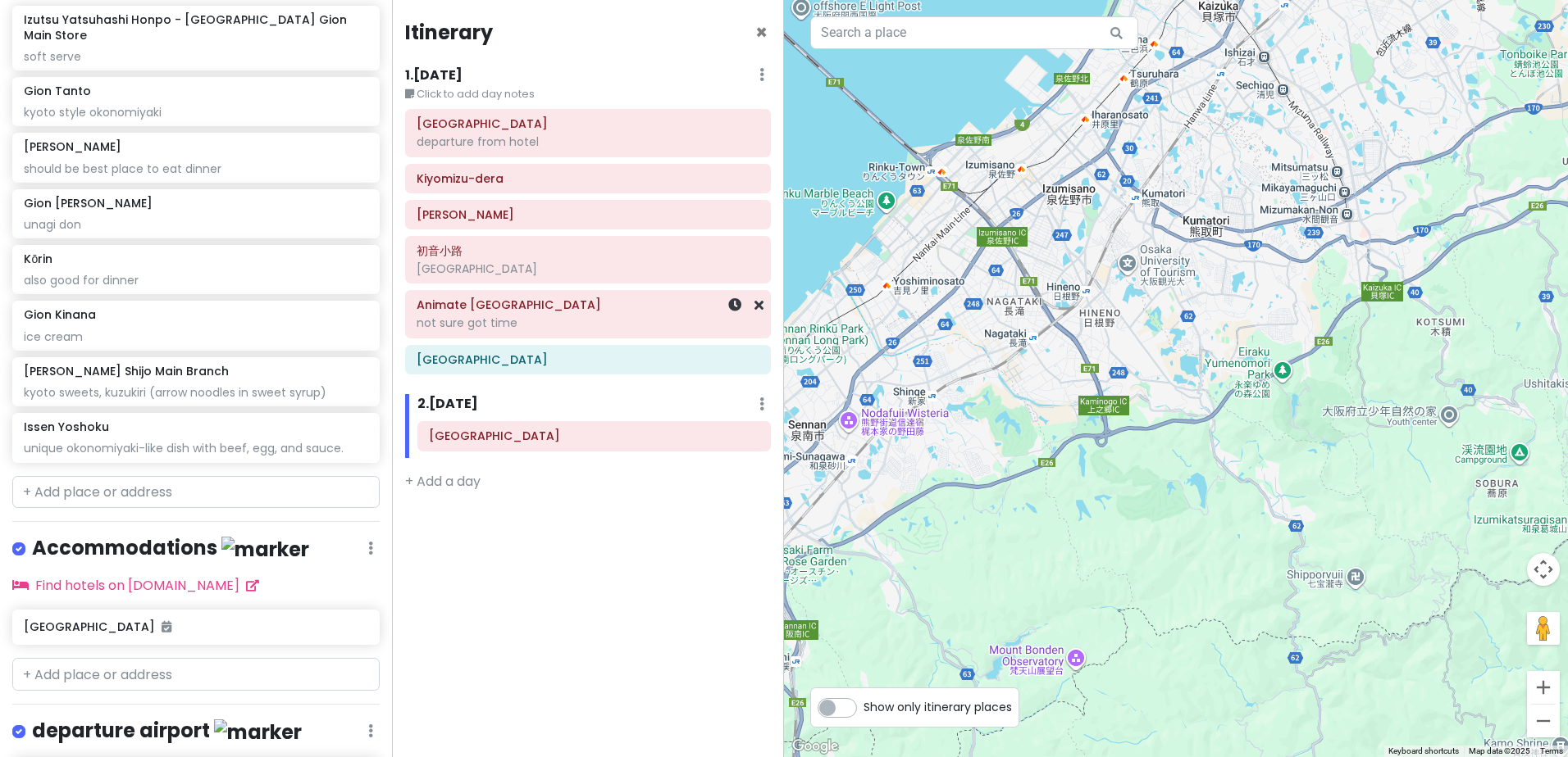
click at [584, 321] on div "not sure got time" at bounding box center [587, 323] width 342 height 15
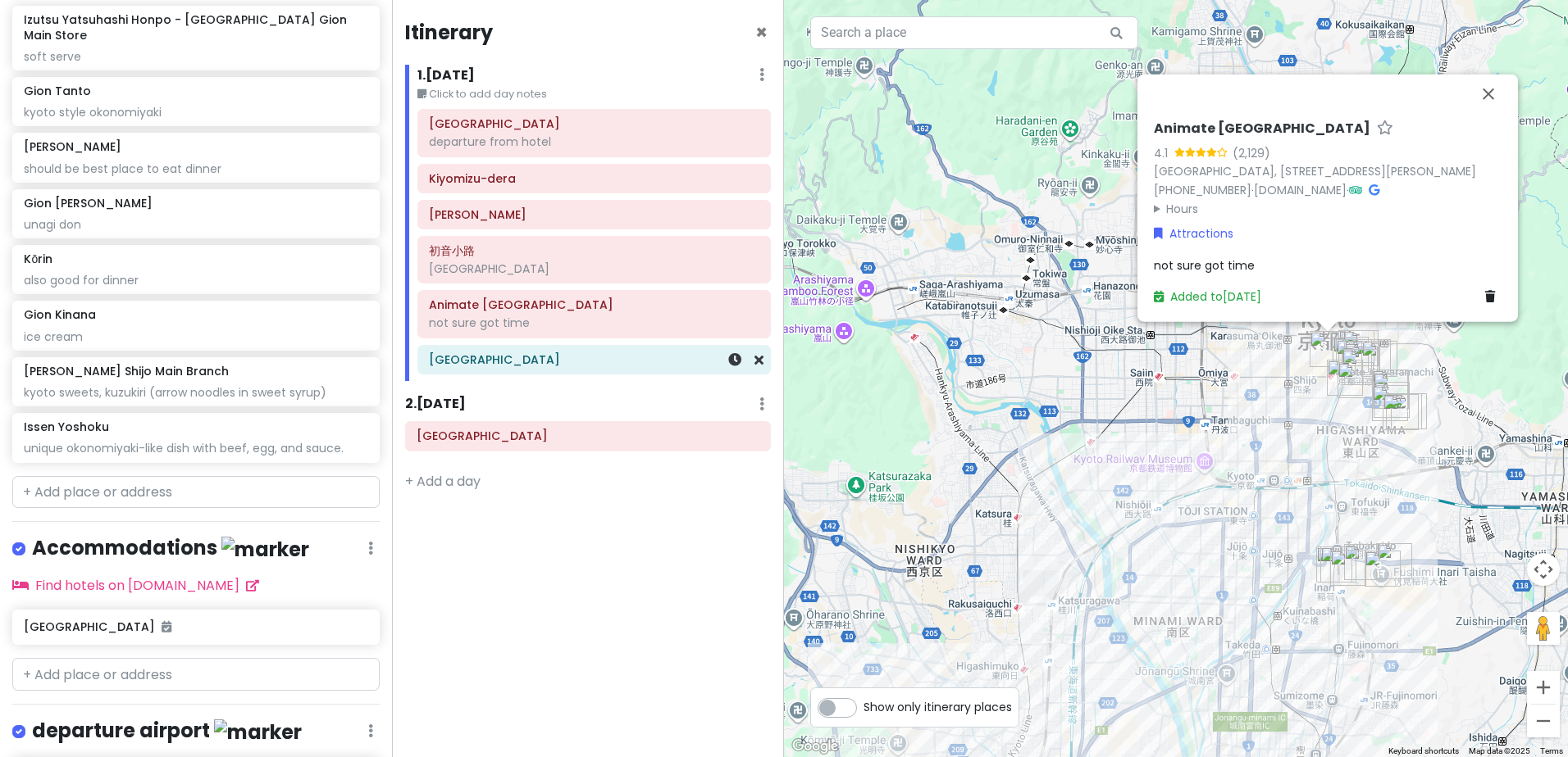
click at [587, 362] on h6 "[GEOGRAPHIC_DATA]" at bounding box center [594, 360] width 330 height 15
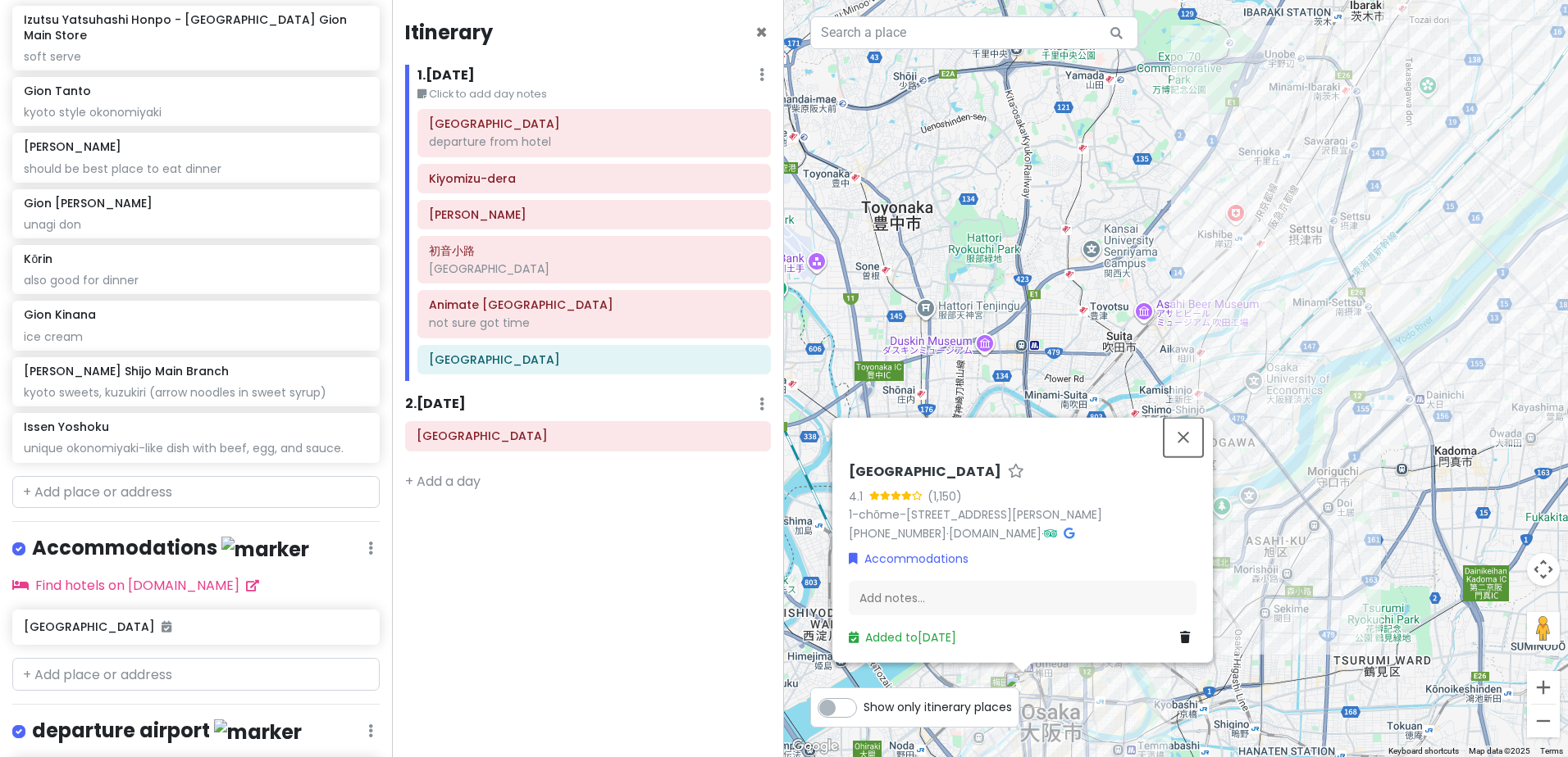
click at [1183, 437] on button "Close" at bounding box center [1183, 437] width 40 height 40
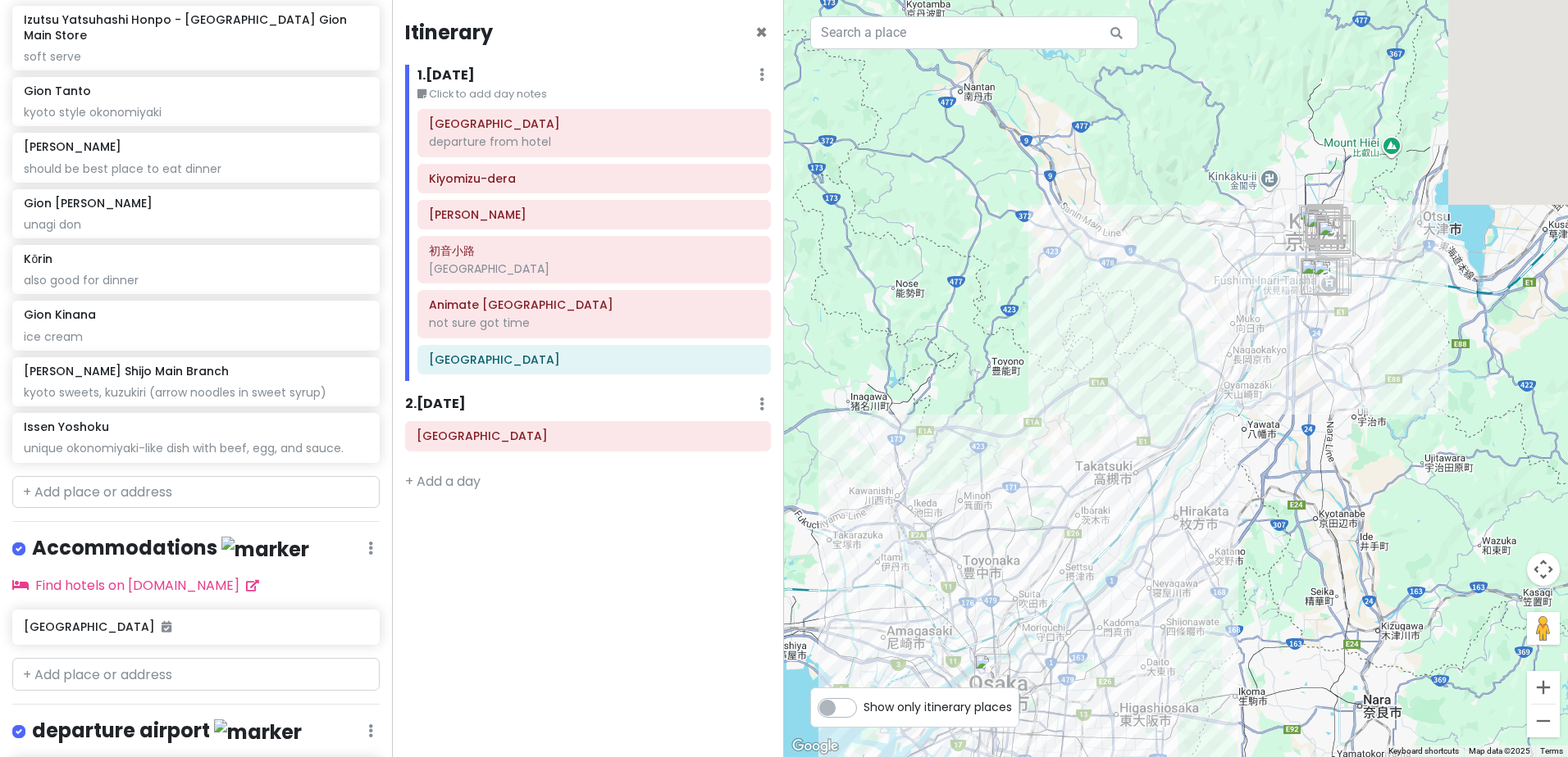
drag, startPoint x: 1345, startPoint y: 228, endPoint x: 1018, endPoint y: 430, distance: 384.4
click at [1018, 428] on div at bounding box center [1175, 378] width 784 height 757
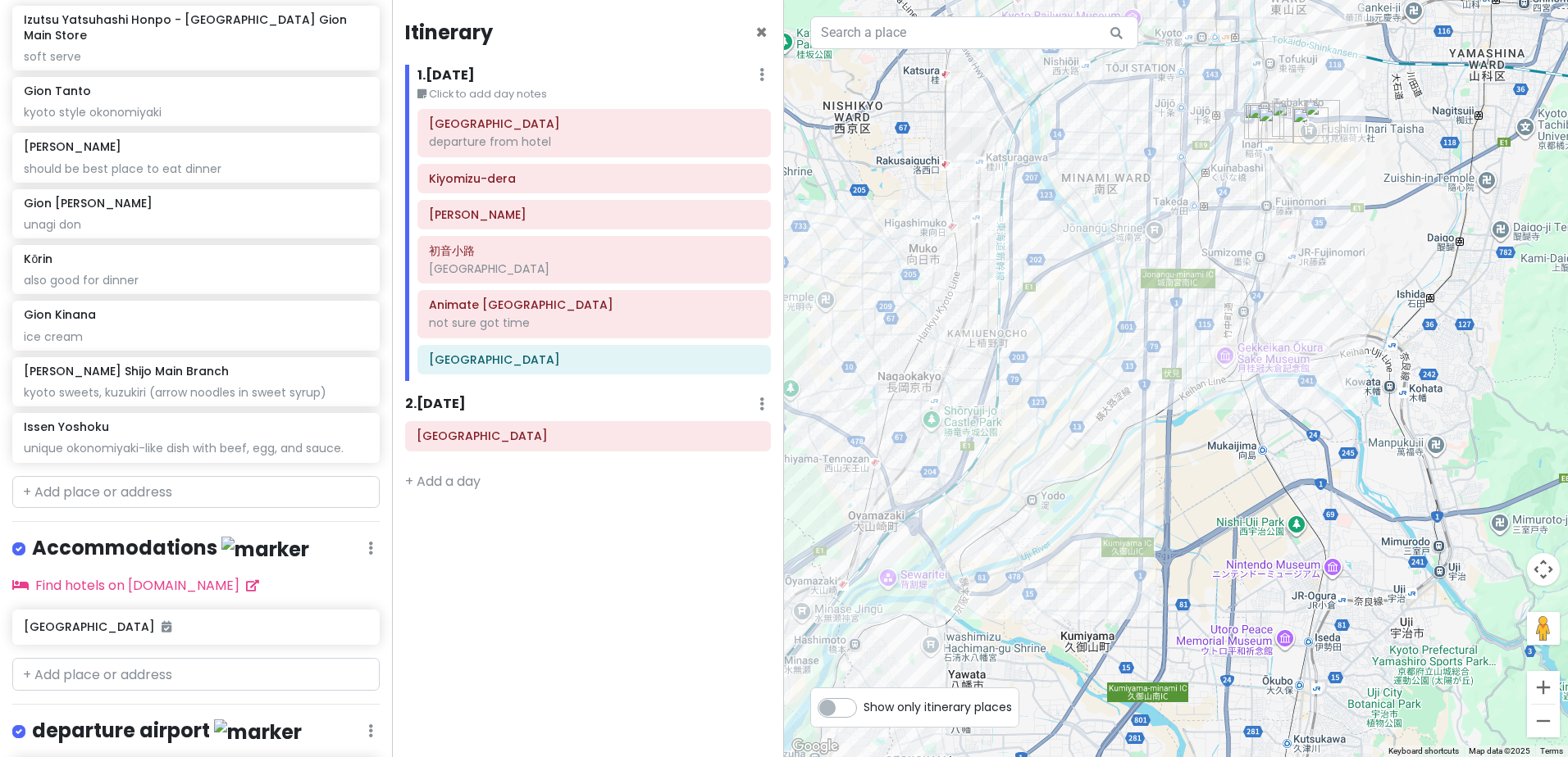
drag, startPoint x: 1221, startPoint y: 424, endPoint x: 1207, endPoint y: 349, distance: 76.3
click at [1251, 347] on div at bounding box center [1175, 378] width 784 height 757
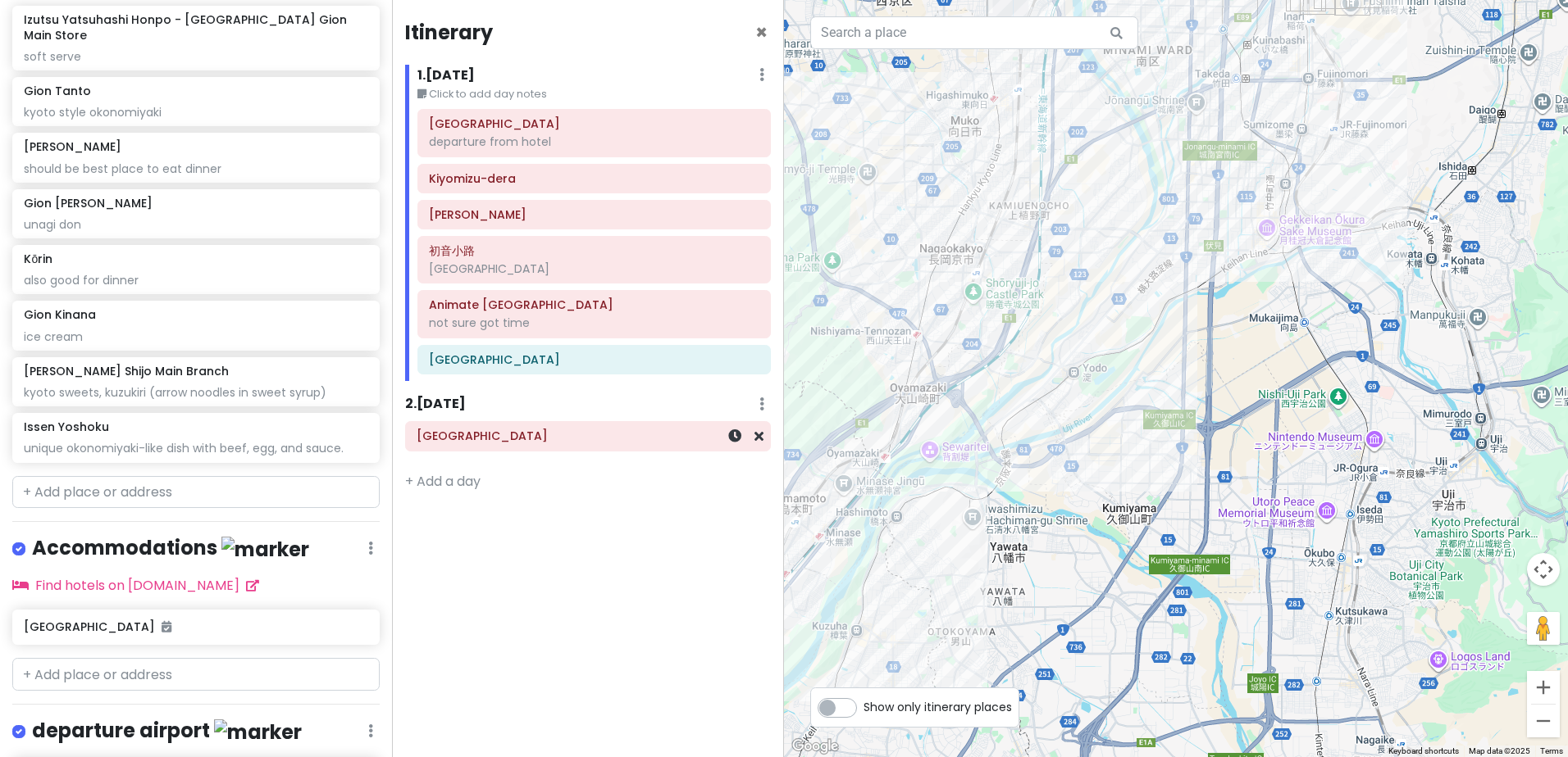
click at [613, 439] on h6 "Kansai International Airport" at bounding box center [587, 436] width 342 height 15
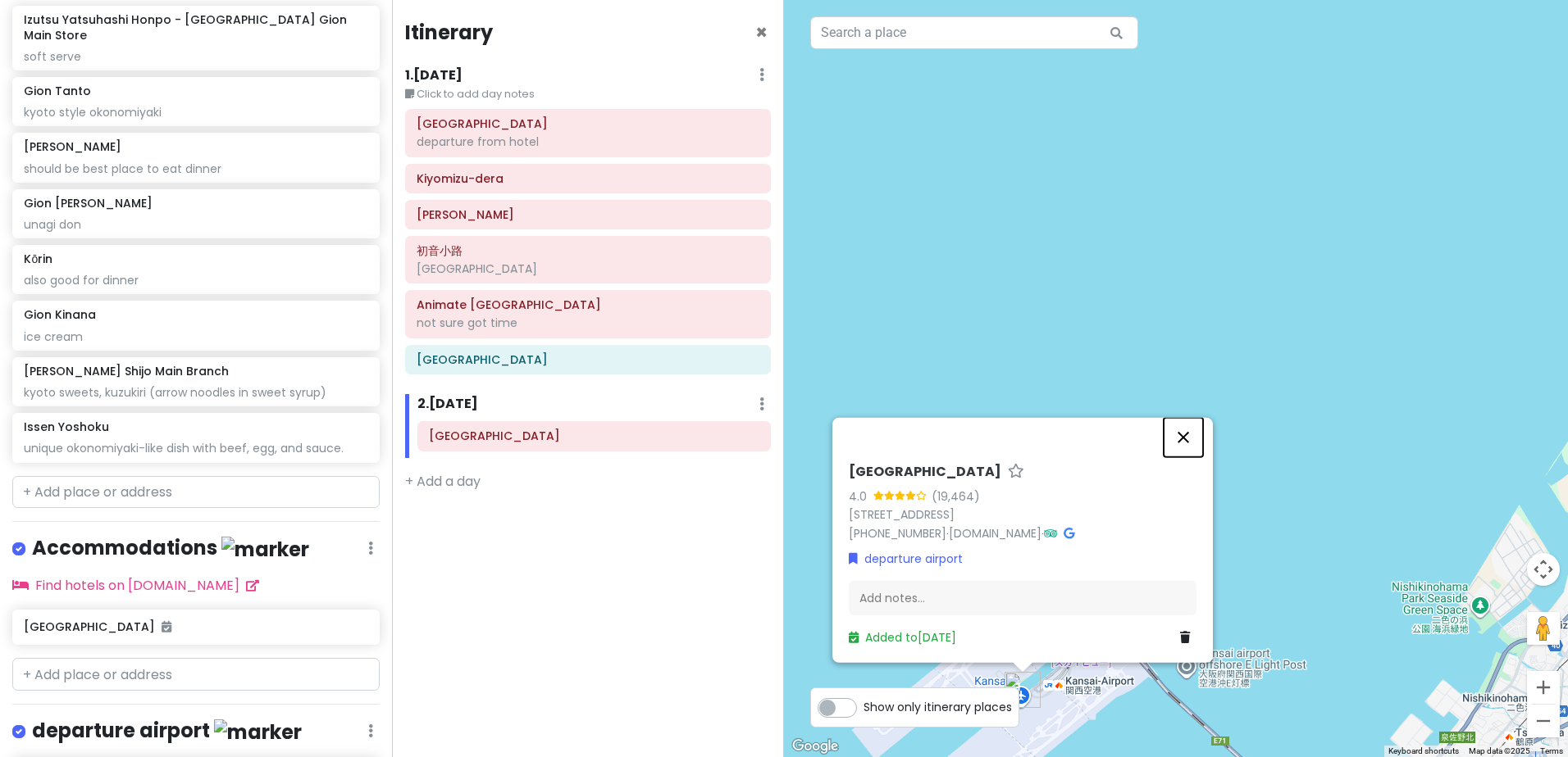
click at [1184, 436] on button "Close" at bounding box center [1183, 437] width 40 height 40
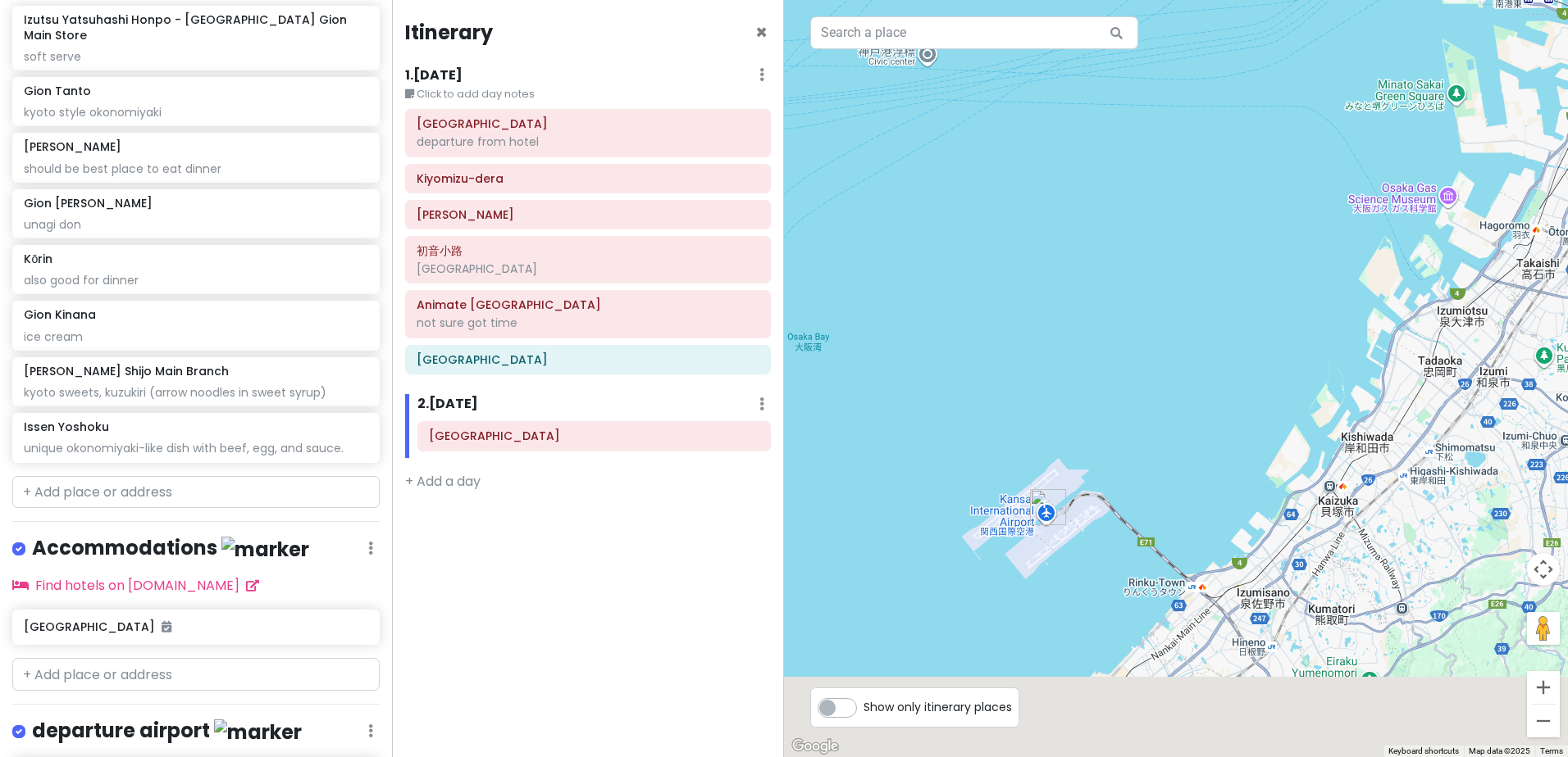
drag, startPoint x: 1153, startPoint y: 519, endPoint x: 1032, endPoint y: 235, distance: 308.7
click at [1032, 238] on div at bounding box center [1175, 378] width 784 height 757
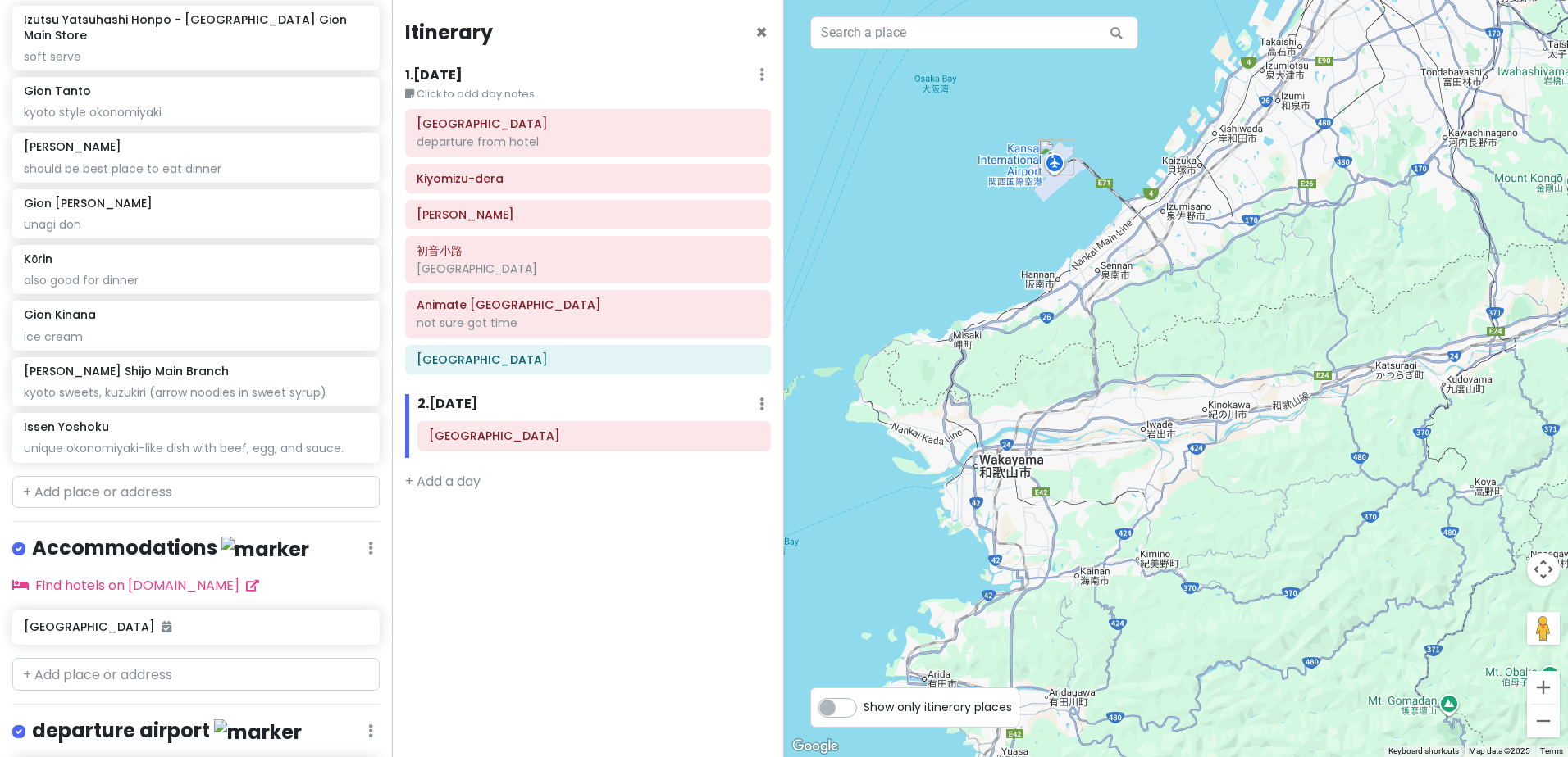
drag, startPoint x: 1300, startPoint y: 518, endPoint x: 1266, endPoint y: 327, distance: 194.0
click at [1267, 335] on div at bounding box center [1175, 378] width 784 height 757
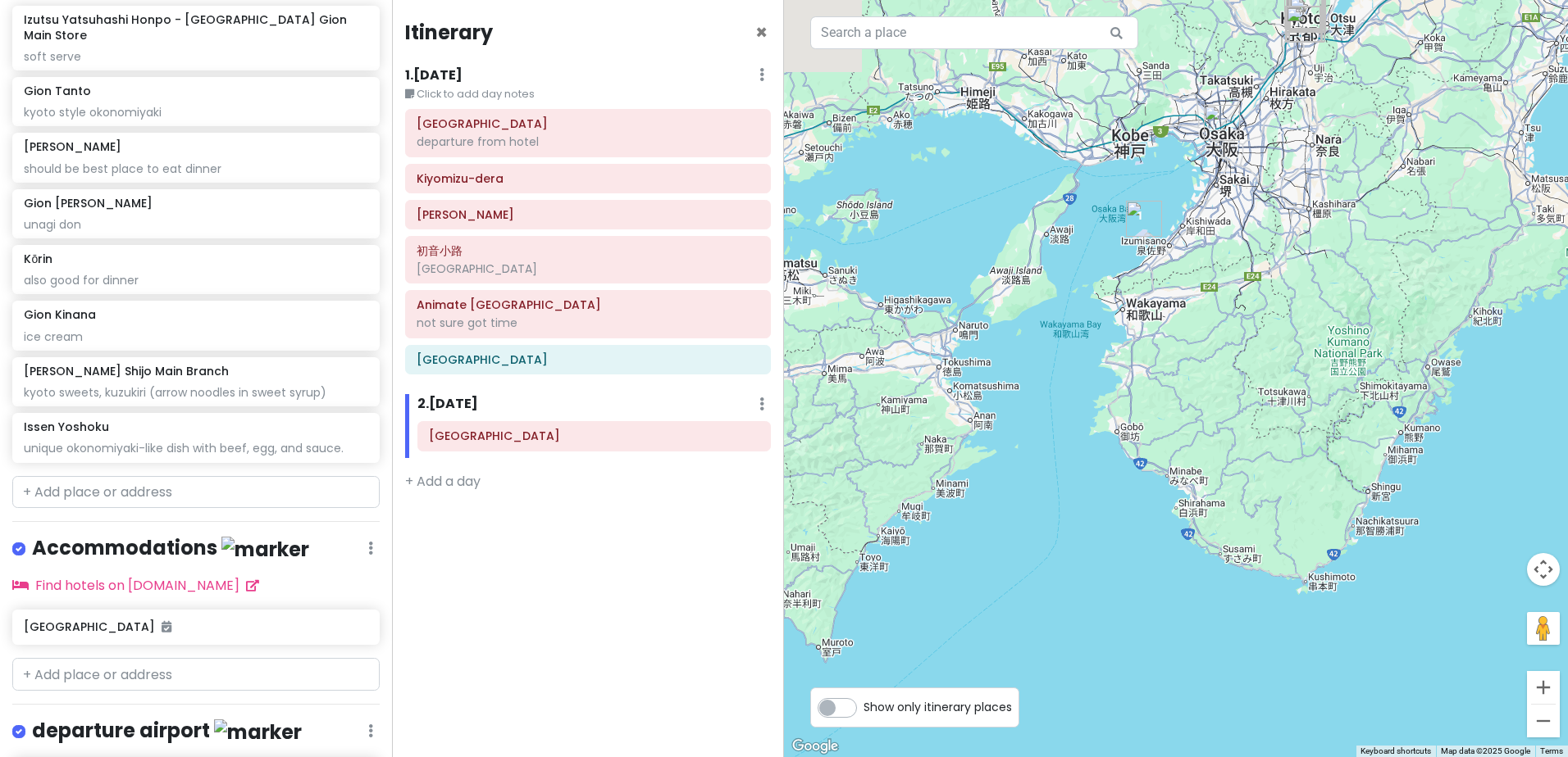
drag, startPoint x: 1309, startPoint y: 289, endPoint x: 1257, endPoint y: 402, distance: 124.4
click at [1257, 402] on div at bounding box center [1175, 378] width 784 height 757
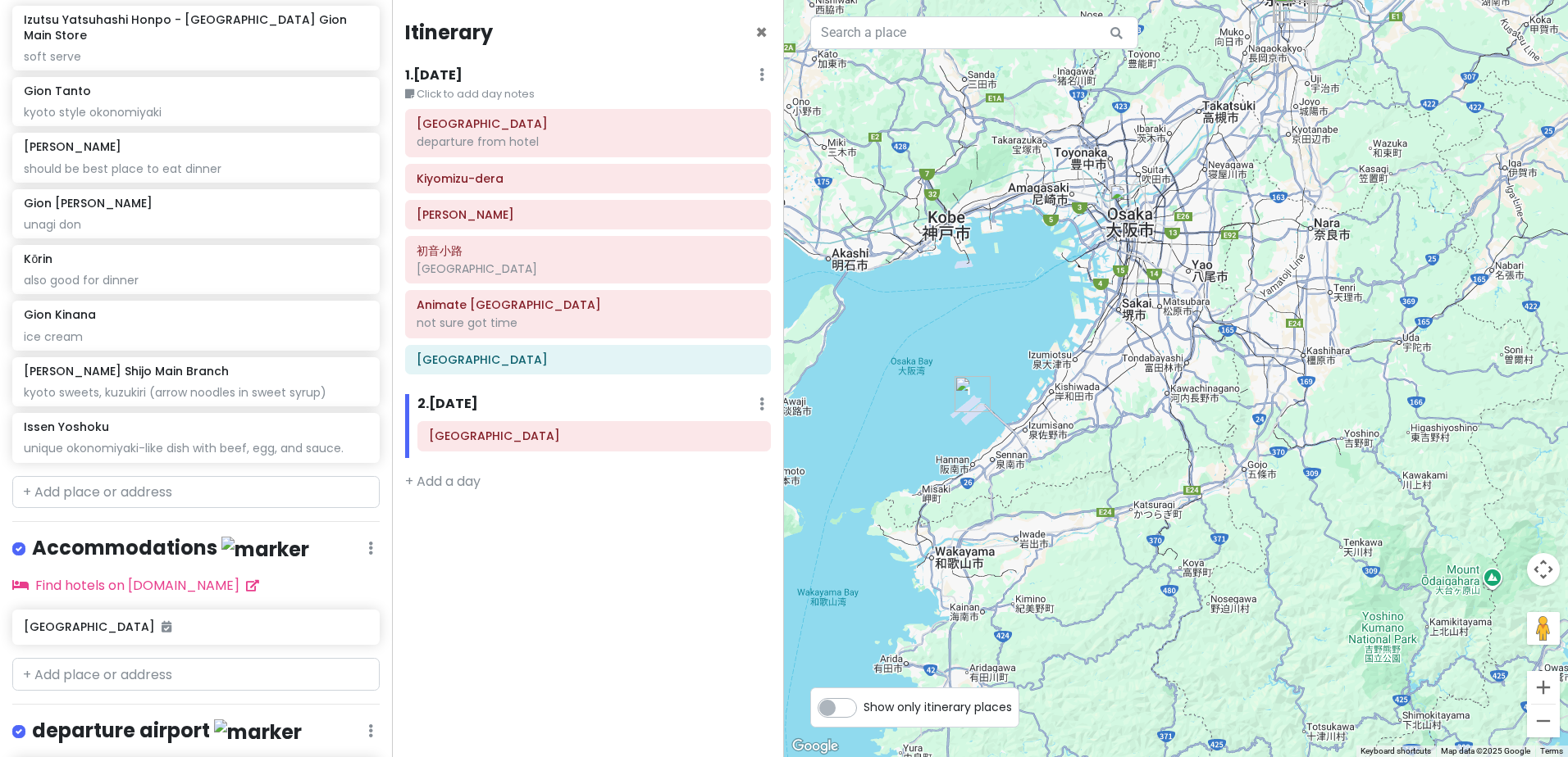
drag, startPoint x: 1076, startPoint y: 380, endPoint x: 1225, endPoint y: 318, distance: 161.4
click at [1225, 318] on div at bounding box center [1175, 378] width 784 height 757
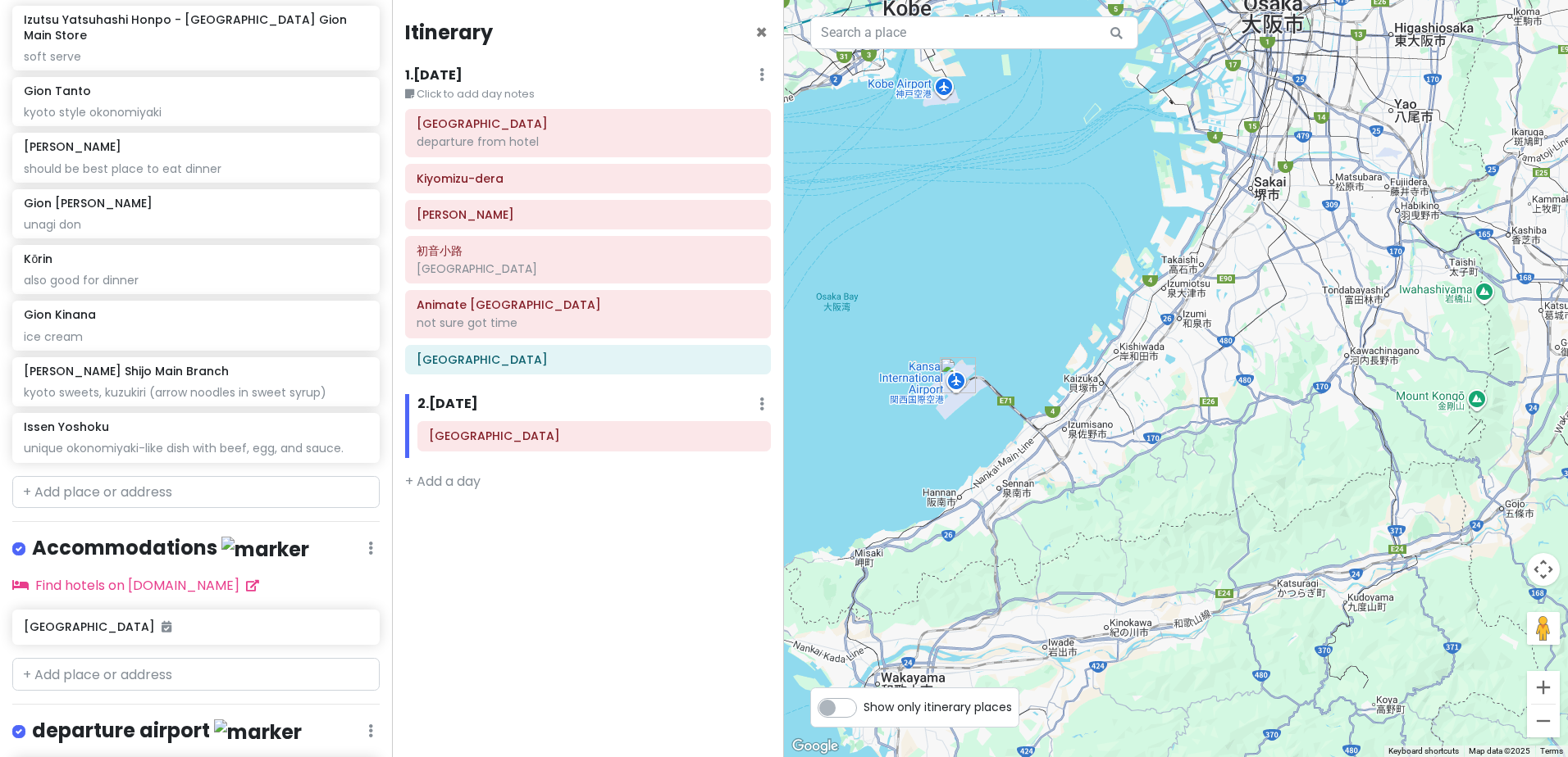
paste input "Lawson (2F North Wing, Terminal 1) – Open 24 hours, offers a wide range of food…"
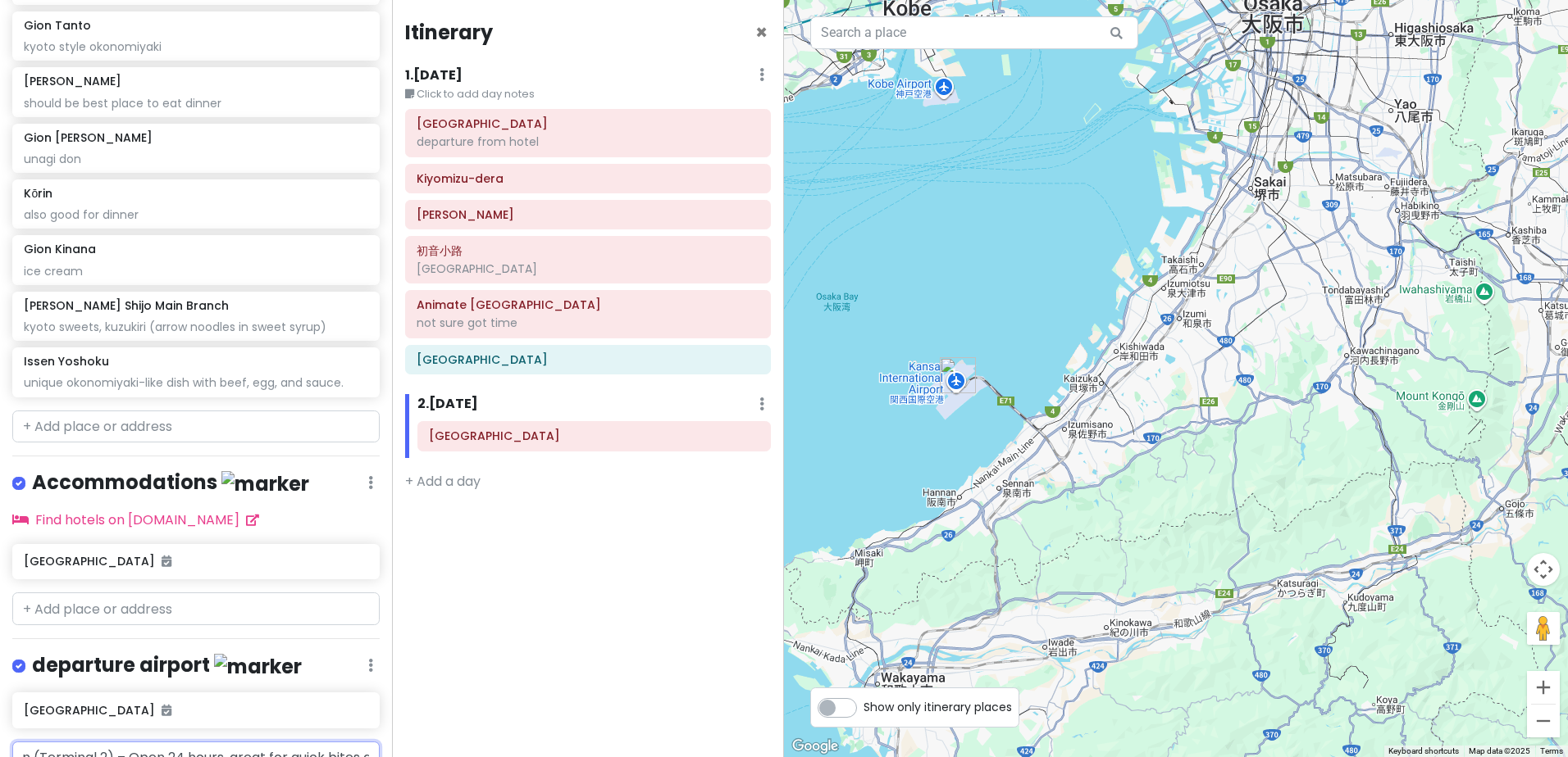
scroll to position [1882, 0]
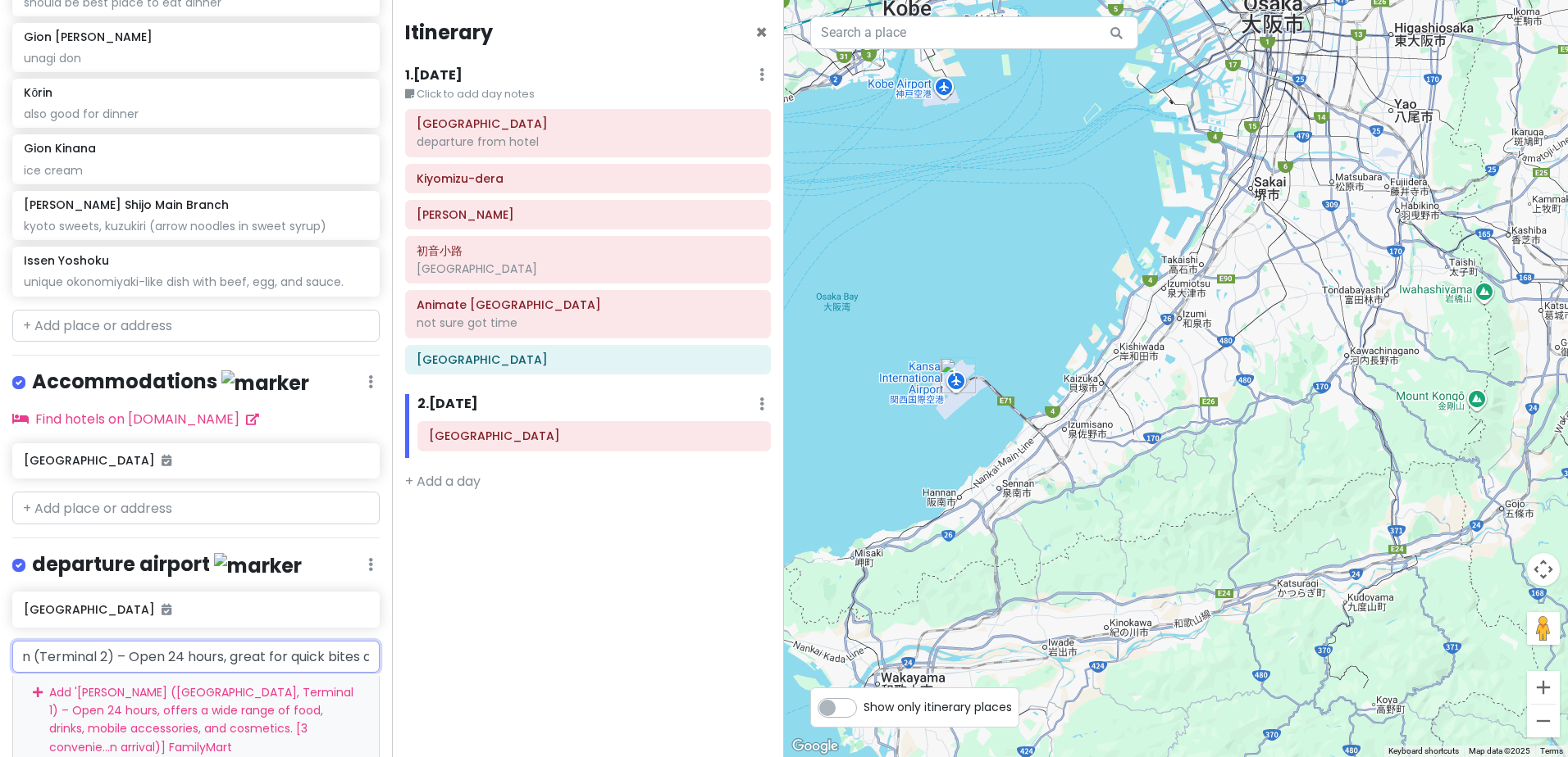
click at [248, 674] on div "Add ' Lawson (2F North Wing, Terminal 1) – Open 24 hours, offers a wide range o…" at bounding box center [196, 765] width 366 height 184
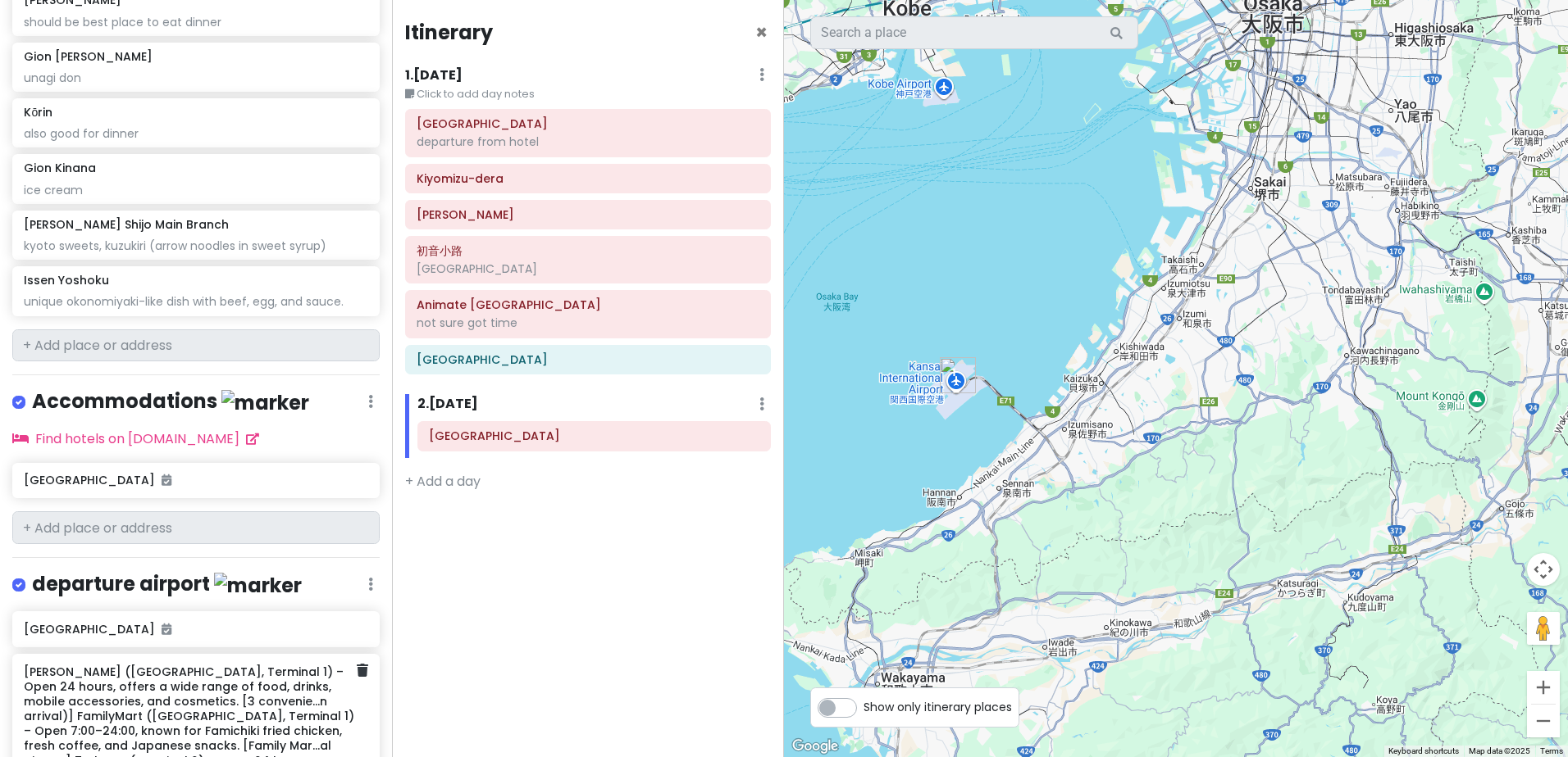
scroll to position [1847, 0]
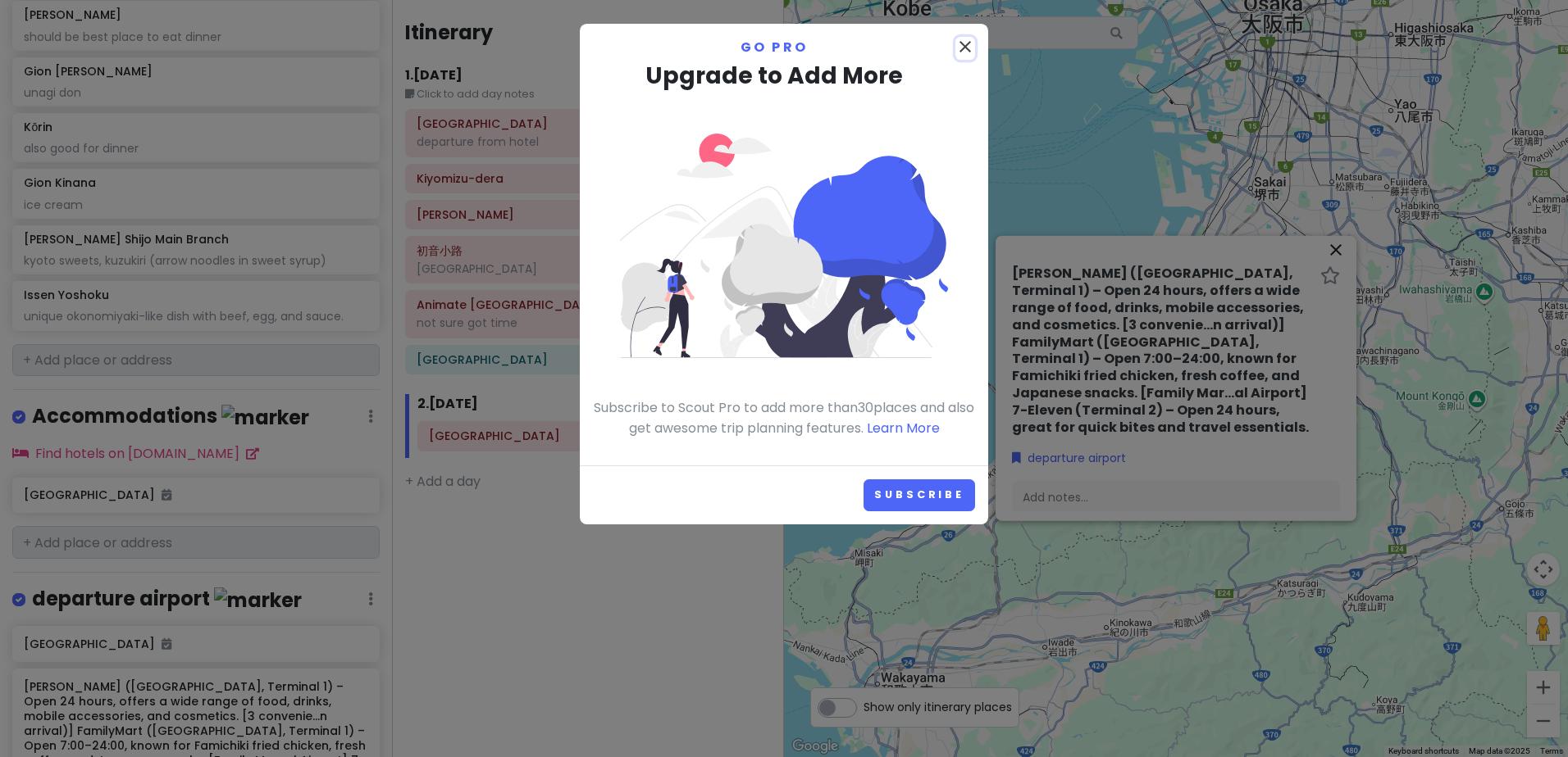
click at [965, 46] on icon "close" at bounding box center [965, 46] width 20 height 20
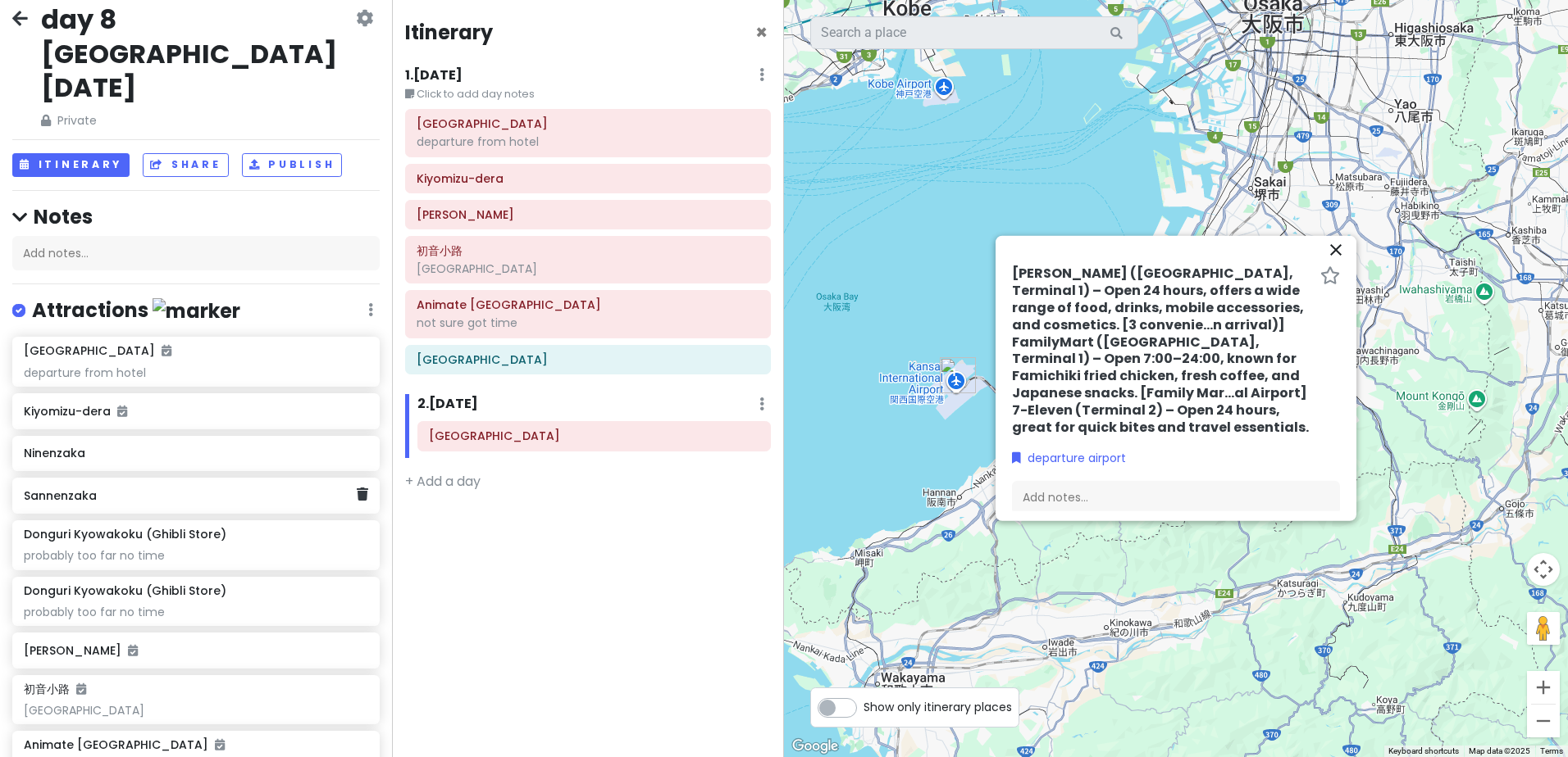
scroll to position [0, 0]
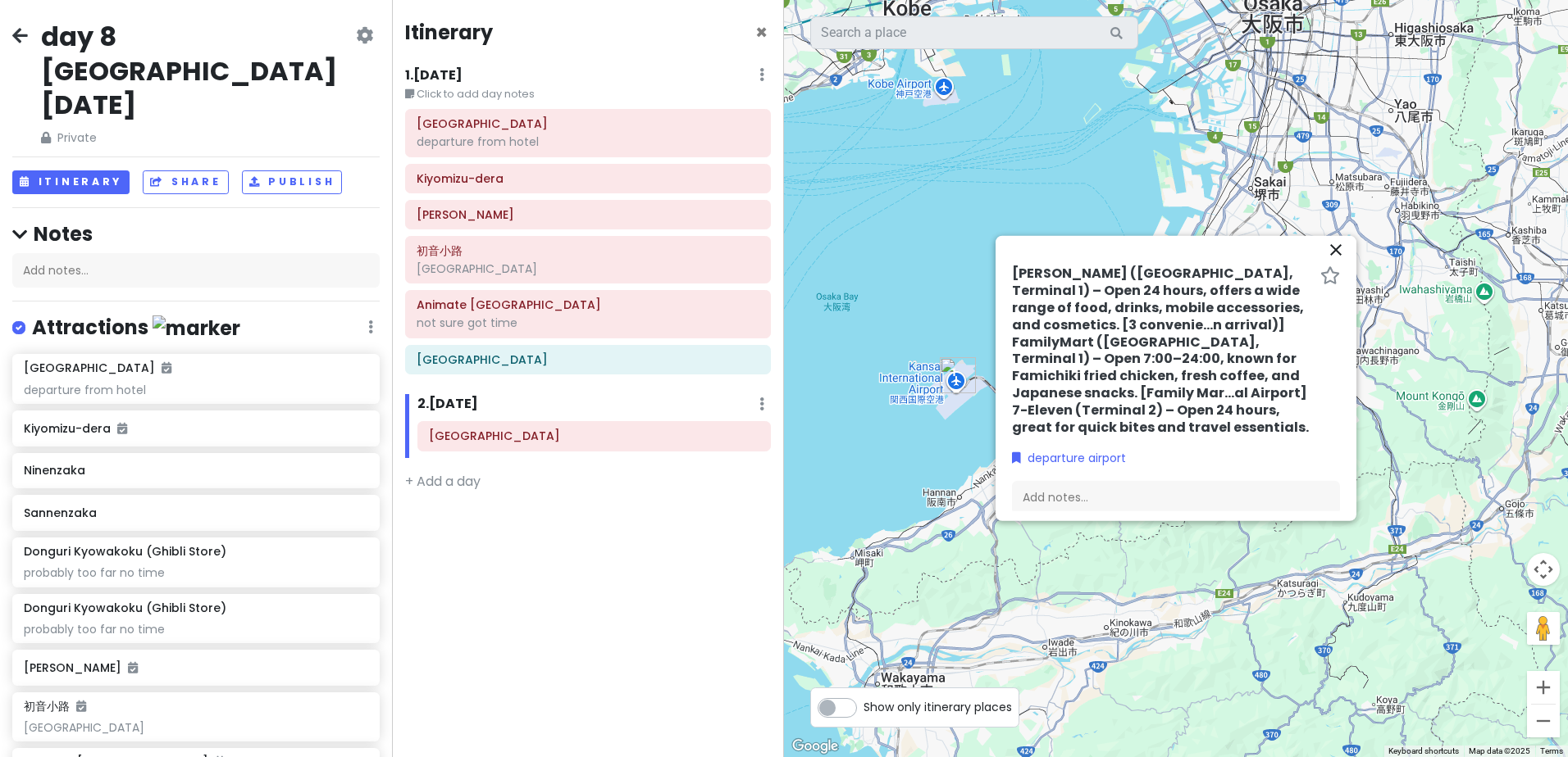
click at [18, 28] on icon at bounding box center [20, 35] width 16 height 13
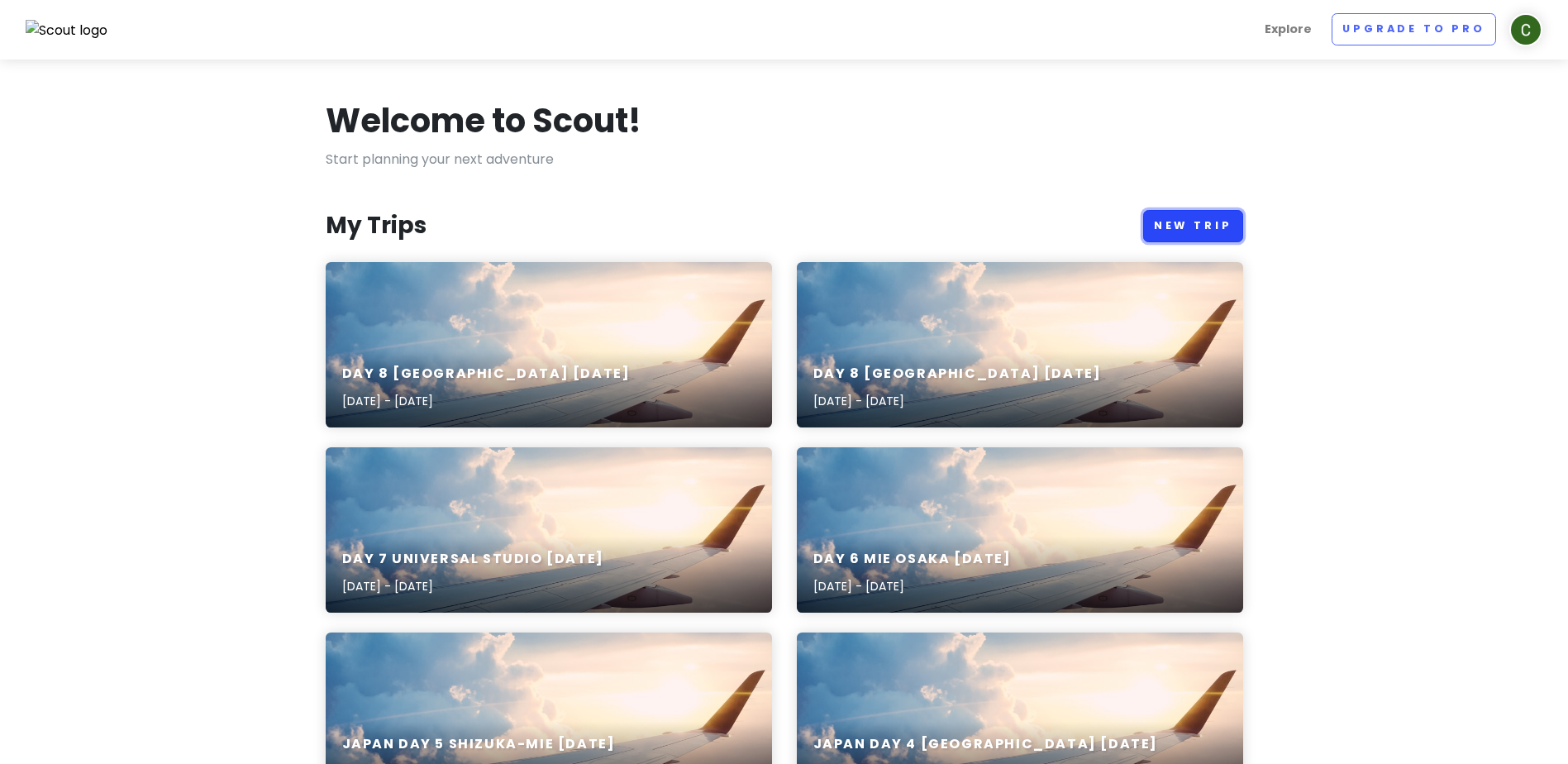
click at [1179, 228] on link "New Trip" at bounding box center [1193, 226] width 100 height 32
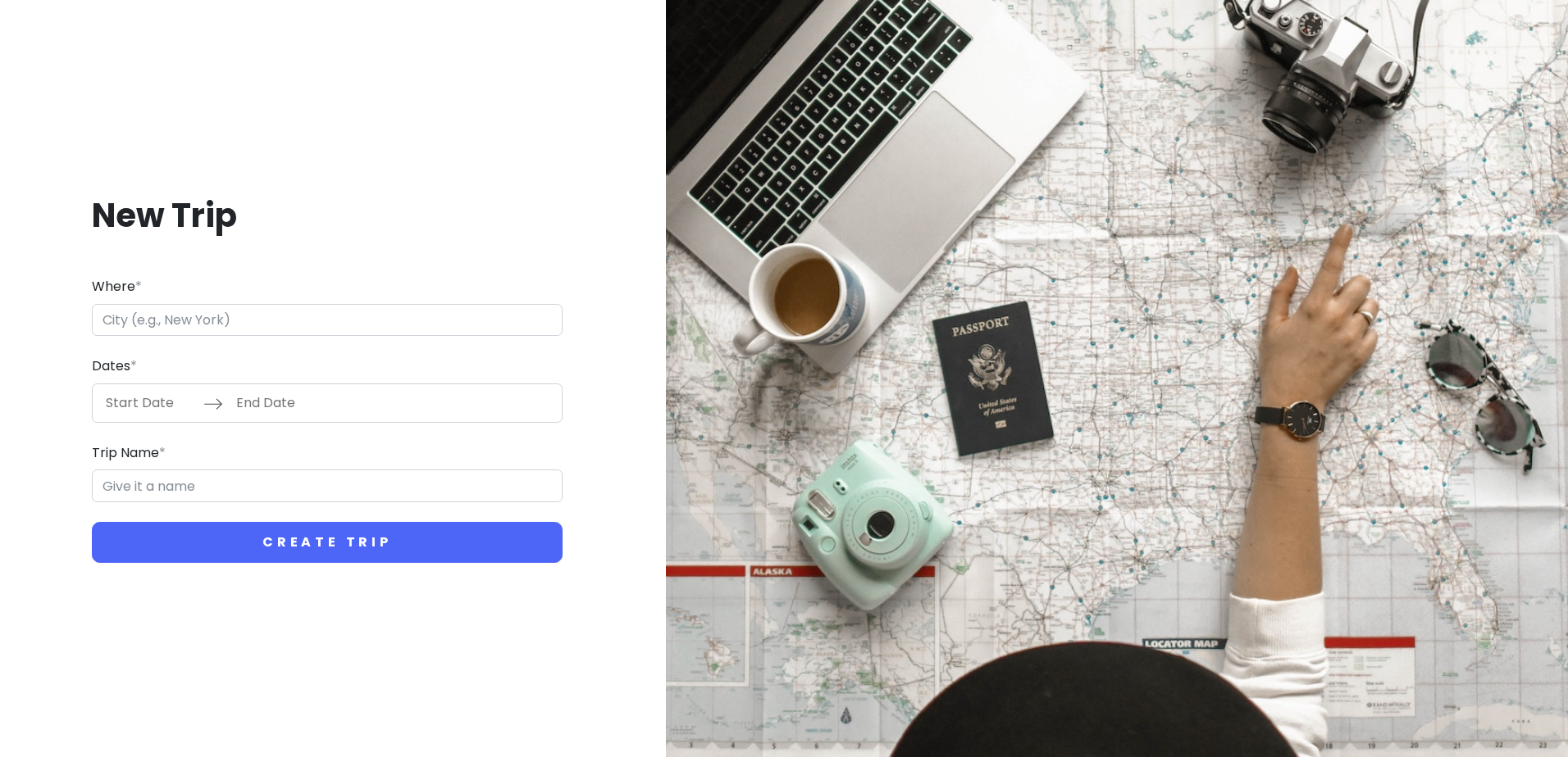
click at [289, 330] on input "Where *" at bounding box center [326, 321] width 470 height 33
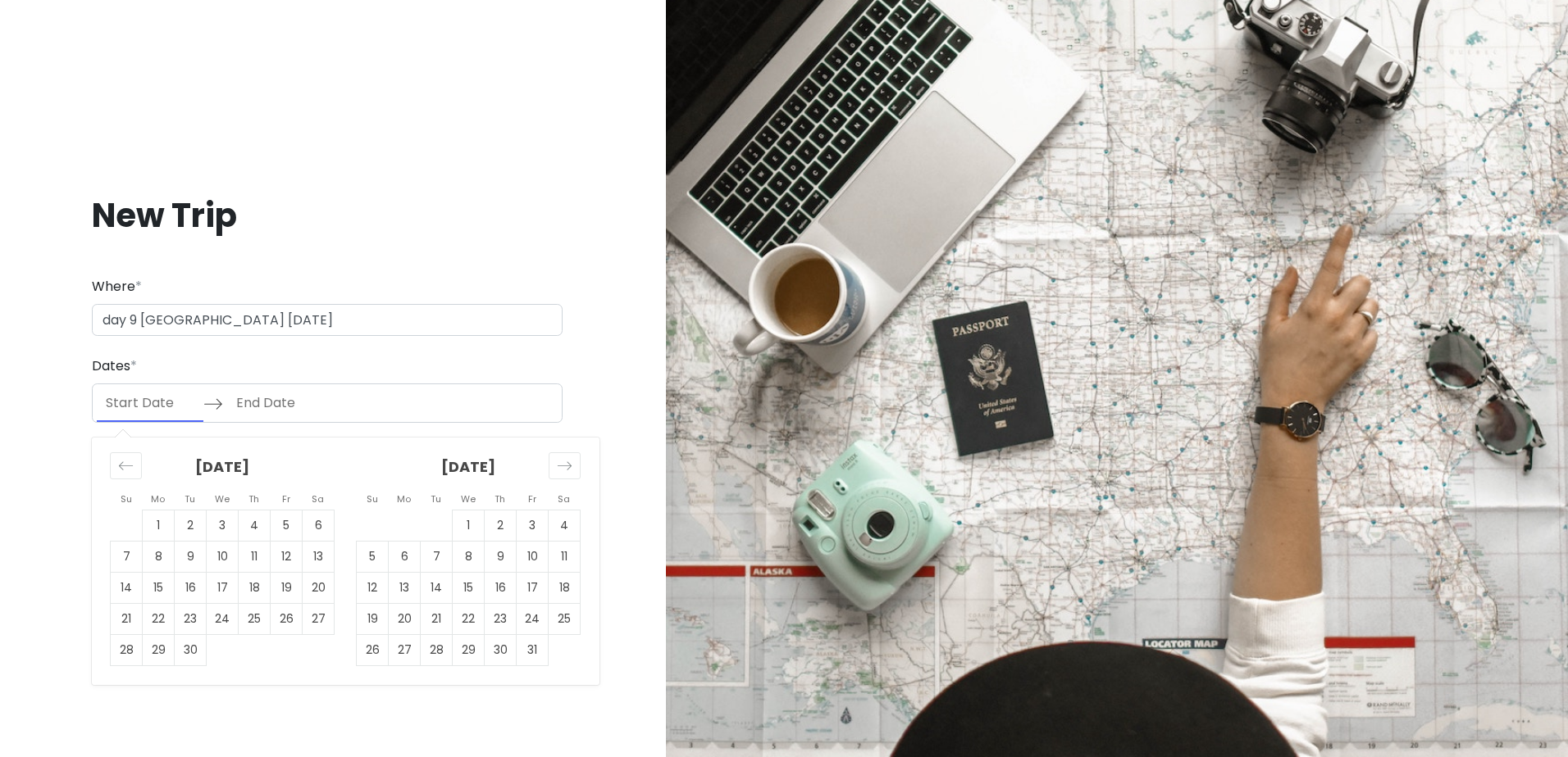
click at [167, 405] on input "Start Date" at bounding box center [150, 403] width 107 height 38
click at [191, 623] on td "23" at bounding box center [190, 618] width 32 height 31
click at [167, 399] on input "09/23/2025" at bounding box center [150, 403] width 107 height 38
click at [560, 462] on icon "Move forward to switch to the next month." at bounding box center [564, 466] width 16 height 16
click at [562, 463] on icon "Move forward to switch to the next month." at bounding box center [564, 466] width 16 height 16
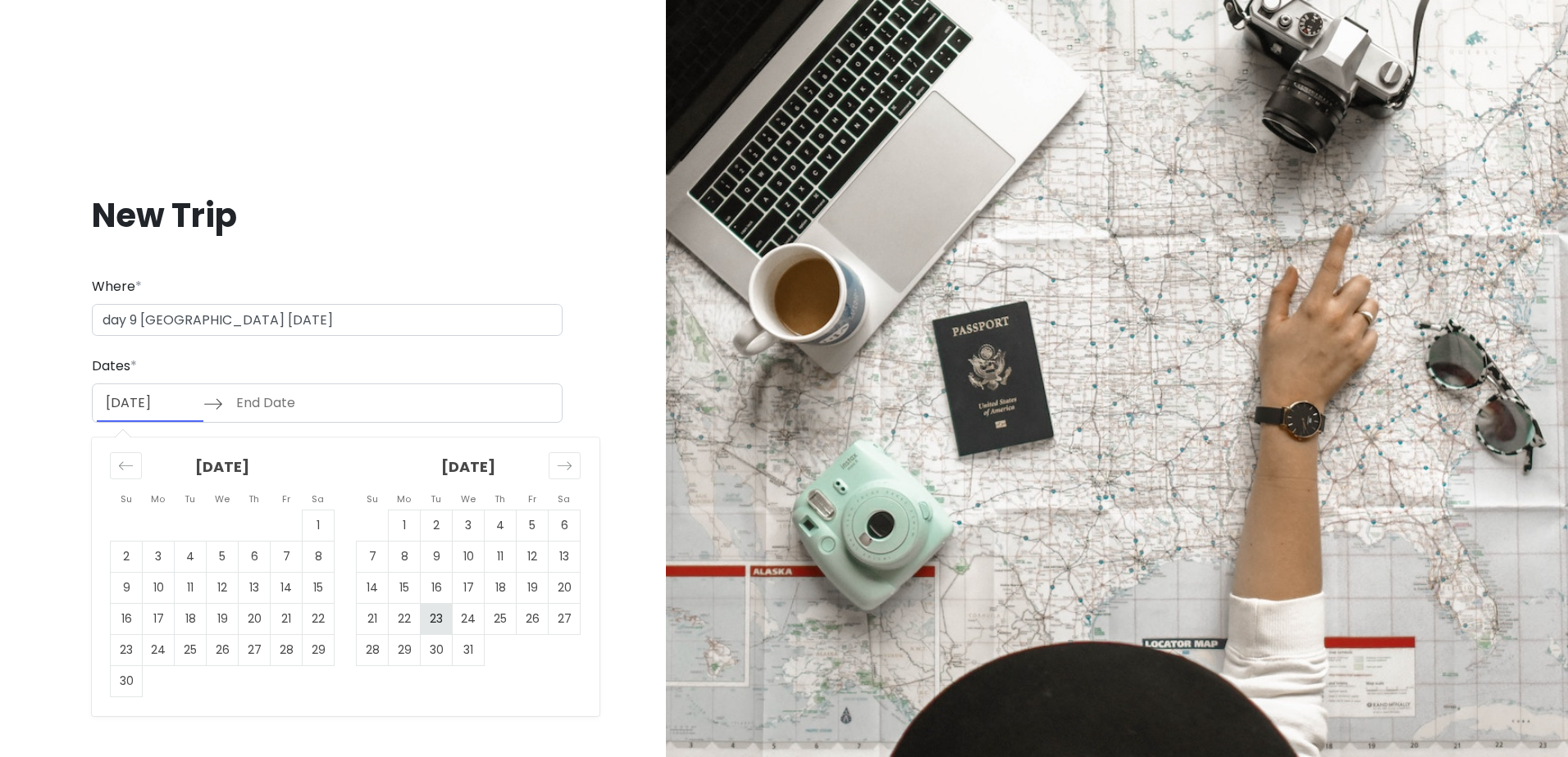
click at [438, 622] on td "23" at bounding box center [437, 618] width 32 height 31
click at [276, 408] on input "End Date" at bounding box center [280, 403] width 107 height 38
click at [190, 619] on td "23" at bounding box center [190, 618] width 32 height 31
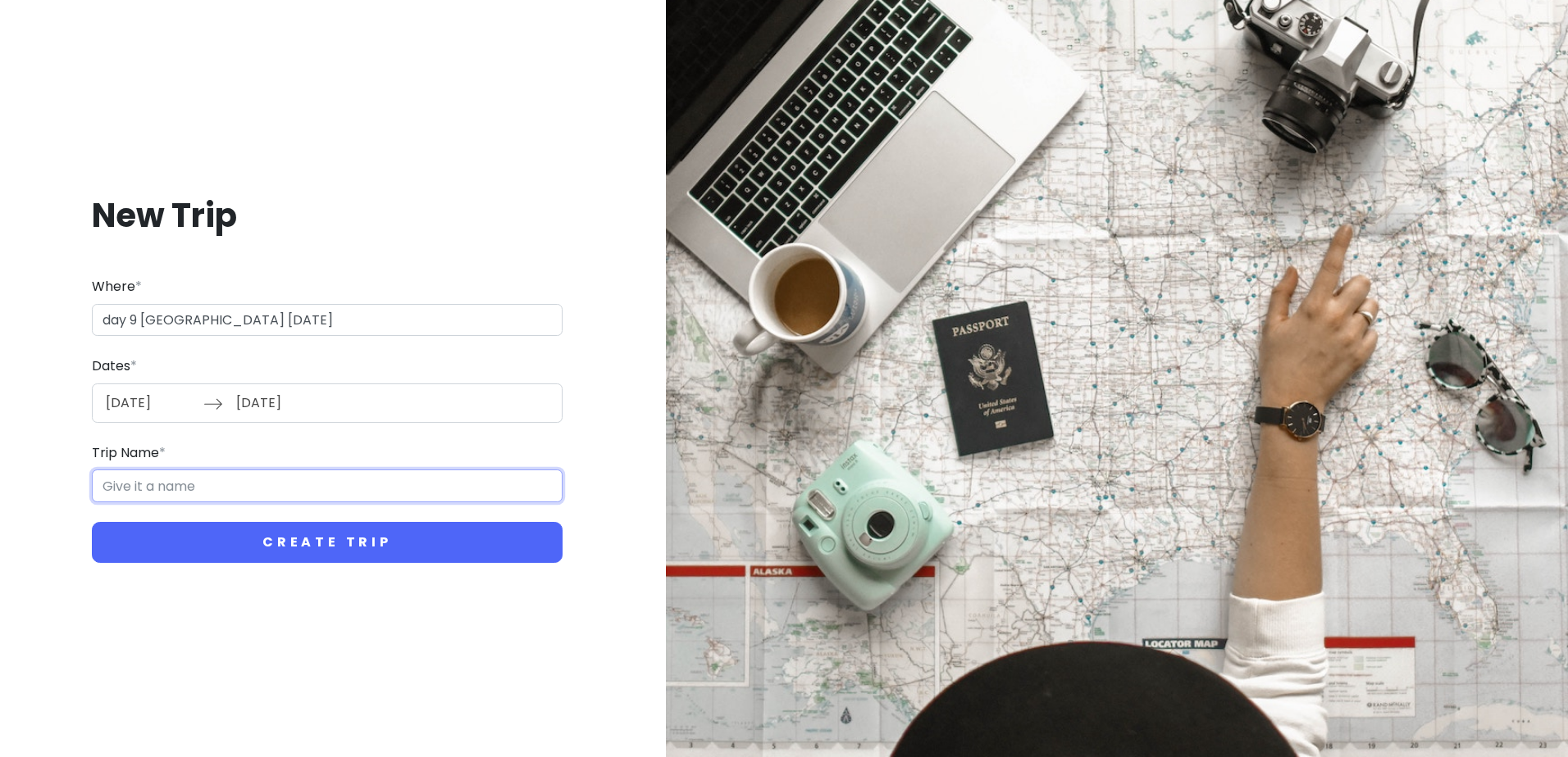
click at [241, 486] on input "Trip Name *" at bounding box center [326, 485] width 470 height 33
drag, startPoint x: 340, startPoint y: 322, endPoint x: -38, endPoint y: 311, distance: 378.2
click at [0, 311] on html "New Trip Where * day 9 Kansai Airport Dec 23 Dates * 12/23/2025 Navigate forwar…" at bounding box center [784, 378] width 1568 height 757
click at [231, 486] on input "Trip Name *" at bounding box center [326, 485] width 470 height 33
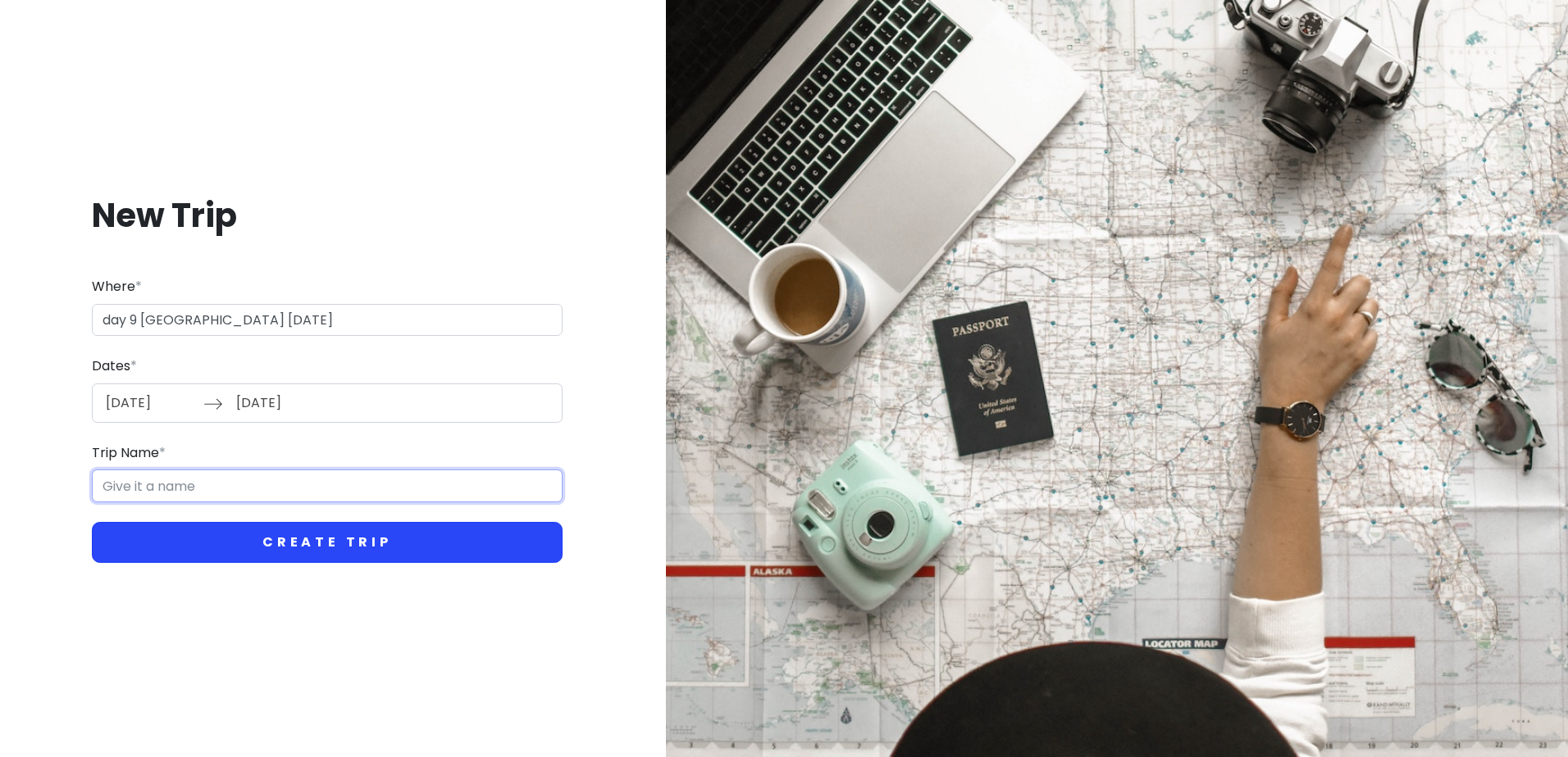
paste input "day 9 Kansai Airport Dec 23"
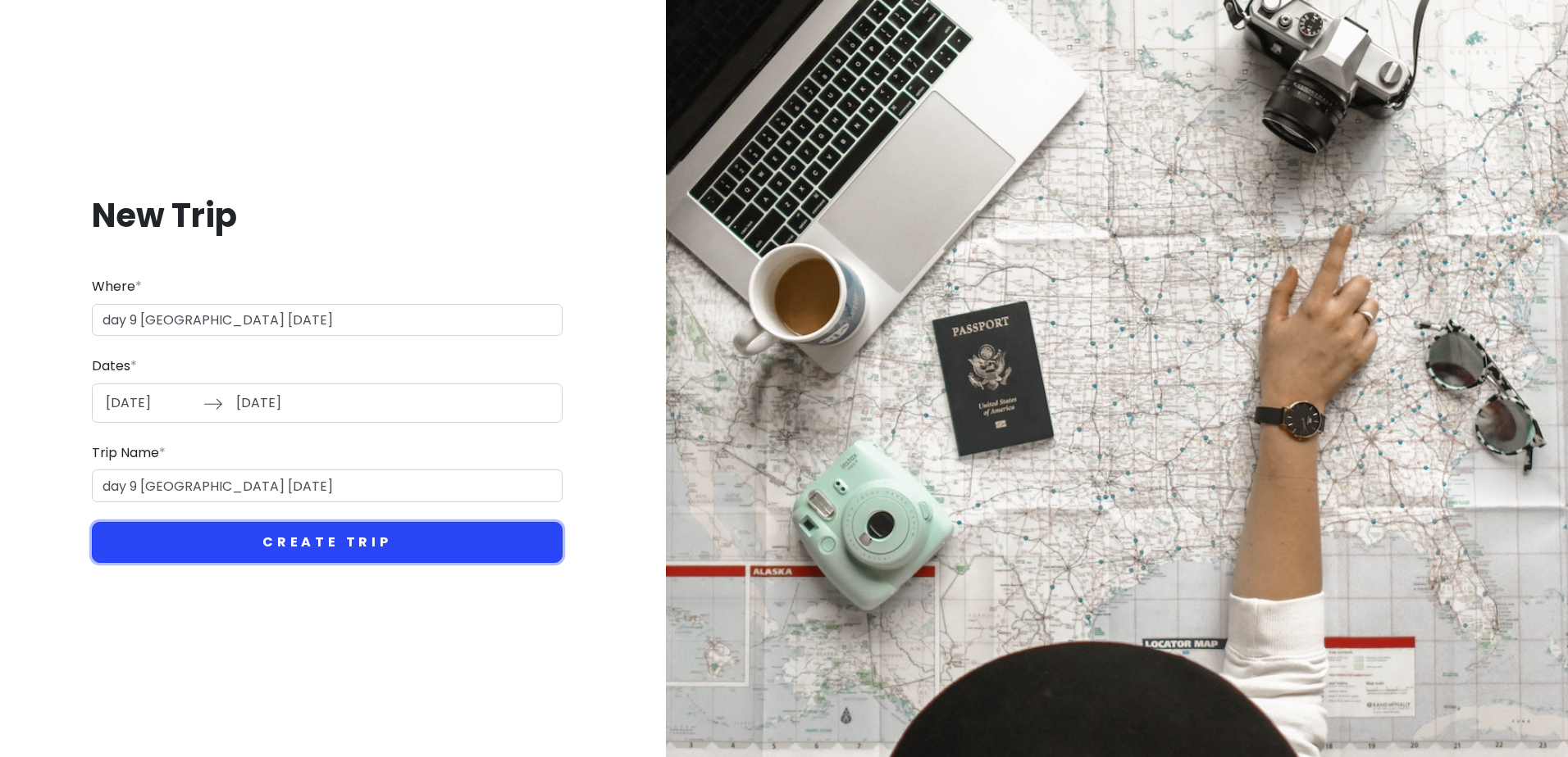
click at [287, 553] on button "Create Trip" at bounding box center [326, 542] width 470 height 41
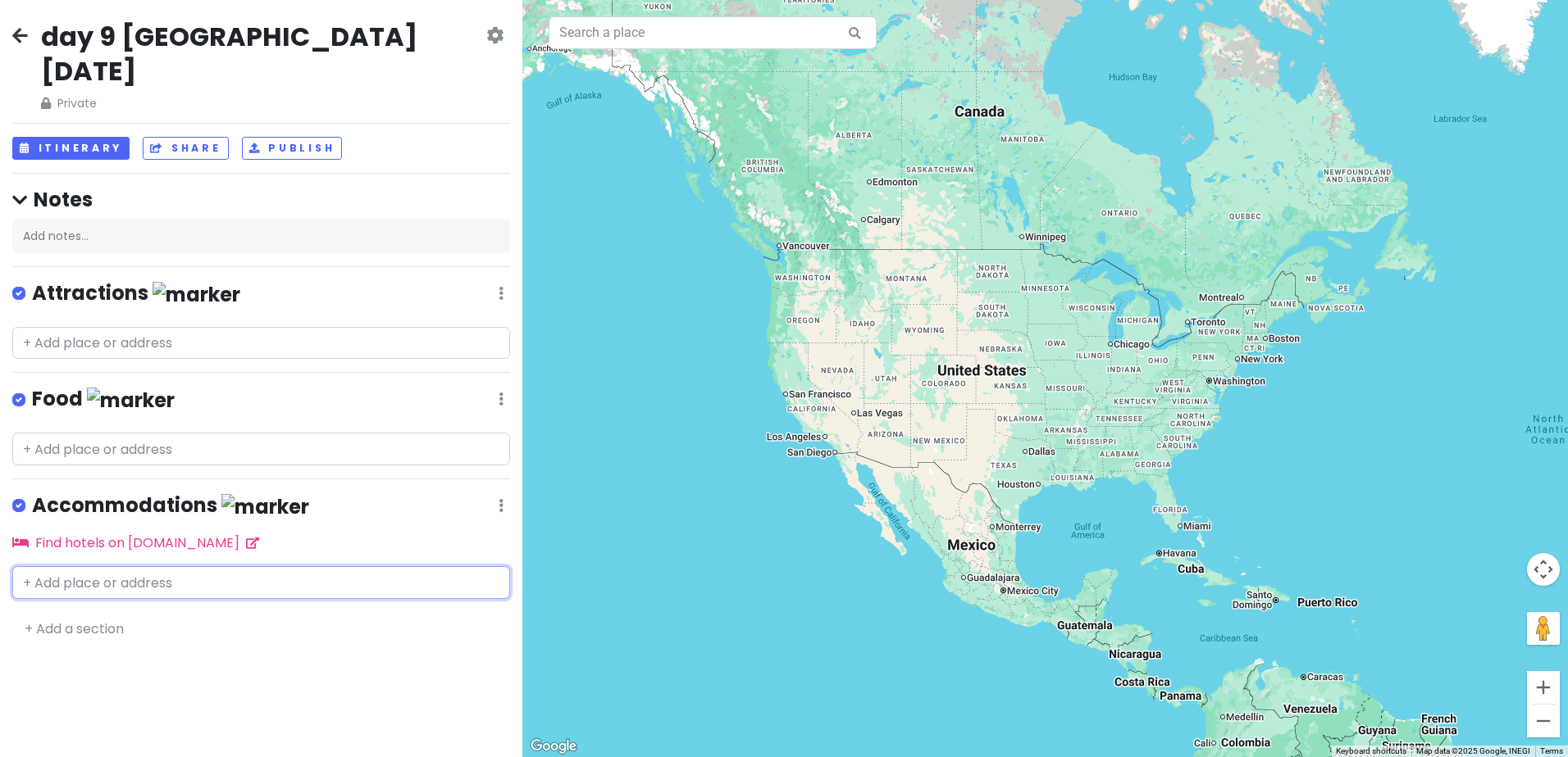
click at [164, 567] on input "text" at bounding box center [261, 583] width 498 height 33
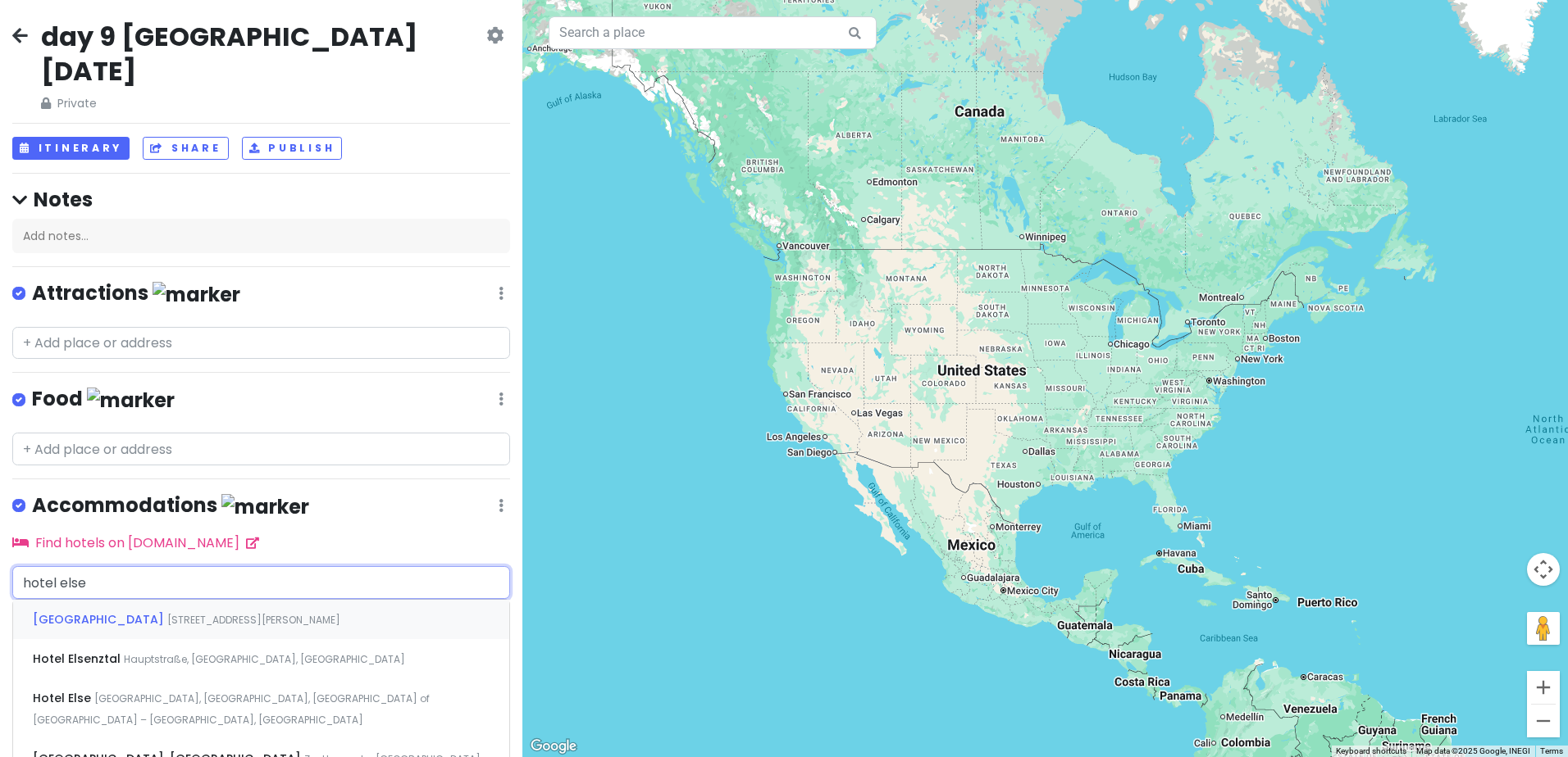
click at [210, 613] on span "[STREET_ADDRESS][PERSON_NAME]" at bounding box center [253, 619] width 173 height 14
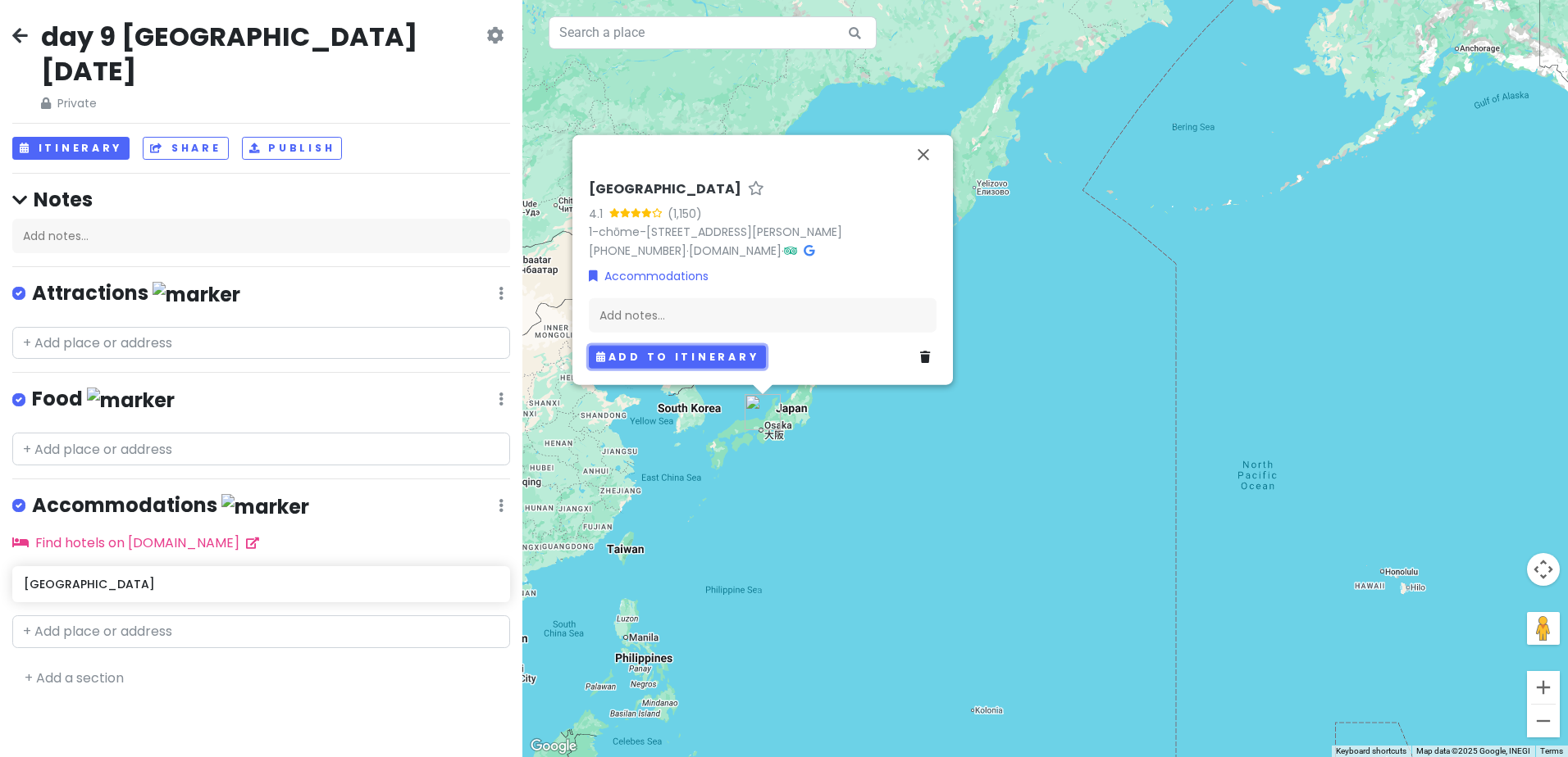
click at [701, 354] on button "Add to itinerary" at bounding box center [677, 356] width 177 height 24
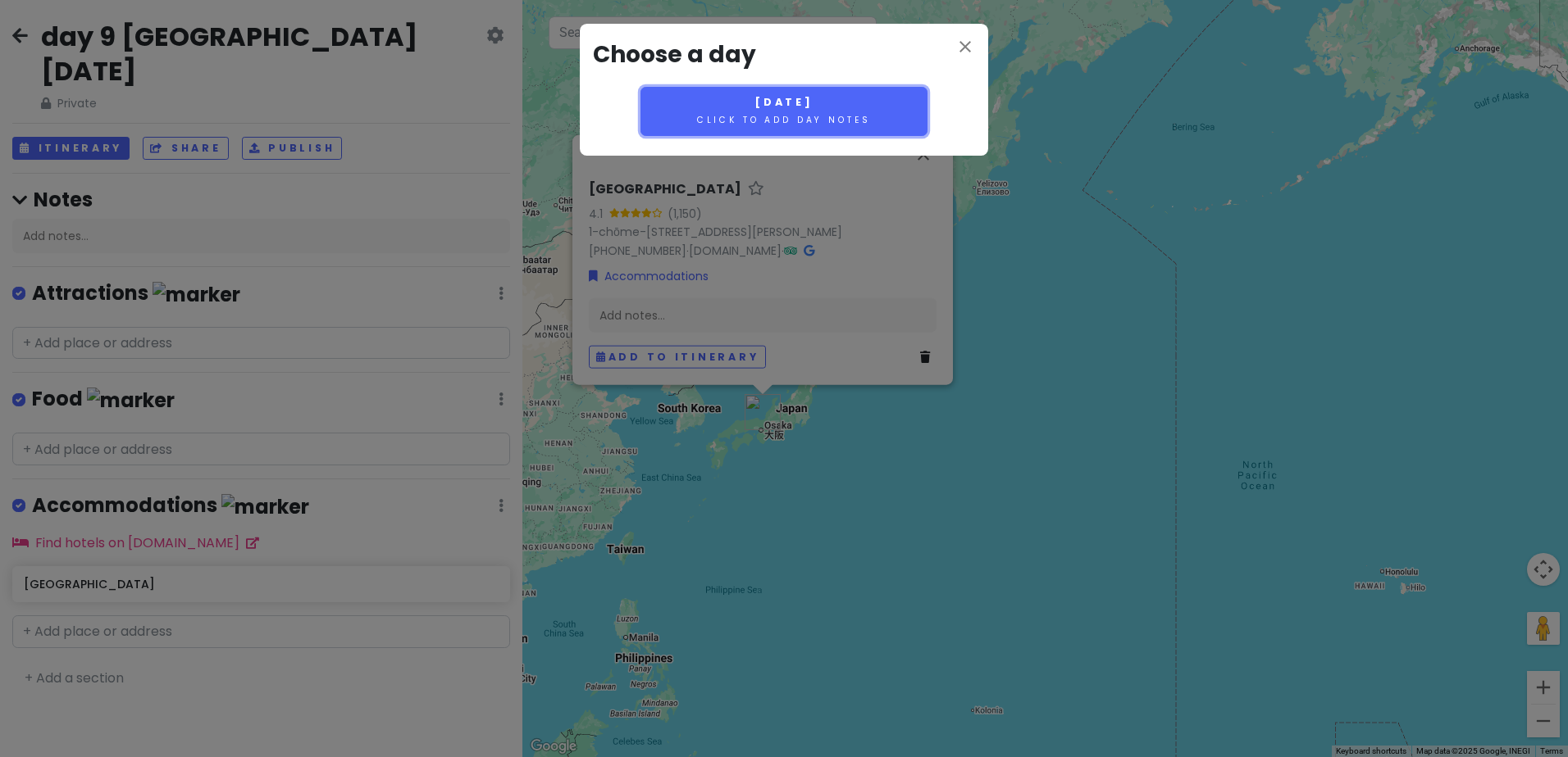
click at [816, 117] on small "Click to add day notes" at bounding box center [784, 120] width 173 height 12
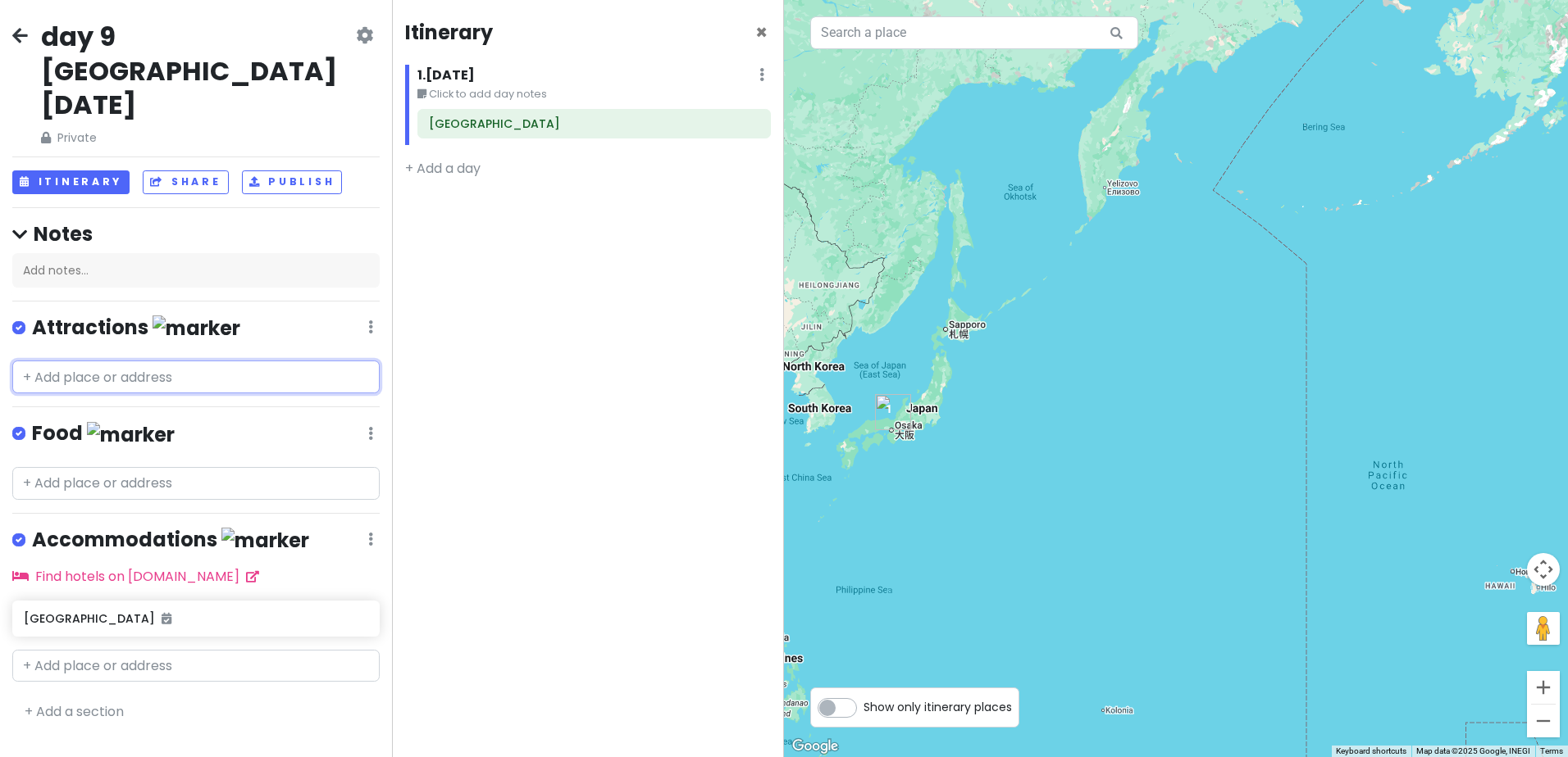
click at [149, 361] on input "text" at bounding box center [196, 377] width 368 height 33
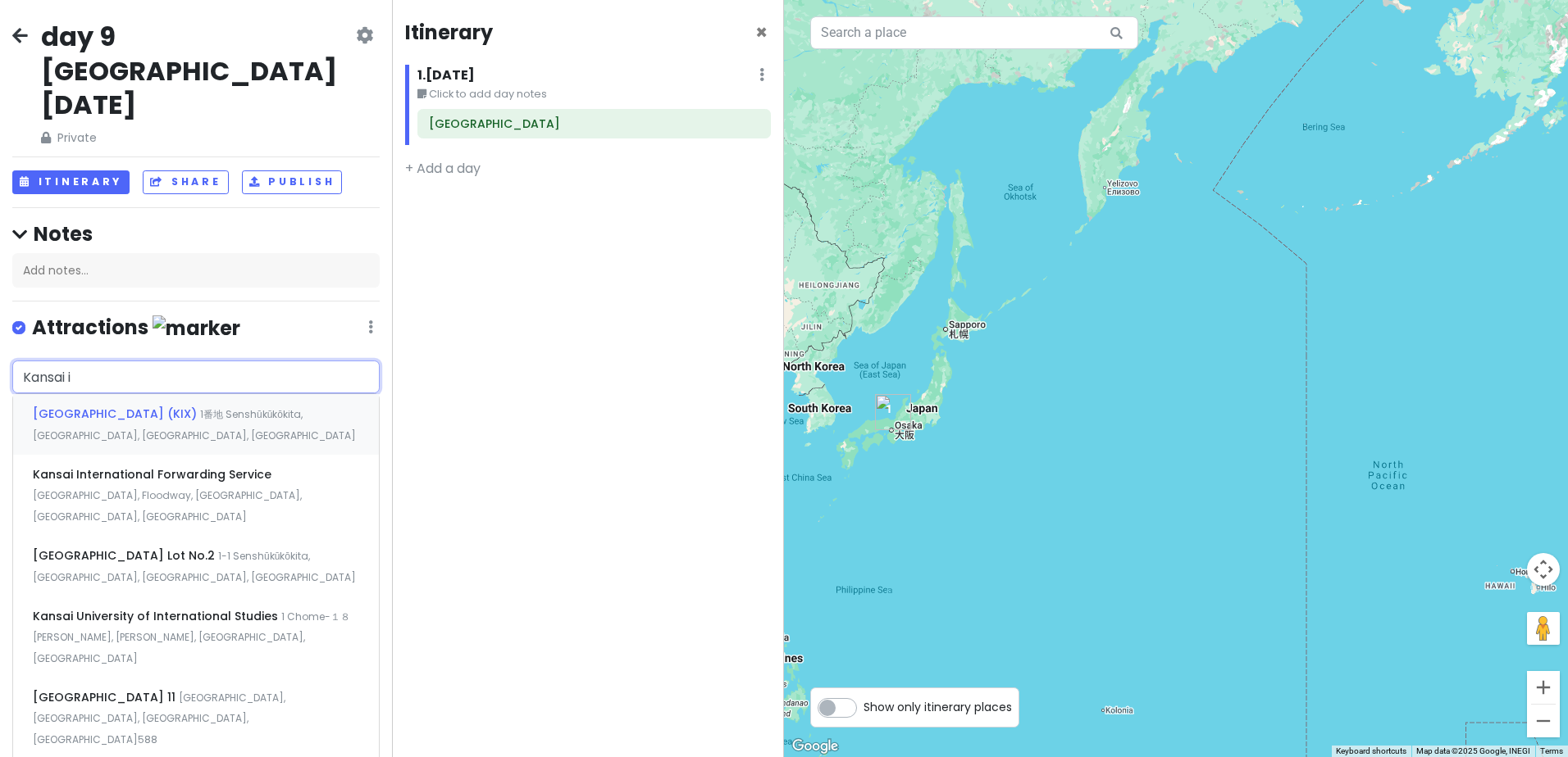
click at [181, 405] on span "Kansai International Airport (KIX)" at bounding box center [116, 413] width 167 height 16
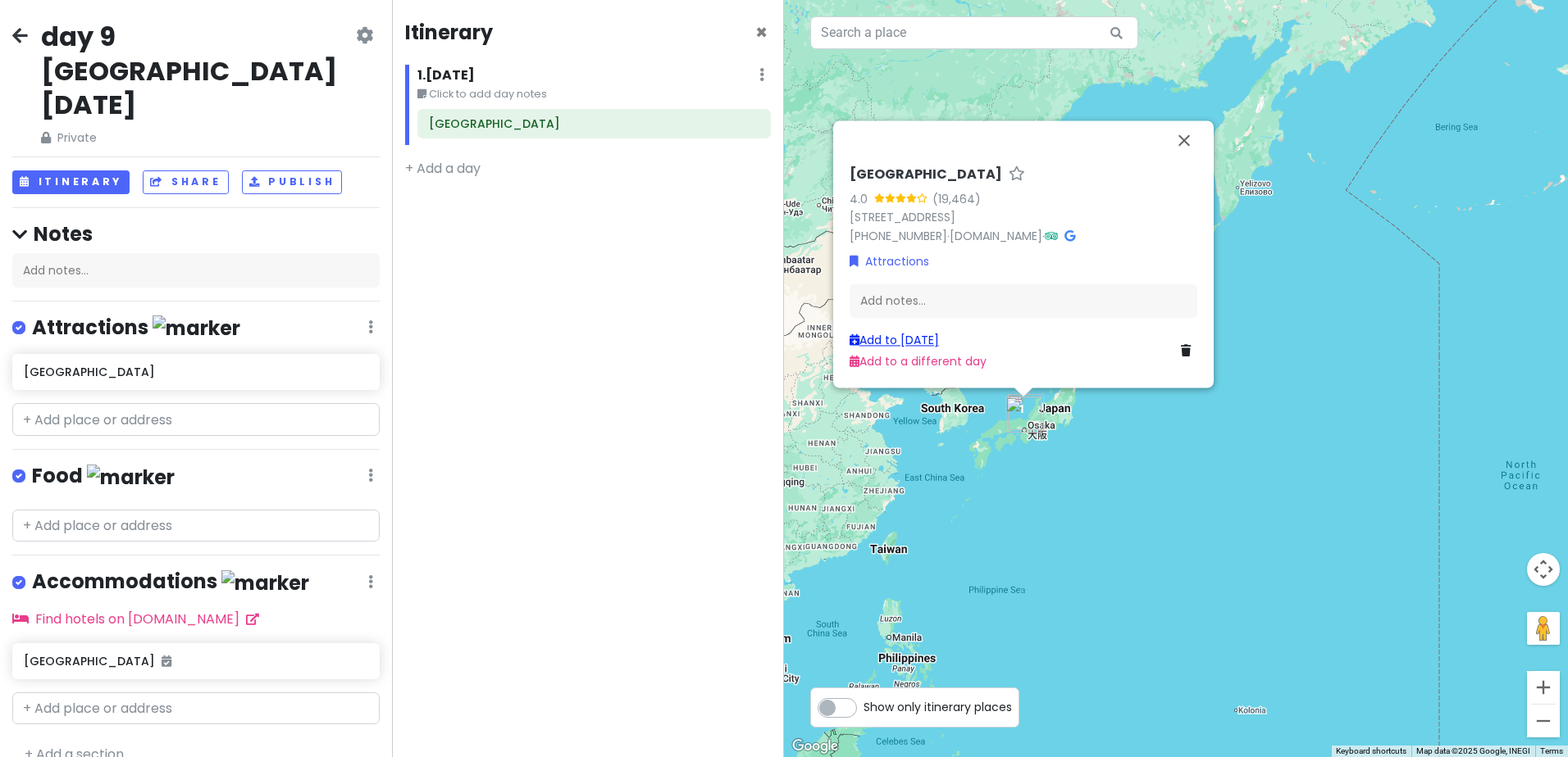
click at [937, 340] on link "Add to Tue 12/23" at bounding box center [894, 339] width 90 height 16
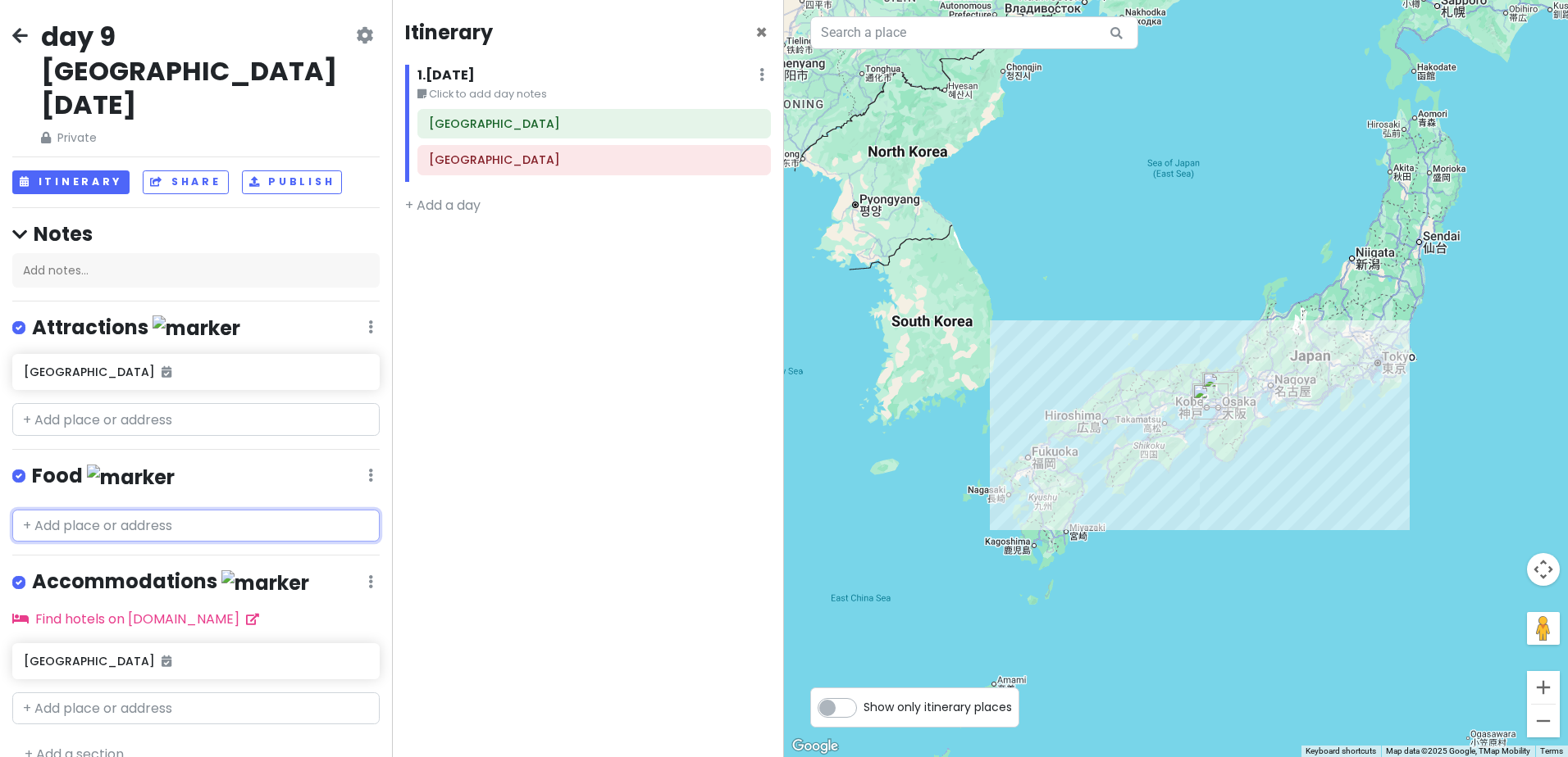
click at [157, 510] on input "text" at bounding box center [196, 526] width 368 height 33
click at [147, 403] on input "text" at bounding box center [196, 420] width 368 height 33
click at [123, 510] on input "text" at bounding box center [196, 526] width 368 height 33
paste input "Lawson (2F North Wing, Terminal 1) – Open 24 hours, offers a wide range of food…"
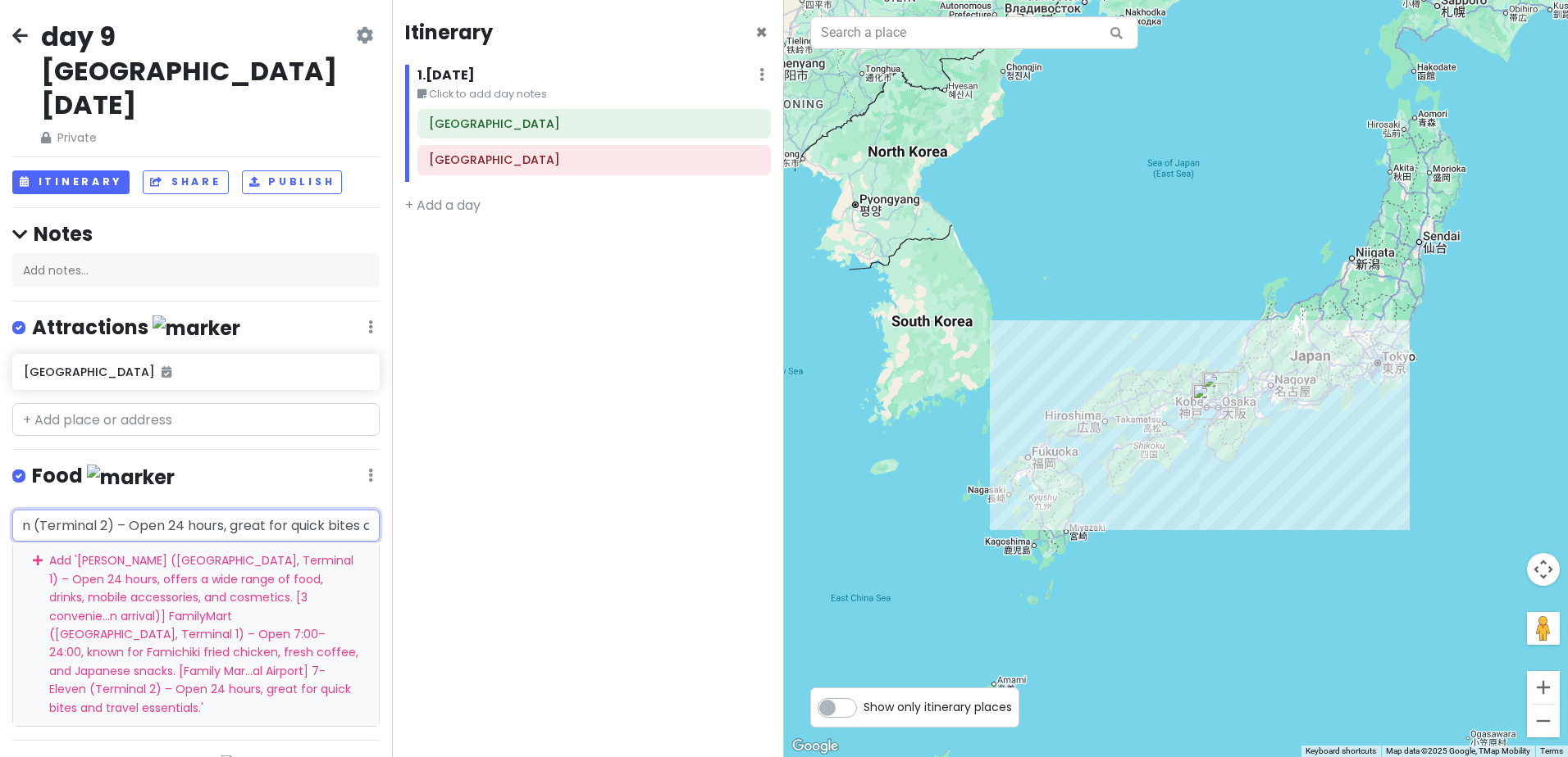
drag, startPoint x: 215, startPoint y: 604, endPoint x: 222, endPoint y: 595, distance: 11.4
click at [216, 604] on div "Add ' Lawson (2F North Wing, Terminal 1) – Open 24 hours, offers a wide range o…" at bounding box center [196, 634] width 366 height 184
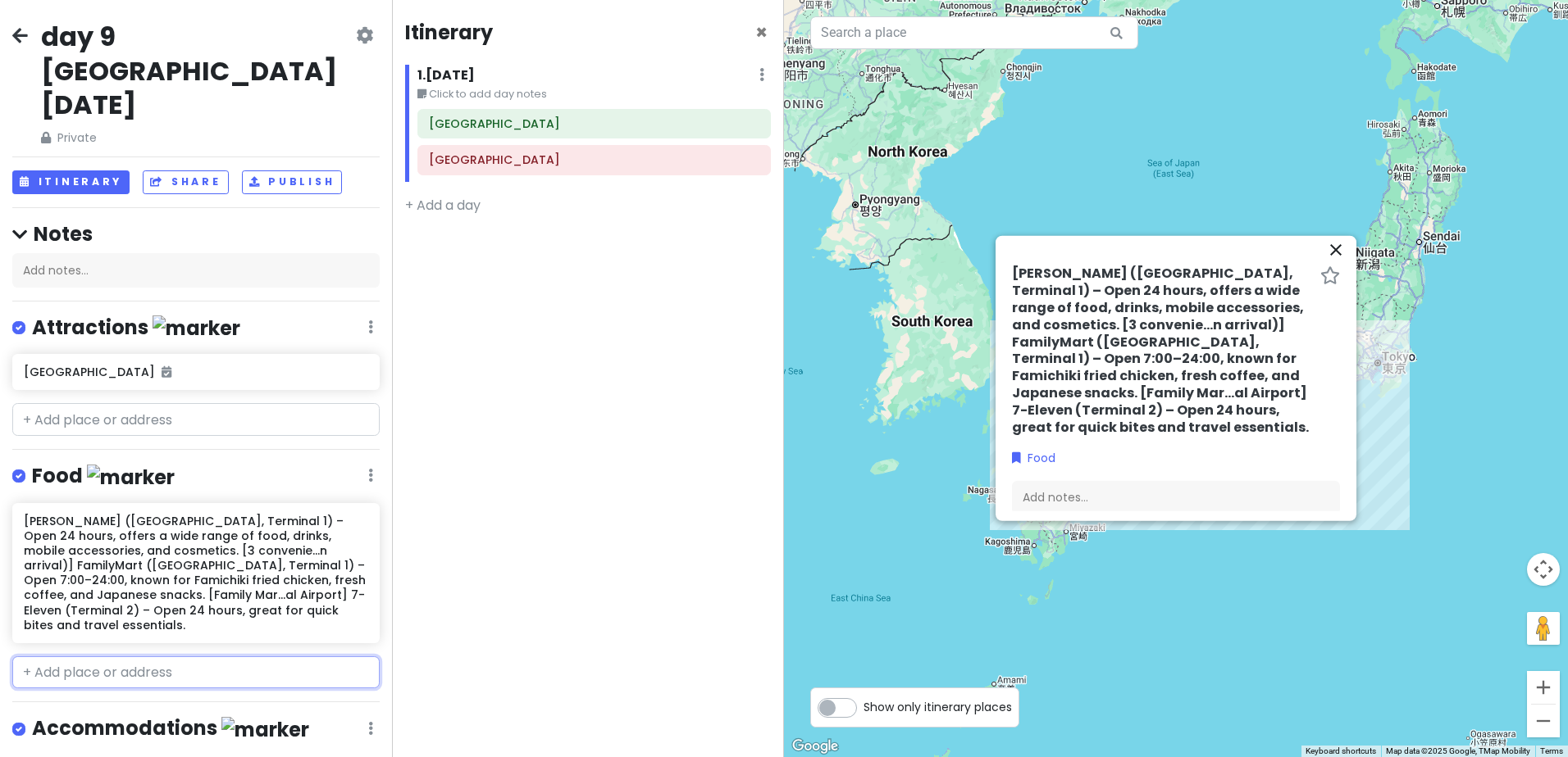
click at [136, 656] on input "text" at bounding box center [196, 672] width 368 height 33
paste input "Botejyu (Terminal 1) – Famous for okonomiyaki and takoyaki, classic Kansai flav…"
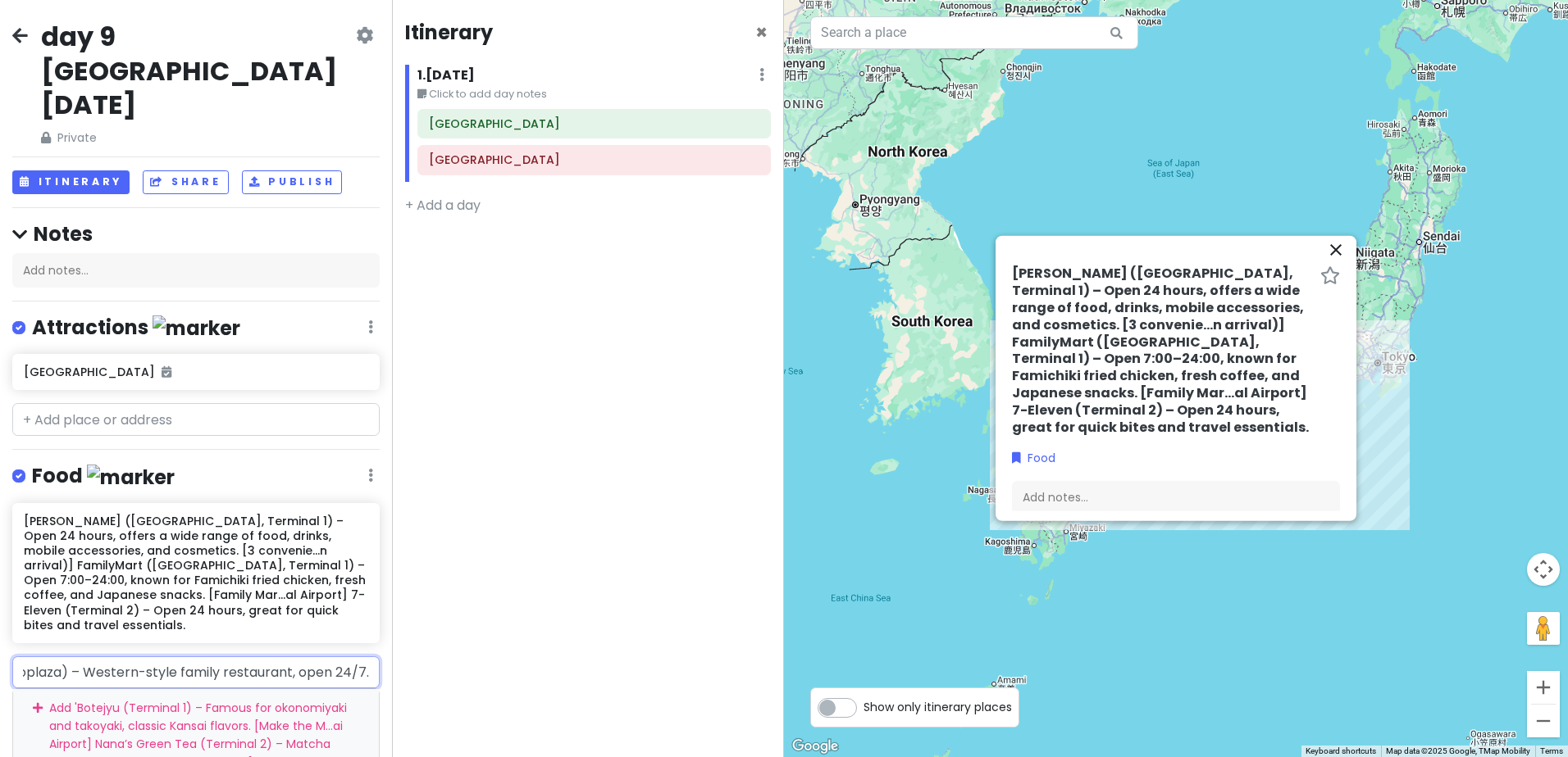
click at [242, 704] on div "Add ' Botejyu (Terminal 1) – Famous for okonomiyaki and takoyaki, classic Kansa…" at bounding box center [196, 772] width 366 height 166
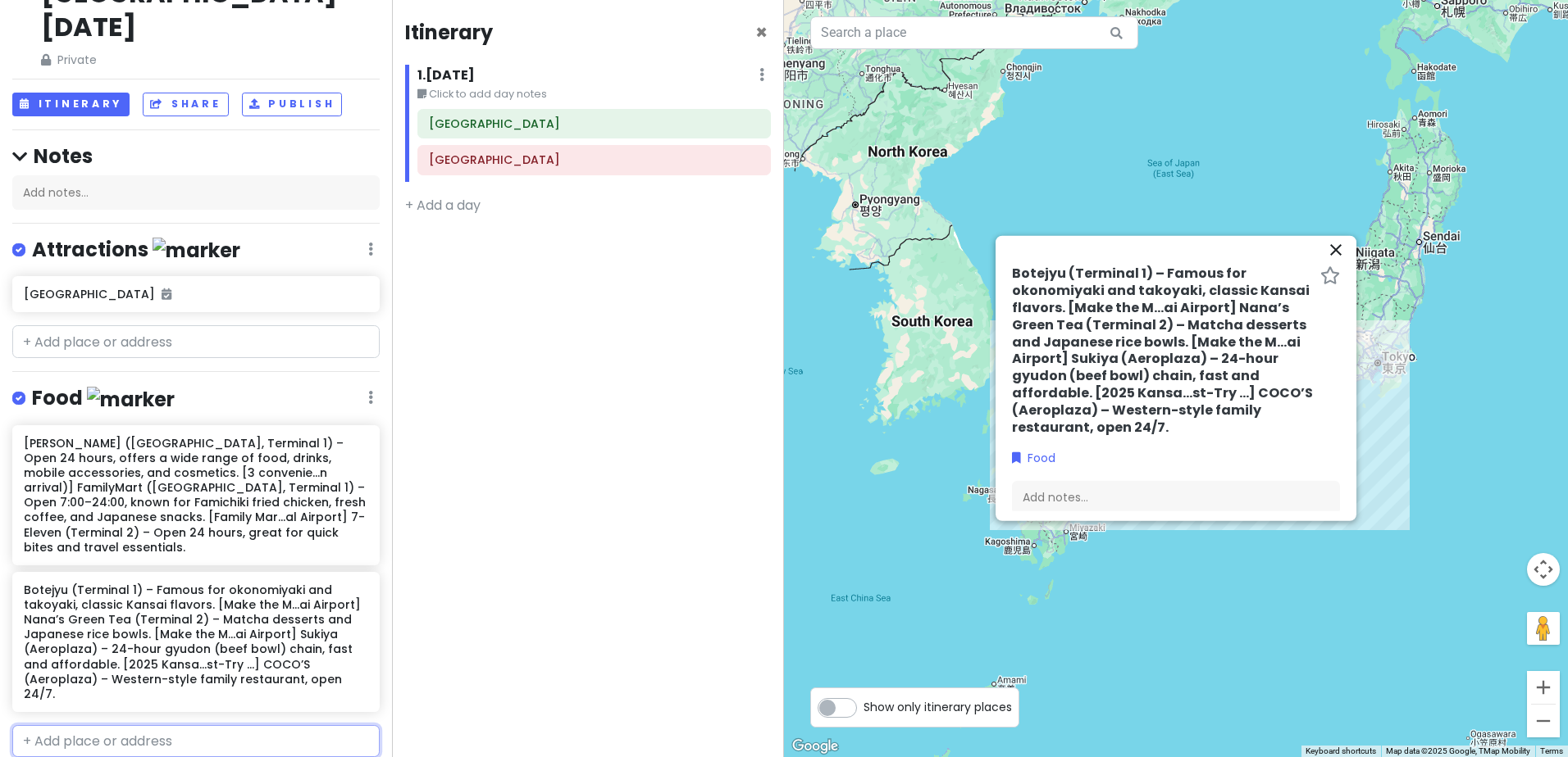
scroll to position [246, 0]
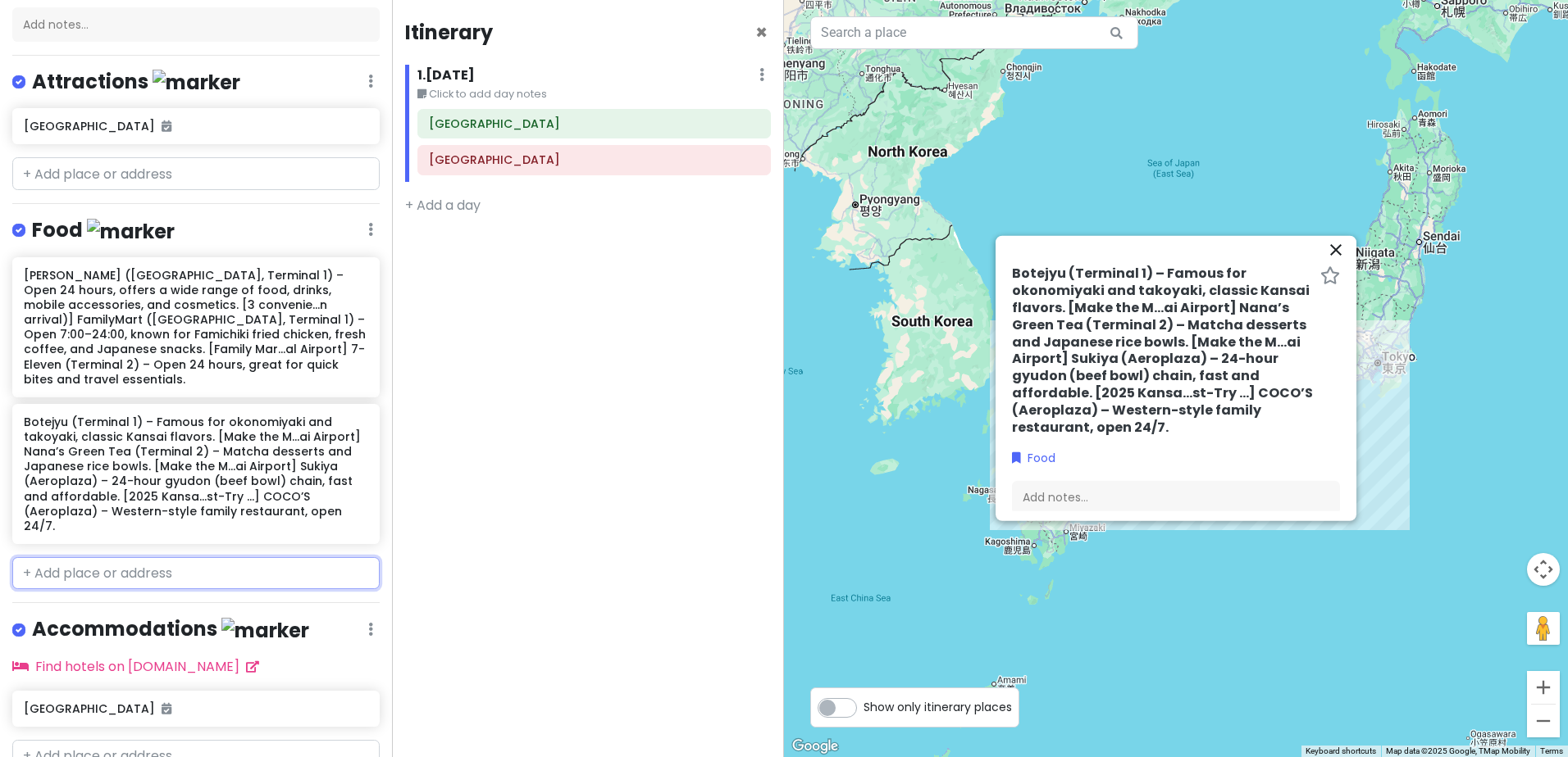
click at [156, 557] on input "text" at bounding box center [196, 573] width 368 height 33
paste input "Sky View Observation Hall – Watch planes take off and land from a rooftop deck.…"
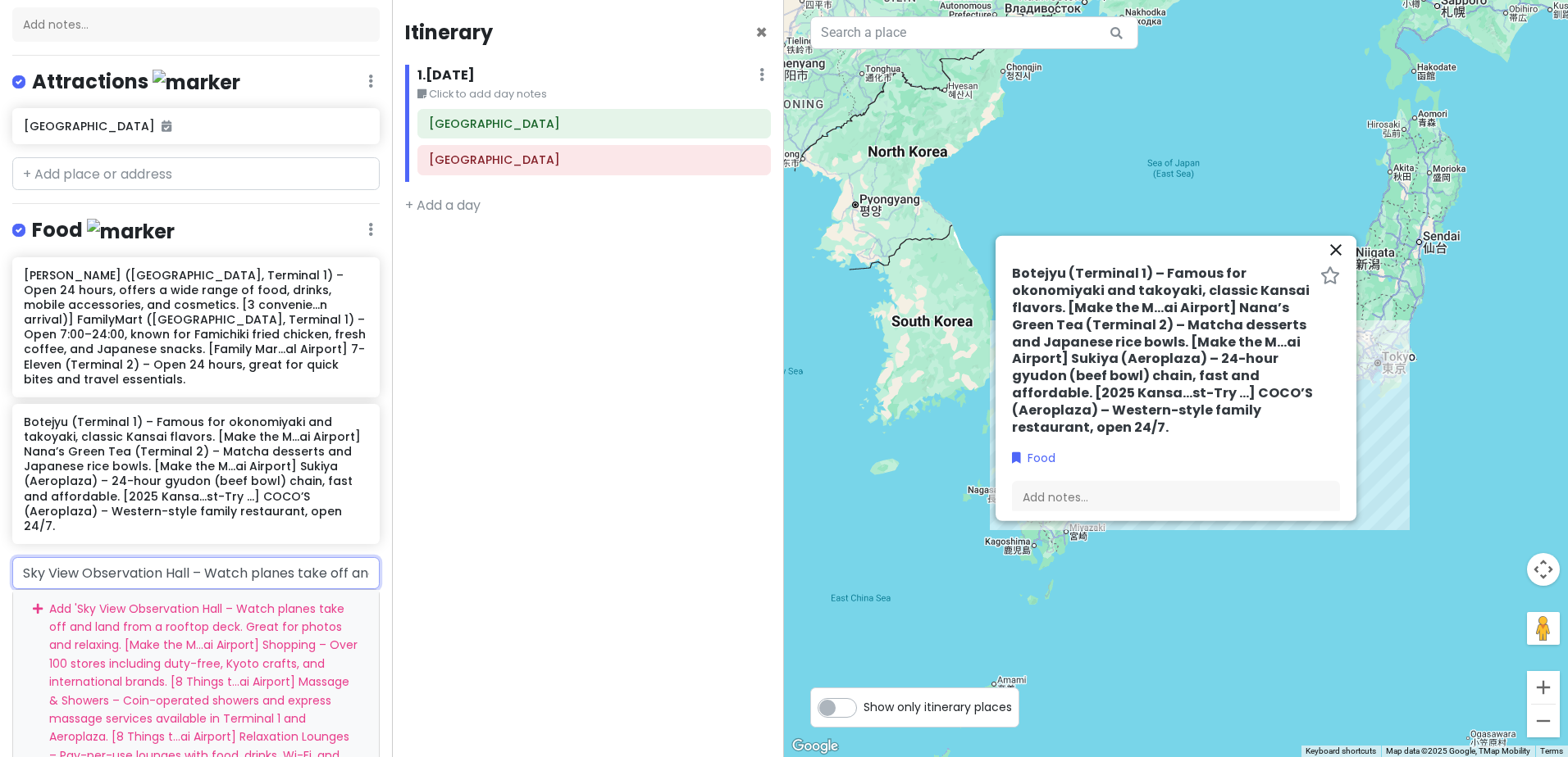
scroll to position [0, 2692]
click at [179, 645] on div "Add ' Sky View Observation Hall – Watch planes take off and land from a rooftop…" at bounding box center [196, 691] width 366 height 202
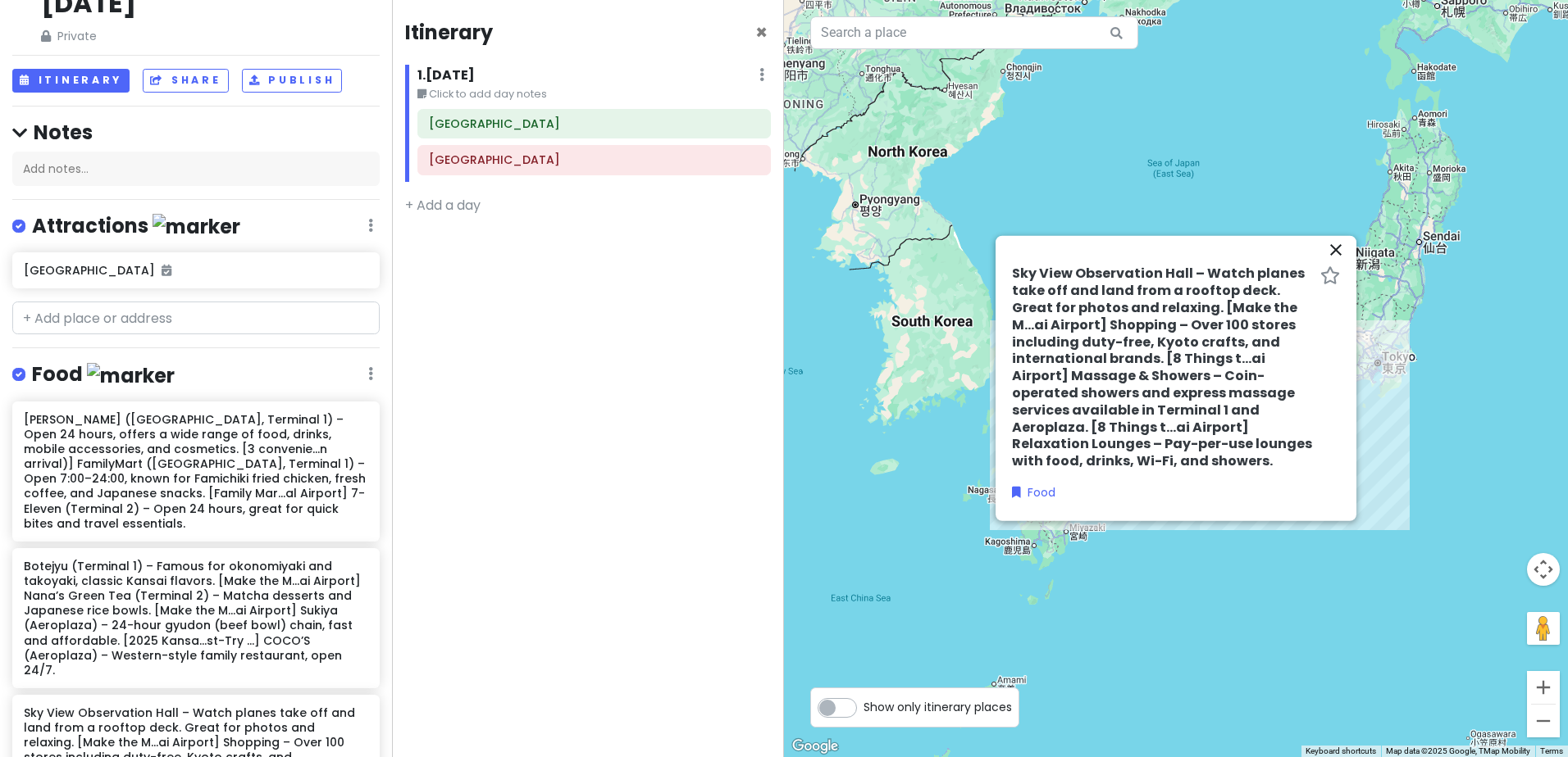
scroll to position [0, 0]
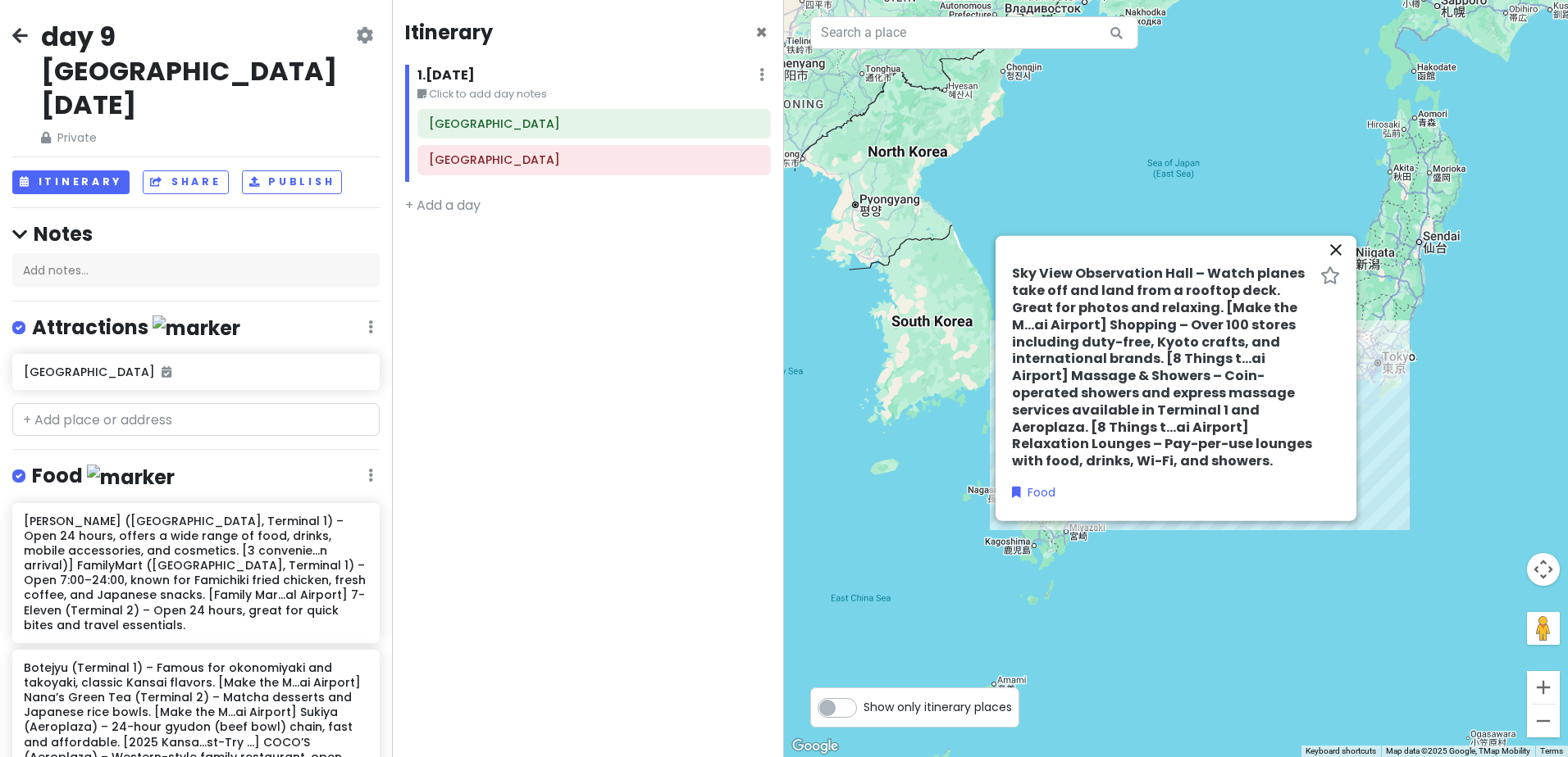
click at [23, 41] on icon at bounding box center [20, 35] width 16 height 13
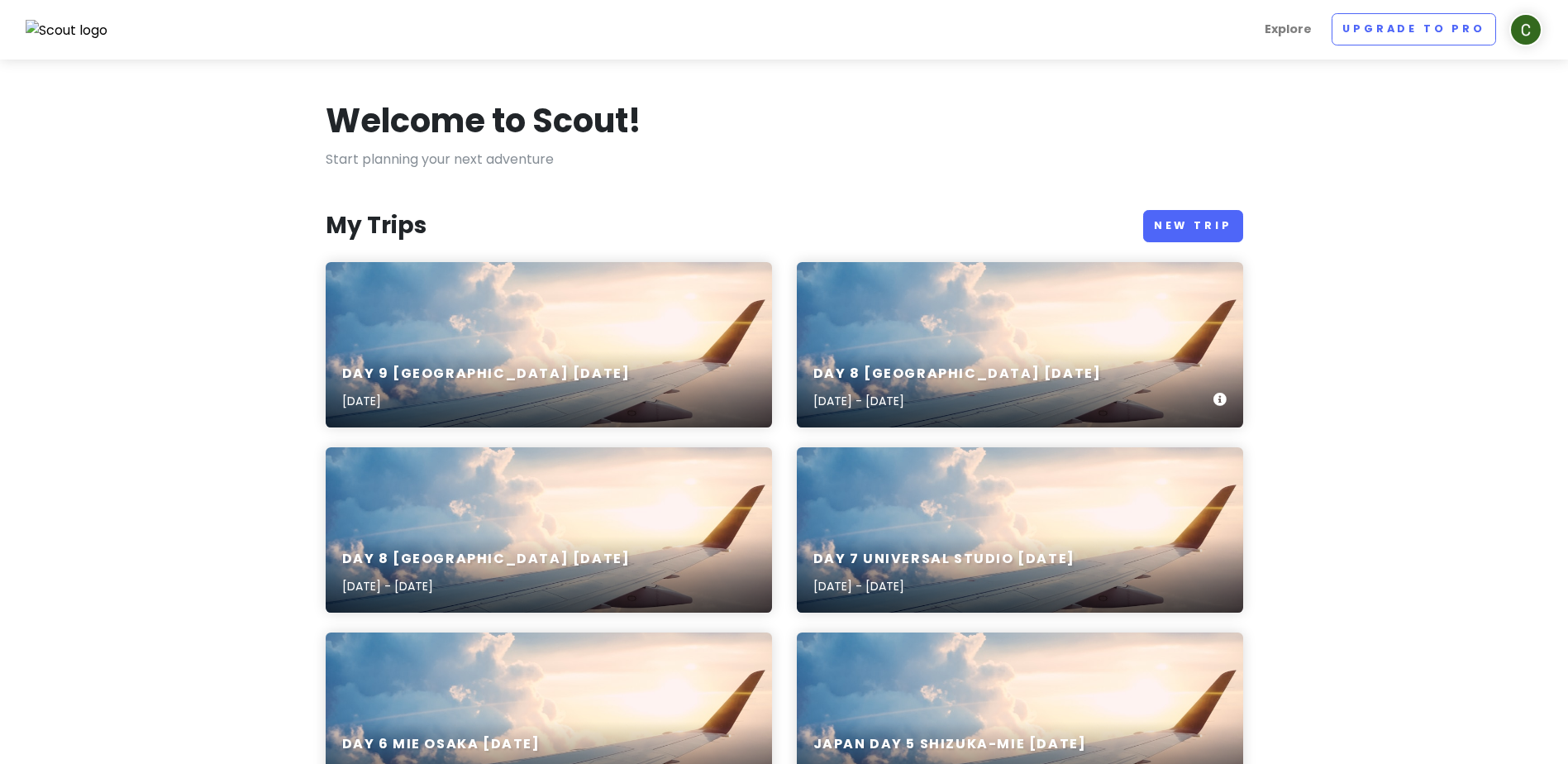
click at [1025, 381] on div "day 8 Kyoto Dec 22nd Dec 22, 2025 - Dec 23, 2025" at bounding box center [1020, 388] width 447 height 79
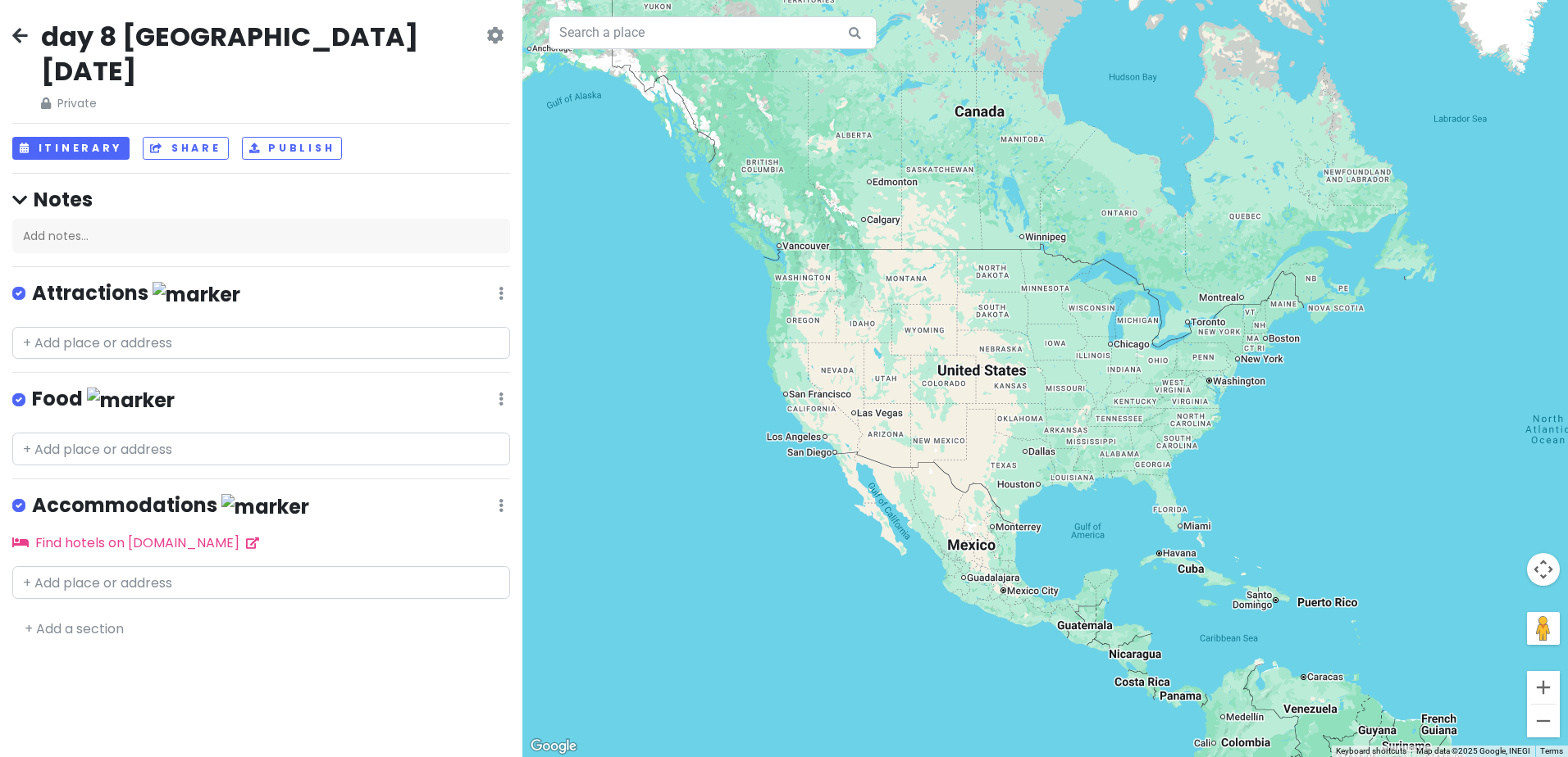
click at [18, 41] on icon at bounding box center [20, 35] width 16 height 13
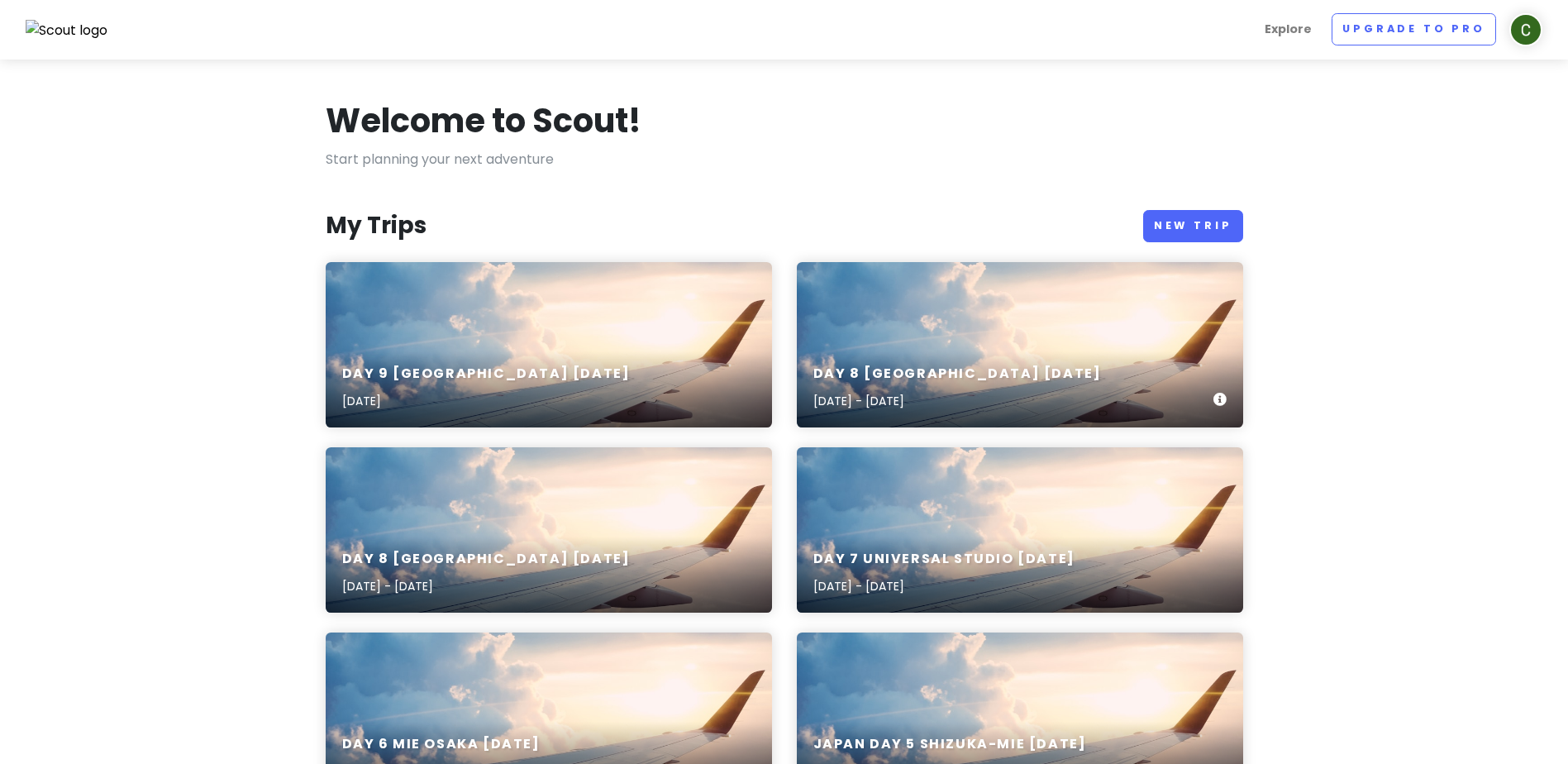
click at [1042, 334] on div "day 8 Kyoto Dec 22nd Dec 22, 2025 - Dec 23, 2025" at bounding box center [1020, 345] width 447 height 166
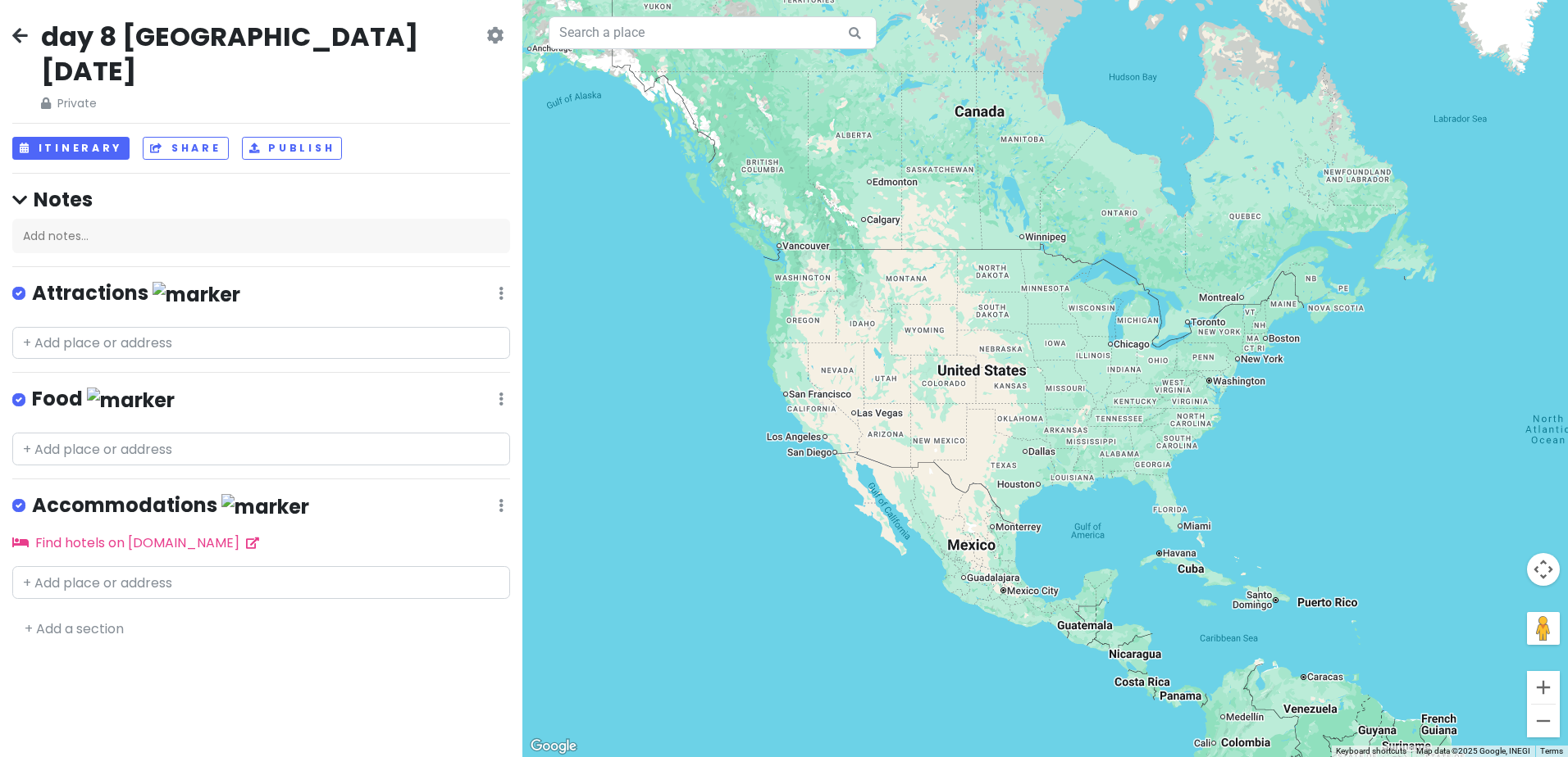
click at [21, 34] on icon at bounding box center [20, 35] width 16 height 13
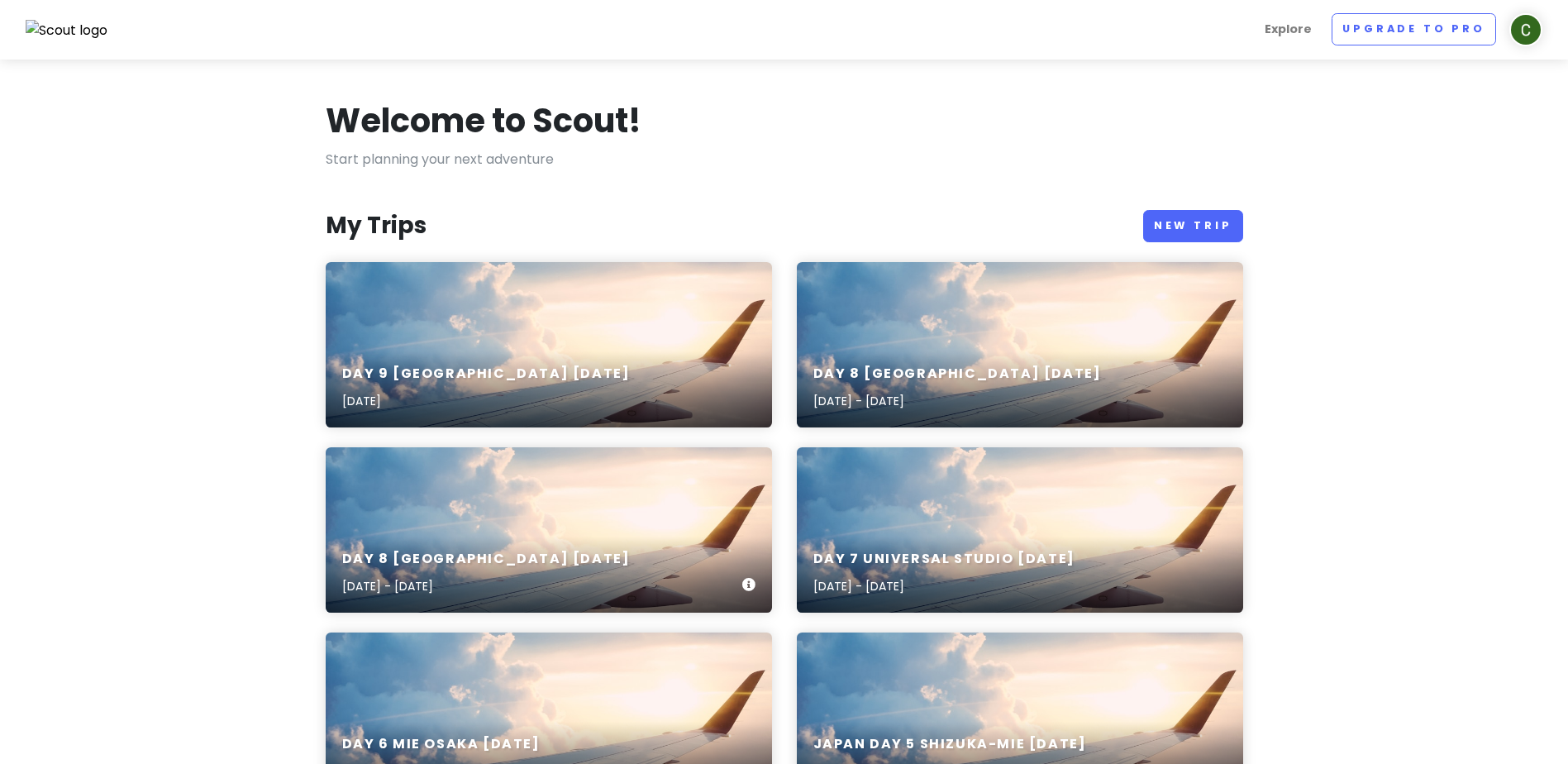
click at [624, 536] on div "day 8 Kyoto Dec 22nd Dec 22, 2025 - Dec 23, 2025" at bounding box center [550, 574] width 447 height 79
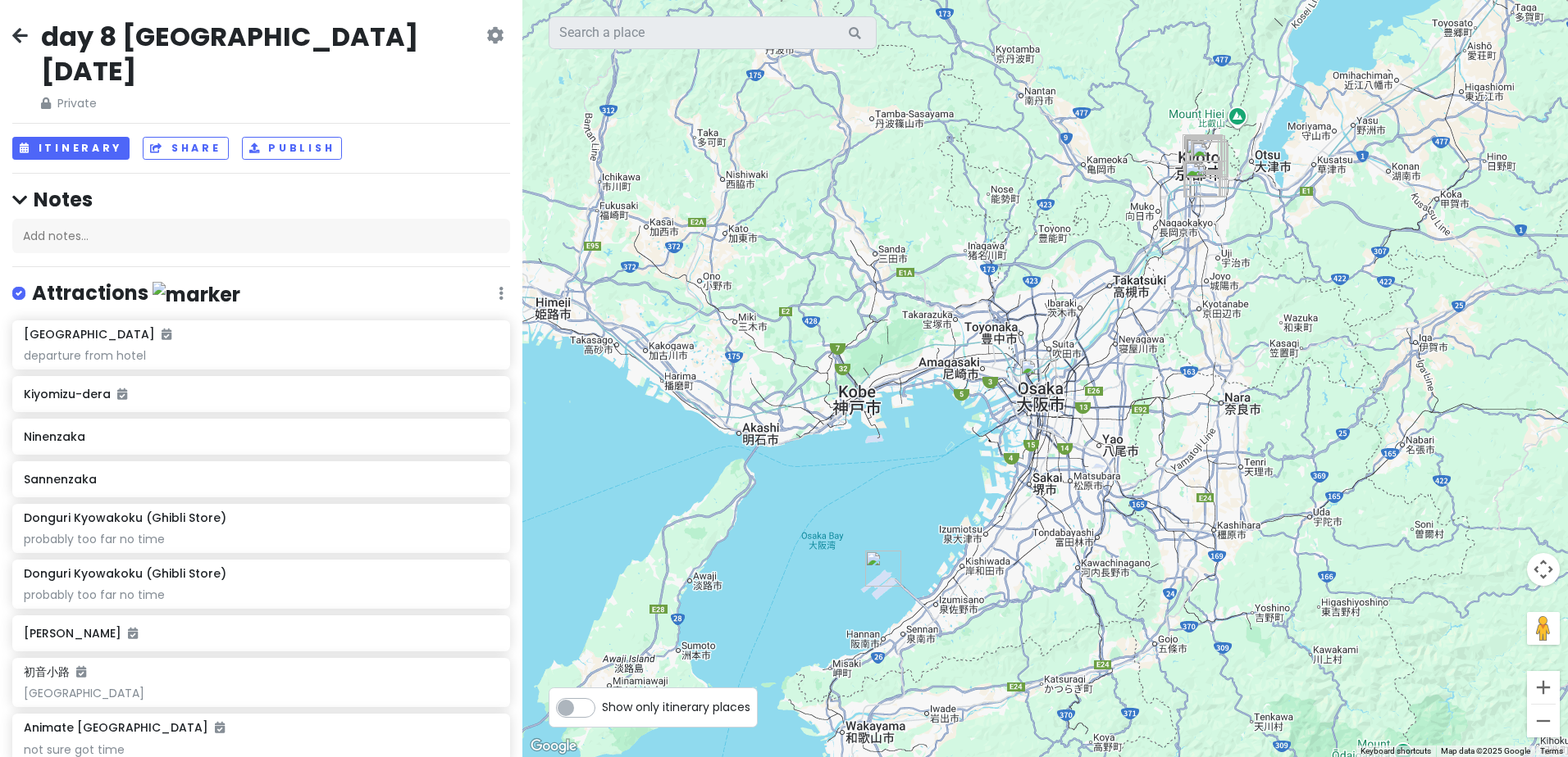
click at [21, 39] on icon at bounding box center [20, 35] width 16 height 13
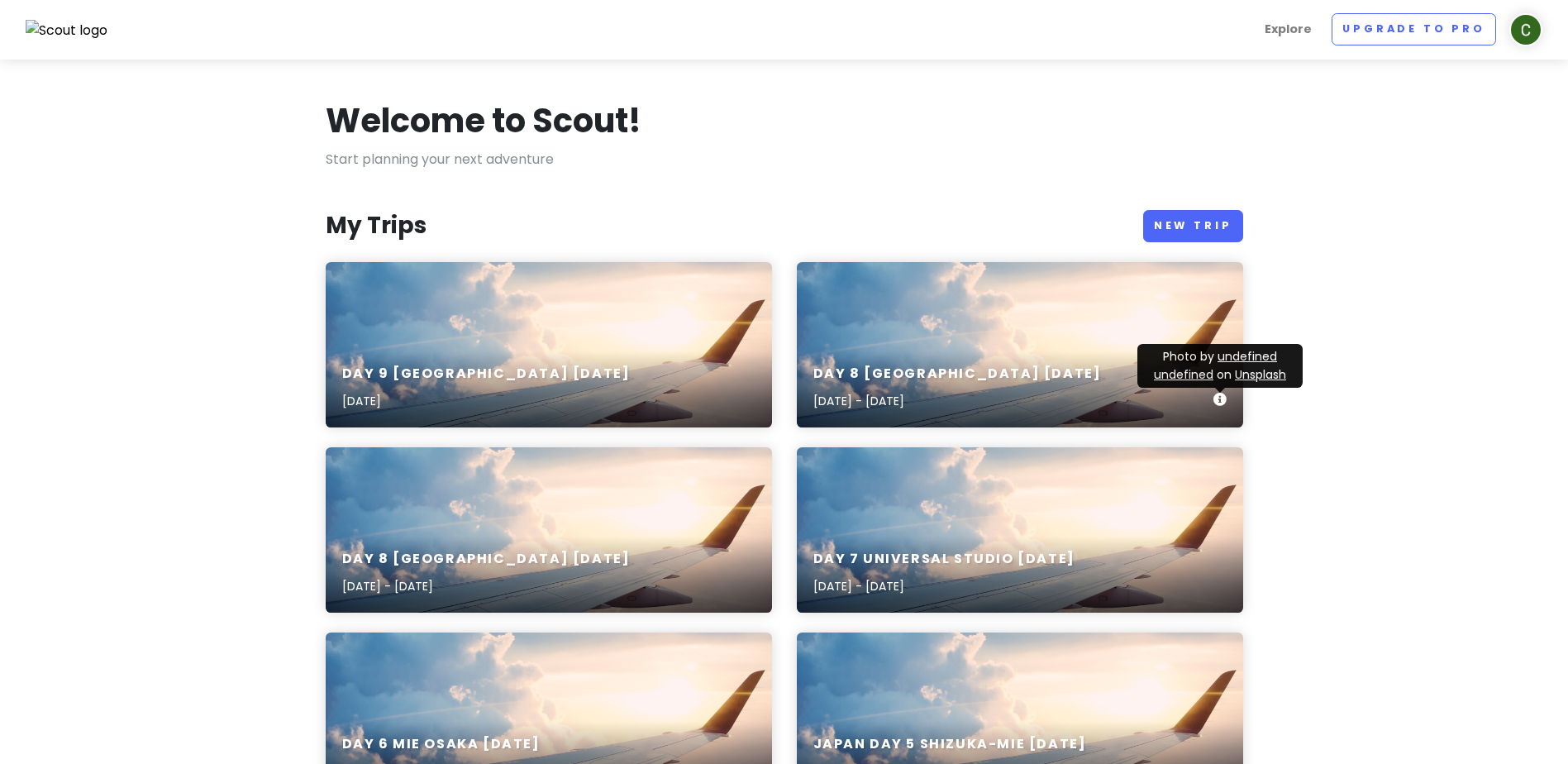
click at [1061, 352] on div "day 8 Kyoto Dec 22nd Dec 22, 2025 - Dec 23, 2025" at bounding box center [1020, 388] width 447 height 79
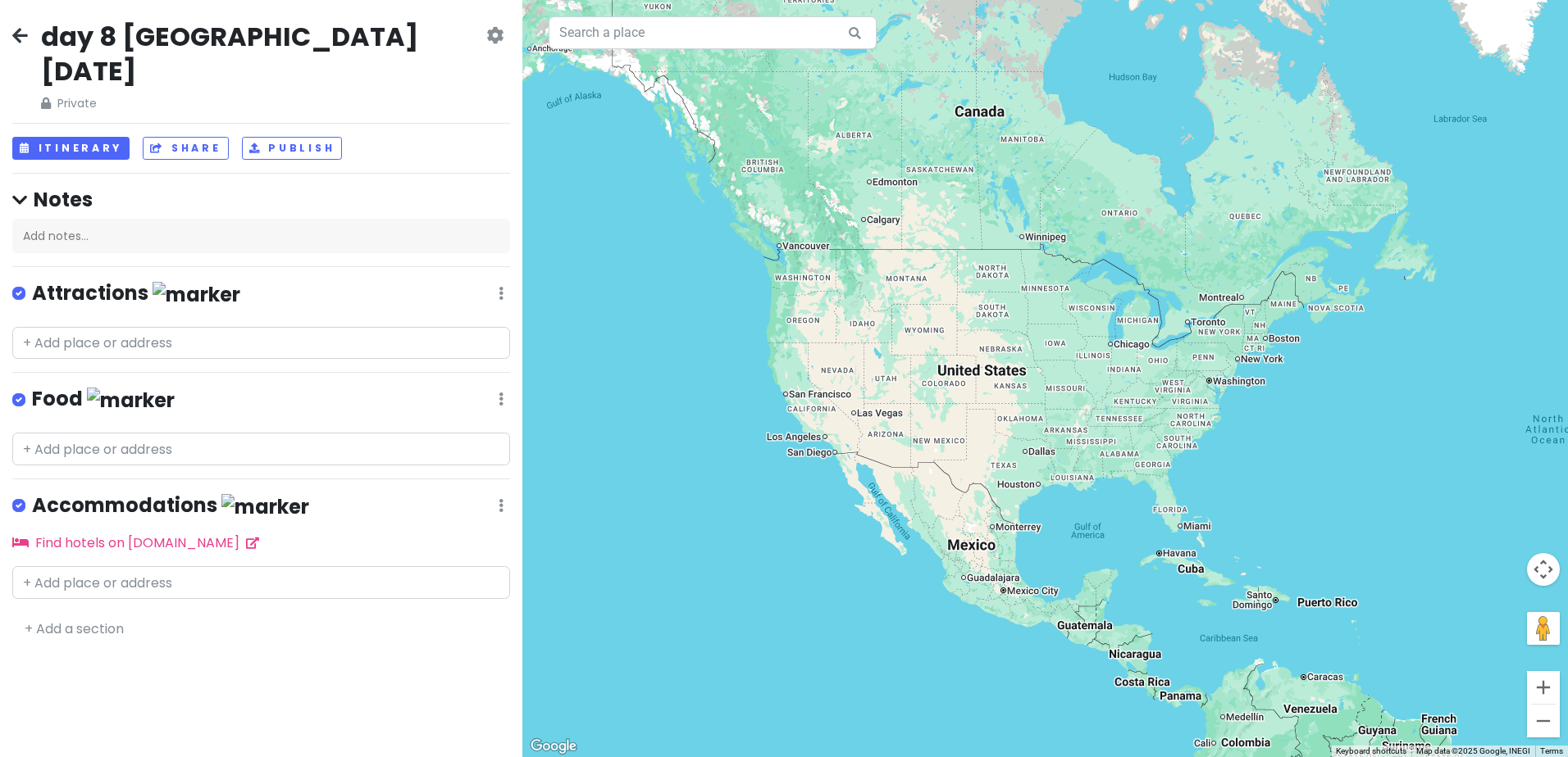
click at [491, 31] on icon at bounding box center [495, 35] width 17 height 13
click at [443, 167] on link "Delete Trip" at bounding box center [438, 164] width 156 height 40
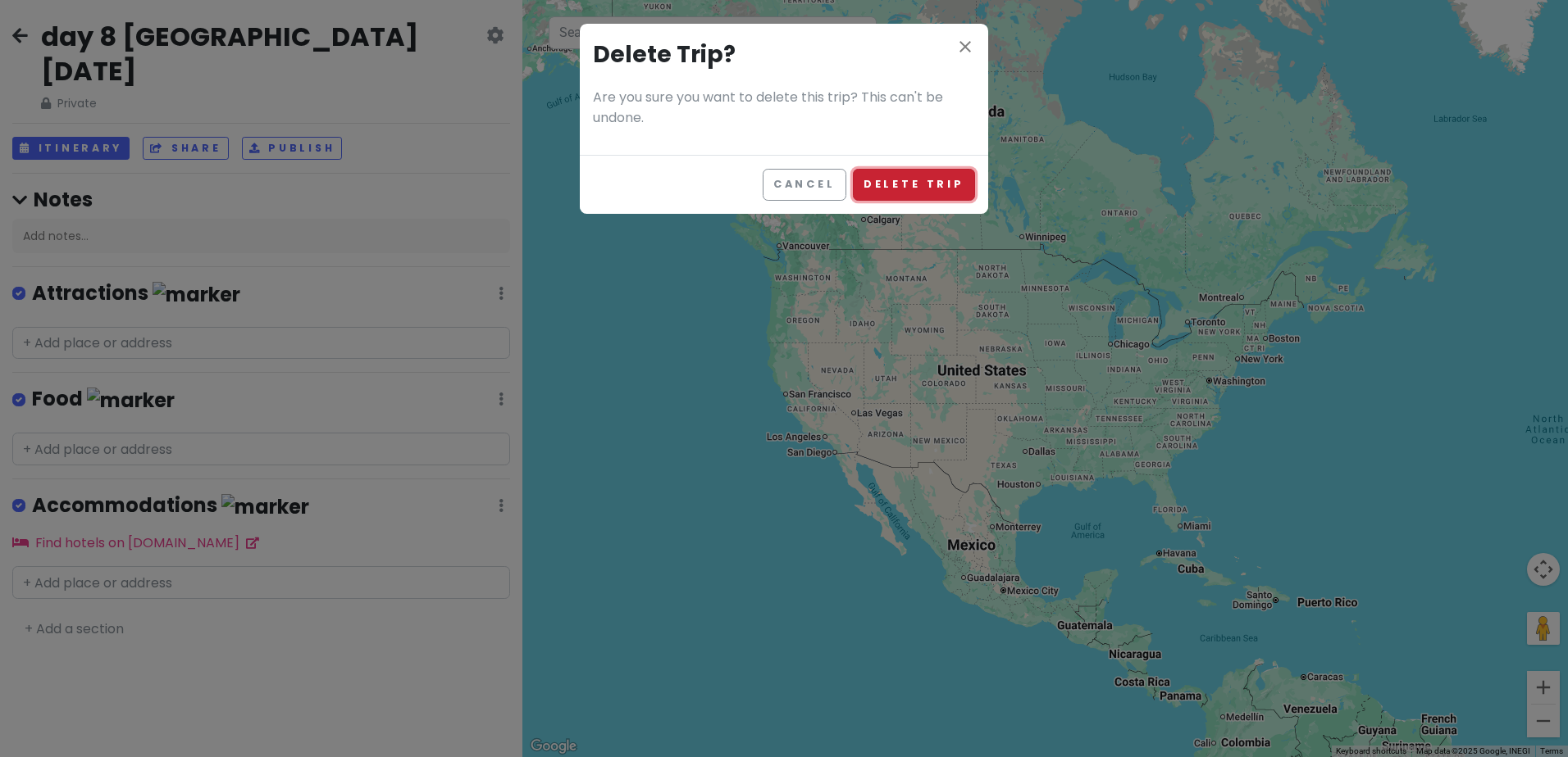
click at [931, 182] on button "Delete Trip" at bounding box center [914, 185] width 123 height 32
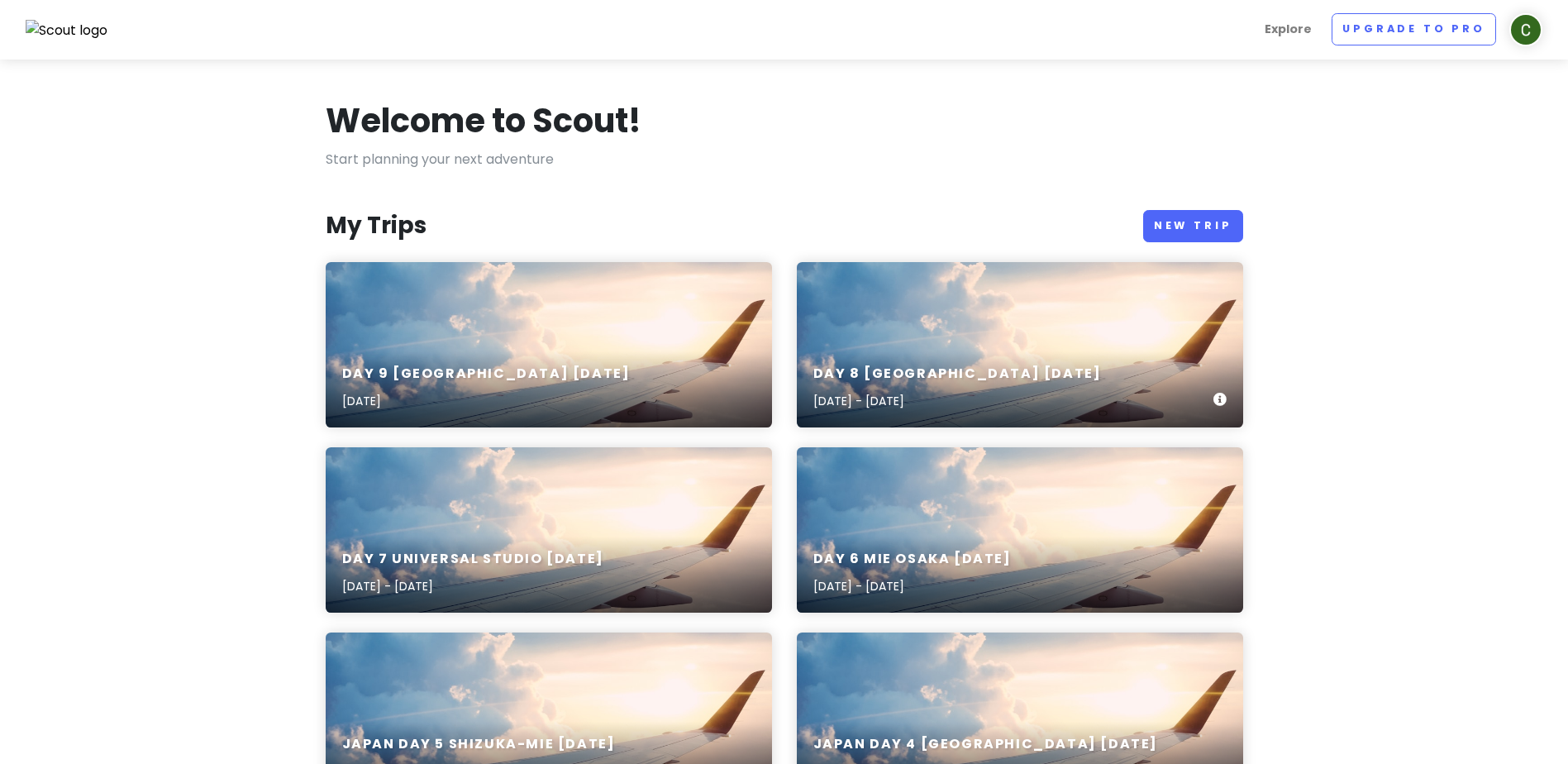
click at [1049, 364] on div "day 8 Kyoto Dec 22nd Dec 22, 2025 - Dec 23, 2025" at bounding box center [1020, 388] width 447 height 79
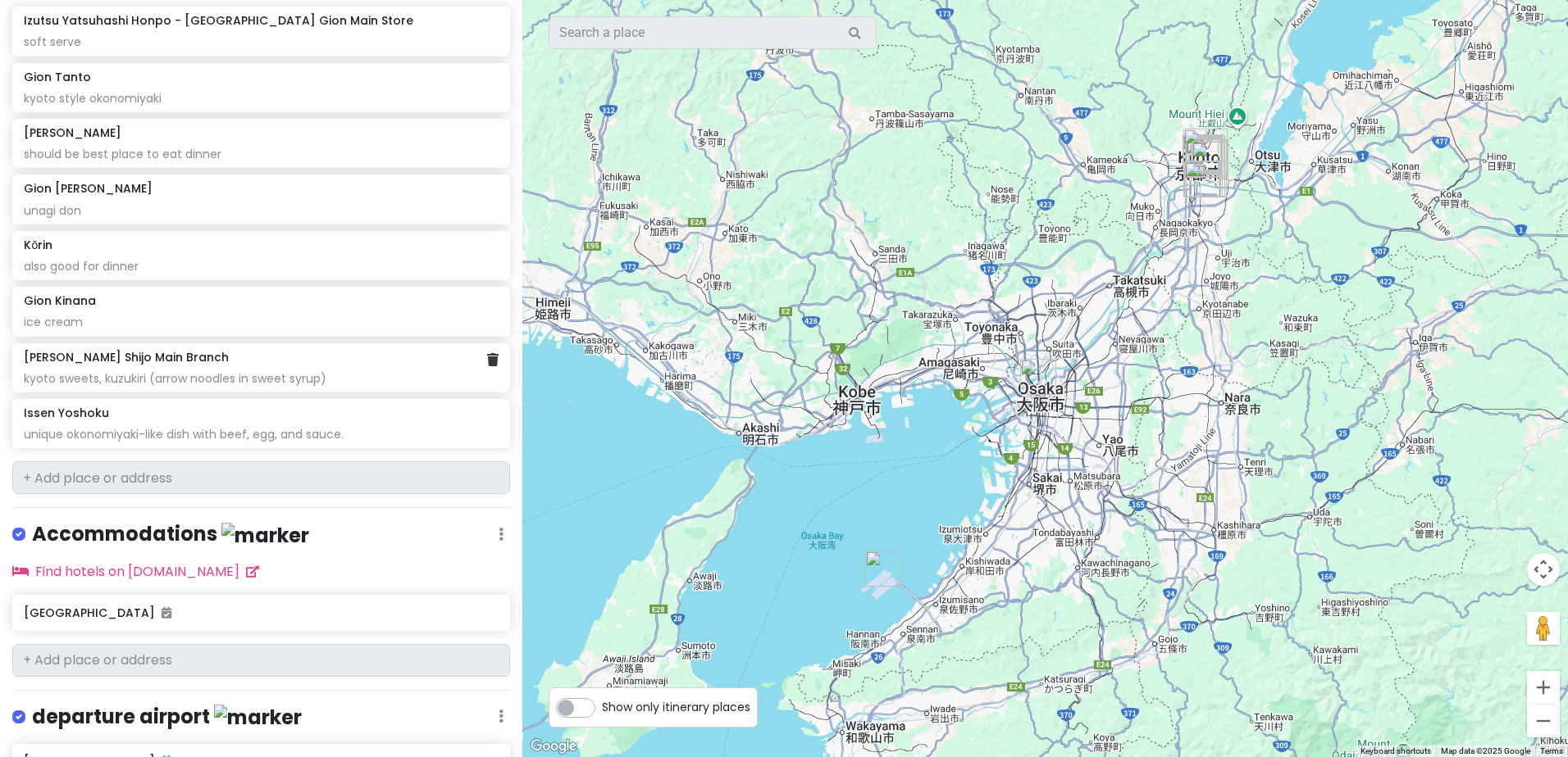
scroll to position [1791, 0]
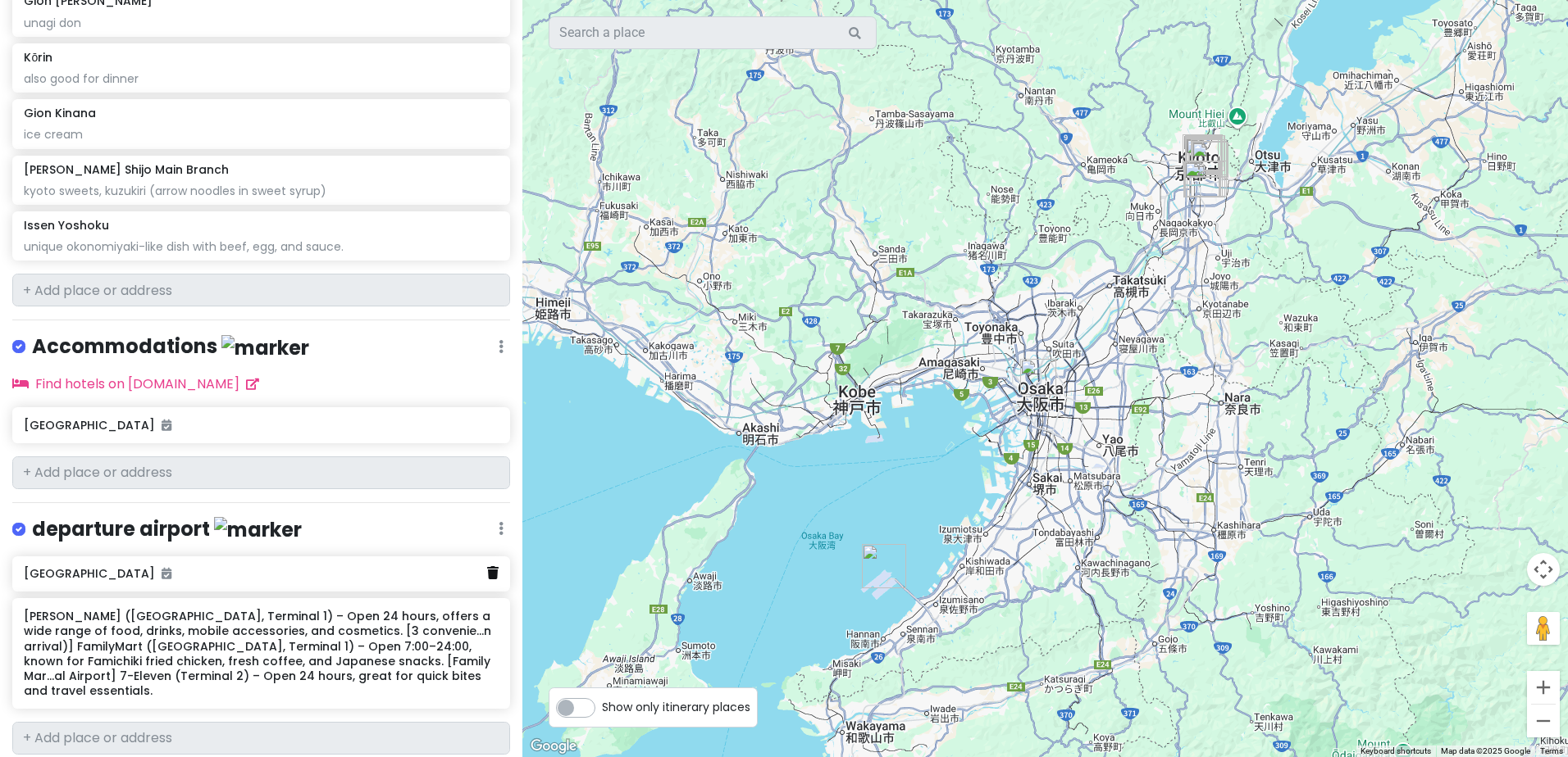
click at [487, 563] on link at bounding box center [492, 573] width 11 height 22
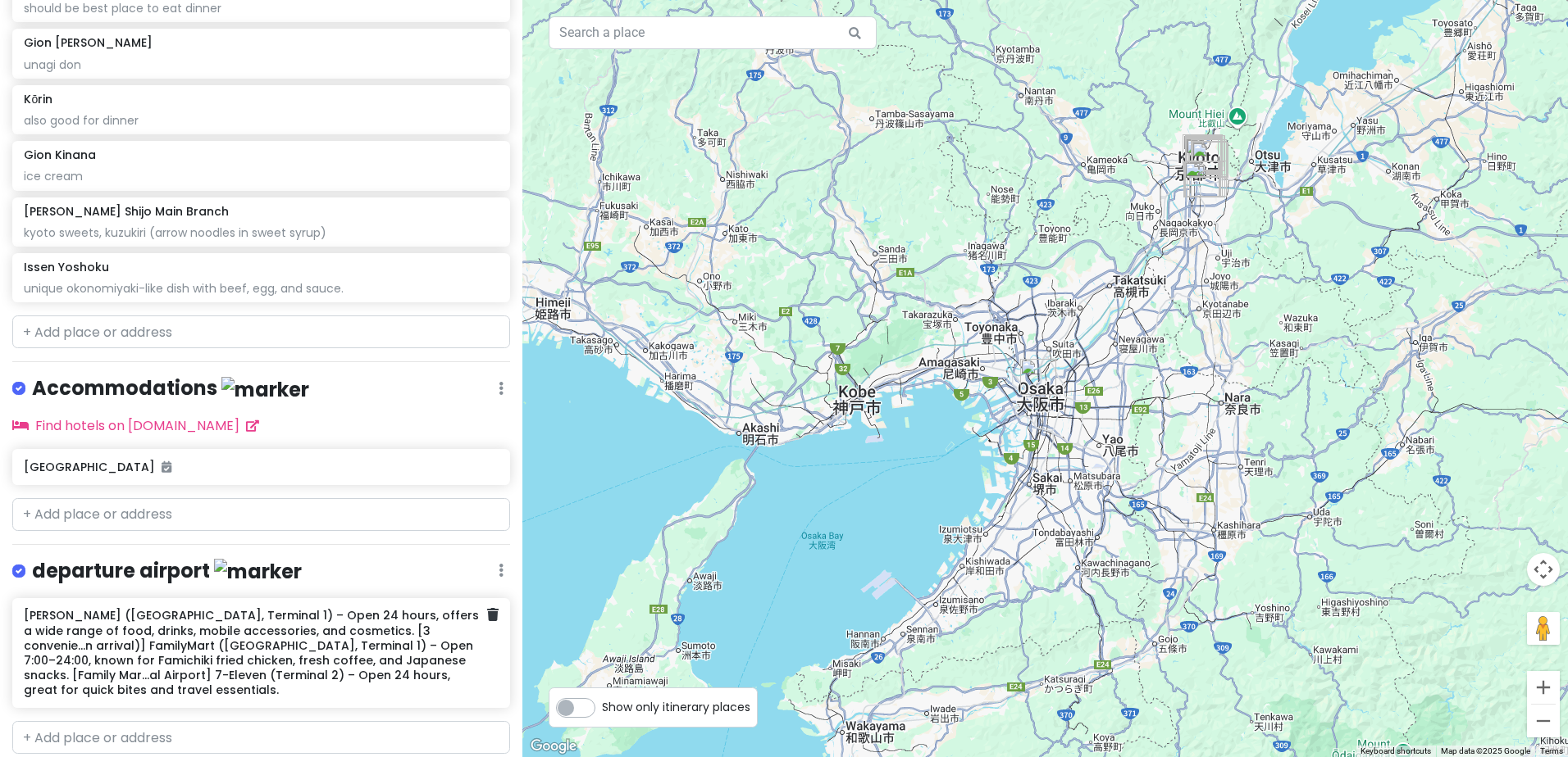
scroll to position [1764, 0]
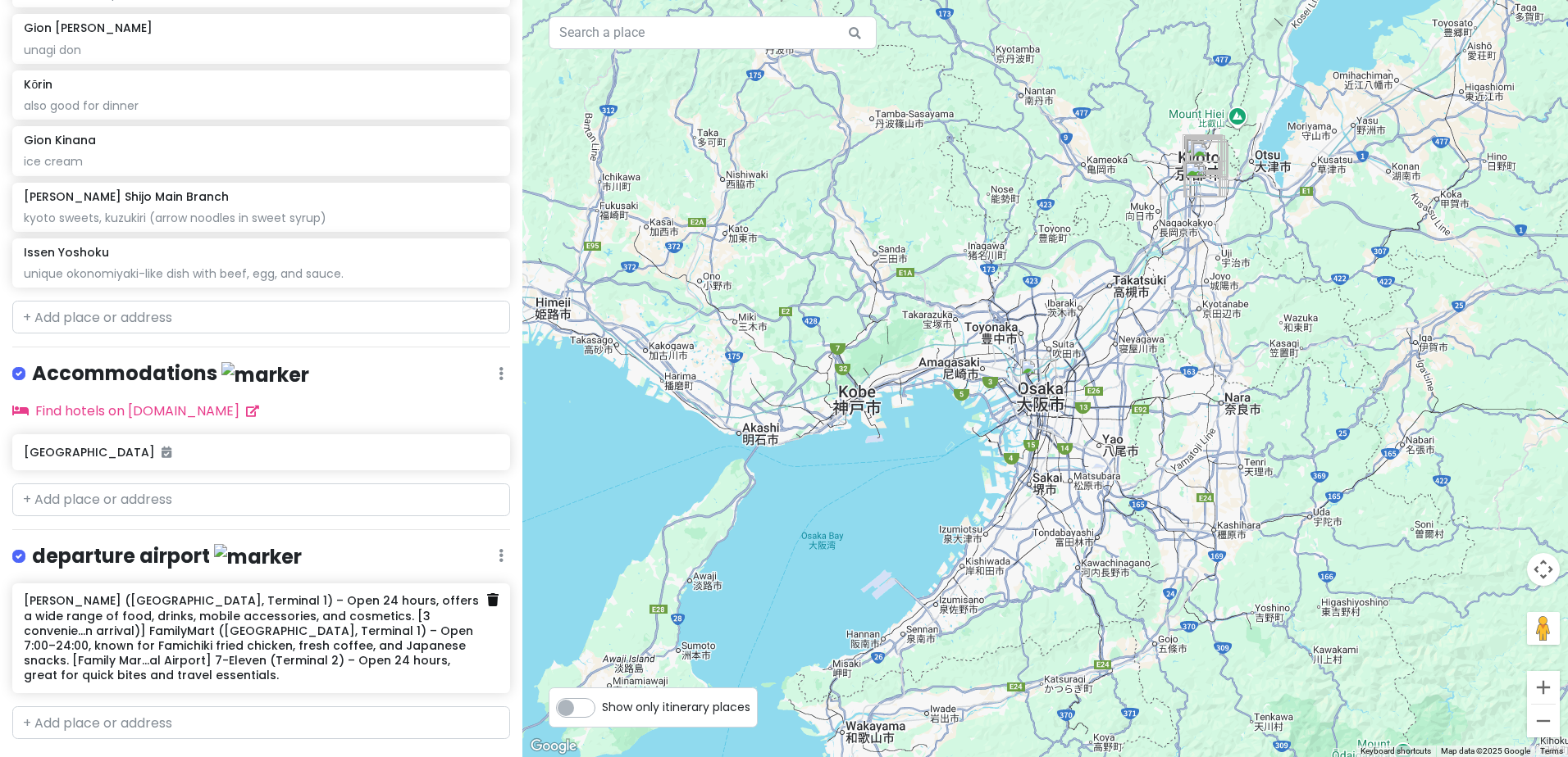
click at [487, 594] on icon at bounding box center [492, 601] width 11 height 13
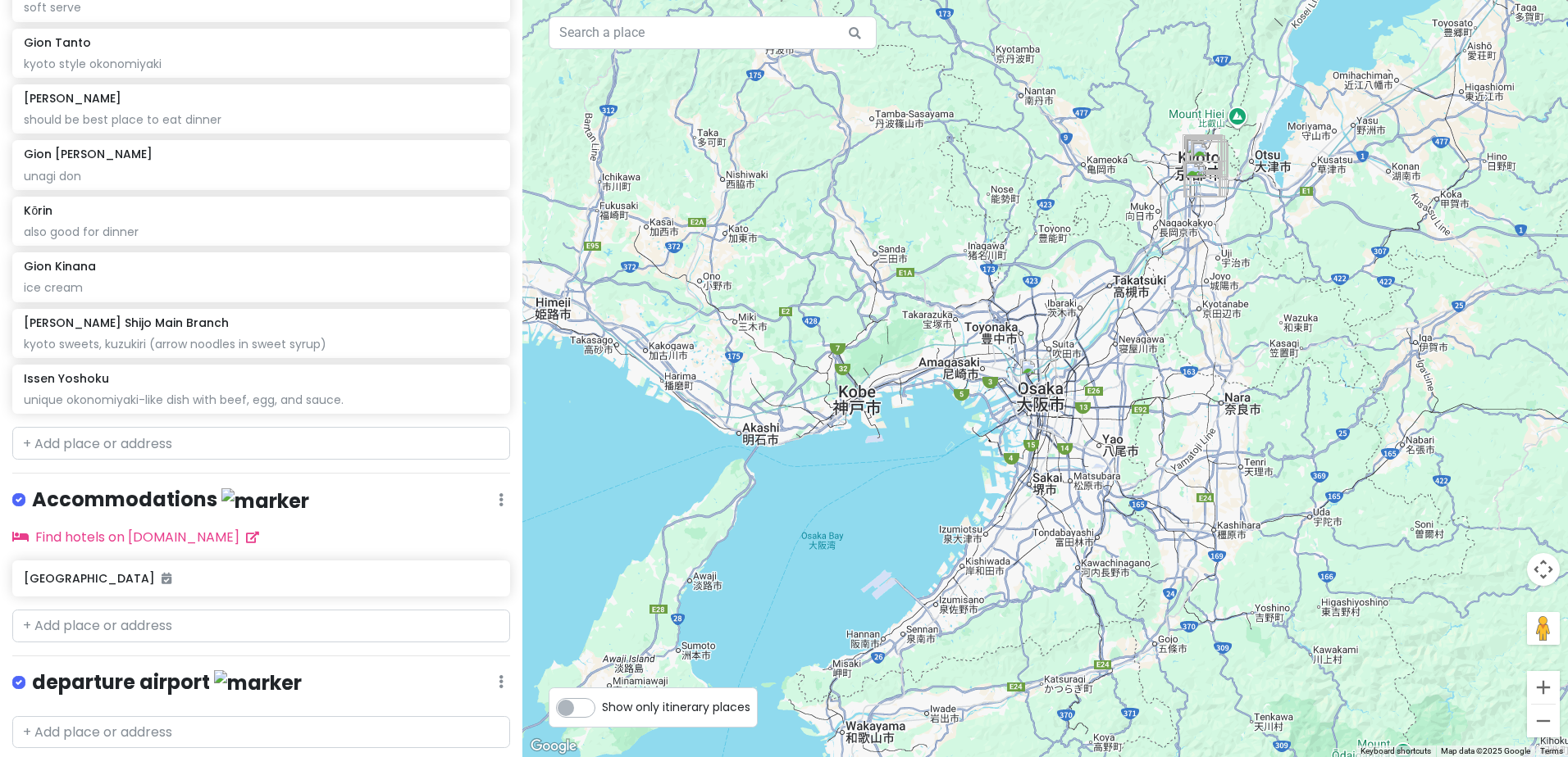
scroll to position [1647, 0]
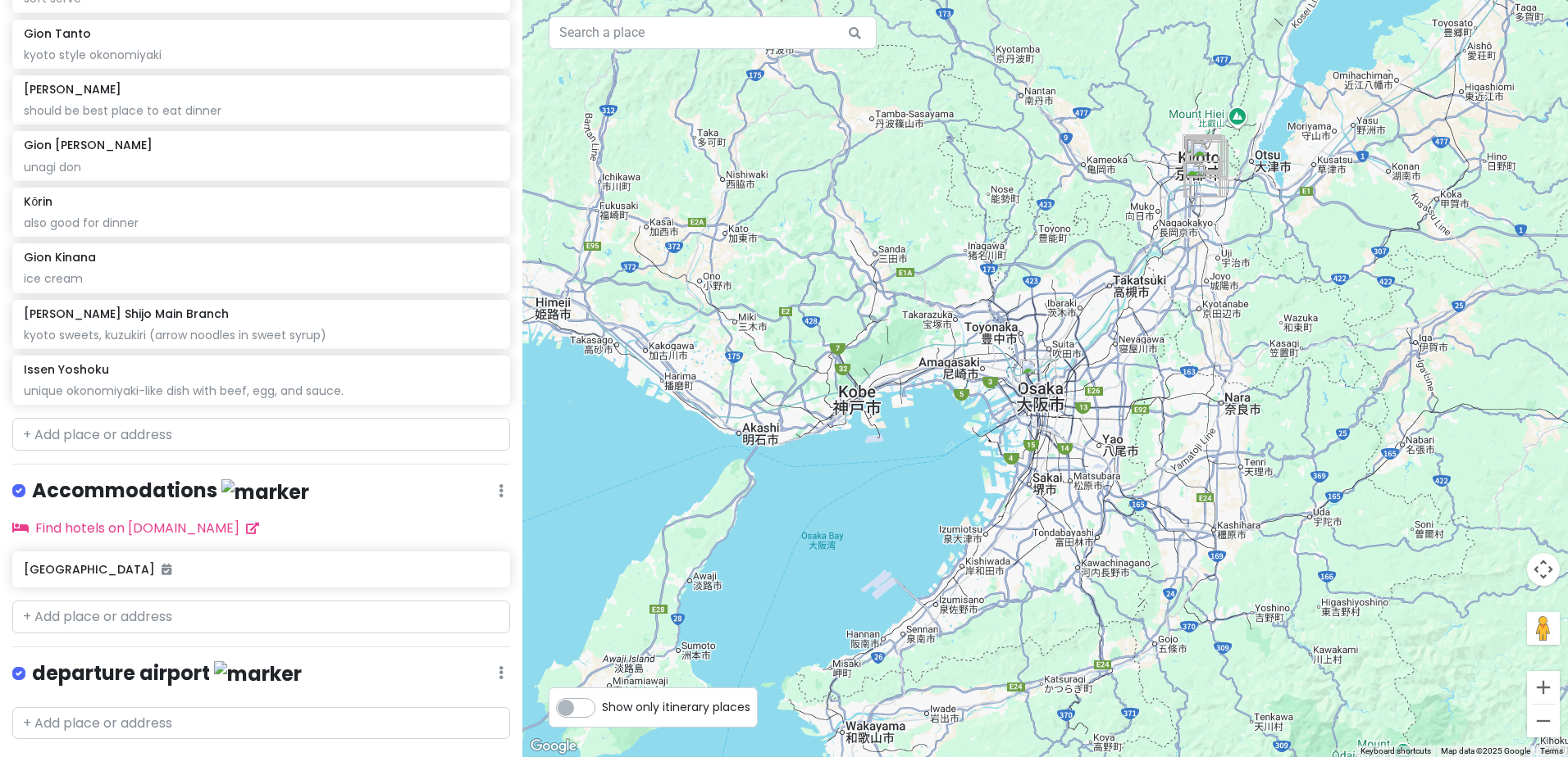
click at [499, 666] on icon at bounding box center [501, 673] width 5 height 13
click at [462, 618] on link "Delete List" at bounding box center [452, 638] width 131 height 40
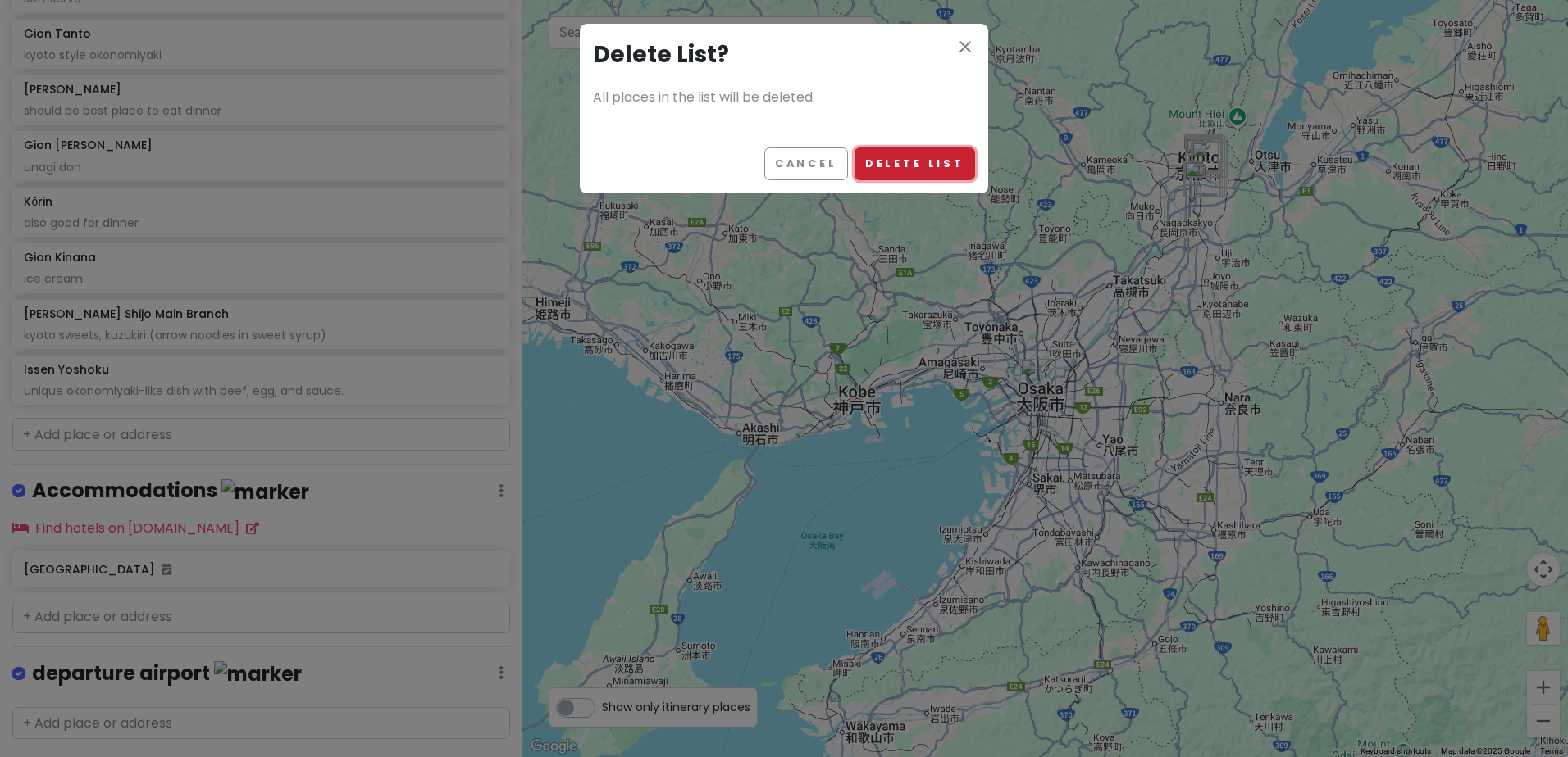
click at [904, 164] on button "Delete List" at bounding box center [915, 164] width 121 height 32
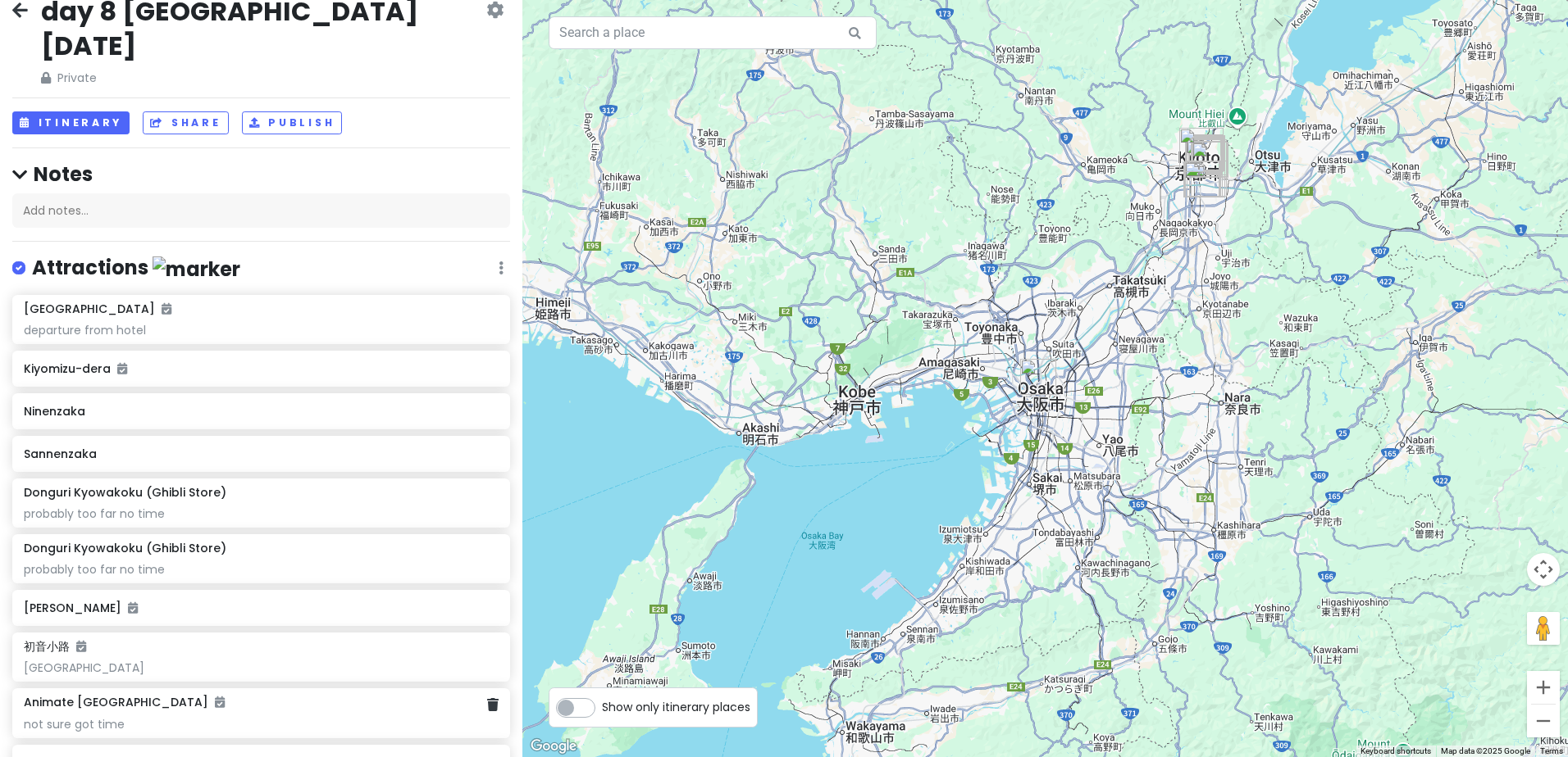
scroll to position [0, 0]
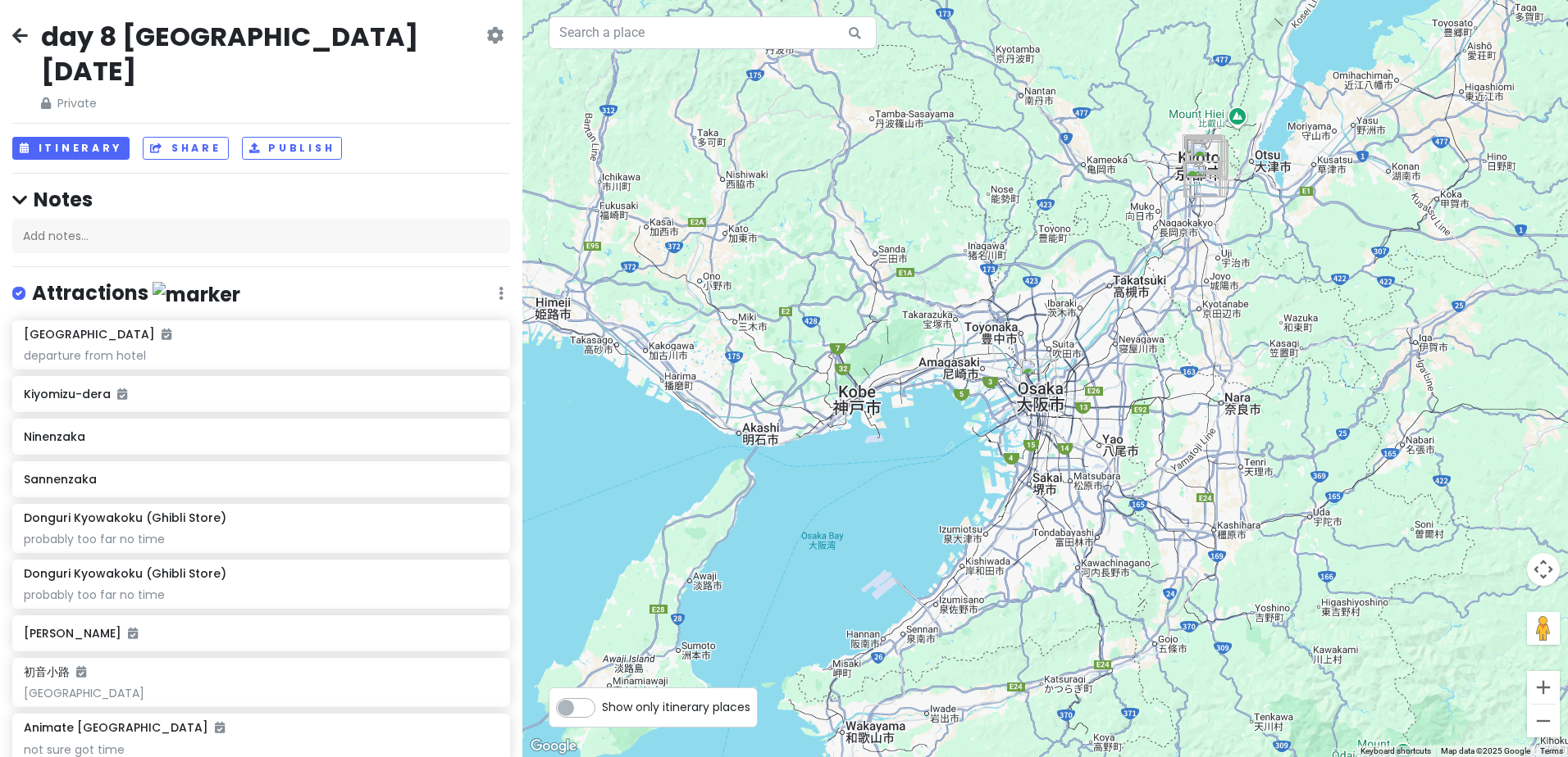
click at [16, 37] on icon at bounding box center [20, 35] width 16 height 13
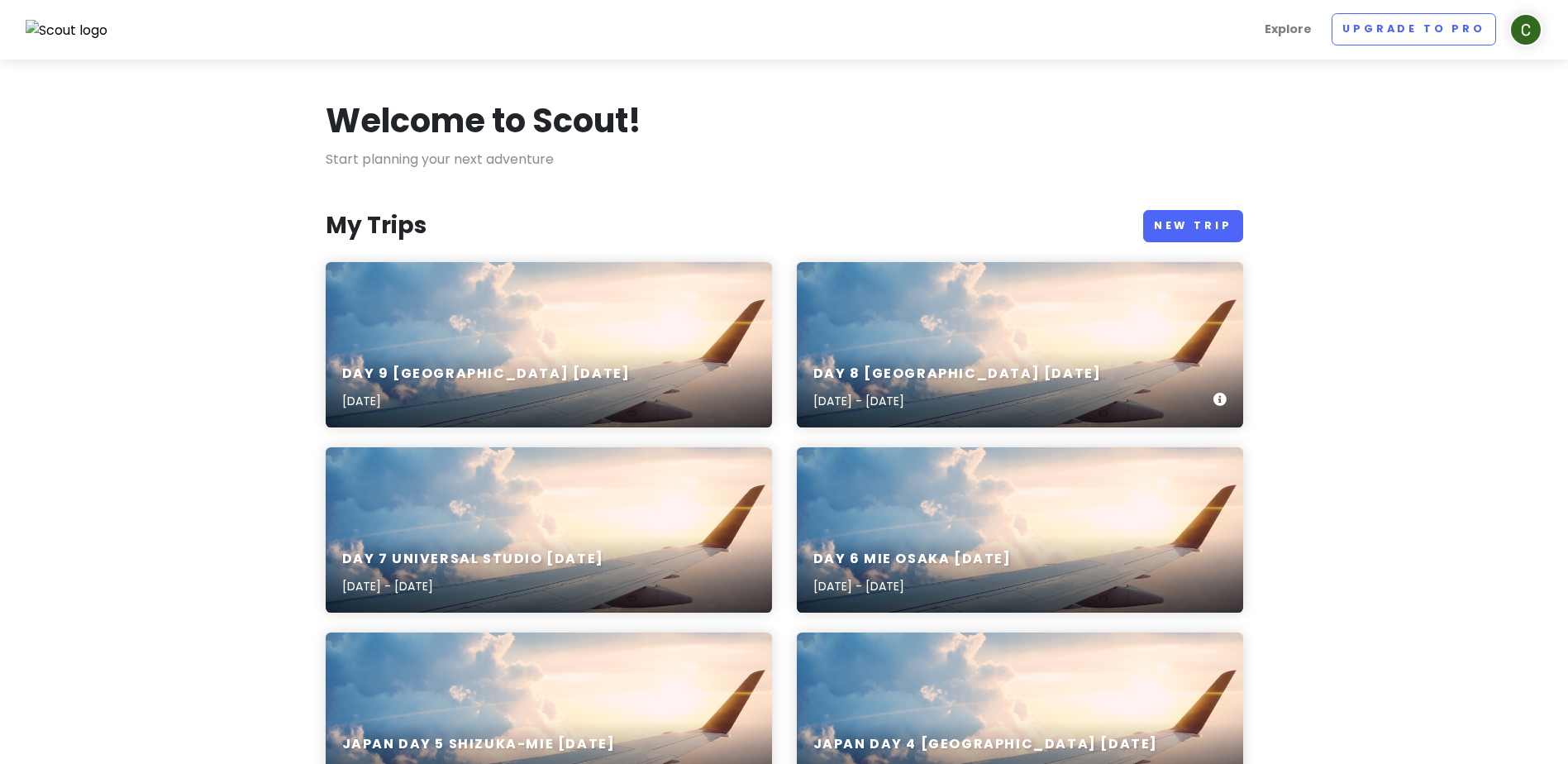
click at [1024, 364] on div "day 8 Kyoto Dec 22nd Dec 22, 2025 - Dec 23, 2025" at bounding box center [1020, 388] width 447 height 79
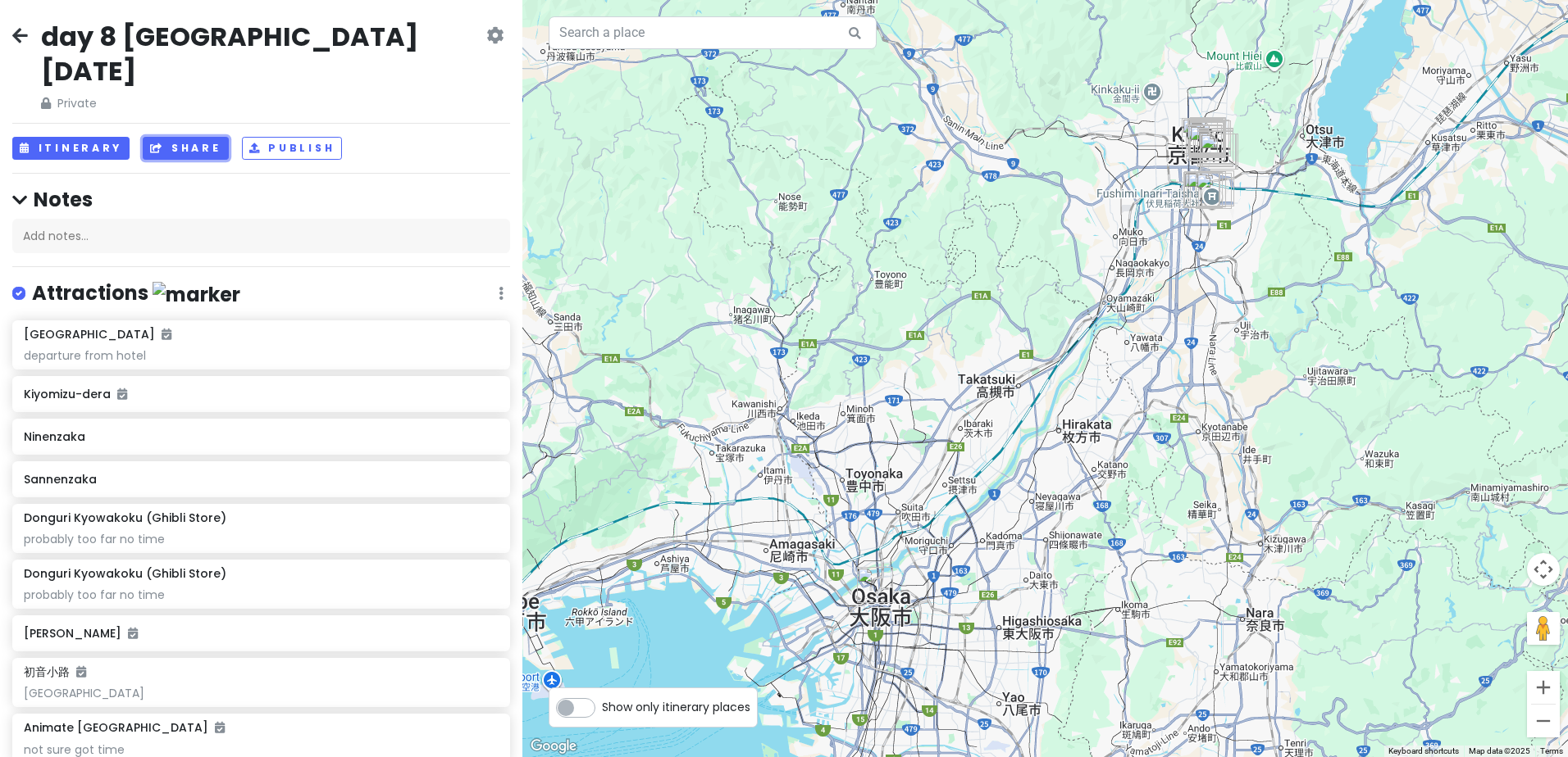
click at [200, 137] on button "Share" at bounding box center [185, 148] width 85 height 24
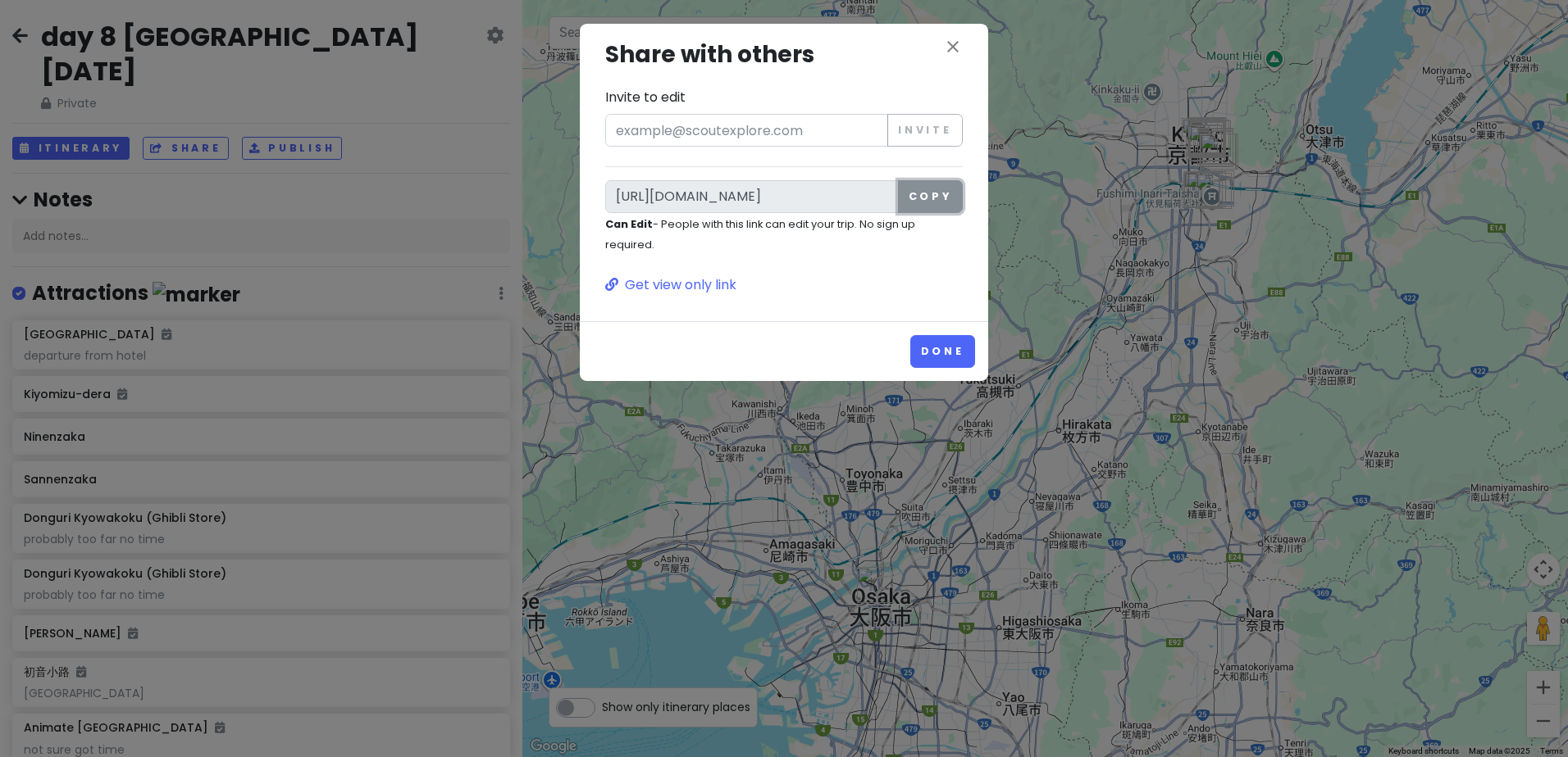
click at [922, 202] on button "Copy" at bounding box center [930, 196] width 65 height 33
click at [413, 52] on div "close Share with others Invite to edit Invite https://scoutexplore.com/t/t7KnSu…" at bounding box center [784, 378] width 1568 height 757
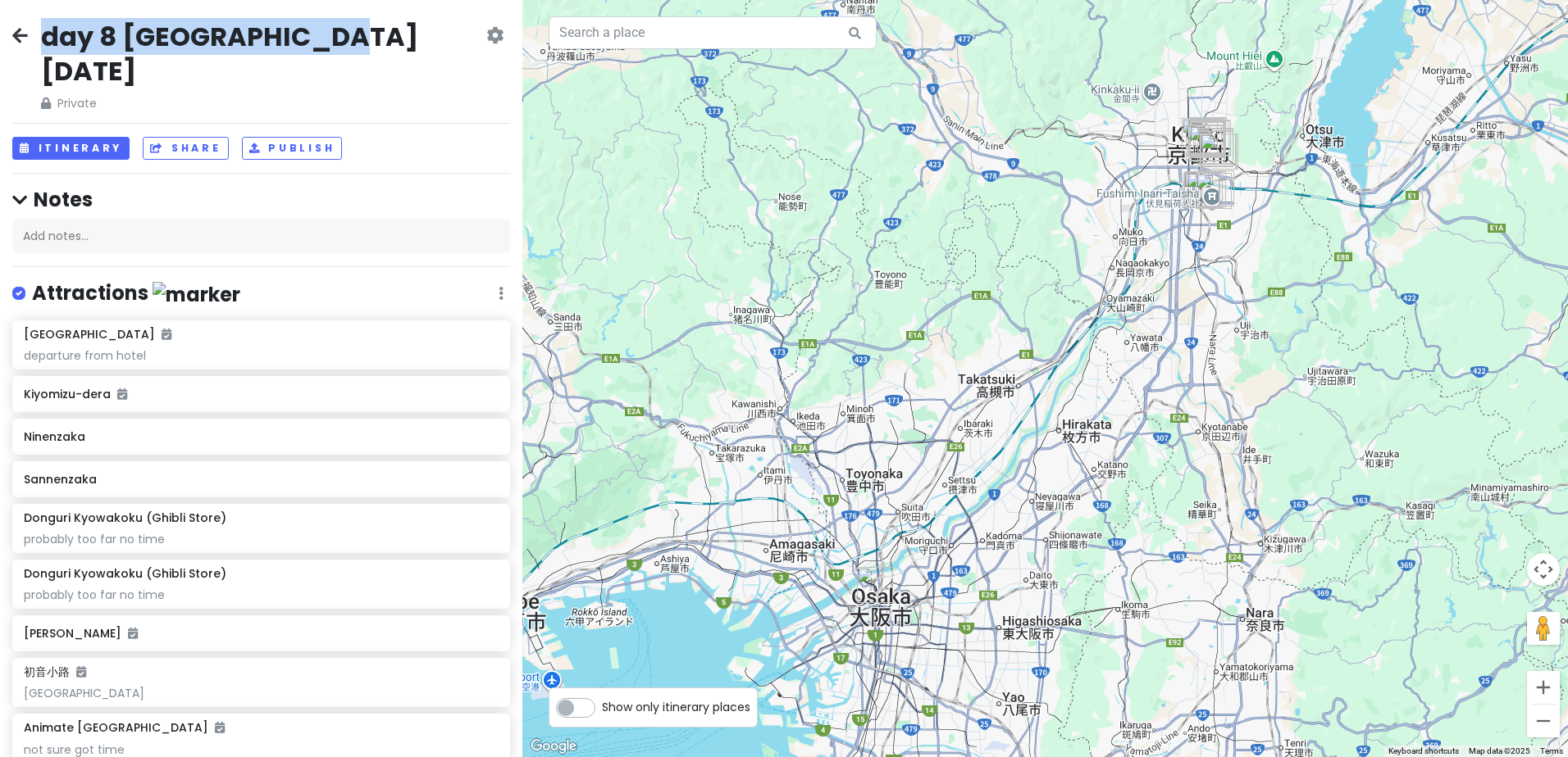
drag, startPoint x: 349, startPoint y: 35, endPoint x: 0, endPoint y: 99, distance: 354.8
click at [0, 24] on html "day 8 Kyoto Dec 22nd Private Change Dates Make a Copy Delete Trip Go Pro ⚡️ Giv…" at bounding box center [784, 378] width 1568 height 757
copy div "day 8 [GEOGRAPHIC_DATA] [DATE]"
click at [22, 35] on icon at bounding box center [20, 35] width 16 height 13
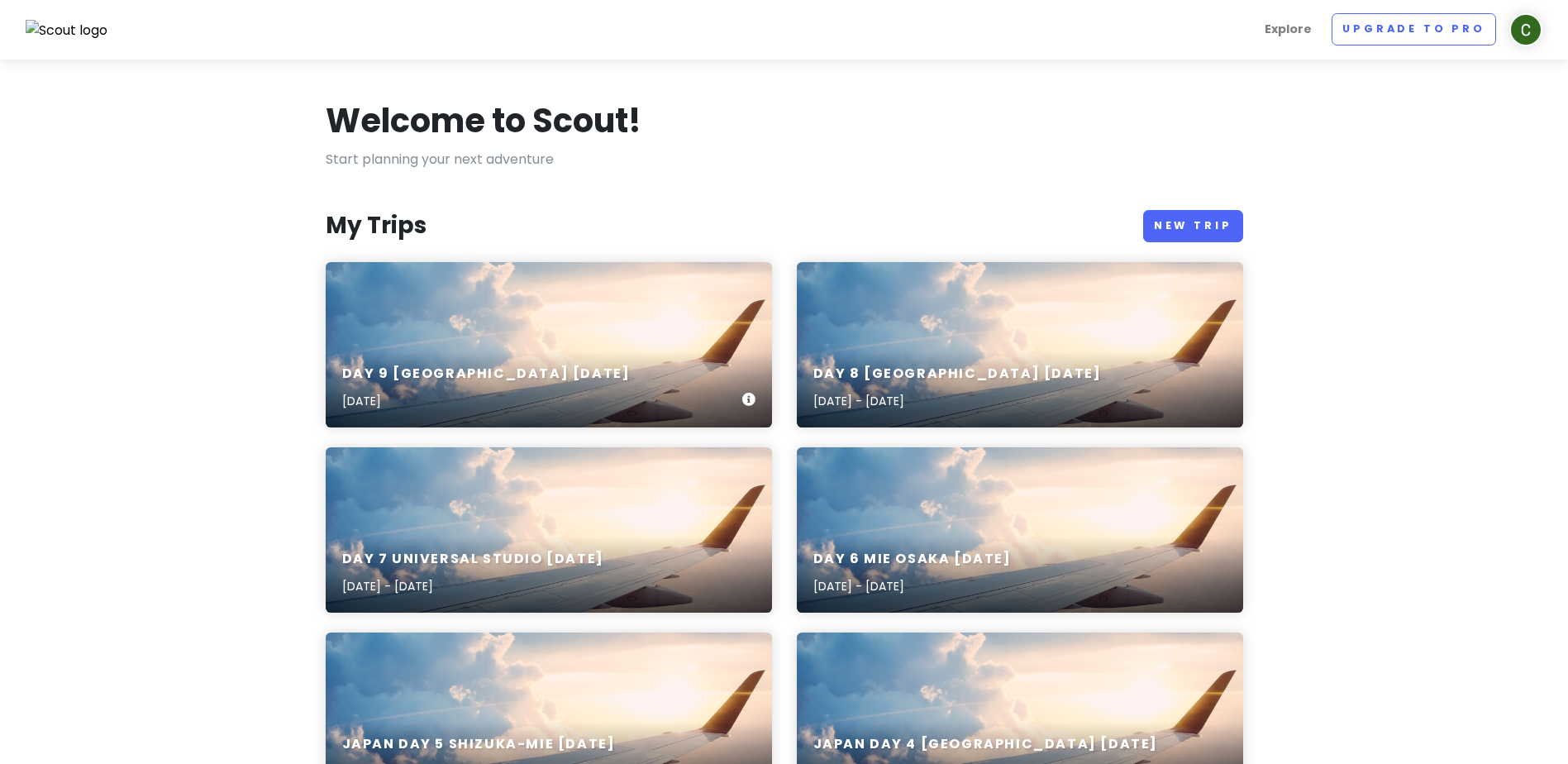
click at [549, 353] on div "day 9 Kansai Airport Dec 23 Dec 23rd, 2025" at bounding box center [550, 388] width 447 height 79
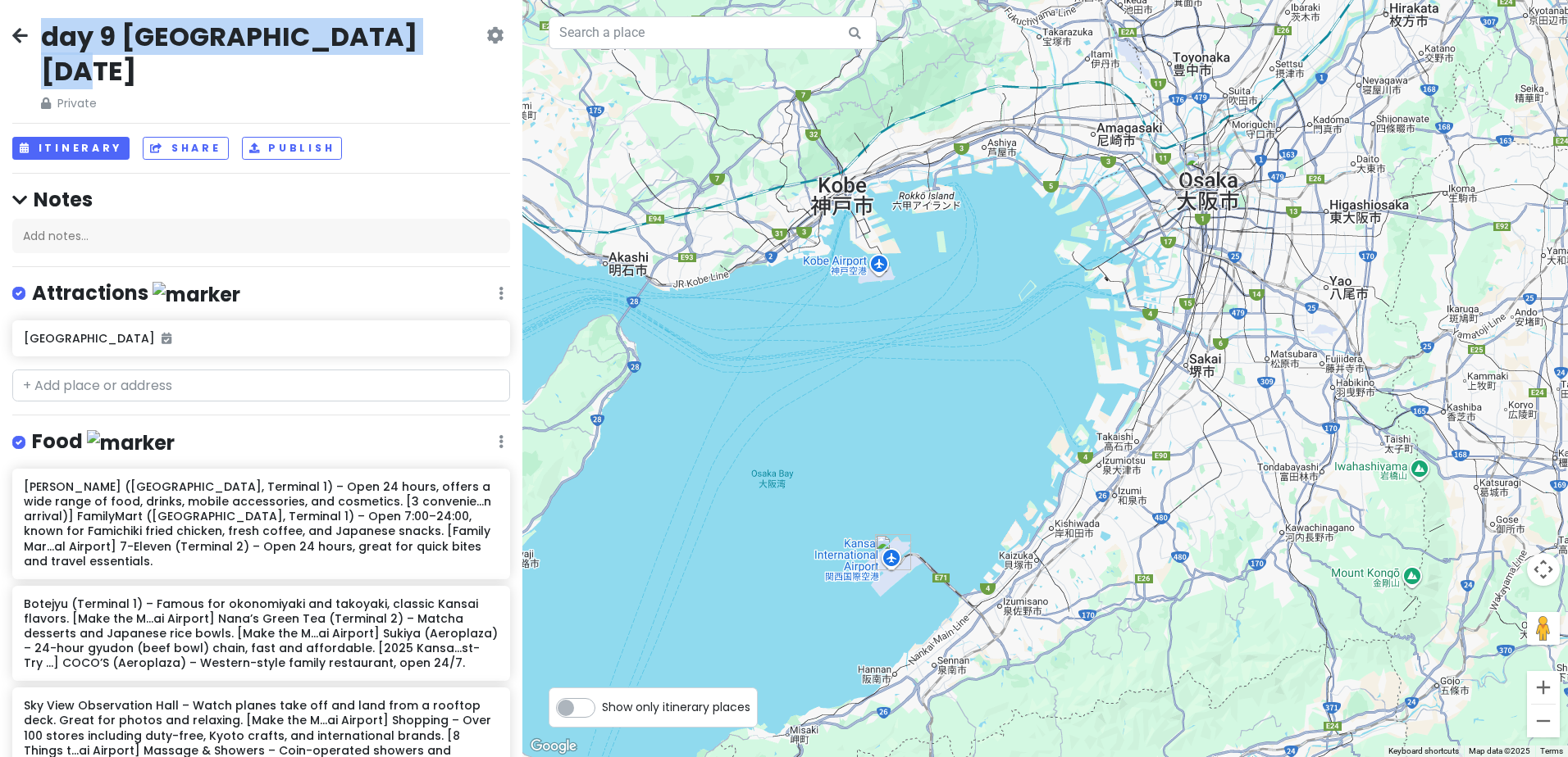
drag, startPoint x: 417, startPoint y: 34, endPoint x: 40, endPoint y: 25, distance: 377.1
click at [40, 25] on div "day 9 Kansai Airport Dec 23 Private Change Dates Make a Copy Delete Trip Go Pro…" at bounding box center [261, 66] width 498 height 93
copy h2 "day 9 Kansai Airport Dec 23"
click at [210, 137] on button "Share" at bounding box center [185, 148] width 85 height 24
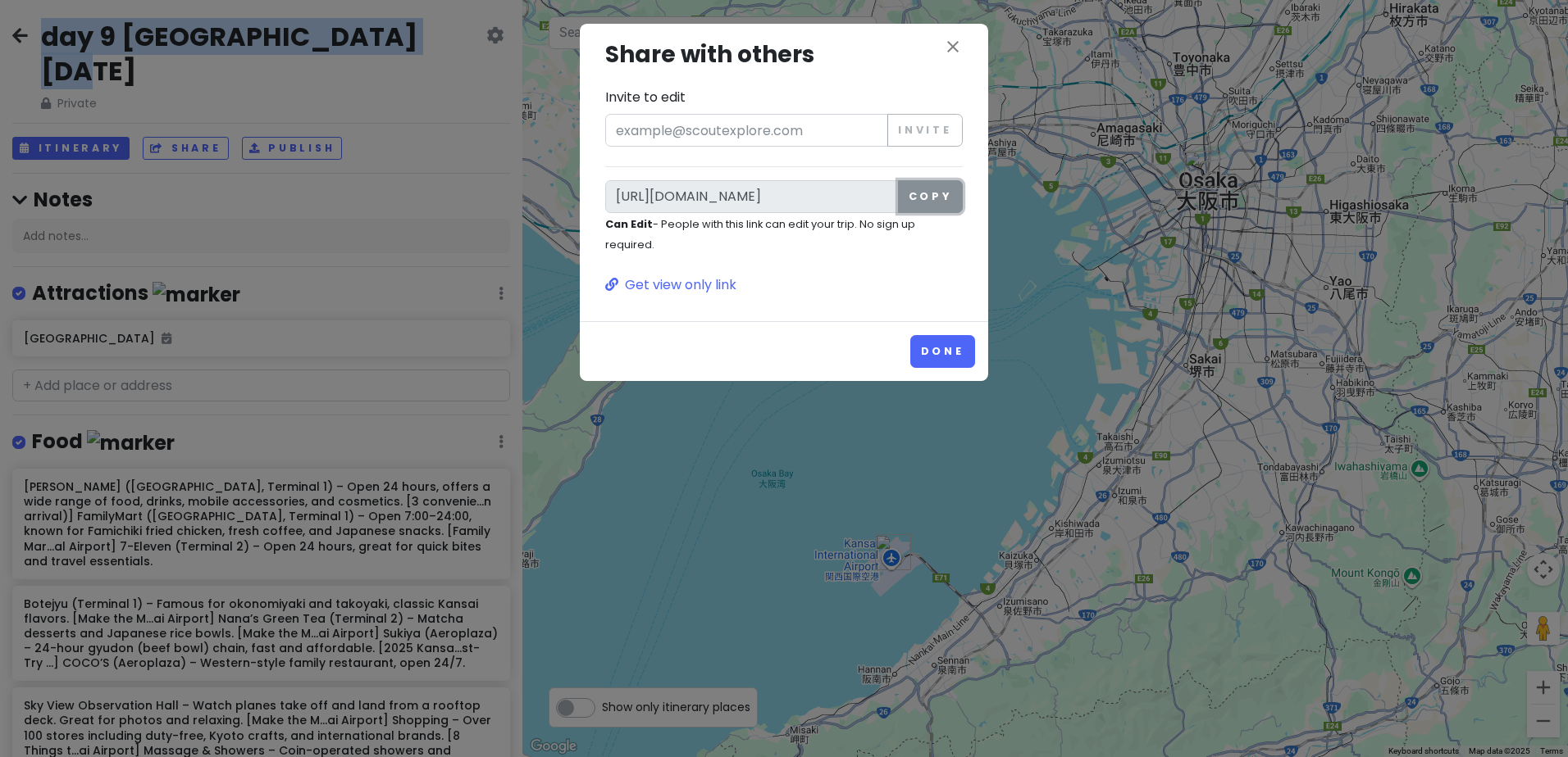
click at [927, 201] on button "Copy" at bounding box center [930, 196] width 65 height 33
